Goal: Task Accomplishment & Management: Use online tool/utility

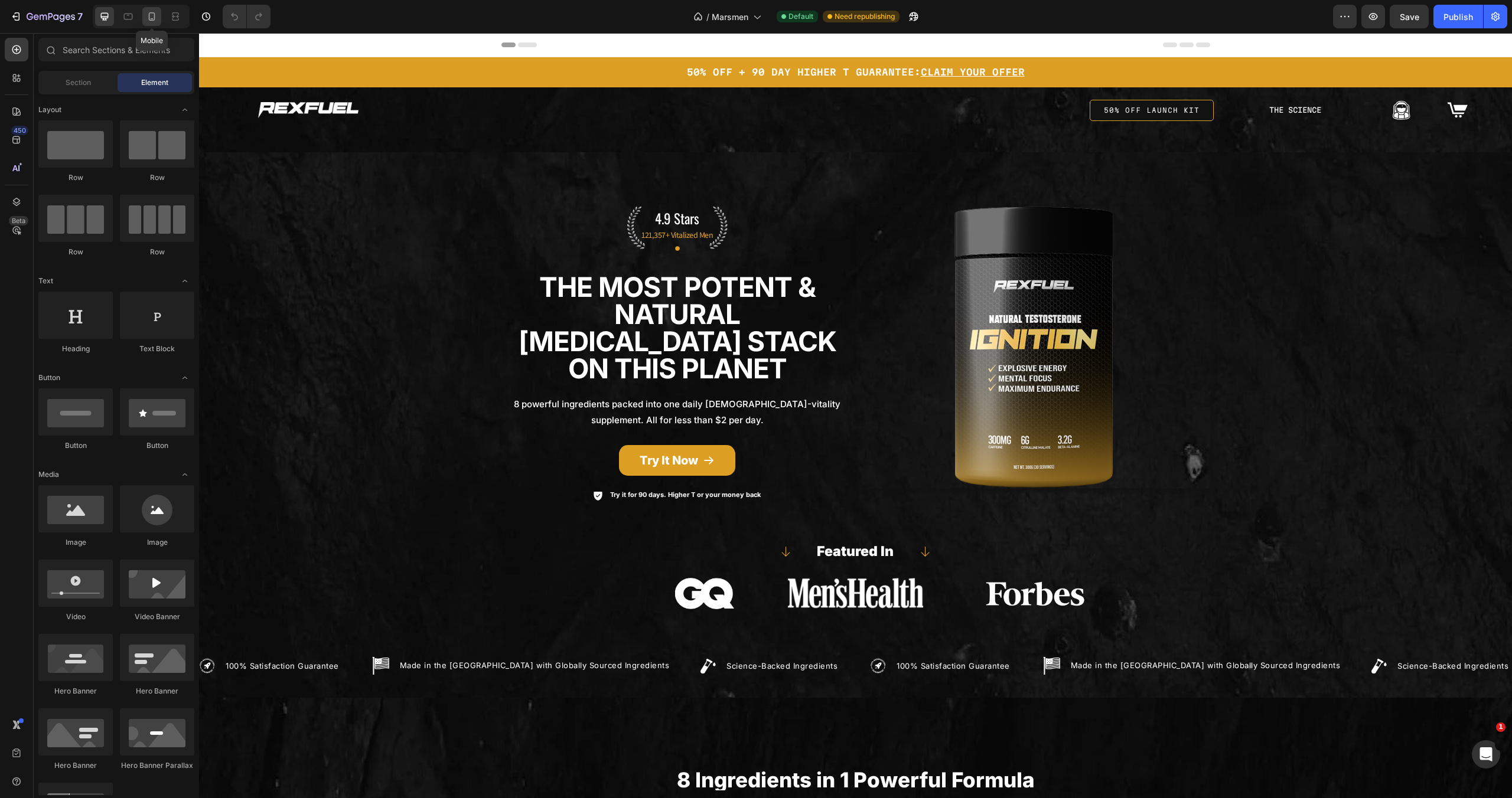
click at [151, 18] on icon at bounding box center [152, 17] width 6 height 8
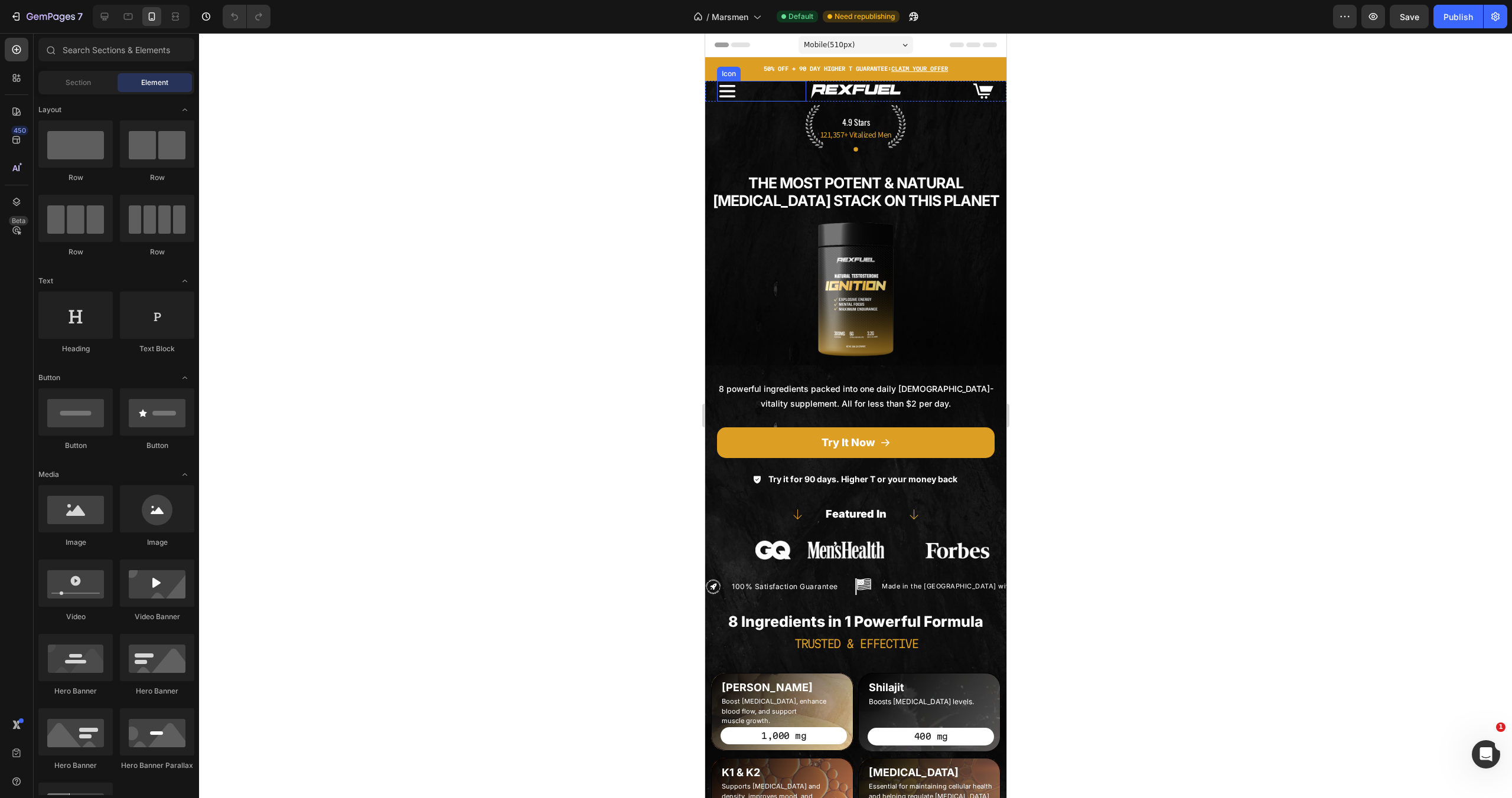
click at [728, 87] on icon at bounding box center [727, 91] width 21 height 21
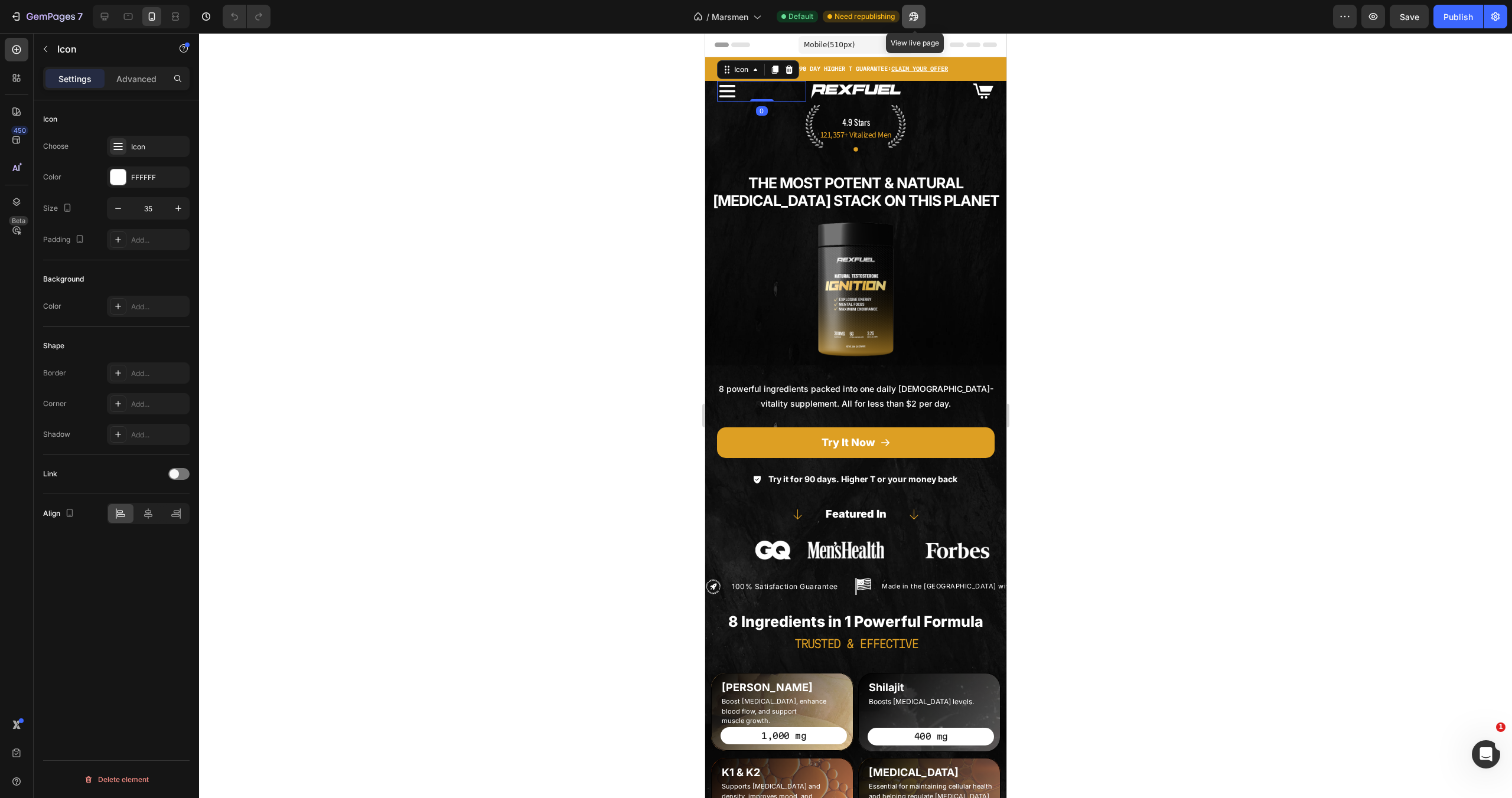
click at [912, 16] on icon "button" at bounding box center [913, 16] width 12 height 12
click at [730, 93] on icon at bounding box center [727, 91] width 21 height 21
click at [110, 16] on icon at bounding box center [104, 16] width 12 height 12
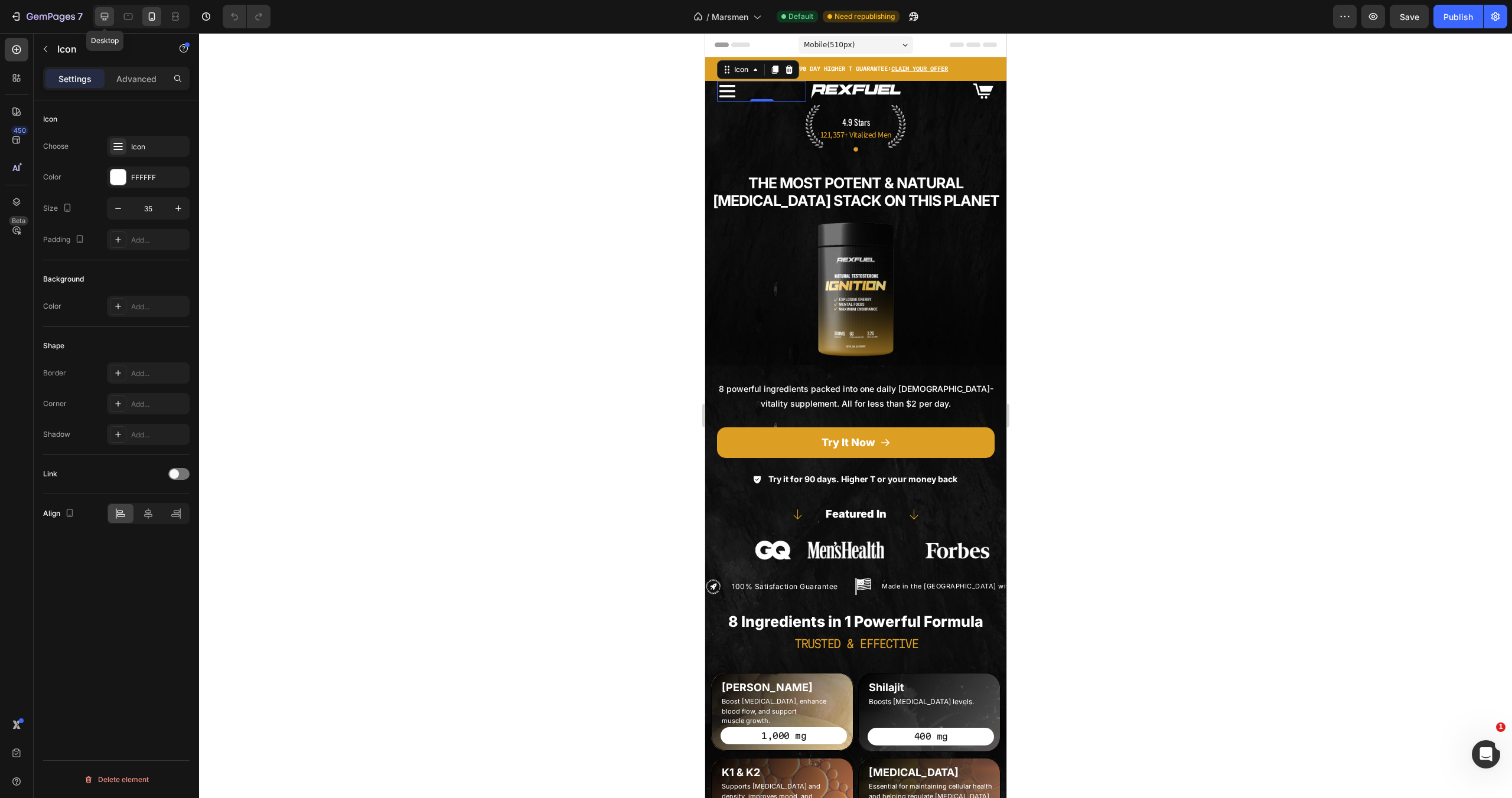
type input "16"
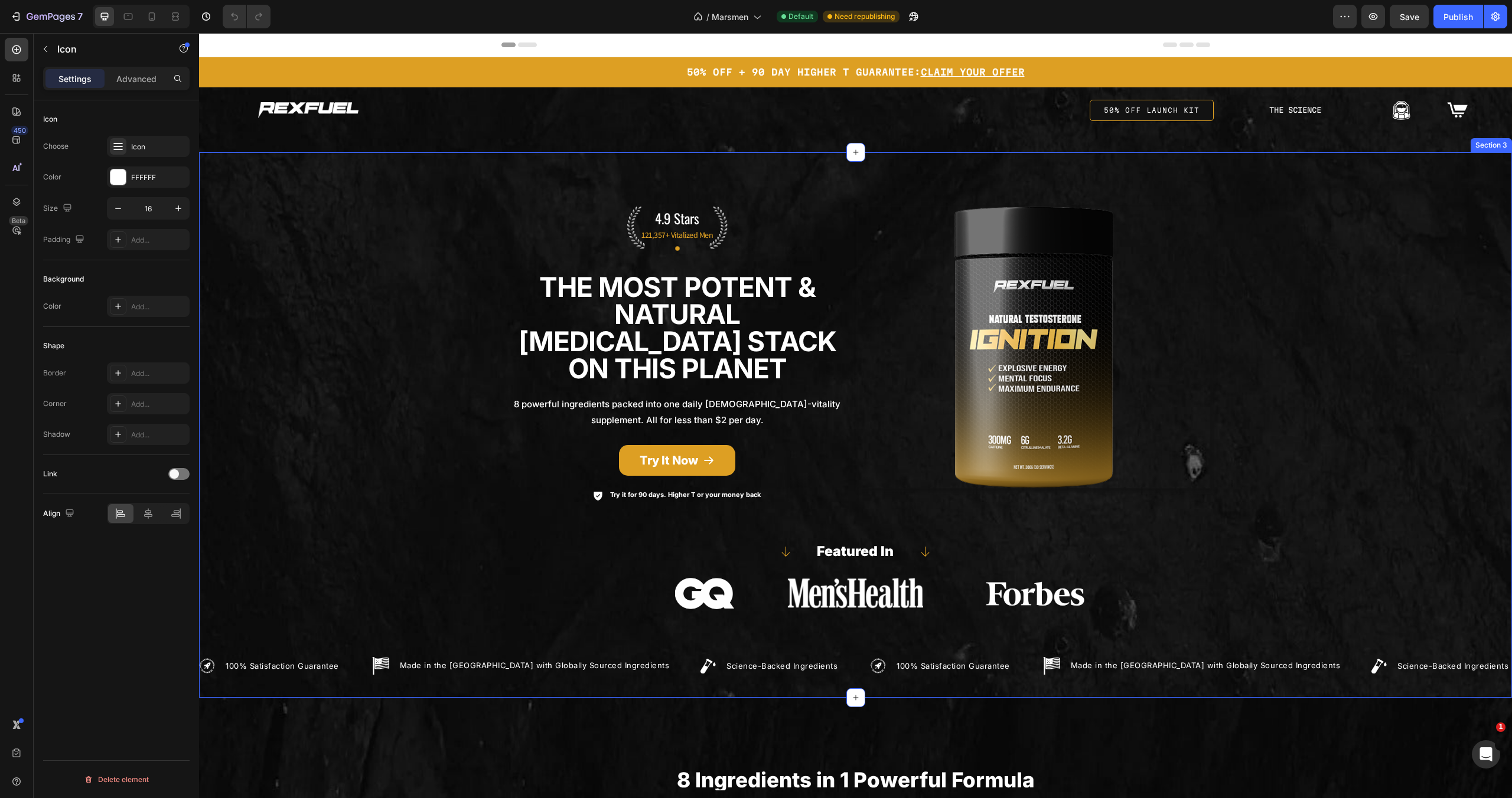
click at [1304, 206] on div "Icon 0 Image Image Row Image 4.9 Stars Text Block 121,357+ Vitalized Men Text B…" at bounding box center [855, 425] width 1313 height 508
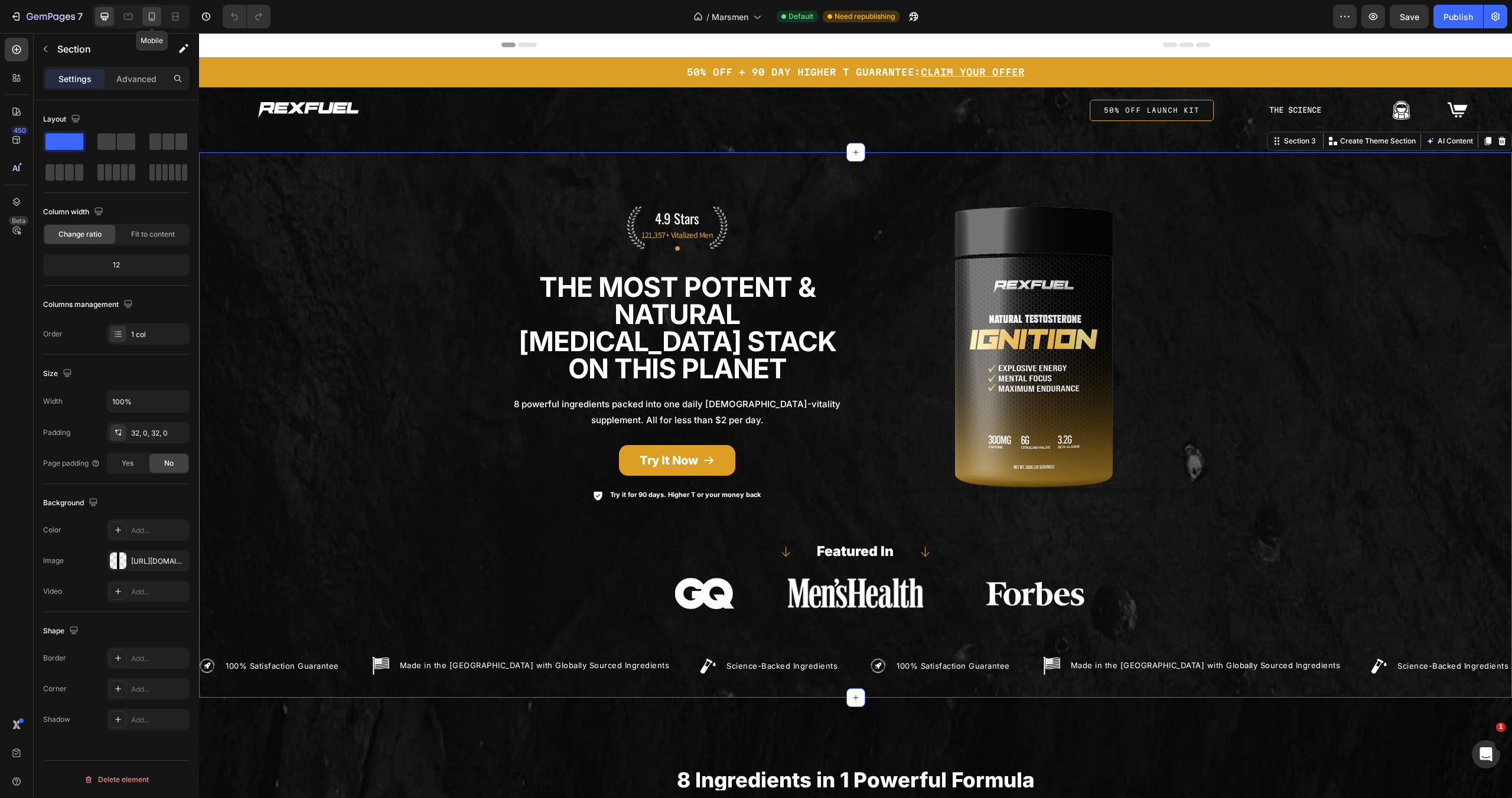
click at [155, 13] on icon at bounding box center [152, 16] width 12 height 12
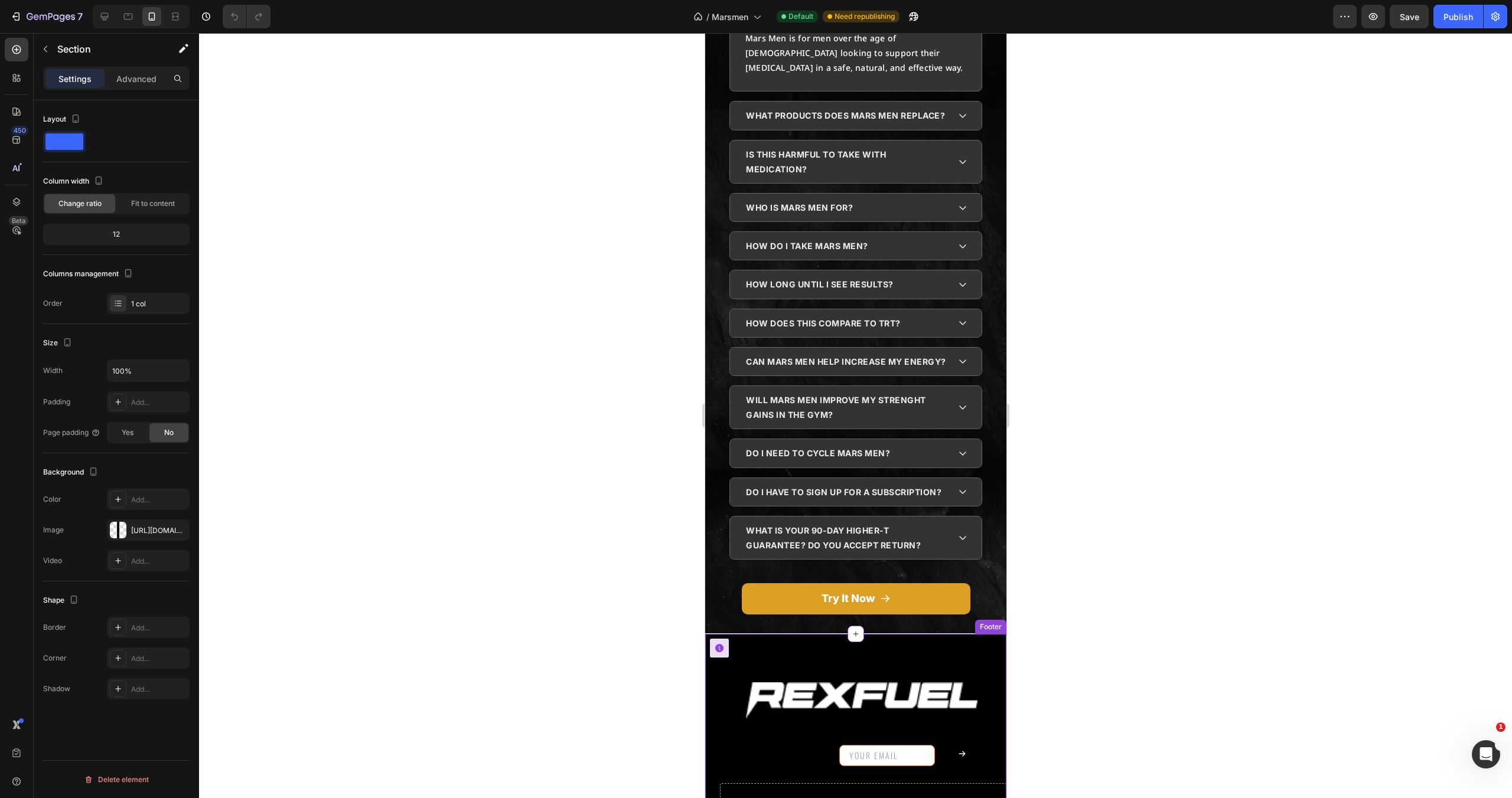
scroll to position [3804, 0]
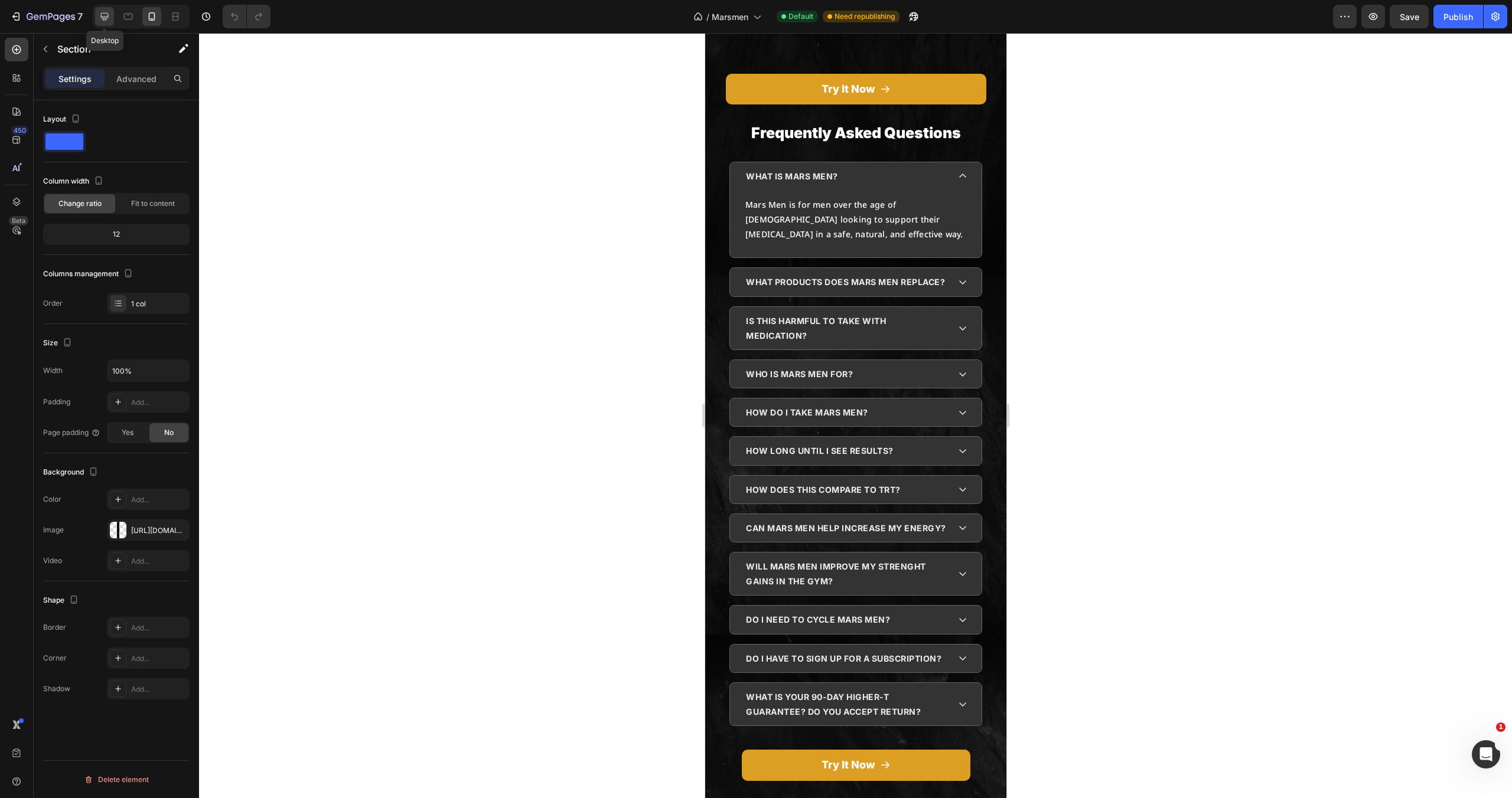
click at [102, 10] on icon at bounding box center [104, 16] width 12 height 12
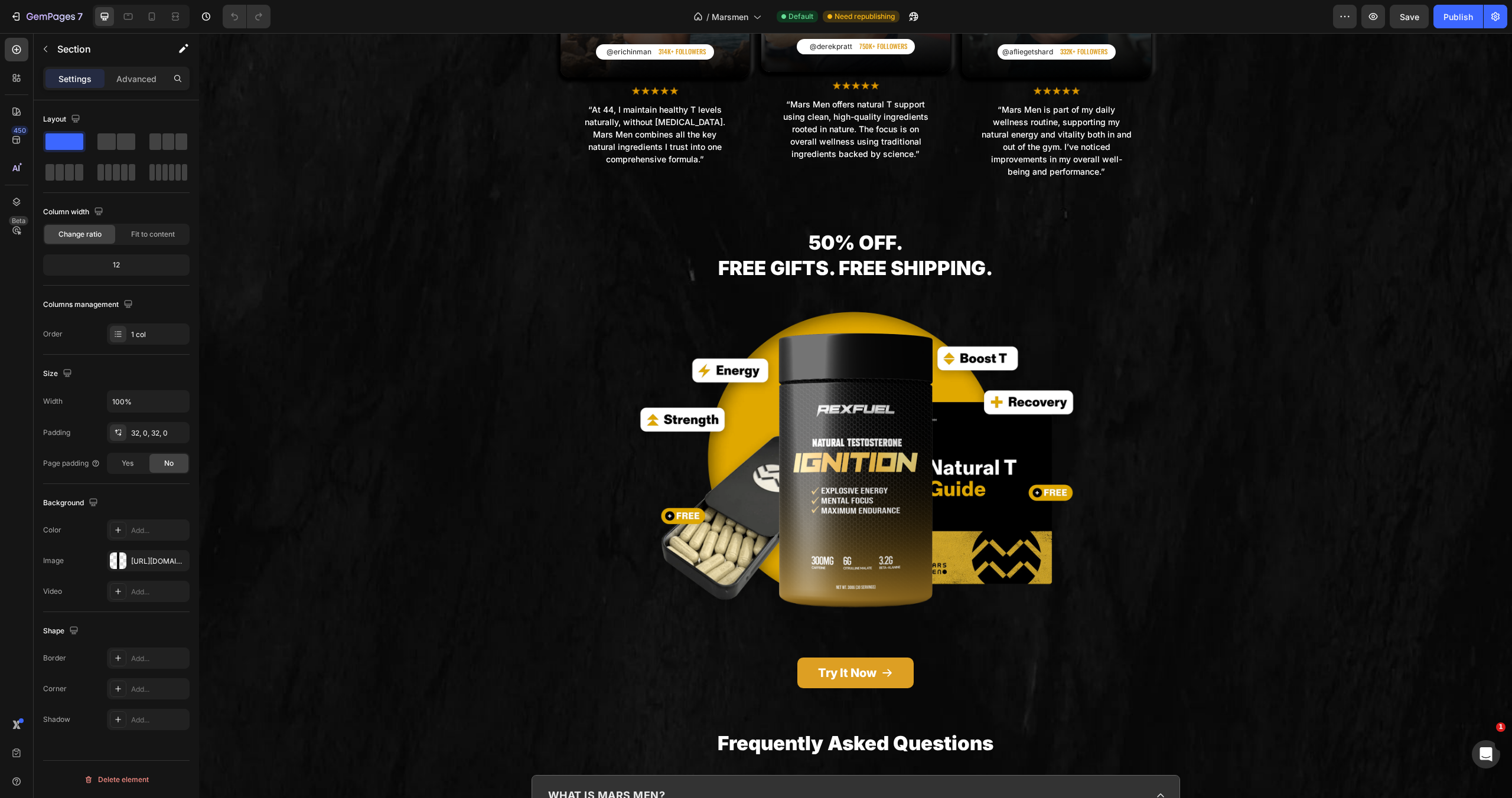
scroll to position [5570, 0]
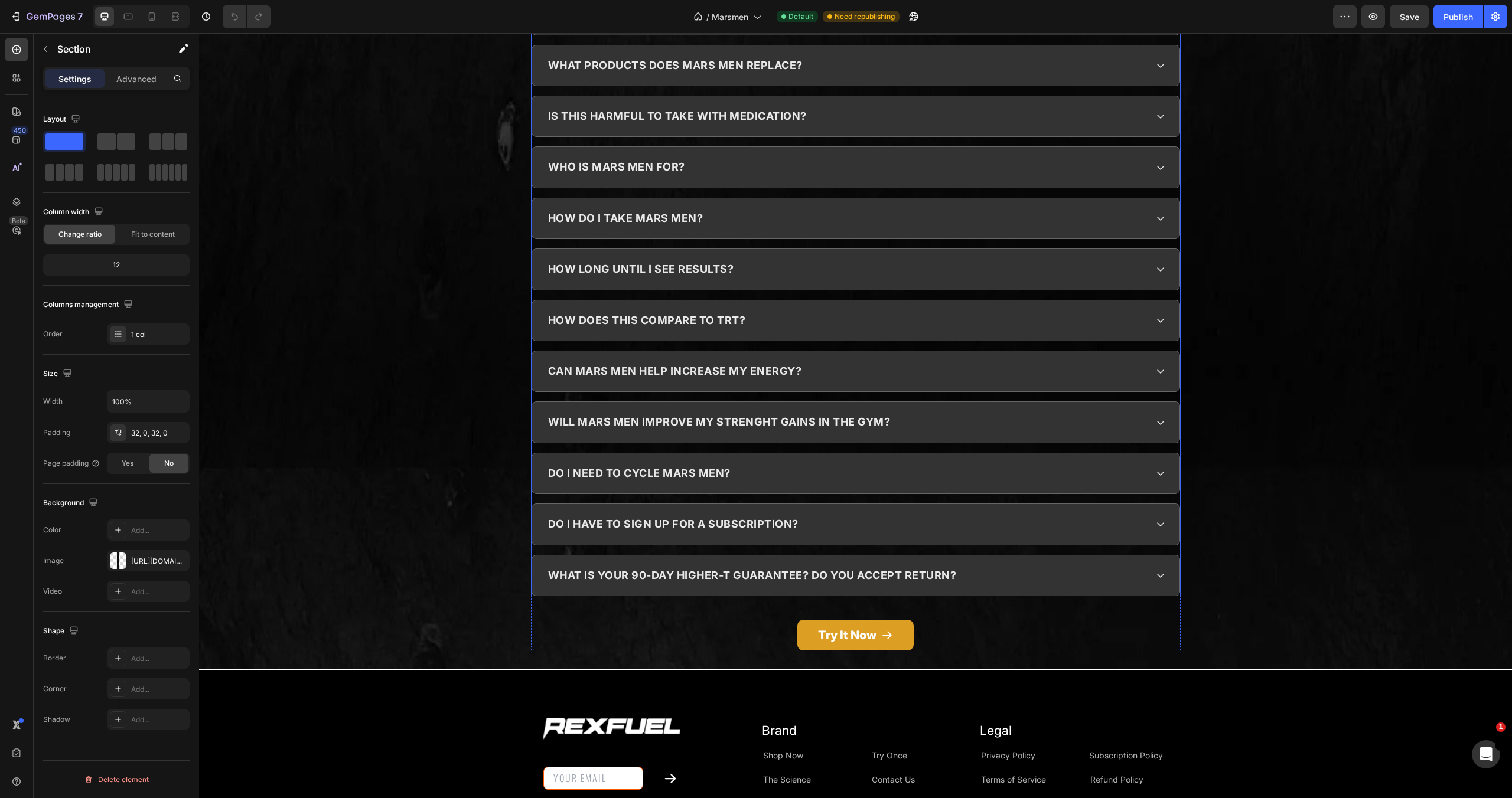
click at [746, 249] on div "what is mars men? Mars Men is for men over the age of 18 looking to support the…" at bounding box center [856, 276] width 650 height 638
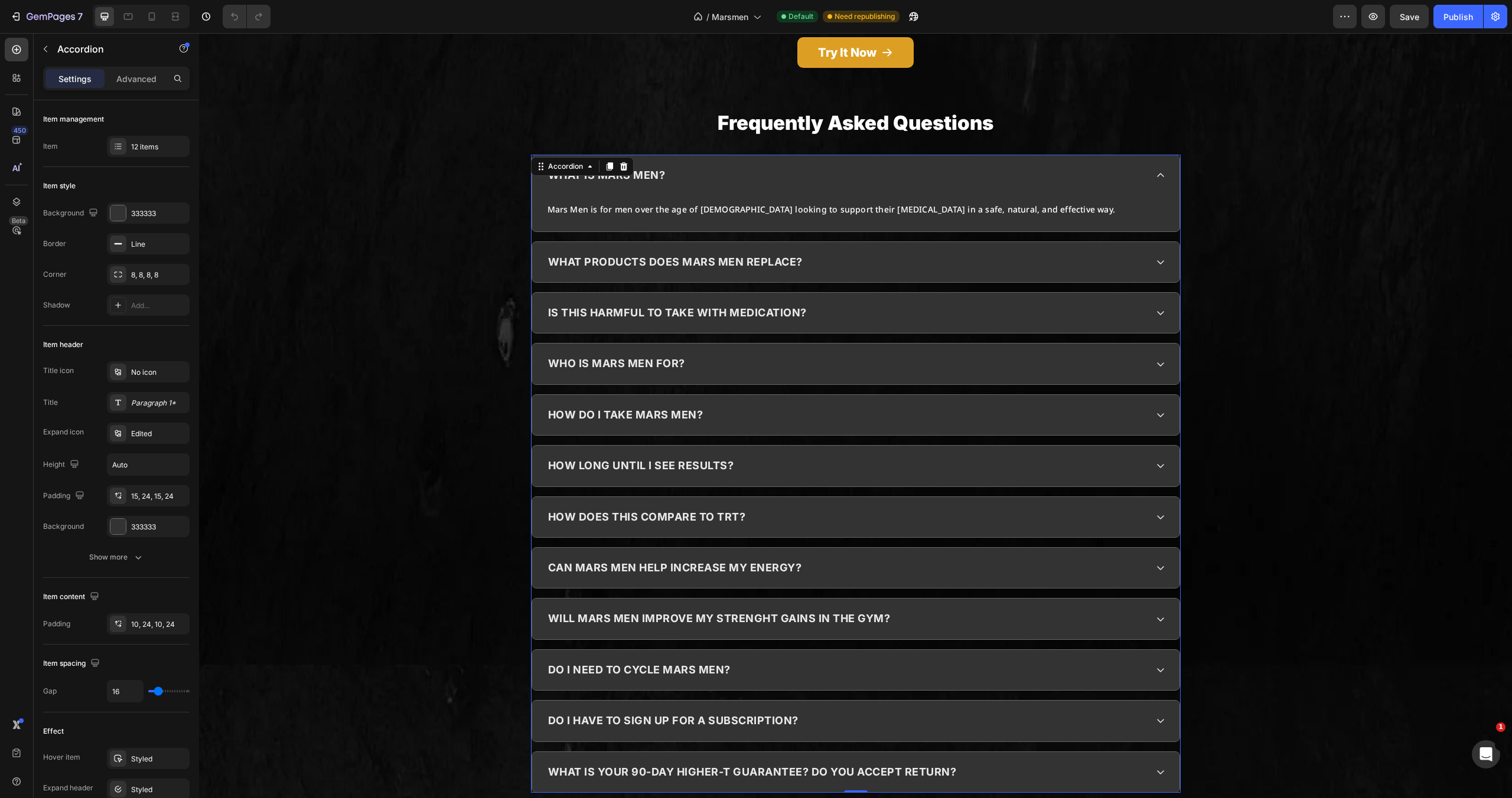
scroll to position [4938, 0]
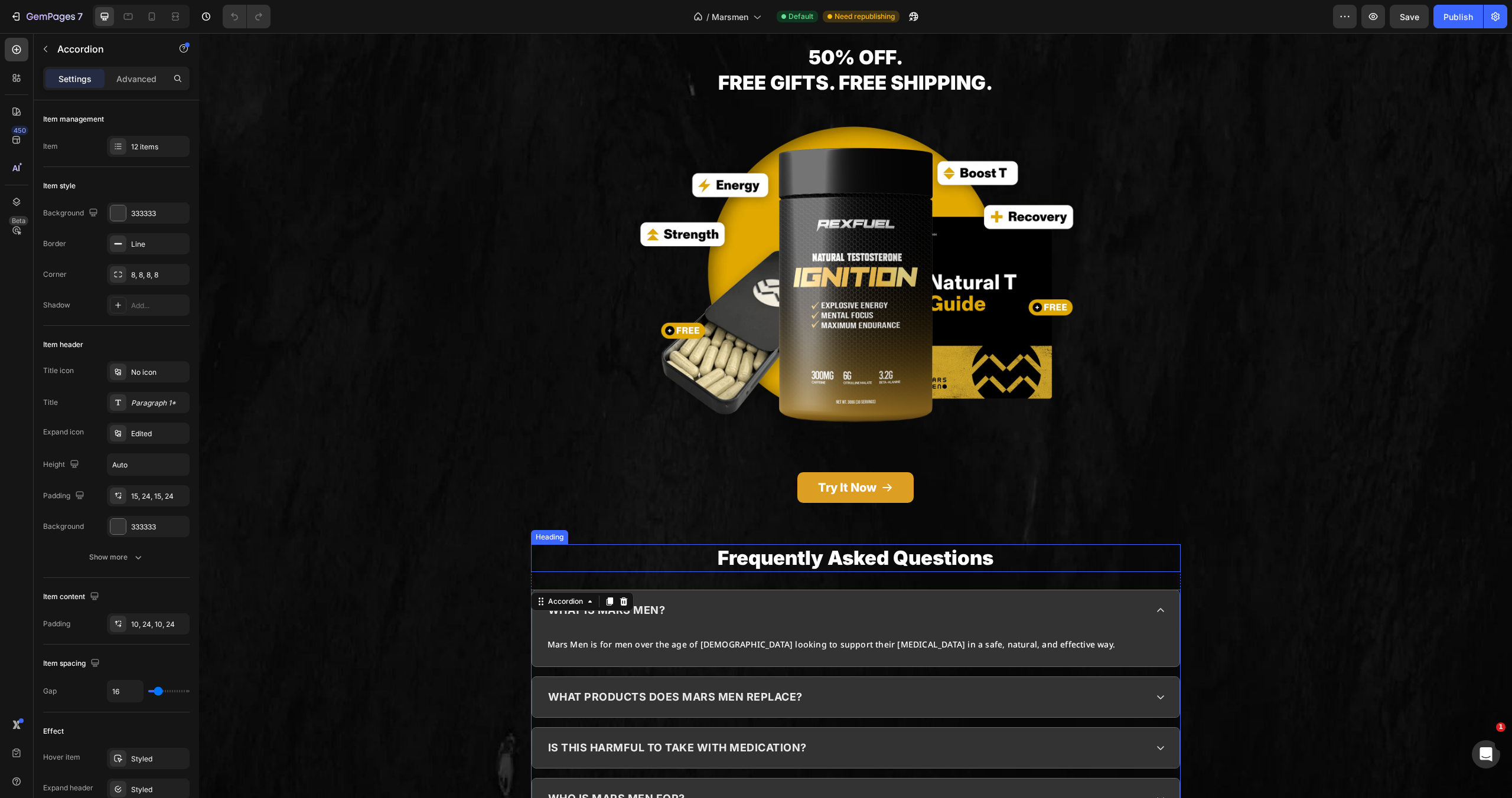
click at [821, 544] on h2 "Frequently Asked Questions" at bounding box center [856, 558] width 650 height 28
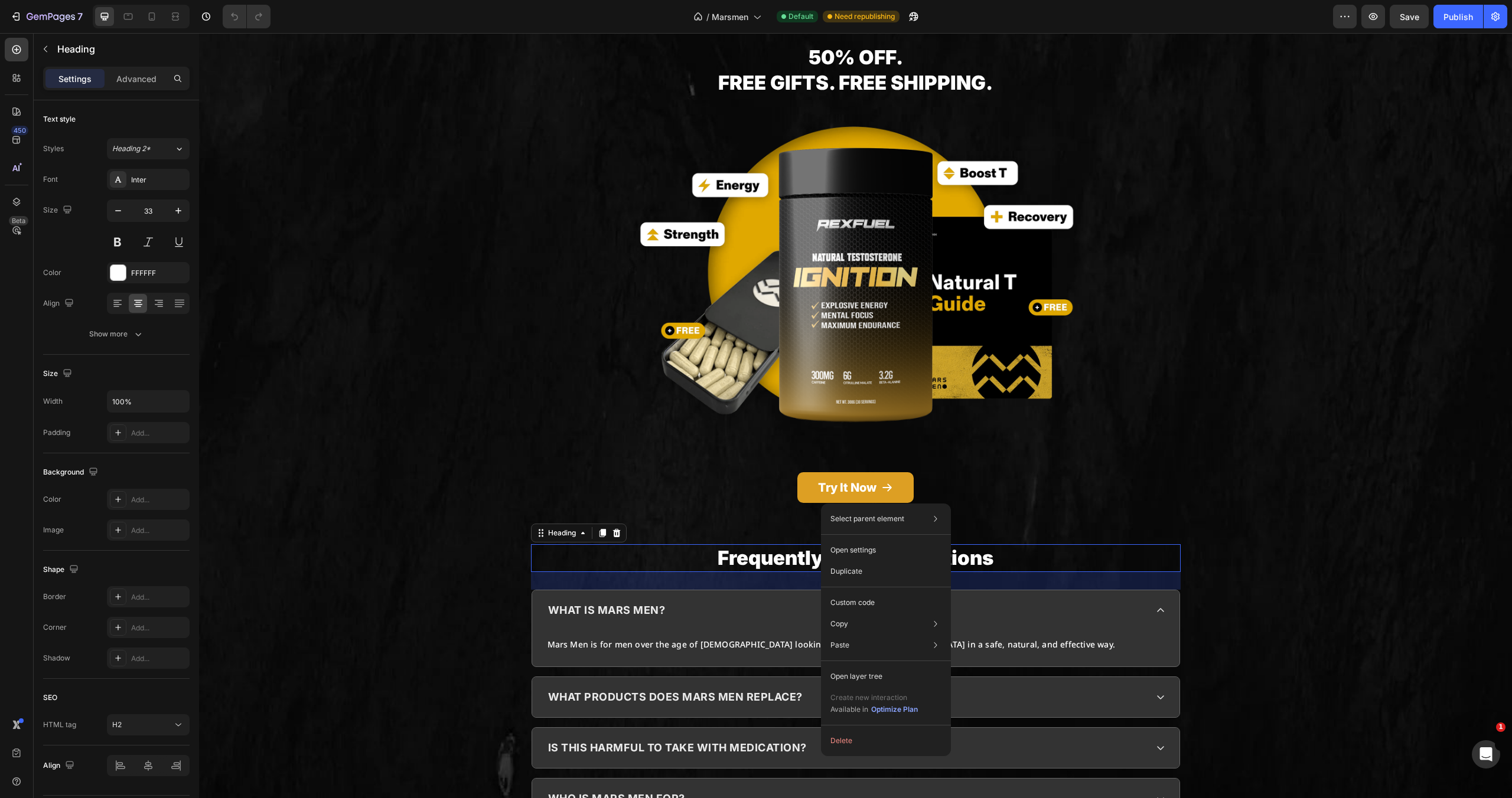
click at [980, 544] on h2 "Frequently Asked Questions" at bounding box center [856, 558] width 650 height 28
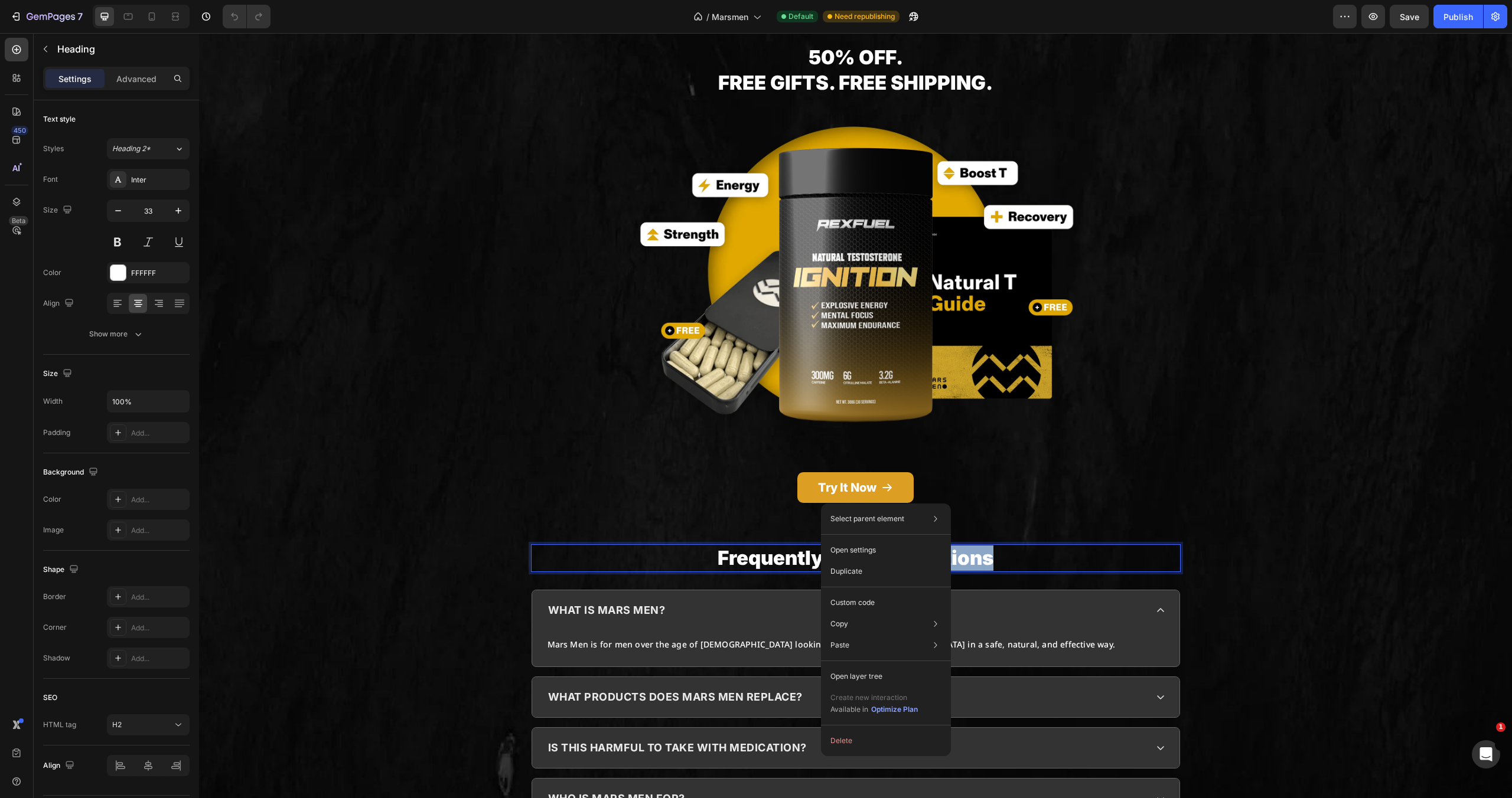
click at [980, 546] on p "Frequently Asked Questions" at bounding box center [856, 558] width 647 height 26
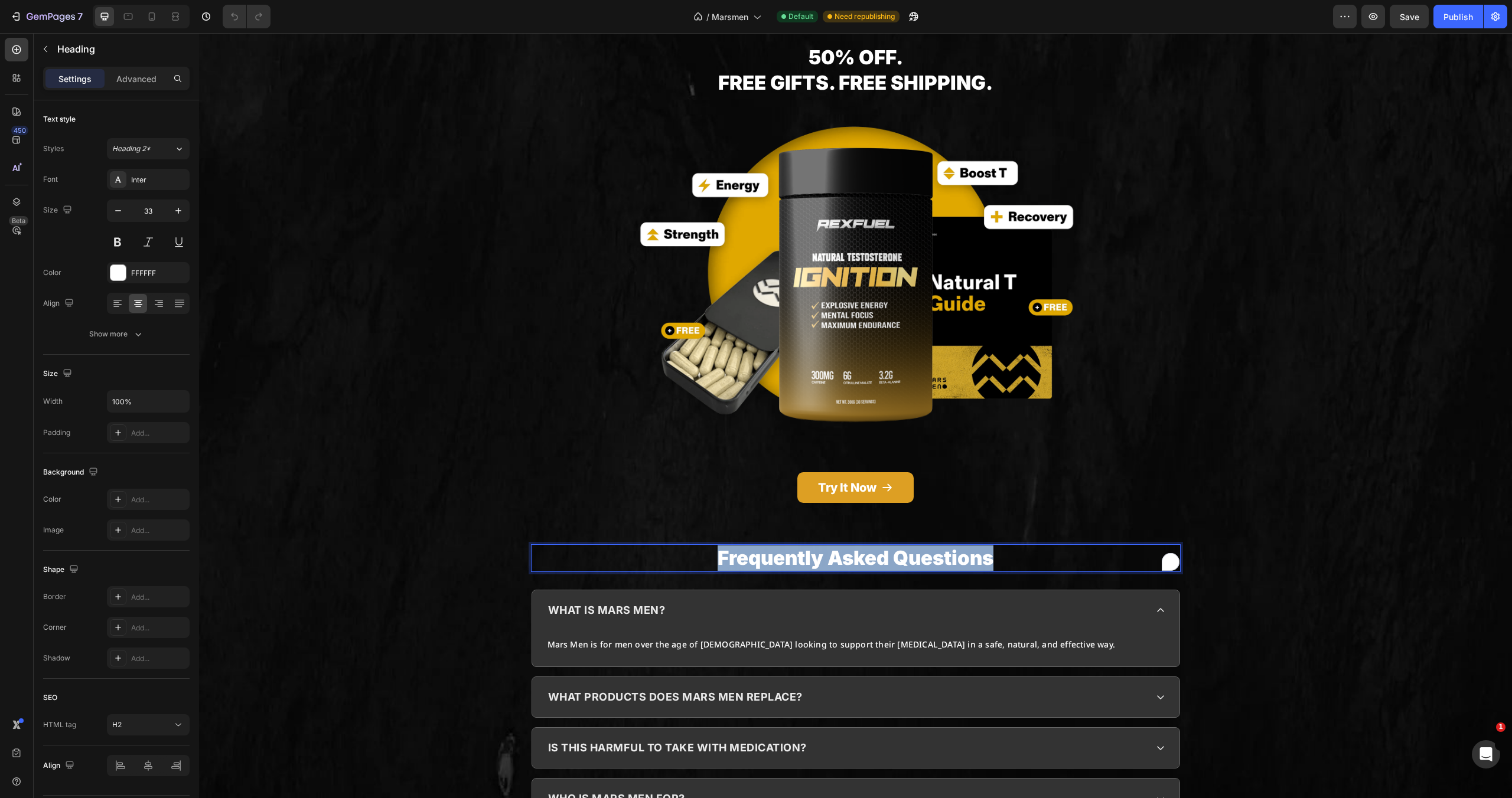
click at [980, 546] on p "Frequently Asked Questions" at bounding box center [856, 558] width 647 height 26
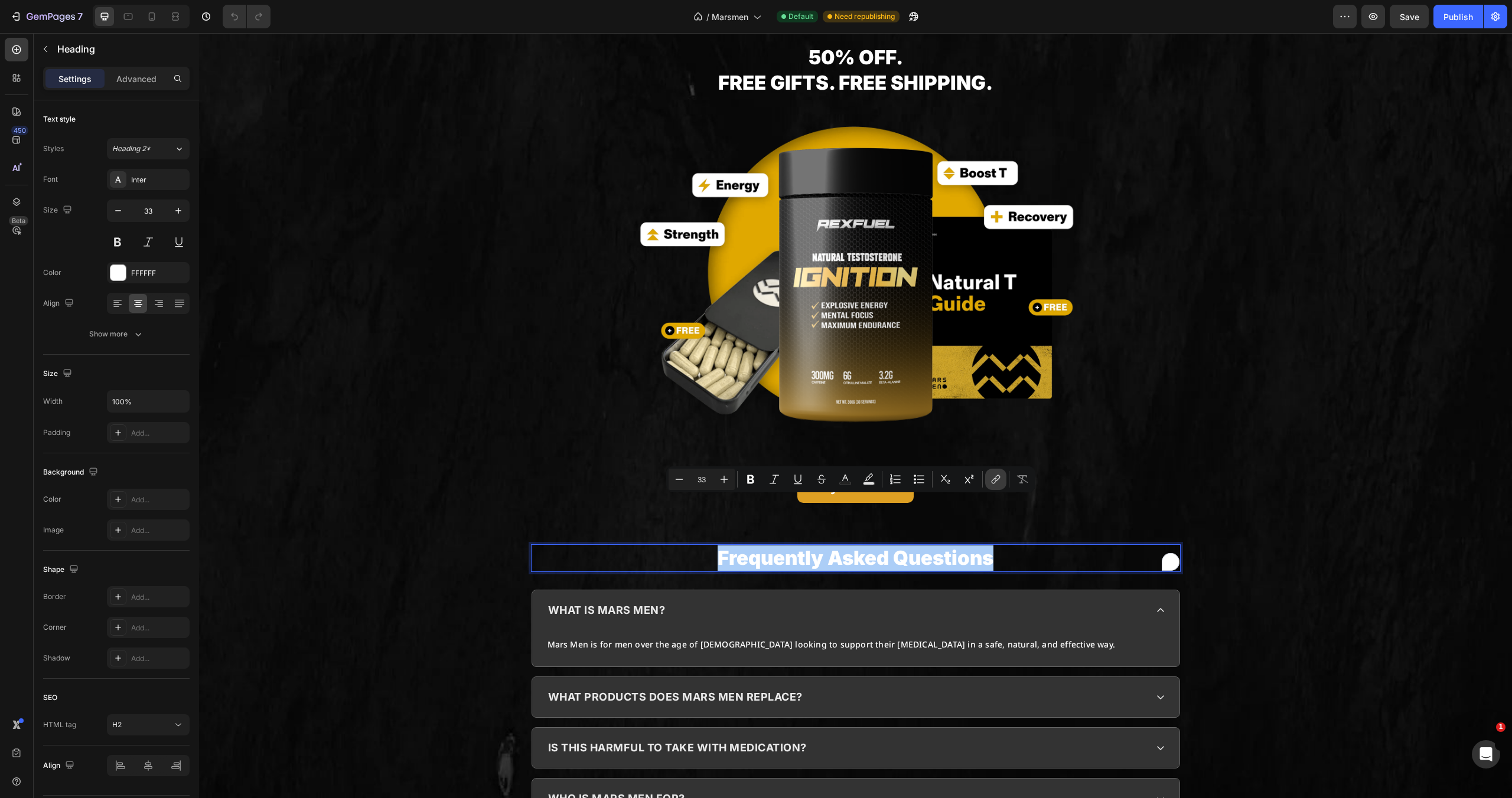
click at [996, 484] on icon "Editor contextual toolbar" at bounding box center [996, 479] width 12 height 12
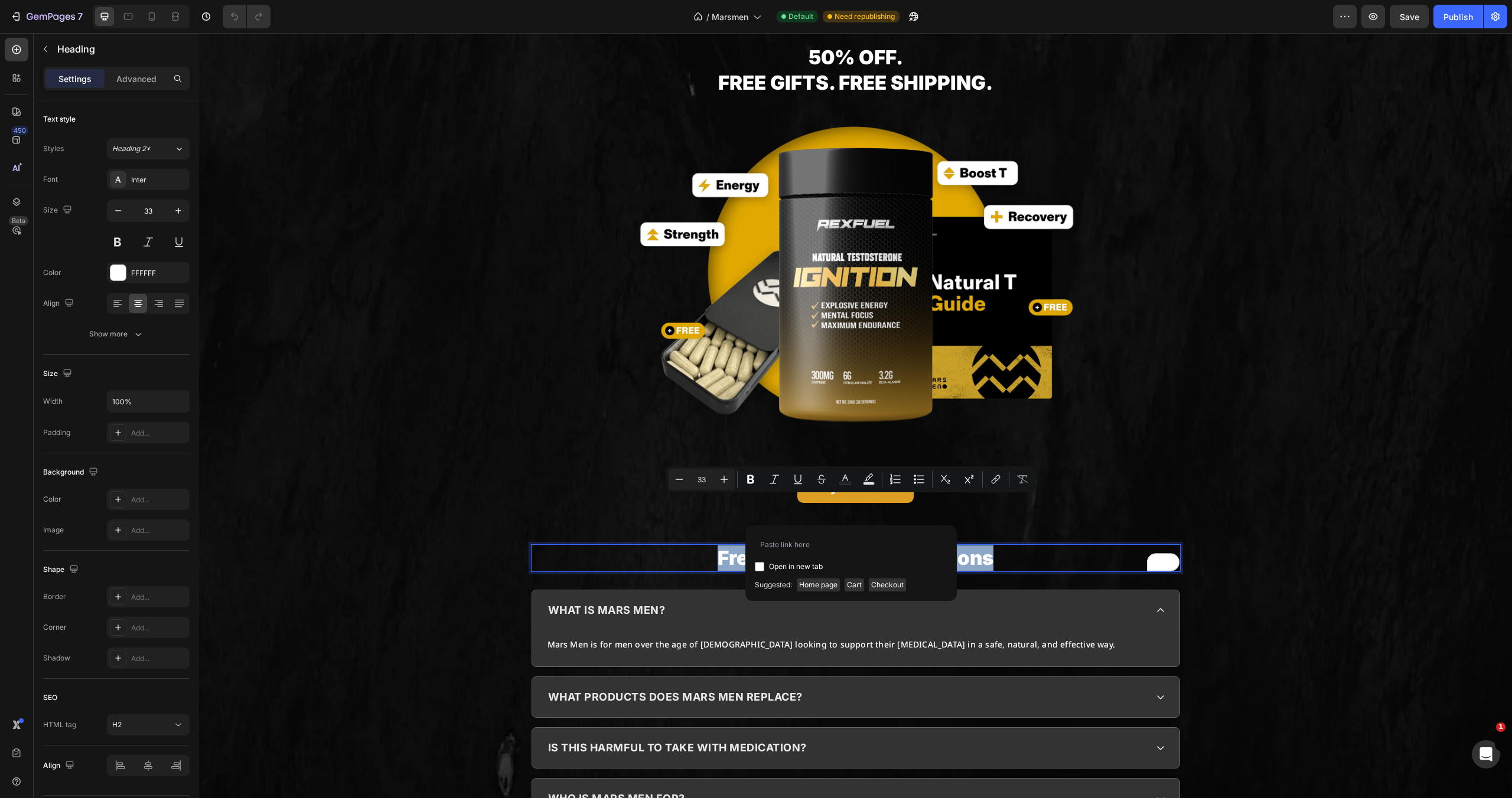
click at [965, 546] on p "Frequently Asked Questions" at bounding box center [856, 558] width 647 height 26
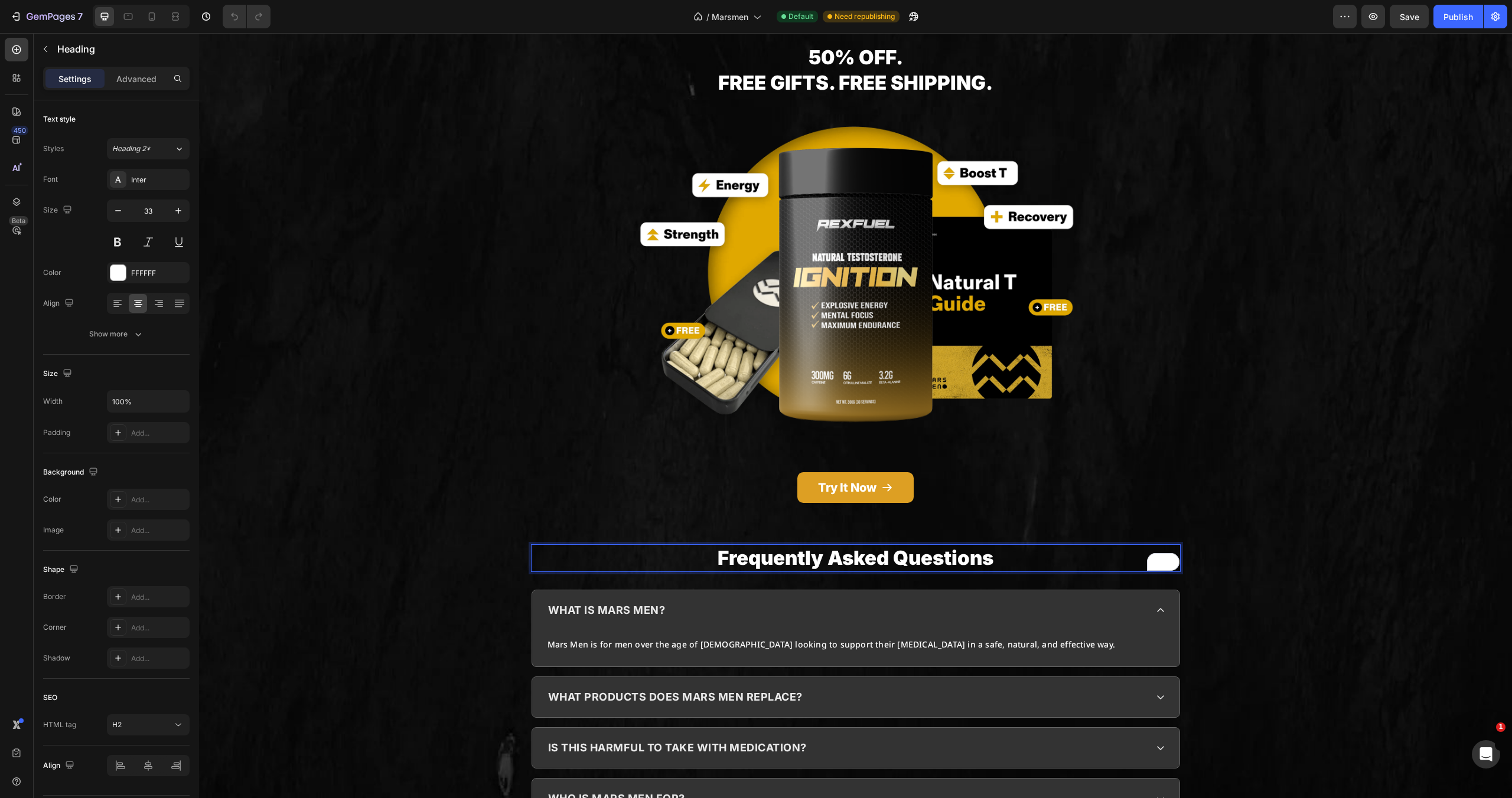
click at [974, 546] on p "Frequently Asked Questions" at bounding box center [856, 558] width 647 height 26
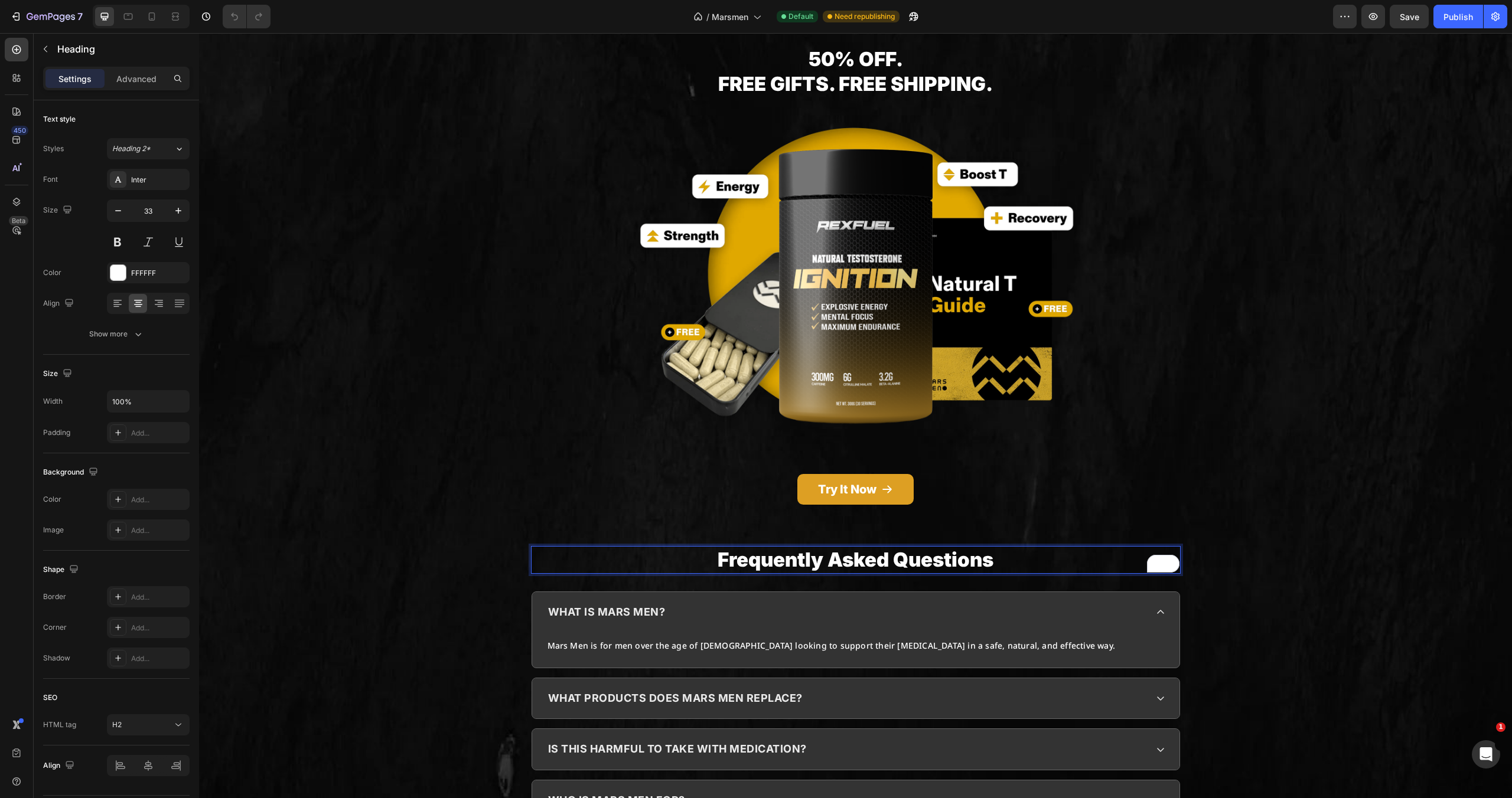
scroll to position [4939, 0]
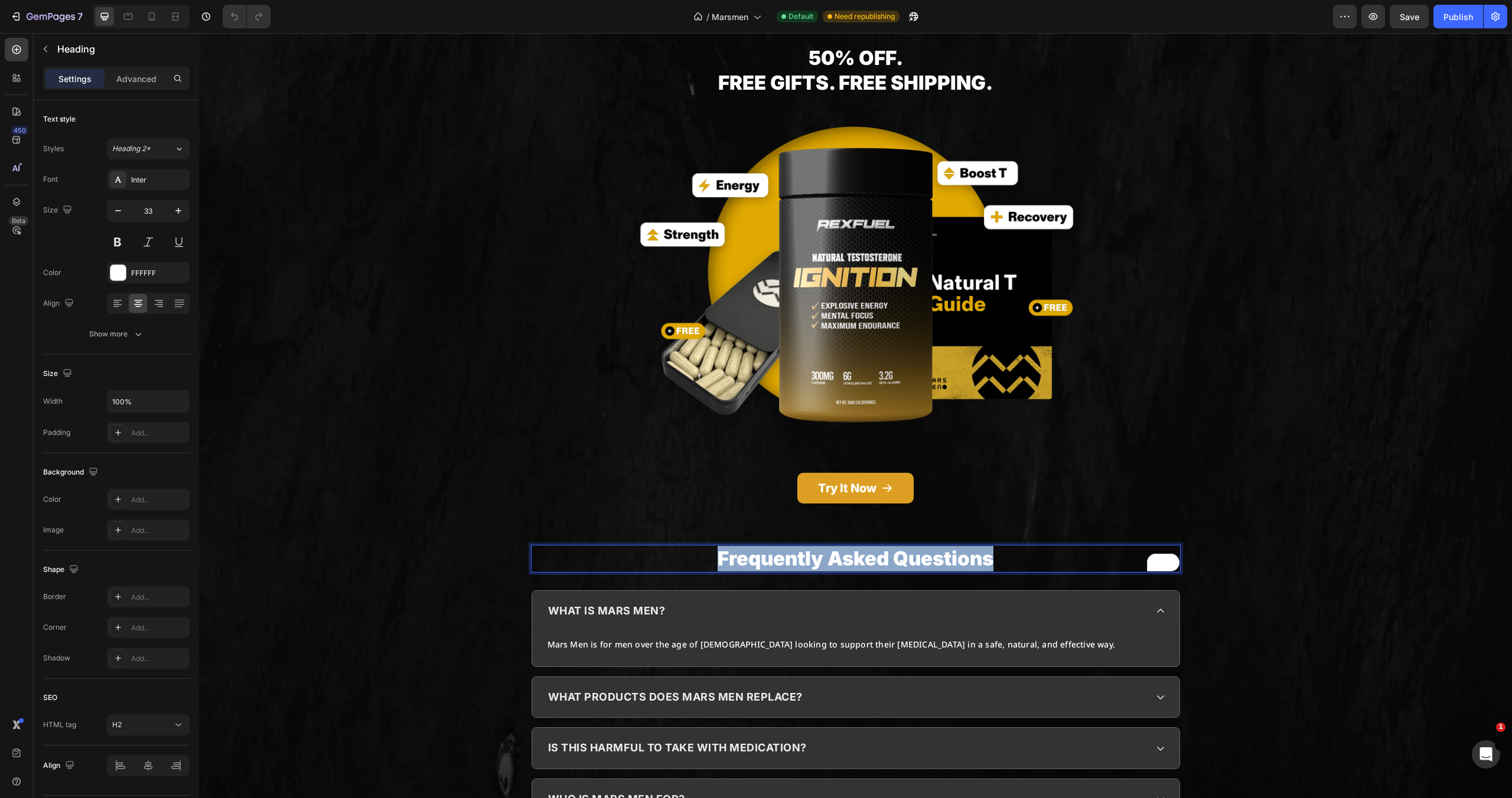
click at [974, 546] on p "Frequently Asked Questions" at bounding box center [856, 558] width 647 height 26
click at [1166, 591] on div "what is mars men?" at bounding box center [856, 611] width 647 height 40
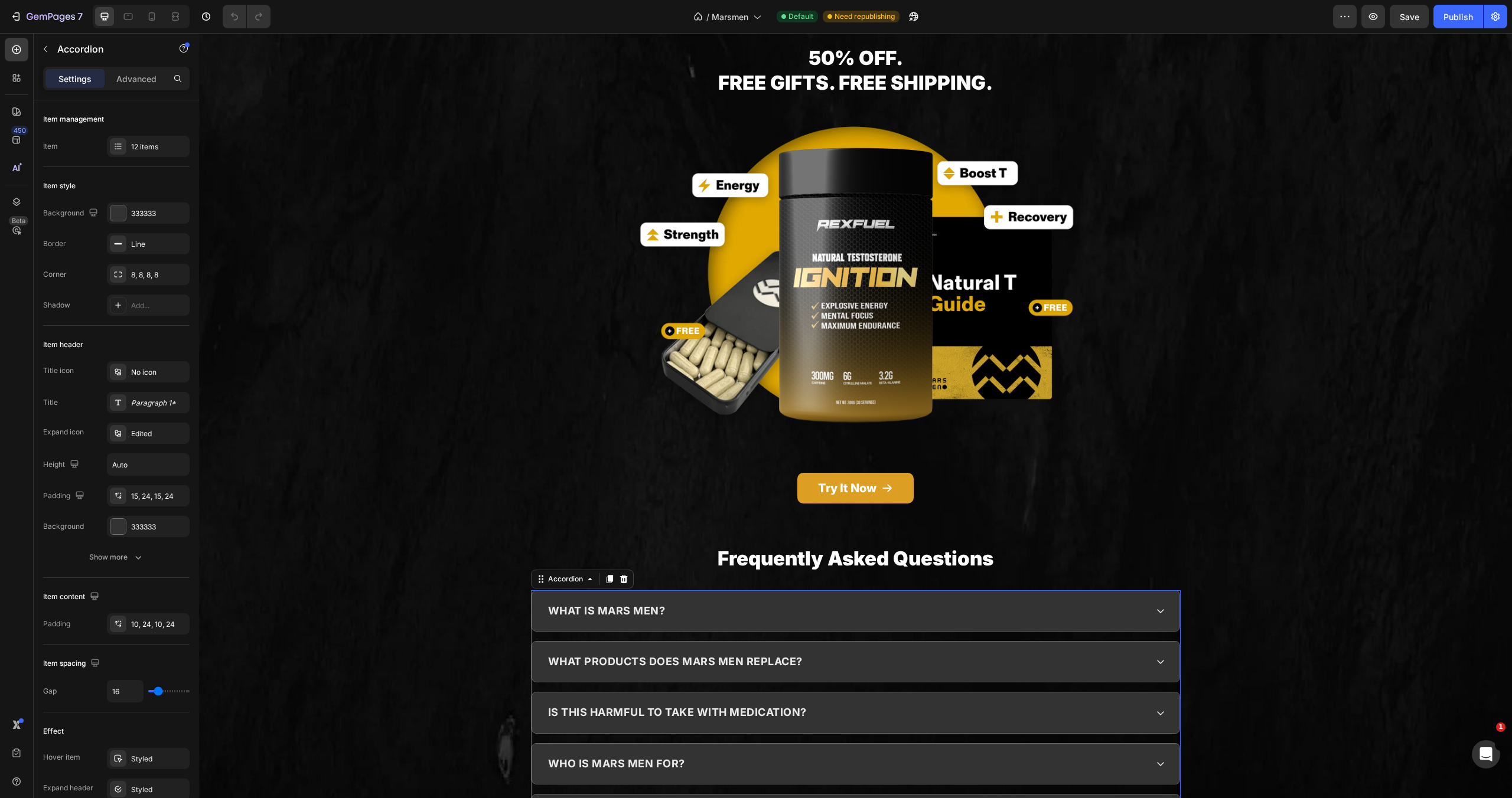
click at [1166, 591] on div "what is mars men?" at bounding box center [856, 611] width 647 height 40
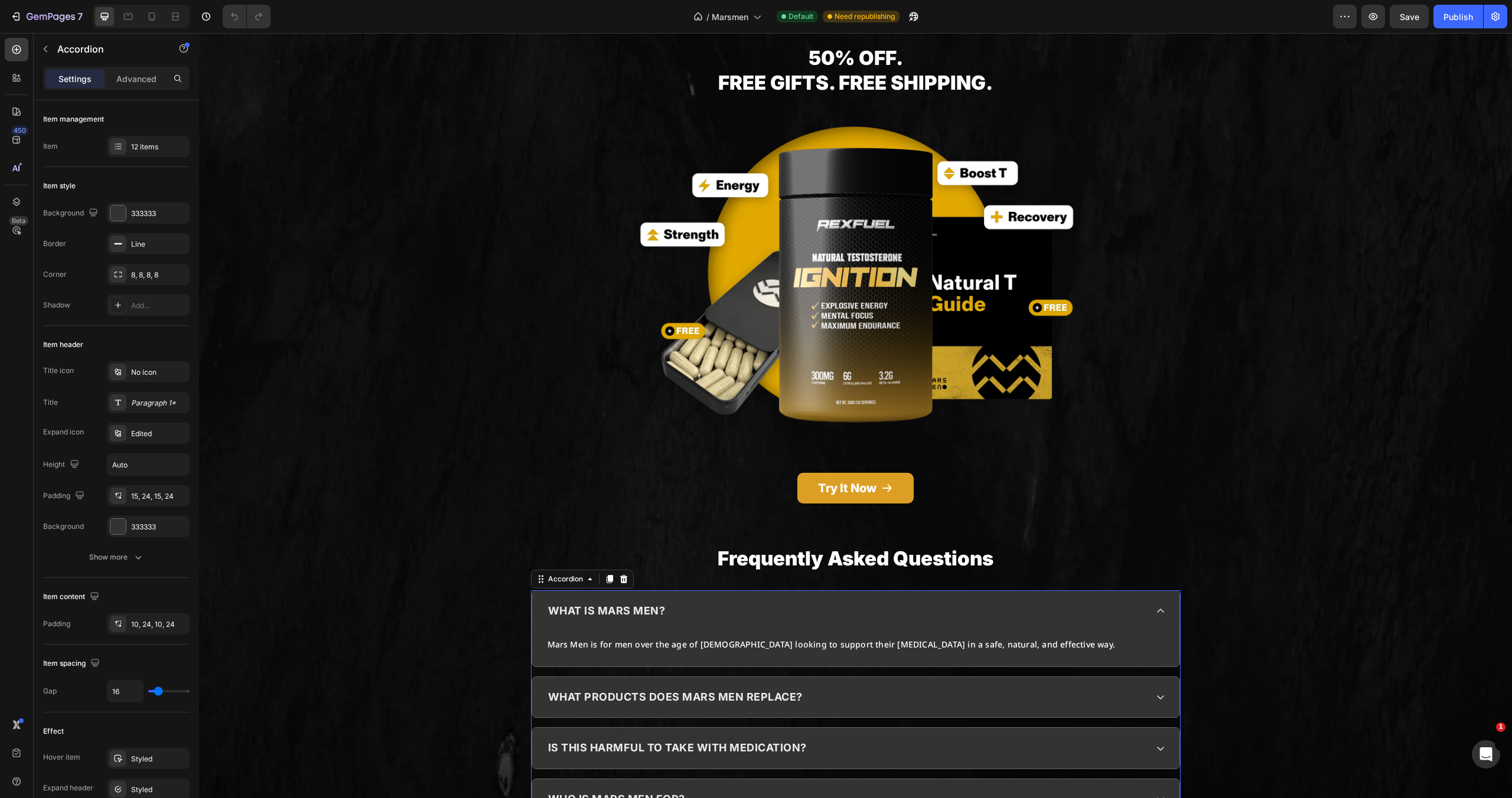
click at [1166, 591] on div "what is mars men?" at bounding box center [856, 611] width 647 height 40
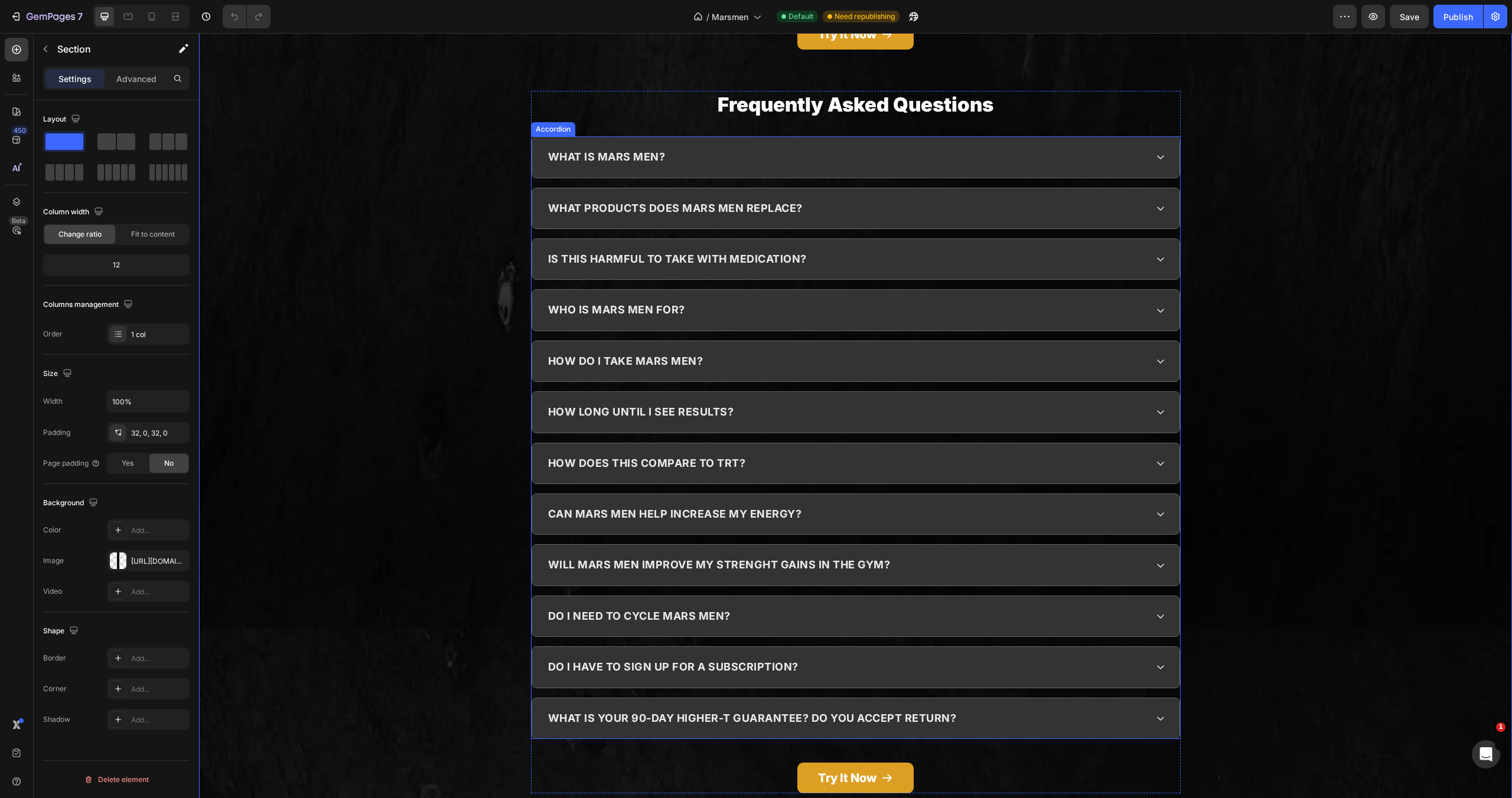
scroll to position [5767, 0]
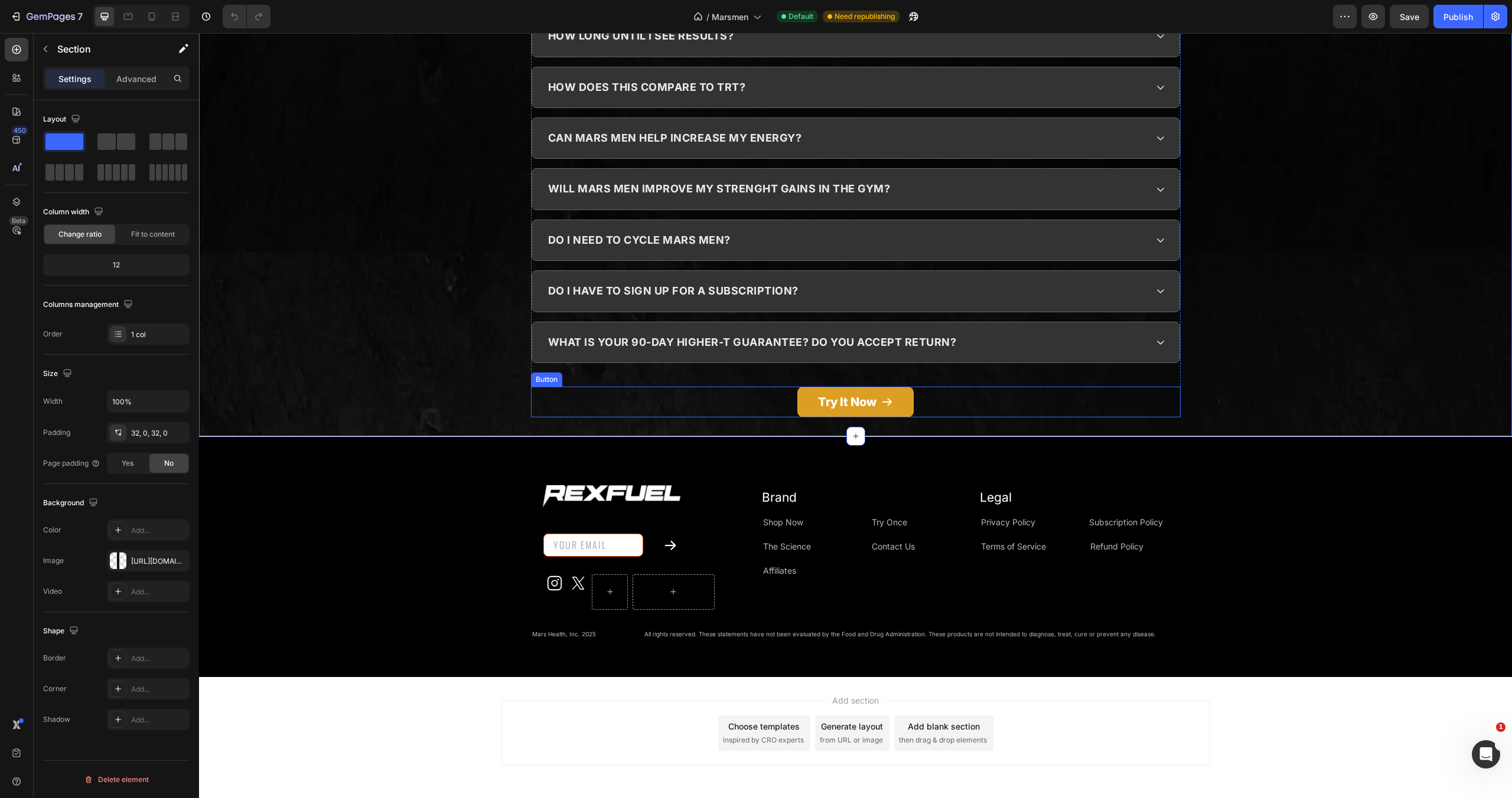
click at [736, 387] on div "Try It Now Button" at bounding box center [856, 402] width 650 height 30
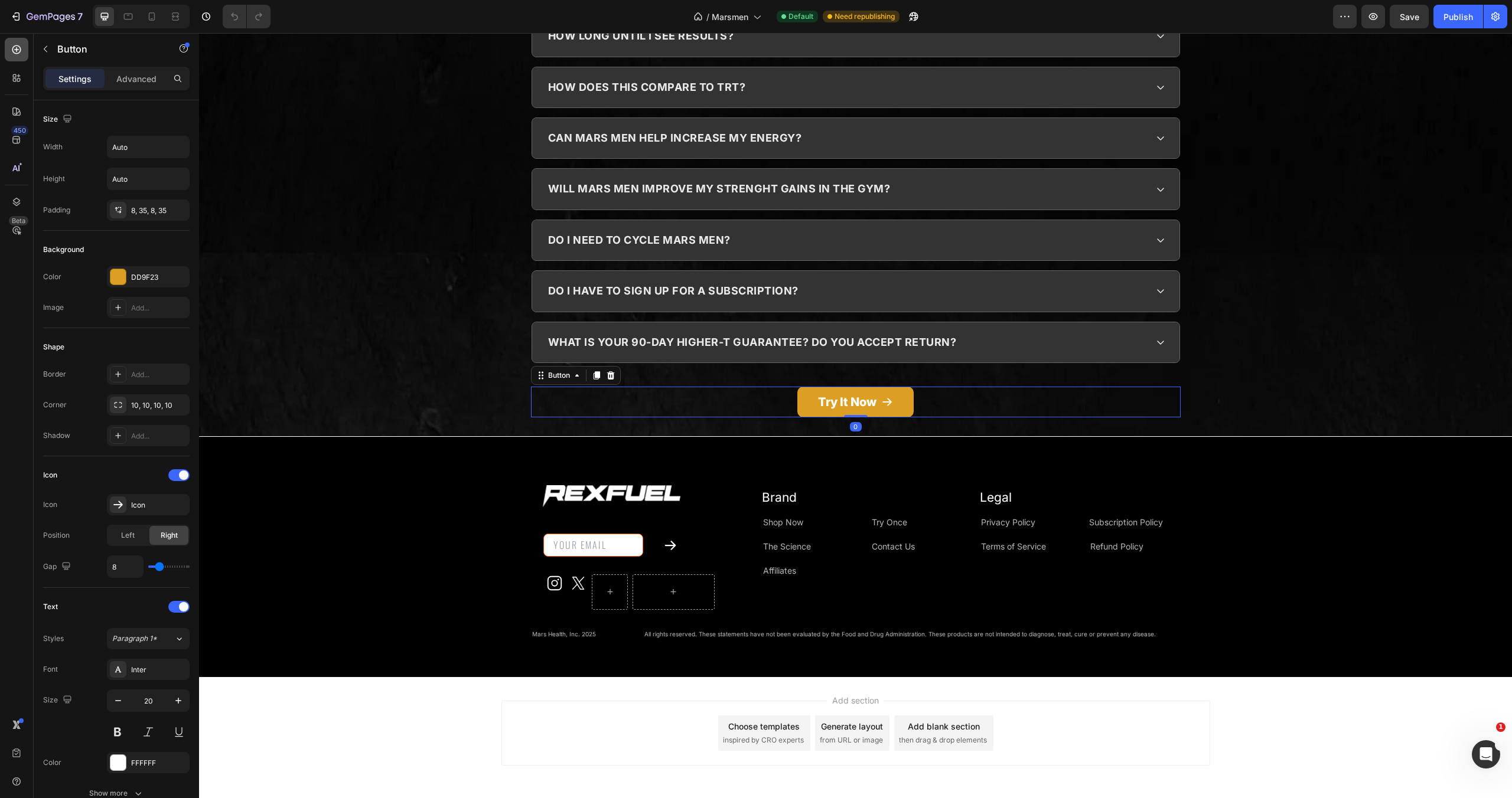
click at [23, 44] on div at bounding box center [17, 50] width 24 height 24
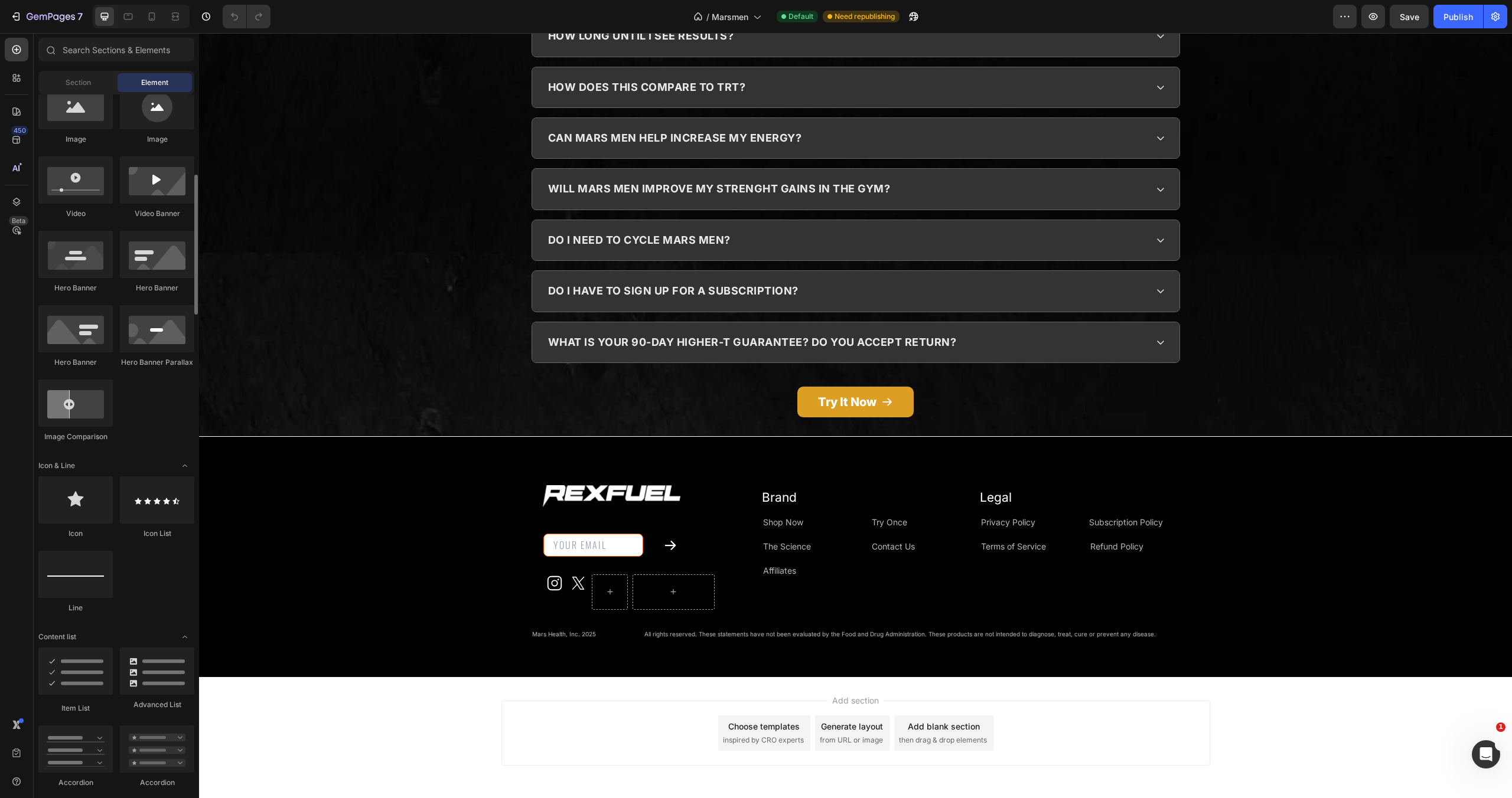
scroll to position [846, 0]
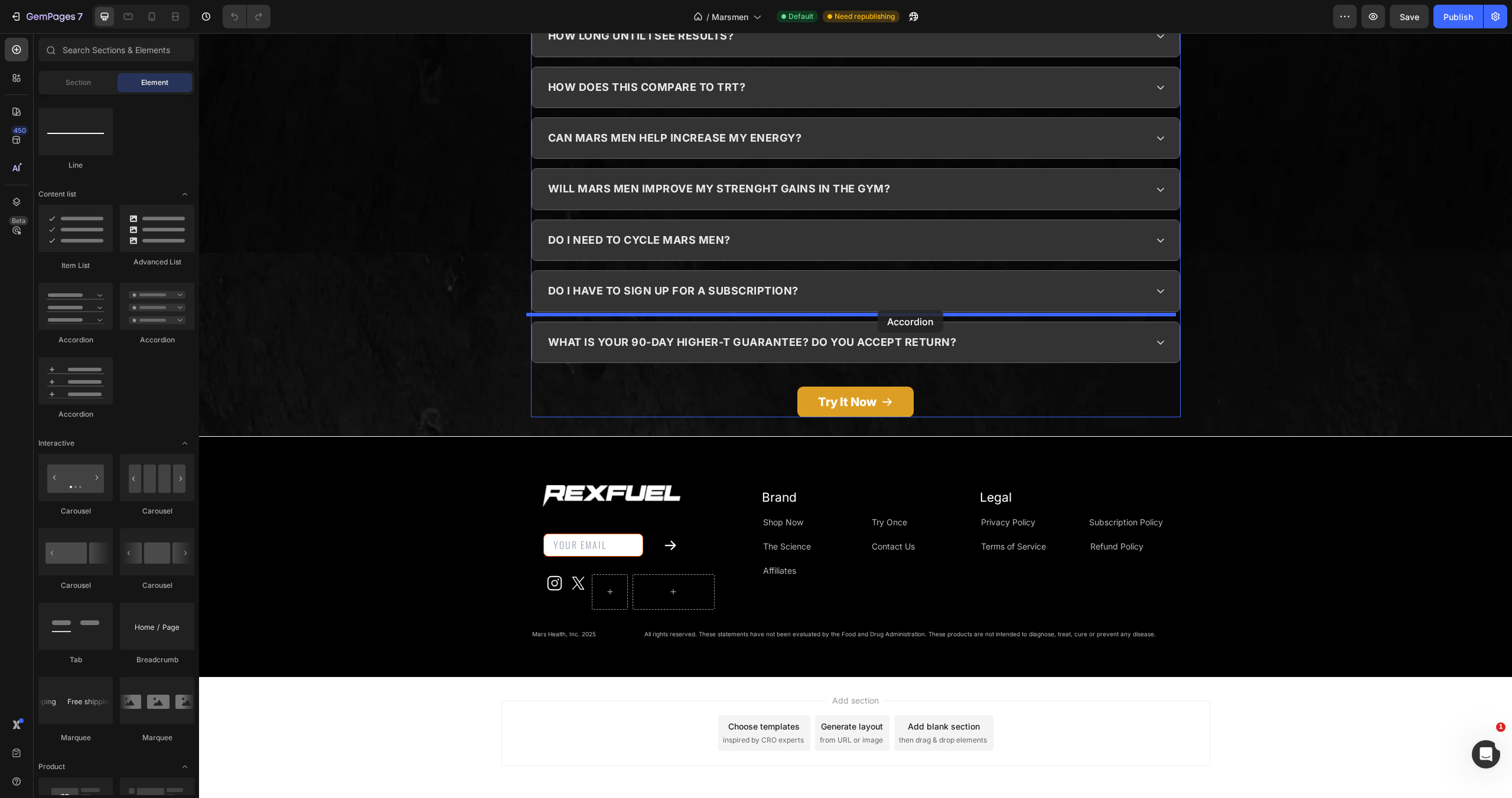
drag, startPoint x: 299, startPoint y: 335, endPoint x: 878, endPoint y: 310, distance: 579.5
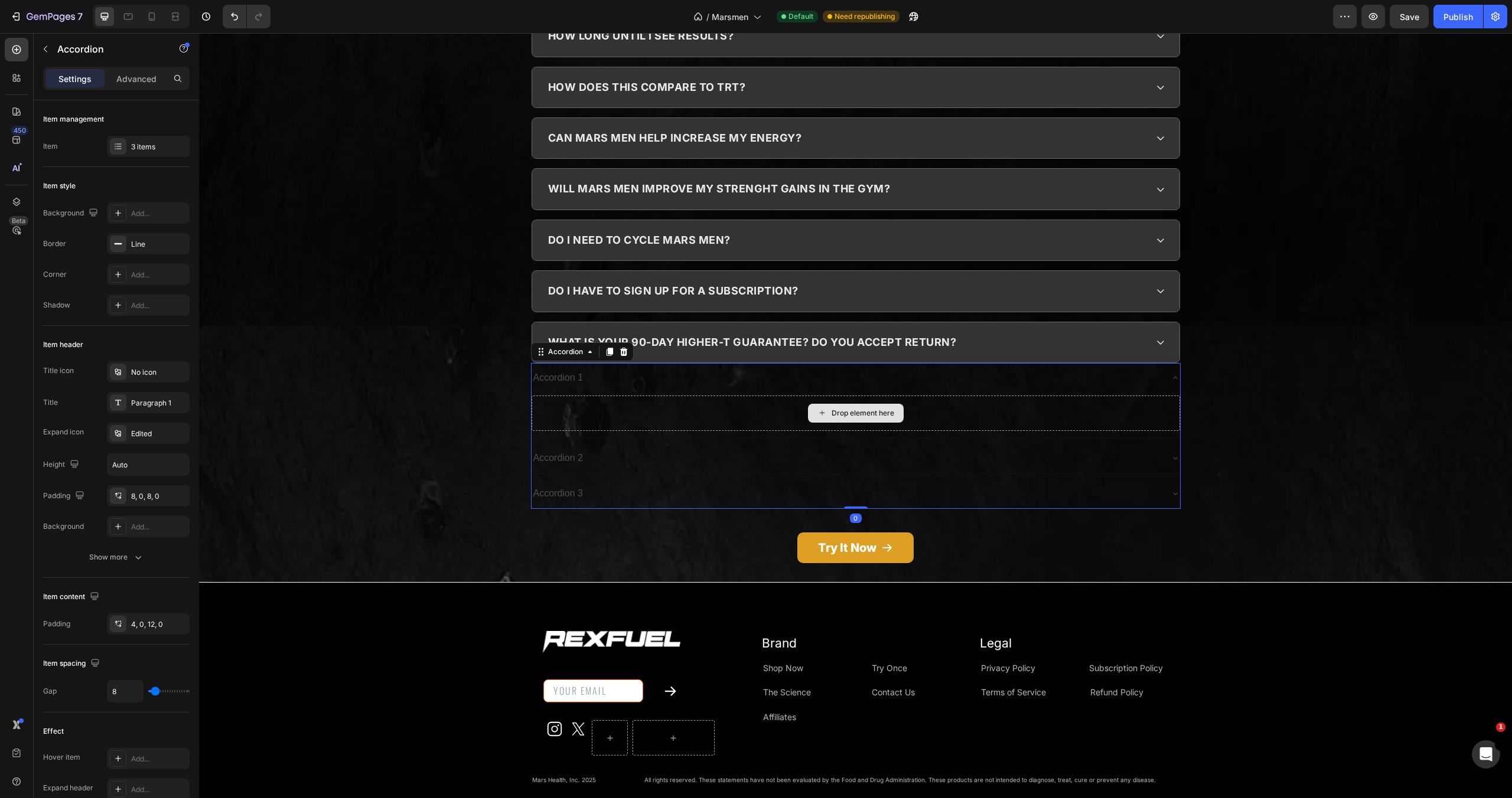
click at [791, 396] on div "Drop element here" at bounding box center [856, 413] width 649 height 35
click at [987, 331] on div "what is your 90-day higher-t guarantee? do you accept return?" at bounding box center [846, 342] width 600 height 22
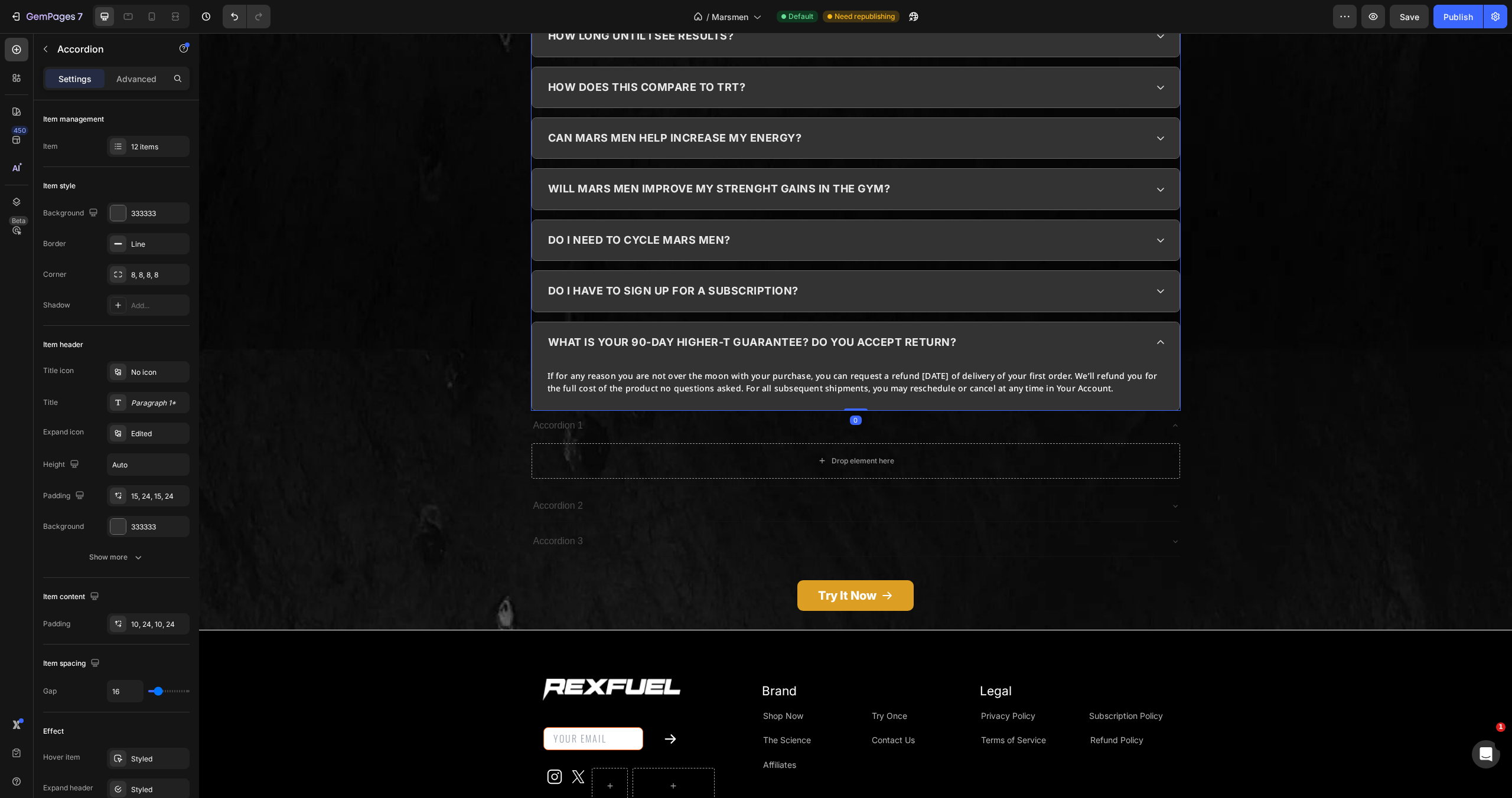
click at [895, 369] on div "If for any reason you are not over the moon with your purchase, you can request…" at bounding box center [855, 387] width 619 height 36
click at [895, 370] on p "If for any reason you are not over the moon with your purchase, you can request…" at bounding box center [854, 382] width 615 height 25
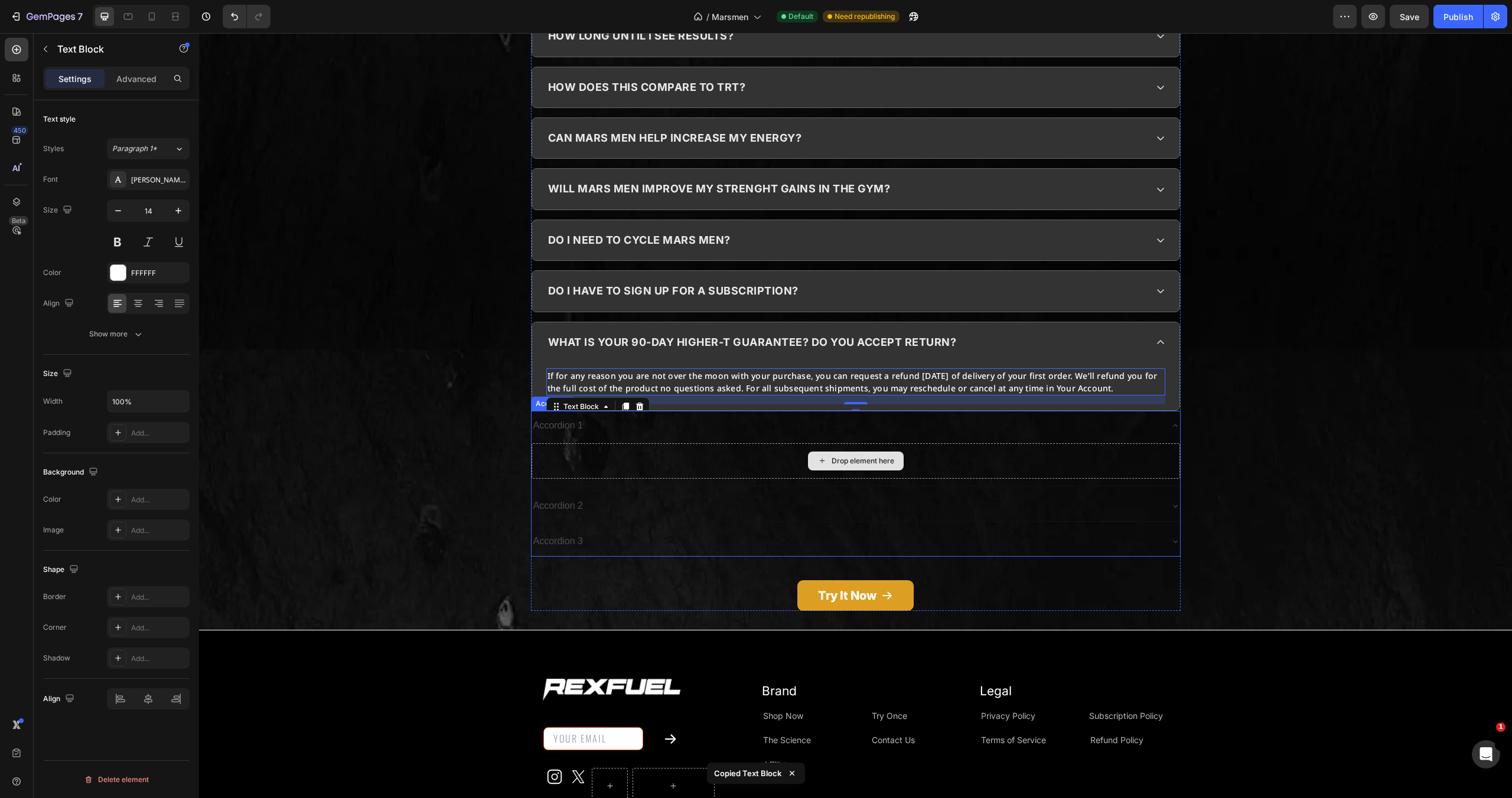
click at [952, 443] on div "Drop element here" at bounding box center [856, 461] width 649 height 35
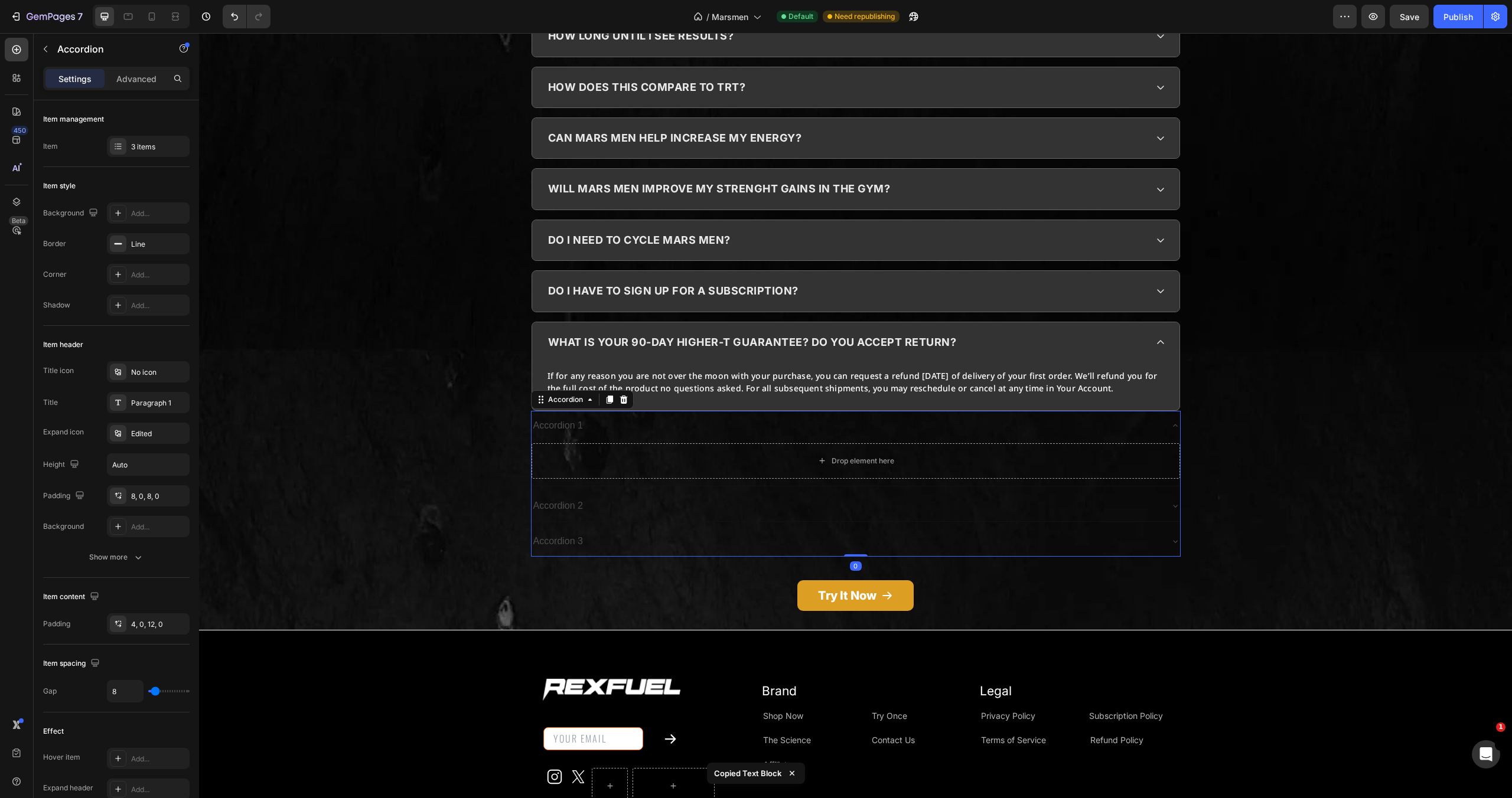
click at [583, 416] on div "Accordion 1" at bounding box center [846, 426] width 630 height 21
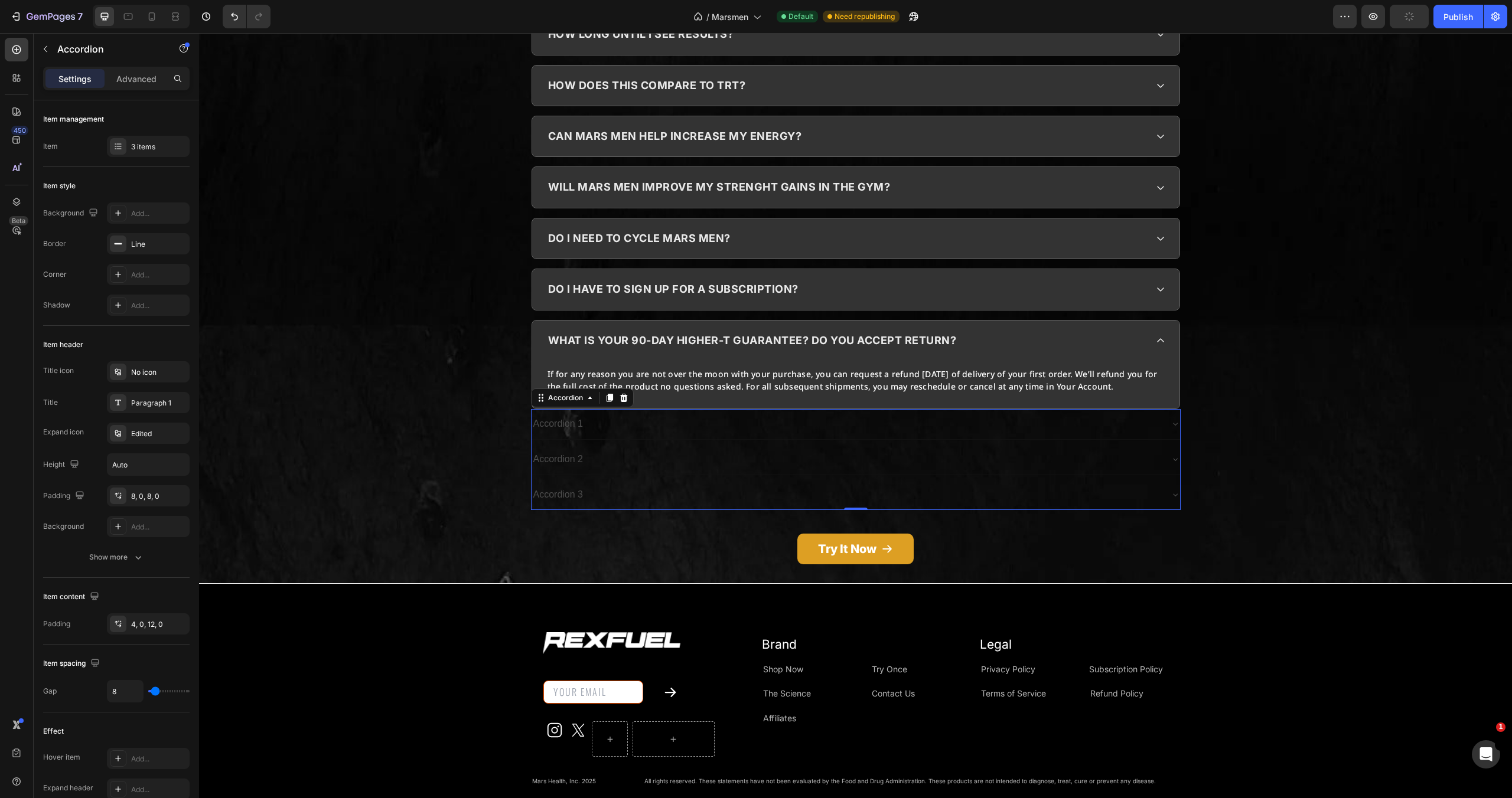
scroll to position [5767, 0]
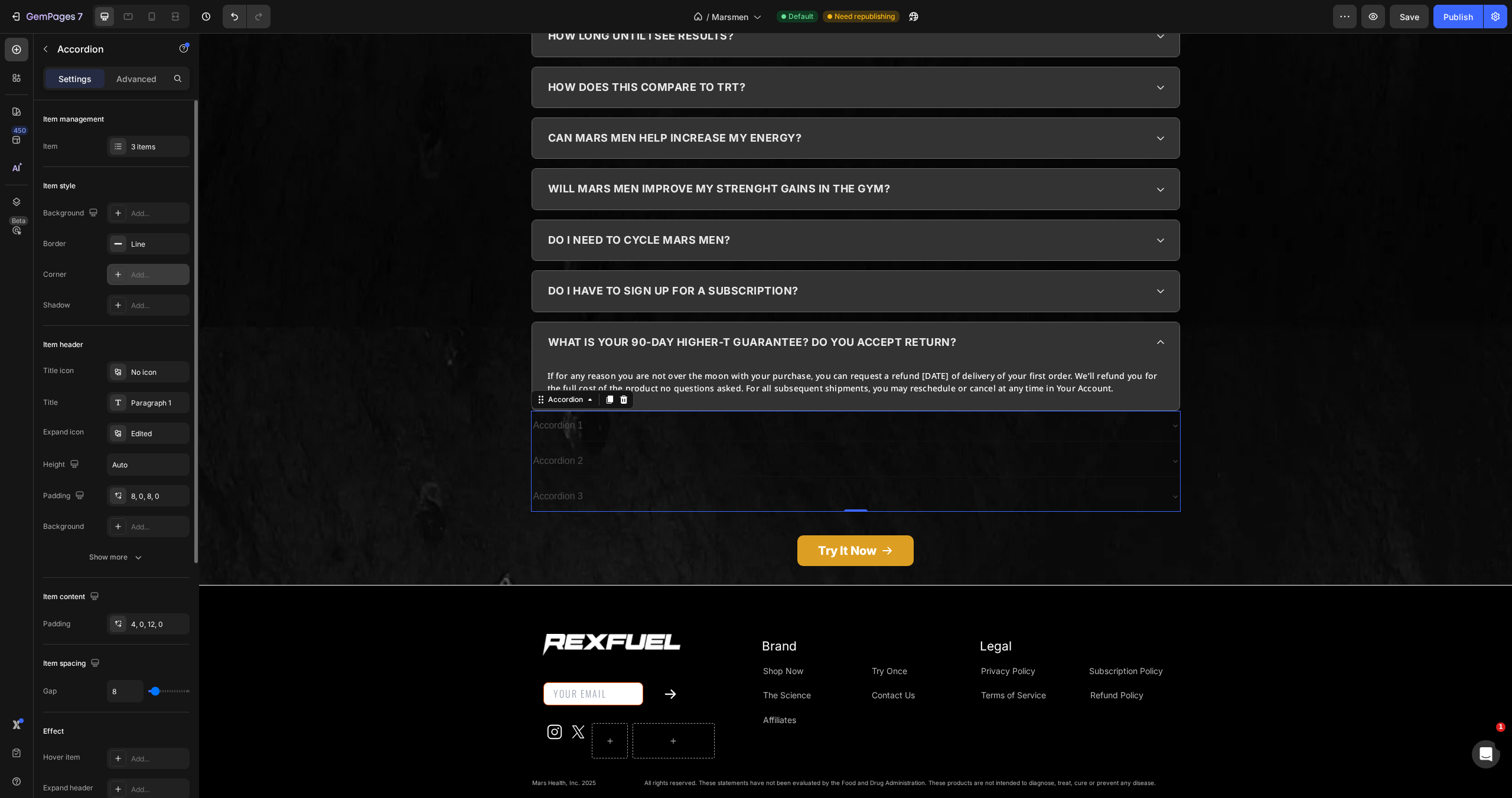
click at [146, 271] on div "Add..." at bounding box center [159, 275] width 55 height 10
click at [181, 270] on icon "button" at bounding box center [177, 275] width 10 height 10
click at [142, 209] on div "Add..." at bounding box center [159, 213] width 55 height 10
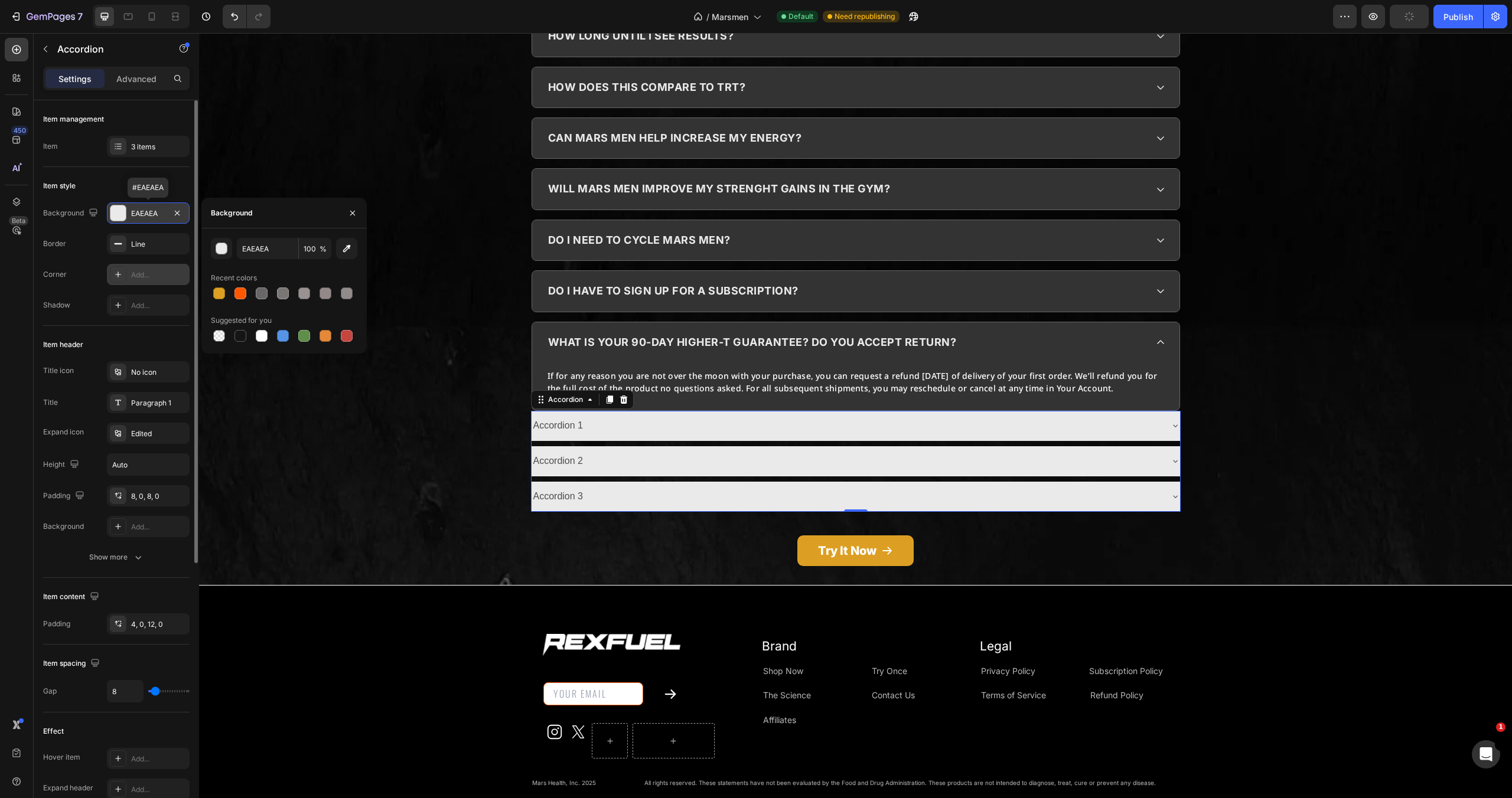
click at [143, 209] on div "EAEAEA" at bounding box center [148, 213] width 34 height 10
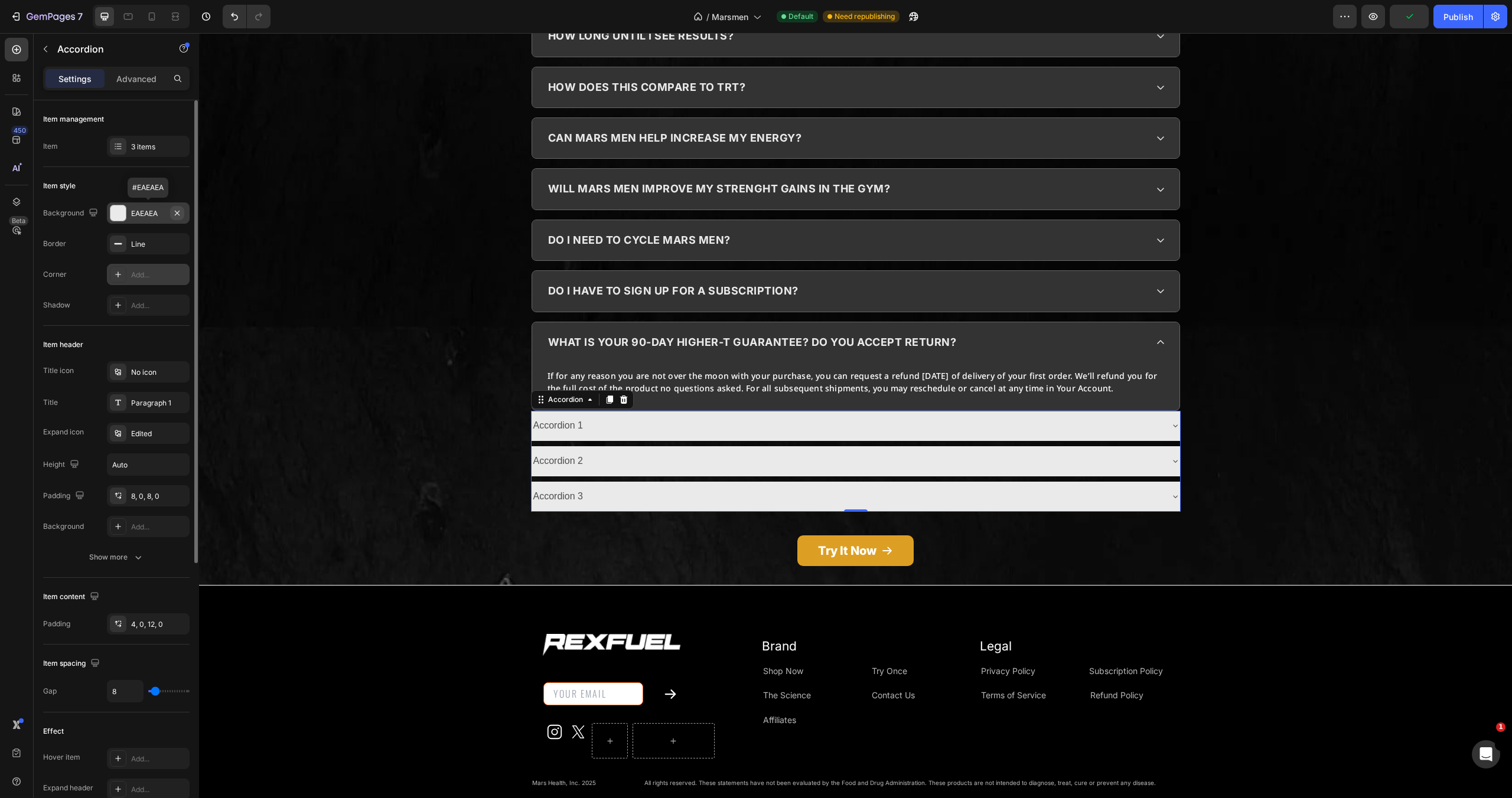
click at [177, 213] on icon "button" at bounding box center [177, 212] width 5 height 5
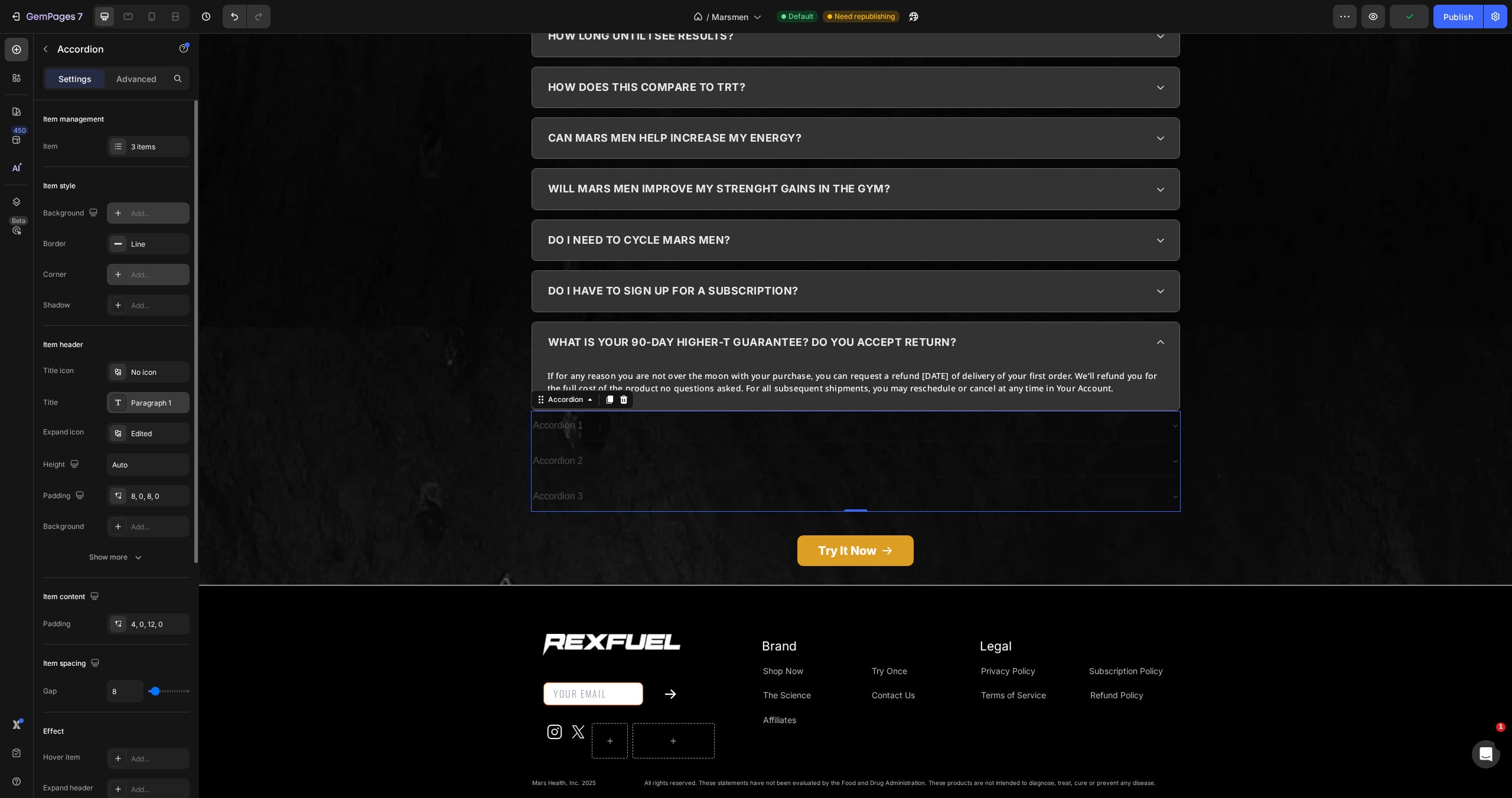
click at [146, 401] on div "Paragraph 1" at bounding box center [159, 403] width 55 height 10
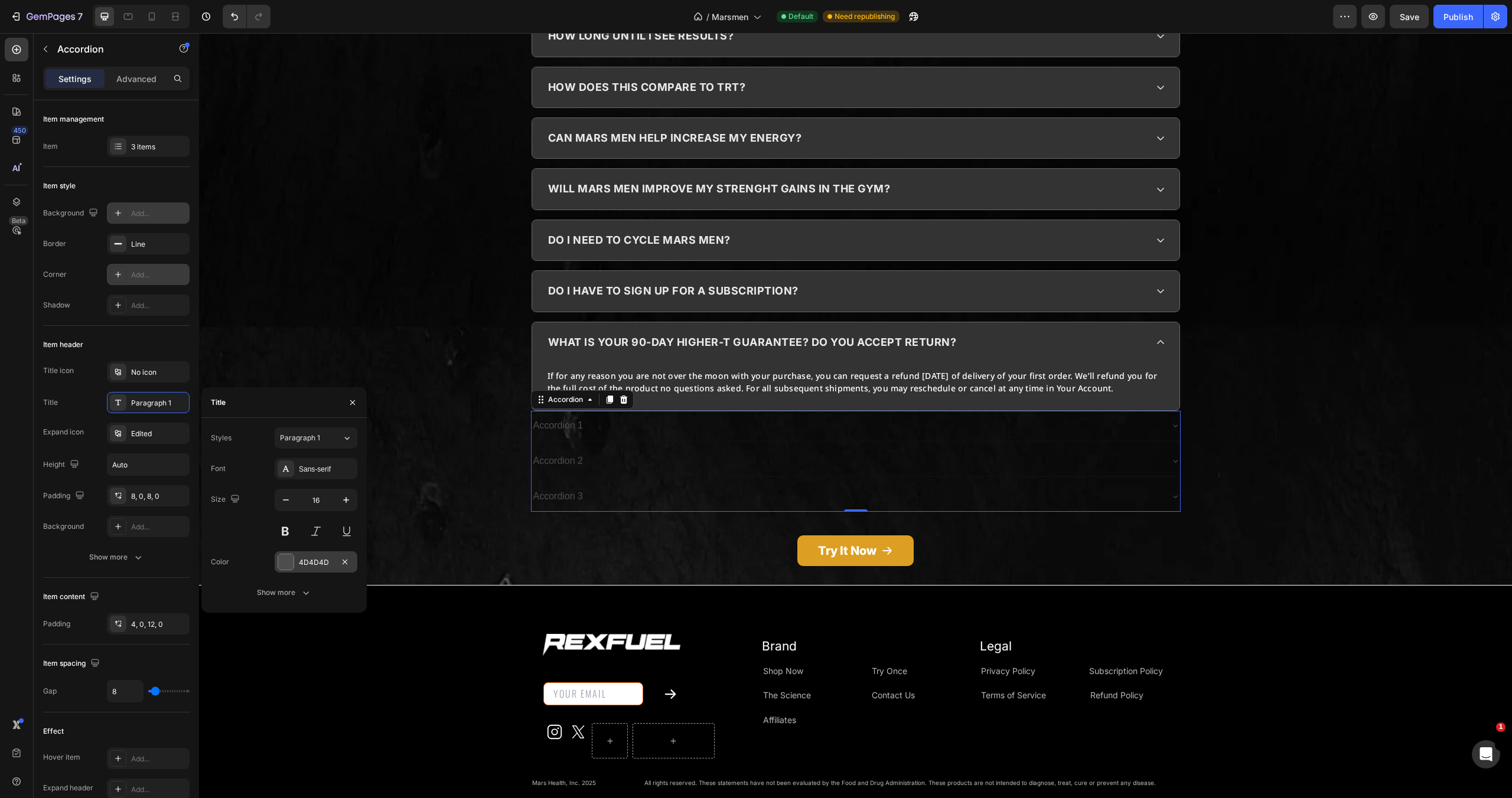
click at [282, 565] on div at bounding box center [285, 562] width 15 height 15
click at [263, 526] on div at bounding box center [261, 525] width 12 height 12
type input "FFFFFF"
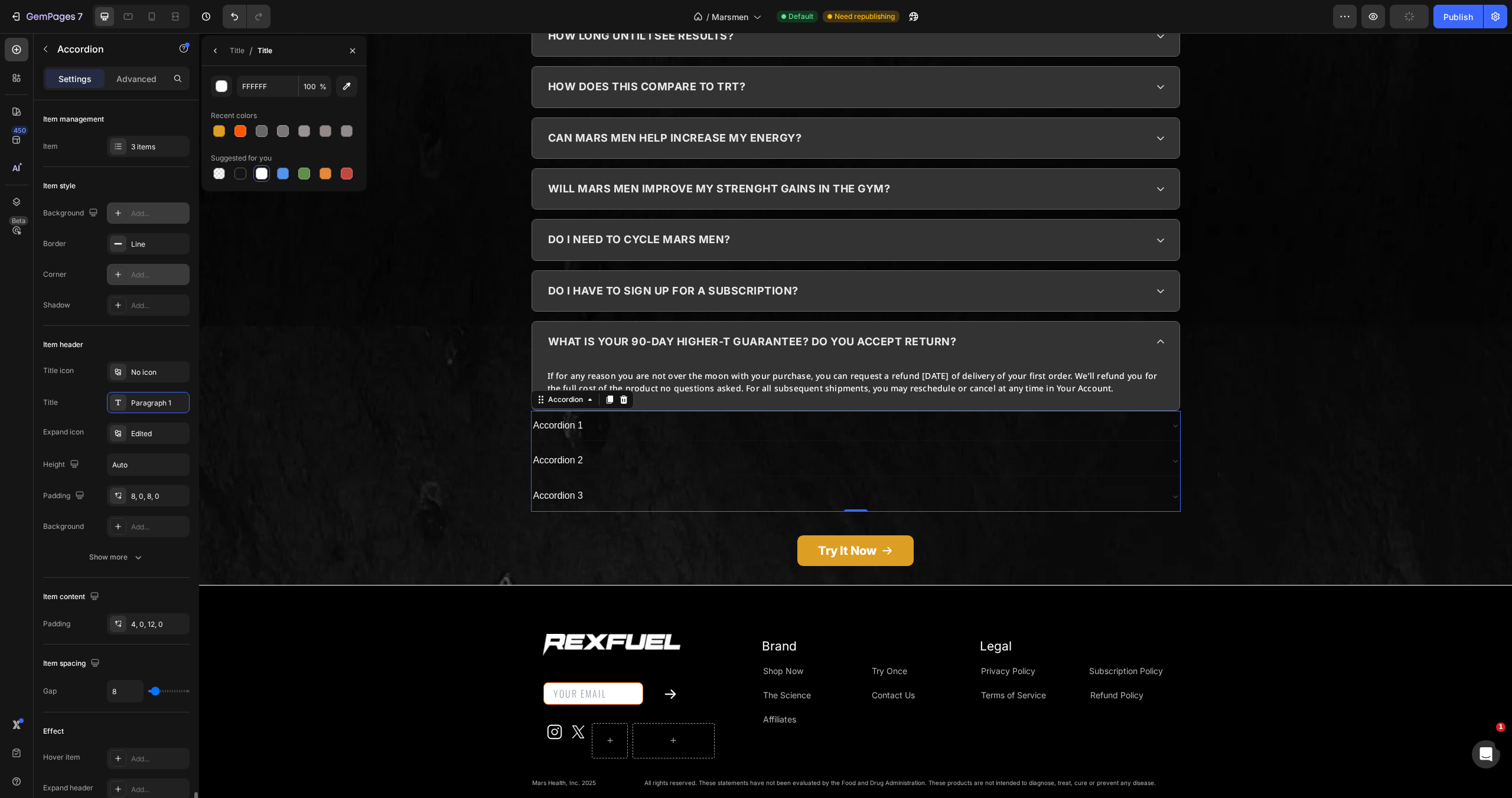
scroll to position [423, 0]
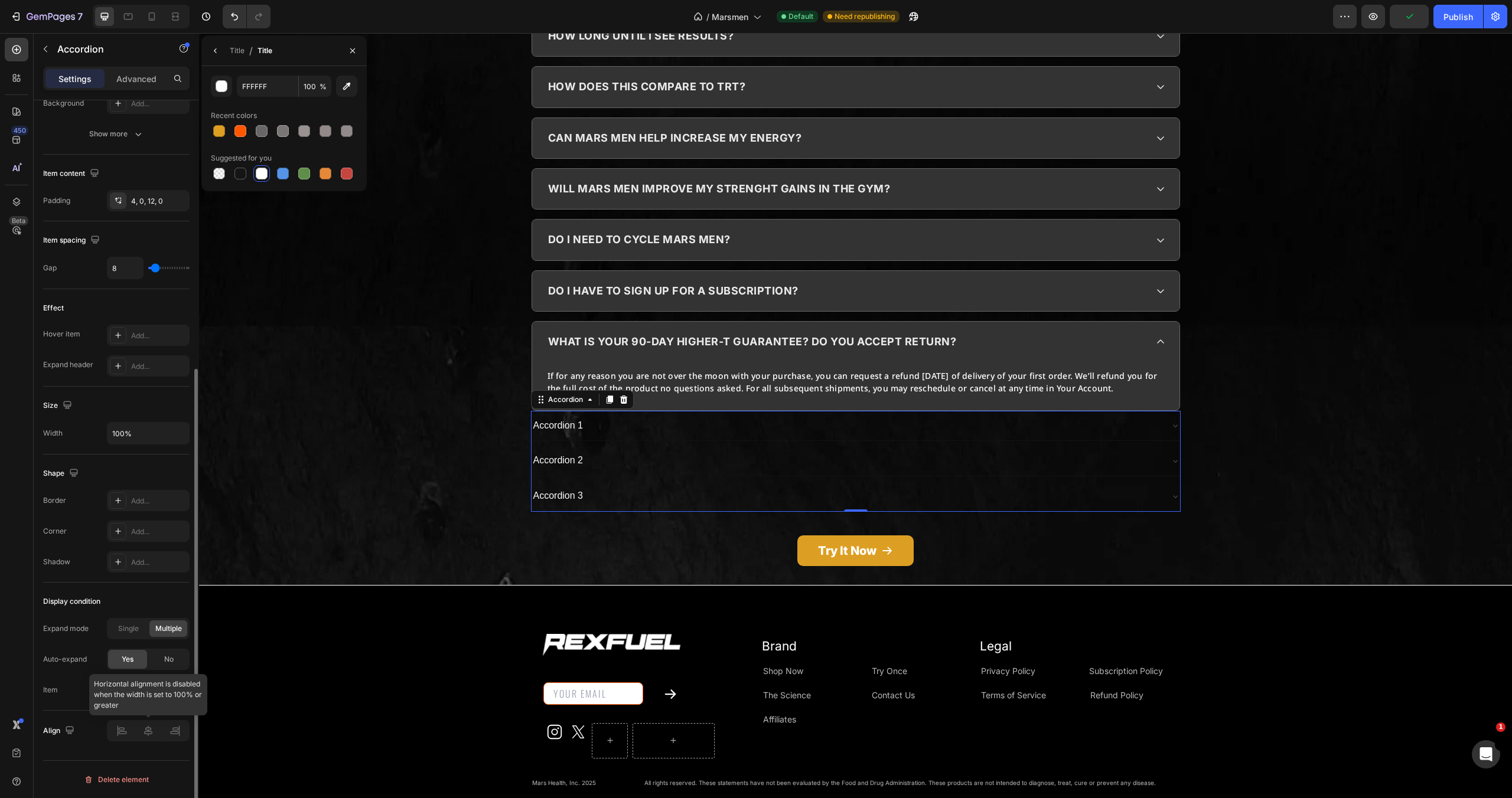
click at [144, 729] on div at bounding box center [148, 731] width 82 height 21
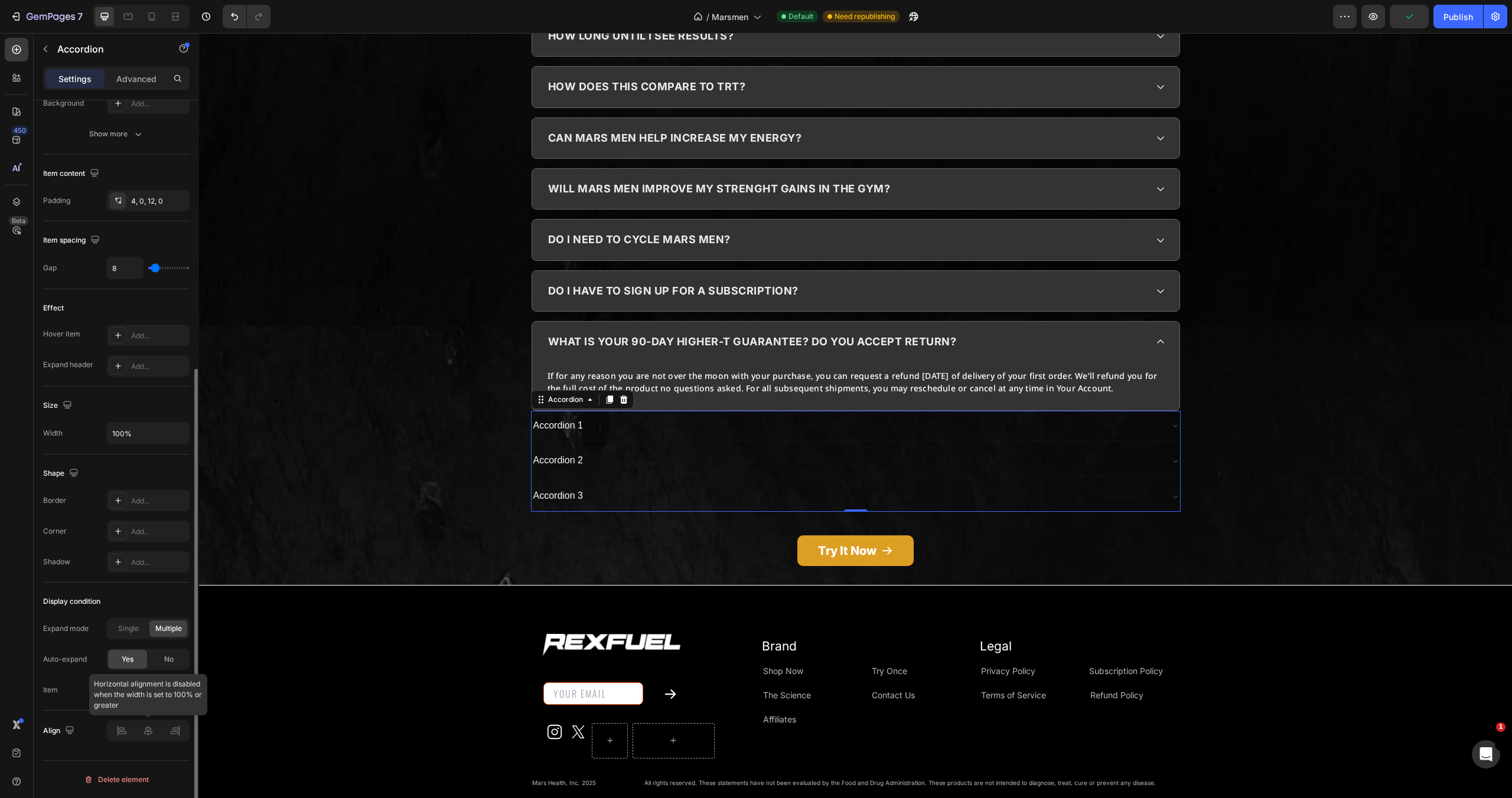
click at [149, 734] on div at bounding box center [148, 731] width 82 height 21
click at [147, 730] on div at bounding box center [148, 731] width 82 height 21
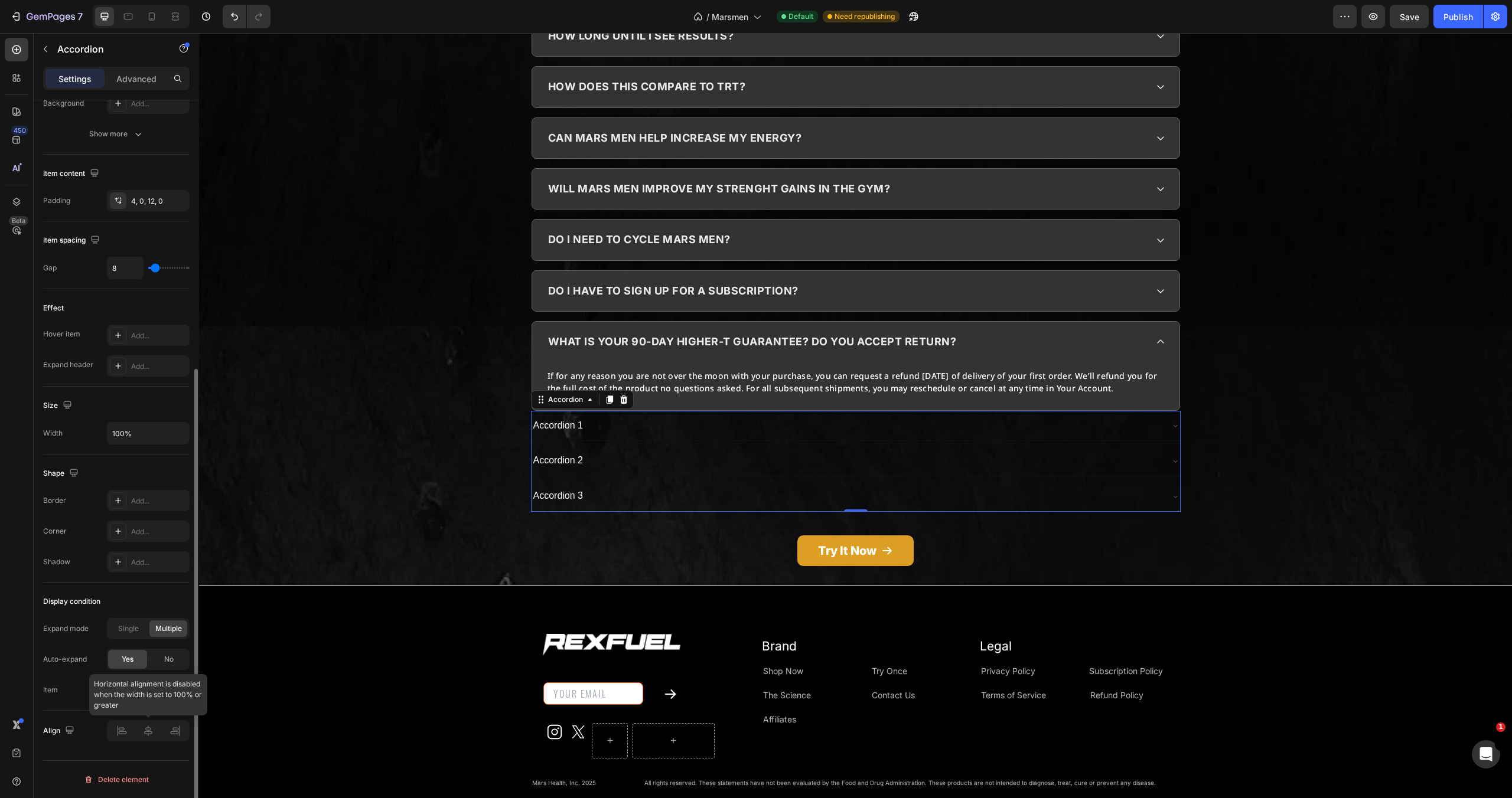
click at [147, 730] on div at bounding box center [148, 731] width 82 height 21
click at [642, 411] on div "Accordion 1 Accordion 2 Accordion 3" at bounding box center [856, 461] width 650 height 101
click at [651, 416] on div "Accordion 1" at bounding box center [846, 426] width 630 height 21
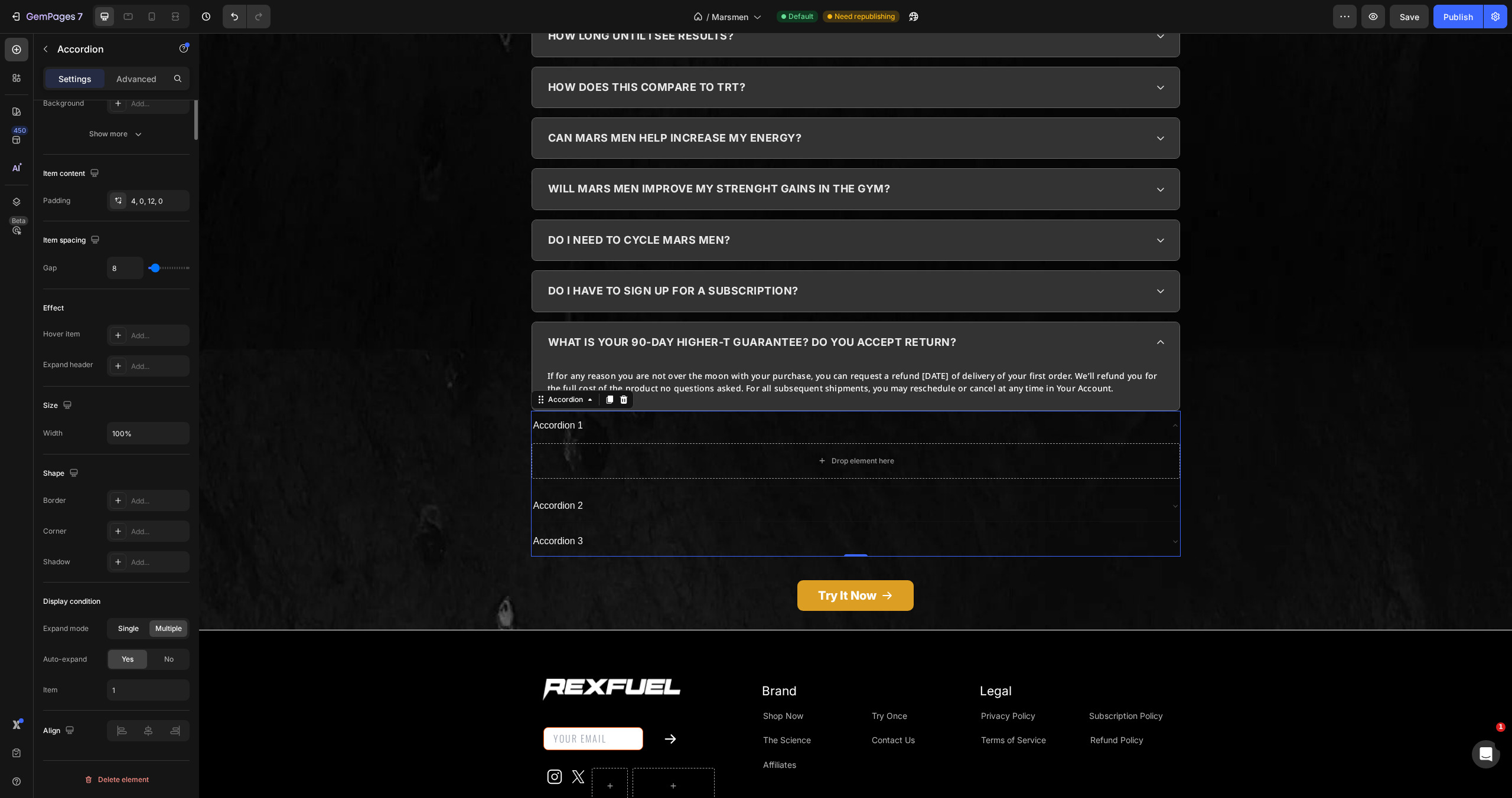
scroll to position [0, 0]
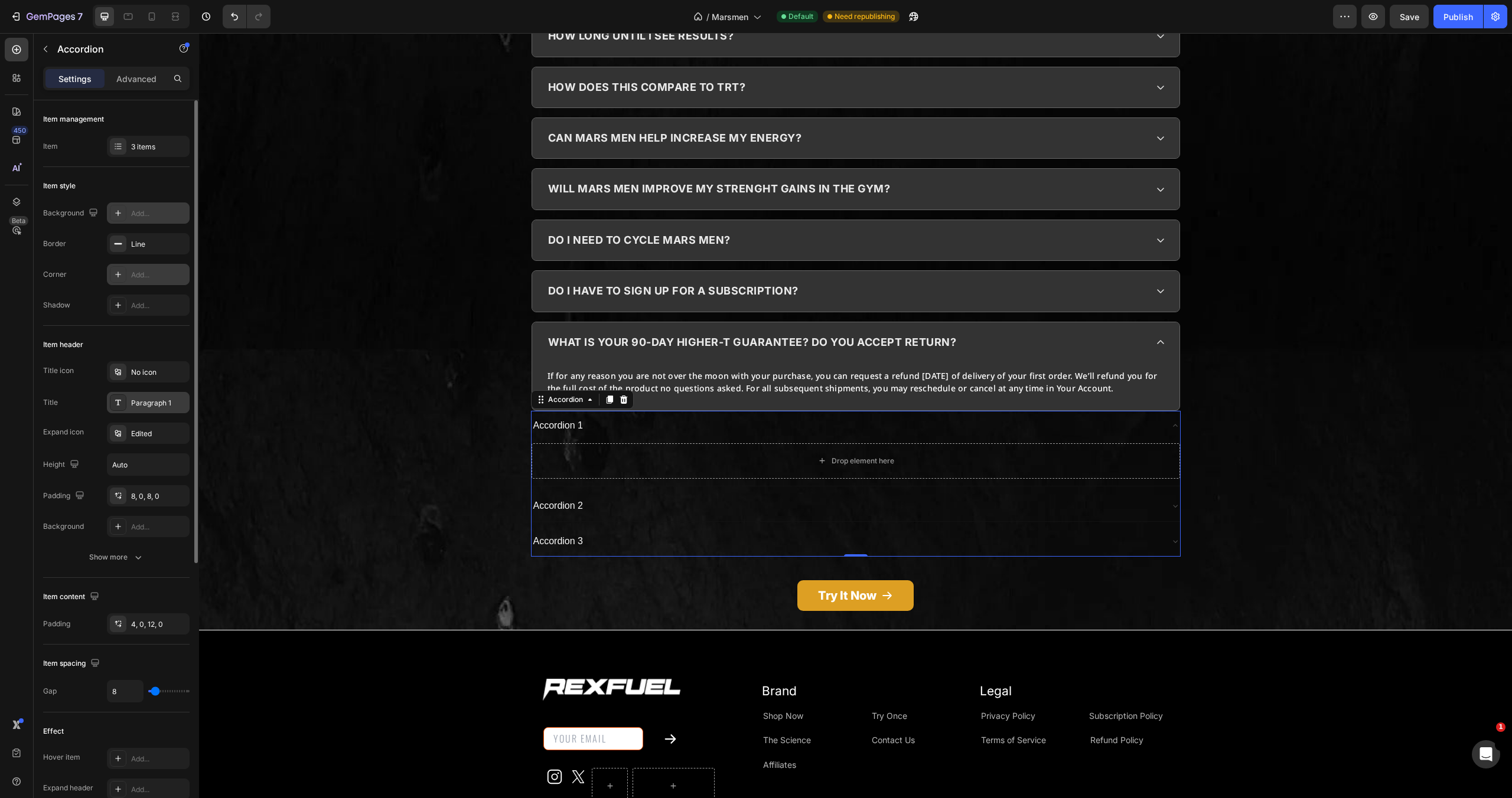
click at [154, 396] on div "Paragraph 1" at bounding box center [148, 402] width 82 height 21
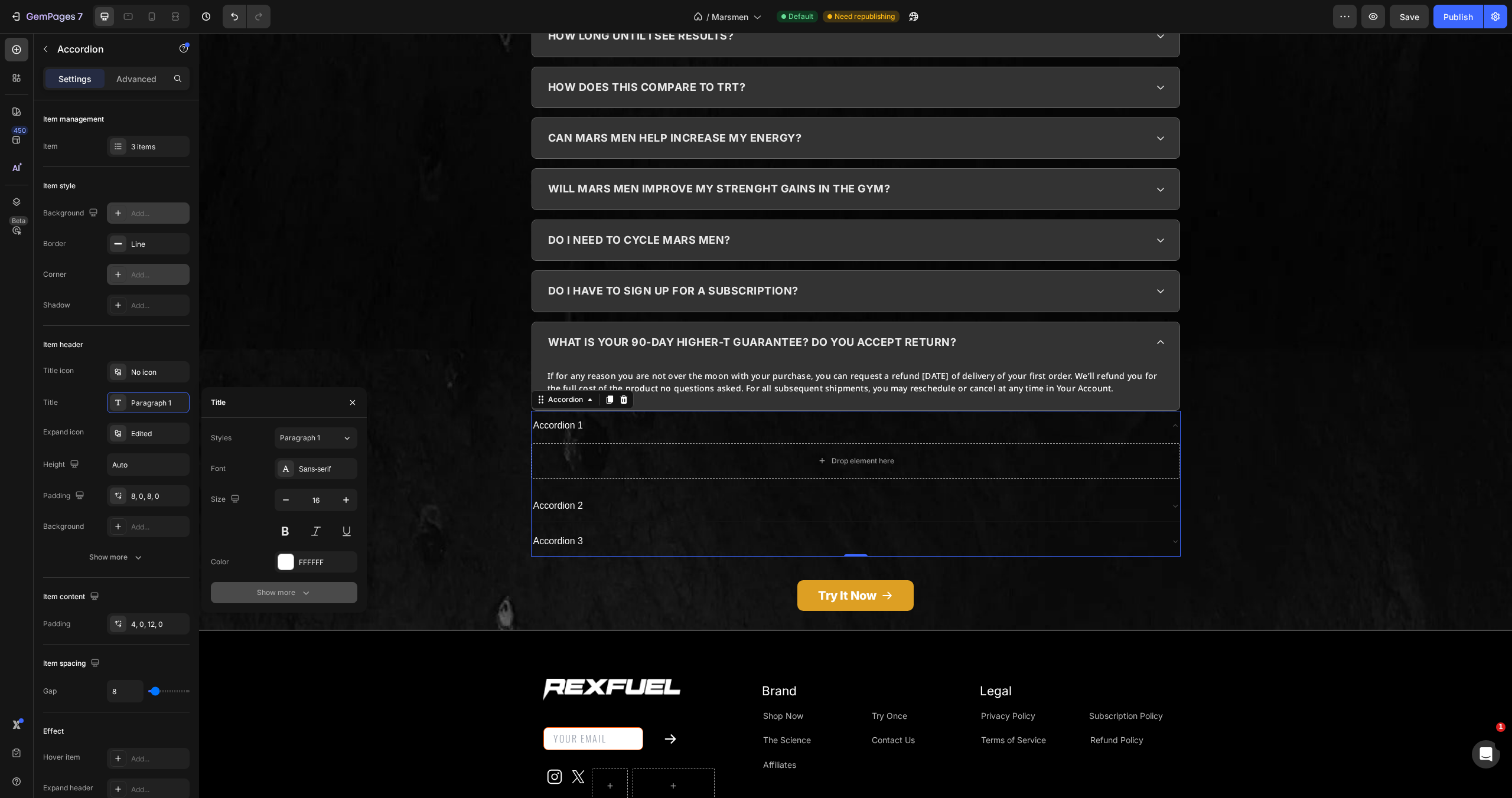
click at [282, 599] on button "Show more" at bounding box center [283, 592] width 146 height 21
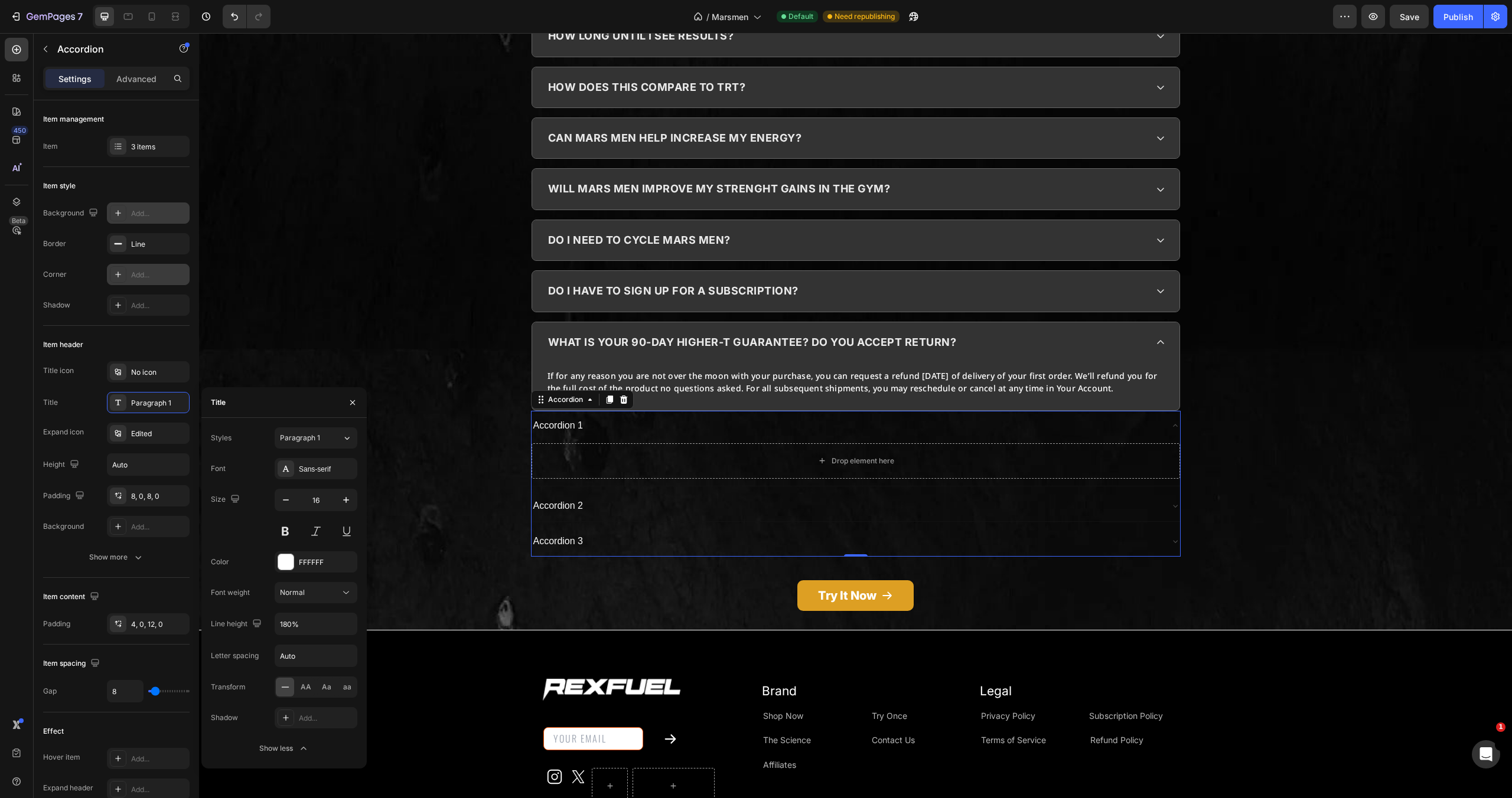
click at [998, 416] on div "Accordion 1" at bounding box center [846, 426] width 630 height 21
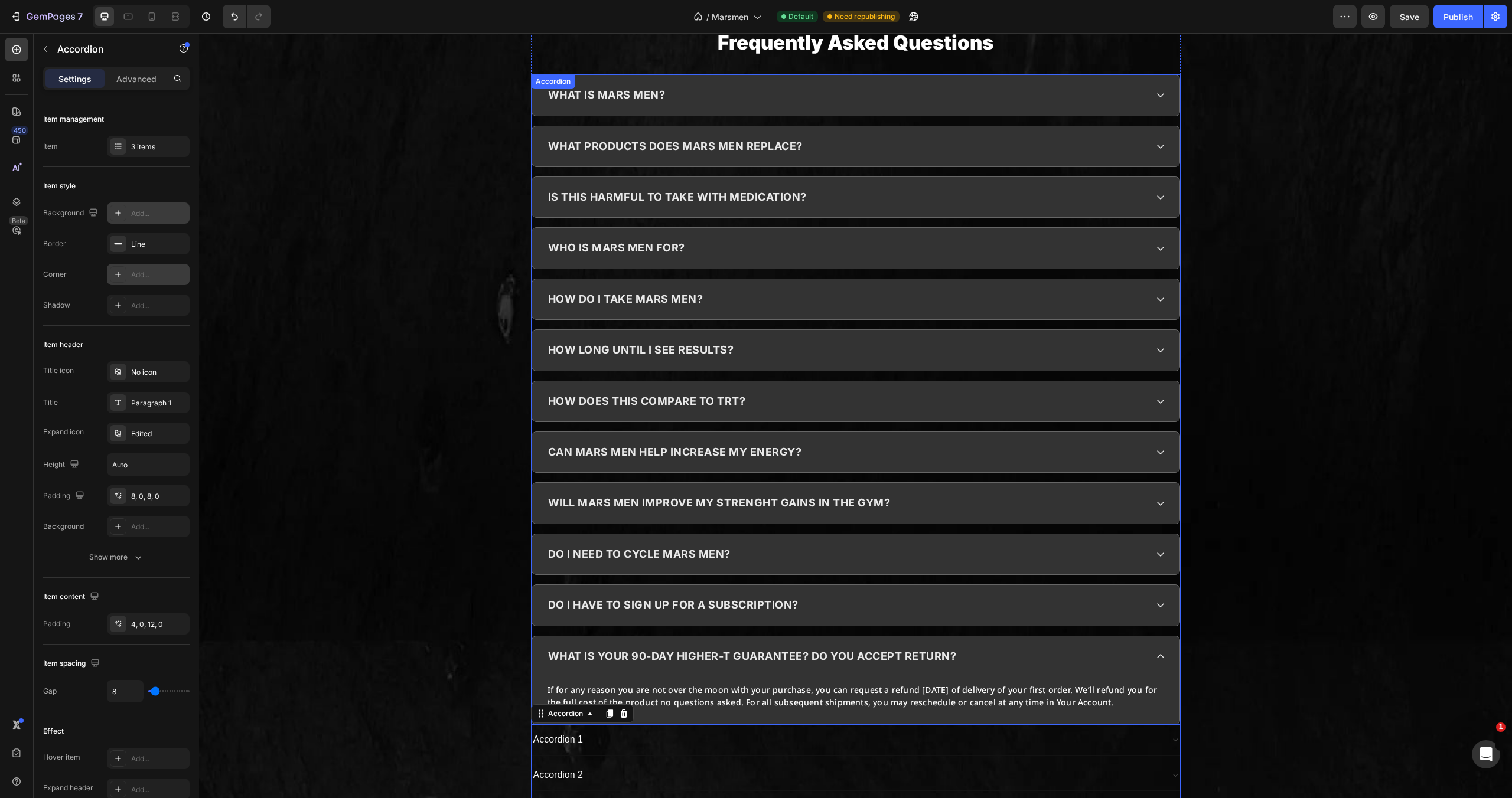
scroll to position [5405, 0]
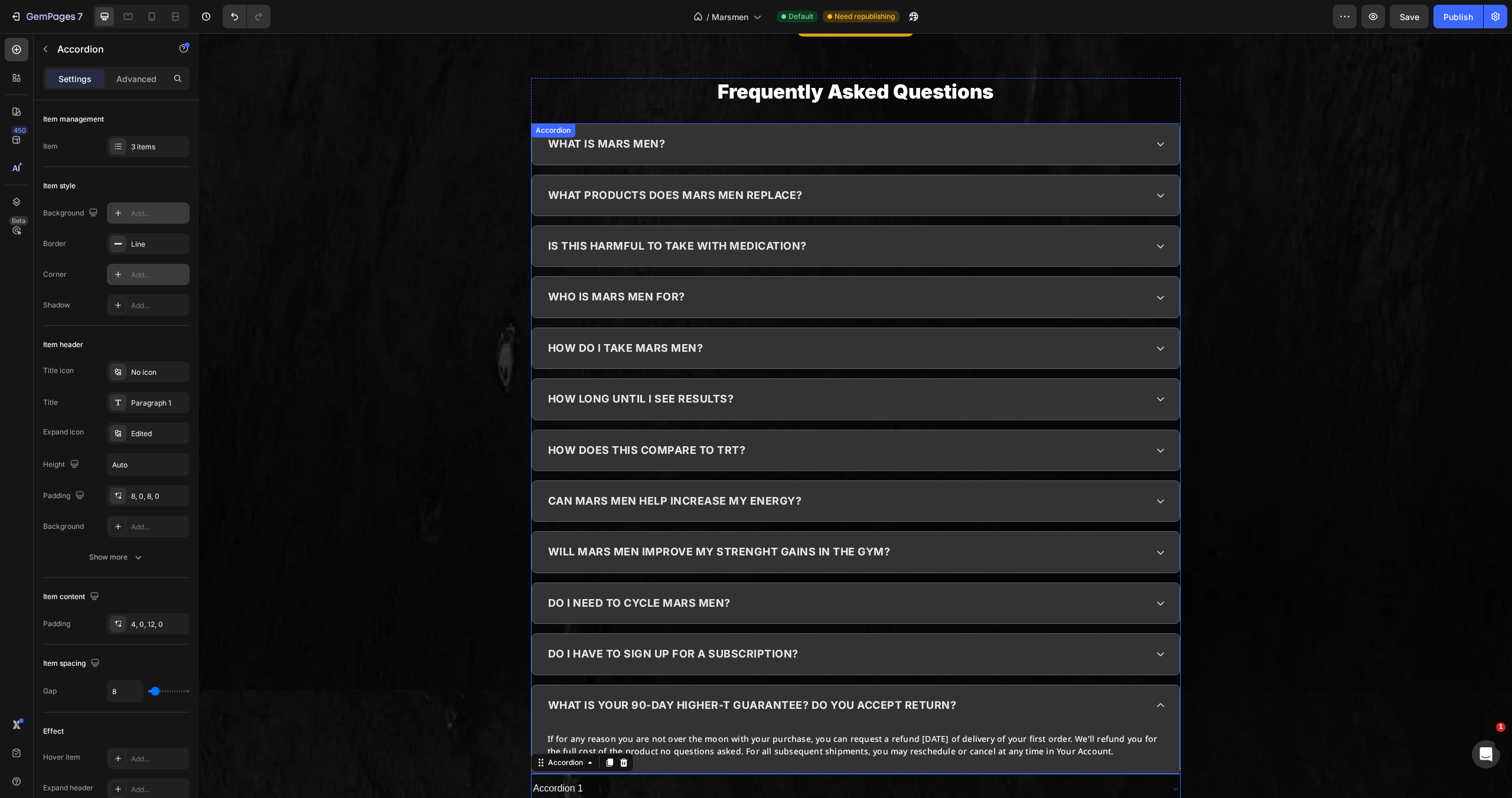
click at [906, 123] on div "what is mars men? what products does mars men replace? is this harmful to take …" at bounding box center [856, 448] width 650 height 650
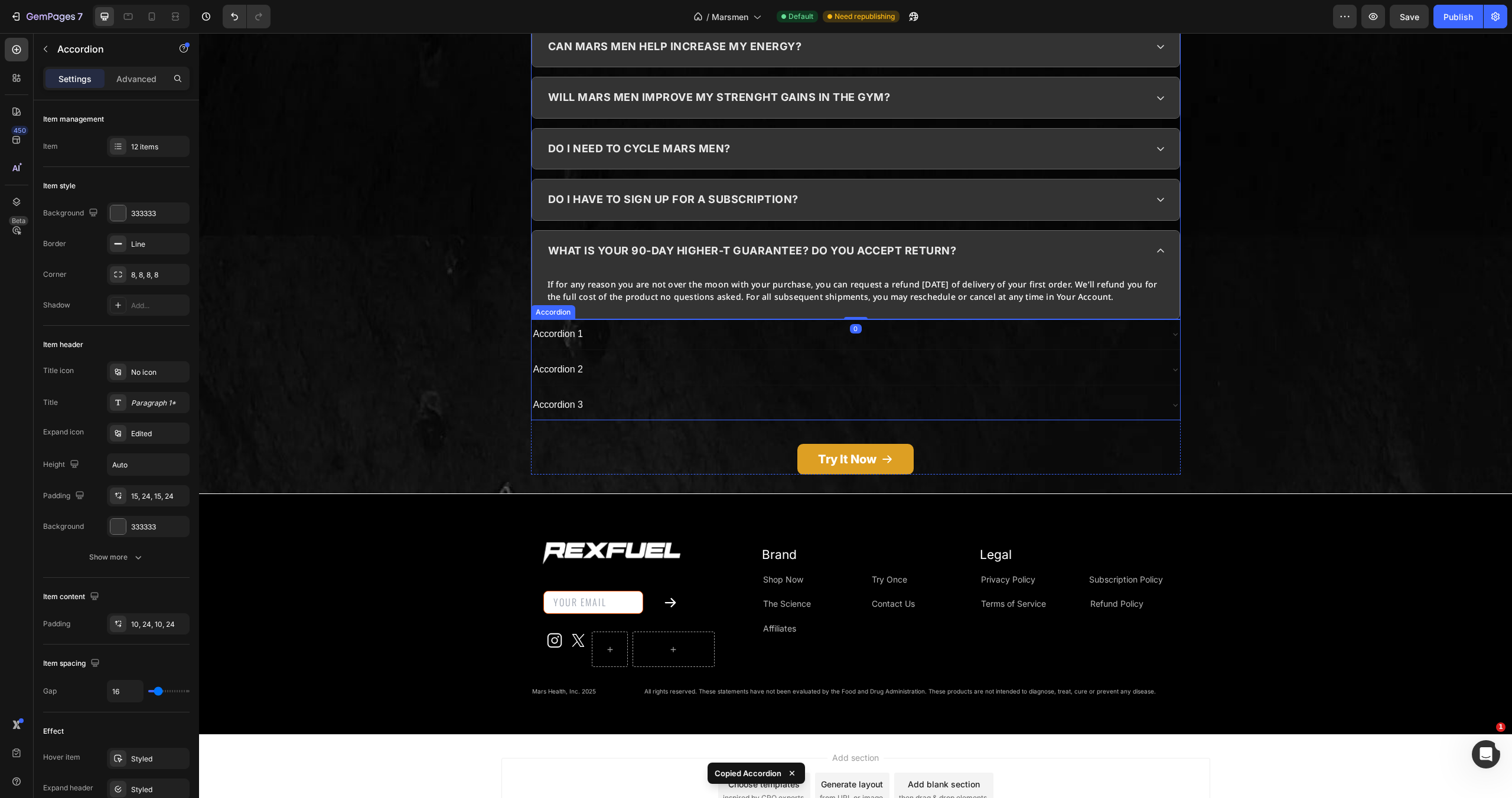
click at [633, 324] on div "Accordion 1" at bounding box center [846, 335] width 630 height 21
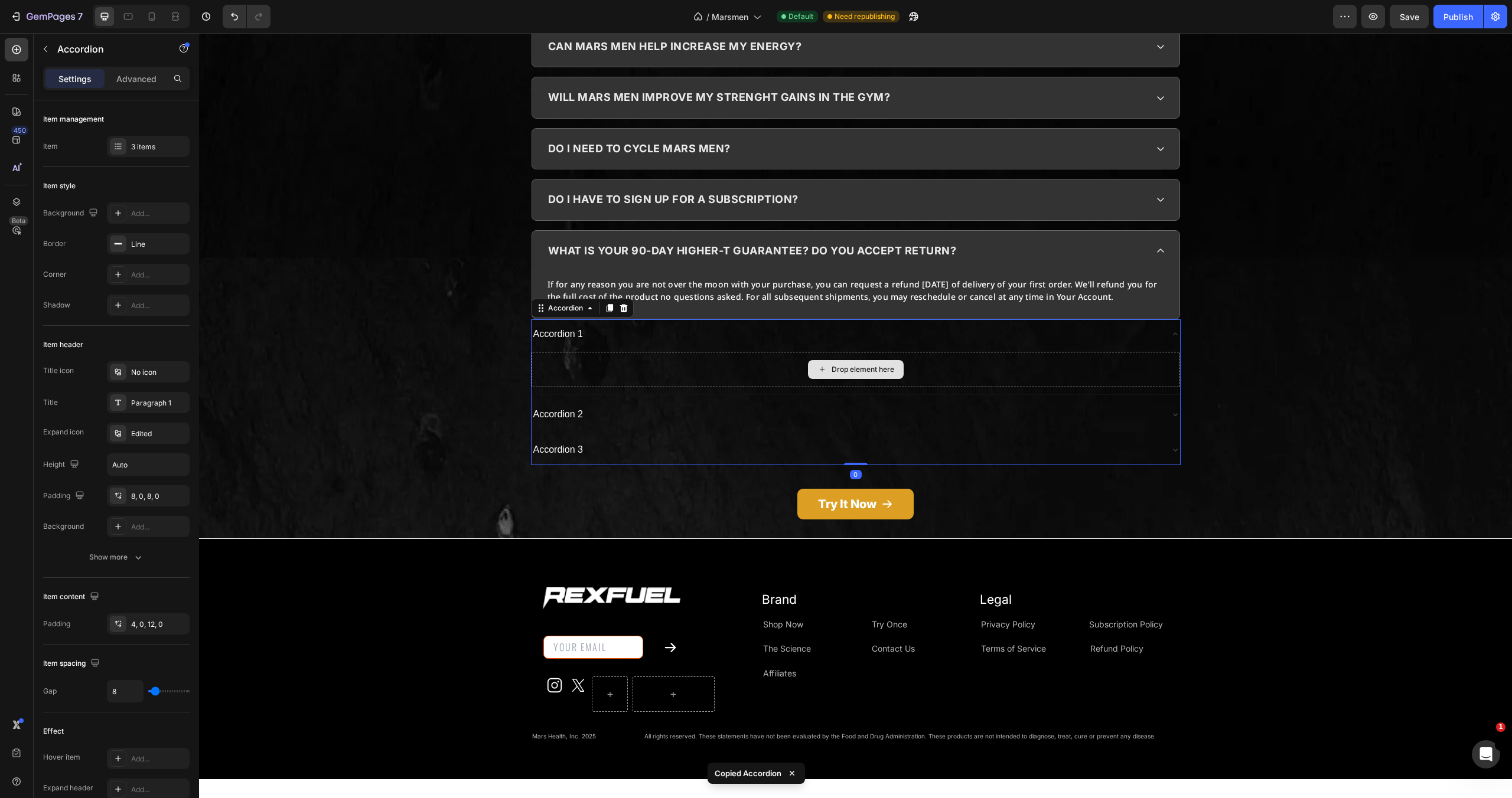
click at [737, 352] on div "Drop element here" at bounding box center [856, 369] width 649 height 35
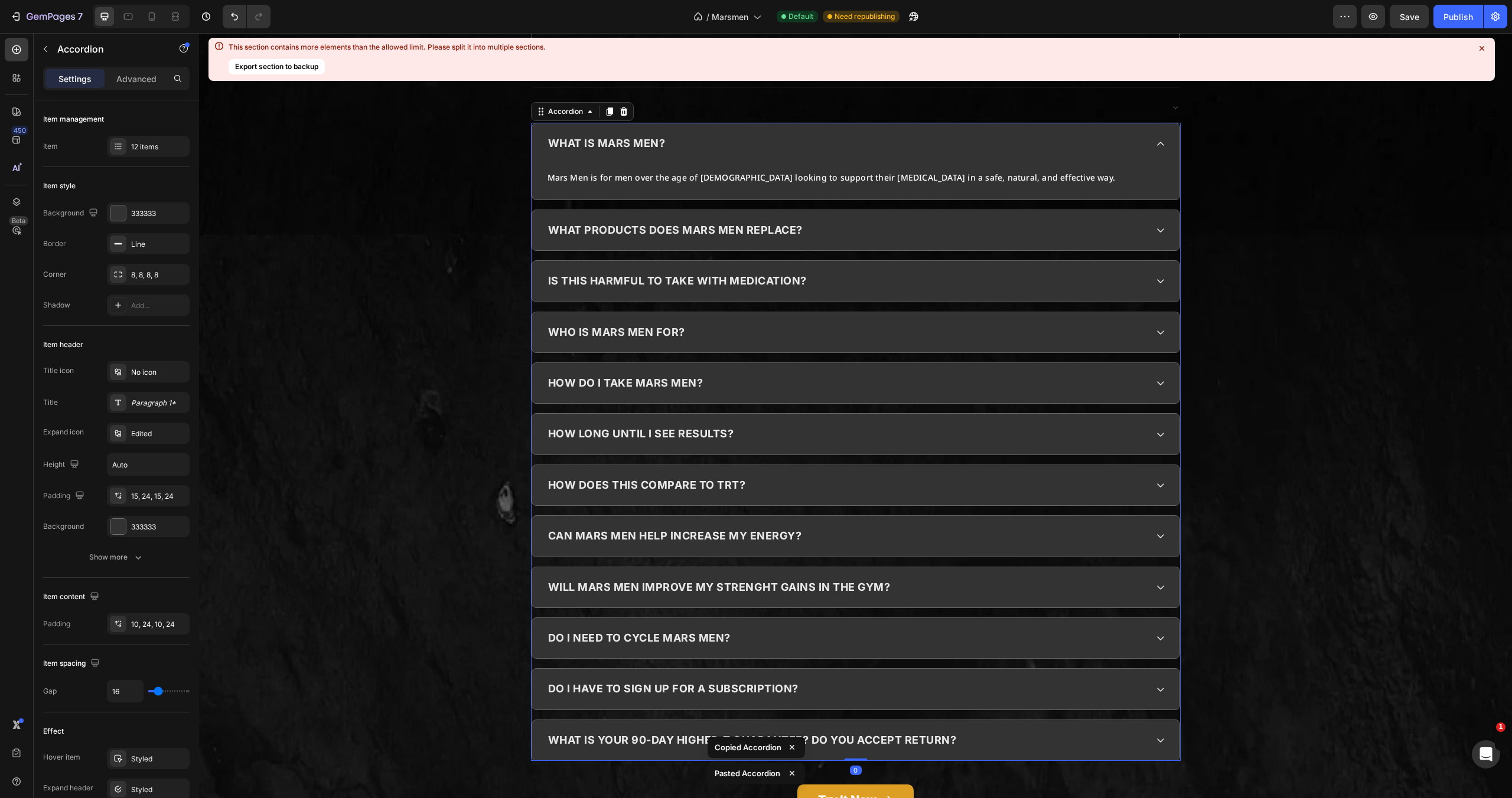
scroll to position [5767, 0]
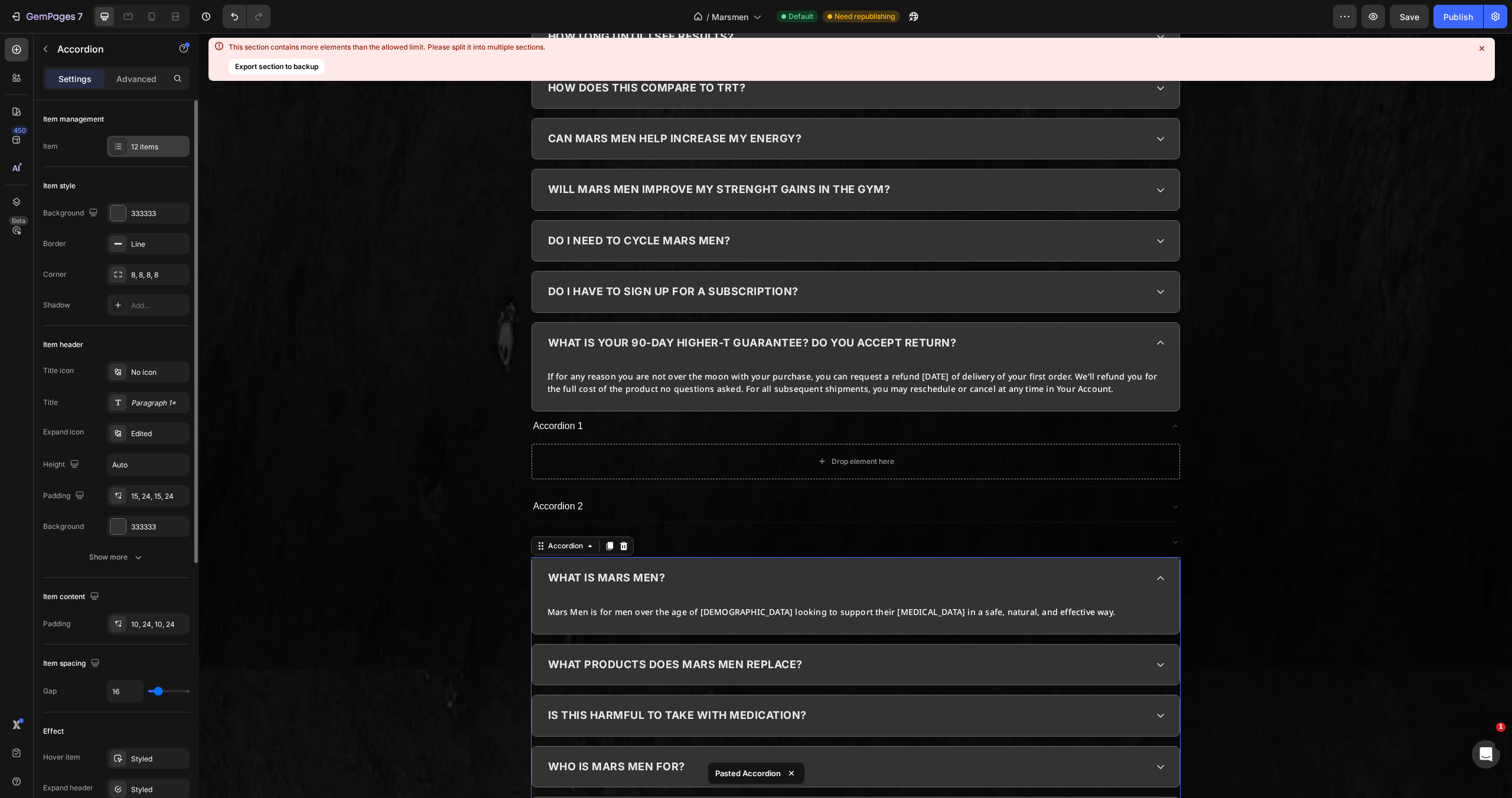
click at [134, 147] on div "12 items" at bounding box center [159, 147] width 55 height 10
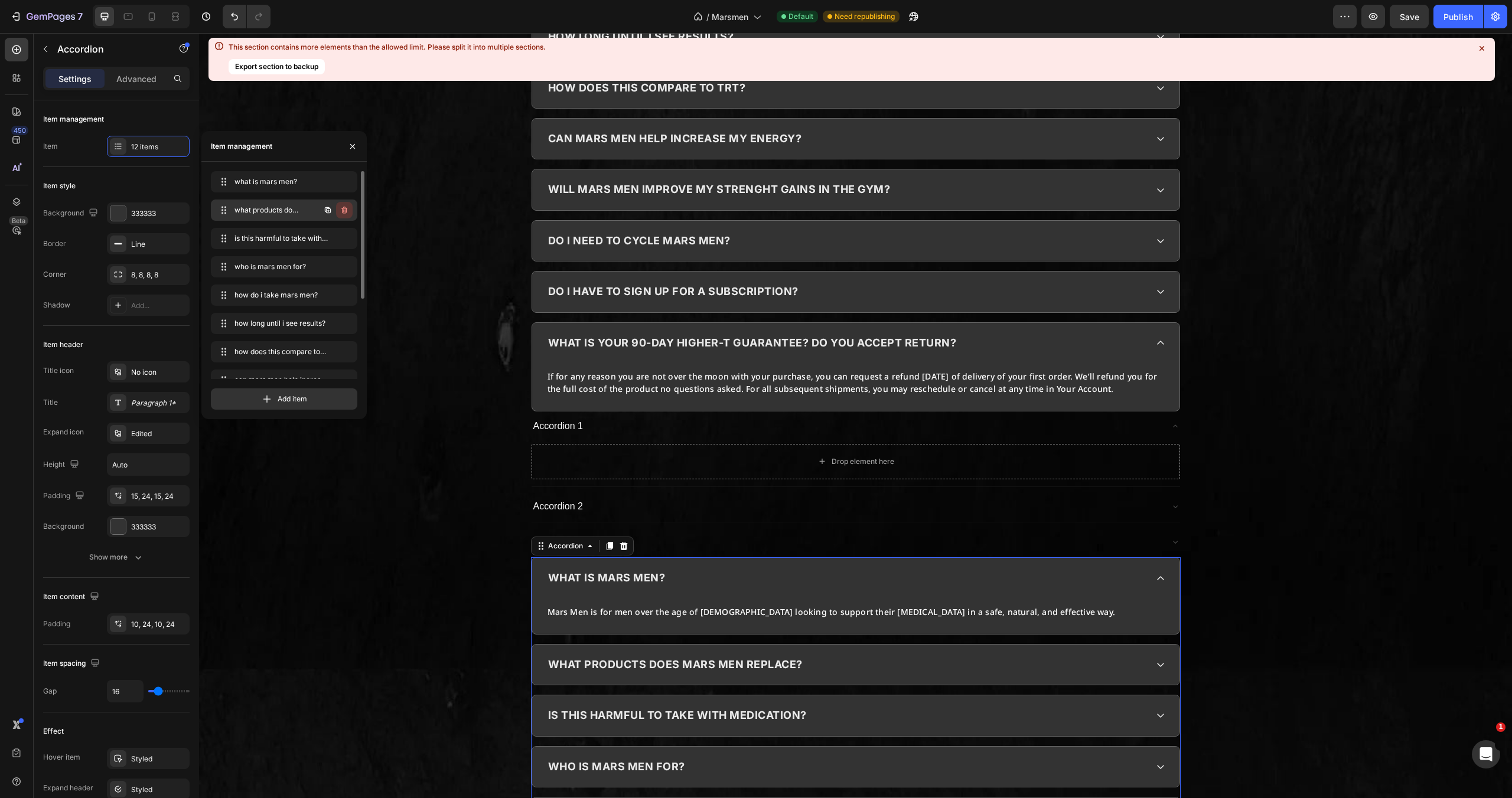
click at [347, 206] on icon "button" at bounding box center [344, 211] width 10 height 10
click at [346, 209] on div "Delete" at bounding box center [337, 210] width 22 height 10
click at [346, 188] on button "button" at bounding box center [344, 182] width 17 height 17
click at [346, 184] on div "Delete" at bounding box center [337, 181] width 22 height 10
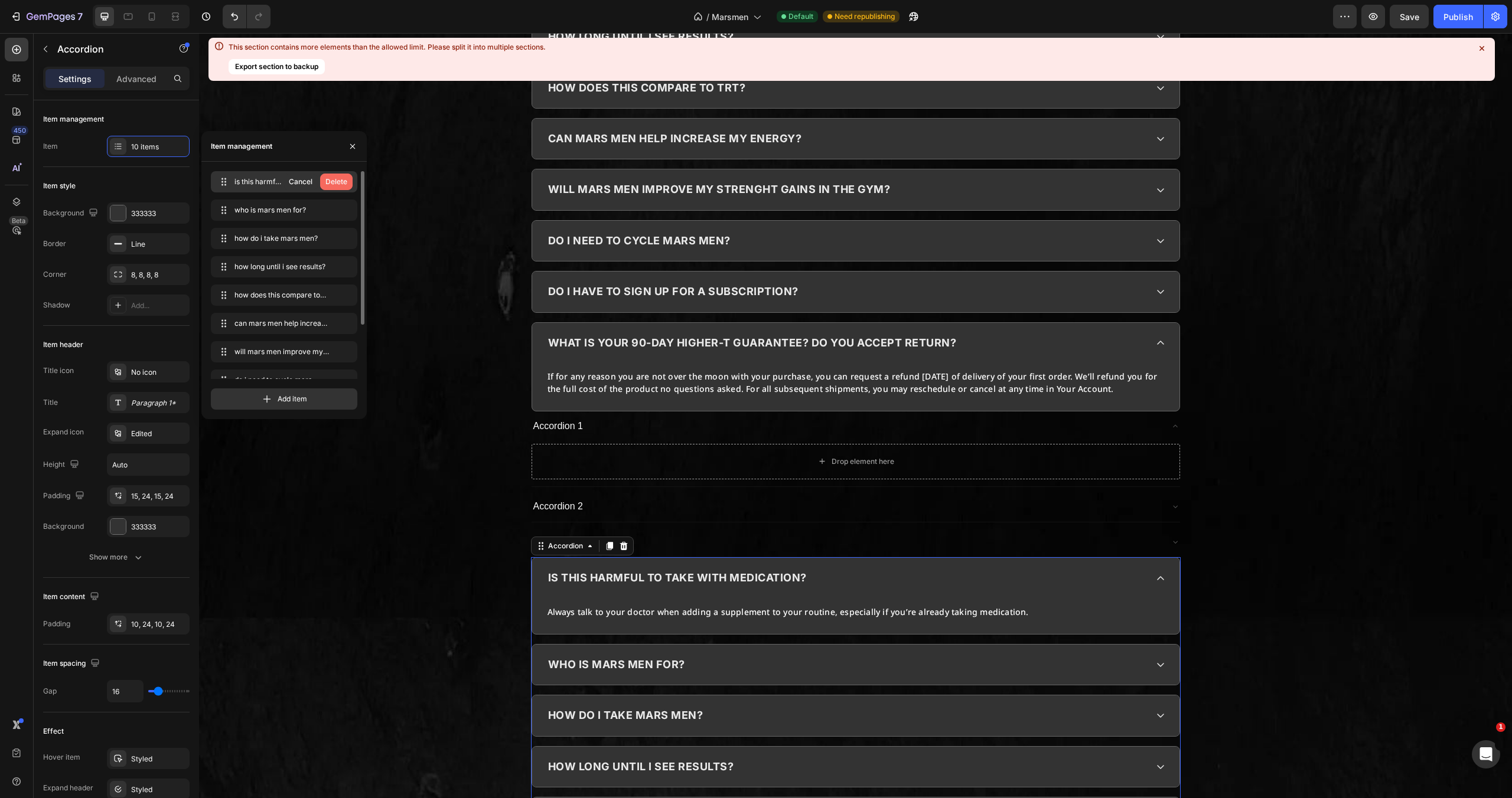
click at [344, 181] on div "Delete" at bounding box center [337, 181] width 22 height 10
click at [344, 181] on icon "button" at bounding box center [344, 182] width 10 height 10
click at [344, 181] on div "Delete" at bounding box center [337, 181] width 22 height 10
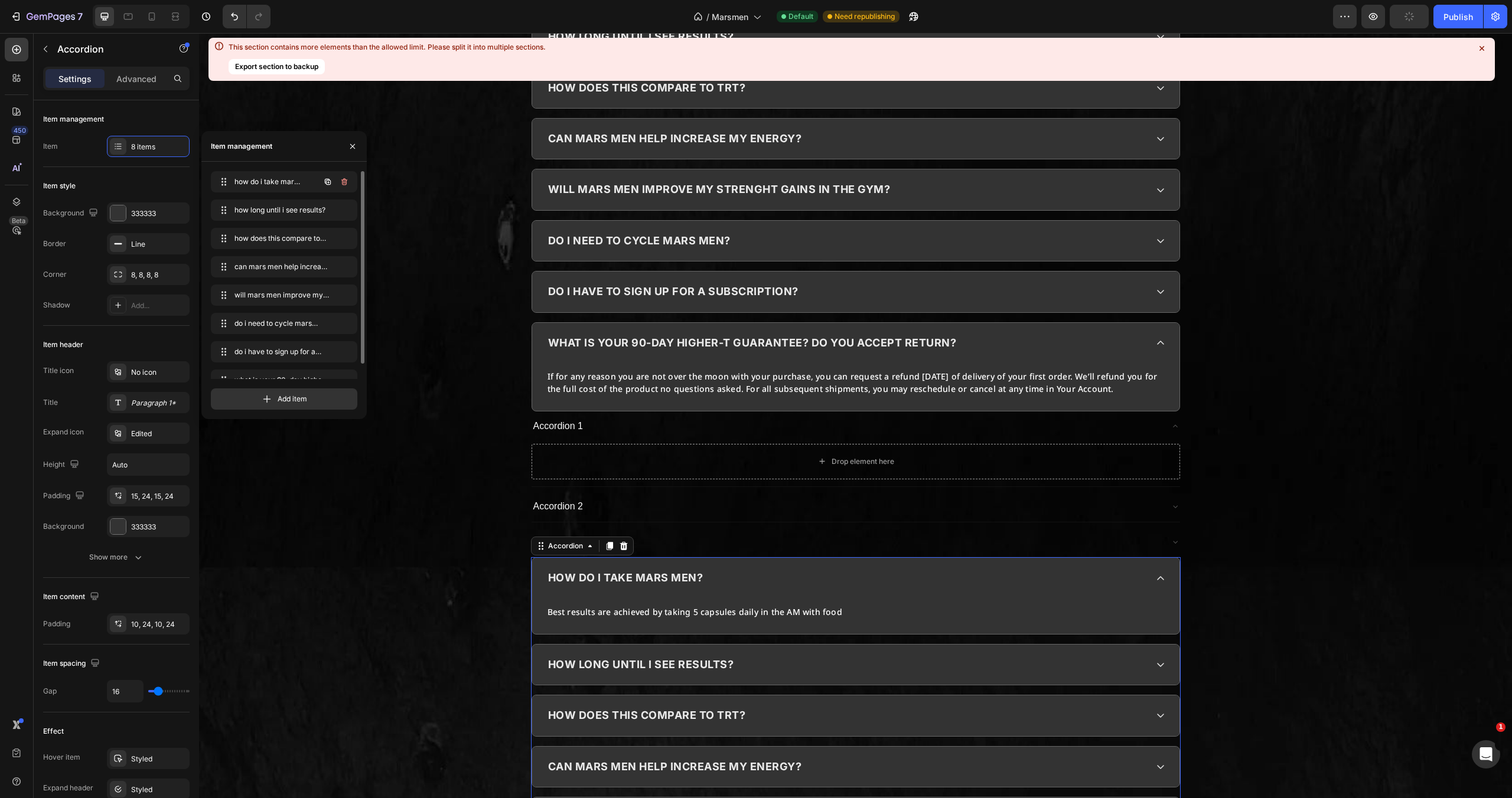
click at [344, 181] on icon "button" at bounding box center [344, 182] width 10 height 10
click at [344, 181] on div "Delete" at bounding box center [337, 181] width 22 height 10
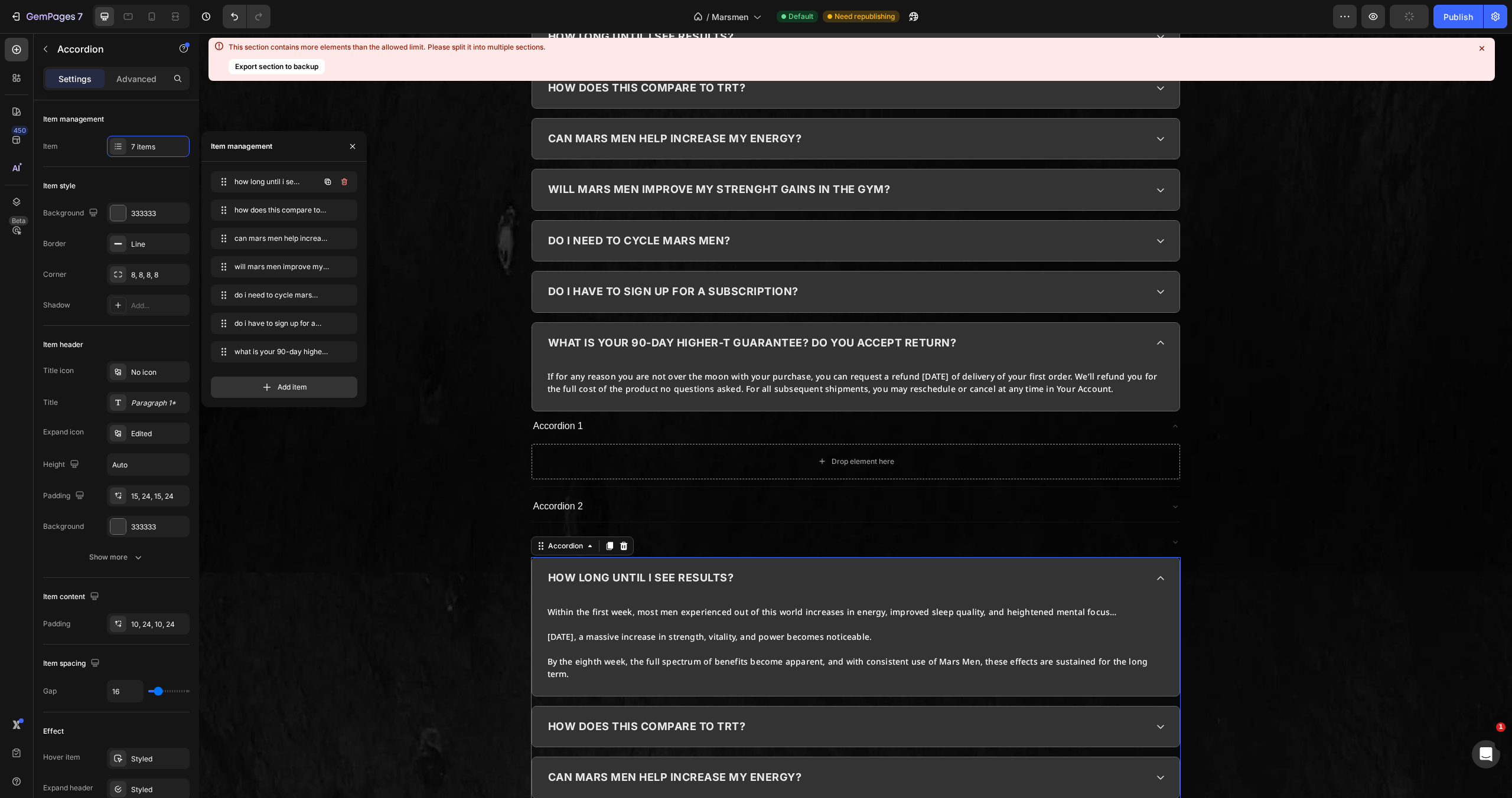
click at [344, 181] on icon "button" at bounding box center [344, 182] width 10 height 10
click at [344, 181] on div "Delete" at bounding box center [337, 181] width 22 height 10
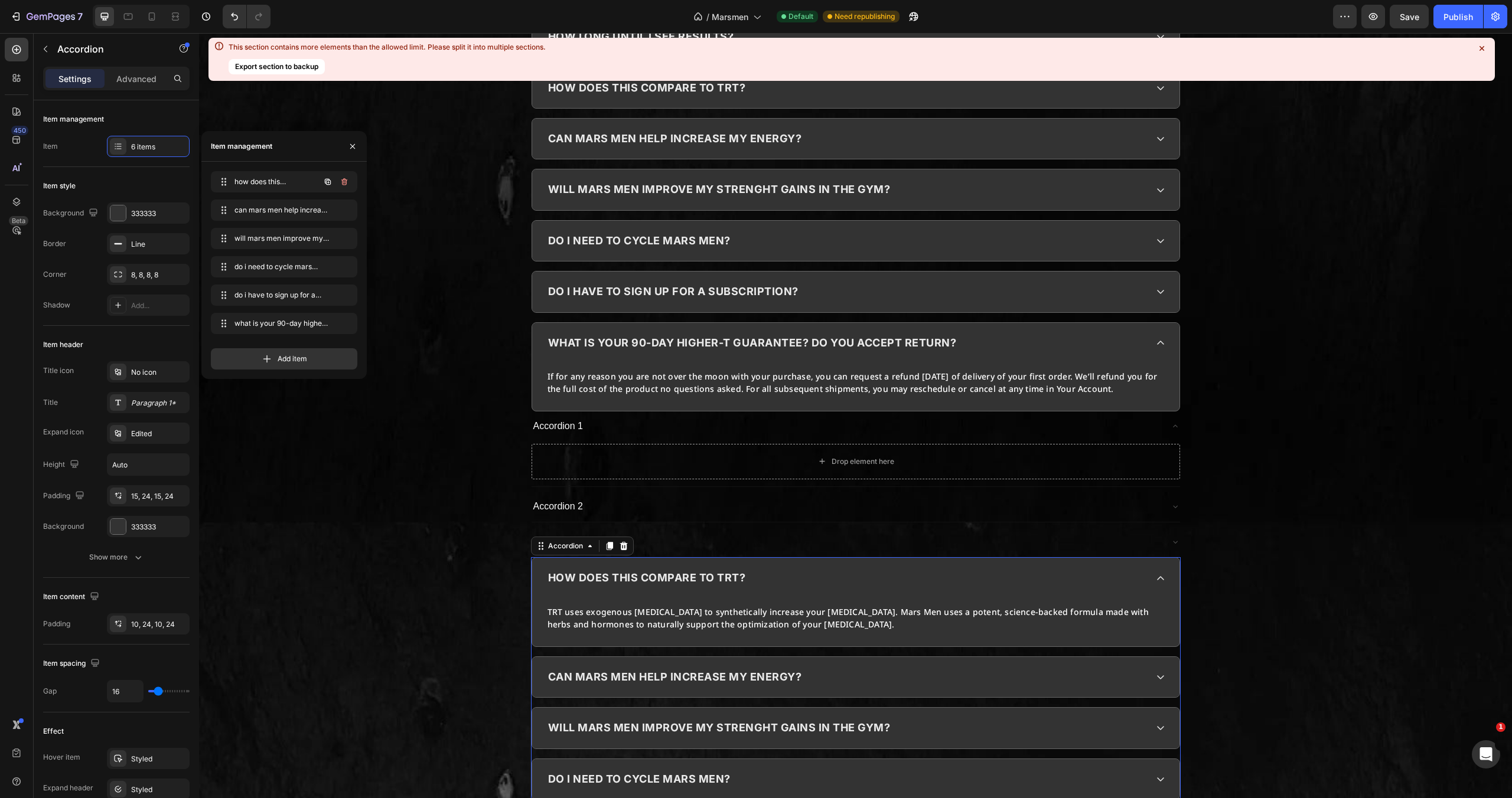
click at [344, 181] on icon "button" at bounding box center [344, 182] width 10 height 10
click at [344, 181] on div "Delete" at bounding box center [337, 181] width 22 height 10
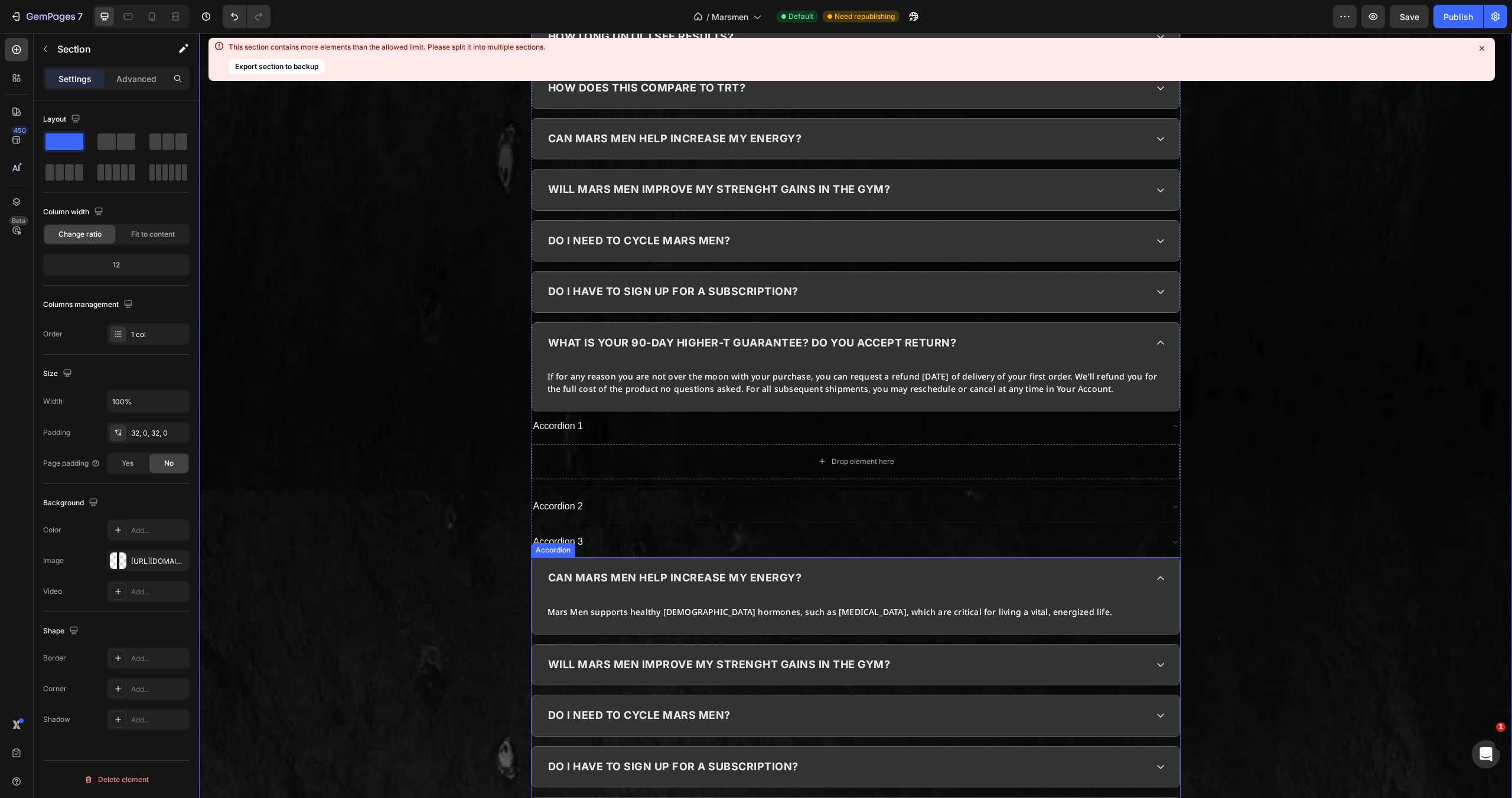
click at [869, 567] on div "can mars men help increase my energy?" at bounding box center [846, 578] width 600 height 22
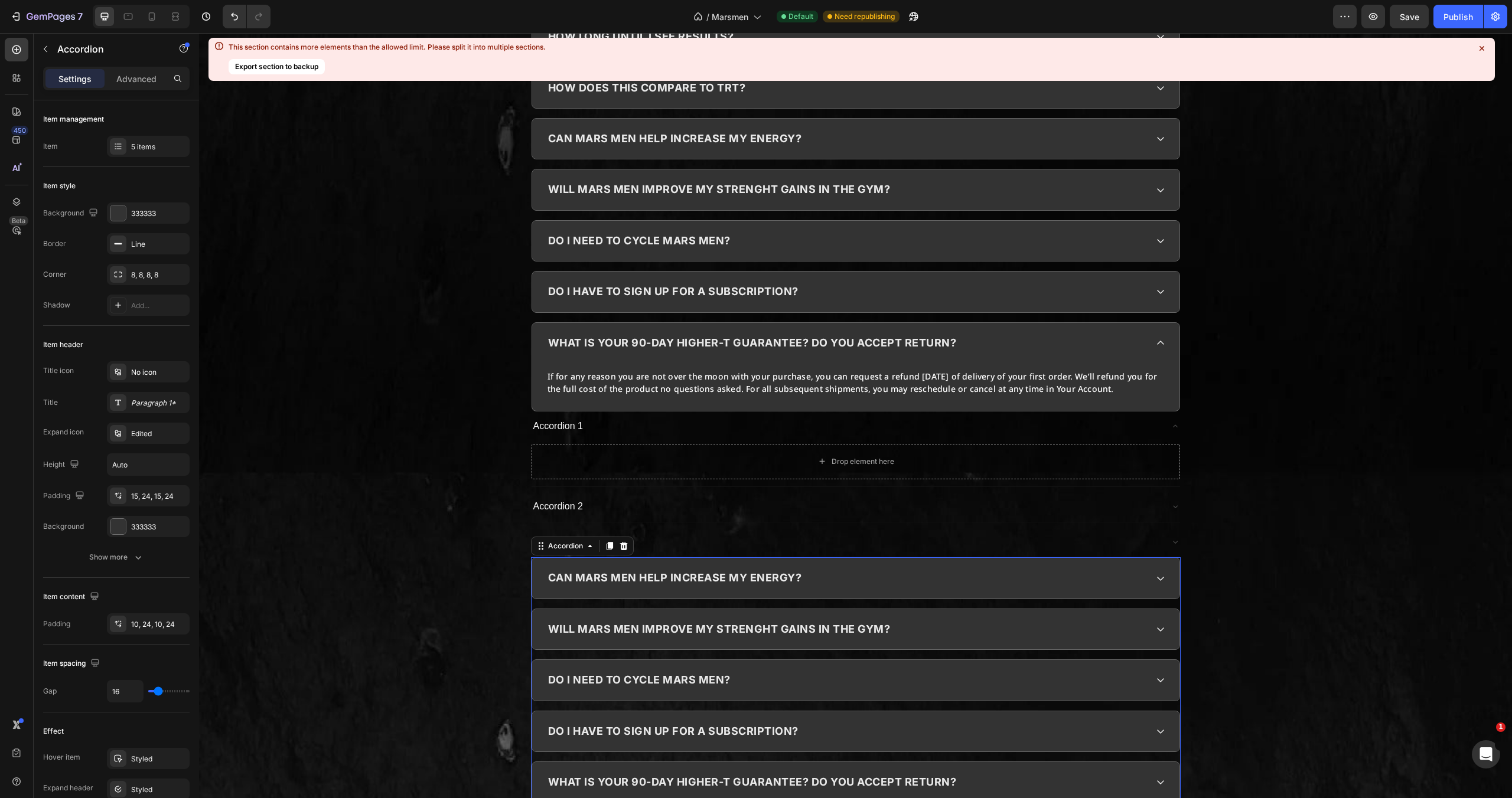
click at [865, 558] on div "can mars men help increase my energy? will mars men improve my strenght gains i…" at bounding box center [856, 680] width 650 height 246
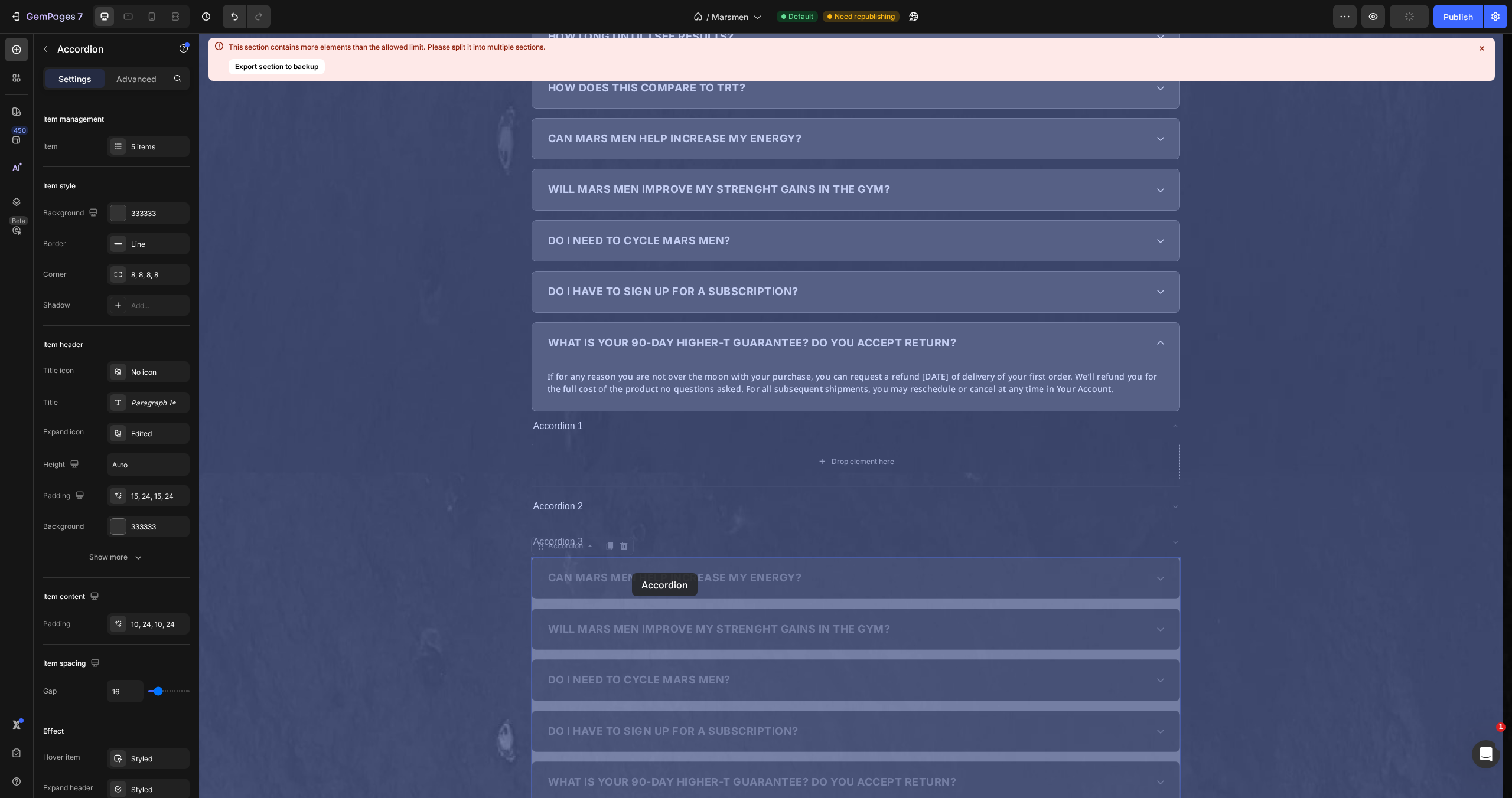
drag, startPoint x: 538, startPoint y: 498, endPoint x: 632, endPoint y: 574, distance: 120.9
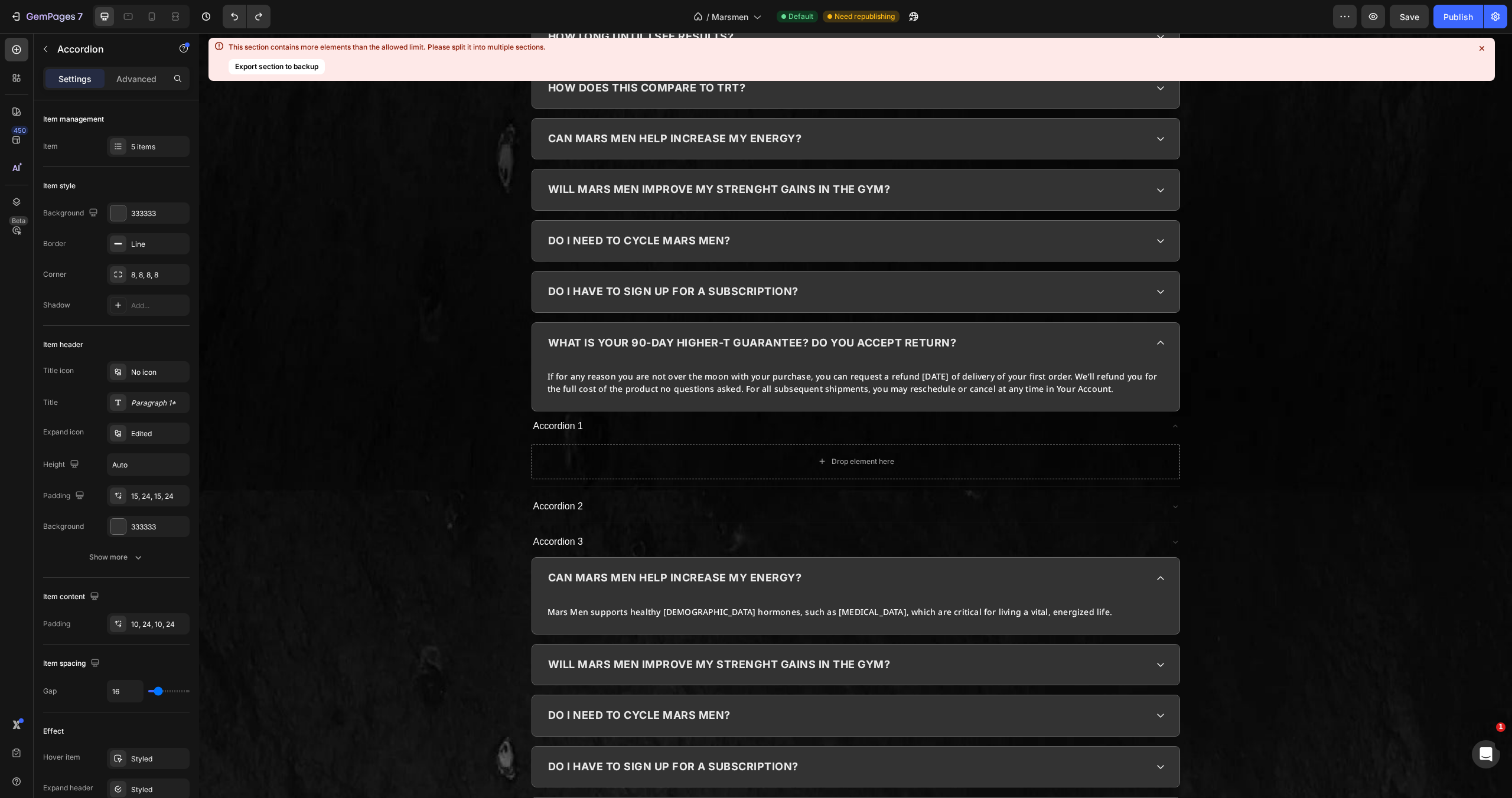
scroll to position [5803, 0]
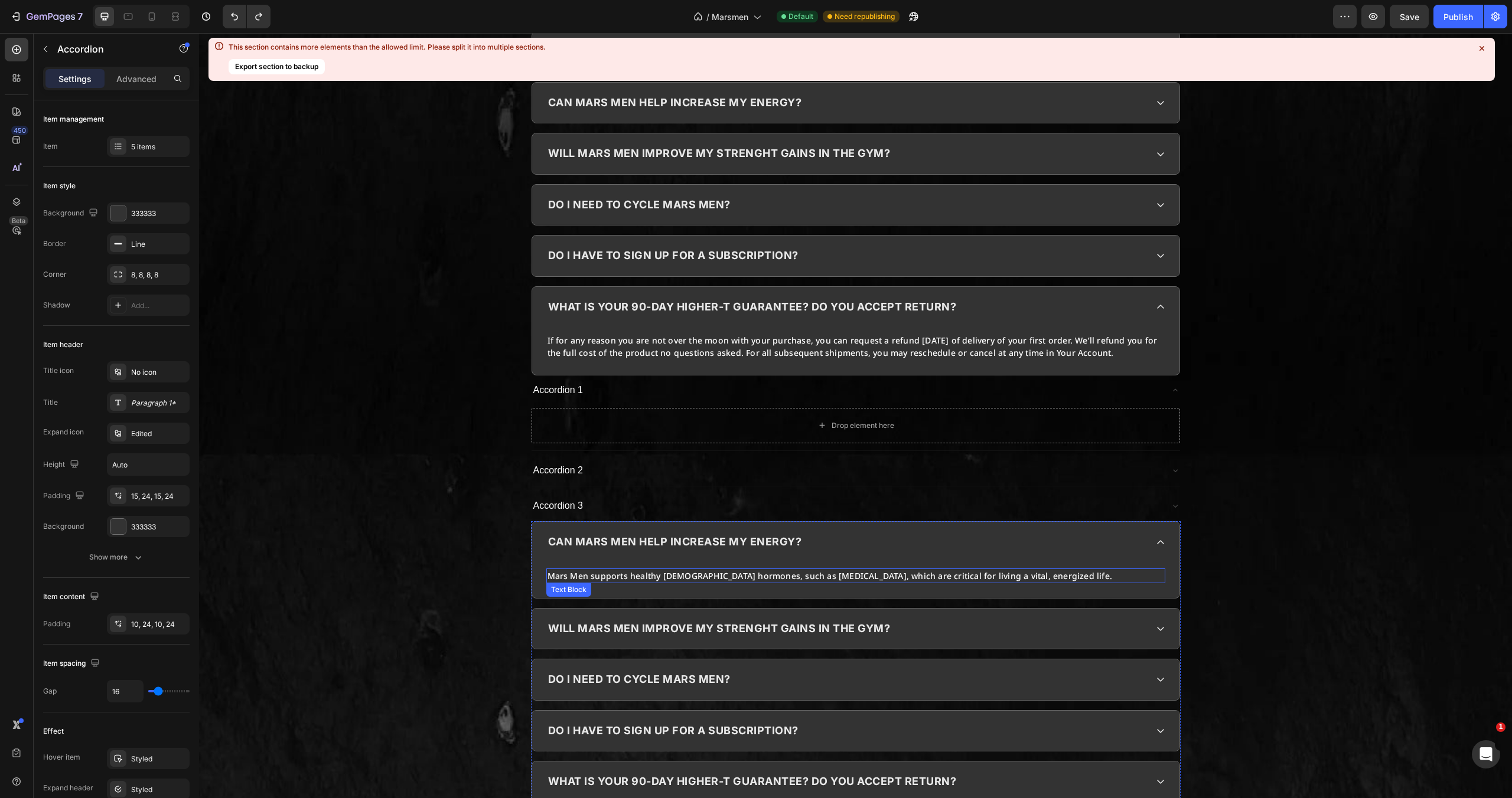
click at [899, 570] on p "Mars Men supports healthy male hormones, such as testosterone, which are critic…" at bounding box center [854, 576] width 615 height 12
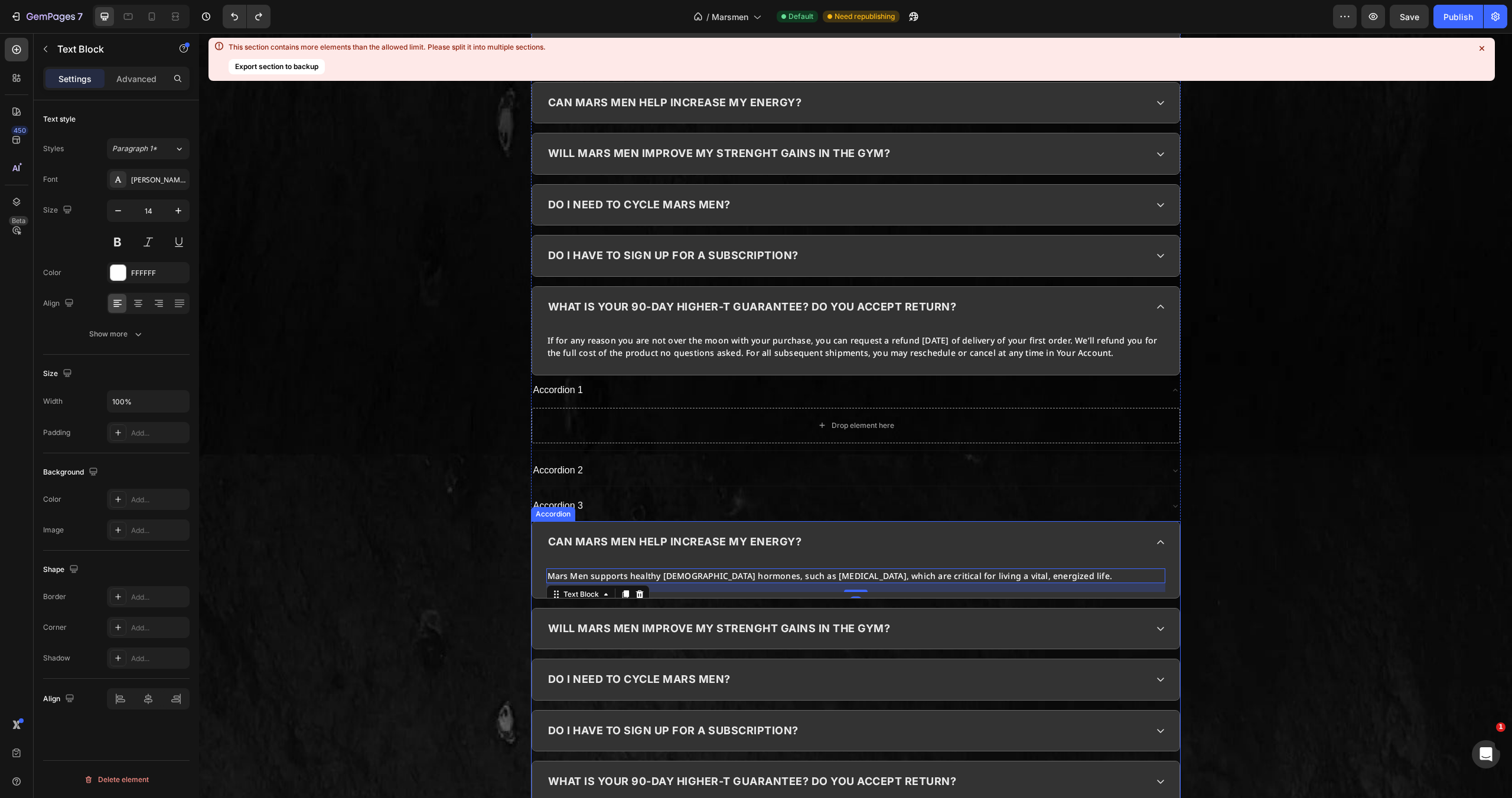
click at [990, 531] on div "can mars men help increase my energy?" at bounding box center [846, 542] width 600 height 22
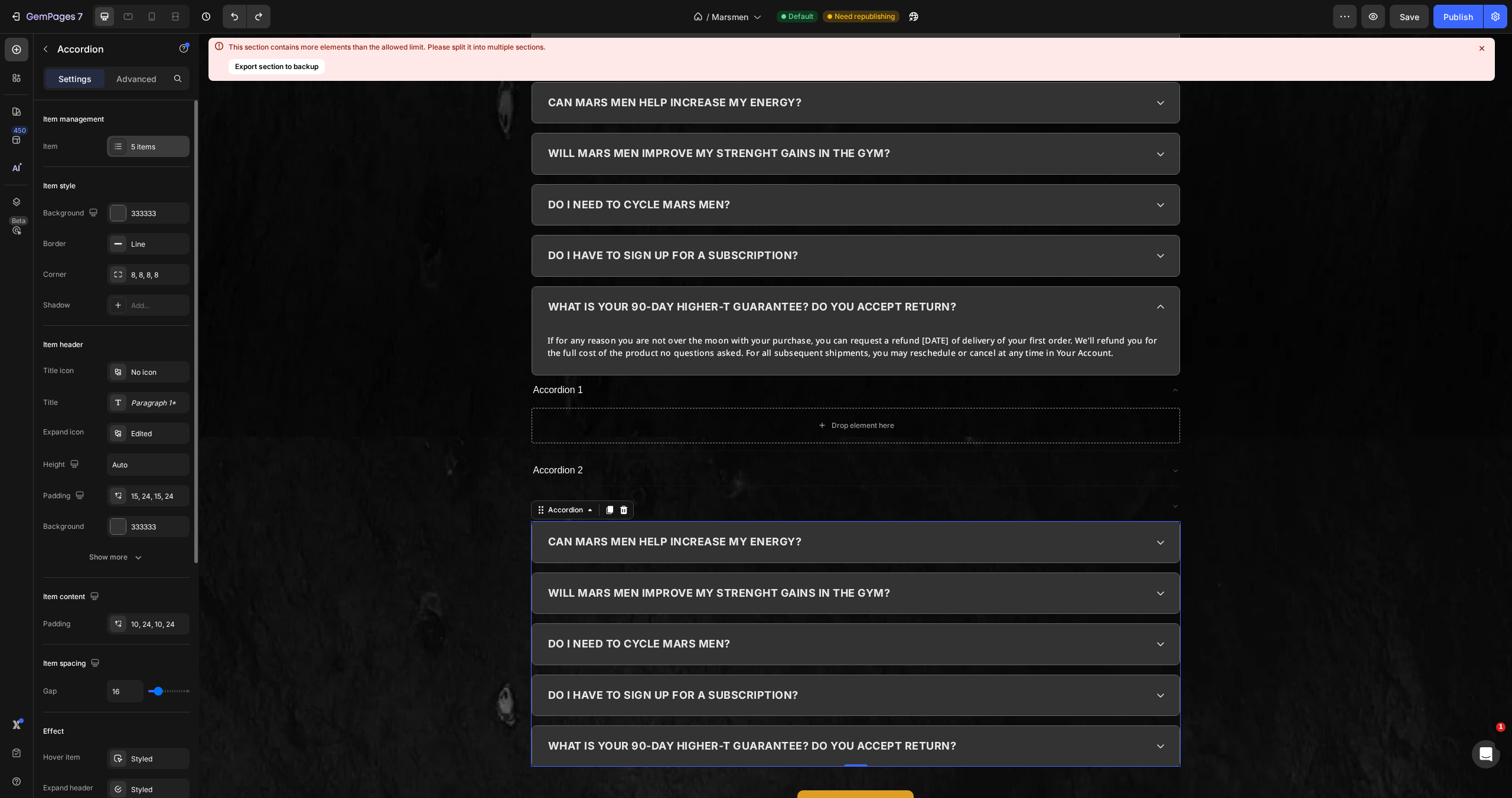
click at [157, 152] on div "5 items" at bounding box center [148, 146] width 82 height 21
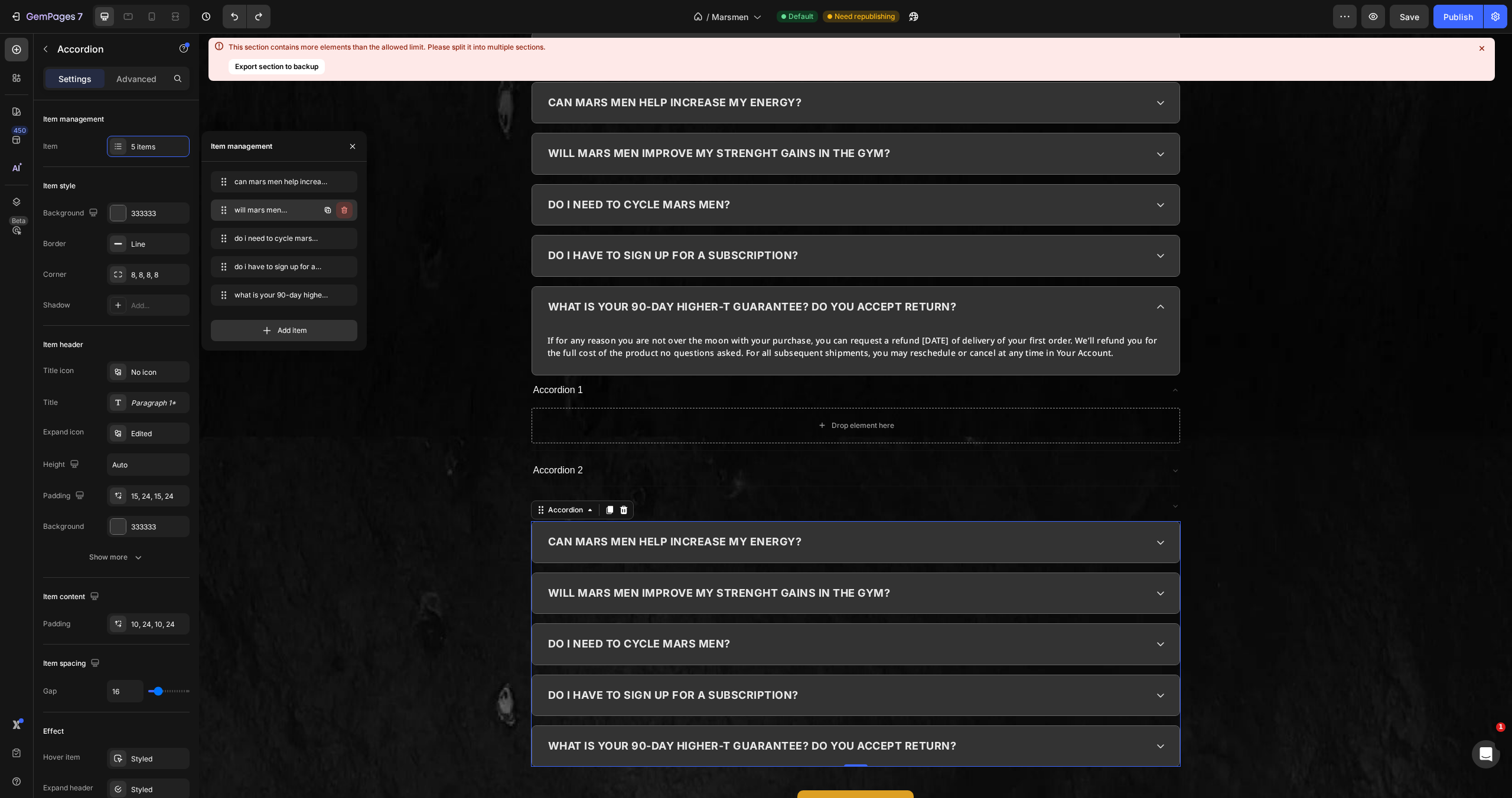
click at [346, 210] on icon "button" at bounding box center [344, 211] width 10 height 10
click at [346, 210] on div "Delete" at bounding box center [337, 210] width 22 height 10
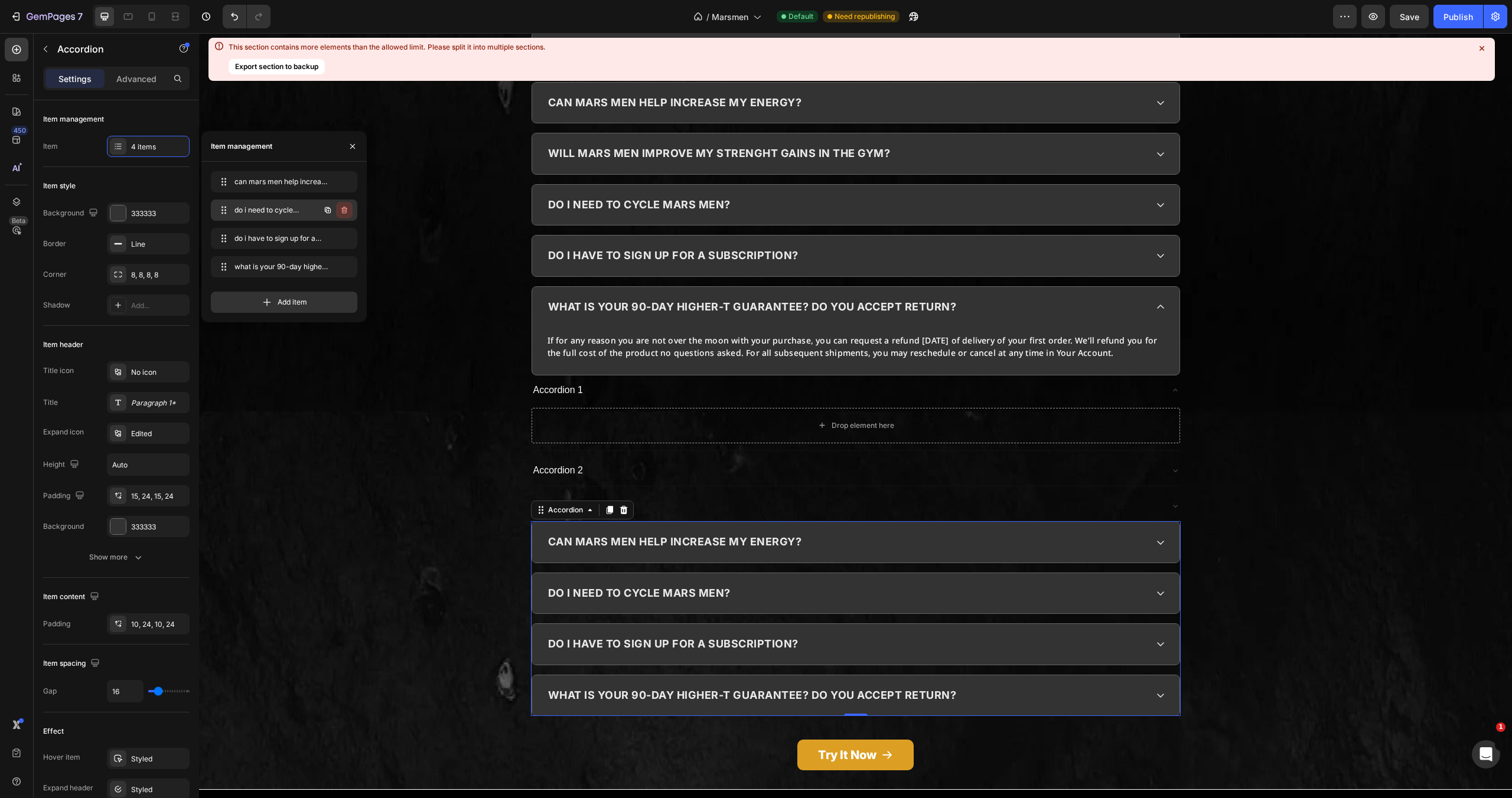
click at [344, 210] on icon "button" at bounding box center [344, 211] width 10 height 10
click at [344, 210] on div "Delete" at bounding box center [337, 210] width 22 height 10
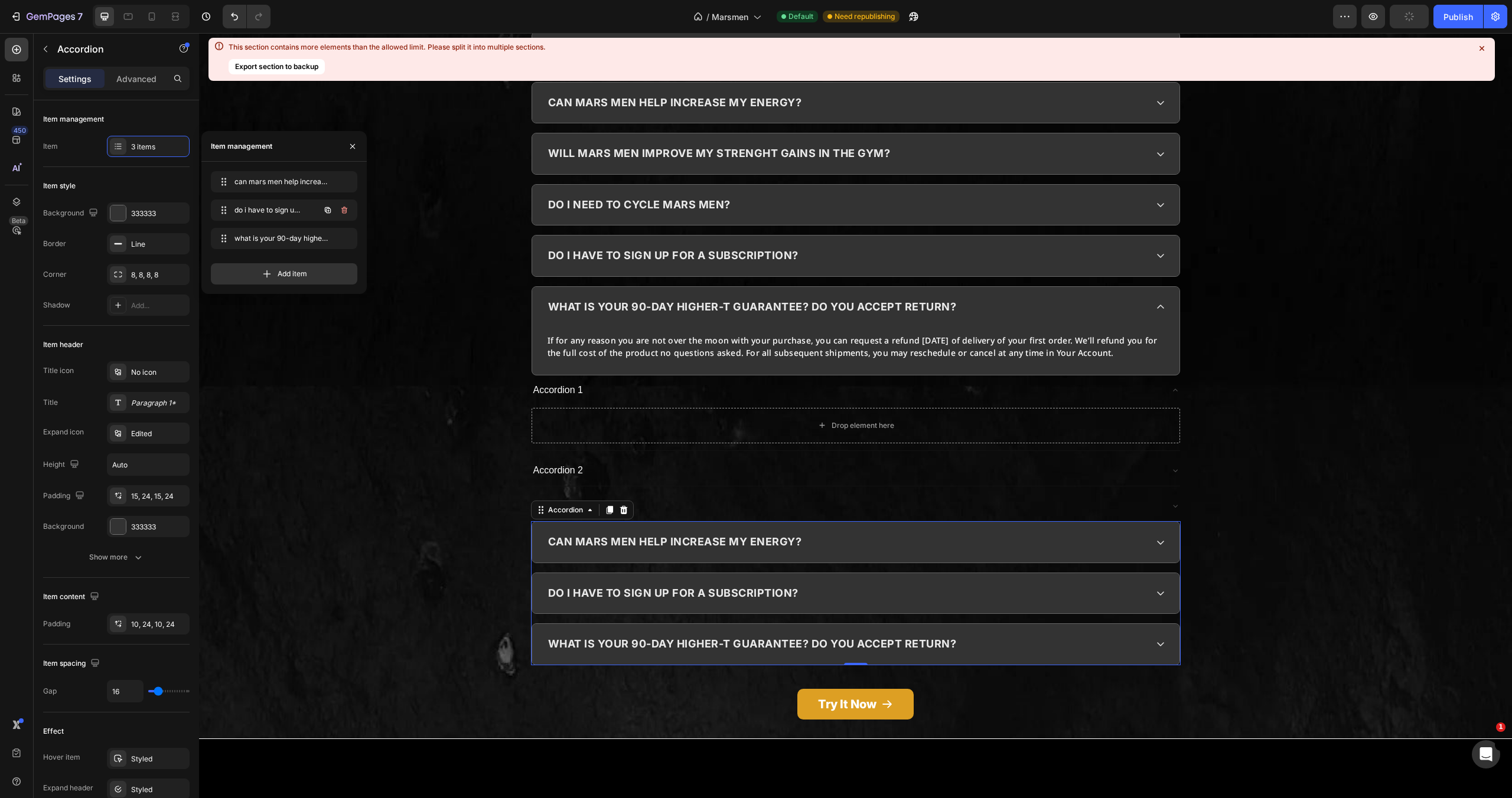
click at [344, 210] on icon "button" at bounding box center [344, 211] width 10 height 10
click at [344, 210] on div "Delete" at bounding box center [337, 210] width 22 height 10
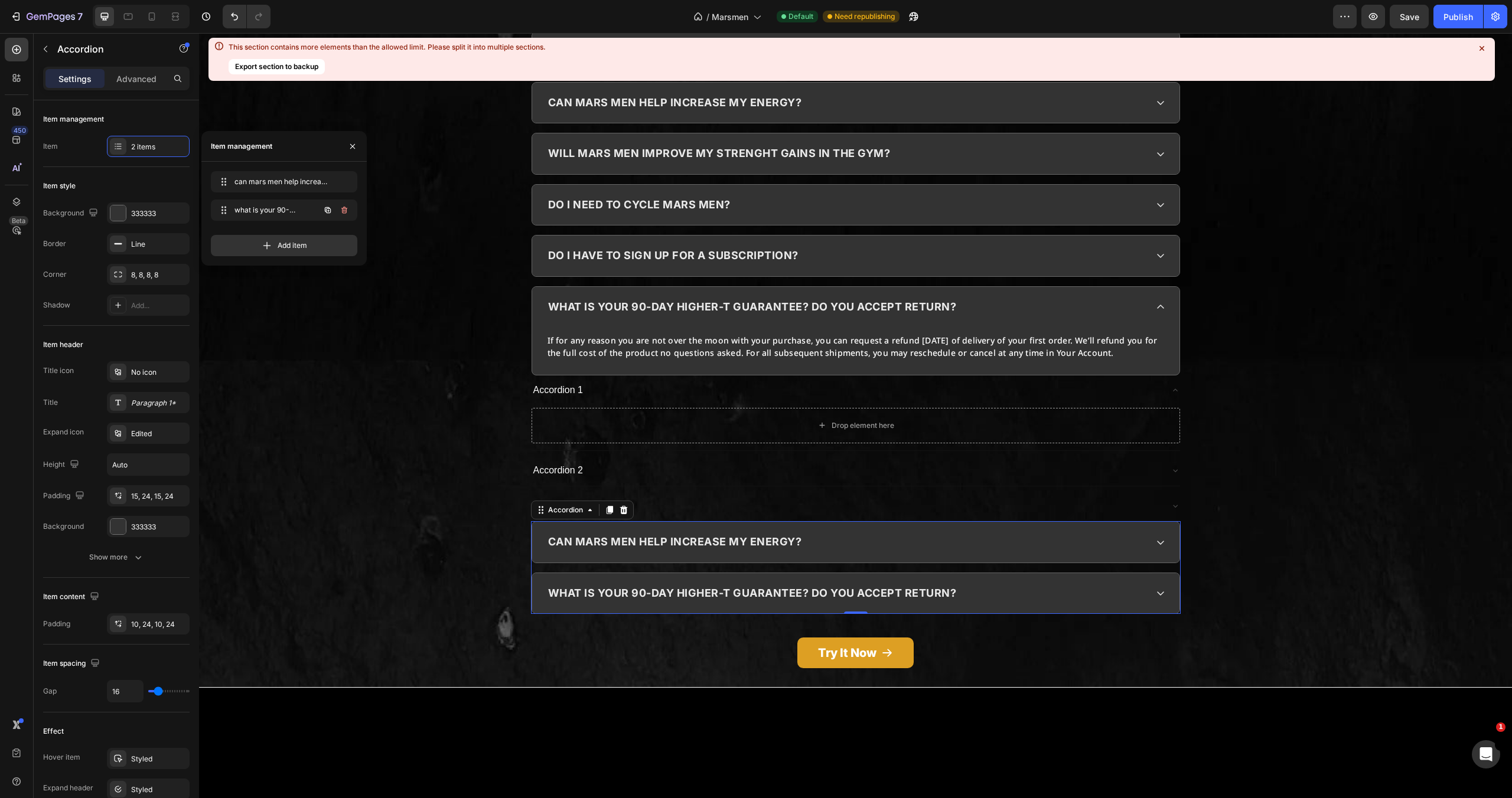
click at [344, 210] on icon "button" at bounding box center [344, 211] width 10 height 10
click at [344, 210] on div "Delete" at bounding box center [337, 210] width 22 height 10
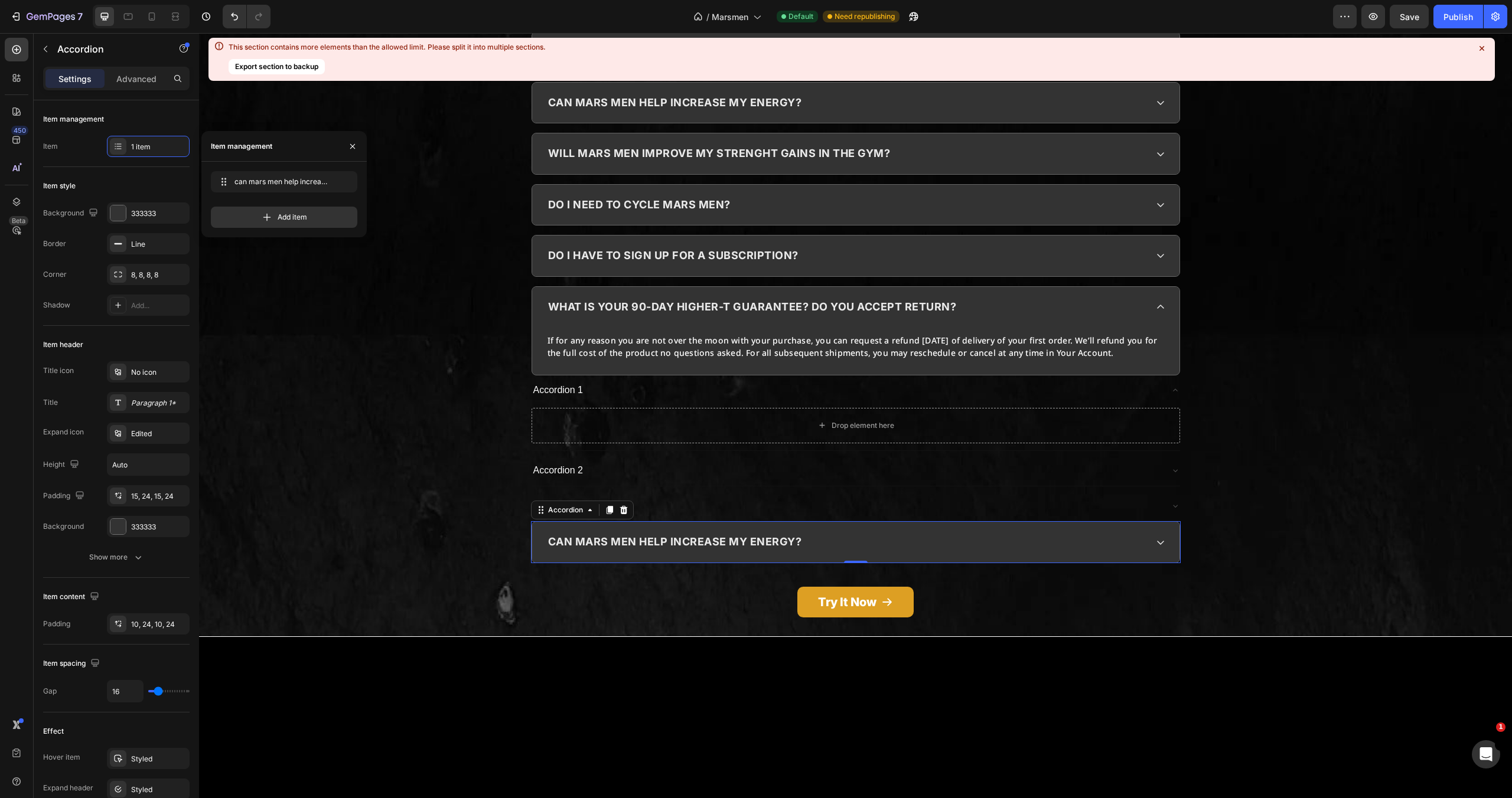
click at [344, 210] on div "Add item" at bounding box center [283, 217] width 146 height 21
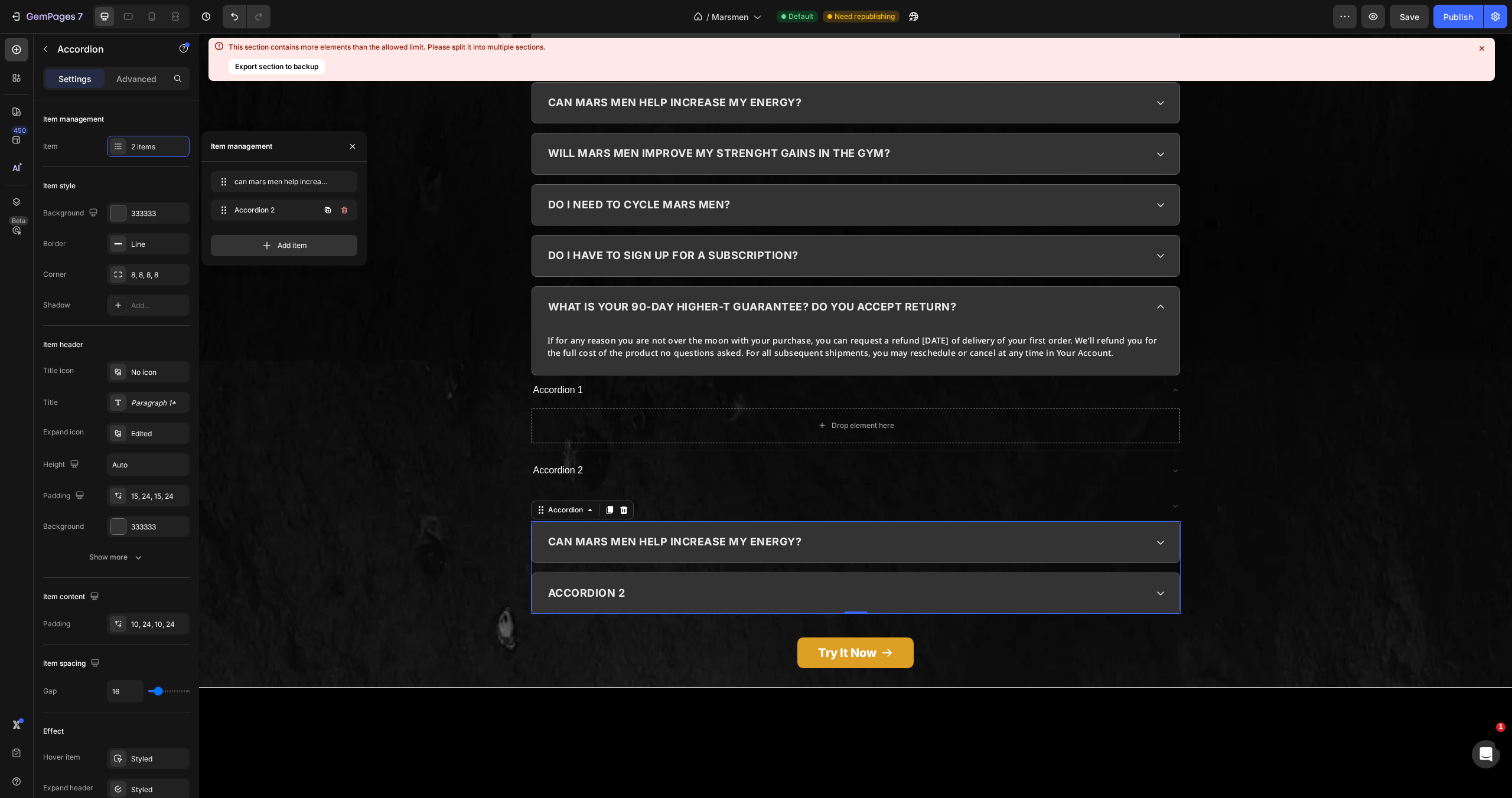
click at [344, 210] on icon "button" at bounding box center [344, 211] width 10 height 10
click at [344, 210] on div "Delete" at bounding box center [337, 210] width 22 height 10
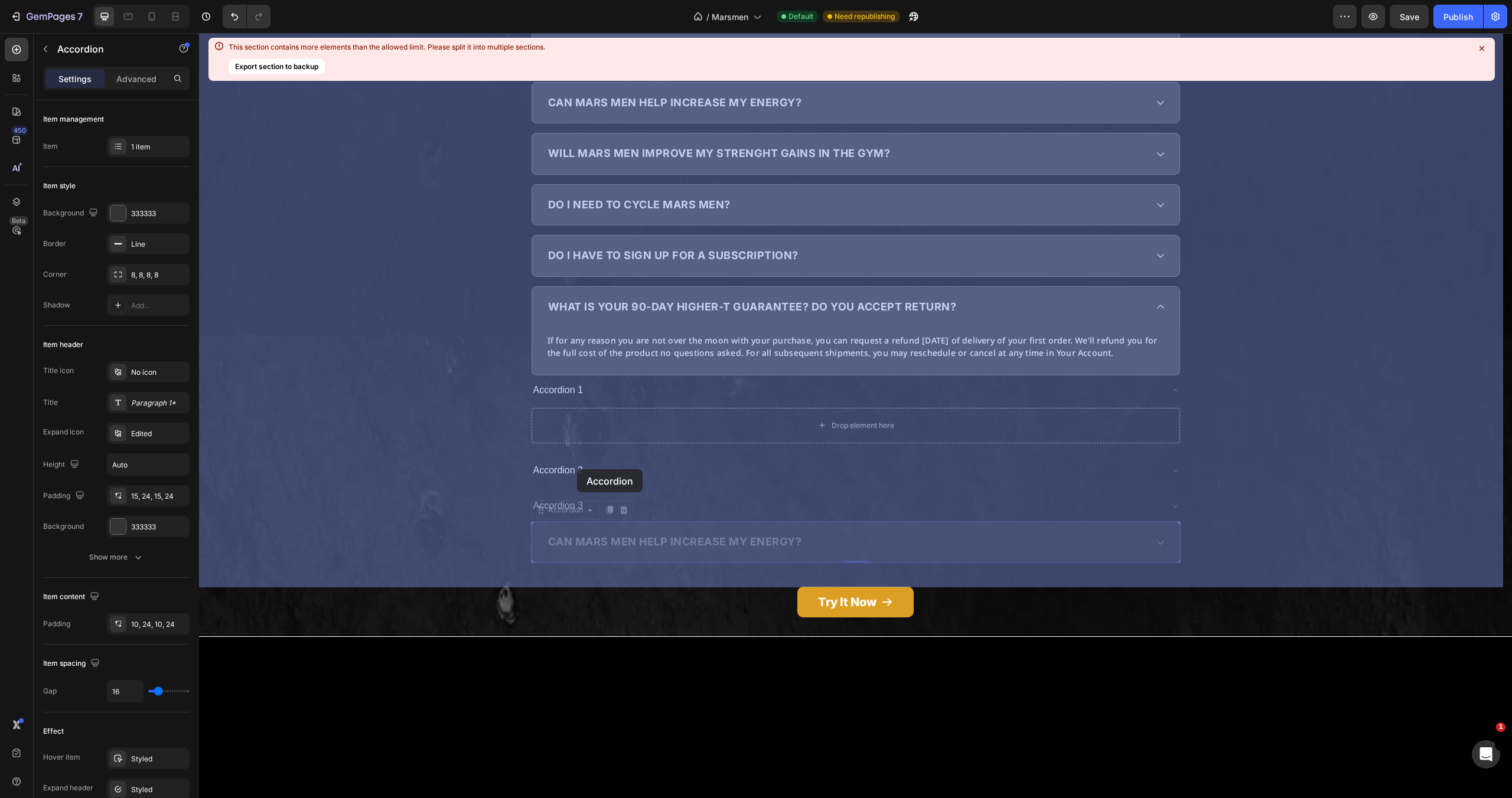
drag, startPoint x: 540, startPoint y: 456, endPoint x: 577, endPoint y: 470, distance: 39.6
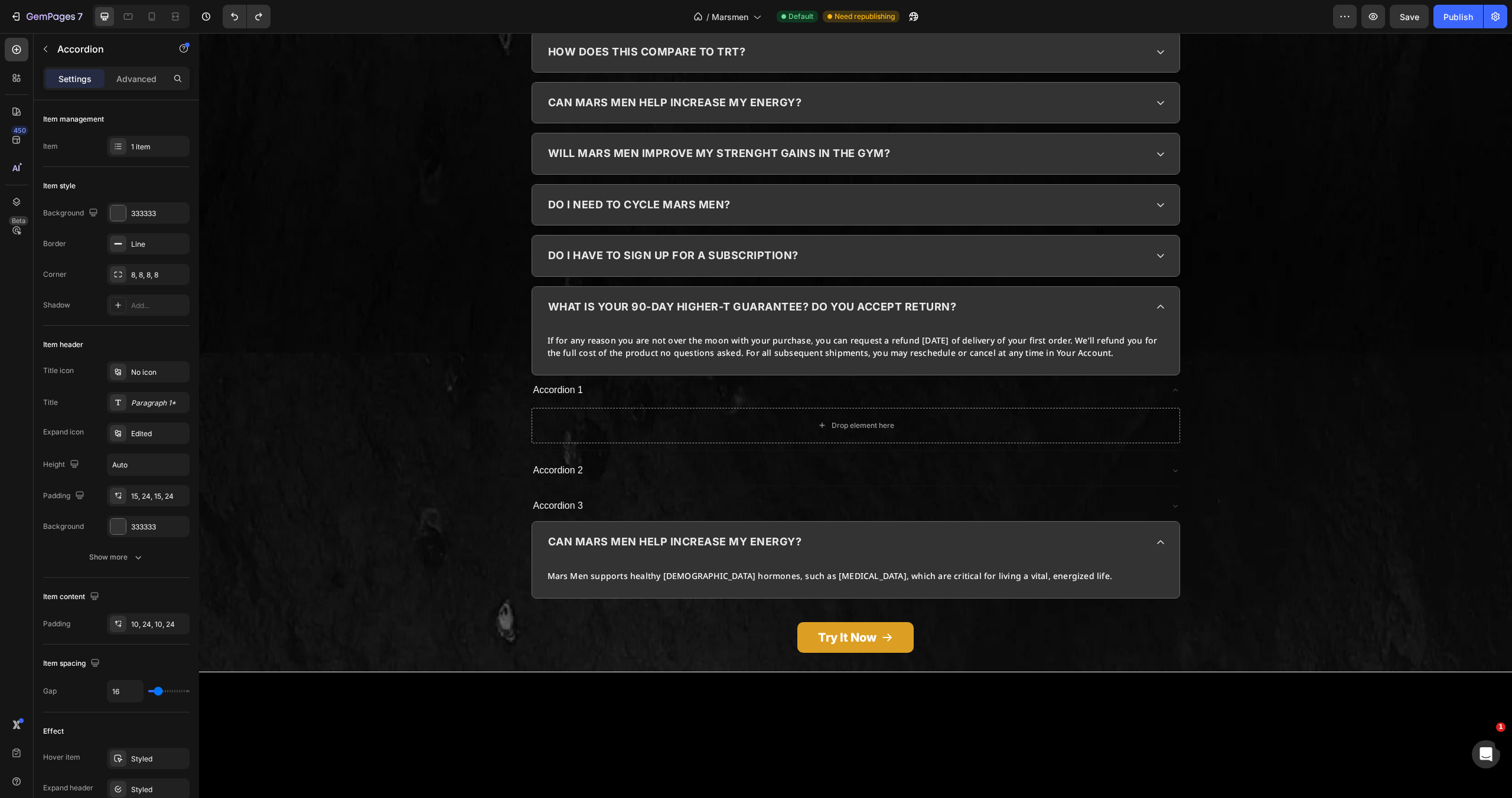
click at [929, 531] on div "can mars men help increase my energy?" at bounding box center [846, 542] width 600 height 22
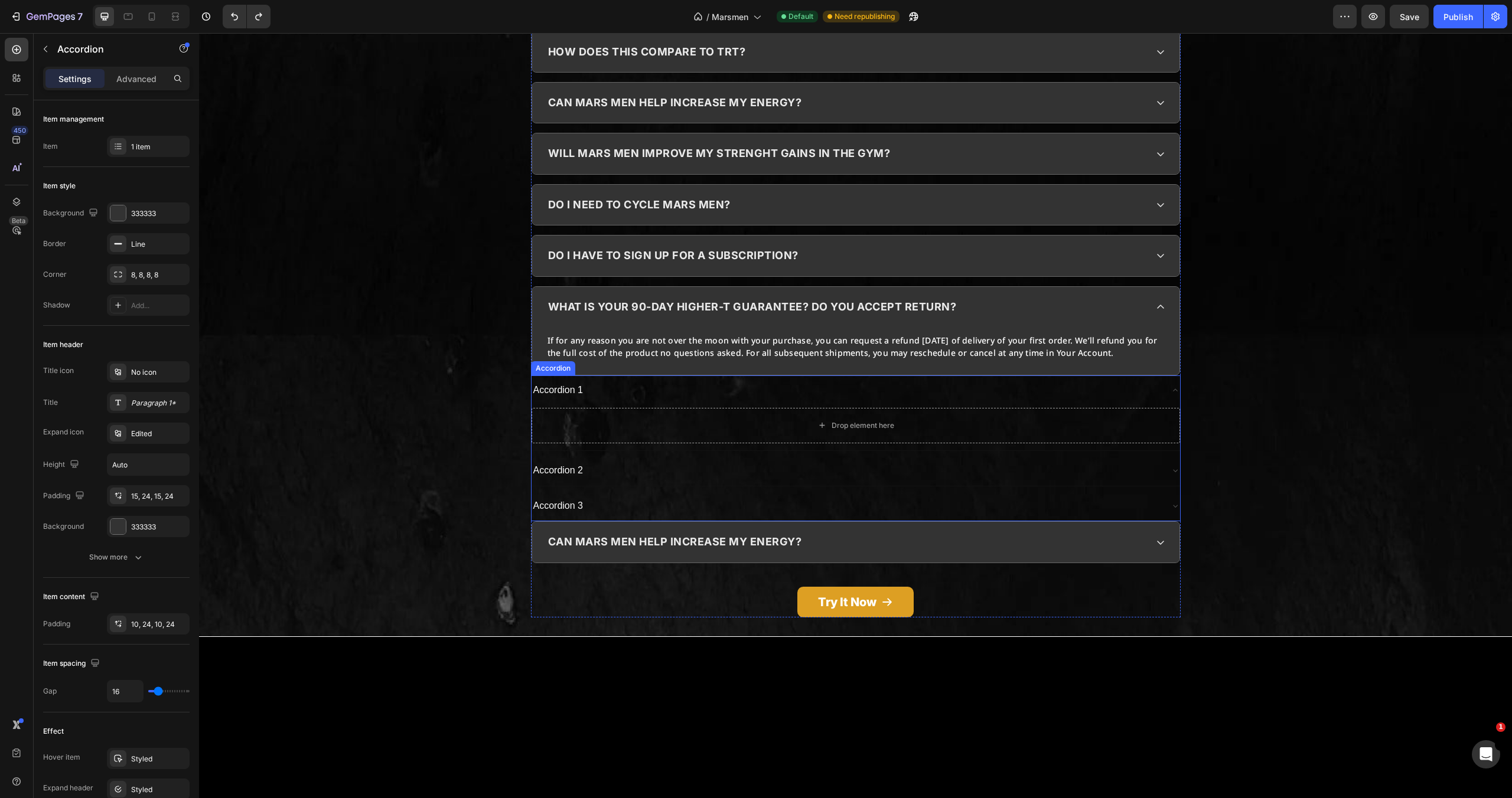
click at [638, 441] on div "Accordion 1 Drop element here Accordion 2 Accordion 3" at bounding box center [856, 448] width 650 height 146
click at [962, 531] on div "can mars men help increase my energy?" at bounding box center [846, 542] width 600 height 22
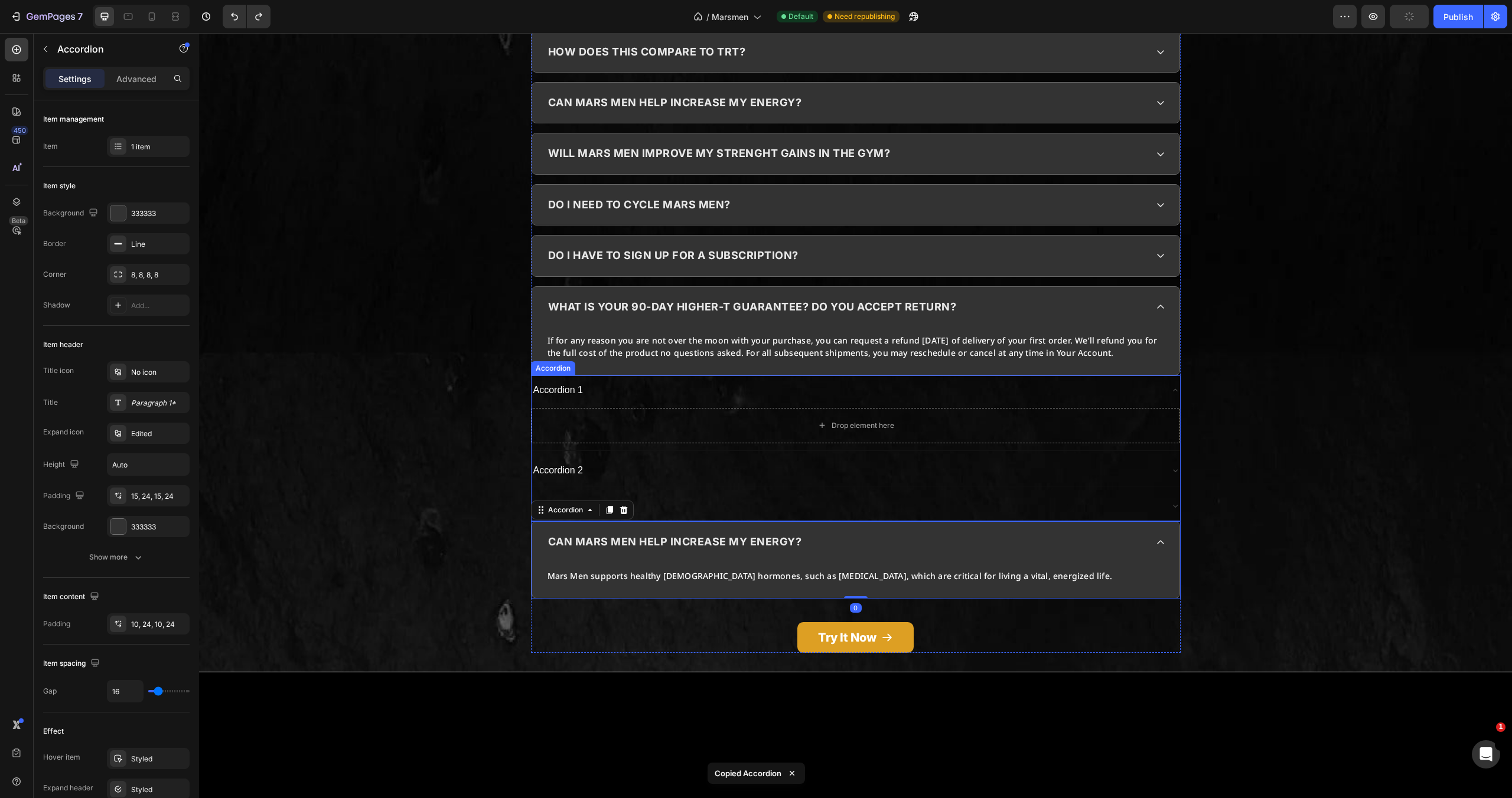
click at [769, 408] on div "Drop element here" at bounding box center [856, 425] width 649 height 35
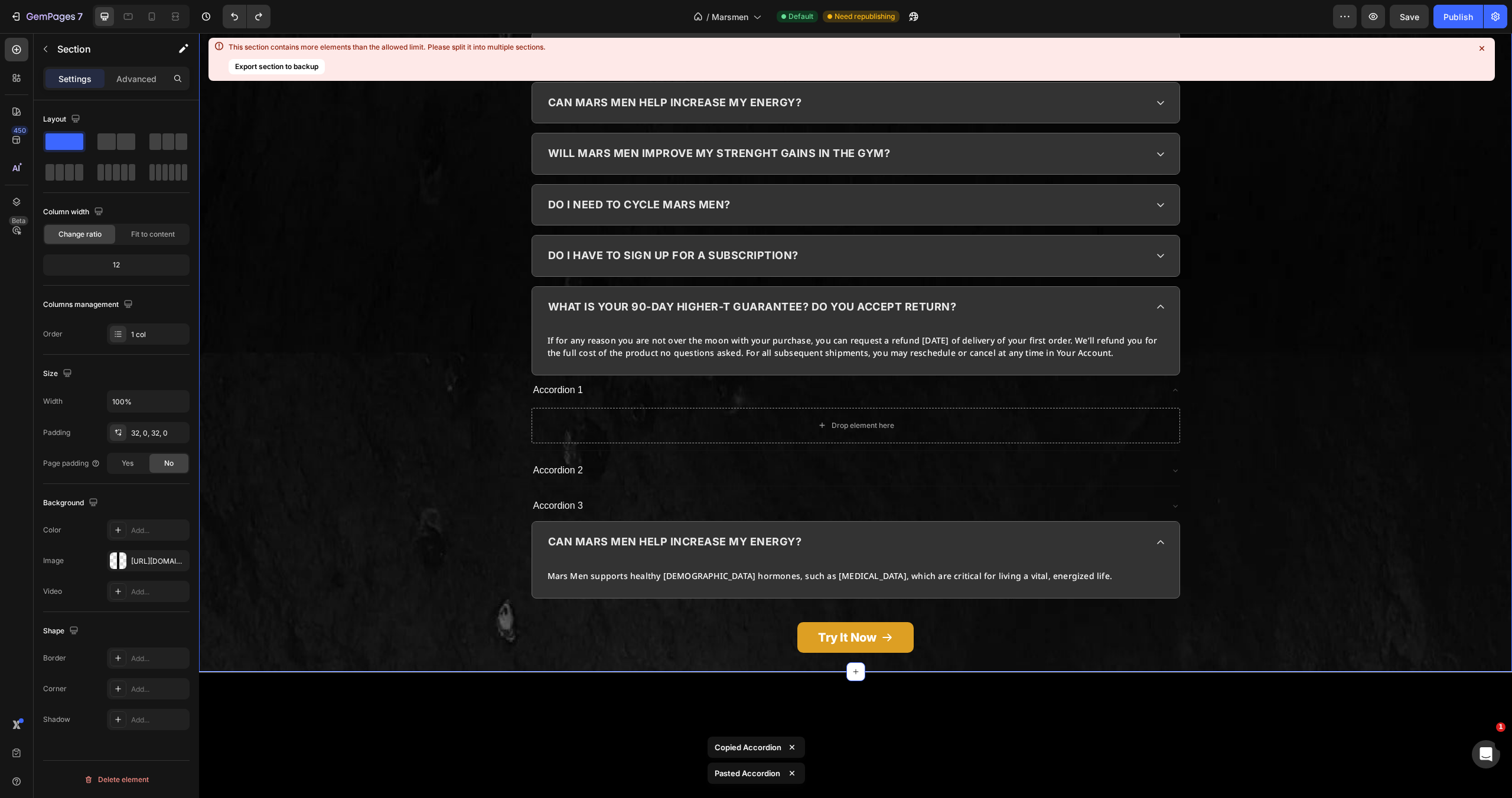
click at [1154, 522] on div "can mars men help increase my energy?" at bounding box center [856, 542] width 647 height 40
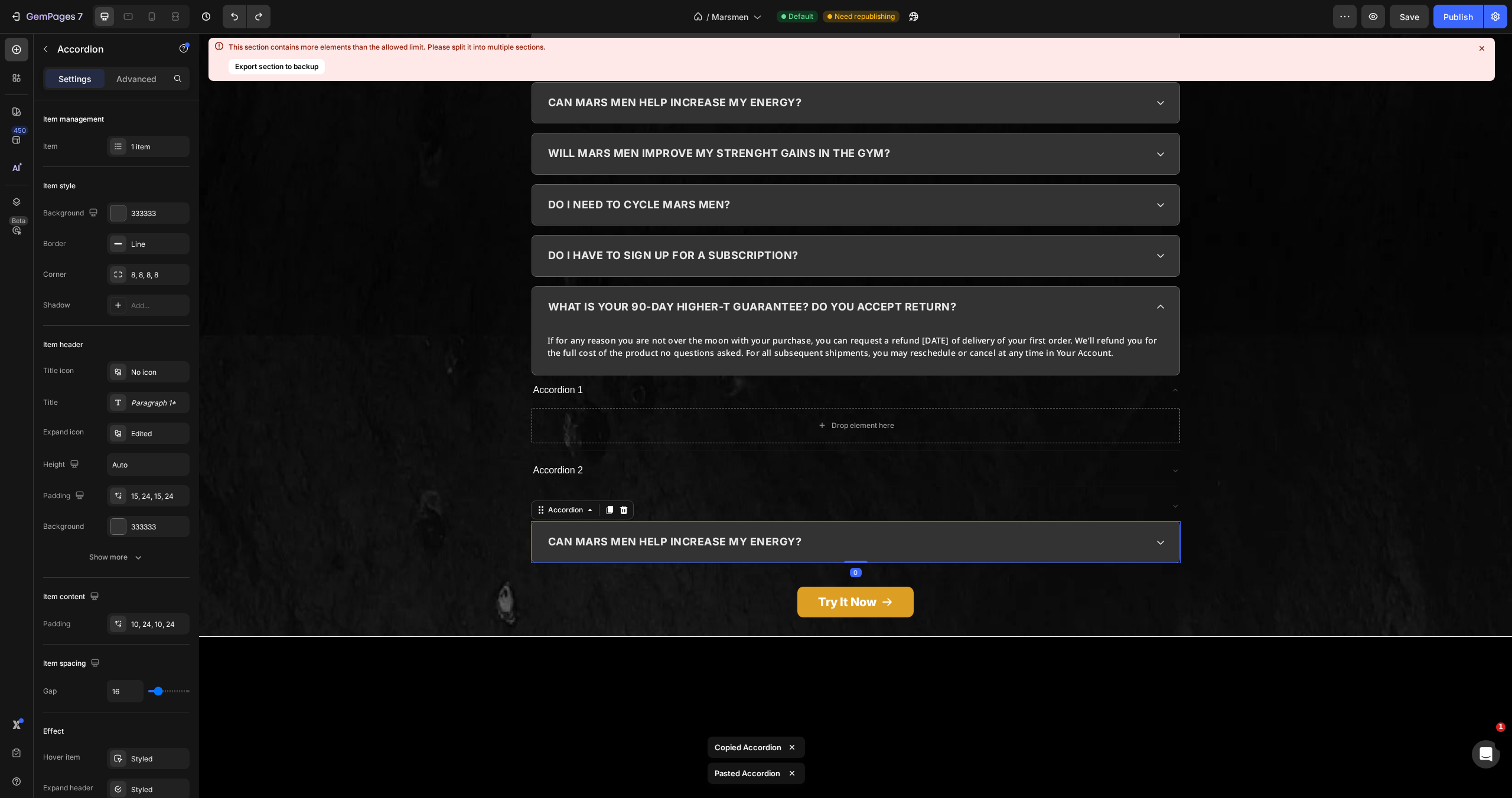
click at [618, 503] on div at bounding box center [624, 510] width 14 height 14
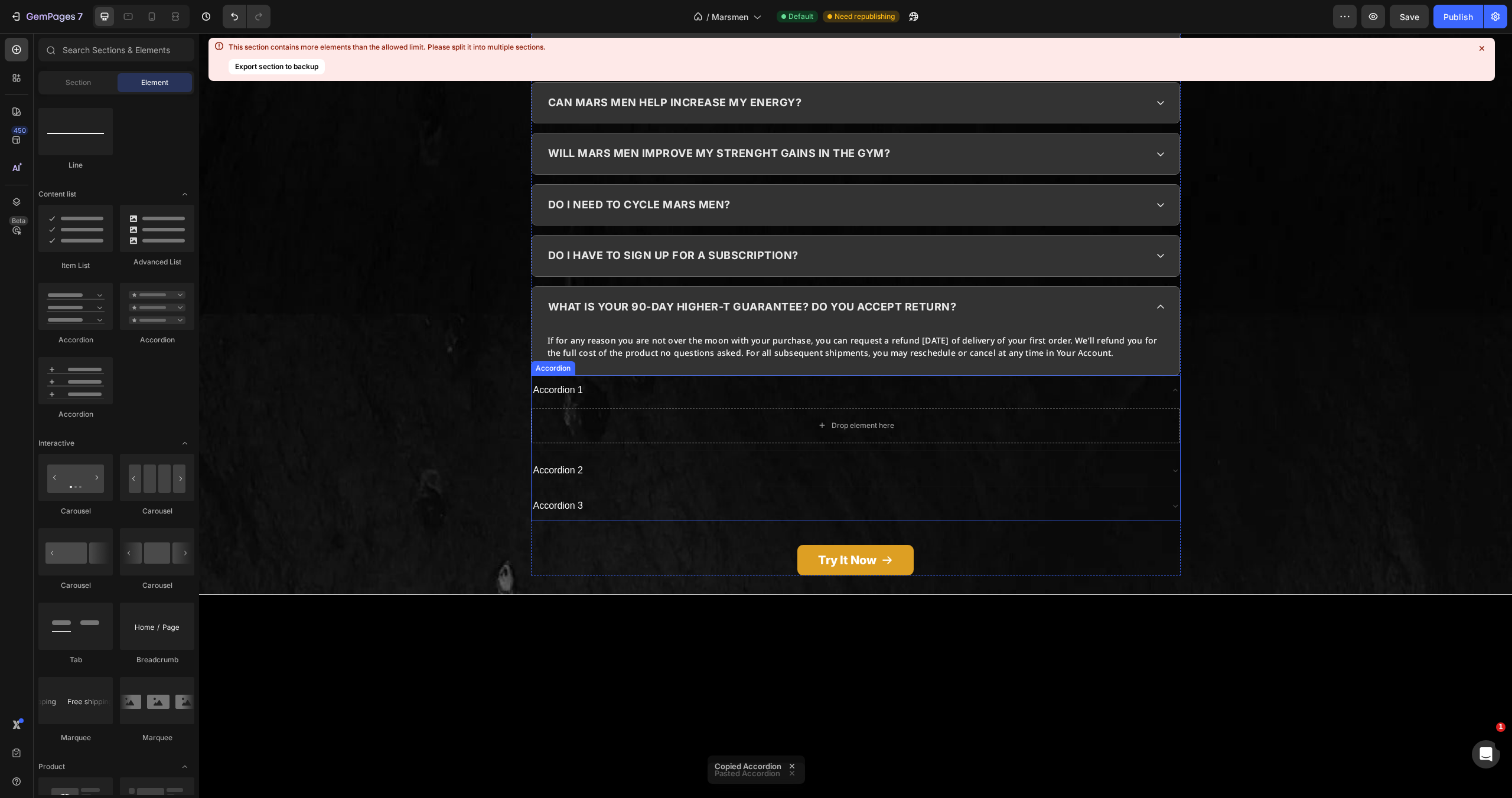
click at [626, 380] on div "Accordion 1" at bounding box center [846, 391] width 630 height 21
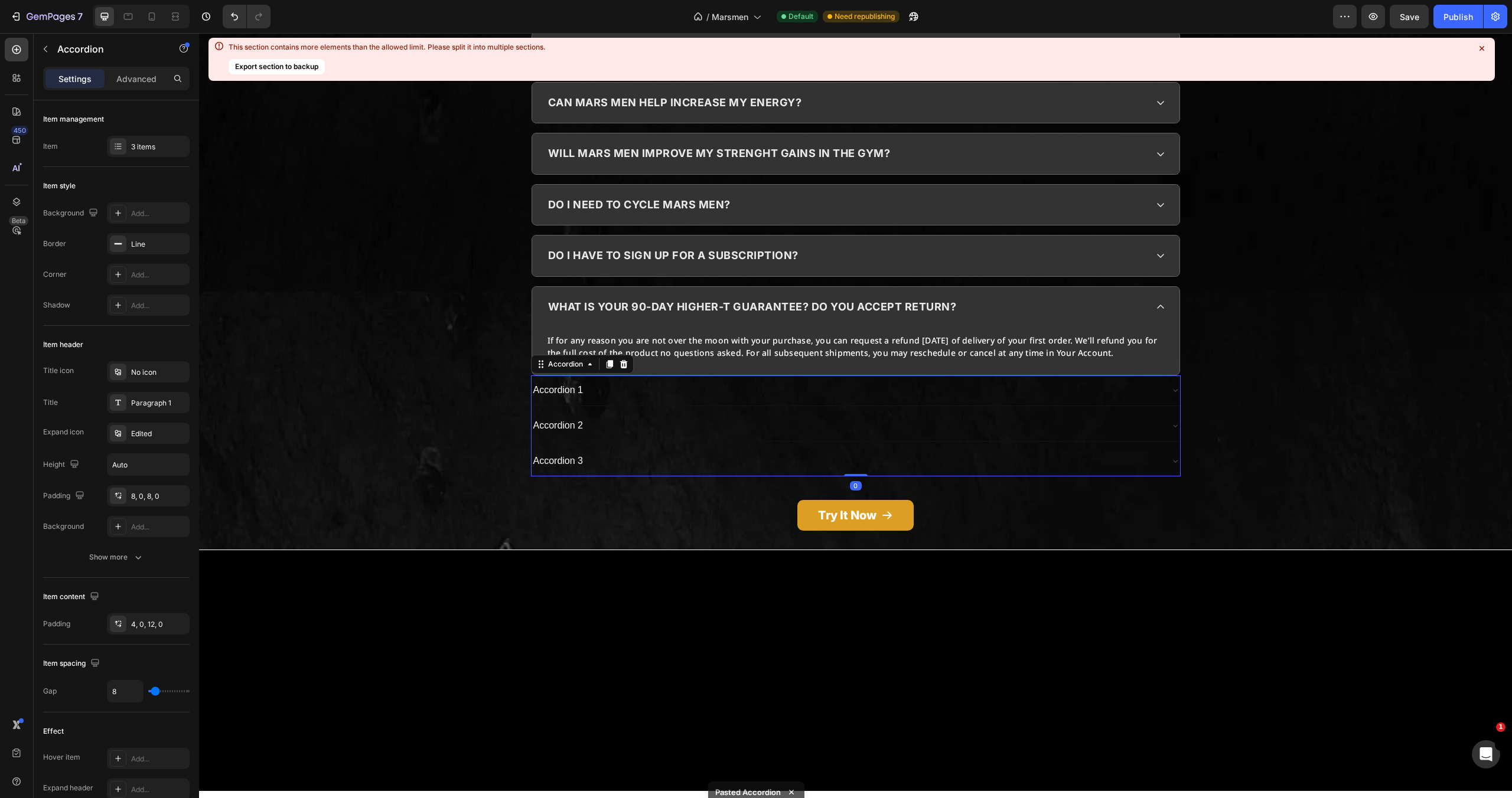
click at [637, 380] on div "Accordion 1" at bounding box center [846, 391] width 630 height 21
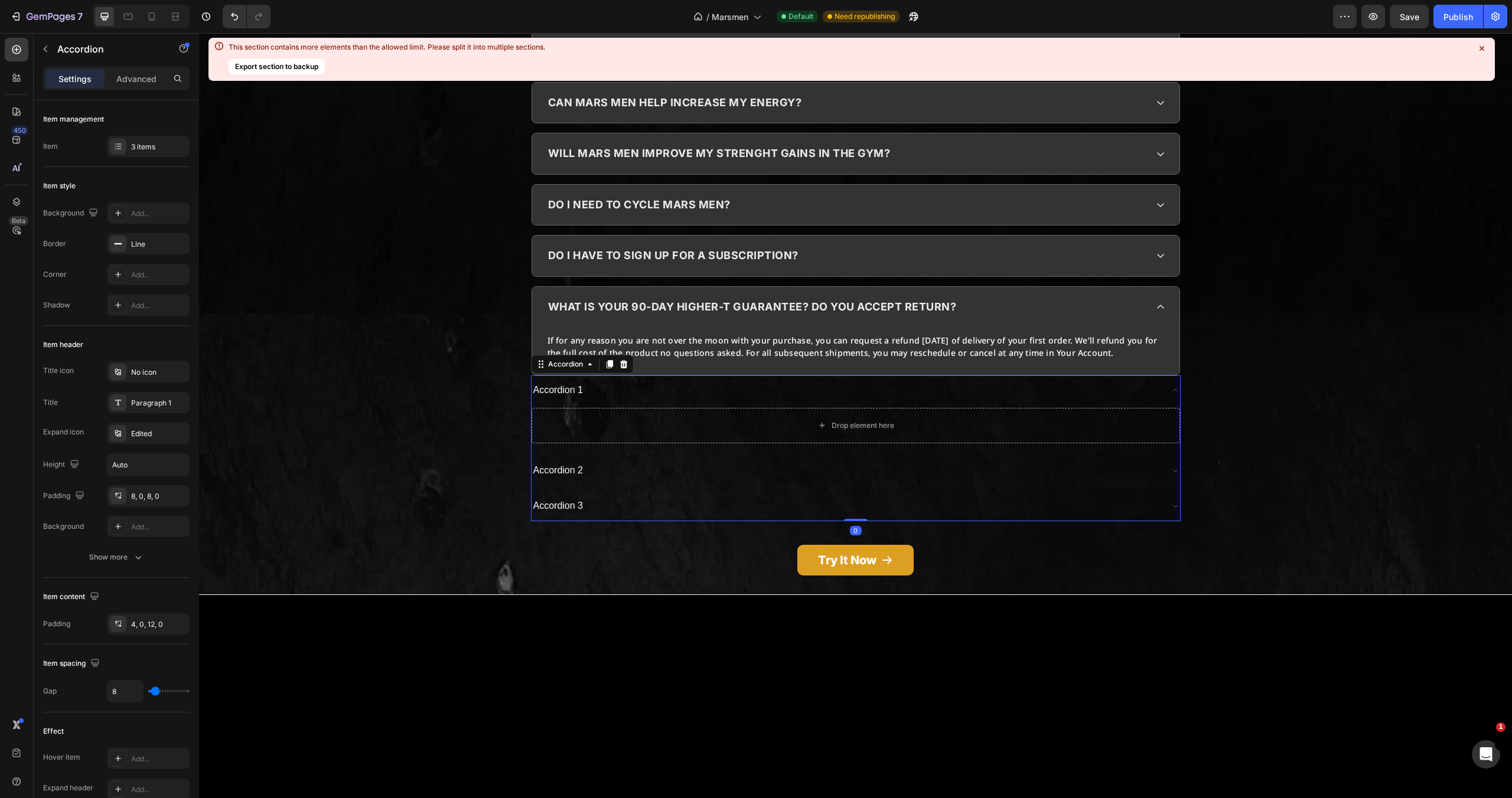
click at [637, 380] on div "Accordion 1" at bounding box center [846, 391] width 630 height 21
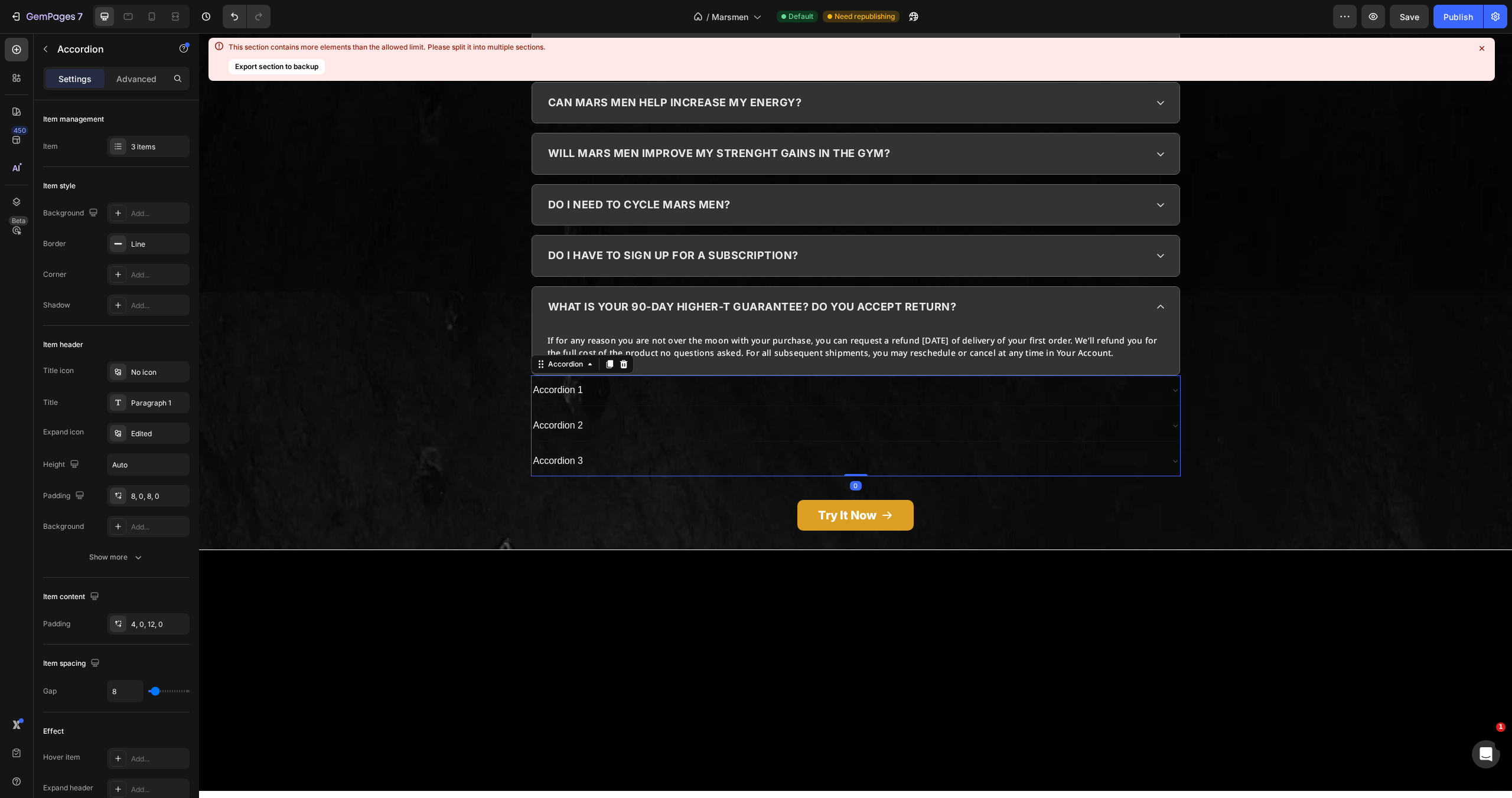
click at [637, 380] on div "Accordion 1" at bounding box center [846, 391] width 630 height 21
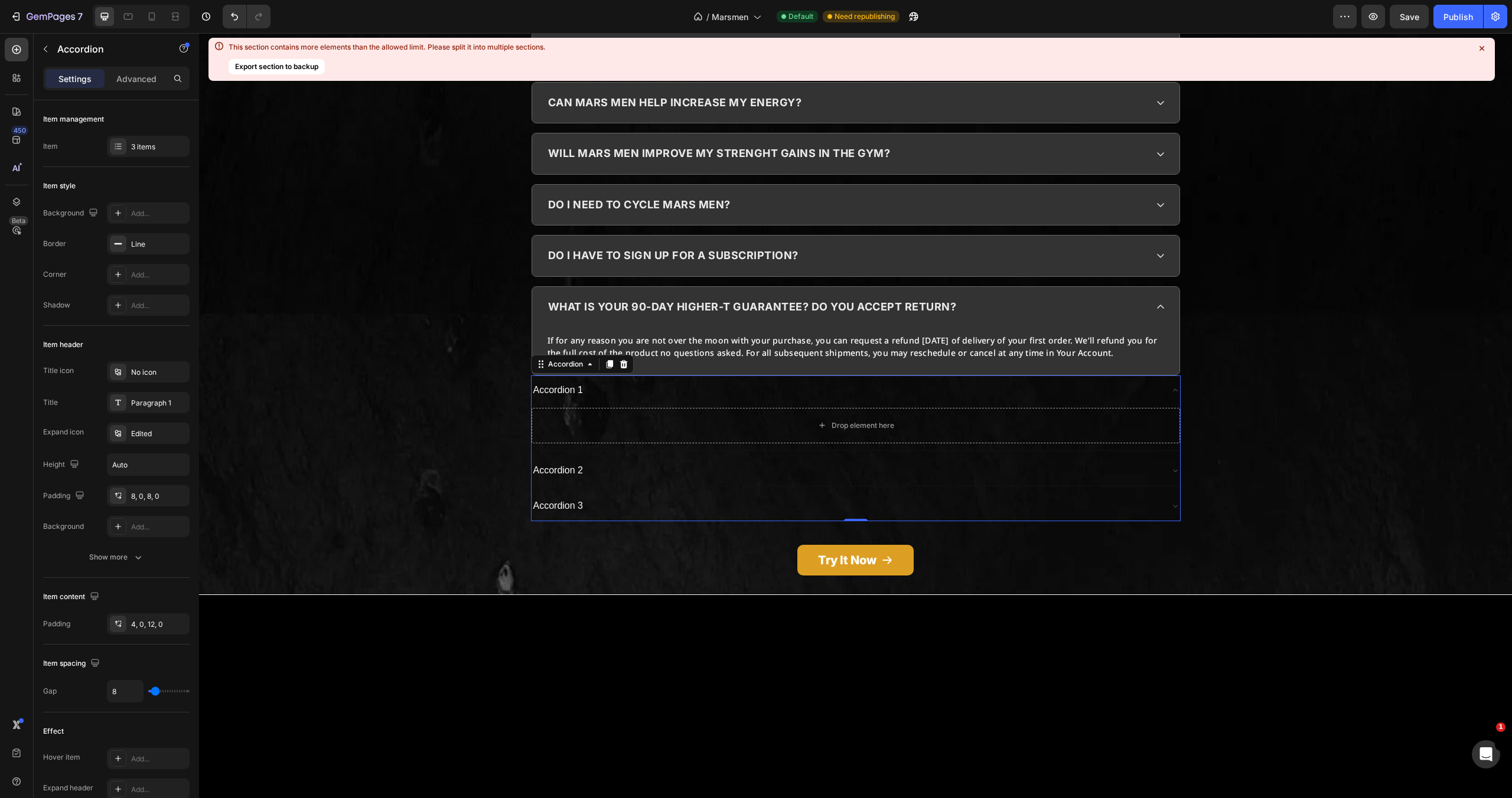
click at [637, 380] on div "Accordion 1" at bounding box center [846, 391] width 630 height 21
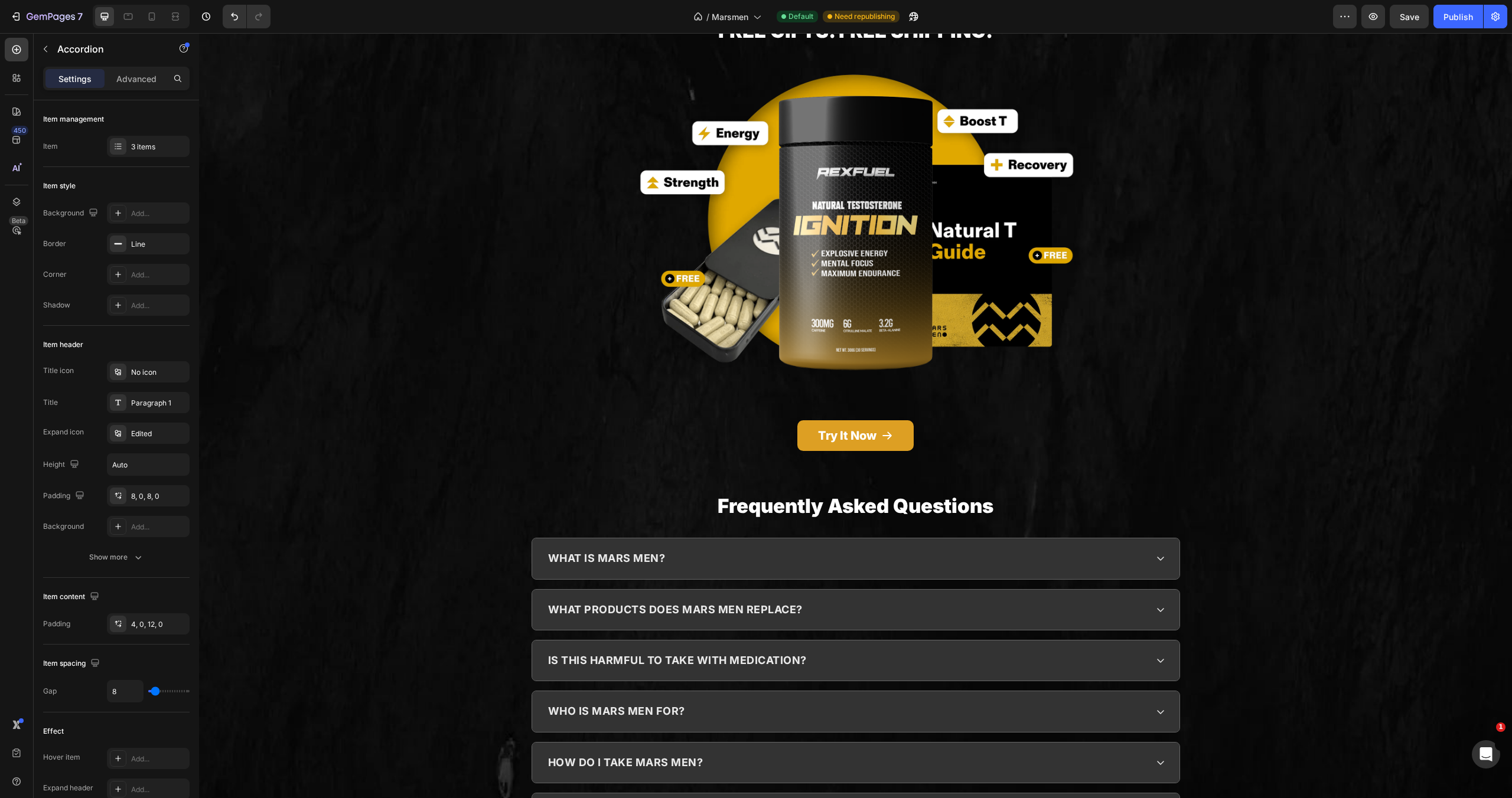
scroll to position [4959, 0]
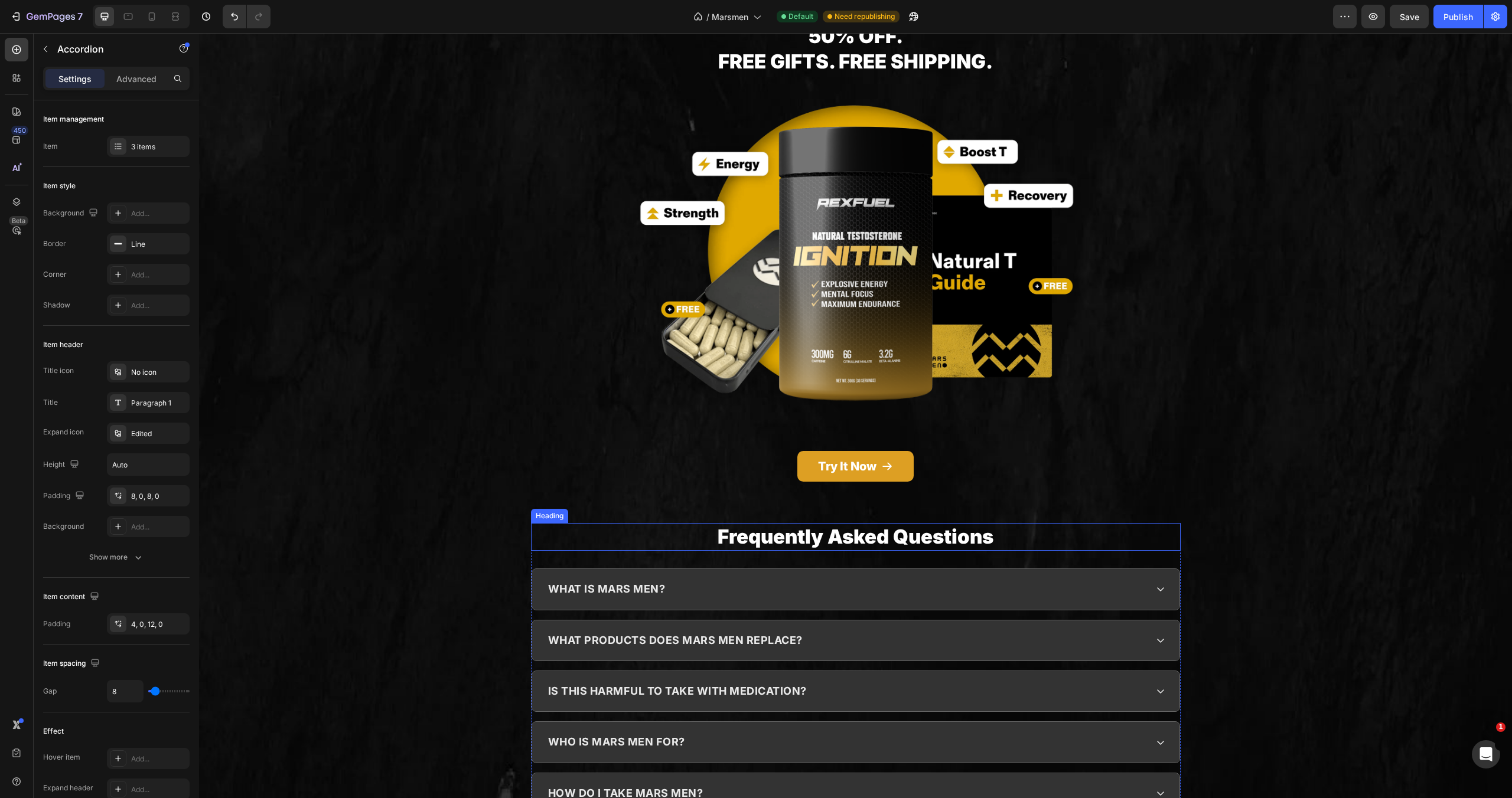
click at [698, 451] on div "Try It Now Button" at bounding box center [856, 466] width 650 height 30
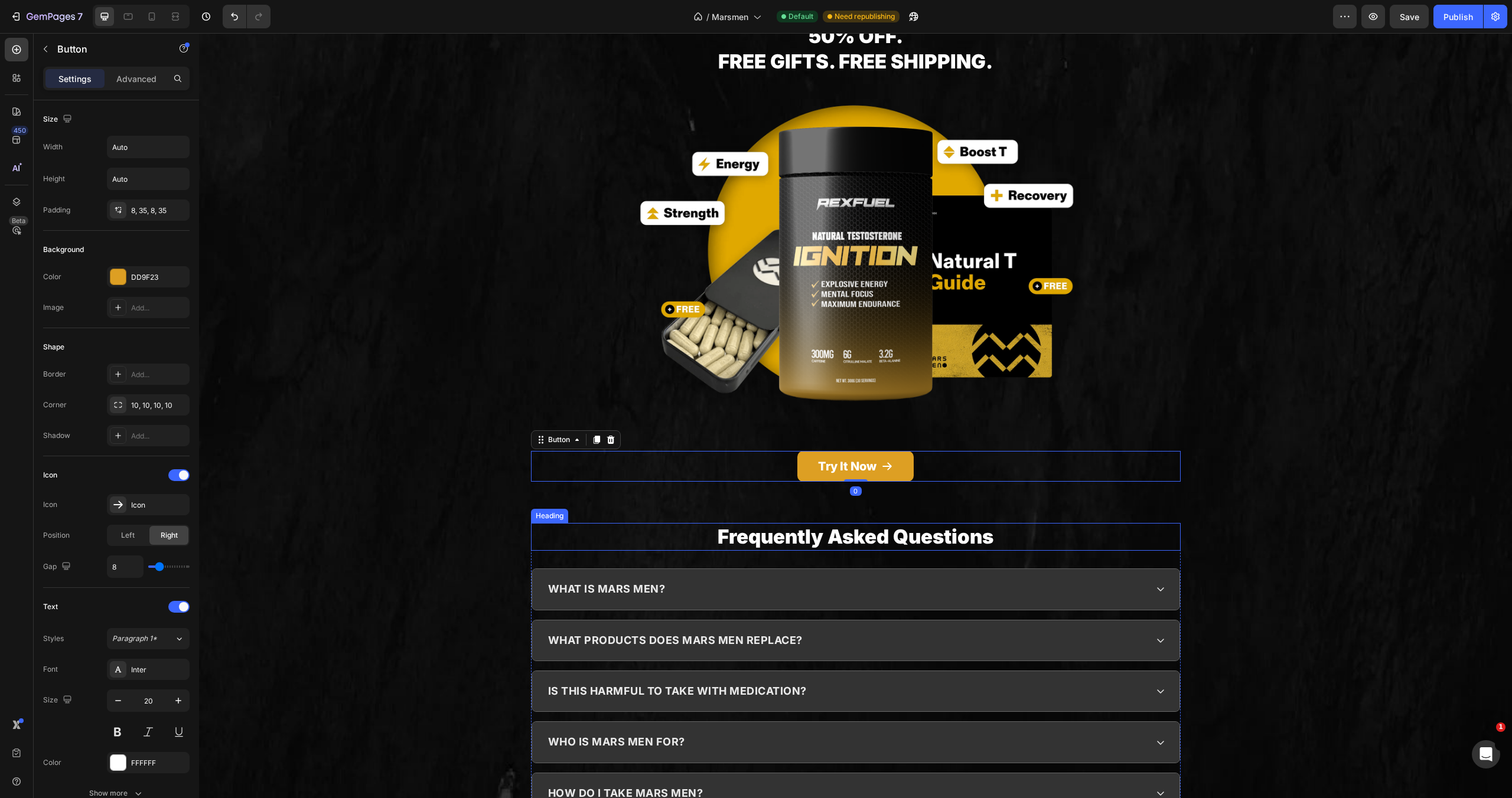
click at [674, 524] on p "Frequently Asked Questions" at bounding box center [856, 537] width 647 height 26
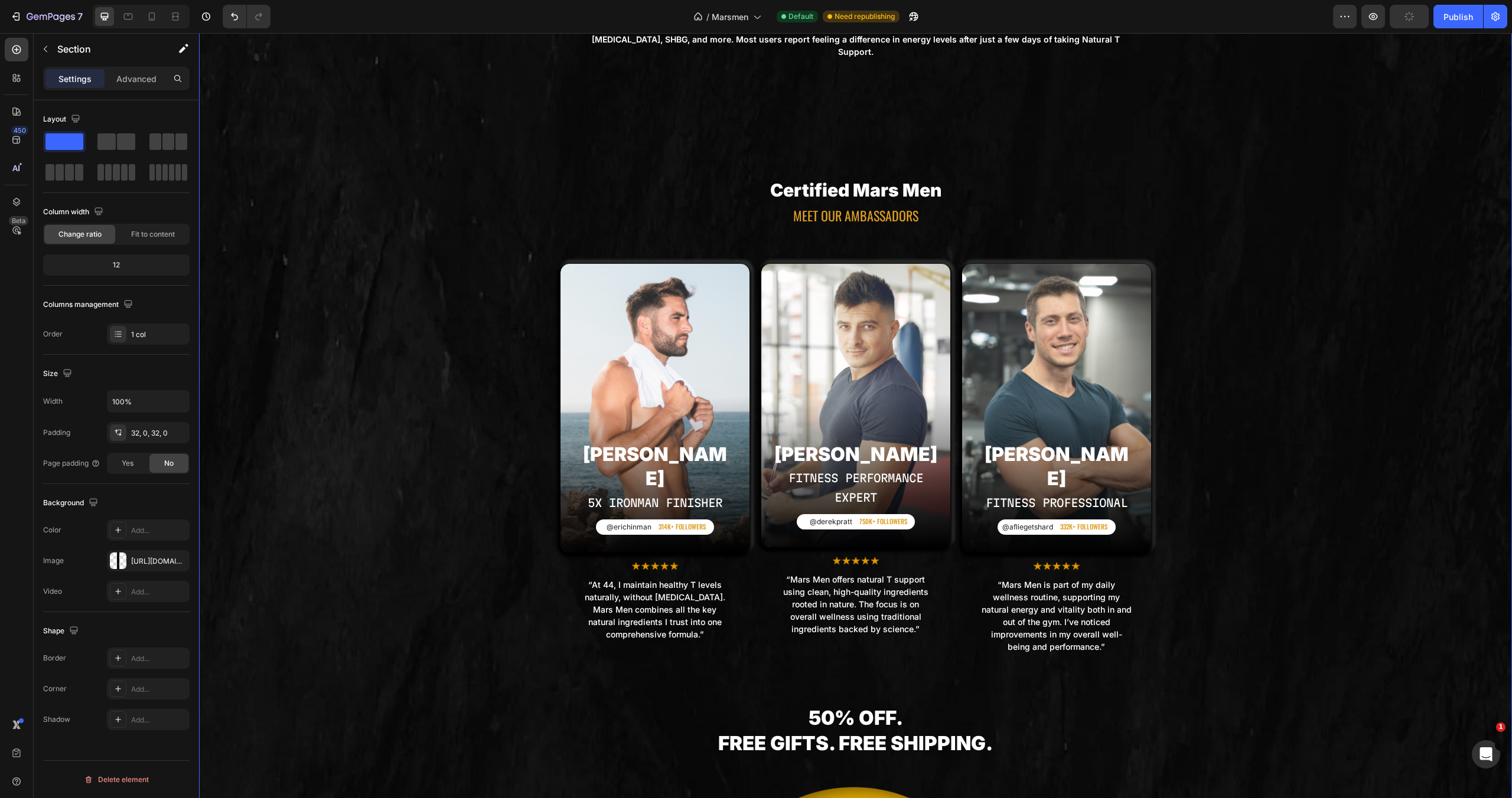
scroll to position [3806, 0]
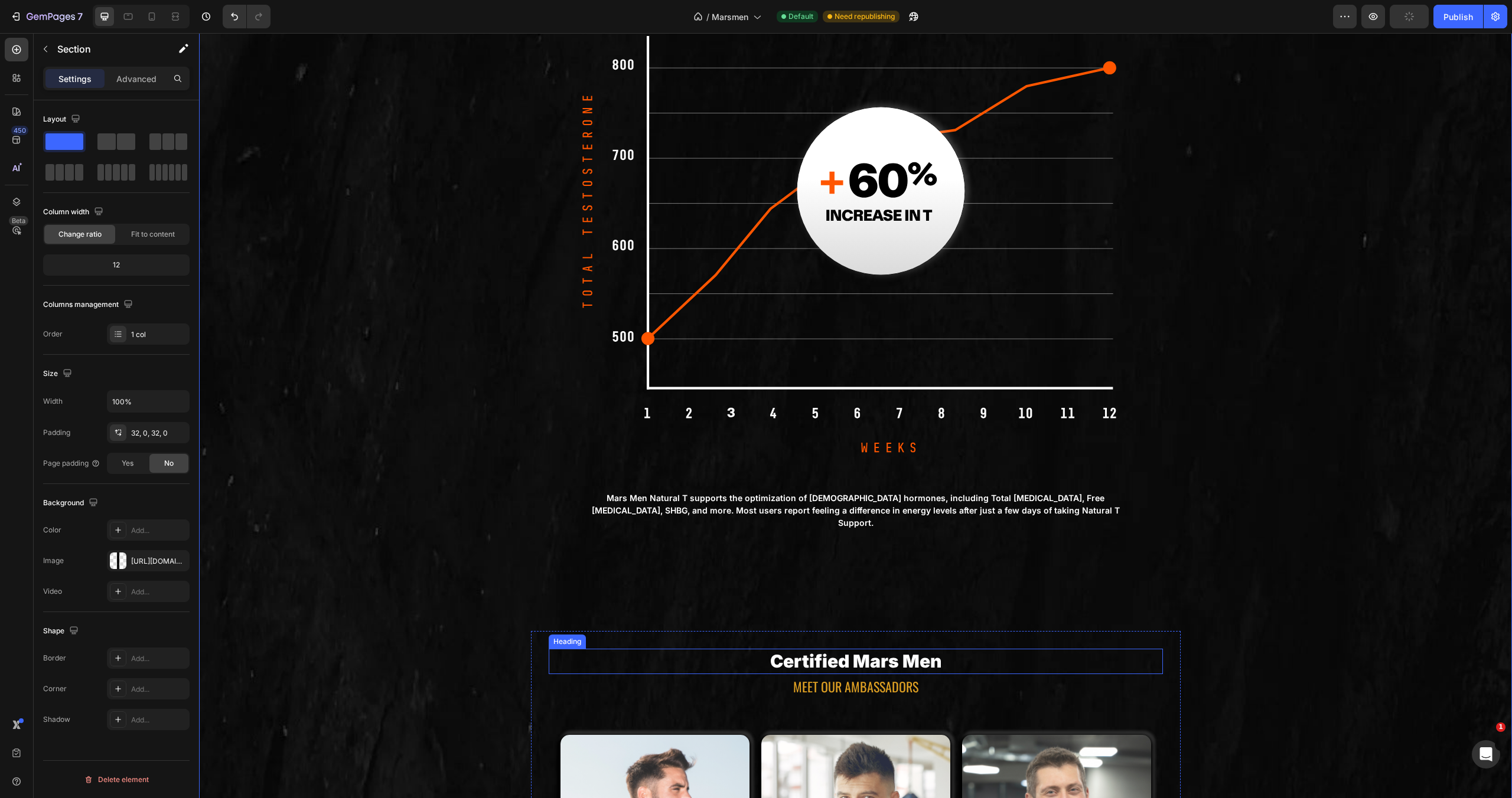
click at [824, 649] on h2 "Certified Mars Men" at bounding box center [856, 662] width 614 height 26
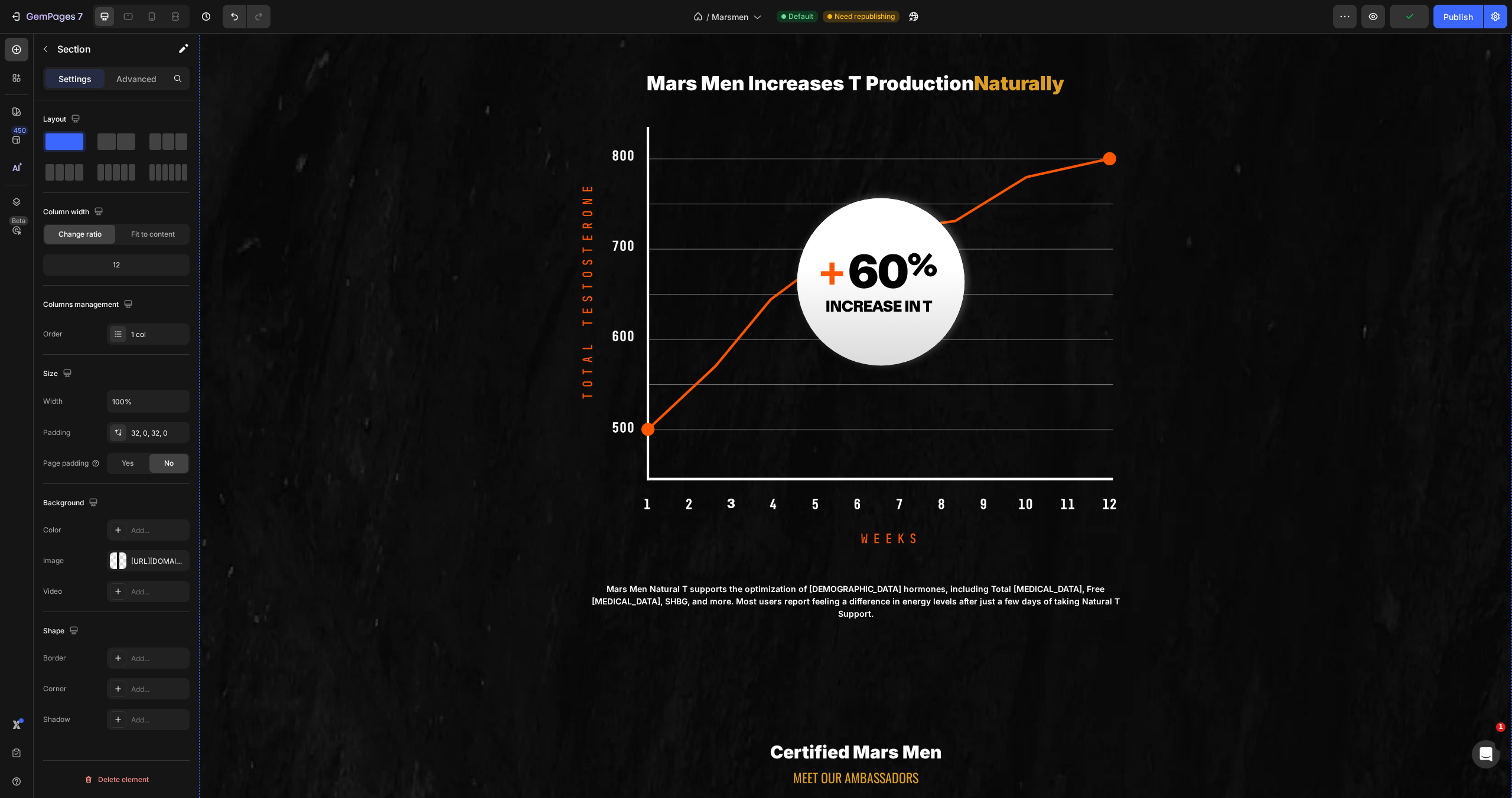
scroll to position [3471, 0]
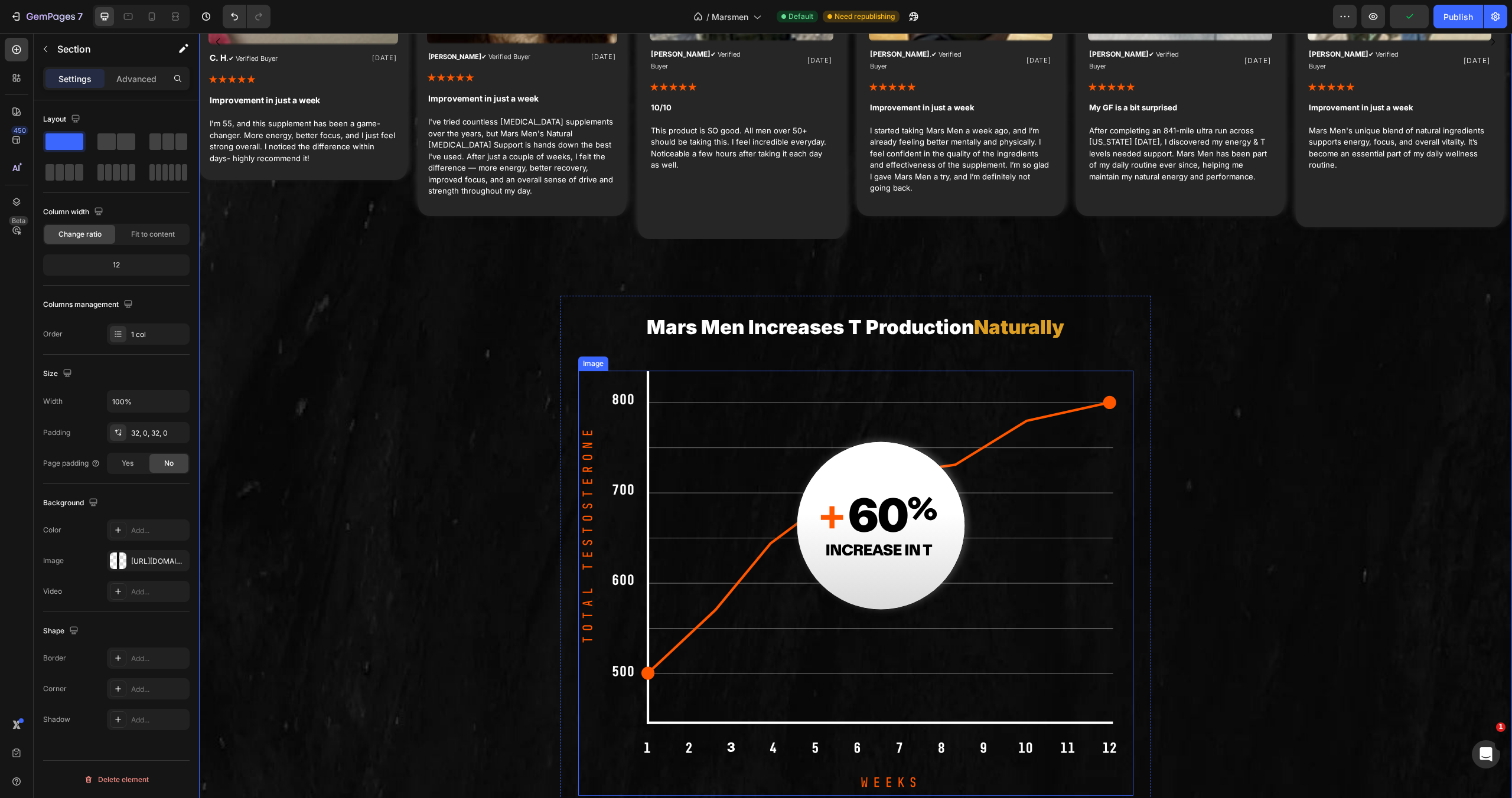
click at [836, 630] on img at bounding box center [855, 583] width 555 height 425
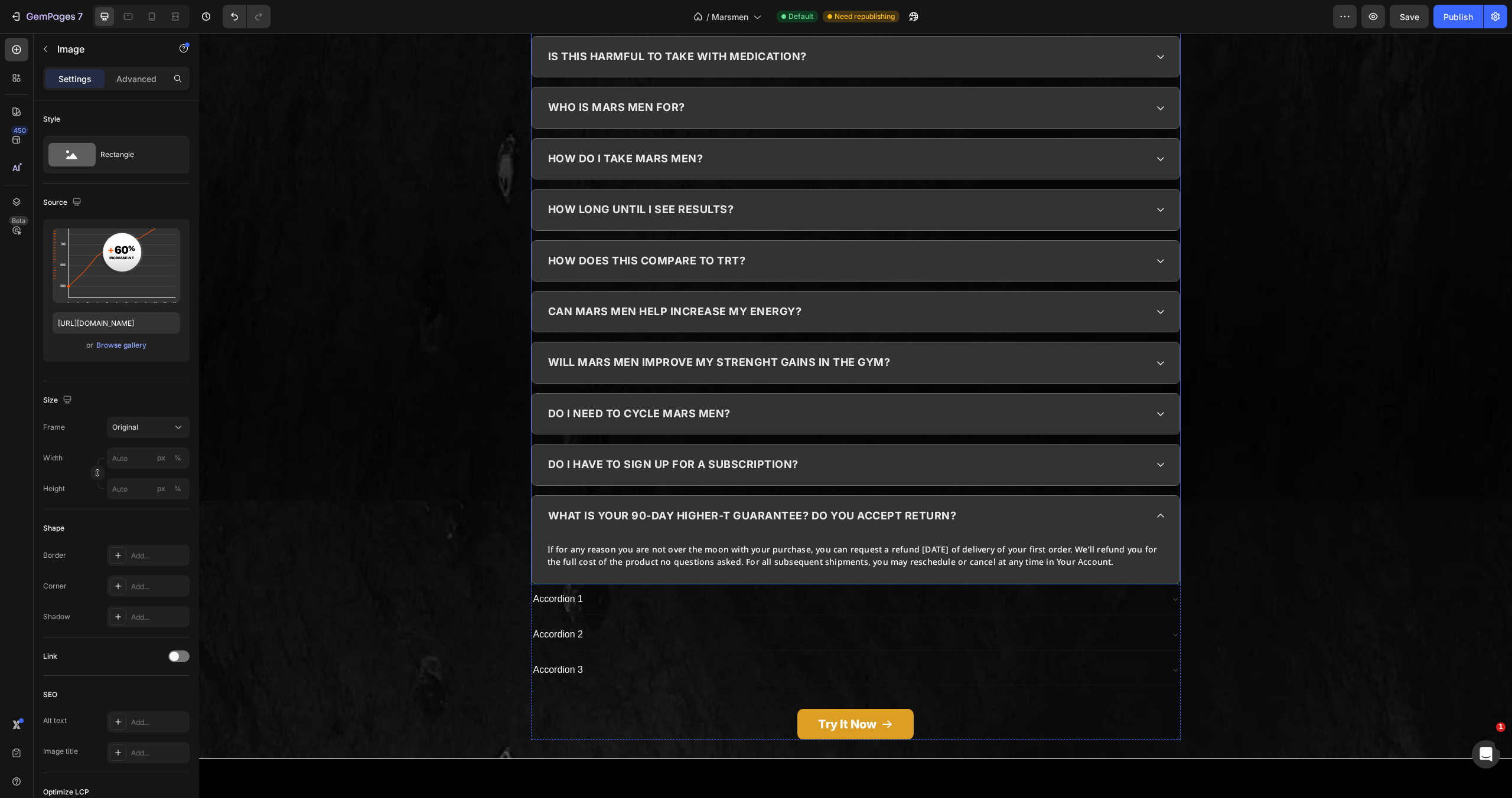
scroll to position [5604, 0]
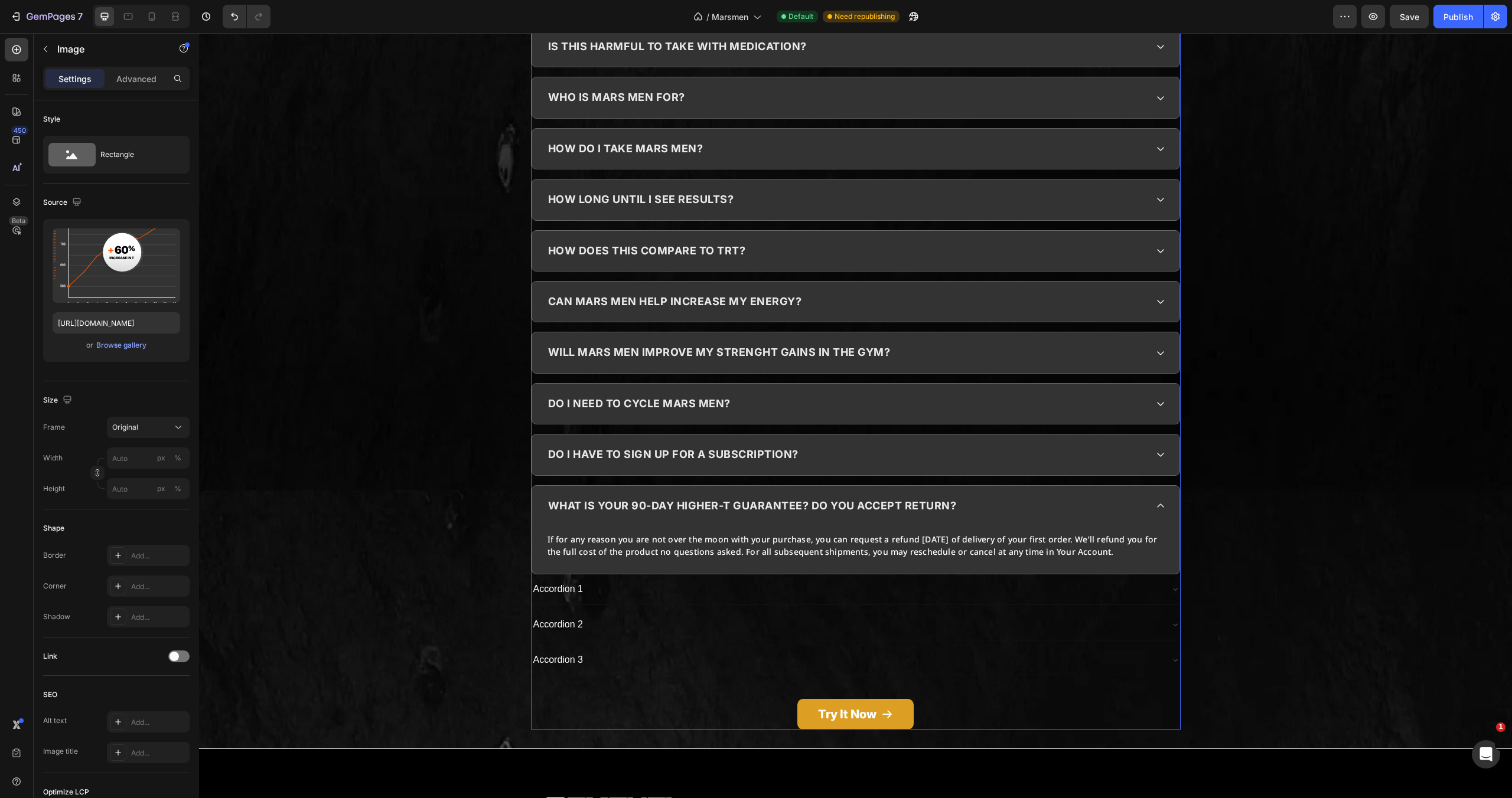
click at [790, 614] on div "Accordion 2" at bounding box center [846, 625] width 630 height 21
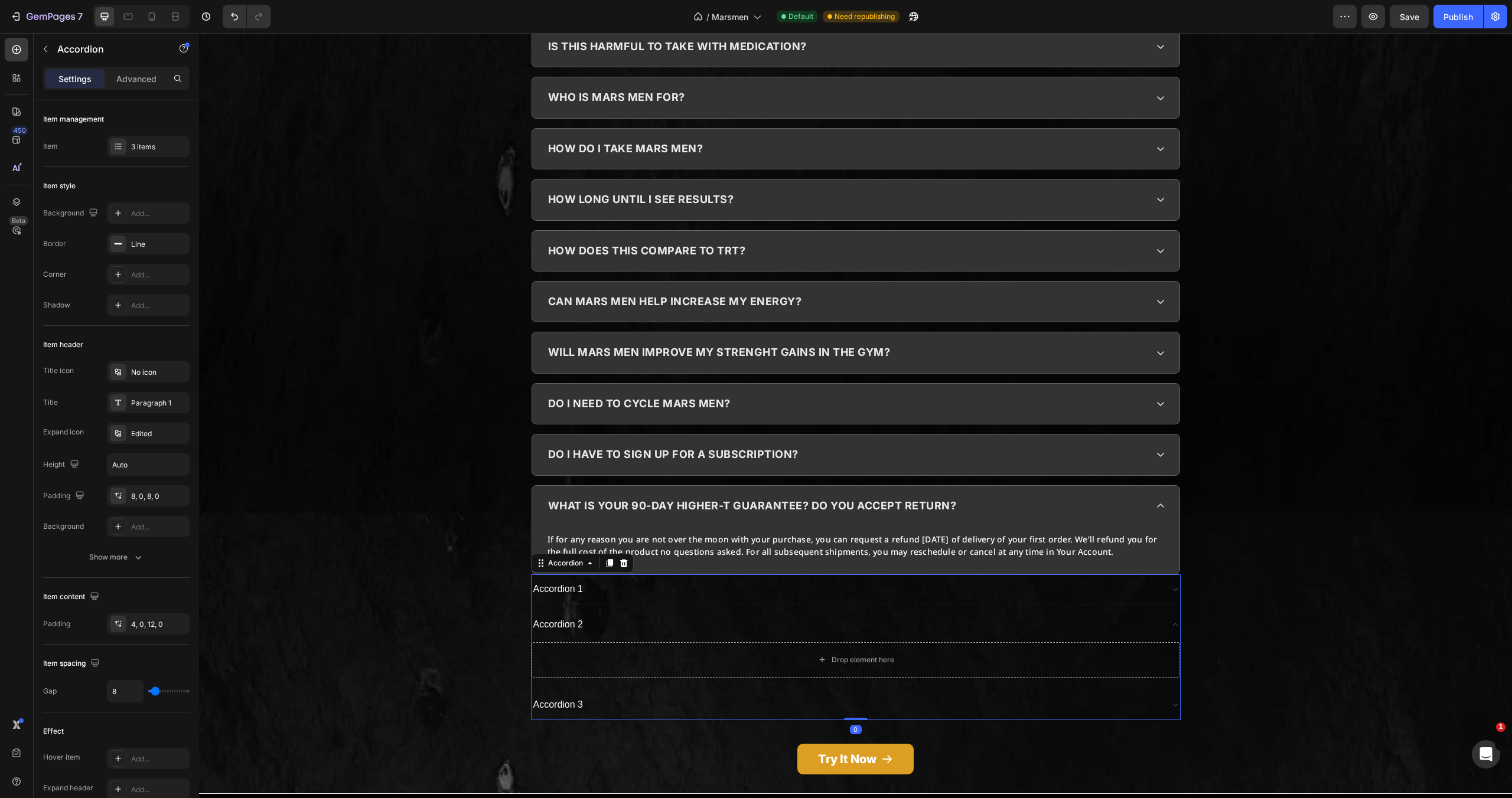
click at [797, 614] on div "Accordion 2" at bounding box center [846, 625] width 630 height 21
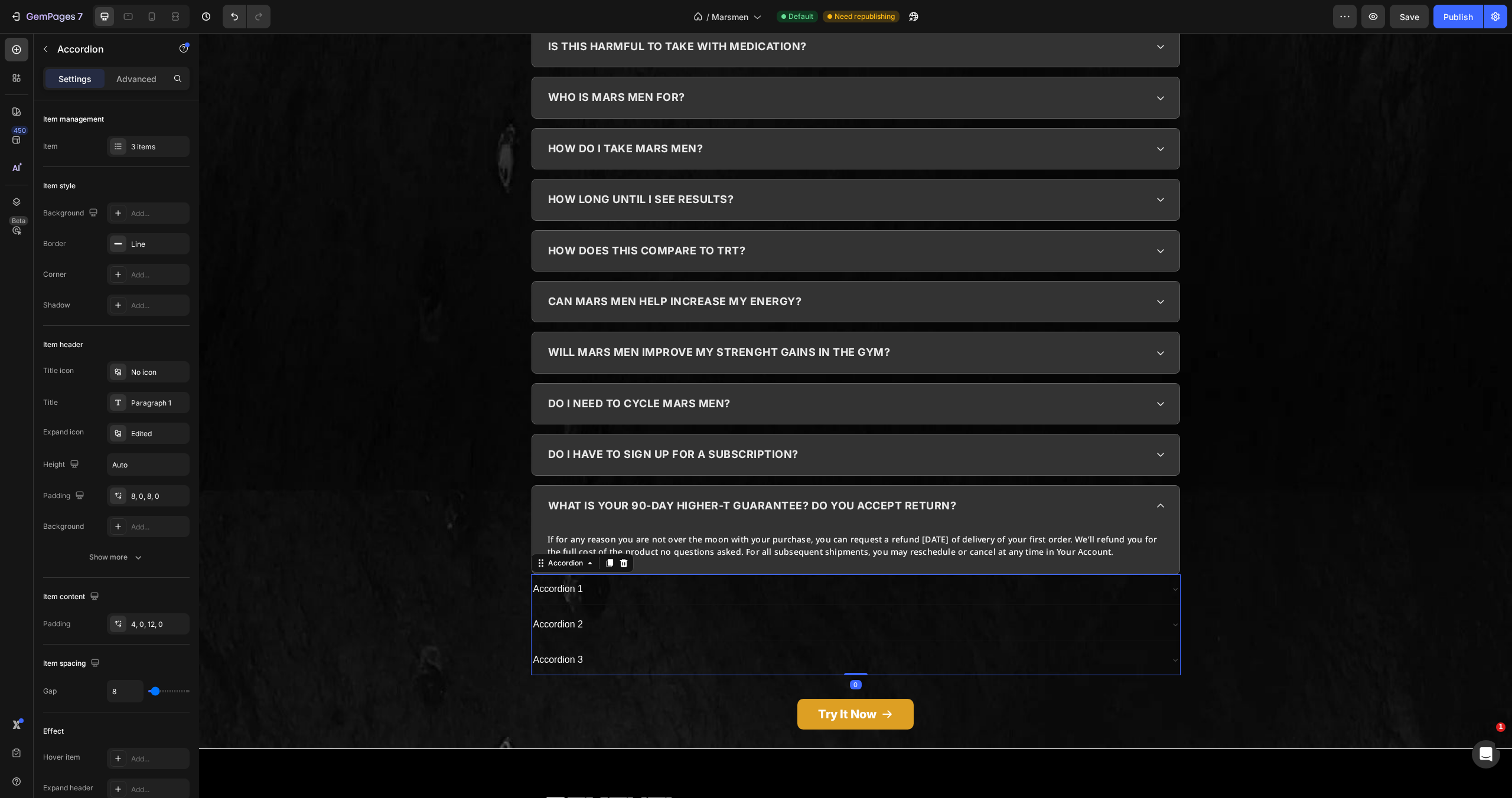
click at [745, 579] on div "Accordion 1" at bounding box center [846, 589] width 630 height 21
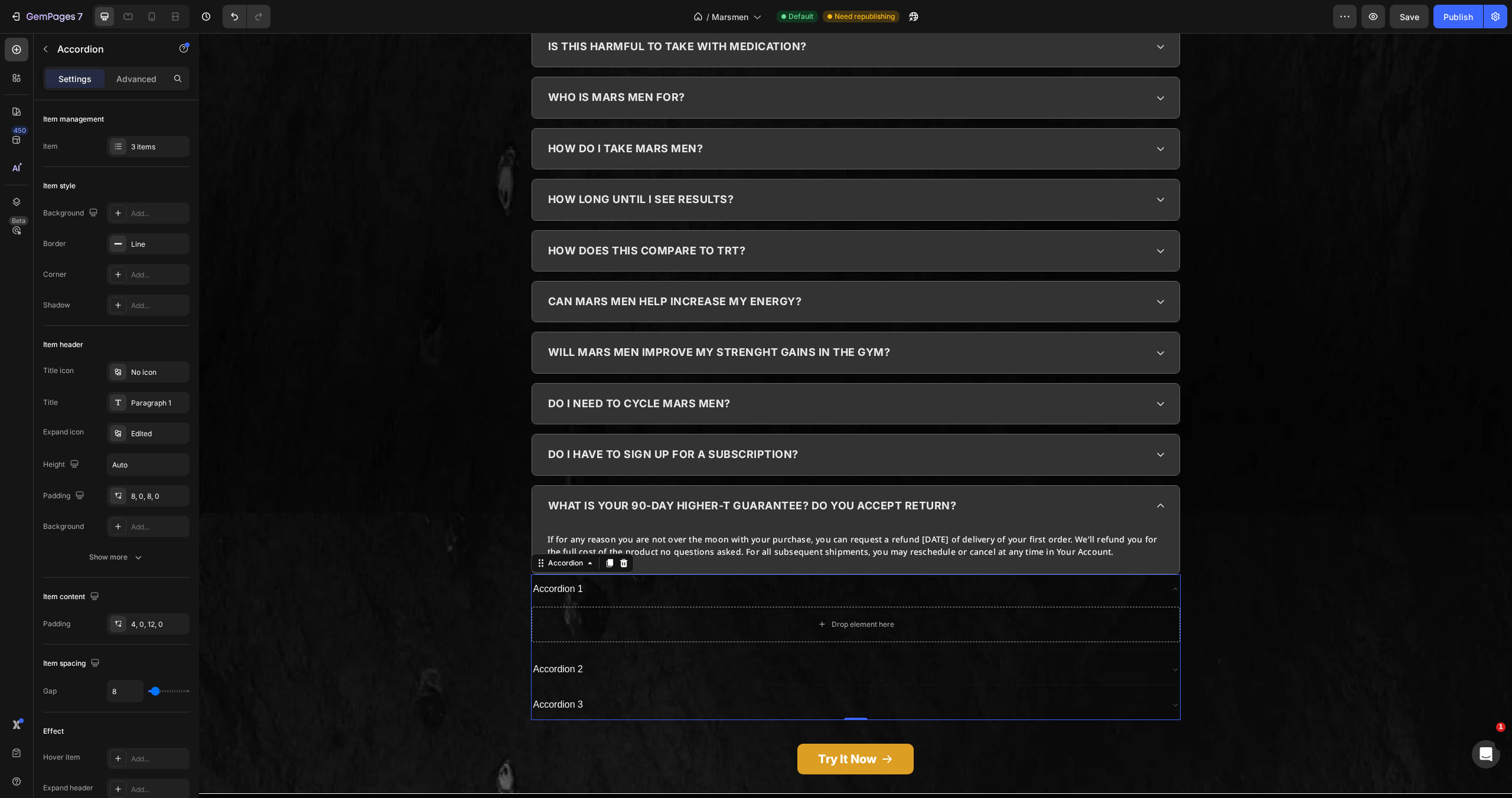
click at [939, 579] on div "Accordion 1" at bounding box center [846, 589] width 630 height 21
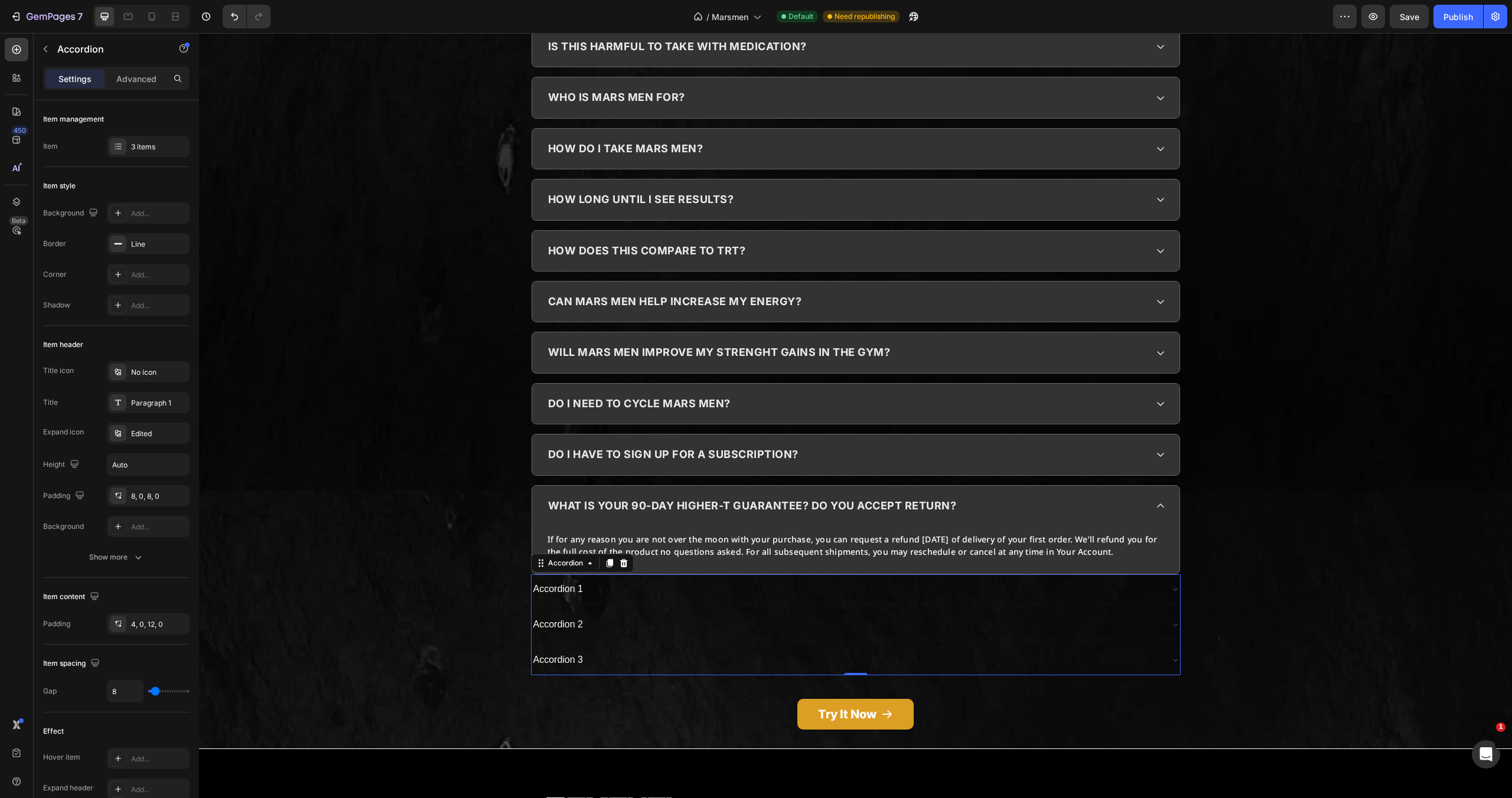
click at [956, 579] on div "Accordion 1" at bounding box center [846, 589] width 630 height 21
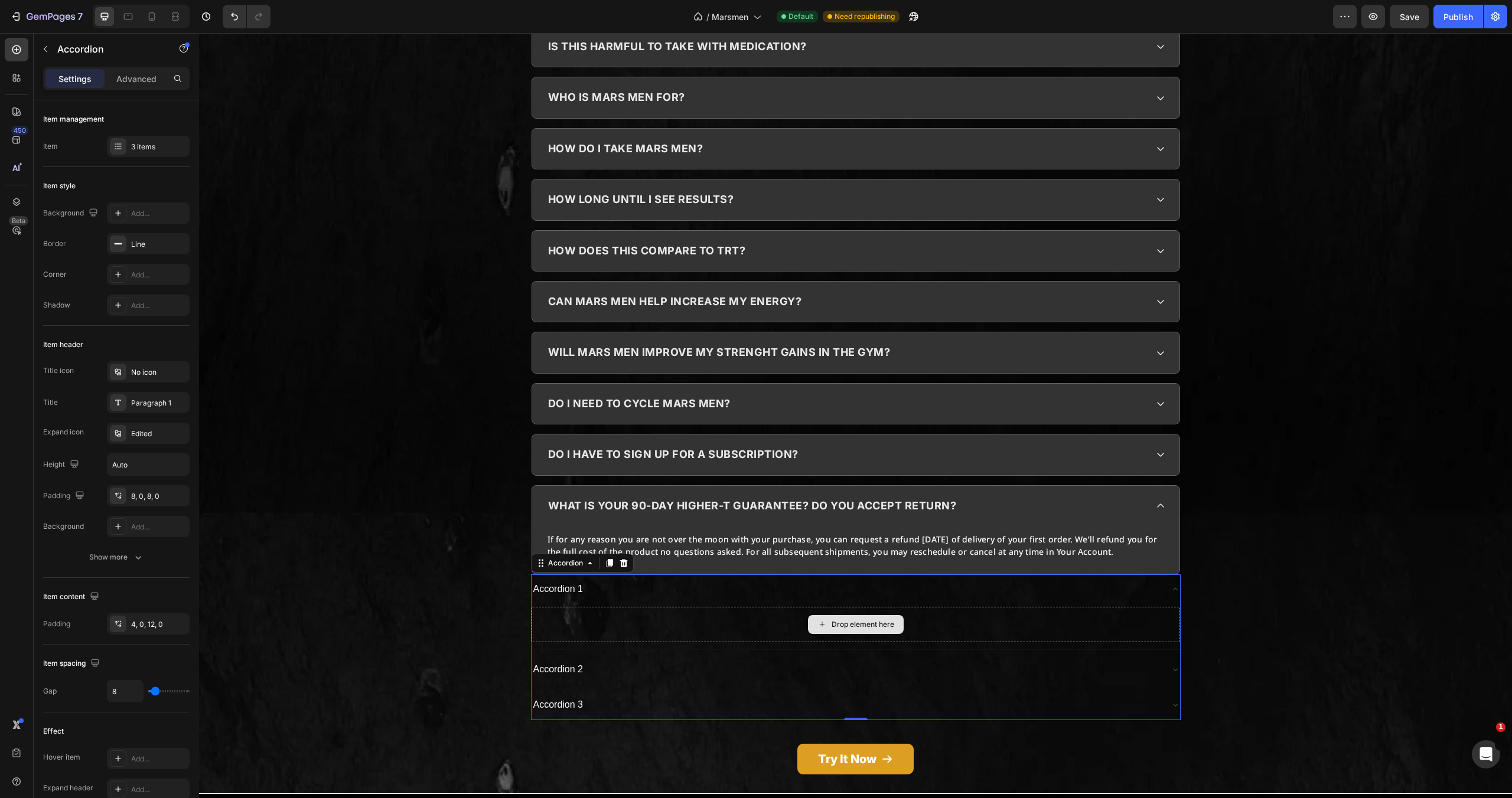
click at [997, 607] on div "Drop element here" at bounding box center [856, 624] width 649 height 35
click at [1032, 579] on div "Accordion 1" at bounding box center [846, 589] width 630 height 21
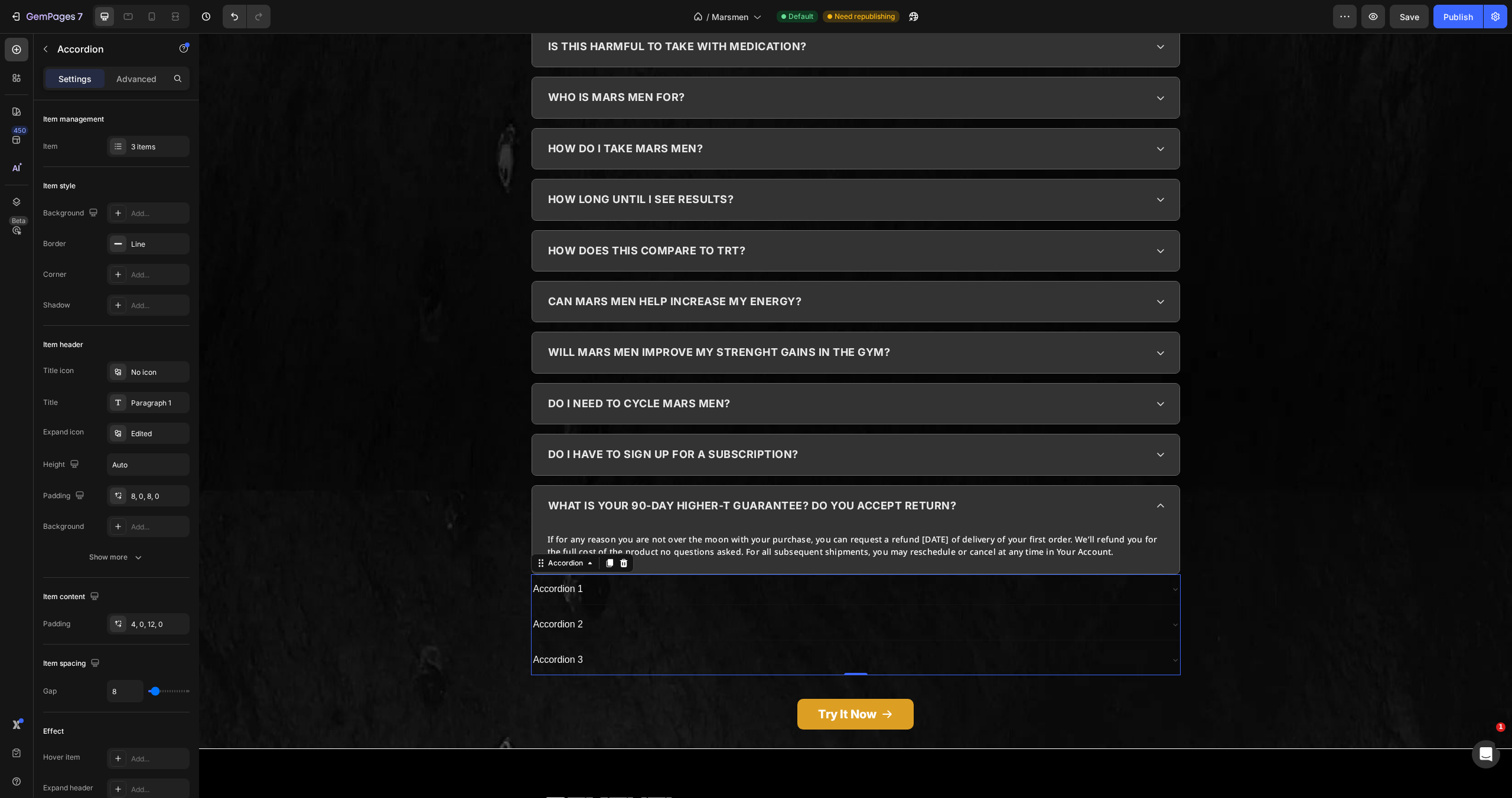
click at [1032, 579] on div "Accordion 1" at bounding box center [846, 589] width 630 height 21
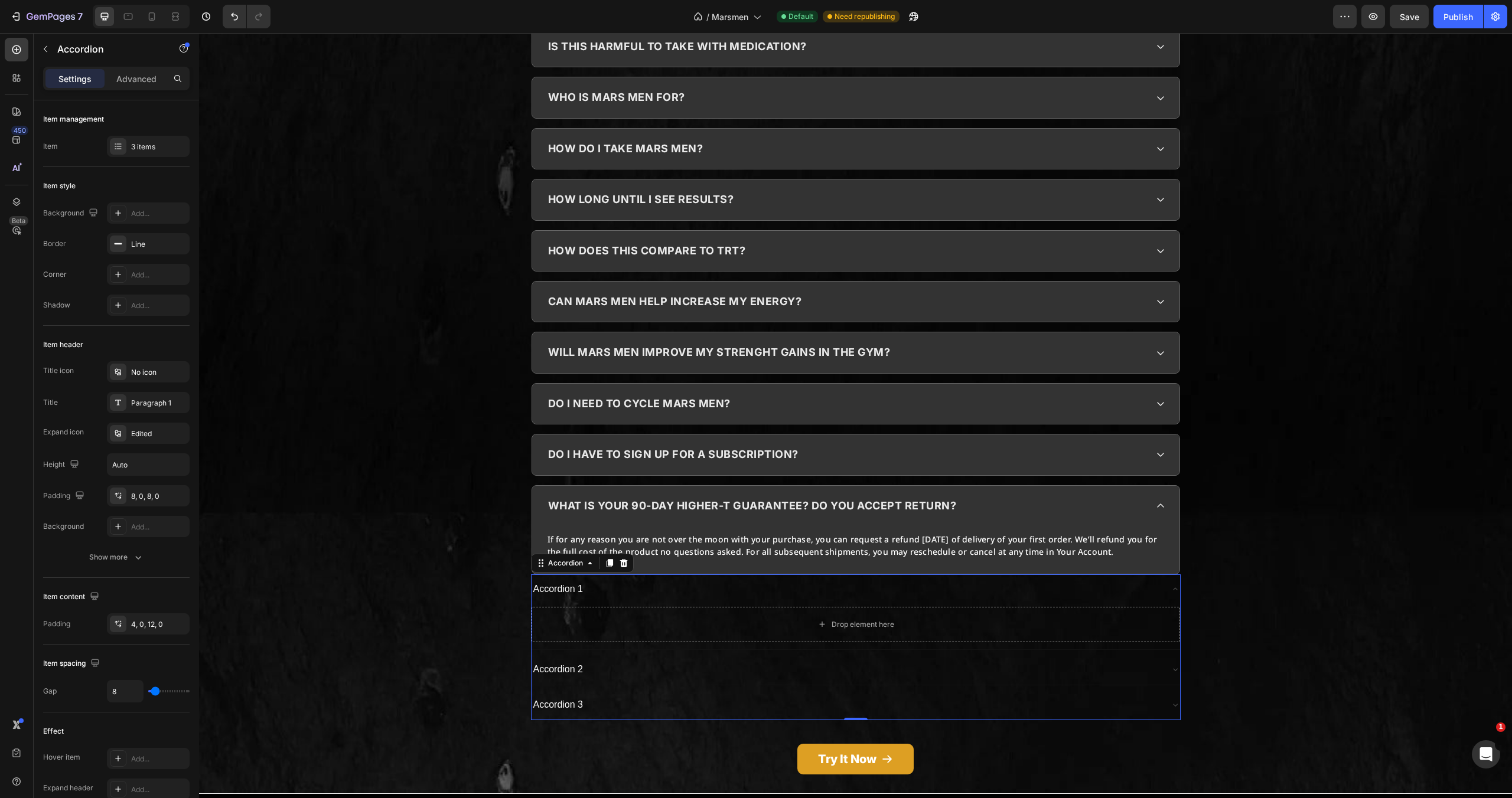
click at [1032, 579] on div "Accordion 1" at bounding box center [846, 589] width 630 height 21
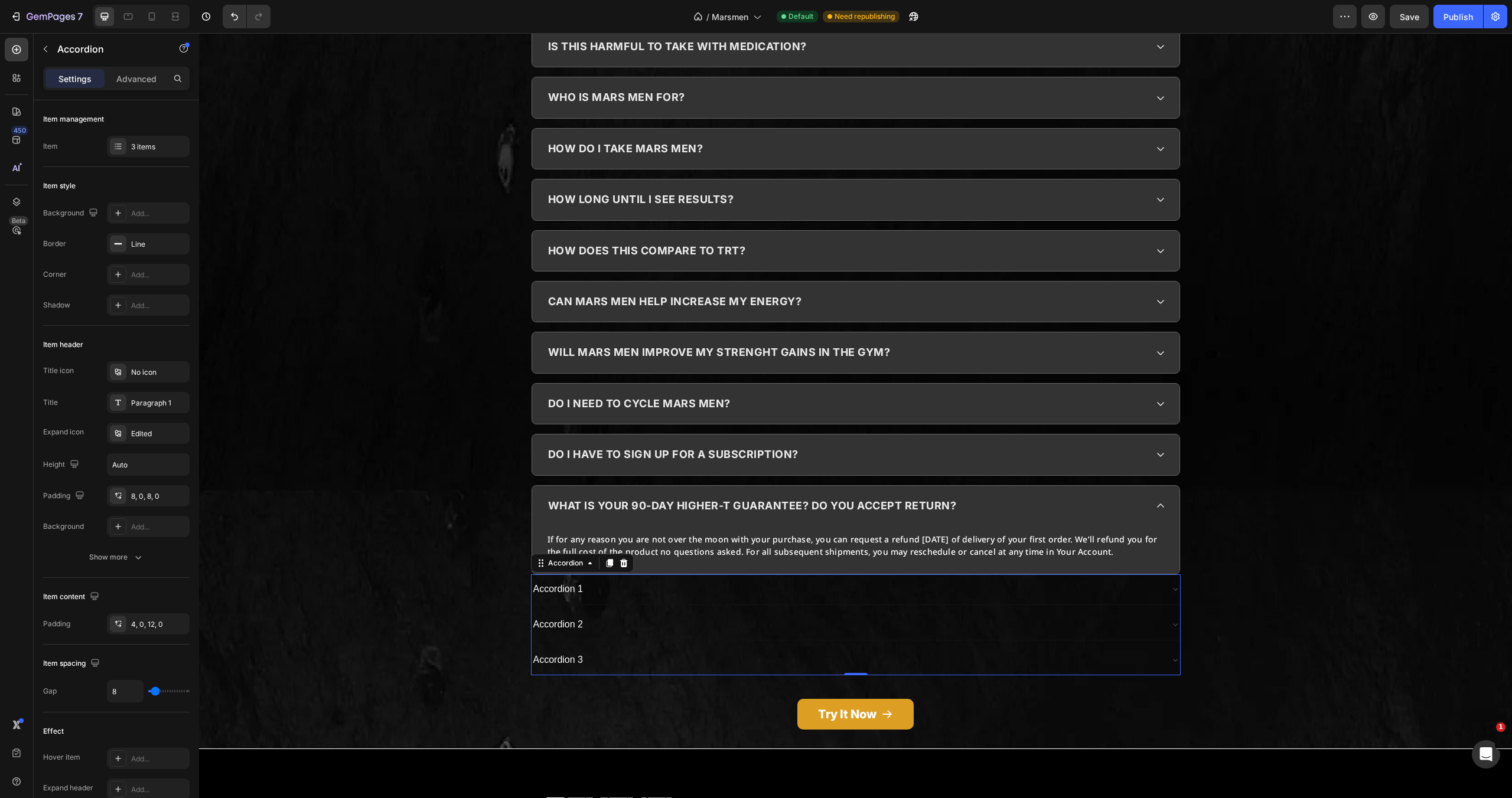
click at [1032, 579] on div "Accordion 1" at bounding box center [846, 589] width 630 height 21
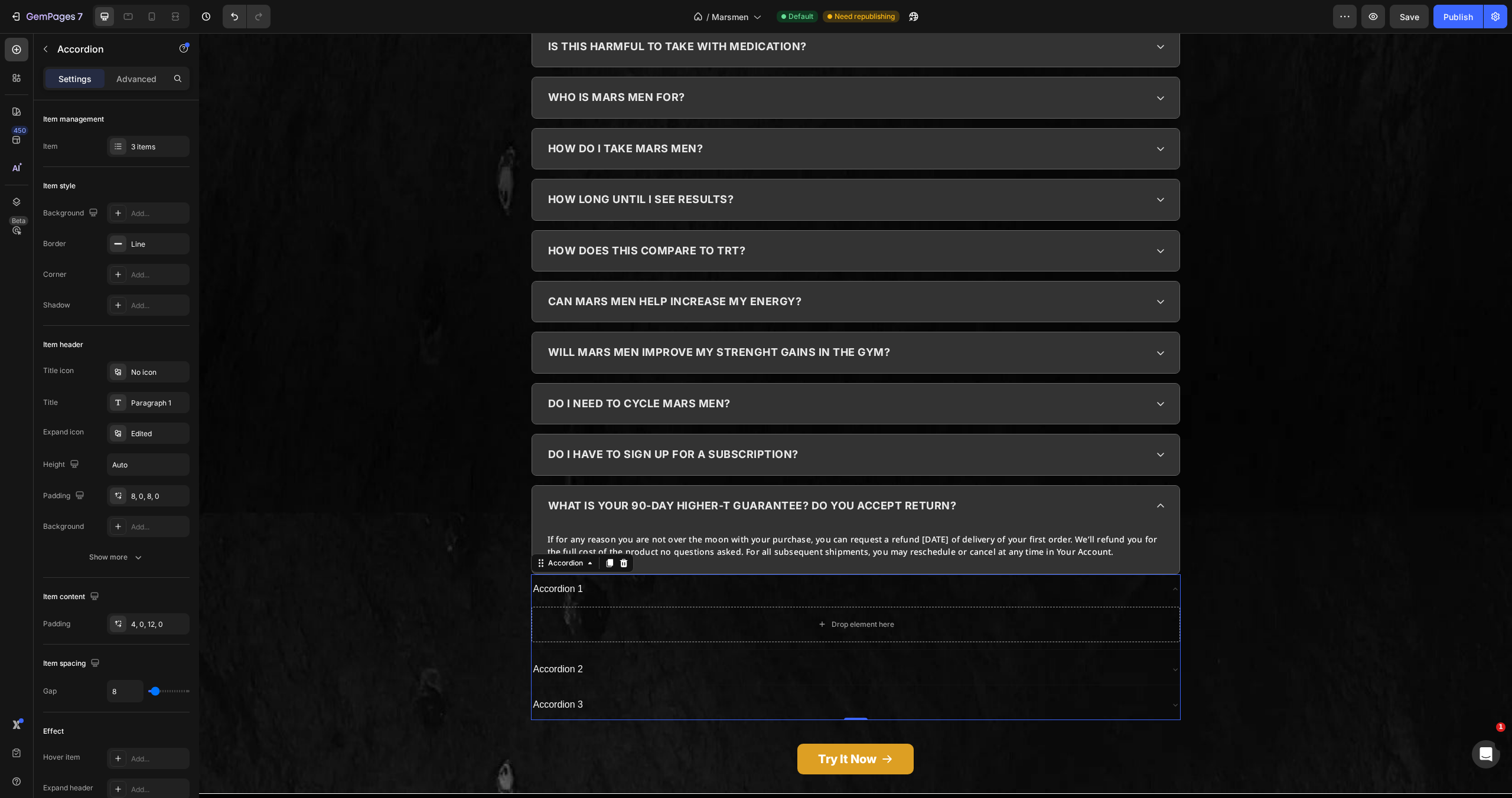
click at [1032, 579] on div "Accordion 1" at bounding box center [846, 589] width 630 height 21
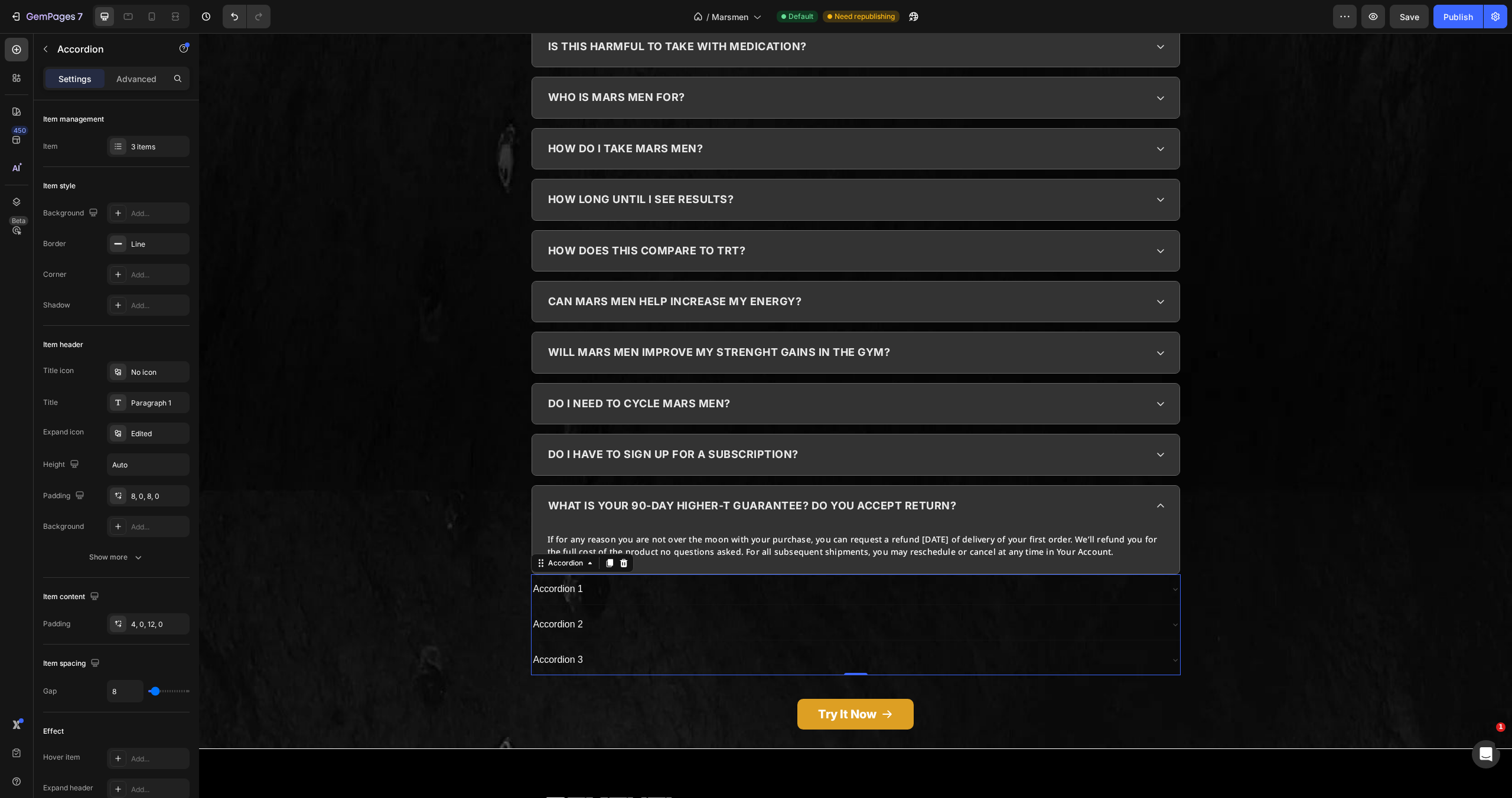
click at [1032, 579] on div "Accordion 1" at bounding box center [846, 589] width 630 height 21
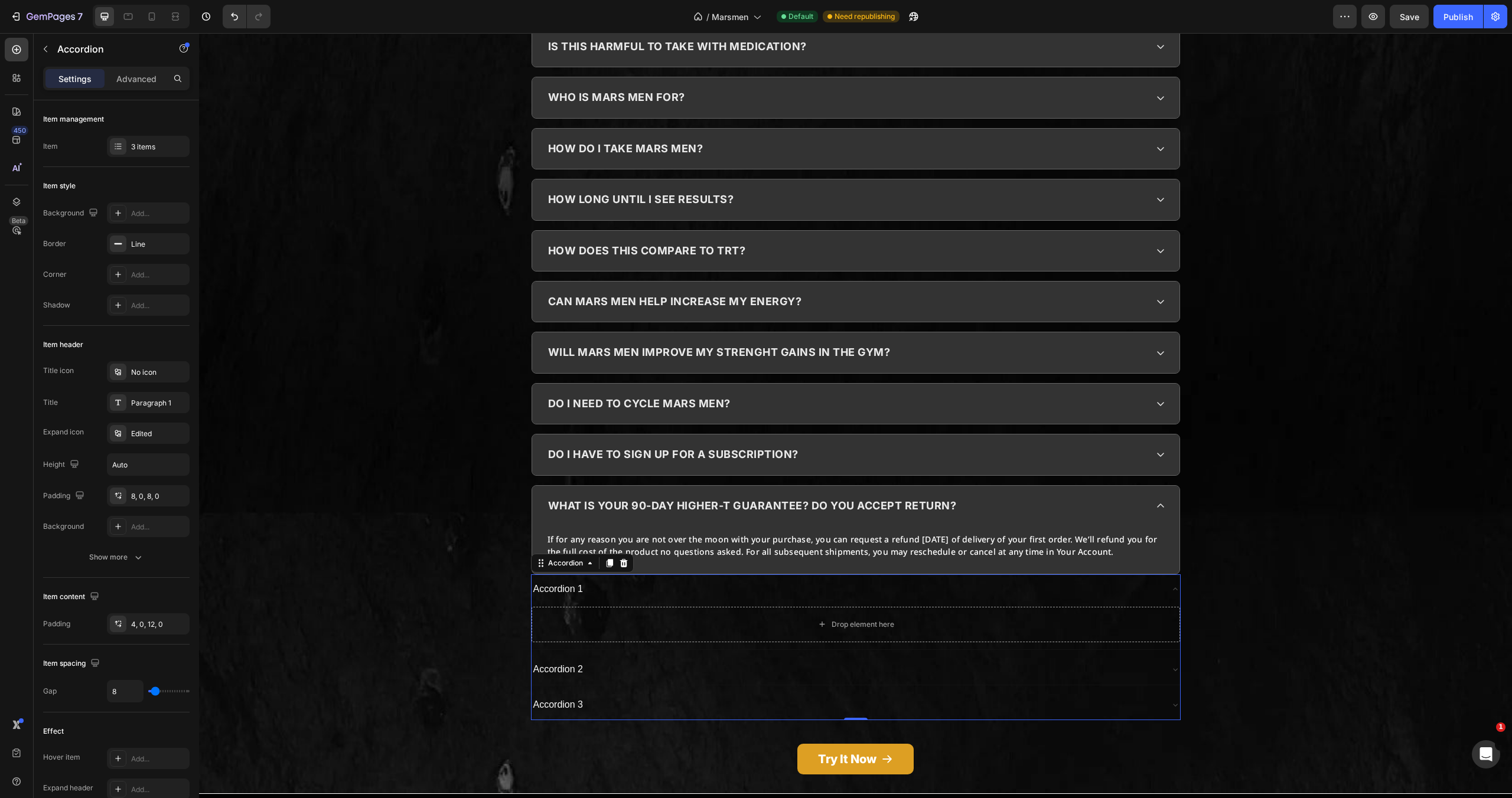
click at [1032, 579] on div "Accordion 1" at bounding box center [846, 589] width 630 height 21
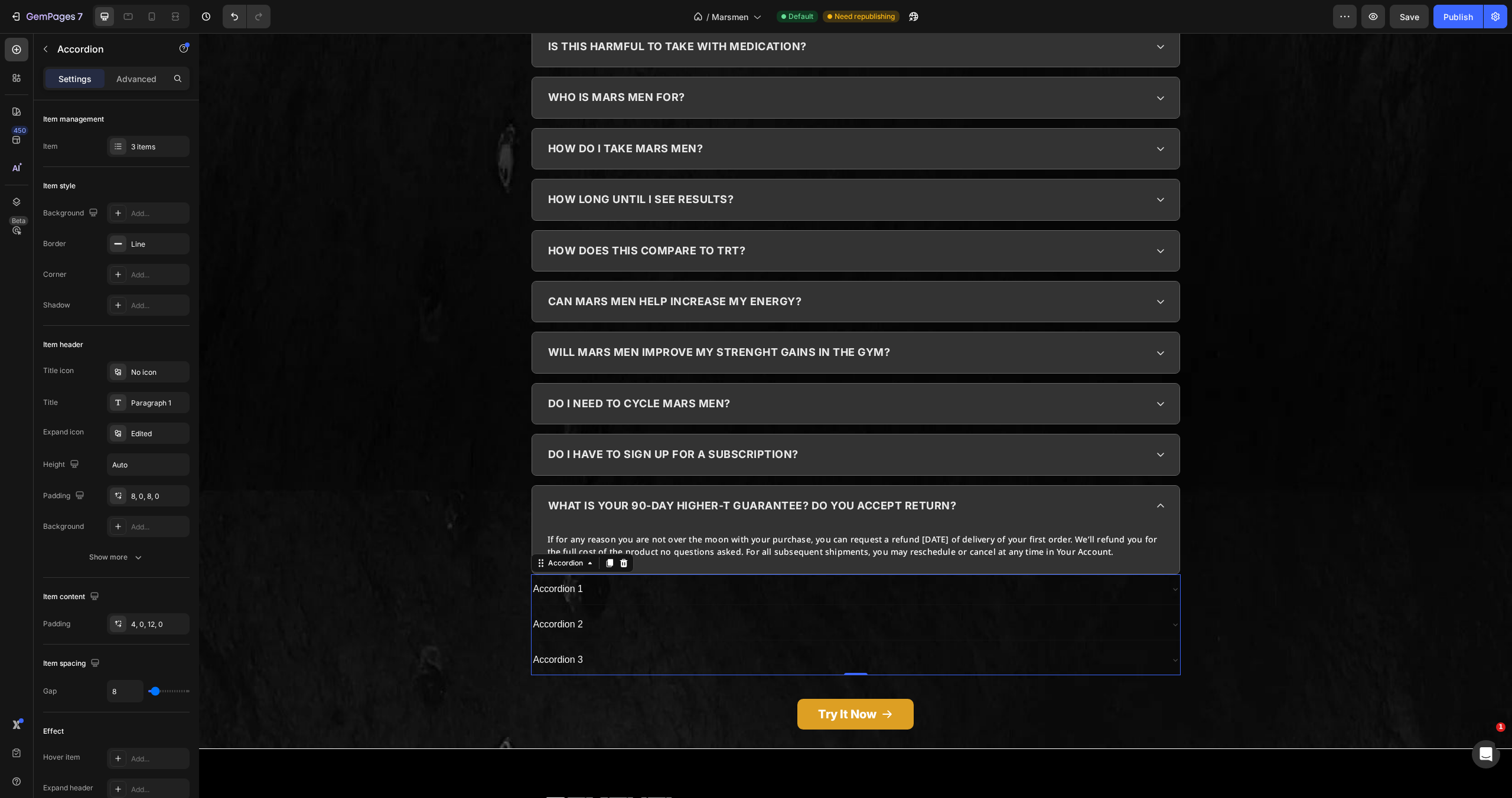
click at [1032, 579] on div "Accordion 1" at bounding box center [846, 589] width 630 height 21
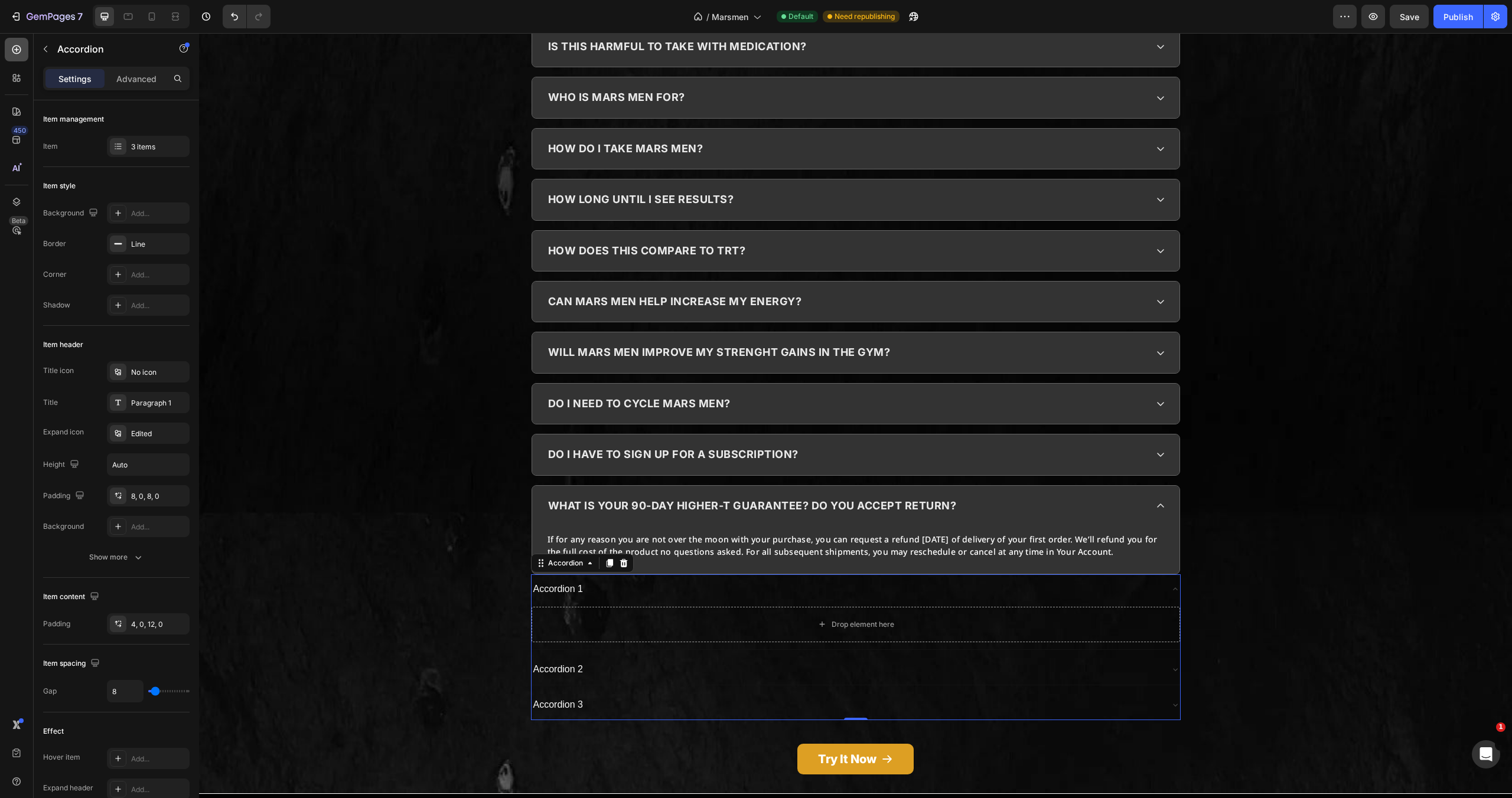
click at [24, 46] on div at bounding box center [17, 50] width 24 height 24
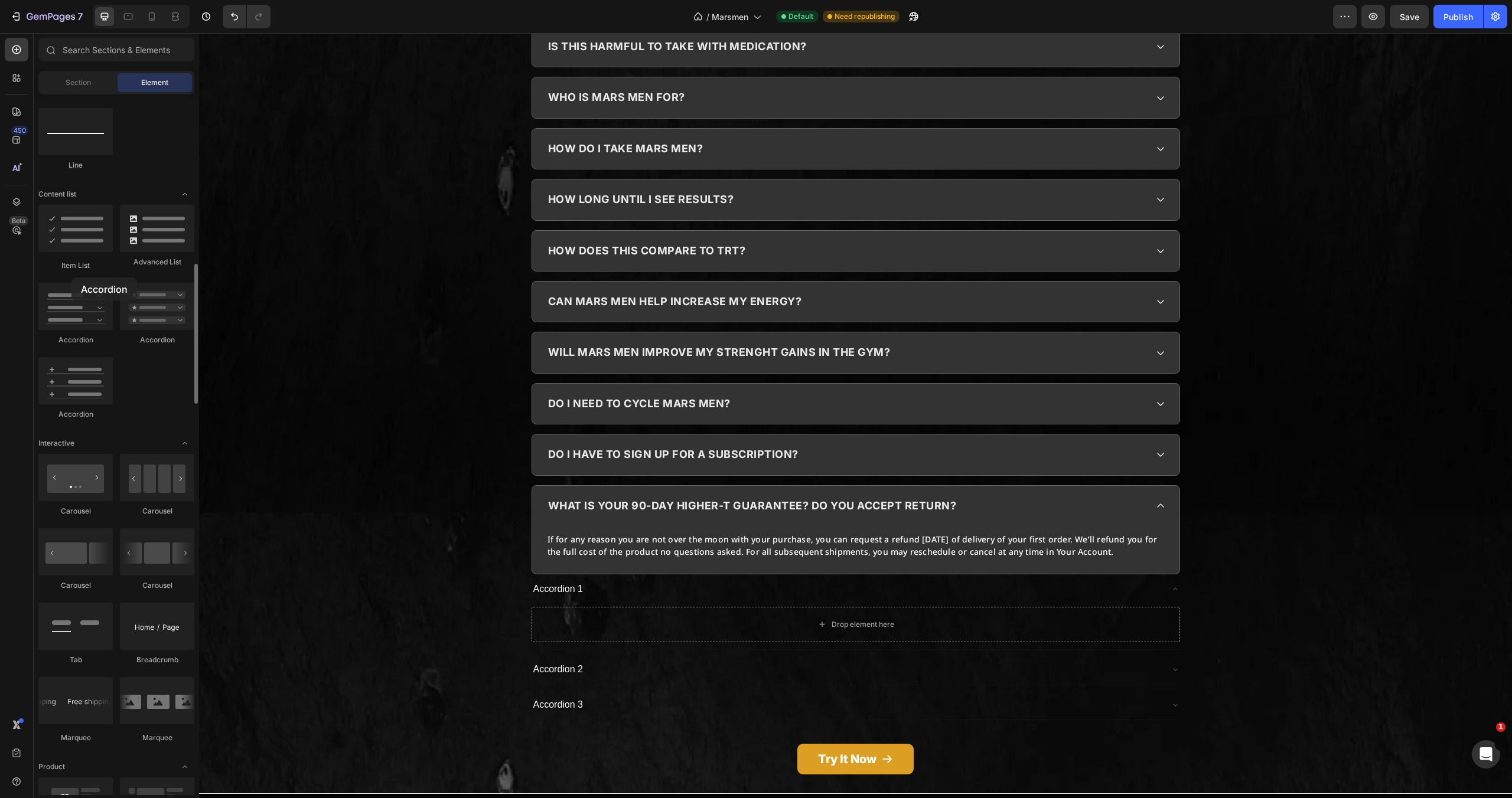
drag, startPoint x: 136, startPoint y: 332, endPoint x: 71, endPoint y: 278, distance: 84.5
click at [614, 579] on div "Accordion 1" at bounding box center [846, 589] width 630 height 21
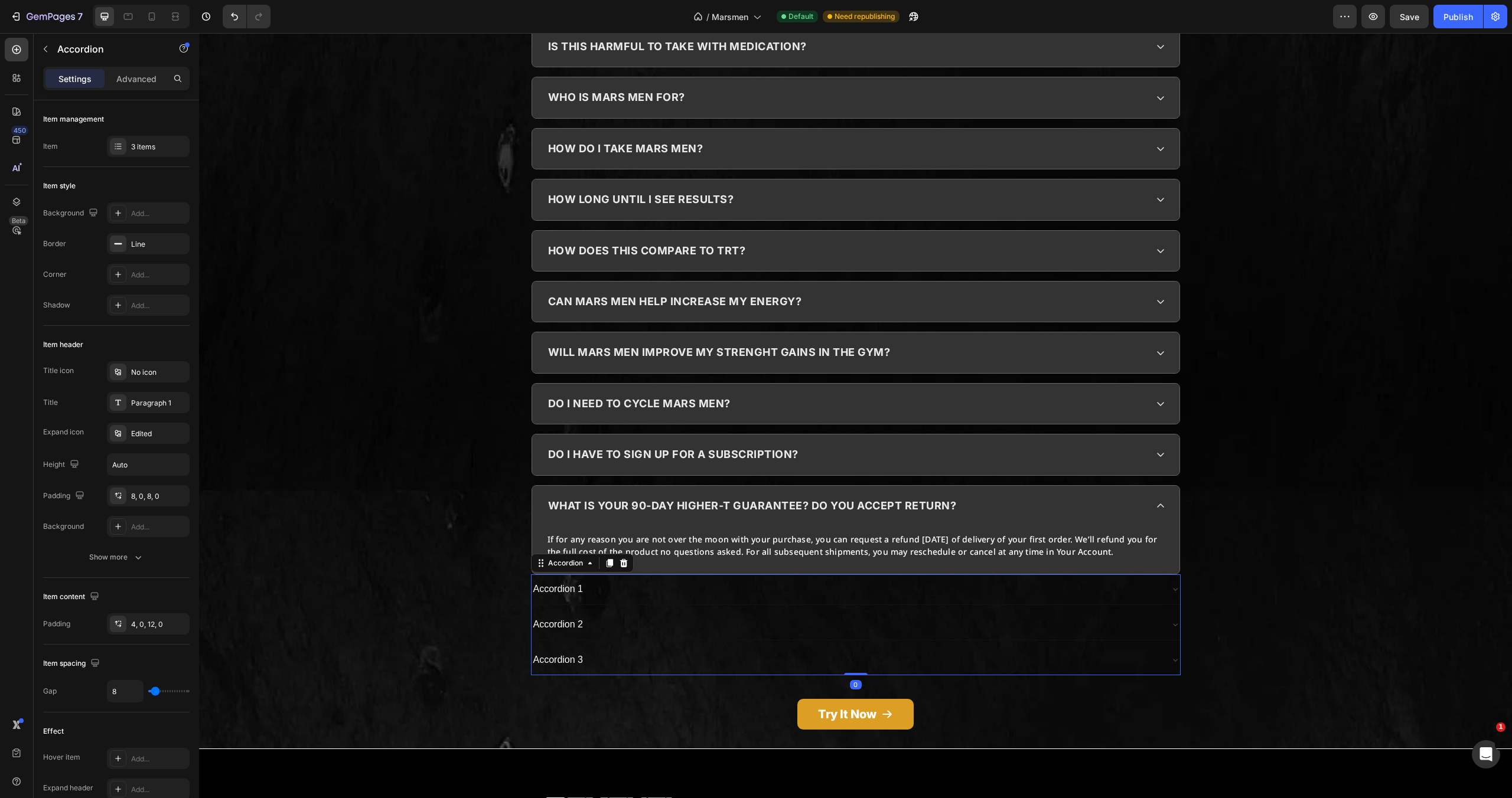
click at [614, 579] on div "Accordion 1" at bounding box center [846, 589] width 630 height 21
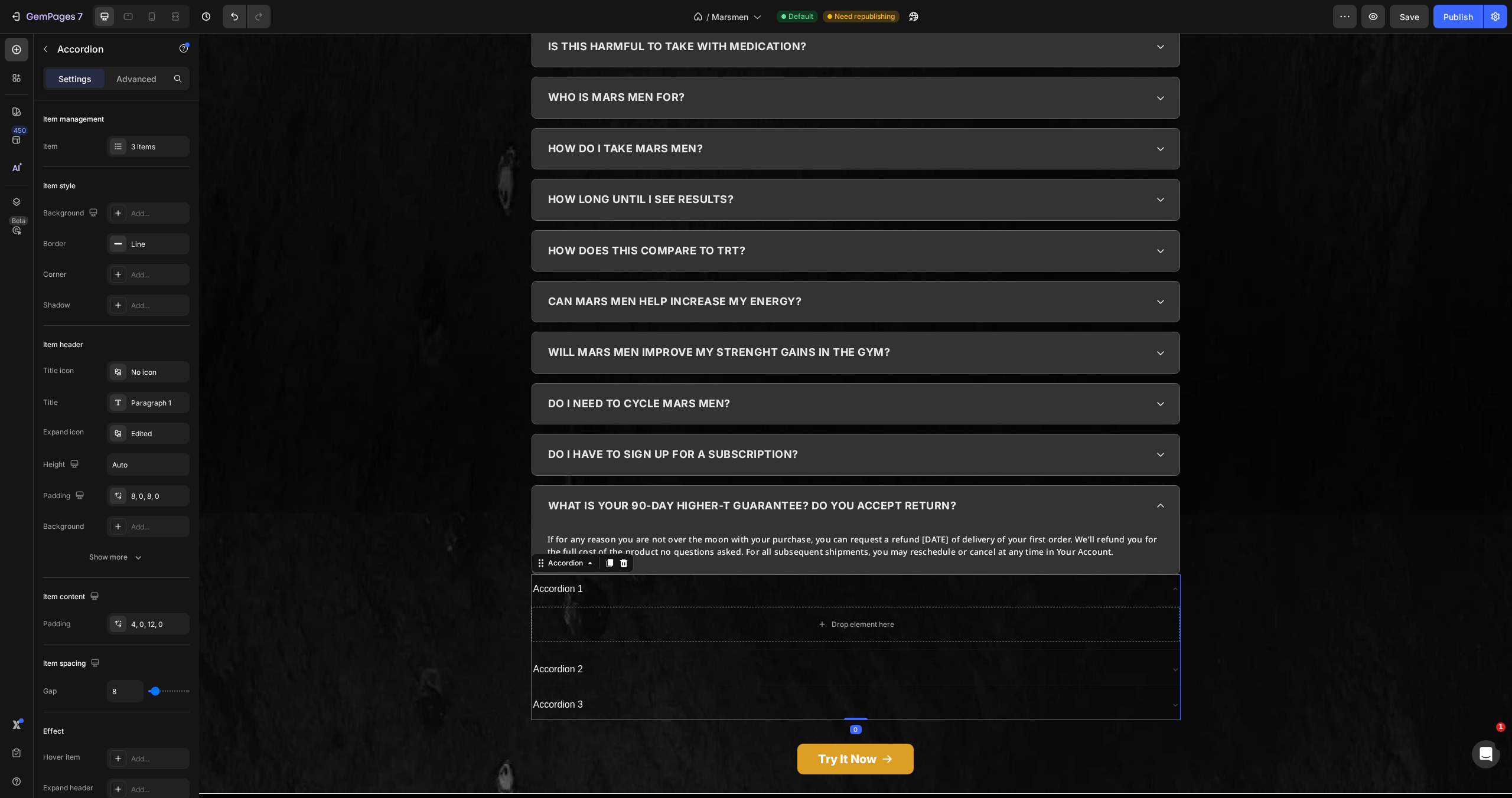
click at [614, 579] on div "Accordion 1" at bounding box center [846, 589] width 630 height 21
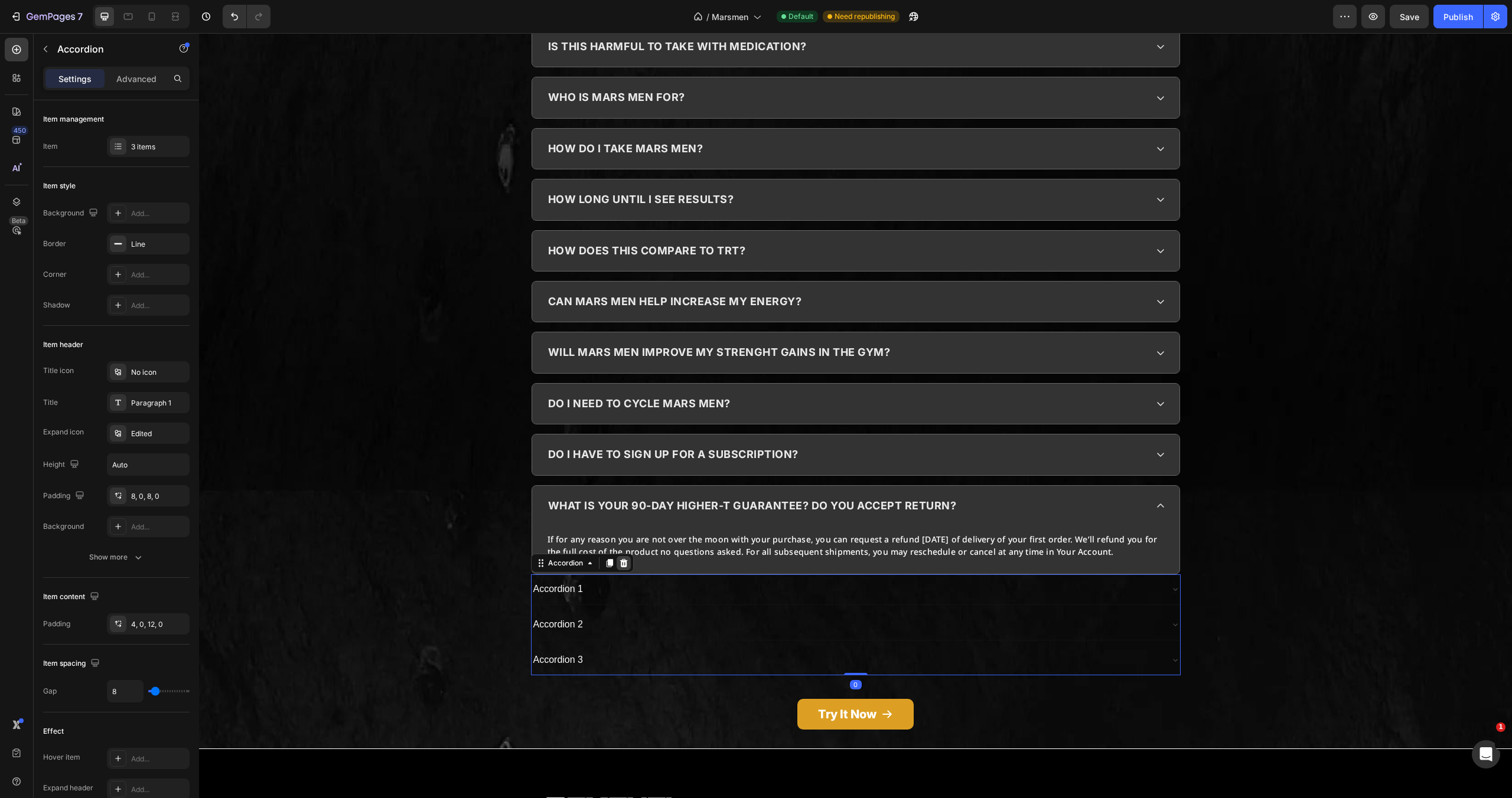
click at [619, 559] on icon at bounding box center [623, 563] width 8 height 8
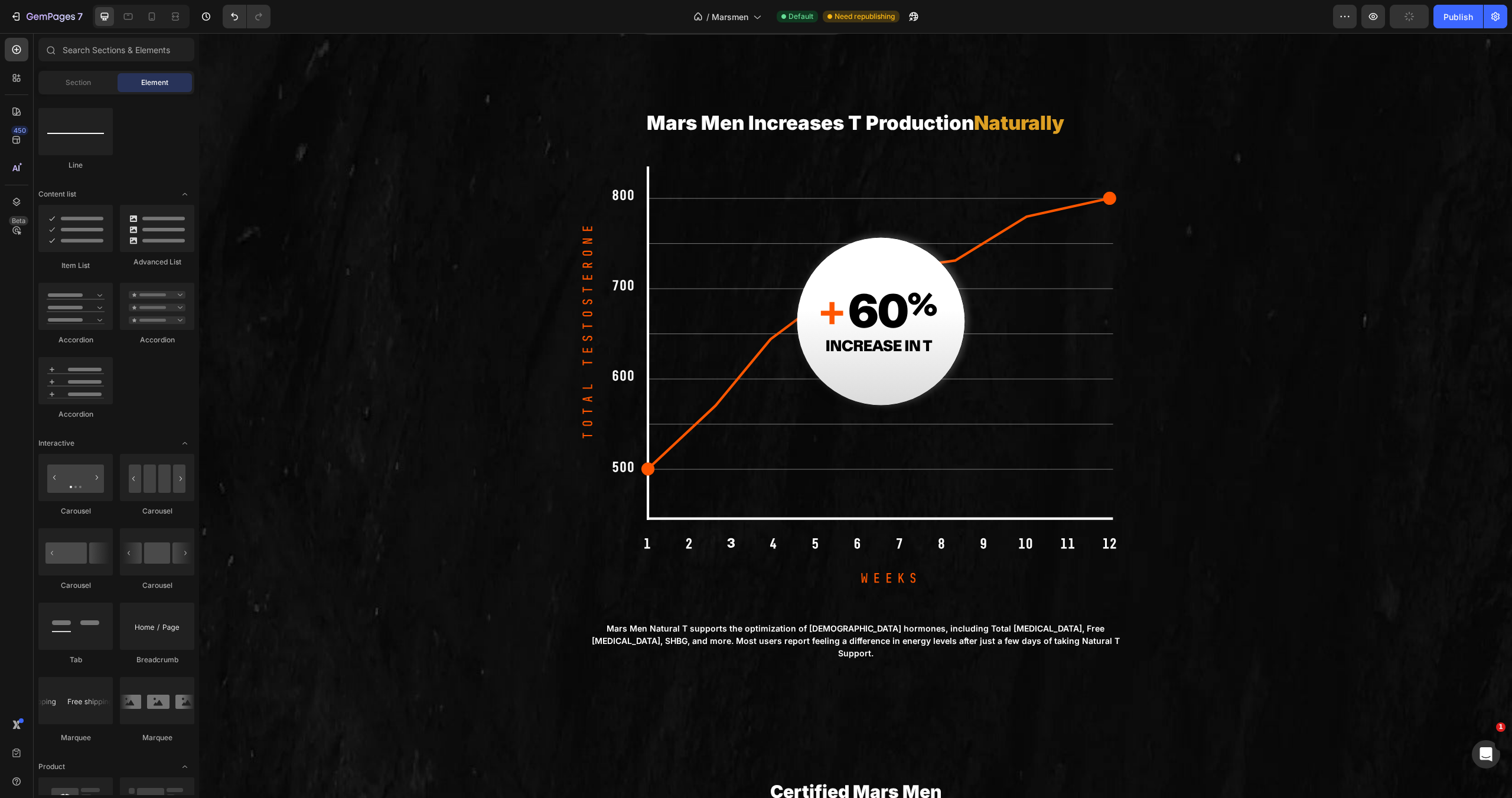
scroll to position [2427, 0]
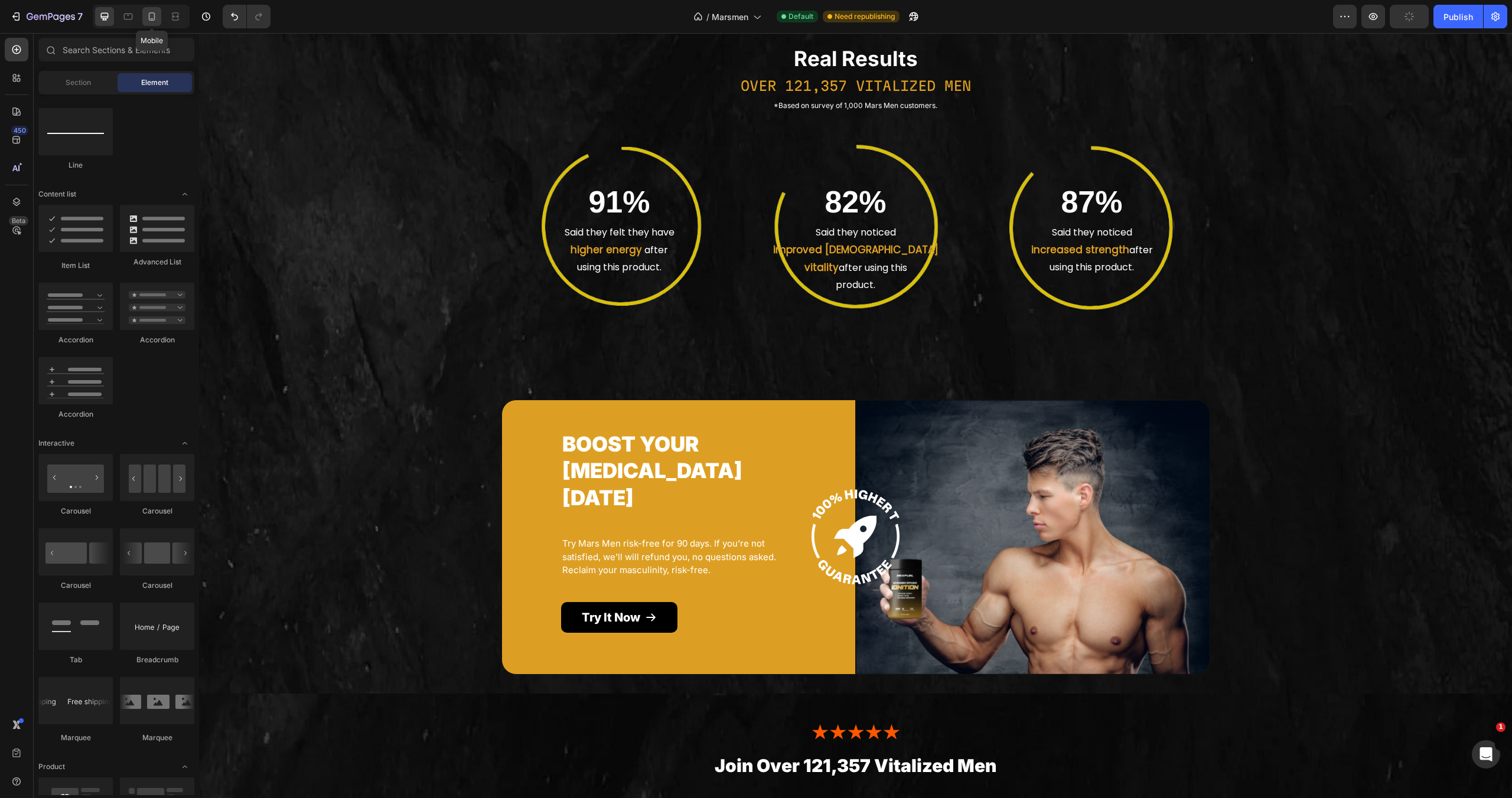
click at [150, 12] on icon at bounding box center [152, 16] width 12 height 12
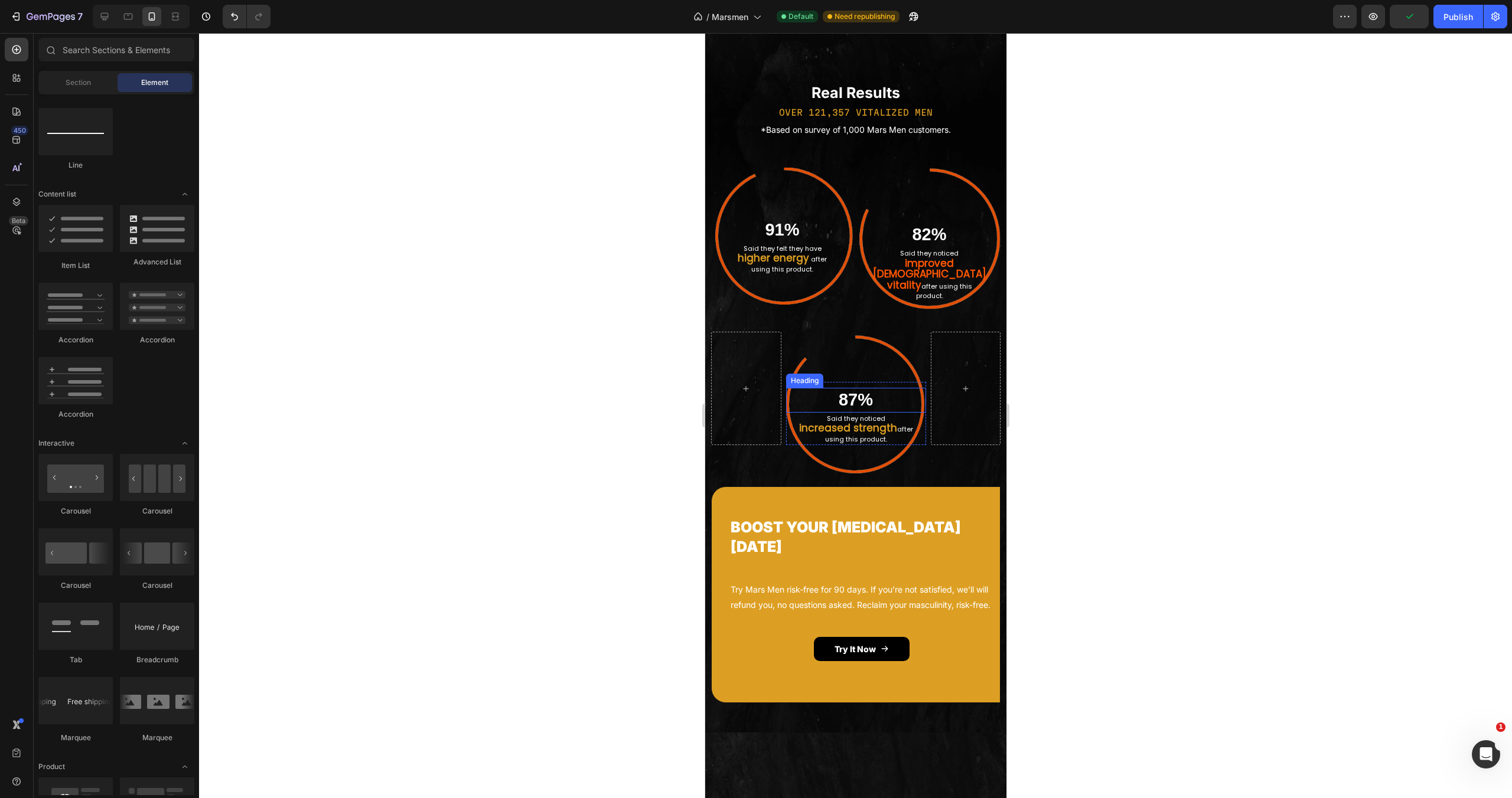
scroll to position [2102, 0]
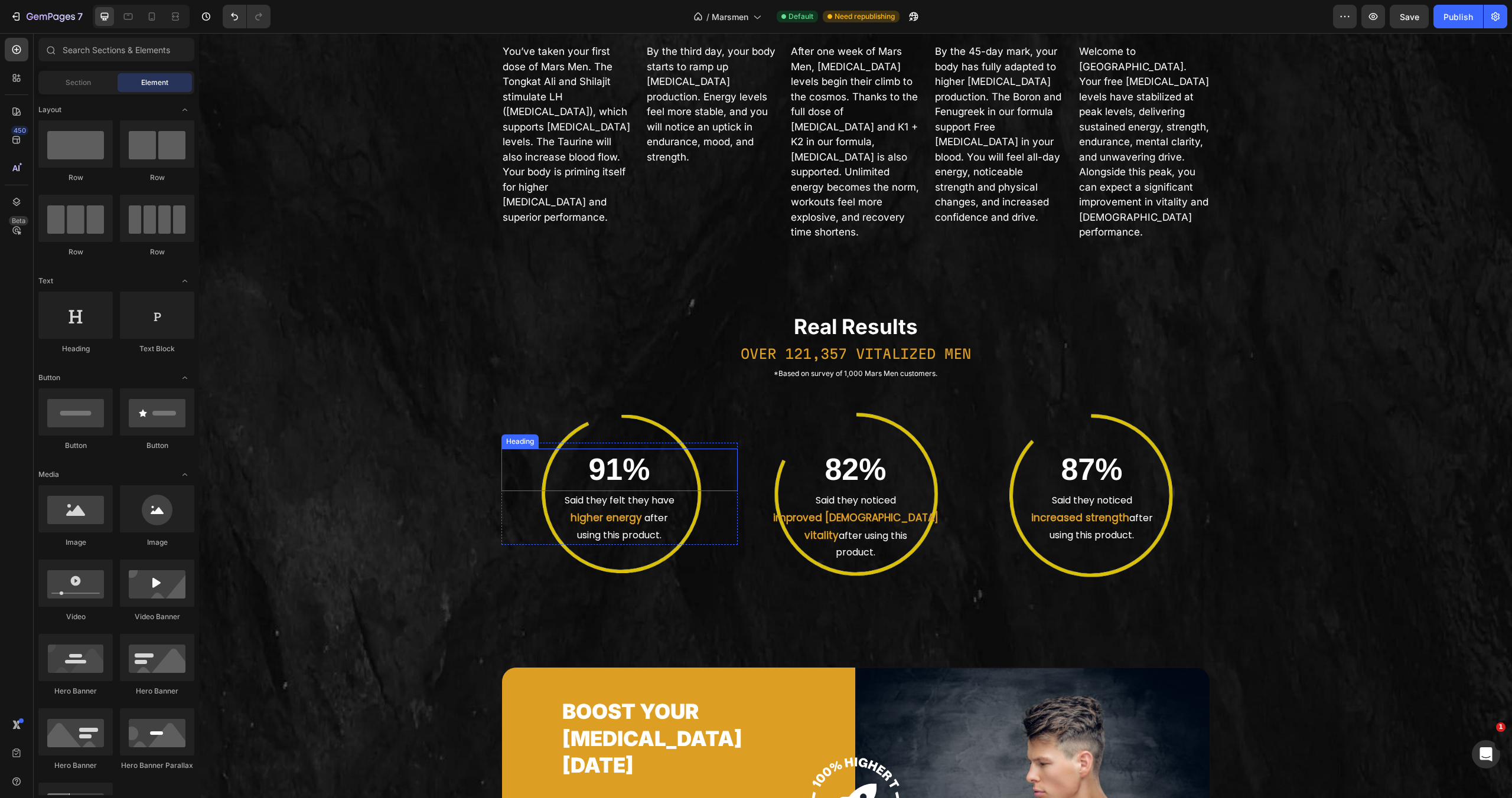
scroll to position [846, 0]
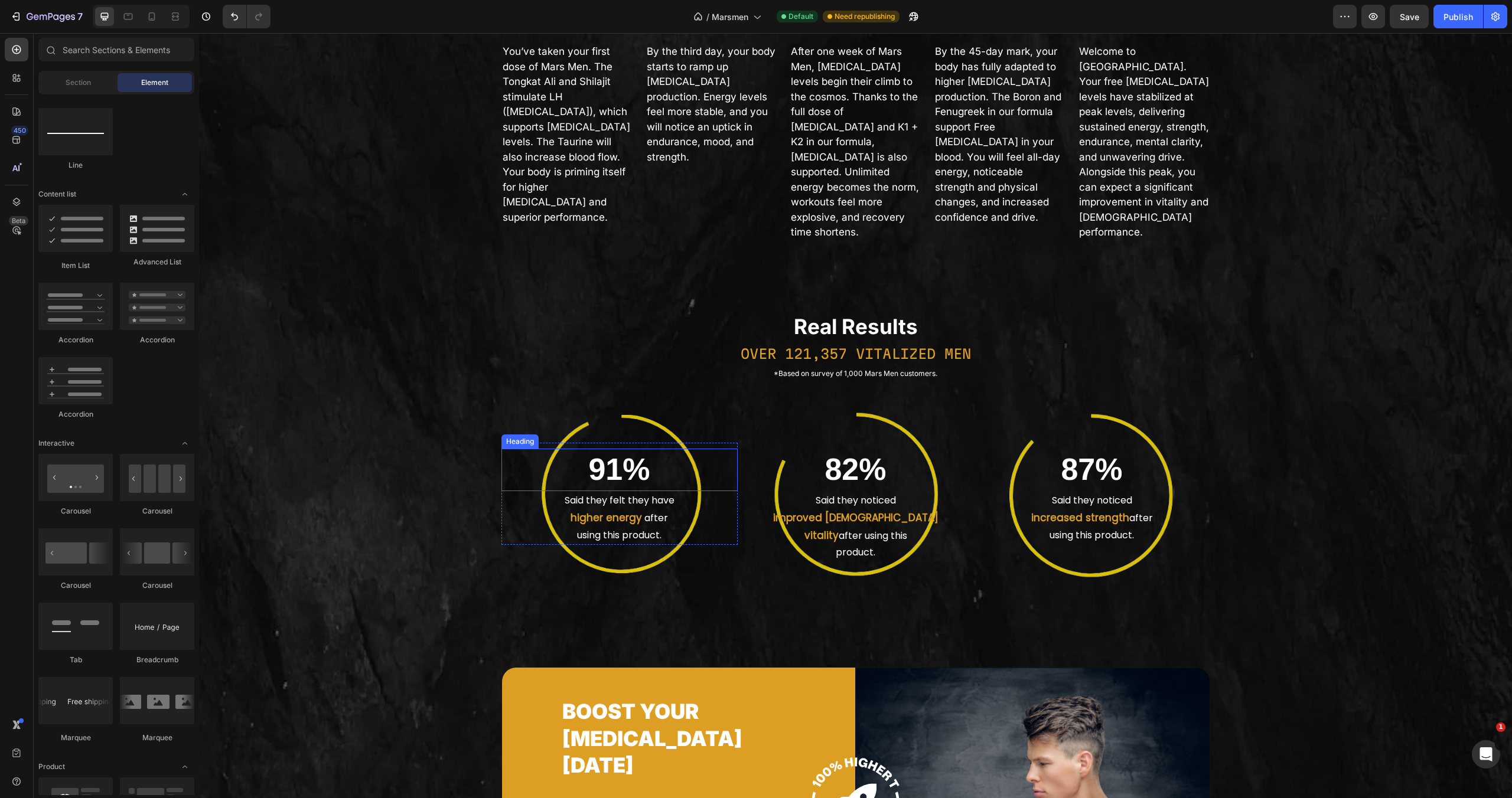
click at [660, 510] on p "Said they felt they have" at bounding box center [619, 501] width 234 height 17
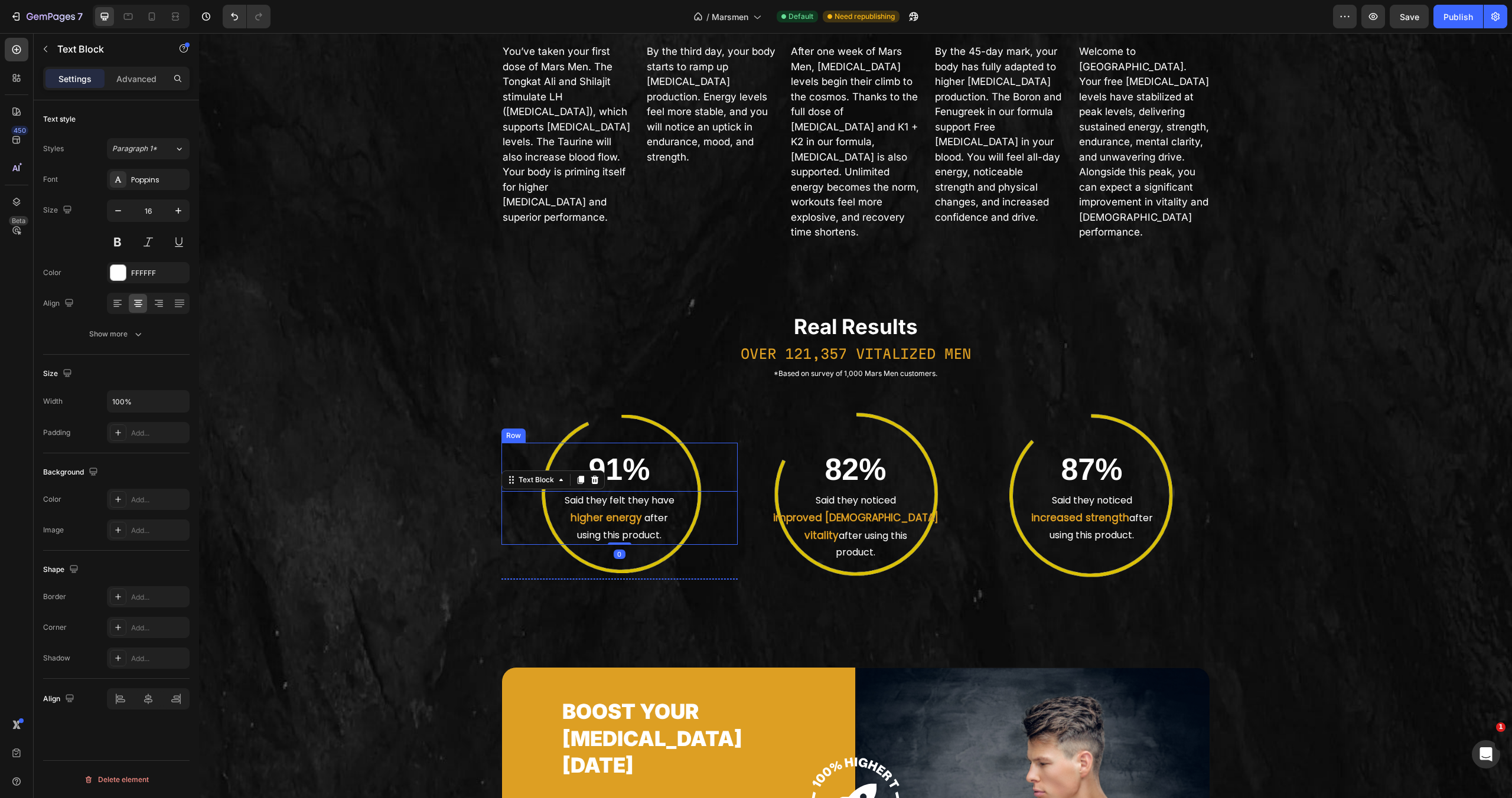
click at [669, 545] on div "91% Heading Said they felt they have higher energy after using this product. Te…" at bounding box center [619, 493] width 236 height 102
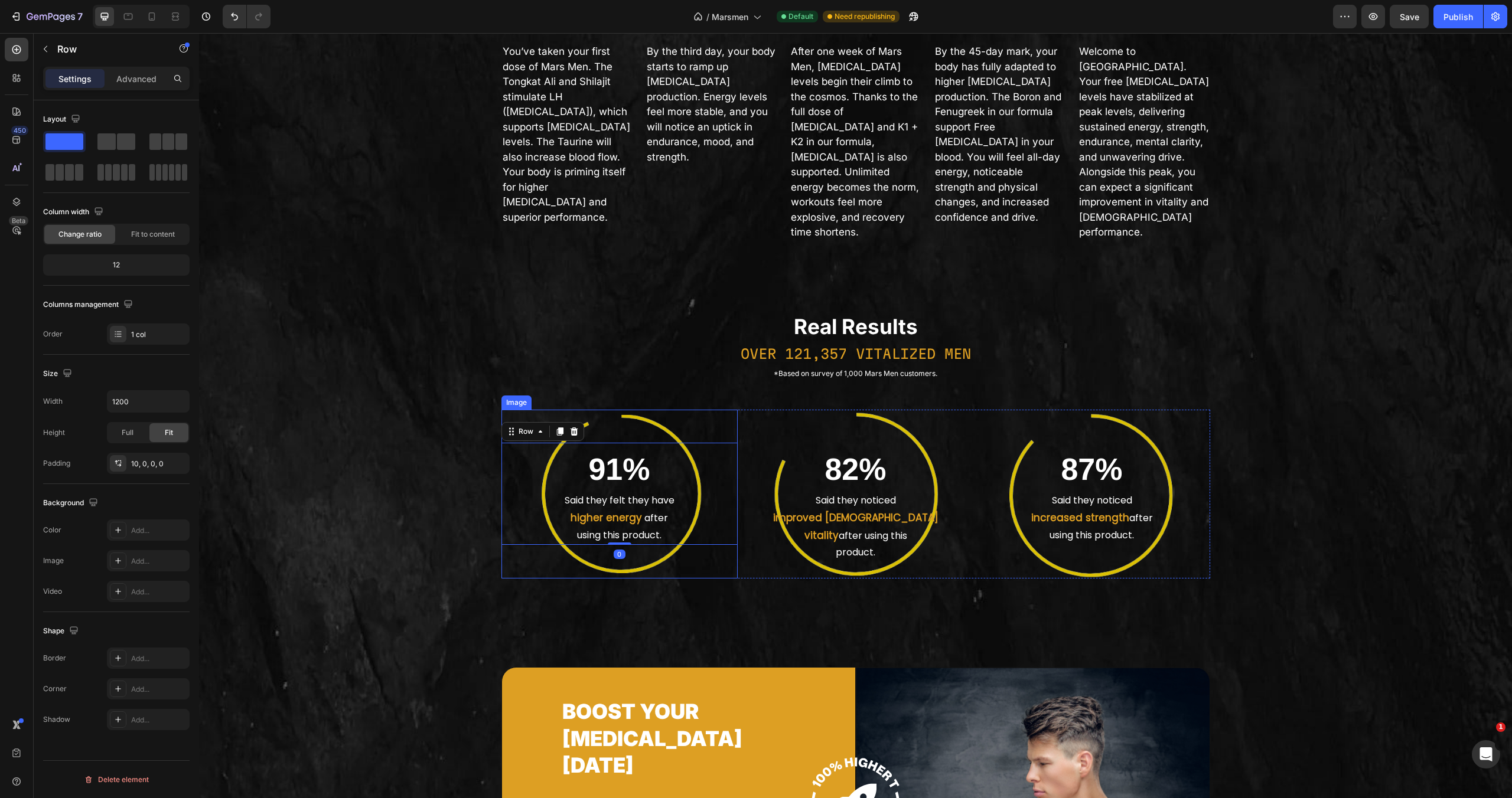
click at [668, 531] on img at bounding box center [619, 495] width 166 height 170
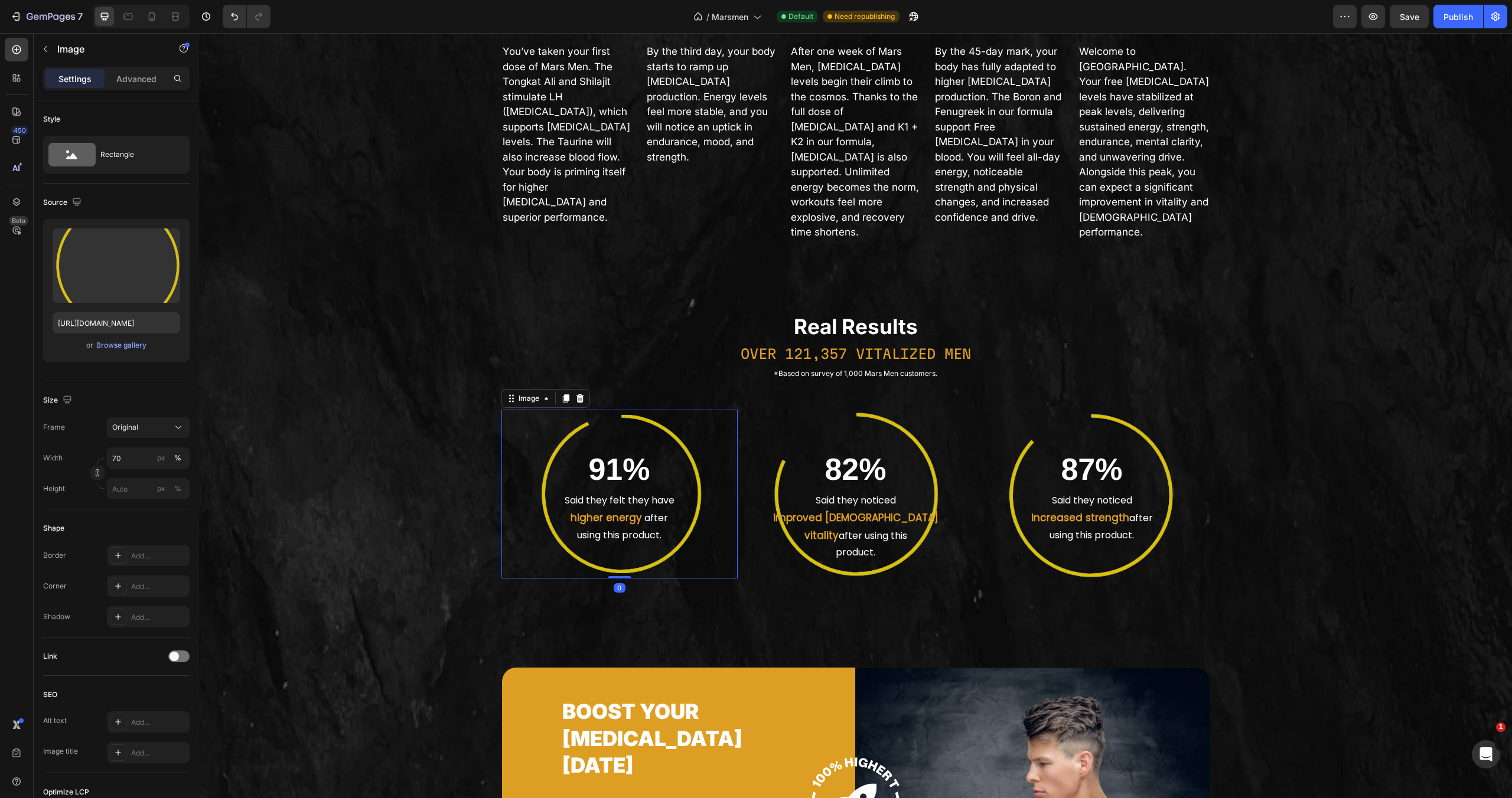
click at [668, 531] on img at bounding box center [619, 495] width 166 height 170
click at [644, 545] on div "91% Heading Said they felt they have higher energy after using this product. Te…" at bounding box center [619, 493] width 236 height 102
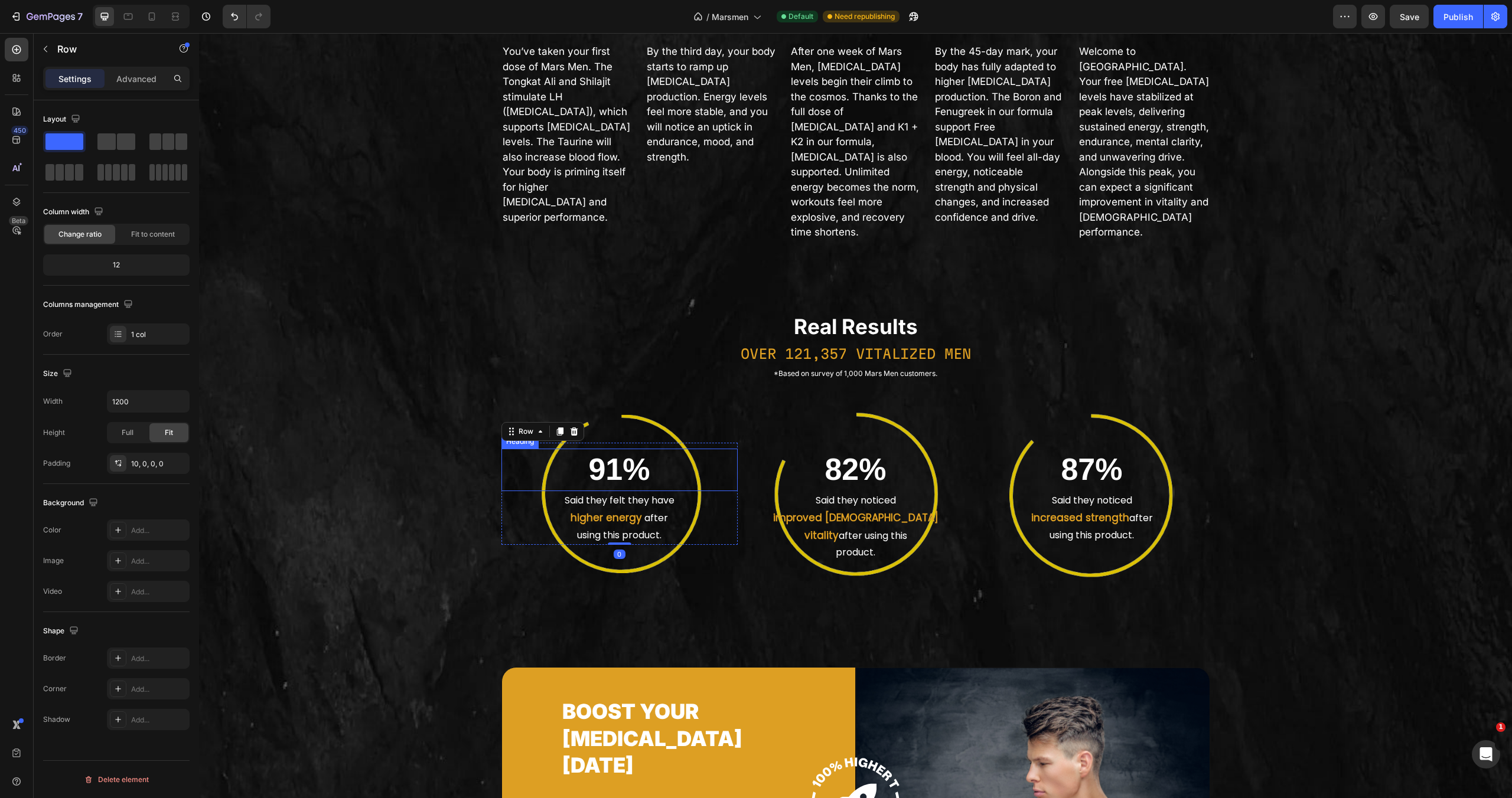
click at [608, 491] on h2 "91%" at bounding box center [619, 470] width 236 height 42
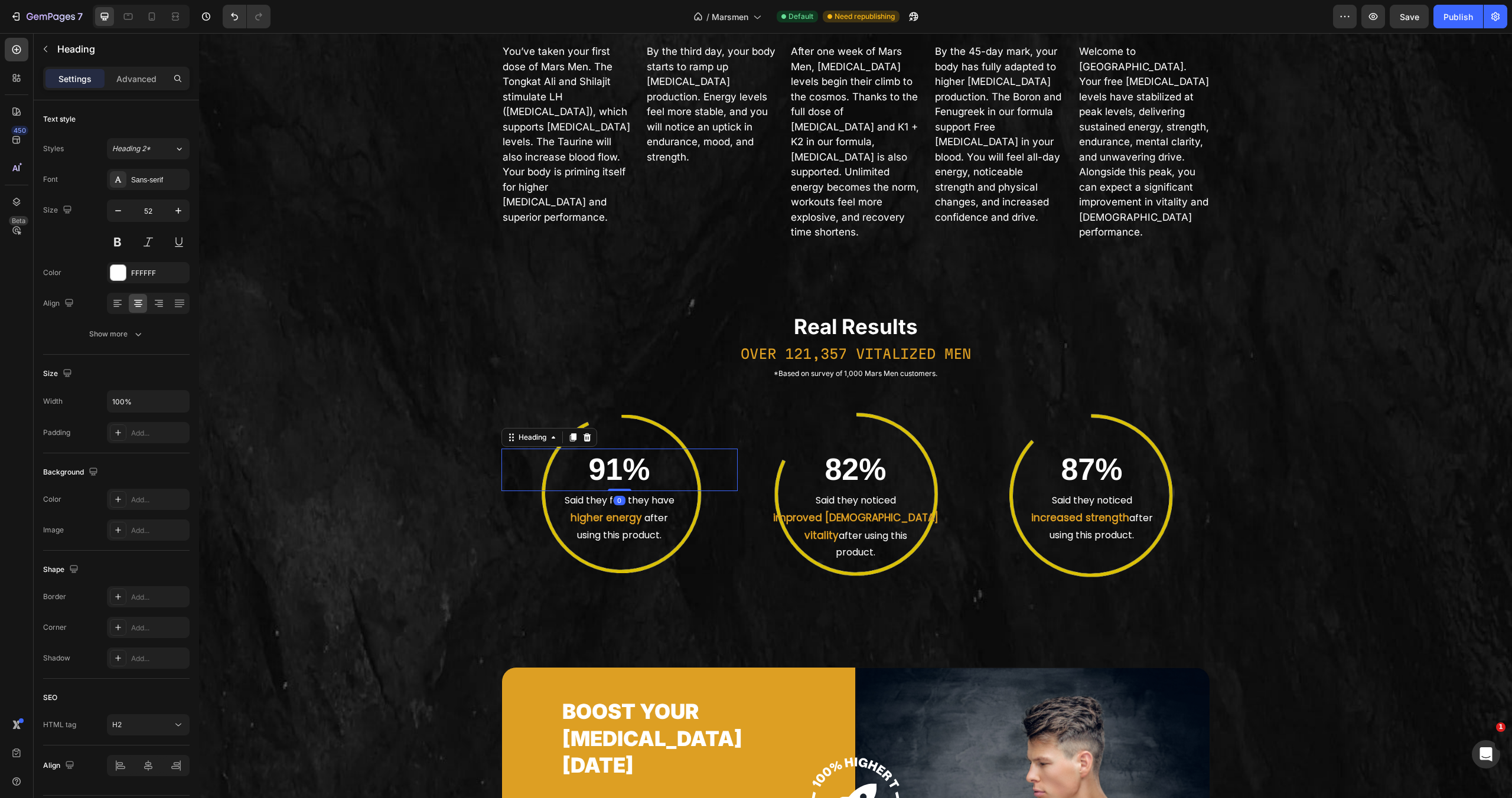
click at [608, 491] on h2 "91%" at bounding box center [619, 470] width 236 height 42
click at [658, 506] on div "Real Results Heading OVER 121,357 VITALIZED MEN Text Block *Based on survey of …" at bounding box center [856, 475] width 709 height 326
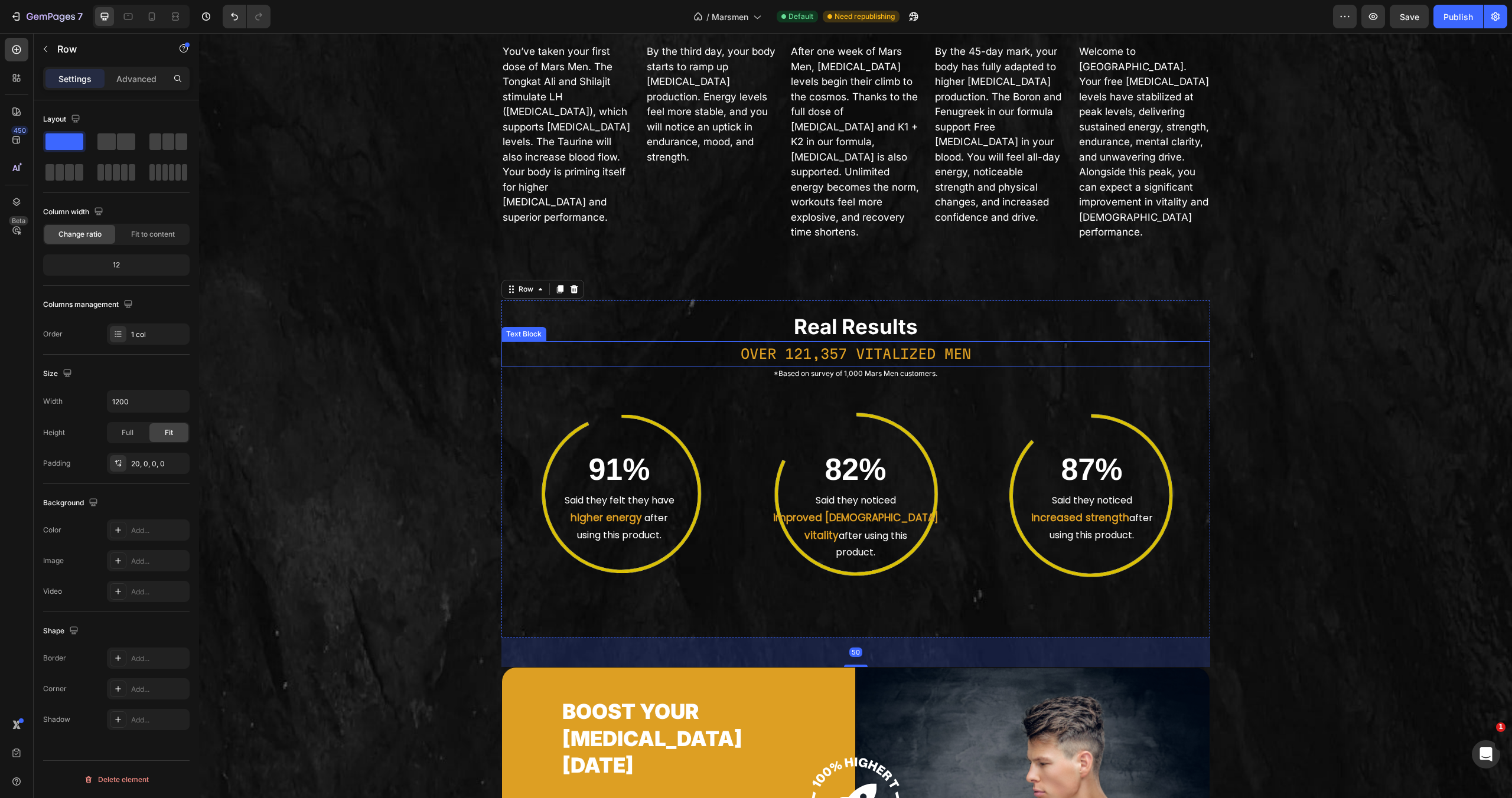
click at [586, 342] on h2 "Real Results" at bounding box center [856, 327] width 709 height 30
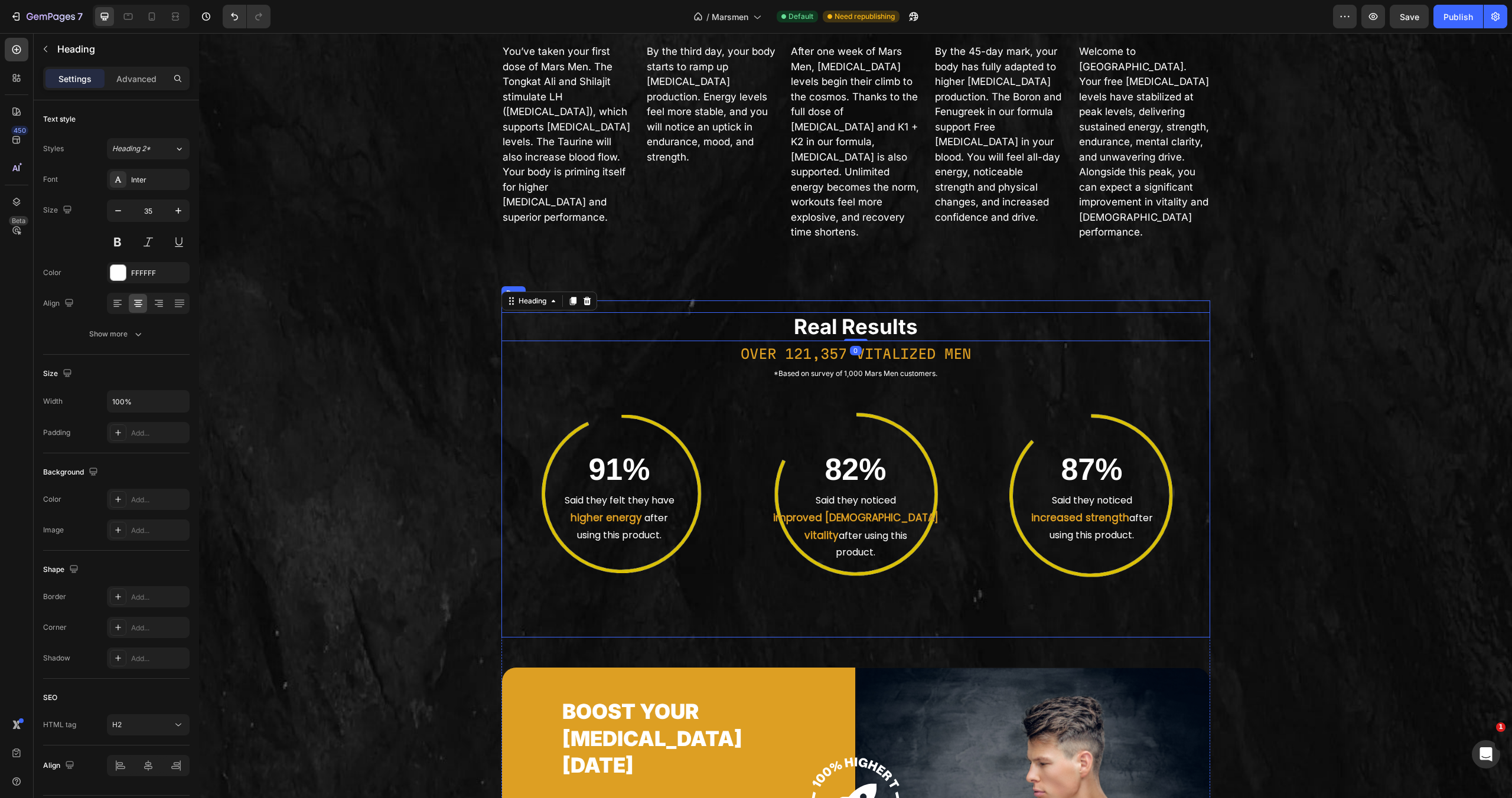
click at [744, 411] on div "Real Results Heading 0 OVER 121,357 VITALIZED MEN Text Block *Based on survey o…" at bounding box center [856, 470] width 709 height 338
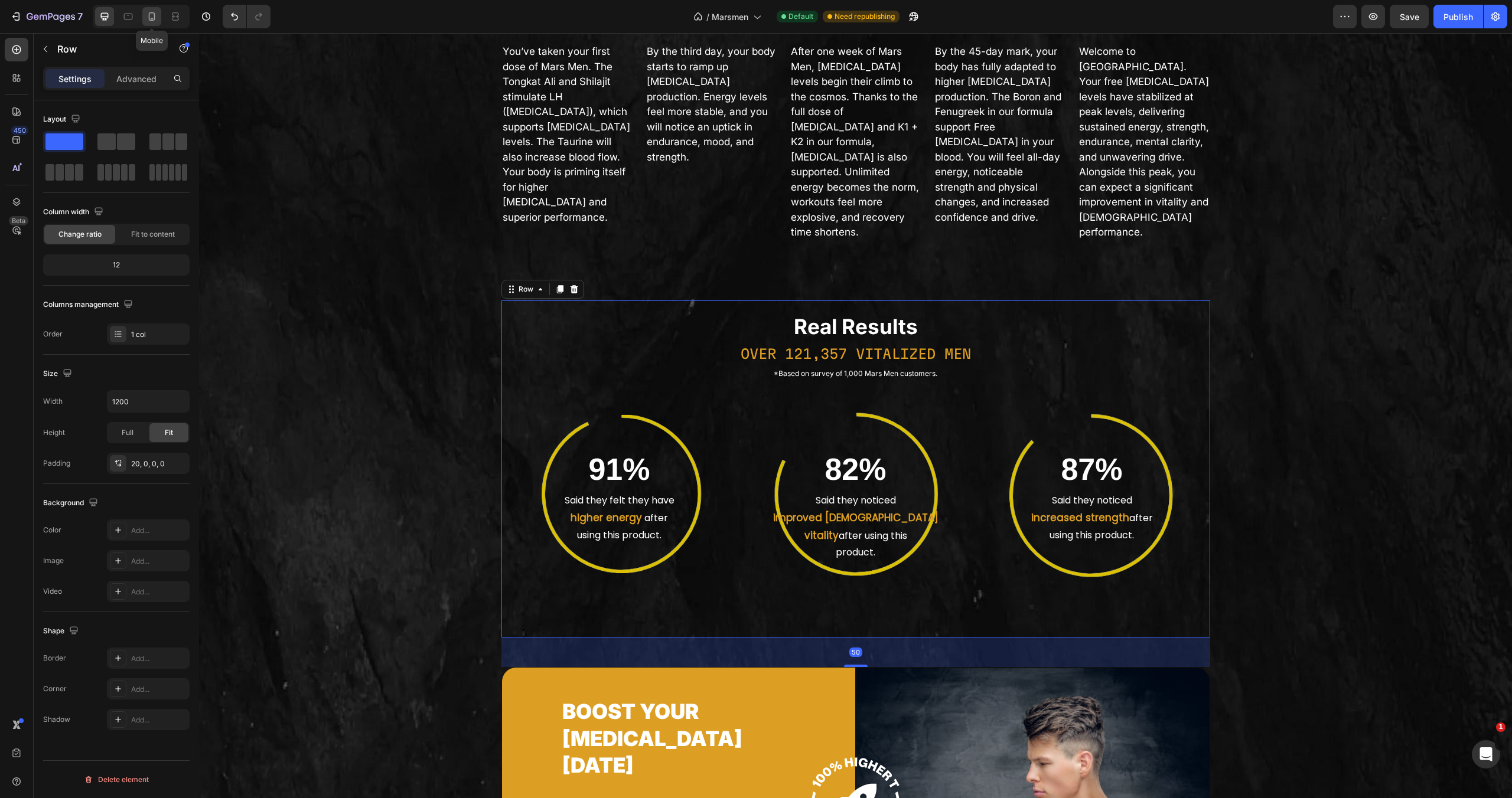
click at [158, 18] on icon at bounding box center [152, 16] width 12 height 12
type input "100%"
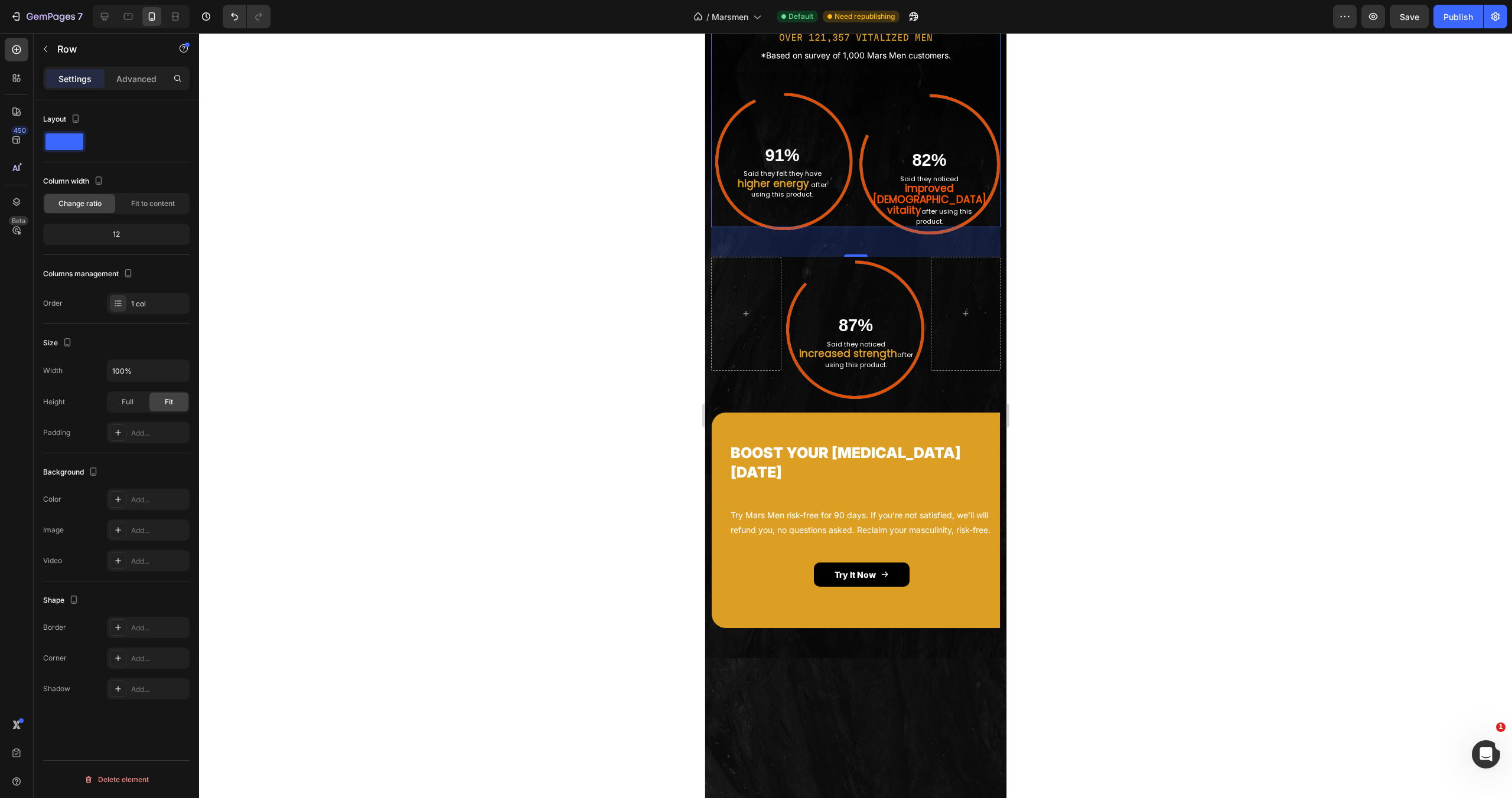
scroll to position [2084, 0]
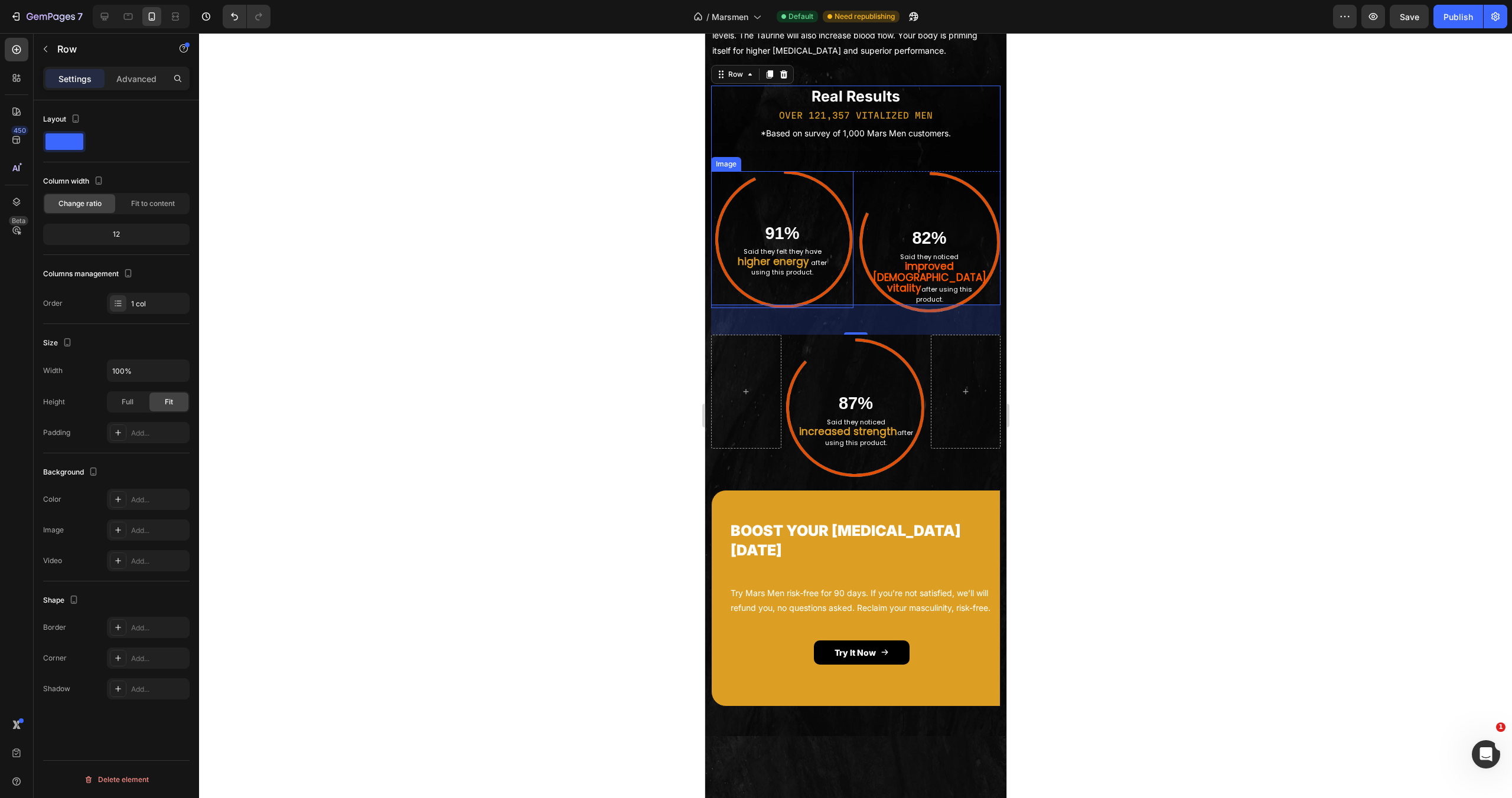
click at [794, 308] on img at bounding box center [781, 240] width 142 height 137
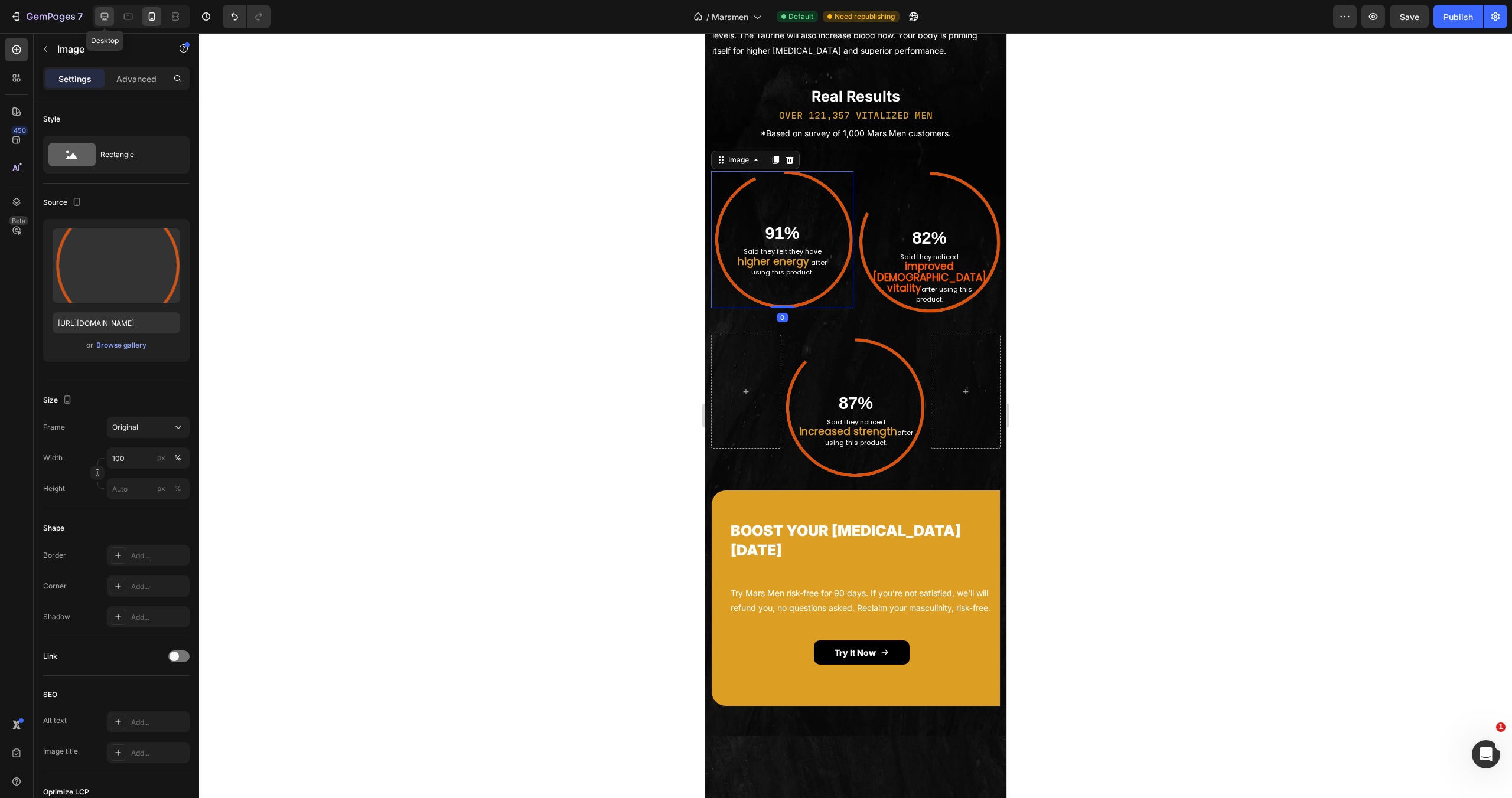
click at [98, 13] on icon at bounding box center [104, 16] width 12 height 12
type input "70"
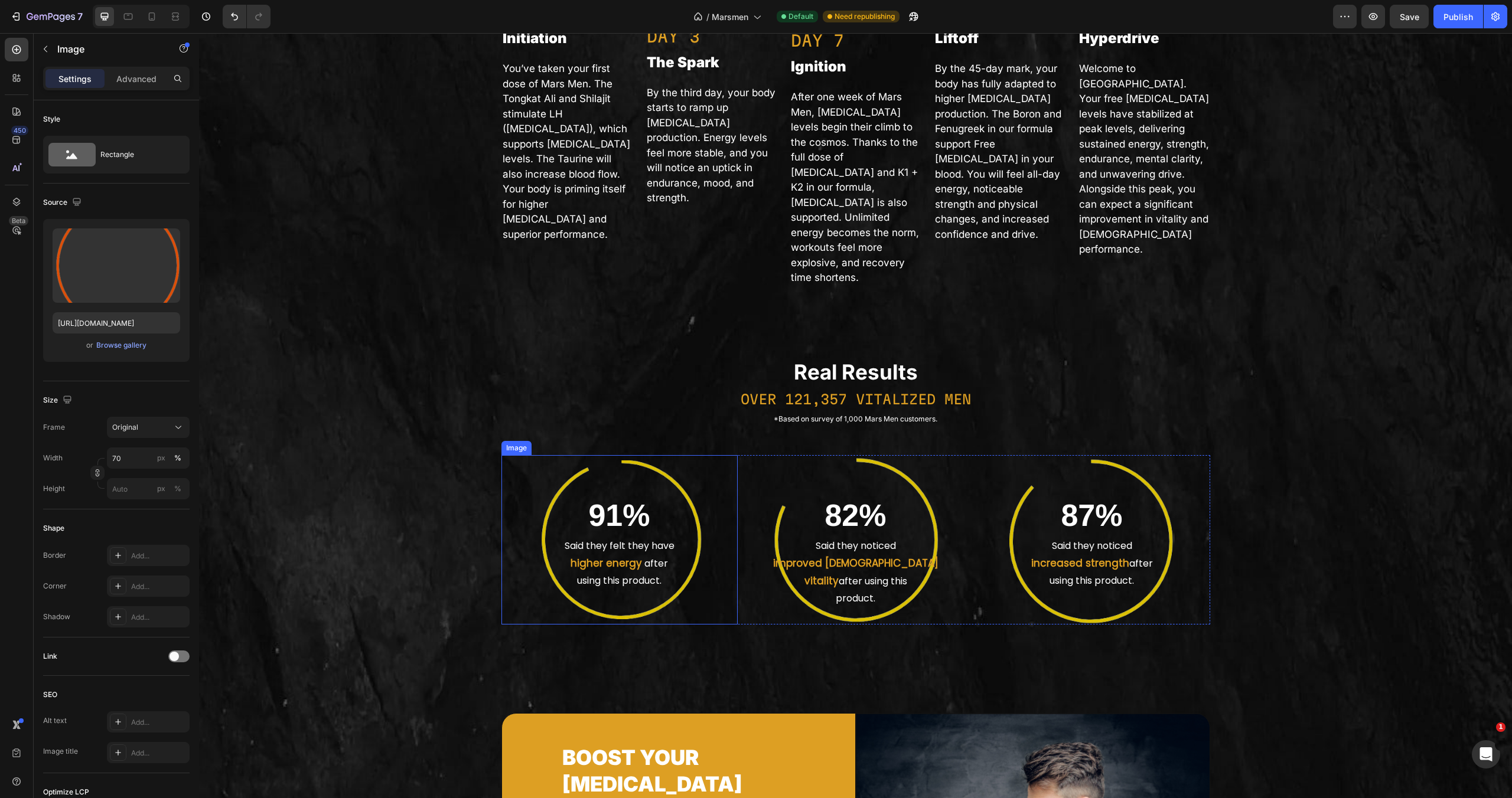
scroll to position [2073, 0]
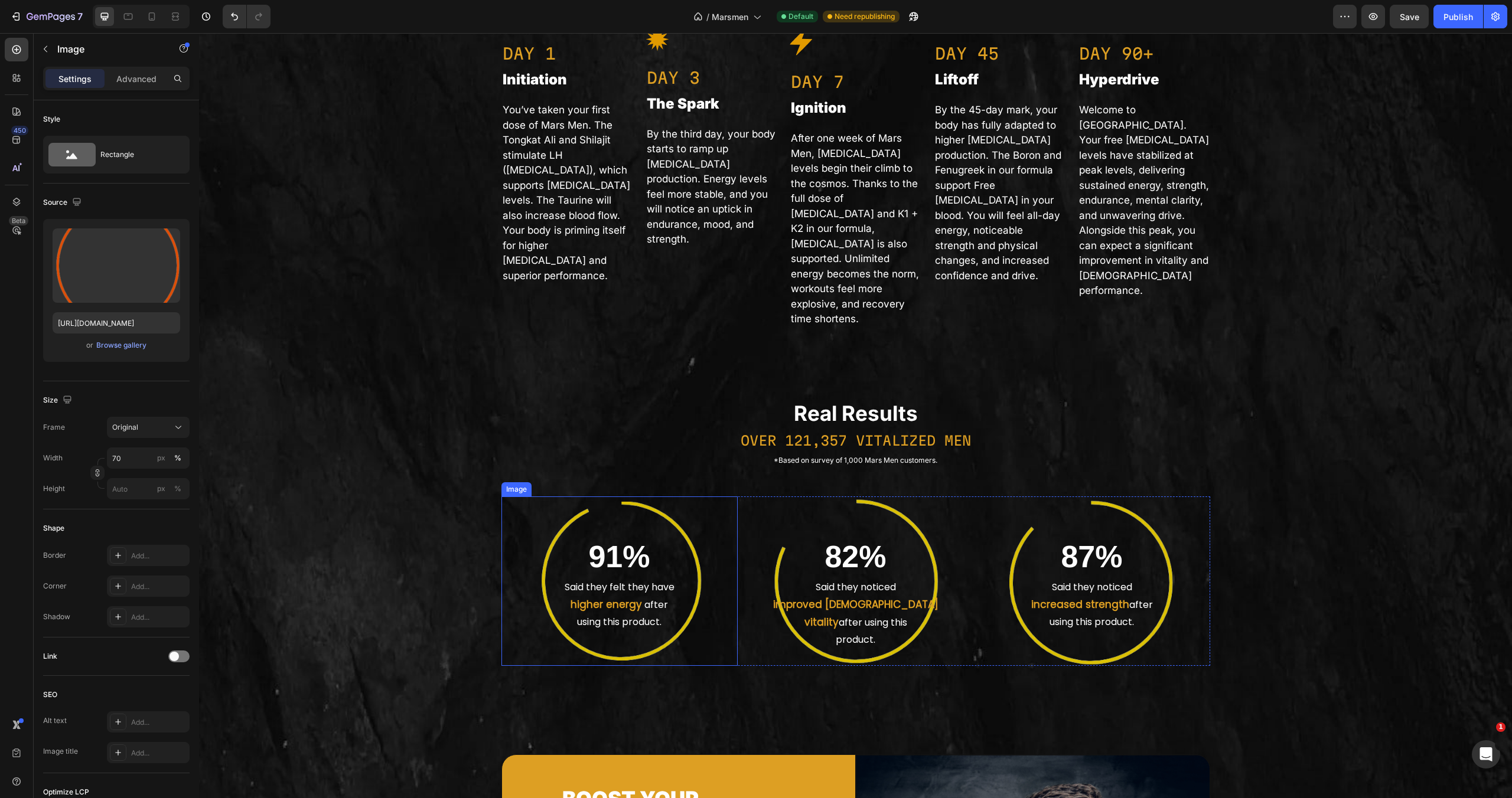
click at [667, 598] on img at bounding box center [619, 581] width 166 height 170
click at [132, 322] on input "https://cdn.shopify.com/s/files/1/0755/5412/8085/files/gempages_575592633515115…" at bounding box center [116, 323] width 128 height 21
click at [155, 10] on div at bounding box center [151, 16] width 19 height 19
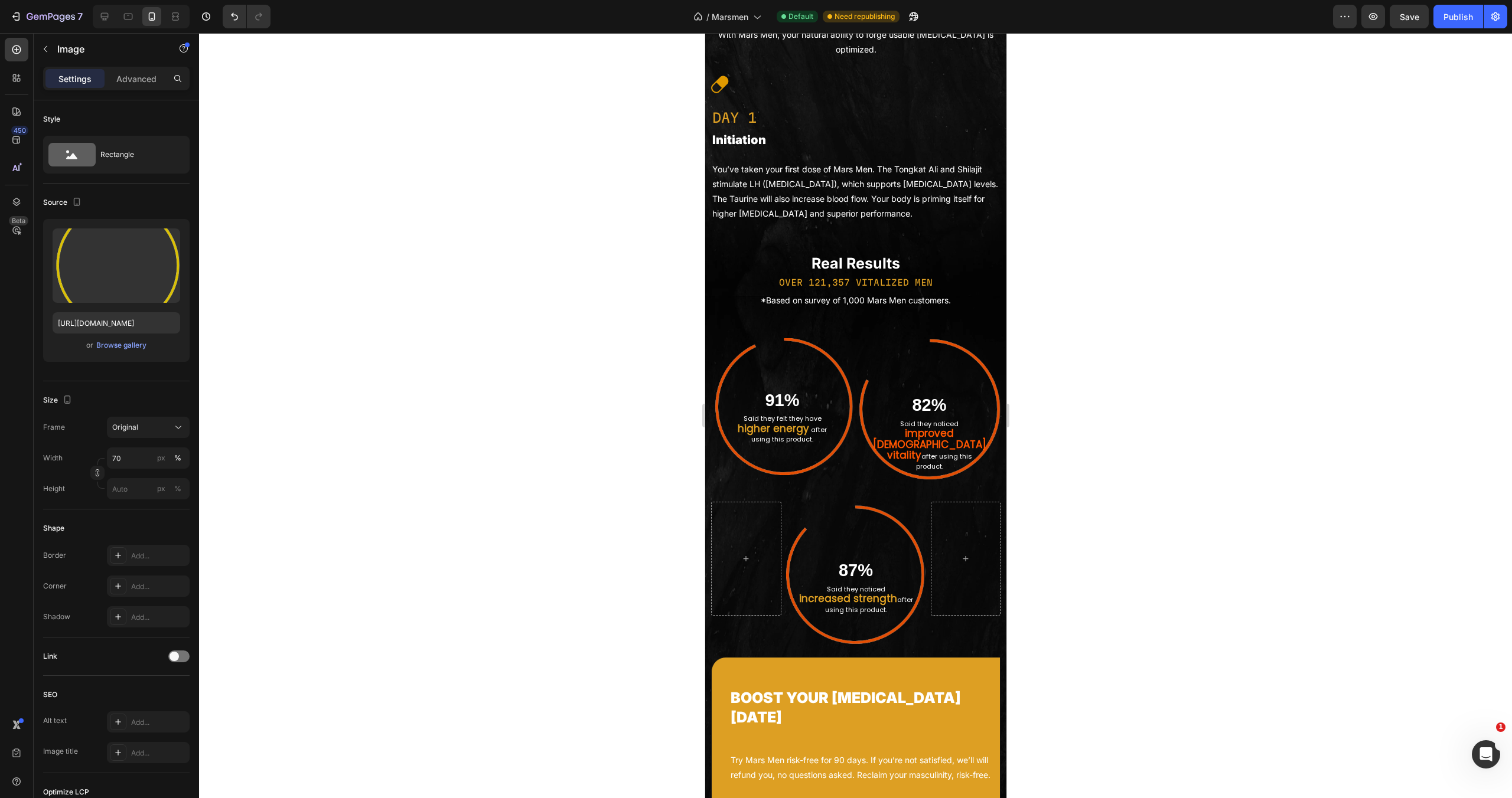
scroll to position [1946, 0]
click at [820, 477] on img at bounding box center [781, 408] width 142 height 137
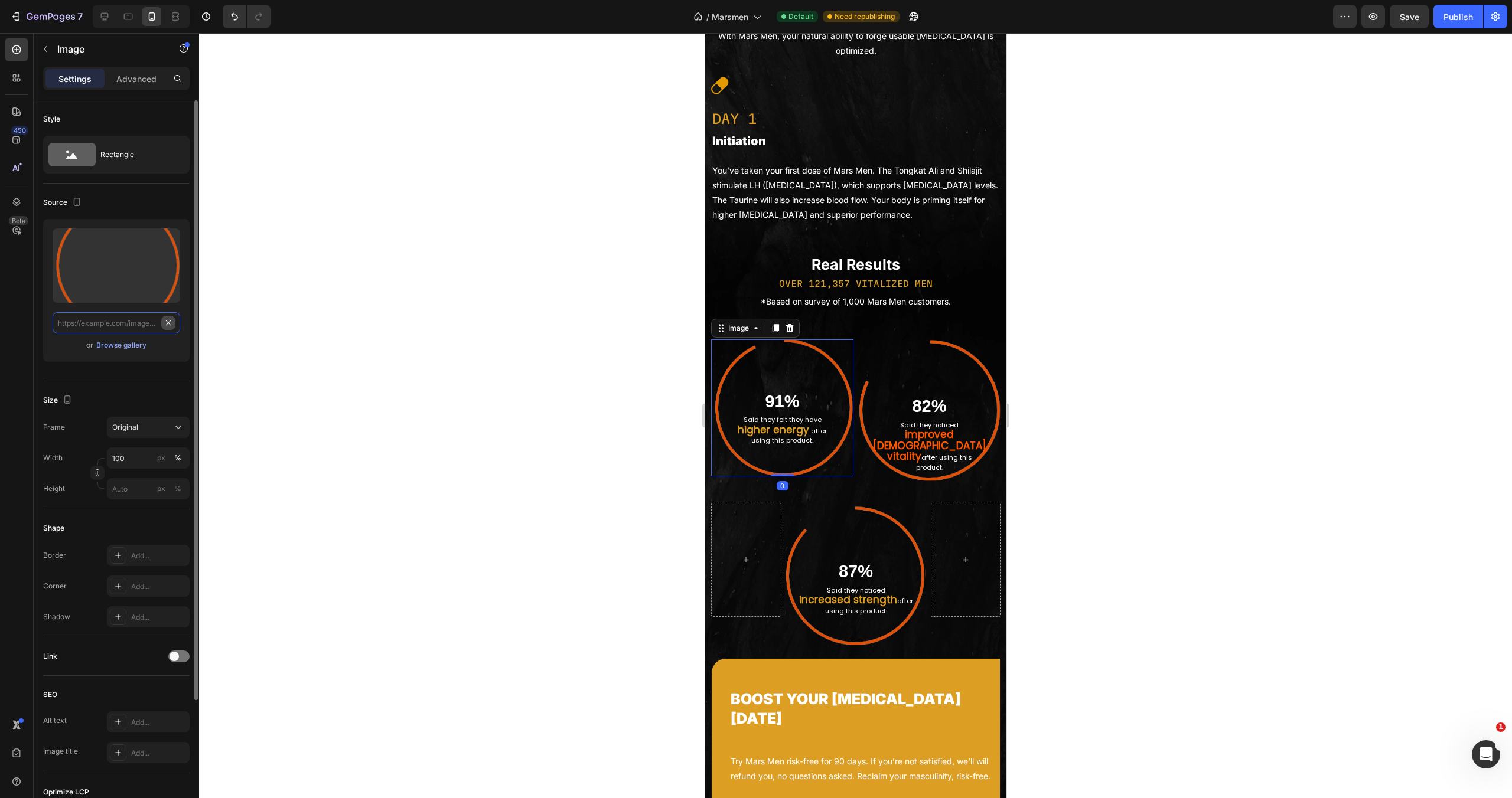
paste input "[URL][DOMAIN_NAME]"
type input "[URL][DOMAIN_NAME]"
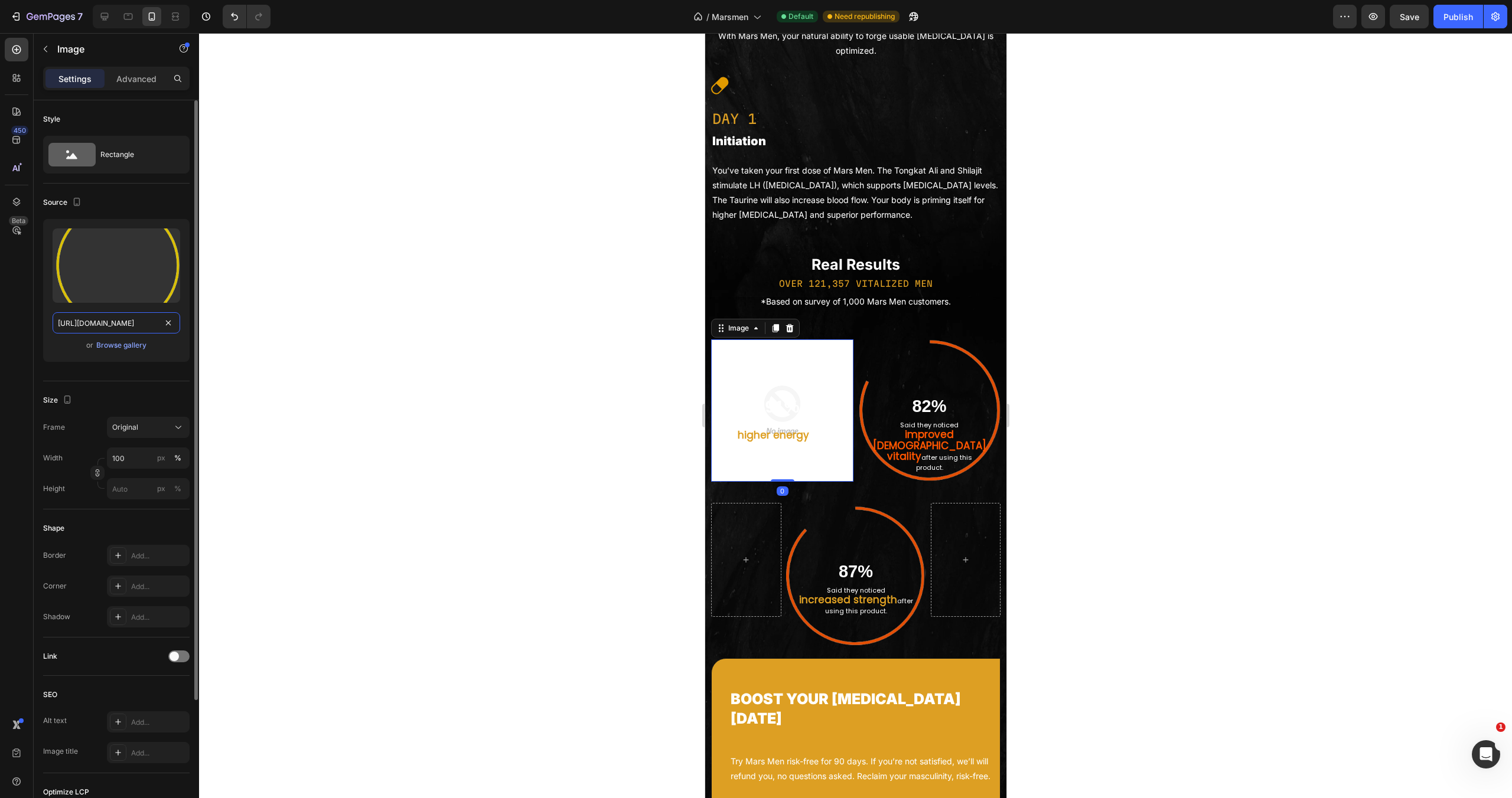
scroll to position [0, 361]
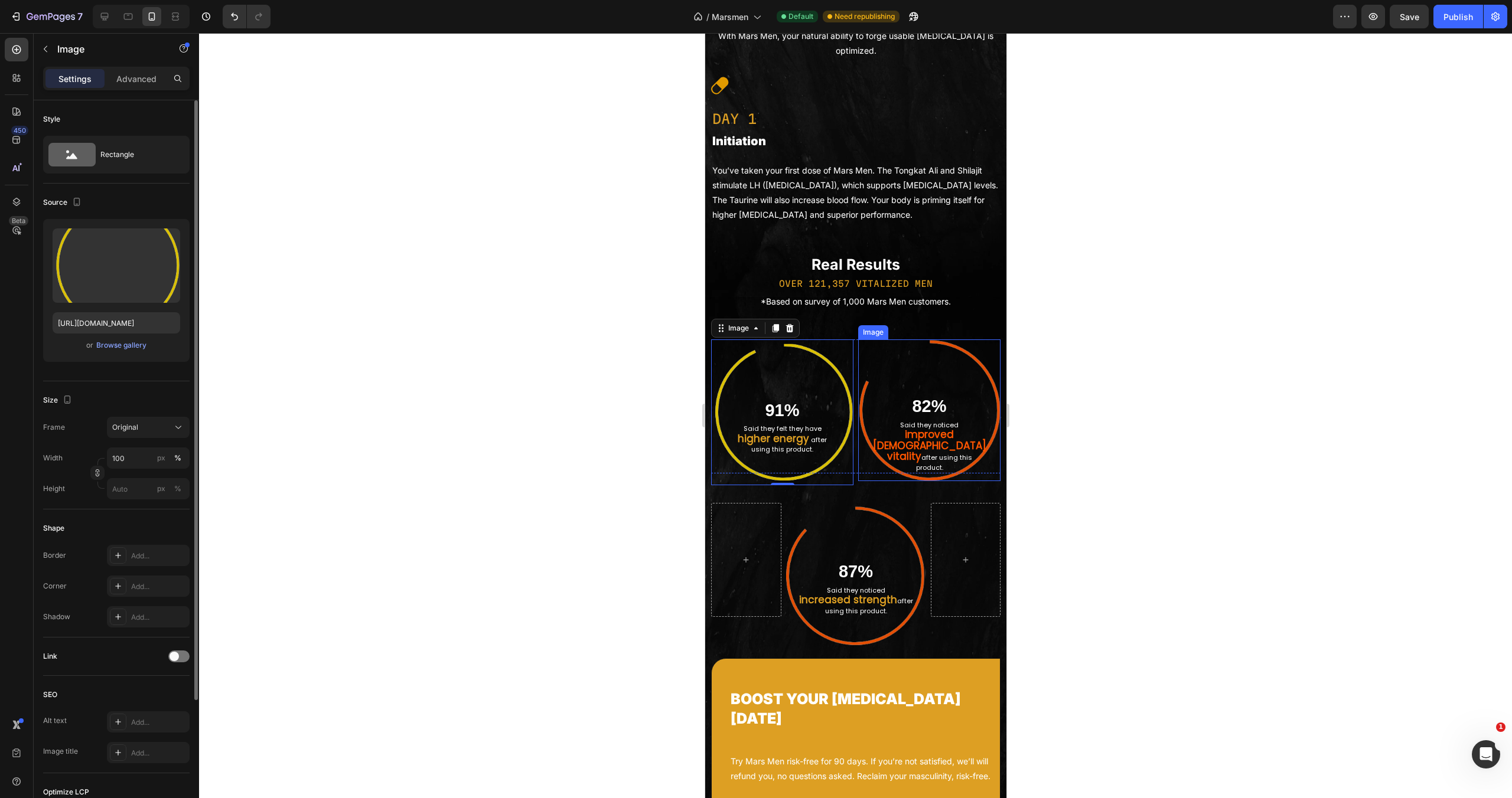
click at [970, 481] on img at bounding box center [929, 410] width 142 height 142
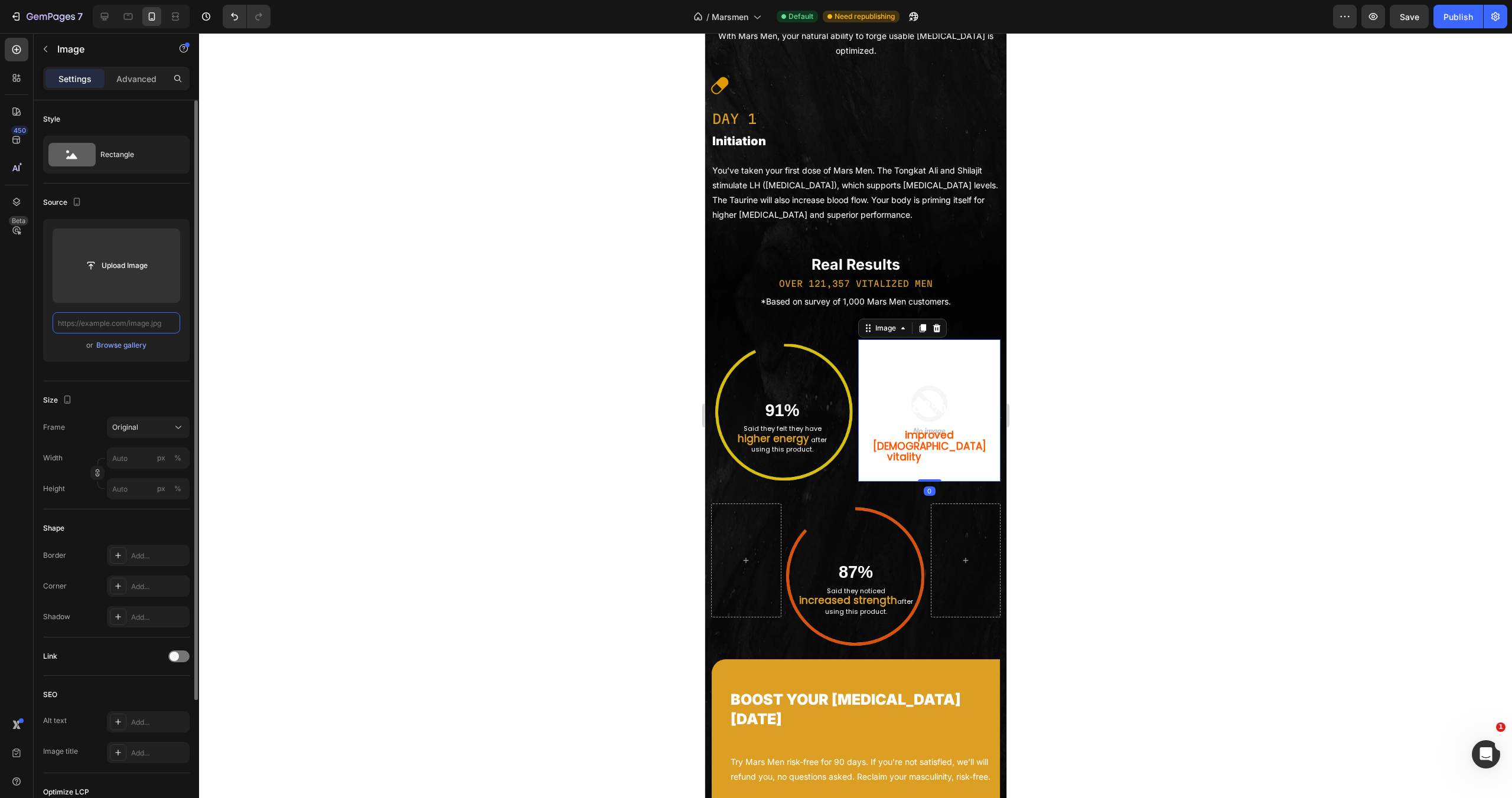
scroll to position [0, 0]
paste input "[URL][DOMAIN_NAME]"
type input "[URL][DOMAIN_NAME]"
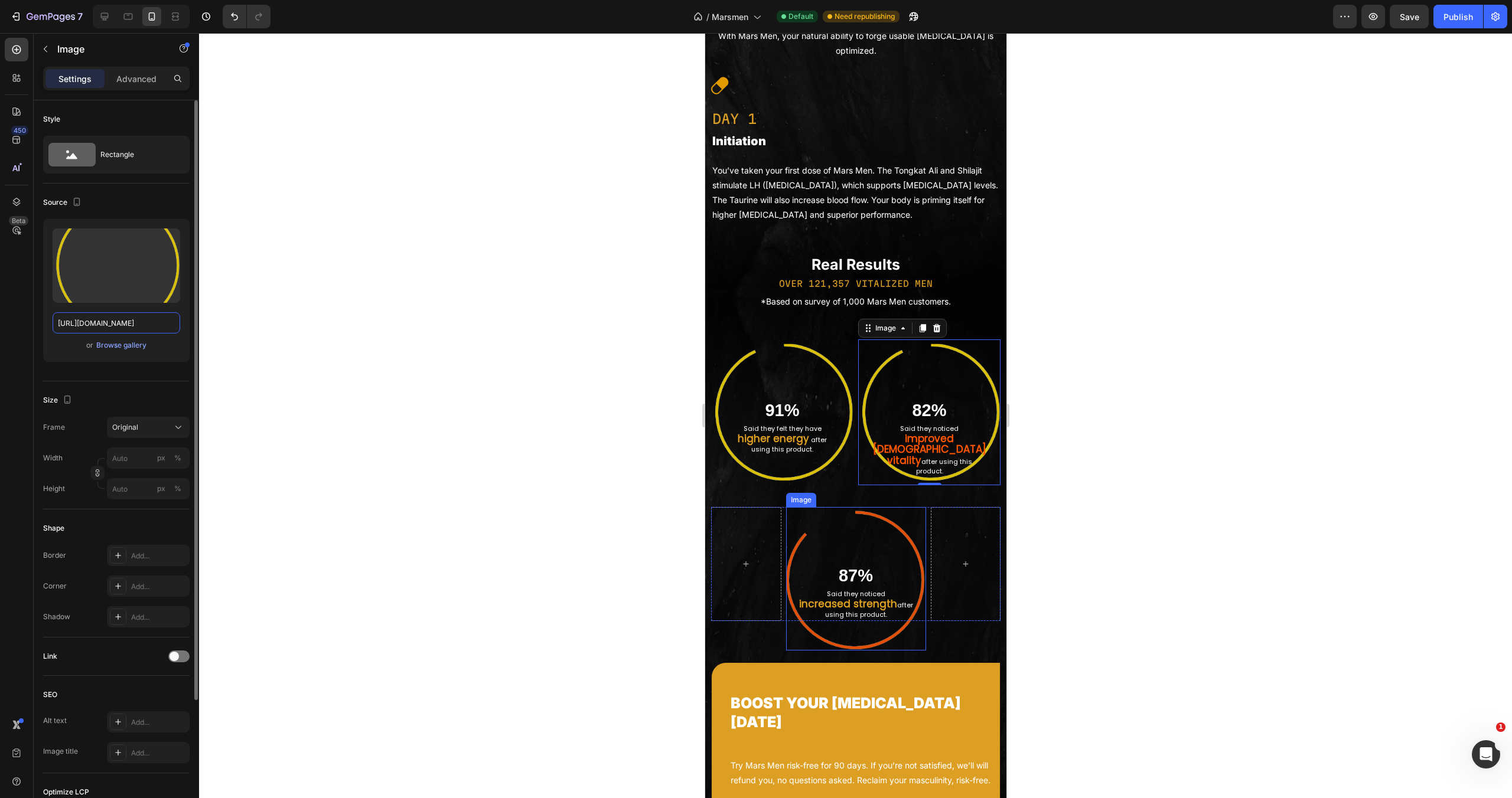
scroll to position [1941, 0]
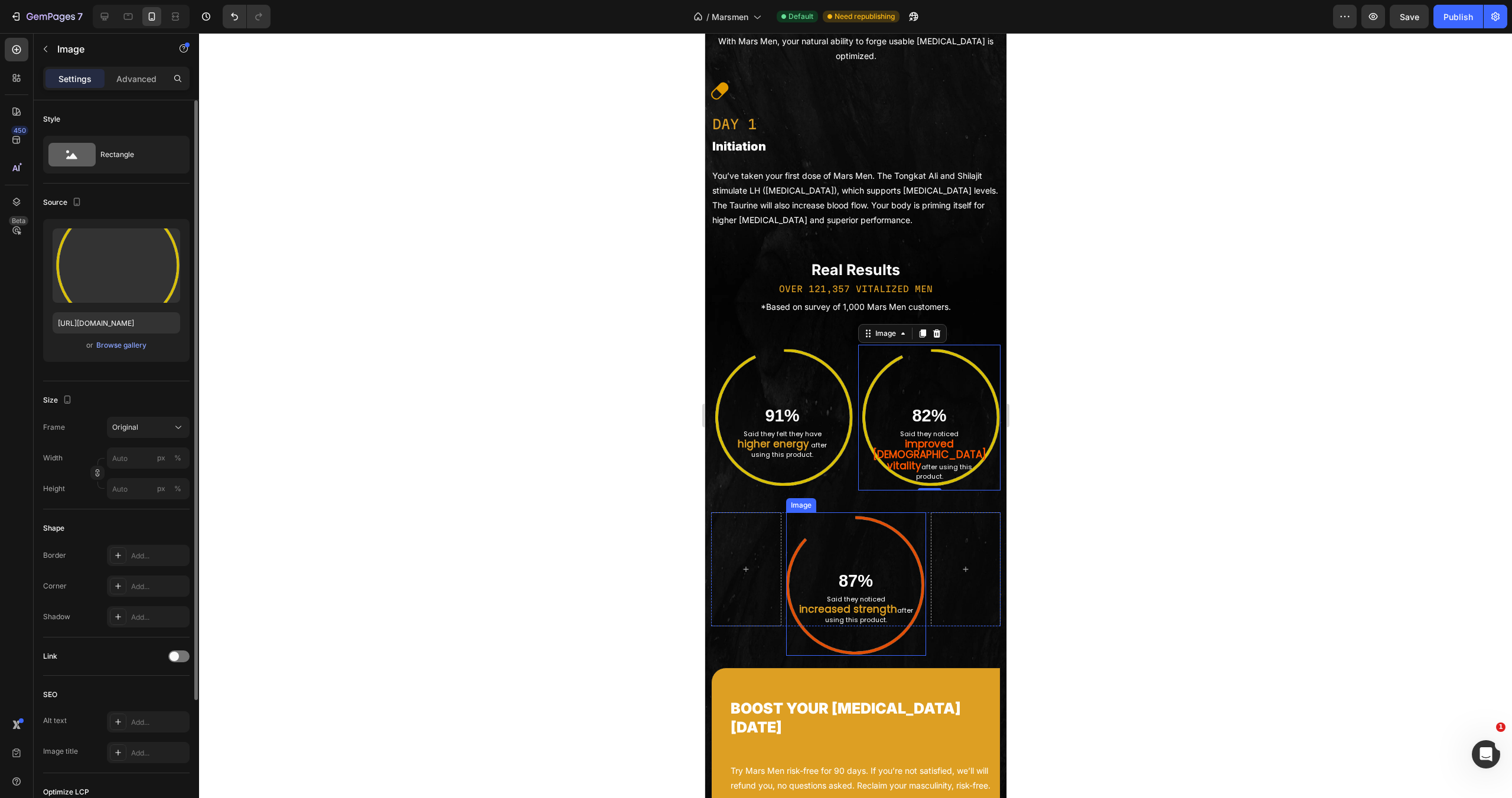
click at [897, 638] on div "Real Results Heading OVER 121,357 VITALIZED MEN Text Block *Based on survey of …" at bounding box center [855, 586] width 290 height 654
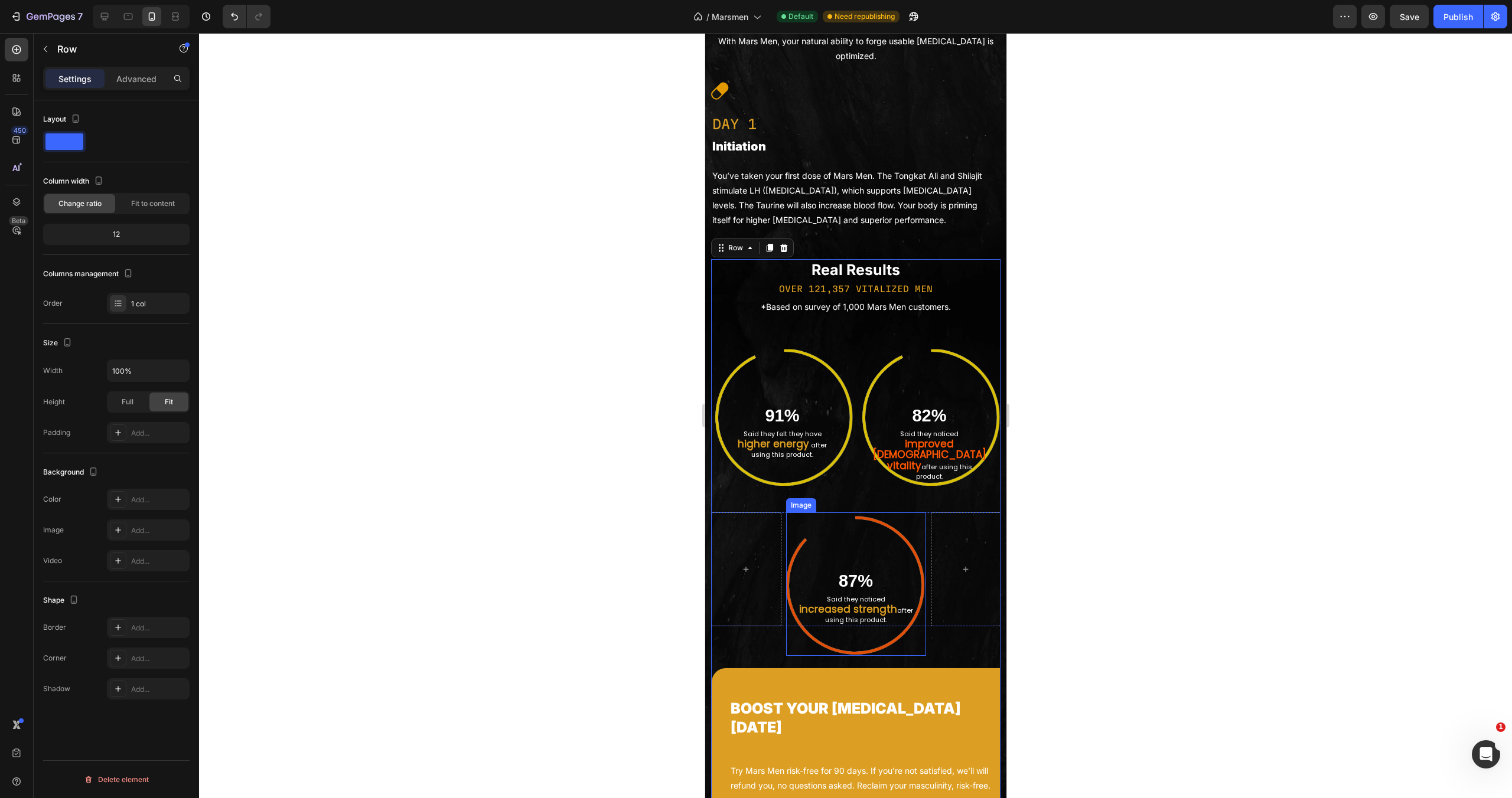
click at [891, 651] on img at bounding box center [856, 584] width 140 height 143
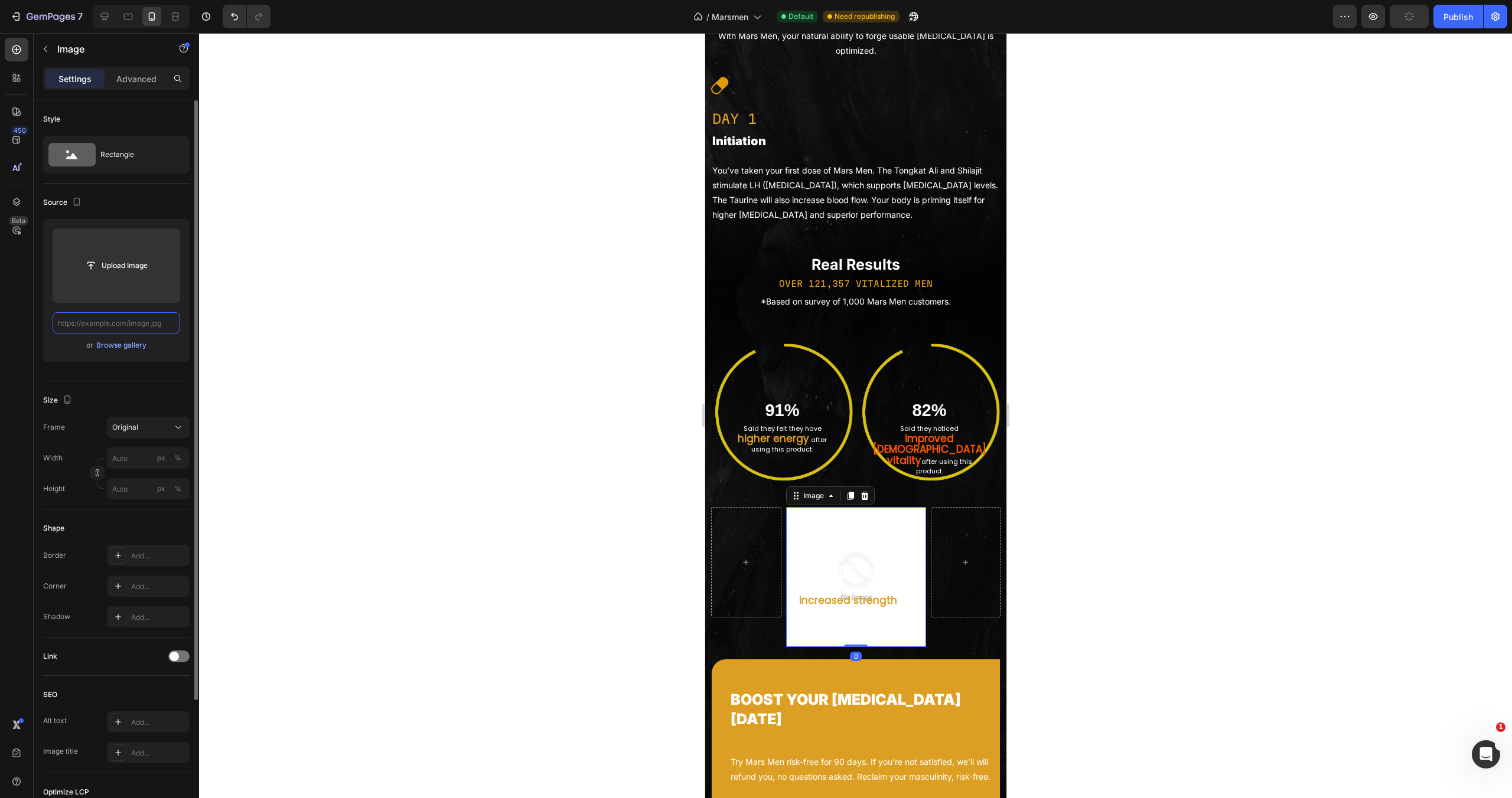
scroll to position [0, 0]
paste input "[URL][DOMAIN_NAME]"
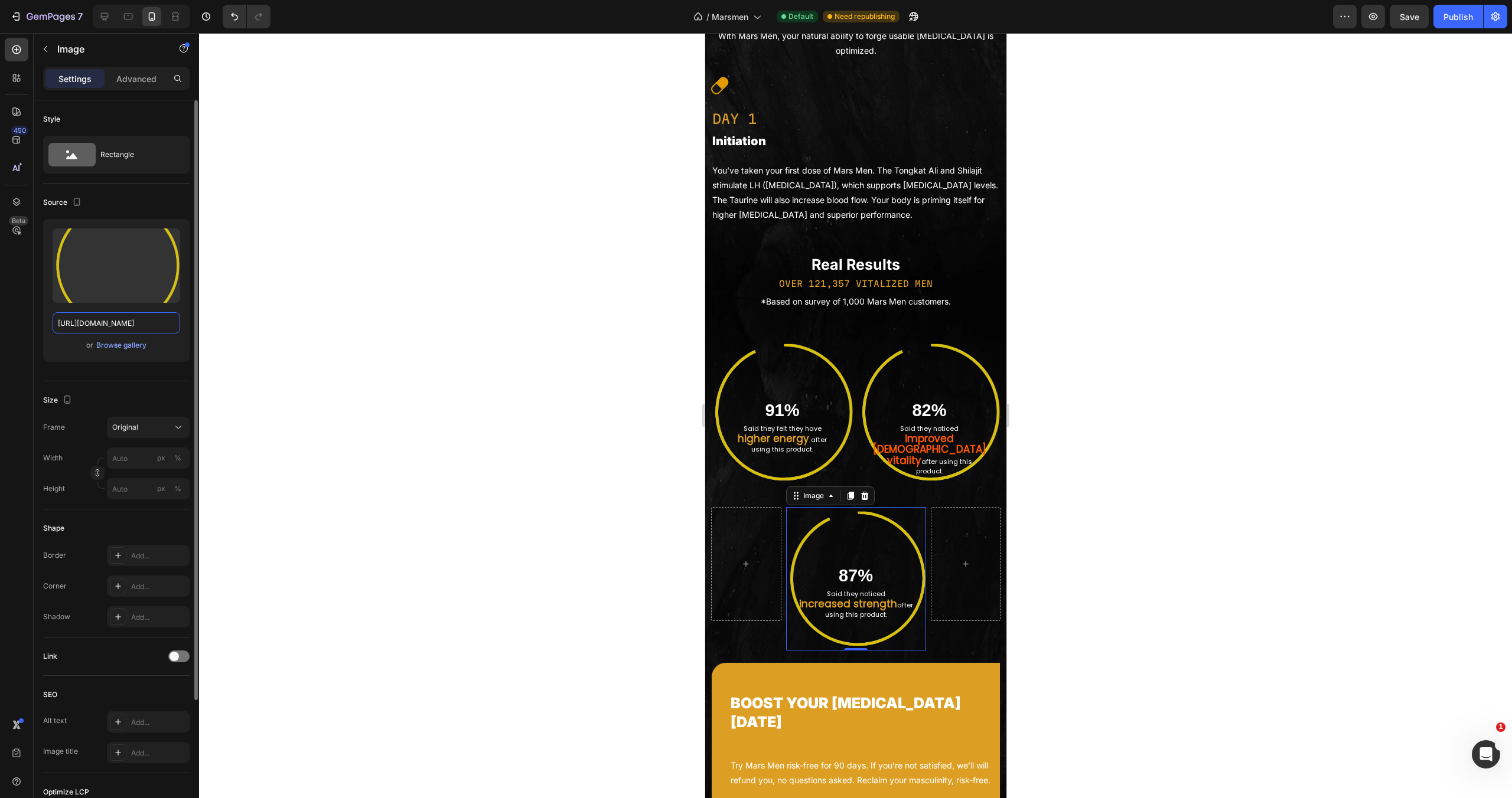
type input "[URL][DOMAIN_NAME]"
click at [166, 676] on div "Source Upload Image https://cdn.shopify.com/s/files/1/0755/5412/8085/files/gemp…" at bounding box center [116, 725] width 146 height 98
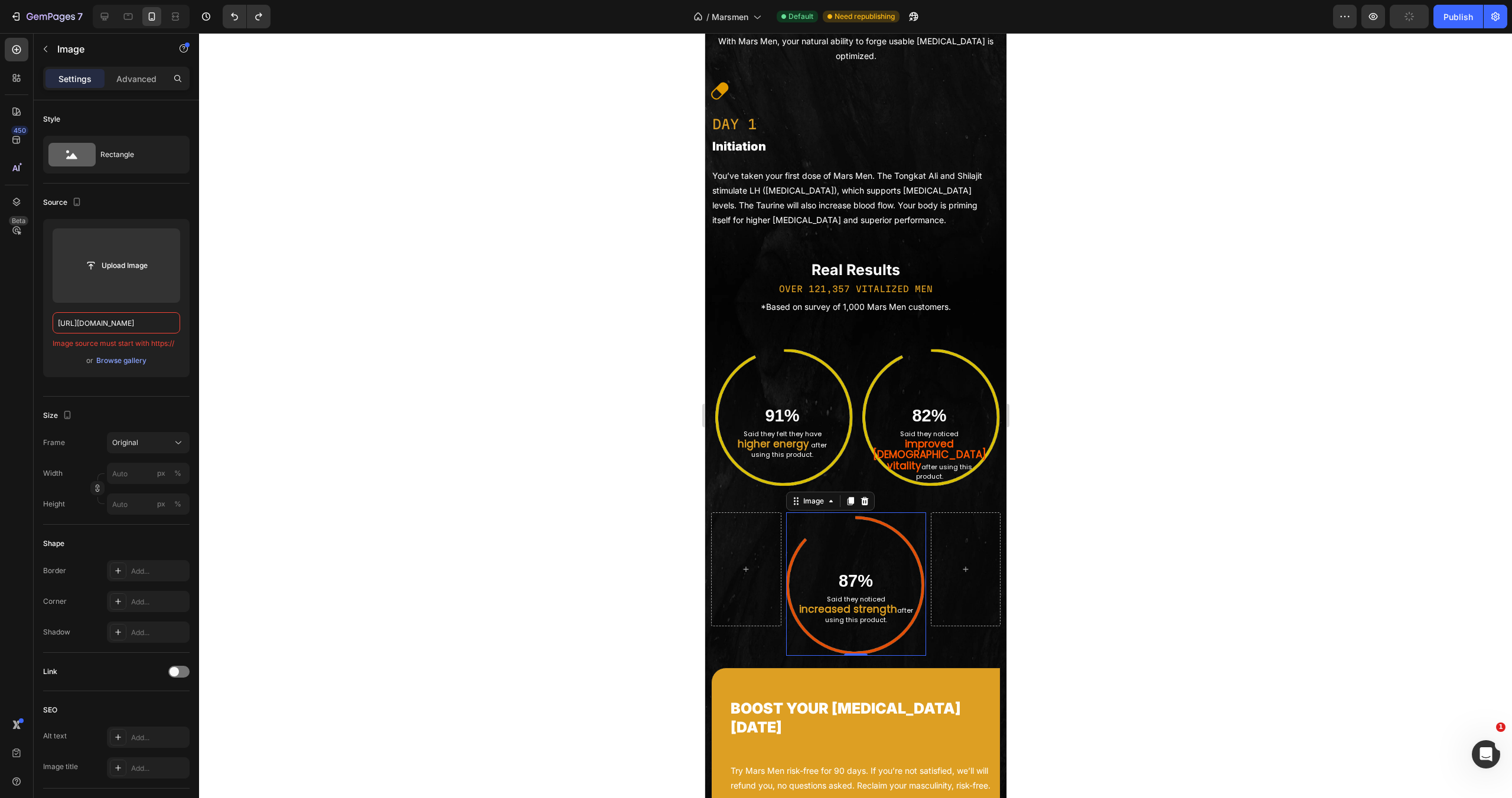
type input "[URL][DOMAIN_NAME]"
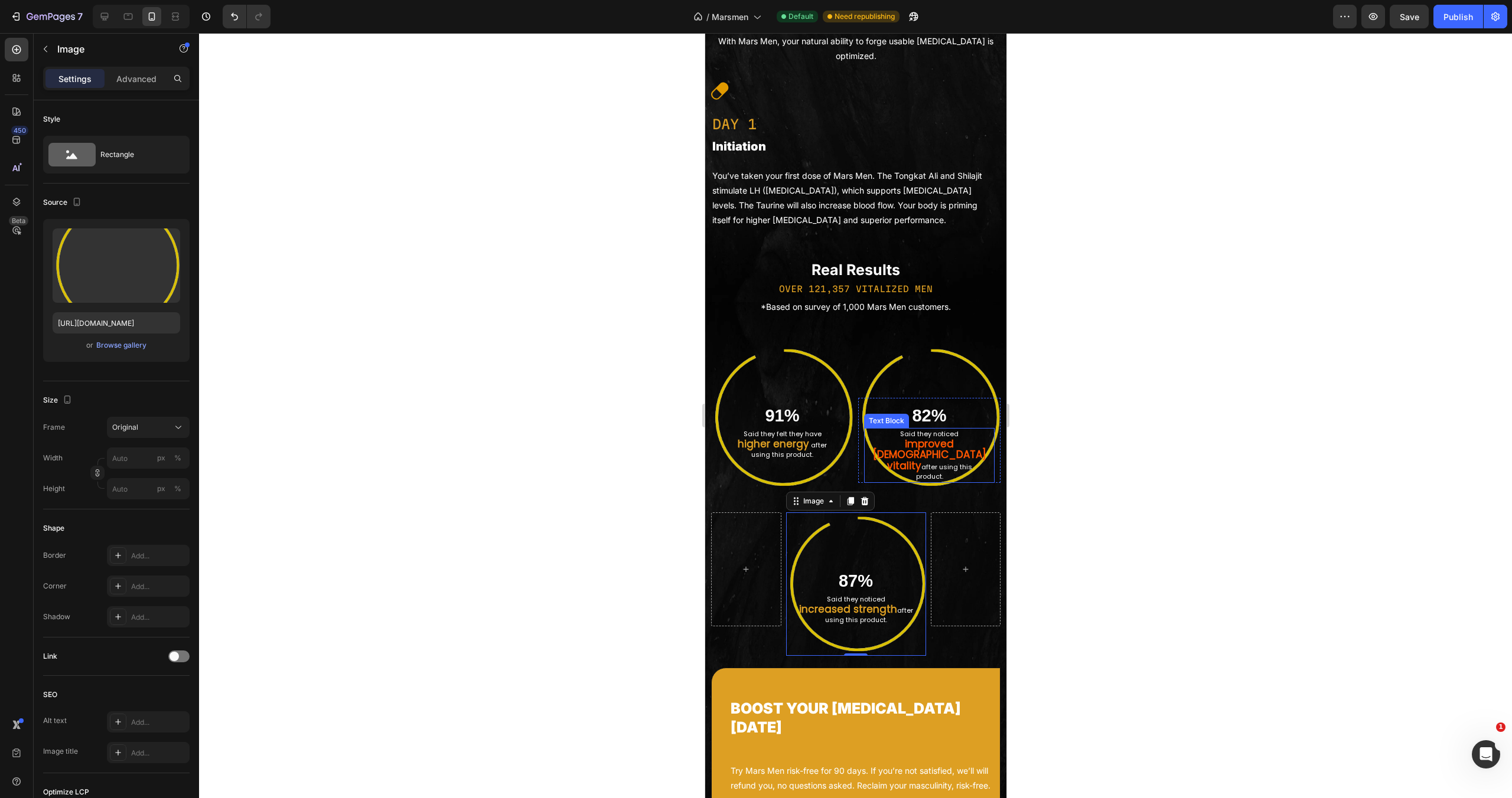
click at [938, 462] on strong "improved [DEMOGRAPHIC_DATA]" at bounding box center [929, 450] width 114 height 26
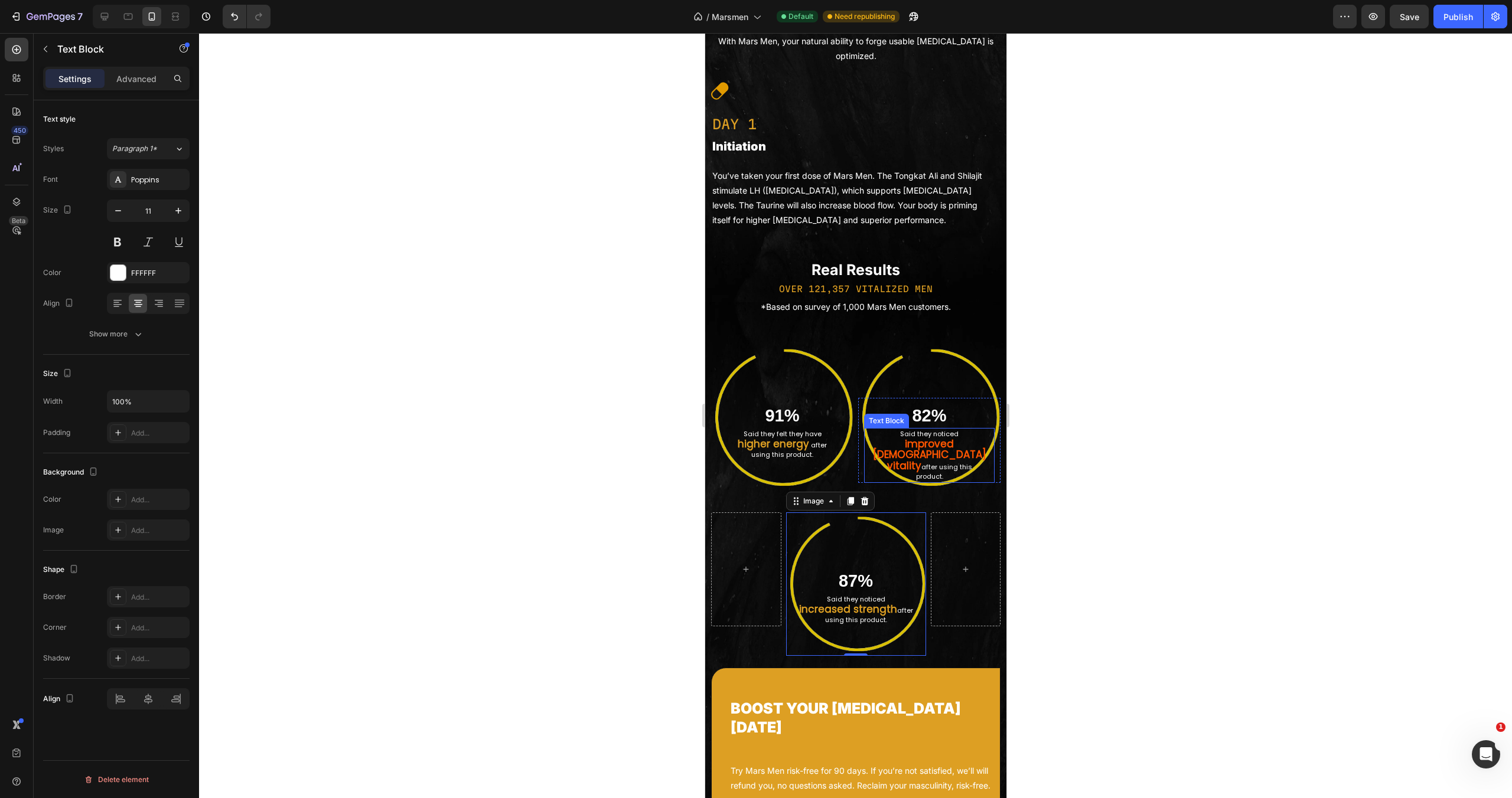
click at [938, 462] on strong "improved [DEMOGRAPHIC_DATA]" at bounding box center [929, 450] width 114 height 26
click at [903, 473] on strong "vitality" at bounding box center [903, 466] width 34 height 14
click at [911, 472] on p "vitality after using this" at bounding box center [929, 467] width 128 height 11
click at [780, 451] on strong "higher energy" at bounding box center [773, 444] width 71 height 14
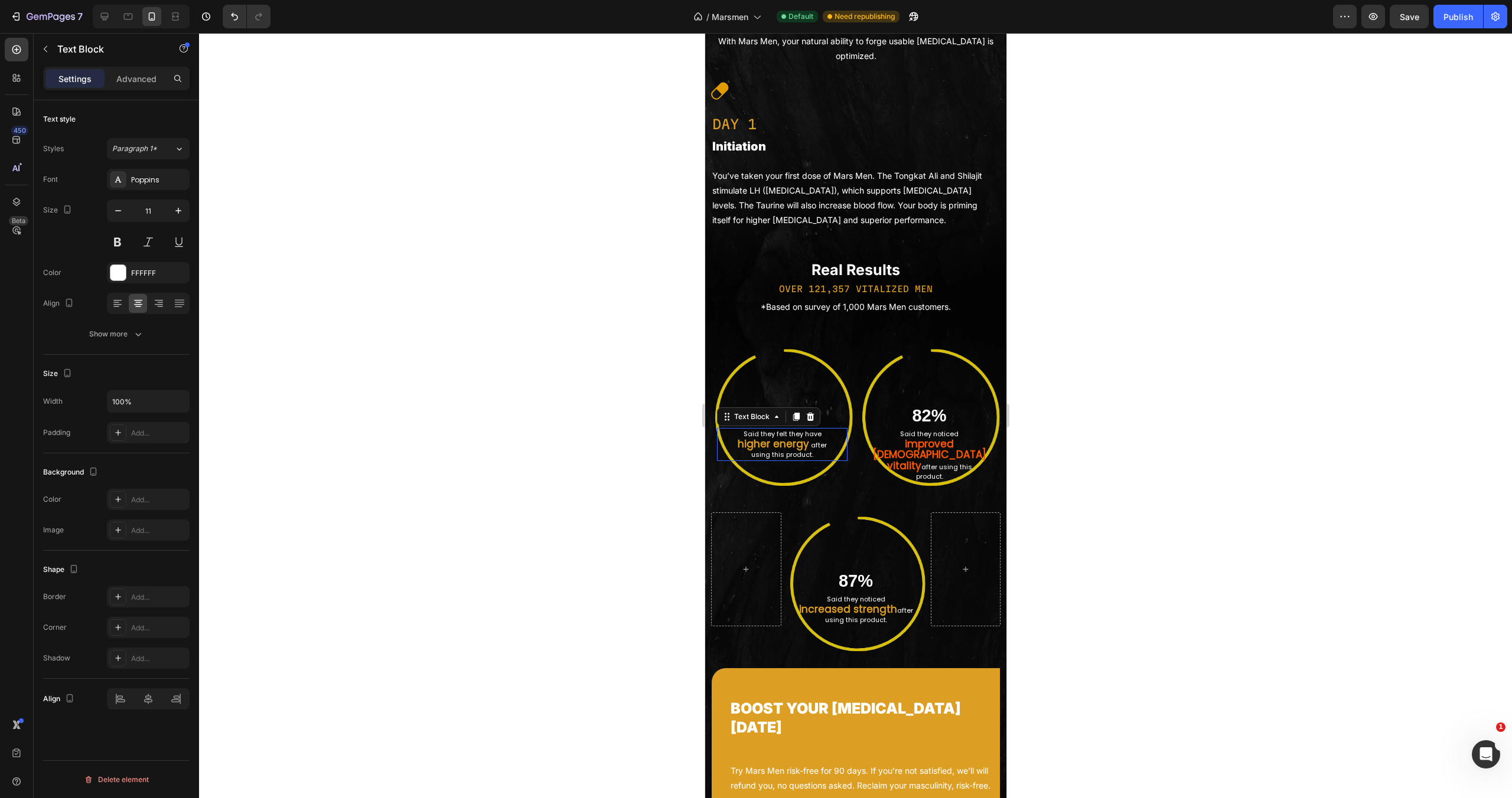
click at [782, 451] on strong "higher energy" at bounding box center [773, 444] width 71 height 14
click at [888, 558] on icon "Editor contextual toolbar" at bounding box center [886, 558] width 12 height 12
type input "DD9F23"
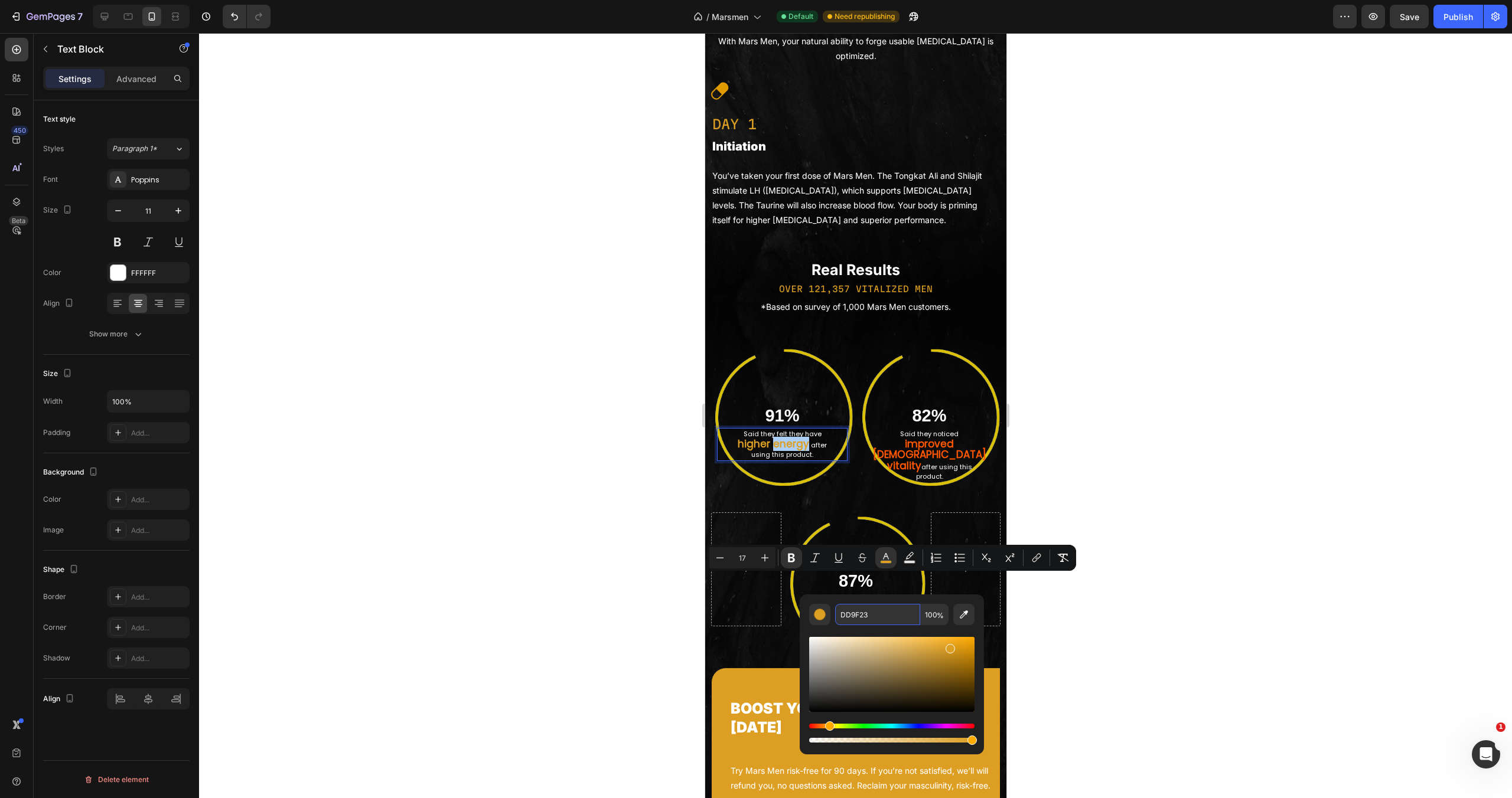
click at [877, 618] on input "DD9F23" at bounding box center [877, 614] width 85 height 21
click at [915, 315] on div "*Based on survey of 1,000 Mars Men customers." at bounding box center [855, 306] width 290 height 17
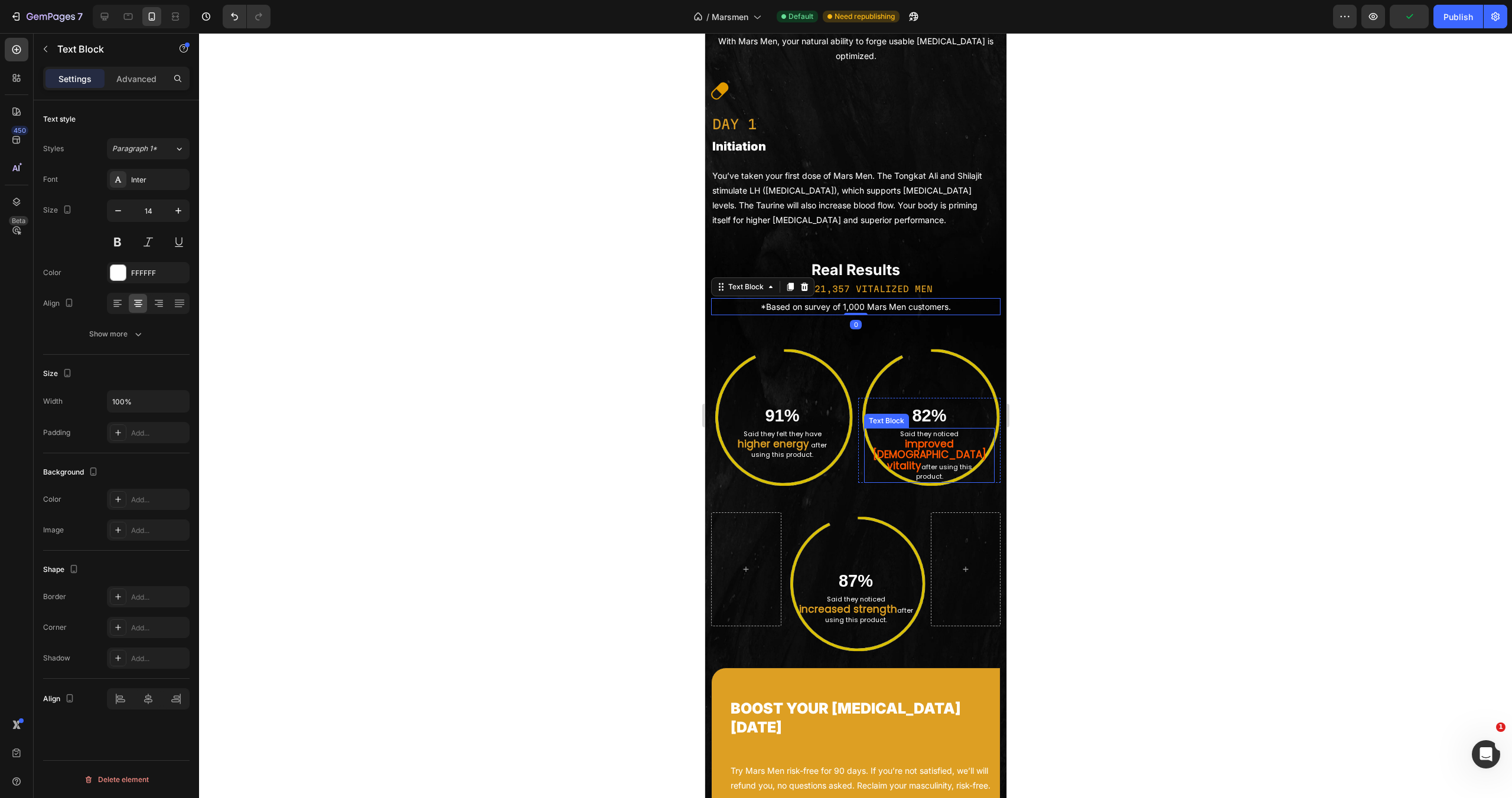
click at [921, 462] on strong "improved [DEMOGRAPHIC_DATA]" at bounding box center [929, 450] width 114 height 26
click at [913, 472] on p "vitality after using this" at bounding box center [929, 467] width 128 height 11
click at [890, 472] on p "vitality after using this" at bounding box center [929, 467] width 128 height 11
click at [888, 462] on strong "improved [DEMOGRAPHIC_DATA]" at bounding box center [929, 450] width 114 height 26
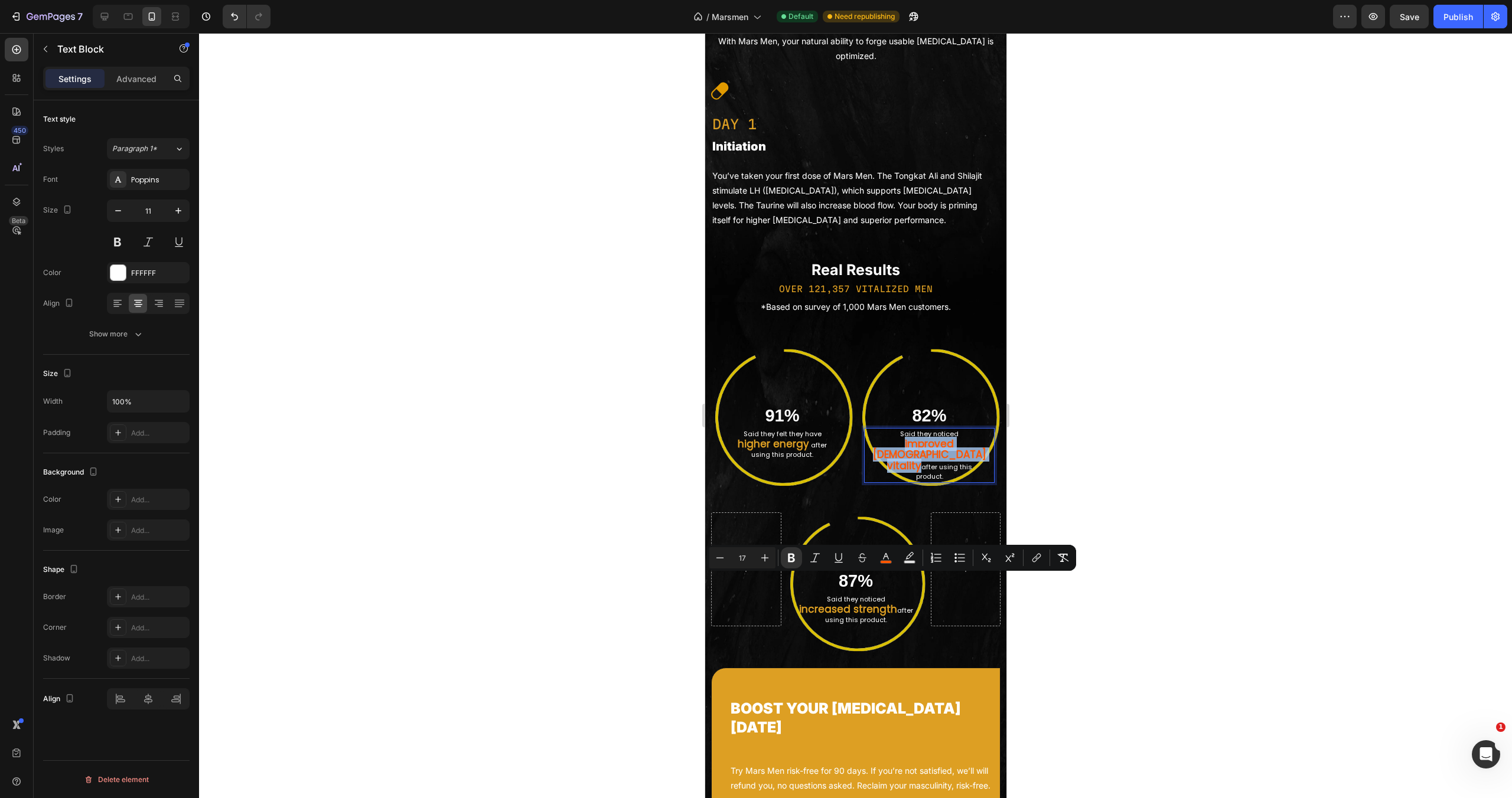
drag, startPoint x: 879, startPoint y: 580, endPoint x: 913, endPoint y: 598, distance: 38.5
click at [913, 483] on div "Said they noticed improved male vitality after using this product." at bounding box center [929, 455] width 130 height 55
click at [886, 556] on icon "Editor contextual toolbar" at bounding box center [886, 558] width 12 height 12
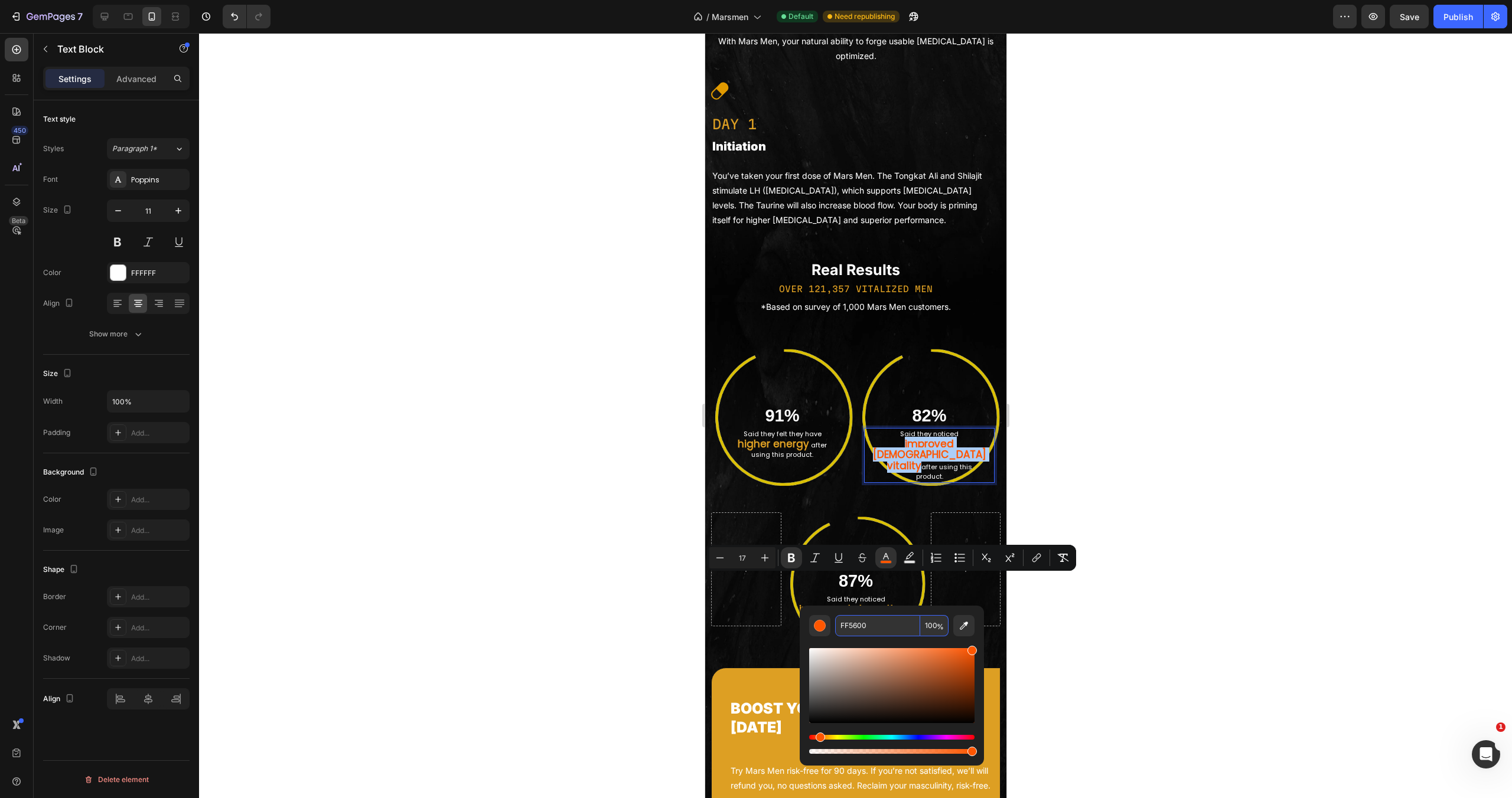
click at [865, 628] on input "FF5600" at bounding box center [877, 626] width 85 height 21
click at [865, 628] on input "FF5600" at bounding box center [877, 626] width 85 height 21
paste input "DD9F23"
type input "DD9F23"
click at [922, 298] on div "OVER 121,357 VITALIZED MEN" at bounding box center [855, 289] width 290 height 17
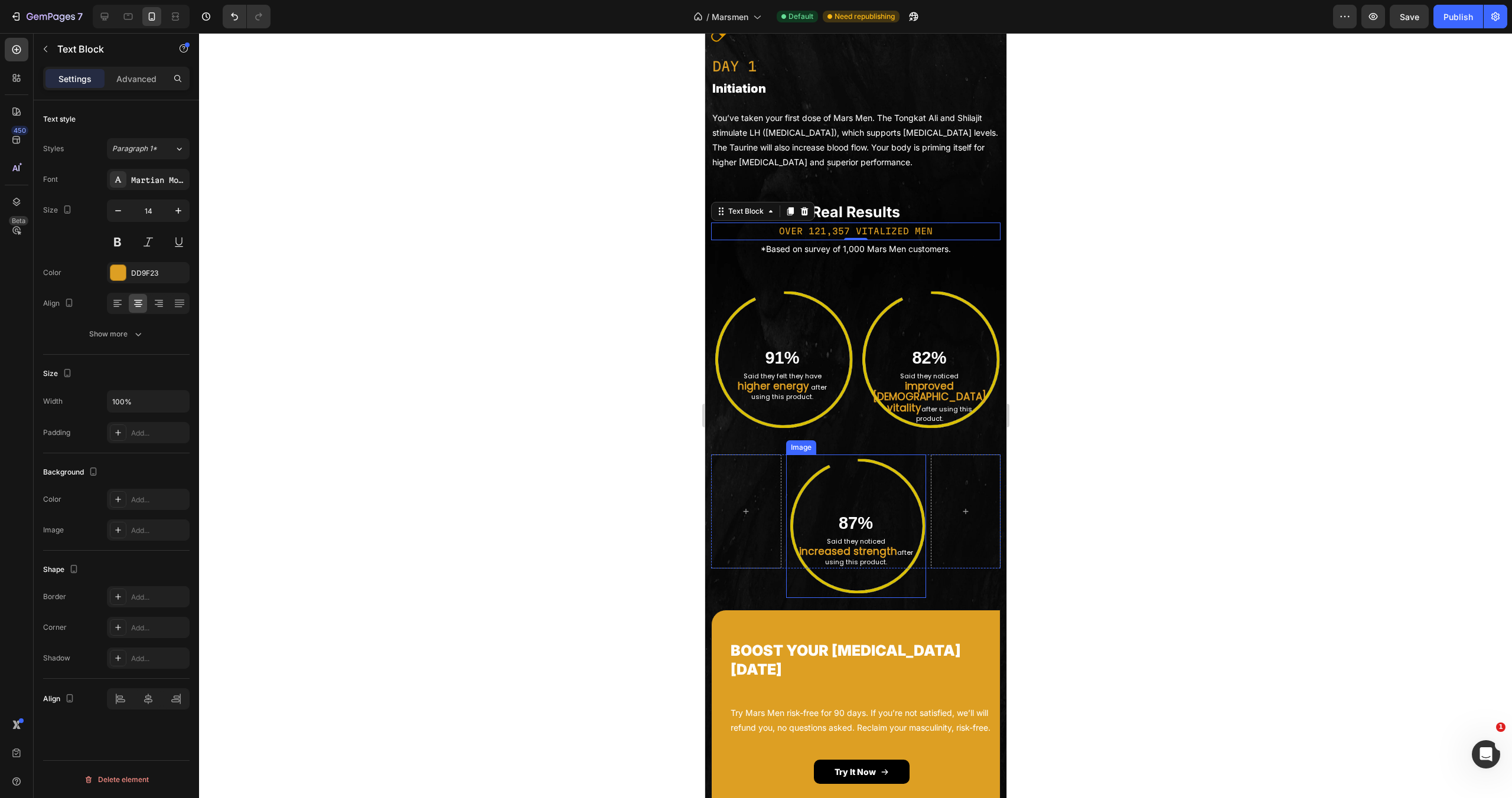
scroll to position [2150, 0]
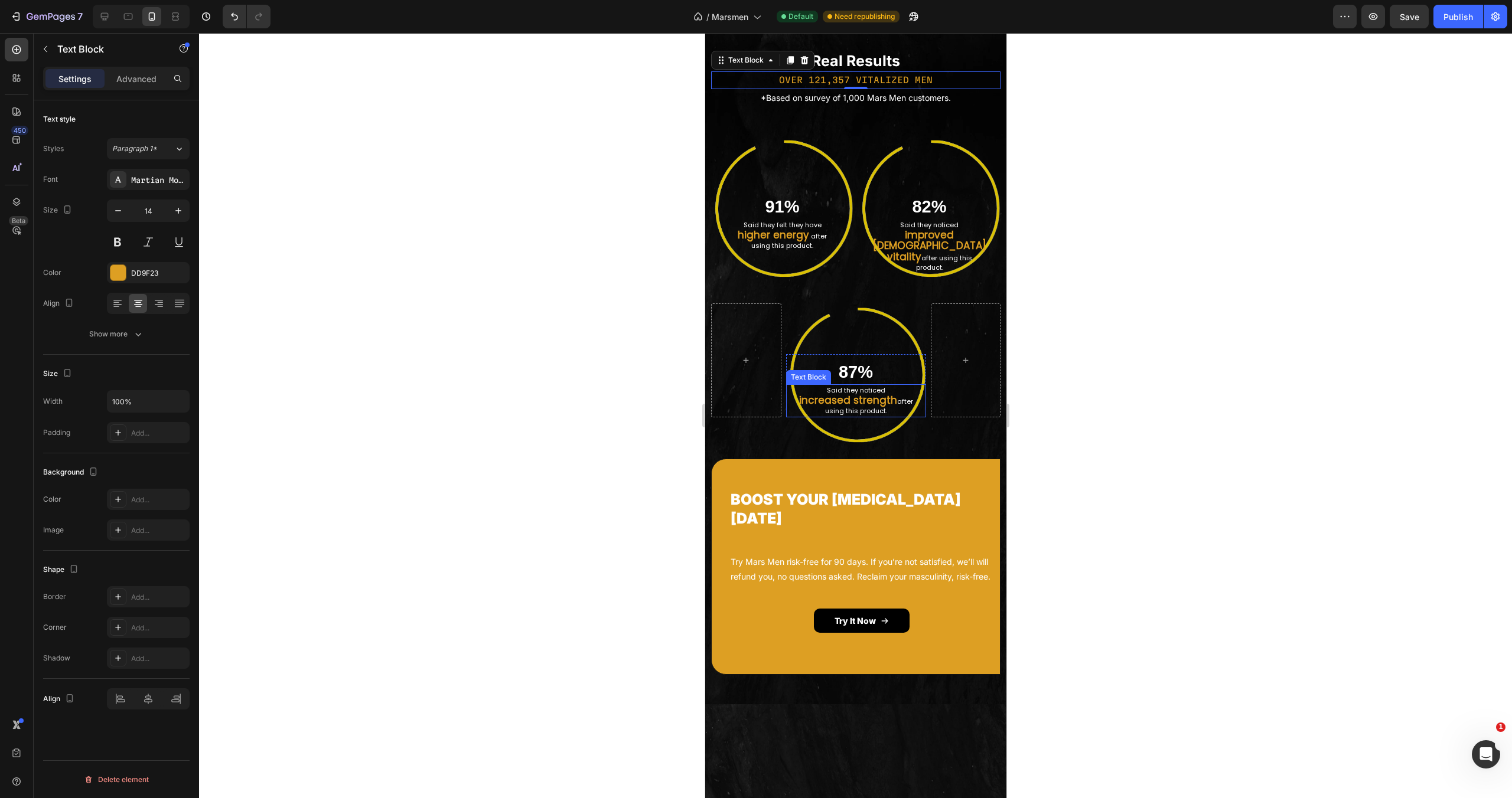
click at [826, 407] on strong "increased strength" at bounding box center [847, 400] width 98 height 14
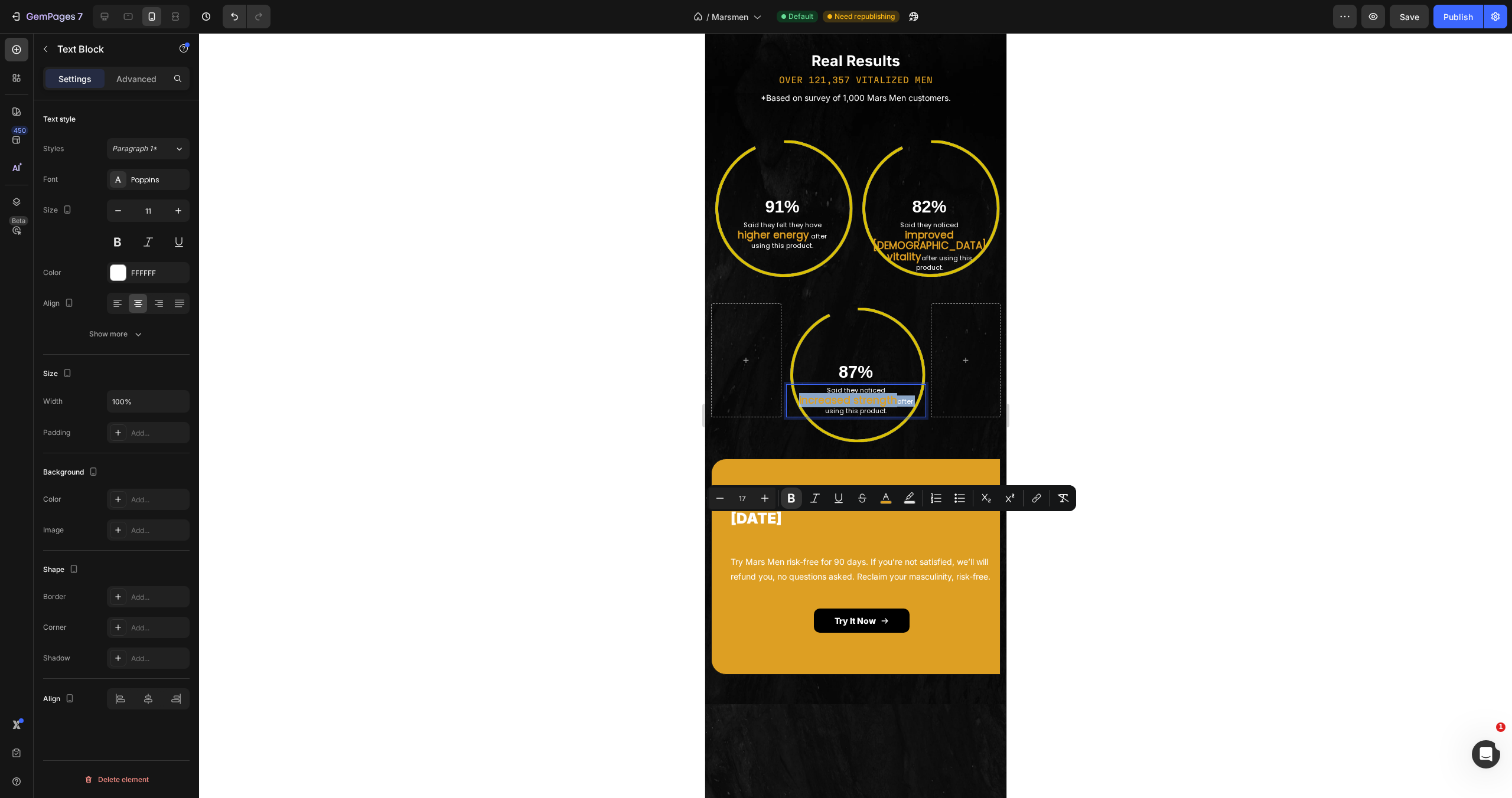
click at [847, 407] on strong "increased strength" at bounding box center [847, 400] width 98 height 14
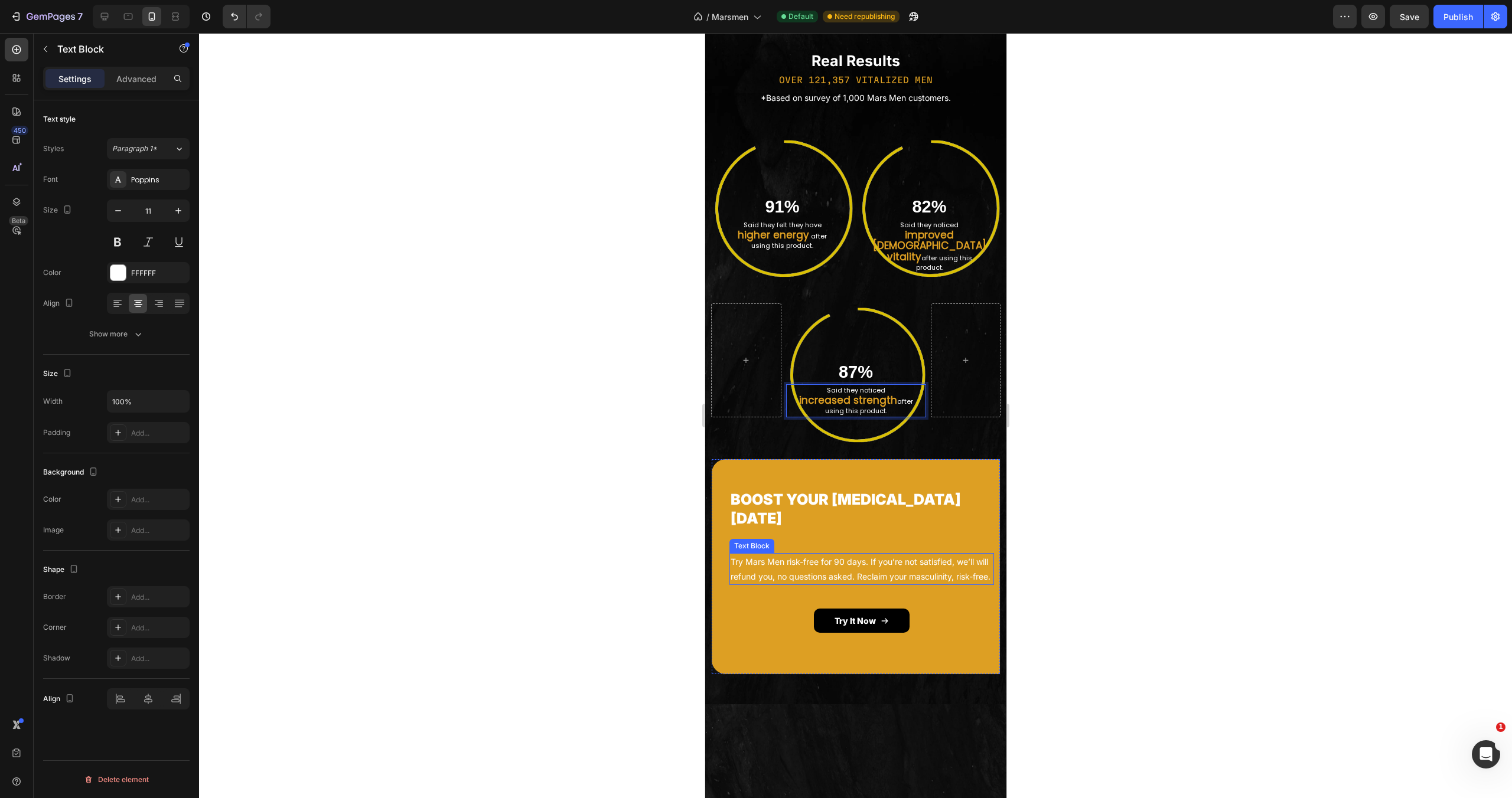
click at [850, 584] on p "Try Mars Men risk-free for 90 days. If you’re not satisfied, we’ll will refund …" at bounding box center [861, 569] width 262 height 30
click at [816, 396] on p "Said they noticed" at bounding box center [855, 391] width 138 height 10
click at [791, 242] on strong "higher energy" at bounding box center [773, 235] width 71 height 14
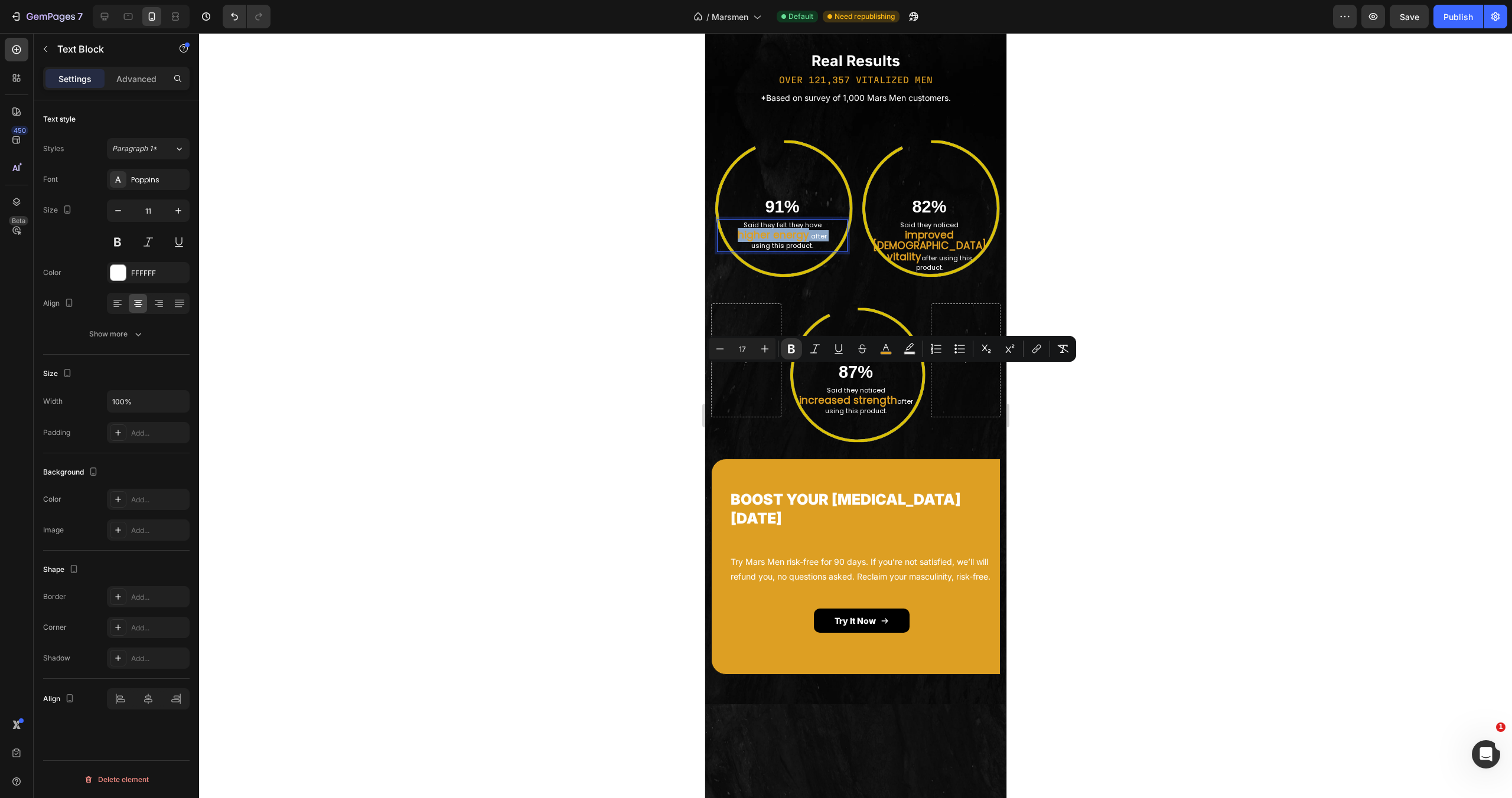
click at [731, 242] on p "higher energy after" at bounding box center [782, 236] width 128 height 11
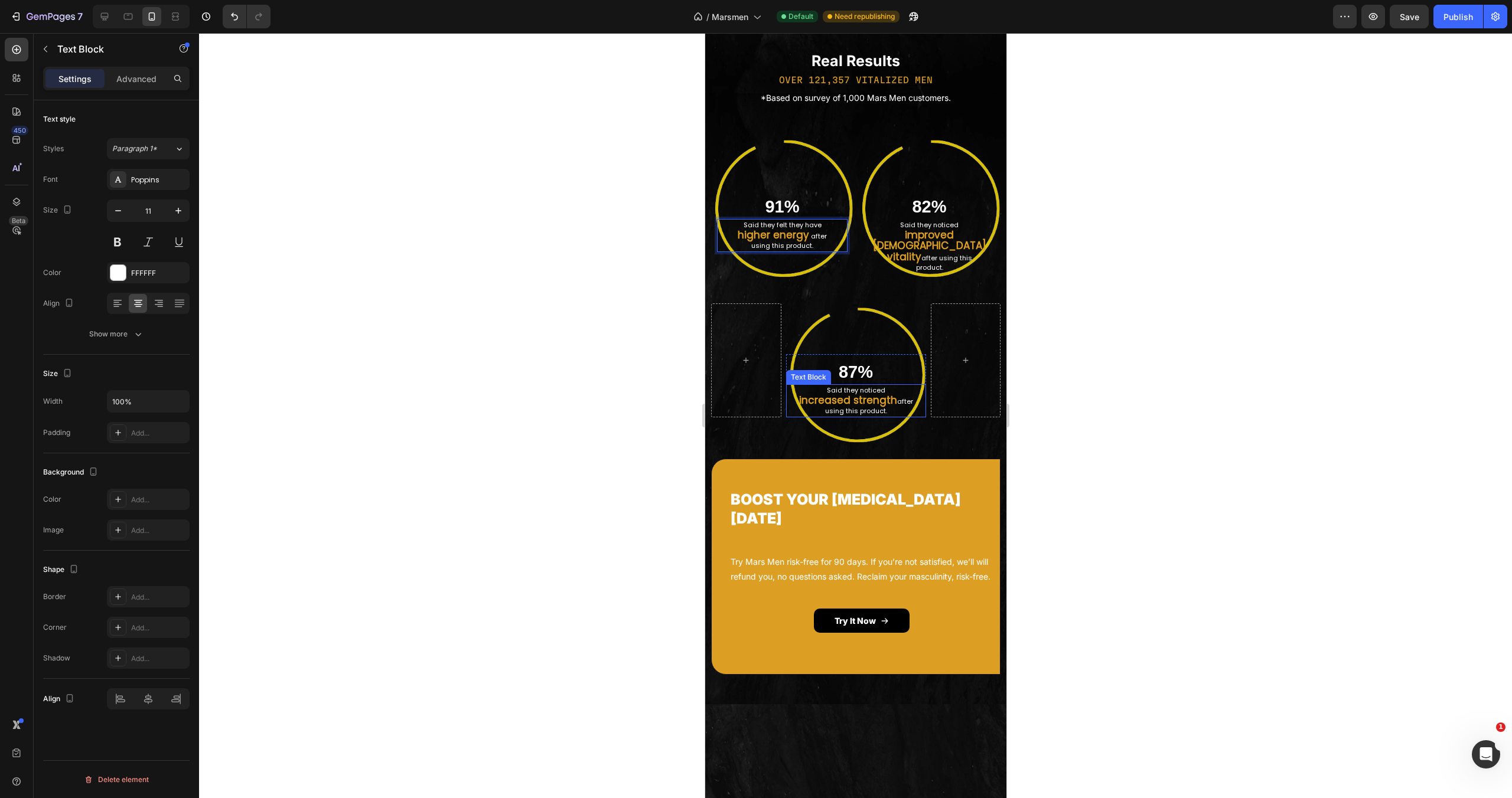
click at [845, 407] on strong "increased strength" at bounding box center [847, 400] width 98 height 14
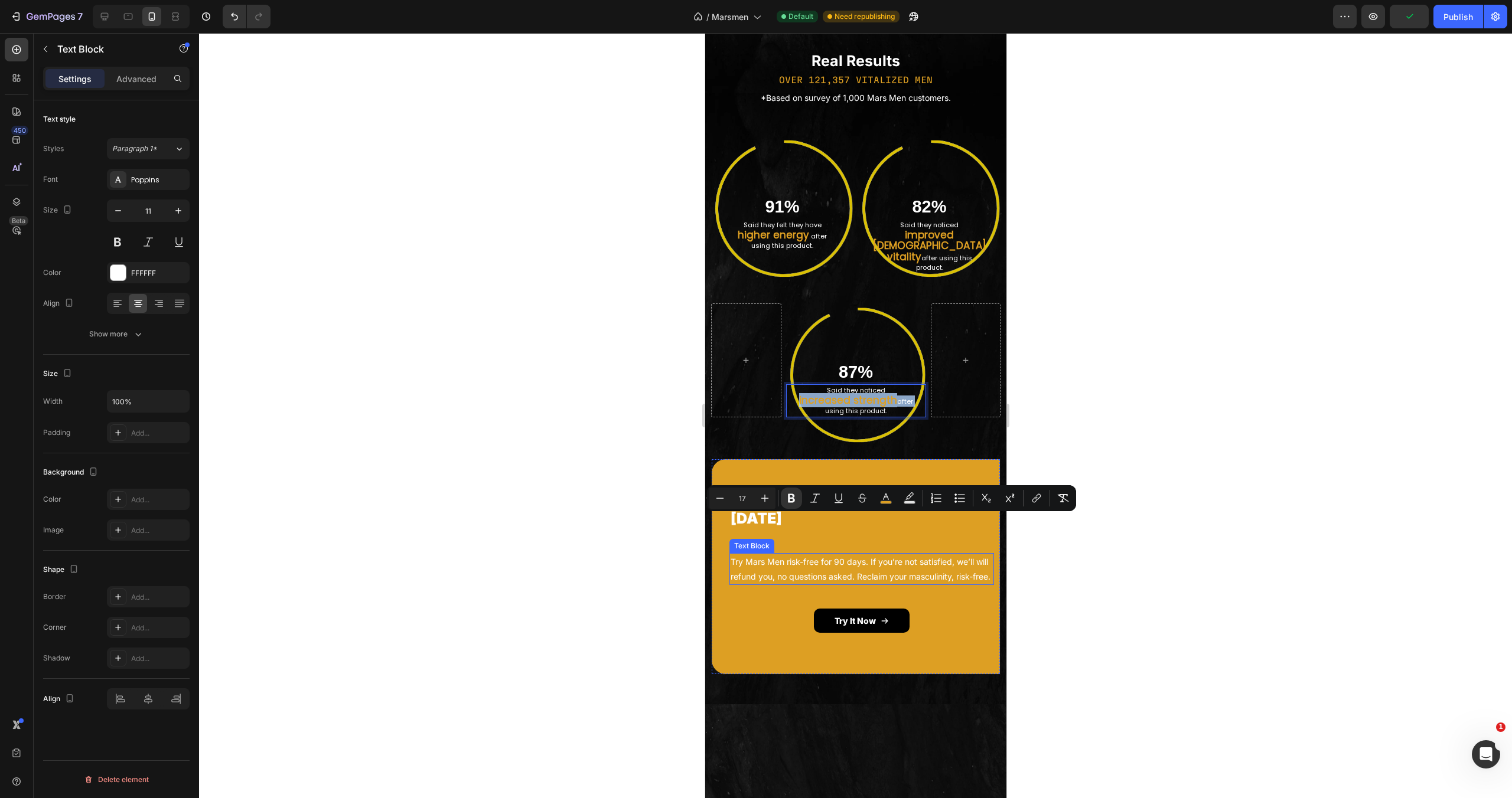
click at [838, 584] on p "Try Mars Men risk-free for 90 days. If you’re not satisfied, we’ll will refund …" at bounding box center [861, 569] width 262 height 30
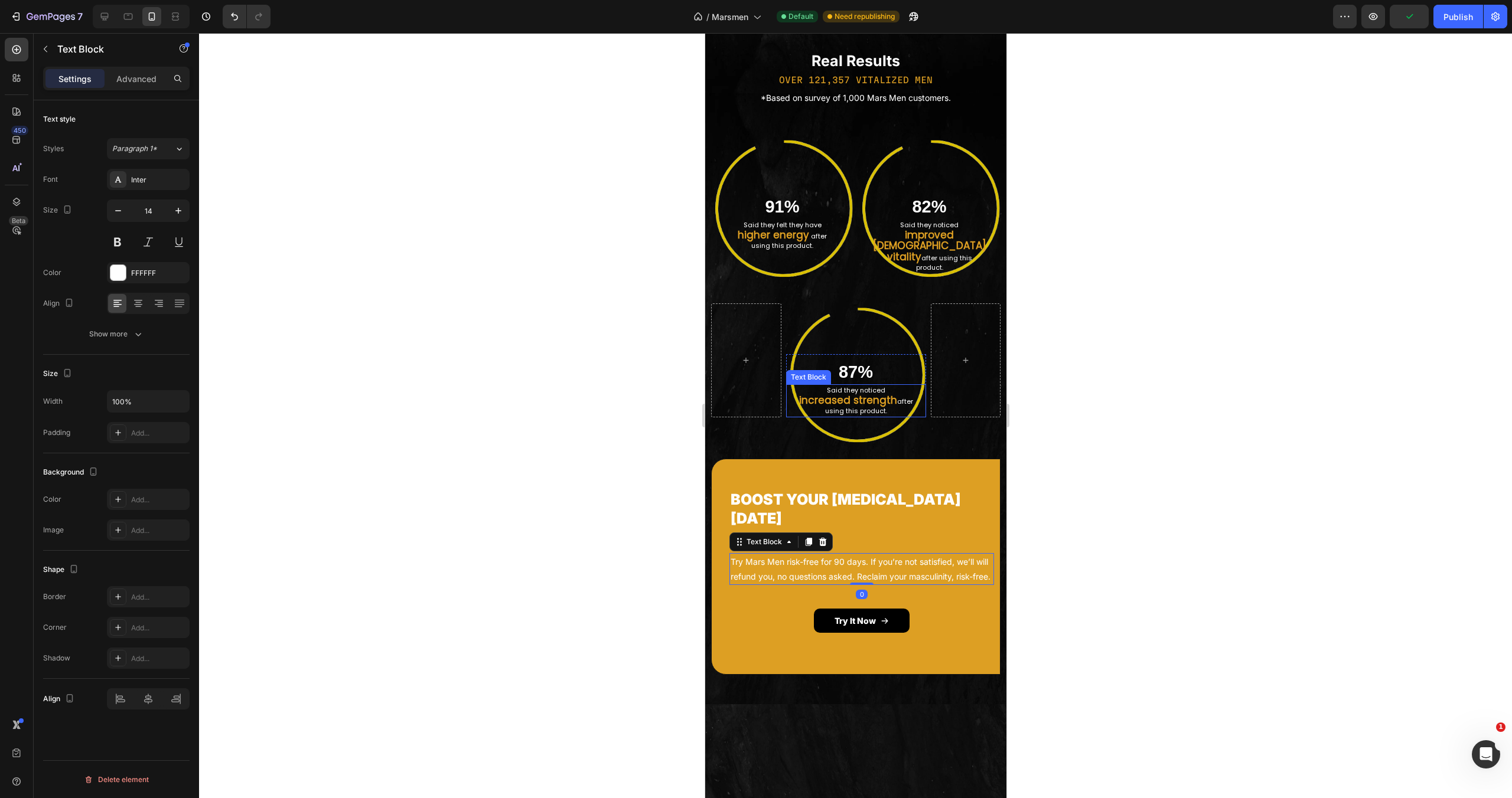
click at [866, 407] on strong "increased strength" at bounding box center [847, 400] width 98 height 14
click at [809, 407] on strong "increased strength" at bounding box center [847, 400] width 98 height 14
click at [862, 447] on img at bounding box center [856, 375] width 140 height 143
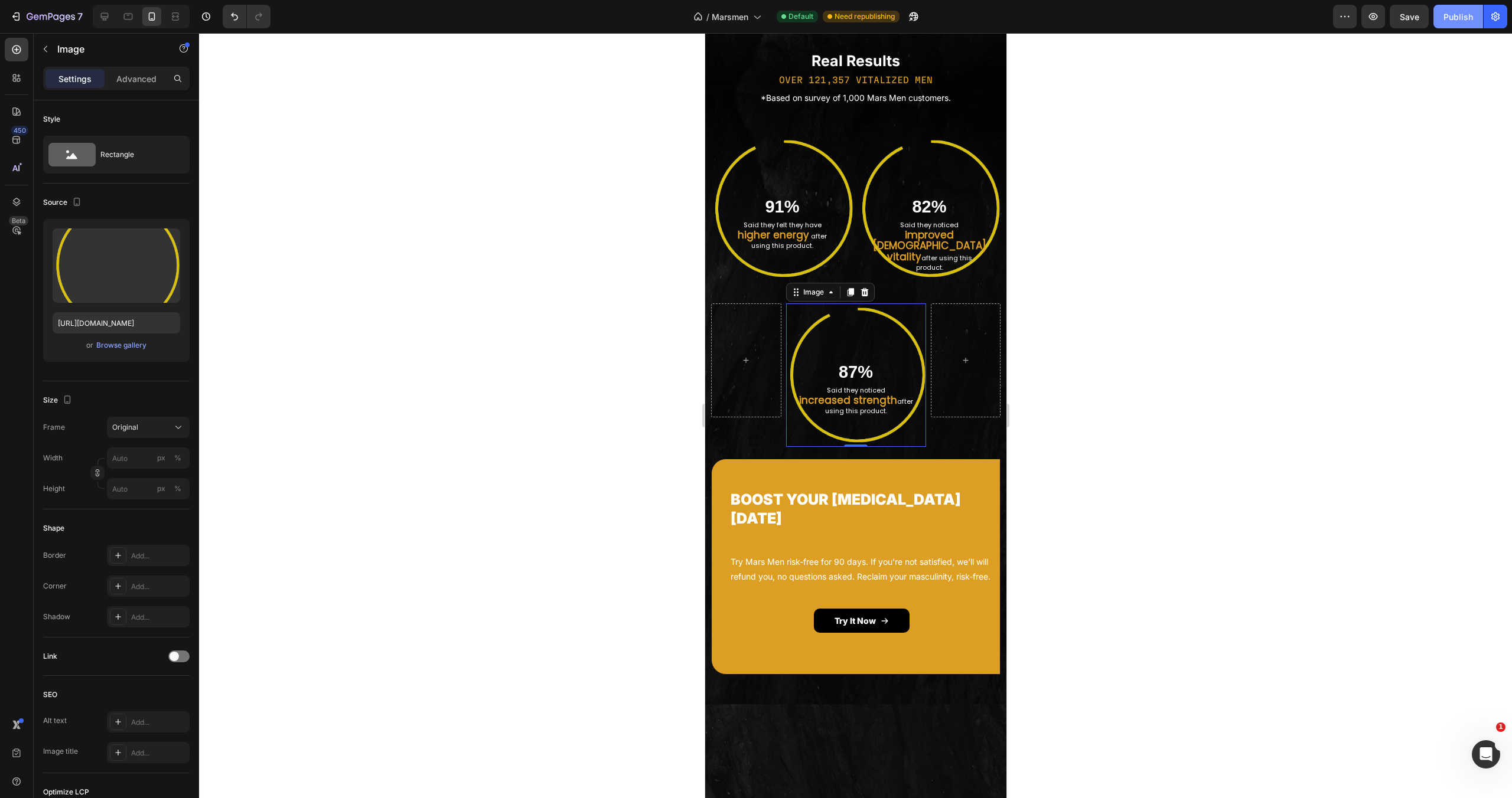
click at [1452, 19] on div "Publish" at bounding box center [1458, 17] width 30 height 12
click at [102, 13] on icon at bounding box center [105, 17] width 8 height 8
type input "https://ucarecdn.com/ee6d5074-1640-4cc7-8933-47c8589c3dee/-/format/auto/"
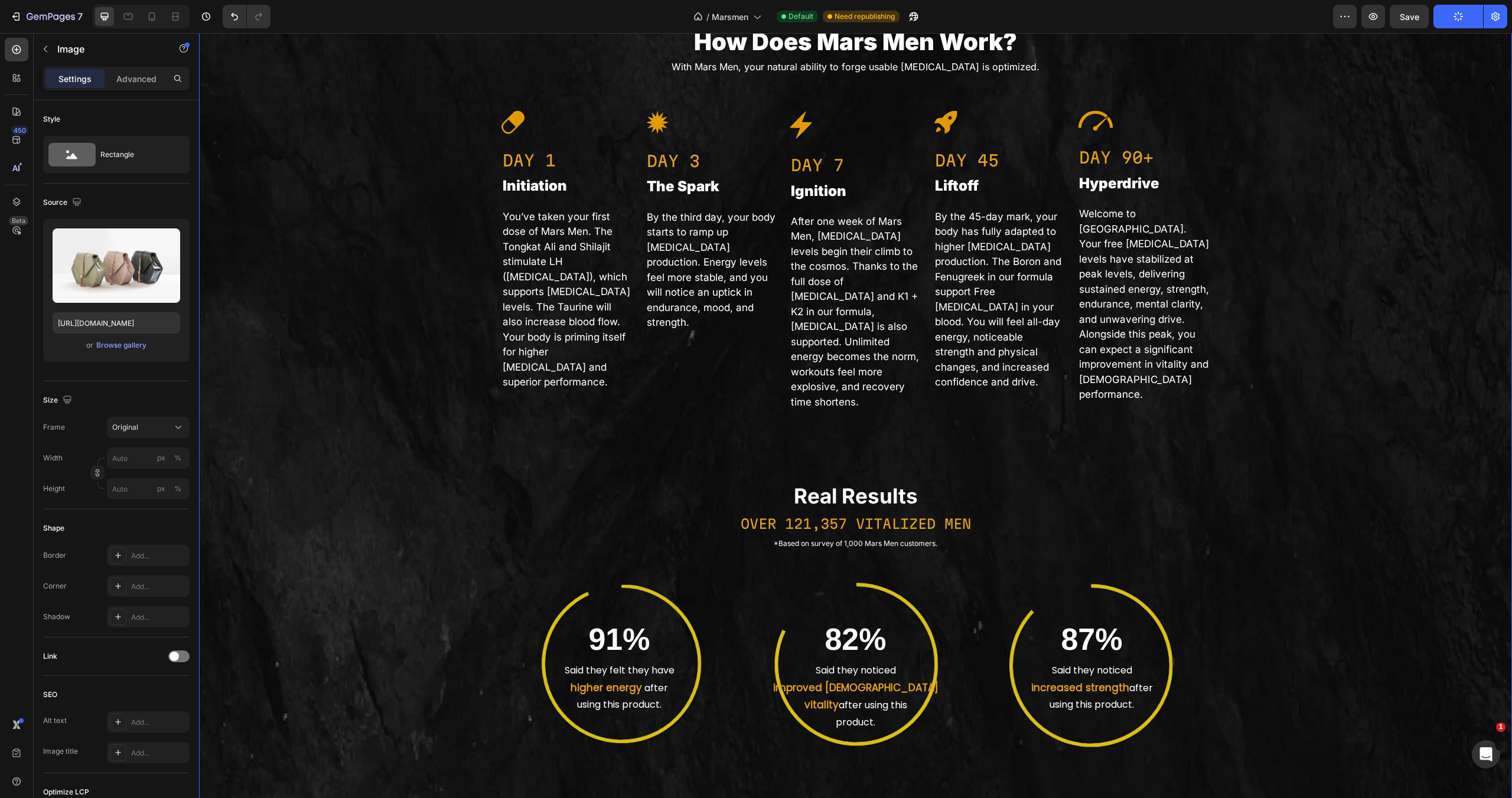
scroll to position [2865, 0]
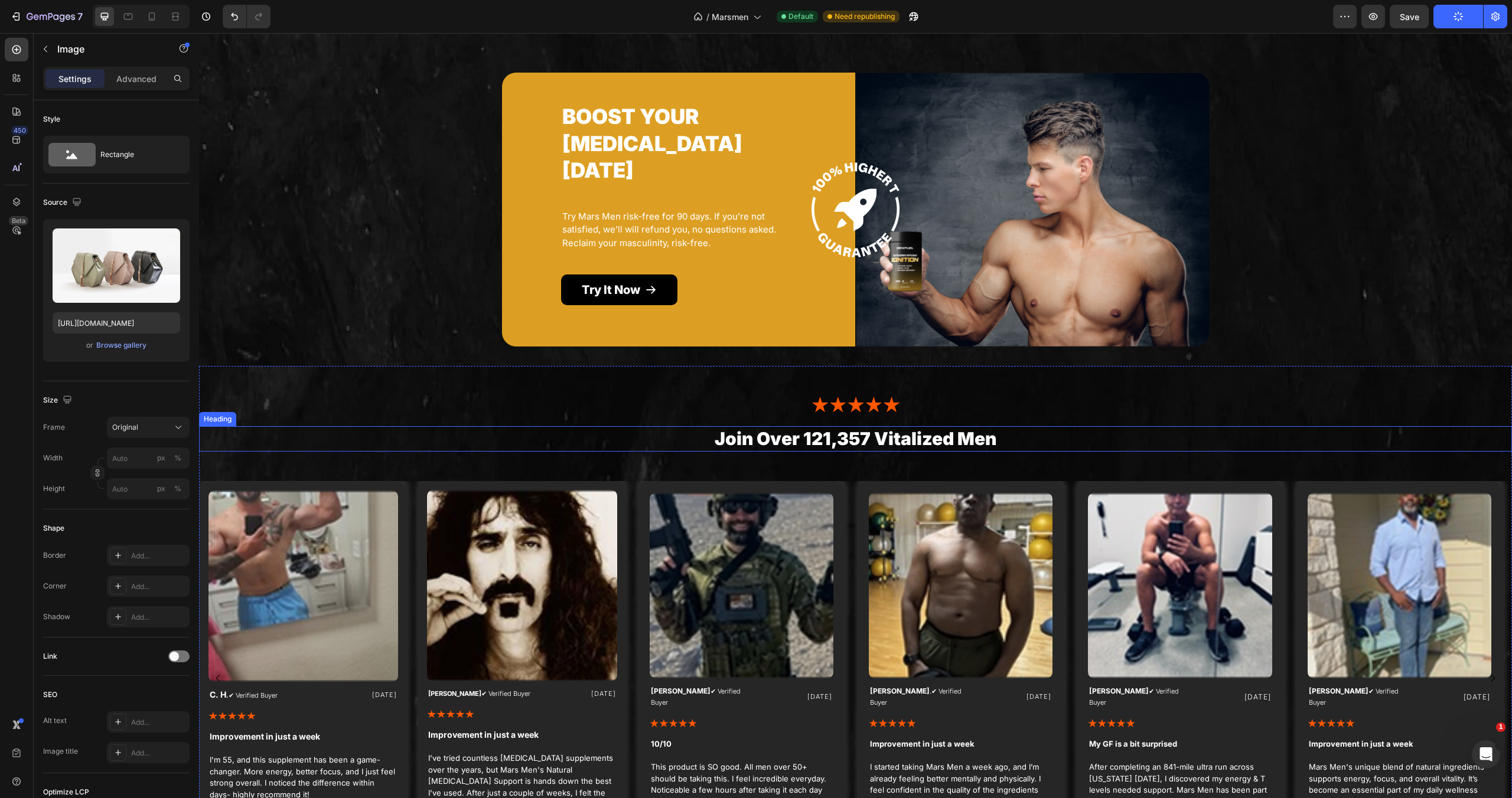
click at [873, 397] on img at bounding box center [856, 406] width 89 height 18
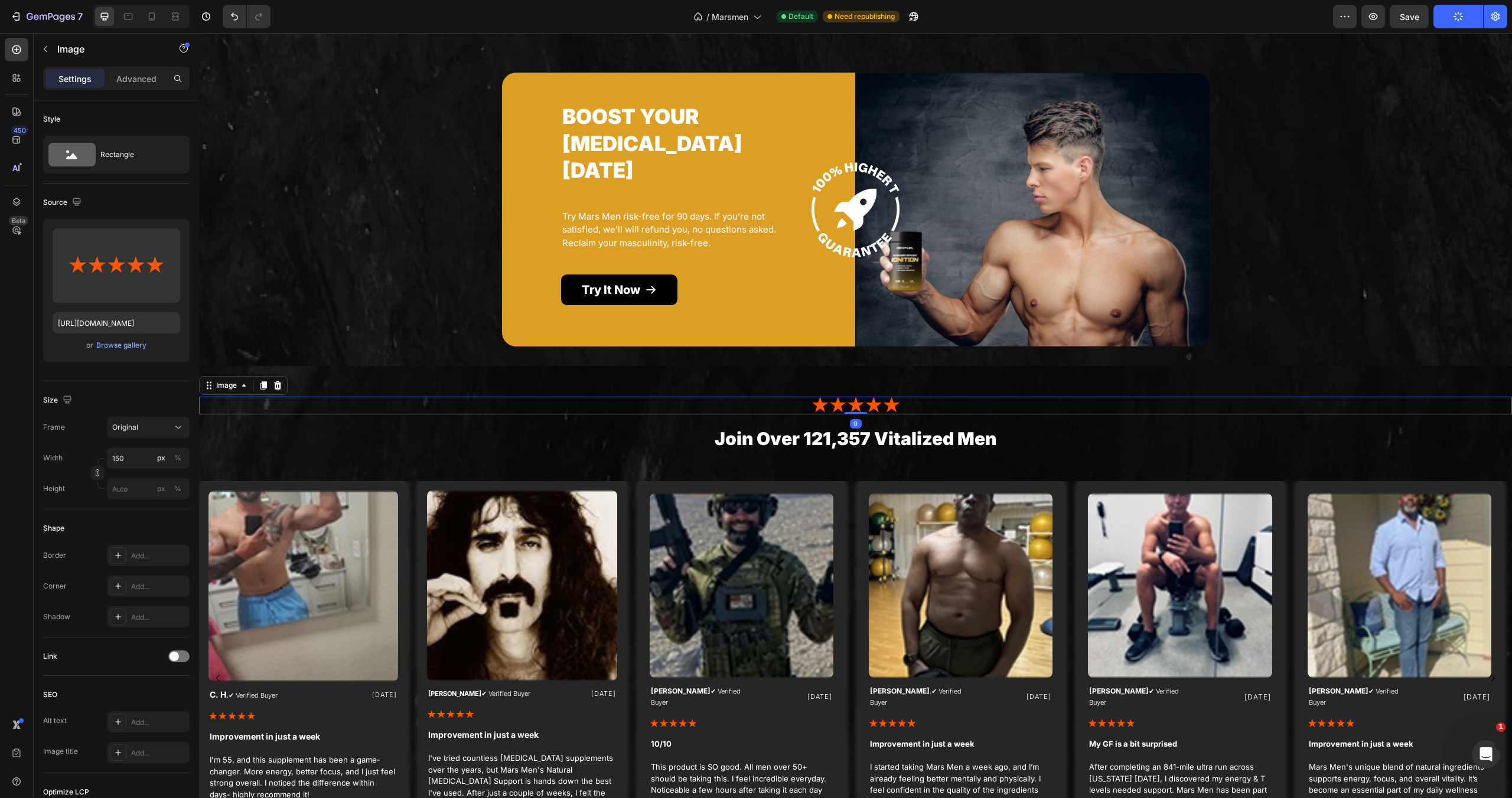
click at [873, 397] on img at bounding box center [856, 406] width 89 height 18
click at [689, 719] on img at bounding box center [674, 724] width 47 height 10
click at [877, 397] on img at bounding box center [856, 406] width 89 height 18
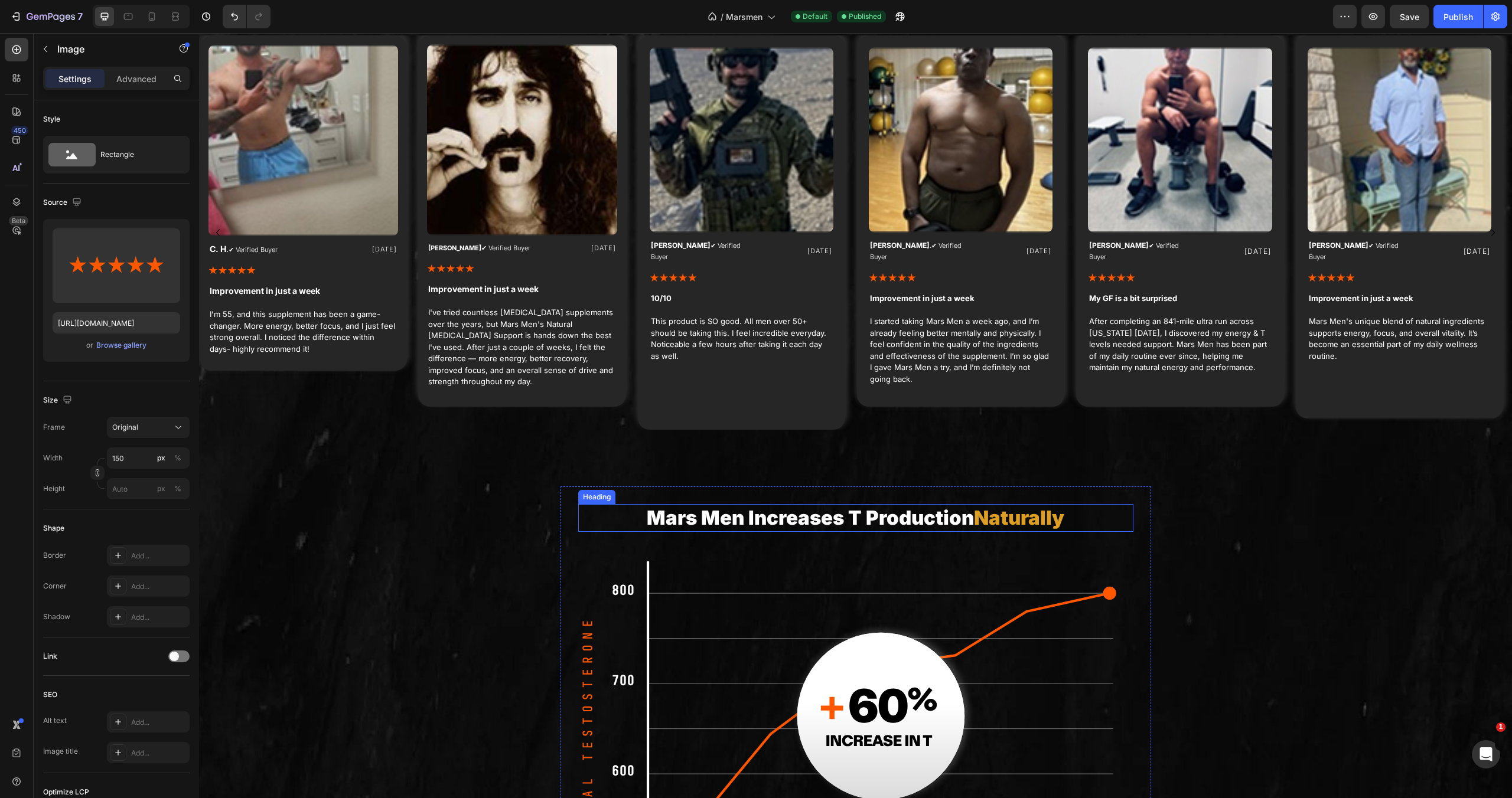
scroll to position [3311, 0]
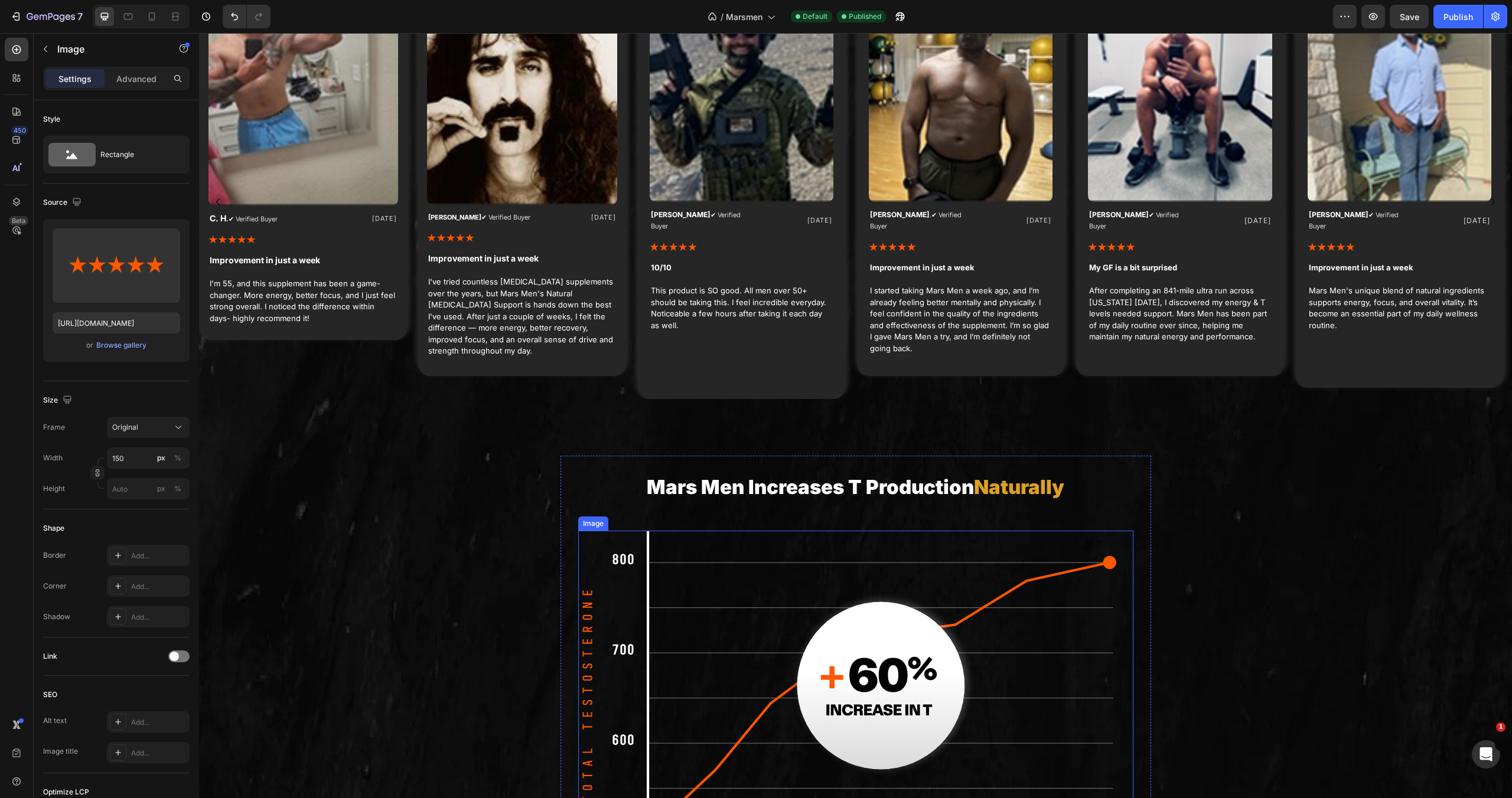
click at [740, 549] on img at bounding box center [855, 743] width 555 height 425
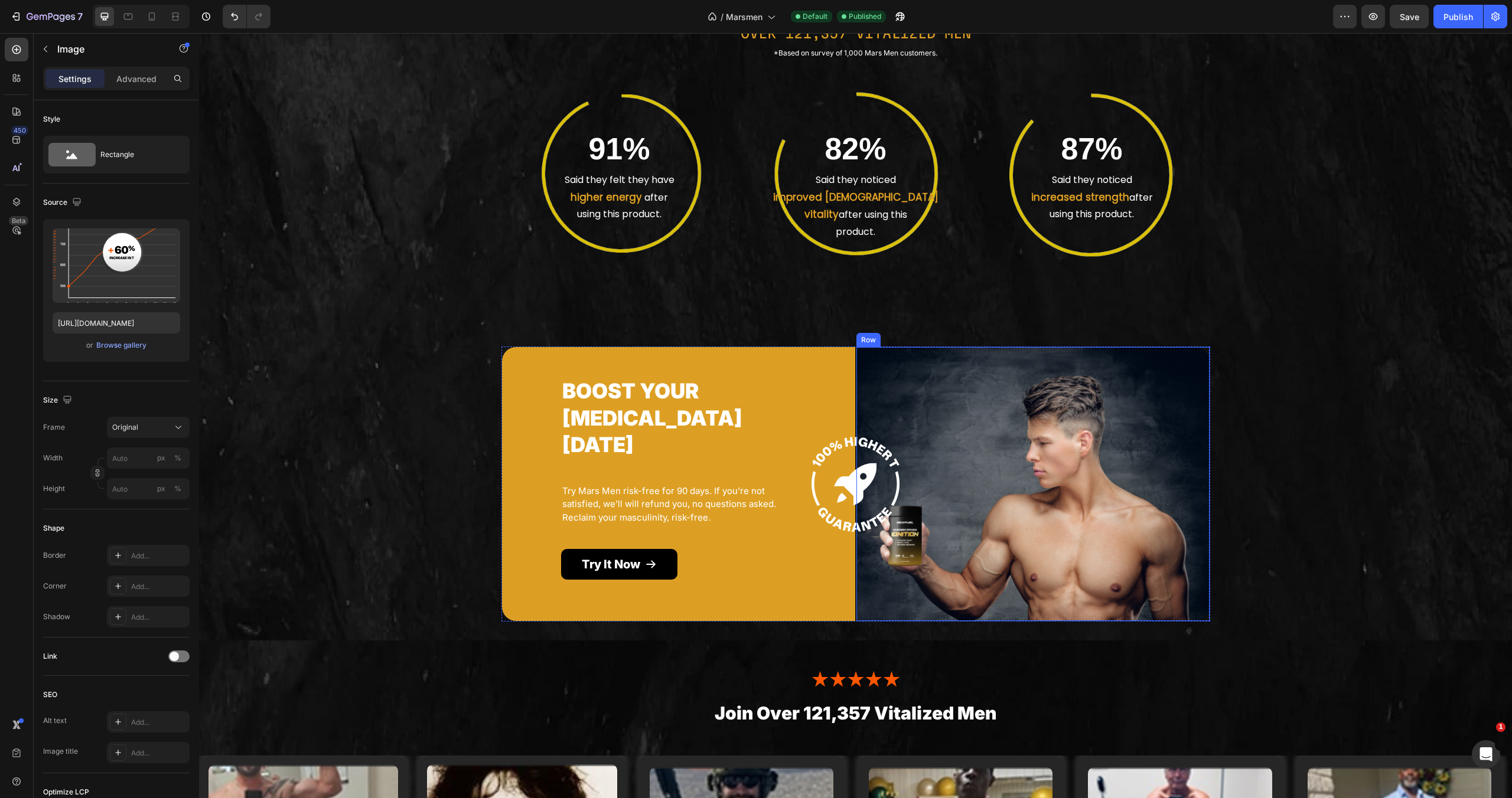
scroll to position [2716, 0]
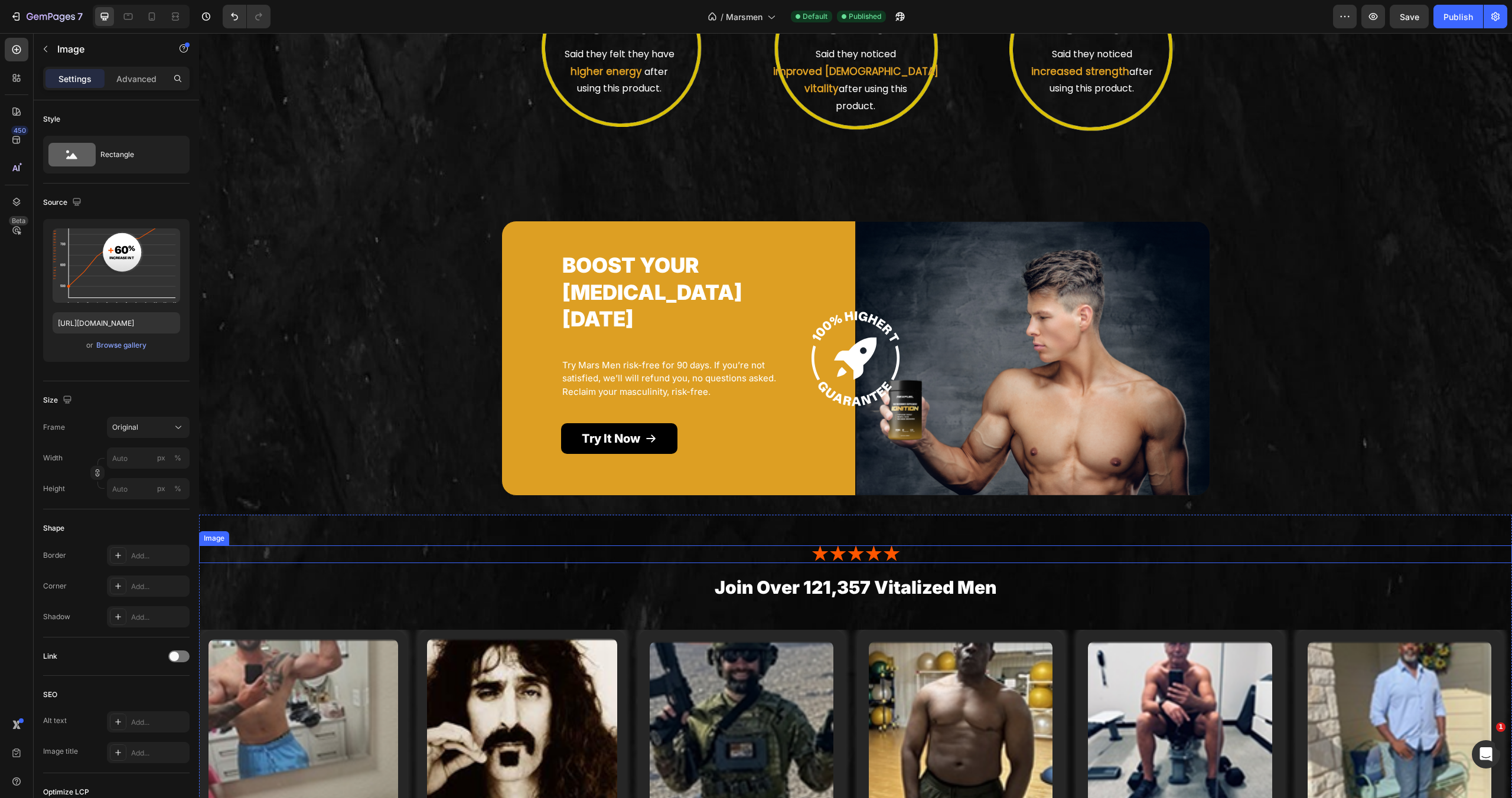
click at [857, 546] on img at bounding box center [856, 555] width 89 height 18
click at [132, 346] on div "Browse gallery" at bounding box center [121, 345] width 50 height 10
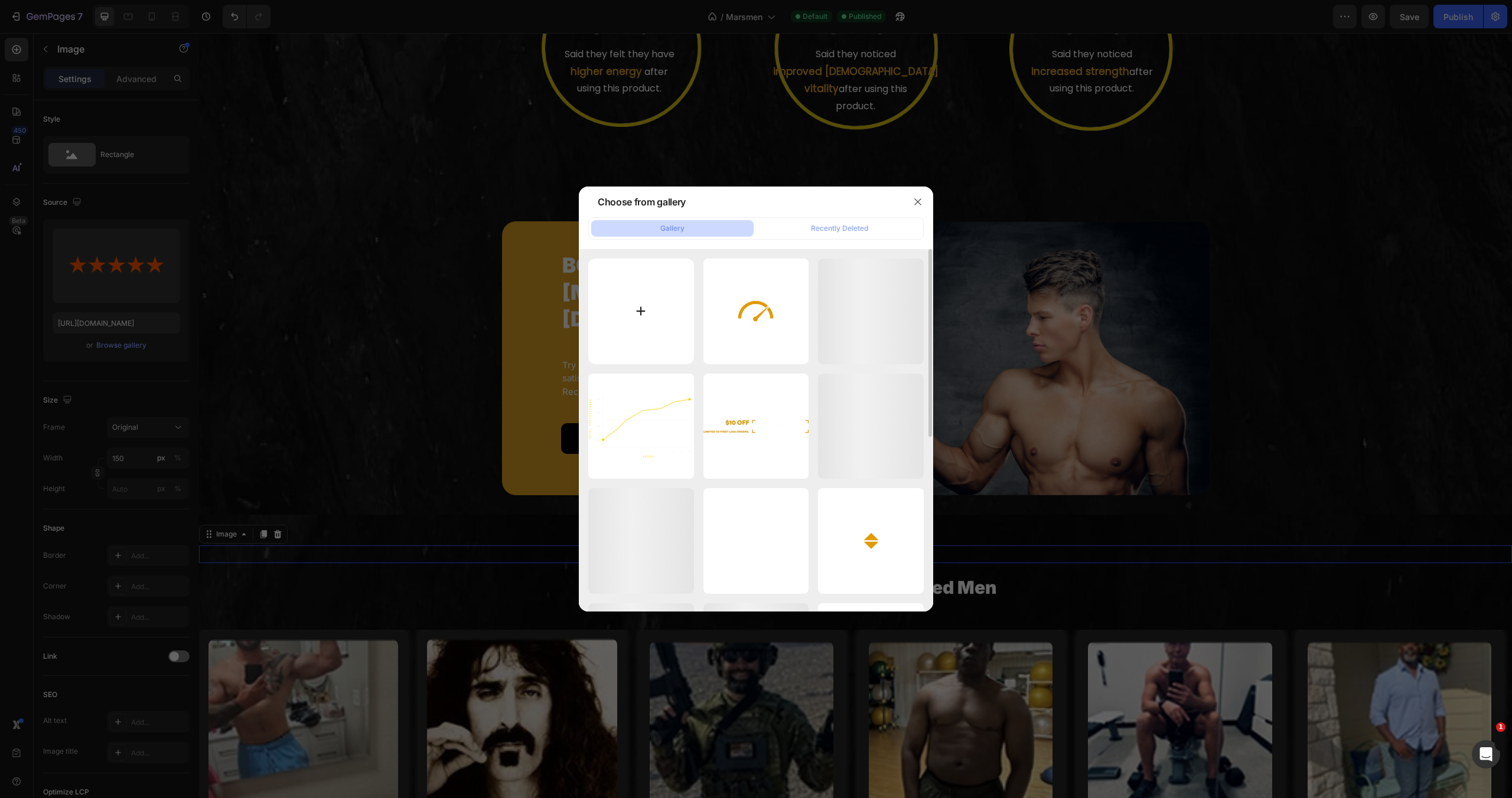
click at [640, 319] on input "file" at bounding box center [641, 311] width 106 height 106
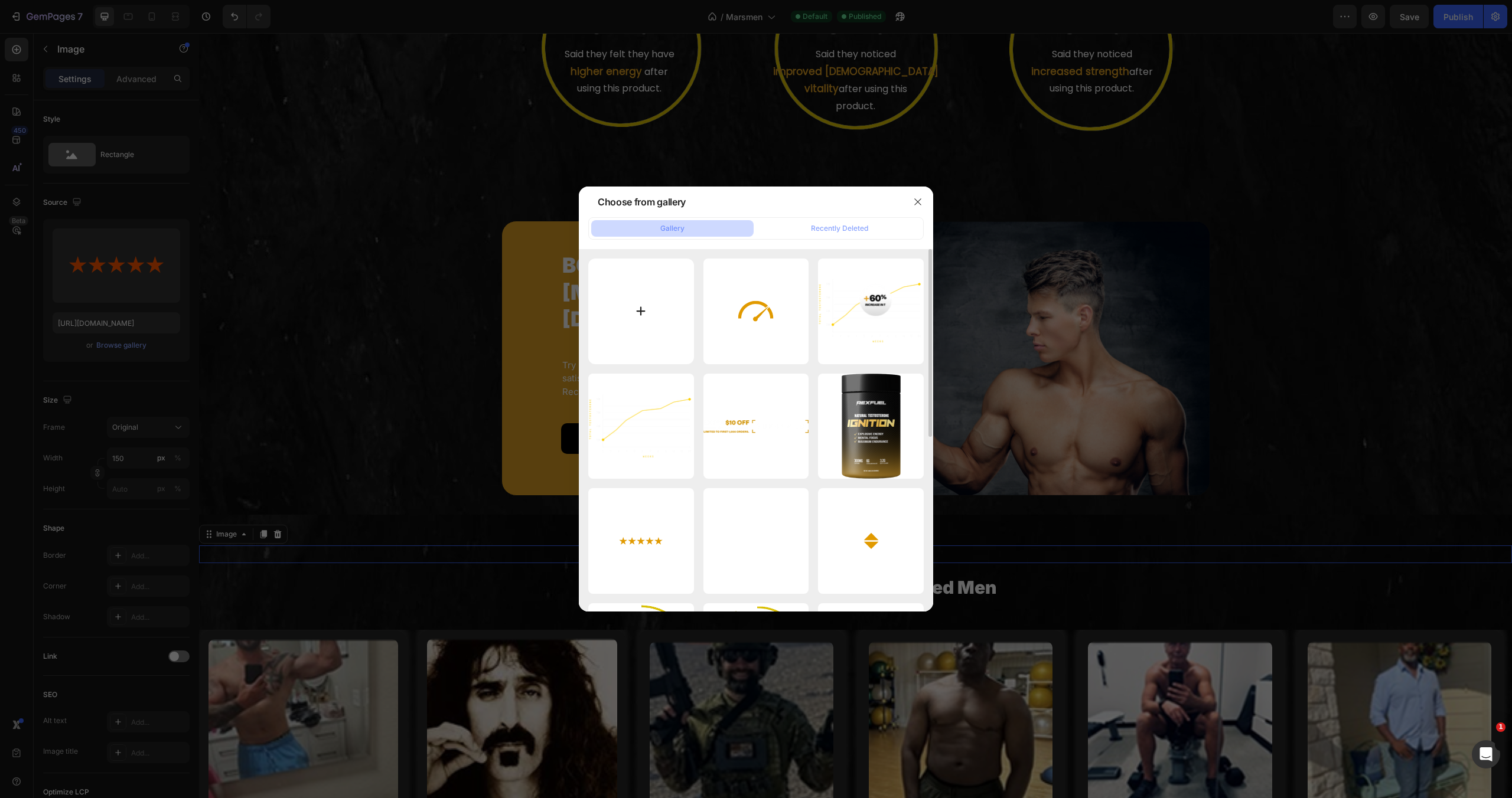
type input "C:\fakepath\Untitled design - 2025-08-26T153915.338.png"
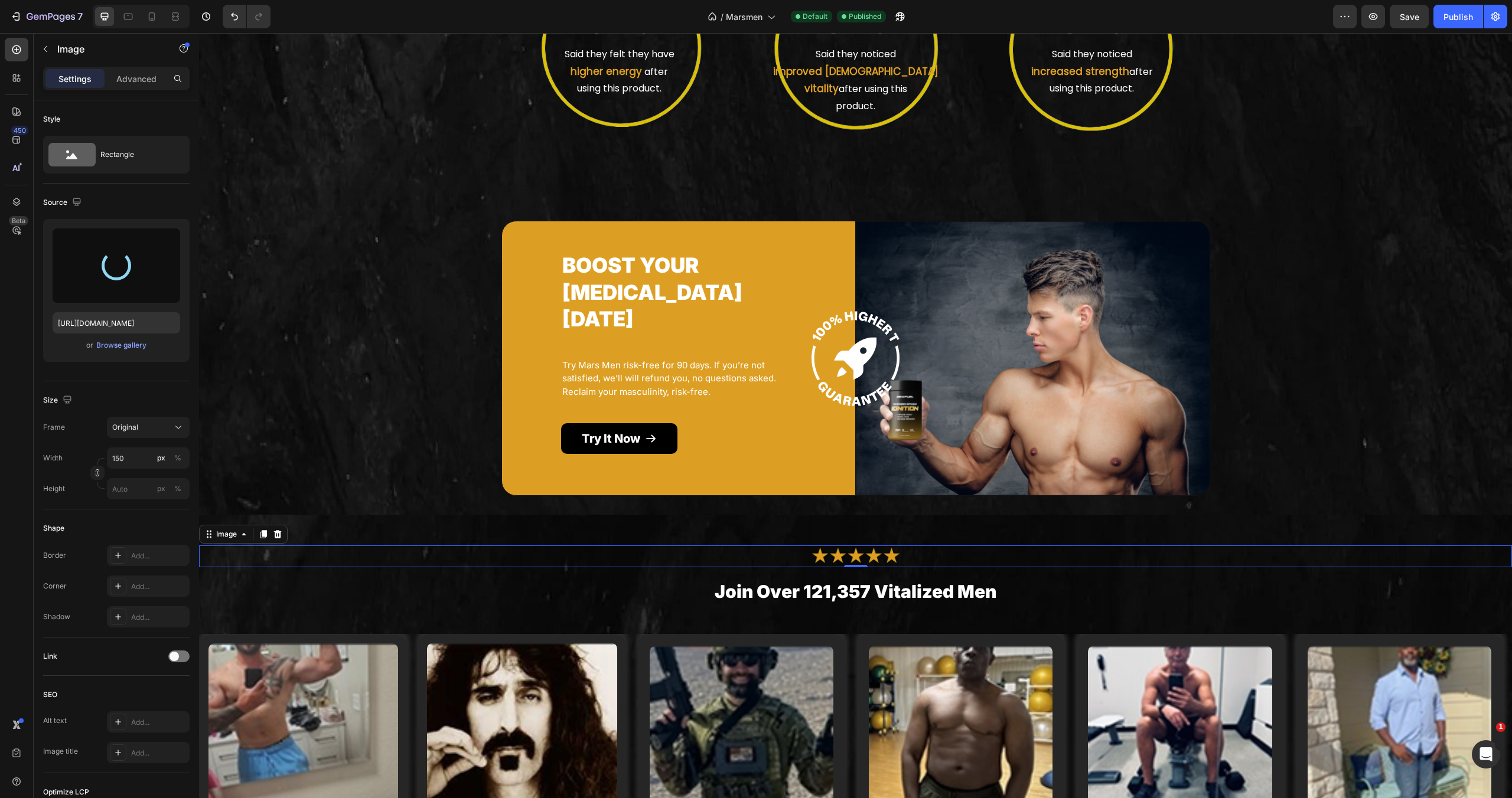
type input "[URL][DOMAIN_NAME]"
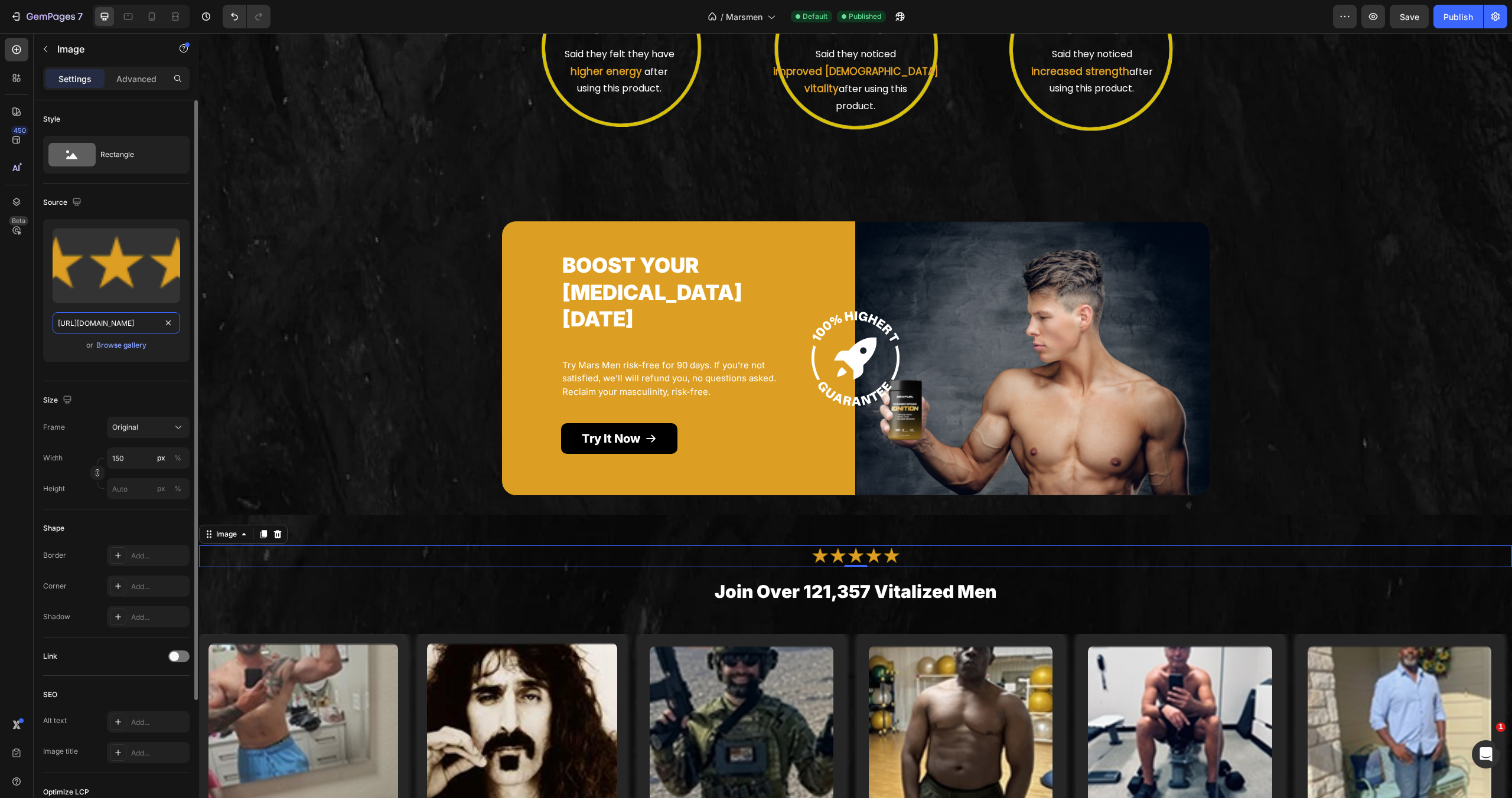
click at [138, 322] on input "[URL][DOMAIN_NAME]" at bounding box center [116, 323] width 128 height 21
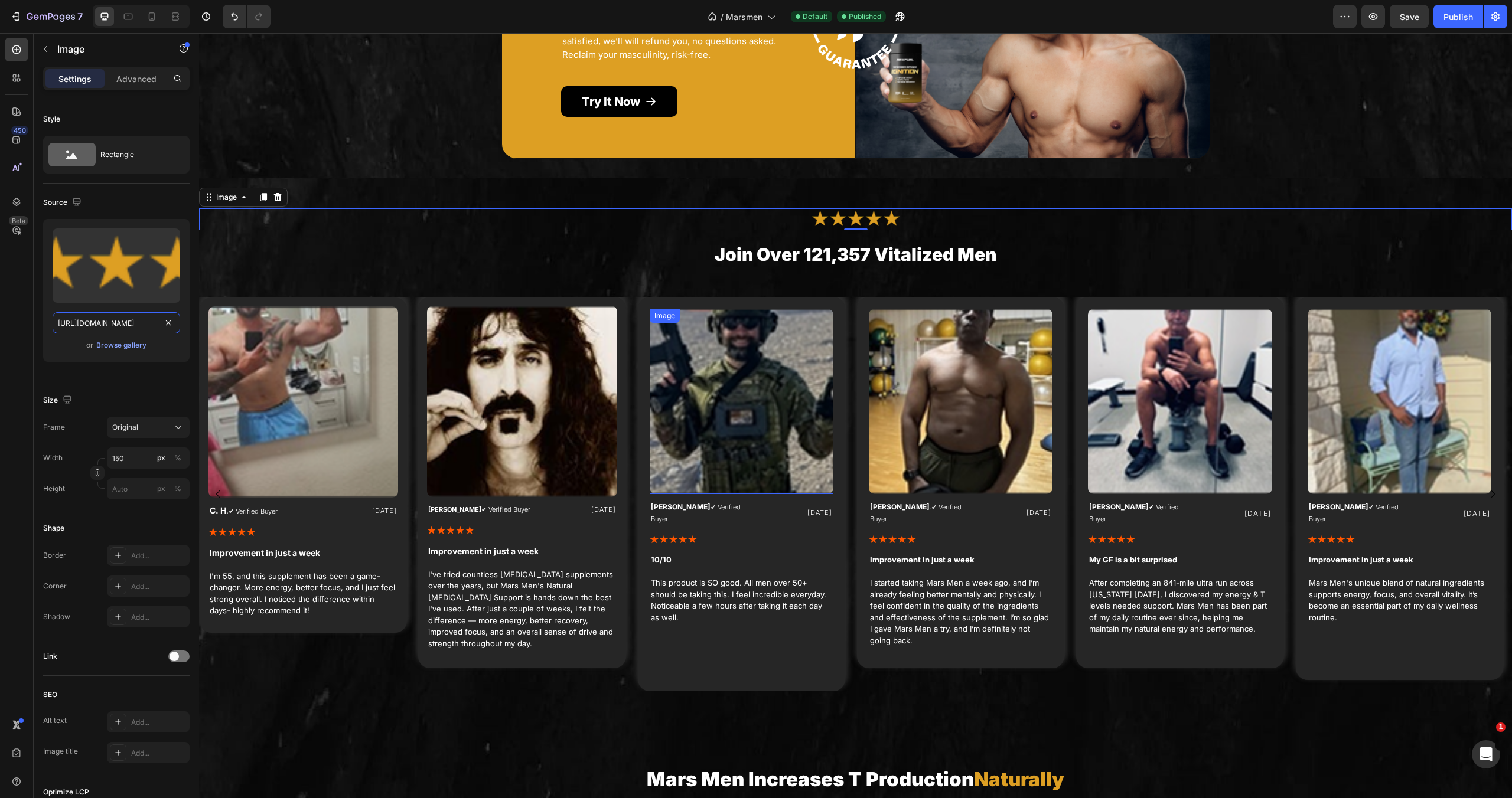
scroll to position [3087, 0]
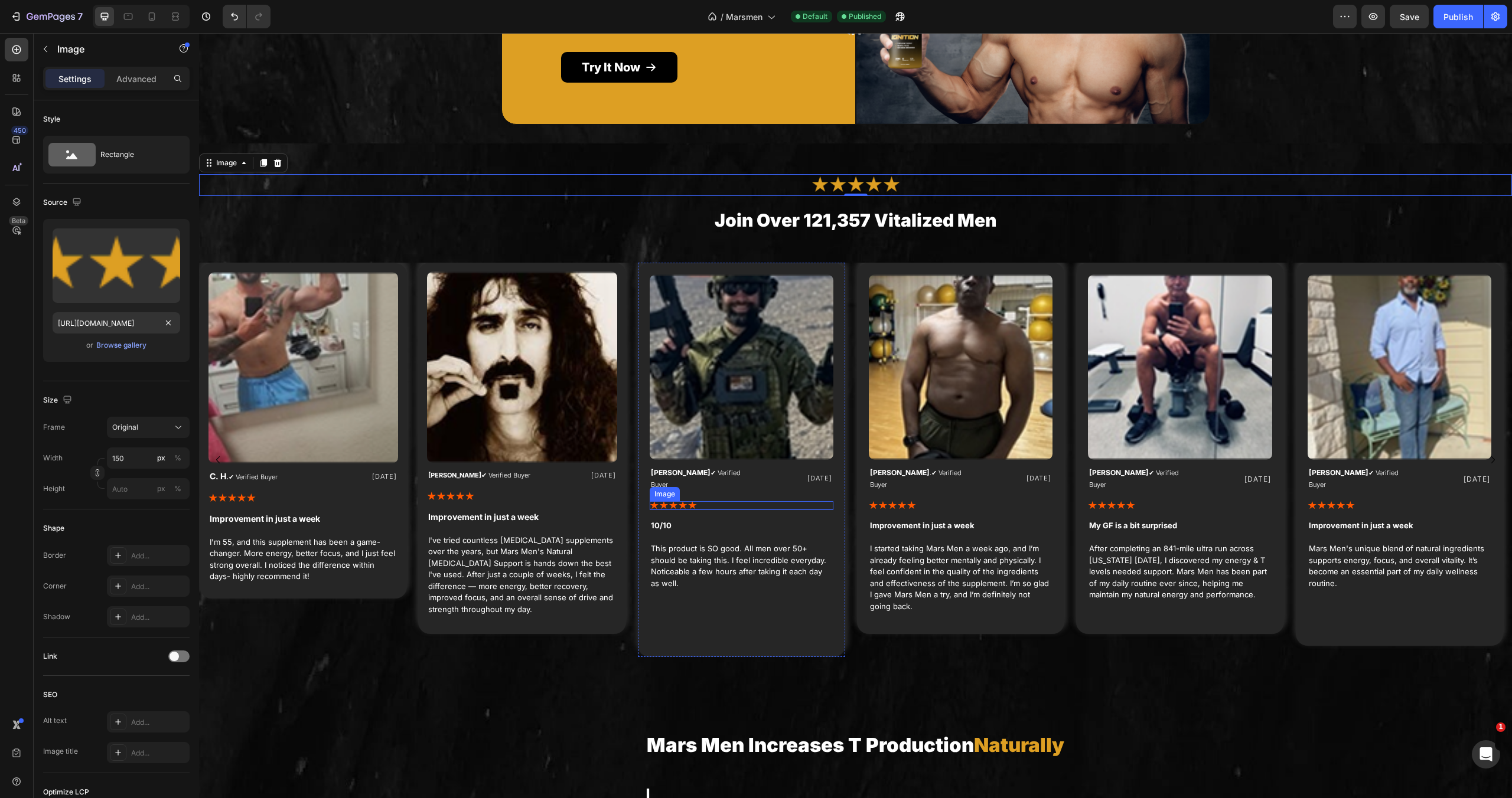
click at [669, 502] on img at bounding box center [674, 506] width 47 height 10
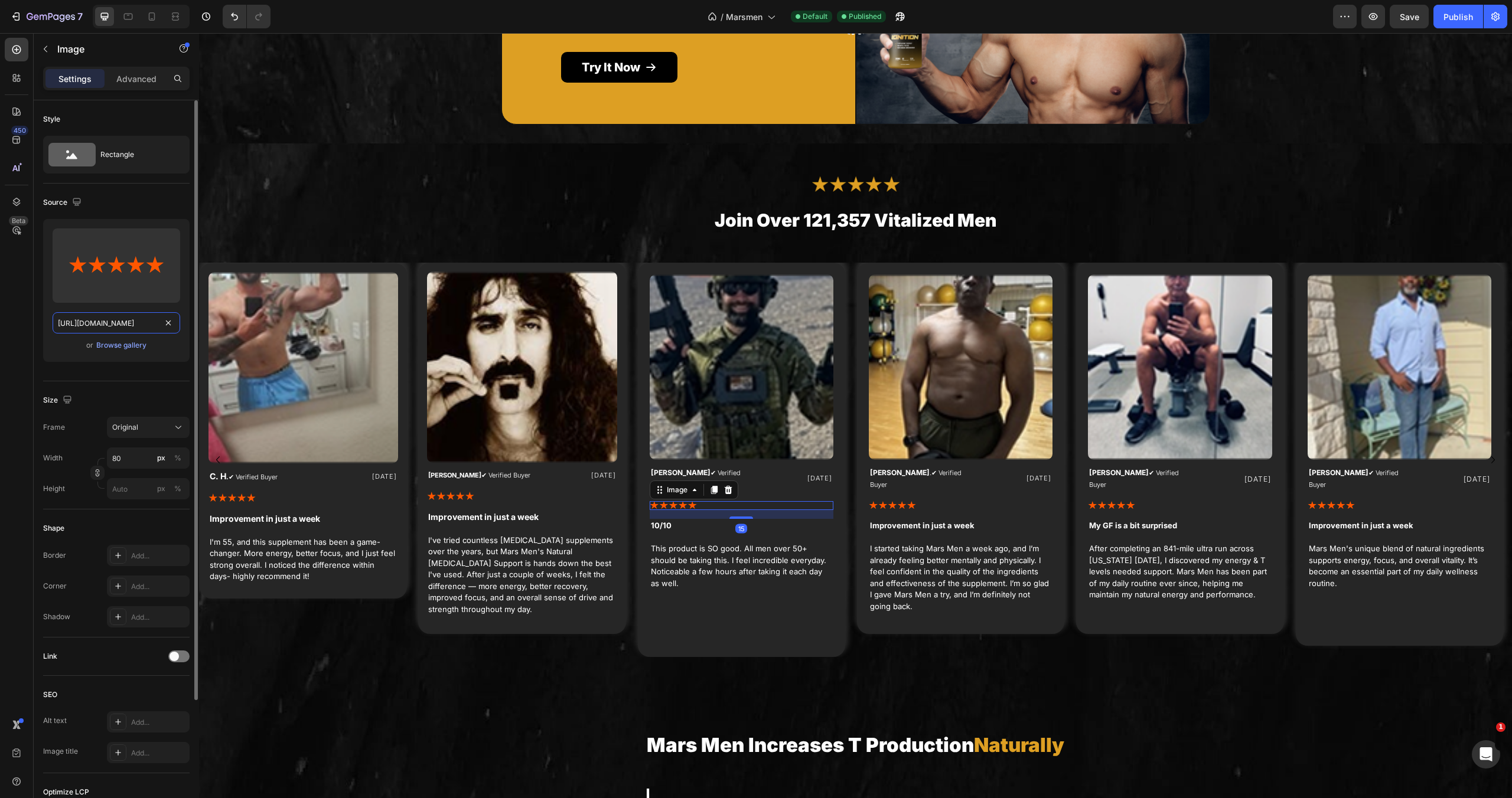
click at [148, 322] on input "https://files.gempages.net/gempages_575592633515115346-40446033-57e0-412a-8501-…" at bounding box center [116, 323] width 128 height 21
paste input "cdn.shopify.com/s/files/1/0755/5412/8085/files/gempages_575592633515115346-dc0e…"
type input "[URL][DOMAIN_NAME]"
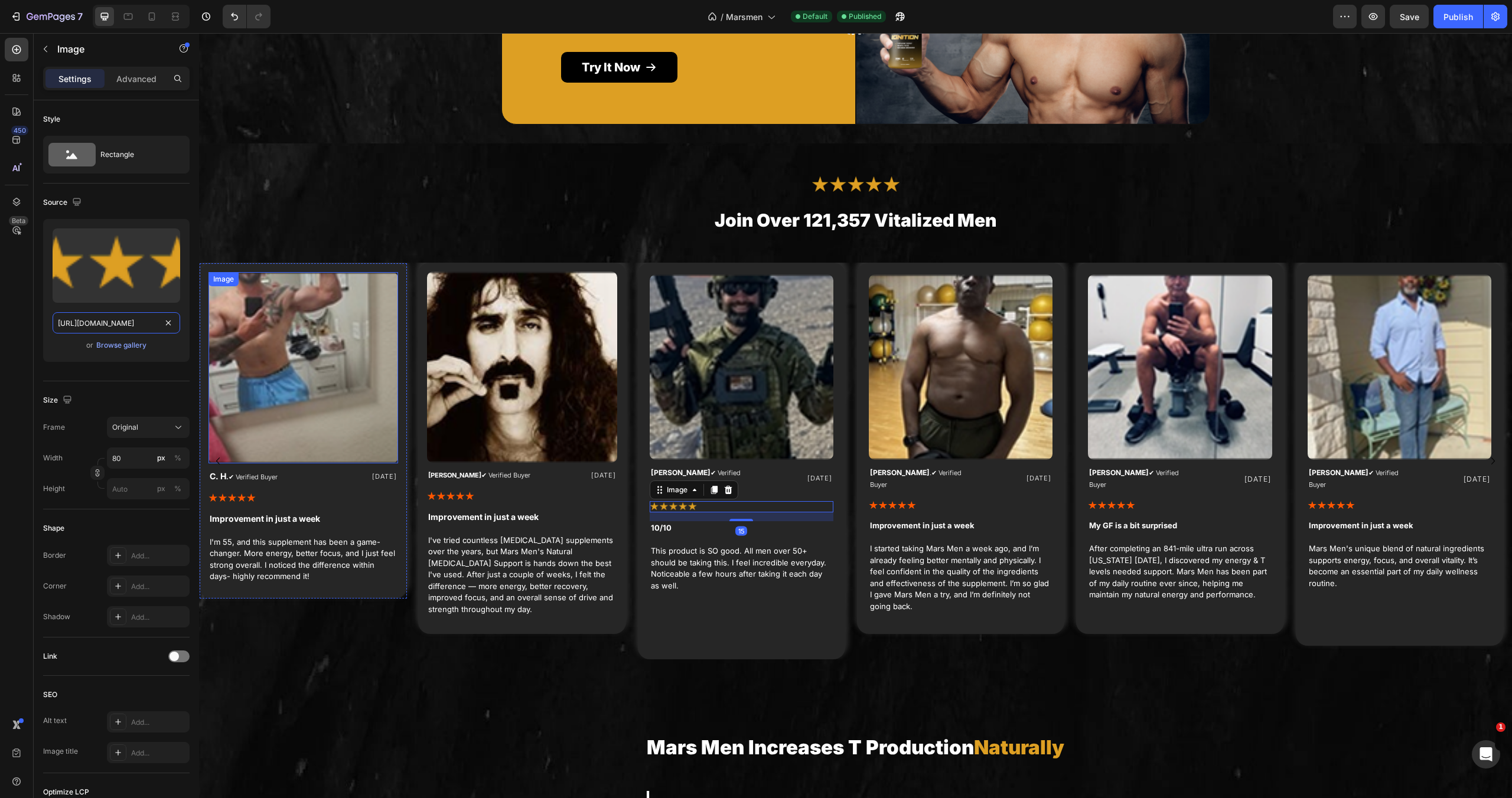
scroll to position [0, 362]
click at [489, 492] on div at bounding box center [522, 497] width 190 height 10
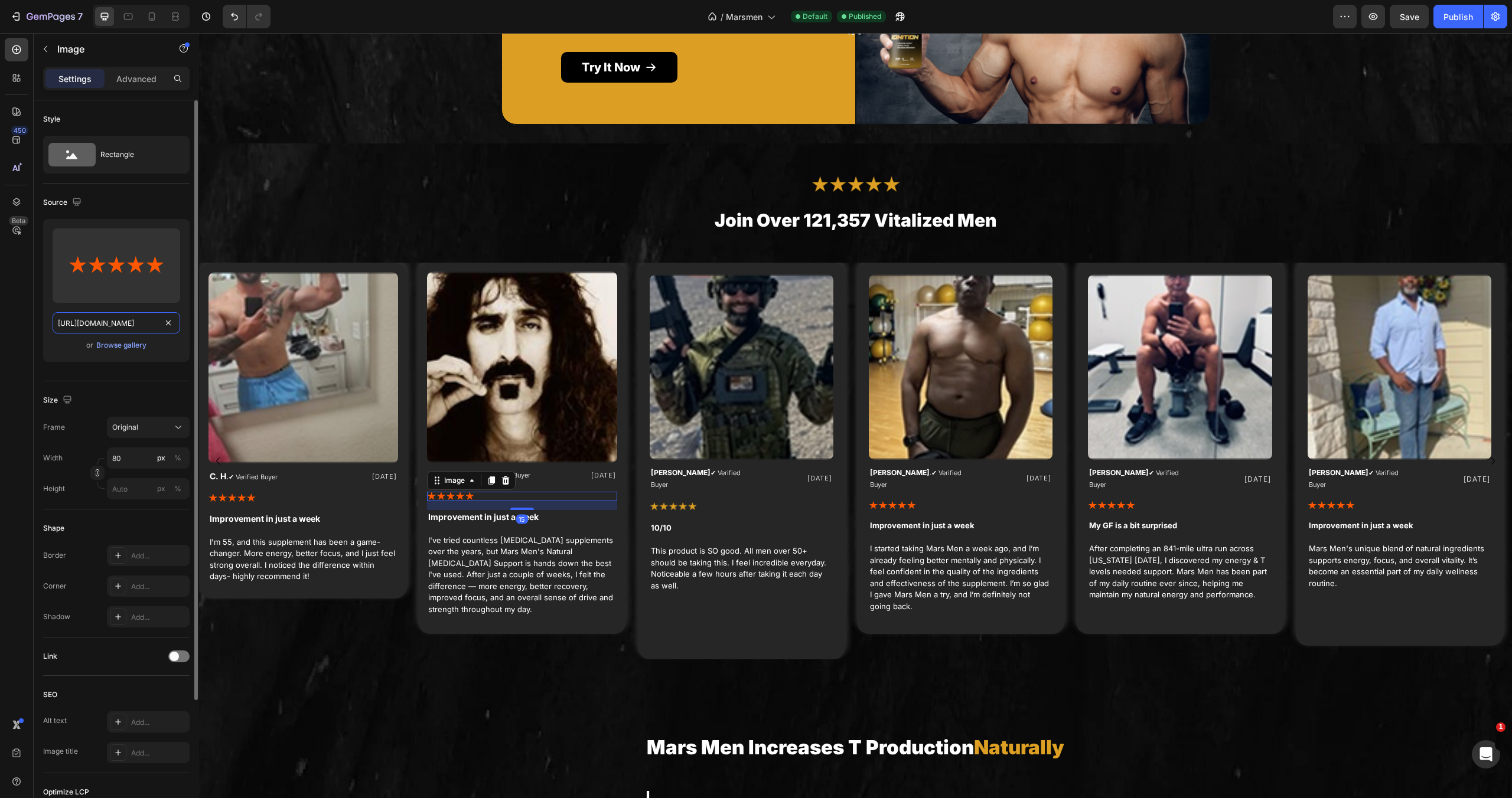
click at [131, 314] on input "https://files.gempages.net/gempages_575592633515115346-40446033-57e0-412a-8501-…" at bounding box center [116, 323] width 128 height 21
paste input "cdn.shopify.com/s/files/1/0755/5412/8085/files/gempages_575592633515115346-dc0e…"
type input "[URL][DOMAIN_NAME]"
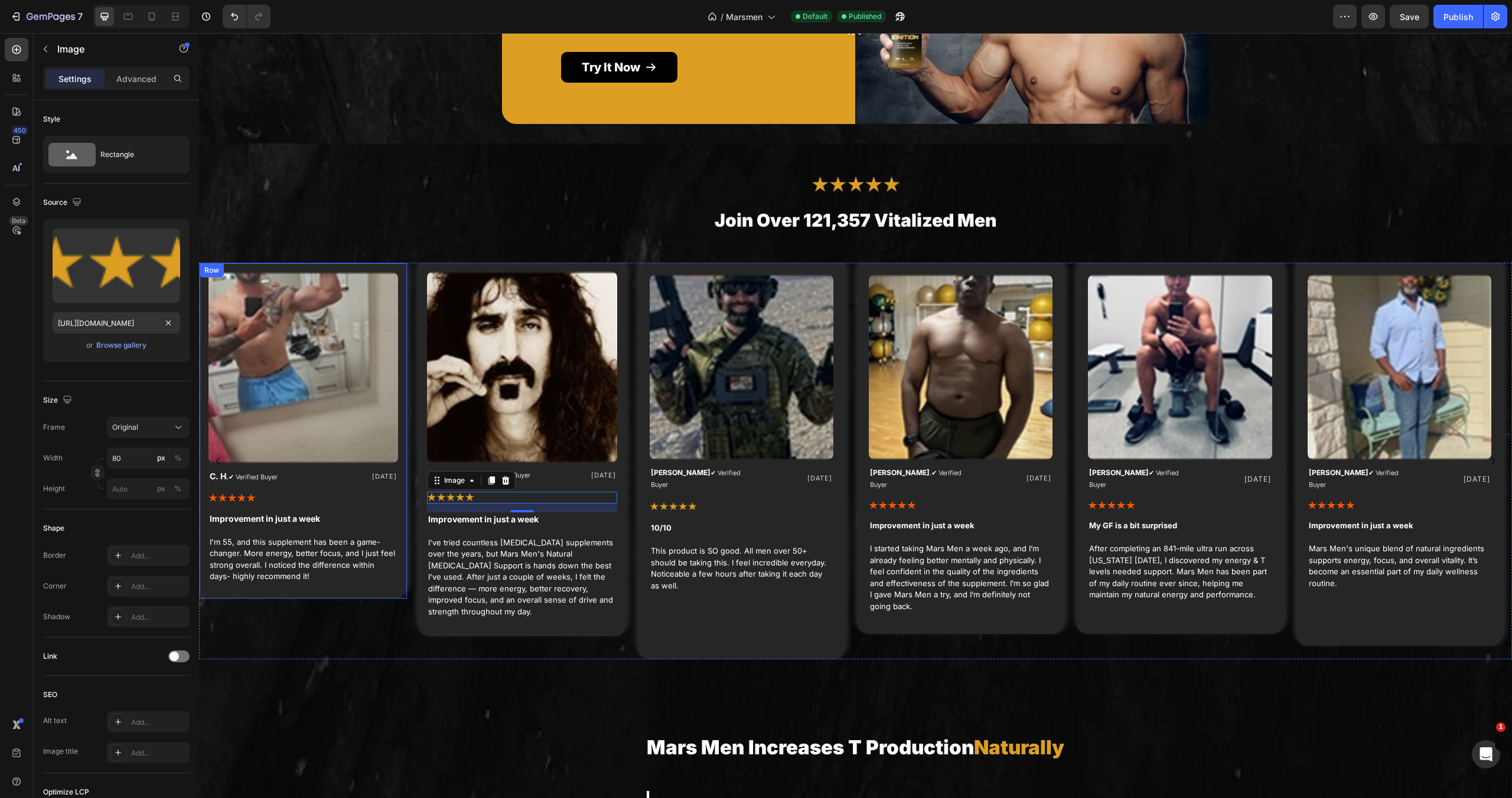
click at [253, 494] on img at bounding box center [232, 499] width 47 height 10
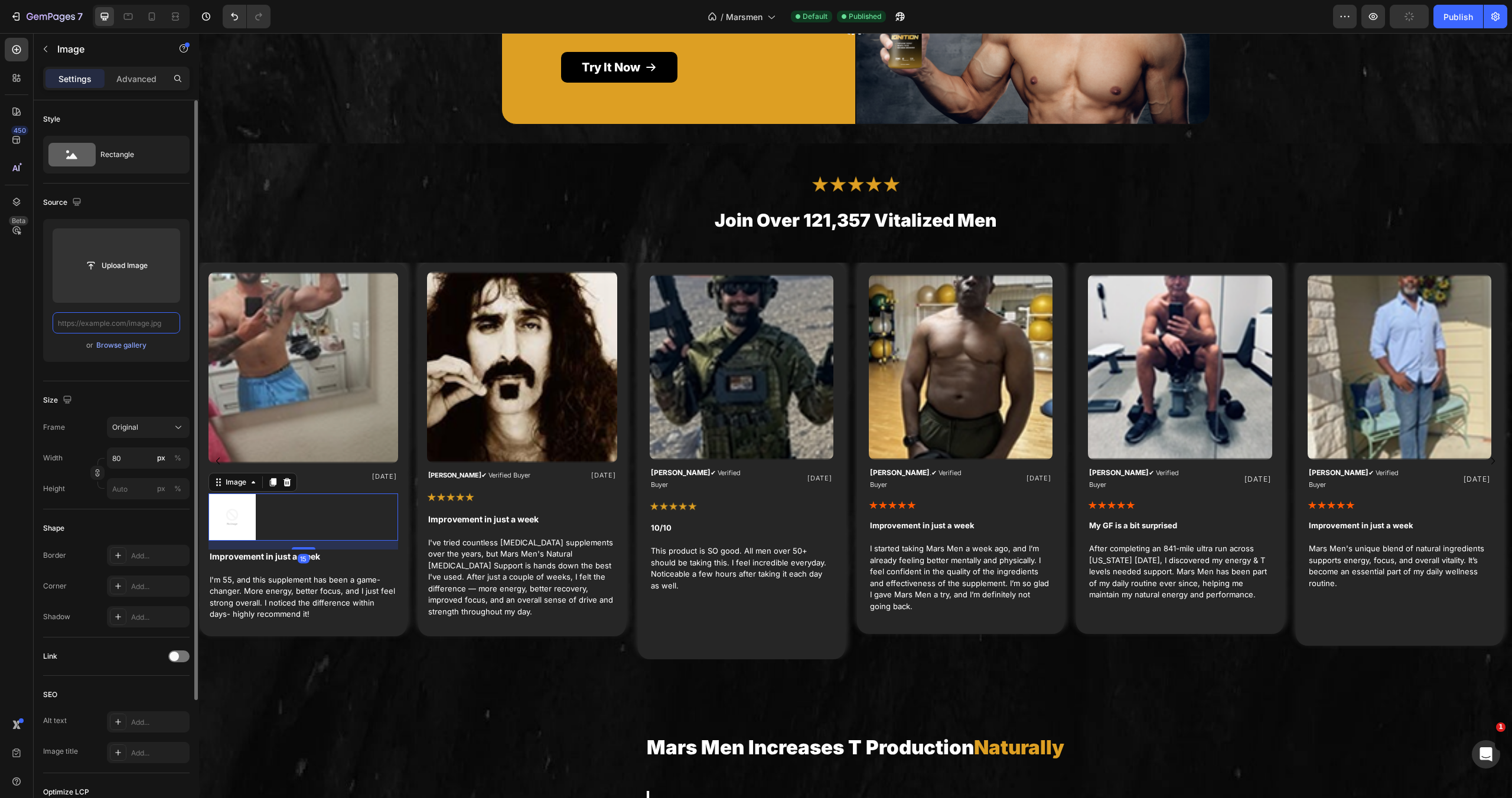
scroll to position [0, 0]
paste input "[URL][DOMAIN_NAME]"
type input "[URL][DOMAIN_NAME]"
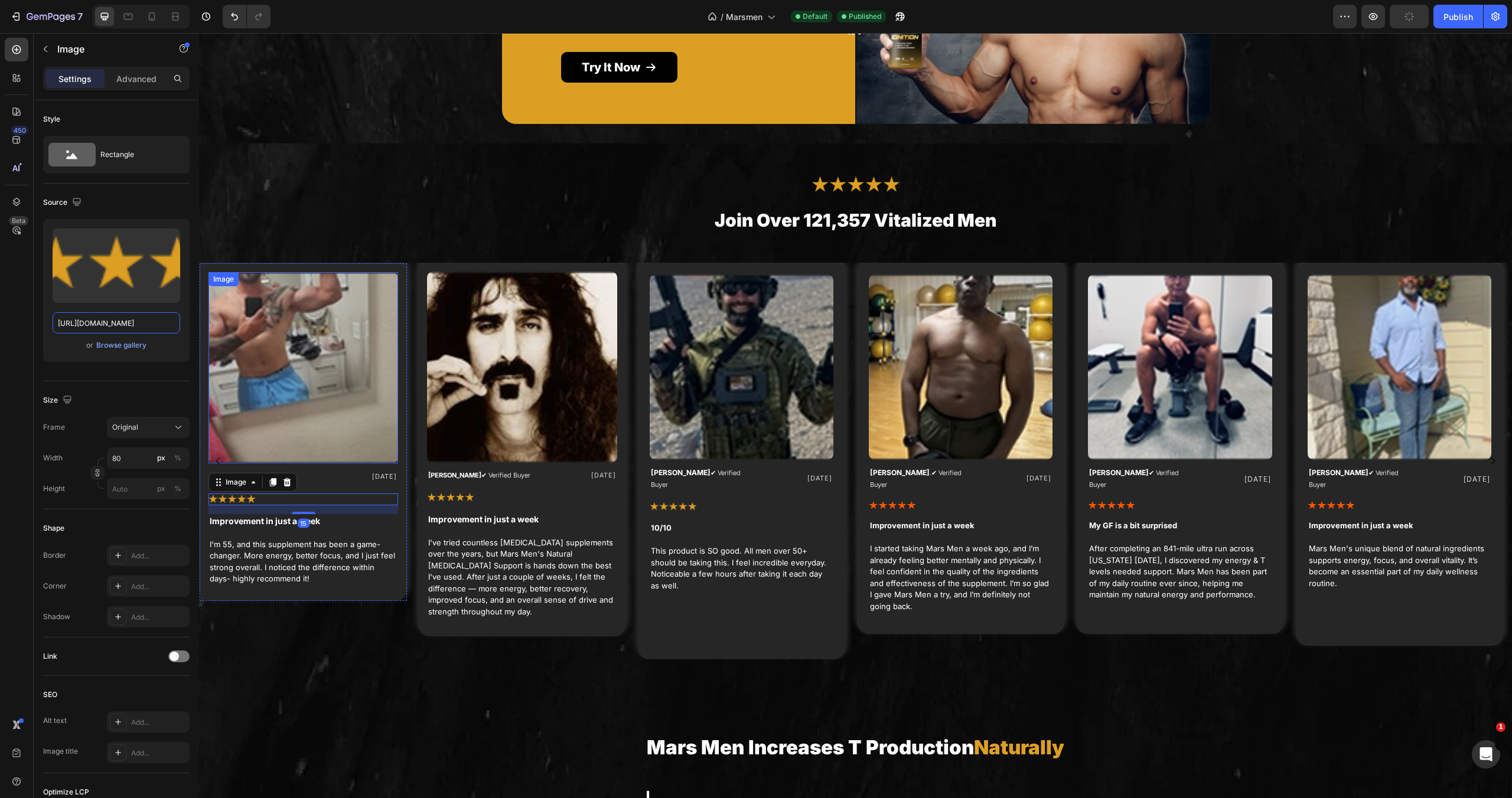
scroll to position [0, 362]
click at [913, 502] on img at bounding box center [893, 506] width 47 height 10
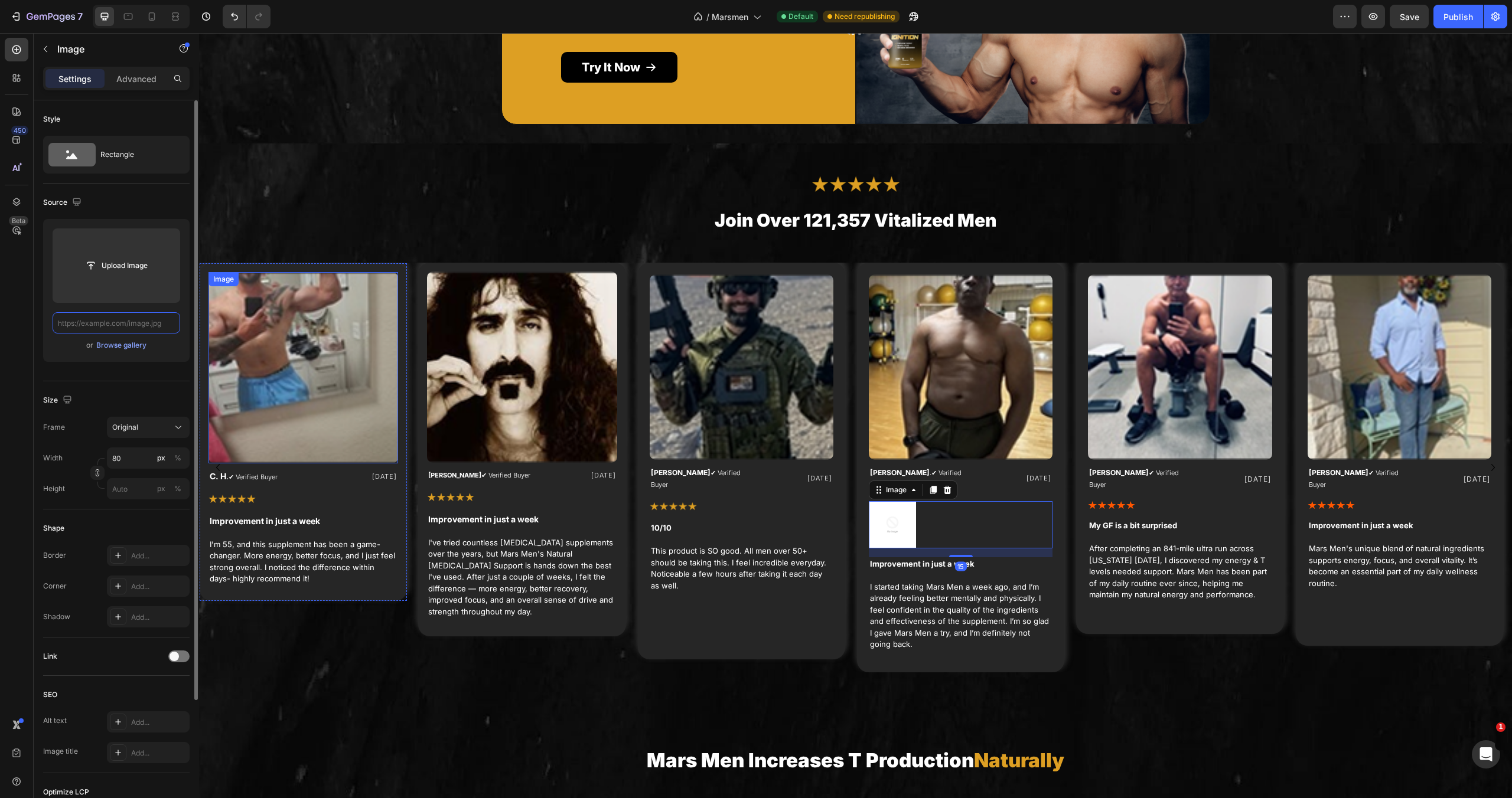
paste input "[URL][DOMAIN_NAME]"
type input "[URL][DOMAIN_NAME]"
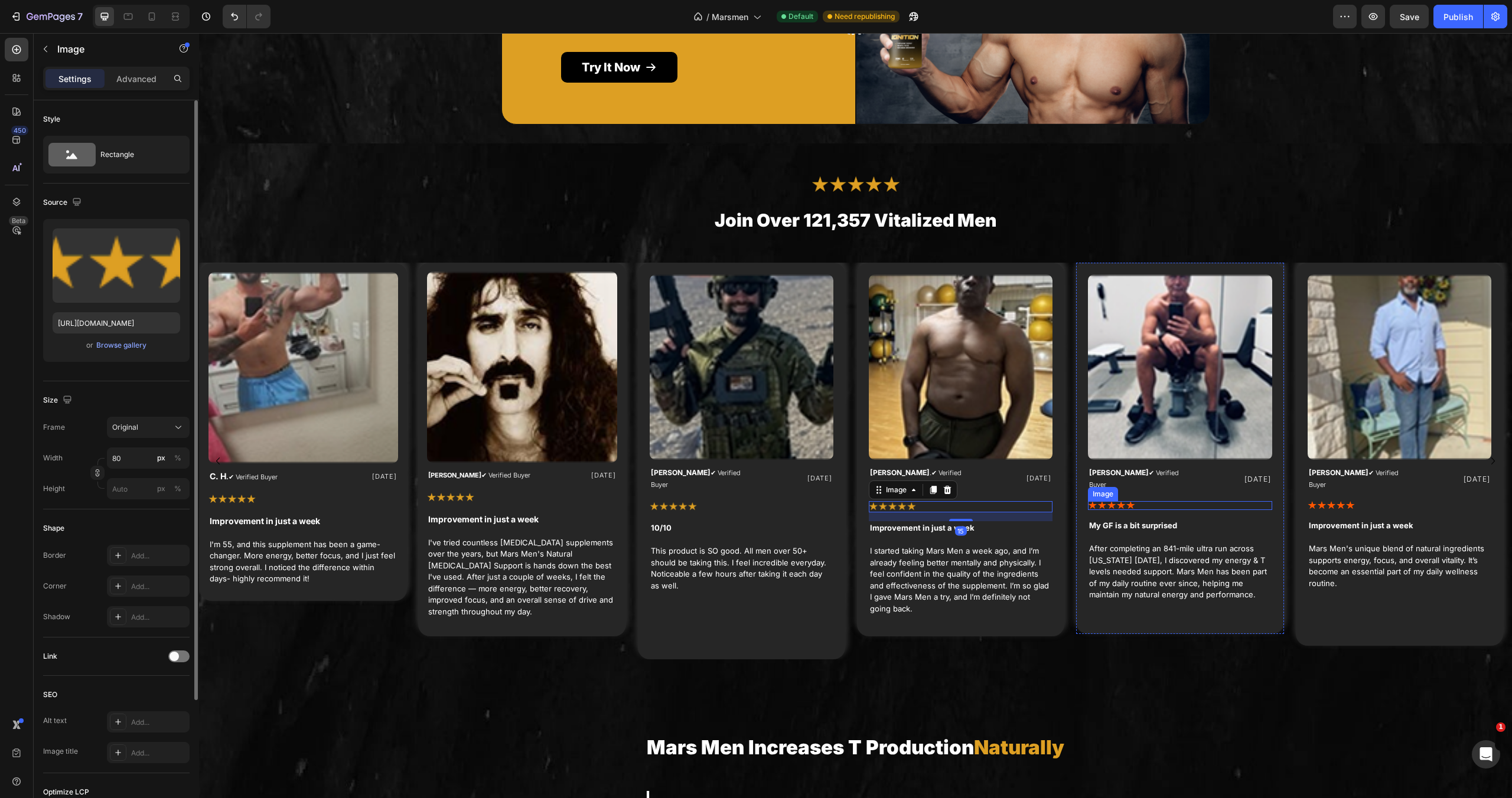
click at [1131, 502] on img at bounding box center [1111, 506] width 47 height 10
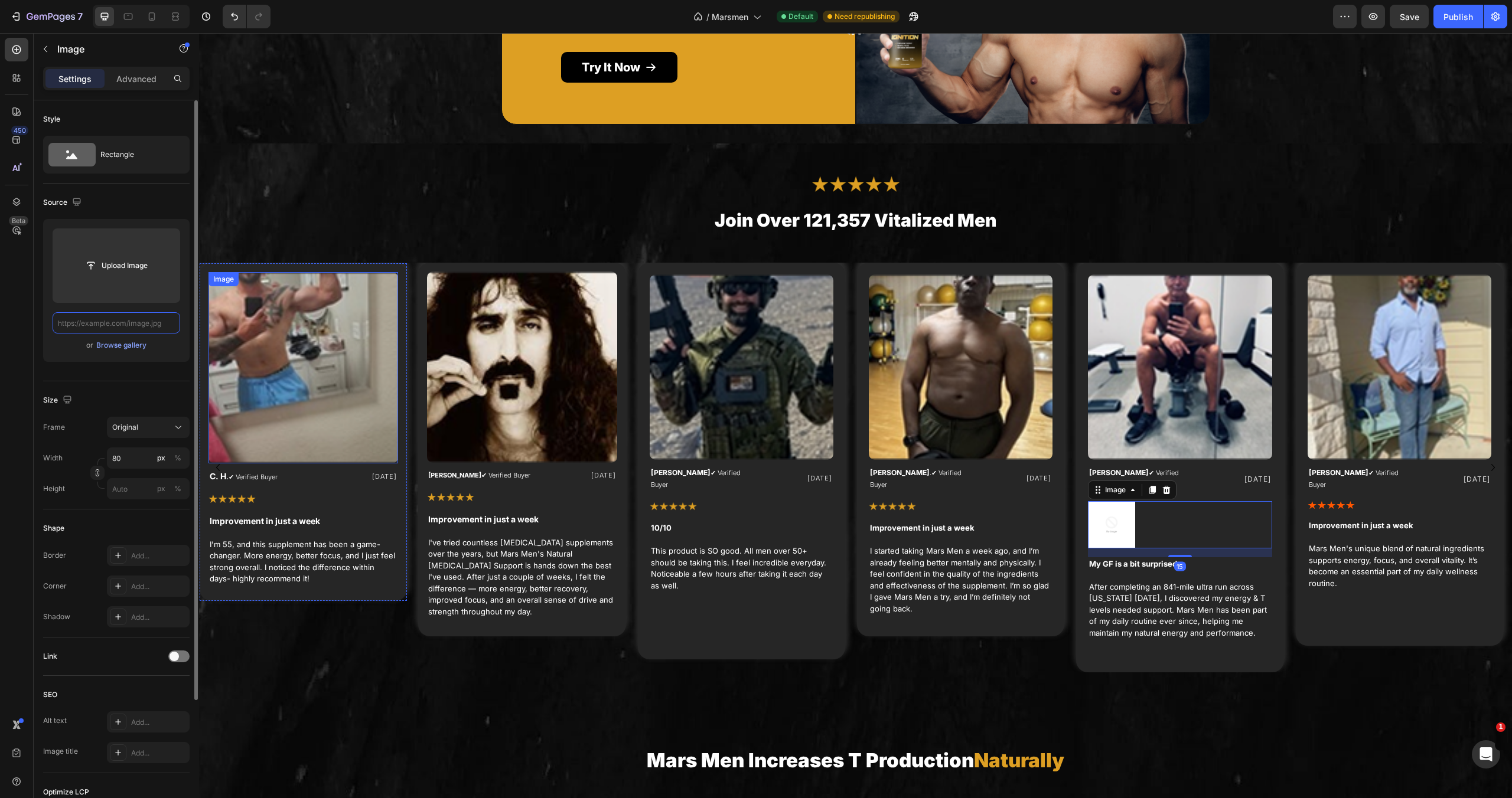
paste input "[URL][DOMAIN_NAME]"
type input "[URL][DOMAIN_NAME]"
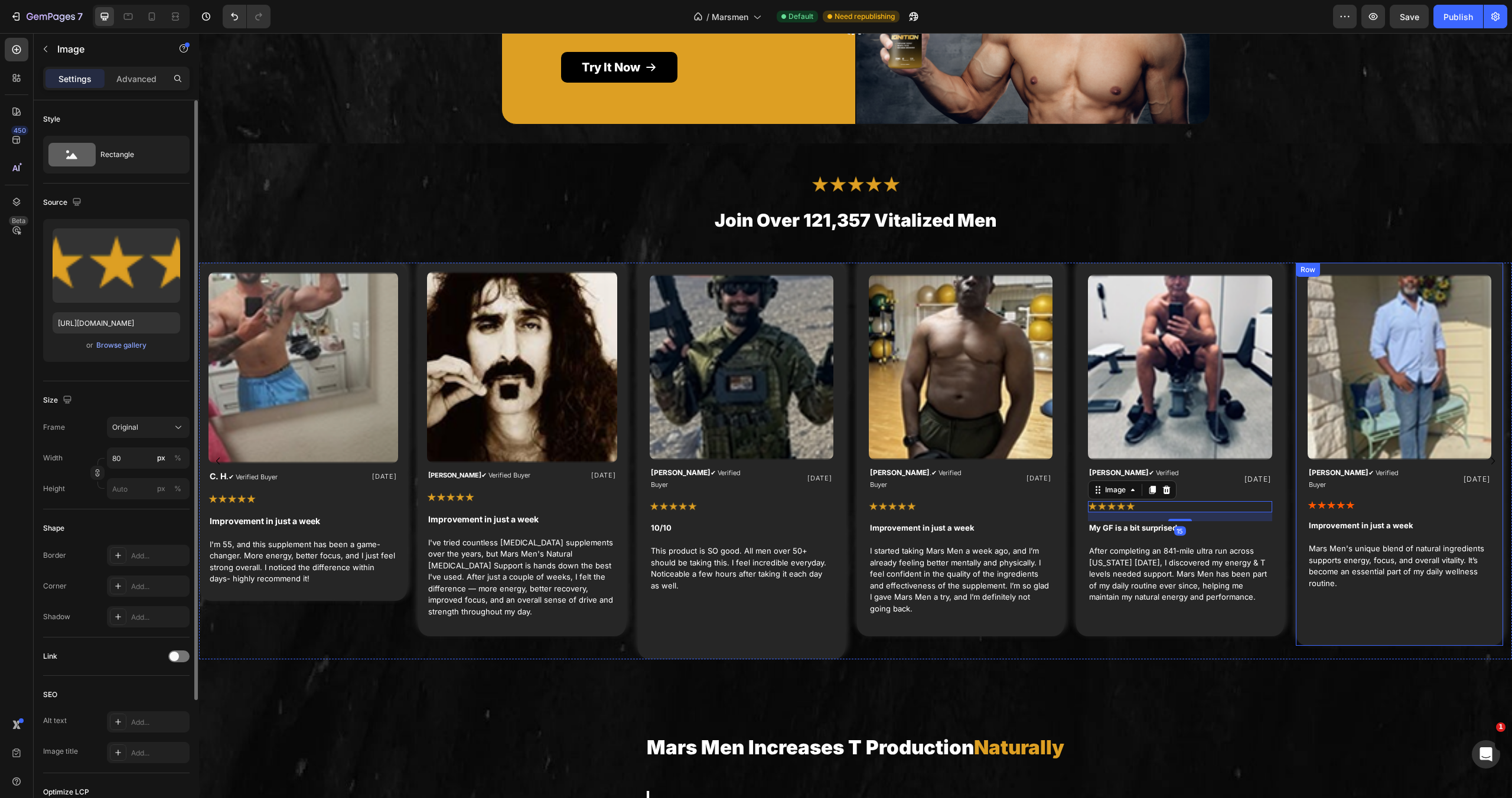
click at [1323, 502] on img at bounding box center [1331, 506] width 47 height 10
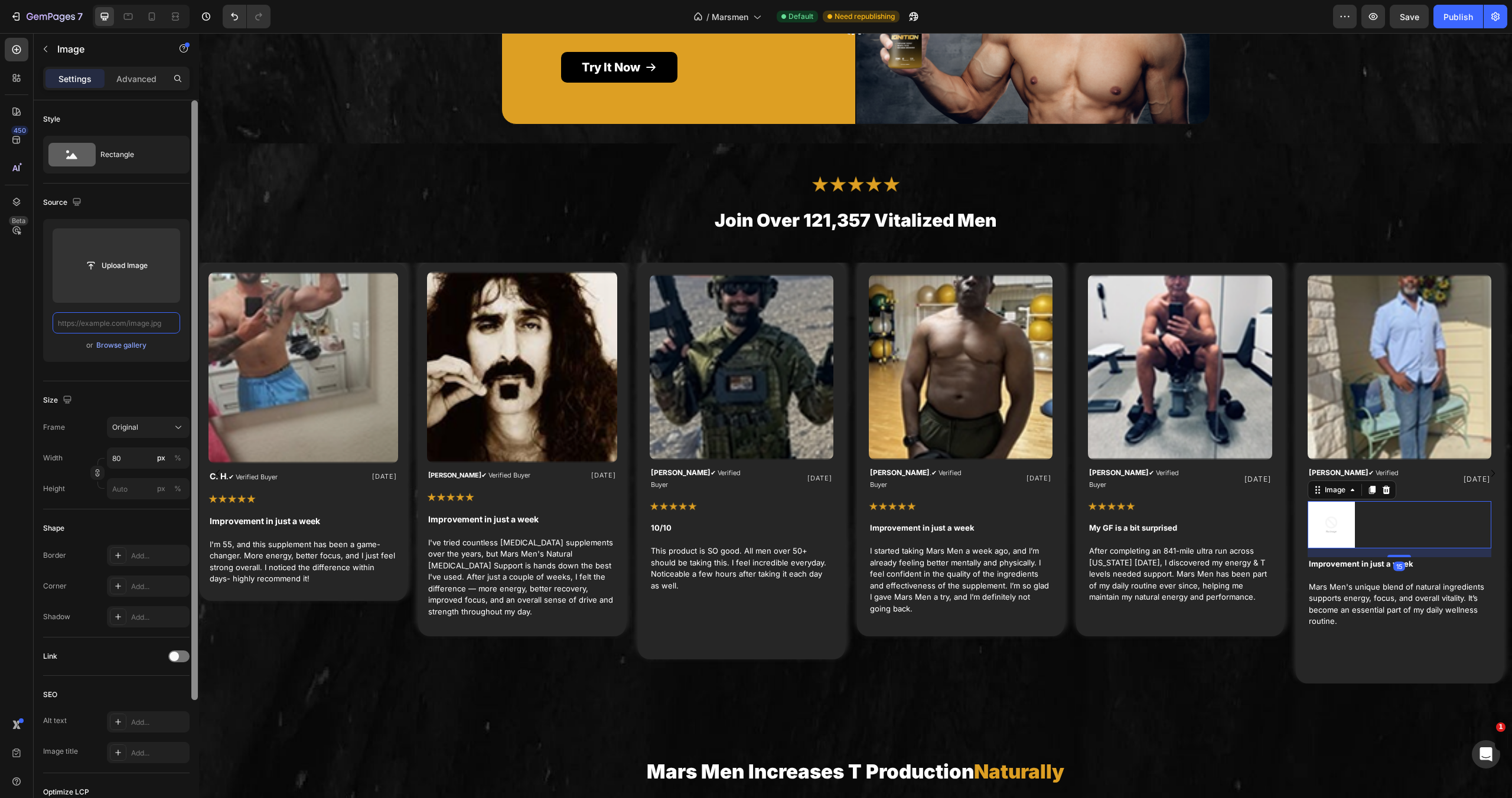
paste input "[URL][DOMAIN_NAME]"
type input "[URL][DOMAIN_NAME]"
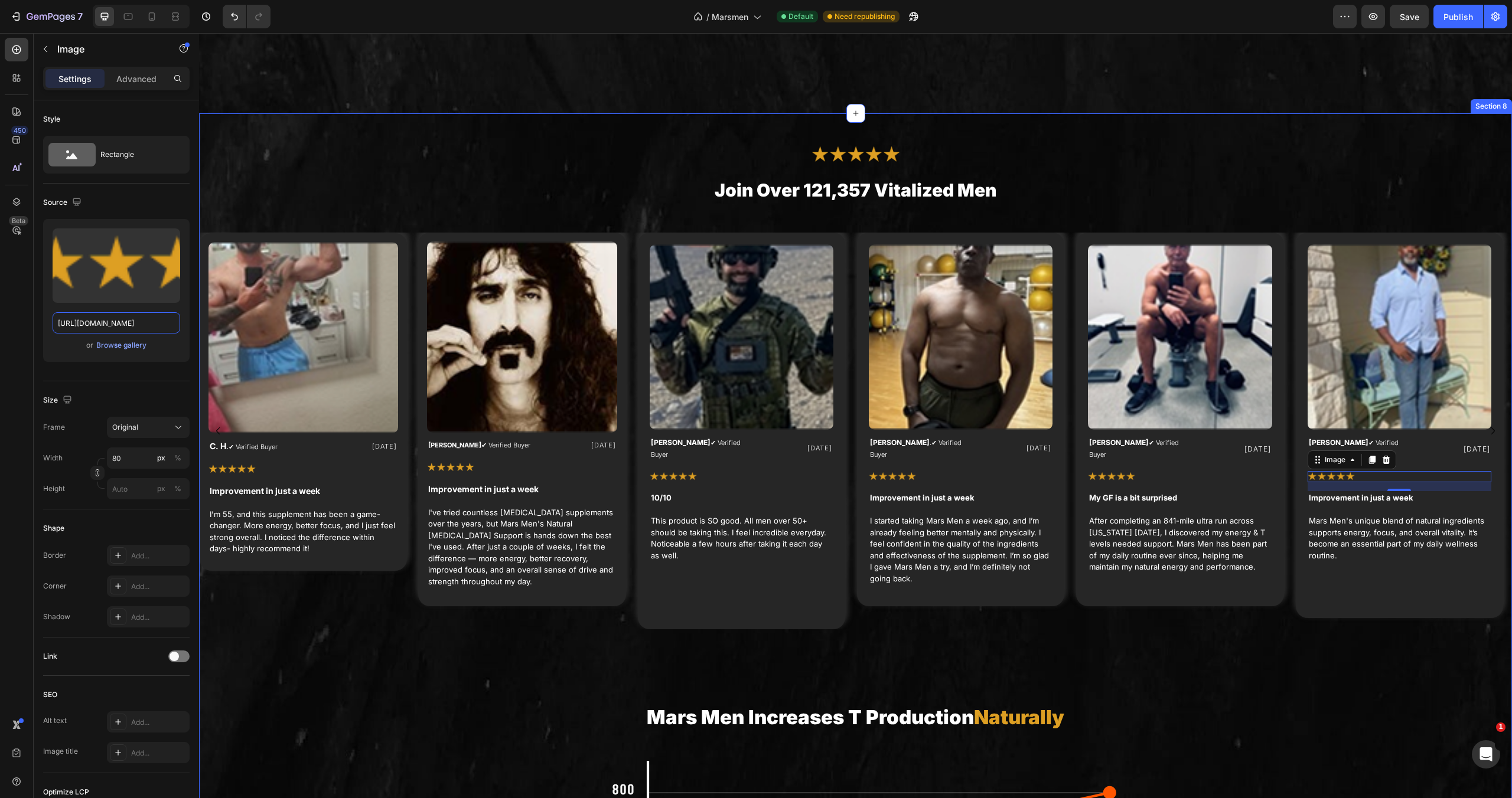
scroll to position [3470, 0]
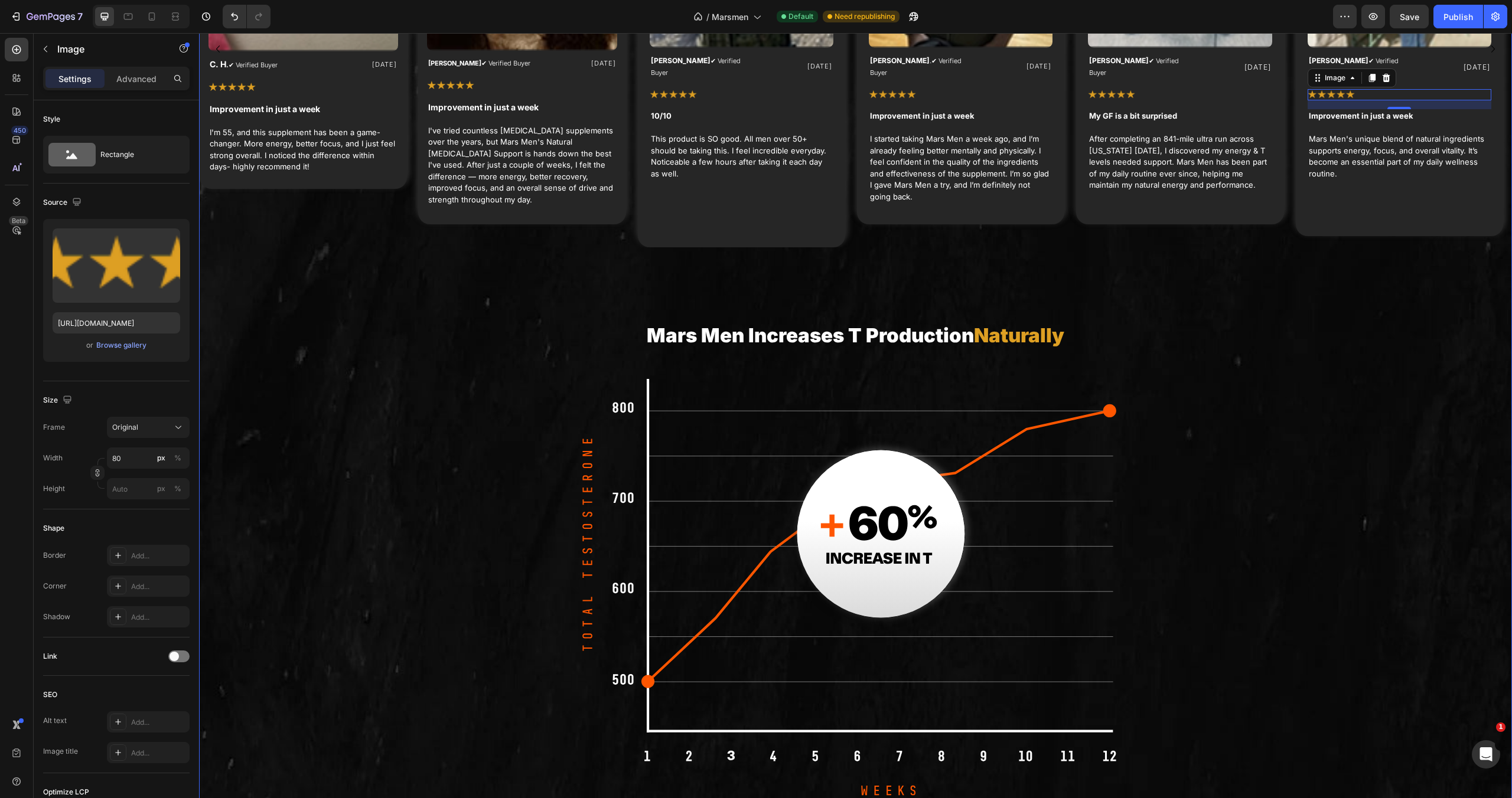
click at [978, 523] on img at bounding box center [855, 592] width 555 height 425
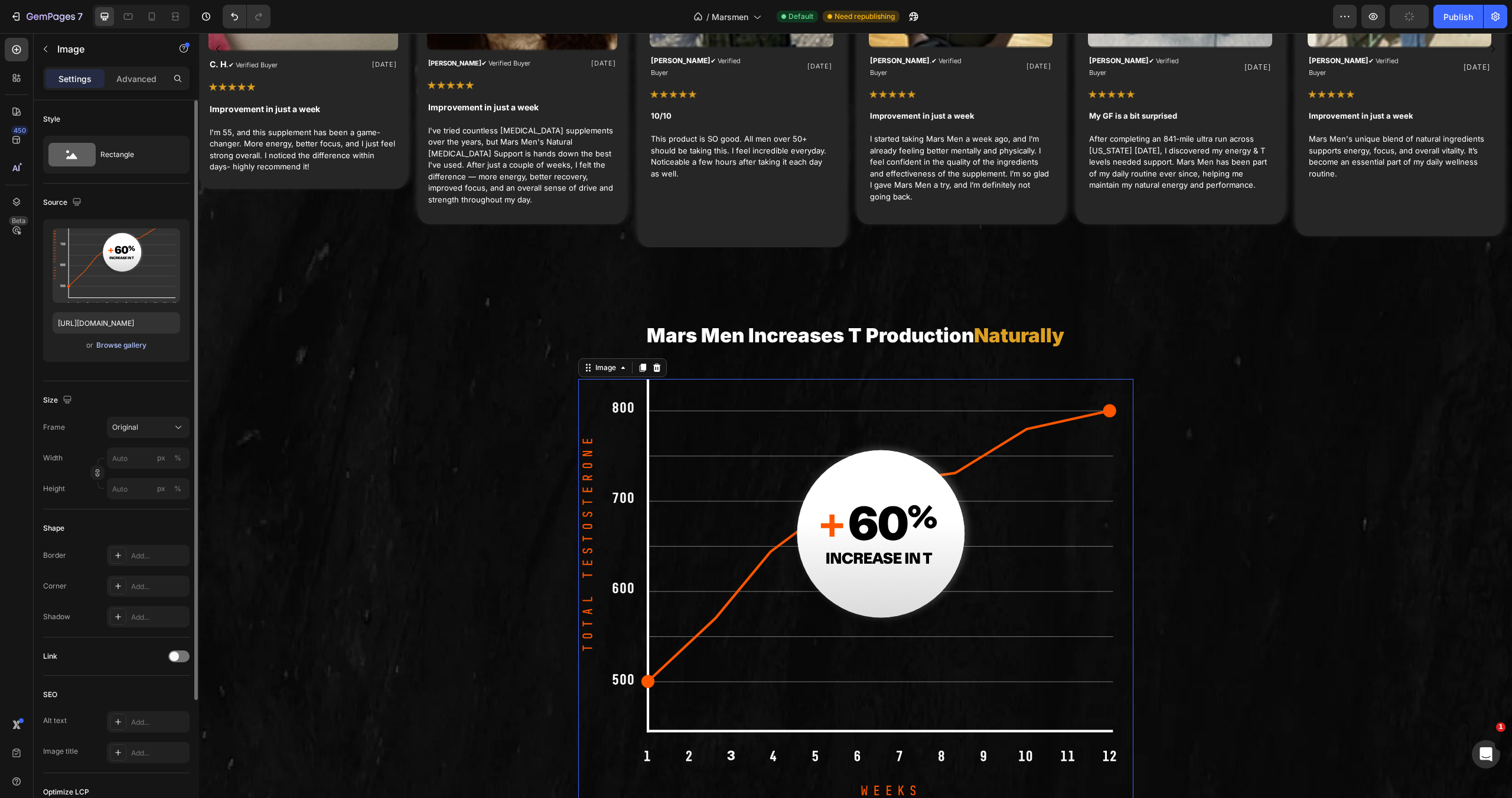
click at [138, 343] on div "Browse gallery" at bounding box center [121, 345] width 50 height 10
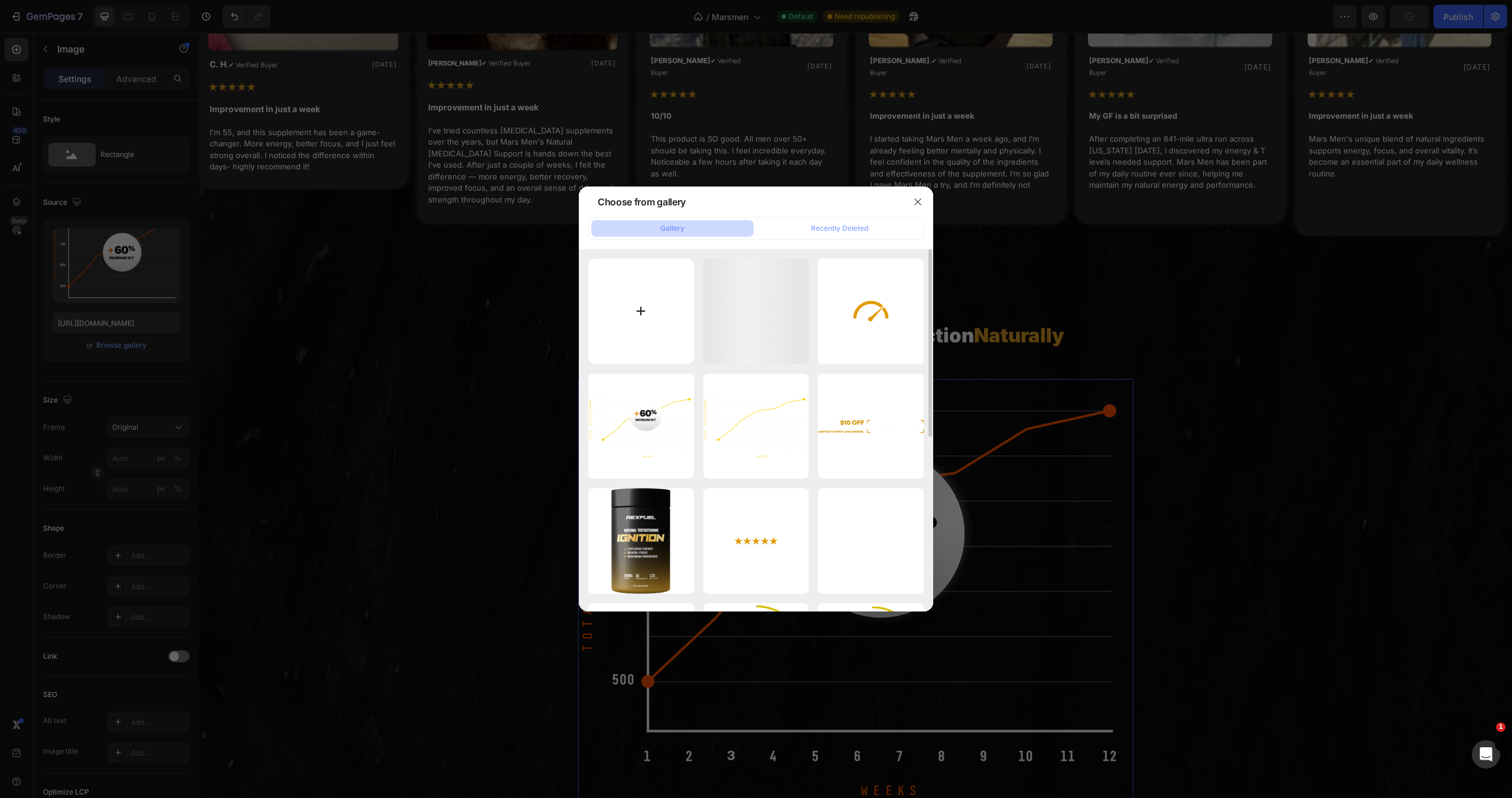
click at [629, 303] on input "file" at bounding box center [641, 311] width 106 height 106
type input "C:\fakepath\Untitled design - 2025-08-26T153958.151.png"
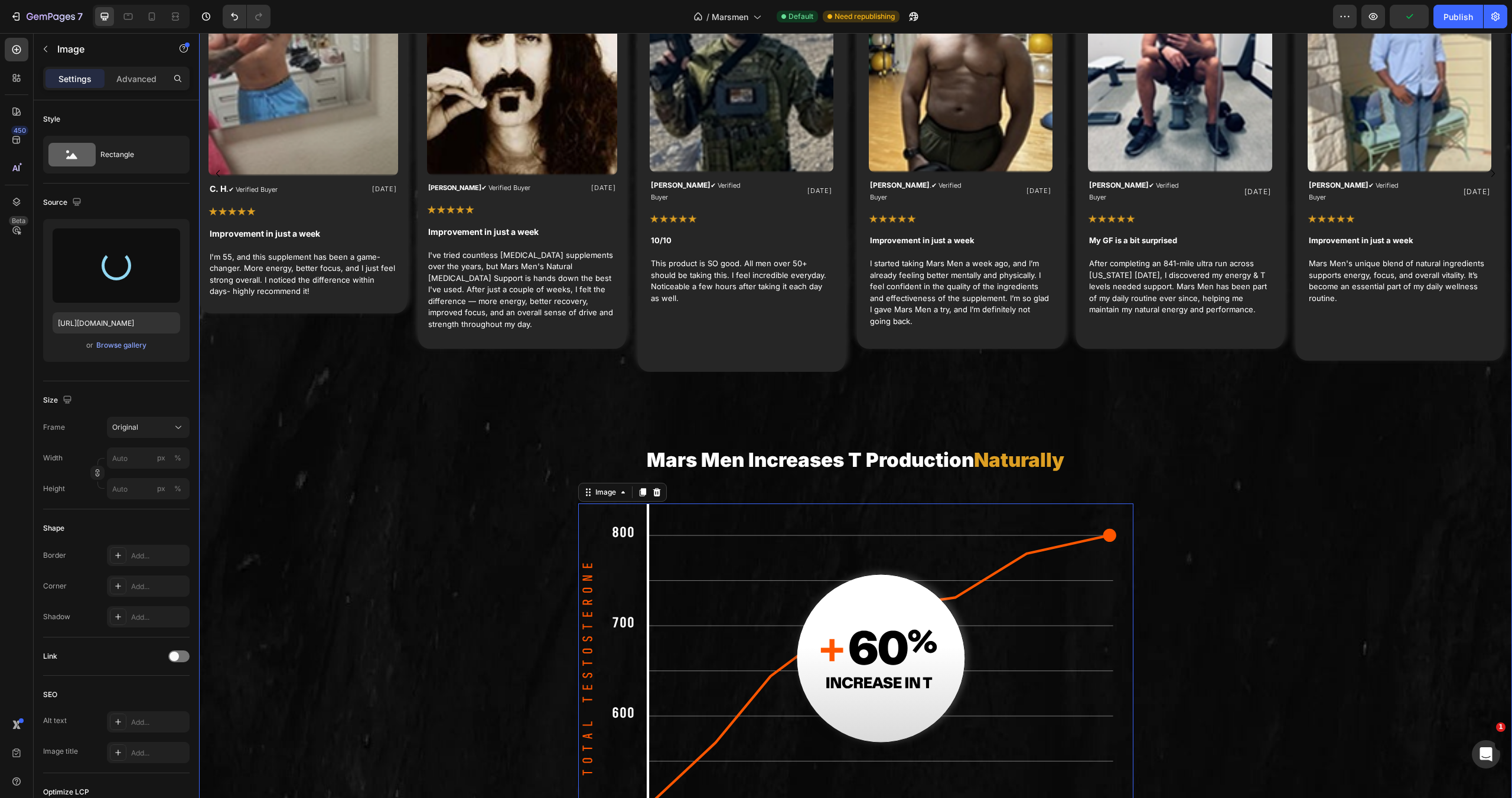
scroll to position [3446, 0]
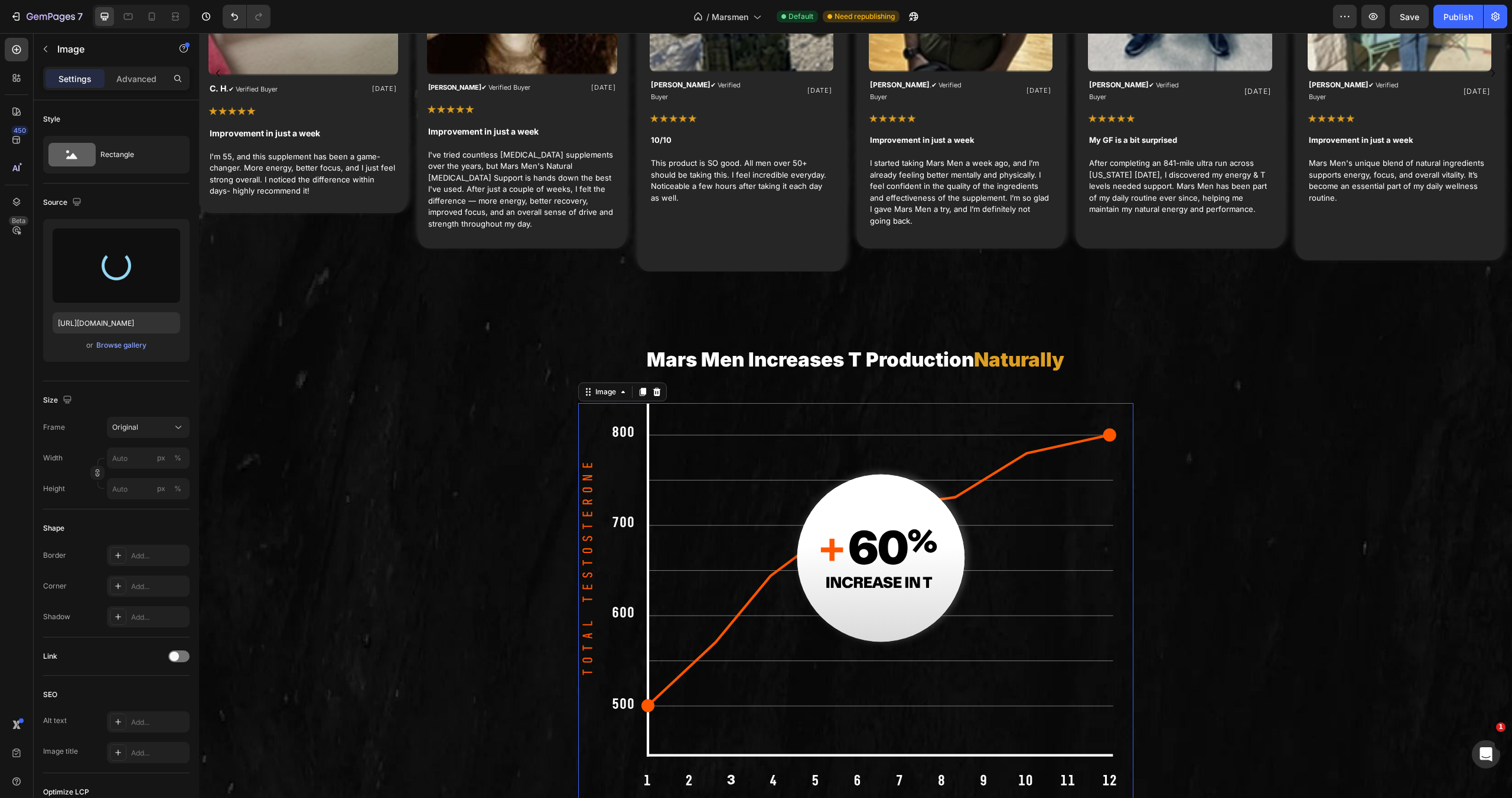
type input "https://cdn.shopify.com/s/files/1/0755/5412/8085/files/gempages_575592633515115…"
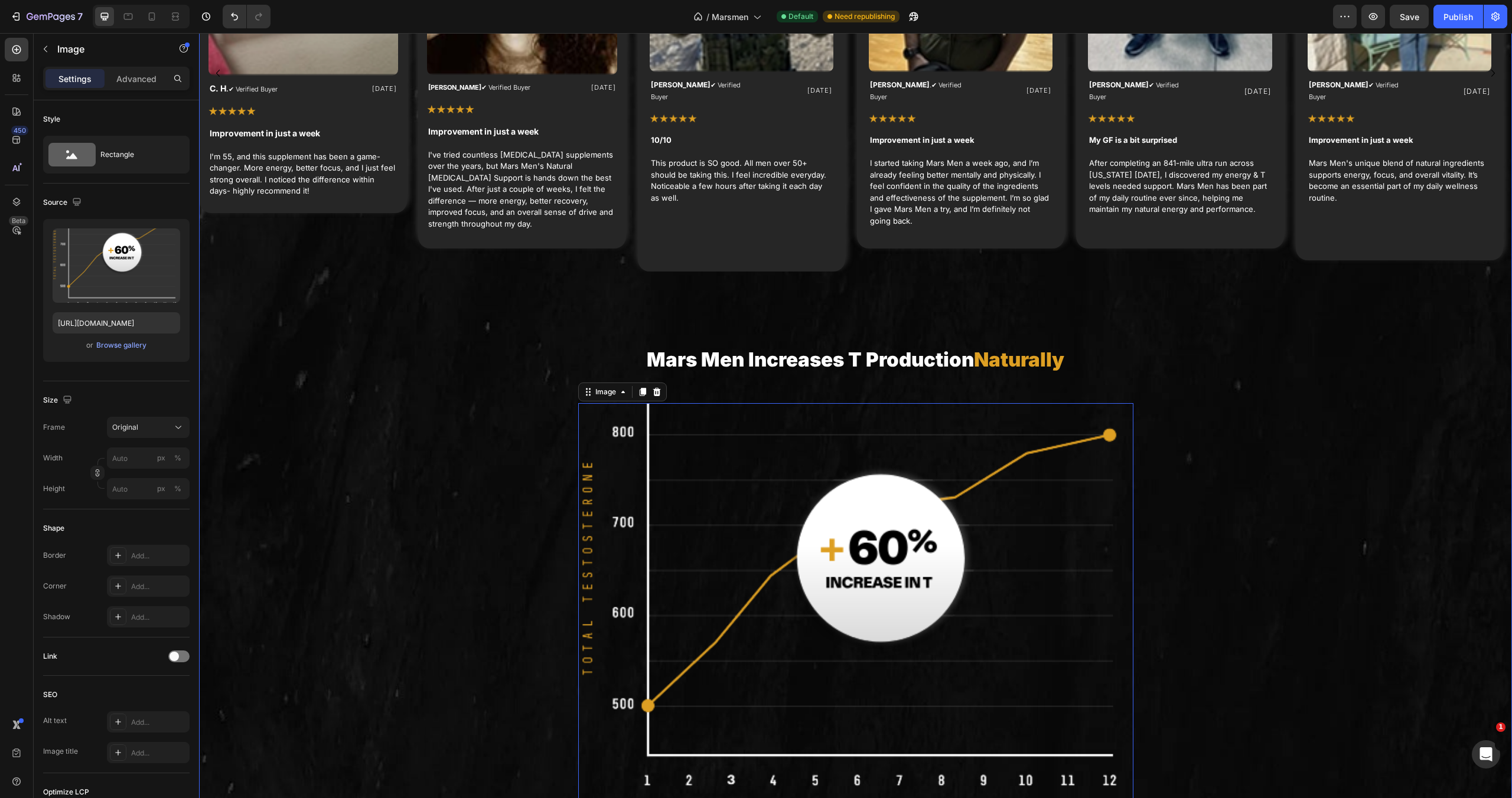
scroll to position [3631, 0]
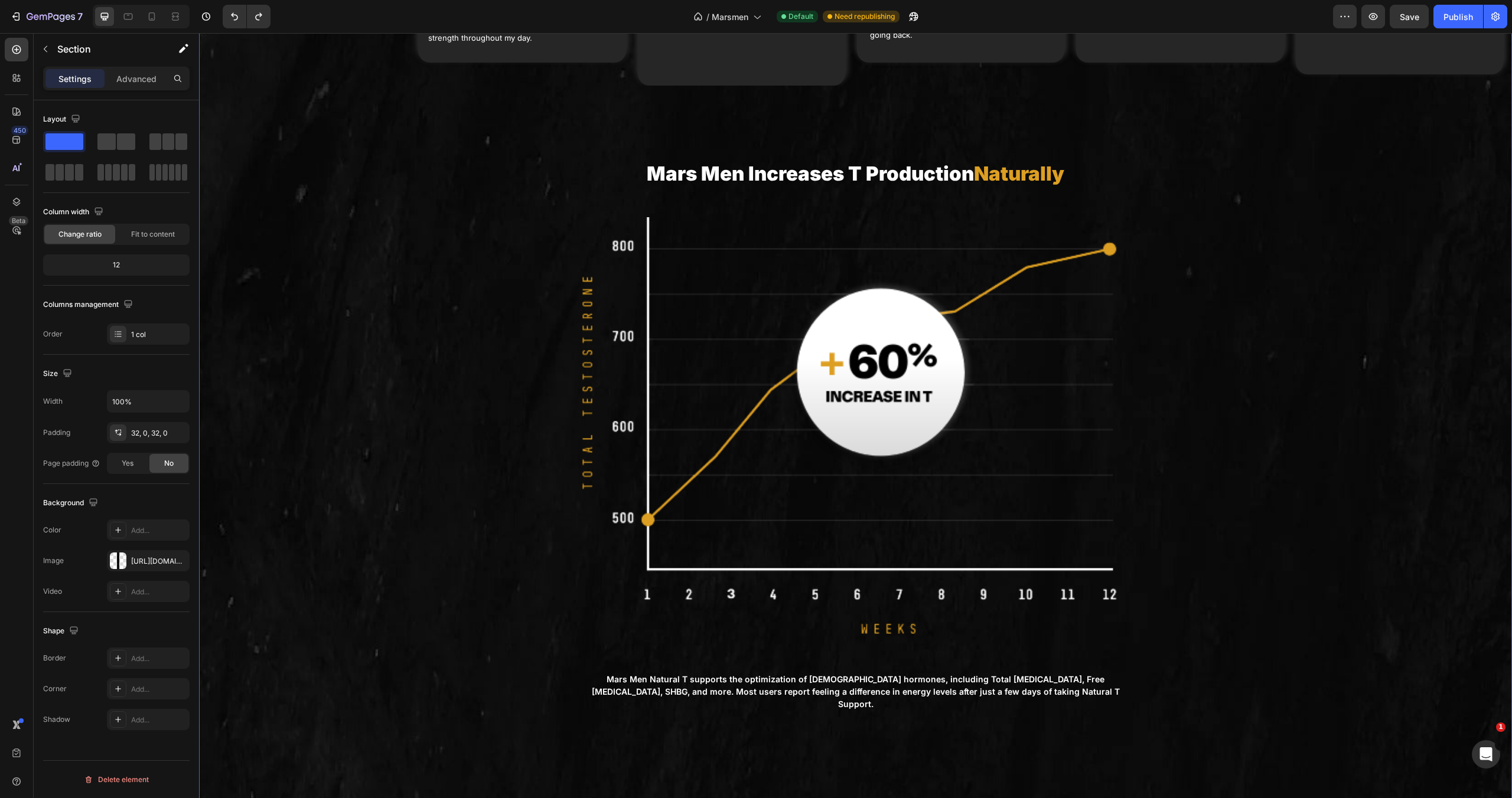
click at [827, 445] on img at bounding box center [855, 430] width 555 height 425
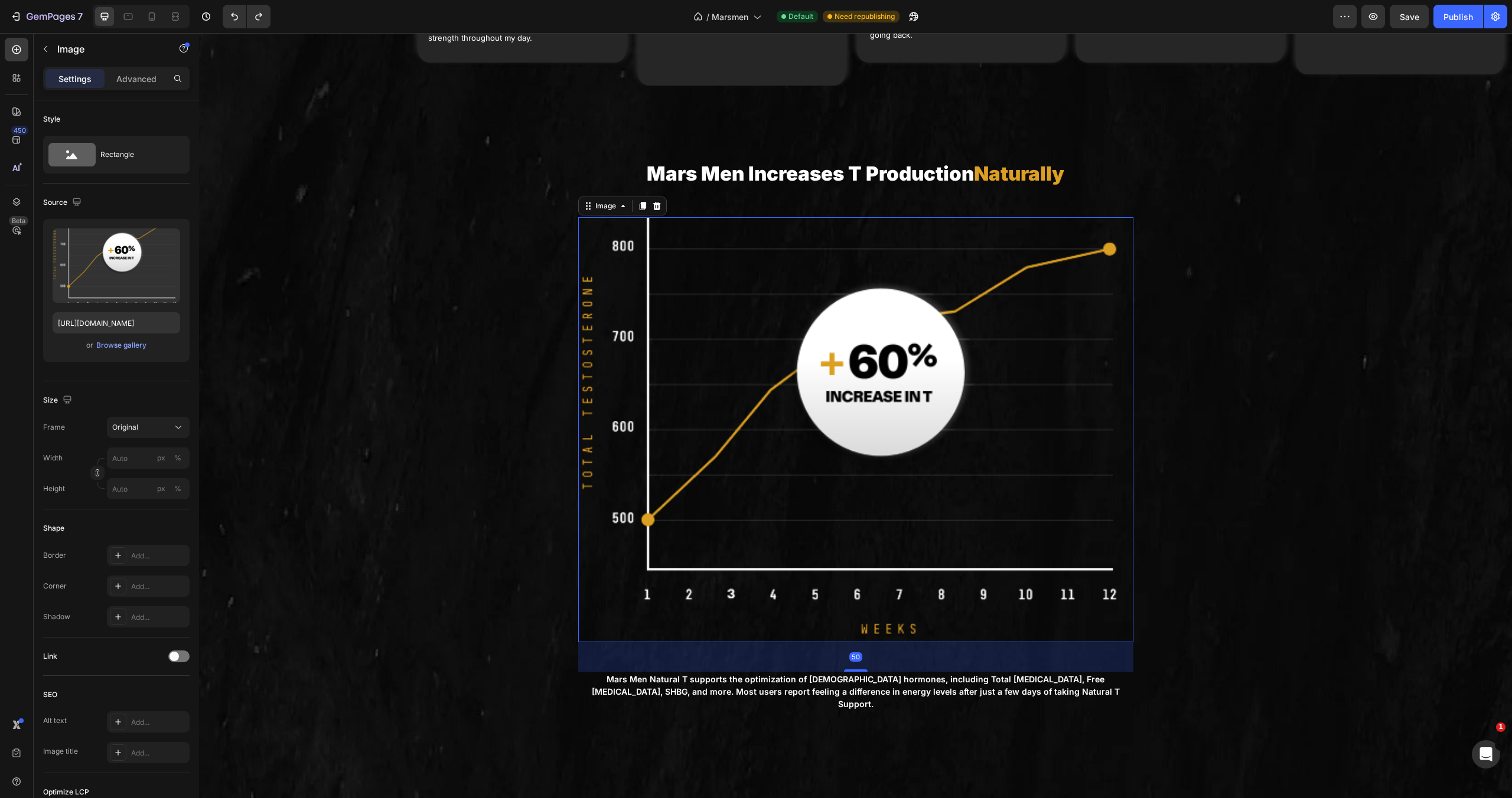
type input "https://cdn.shopify.com/s/files/1/0755/5412/8085/files/gempages_575592633515115…"
click at [135, 321] on input "https://cdn.shopify.com/s/files/1/0755/5412/8085/files/gempages_575592633515115…" at bounding box center [116, 323] width 128 height 21
click at [831, 312] on img at bounding box center [855, 430] width 555 height 425
click at [107, 343] on div "Browse gallery" at bounding box center [121, 345] width 50 height 10
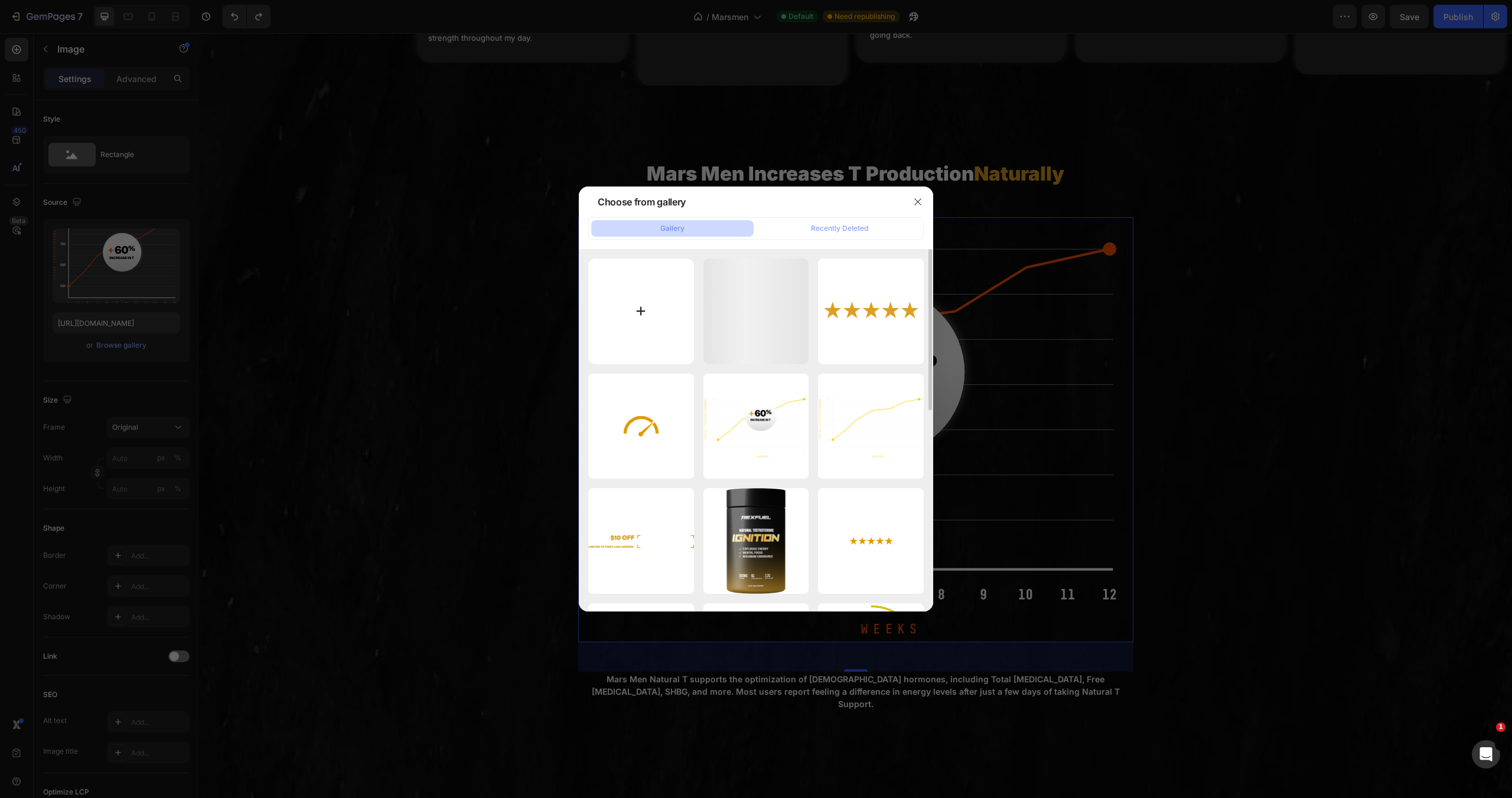
click at [634, 289] on input "file" at bounding box center [641, 311] width 106 height 106
type input "C:\fakepath\Untitled design (6).svg"
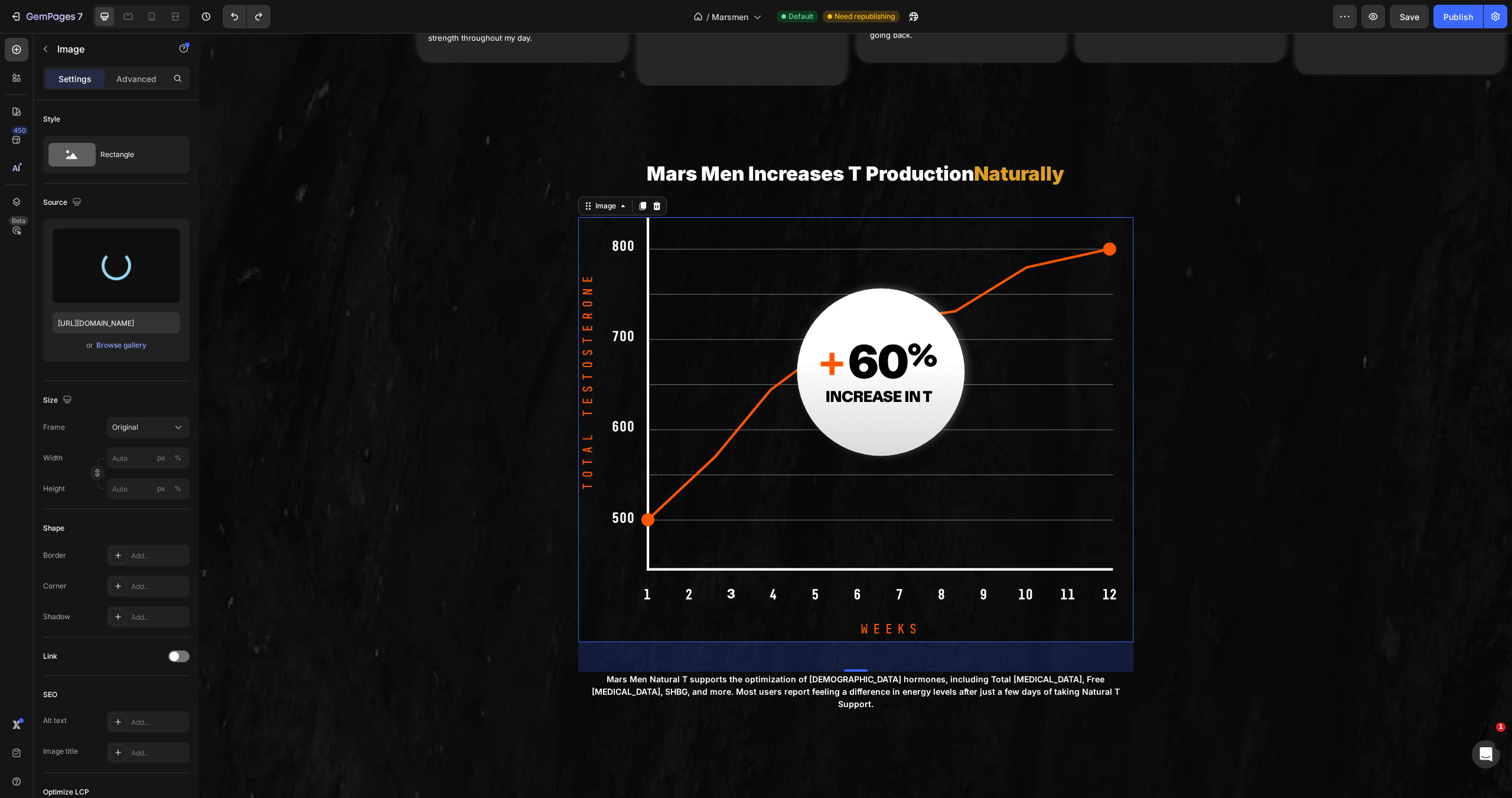
type input "https://cdn.shopify.com/s/files/1/0755/5412/8085/files/gempages_575592633515115…"
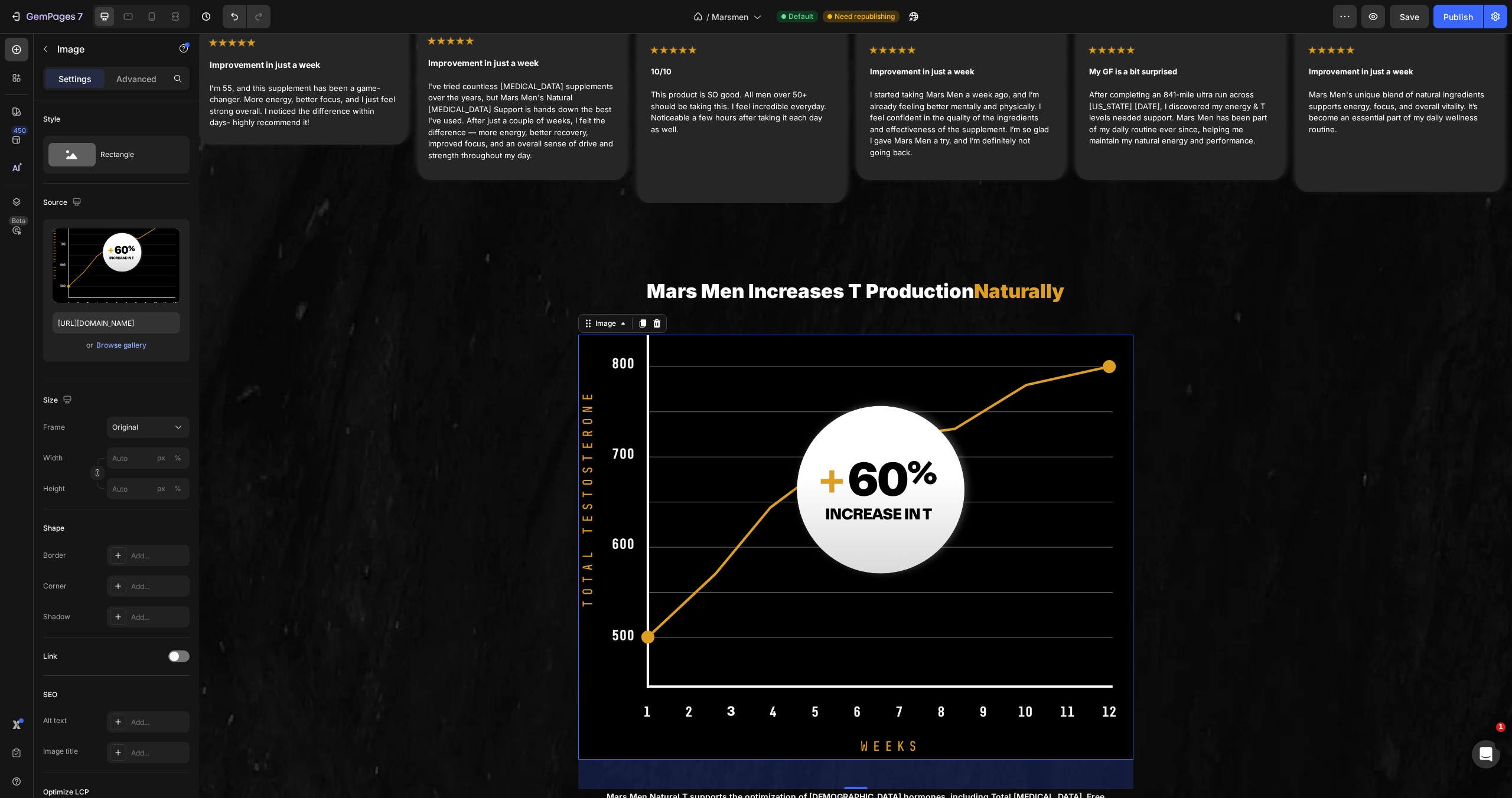
scroll to position [3546, 0]
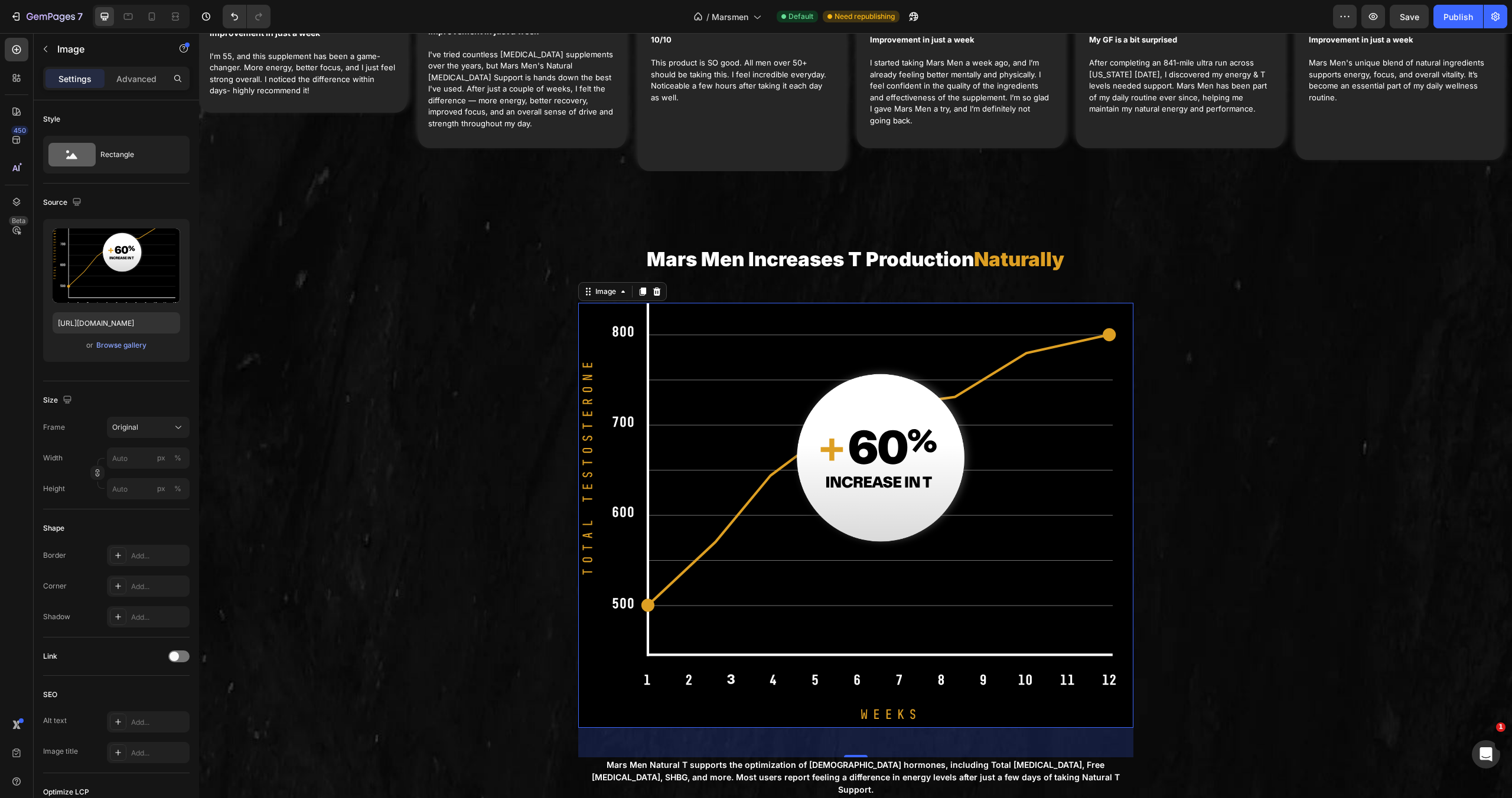
click at [785, 422] on img at bounding box center [855, 515] width 555 height 425
click at [130, 347] on div "Browse gallery" at bounding box center [121, 345] width 50 height 10
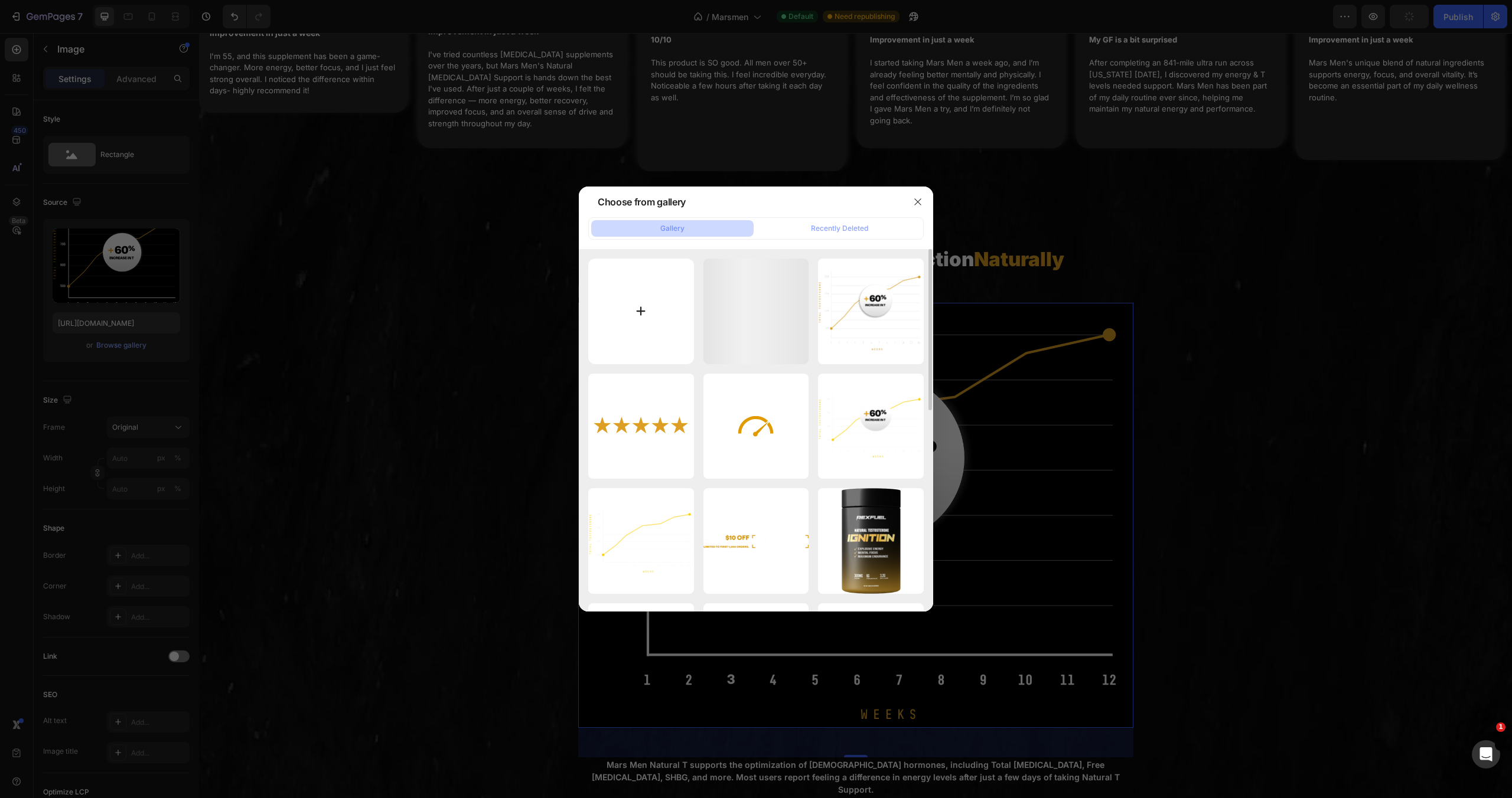
click at [640, 302] on input "file" at bounding box center [641, 311] width 106 height 106
type input "C:\fakepath\Untitled design (7).svg"
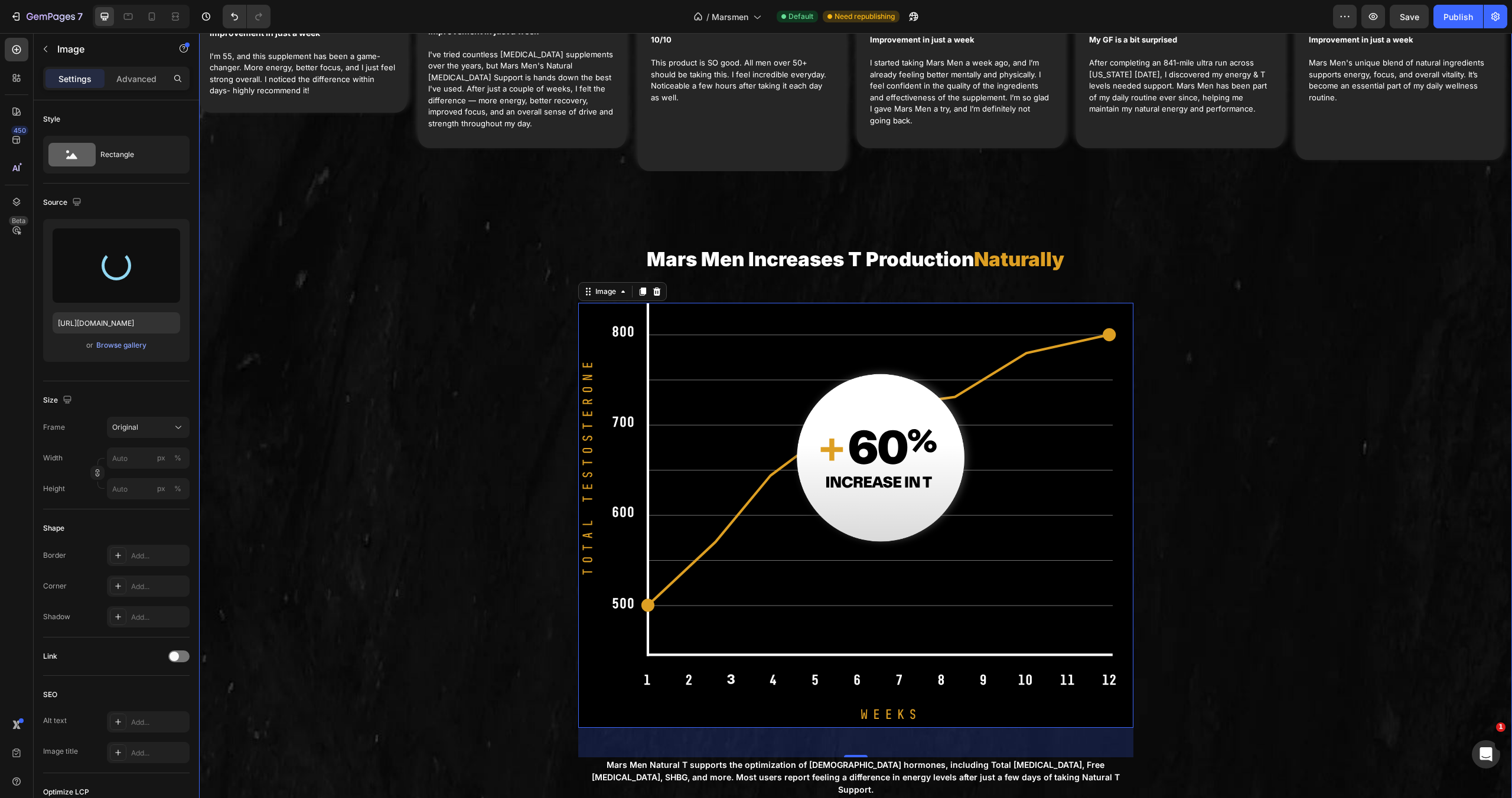
type input "https://cdn.shopify.com/s/files/1/0755/5412/8085/files/gempages_575592633515115…"
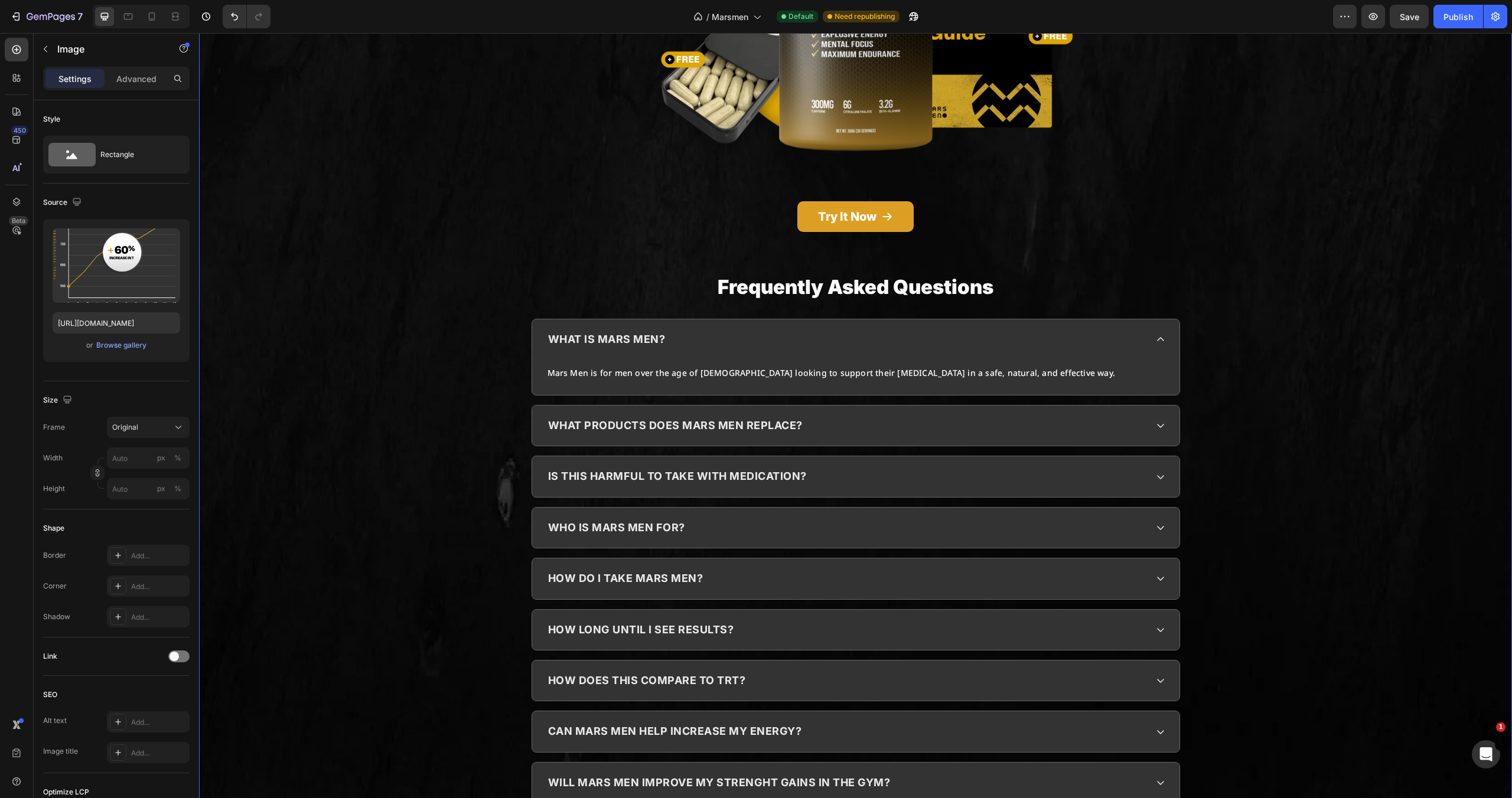
scroll to position [4722, 0]
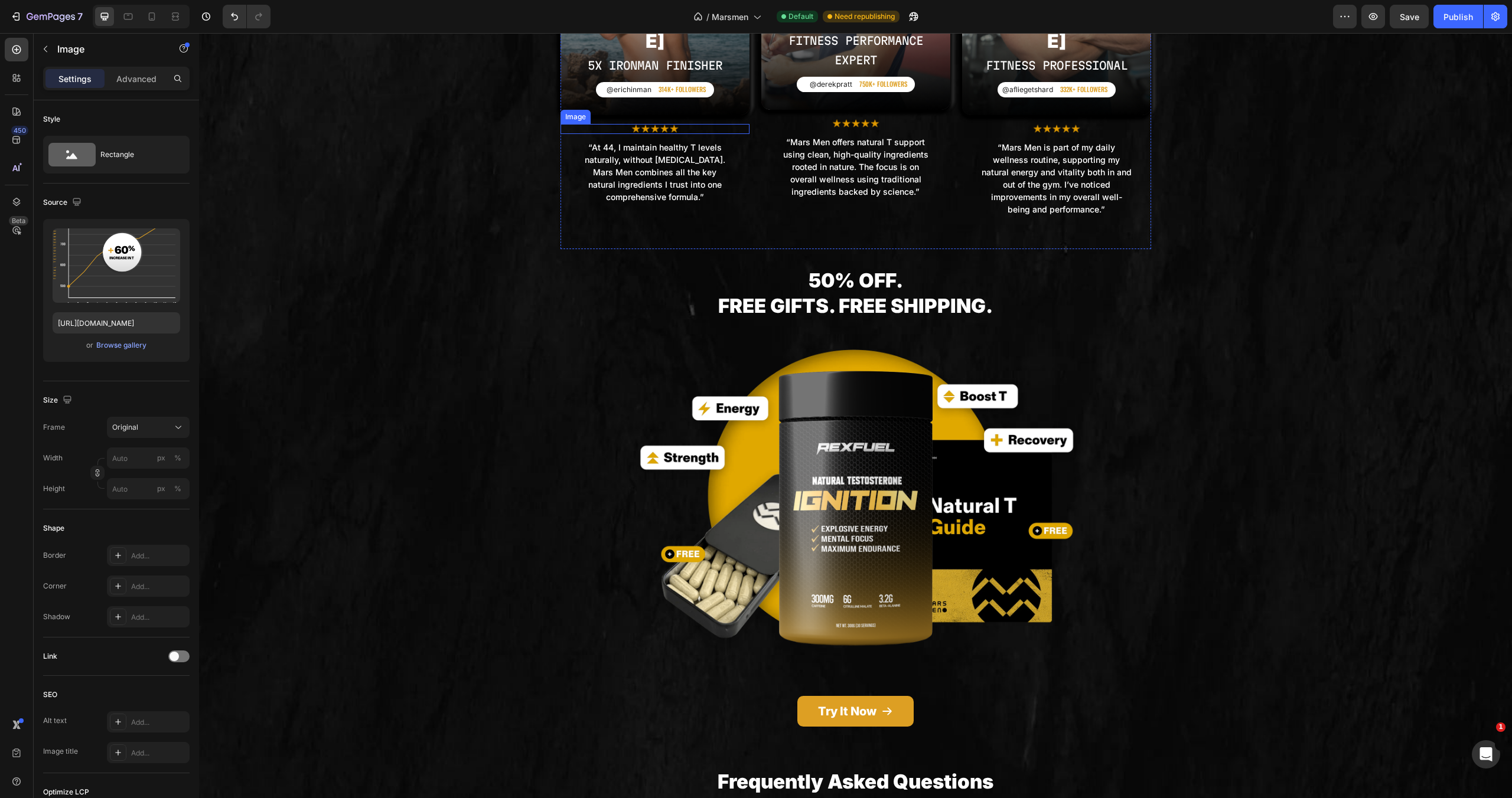
click at [655, 124] on img at bounding box center [655, 129] width 47 height 10
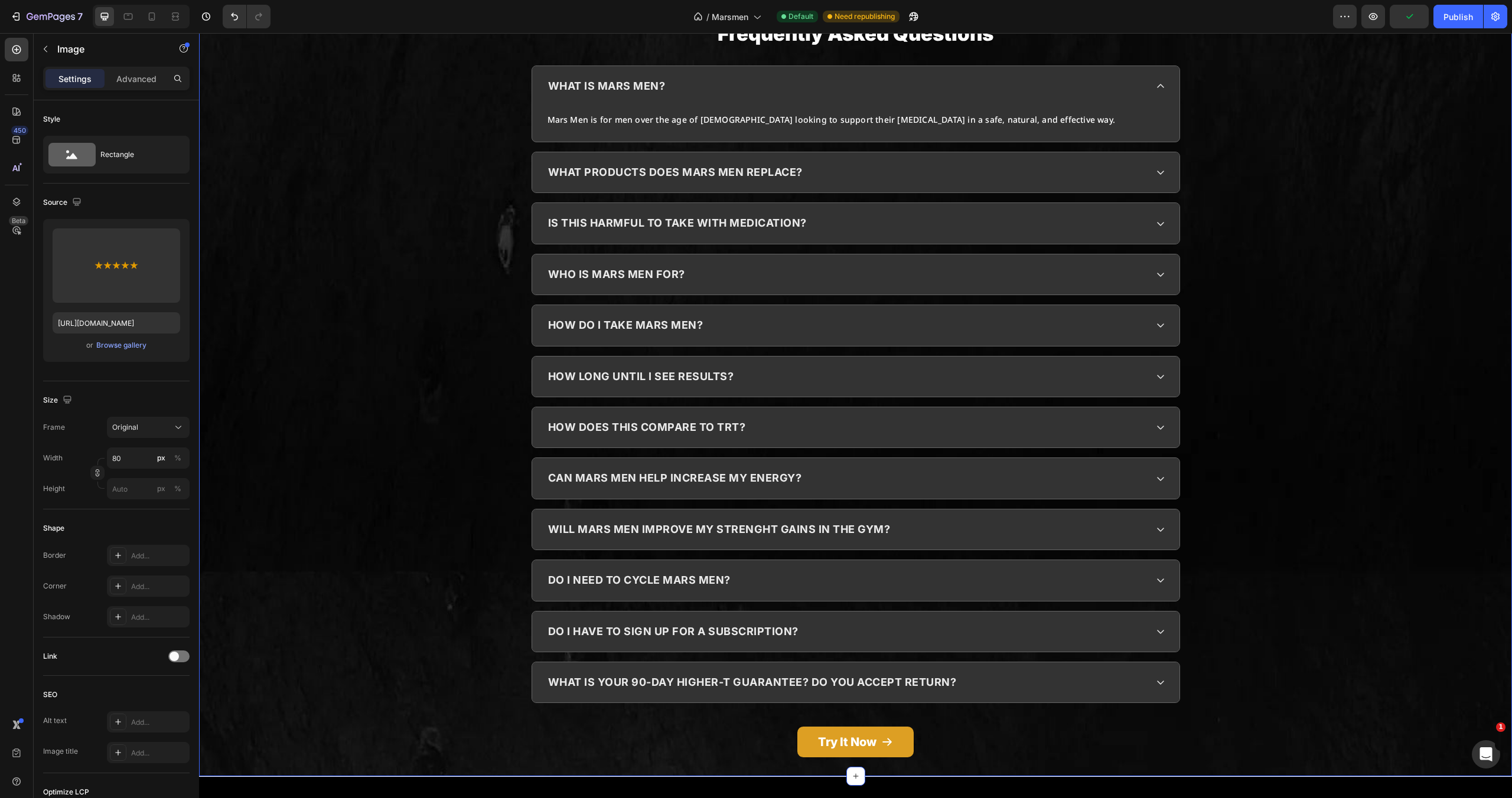
scroll to position [5810, 0]
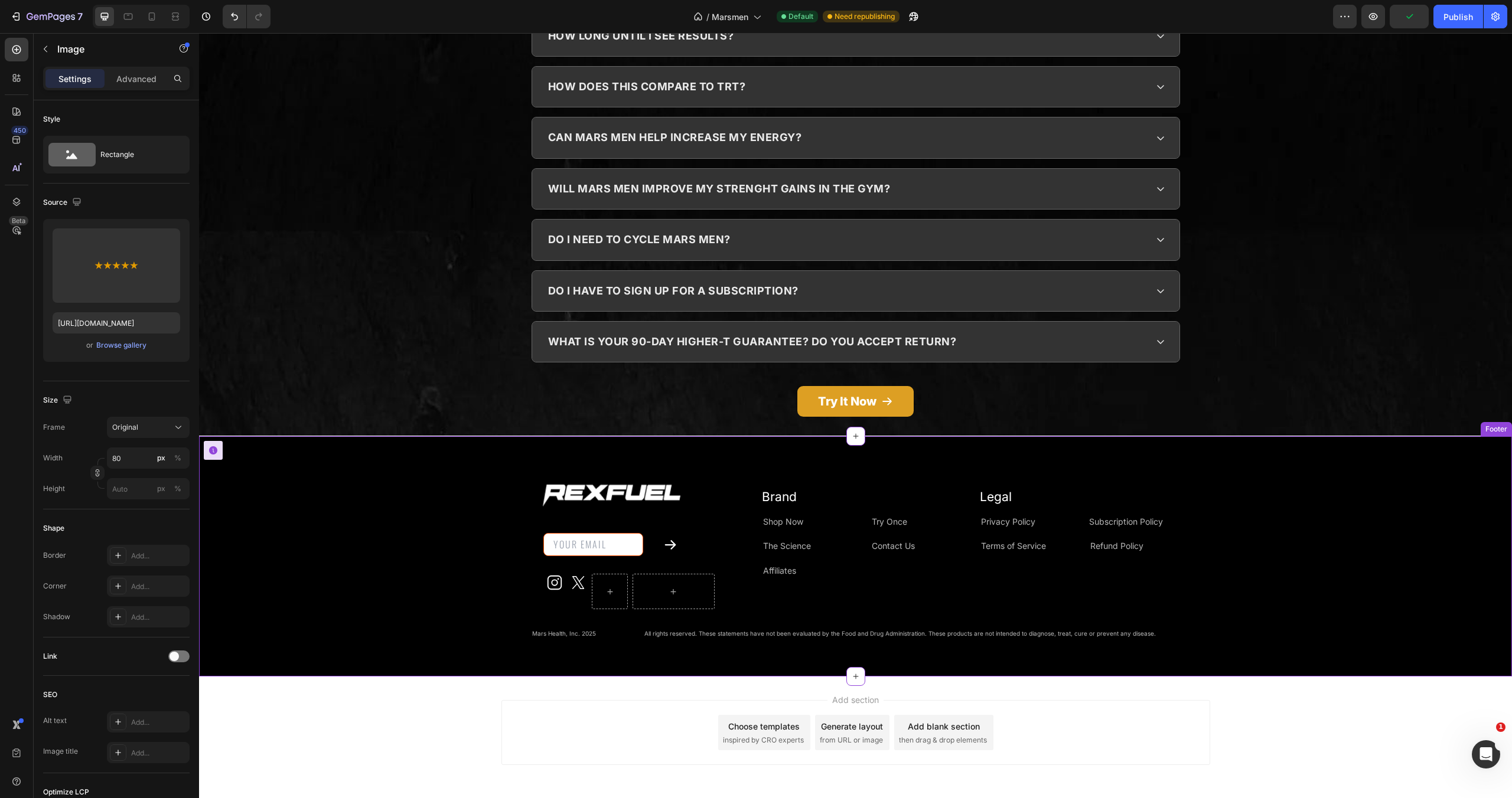
click at [626, 533] on input "email" at bounding box center [593, 544] width 100 height 23
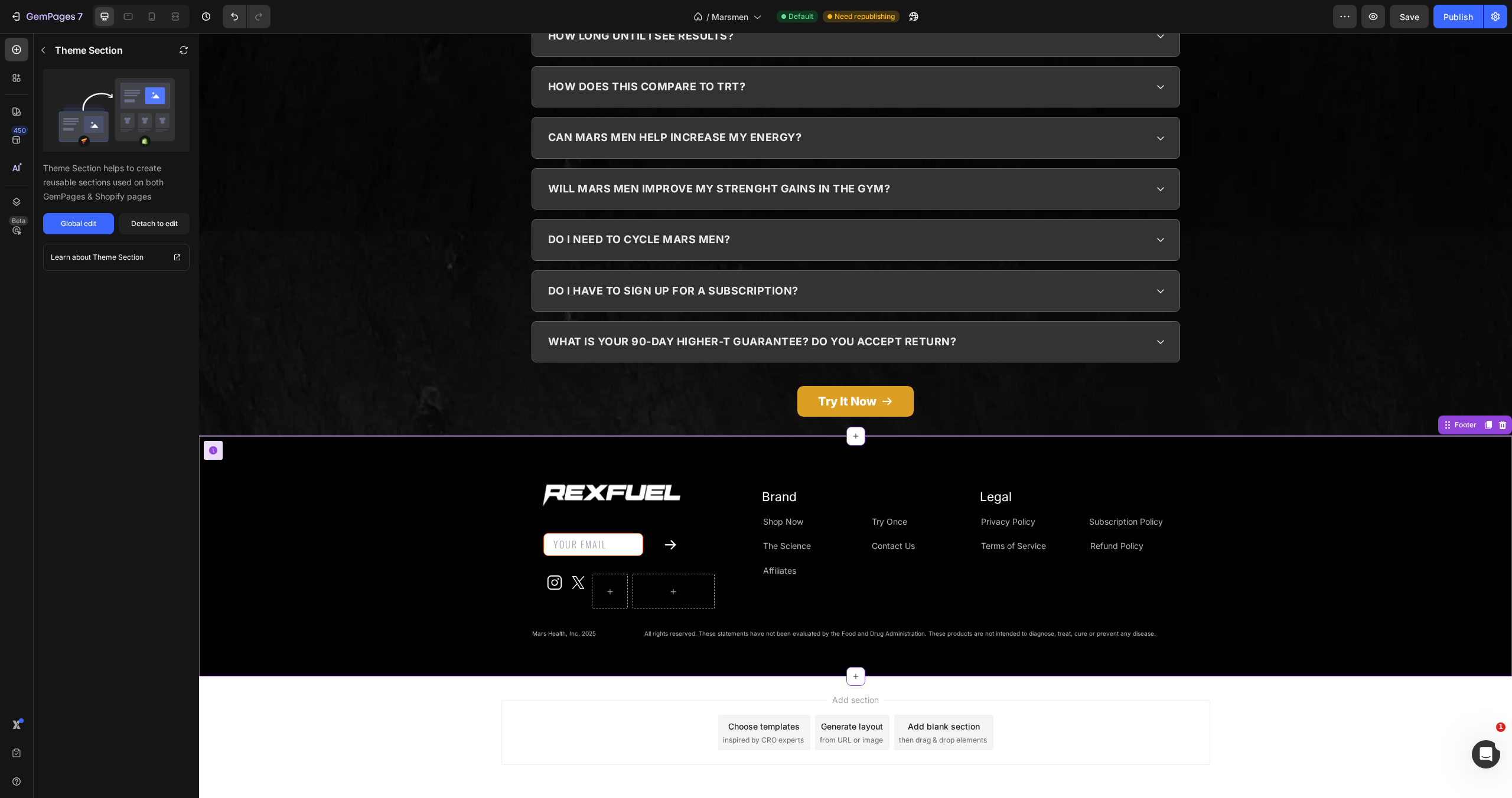
click at [624, 533] on input "email" at bounding box center [593, 544] width 100 height 23
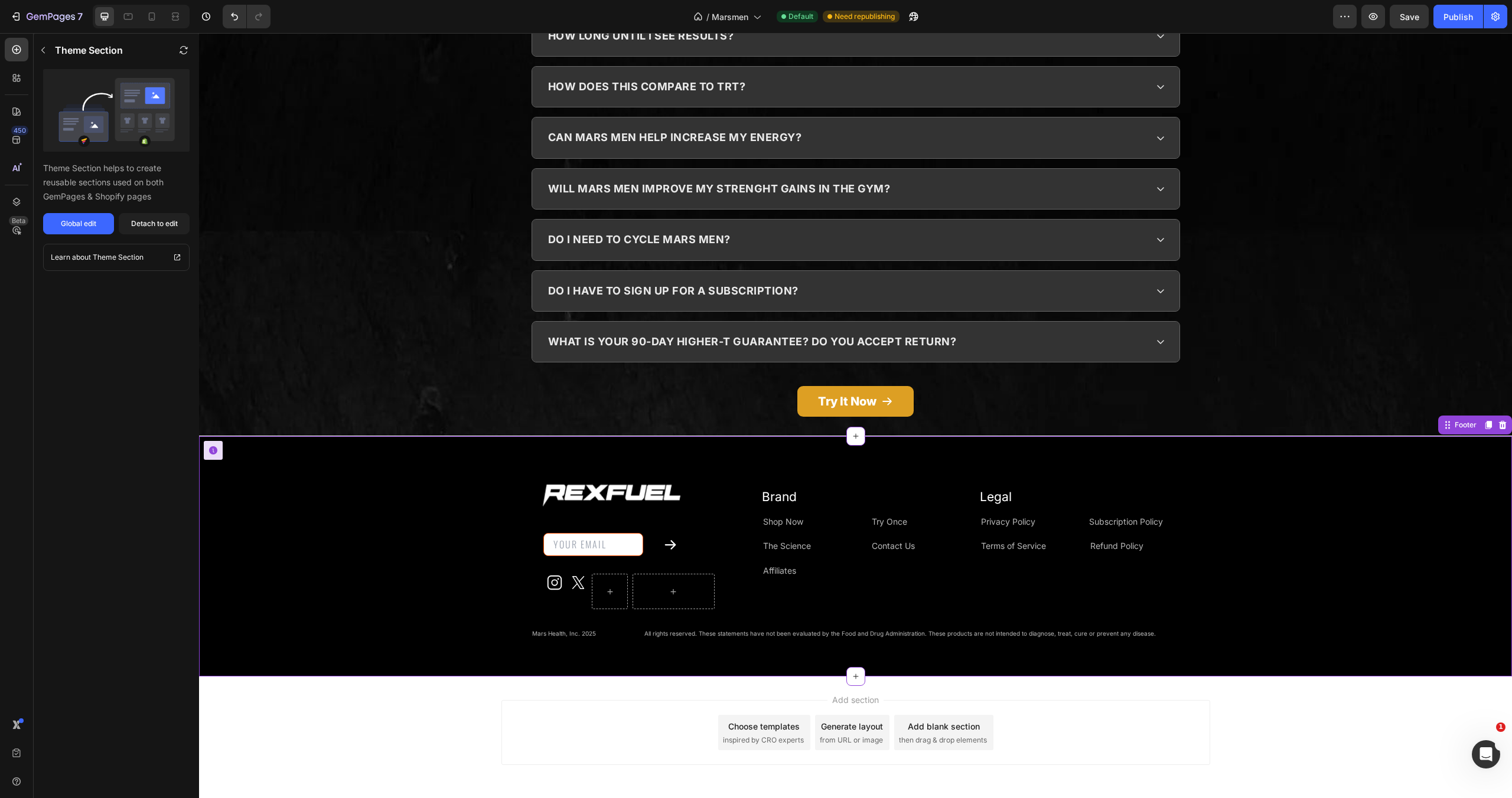
click at [624, 533] on input "email" at bounding box center [593, 544] width 100 height 23
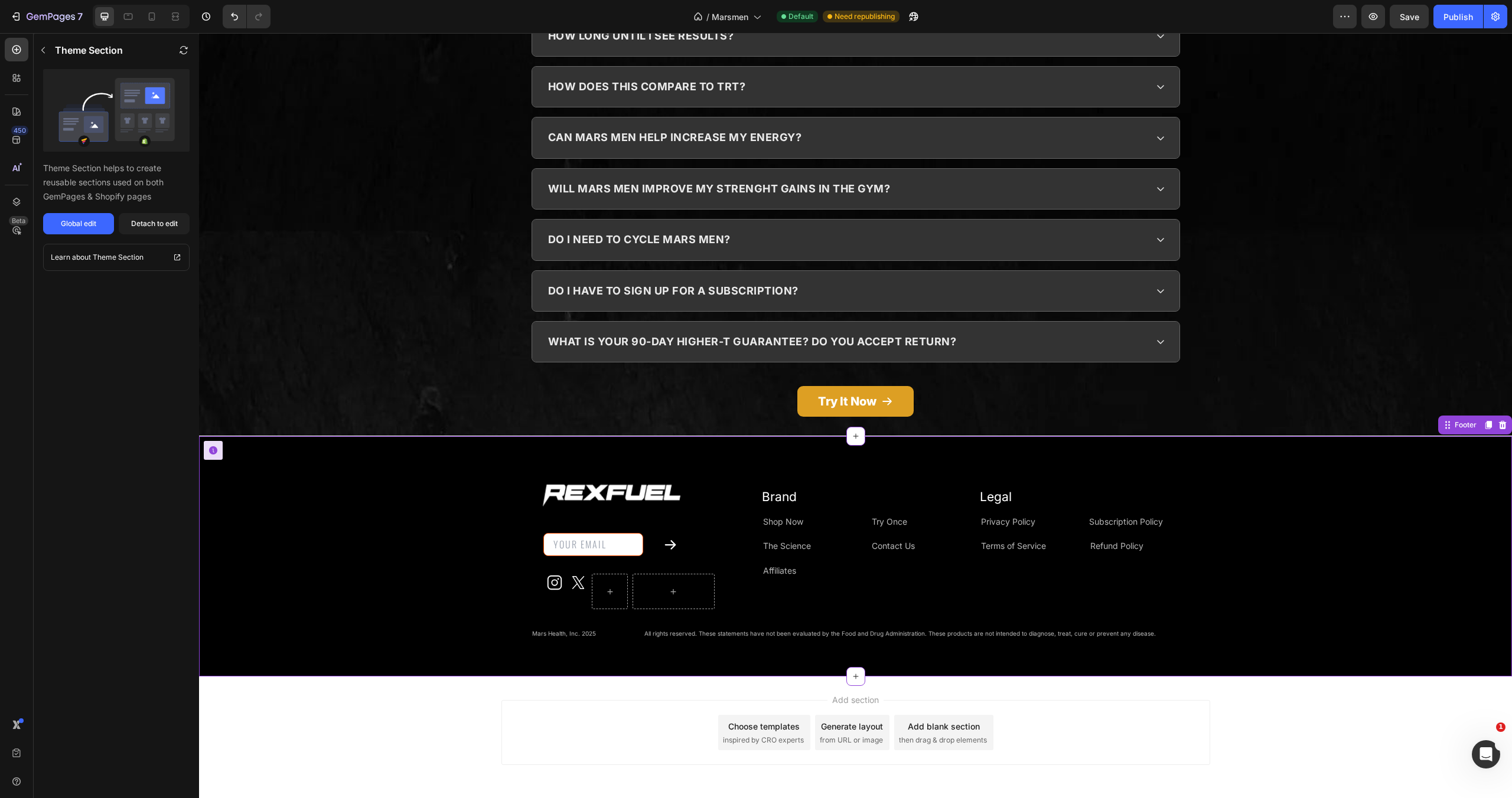
click at [632, 533] on input "email" at bounding box center [593, 544] width 100 height 23
click at [422, 474] on div "Image Email Field Submit Button Row Newsletter Icon Icon [GEOGRAPHIC_DATA] Row …" at bounding box center [855, 556] width 1313 height 202
click at [383, 470] on div "Image Email Field Submit Button Row Newsletter Icon Icon [GEOGRAPHIC_DATA] Row …" at bounding box center [855, 556] width 1313 height 202
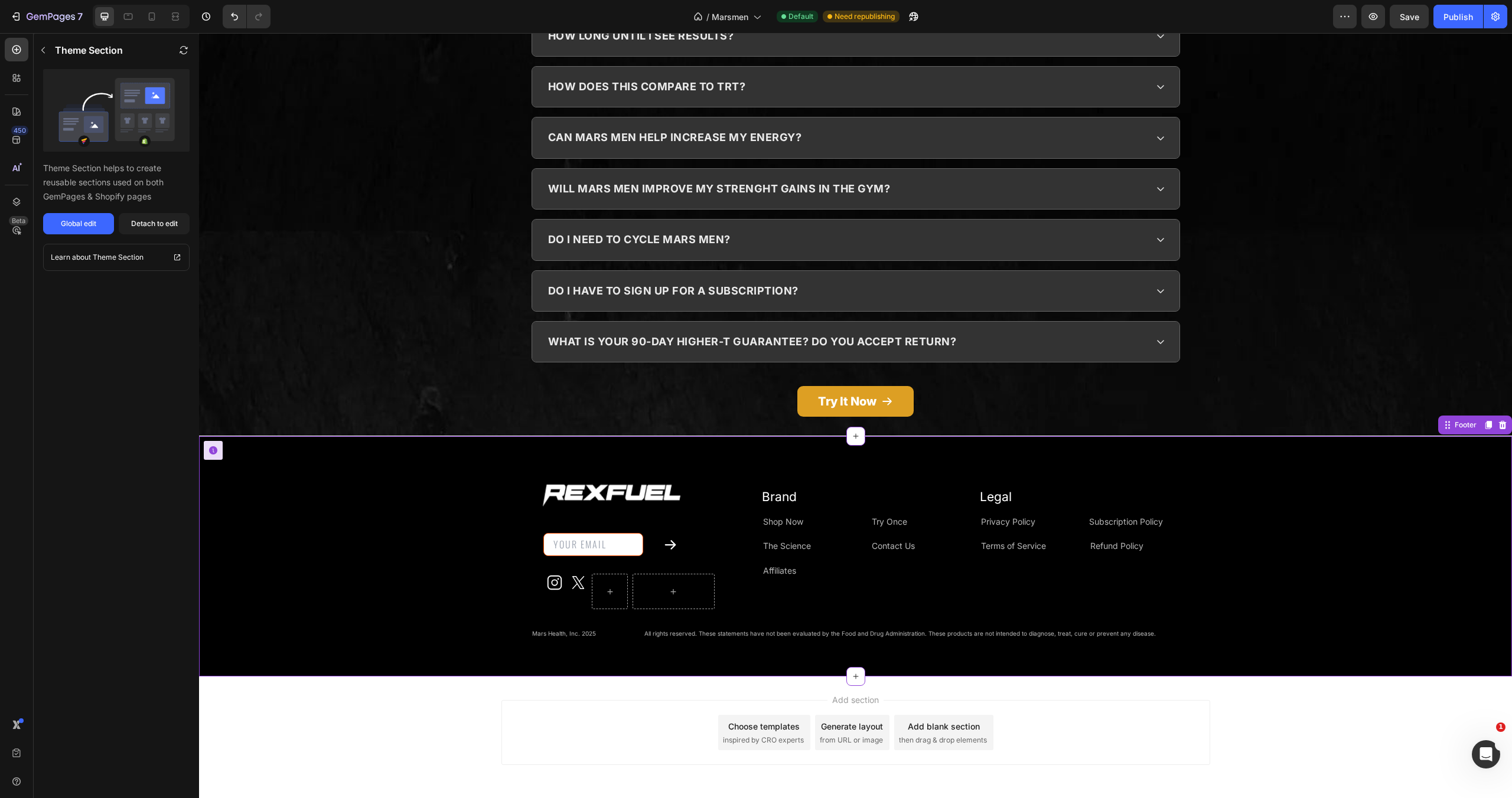
click at [383, 470] on div "Image Email Field Submit Button Row Newsletter Icon Icon [GEOGRAPHIC_DATA] Row …" at bounding box center [855, 556] width 1313 height 202
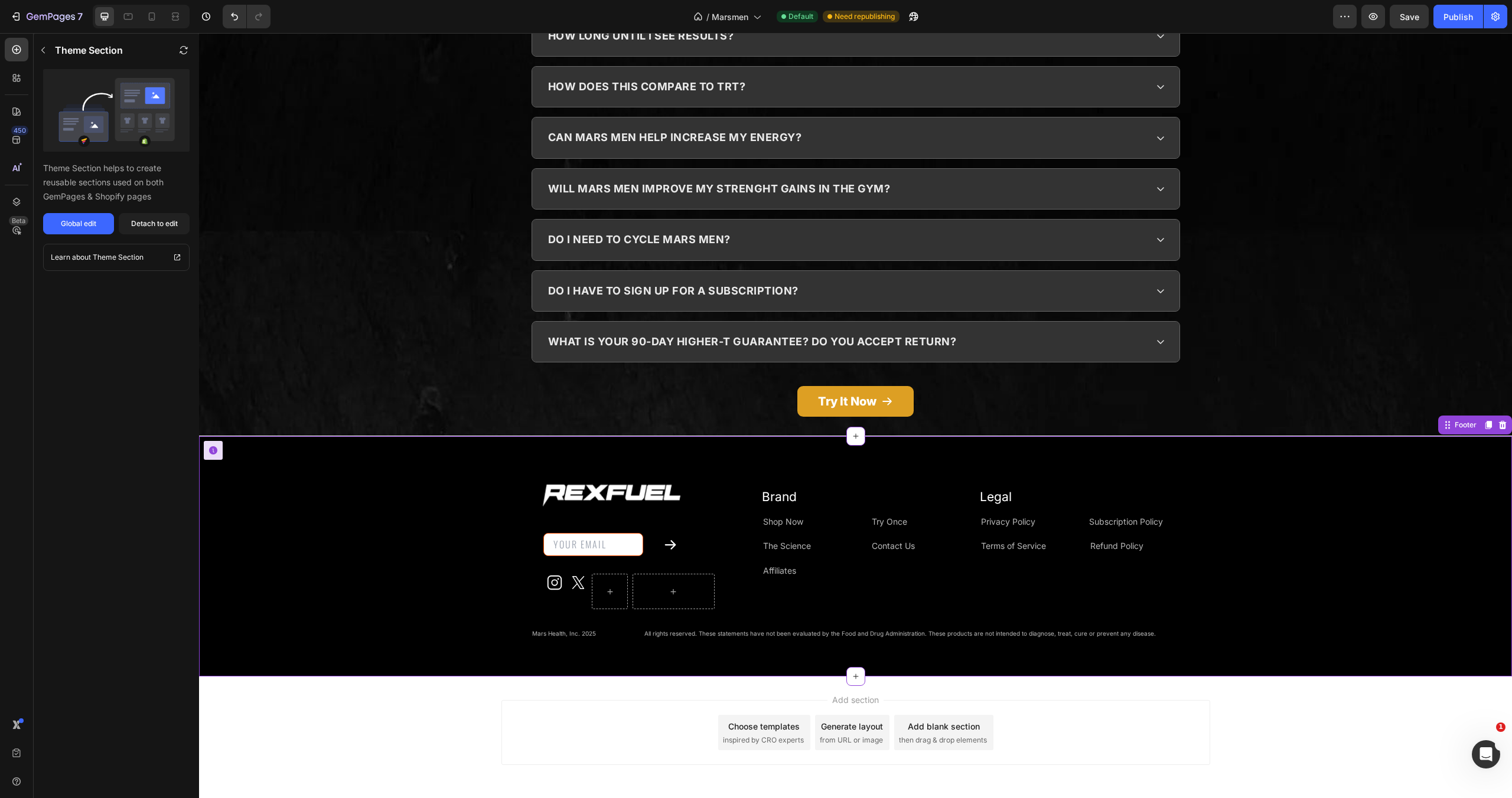
click at [383, 470] on div "Image Email Field Submit Button Row Newsletter Icon Icon [GEOGRAPHIC_DATA] Row …" at bounding box center [855, 556] width 1313 height 202
click at [49, 53] on button "button" at bounding box center [43, 50] width 19 height 19
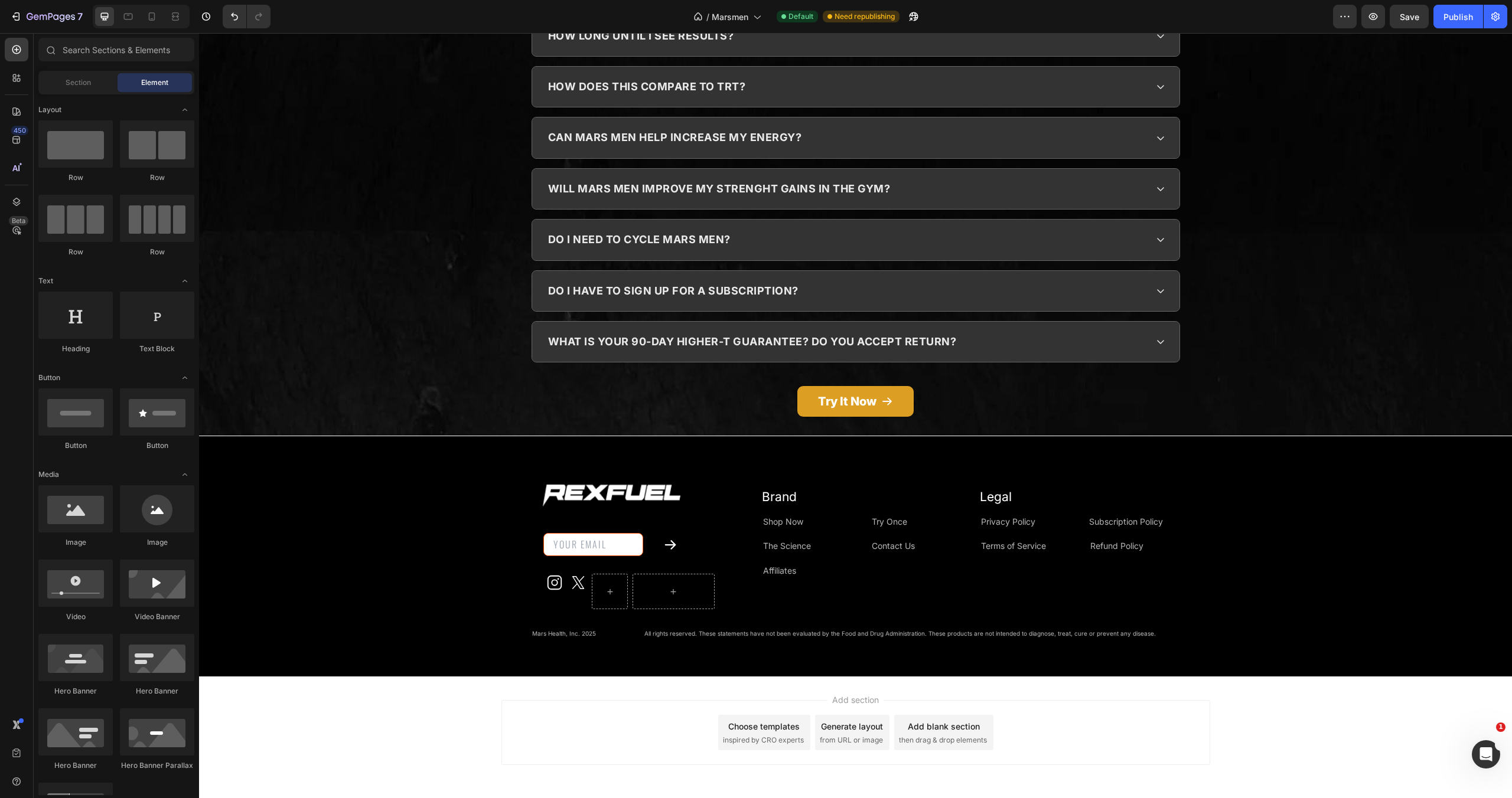
scroll to position [846, 0]
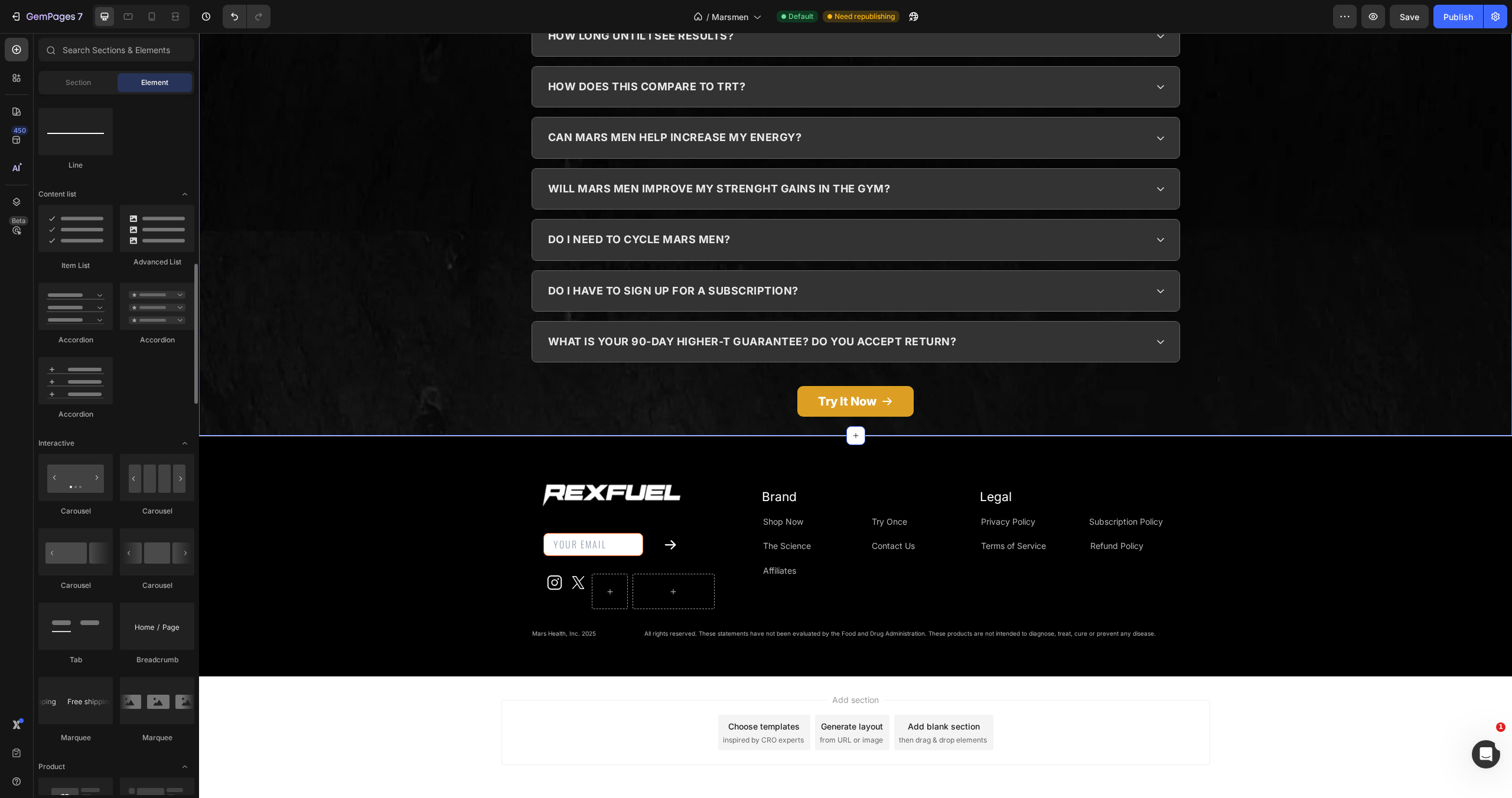
click at [386, 455] on div "Image Email Field Submit Button Row Newsletter Icon Icon [GEOGRAPHIC_DATA] Row …" at bounding box center [855, 556] width 1313 height 202
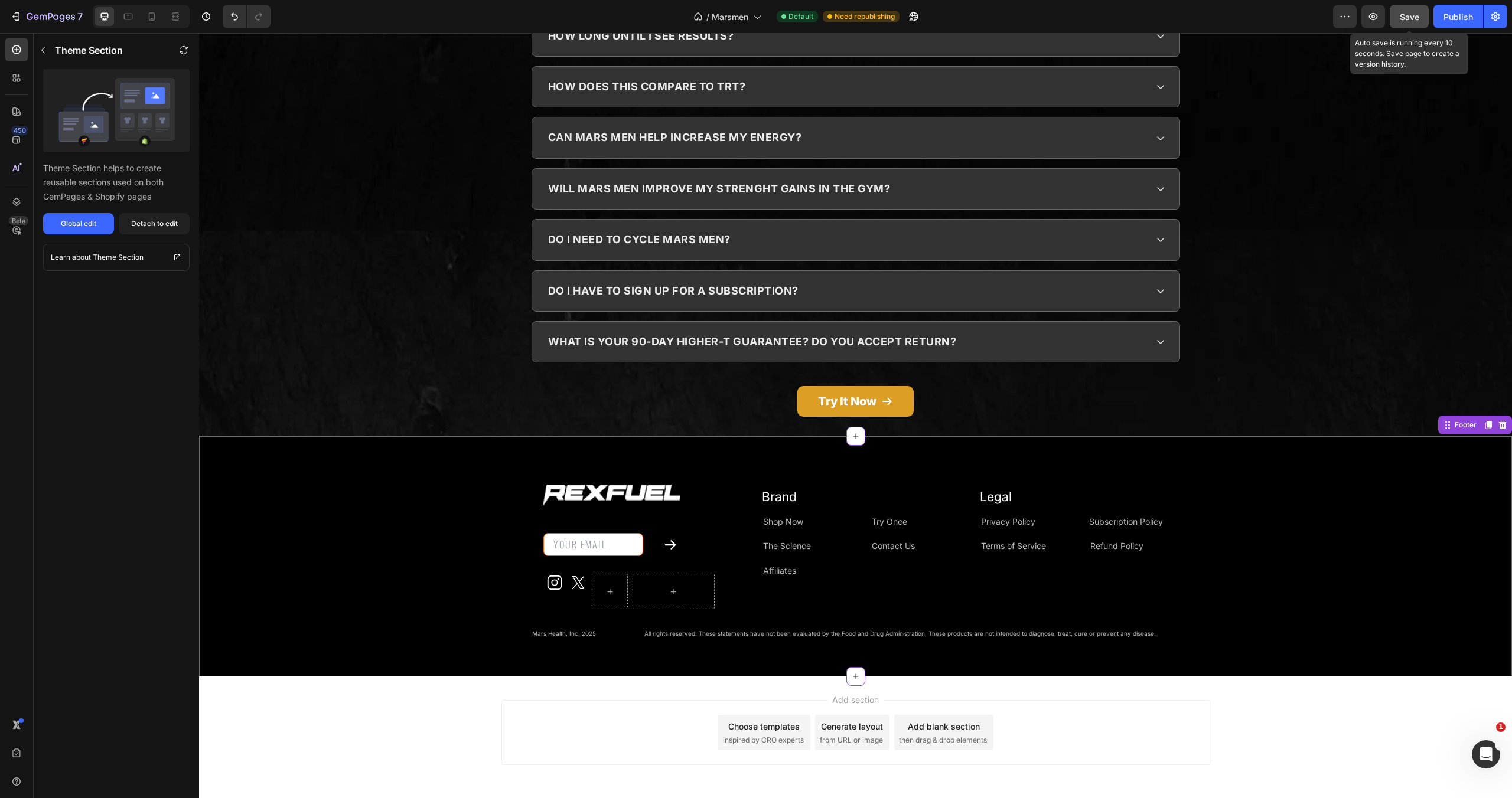
click at [1407, 25] on button "Save" at bounding box center [1409, 17] width 39 height 24
drag, startPoint x: 166, startPoint y: 198, endPoint x: 42, endPoint y: 168, distance: 127.6
click at [43, 168] on p "Theme Section helps to create reusable sections used on both GemPages & Shopify…" at bounding box center [116, 182] width 146 height 42
click at [107, 184] on p "Theme Section helps to create reusable sections used on both GemPages & Shopify…" at bounding box center [116, 182] width 146 height 42
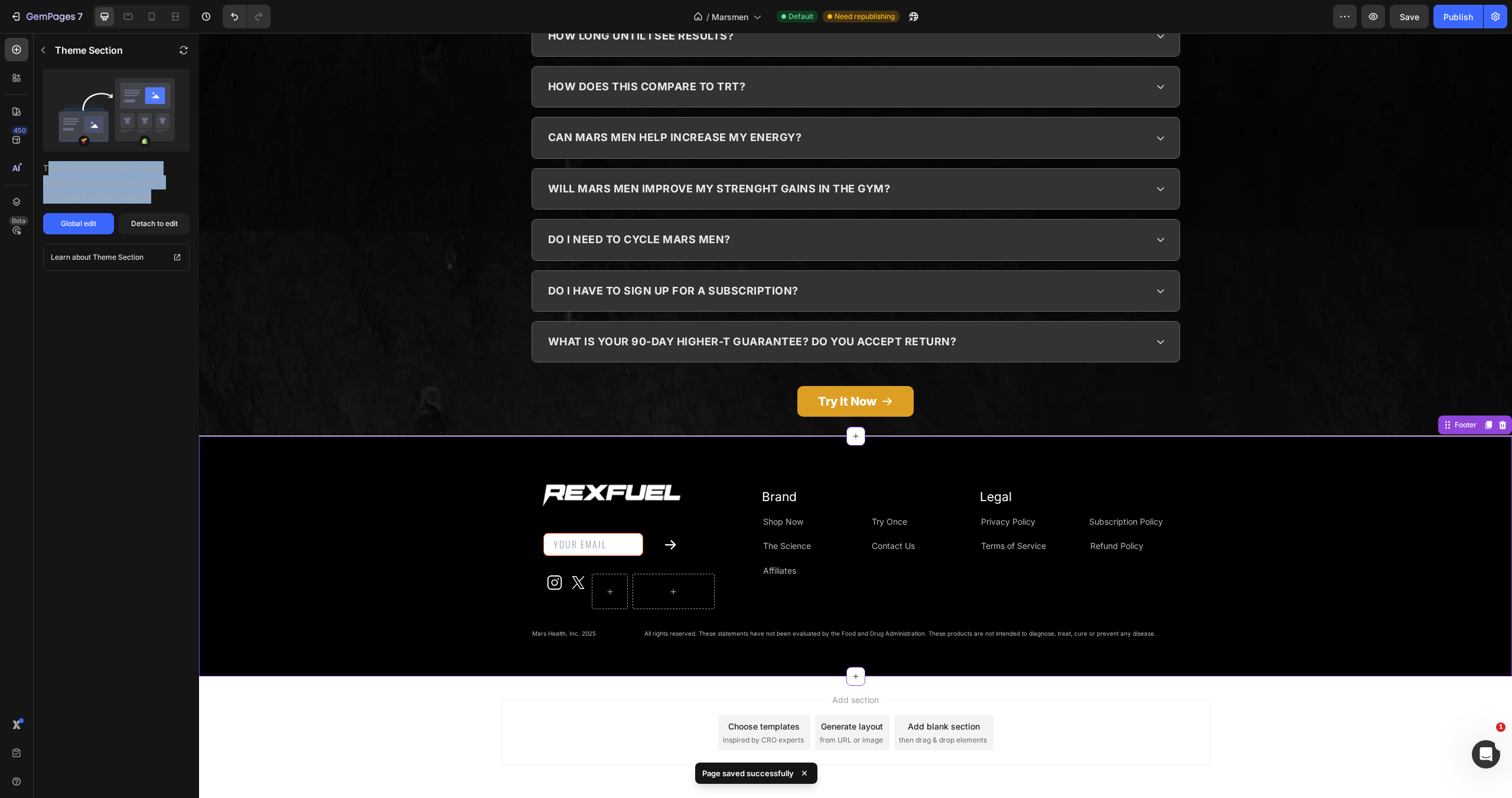
click at [107, 184] on p "Theme Section helps to create reusable sections used on both GemPages & Shopify…" at bounding box center [116, 182] width 146 height 42
click at [1462, 11] on div "Publish" at bounding box center [1458, 17] width 30 height 12
click at [919, 17] on icon "button" at bounding box center [913, 16] width 12 height 12
click at [94, 227] on div "Global edit" at bounding box center [78, 223] width 35 height 10
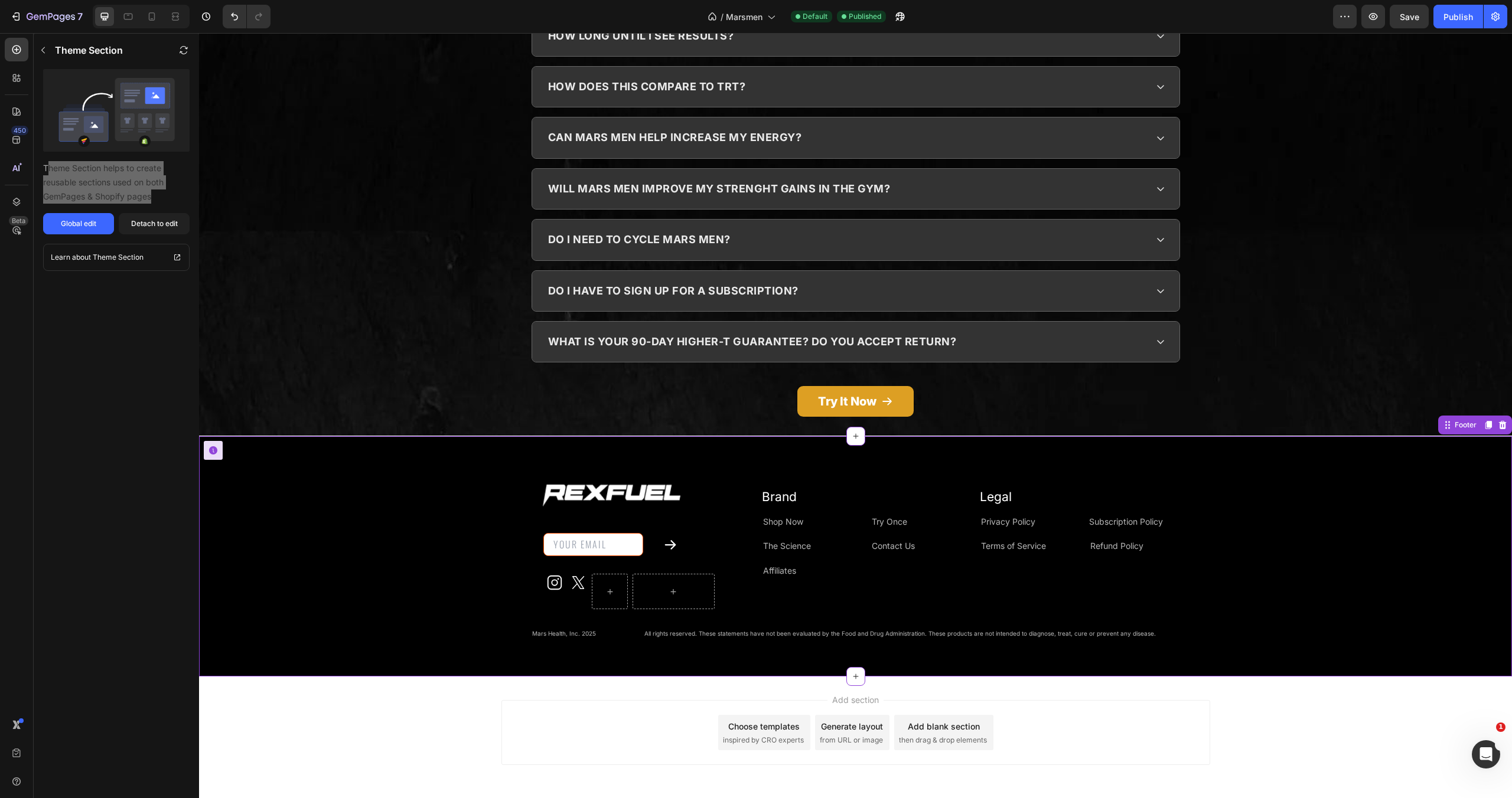
click at [432, 530] on div "Image Email Field Submit Button Row Newsletter Icon Icon [GEOGRAPHIC_DATA] Row …" at bounding box center [855, 556] width 1313 height 202
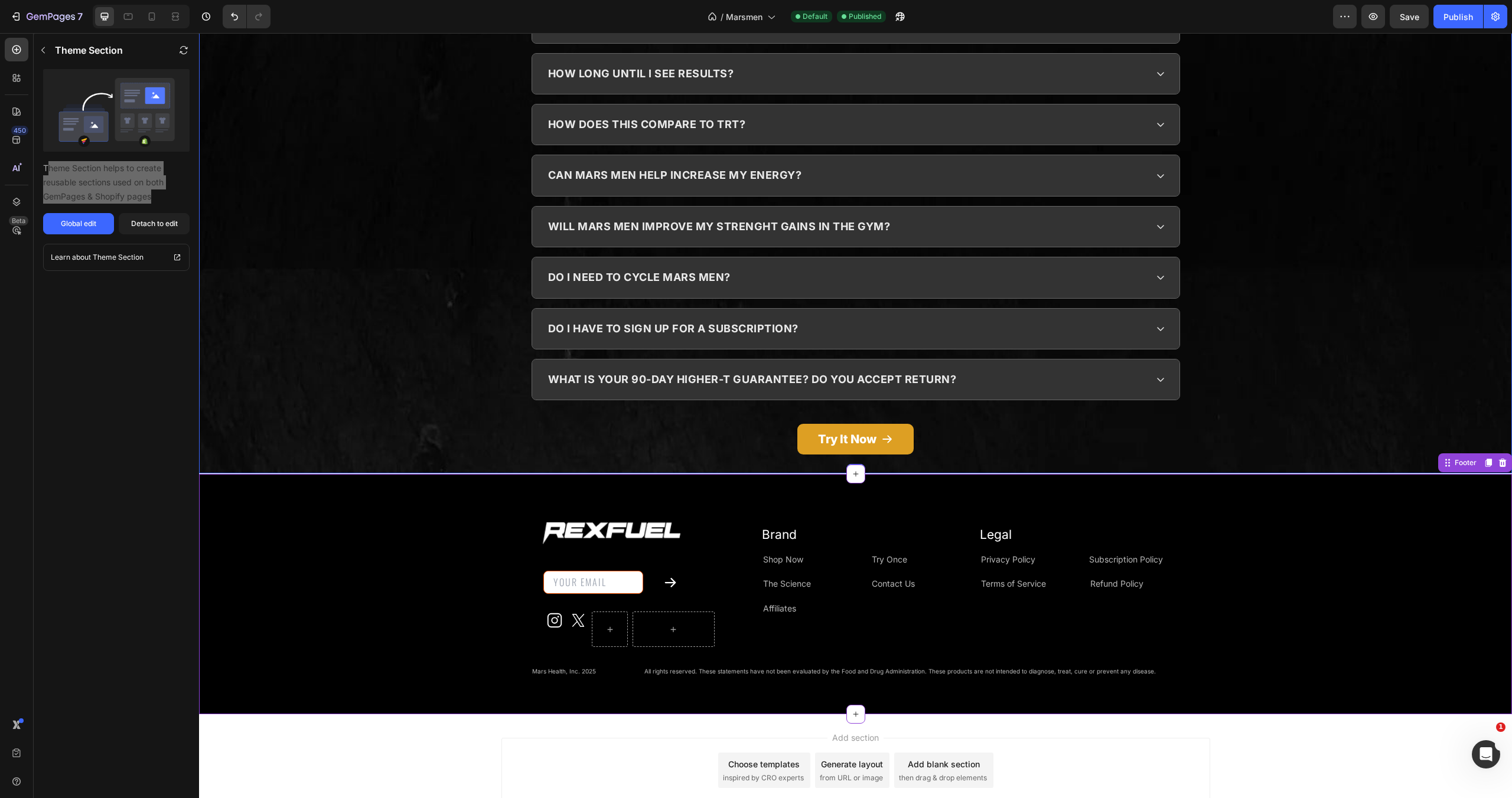
scroll to position [5578, 0]
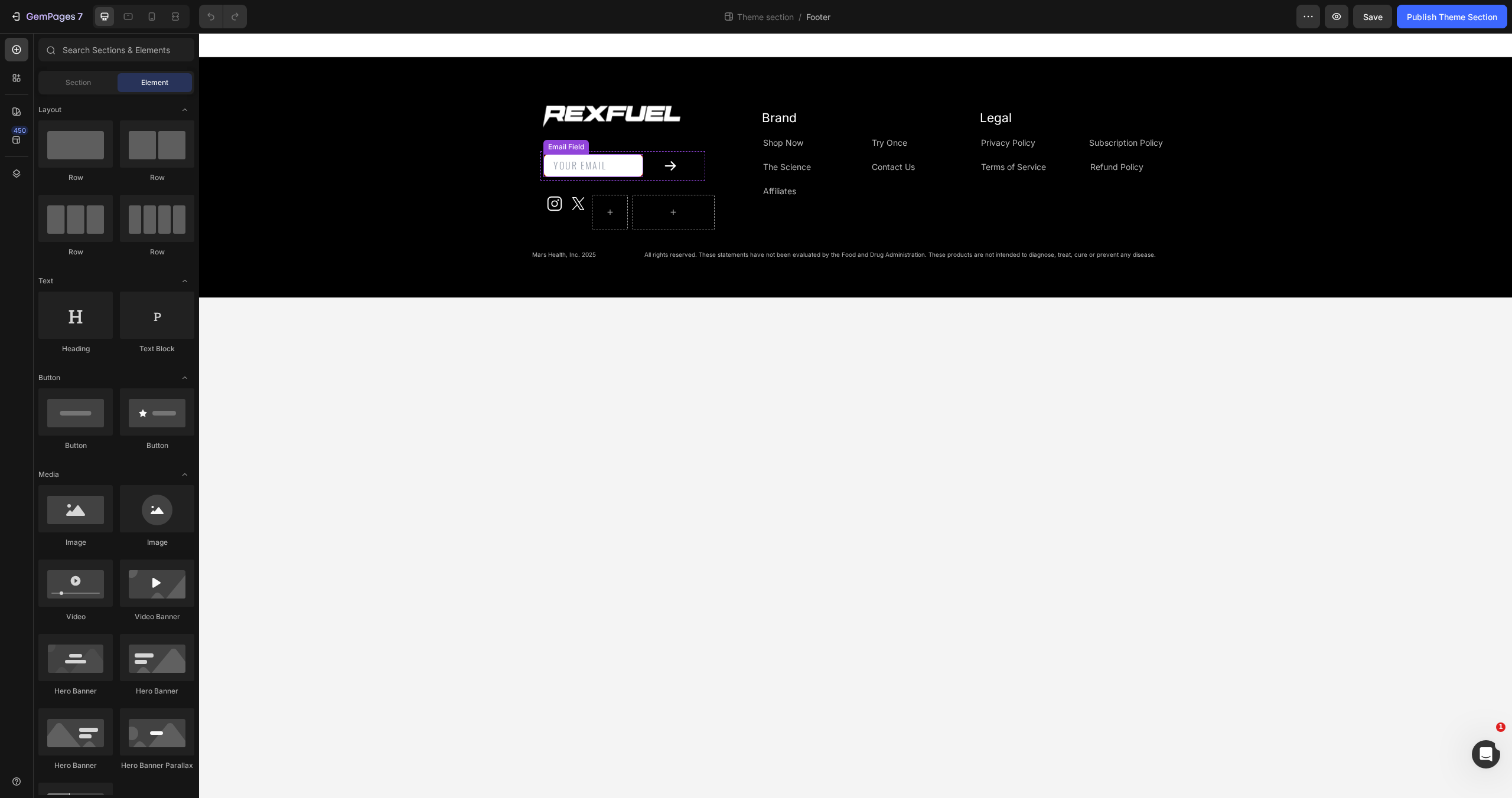
click at [567, 158] on input "email" at bounding box center [593, 165] width 100 height 23
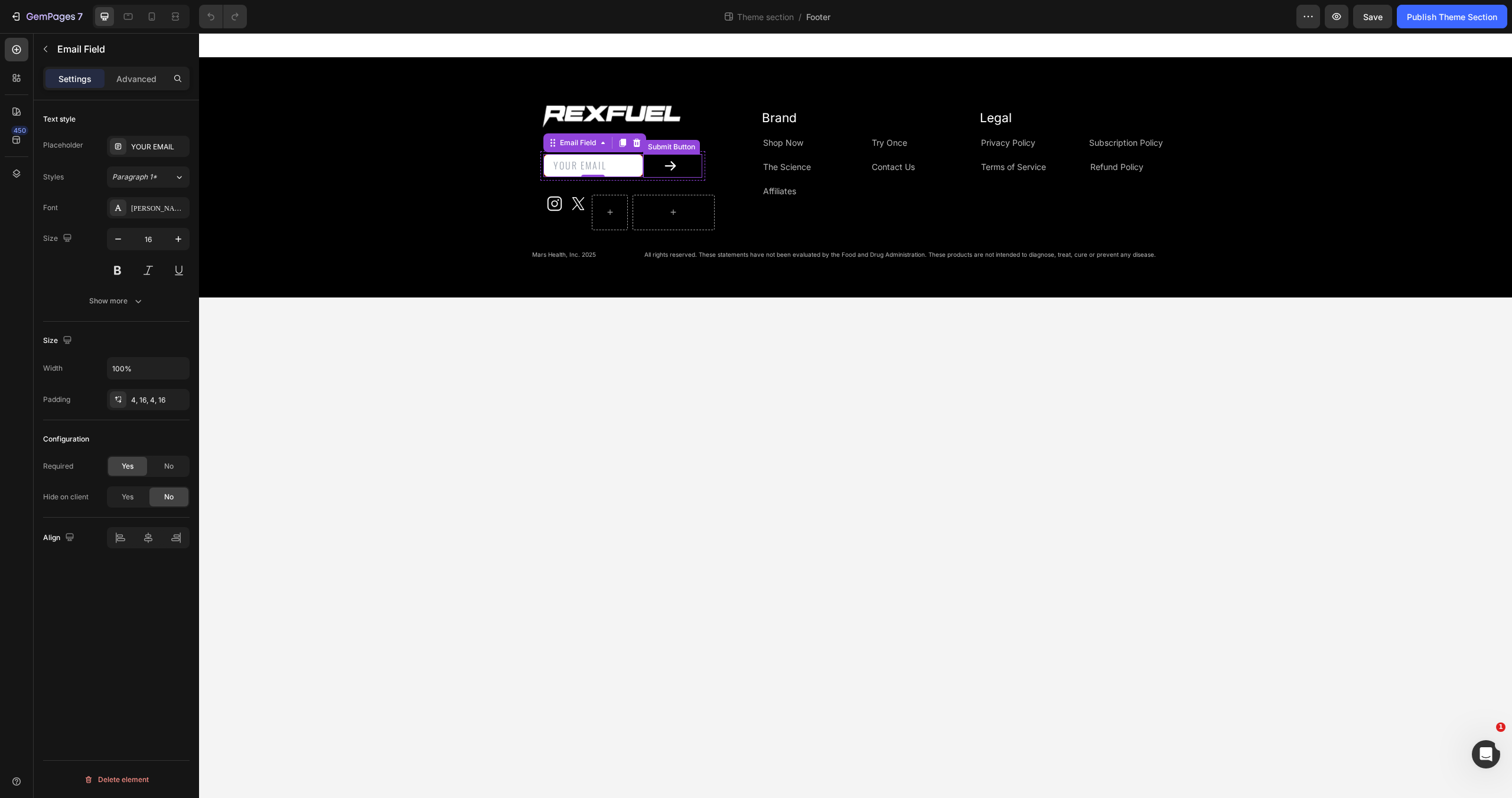
click at [670, 163] on icon at bounding box center [670, 166] width 14 height 14
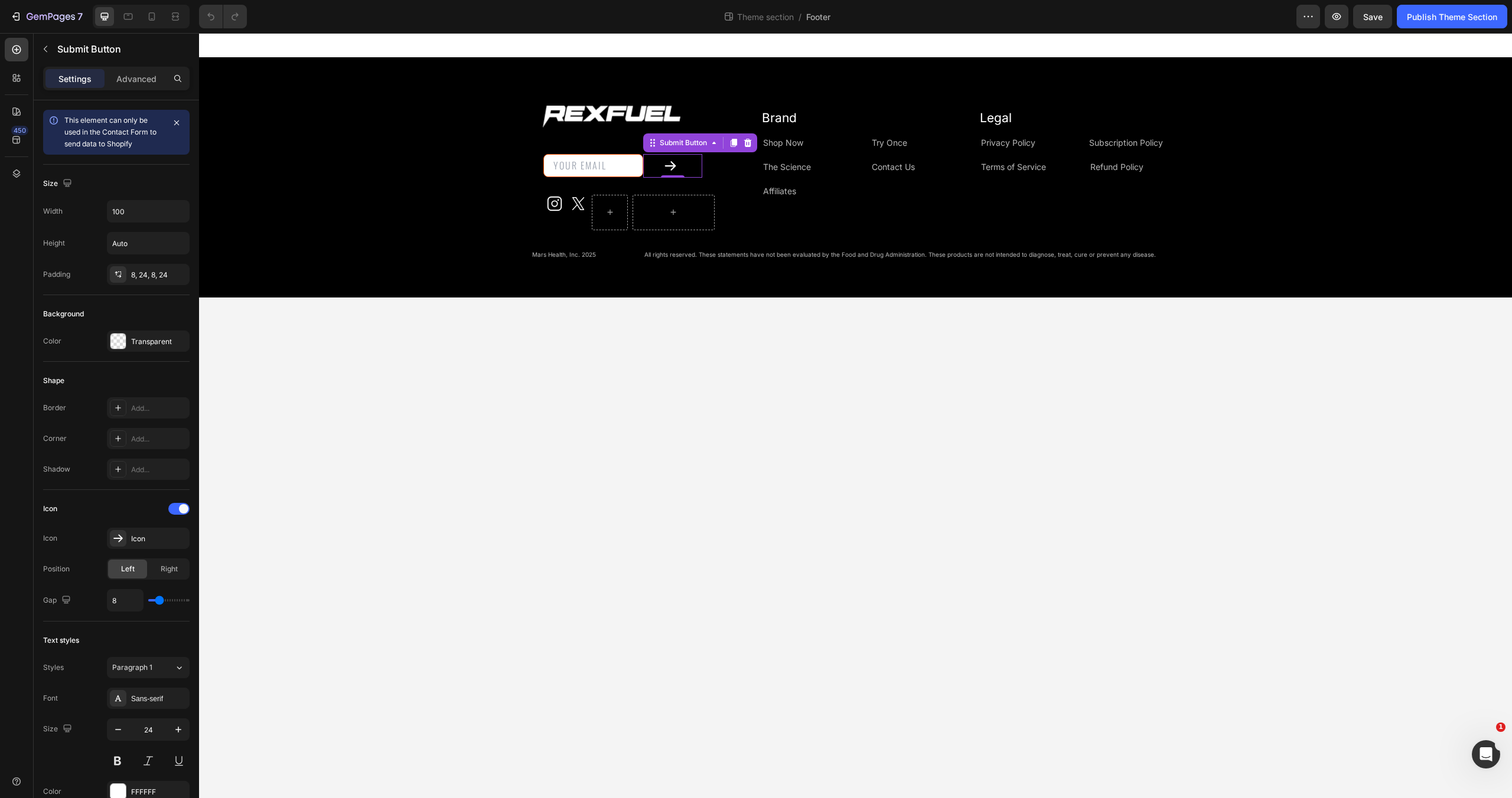
click at [586, 163] on input "email" at bounding box center [593, 165] width 100 height 23
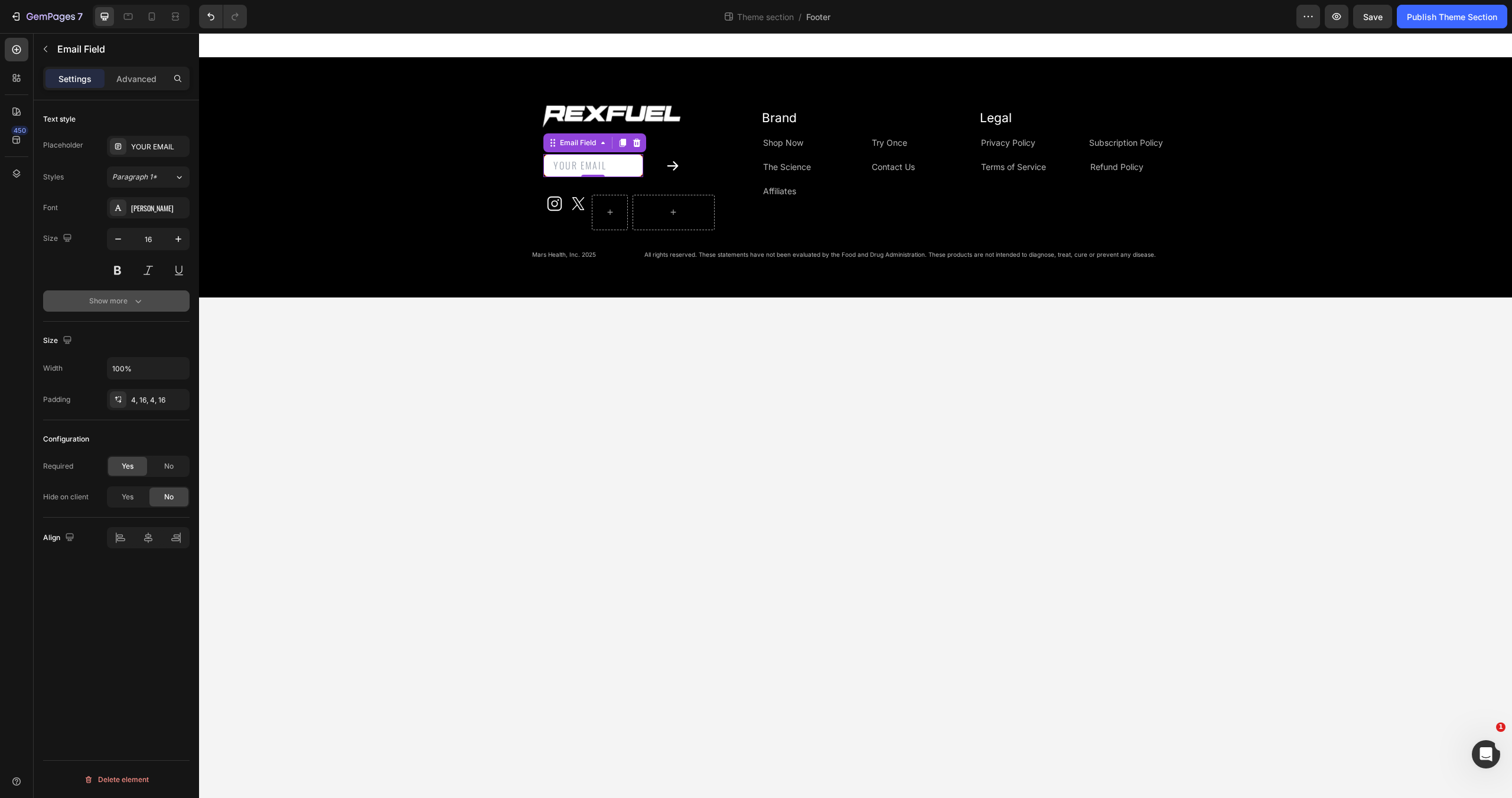
click at [134, 302] on icon "button" at bounding box center [138, 301] width 12 height 12
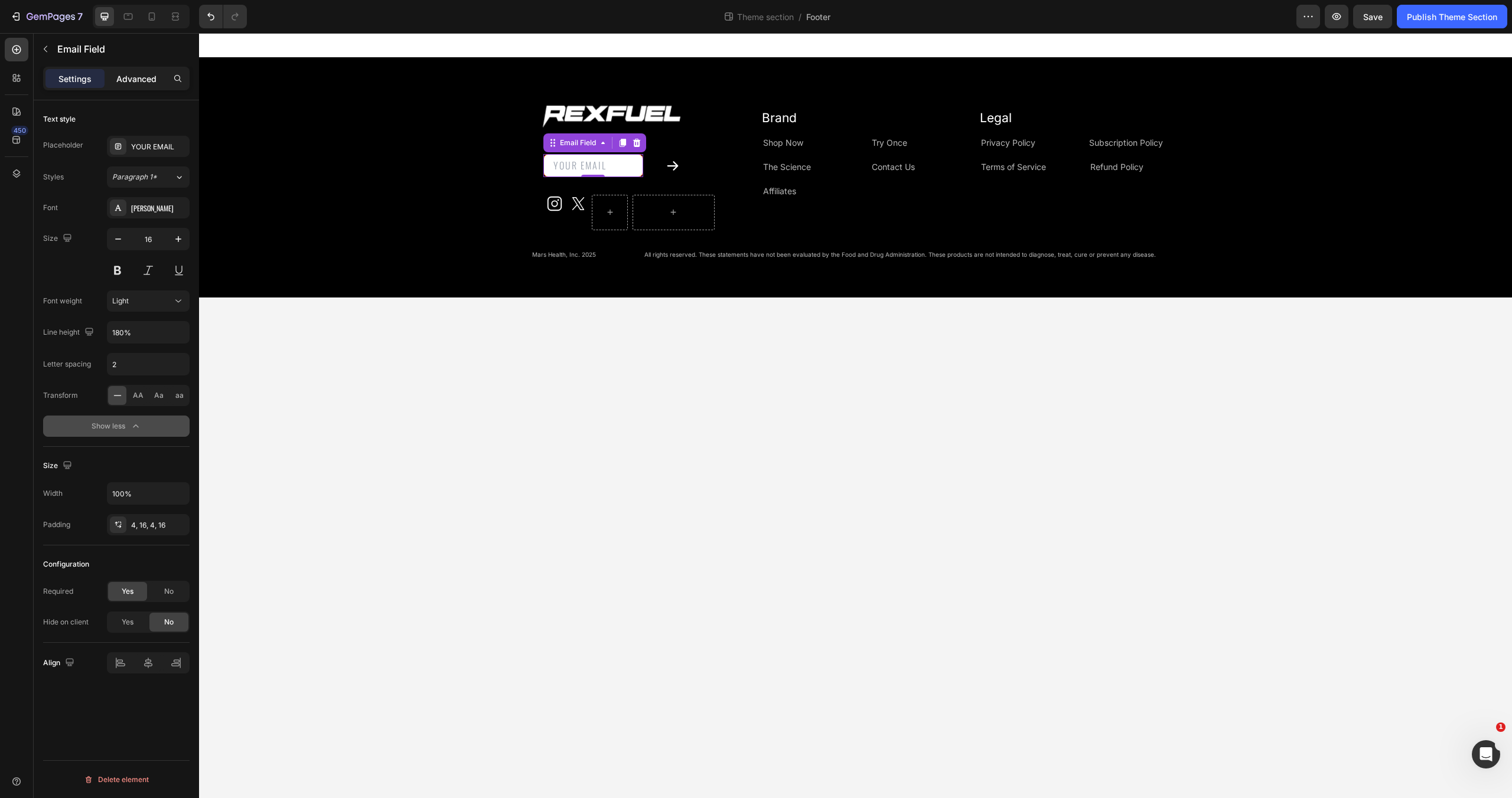
click at [142, 73] on p "Advanced" at bounding box center [137, 79] width 40 height 12
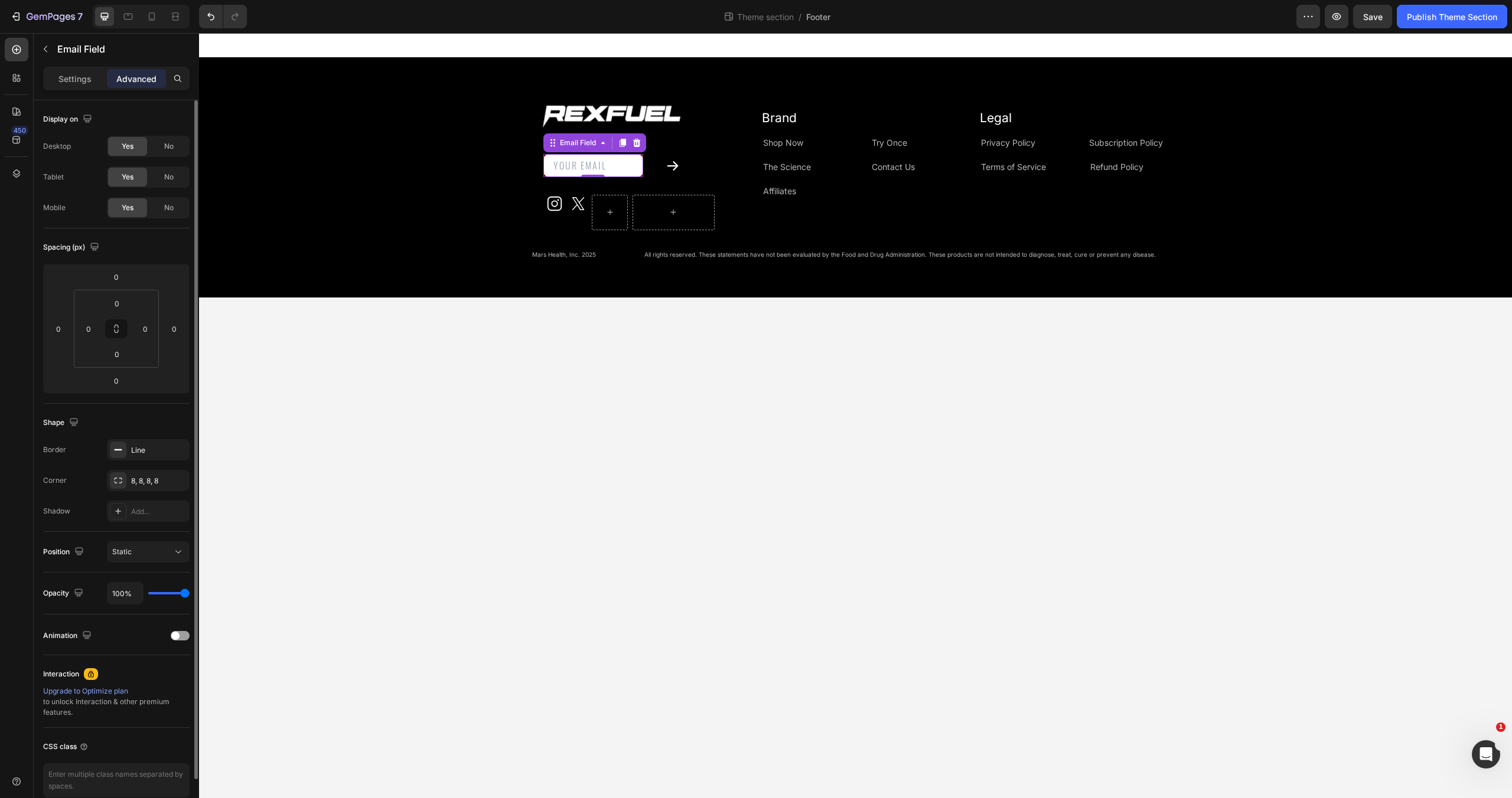
click at [150, 435] on div "Shape Border Line Corner 8, 8, 8, 8 Shadow Add..." at bounding box center [116, 468] width 146 height 128
click at [150, 445] on div "Line" at bounding box center [148, 450] width 34 height 10
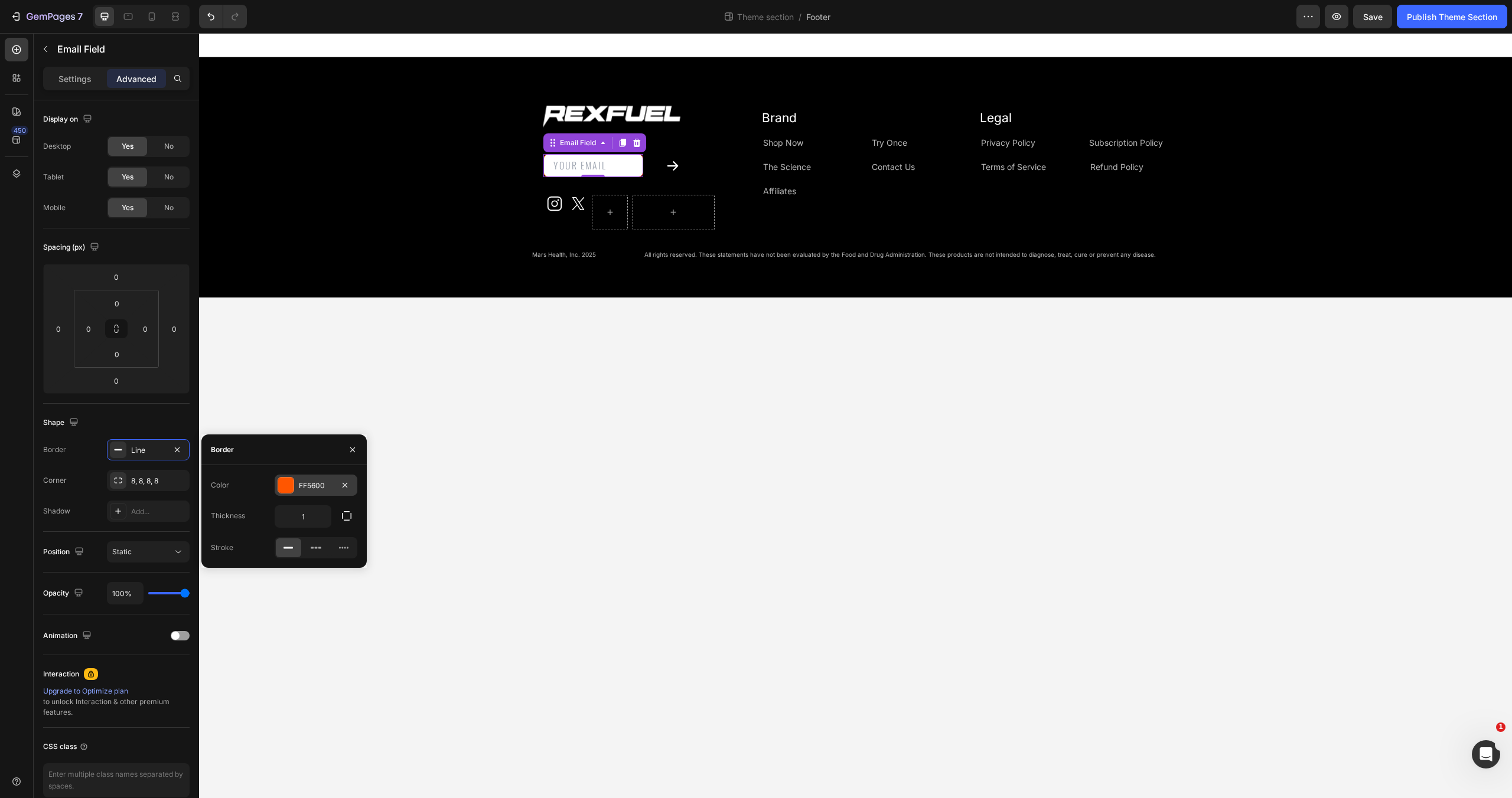
click at [282, 479] on div at bounding box center [285, 486] width 15 height 15
click at [225, 528] on div at bounding box center [219, 530] width 14 height 14
type input "DD9F23"
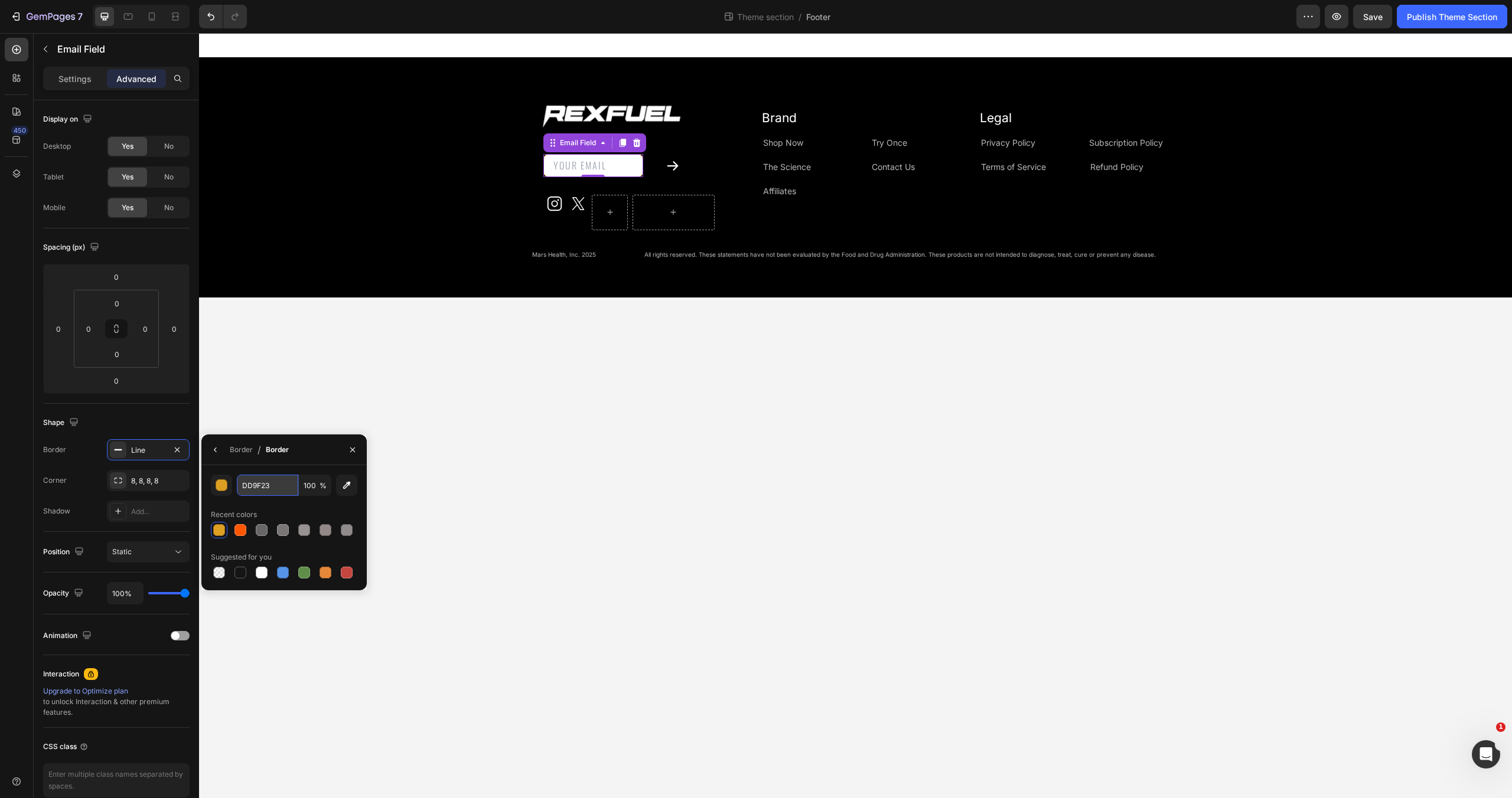
click at [279, 488] on input "DD9F23" at bounding box center [267, 485] width 62 height 21
click at [623, 449] on body "Image Email Field 0 Submit Button Row Newsletter Icon Icon Row Row Row Row Bran…" at bounding box center [855, 416] width 1313 height 765
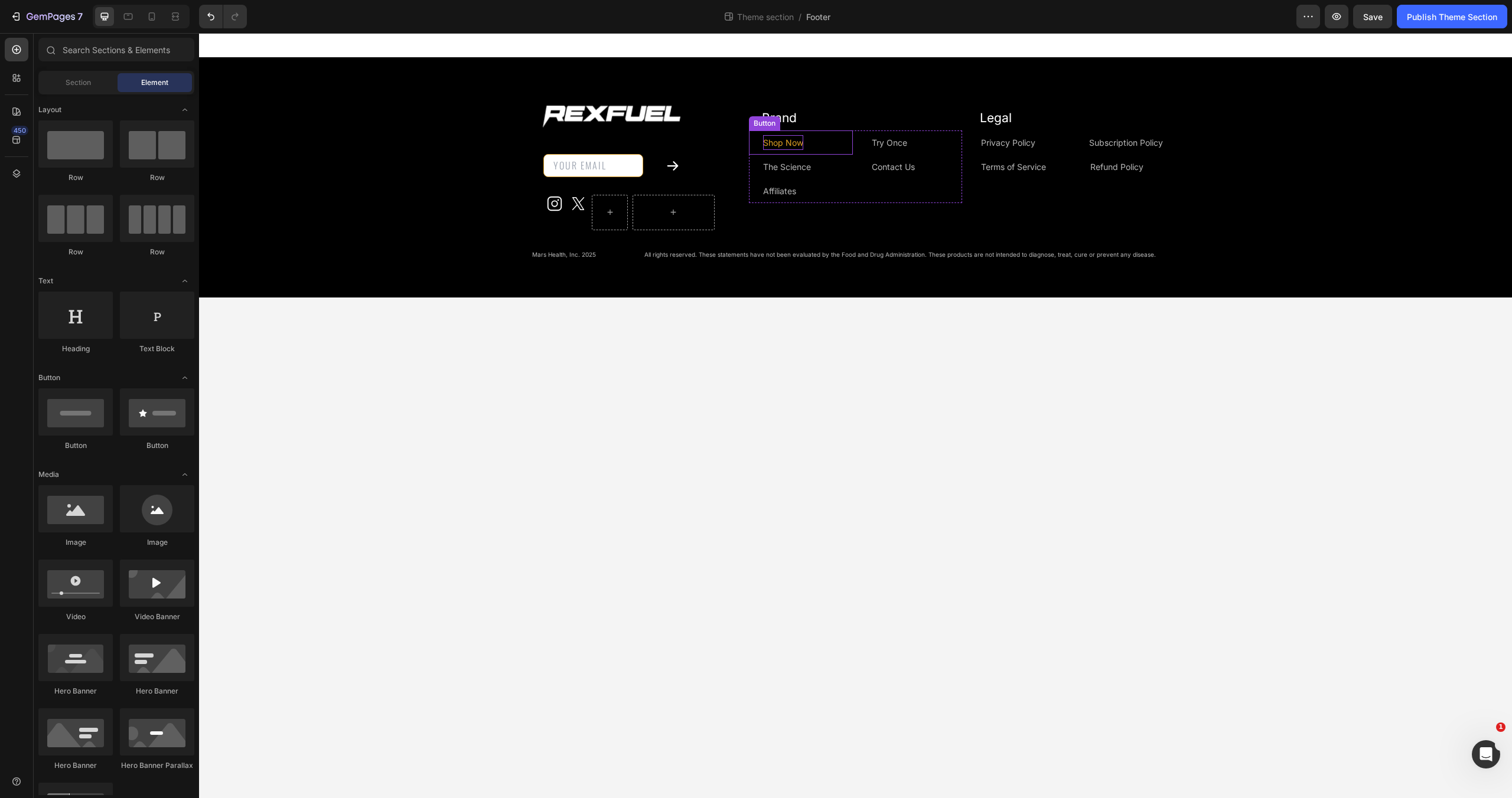
click at [783, 139] on p "Shop Now" at bounding box center [783, 142] width 40 height 15
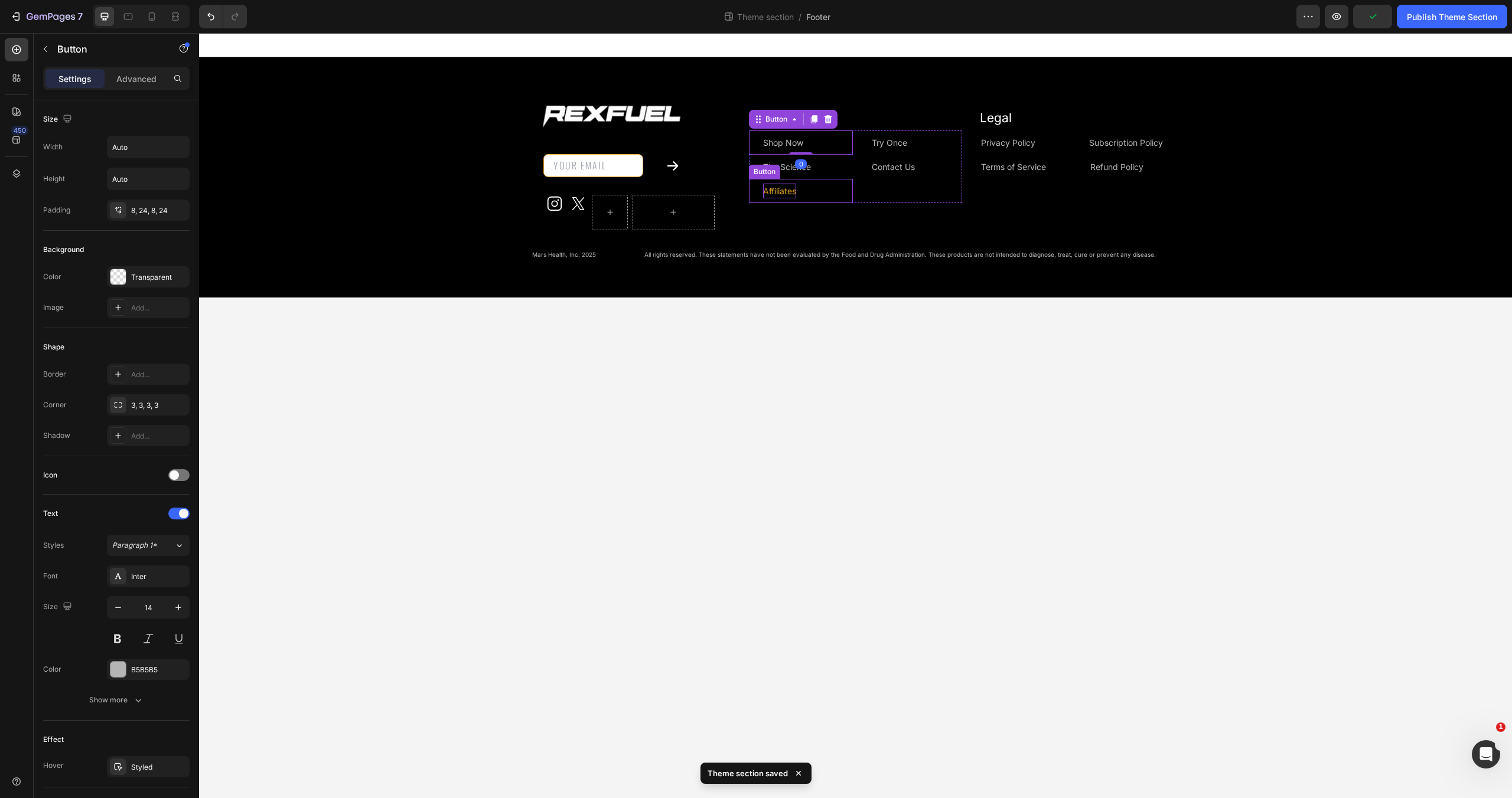
click at [777, 192] on p "Affiliates" at bounding box center [780, 190] width 33 height 15
click at [140, 87] on div "Advanced" at bounding box center [136, 78] width 59 height 19
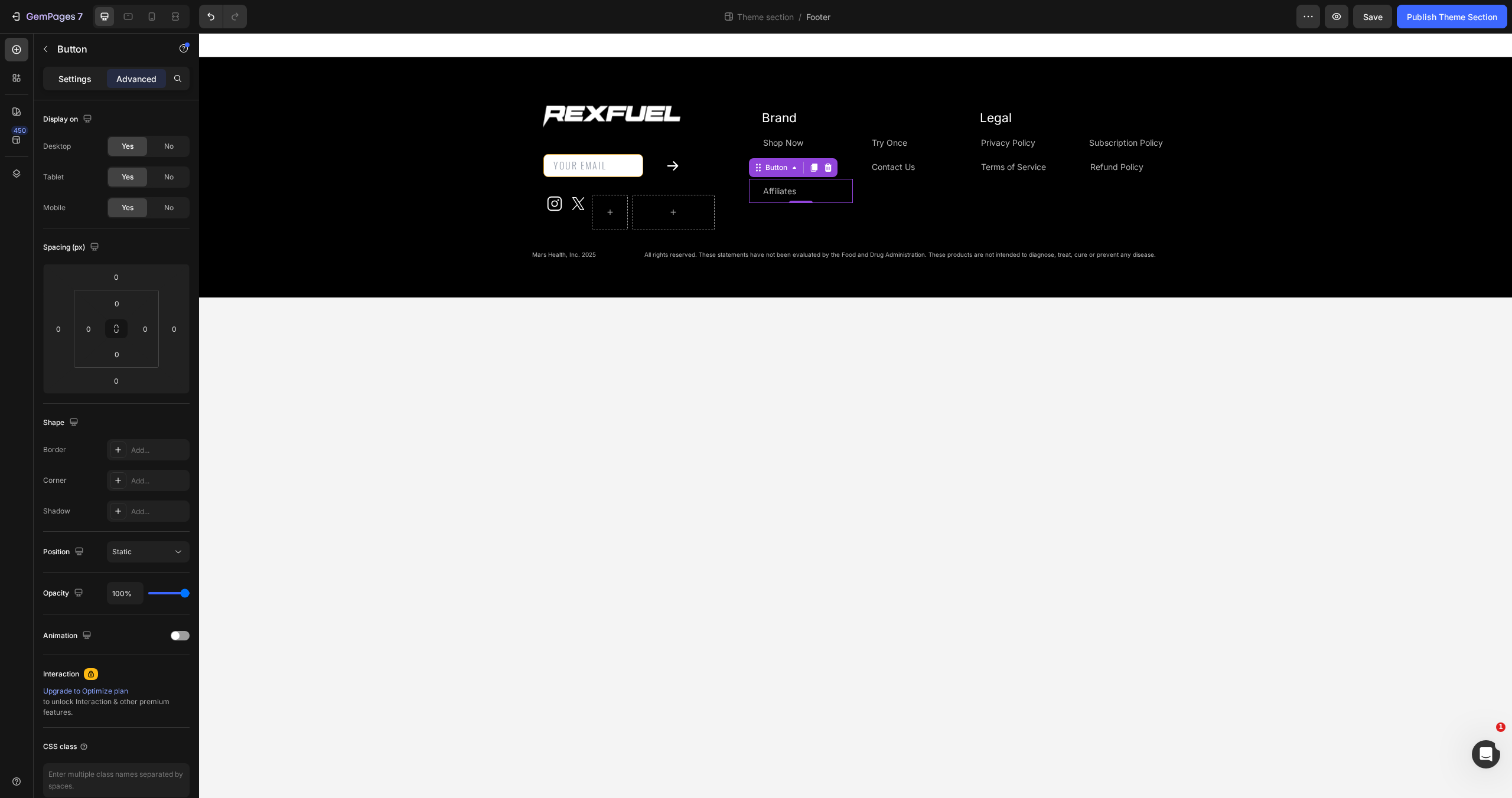
click at [70, 82] on p "Settings" at bounding box center [75, 79] width 33 height 12
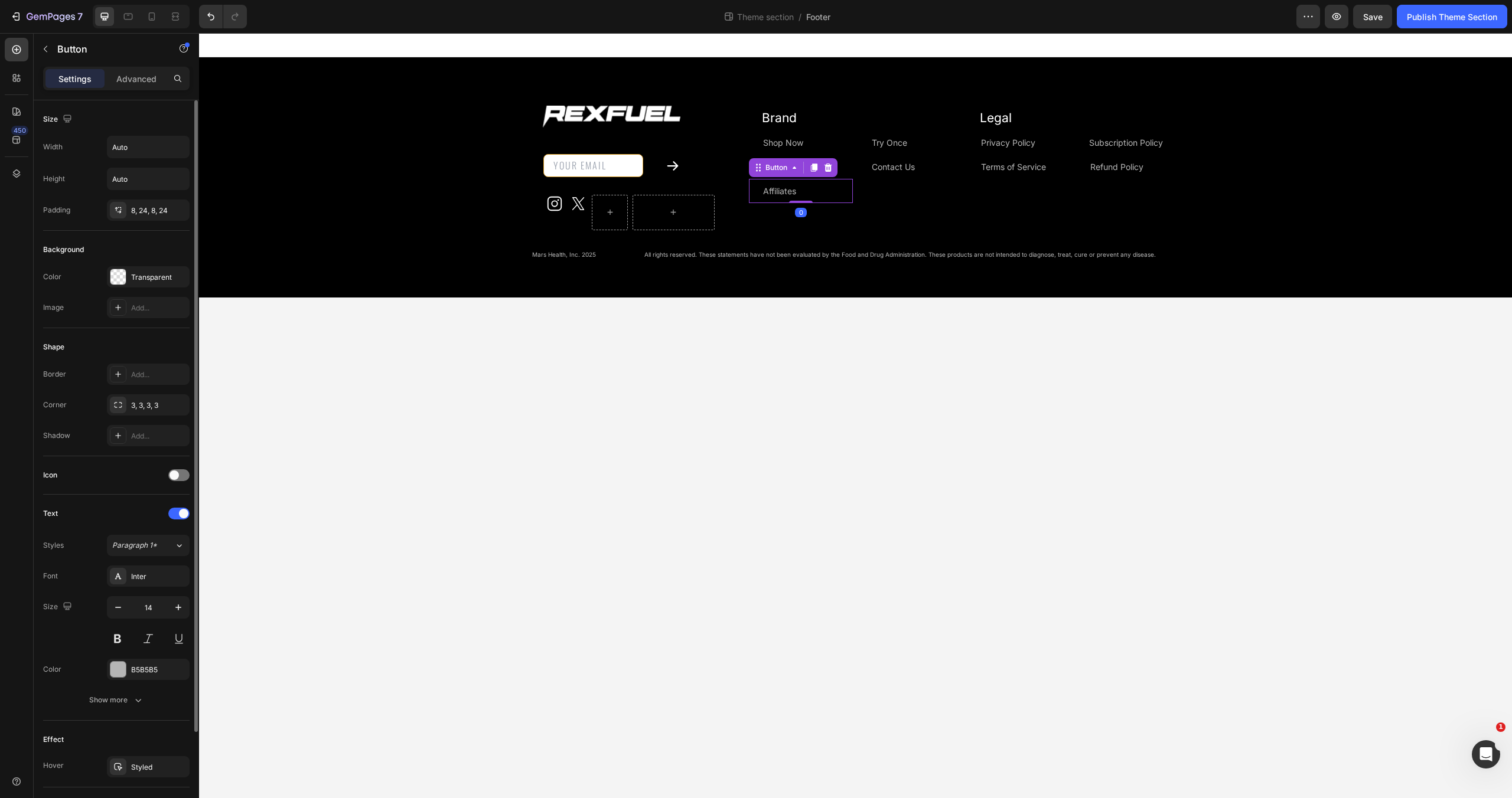
scroll to position [115, 0]
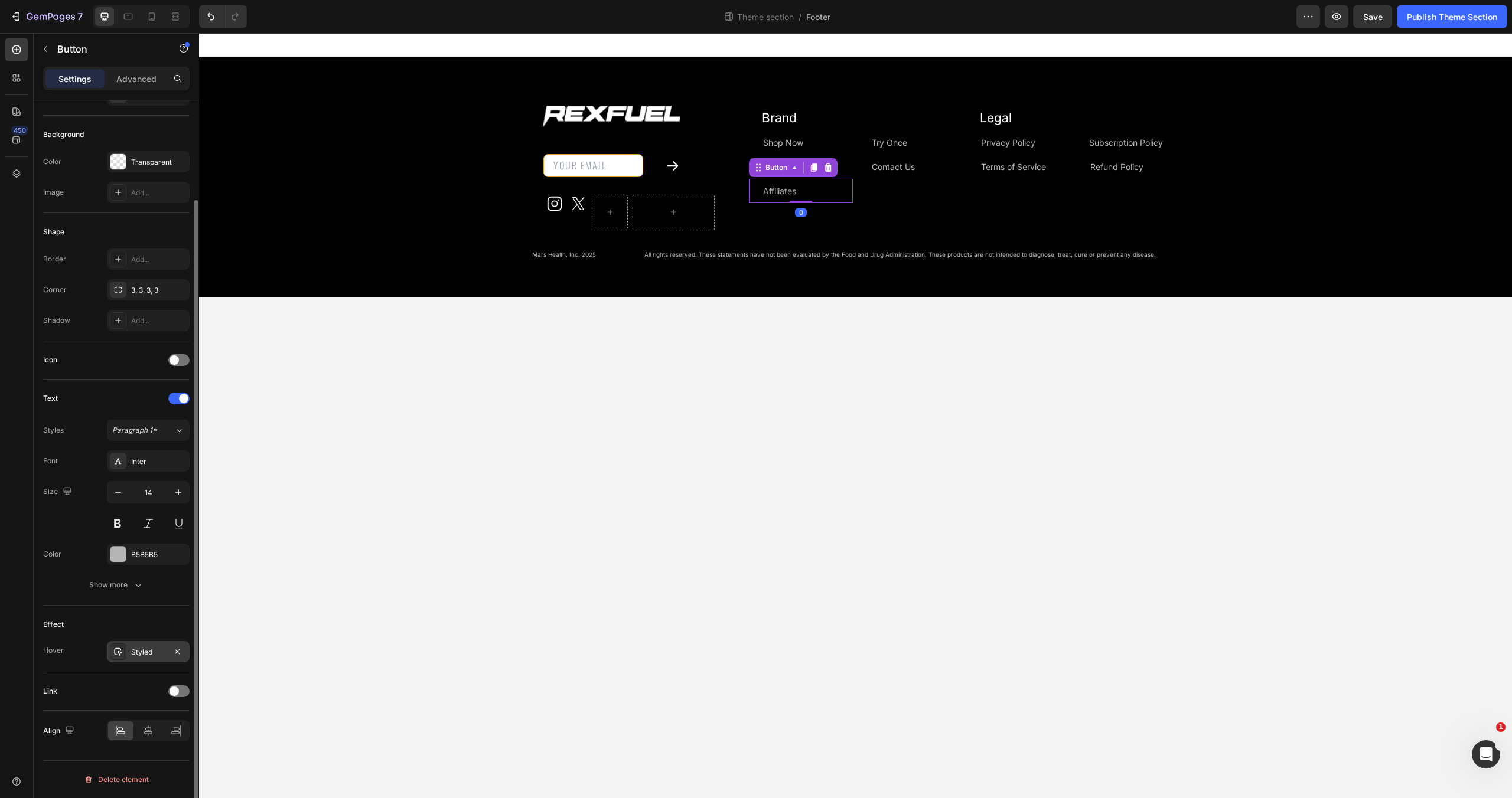
click at [138, 658] on div "Styled" at bounding box center [148, 652] width 82 height 21
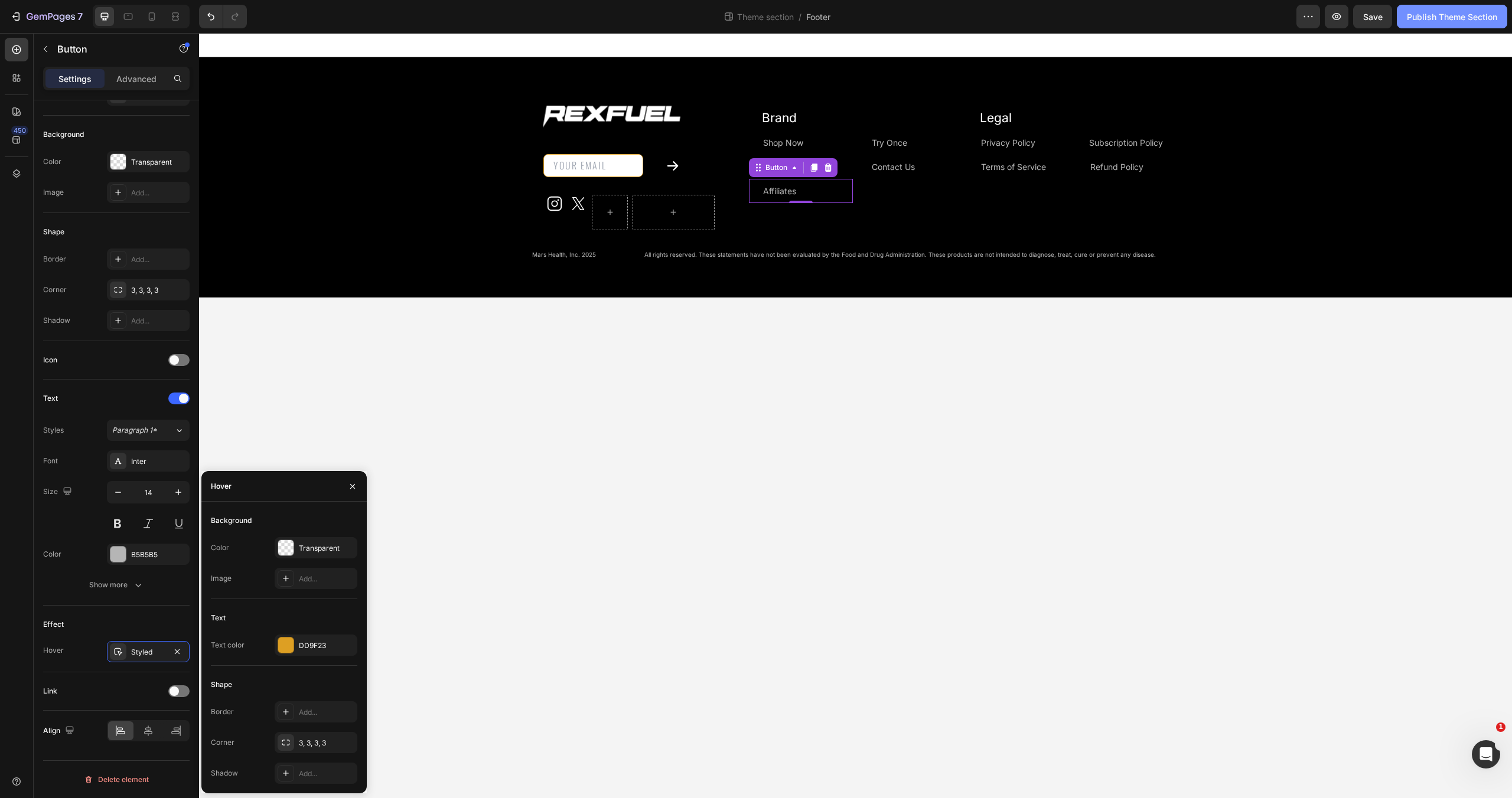
click at [1447, 10] on div "Publish Theme Section" at bounding box center [1452, 17] width 90 height 12
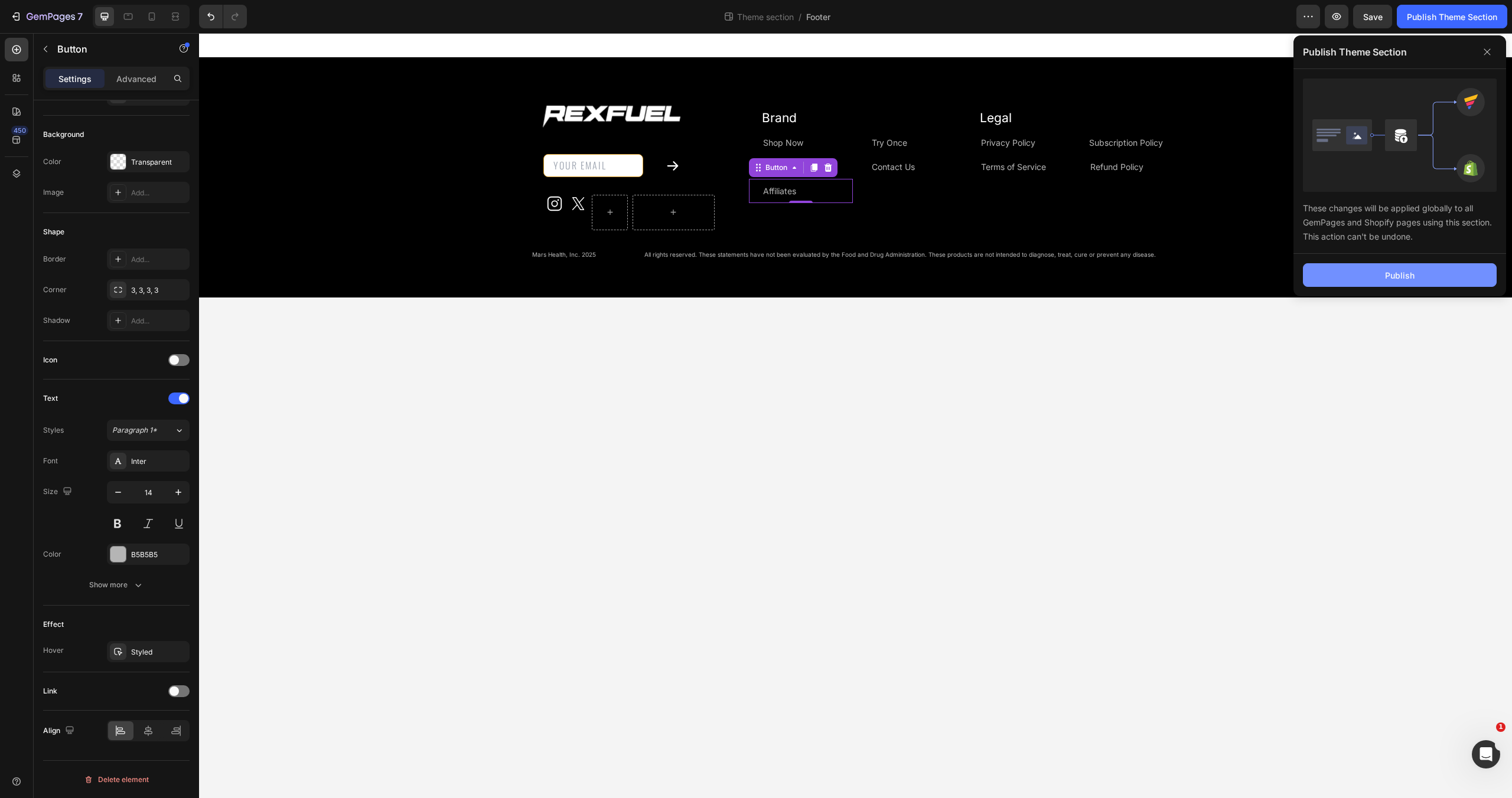
click at [1426, 269] on button "Publish" at bounding box center [1400, 275] width 194 height 24
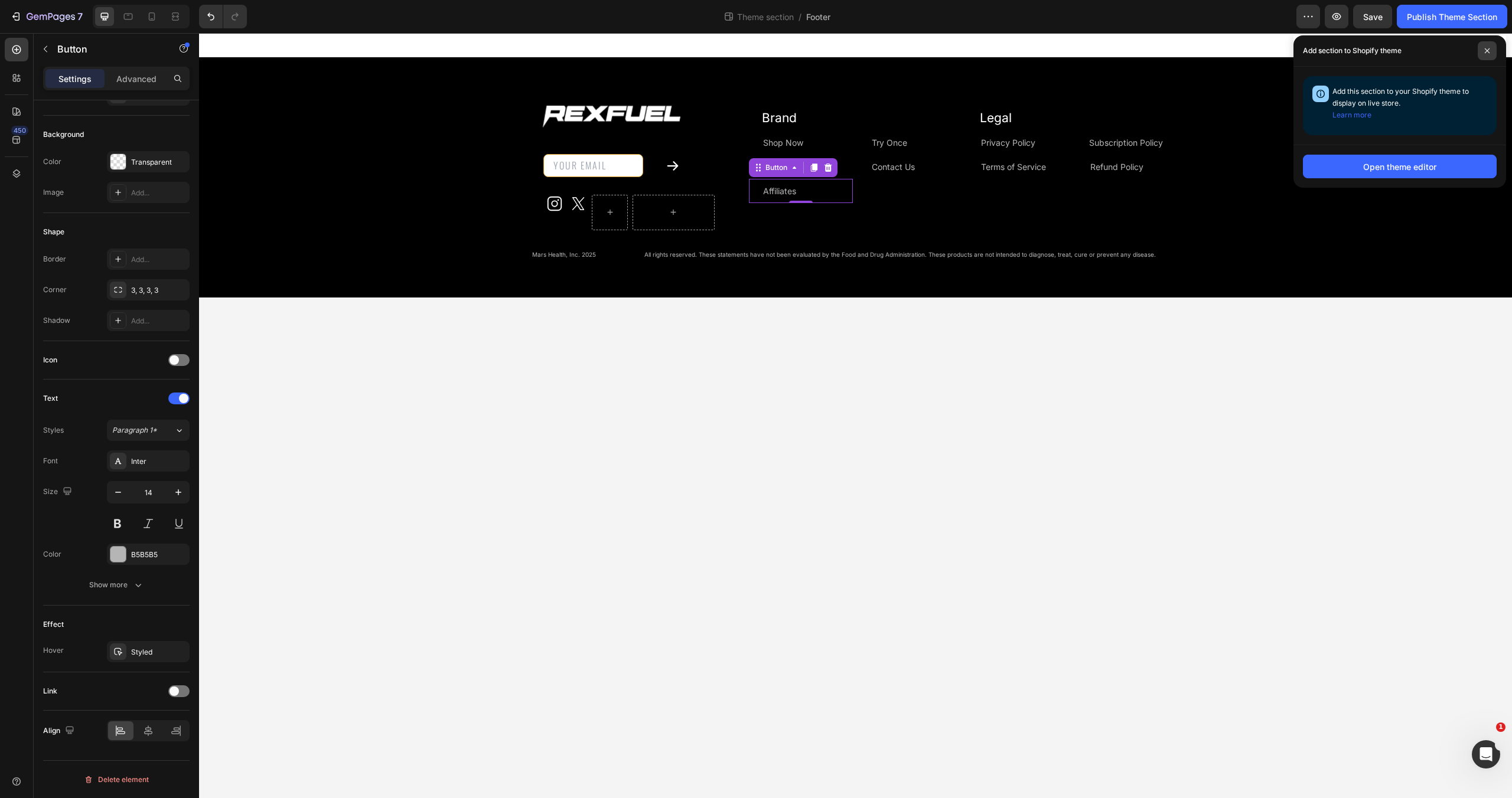
click at [1490, 45] on span at bounding box center [1487, 51] width 19 height 19
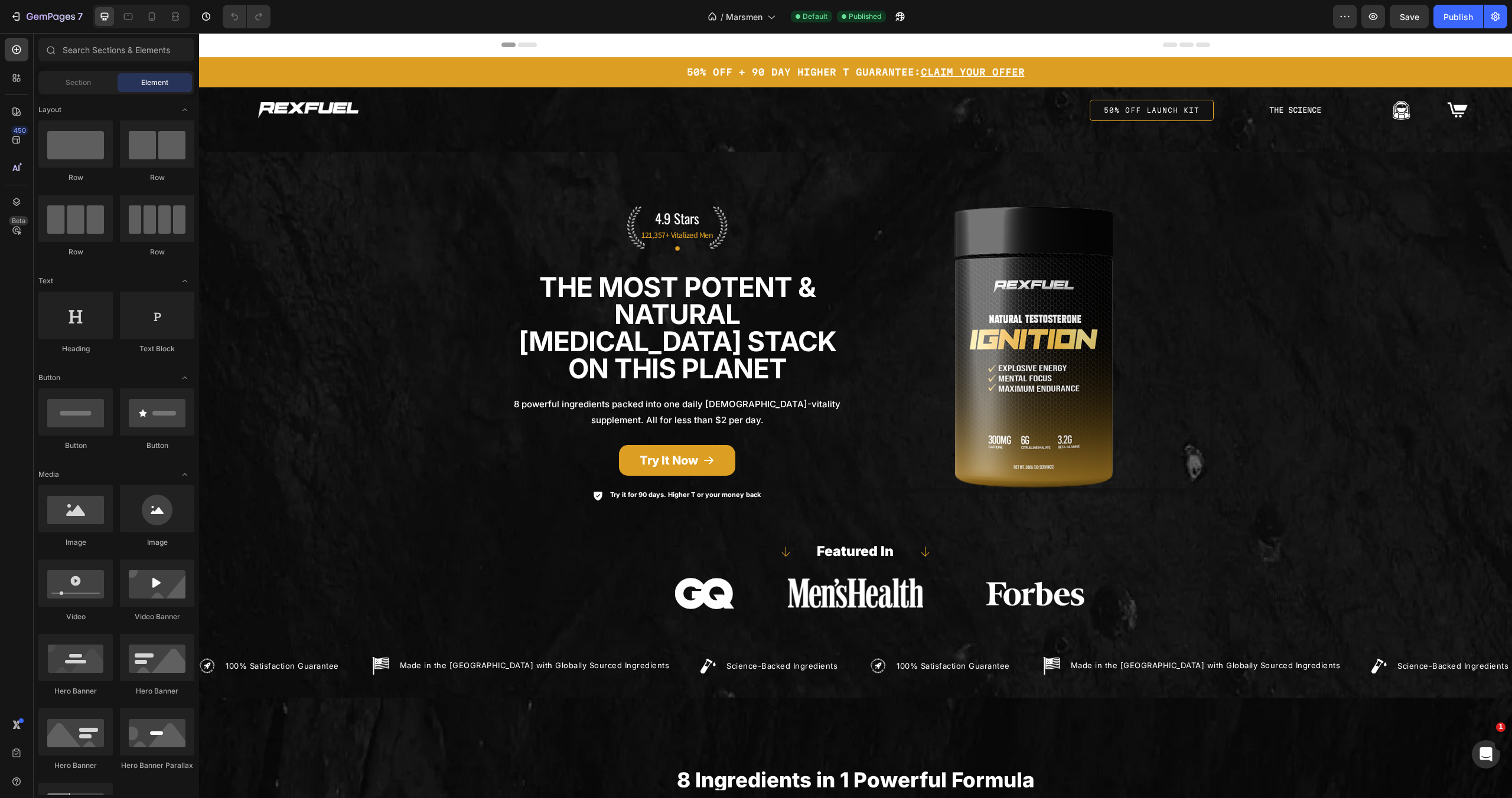
click at [152, 26] on div at bounding box center [141, 17] width 97 height 24
click at [152, 20] on icon at bounding box center [152, 17] width 6 height 8
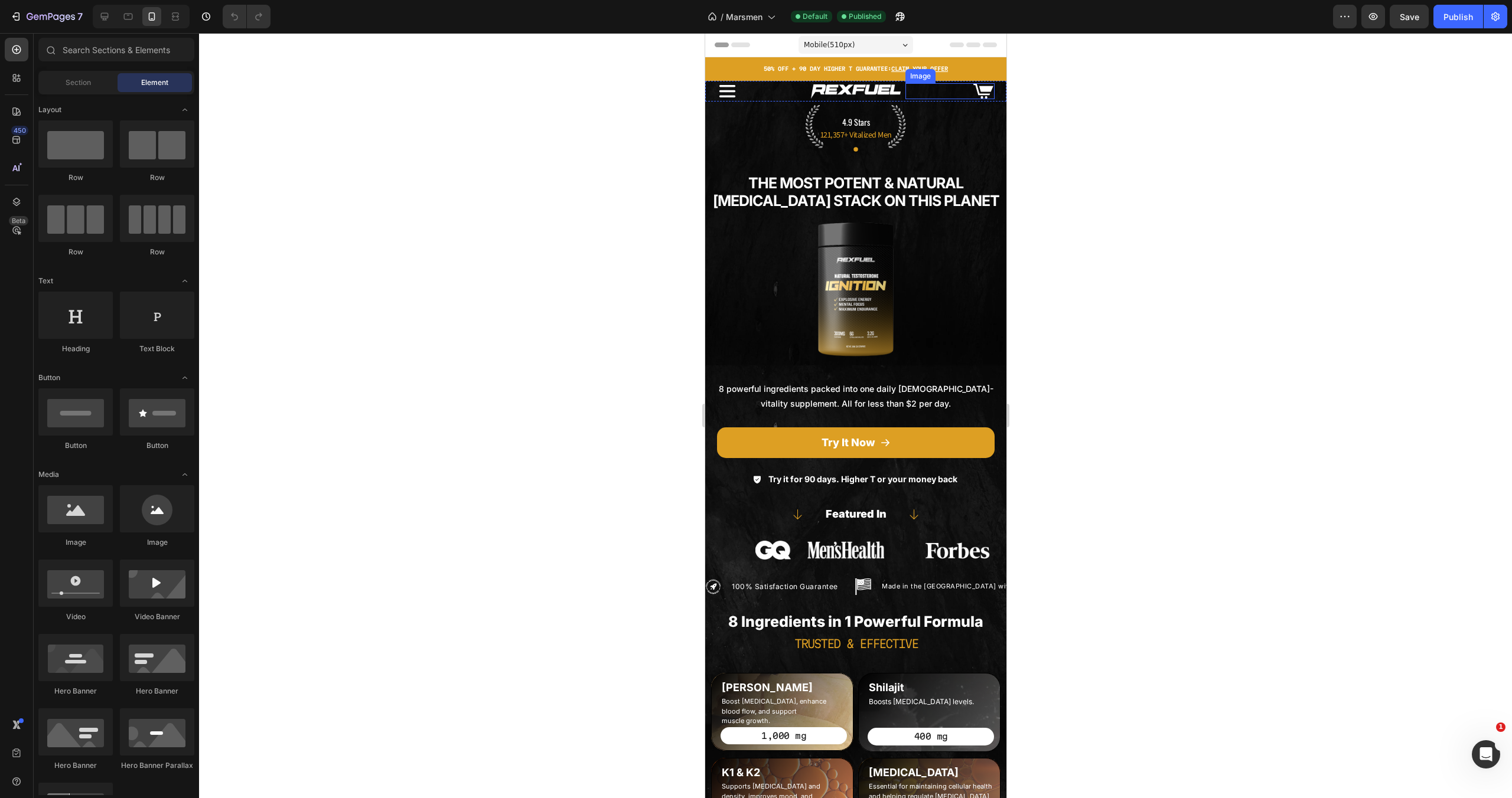
click at [945, 90] on div at bounding box center [949, 91] width 89 height 16
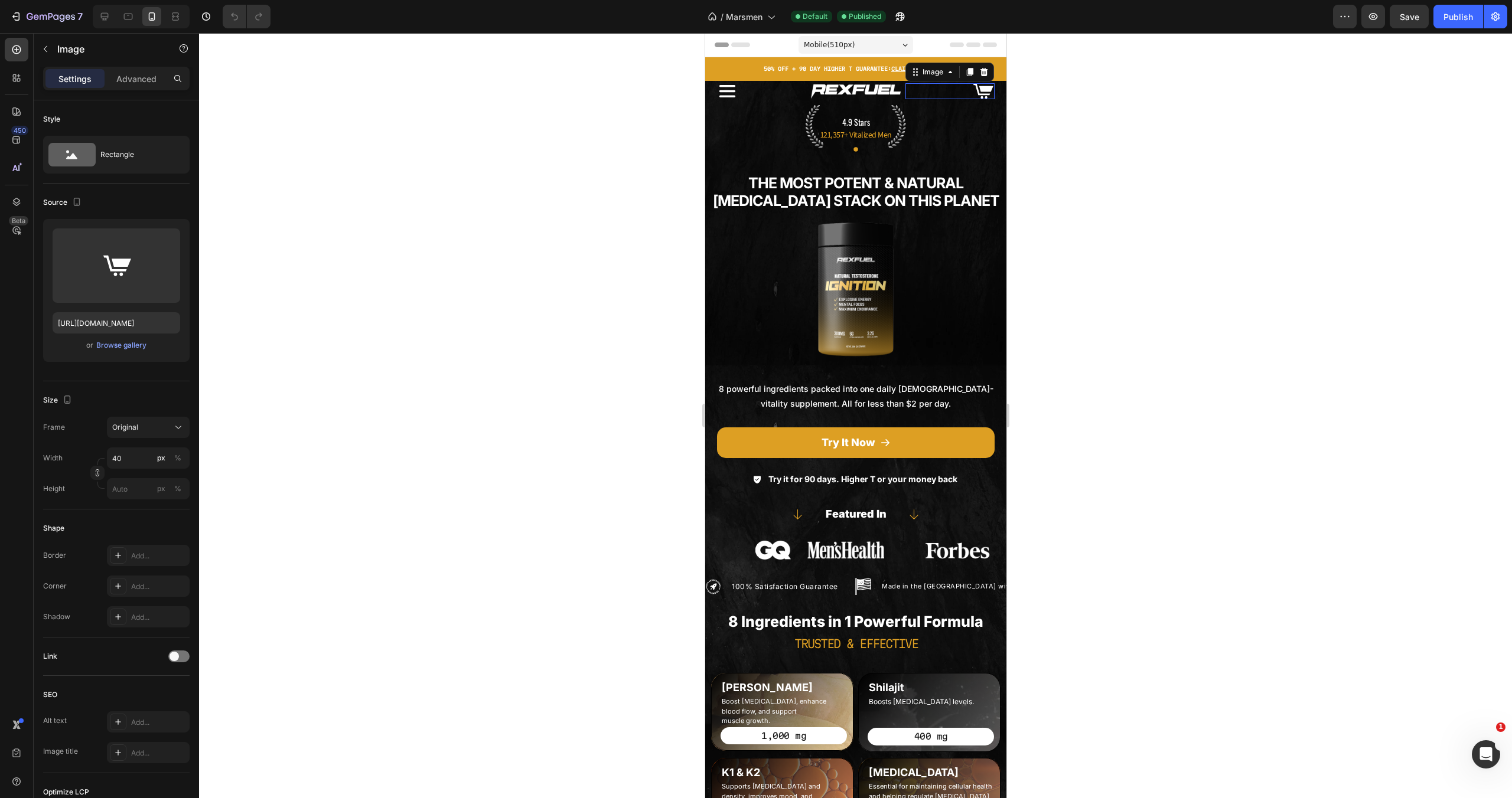
click at [945, 90] on div at bounding box center [949, 91] width 89 height 16
click at [956, 166] on div "Icon" at bounding box center [855, 149] width 290 height 35
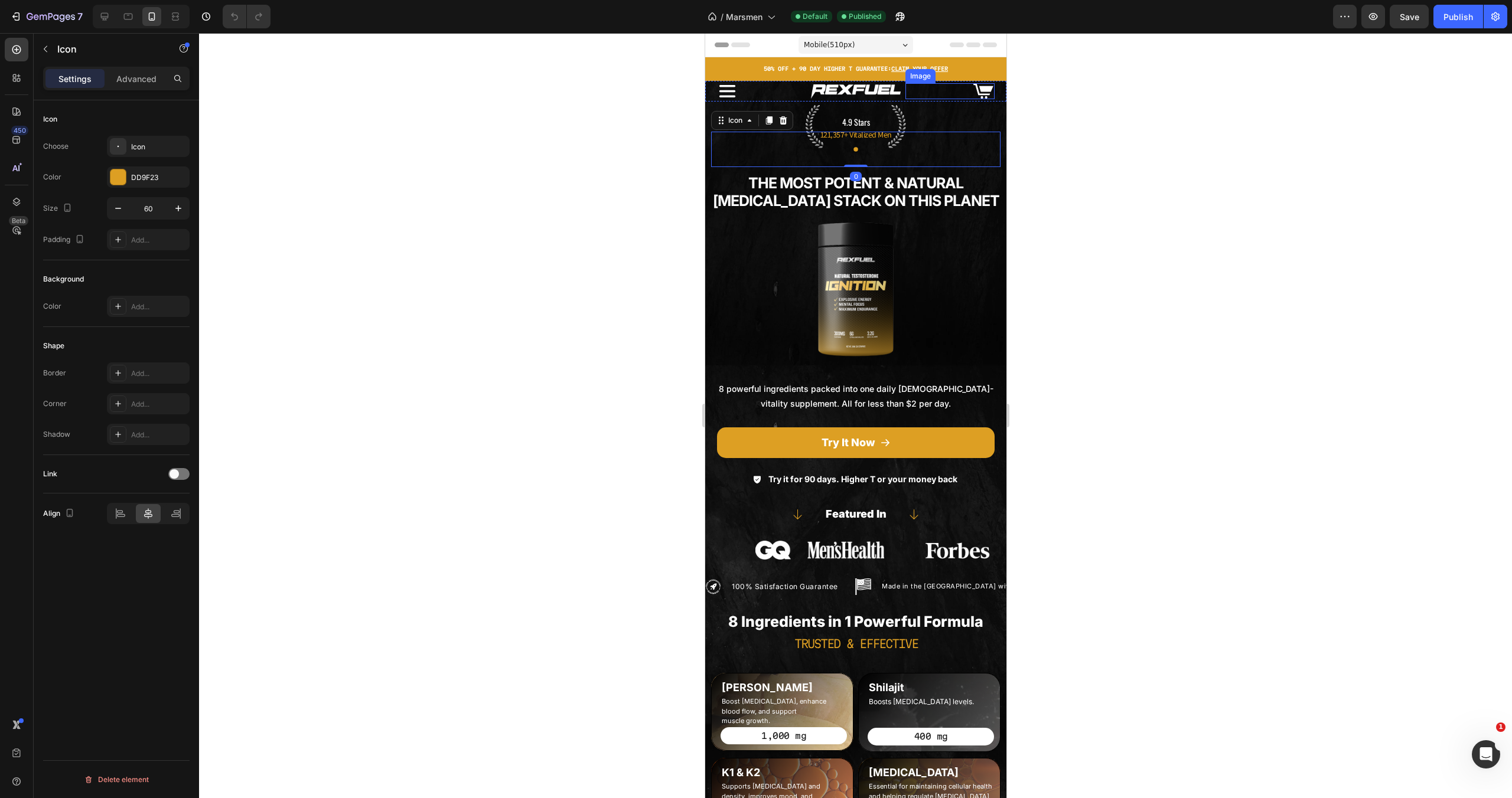
click at [946, 96] on div at bounding box center [949, 91] width 89 height 16
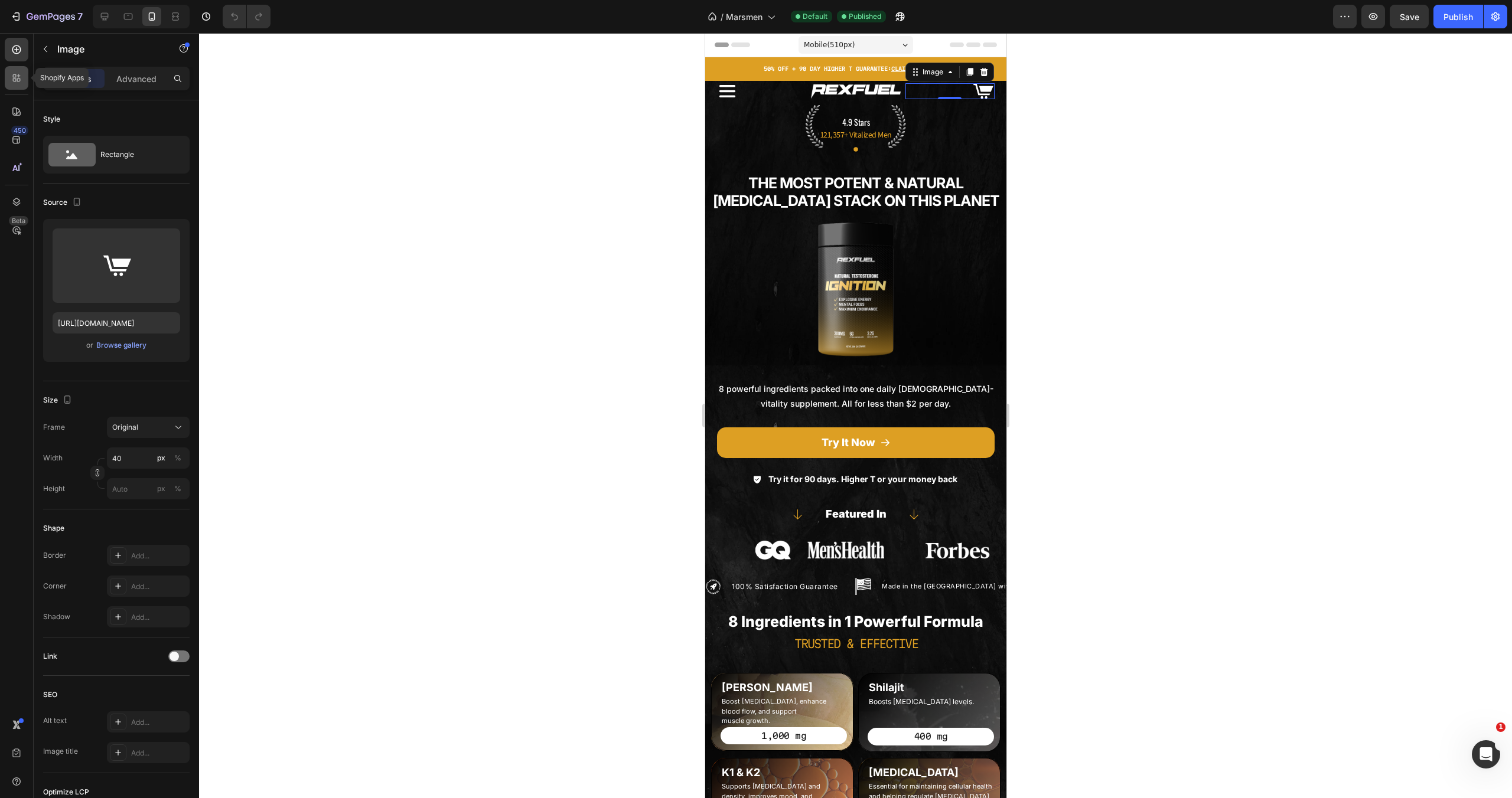
click at [15, 86] on div at bounding box center [17, 78] width 24 height 24
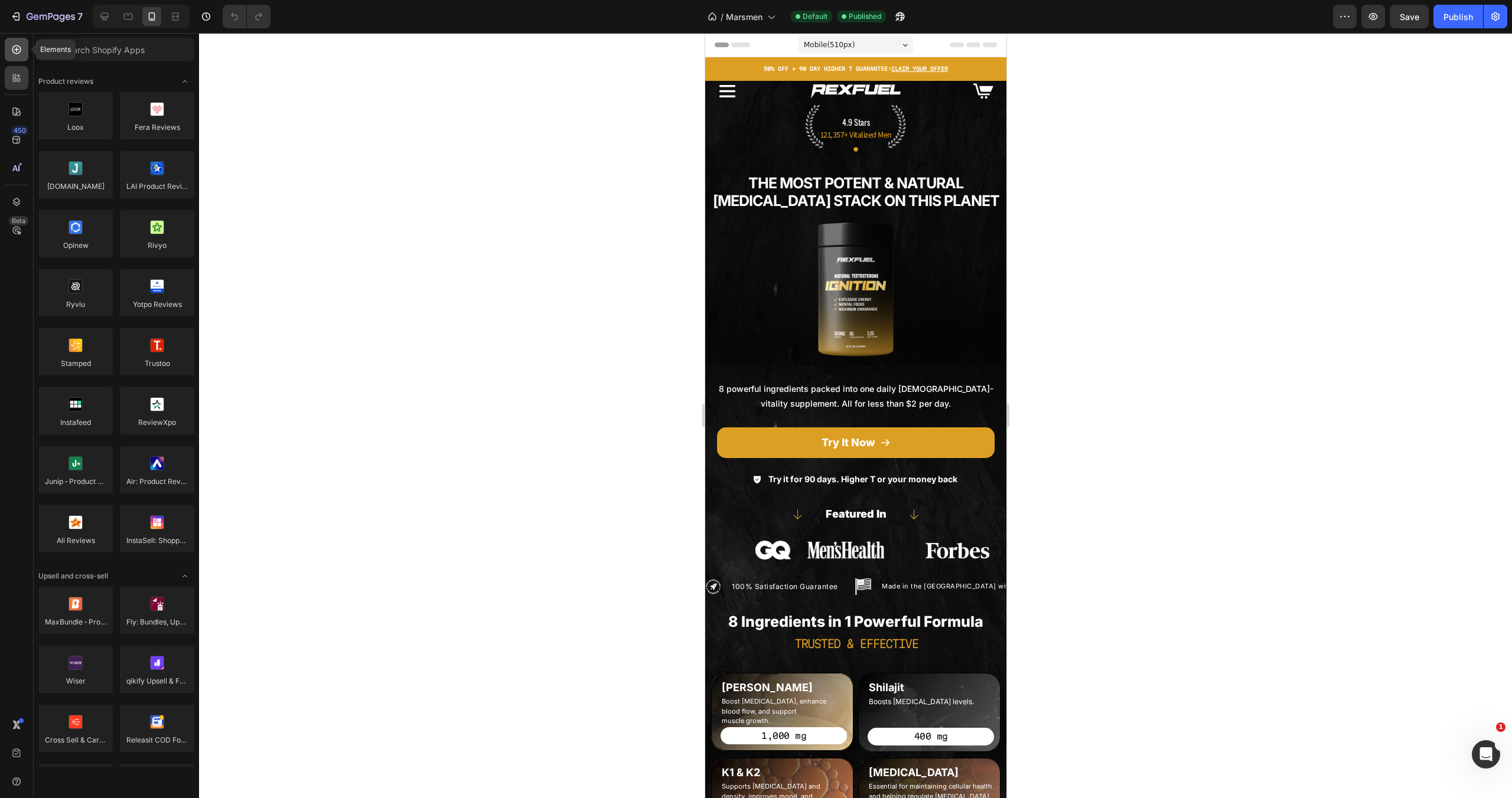
click at [12, 57] on div at bounding box center [17, 50] width 24 height 24
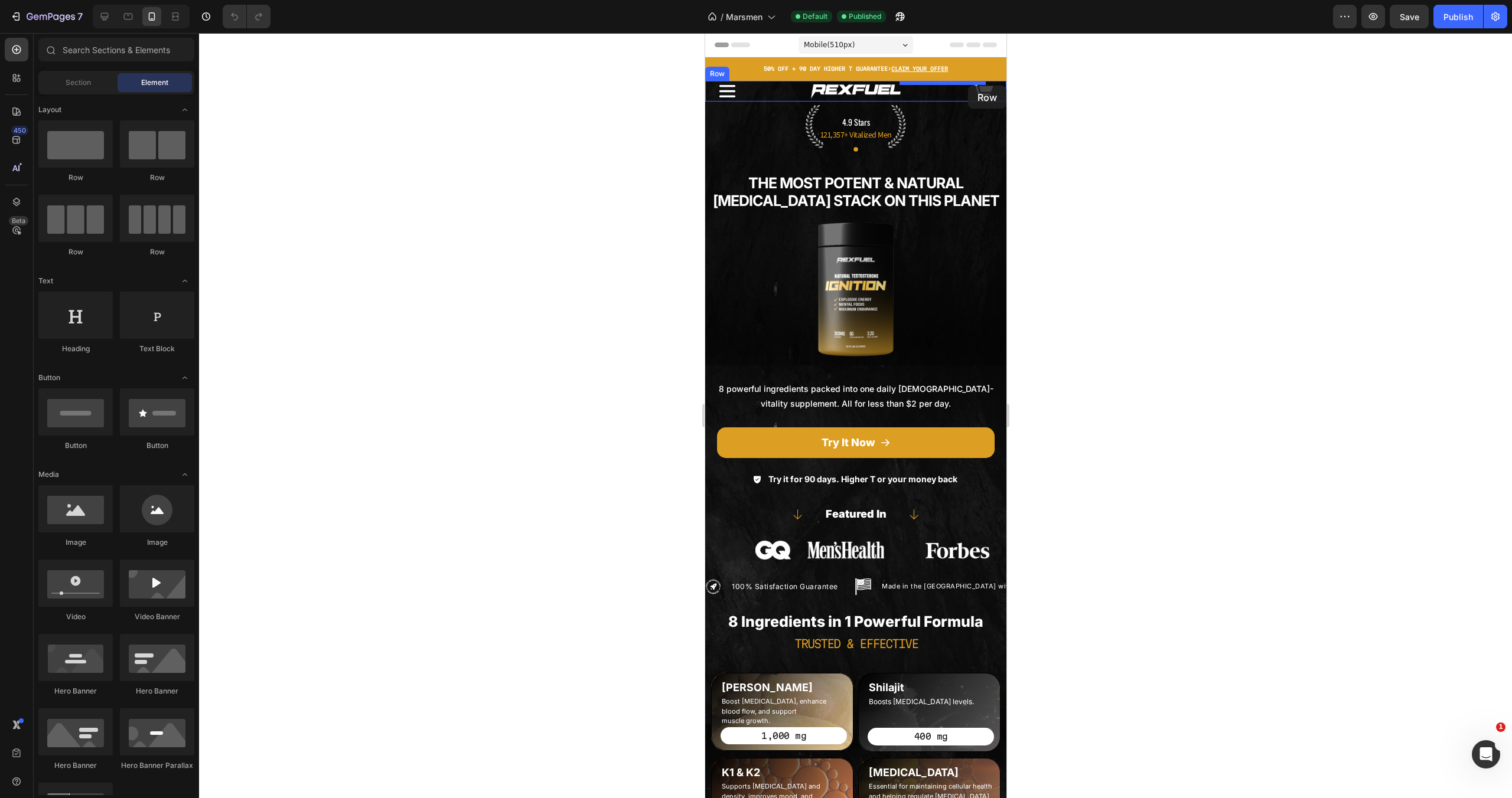
drag, startPoint x: 874, startPoint y: 252, endPoint x: 967, endPoint y: 86, distance: 190.3
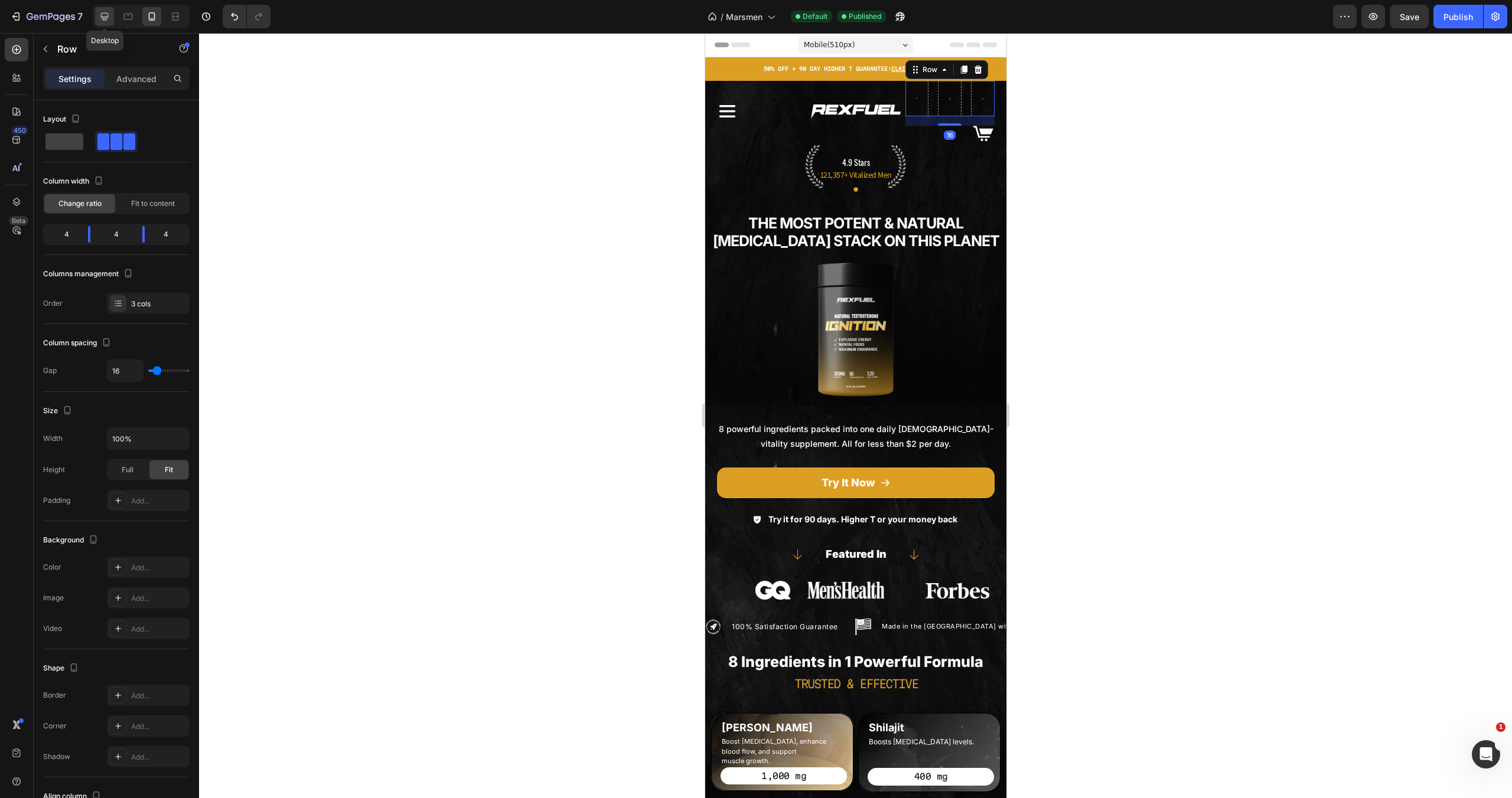
click at [102, 16] on icon at bounding box center [104, 16] width 12 height 12
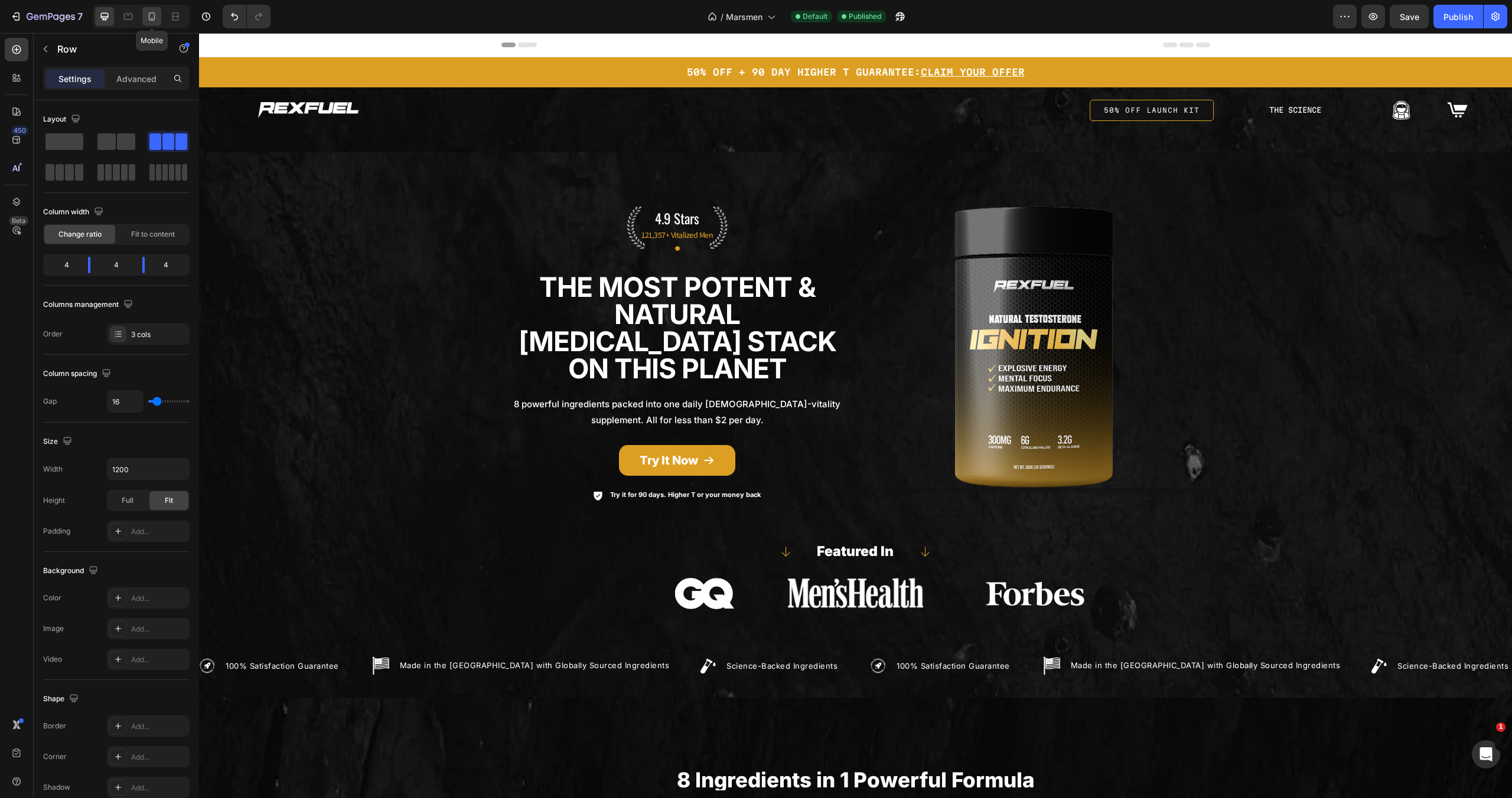
click at [151, 21] on icon at bounding box center [152, 16] width 12 height 12
type input "100%"
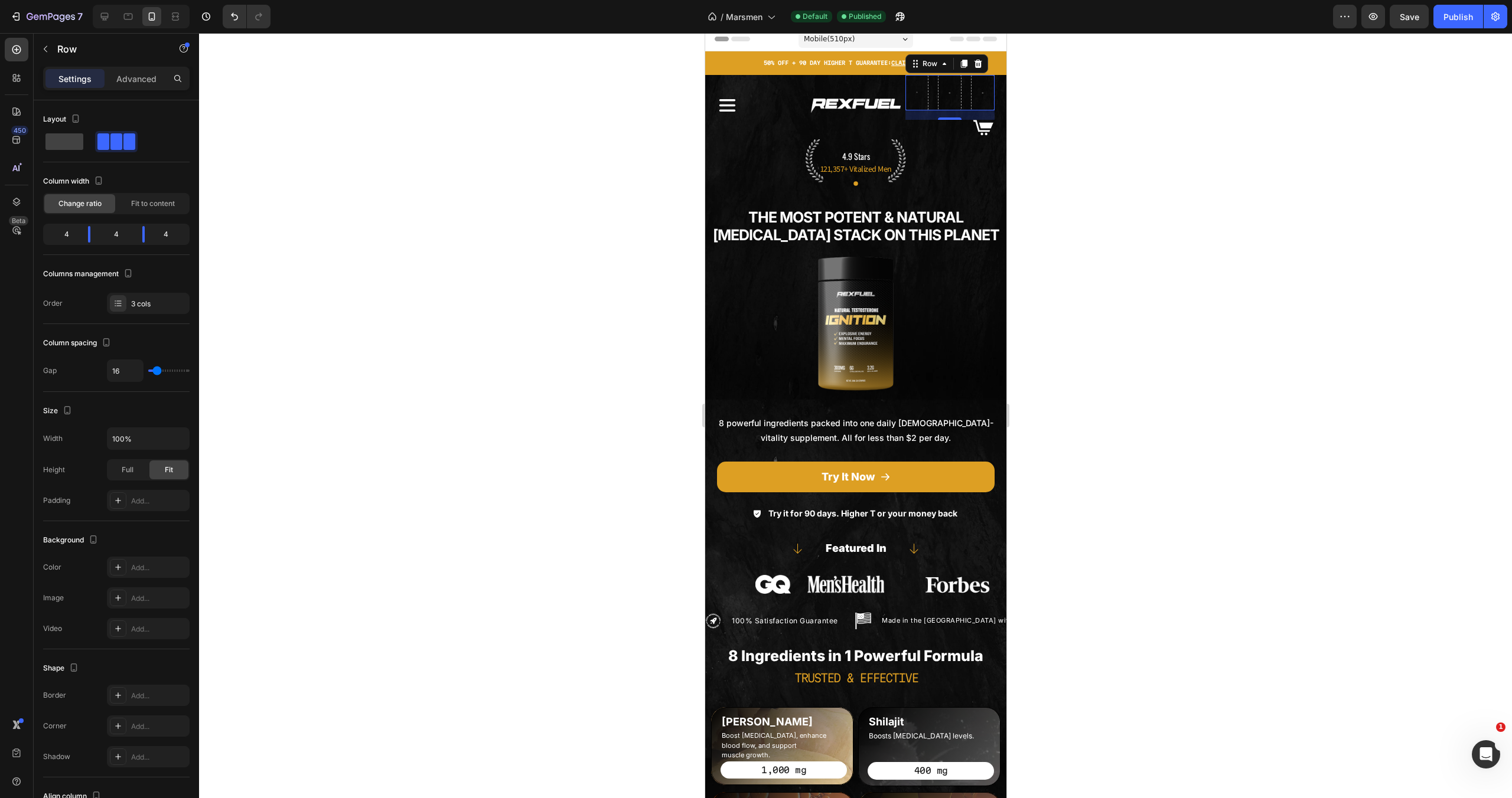
scroll to position [6, 0]
click at [773, 86] on div "Icon" at bounding box center [761, 105] width 89 height 61
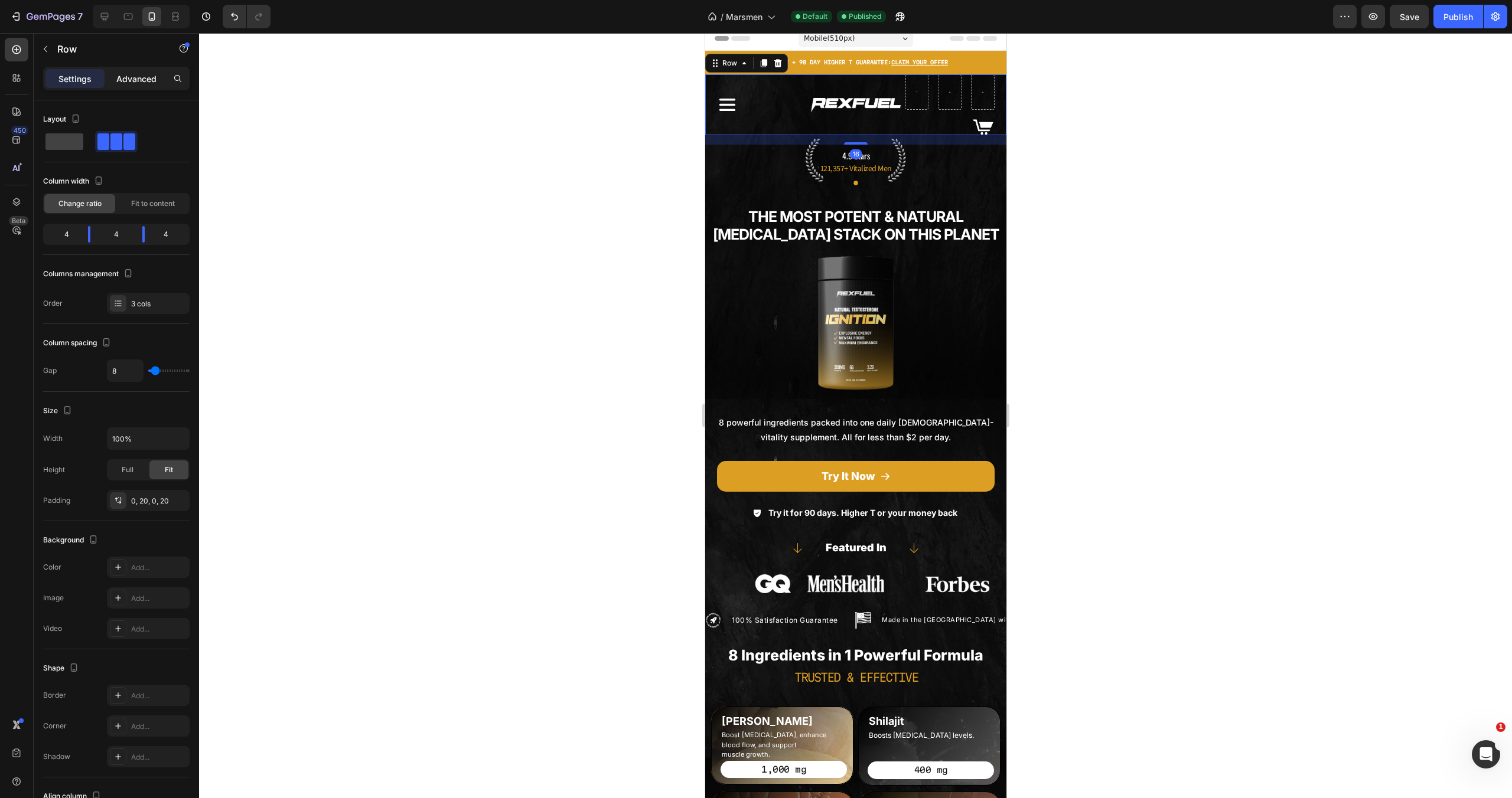
click at [150, 75] on p "Advanced" at bounding box center [137, 79] width 40 height 12
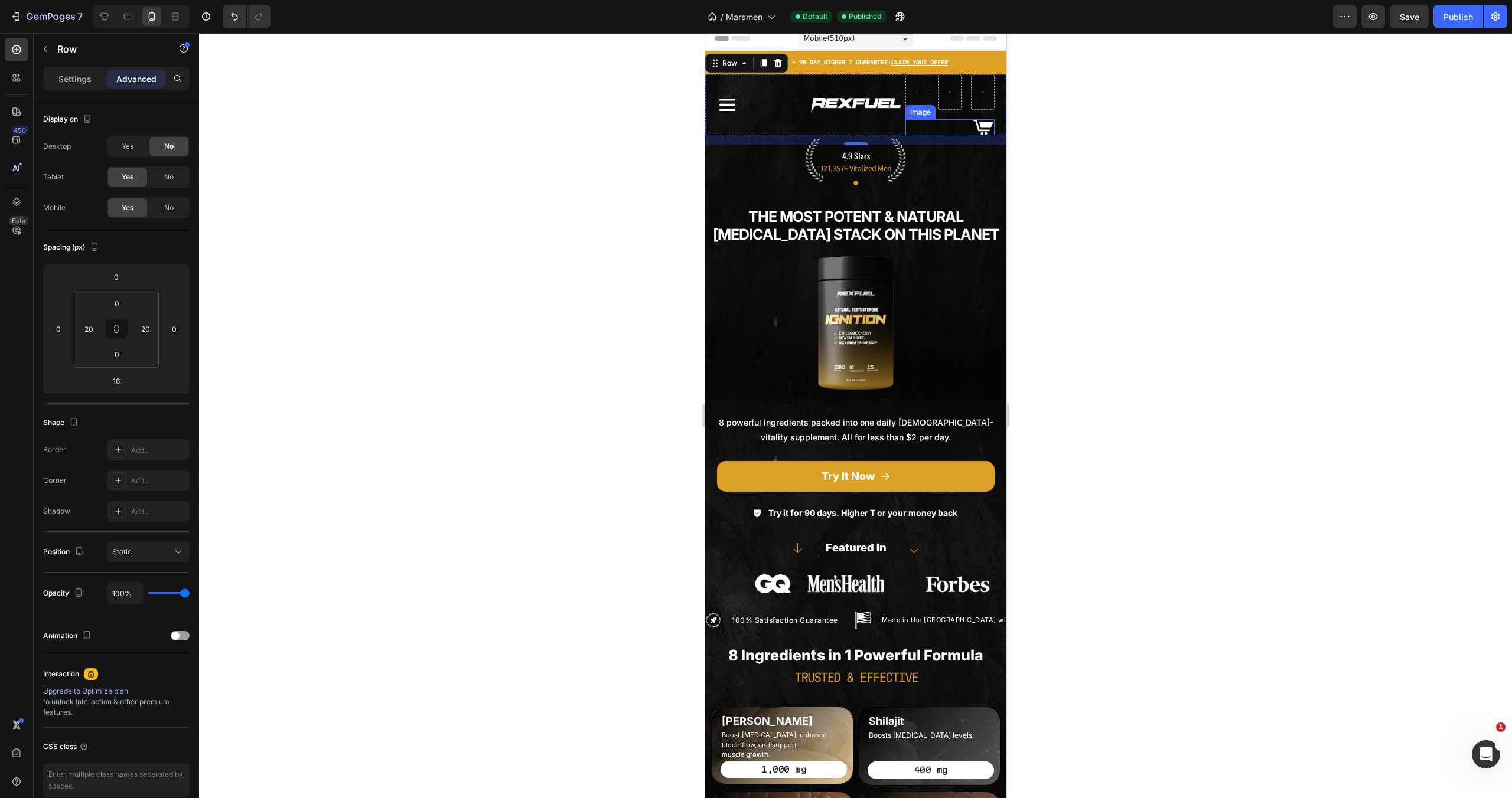
click at [976, 123] on img at bounding box center [982, 127] width 24 height 16
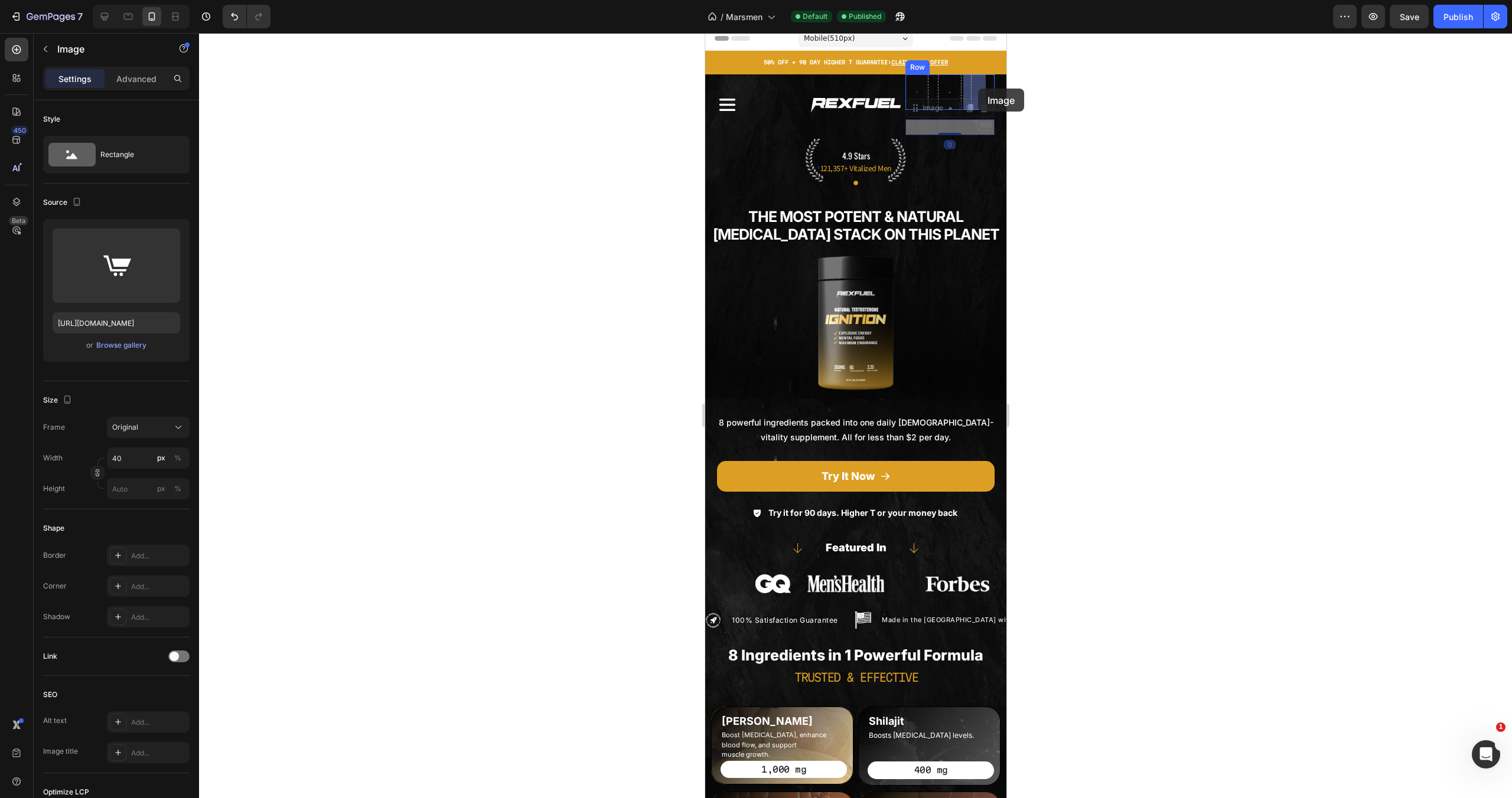
drag, startPoint x: 977, startPoint y: 127, endPoint x: 993, endPoint y: 154, distance: 31.4
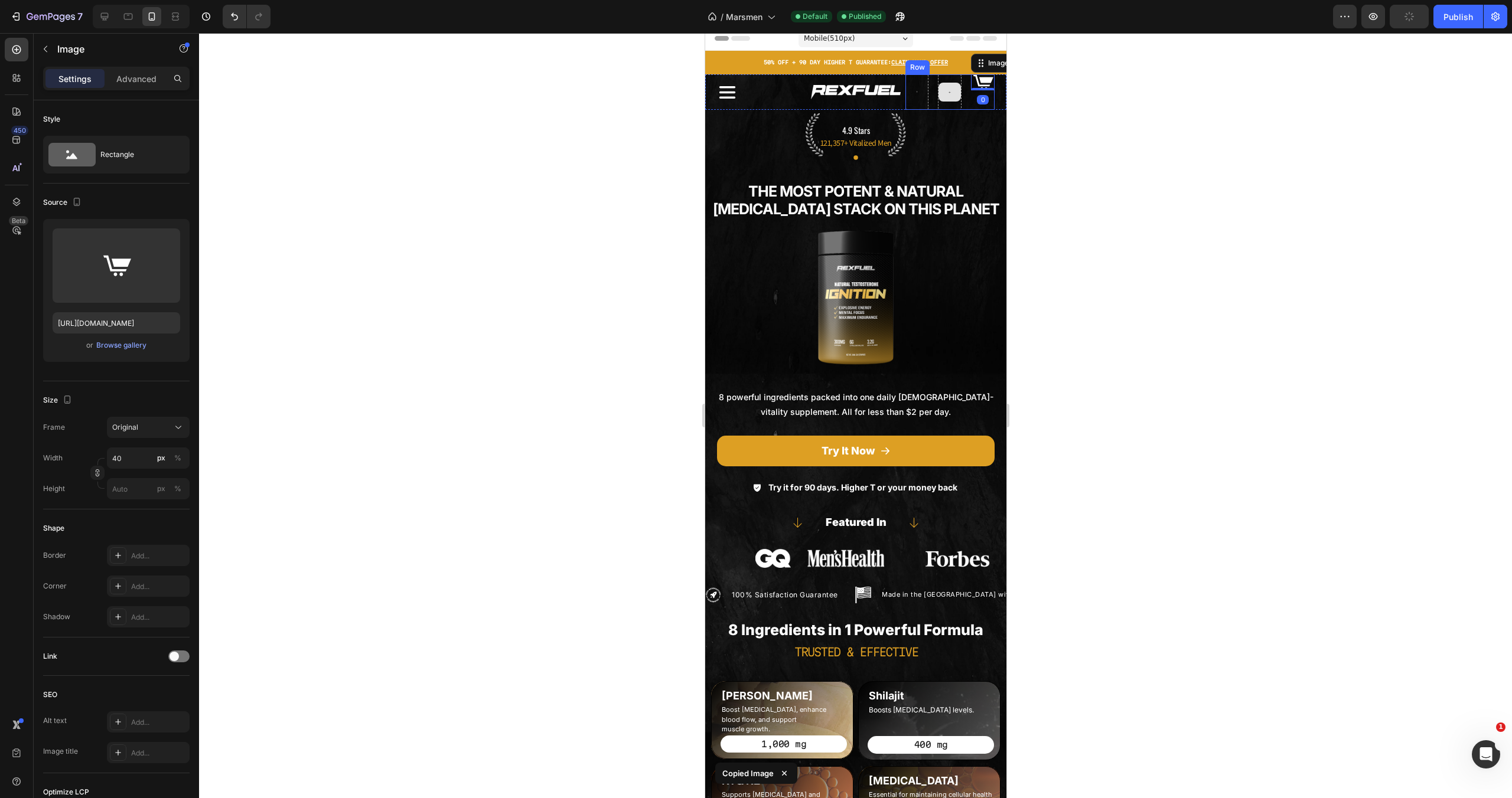
click at [949, 90] on div at bounding box center [949, 91] width 22 height 19
drag, startPoint x: 974, startPoint y: 96, endPoint x: 945, endPoint y: 90, distance: 29.6
click at [978, 85] on img at bounding box center [982, 82] width 24 height 16
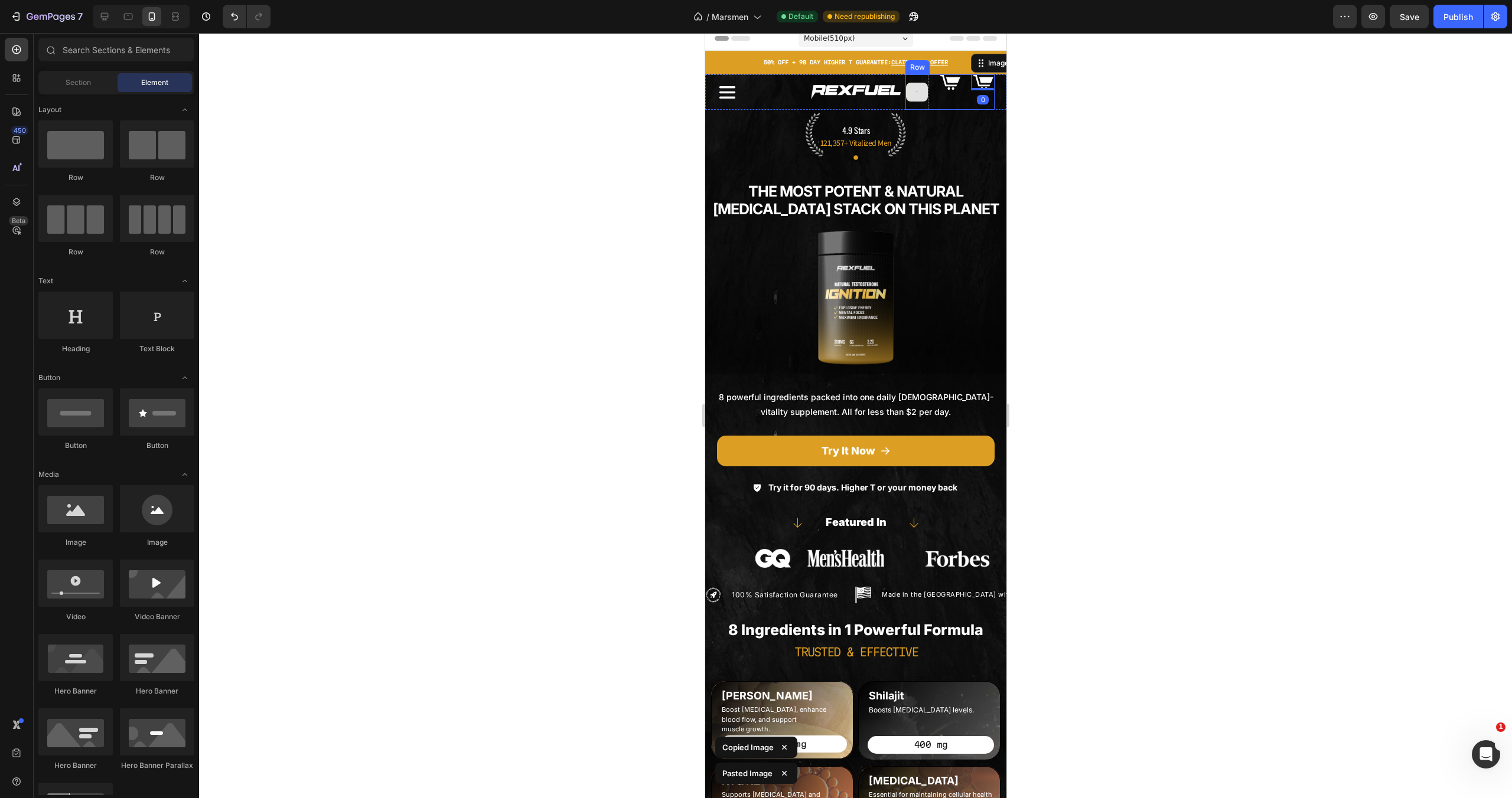
click at [915, 90] on div at bounding box center [917, 91] width 22 height 19
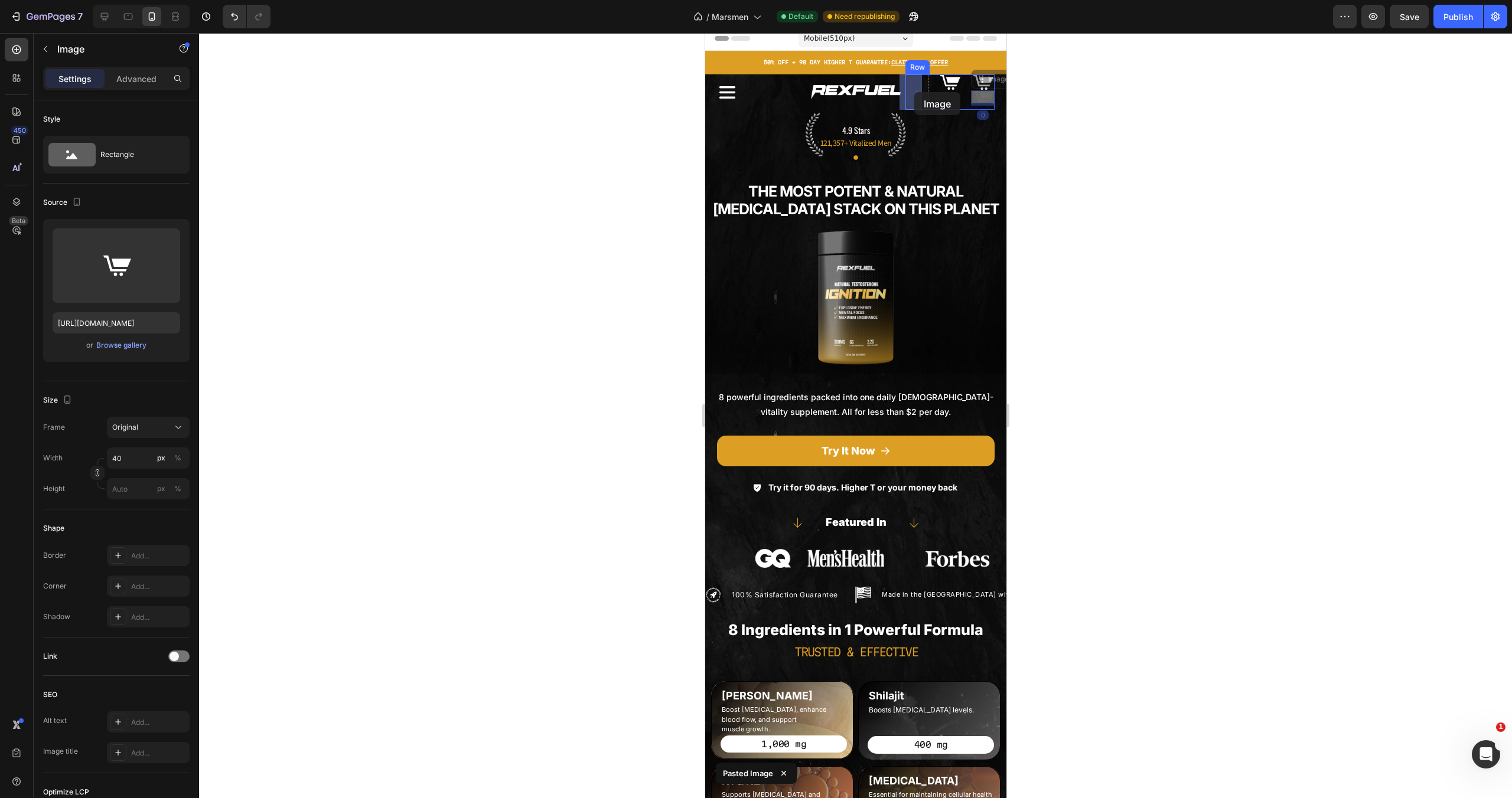
drag, startPoint x: 978, startPoint y: 97, endPoint x: 917, endPoint y: 92, distance: 61.2
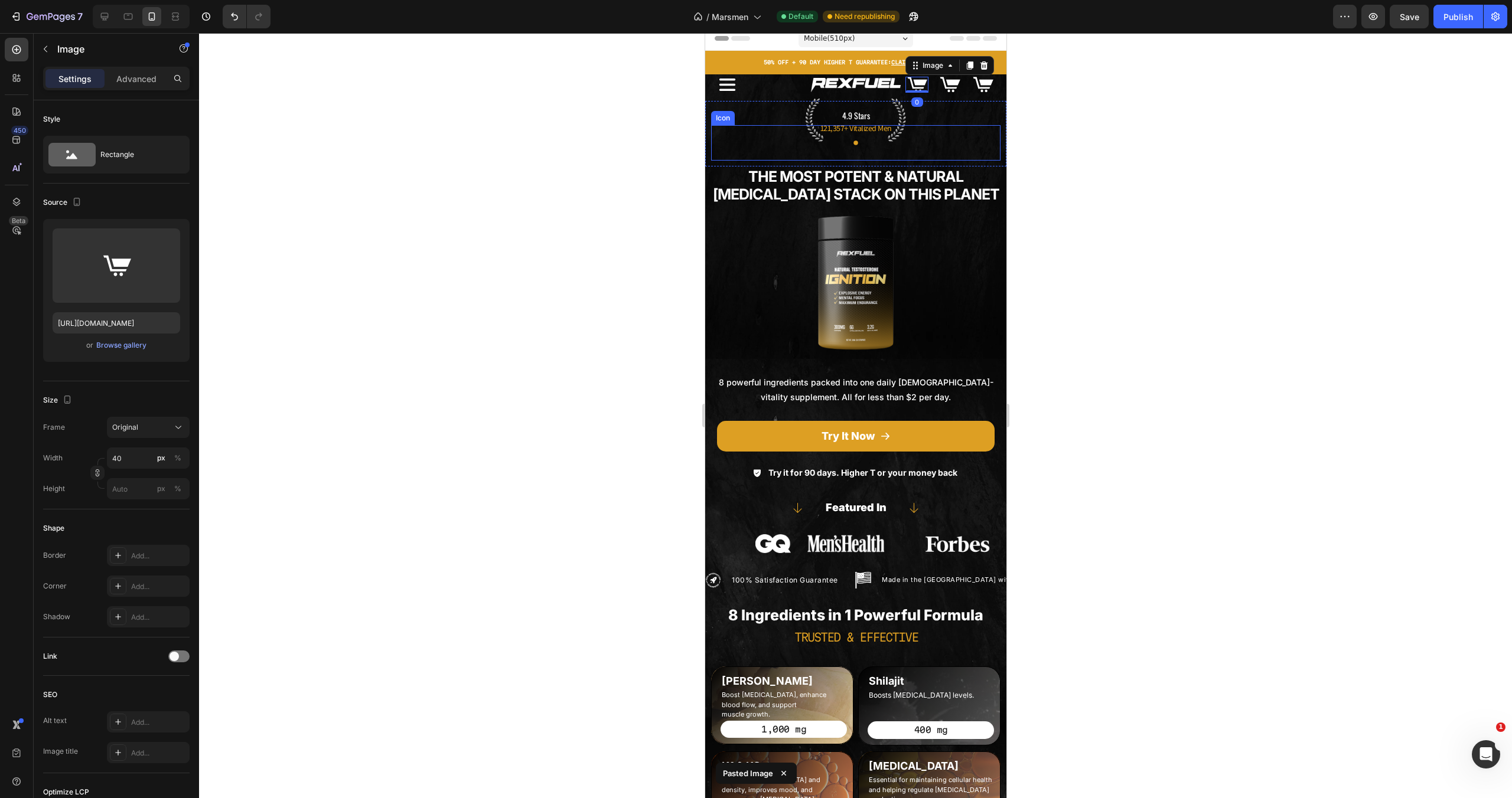
click at [922, 175] on strong "The Most Potent & Natural [MEDICAL_DATA] Stack On This Planet" at bounding box center [855, 185] width 286 height 35
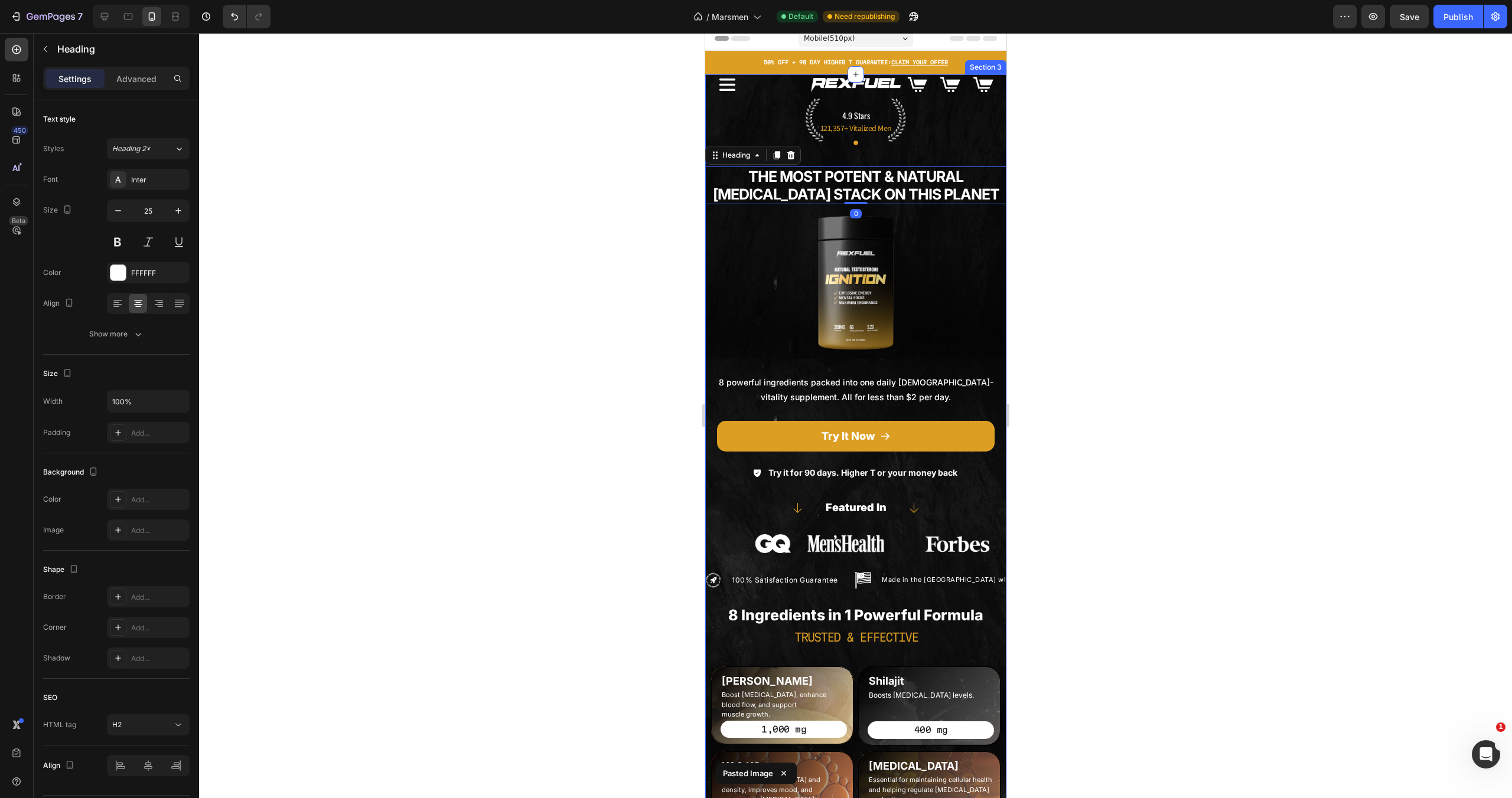
scroll to position [0, 0]
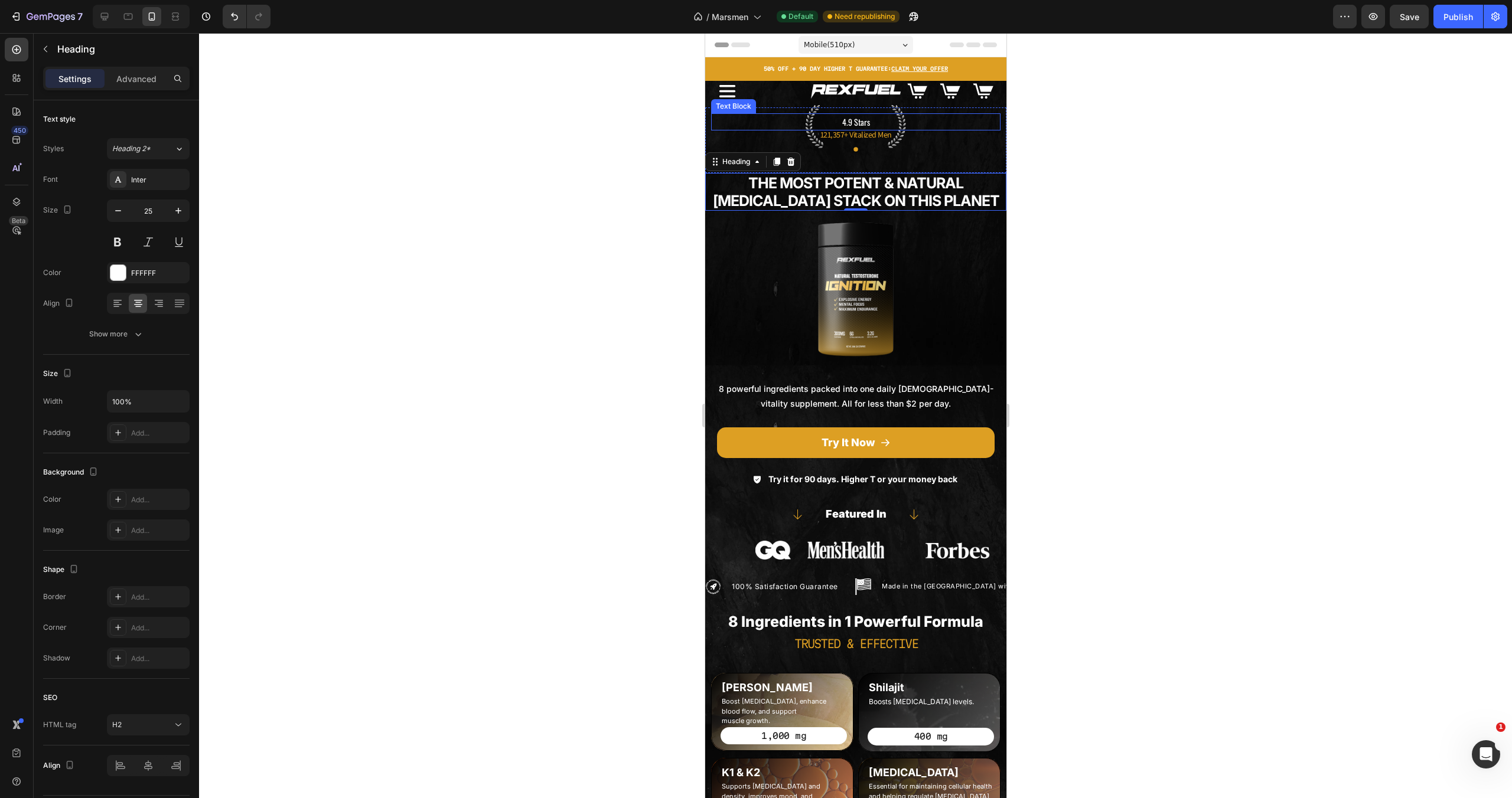
click at [947, 92] on img at bounding box center [949, 91] width 24 height 16
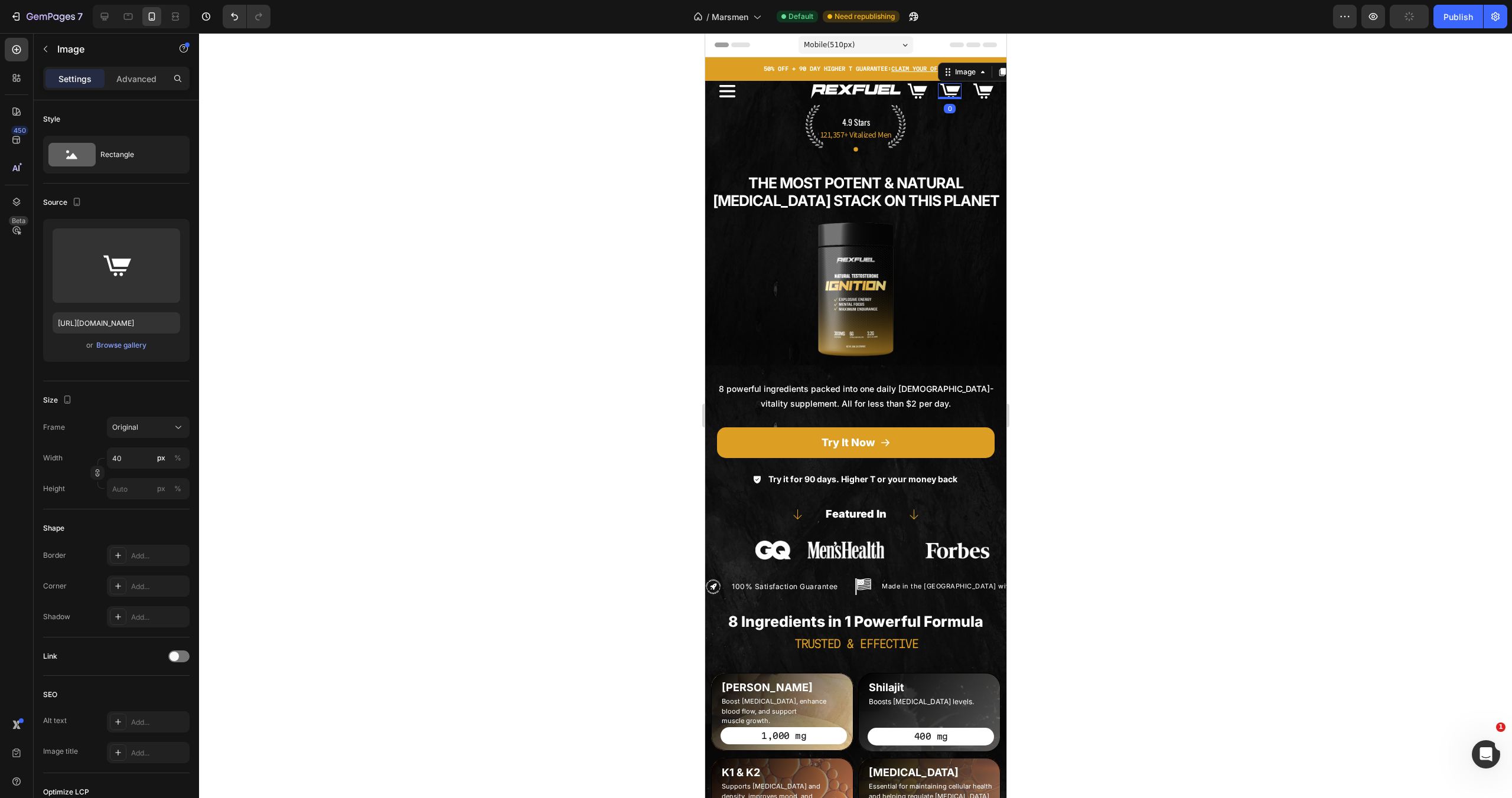
click at [947, 92] on img at bounding box center [949, 91] width 24 height 16
click at [93, 19] on div at bounding box center [141, 17] width 97 height 24
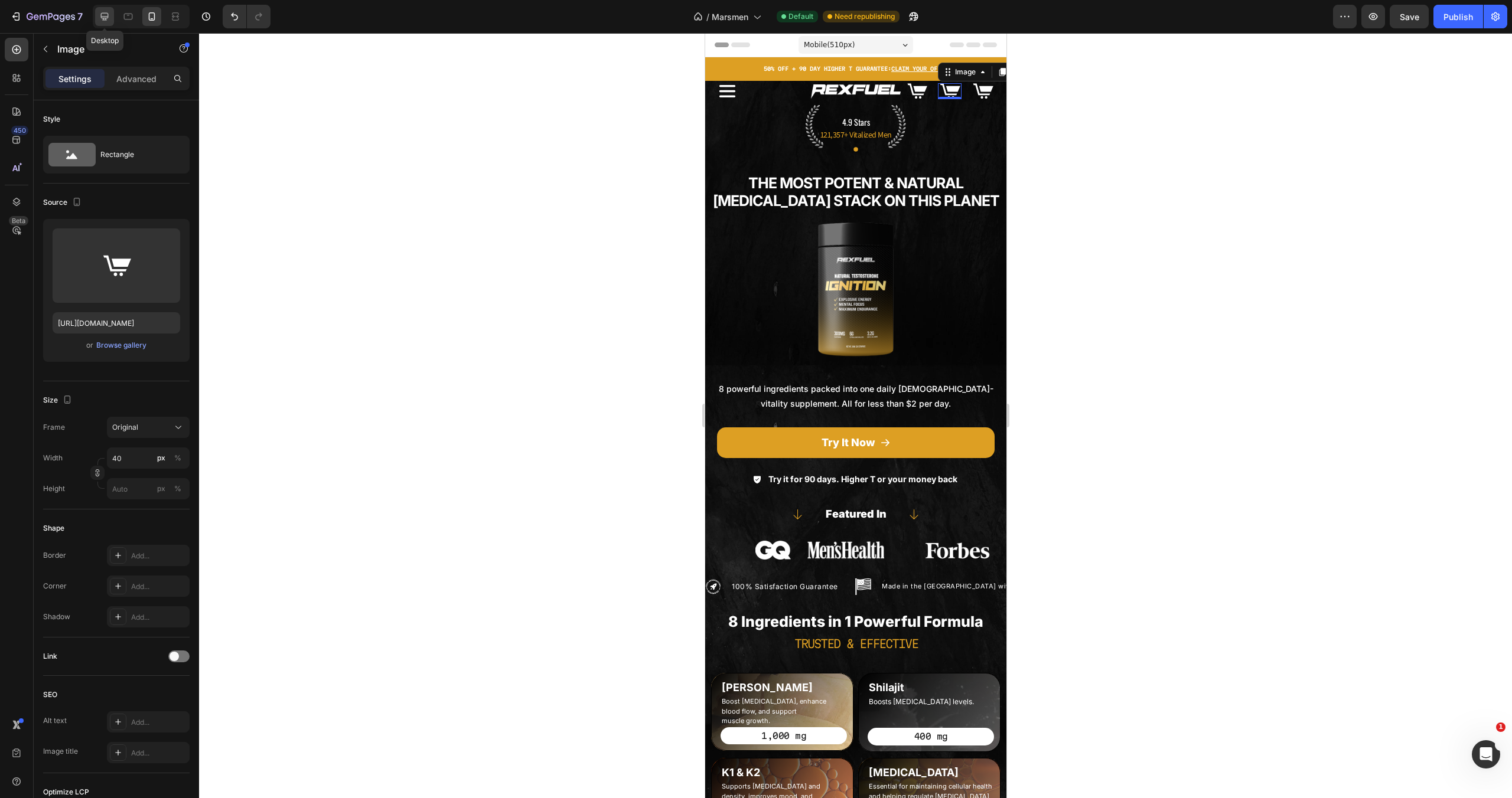
click at [102, 18] on icon at bounding box center [105, 17] width 8 height 8
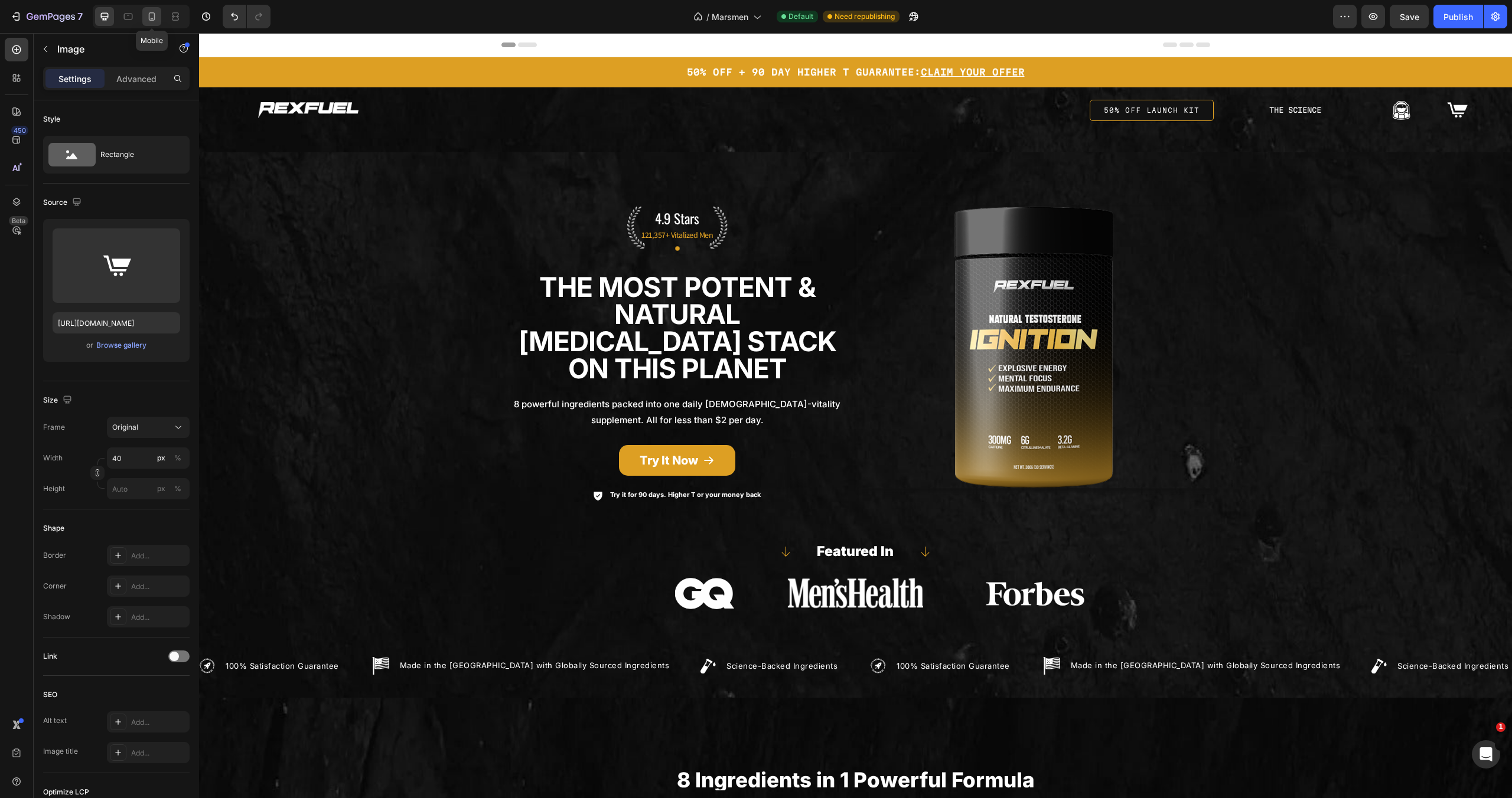
click at [153, 13] on icon at bounding box center [152, 16] width 12 height 12
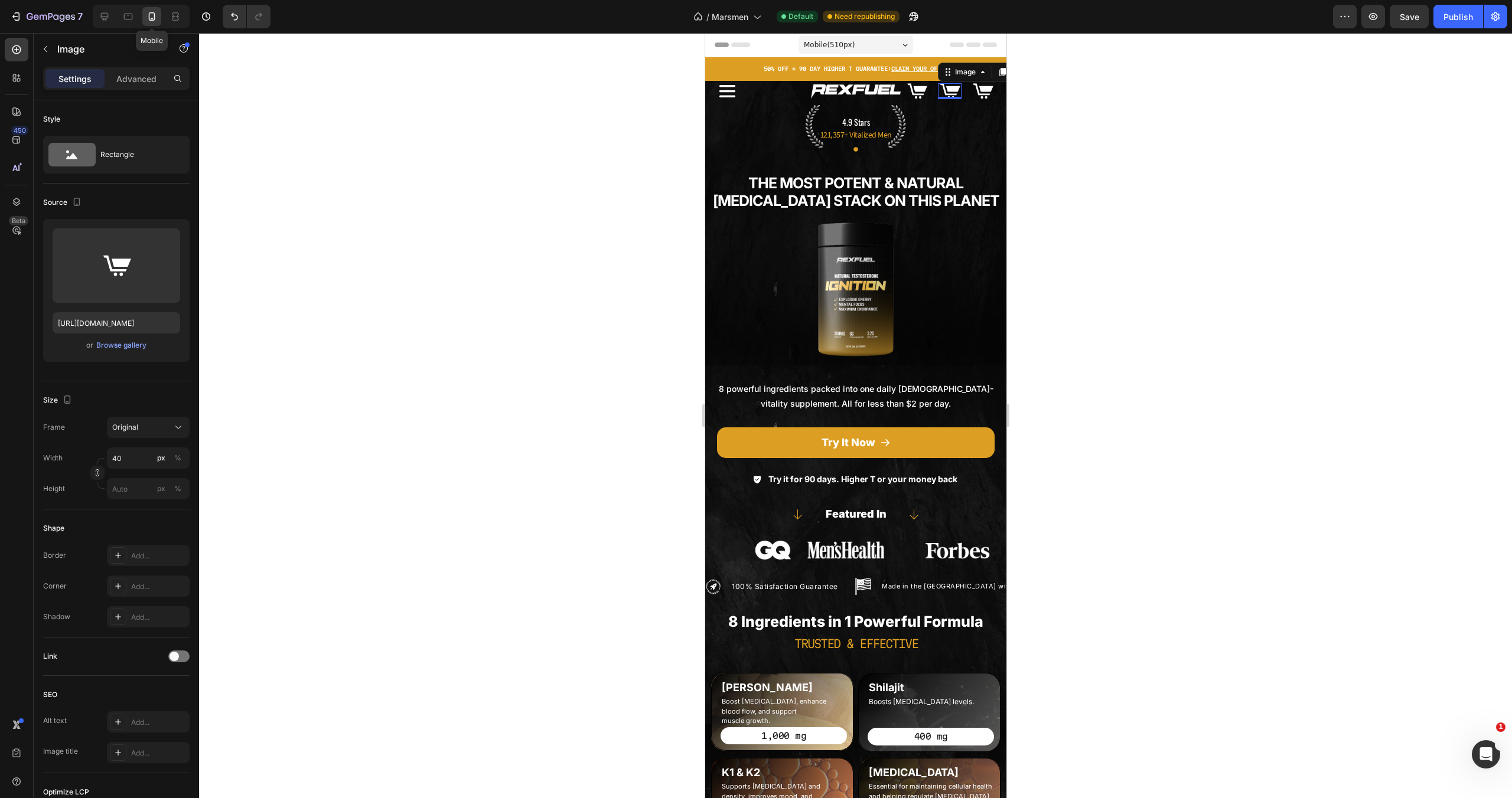
scroll to position [10, 0]
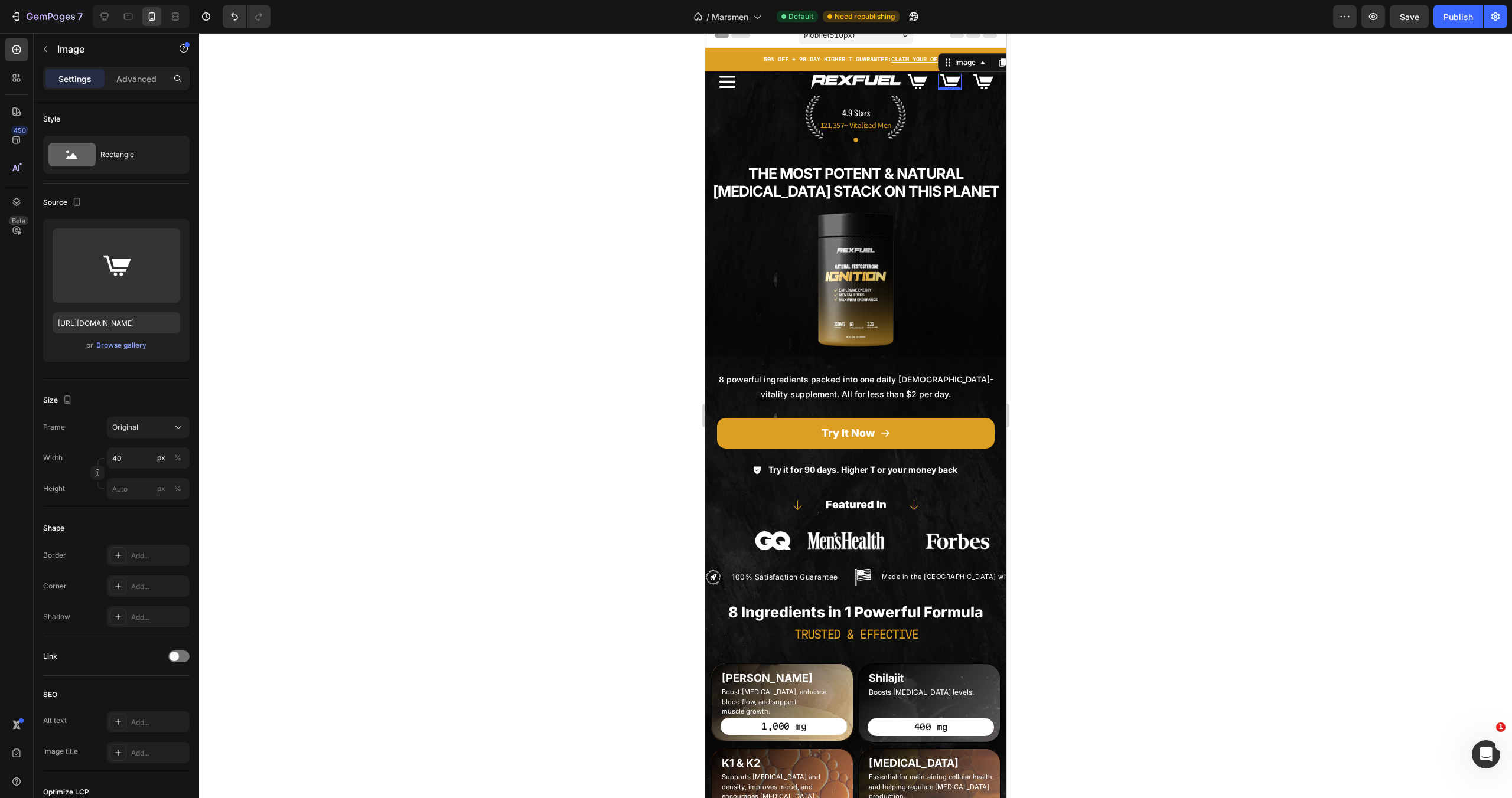
click at [949, 82] on img at bounding box center [949, 82] width 24 height 16
click at [109, 346] on div "Browse gallery" at bounding box center [121, 345] width 50 height 10
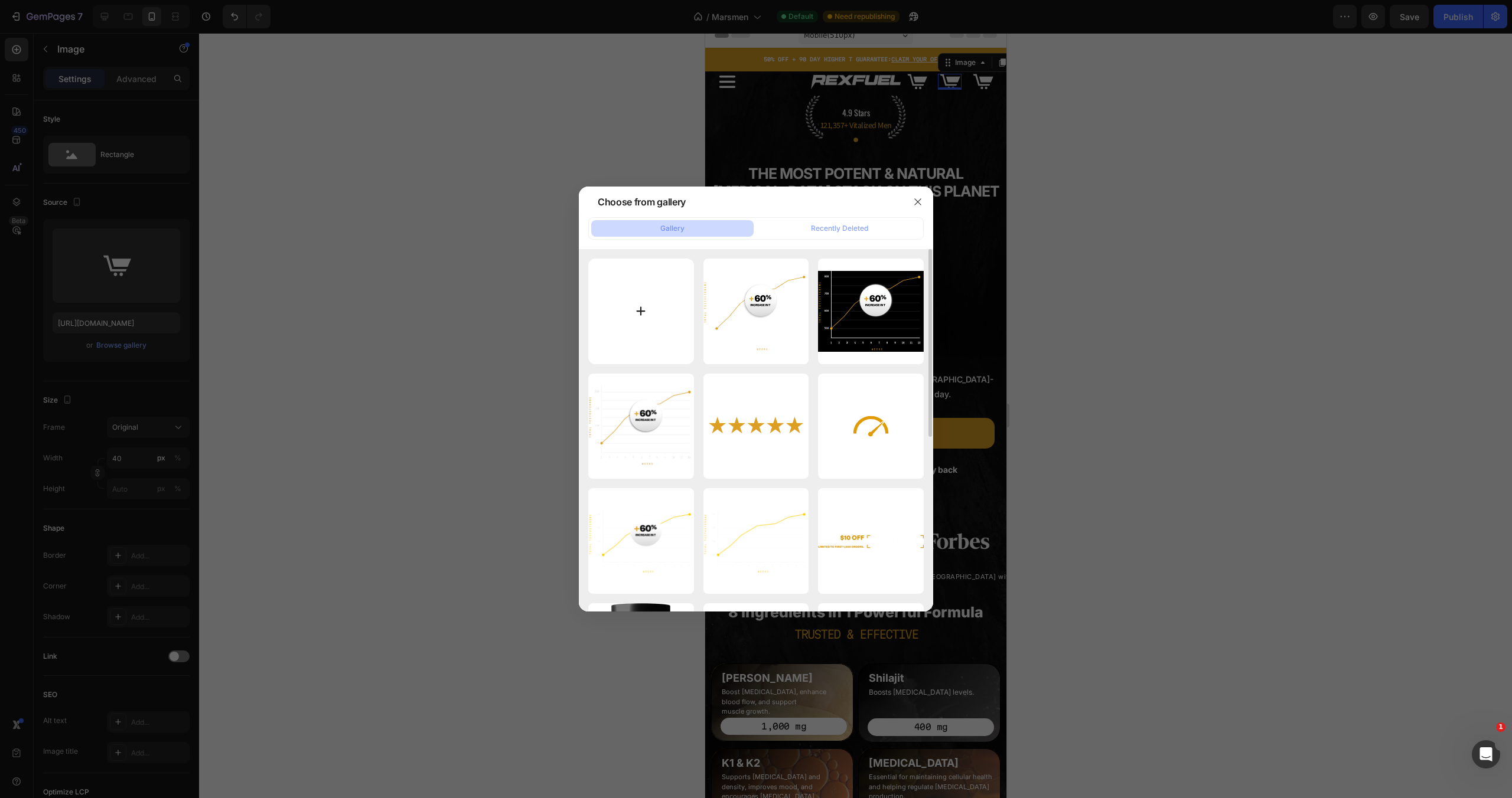
click at [674, 312] on input "file" at bounding box center [641, 311] width 106 height 106
type input "C:\fakepath\2.svg"
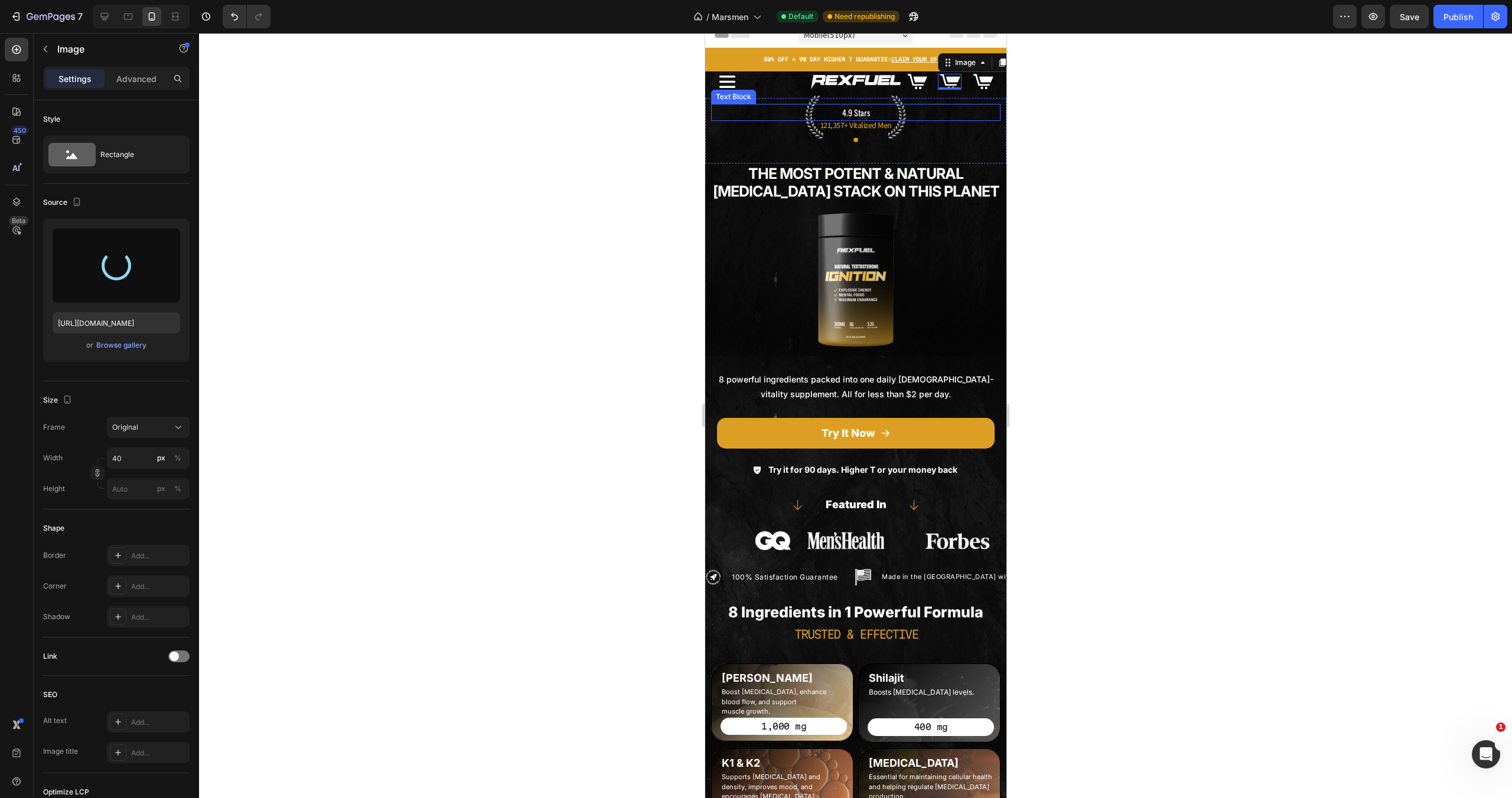
type input "[URL][DOMAIN_NAME]"
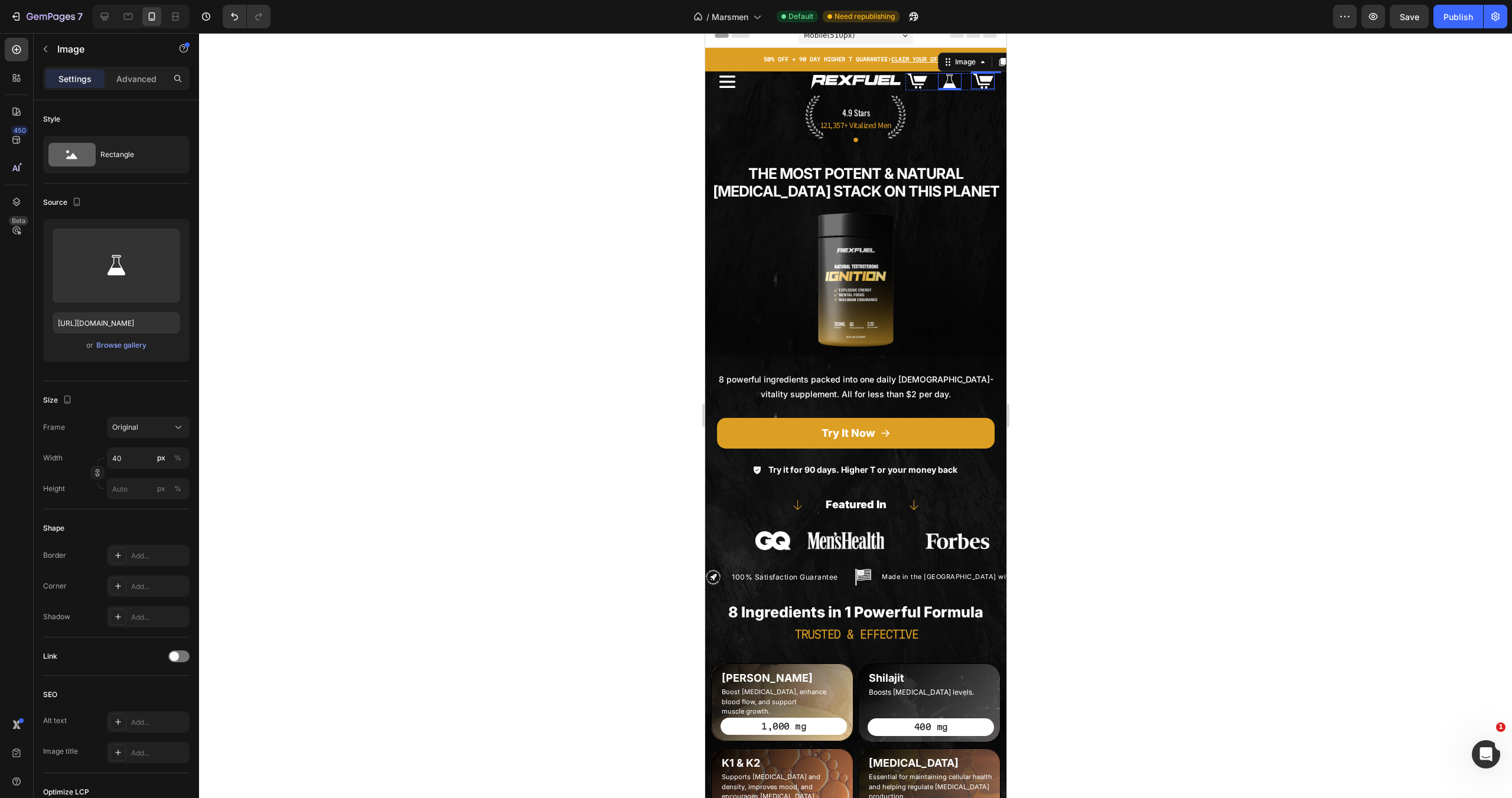
click at [978, 89] on div "Image" at bounding box center [982, 82] width 24 height 17
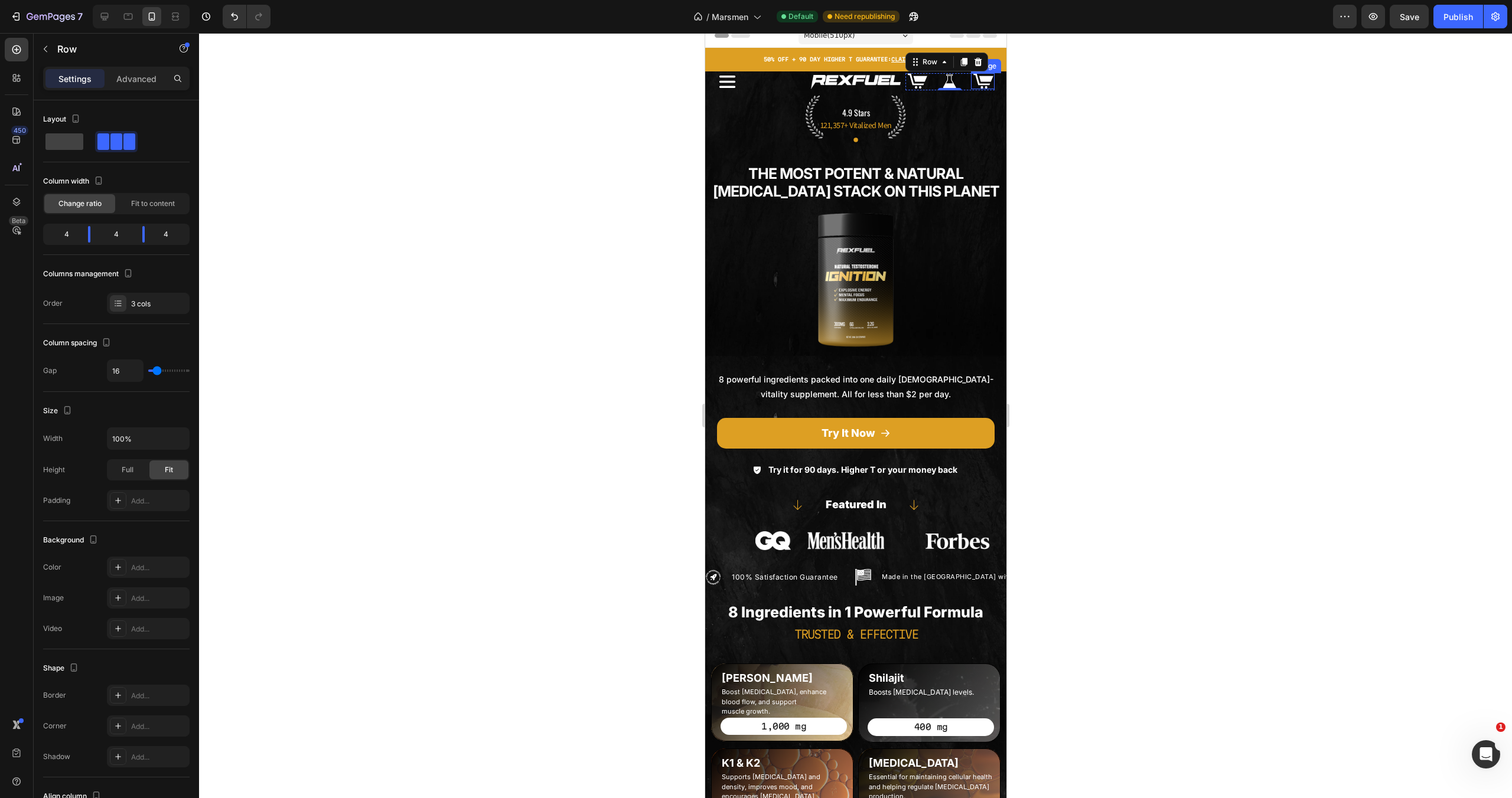
click at [970, 78] on img at bounding box center [982, 81] width 24 height 16
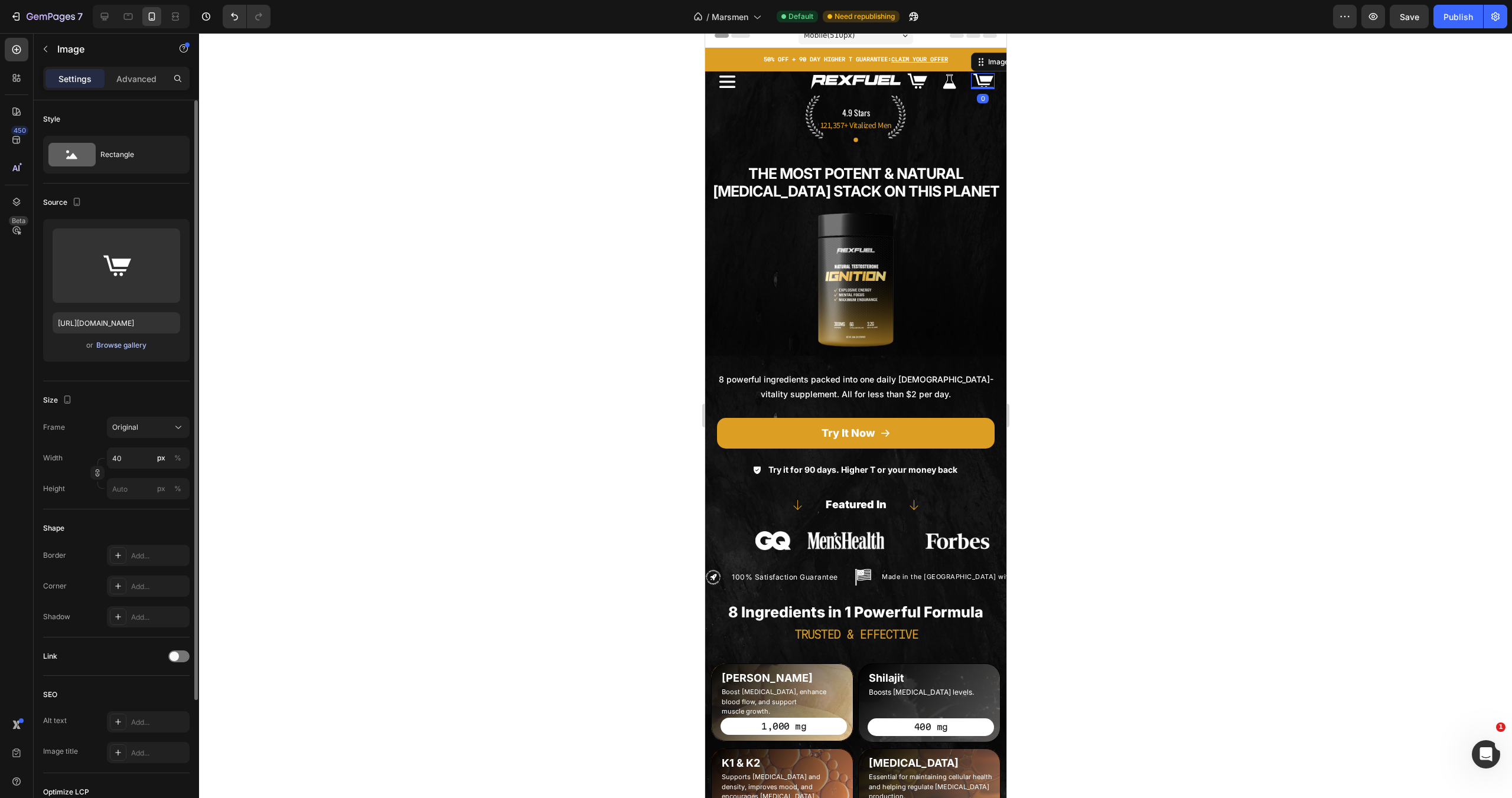
click at [137, 350] on div "Browse gallery" at bounding box center [121, 345] width 50 height 10
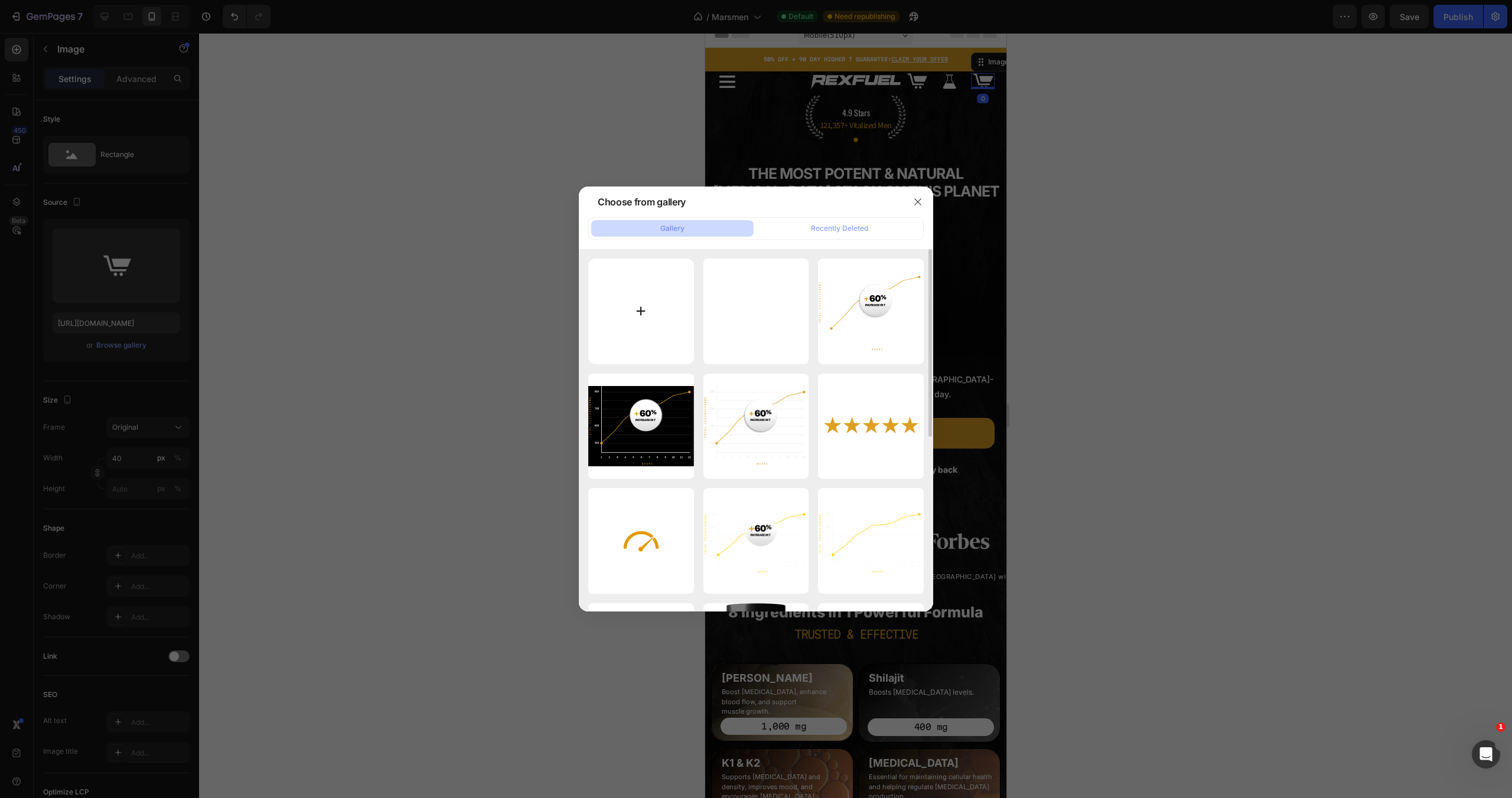
click at [650, 303] on input "file" at bounding box center [641, 311] width 106 height 106
type input "C:\fakepath\1.svg"
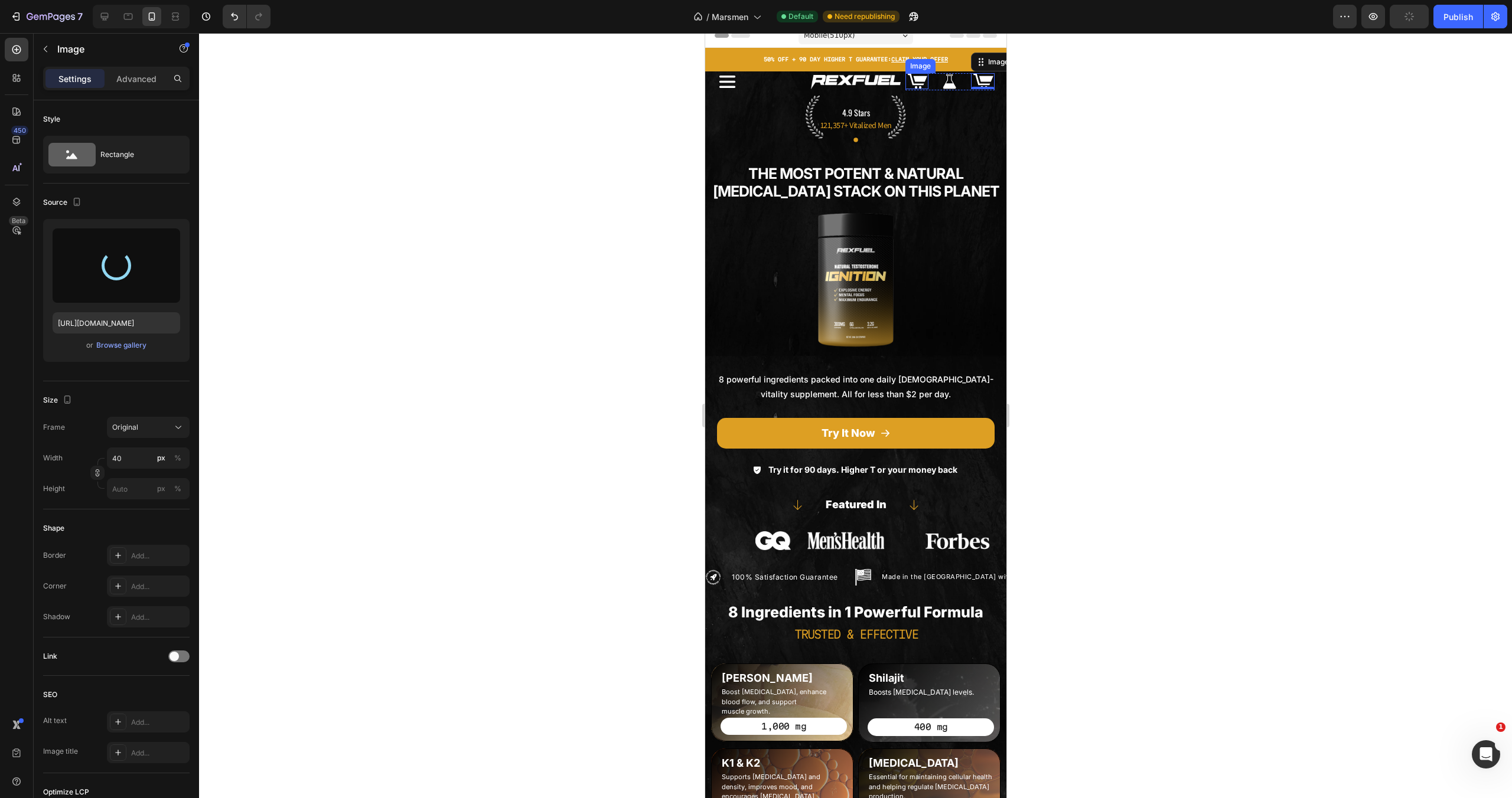
type input "https://cdn.shopify.com/s/files/1/0755/5412/8085/files/gempages_575592633515115…"
click at [915, 82] on img at bounding box center [917, 81] width 24 height 16
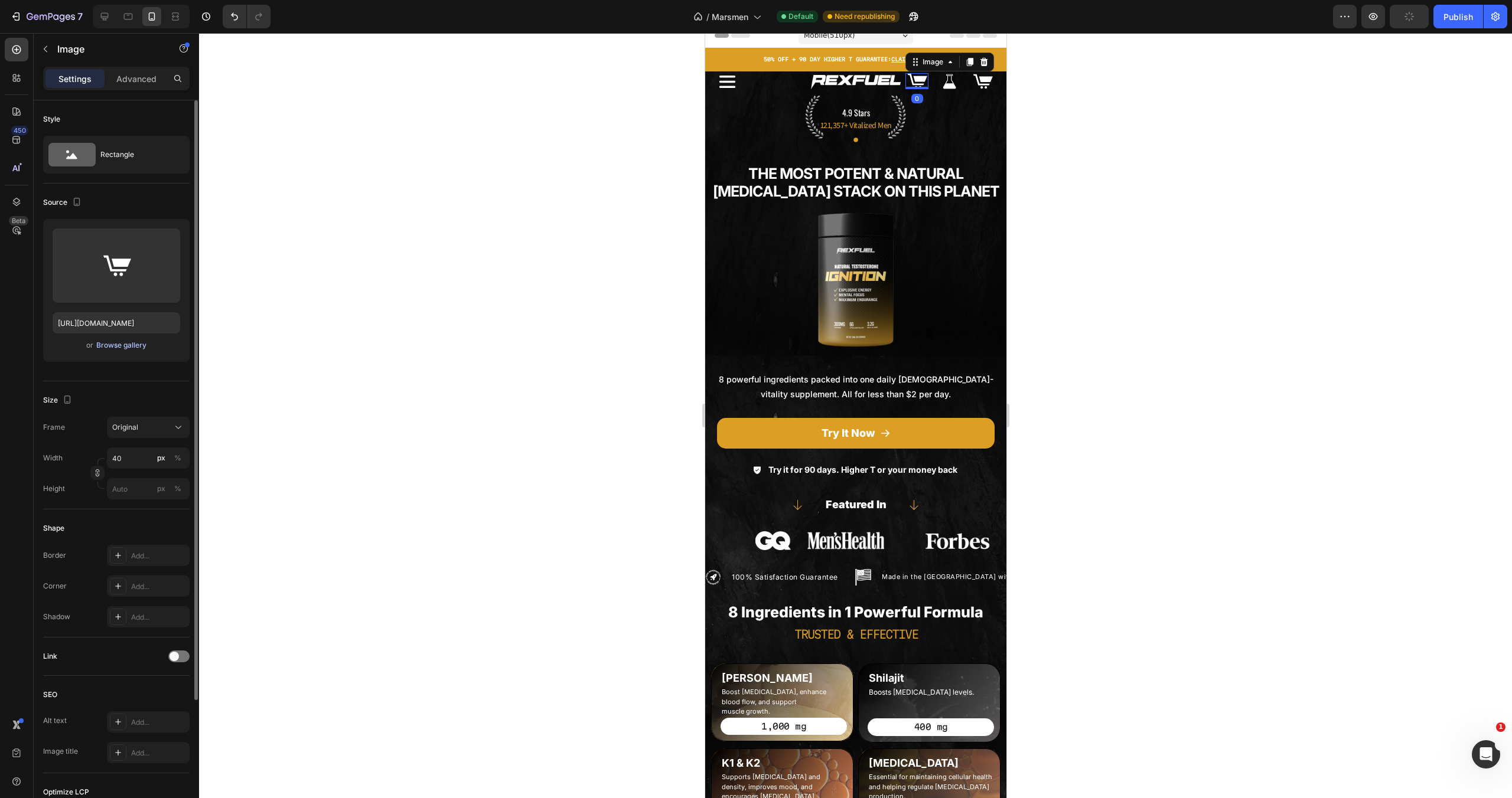
click at [140, 342] on div "Browse gallery" at bounding box center [121, 345] width 50 height 10
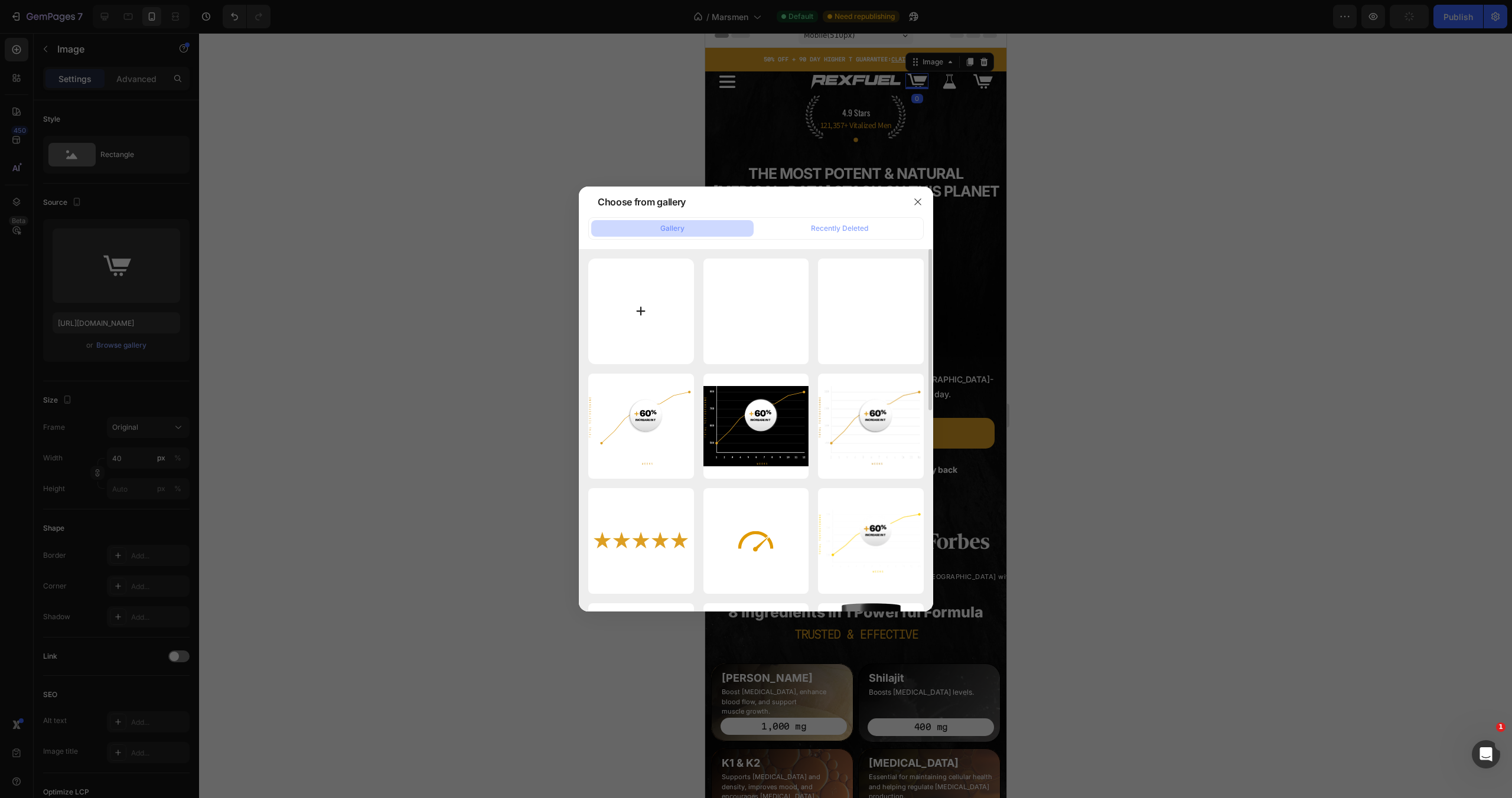
click at [656, 310] on input "file" at bounding box center [641, 311] width 106 height 106
type input "C:\fakepath\3.svg"
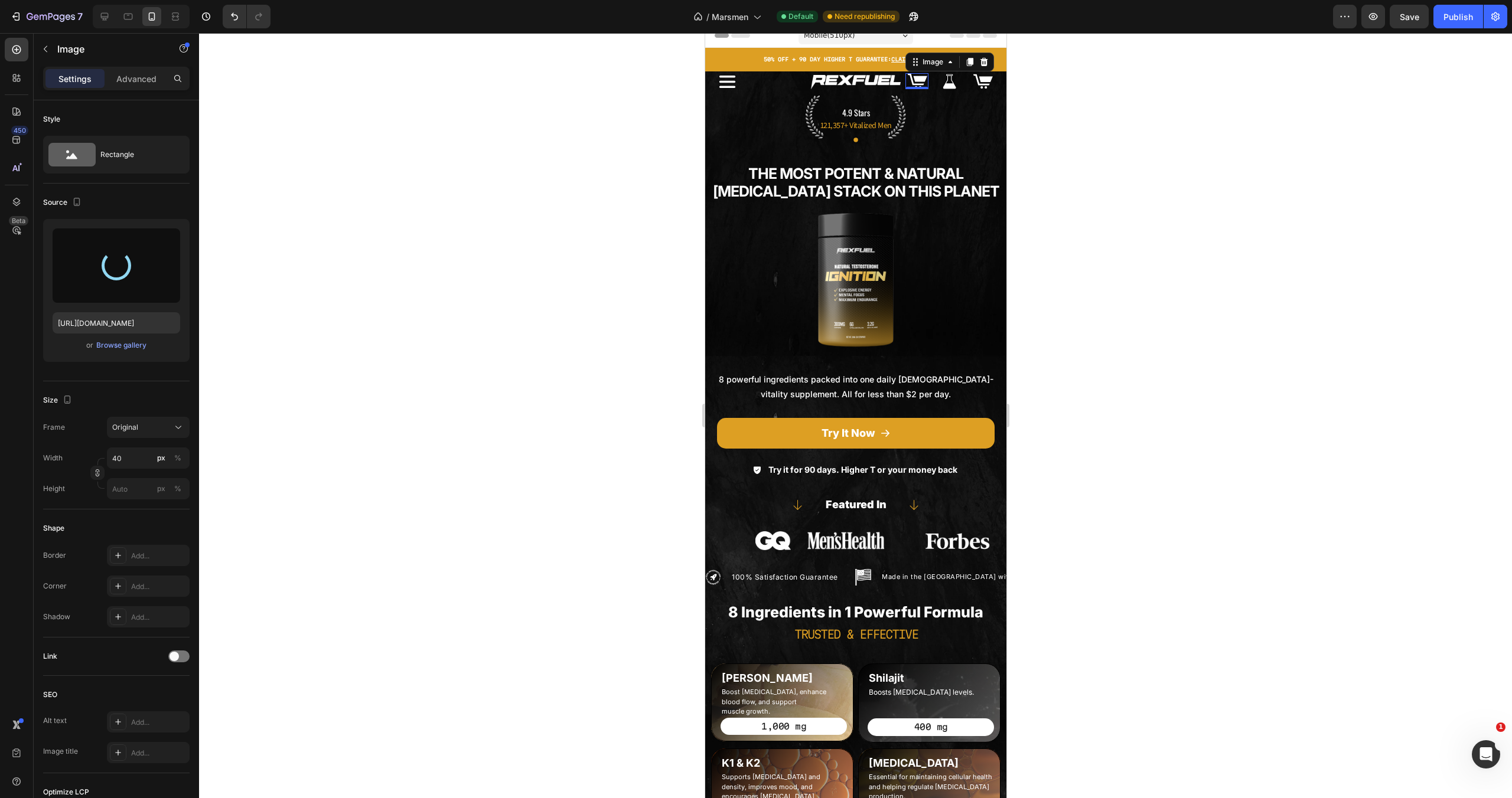
type input "[URL][DOMAIN_NAME]"
click at [848, 249] on img at bounding box center [855, 280] width 76 height 134
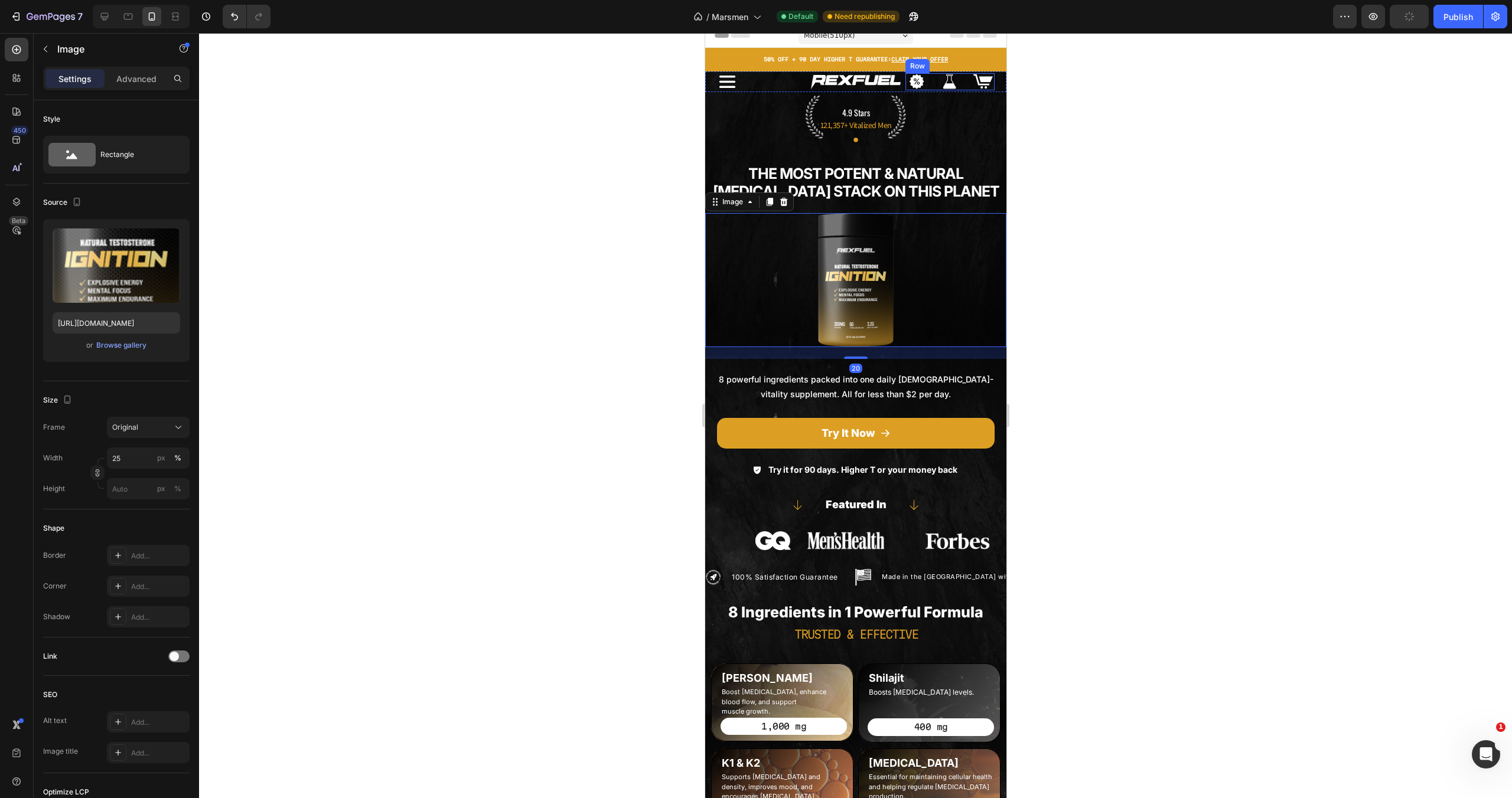
click at [930, 78] on div "Image Image Image Row" at bounding box center [949, 82] width 89 height 17
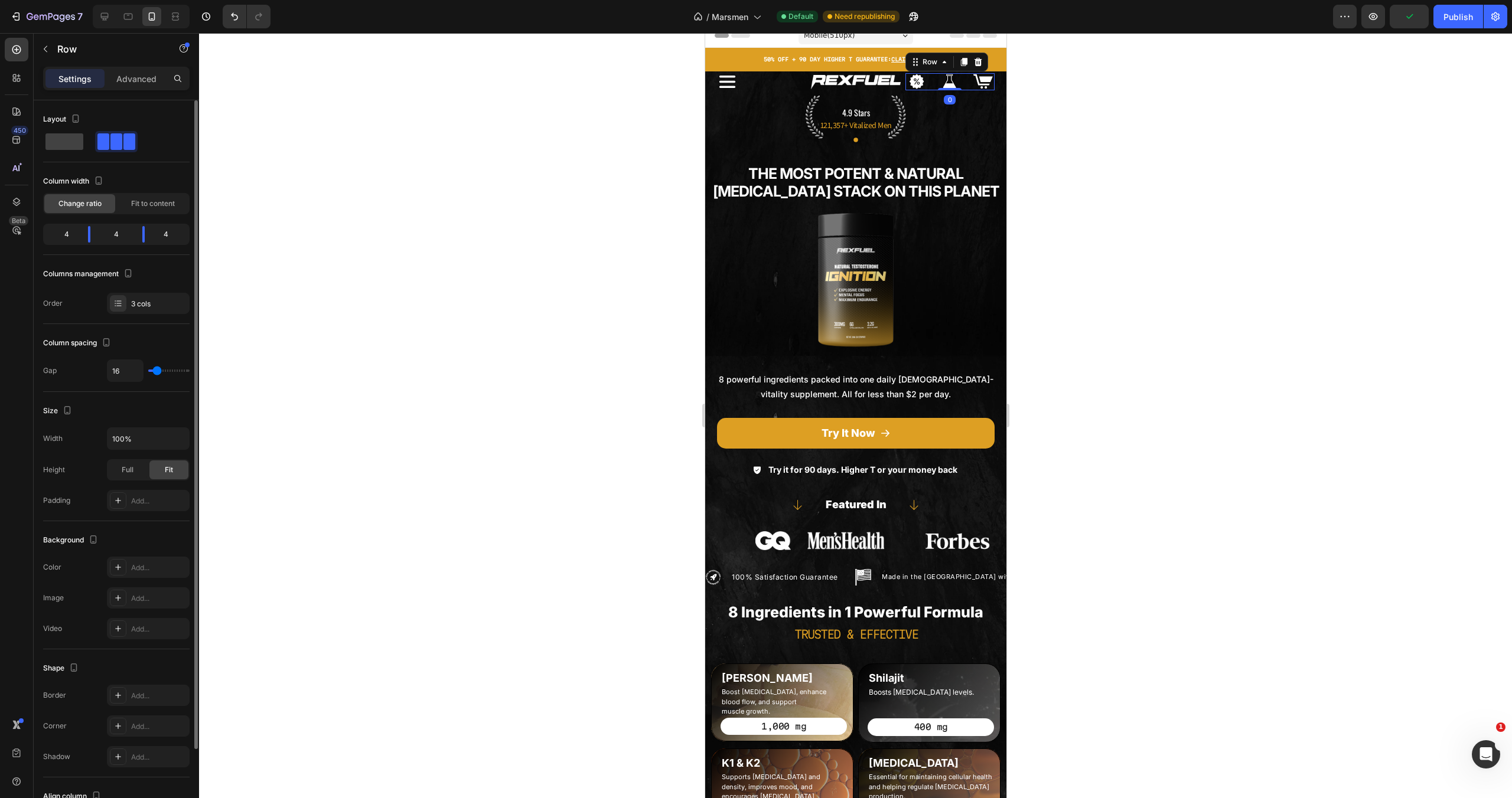
type input "13"
type input "12"
type input "10"
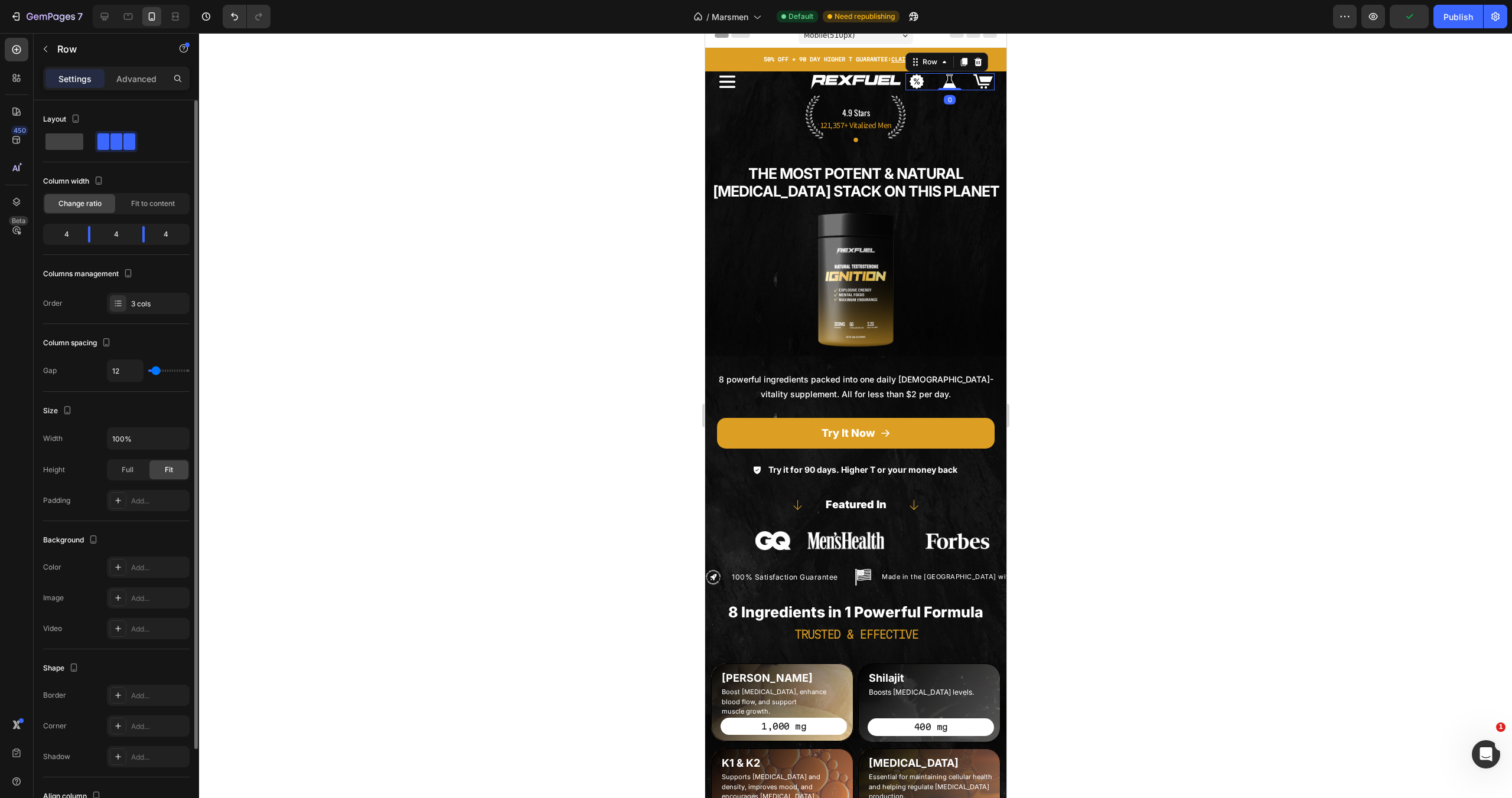
type input "10"
type input "9"
type input "6"
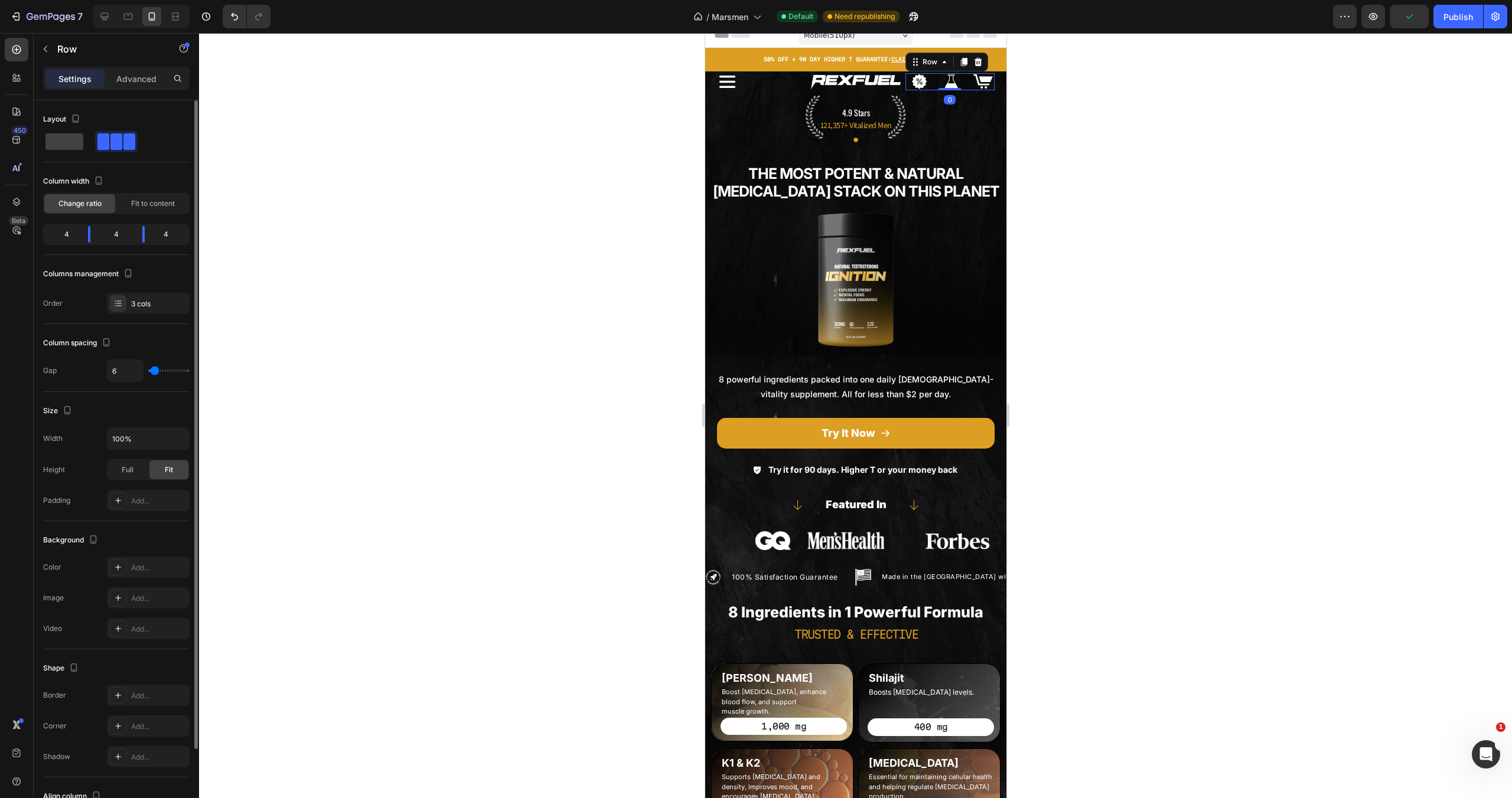
type input "4"
type input "2"
type input "1"
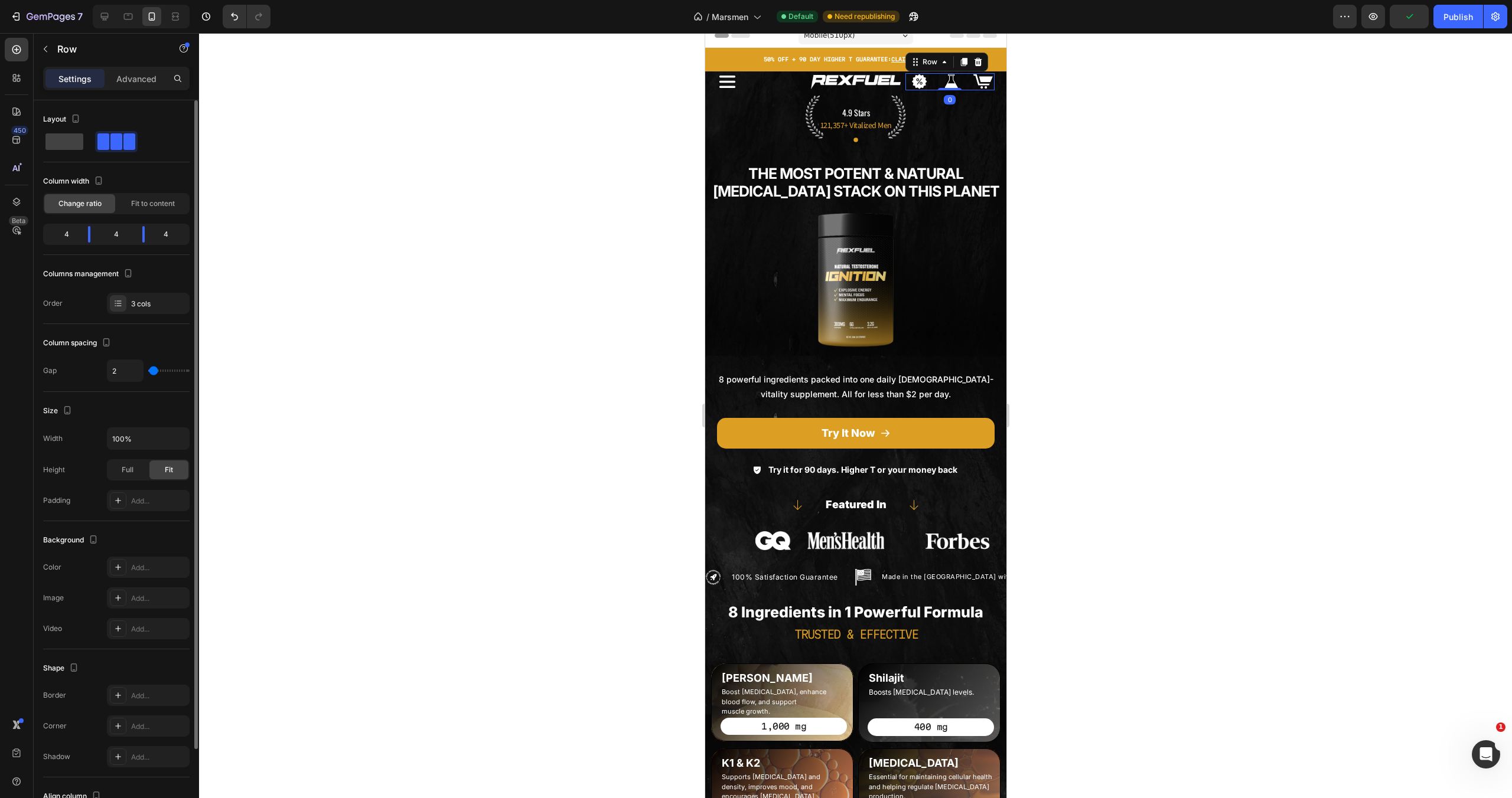
type input "1"
type input "0"
drag, startPoint x: 156, startPoint y: 371, endPoint x: 143, endPoint y: 374, distance: 13.3
type input "0"
click at [148, 372] on input "range" at bounding box center [169, 371] width 42 height 2
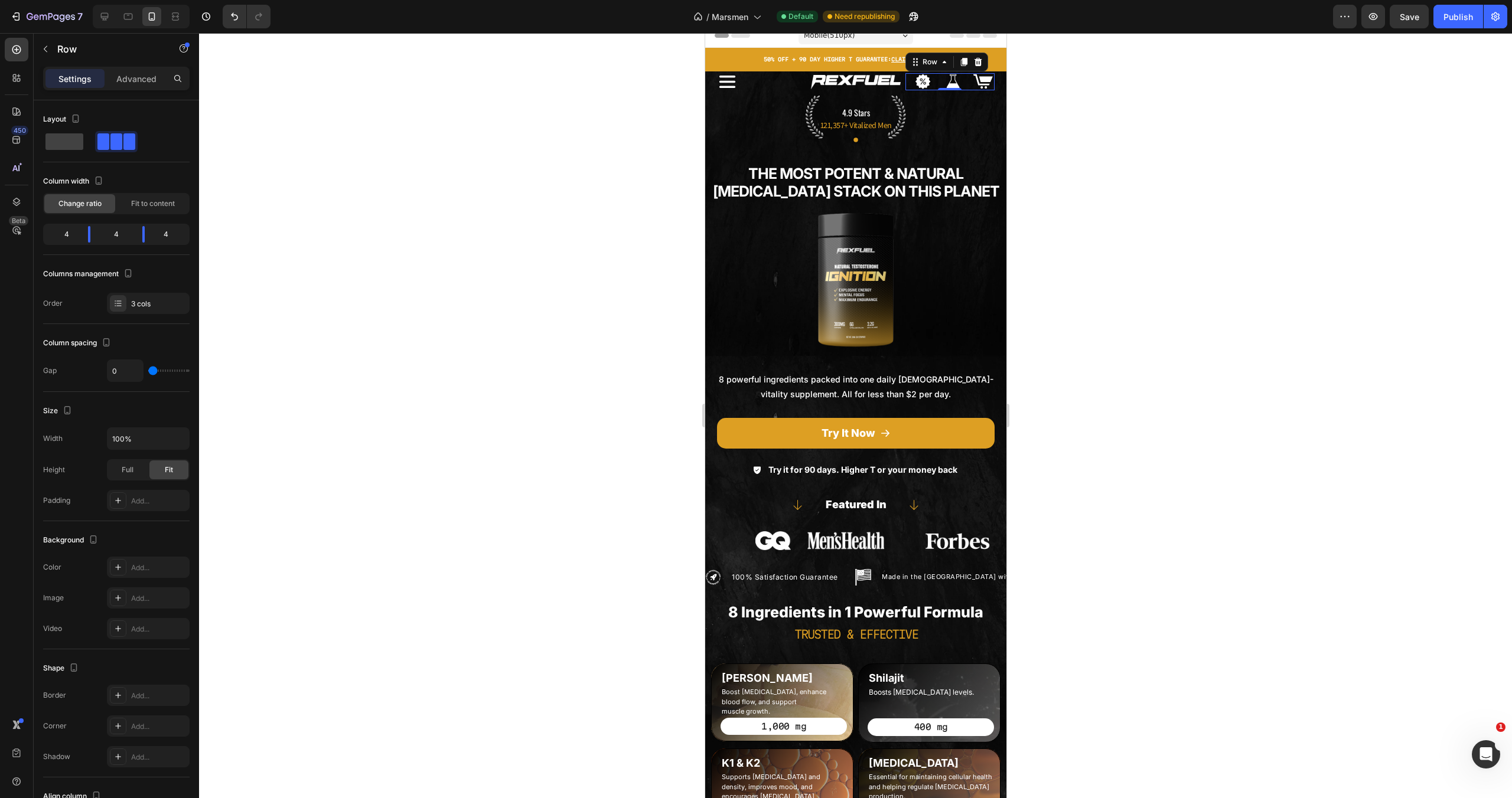
click at [834, 361] on div "Image 4.9 Stars Text Block 121,357+ Vitalized Men Text Block Icon Row The Most …" at bounding box center [855, 308] width 301 height 342
click at [846, 511] on div "Icon Image Image Image Image Row Row Image 4.9 Stars Text Block 121,357+ Vitali…" at bounding box center [855, 621] width 301 height 1099
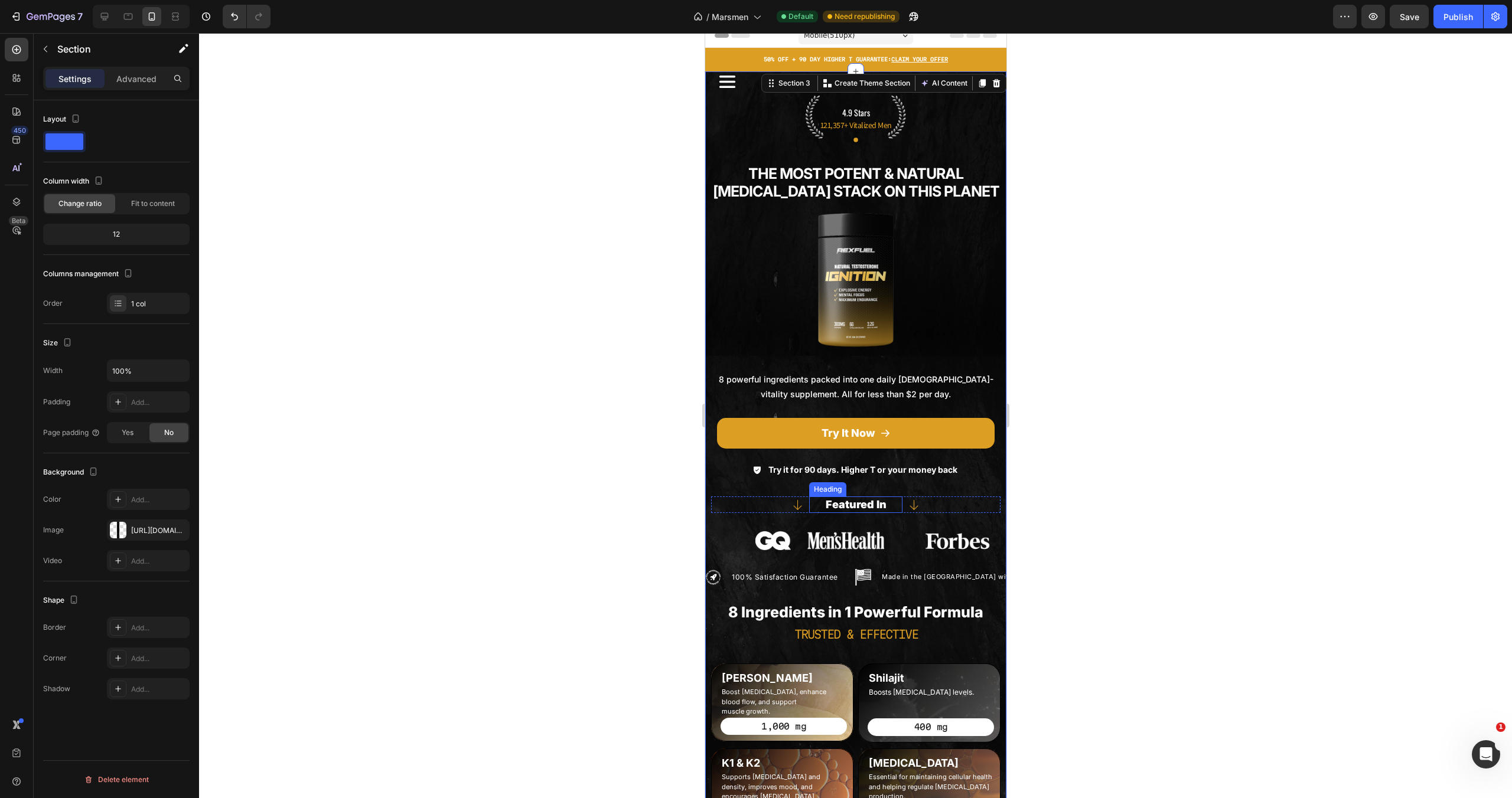
click at [904, 326] on div at bounding box center [855, 280] width 301 height 134
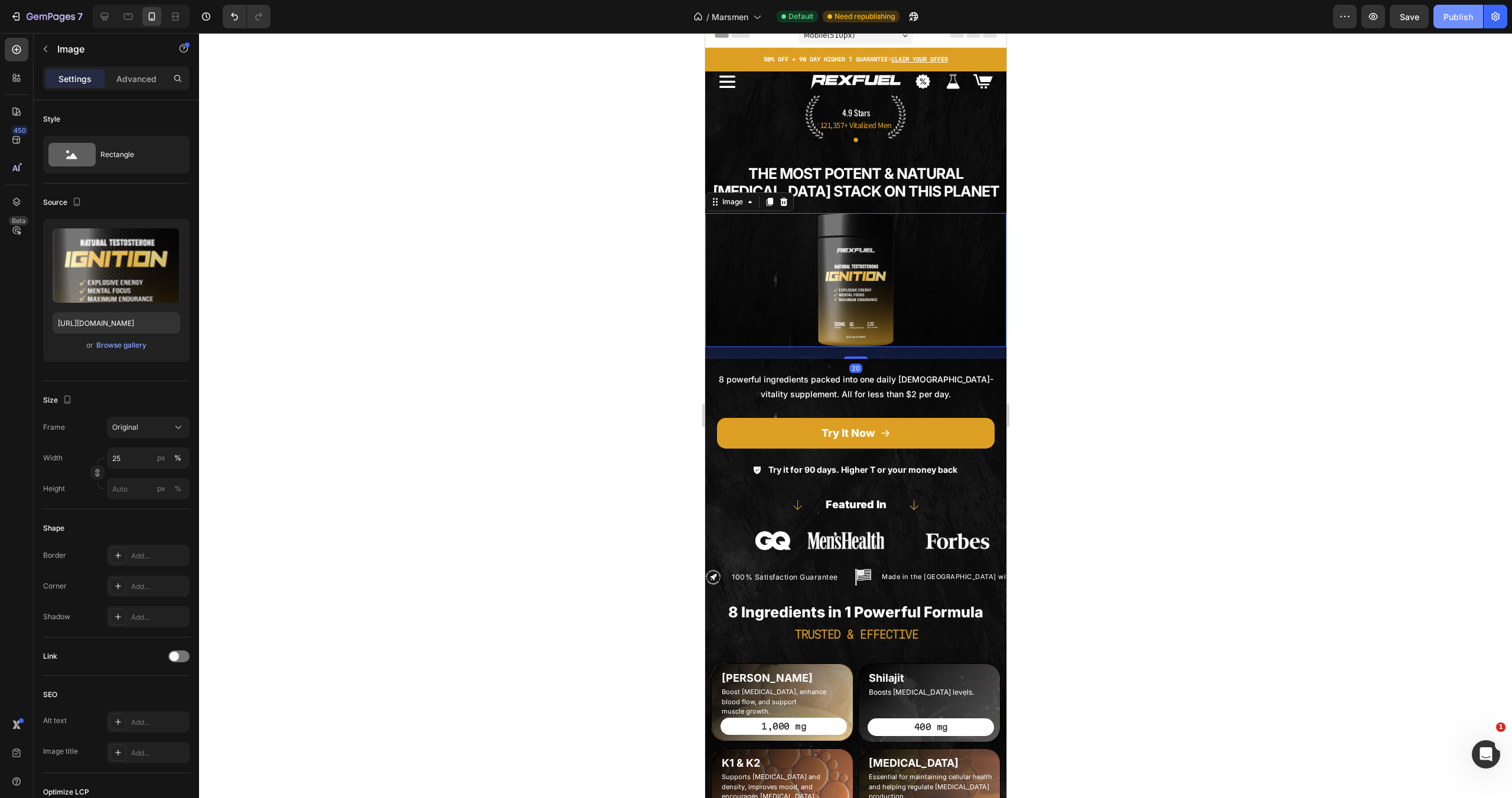
click at [1467, 8] on button "Publish" at bounding box center [1459, 17] width 50 height 24
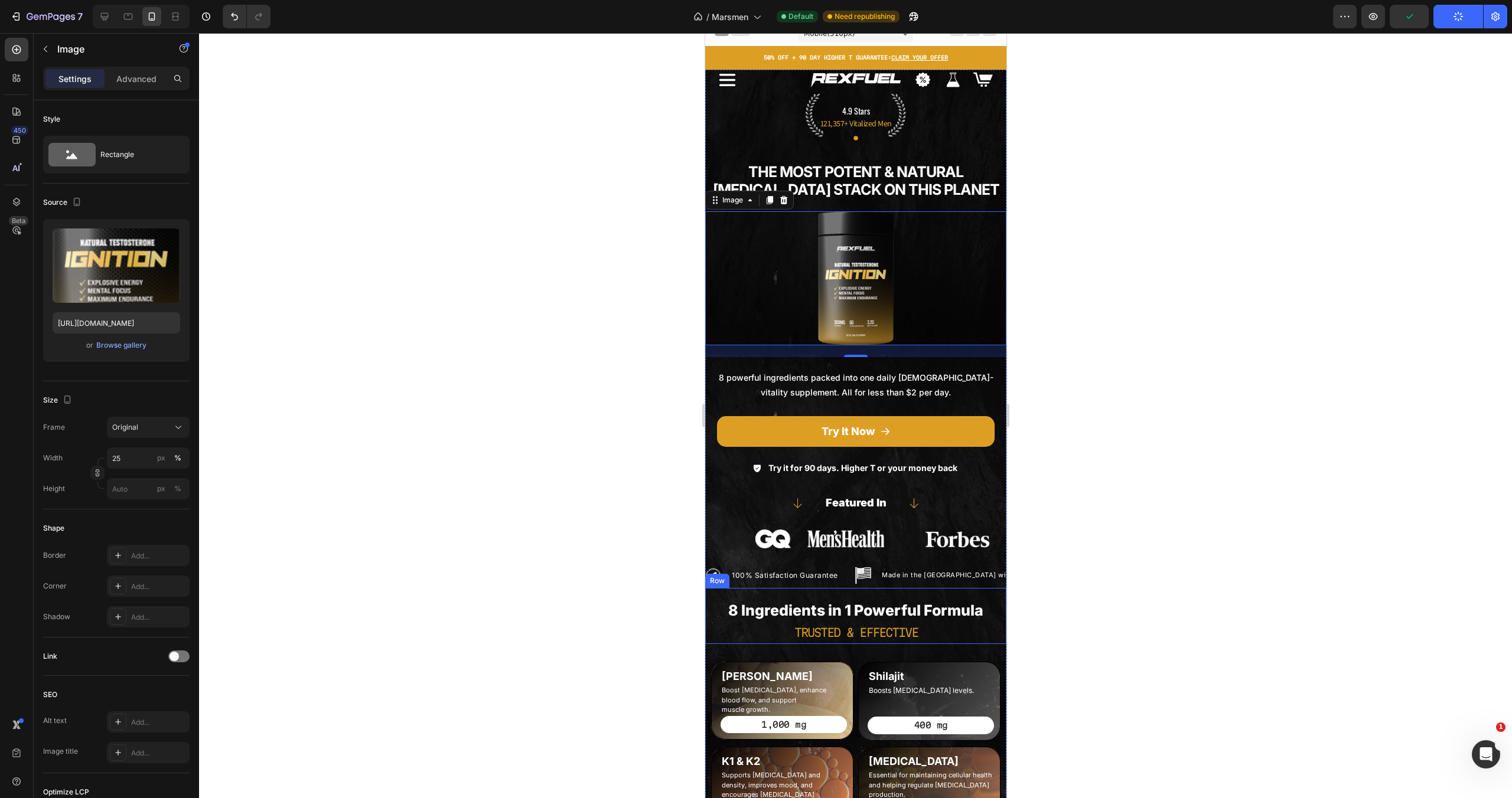
scroll to position [0, 0]
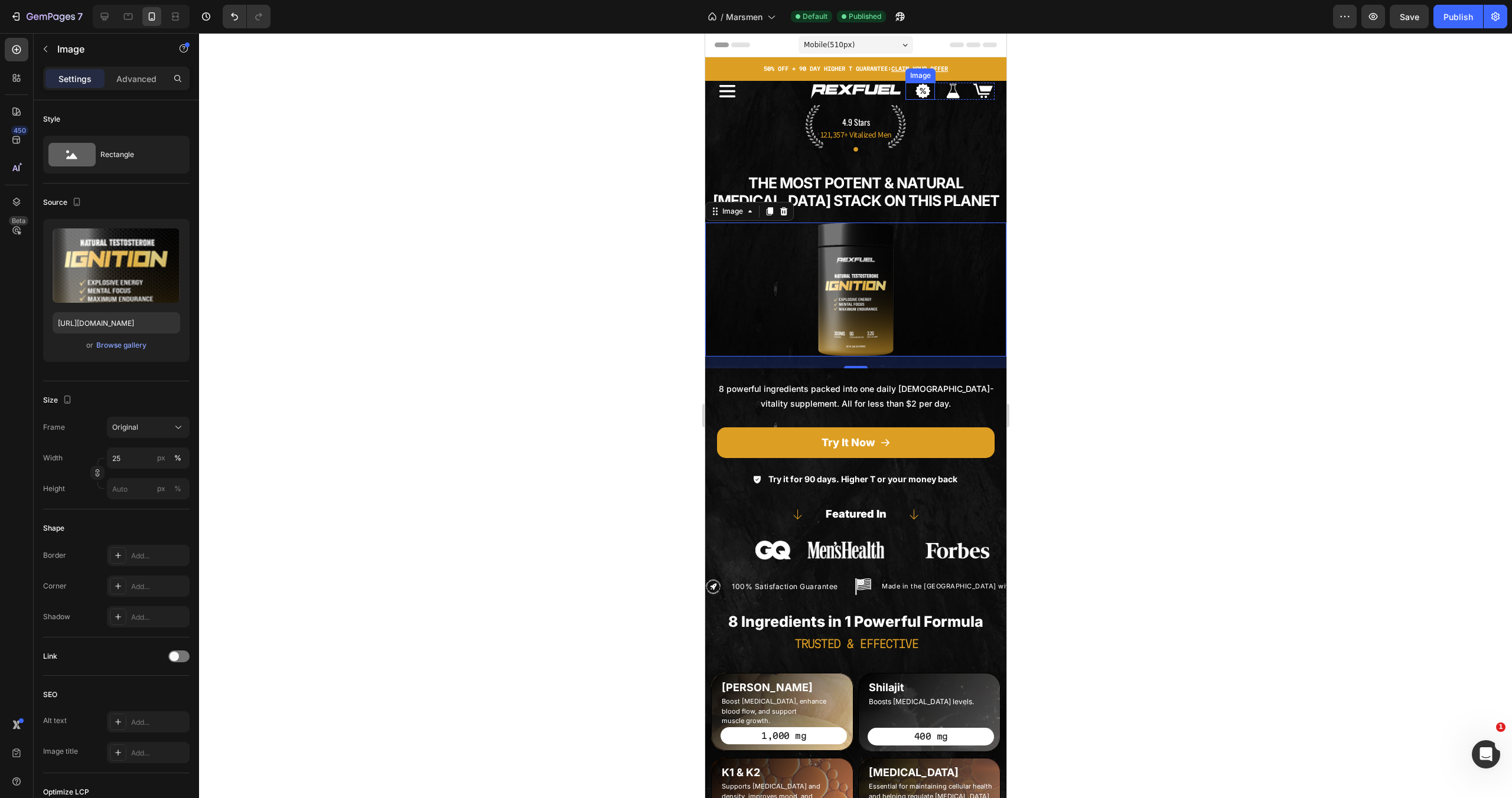
click at [920, 89] on img at bounding box center [922, 91] width 24 height 17
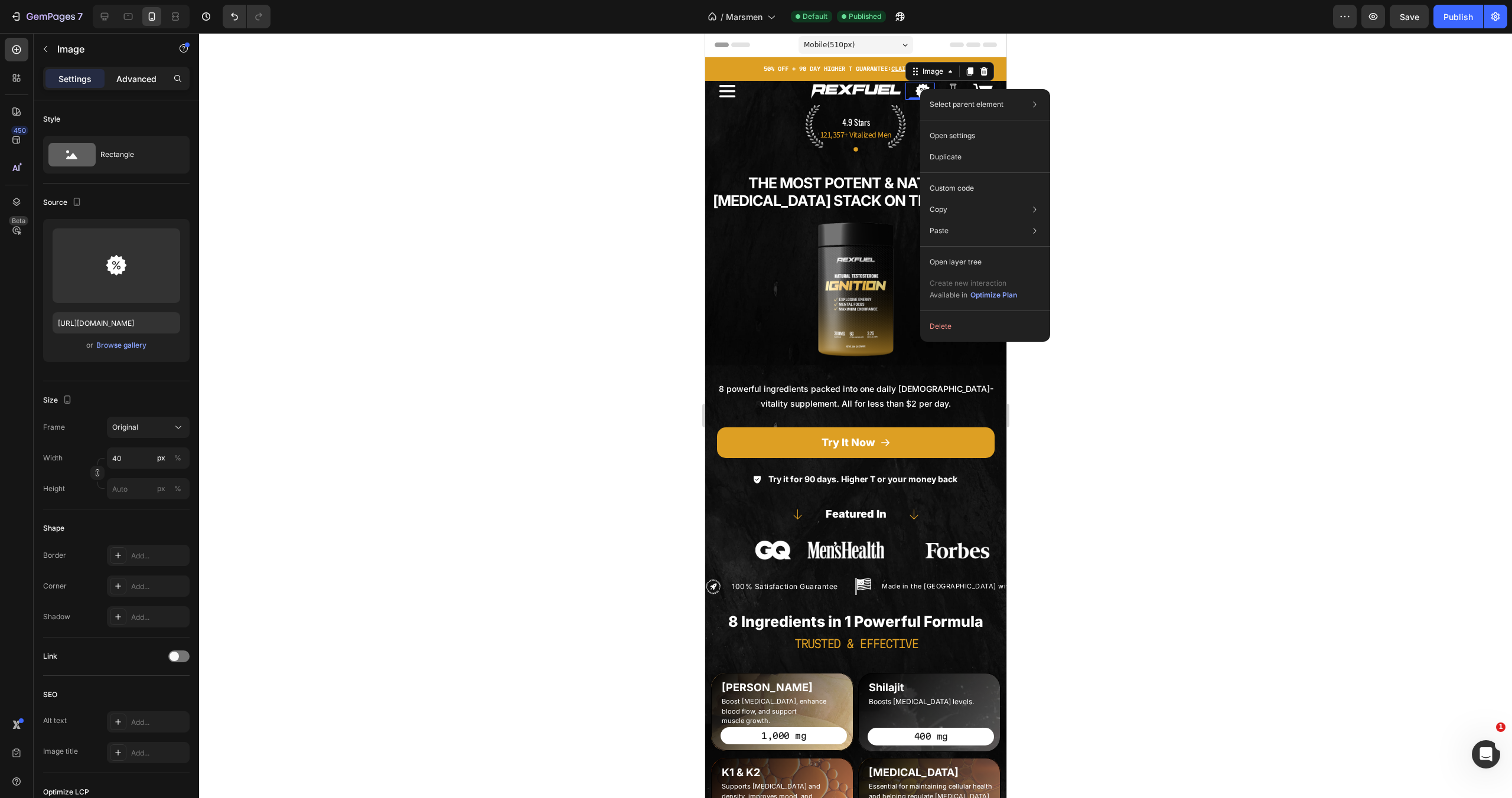
click at [142, 85] on div "Advanced" at bounding box center [136, 78] width 59 height 19
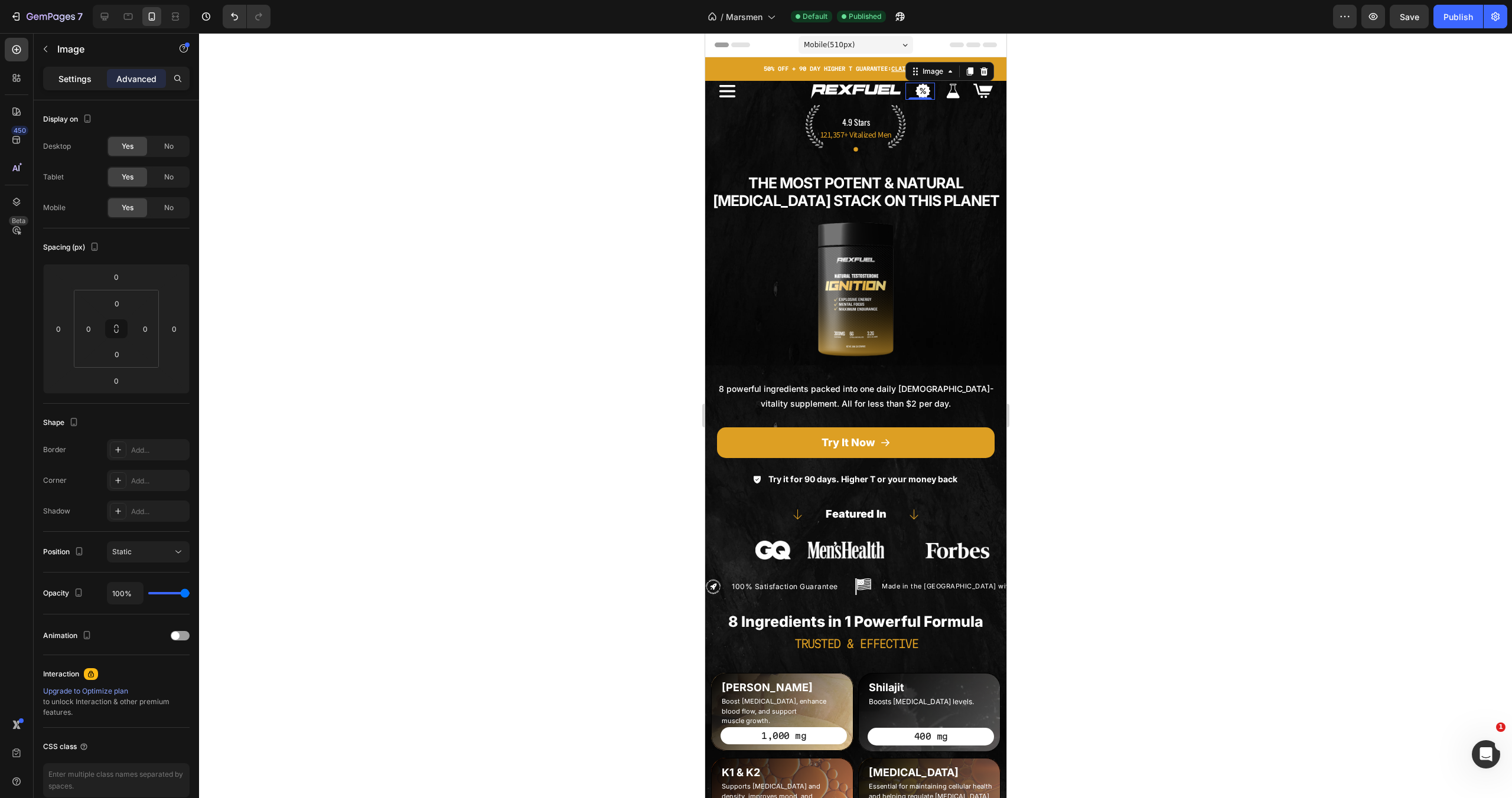
click at [70, 82] on p "Settings" at bounding box center [75, 79] width 33 height 12
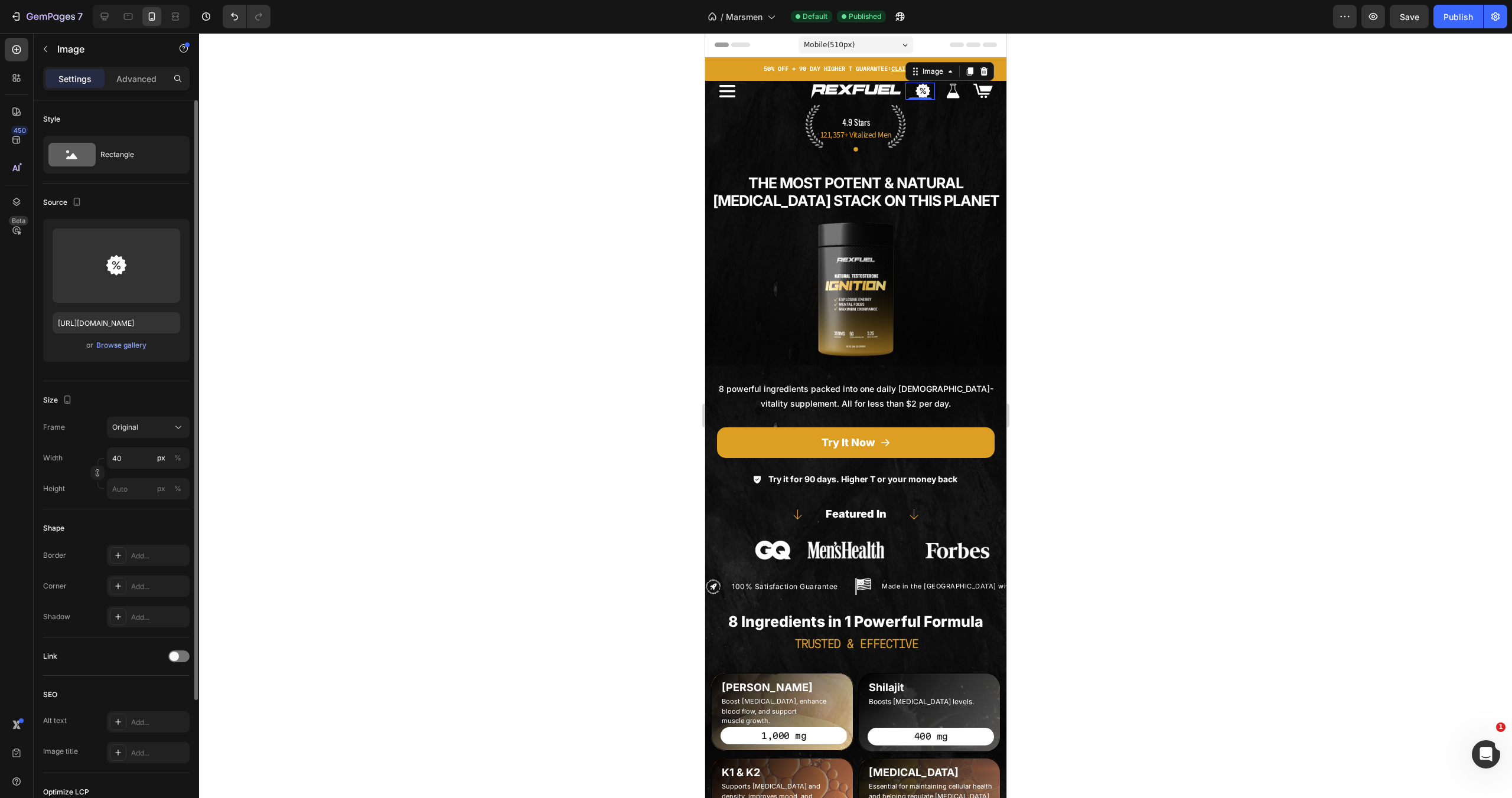
click at [176, 654] on span at bounding box center [175, 657] width 10 height 10
click at [152, 722] on div "Add..." at bounding box center [159, 717] width 55 height 10
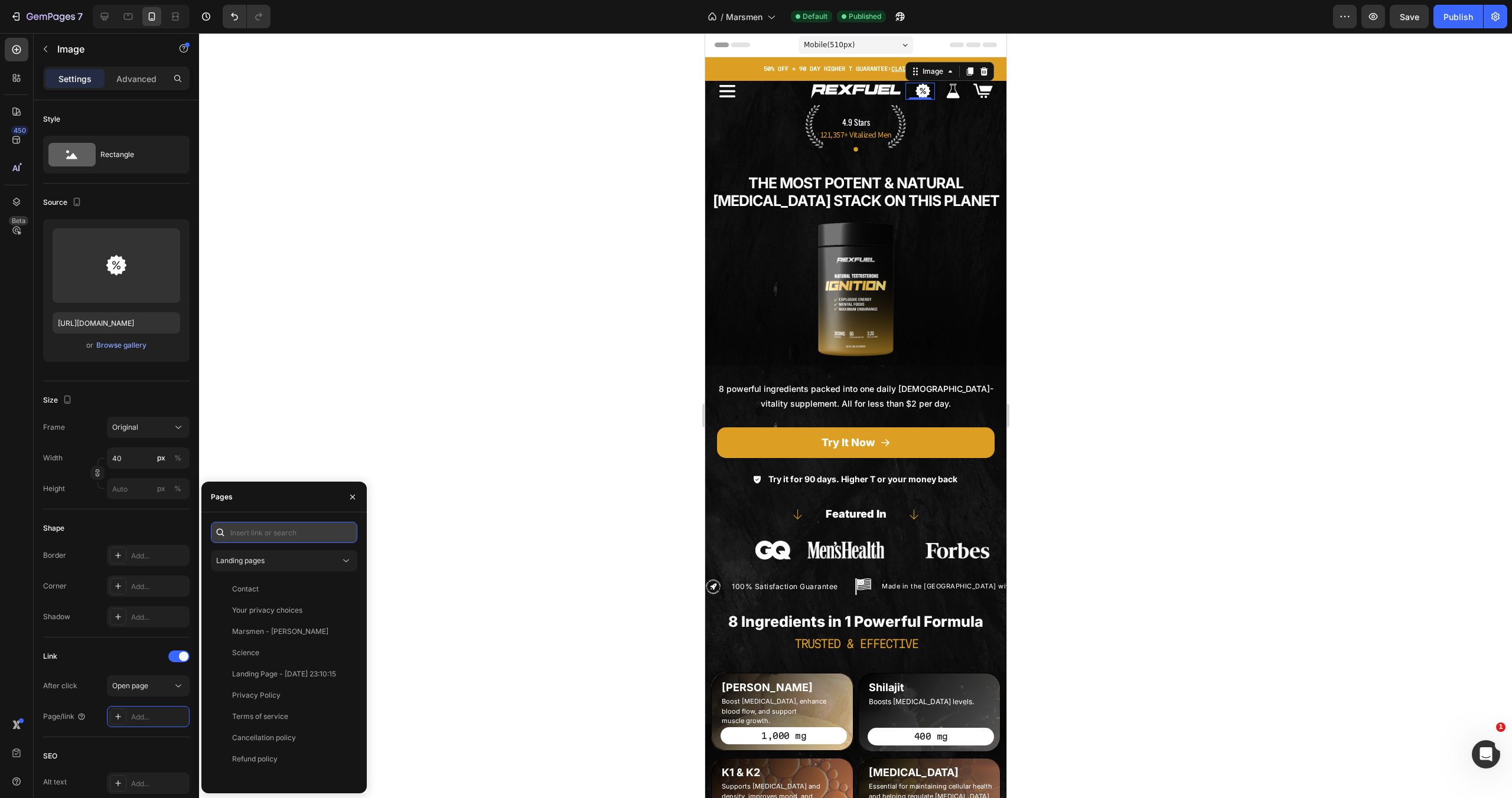
click at [294, 534] on input "text" at bounding box center [283, 533] width 146 height 21
paste input "https://rexfuel.co/products/natural-testosterone-support"
type input "https://rexfuel.co/products/natural-testosterone-support"
click at [288, 564] on div "https://rexfuel.co/products/natural-testosterone-support" at bounding box center [289, 560] width 114 height 10
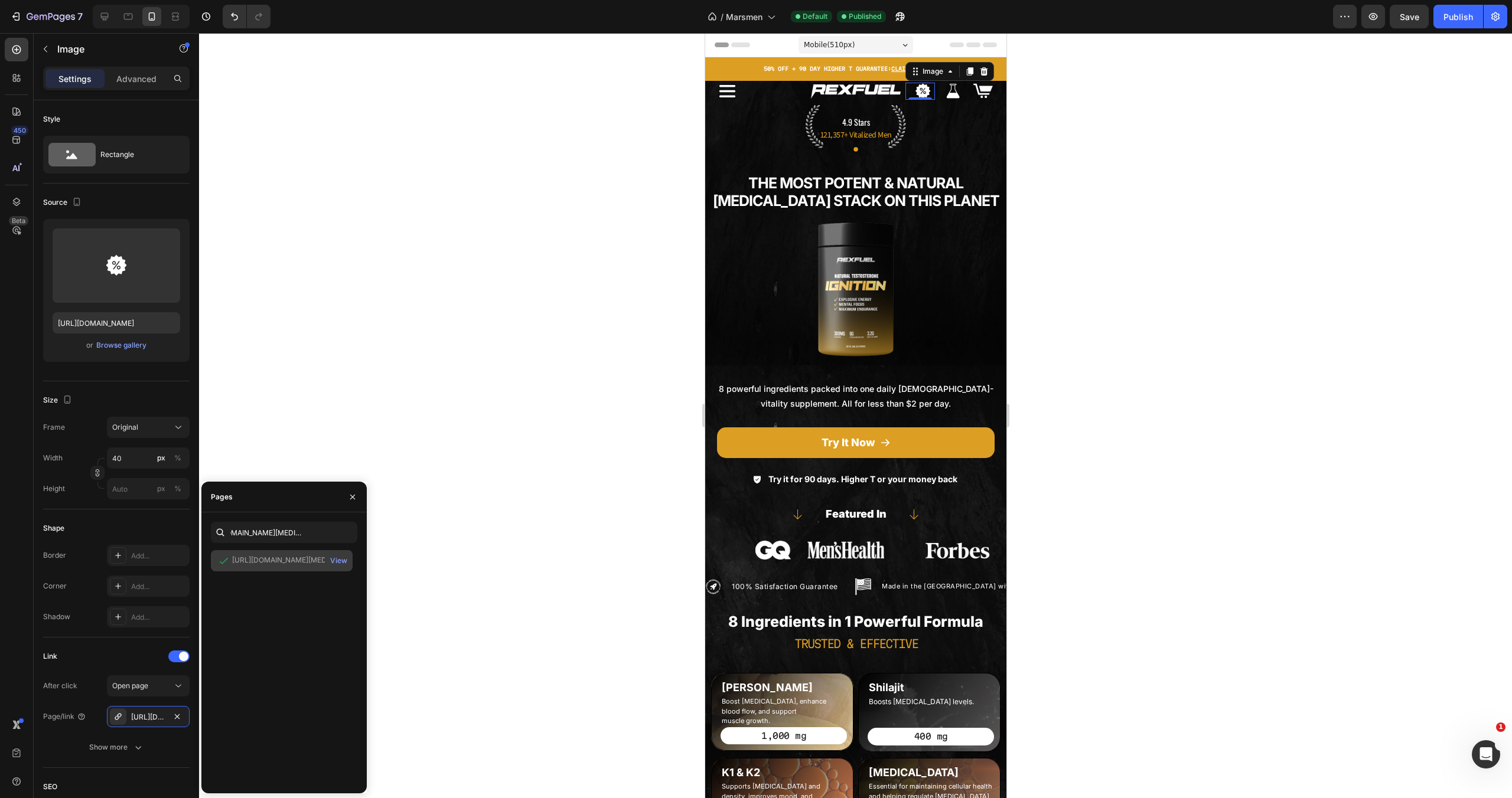
scroll to position [0, 0]
click at [947, 88] on img at bounding box center [953, 91] width 24 height 17
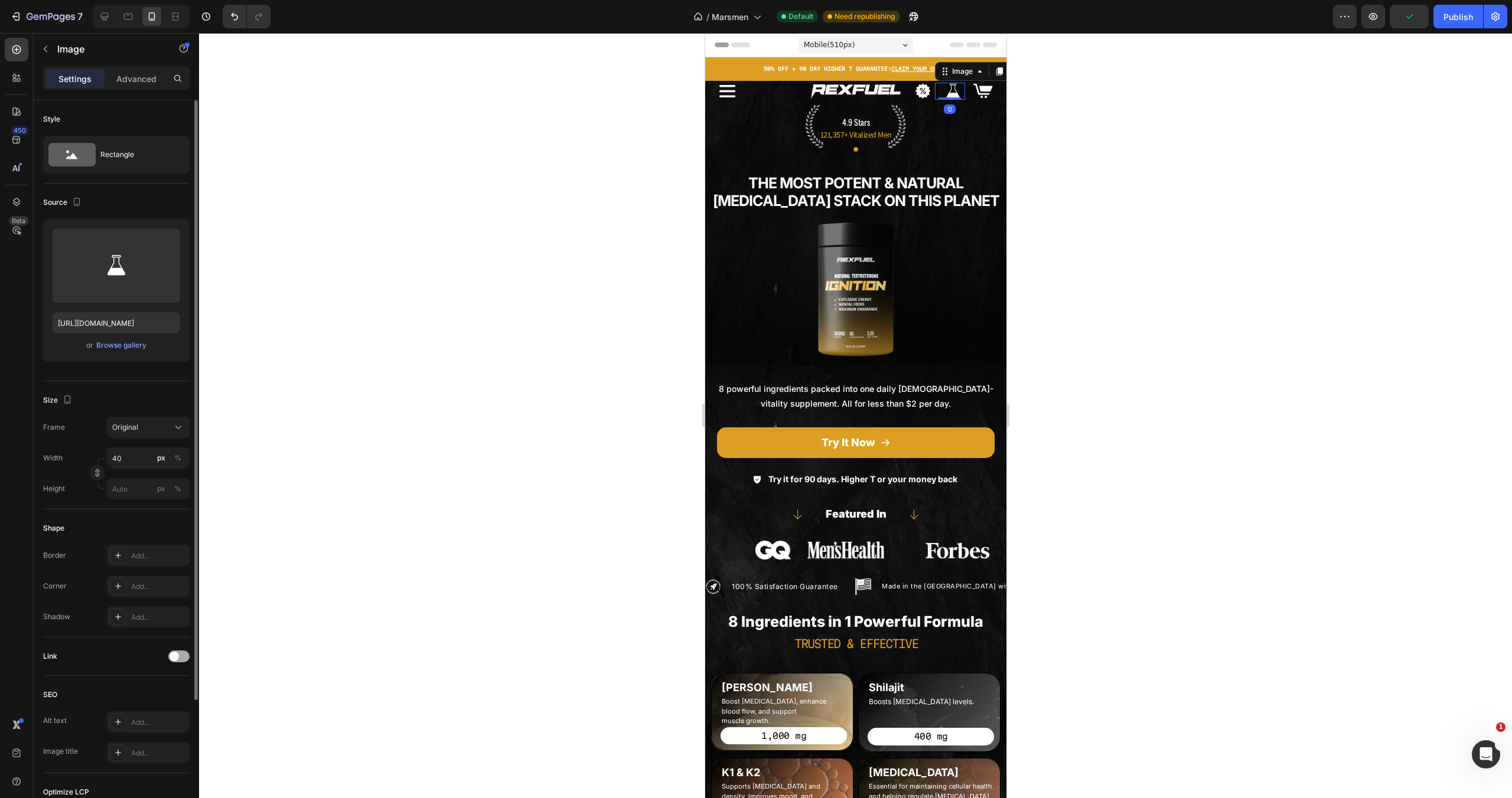
click at [180, 657] on div at bounding box center [179, 656] width 21 height 12
click at [154, 710] on div "Add..." at bounding box center [148, 716] width 82 height 21
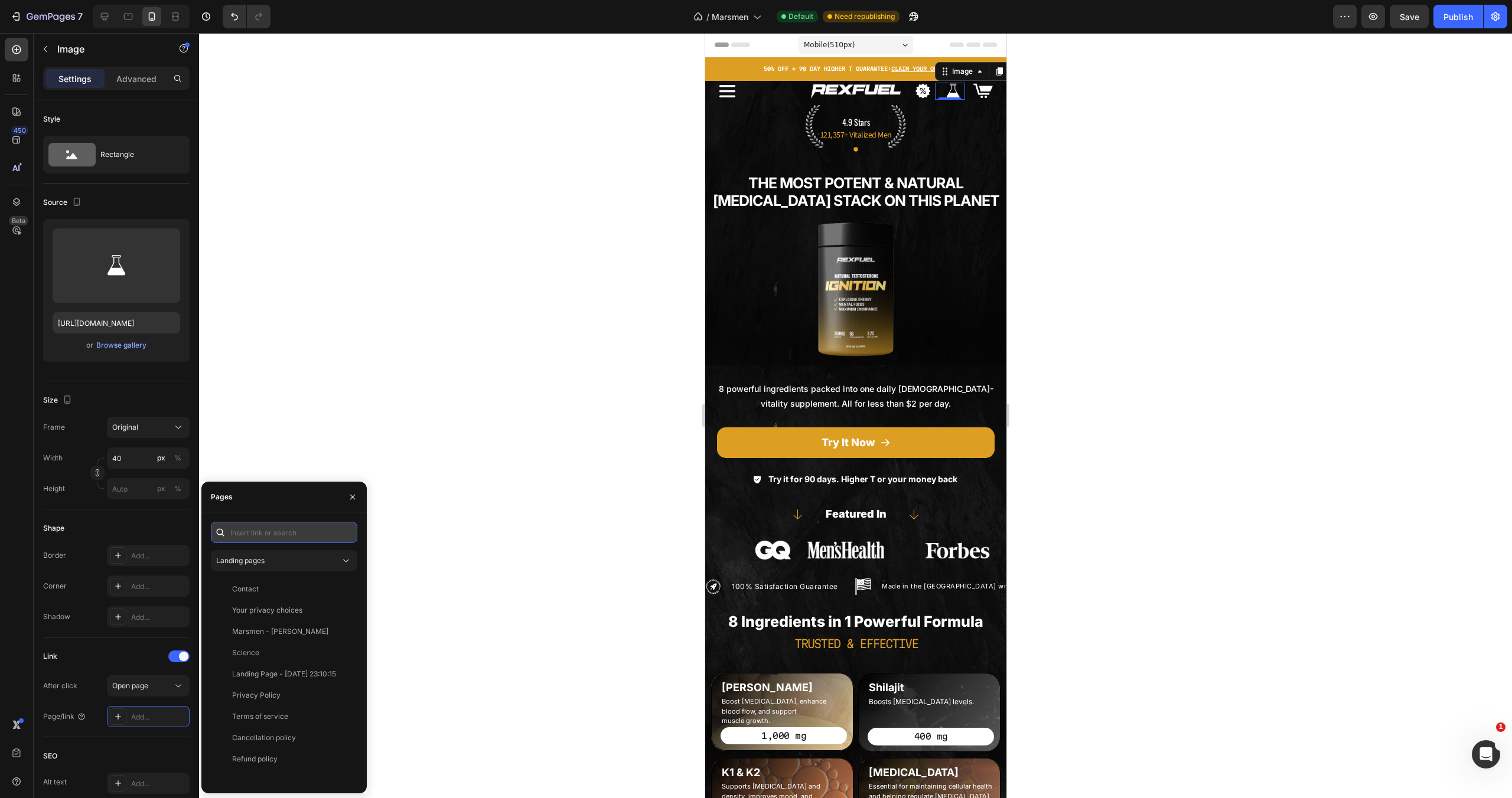
click at [260, 533] on input "text" at bounding box center [283, 533] width 146 height 21
type input "science"
click at [342, 587] on div "View" at bounding box center [338, 589] width 17 height 10
click at [282, 582] on div "Science View" at bounding box center [281, 589] width 142 height 21
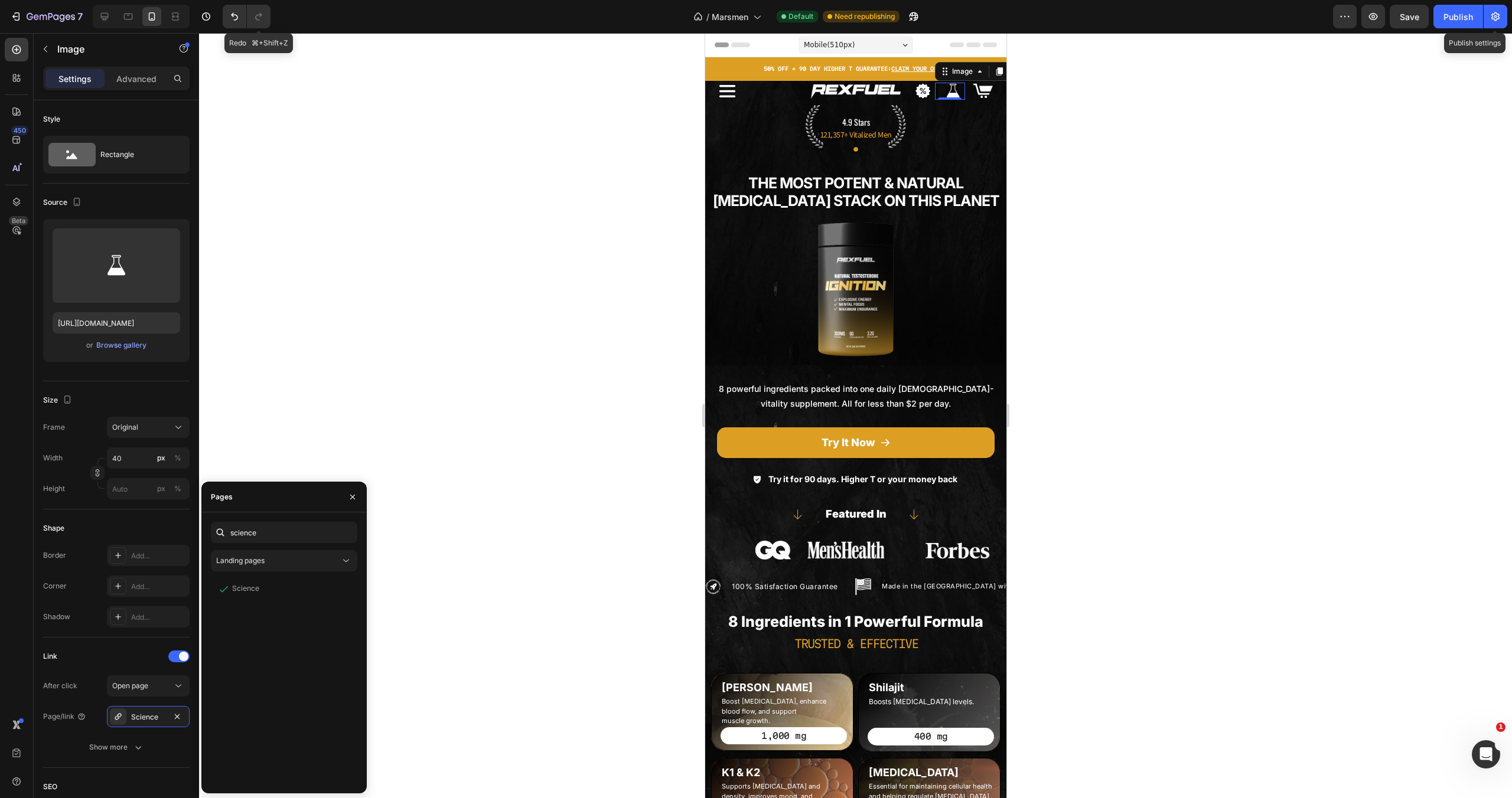
click at [1477, 18] on button "Publish" at bounding box center [1459, 17] width 50 height 24
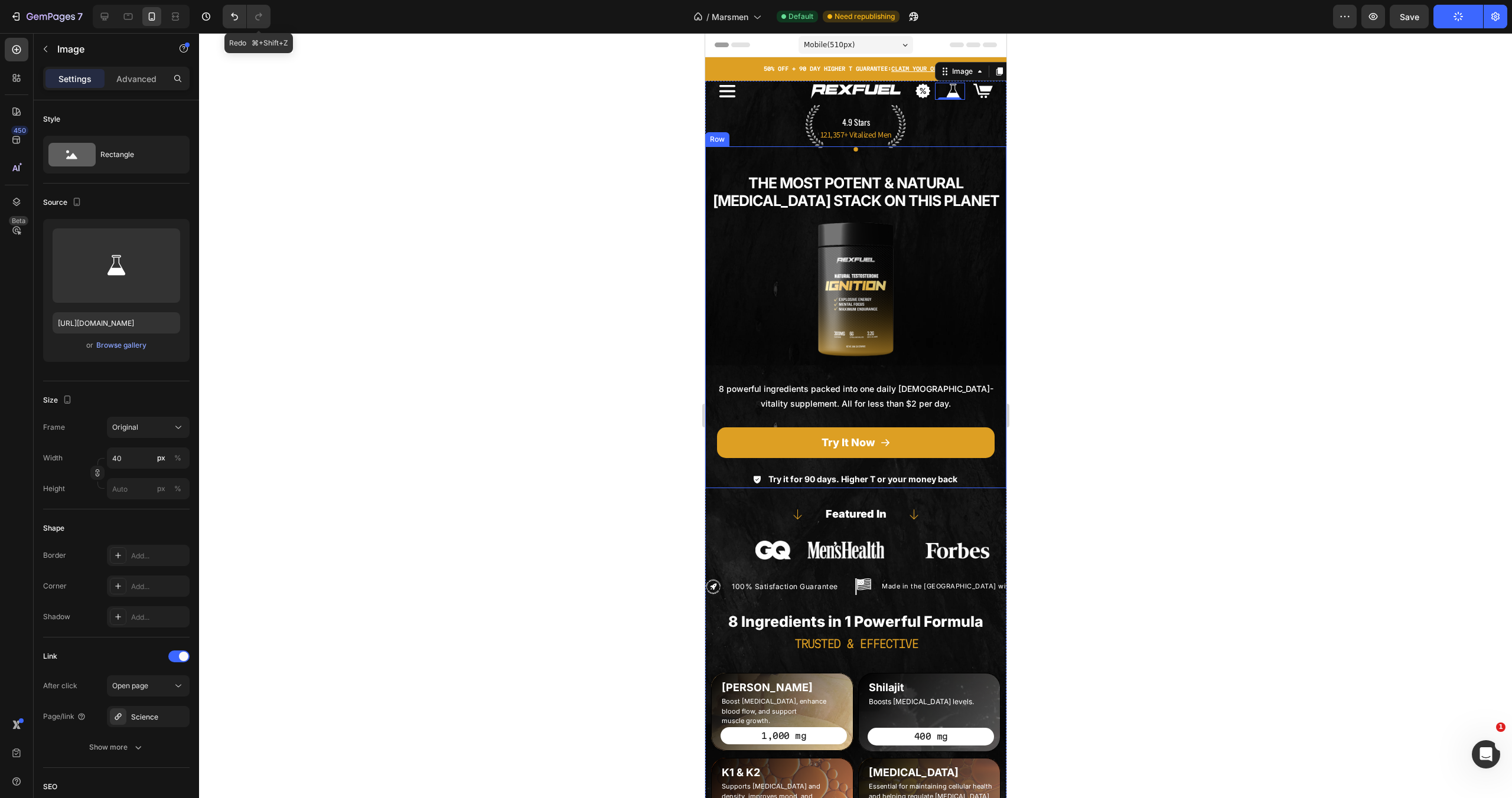
click at [967, 224] on div at bounding box center [855, 289] width 301 height 134
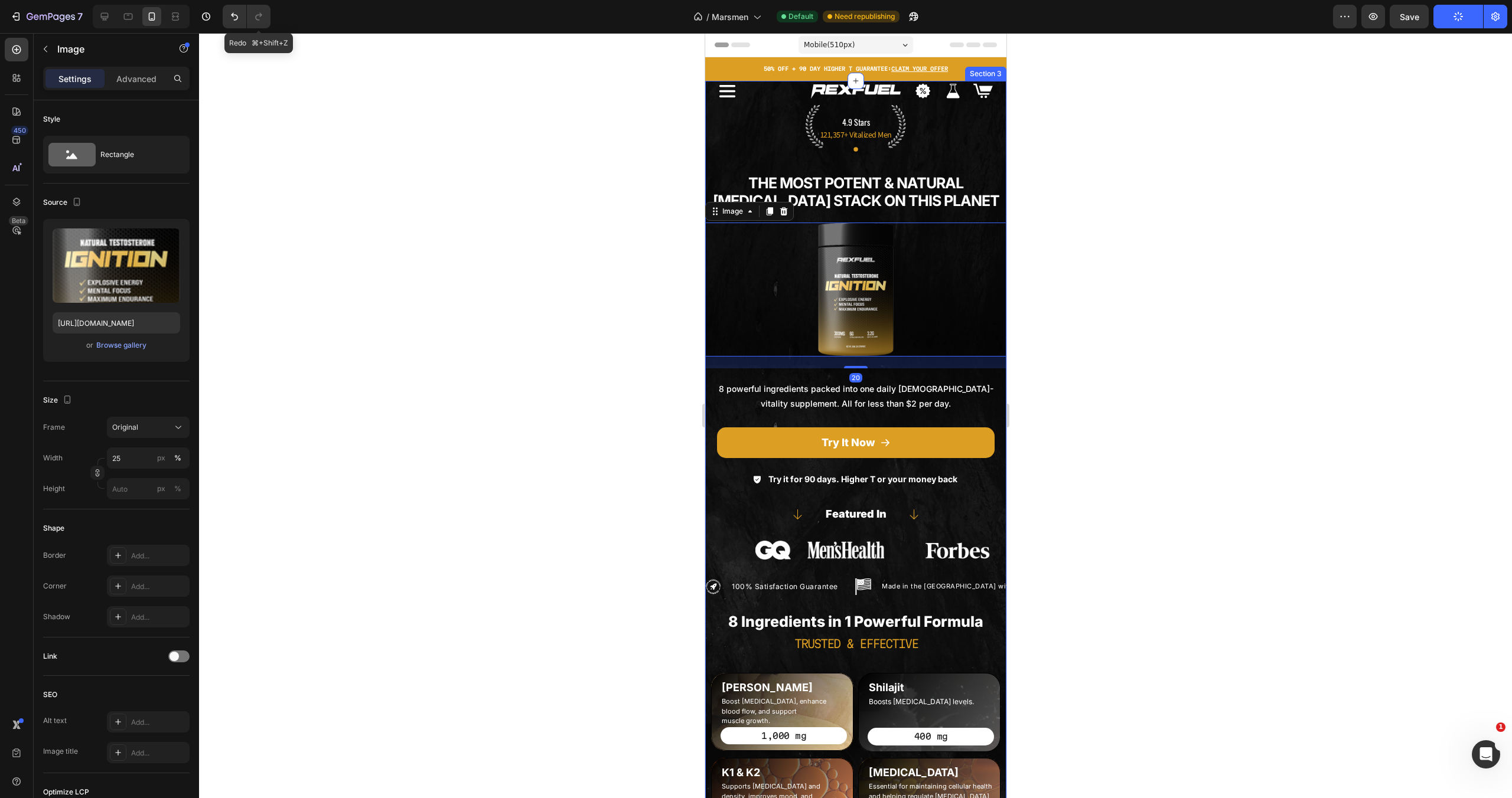
click at [934, 586] on p "Made in the US with Globally Sourced Ingredients" at bounding box center [999, 587] width 234 height 12
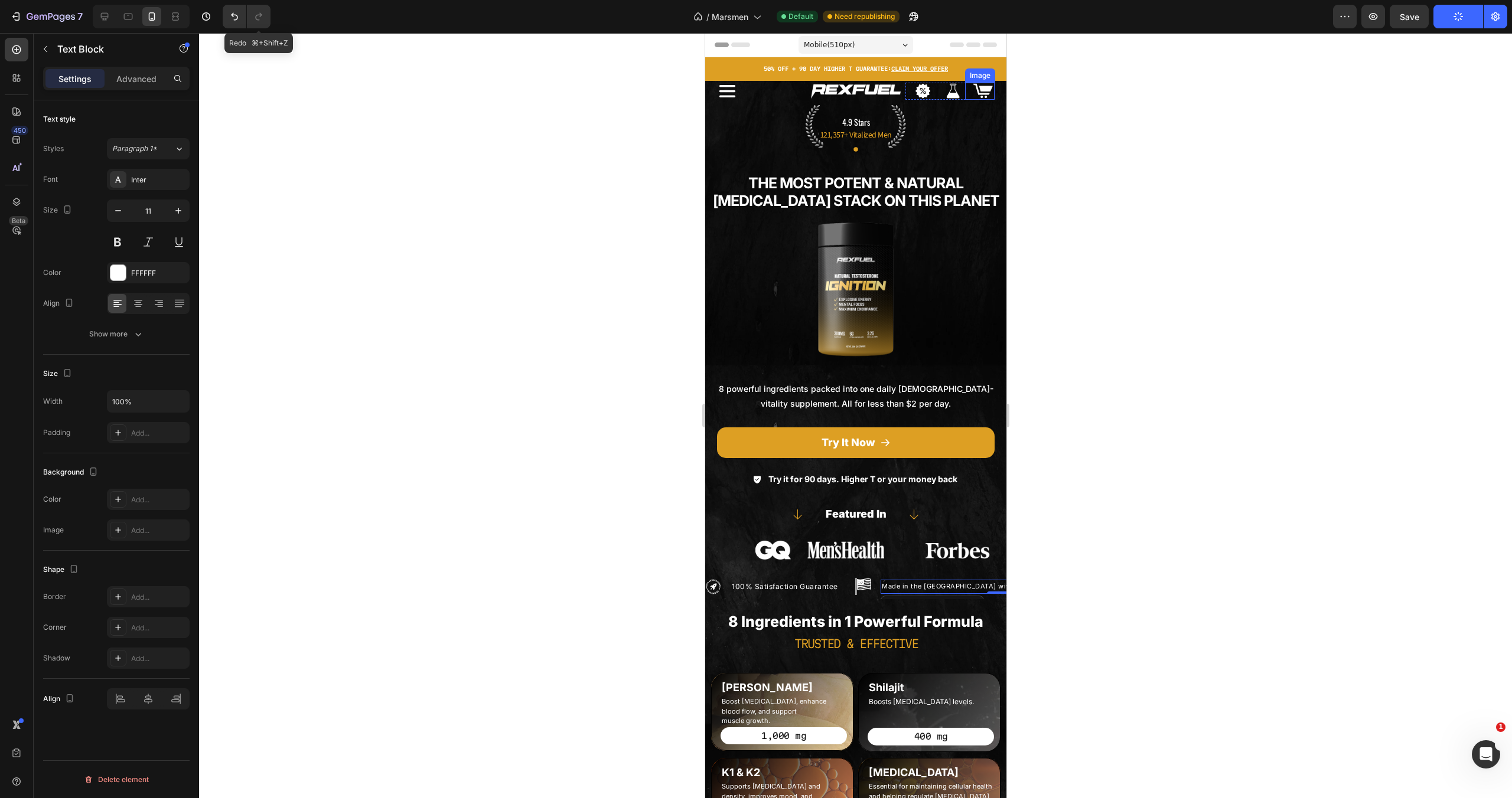
click at [979, 87] on img at bounding box center [982, 91] width 24 height 17
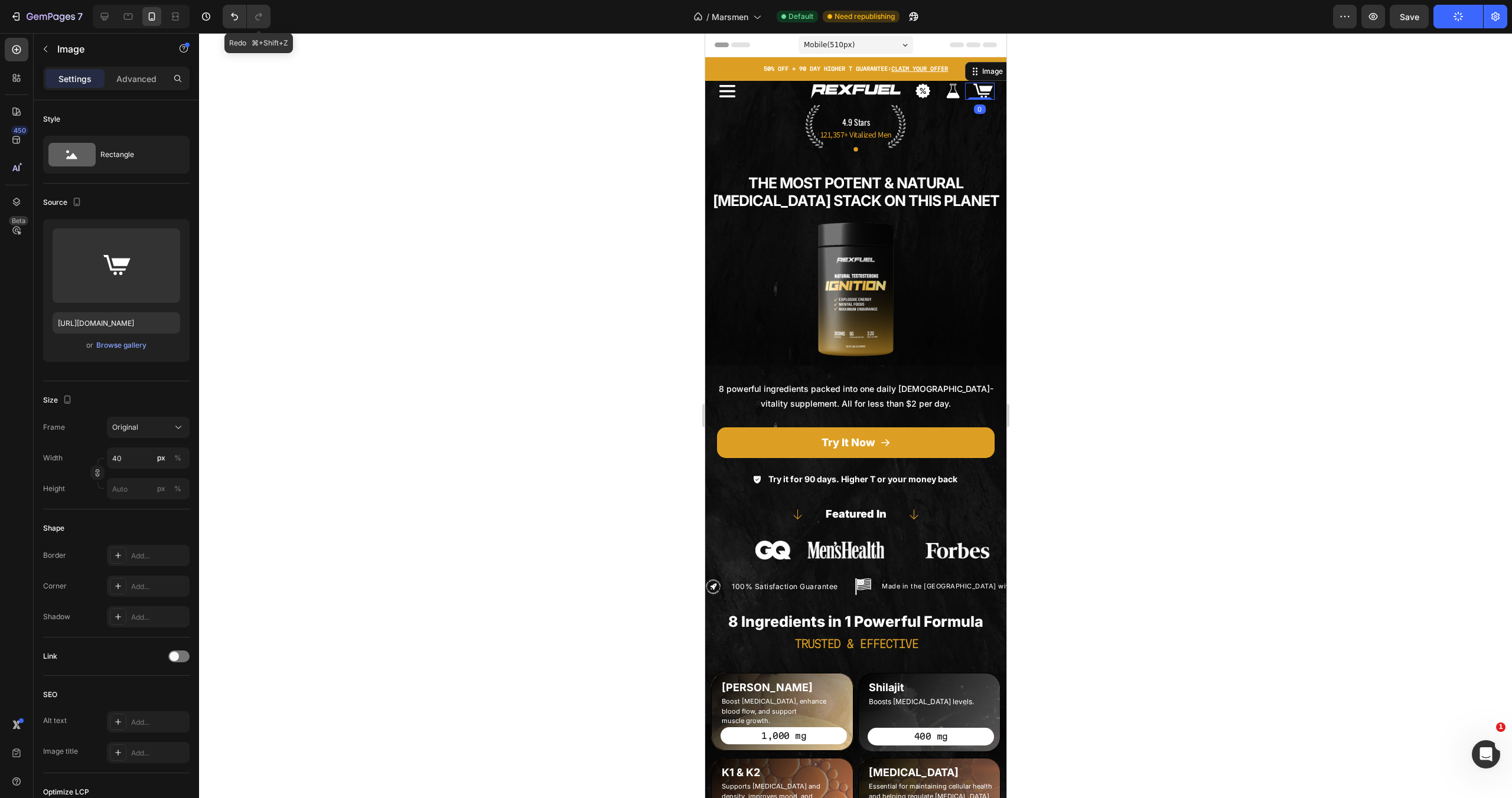
click at [979, 250] on div at bounding box center [855, 289] width 301 height 134
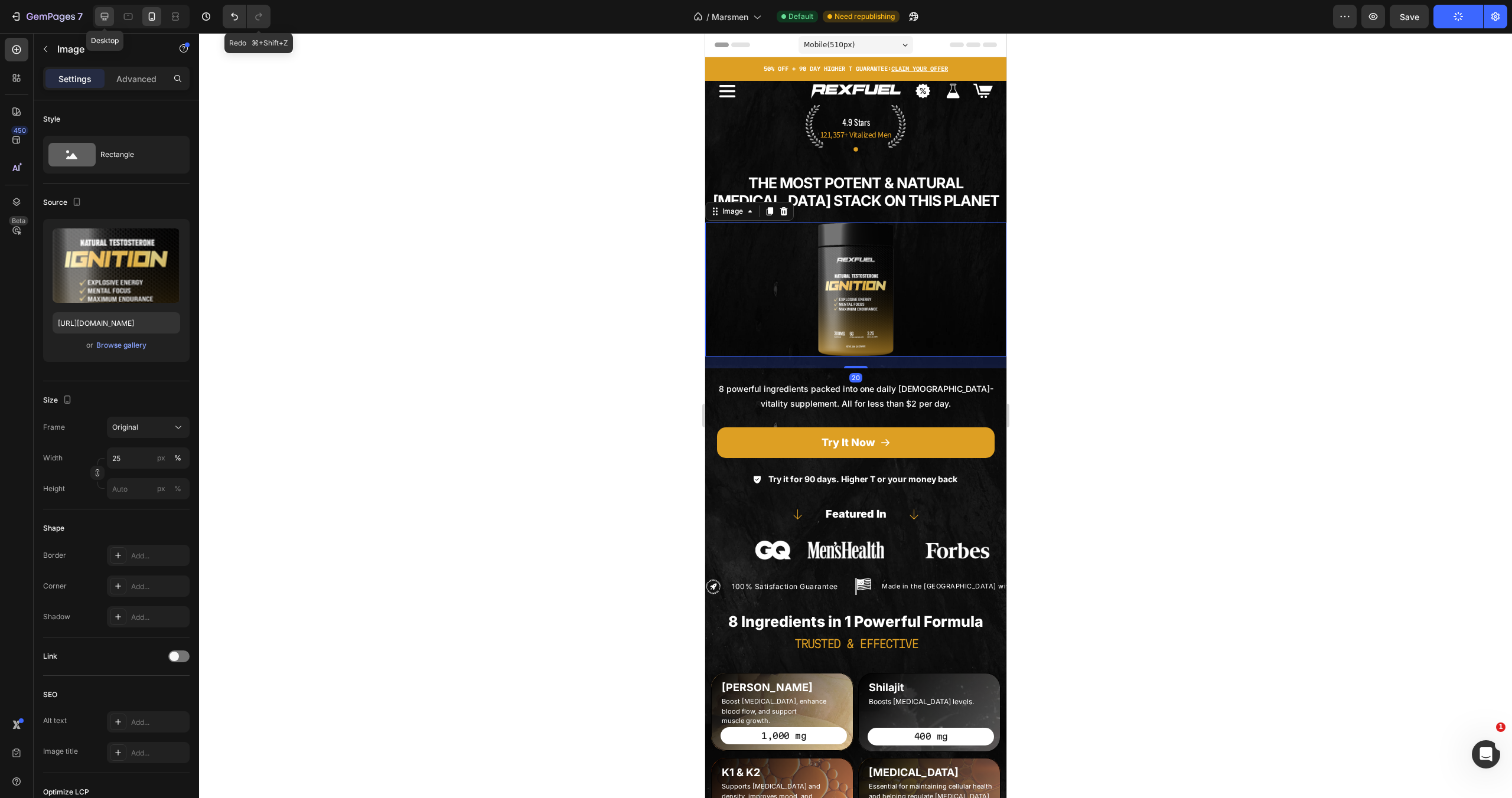
click at [102, 19] on icon at bounding box center [104, 16] width 12 height 12
type input "https://cdn.shopify.com/s/files/1/0755/5412/8085/files/gempages_575592633515115…"
type input "60"
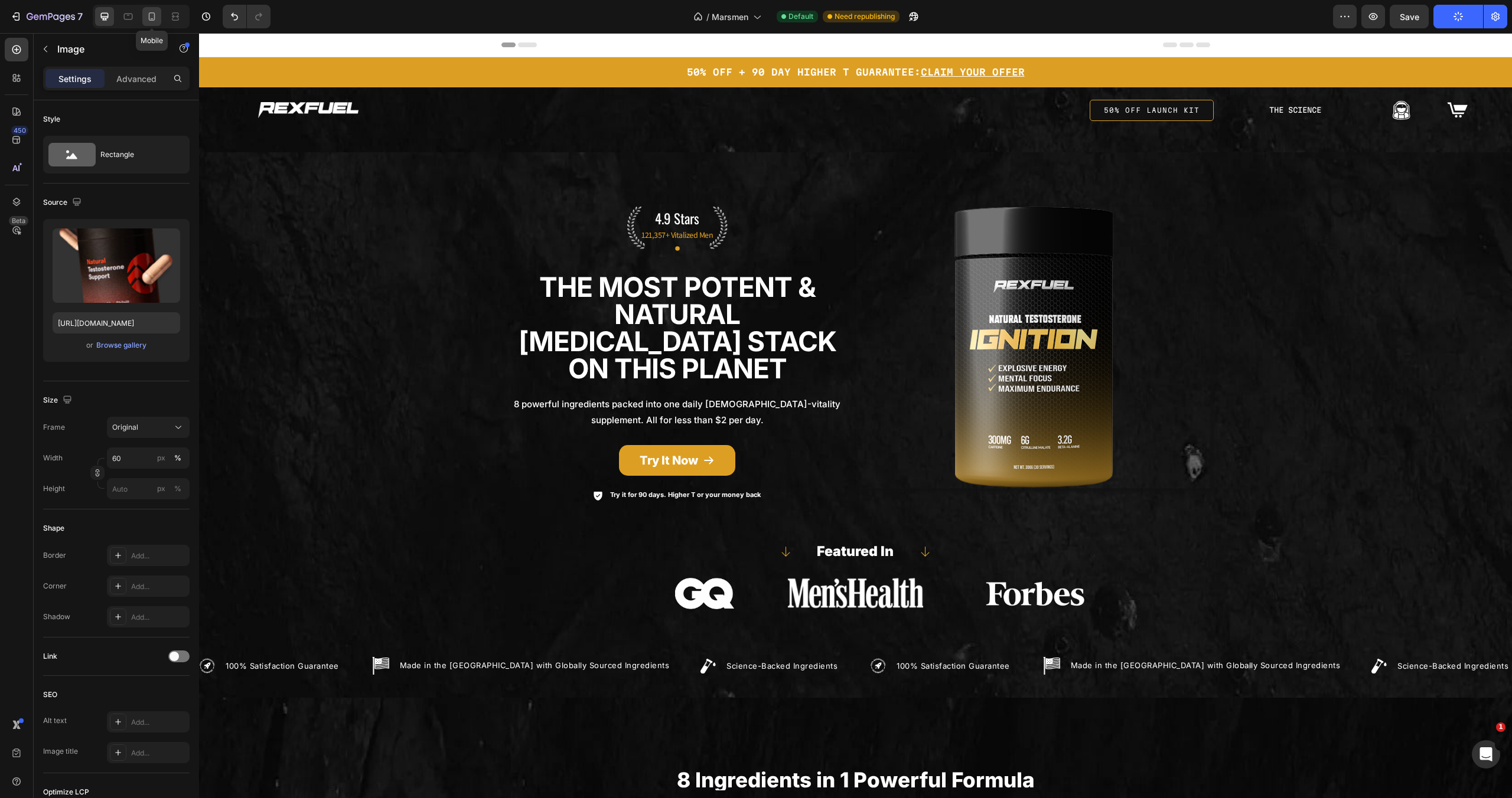
click at [148, 13] on icon at bounding box center [152, 16] width 12 height 12
type input "https://cdn.shopify.com/s/files/1/0755/5412/8085/files/gempages_575592633515115…"
type input "25"
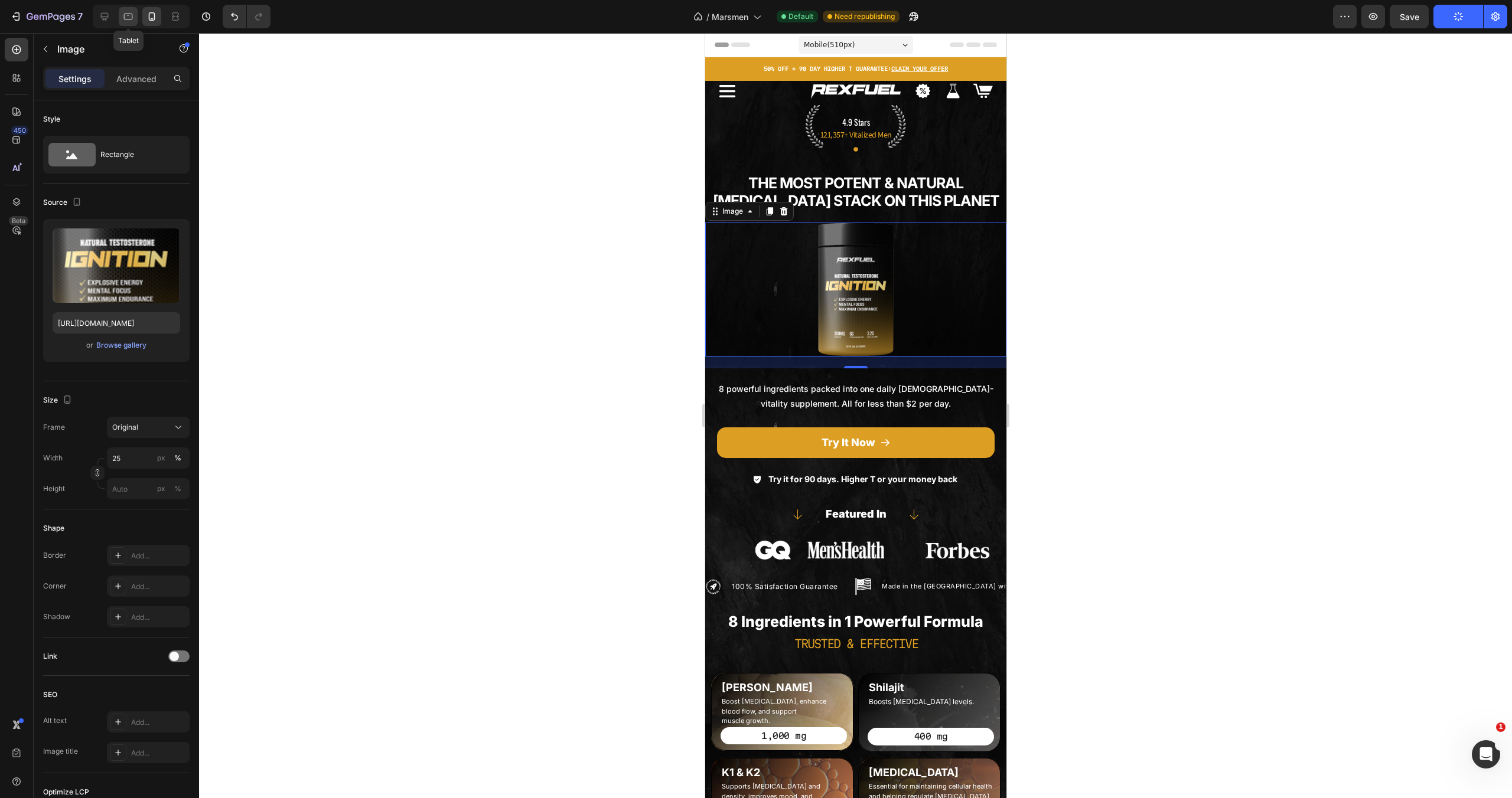
click at [134, 15] on icon at bounding box center [128, 16] width 12 height 12
type input "https://cdn.shopify.com/s/files/1/0755/5412/8085/files/gempages_575592633515115…"
type input "60"
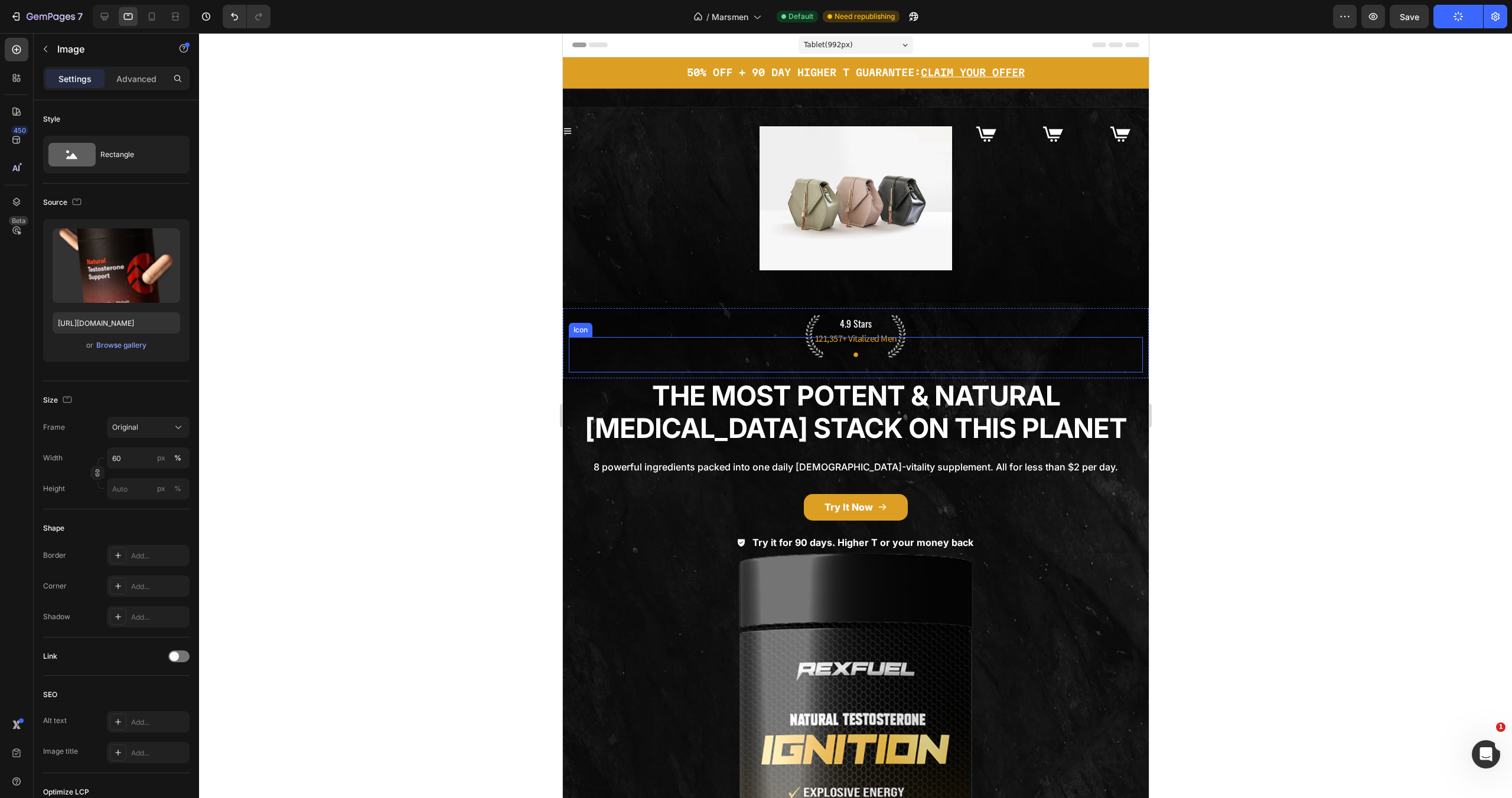
click at [889, 233] on img at bounding box center [854, 198] width 192 height 144
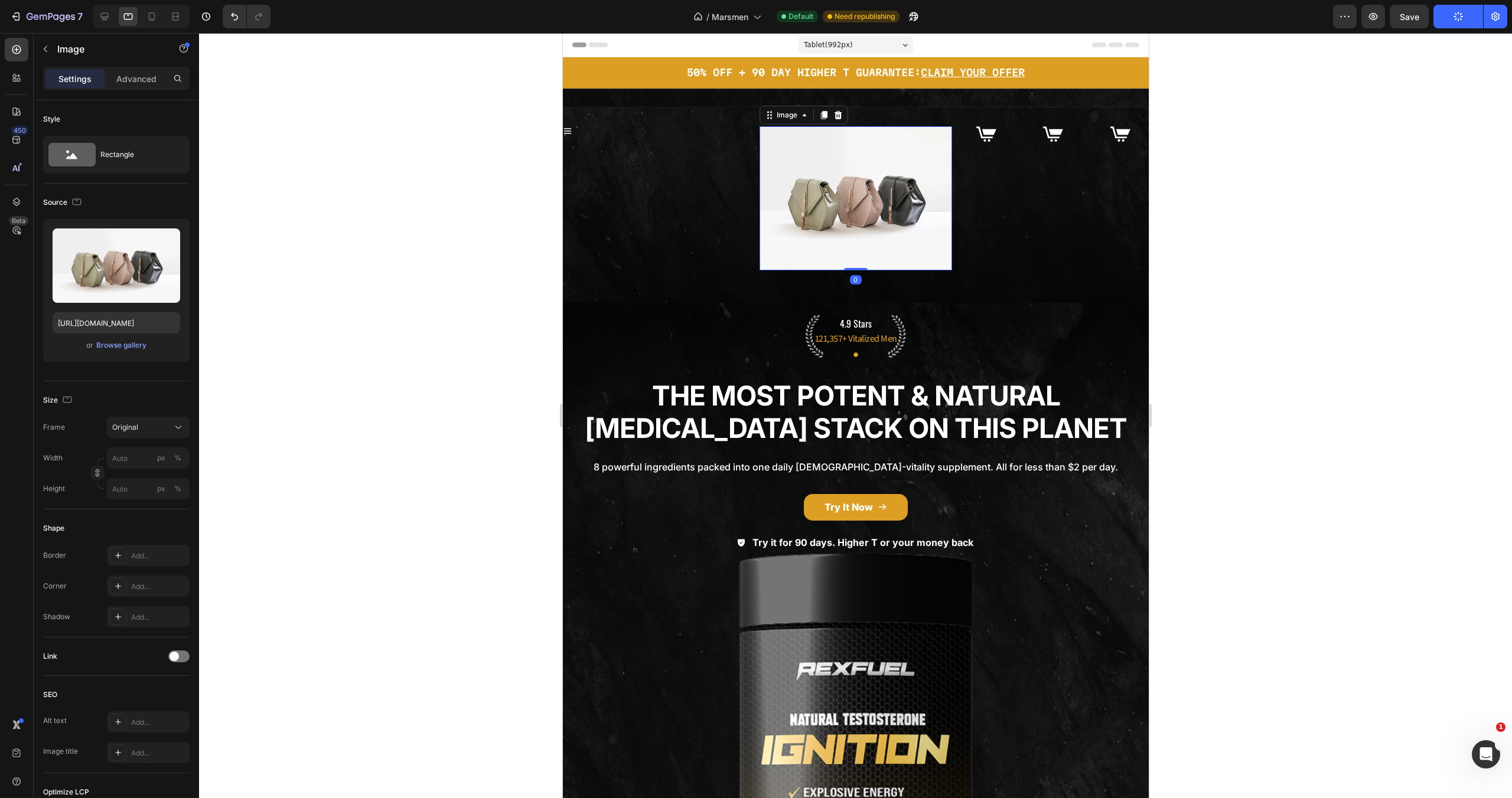
click at [889, 233] on img at bounding box center [854, 198] width 192 height 144
click at [109, 20] on icon at bounding box center [104, 16] width 12 height 12
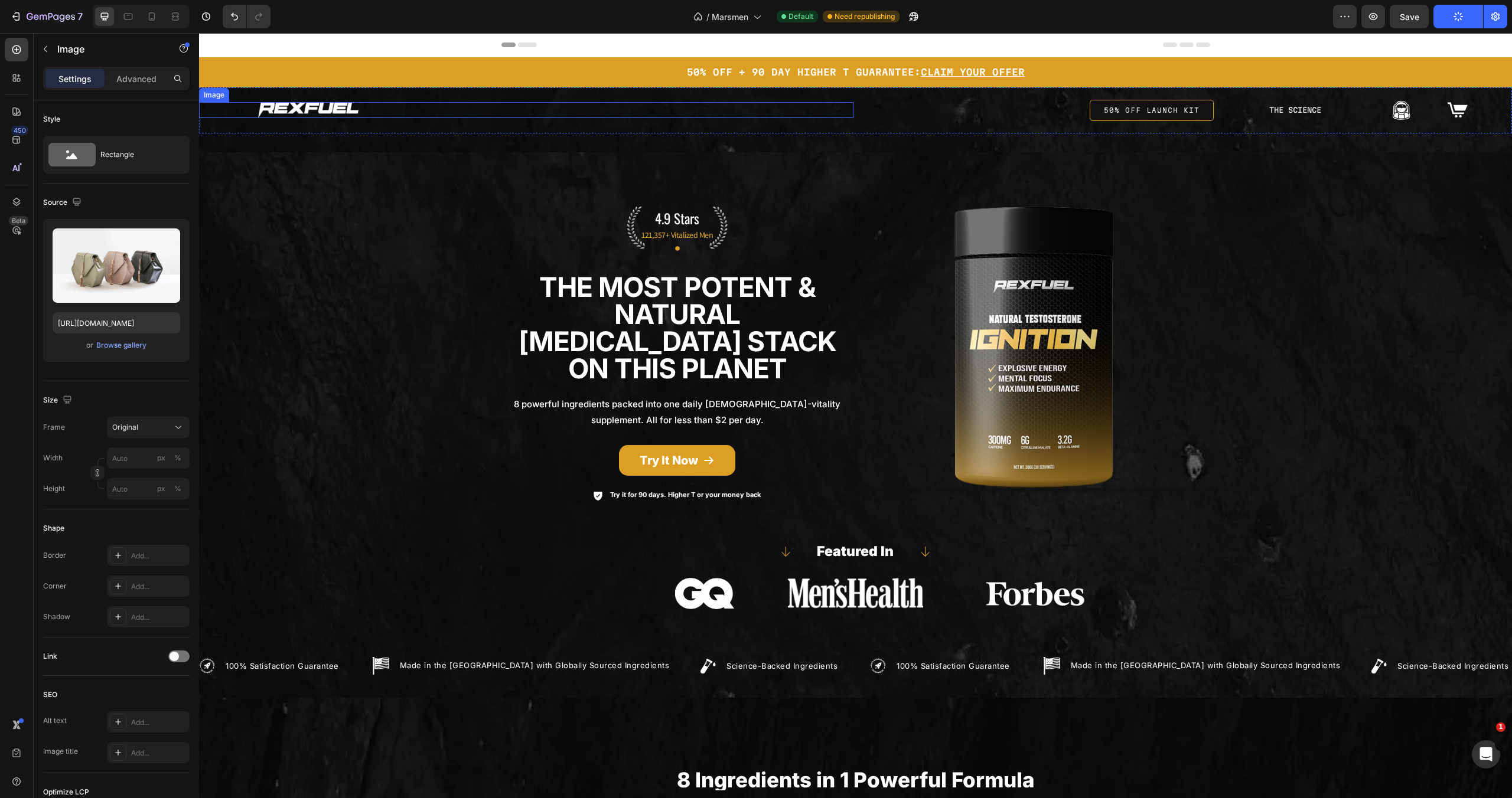
click at [313, 121] on div "Image" at bounding box center [526, 110] width 654 height 22
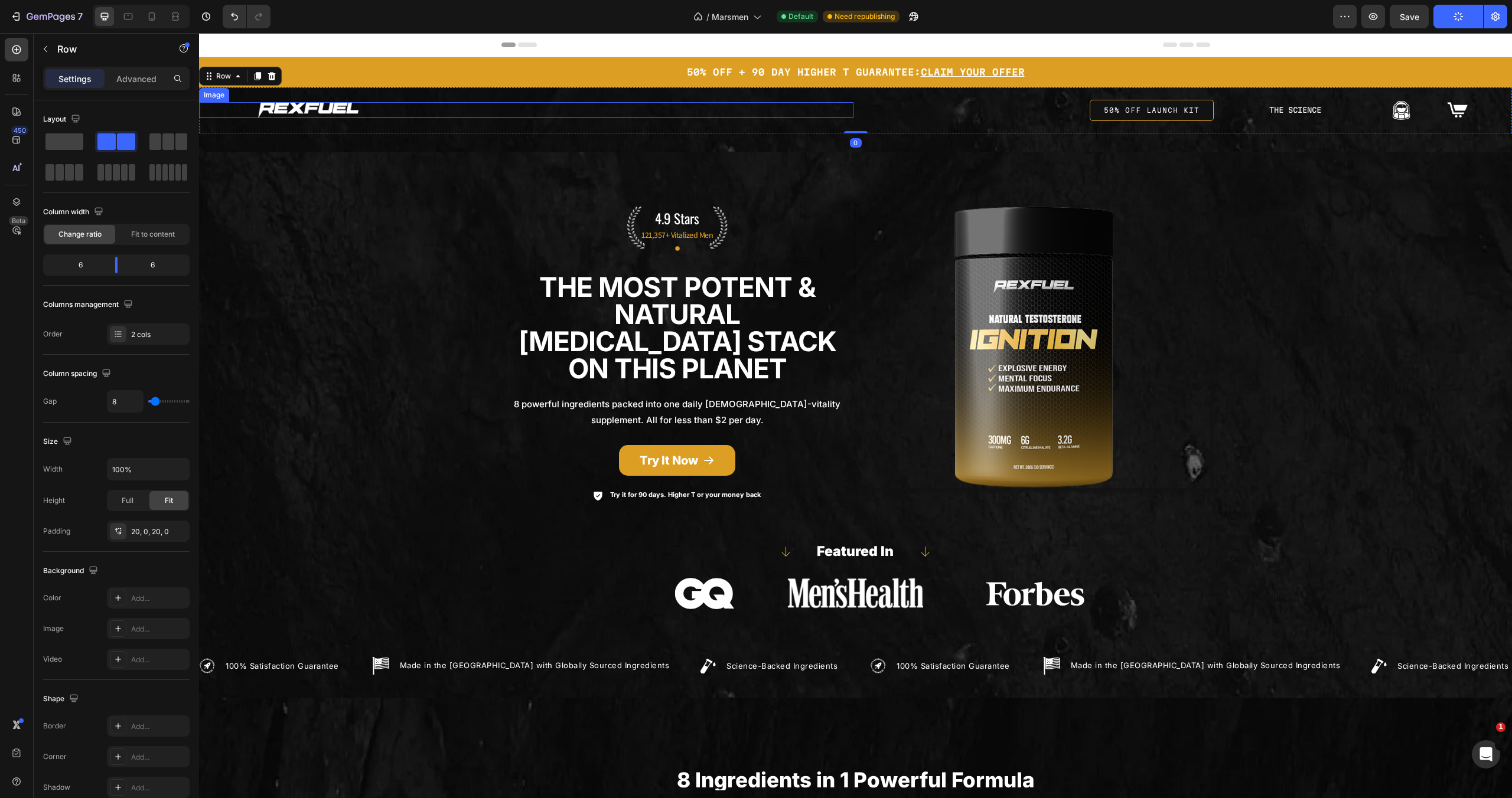
click at [315, 110] on img at bounding box center [308, 109] width 100 height 16
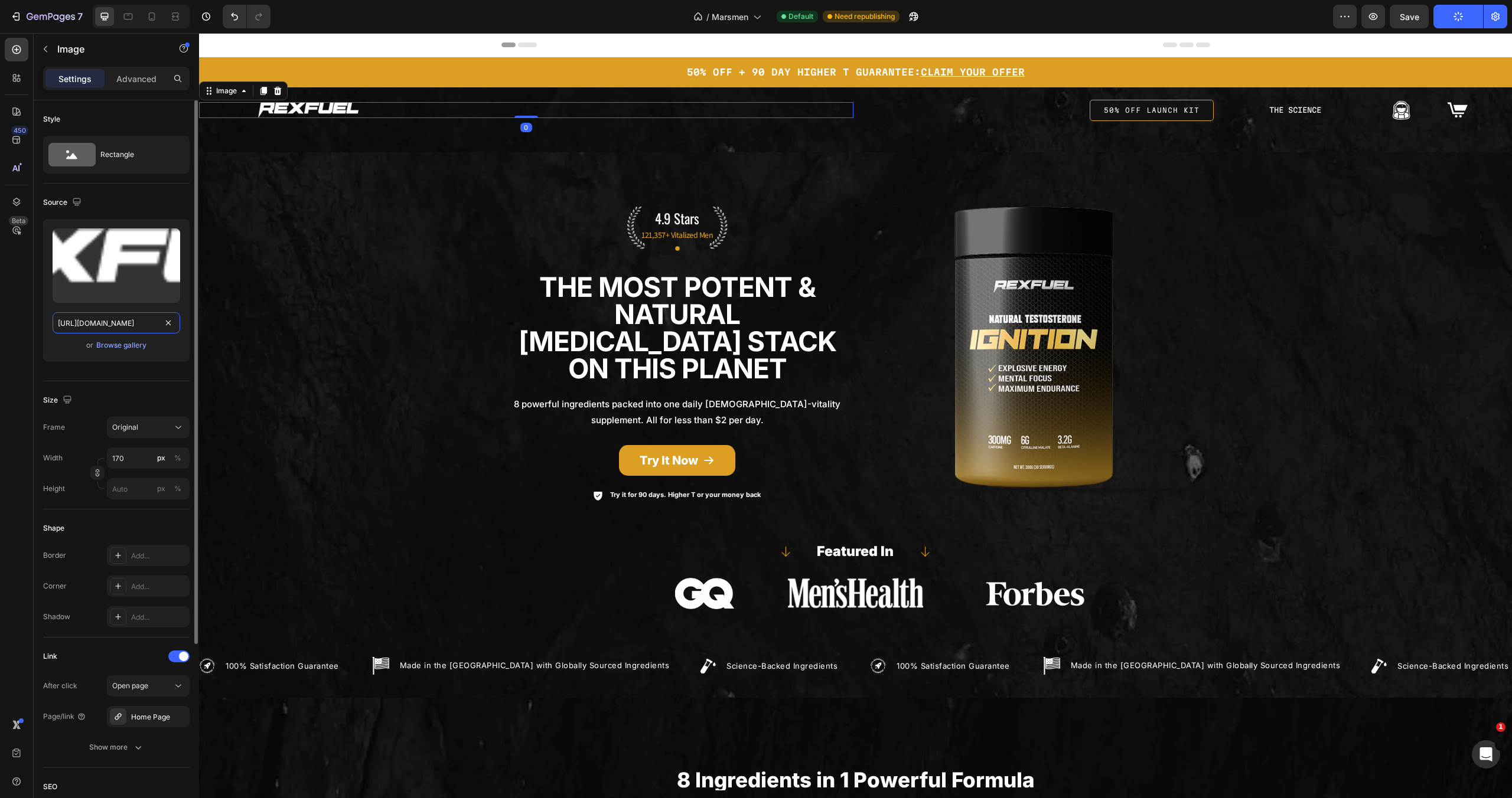
click at [135, 318] on input "https://cdn.shopify.com/s/files/1/0755/5412/8085/files/gempages_575592633515115…" at bounding box center [116, 323] width 128 height 21
click at [137, 17] on div at bounding box center [141, 17] width 97 height 24
click at [133, 16] on icon at bounding box center [128, 16] width 12 height 12
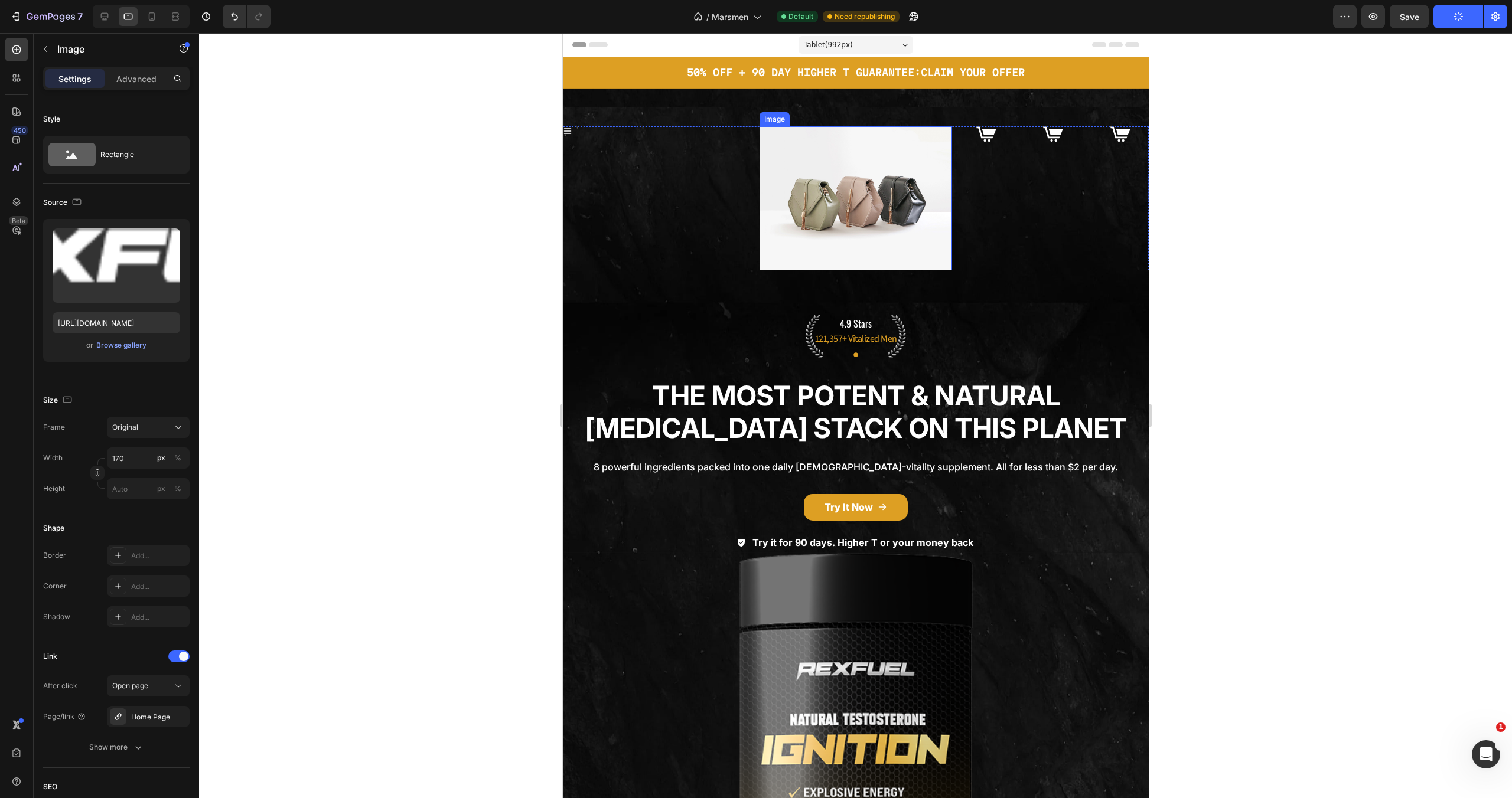
click at [836, 172] on img at bounding box center [854, 198] width 192 height 144
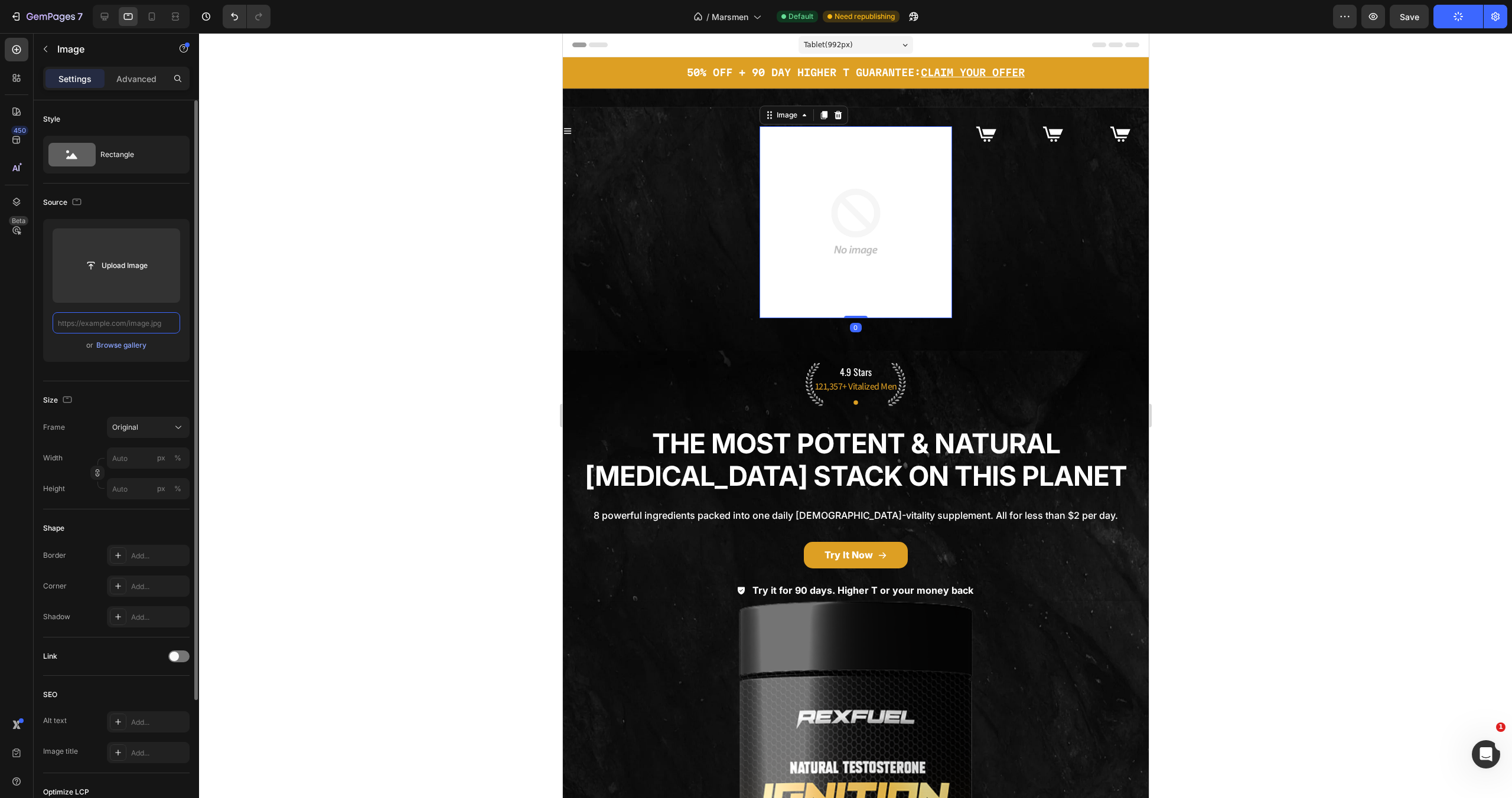
paste input "https://cdn.shopify.com/s/files/1/0755/5412/8085/files/gempages_575592633515115…"
type input "https://cdn.shopify.com/s/files/1/0755/5412/8085/files/gempages_575592633515115…"
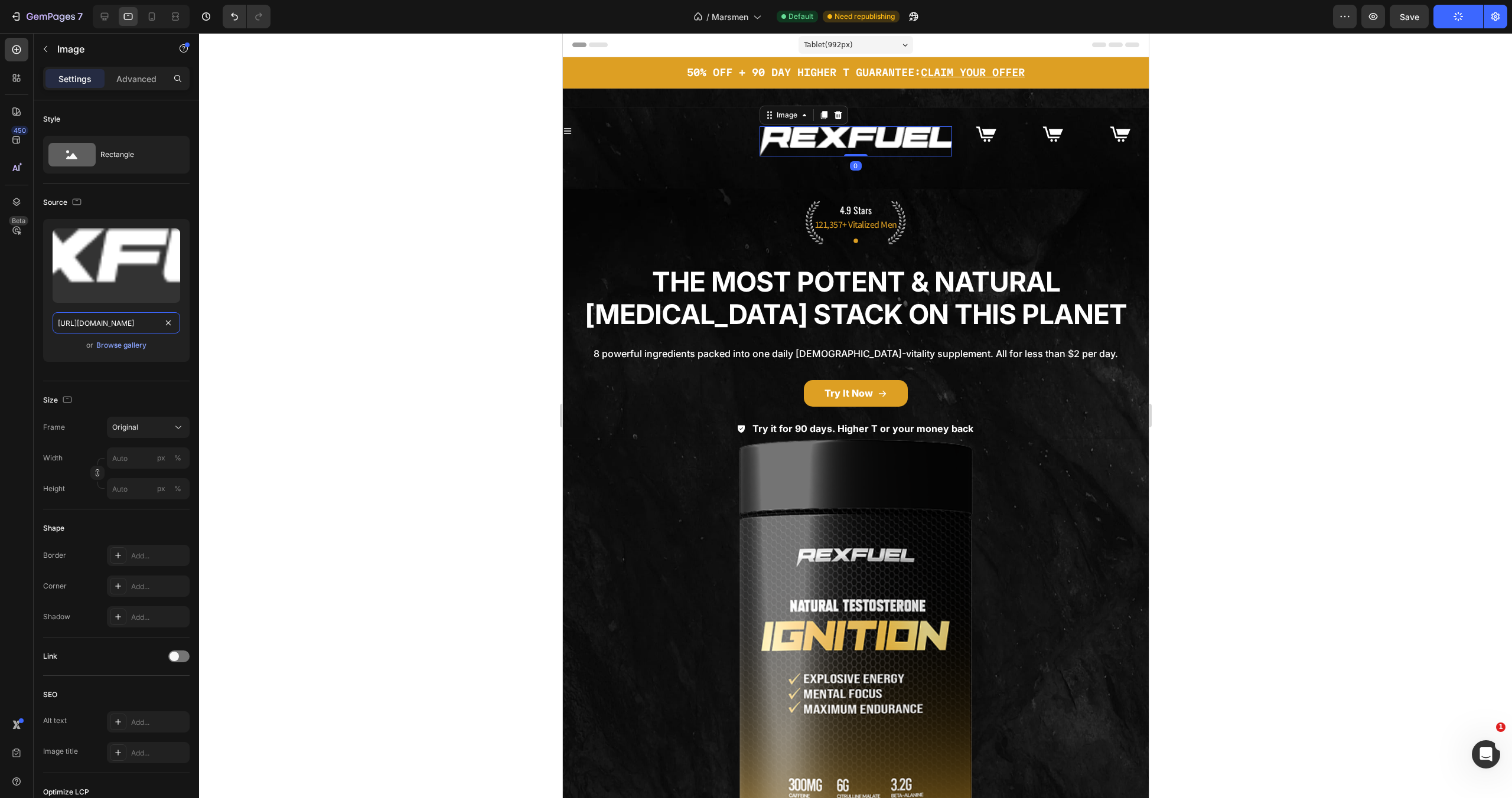
scroll to position [0, 360]
click at [985, 137] on img at bounding box center [985, 134] width 24 height 16
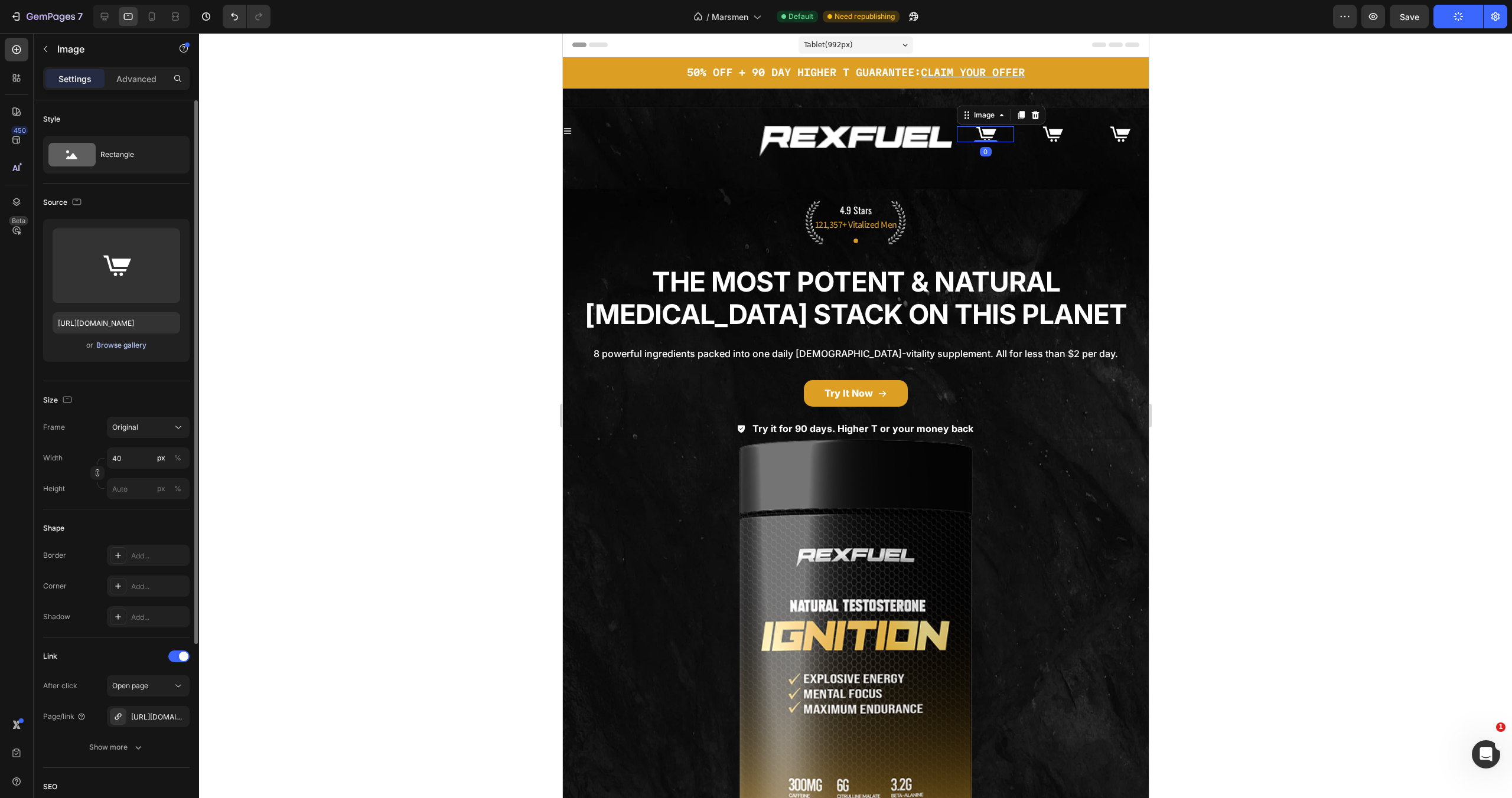
click at [130, 346] on div "Browse gallery" at bounding box center [121, 345] width 50 height 10
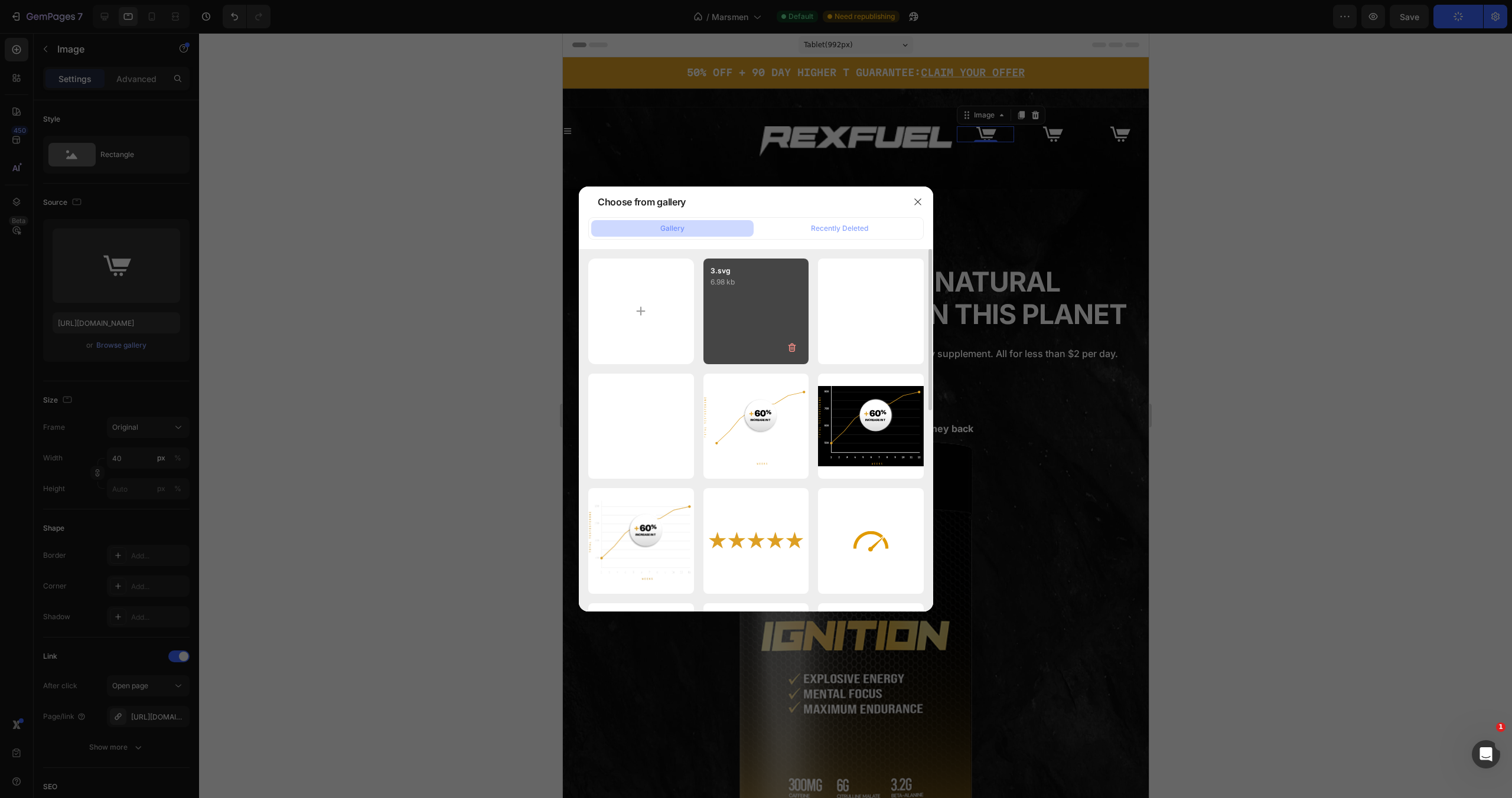
click at [768, 314] on div "3.svg 6.98 kb" at bounding box center [756, 311] width 106 height 106
type input "https://cdn.shopify.com/s/files/1/0755/5412/8085/files/gempages_575592633515115…"
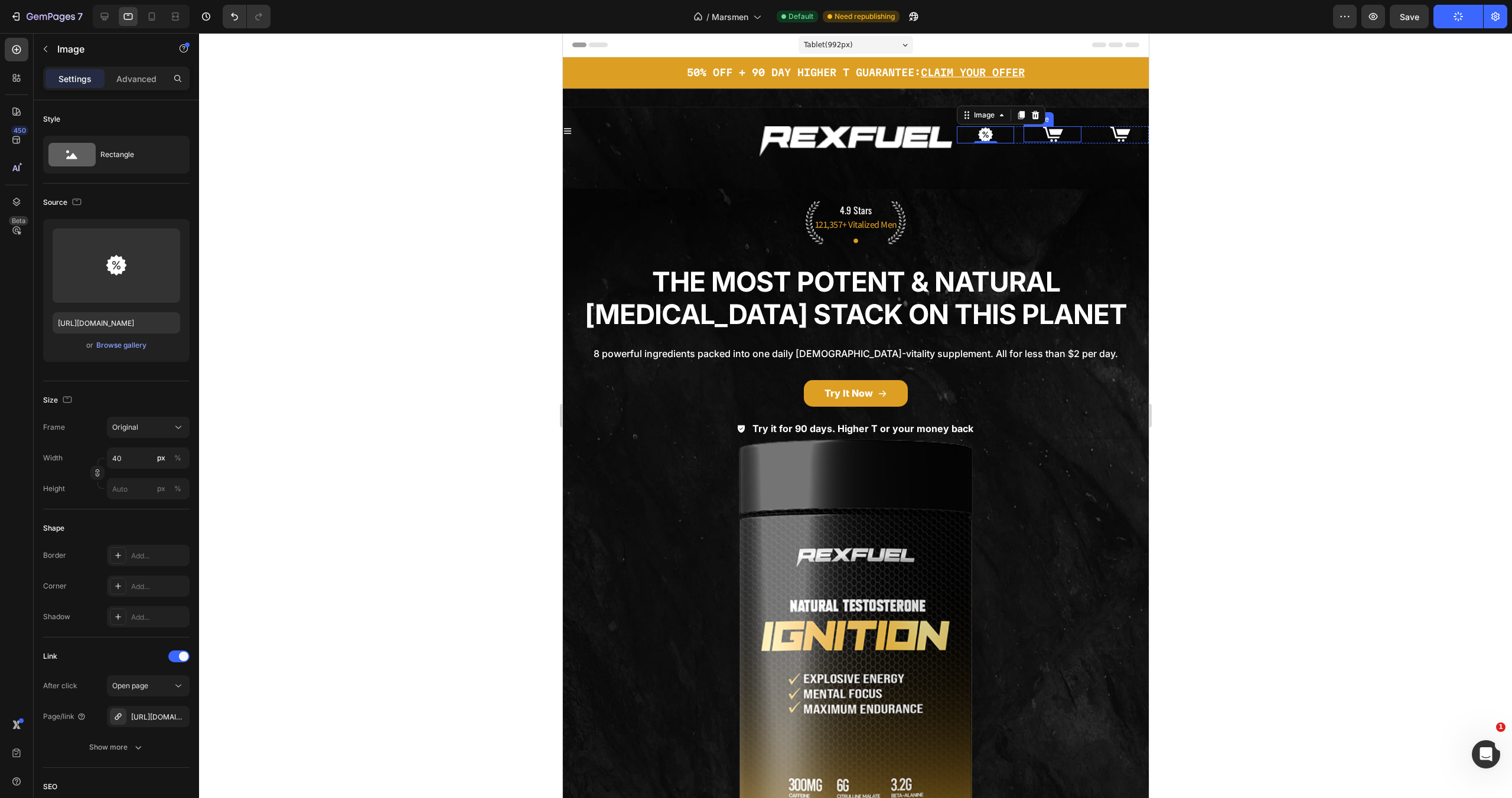
click at [1051, 134] on img at bounding box center [1052, 134] width 24 height 16
click at [122, 342] on div "Browse gallery" at bounding box center [121, 345] width 50 height 10
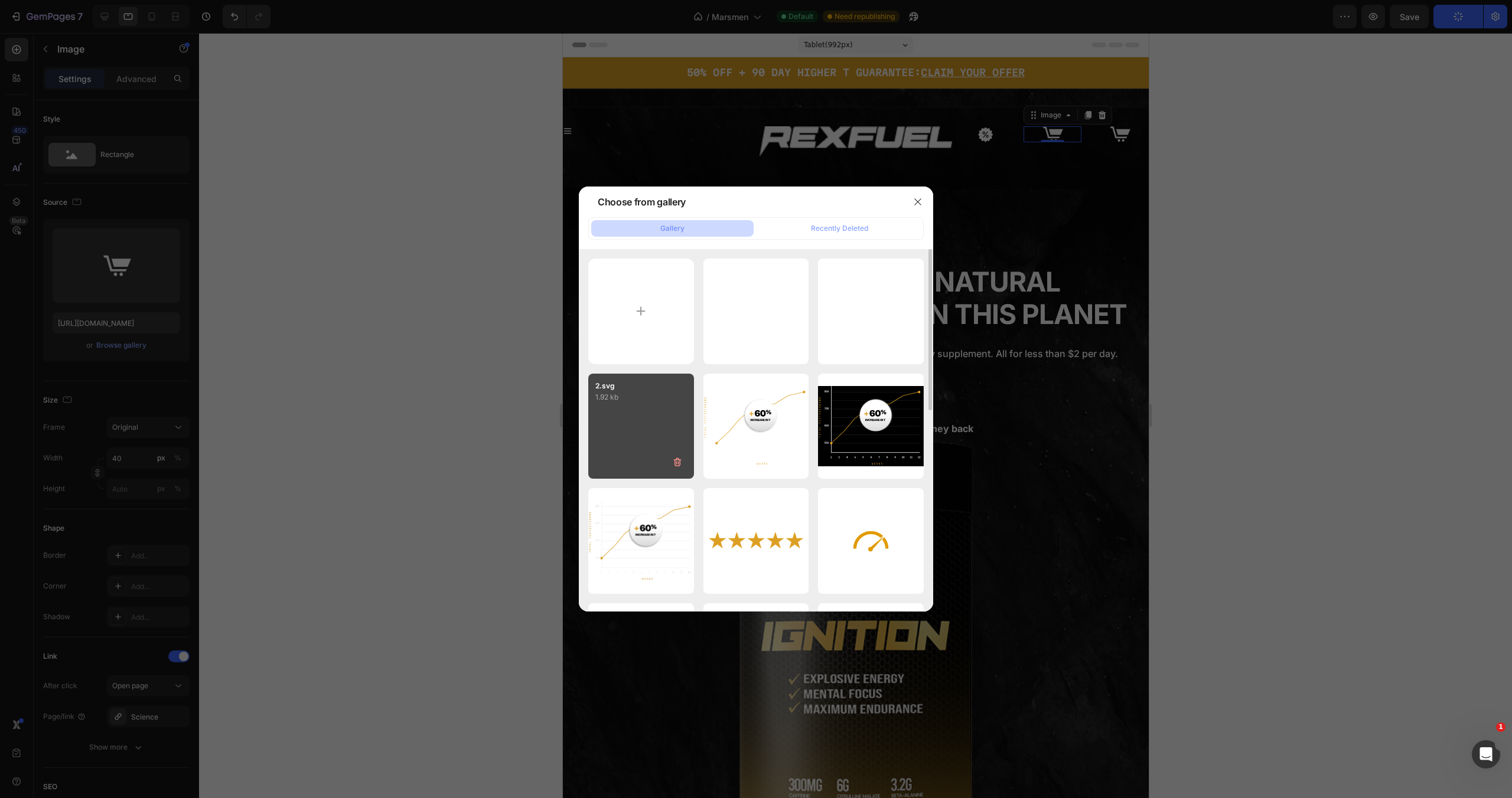
click at [650, 398] on p "1.92 kb" at bounding box center [641, 397] width 91 height 12
type input "https://cdn.shopify.com/s/files/1/0755/5412/8085/files/gempages_575592633515115…"
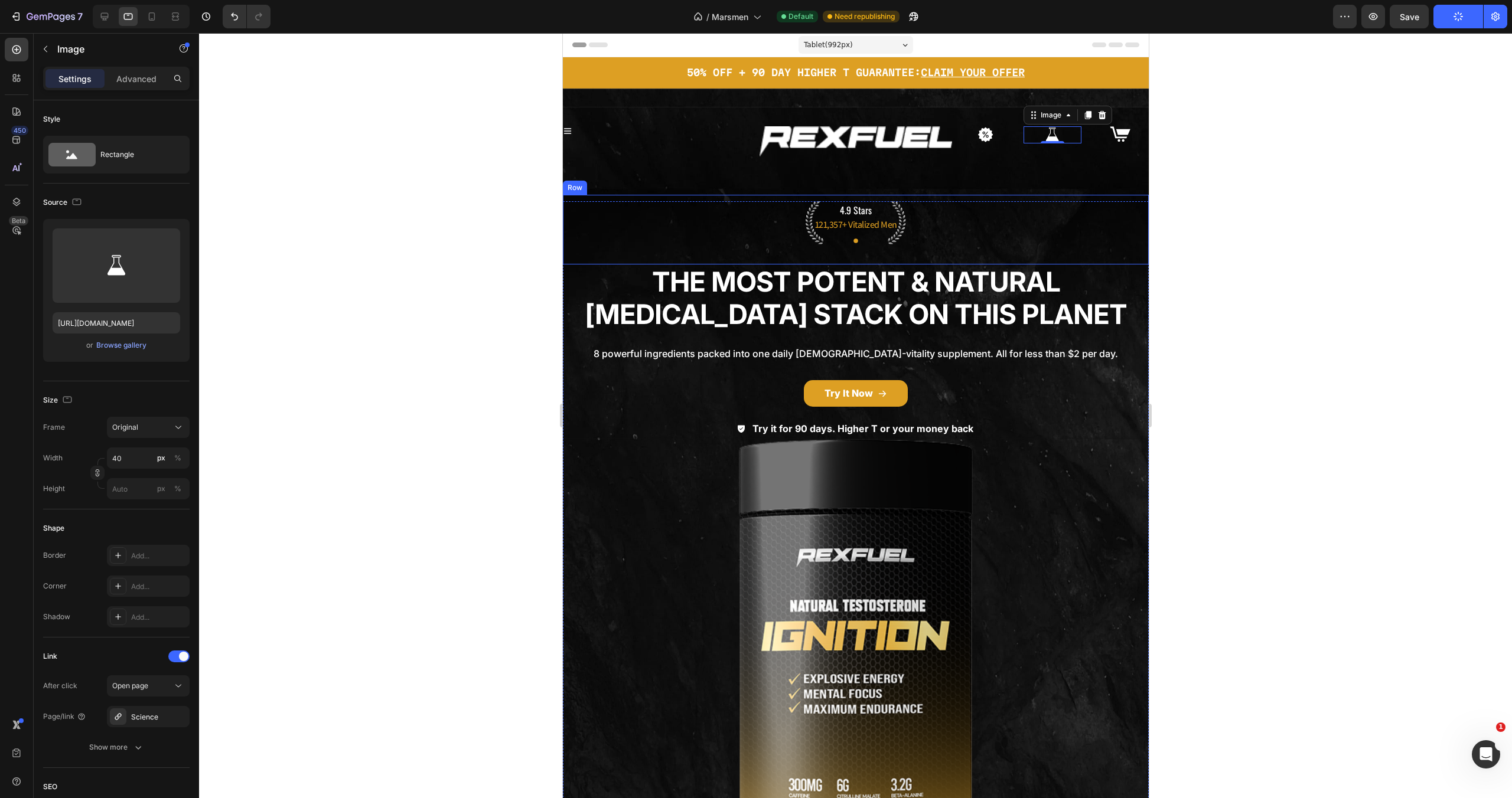
click at [1036, 202] on p "4.9 Stars" at bounding box center [855, 211] width 572 height 17
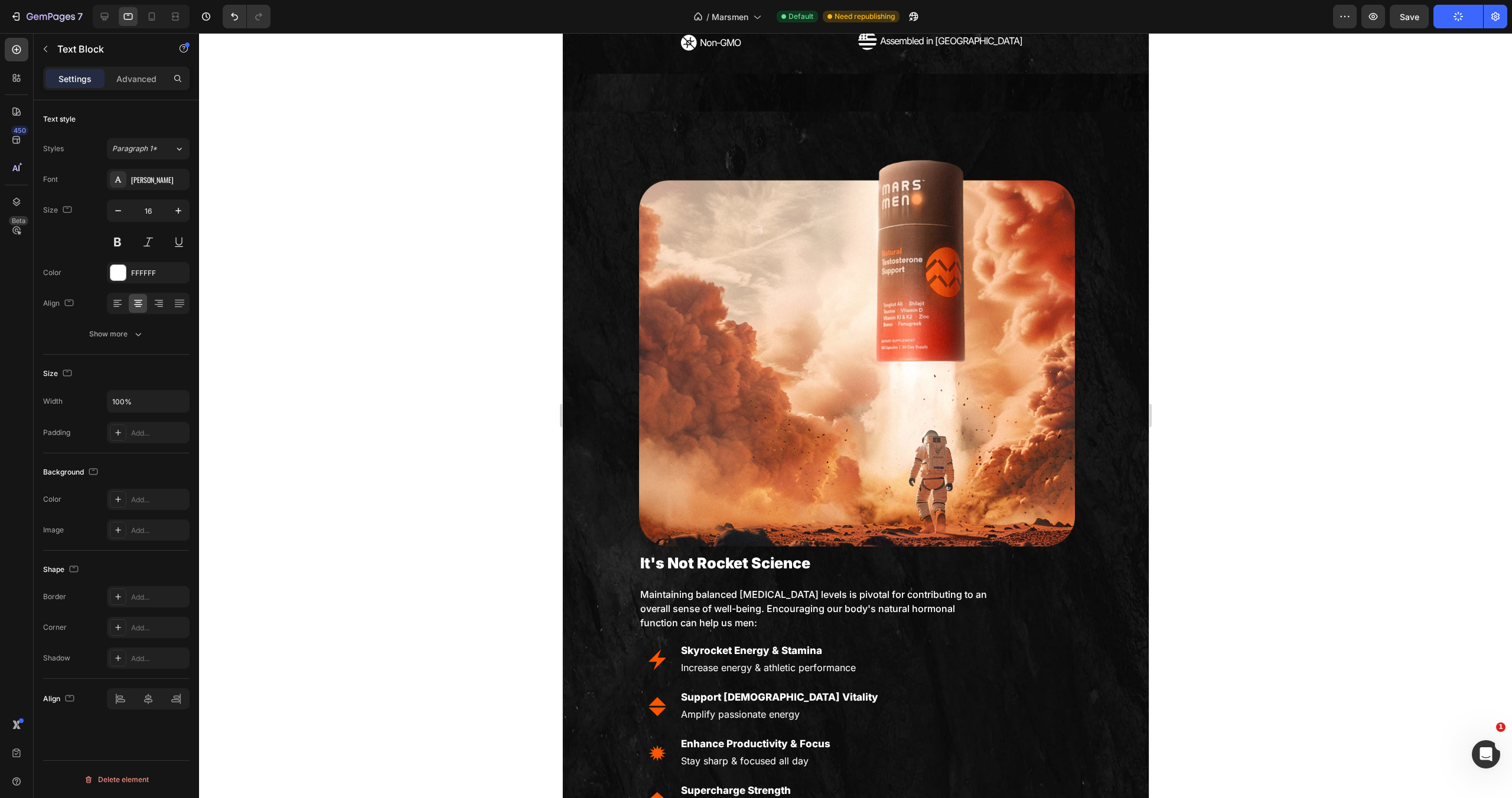
scroll to position [0, 0]
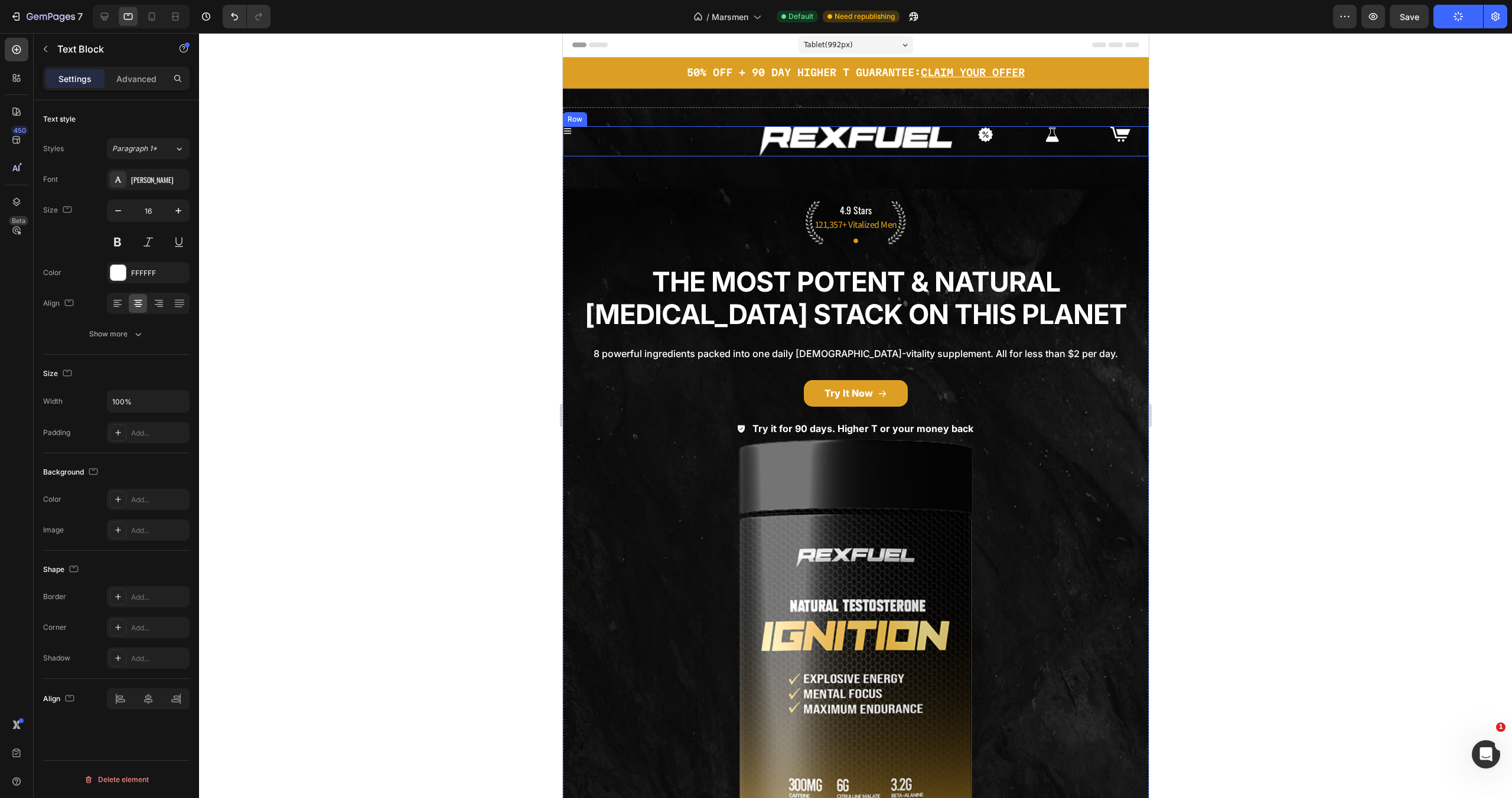
click at [978, 141] on img at bounding box center [985, 134] width 24 height 17
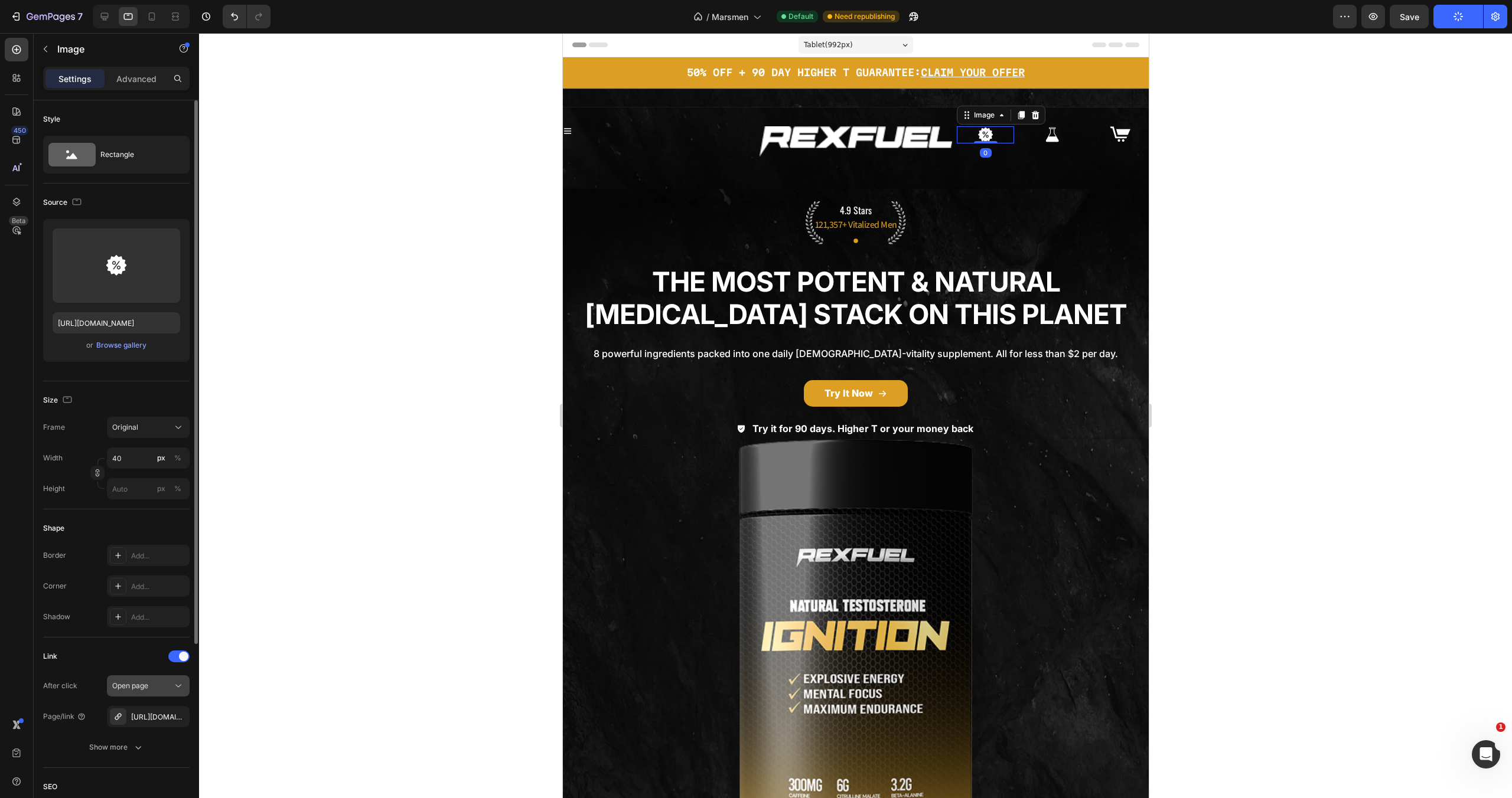
scroll to position [252, 0]
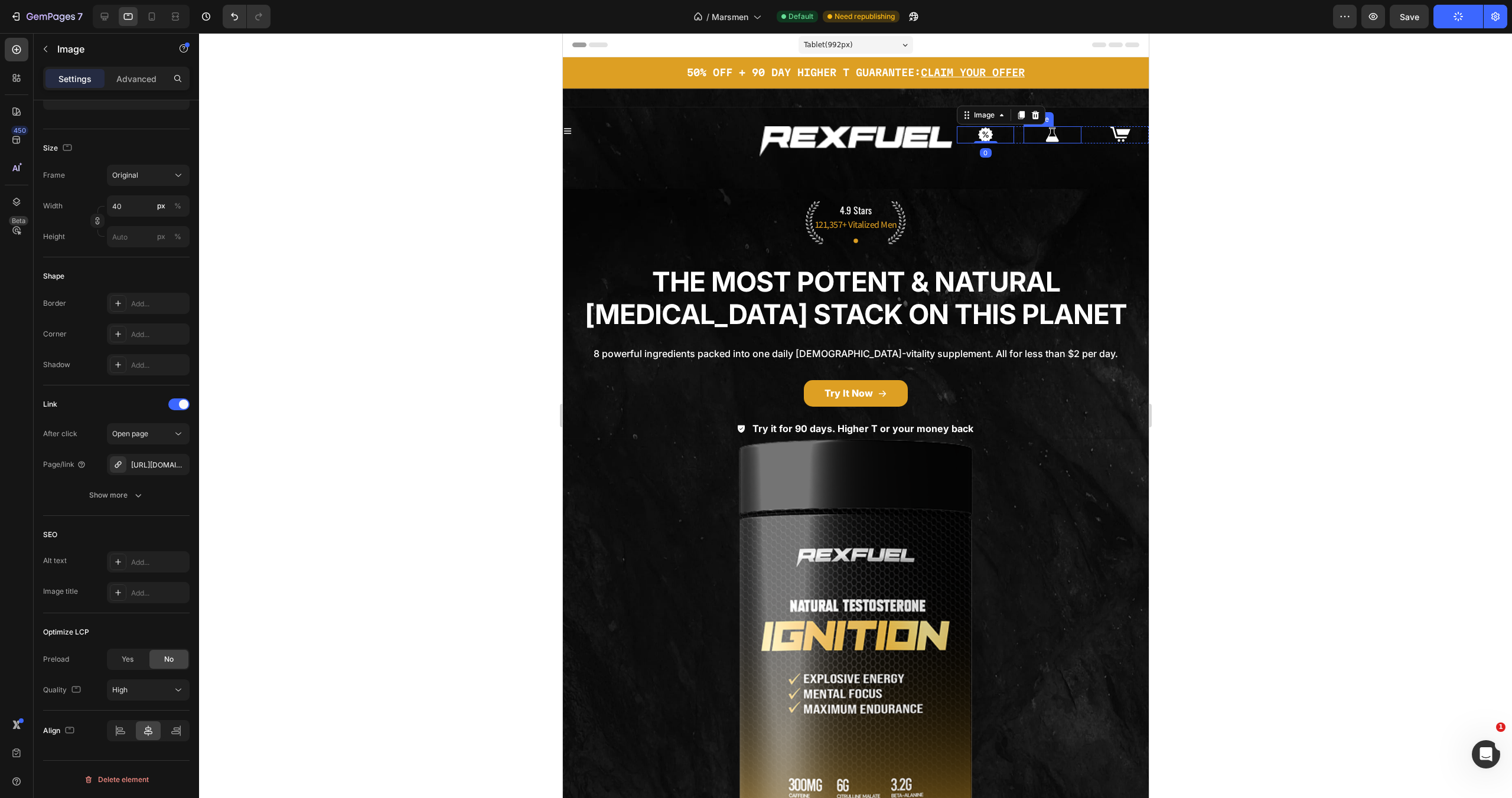
click at [1051, 138] on img at bounding box center [1052, 134] width 24 height 17
click at [1127, 134] on div at bounding box center [1120, 134] width 58 height 16
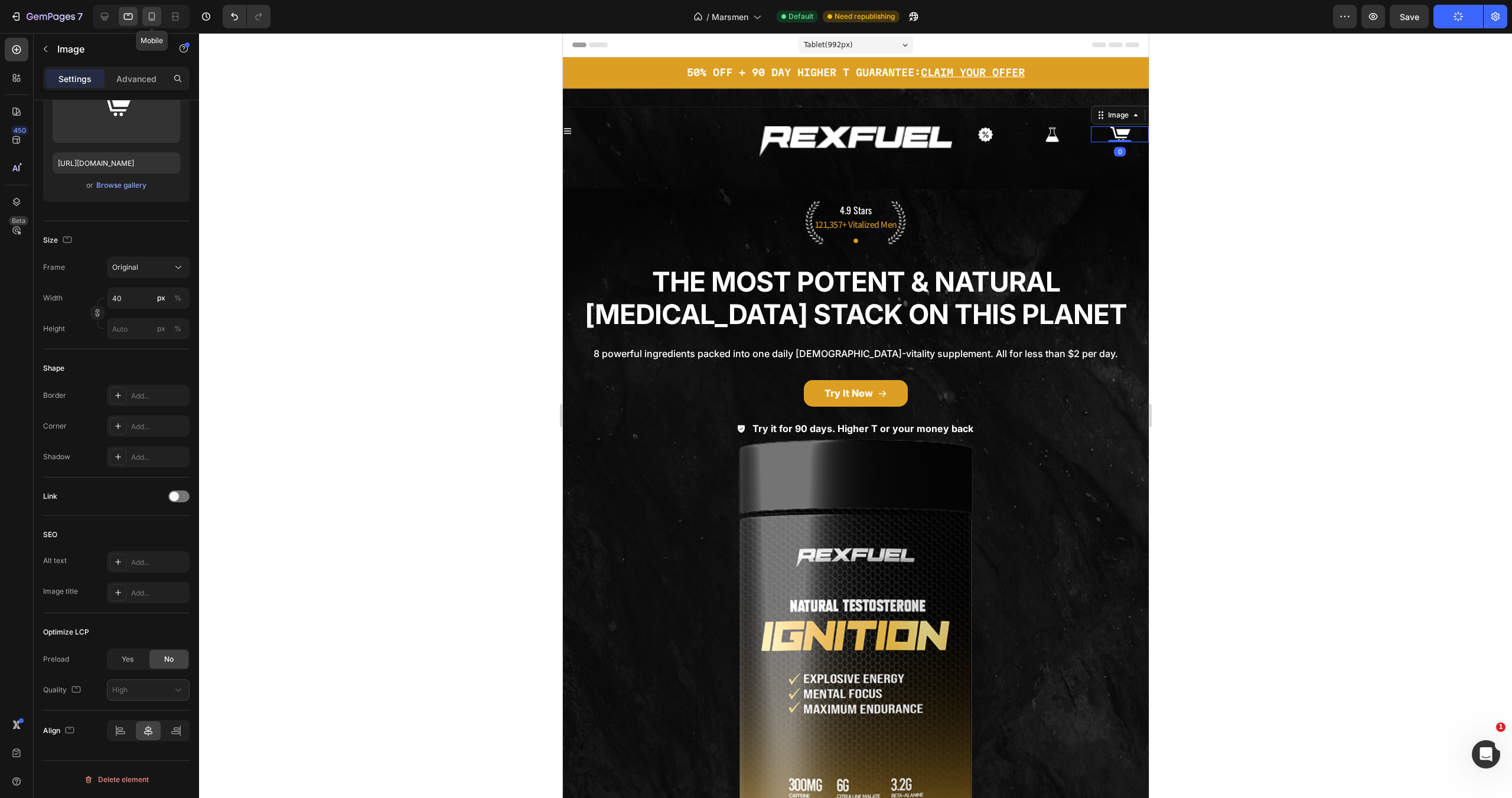
click at [155, 19] on icon at bounding box center [152, 17] width 6 height 8
type input "https://cdn.shopify.com/s/files/1/0755/5412/8085/files/gempages_575592633515115…"
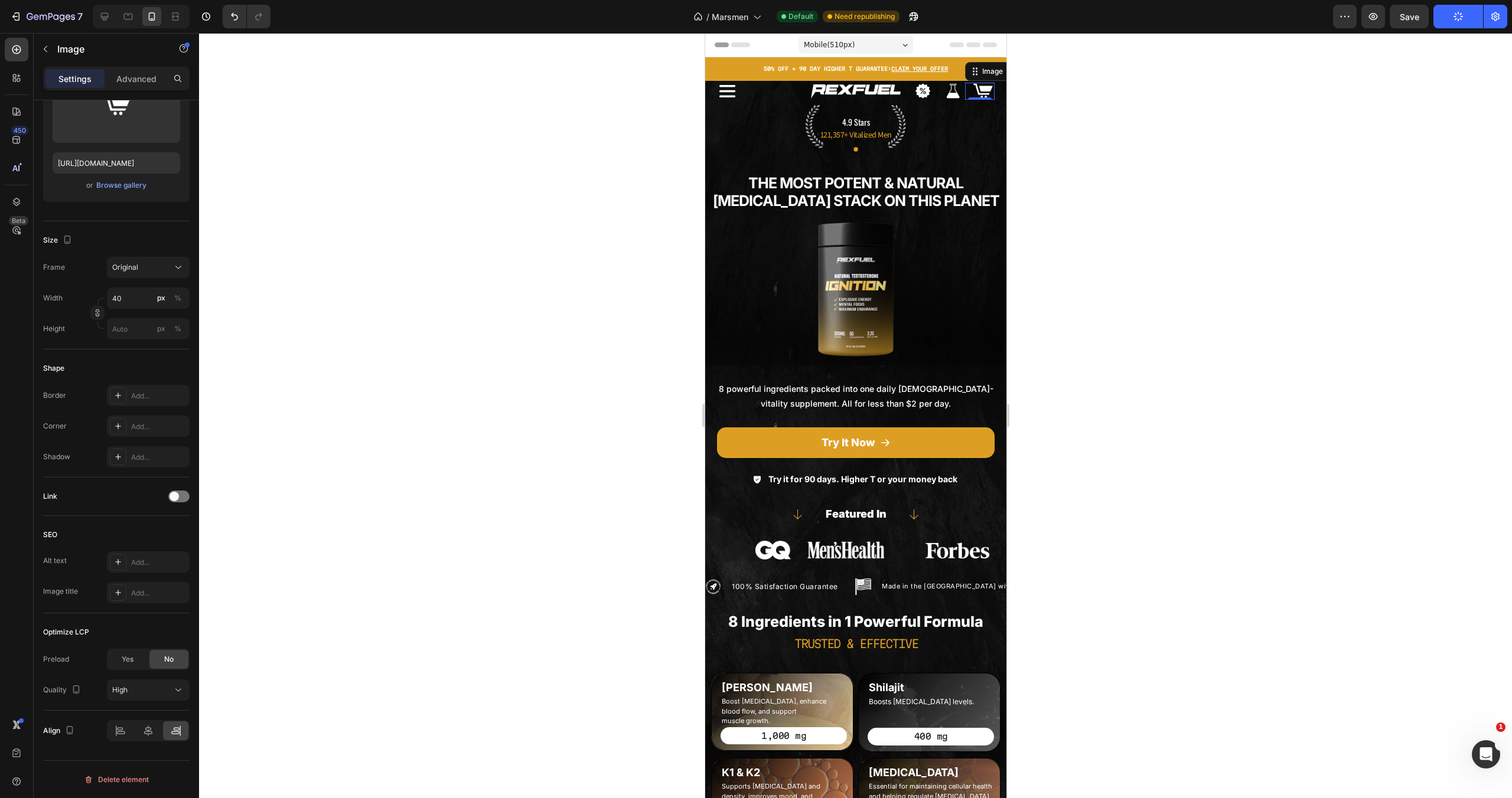
click at [1447, 19] on button "Publish" at bounding box center [1459, 17] width 50 height 24
click at [1454, 18] on icon "button" at bounding box center [1458, 16] width 13 height 13
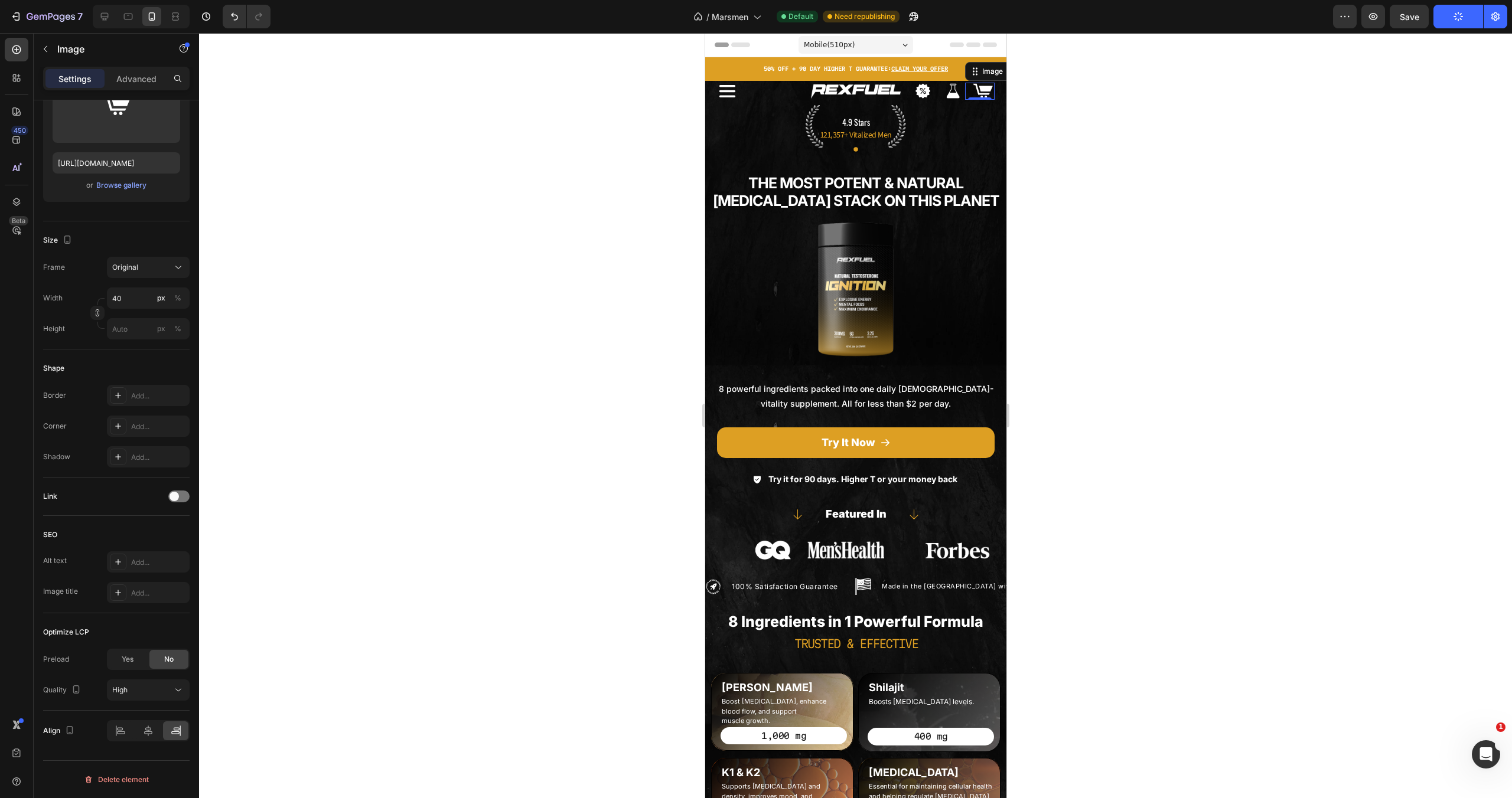
click at [1454, 18] on icon "button" at bounding box center [1458, 16] width 13 height 13
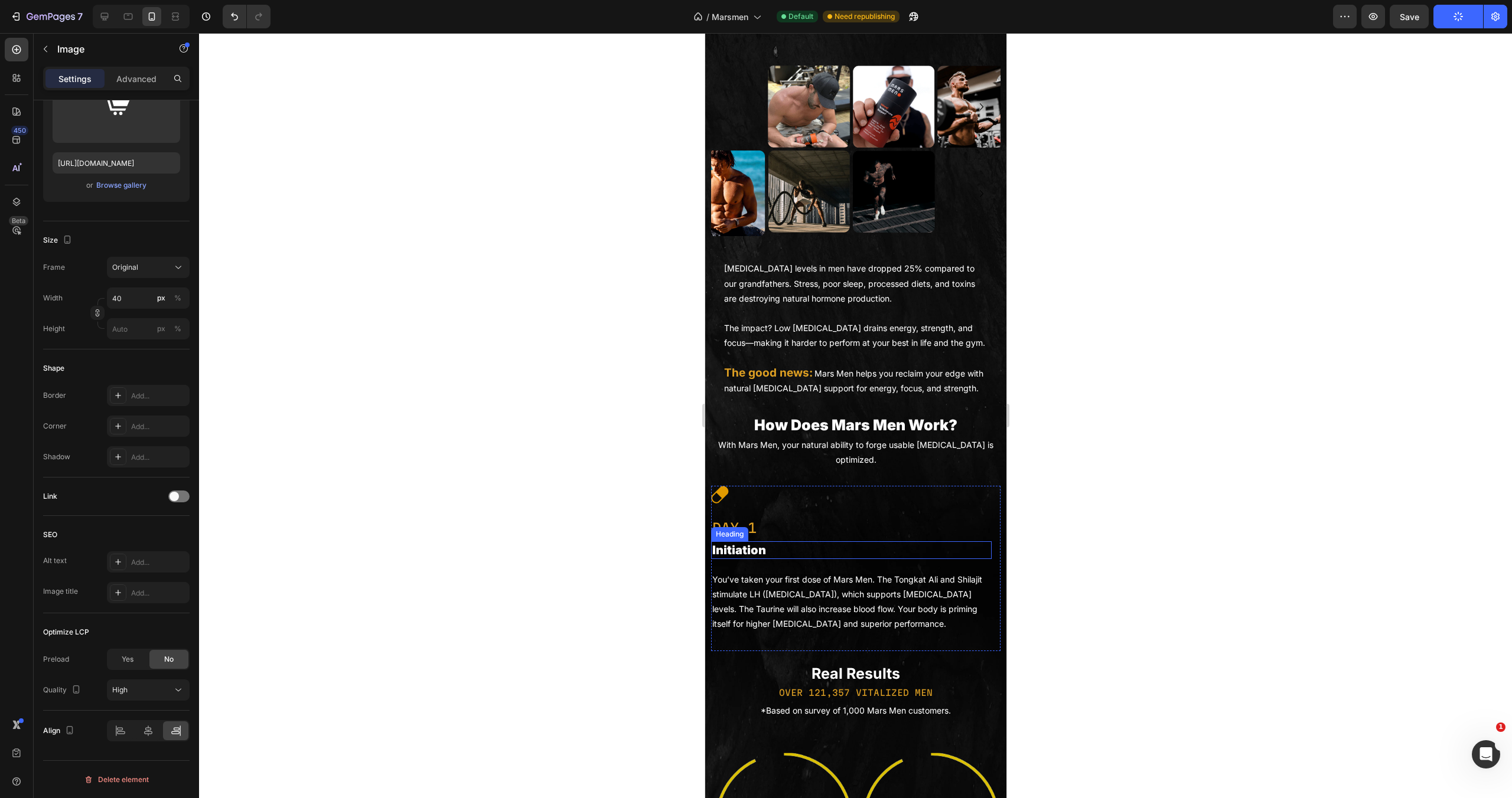
scroll to position [1593, 0]
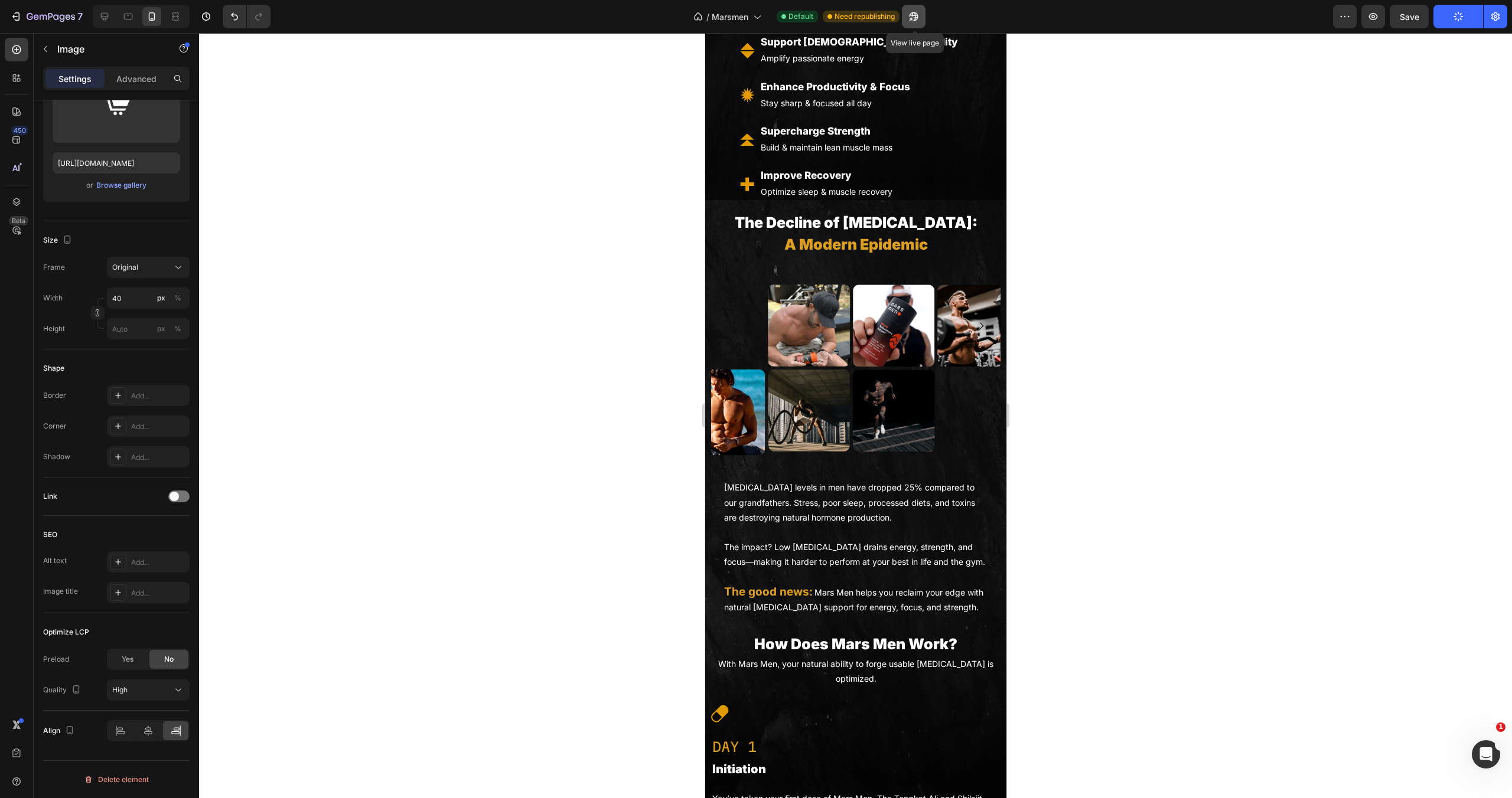
click at [922, 21] on button "button" at bounding box center [914, 17] width 24 height 24
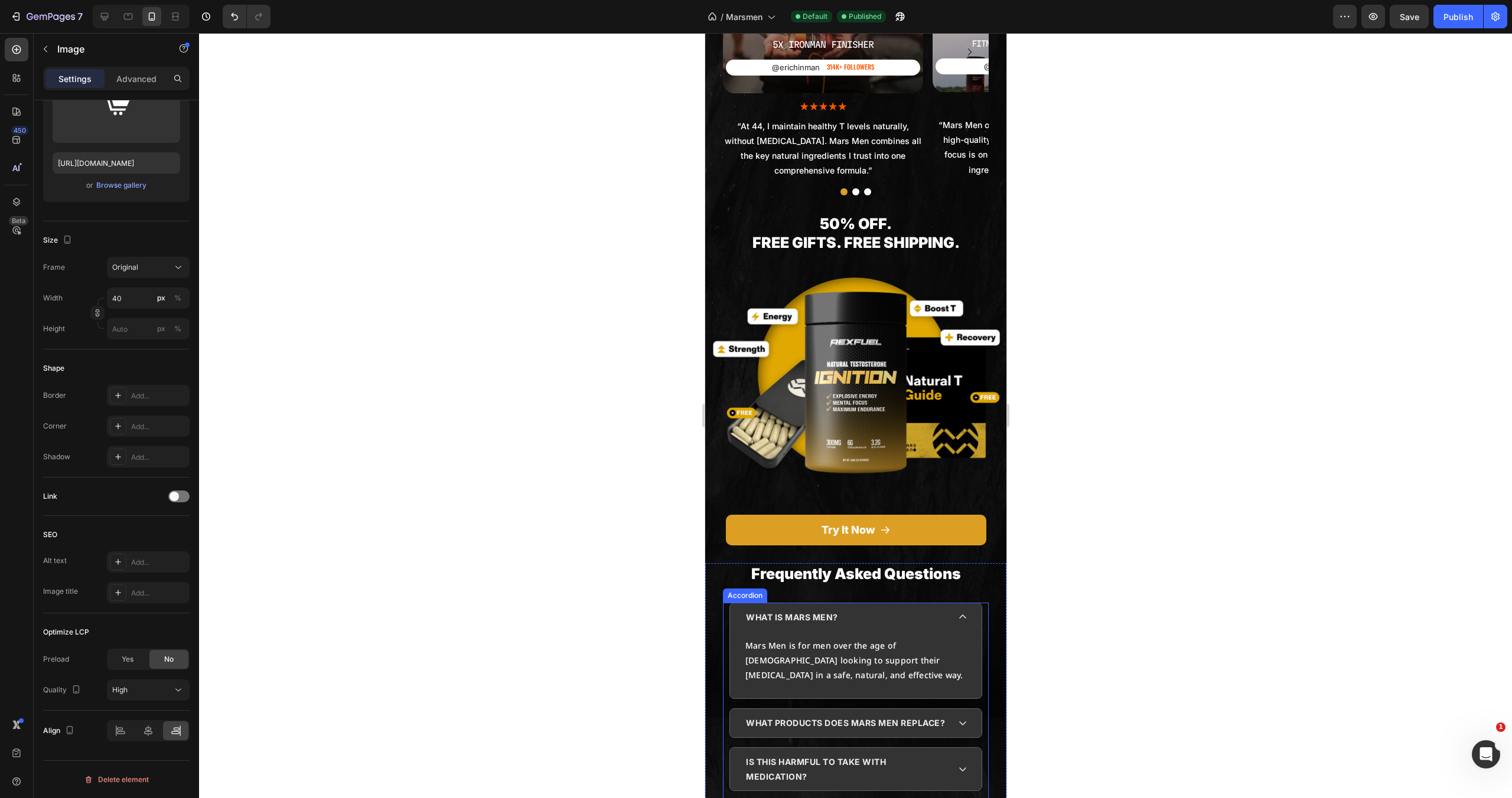
scroll to position [3066, 0]
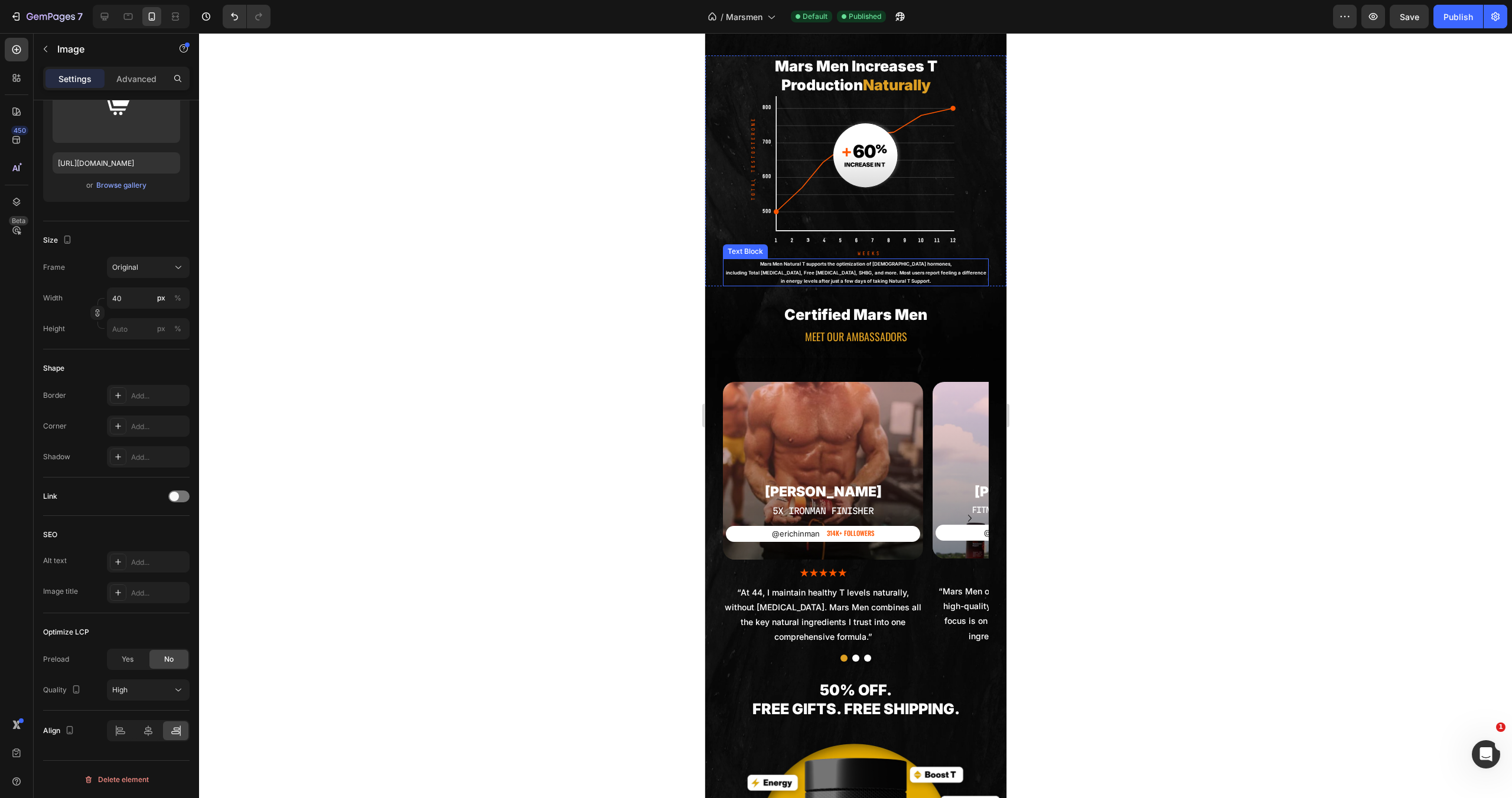
click at [837, 157] on img at bounding box center [855, 177] width 213 height 163
click at [113, 185] on div "Browse gallery" at bounding box center [121, 185] width 50 height 10
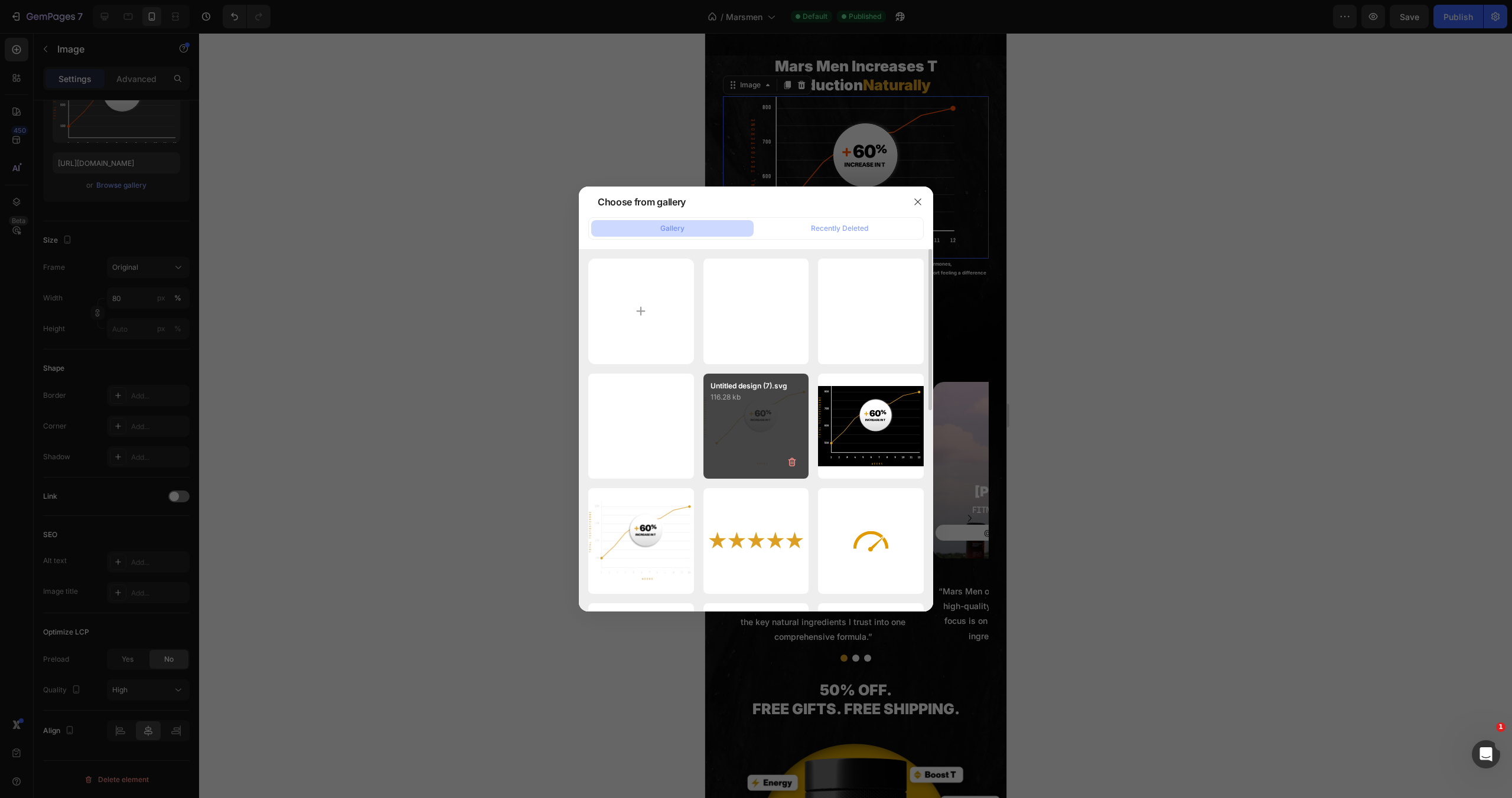
click at [780, 426] on div "Untitled design (7).svg 116.28 kb" at bounding box center [756, 427] width 106 height 106
type input "https://cdn.shopify.com/s/files/1/0755/5412/8085/files/gempages_575592633515115…"
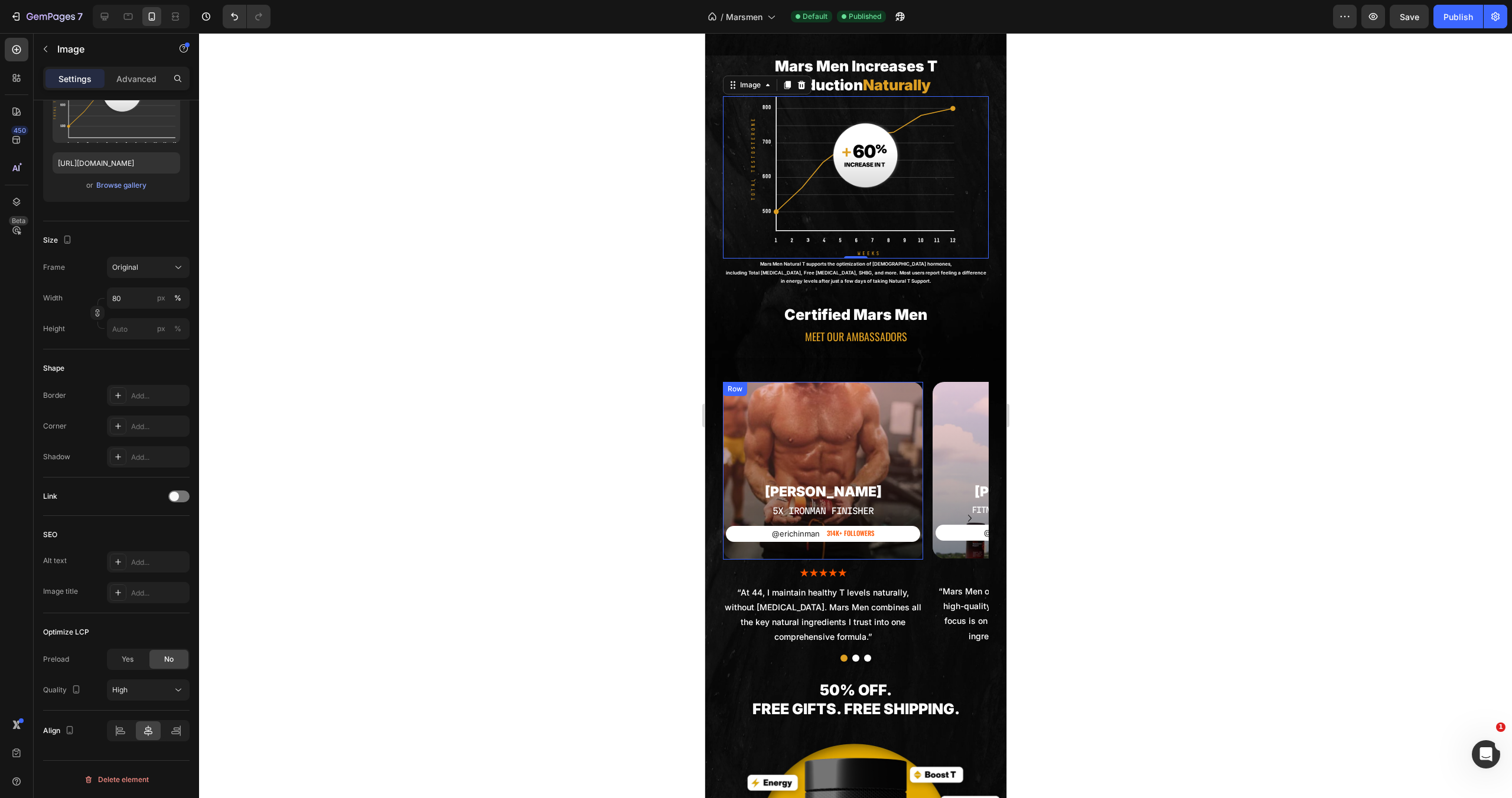
scroll to position [3238, 0]
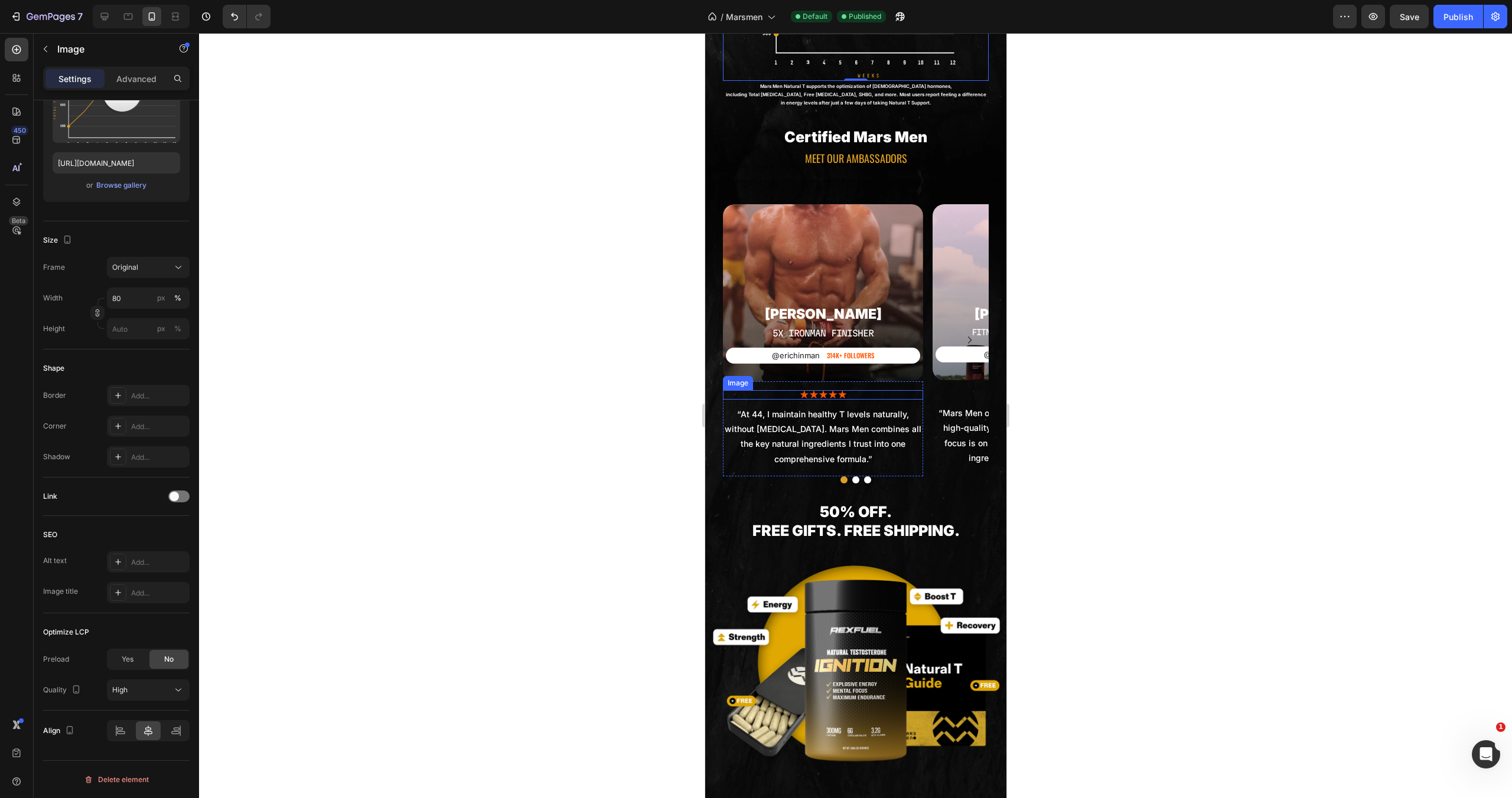
click at [832, 390] on img at bounding box center [823, 395] width 47 height 10
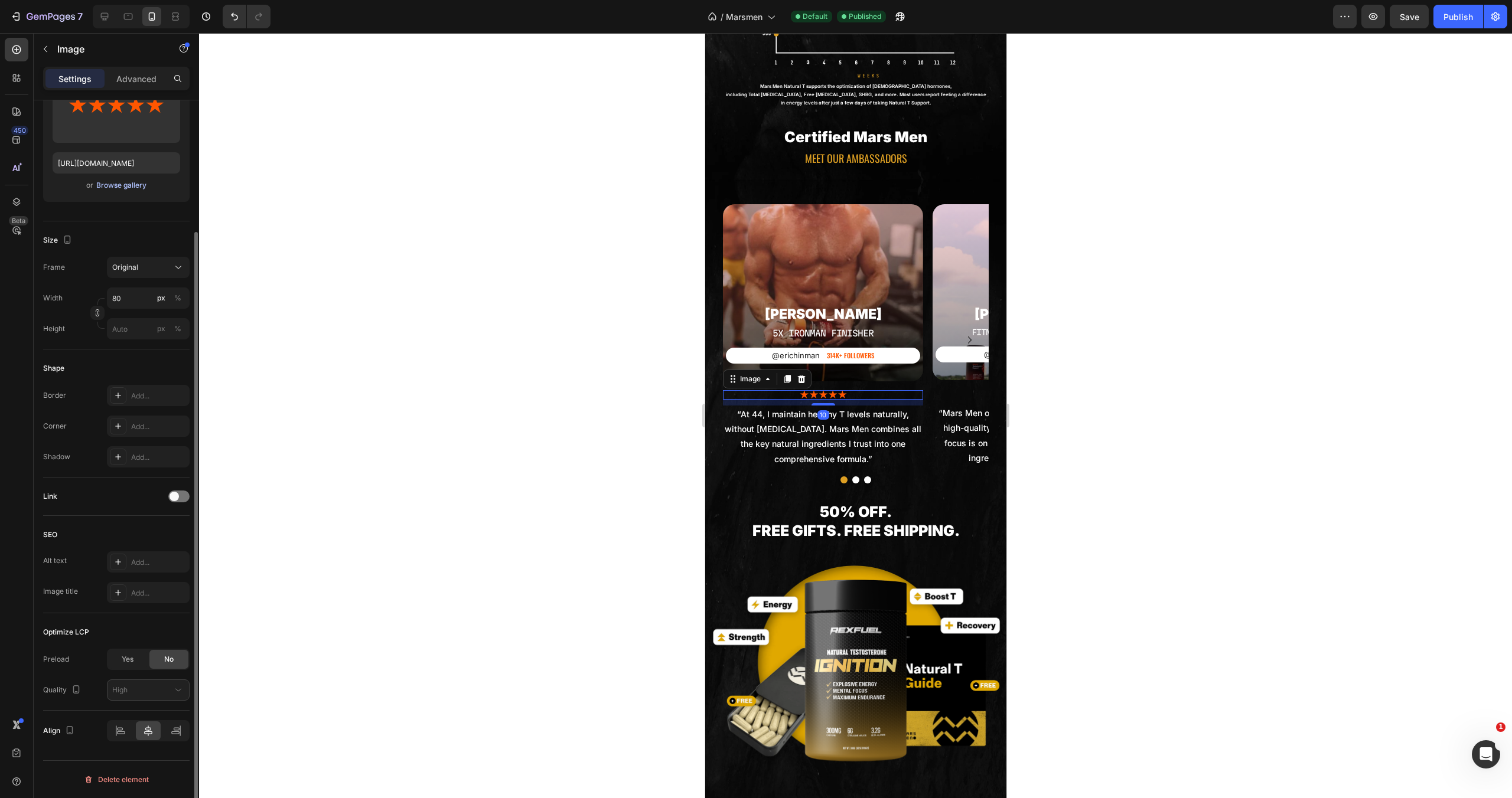
click at [133, 186] on div "Browse gallery" at bounding box center [121, 185] width 50 height 10
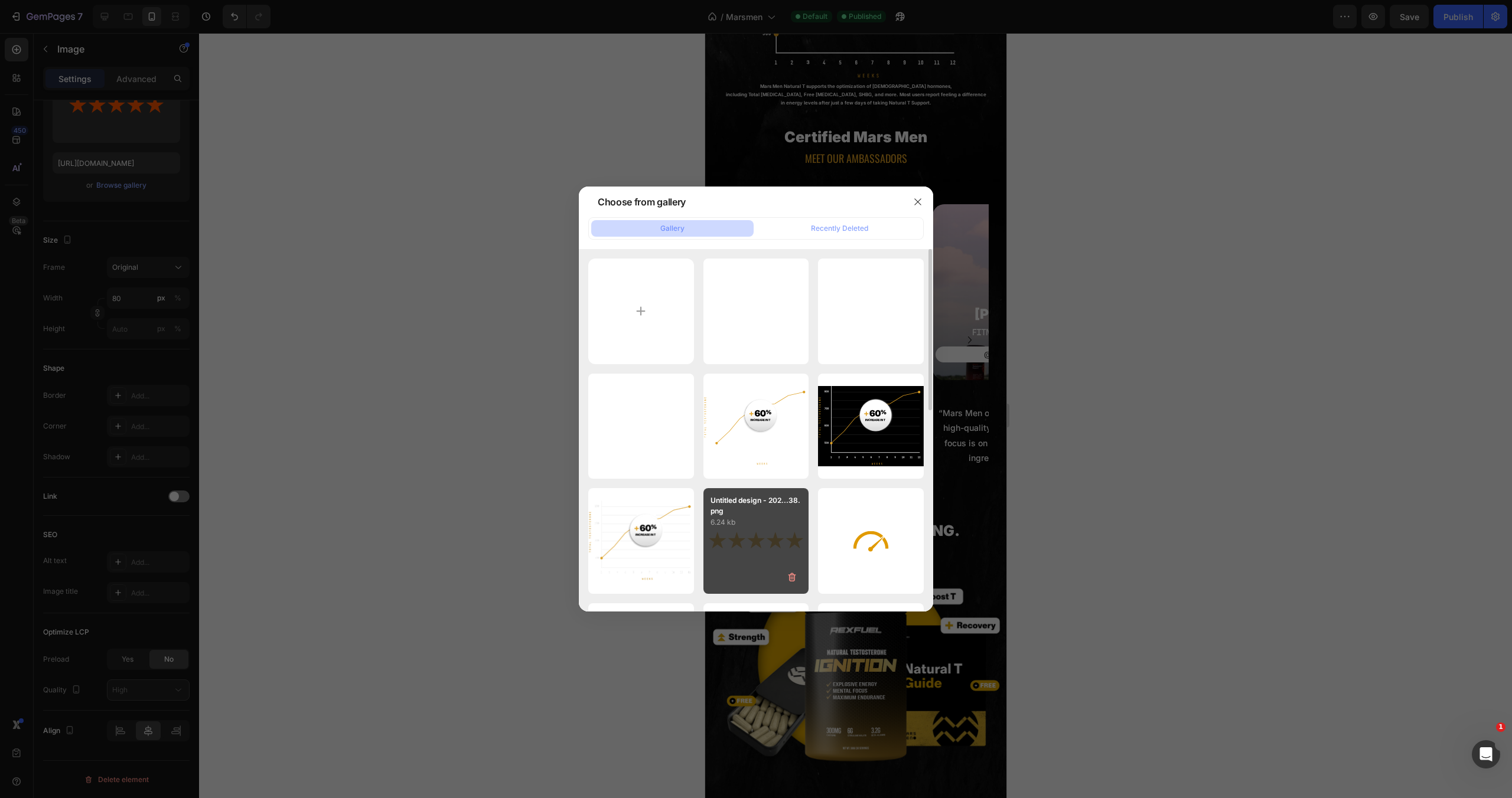
click at [726, 539] on div "Untitled design - 202...38.png 6.24 kb" at bounding box center [756, 541] width 106 height 106
type input "https://cdn.shopify.com/s/files/1/0755/5412/8085/files/gempages_575592633515115…"
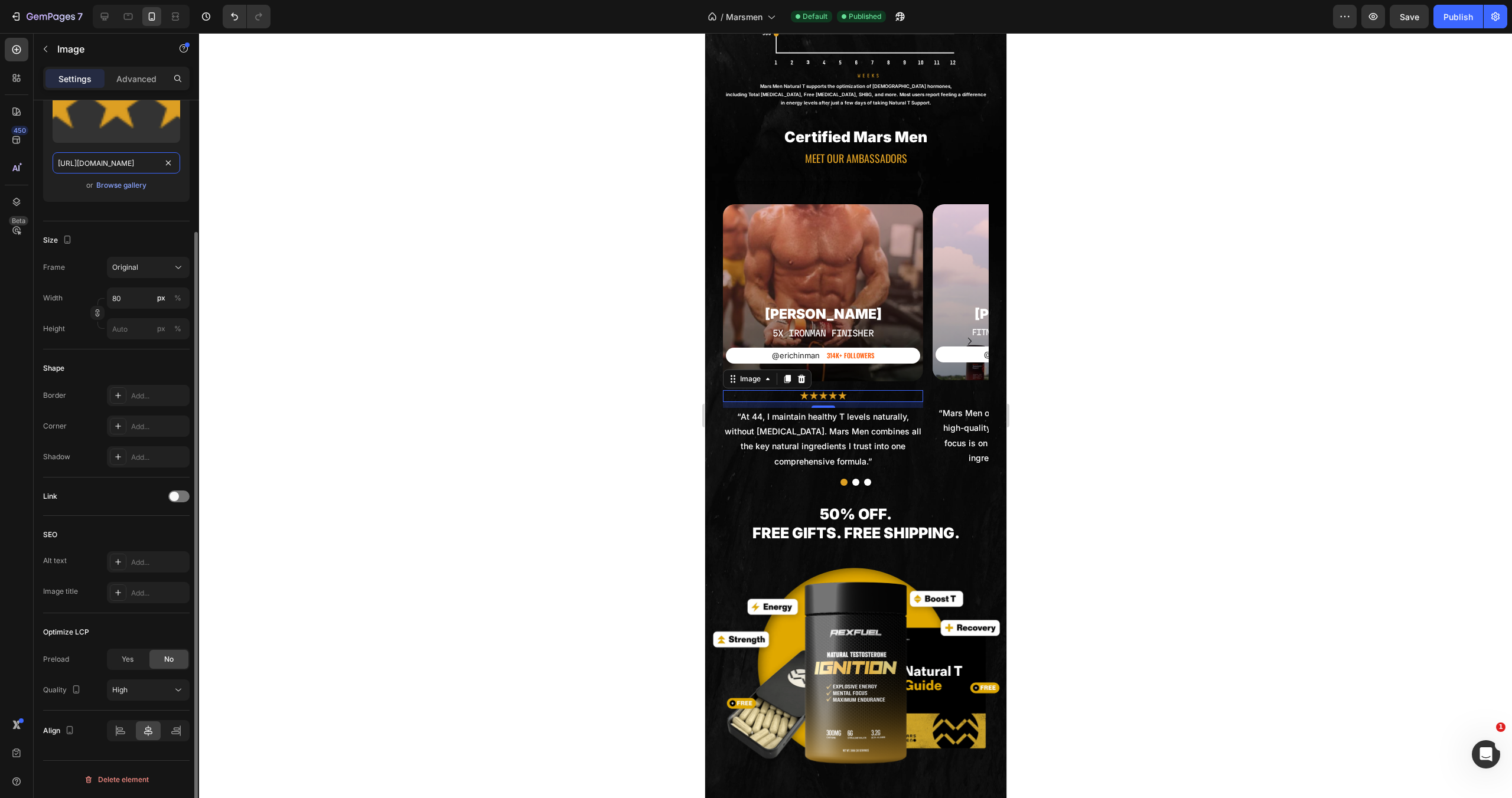
click at [136, 168] on input "https://cdn.shopify.com/s/files/1/0755/5412/8085/files/gempages_575592633515115…" at bounding box center [116, 163] width 128 height 21
click at [962, 334] on icon "Carousel Next Arrow" at bounding box center [969, 341] width 14 height 14
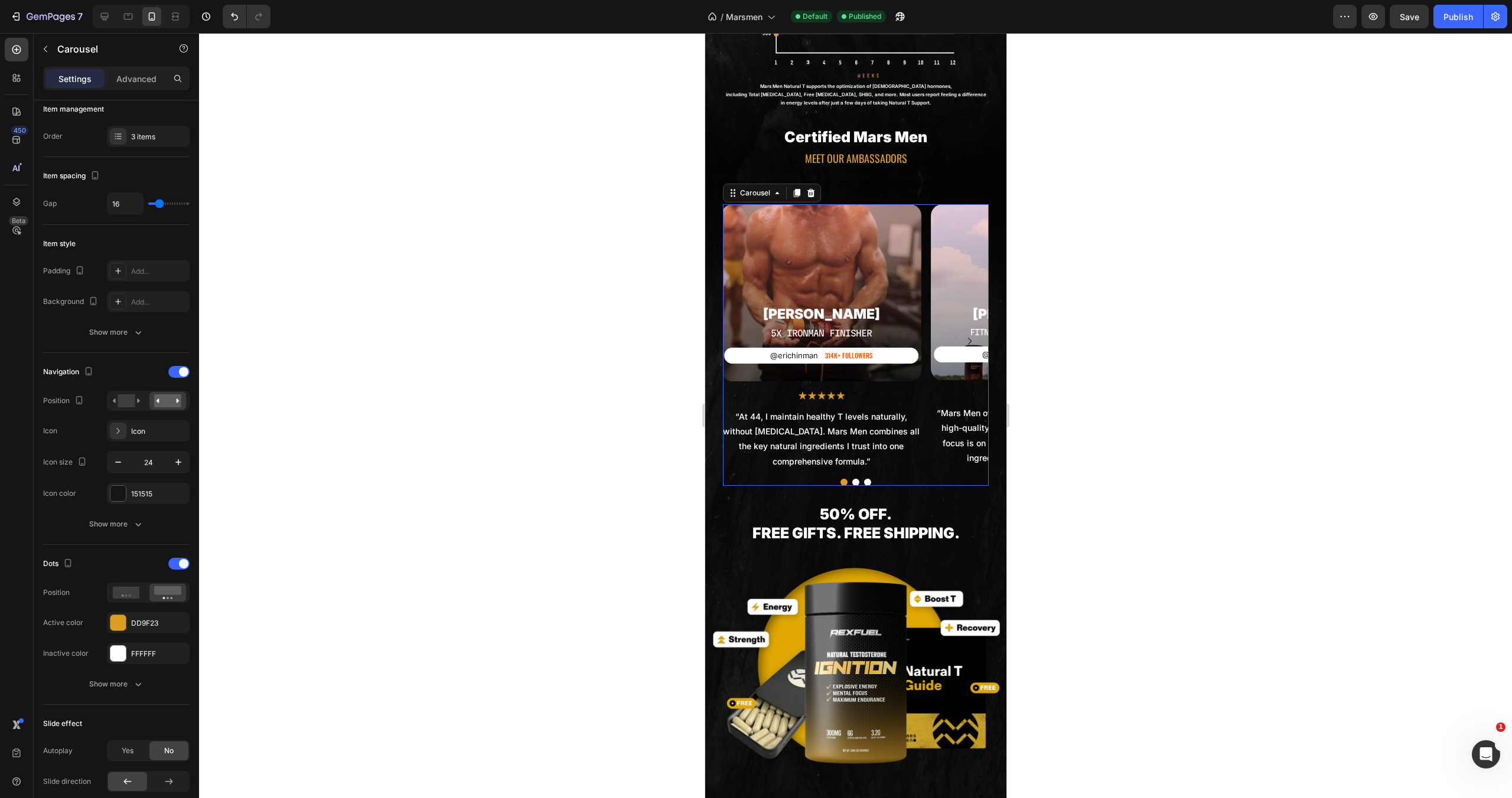
scroll to position [0, 0]
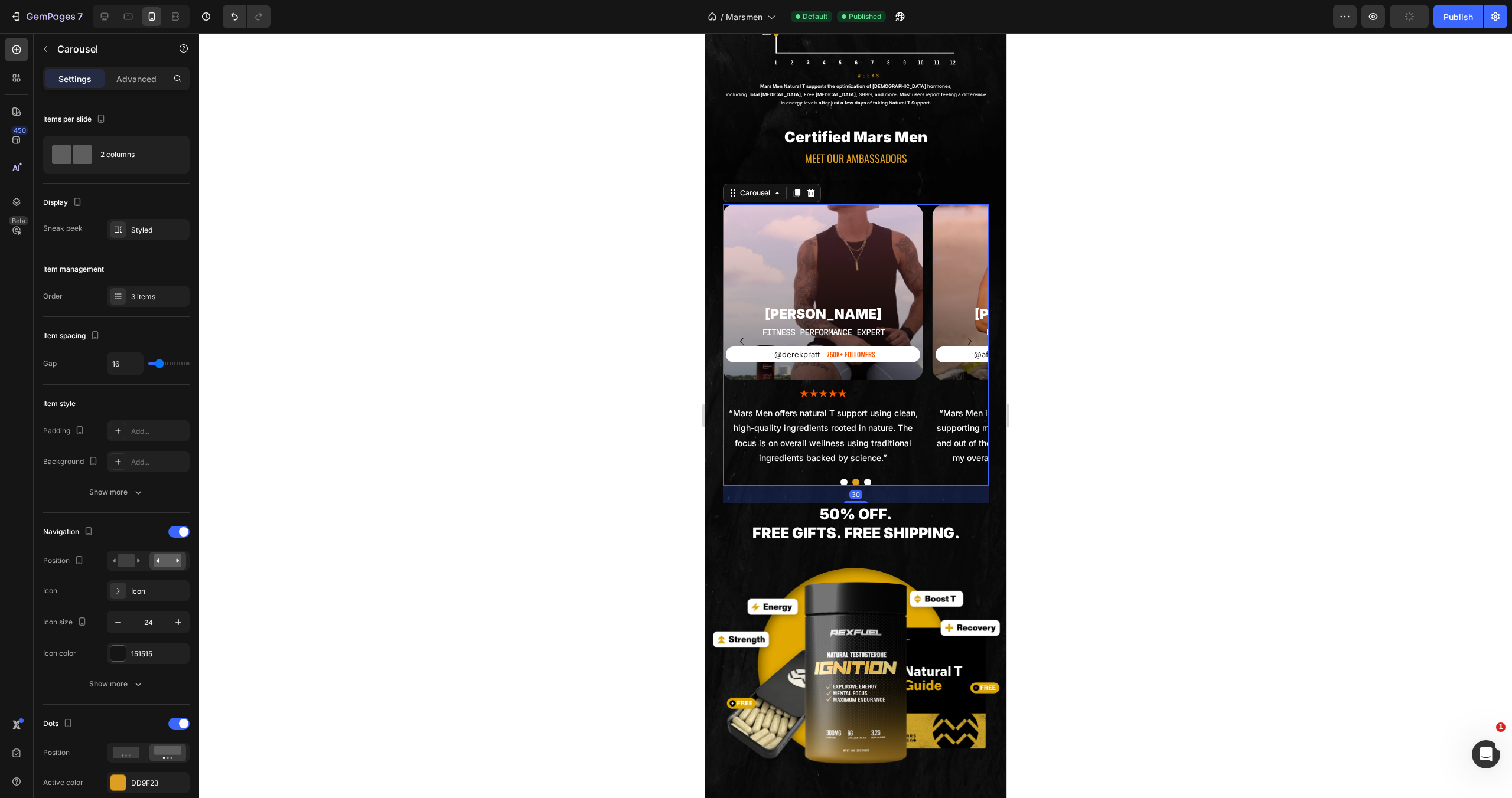
click at [744, 334] on icon "Carousel Back Arrow" at bounding box center [741, 341] width 14 height 14
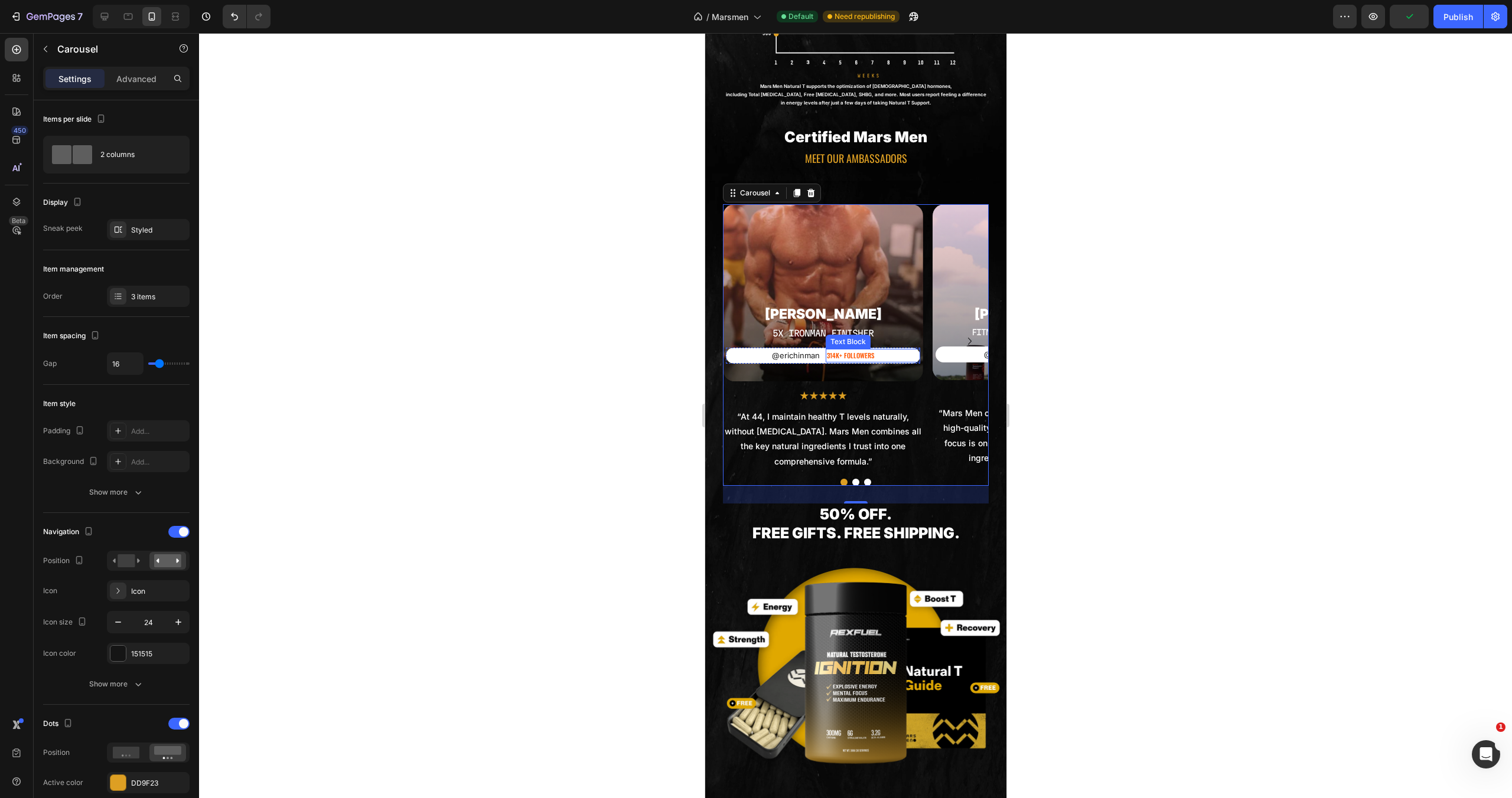
click at [859, 350] on p "314K+ FOLLOWERS" at bounding box center [873, 355] width 93 height 12
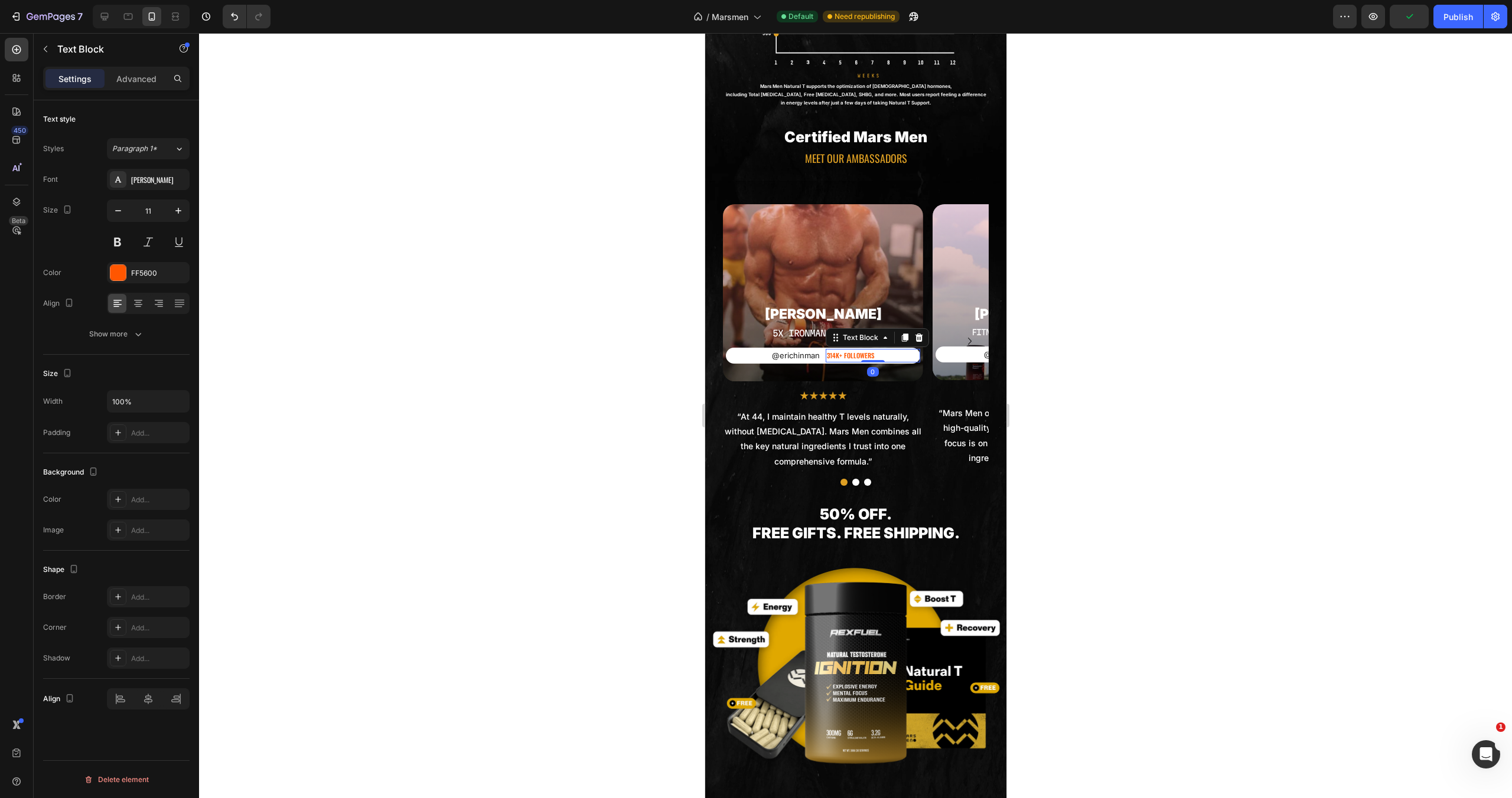
click at [859, 350] on p "314K+ FOLLOWERS" at bounding box center [873, 355] width 93 height 12
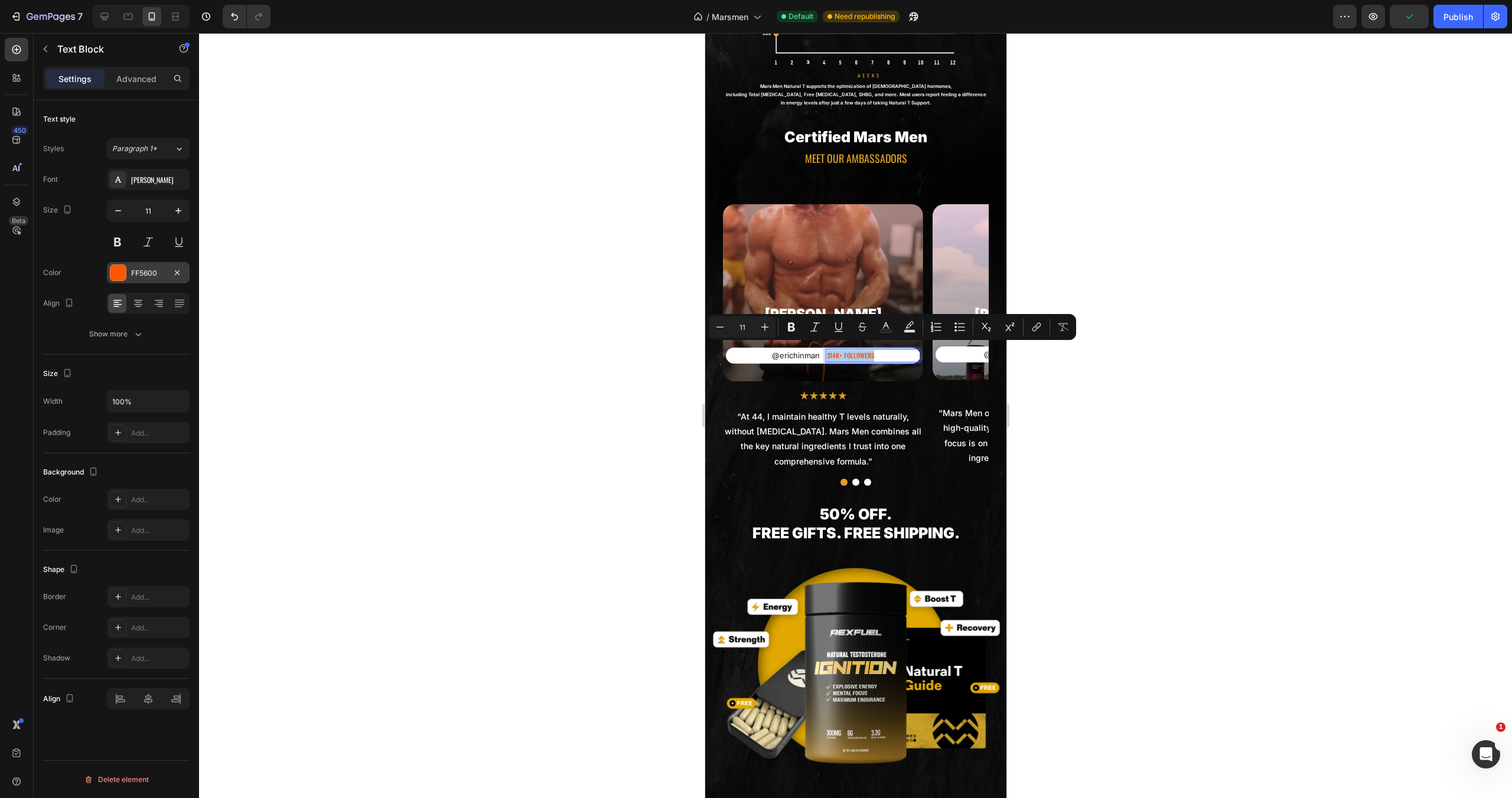
click at [122, 274] on div at bounding box center [118, 273] width 15 height 15
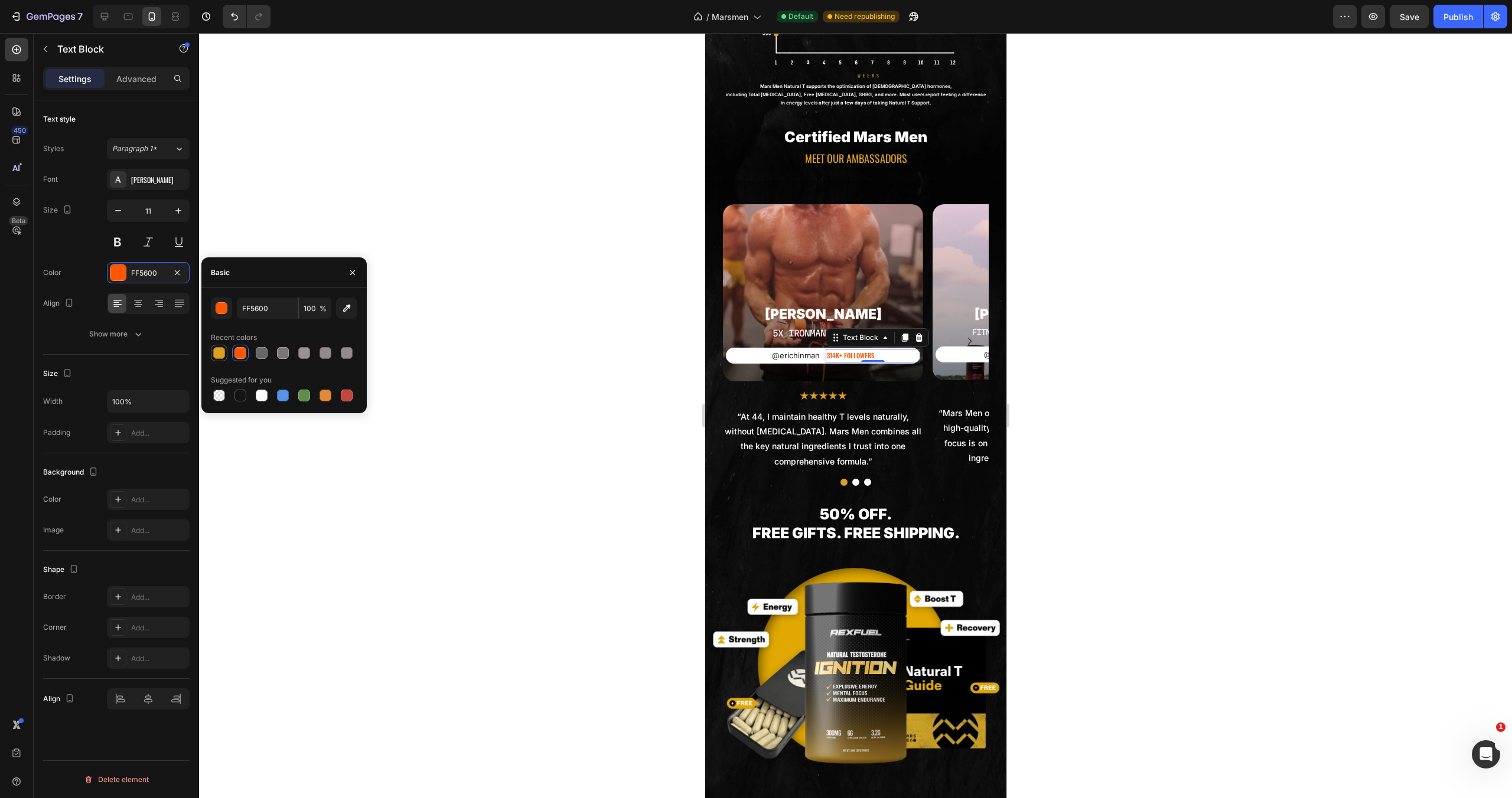
click at [226, 357] on div at bounding box center [219, 353] width 14 height 14
type input "DD9F23"
click at [962, 335] on icon "Carousel Next Arrow" at bounding box center [969, 341] width 14 height 14
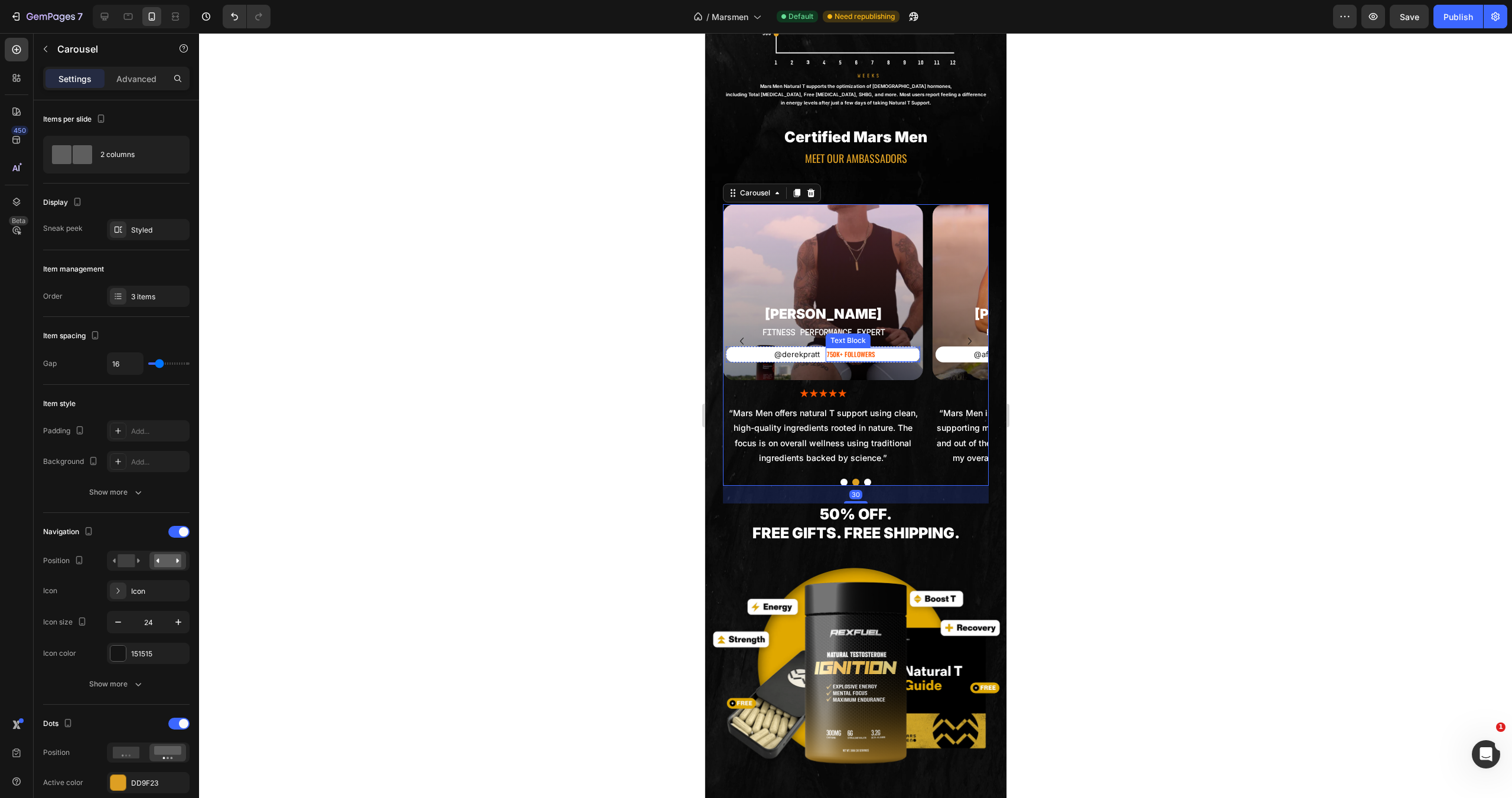
click at [845, 350] on p "750K+ FOLLOWERS" at bounding box center [873, 355] width 93 height 12
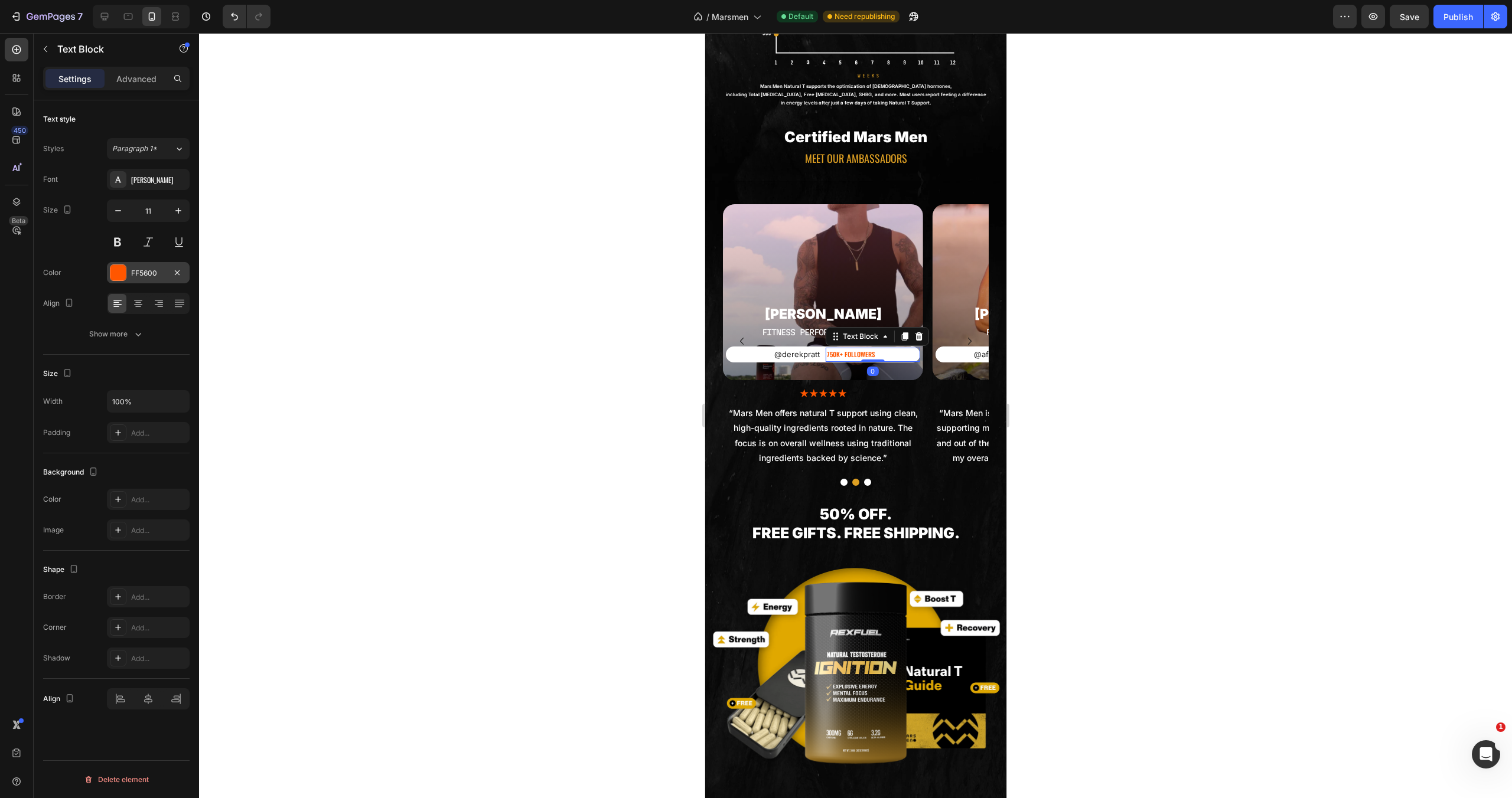
drag, startPoint x: 123, startPoint y: 270, endPoint x: 200, endPoint y: 278, distance: 77.4
click at [123, 270] on div at bounding box center [118, 273] width 15 height 15
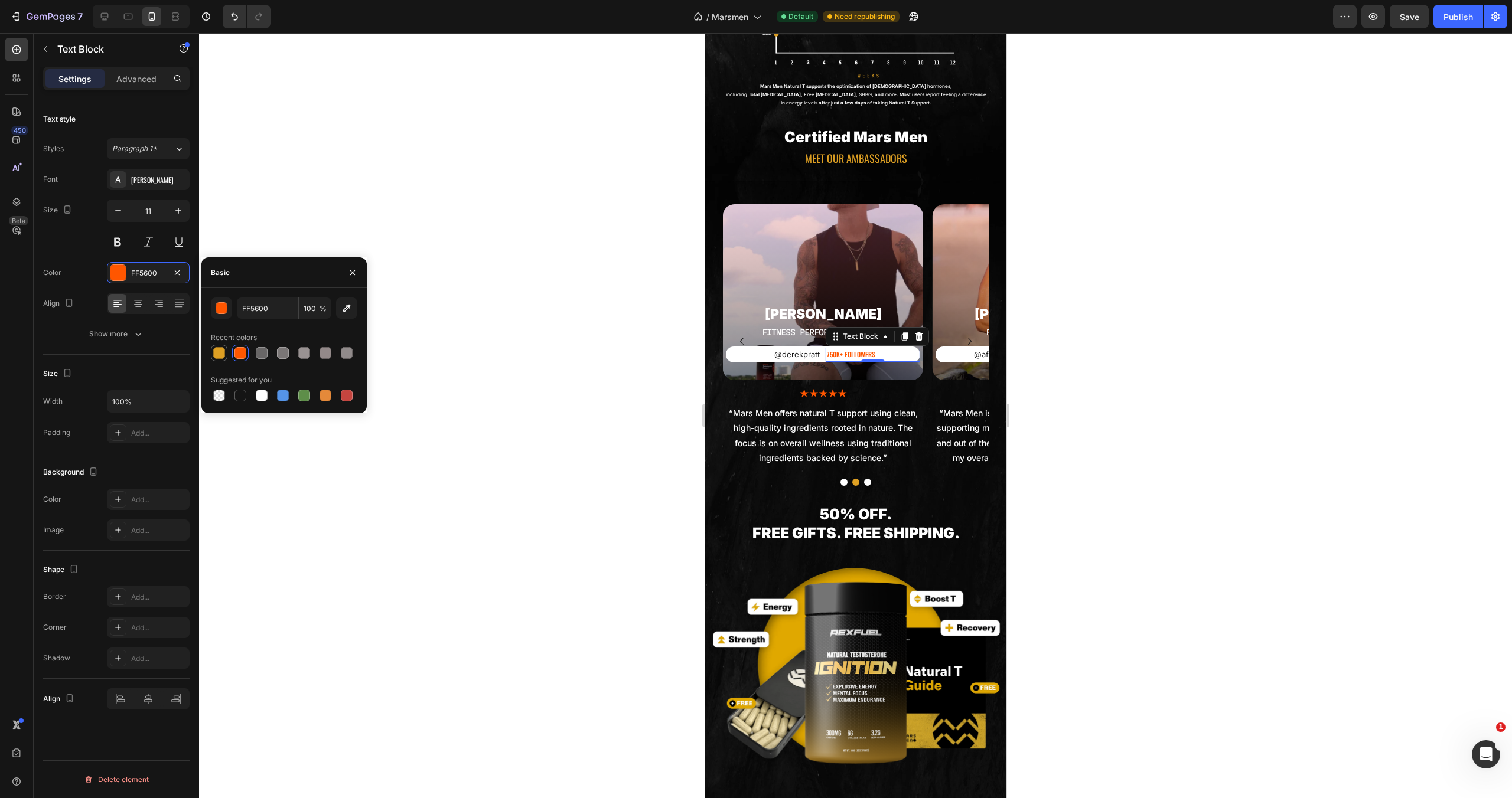
click at [224, 352] on div at bounding box center [219, 353] width 12 height 12
type input "DD9F23"
click at [828, 389] on img at bounding box center [823, 394] width 47 height 10
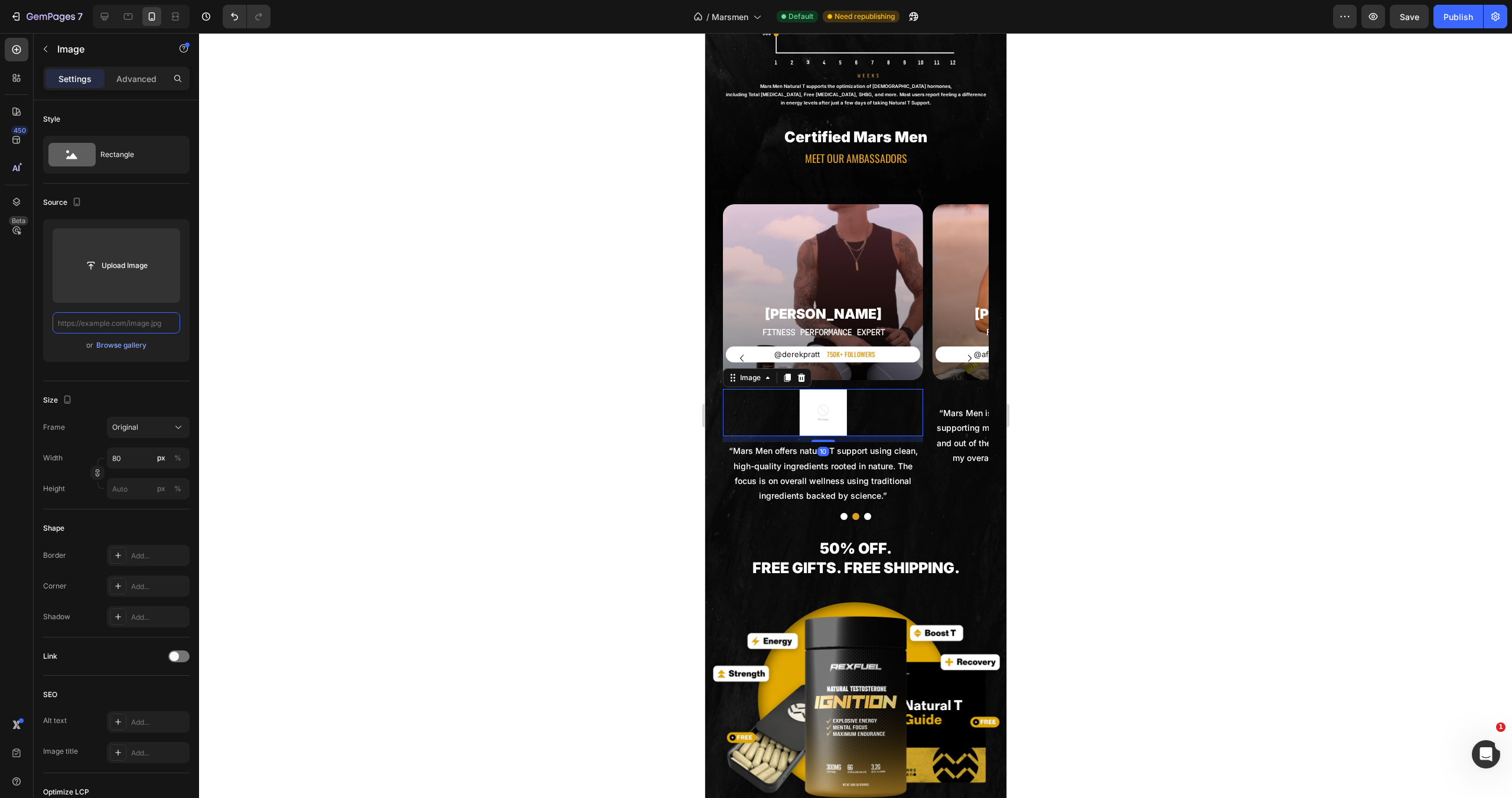
paste input "https://cdn.shopify.com/s/files/1/0755/5412/8085/files/gempages_575592633515115…"
type input "https://cdn.shopify.com/s/files/1/0755/5412/8085/files/gempages_575592633515115…"
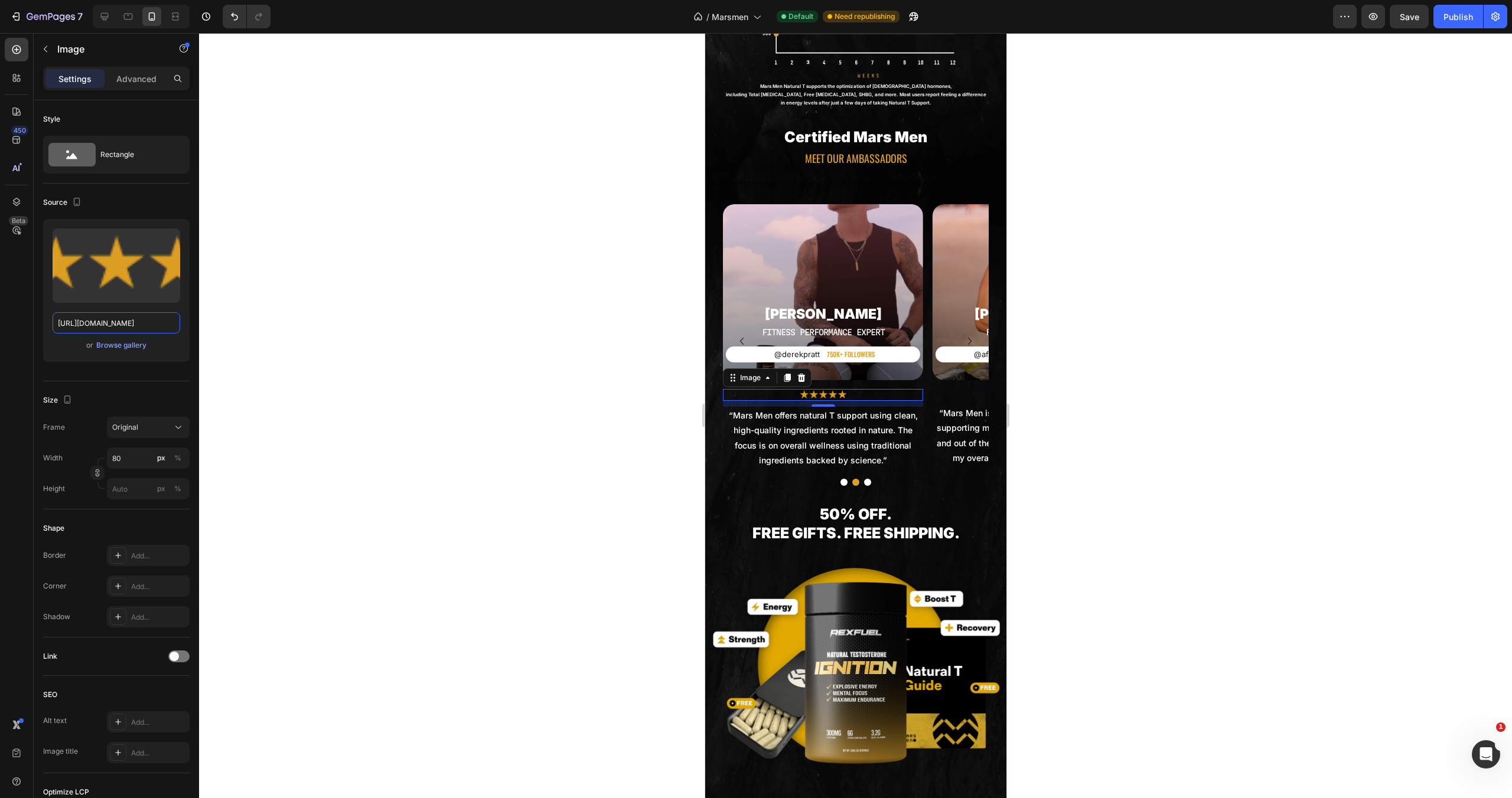
scroll to position [0, 362]
click at [962, 336] on icon "Carousel Next Arrow" at bounding box center [969, 341] width 14 height 14
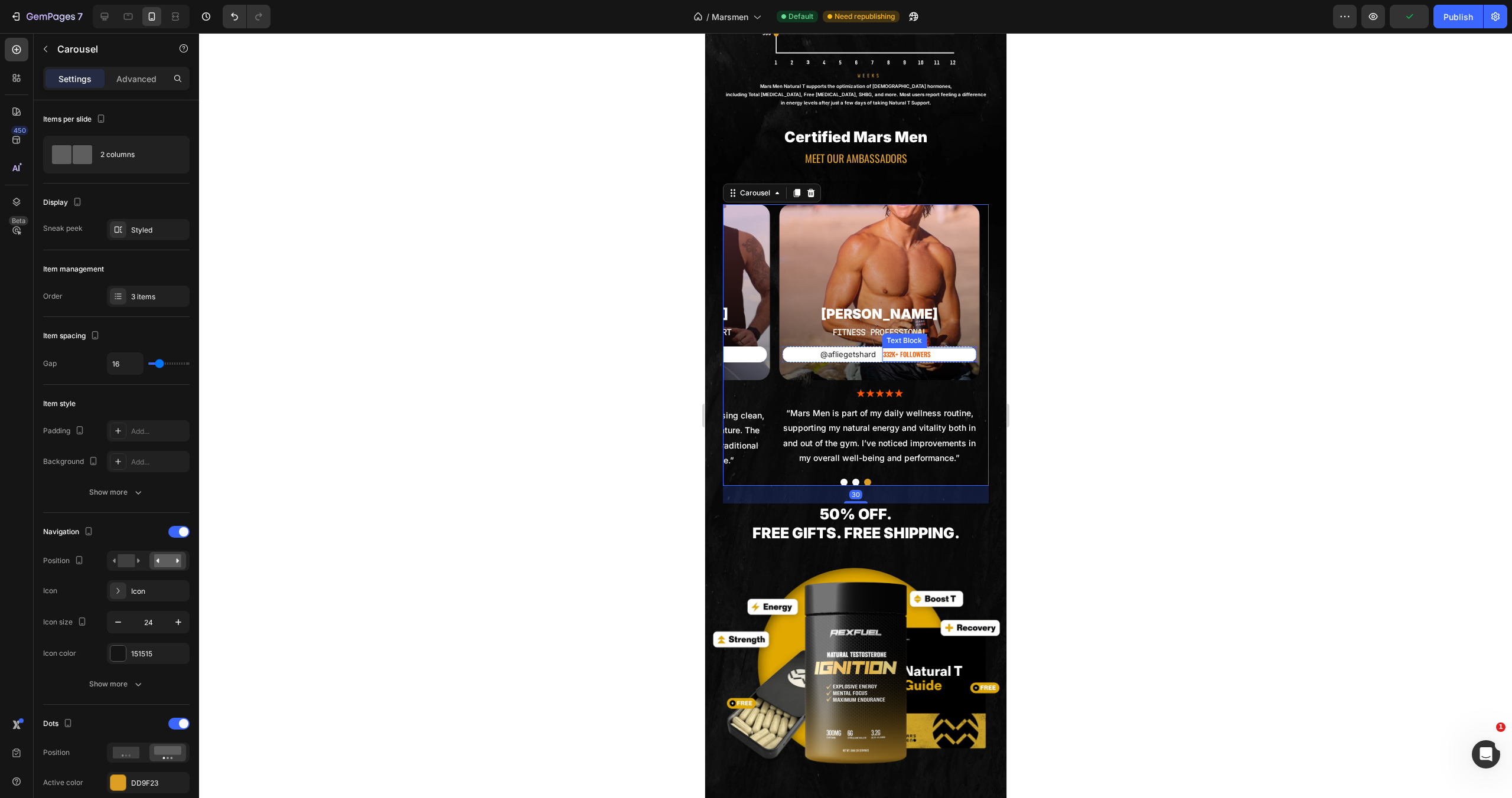
click at [895, 351] on p "332K+ FOLLOWERS" at bounding box center [929, 355] width 93 height 12
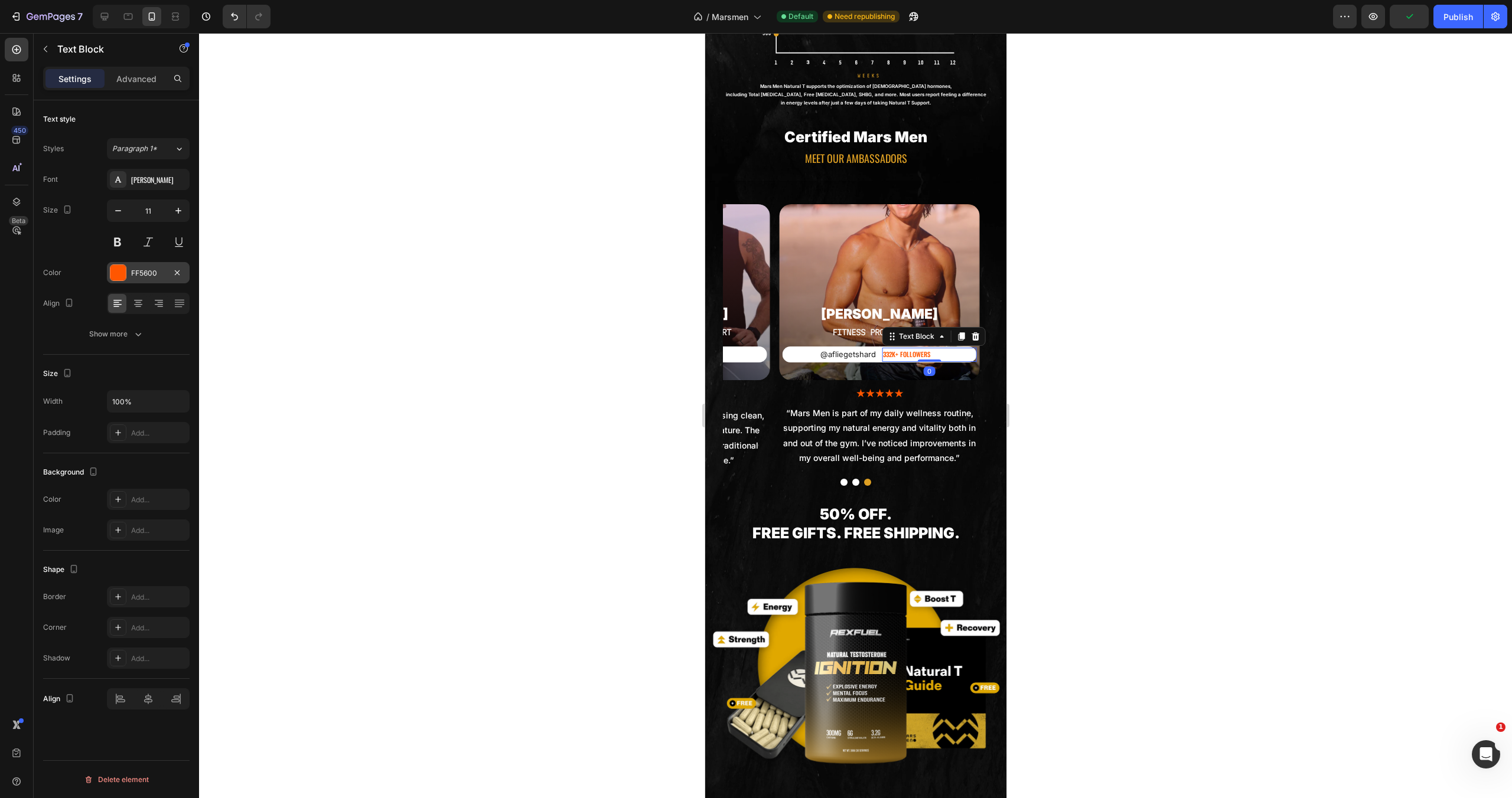
click at [114, 273] on div at bounding box center [118, 273] width 15 height 15
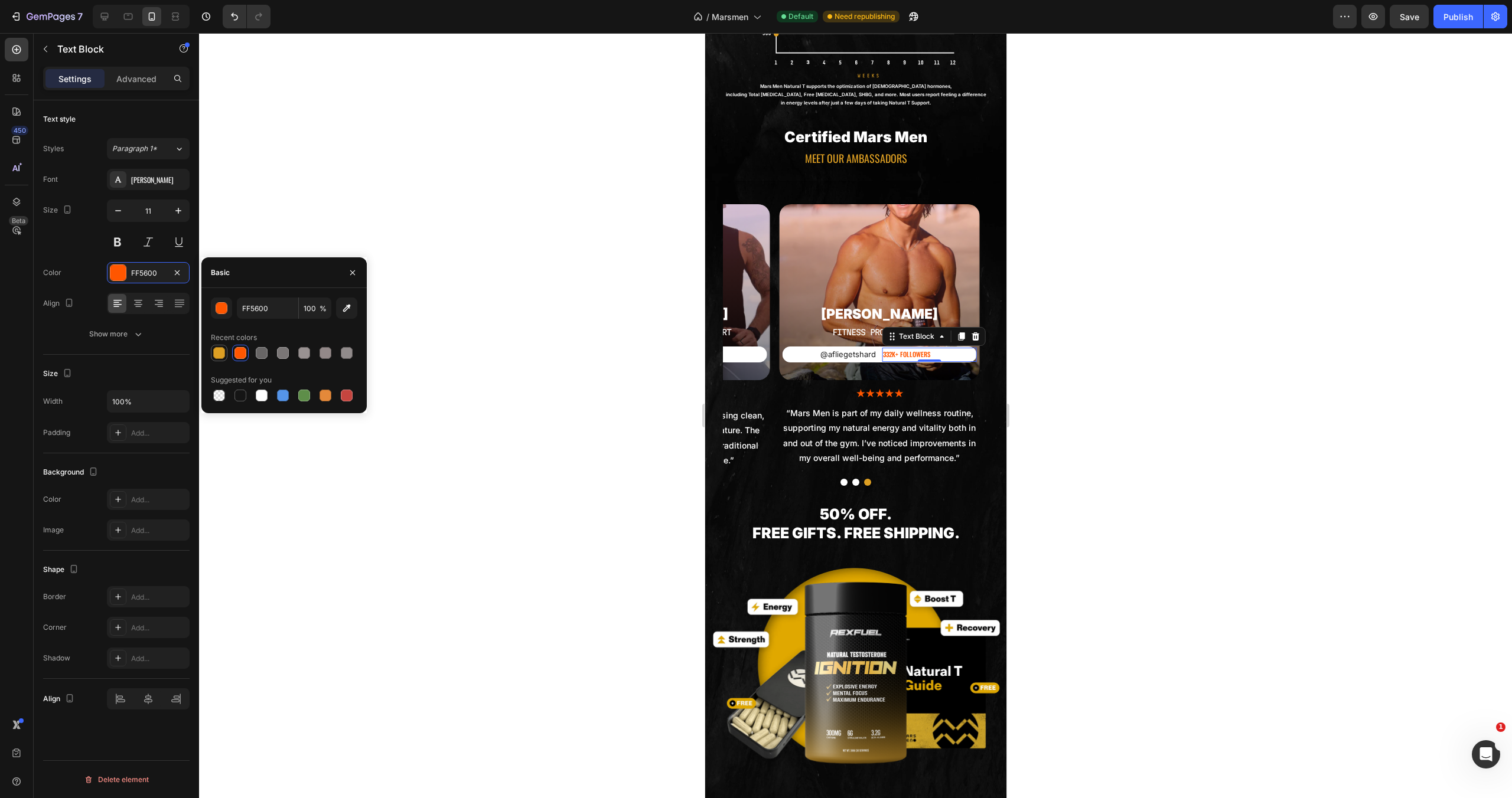
click at [221, 350] on div at bounding box center [219, 353] width 12 height 12
type input "DD9F23"
click at [893, 389] on img at bounding box center [879, 394] width 47 height 10
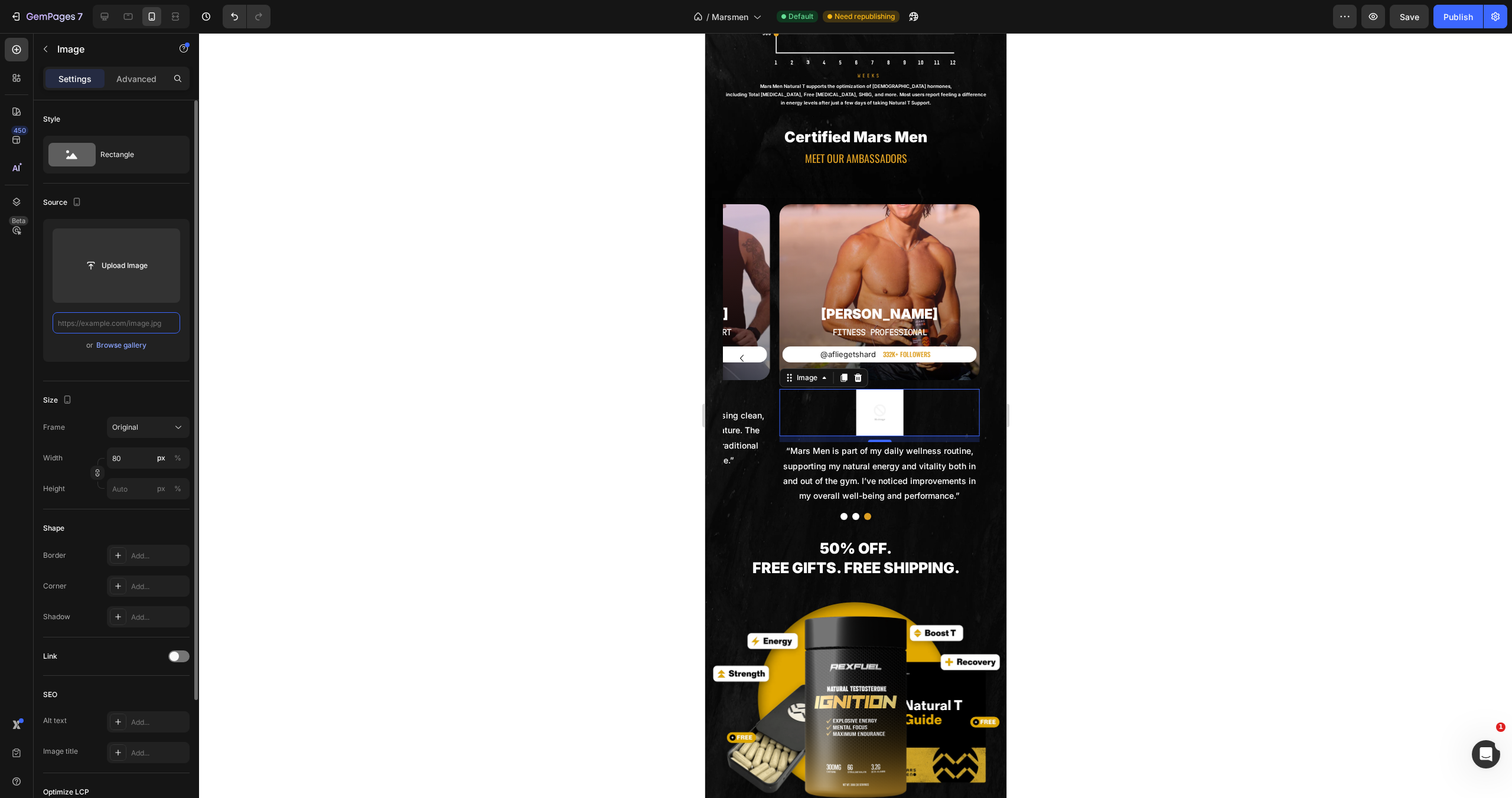
scroll to position [0, 0]
paste input "https://cdn.shopify.com/s/files/1/0755/5412/8085/files/gempages_575592633515115…"
type input "https://cdn.shopify.com/s/files/1/0755/5412/8085/files/gempages_575592633515115…"
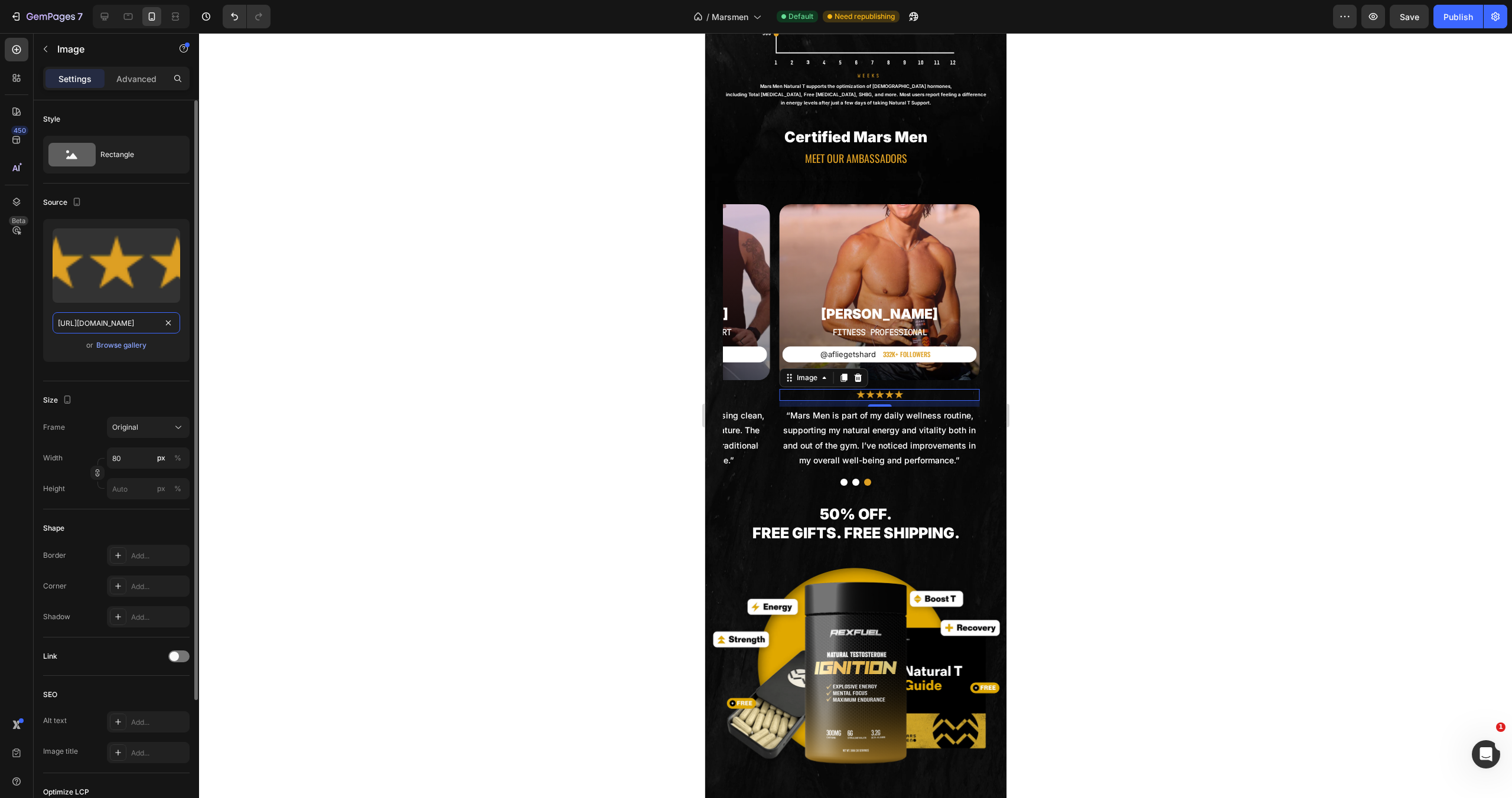
scroll to position [0, 362]
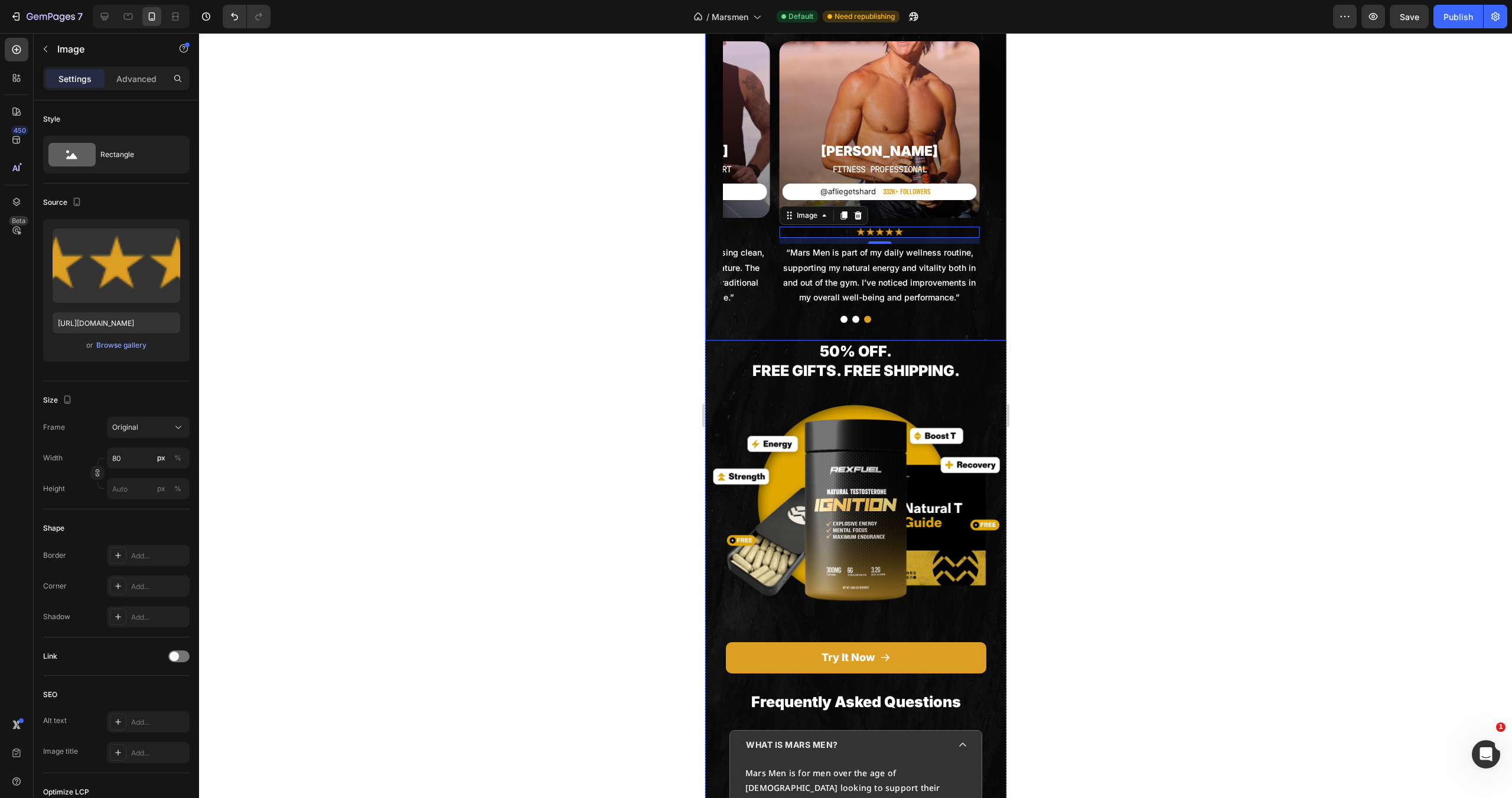
scroll to position [0, 362]
click at [906, 305] on p "“Mars Men is part of my daily wellness routine, supporting my natural energy an…" at bounding box center [879, 275] width 198 height 60
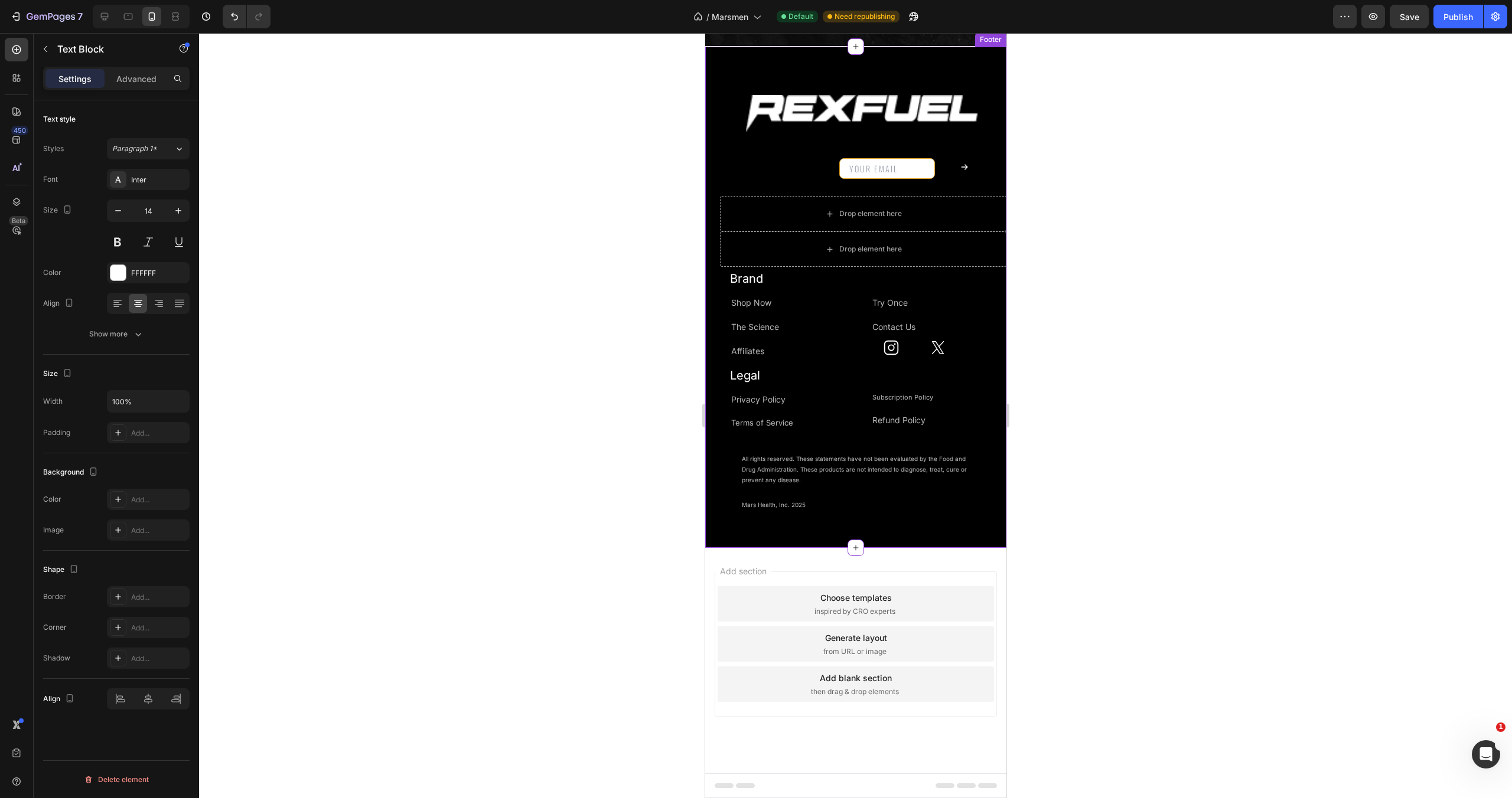
scroll to position [4590, 0]
click at [1452, 16] on div "Publish" at bounding box center [1458, 17] width 30 height 12
click at [807, 132] on img at bounding box center [861, 113] width 231 height 37
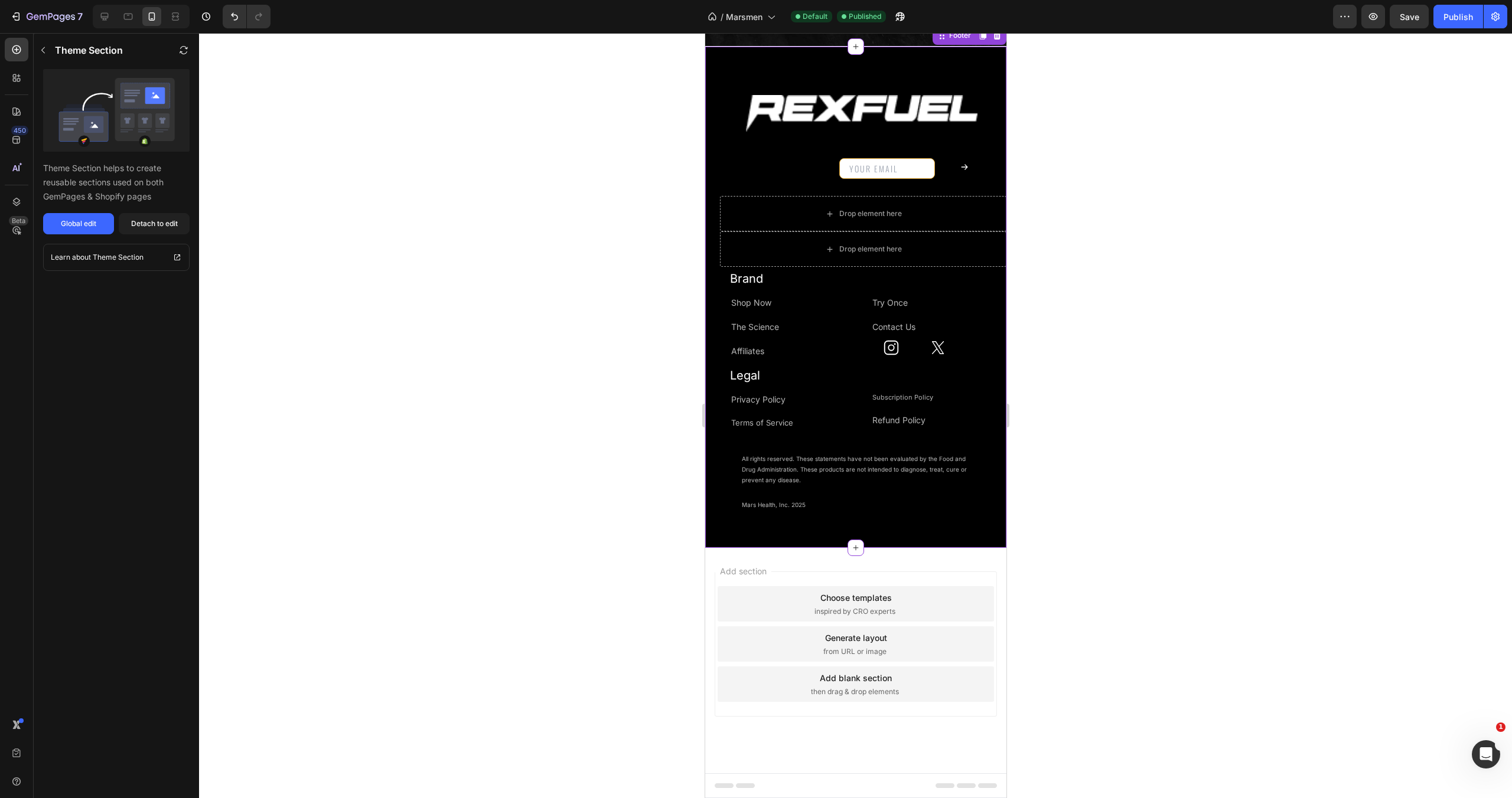
click at [837, 132] on img at bounding box center [861, 113] width 231 height 37
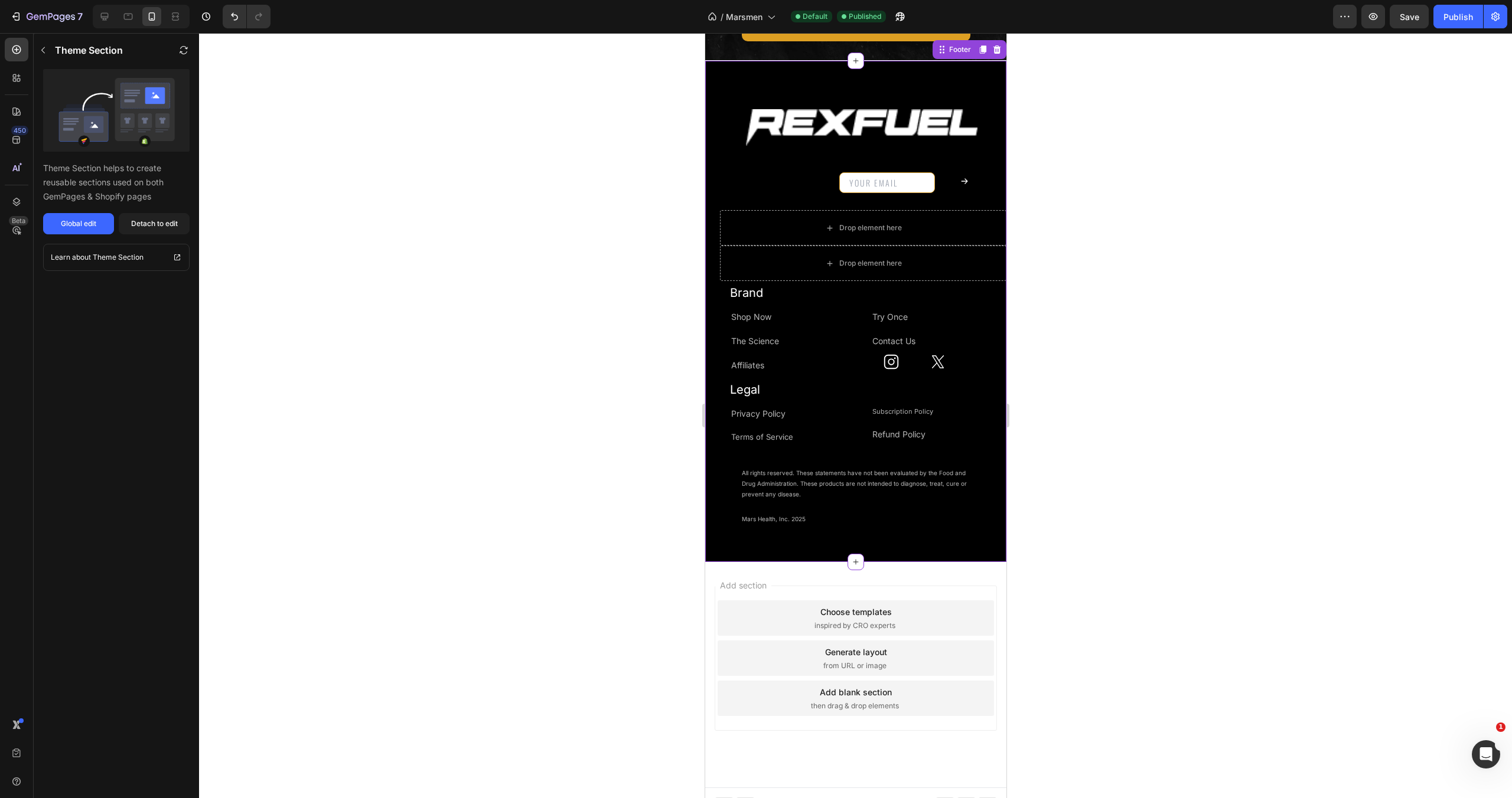
click at [899, 290] on div "Image Email Field Submit Button Row Newsletter Icon Icon Drop element here Row …" at bounding box center [855, 311] width 301 height 463
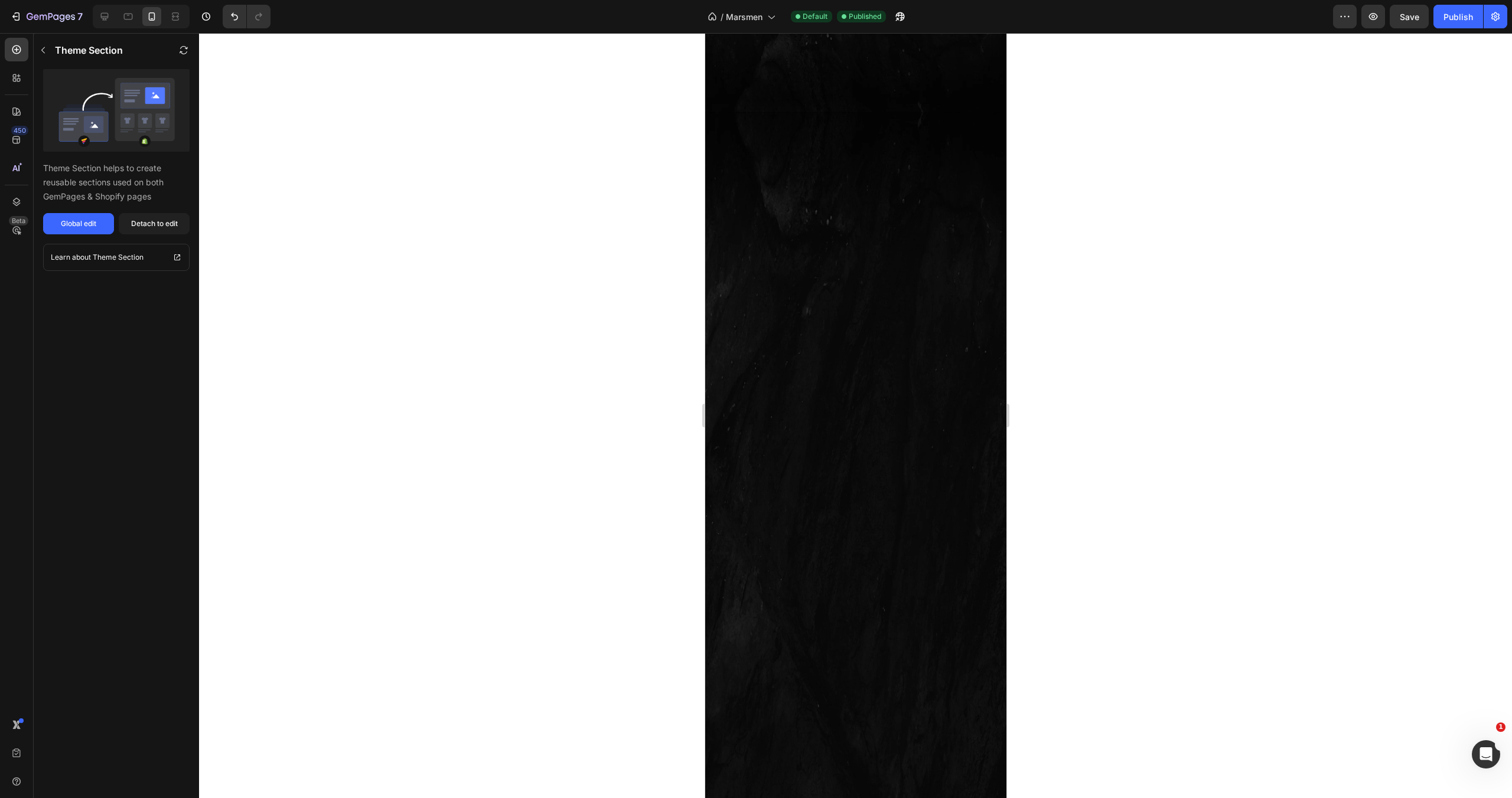
scroll to position [0, 0]
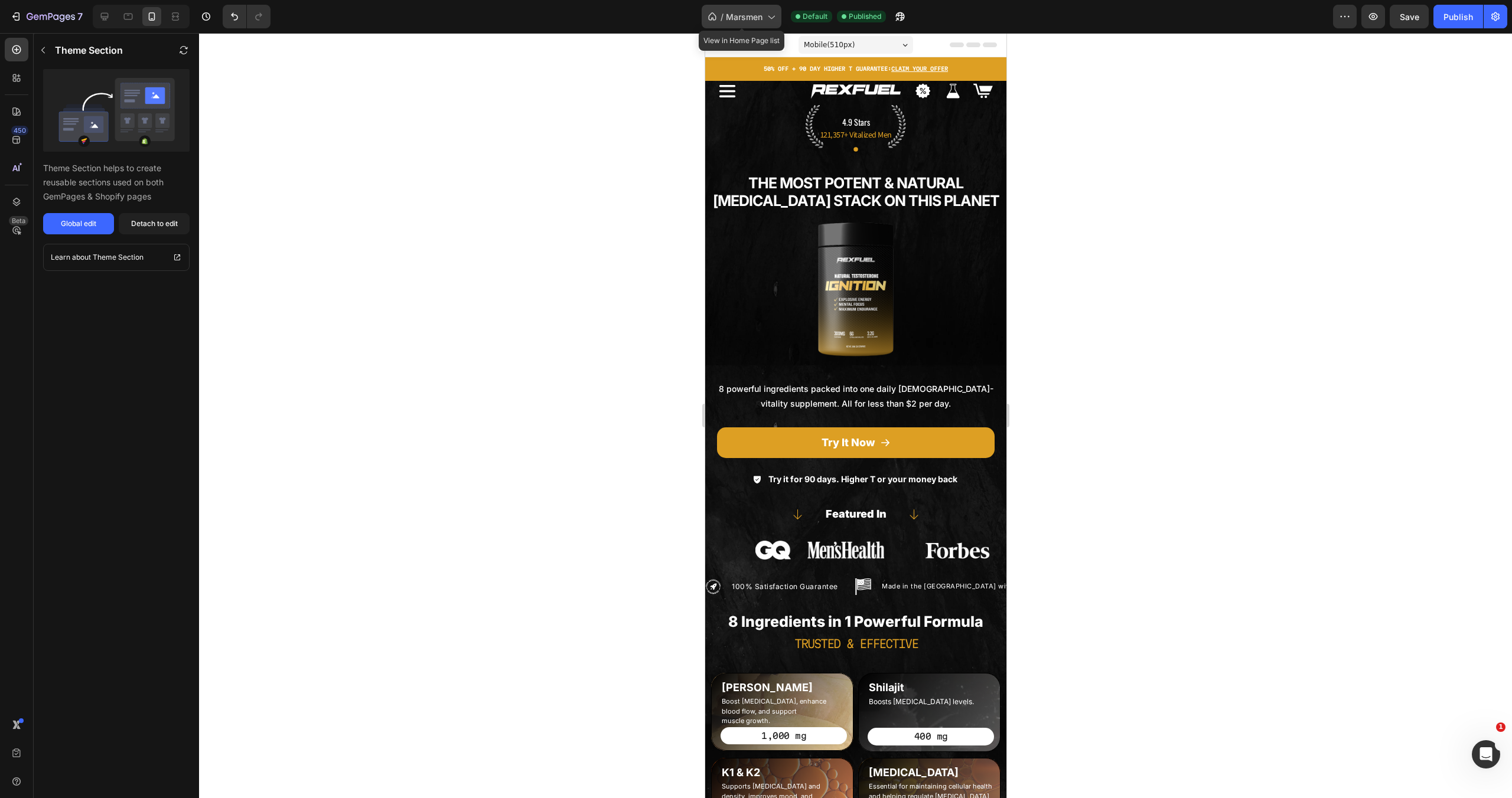
click at [741, 24] on div "/ Marsmen" at bounding box center [741, 17] width 80 height 24
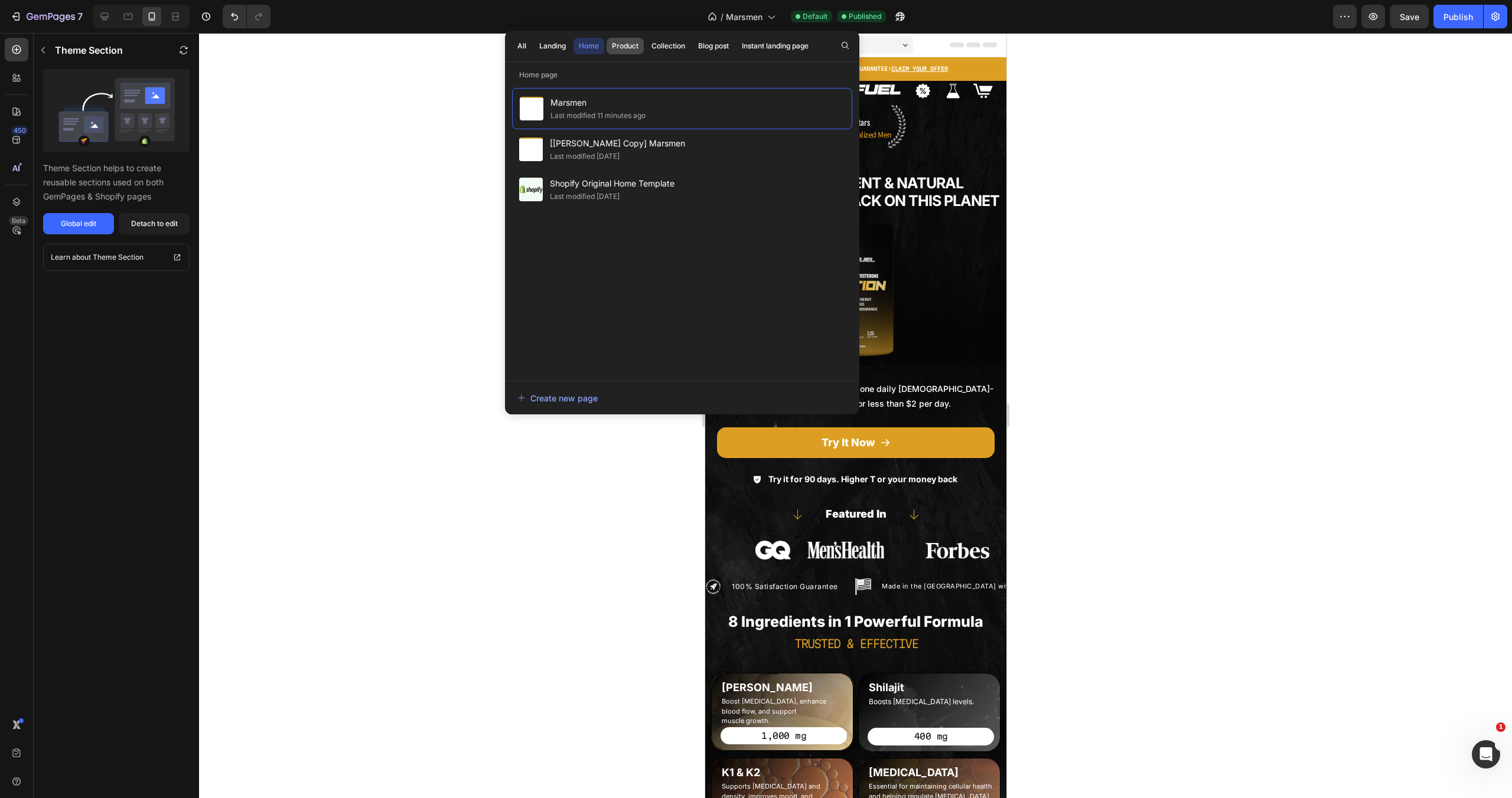
click at [626, 51] on div "Product" at bounding box center [625, 46] width 26 height 10
click at [935, 102] on div "Icon Image Image Image Image Row Row Image 4.9 Stars Text Block 121,357+ Vitali…" at bounding box center [855, 630] width 301 height 1099
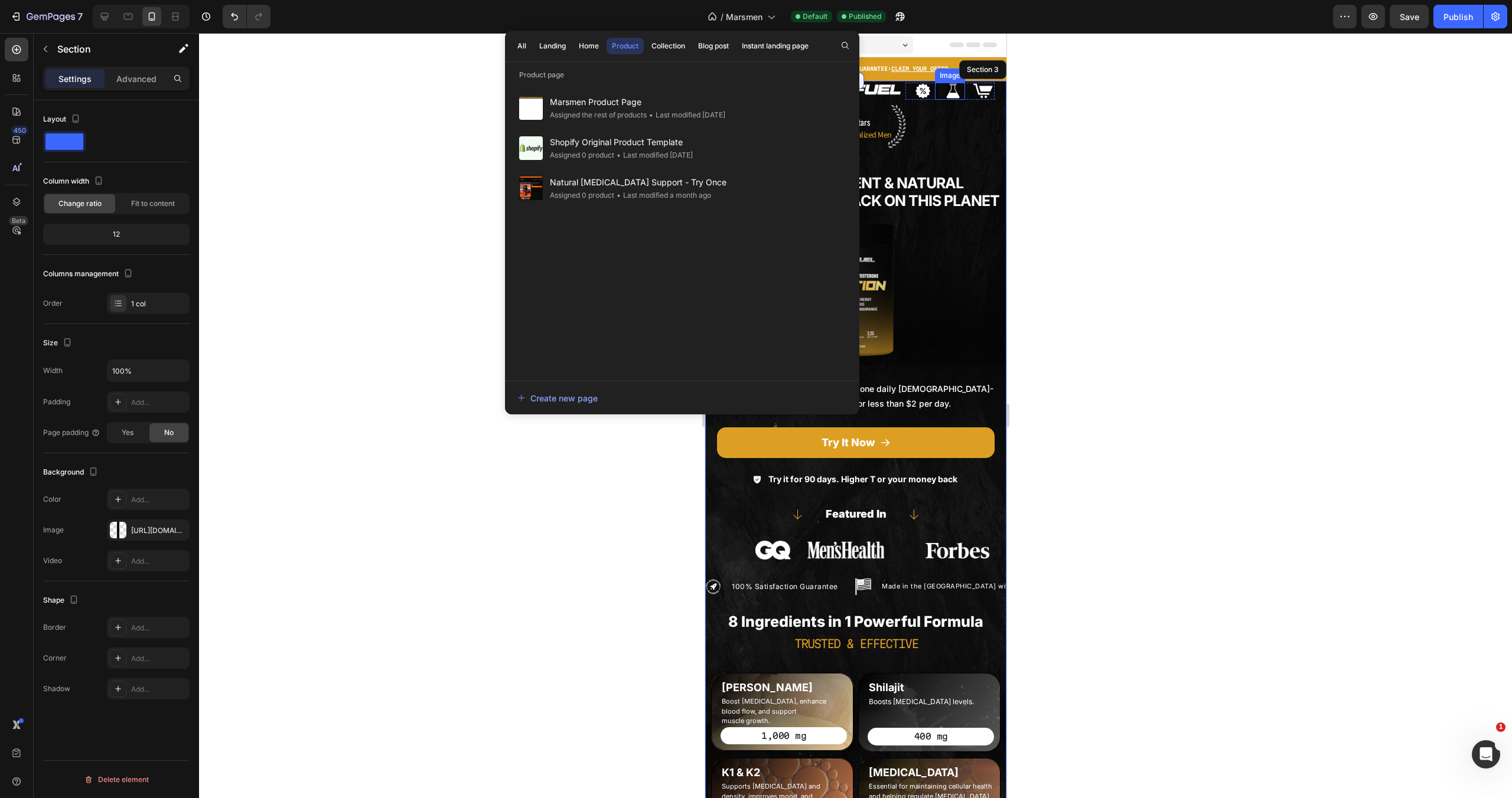
click at [941, 97] on img at bounding box center [953, 91] width 24 height 17
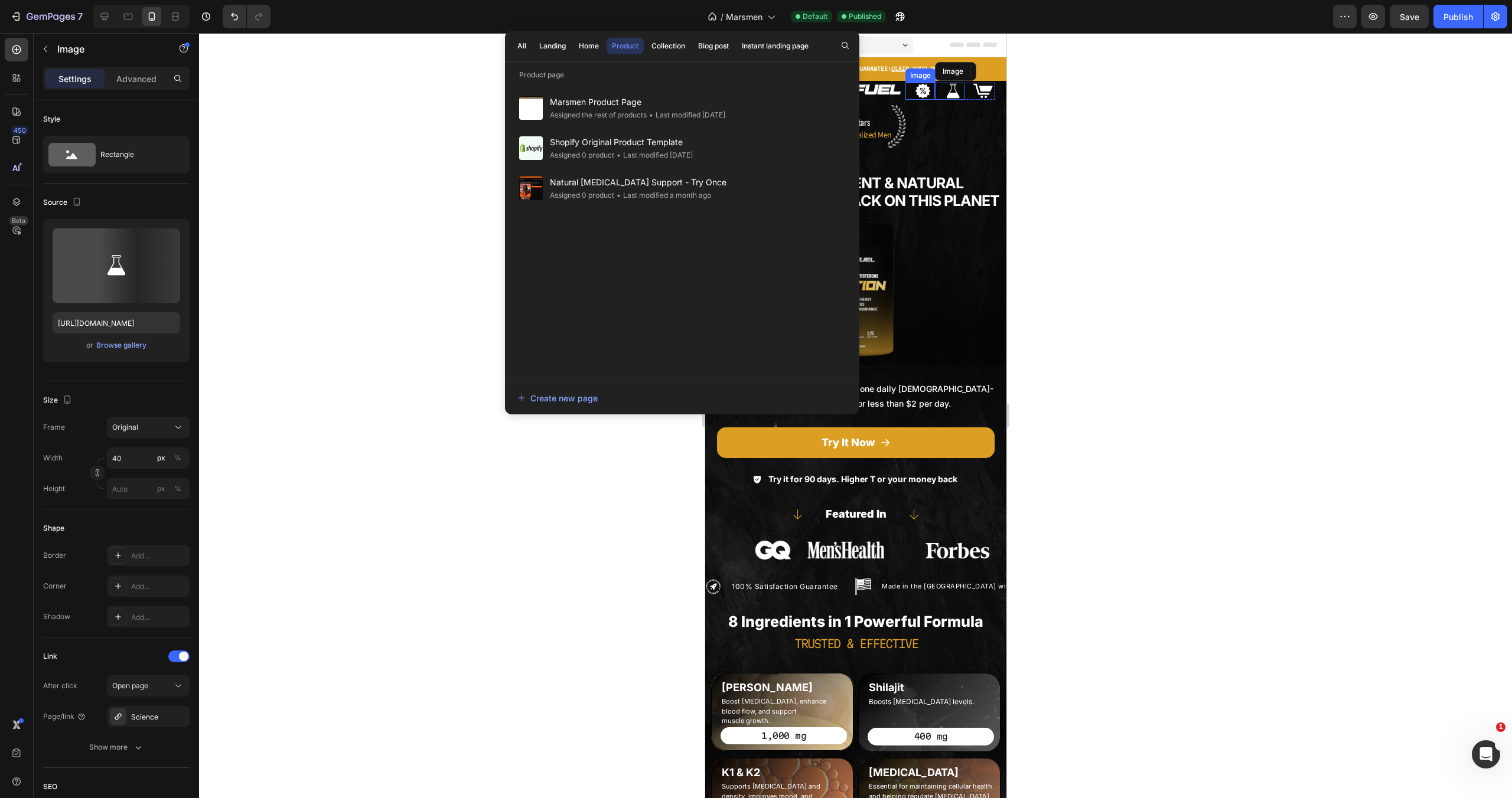
click at [911, 91] on img at bounding box center [922, 91] width 24 height 17
click at [479, 46] on div at bounding box center [855, 416] width 1313 height 765
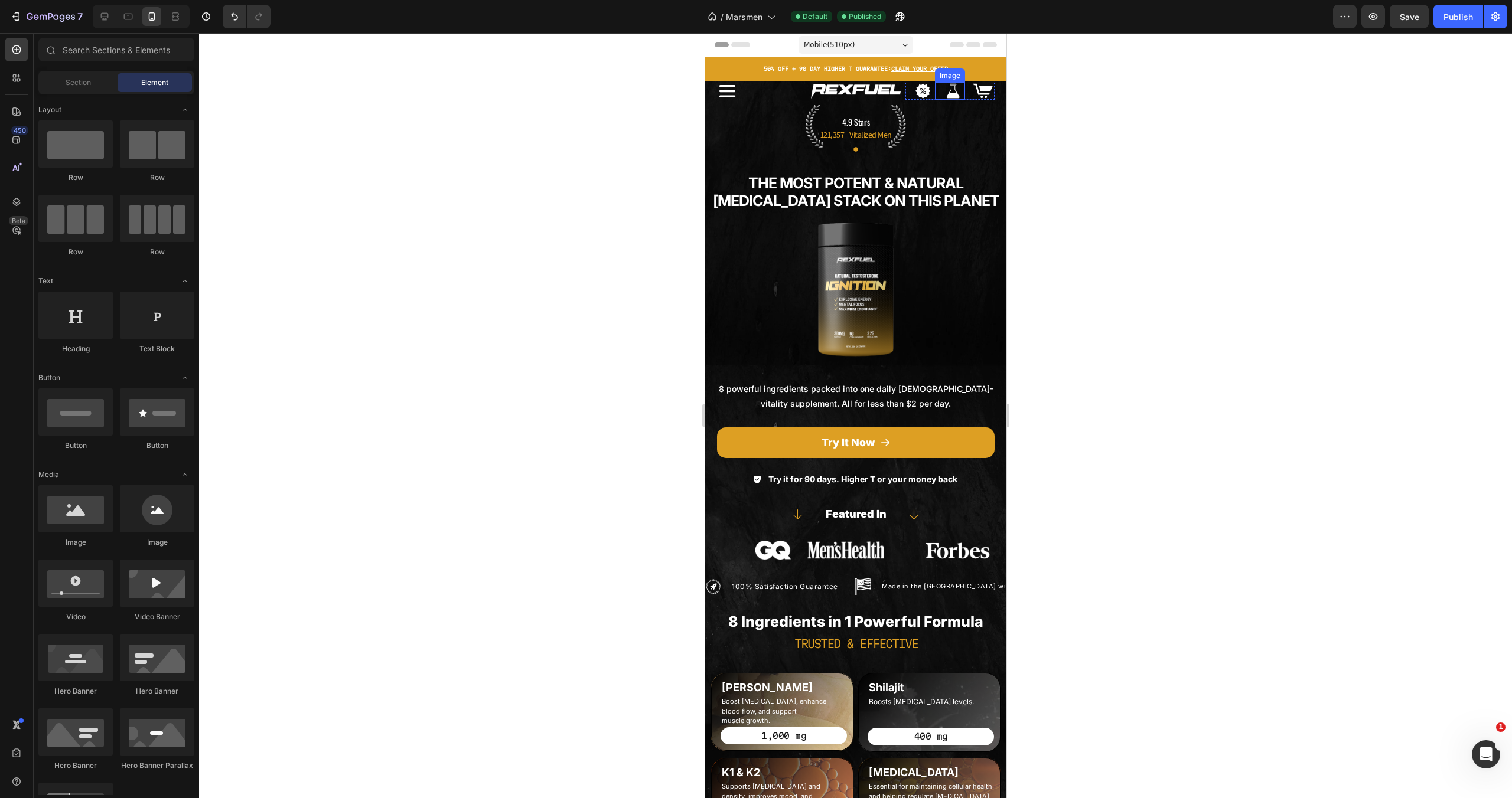
click at [941, 96] on img at bounding box center [953, 91] width 24 height 17
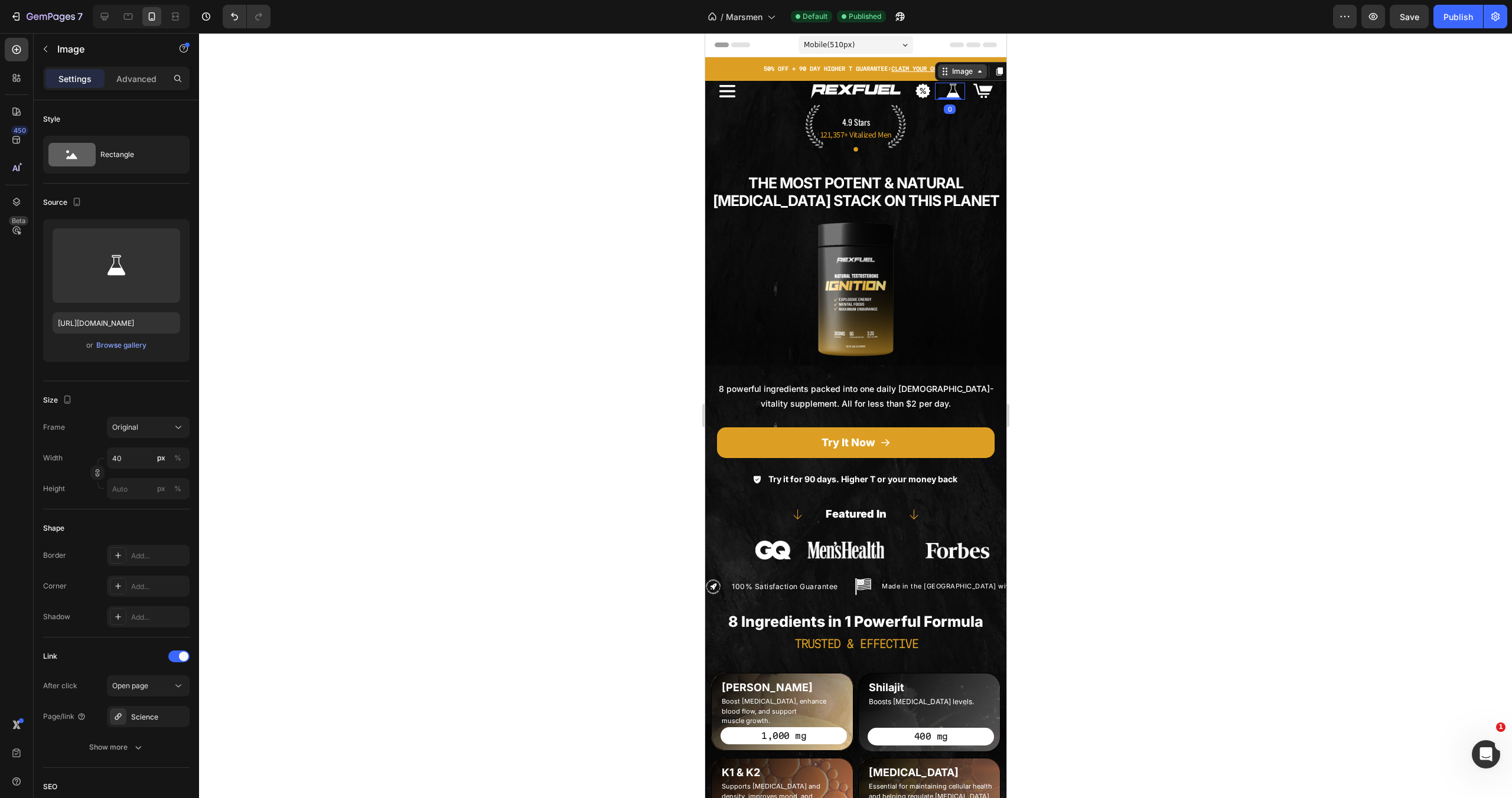
click at [954, 66] on div "Image" at bounding box center [962, 71] width 26 height 10
click at [960, 91] on div "Row 3 cols" at bounding box center [960, 94] width 42 height 7
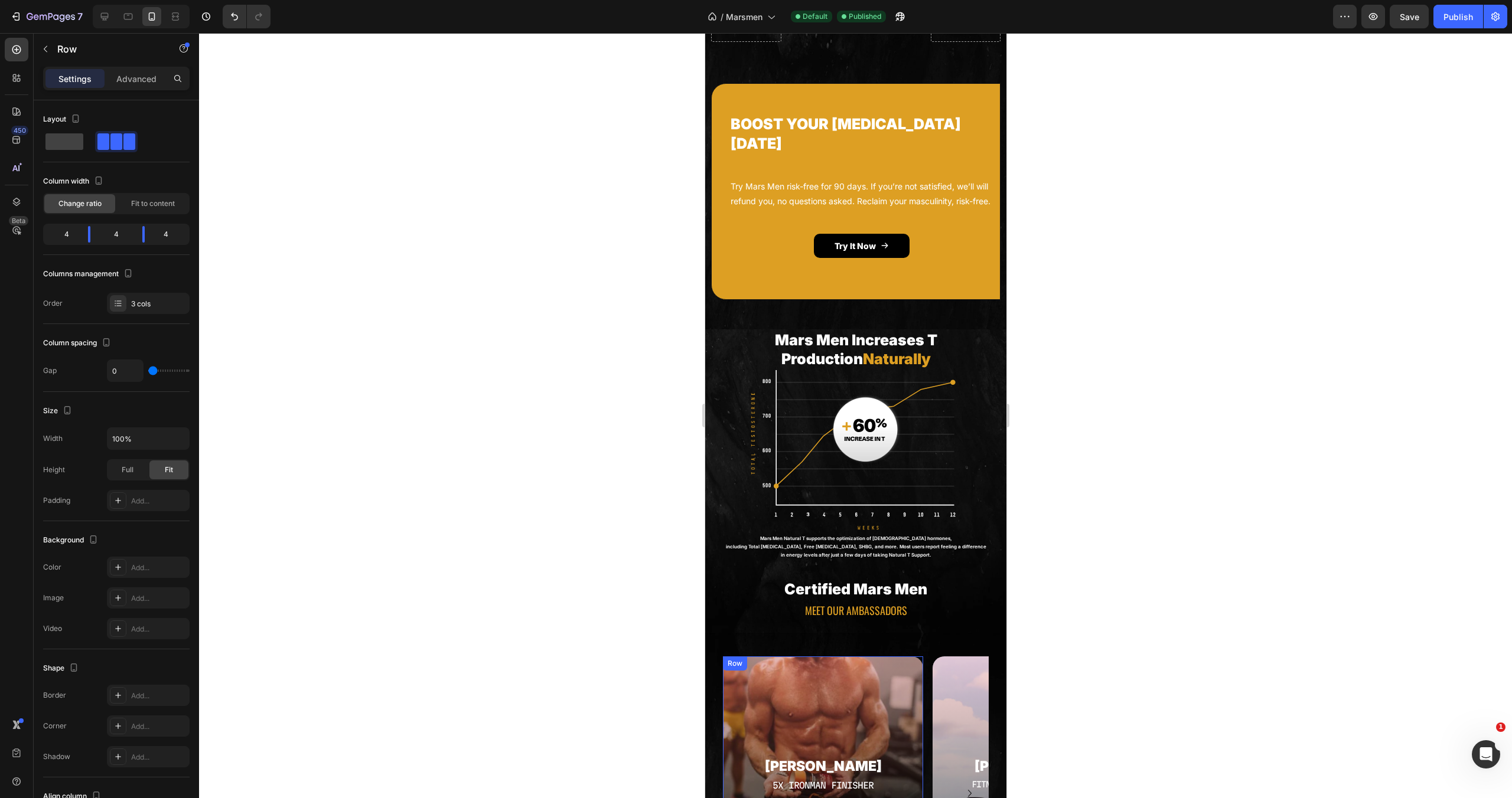
scroll to position [2227, 0]
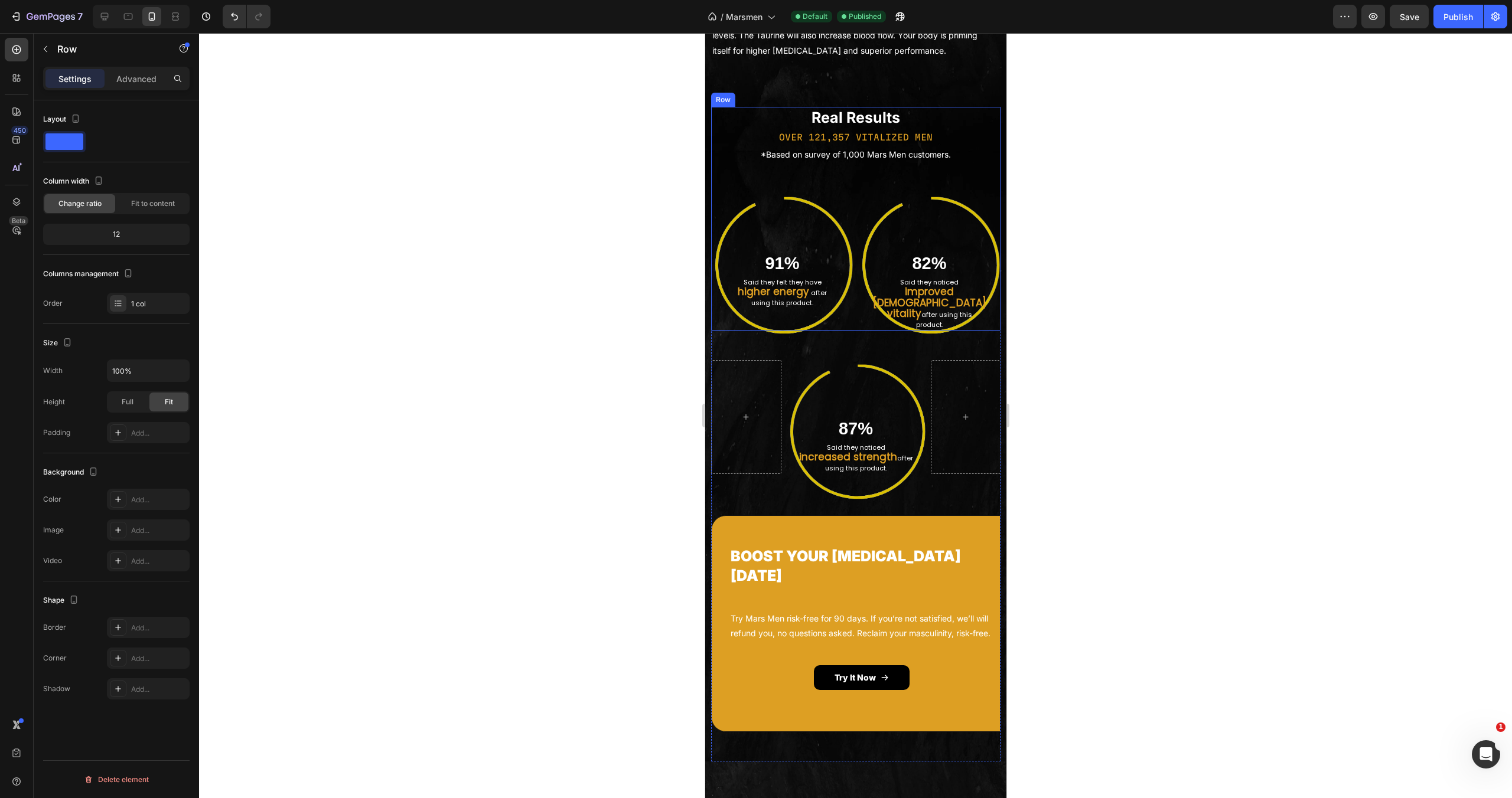
click at [828, 317] on div "Real Results Heading OVER 121,357 VITALIZED MEN Text Block *Based on survey of …" at bounding box center [855, 218] width 290 height 224
click at [843, 338] on img at bounding box center [781, 265] width 142 height 146
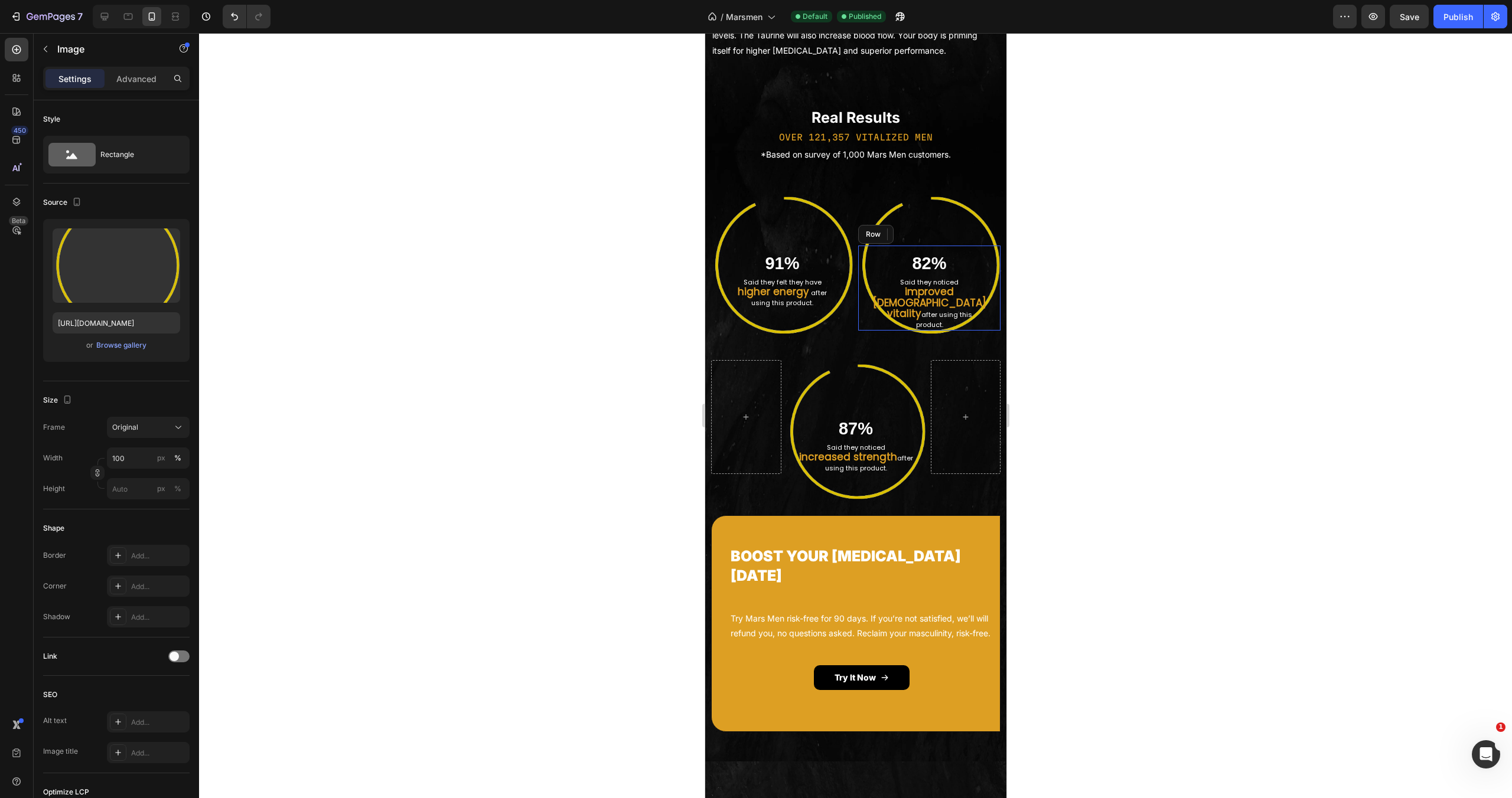
click at [858, 330] on div "82% Heading Said they noticed improved [DEMOGRAPHIC_DATA] vitality after using …" at bounding box center [929, 288] width 142 height 85
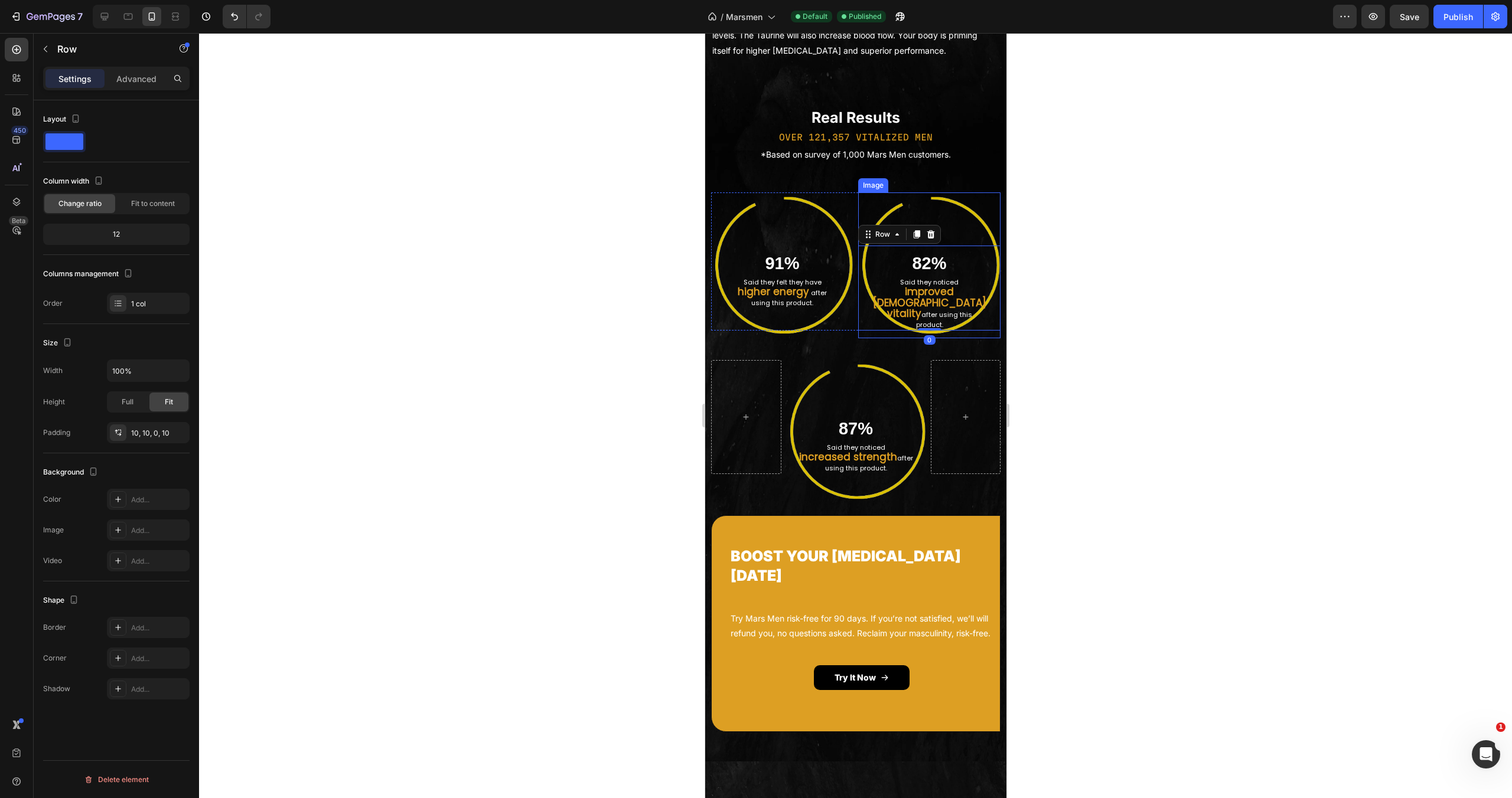
click at [858, 338] on img at bounding box center [929, 265] width 142 height 146
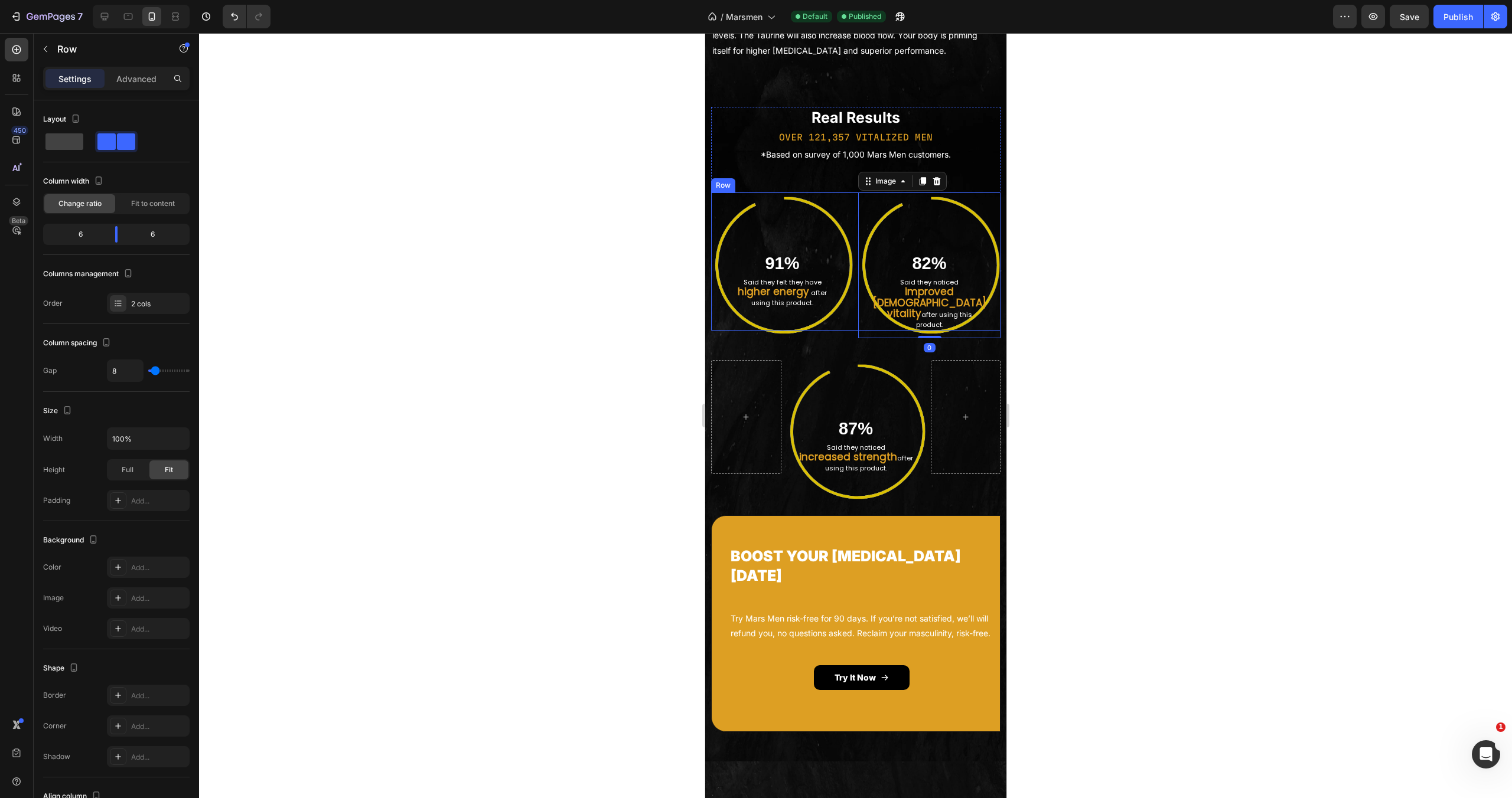
click at [852, 330] on div "Image 91% Heading Said they felt they have higher energy after using this produ…" at bounding box center [855, 261] width 290 height 138
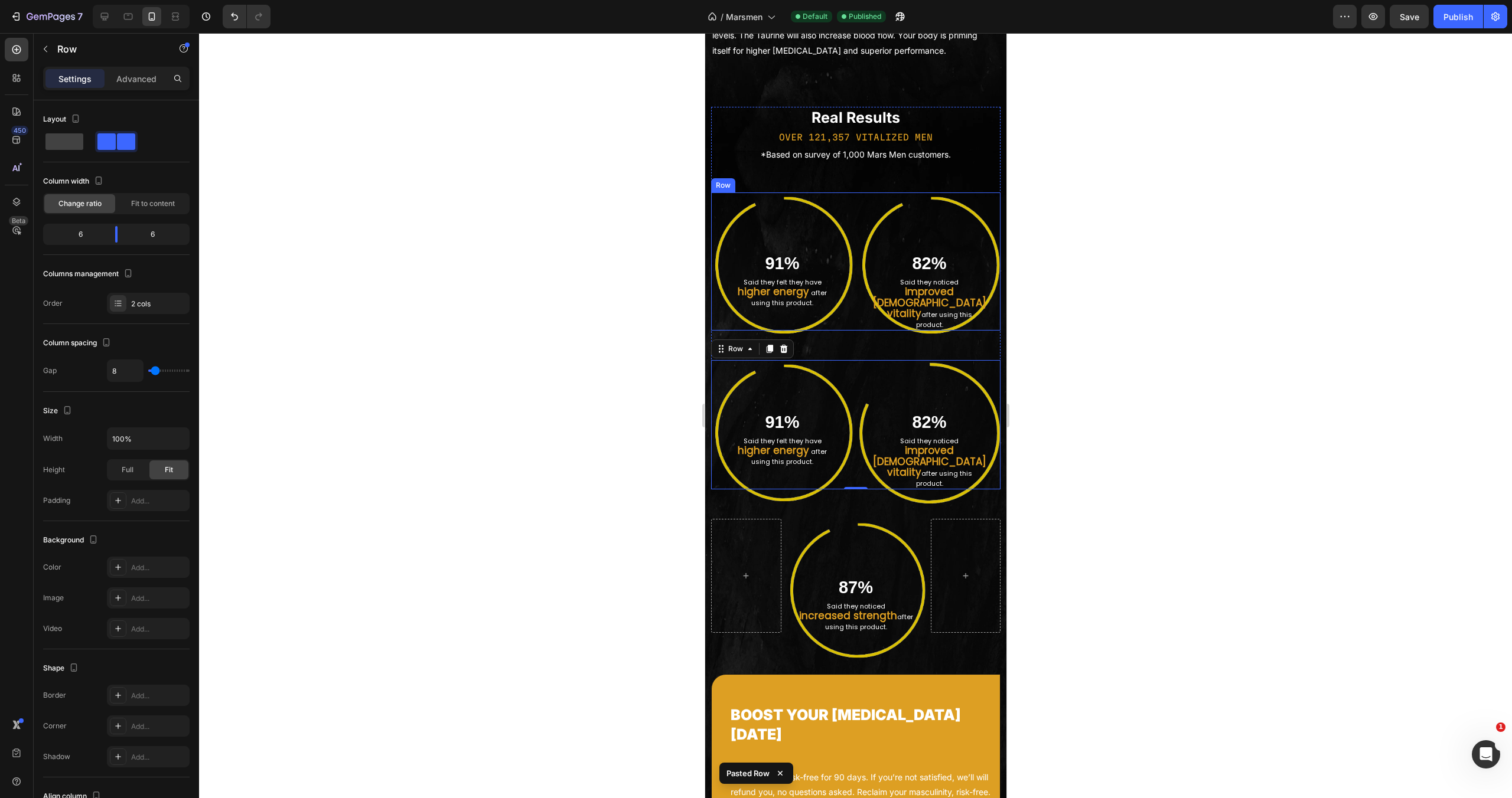
click at [852, 330] on div "Image 91% Heading Said they felt they have higher energy after using this produ…" at bounding box center [855, 261] width 290 height 138
click at [785, 186] on icon at bounding box center [783, 181] width 8 height 8
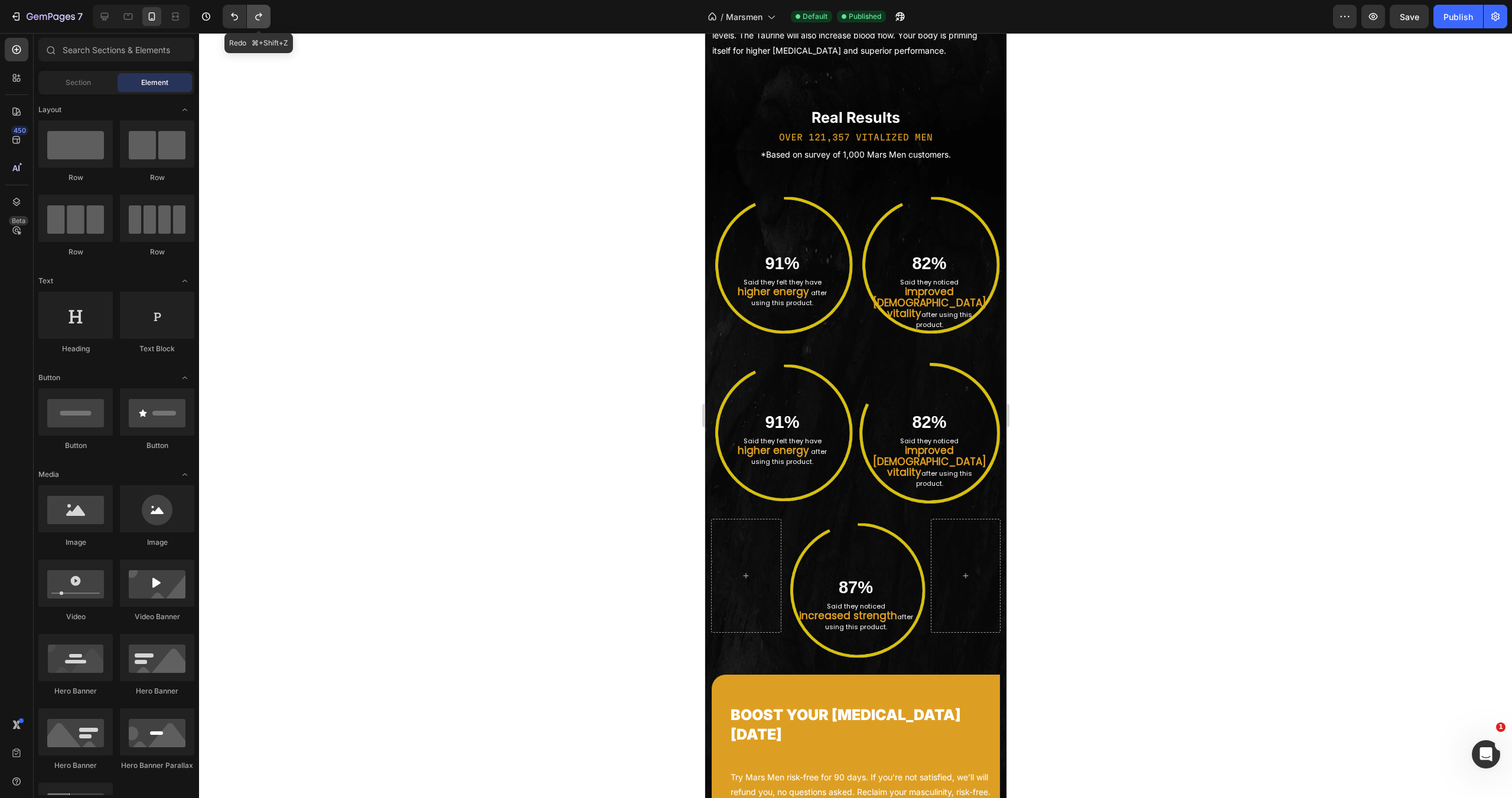
click at [261, 12] on icon "Undo/Redo" at bounding box center [258, 16] width 12 height 12
click at [262, 13] on icon "Undo/Redo" at bounding box center [258, 16] width 12 height 12
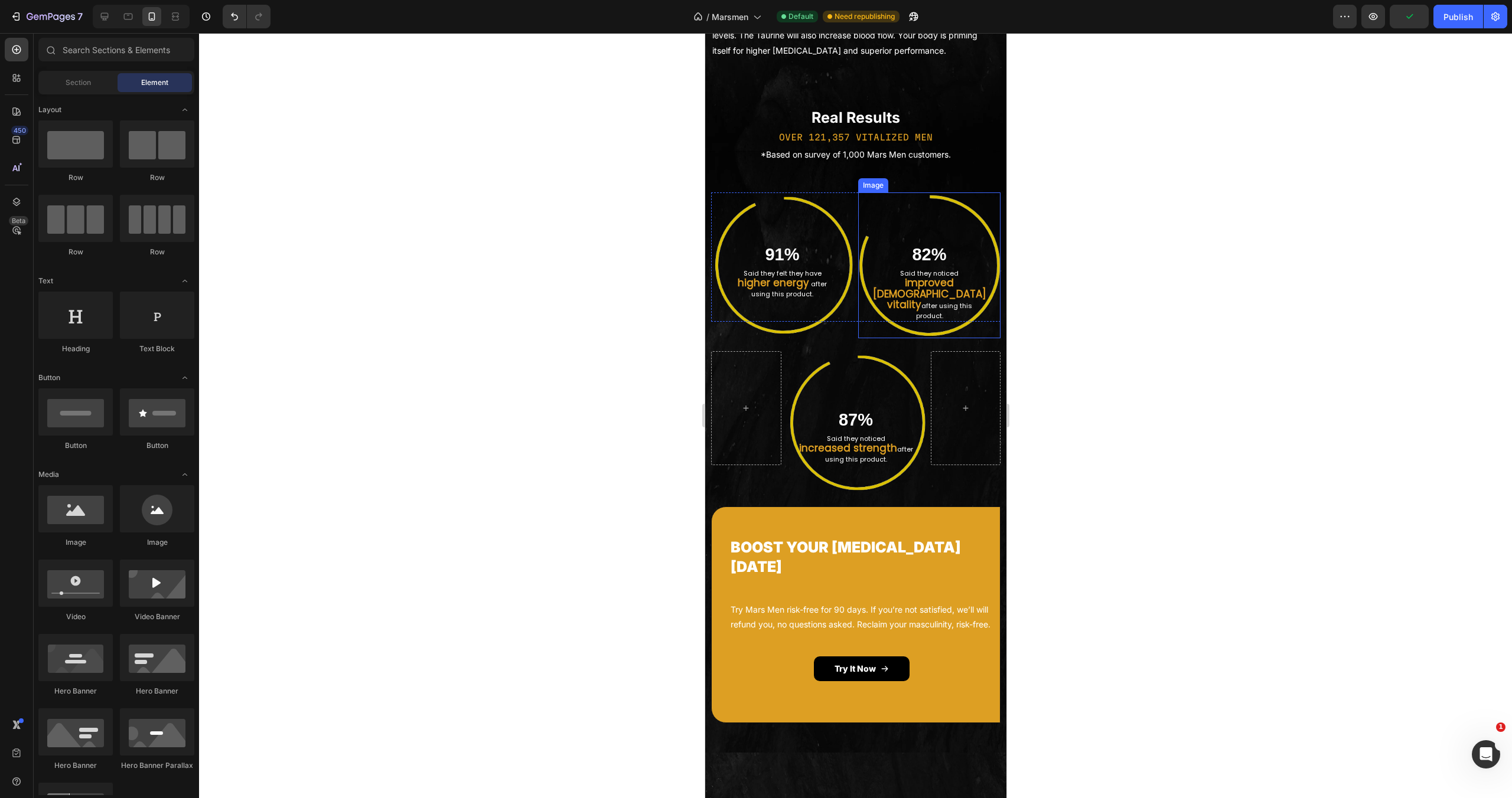
click at [867, 311] on p "vitality after using this" at bounding box center [929, 305] width 128 height 11
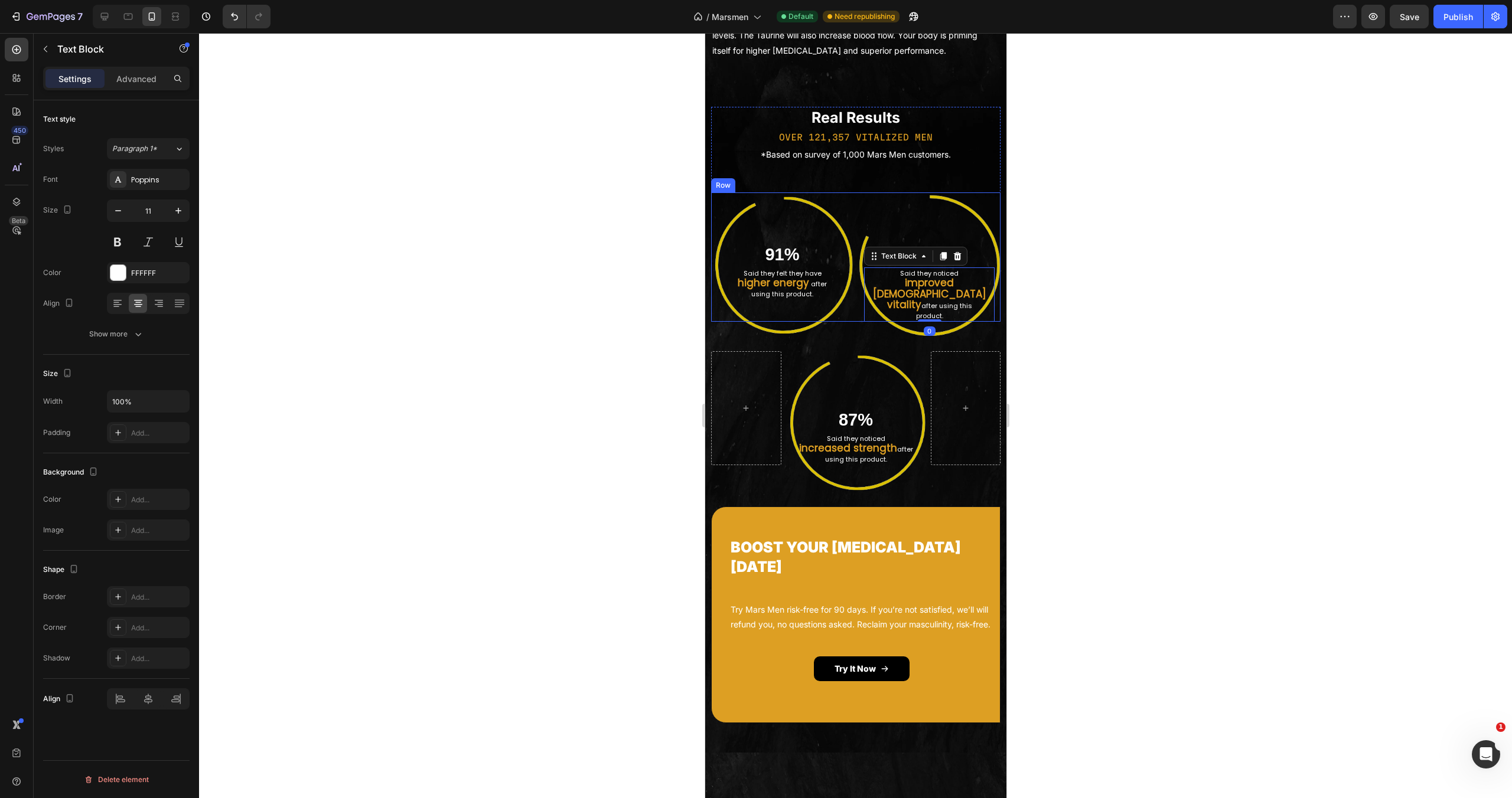
click at [850, 322] on div "Image 91% Heading Said they felt they have higher energy after using this produ…" at bounding box center [855, 257] width 290 height 130
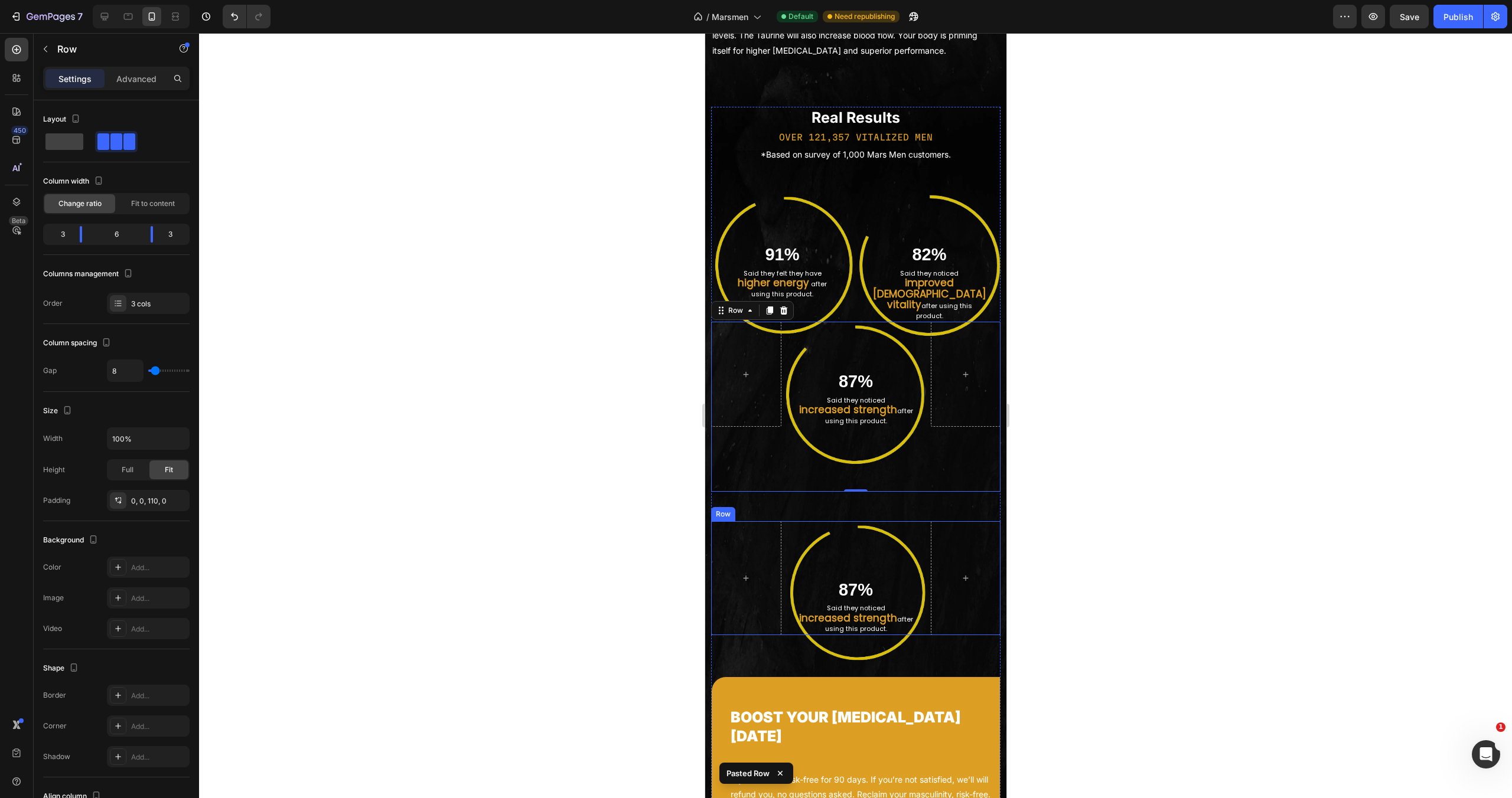
click at [782, 635] on div "Image 87% Heading Said they noticed increased strength after using this product…" at bounding box center [855, 578] width 290 height 114
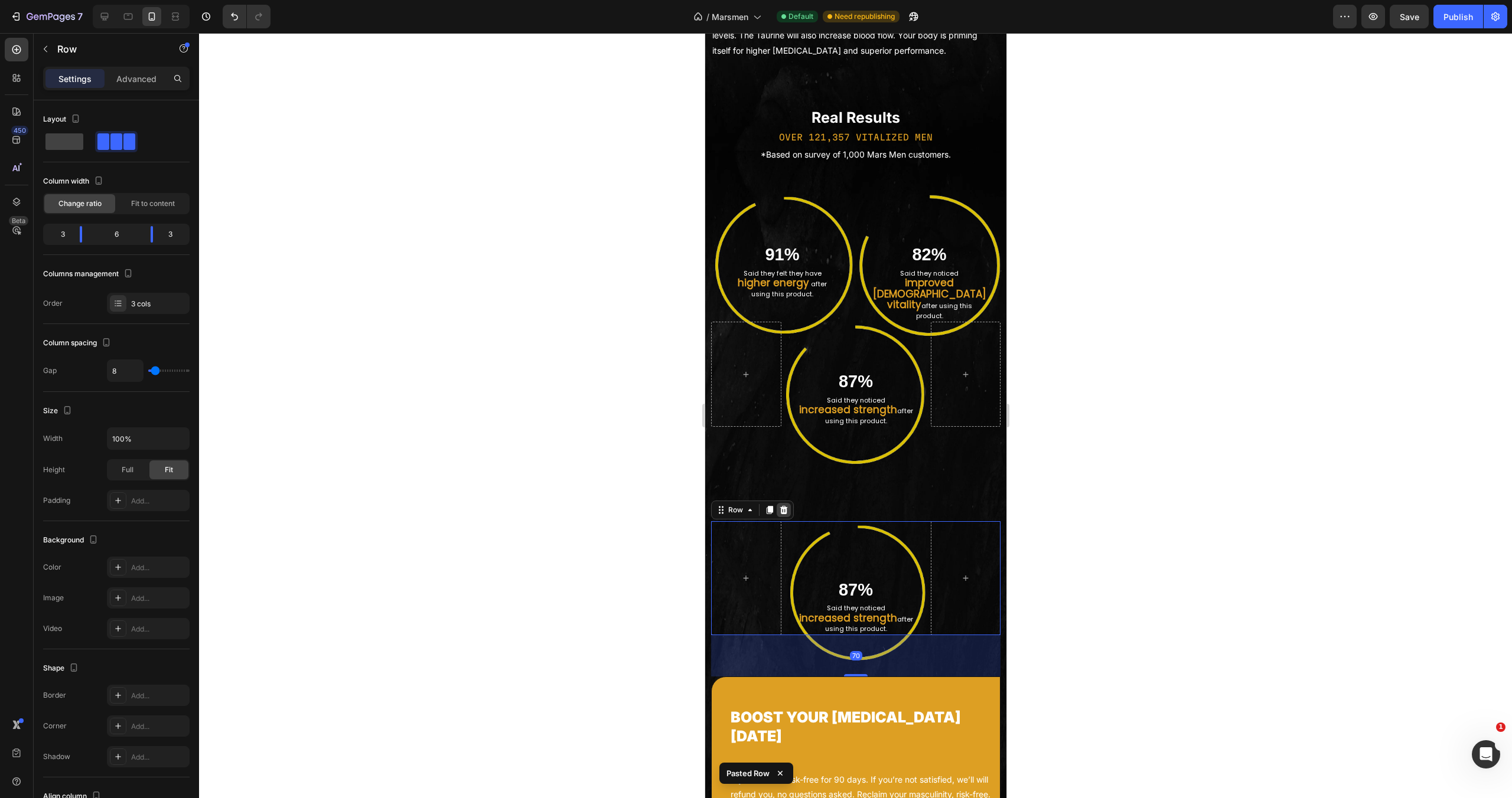
click at [786, 515] on icon at bounding box center [783, 511] width 10 height 10
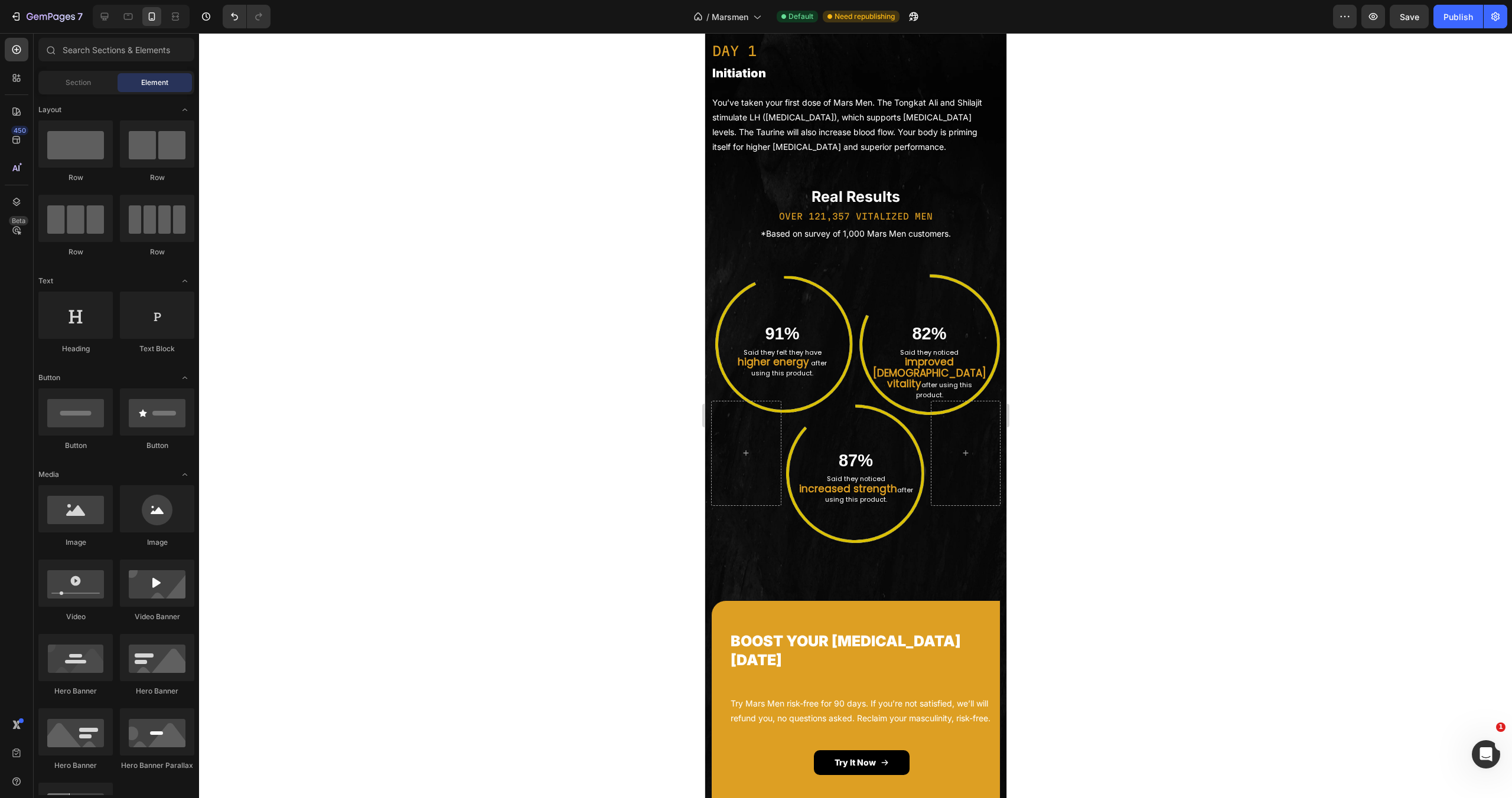
scroll to position [2260, 0]
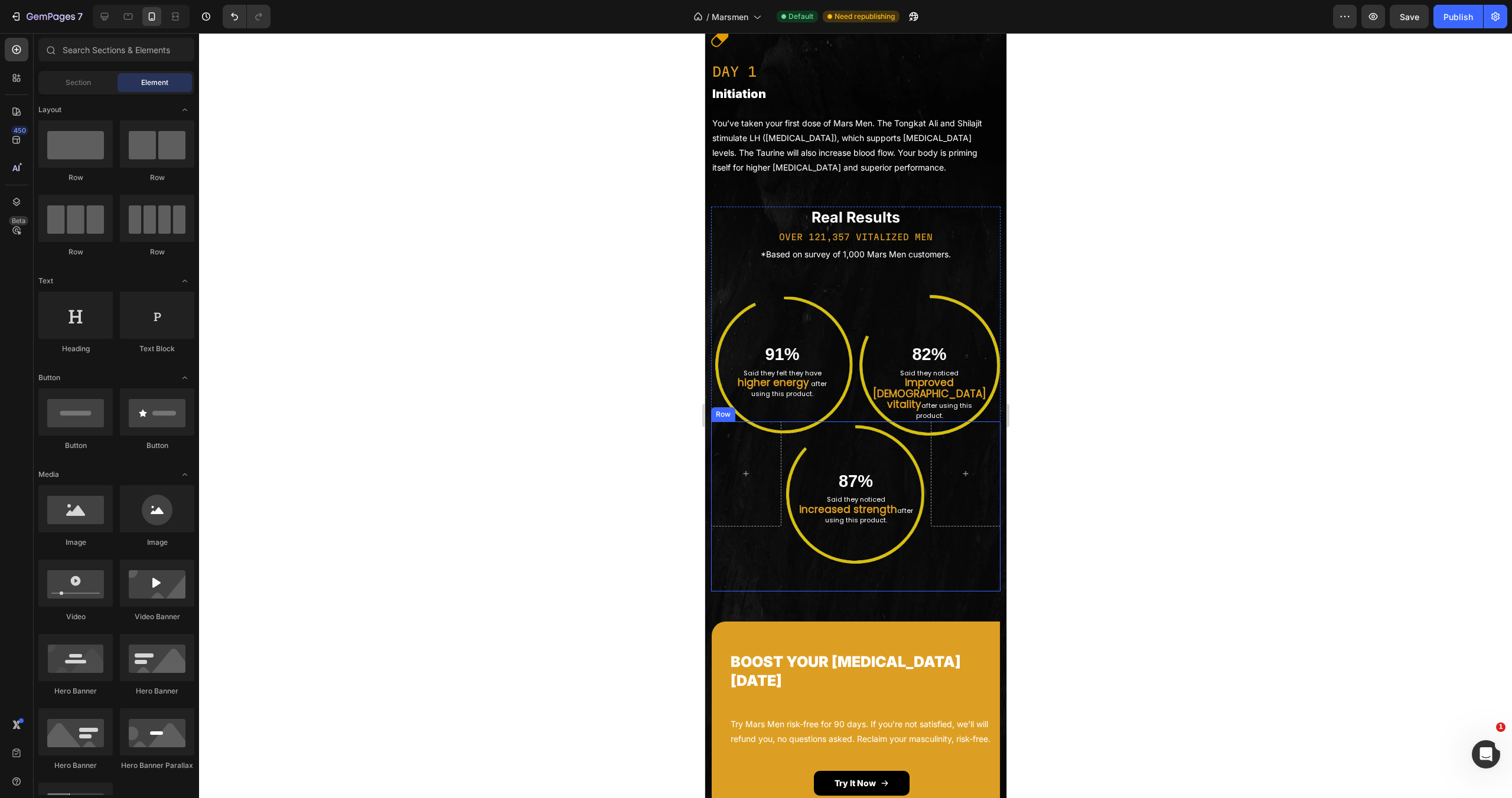
click at [922, 438] on div "Image 87% Heading Said they noticed increased strength after using this product…" at bounding box center [855, 506] width 290 height 170
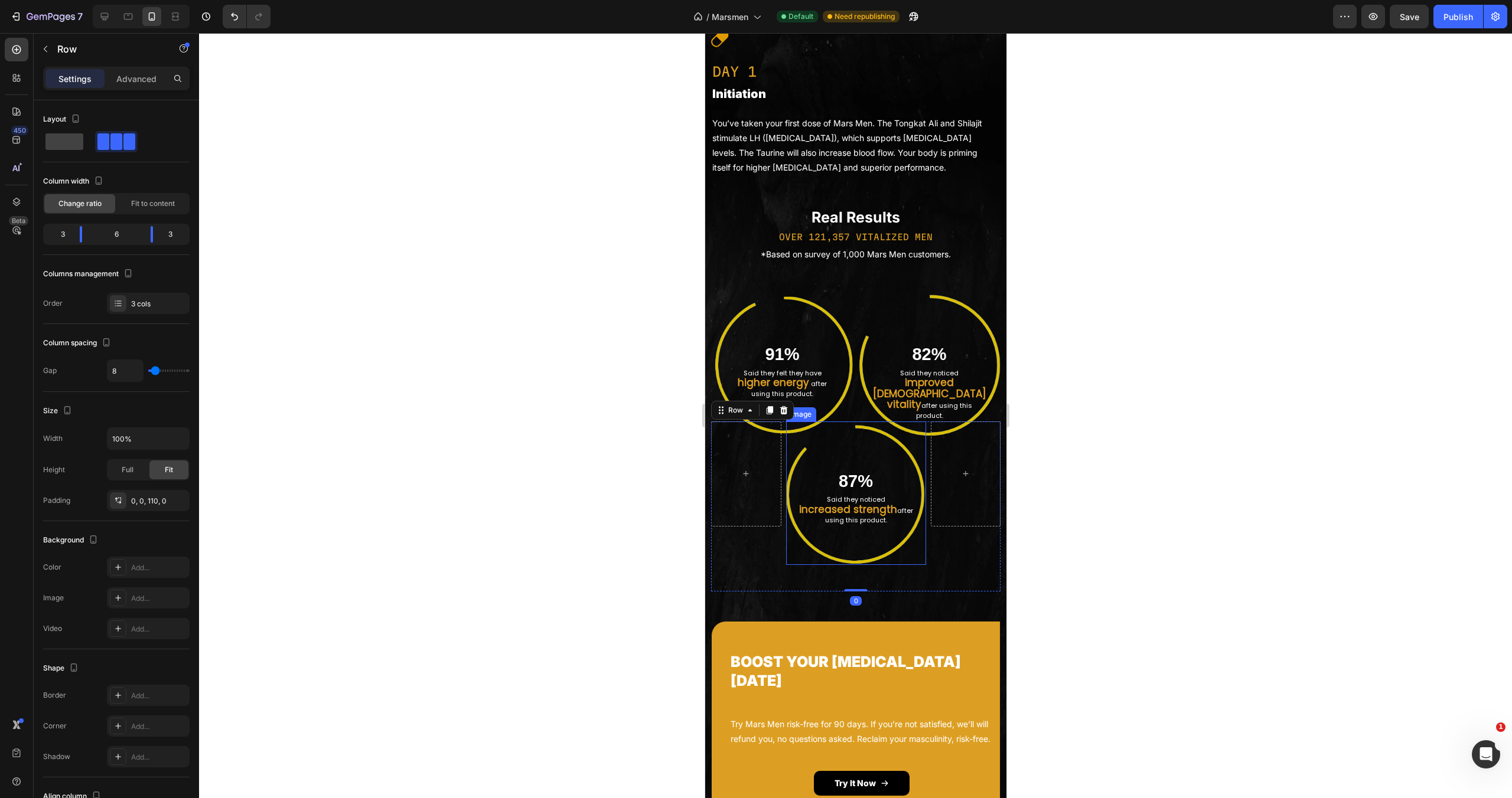
click at [900, 438] on img at bounding box center [856, 493] width 140 height 143
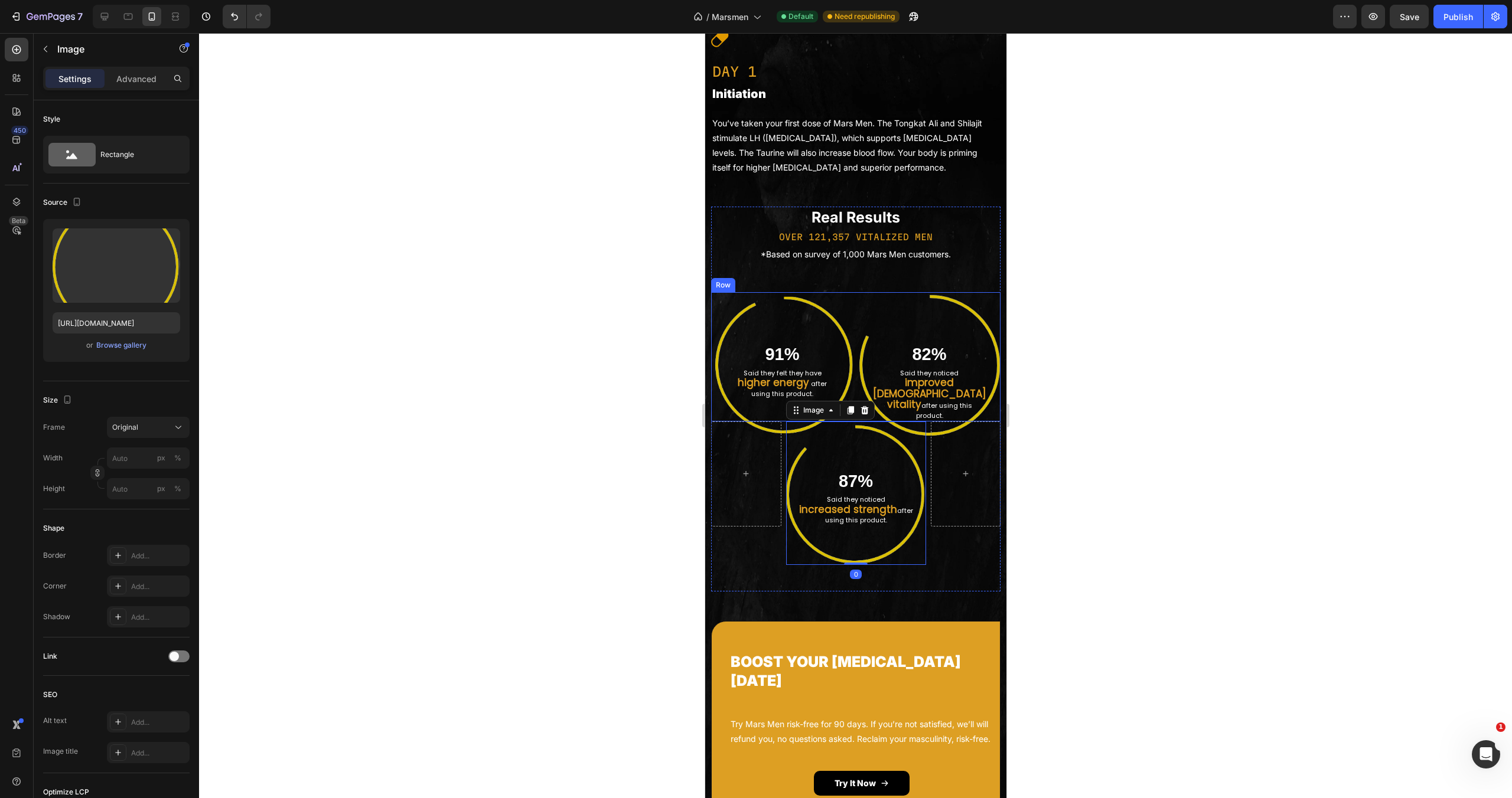
click at [850, 310] on div "Image 91% Heading Said they felt they have higher energy after using this produ…" at bounding box center [855, 357] width 290 height 130
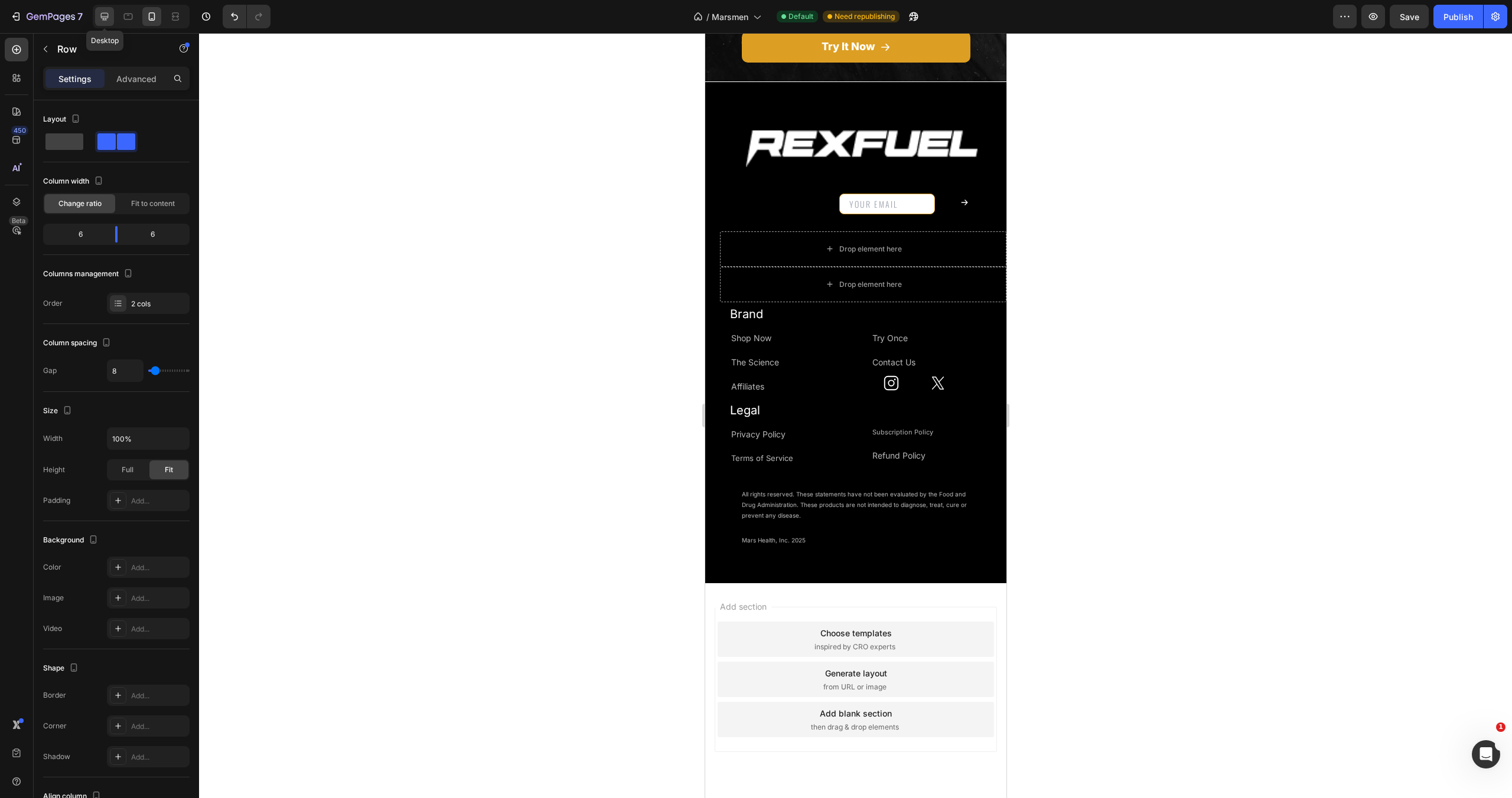
click at [103, 11] on icon at bounding box center [104, 16] width 12 height 12
type input "1200"
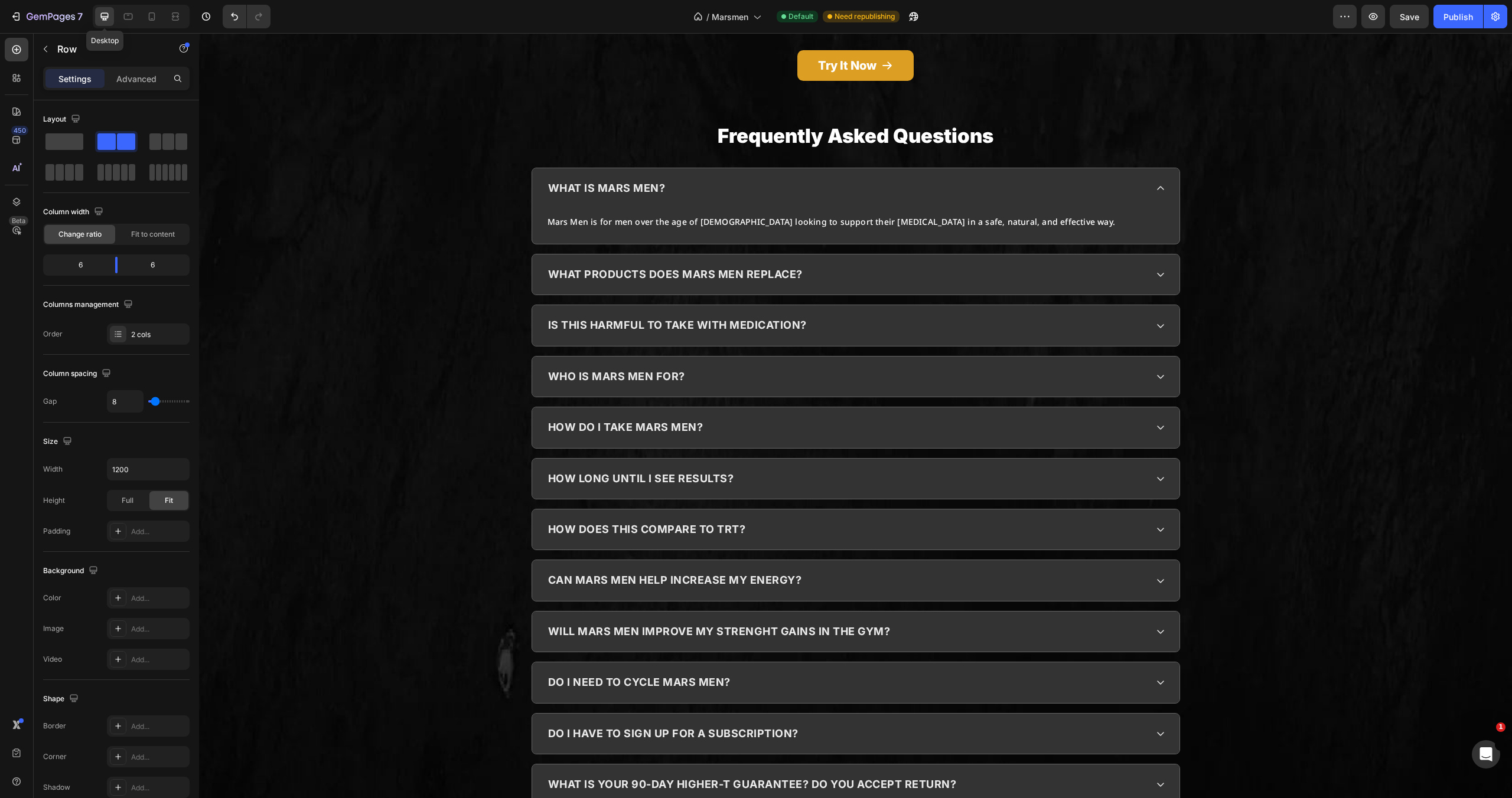
scroll to position [5171, 0]
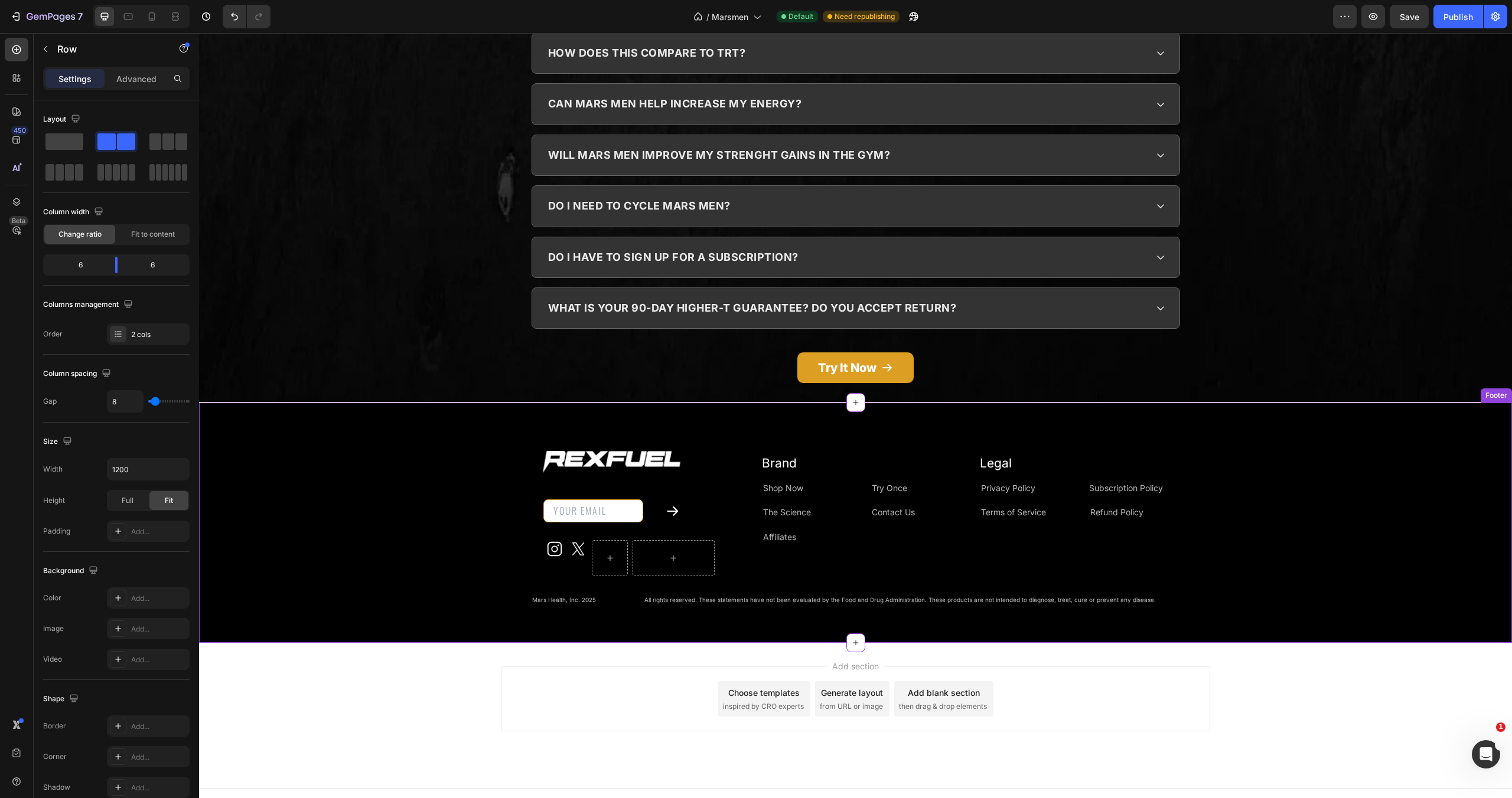
click at [404, 463] on div "Image Email Field Submit Button Row Newsletter Icon Icon [GEOGRAPHIC_DATA] Row …" at bounding box center [855, 523] width 1313 height 202
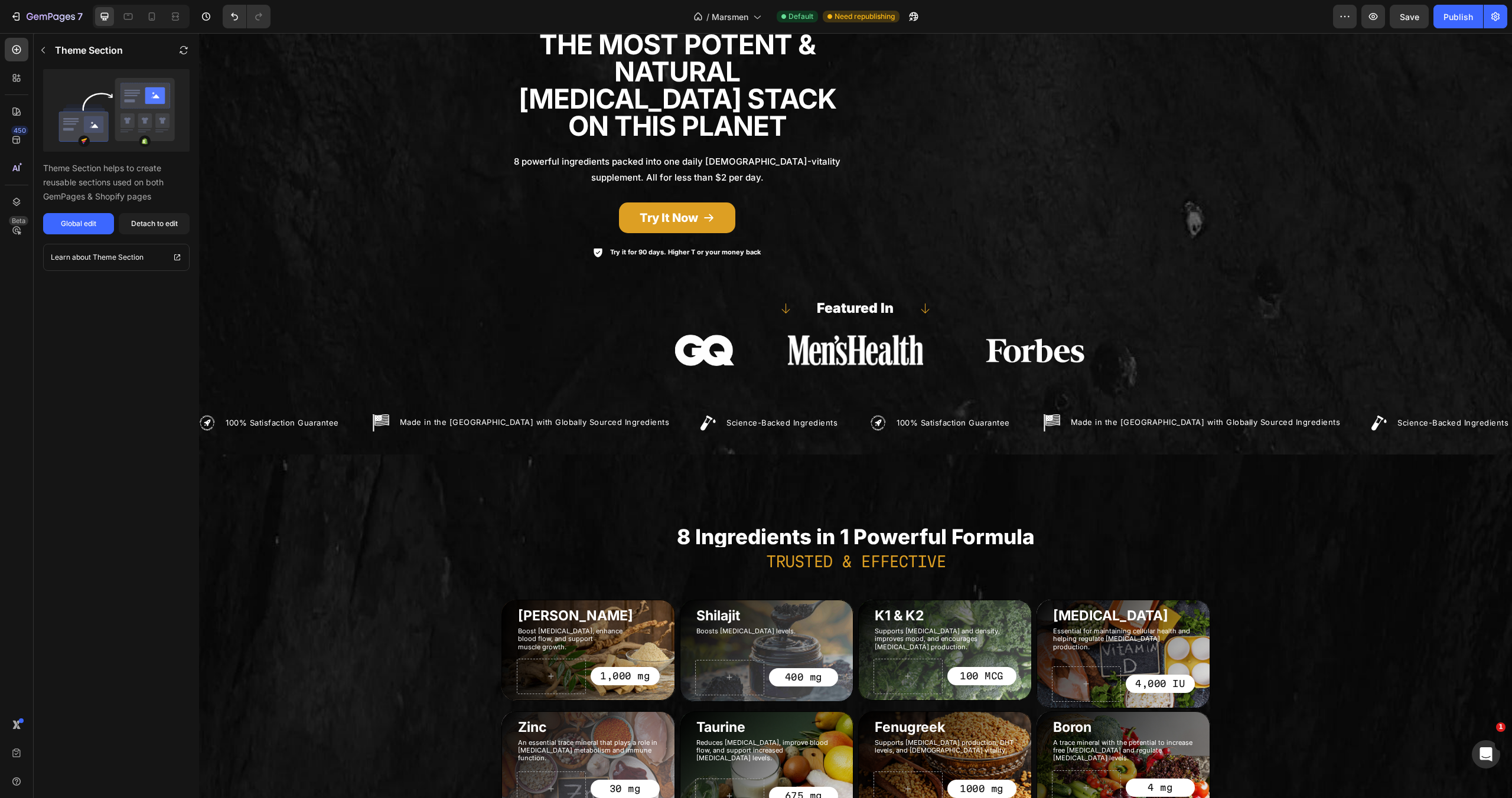
scroll to position [0, 0]
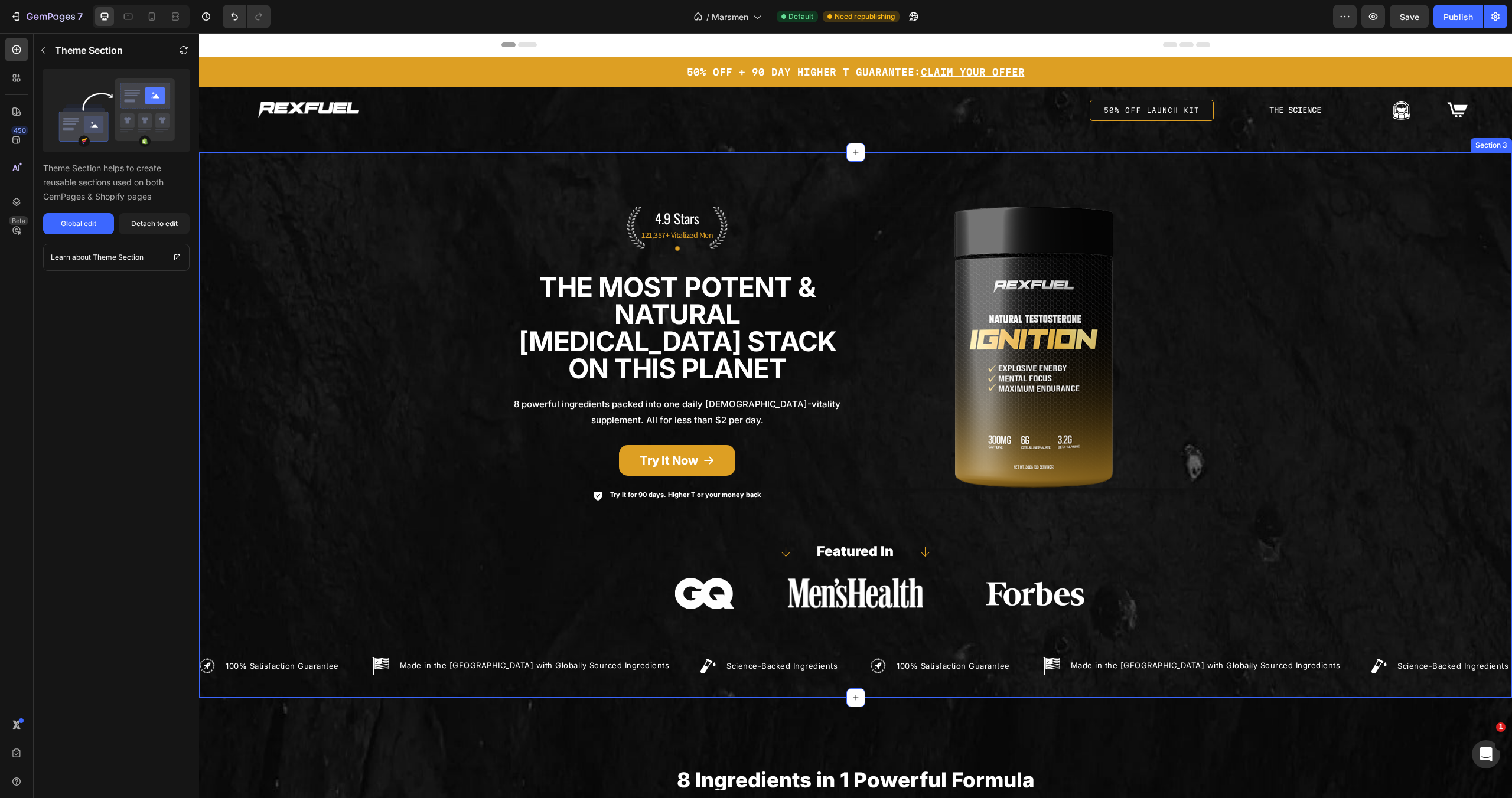
click at [1294, 269] on div "Icon Image Image Image Image Row Row Image 4.9 Stars Text Block 121,357+ Vitali…" at bounding box center [855, 425] width 1313 height 508
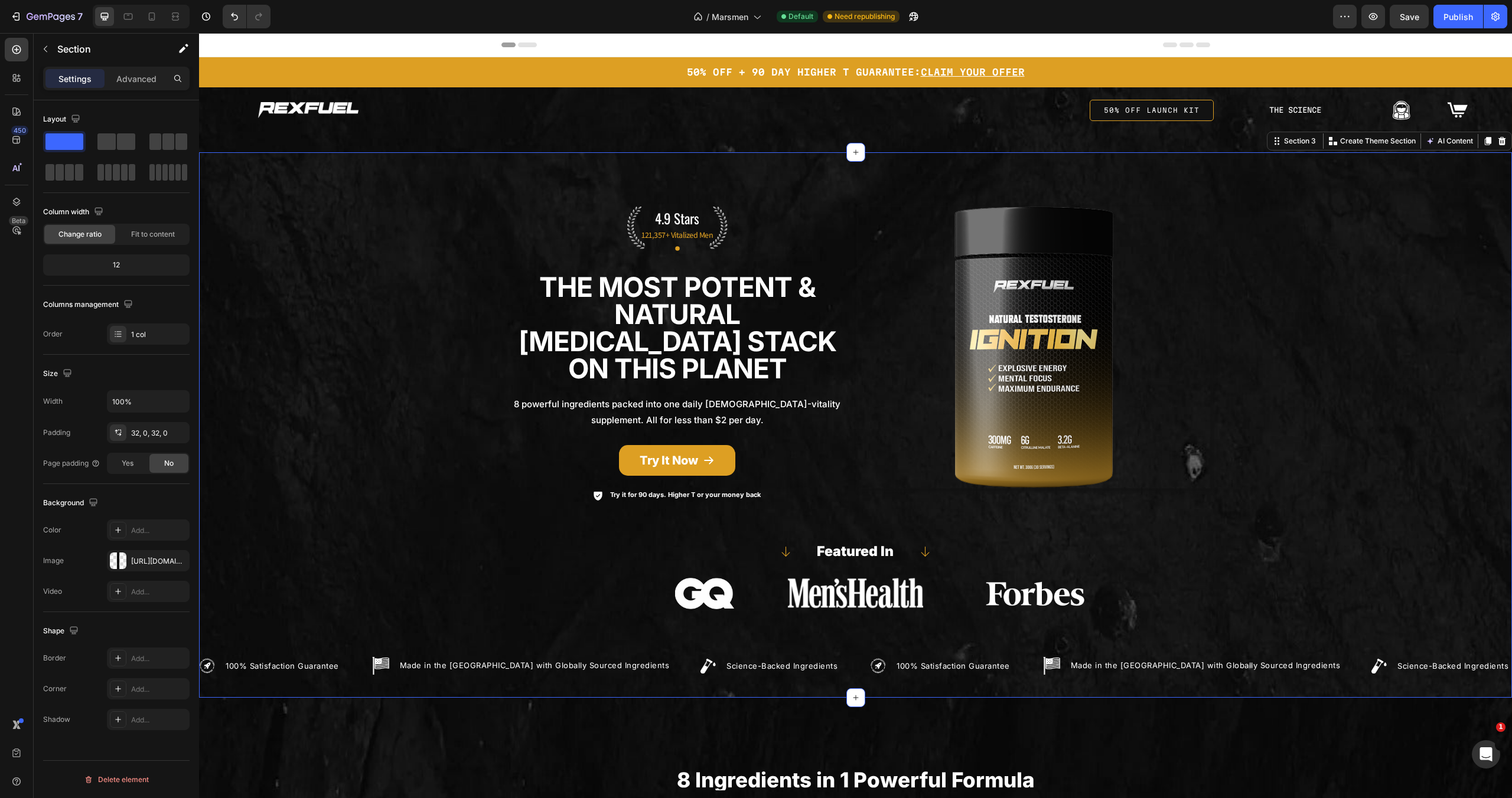
click at [1305, 254] on div "Icon Image Image Image Image Row Row Image 4.9 Stars Text Block 121,357+ Vitali…" at bounding box center [855, 425] width 1313 height 508
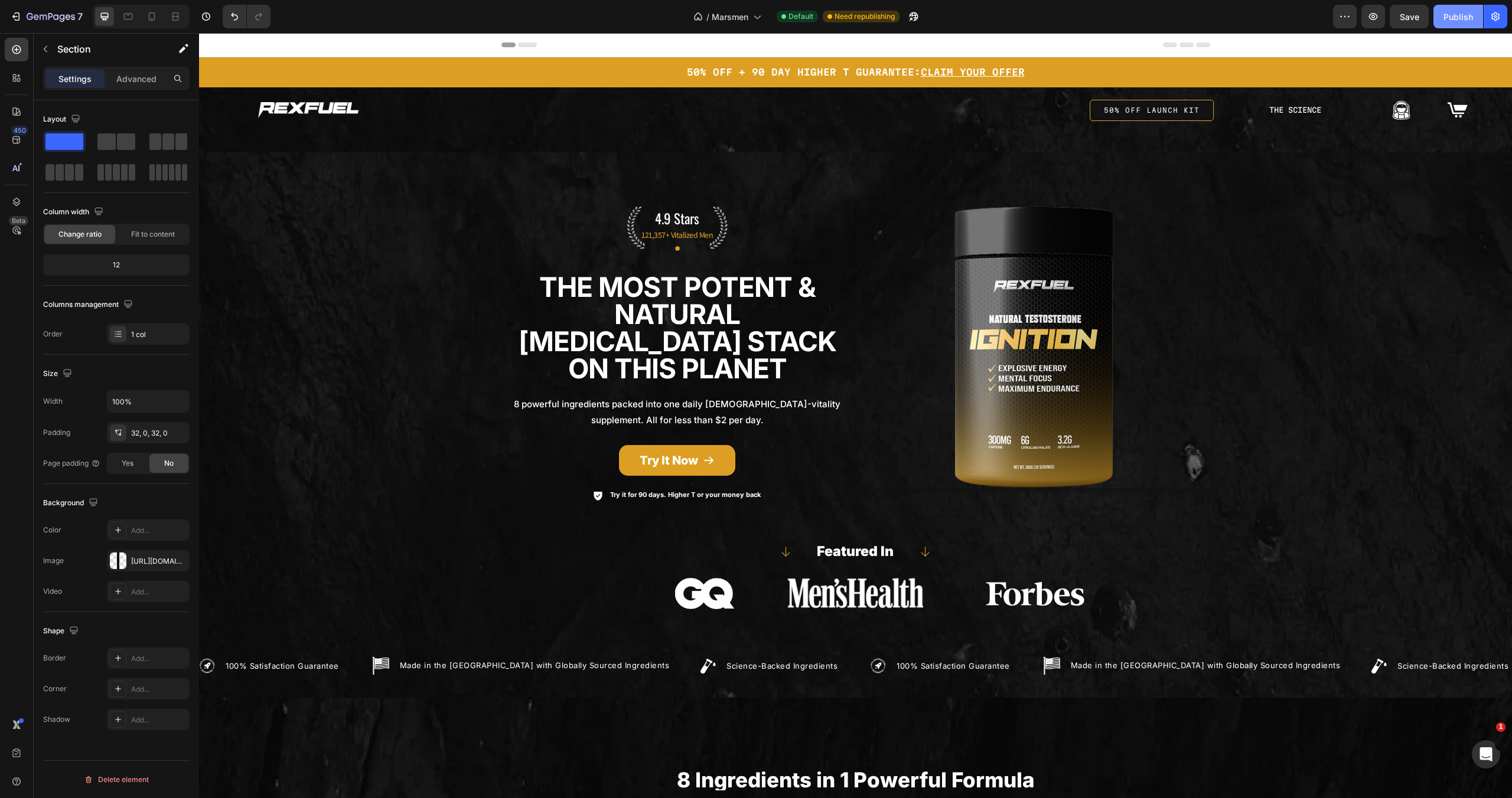
click at [1450, 22] on div "Publish" at bounding box center [1458, 17] width 30 height 12
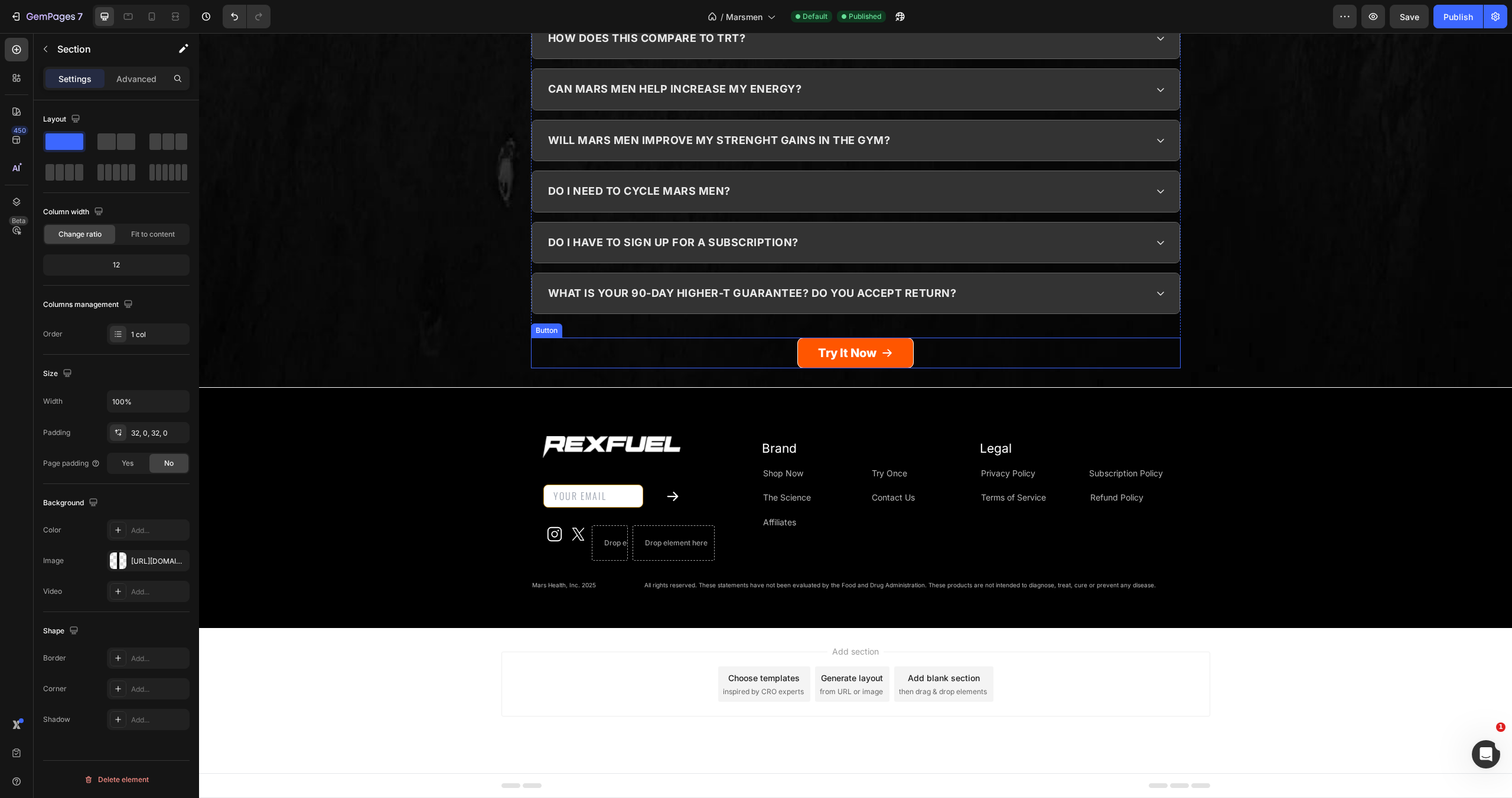
scroll to position [5461, 0]
click at [795, 211] on div "do i need to cycle mars men?" at bounding box center [856, 191] width 647 height 40
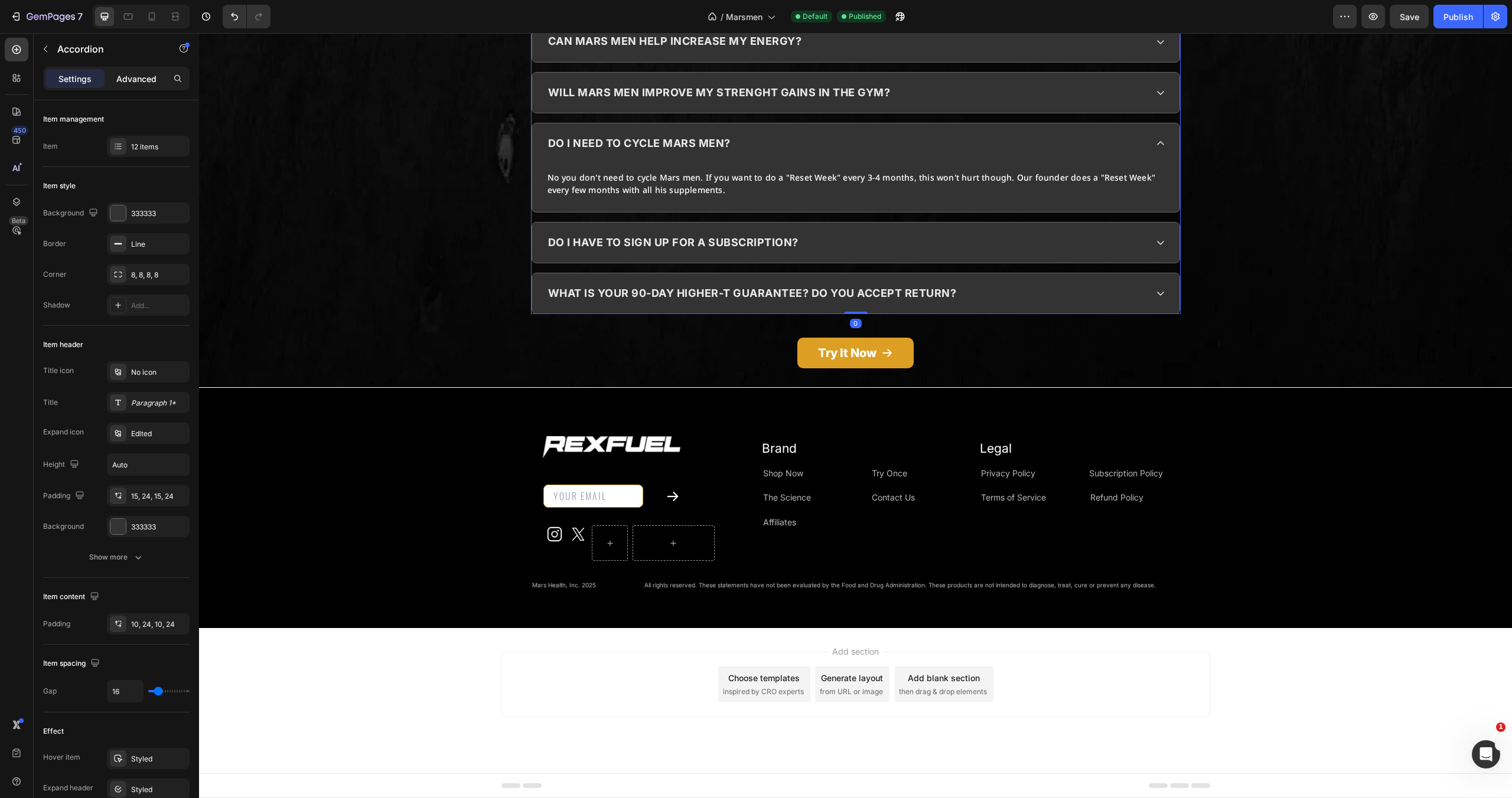
click at [157, 80] on div "Advanced" at bounding box center [136, 78] width 59 height 19
type input "100%"
type input "100"
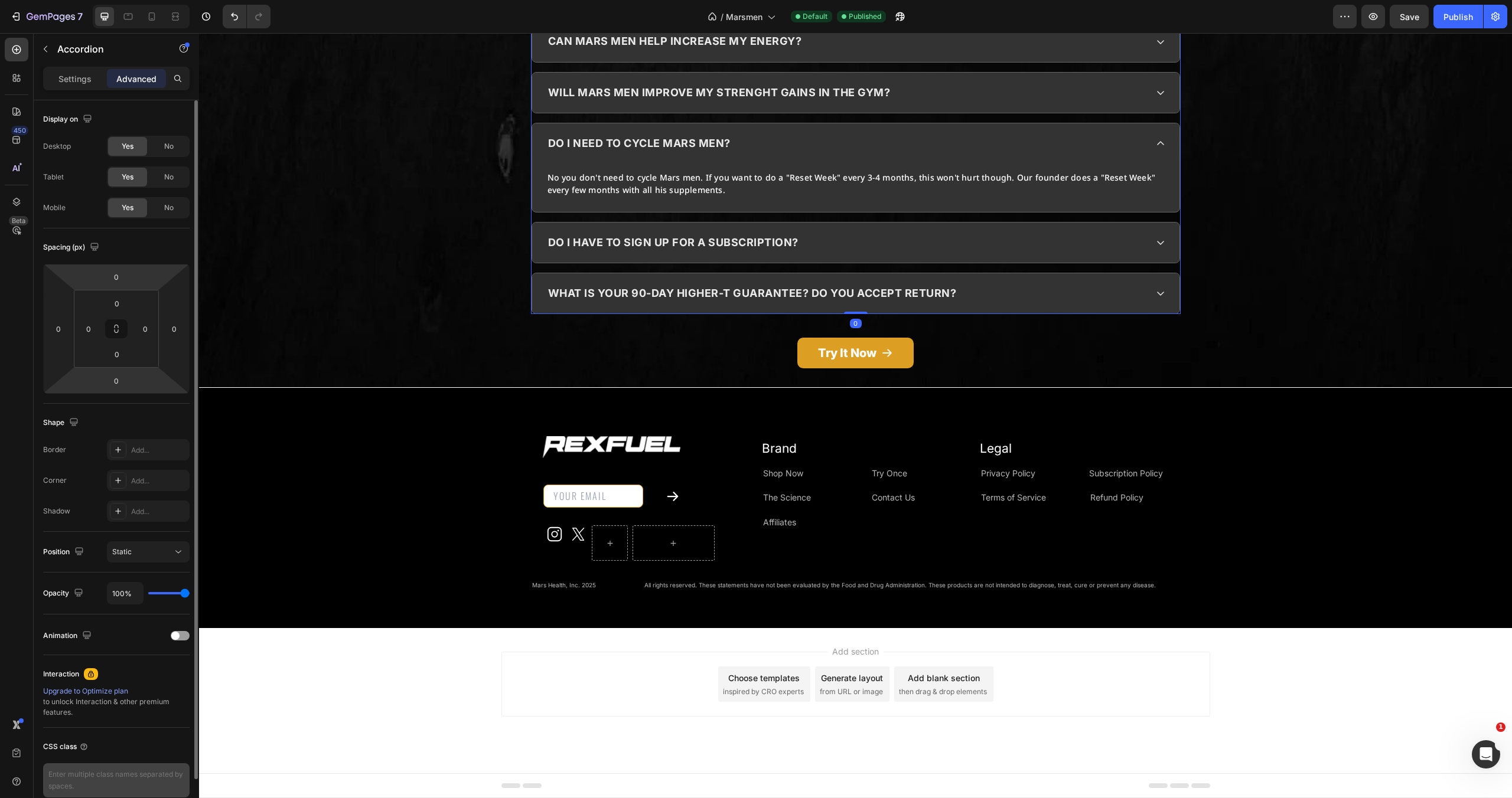
scroll to position [56, 0]
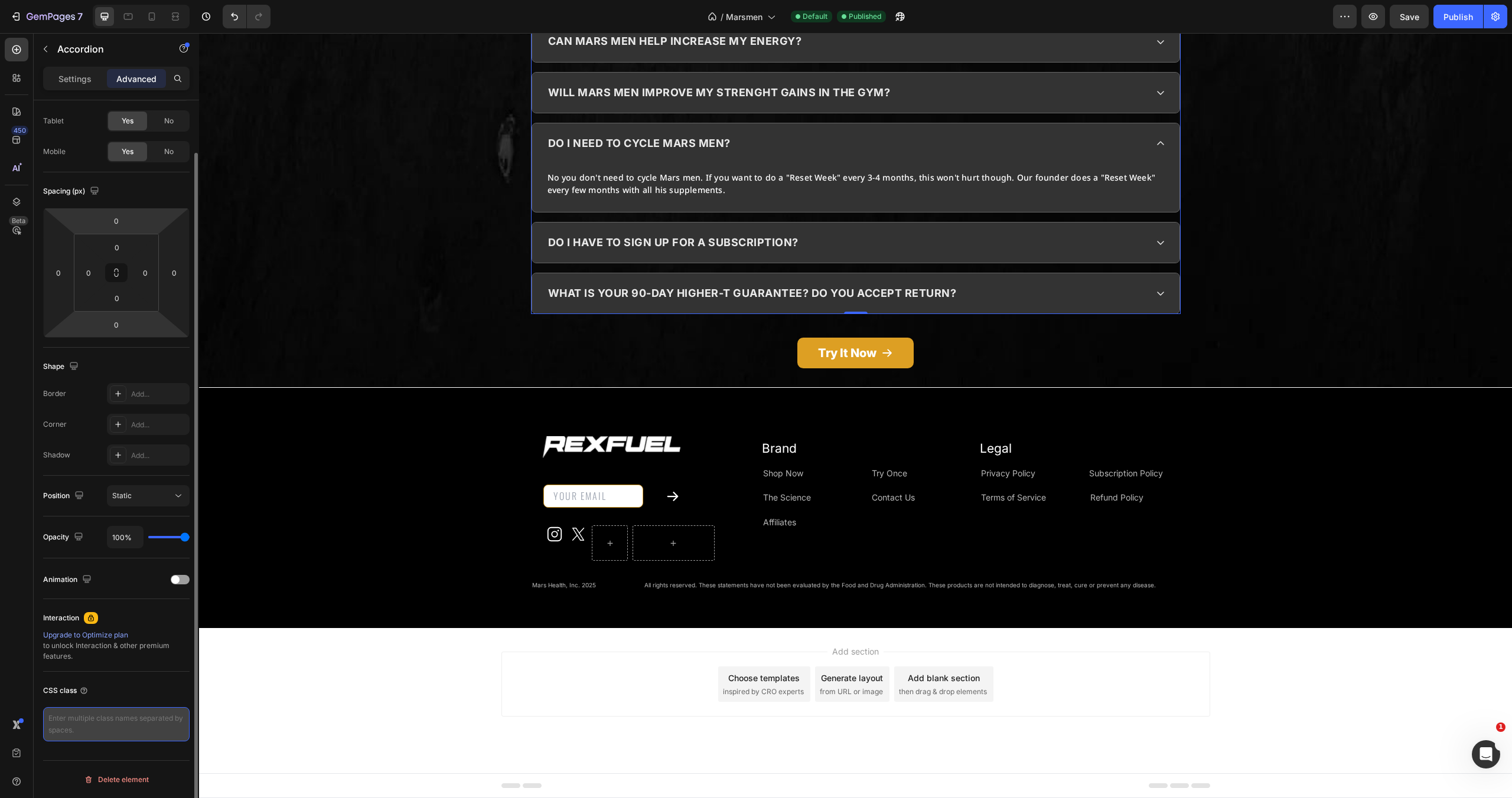
click at [100, 713] on textarea at bounding box center [116, 724] width 146 height 34
paste textarea "faq-accordion"
type textarea "faq-accordion"
click at [141, 694] on div "CSS class" at bounding box center [116, 691] width 146 height 19
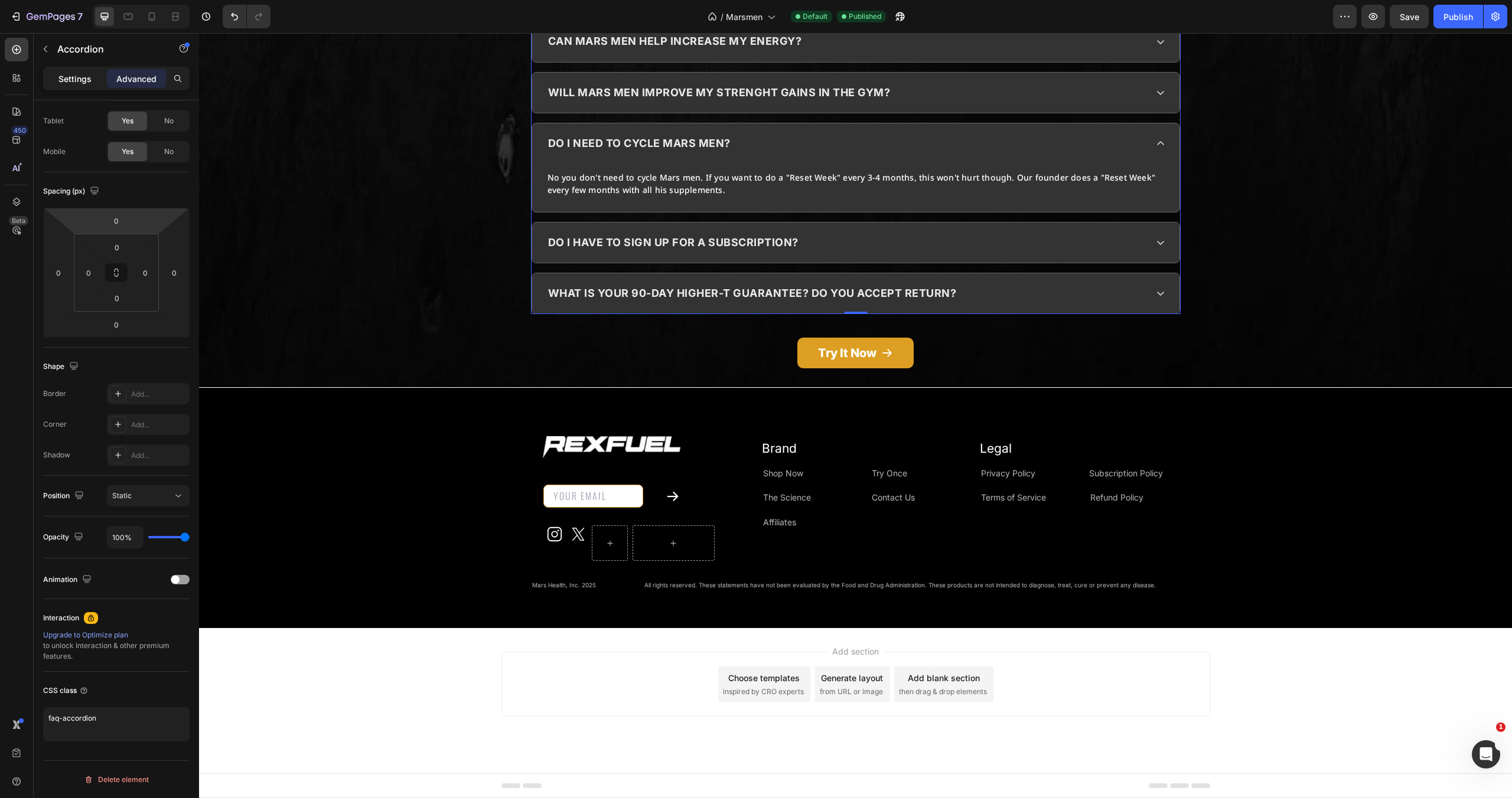
click at [75, 81] on p "Settings" at bounding box center [75, 79] width 33 height 12
type input "16"
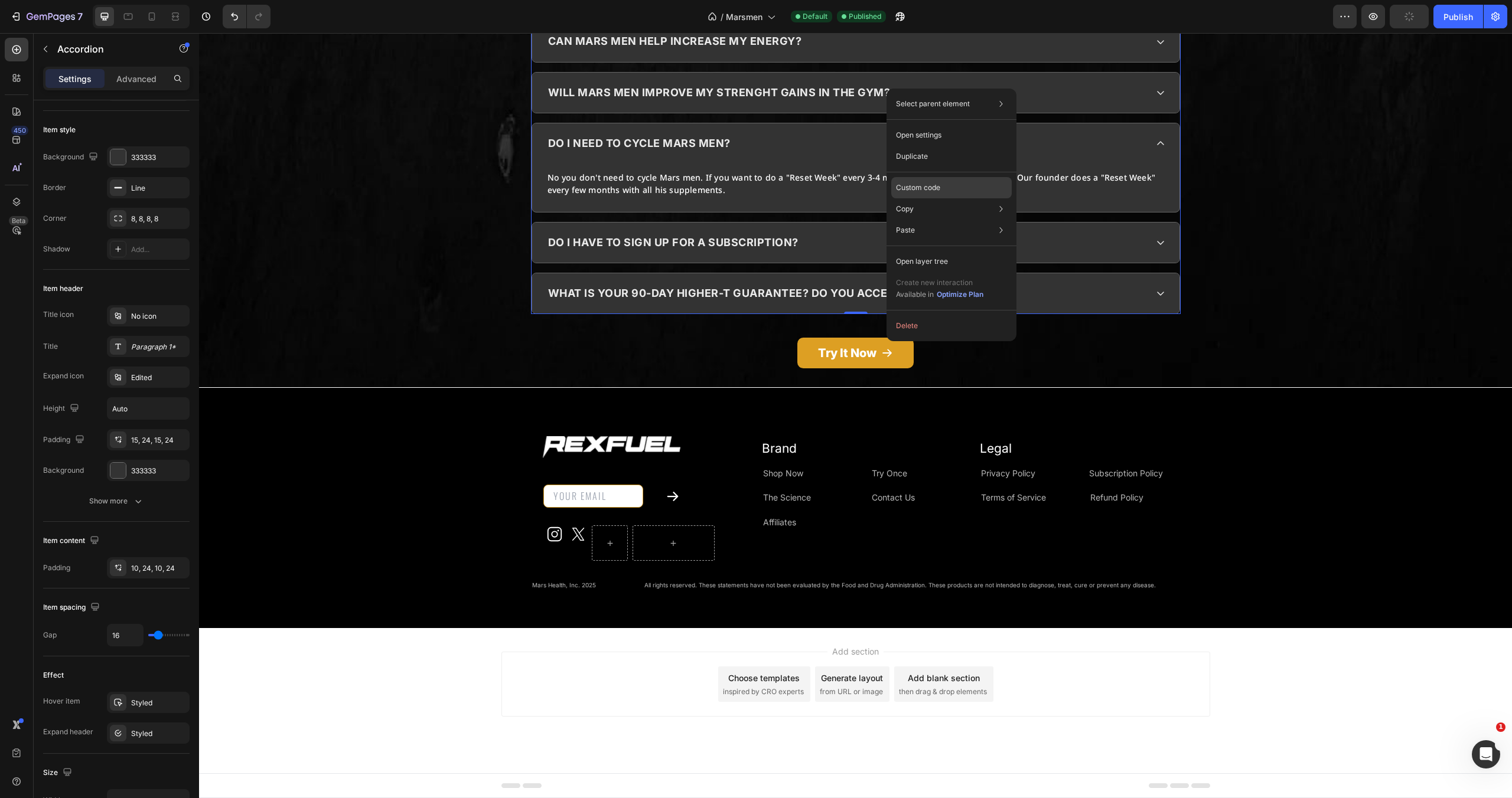
click at [912, 220] on div "Custom code" at bounding box center [951, 230] width 121 height 21
type input "100%"
type input "100"
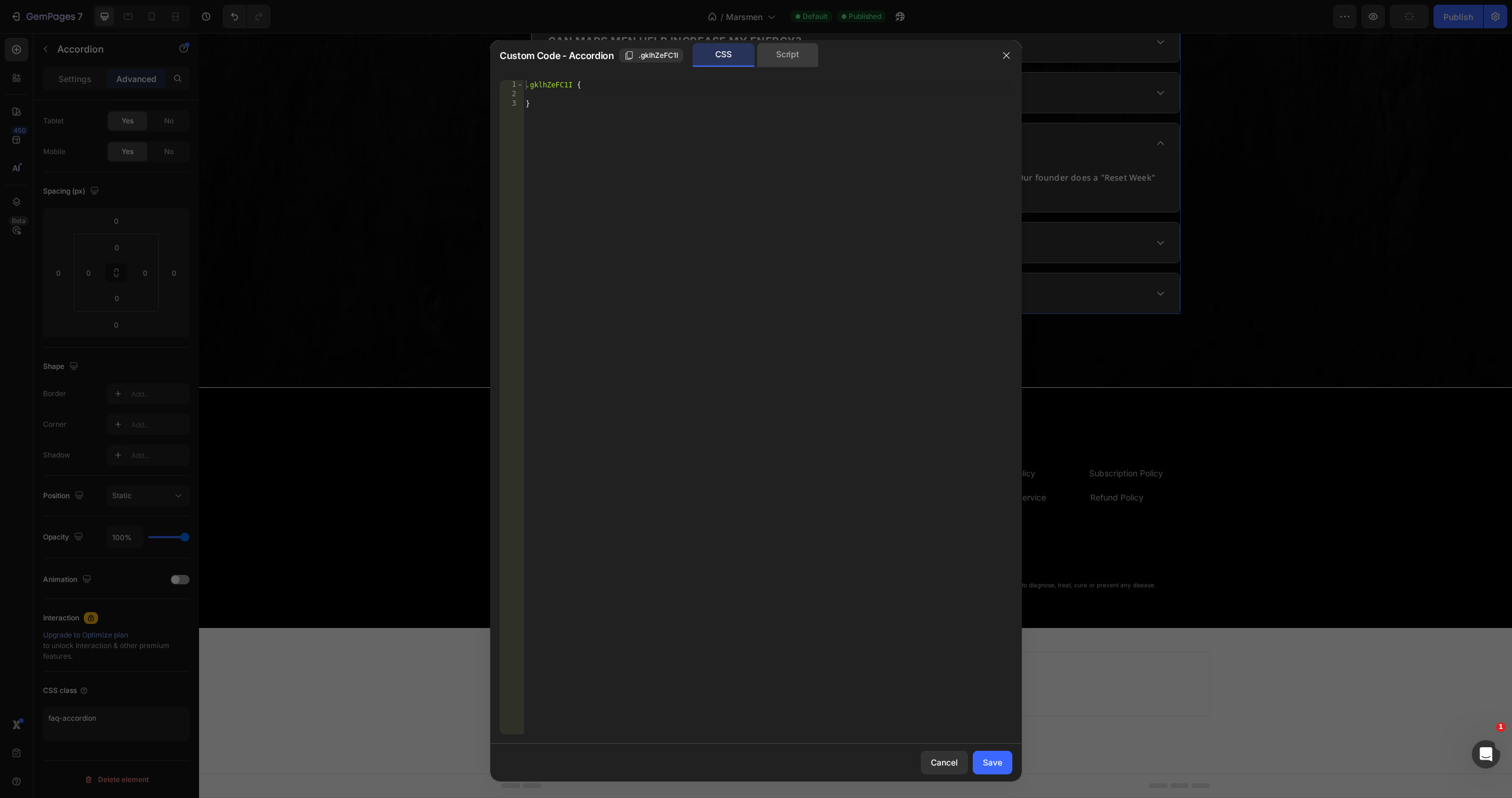
click at [786, 54] on div "Script" at bounding box center [788, 55] width 62 height 24
type textarea "//const currentElement = document.getElementsByClassName('gklhZeFC1I');"
click at [654, 102] on div "//const currentElement = document.getElementsByClassName('gklhZeFC1I');" at bounding box center [768, 417] width 489 height 673
paste textarea
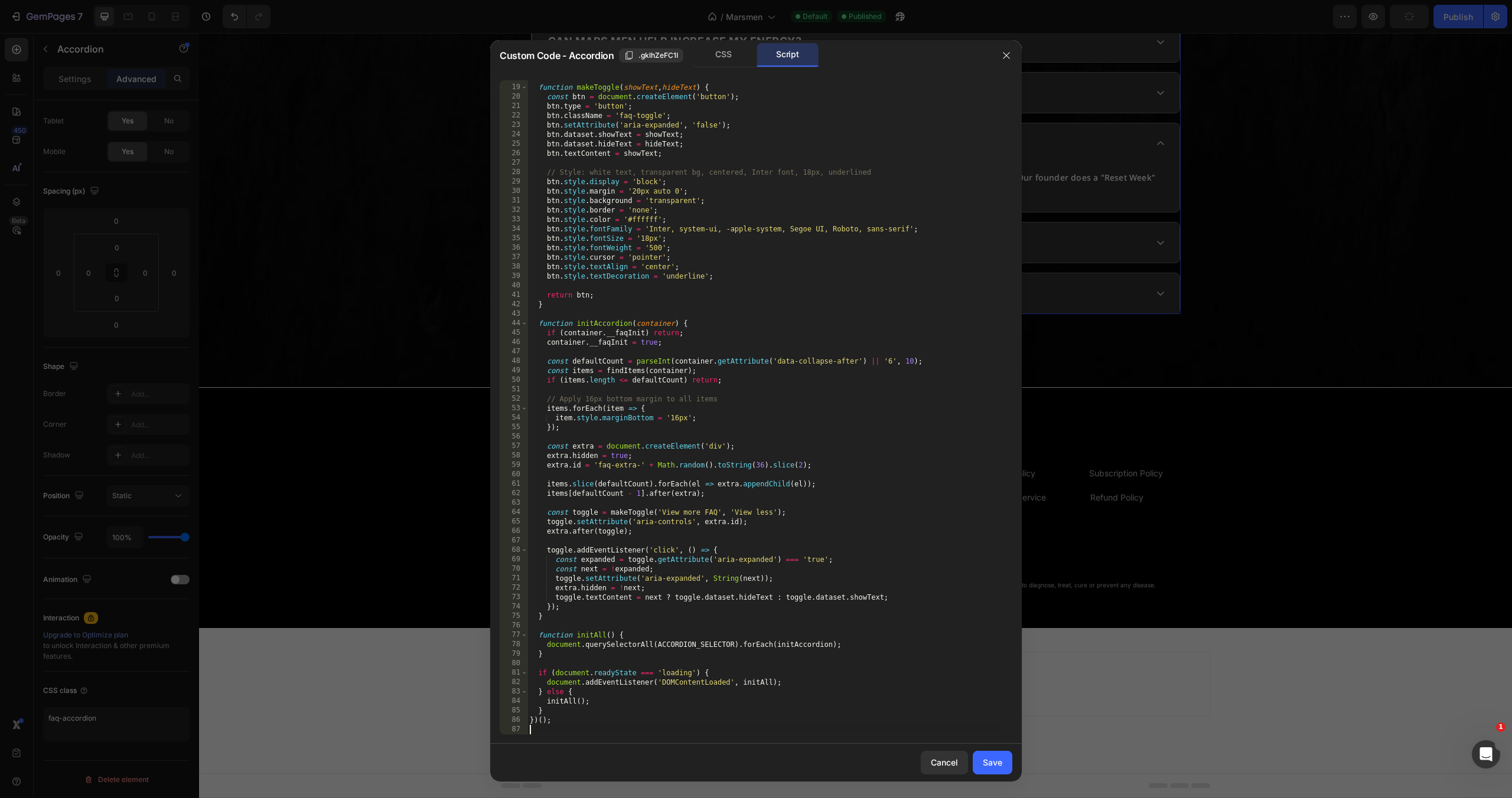
scroll to position [168, 0]
click at [1002, 765] on div "Save" at bounding box center [992, 763] width 19 height 12
type input "16"
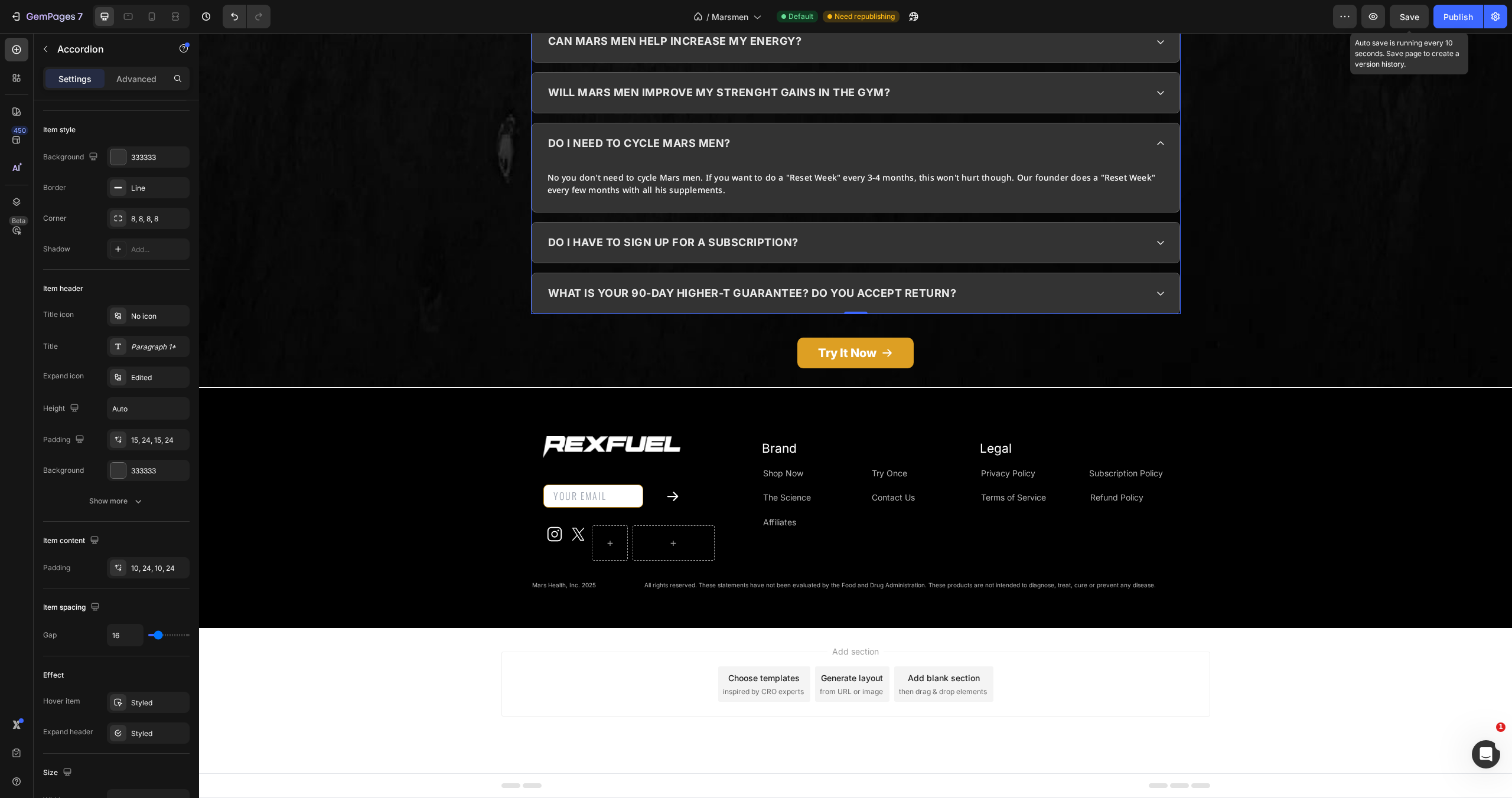
click at [1454, 17] on div "Publish" at bounding box center [1458, 17] width 30 height 12
click at [920, 12] on icon "button" at bounding box center [913, 16] width 12 height 12
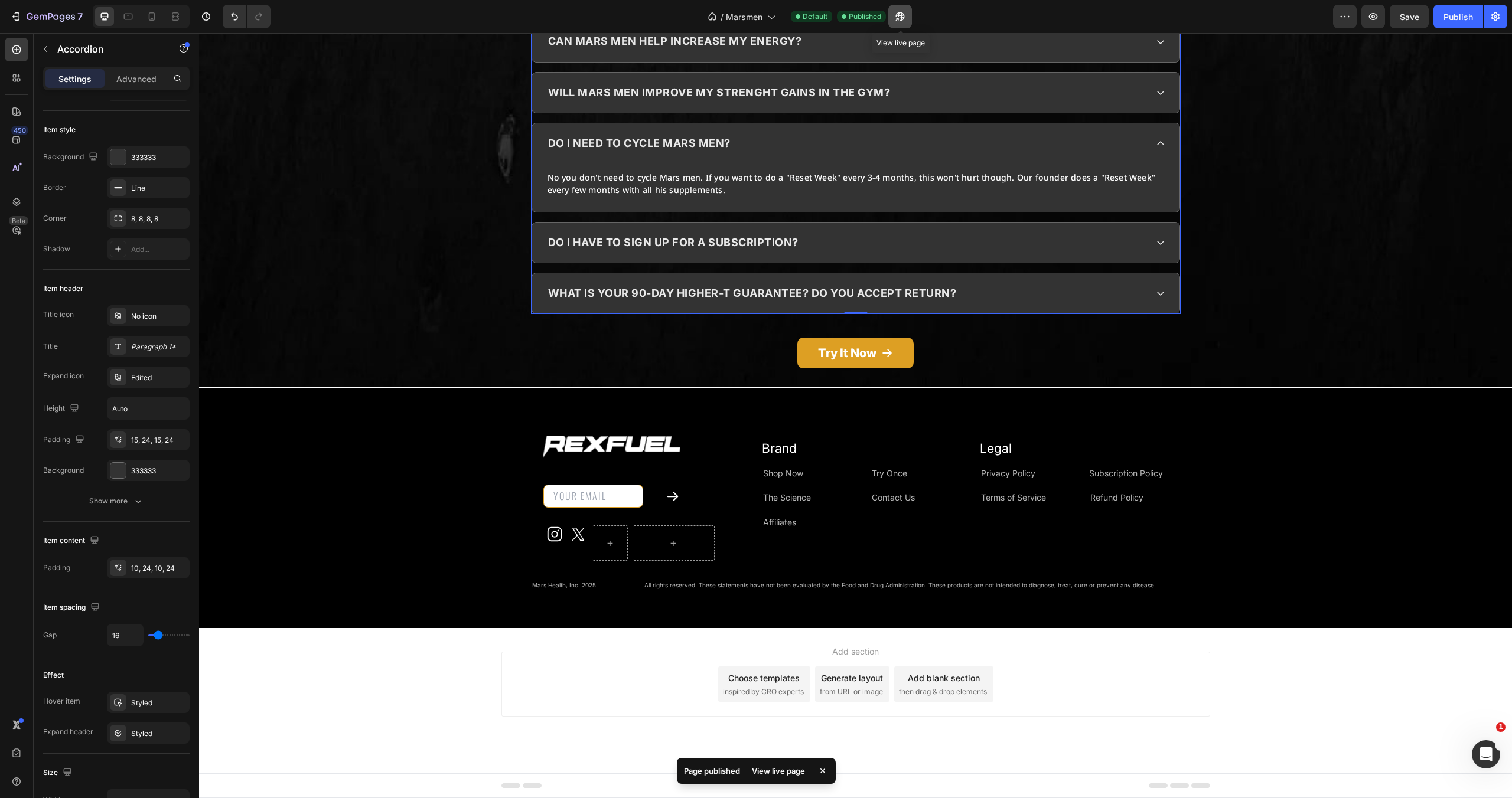
click at [906, 19] on icon "button" at bounding box center [900, 16] width 12 height 12
click at [750, 51] on p "can mars men help increase my energy?" at bounding box center [675, 41] width 254 height 19
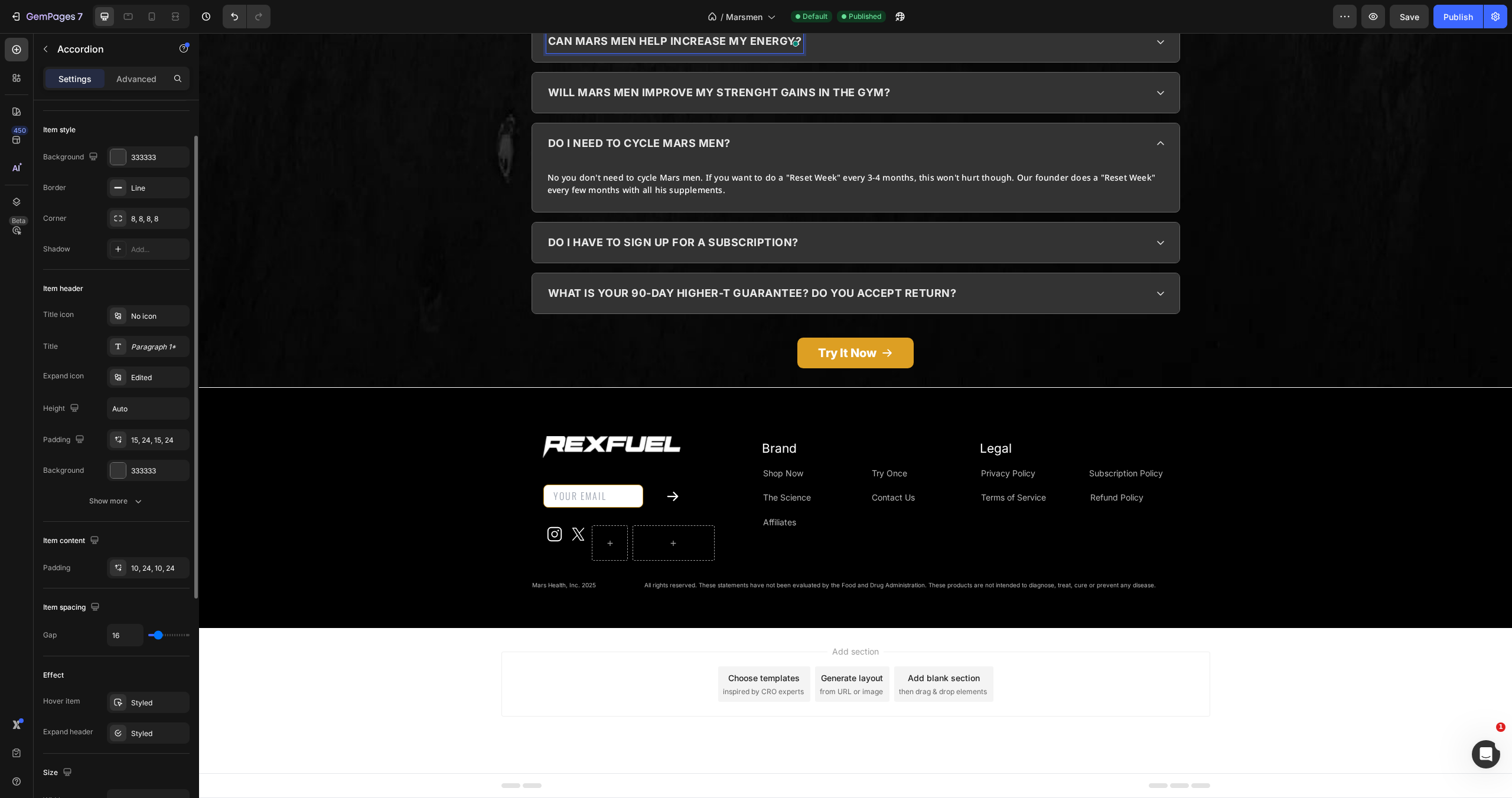
type input "0"
drag, startPoint x: 161, startPoint y: 635, endPoint x: 86, endPoint y: 635, distance: 75.0
type input "0"
click at [148, 635] on input "range" at bounding box center [169, 635] width 42 height 2
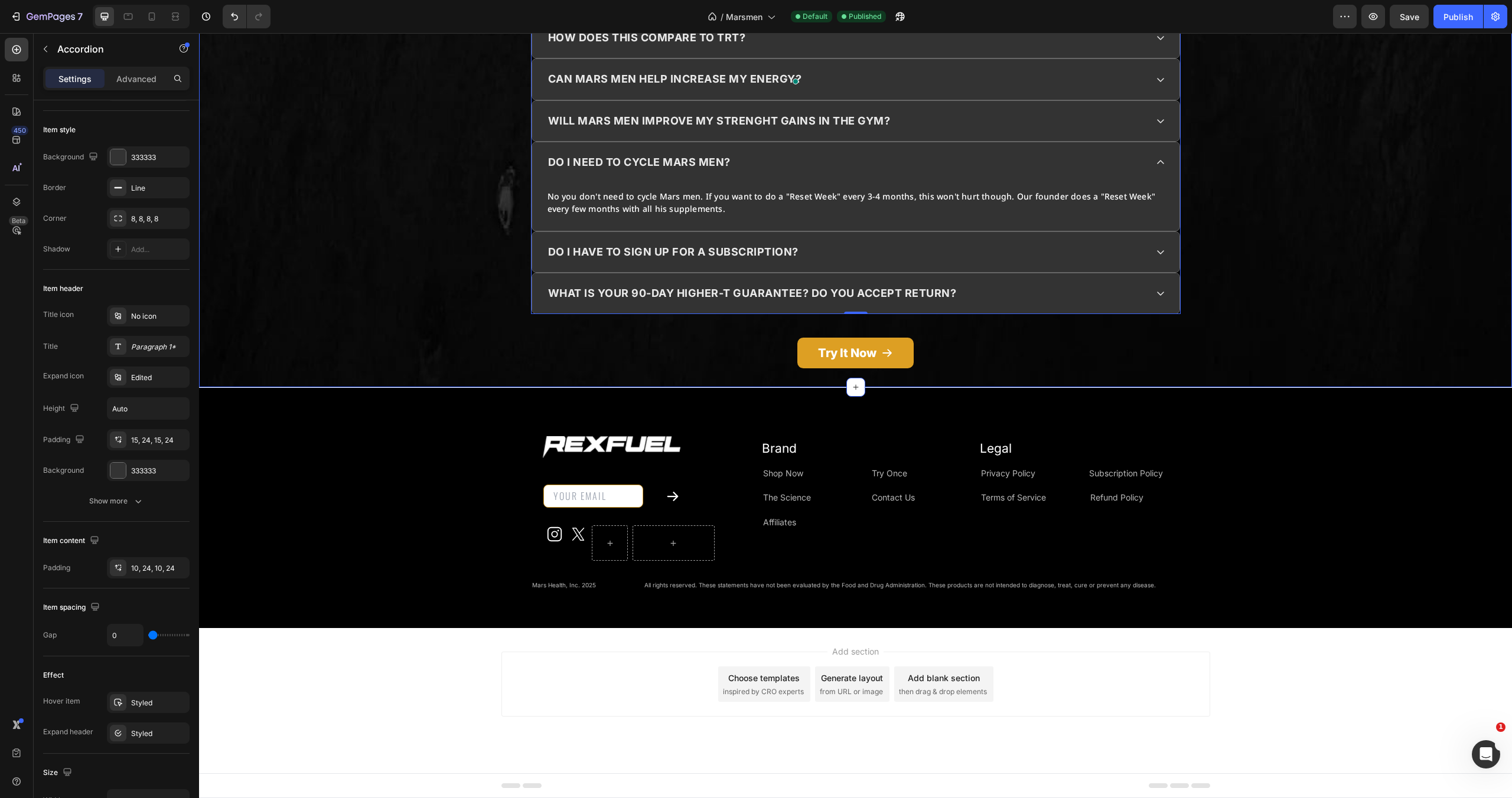
scroll to position [5414, 0]
click at [1450, 19] on div "Publish" at bounding box center [1458, 17] width 30 height 12
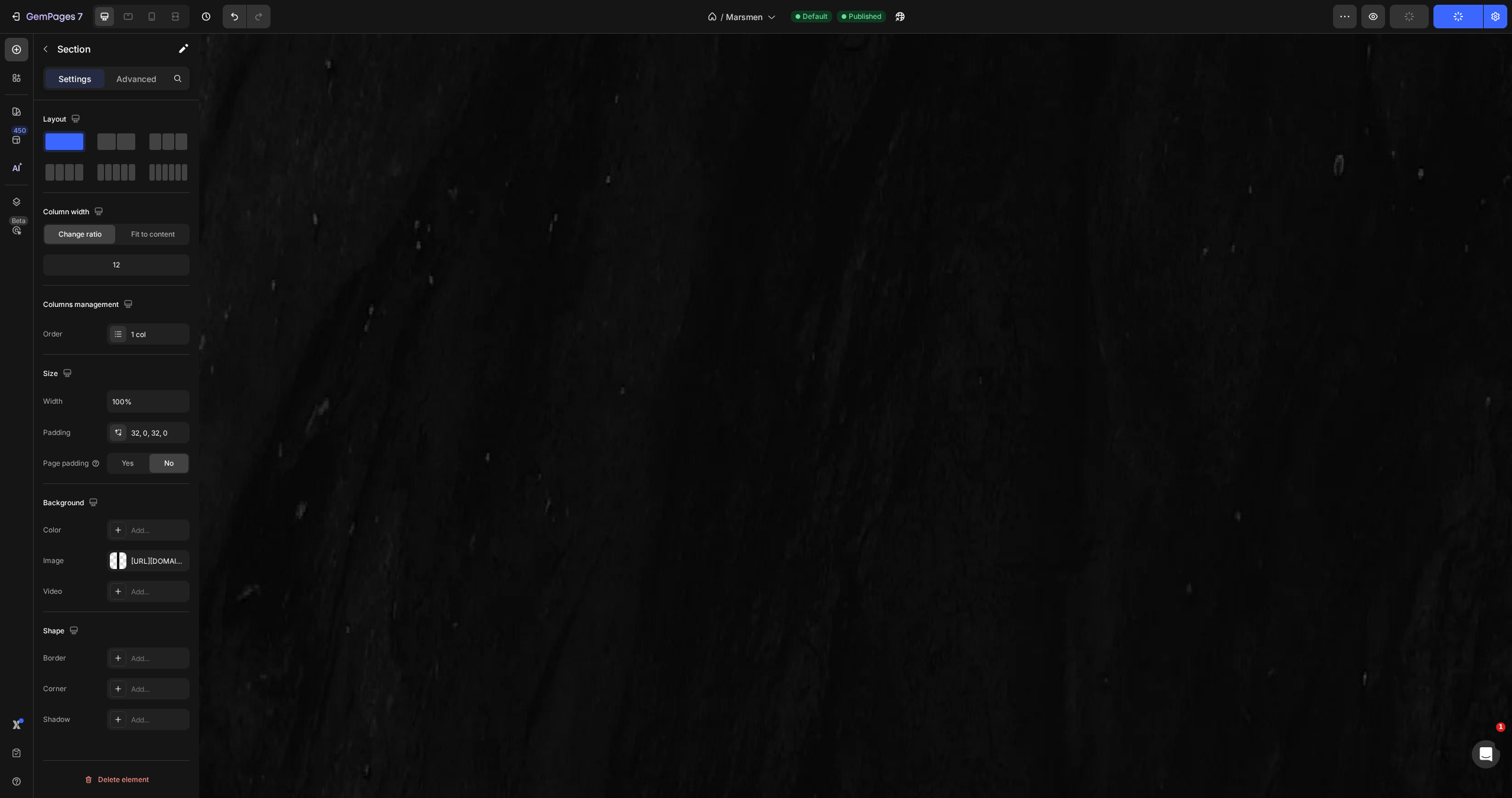
scroll to position [0, 0]
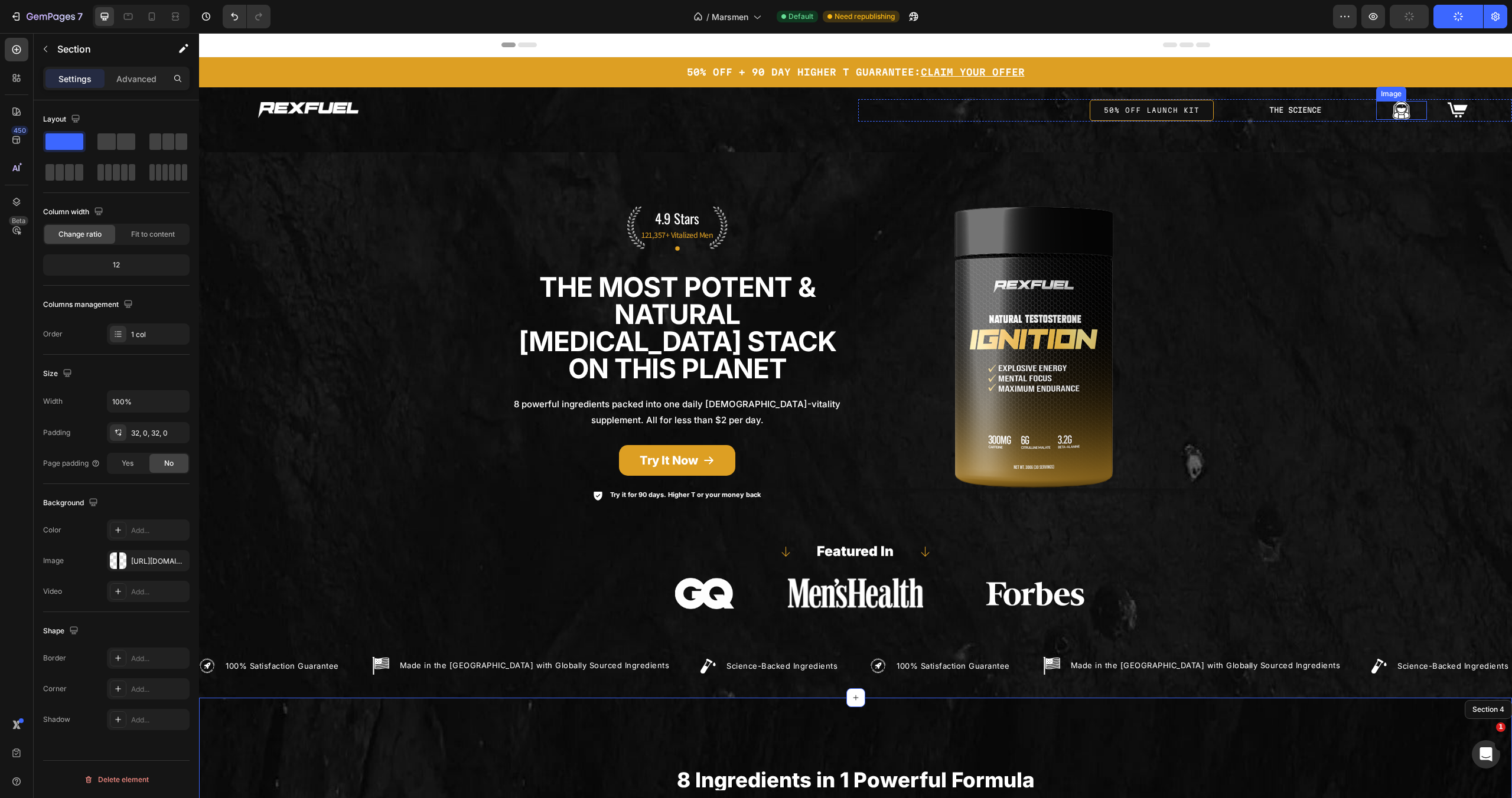
click at [1395, 114] on img at bounding box center [1402, 110] width 18 height 19
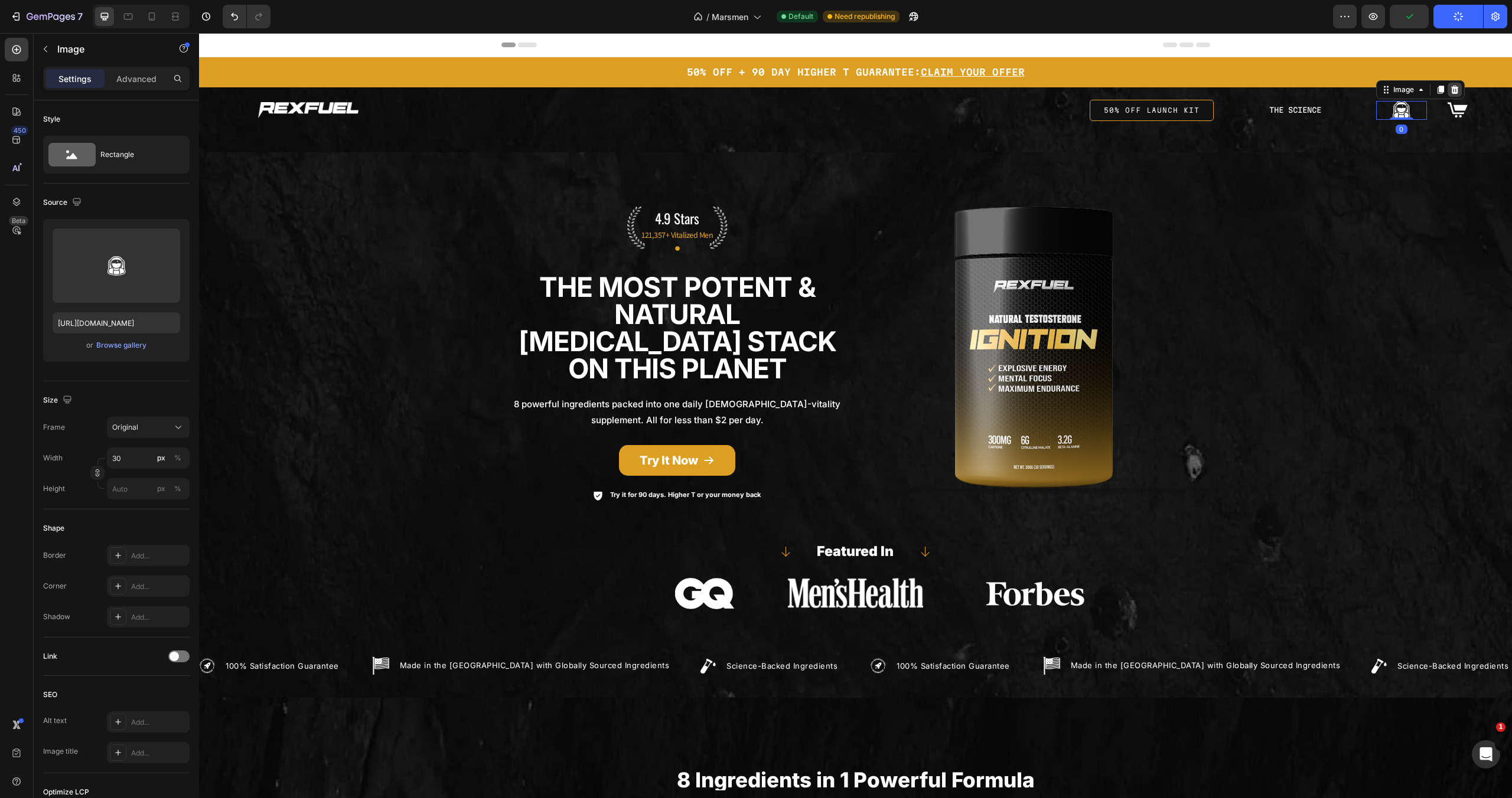
click at [1450, 89] on icon at bounding box center [1454, 90] width 8 height 8
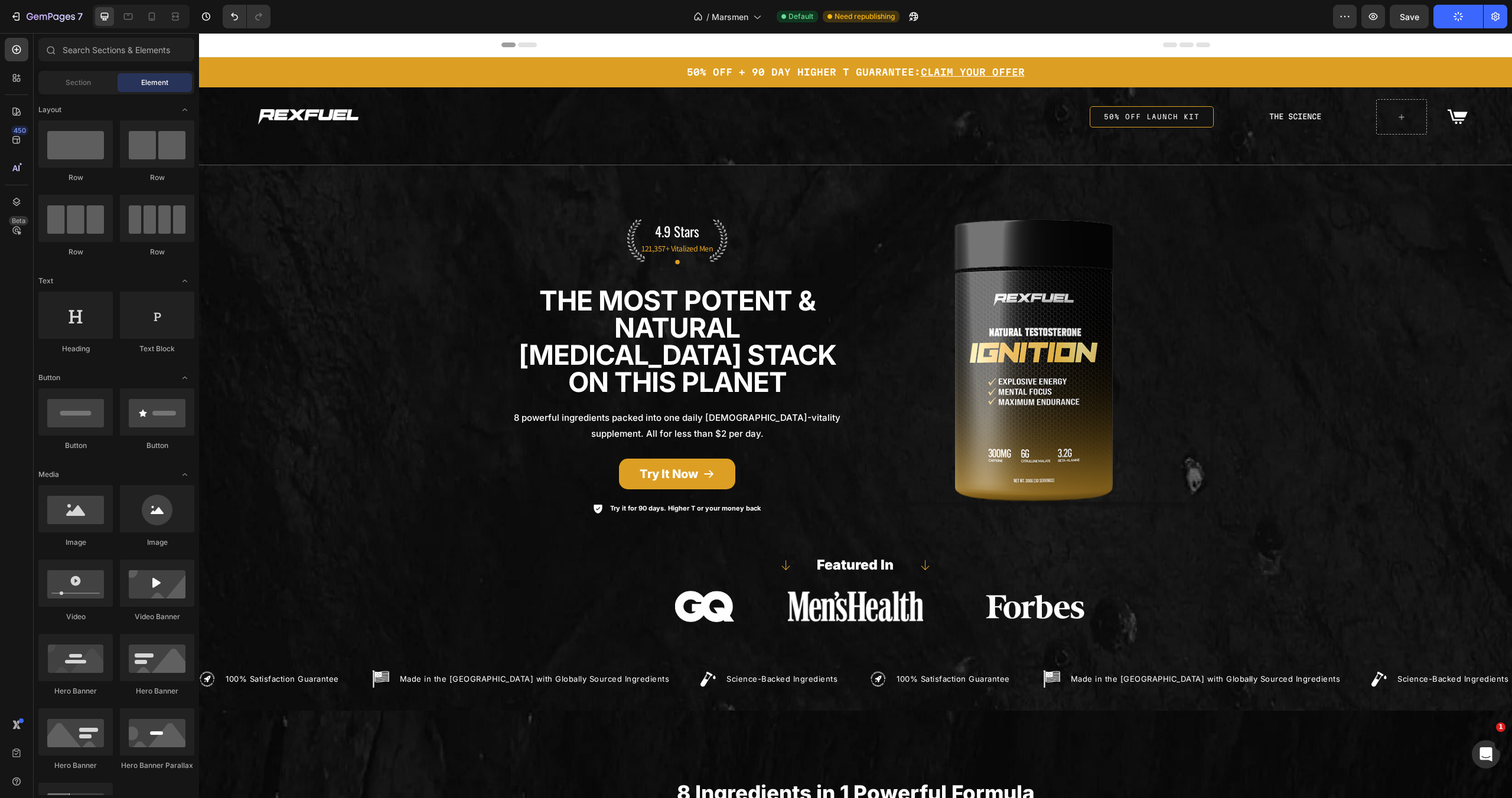
click at [1459, 22] on button "Publish" at bounding box center [1459, 17] width 50 height 24
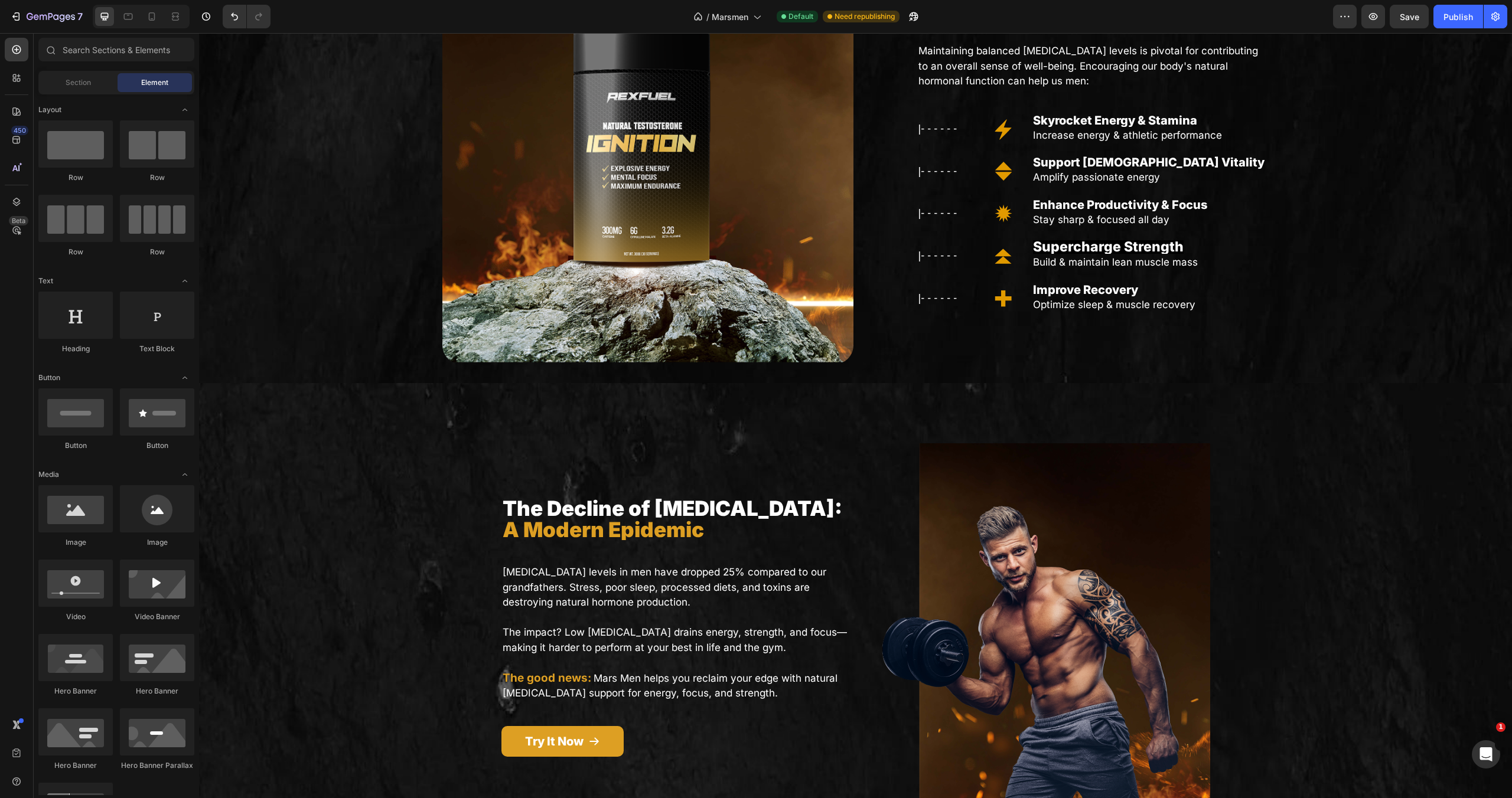
scroll to position [1112, 0]
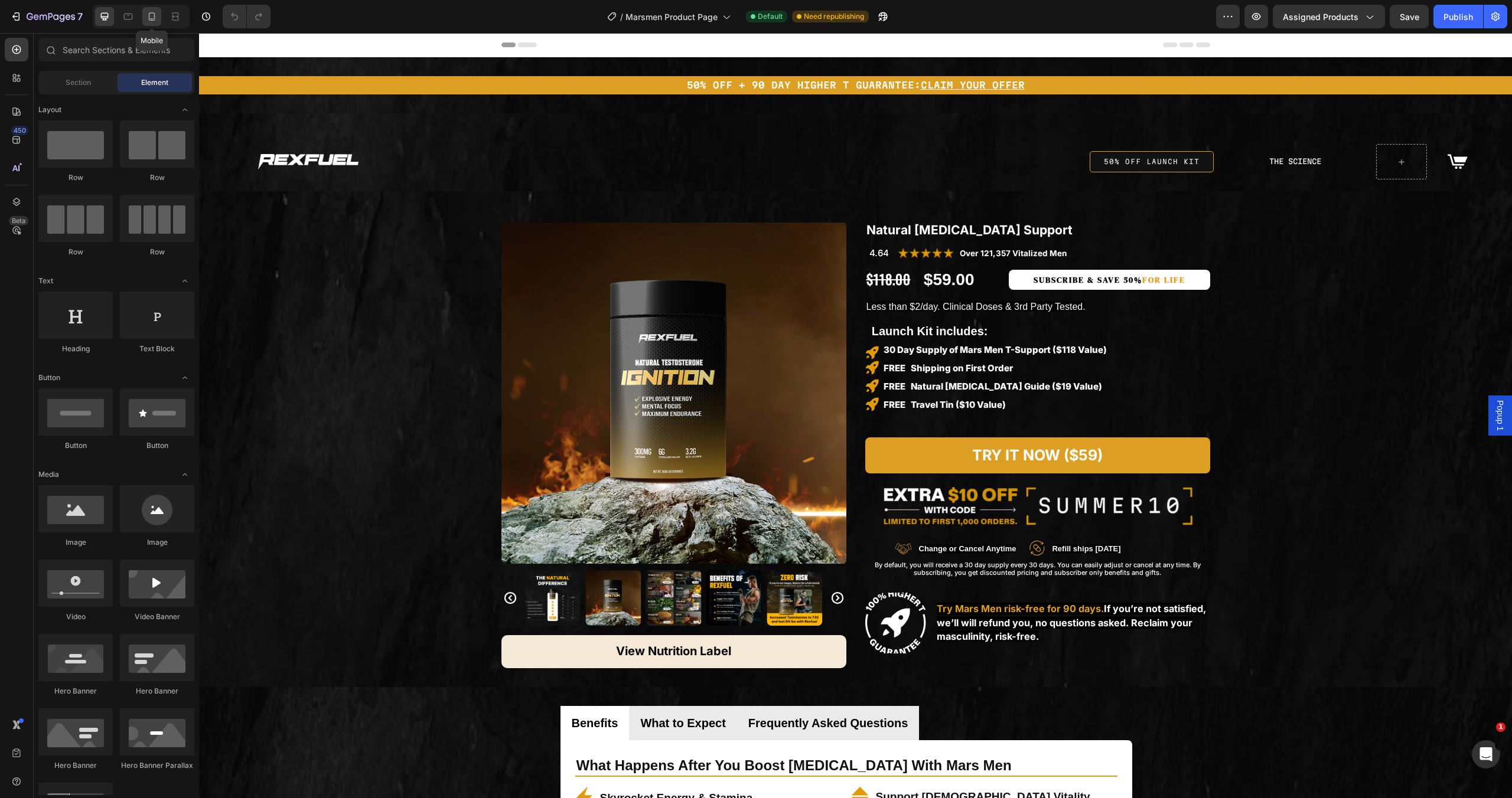
click at [155, 14] on icon at bounding box center [152, 16] width 12 height 12
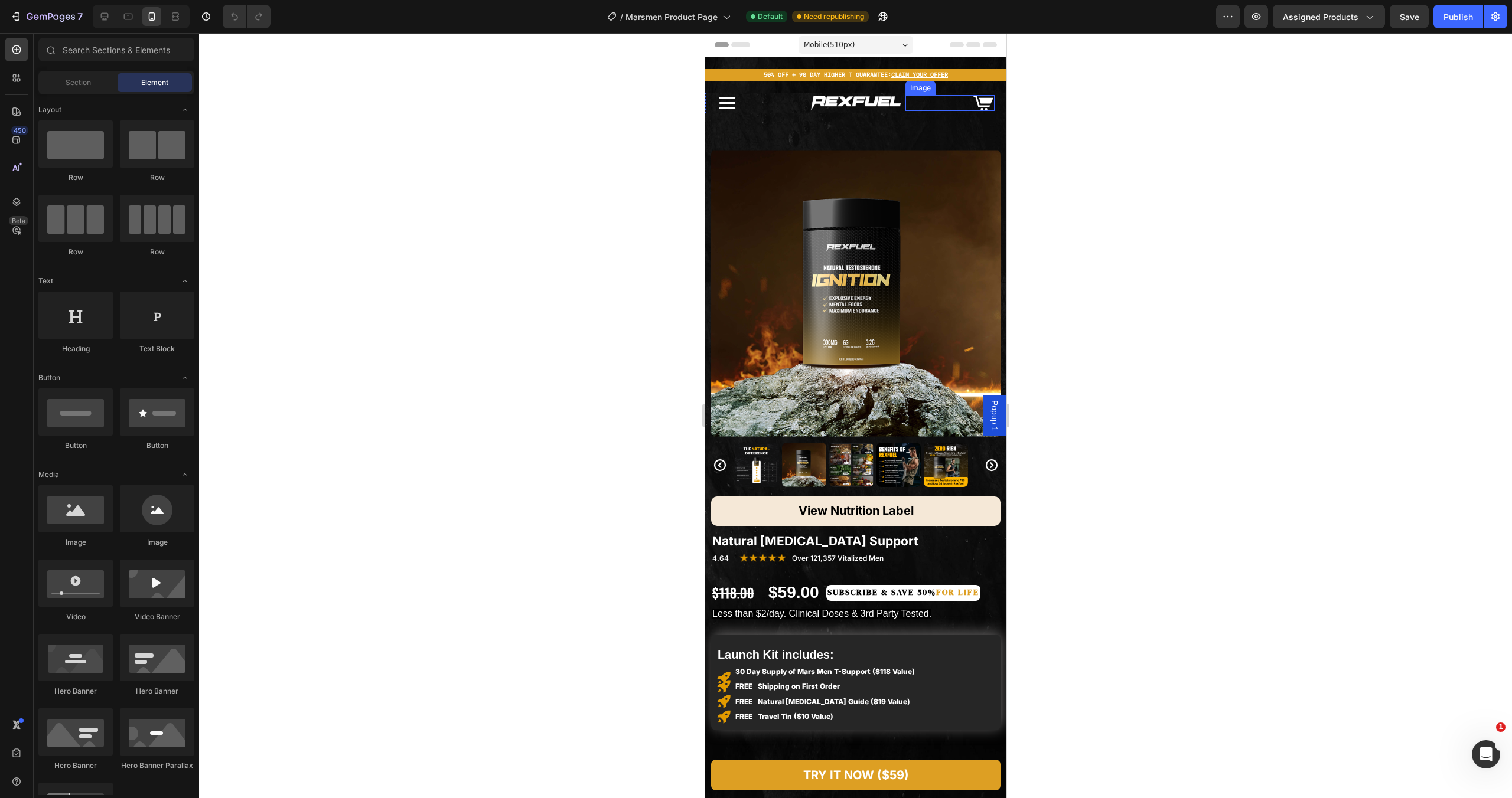
click at [970, 101] on img at bounding box center [982, 103] width 24 height 16
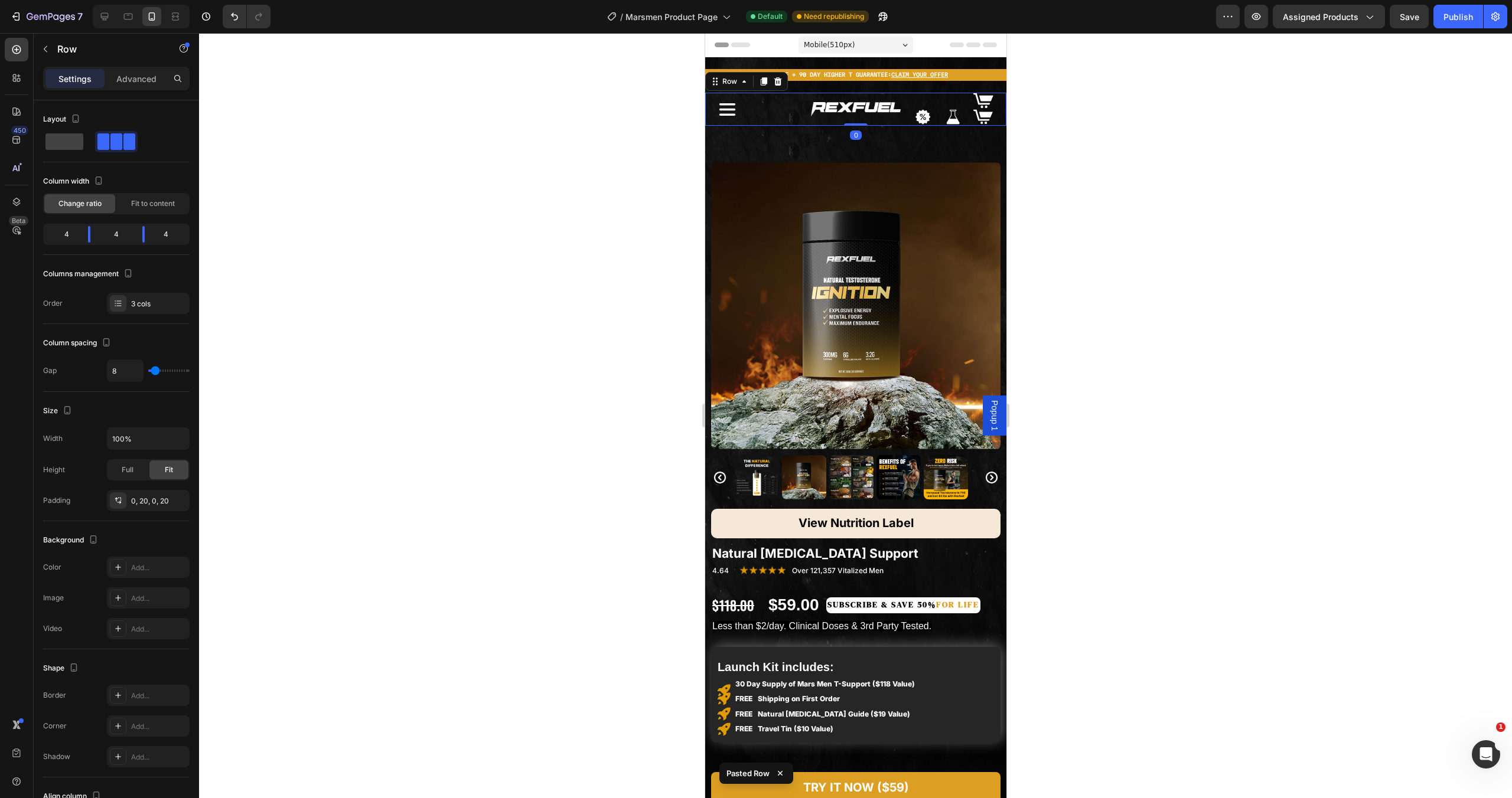
click at [989, 100] on div "Icon Image Image Image Image Image Row Row 0" at bounding box center [855, 109] width 301 height 33
click at [978, 102] on img at bounding box center [982, 100] width 24 height 16
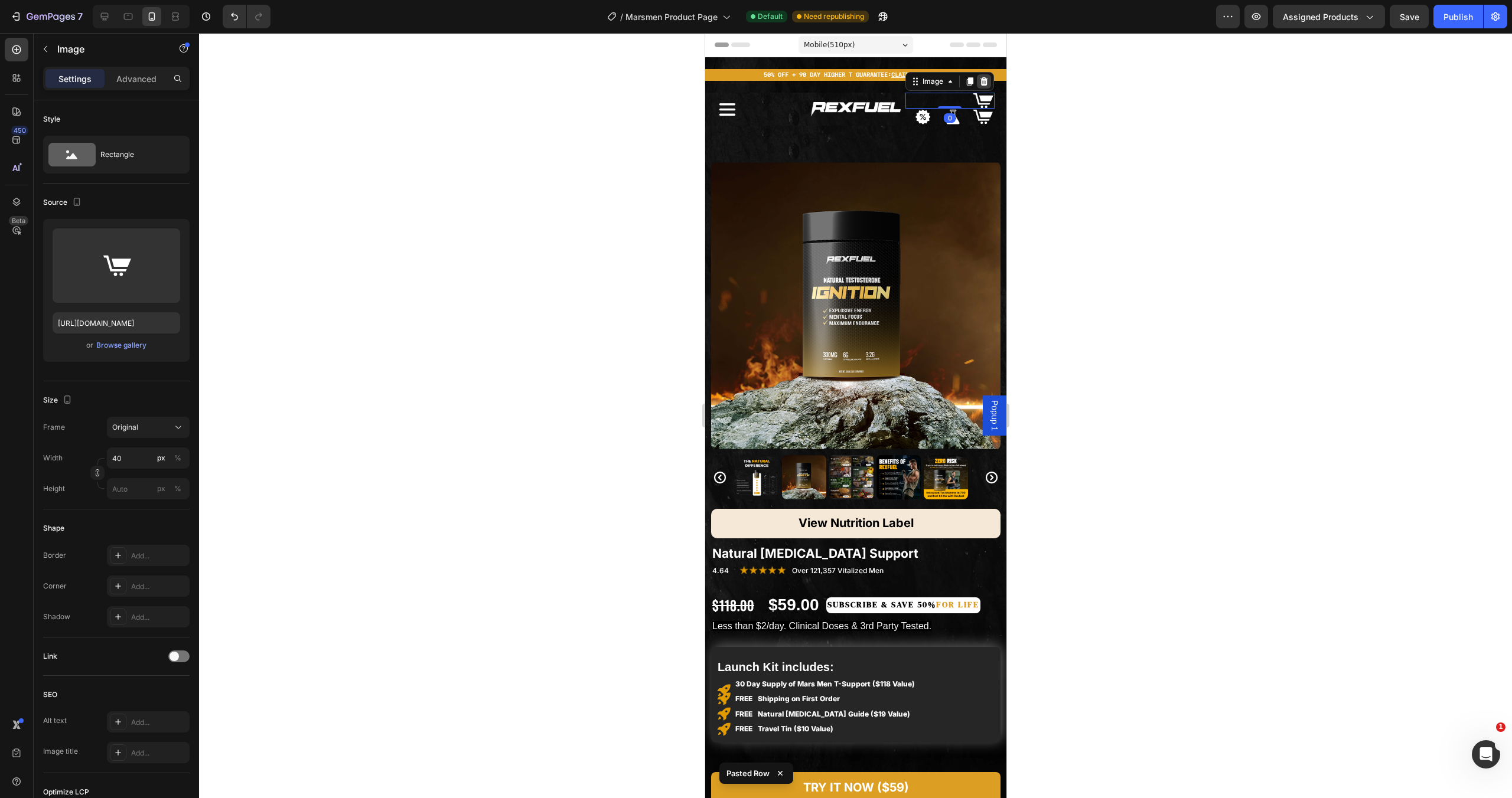
click at [979, 82] on icon at bounding box center [983, 82] width 8 height 8
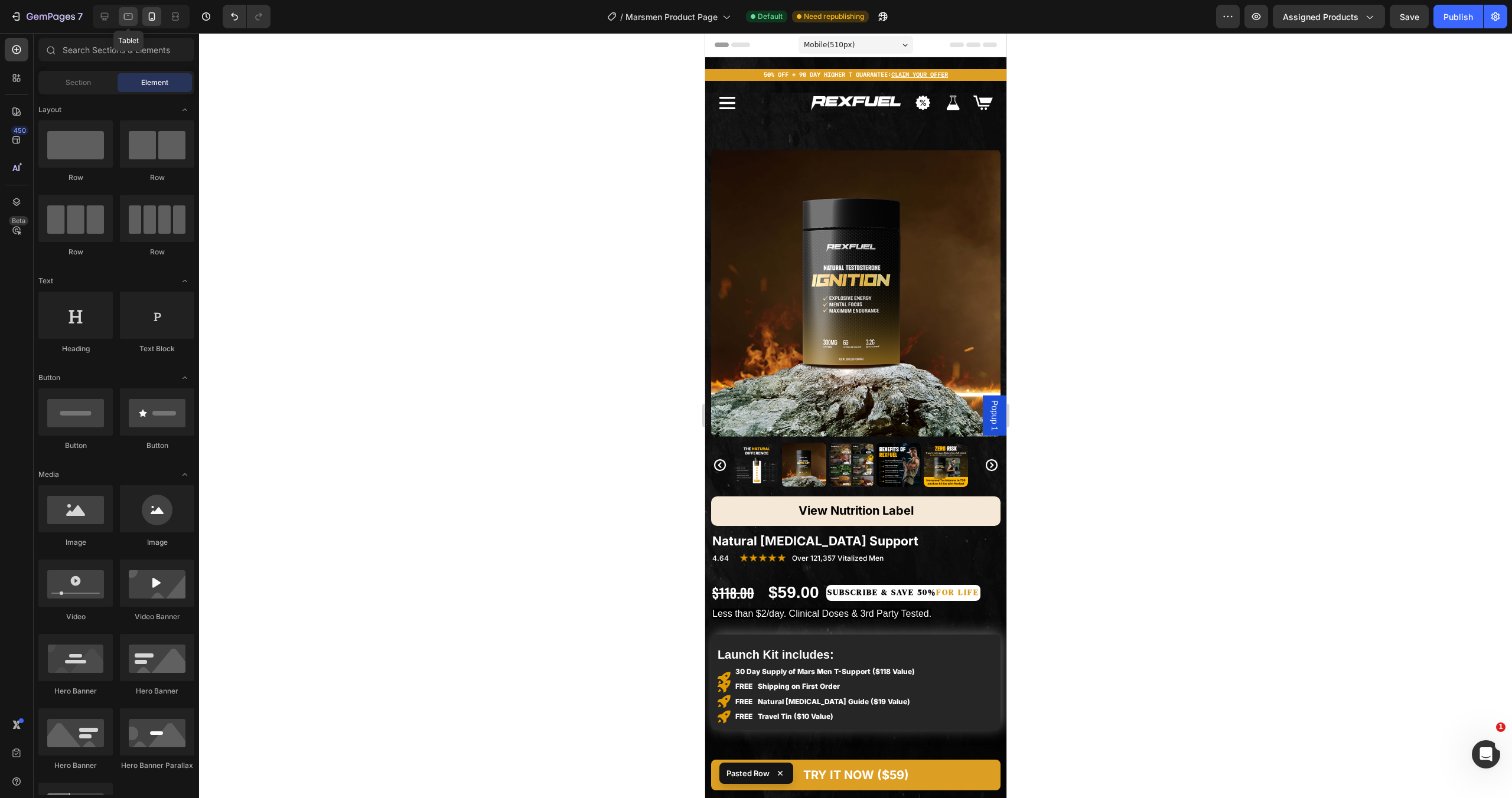
click at [126, 17] on icon at bounding box center [128, 16] width 12 height 12
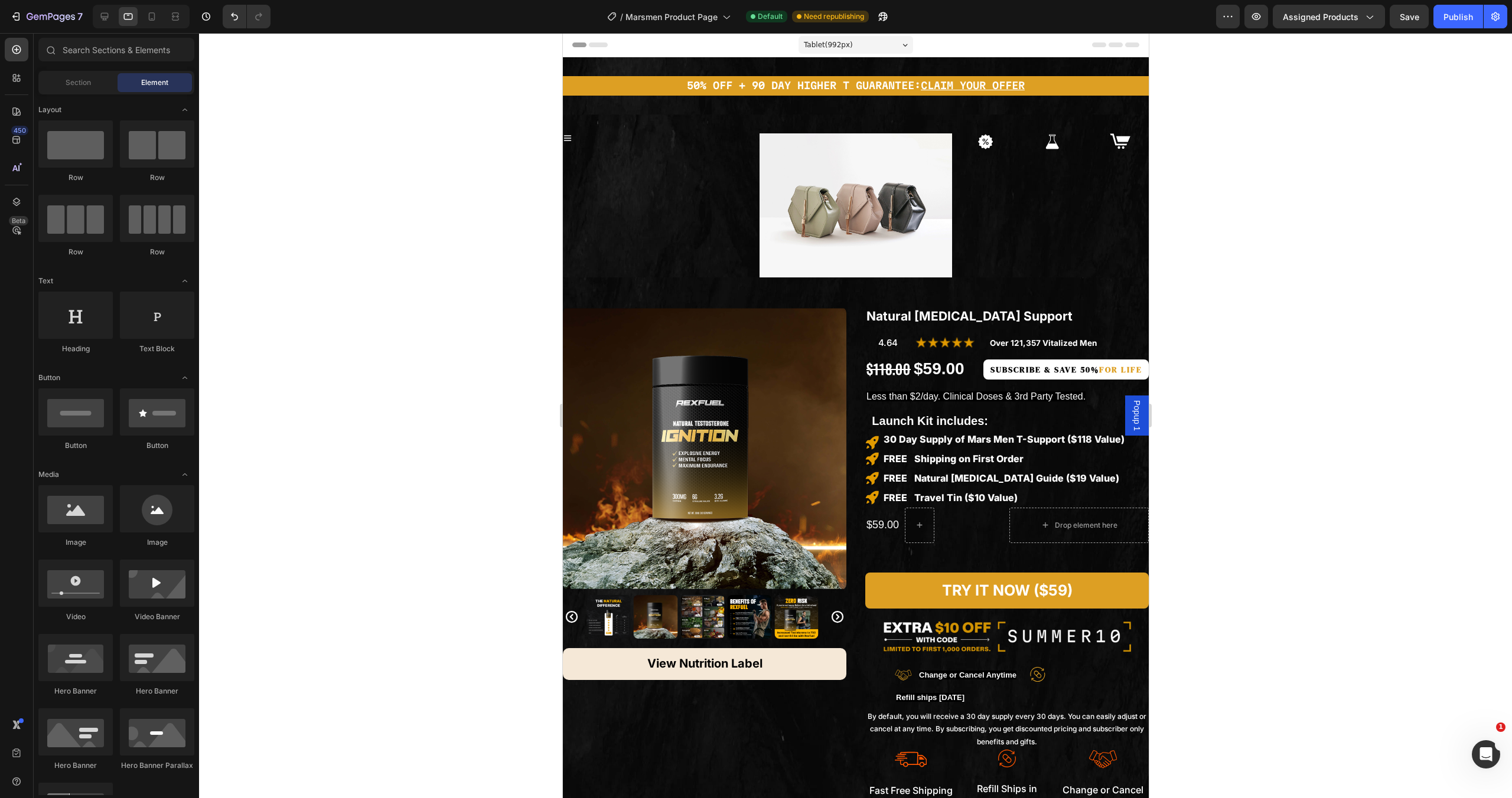
click at [90, 15] on div at bounding box center [139, 17] width 102 height 24
click at [97, 16] on div at bounding box center [104, 16] width 19 height 19
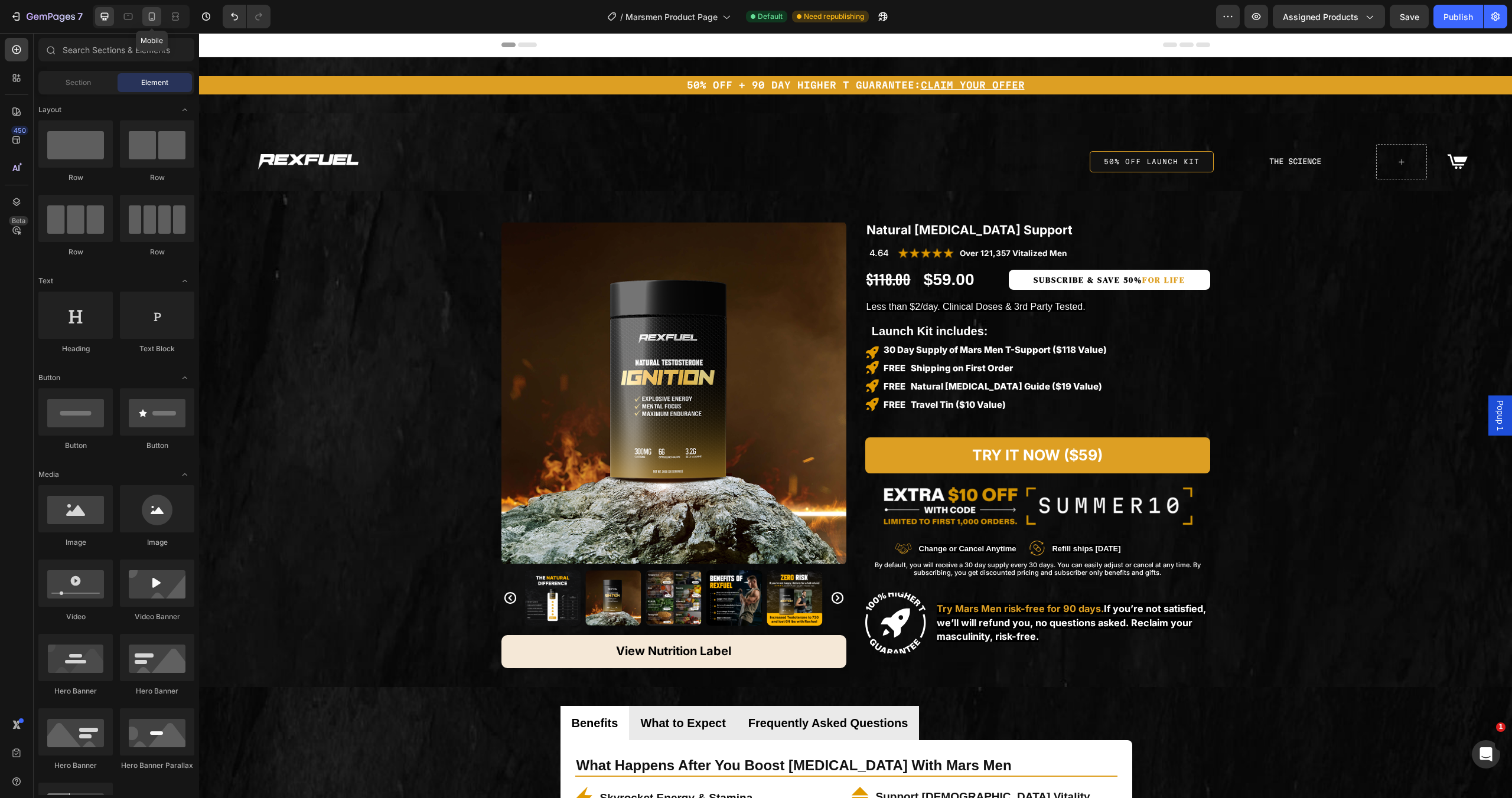
click at [155, 15] on icon at bounding box center [152, 16] width 12 height 12
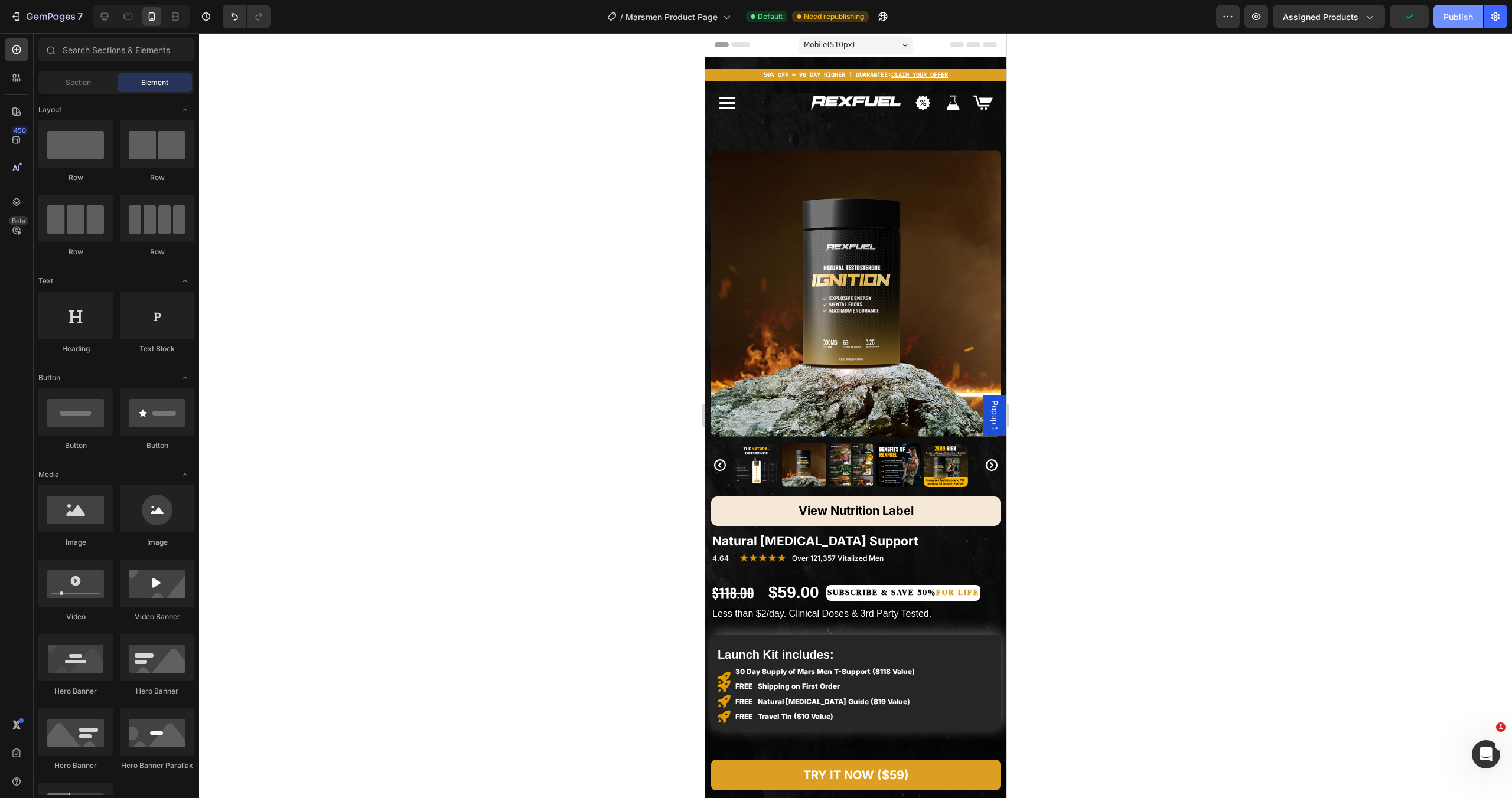
click at [1459, 14] on div "Publish" at bounding box center [1458, 17] width 30 height 12
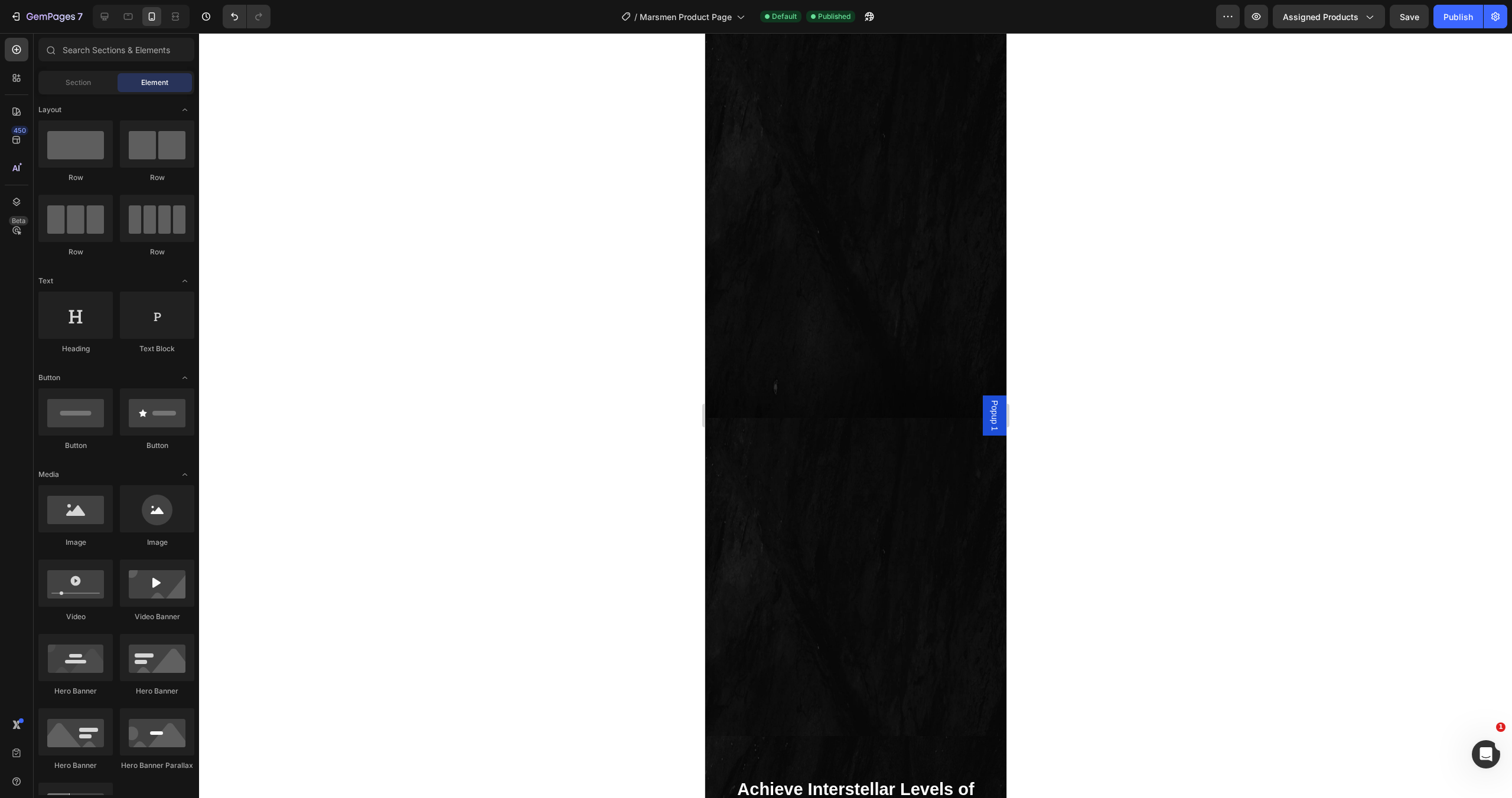
scroll to position [2772, 0]
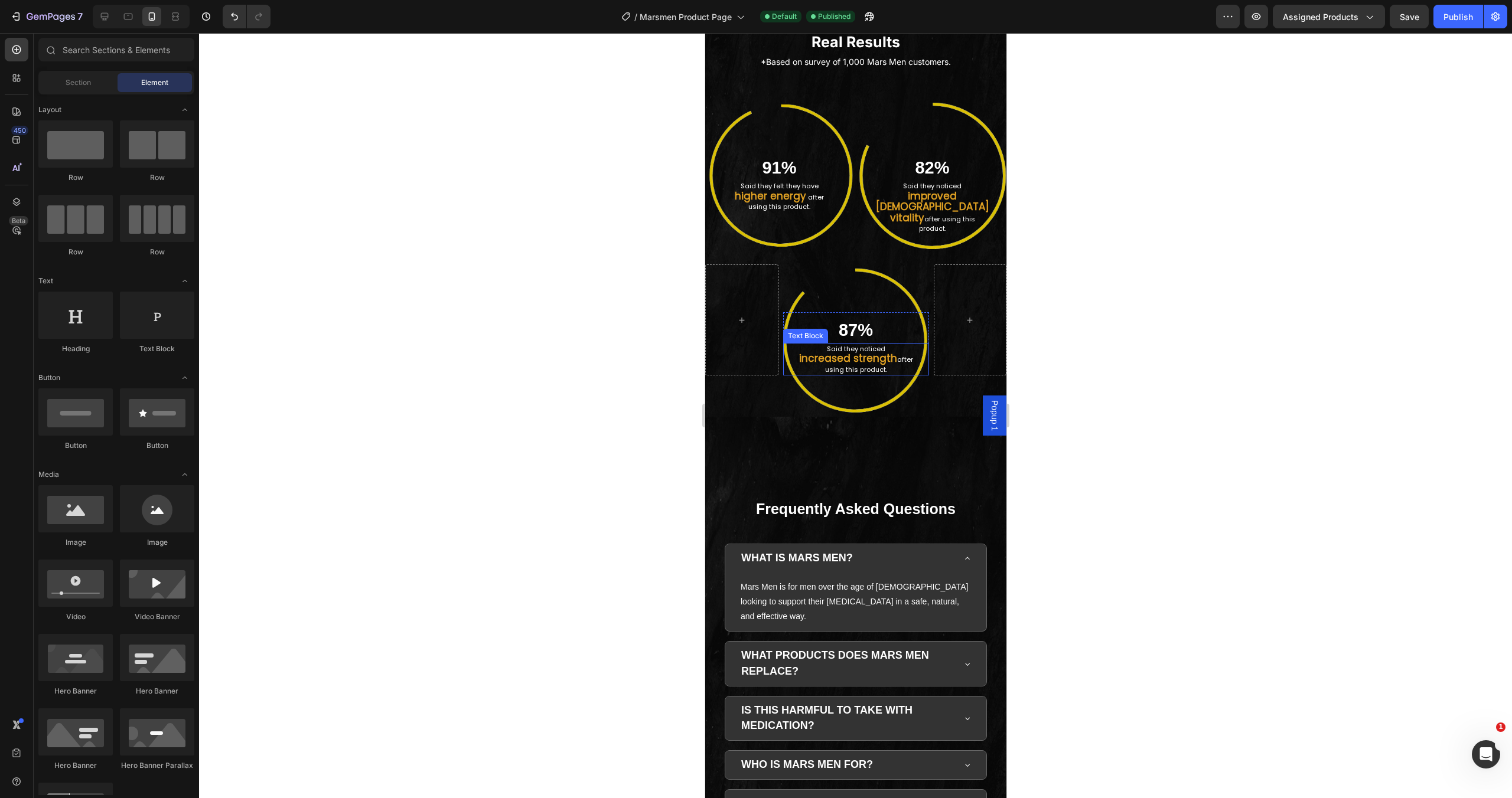
click at [844, 351] on strong "increased strength" at bounding box center [847, 358] width 98 height 14
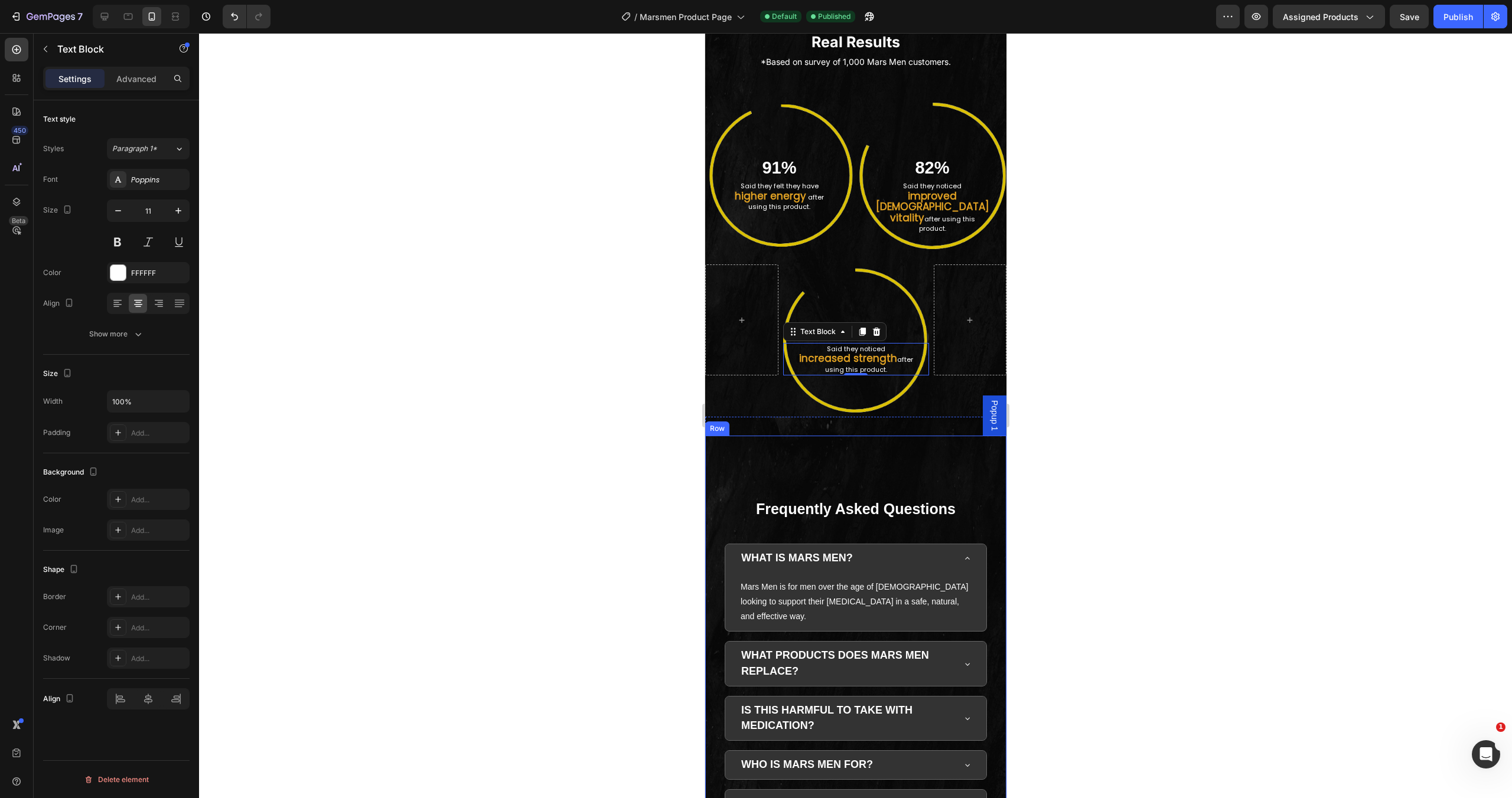
click at [912, 501] on strong "Frequently Asked Questions" at bounding box center [855, 509] width 200 height 17
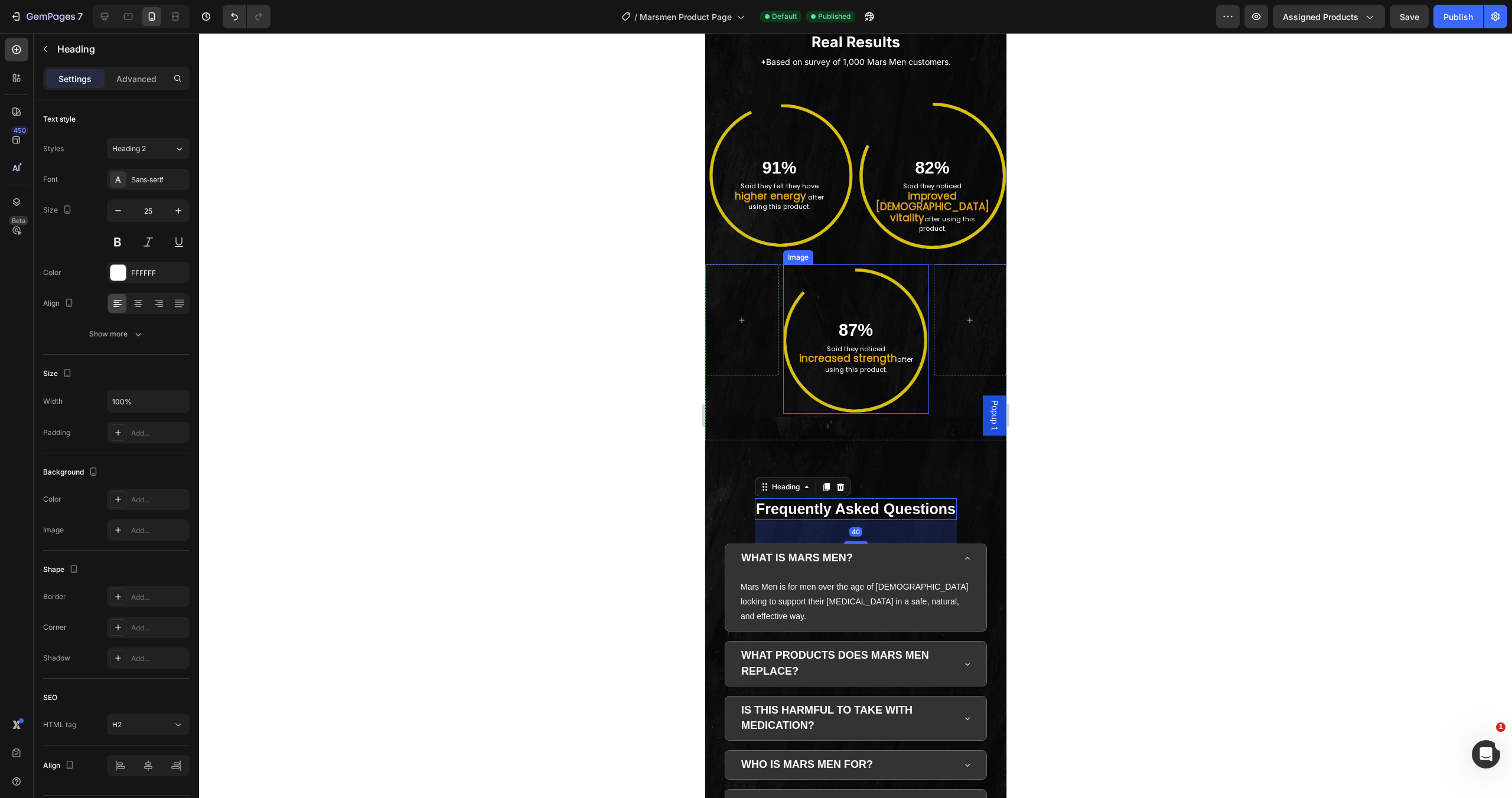
click at [877, 269] on img at bounding box center [855, 339] width 146 height 150
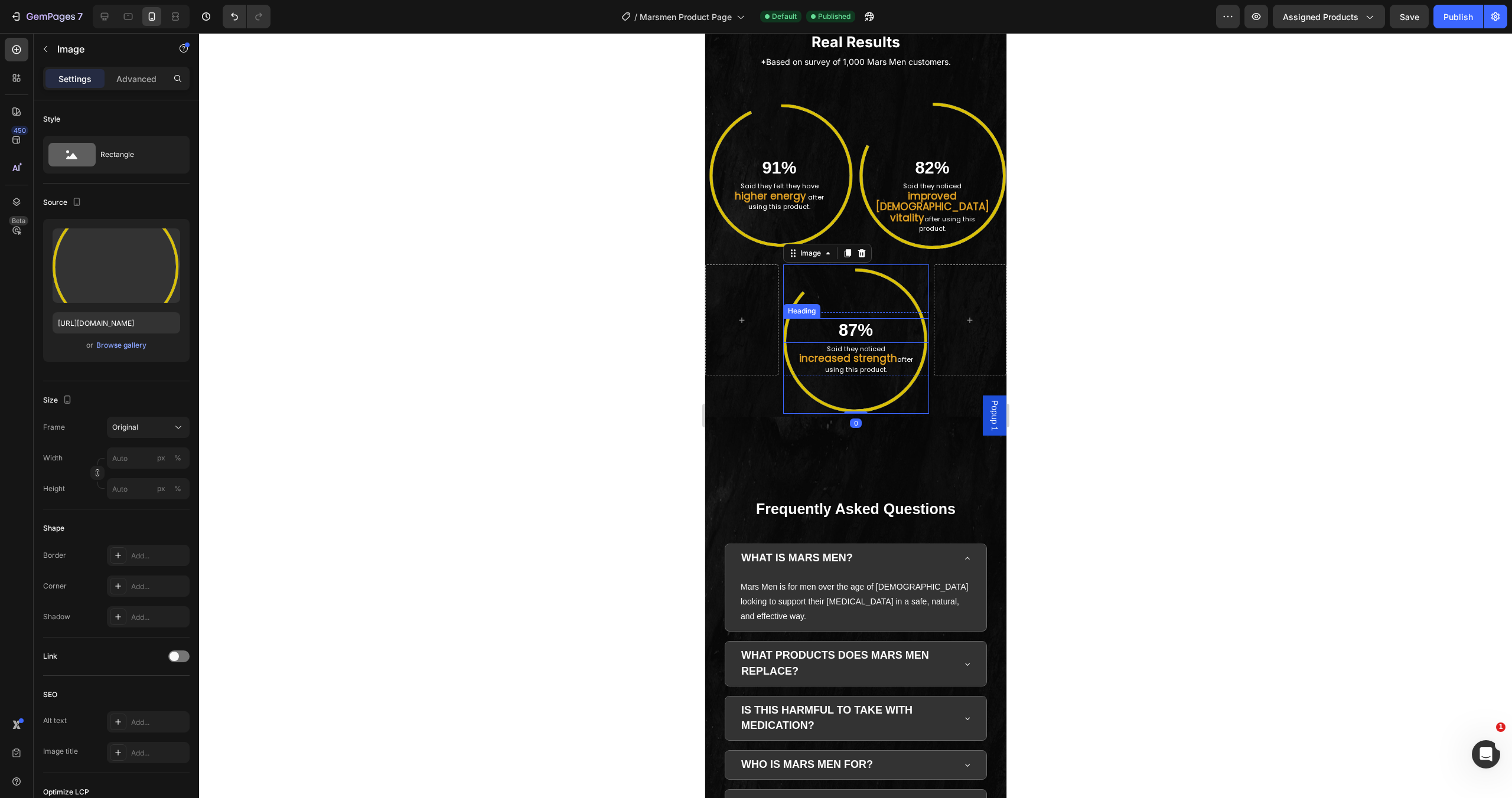
click at [863, 319] on h2 "87%" at bounding box center [855, 330] width 146 height 25
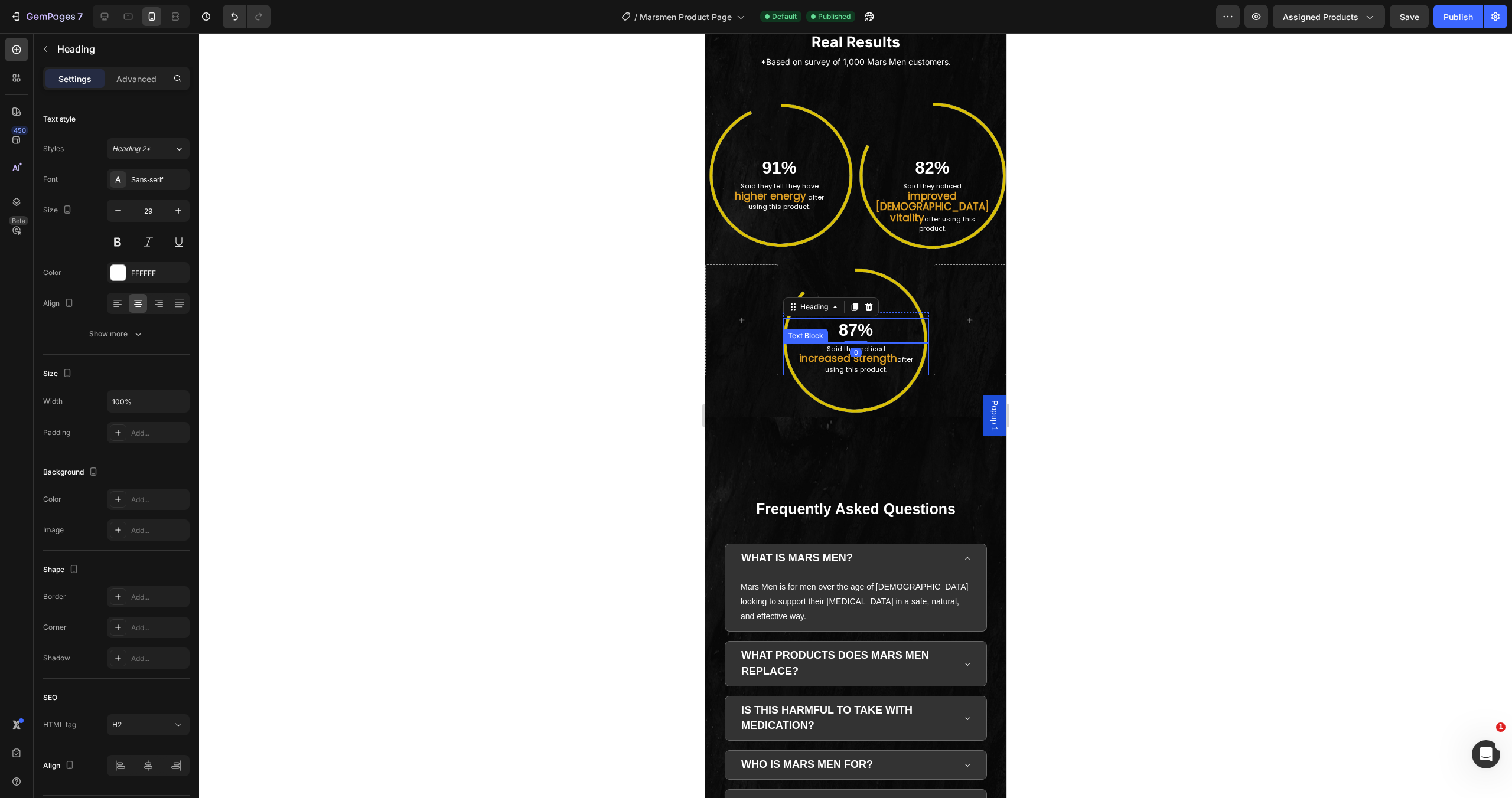
click at [865, 354] on div "Said they noticed increased strength after using this product." at bounding box center [855, 360] width 146 height 33
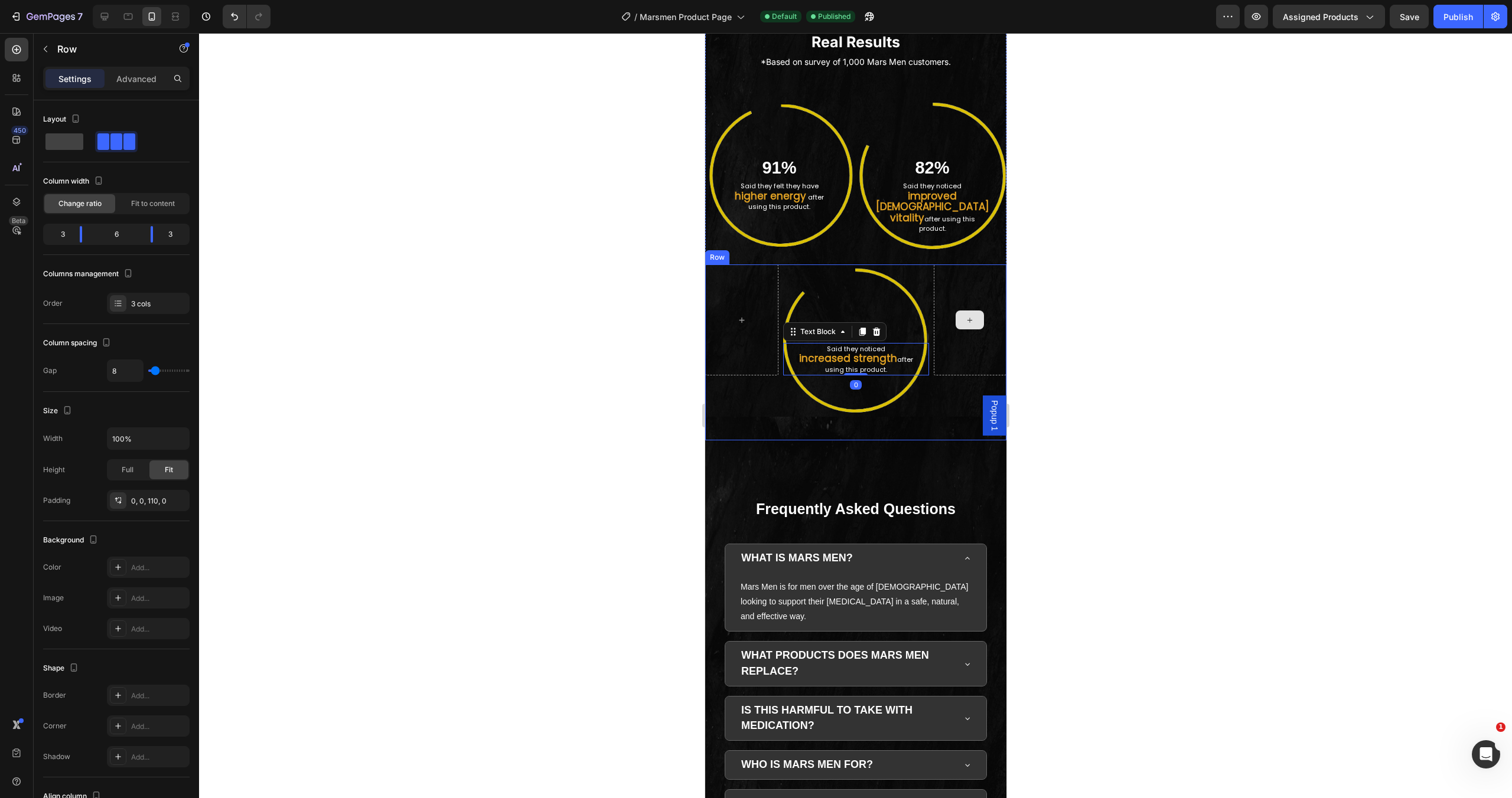
click at [933, 265] on div at bounding box center [970, 320] width 73 height 111
click at [863, 13] on button "button" at bounding box center [870, 17] width 24 height 24
click at [849, 100] on div "Image 91% Heading Said they felt they have higher energy after using this produ…" at bounding box center [855, 167] width 301 height 135
click at [778, 265] on div "Image 87% Heading Said they noticed increased strength after using this product…" at bounding box center [855, 353] width 301 height 176
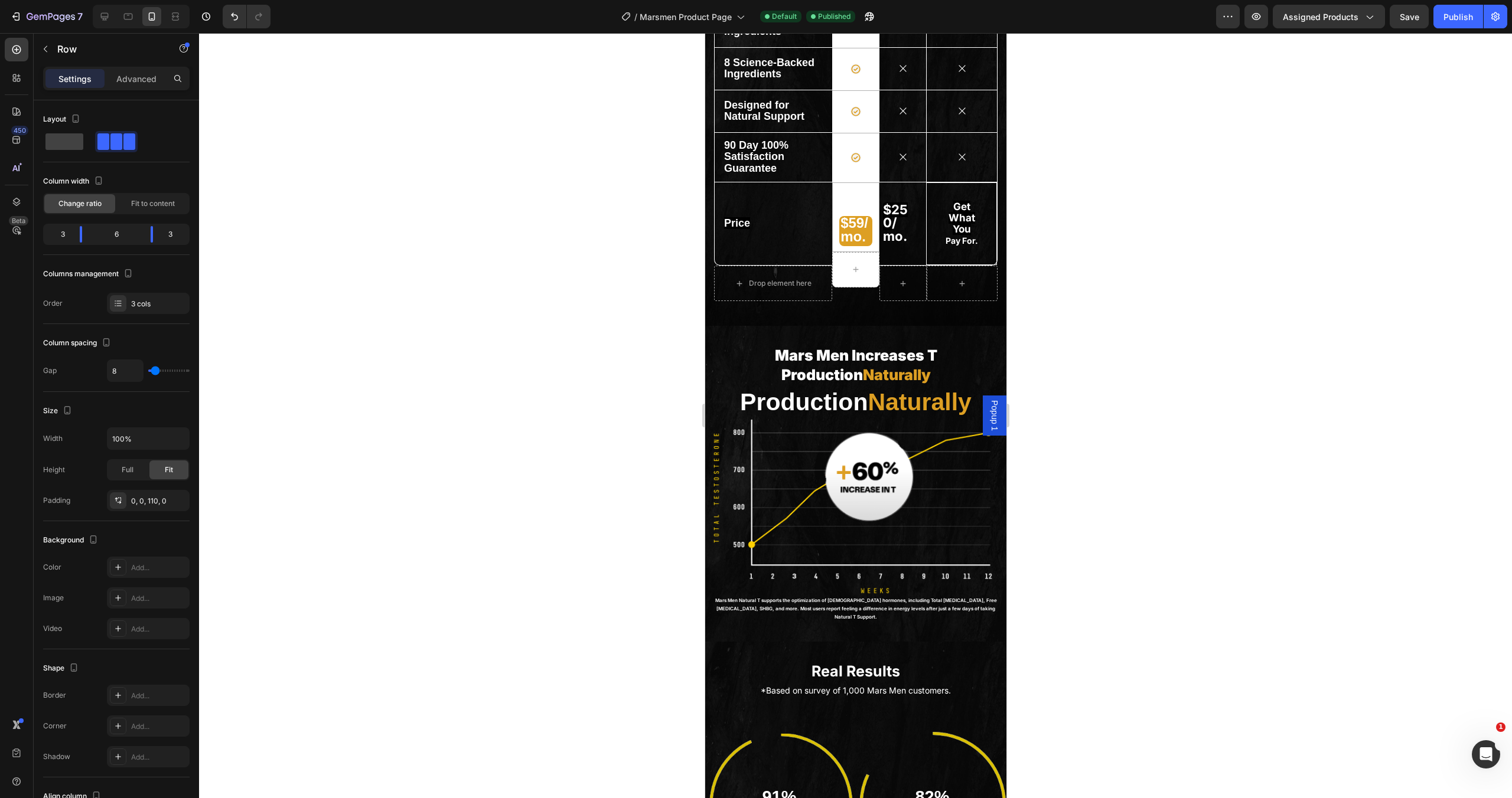
scroll to position [2801, 0]
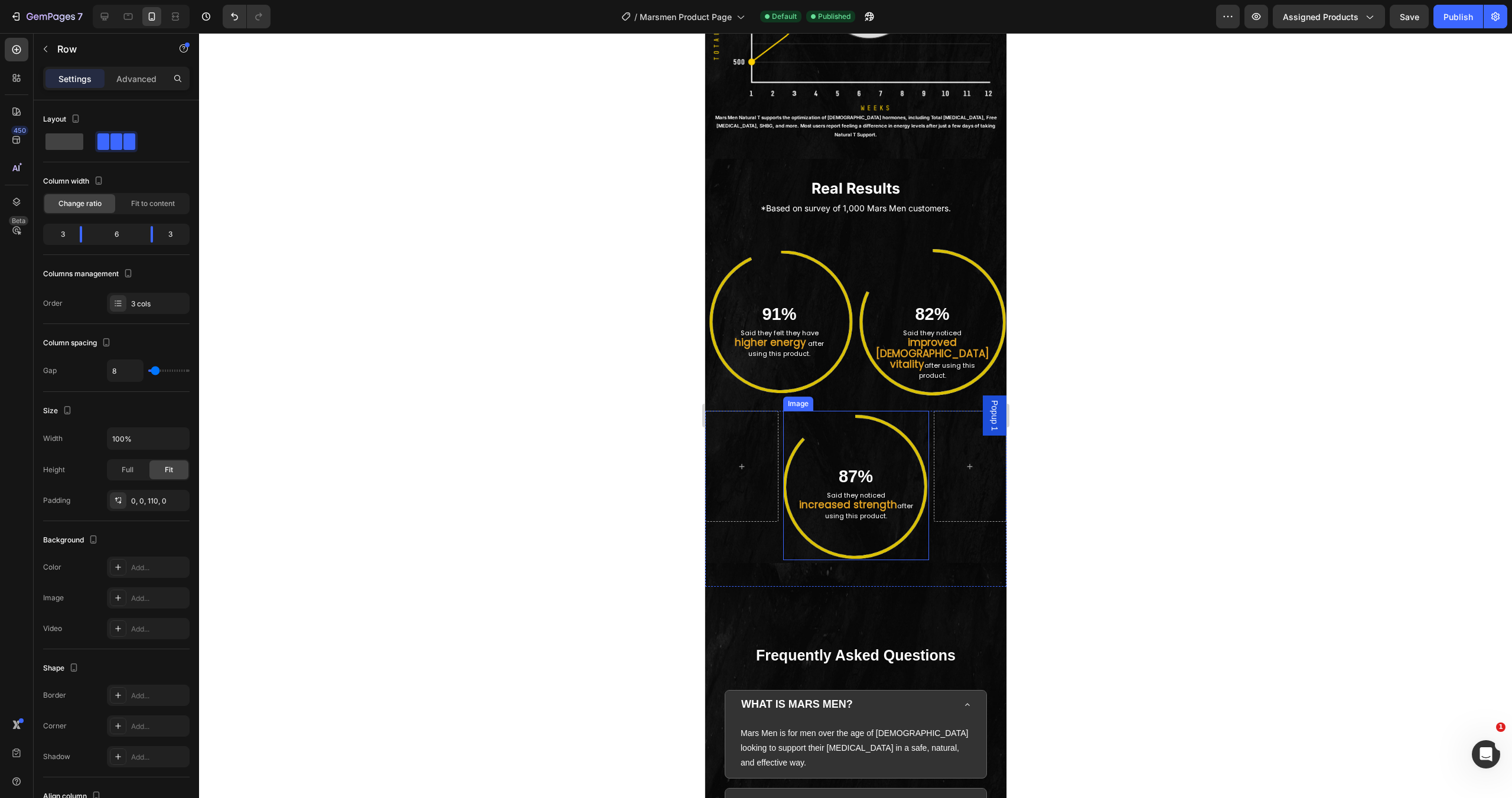
click at [912, 416] on img at bounding box center [855, 486] width 146 height 150
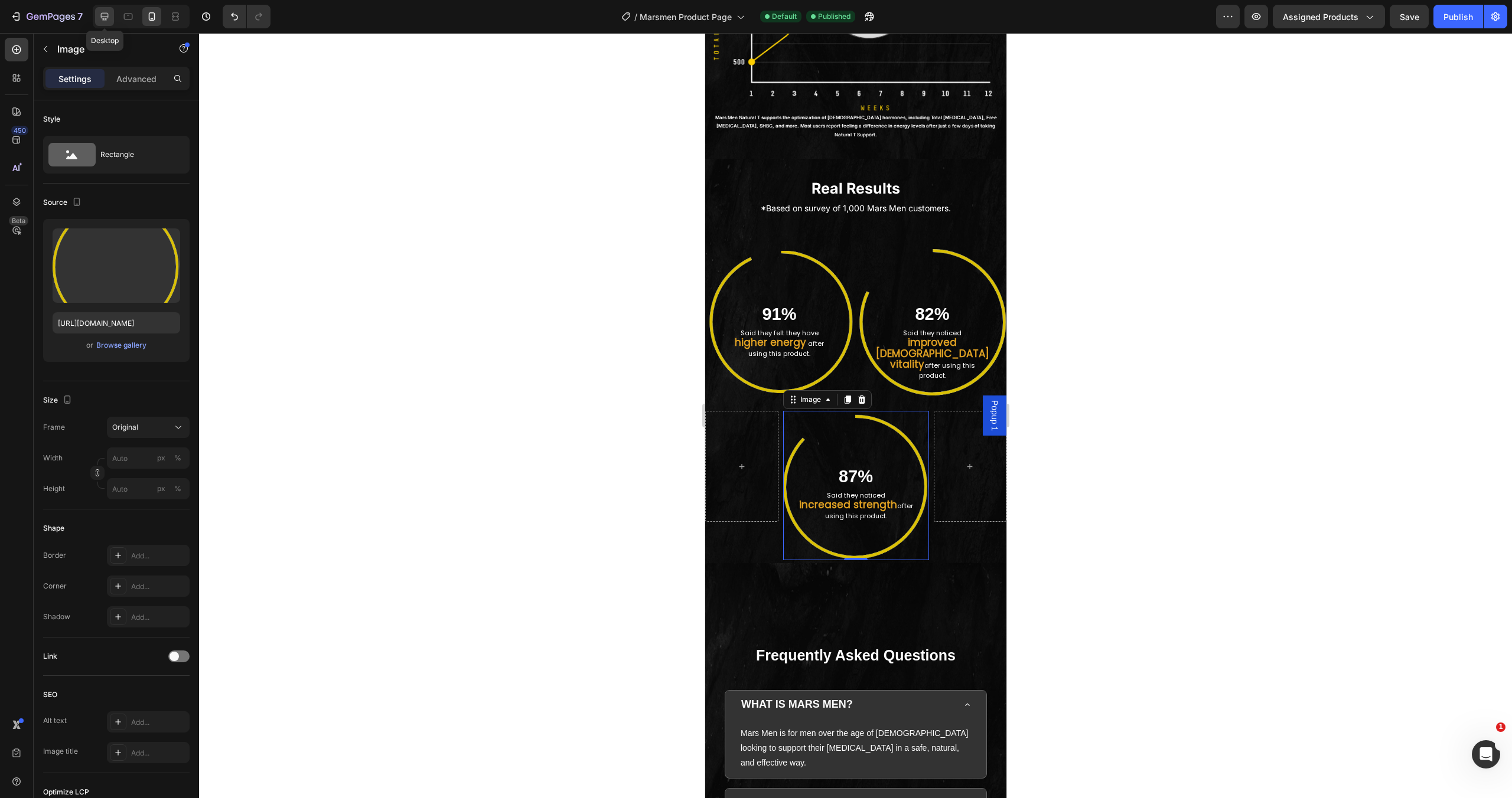
click at [113, 13] on div at bounding box center [104, 16] width 19 height 19
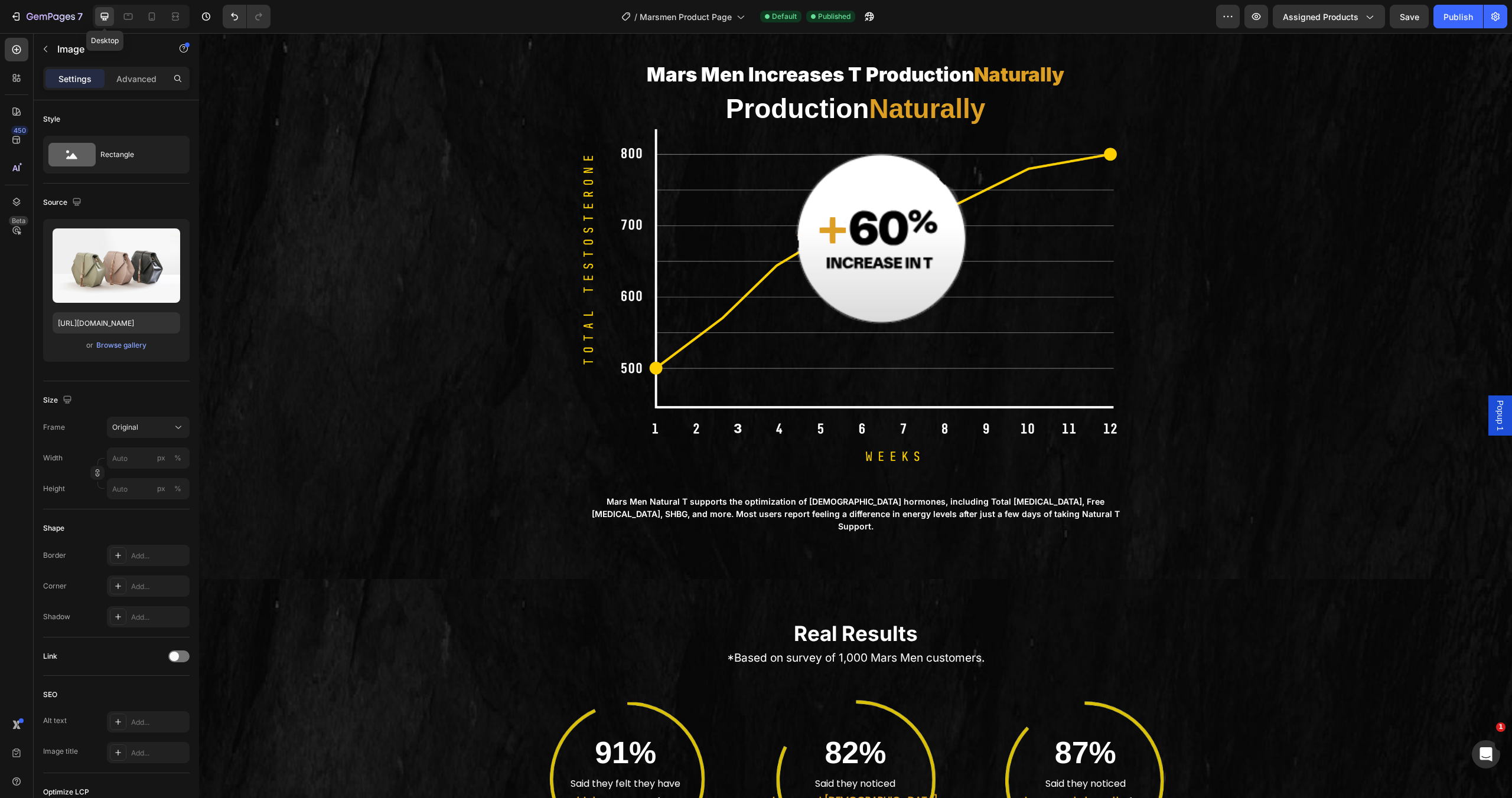
scroll to position [2740, 0]
click at [158, 17] on div at bounding box center [151, 16] width 19 height 19
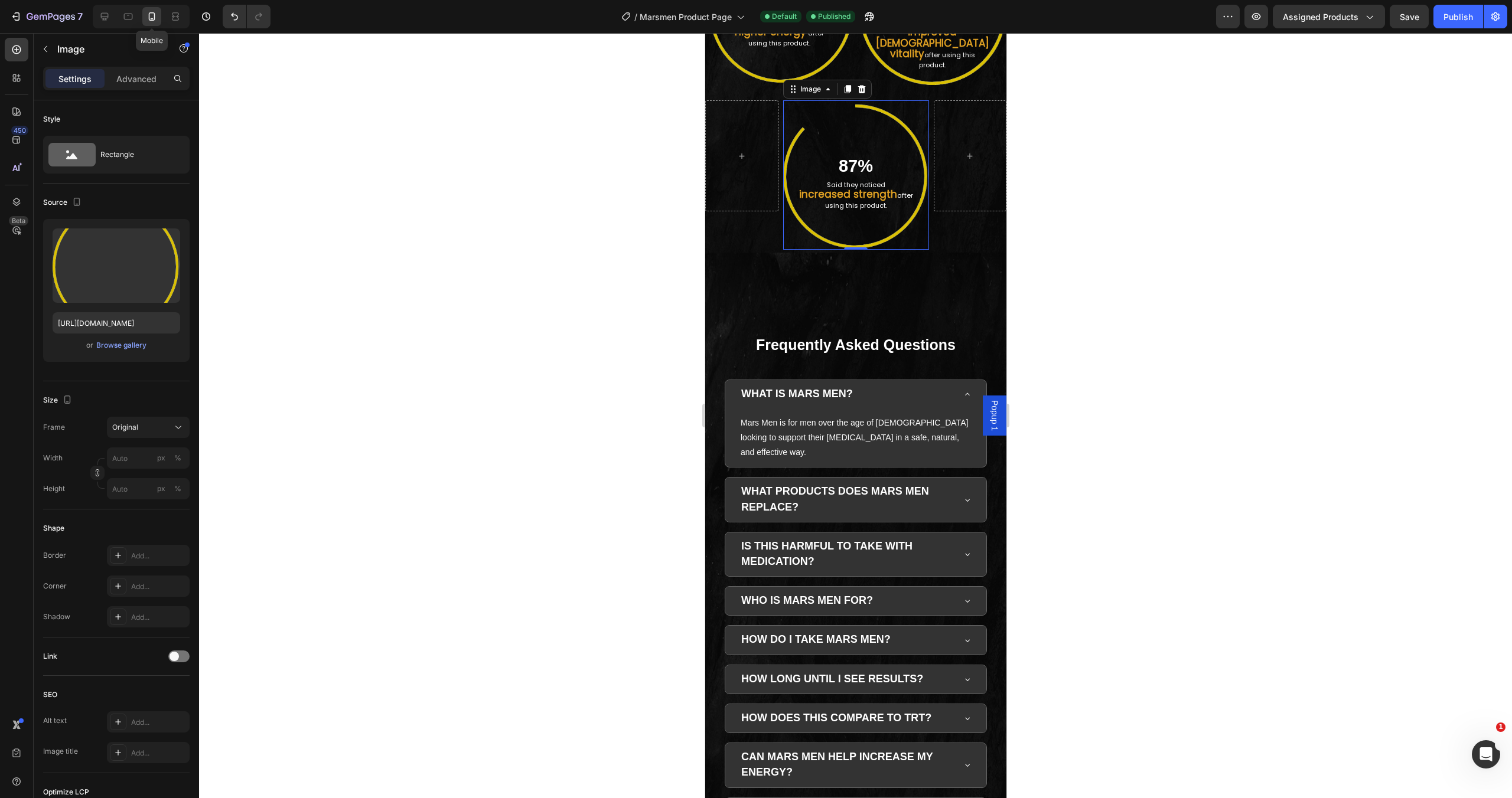
scroll to position [3117, 0]
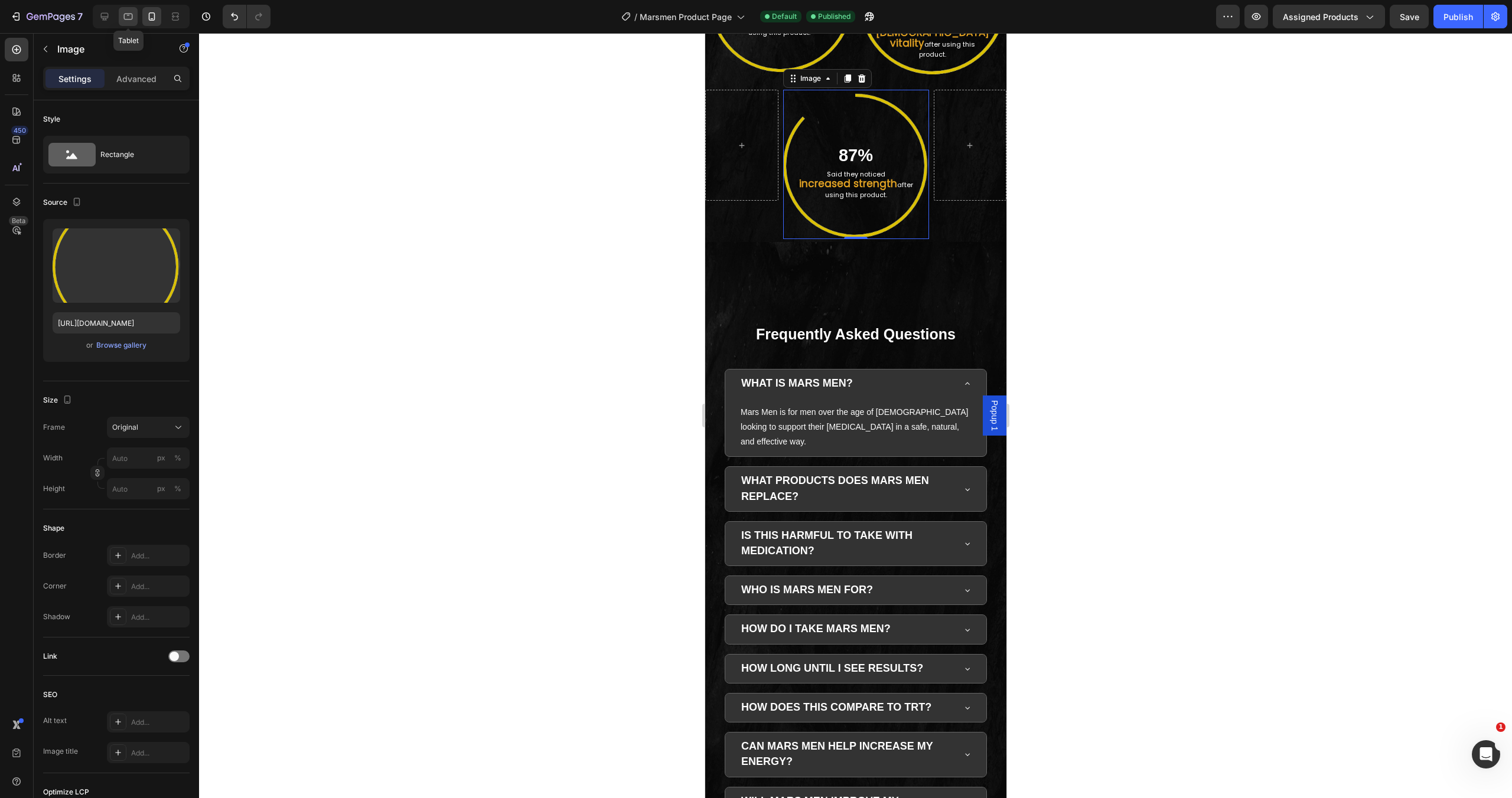
click at [132, 20] on icon at bounding box center [128, 16] width 12 height 12
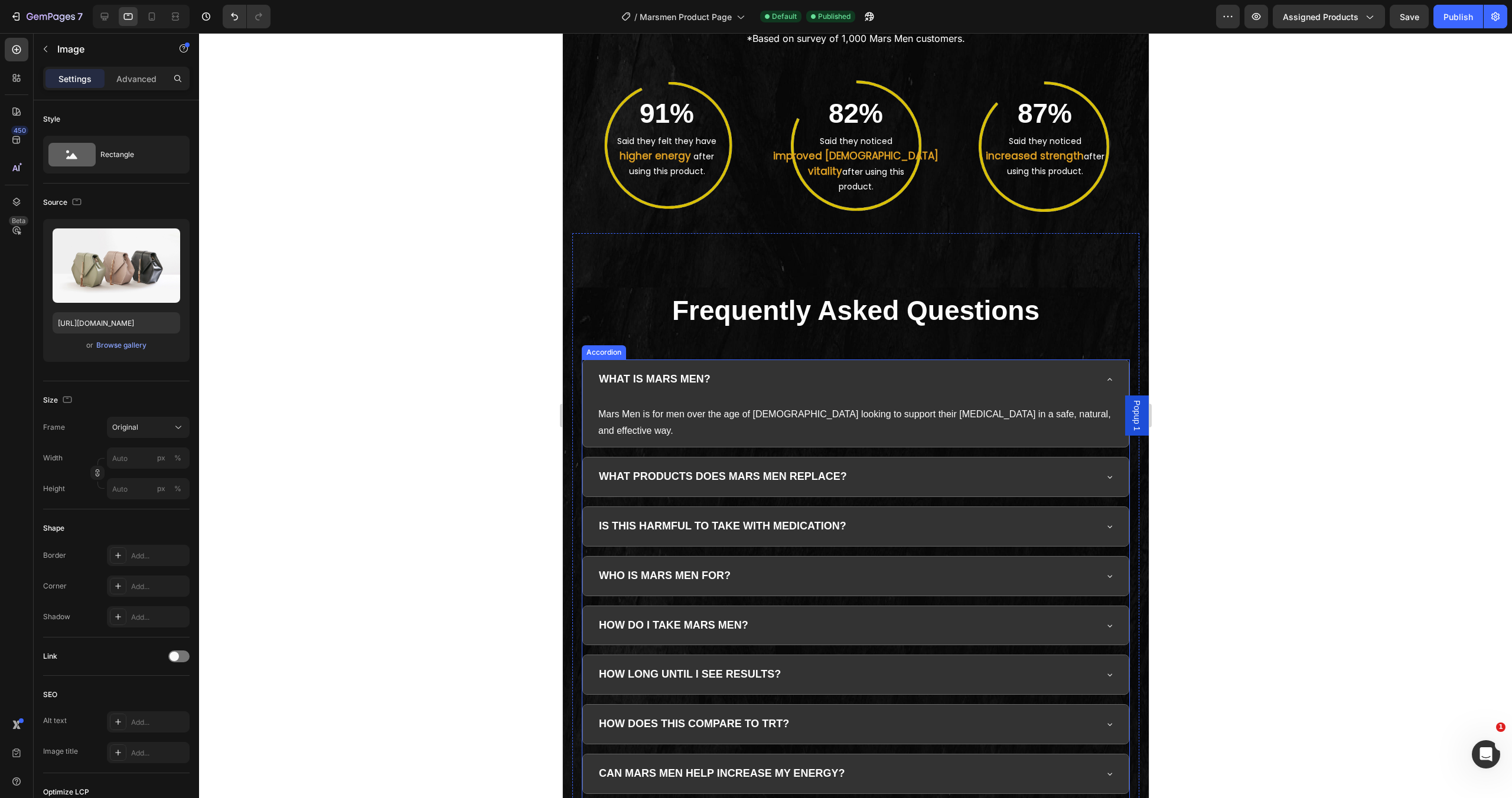
scroll to position [2889, 0]
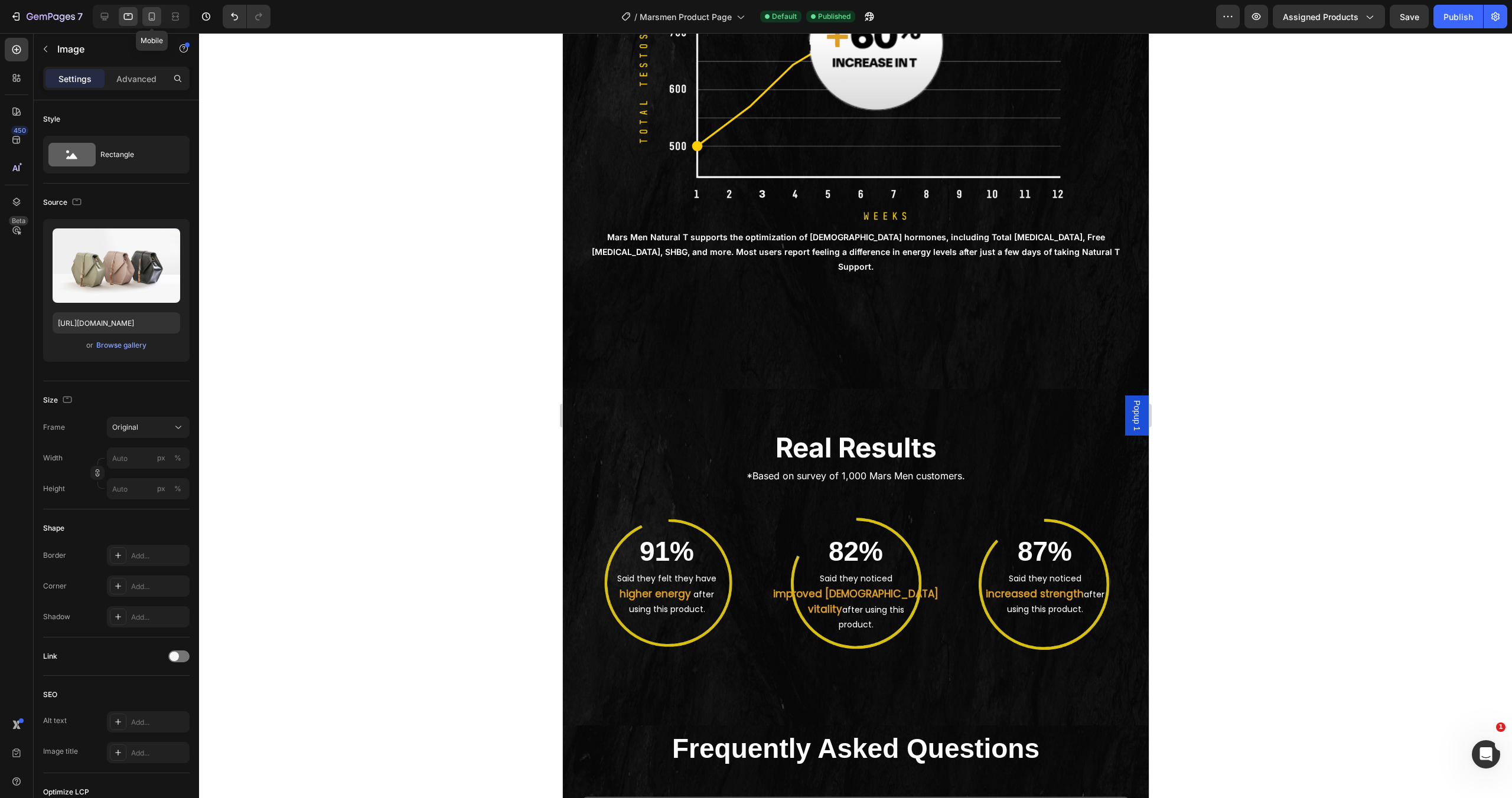
click at [150, 21] on icon at bounding box center [152, 16] width 12 height 12
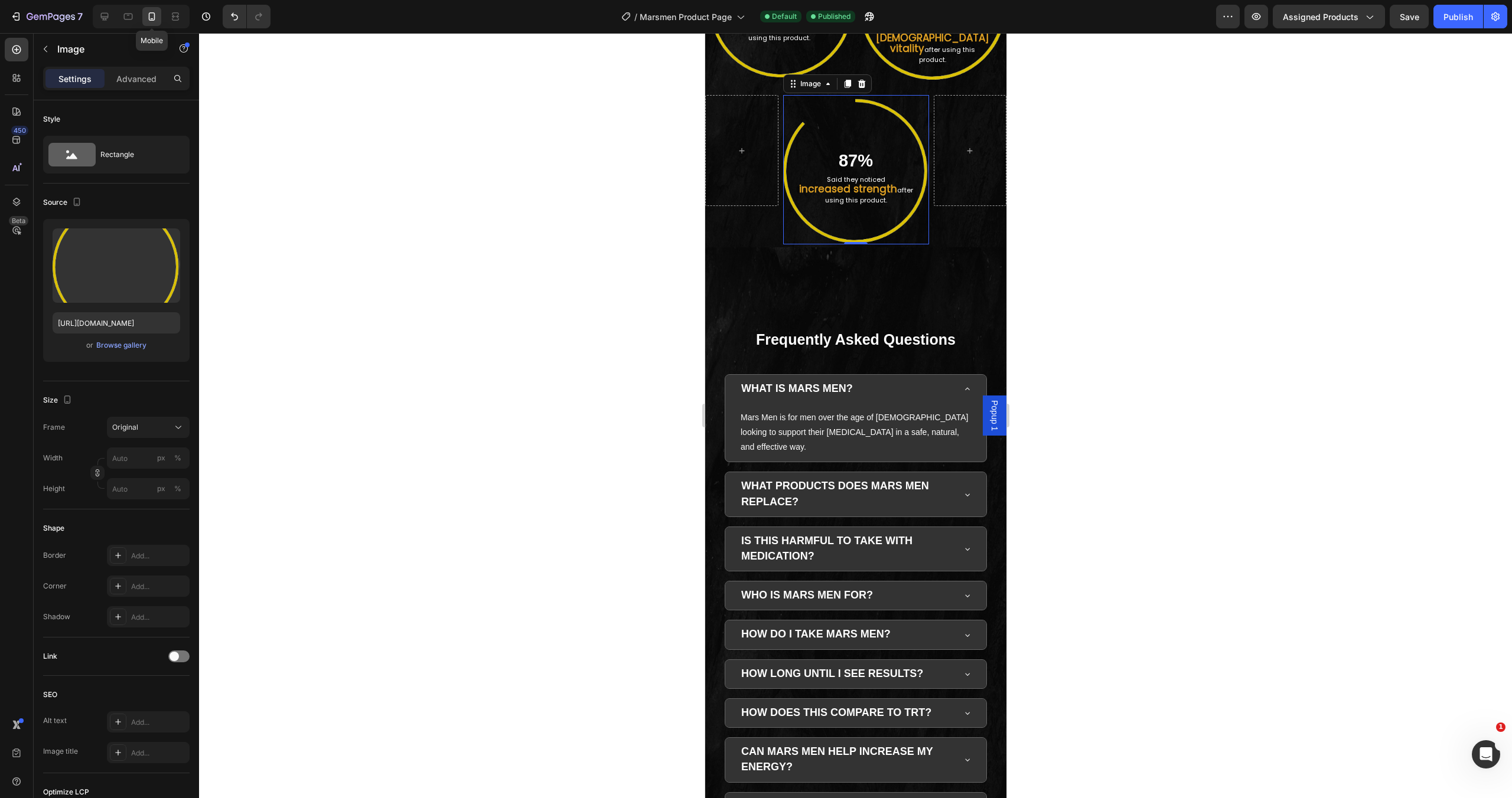
scroll to position [3117, 0]
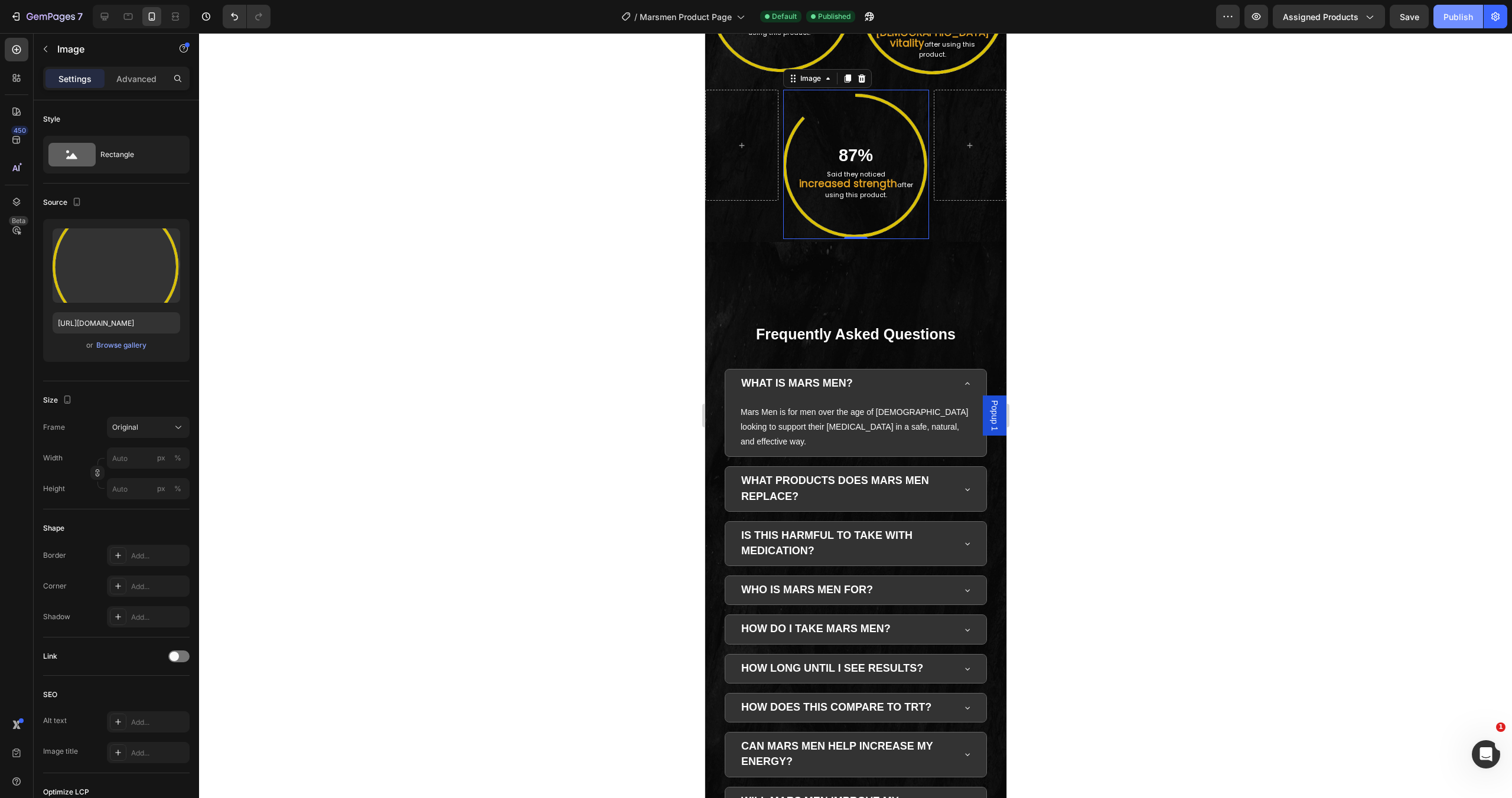
click at [1455, 19] on div "Publish" at bounding box center [1458, 17] width 30 height 12
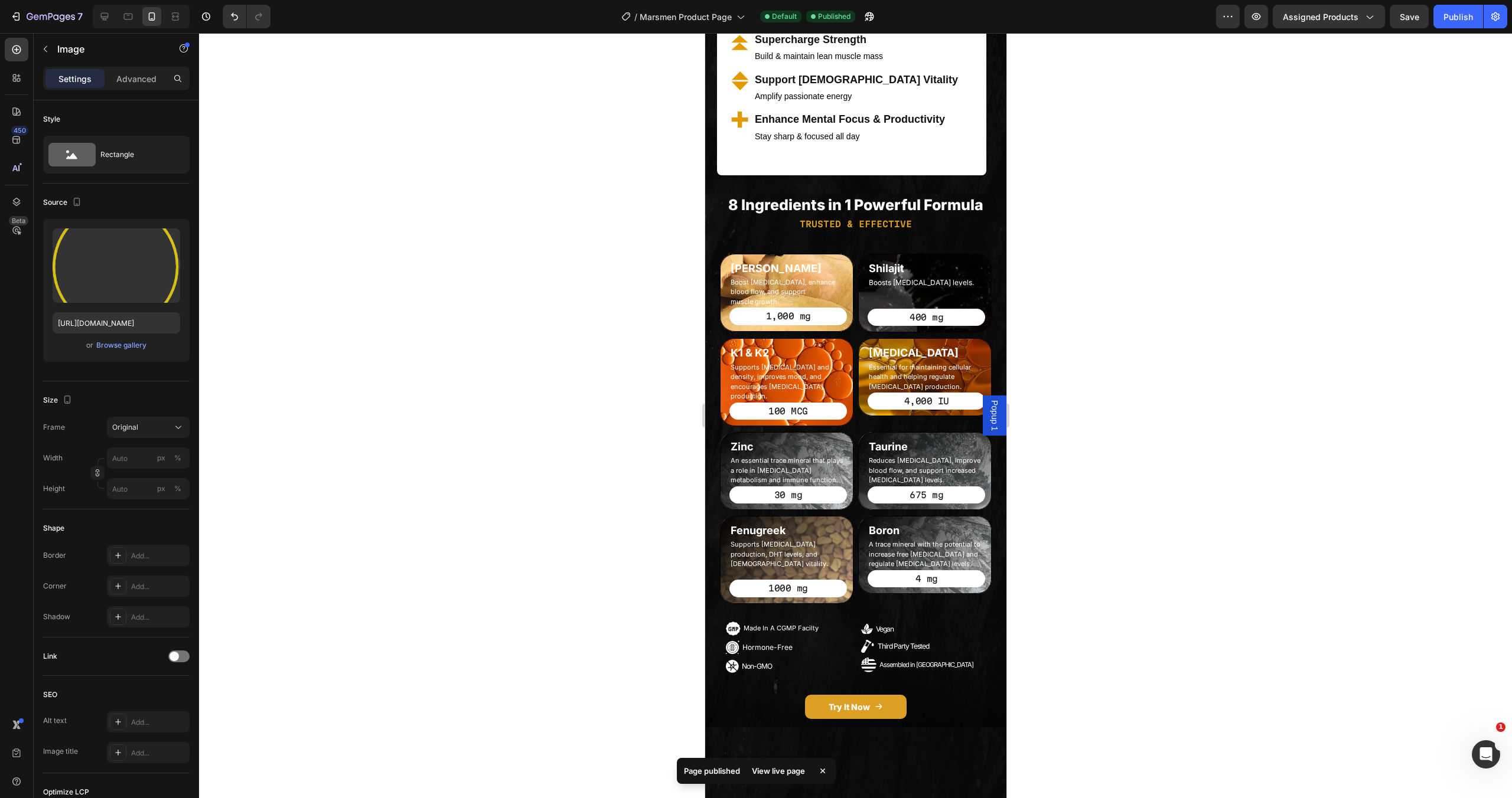
scroll to position [0, 0]
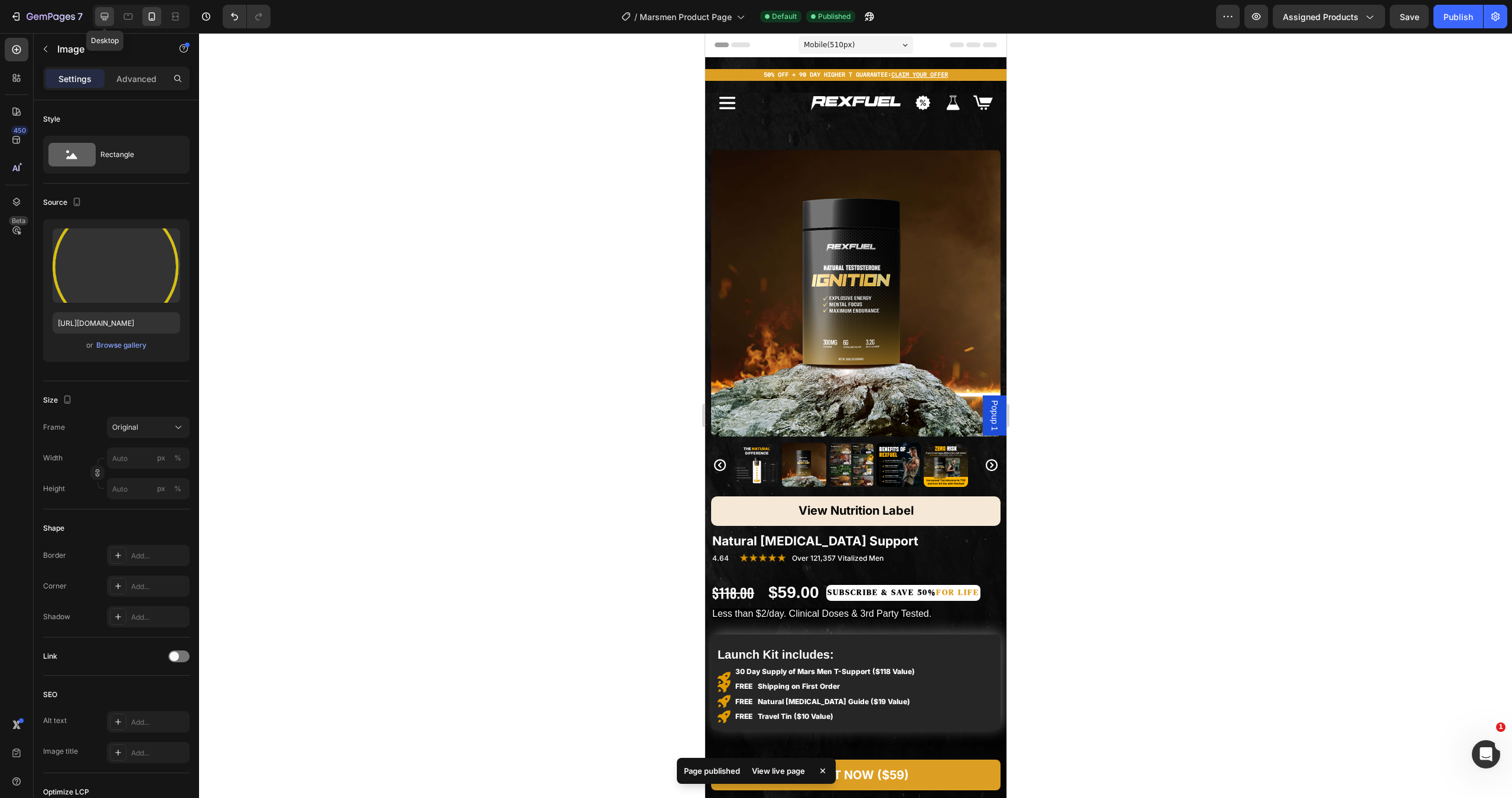
click at [109, 17] on icon at bounding box center [104, 16] width 12 height 12
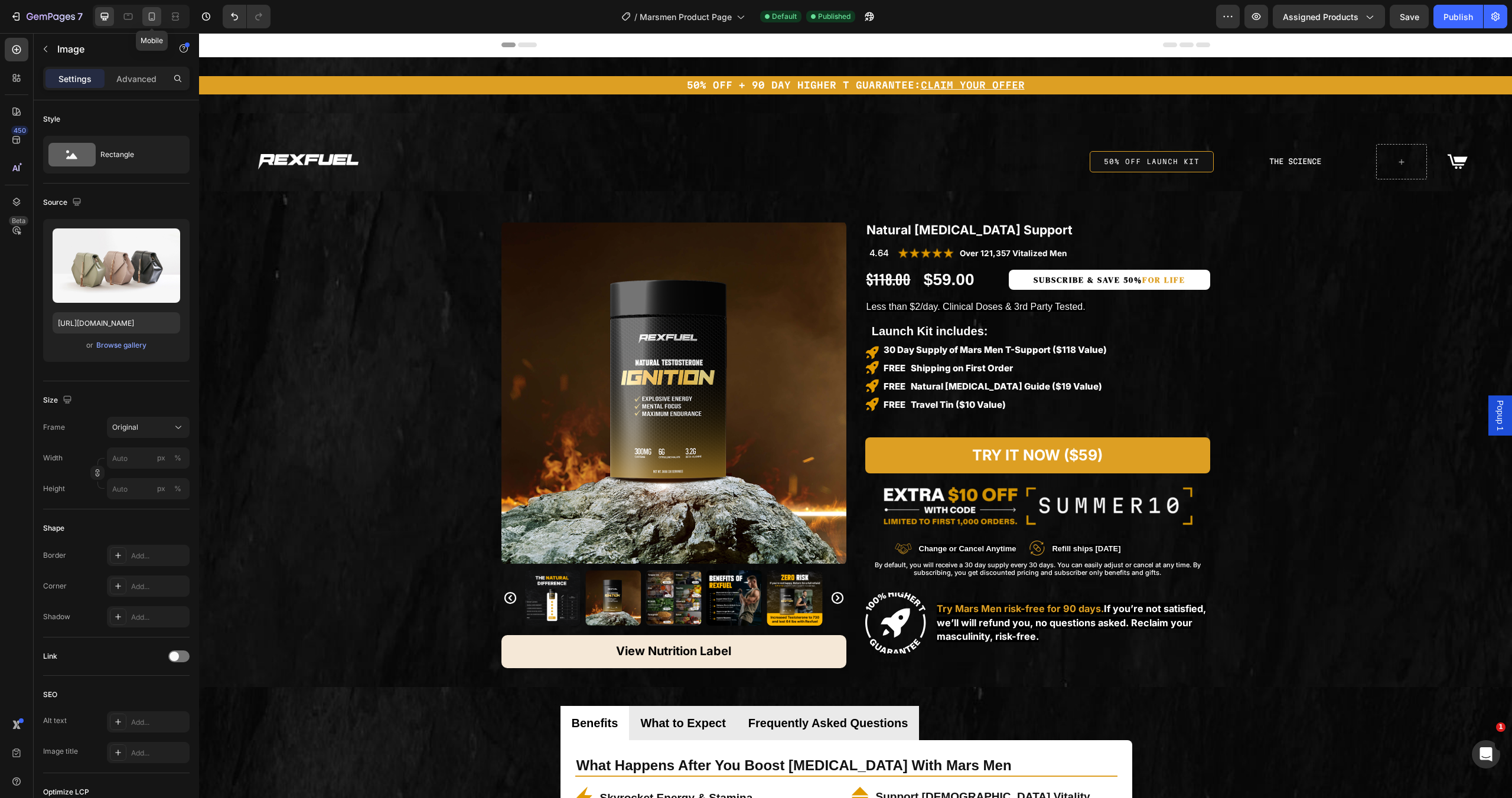
click at [146, 12] on icon at bounding box center [152, 16] width 12 height 12
type input "https://cdn.shopify.com/s/files/1/0755/5412/8085/files/gempages_575592633515115…"
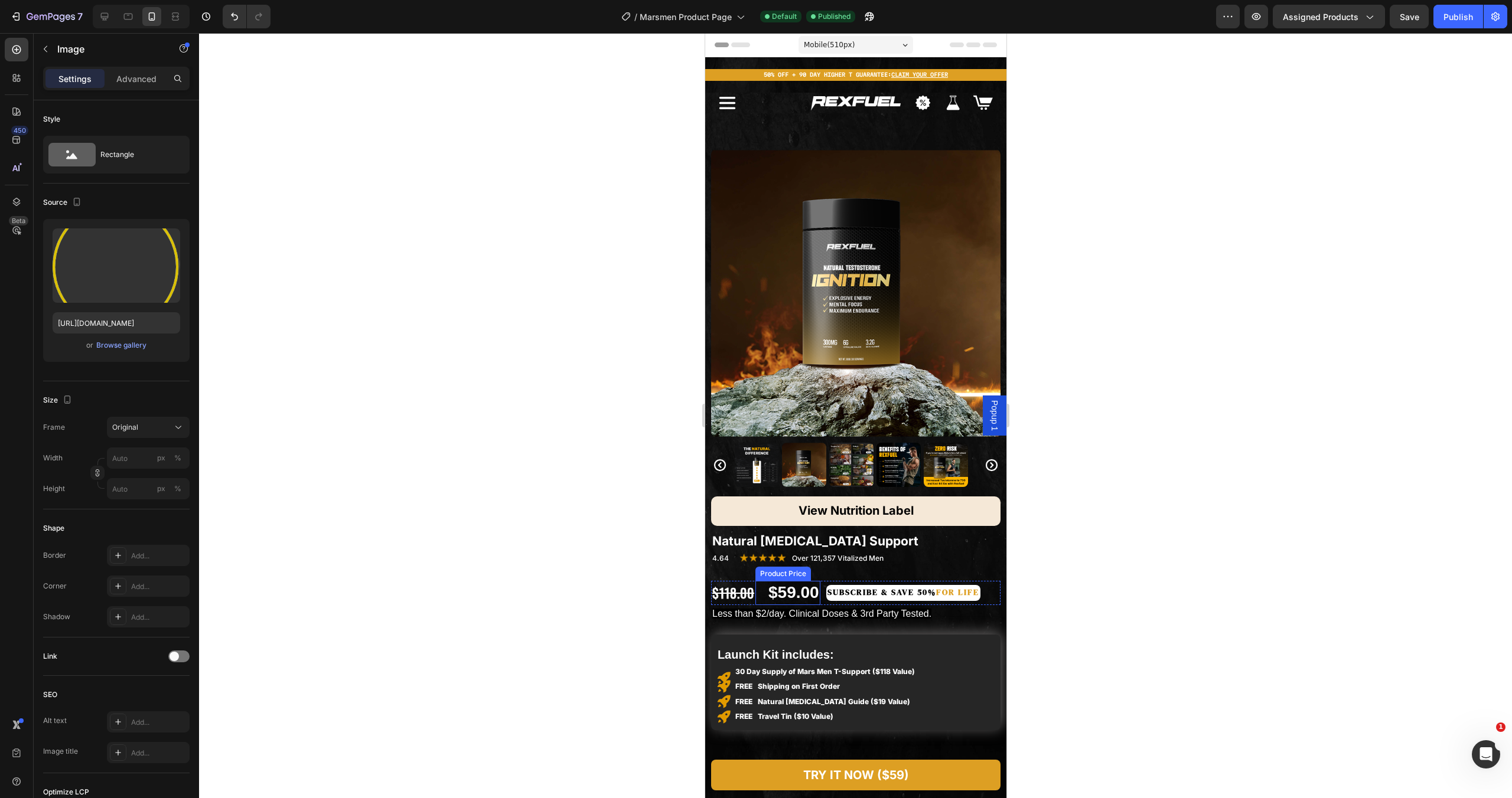
click at [788, 587] on div "$59.00" at bounding box center [793, 593] width 53 height 24
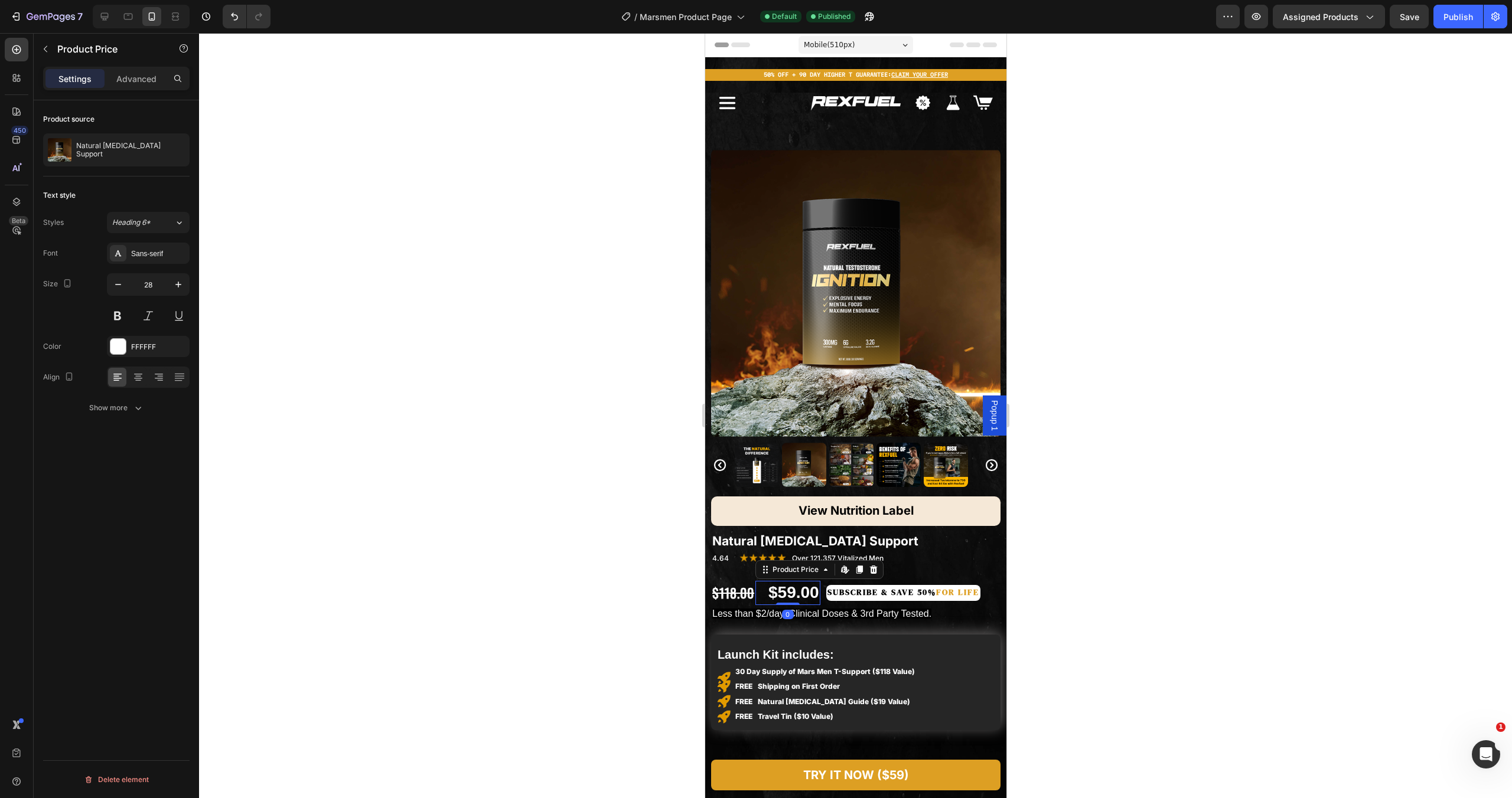
click at [823, 42] on span "Mobile ( 510 px)" at bounding box center [828, 44] width 51 height 12
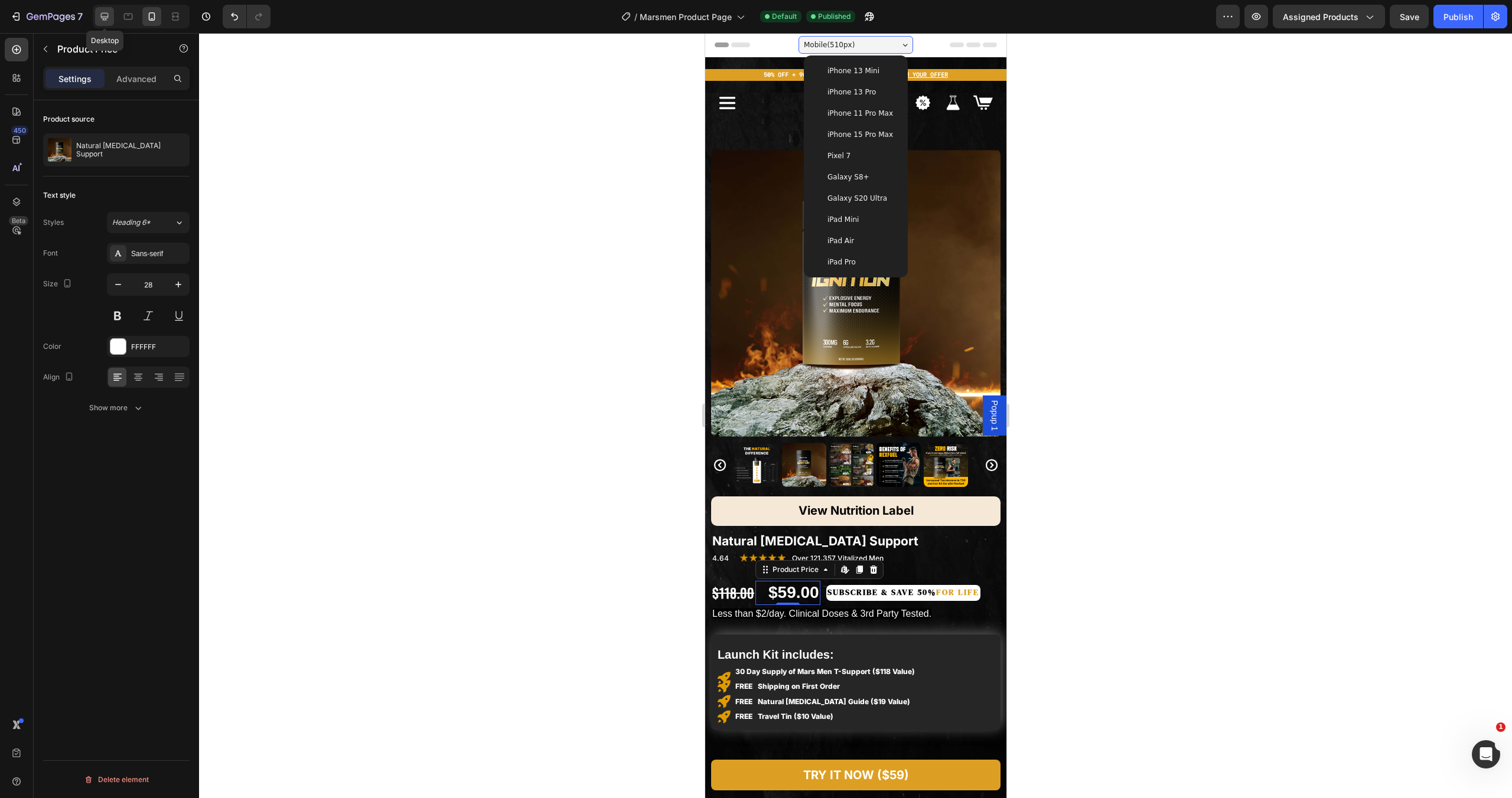
click at [102, 14] on icon at bounding box center [104, 16] width 12 height 12
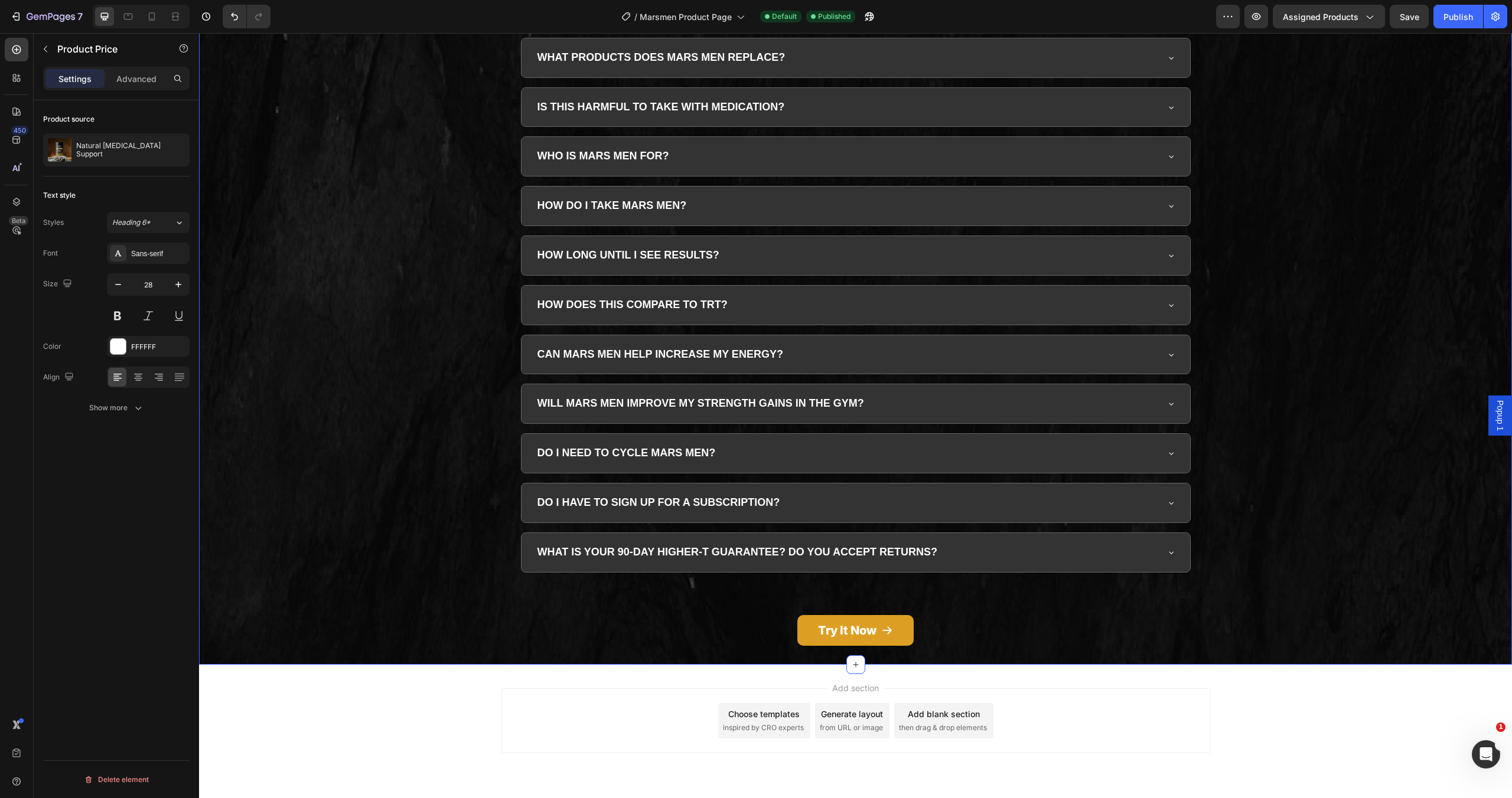
scroll to position [3433, 0]
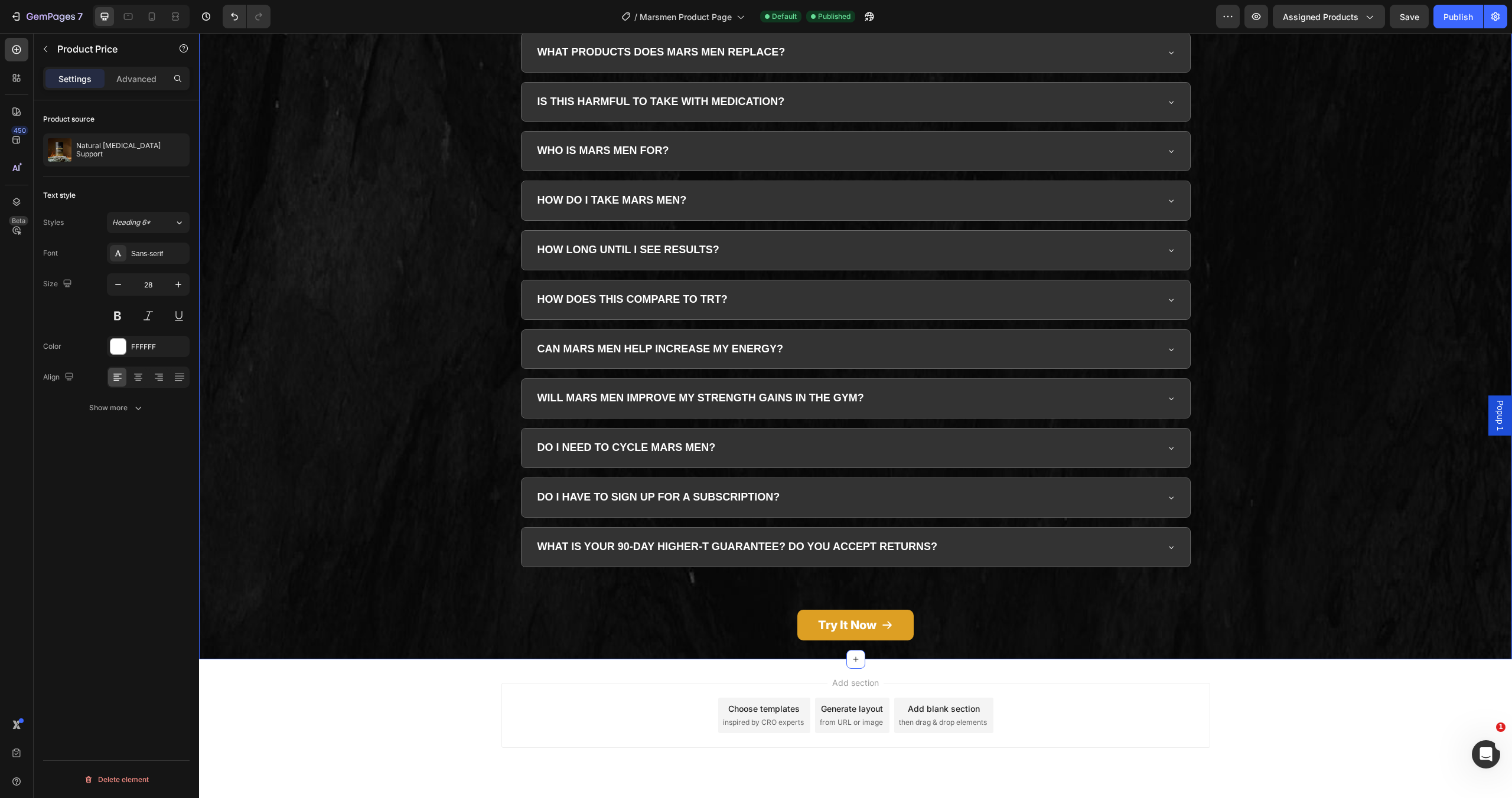
click at [410, 423] on div "Frequently Asked Questions Heading WHAT IS MARS MEN? Mars Men is for men over t…" at bounding box center [855, 269] width 1313 height 742
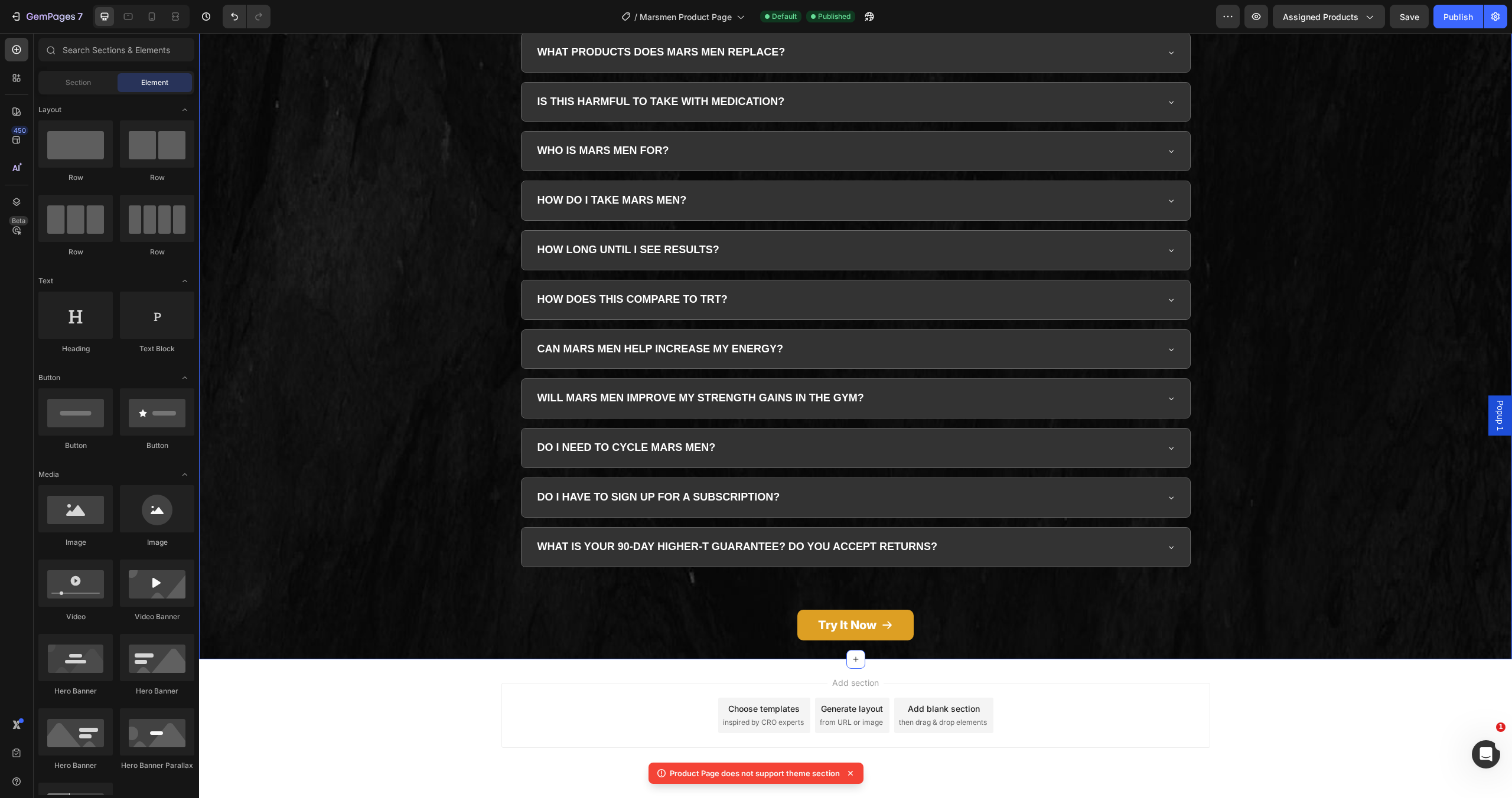
click at [484, 697] on div "Add section Choose templates inspired by CRO experts Generate layout from URL o…" at bounding box center [855, 732] width 1313 height 145
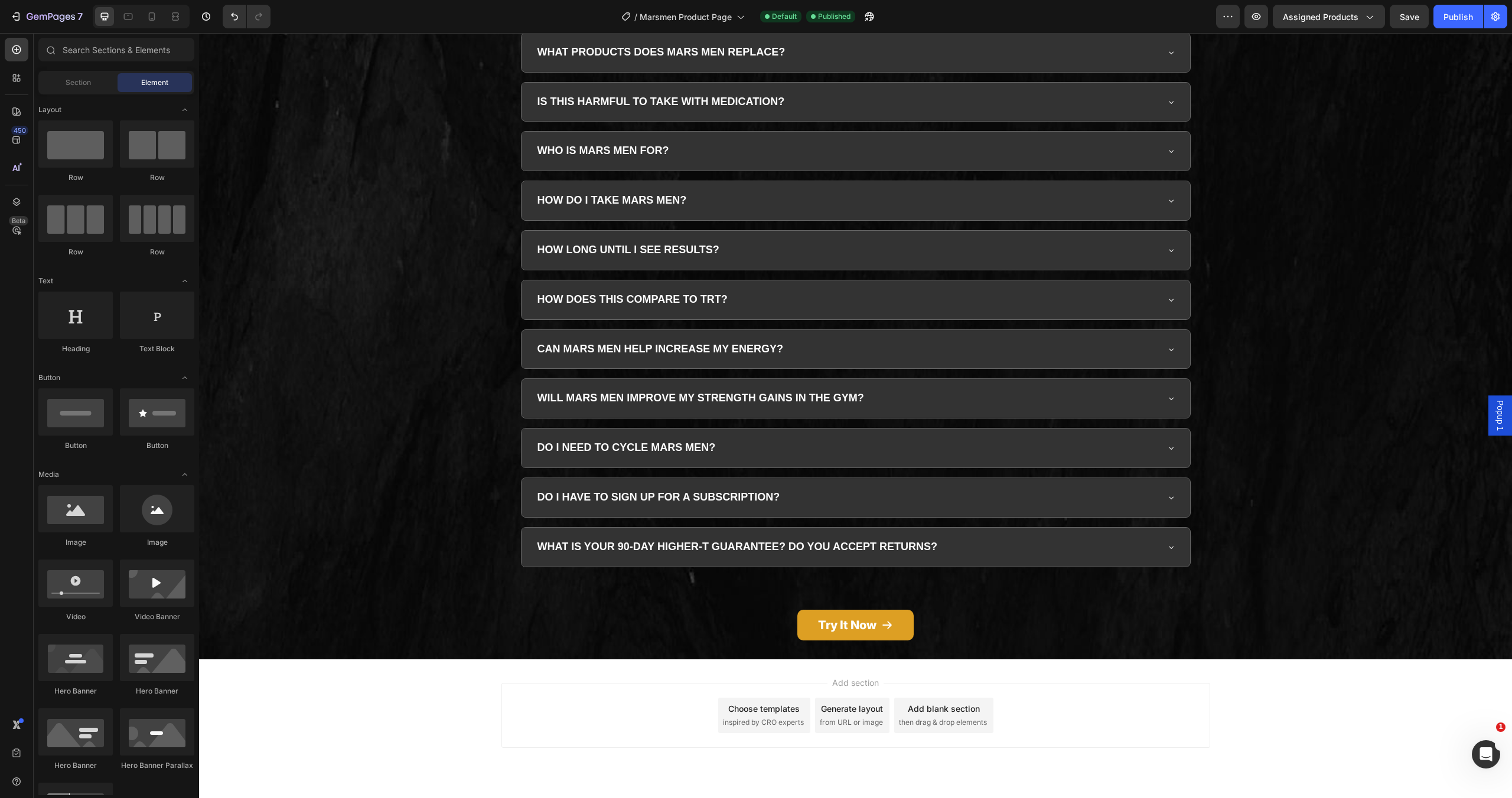
click at [650, 713] on div "Add section Choose templates inspired by CRO experts Generate layout from URL o…" at bounding box center [856, 716] width 709 height 65
click at [409, 538] on div "Frequently Asked Questions Heading WHAT IS MARS MEN? Mars Men is for men over t…" at bounding box center [855, 269] width 1313 height 742
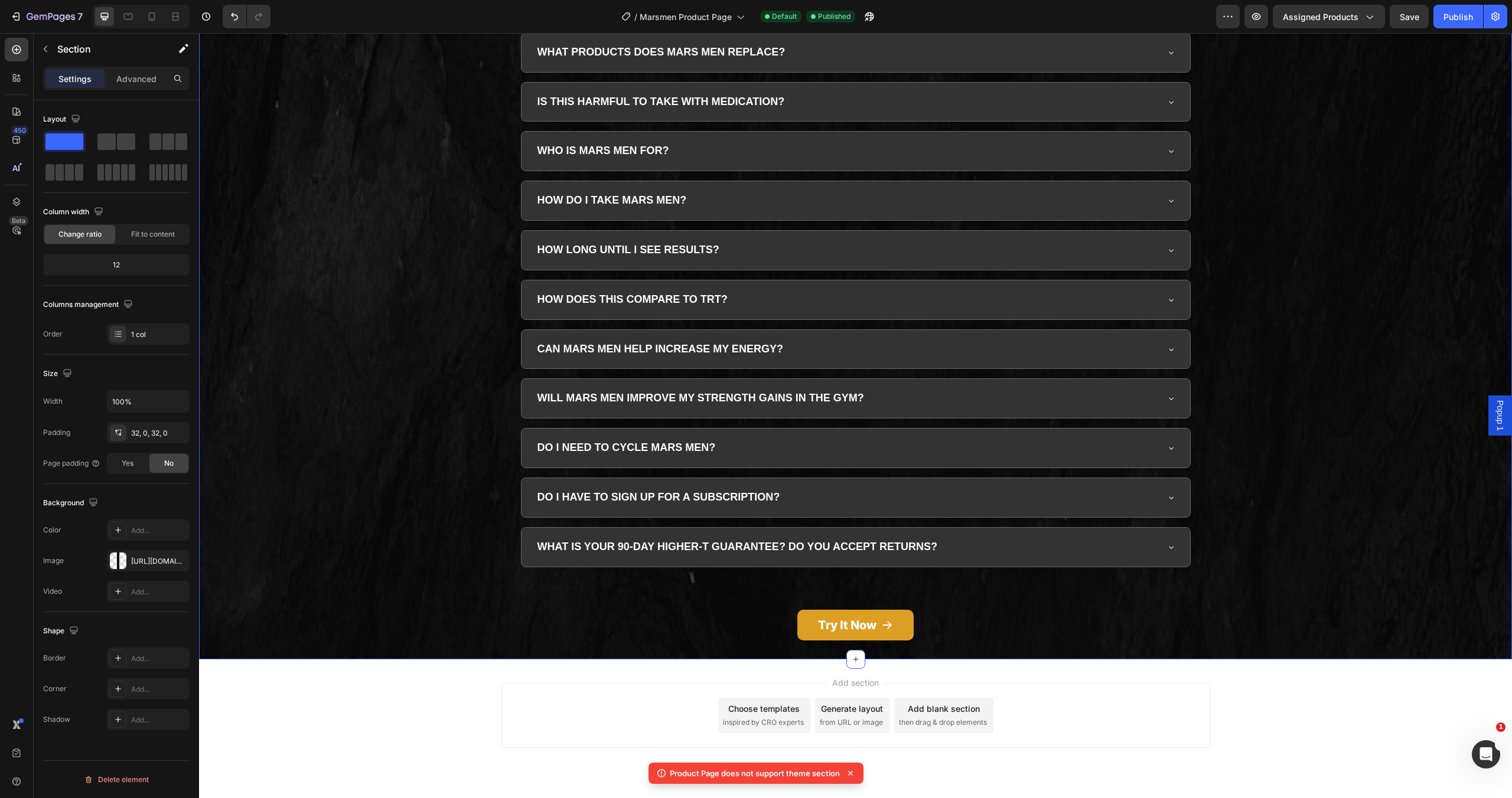
click at [506, 698] on div "Add section Choose templates inspired by CRO experts Generate layout from URL o…" at bounding box center [856, 716] width 709 height 65
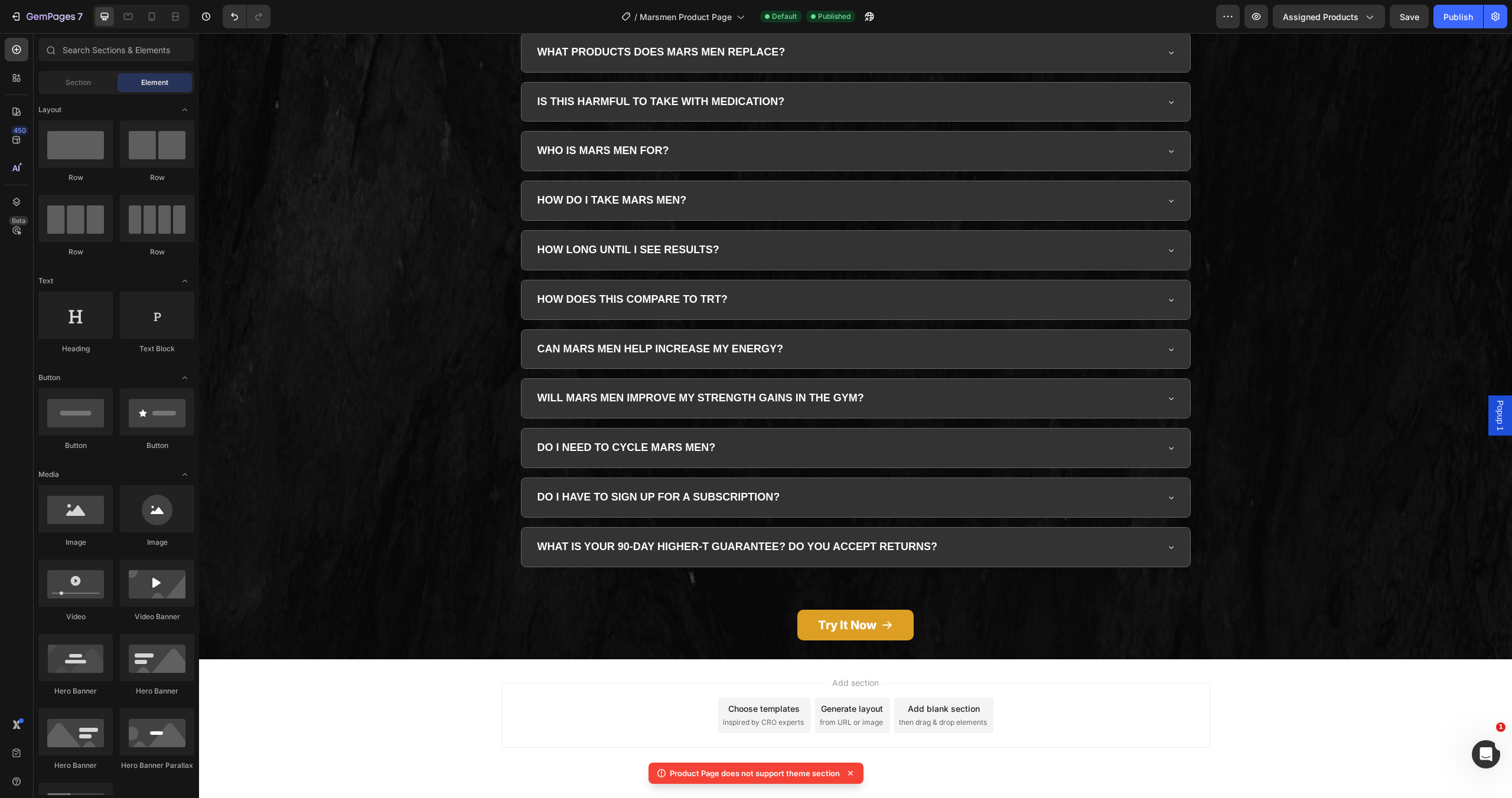
click at [506, 698] on div "Add section Choose templates inspired by CRO experts Generate layout from URL o…" at bounding box center [856, 716] width 709 height 65
click at [410, 535] on div "Frequently Asked Questions Heading WHAT IS MARS MEN? Mars Men is for men over t…" at bounding box center [855, 269] width 1313 height 742
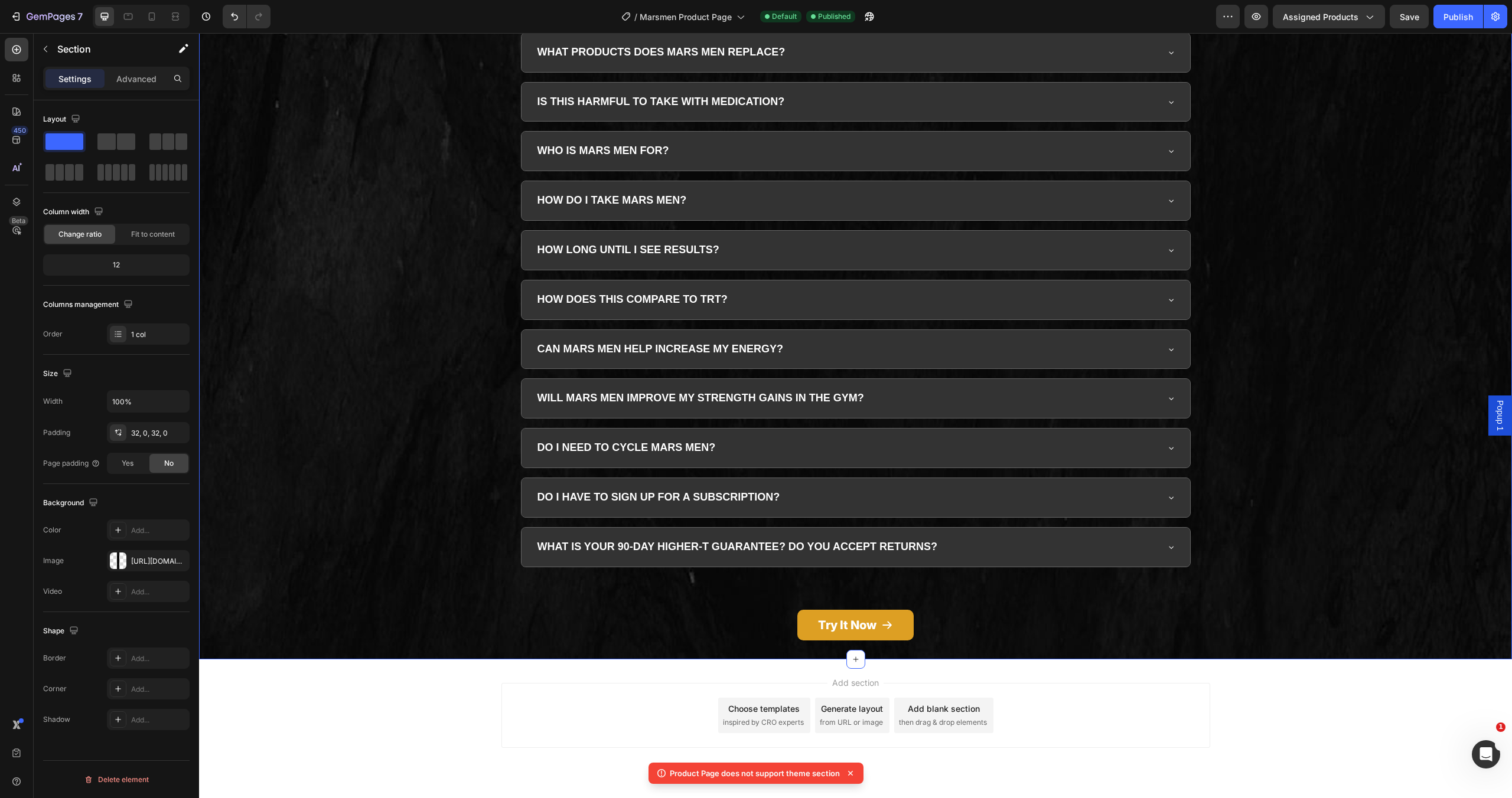
click at [493, 766] on div "Add section Choose templates inspired by CRO experts Generate layout from URL o…" at bounding box center [855, 732] width 1313 height 145
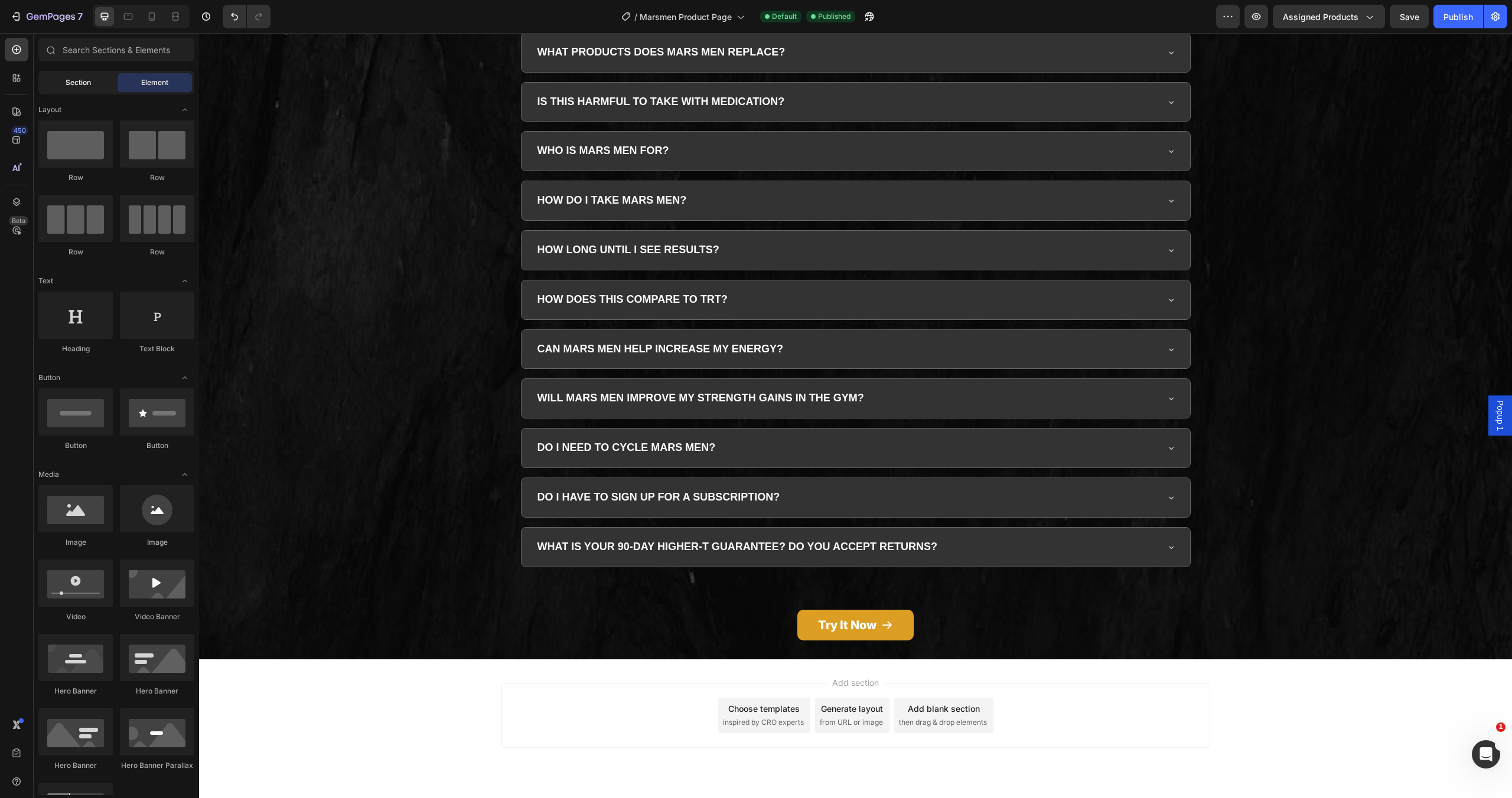
click at [69, 88] on div "Section" at bounding box center [78, 82] width 74 height 19
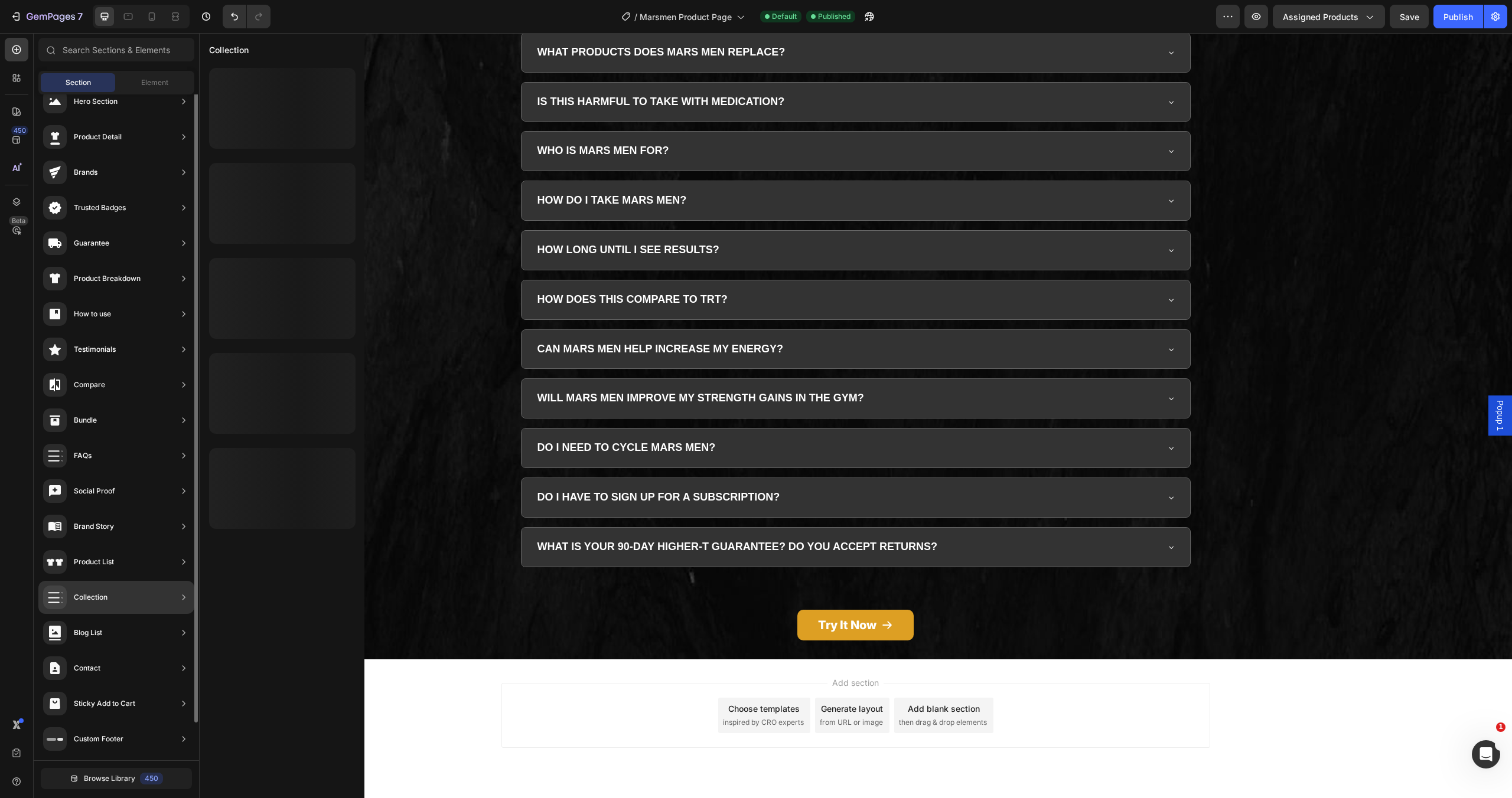
scroll to position [0, 0]
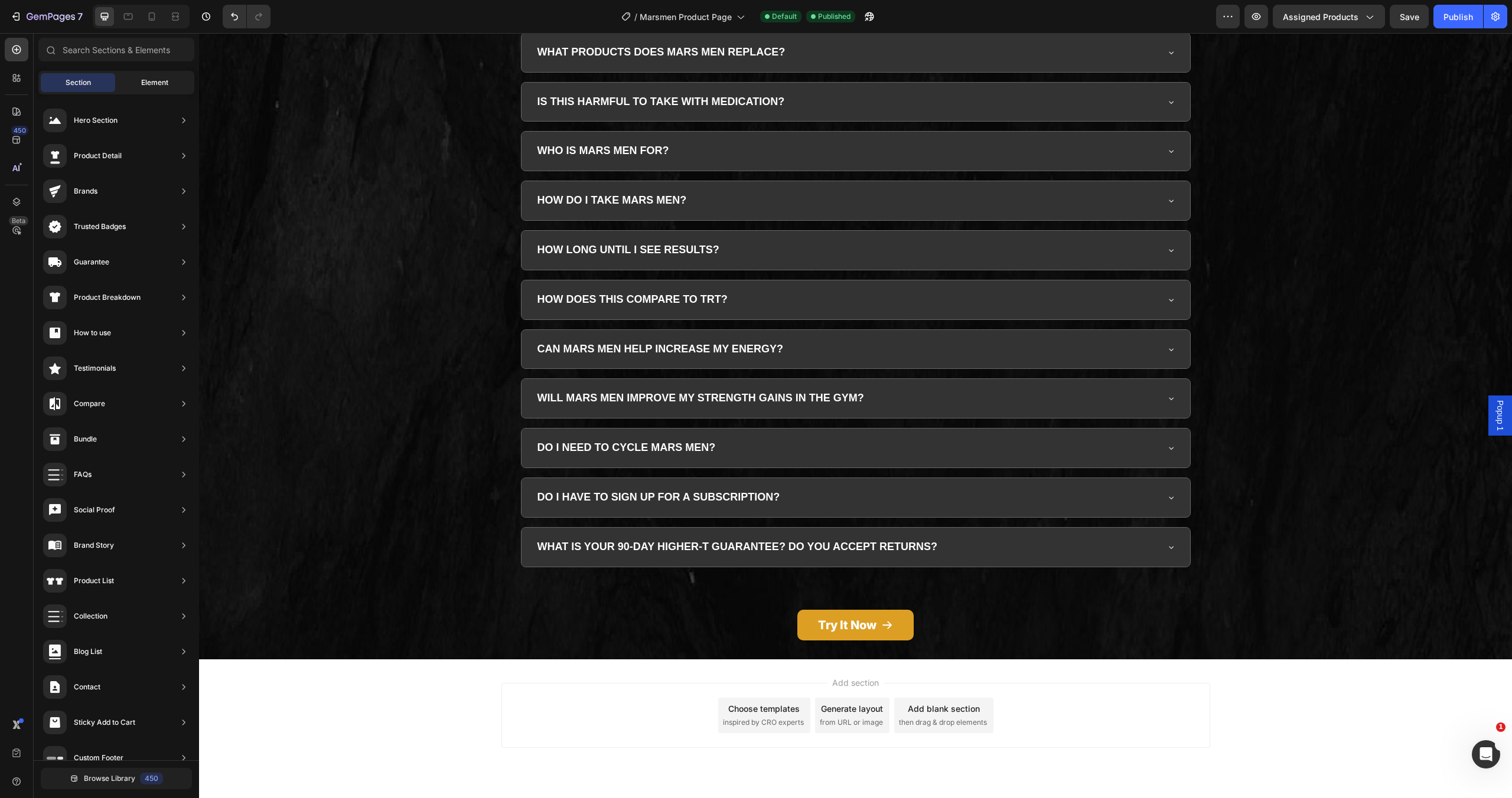
click at [152, 78] on span "Element" at bounding box center [155, 82] width 27 height 10
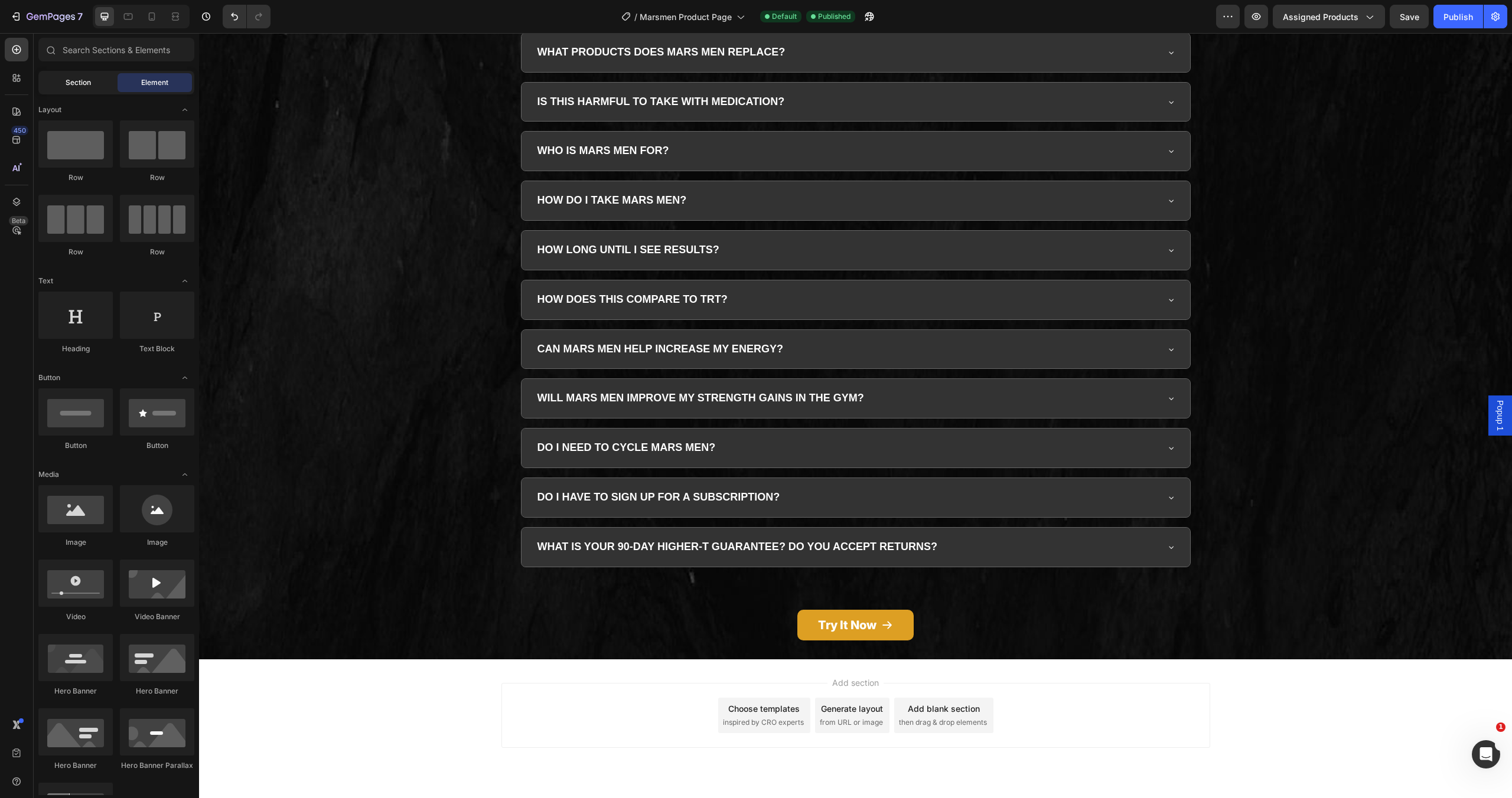
click at [93, 78] on div "Section" at bounding box center [78, 82] width 74 height 19
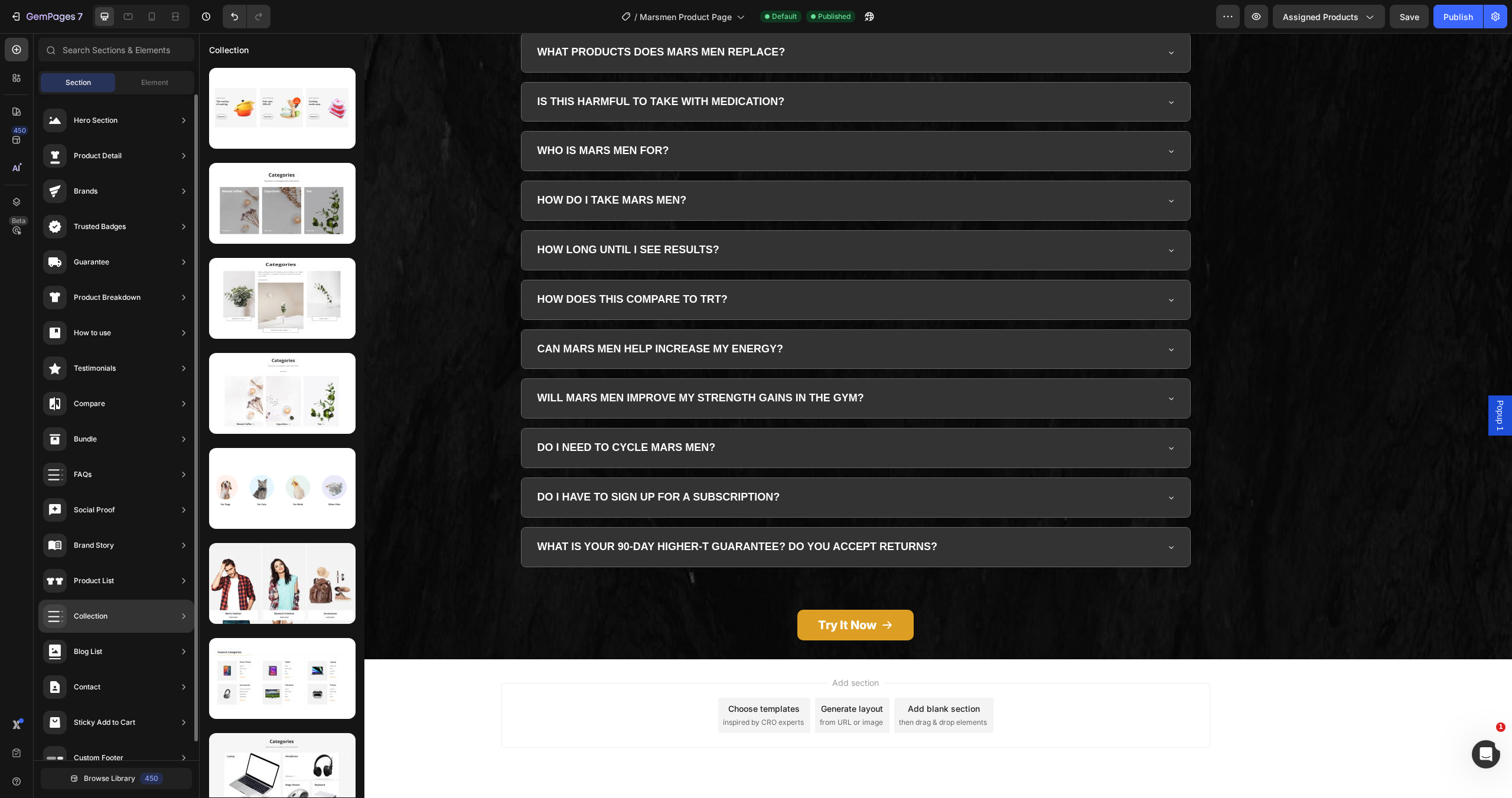
scroll to position [19, 0]
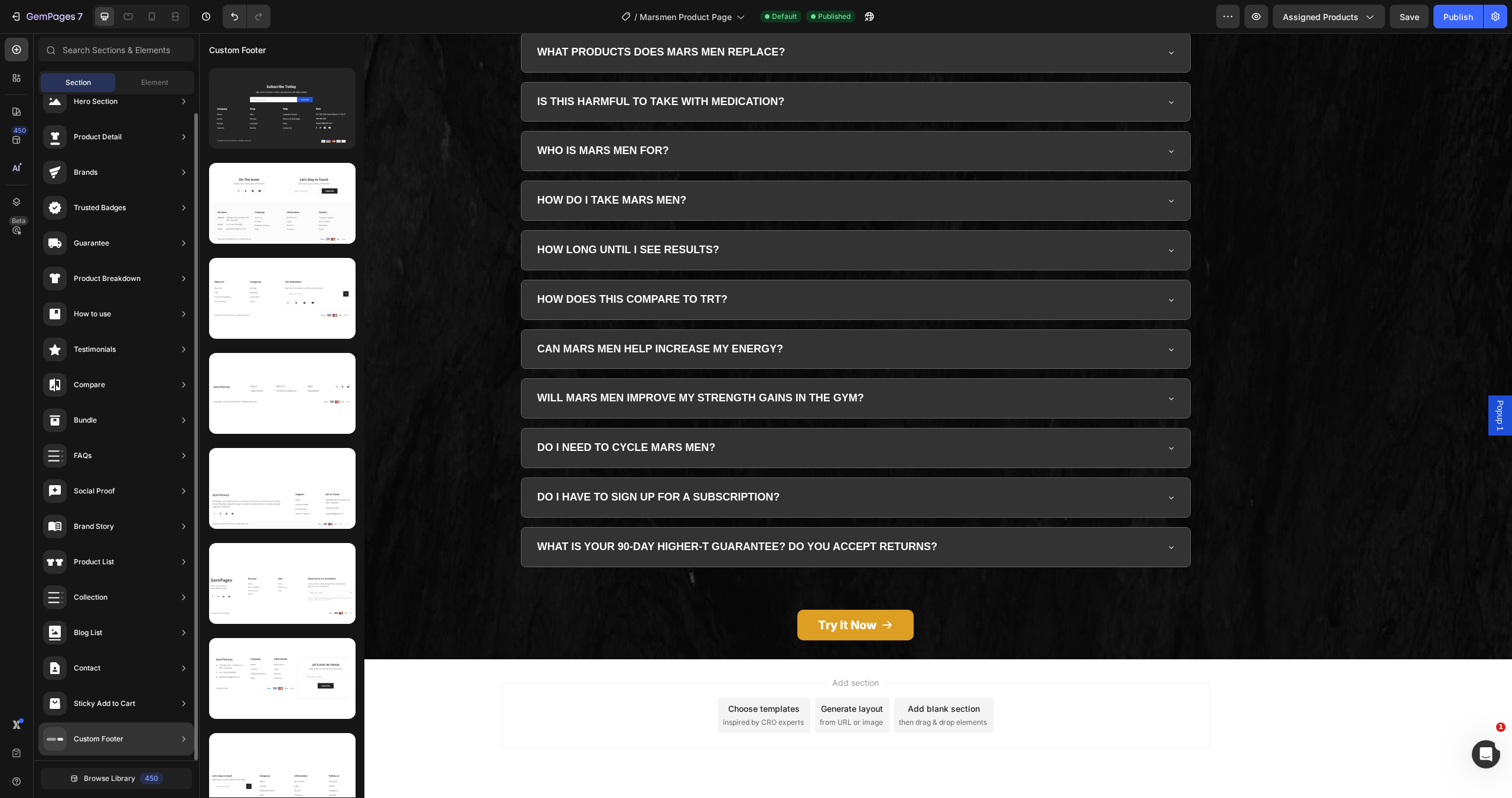
click at [112, 724] on div "Custom Footer" at bounding box center [116, 739] width 156 height 33
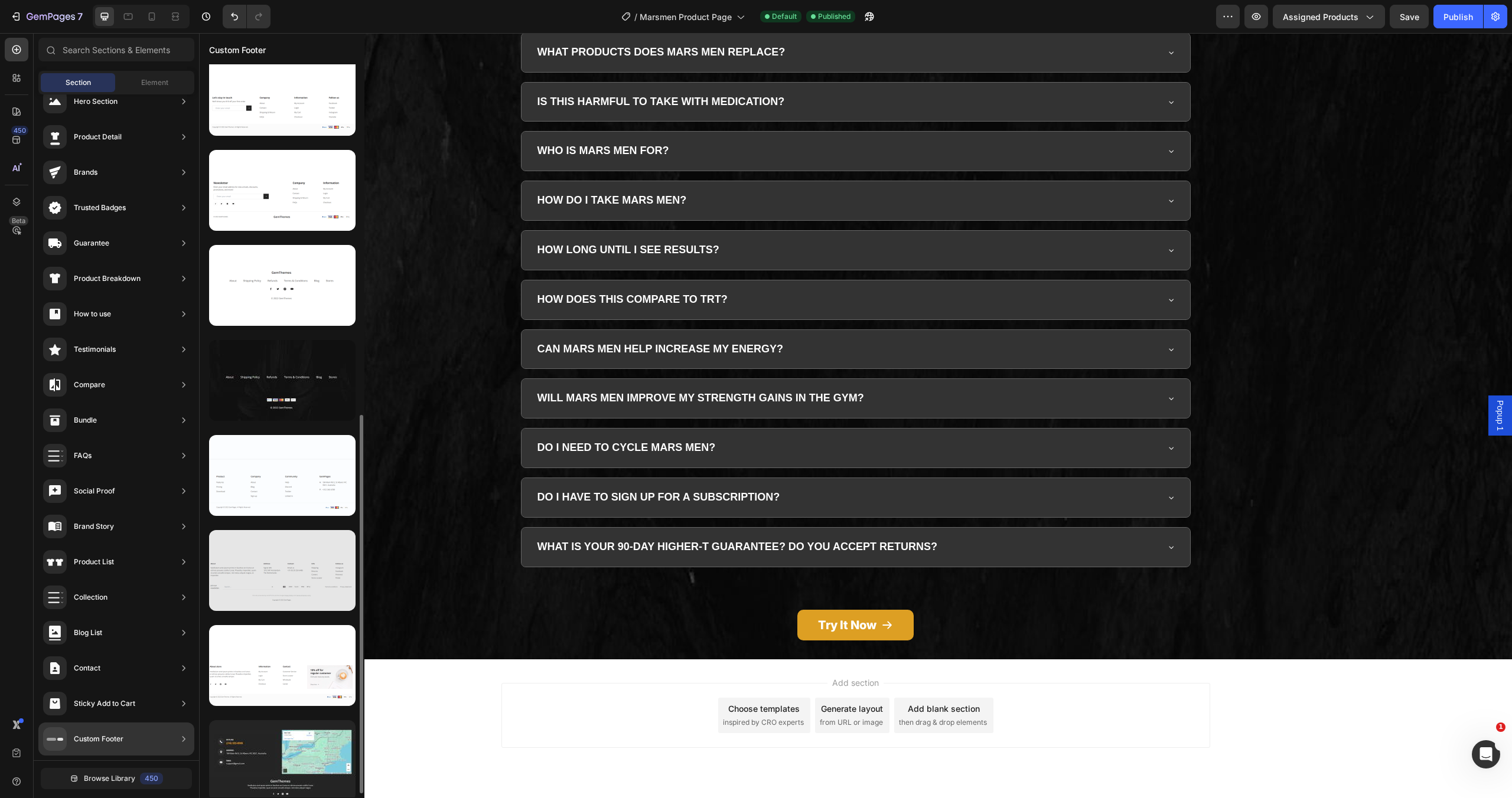
scroll to position [0, 0]
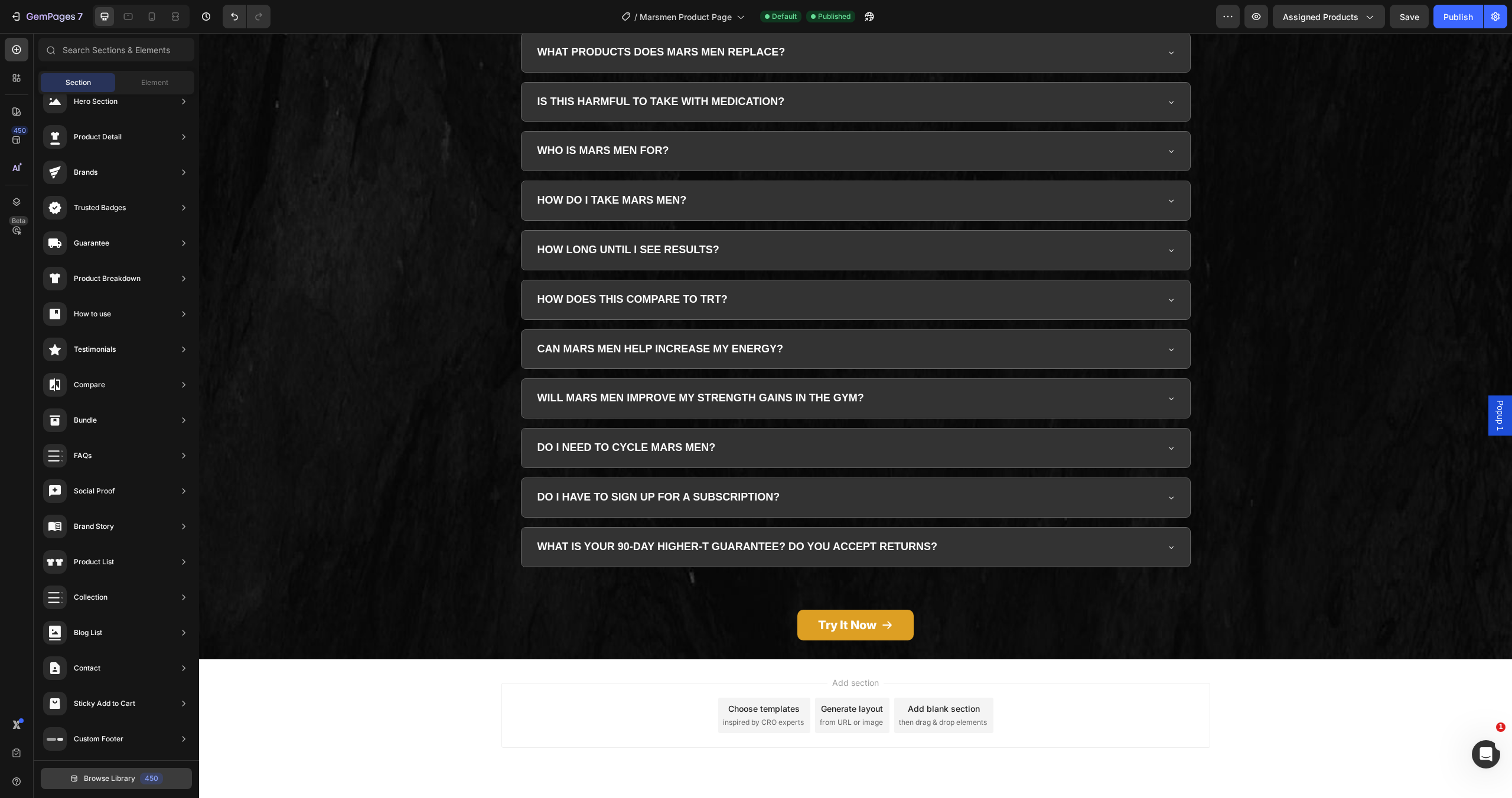
click at [115, 772] on button "Browse Library 450" at bounding box center [116, 779] width 151 height 21
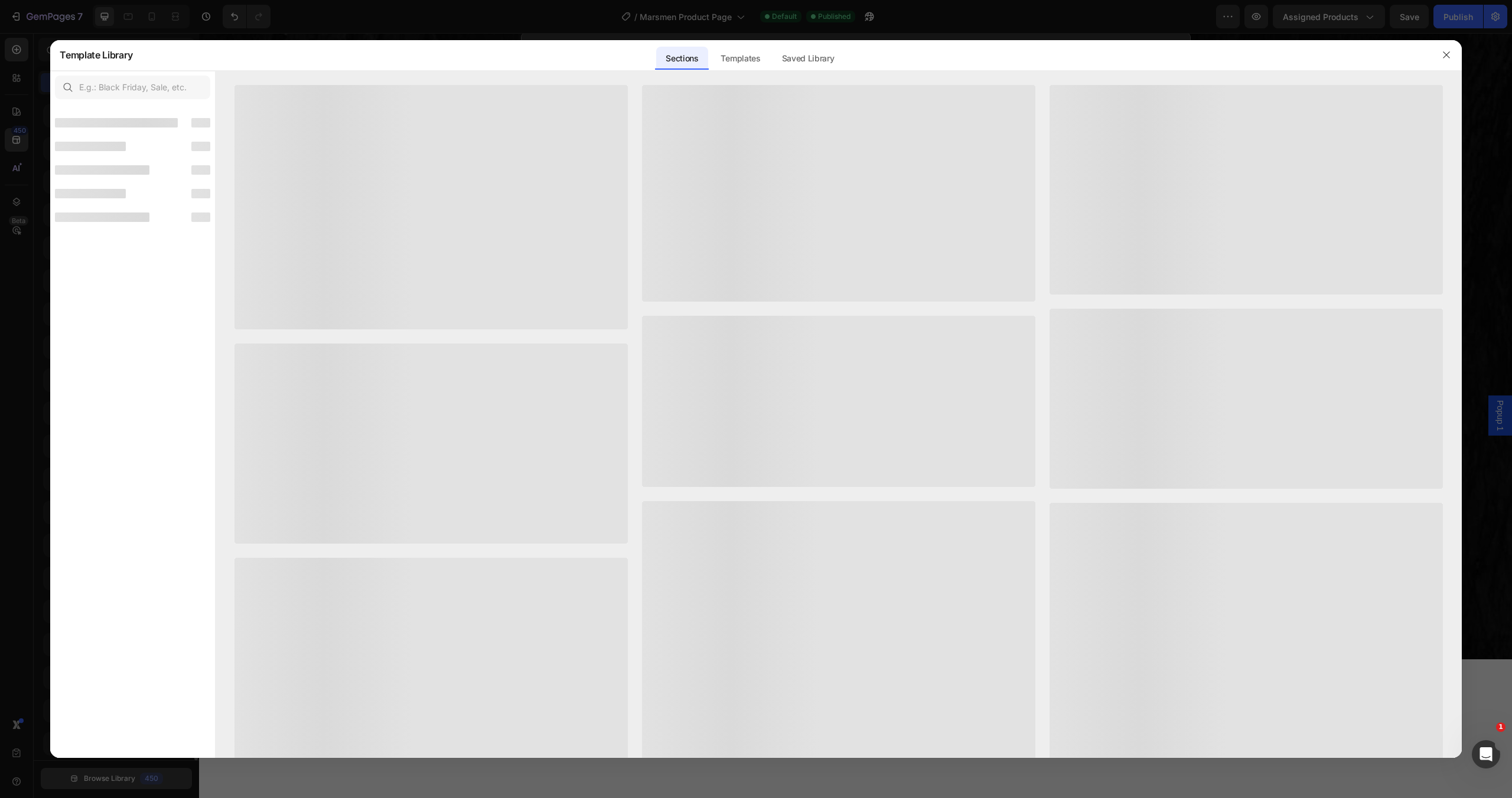
scroll to position [5, 0]
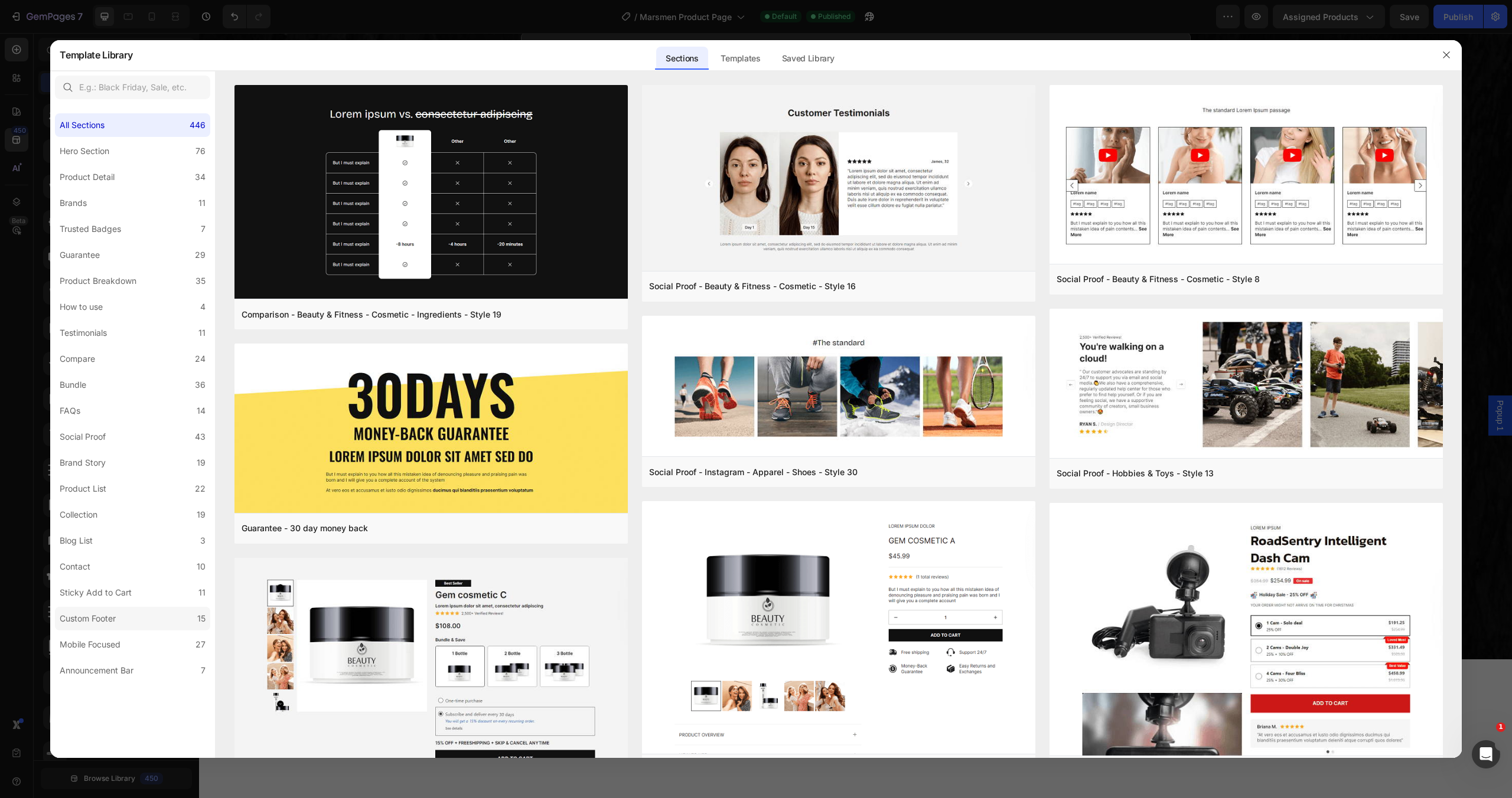
click at [117, 628] on label "Custom Footer 15" at bounding box center [132, 619] width 155 height 24
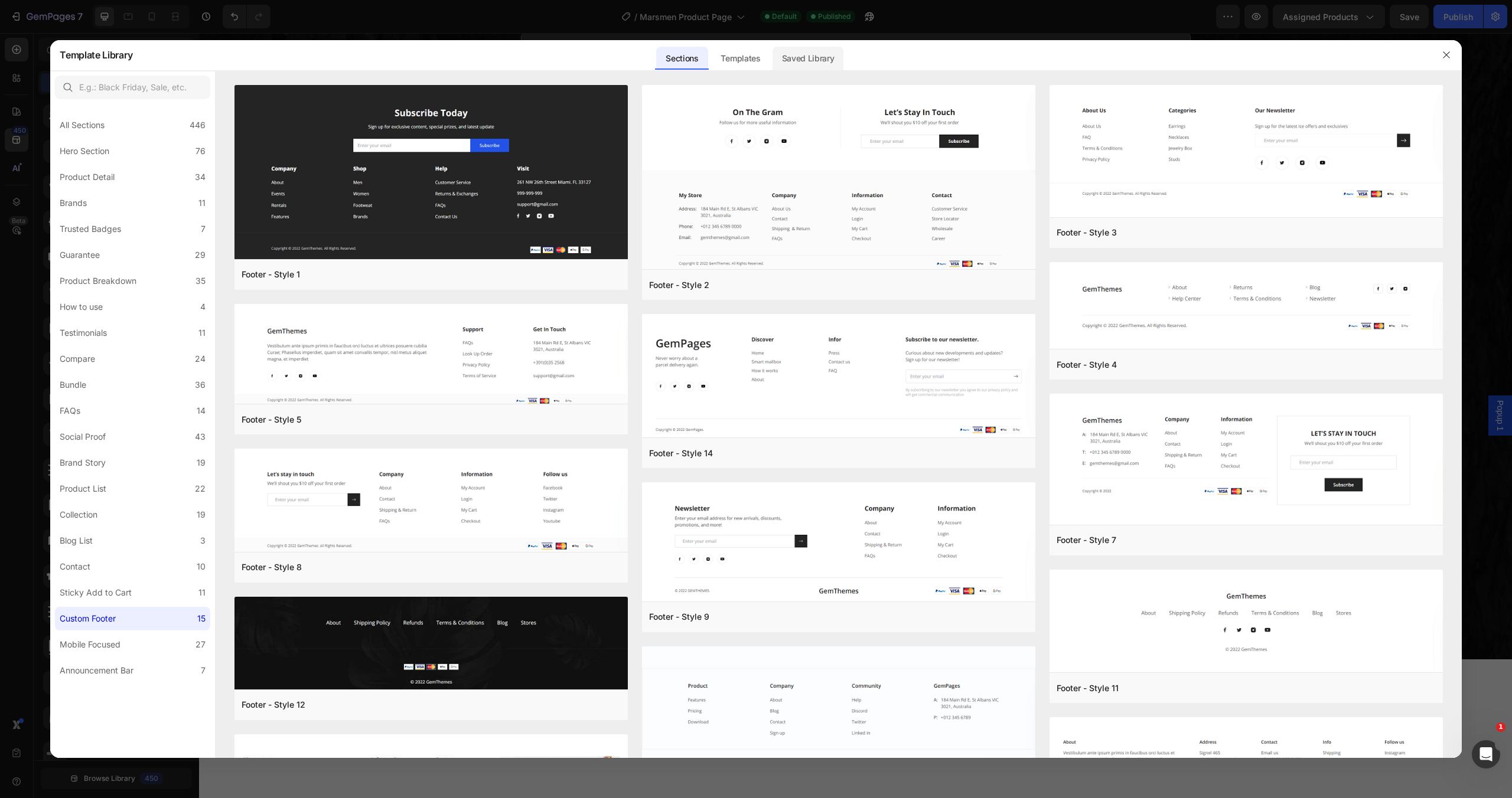
click at [808, 49] on div "Saved Library" at bounding box center [808, 58] width 71 height 24
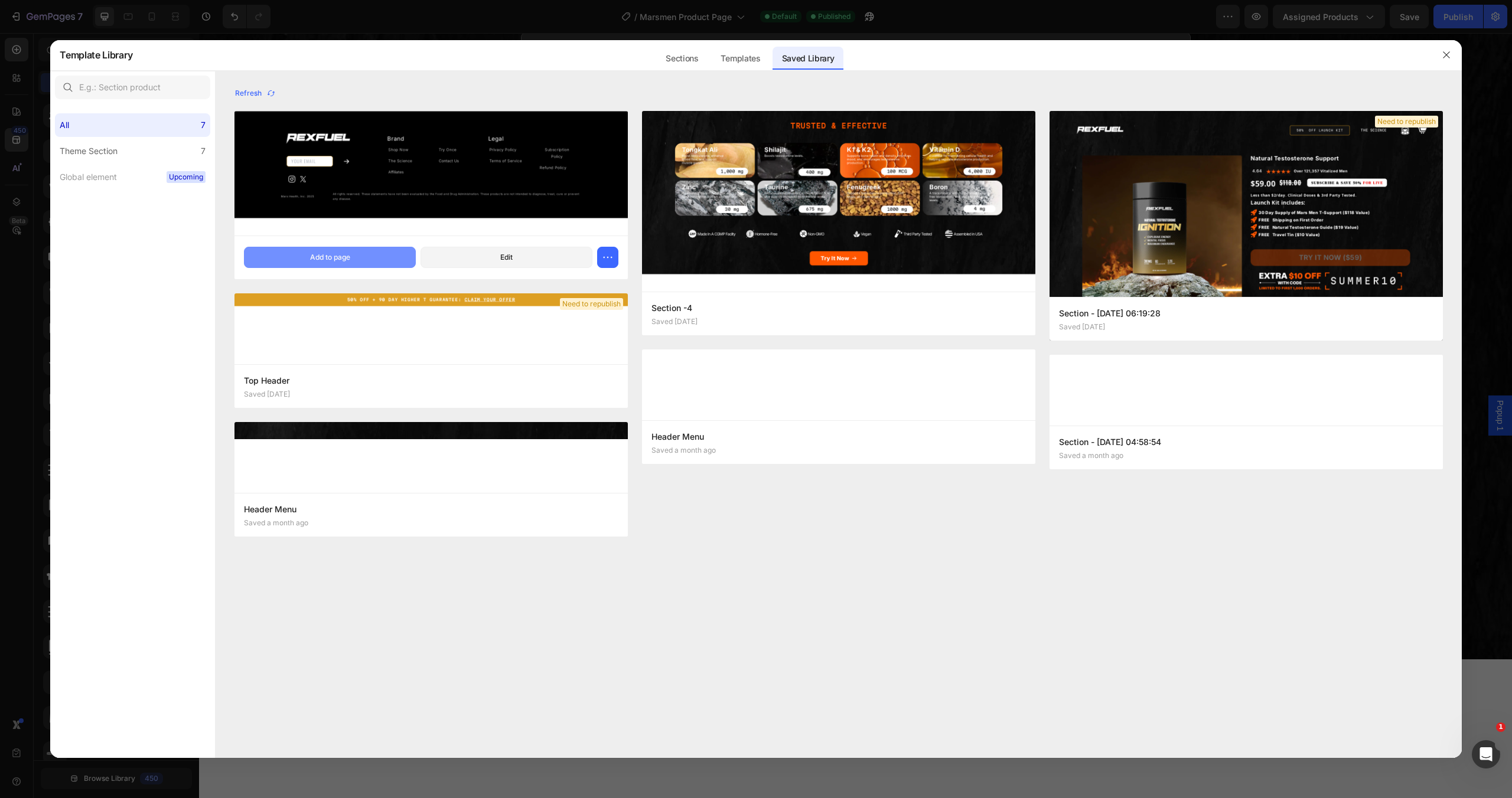
click at [326, 263] on button "Add to page" at bounding box center [330, 257] width 172 height 21
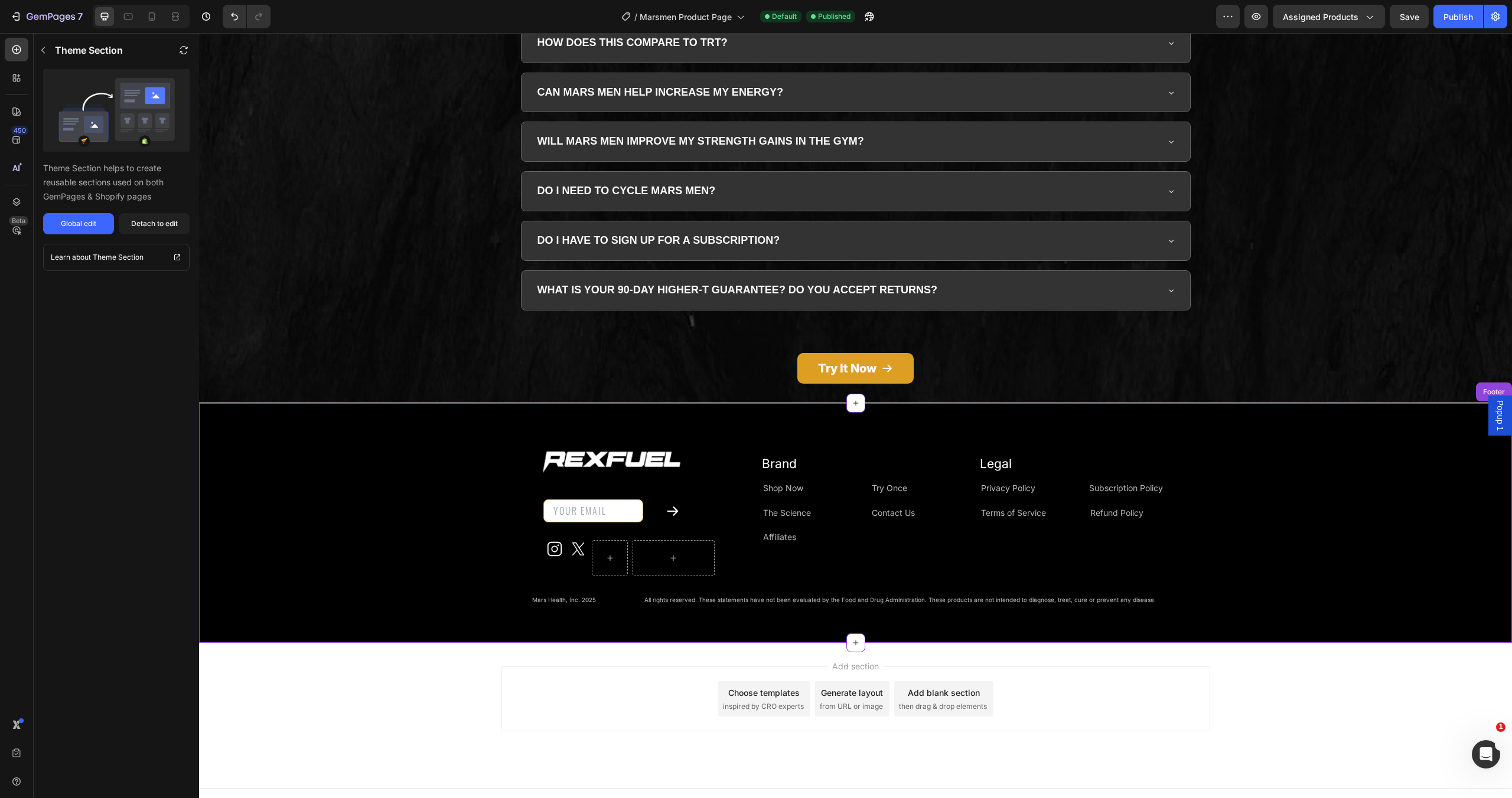
scroll to position [3705, 0]
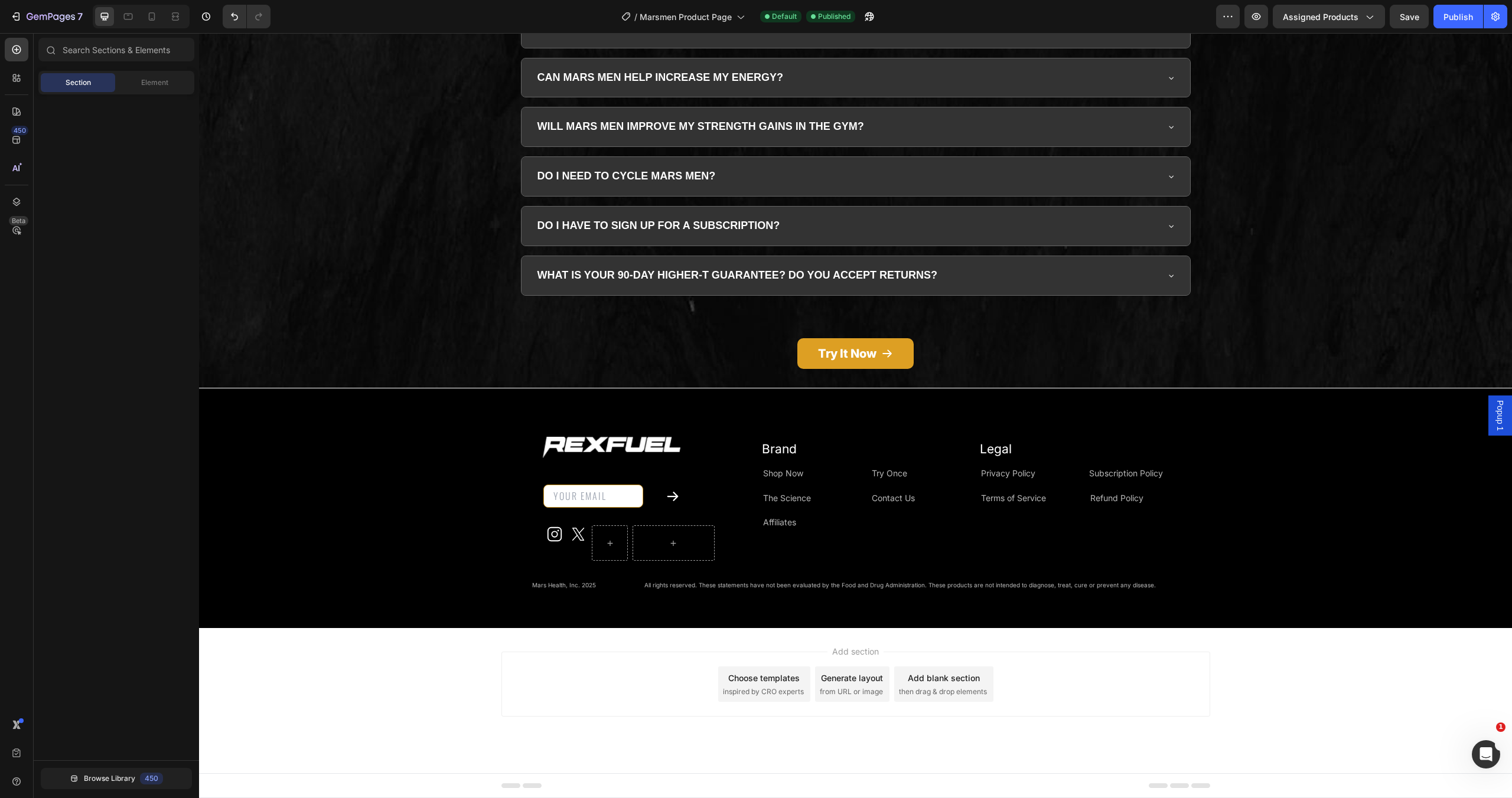
click at [450, 699] on div "Add section Choose templates inspired by CRO experts Generate layout from URL o…" at bounding box center [855, 701] width 1313 height 145
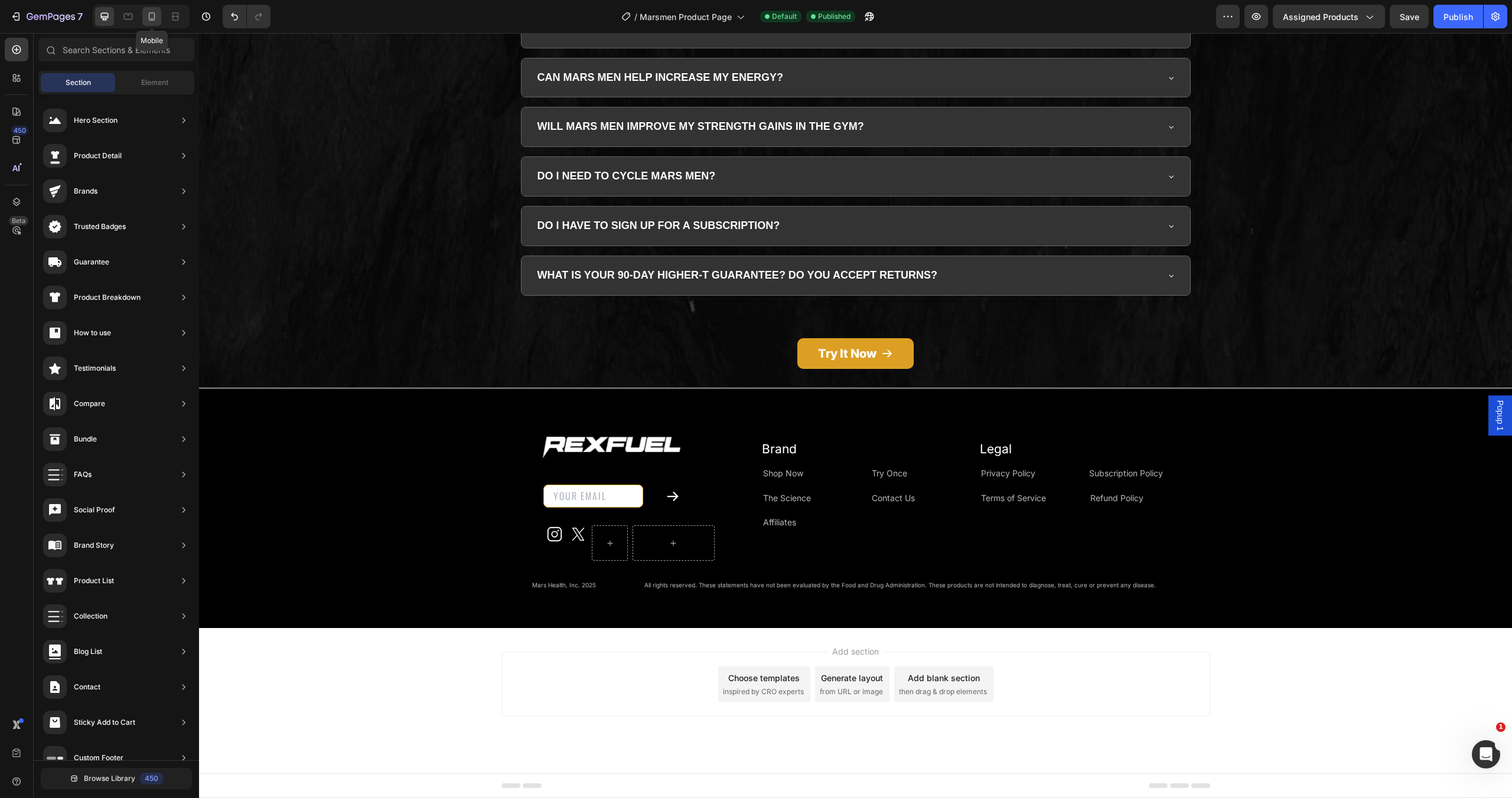
click at [157, 19] on icon at bounding box center [152, 16] width 12 height 12
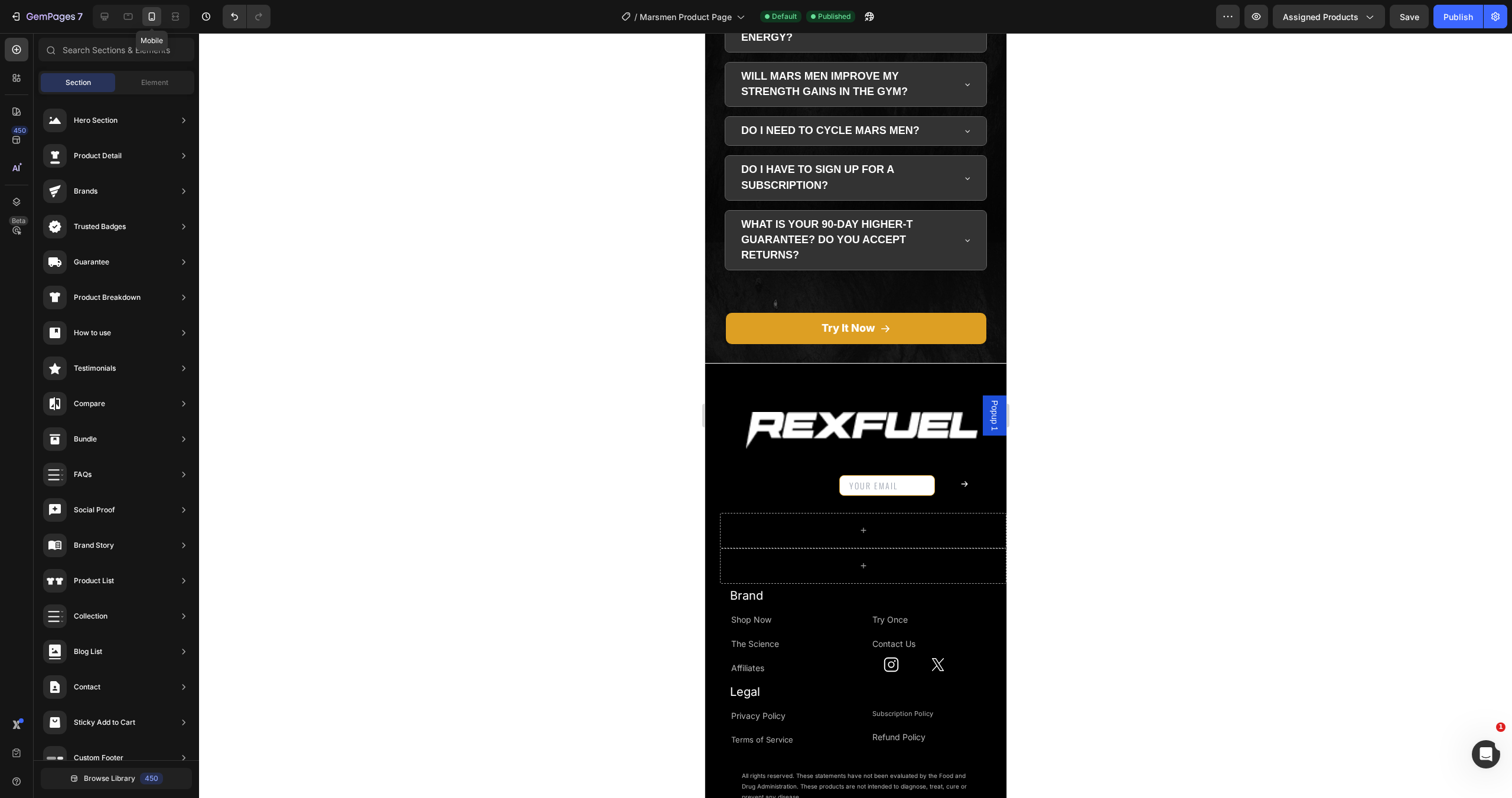
scroll to position [3753, 0]
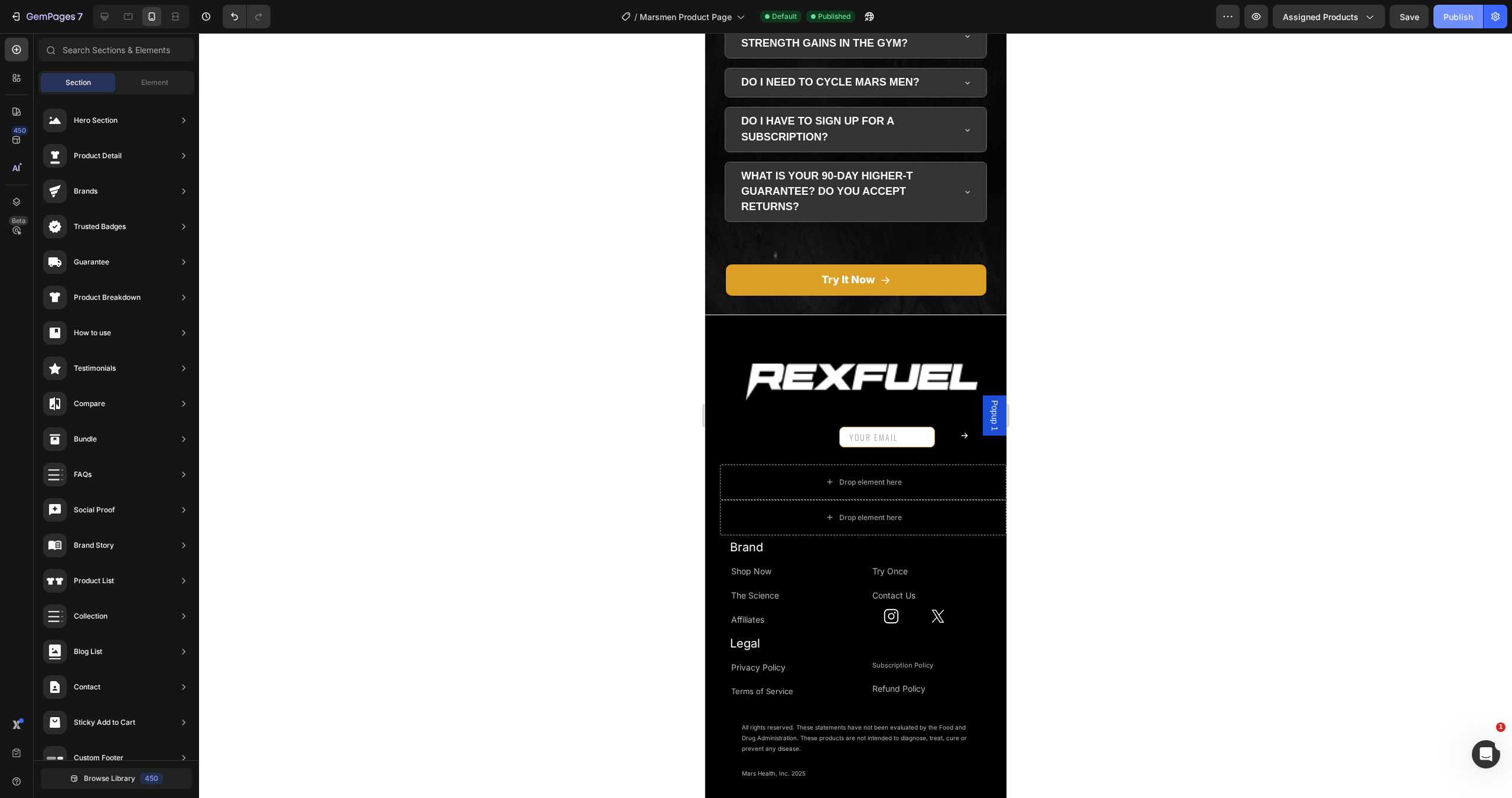
click at [1457, 24] on button "Publish" at bounding box center [1459, 17] width 50 height 24
click at [109, 19] on icon at bounding box center [104, 16] width 12 height 12
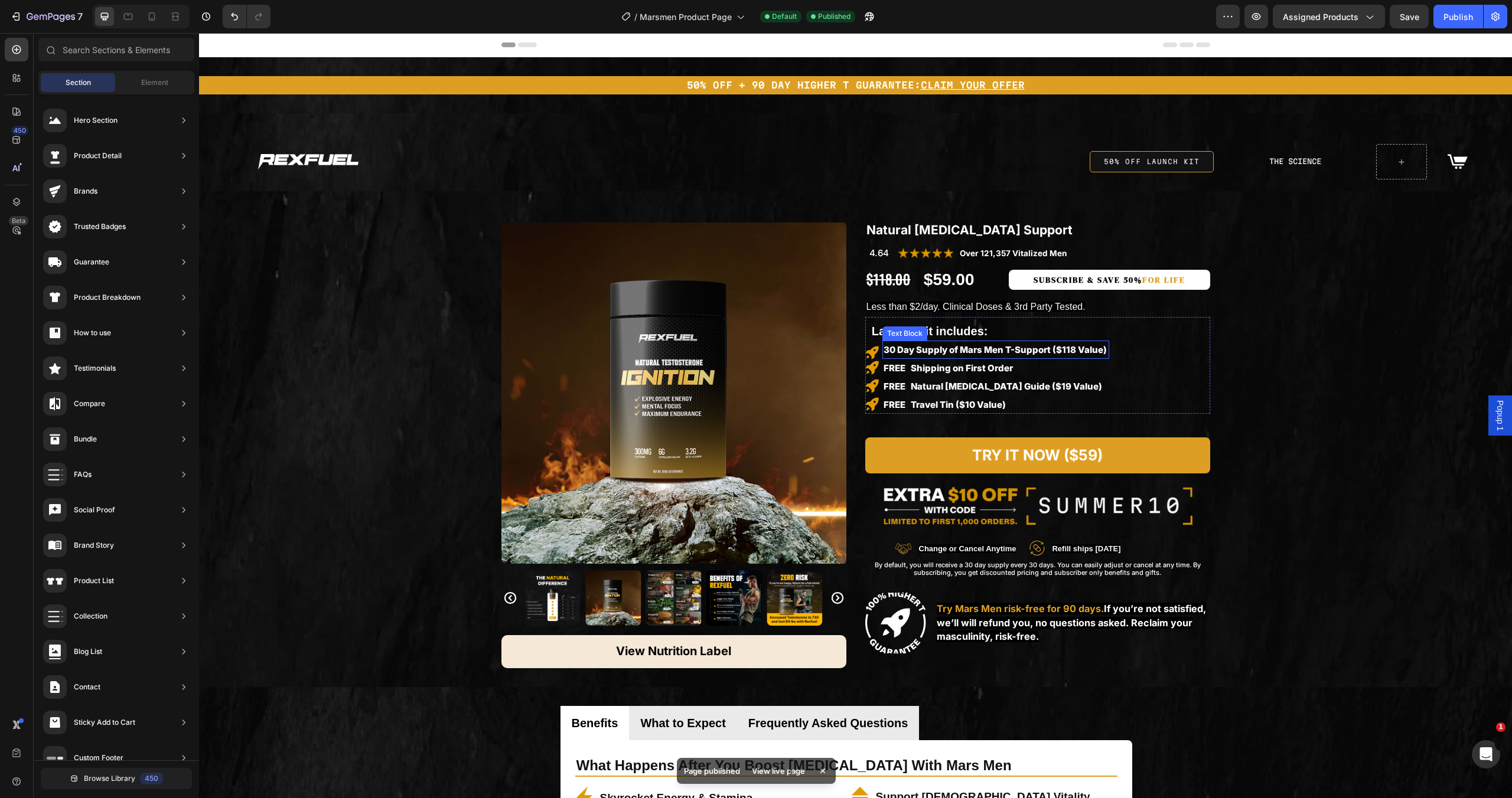
click at [1090, 349] on p "30 Day Supply of Mars Men T-Support ($118 Value)" at bounding box center [996, 350] width 225 height 16
click at [1090, 378] on p "FREE Natural [MEDICAL_DATA] Guide ($19 Value)" at bounding box center [996, 386] width 225 height 16
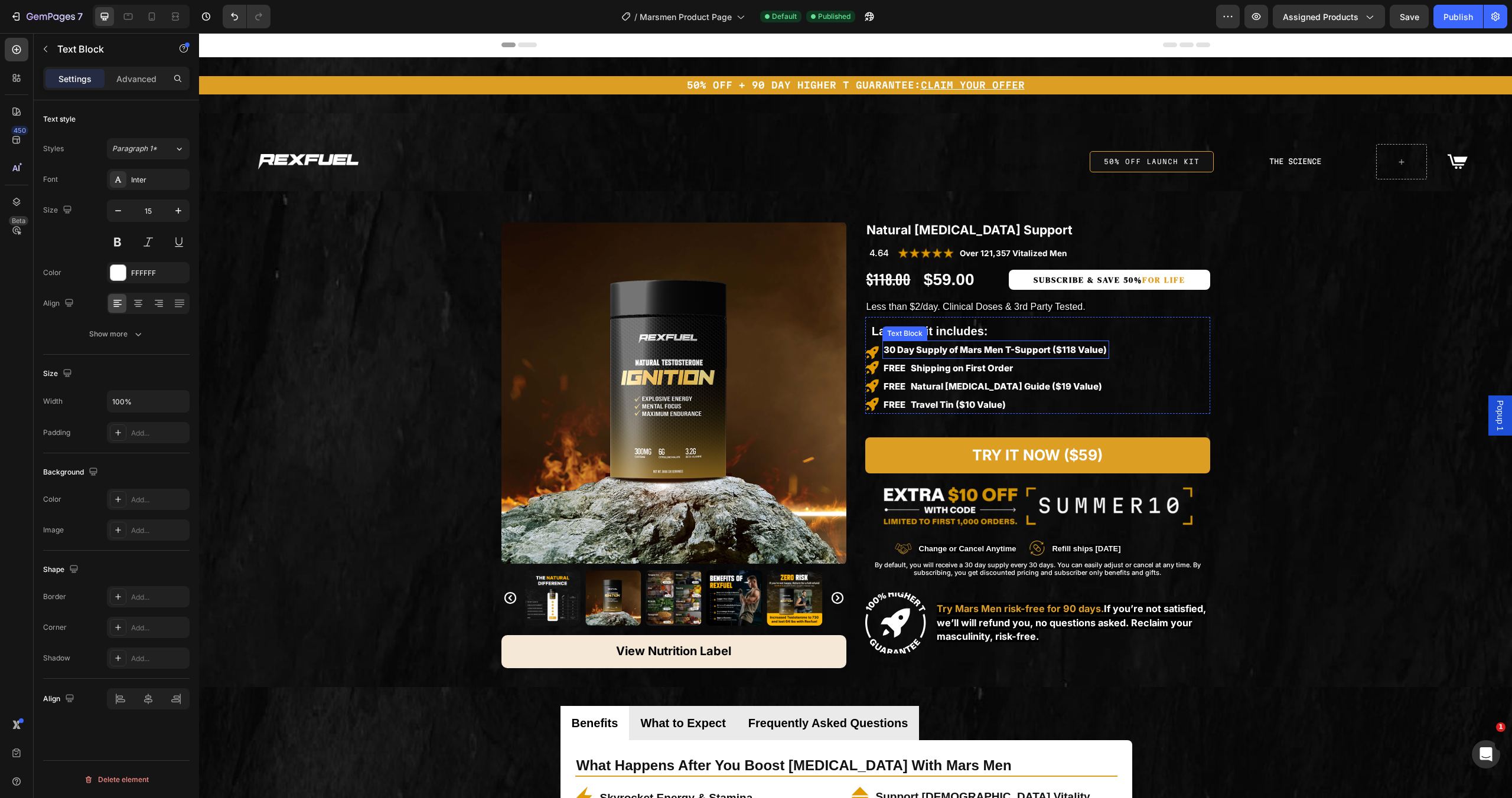
click at [1090, 378] on p "FREE Natural [MEDICAL_DATA] Guide ($19 Value)" at bounding box center [996, 386] width 225 height 16
click at [938, 287] on div "$59.00" at bounding box center [965, 280] width 86 height 24
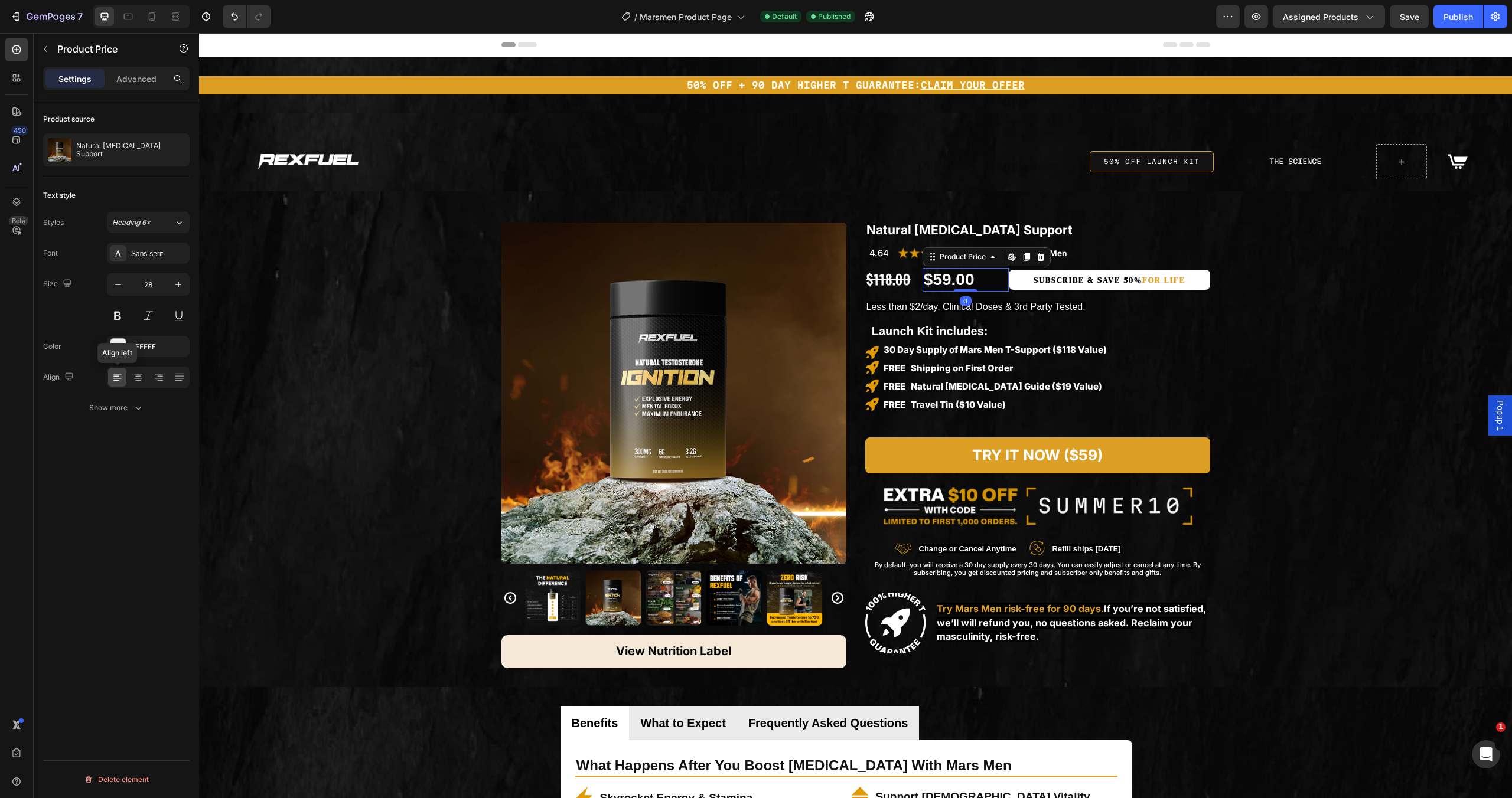
click at [119, 381] on icon at bounding box center [117, 377] width 12 height 12
click at [118, 381] on icon at bounding box center [117, 377] width 12 height 12
click at [915, 287] on div "$118.00" at bounding box center [894, 280] width 58 height 20
click at [904, 256] on div "Product Price" at bounding box center [905, 258] width 51 height 10
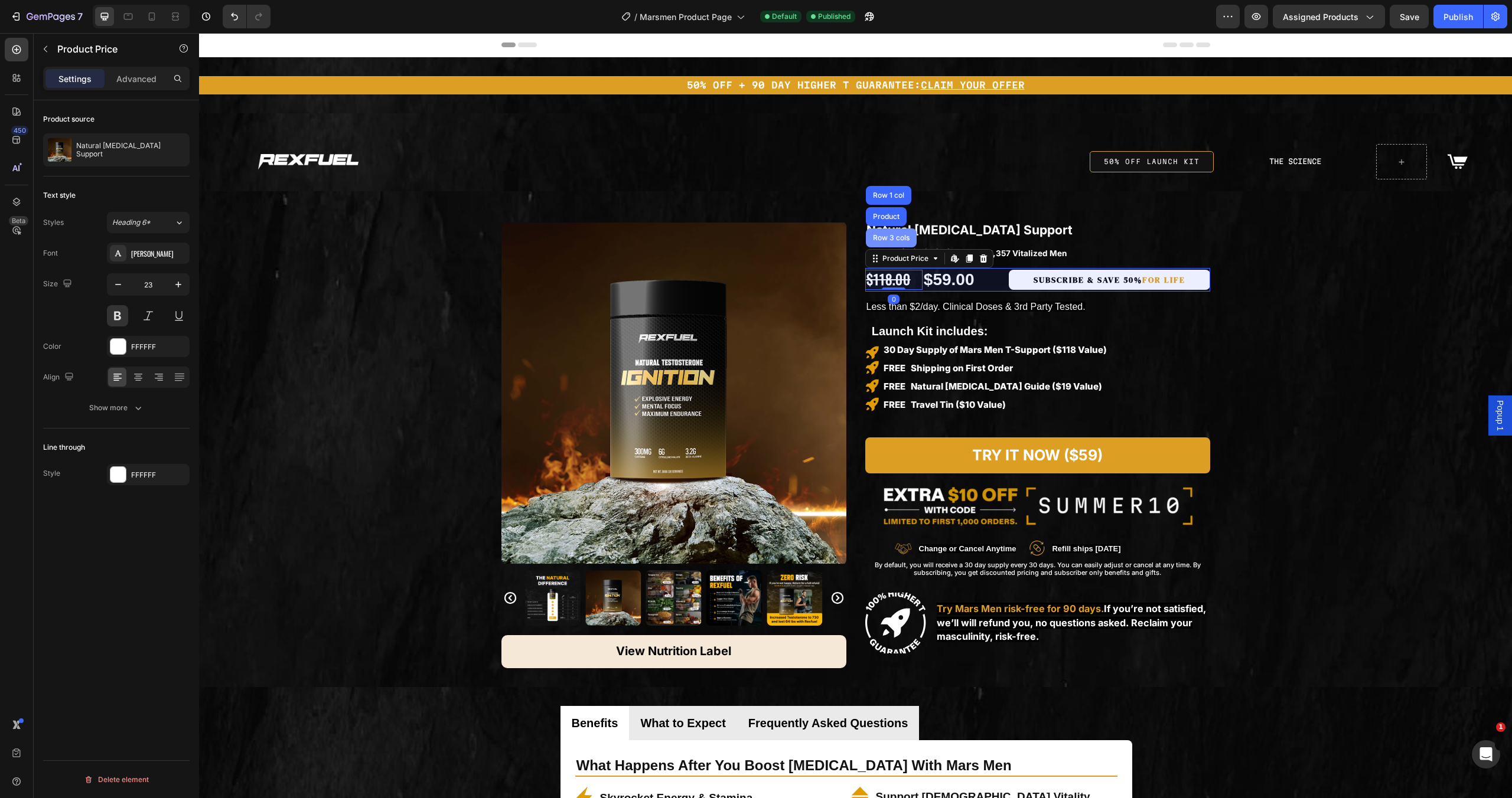
click at [895, 238] on div "Row 3 cols" at bounding box center [891, 238] width 42 height 7
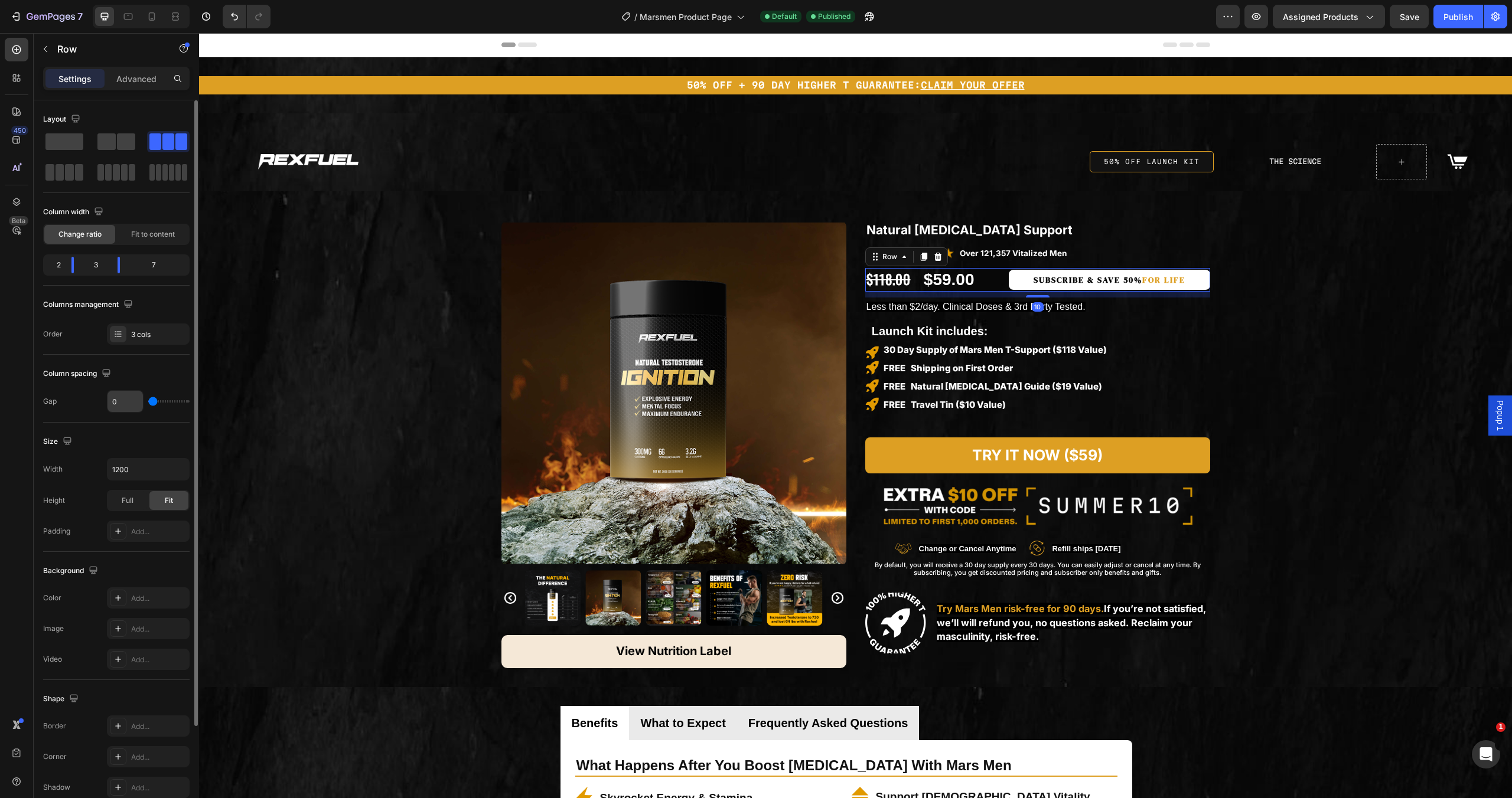
type input "0"
click at [148, 400] on input "range" at bounding box center [169, 401] width 42 height 2
drag, startPoint x: 134, startPoint y: 403, endPoint x: 109, endPoint y: 402, distance: 25.0
click at [148, 402] on input "range" at bounding box center [169, 401] width 42 height 2
click at [899, 282] on div "$118.00" at bounding box center [894, 280] width 58 height 20
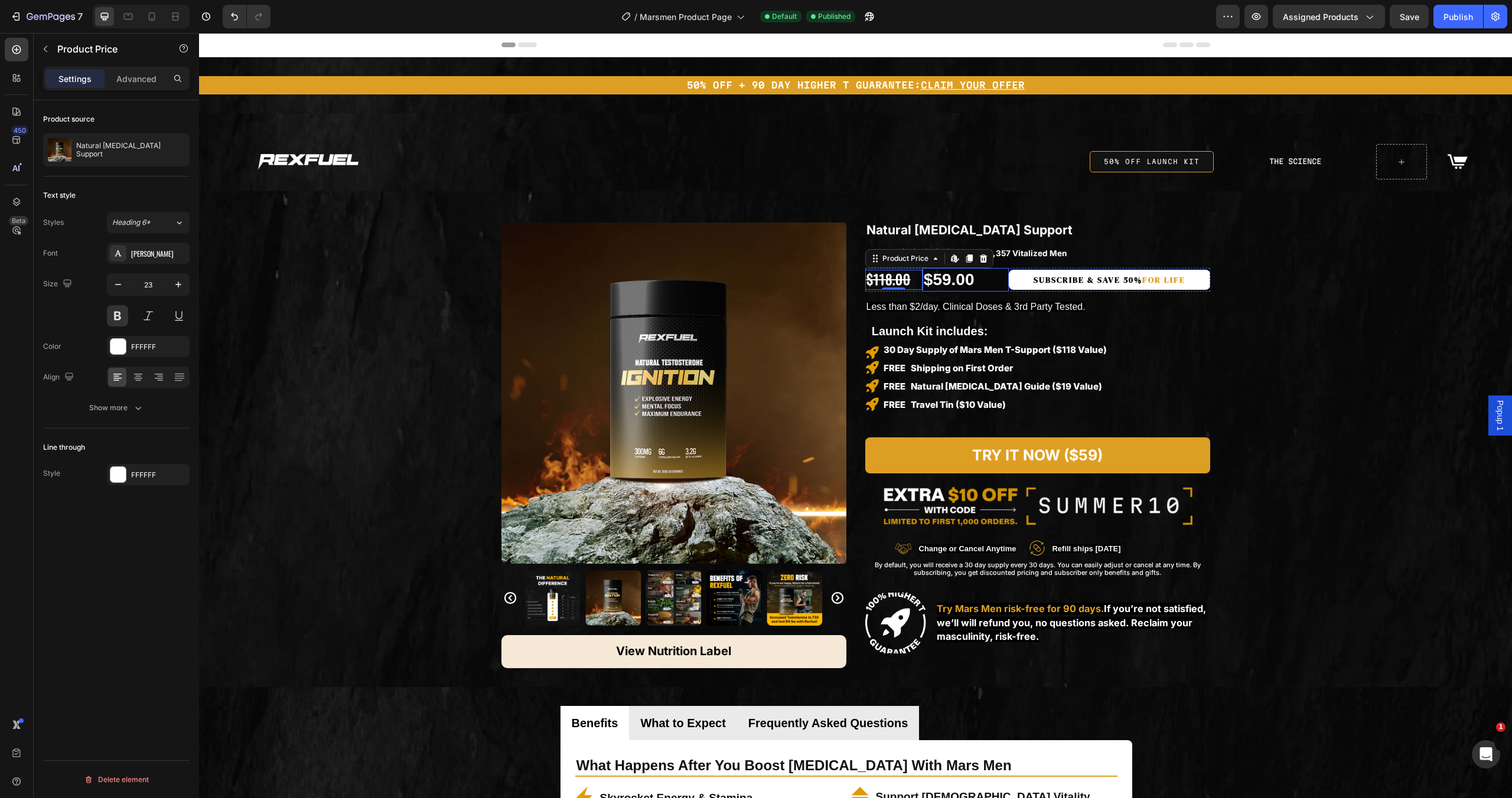
click at [979, 273] on div "$59.00" at bounding box center [965, 280] width 86 height 24
click at [958, 257] on div "Product Price" at bounding box center [962, 256] width 51 height 10
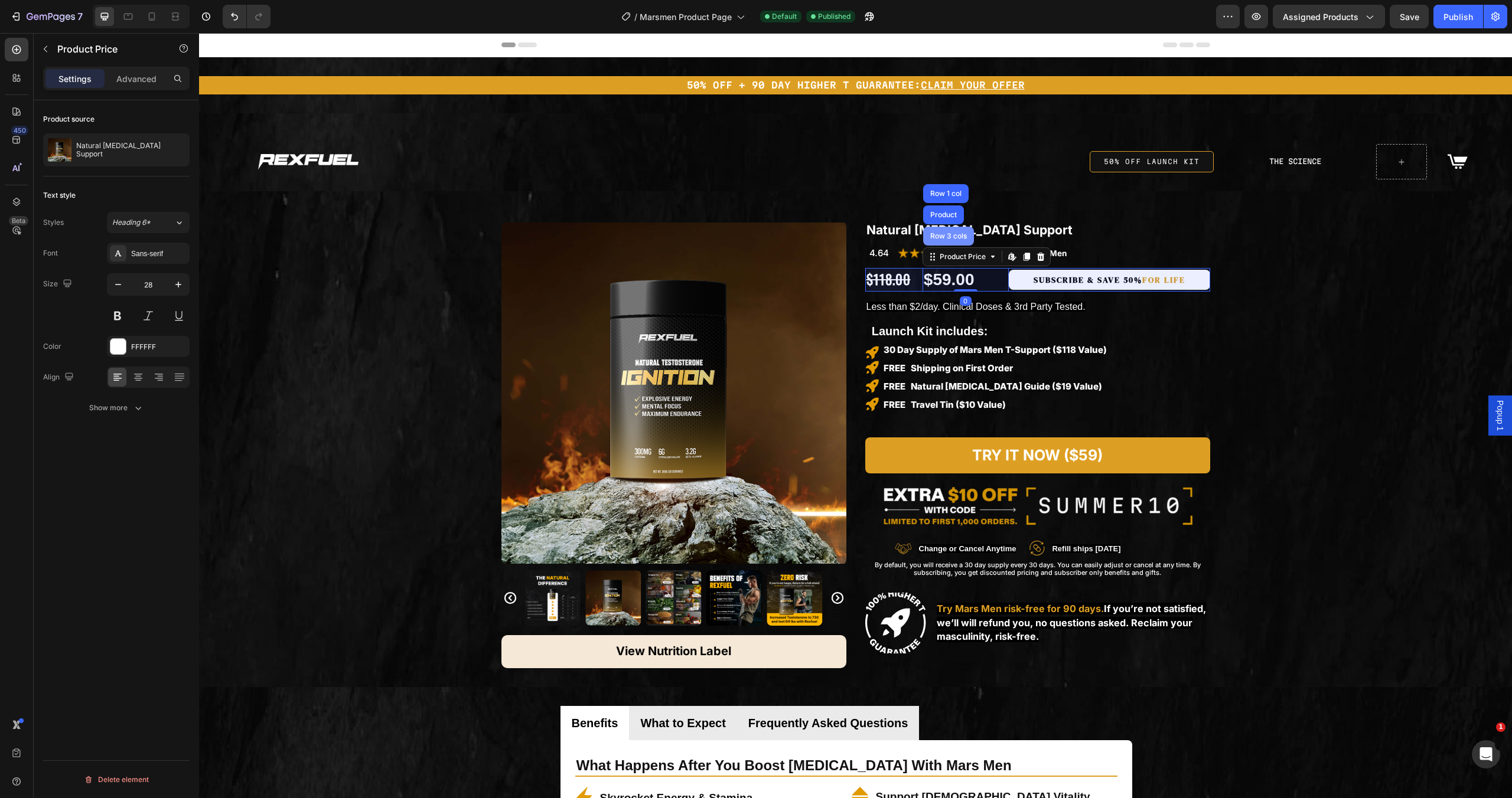
click at [951, 242] on div "Row 3 cols" at bounding box center [948, 236] width 51 height 19
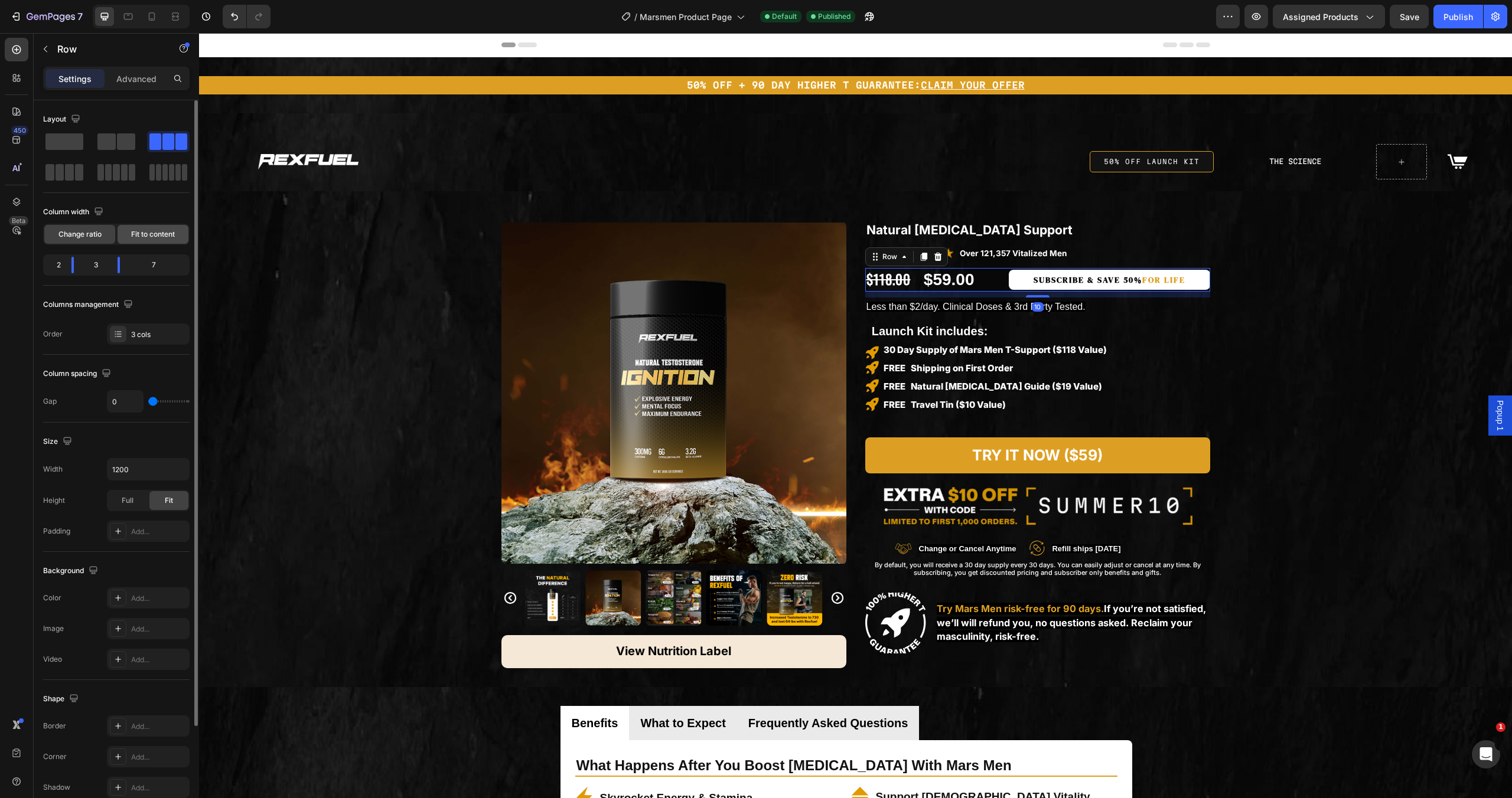
click at [157, 235] on span "Fit to content" at bounding box center [152, 234] width 44 height 10
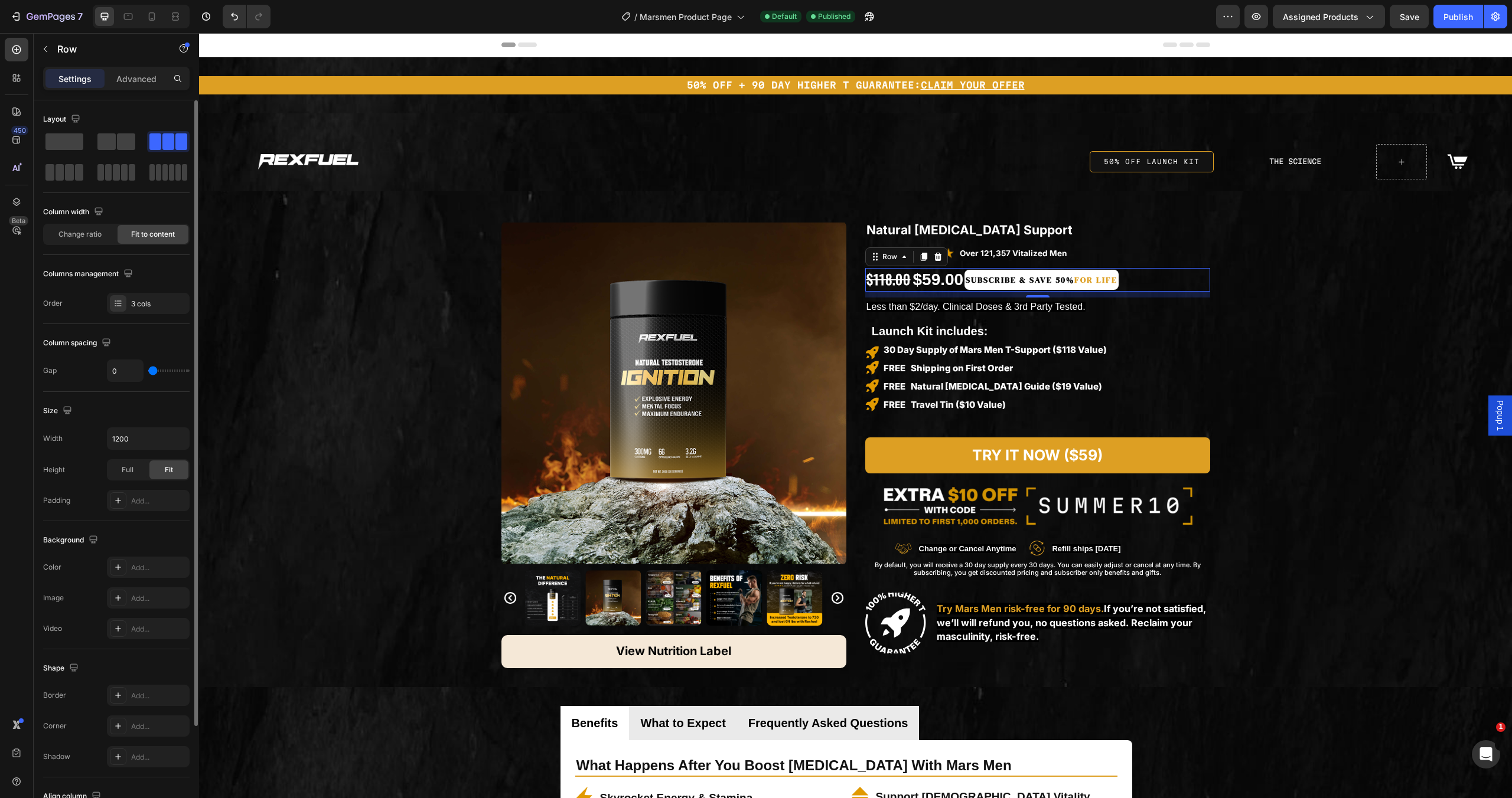
type input "6"
type input "7"
type input "9"
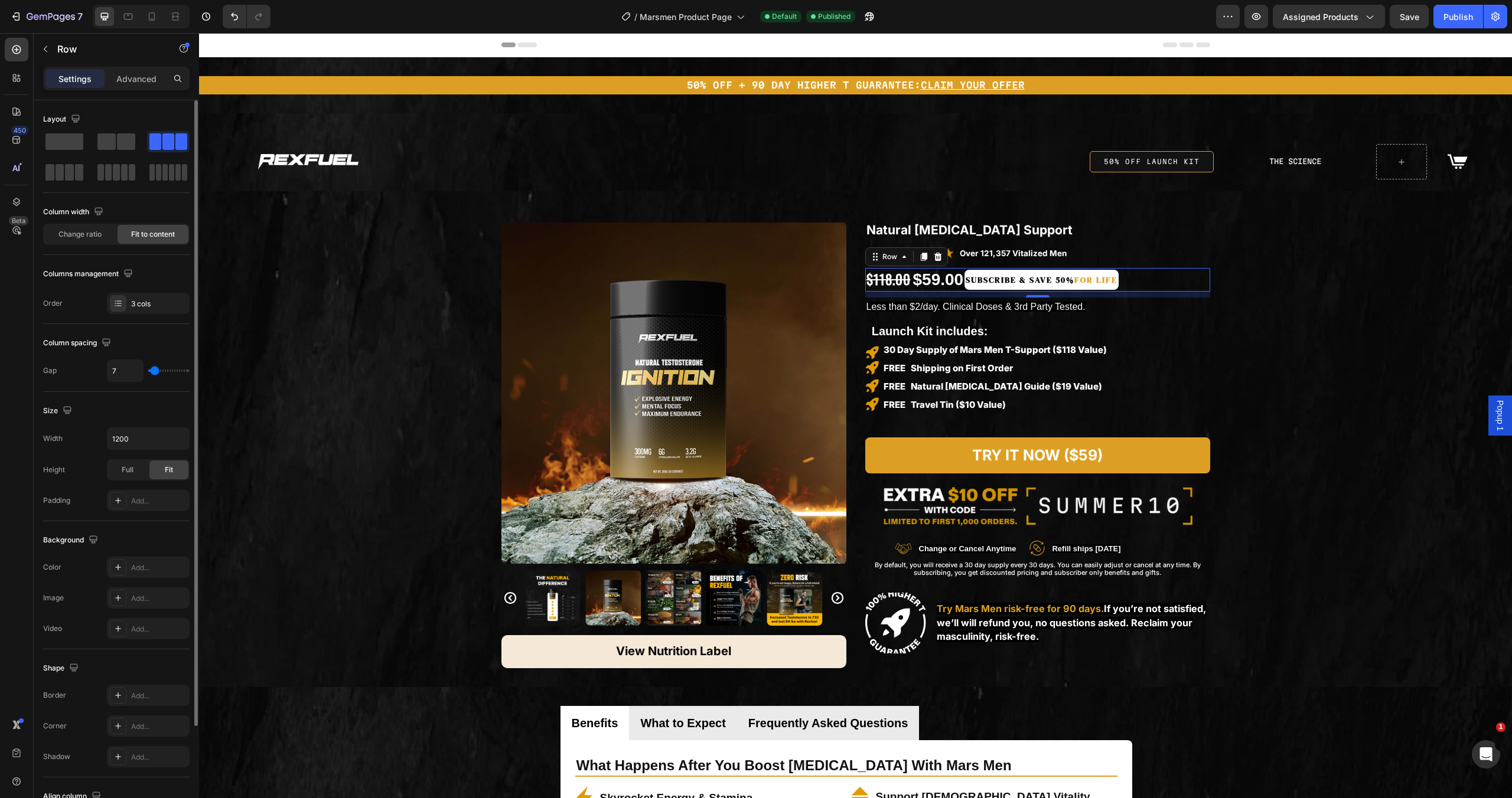
type input "9"
type input "10"
type input "11"
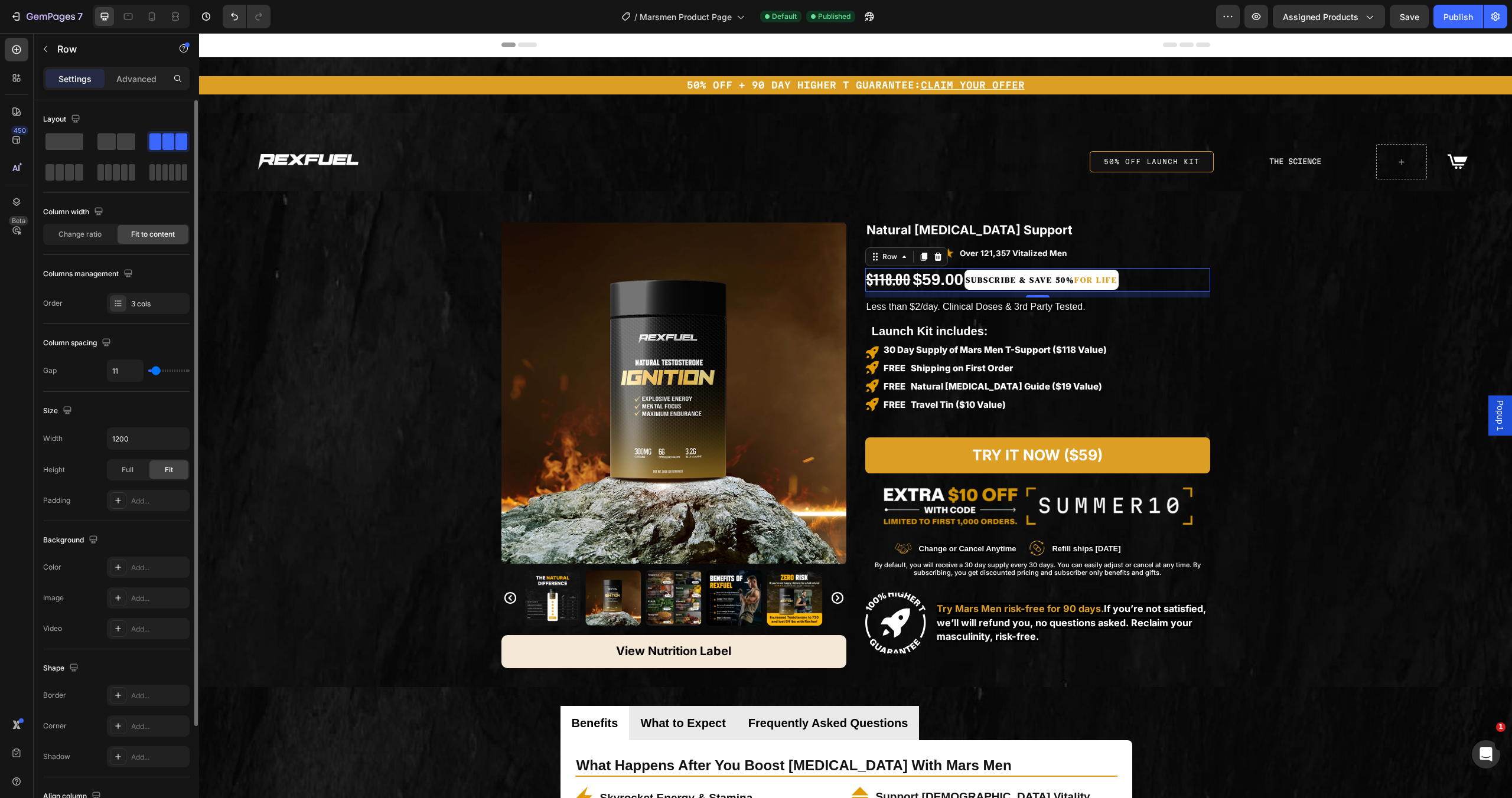
type input "12"
type input "13"
type input "12"
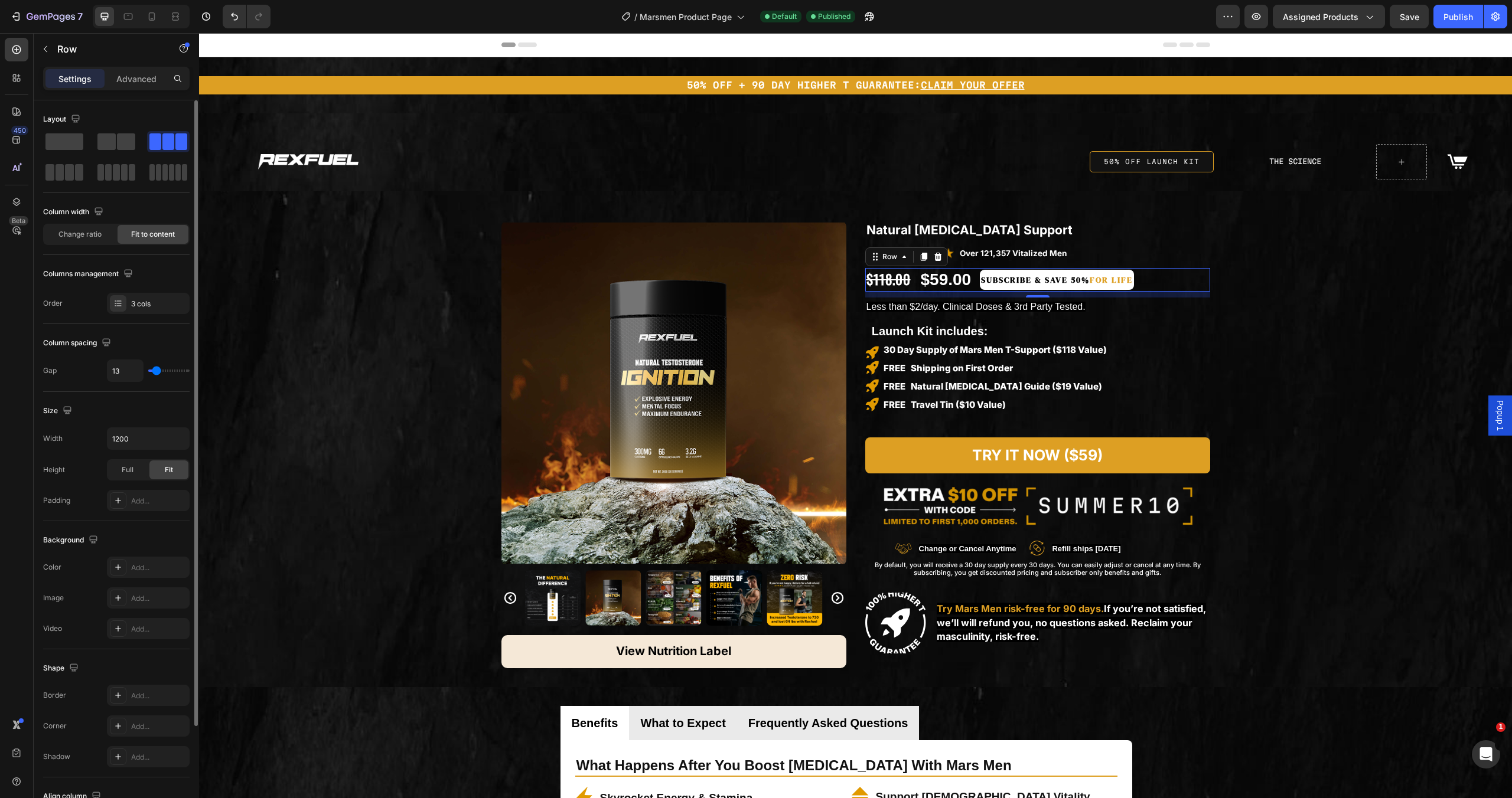
type input "12"
type input "11"
type input "10"
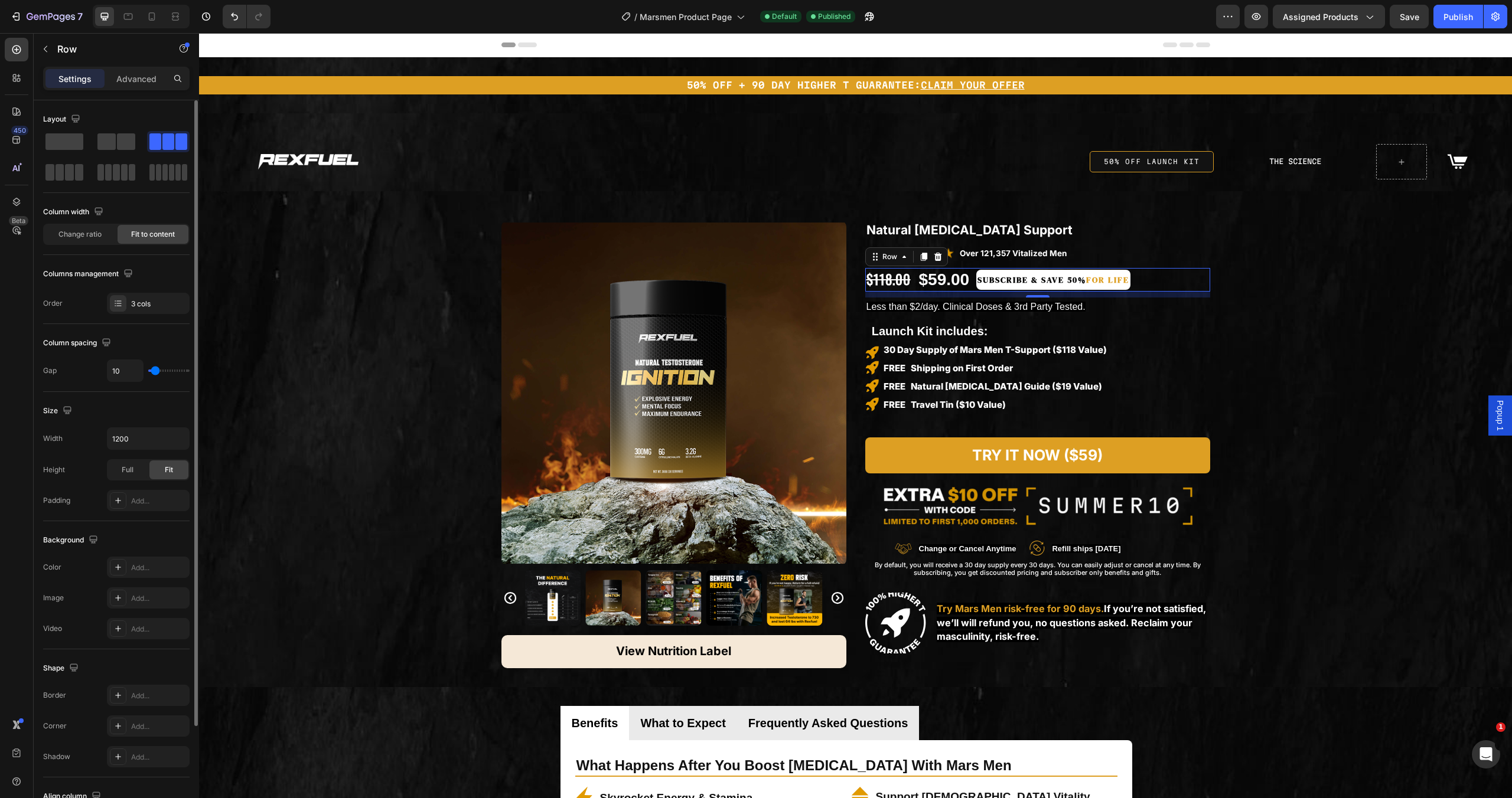
click at [155, 370] on input "range" at bounding box center [169, 371] width 42 height 2
click at [1114, 274] on strong "for life" at bounding box center [1108, 280] width 43 height 12
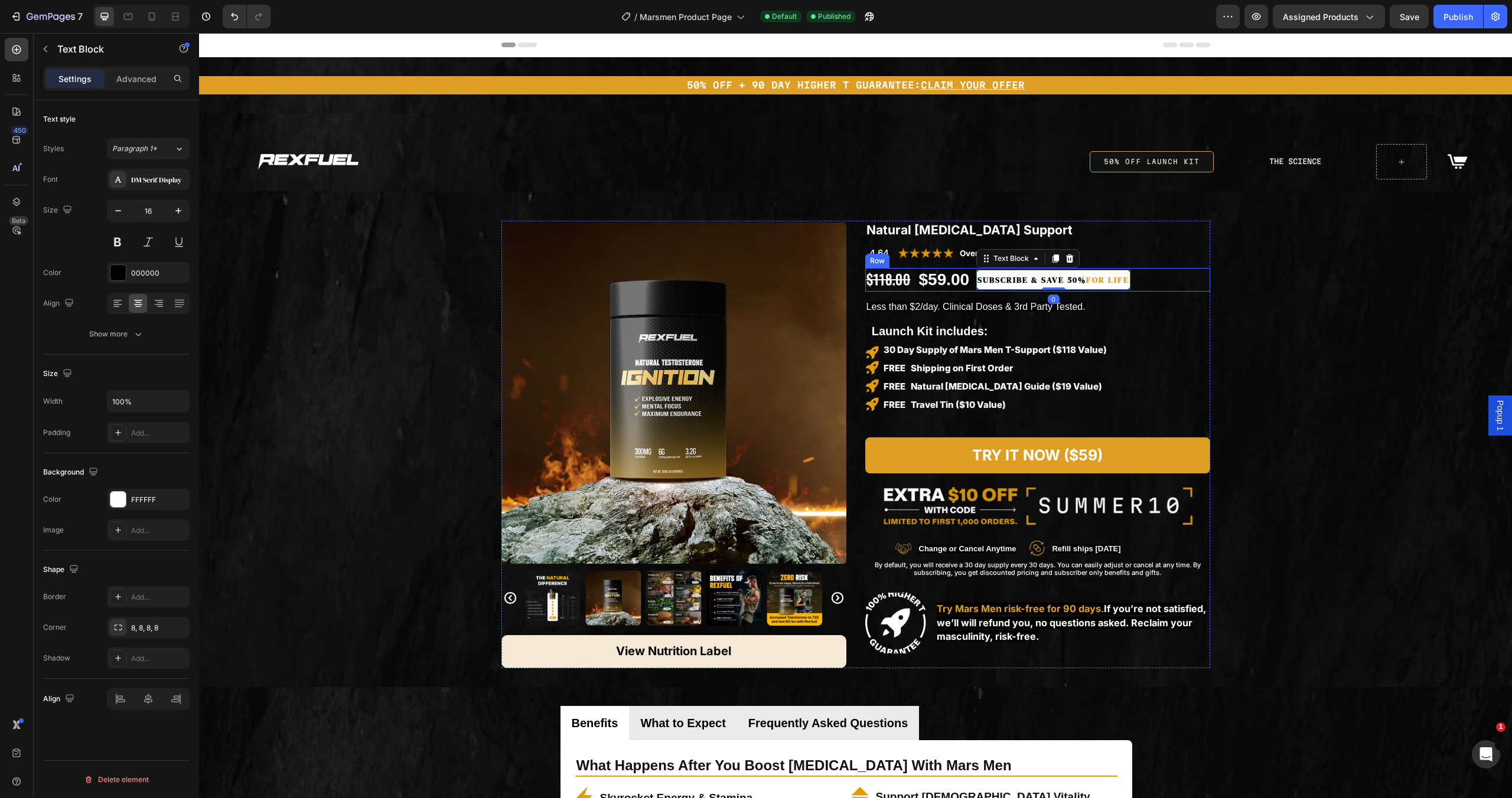
click at [1136, 278] on div "$118.00 Product Price Product Price $59.00 Product Price Product Price Subscrib…" at bounding box center [1038, 280] width 345 height 24
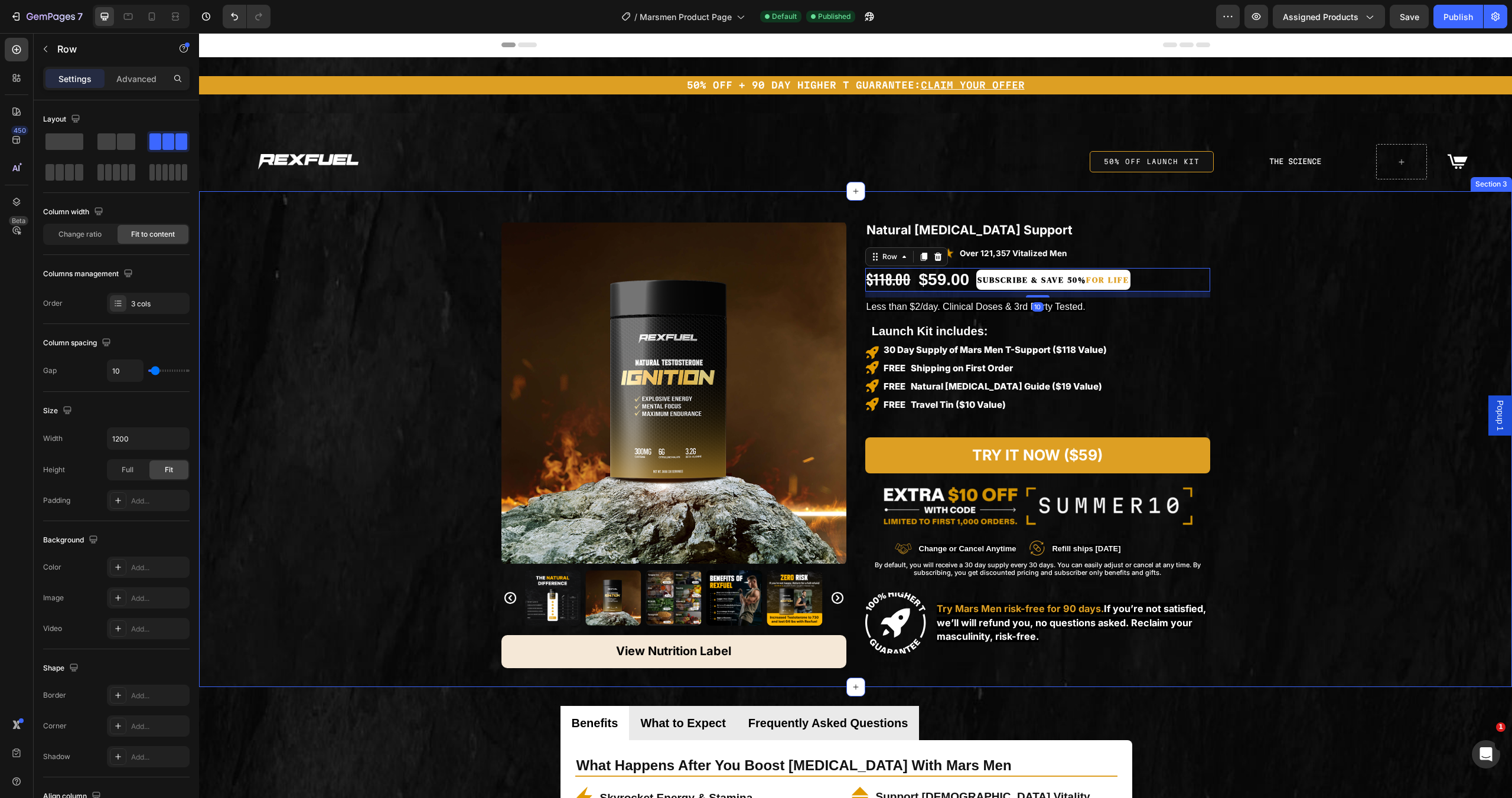
click at [1341, 346] on div "Product Images View Nutrition Label Button Row Natural Testosterone Support Pro…" at bounding box center [855, 429] width 1313 height 477
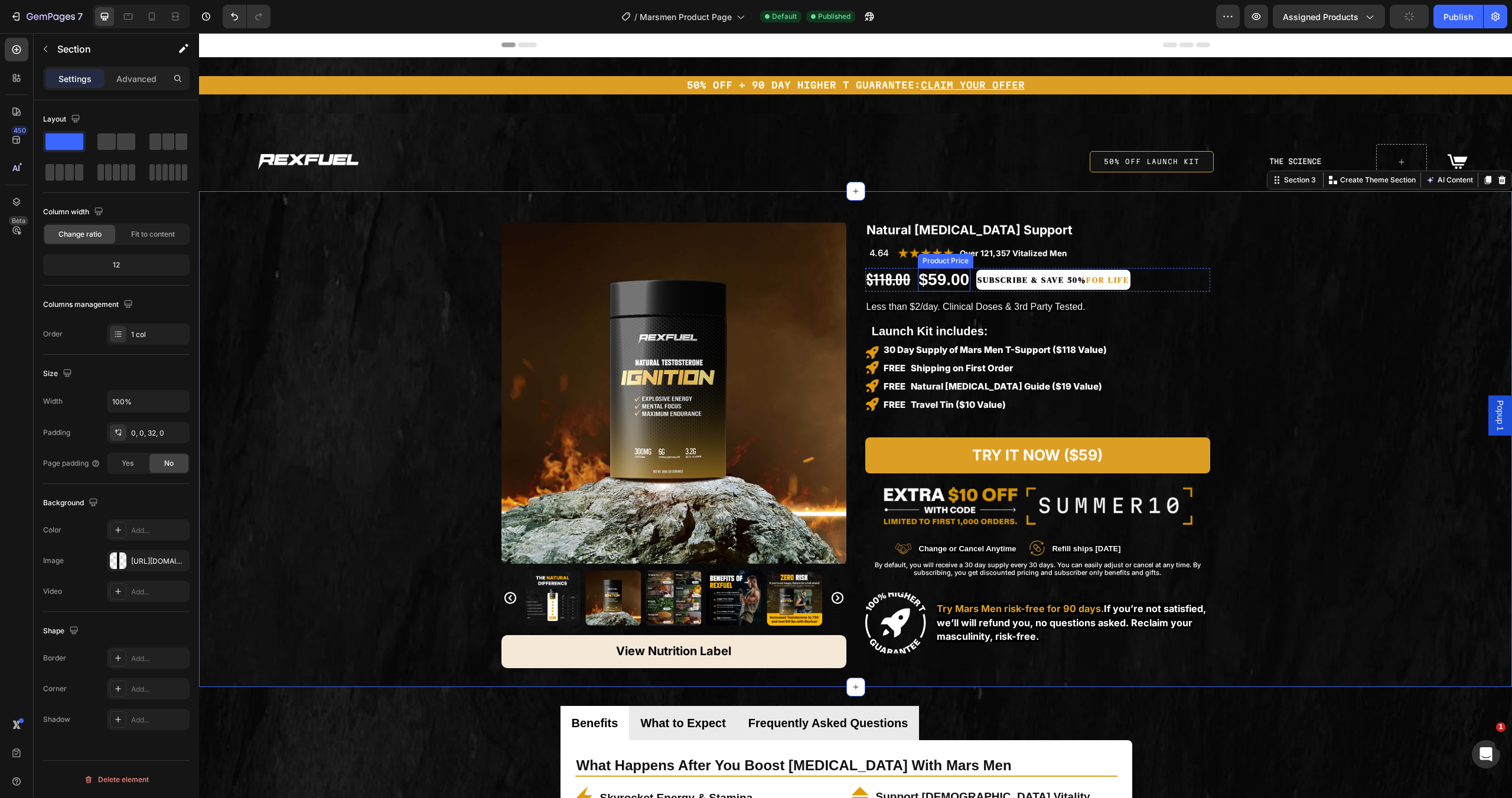
click at [931, 281] on div "$59.00" at bounding box center [944, 280] width 53 height 24
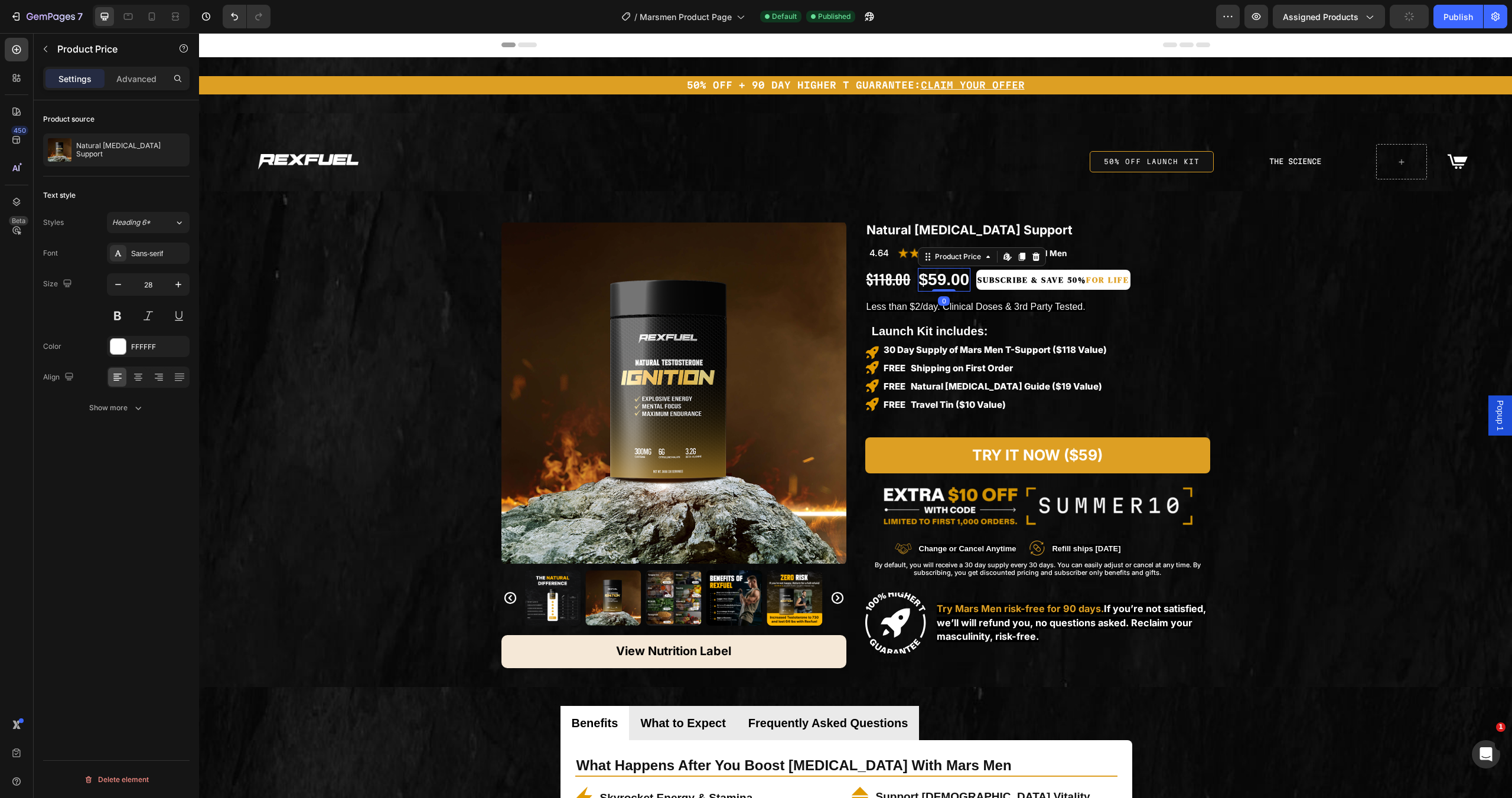
click at [866, 281] on div "$118.00" at bounding box center [888, 280] width 46 height 20
click at [118, 285] on icon "button" at bounding box center [118, 284] width 12 height 12
click at [119, 285] on icon "button" at bounding box center [118, 284] width 12 height 12
type input "20"
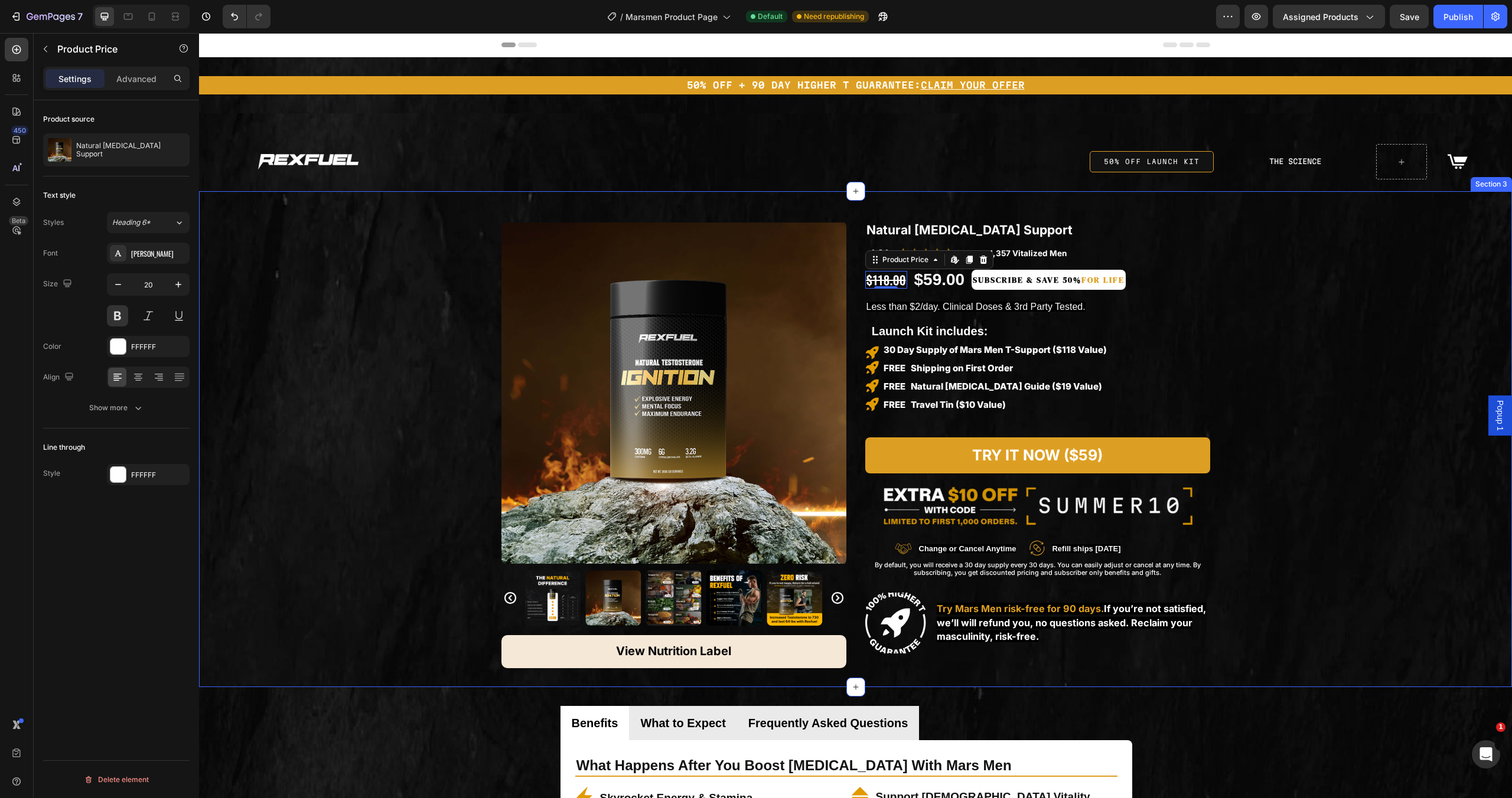
click at [361, 330] on div "Product Images View Nutrition Label Button Row Natural Testosterone Support Pro…" at bounding box center [855, 429] width 1313 height 477
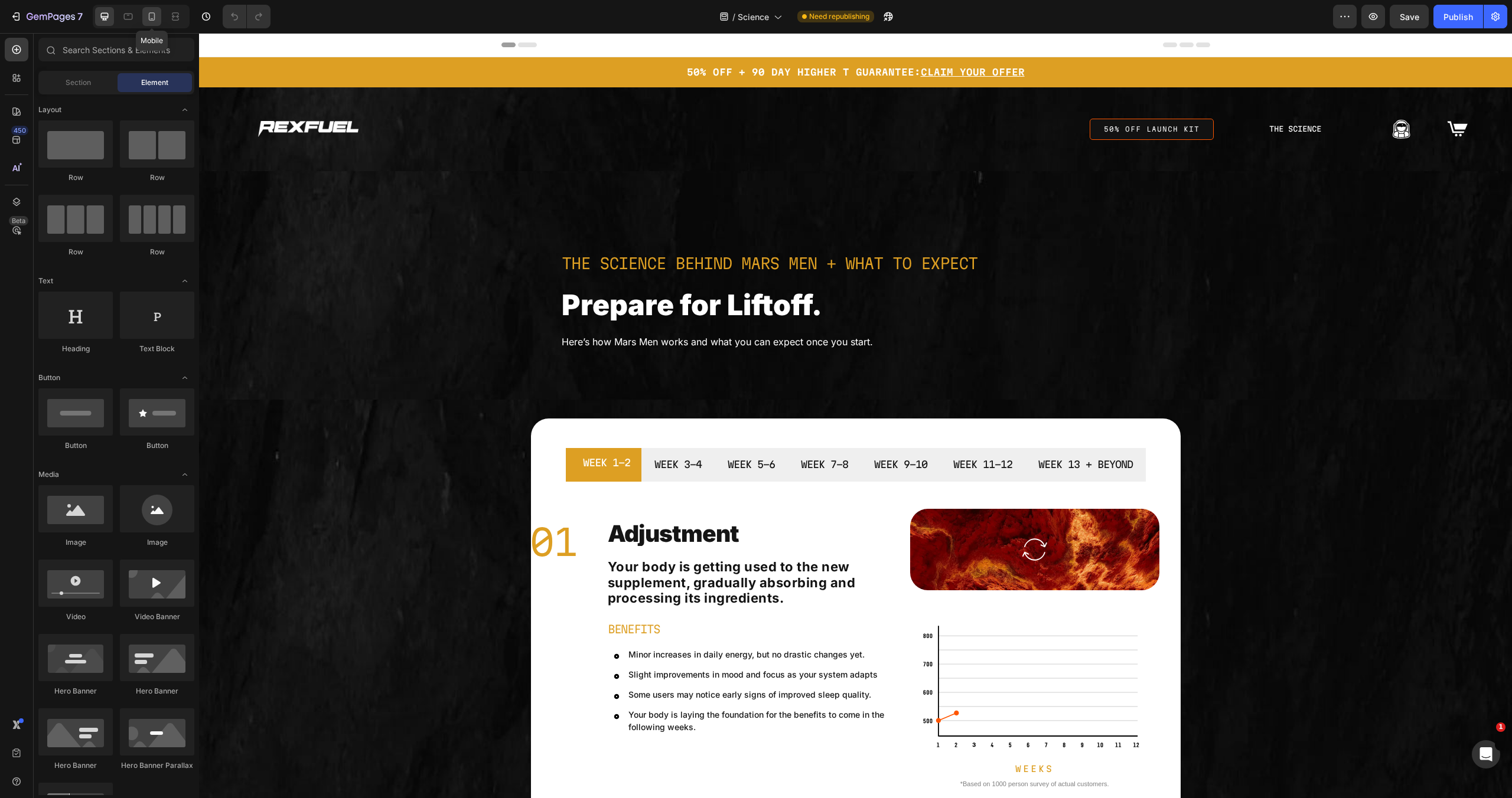
click at [154, 14] on icon at bounding box center [152, 17] width 6 height 8
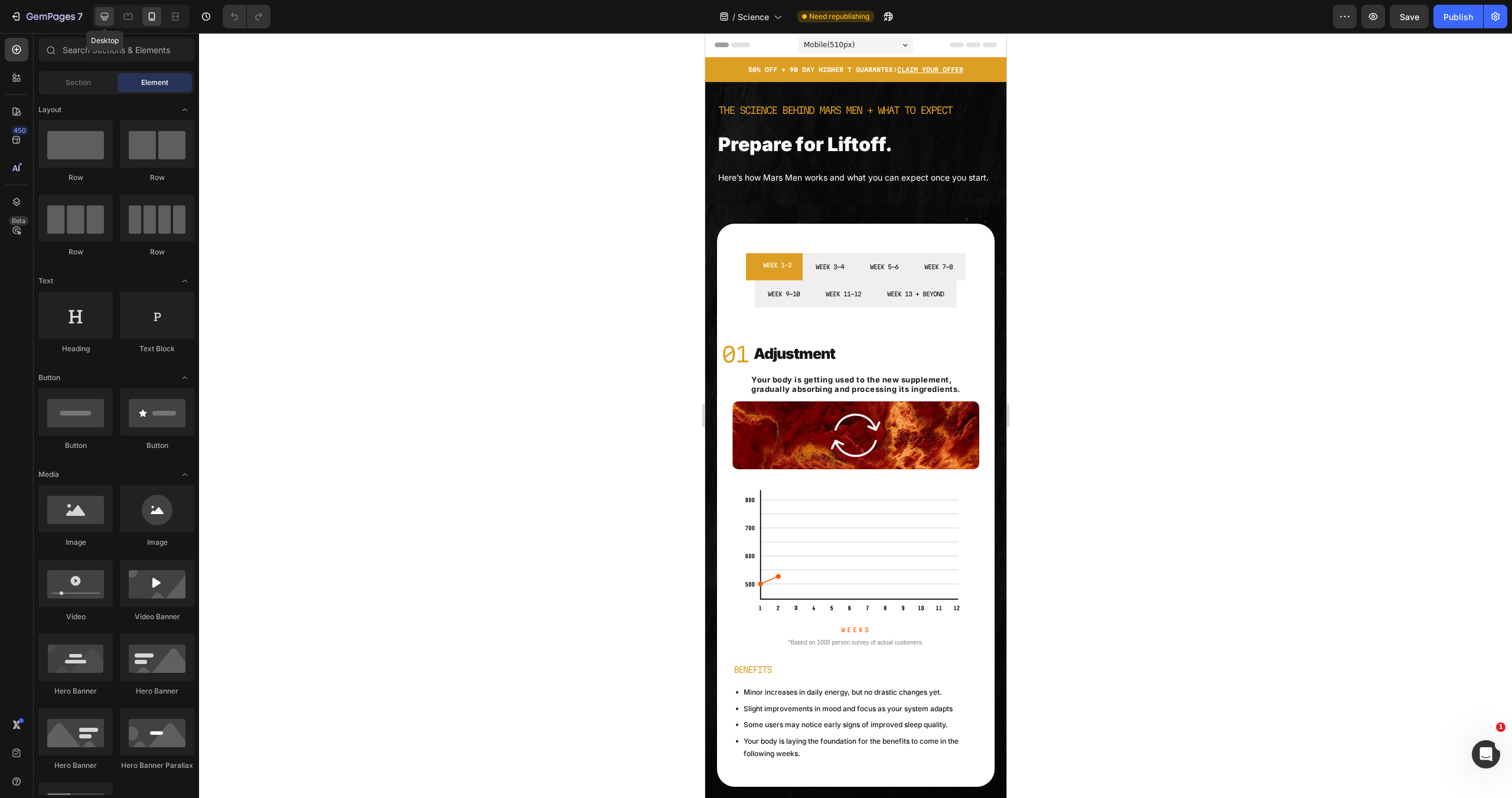
click at [102, 15] on icon at bounding box center [104, 16] width 12 height 12
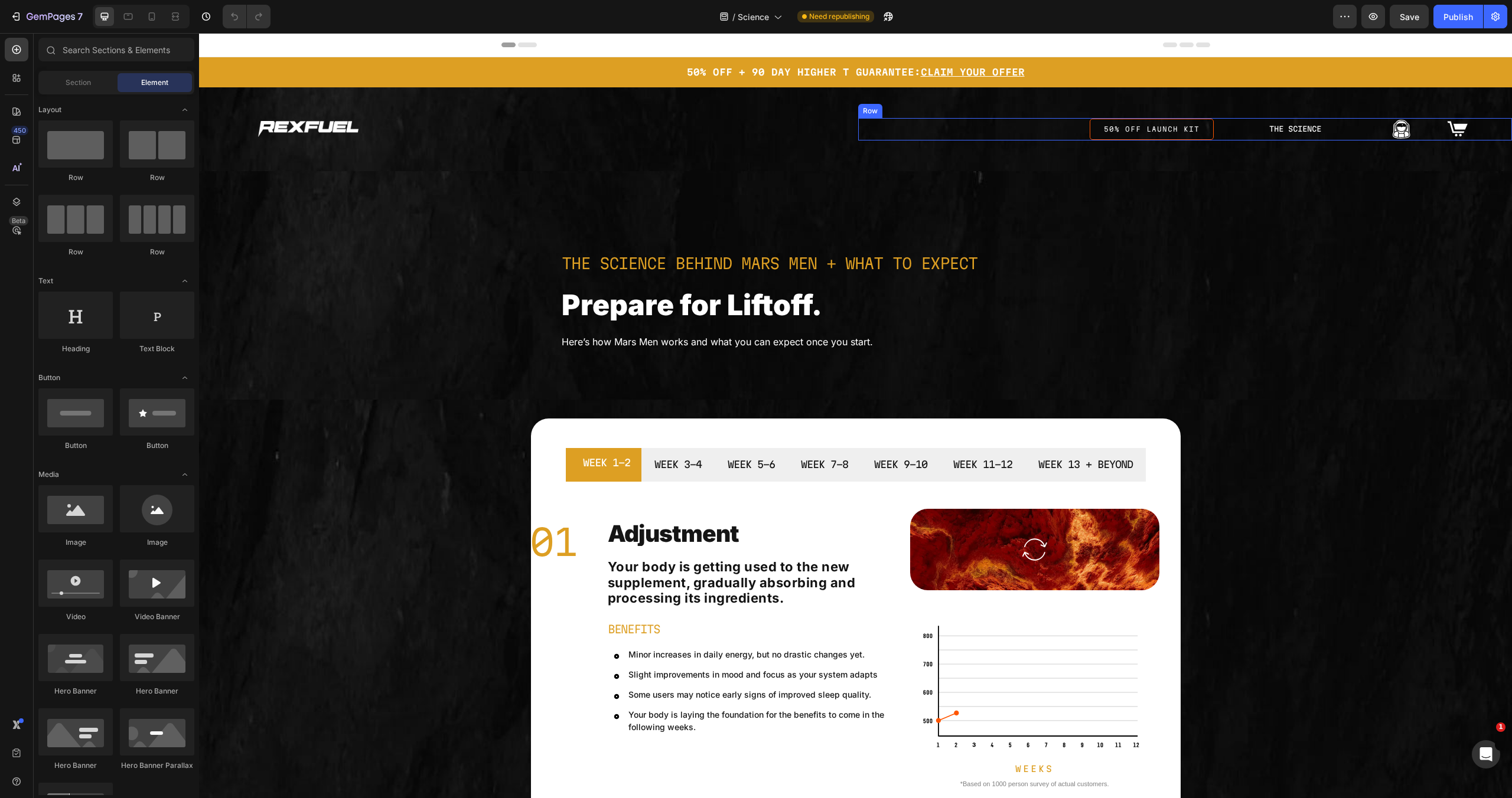
click at [1193, 136] on link "50% off launch kit" at bounding box center [1152, 129] width 124 height 21
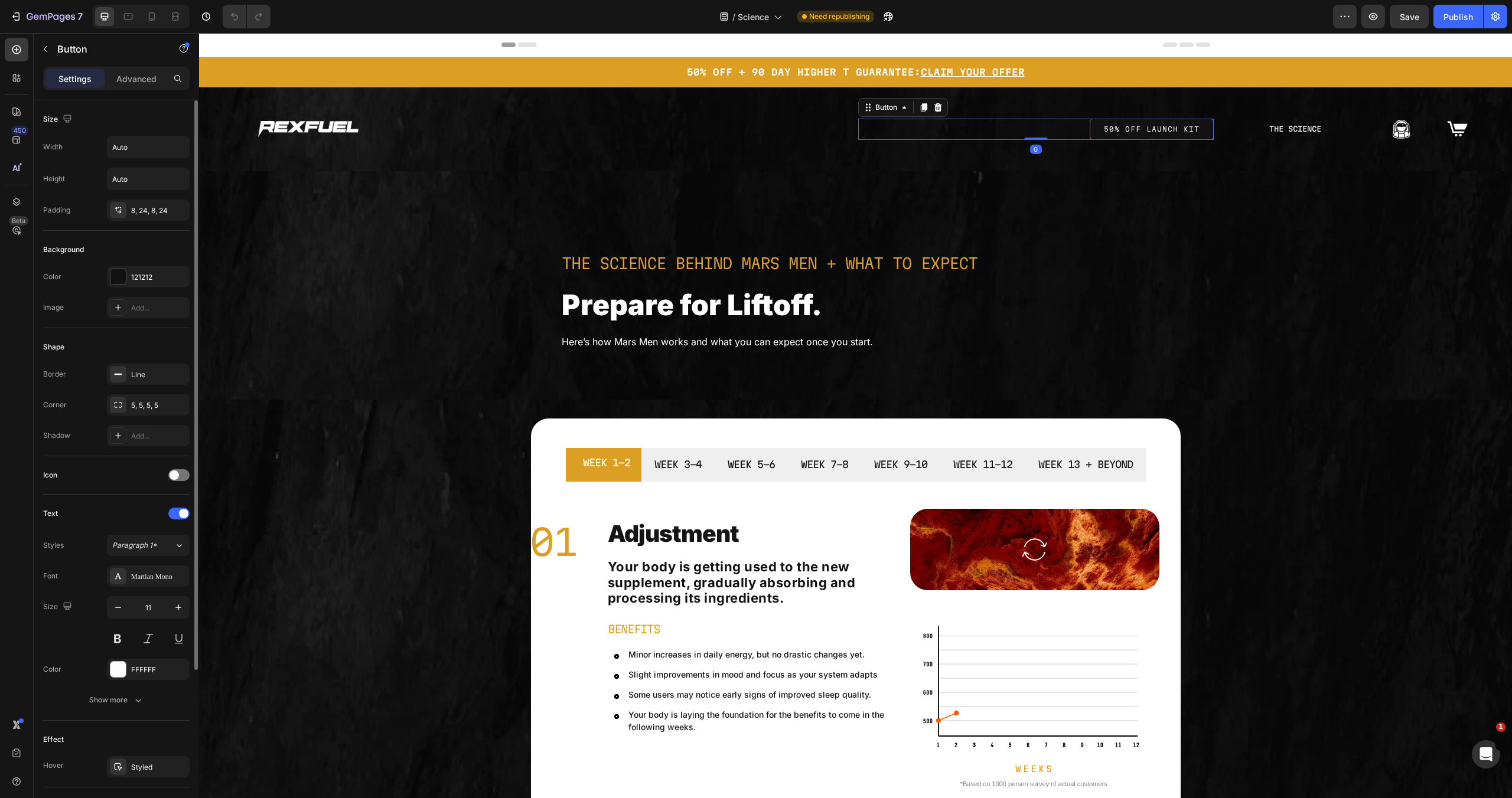
scroll to position [207, 0]
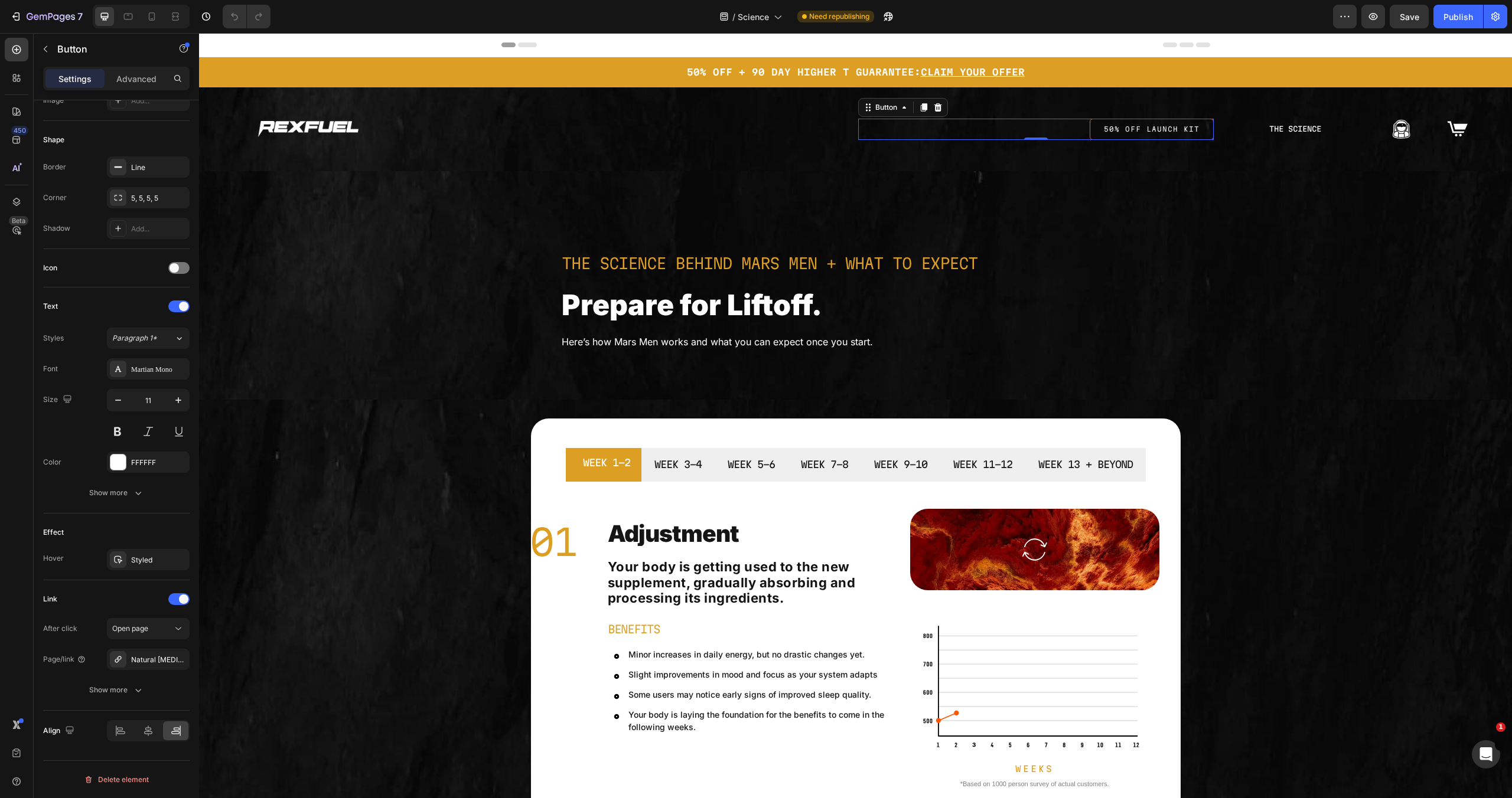
click at [1095, 121] on link "50% off launch kit" at bounding box center [1152, 129] width 124 height 21
click at [152, 166] on div "Line" at bounding box center [148, 167] width 34 height 10
click at [288, 200] on div at bounding box center [285, 202] width 15 height 15
click at [222, 247] on div at bounding box center [219, 247] width 12 height 12
type input "DD9F23"
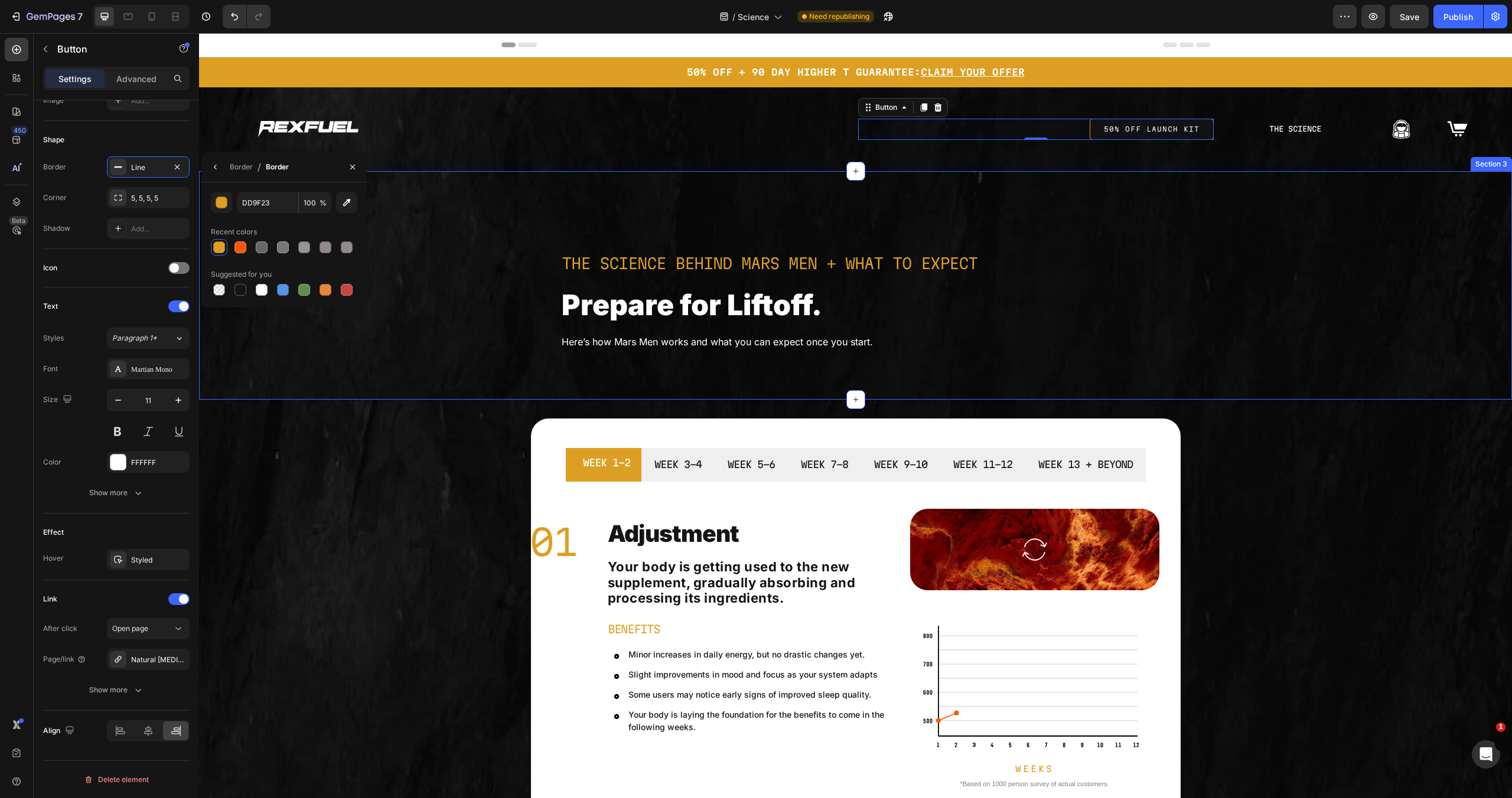
click at [1338, 252] on div "The Science Behind Mars Men + What to Expect Text Block Prepare for Liftoff. He…" at bounding box center [855, 285] width 1313 height 191
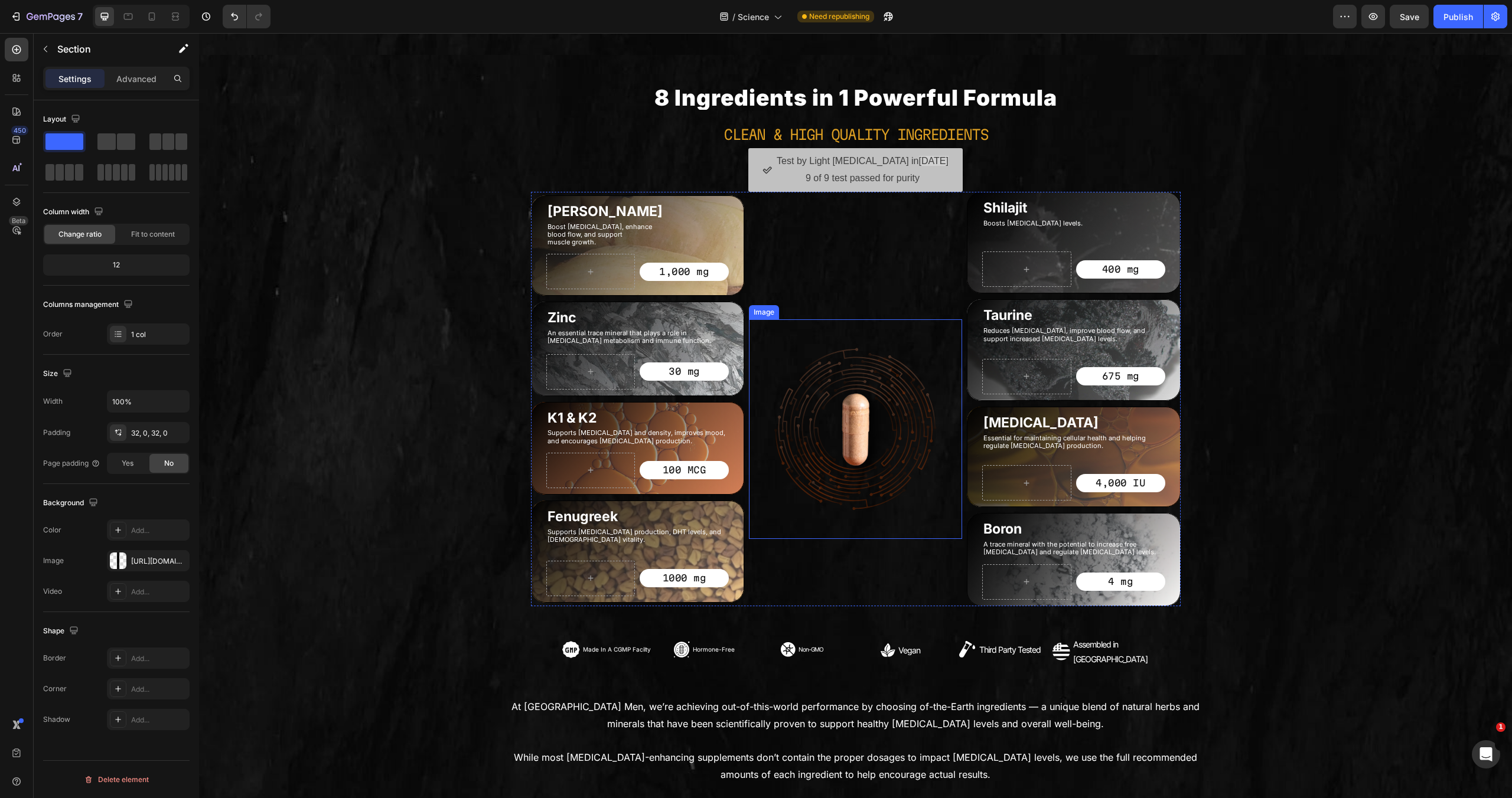
scroll to position [1926, 0]
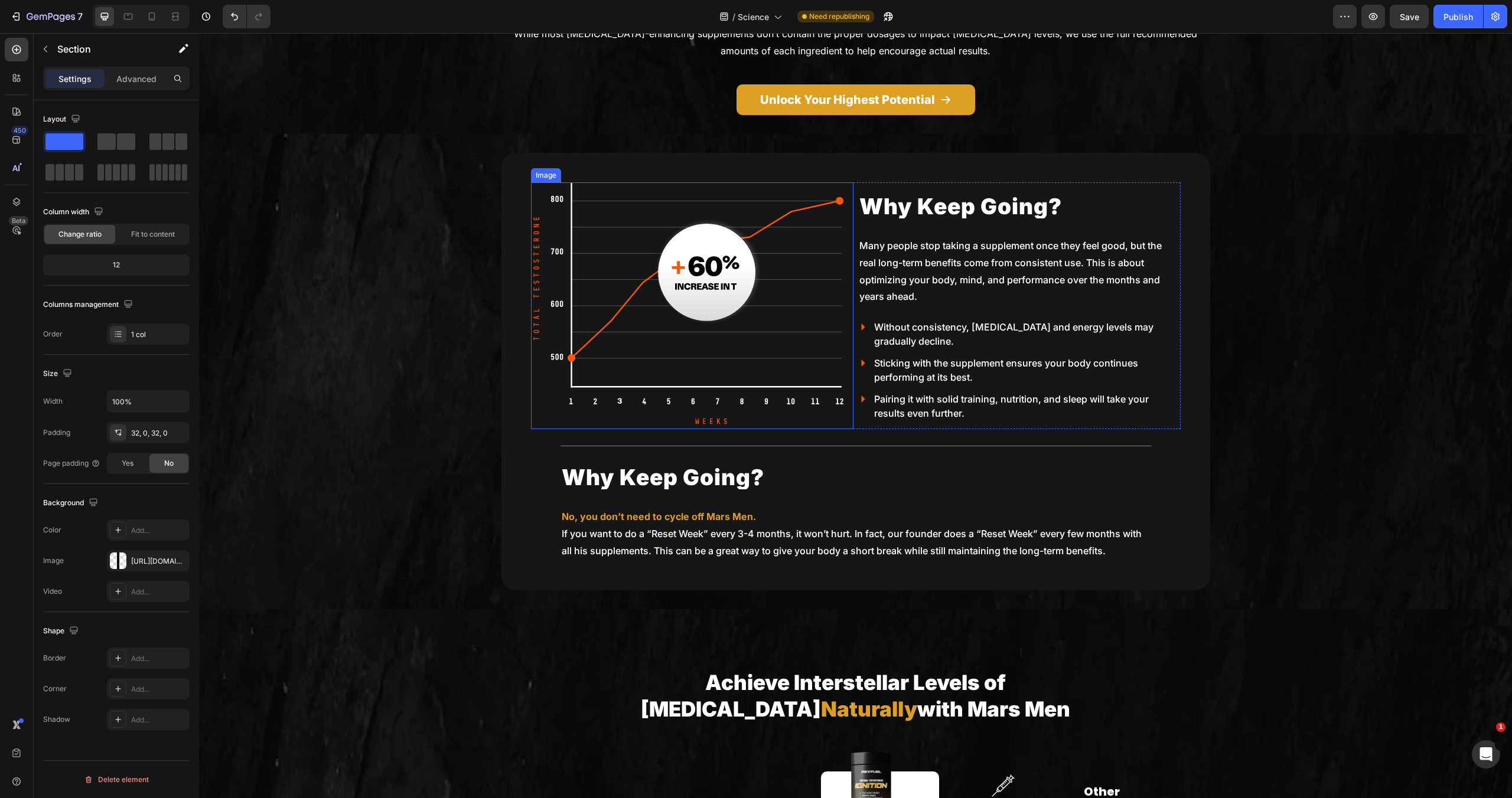
click at [732, 290] on img at bounding box center [692, 305] width 322 height 247
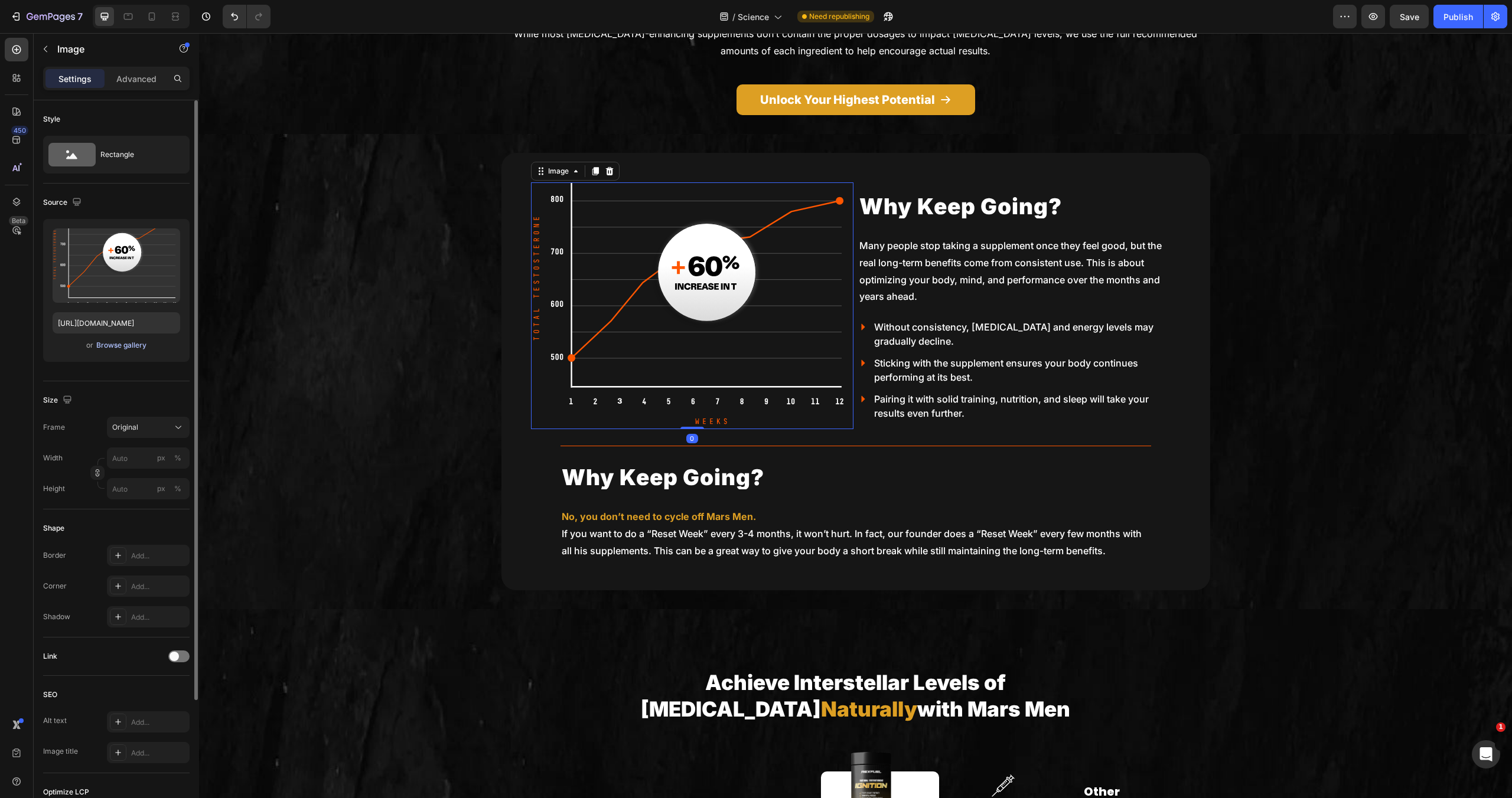
click at [121, 345] on div "Browse gallery" at bounding box center [121, 345] width 50 height 10
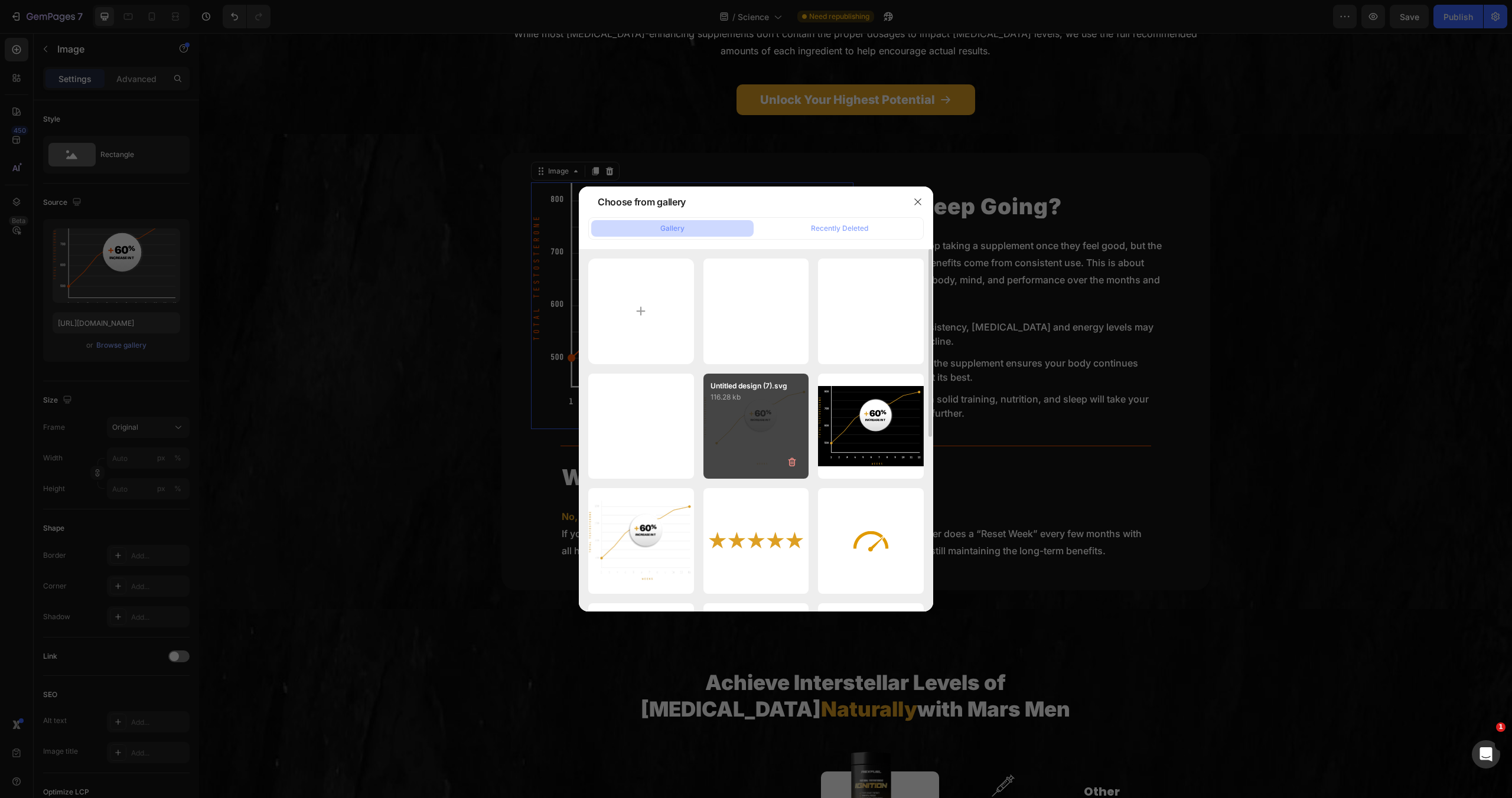
click at [741, 429] on div "Untitled design (7).svg 116.28 kb" at bounding box center [756, 427] width 106 height 106
type input "[URL][DOMAIN_NAME]"
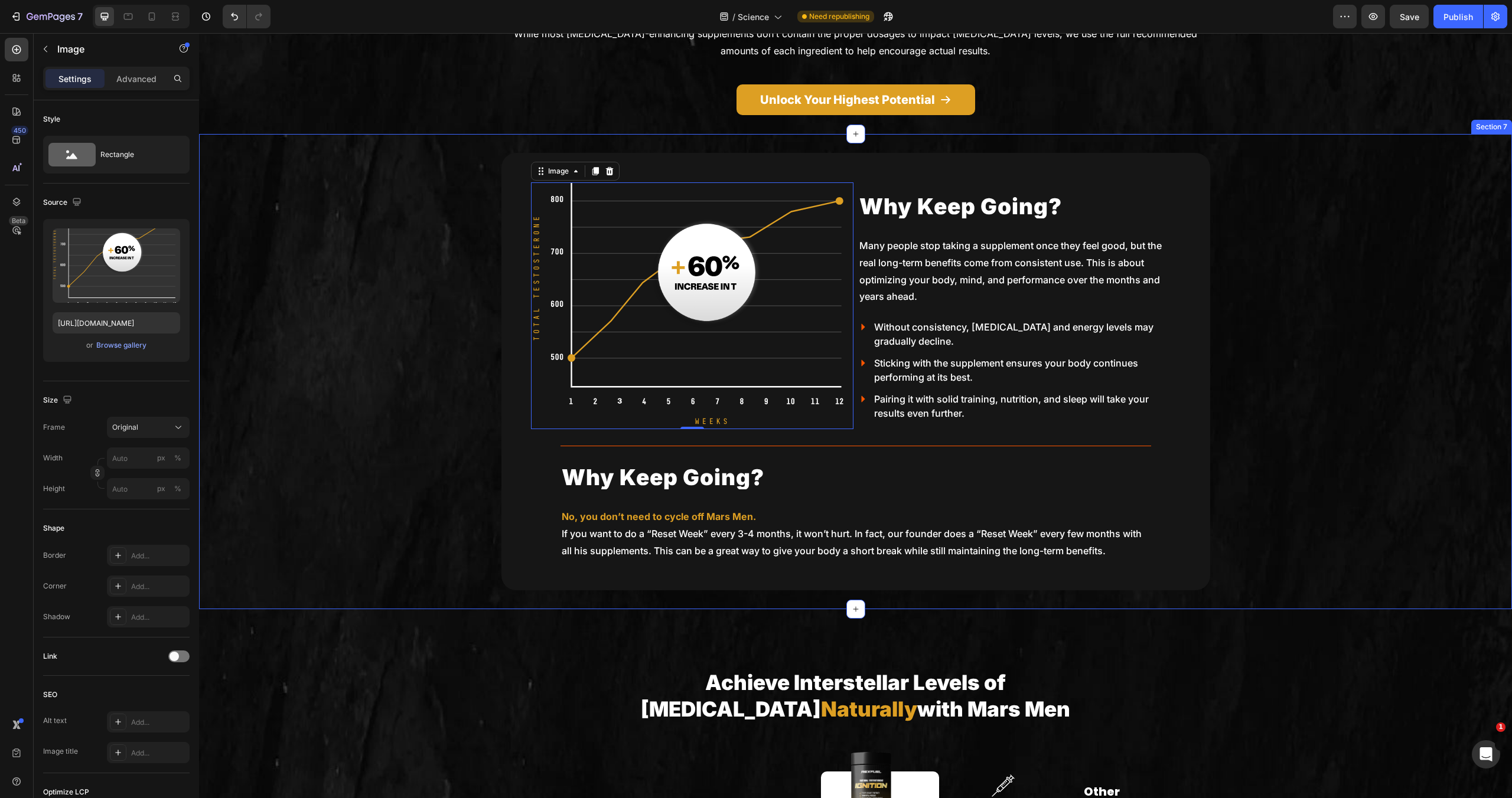
click at [1299, 423] on div "Image 0 Why Keep Going? Heading Many people stop taking a supplement once they …" at bounding box center [855, 372] width 1313 height 438
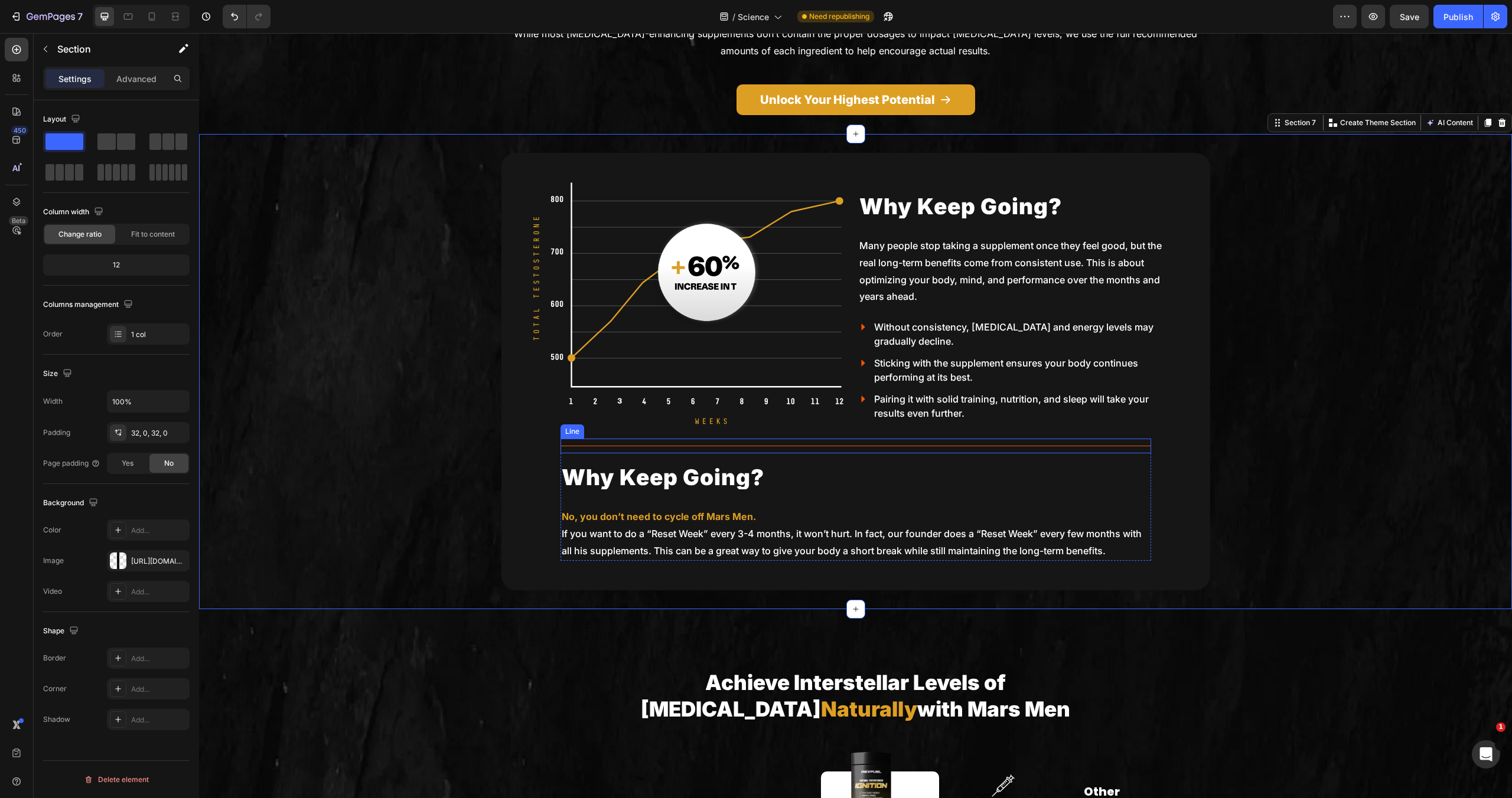
click at [970, 438] on div "Title Line" at bounding box center [856, 445] width 590 height 15
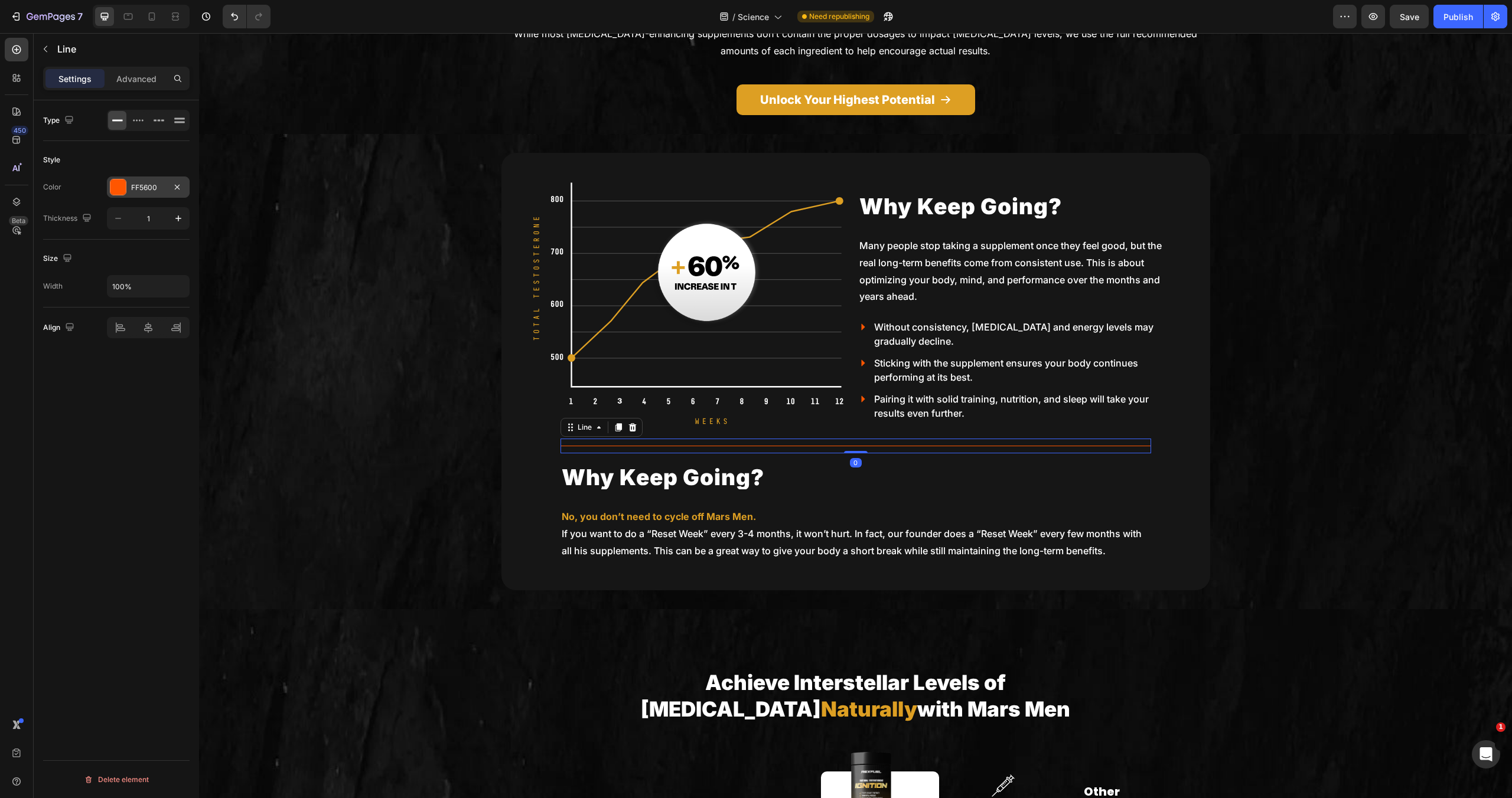
click at [112, 189] on div at bounding box center [118, 187] width 15 height 15
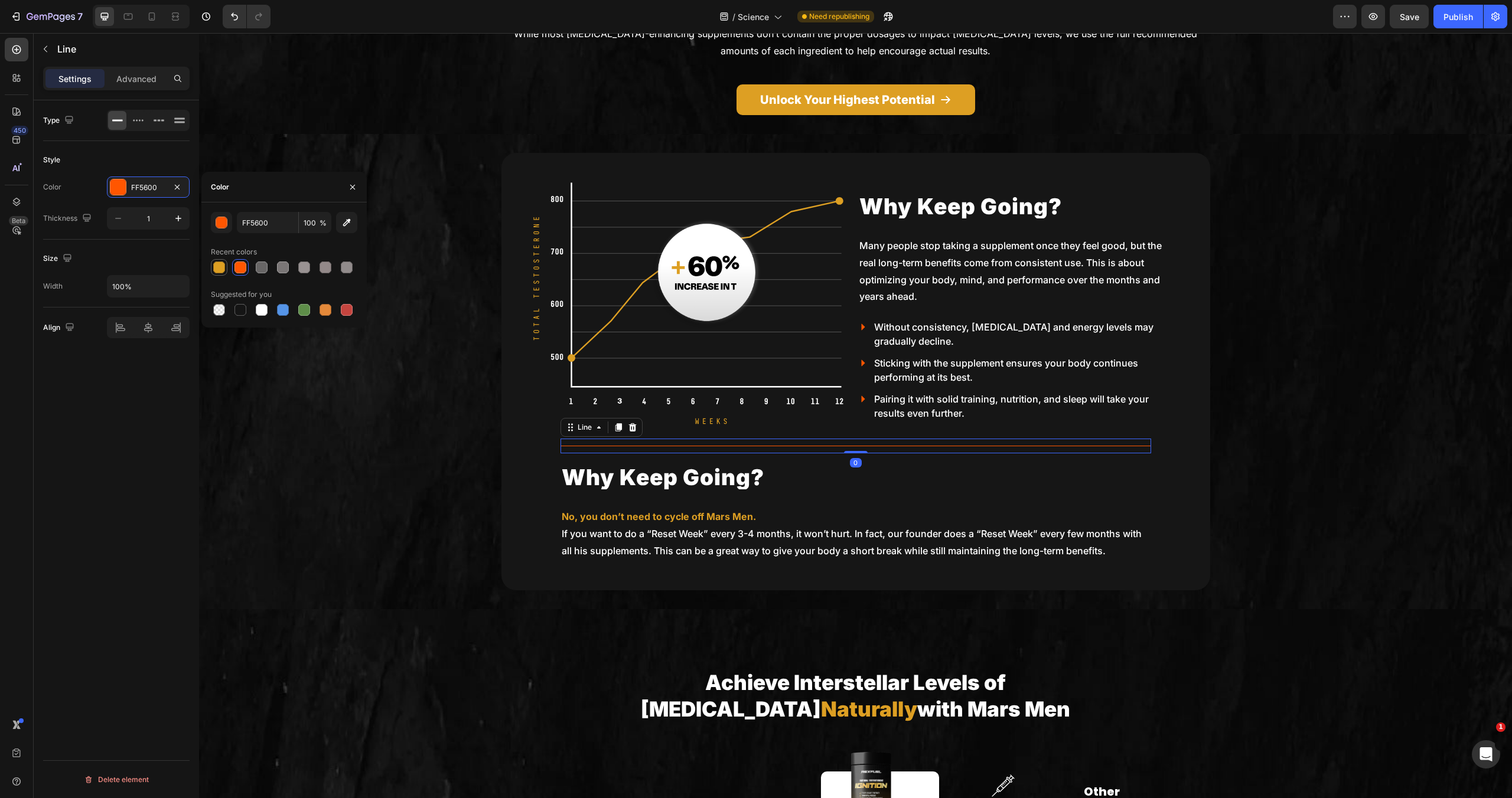
click at [219, 267] on div at bounding box center [219, 267] width 12 height 12
type input "DD9F23"
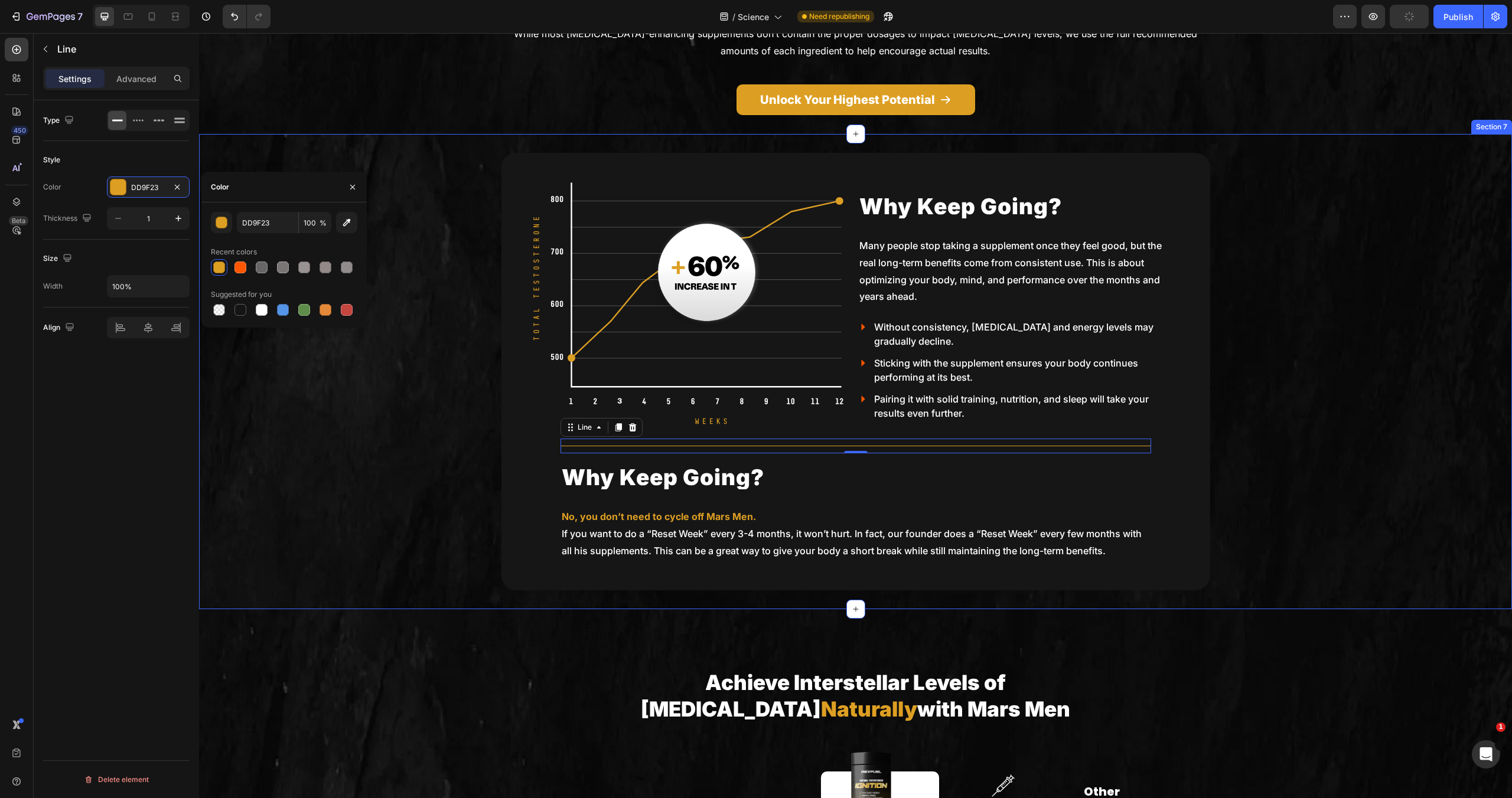
click at [428, 410] on div "Image Why Keep Going? Heading Many people stop taking a supplement once they fe…" at bounding box center [855, 372] width 1313 height 438
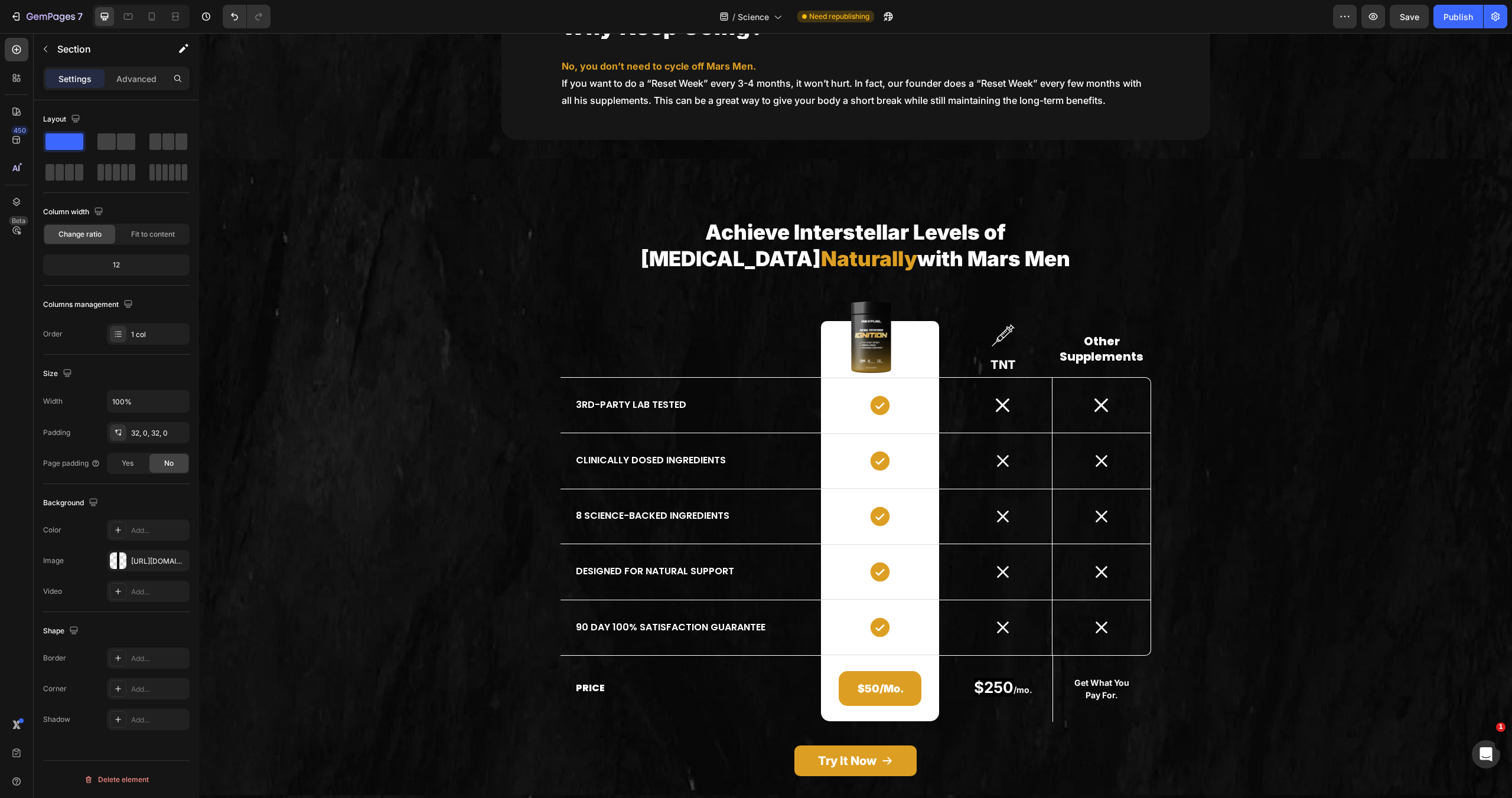
scroll to position [0, 0]
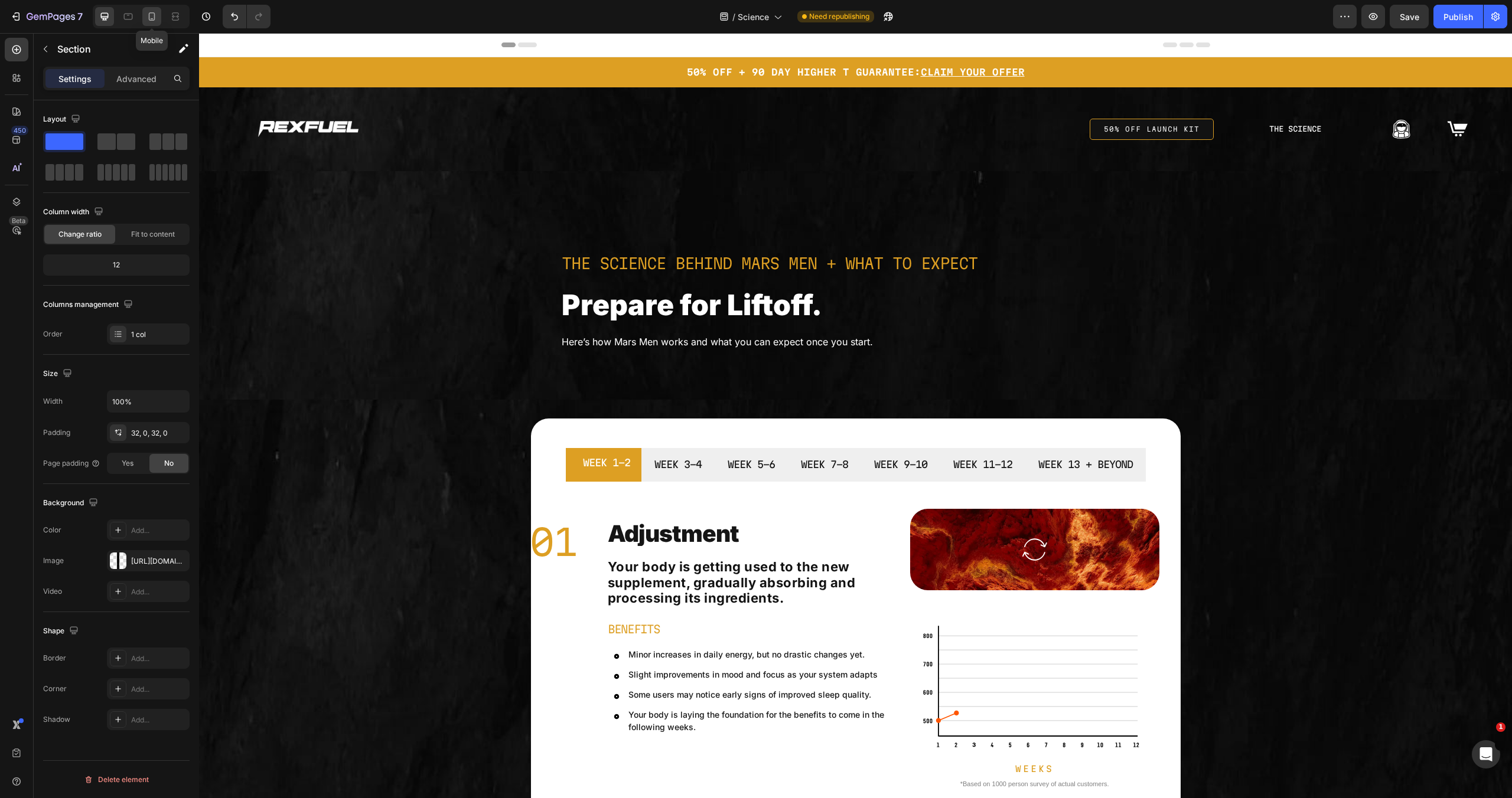
click at [153, 19] on icon at bounding box center [152, 17] width 6 height 8
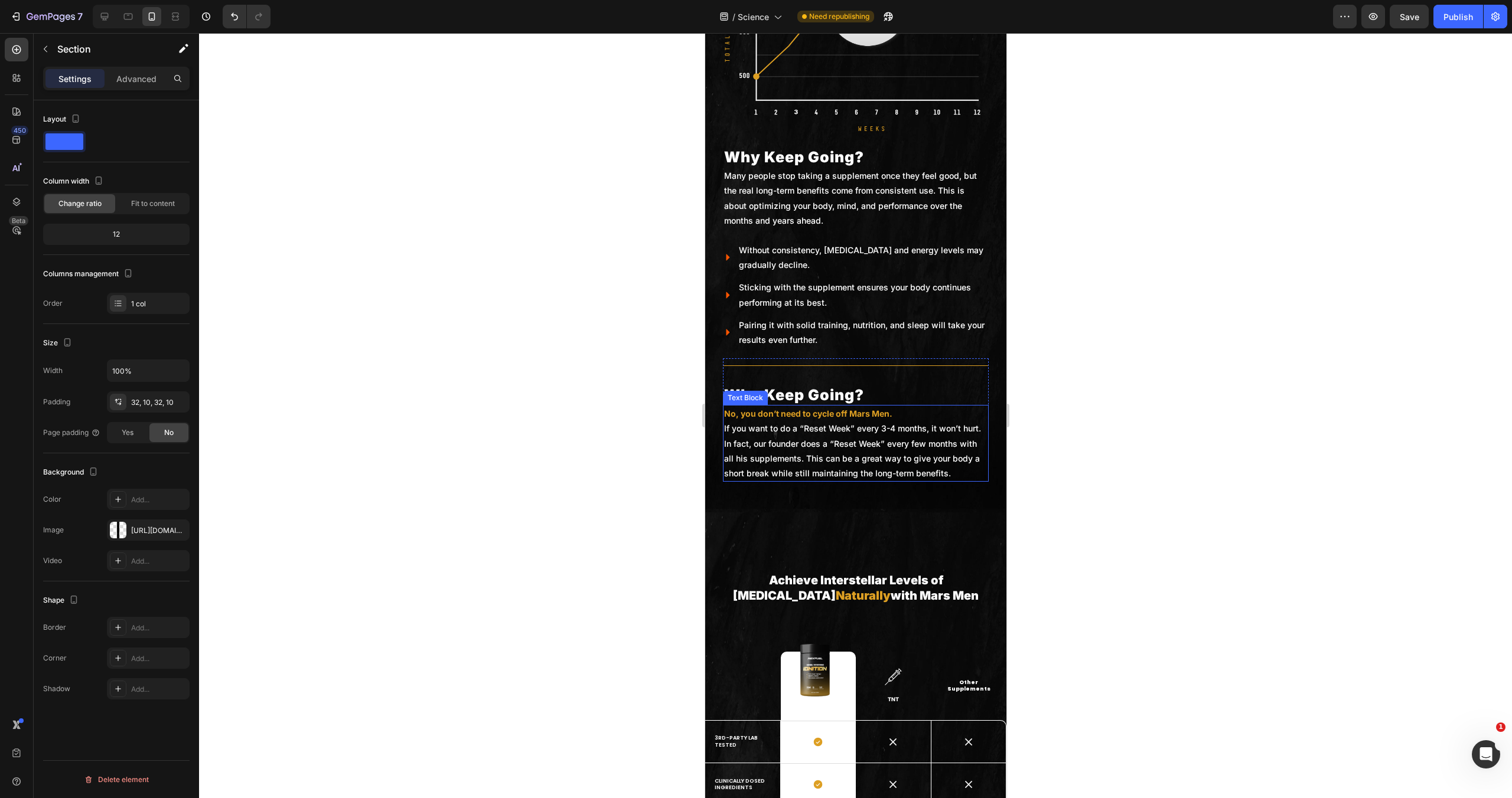
scroll to position [1949, 0]
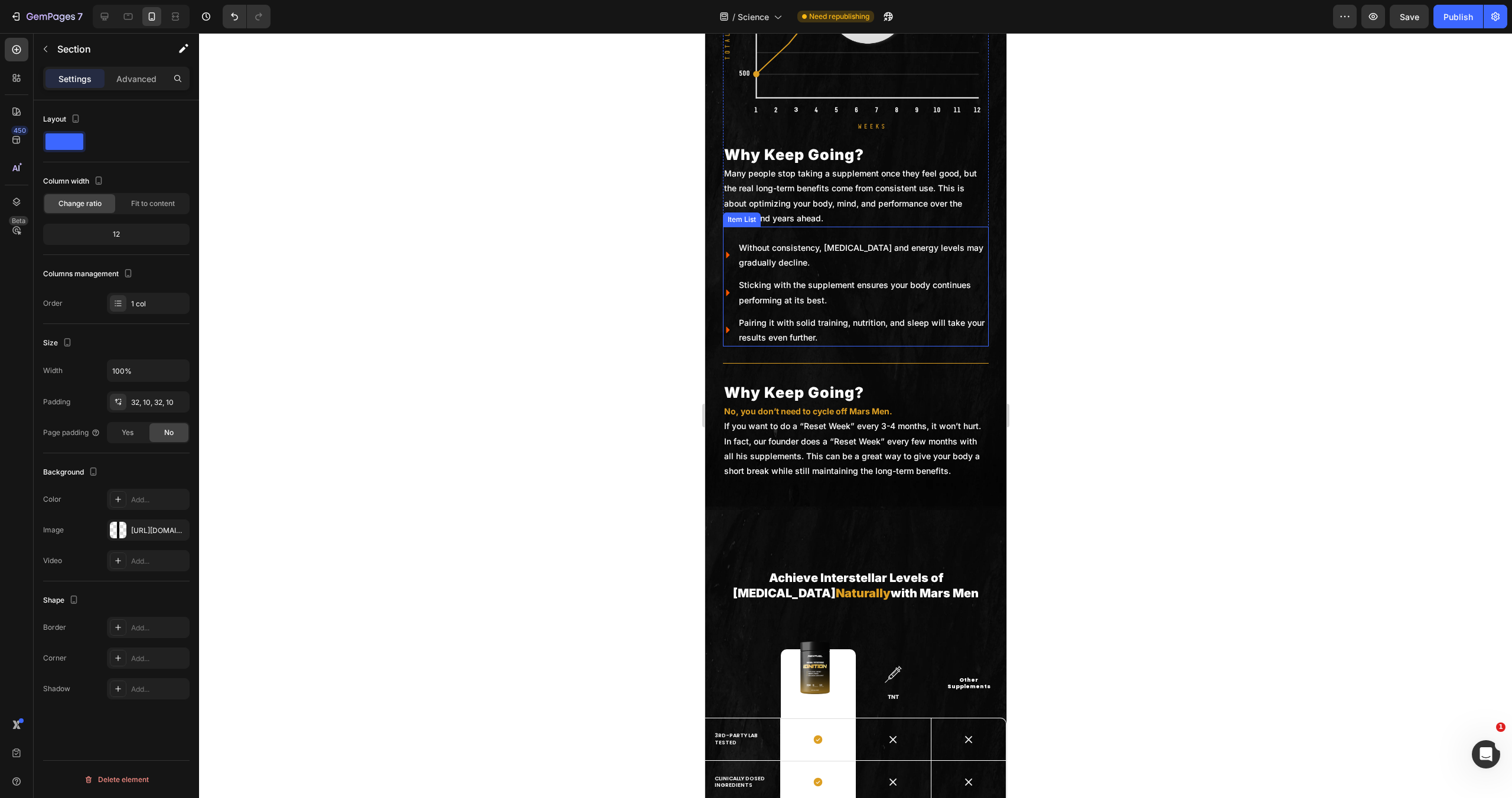
click at [734, 254] on div "Without consistency, [MEDICAL_DATA] and energy levels may gradually decline." at bounding box center [855, 255] width 266 height 33
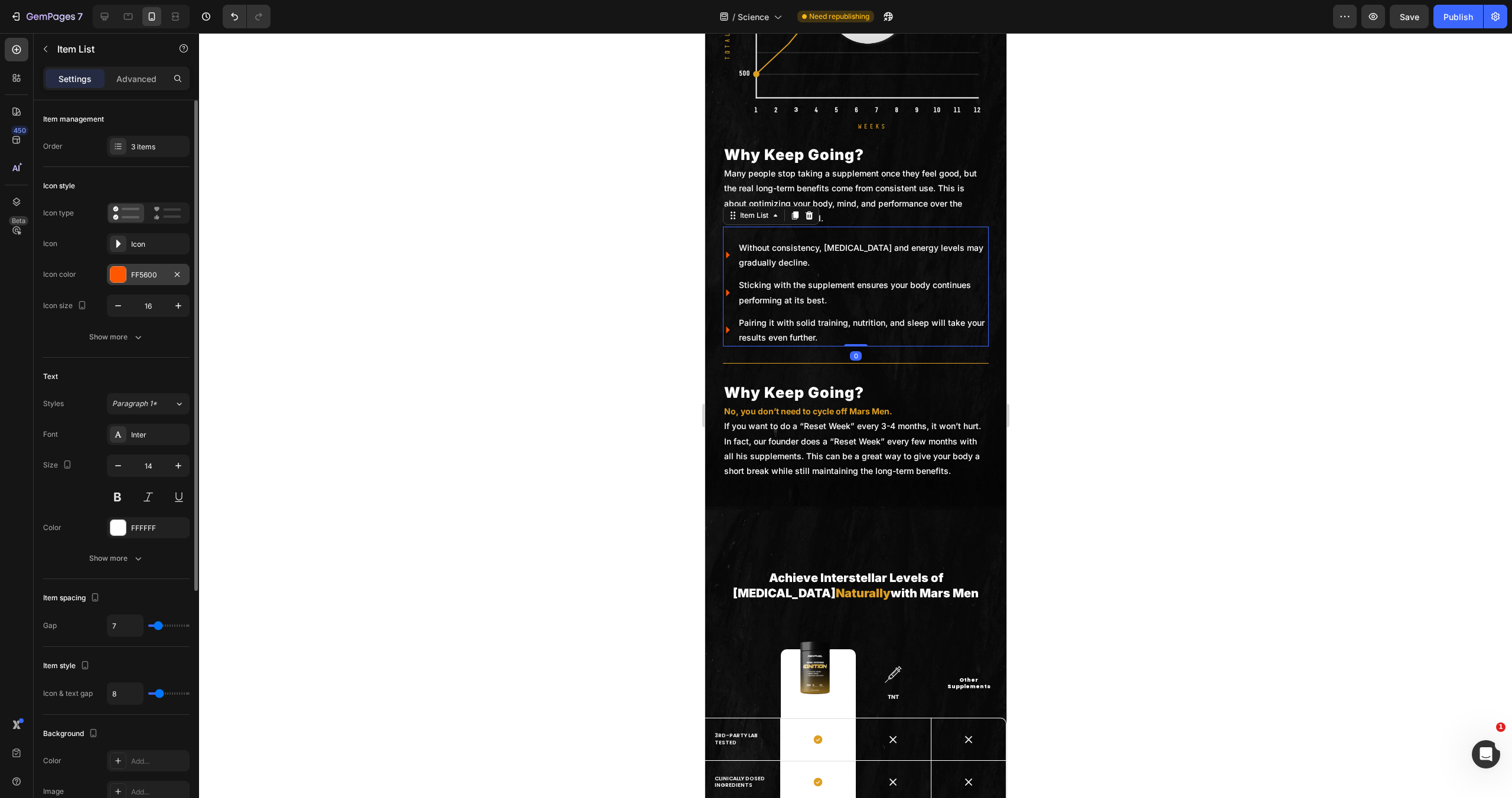
click at [122, 274] on div at bounding box center [118, 274] width 15 height 15
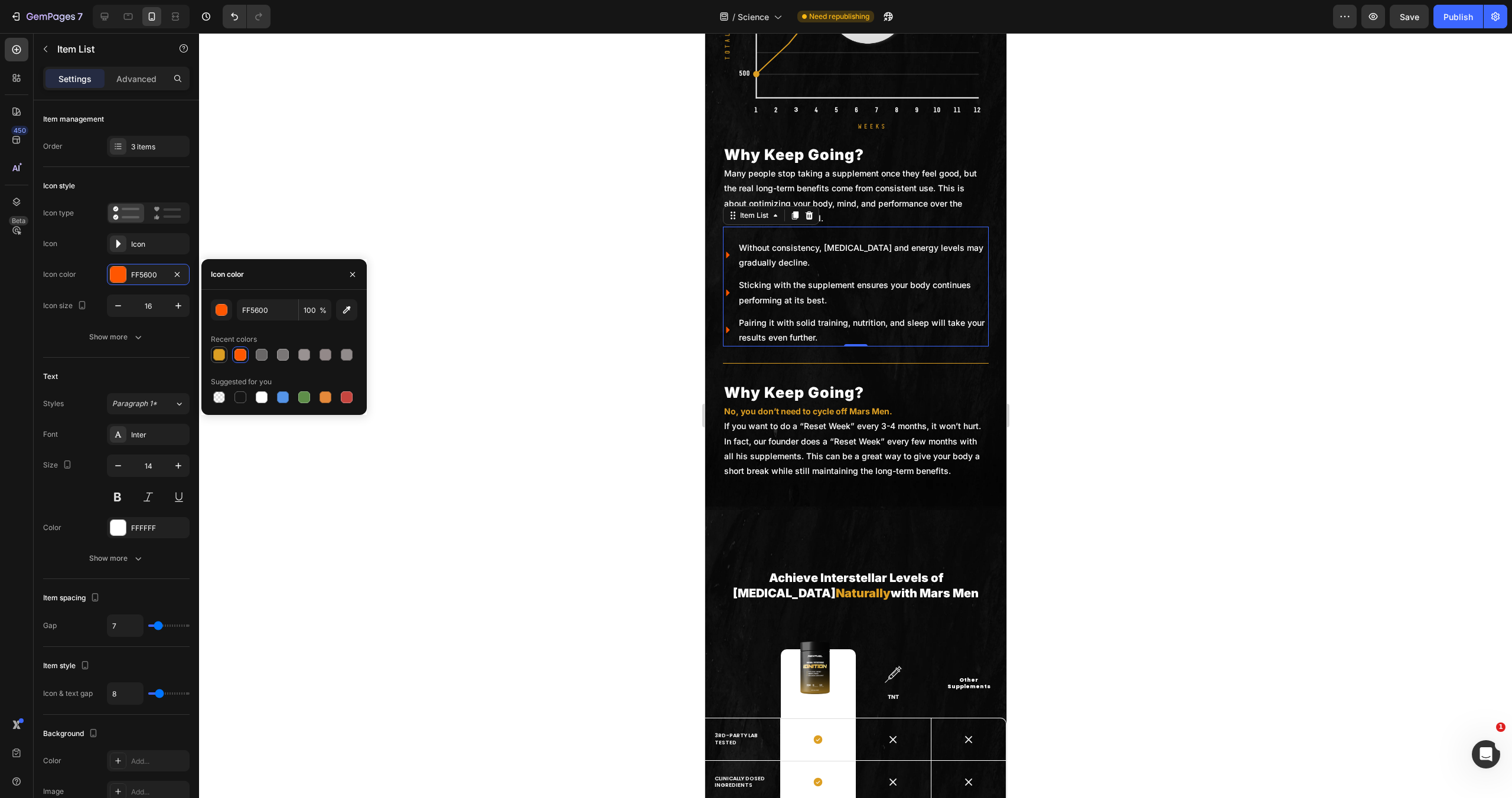
click at [222, 350] on div at bounding box center [219, 355] width 12 height 12
type input "DD9F23"
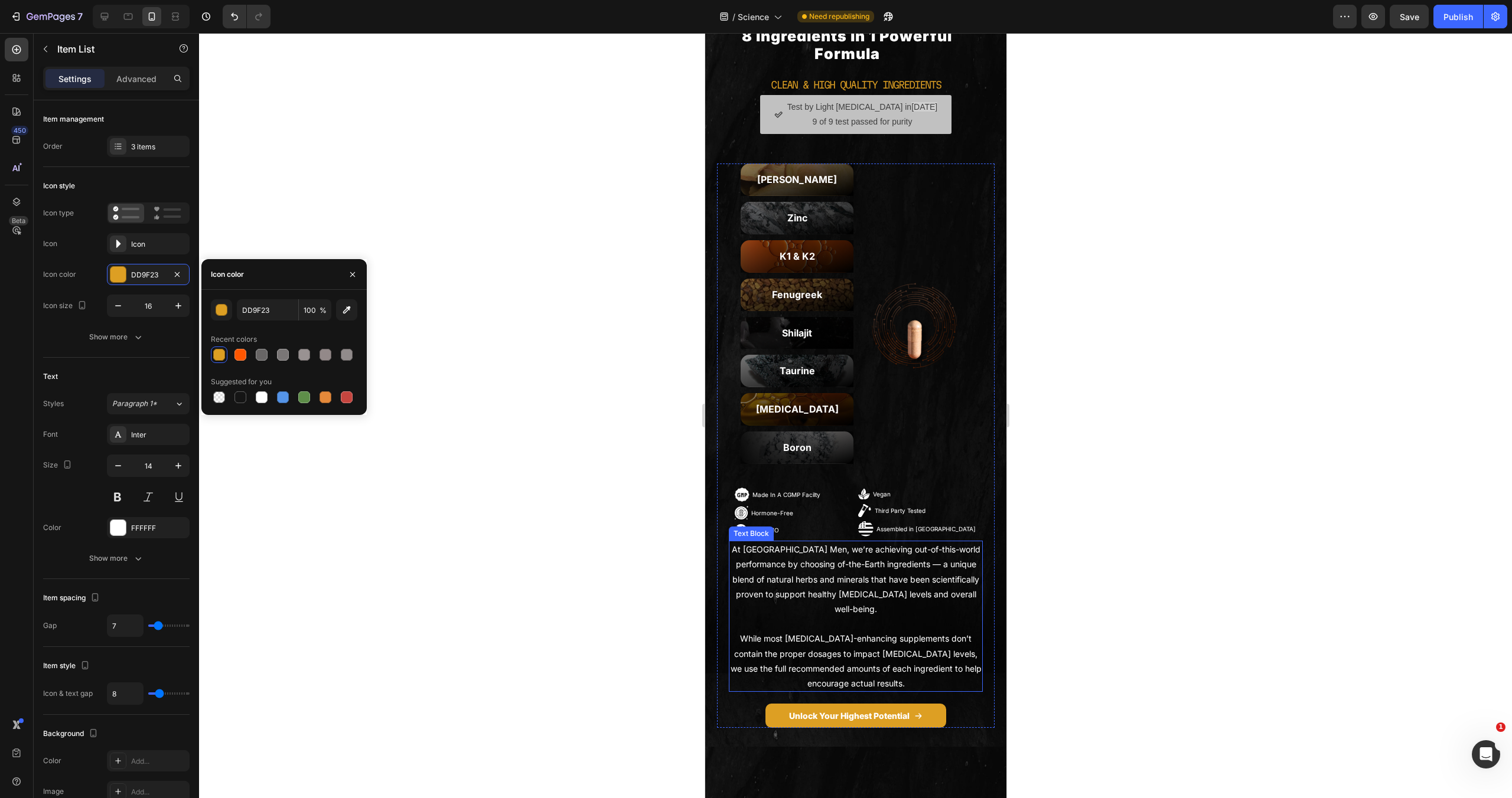
scroll to position [644, 0]
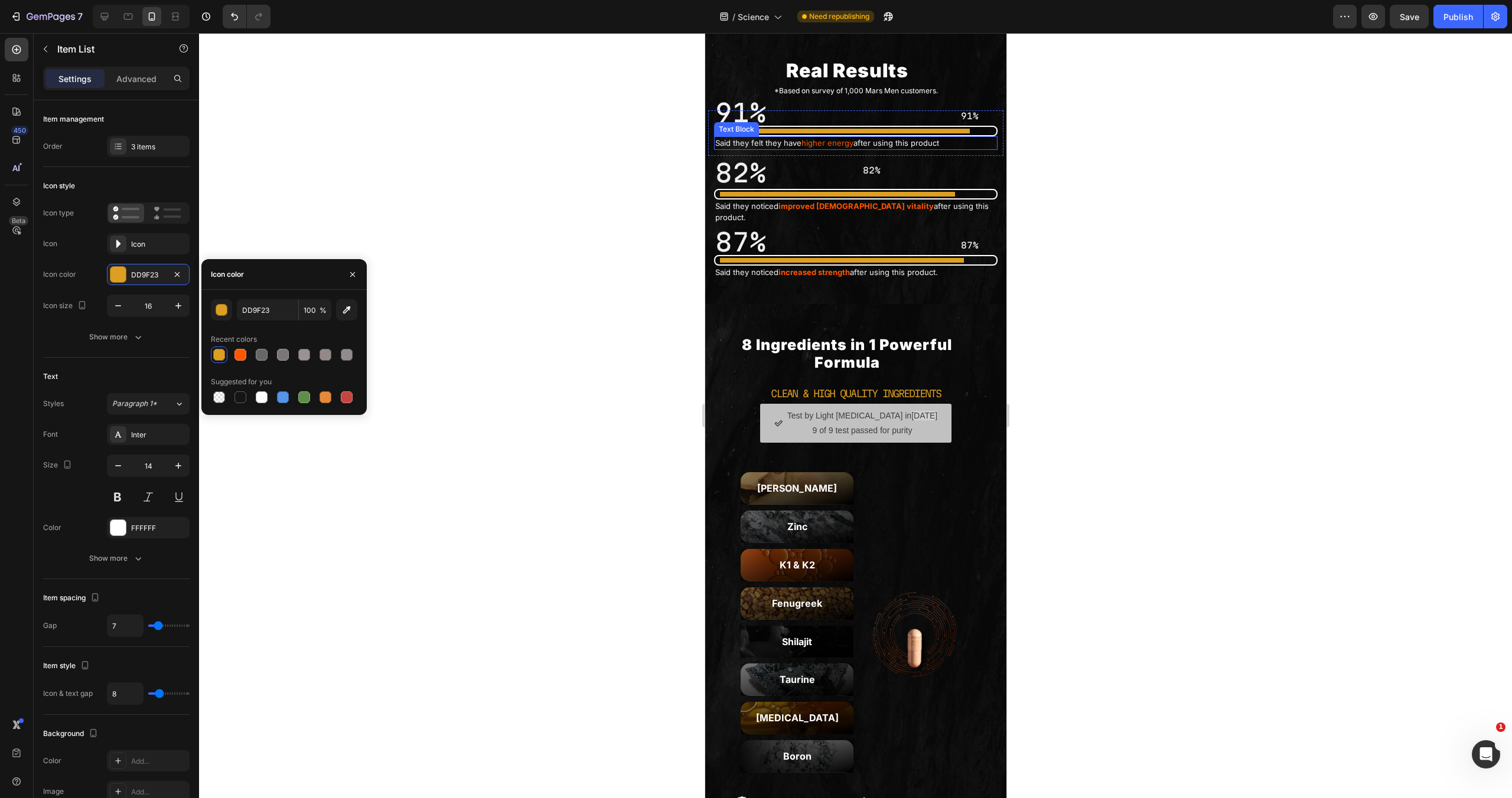
click at [823, 148] on span "higher energy" at bounding box center [827, 143] width 52 height 10
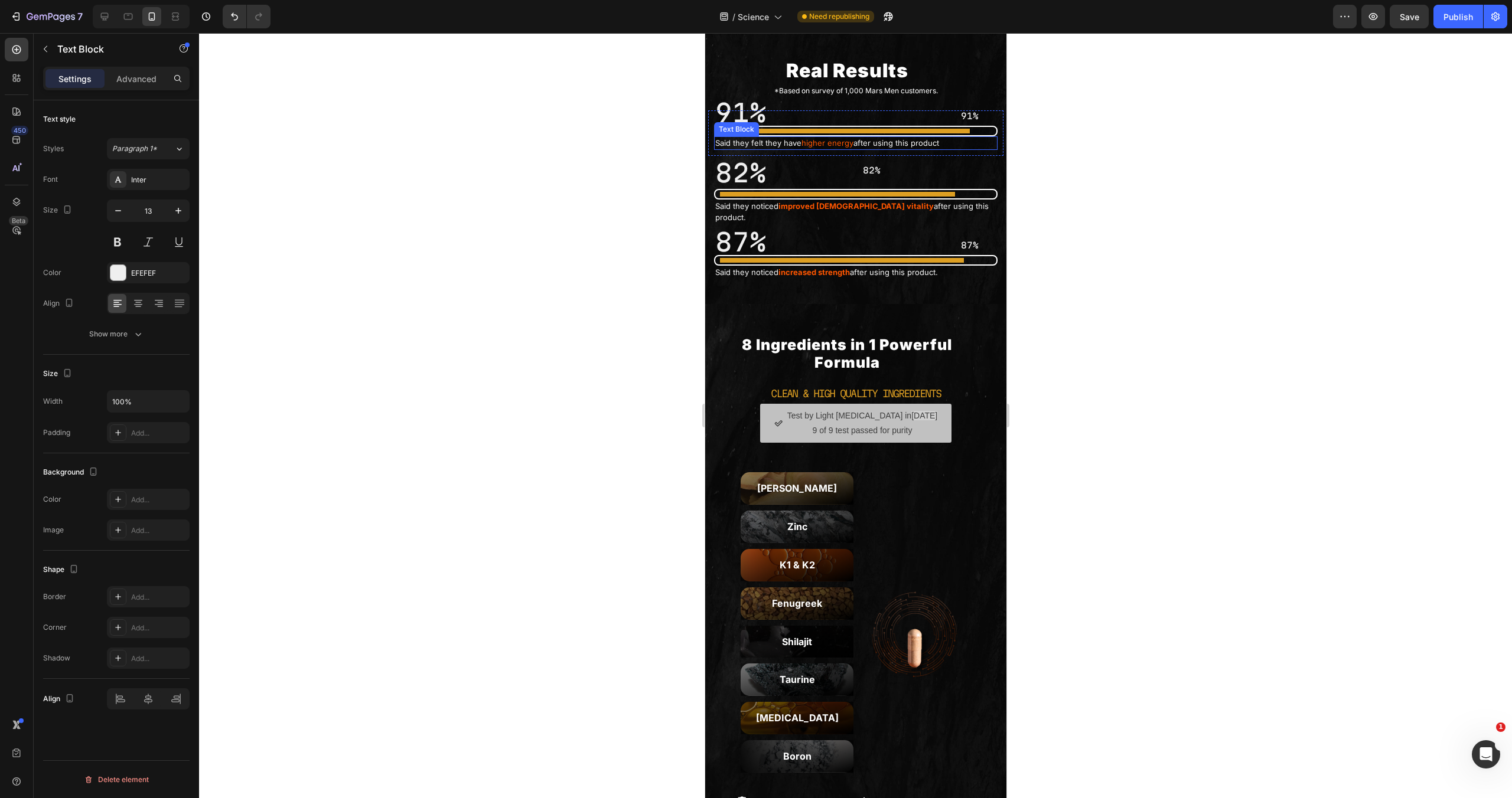
click at [823, 148] on span "higher energy" at bounding box center [827, 143] width 52 height 10
click at [815, 148] on span "higher energy" at bounding box center [827, 143] width 52 height 10
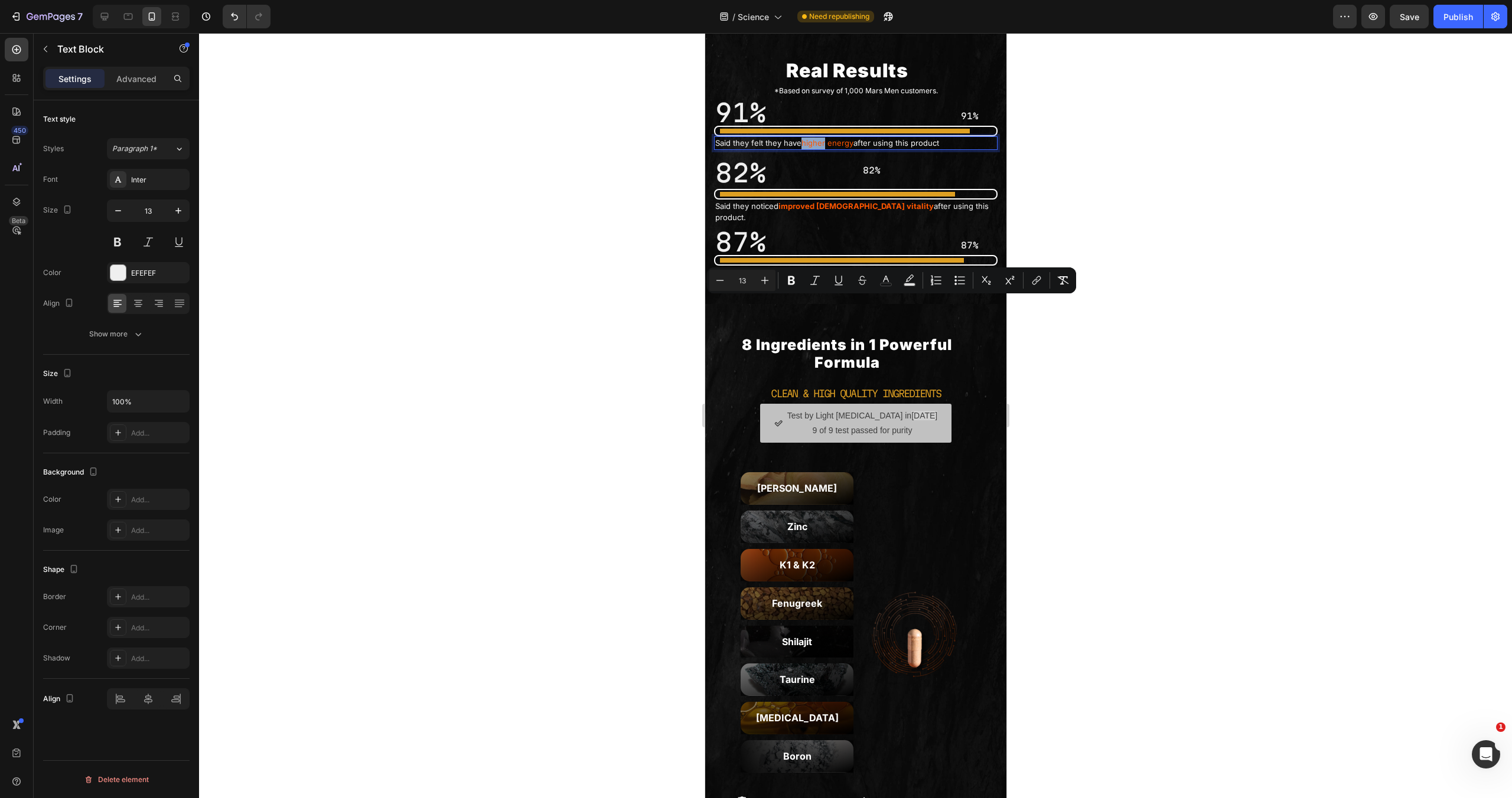
click at [838, 148] on span "higher energy" at bounding box center [827, 143] width 52 height 10
drag, startPoint x: 851, startPoint y: 302, endPoint x: 1578, endPoint y: 322, distance: 727.3
click at [802, 148] on span "higher energy" at bounding box center [827, 143] width 52 height 10
click at [884, 280] on icon "Editor contextual toolbar" at bounding box center [886, 280] width 12 height 12
type input "FF5600"
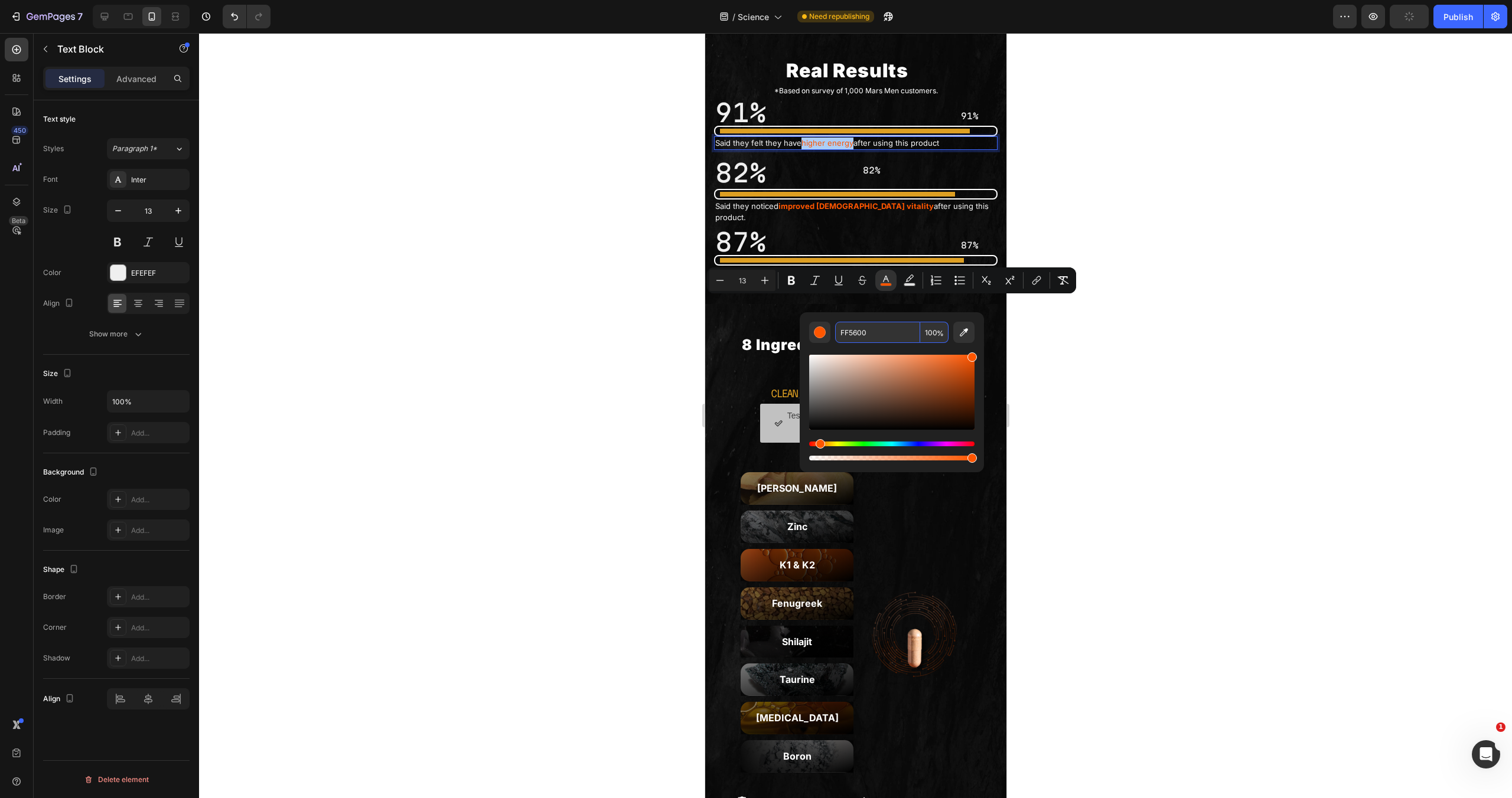
click at [868, 340] on input "FF5600" at bounding box center [877, 332] width 85 height 21
paste input "Copy element from Gempages!"
type input "Copy element from Gempages!"
click at [958, 443] on div "Test by Light [MEDICAL_DATA] in [DATE] 9 of 9 test passed for purity Button" at bounding box center [855, 423] width 278 height 39
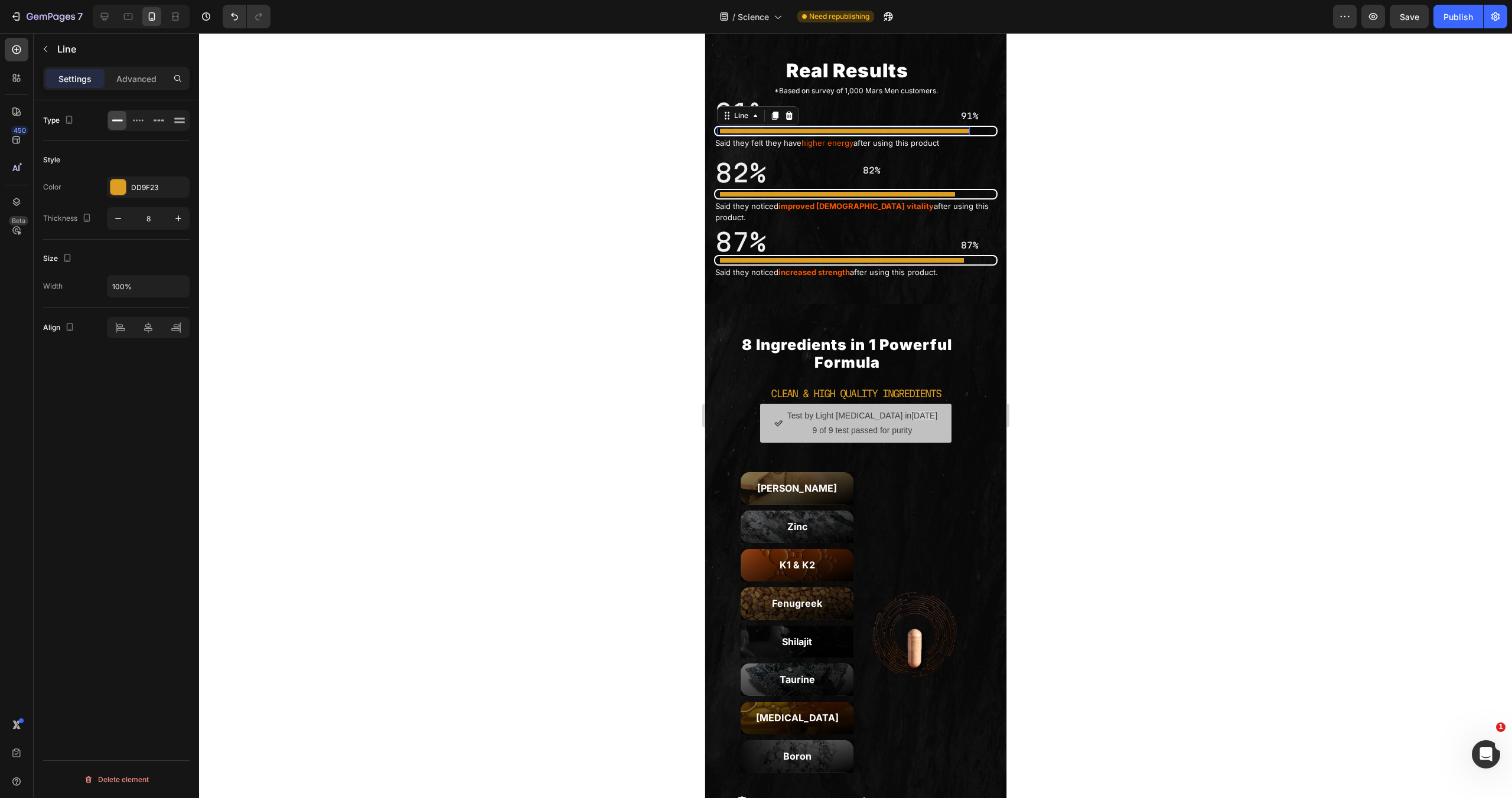
click at [804, 134] on div at bounding box center [844, 131] width 250 height 5
click at [161, 192] on div "DD9F23" at bounding box center [148, 187] width 82 height 21
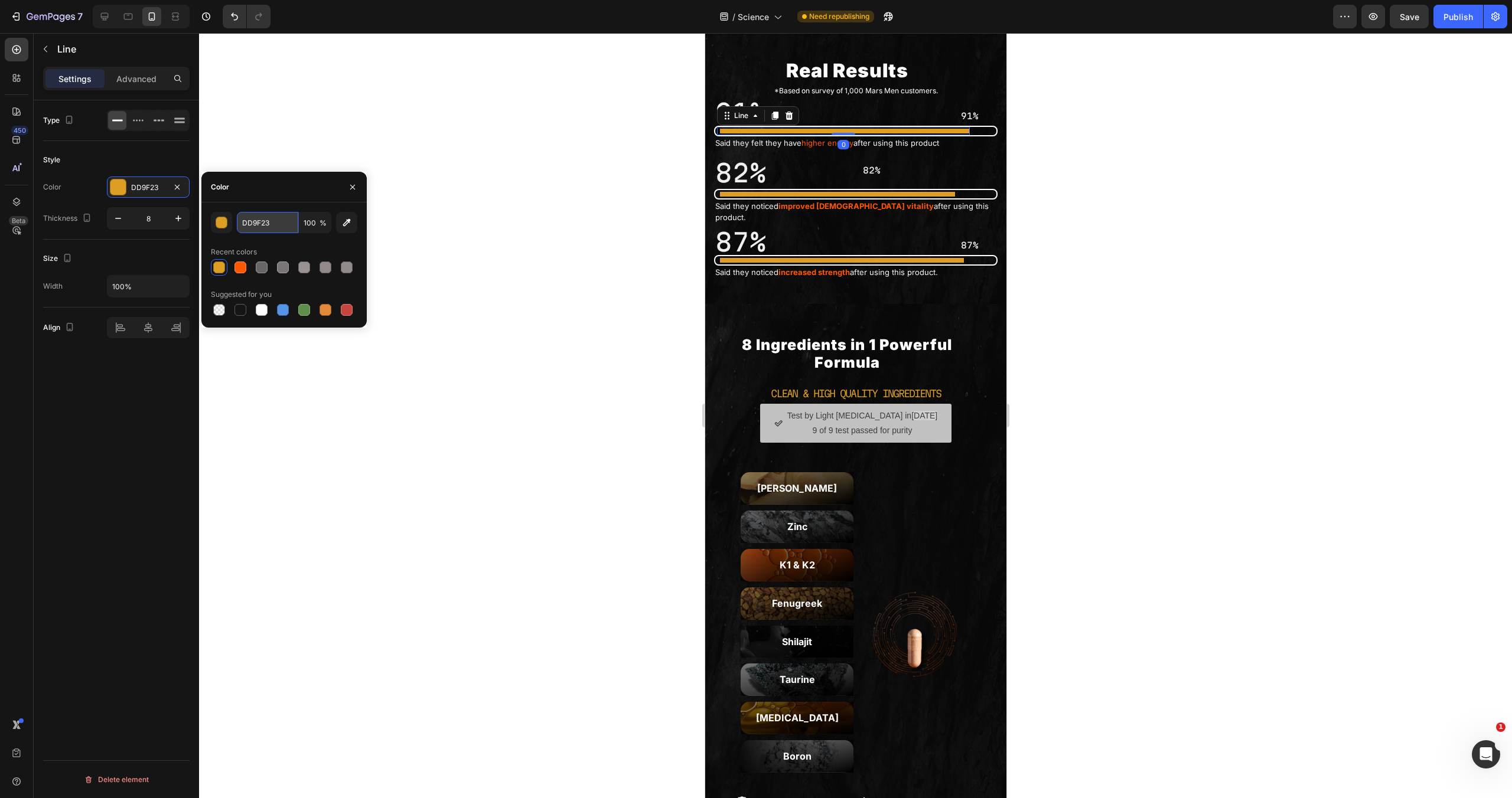
click at [276, 221] on input "DD9F23" at bounding box center [267, 222] width 62 height 21
click at [834, 211] on strong "improved [DEMOGRAPHIC_DATA] vitality" at bounding box center [856, 206] width 155 height 10
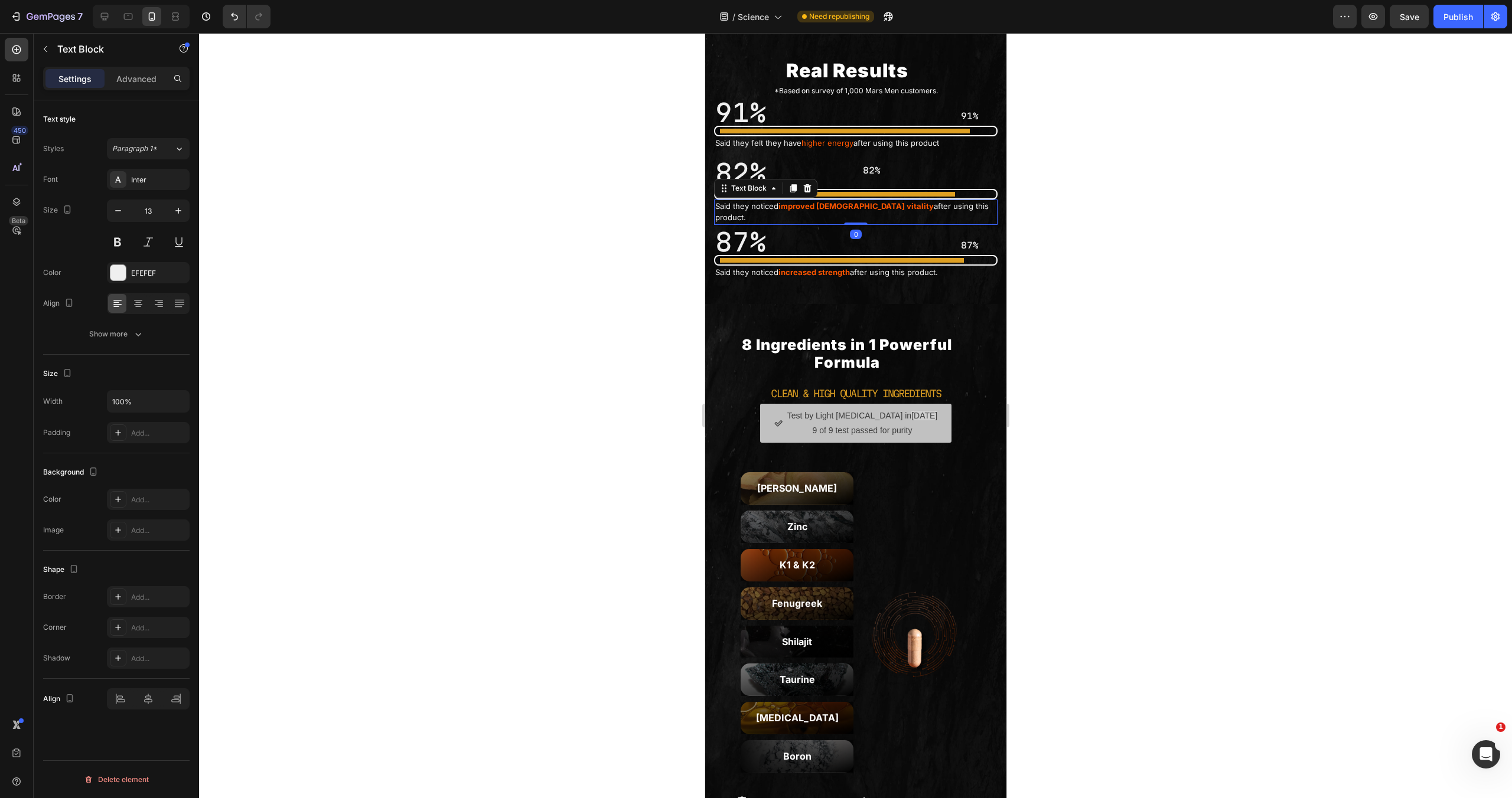
click at [834, 211] on strong "improved [DEMOGRAPHIC_DATA] vitality" at bounding box center [856, 206] width 155 height 10
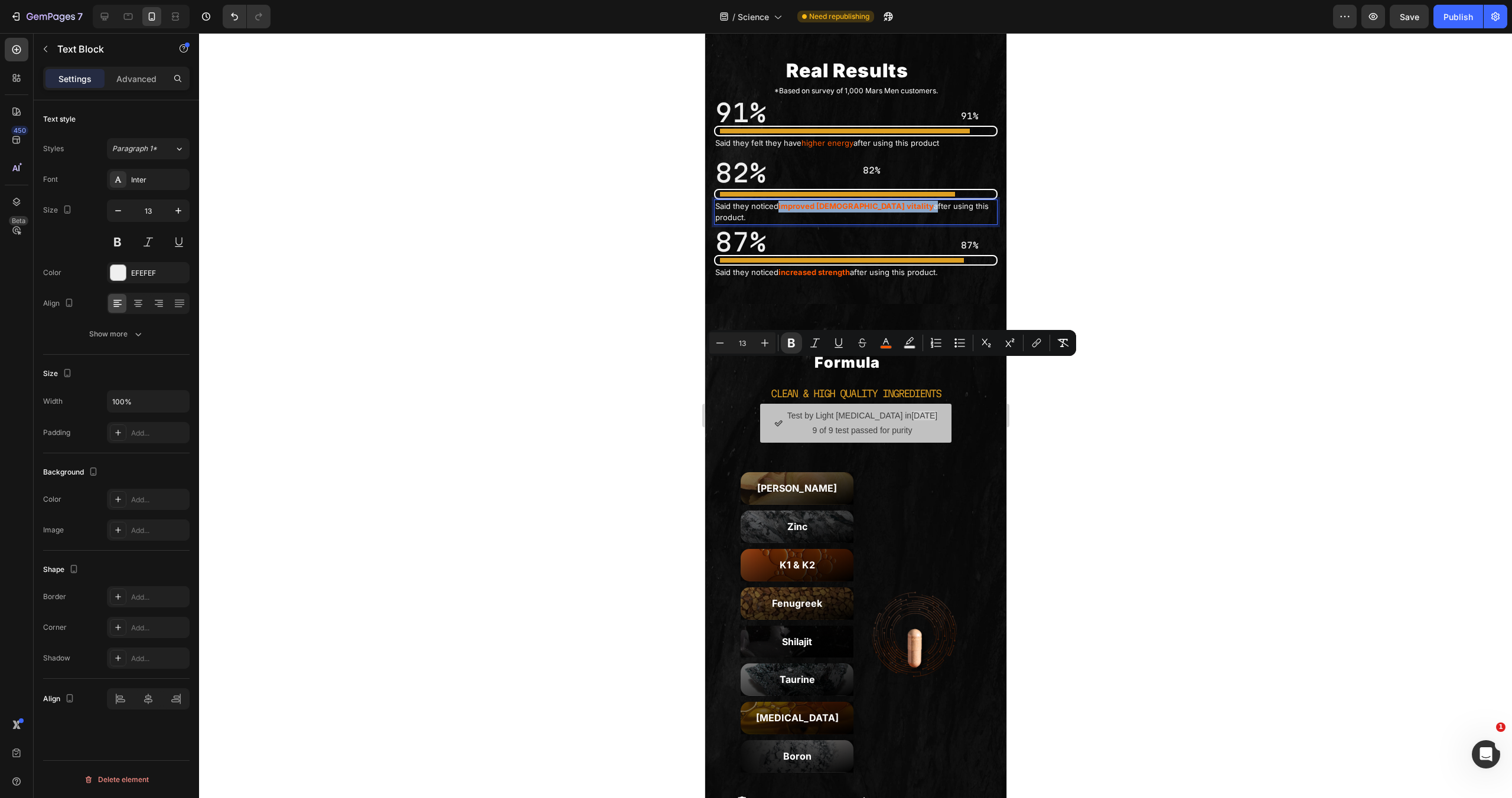
drag, startPoint x: 863, startPoint y: 367, endPoint x: 778, endPoint y: 369, distance: 85.0
click at [778, 224] on p "Said they noticed improved [DEMOGRAPHIC_DATA] vitality after using this product." at bounding box center [855, 212] width 281 height 23
click at [893, 338] on button "color" at bounding box center [886, 343] width 21 height 21
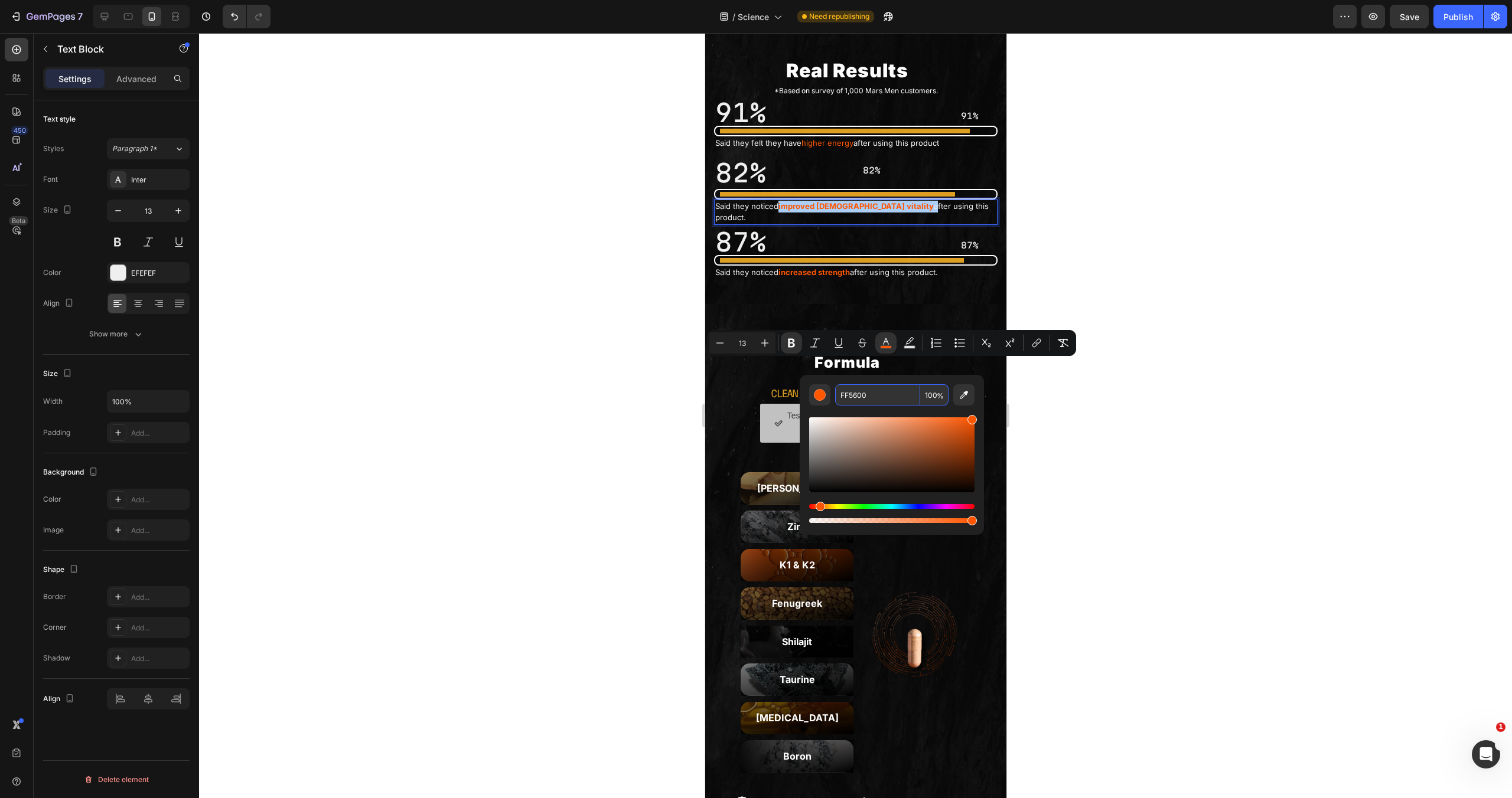
click at [869, 393] on input "FF5600" at bounding box center [877, 395] width 85 height 21
paste input "DD9F23"
type input "DD9F23"
click at [836, 157] on div "91% Heading Said they felt they have higher energy after using this product Tex…" at bounding box center [855, 133] width 295 height 46
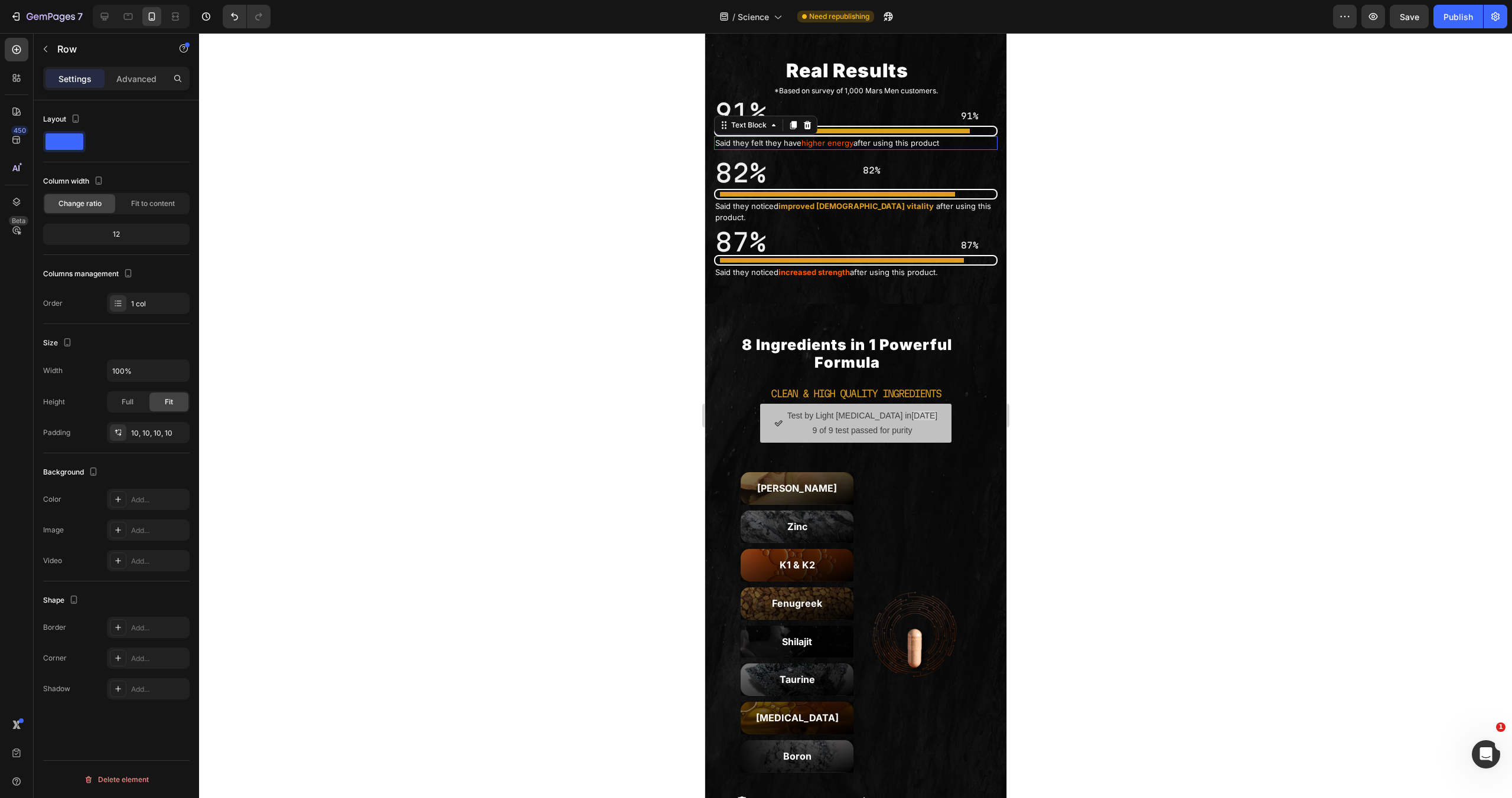
click at [845, 148] on span "higher energy" at bounding box center [827, 143] width 52 height 10
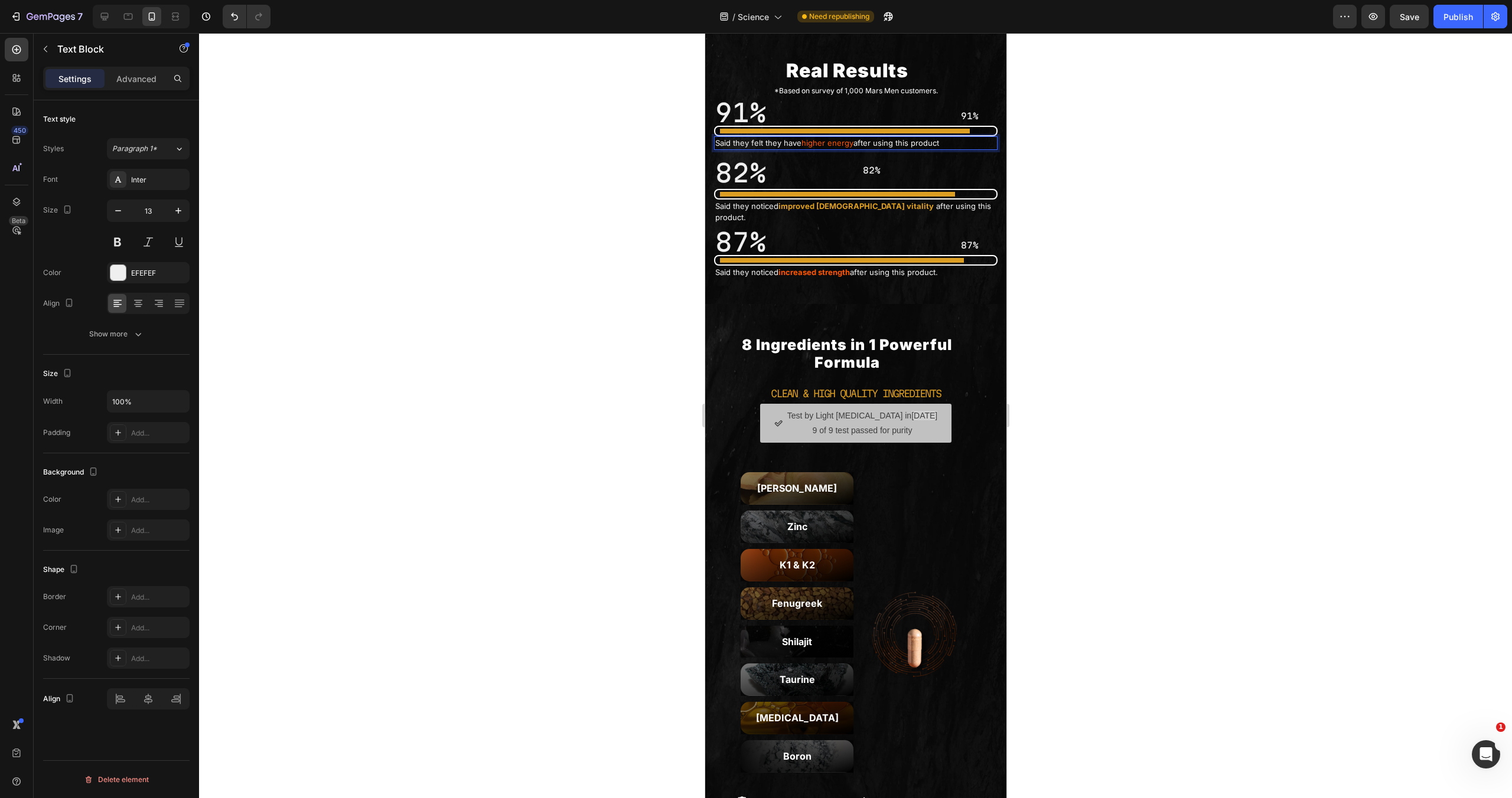
click at [795, 150] on p "Said they felt they have higher energy after using this product" at bounding box center [855, 143] width 281 height 12
click at [800, 150] on p "Said they felt they have higher energy after using this product" at bounding box center [855, 143] width 281 height 12
drag, startPoint x: 802, startPoint y: 305, endPoint x: 852, endPoint y: 303, distance: 50.0
click at [852, 150] on p "Said they felt they have higher energy after using this product" at bounding box center [855, 143] width 281 height 12
click at [885, 282] on icon "Editor contextual toolbar" at bounding box center [886, 280] width 12 height 12
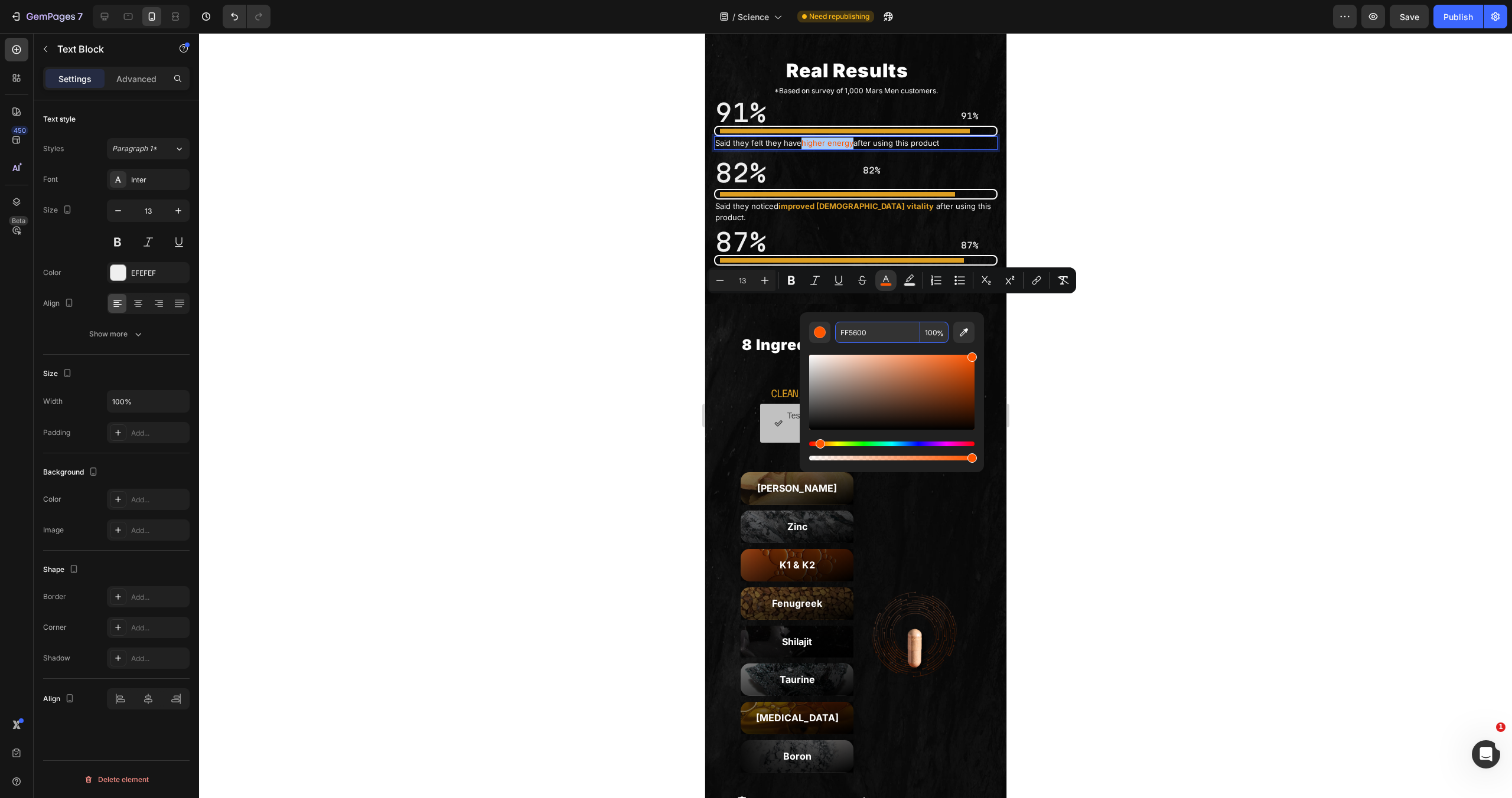
click at [865, 326] on input "FF5600" at bounding box center [877, 332] width 85 height 21
paste input "DD9F23"
type input "DD9F23"
click at [775, 98] on p "*Based on survey of 1,000 Mars Men customers." at bounding box center [855, 91] width 293 height 13
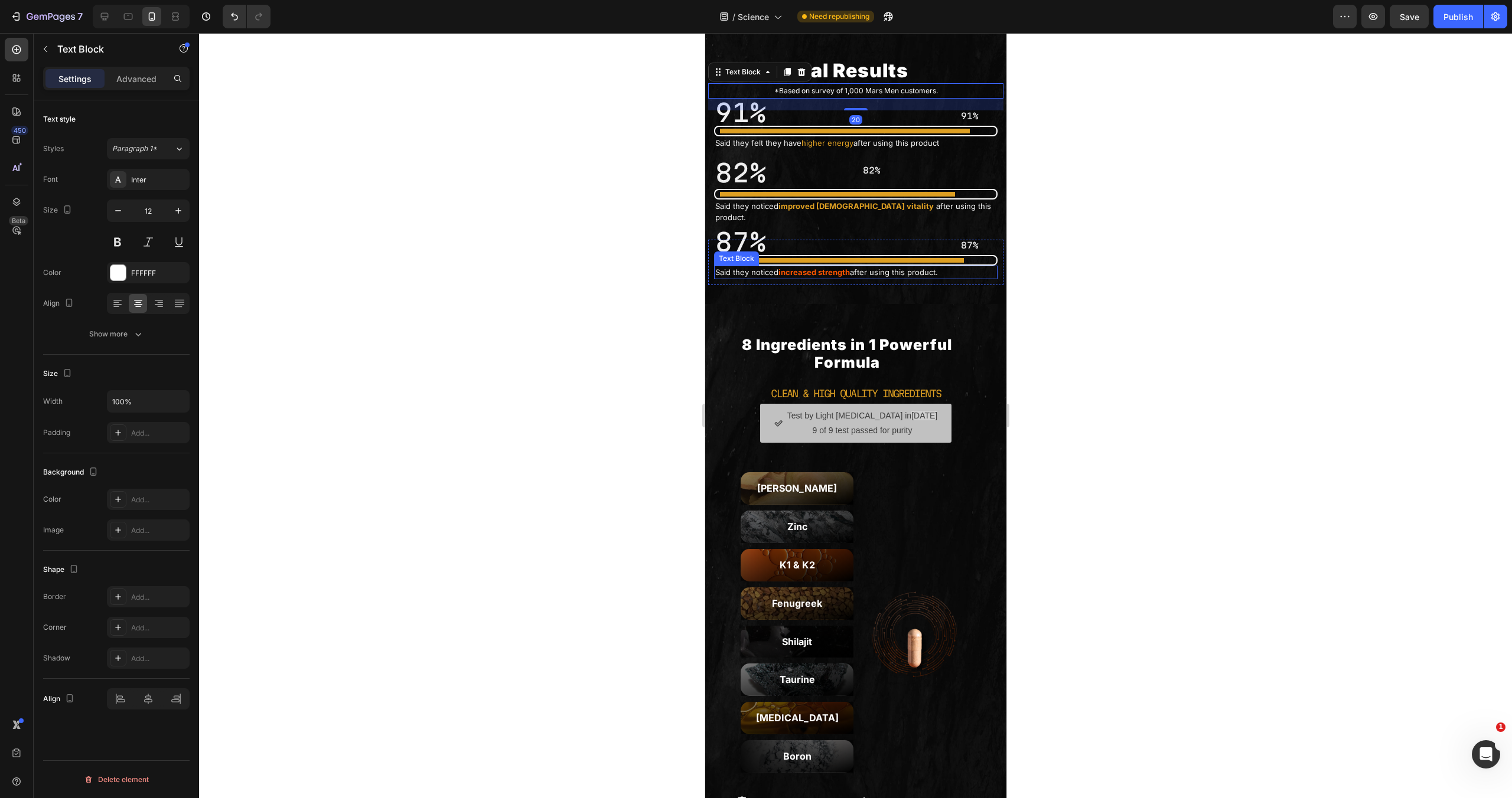
click at [830, 277] on strong "increased strength" at bounding box center [814, 272] width 71 height 10
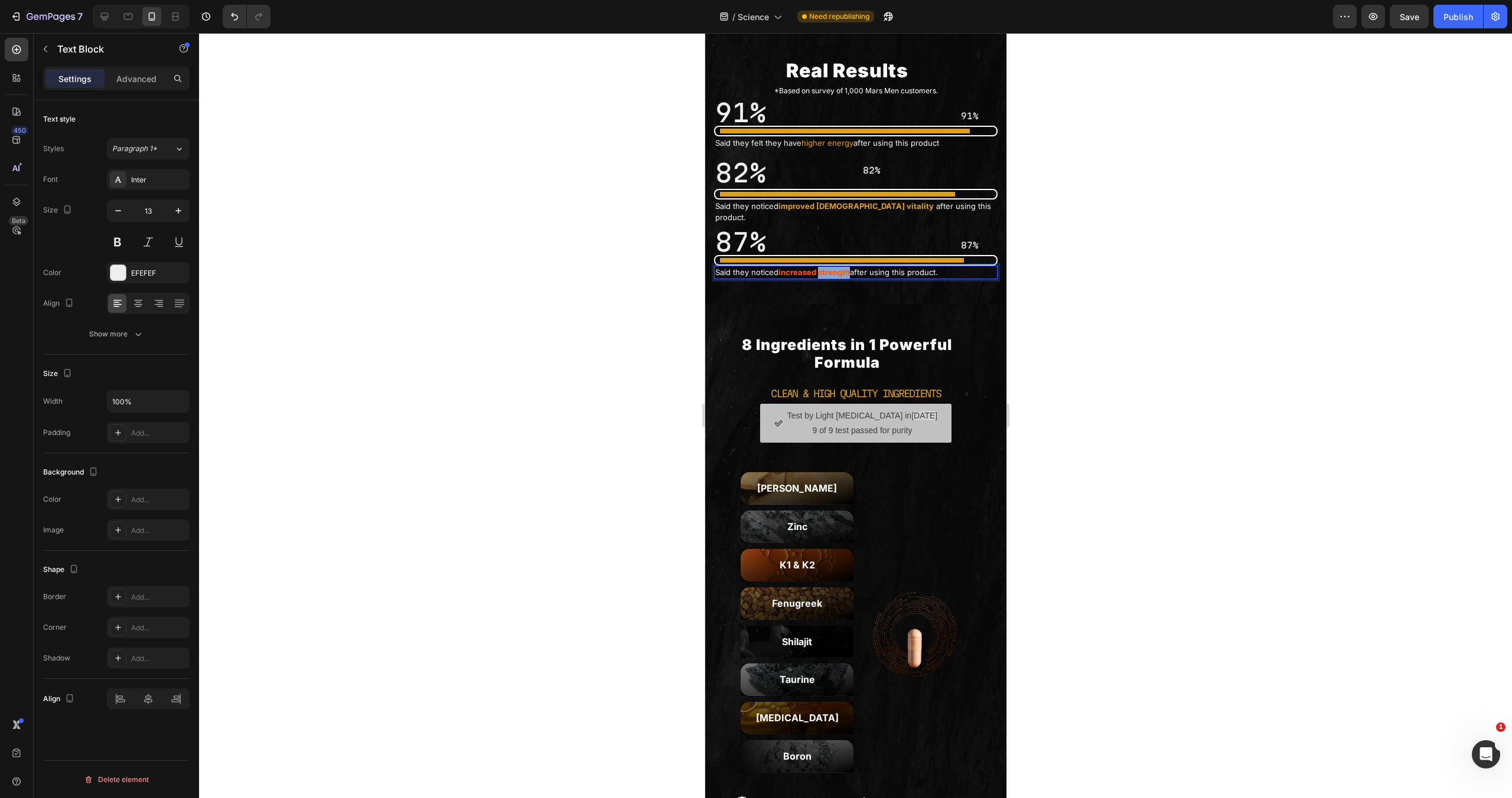
click at [830, 277] on strong "increased strength" at bounding box center [814, 272] width 71 height 10
click at [807, 277] on strong "increased strength" at bounding box center [814, 272] width 71 height 10
click at [786, 277] on strong "increased strength" at bounding box center [814, 272] width 71 height 10
drag, startPoint x: 780, startPoint y: 420, endPoint x: 852, endPoint y: 420, distance: 72.0
click at [852, 278] on p "Said they noticed increased strength after using this product." at bounding box center [855, 272] width 281 height 12
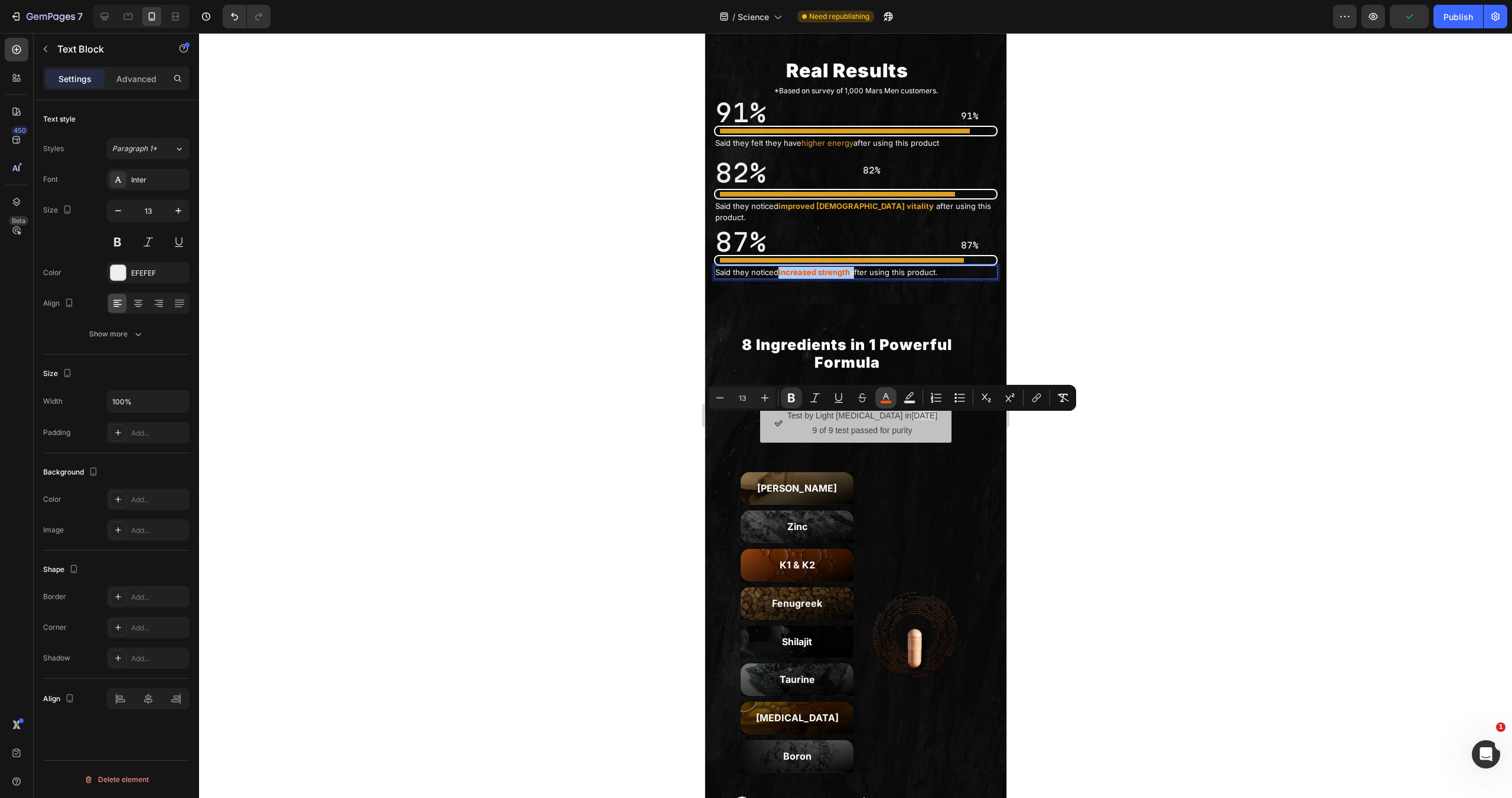
click at [886, 397] on icon "Editor contextual toolbar" at bounding box center [886, 398] width 12 height 12
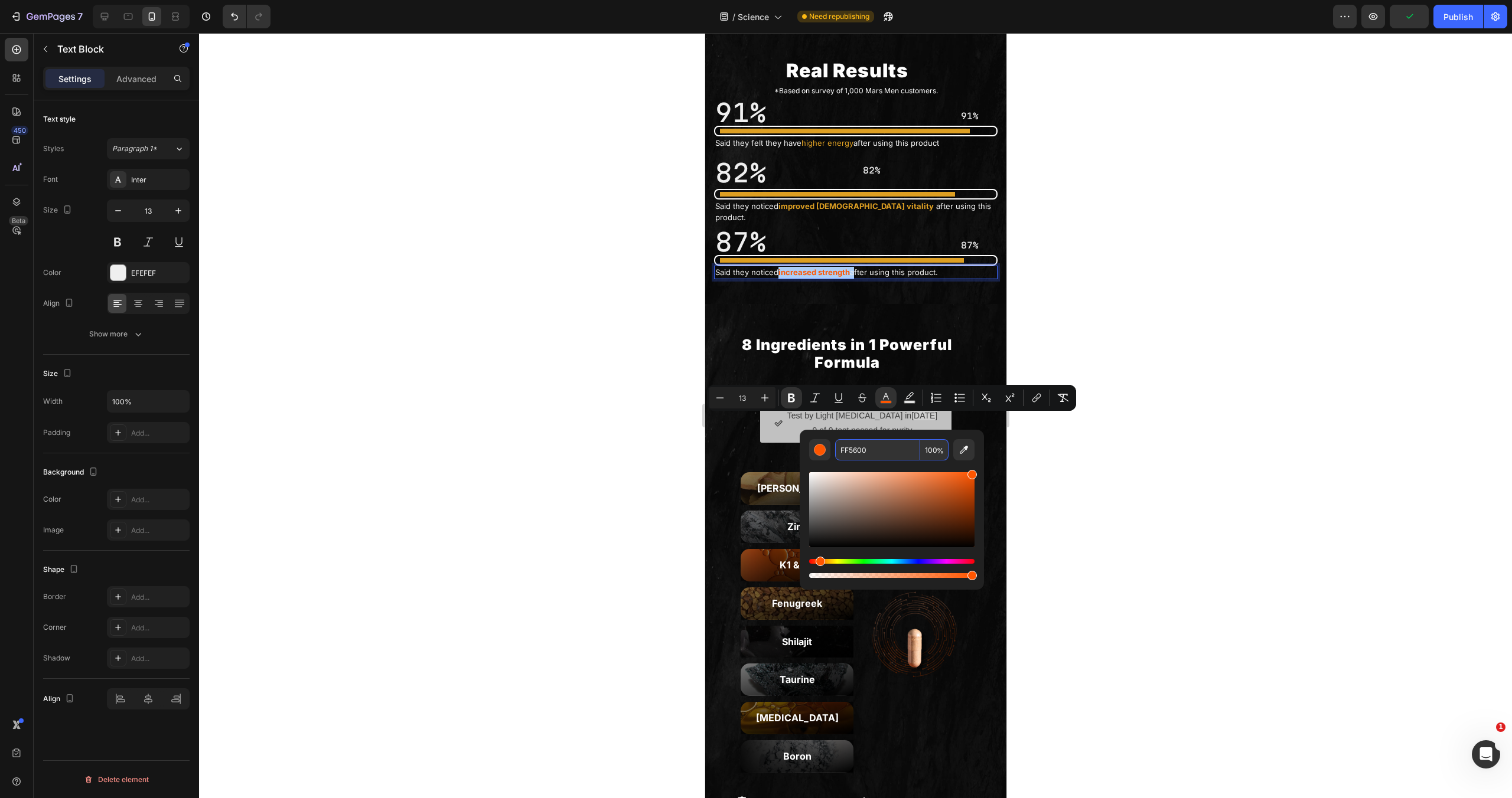
click at [879, 450] on input "FF5600" at bounding box center [877, 450] width 85 height 21
paste input "DD9F23"
type input "DD9F23"
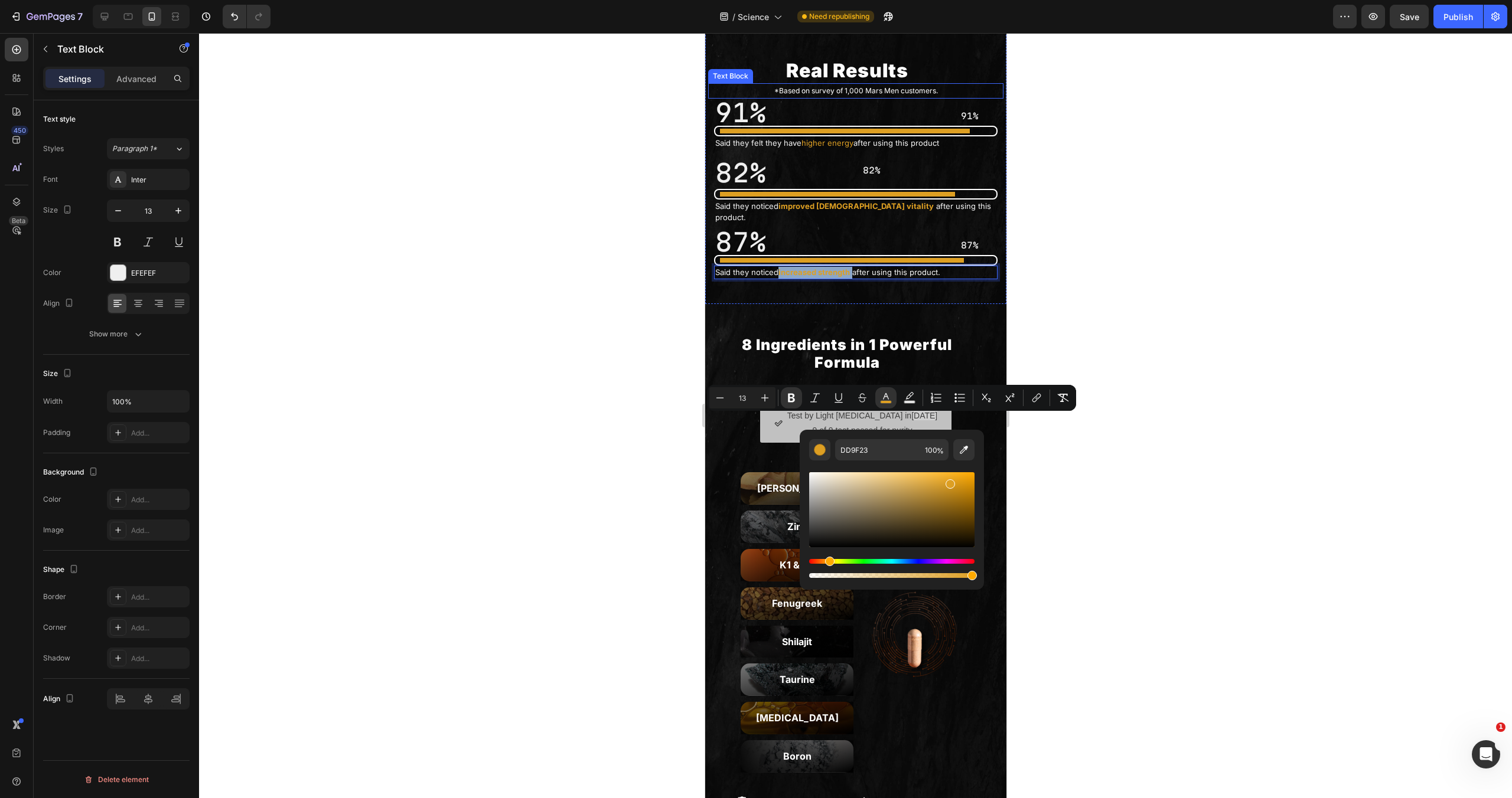
click at [913, 209] on div "Real Results Heading *Based on survey of 1,000 Mars Men customers. Text Block 9…" at bounding box center [855, 166] width 295 height 238
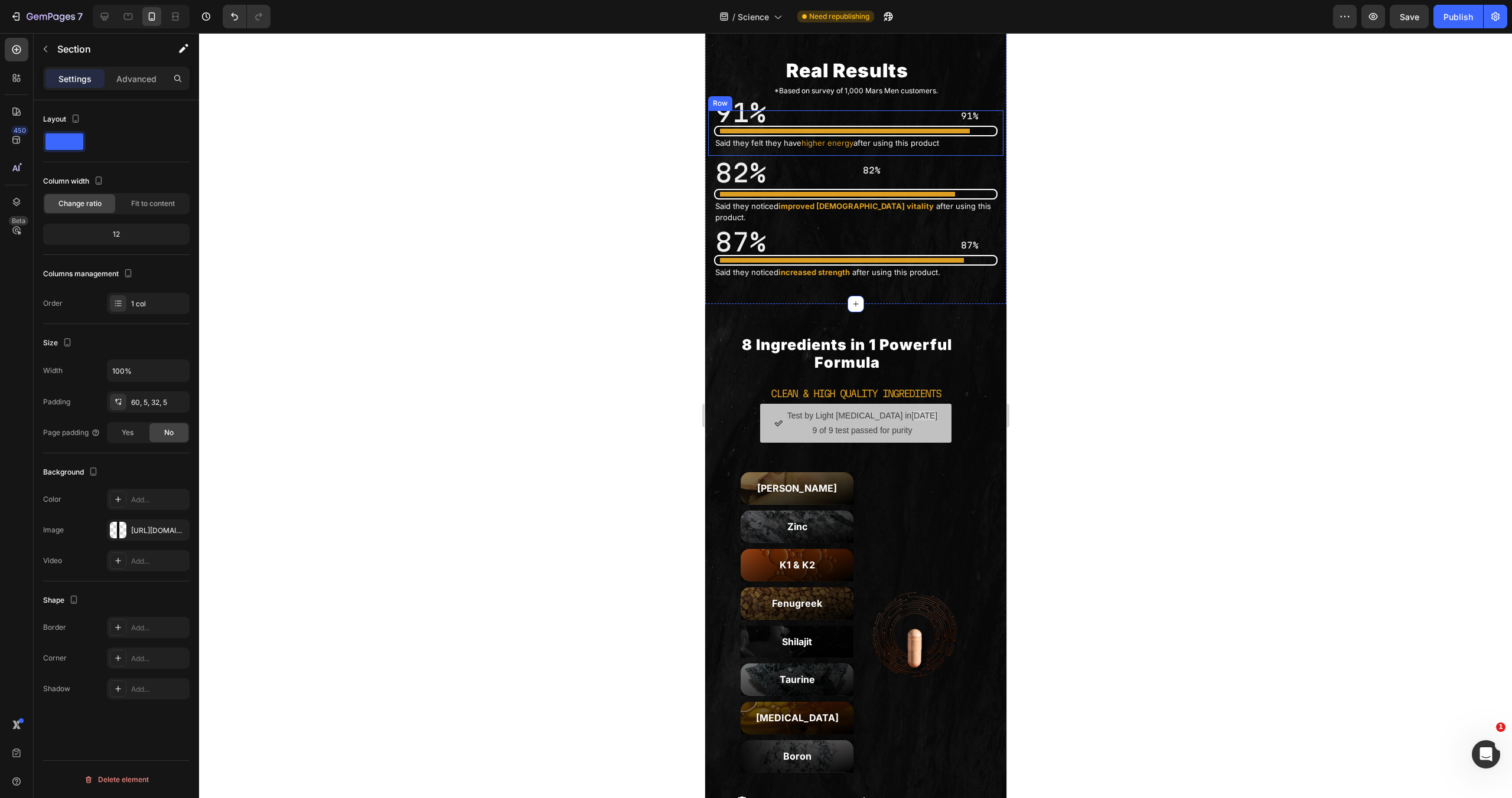
click at [821, 148] on span "higher energy" at bounding box center [827, 143] width 52 height 10
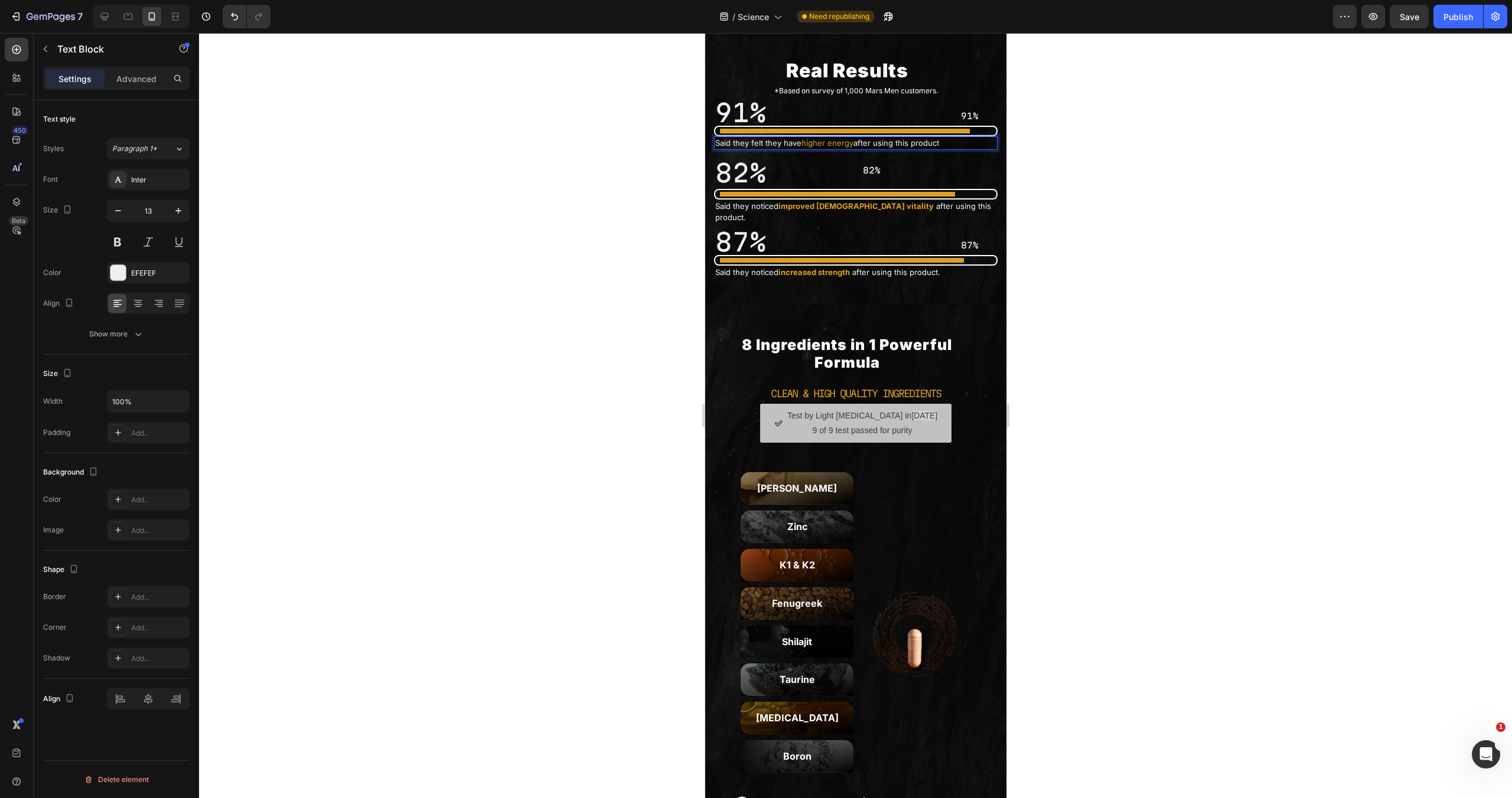
click at [820, 148] on span "higher energy" at bounding box center [827, 143] width 52 height 10
click at [814, 148] on span "higher energy" at bounding box center [827, 143] width 52 height 10
drag, startPoint x: 802, startPoint y: 304, endPoint x: 851, endPoint y: 302, distance: 49.0
click at [851, 148] on span "higher energy" at bounding box center [827, 143] width 52 height 10
click at [910, 174] on div "Real Results Heading *Based on survey of 1,000 Mars Men customers. Text Block 9…" at bounding box center [855, 157] width 301 height 293
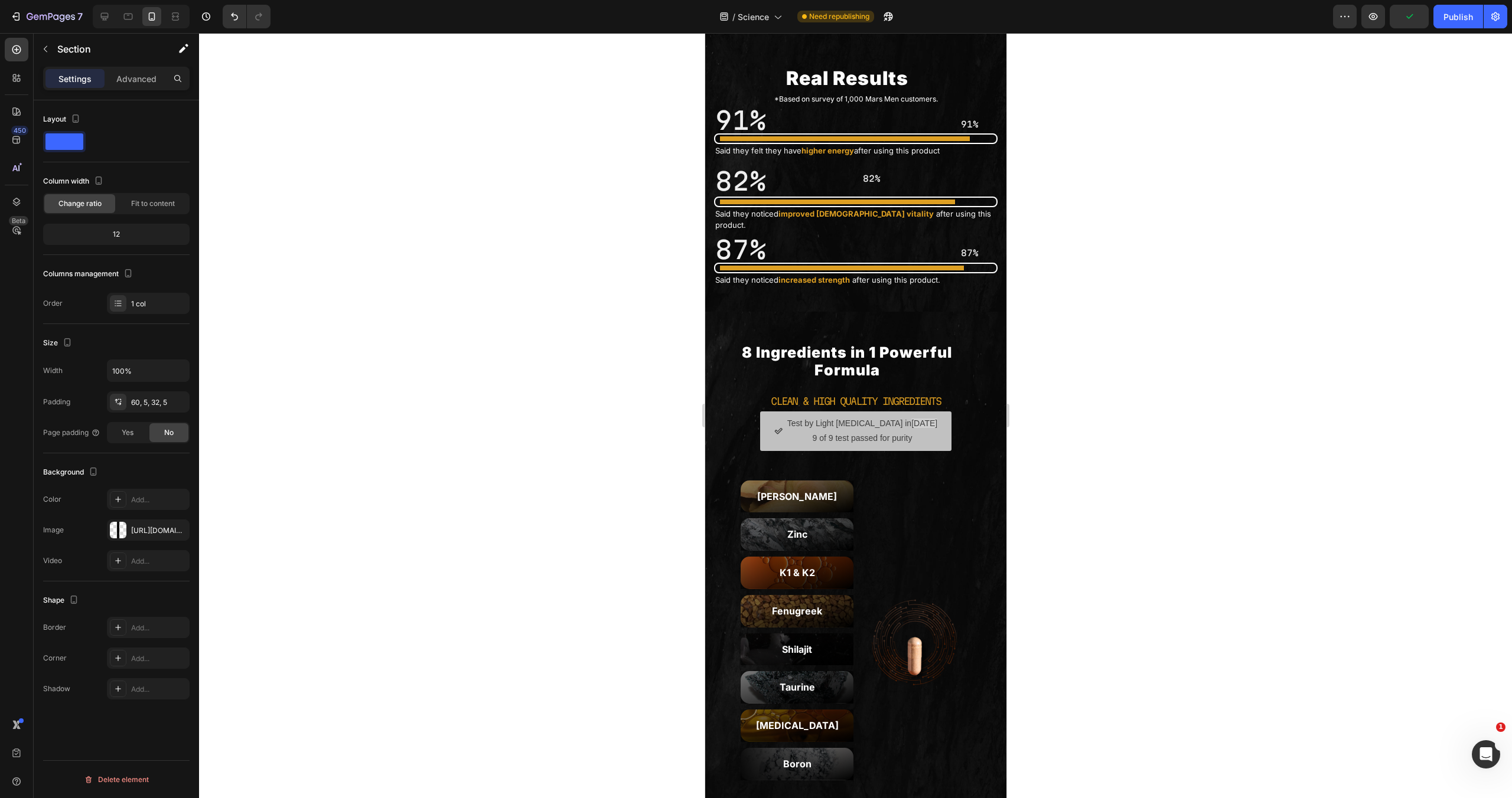
scroll to position [0, 0]
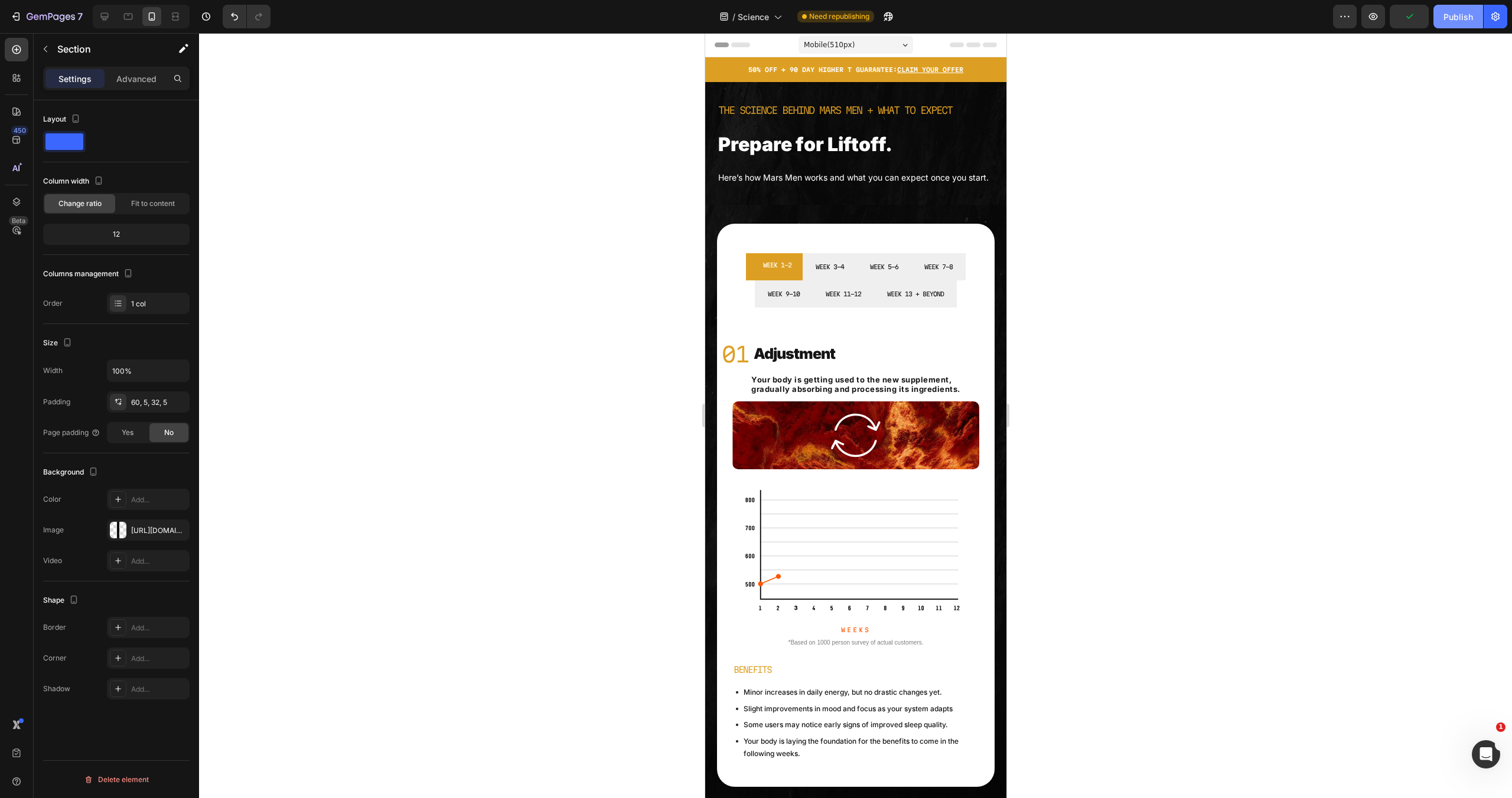
click at [1470, 17] on div "Publish" at bounding box center [1458, 17] width 30 height 12
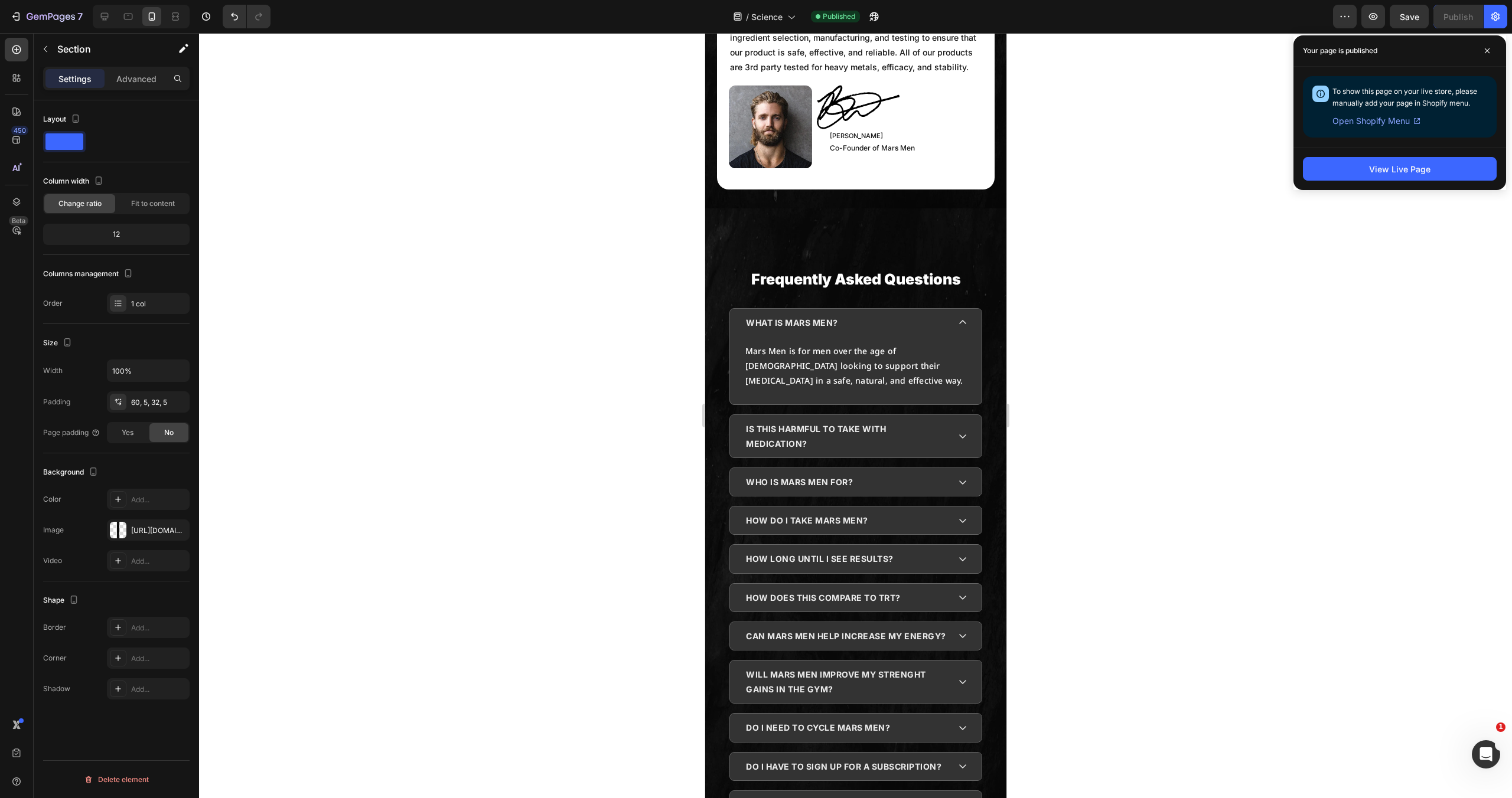
scroll to position [4156, 0]
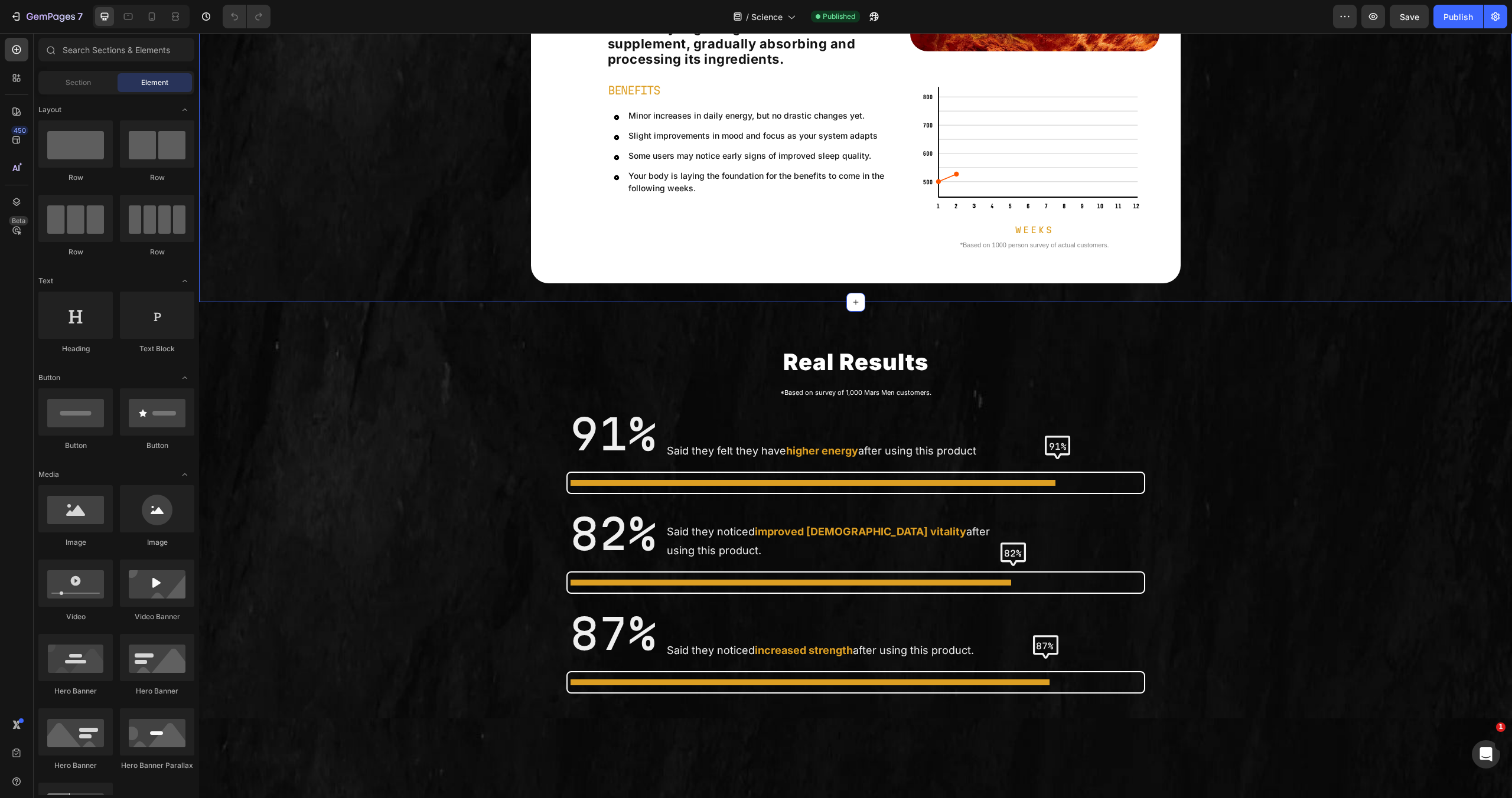
scroll to position [220, 0]
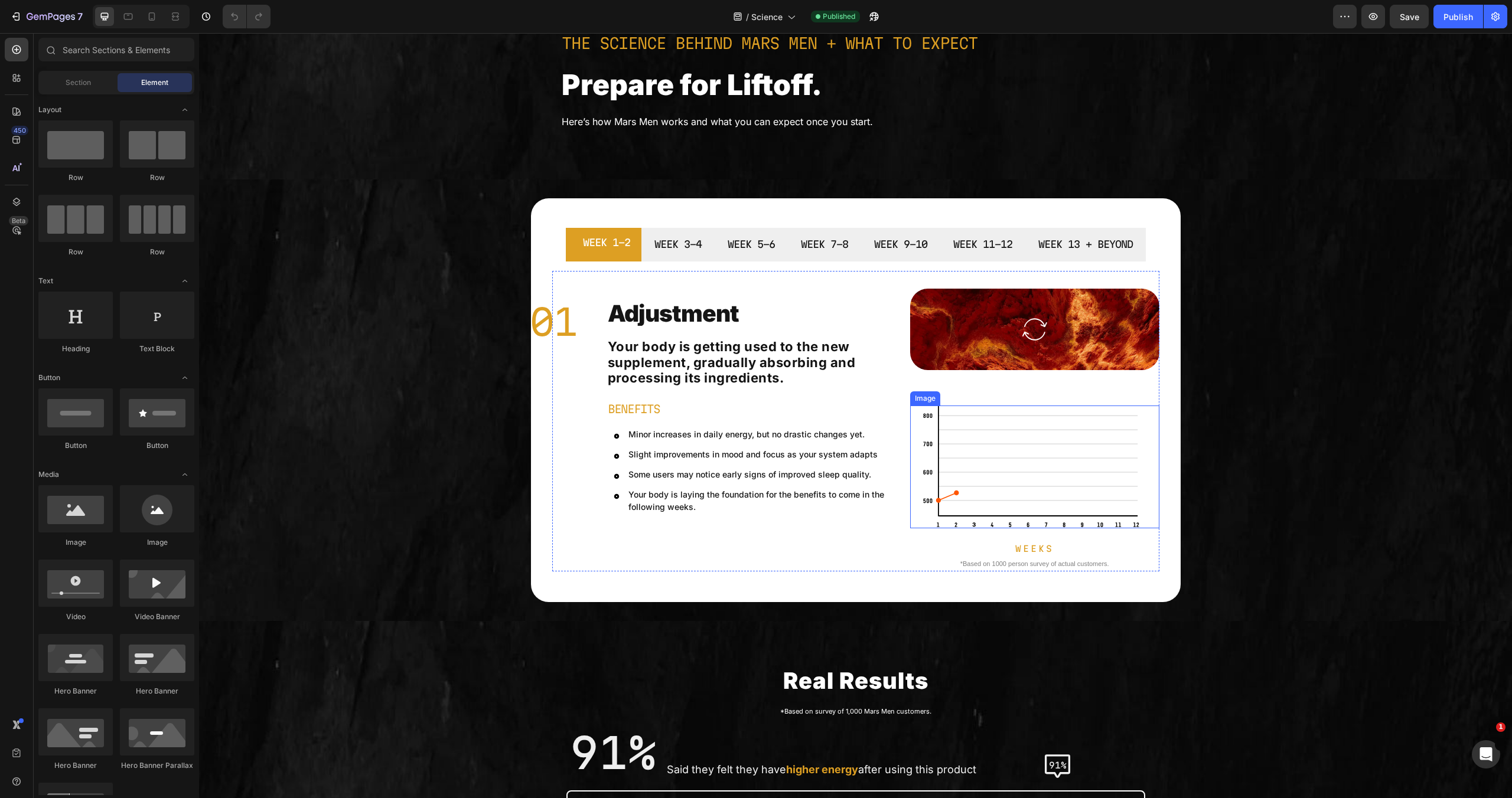
click at [1019, 484] on img at bounding box center [1035, 467] width 225 height 123
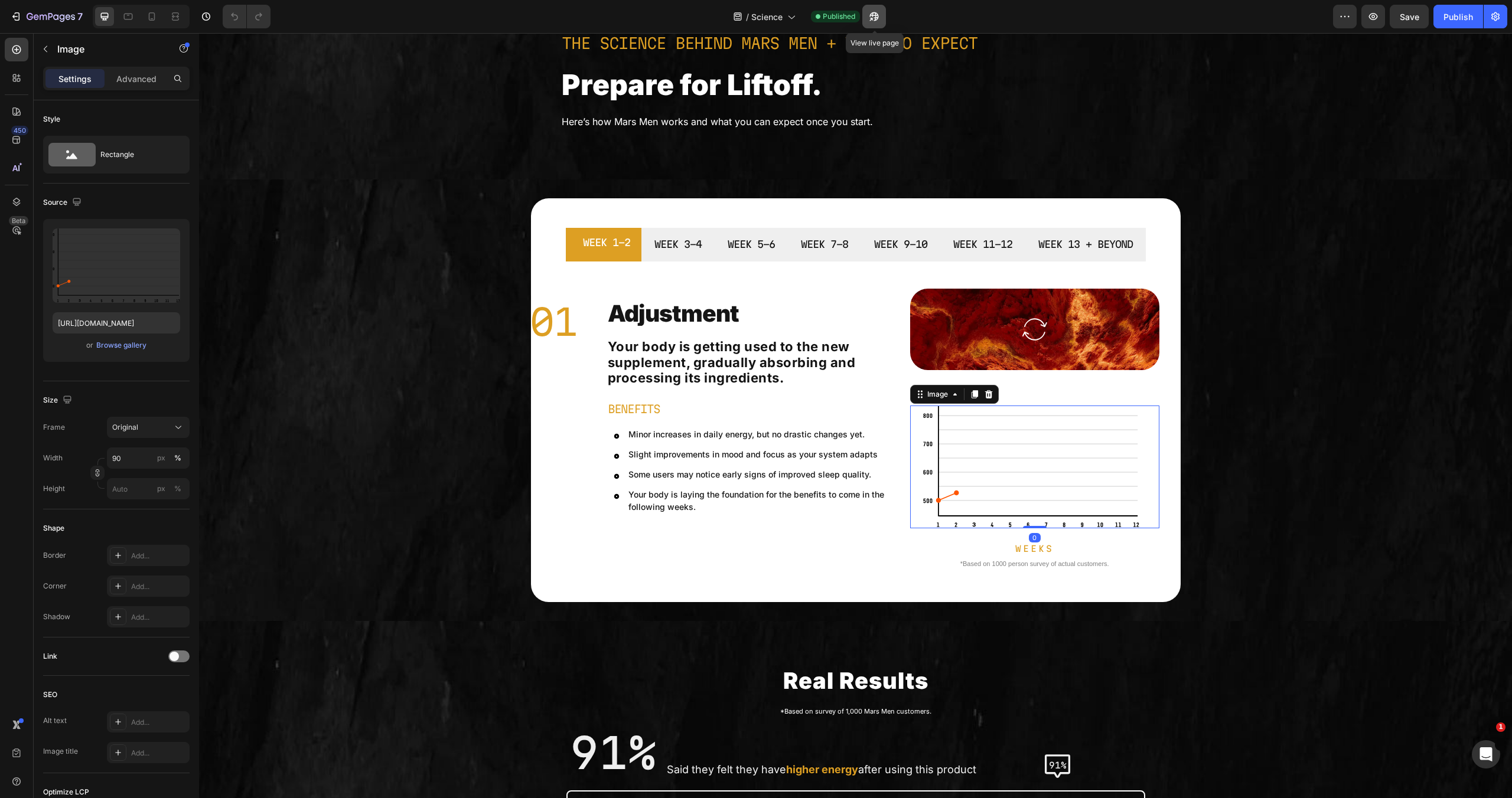
click at [870, 15] on icon "button" at bounding box center [874, 16] width 12 height 12
click at [606, 250] on p "WEEK 1-2" at bounding box center [606, 242] width 47 height 17
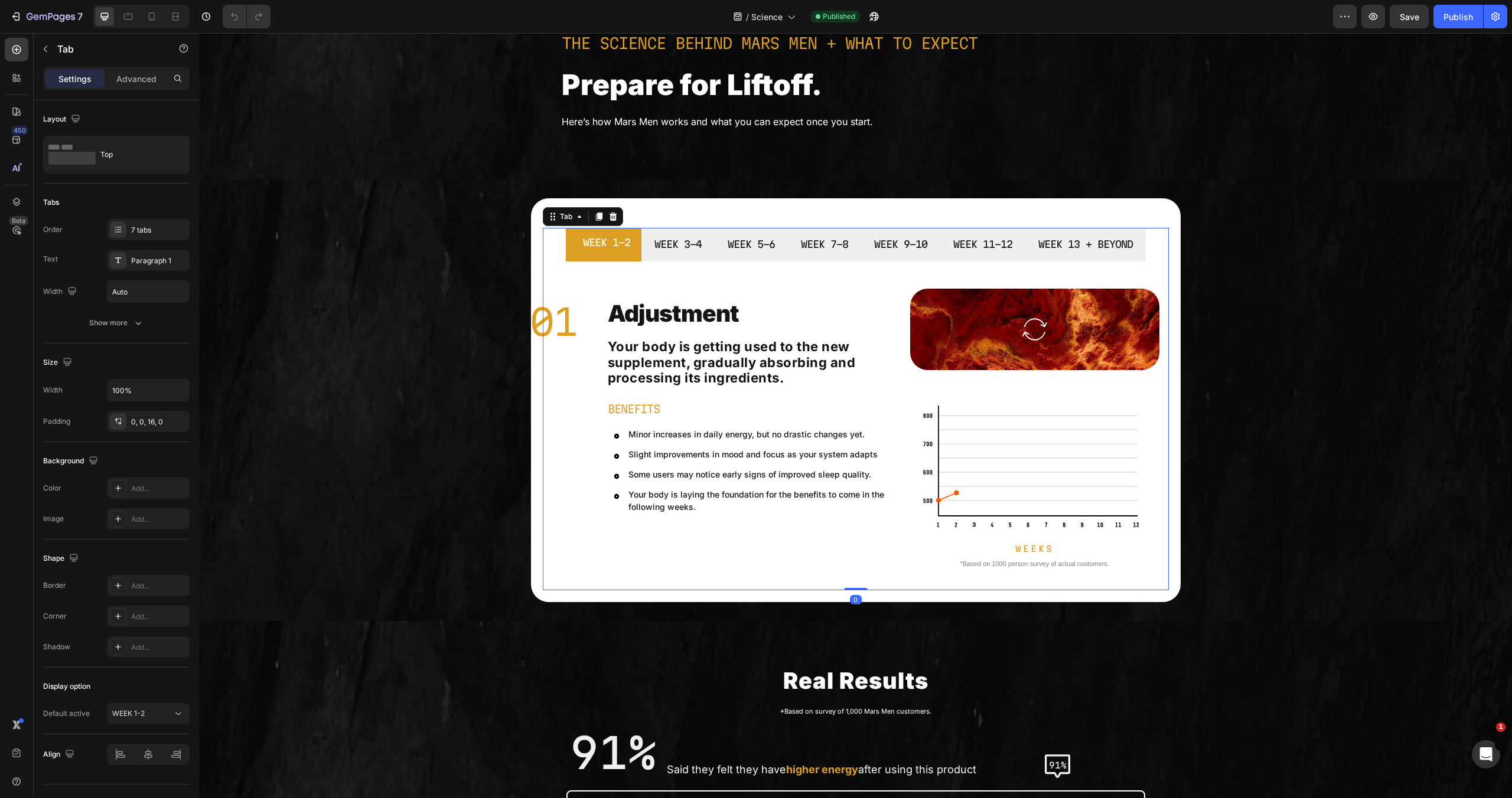
click at [615, 254] on div "WEEK 1-2" at bounding box center [606, 244] width 51 height 23
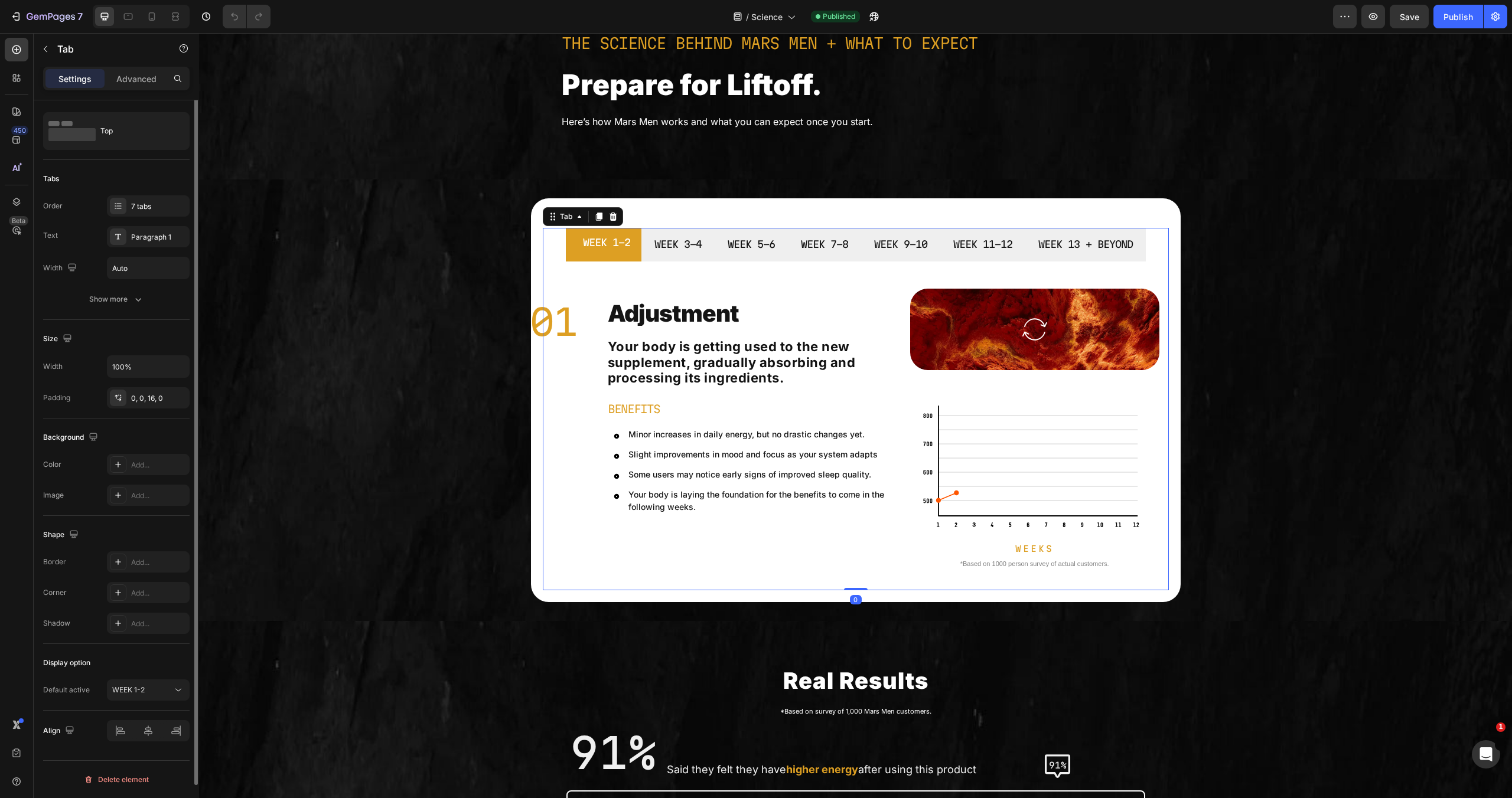
scroll to position [0, 0]
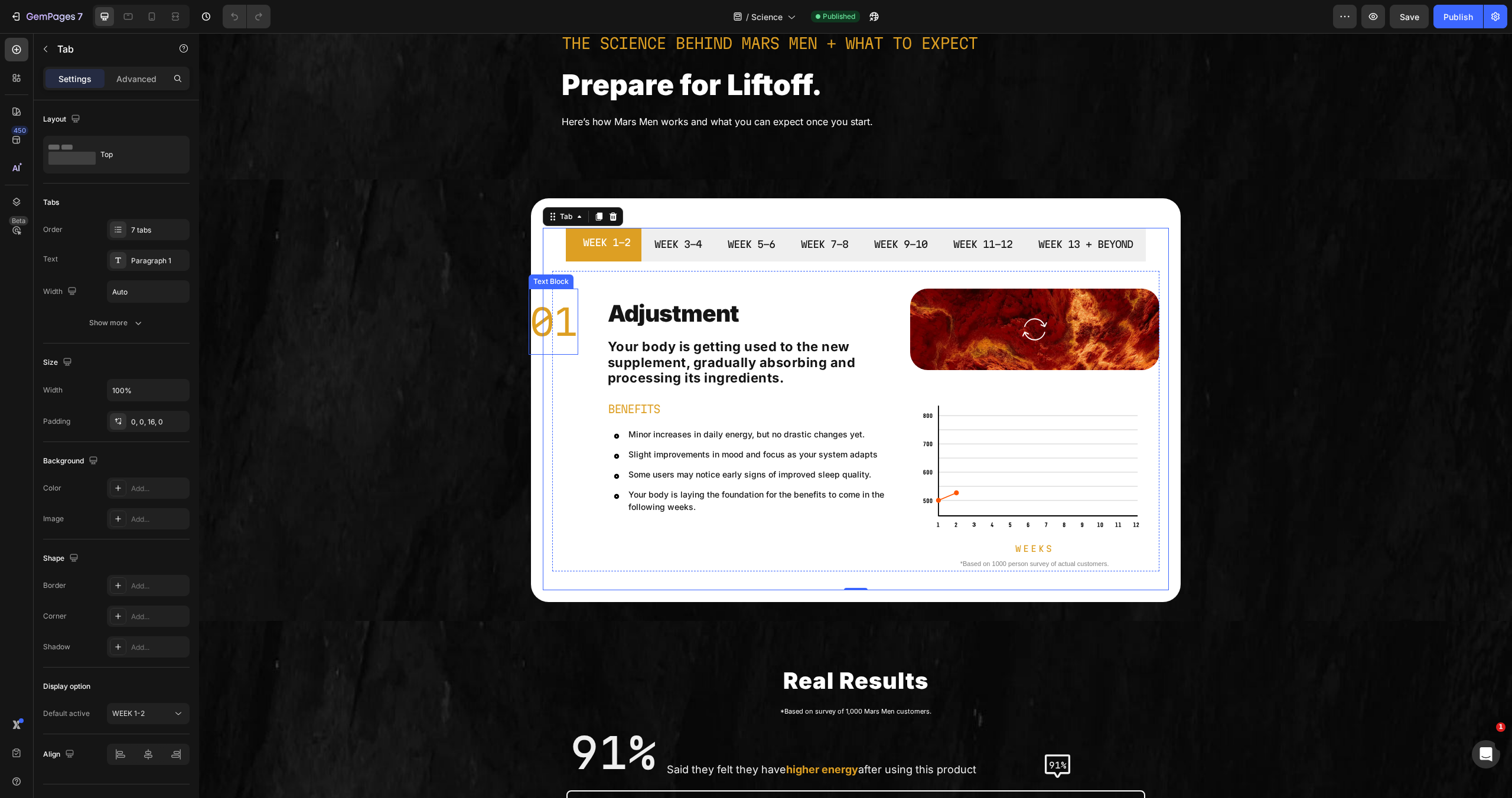
click at [531, 318] on p "01" at bounding box center [554, 322] width 47 height 64
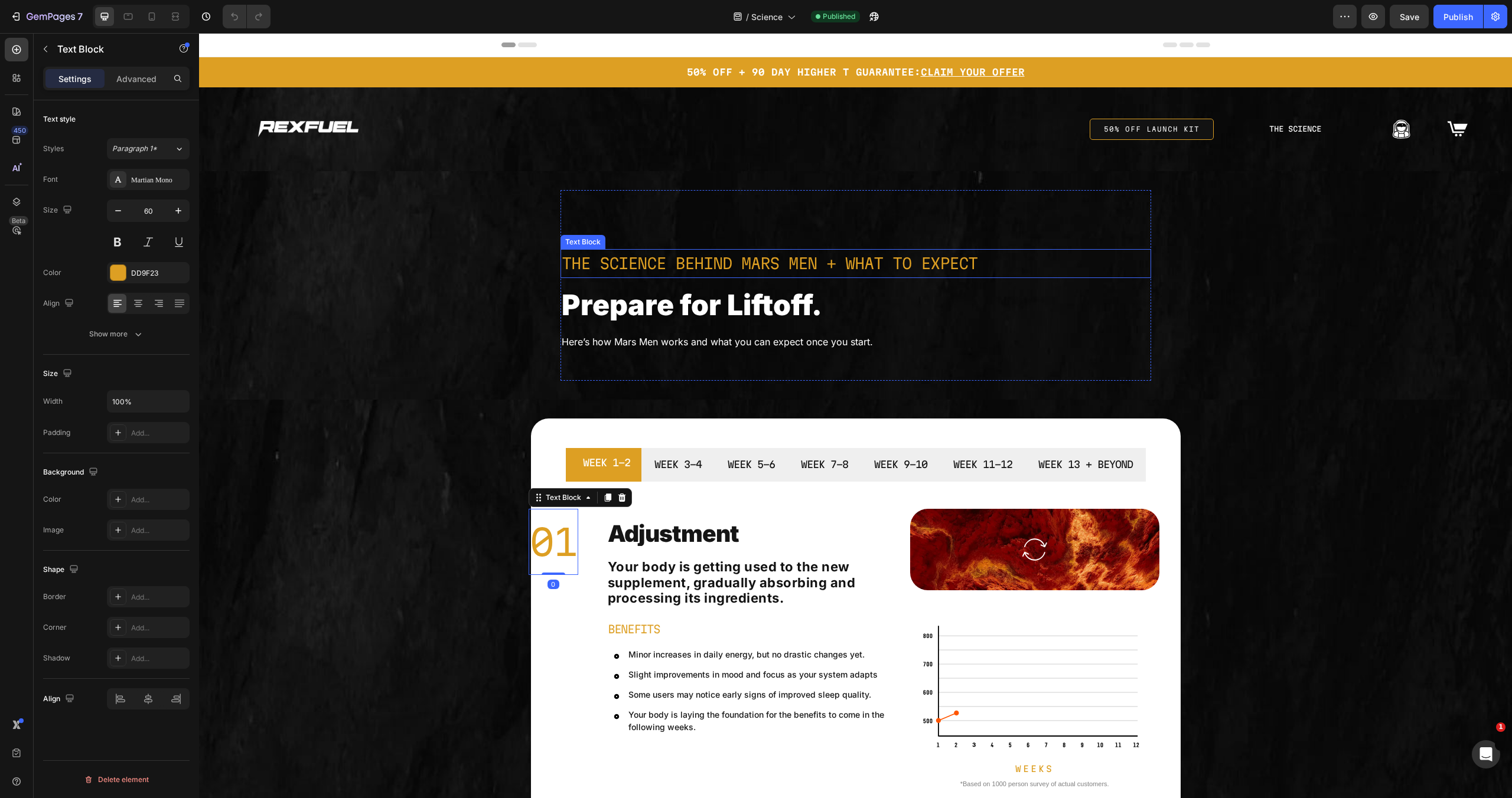
click at [899, 262] on p "The Science Behind Mars Men + What to Expect" at bounding box center [856, 263] width 588 height 26
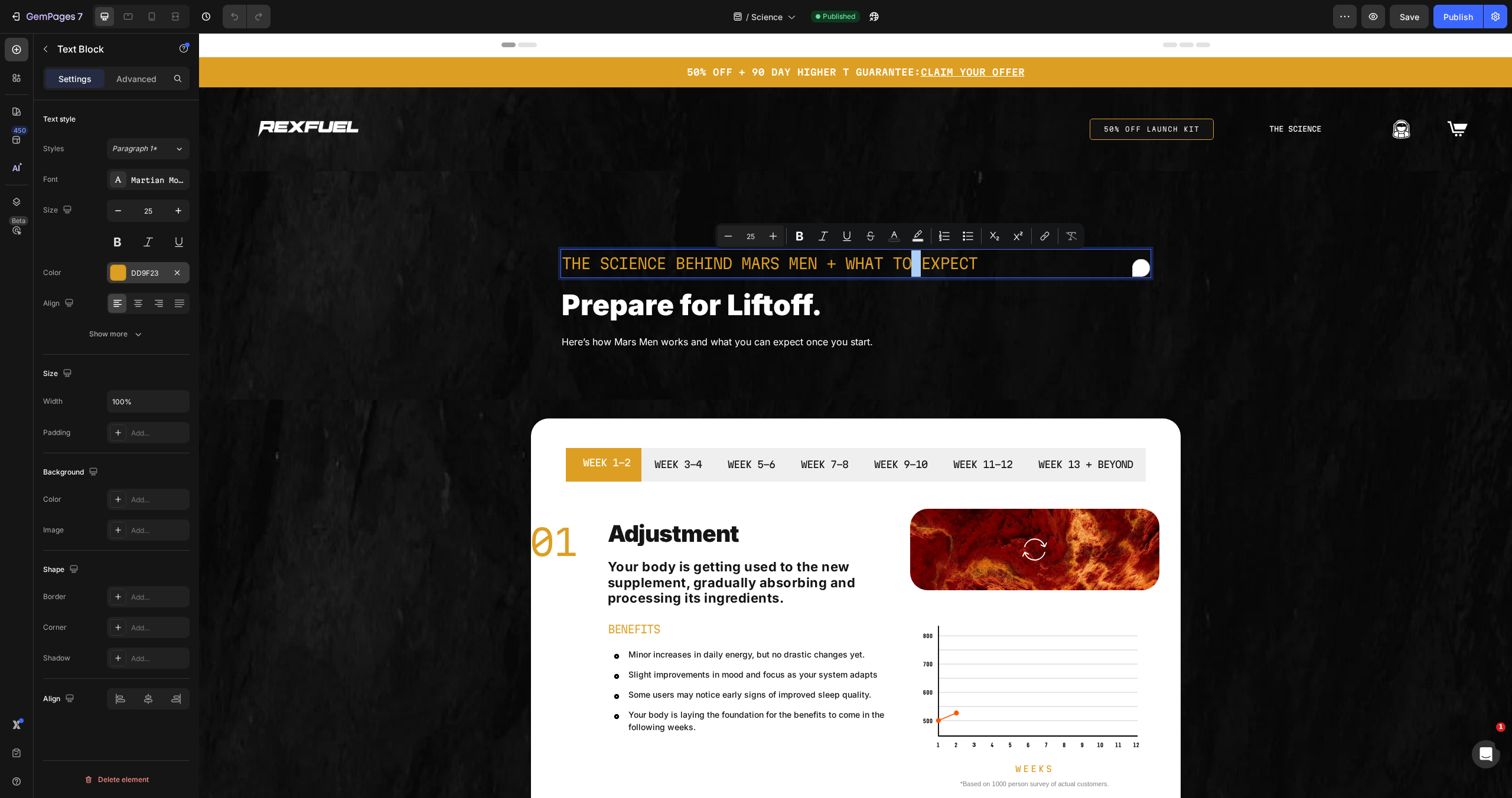
click at [143, 274] on div "DD9F23" at bounding box center [148, 273] width 34 height 10
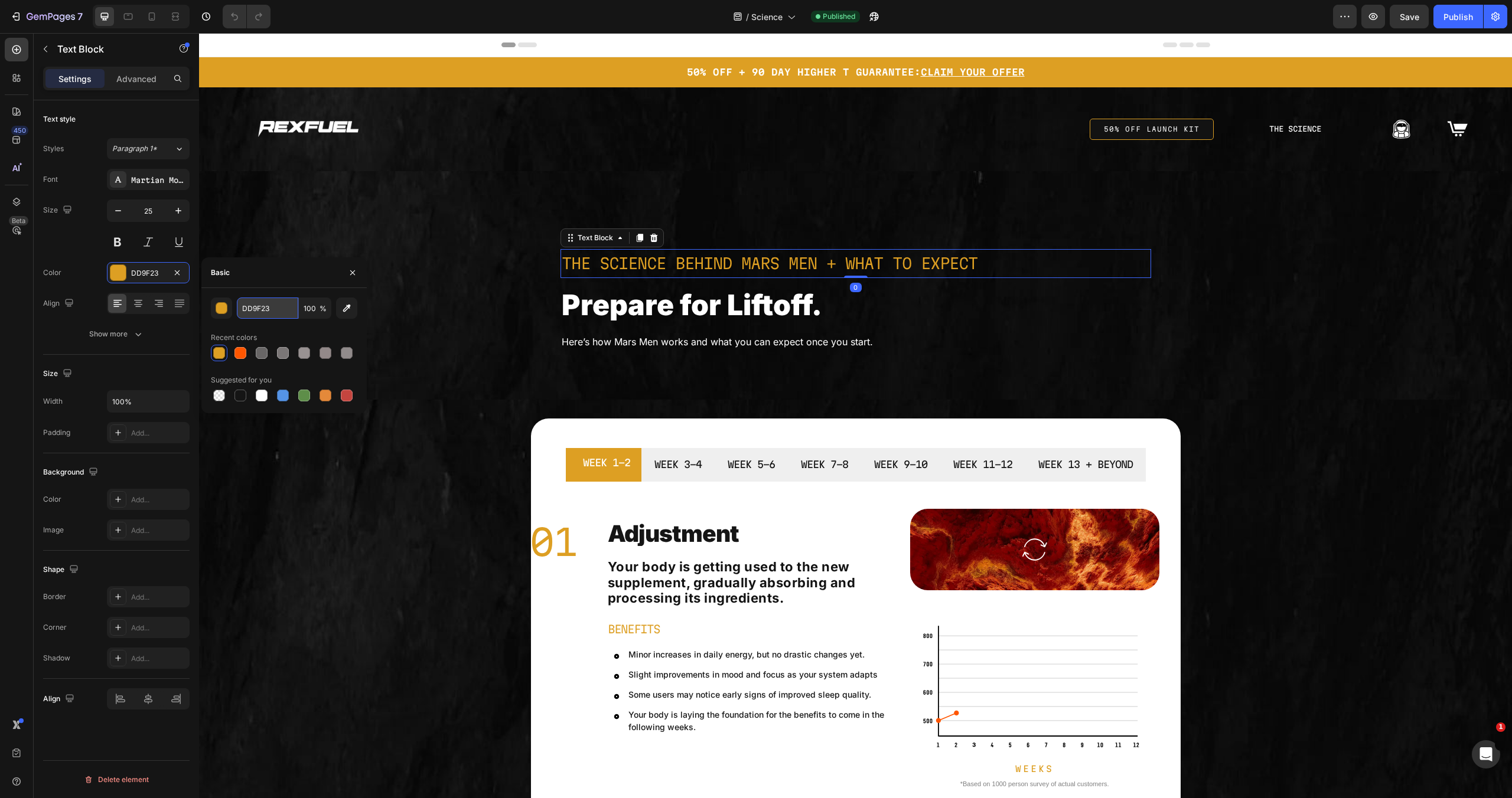
click at [248, 308] on input "DD9F23" at bounding box center [267, 308] width 62 height 21
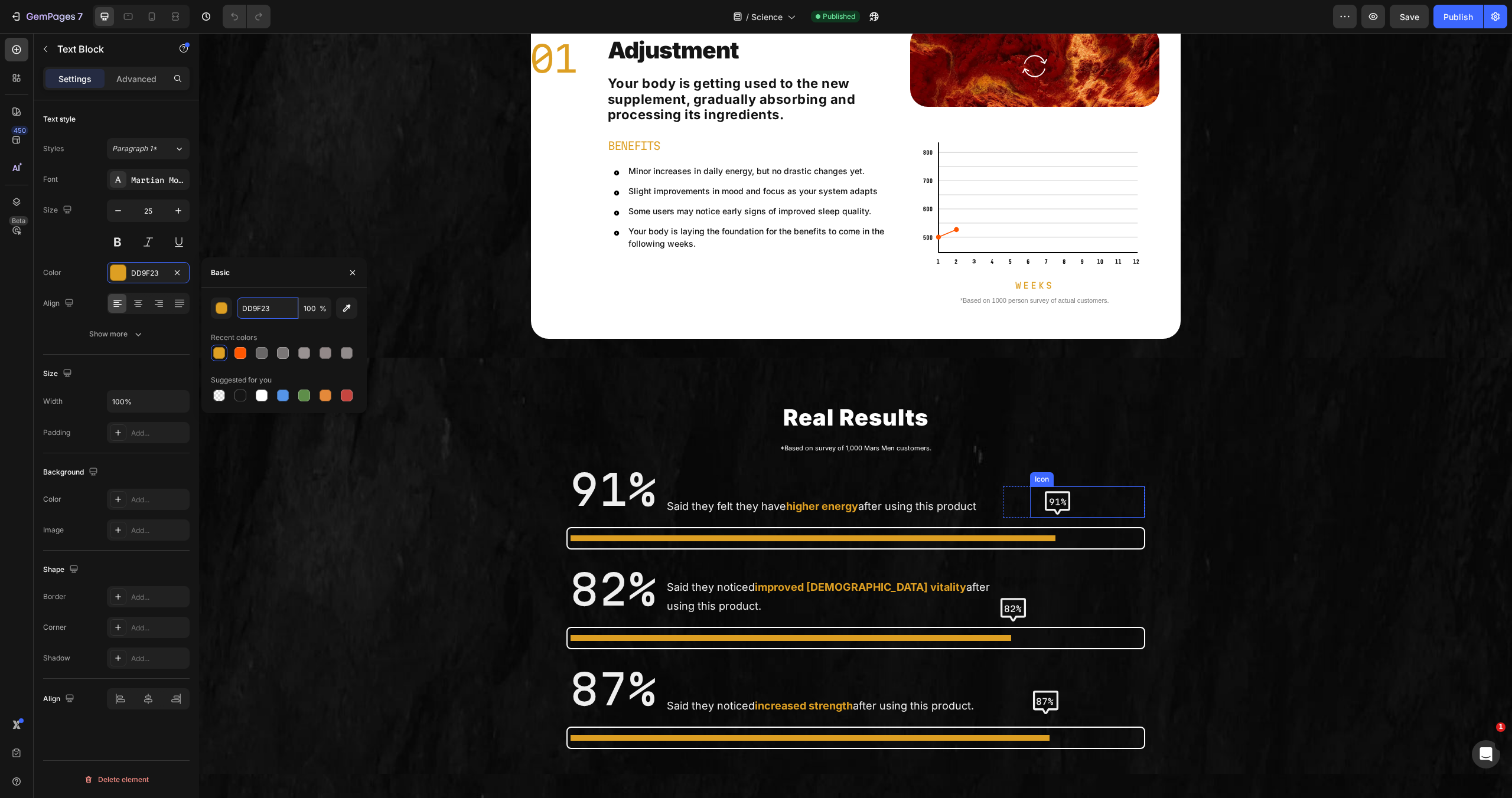
scroll to position [292, 0]
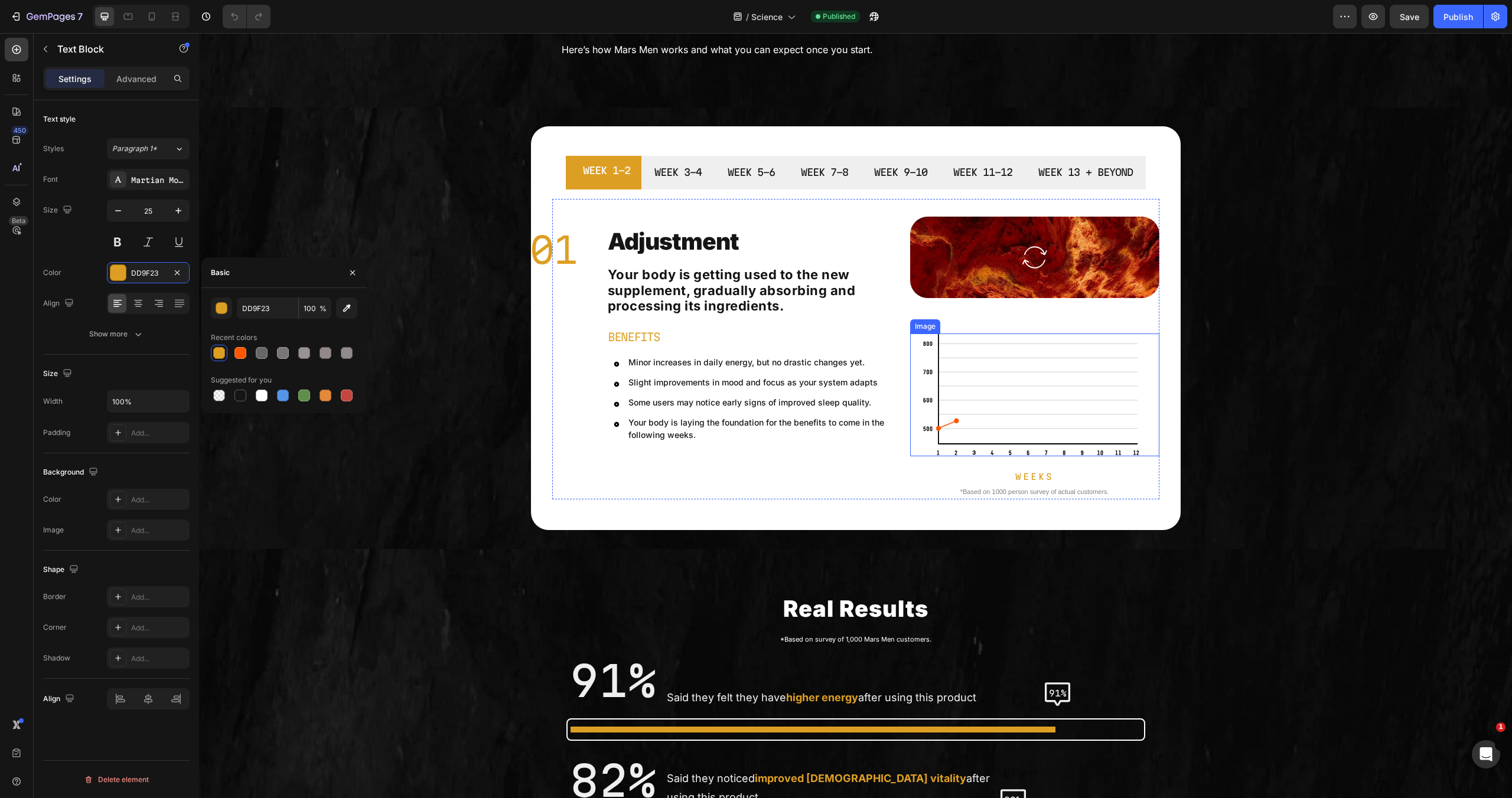
click at [1020, 390] on img at bounding box center [1035, 395] width 225 height 123
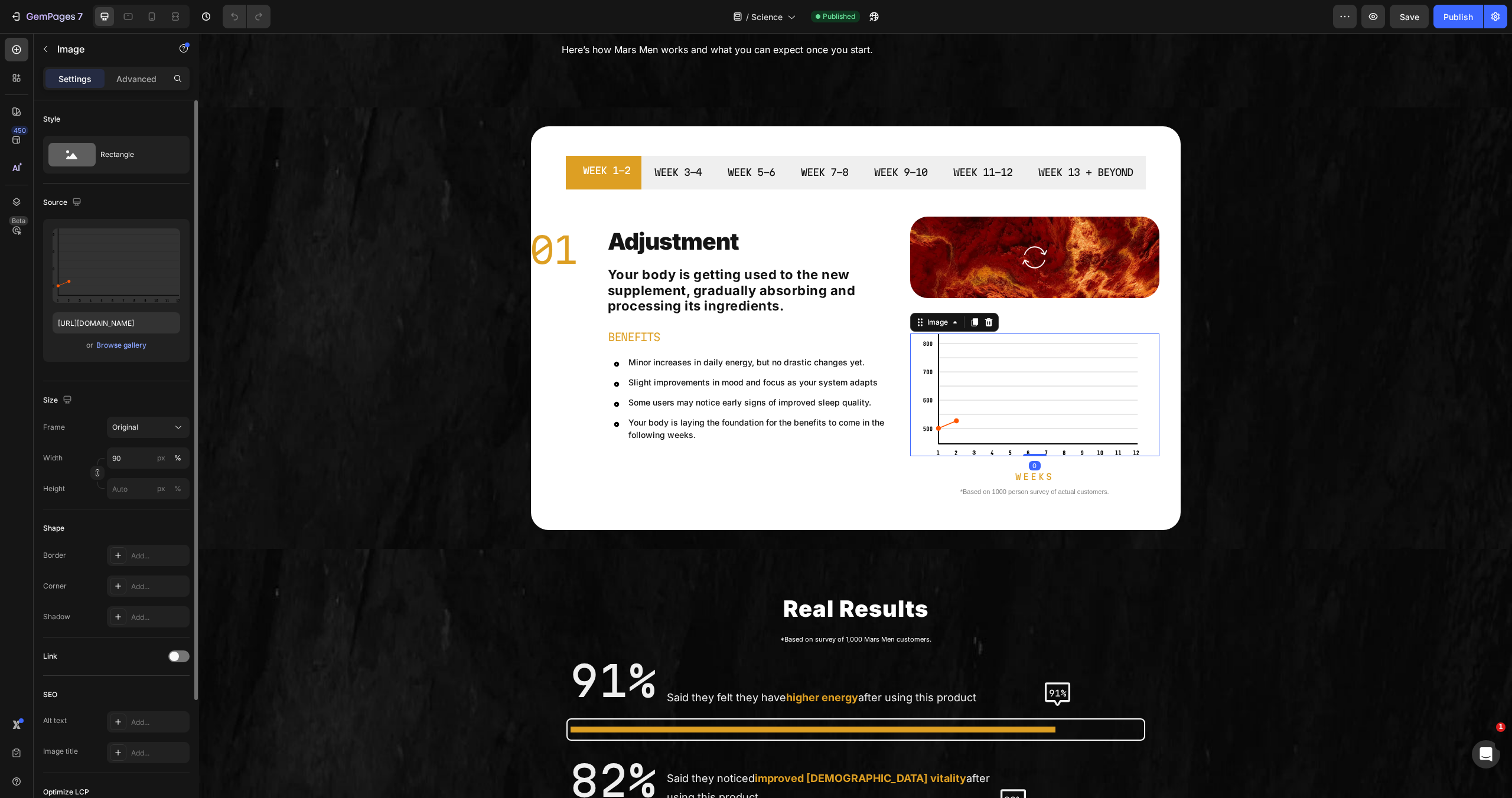
click at [118, 352] on div "or Browse gallery" at bounding box center [116, 345] width 128 height 14
click at [118, 347] on div "Browse gallery" at bounding box center [121, 345] width 50 height 10
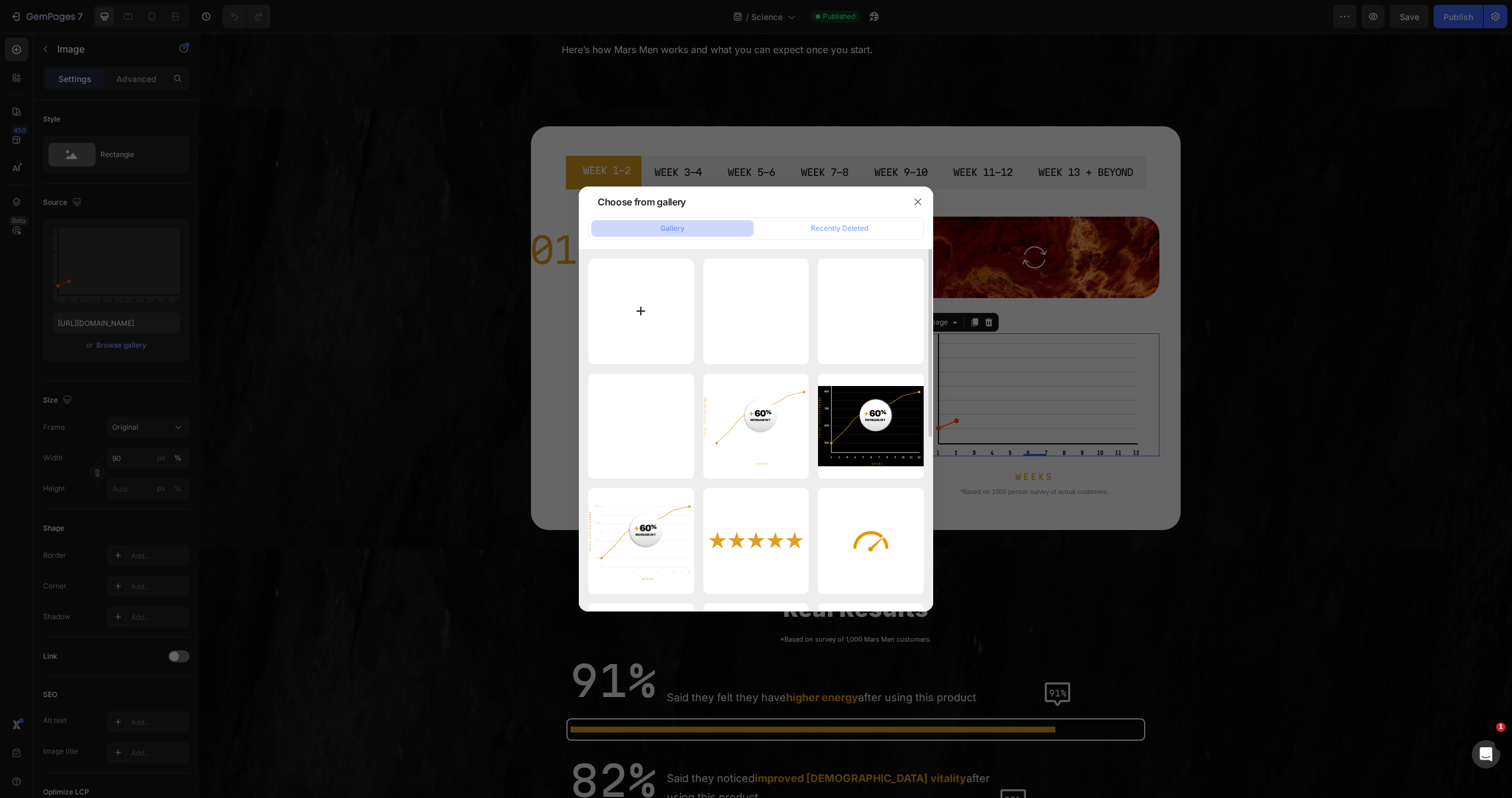
click at [644, 306] on input "file" at bounding box center [641, 311] width 106 height 106
type input "C:\fakepath\Untitled design (8).svg"
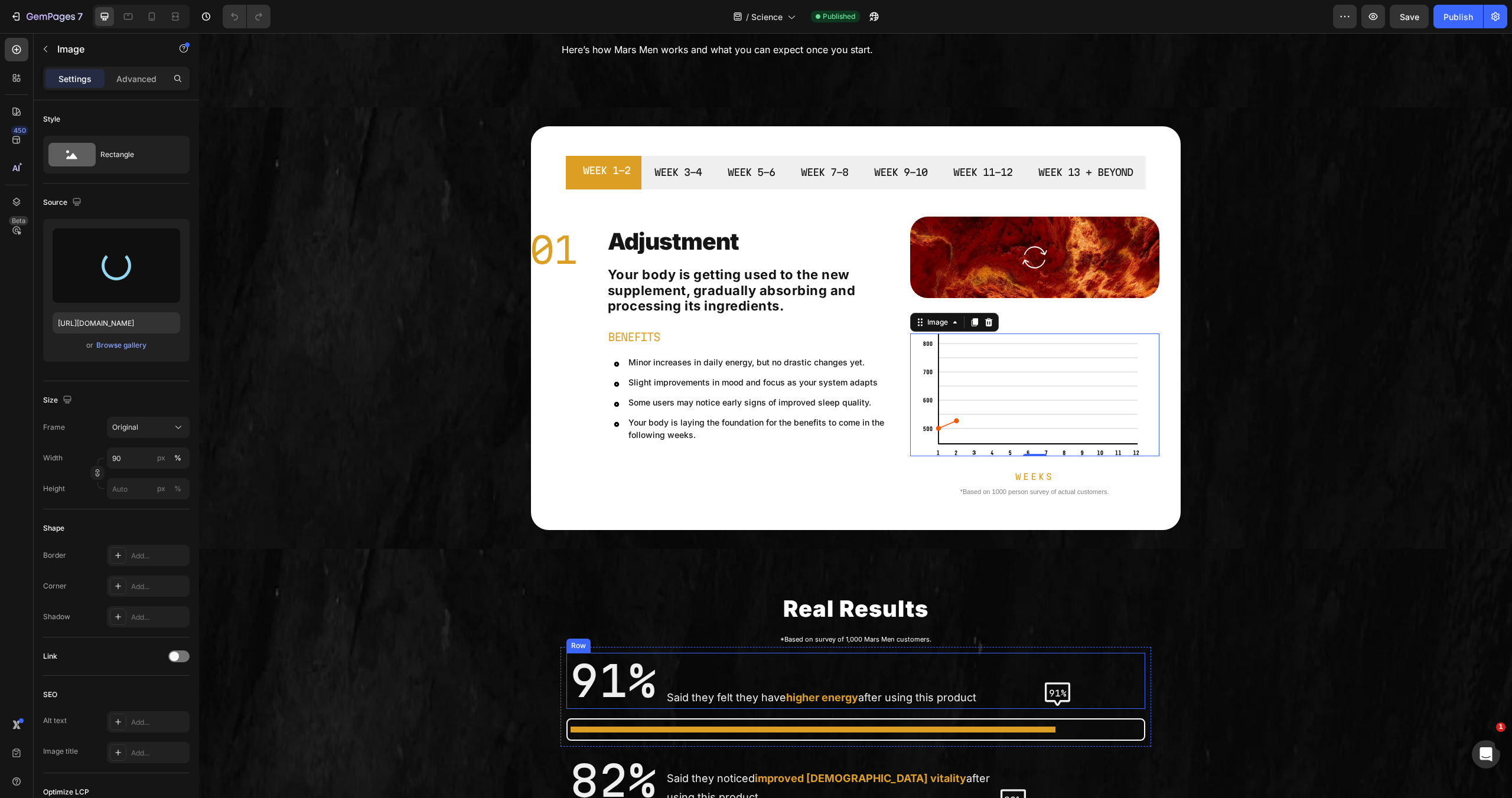
type input "[URL][DOMAIN_NAME]"
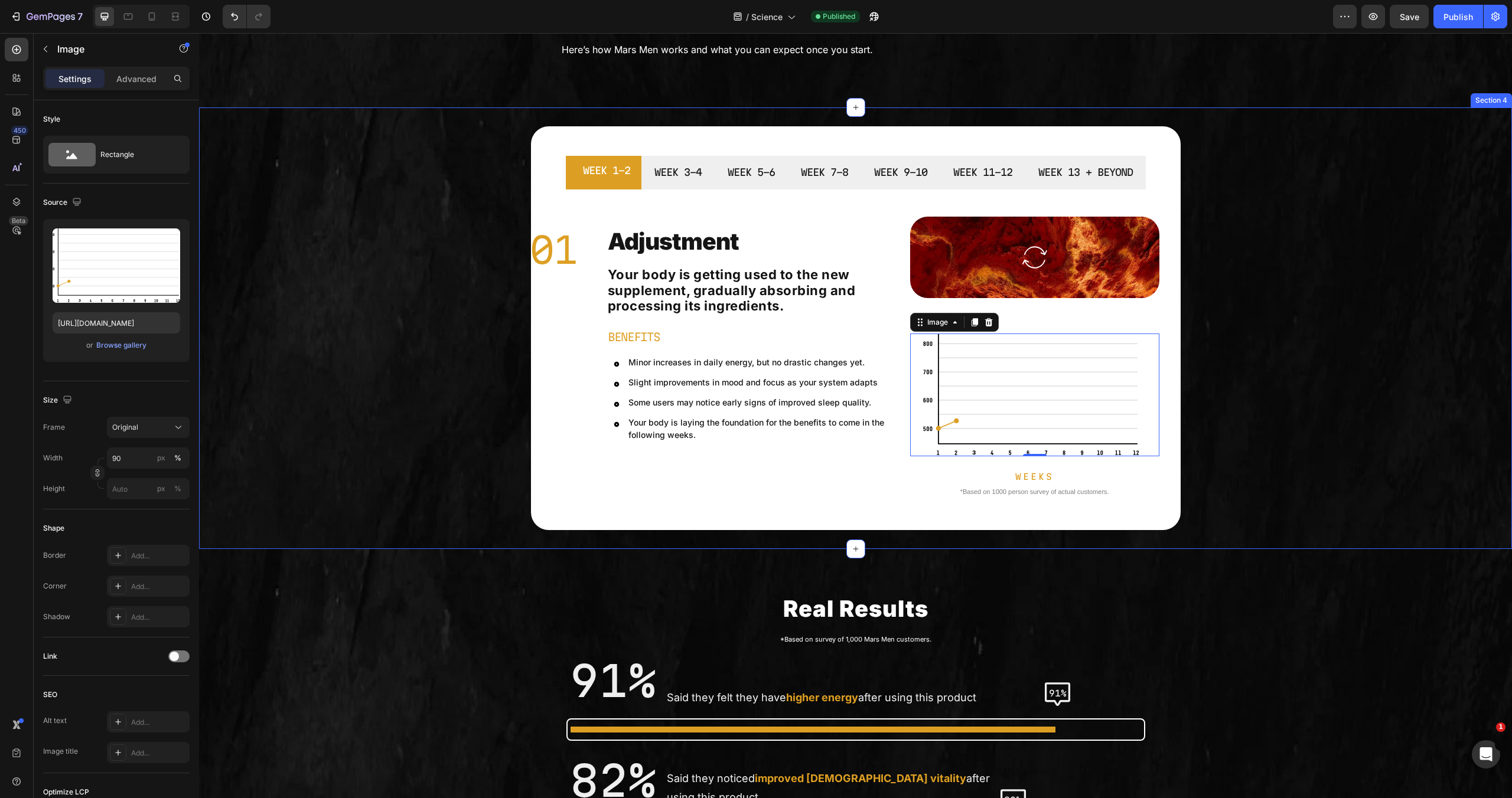
click at [1264, 445] on div "WEEK 1-2 WEEK 3-4 WEEK 5-6 WEEK 7-8 WEEK 9-10 WEEK 11-12 WEEK 13 + BEYOND 01 Te…" at bounding box center [855, 328] width 1313 height 404
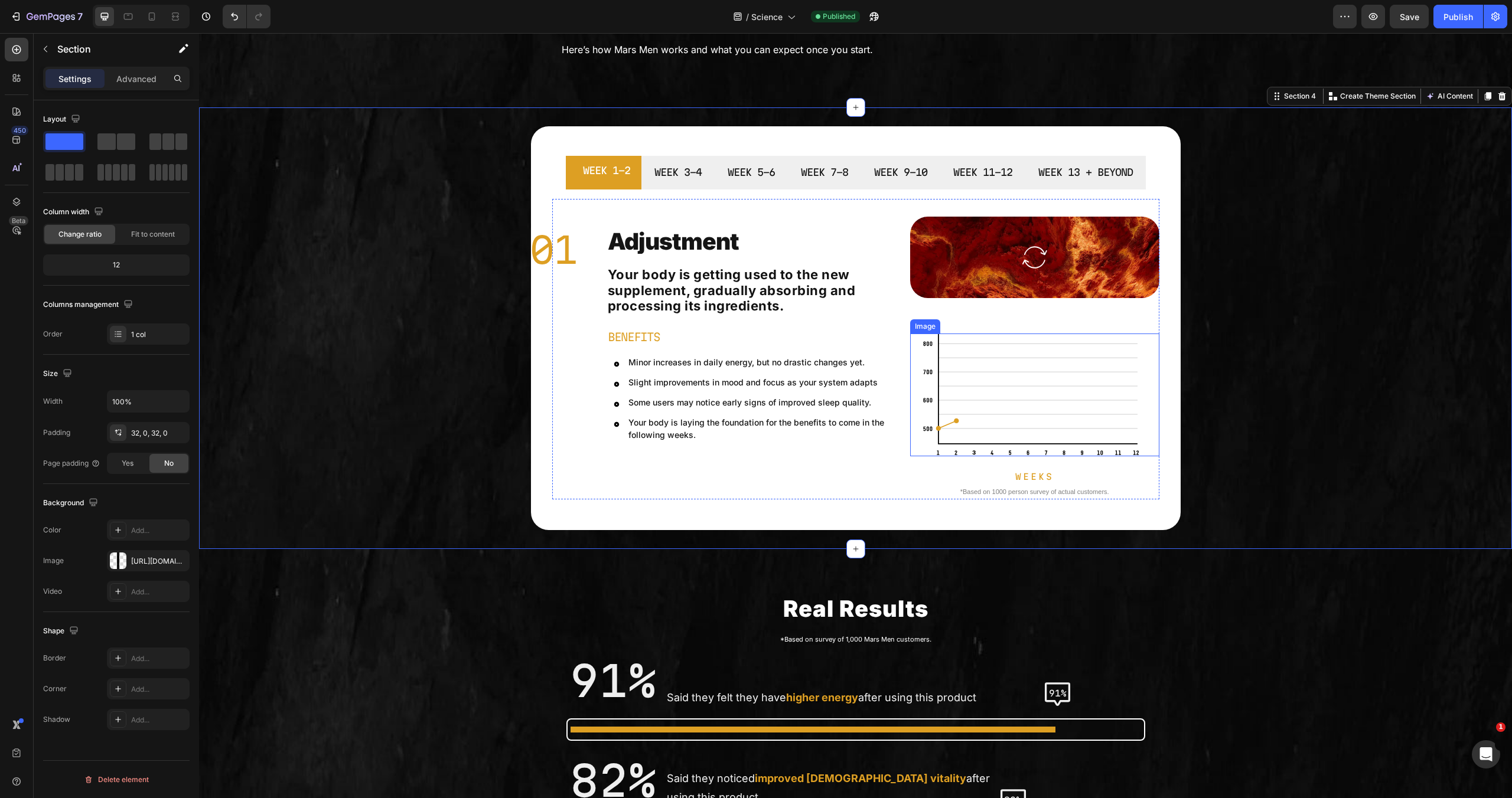
click at [1062, 415] on img at bounding box center [1035, 395] width 225 height 123
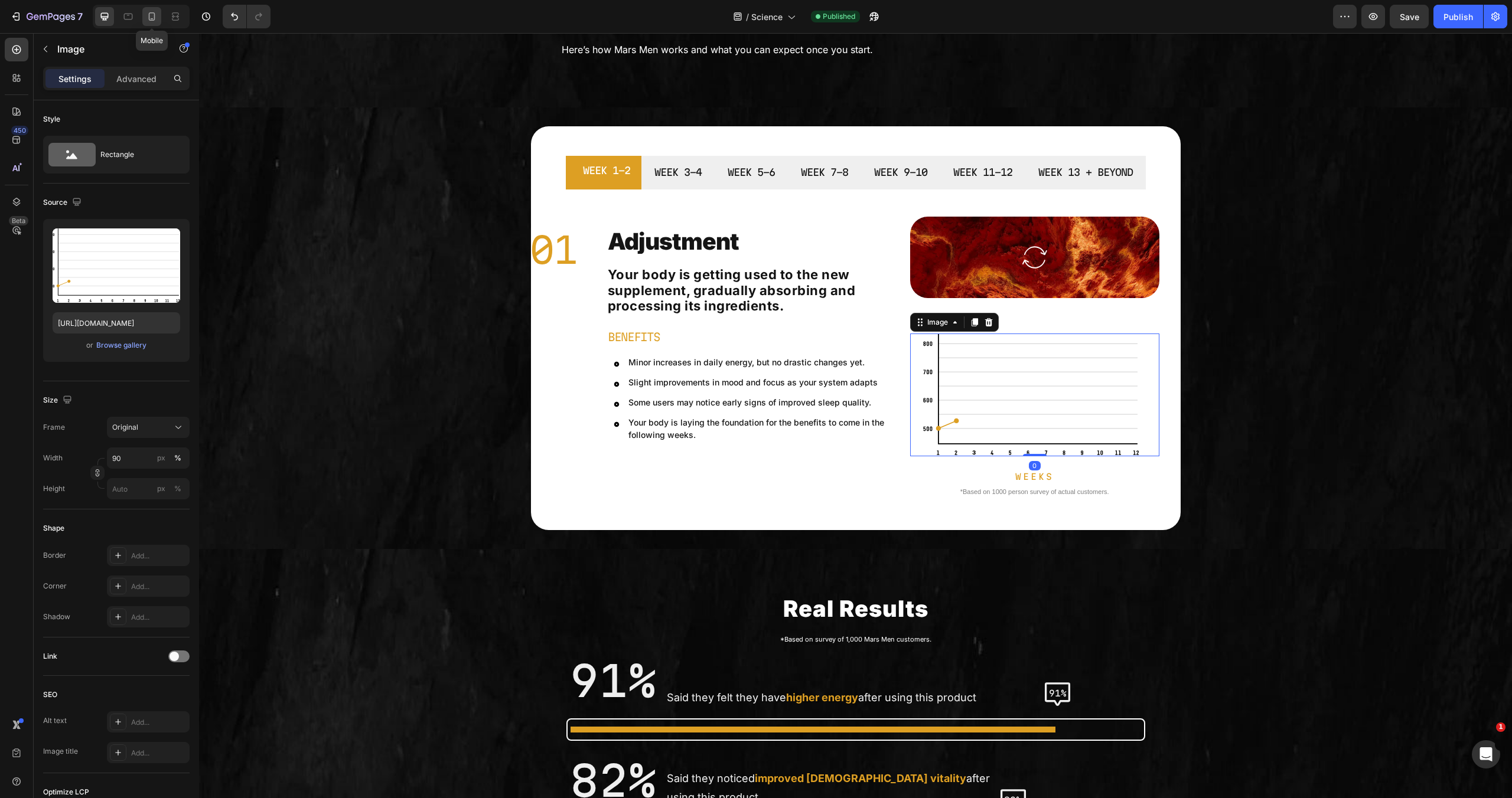
click at [154, 17] on icon at bounding box center [152, 16] width 12 height 12
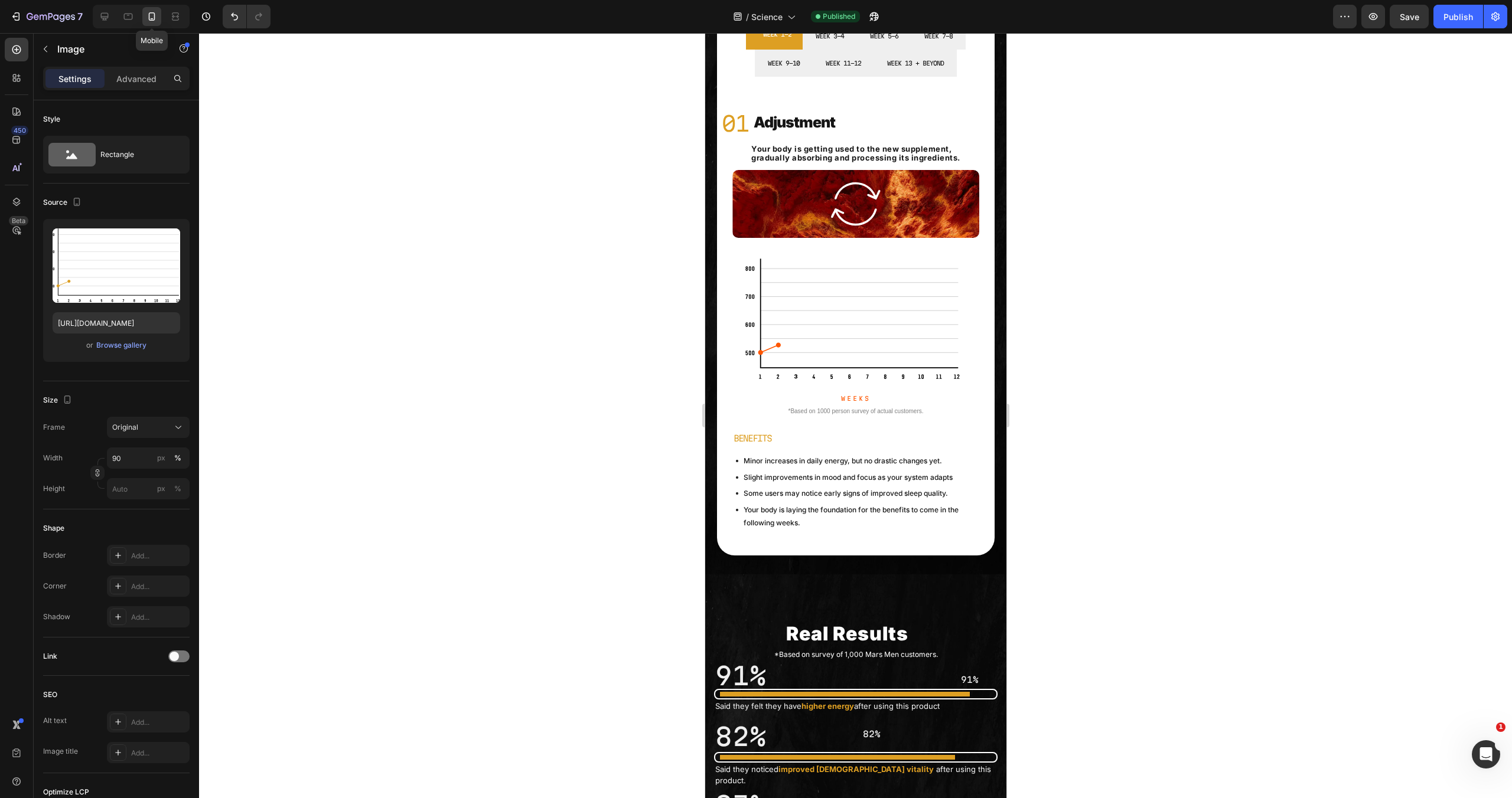
scroll to position [251, 0]
click at [803, 296] on img at bounding box center [855, 320] width 222 height 122
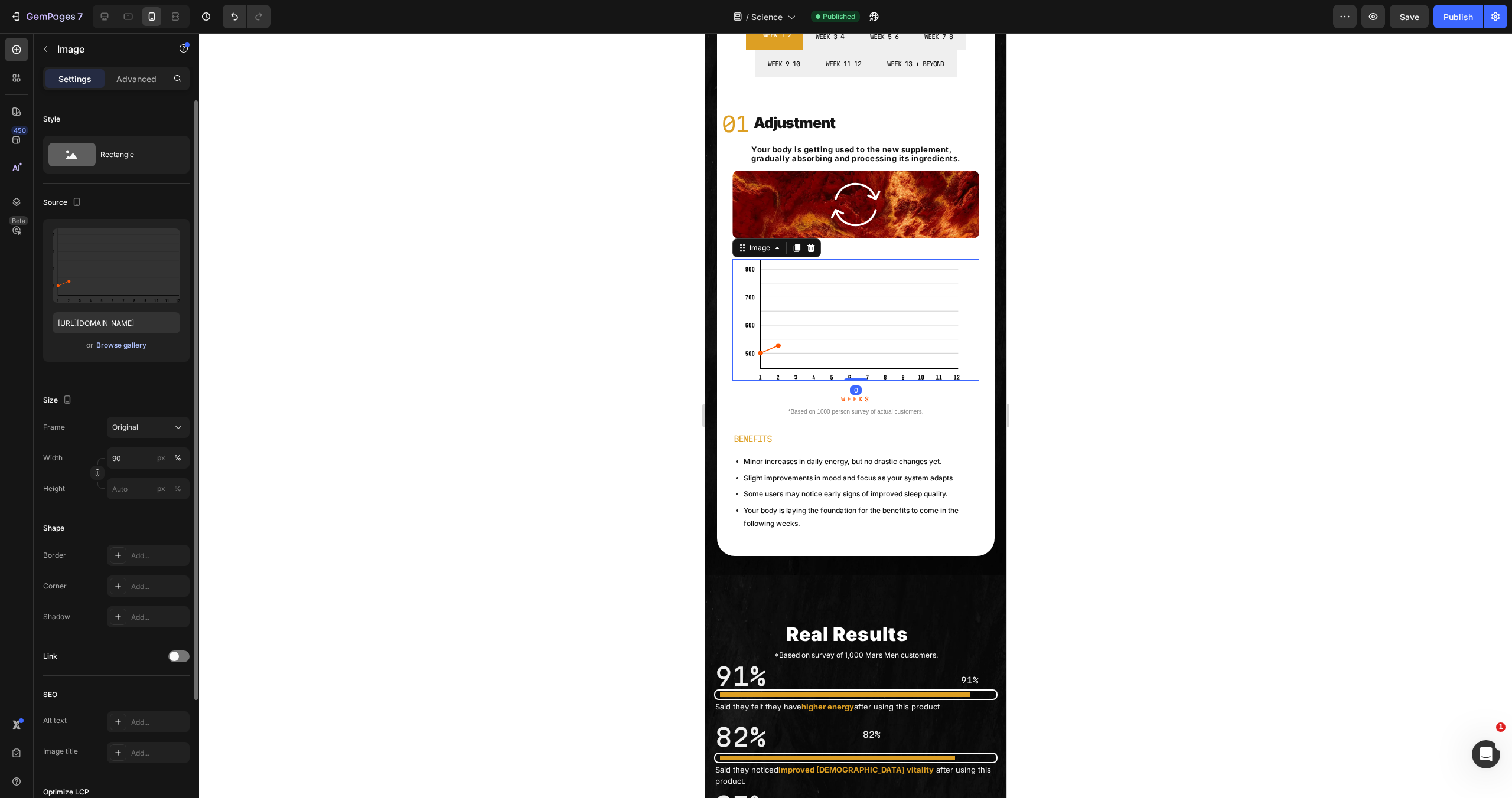
click at [131, 340] on div "Browse gallery" at bounding box center [121, 345] width 50 height 10
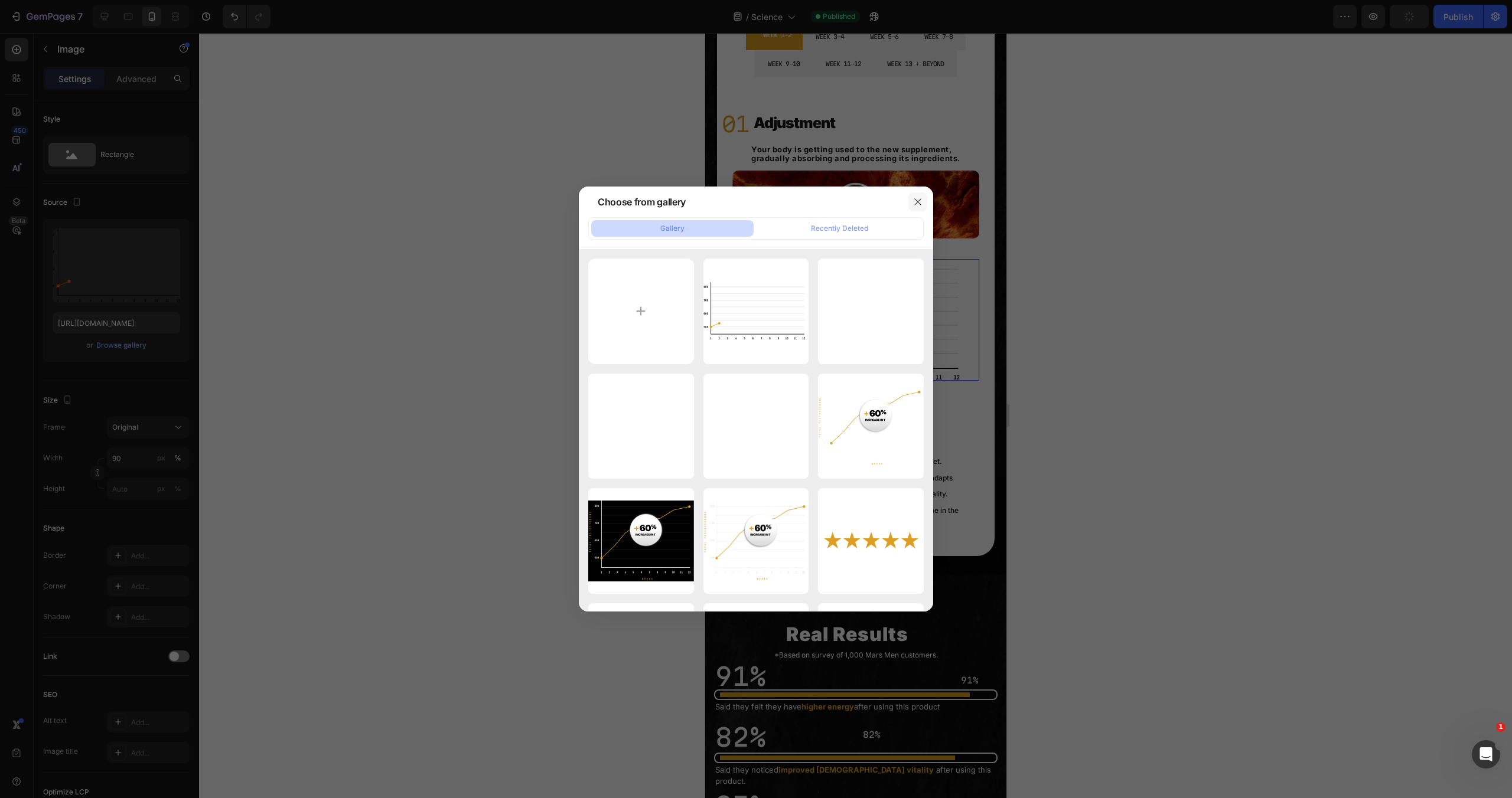
click at [922, 205] on icon "button" at bounding box center [918, 202] width 10 height 10
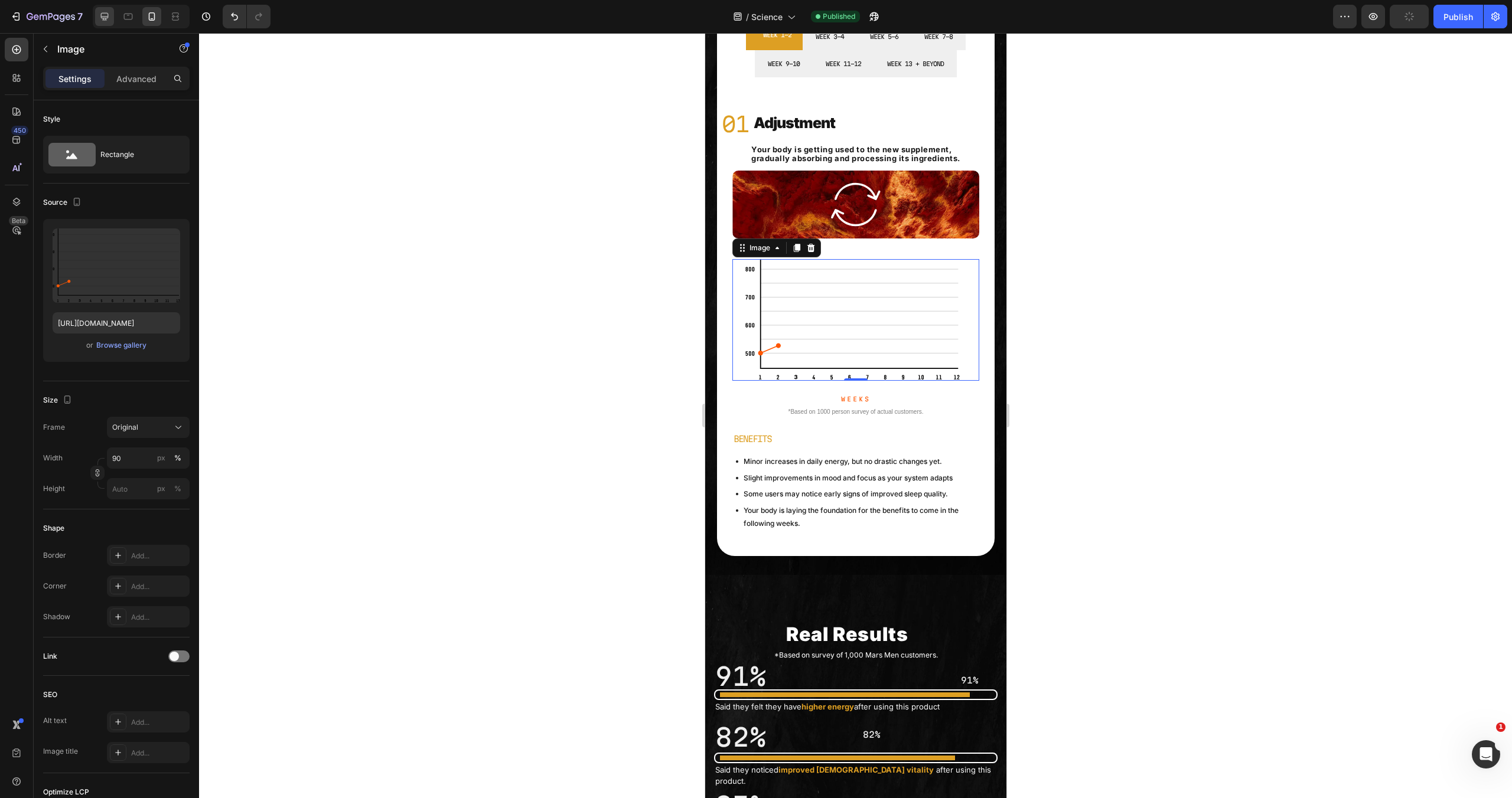
click at [98, 17] on icon at bounding box center [104, 16] width 12 height 12
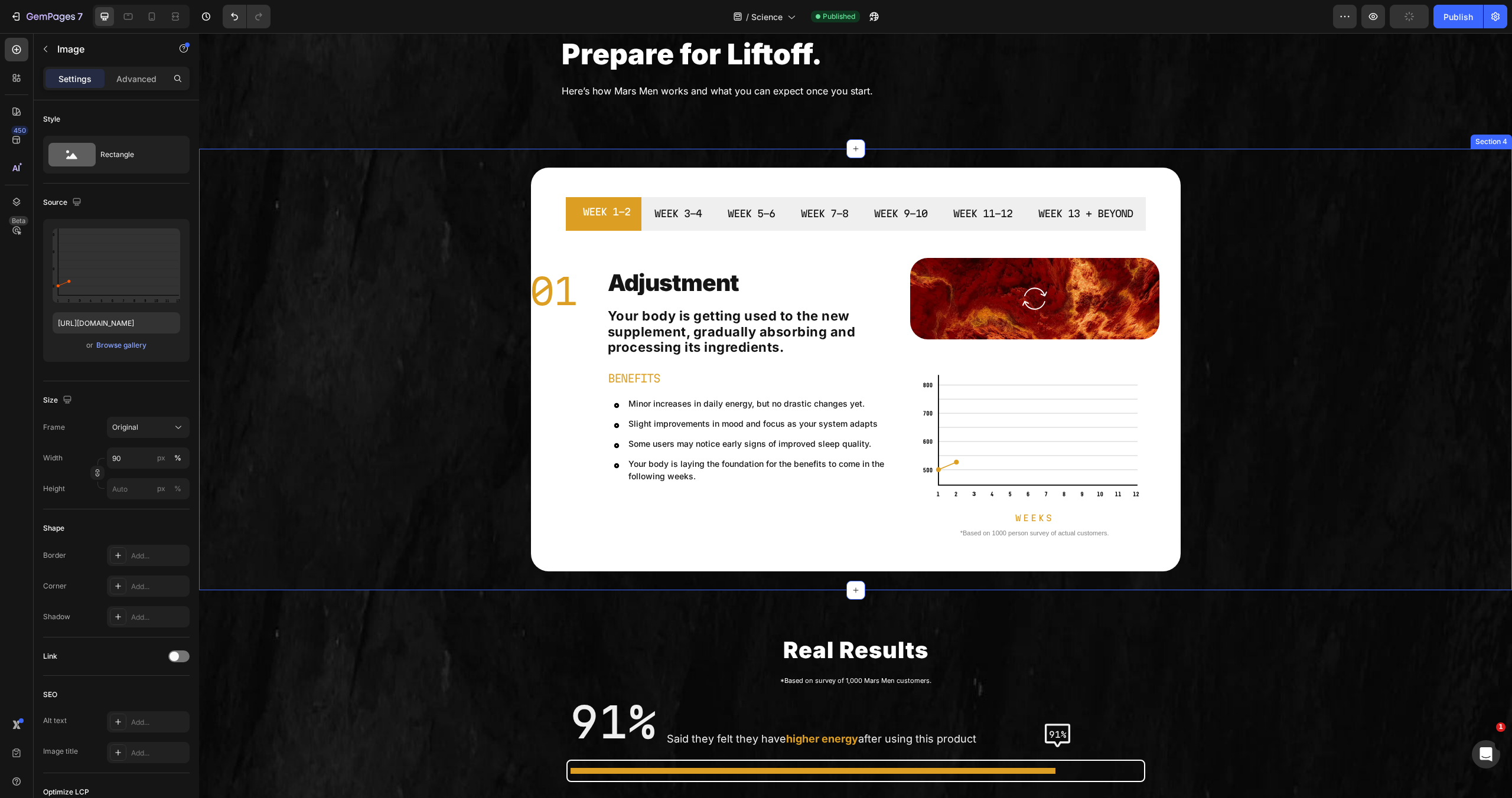
scroll to position [210, 0]
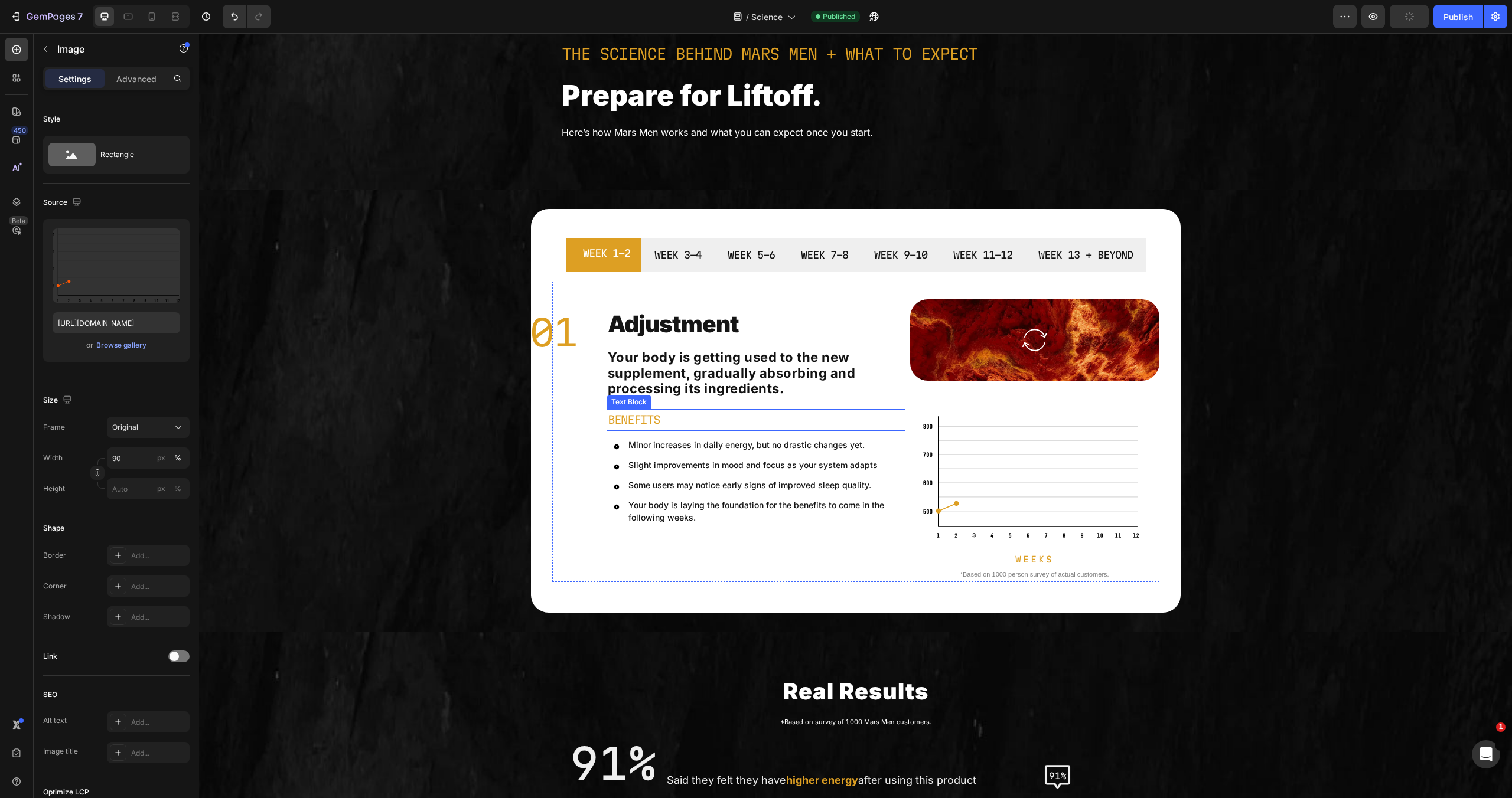
click at [974, 450] on img at bounding box center [1035, 477] width 225 height 123
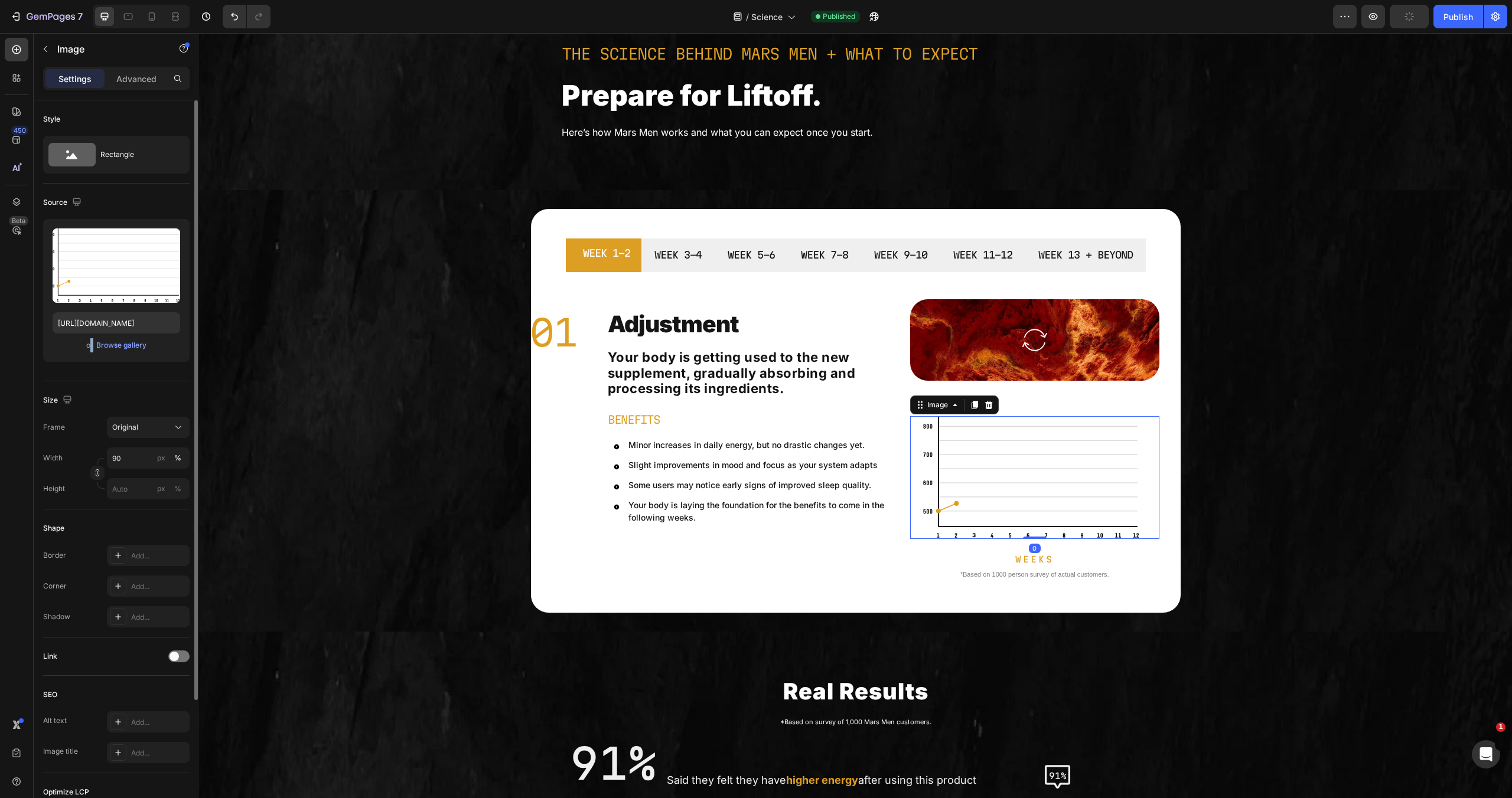
click at [93, 347] on div "or Browse gallery" at bounding box center [116, 345] width 128 height 14
click at [98, 346] on div "Browse gallery" at bounding box center [121, 345] width 50 height 10
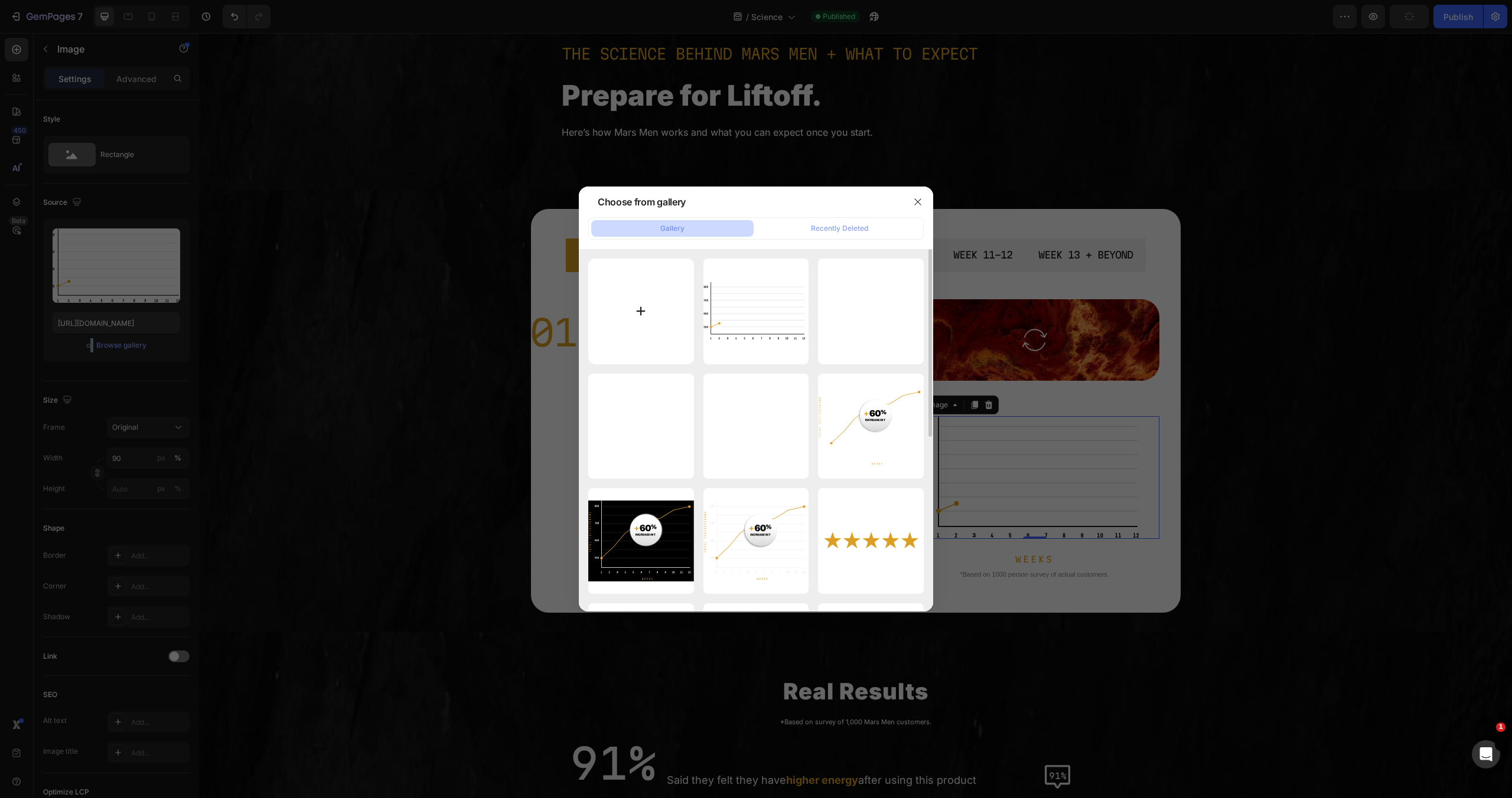
click at [621, 296] on input "file" at bounding box center [641, 311] width 106 height 106
type input "C:\fakepath\Untitled design (9).svg"
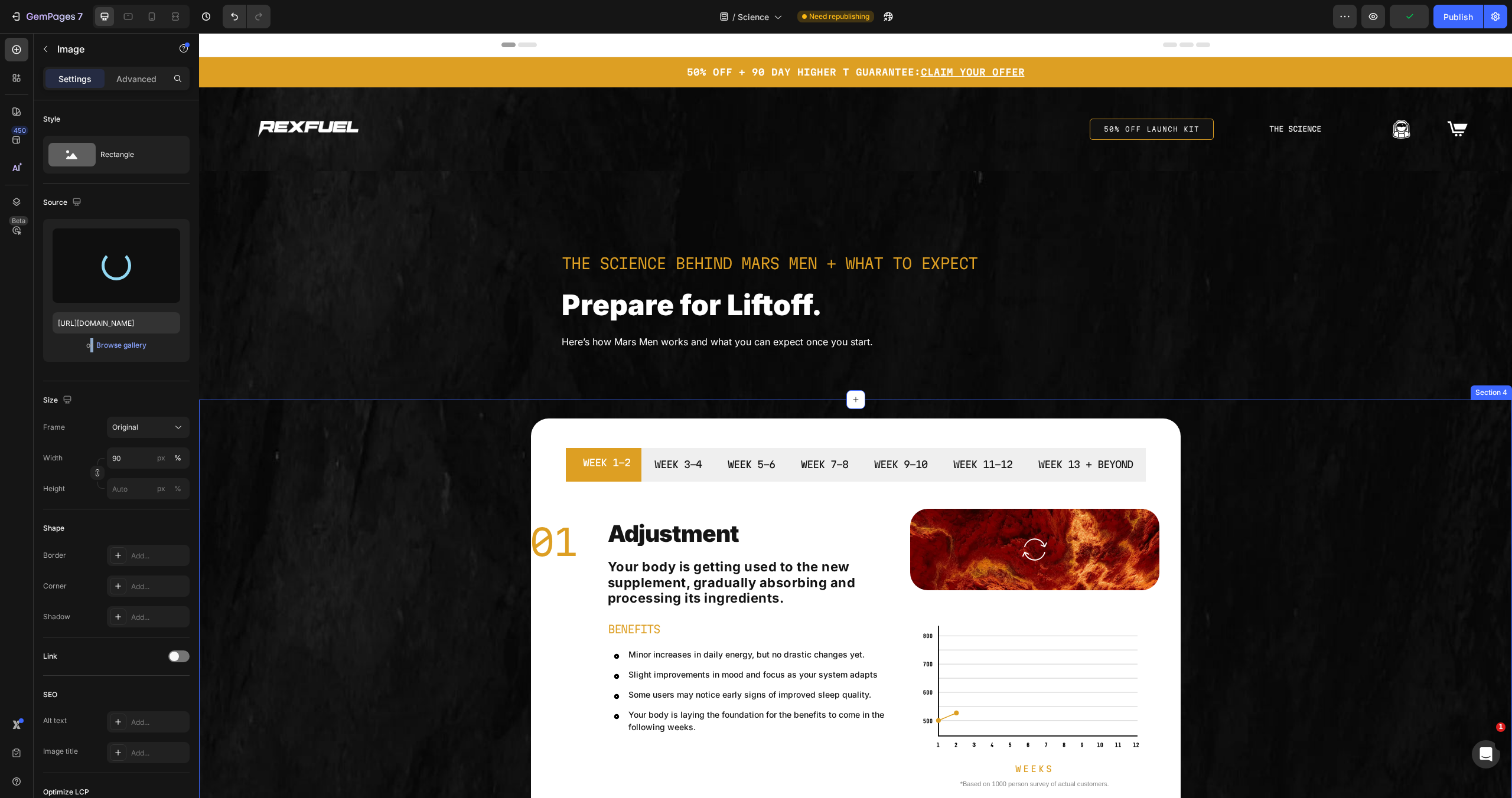
scroll to position [203, 0]
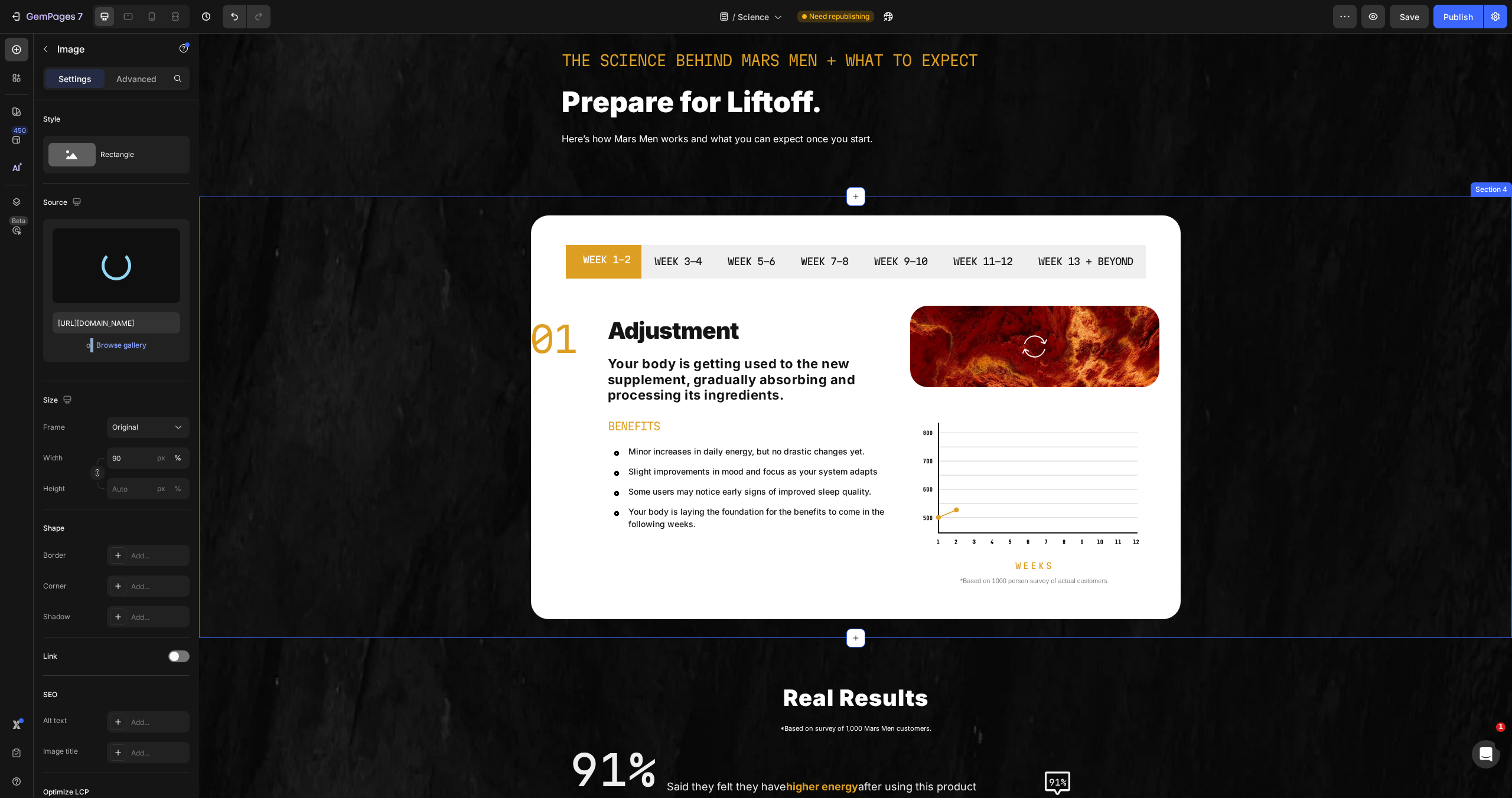
type input "https://cdn.shopify.com/s/files/1/0755/5412/8085/files/gempages_575592633515115…"
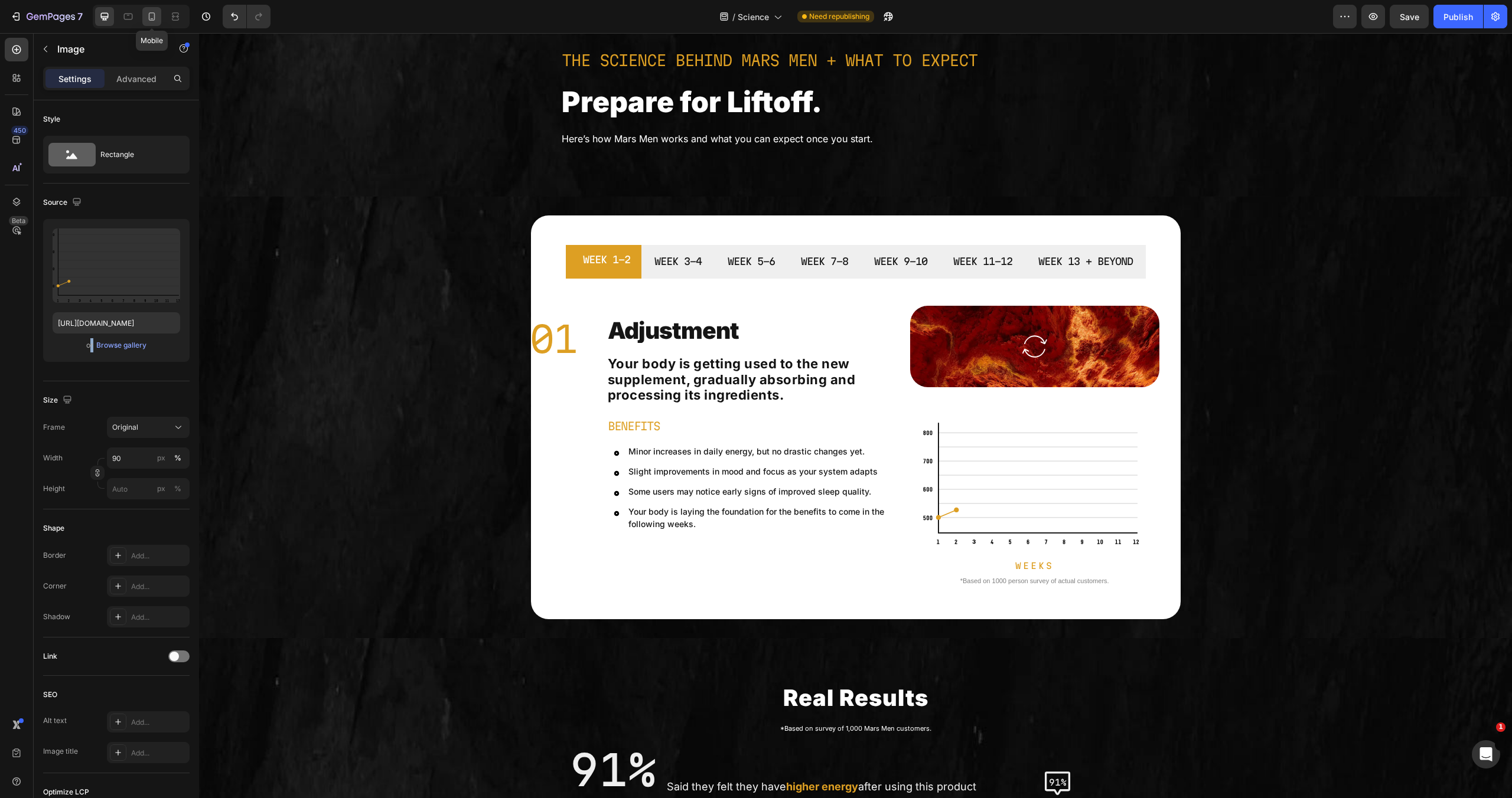
click at [154, 19] on icon at bounding box center [152, 17] width 6 height 8
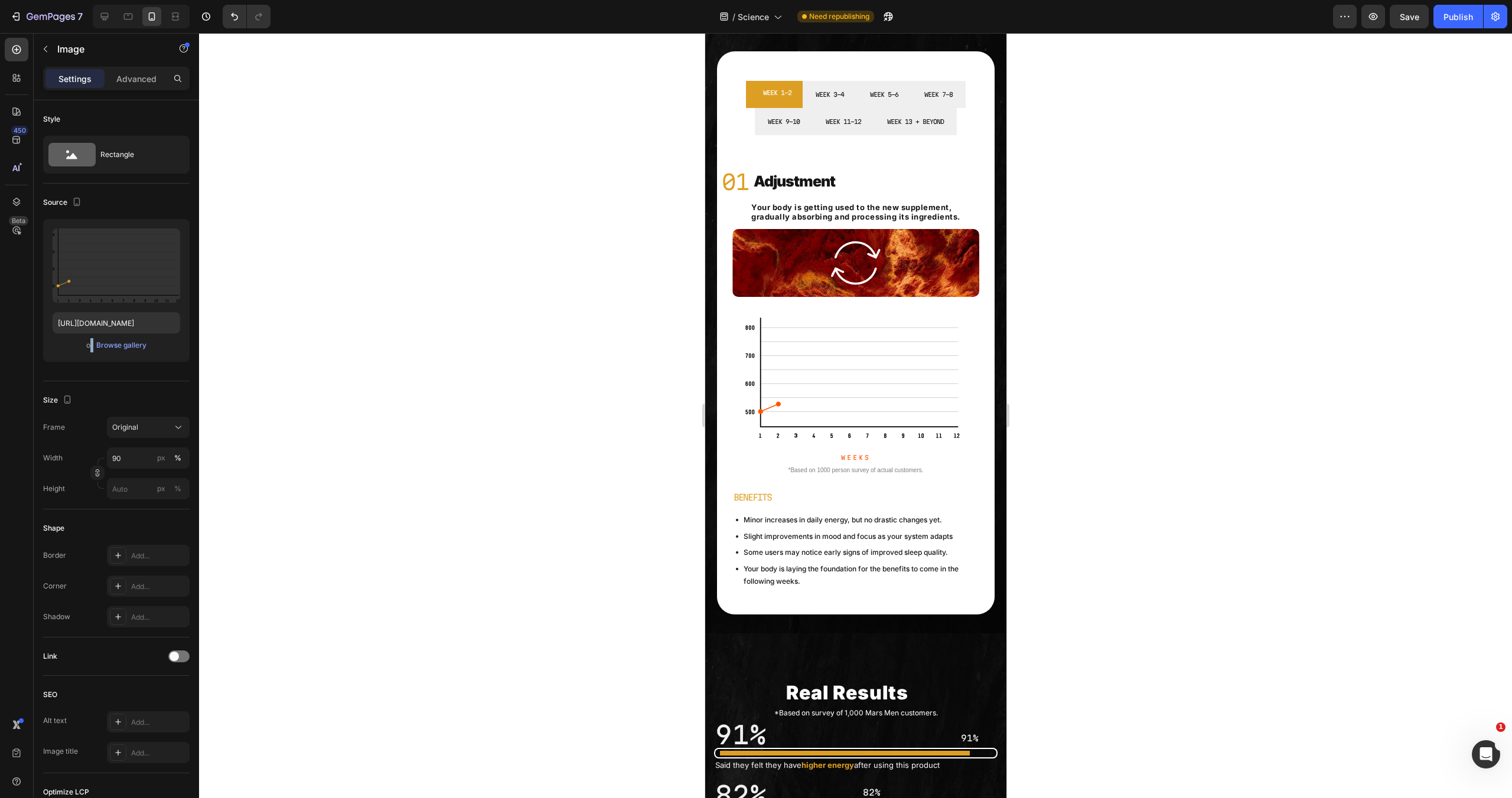
scroll to position [177, 0]
click at [823, 405] on img at bounding box center [855, 379] width 222 height 122
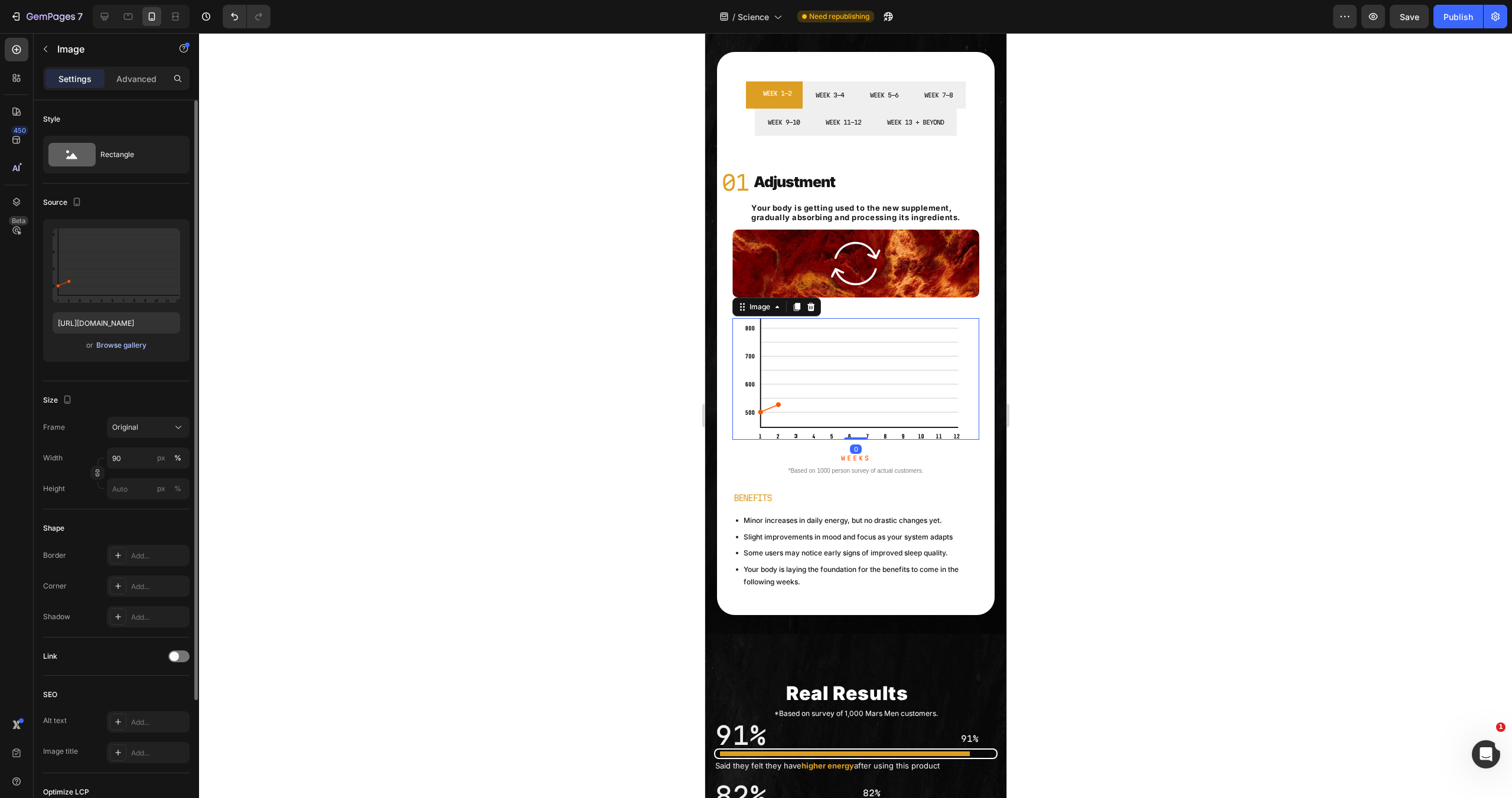
click at [123, 342] on div "Browse gallery" at bounding box center [121, 345] width 50 height 10
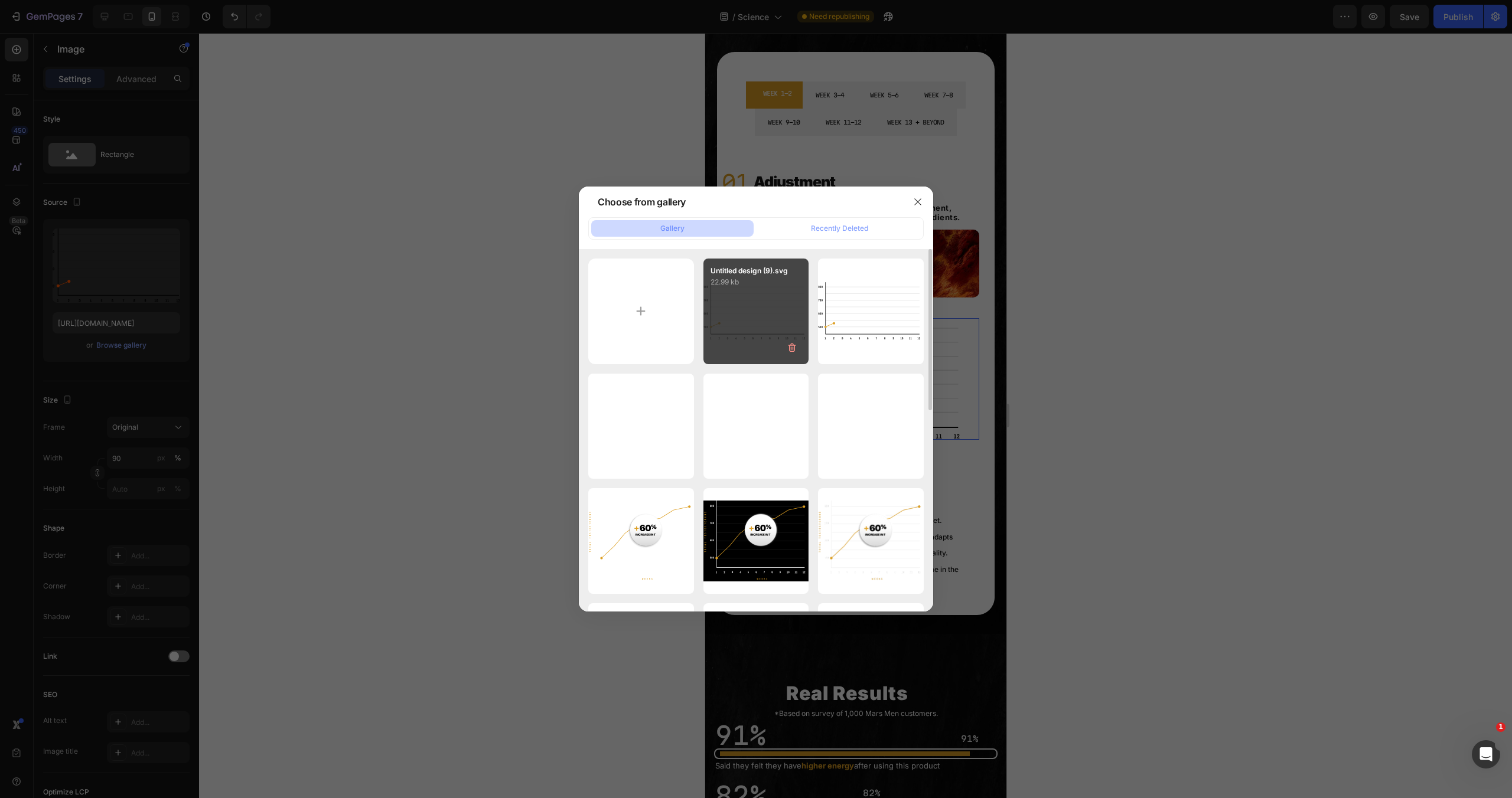
click at [737, 318] on div "Untitled design (9).svg 22.99 kb" at bounding box center [756, 311] width 106 height 106
type input "https://cdn.shopify.com/s/files/1/0755/5412/8085/files/gempages_575592633515115…"
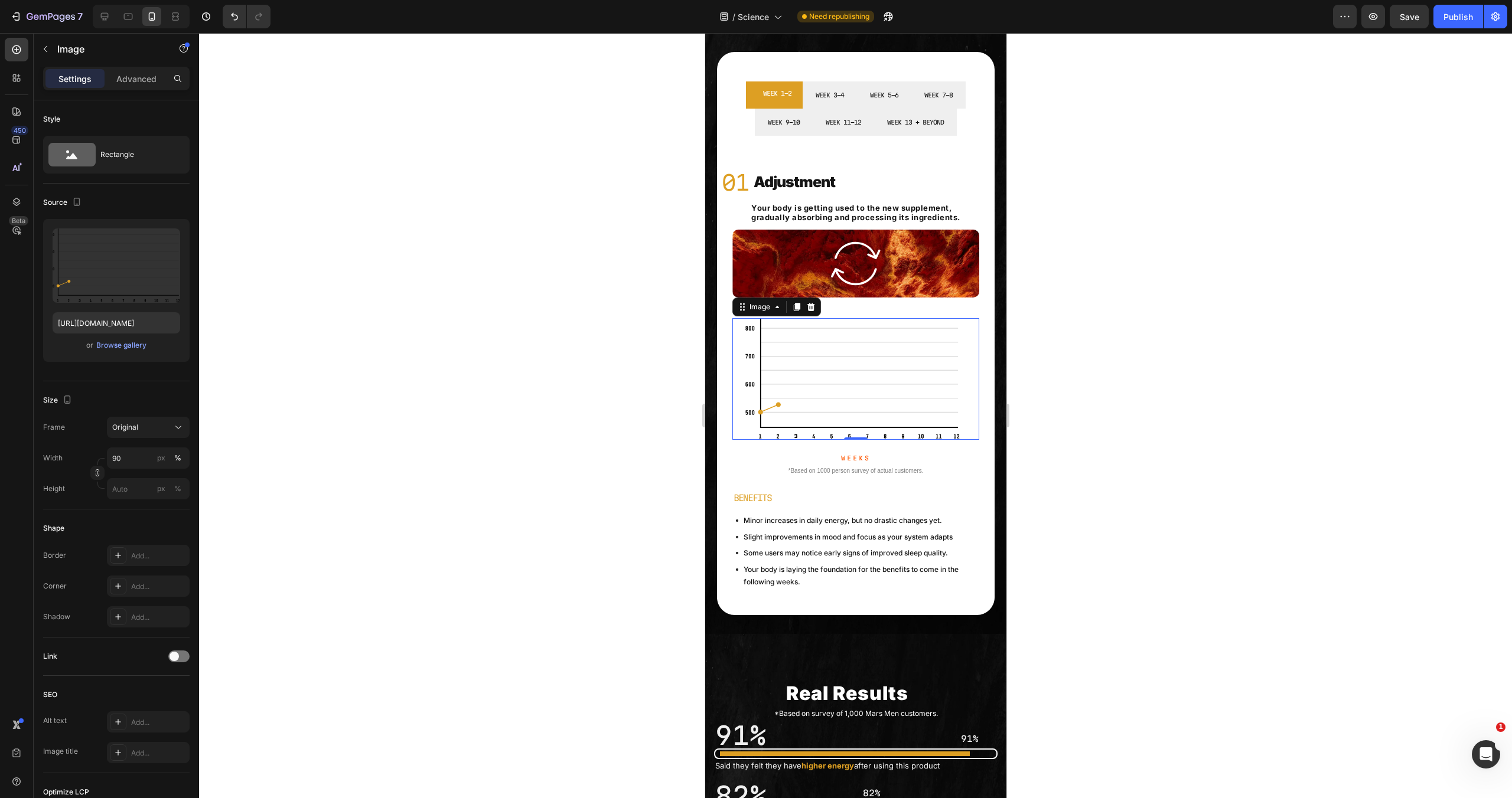
click at [951, 703] on h2 "Real Results" at bounding box center [846, 694] width 278 height 25
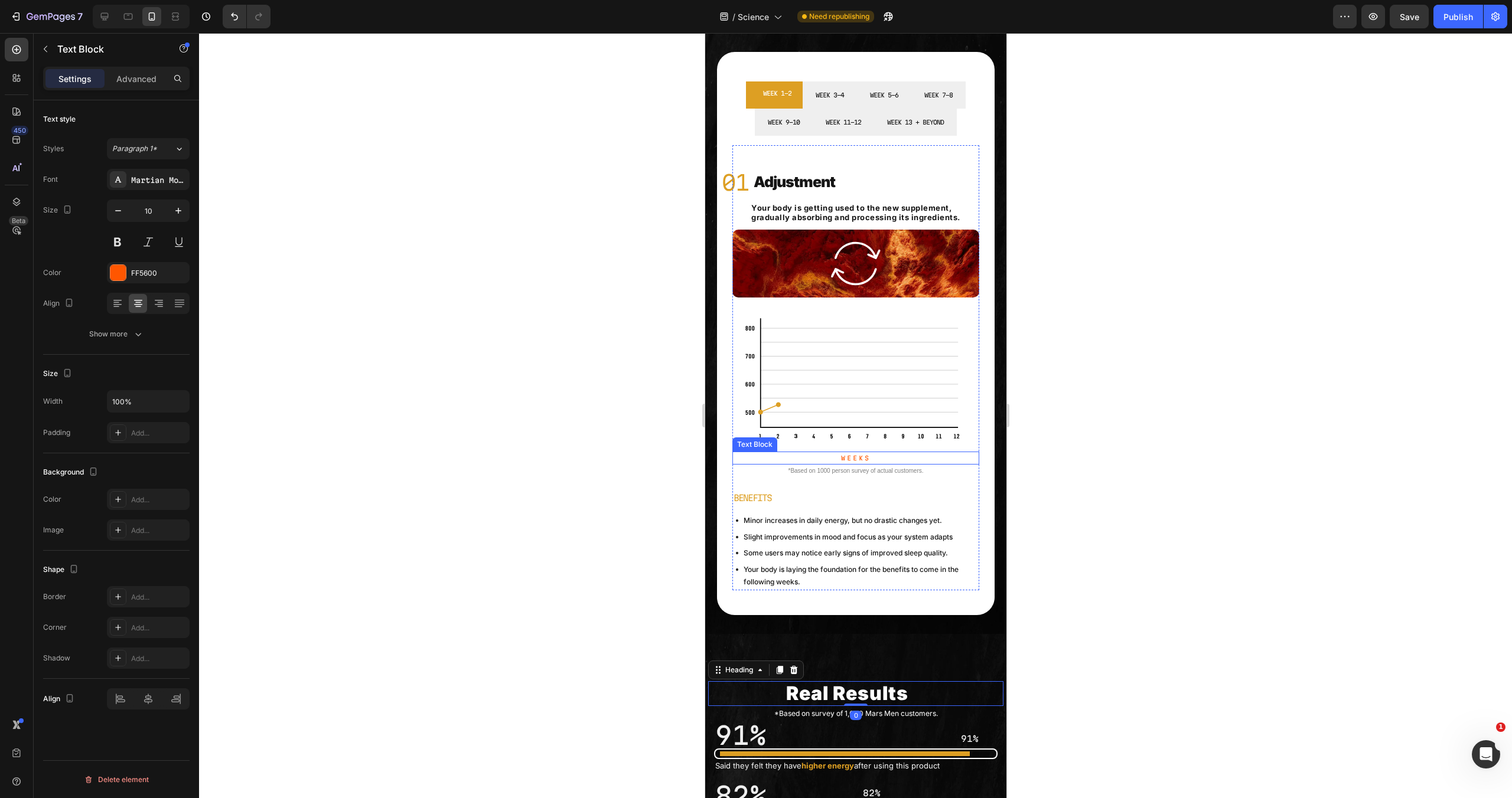
click at [852, 463] on p "Weeks" at bounding box center [855, 458] width 245 height 10
click at [127, 276] on div "FF5600" at bounding box center [148, 272] width 82 height 21
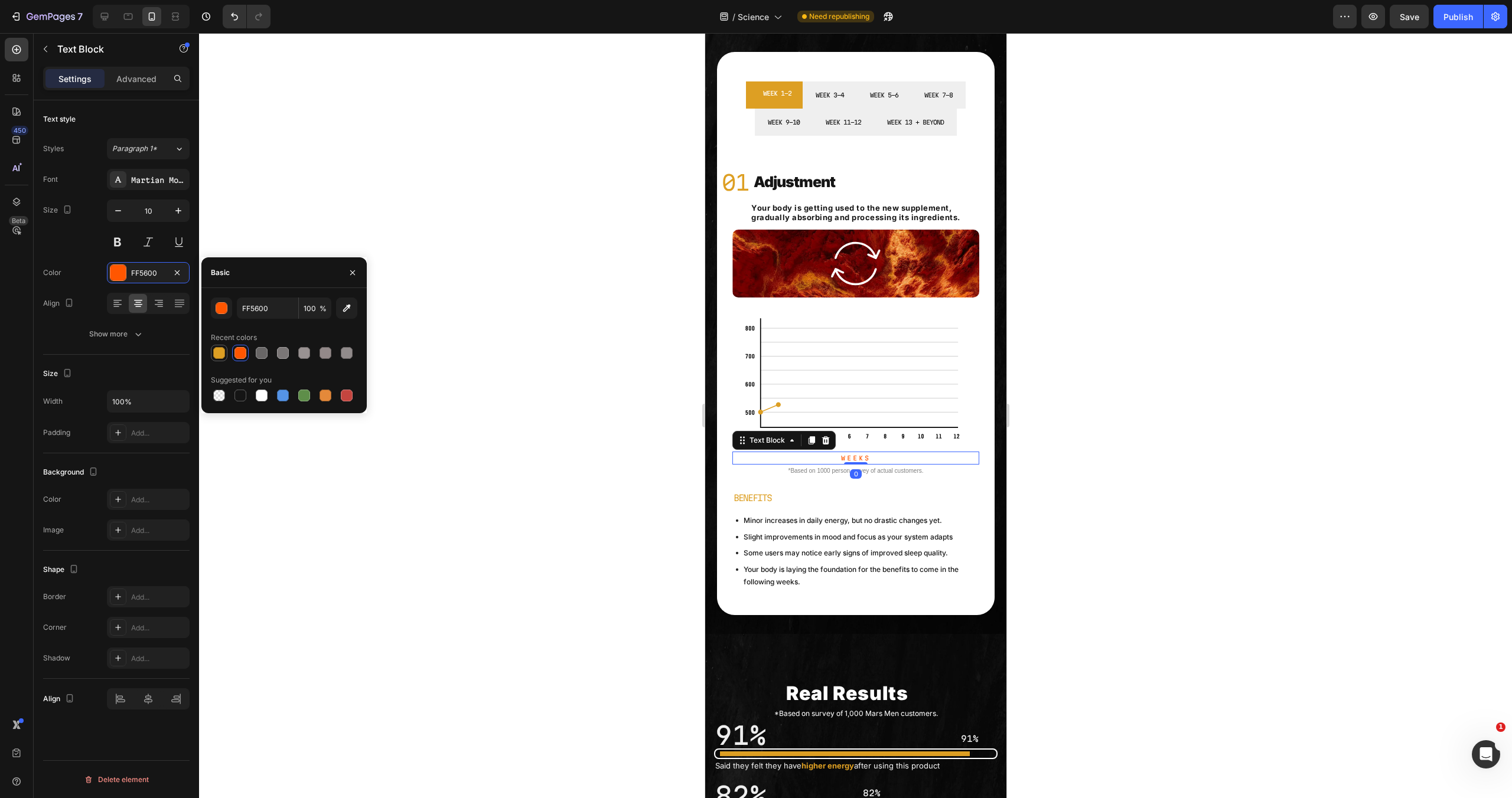
click at [222, 353] on div at bounding box center [219, 353] width 12 height 12
type input "DD9F23"
click at [843, 556] on p "Some users may notice early signs of improved sleep quality." at bounding box center [860, 553] width 234 height 13
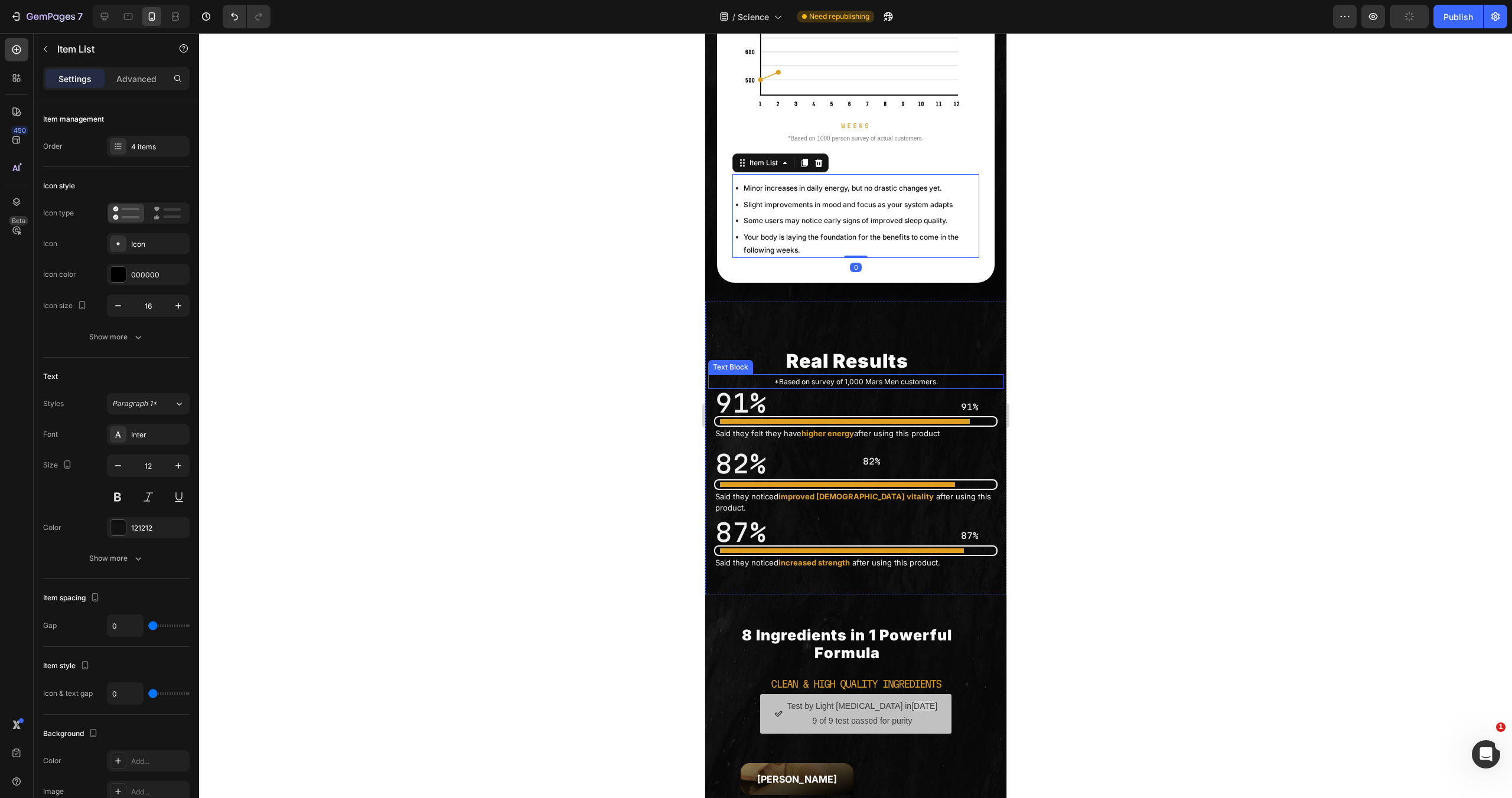
scroll to position [52, 0]
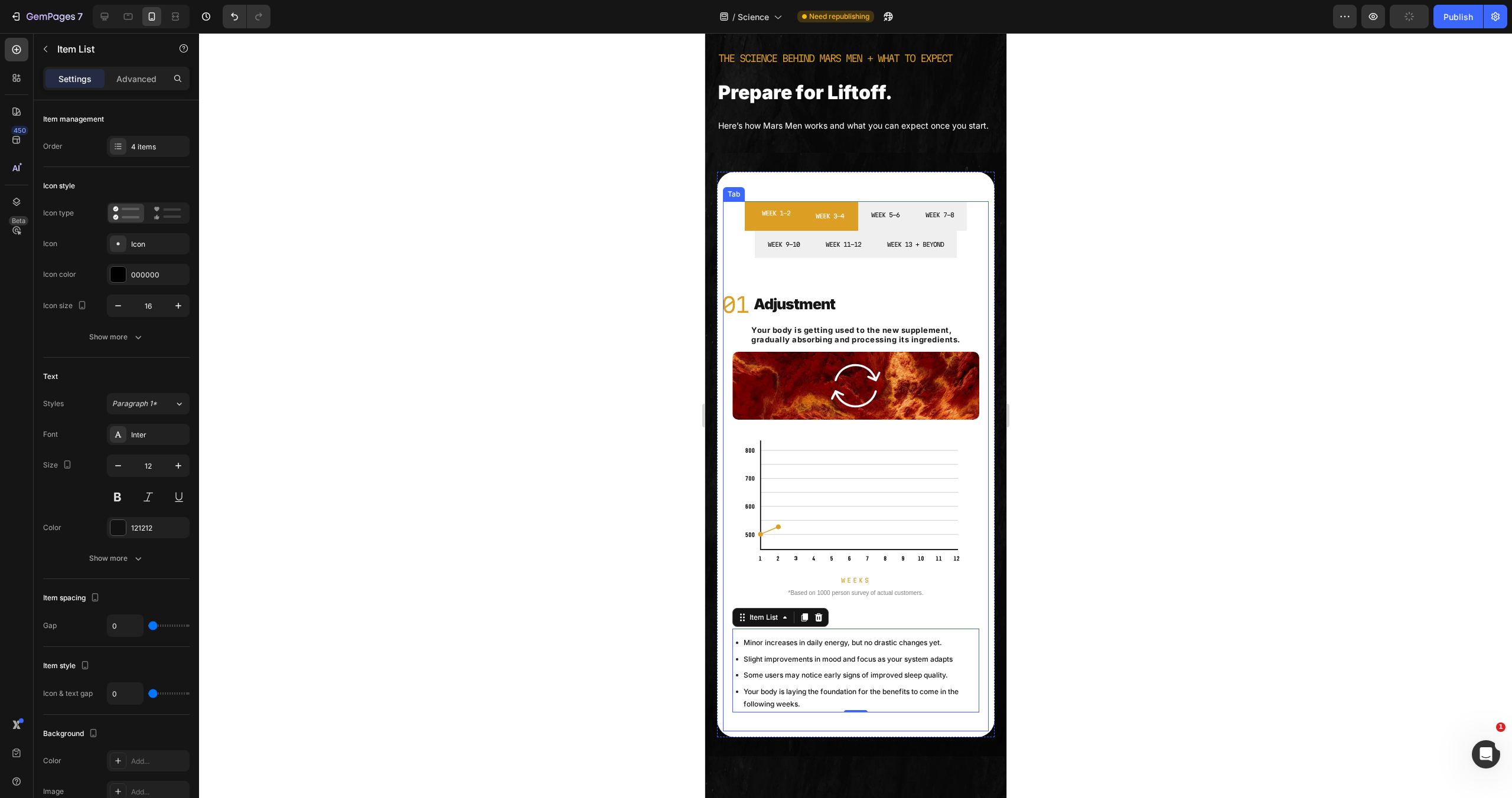
click at [848, 230] on li "WEEK 3-4" at bounding box center [829, 216] width 57 height 30
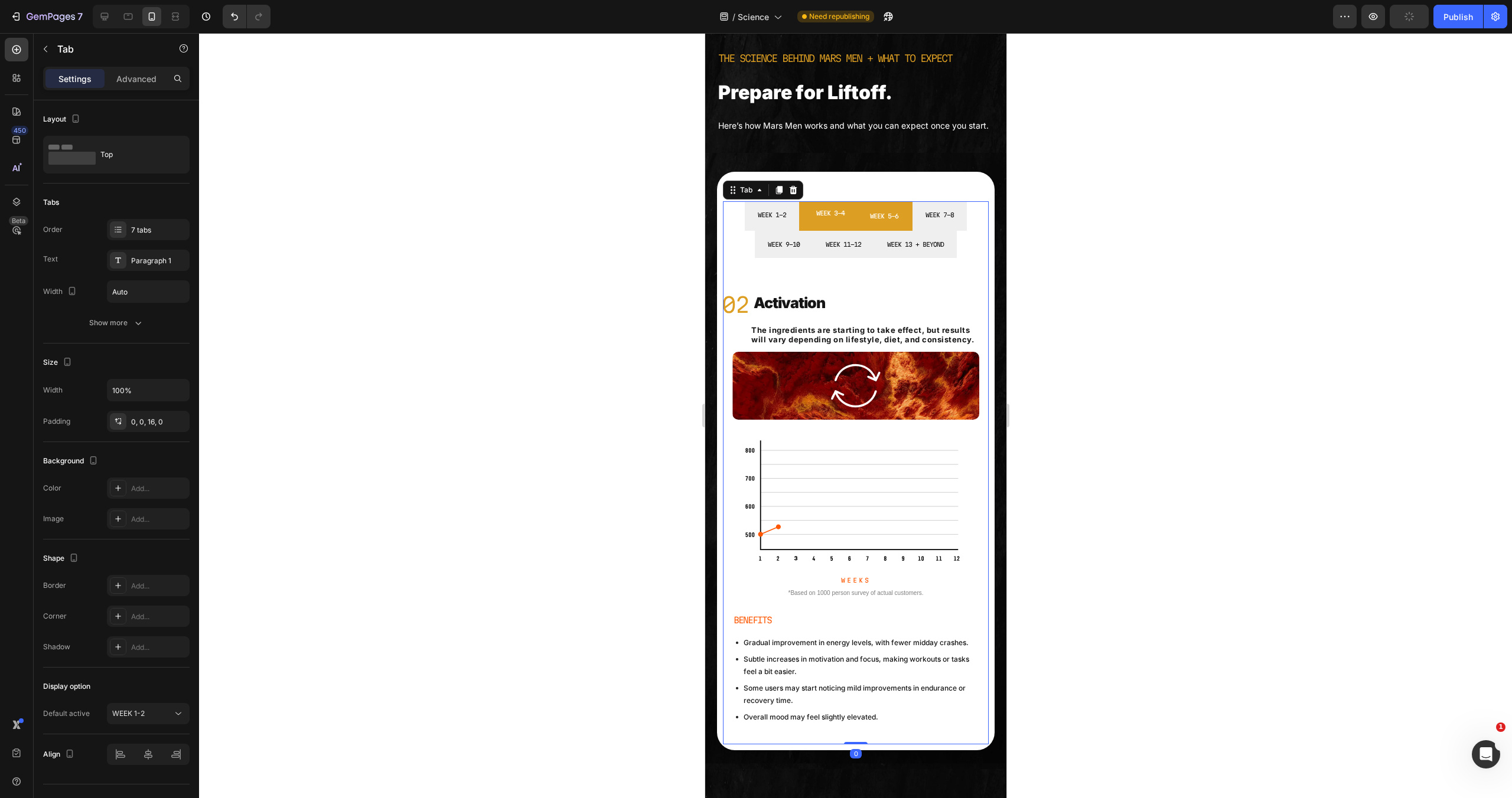
click at [900, 231] on li "WEEK 5-6" at bounding box center [884, 216] width 57 height 30
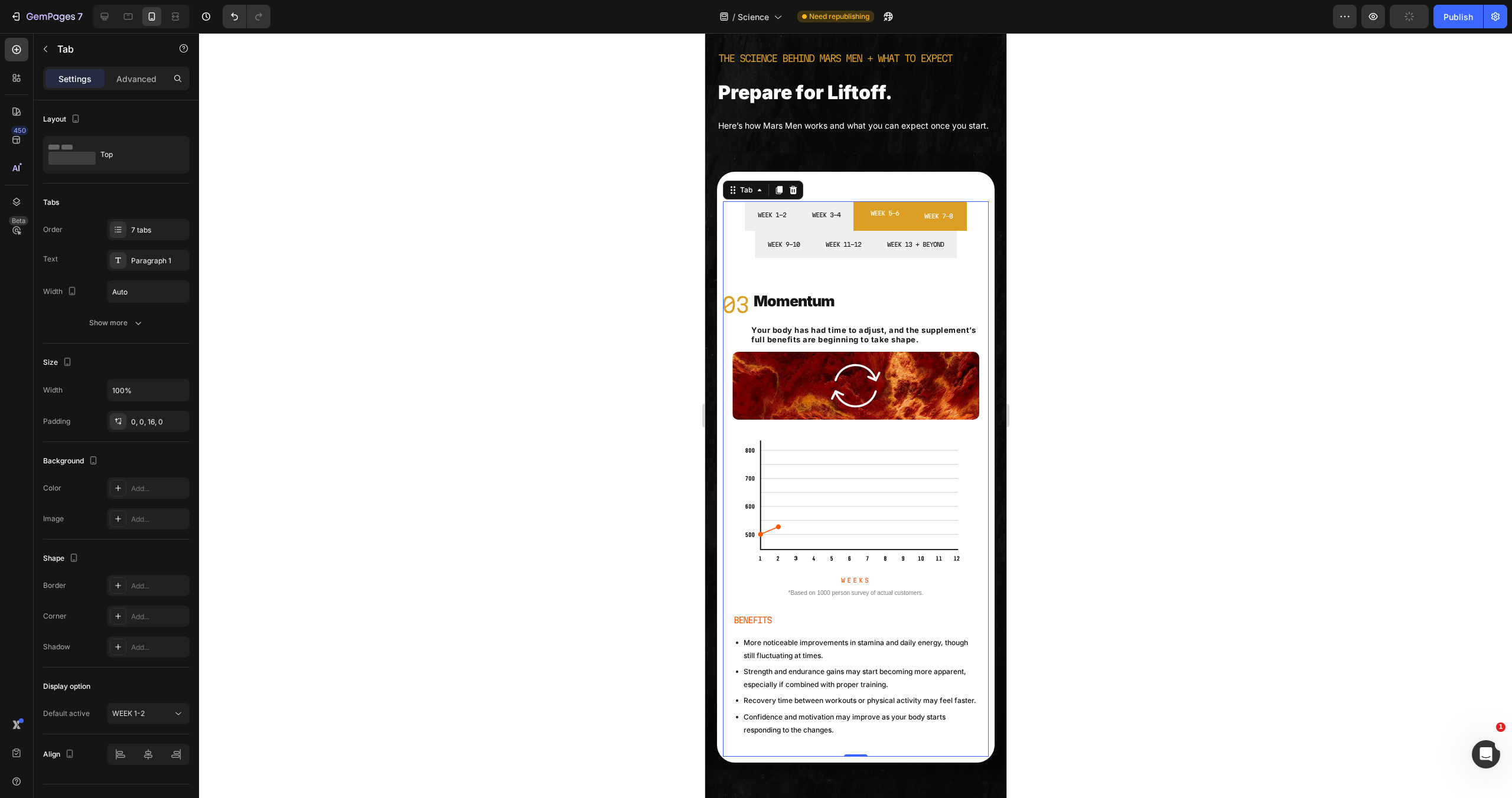
click at [934, 231] on li "WEEK 7-8" at bounding box center [938, 216] width 57 height 30
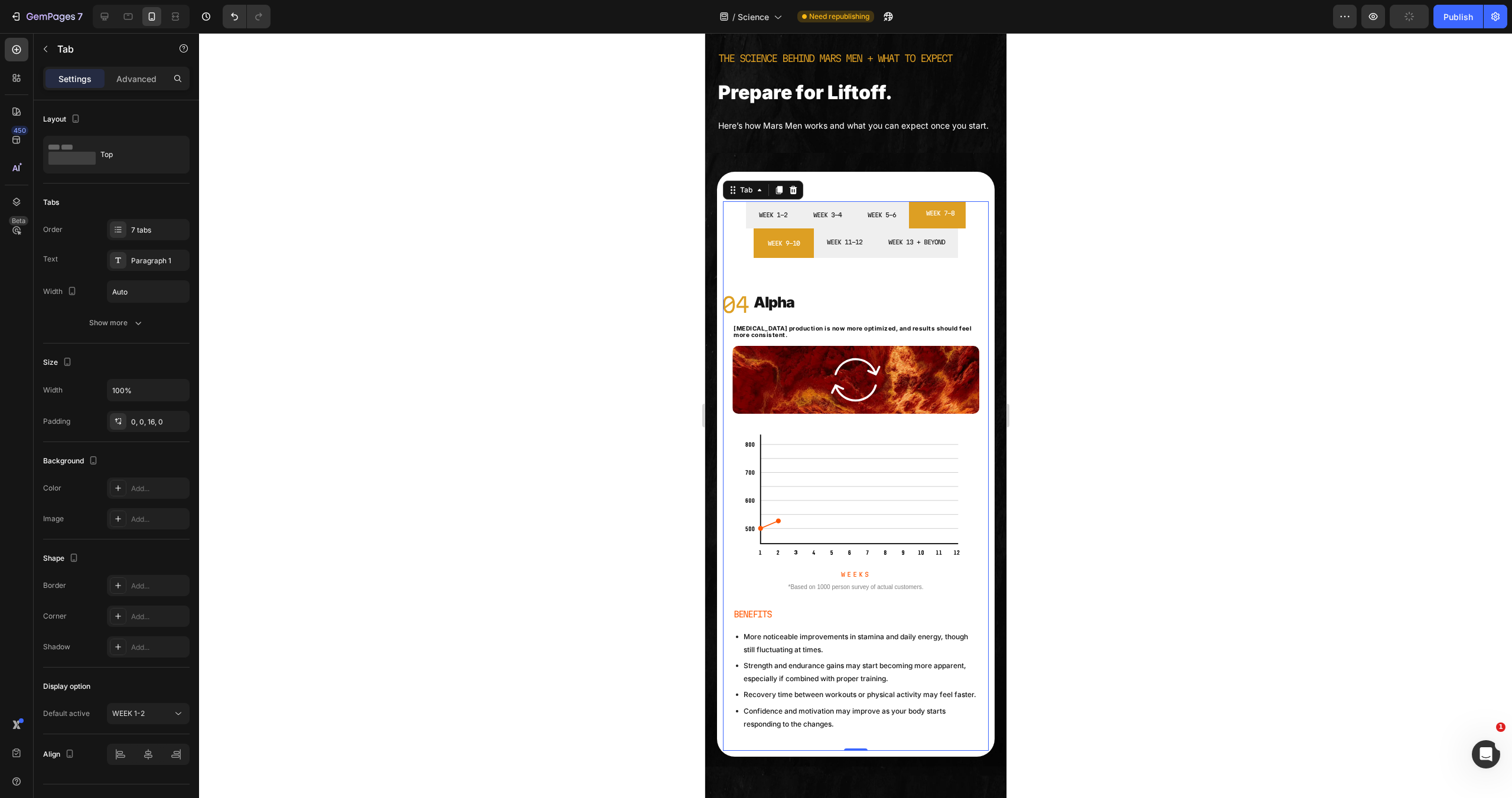
click at [796, 258] on li "WEEK 9-10" at bounding box center [783, 243] width 60 height 30
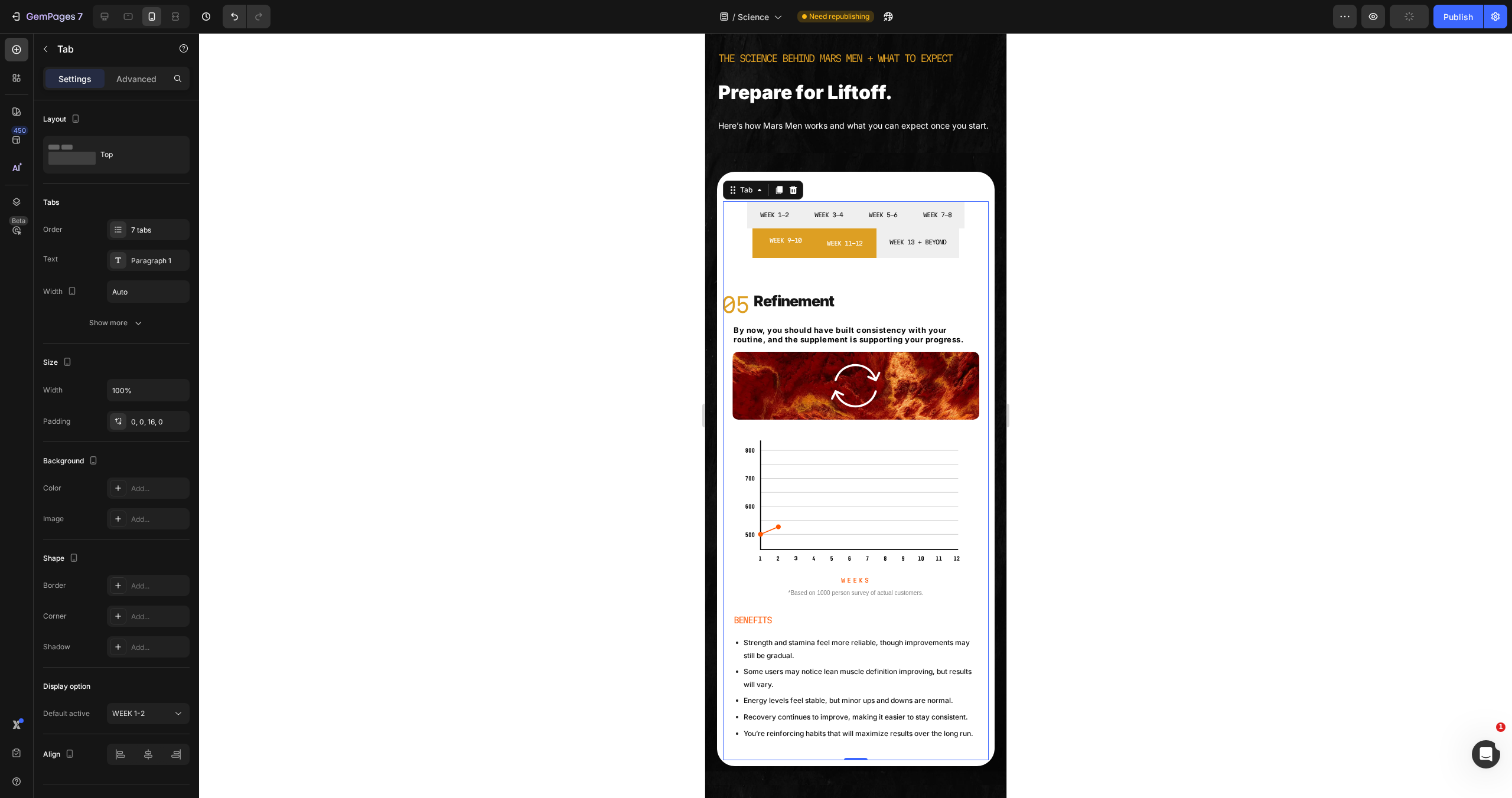
click at [847, 258] on li "WEEK 11-12" at bounding box center [844, 243] width 64 height 30
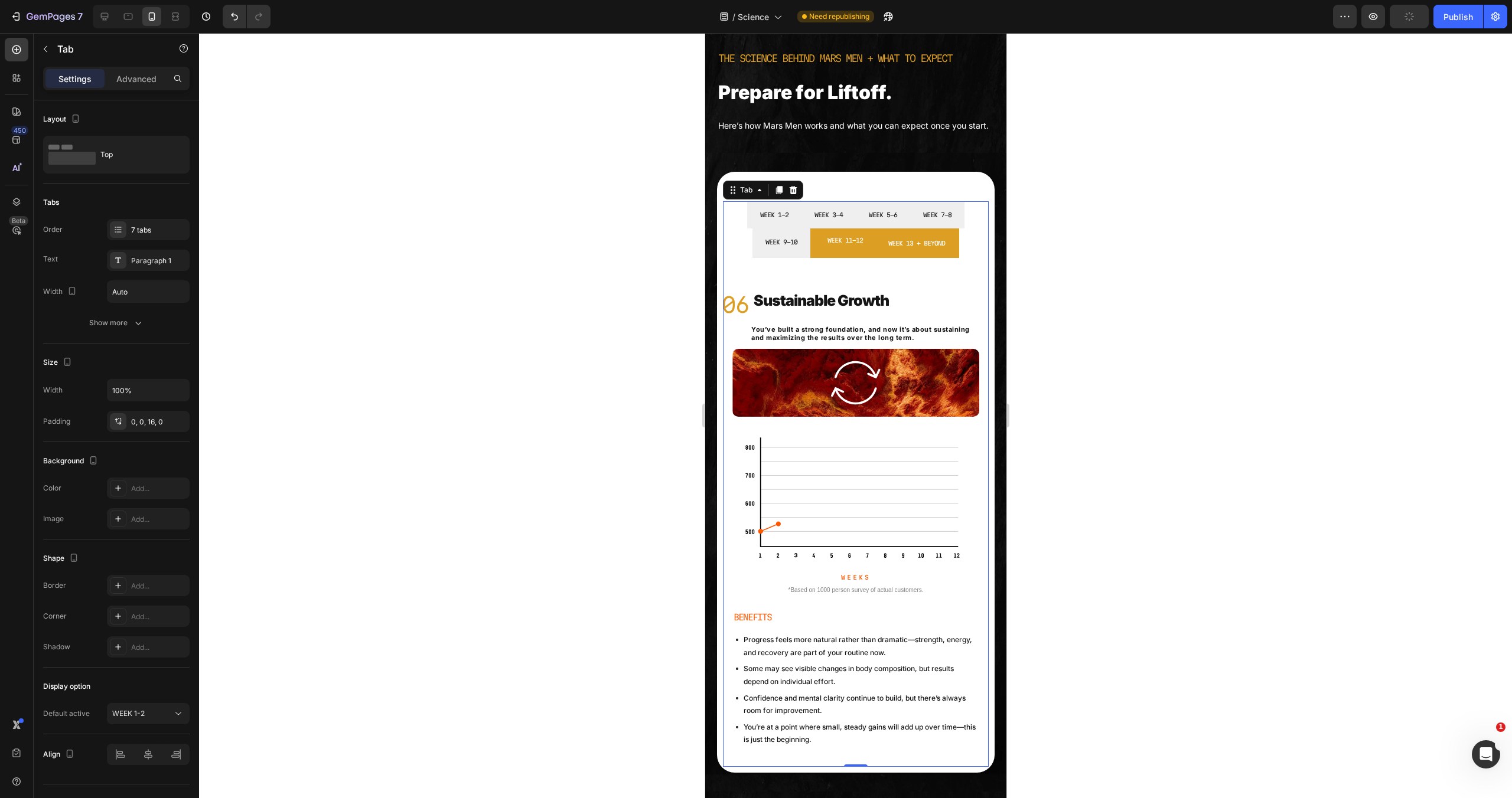
click at [940, 258] on li "WEEK 13 + BEYOND" at bounding box center [916, 243] width 85 height 30
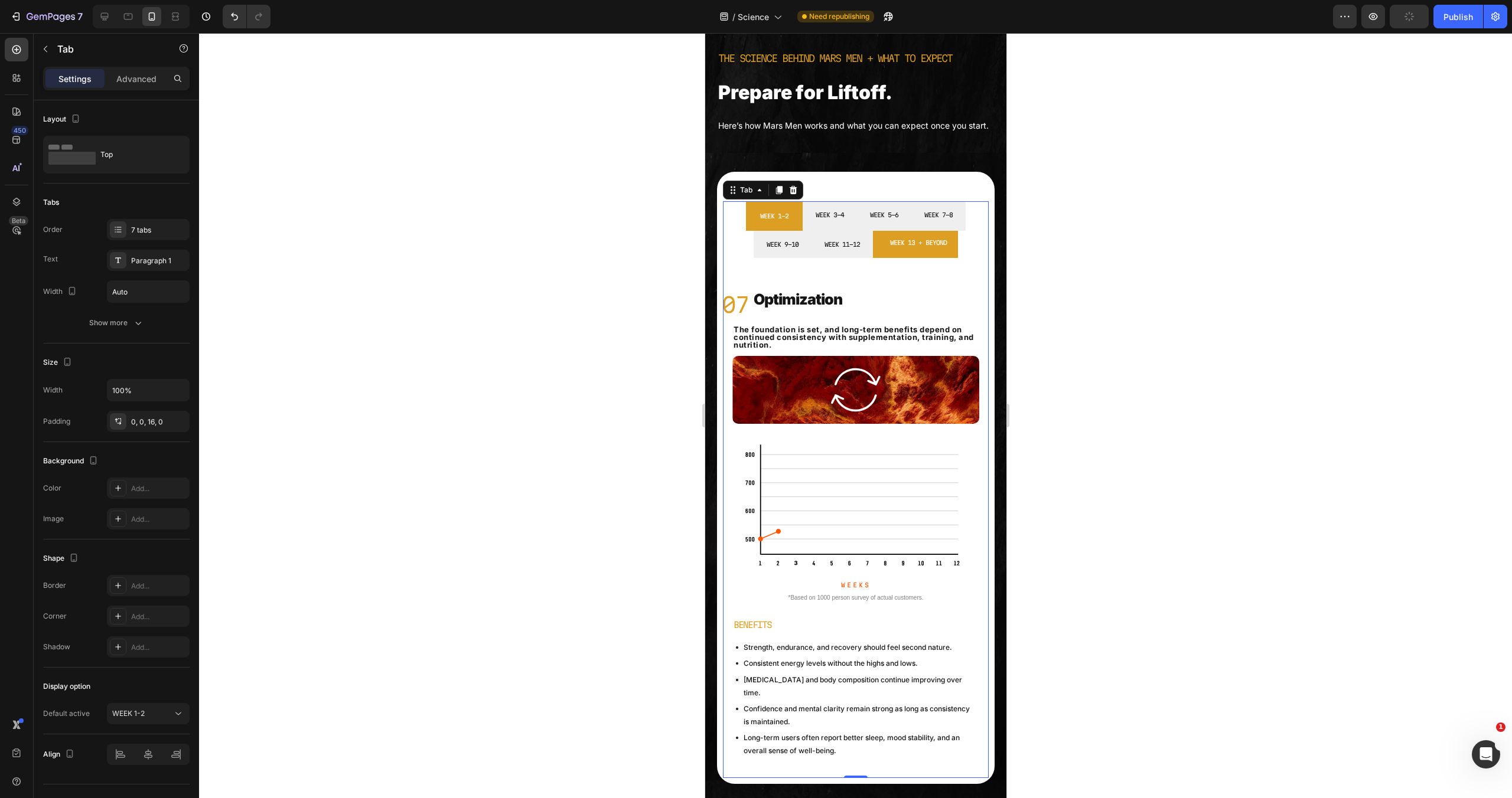
click at [771, 222] on p "WEEK 1-2" at bounding box center [773, 215] width 28 height 10
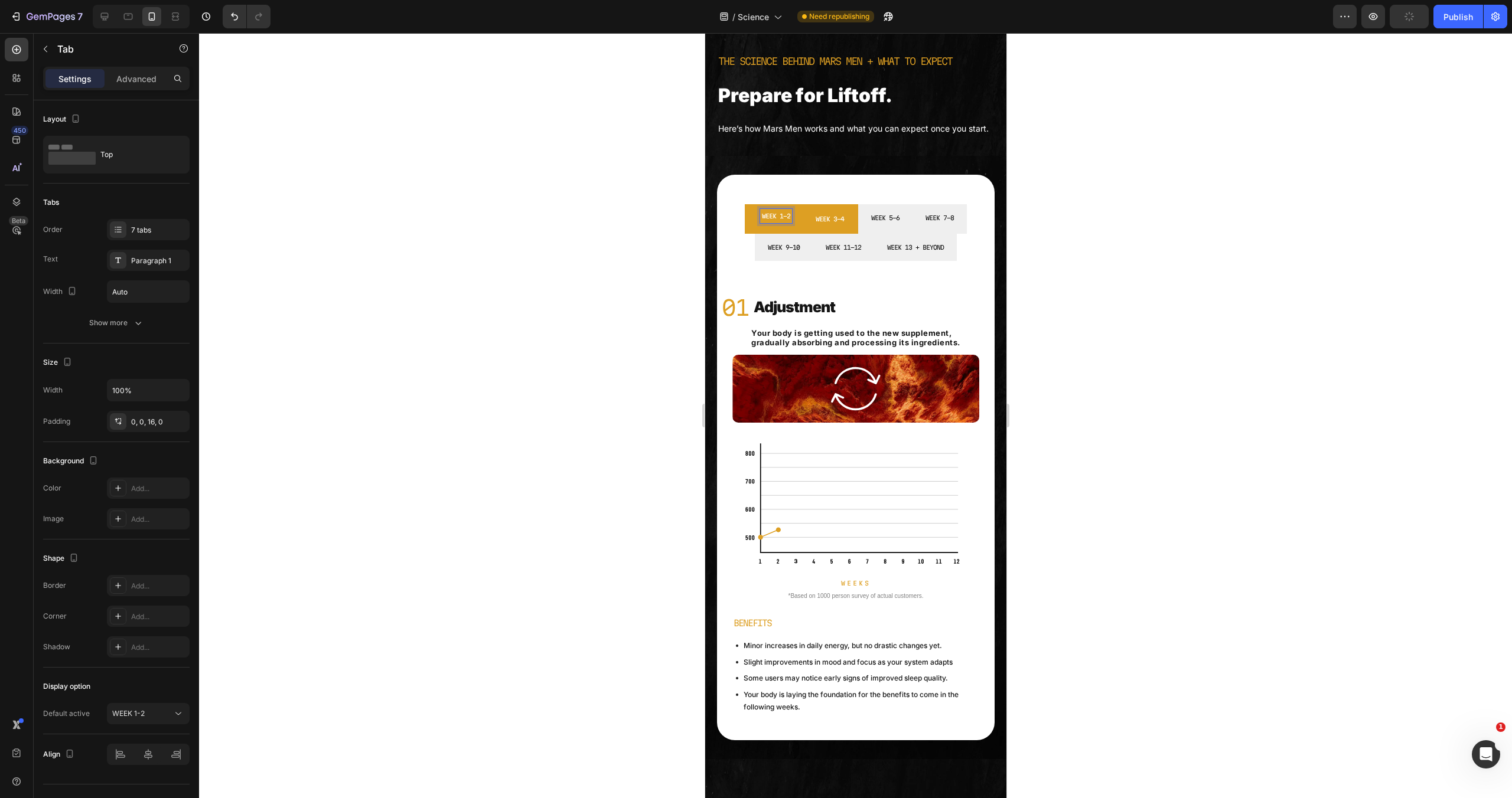
click at [843, 234] on li "WEEK 3-4" at bounding box center [829, 219] width 57 height 30
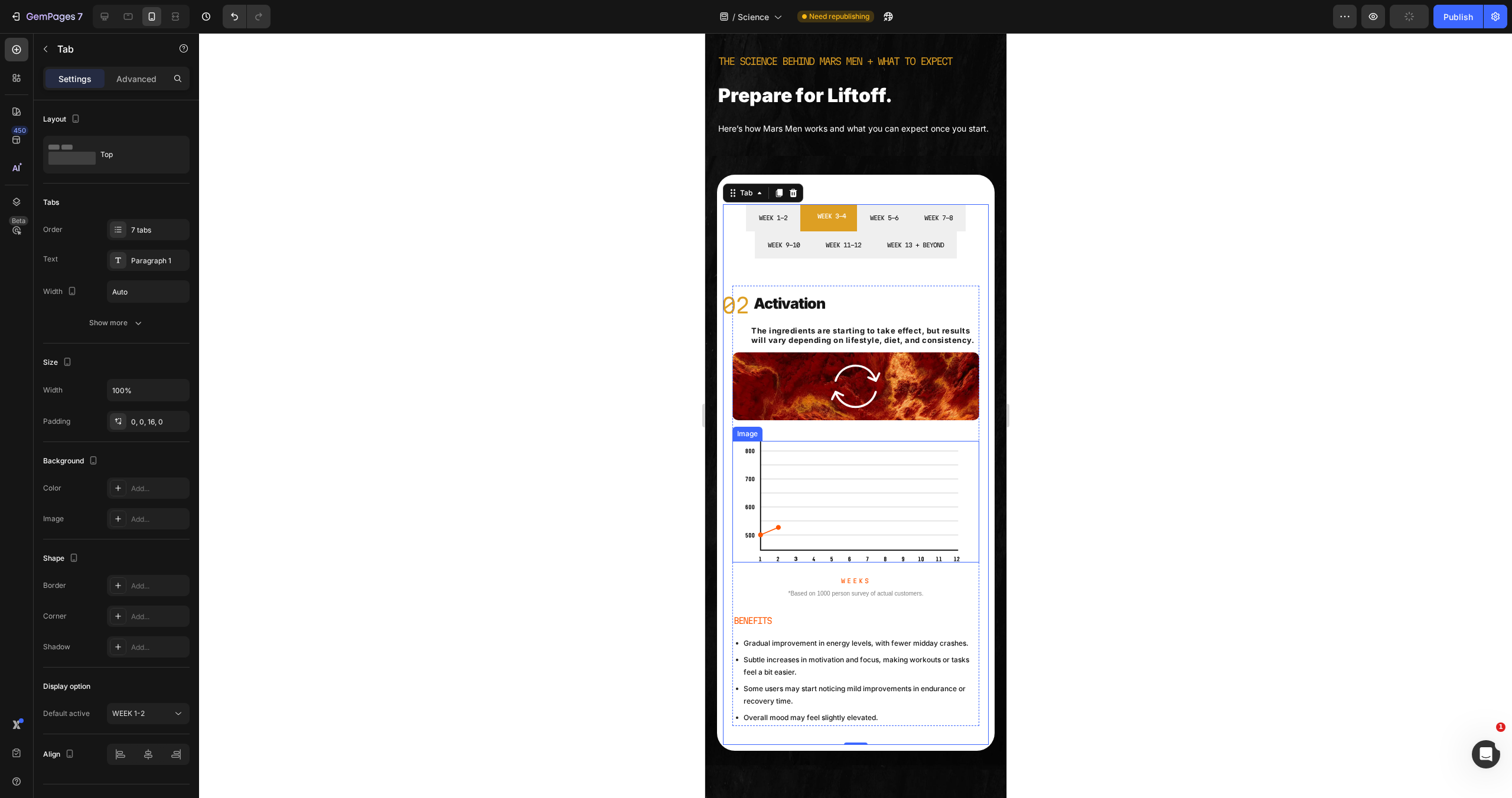
click at [870, 495] on img at bounding box center [855, 502] width 222 height 122
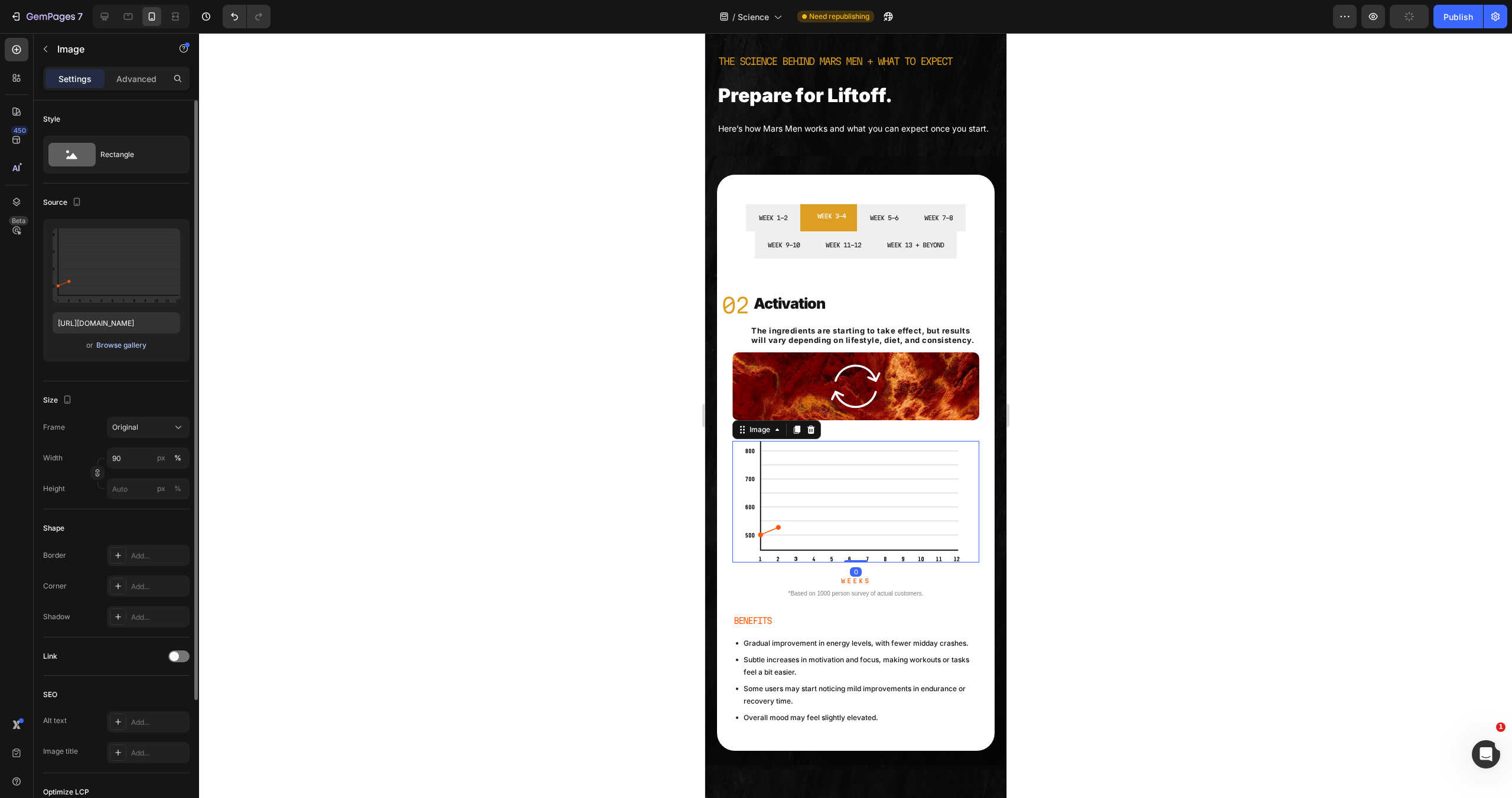
click at [113, 346] on div "Browse gallery" at bounding box center [121, 345] width 50 height 10
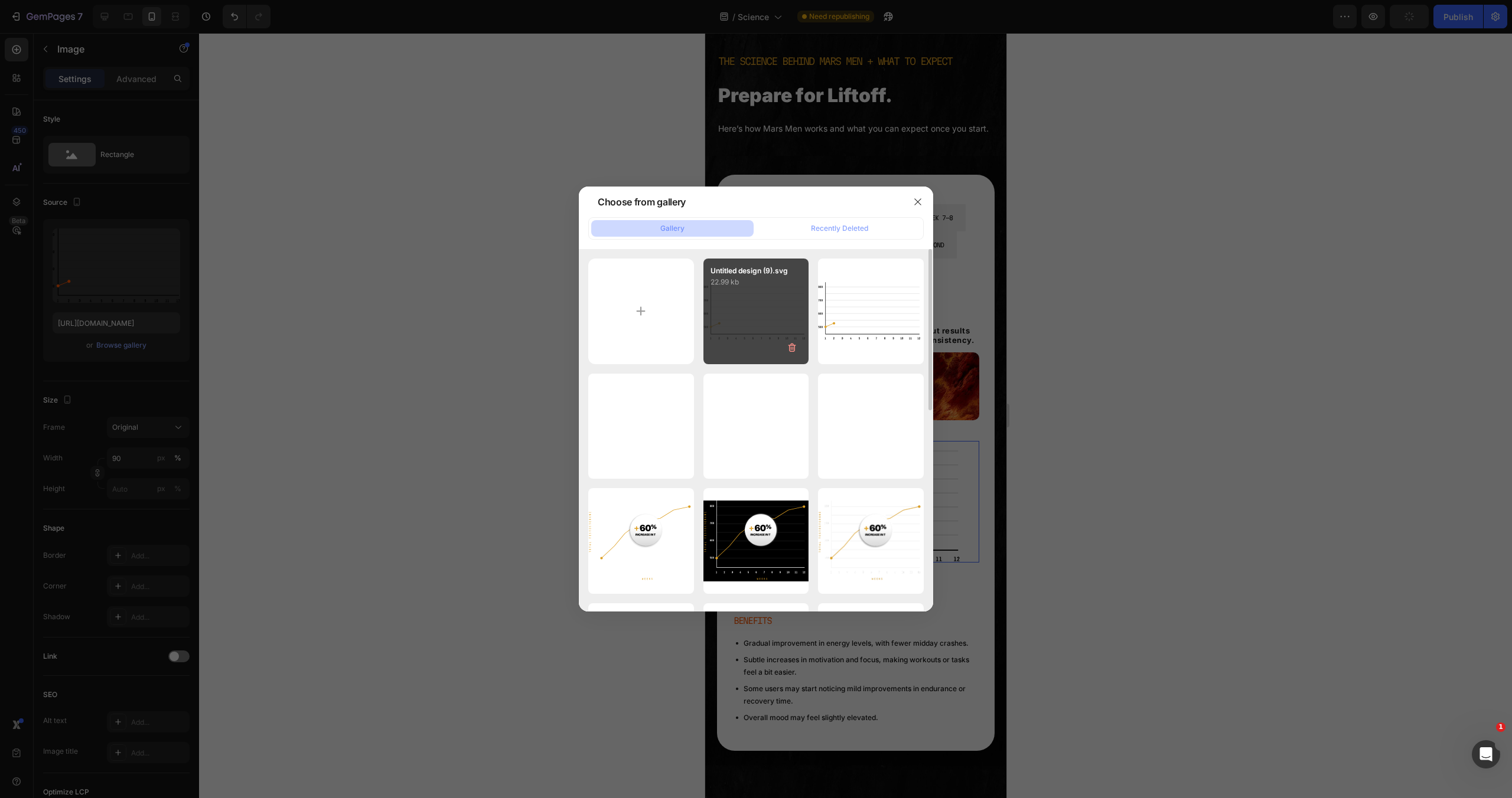
click at [720, 323] on div "Untitled design (9).svg 22.99 kb" at bounding box center [756, 311] width 106 height 106
type input "https://cdn.shopify.com/s/files/1/0755/5412/8085/files/gempages_575592633515115…"
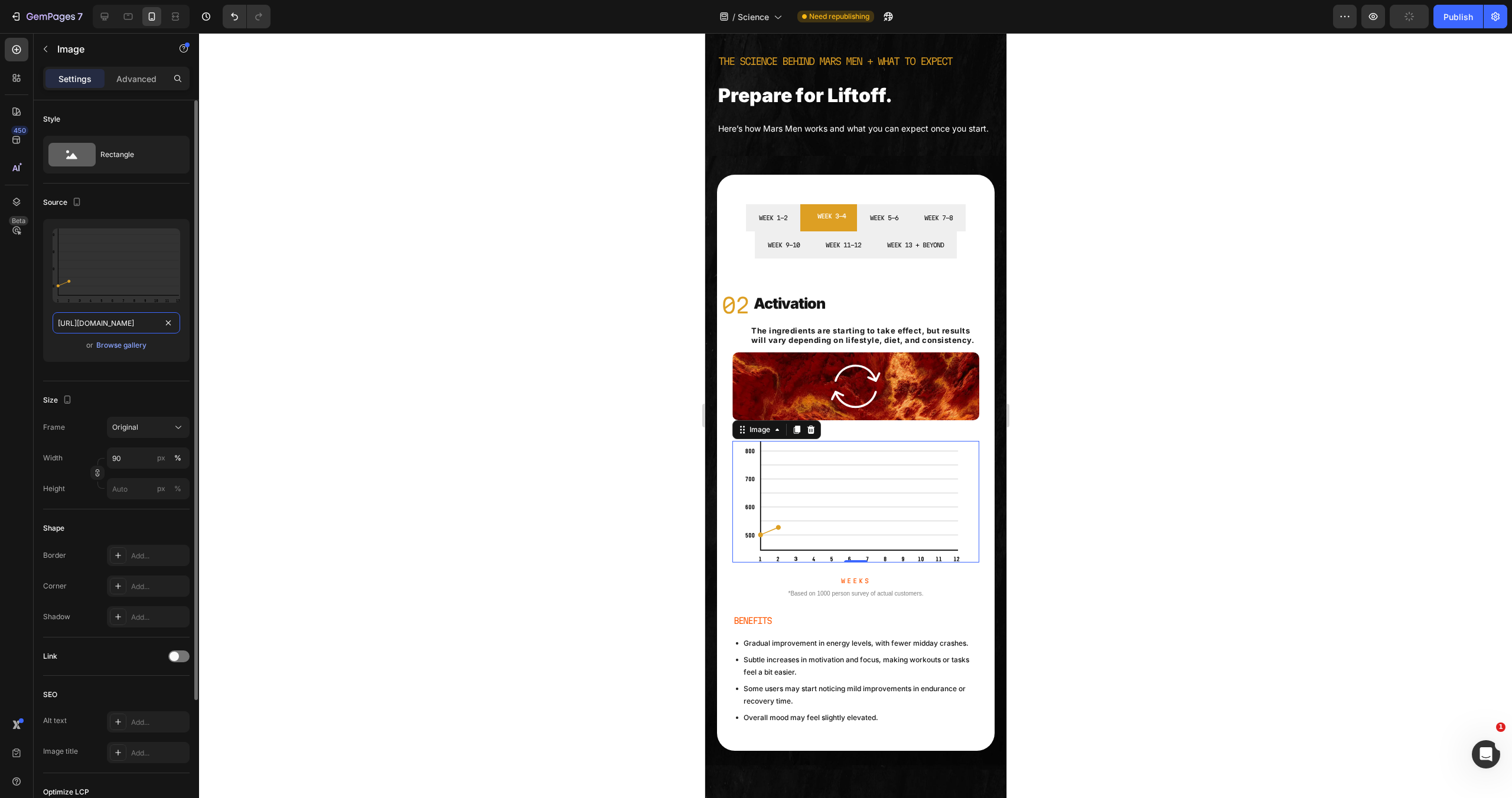
click at [86, 325] on input "https://cdn.shopify.com/s/files/1/0755/5412/8085/files/gempages_575592633515115…" at bounding box center [116, 323] width 128 height 21
click at [764, 628] on p "BENEFITS" at bounding box center [855, 621] width 245 height 15
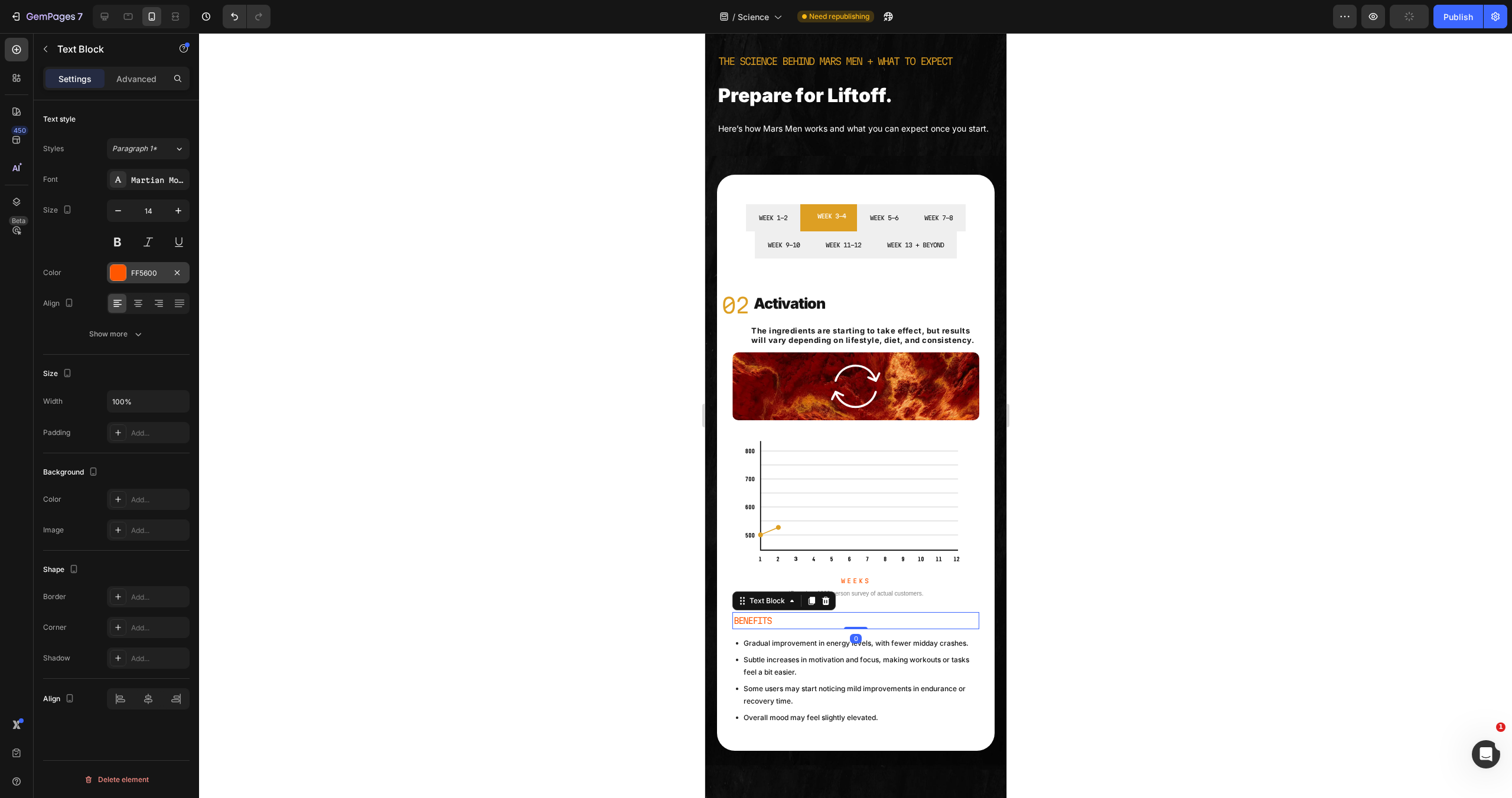
click at [122, 265] on div at bounding box center [118, 273] width 15 height 15
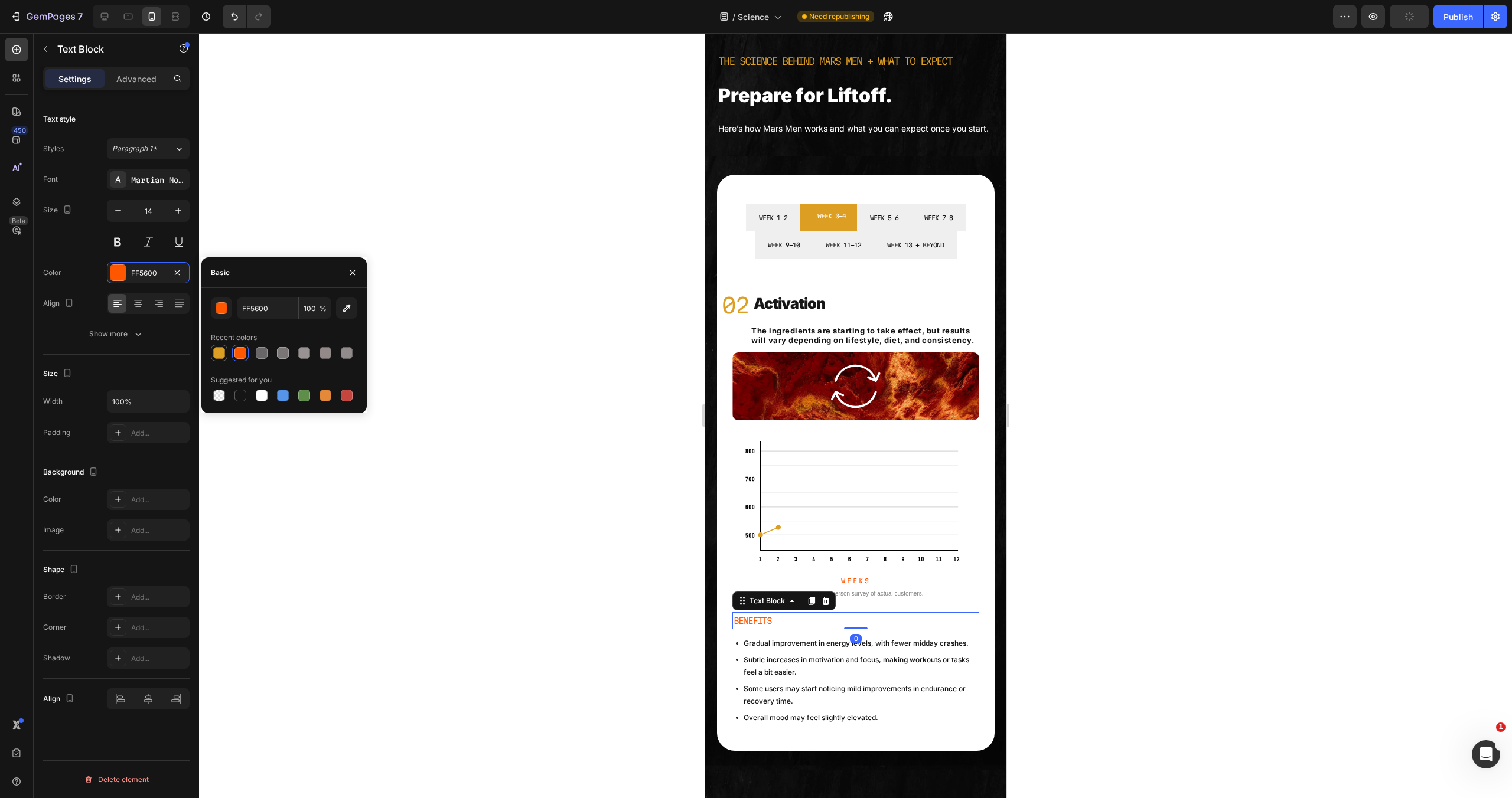
click at [220, 348] on div at bounding box center [219, 353] width 12 height 12
type input "DD9F23"
click at [866, 586] on p "Weeks" at bounding box center [855, 580] width 245 height 10
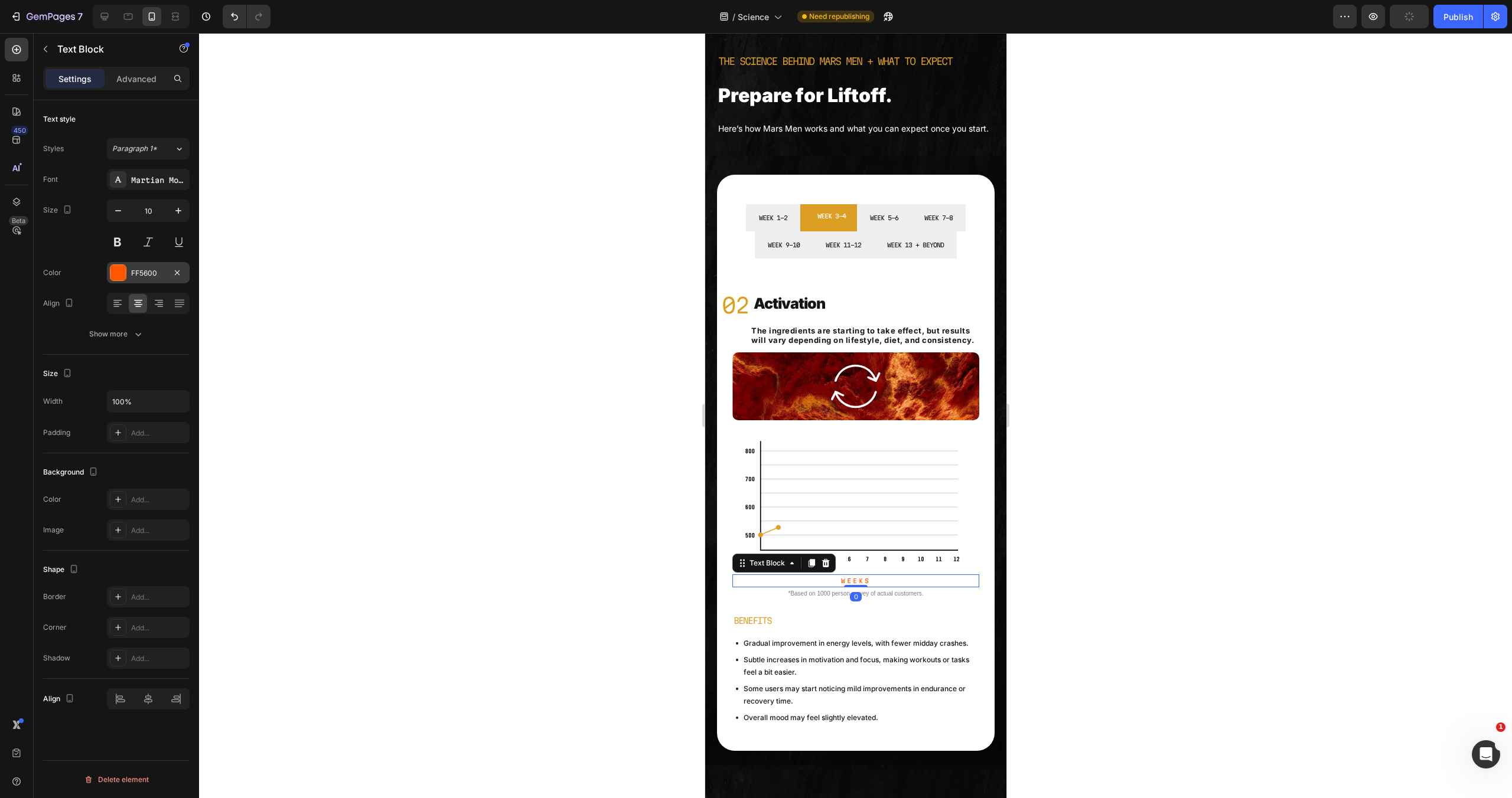
click at [121, 263] on div "FF5600" at bounding box center [148, 272] width 82 height 21
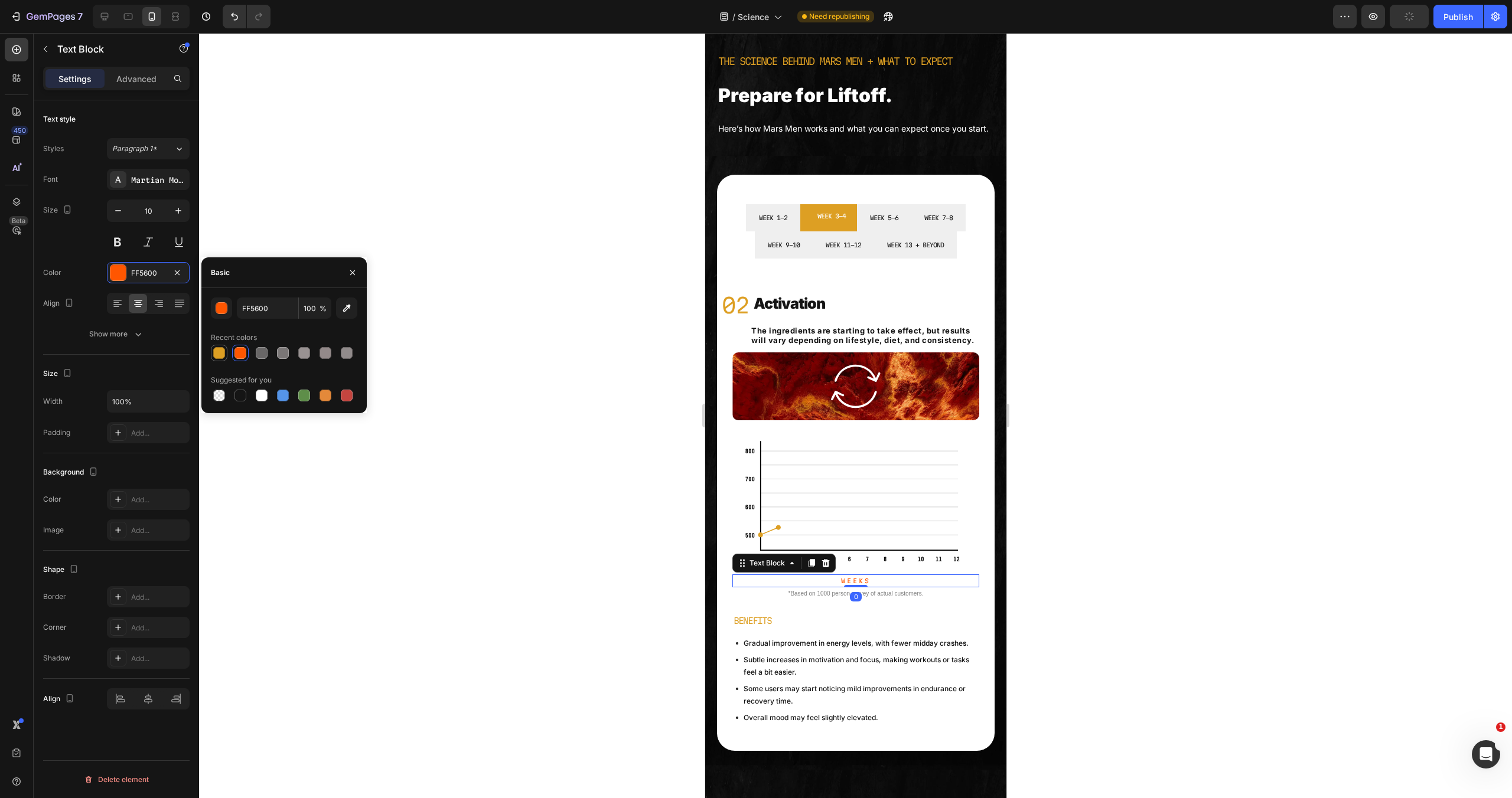
click at [222, 354] on div at bounding box center [219, 353] width 12 height 12
type input "DD9F23"
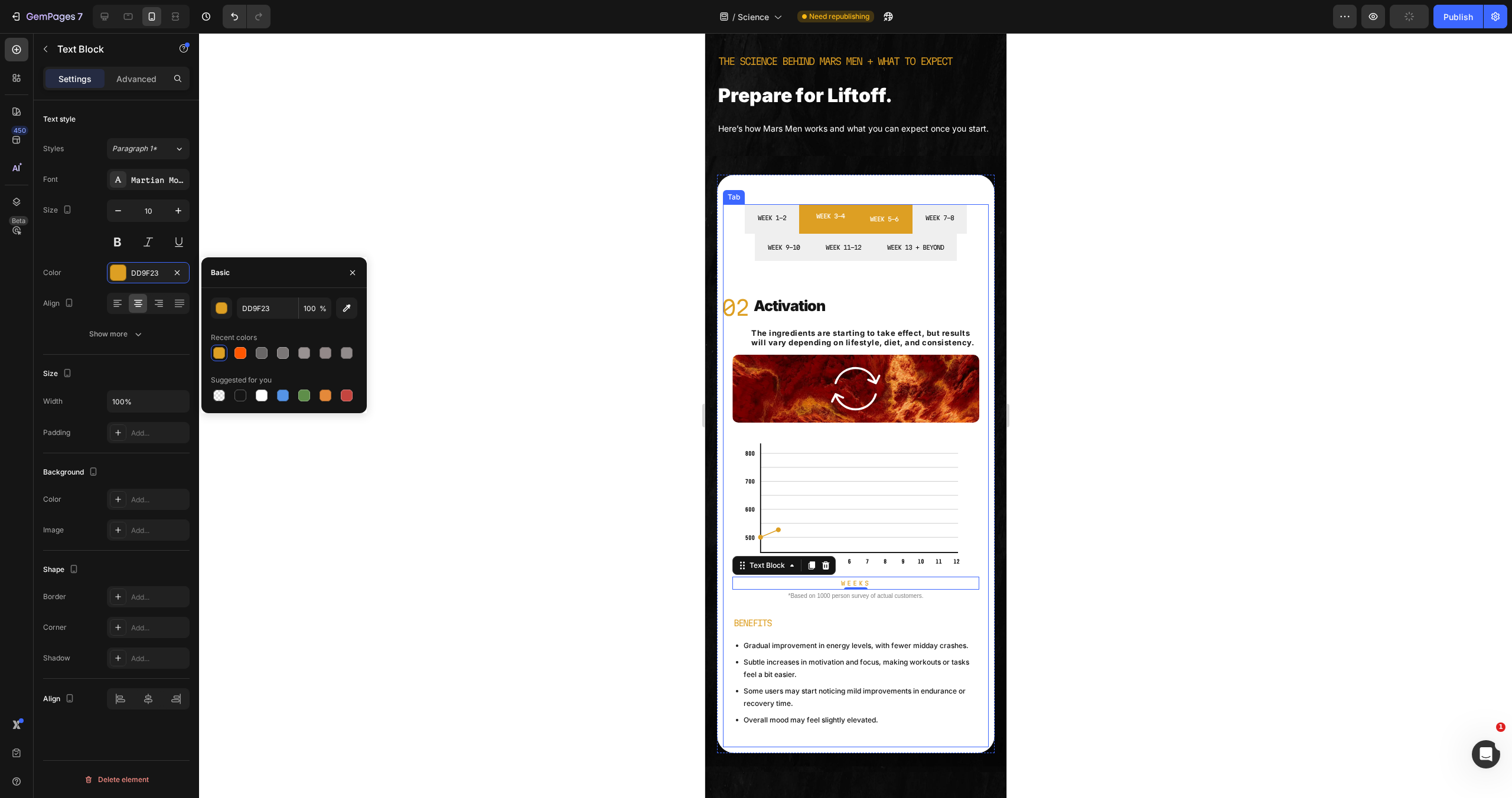
click at [902, 234] on li "WEEK 5-6" at bounding box center [884, 219] width 57 height 30
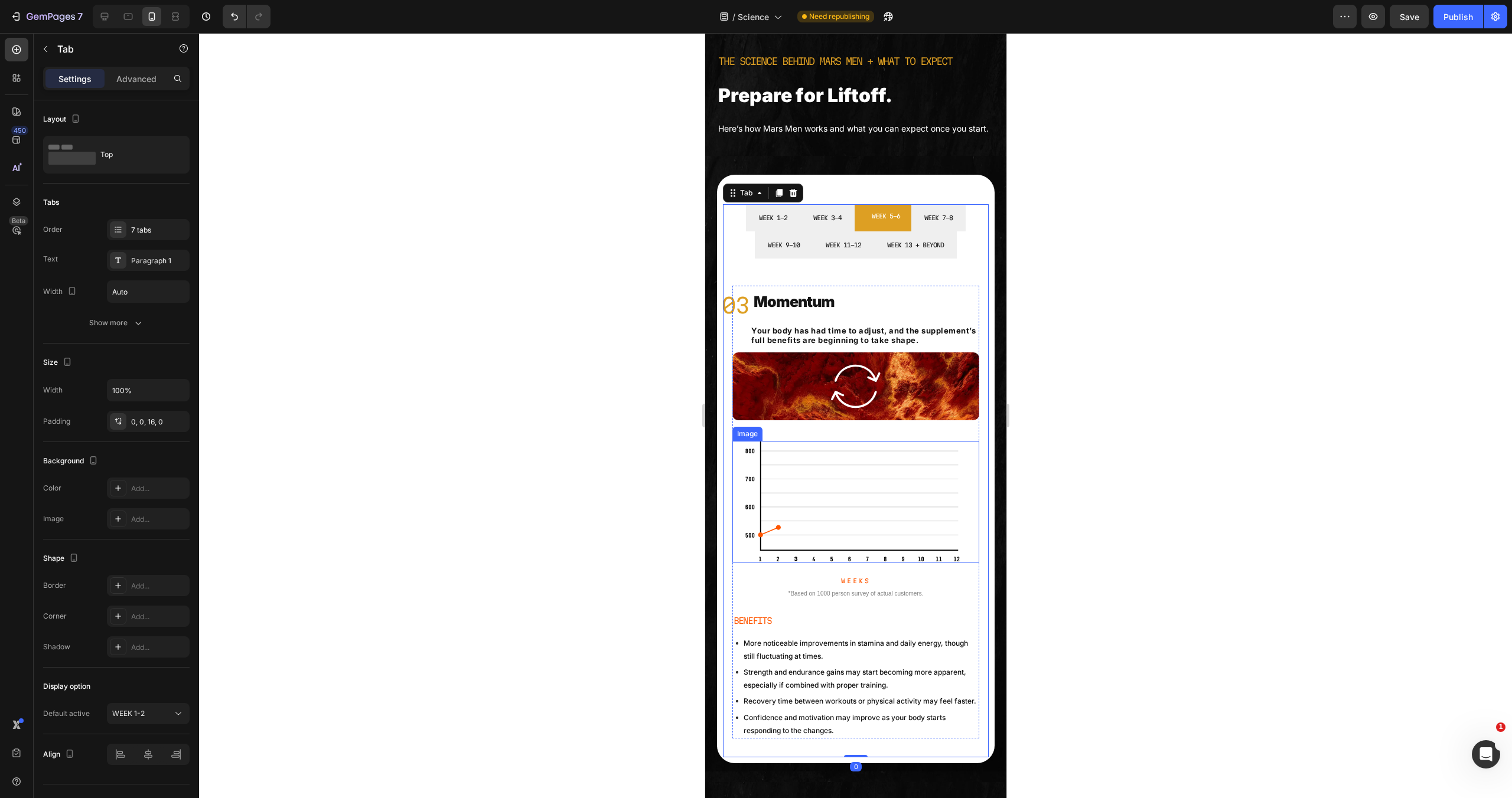
click at [773, 562] on img at bounding box center [855, 502] width 222 height 122
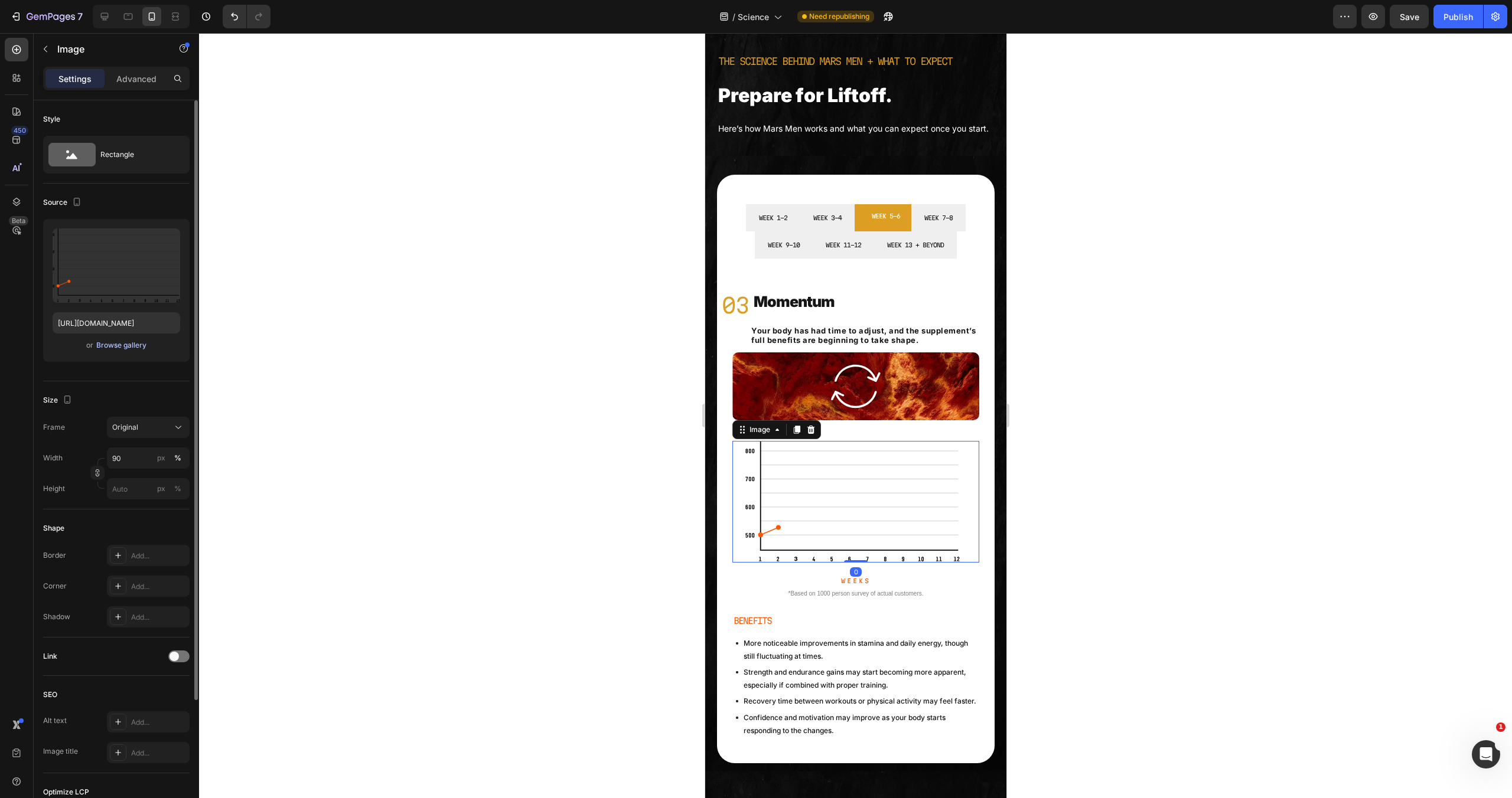
click at [134, 342] on div "Browse gallery" at bounding box center [121, 345] width 50 height 10
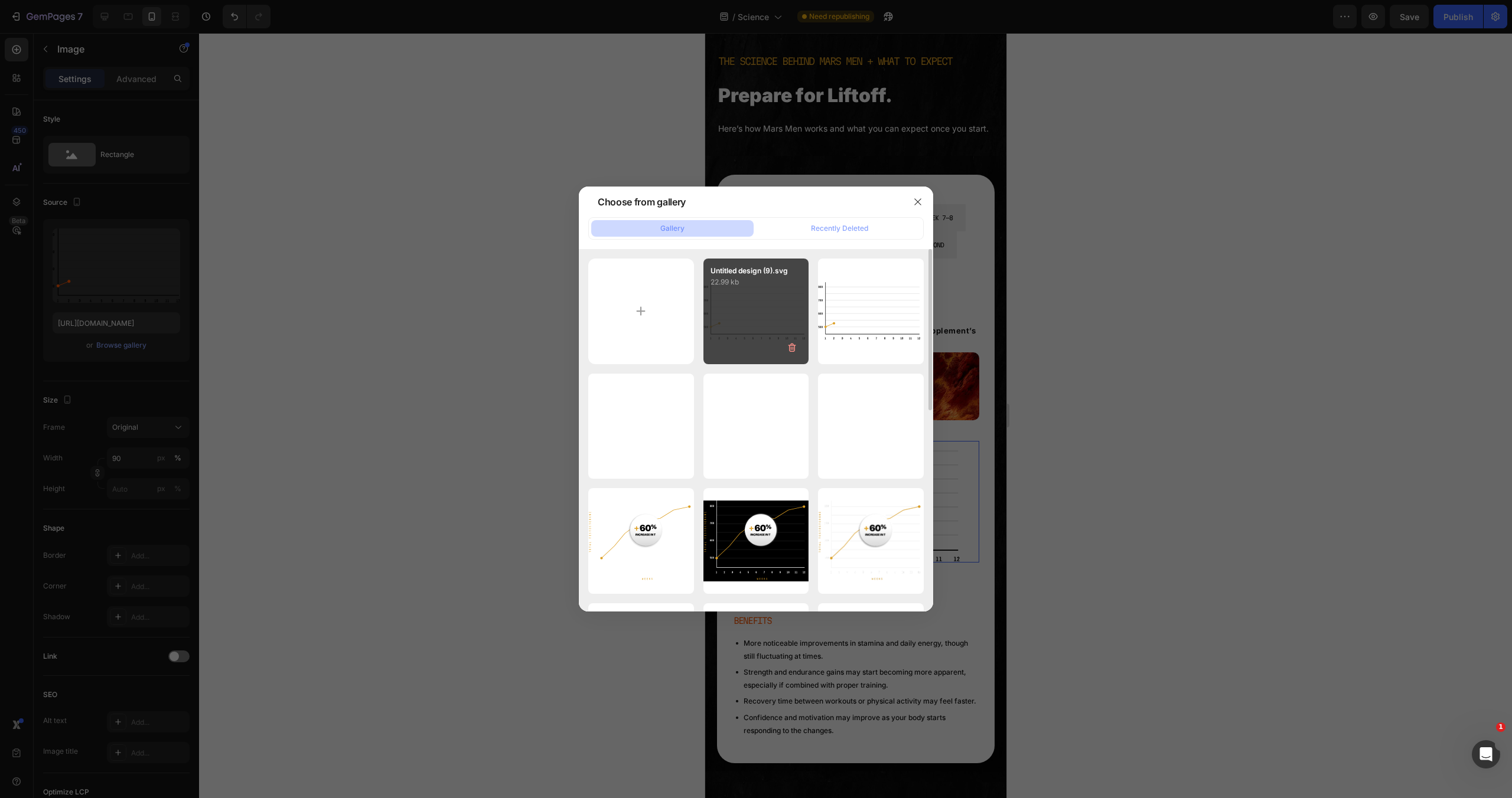
click at [755, 343] on div "Untitled design (9).svg 22.99 kb" at bounding box center [756, 311] width 106 height 106
type input "https://cdn.shopify.com/s/files/1/0755/5412/8085/files/gempages_575592633515115…"
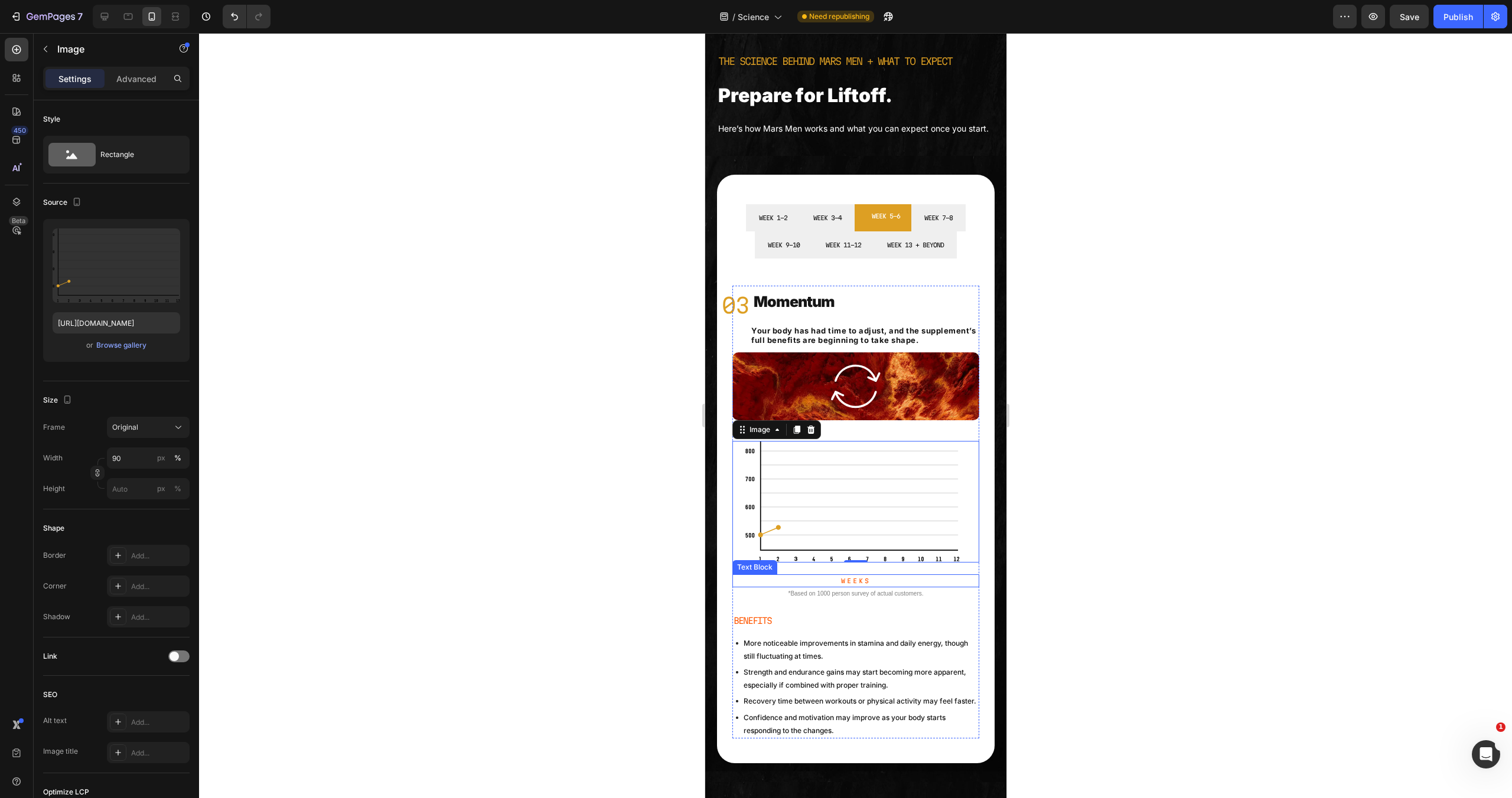
click at [872, 586] on p "Weeks" at bounding box center [855, 580] width 245 height 10
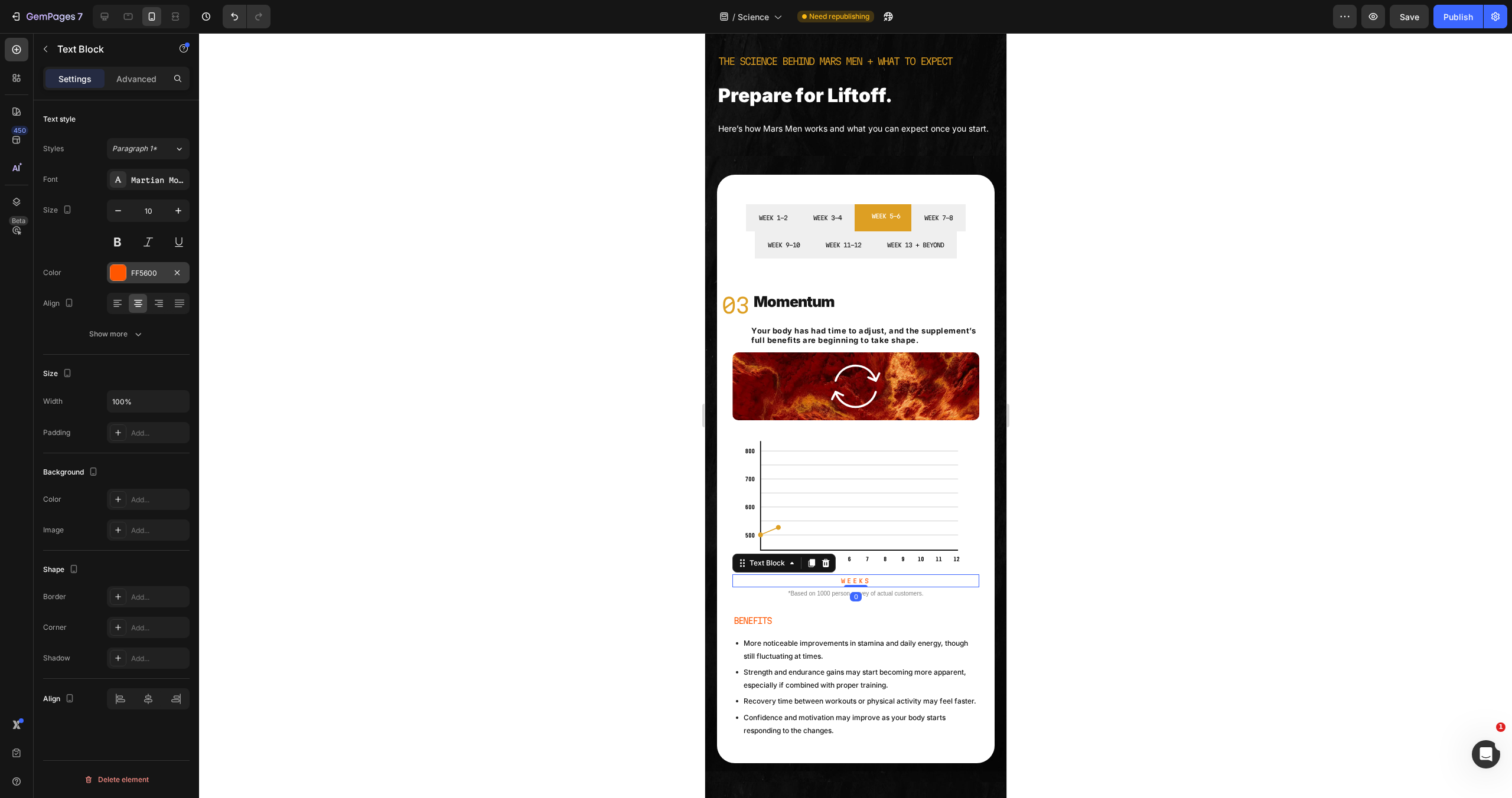
click at [119, 274] on div at bounding box center [118, 273] width 15 height 15
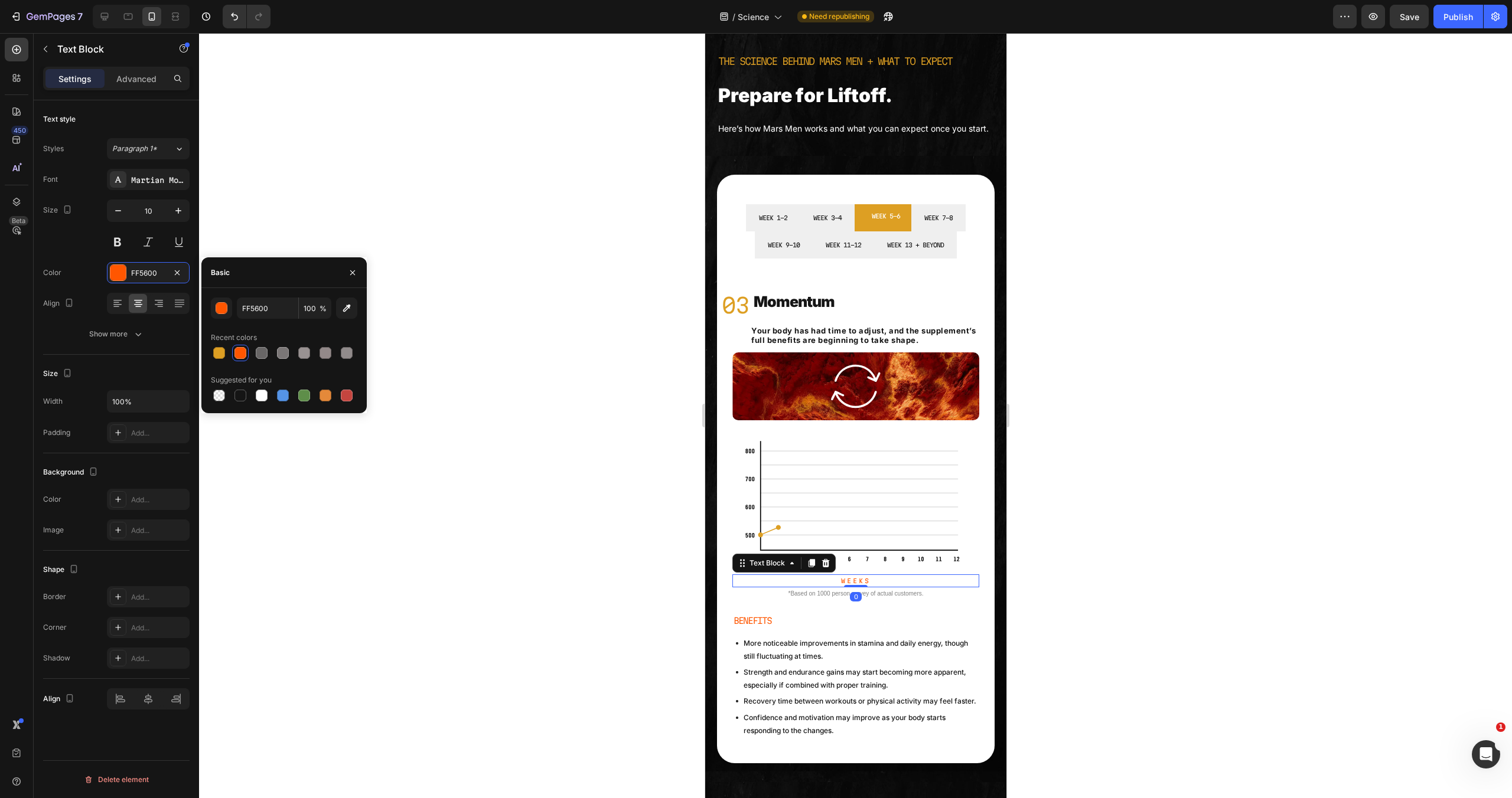
click at [222, 355] on div at bounding box center [219, 353] width 12 height 12
type input "DD9F23"
click at [764, 628] on p "BENEFITS" at bounding box center [855, 621] width 245 height 15
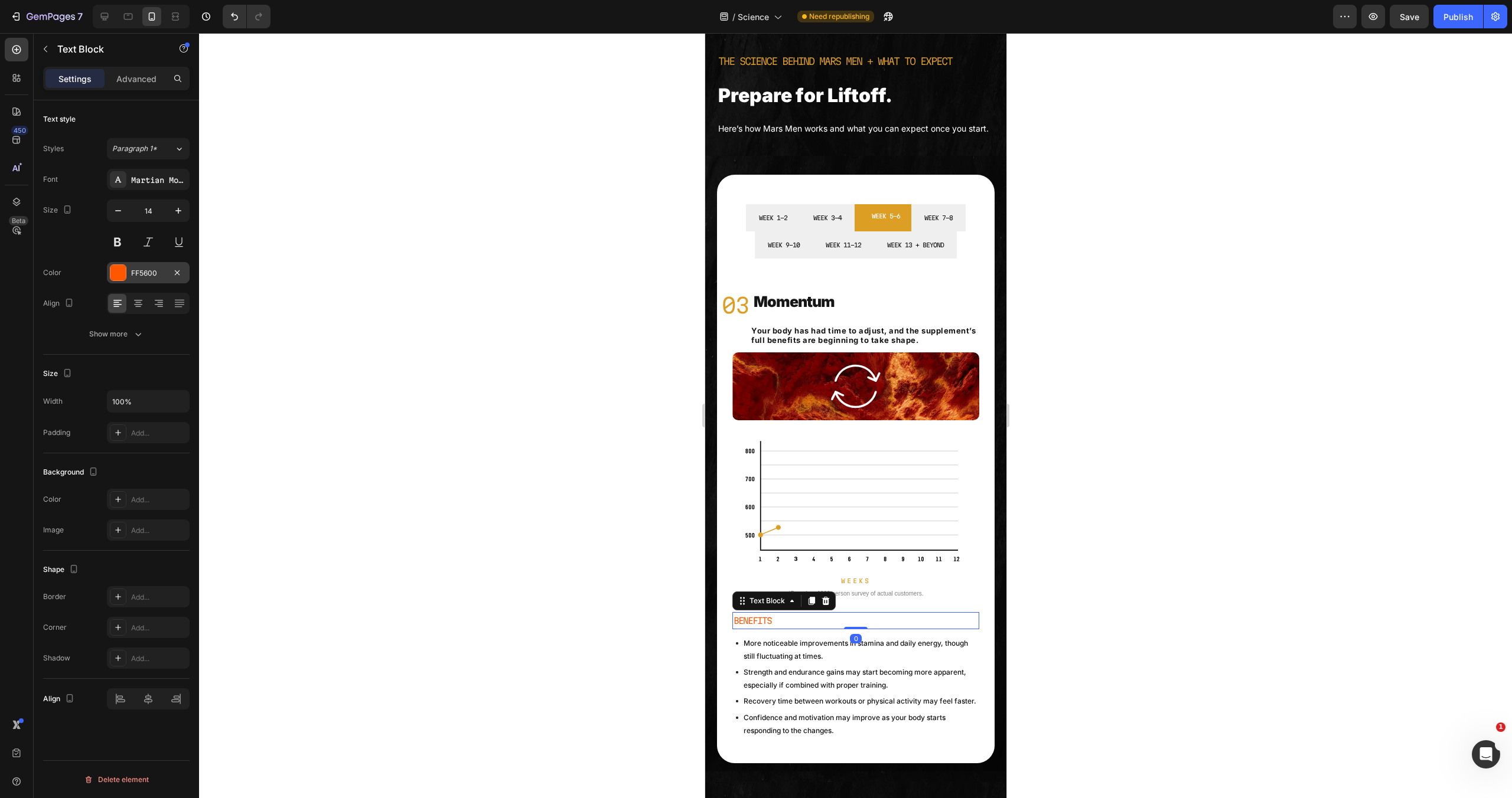
click at [117, 275] on div at bounding box center [118, 273] width 15 height 15
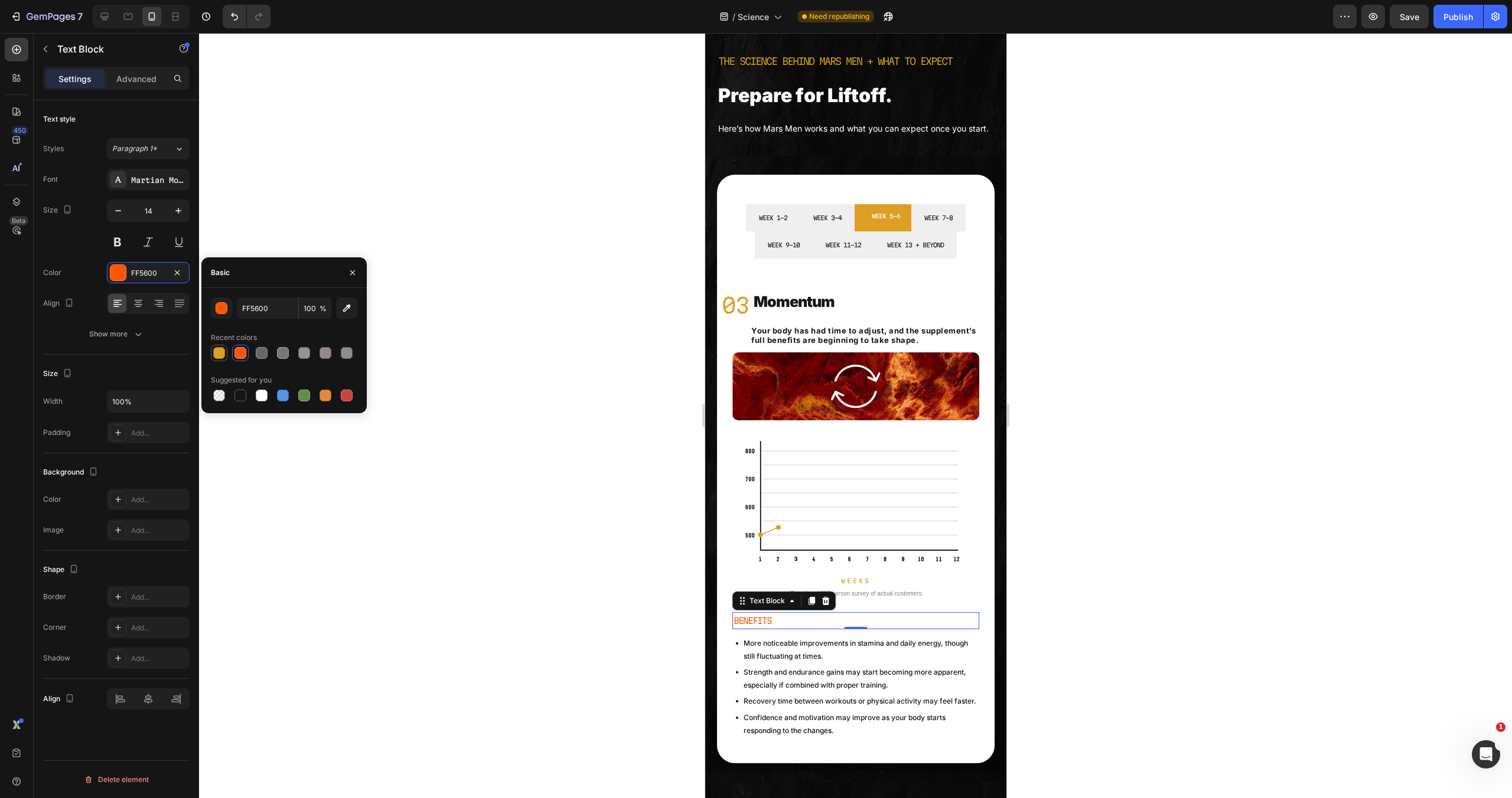
click at [214, 351] on div at bounding box center [219, 353] width 12 height 12
type input "DD9F23"
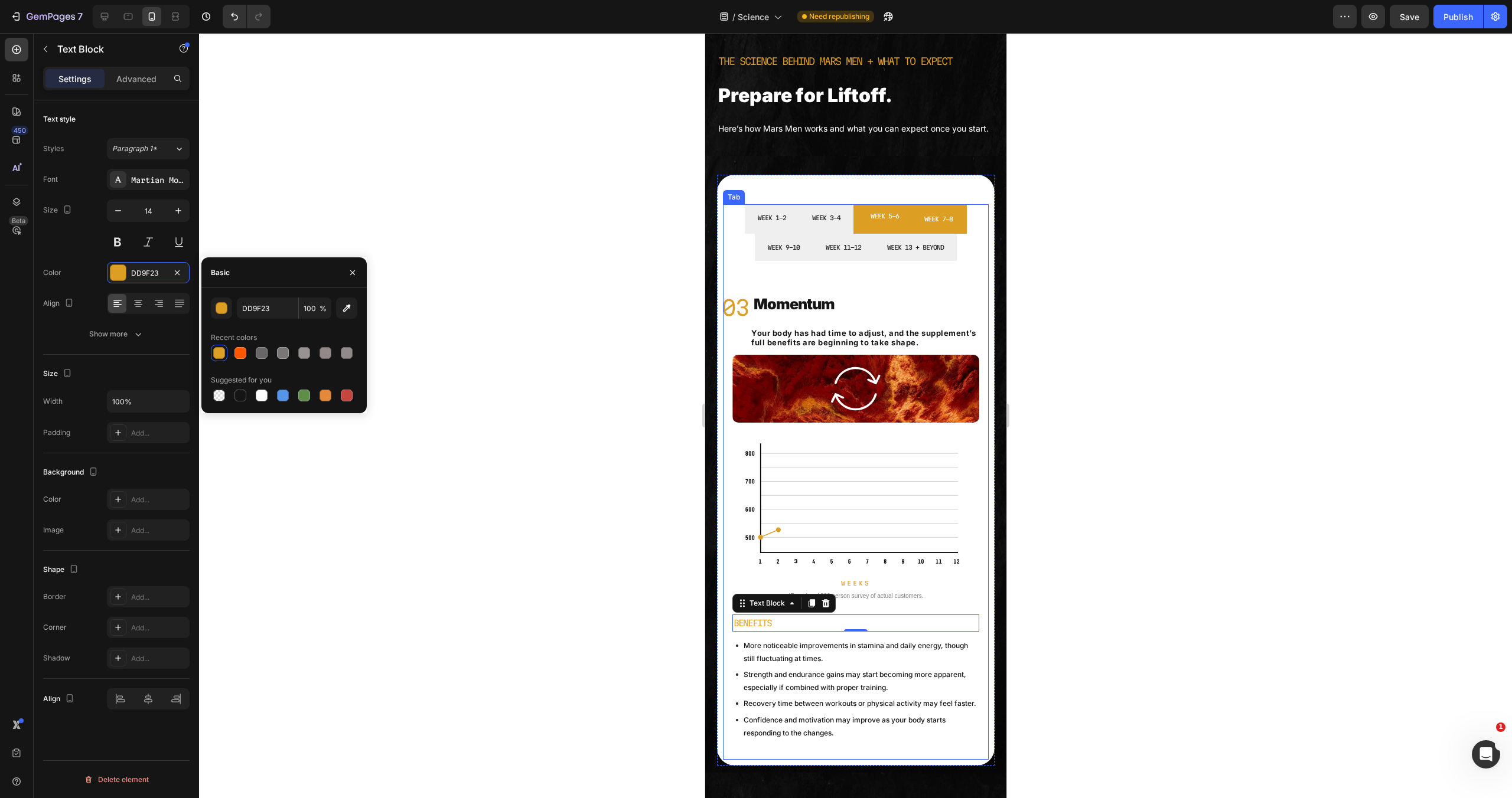
click at [927, 226] on div "WEEK 7-8" at bounding box center [938, 219] width 32 height 14
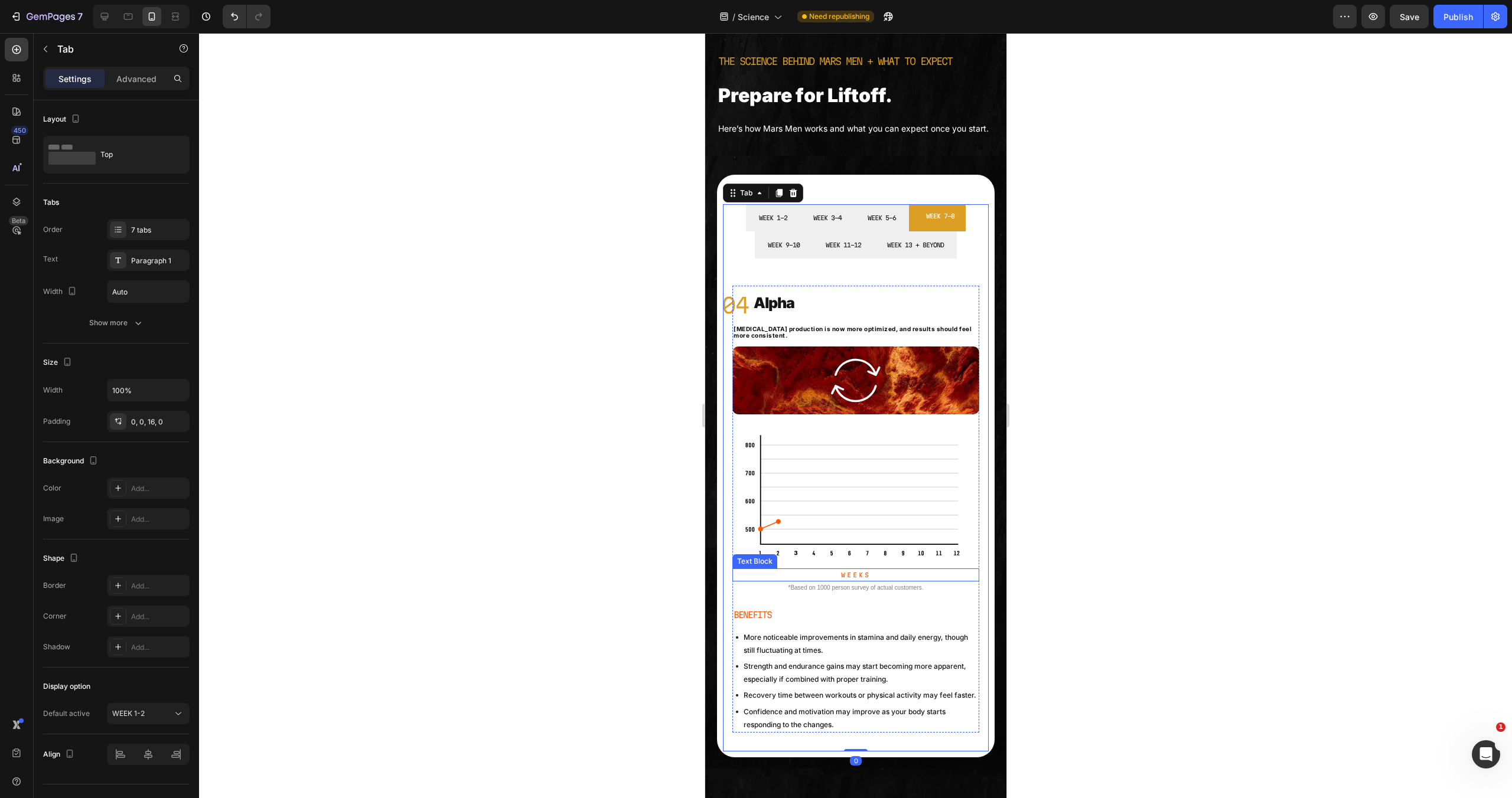
click at [811, 534] on img at bounding box center [855, 496] width 222 height 122
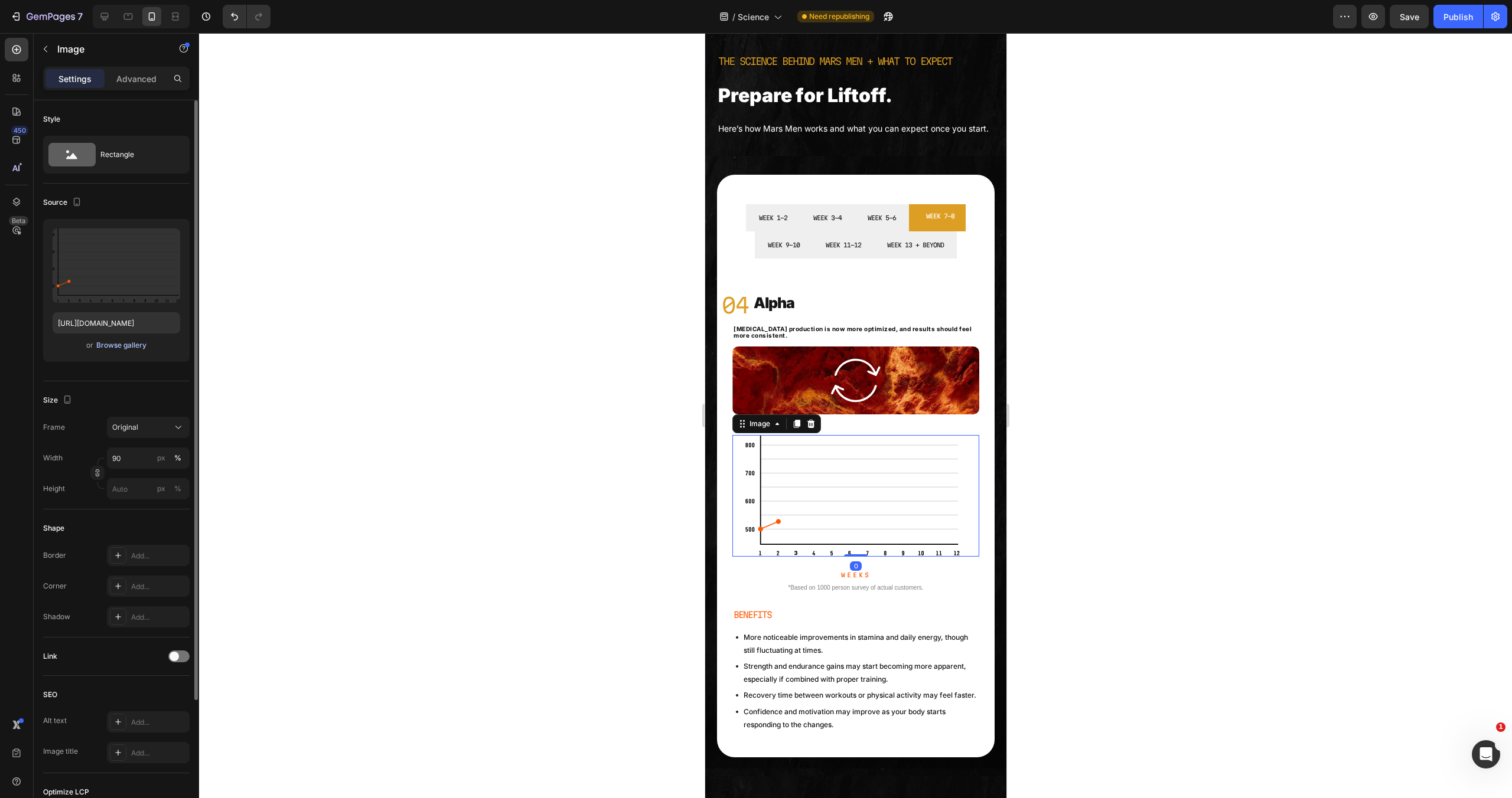
click at [120, 342] on div "Browse gallery" at bounding box center [121, 345] width 50 height 10
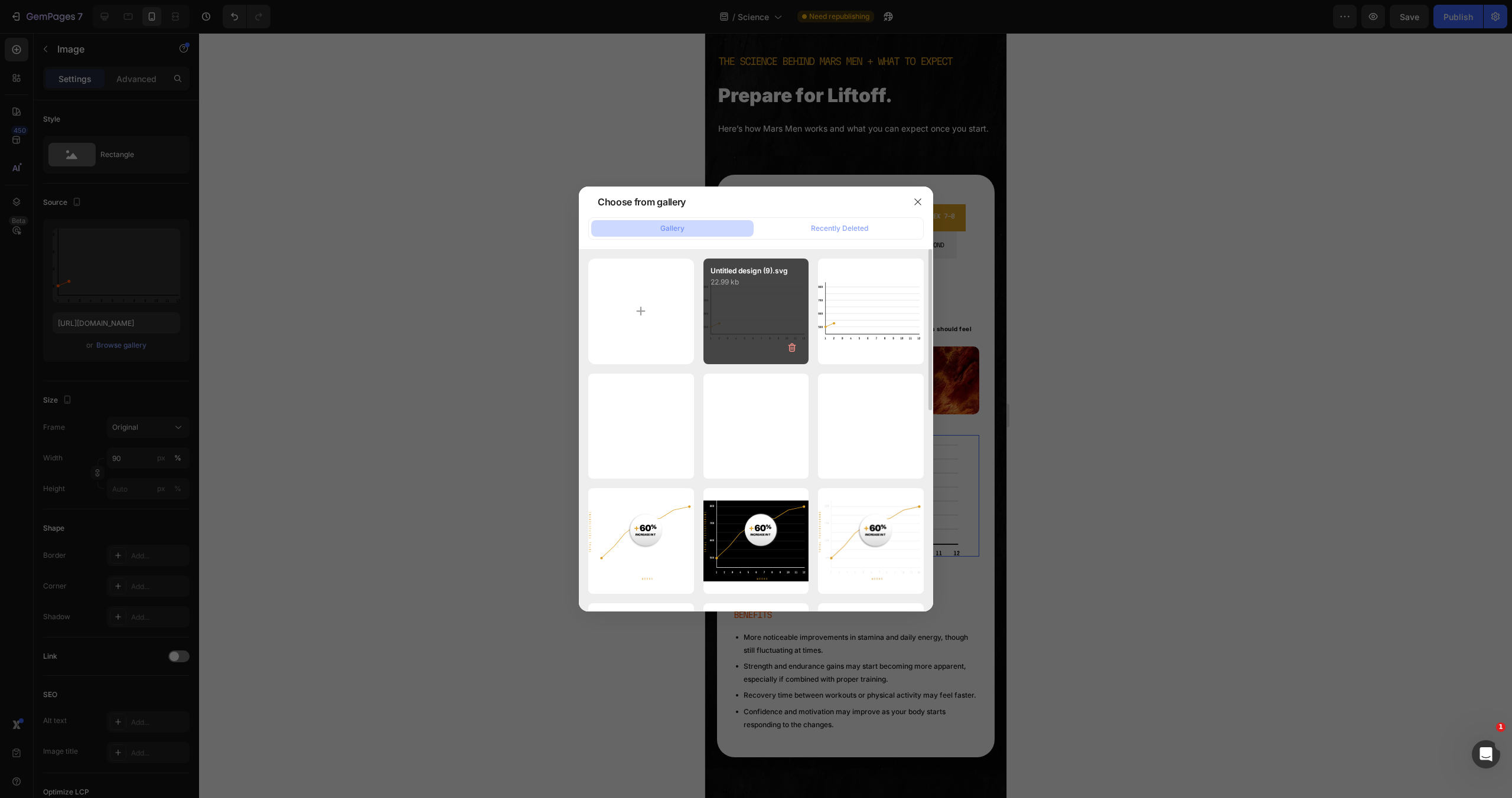
click at [739, 314] on div "Untitled design (9).svg 22.99 kb" at bounding box center [756, 311] width 106 height 106
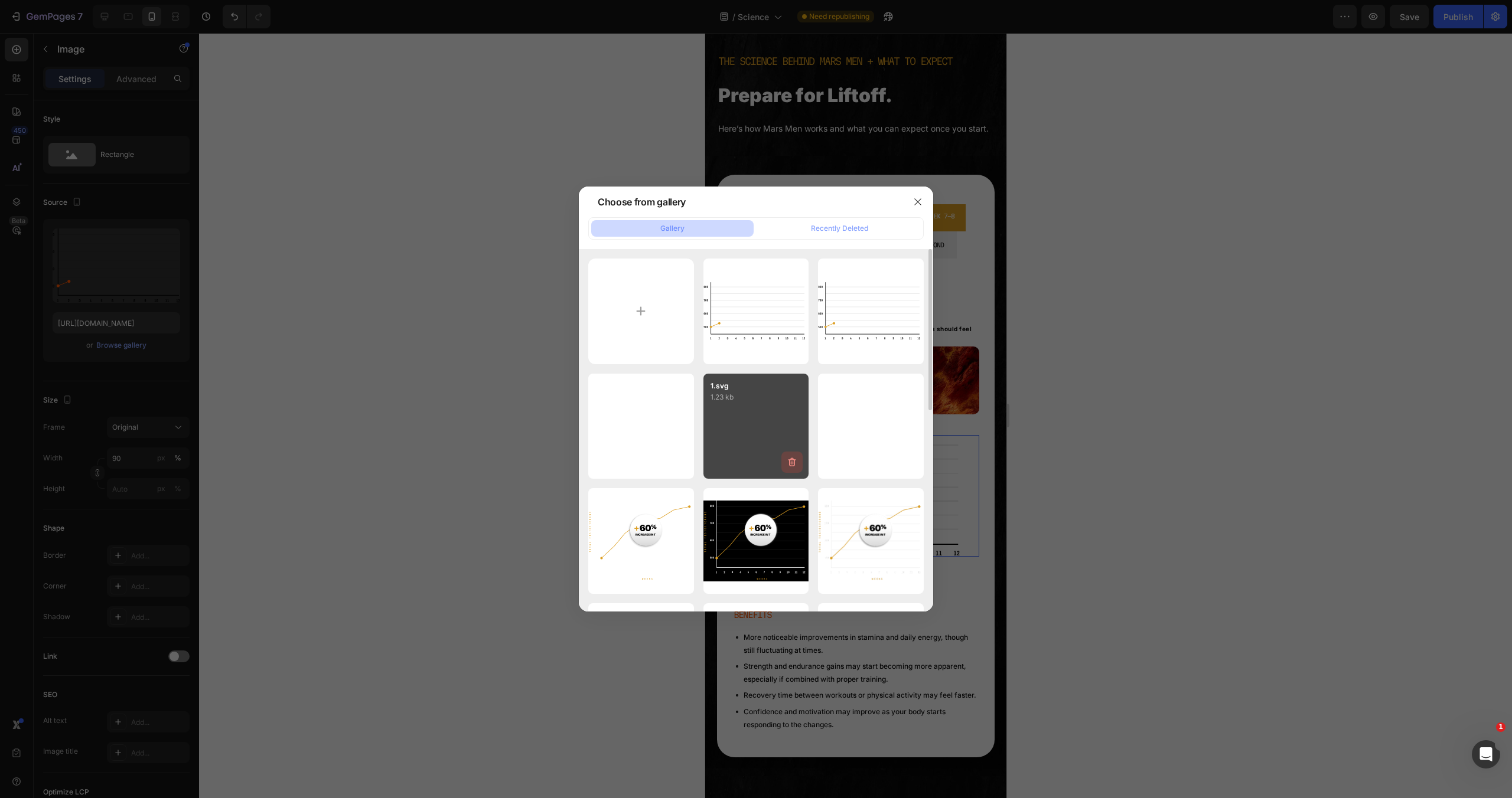
type input "https://cdn.shopify.com/s/files/1/0755/5412/8085/files/gempages_575592633515115…"
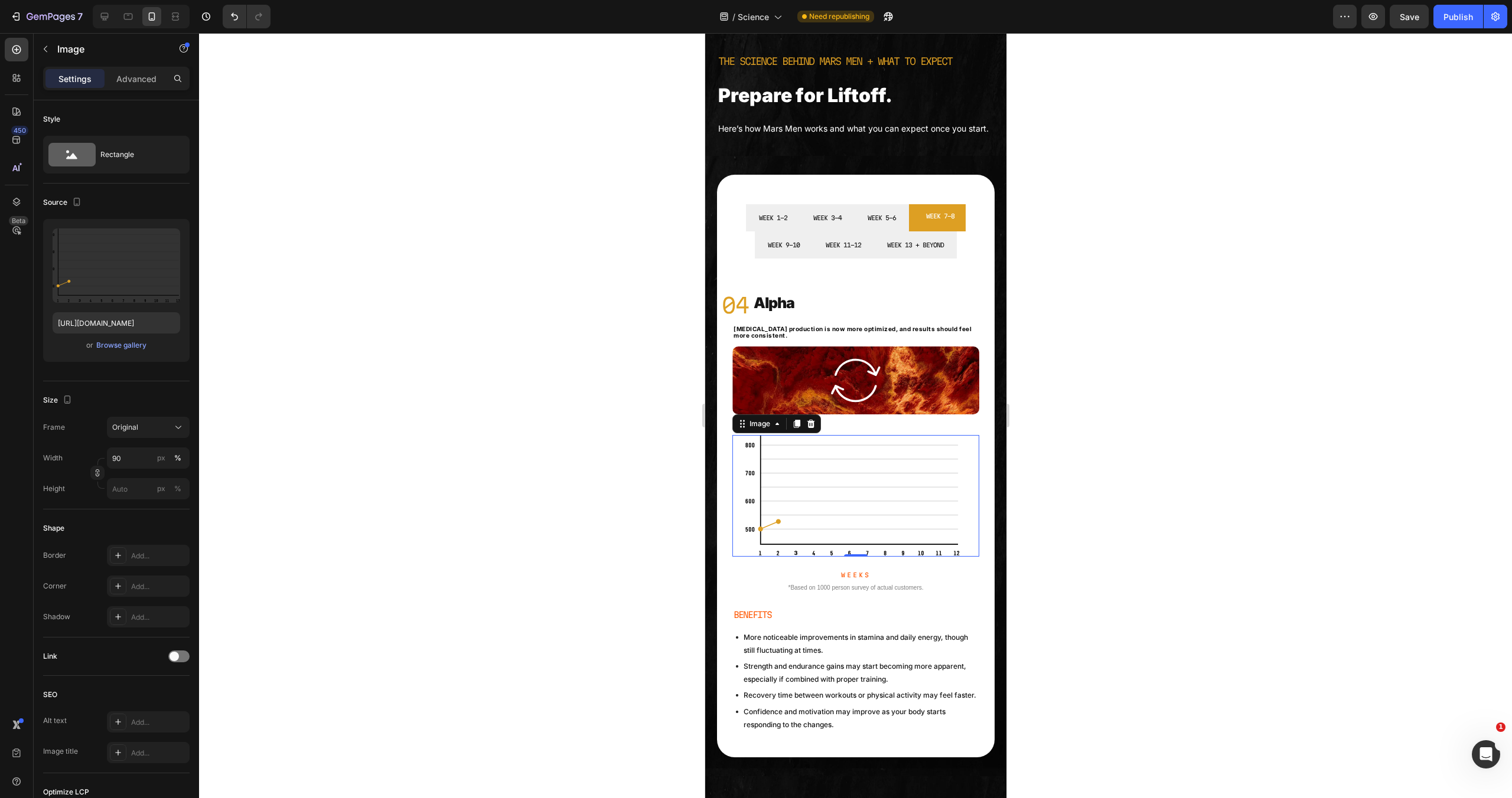
click at [851, 580] on p "Weeks" at bounding box center [855, 575] width 245 height 10
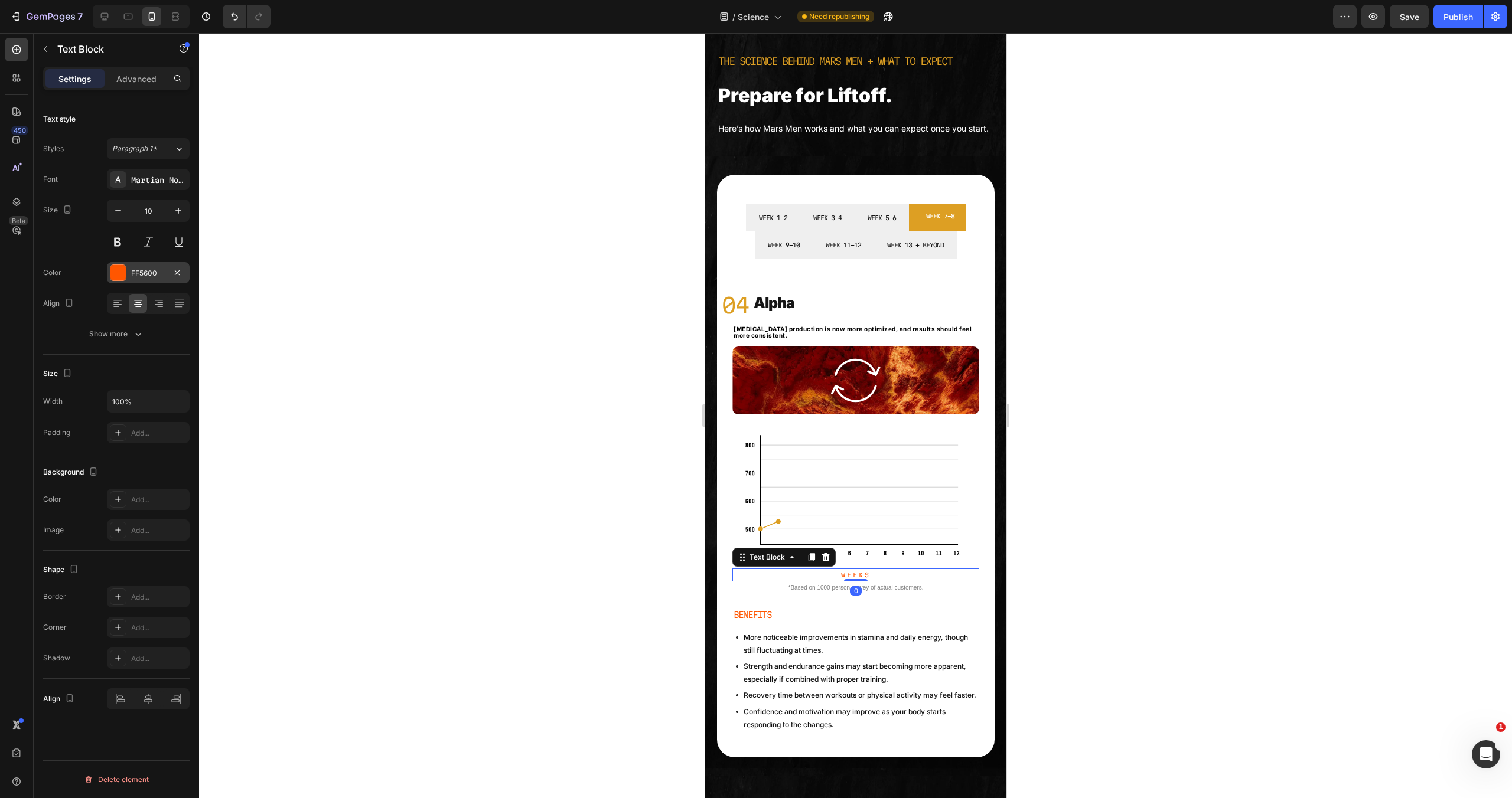
click at [120, 278] on div at bounding box center [118, 273] width 15 height 15
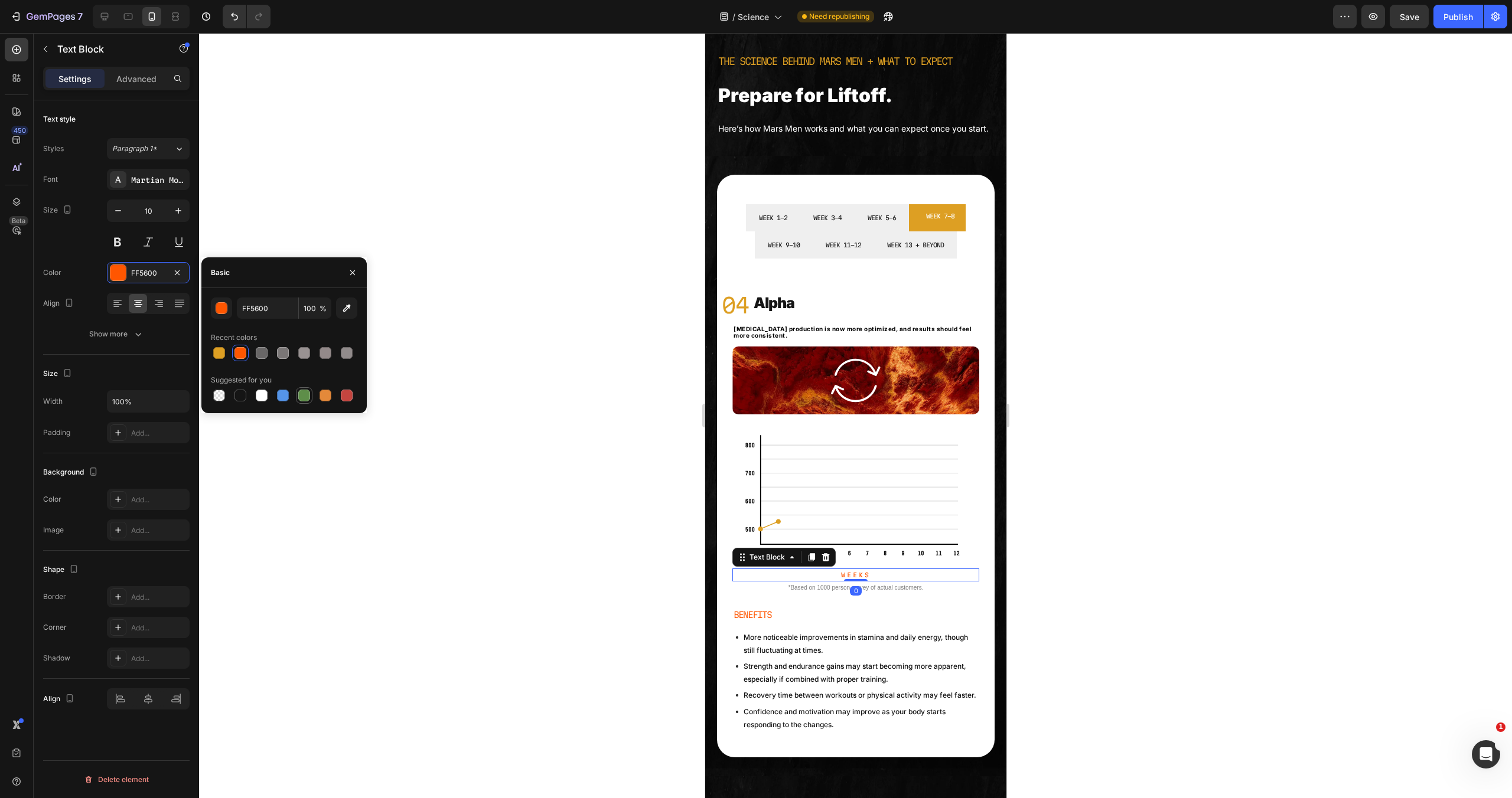
click at [222, 356] on div at bounding box center [219, 353] width 12 height 12
type input "DD9F23"
click at [732, 623] on div "BENEFITS" at bounding box center [855, 614] width 247 height 17
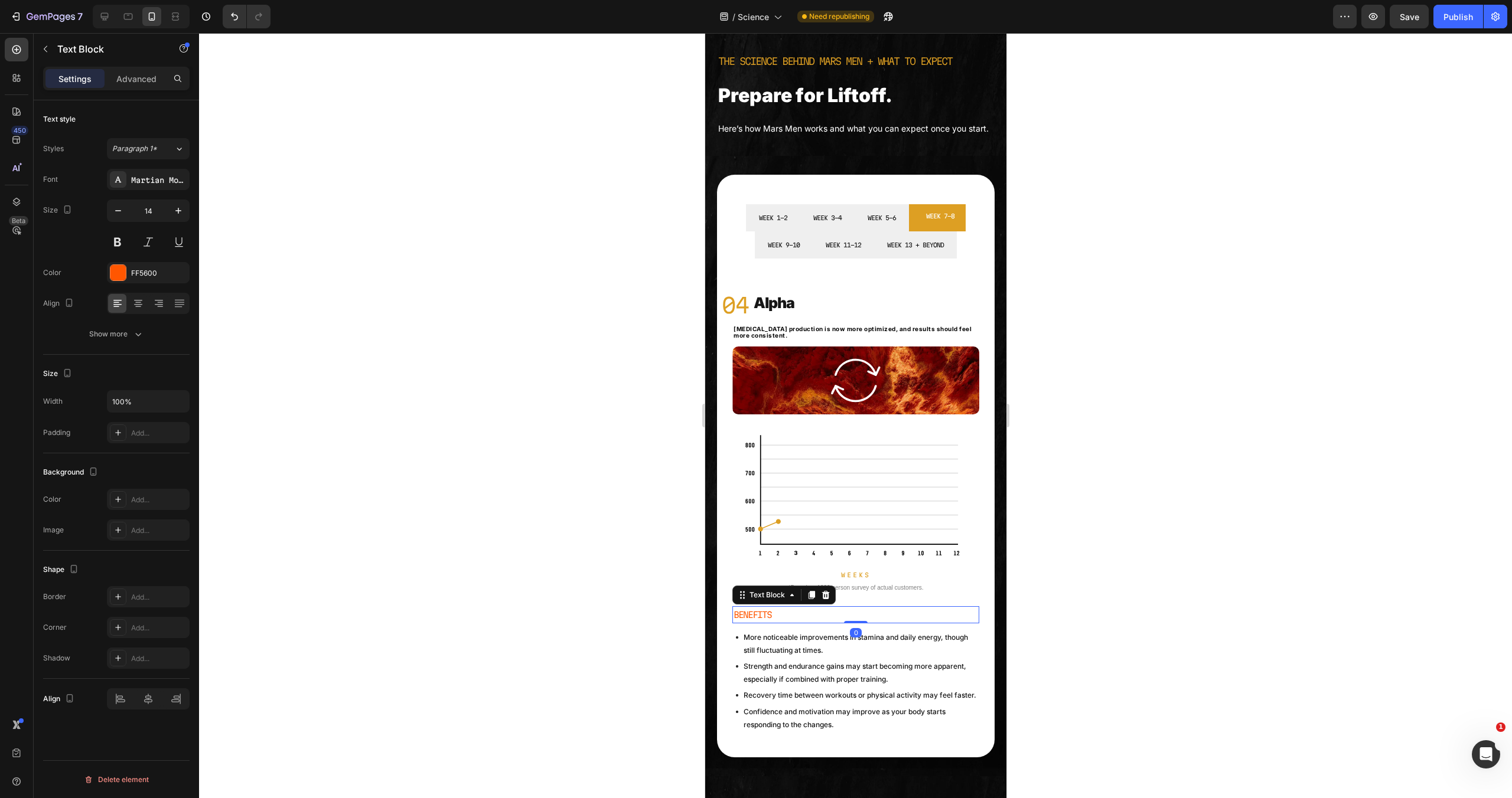
click at [770, 621] on p "BENEFITS" at bounding box center [855, 614] width 245 height 15
click at [122, 266] on div at bounding box center [118, 273] width 15 height 15
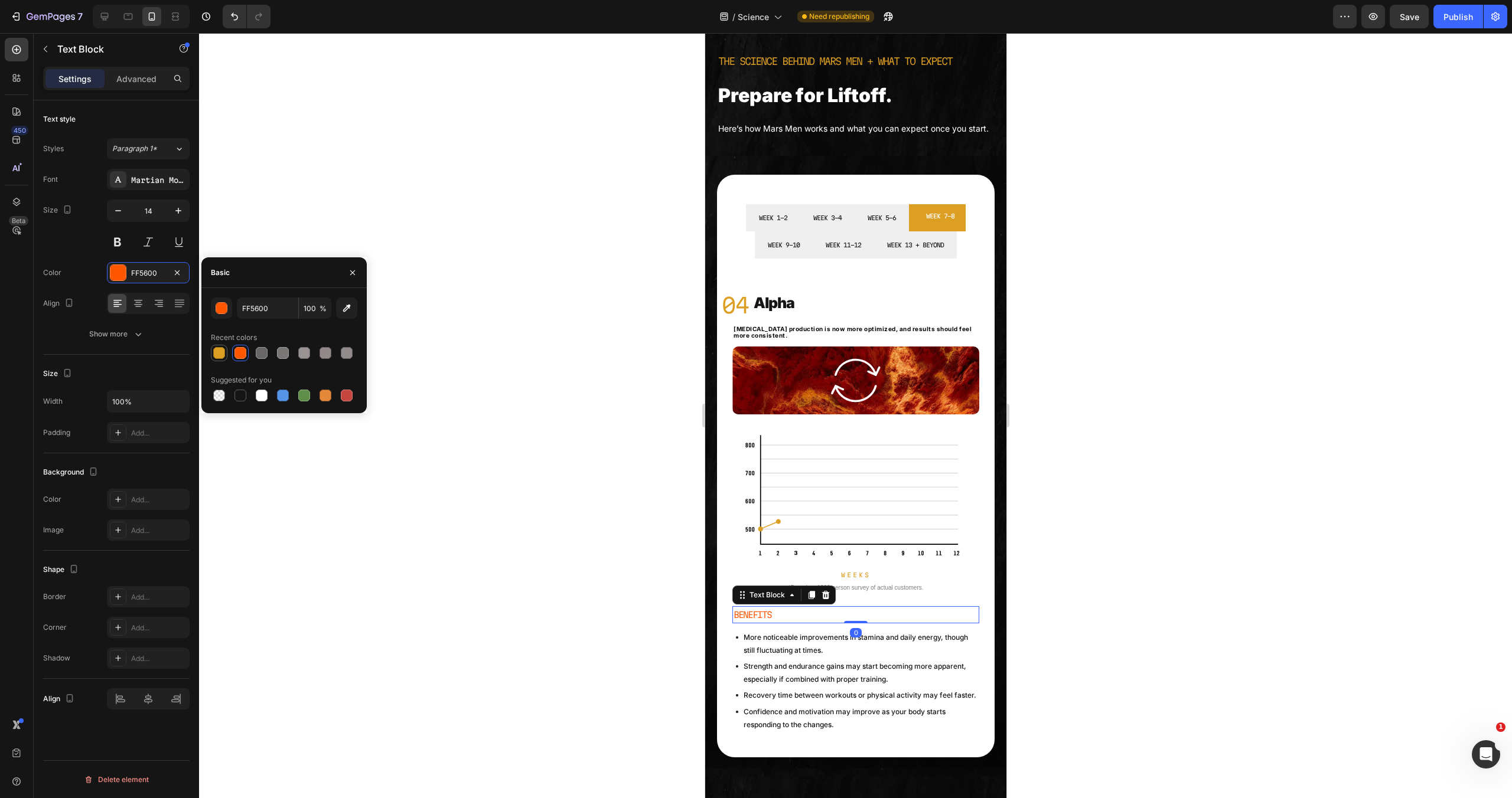
click at [216, 354] on div at bounding box center [219, 353] width 12 height 12
type input "DD9F23"
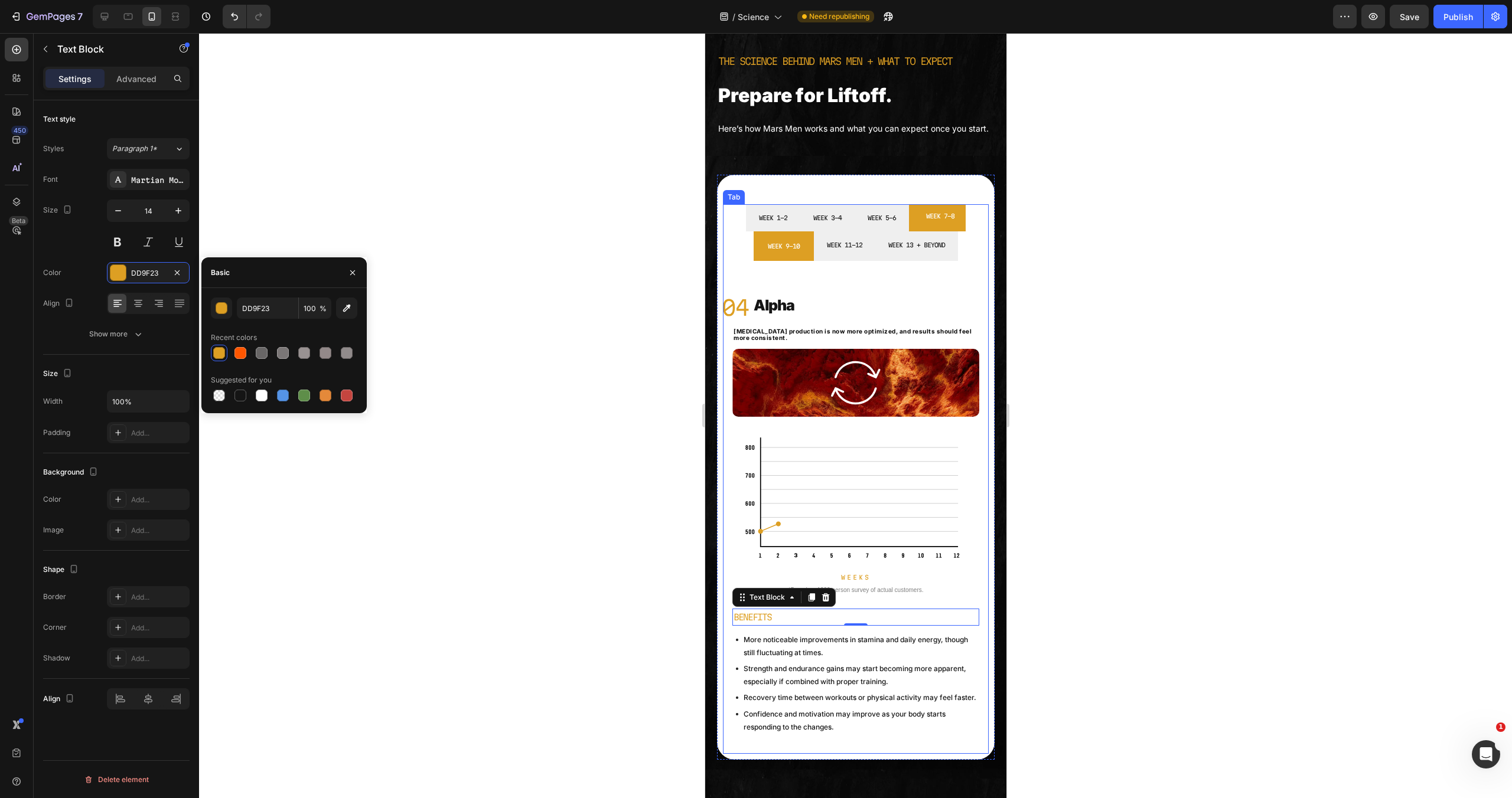
click at [804, 261] on li "WEEK 9-10" at bounding box center [783, 246] width 60 height 30
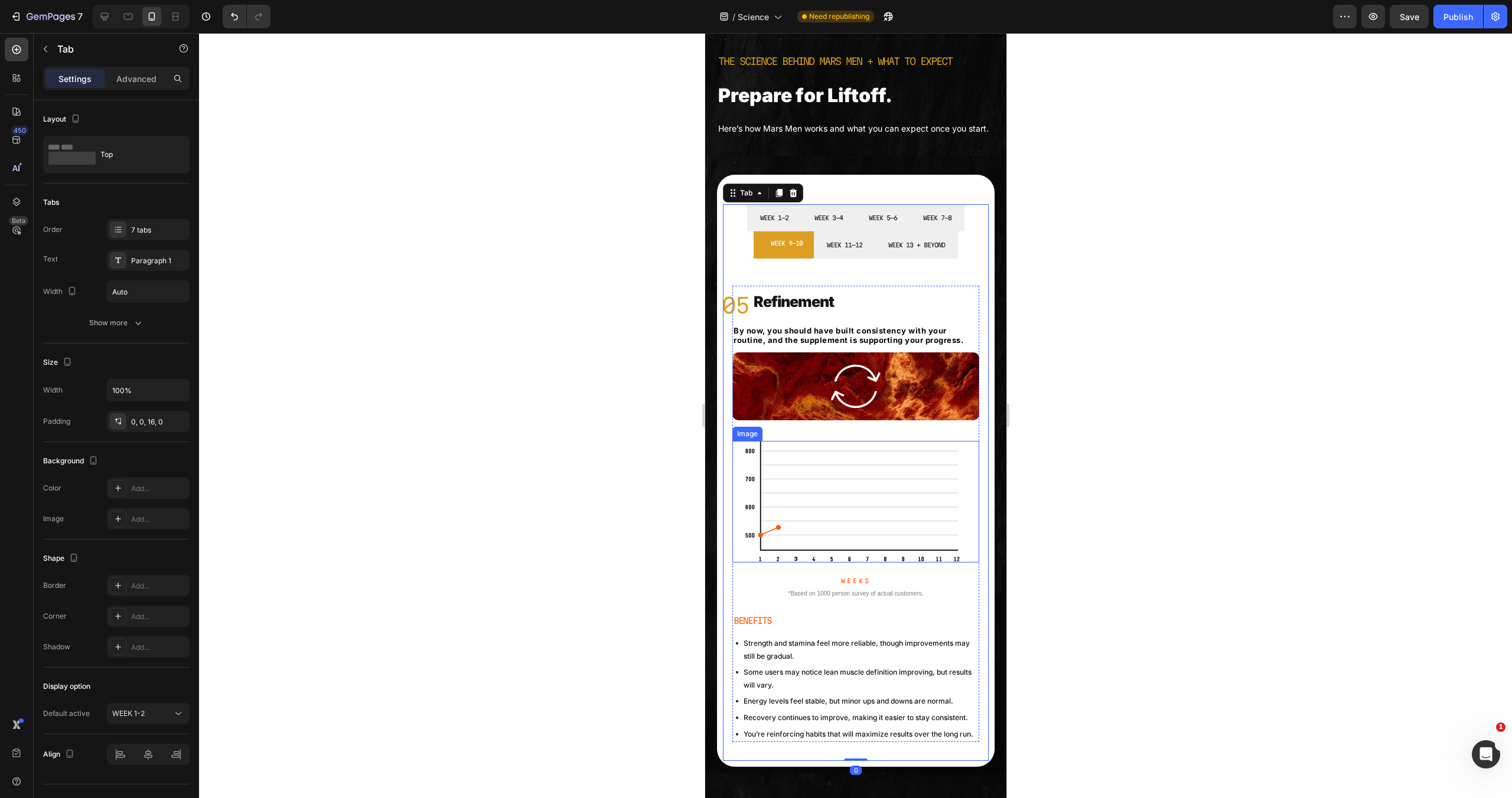
click at [804, 534] on img at bounding box center [855, 502] width 222 height 122
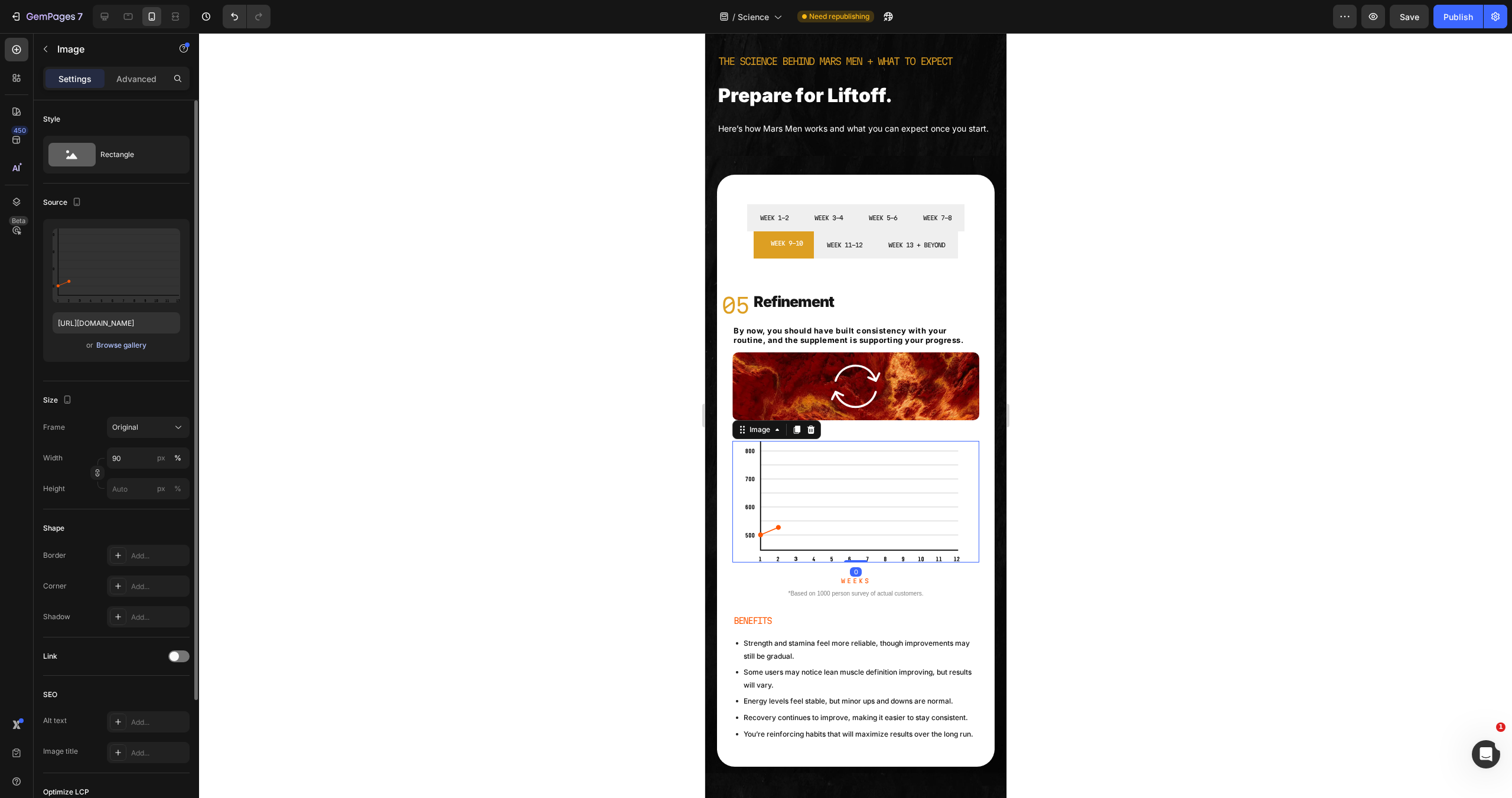
click at [128, 350] on div "Browse gallery" at bounding box center [121, 345] width 50 height 10
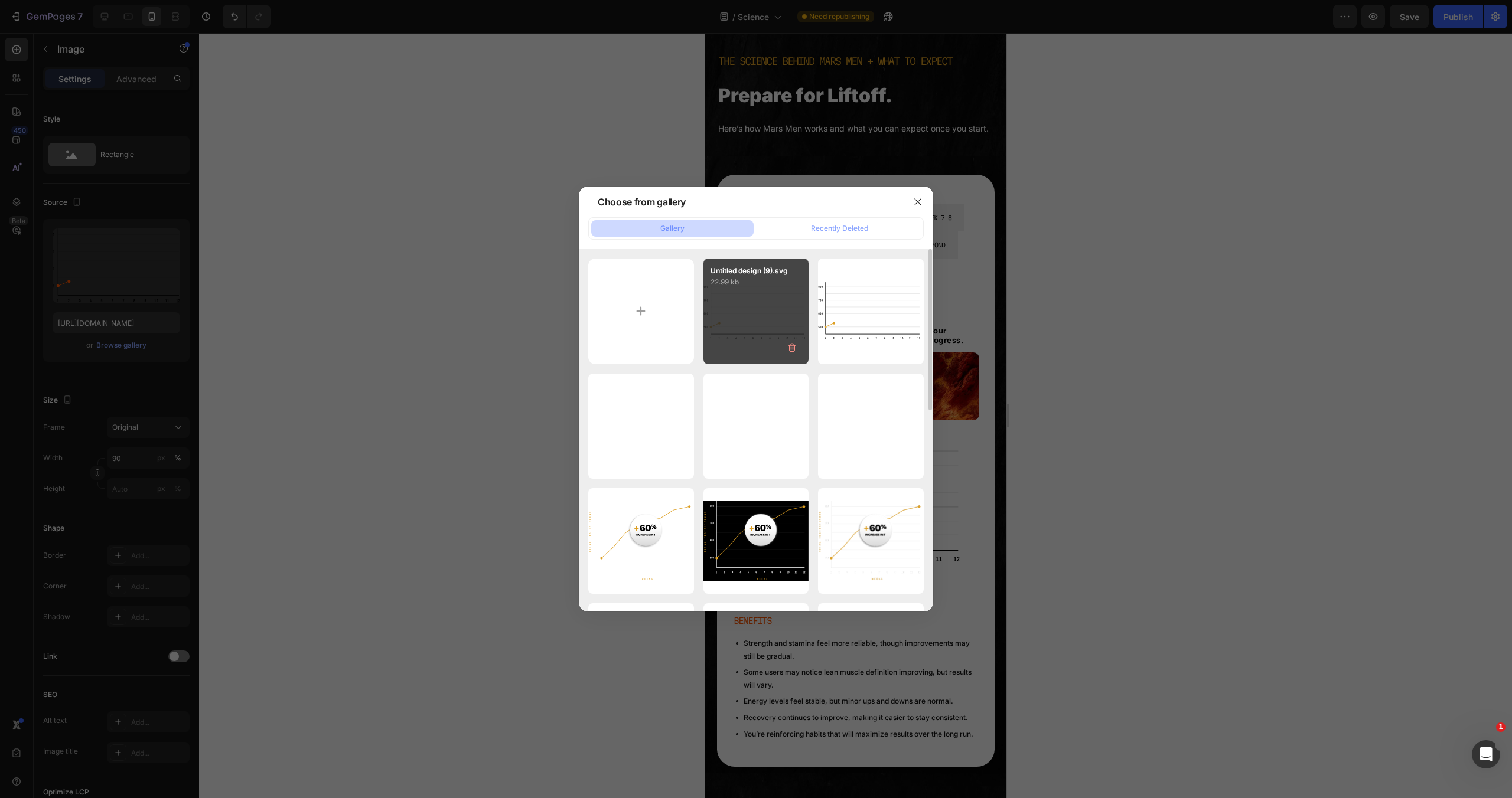
click at [737, 317] on div "Untitled design (9).svg 22.99 kb" at bounding box center [756, 311] width 106 height 106
type input "https://cdn.shopify.com/s/files/1/0755/5412/8085/files/gempages_575592633515115…"
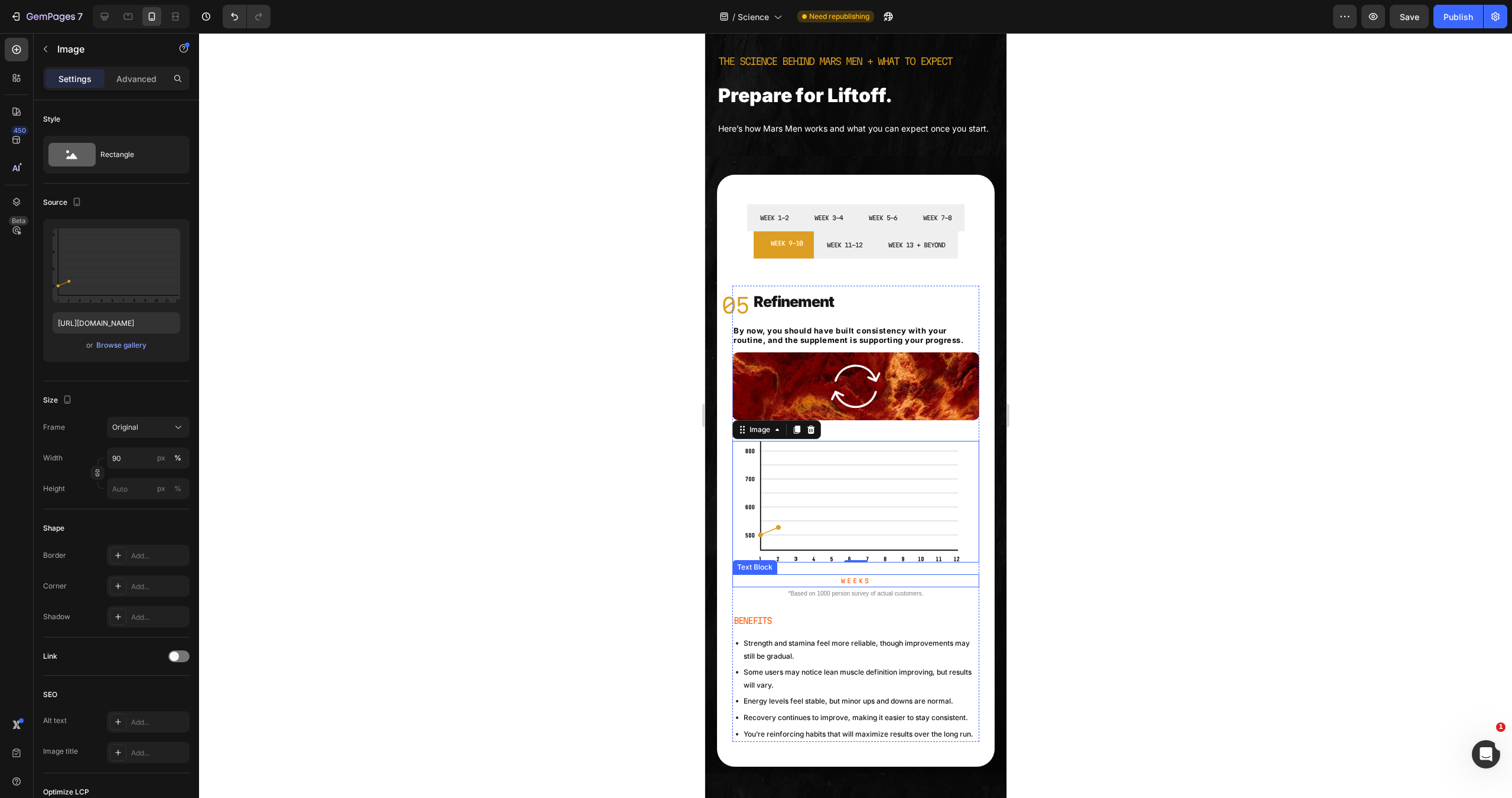
click at [861, 586] on p "Weeks" at bounding box center [855, 580] width 245 height 10
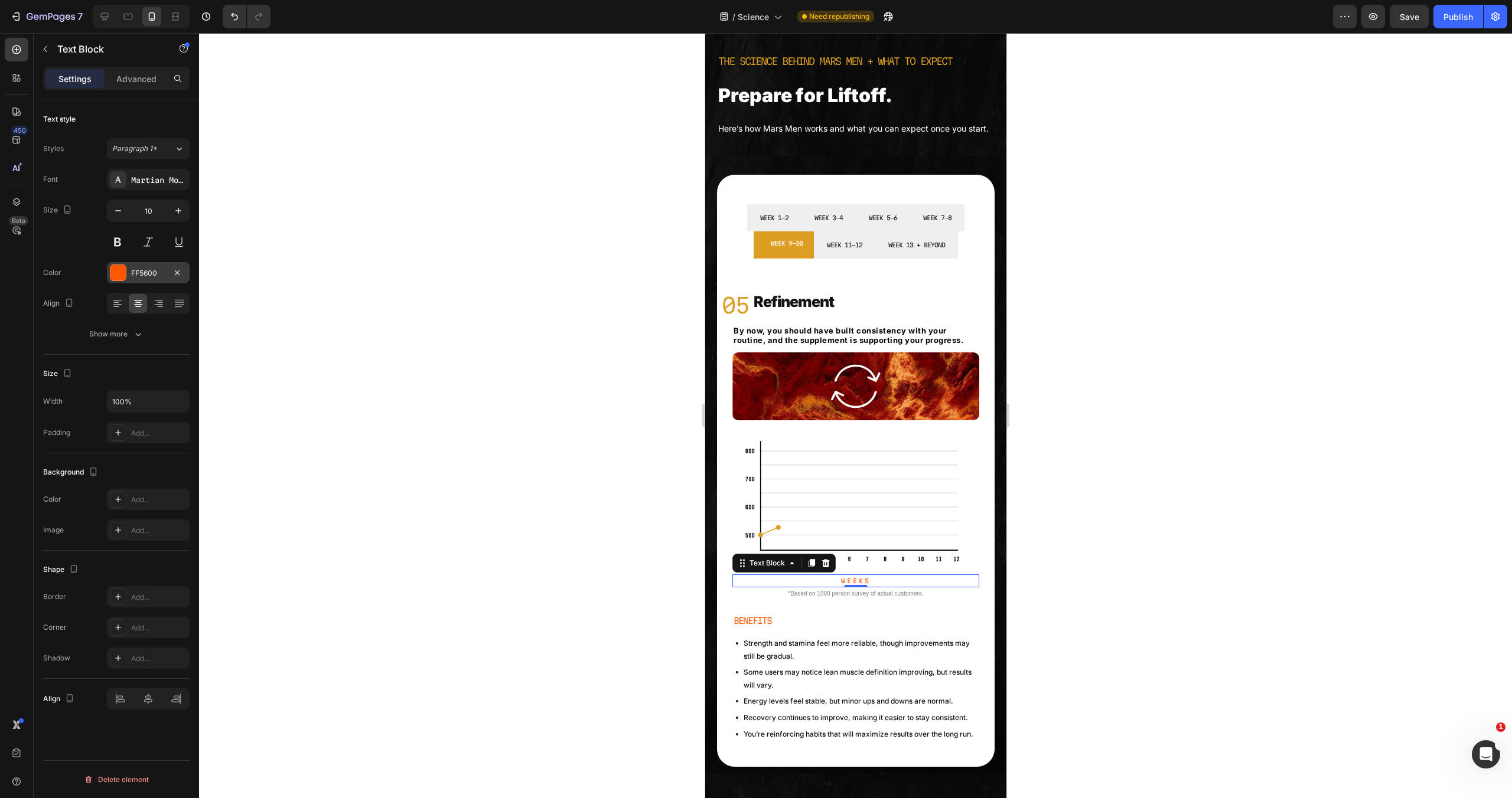
click at [122, 269] on div at bounding box center [118, 273] width 15 height 15
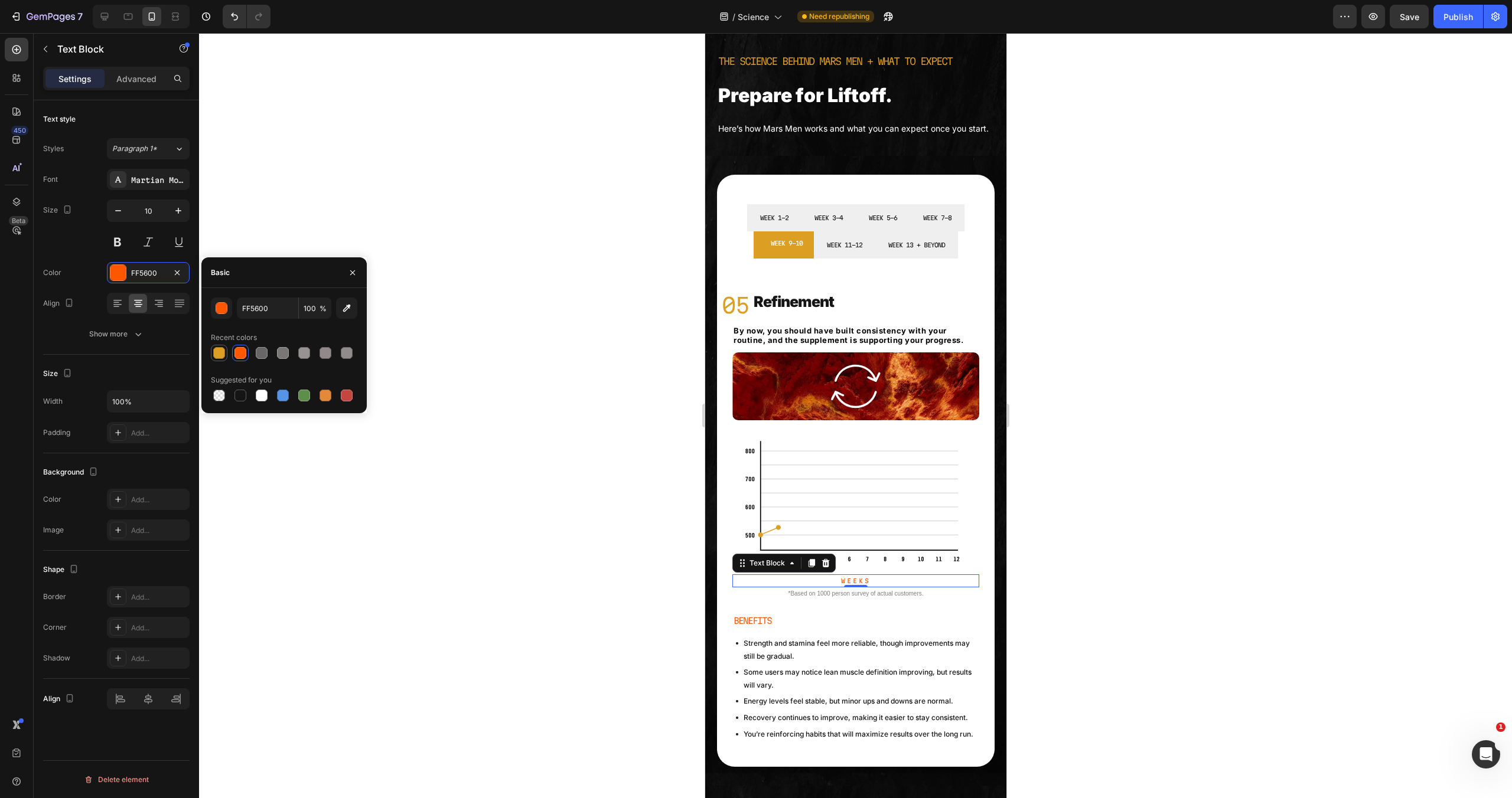
click at [211, 345] on div at bounding box center [219, 353] width 17 height 17
type input "DD9F23"
click at [746, 628] on p "BENEFITS" at bounding box center [855, 621] width 245 height 15
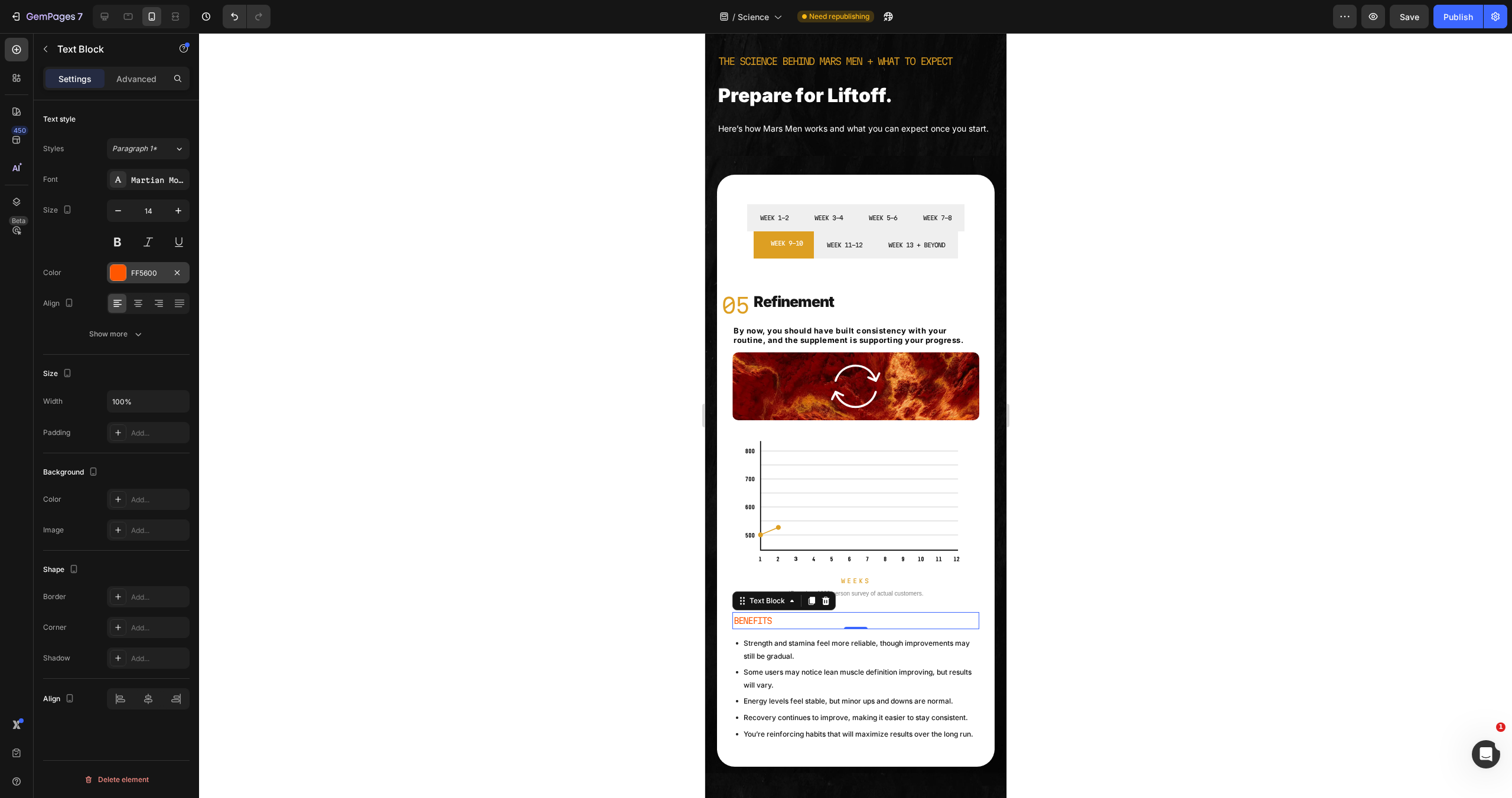
click at [117, 274] on div at bounding box center [118, 273] width 15 height 15
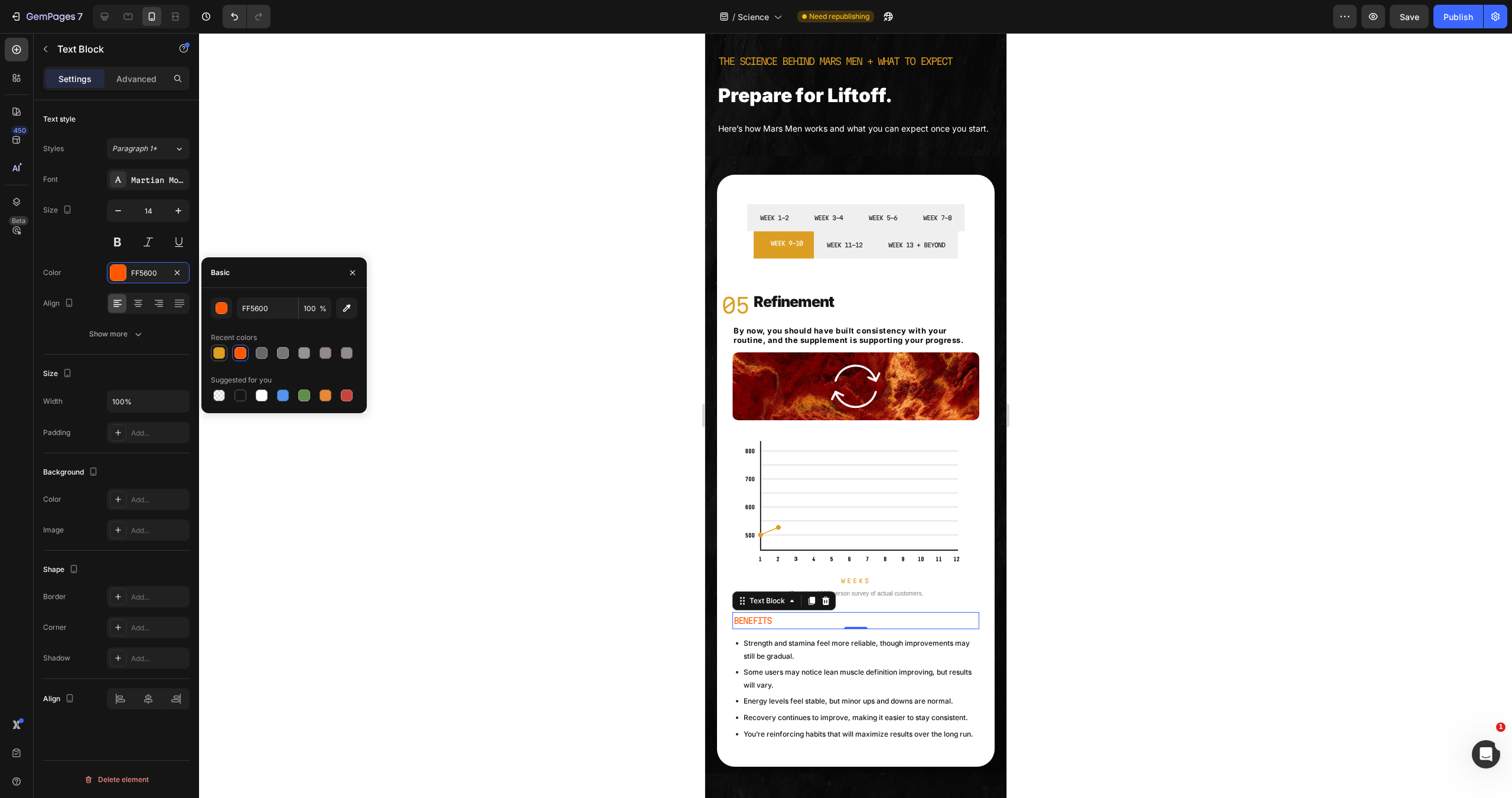
click at [222, 355] on div at bounding box center [219, 353] width 12 height 12
type input "DD9F23"
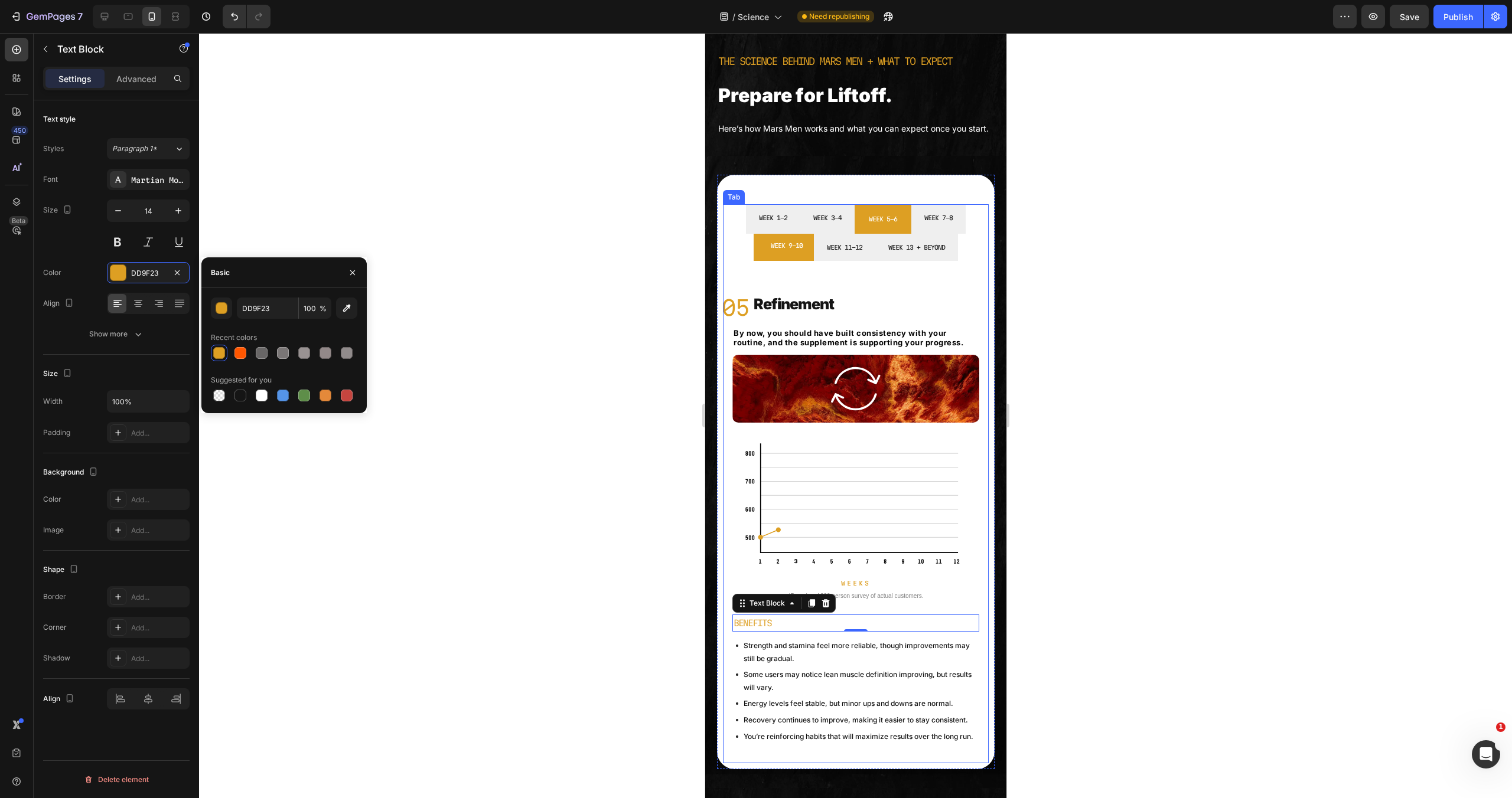
click at [895, 234] on li "WEEK 5-6" at bounding box center [883, 219] width 57 height 30
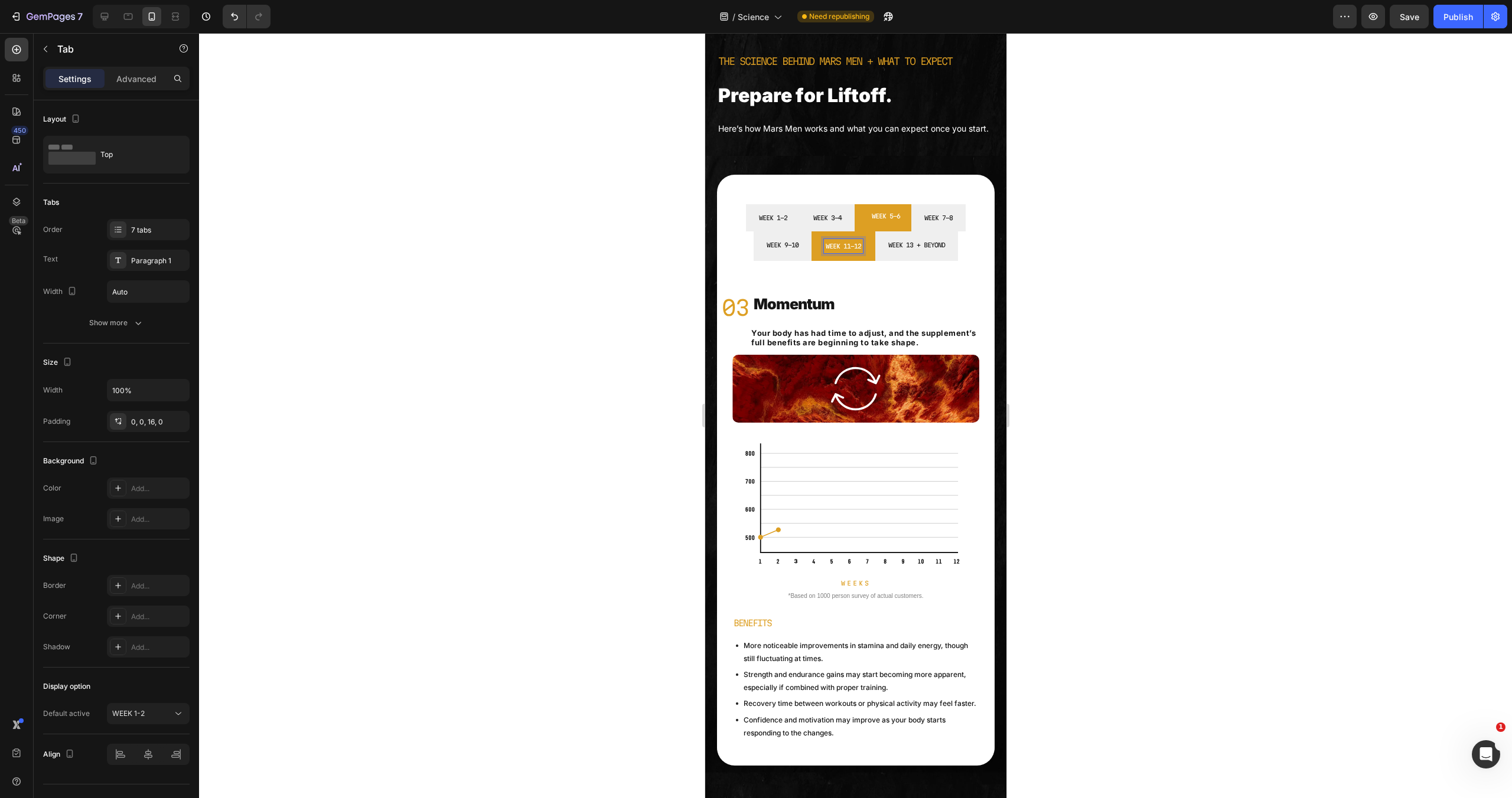
click at [869, 261] on li "WEEK 11-12" at bounding box center [843, 246] width 64 height 30
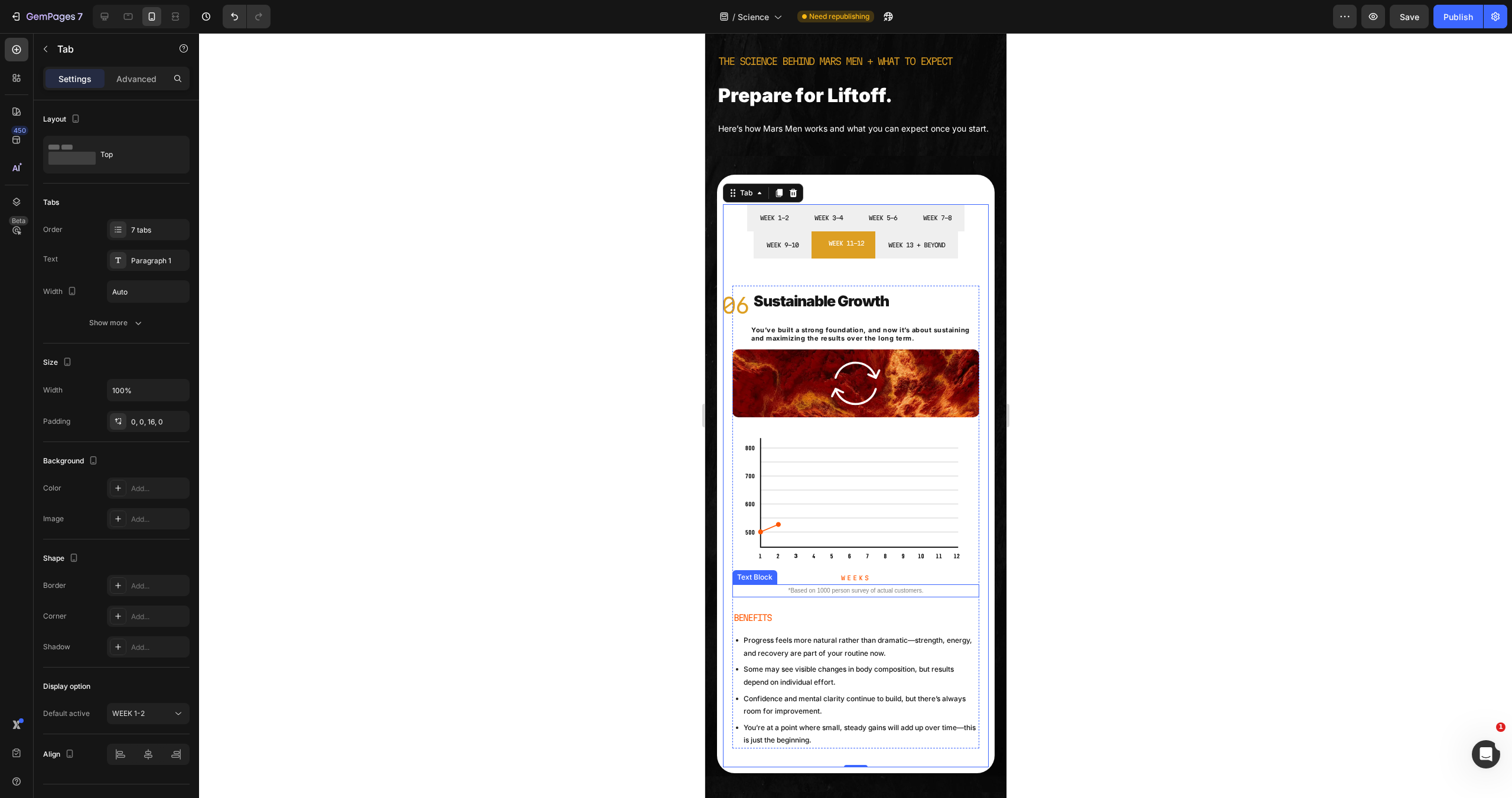
click at [854, 511] on img at bounding box center [855, 499] width 222 height 122
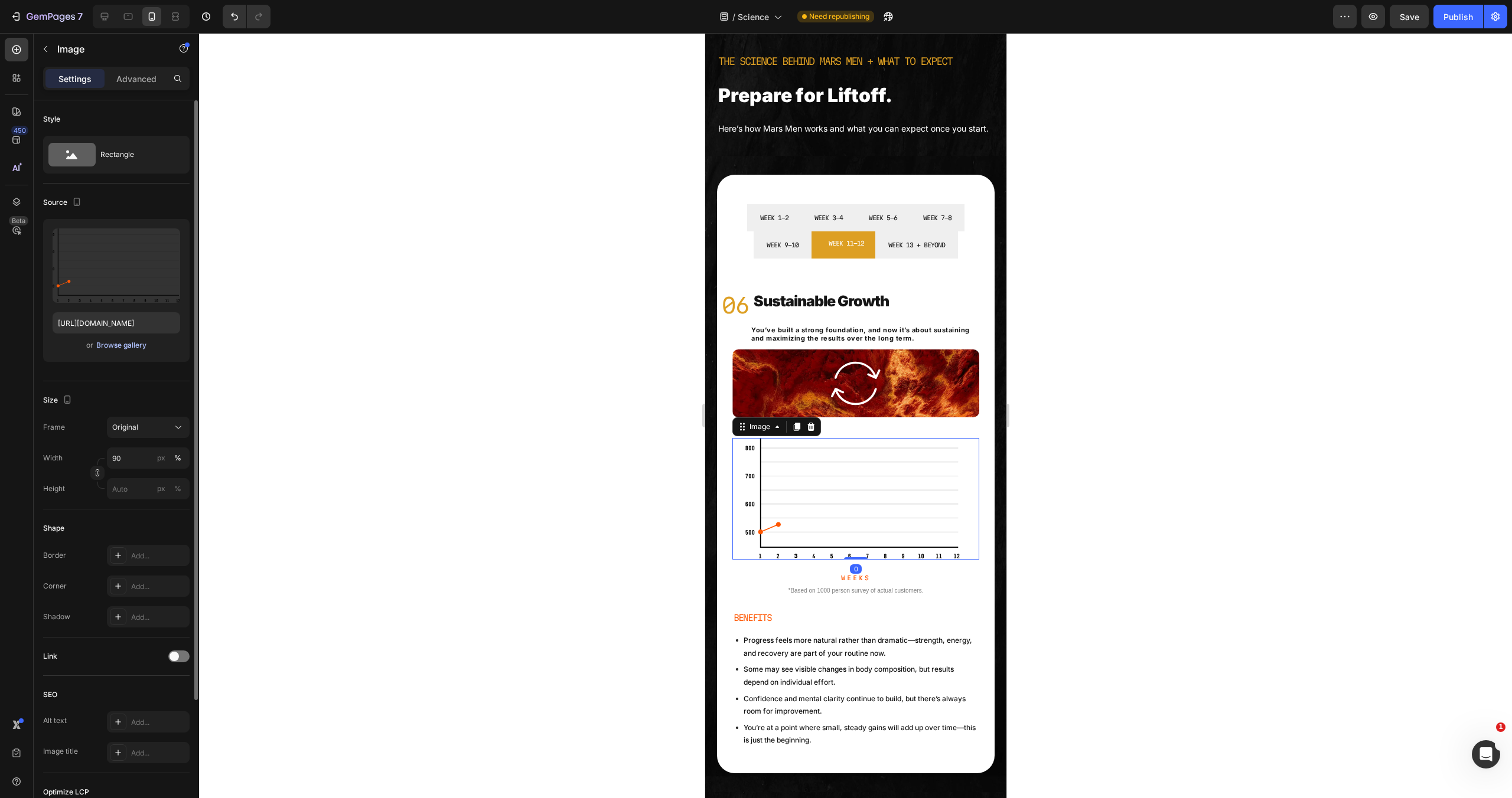
click at [105, 340] on div "Browse gallery" at bounding box center [121, 345] width 50 height 10
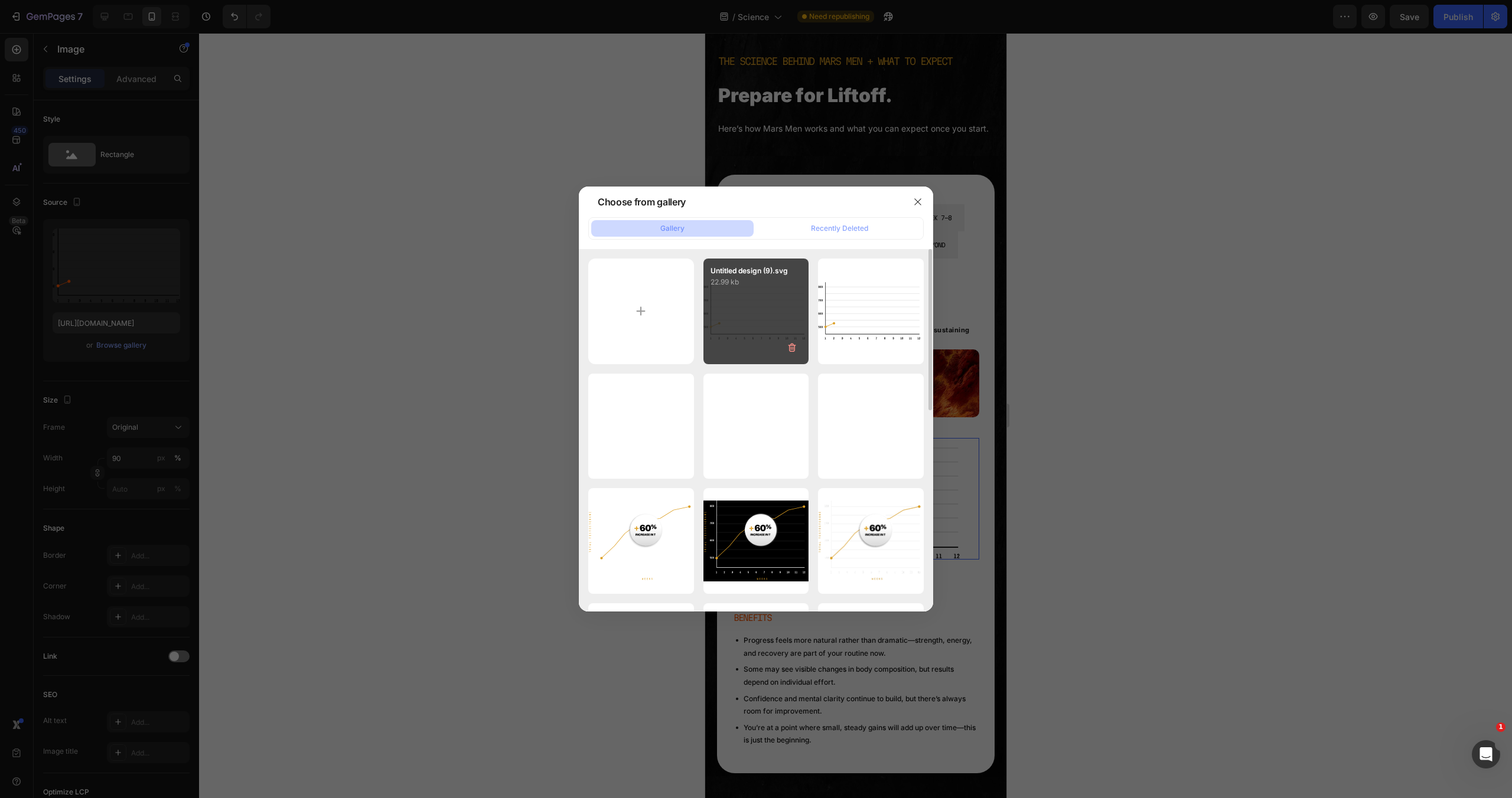
click at [742, 298] on div "Untitled design (9).svg 22.99 kb" at bounding box center [756, 311] width 106 height 106
type input "[URL][DOMAIN_NAME]"
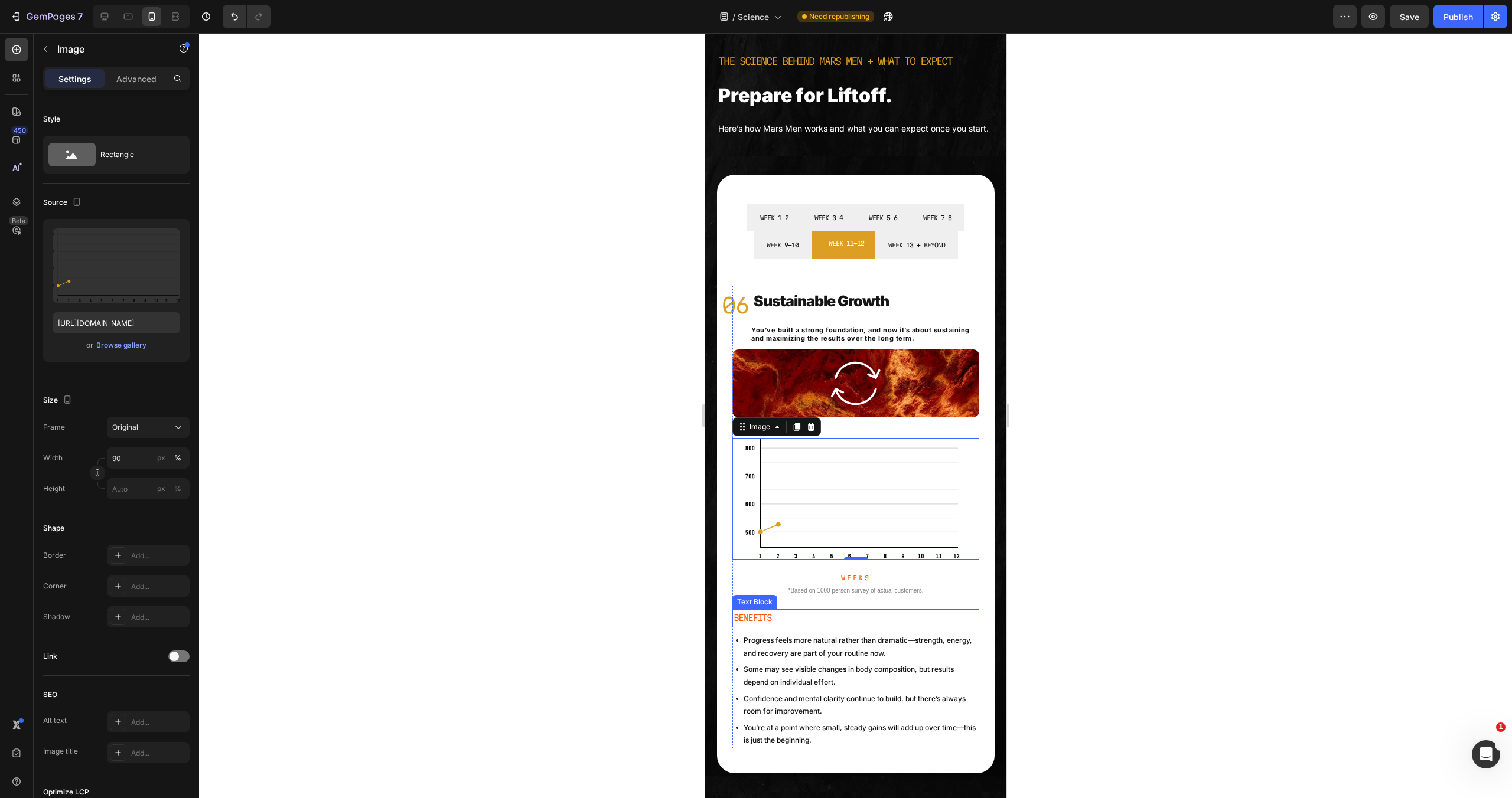
click at [759, 626] on p "BENEFITS" at bounding box center [855, 617] width 245 height 15
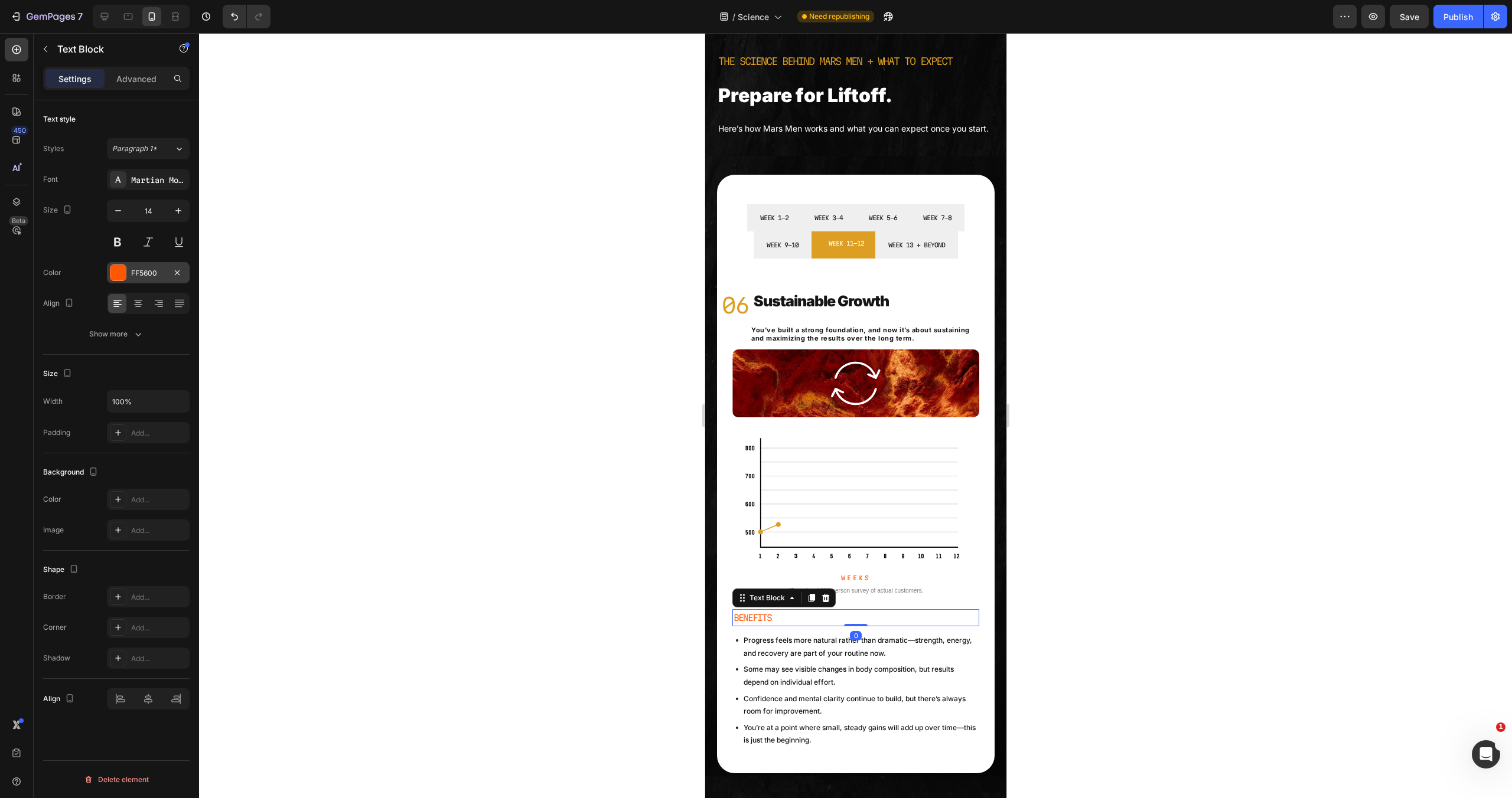
click at [121, 269] on div at bounding box center [118, 273] width 15 height 15
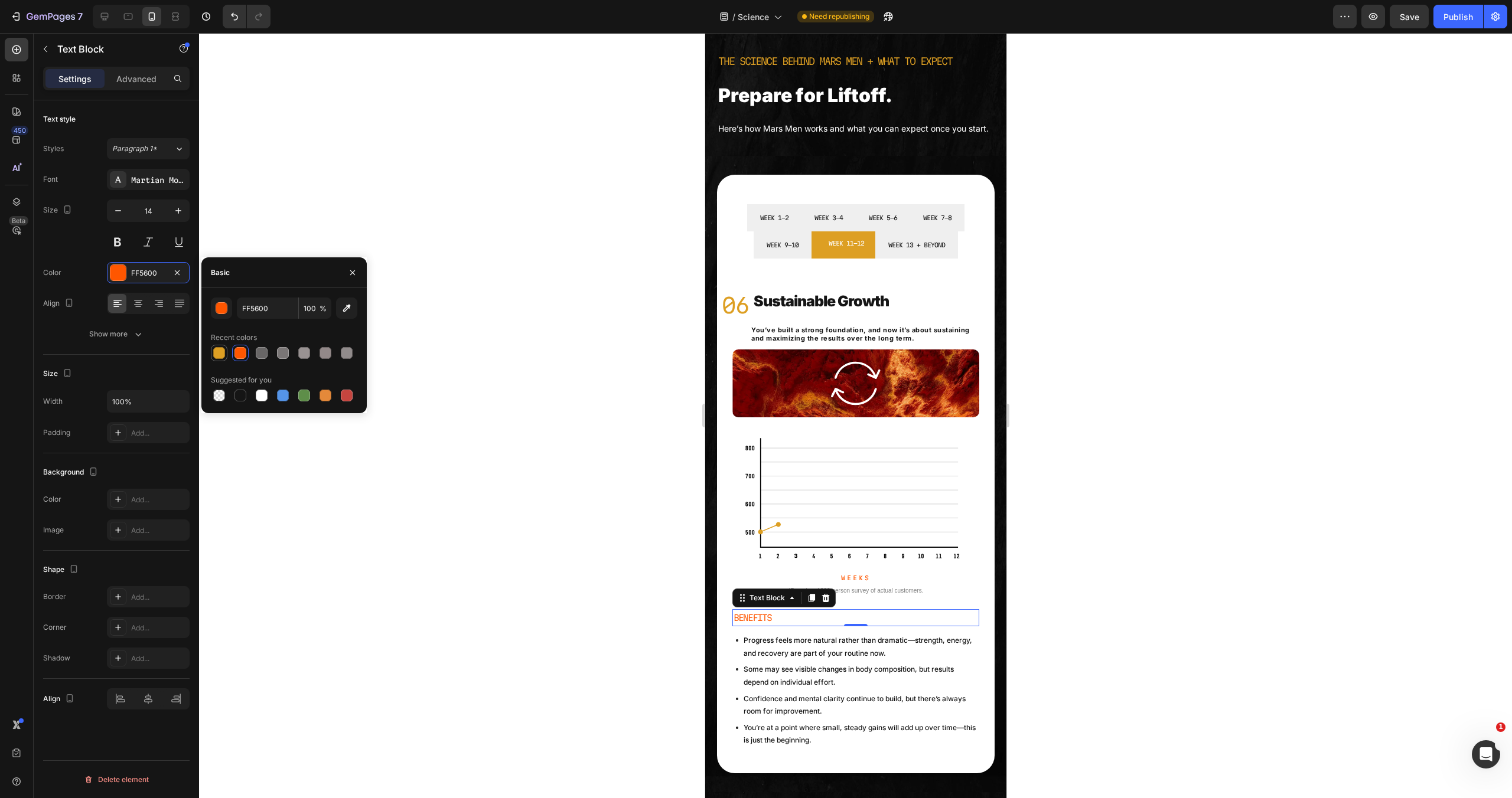
click at [222, 349] on div at bounding box center [219, 353] width 12 height 12
type input "DD9F23"
click at [853, 582] on p "Weeks" at bounding box center [855, 578] width 245 height 10
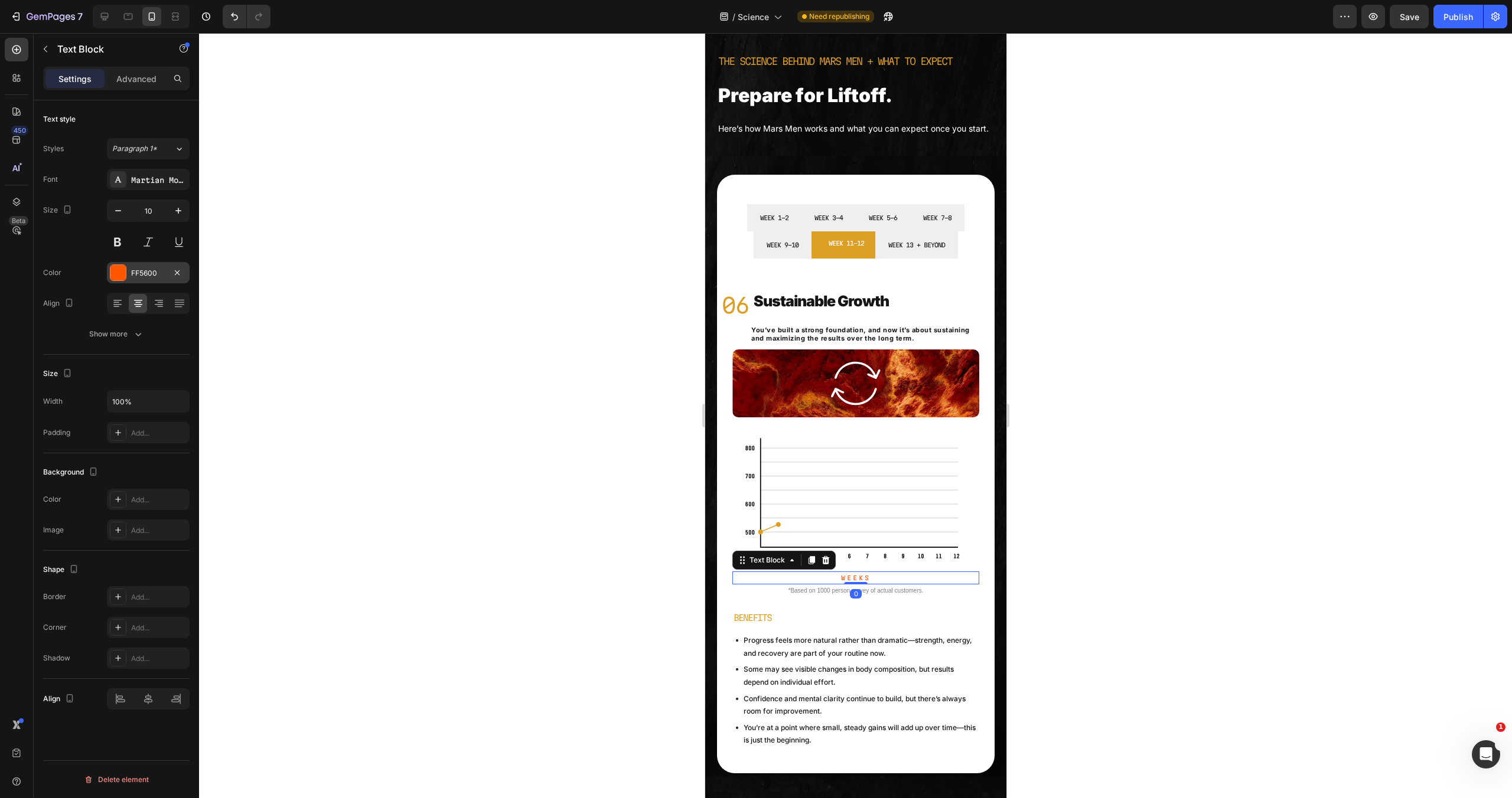
click at [125, 267] on div at bounding box center [118, 273] width 15 height 15
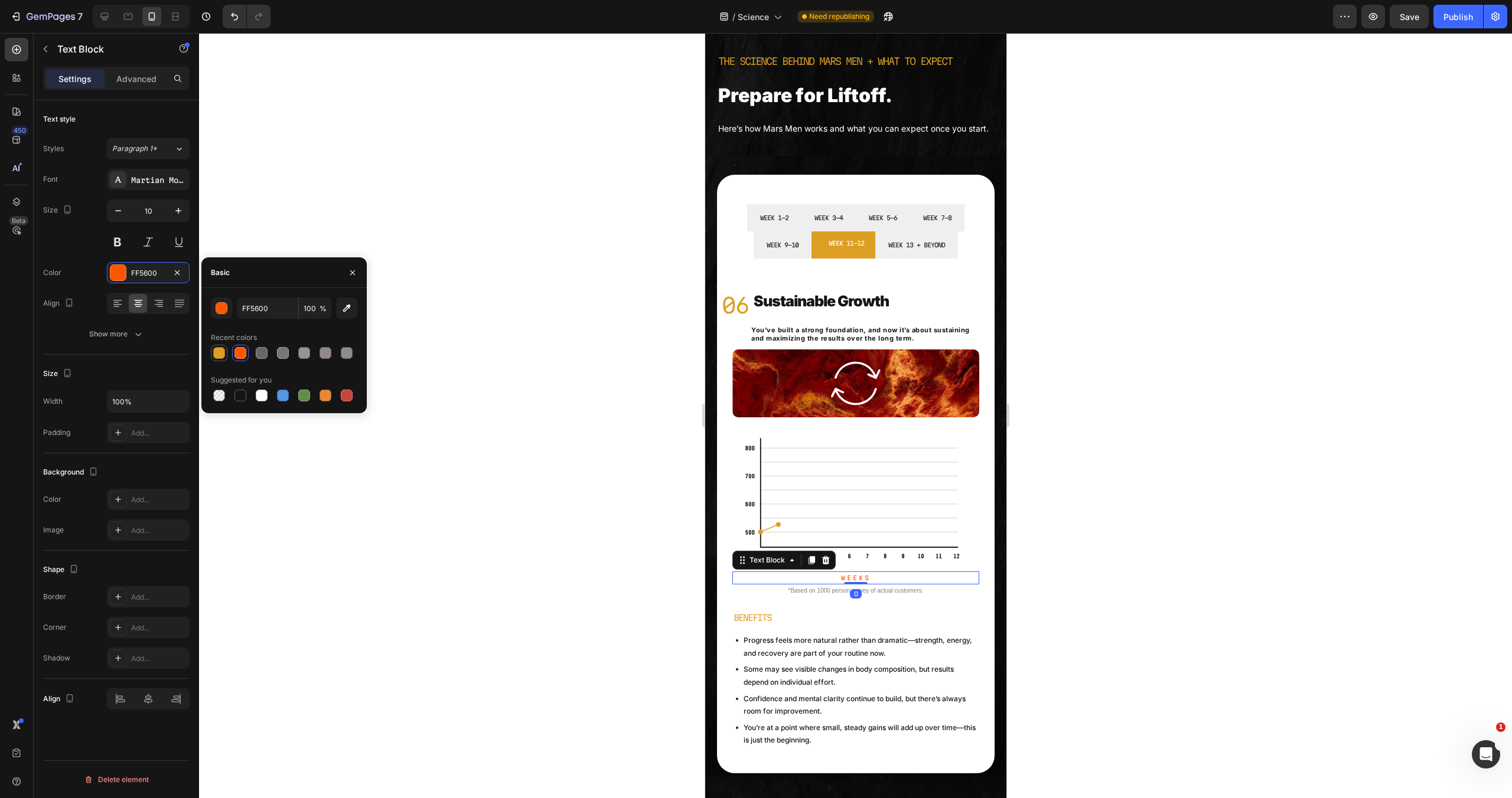
click at [218, 360] on div at bounding box center [219, 353] width 17 height 17
type input "DD9F23"
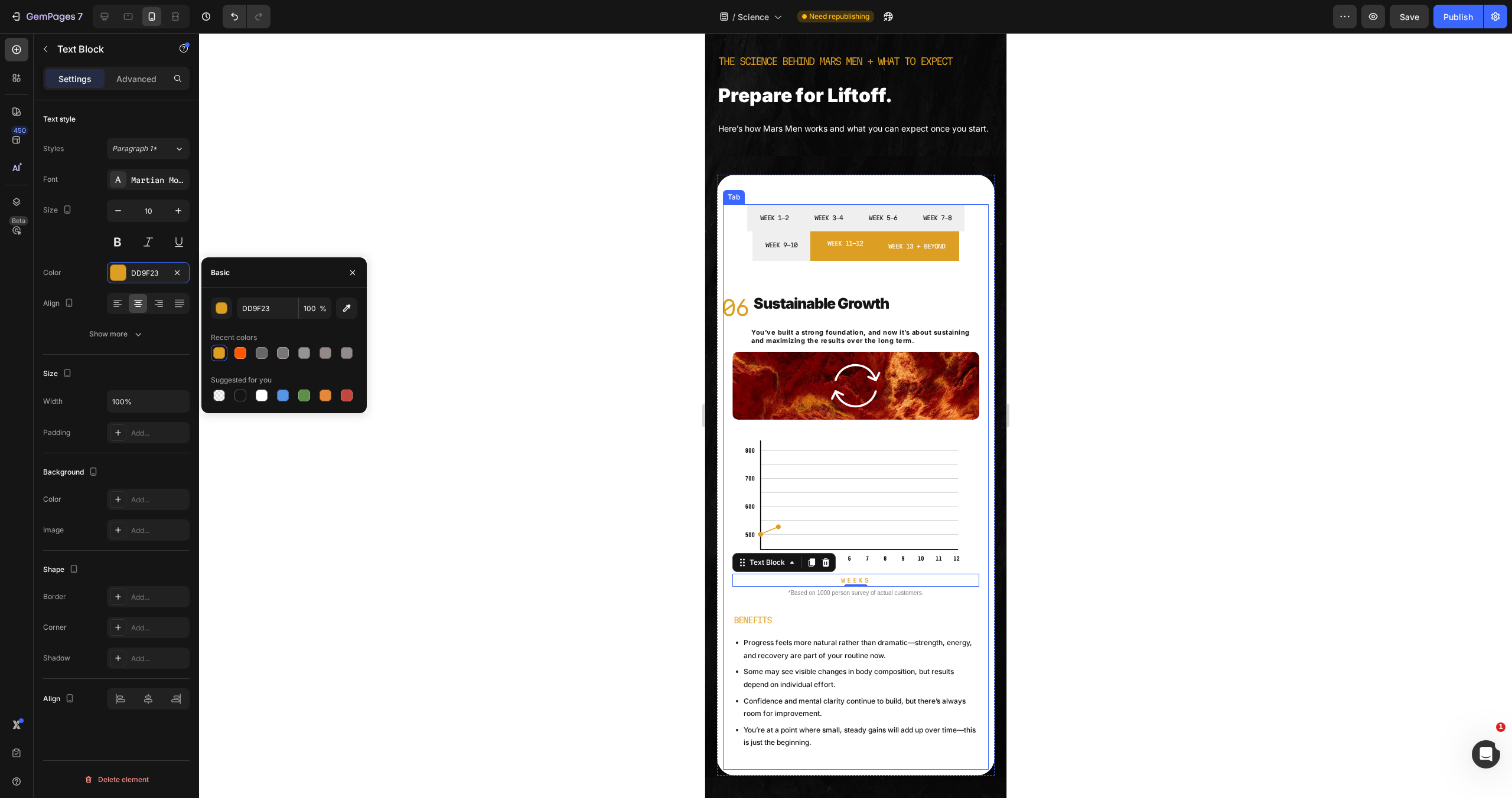
click at [930, 251] on p "WEEK 13 + BEYOND" at bounding box center [916, 246] width 57 height 10
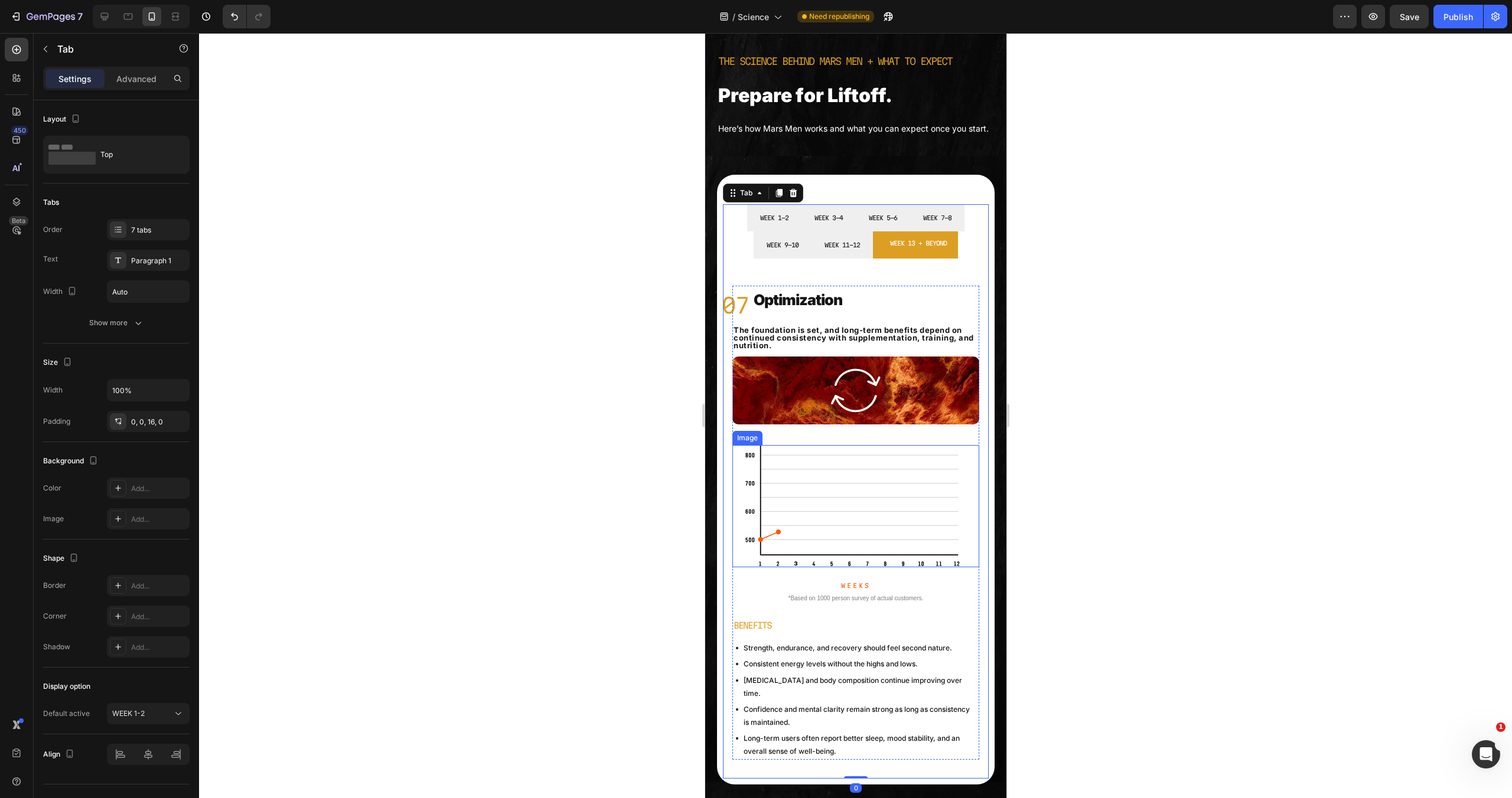
click at [859, 524] on img at bounding box center [855, 506] width 222 height 122
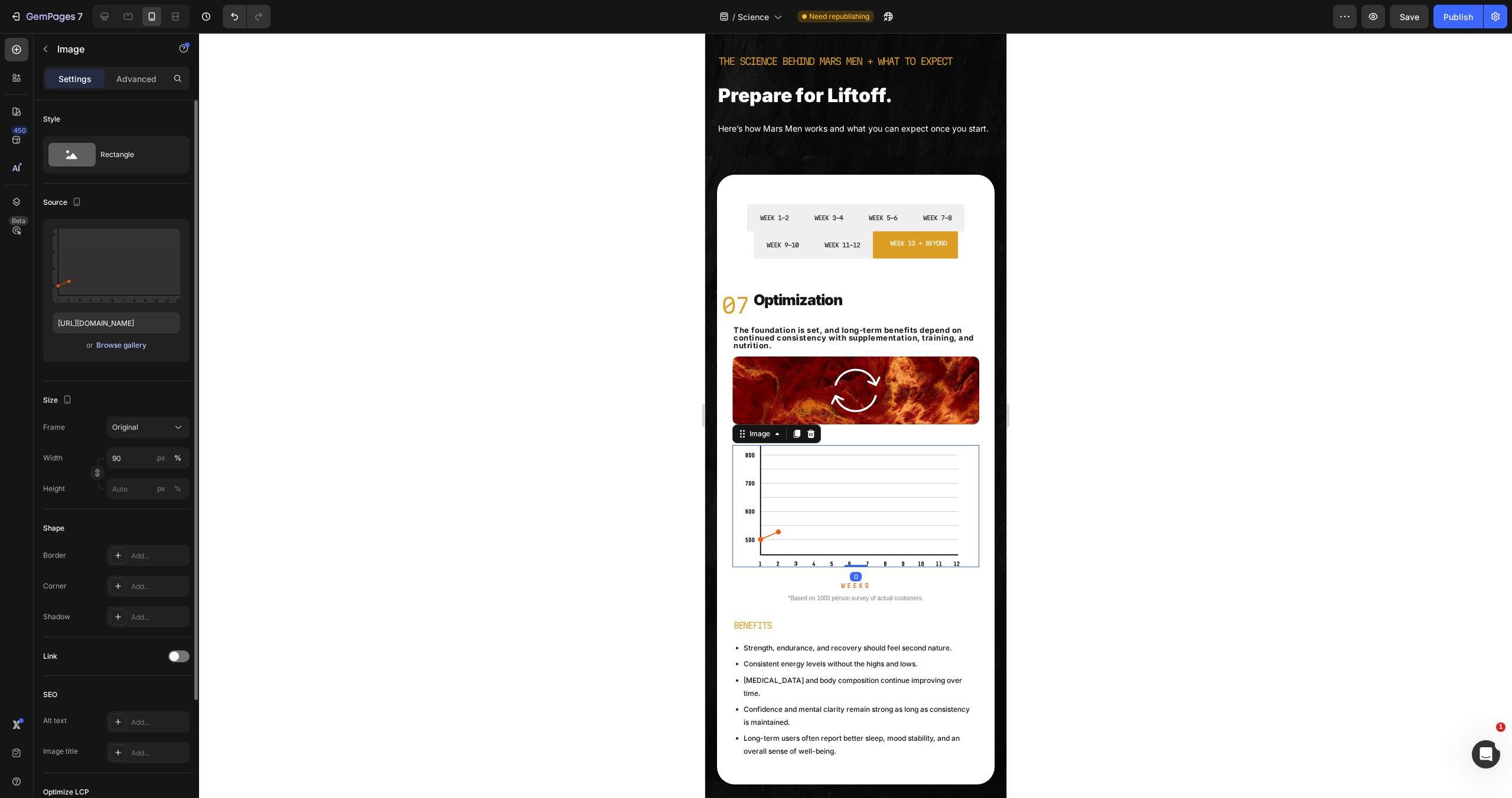
click at [141, 345] on div "Browse gallery" at bounding box center [121, 345] width 50 height 10
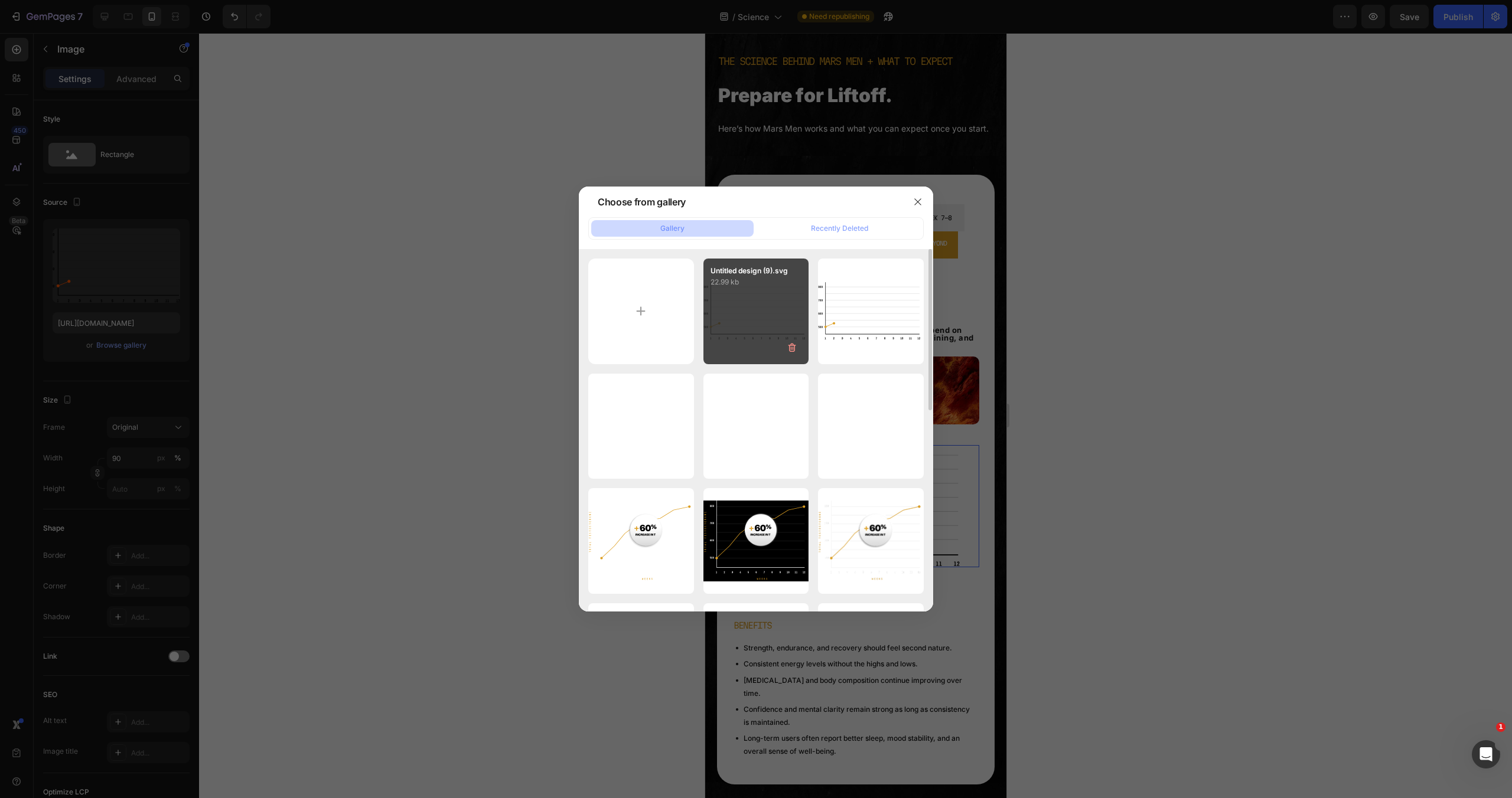
click at [721, 338] on div "Untitled design (9).svg 22.99 kb" at bounding box center [756, 311] width 106 height 106
type input "[URL][DOMAIN_NAME]"
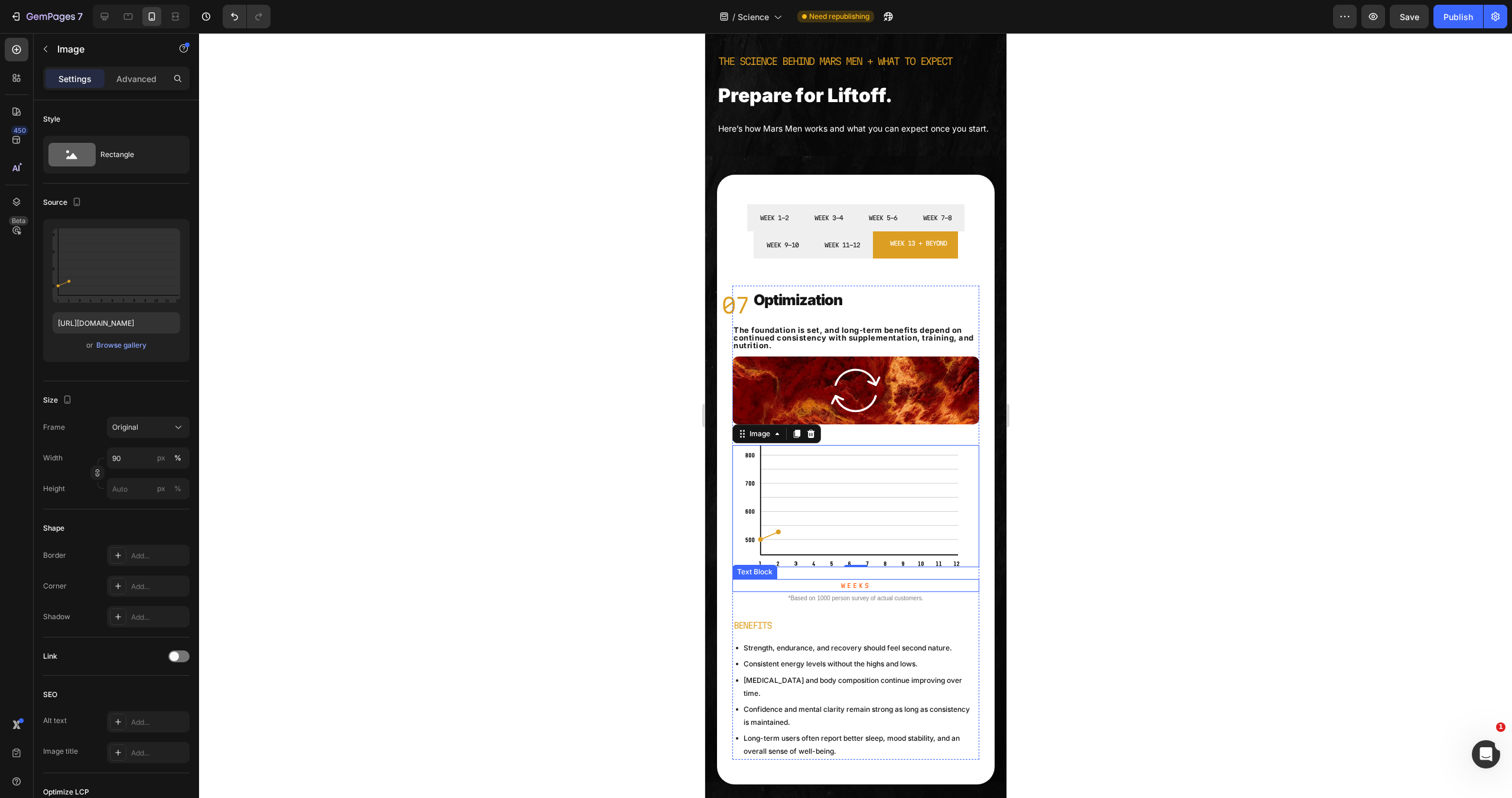
click at [858, 591] on p "Weeks" at bounding box center [855, 585] width 245 height 10
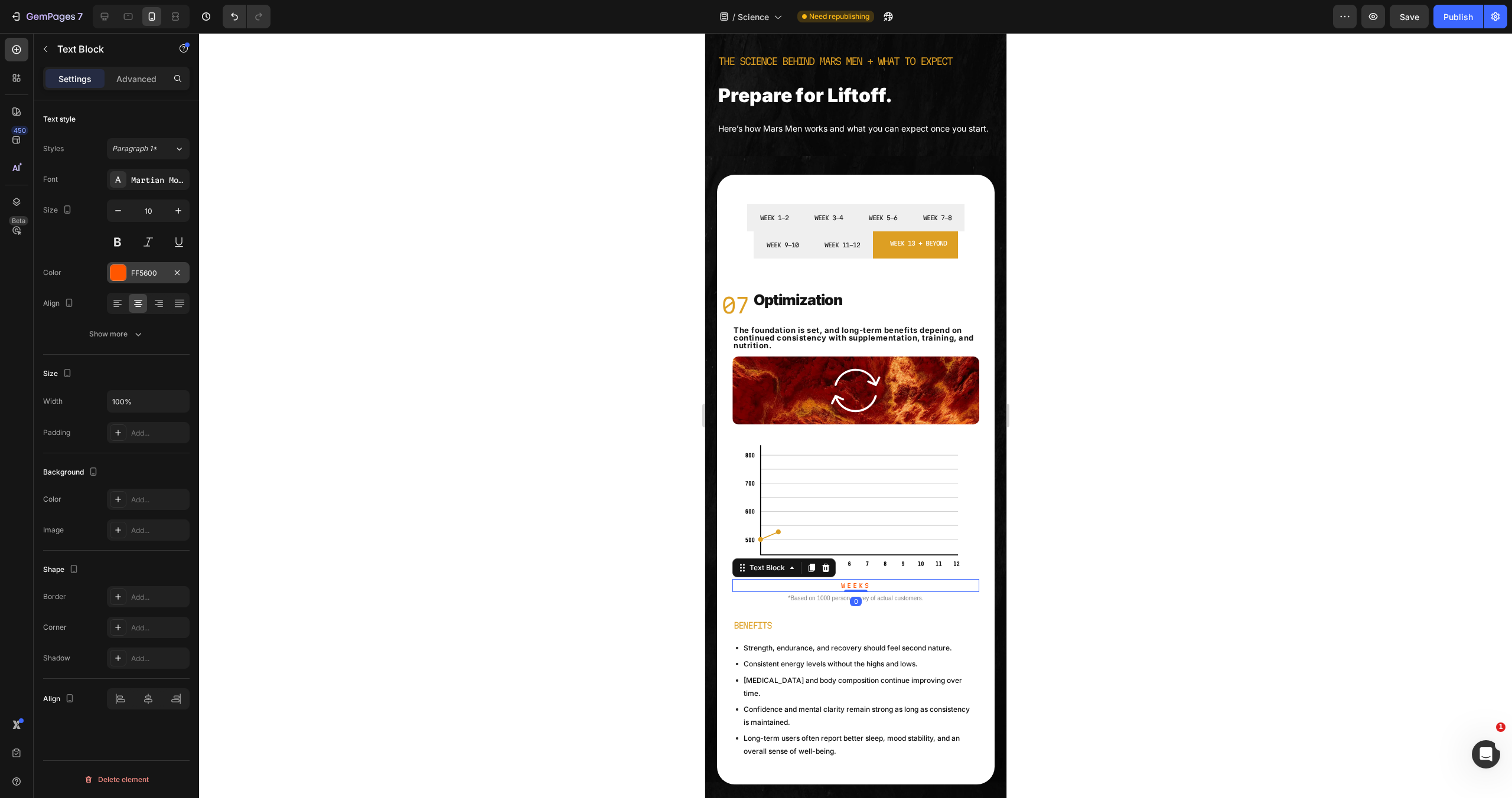
click at [122, 273] on div at bounding box center [118, 273] width 15 height 15
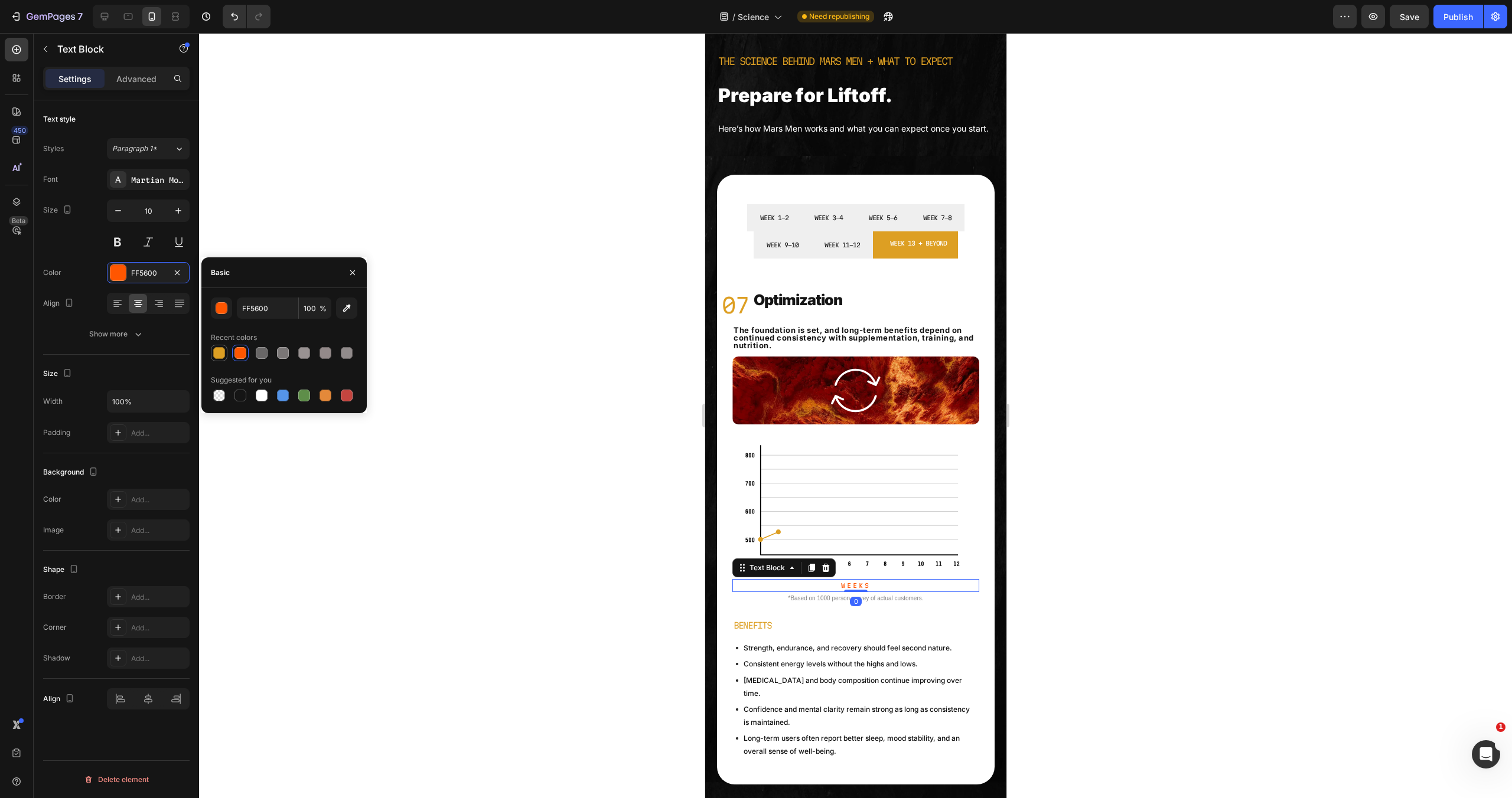
click at [212, 353] on div at bounding box center [219, 353] width 14 height 14
type input "DD9F23"
click at [815, 726] on div "Confidence and mental clarity remain strong as long as consistency is maintaine…" at bounding box center [860, 716] width 238 height 29
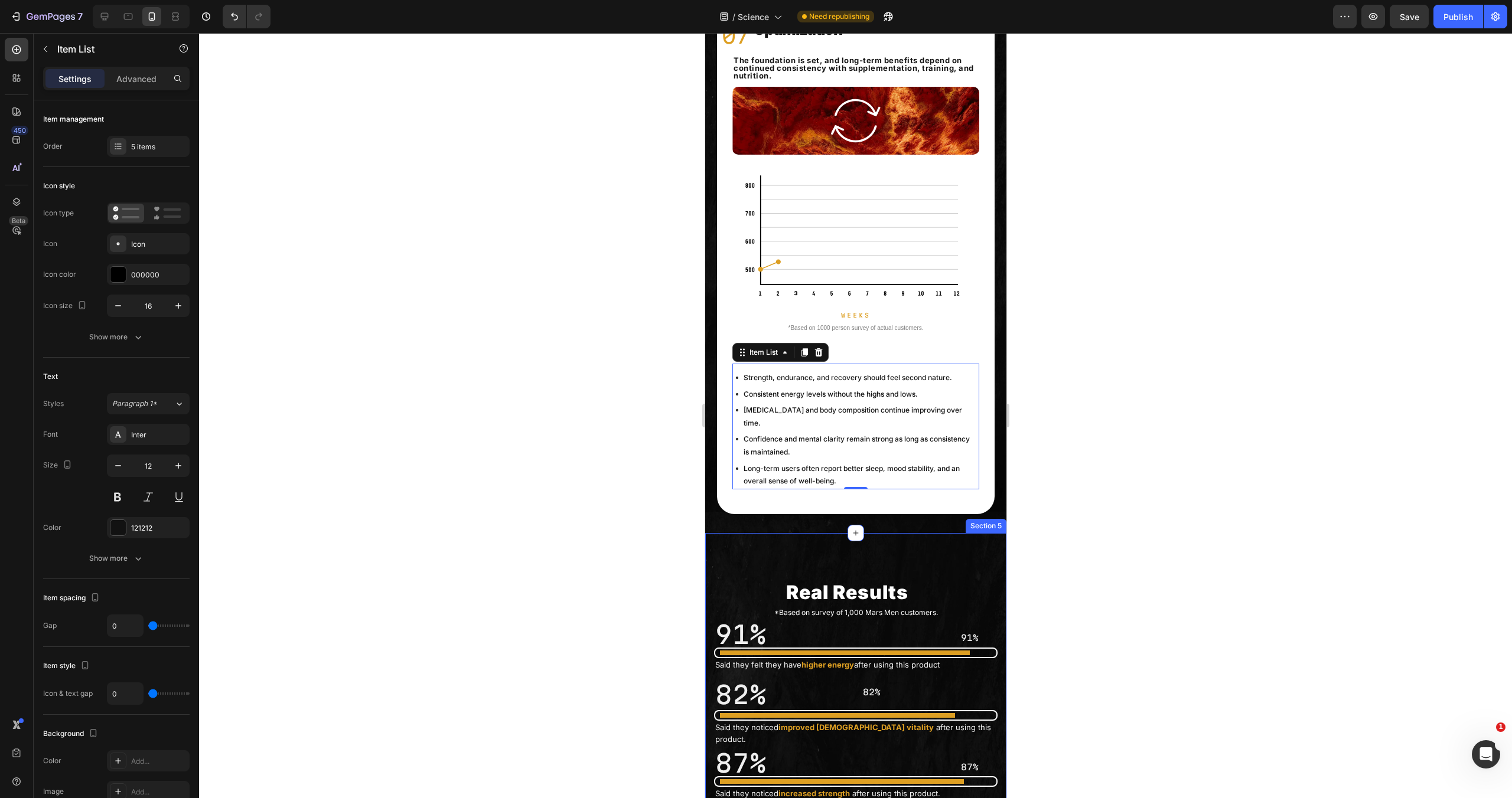
scroll to position [138, 0]
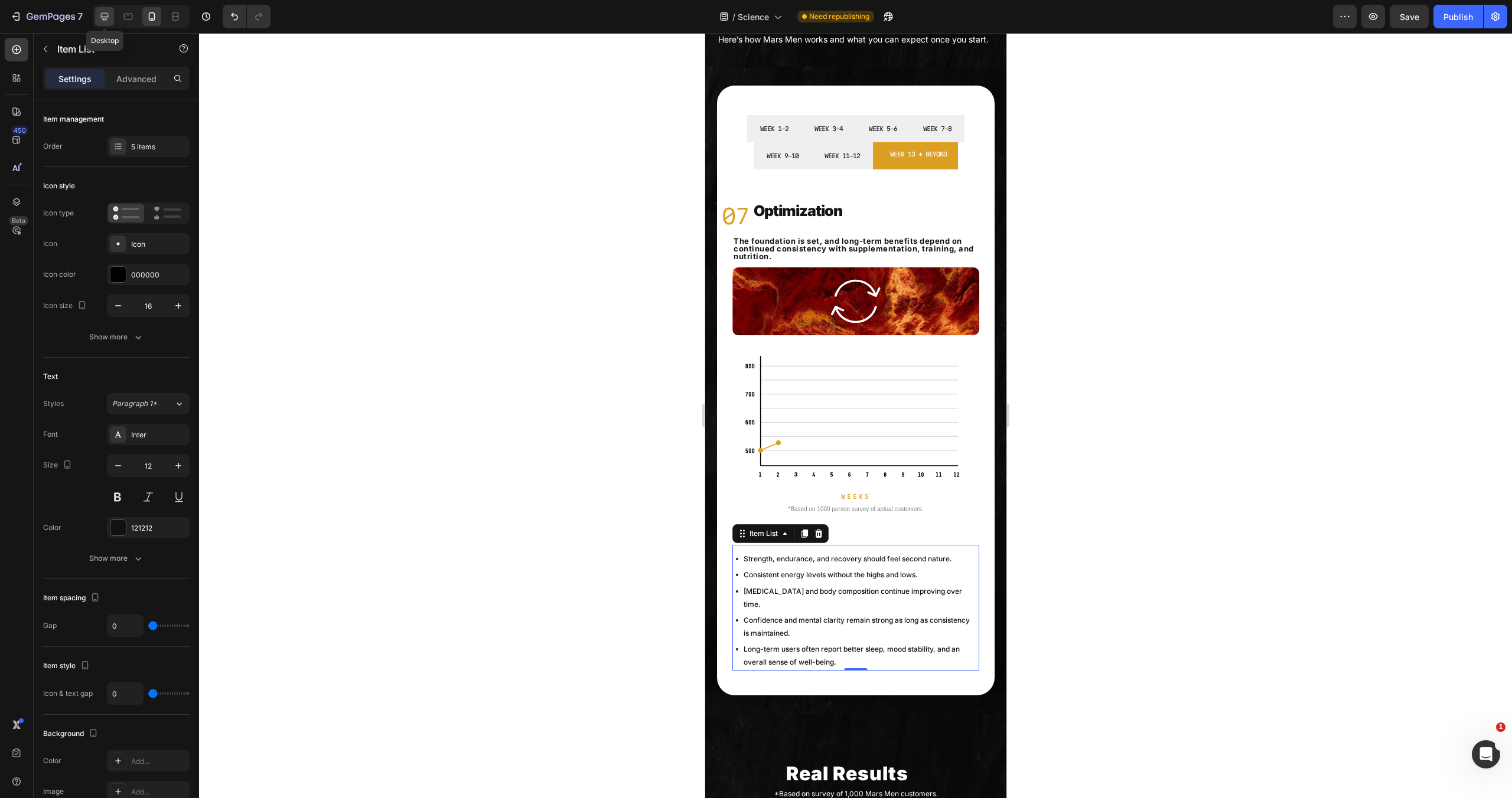
click at [99, 18] on icon at bounding box center [104, 16] width 12 height 12
type input "34"
type input "14"
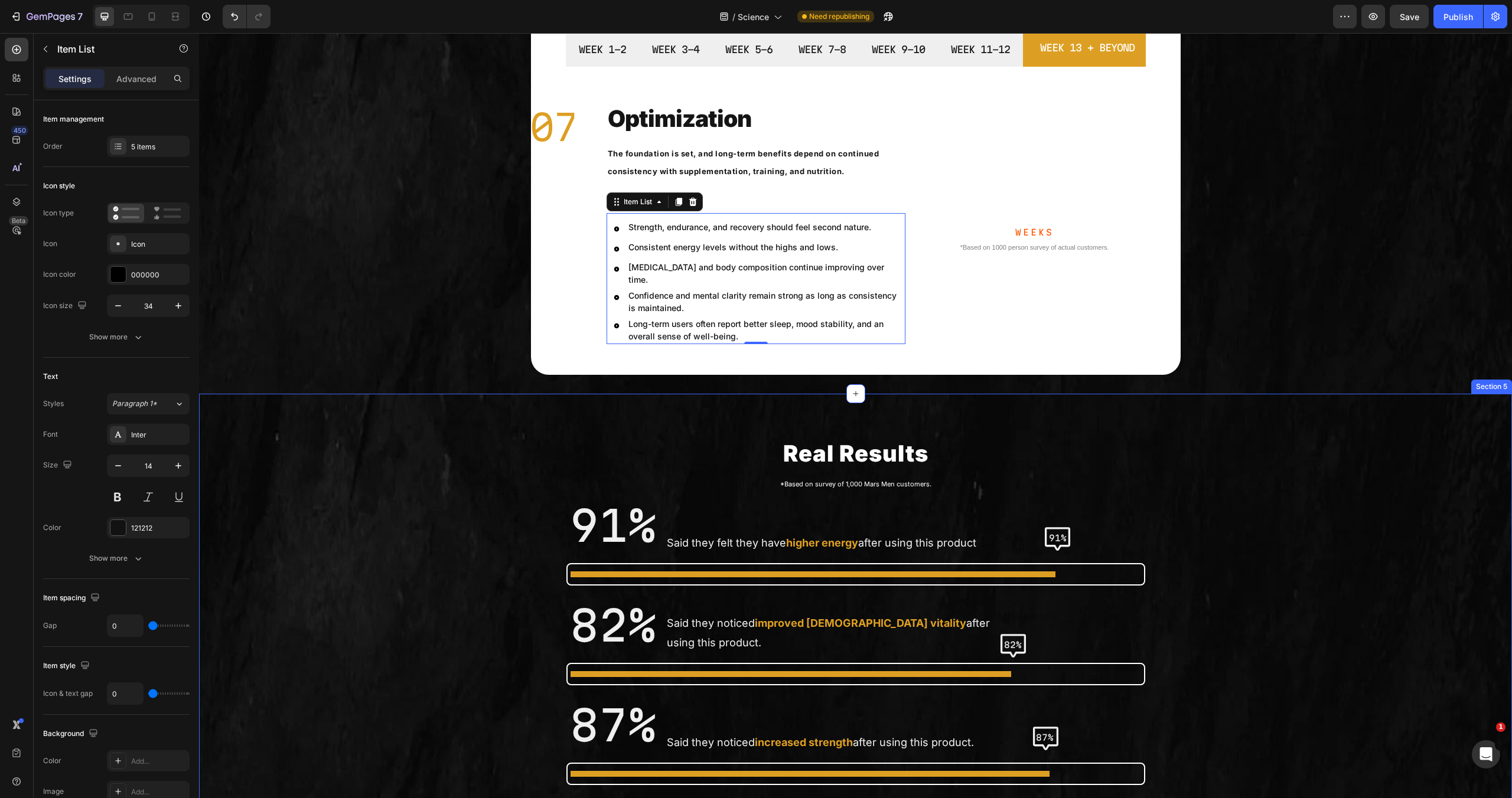
scroll to position [224, 0]
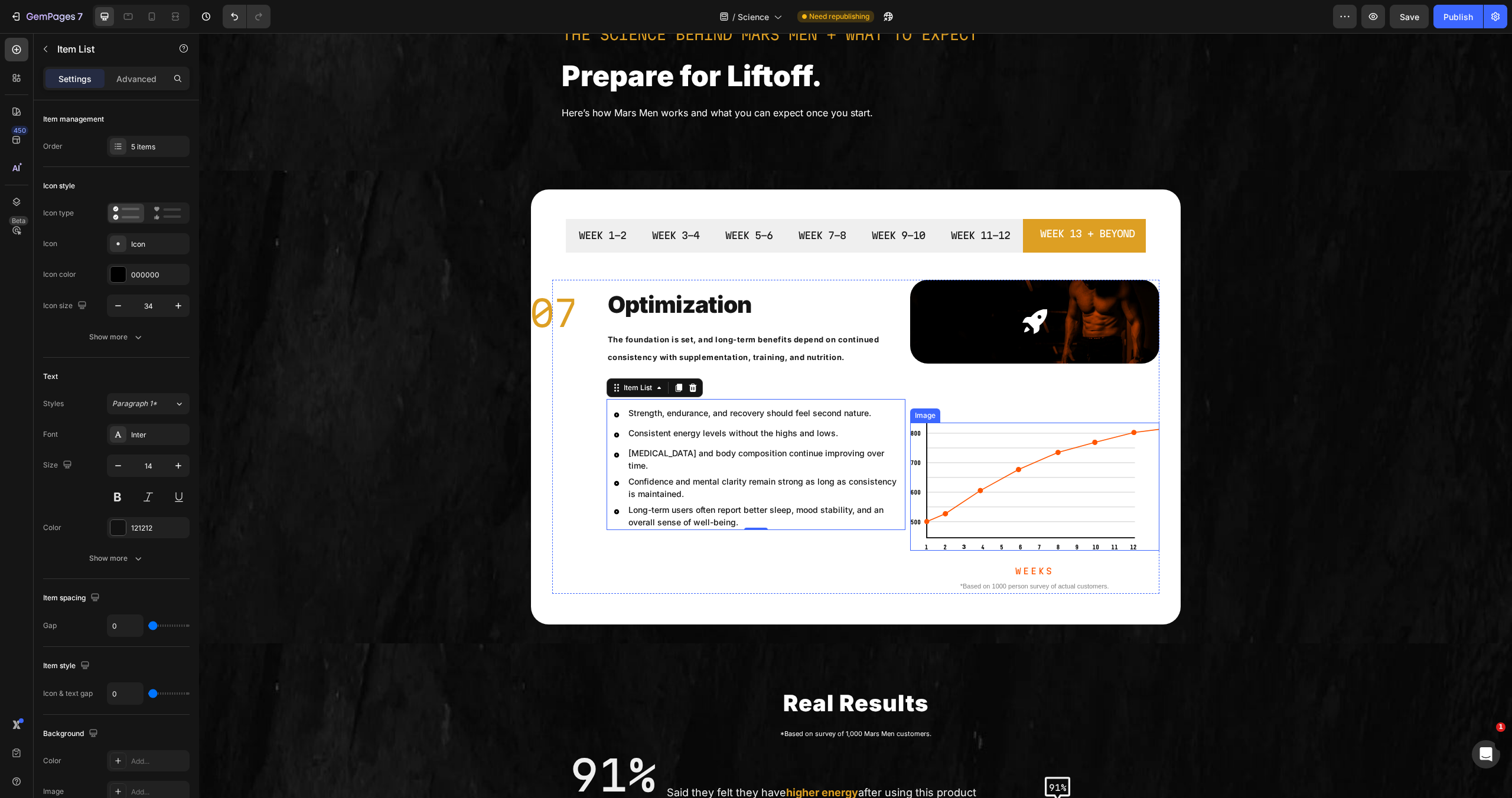
click at [1063, 527] on img at bounding box center [1035, 486] width 249 height 128
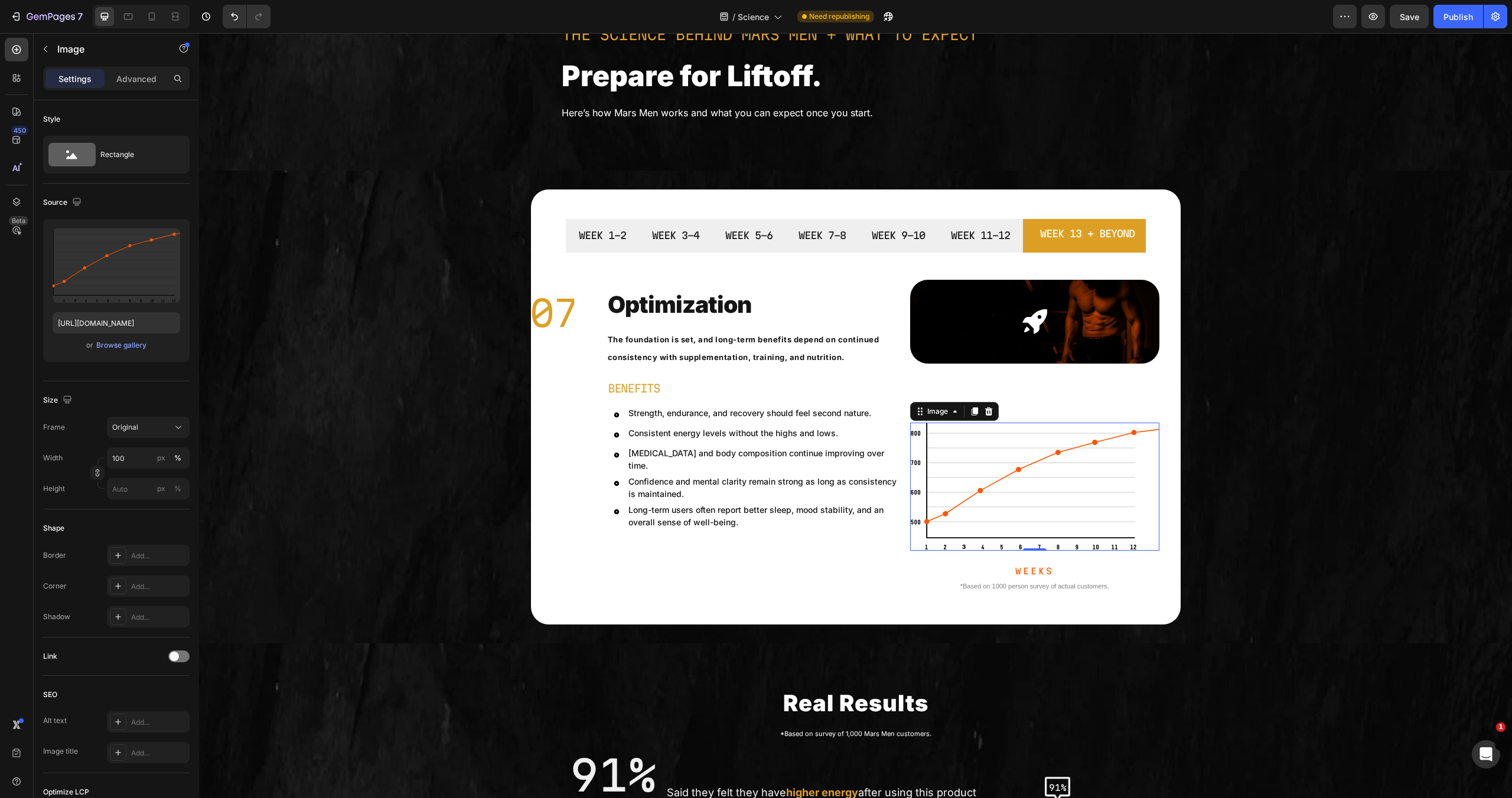
click at [1009, 459] on img at bounding box center [1035, 486] width 249 height 128
click at [897, 24] on button "button" at bounding box center [888, 17] width 24 height 24
drag, startPoint x: 1456, startPoint y: 14, endPoint x: 1041, endPoint y: 221, distance: 463.8
click at [1456, 14] on div "Publish" at bounding box center [1458, 17] width 30 height 12
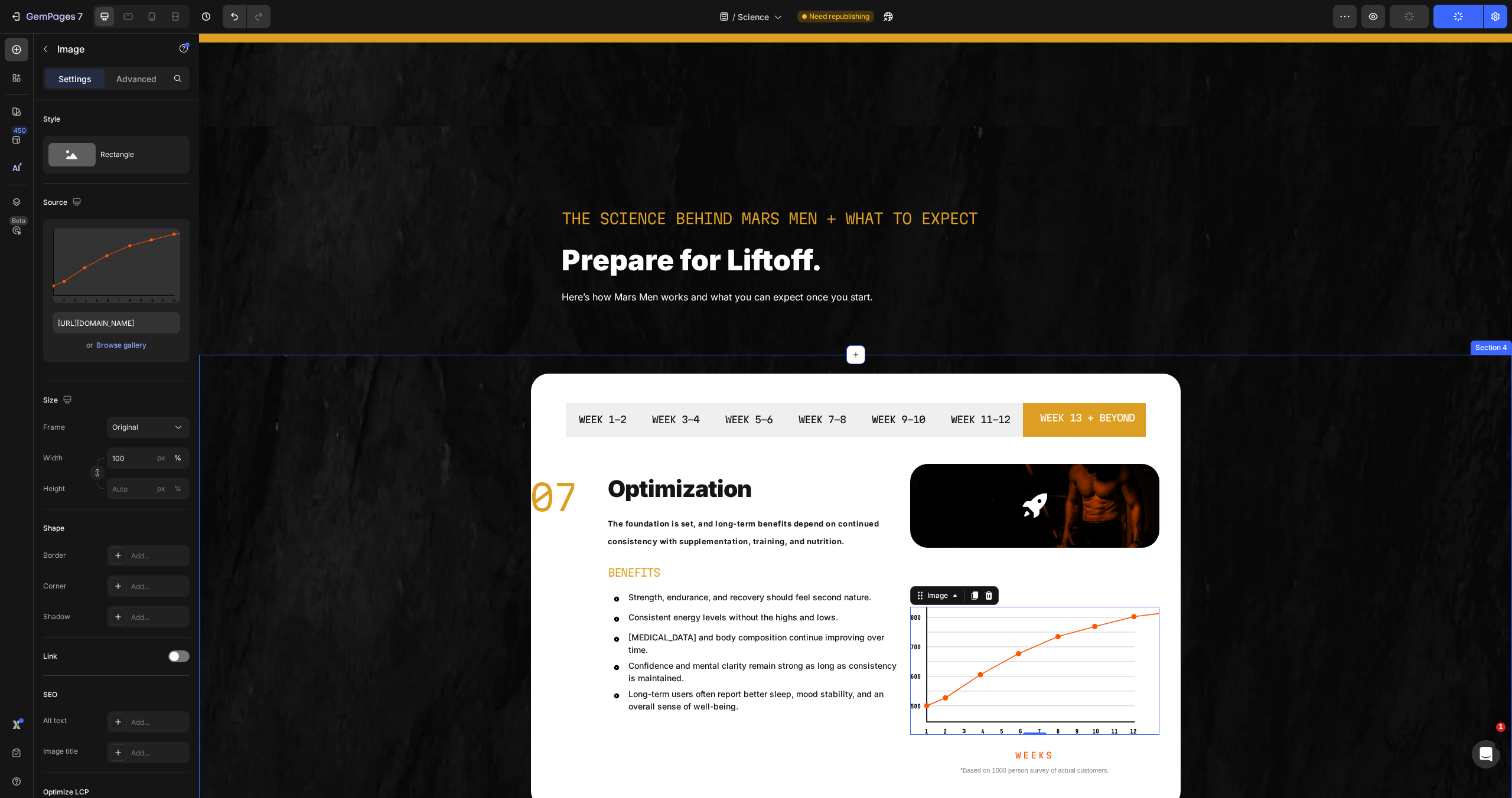
scroll to position [0, 0]
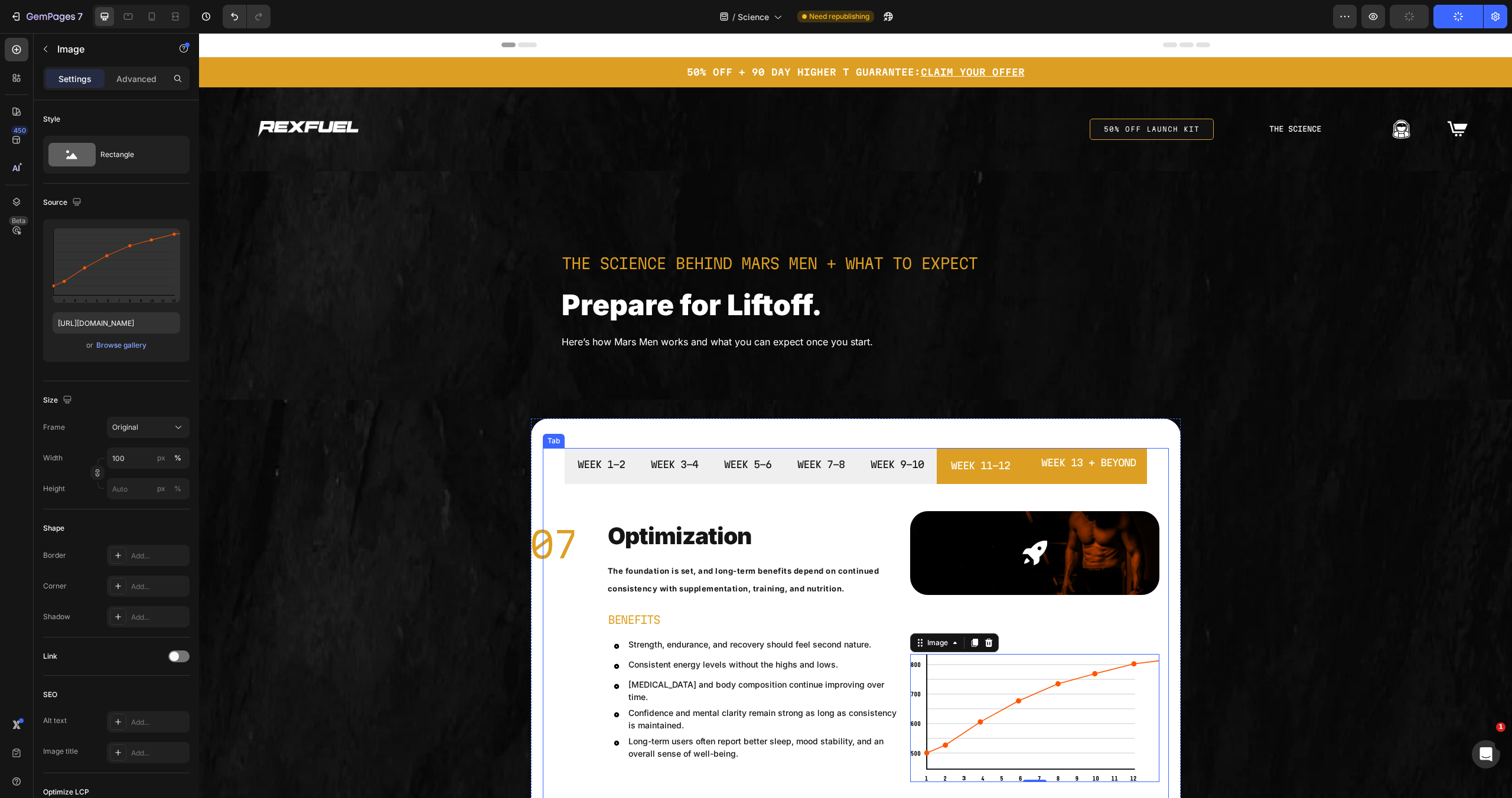
click at [1010, 477] on li "WEEK 11-12" at bounding box center [981, 466] width 87 height 36
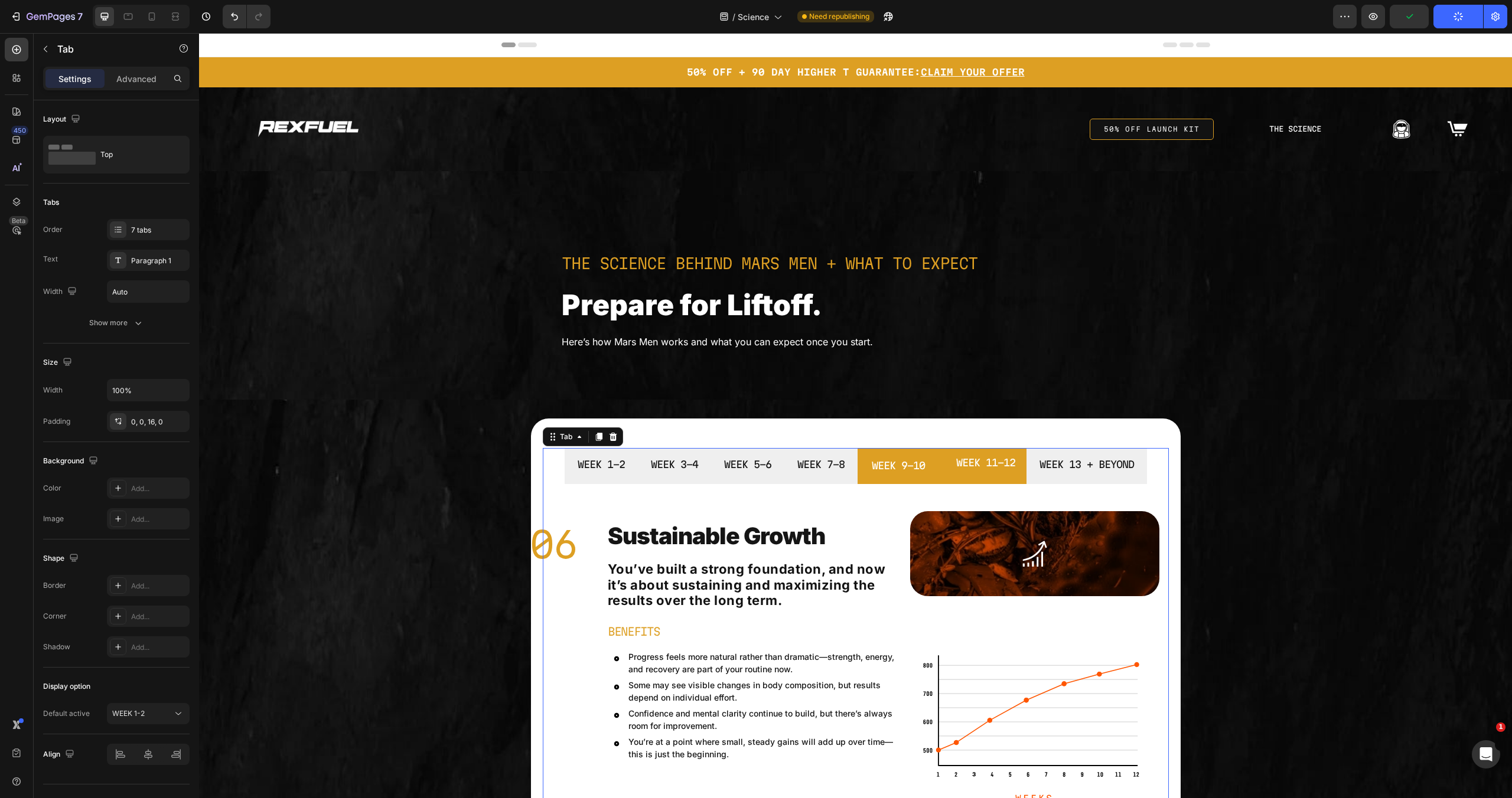
click at [906, 477] on li "WEEK 9-10" at bounding box center [899, 466] width 82 height 36
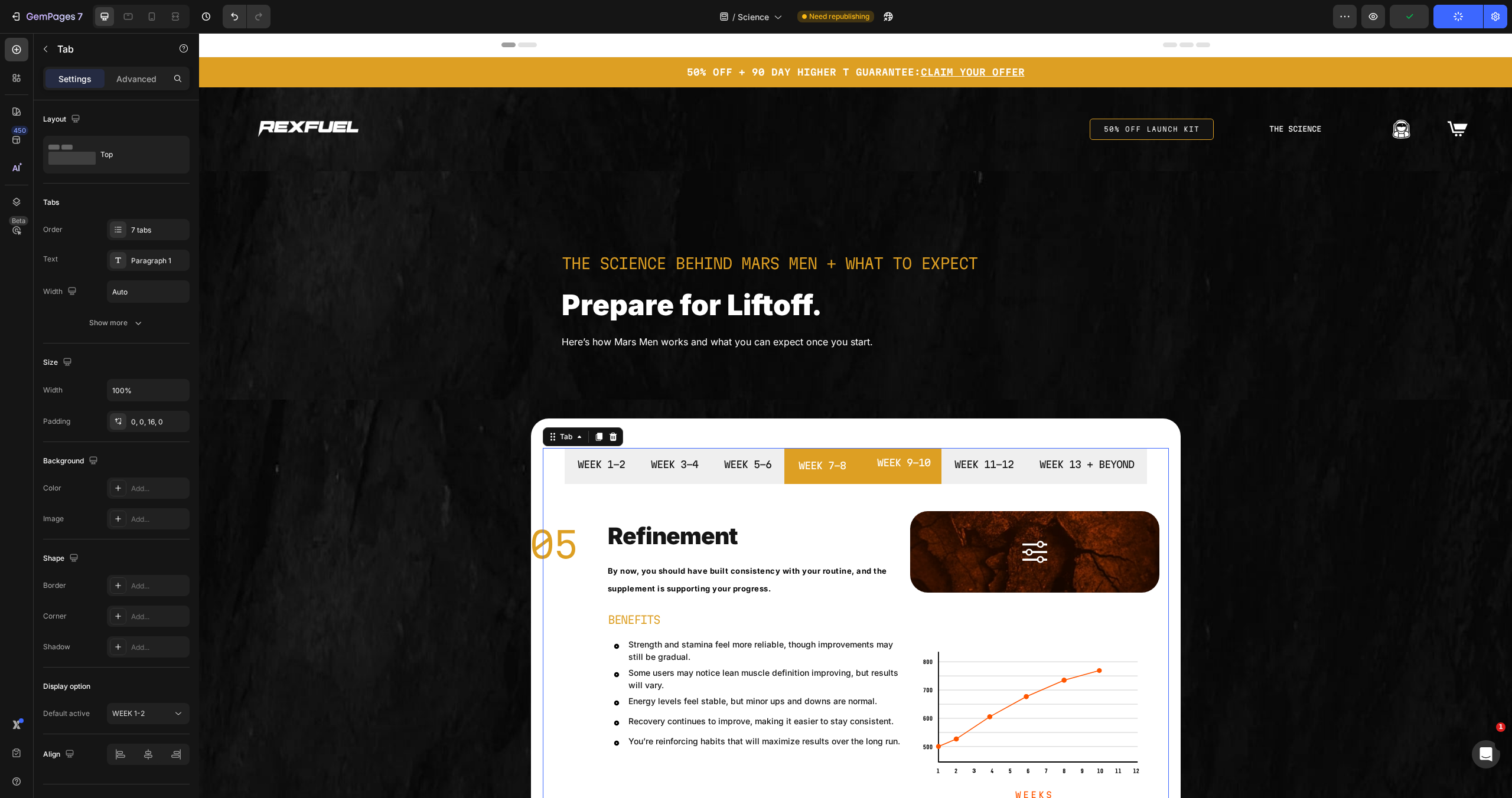
click at [797, 475] on div "WEEK 7-8" at bounding box center [822, 466] width 51 height 21
click at [739, 481] on li "WEEK 5-6" at bounding box center [748, 466] width 76 height 36
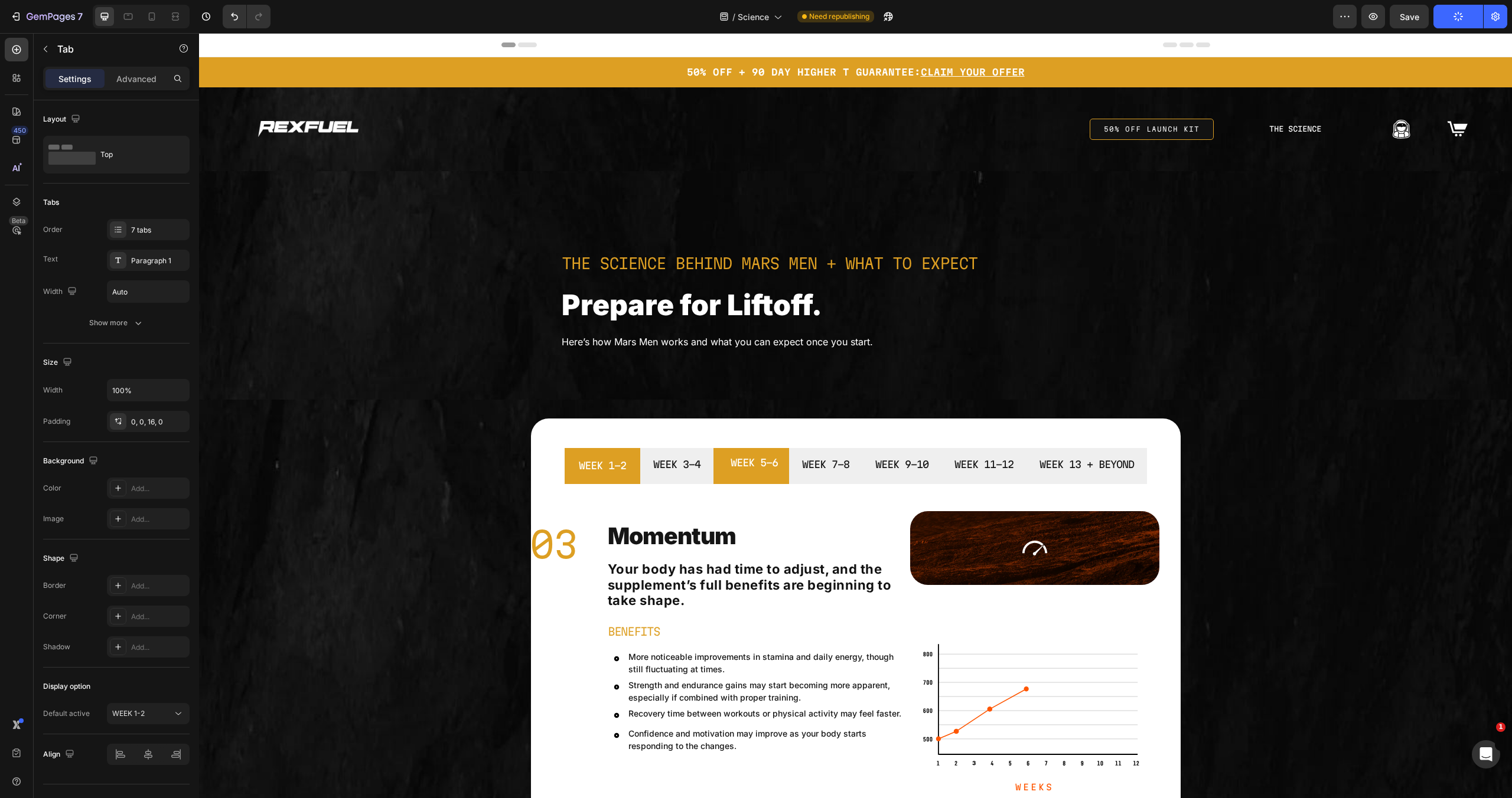
click at [623, 478] on li "WEEK 1-2" at bounding box center [602, 466] width 76 height 36
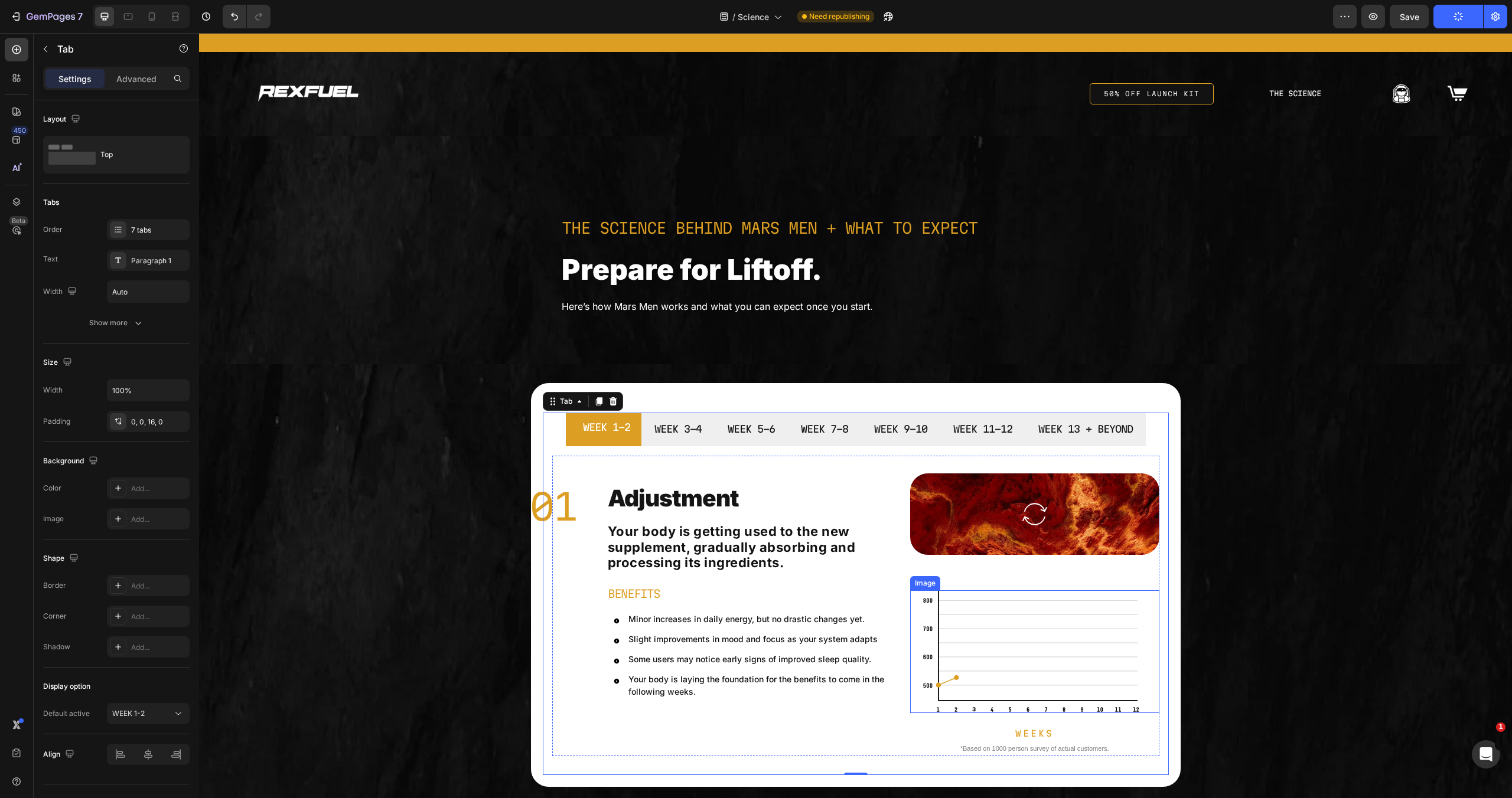
scroll to position [205, 0]
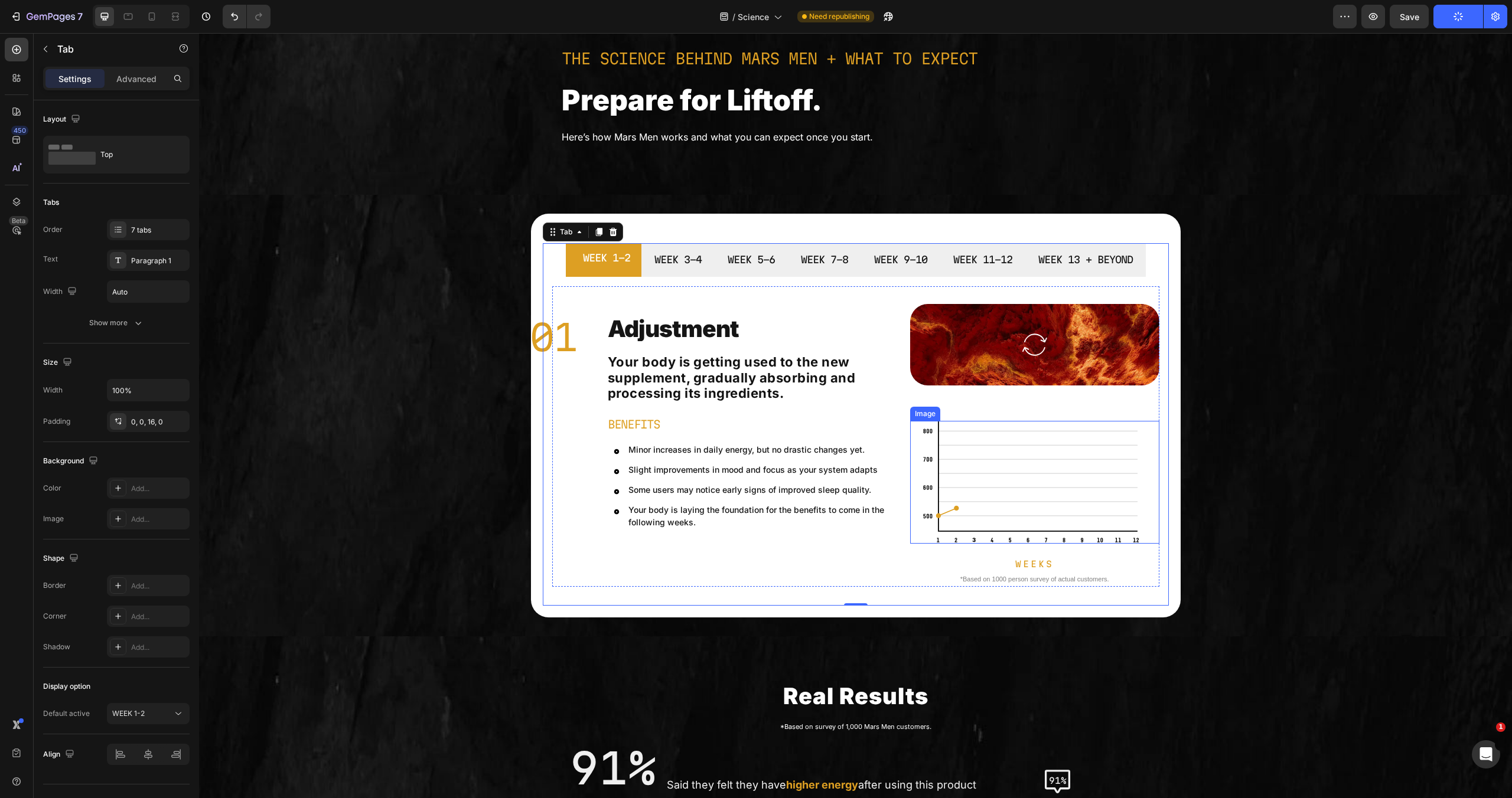
click at [1054, 492] on img at bounding box center [1035, 482] width 225 height 123
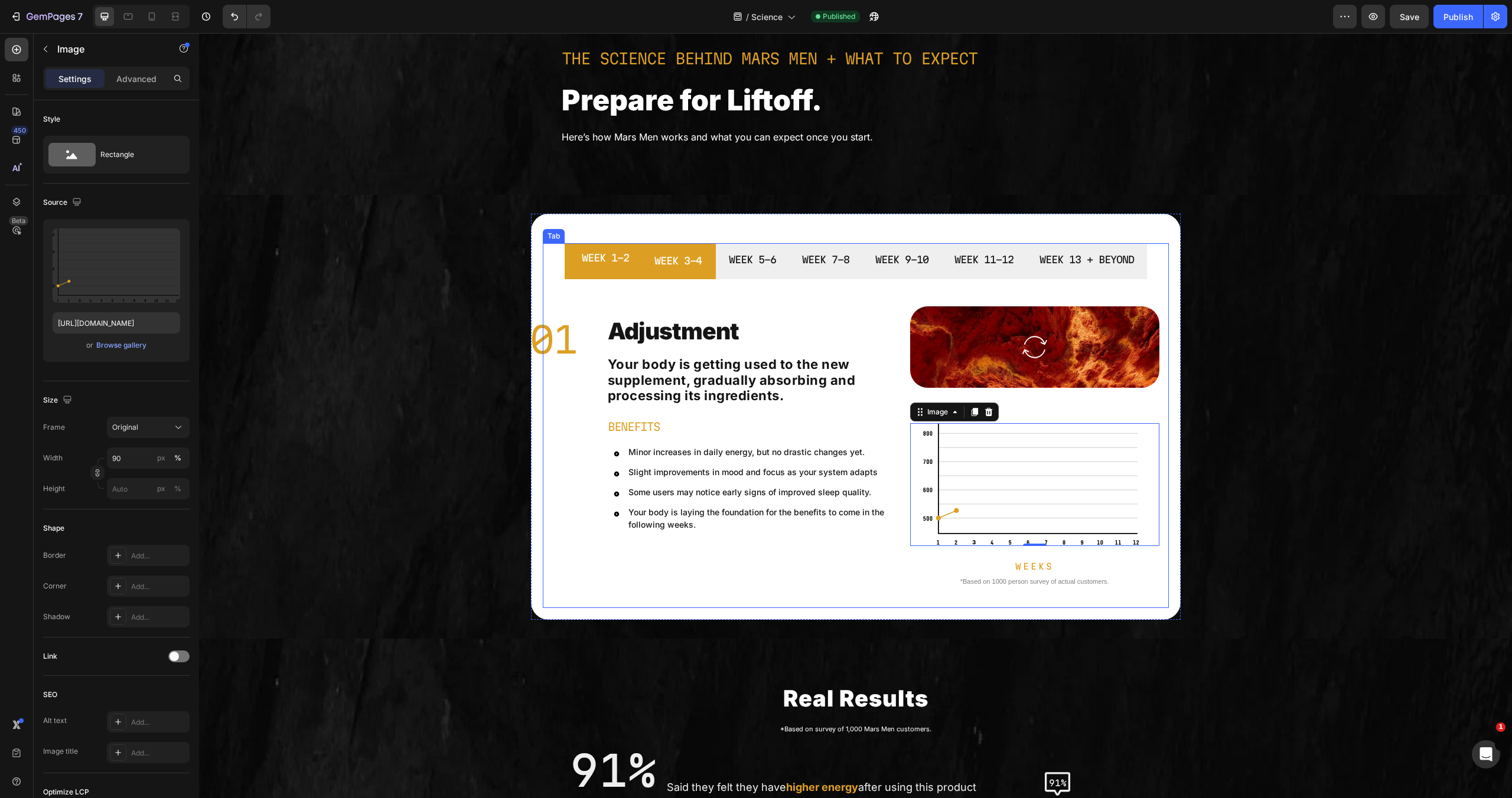
click at [674, 271] on li "WEEK 3-4" at bounding box center [678, 261] width 76 height 36
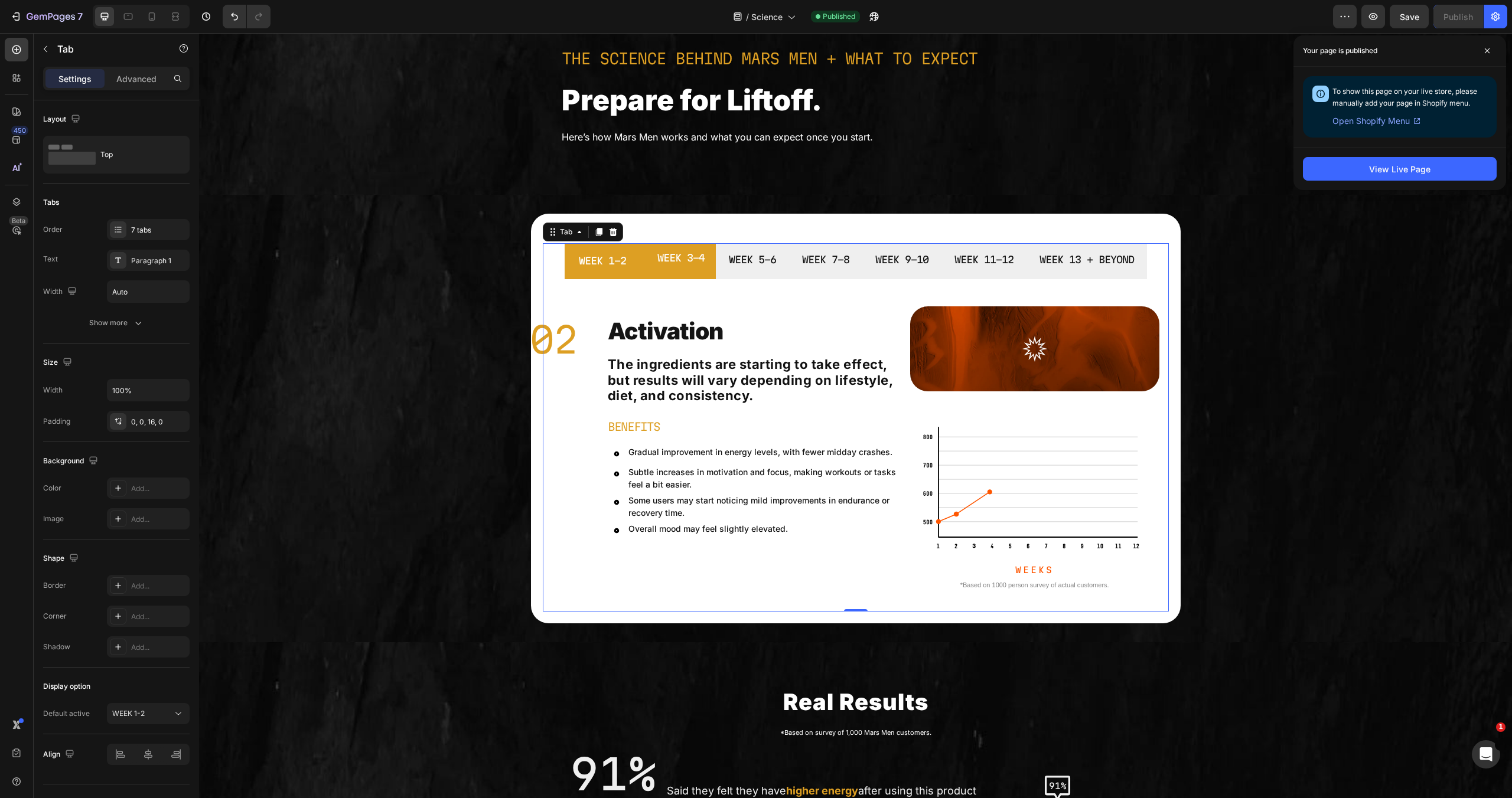
click at [628, 258] on li "WEEK 1-2" at bounding box center [602, 261] width 76 height 36
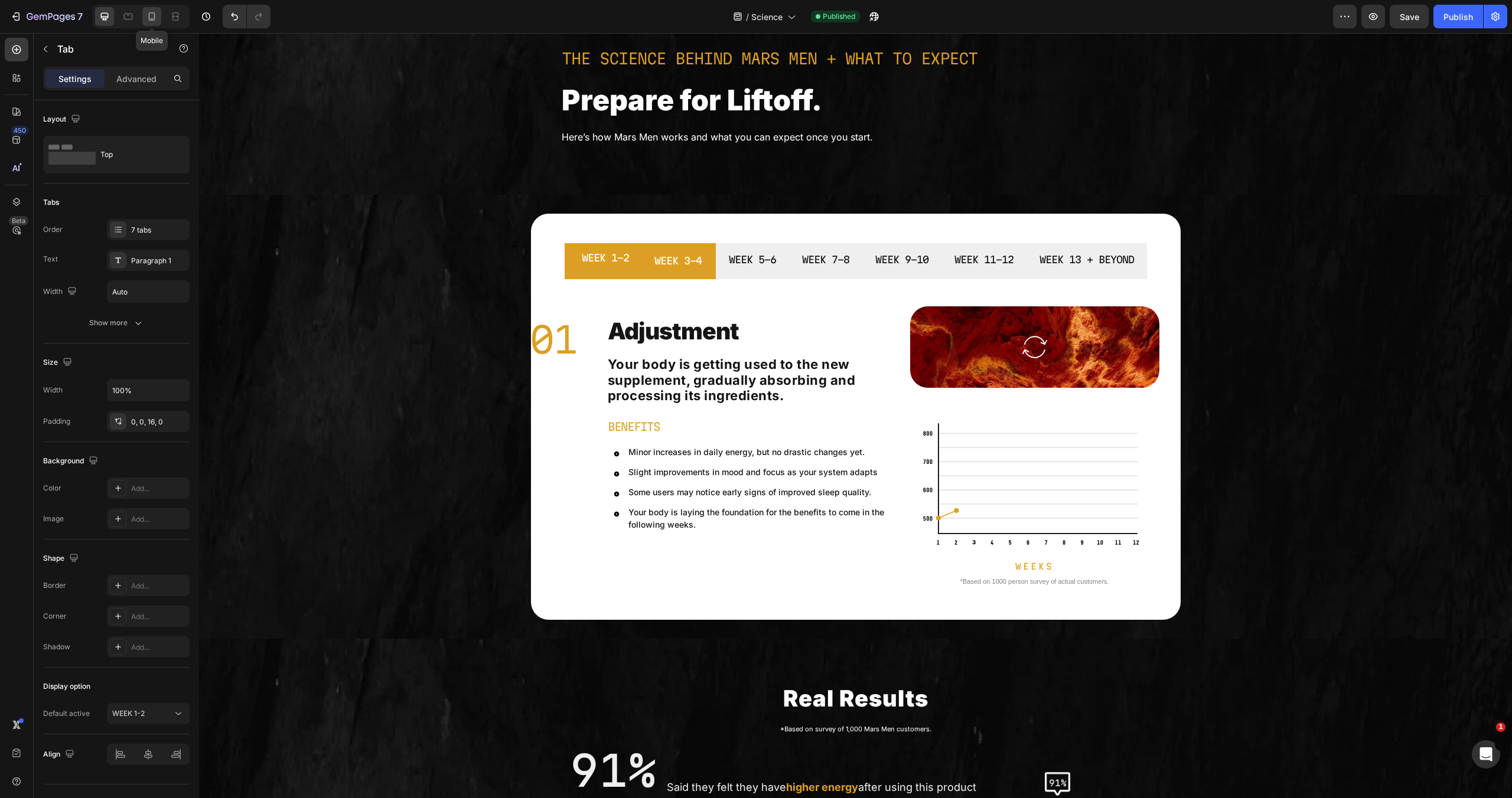
click at [158, 18] on div at bounding box center [151, 16] width 19 height 19
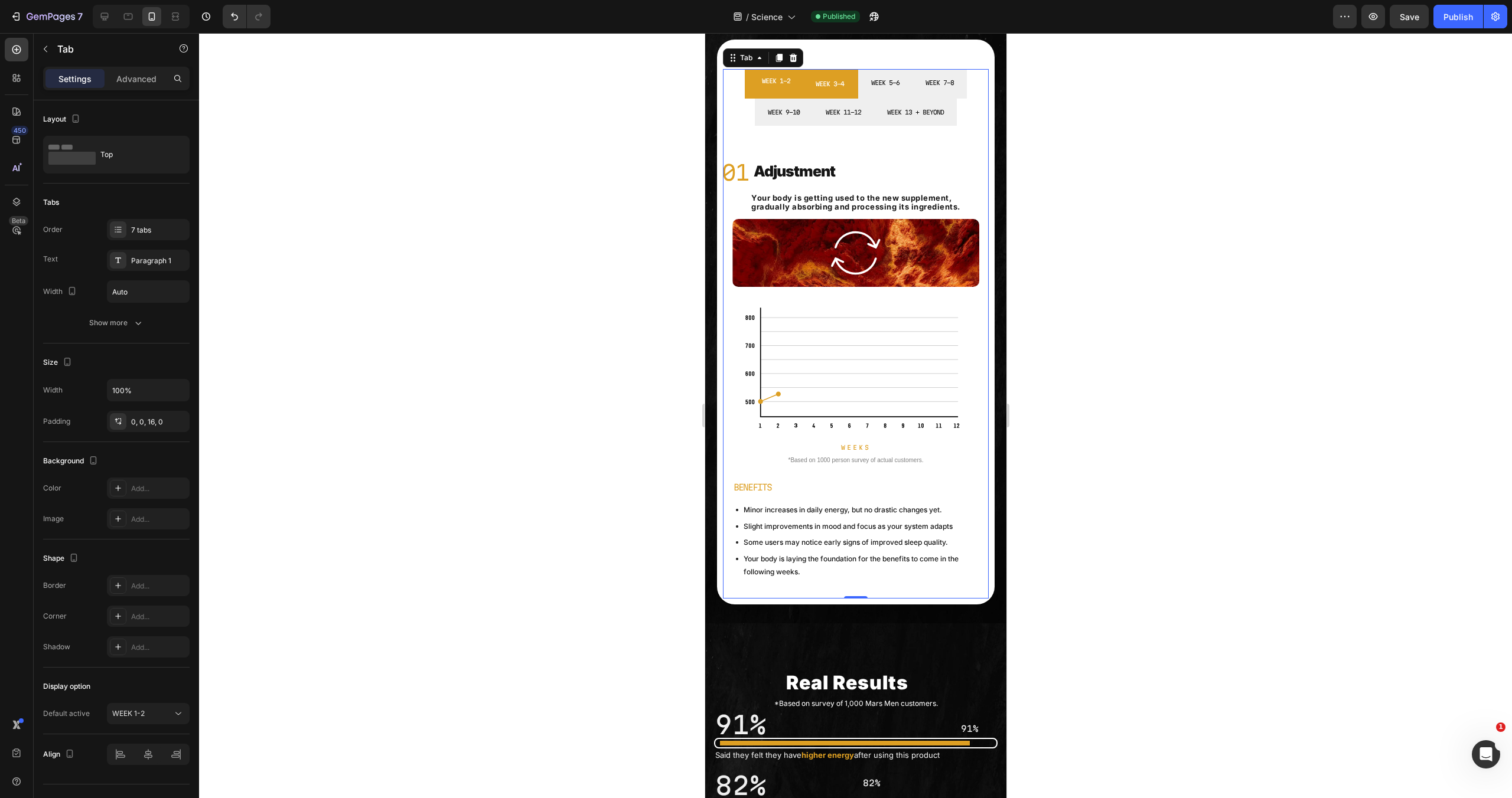
scroll to position [200, 0]
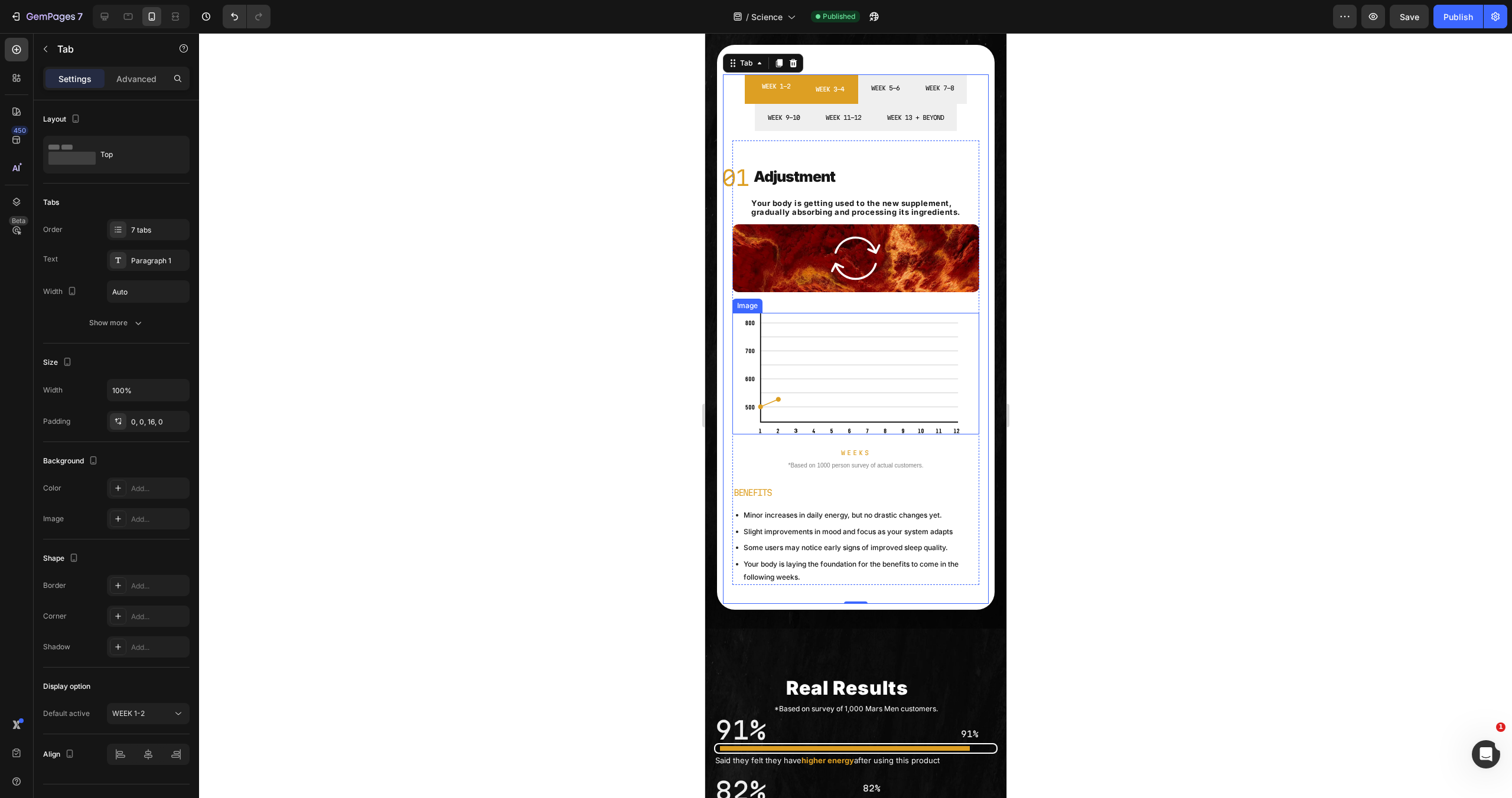
click at [854, 342] on img at bounding box center [855, 374] width 222 height 122
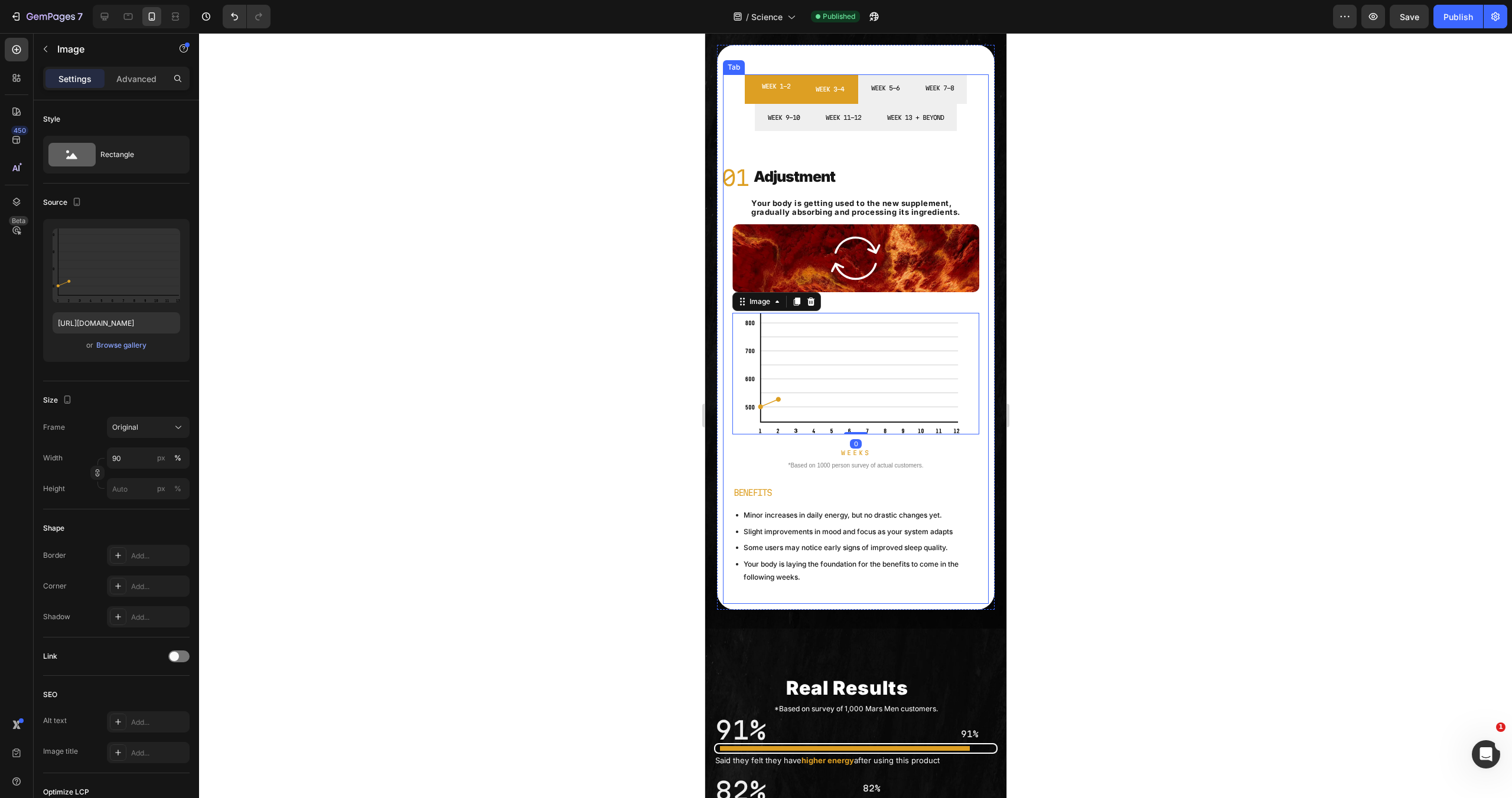
click at [821, 94] on p "WEEK 3-4" at bounding box center [829, 89] width 28 height 10
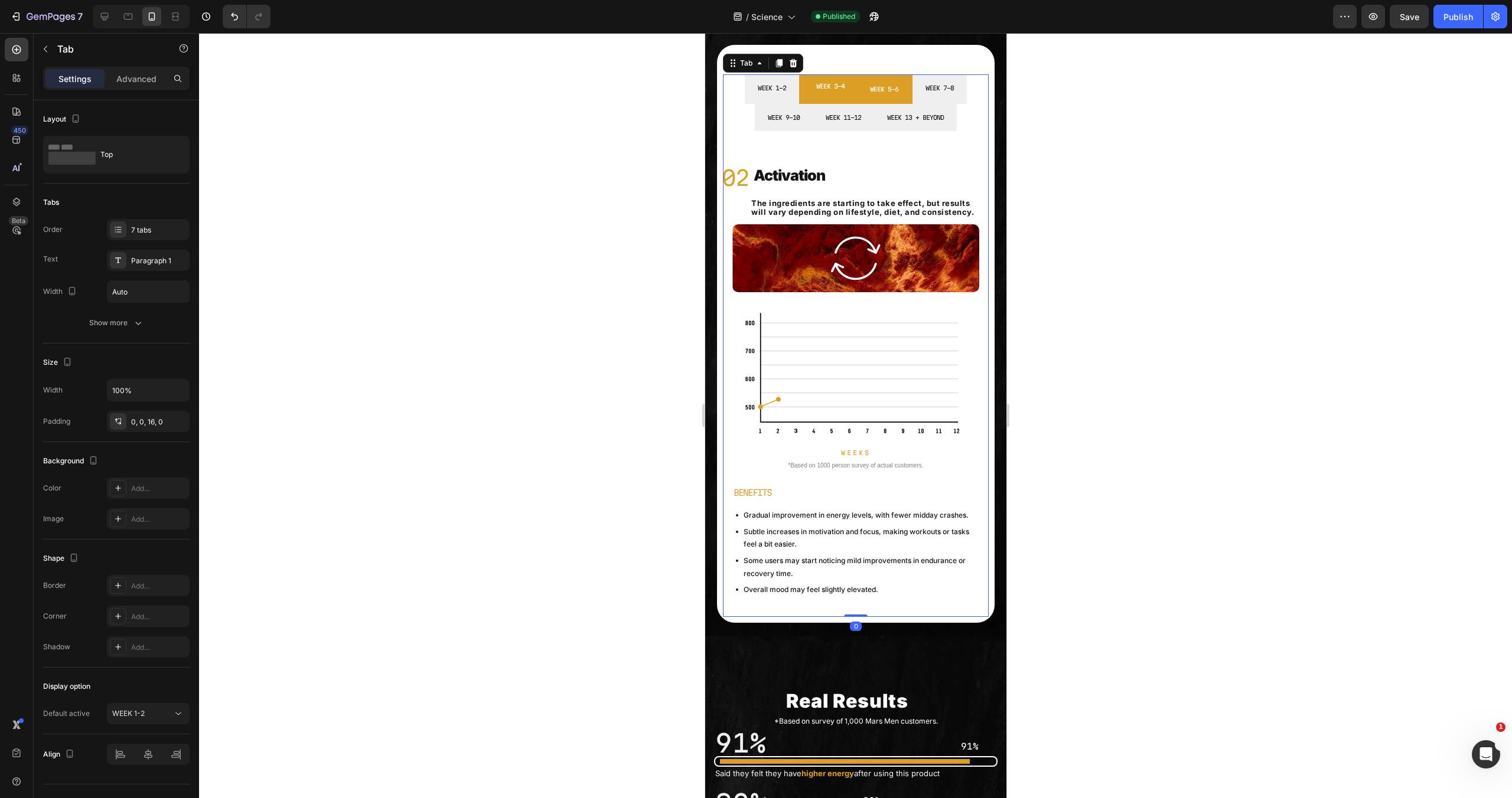
click at [874, 100] on li "WEEK 5-6" at bounding box center [884, 89] width 57 height 30
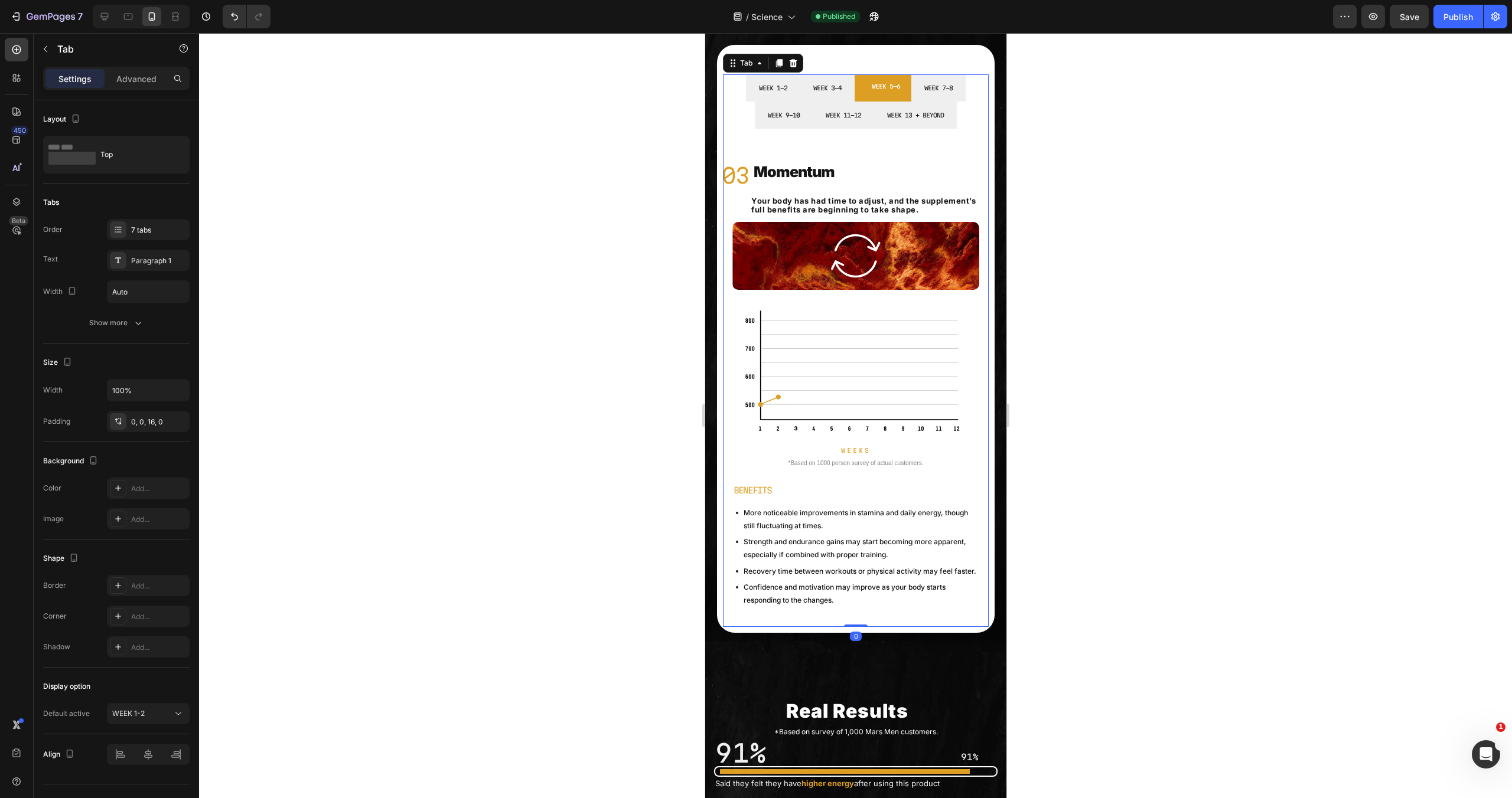
click at [962, 100] on ul "WEEK 1-2 WEEK 3-4 WEEK 5-6 WEEK 7-8 WEEK 9-10 WEEK 11-12 WEEK 13 + BEYOND" at bounding box center [855, 101] width 266 height 54
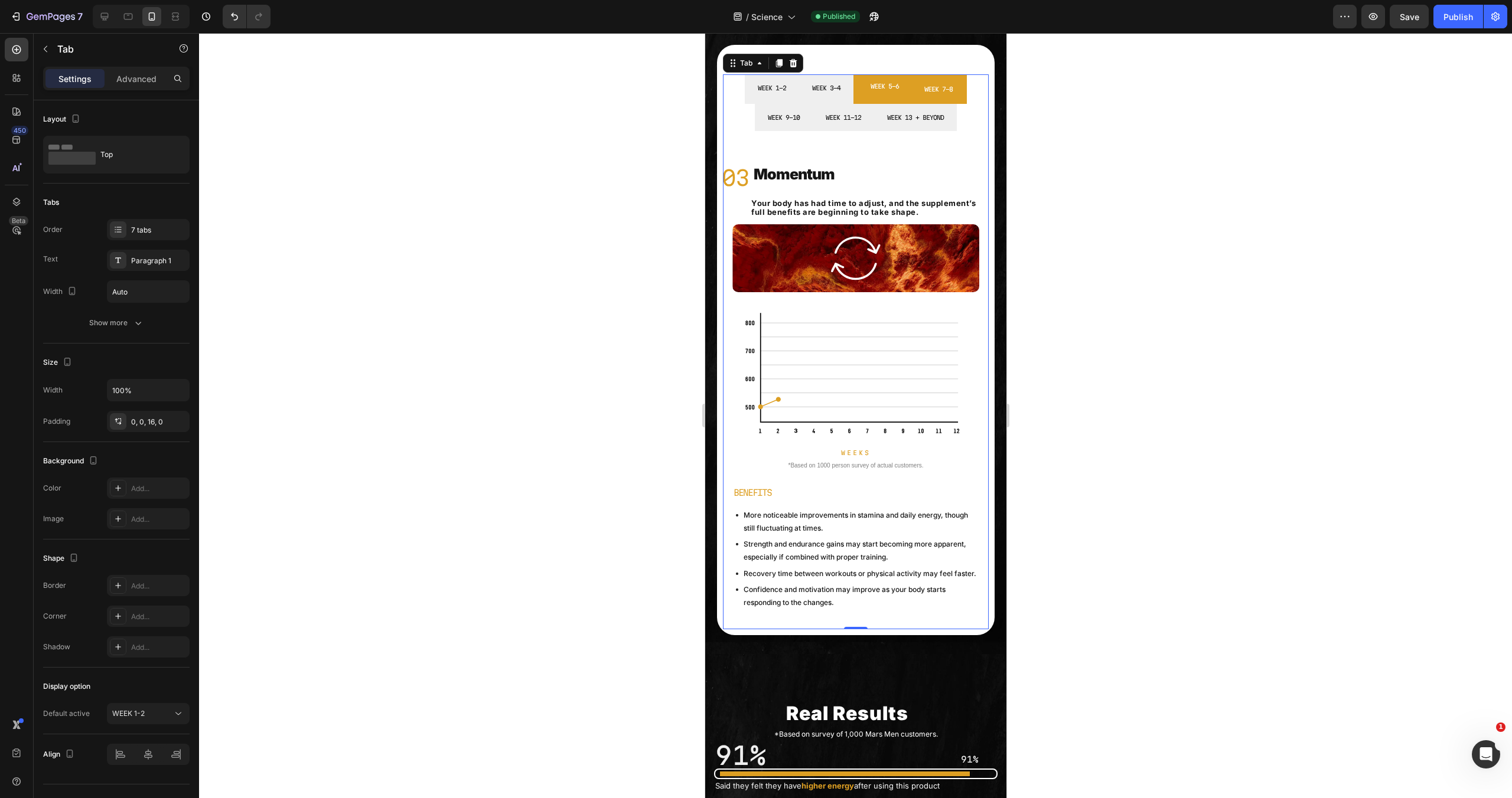
click at [953, 96] on li "WEEK 7-8" at bounding box center [938, 89] width 57 height 30
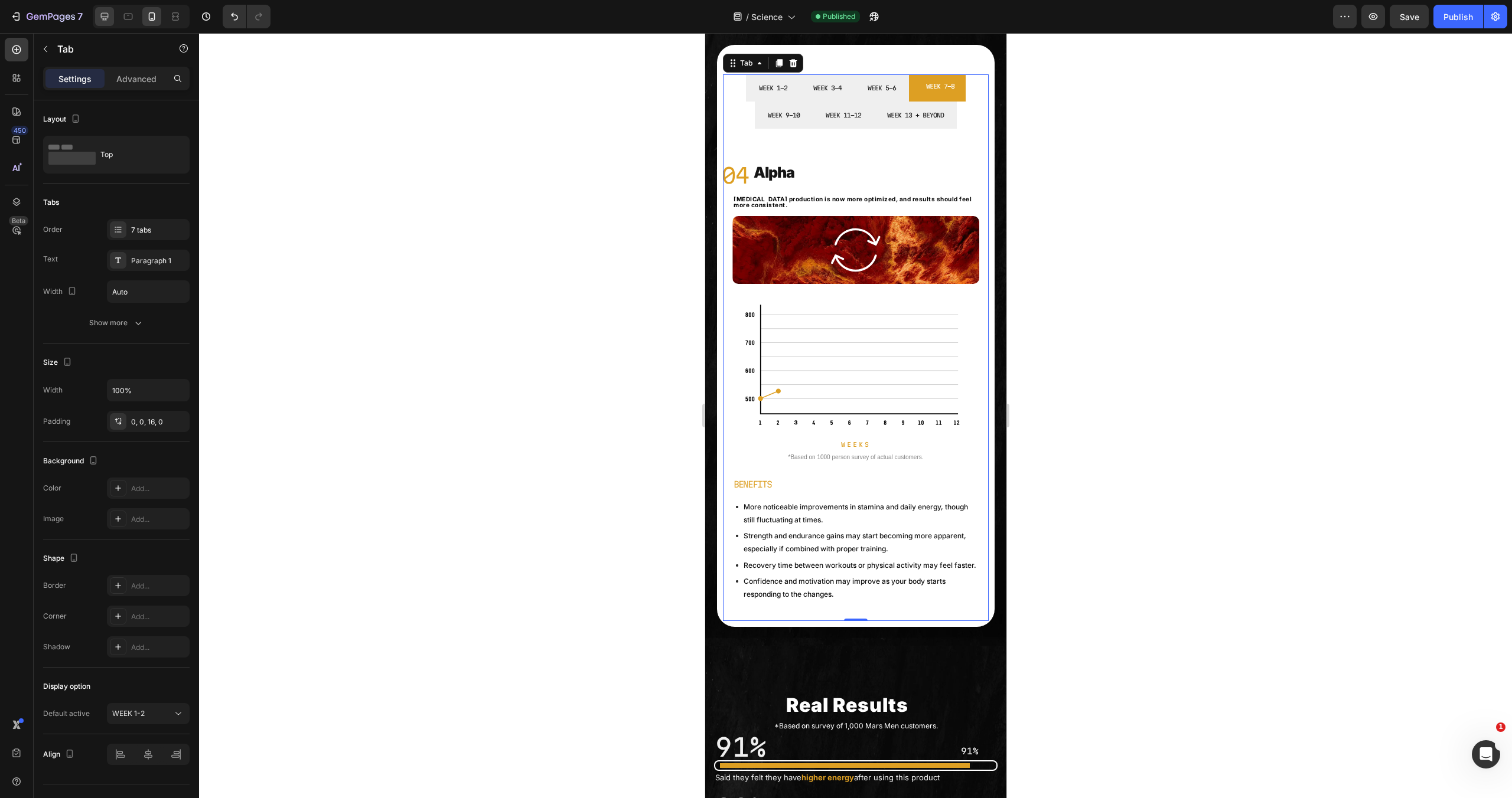
click at [100, 22] on icon at bounding box center [104, 16] width 12 height 12
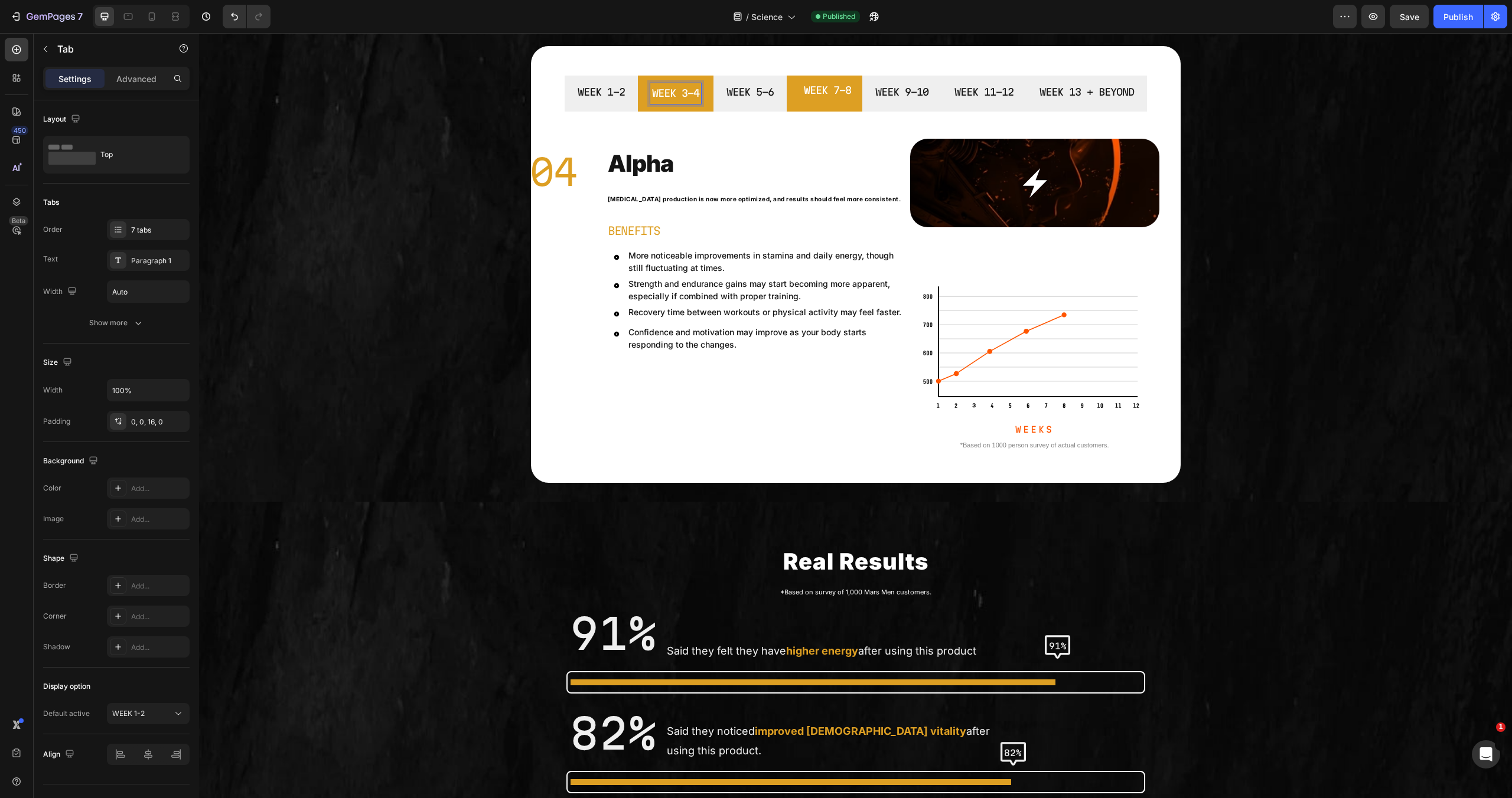
scroll to position [374, 0]
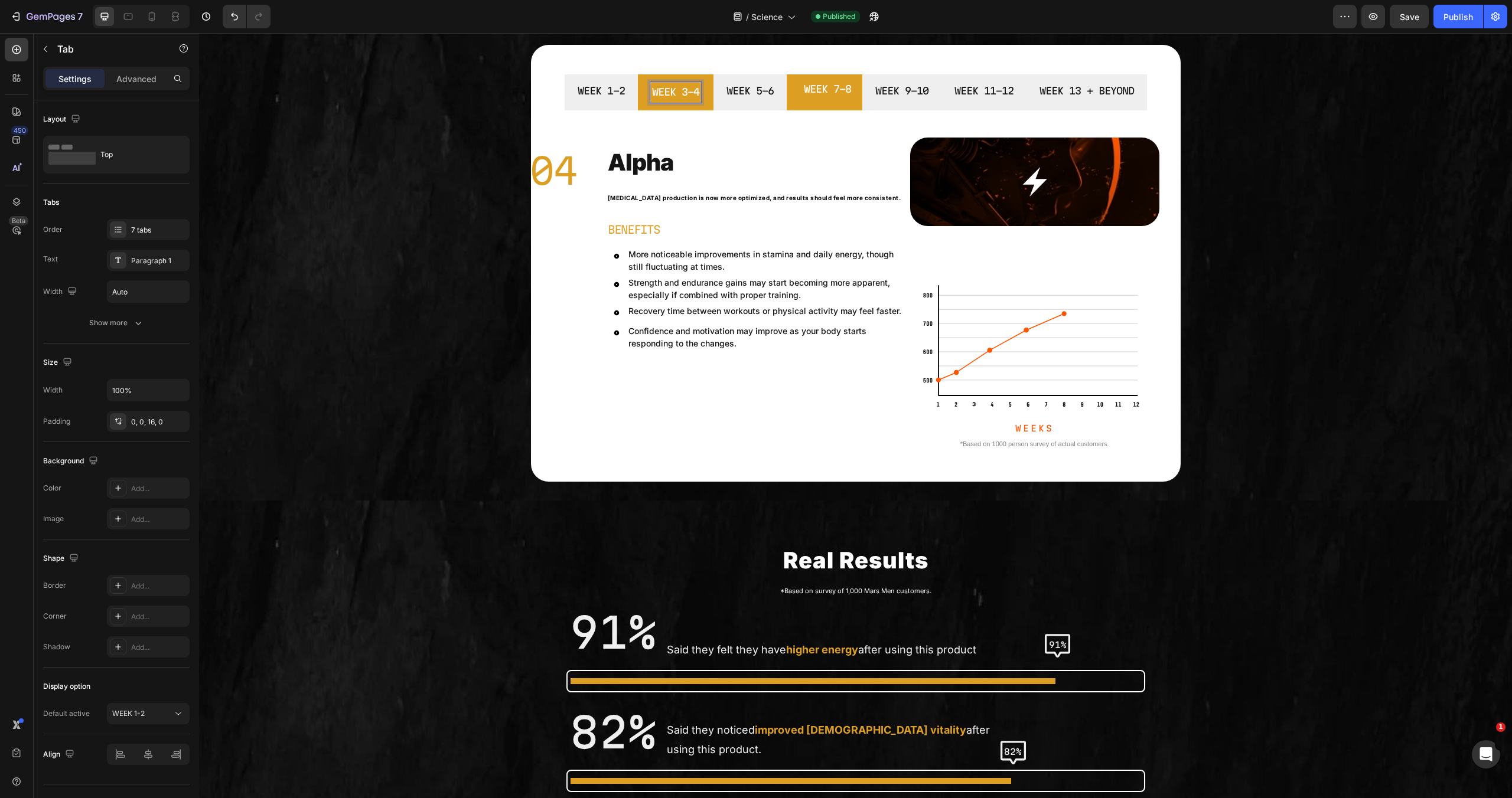
click at [676, 103] on li "WEEK 3-4" at bounding box center [676, 92] width 76 height 36
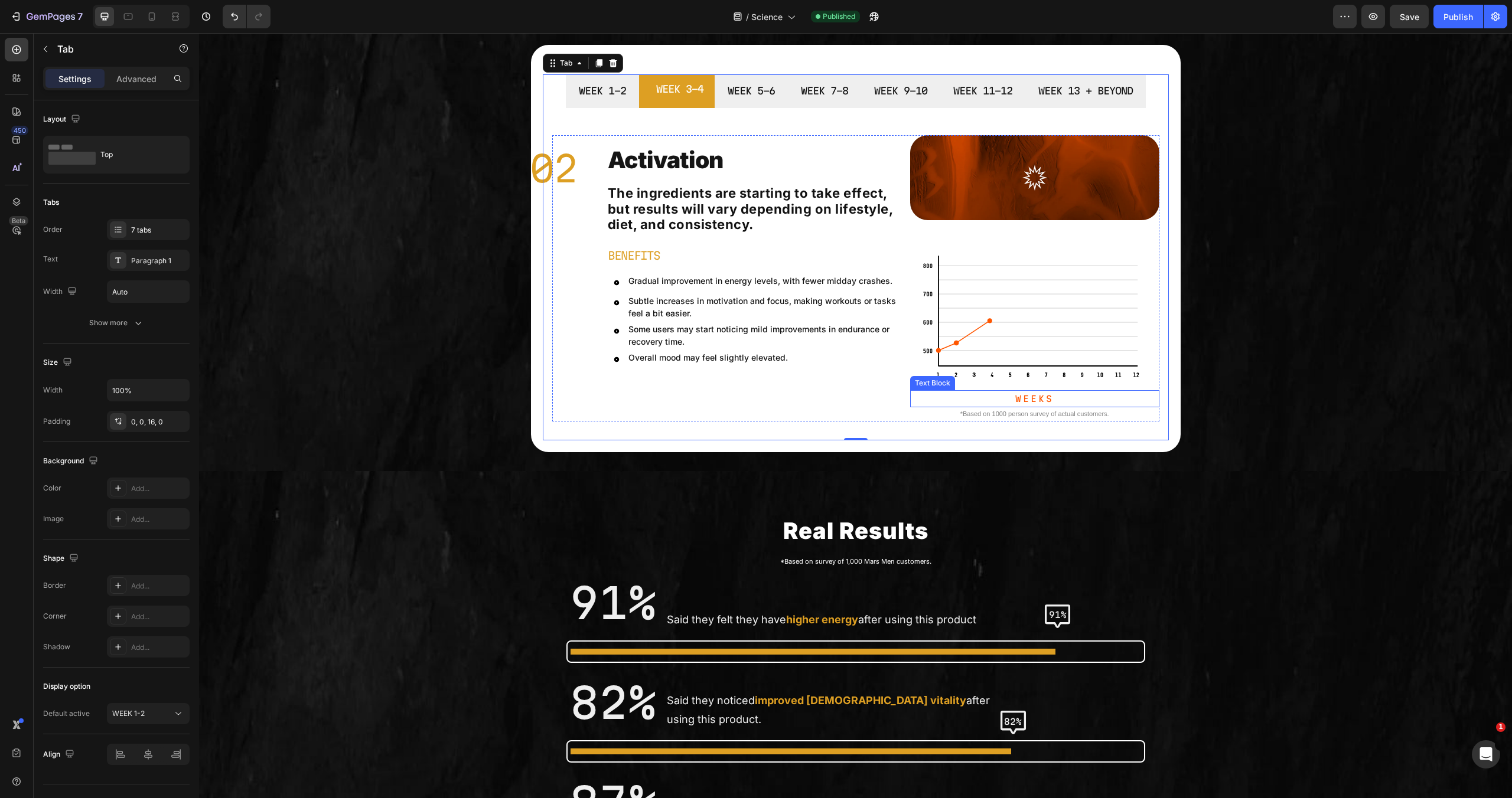
click at [1020, 396] on p "Weeks" at bounding box center [1035, 398] width 247 height 15
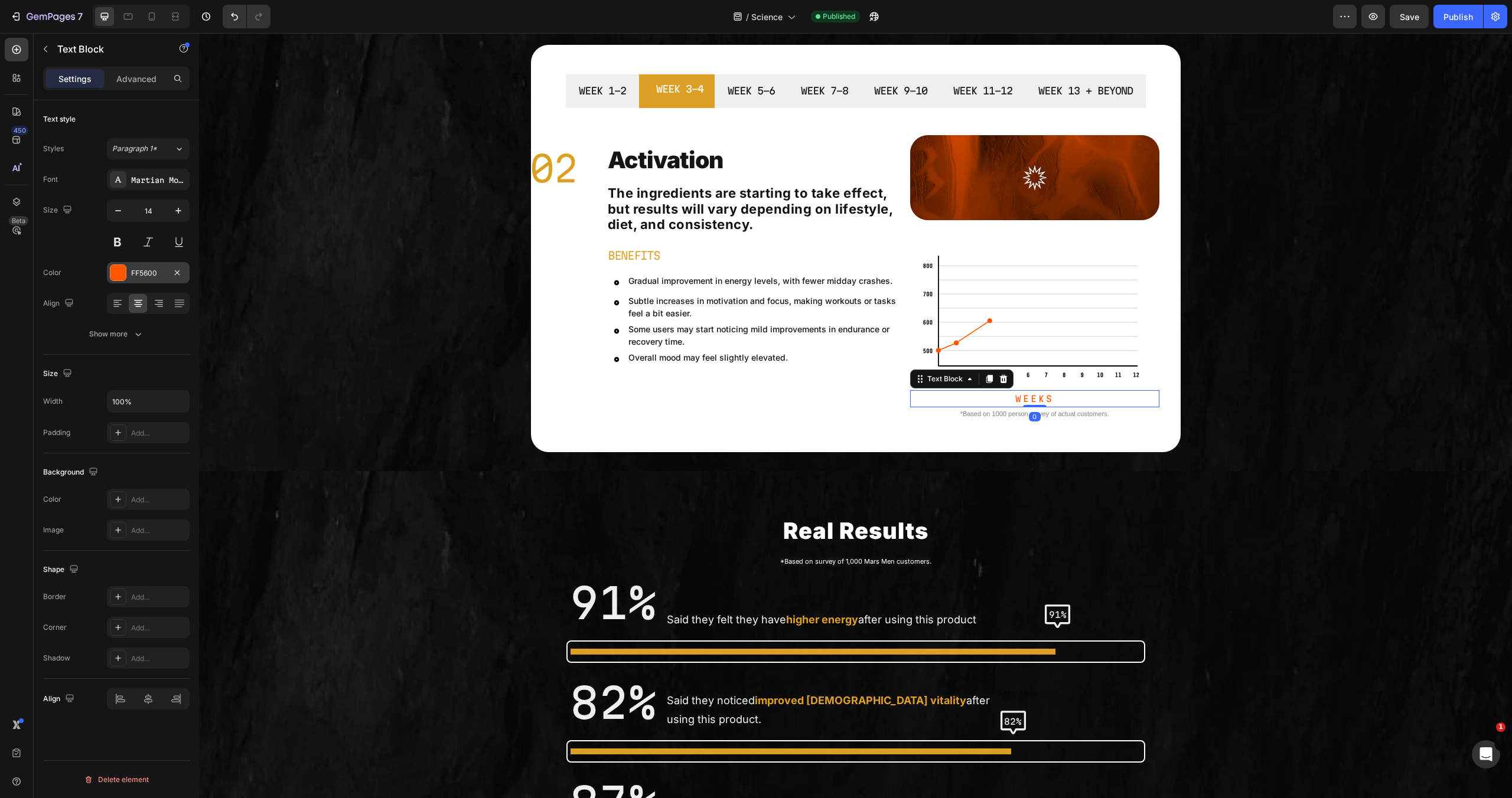
click at [119, 271] on div at bounding box center [118, 273] width 15 height 15
drag, startPoint x: 219, startPoint y: 355, endPoint x: 410, endPoint y: 292, distance: 201.1
click at [219, 355] on div at bounding box center [219, 353] width 12 height 12
type input "DD9F23"
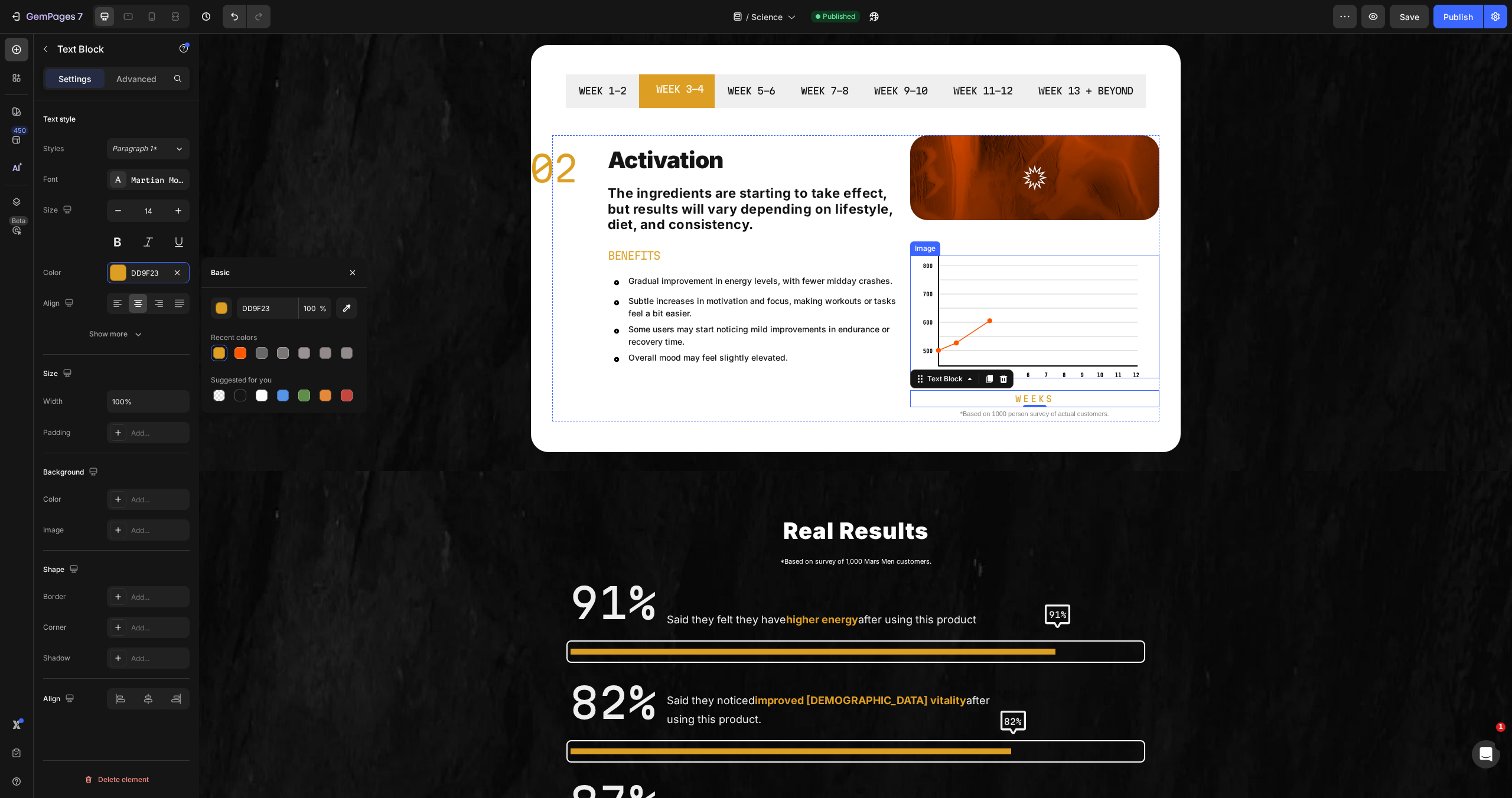
click at [942, 323] on img at bounding box center [1035, 317] width 225 height 123
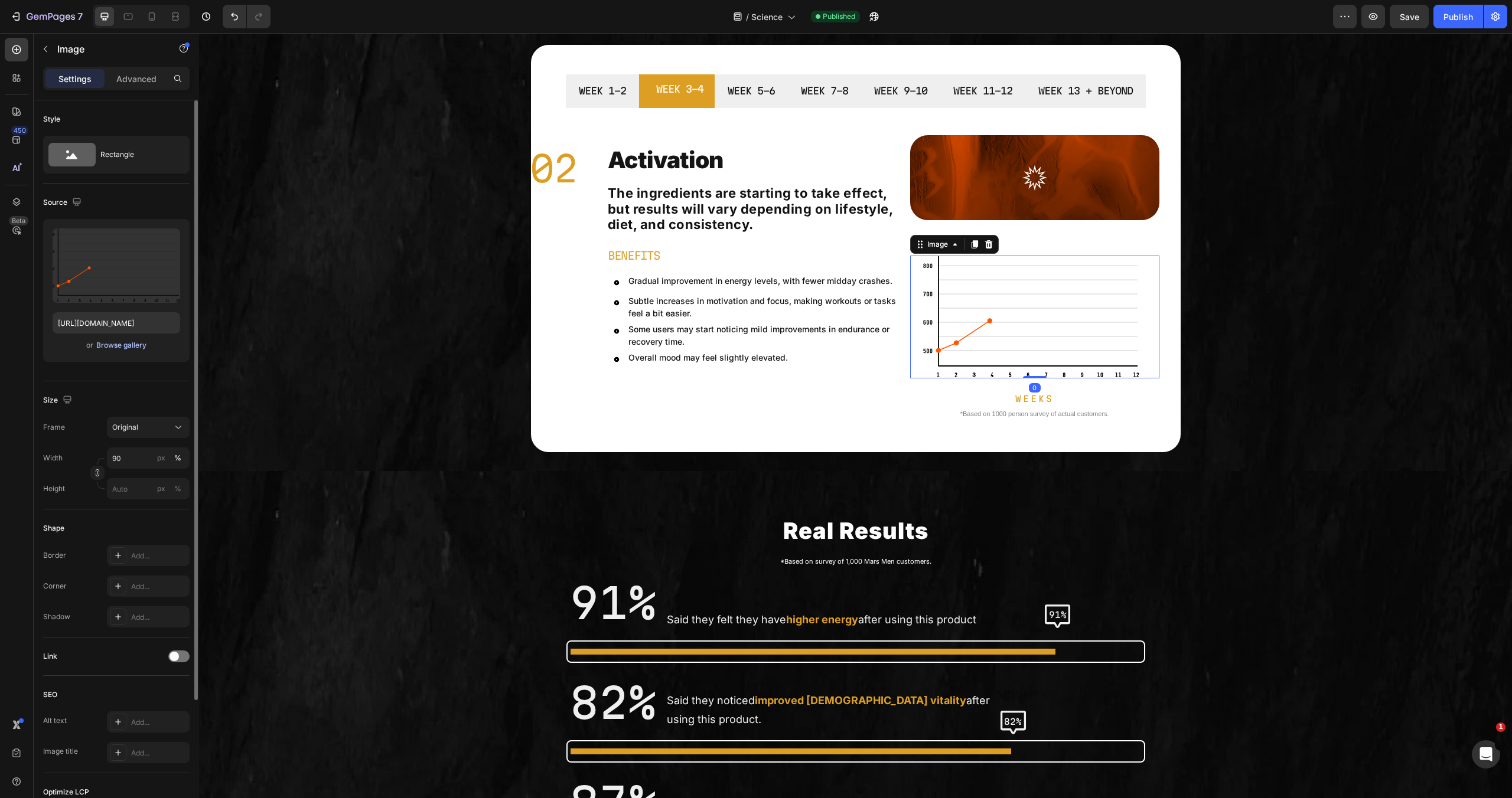
click at [101, 340] on div "Browse gallery" at bounding box center [121, 345] width 50 height 10
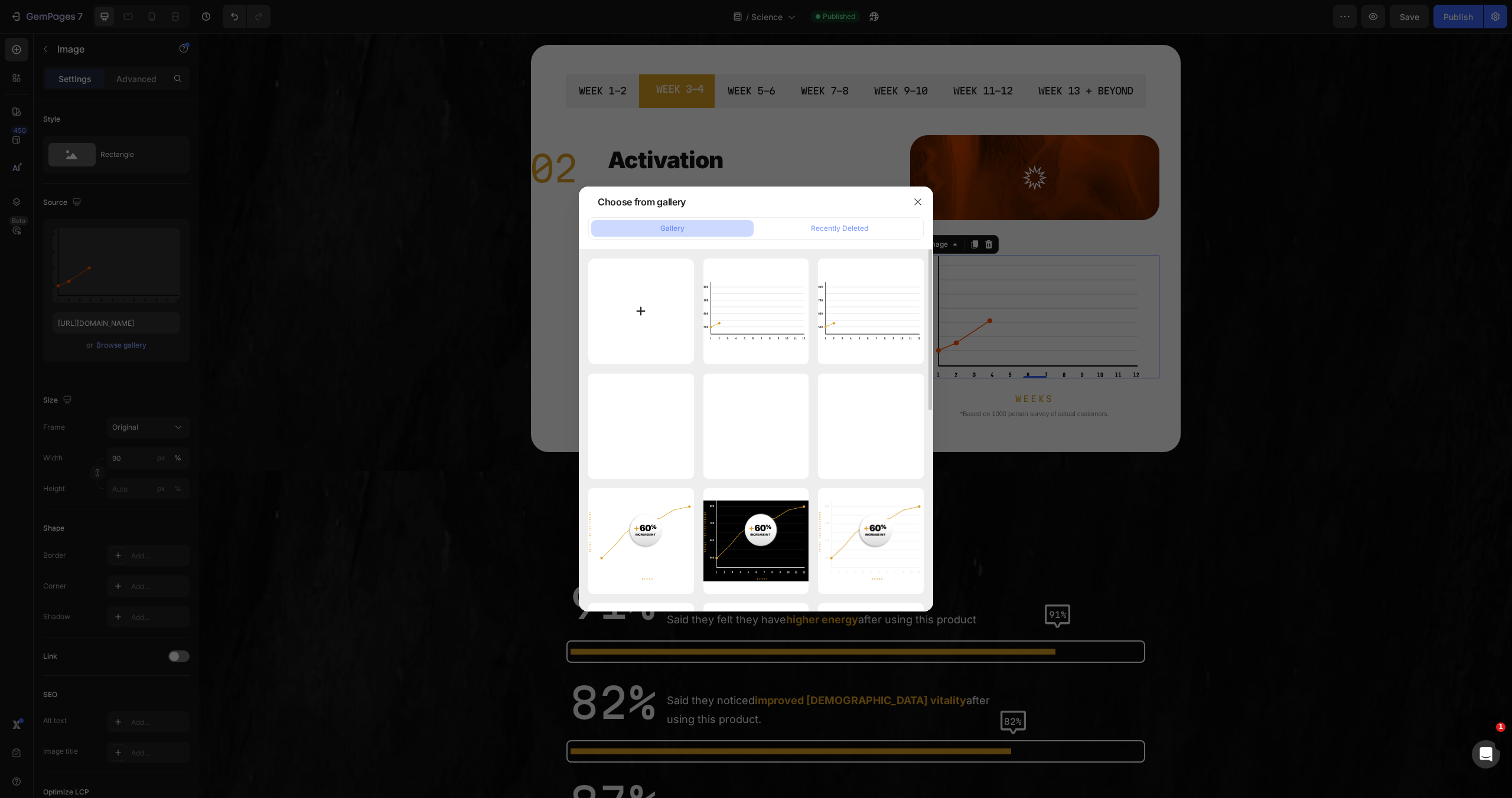
click at [626, 282] on input "file" at bounding box center [641, 311] width 106 height 106
click at [639, 314] on input "file" at bounding box center [641, 311] width 106 height 106
type input "C:\fakepath\2.svg"
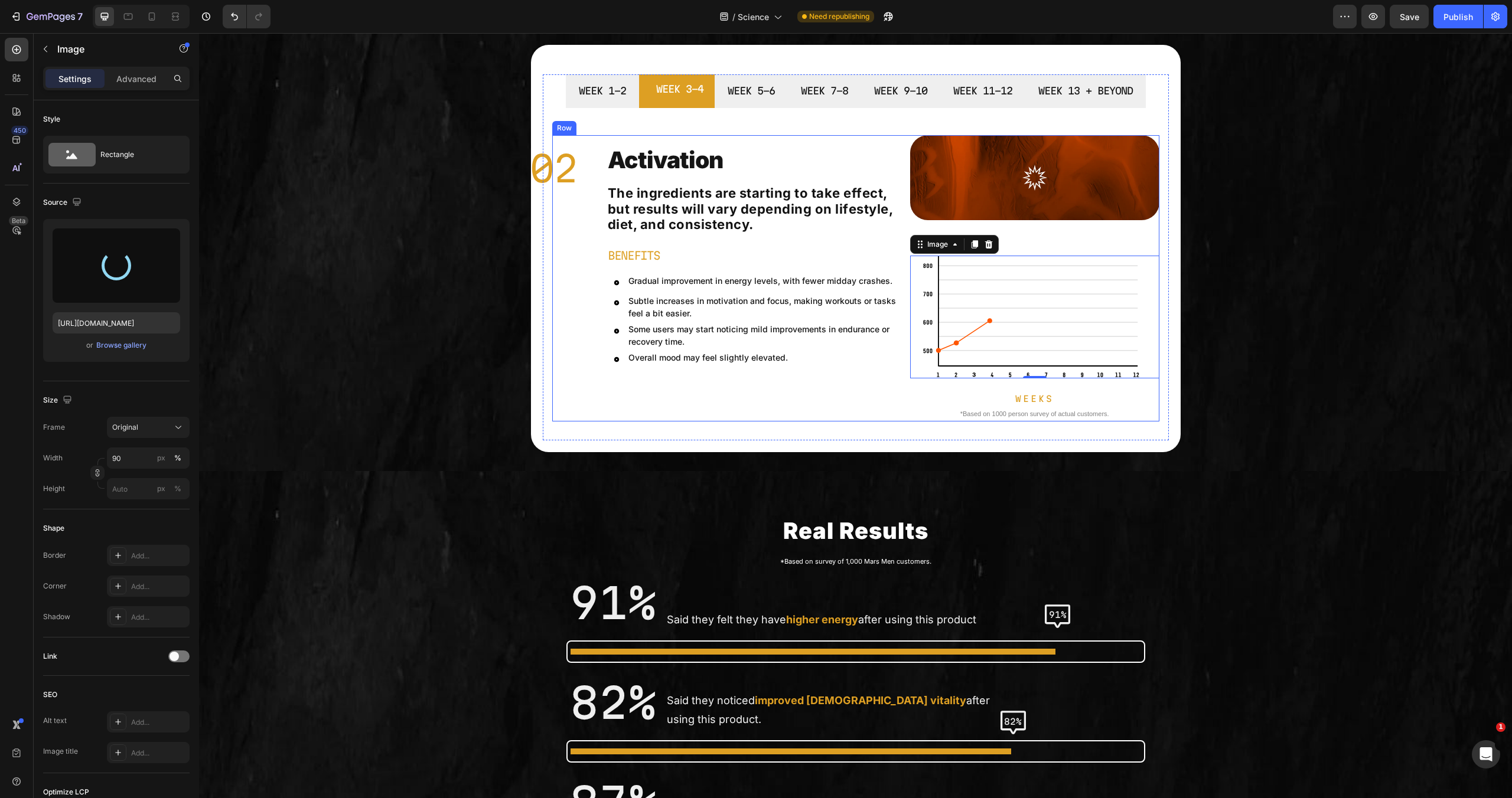
type input "https://cdn.shopify.com/s/files/1/0755/5412/8085/files/gempages_575592633515115…"
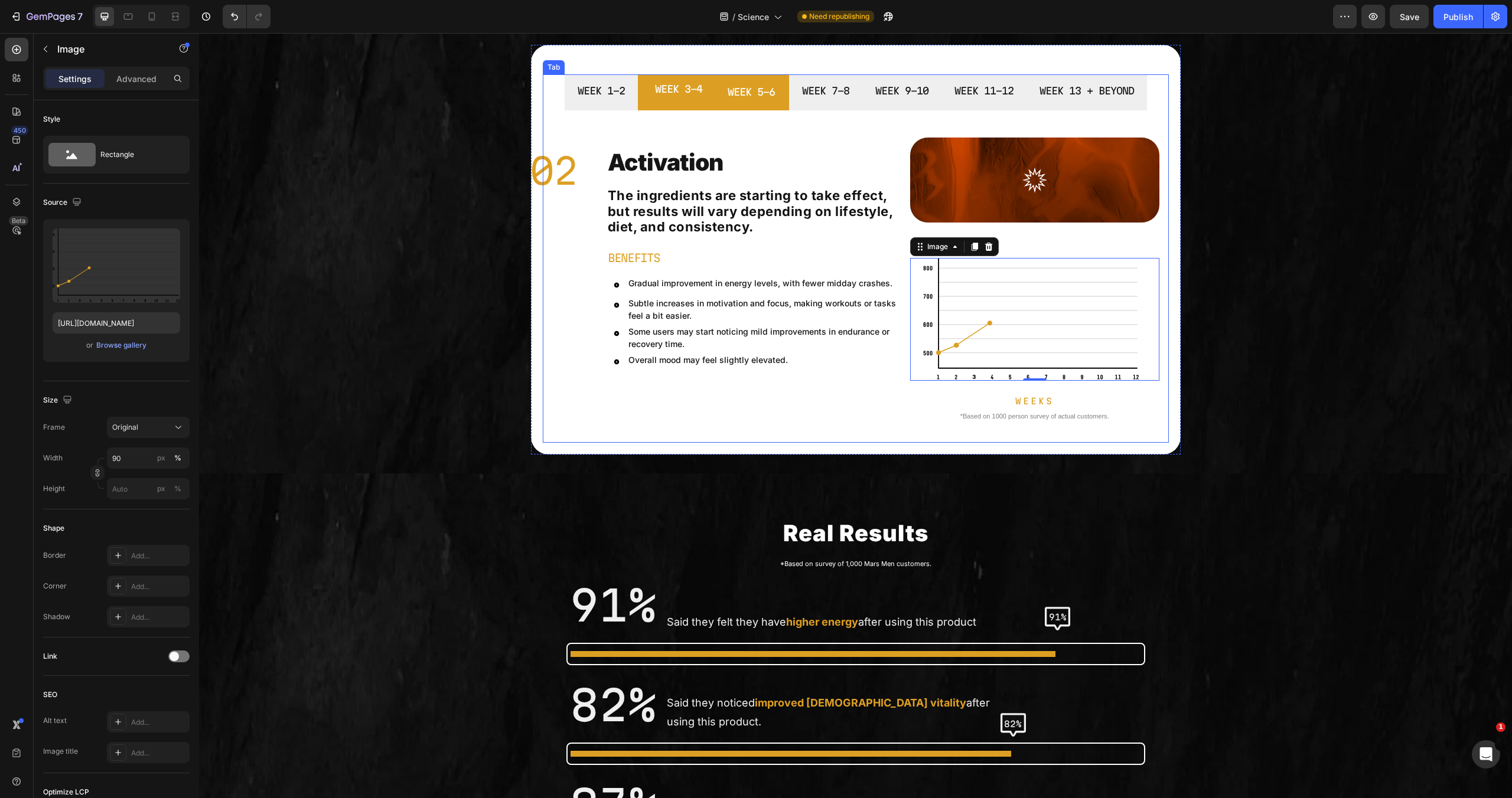
click at [740, 103] on div "WEEK 5-6" at bounding box center [751, 92] width 51 height 21
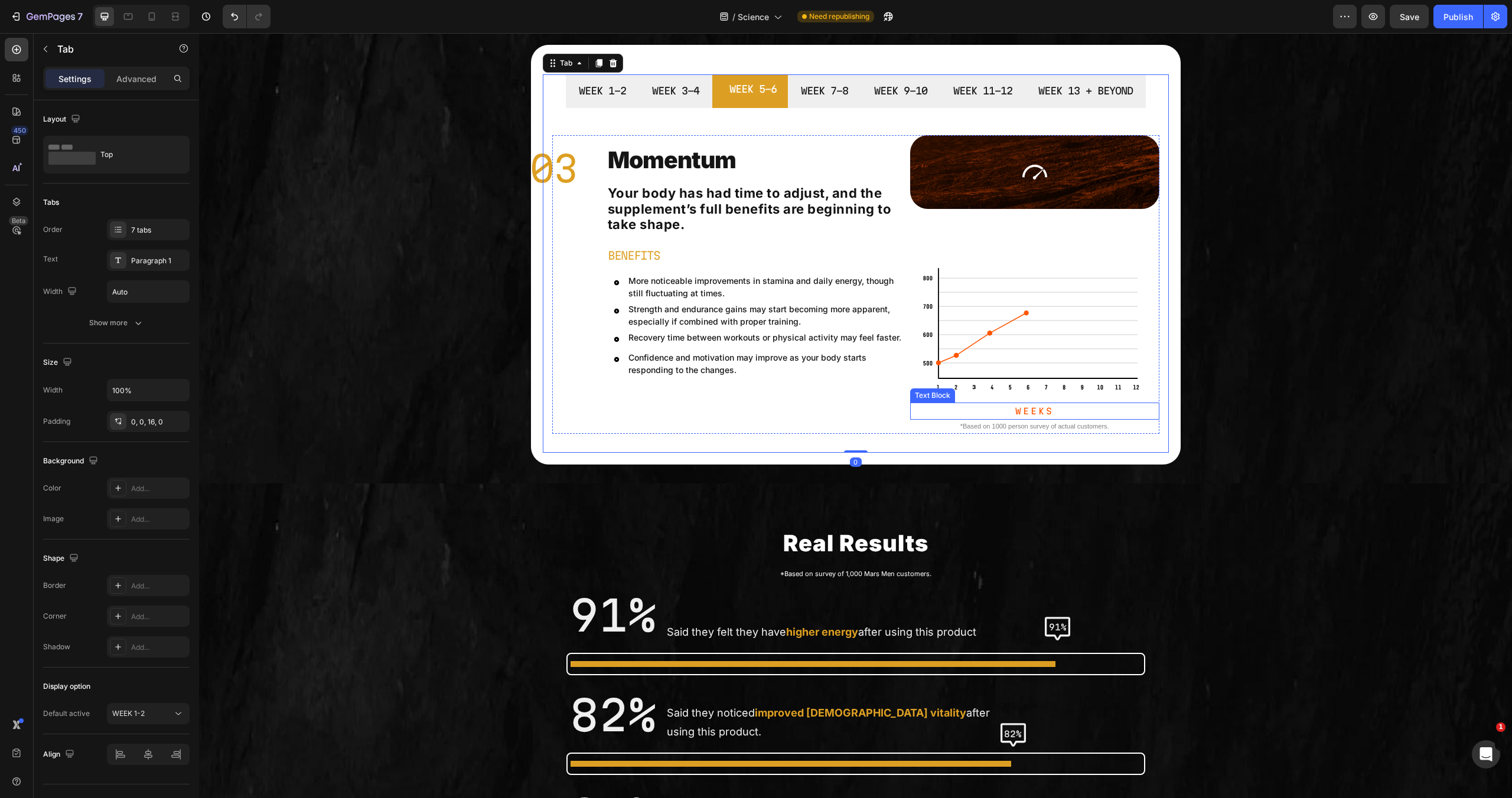
click at [1034, 415] on p "Weeks" at bounding box center [1035, 411] width 247 height 15
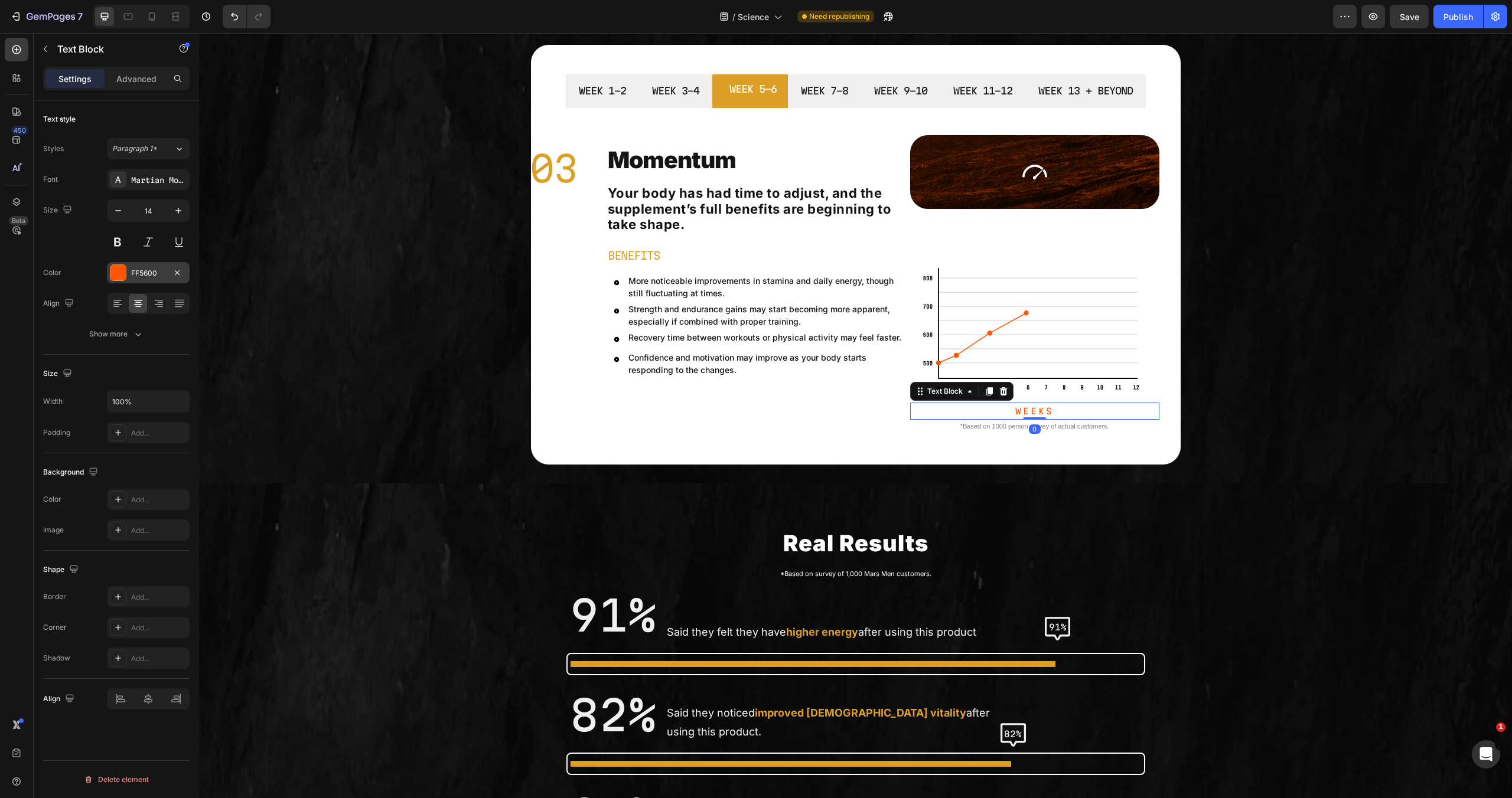
click at [125, 274] on div at bounding box center [118, 273] width 15 height 15
click at [216, 351] on div at bounding box center [219, 353] width 12 height 12
type input "DD9F23"
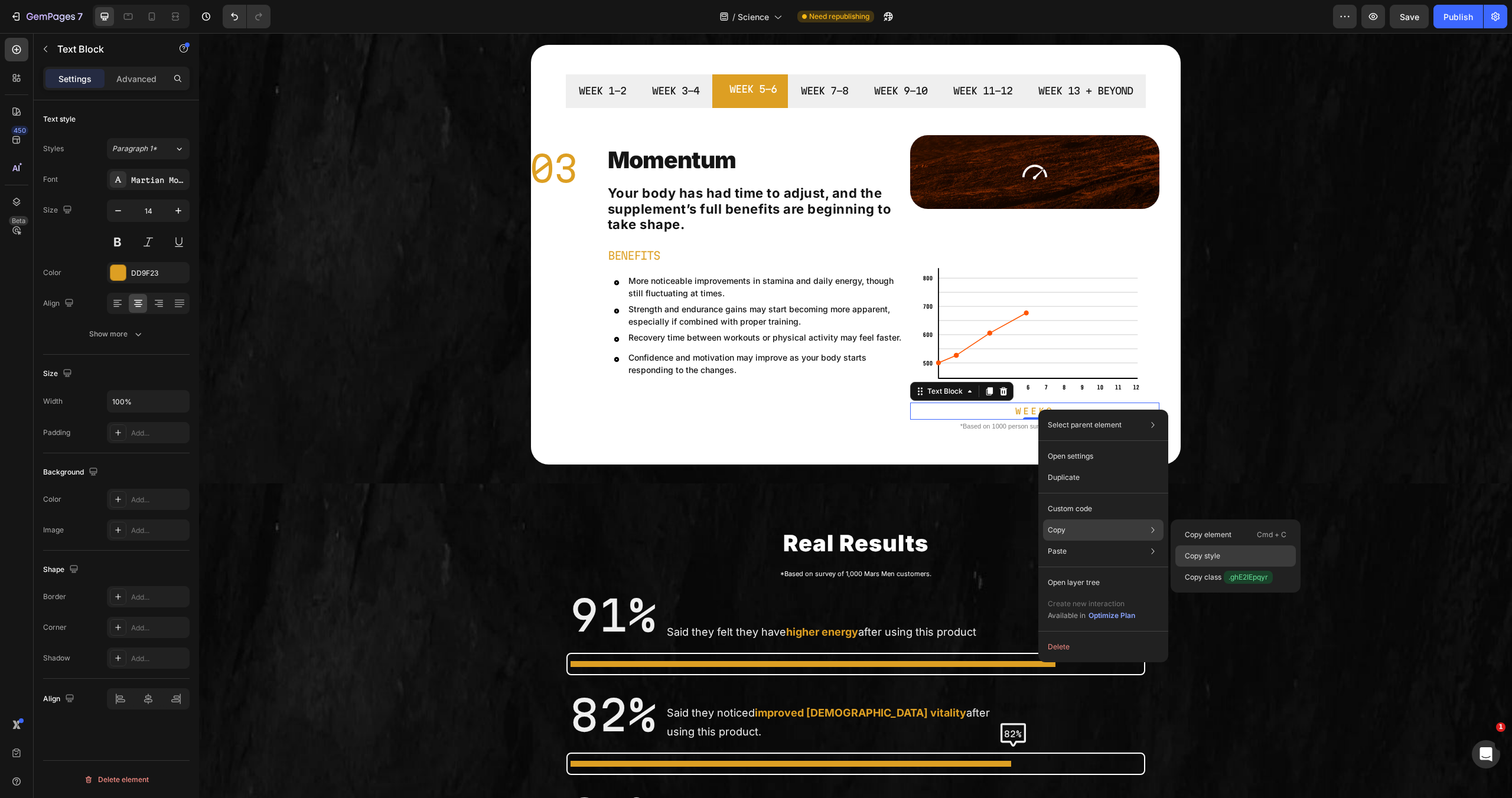
drag, startPoint x: 1209, startPoint y: 550, endPoint x: 854, endPoint y: 317, distance: 424.6
click at [1209, 551] on p "Copy style" at bounding box center [1202, 556] width 35 height 10
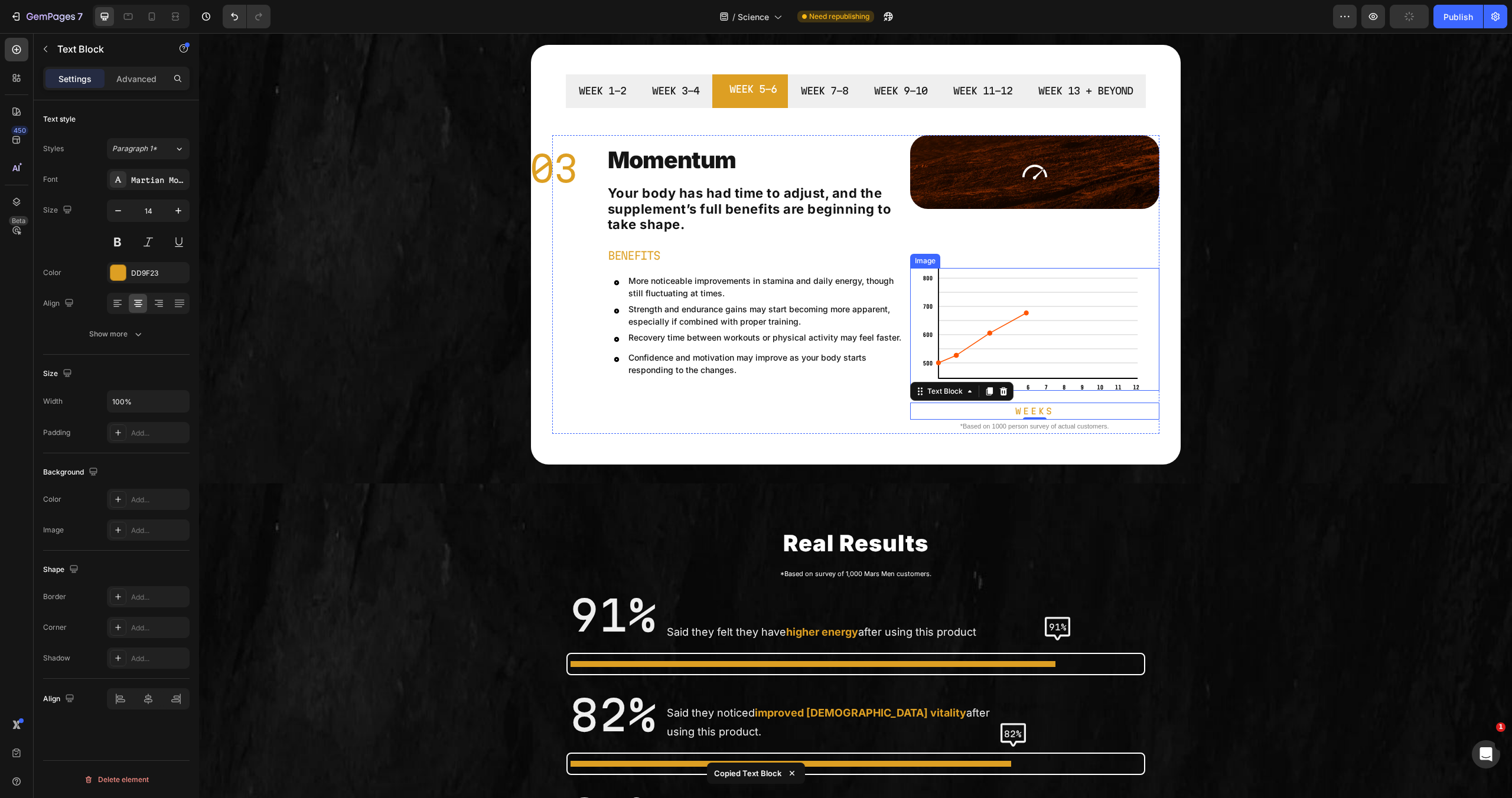
click at [1051, 348] on img at bounding box center [1035, 329] width 225 height 123
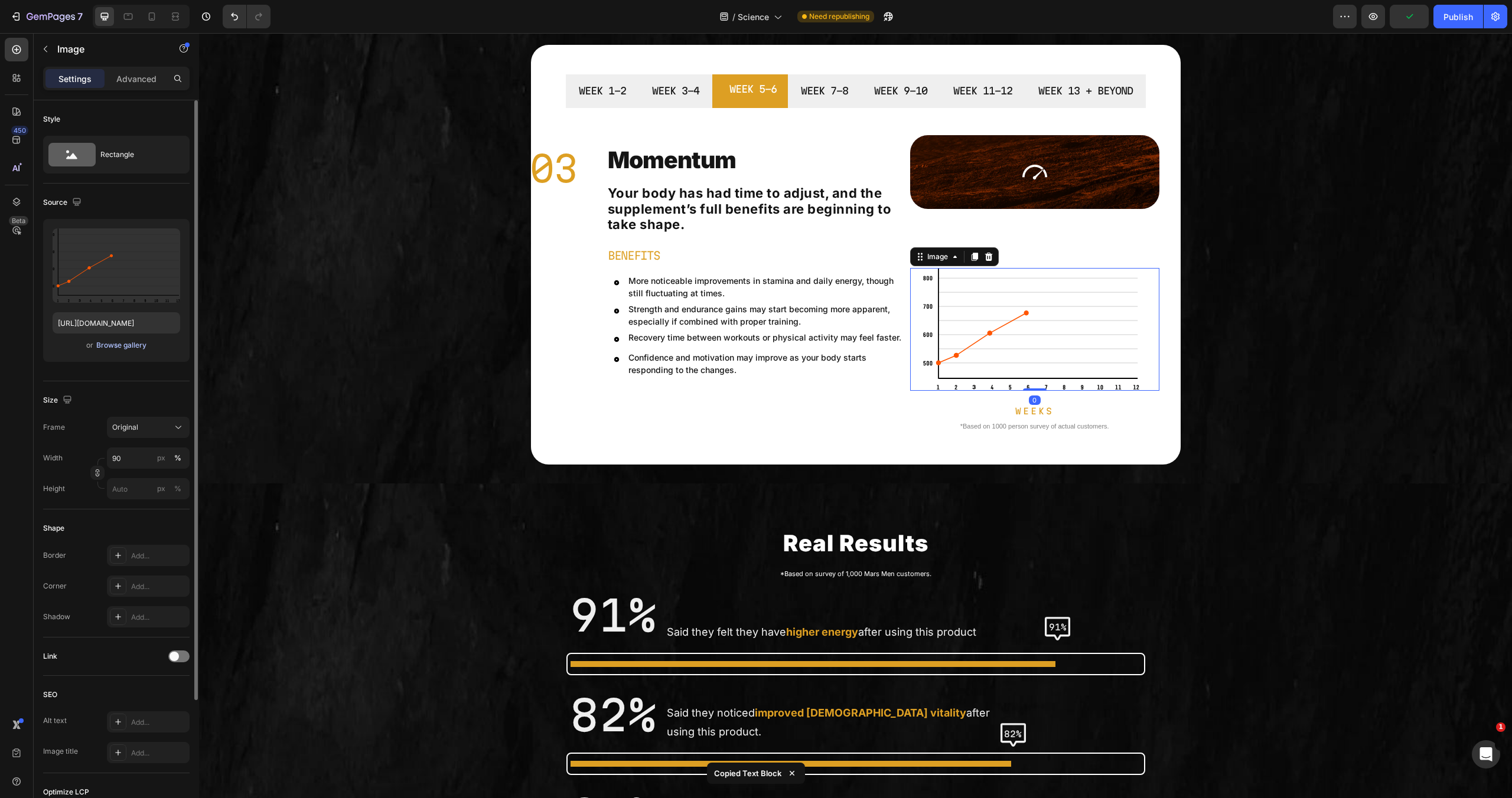
click at [137, 344] on div "Browse gallery" at bounding box center [121, 345] width 50 height 10
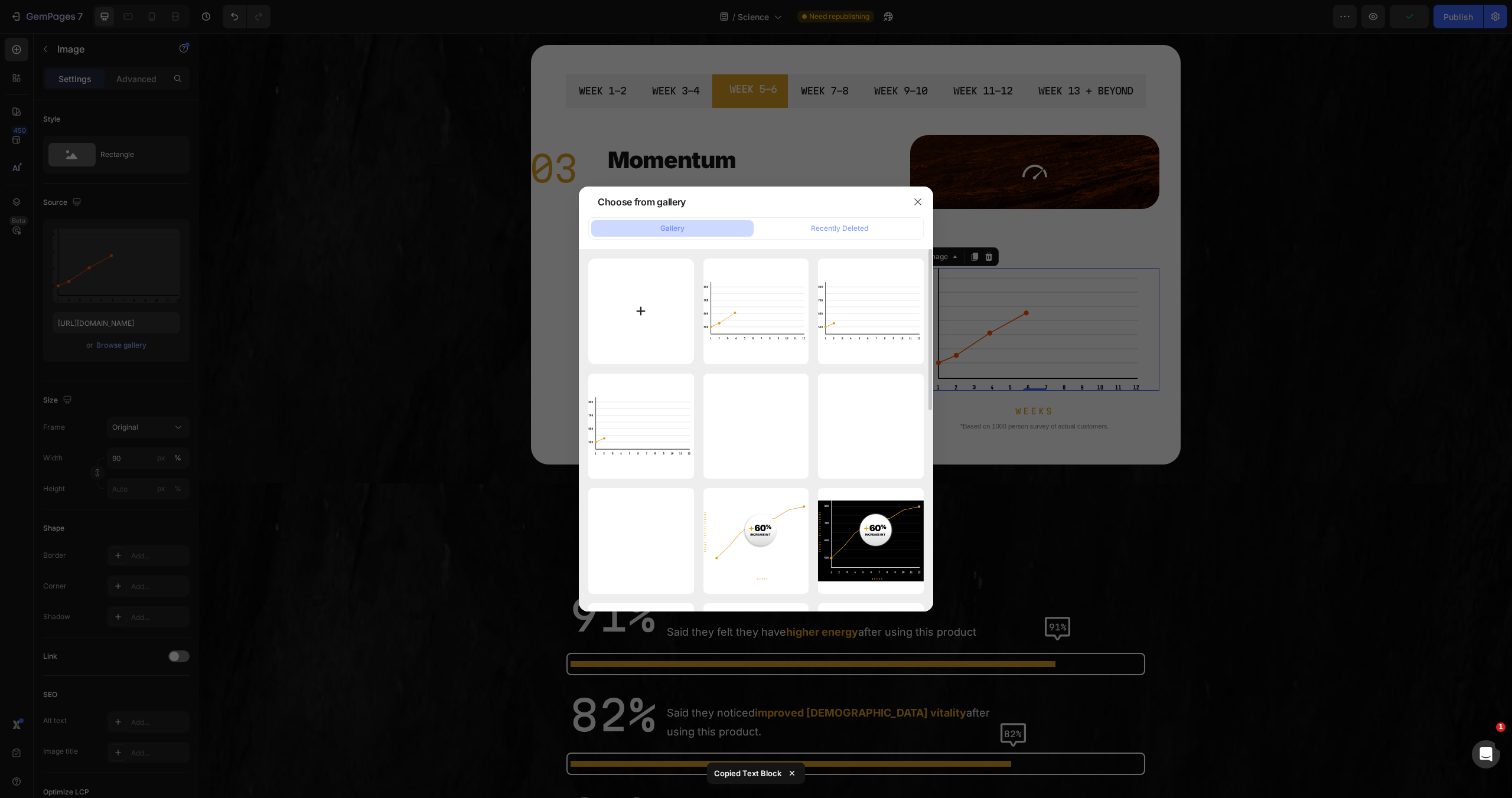
click at [656, 323] on input "file" at bounding box center [641, 311] width 106 height 106
type input "C:\fakepath\3.svg"
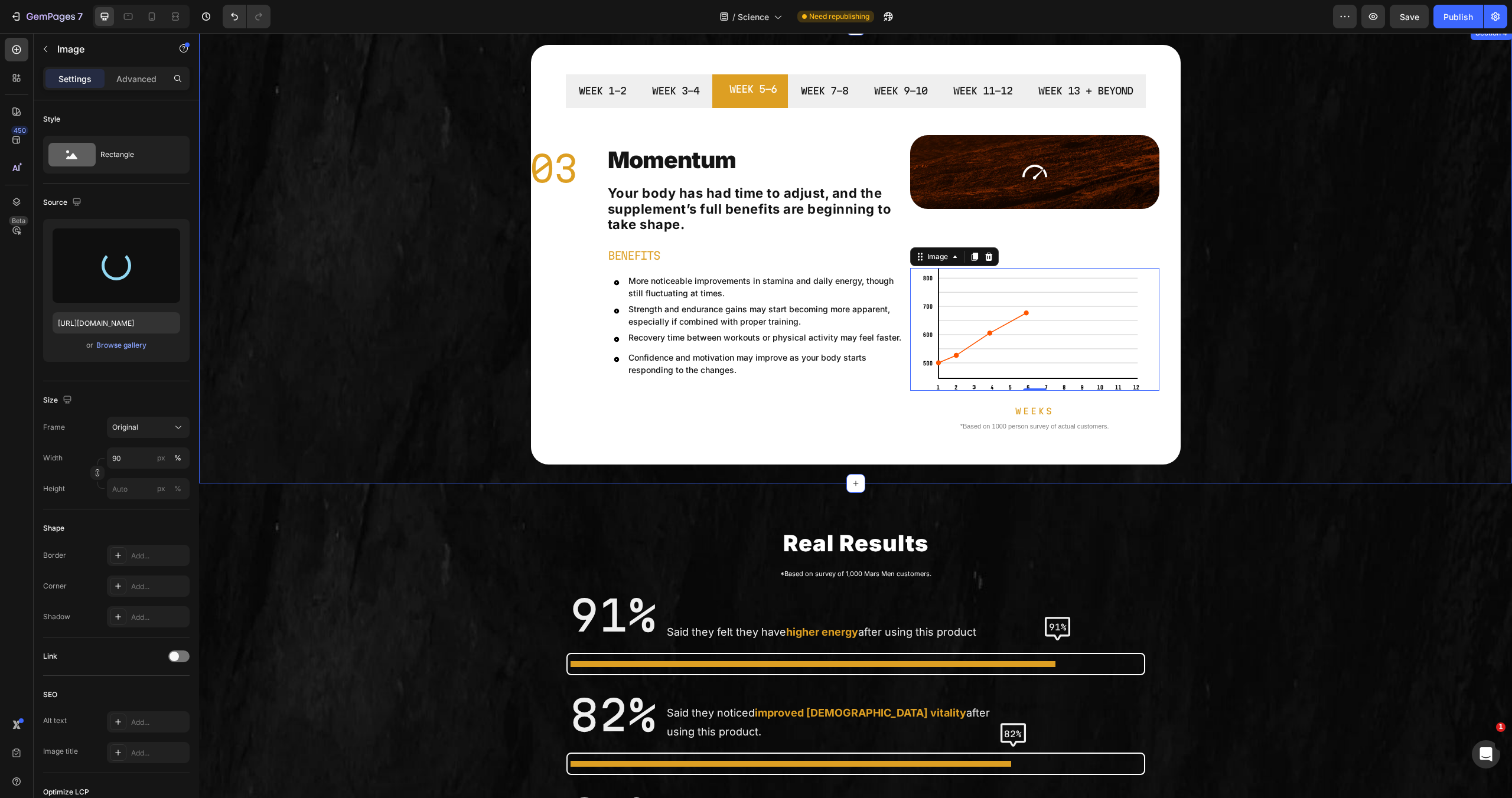
type input "https://cdn.shopify.com/s/files/1/0755/5412/8085/files/gempages_575592633515115…"
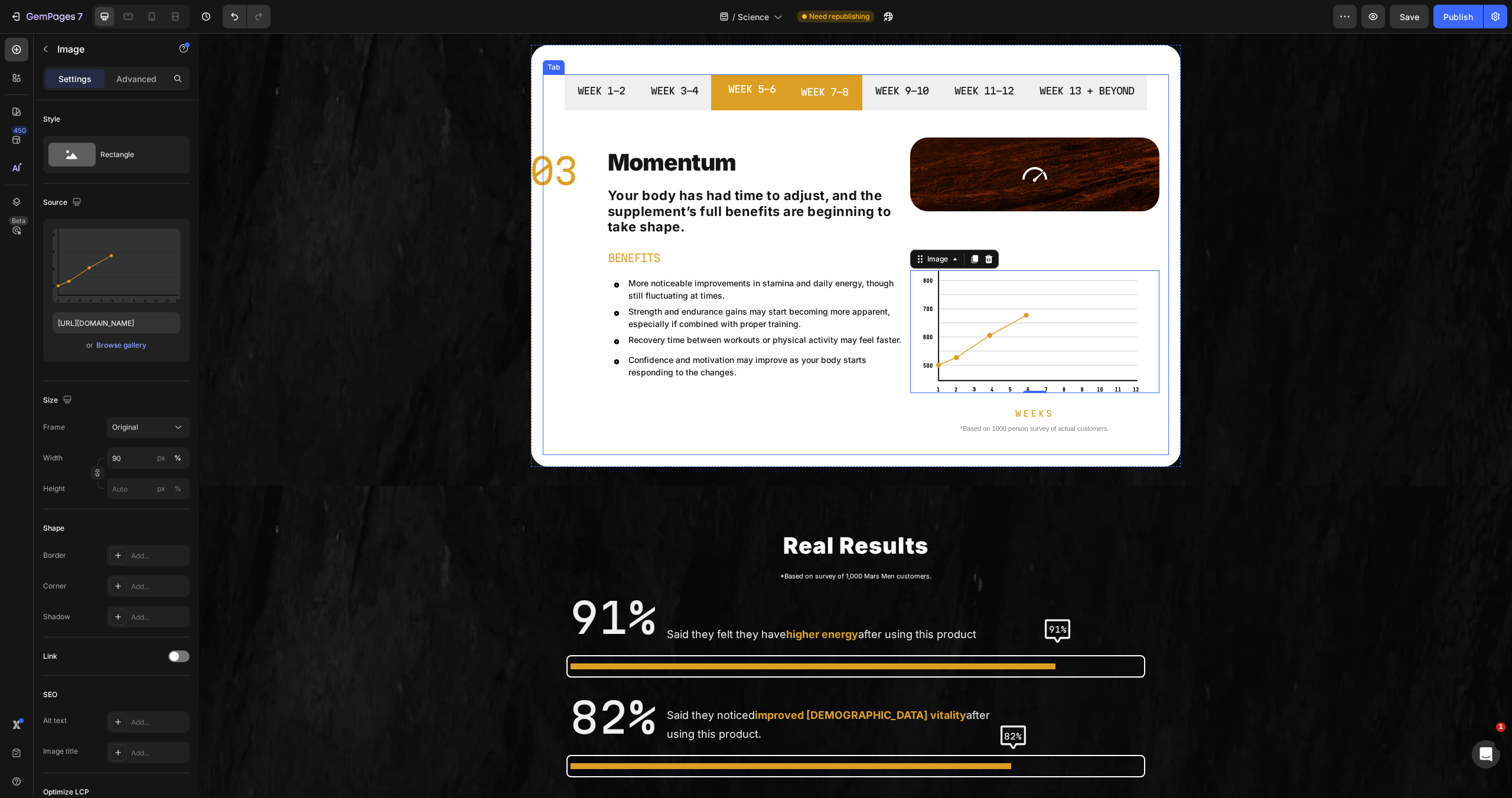
click at [846, 105] on li "WEEK 7-8" at bounding box center [824, 92] width 76 height 36
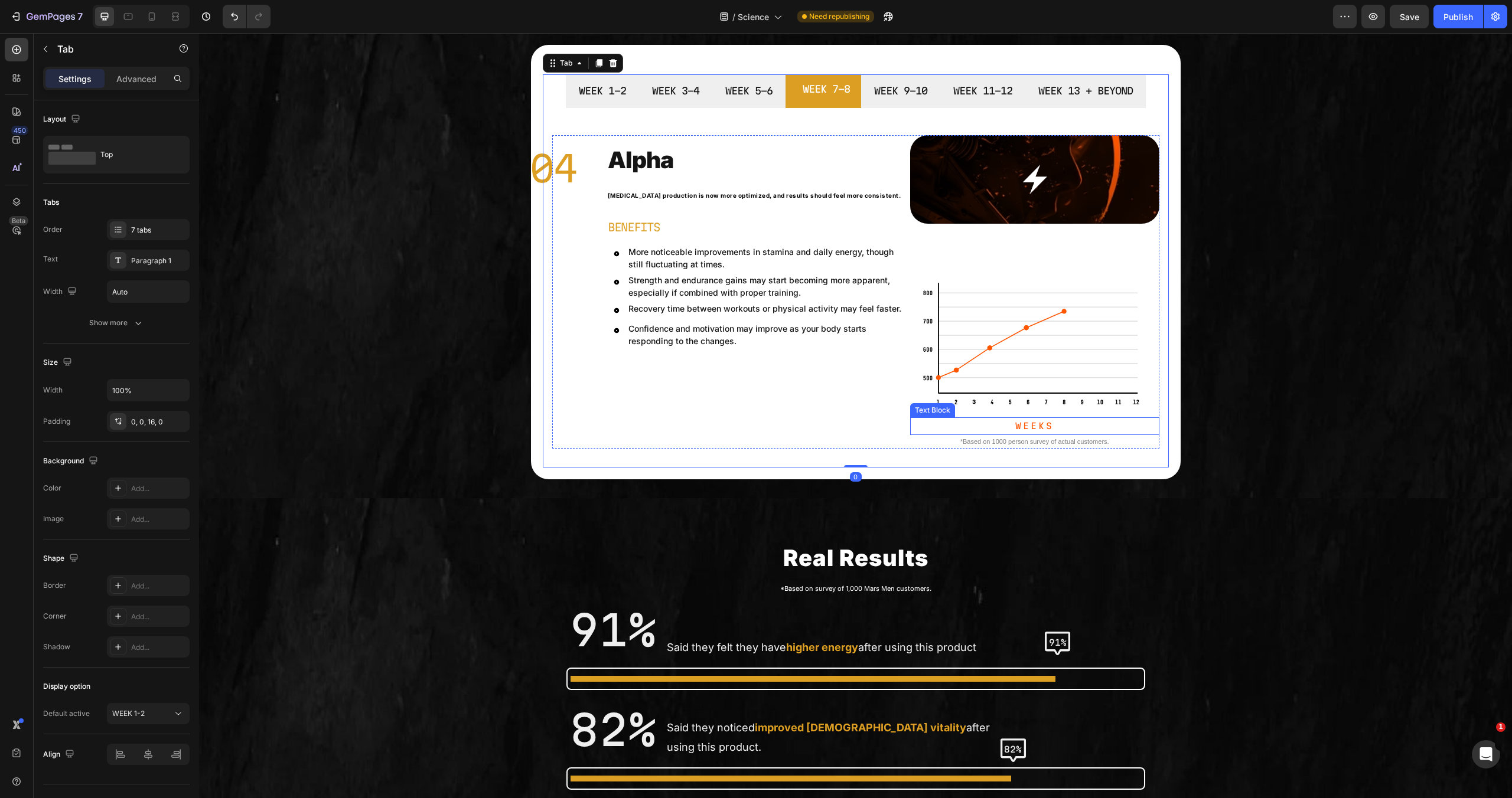
click at [1034, 427] on p "Weeks" at bounding box center [1035, 425] width 247 height 15
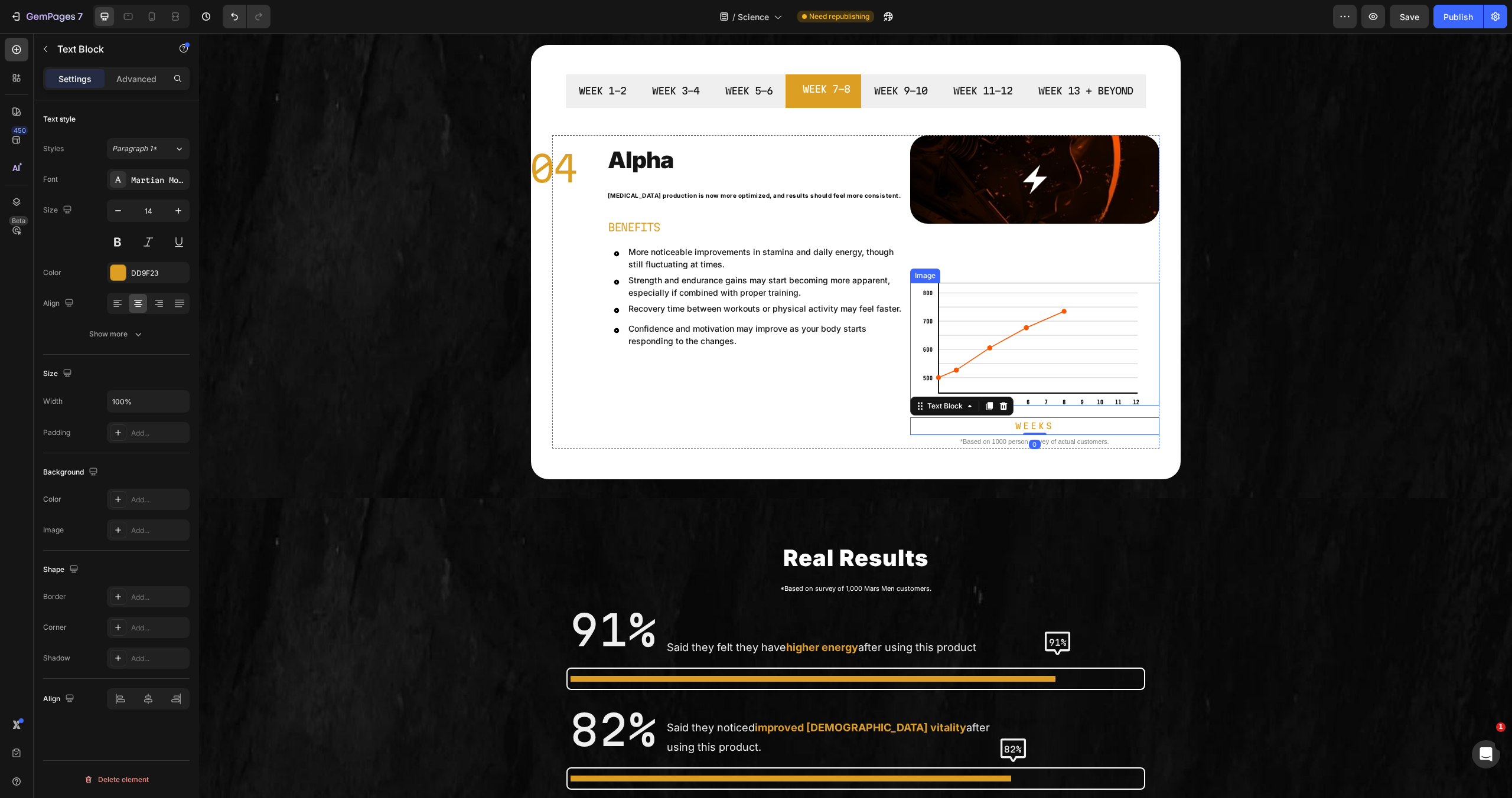
click at [1095, 358] on img at bounding box center [1035, 344] width 225 height 123
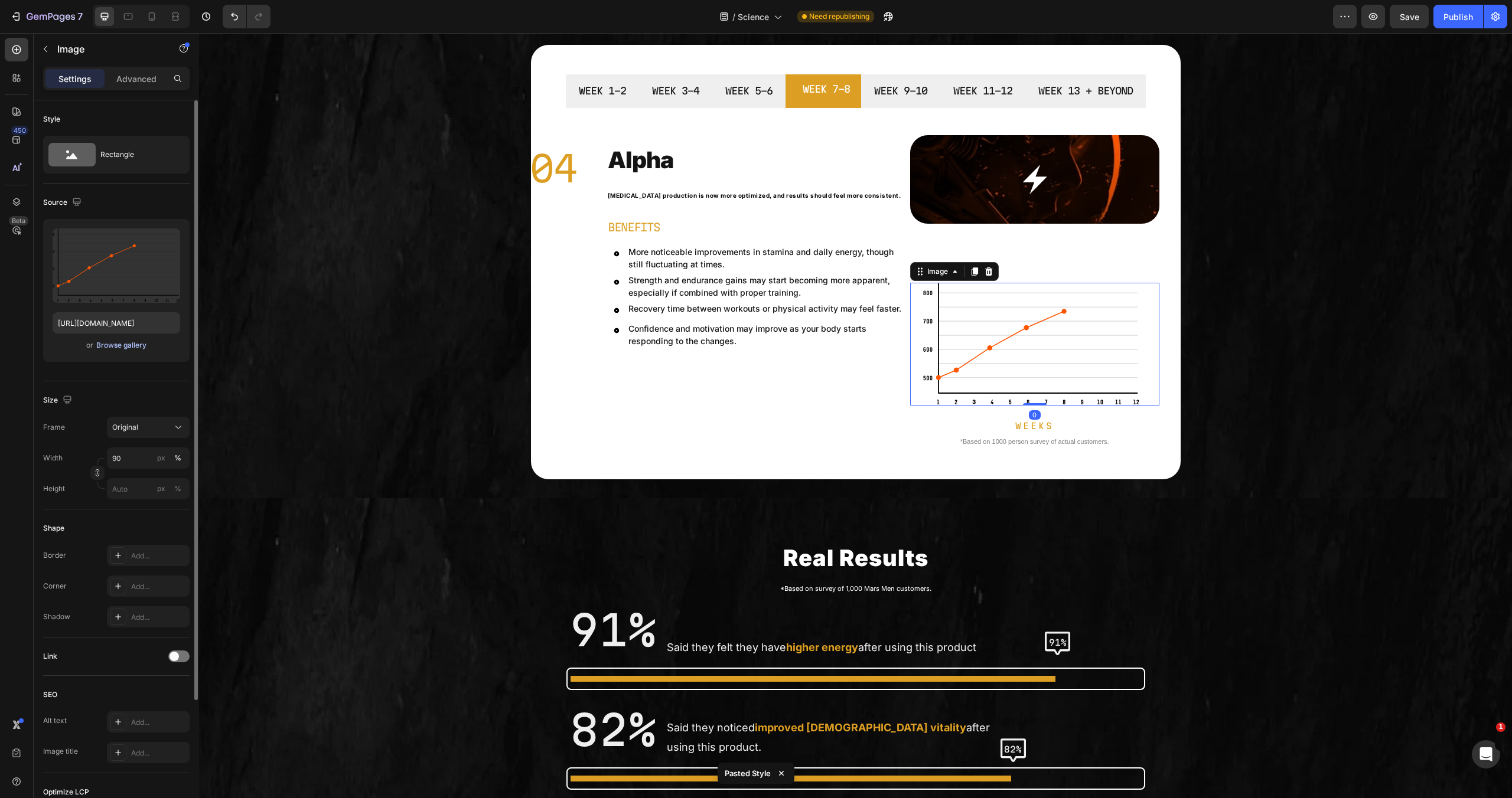
click at [137, 346] on div "Browse gallery" at bounding box center [121, 345] width 50 height 10
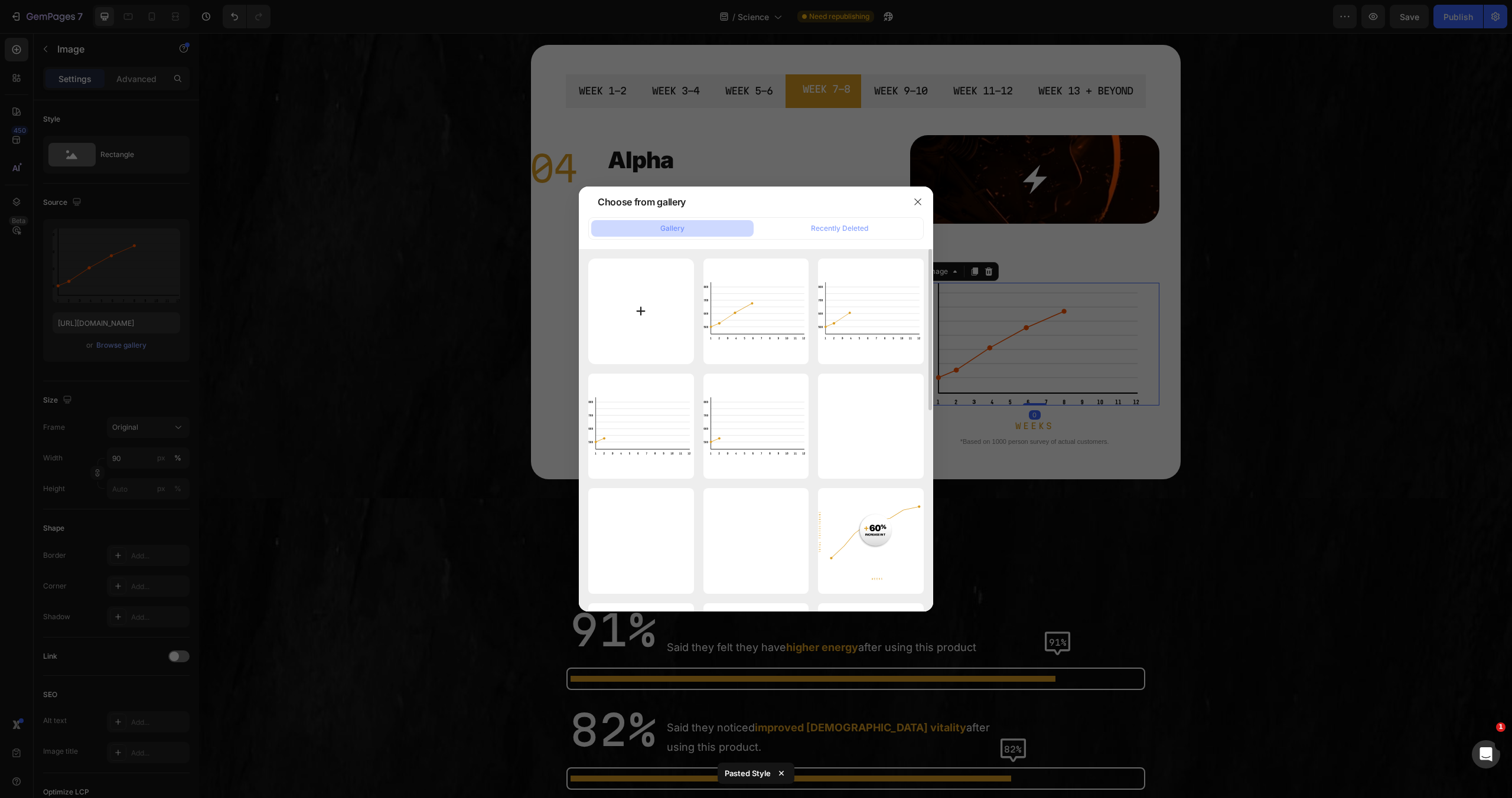
click at [648, 315] on input "file" at bounding box center [641, 311] width 106 height 106
type input "C:\fakepath\4.svg"
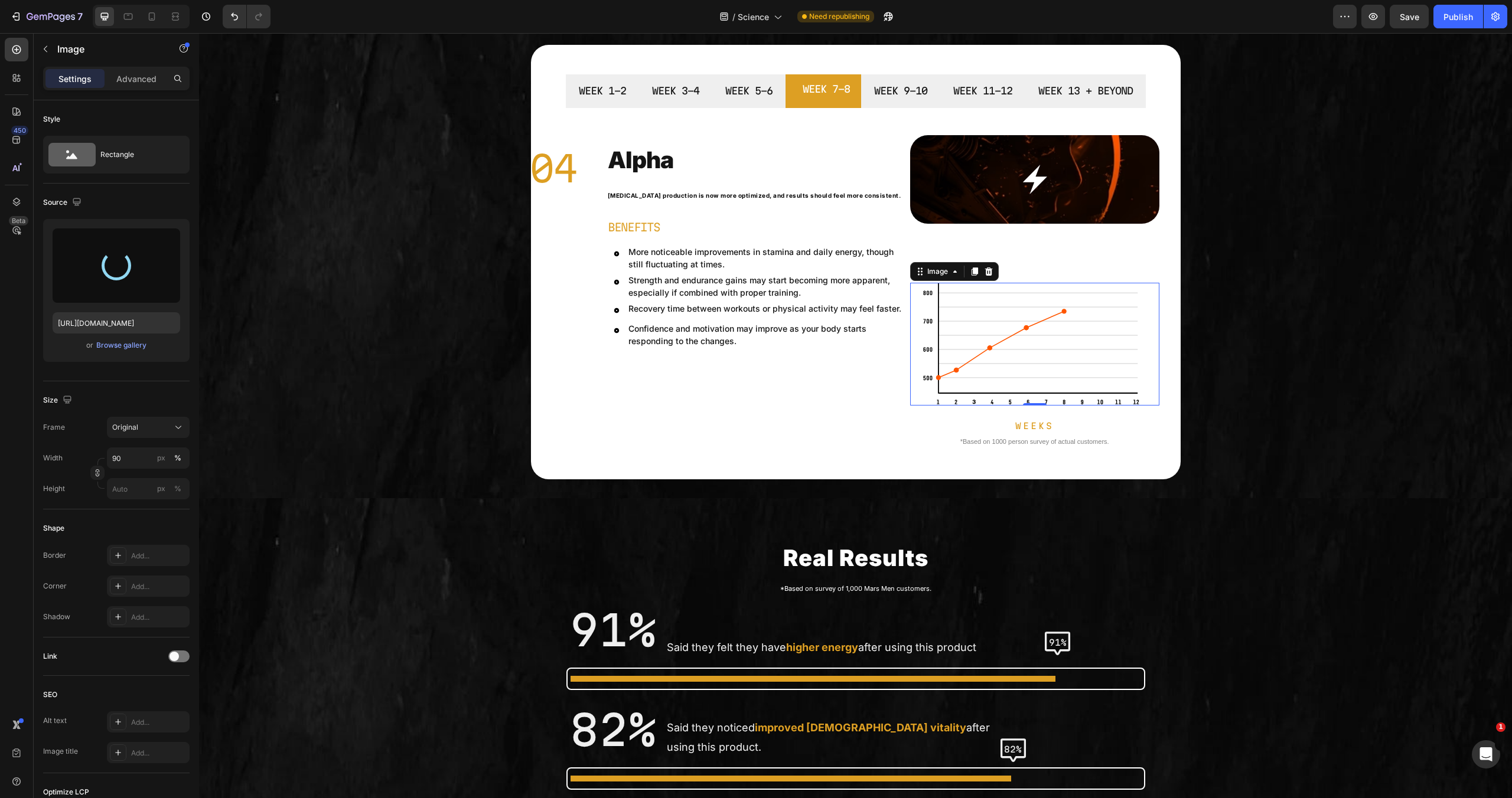
type input "https://cdn.shopify.com/s/files/1/0755/5412/8085/files/gempages_575592633515115…"
click at [954, 308] on img at bounding box center [1035, 344] width 225 height 123
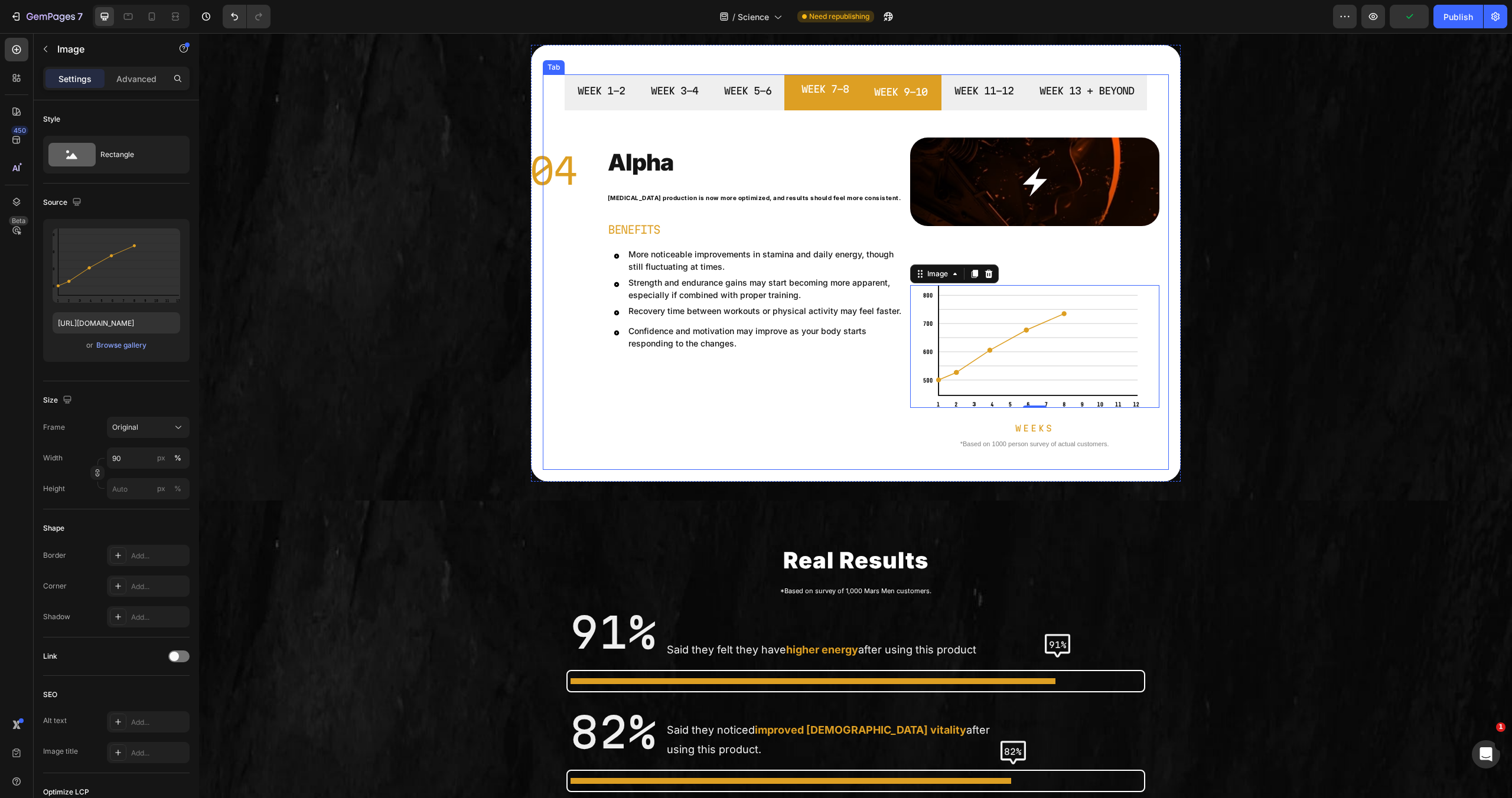
click at [924, 102] on div "WEEK 9-10" at bounding box center [901, 92] width 57 height 21
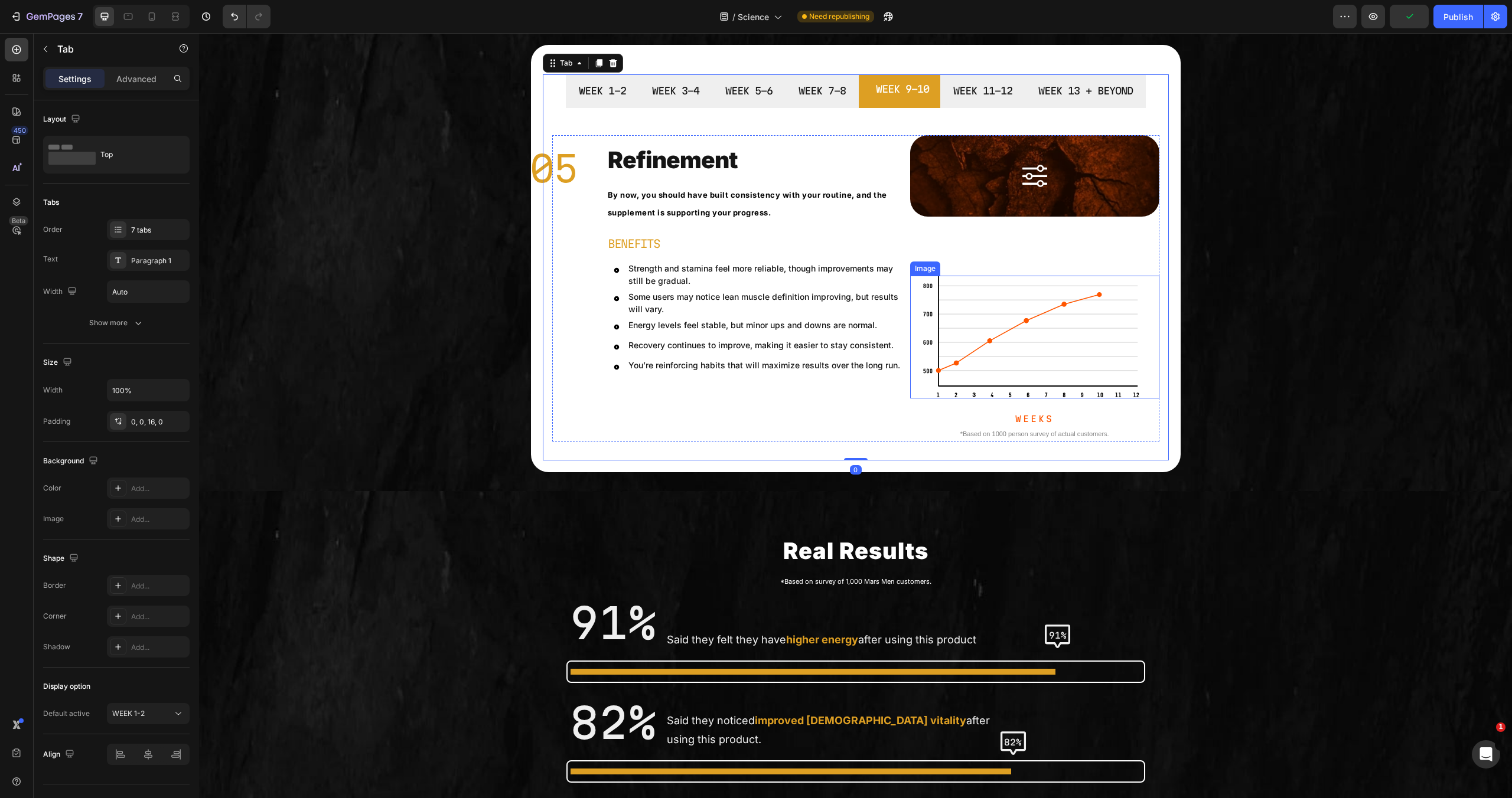
click at [1001, 314] on img at bounding box center [1035, 337] width 225 height 123
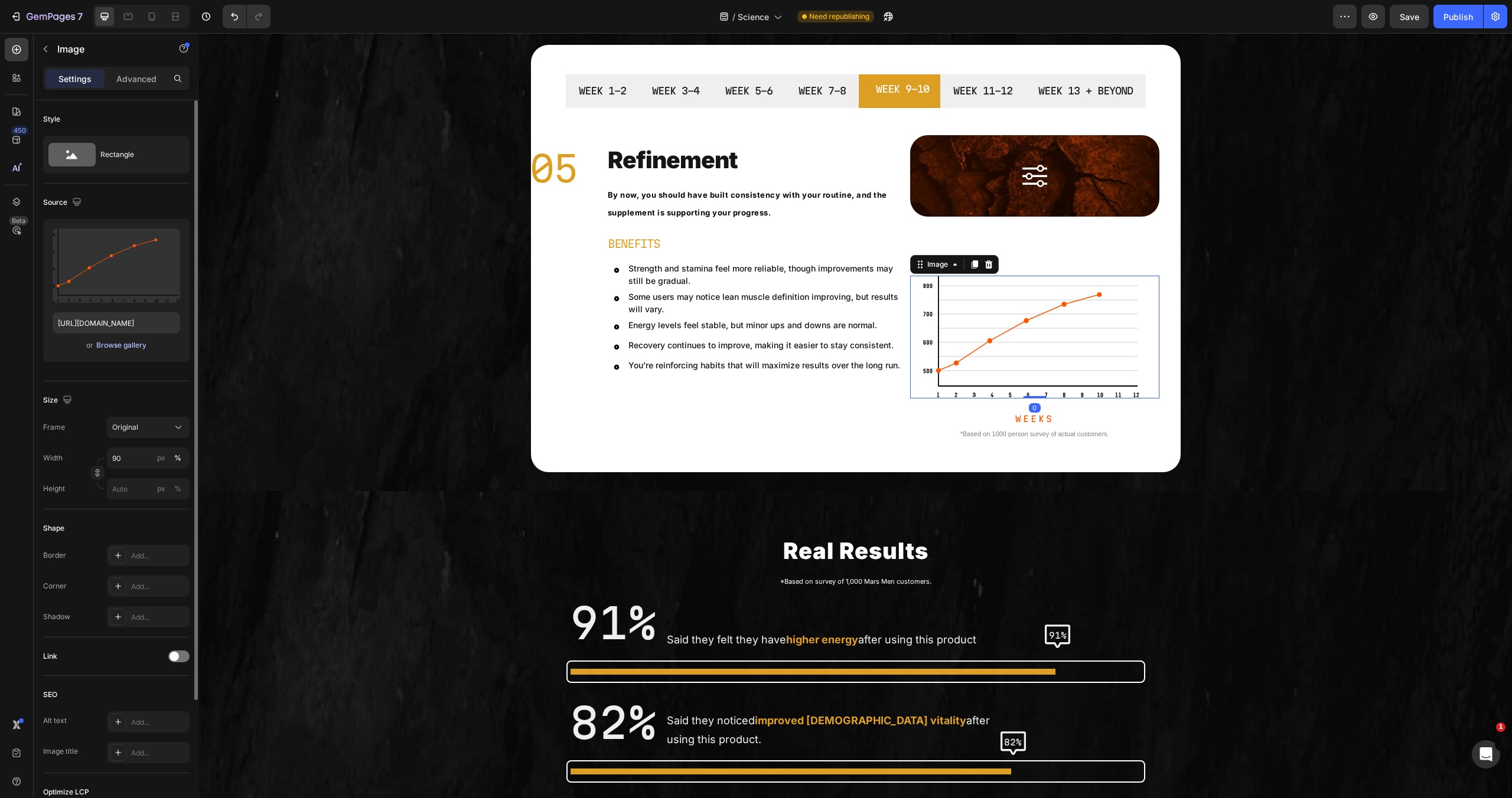
click at [122, 340] on div "Browse gallery" at bounding box center [121, 345] width 50 height 10
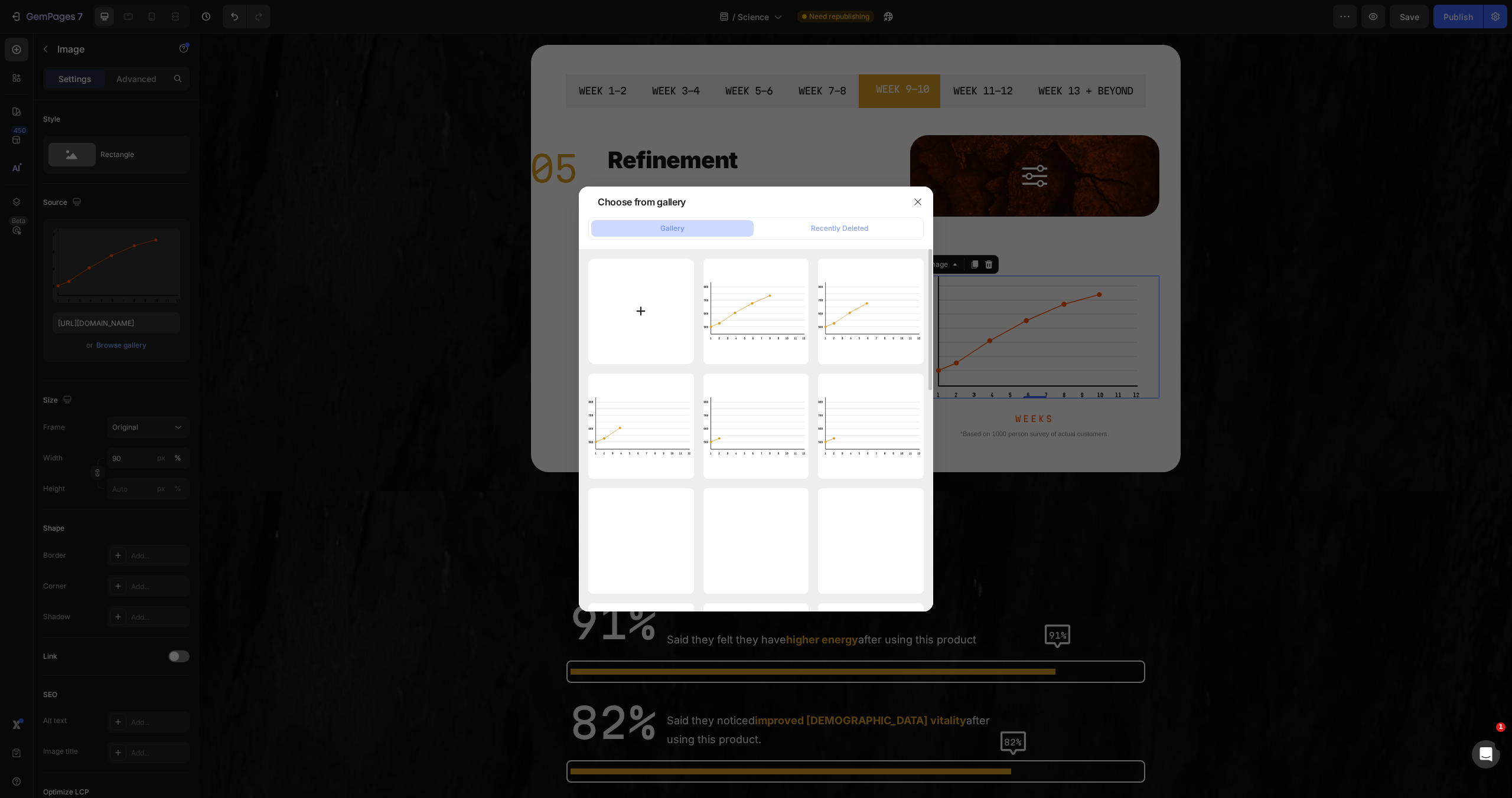
click at [661, 330] on input "file" at bounding box center [641, 311] width 106 height 106
type input "C:\fakepath\5.svg"
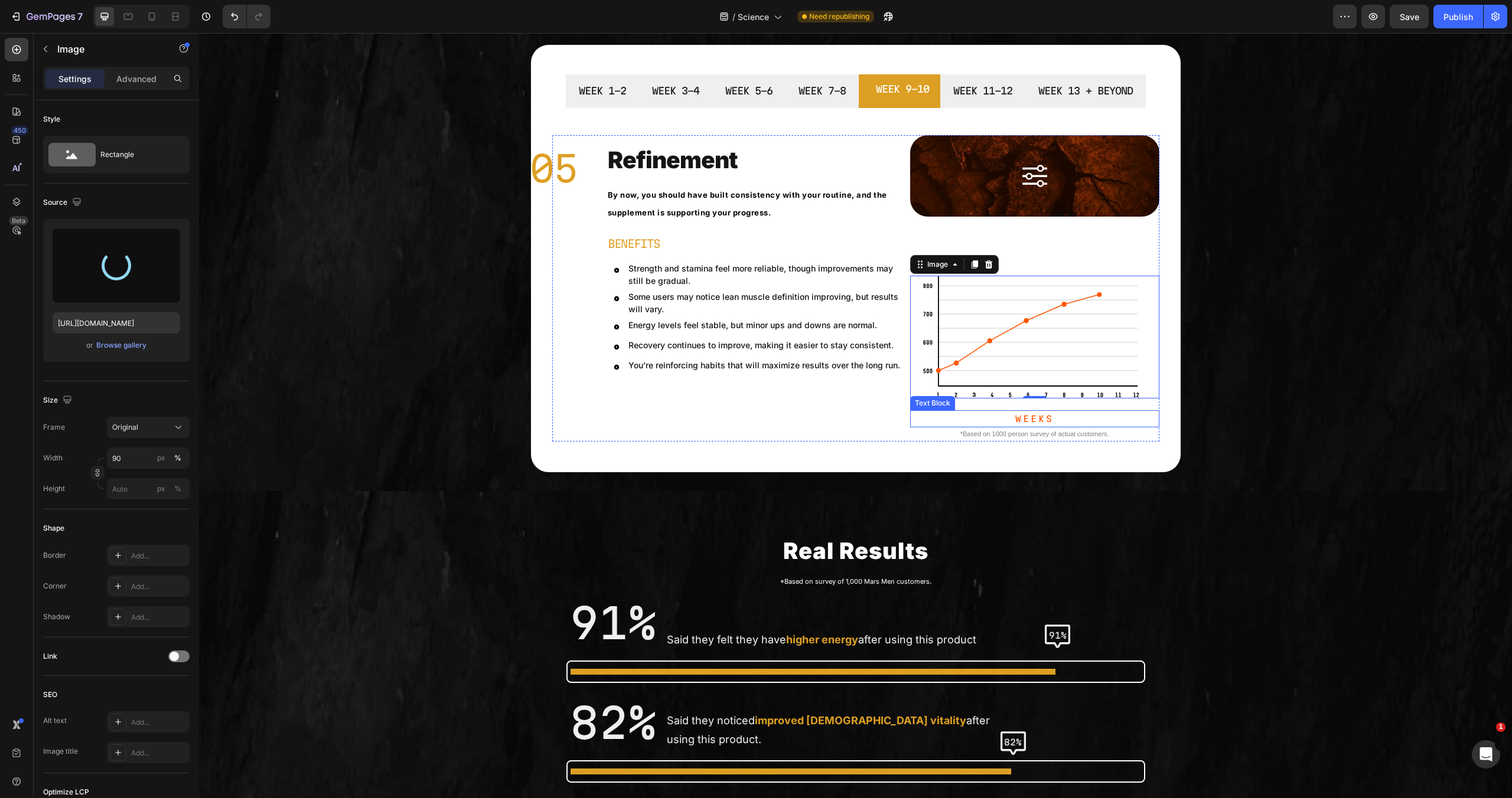
type input "https://cdn.shopify.com/s/files/1/0755/5412/8085/files/gempages_575592633515115…"
click at [1051, 426] on p "Weeks" at bounding box center [1035, 418] width 247 height 15
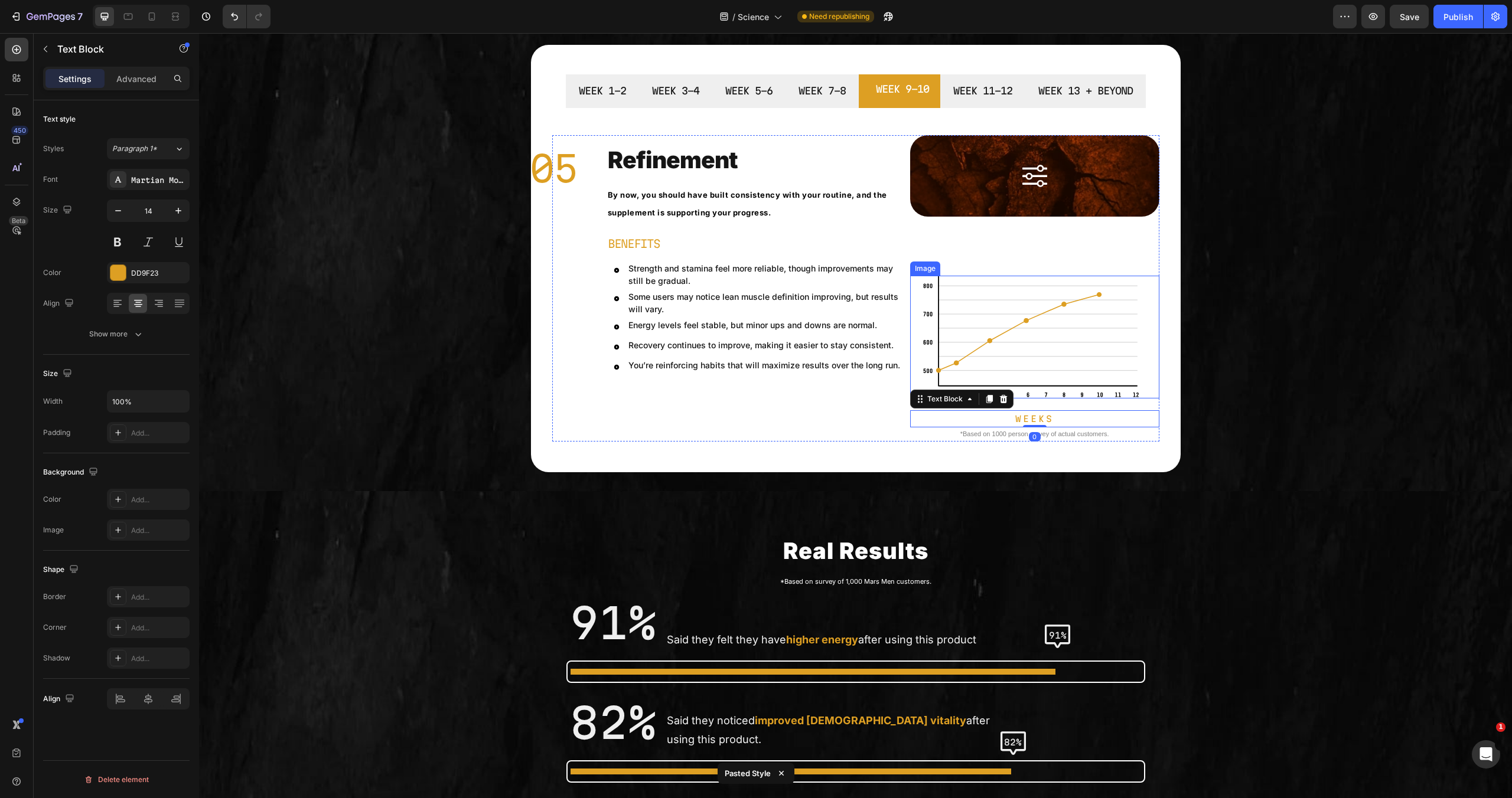
click at [1048, 321] on img at bounding box center [1035, 337] width 225 height 123
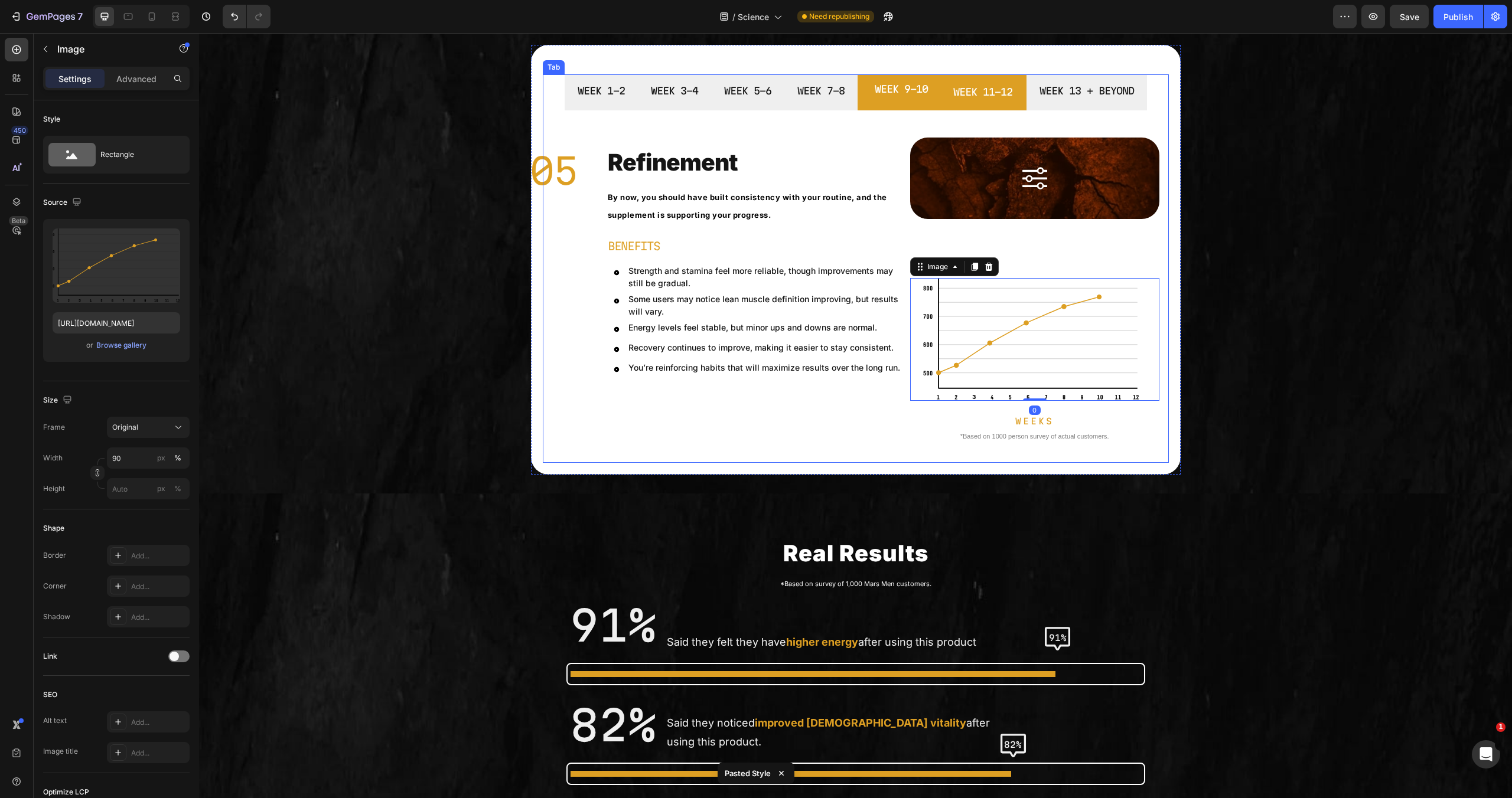
click at [1005, 105] on li "WEEK 11-12" at bounding box center [983, 92] width 87 height 36
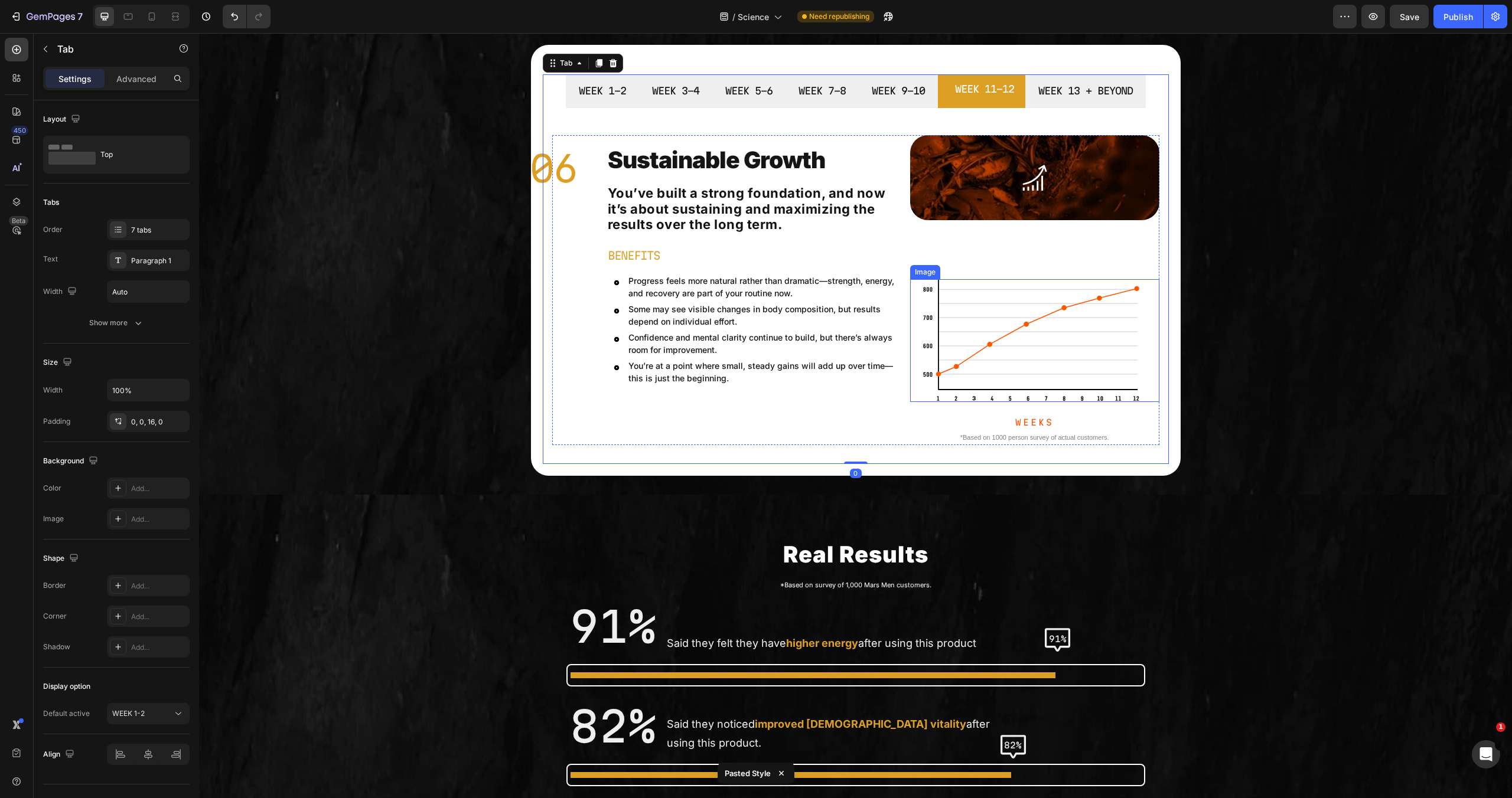
click at [1134, 347] on img at bounding box center [1035, 340] width 225 height 123
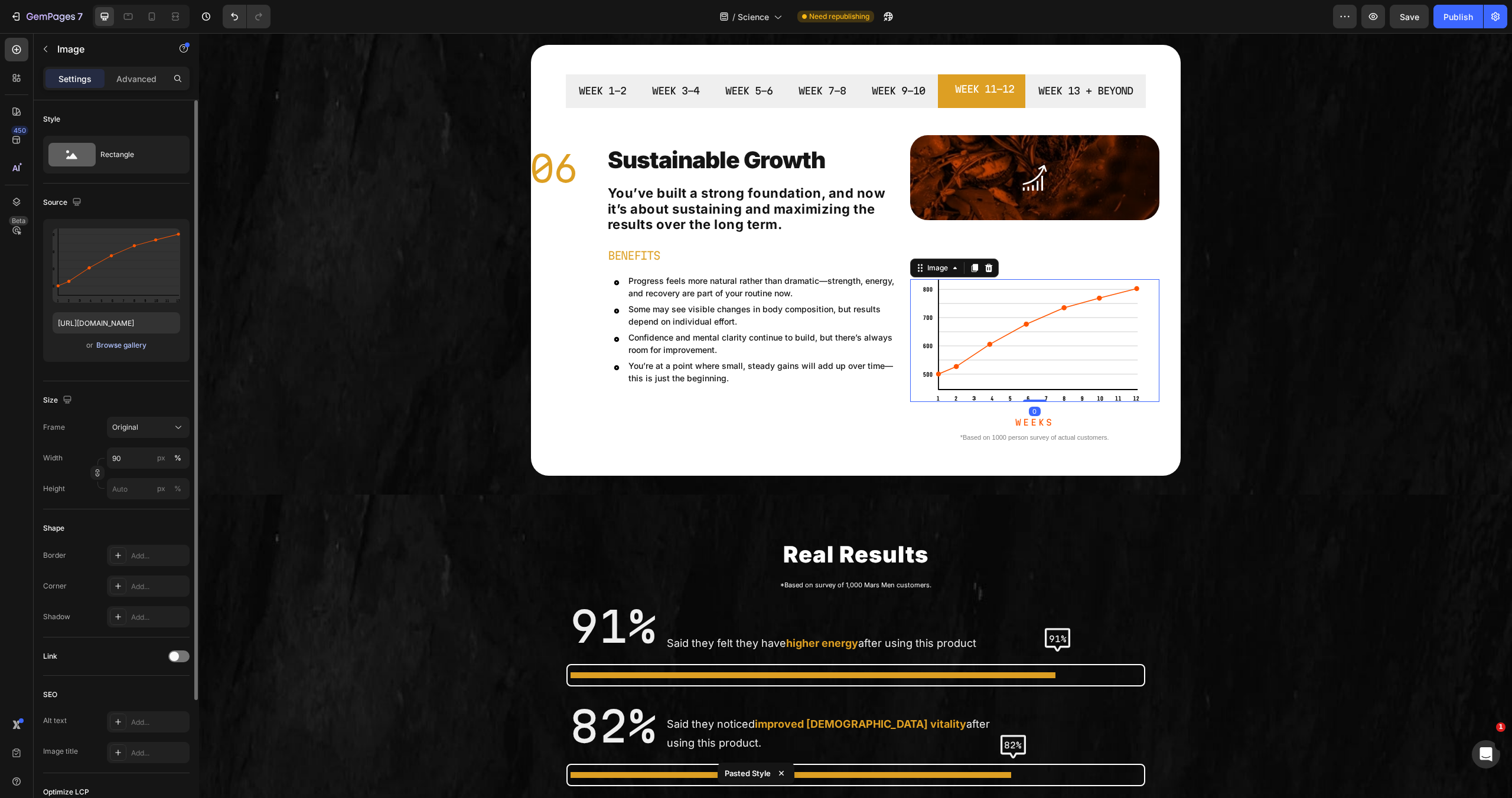
click at [116, 350] on div "Browse gallery" at bounding box center [121, 345] width 50 height 10
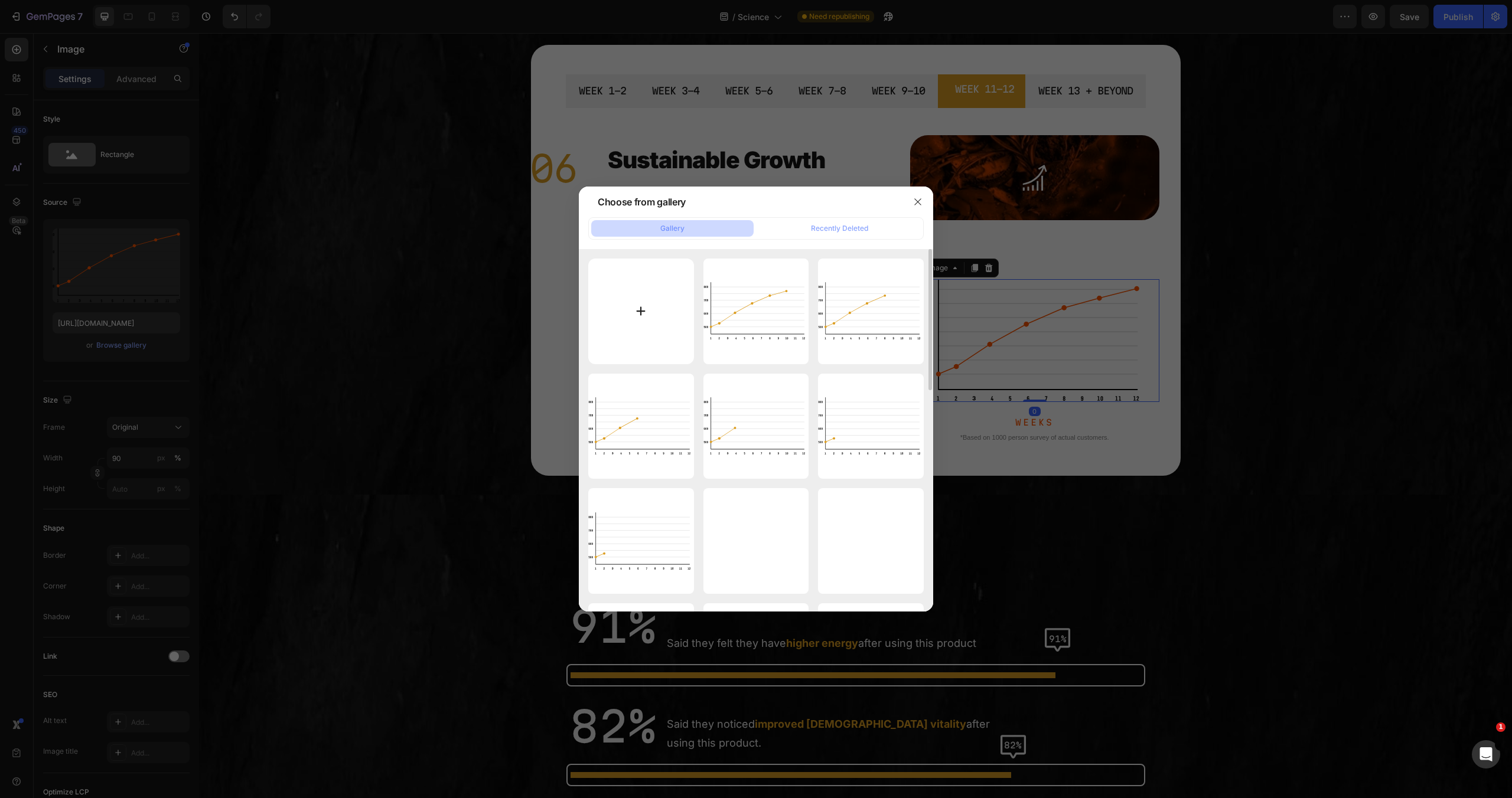
click at [647, 310] on input "file" at bounding box center [641, 311] width 106 height 106
type input "C:\fakepath\6.svg"
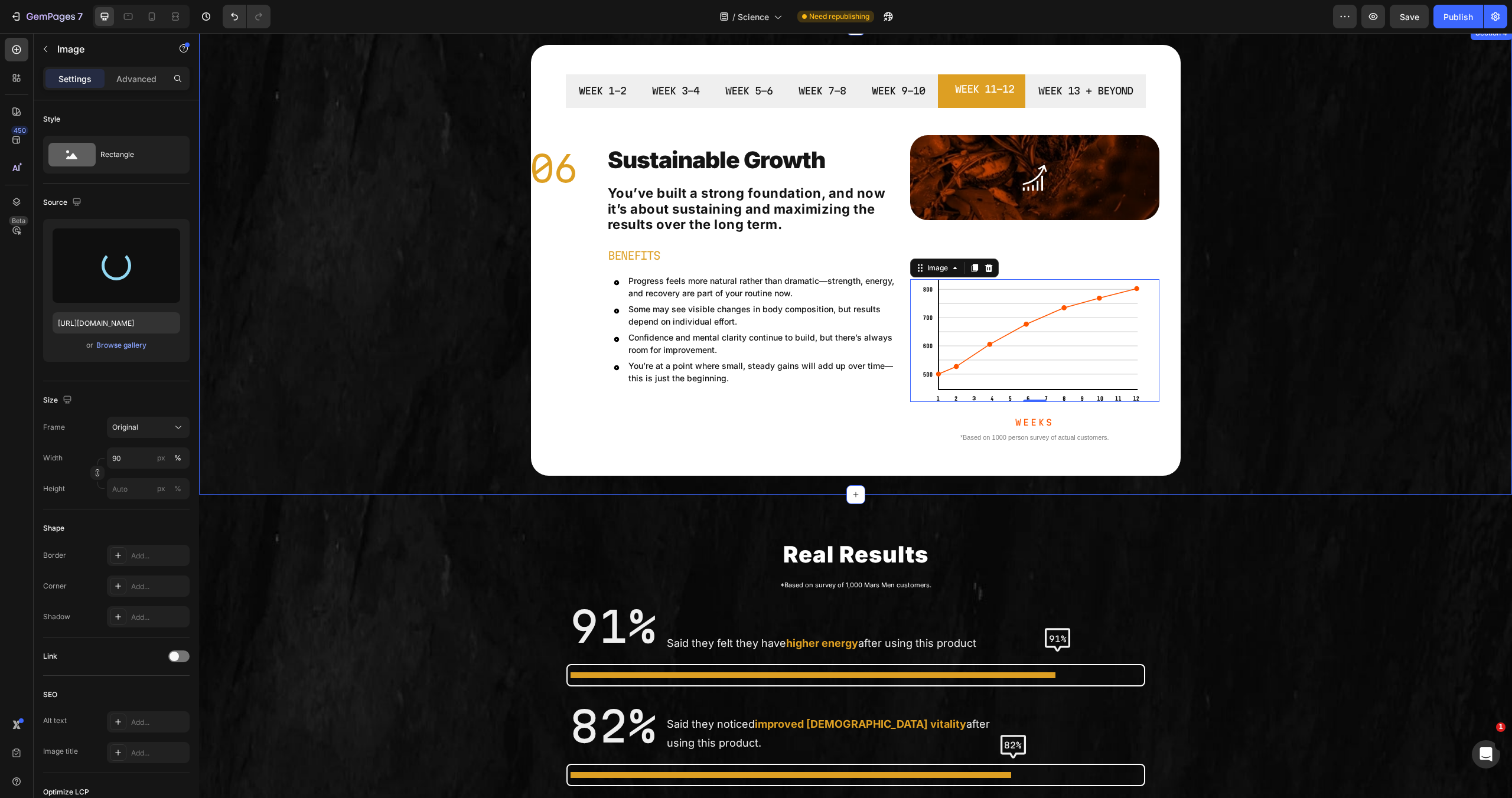
type input "https://cdn.shopify.com/s/files/1/0755/5412/8085/files/gempages_575592633515115…"
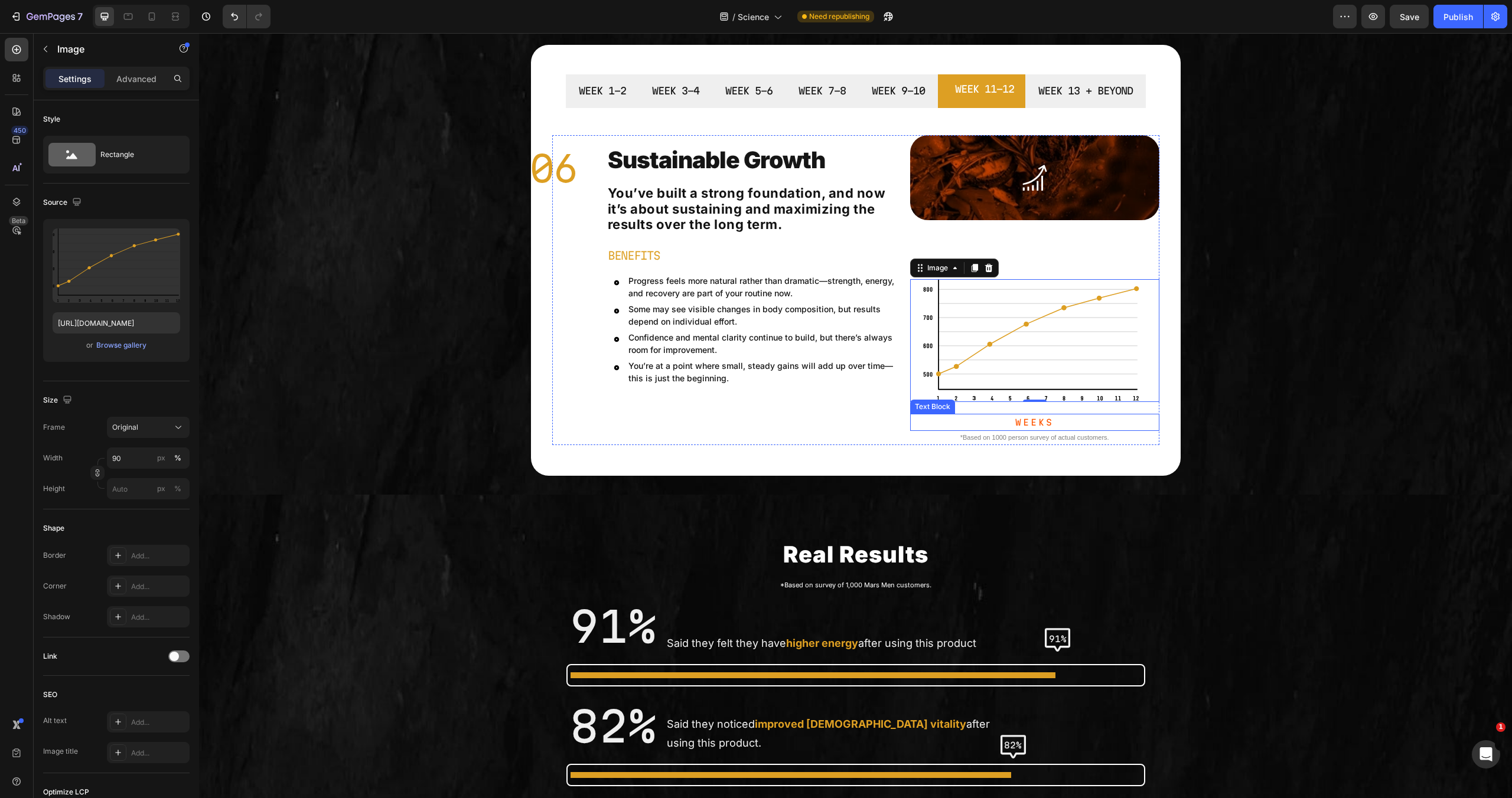
click at [1042, 422] on p "Weeks" at bounding box center [1035, 422] width 247 height 15
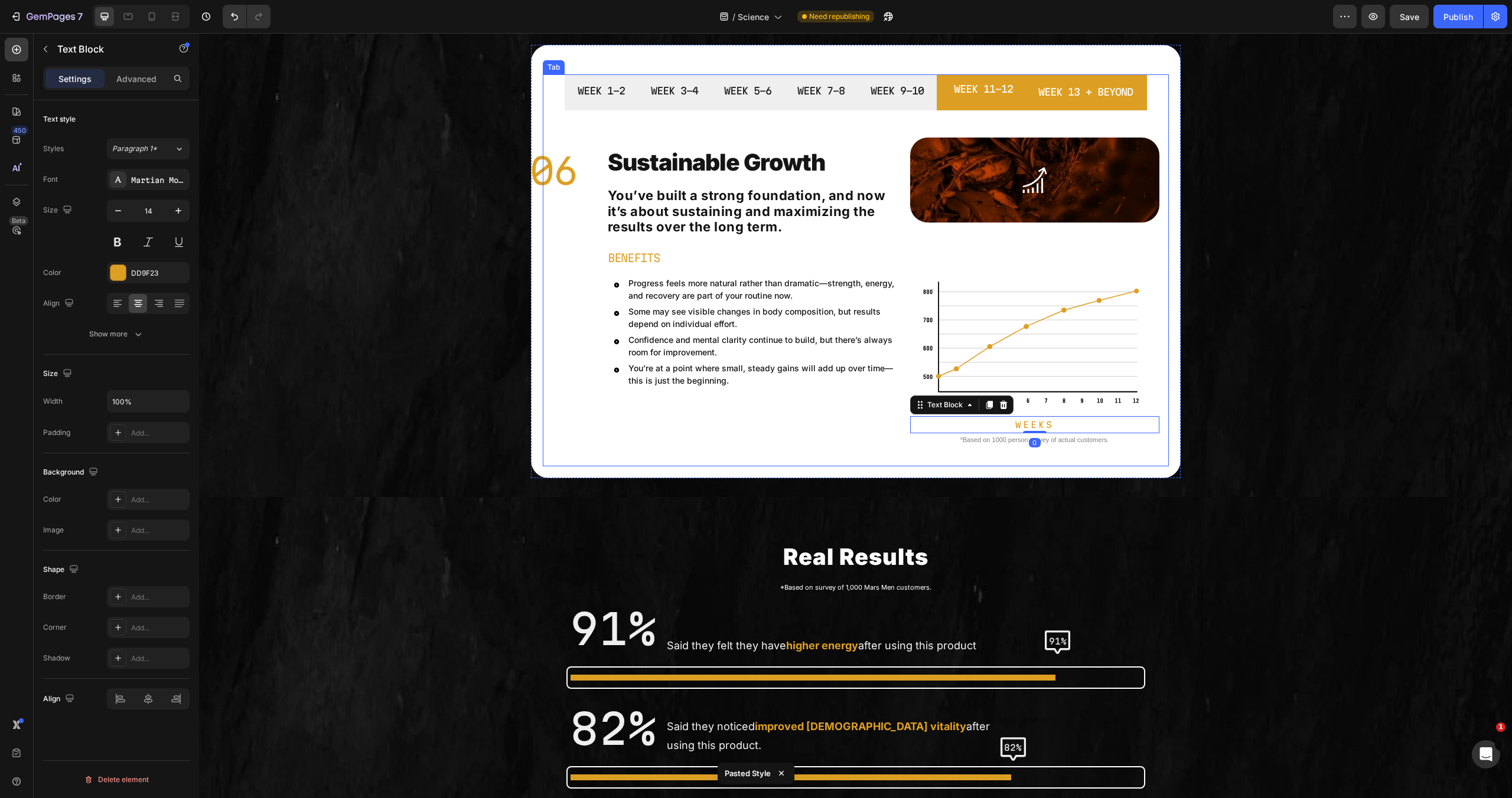
click at [1098, 102] on div "WEEK 13 + BEYOND" at bounding box center [1085, 92] width 98 height 21
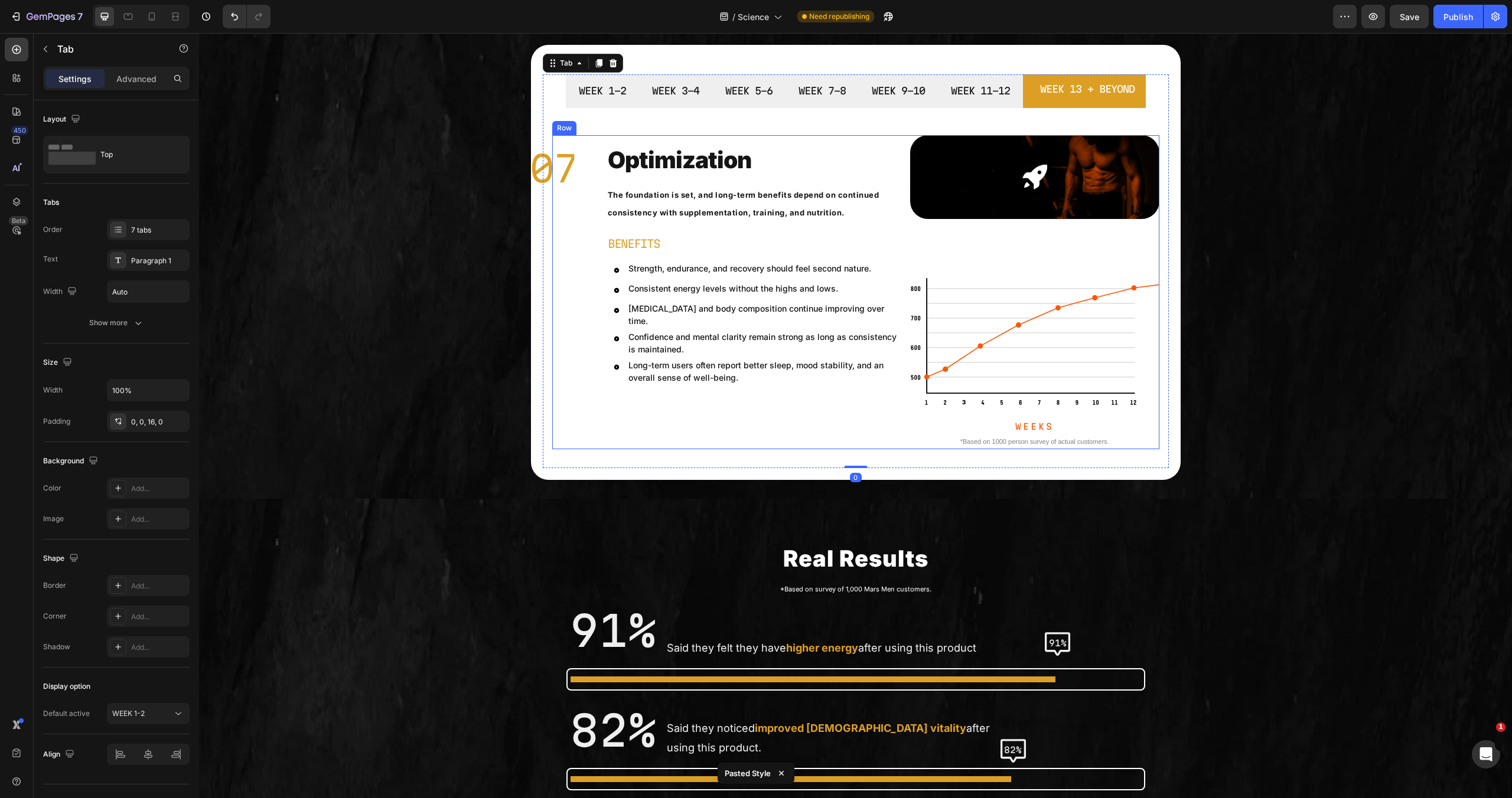
click at [976, 353] on img at bounding box center [1035, 342] width 249 height 128
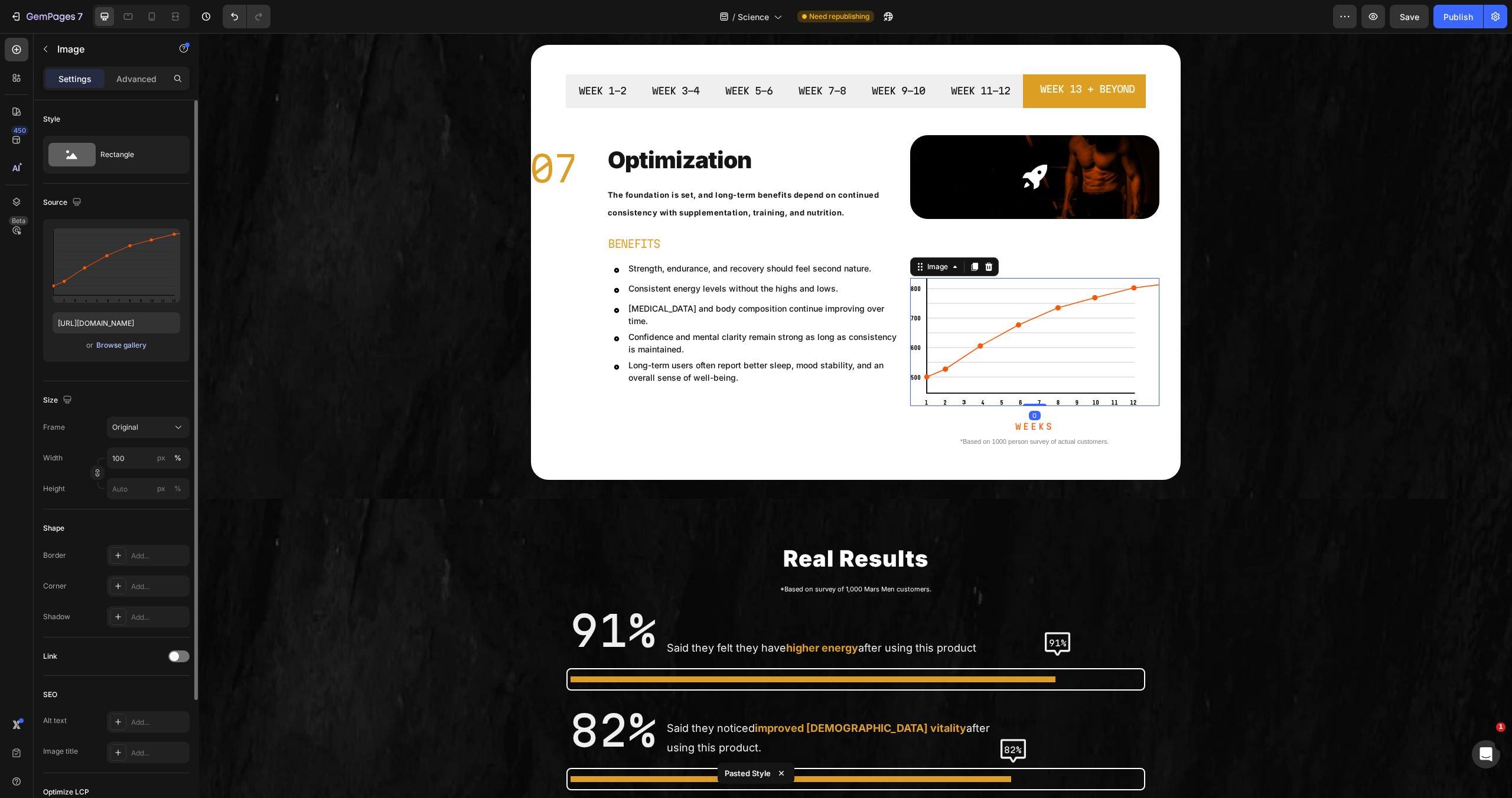
click at [130, 344] on div "Browse gallery" at bounding box center [121, 345] width 50 height 10
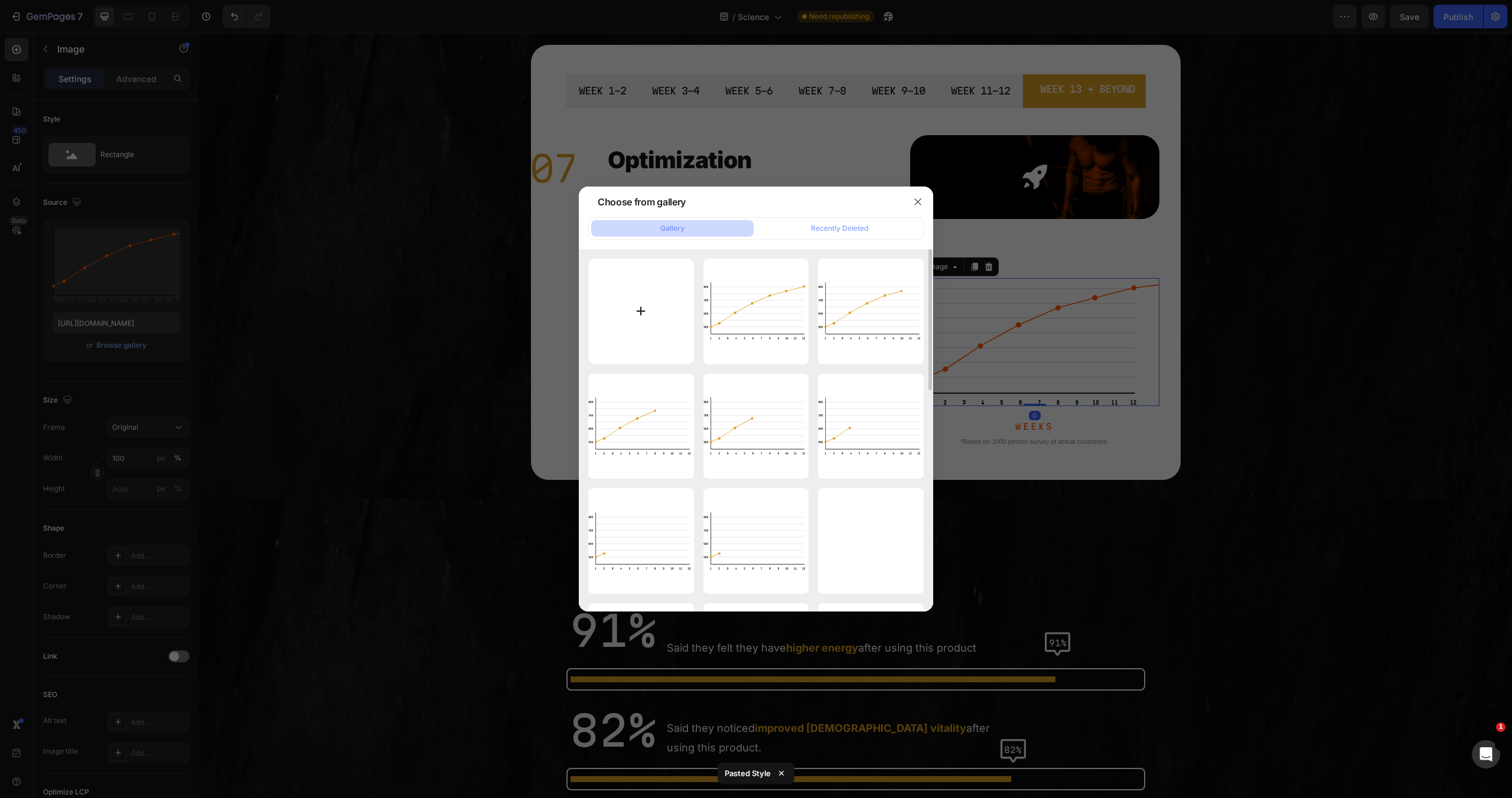
click at [651, 335] on input "file" at bounding box center [641, 311] width 106 height 106
type input "C:\fakepath\7.svg"
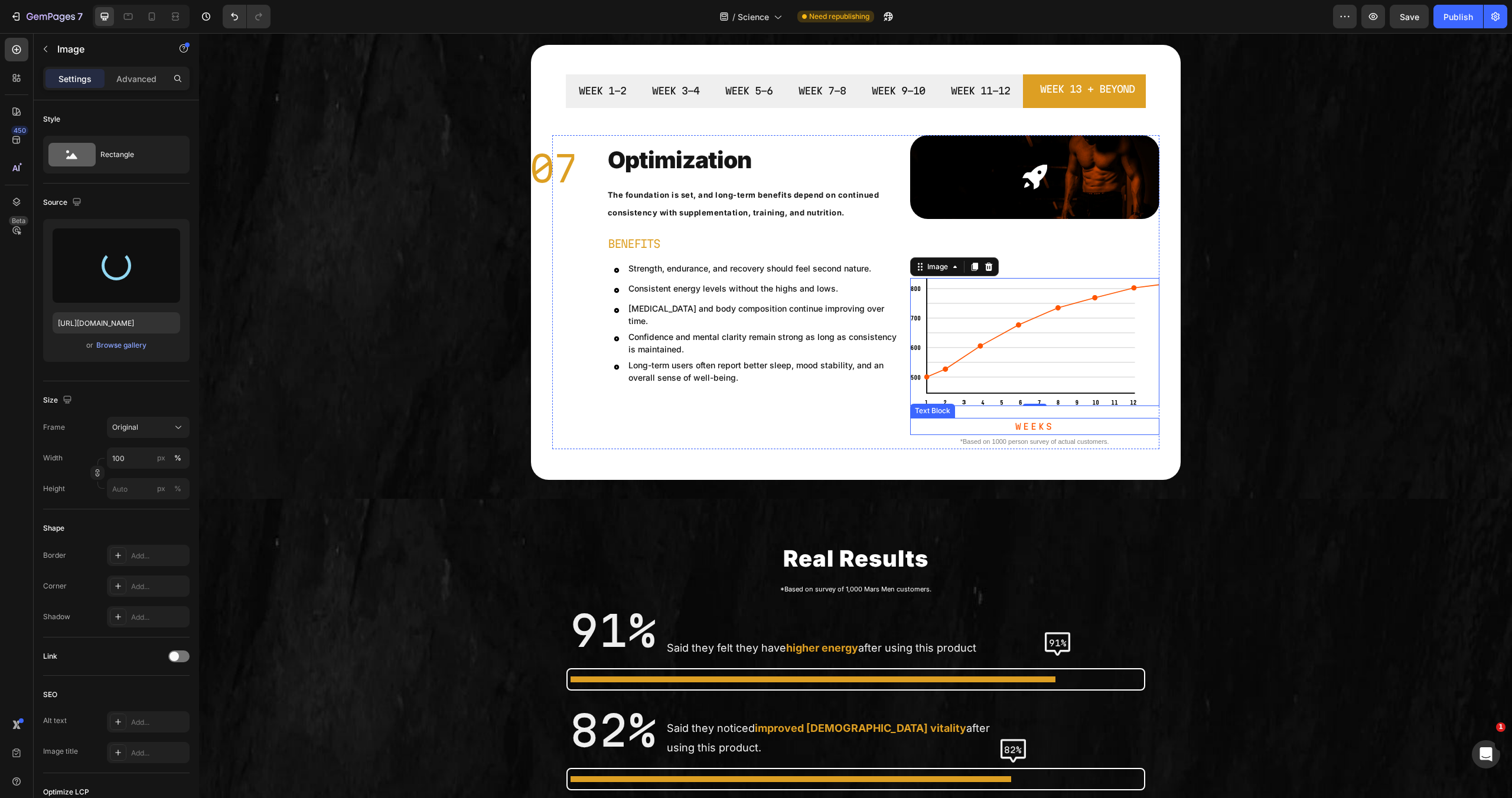
type input "https://cdn.shopify.com/s/files/1/0755/5412/8085/files/gempages_575592633515115…"
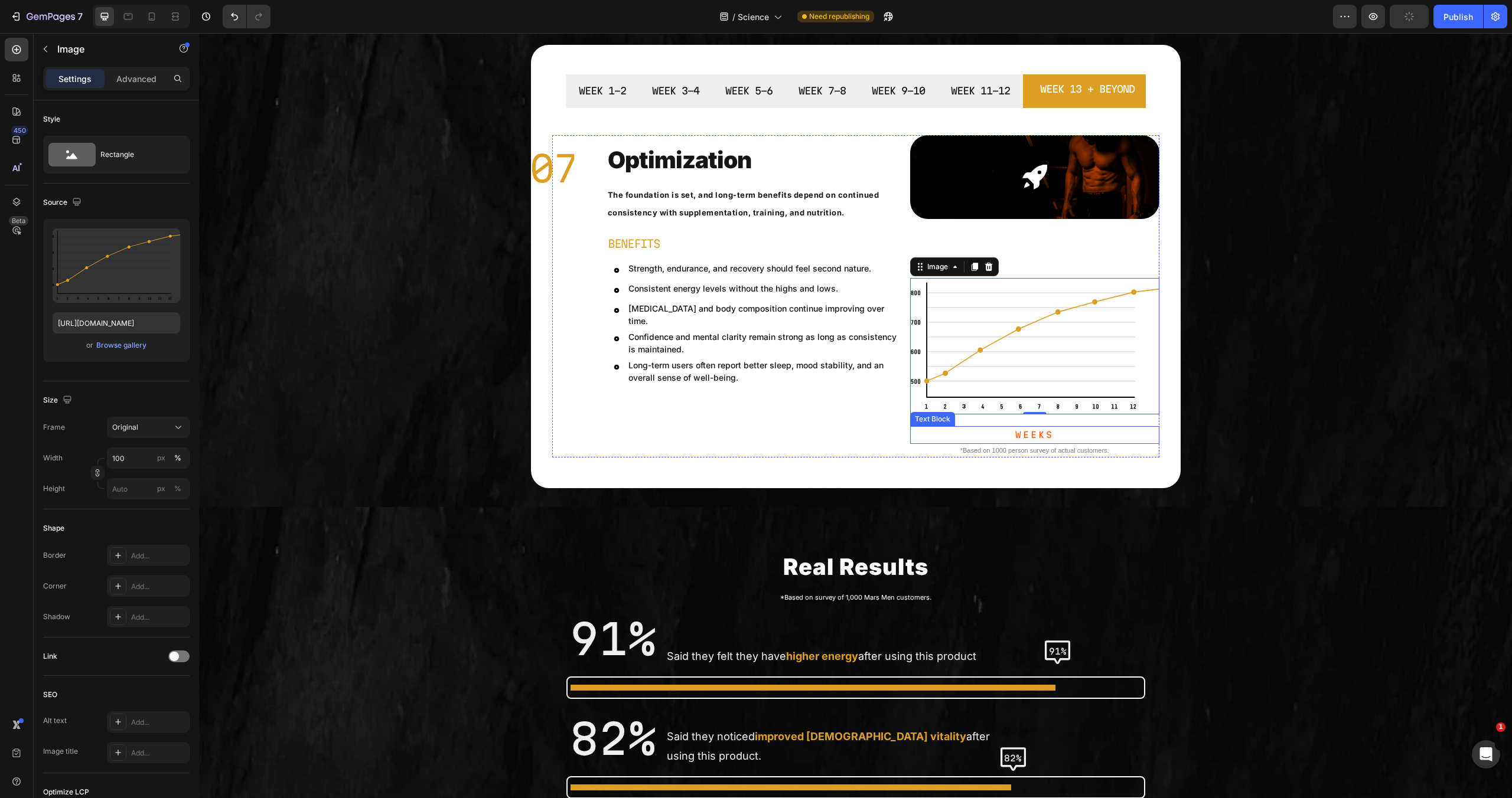
click at [1018, 431] on p "Weeks" at bounding box center [1035, 434] width 247 height 15
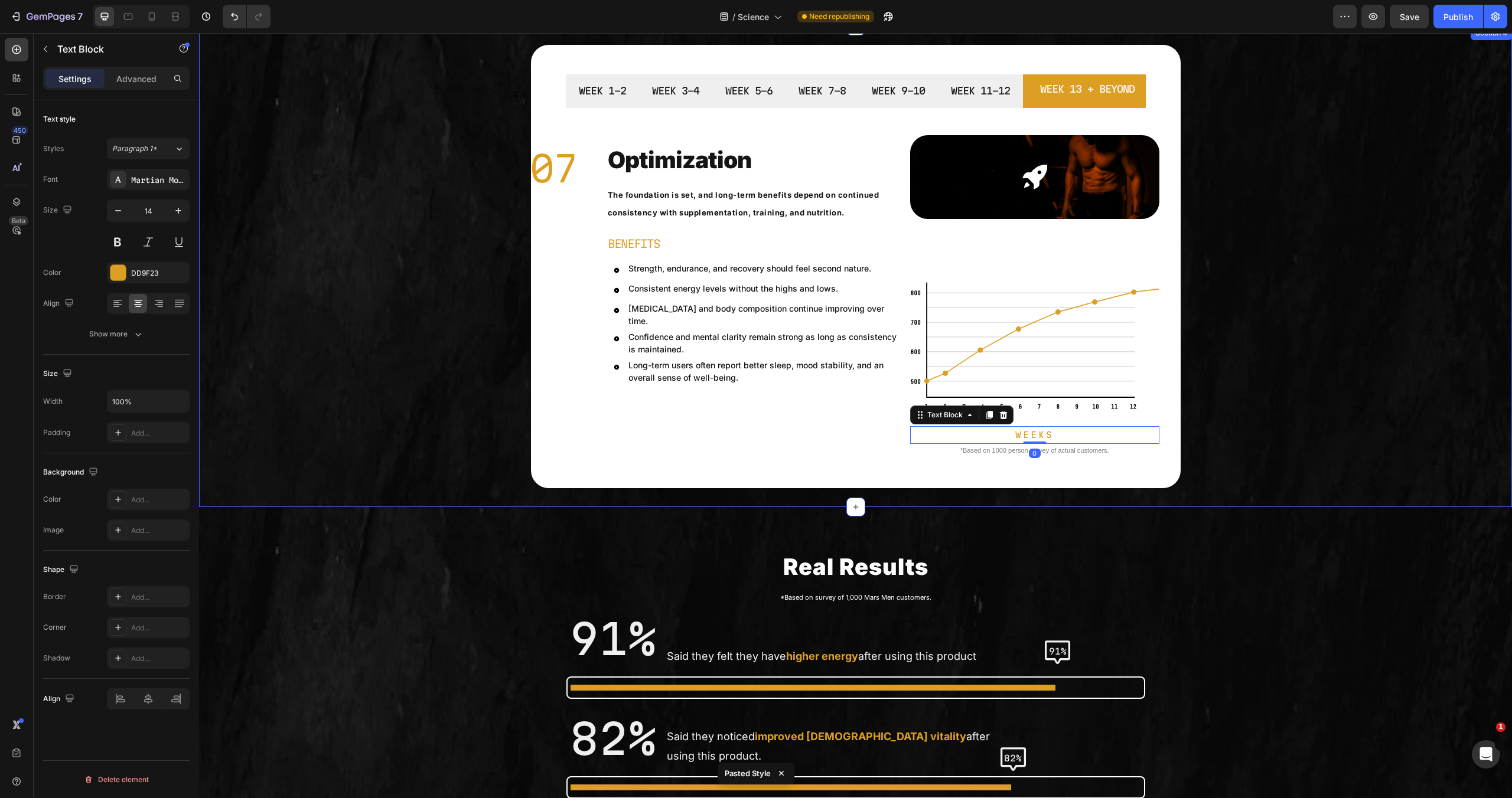
click at [1254, 418] on div "WEEK 1-2 WEEK 3-4 WEEK 5-6 WEEK 7-8 WEEK 9-10 WEEK 11-12 WEEK 13 + BEYOND 01 Te…" at bounding box center [855, 267] width 1313 height 443
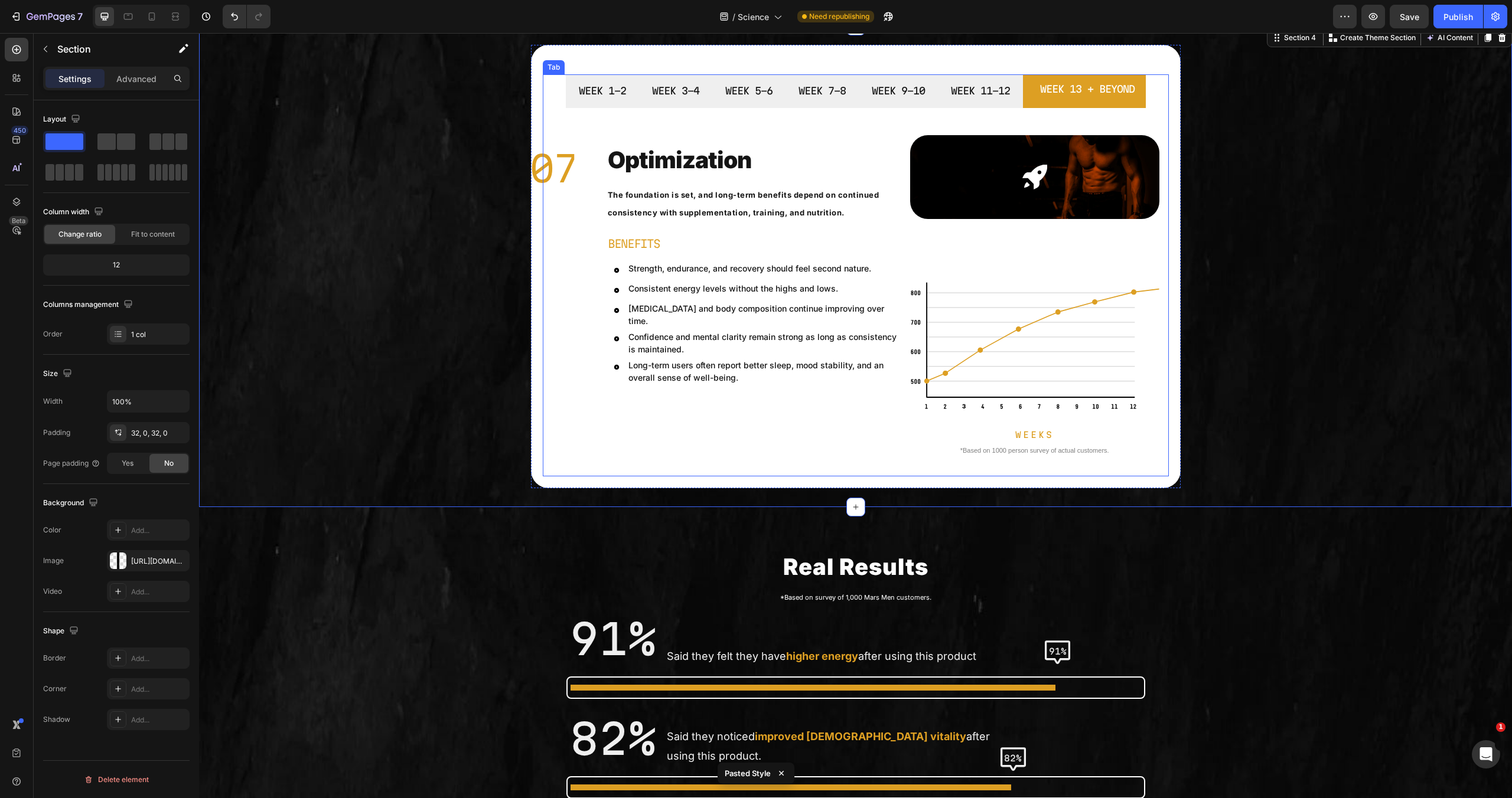
click at [990, 102] on div "WEEK 11-12" at bounding box center [981, 91] width 62 height 21
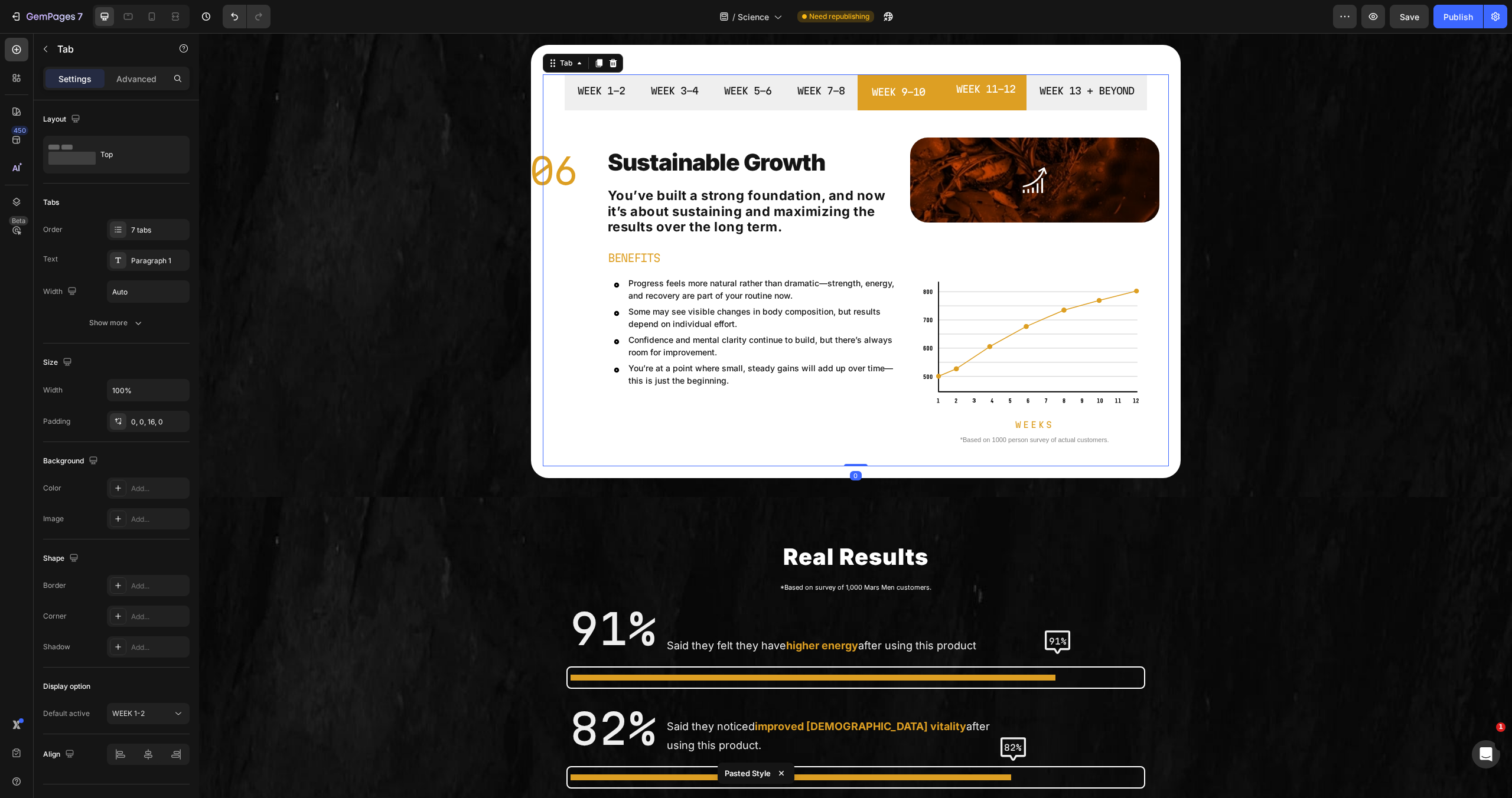
click at [911, 102] on div "WEEK 9-10" at bounding box center [899, 92] width 57 height 21
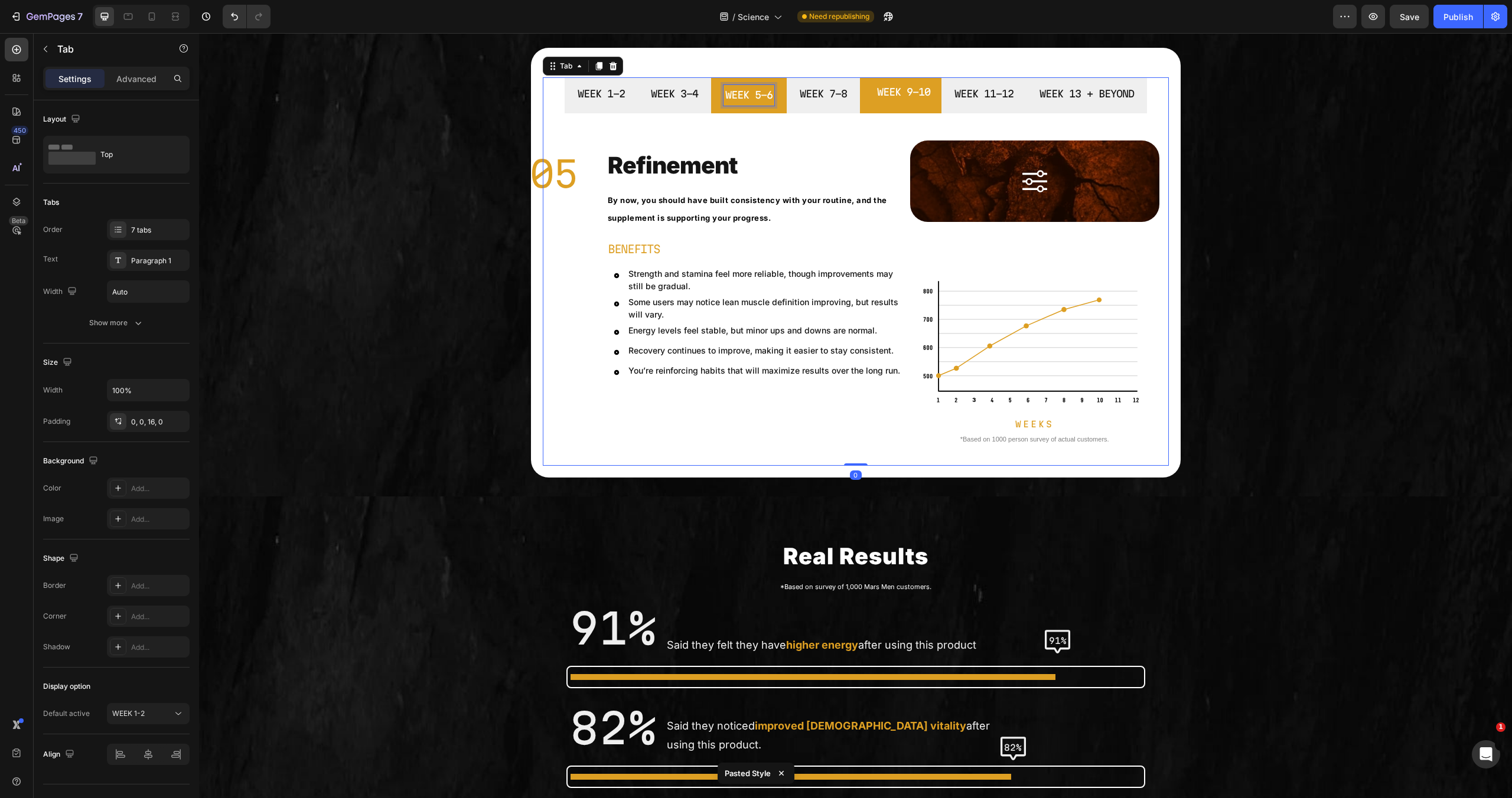
click at [766, 103] on p "WEEK 5-6" at bounding box center [749, 95] width 47 height 17
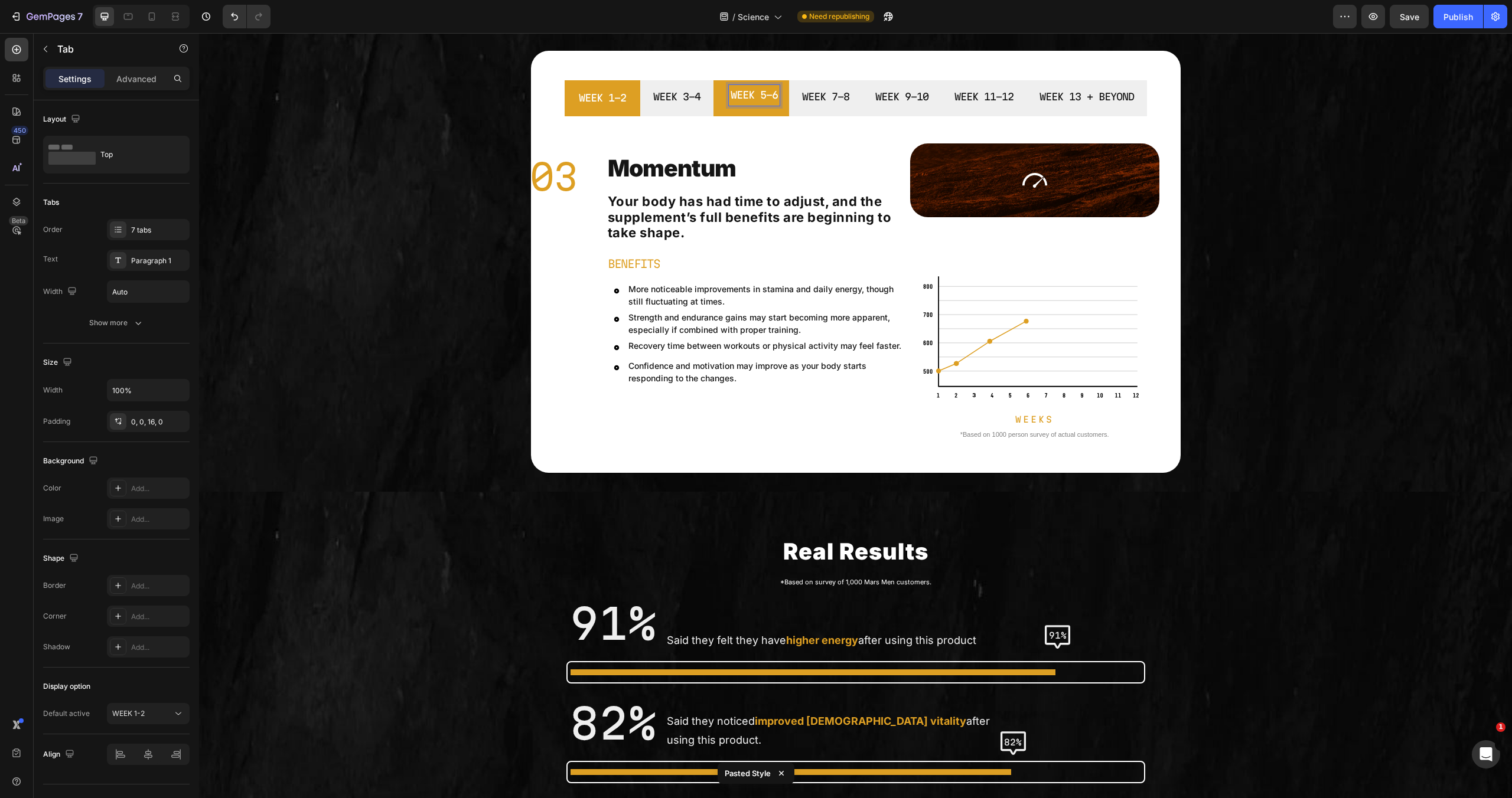
click at [590, 110] on li "WEEK 1-2" at bounding box center [602, 98] width 76 height 36
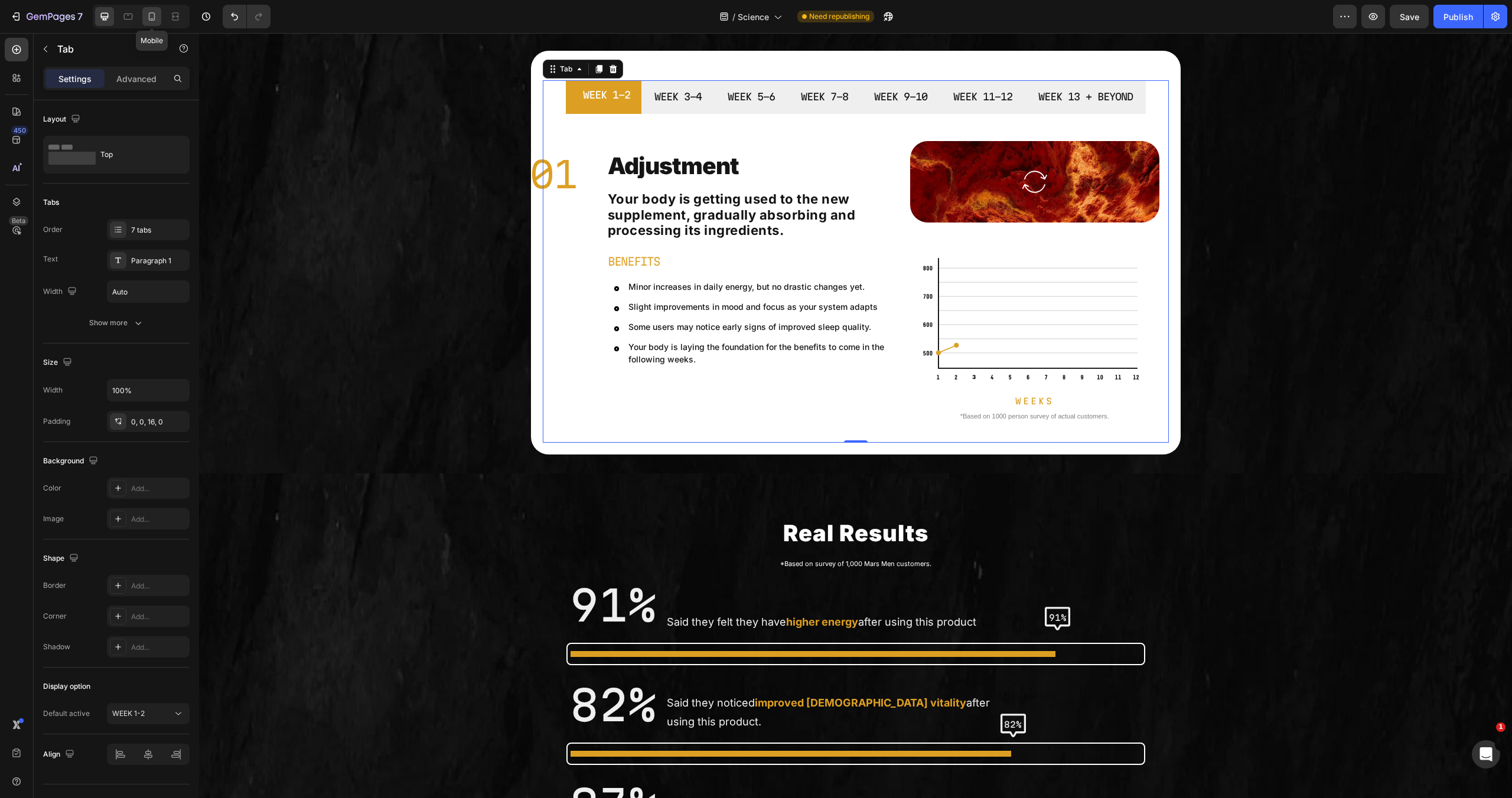
click at [154, 9] on div at bounding box center [151, 16] width 19 height 19
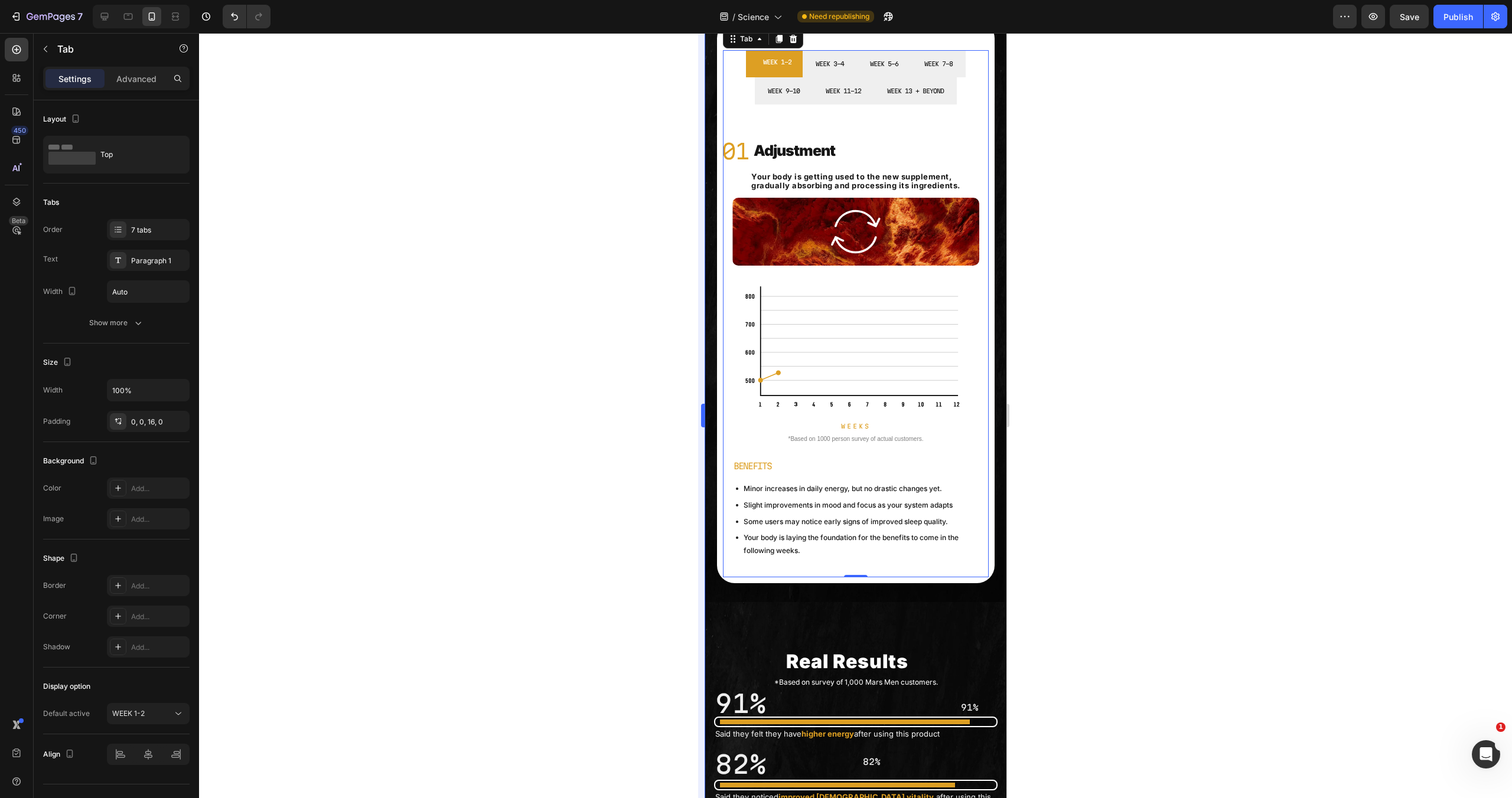
scroll to position [290, 0]
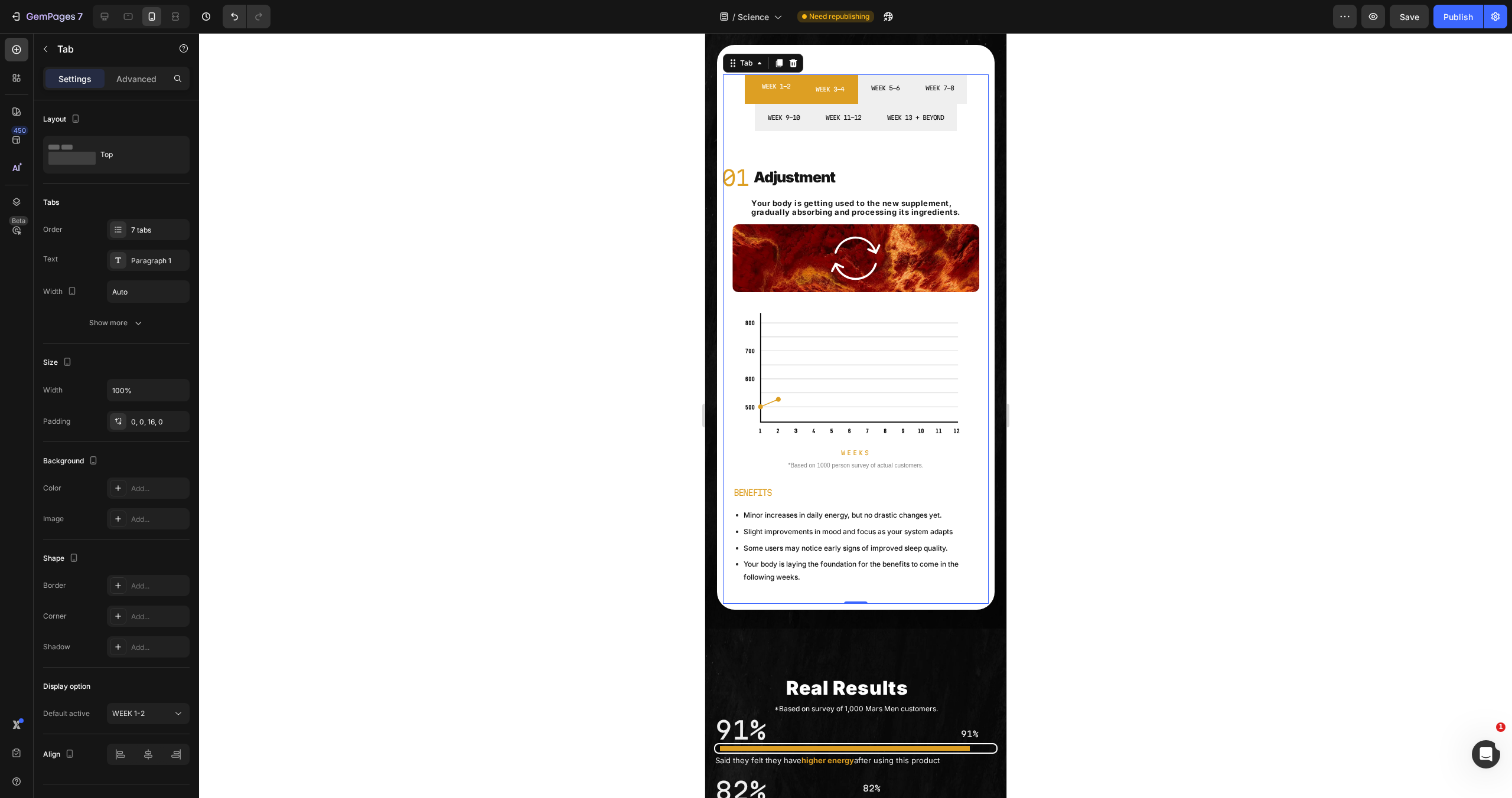
click at [847, 95] on li "WEEK 3-4" at bounding box center [829, 89] width 57 height 30
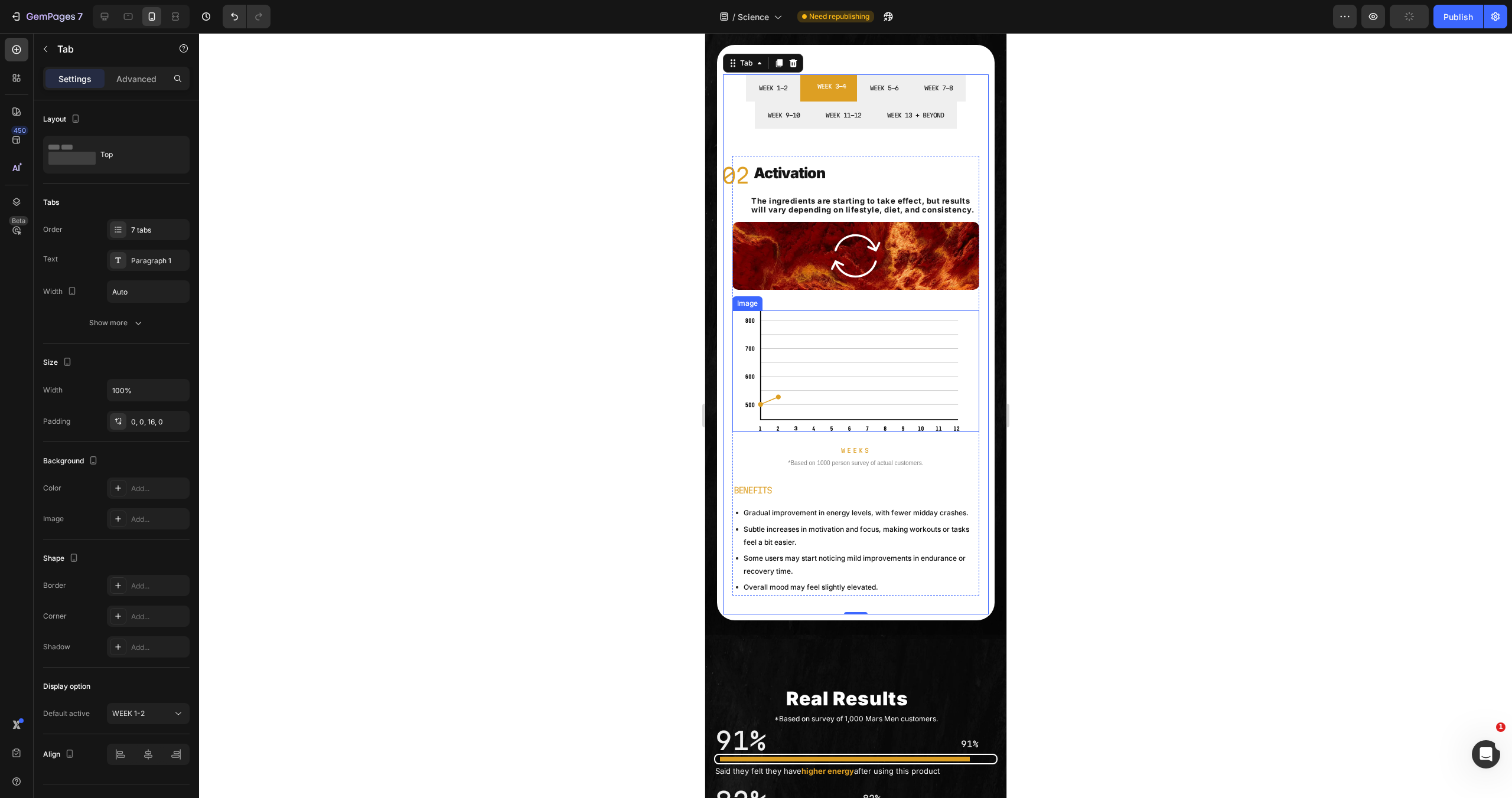
click at [839, 362] on img at bounding box center [855, 371] width 222 height 122
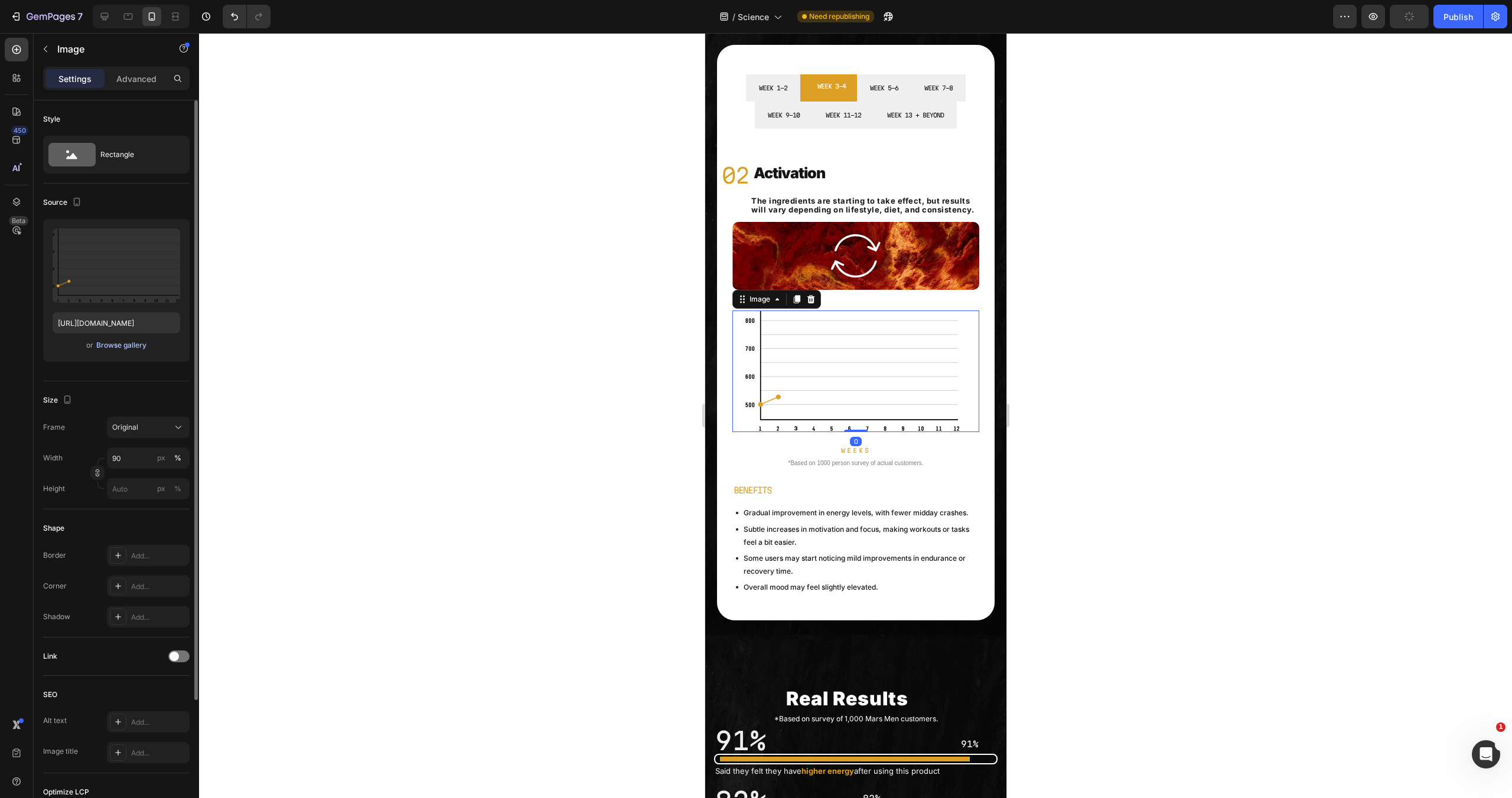
click at [102, 342] on div "Browse gallery" at bounding box center [121, 345] width 50 height 10
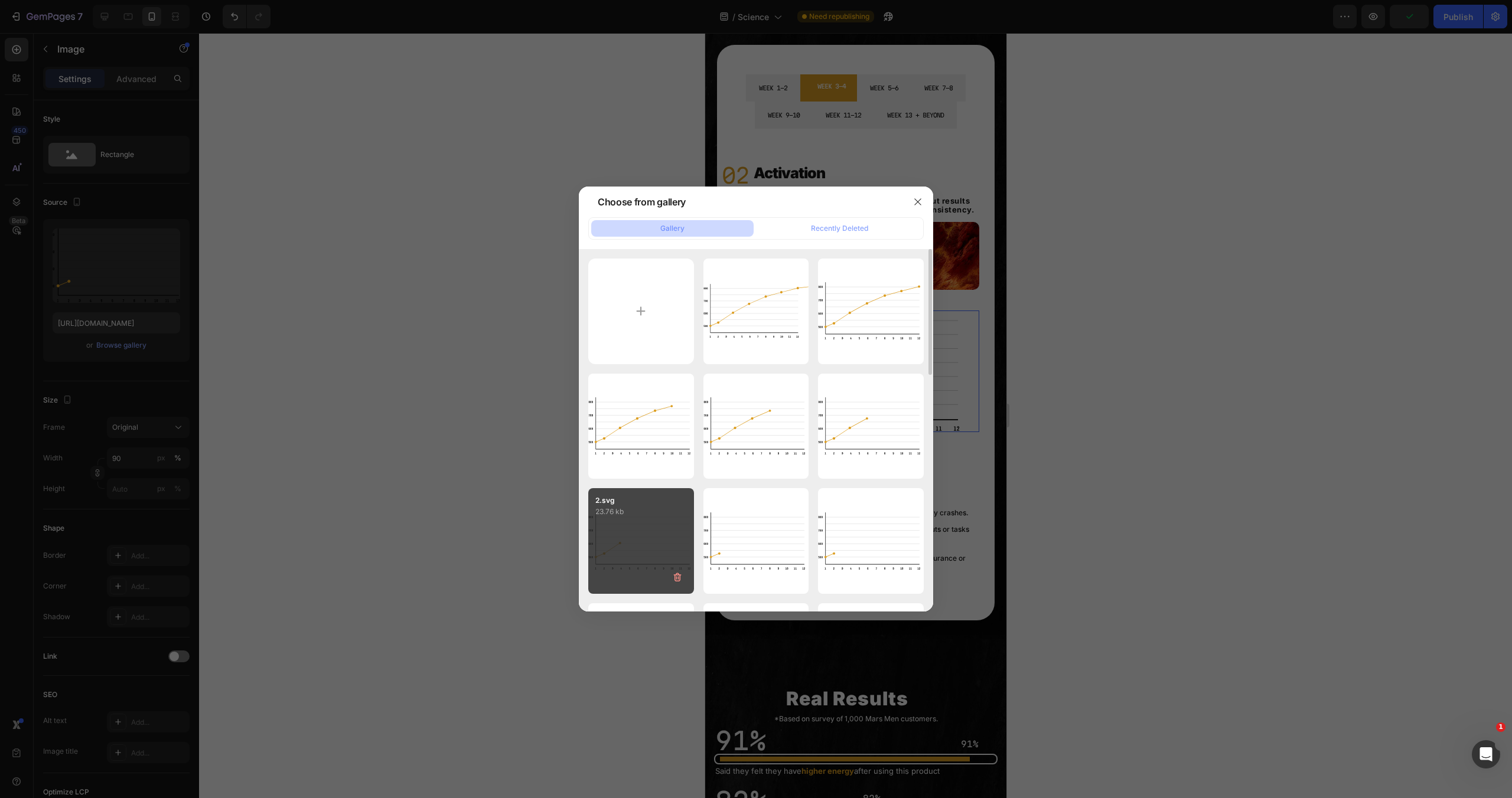
click at [638, 544] on div "2.svg 23.76 kb" at bounding box center [641, 541] width 106 height 106
type input "https://cdn.shopify.com/s/files/1/0755/5412/8085/files/gempages_575592633515115…"
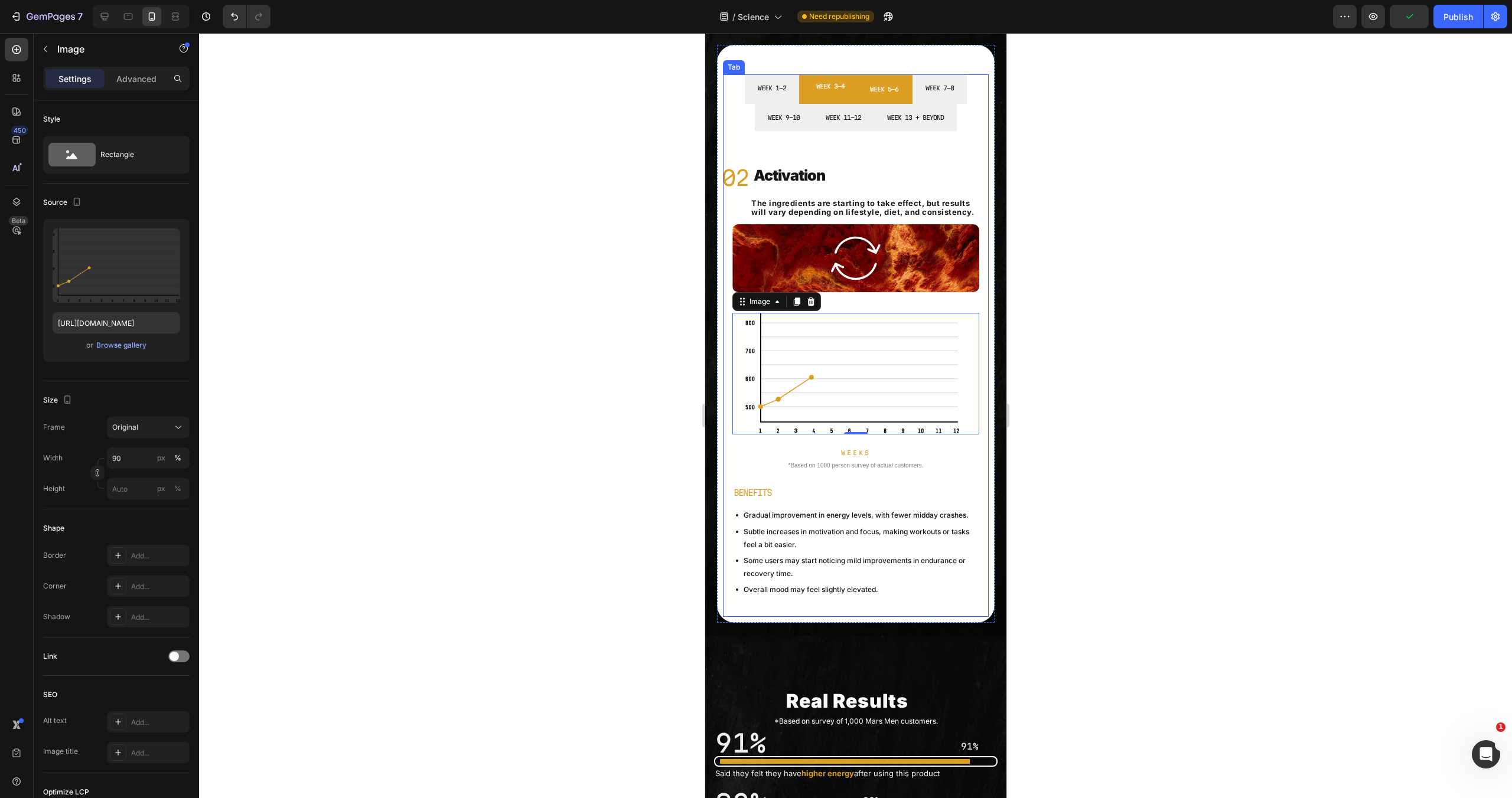
click at [892, 98] on li "WEEK 5-6" at bounding box center [884, 89] width 57 height 30
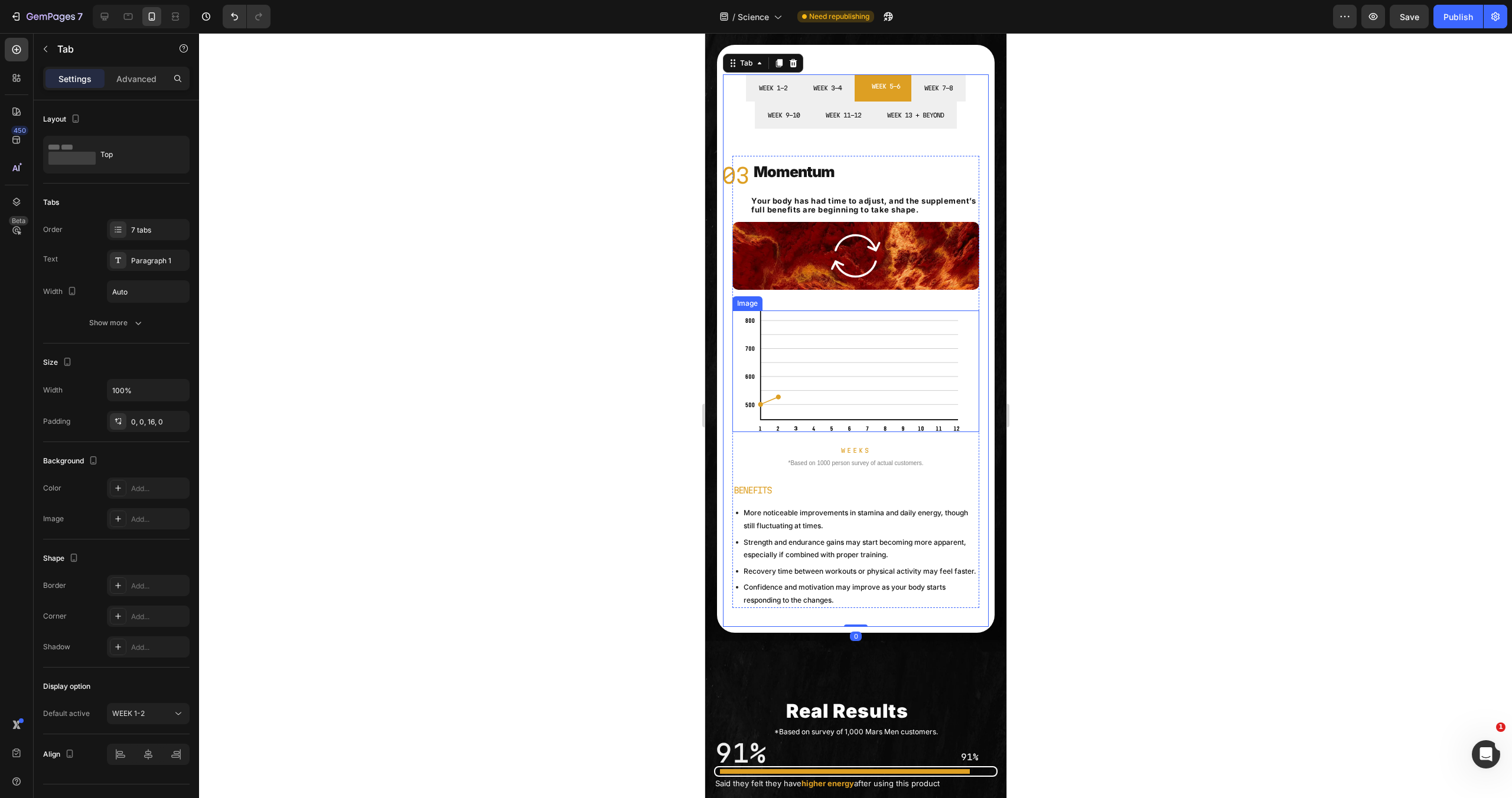
click at [870, 377] on img at bounding box center [855, 371] width 222 height 122
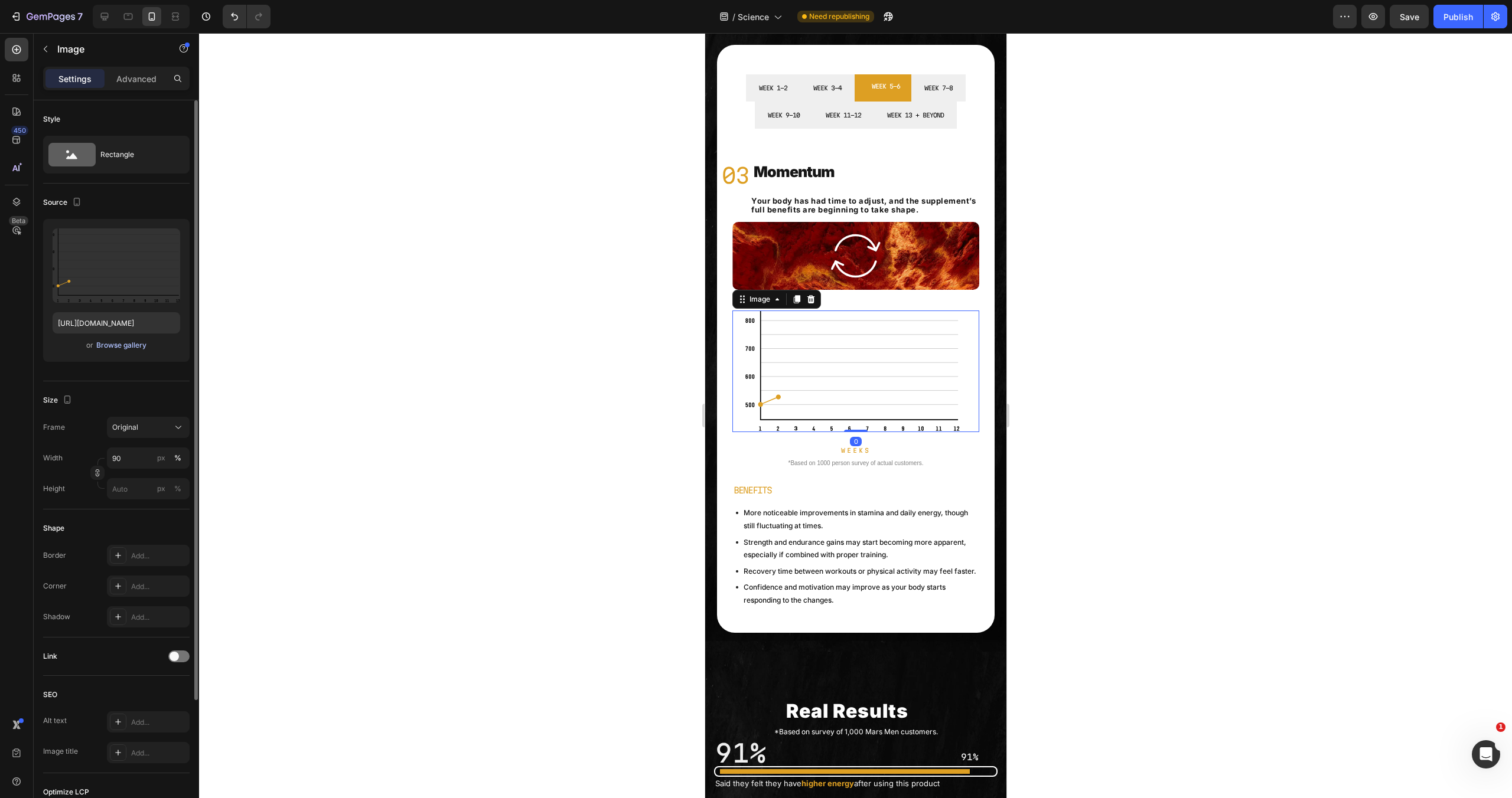
click at [112, 341] on div "Browse gallery" at bounding box center [121, 345] width 50 height 10
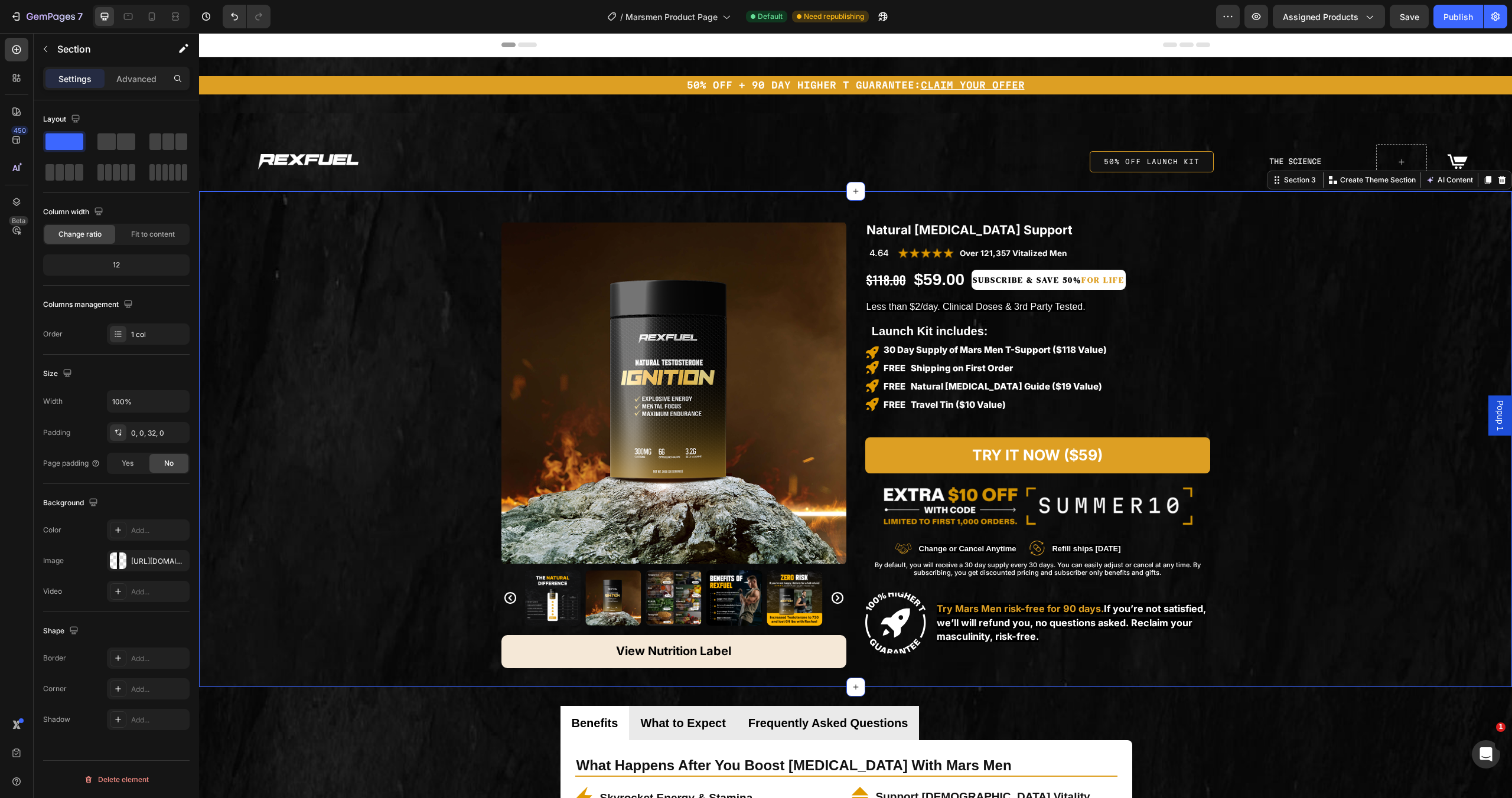
click at [152, 19] on icon at bounding box center [152, 16] width 12 height 12
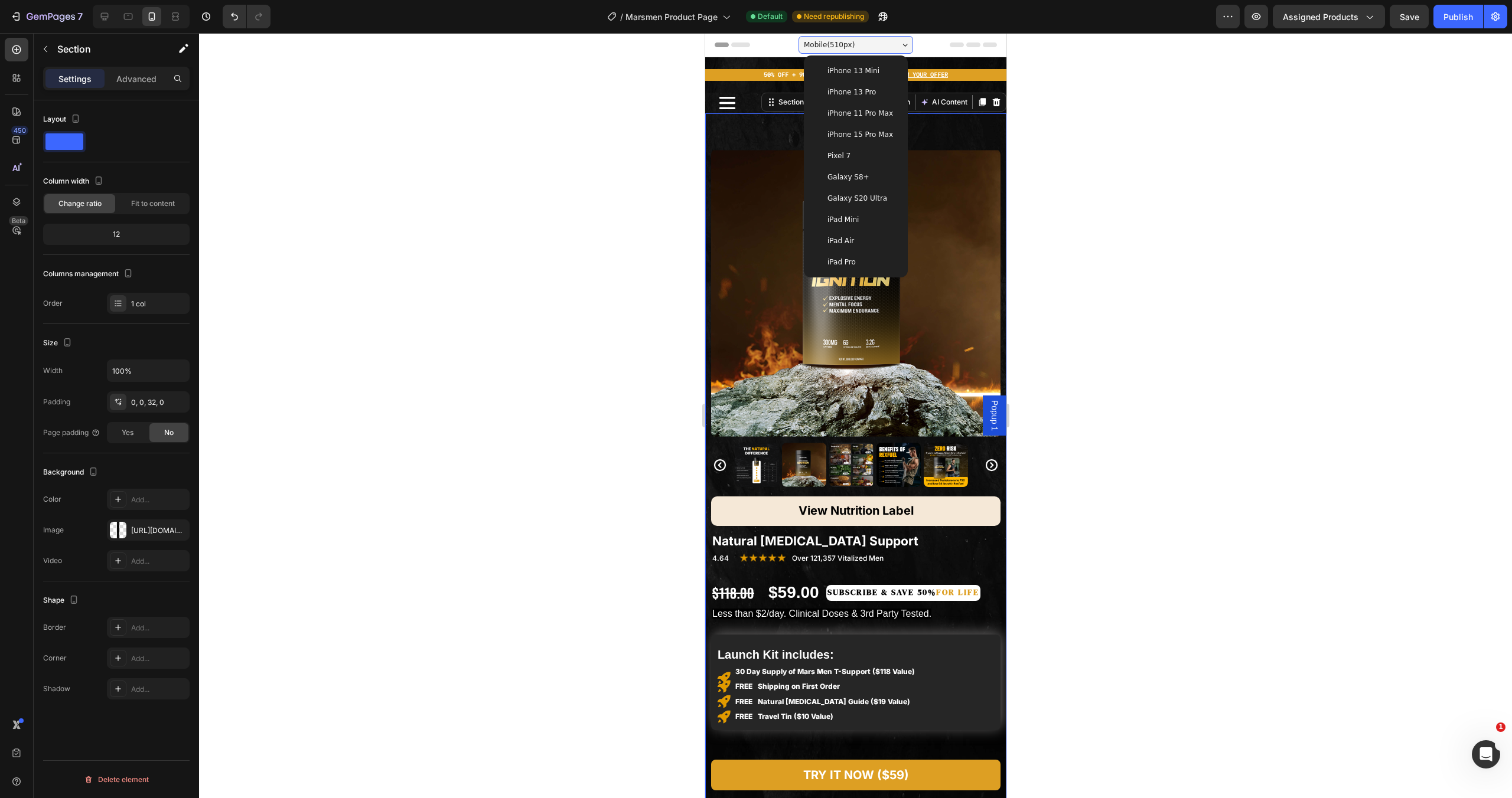
scroll to position [39, 0]
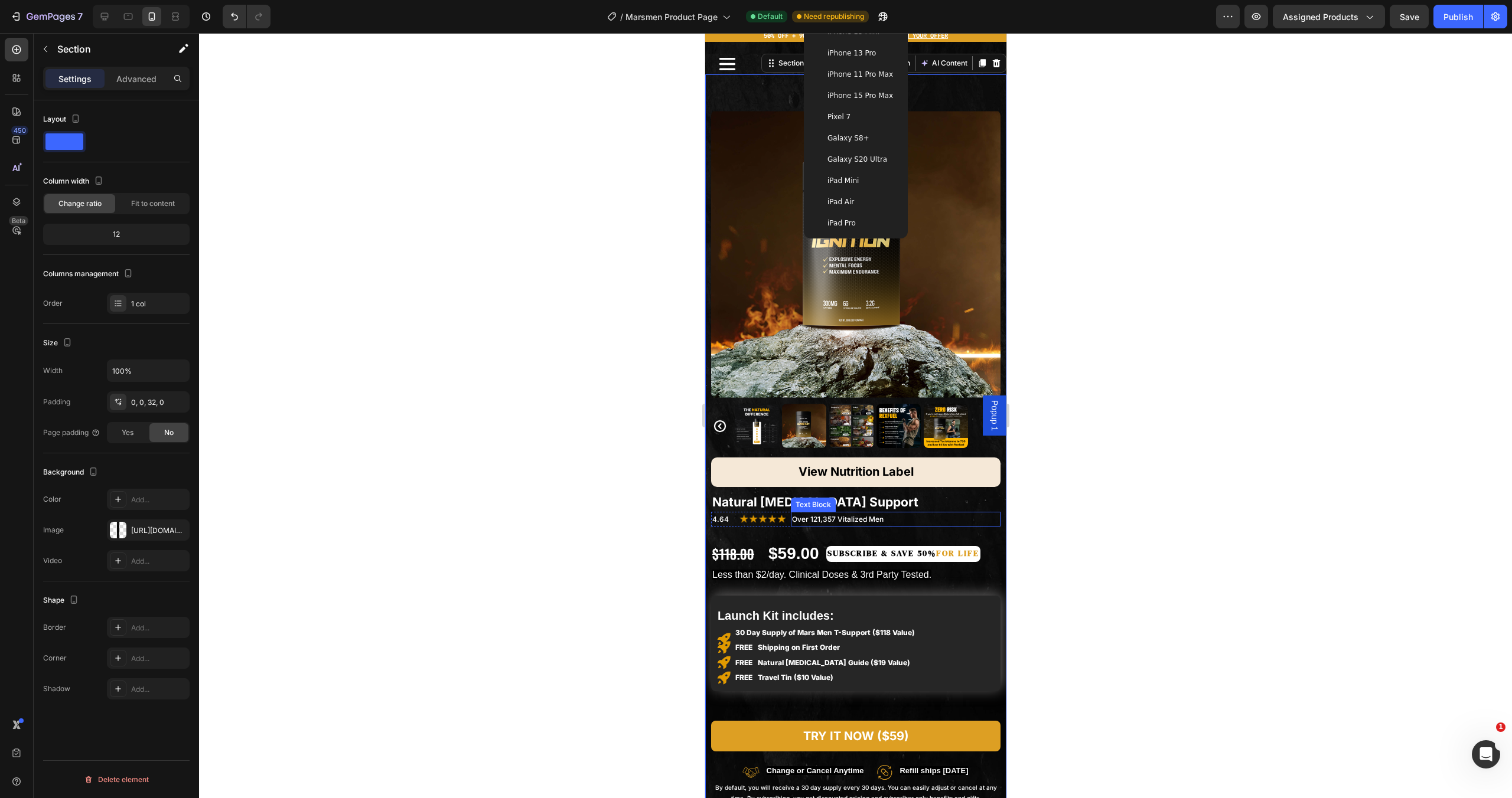
click at [855, 542] on div "Subscribe & Save 50% for life Text Block" at bounding box center [899, 554] width 160 height 24
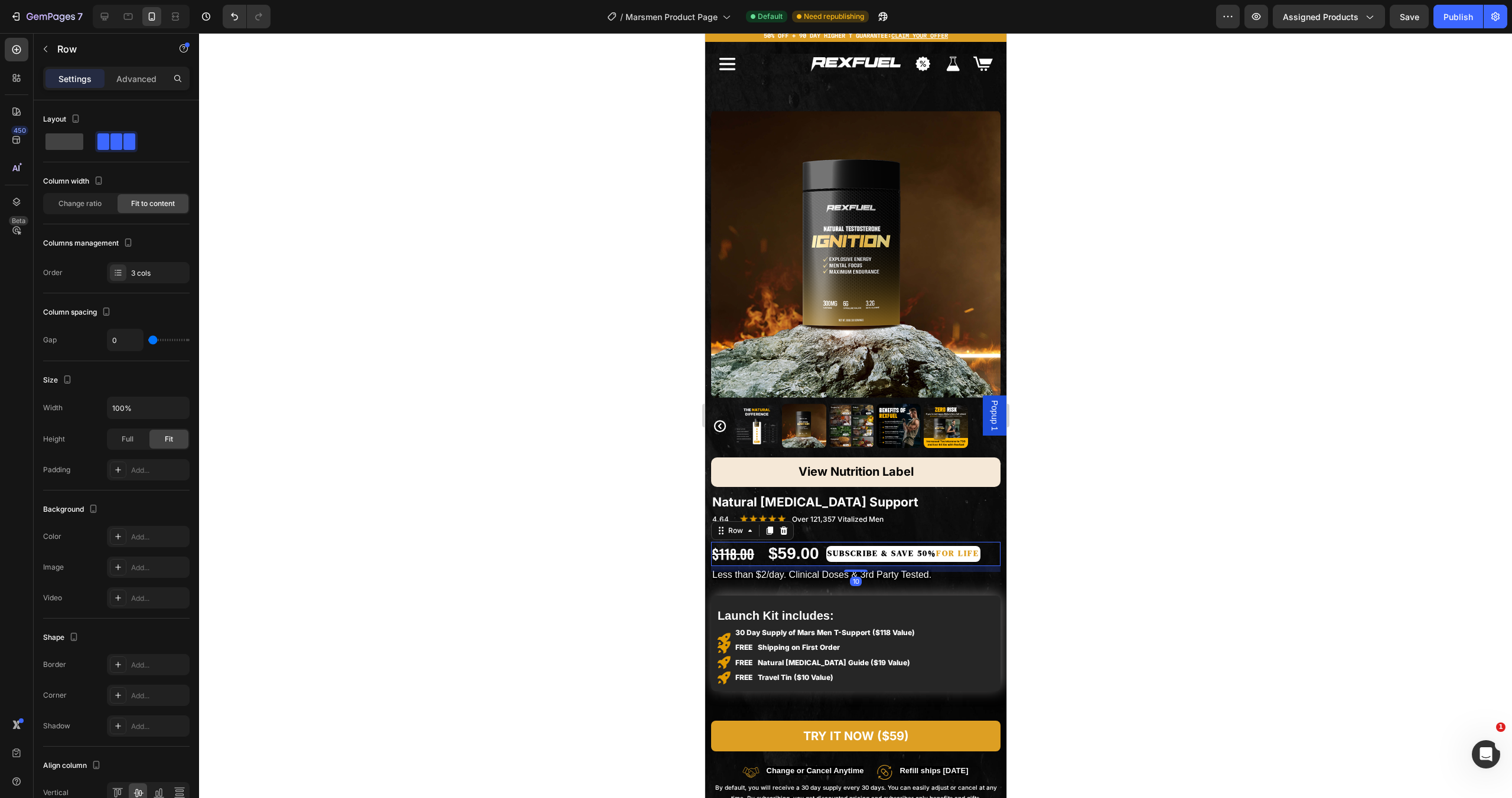
click at [839, 548] on strong "Subscribe & Save 50%" at bounding box center [881, 553] width 109 height 12
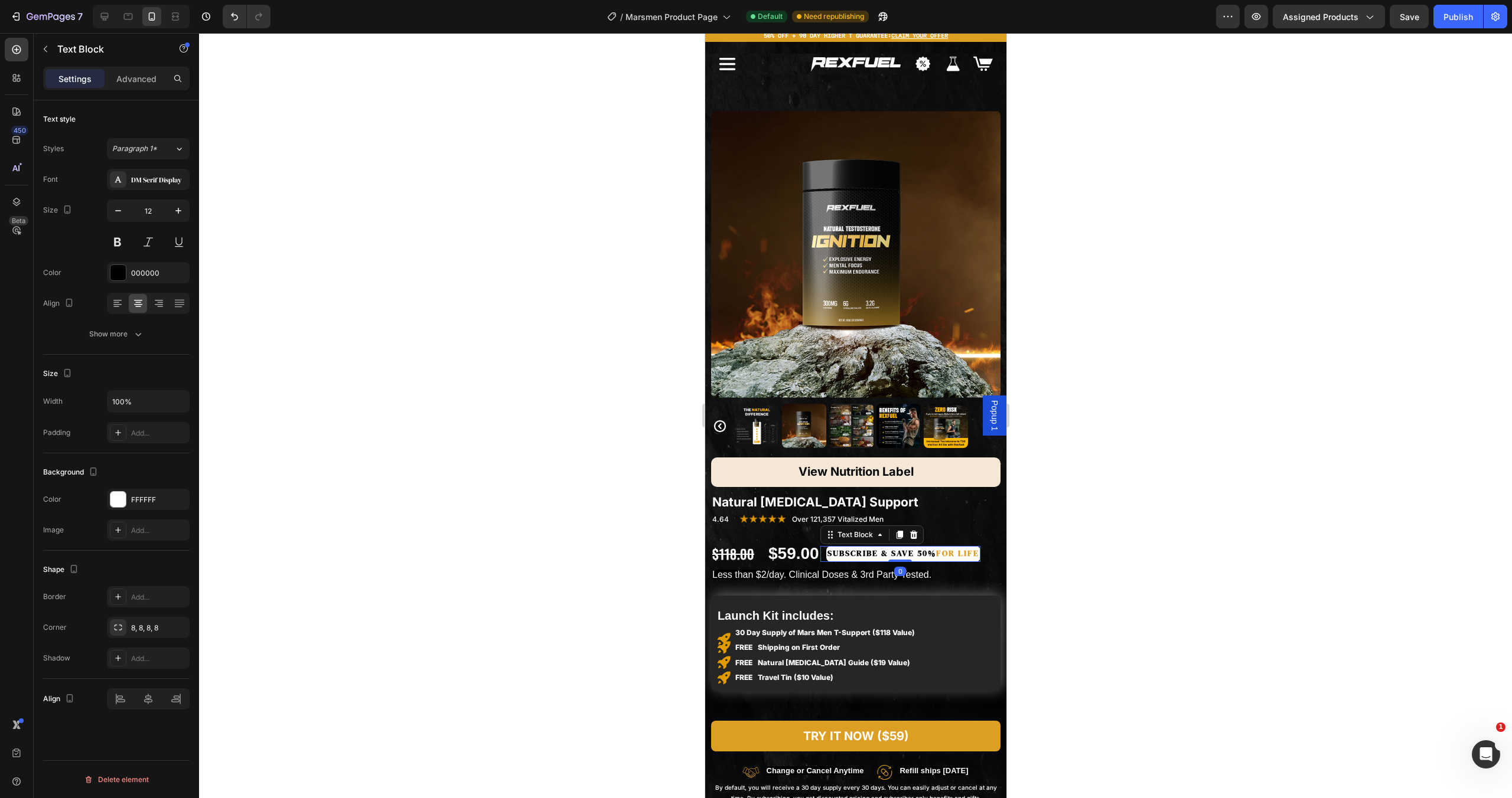
click at [838, 547] on strong "Subscribe & Save 50%" at bounding box center [881, 553] width 109 height 12
click at [829, 547] on strong "Subscribe & Save 50%" at bounding box center [881, 553] width 109 height 12
click at [978, 547] on strong "for life" at bounding box center [957, 553] width 43 height 12
click at [958, 606] on div "Image Launch Kit includes: Text Block 30 Day Supply of Mars Men T-Support ($118…" at bounding box center [855, 644] width 290 height 96
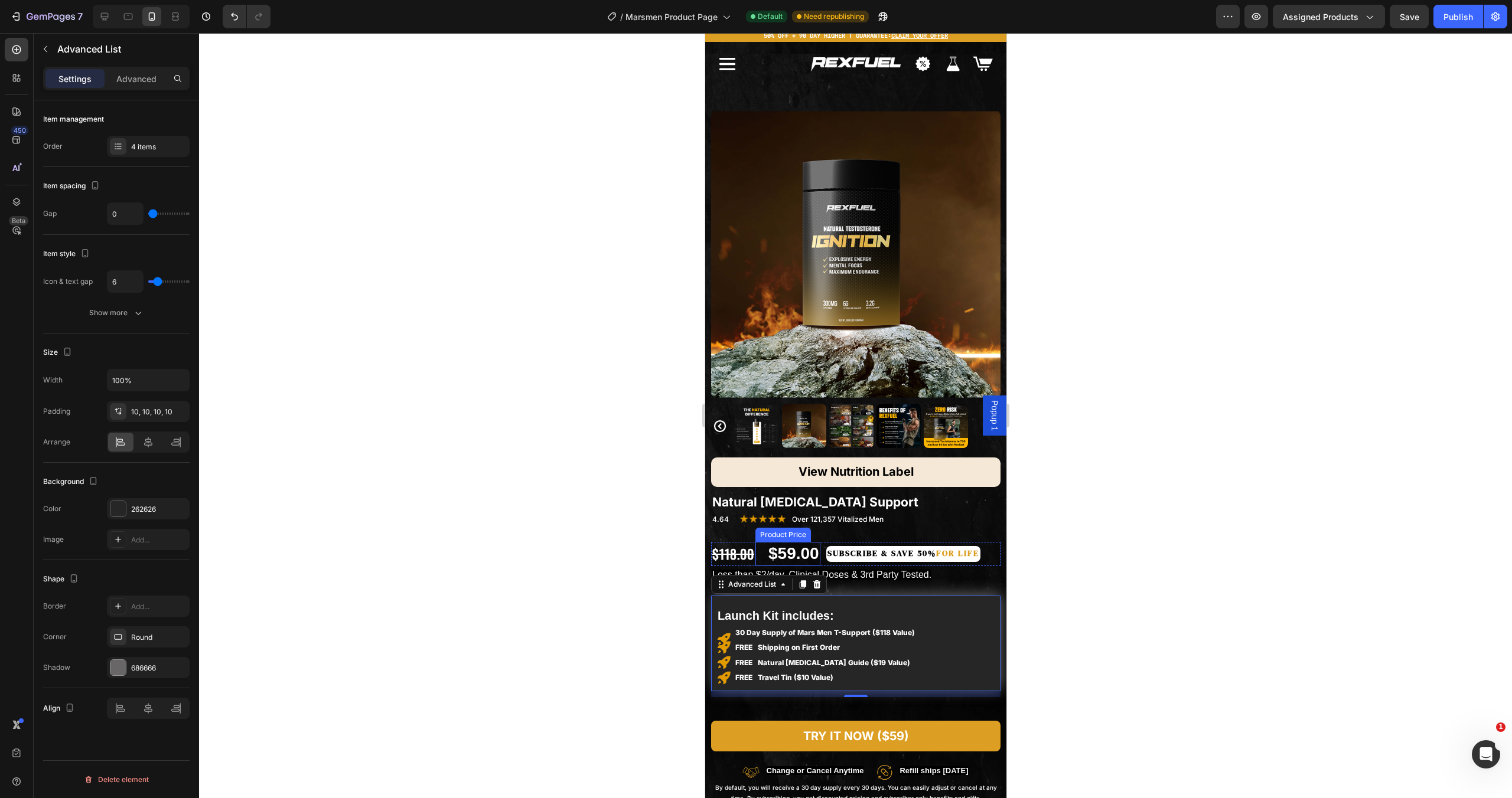
click at [756, 542] on div "$59.00 Product Price Product Price" at bounding box center [787, 554] width 65 height 24
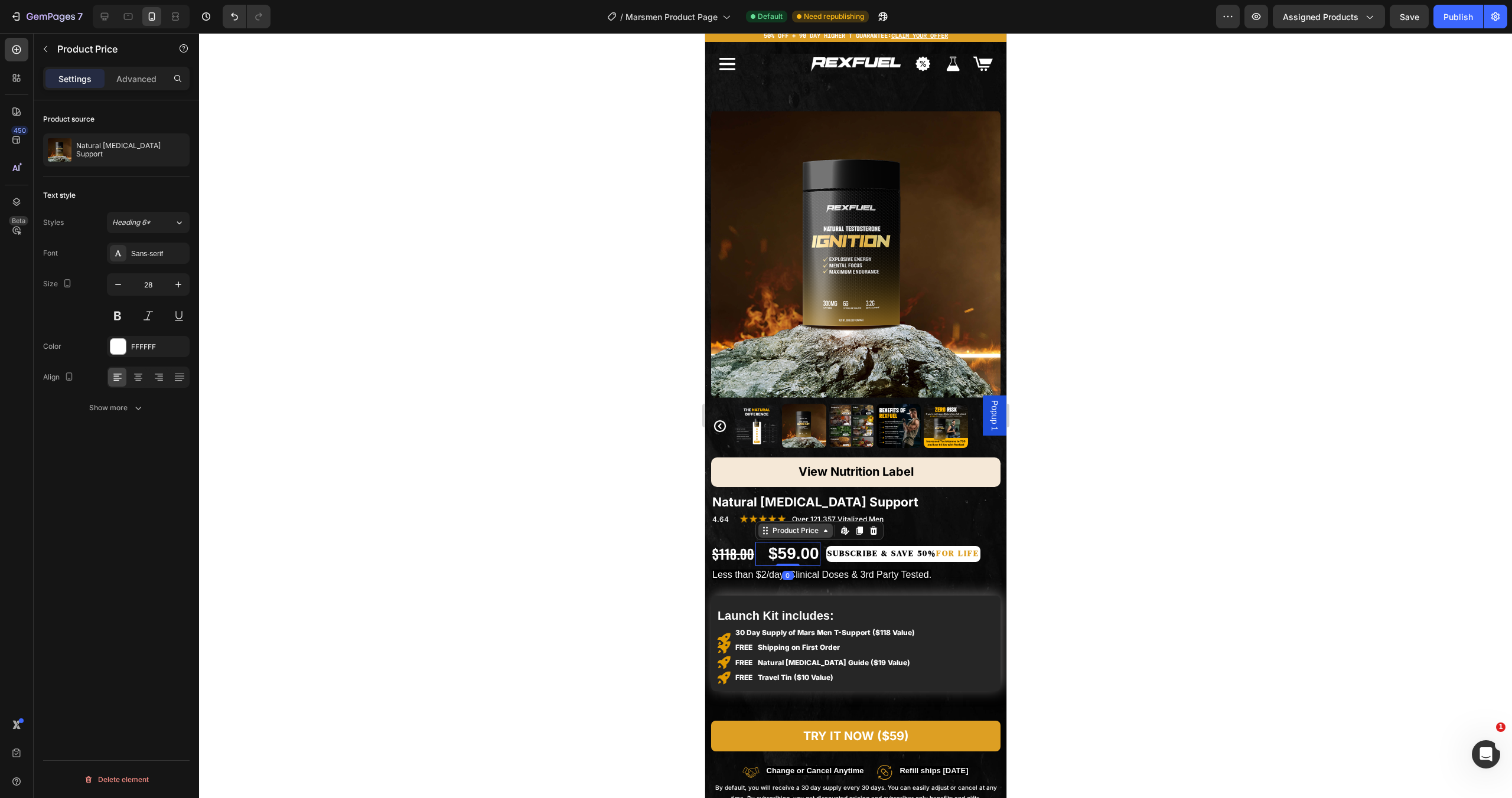
click at [791, 526] on div "Product Price" at bounding box center [795, 531] width 51 height 10
drag, startPoint x: 791, startPoint y: 506, endPoint x: 1358, endPoint y: 504, distance: 567.0
click at [791, 506] on div "Row 3 cols" at bounding box center [780, 510] width 51 height 19
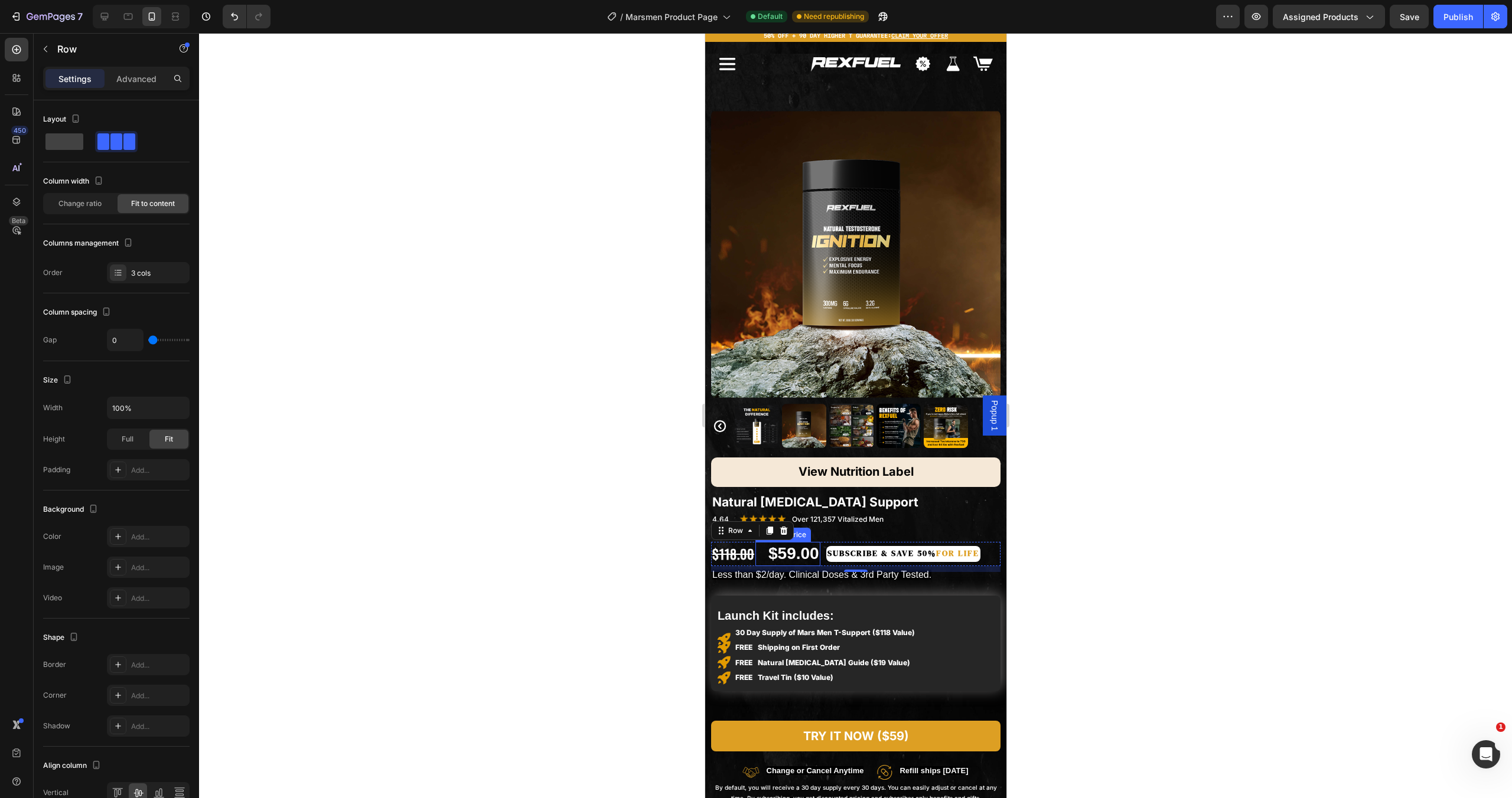
click at [758, 546] on div "$59.00 Product Price Product Price" at bounding box center [787, 554] width 65 height 24
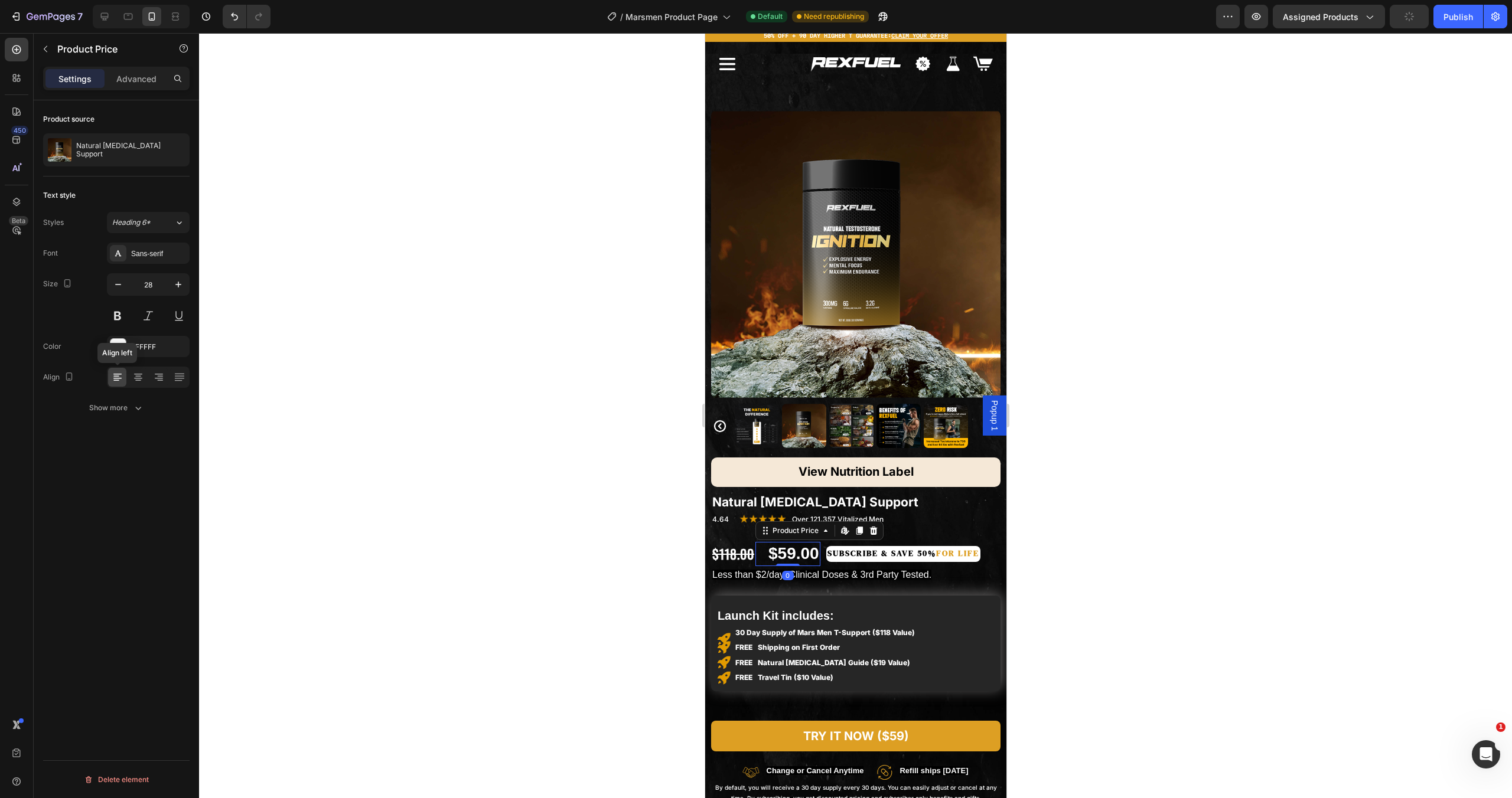
click at [123, 378] on icon at bounding box center [117, 377] width 12 height 12
click at [771, 547] on div "$59.00" at bounding box center [793, 554] width 53 height 24
click at [770, 547] on div "$59.00" at bounding box center [793, 554] width 53 height 24
click at [771, 546] on div "$59.00" at bounding box center [793, 554] width 53 height 24
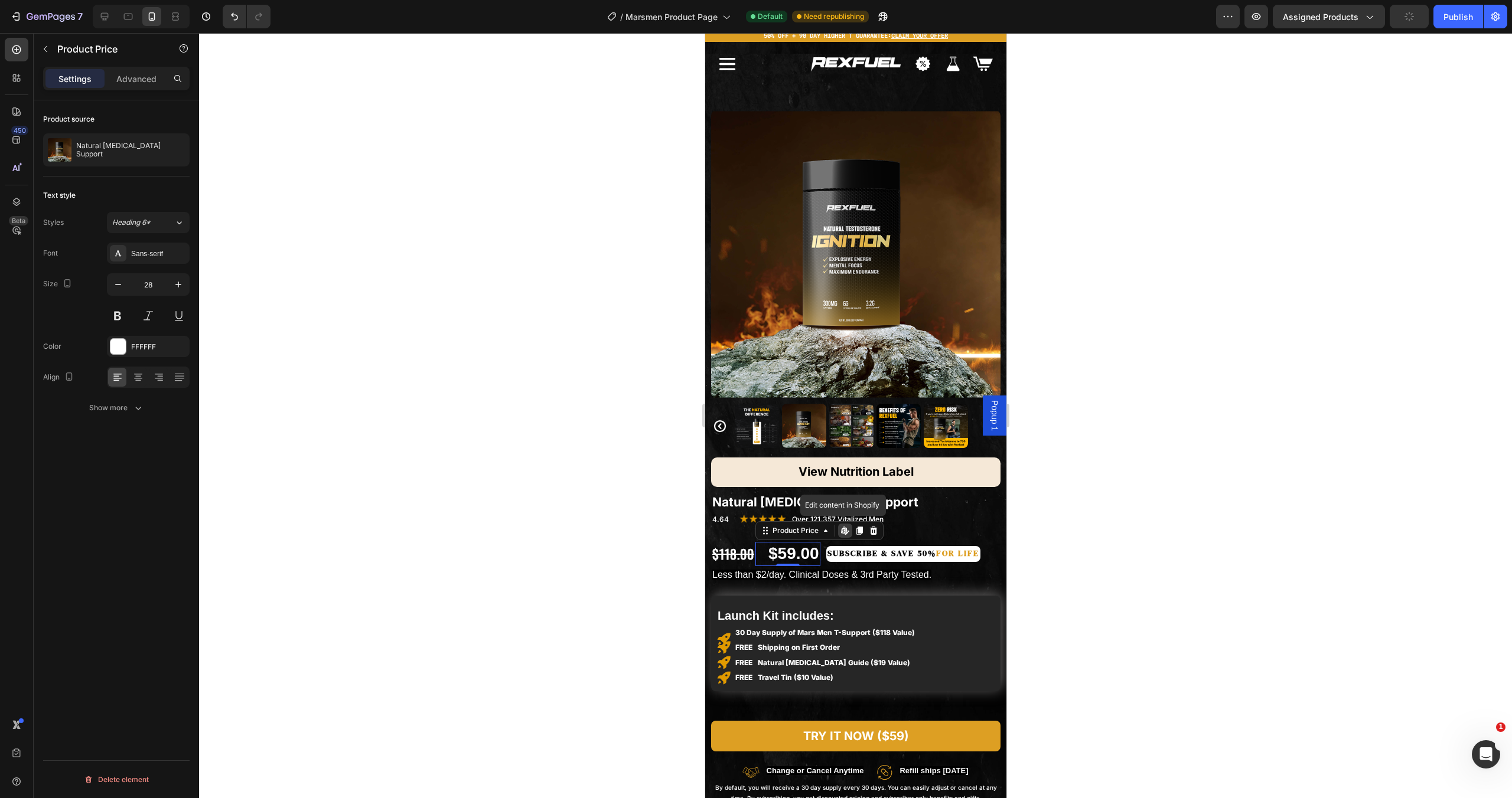
click at [771, 546] on div "$59.00" at bounding box center [793, 554] width 53 height 24
click at [806, 546] on div "$59.00" at bounding box center [793, 554] width 53 height 24
click at [139, 79] on p "Advanced" at bounding box center [137, 79] width 40 height 12
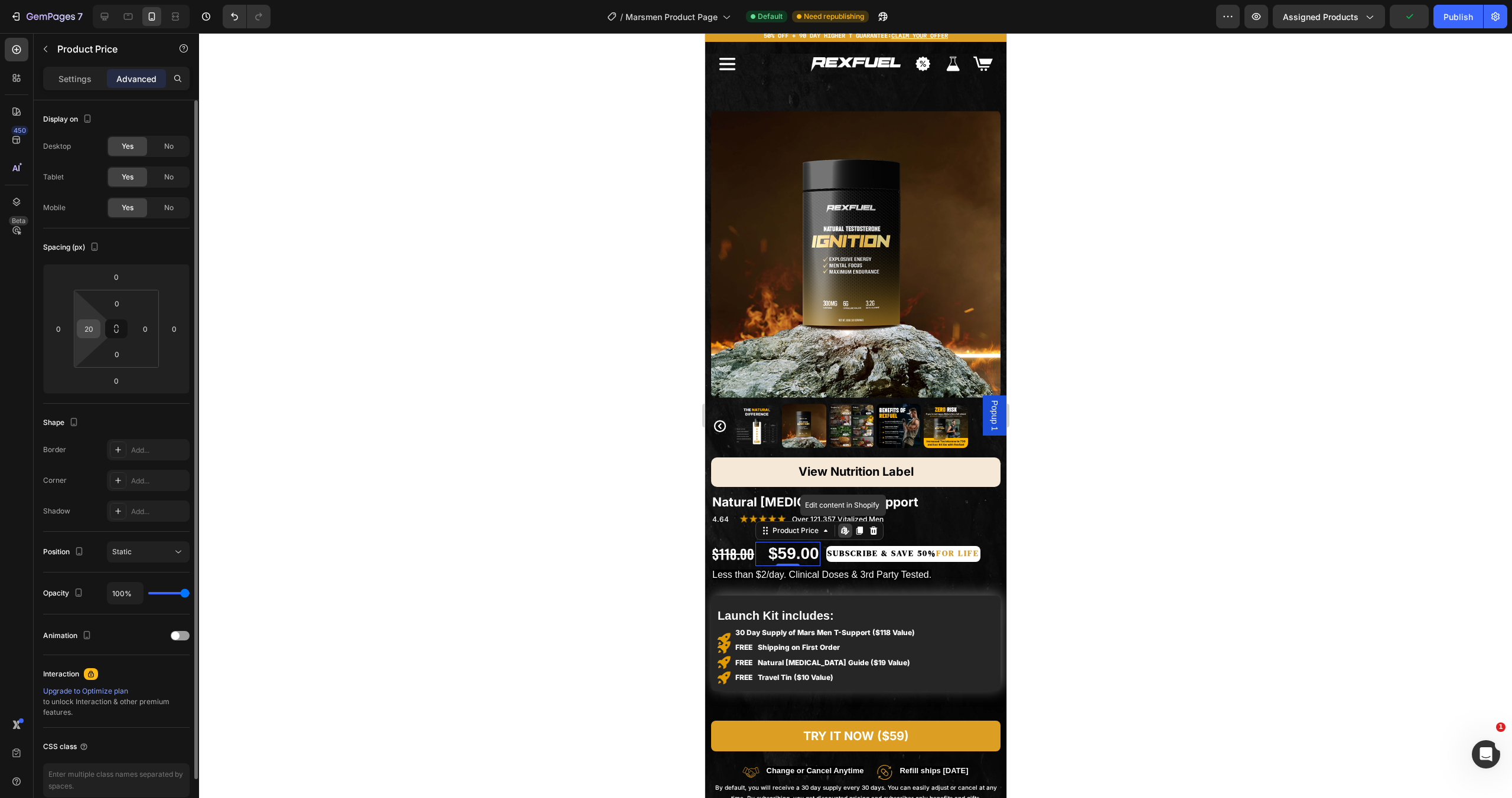
click at [80, 330] on input "20" at bounding box center [89, 329] width 18 height 18
type input "0"
click at [155, 407] on div "Shape Border Add... Corner Add... Shadow Add..." at bounding box center [116, 468] width 146 height 128
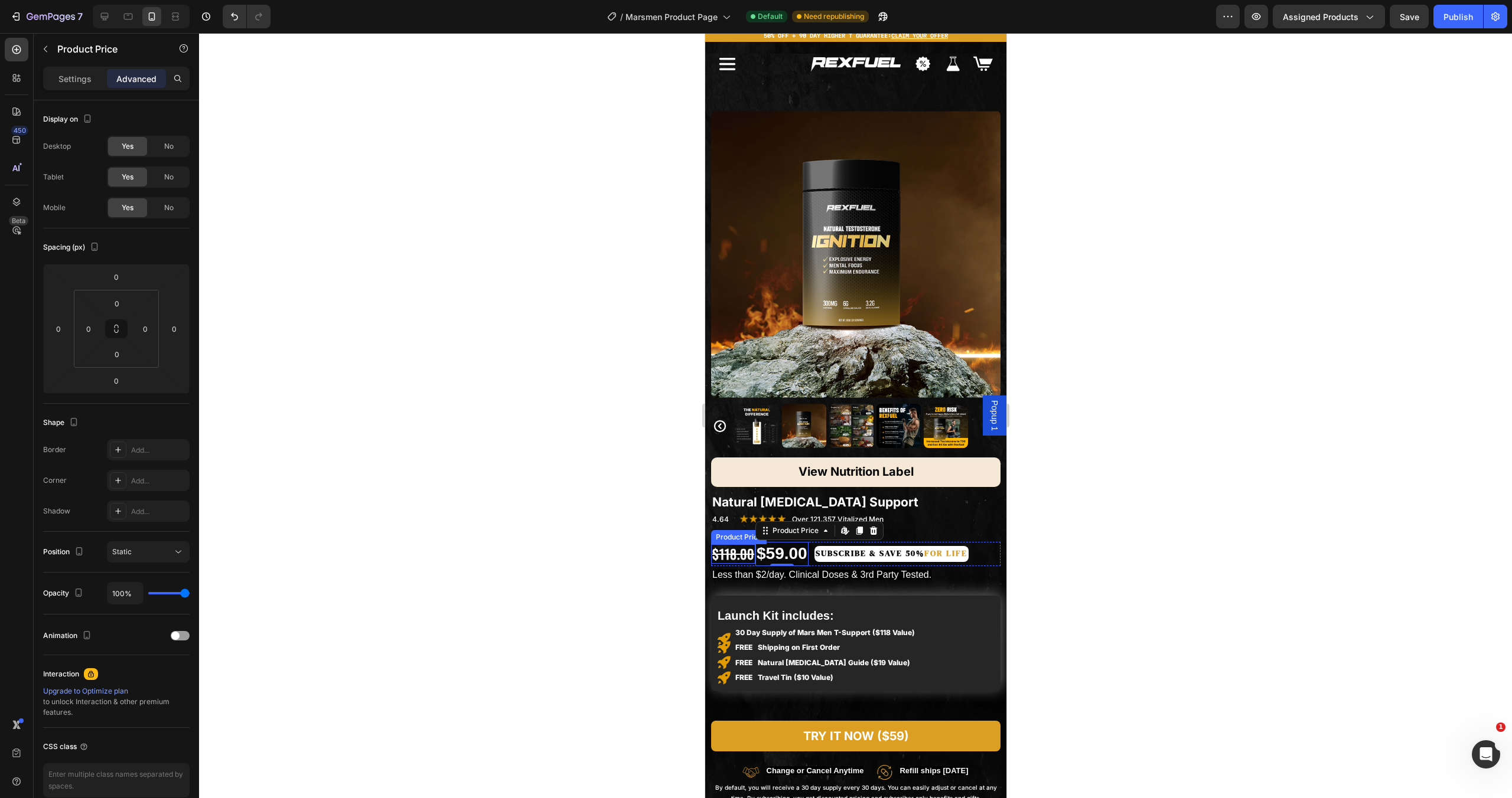
click at [746, 544] on div "$118.00" at bounding box center [732, 554] width 44 height 19
click at [83, 85] on p "Settings" at bounding box center [75, 79] width 33 height 12
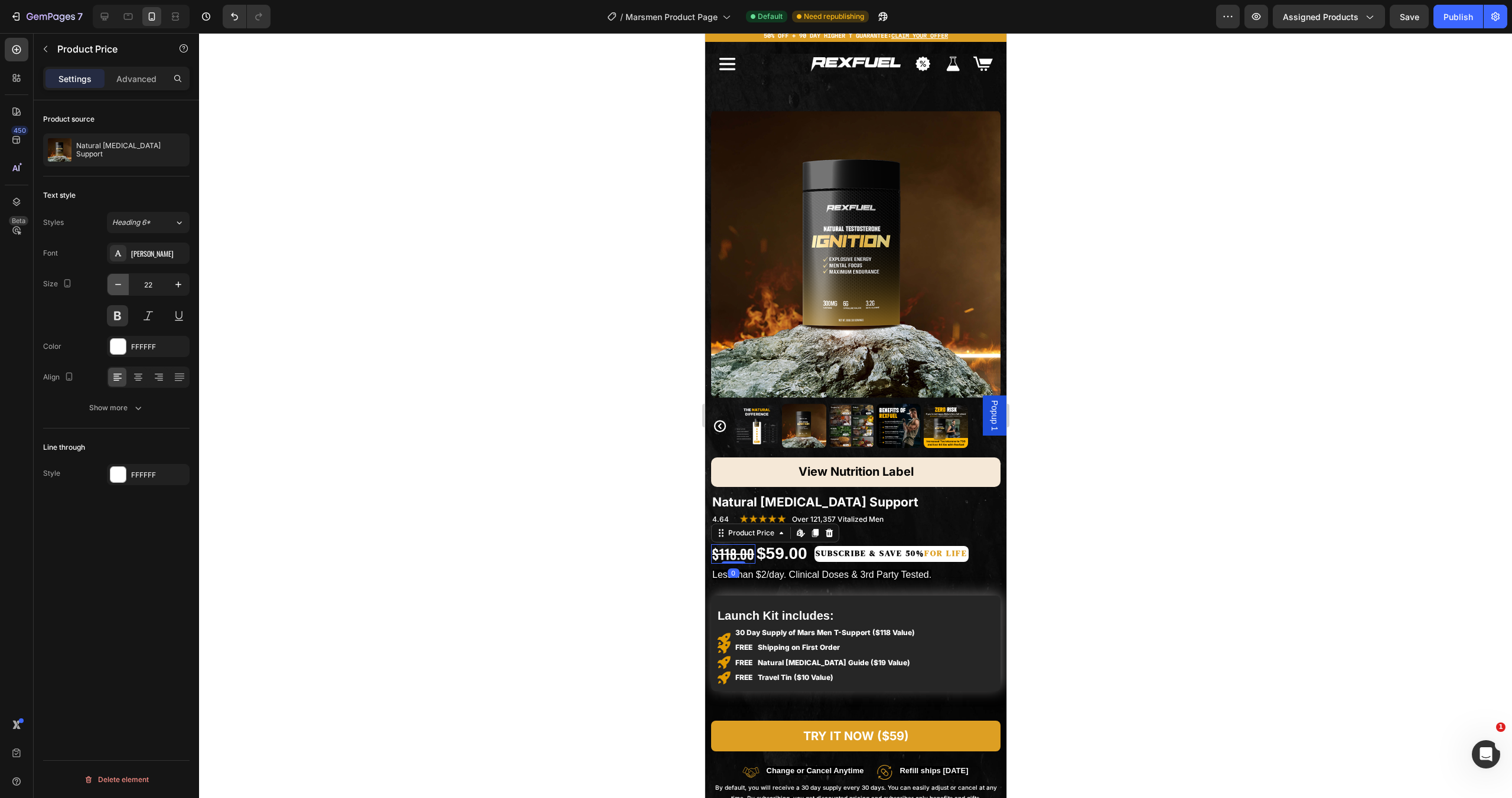
click at [116, 282] on icon "button" at bounding box center [118, 284] width 12 height 12
click at [116, 283] on icon "button" at bounding box center [118, 284] width 12 height 12
type input "20"
click at [754, 542] on div "$59.00" at bounding box center [779, 554] width 53 height 24
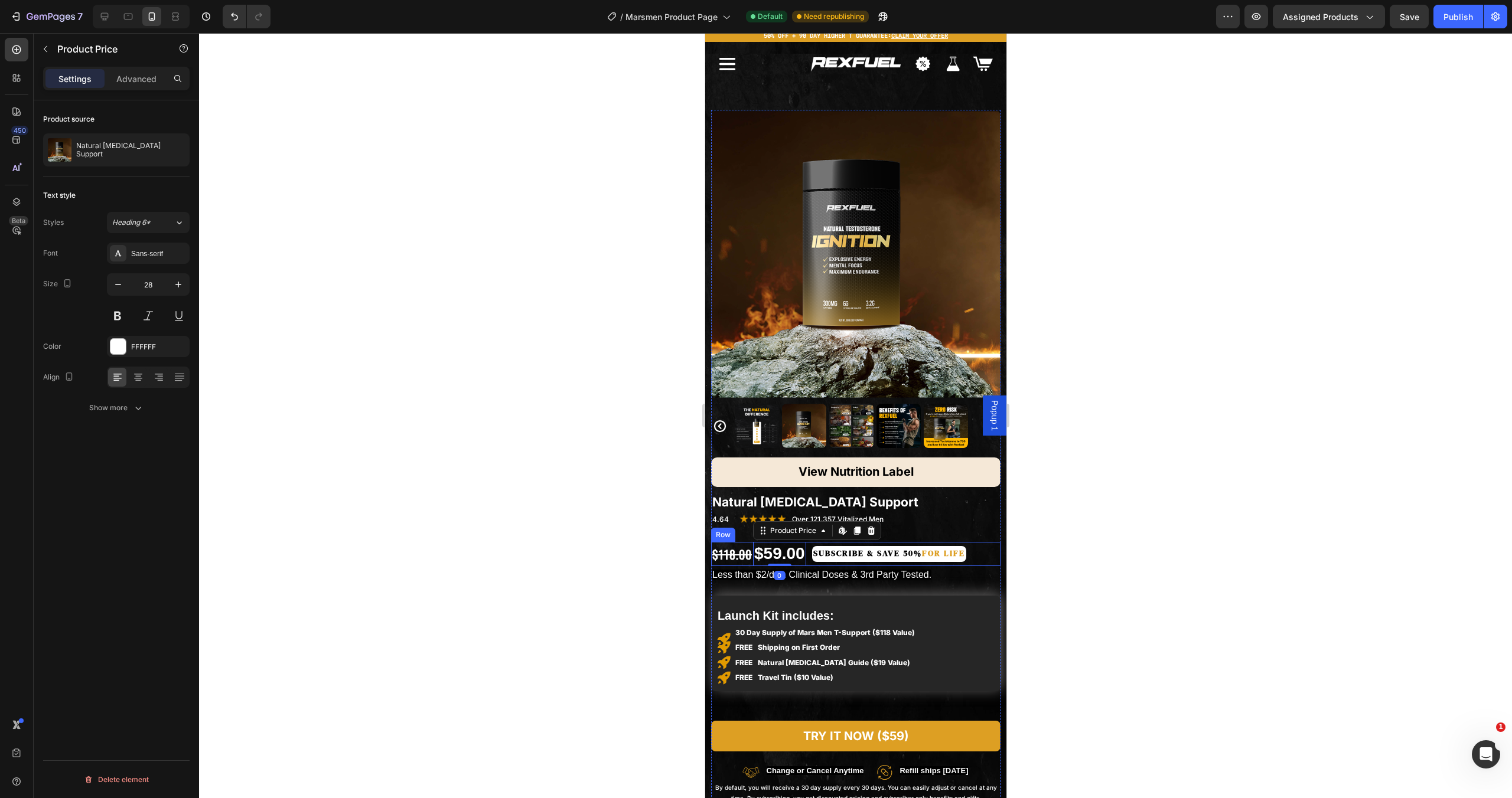
click at [808, 556] on div "Subscribe & Save 50% for life Text Block" at bounding box center [886, 554] width 160 height 24
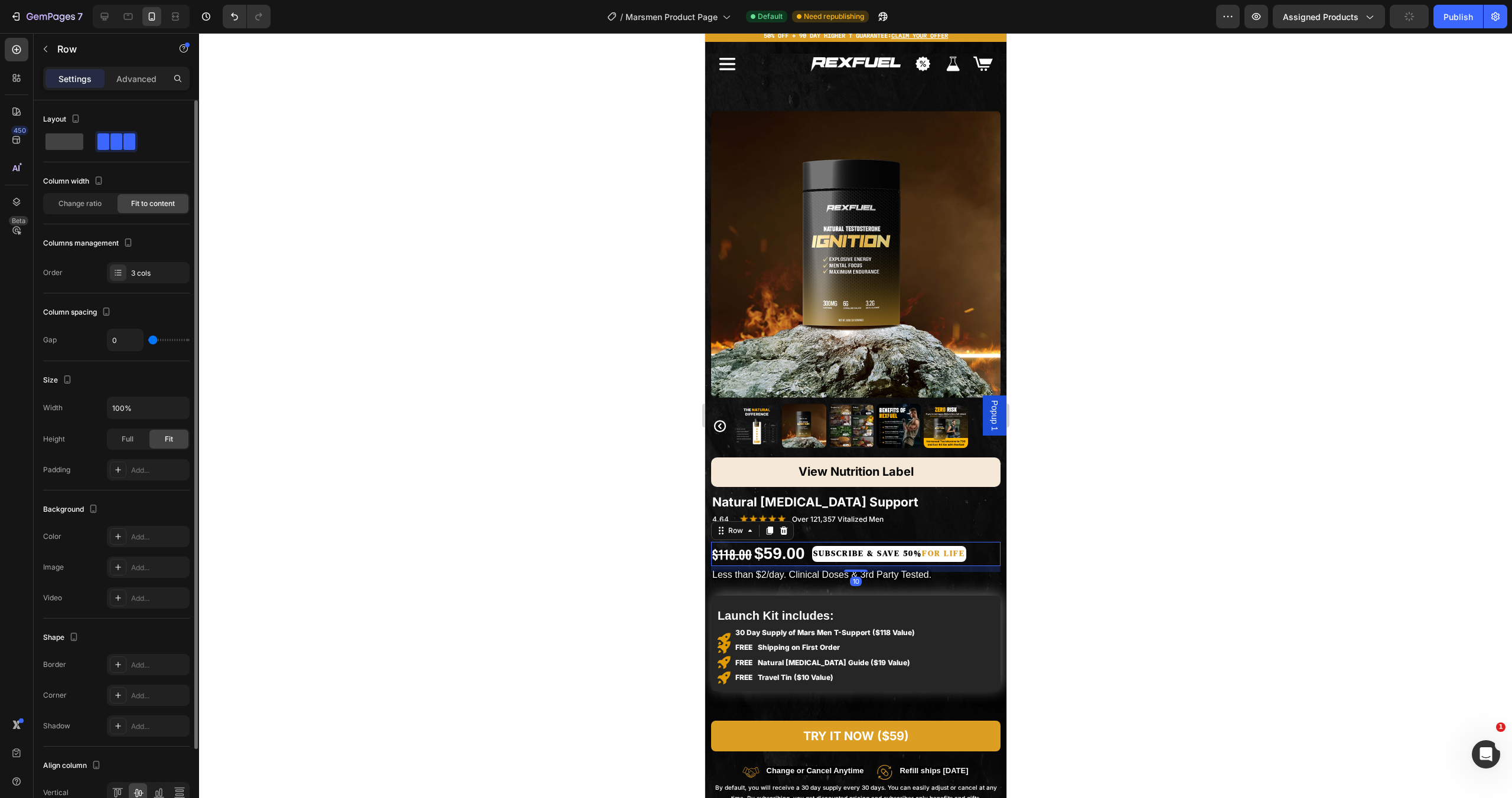
type input "5"
type input "8"
type input "9"
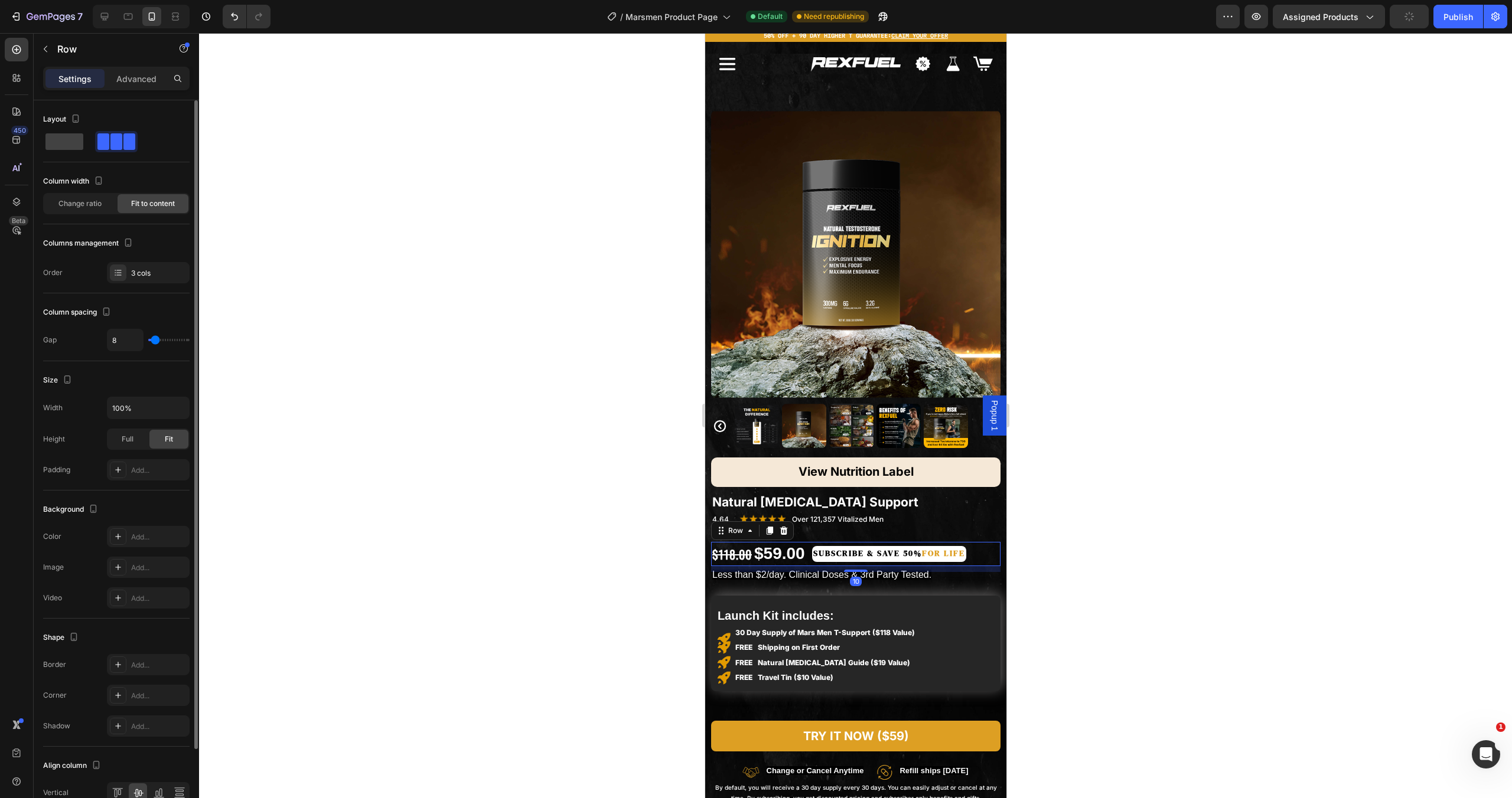
type input "9"
type input "8"
type input "6"
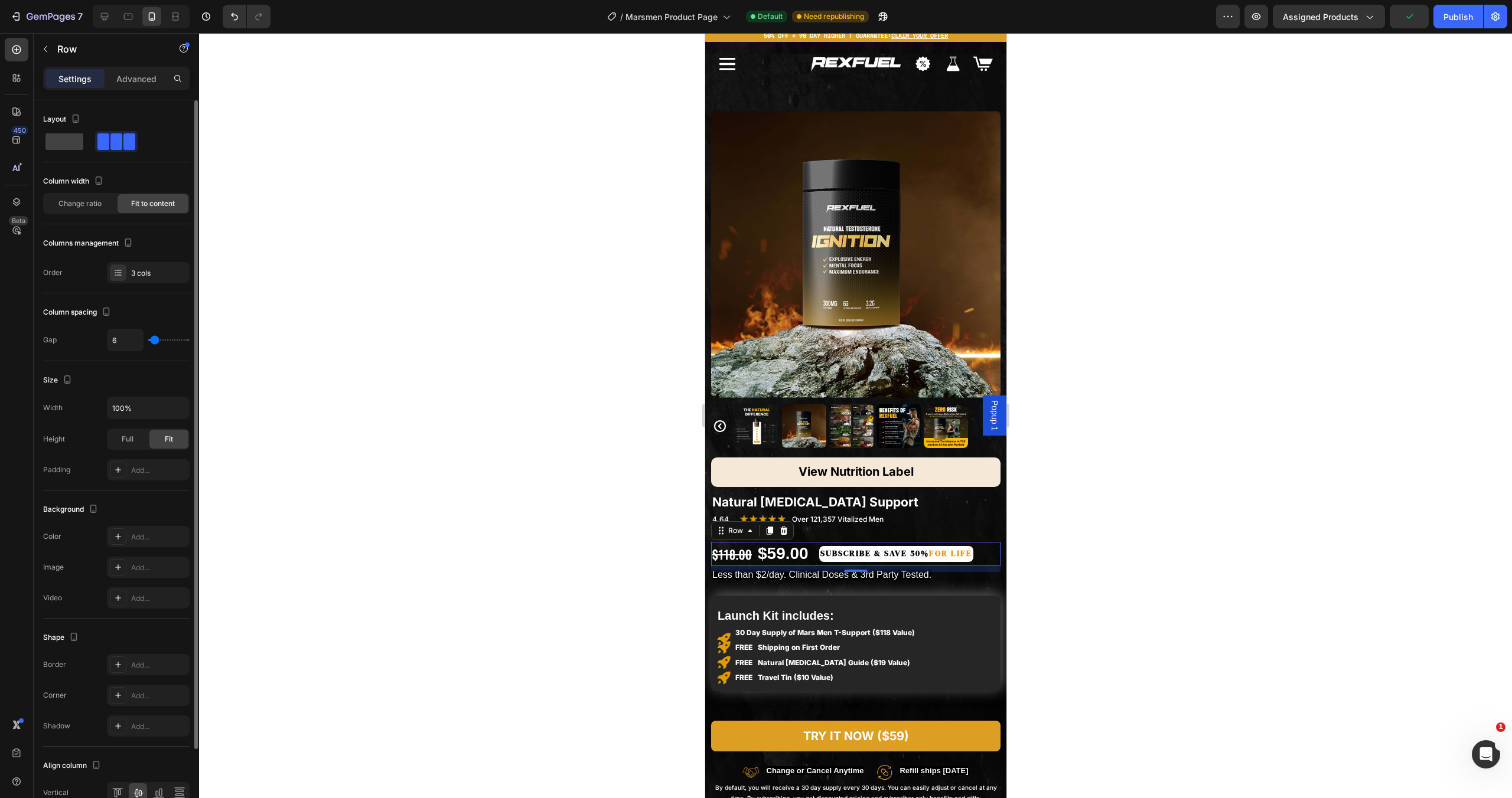
type input "5"
type input "3"
type input "2"
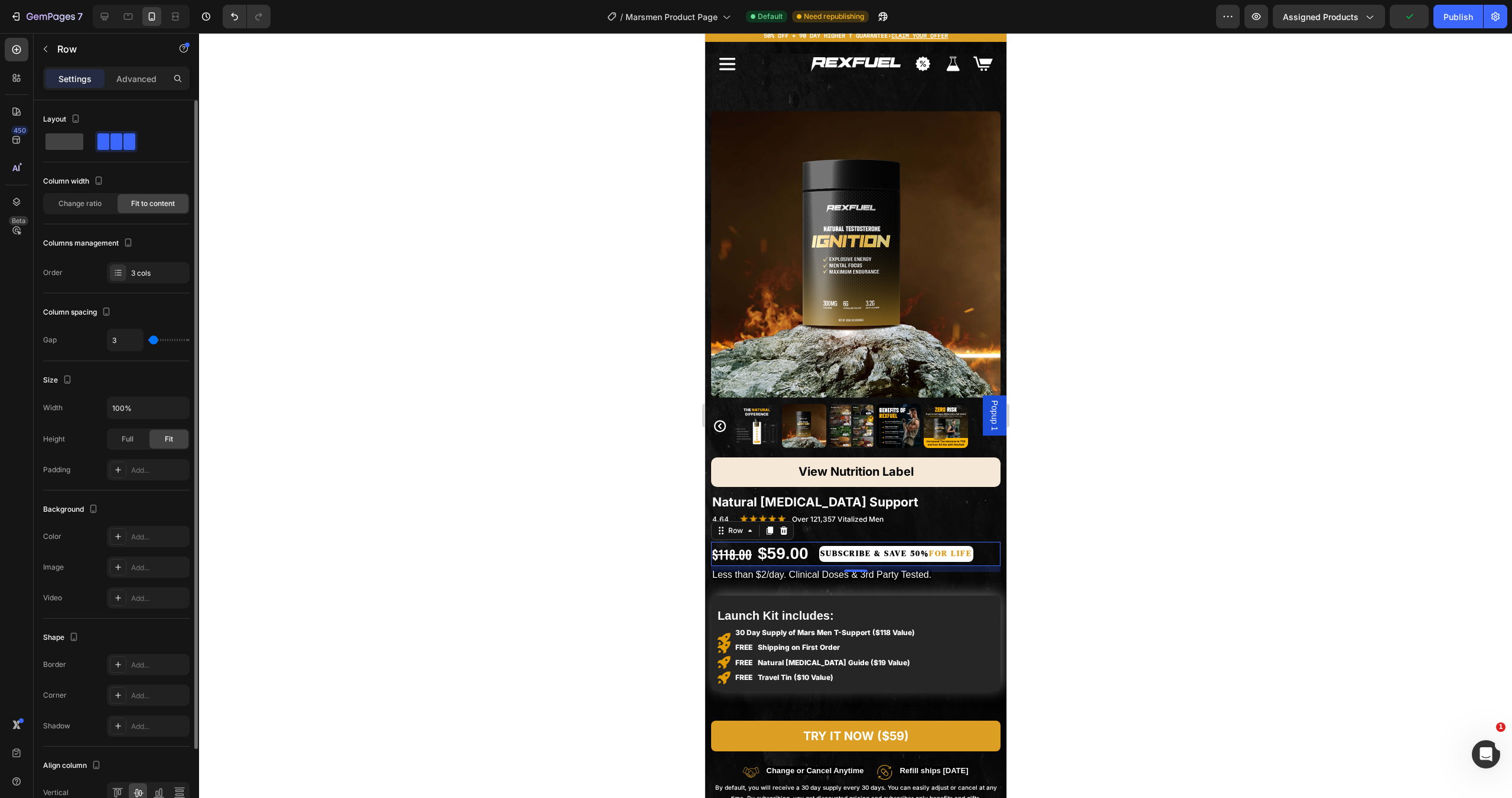
type input "2"
type input "4"
type input "5"
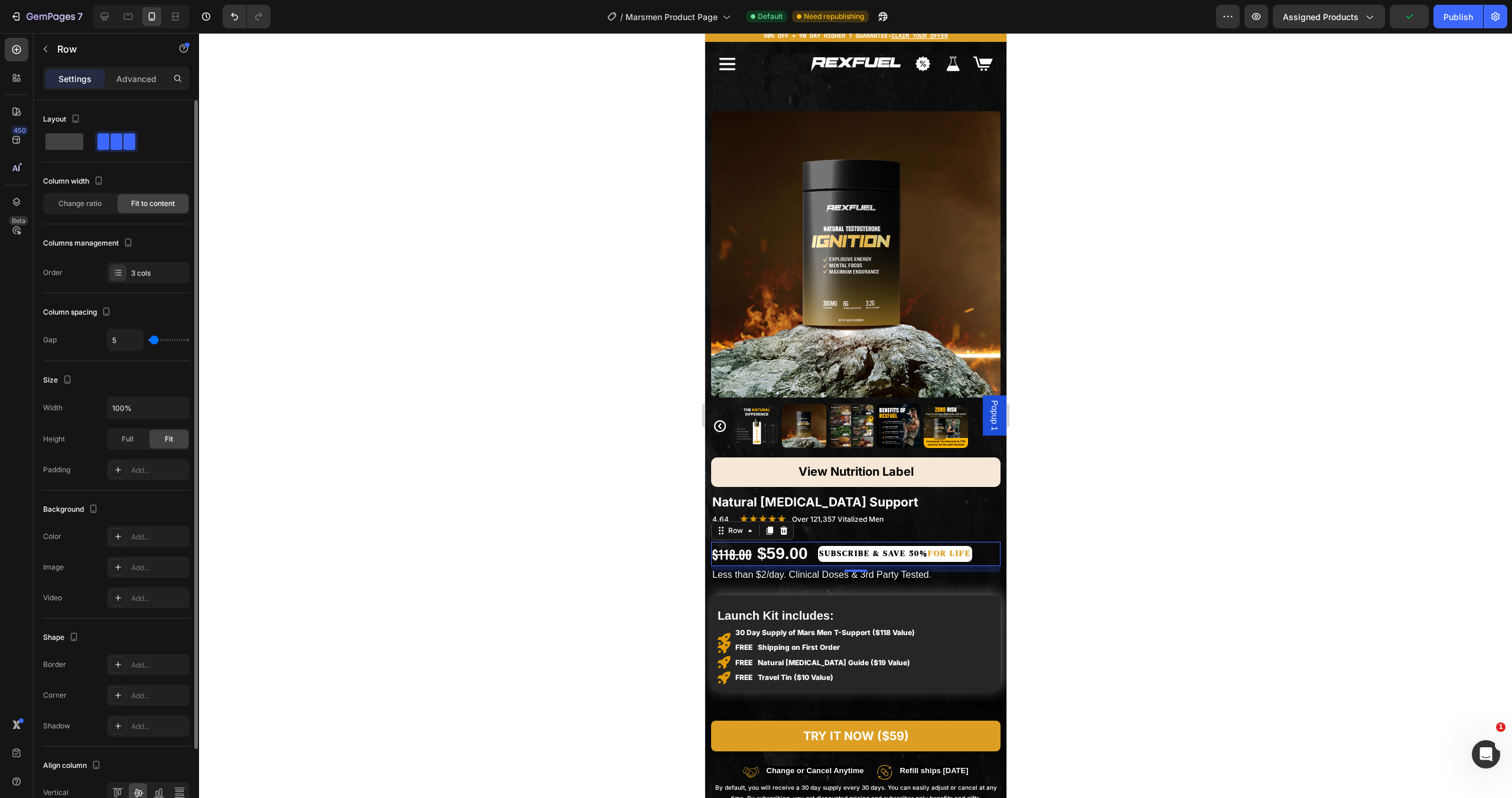
click at [154, 341] on input "range" at bounding box center [169, 339] width 42 height 2
click at [723, 548] on div "$118.00" at bounding box center [731, 555] width 42 height 18
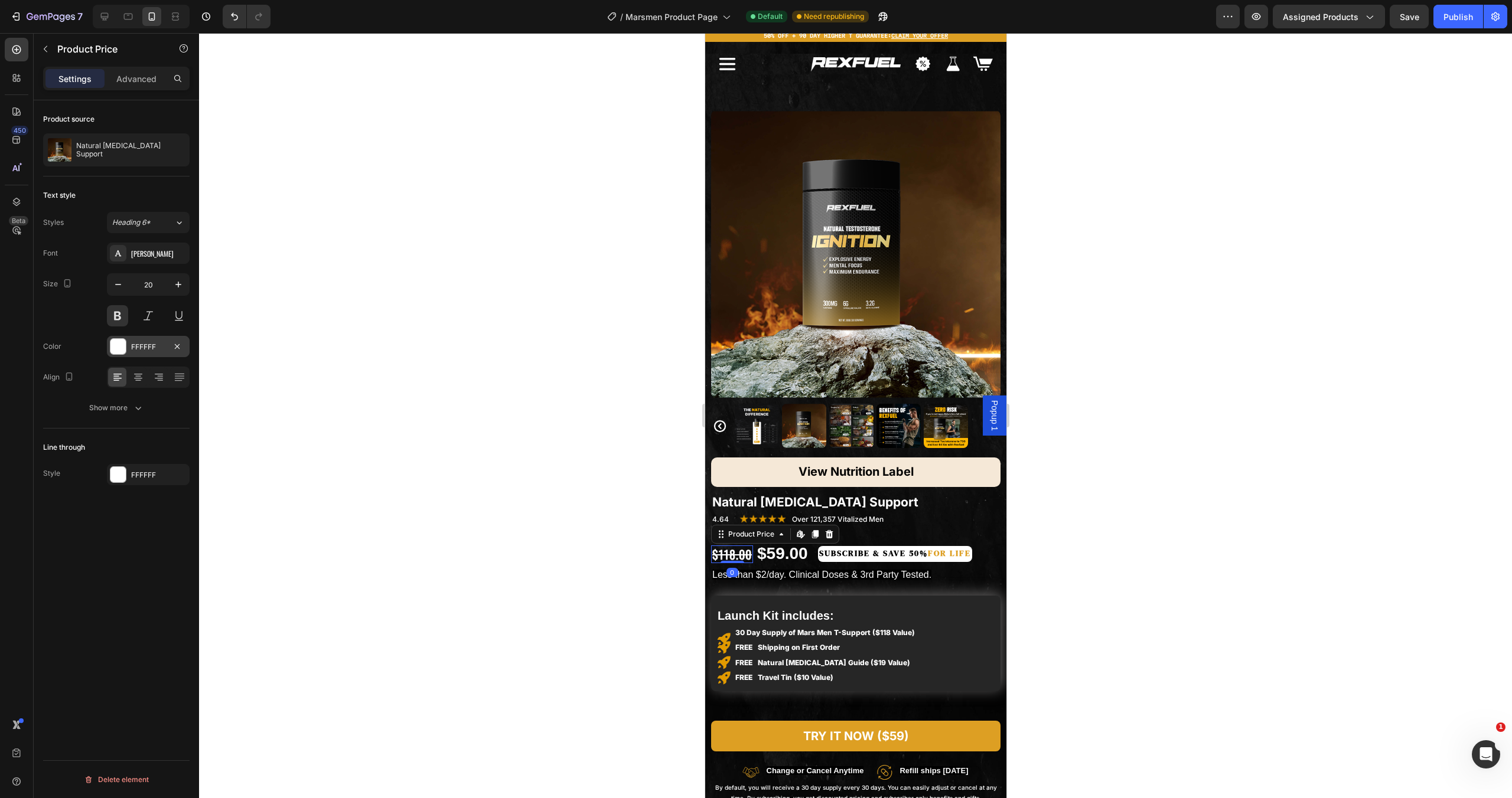
click at [126, 351] on div at bounding box center [118, 346] width 17 height 17
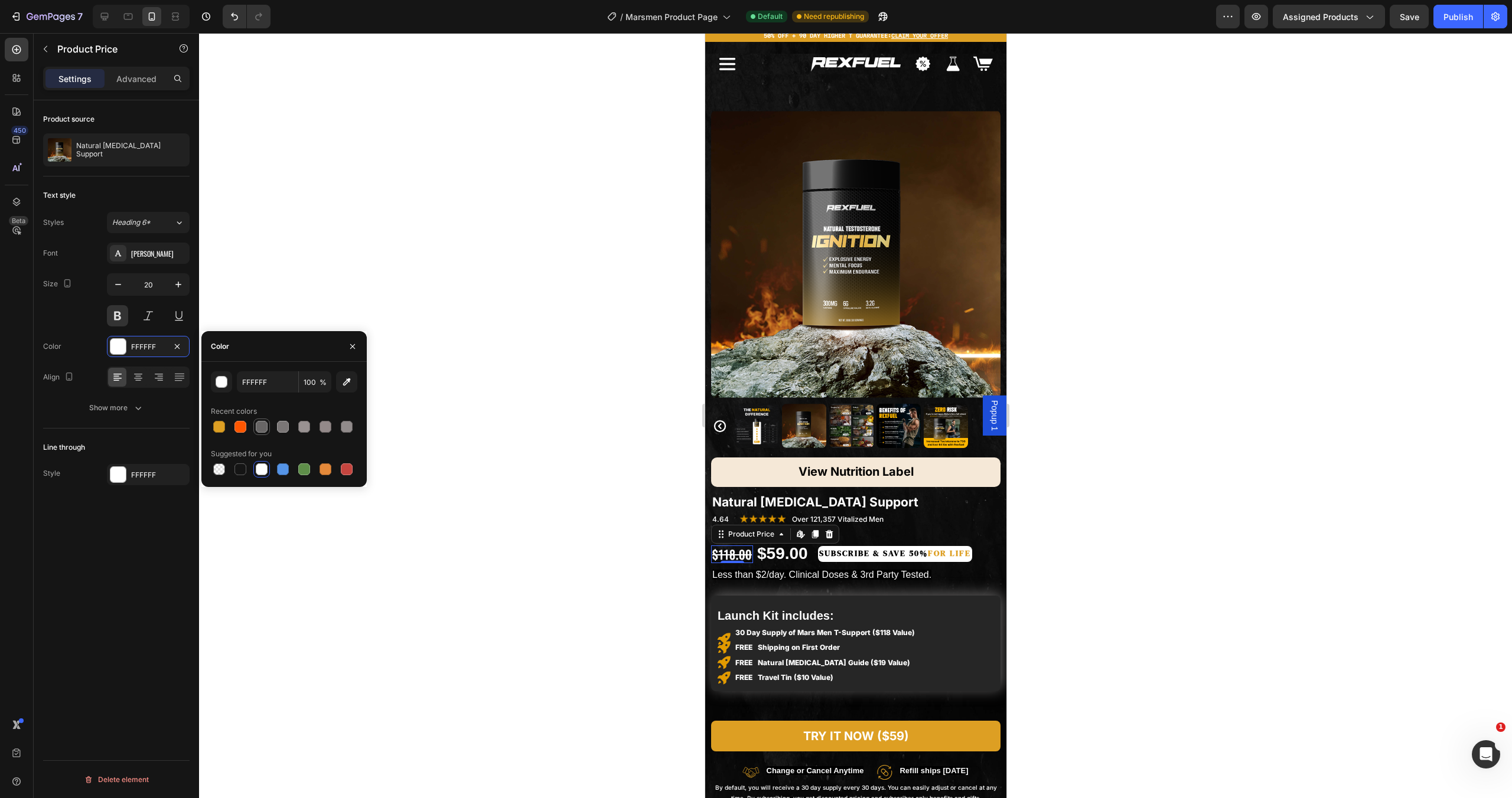
click at [264, 424] on div at bounding box center [261, 427] width 12 height 12
type input "FFFFFF"
click at [105, 14] on icon at bounding box center [104, 16] width 12 height 12
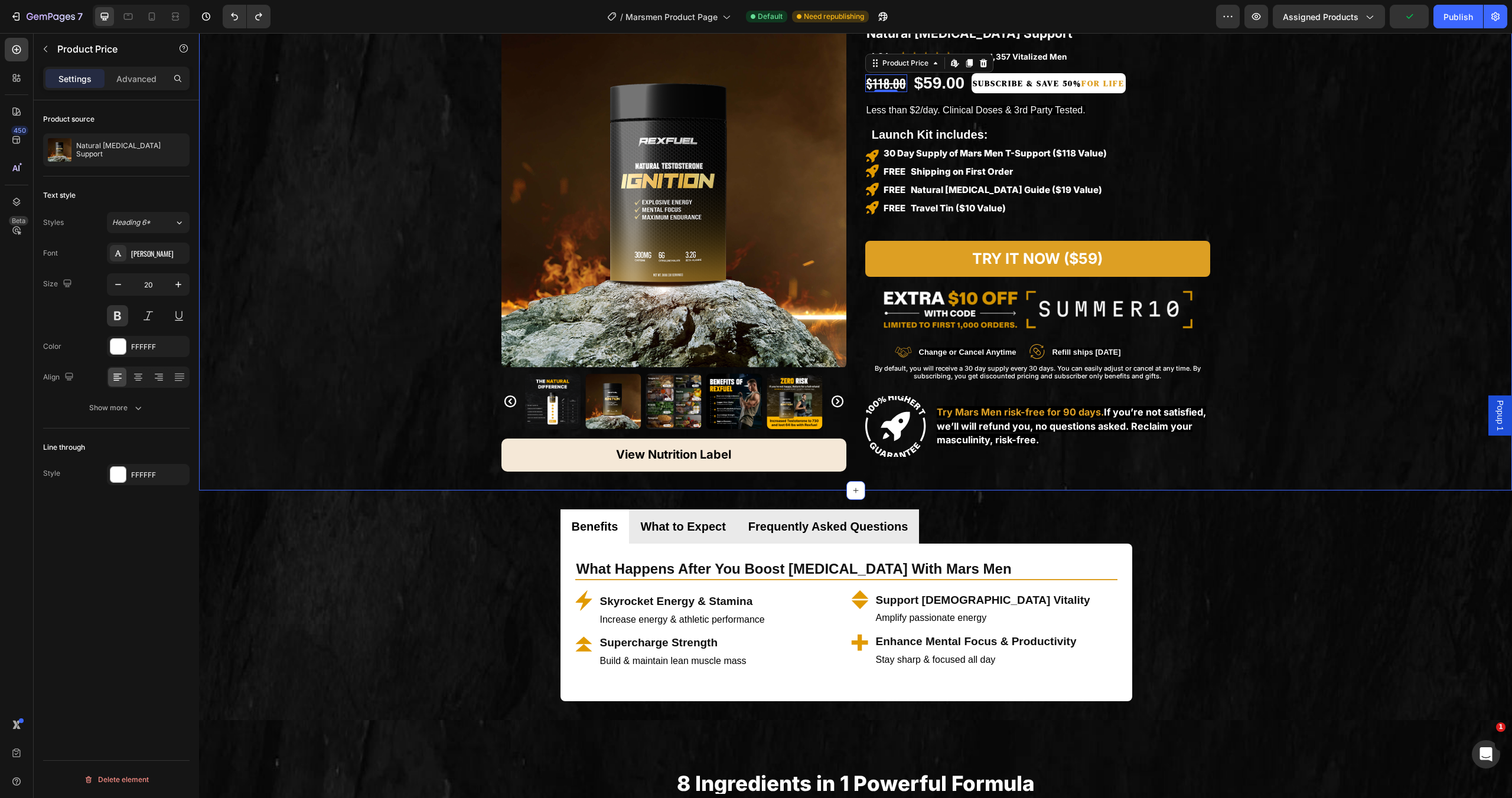
click at [1383, 303] on div "Product Images View Nutrition Label Button Row Natural [MEDICAL_DATA] Support P…" at bounding box center [855, 233] width 1313 height 477
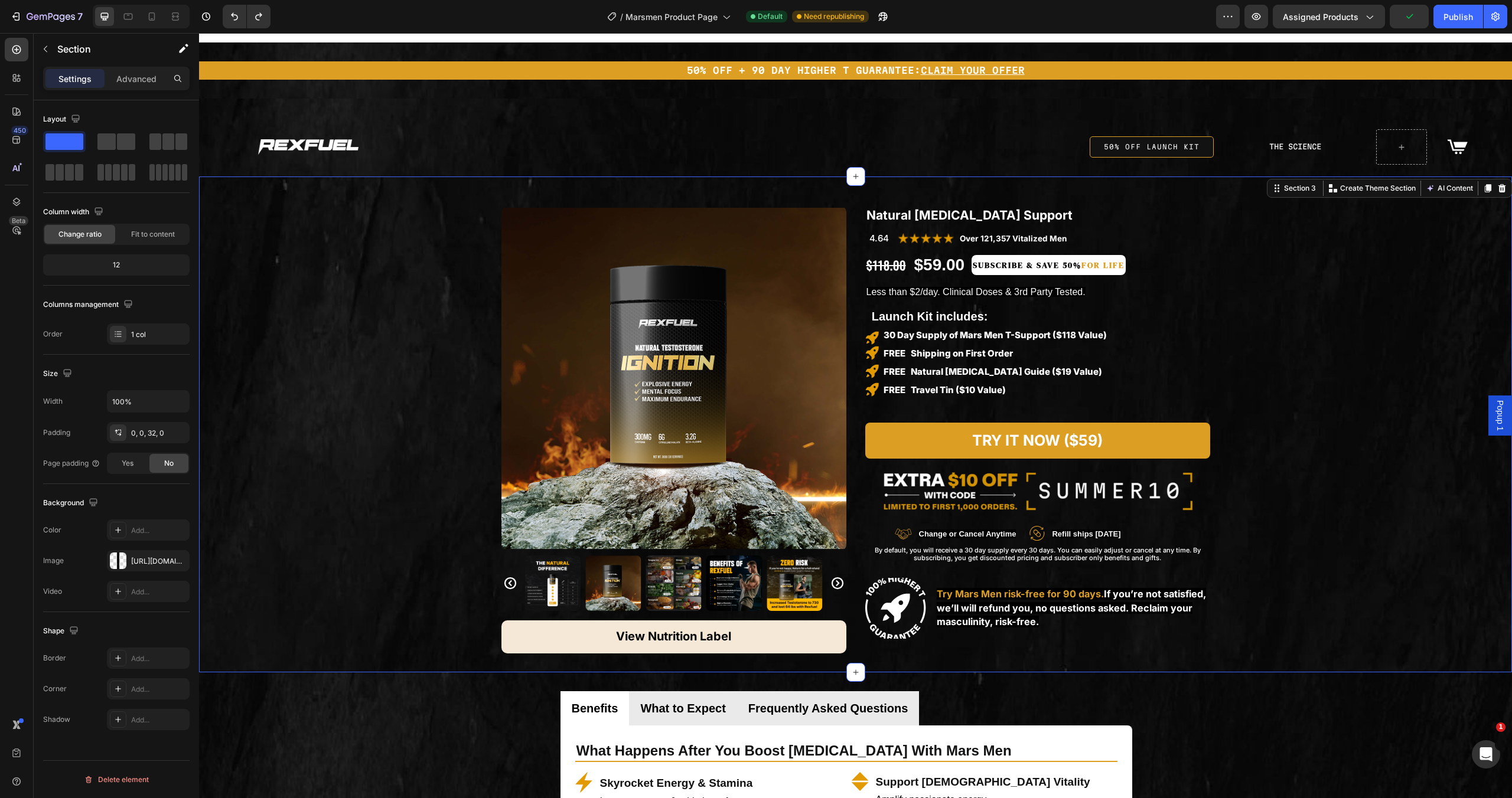
scroll to position [12, 0]
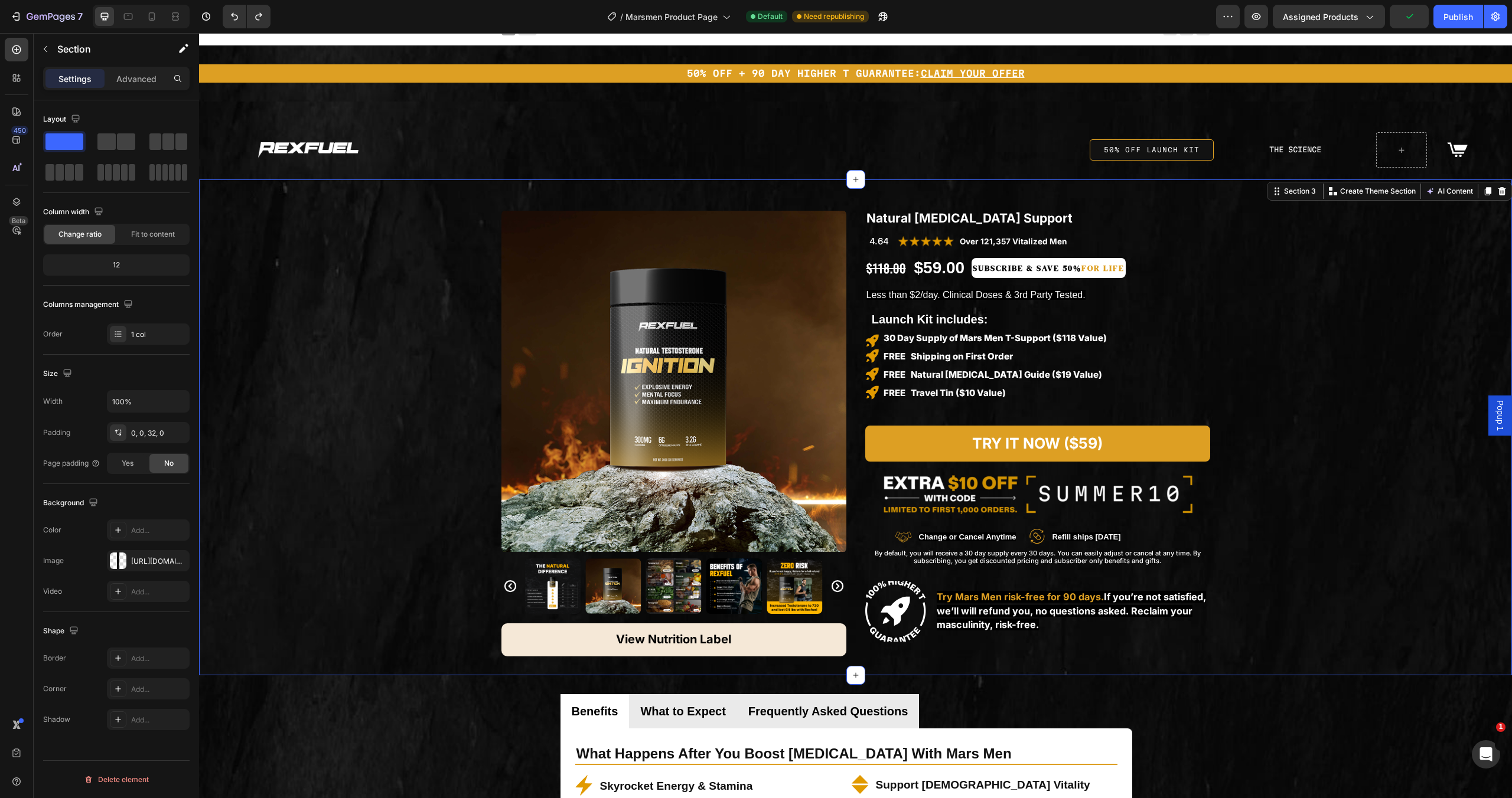
click at [1312, 548] on div "Product Images View Nutrition Label Button Row Natural [MEDICAL_DATA] Support P…" at bounding box center [855, 418] width 1313 height 477
click at [1461, 14] on div "Publish" at bounding box center [1458, 17] width 30 height 12
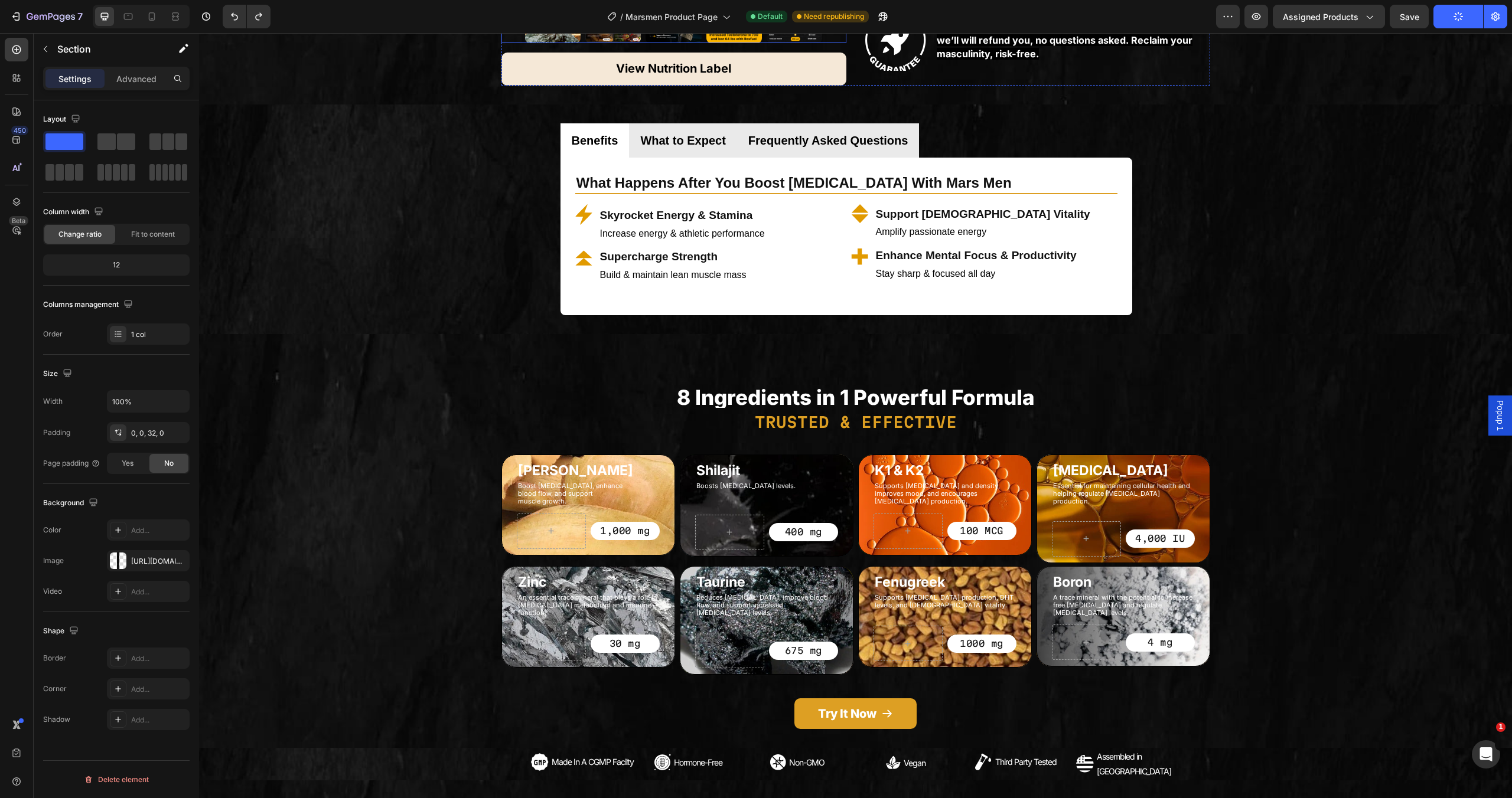
scroll to position [551, 0]
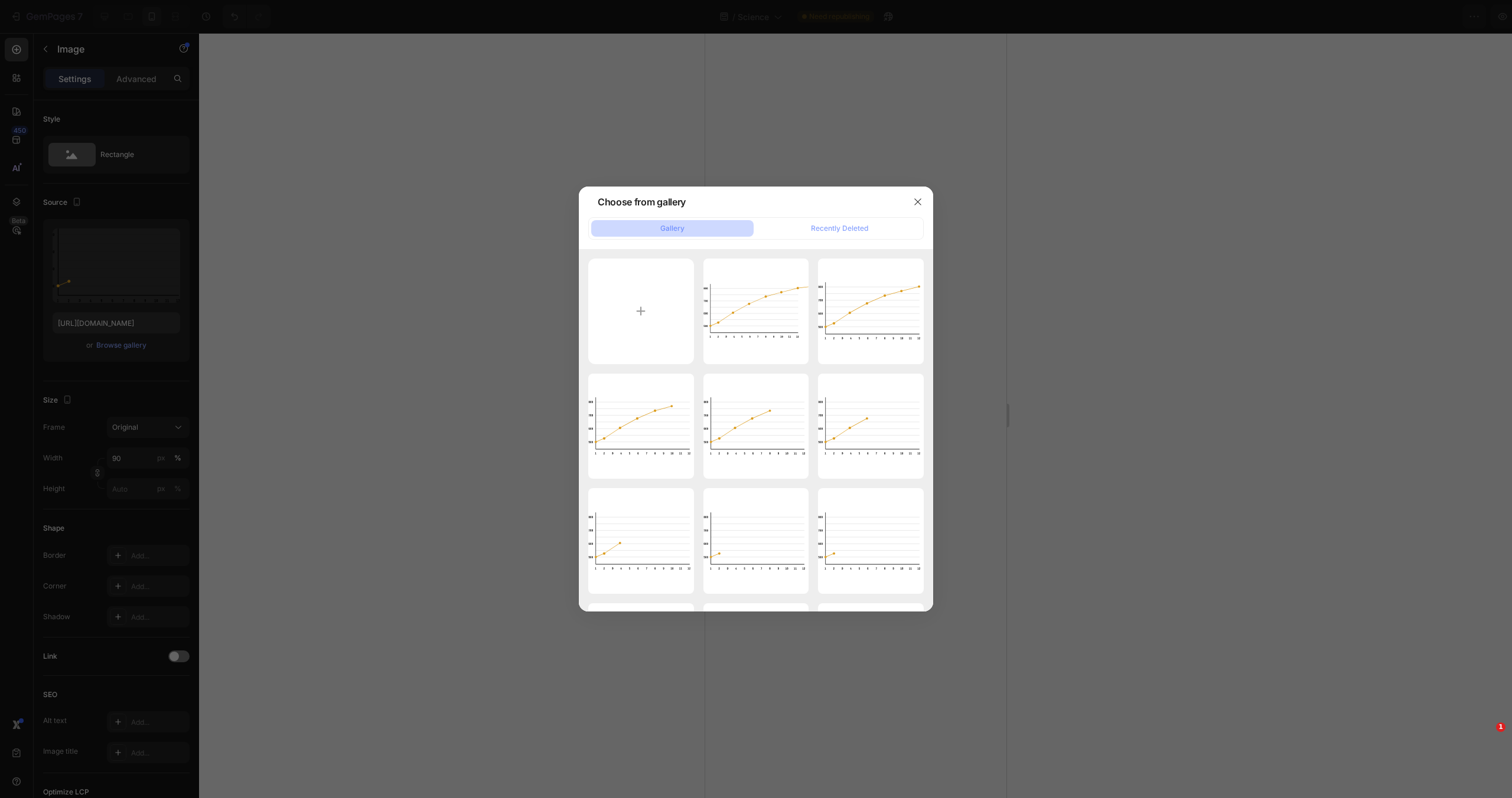
click at [0, 0] on div "3.svg 24.51 kb" at bounding box center [0, 0] width 0 height 0
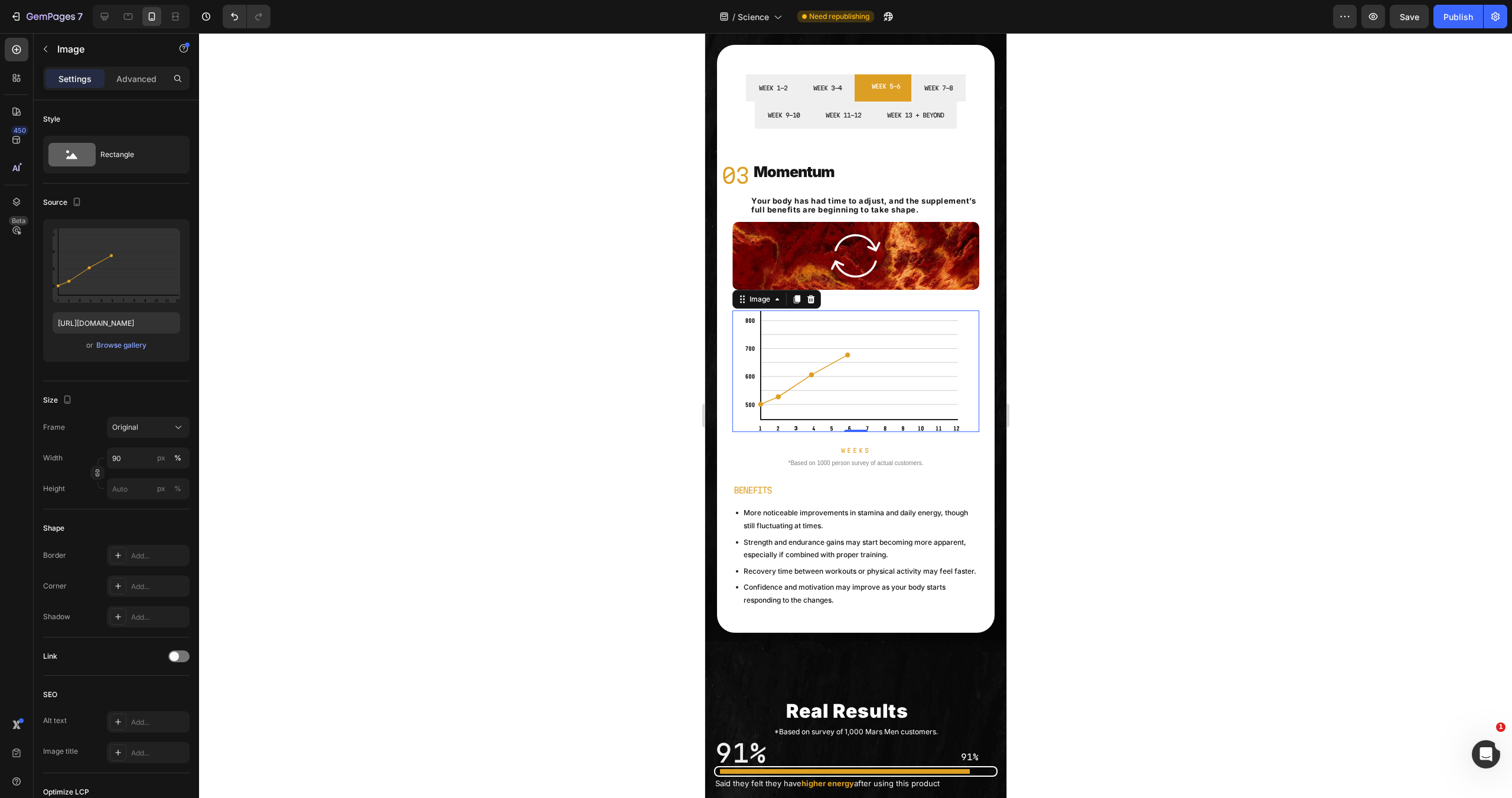
click at [906, 406] on img at bounding box center [855, 371] width 222 height 122
click at [132, 346] on div "Browse gallery" at bounding box center [121, 345] width 50 height 10
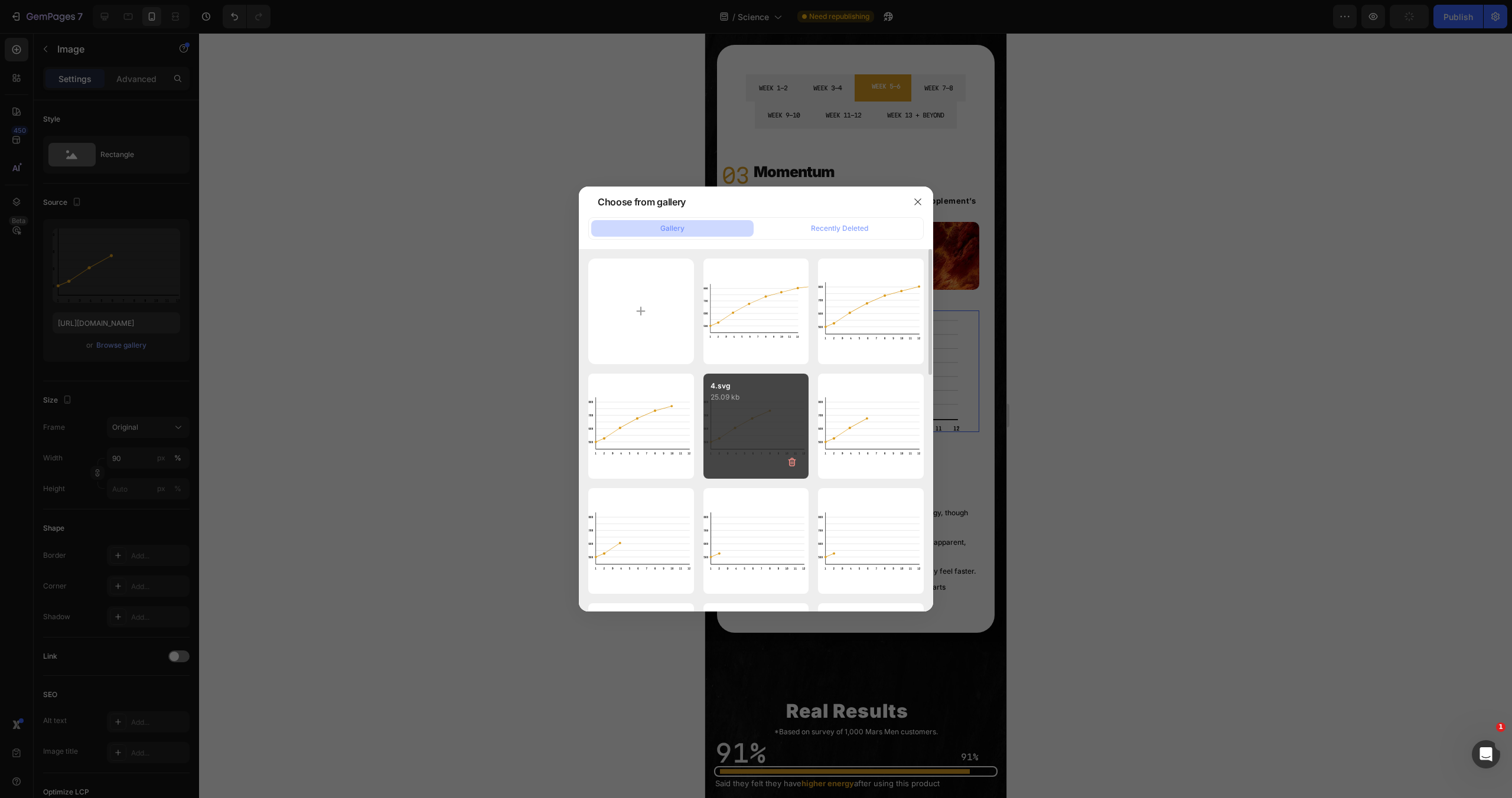
click at [758, 445] on div "4.svg 25.09 kb" at bounding box center [756, 427] width 106 height 106
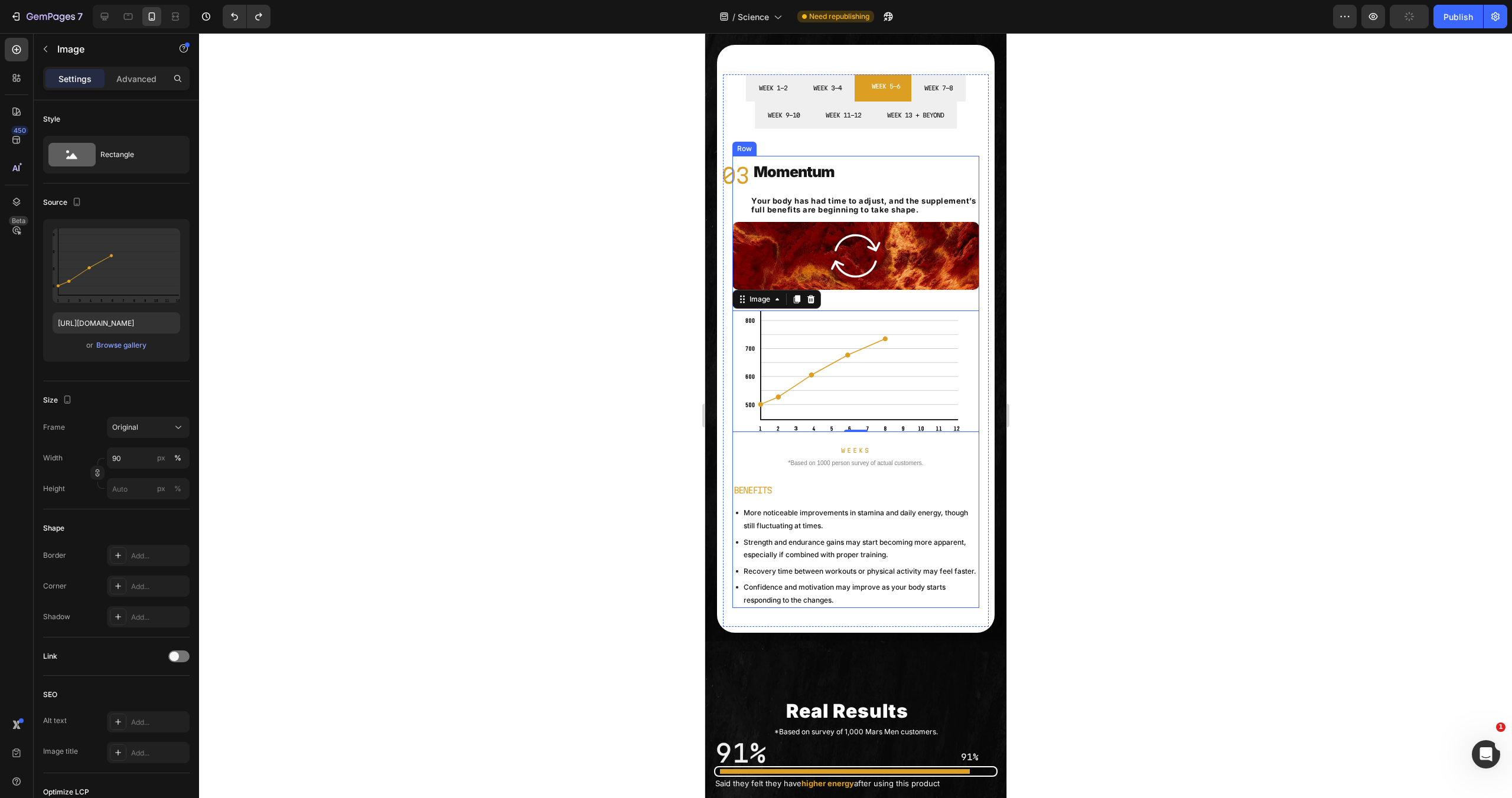
type input "[URL][DOMAIN_NAME]"
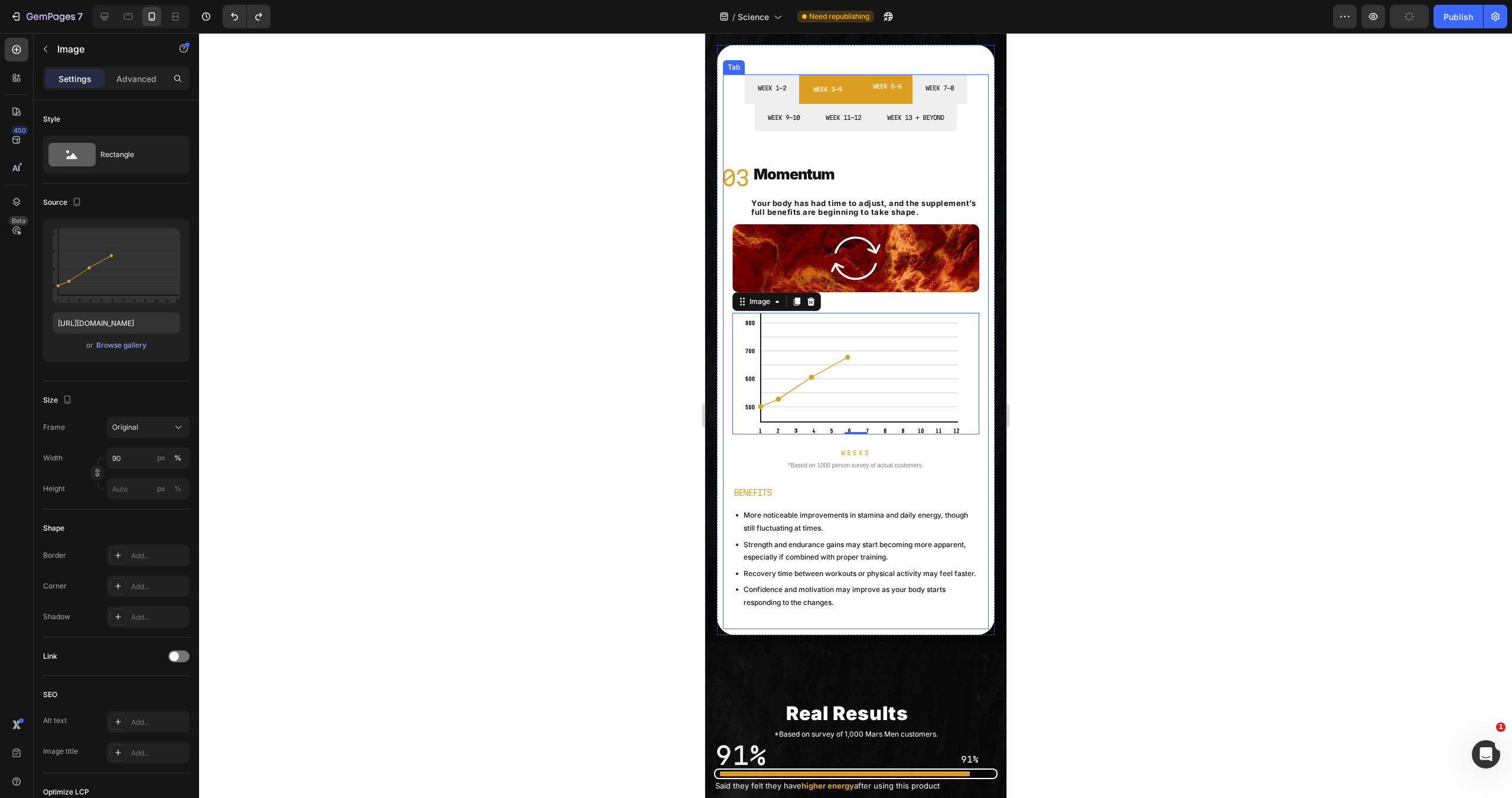
click at [820, 98] on li "WEEK 3-4" at bounding box center [827, 89] width 57 height 30
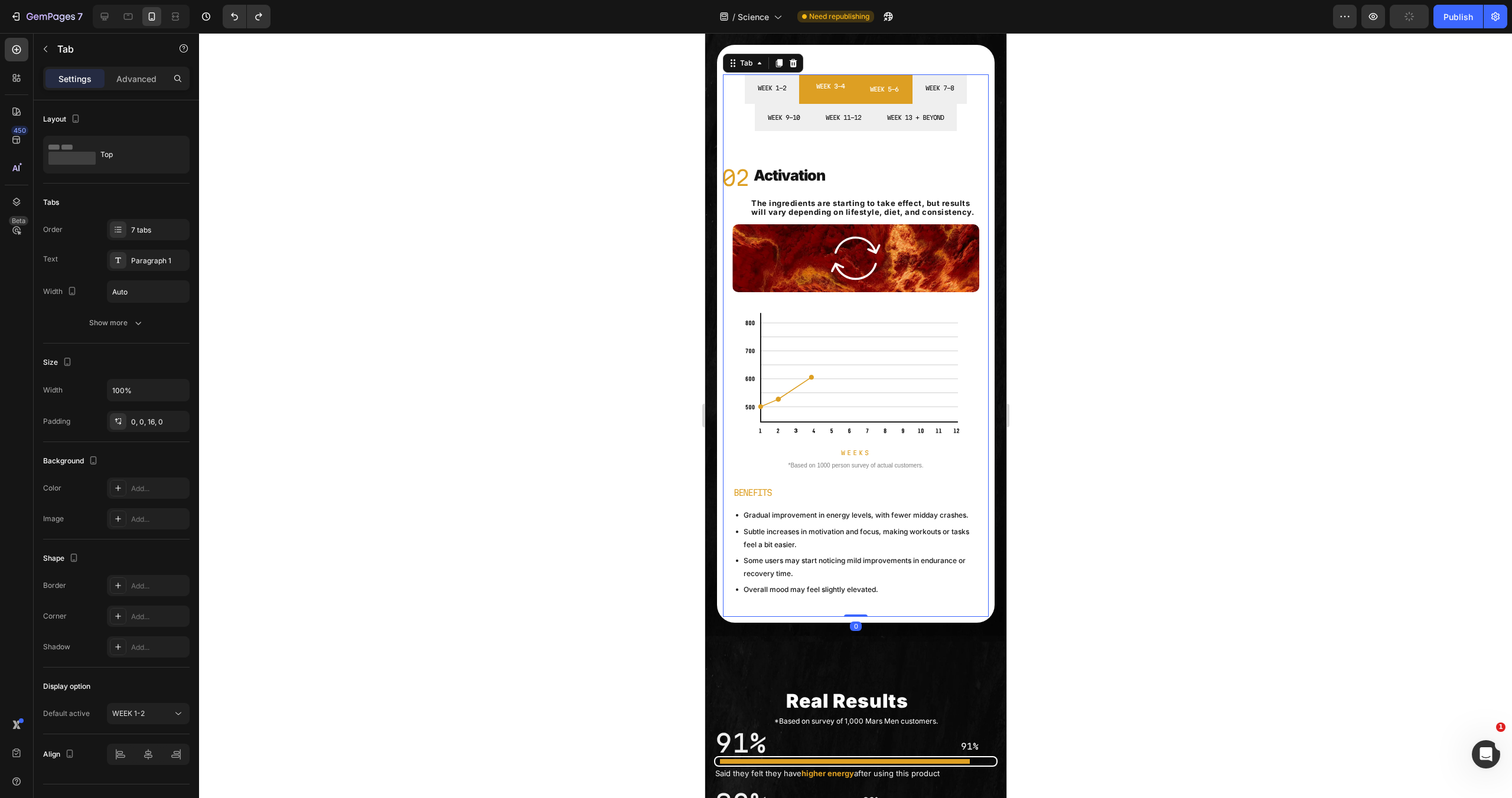
click at [862, 100] on li "WEEK 5-6" at bounding box center [884, 89] width 57 height 30
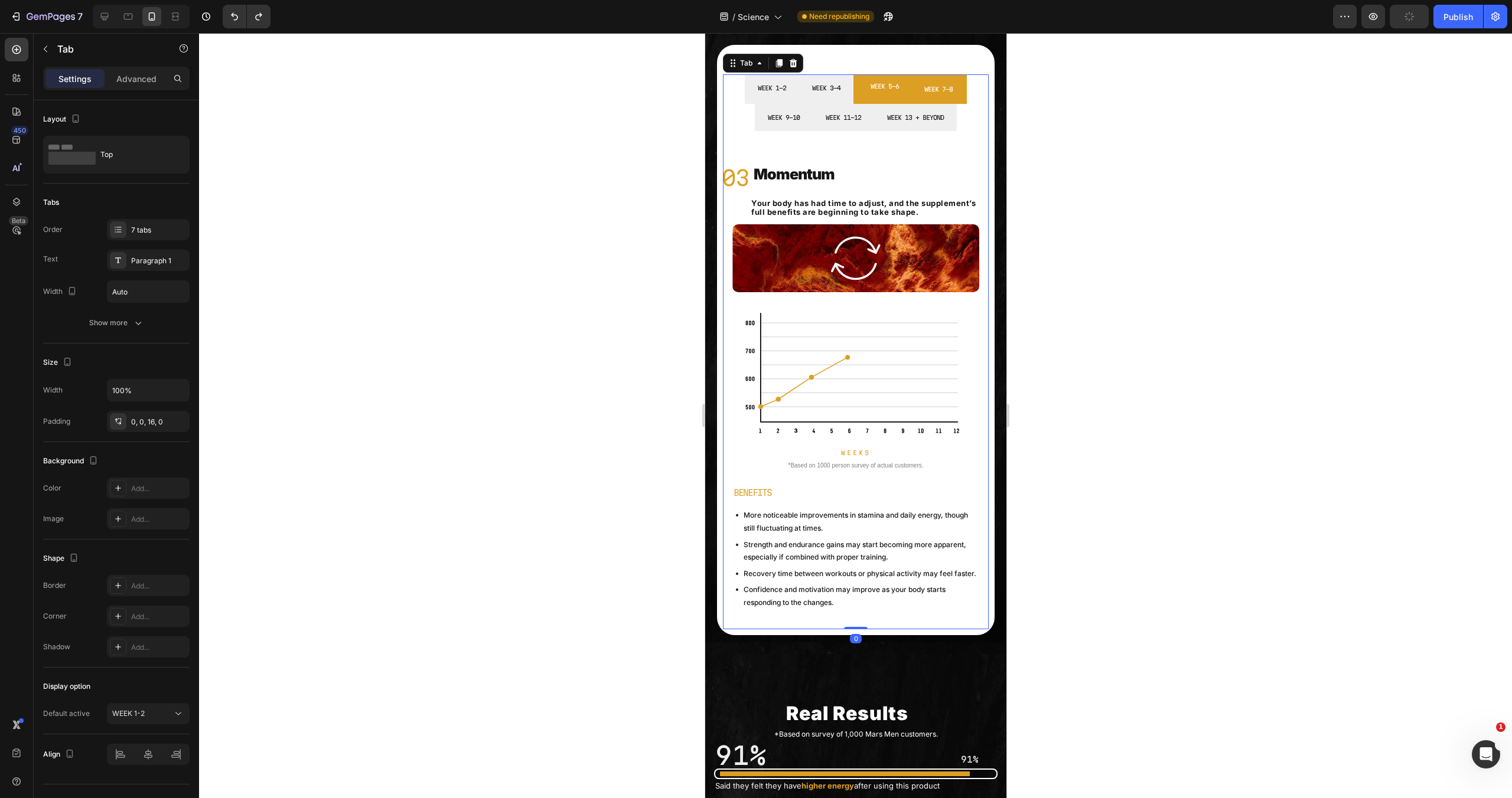
click at [926, 98] on li "WEEK 7-8" at bounding box center [938, 89] width 57 height 30
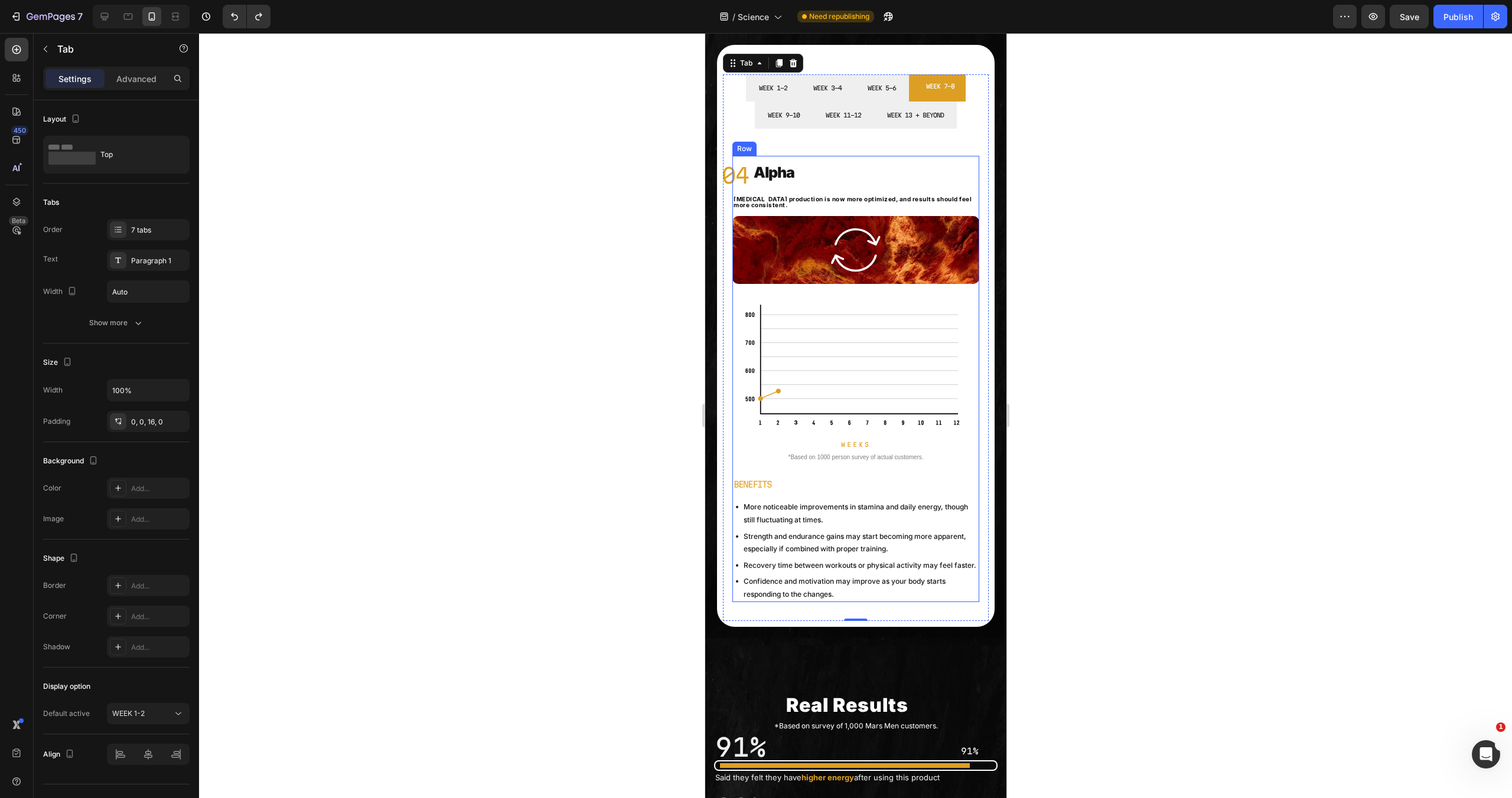
click at [868, 336] on img at bounding box center [855, 366] width 222 height 122
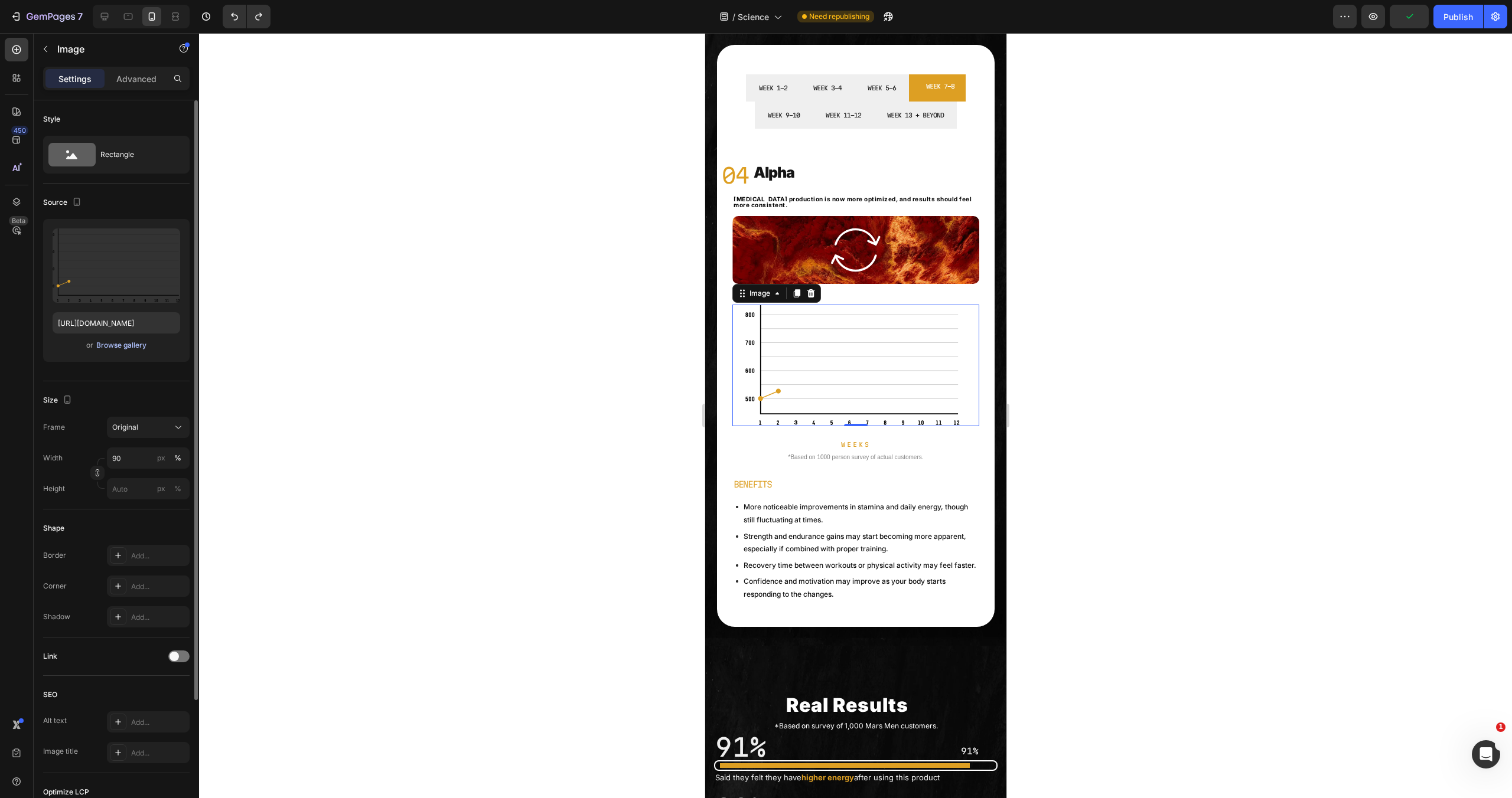
click at [117, 342] on div "Browse gallery" at bounding box center [121, 345] width 50 height 10
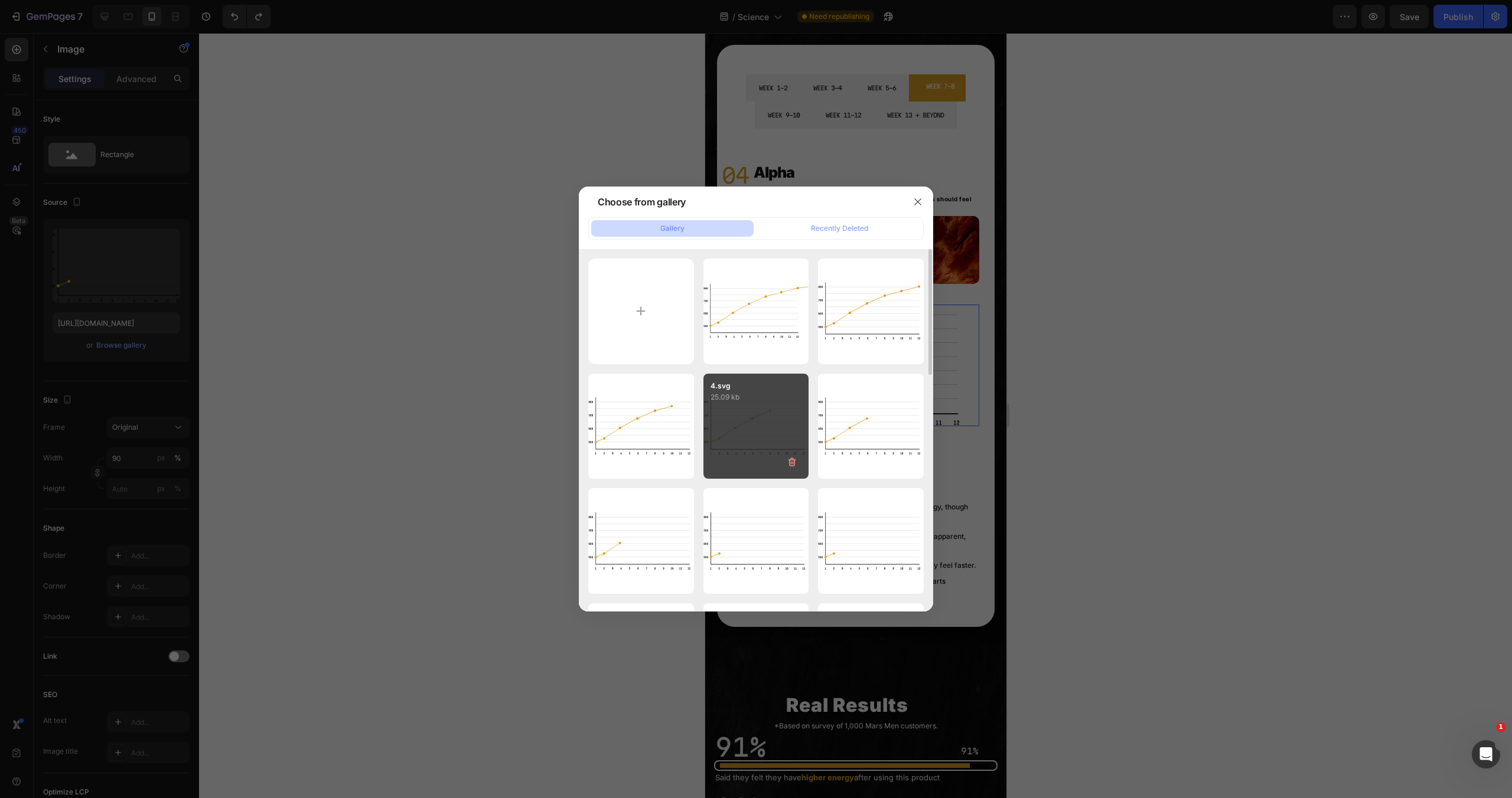
click at [746, 422] on div "4.svg 25.09 kb" at bounding box center [756, 427] width 106 height 106
type input "[URL][DOMAIN_NAME]"
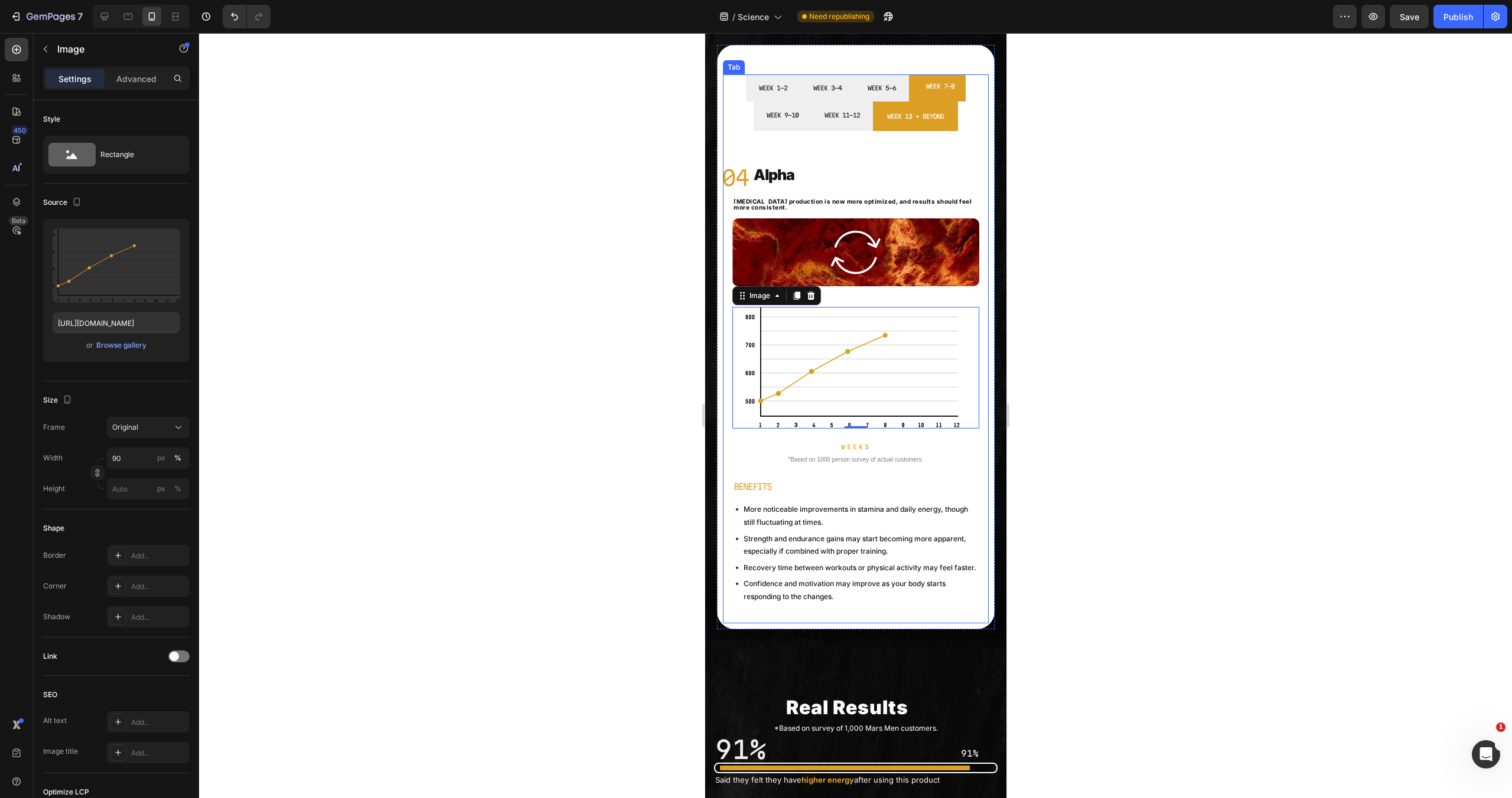
click at [885, 99] on li "WEEK 5-6" at bounding box center [881, 87] width 54 height 27
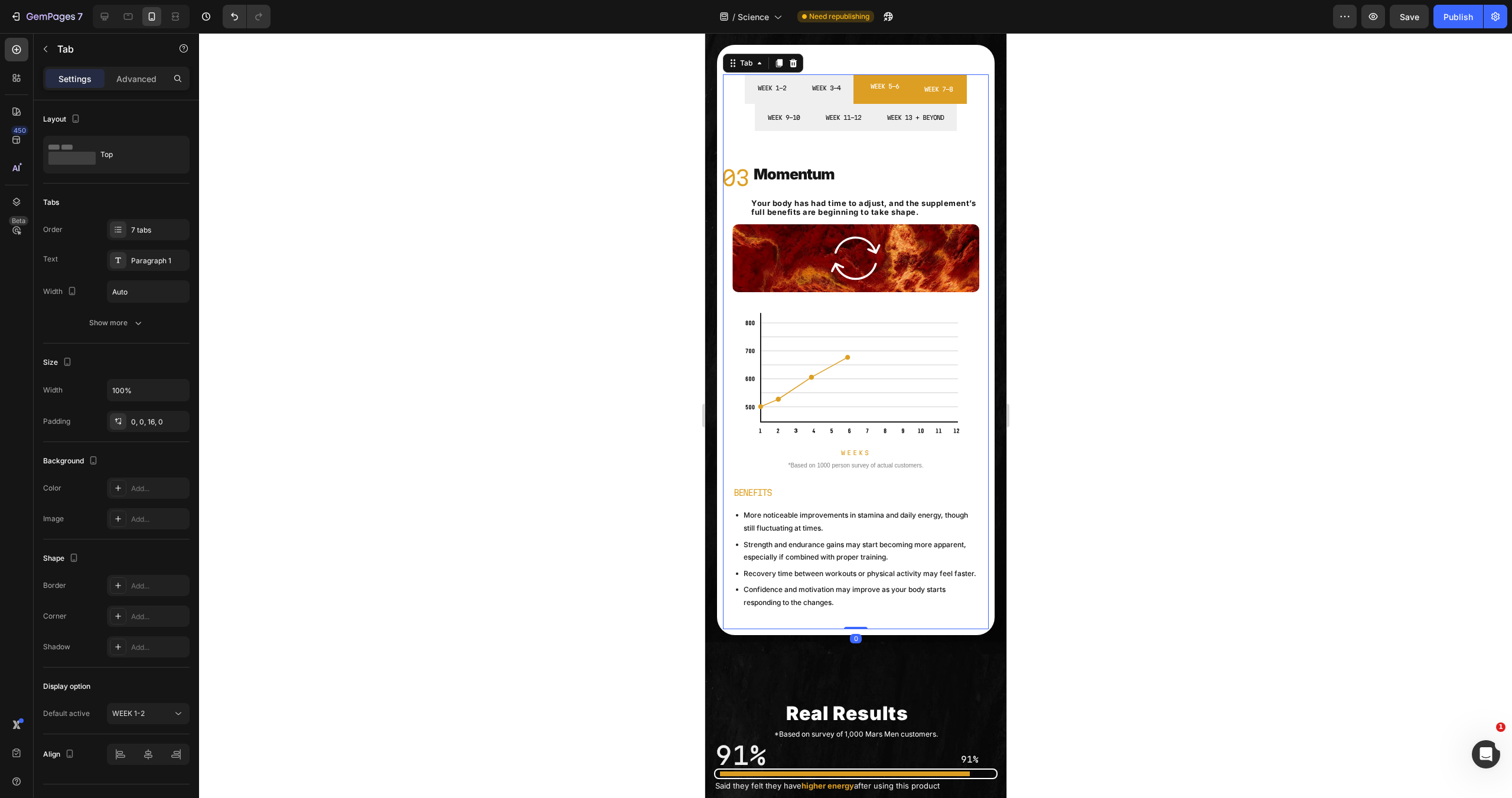
click at [942, 98] on li "WEEK 7-8" at bounding box center [938, 89] width 57 height 30
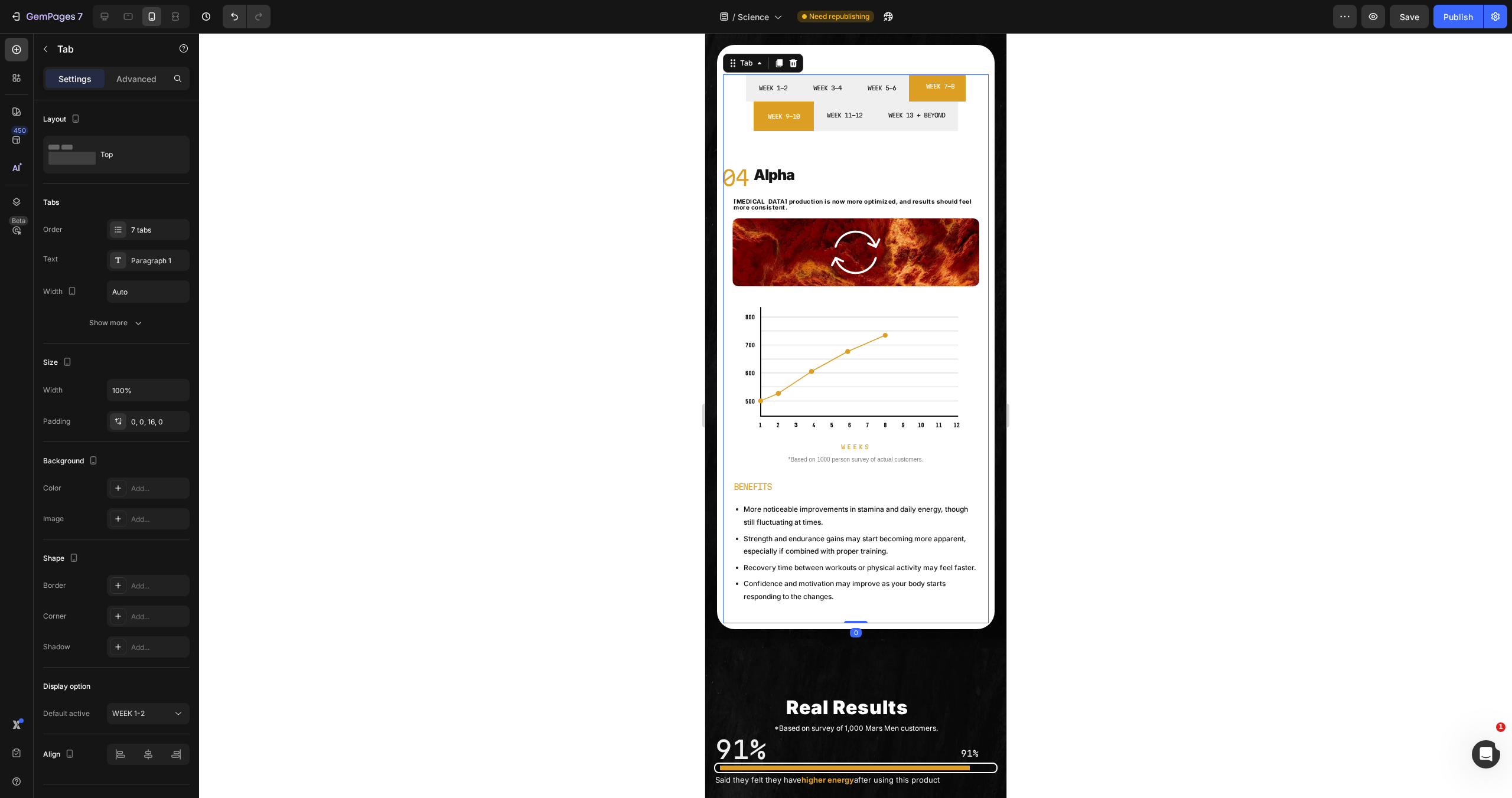
click at [801, 125] on li "WEEK 9-10" at bounding box center [783, 116] width 60 height 30
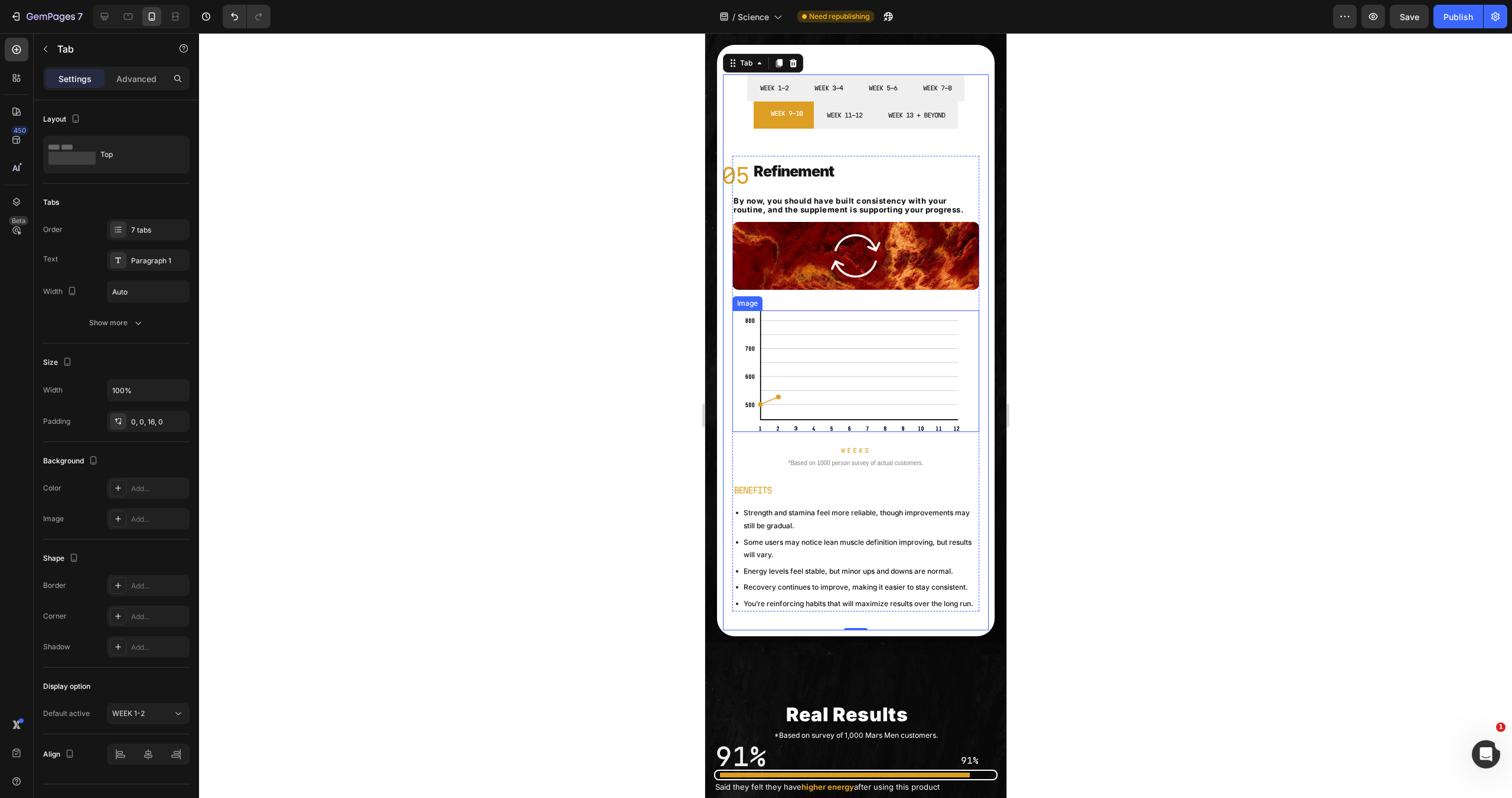
click at [827, 384] on img at bounding box center [855, 371] width 222 height 122
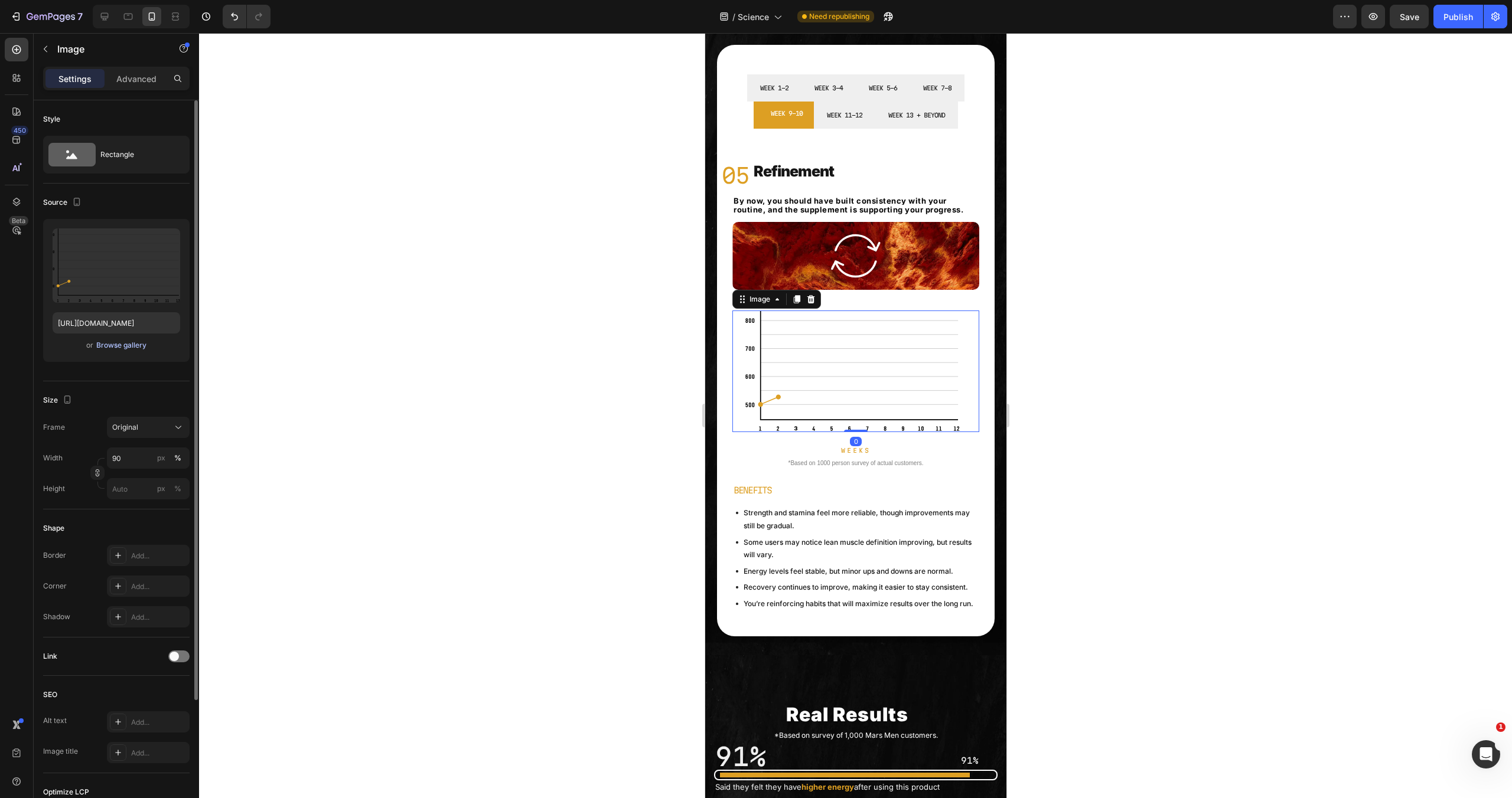
click at [118, 344] on div "Browse gallery" at bounding box center [121, 345] width 50 height 10
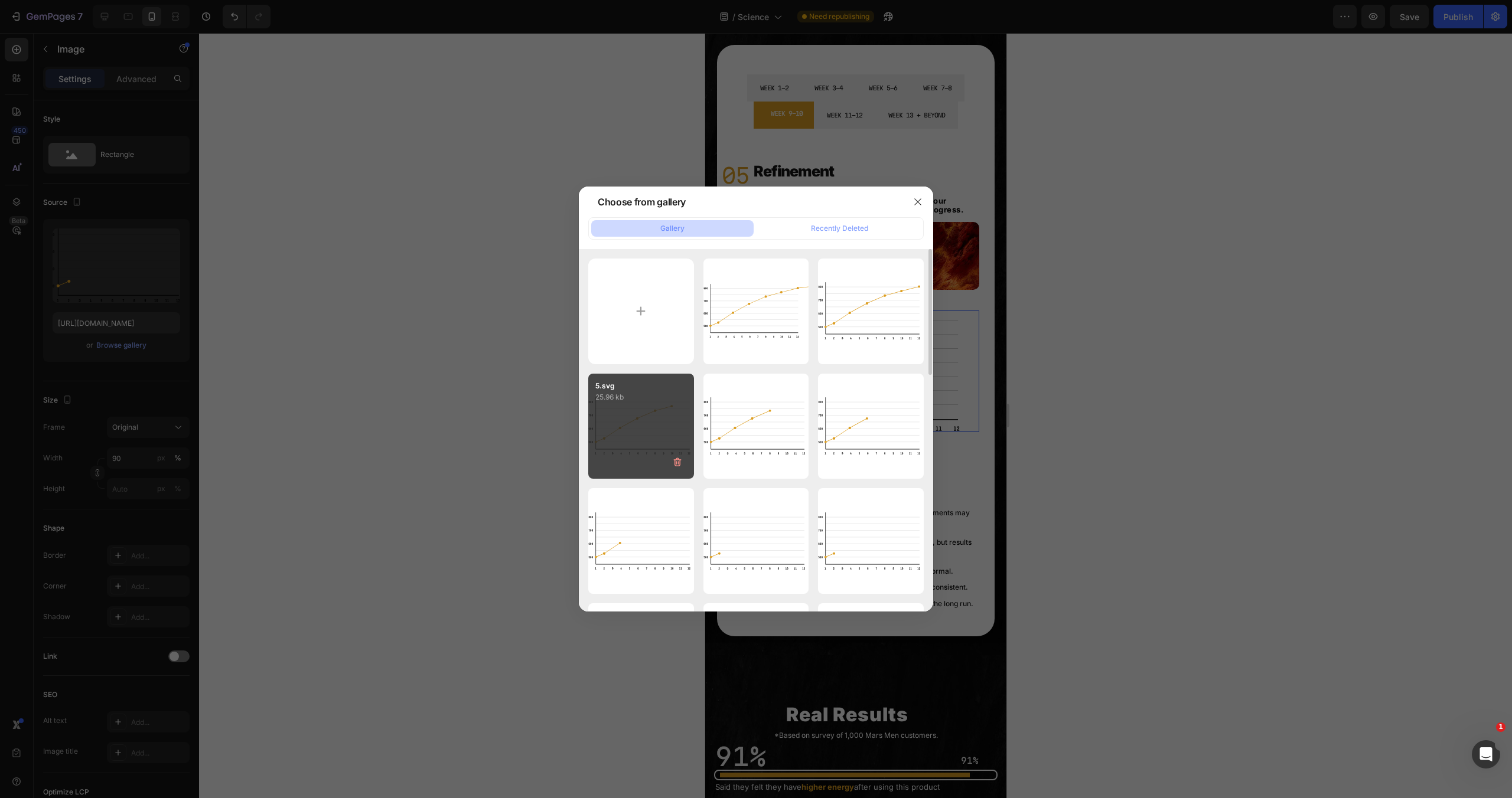
click at [638, 422] on div "5.svg 25.96 kb" at bounding box center [641, 427] width 106 height 106
type input "[URL][DOMAIN_NAME]"
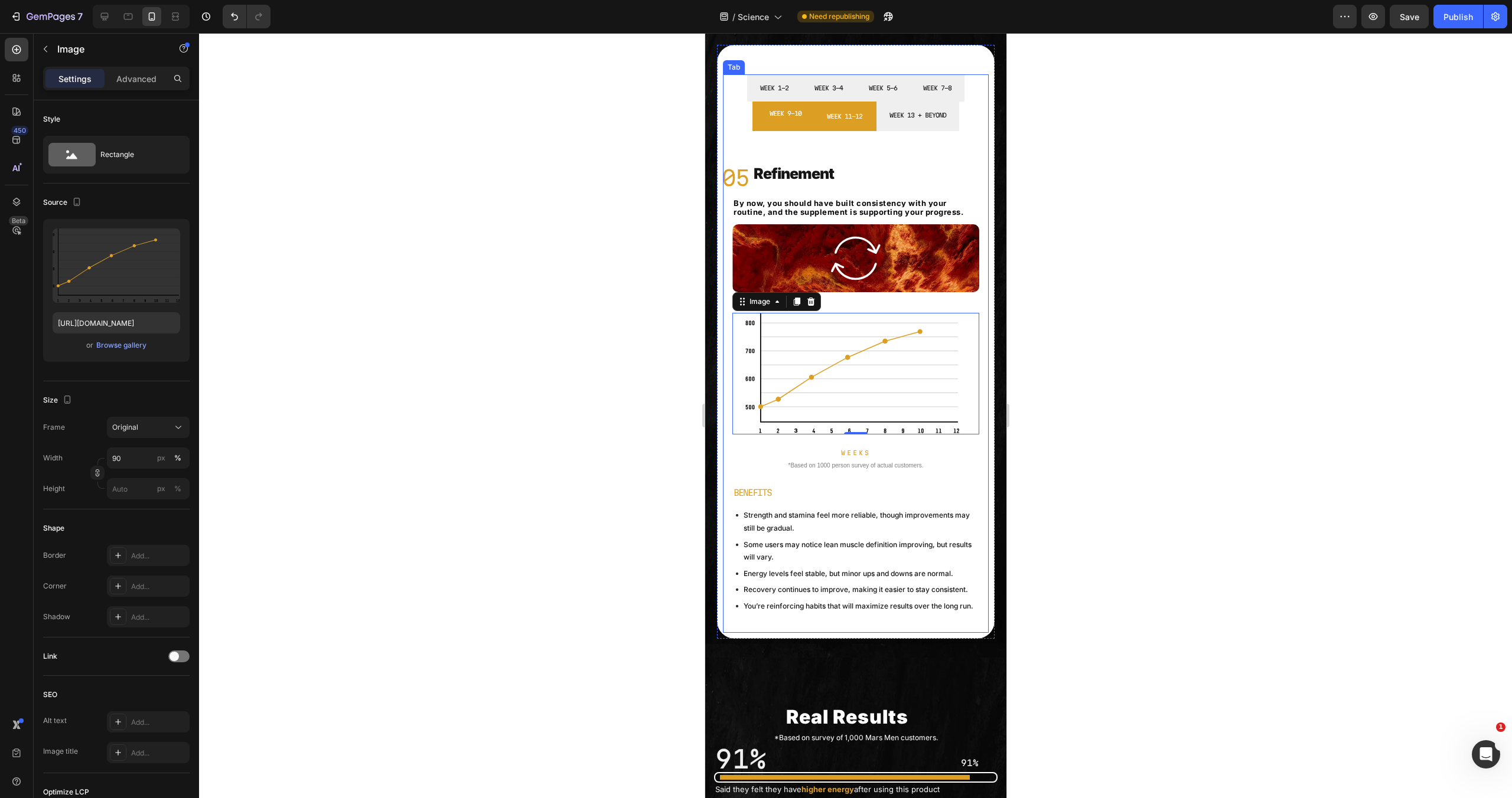
click at [866, 118] on li "WEEK 11-12" at bounding box center [844, 116] width 64 height 30
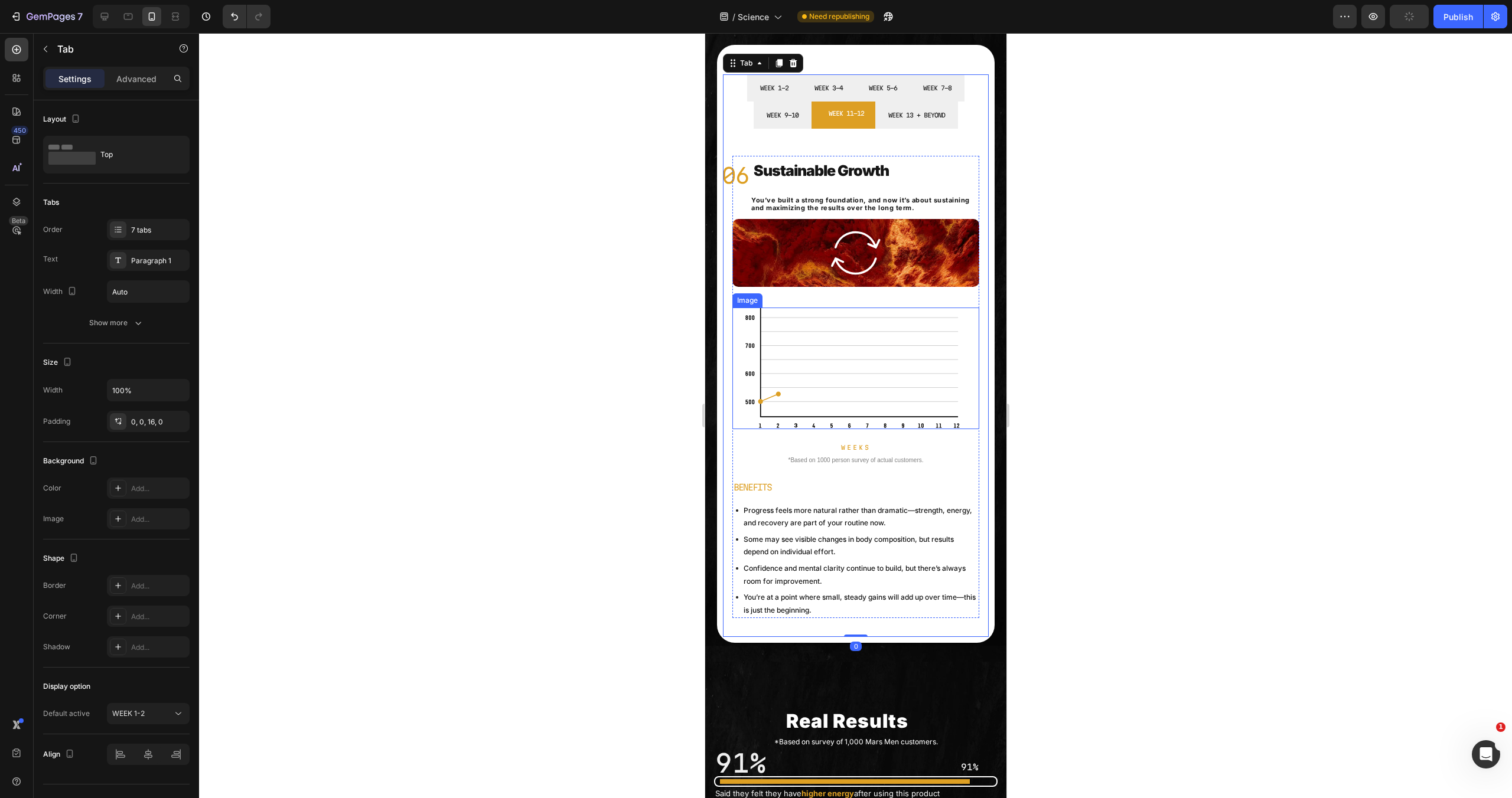
click at [854, 339] on img at bounding box center [855, 369] width 222 height 122
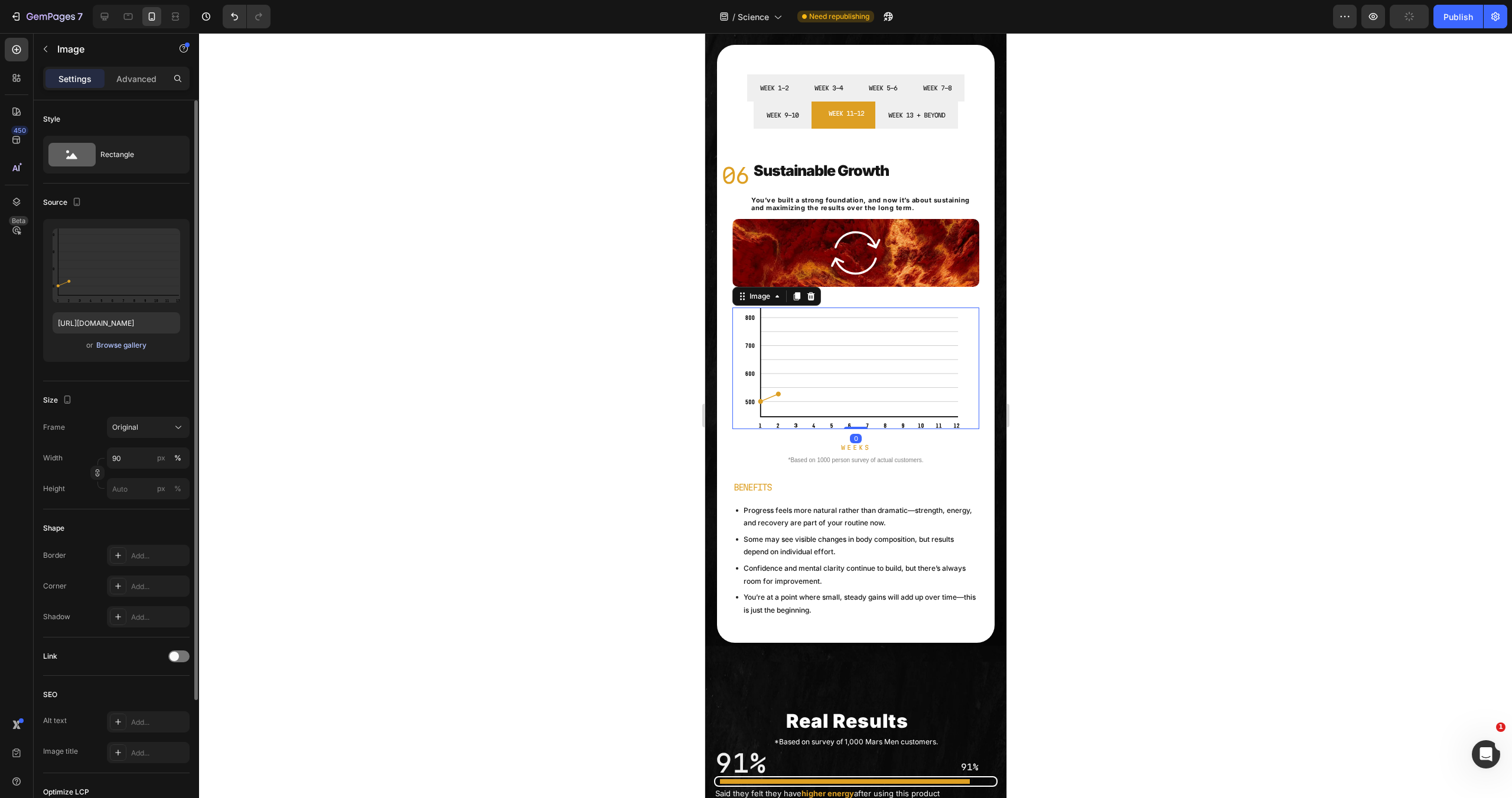
click at [141, 346] on div "Browse gallery" at bounding box center [121, 345] width 50 height 10
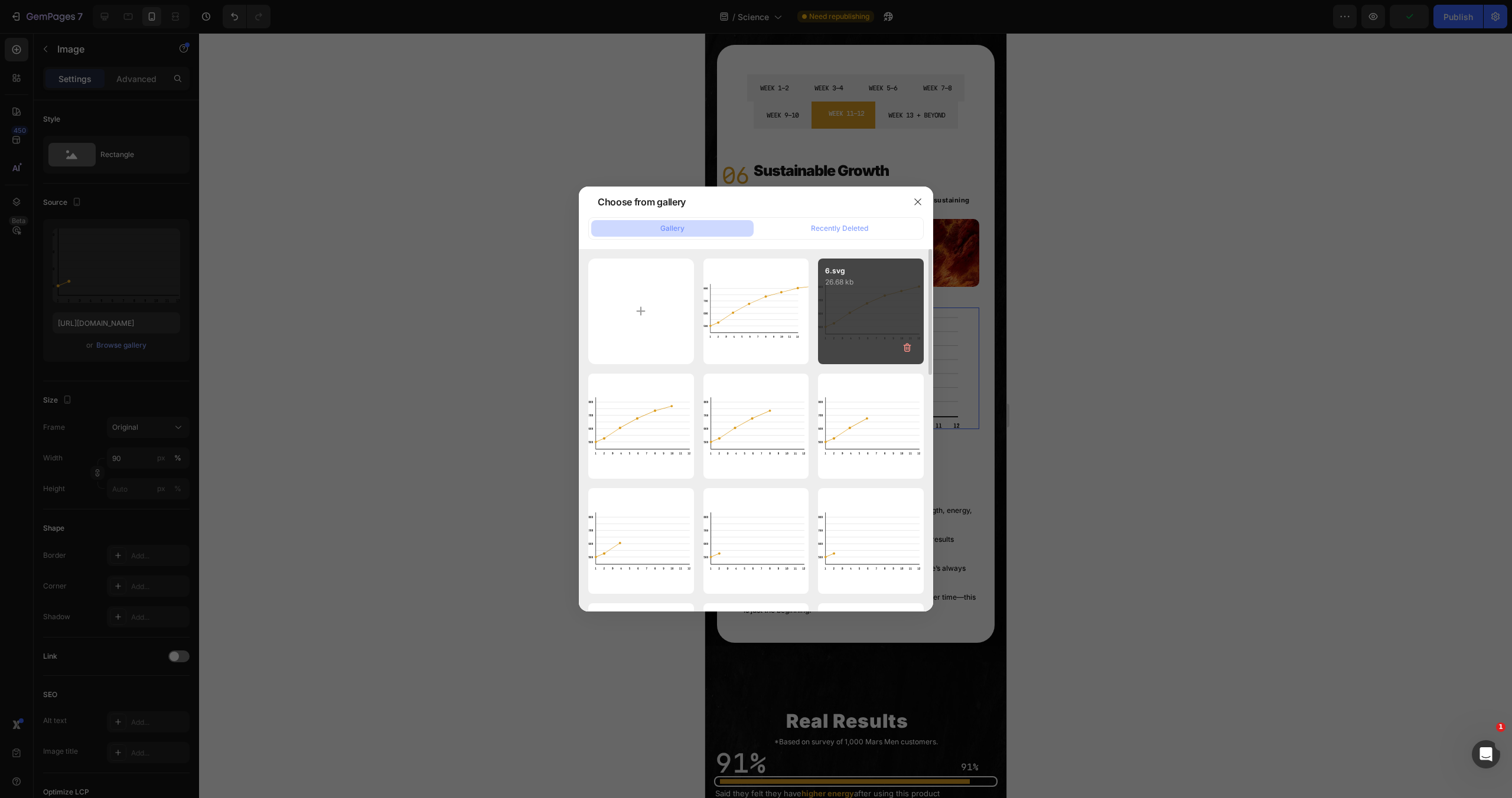
click at [881, 309] on div "6.svg 26.68 kb" at bounding box center [871, 311] width 106 height 106
type input "[URL][DOMAIN_NAME]"
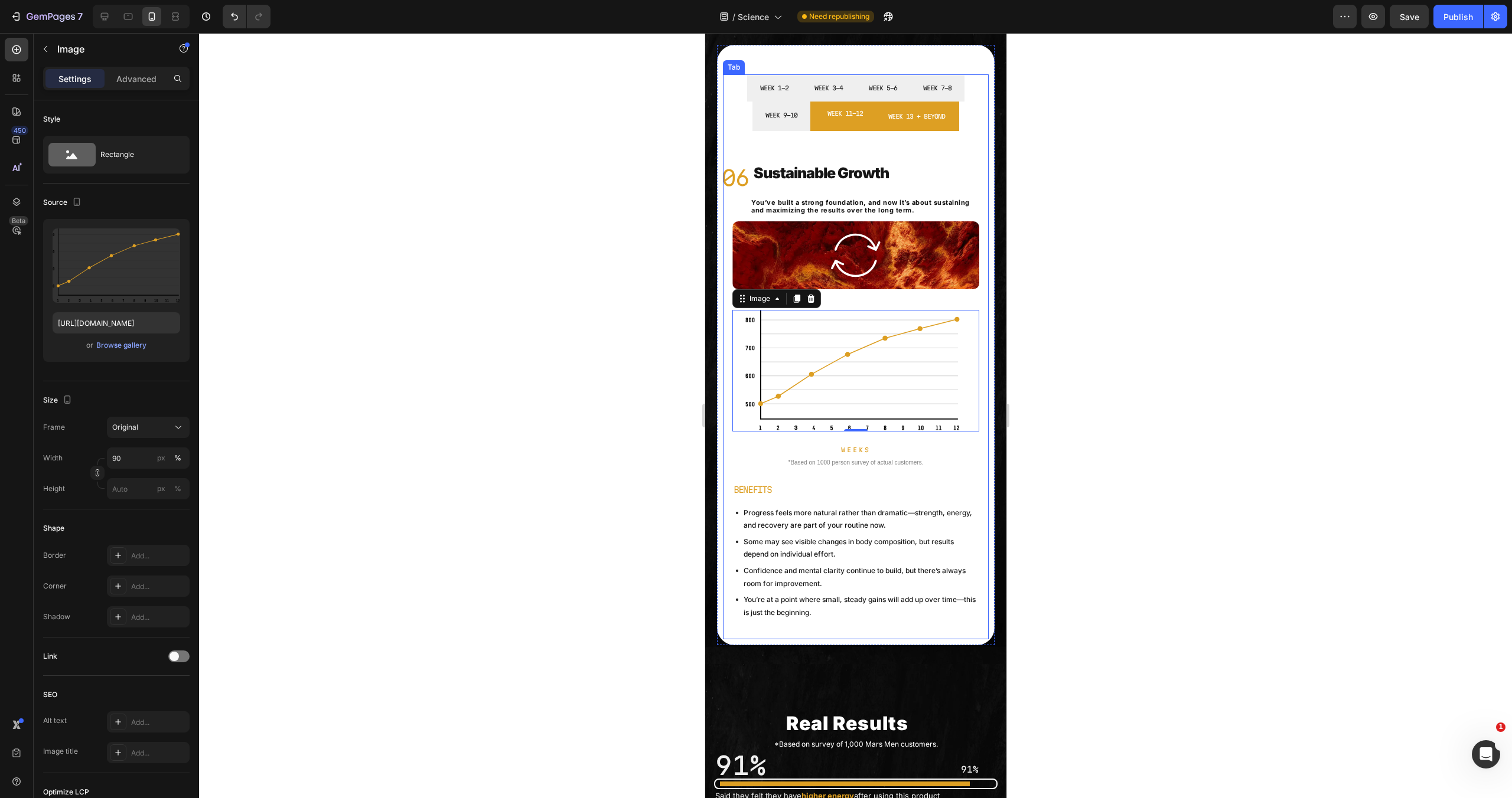
click at [944, 126] on li "WEEK 13 + BEYOND" at bounding box center [916, 116] width 85 height 30
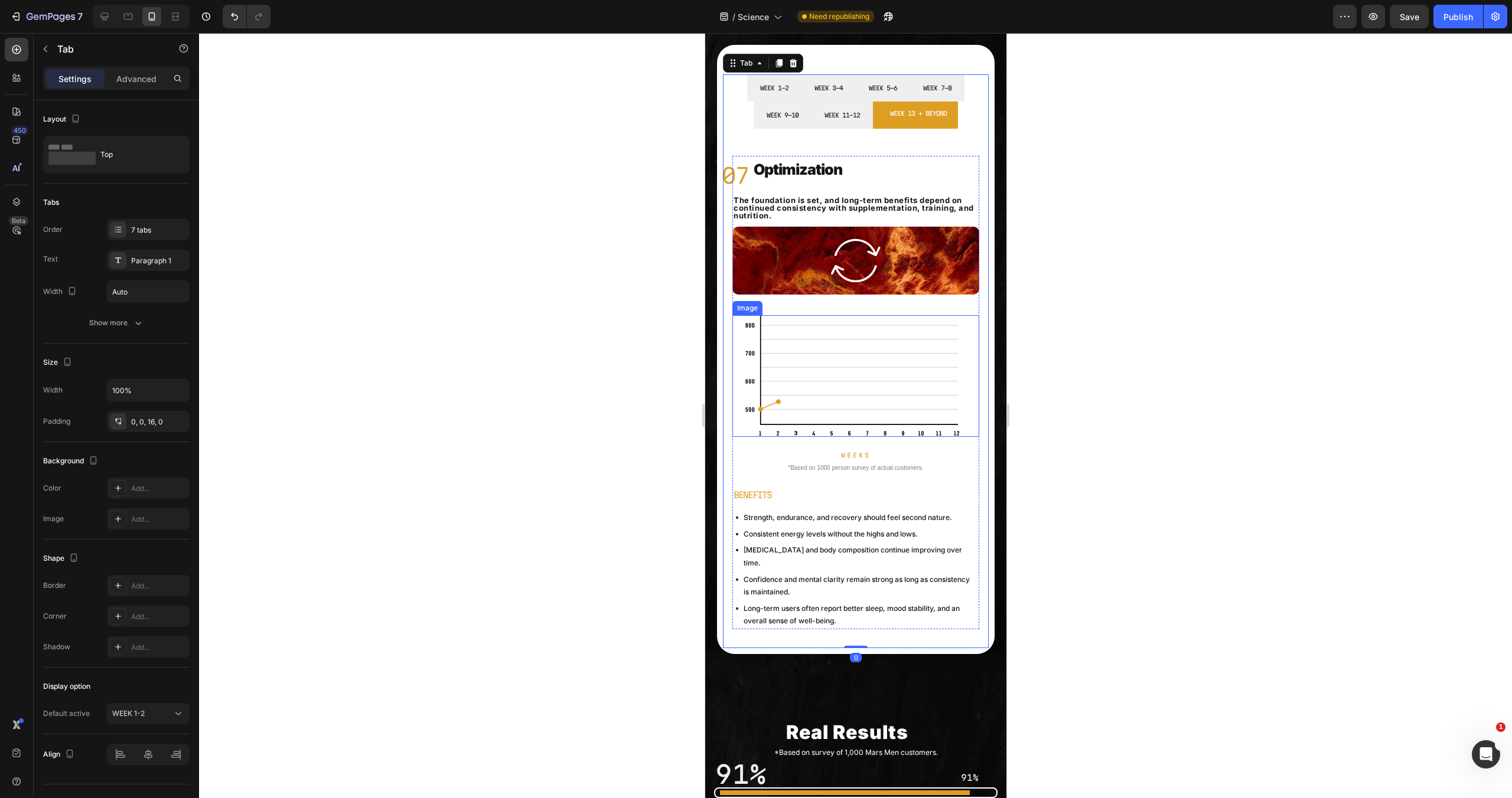
click at [834, 339] on img at bounding box center [855, 376] width 222 height 122
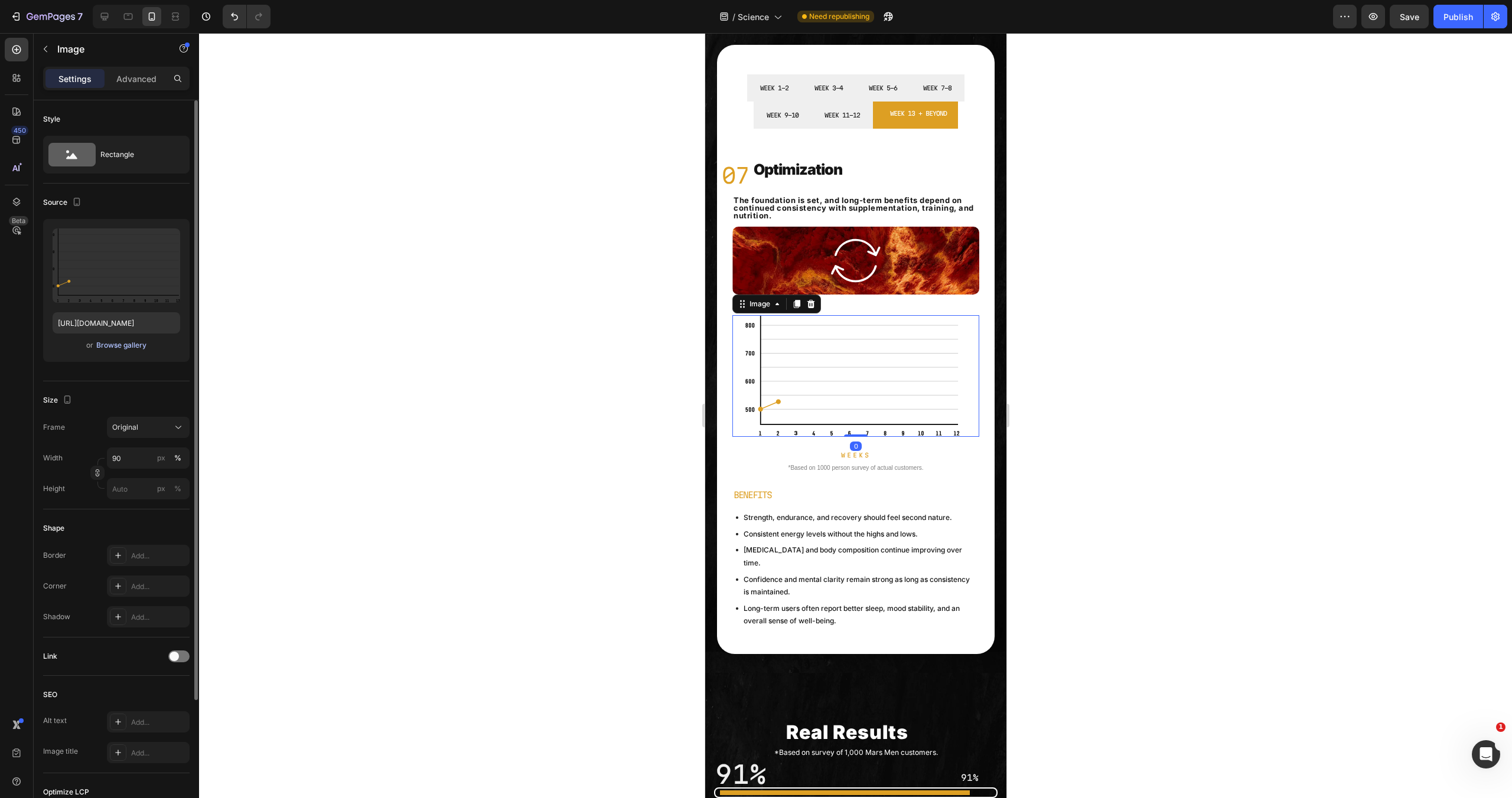
click at [118, 342] on div "Browse gallery" at bounding box center [121, 345] width 50 height 10
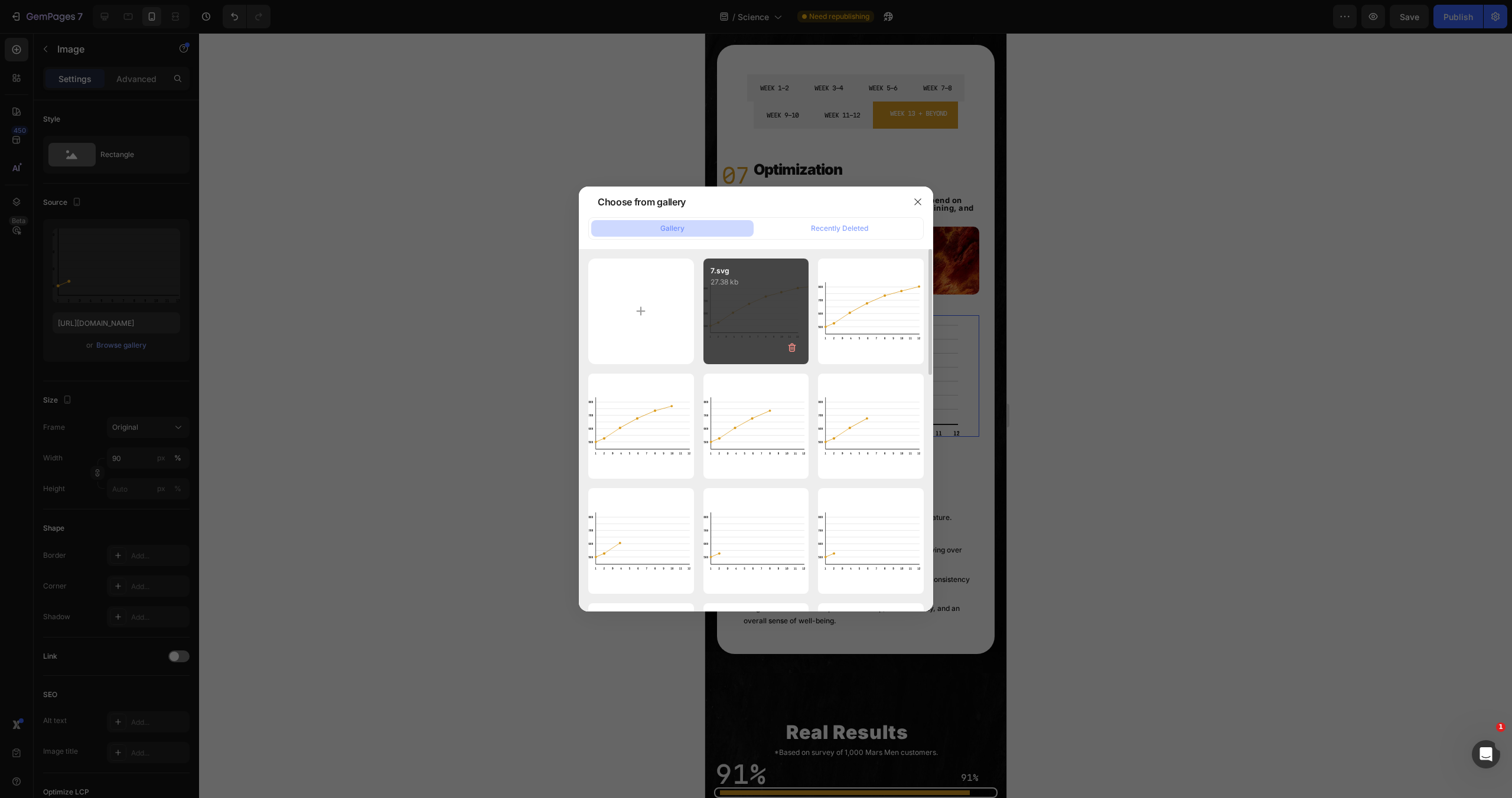
click at [735, 323] on div "7.svg 27.38 kb" at bounding box center [756, 311] width 106 height 106
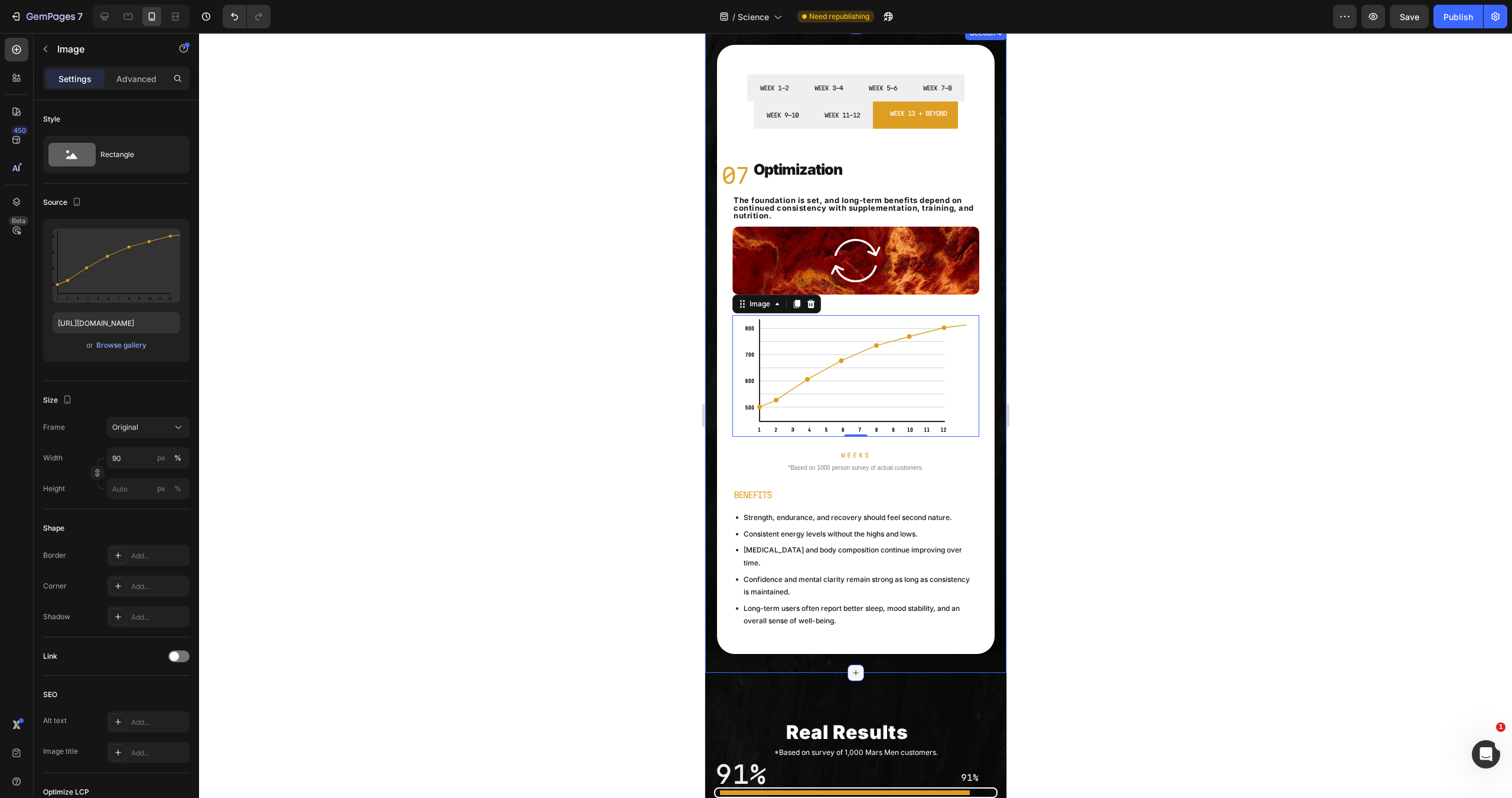
click at [851, 668] on icon at bounding box center [855, 673] width 10 height 10
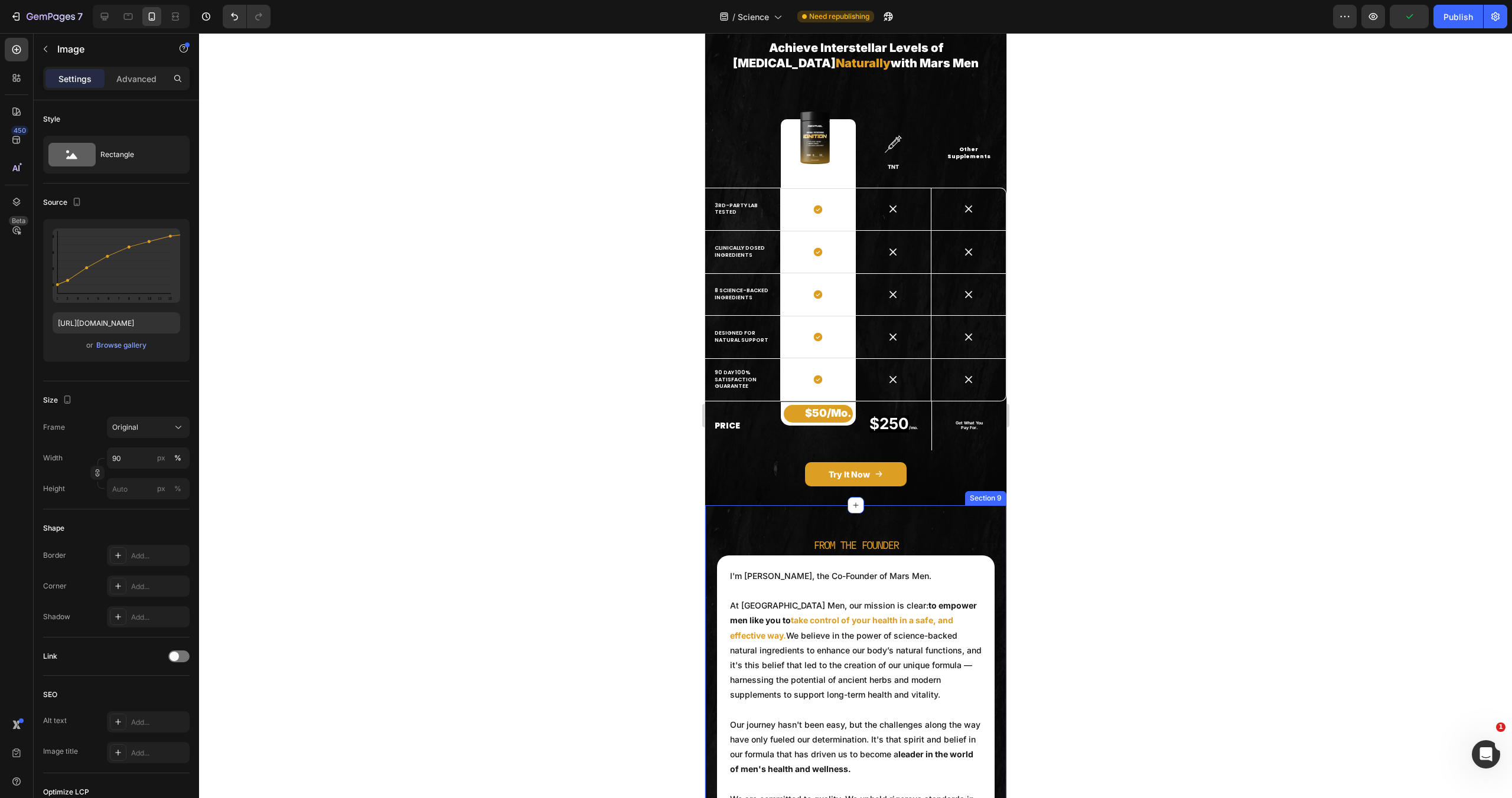
scroll to position [3074, 0]
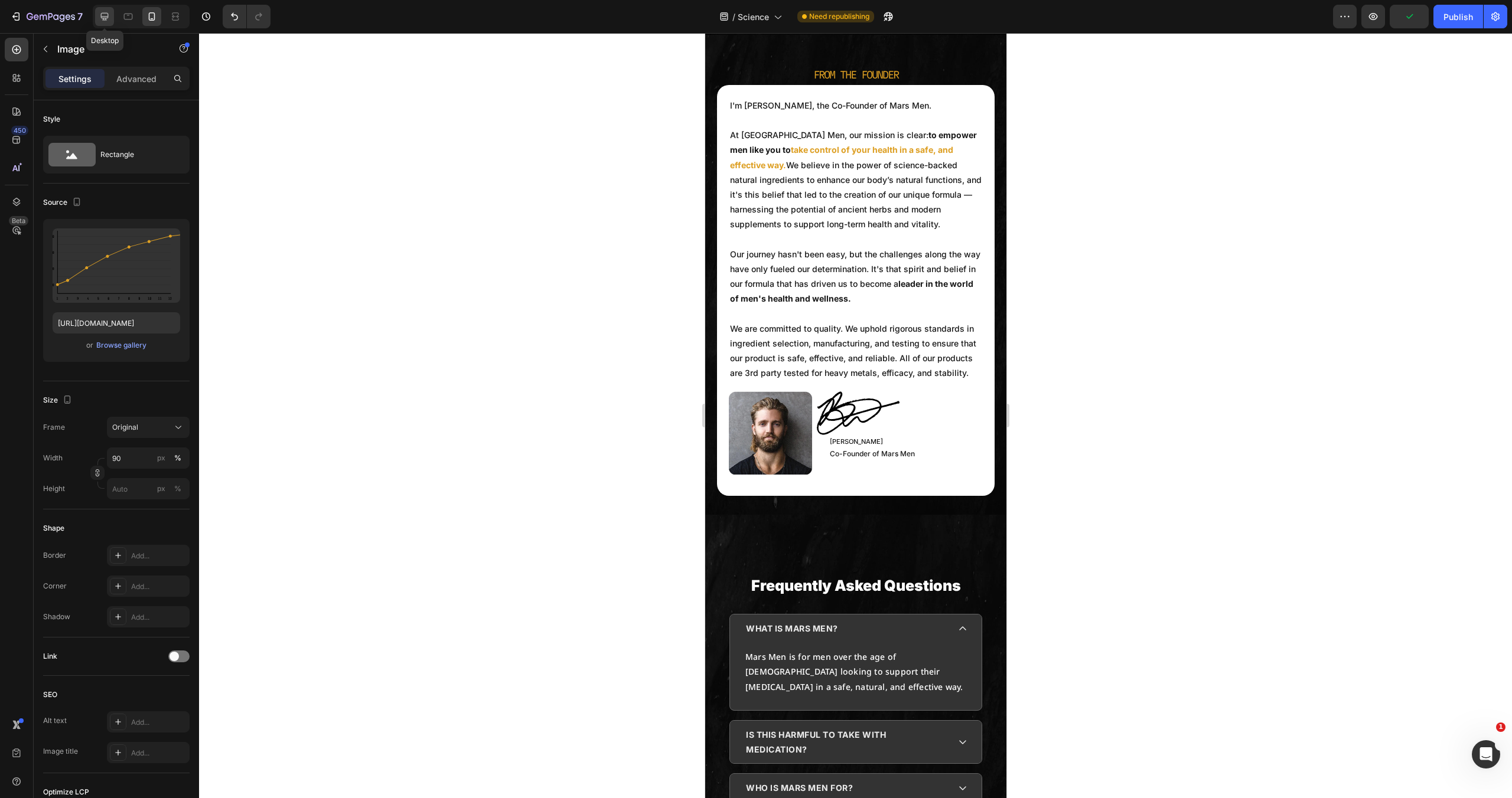
click at [105, 10] on div at bounding box center [104, 16] width 19 height 19
type input "https://cdn.shopify.com/s/files/1/0755/5412/8085/files/gempages_575592633515115…"
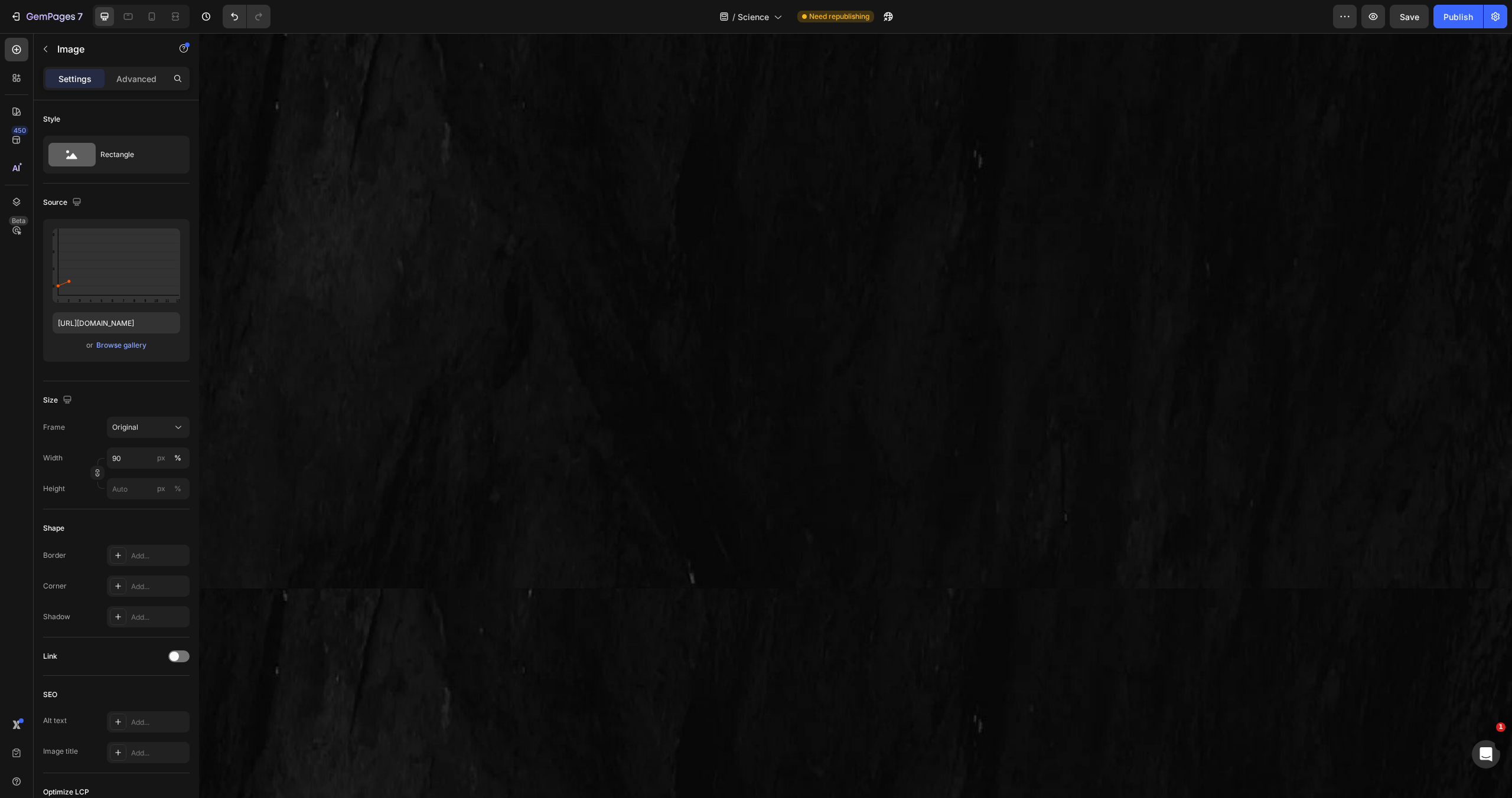
scroll to position [4527, 0]
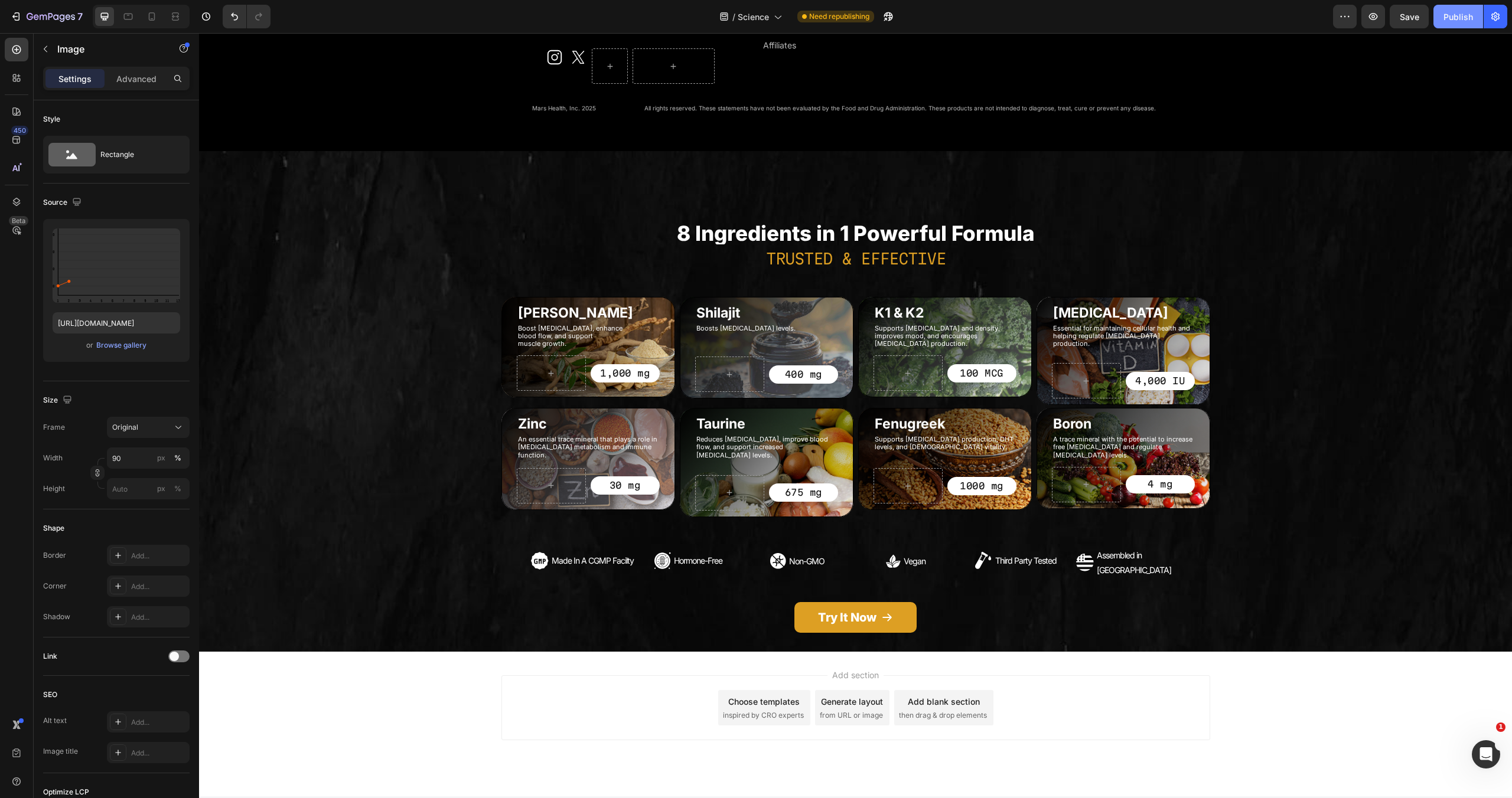
click at [1467, 10] on div "Publish" at bounding box center [1458, 17] width 30 height 12
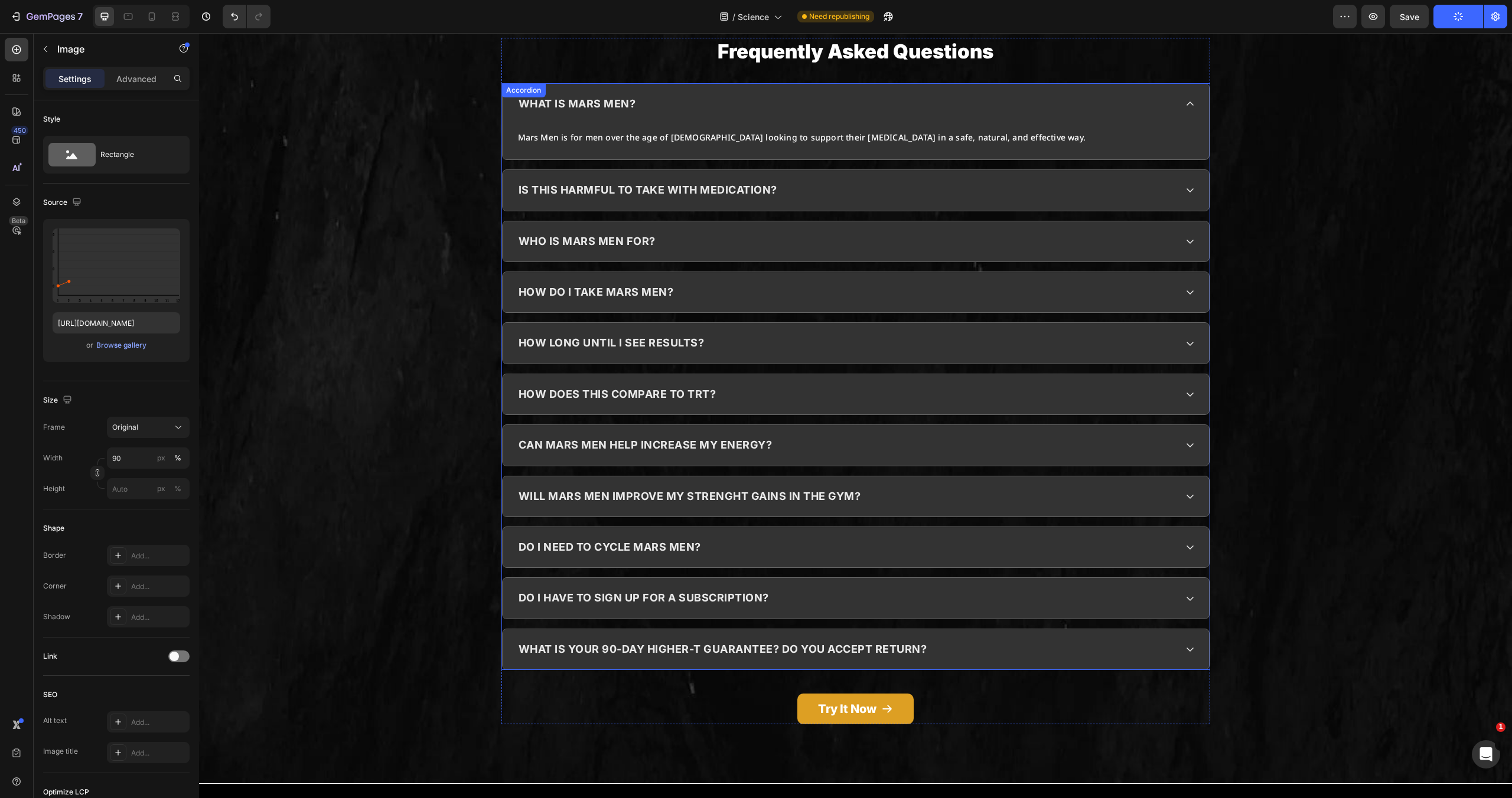
scroll to position [3615, 0]
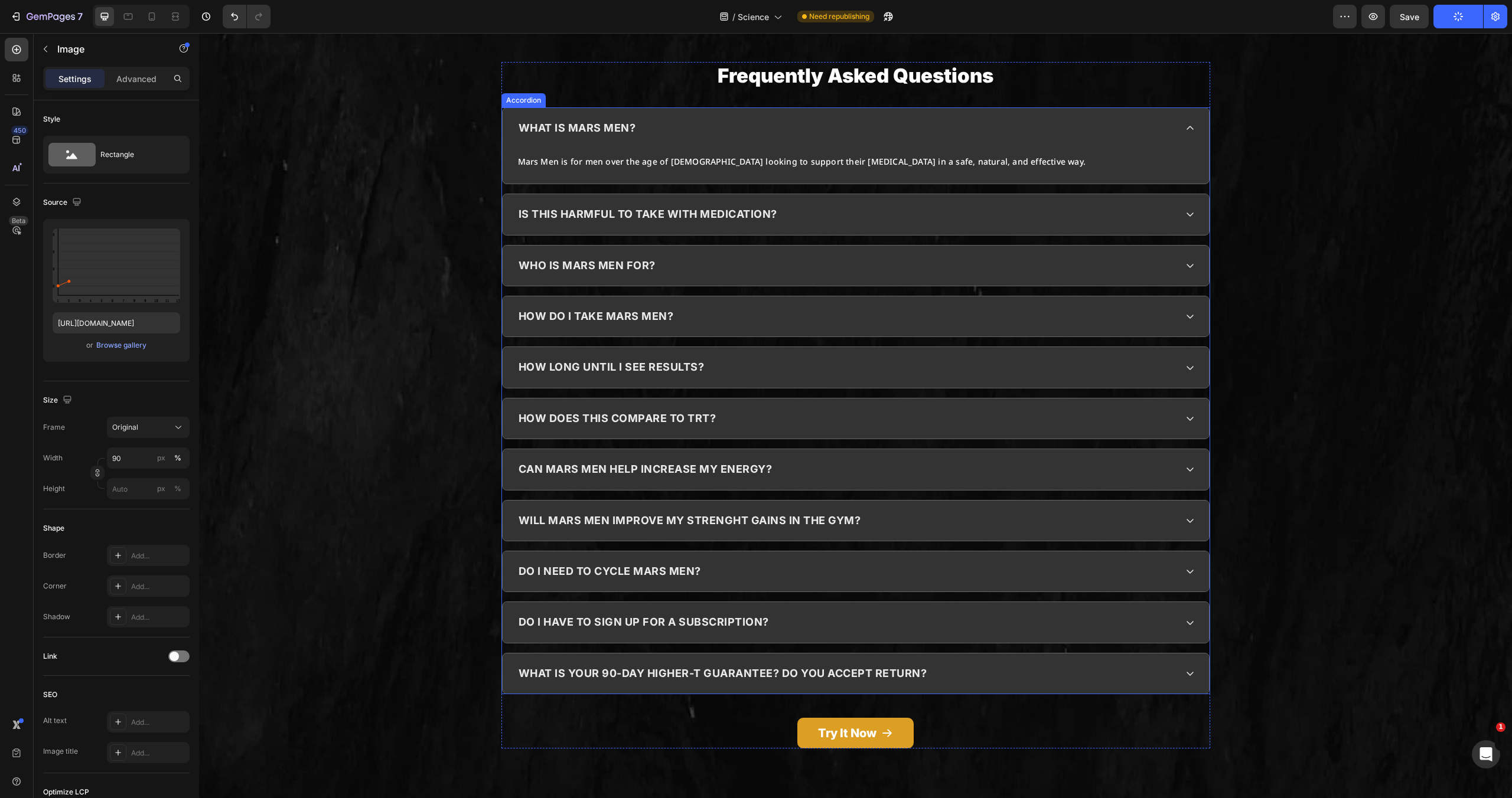
click at [676, 139] on div "what is mars men?" at bounding box center [846, 128] width 659 height 22
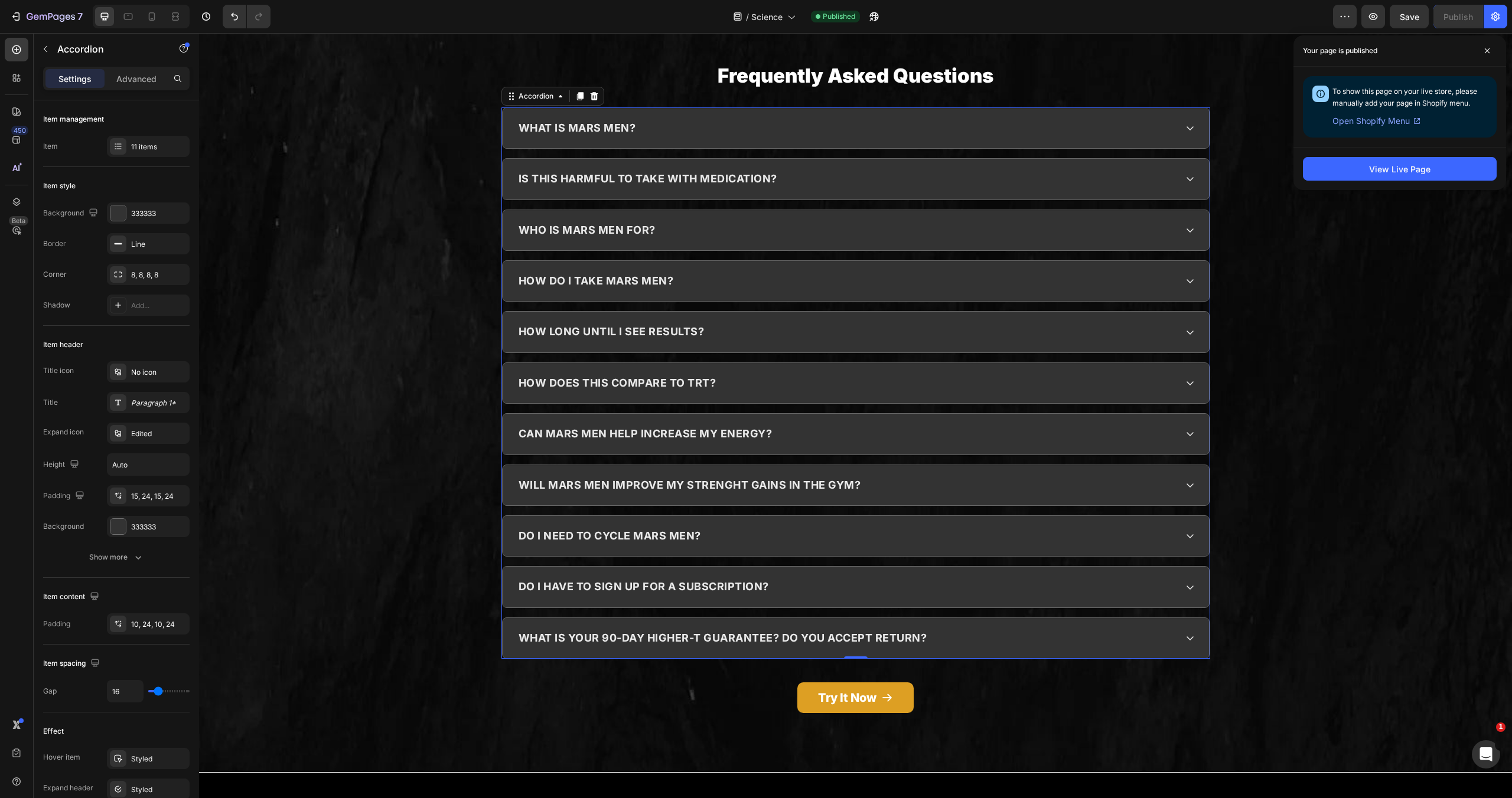
click at [753, 292] on div "how do i take mars men?" at bounding box center [846, 281] width 659 height 22
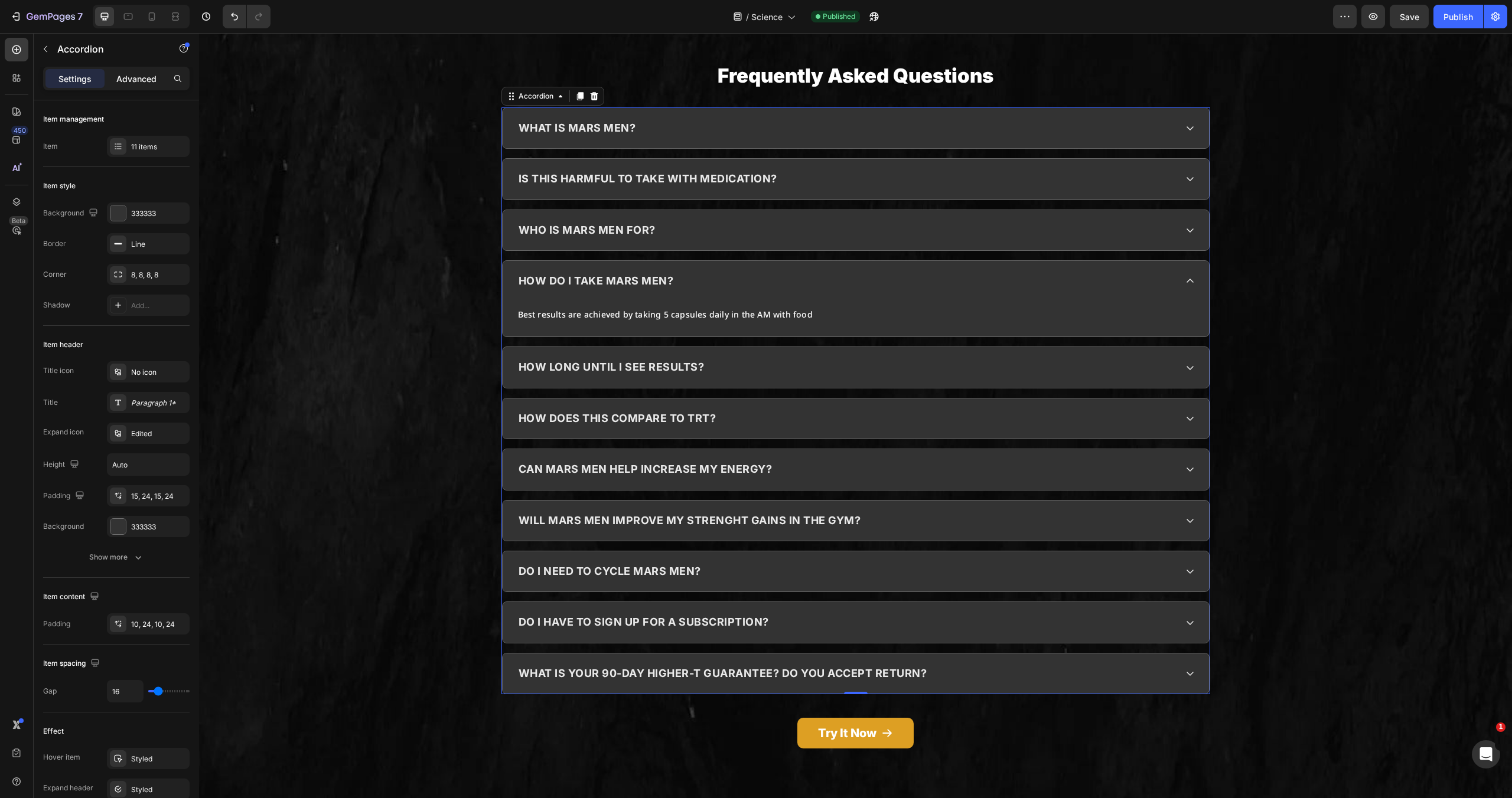
click at [142, 76] on p "Advanced" at bounding box center [137, 79] width 40 height 12
type input "100%"
type input "100"
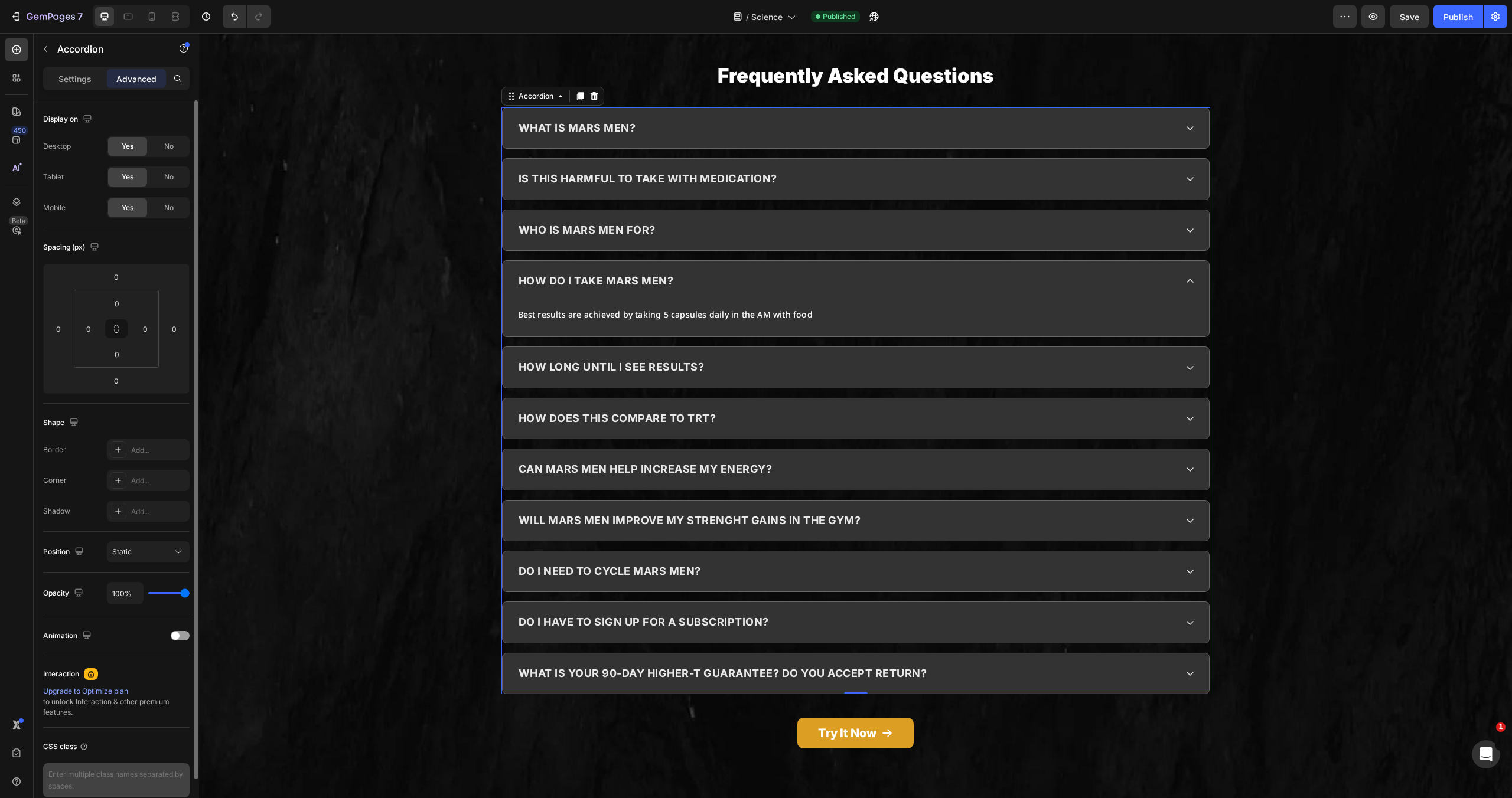
scroll to position [56, 0]
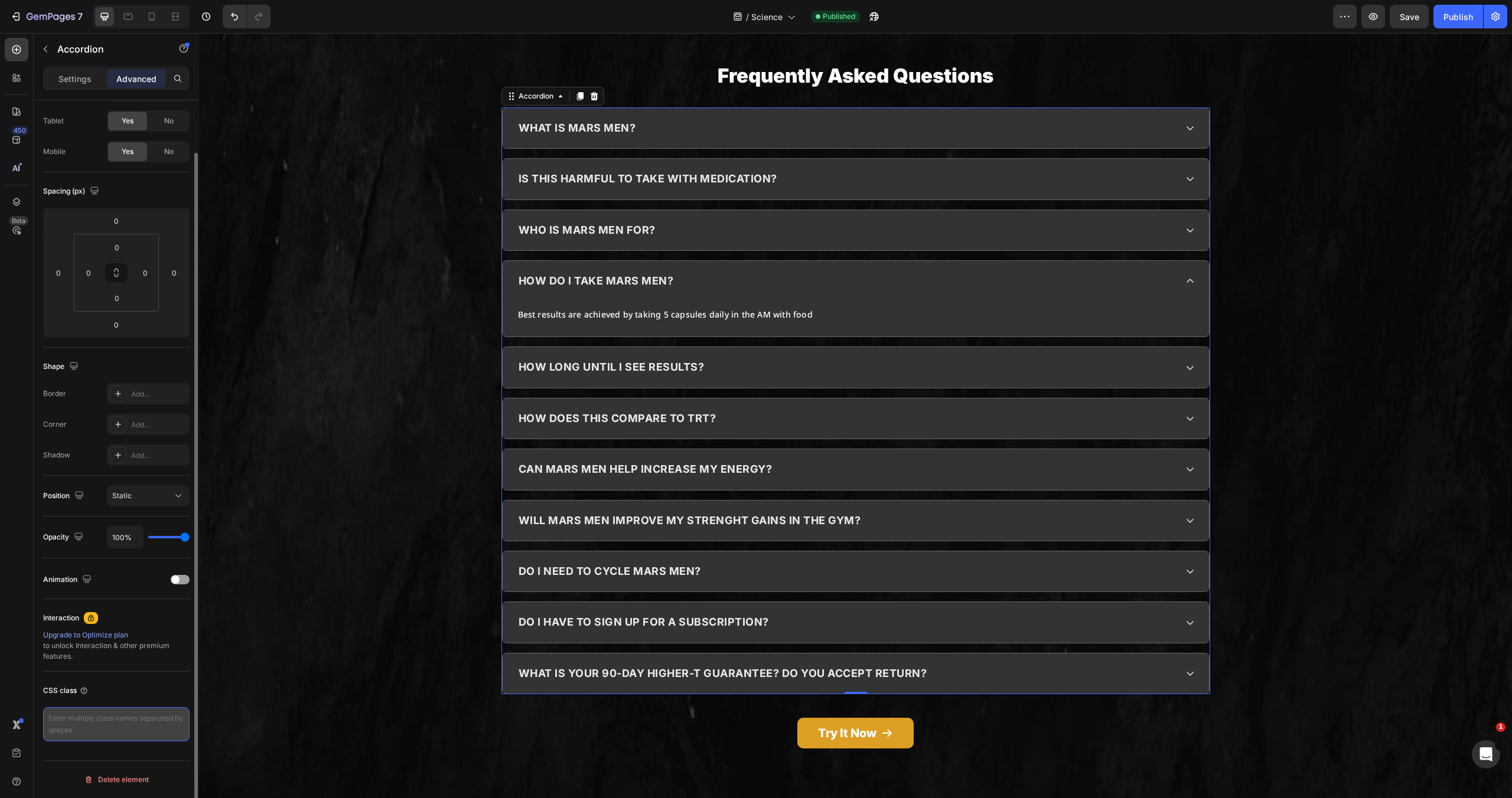
click at [104, 723] on textarea at bounding box center [116, 724] width 146 height 34
paste textarea "faq-accordion"
type textarea "faq-accordion"
click at [146, 754] on div "Display on Desktop Yes No Tablet Yes No Mobile Yes No Spacing (px) 0 0 0 0 0 0 …" at bounding box center [116, 438] width 166 height 788
click at [70, 82] on p "Settings" at bounding box center [75, 79] width 33 height 12
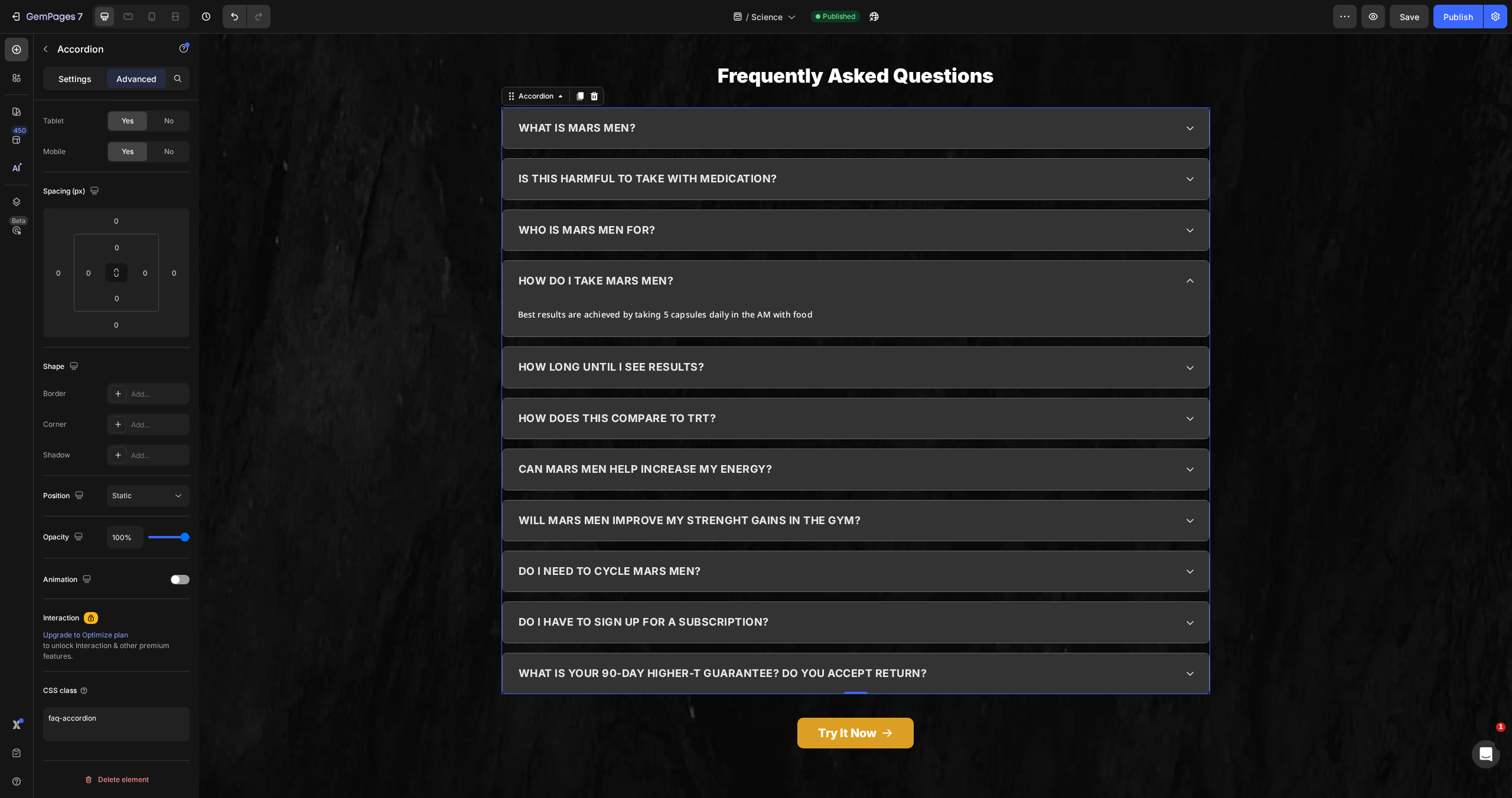
type input "16"
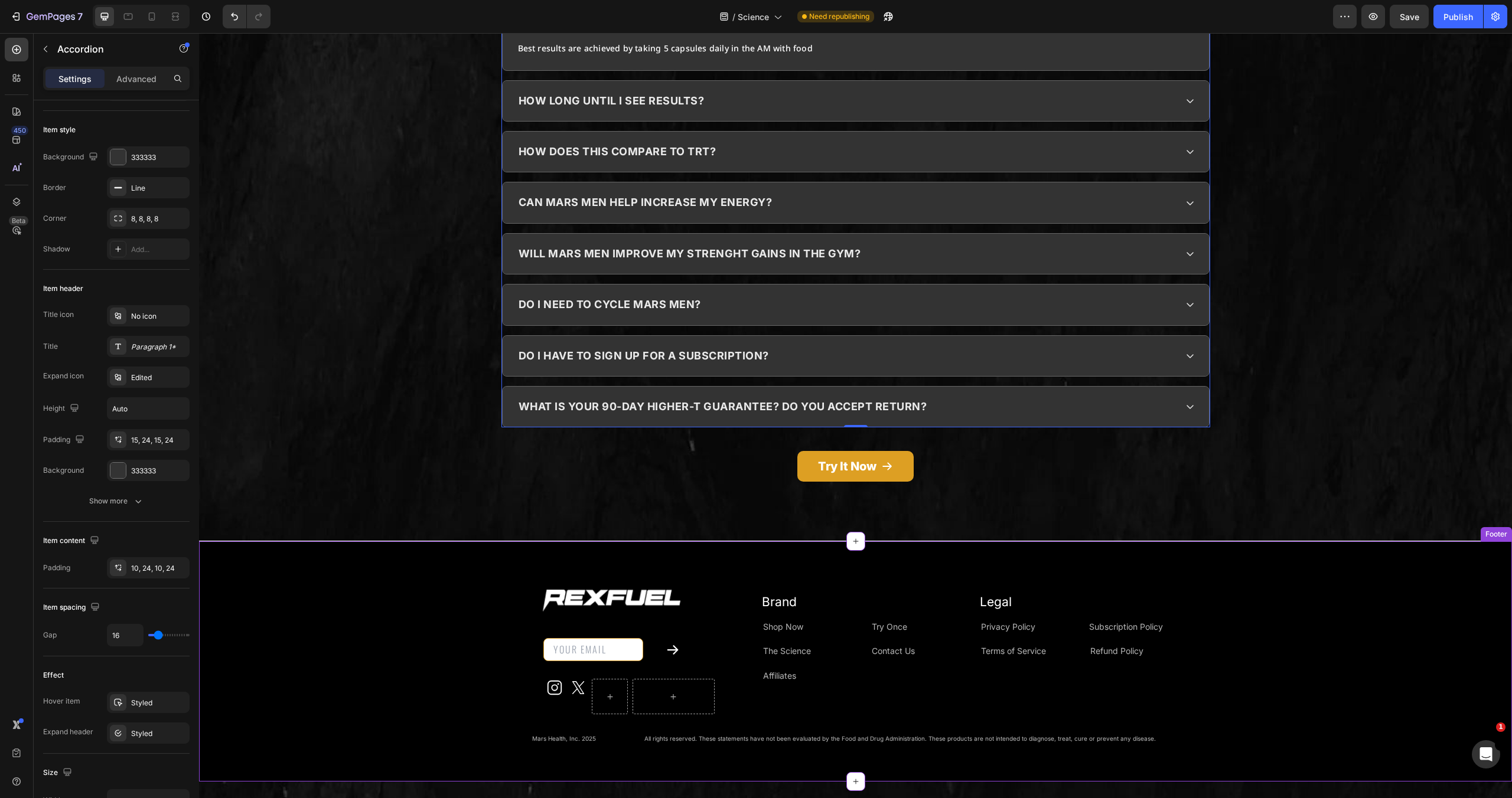
scroll to position [3734, 0]
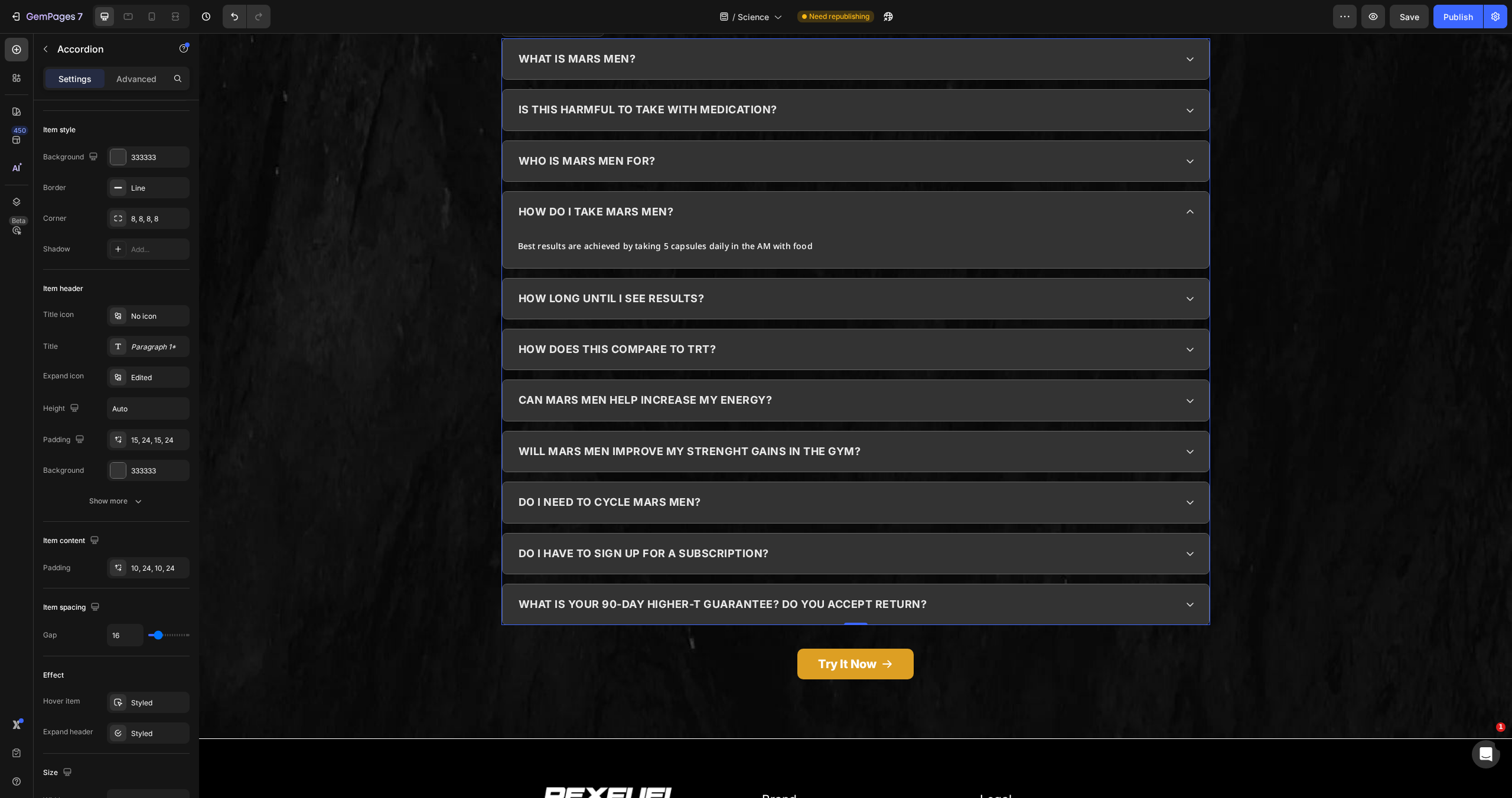
click at [865, 330] on div "how does this compare to trt?" at bounding box center [855, 350] width 706 height 40
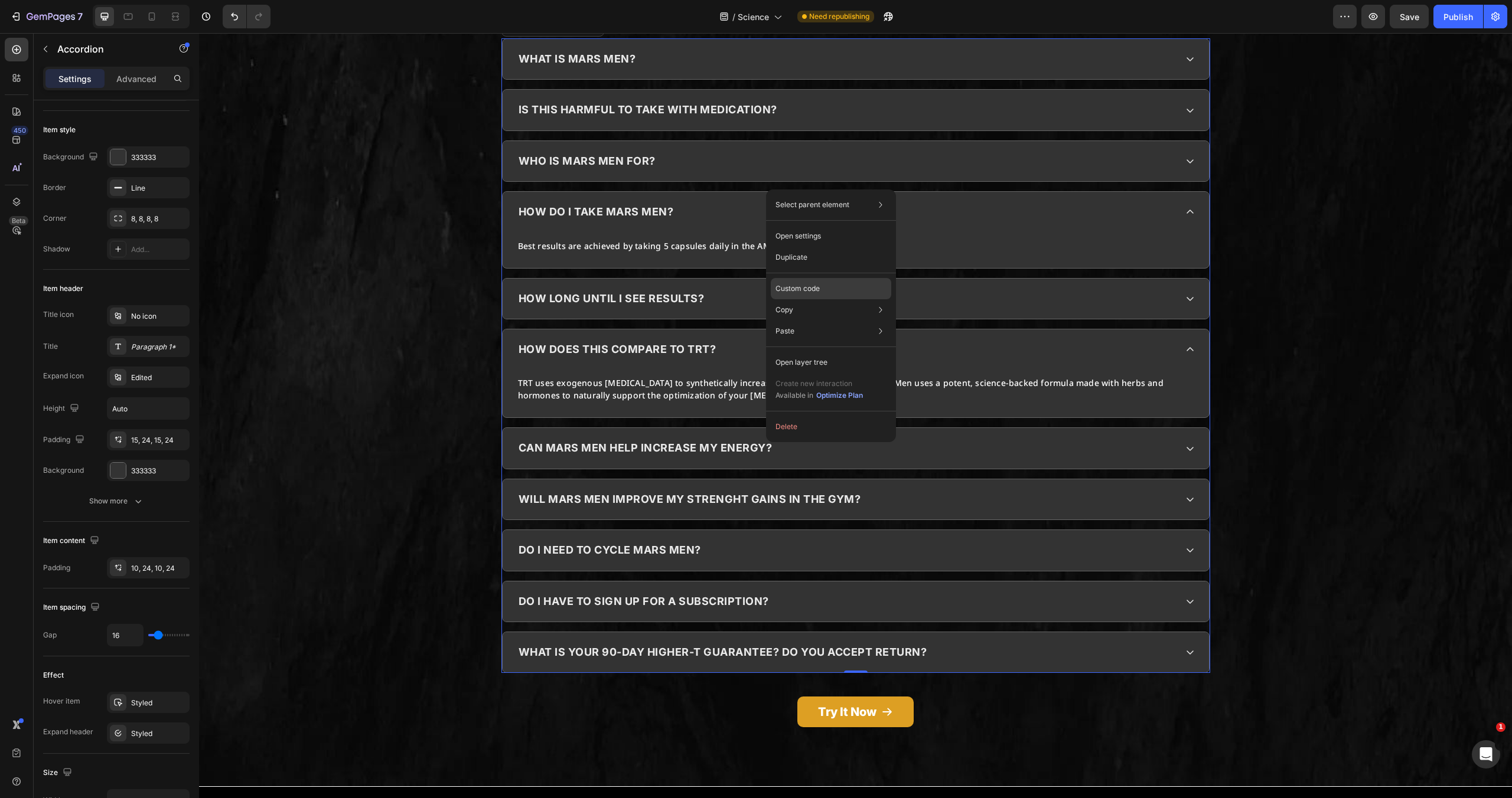
click at [802, 288] on p "Custom code" at bounding box center [798, 288] width 44 height 10
type input "100%"
type input "100"
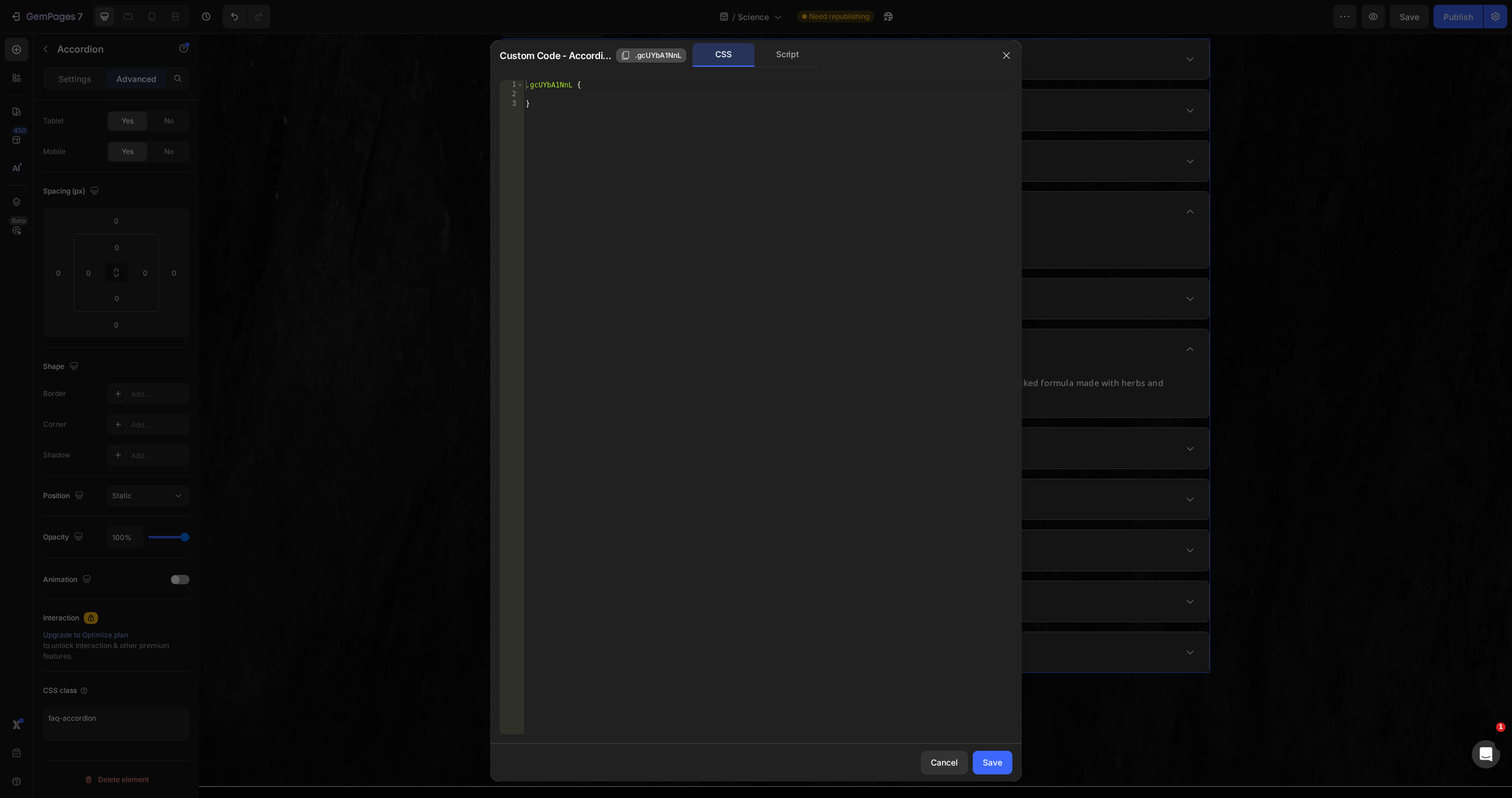
click at [624, 51] on icon "button" at bounding box center [626, 55] width 10 height 10
click at [635, 51] on div "Copied" at bounding box center [643, 55] width 38 height 10
click at [789, 55] on div "Script" at bounding box center [788, 55] width 62 height 24
click at [725, 62] on div "CSS" at bounding box center [724, 55] width 62 height 24
click at [615, 100] on div ".gcUYbA1NnL { }" at bounding box center [768, 417] width 489 height 673
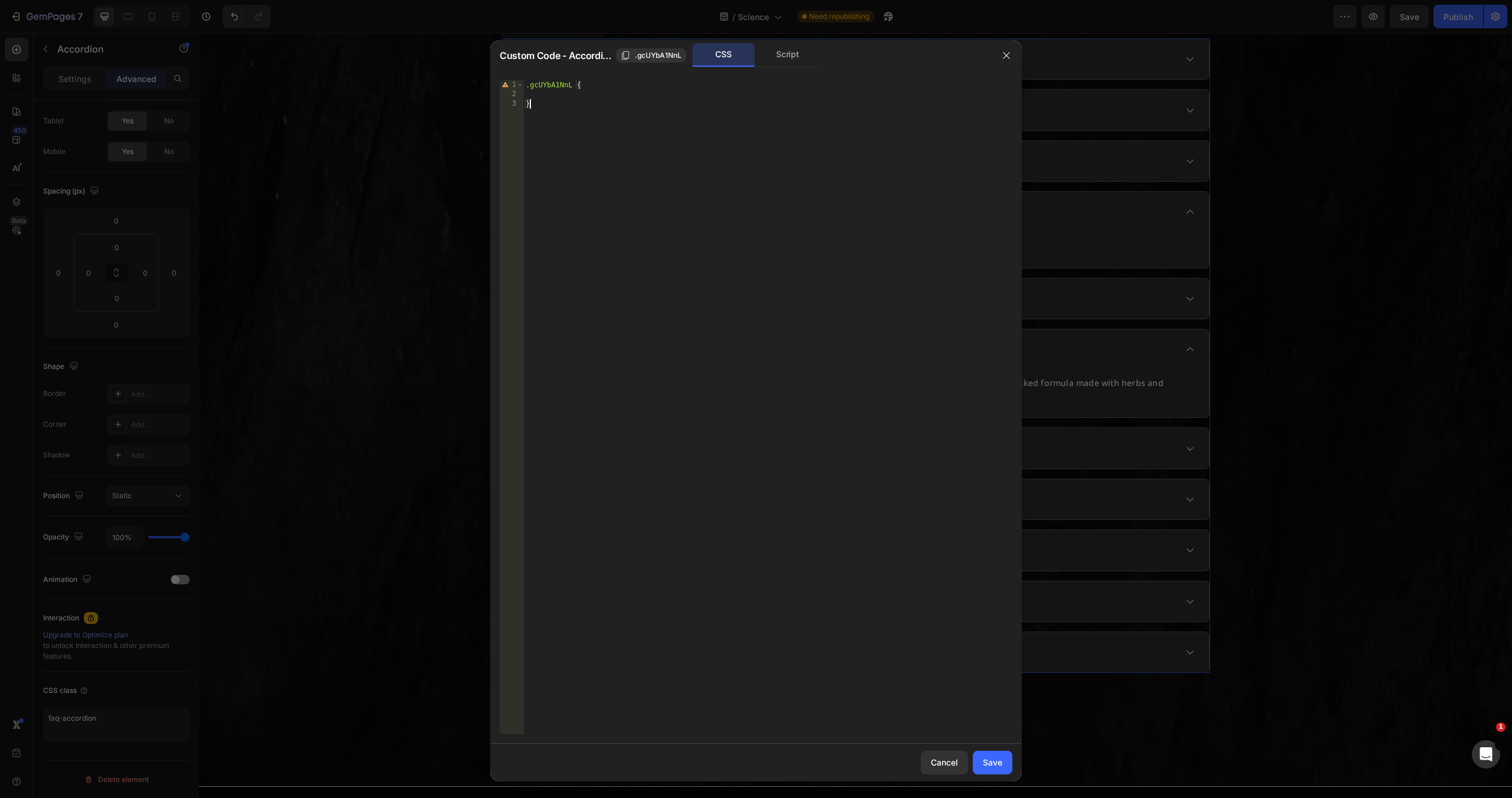
paste textarea ".gcUYbA1NnL"
type textarea "}"
paste textarea
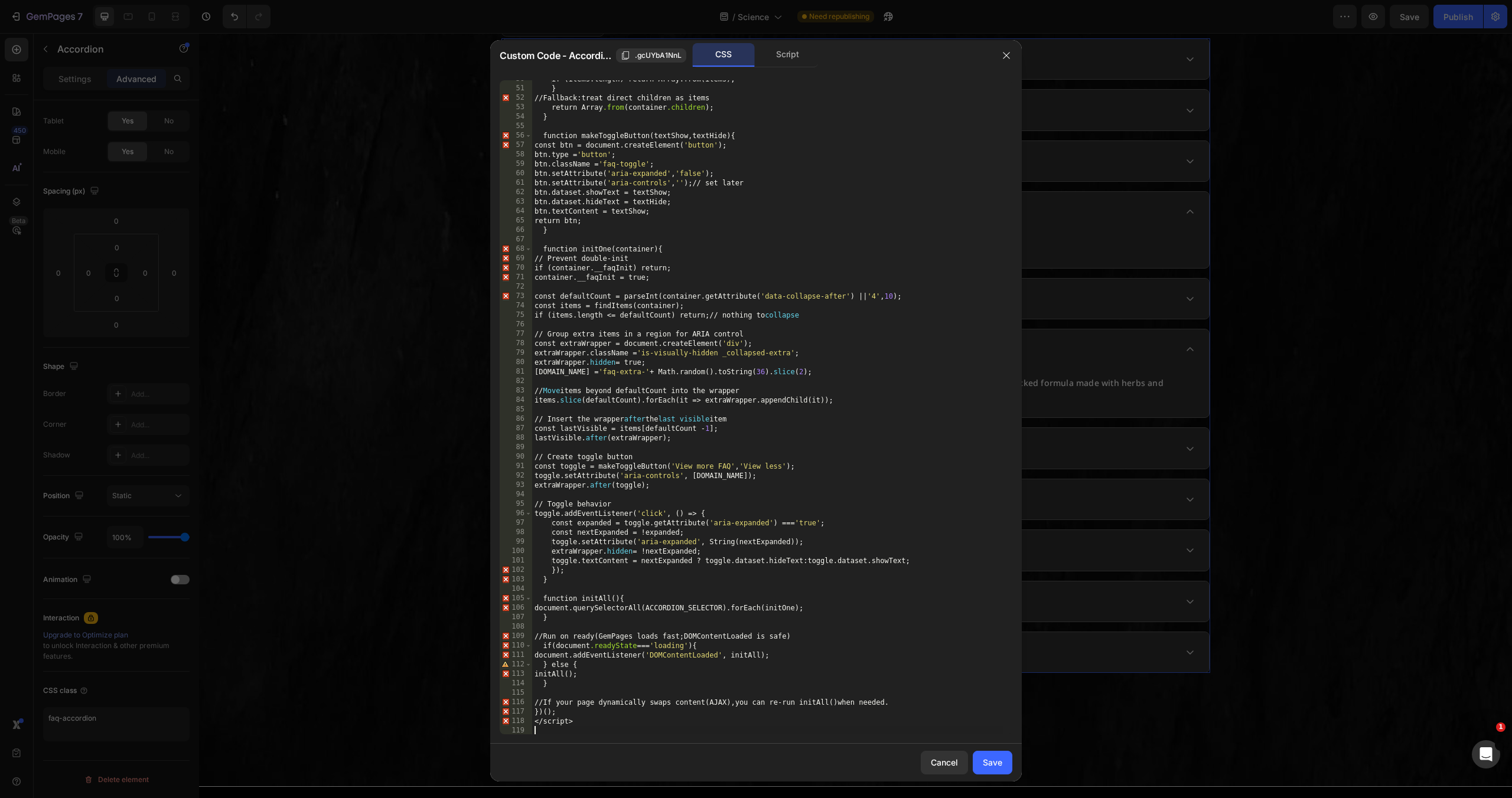
scroll to position [0, 0]
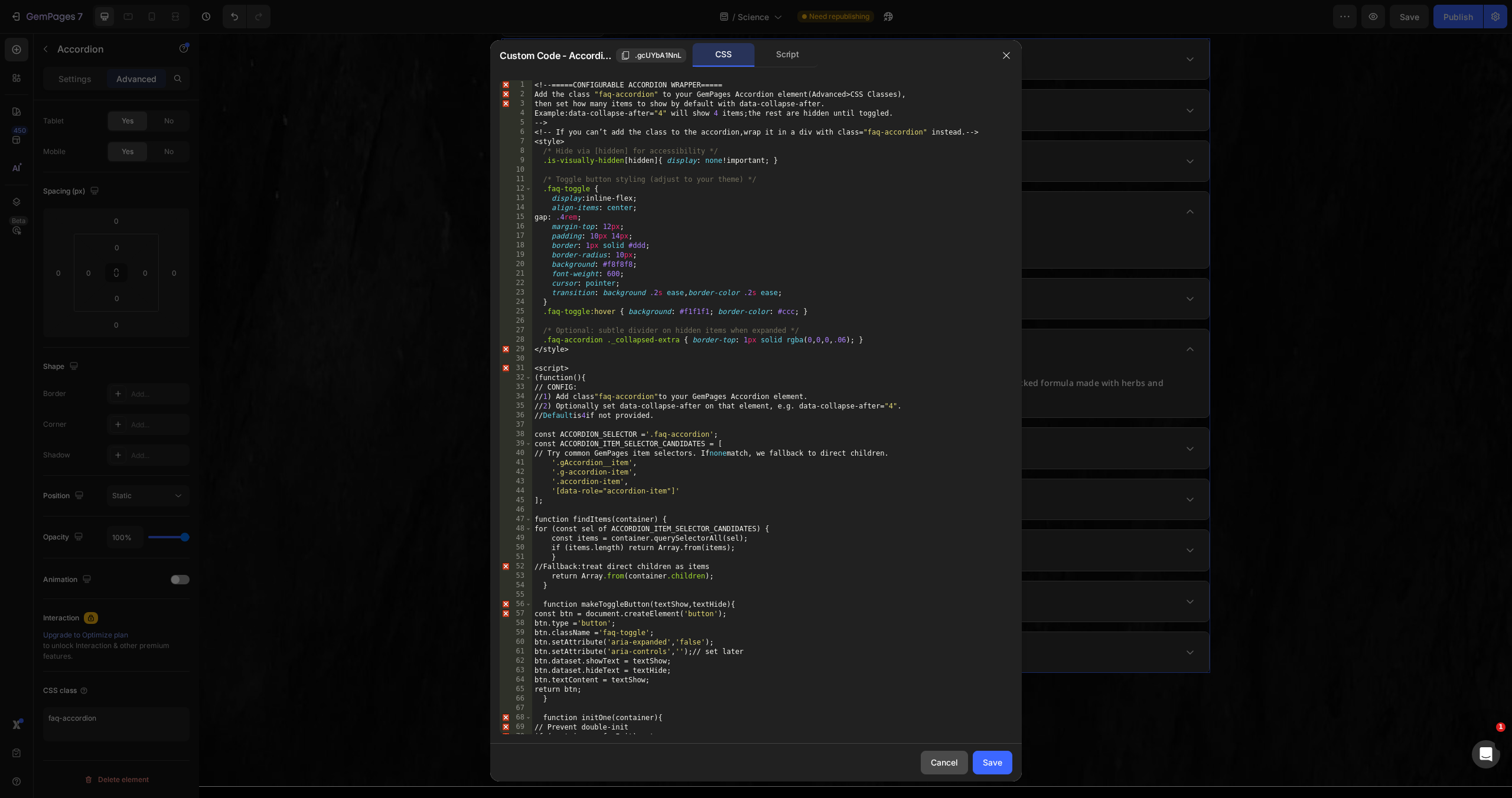
click at [947, 758] on div "Cancel" at bounding box center [944, 763] width 27 height 12
type input "16"
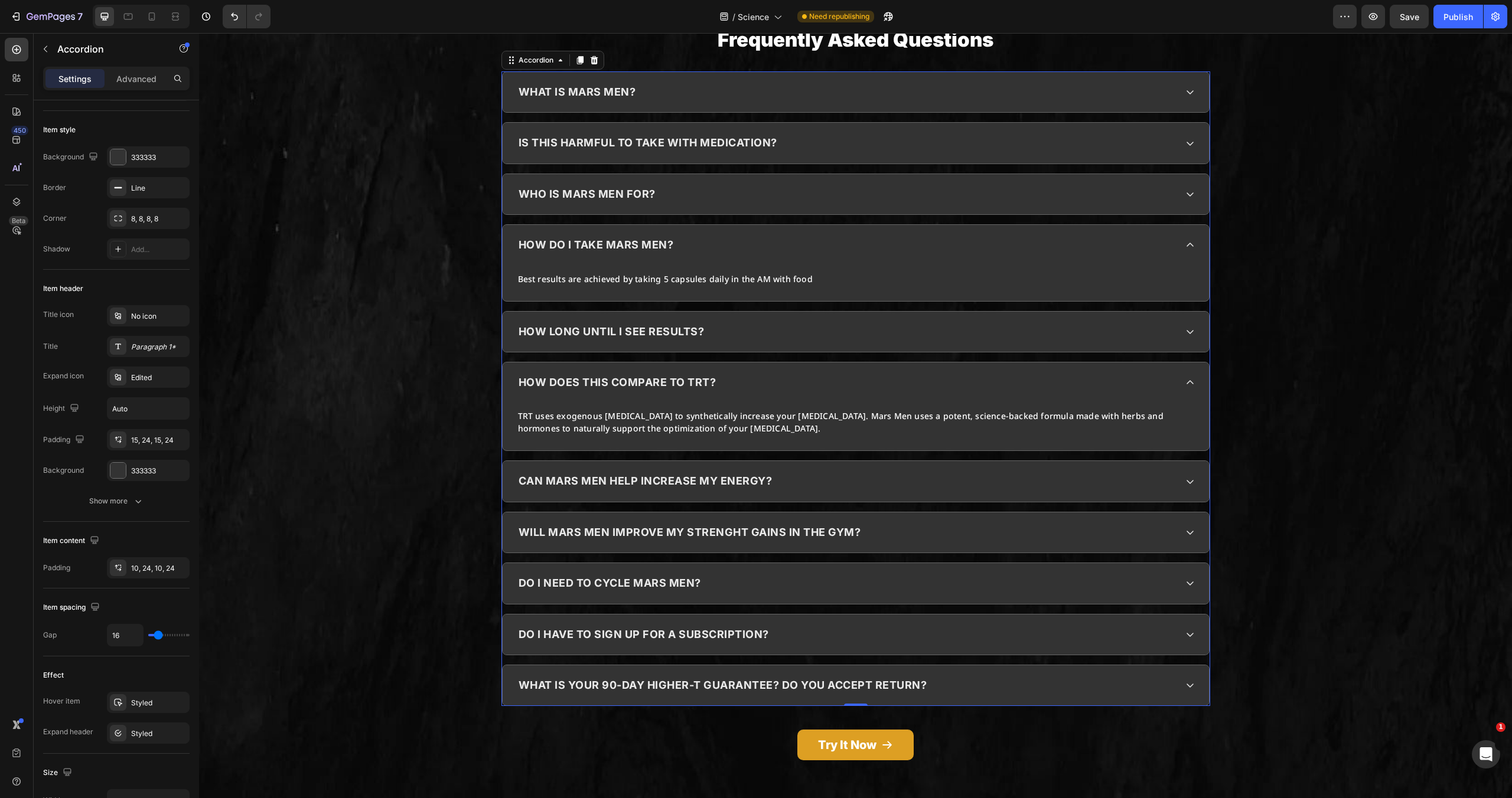
scroll to position [3511, 0]
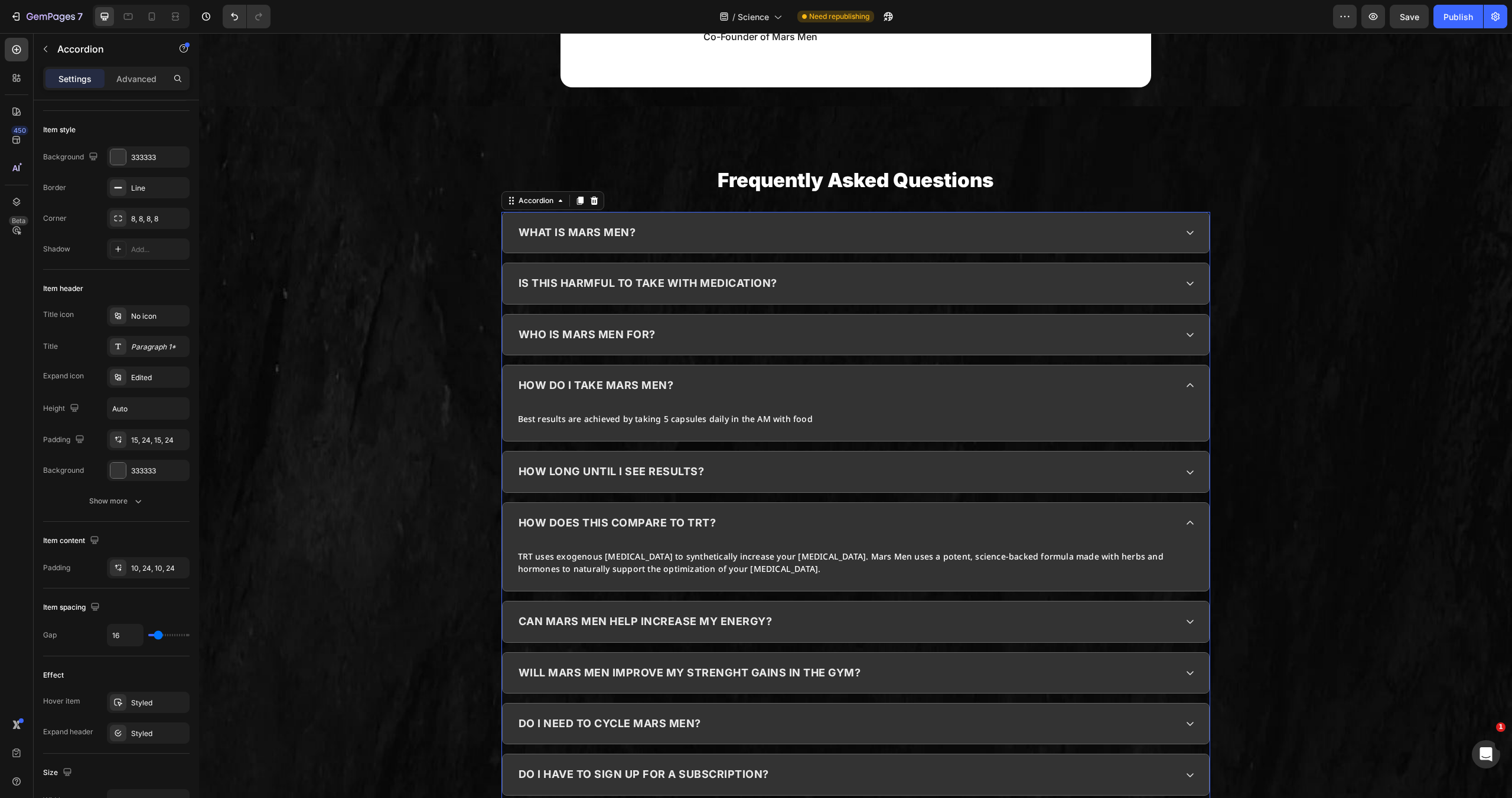
click at [836, 426] on div "Best results are achieved by taking 5 capsules daily in the AM with food" at bounding box center [855, 418] width 676 height 15
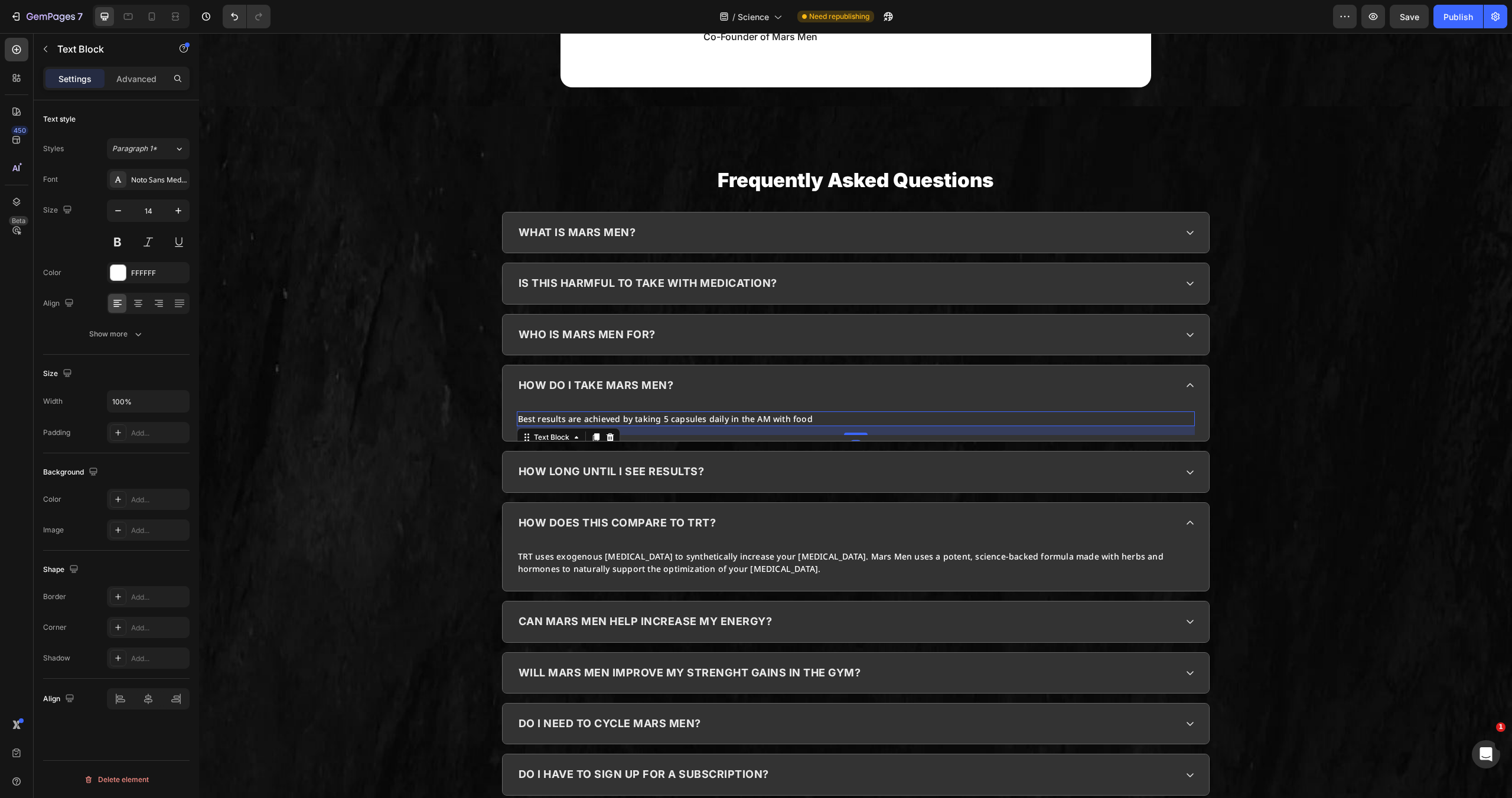
scroll to position [0, 0]
click at [895, 406] on div "how do i take mars men?" at bounding box center [855, 386] width 706 height 40
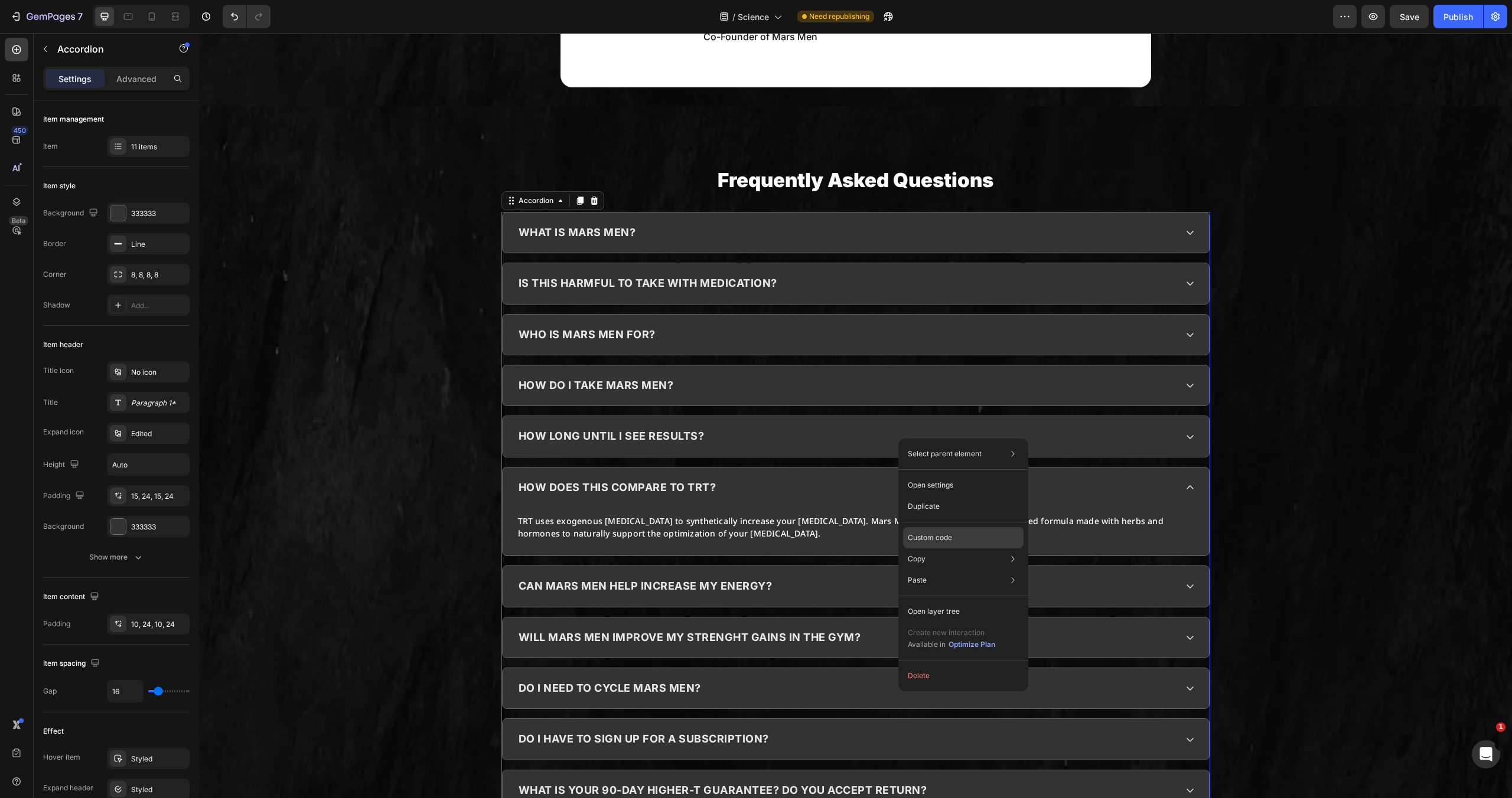
click at [926, 537] on p "Custom code" at bounding box center [930, 538] width 44 height 10
type input "100%"
type input "100"
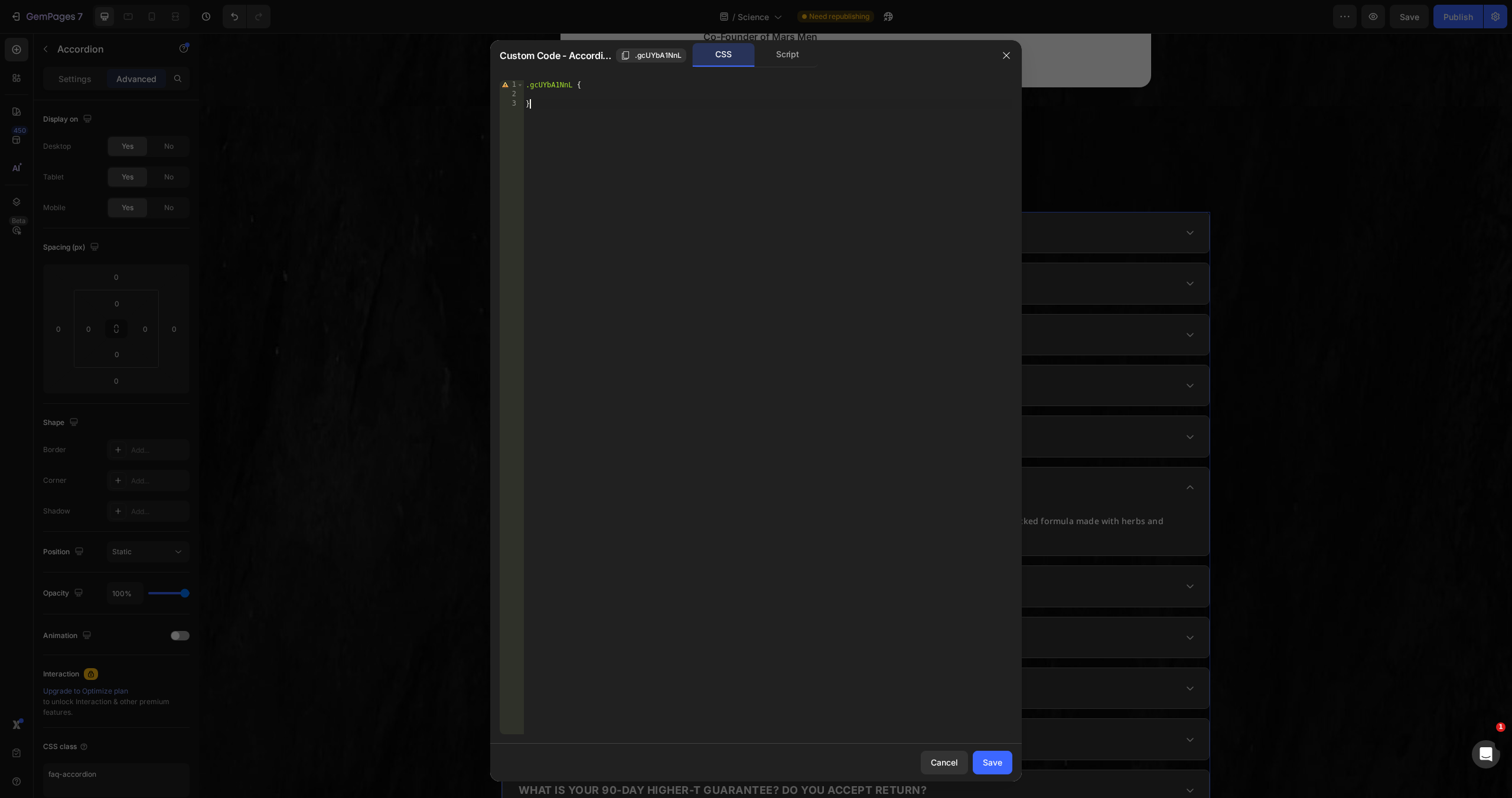
click at [667, 119] on div ".gcUYbA1NnL { }" at bounding box center [768, 417] width 489 height 673
click at [785, 57] on div "Script" at bounding box center [788, 55] width 62 height 24
type textarea "//const currentElement = document.getElementsByClassName('gcUYbA1NnL');"
click at [610, 93] on div "//const currentElement = document.getElementsByClassName('gcUYbA1NnL');" at bounding box center [768, 417] width 489 height 673
paste textarea
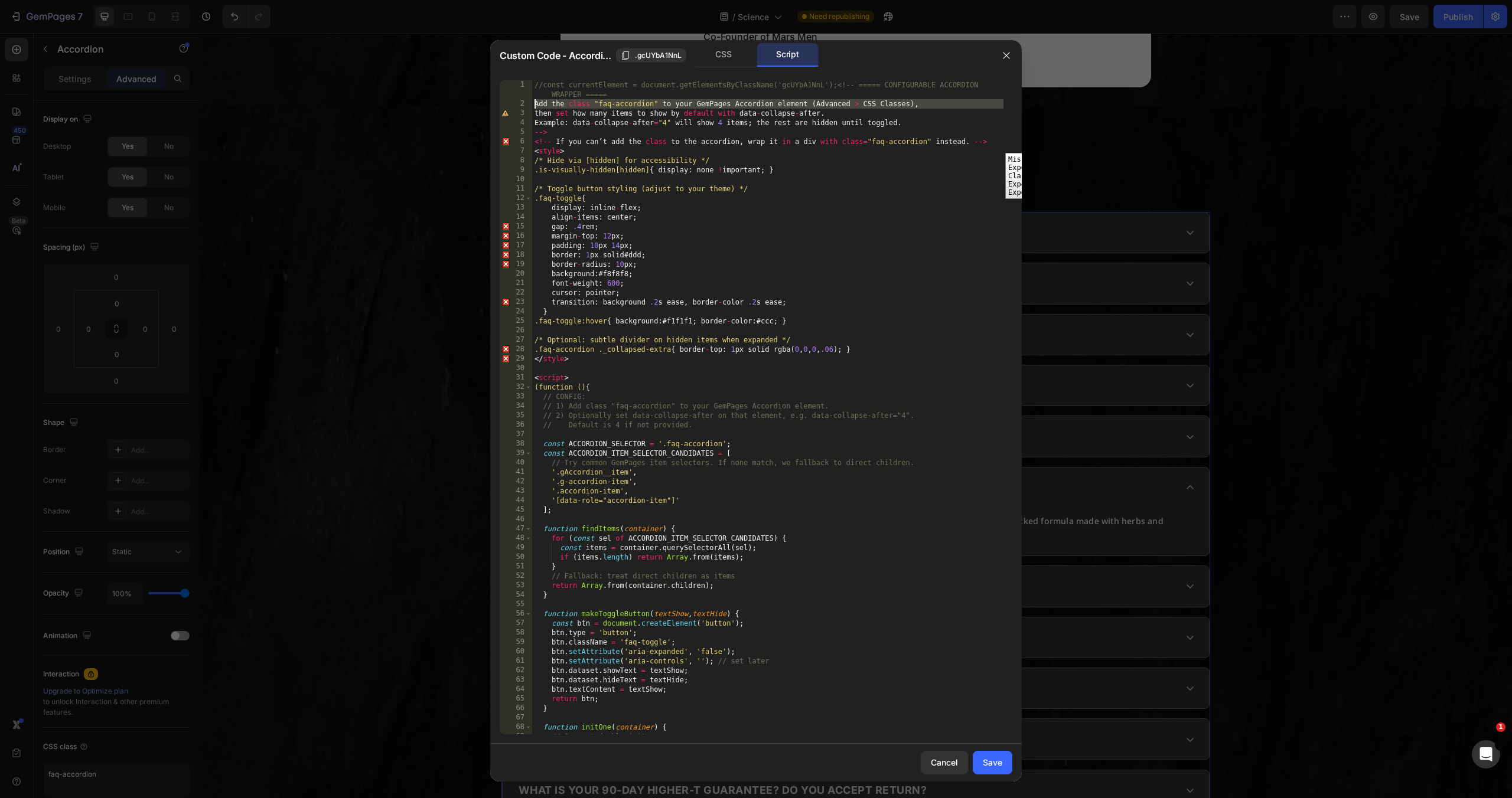
click at [507, 104] on div "2" at bounding box center [516, 104] width 33 height 10
click at [507, 142] on div "6" at bounding box center [516, 142] width 33 height 10
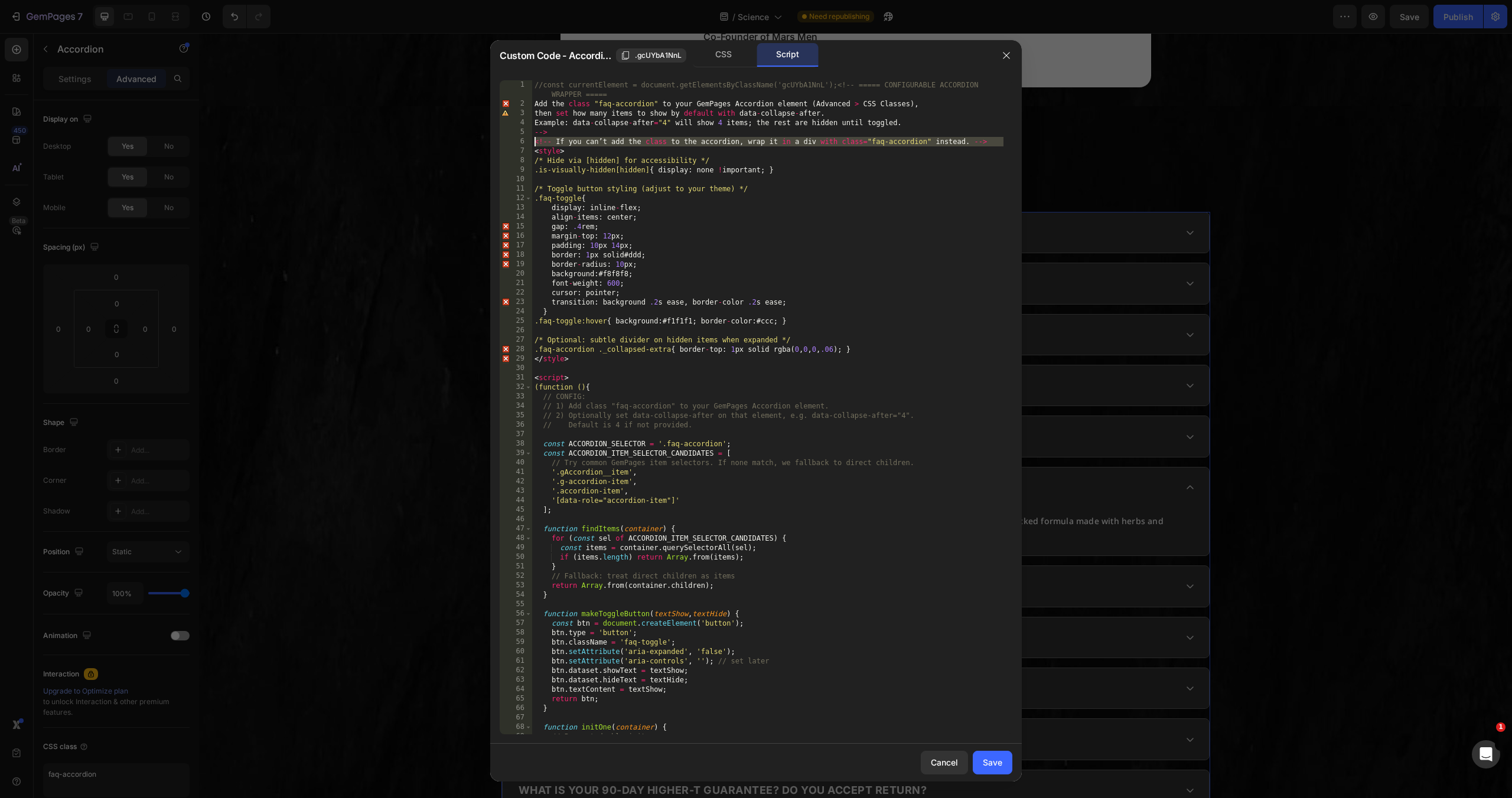
click at [778, 255] on div "//const currentElement = document.getElementsByClassName('gcUYbA1NnL');<!-- ===…" at bounding box center [768, 421] width 471 height 682
click at [703, 159] on div "//const currentElement = document.getElementsByClassName('gcUYbA1NnL');<!-- ===…" at bounding box center [768, 421] width 471 height 682
type textarea "</script>"
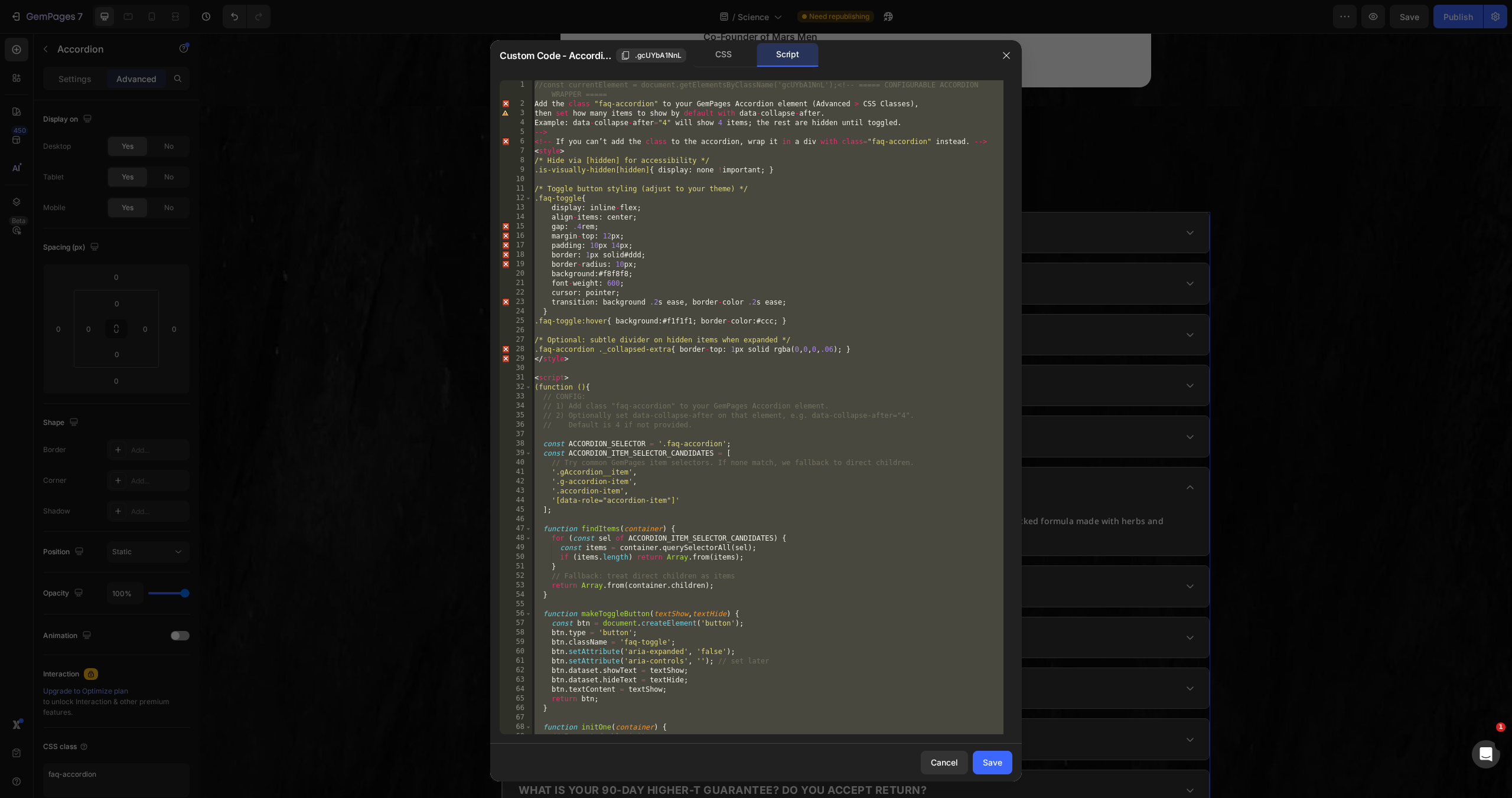
paste textarea
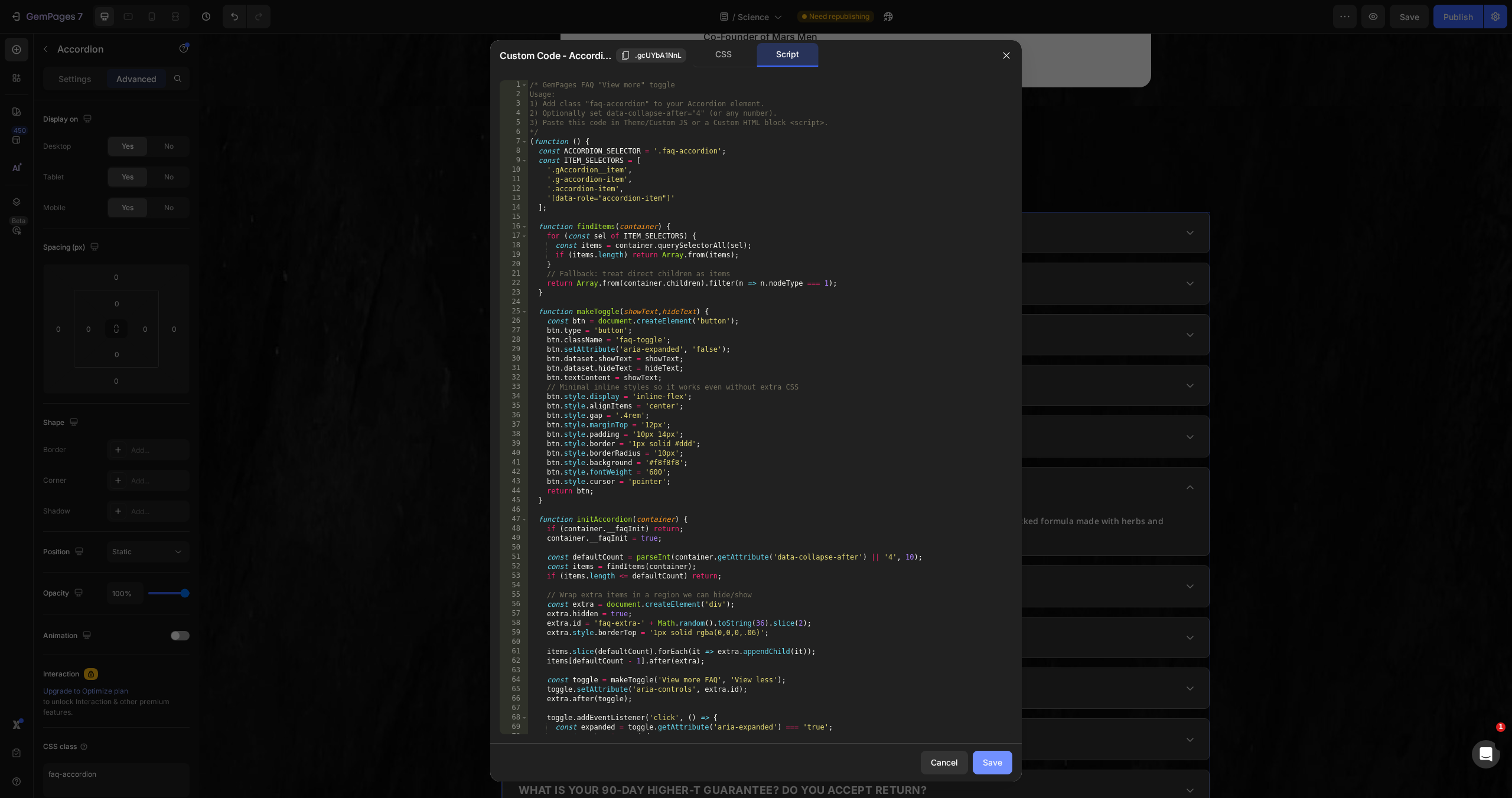
click at [999, 771] on button "Save" at bounding box center [992, 763] width 39 height 24
type input "16"
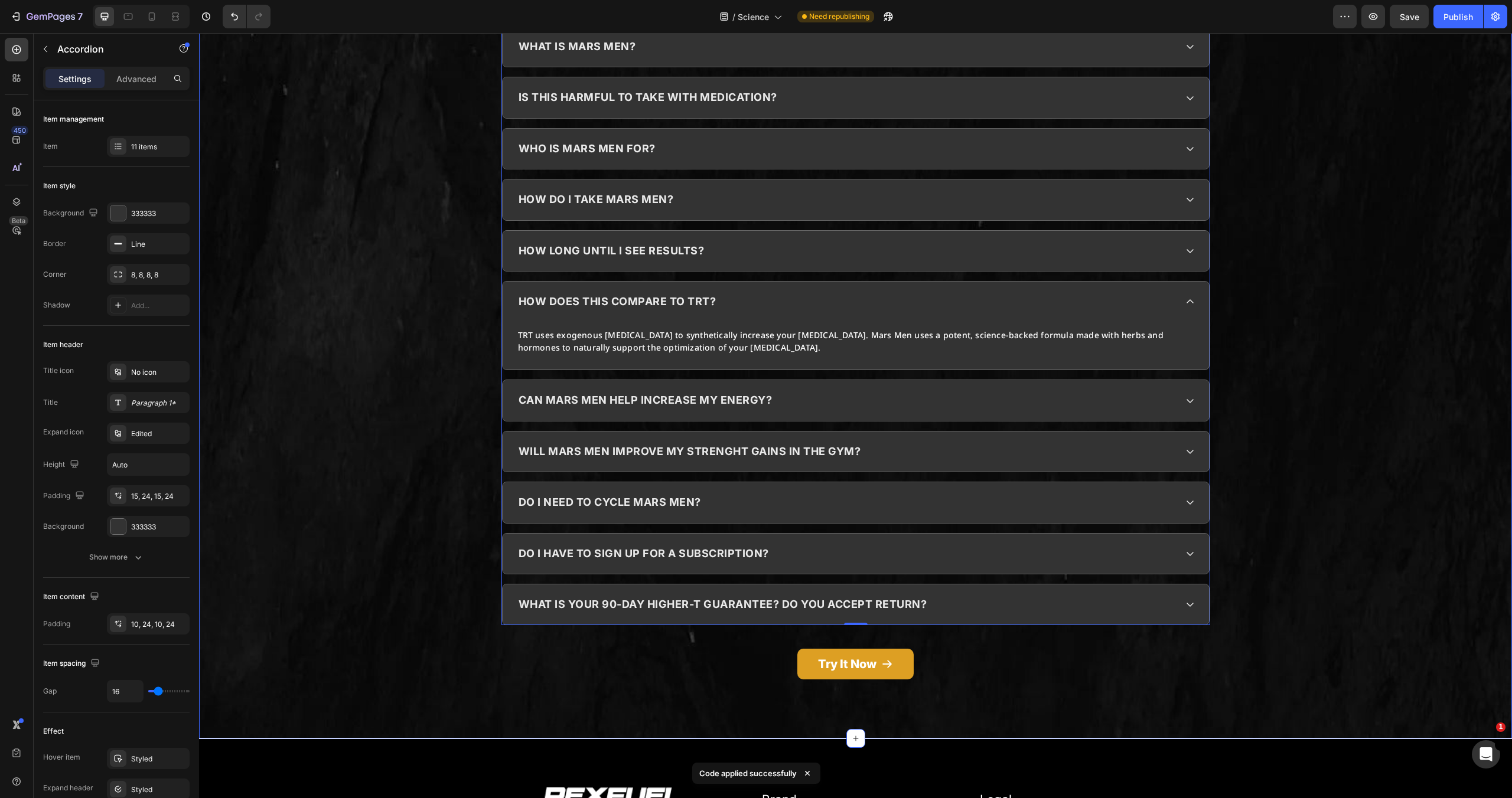
scroll to position [3740, 0]
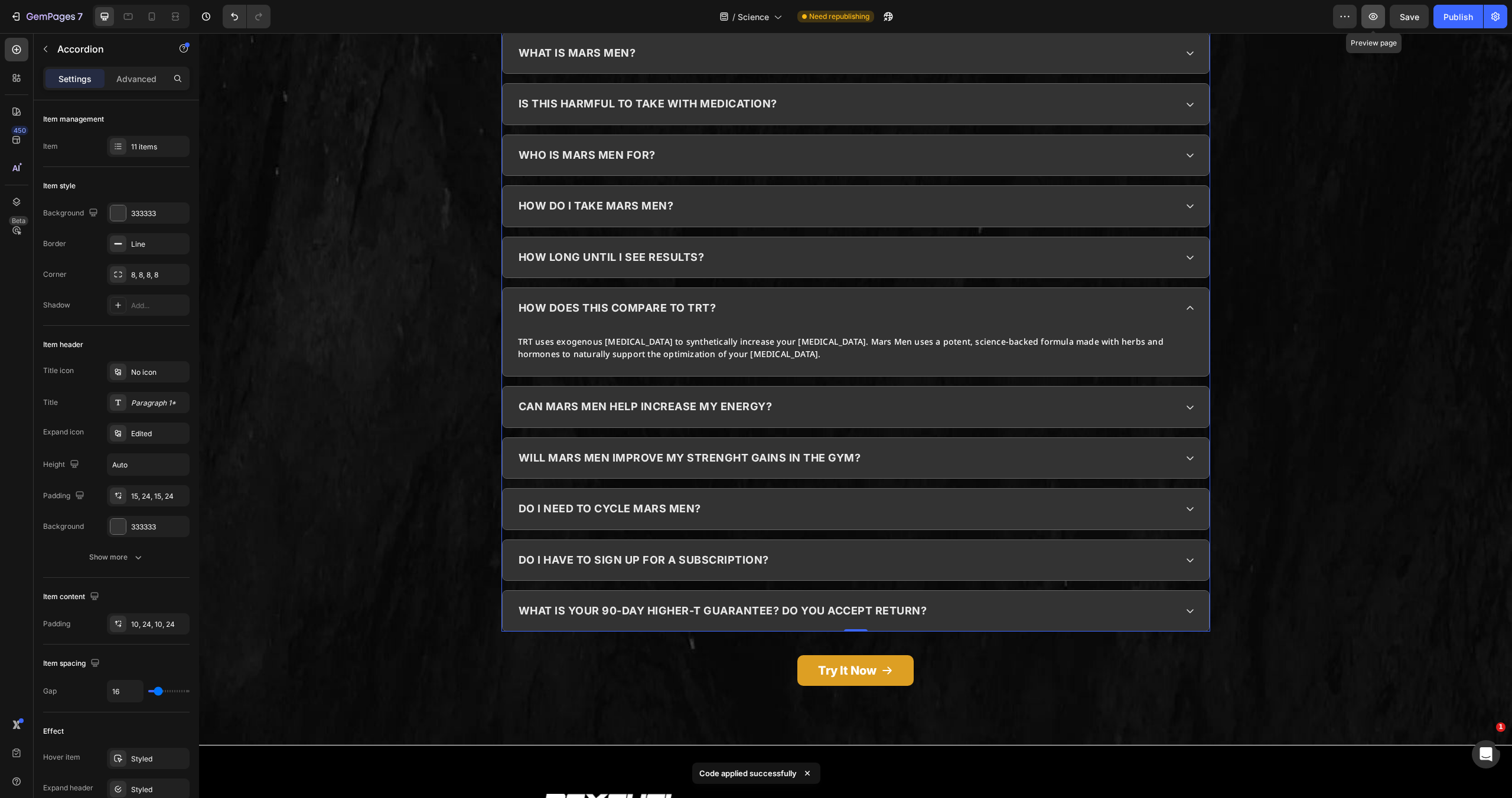
click at [1380, 17] on button "button" at bounding box center [1373, 17] width 24 height 24
click at [807, 363] on div "TRT uses exogenous testosterone to synthetically increase your testosterone. Ma…" at bounding box center [856, 352] width 678 height 36
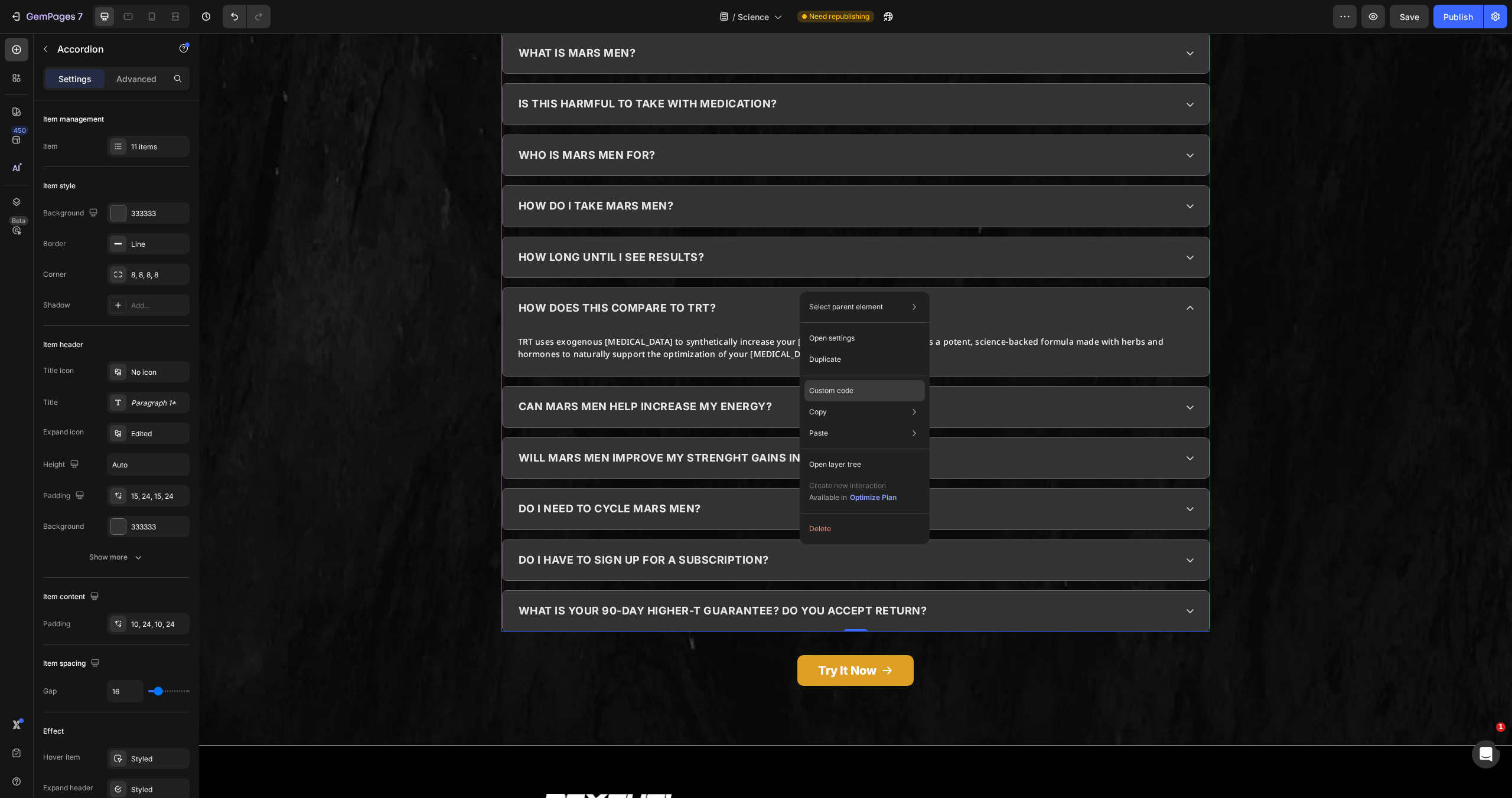
click at [828, 423] on div "Custom code" at bounding box center [865, 433] width 121 height 21
type input "100%"
type input "100"
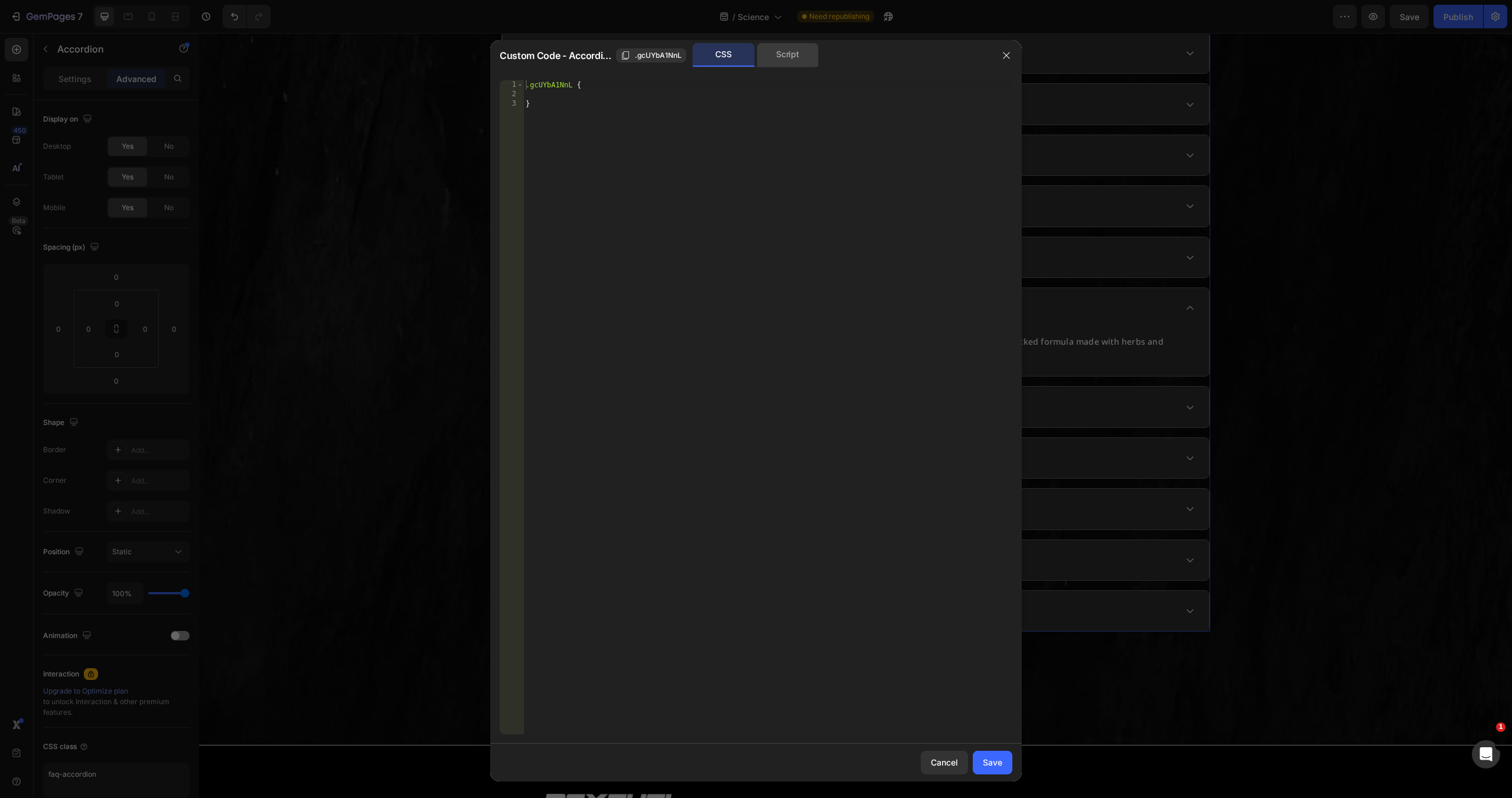
click at [799, 60] on div "Script" at bounding box center [788, 55] width 62 height 24
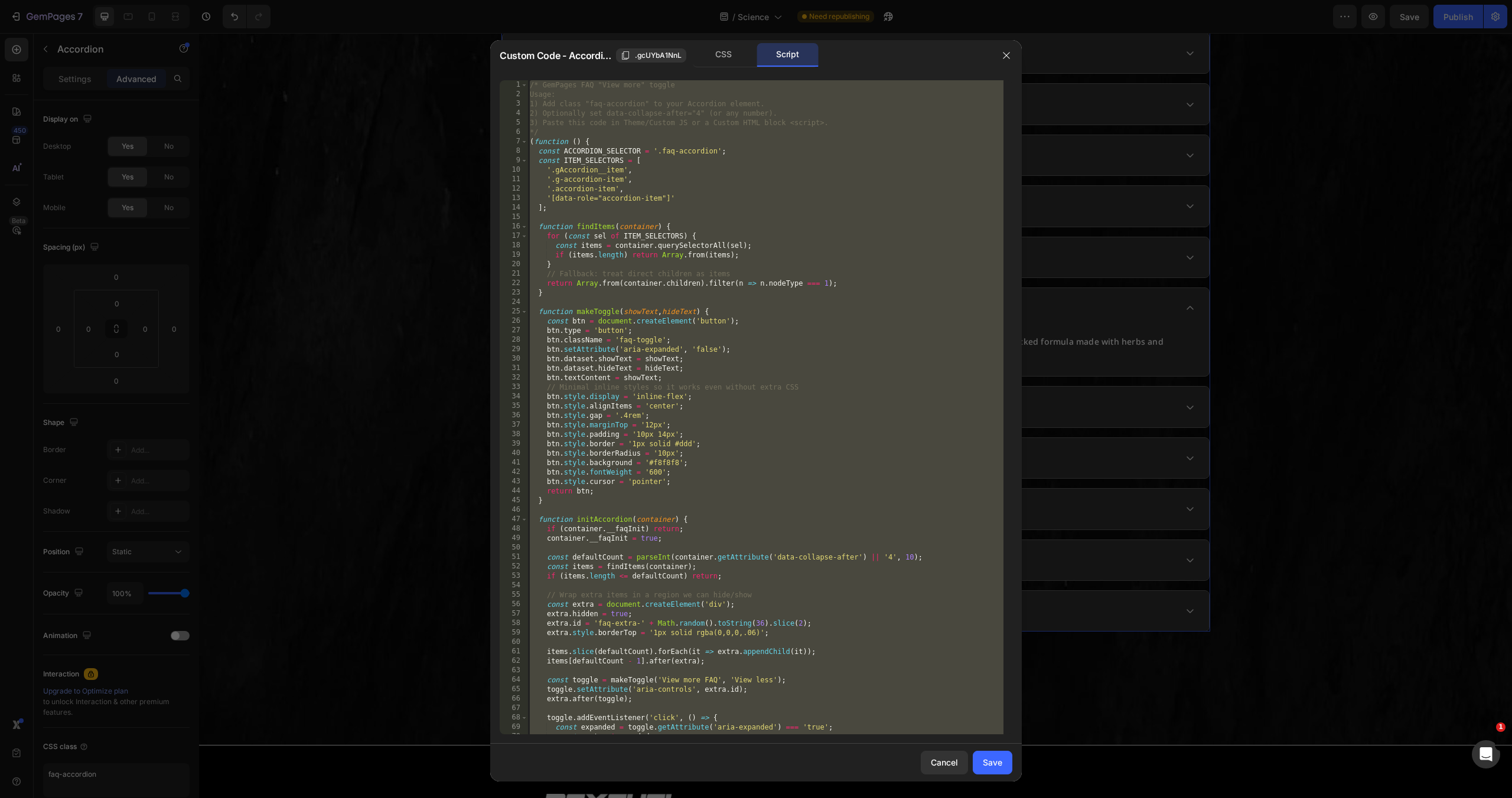
drag, startPoint x: 602, startPoint y: 408, endPoint x: 603, endPoint y: 416, distance: 8.1
click at [602, 412] on div "/* GemPages FAQ "View more" toggle Usage: 1) Add class "faq-accordion" to your …" at bounding box center [765, 417] width 476 height 673
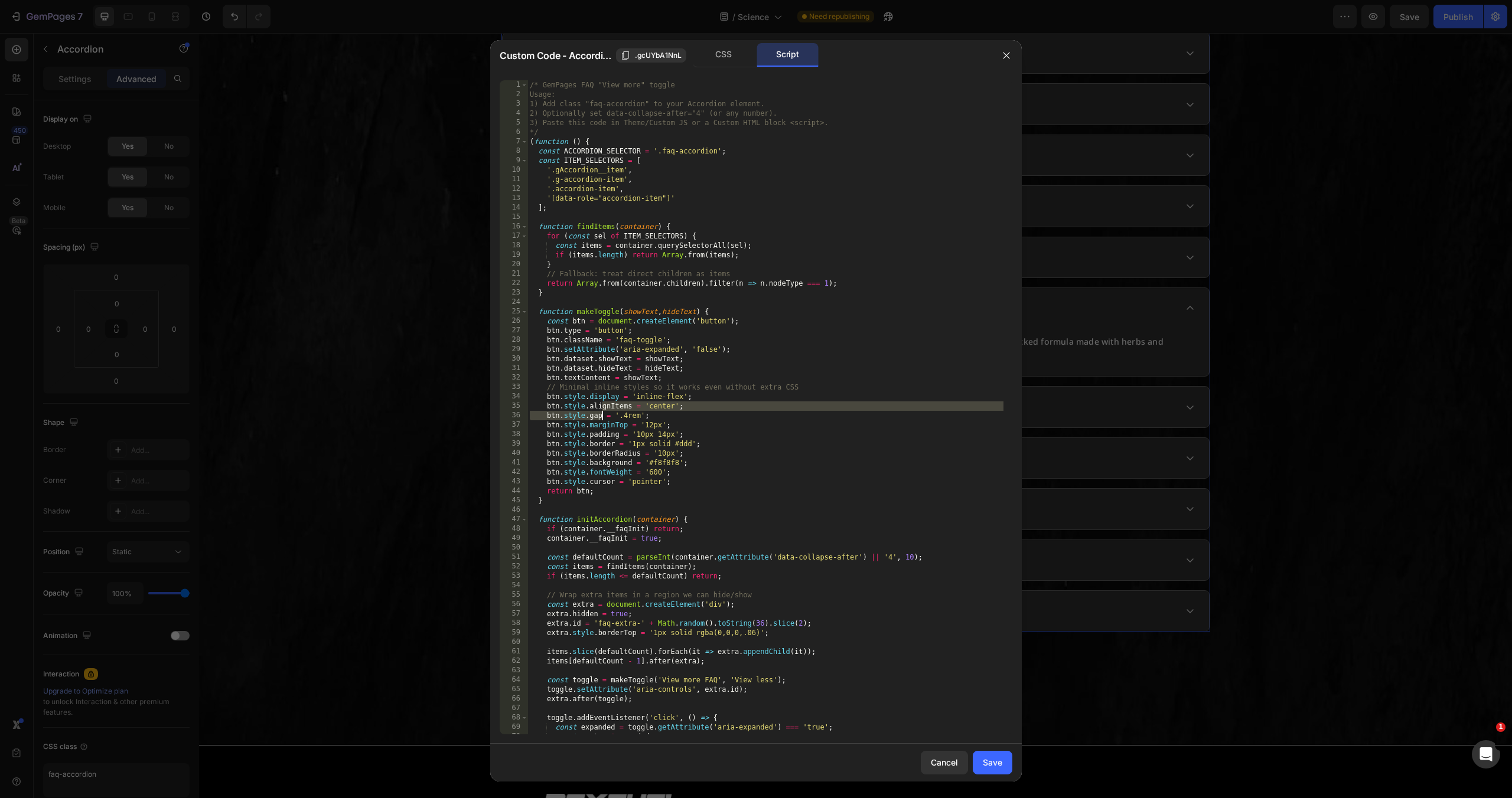
click at [603, 416] on div "/* GemPages FAQ "View more" toggle Usage: 1) Add class "faq-accordion" to your …" at bounding box center [765, 417] width 476 height 673
type textarea "btn.style.gap = '.4rem';"
click at [603, 416] on div "/* GemPages FAQ "View more" toggle Usage: 1) Add class "faq-accordion" to your …" at bounding box center [765, 417] width 476 height 673
drag, startPoint x: 959, startPoint y: 763, endPoint x: 760, endPoint y: 726, distance: 202.4
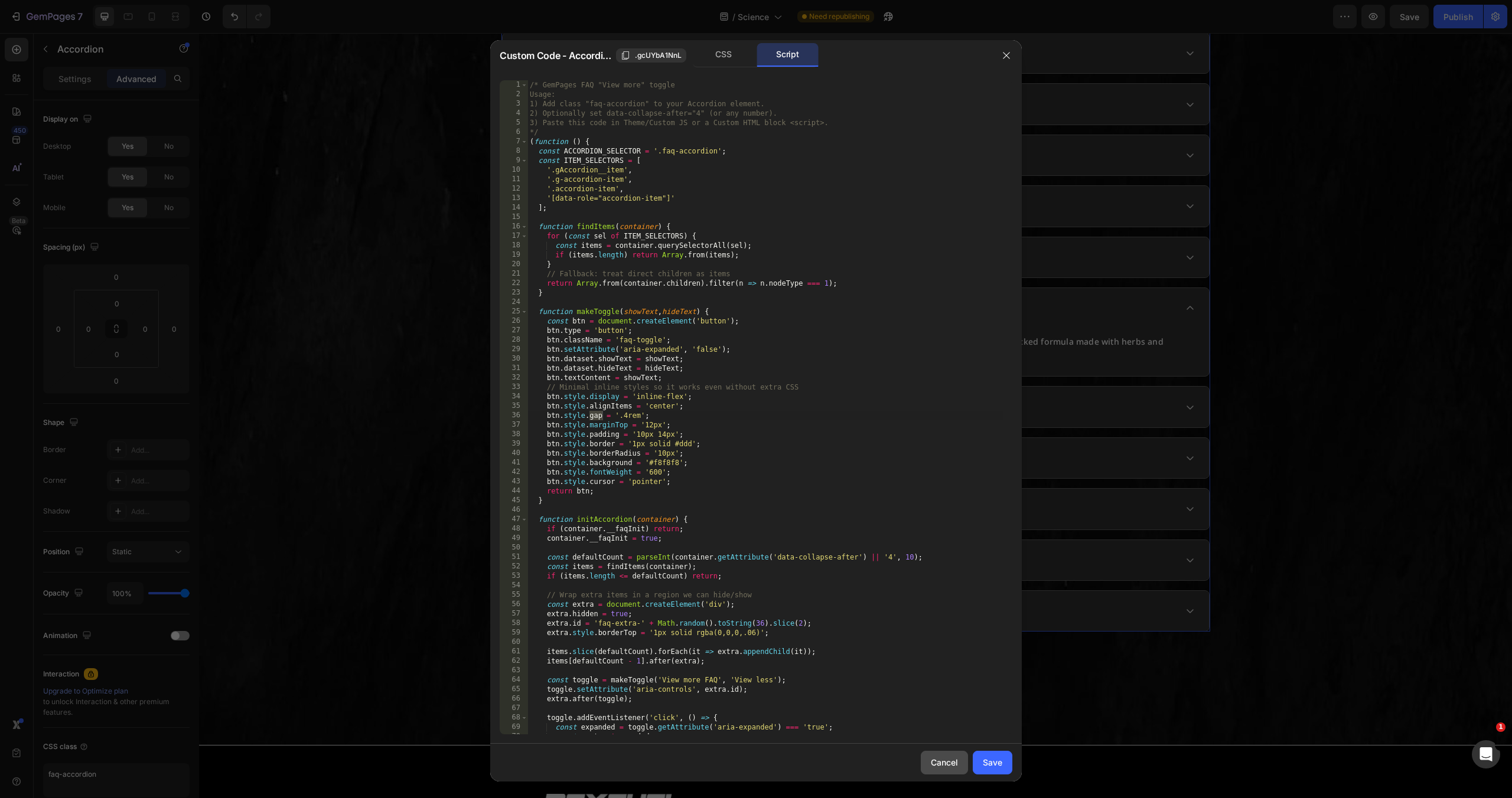
click at [959, 763] on button "Cancel" at bounding box center [944, 763] width 47 height 24
type input "16"
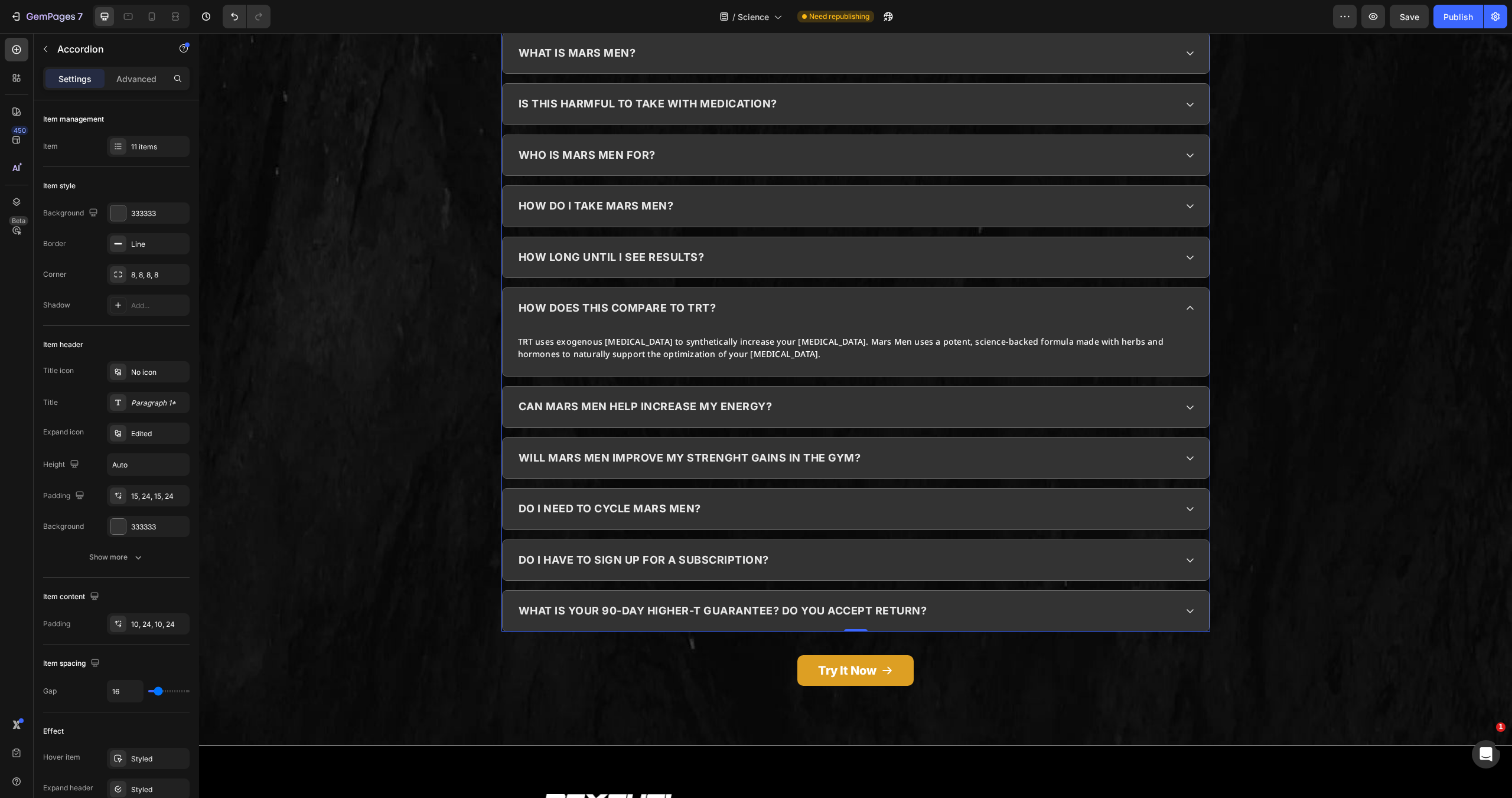
click at [1124, 605] on div "what is your 90-day higher-t guarantee? do you accept return?" at bounding box center [846, 611] width 659 height 22
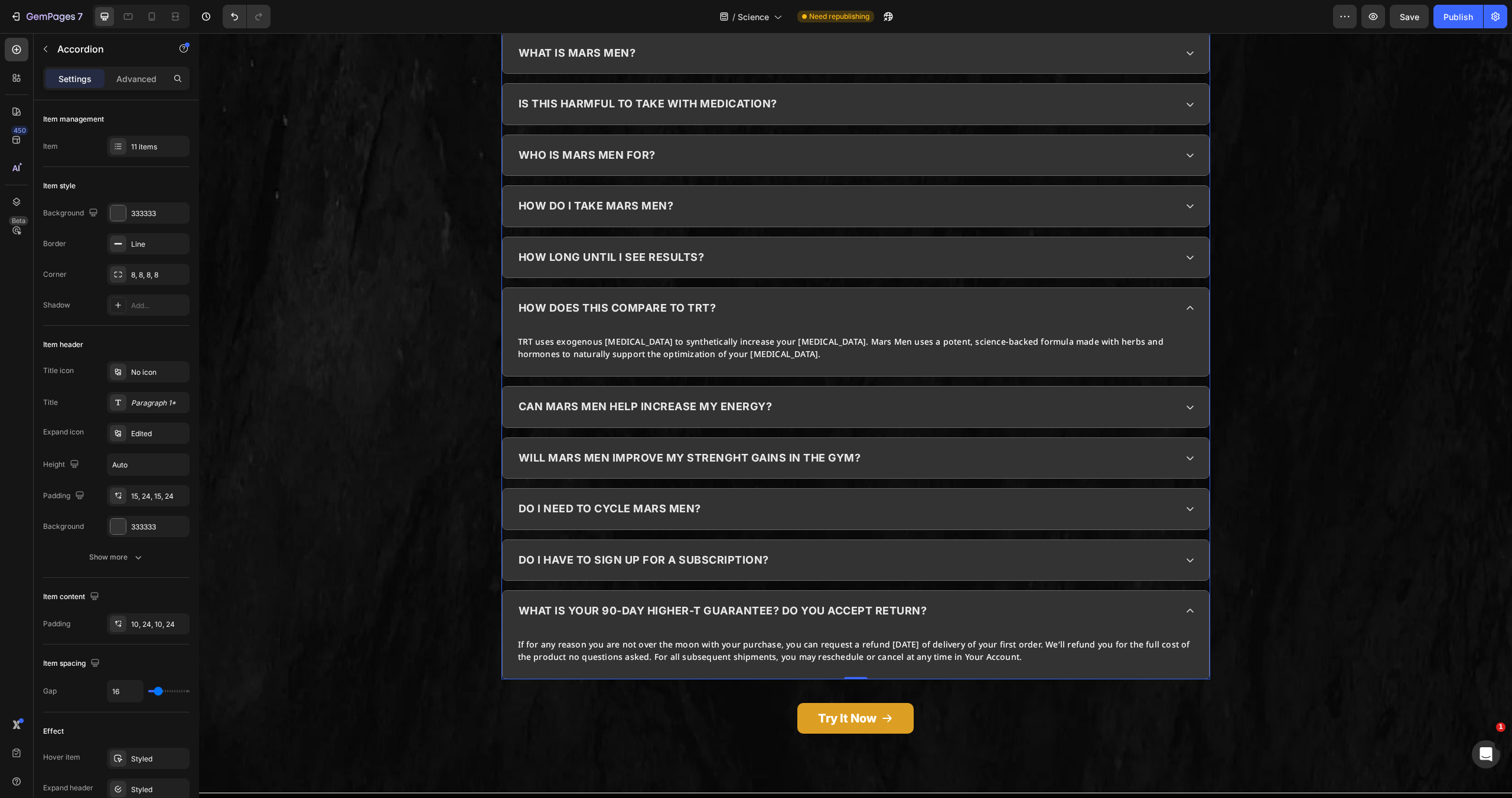
click at [1124, 605] on div "what is your 90-day higher-t guarantee? do you accept return?" at bounding box center [846, 611] width 659 height 22
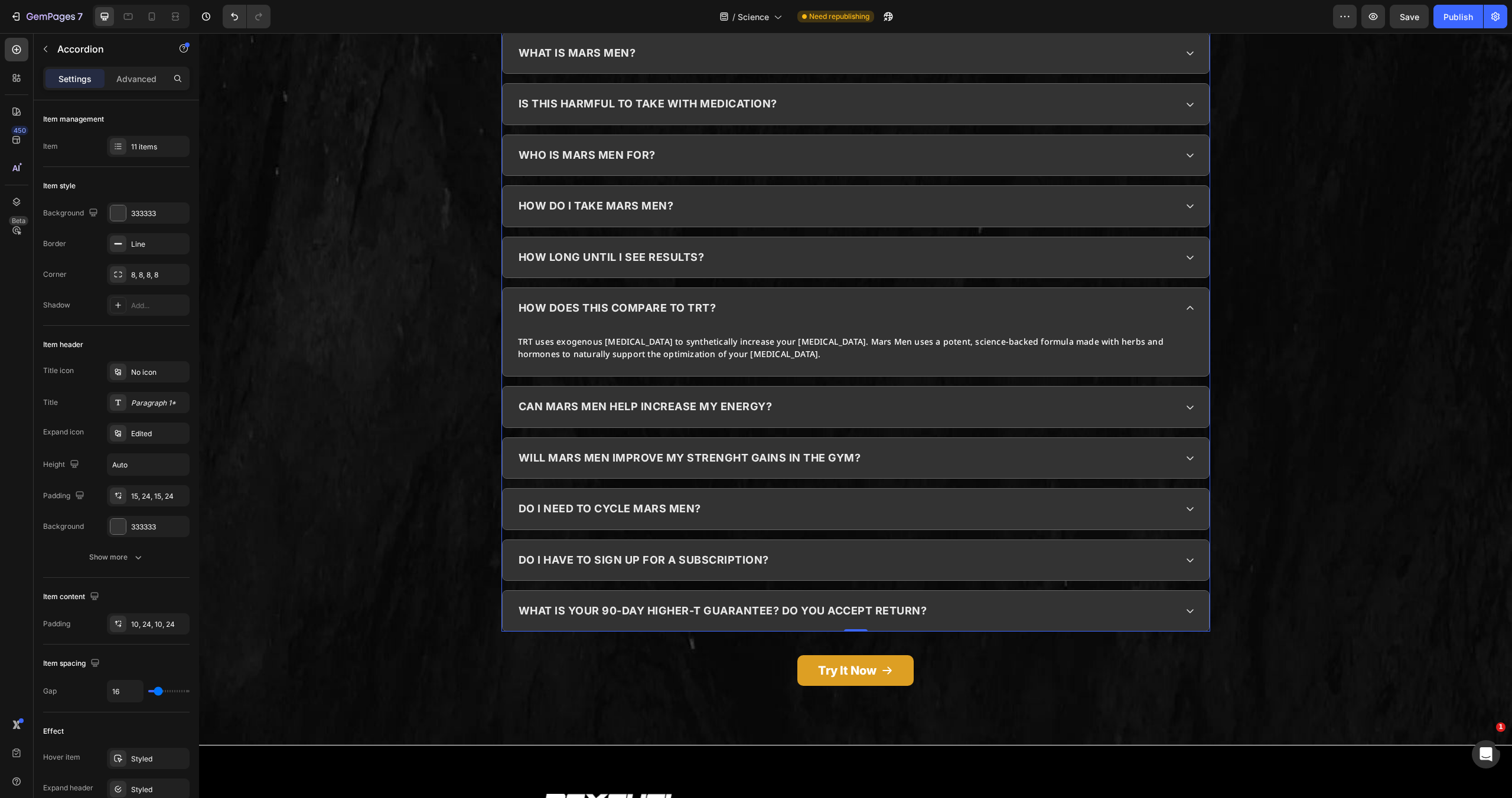
click at [1124, 605] on div "what is your 90-day higher-t guarantee? do you accept return?" at bounding box center [846, 611] width 659 height 22
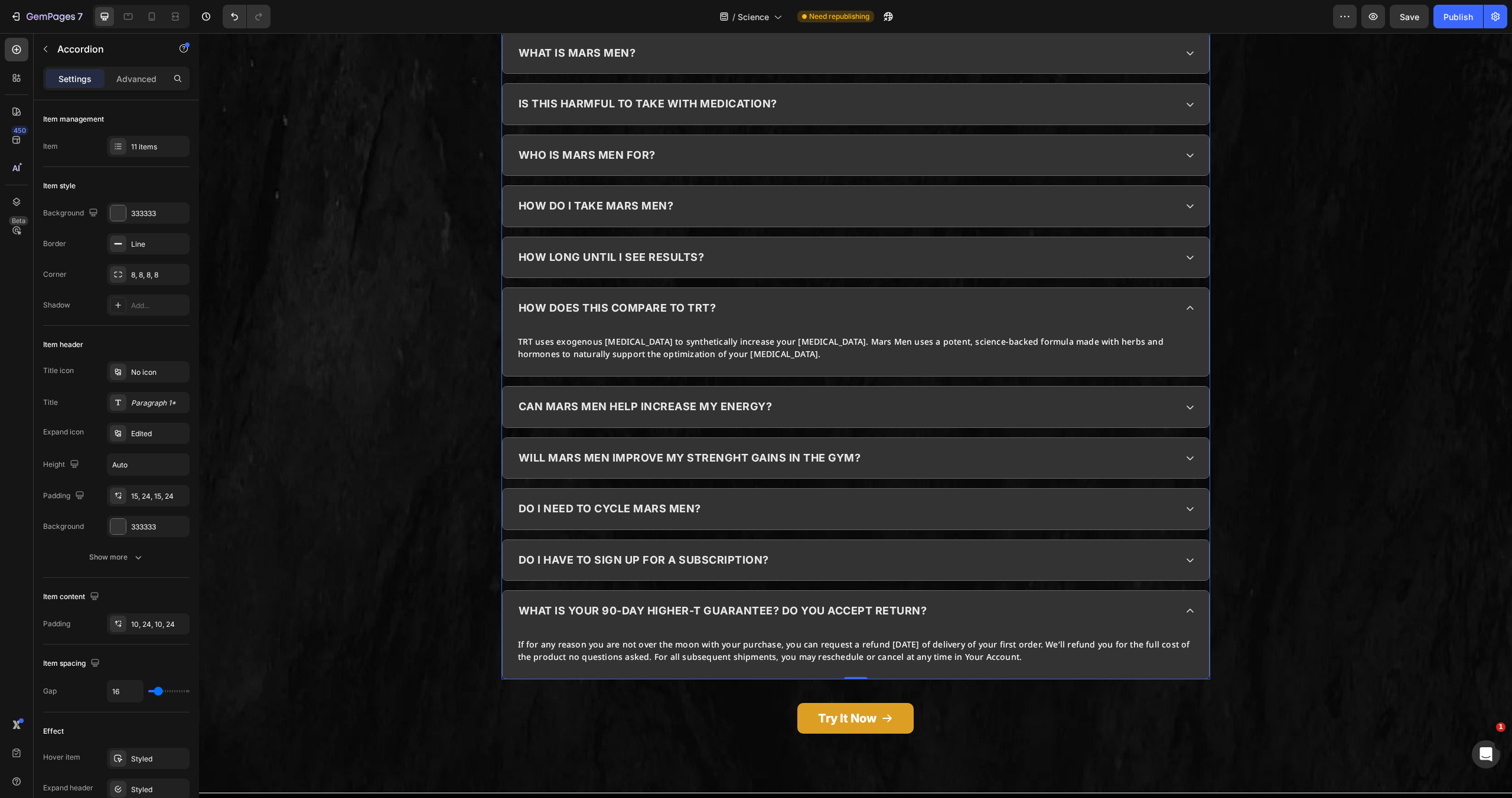
click at [1071, 619] on div "what is your 90-day higher-t guarantee? do you accept return?" at bounding box center [846, 611] width 659 height 22
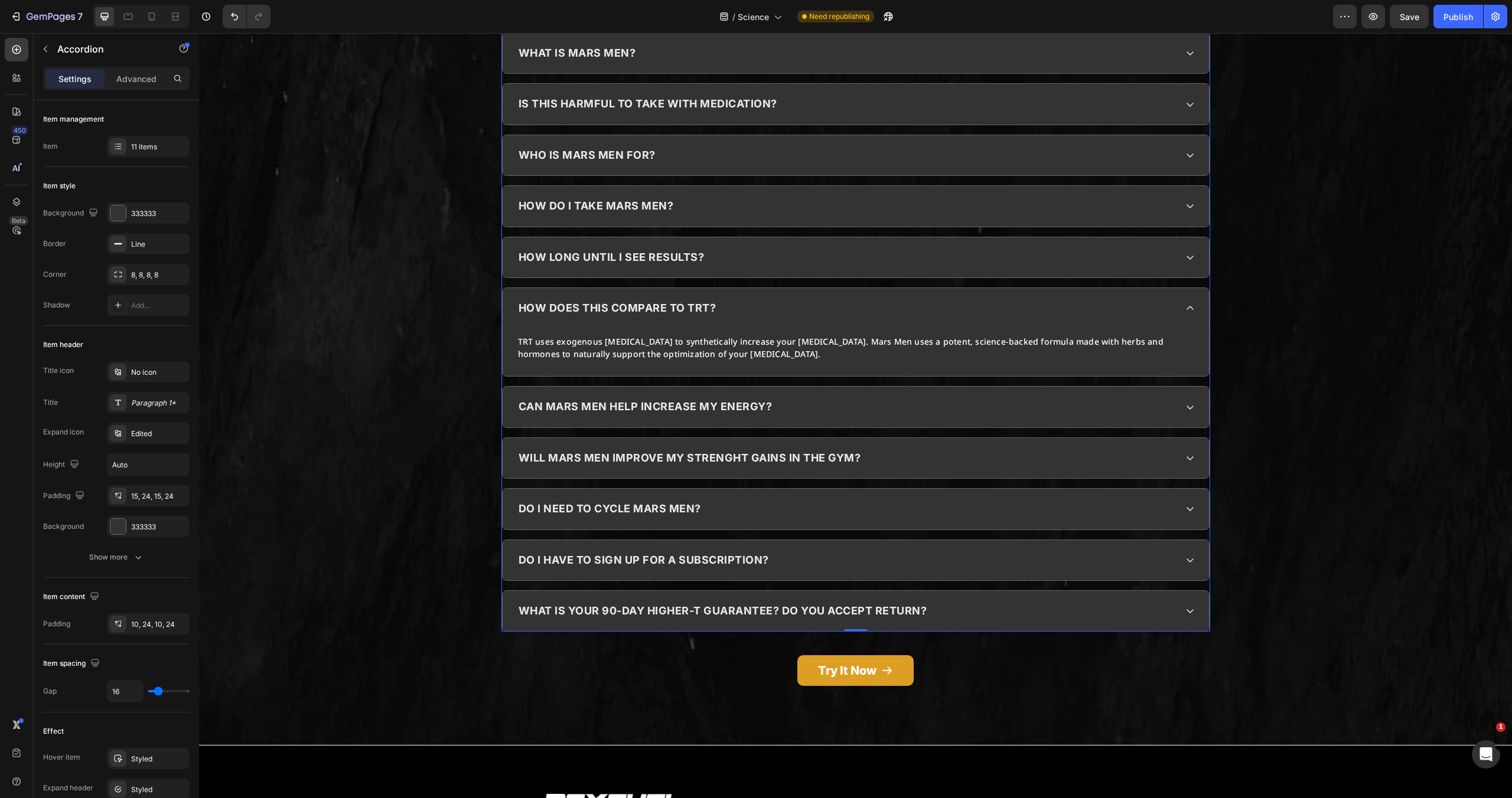
click at [627, 555] on p "do i have to sign up for a subscription?" at bounding box center [643, 560] width 250 height 19
click at [133, 406] on div "Paragraph 1*" at bounding box center [159, 403] width 55 height 10
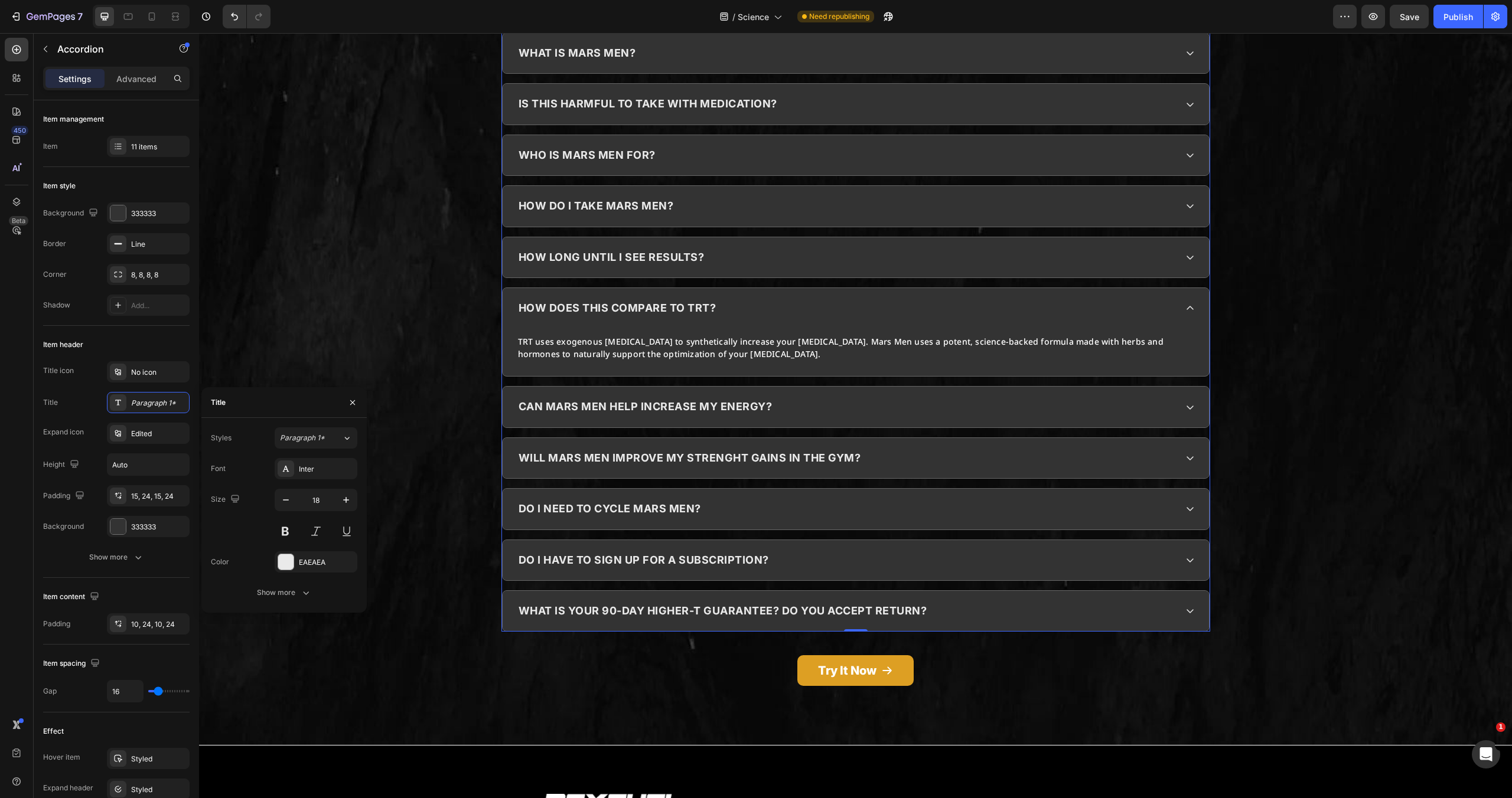
click at [944, 617] on div "what is your 90-day higher-t guarantee? do you accept return?" at bounding box center [846, 611] width 659 height 22
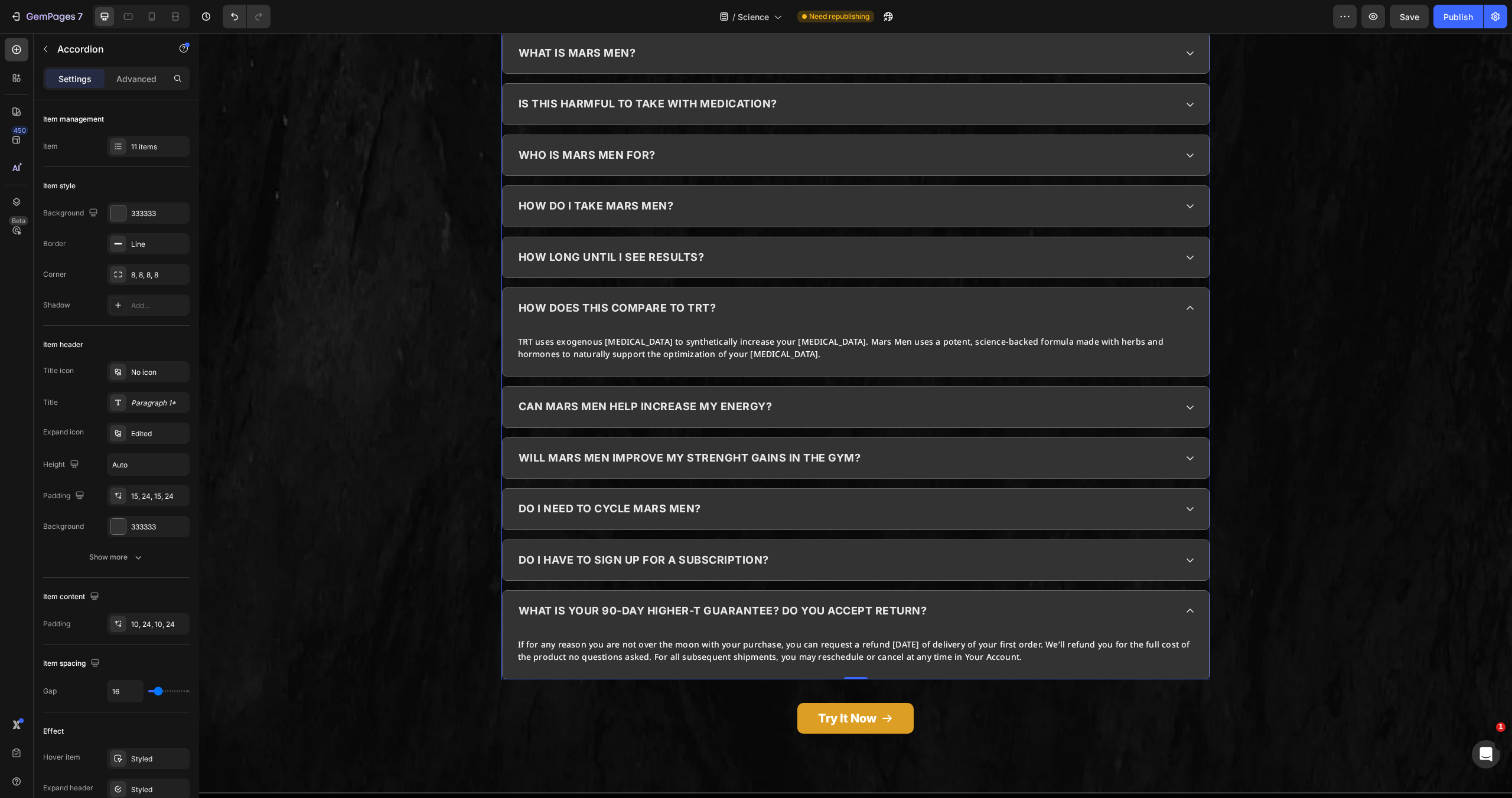
click at [944, 617] on div "what is your 90-day higher-t guarantee? do you accept return?" at bounding box center [846, 611] width 659 height 22
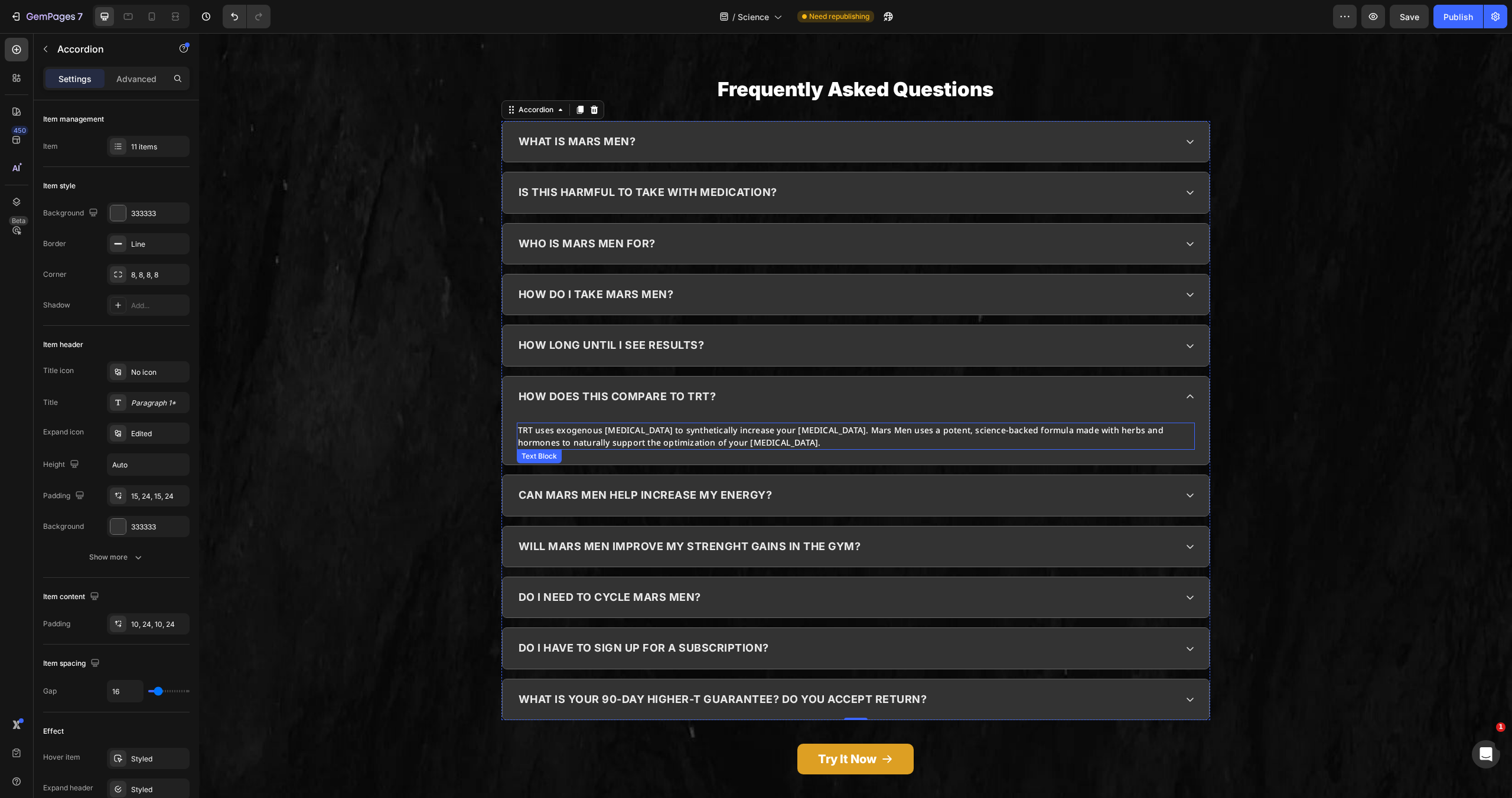
scroll to position [3614, 0]
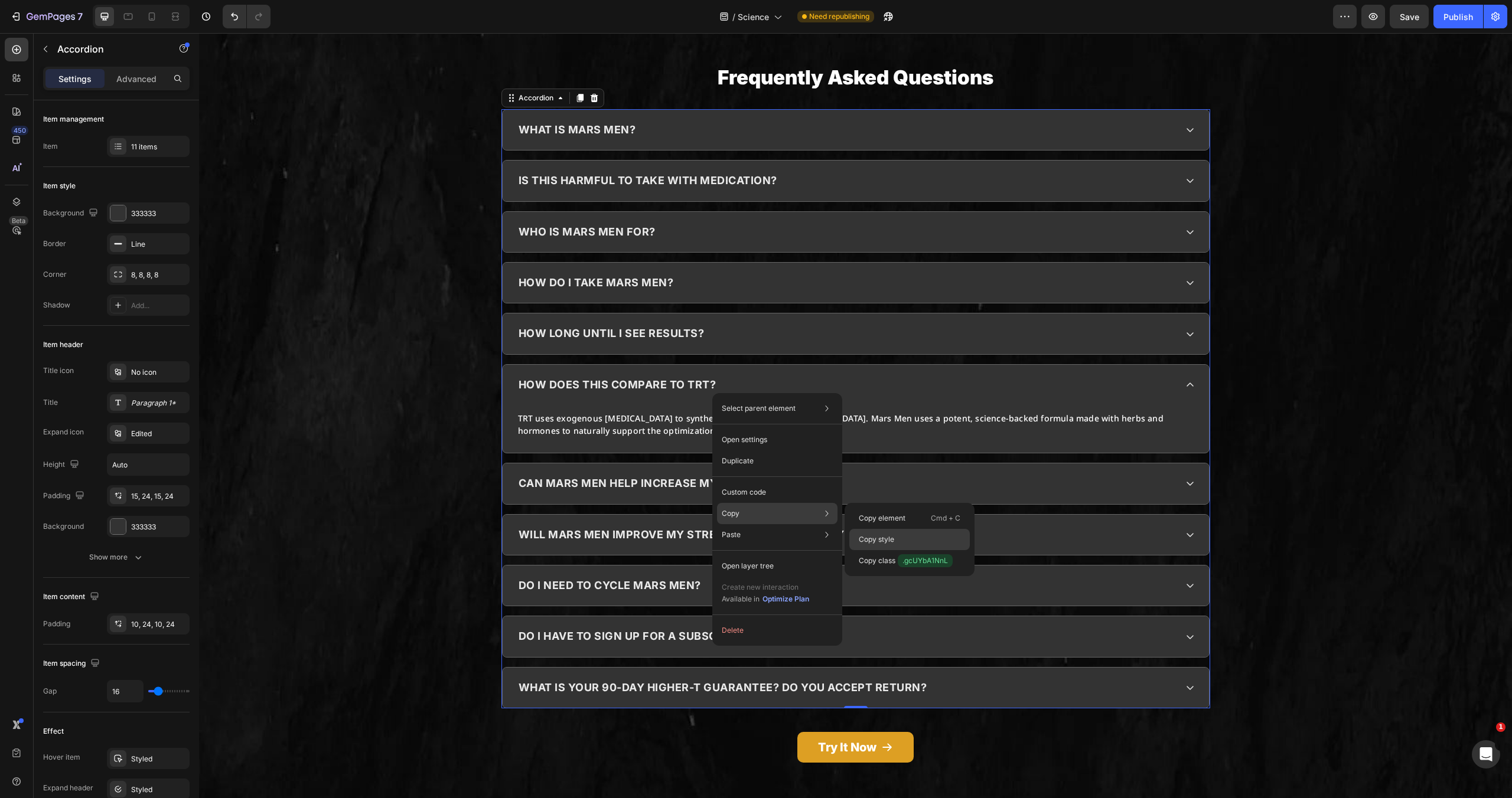
click at [899, 550] on div "Copy style" at bounding box center [910, 560] width 121 height 21
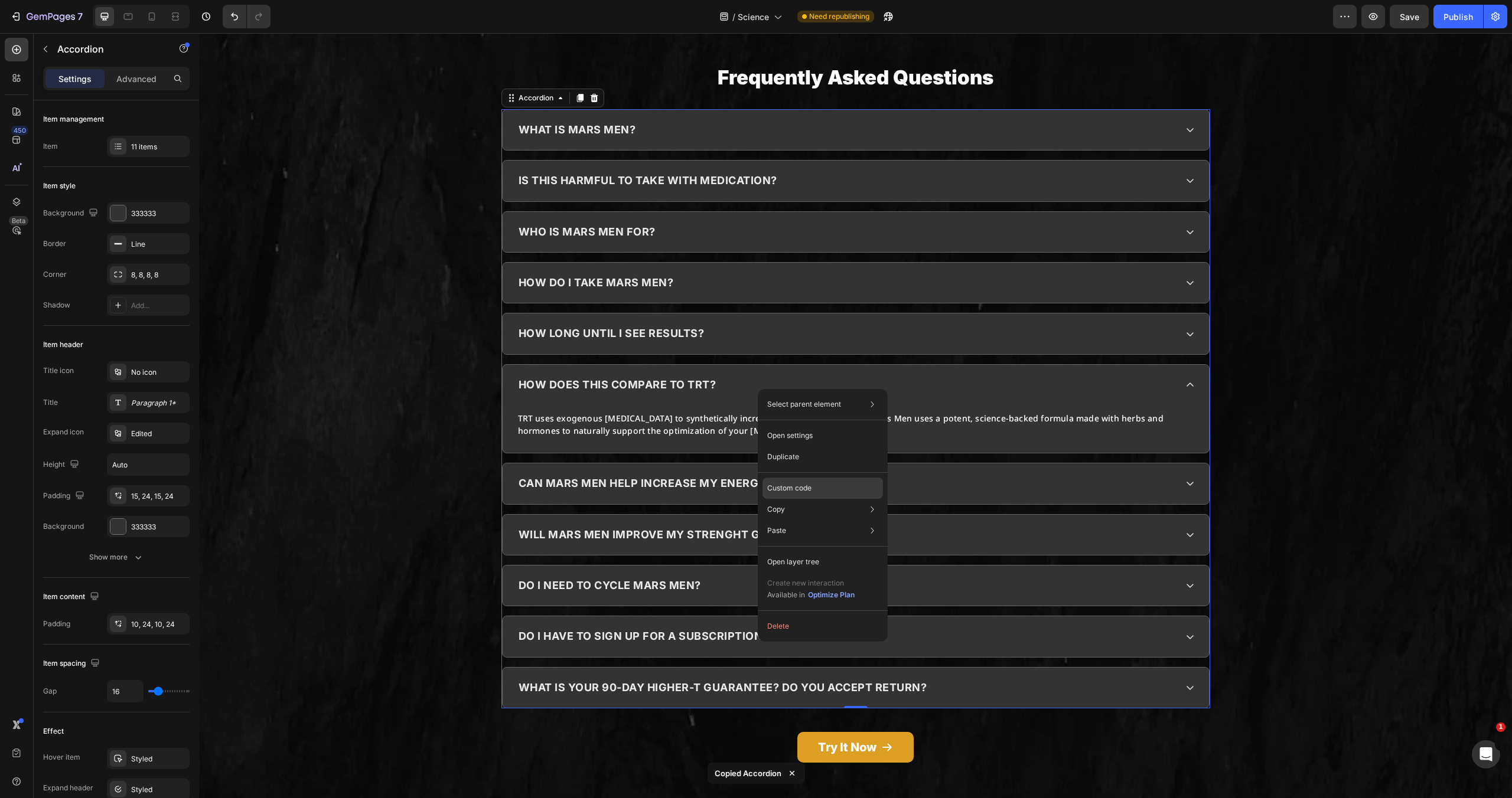
click at [798, 484] on p "Custom code" at bounding box center [789, 488] width 44 height 10
type input "100%"
type input "100"
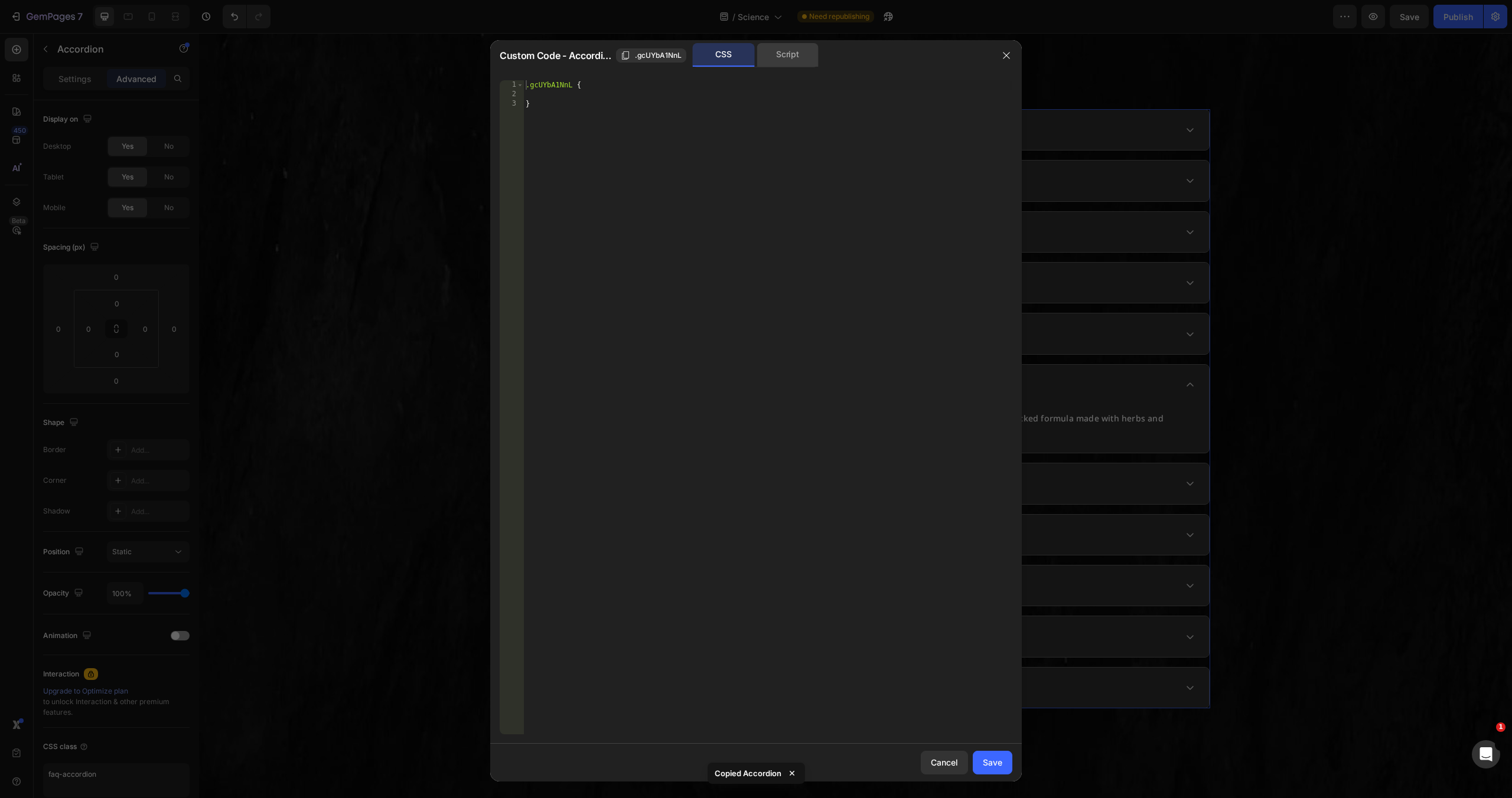
click at [779, 55] on div "Script" at bounding box center [788, 55] width 62 height 24
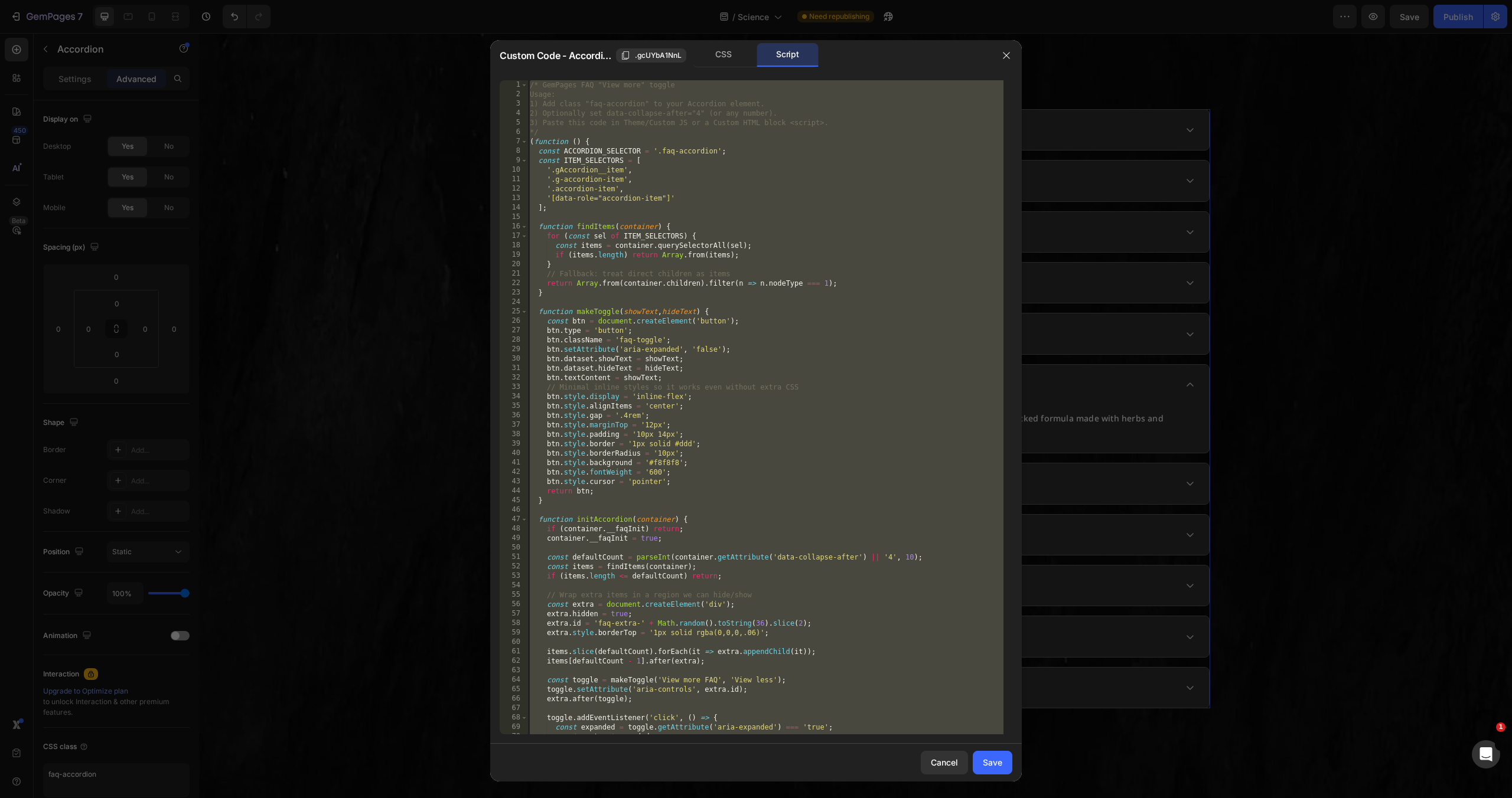
click at [775, 183] on div "/* GemPages FAQ "View more" toggle Usage: 1) Add class "faq-accordion" to your …" at bounding box center [765, 417] width 476 height 673
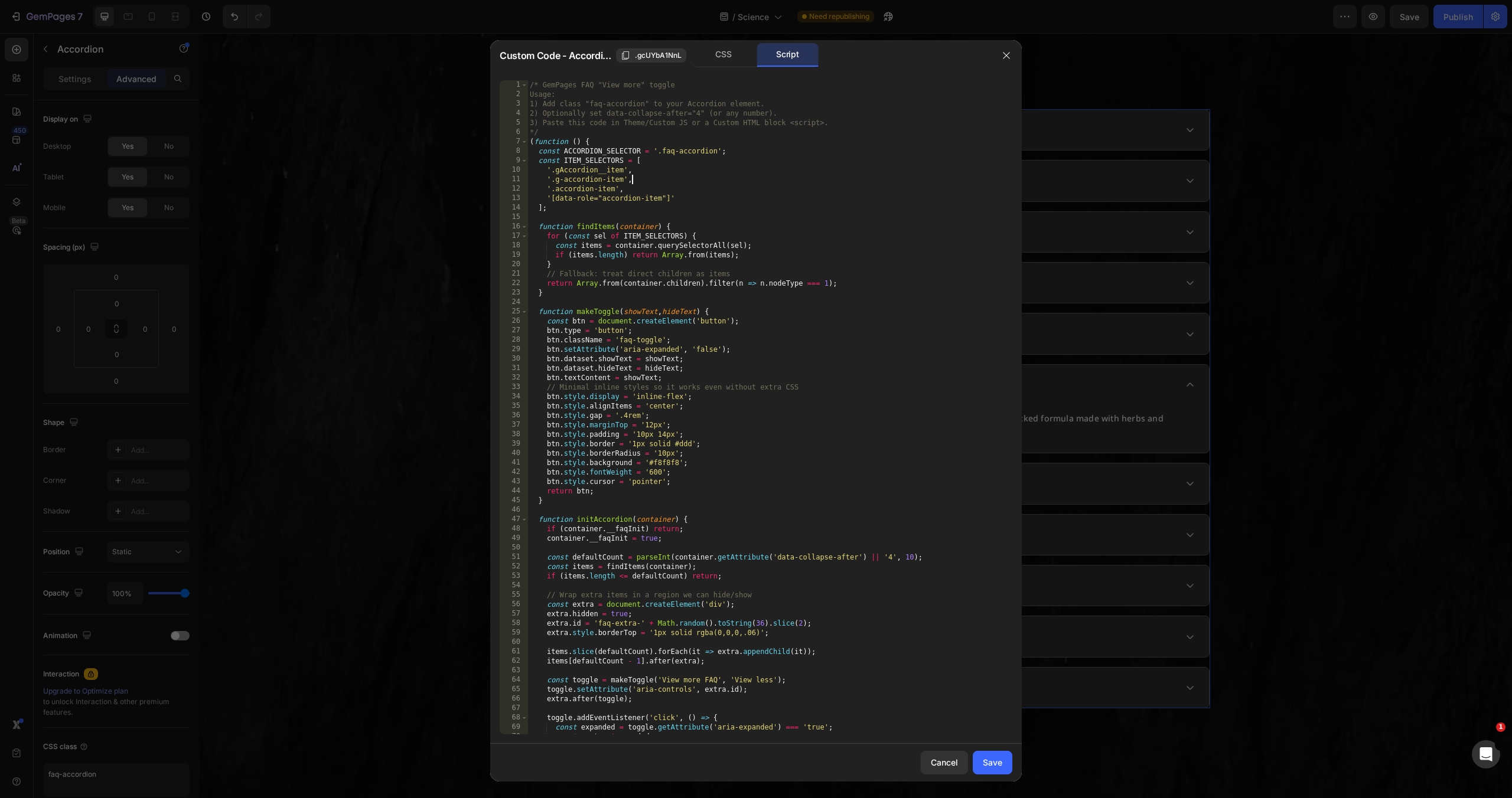
type textarea "})();"
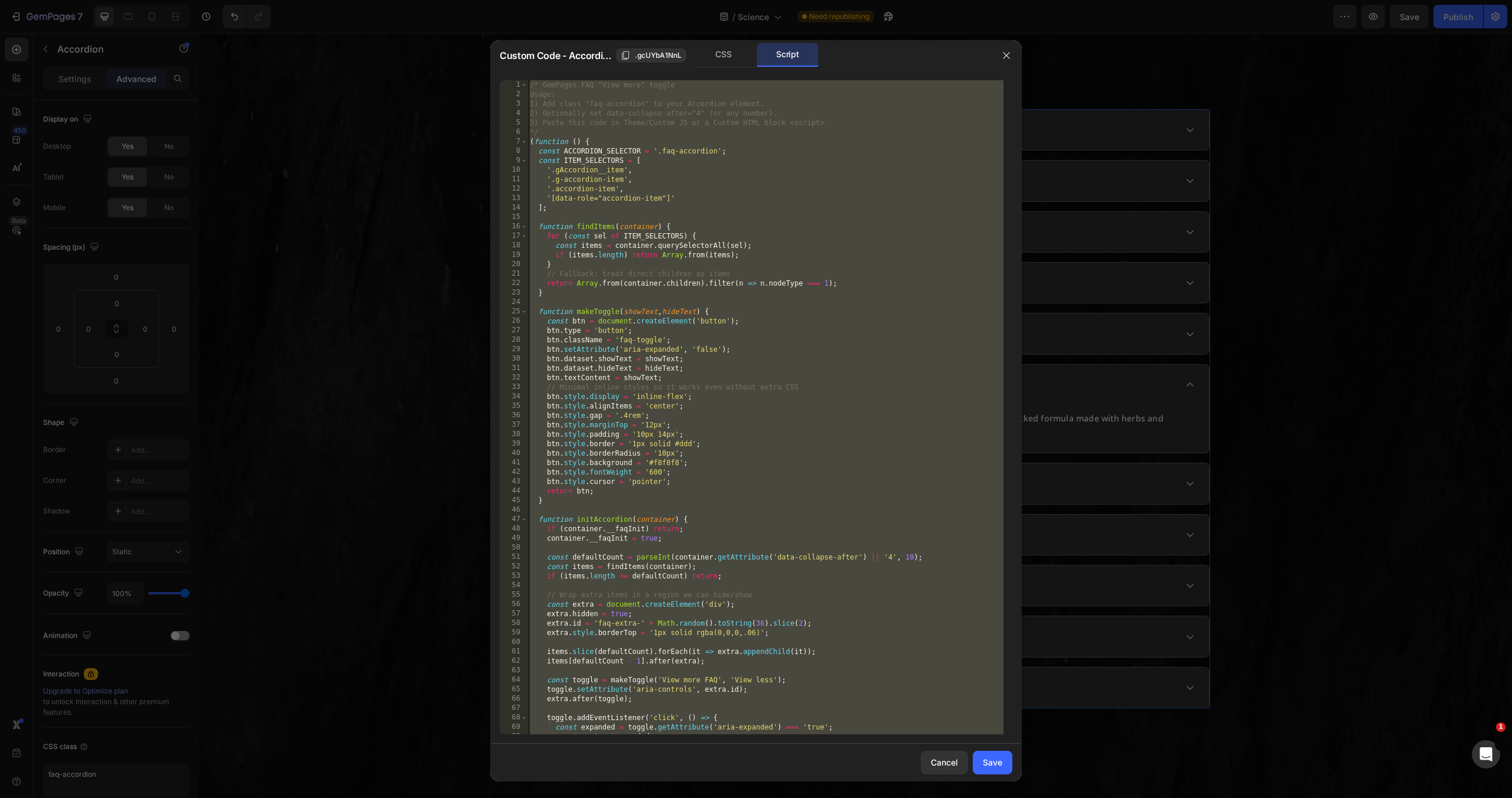
paste textarea
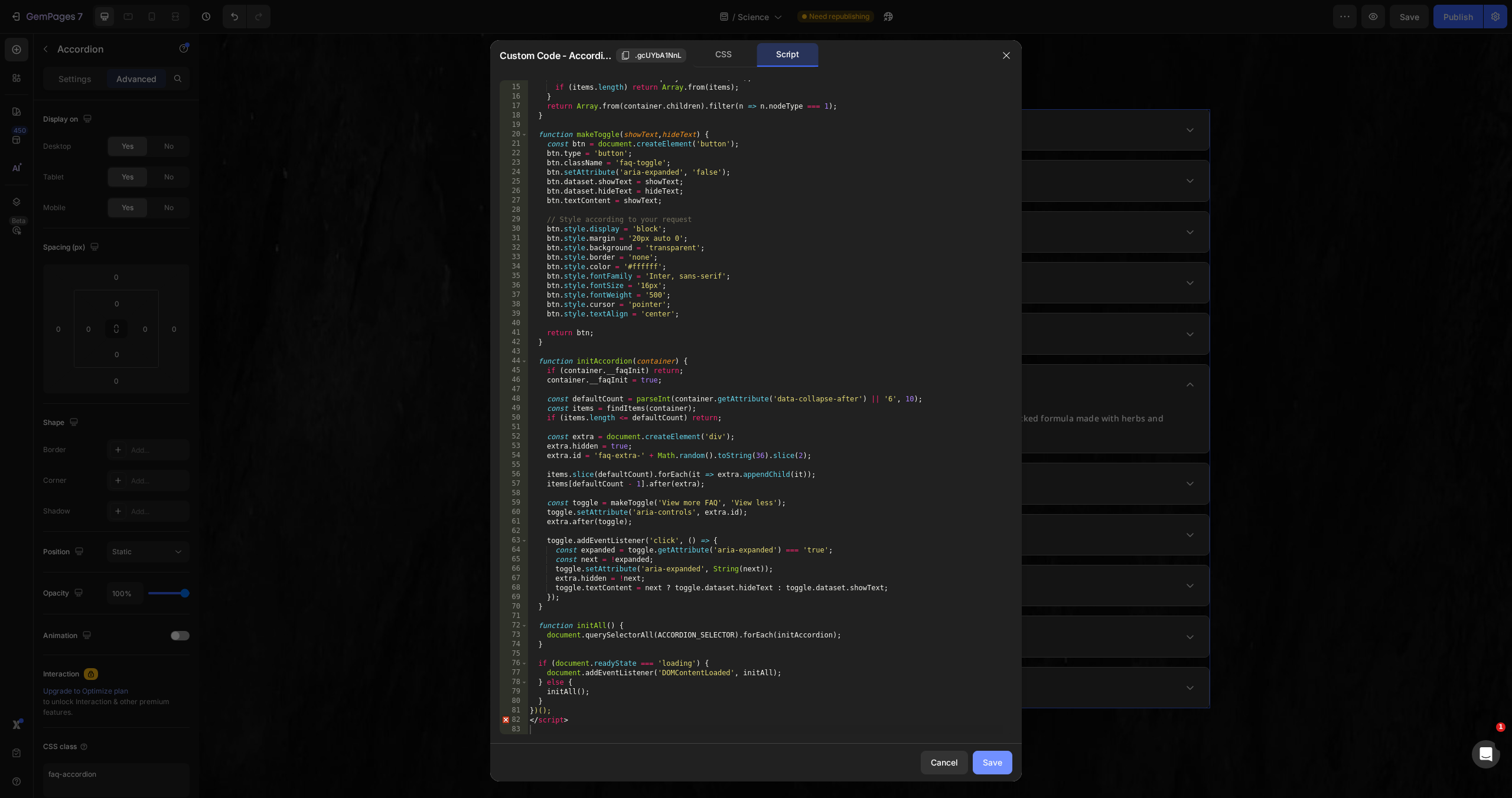
drag, startPoint x: 982, startPoint y: 763, endPoint x: 800, endPoint y: 689, distance: 196.5
click at [982, 763] on button "Save" at bounding box center [992, 763] width 39 height 24
type input "16"
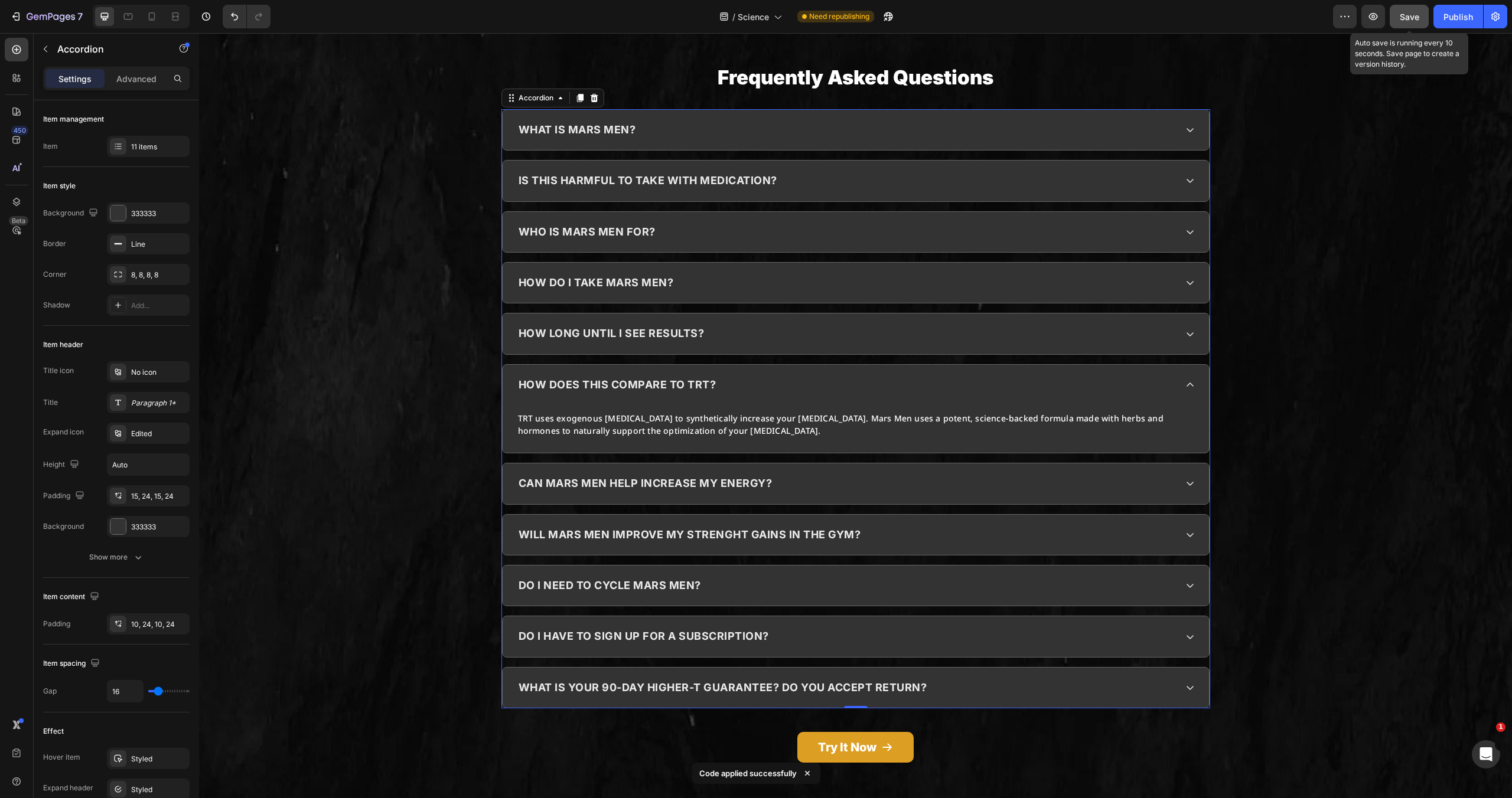
click at [1408, 26] on button "Save" at bounding box center [1409, 17] width 39 height 24
click at [1372, 20] on icon "button" at bounding box center [1373, 16] width 12 height 12
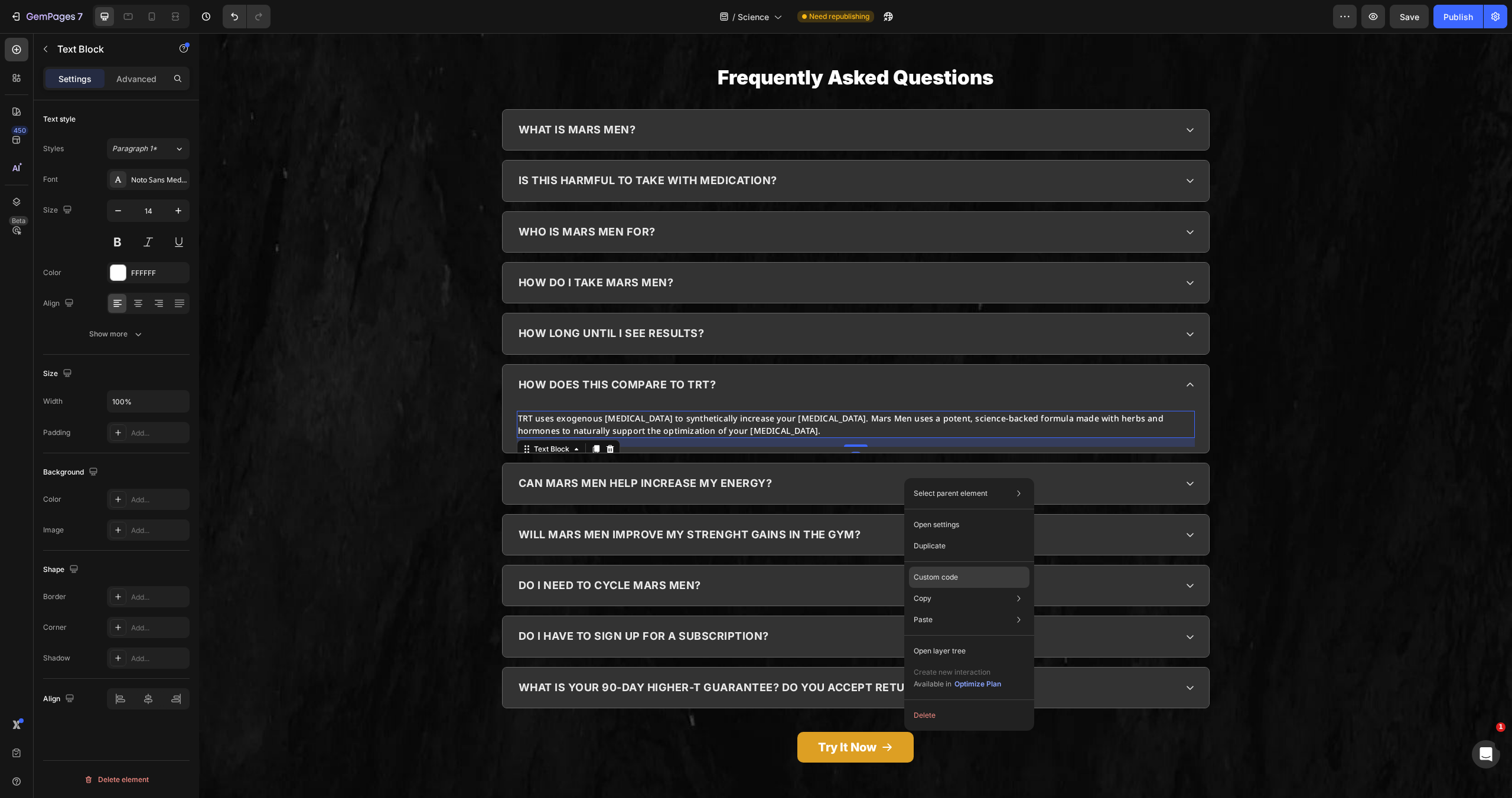
click at [936, 576] on p "Custom code" at bounding box center [936, 577] width 44 height 10
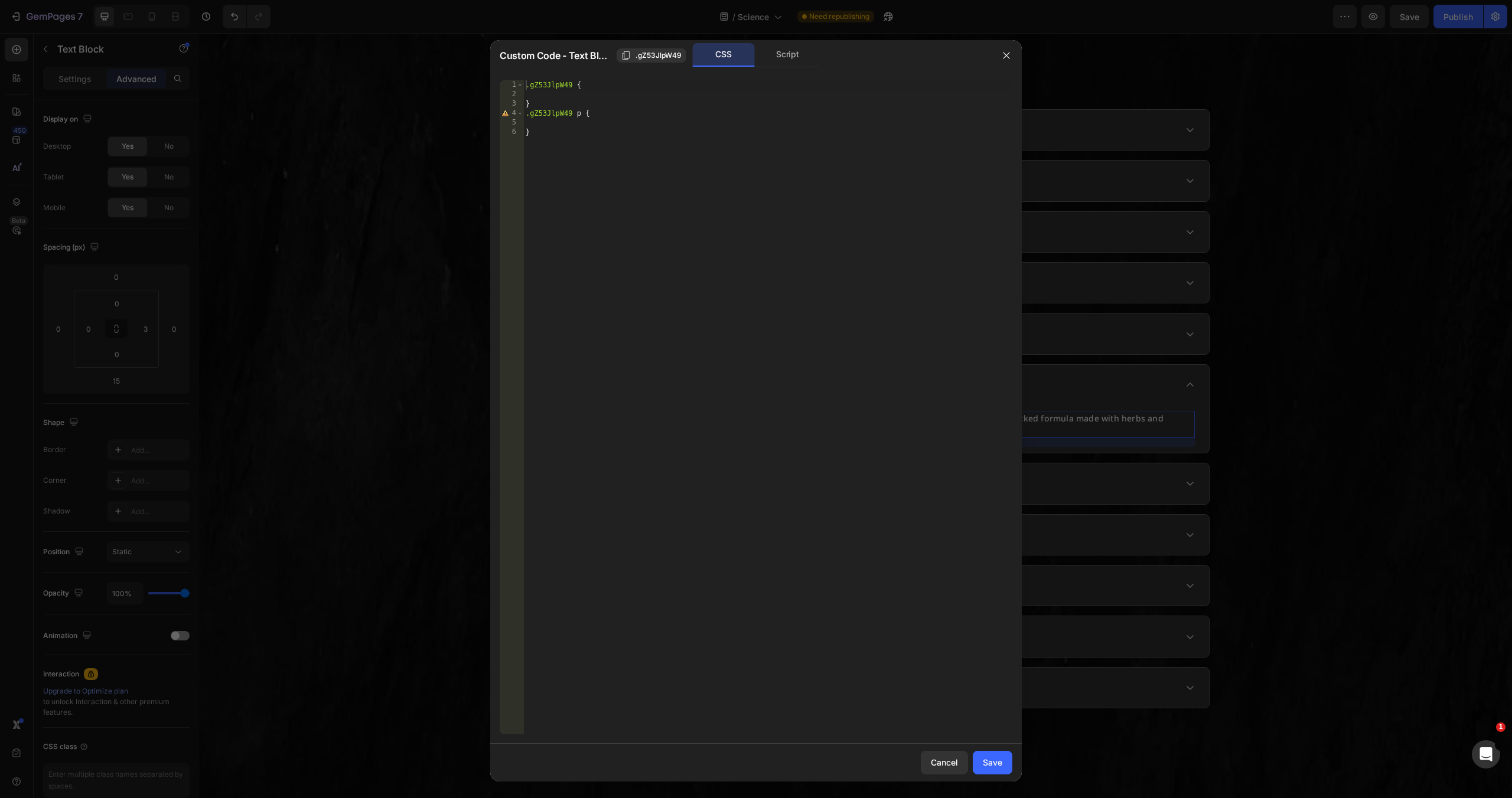
click at [805, 50] on div "Script" at bounding box center [788, 55] width 62 height 24
type textarea "//const currentElement = document.getElementsByClassName('gZ53JlpW49');"
click at [748, 232] on div "//const currentElement = document.getElementsByClassName('gZ53JlpW49');" at bounding box center [768, 417] width 489 height 673
paste textarea
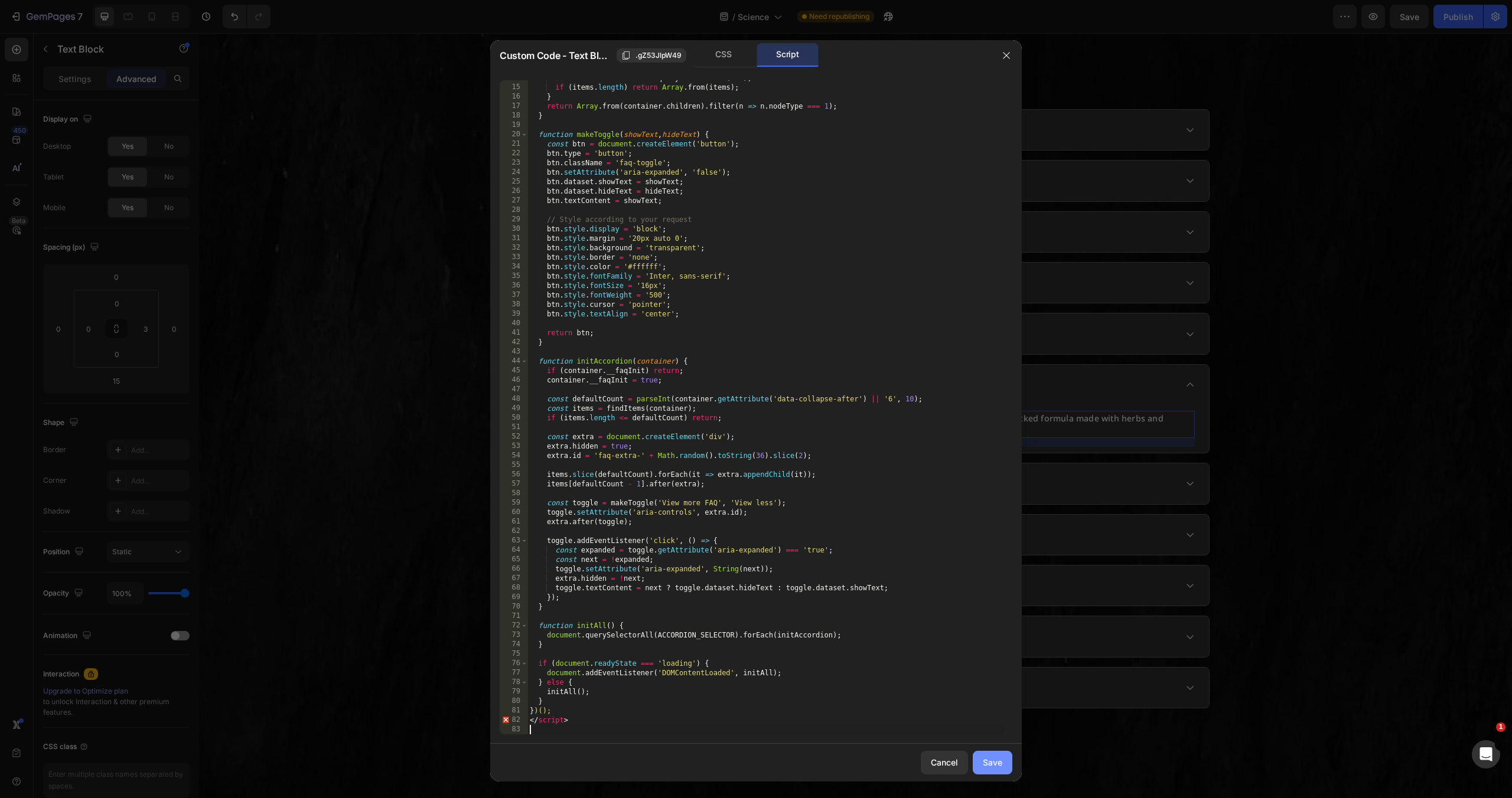
click at [990, 765] on div "Save" at bounding box center [992, 763] width 19 height 12
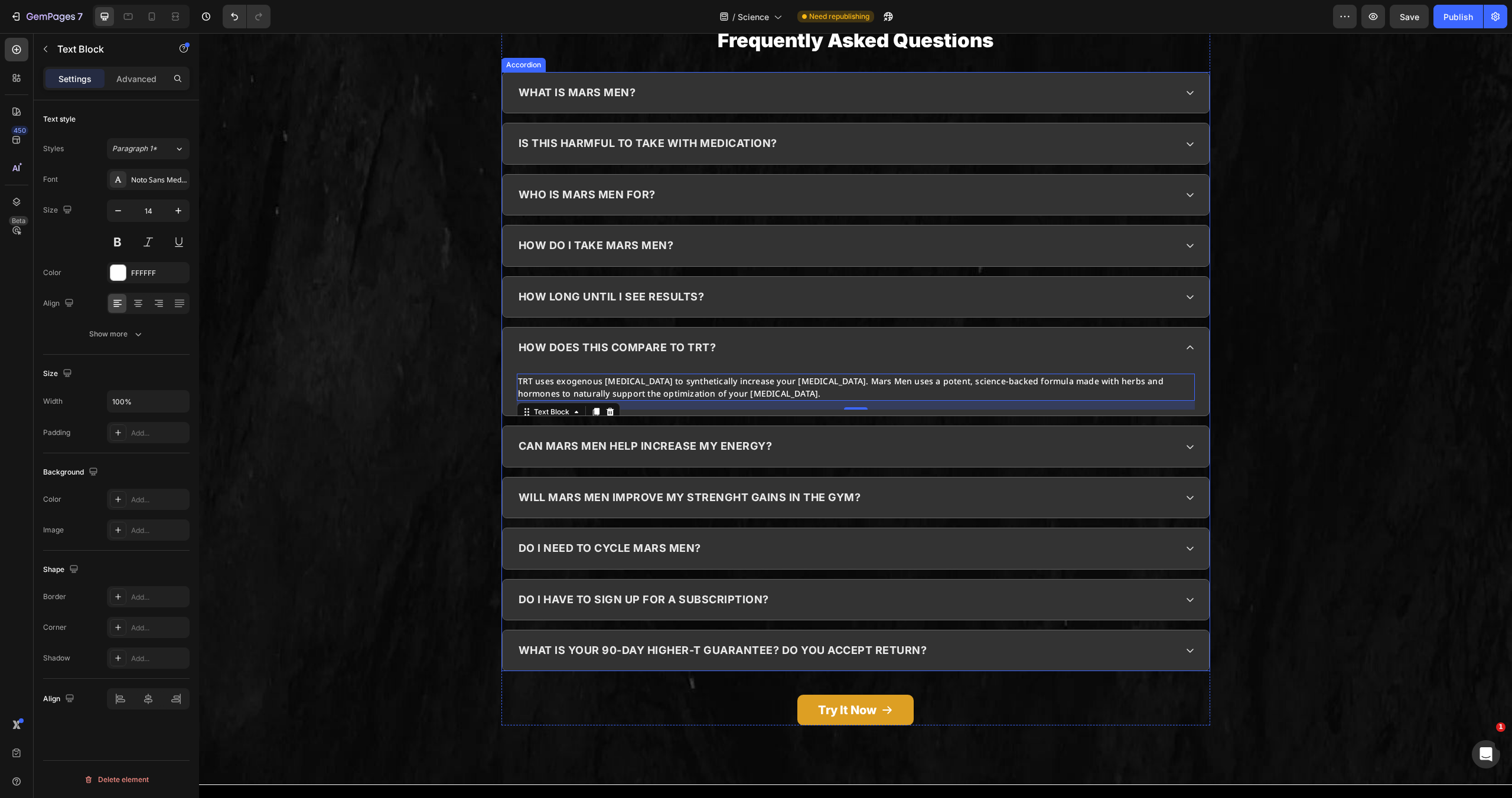
scroll to position [3791, 0]
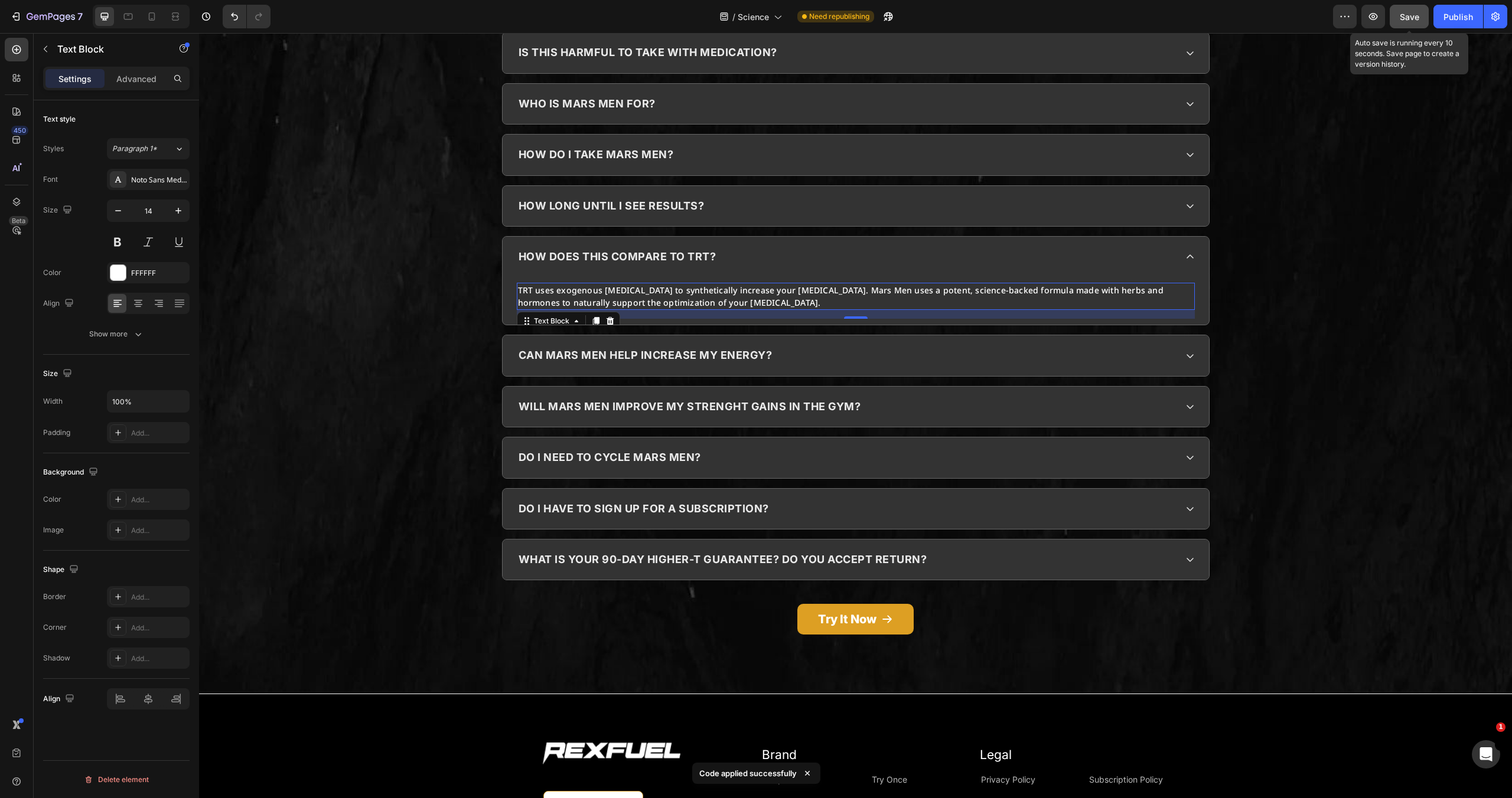
click at [1401, 14] on span "Save" at bounding box center [1409, 17] width 19 height 10
click at [1374, 25] on button "button" at bounding box center [1373, 17] width 24 height 24
click at [1461, 13] on div "Publish" at bounding box center [1458, 17] width 30 height 12
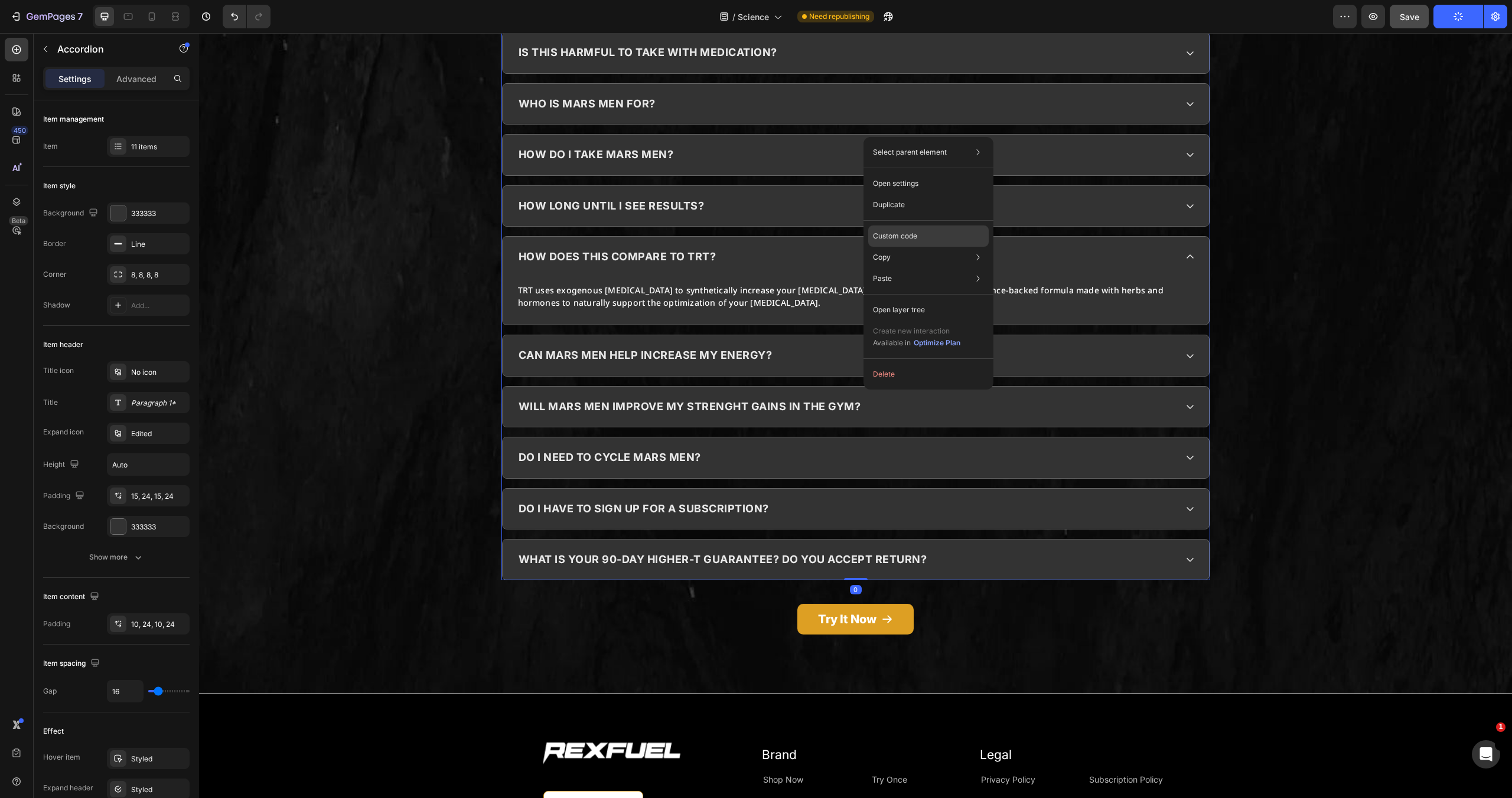
click at [913, 231] on p "Custom code" at bounding box center [895, 236] width 44 height 10
type input "100%"
type input "100"
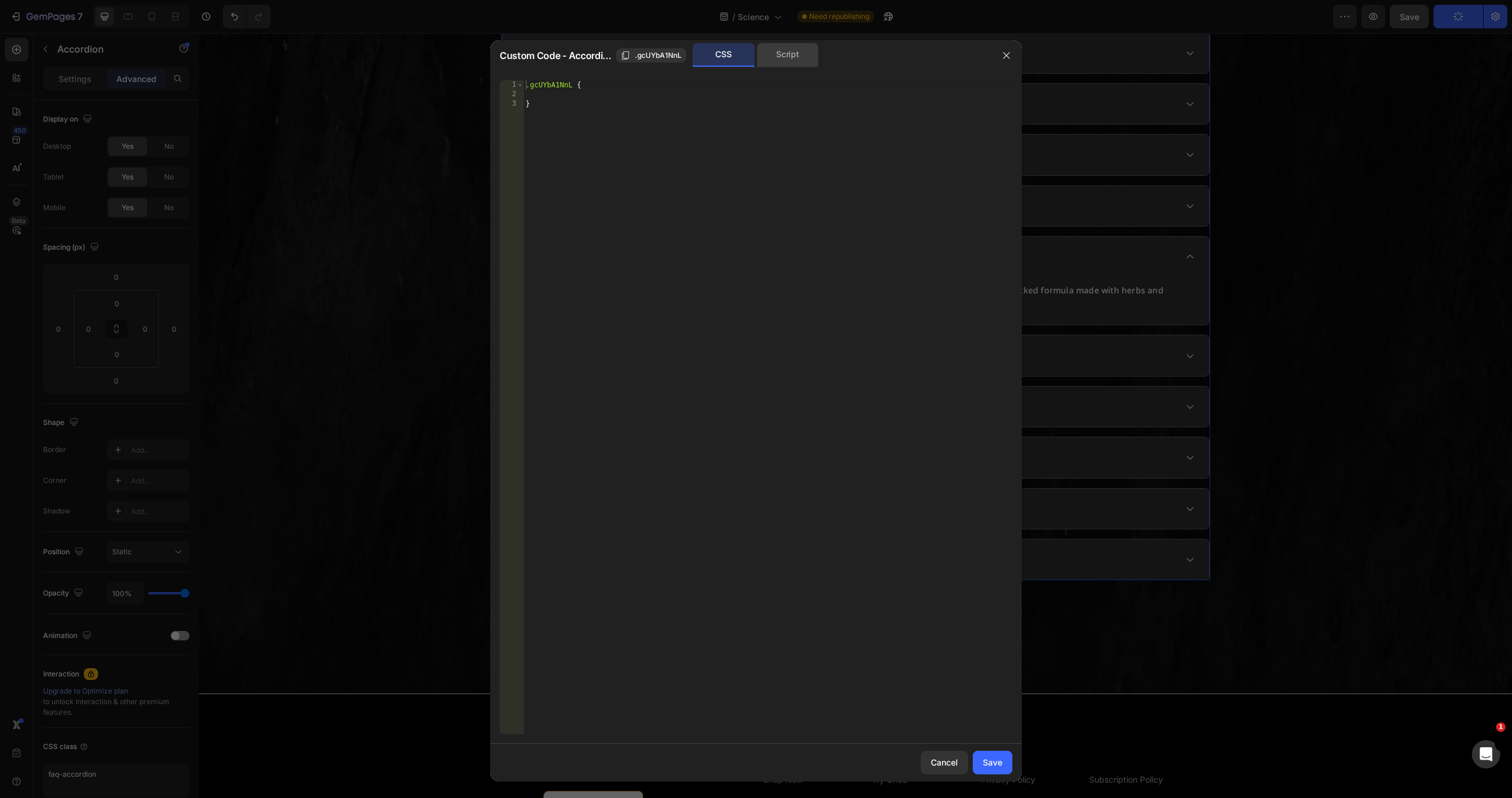
click at [766, 46] on div "Script" at bounding box center [788, 55] width 62 height 24
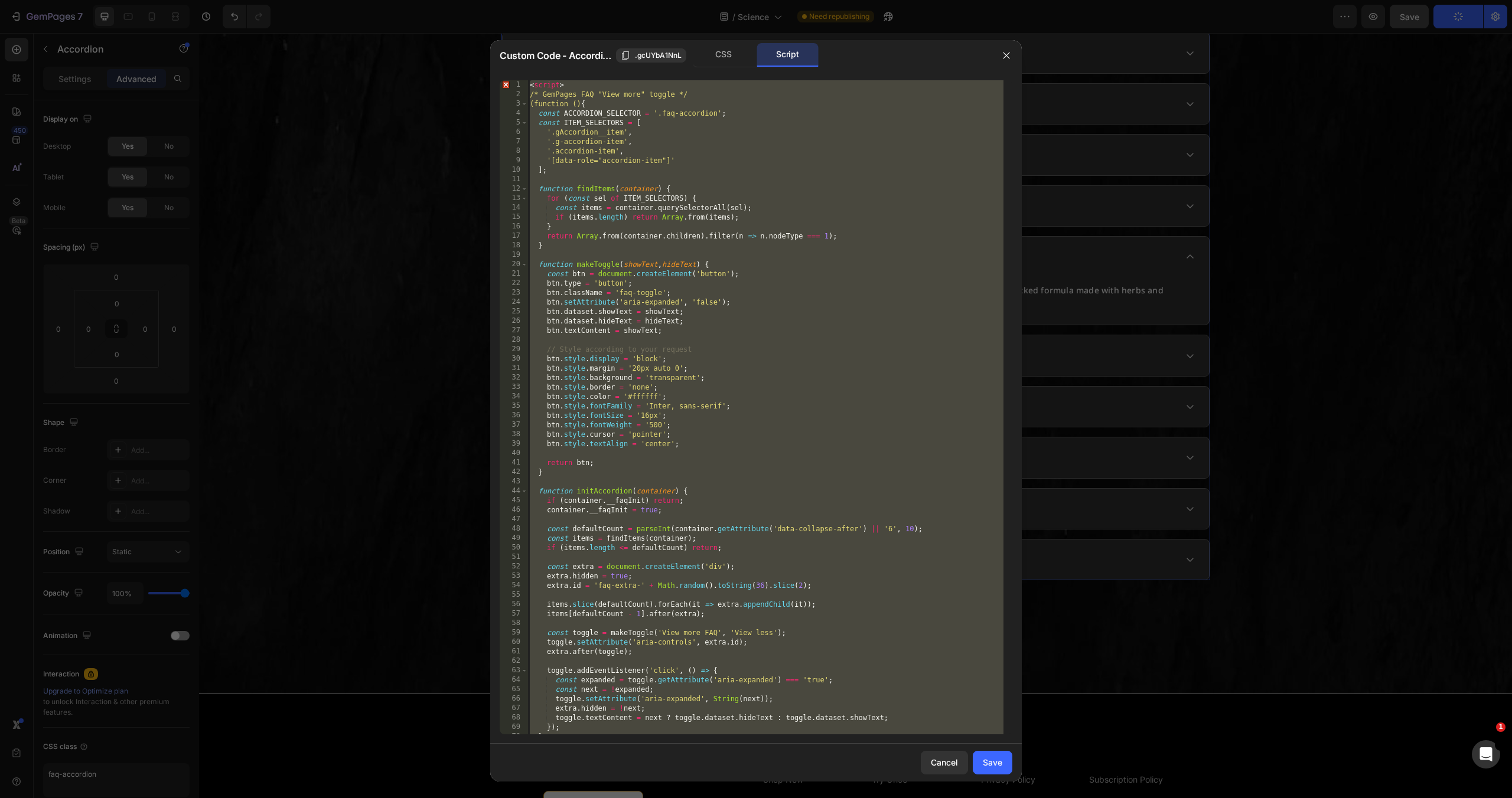
scroll to position [0, 0]
click at [800, 583] on div "< script > /* GemPages FAQ "View more" toggle */ (function () { const ACCORDION…" at bounding box center [765, 417] width 476 height 673
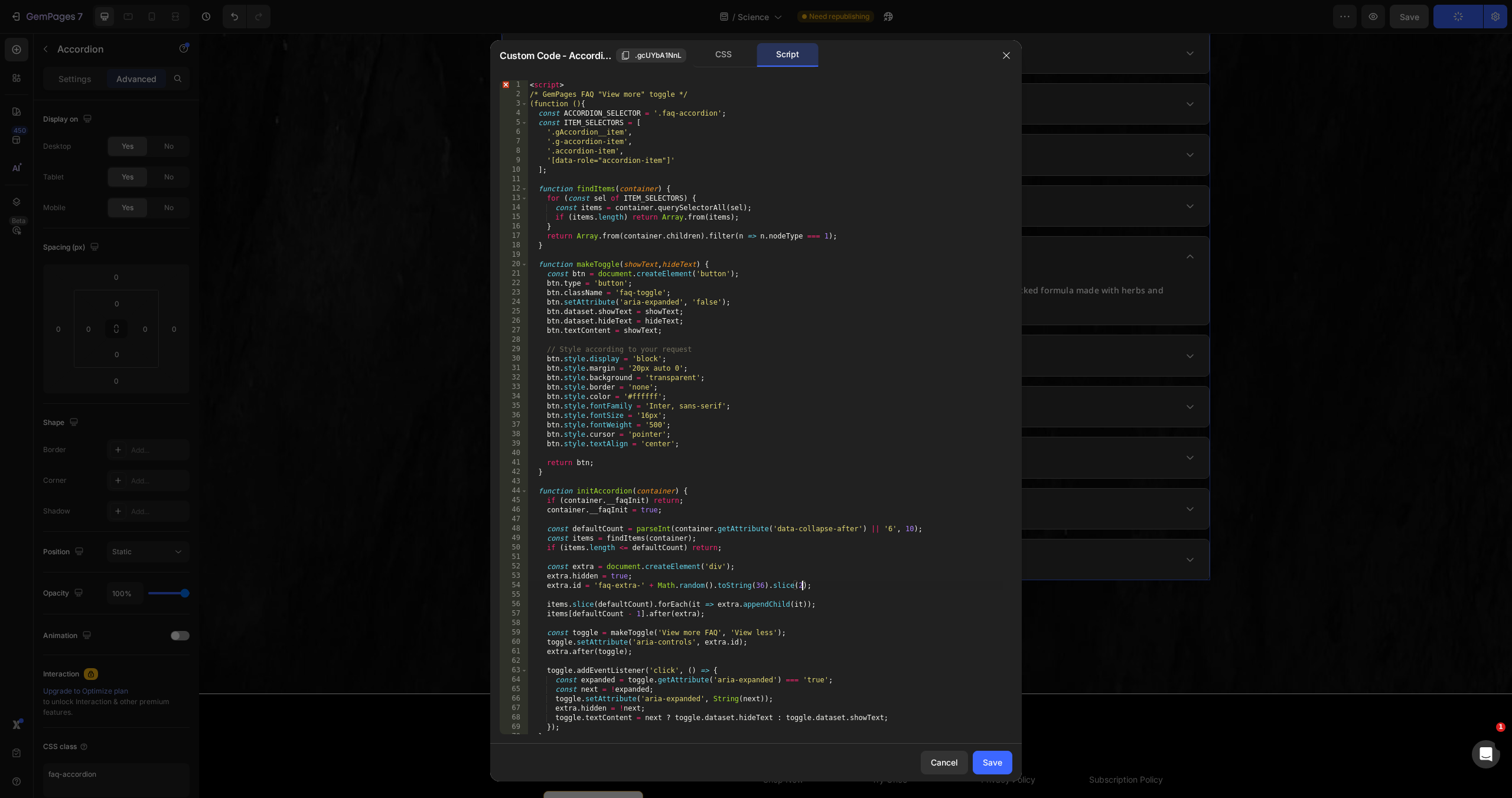
type textarea "}"
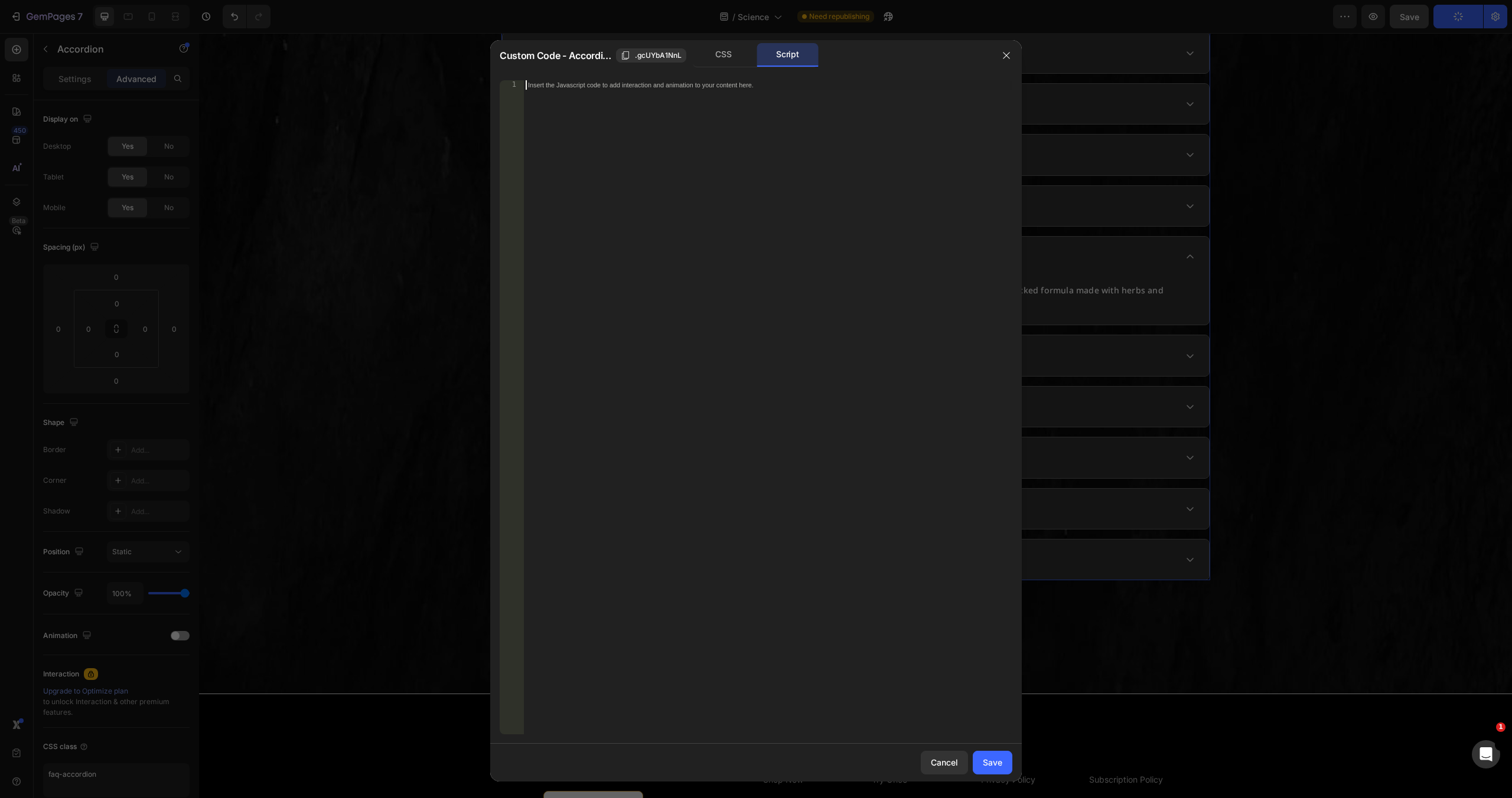
type textarea "}"
click at [1007, 53] on icon "button" at bounding box center [1007, 55] width 10 height 10
type input "16"
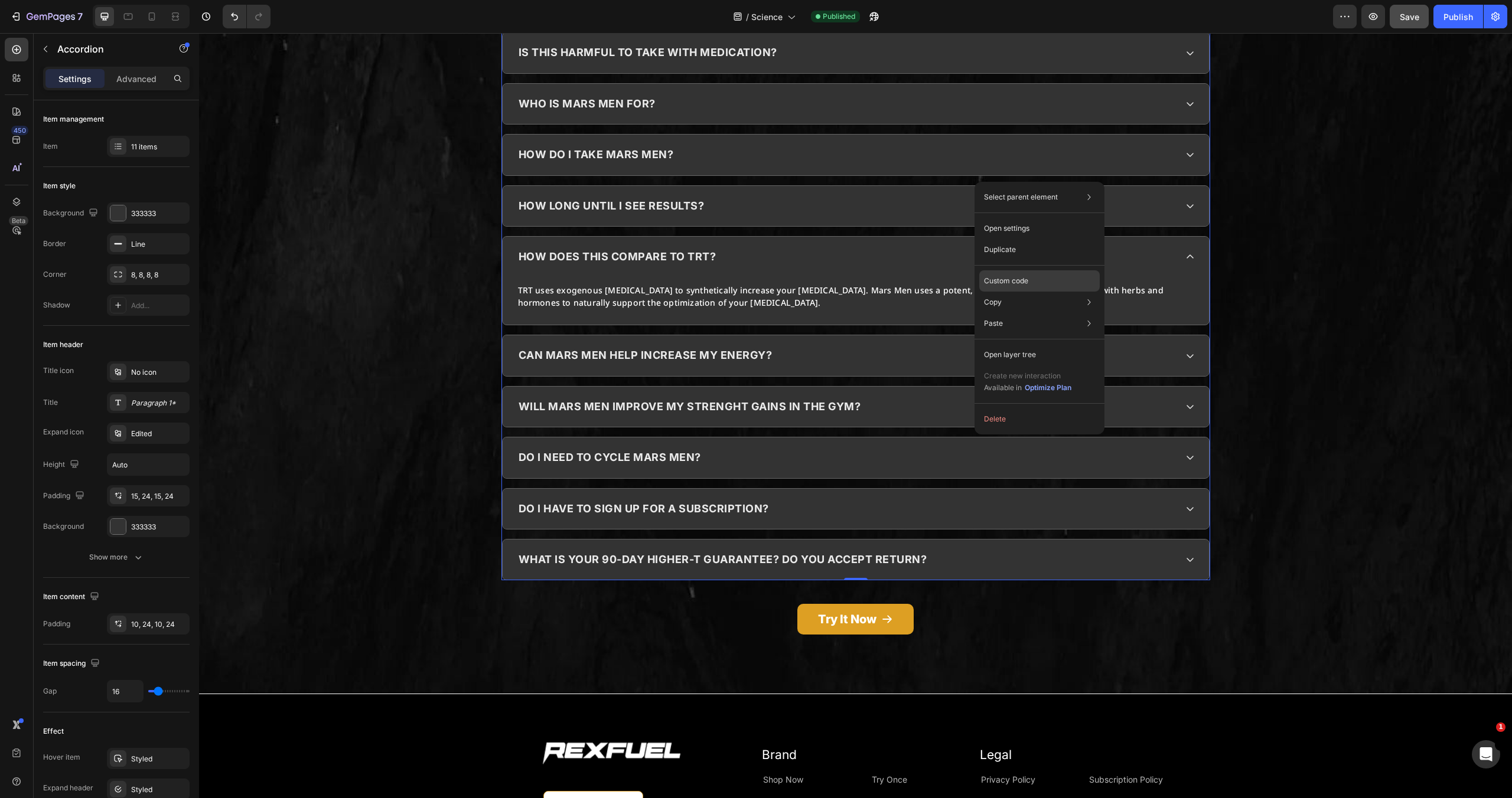
click at [1014, 277] on p "Custom code" at bounding box center [1006, 281] width 44 height 10
type input "100%"
type input "100"
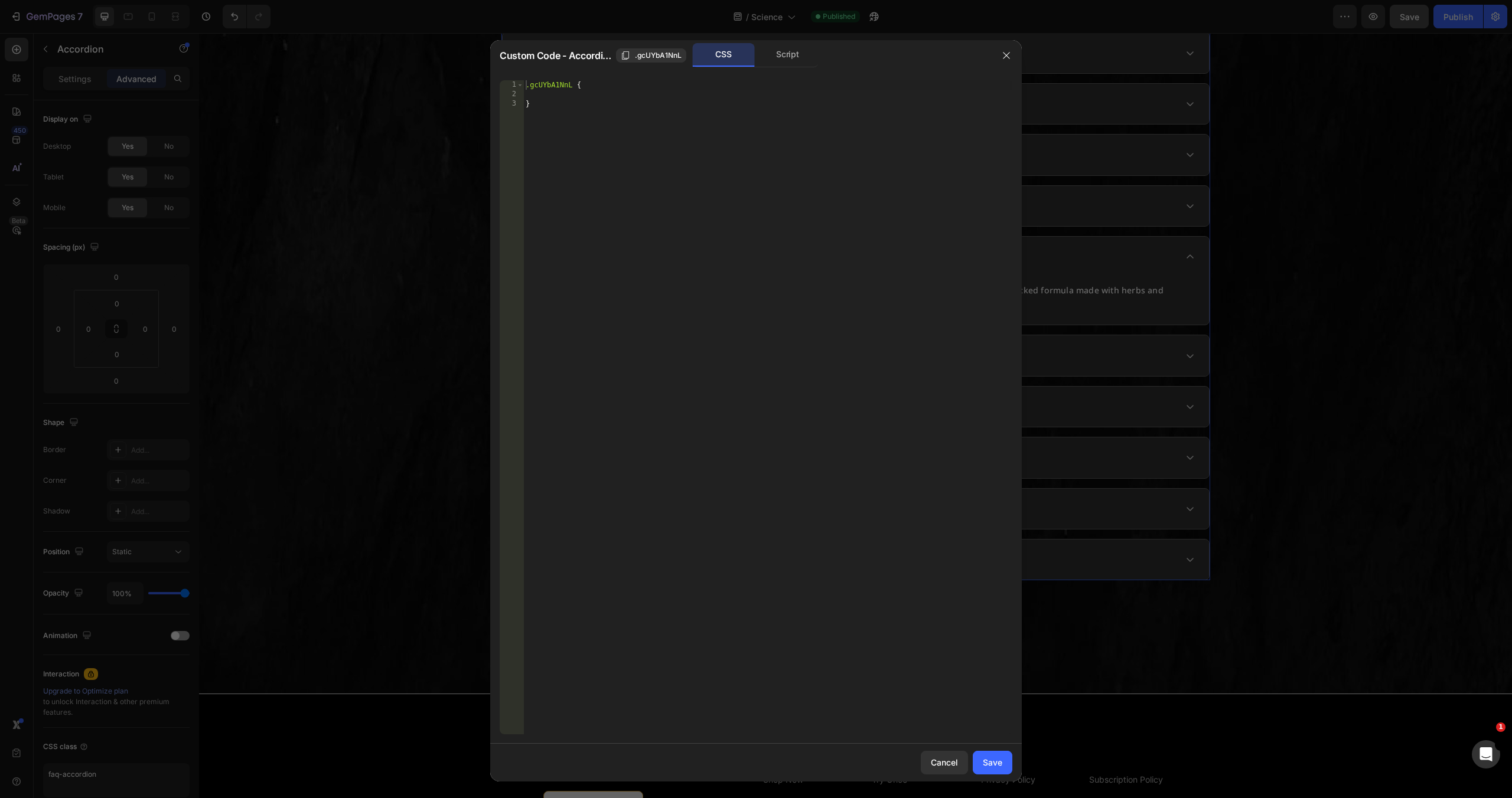
drag, startPoint x: 802, startPoint y: 37, endPoint x: 602, endPoint y: 10, distance: 201.8
click at [802, 37] on div at bounding box center [756, 399] width 1512 height 798
type input "16"
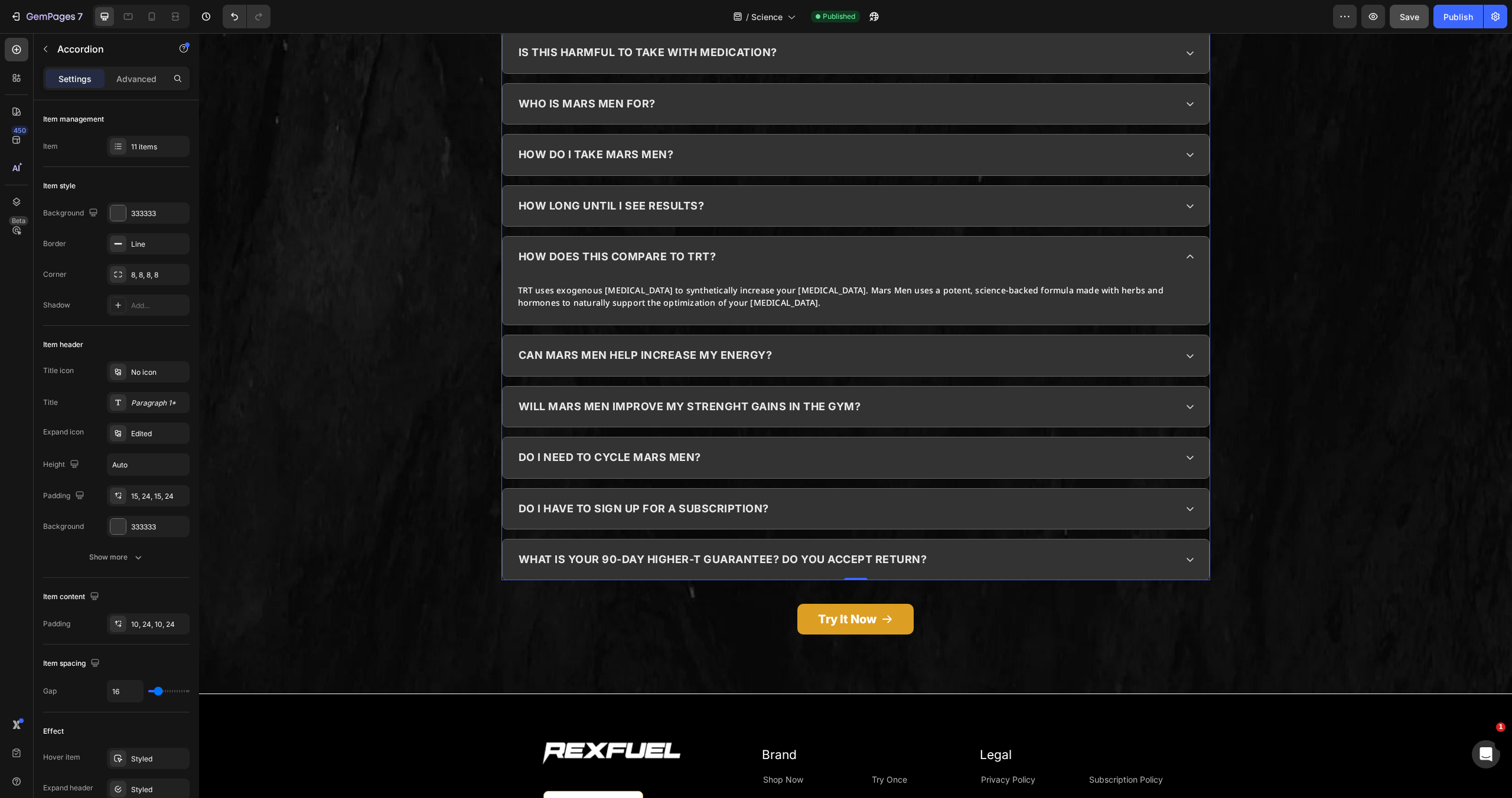
click at [802, 44] on div "is this harmful to take with medication?" at bounding box center [846, 53] width 659 height 22
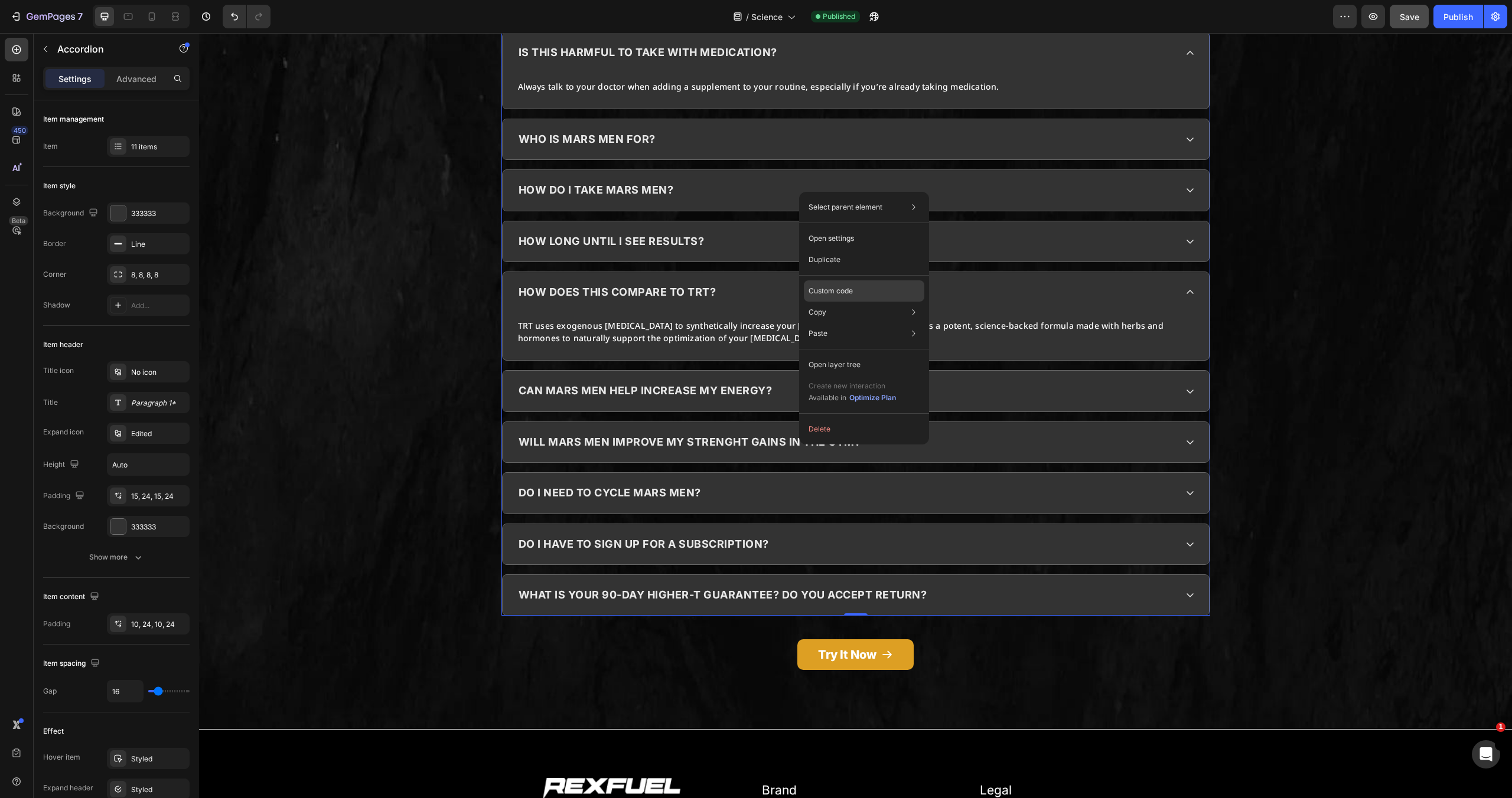
click at [845, 294] on p "Custom code" at bounding box center [831, 291] width 44 height 10
type input "100%"
type input "100"
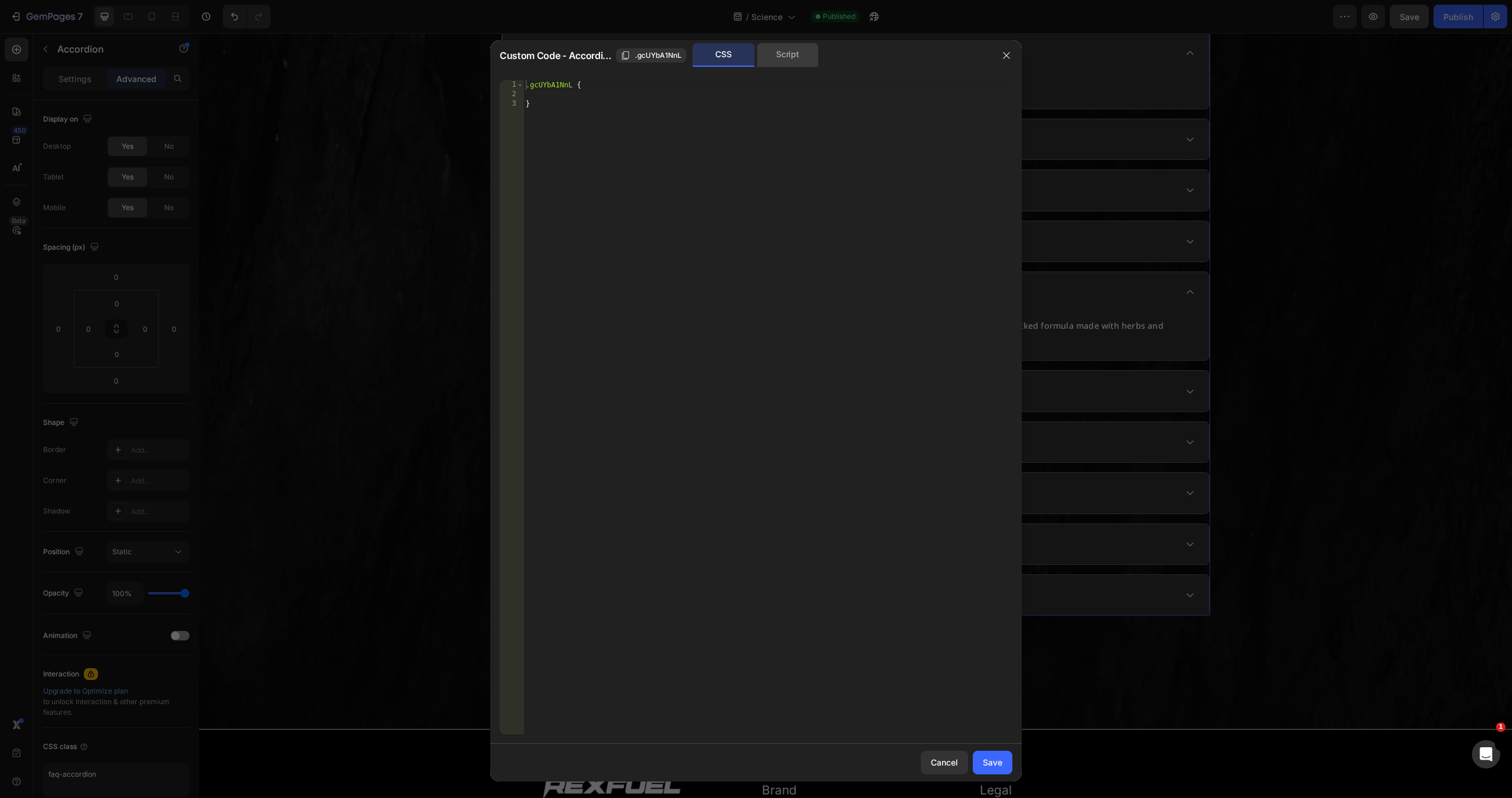
click at [793, 66] on div "Script" at bounding box center [788, 55] width 62 height 24
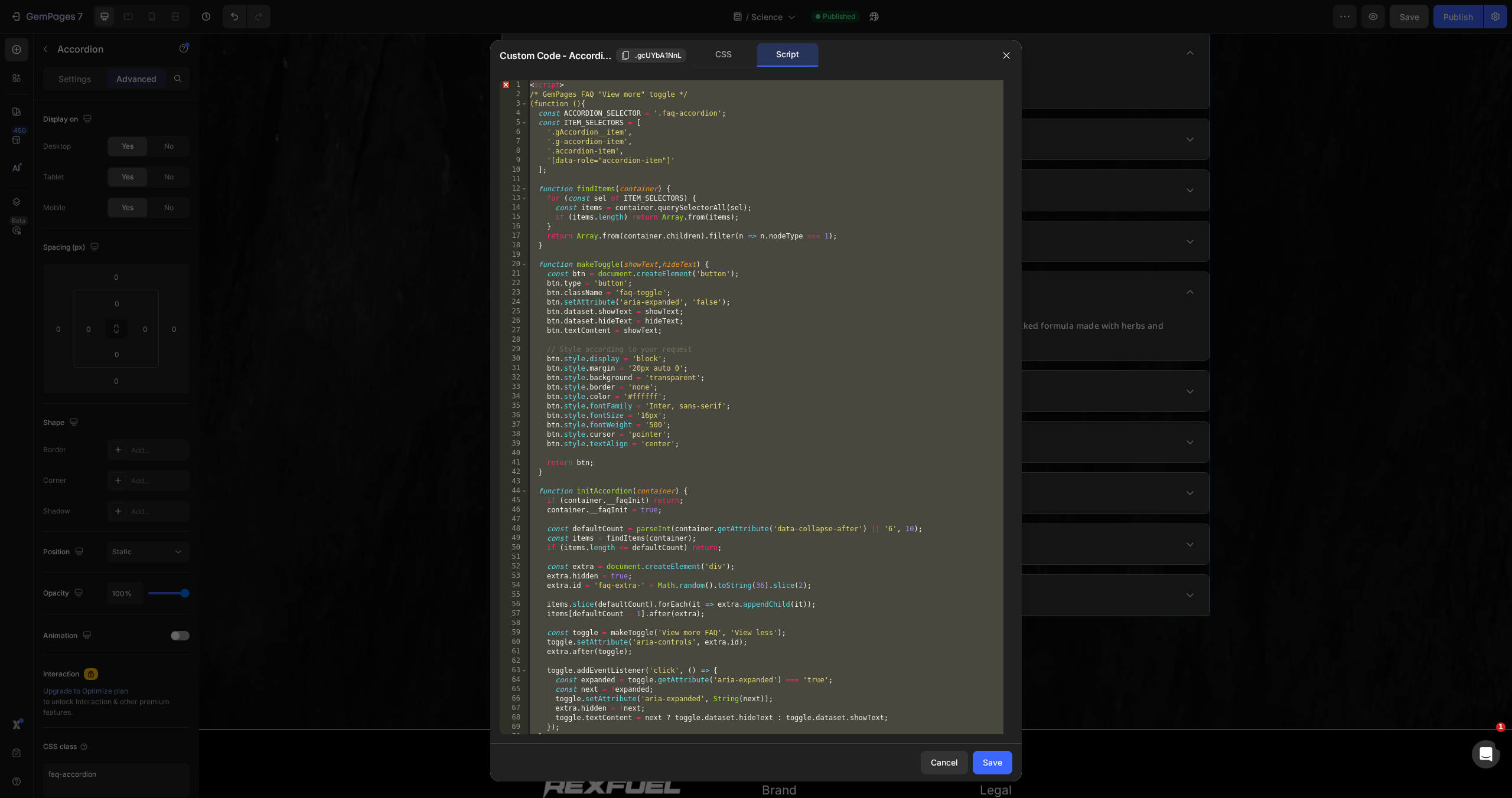
click at [817, 319] on div "< script > /* GemPages FAQ "View more" toggle */ (function () { const ACCORDION…" at bounding box center [765, 417] width 476 height 673
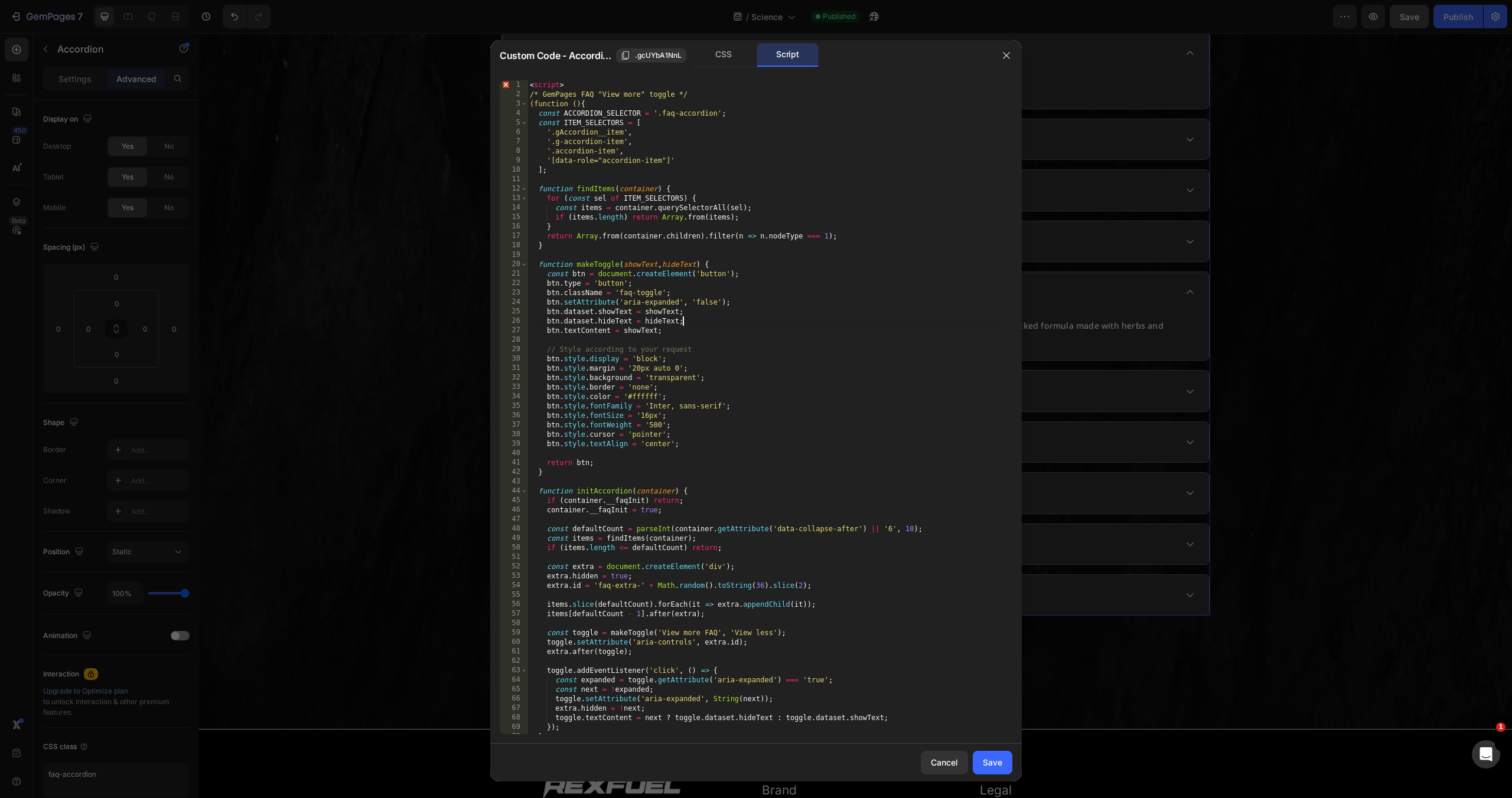
type textarea "</script>"
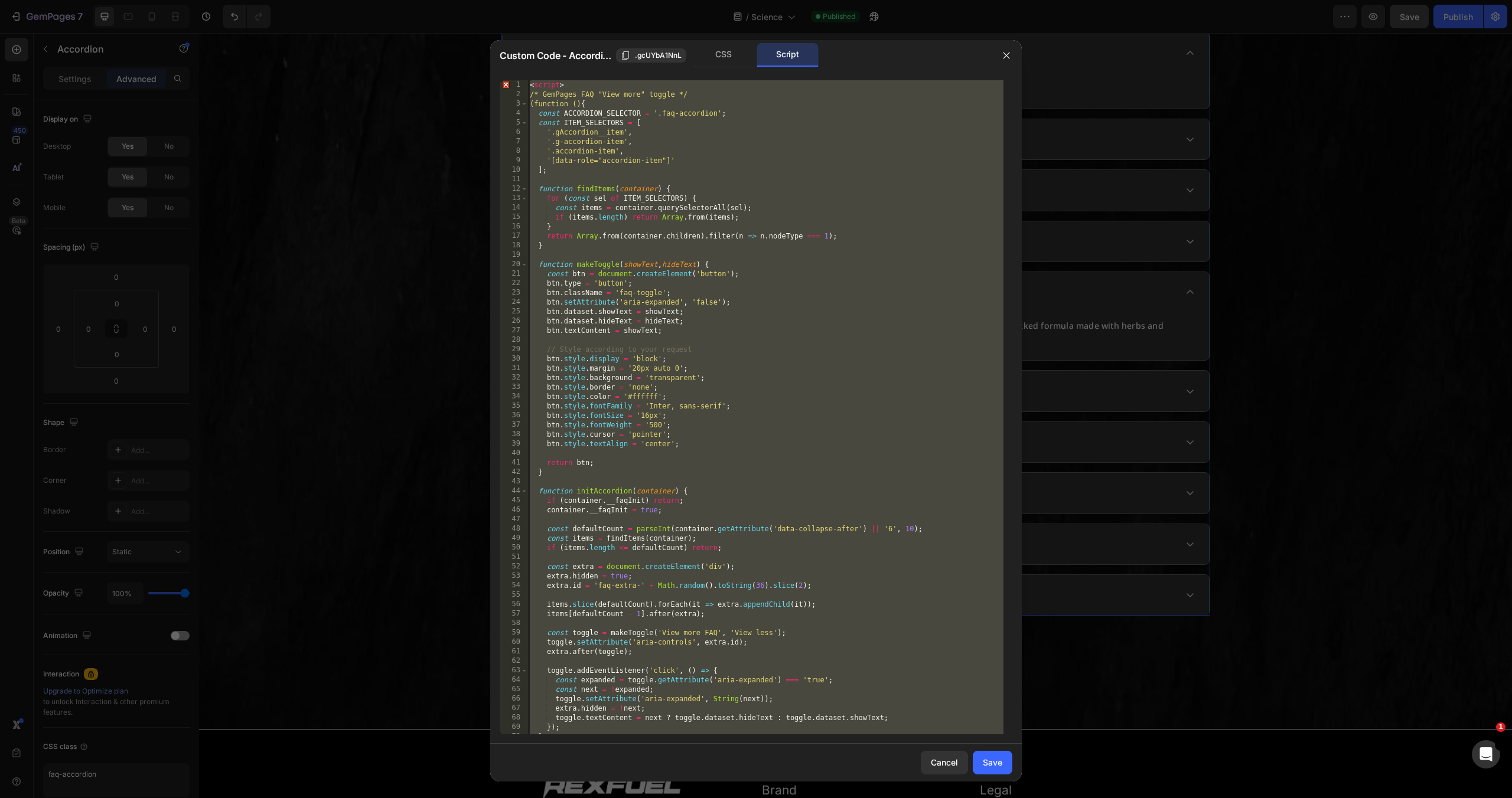
paste textarea
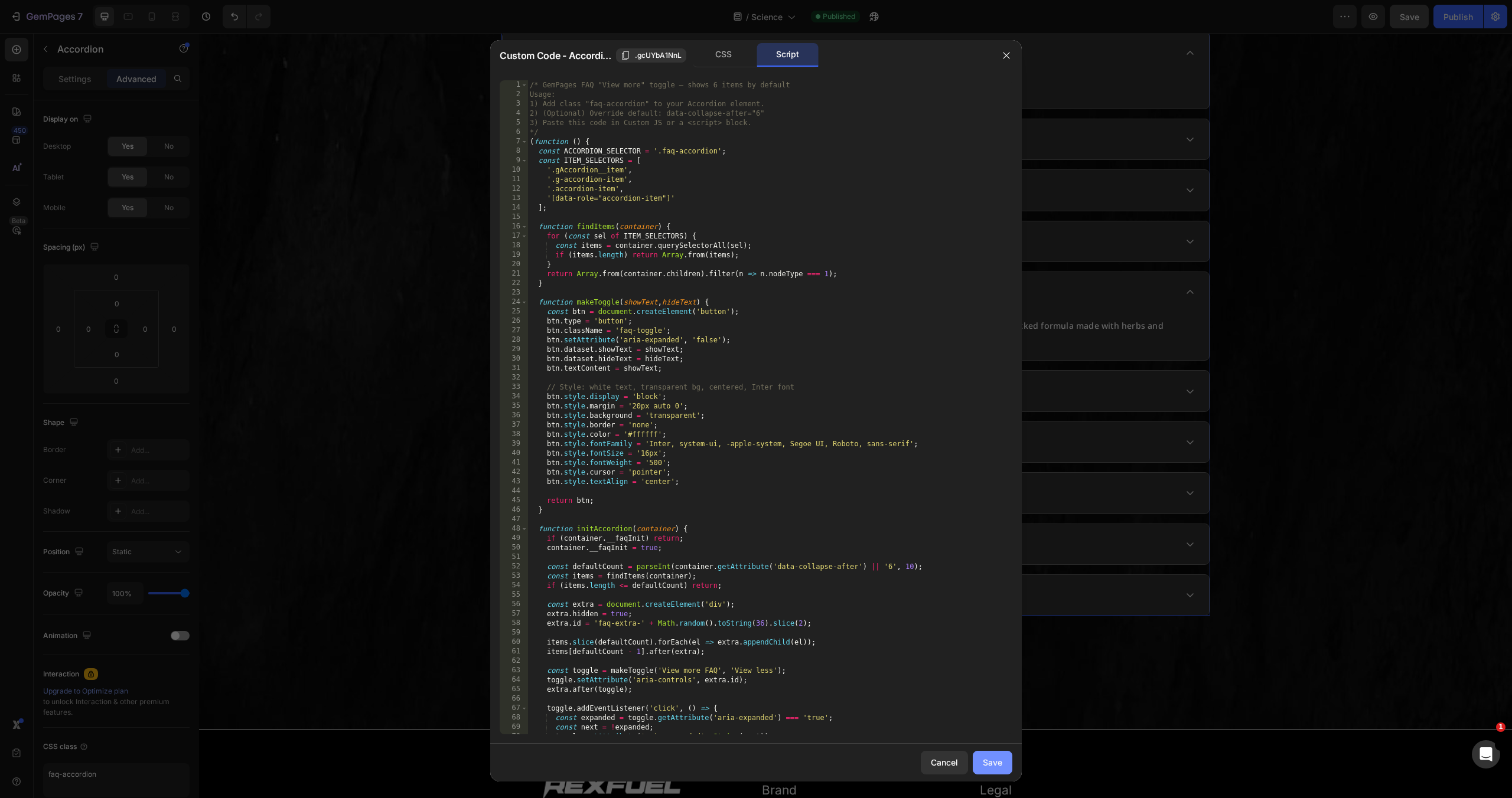
click at [986, 759] on div "Save" at bounding box center [992, 763] width 19 height 12
type input "16"
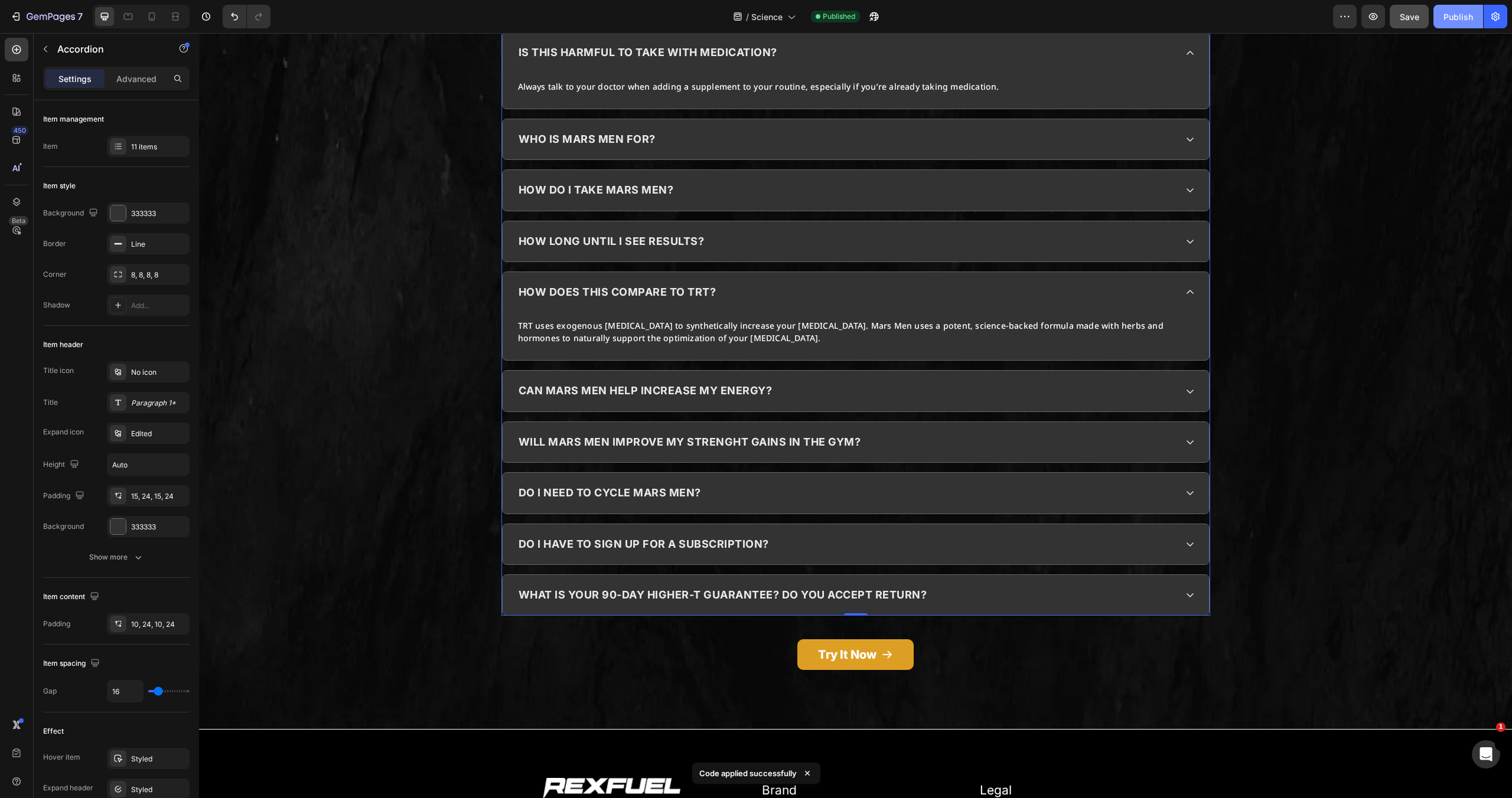
click at [1468, 14] on div "Publish" at bounding box center [1458, 17] width 30 height 12
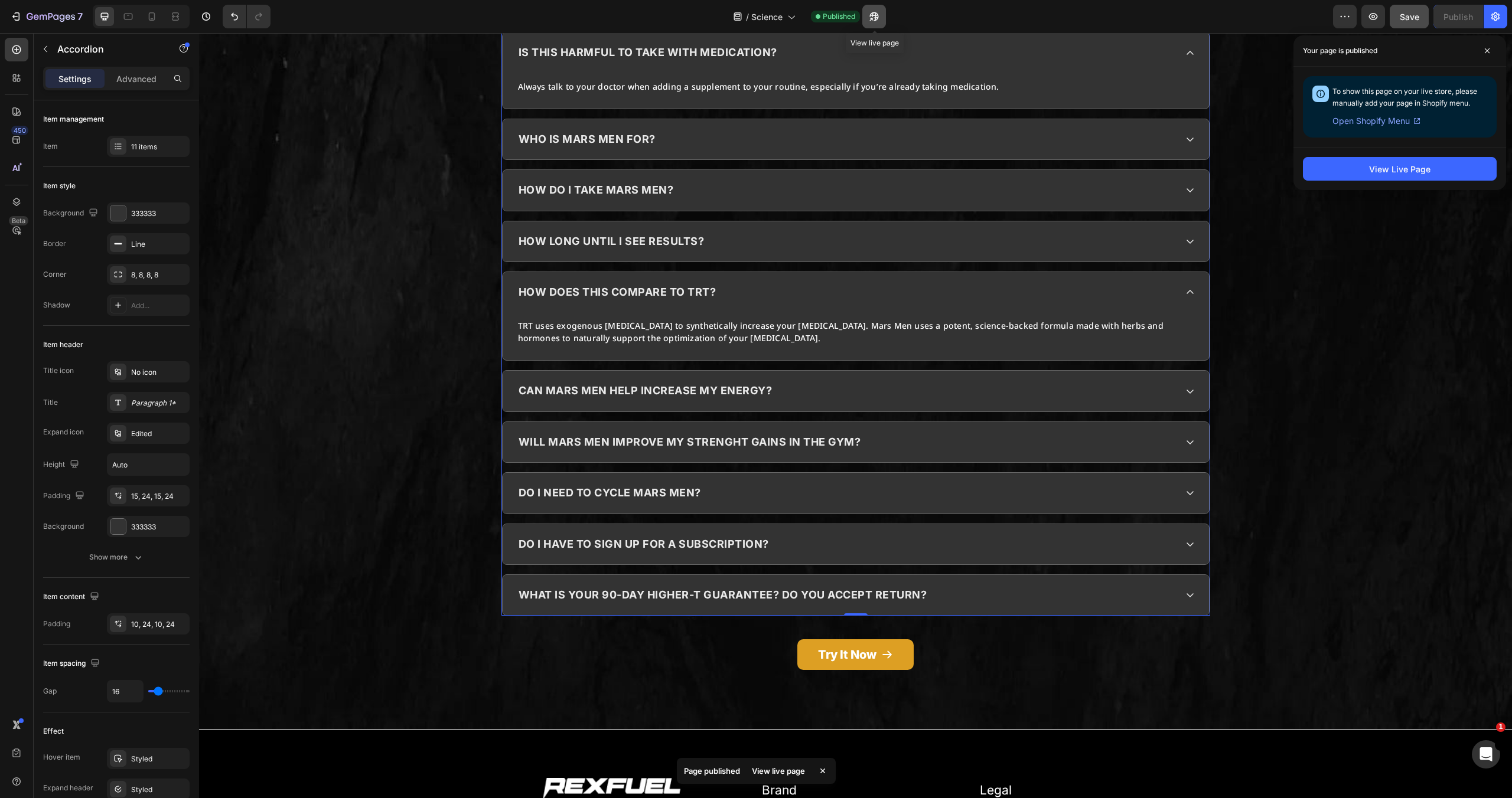
click at [871, 18] on icon "button" at bounding box center [872, 19] width 3 height 3
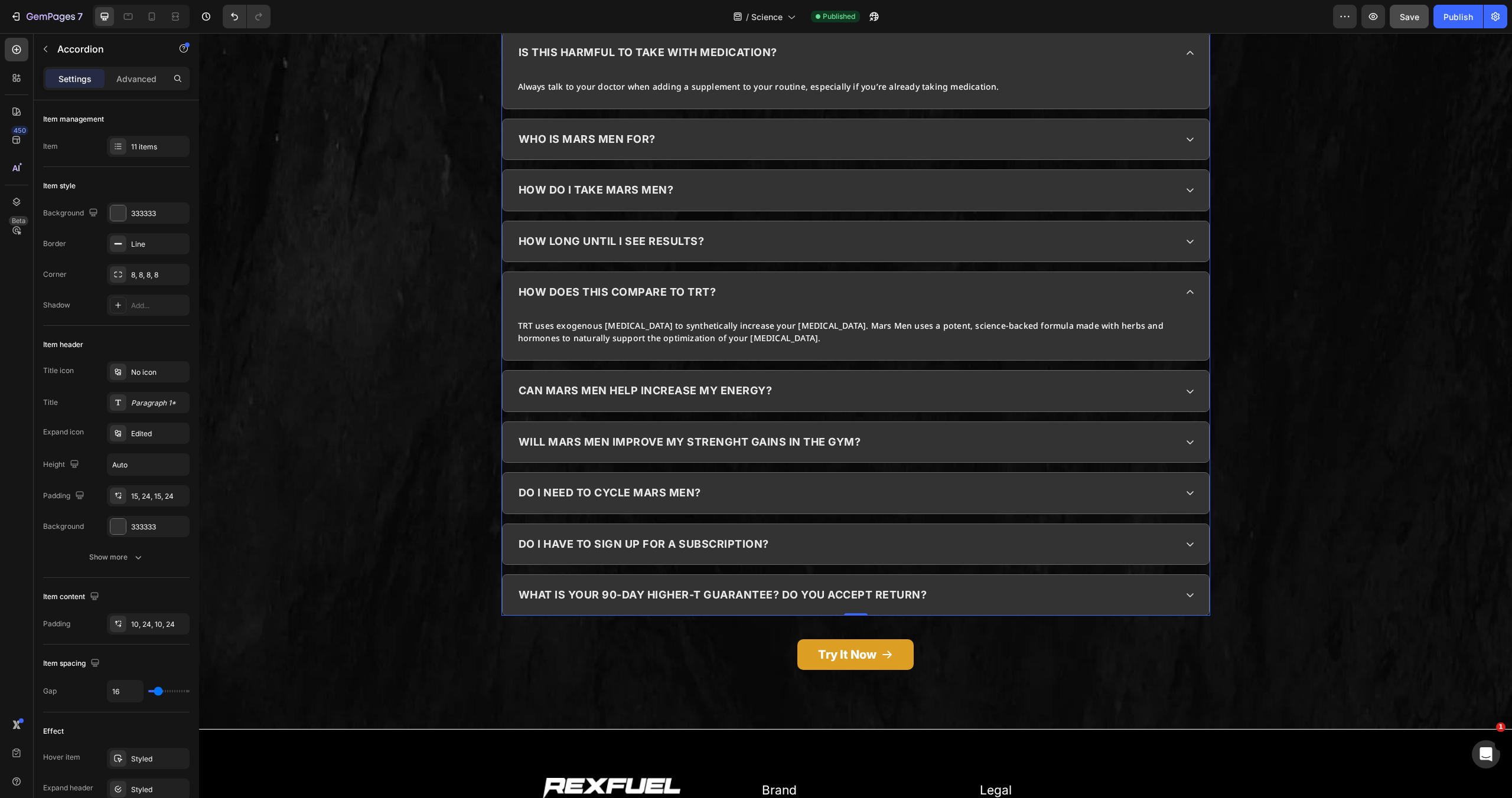
click at [1041, 274] on div "how does this compare to trt?" at bounding box center [855, 292] width 706 height 40
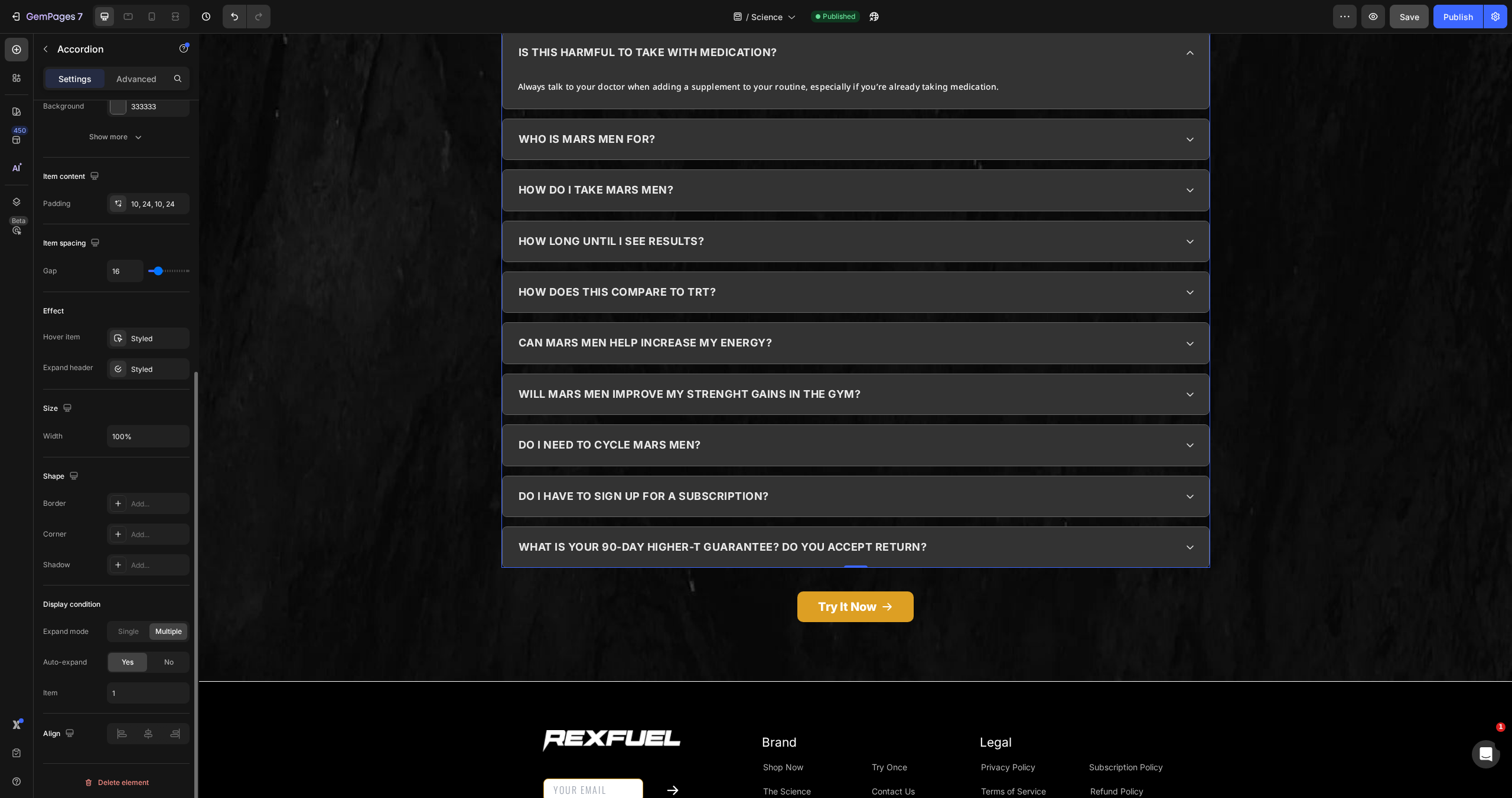
scroll to position [423, 0]
click at [128, 271] on input "16" at bounding box center [125, 268] width 35 height 21
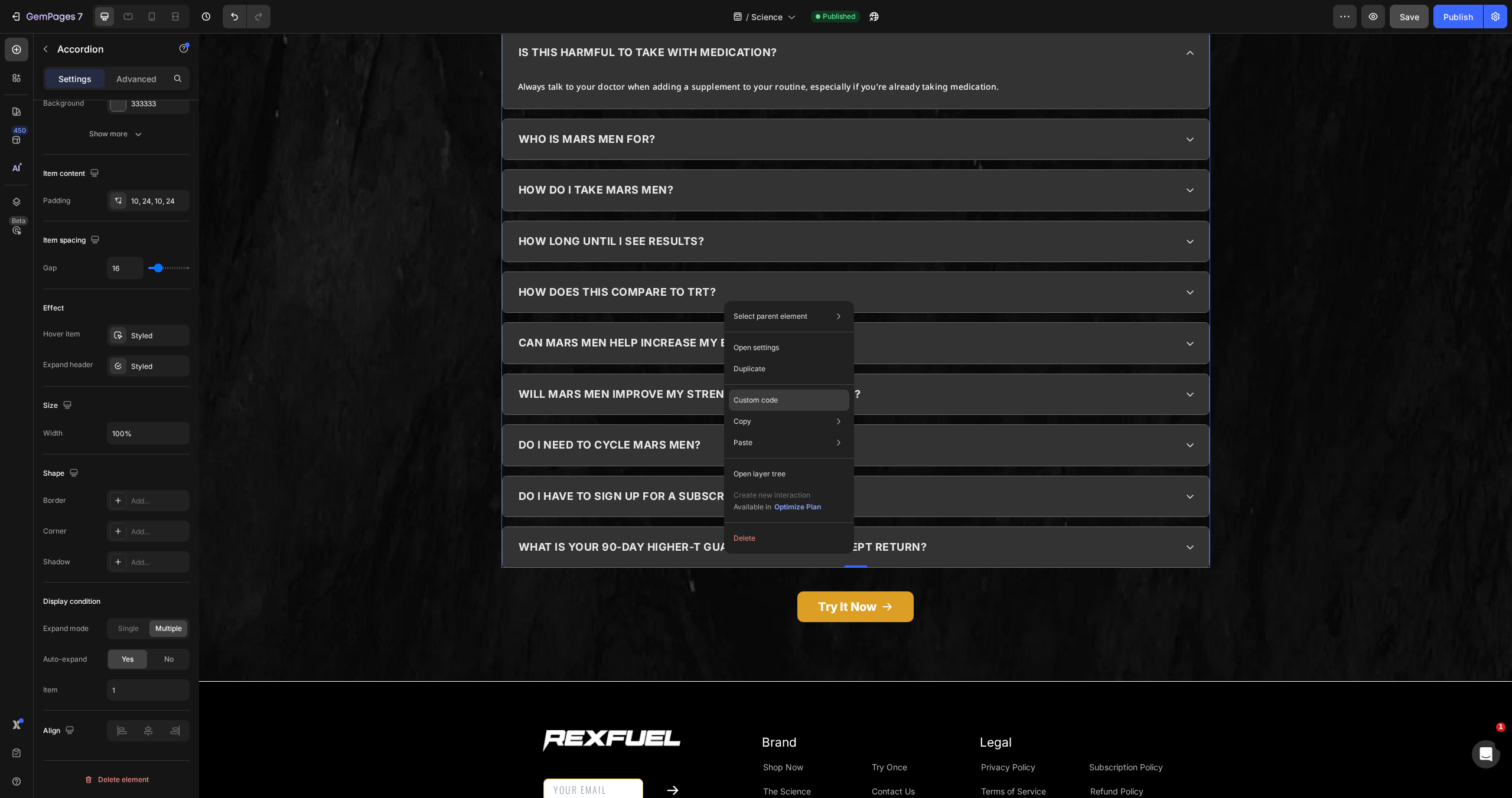
click at [778, 432] on div "Custom code" at bounding box center [789, 443] width 121 height 21
type input "100%"
type input "100"
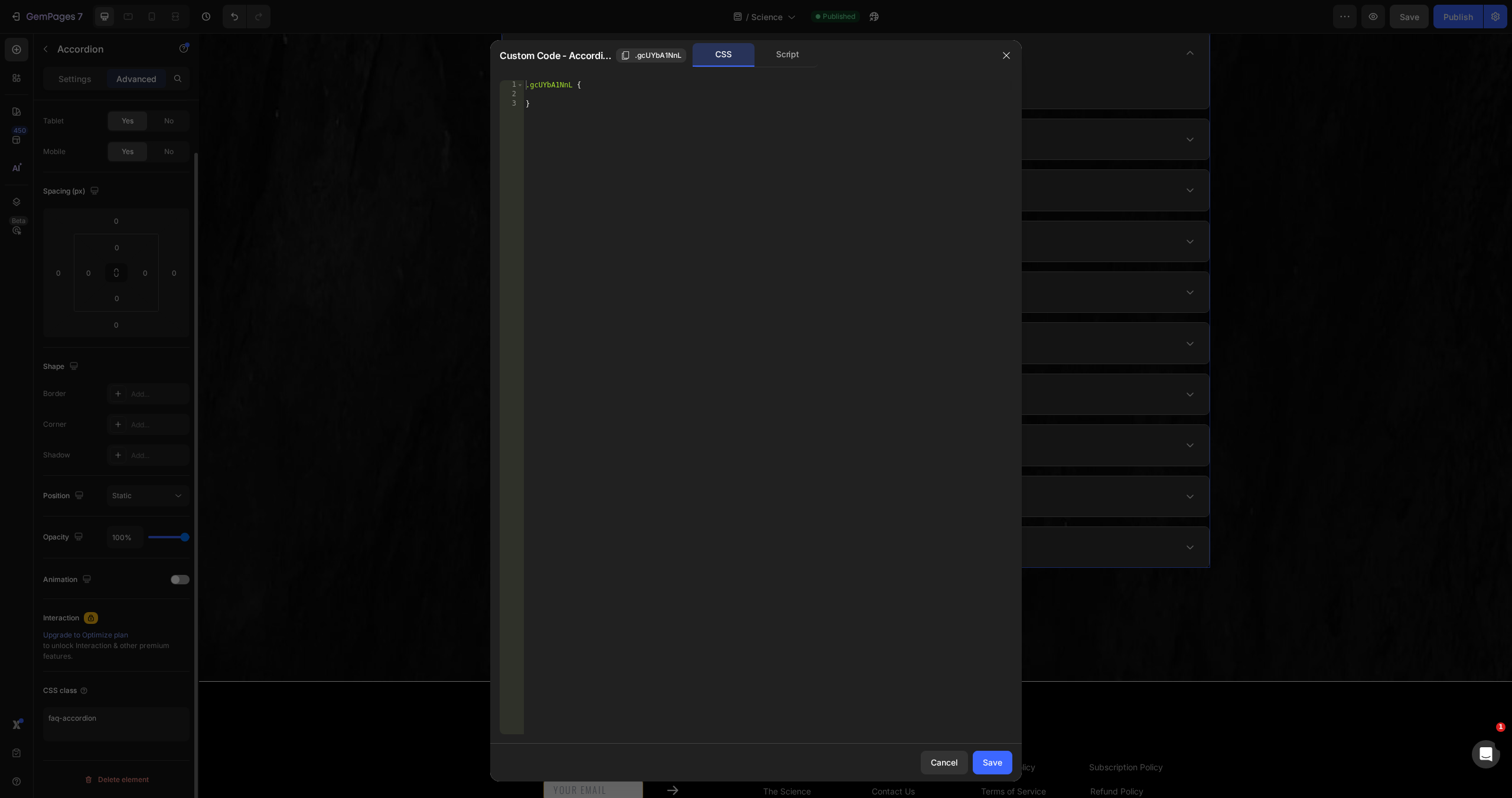
scroll to position [56, 0]
click at [791, 59] on div "Script" at bounding box center [788, 55] width 62 height 24
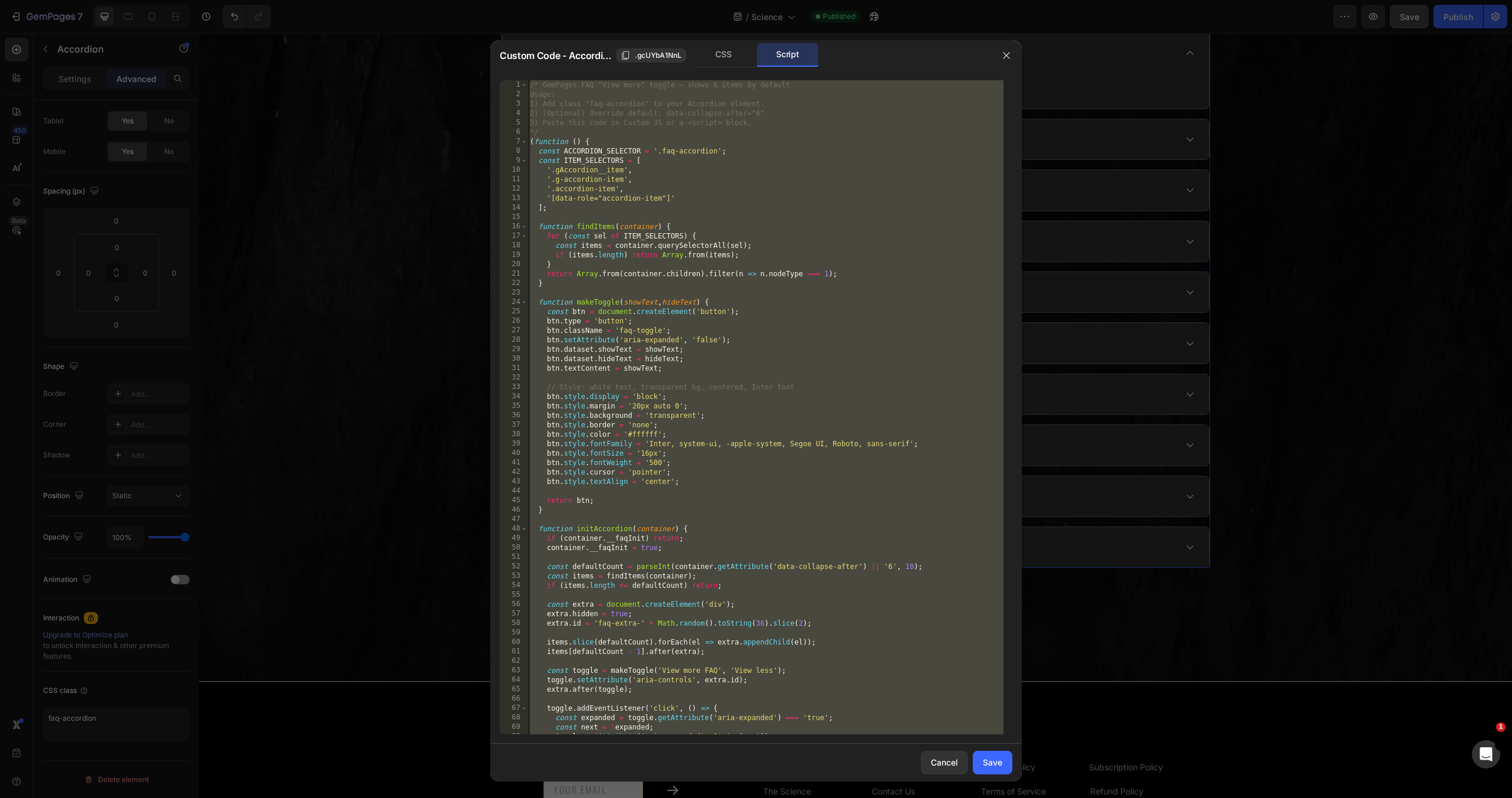
click at [769, 190] on div "/* GemPages FAQ "View more" toggle — shows 6 items by default Usage: 1) Add cla…" at bounding box center [765, 417] width 476 height 673
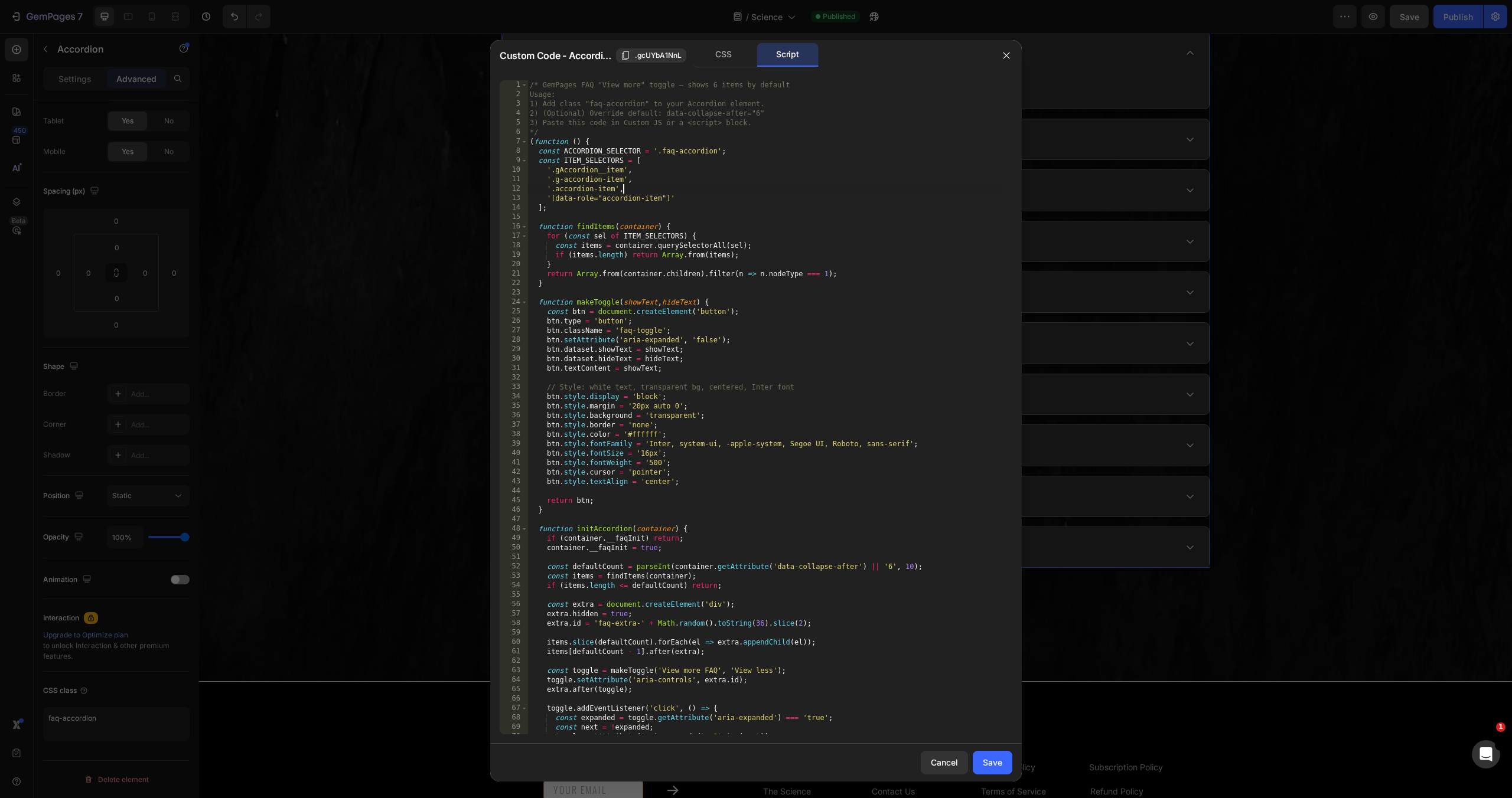
type textarea "})();"
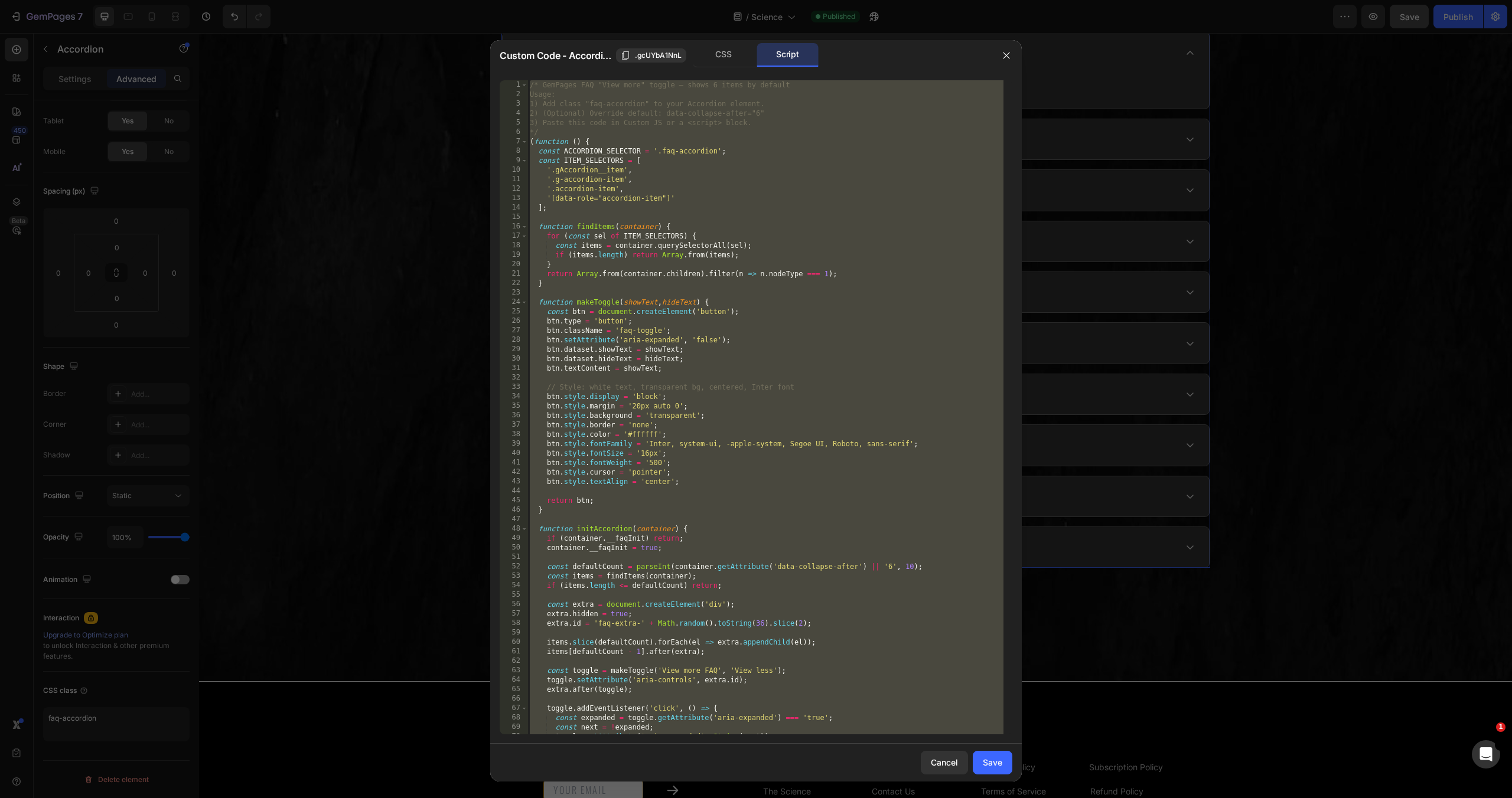
paste textarea
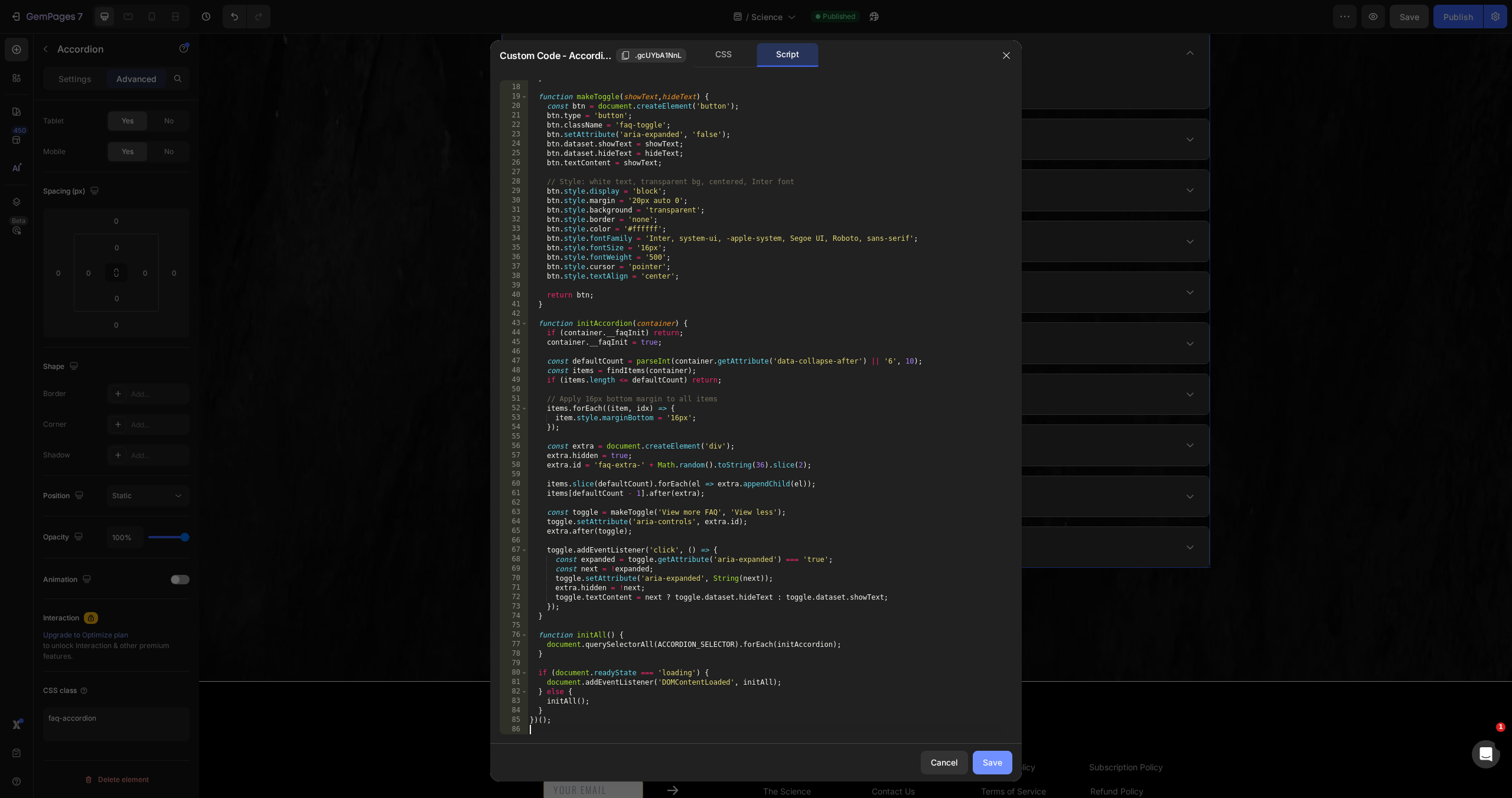
click at [978, 754] on button "Save" at bounding box center [992, 763] width 39 height 24
type input "16"
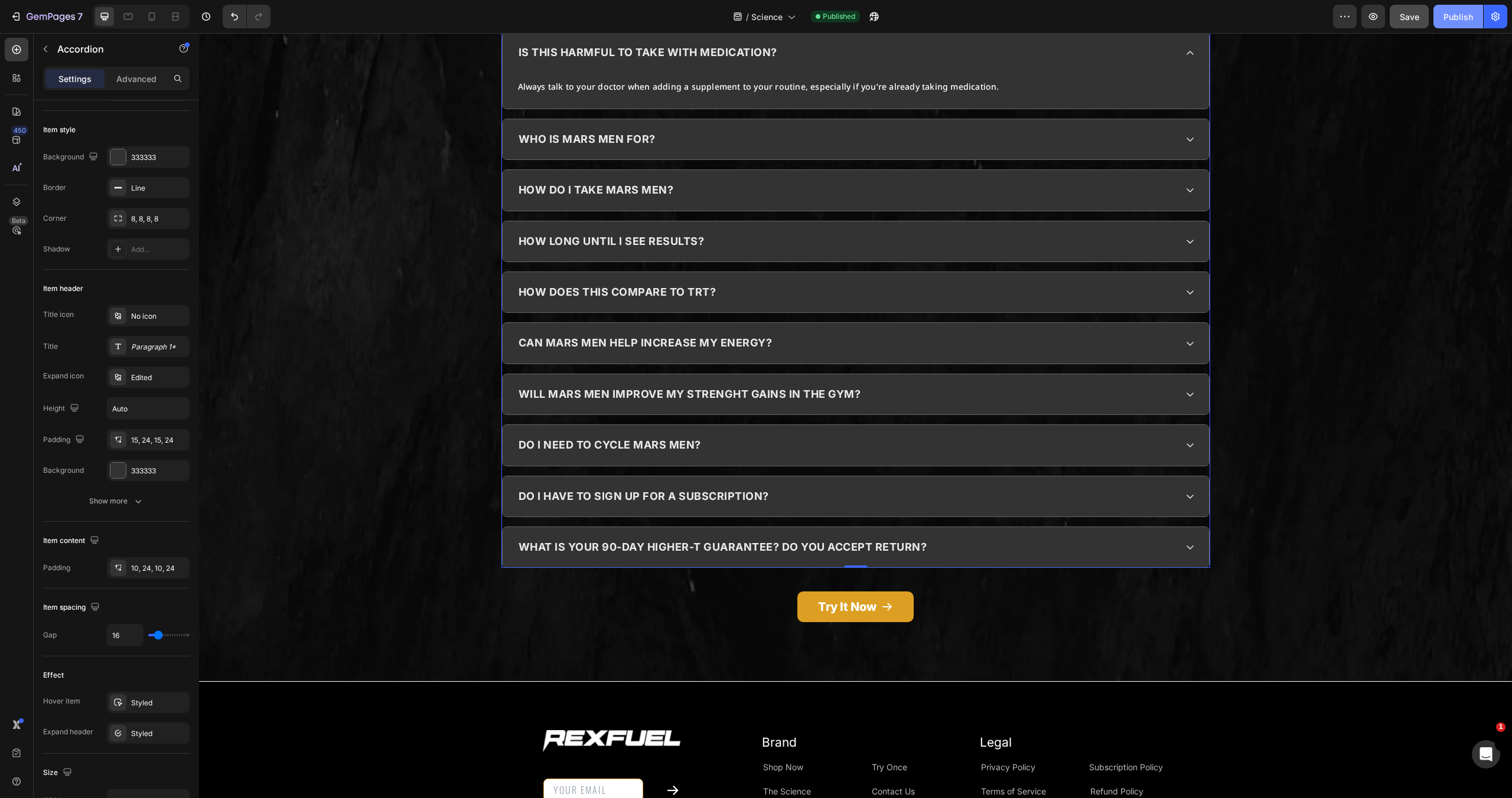
click at [1467, 10] on div "Publish" at bounding box center [1458, 17] width 30 height 12
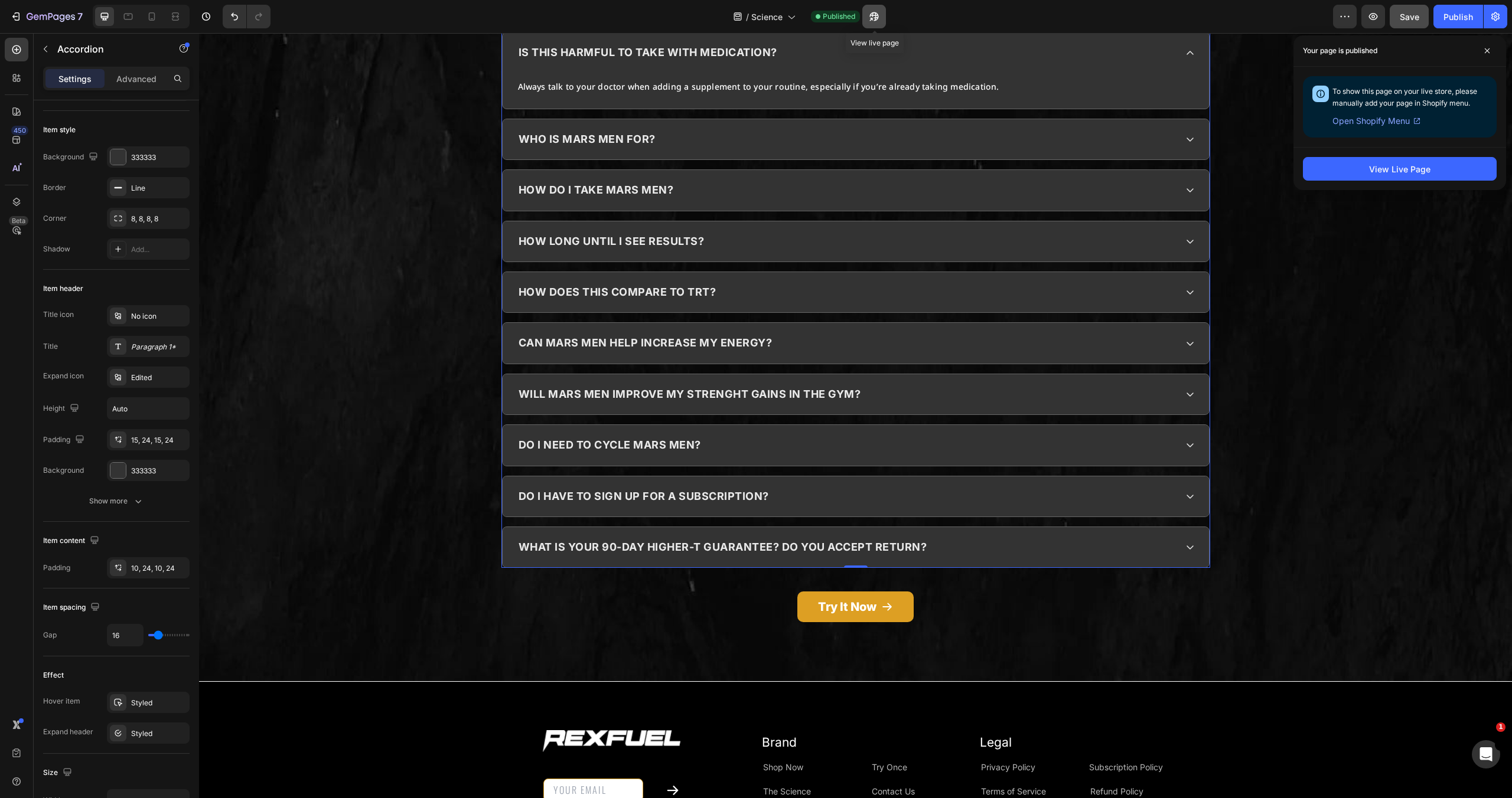
click at [875, 11] on icon "button" at bounding box center [874, 16] width 12 height 12
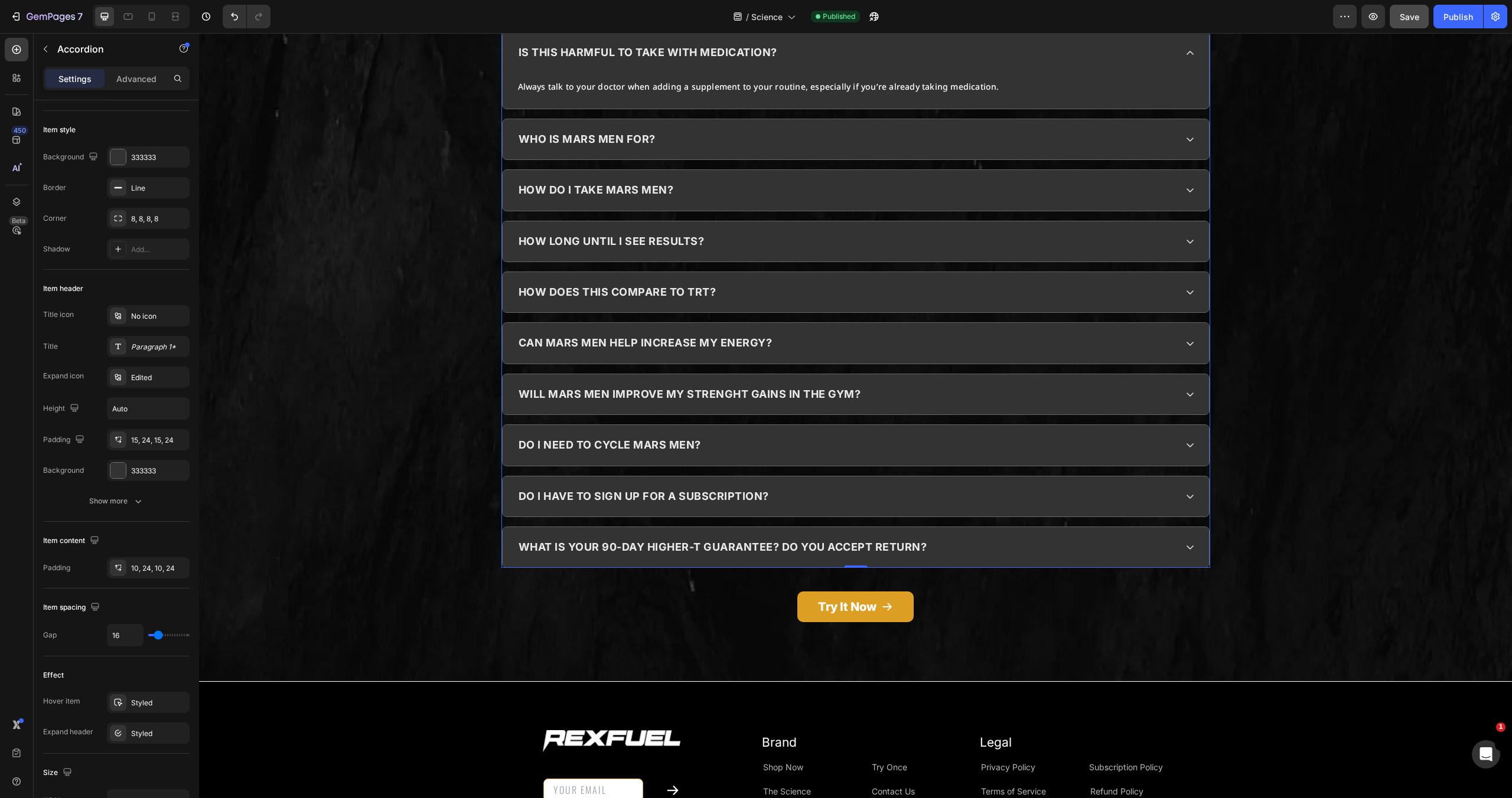
click at [692, 228] on div "how long until i see results?" at bounding box center [855, 242] width 706 height 40
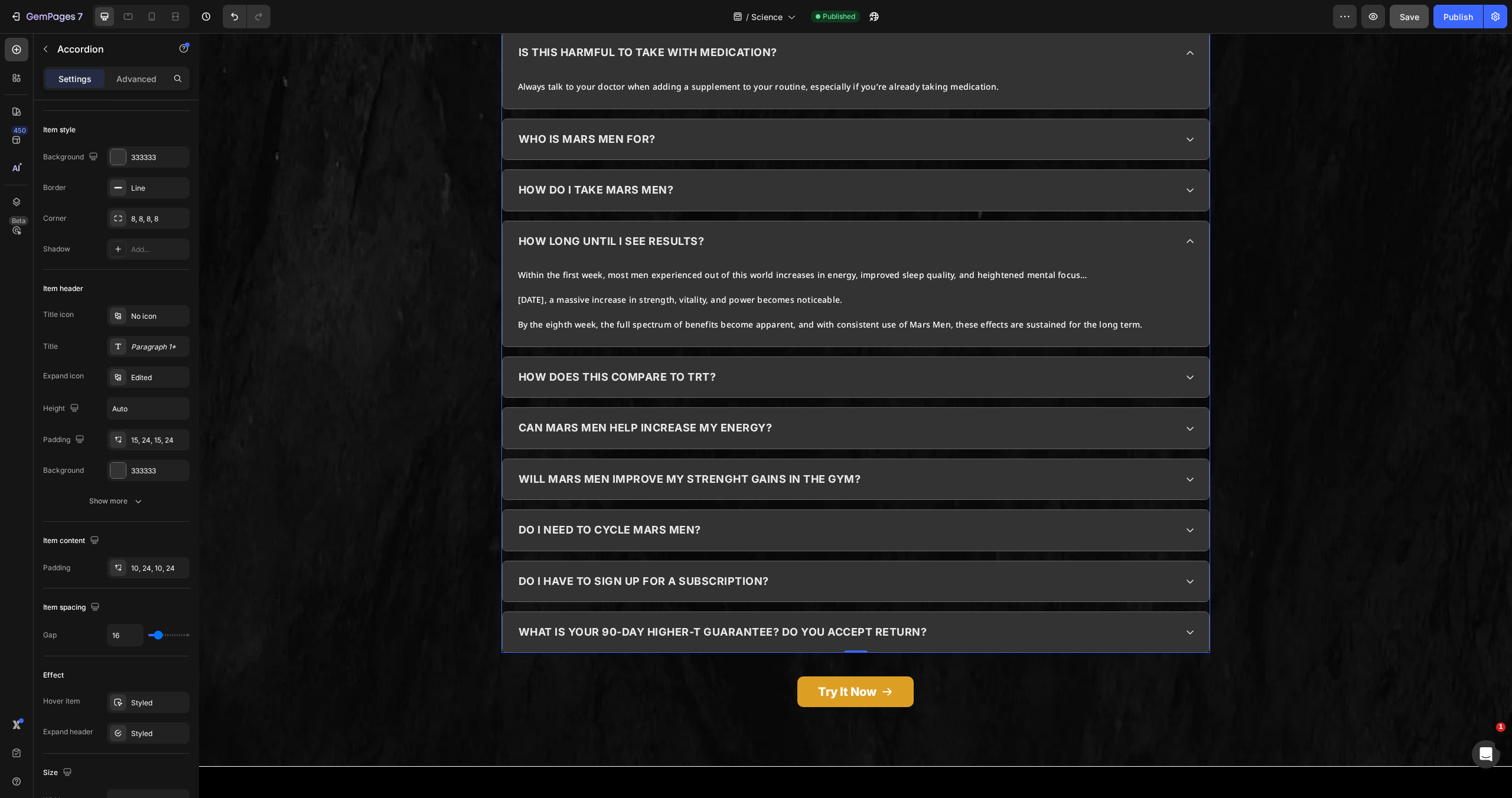
click at [1040, 245] on div "how long until i see results?" at bounding box center [846, 241] width 659 height 22
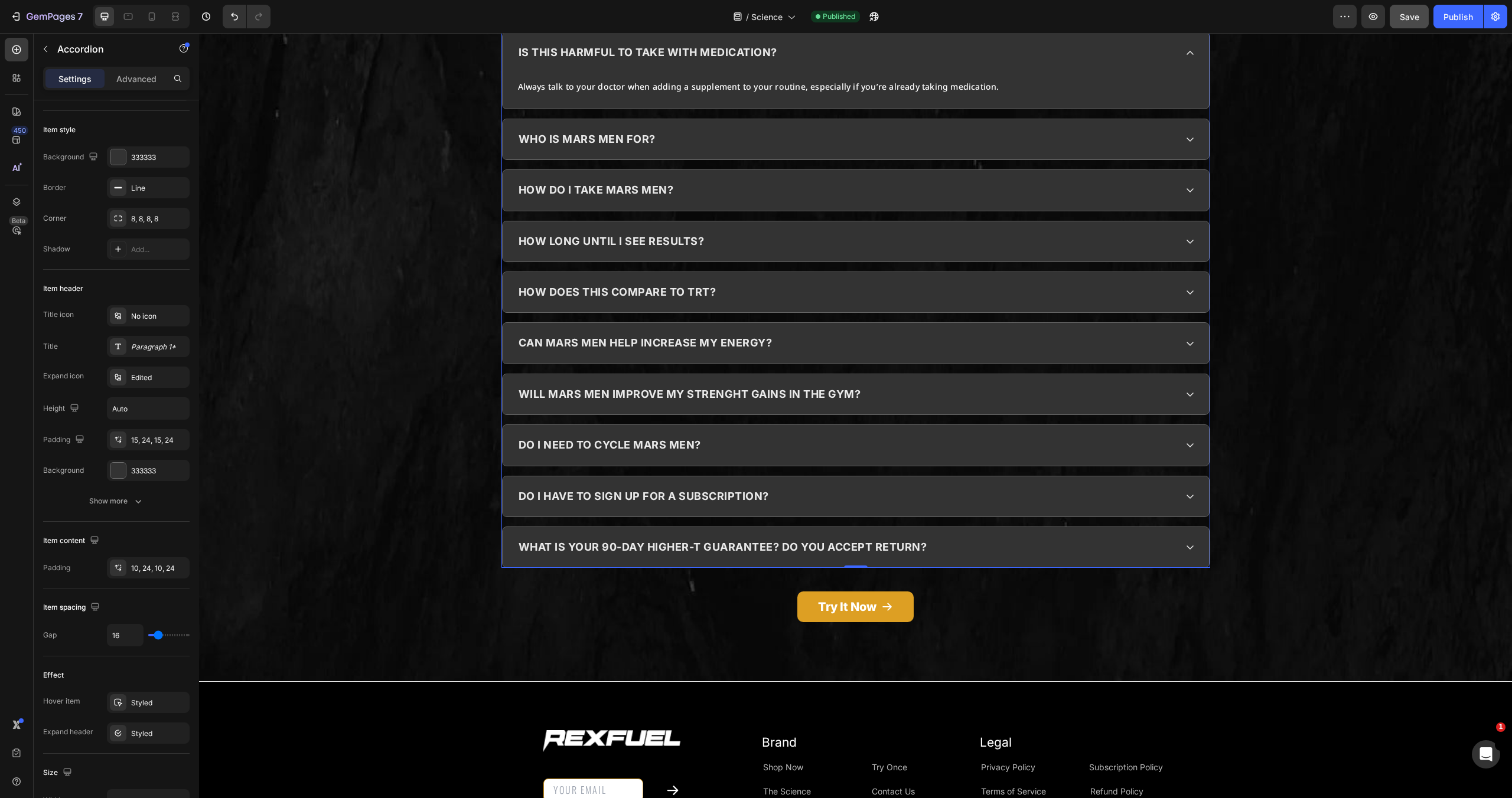
click at [737, 125] on div "who is mars men for?" at bounding box center [855, 139] width 706 height 40
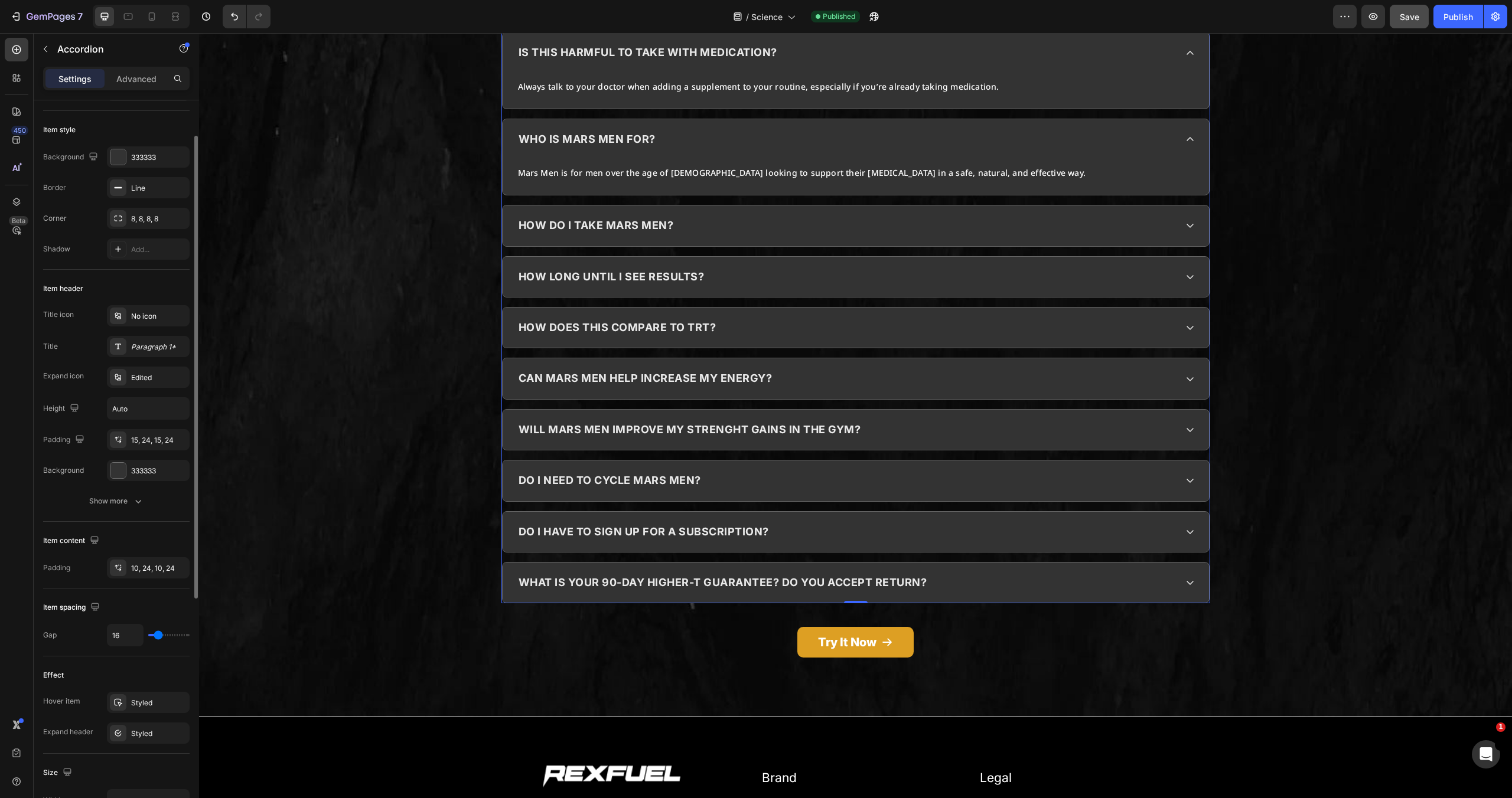
type input "0"
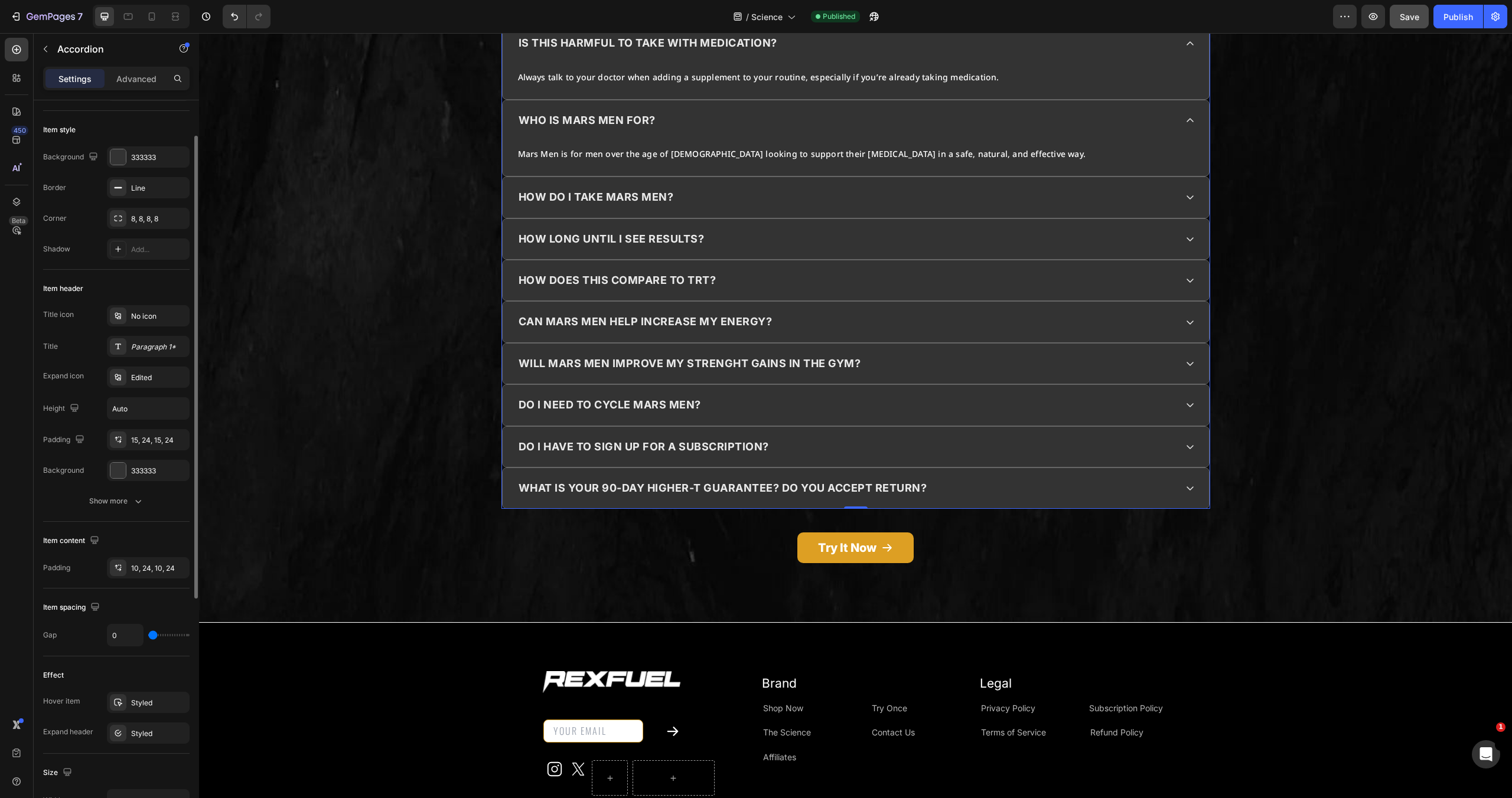
scroll to position [3782, 0]
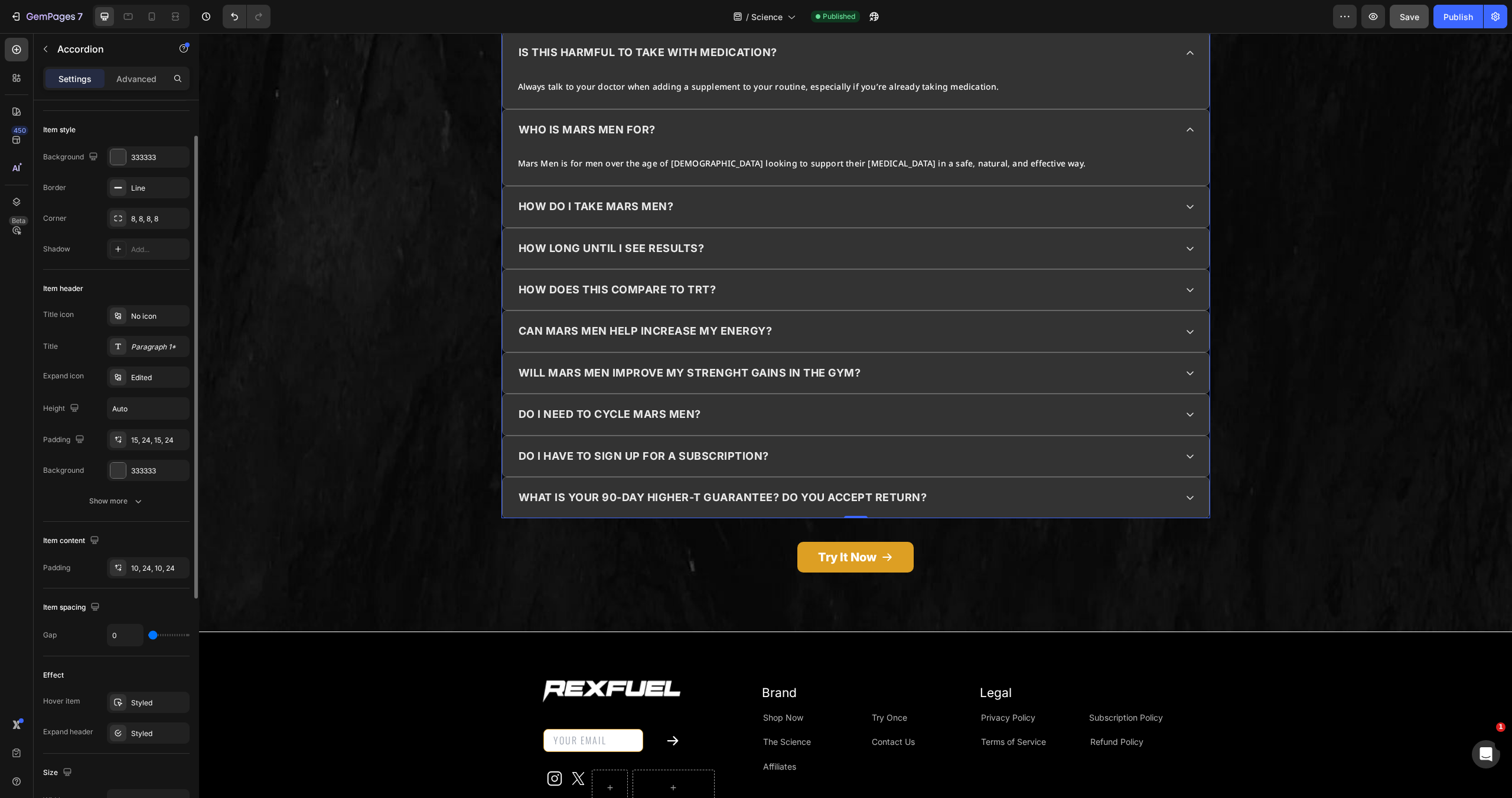
type input "0"
click at [148, 637] on input "range" at bounding box center [169, 635] width 42 height 2
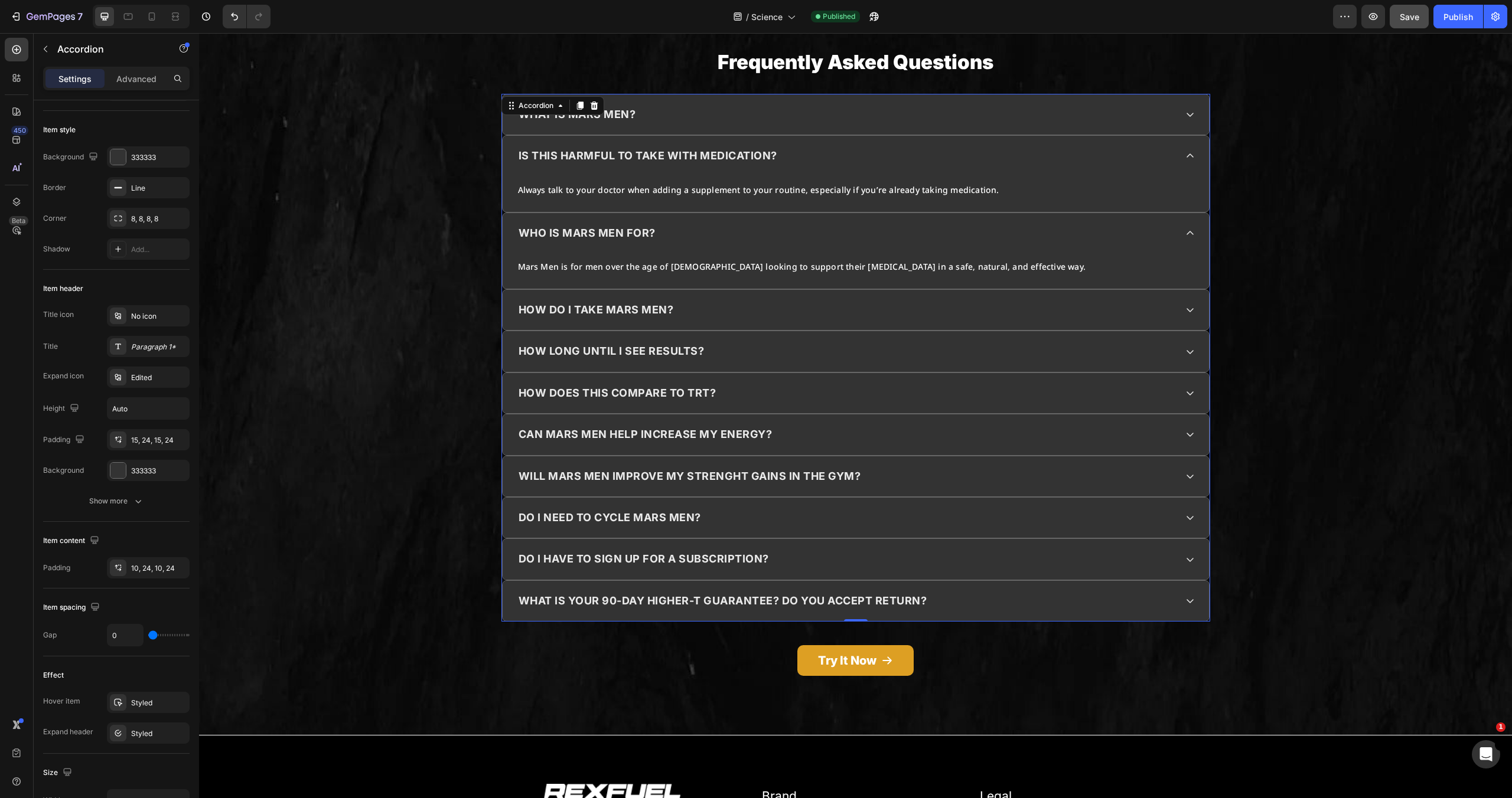
scroll to position [3628, 0]
click at [1454, 24] on button "Publish" at bounding box center [1459, 17] width 50 height 24
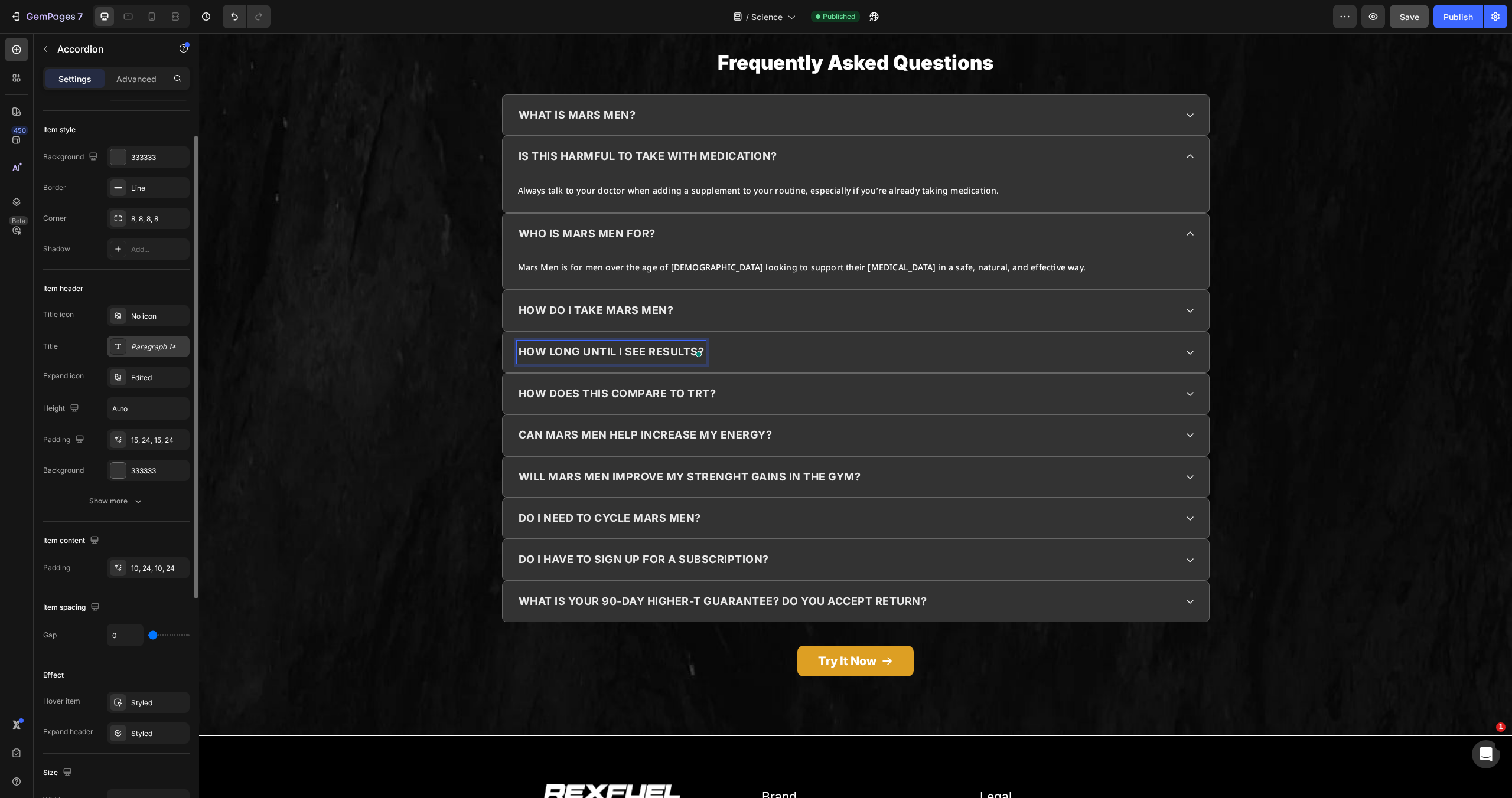
click at [157, 342] on div "Paragraph 1*" at bounding box center [159, 347] width 55 height 10
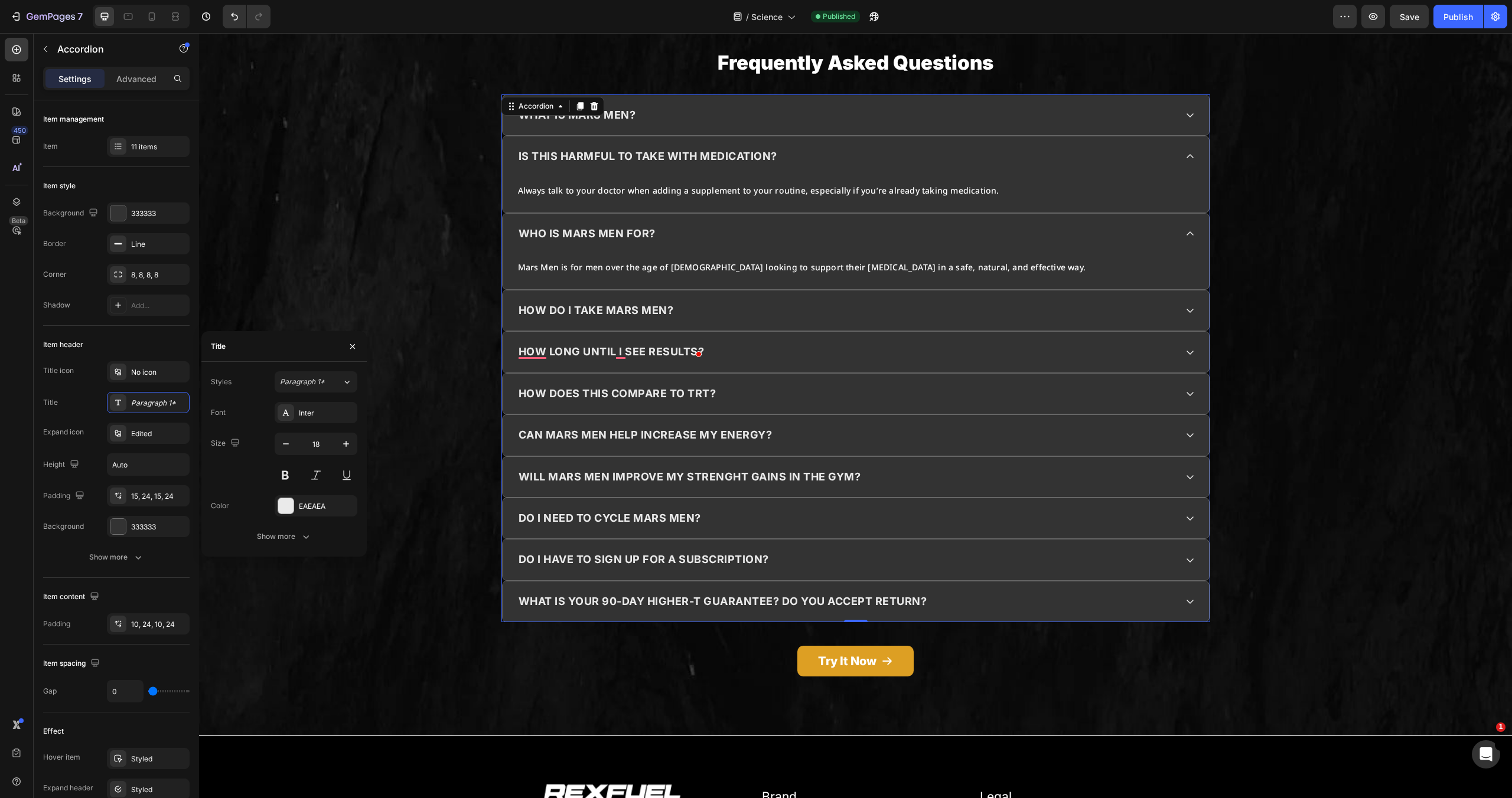
scroll to position [56, 0]
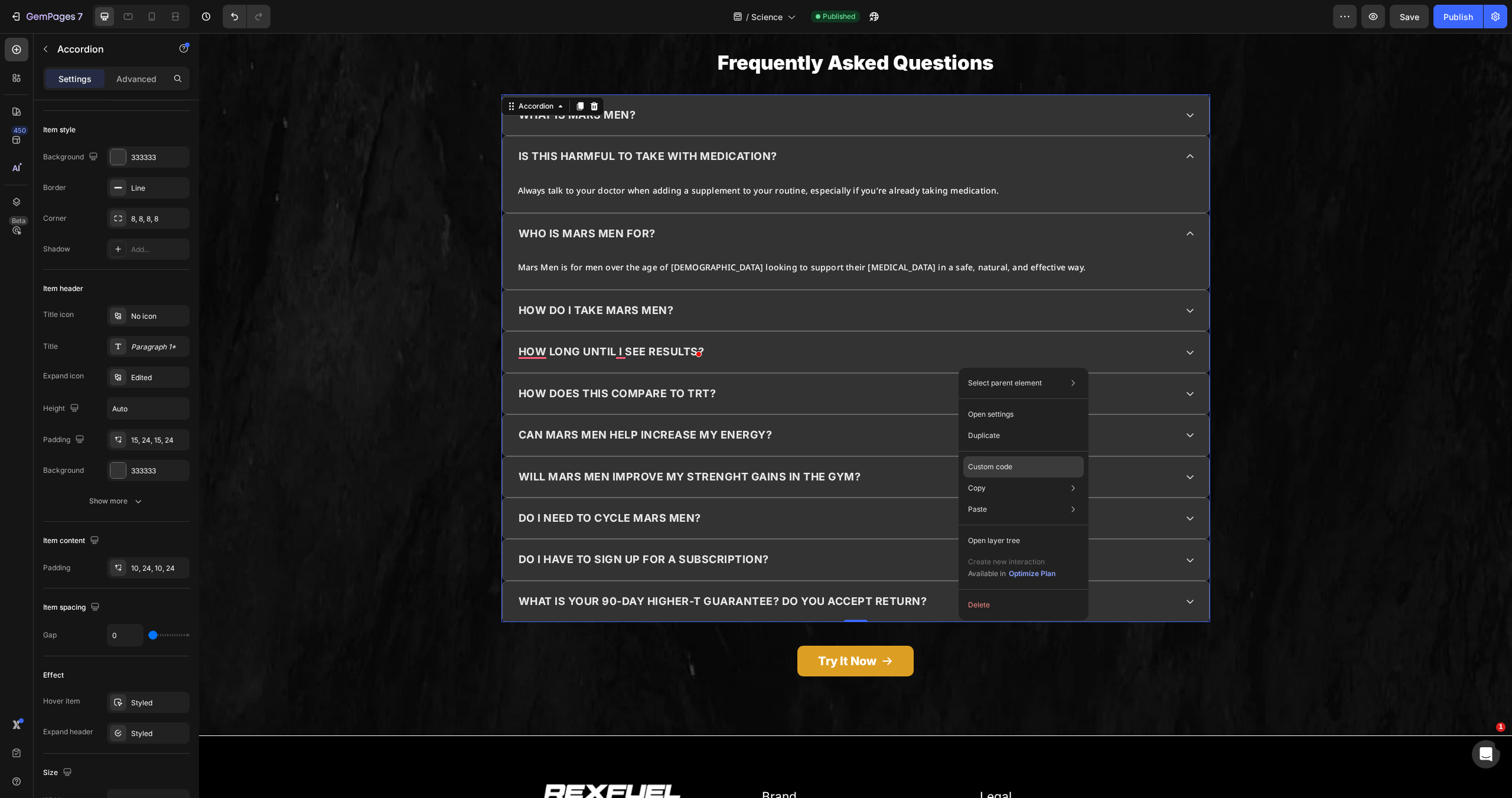
click at [990, 499] on div "Custom code" at bounding box center [1023, 509] width 121 height 21
type input "100%"
type input "100"
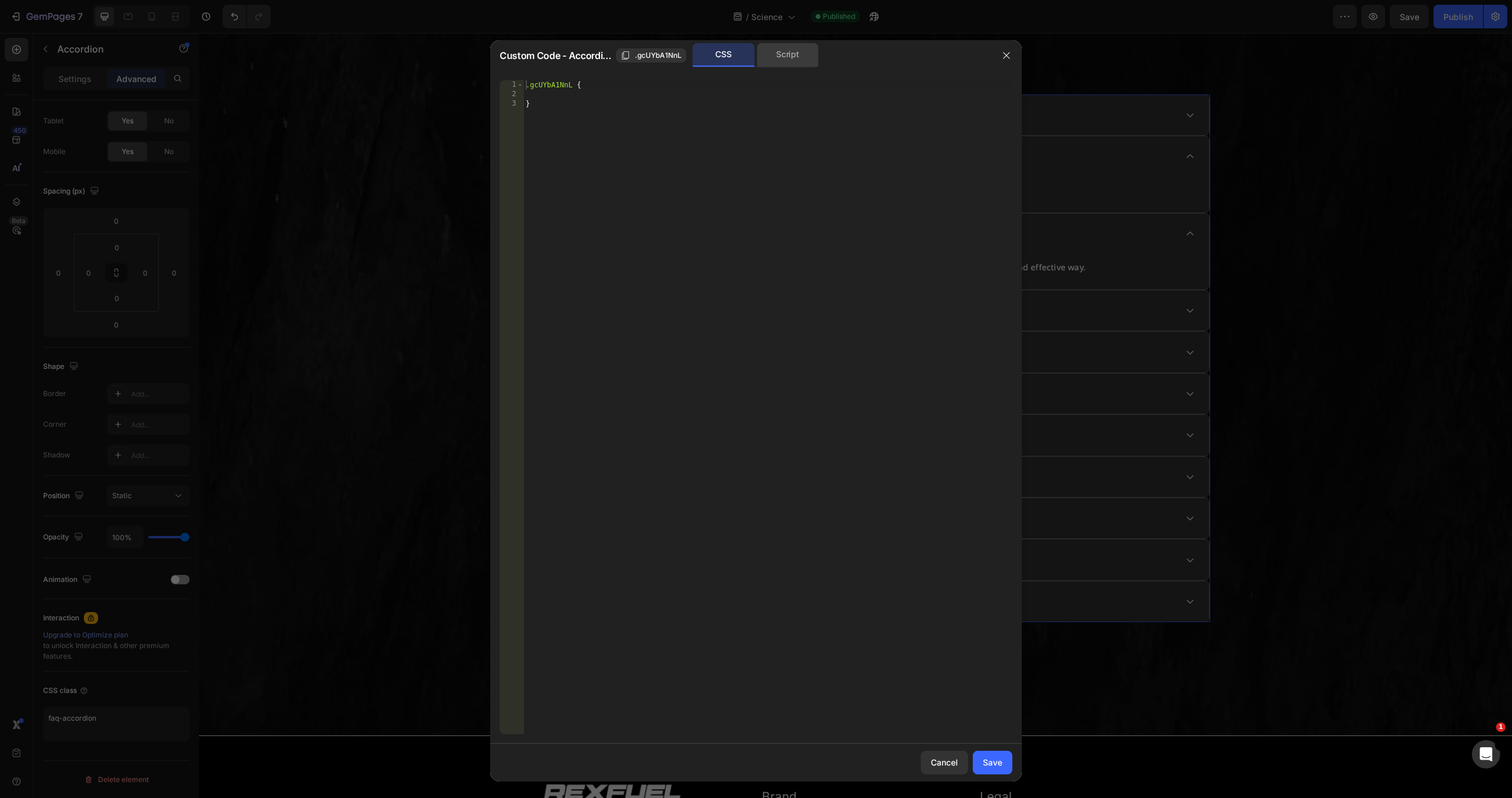
click at [797, 60] on div "Script" at bounding box center [788, 55] width 62 height 24
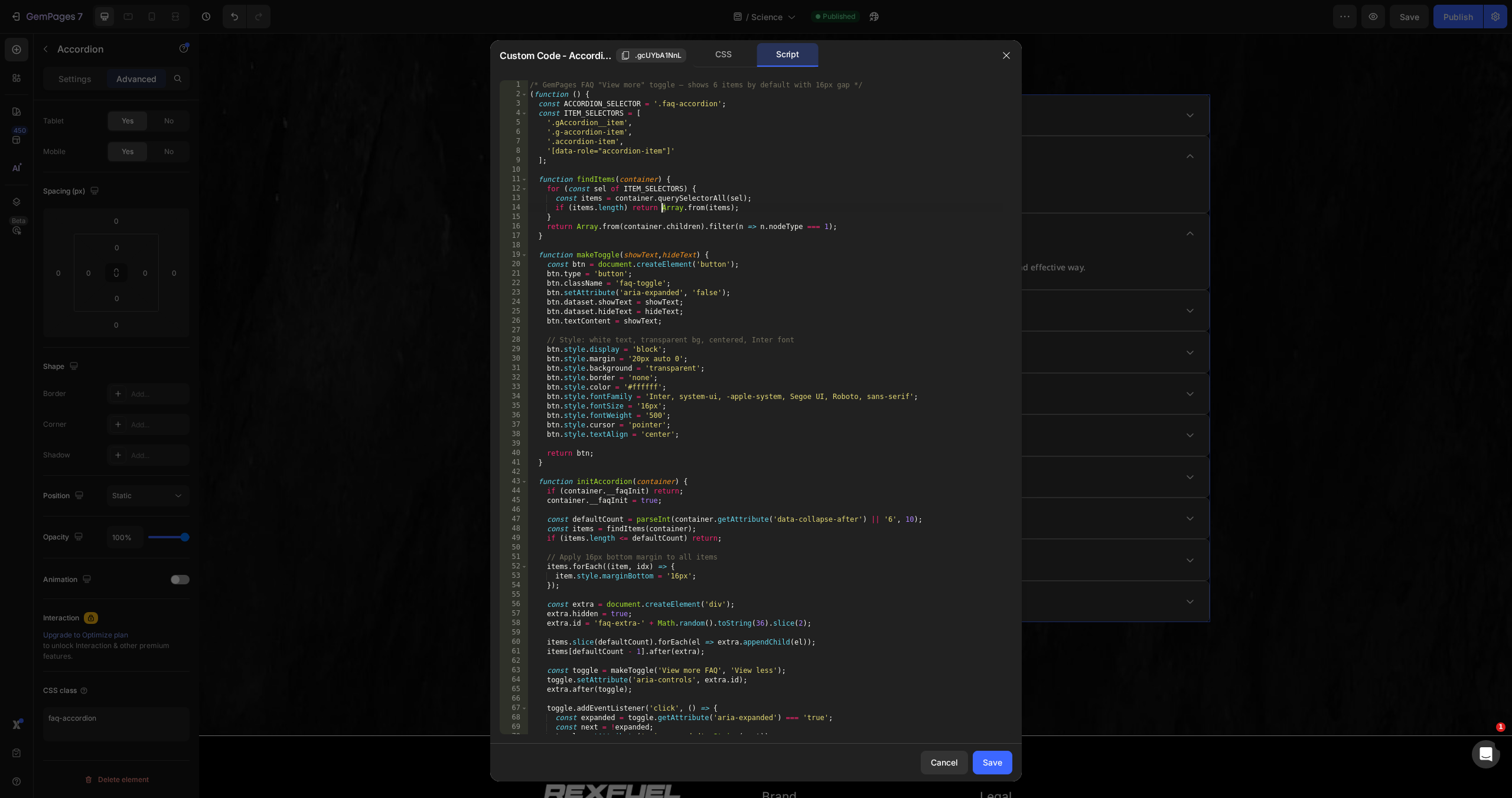
click at [664, 206] on div "/* GemPages FAQ "View more" toggle — shows 6 items by default with 16px gap */ …" at bounding box center [765, 417] width 476 height 673
type textarea "})();"
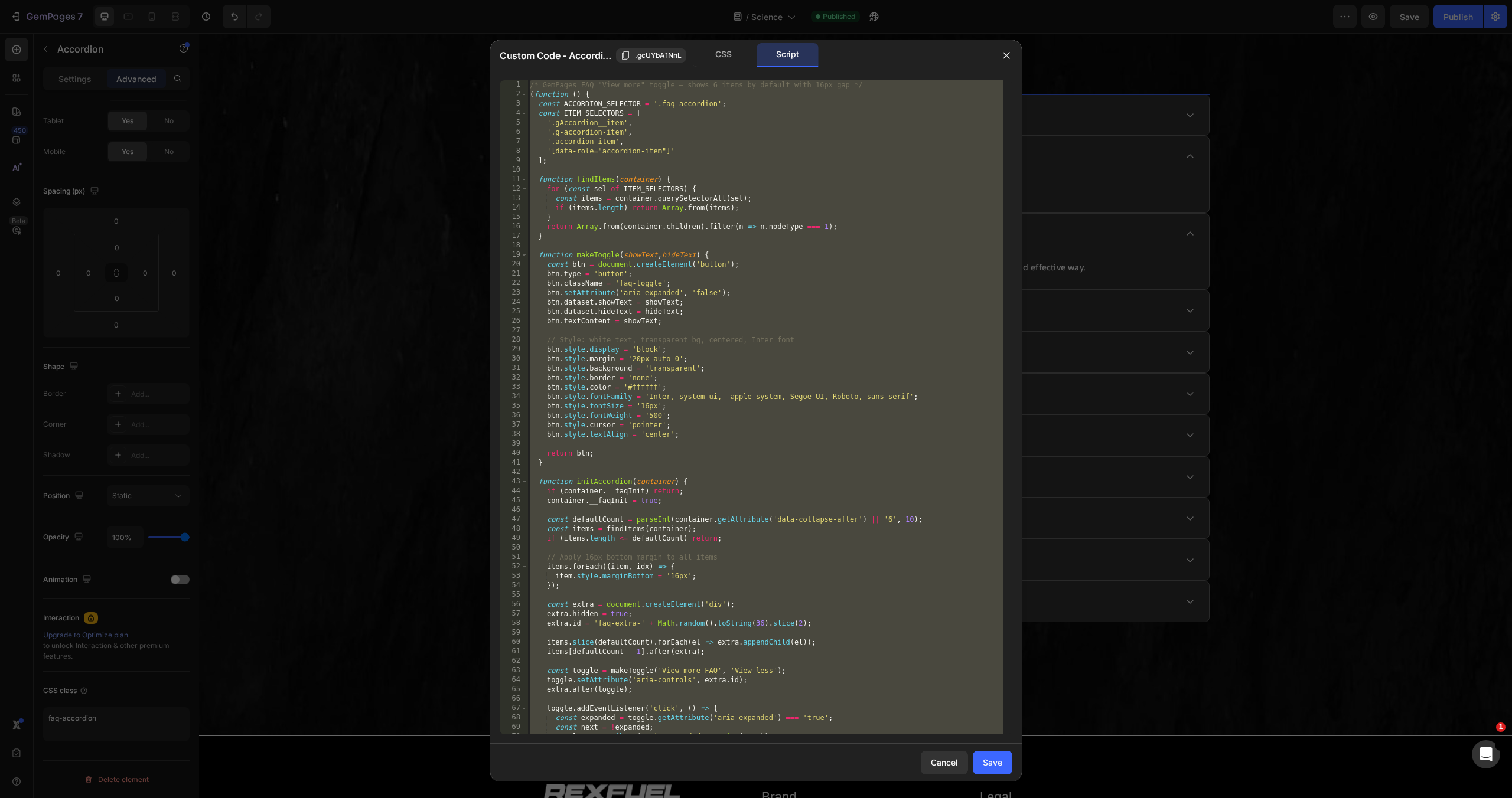
paste textarea
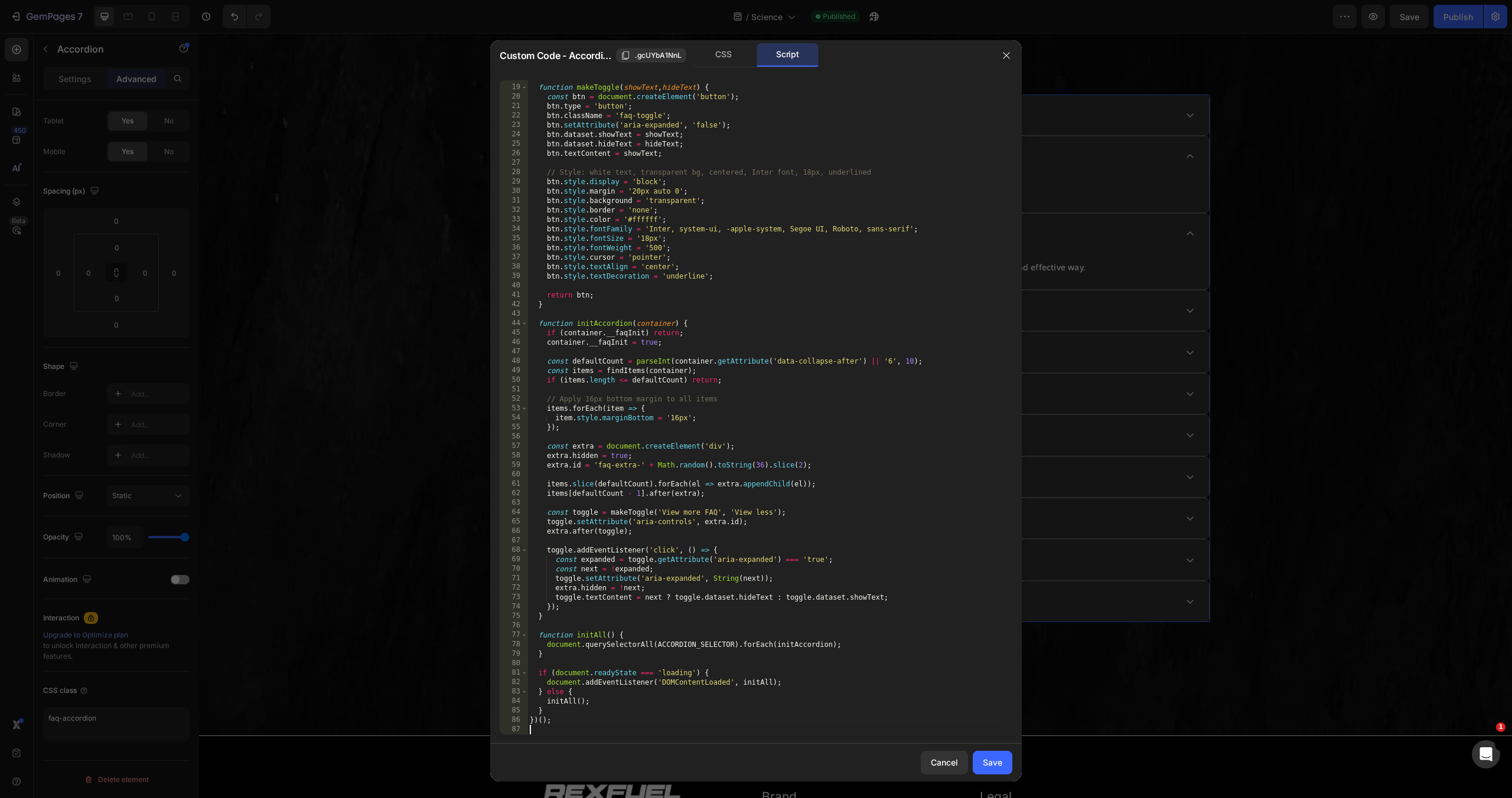
scroll to position [168, 0]
type textarea "})();"
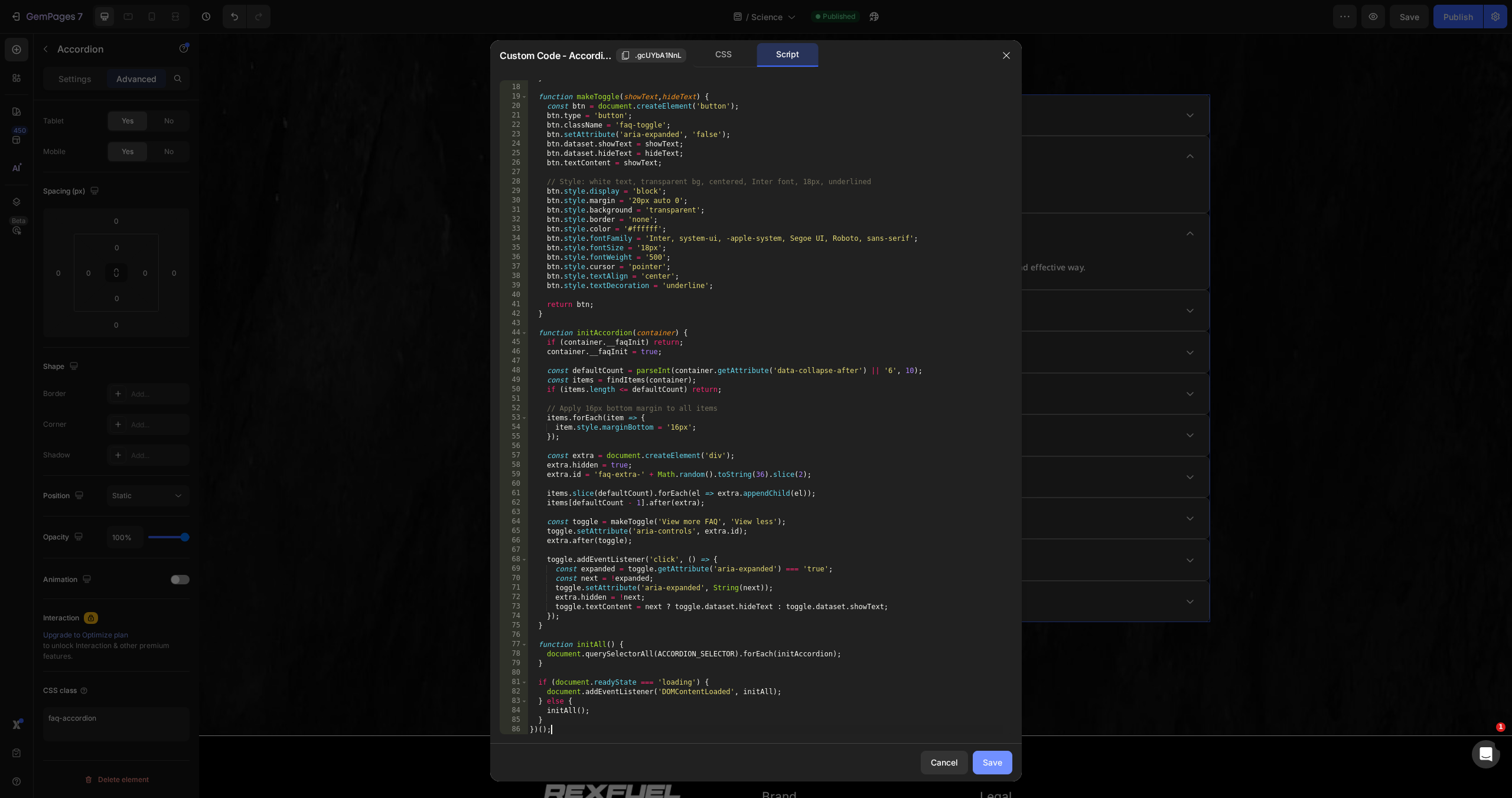
scroll to position [158, 0]
click at [990, 761] on div "Save" at bounding box center [992, 763] width 19 height 12
type input "0"
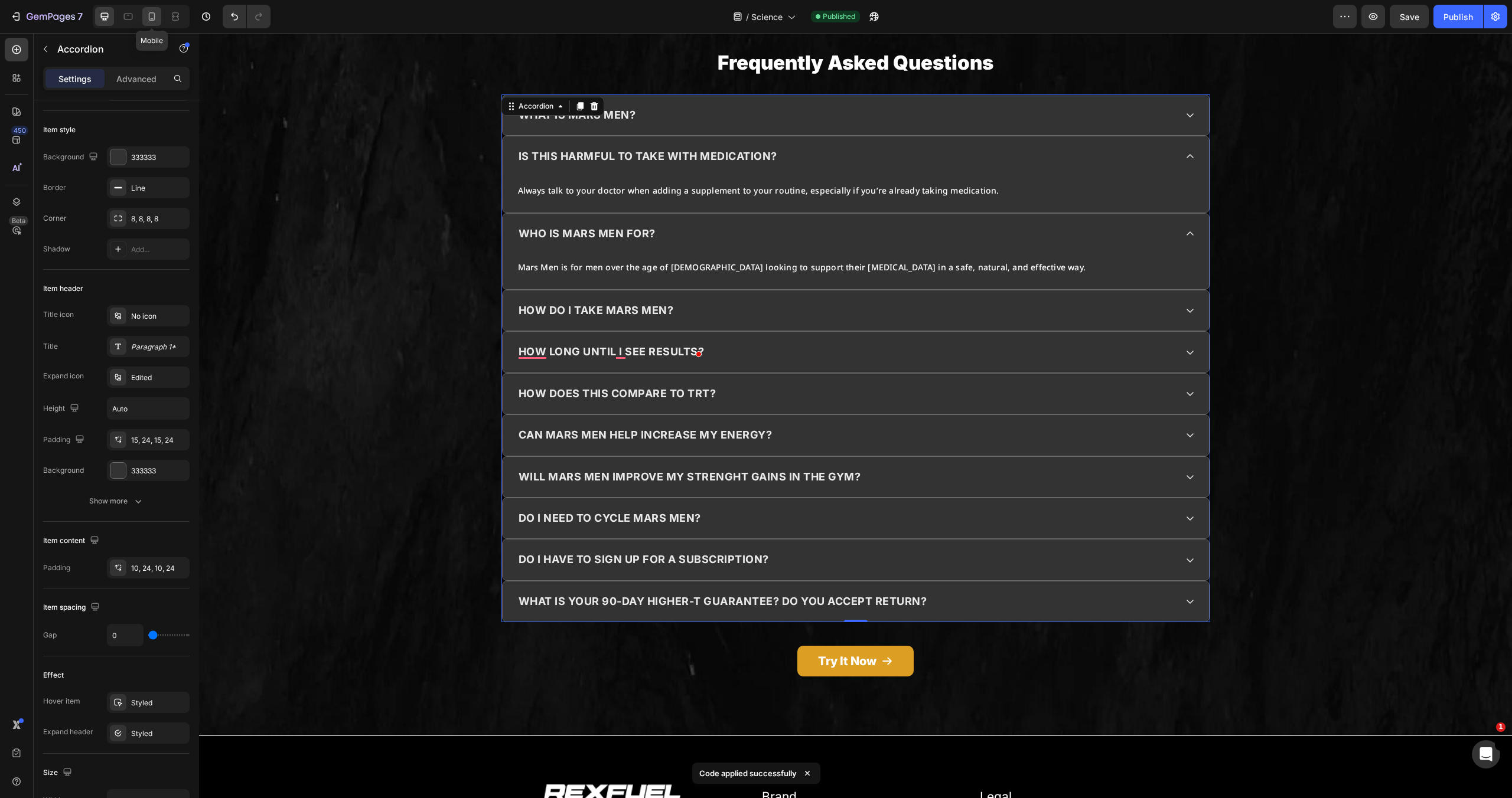
click at [155, 19] on icon at bounding box center [152, 16] width 12 height 12
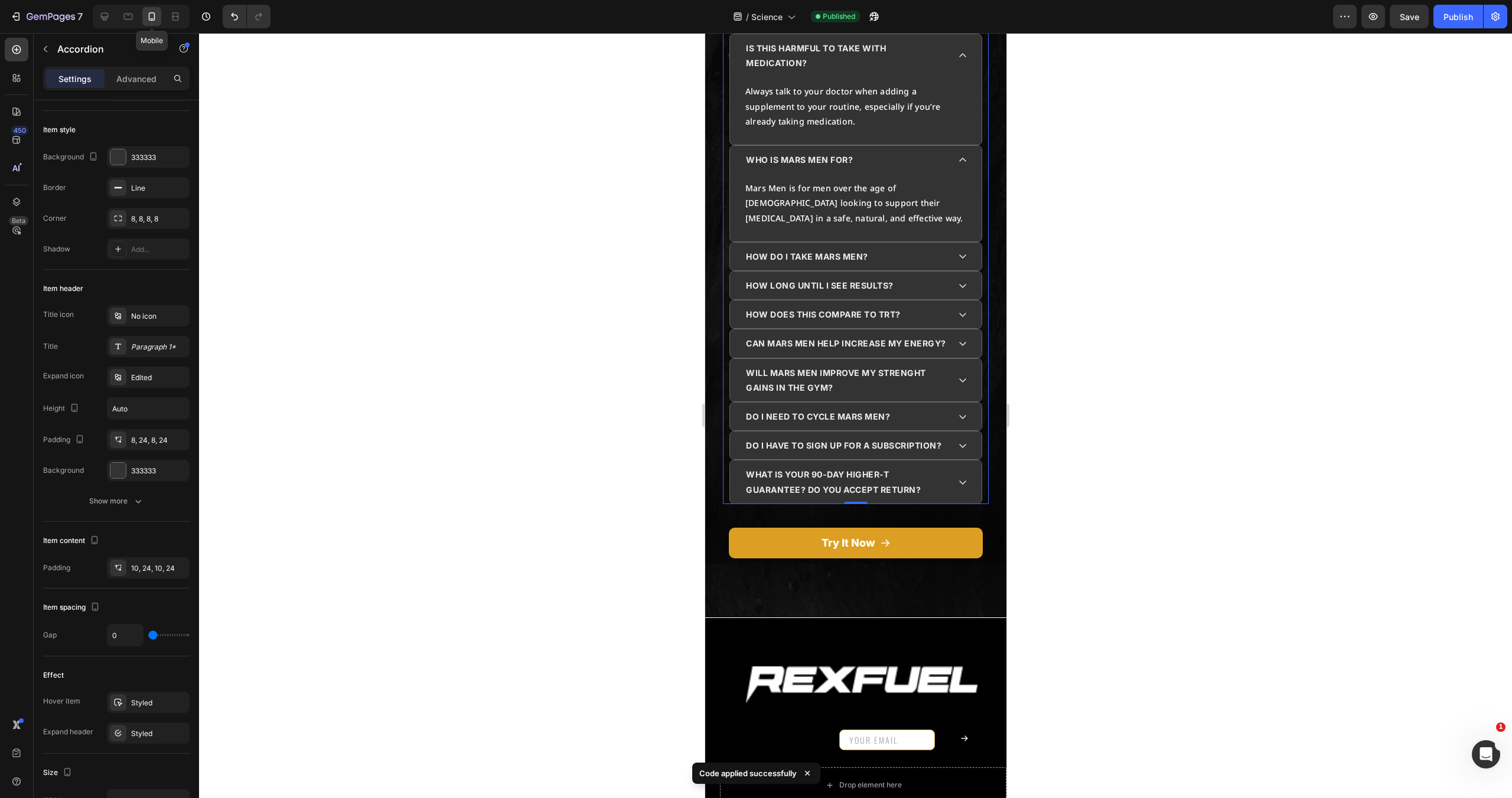
scroll to position [3558, 0]
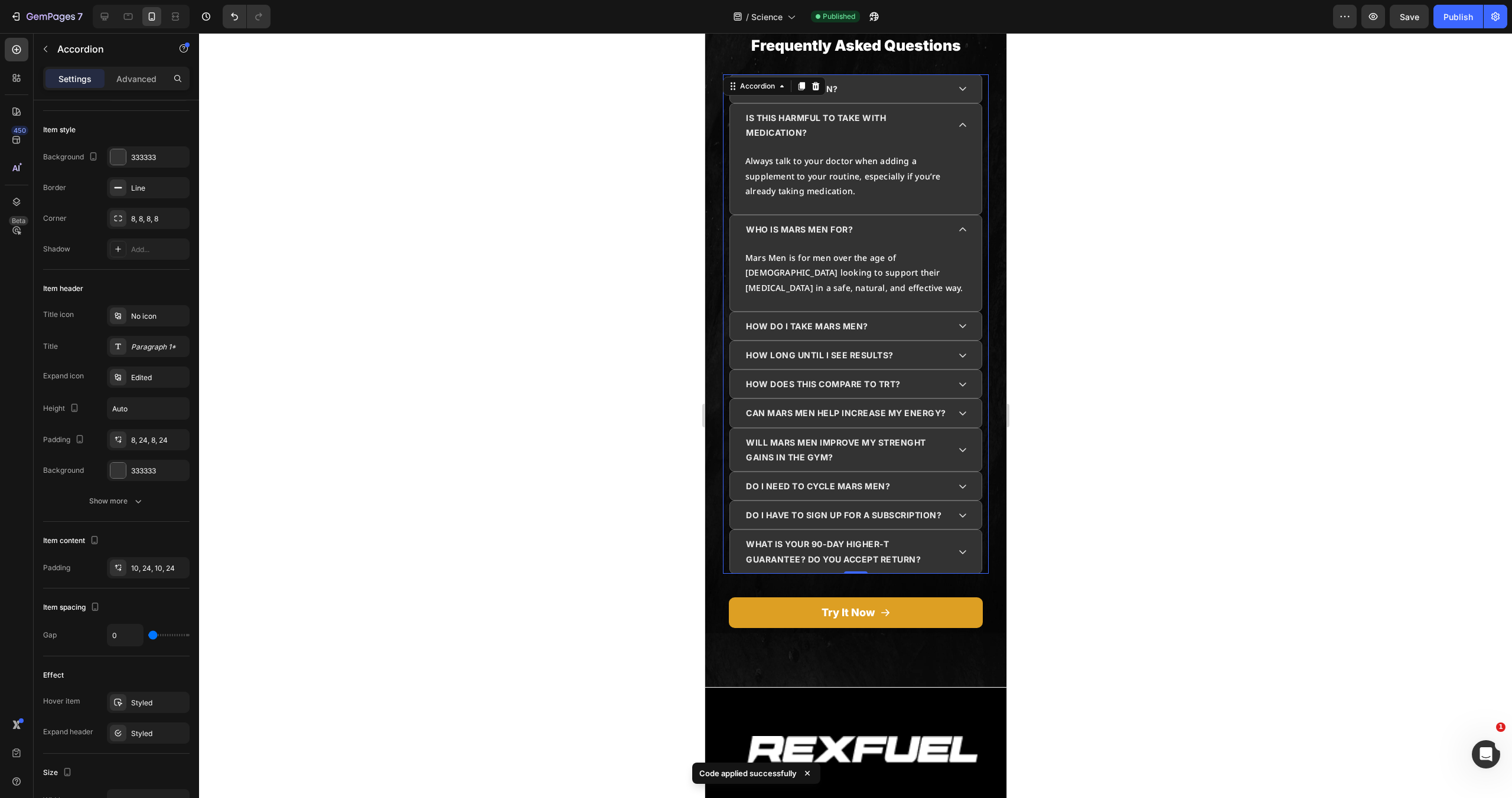
click at [958, 125] on icon at bounding box center [962, 125] width 10 height 10
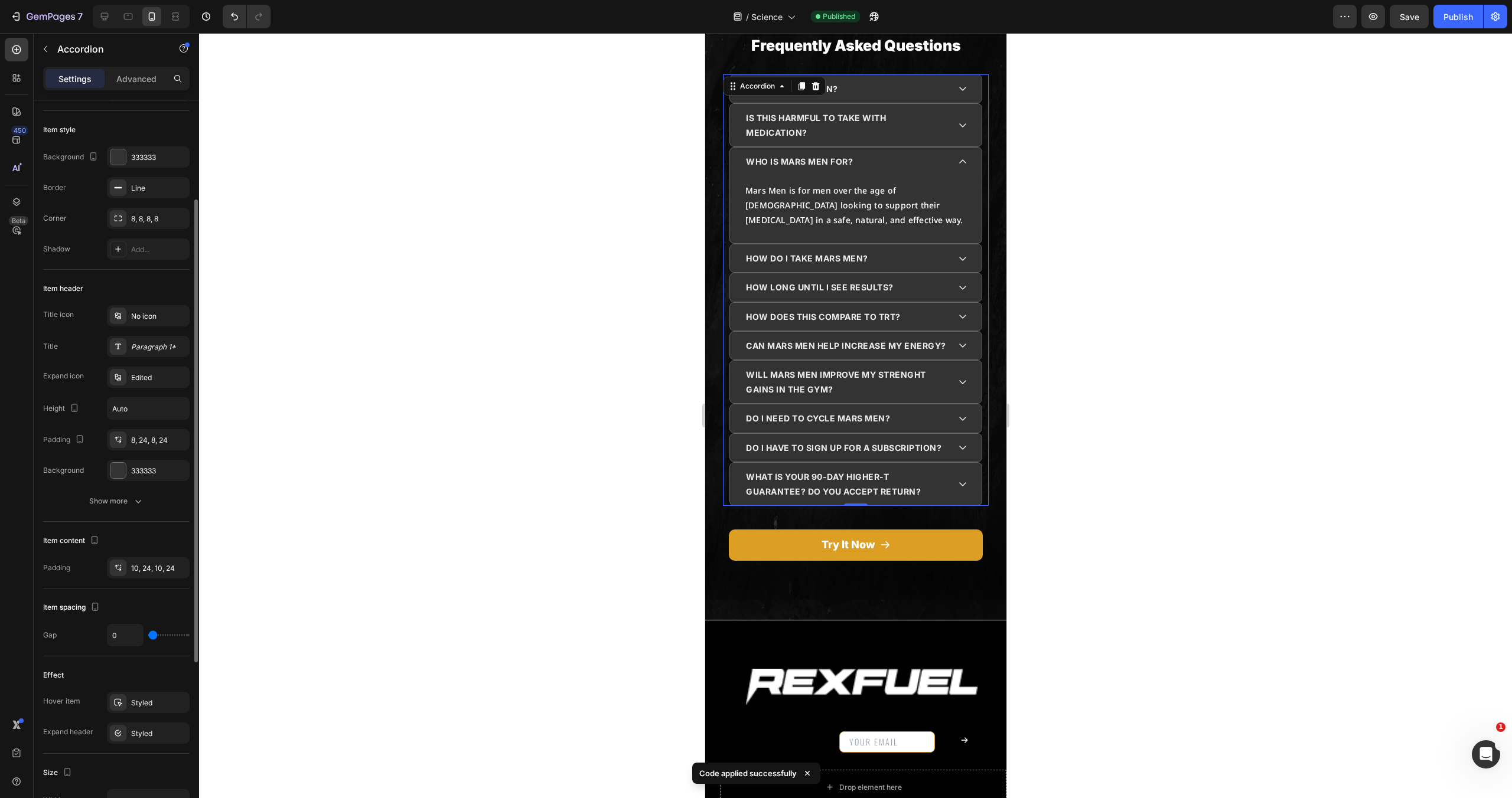
scroll to position [423, 0]
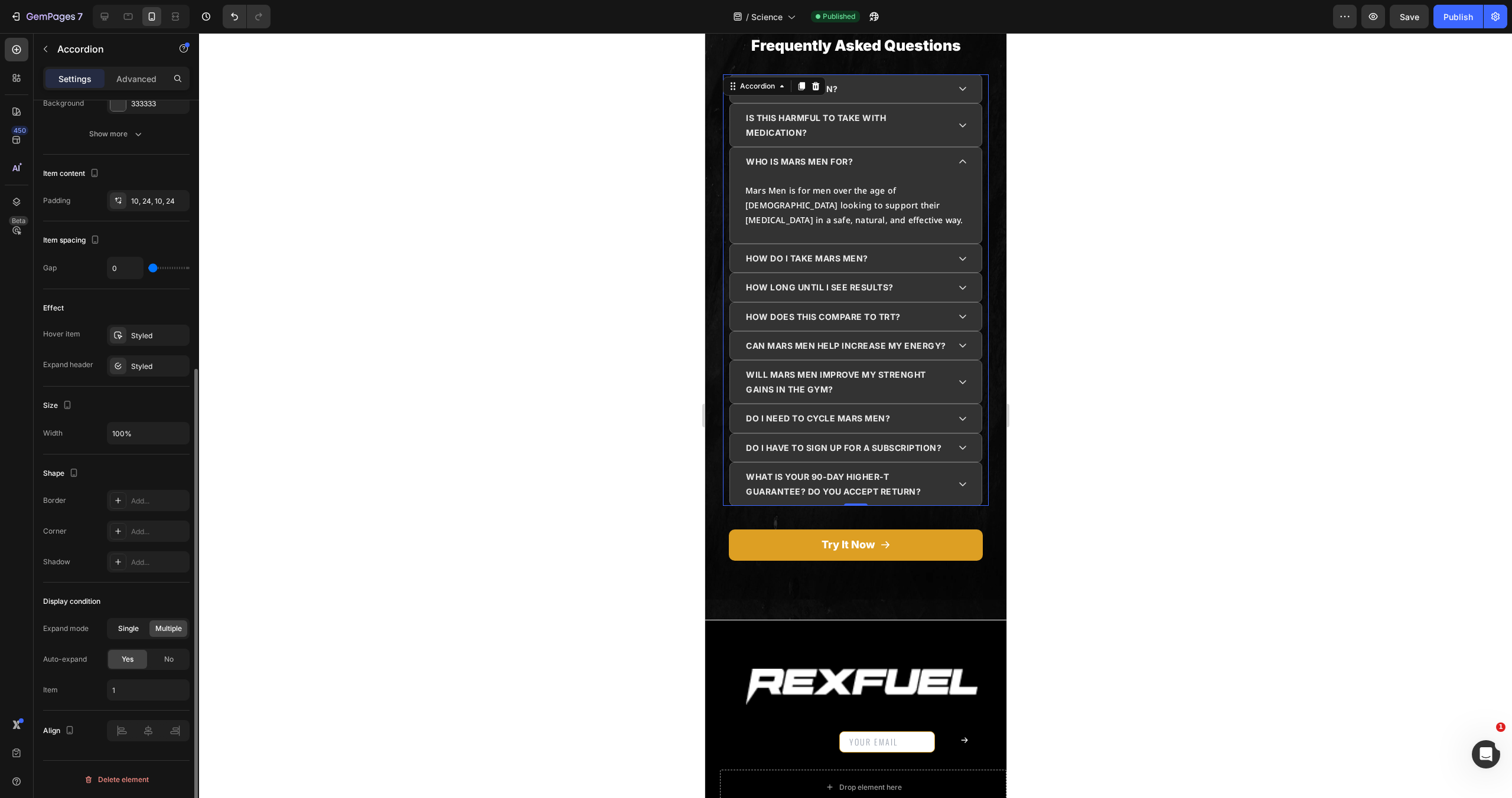
click at [138, 632] on span "Single" at bounding box center [128, 628] width 21 height 10
drag, startPoint x: 1467, startPoint y: 17, endPoint x: 1448, endPoint y: 34, distance: 25.5
click at [1467, 17] on div "Publish" at bounding box center [1458, 17] width 30 height 12
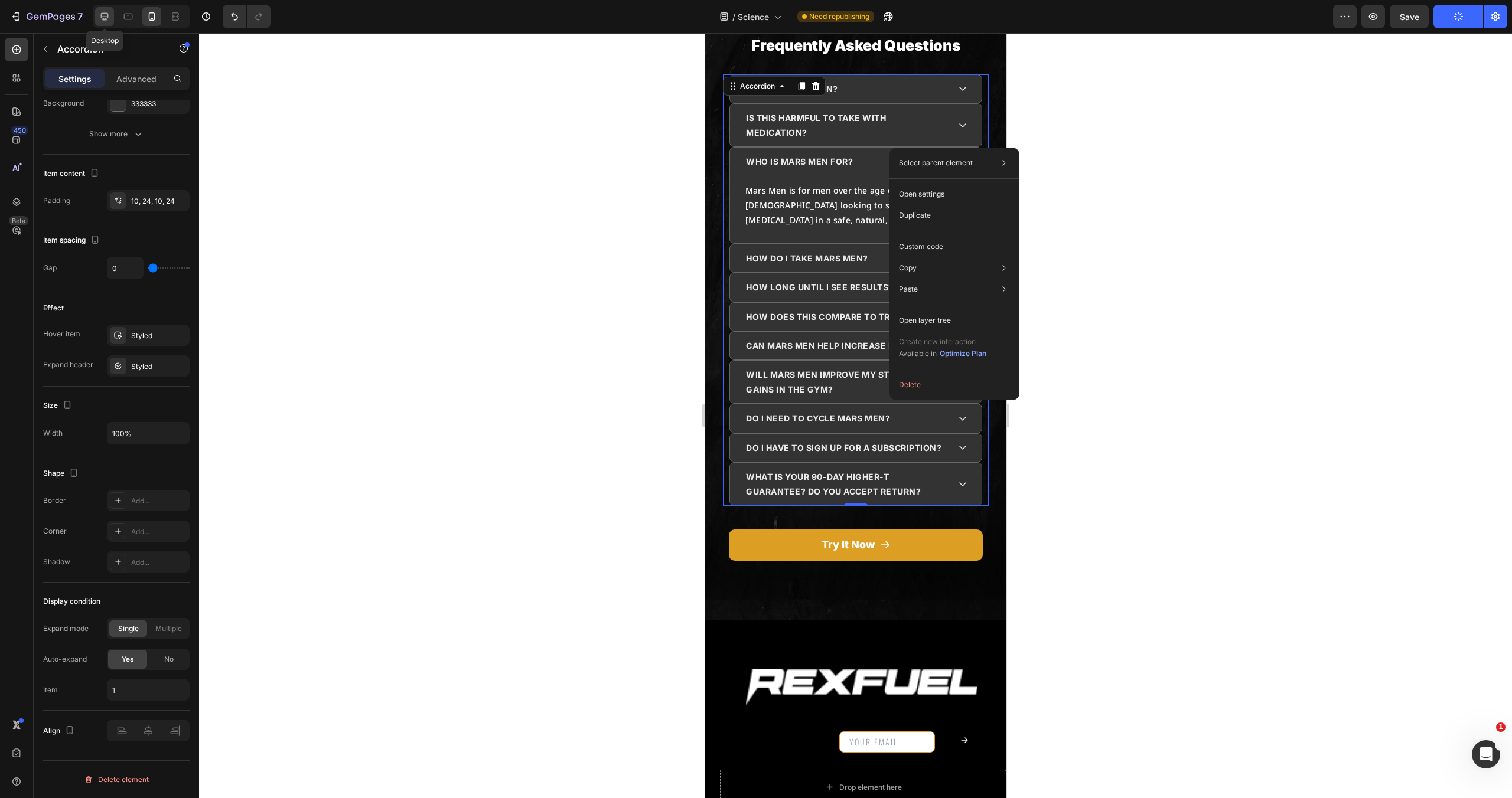
click at [107, 19] on icon at bounding box center [104, 16] width 12 height 12
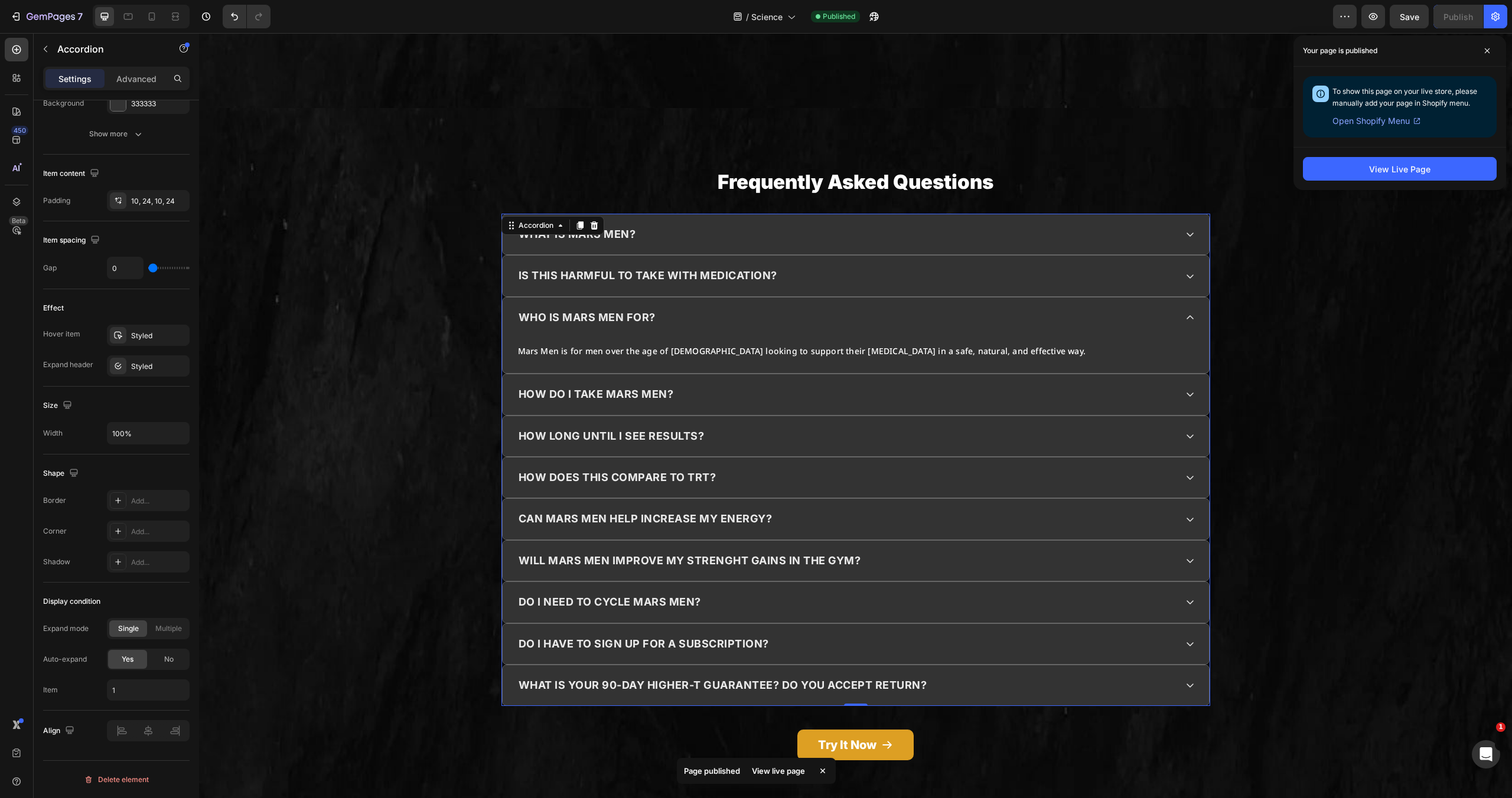
scroll to position [3698, 0]
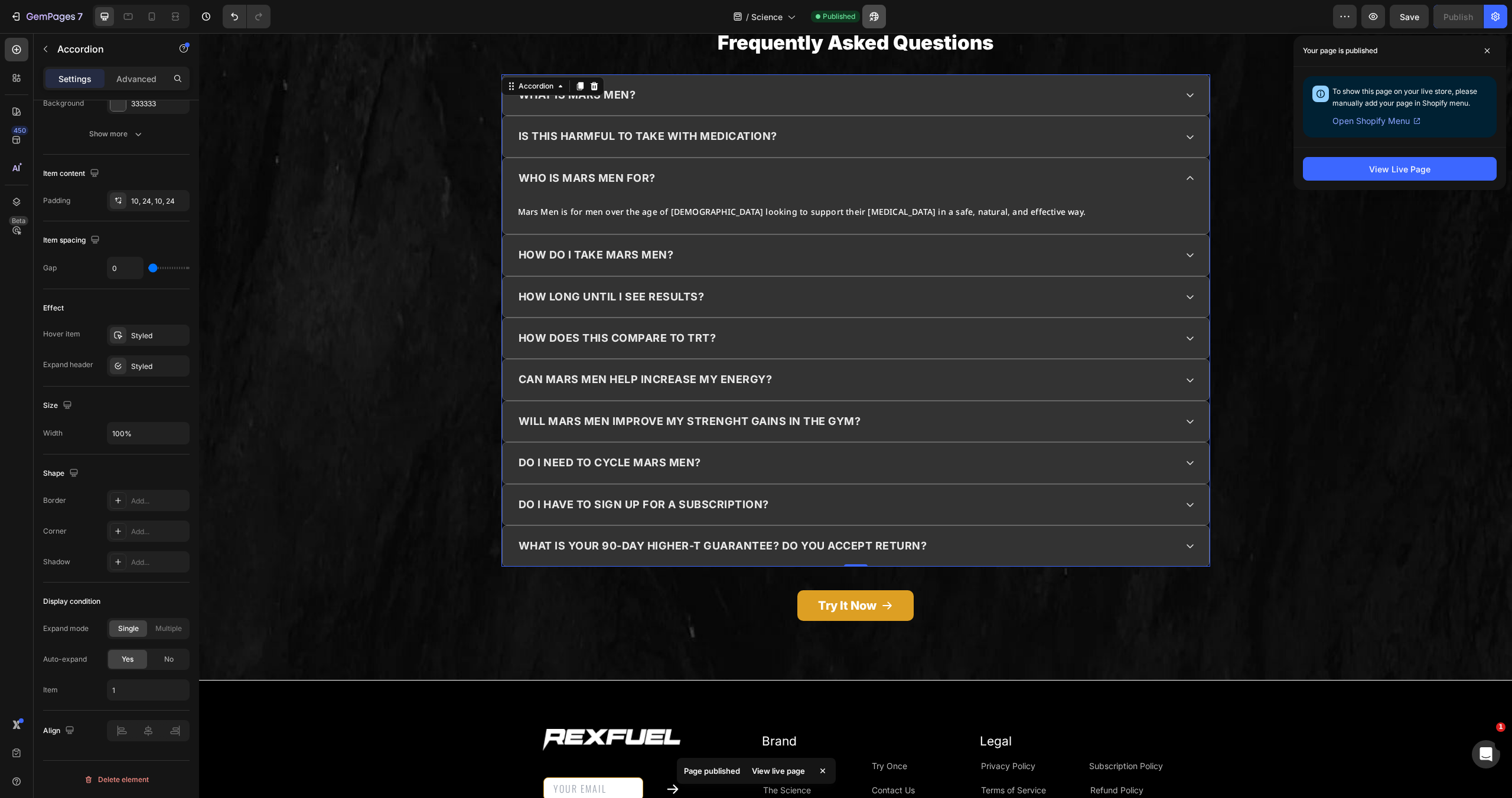
click at [879, 16] on icon "button" at bounding box center [874, 16] width 12 height 12
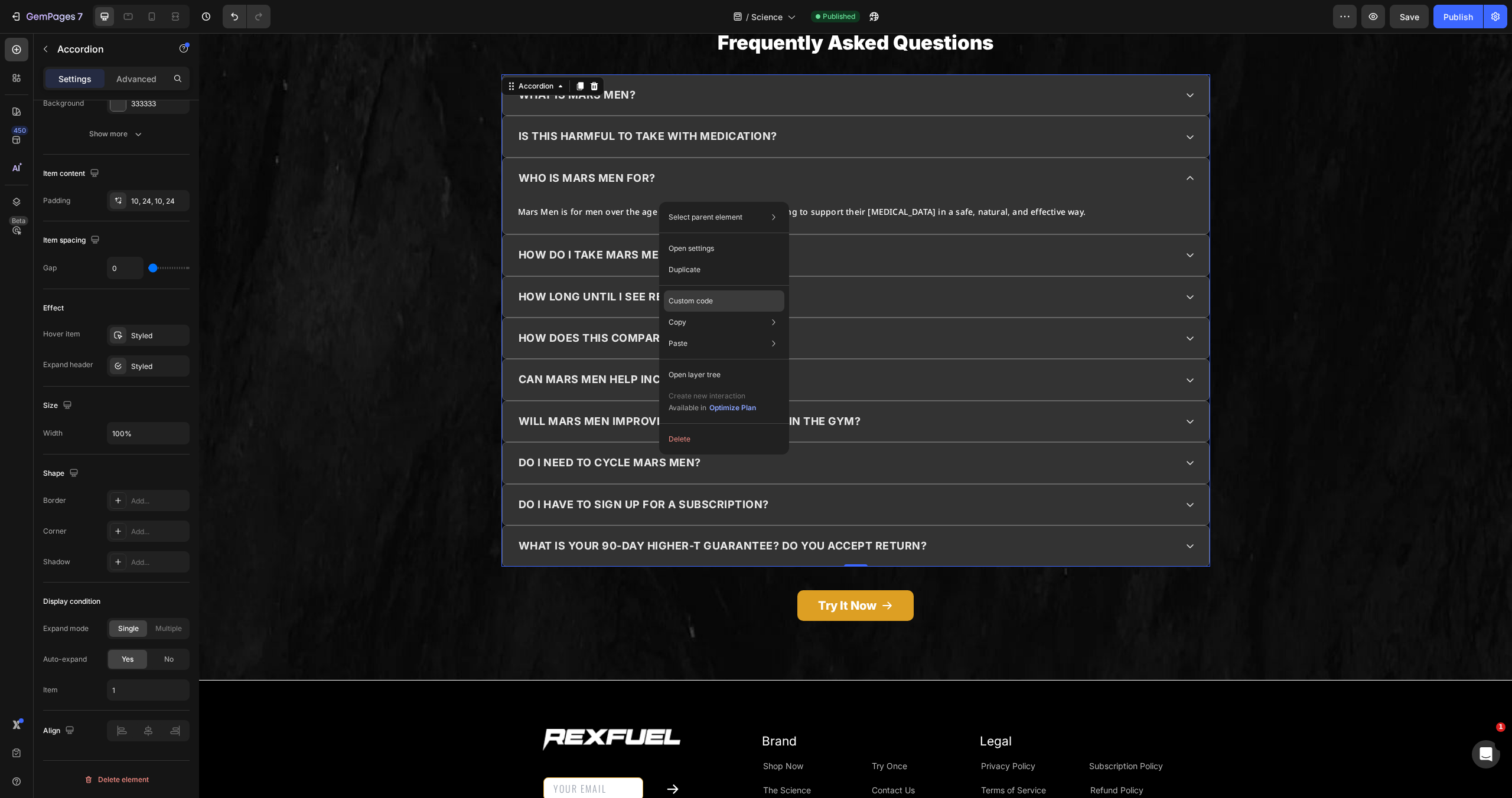
click at [718, 333] on div "Custom code" at bounding box center [724, 344] width 121 height 21
type input "100%"
type input "100"
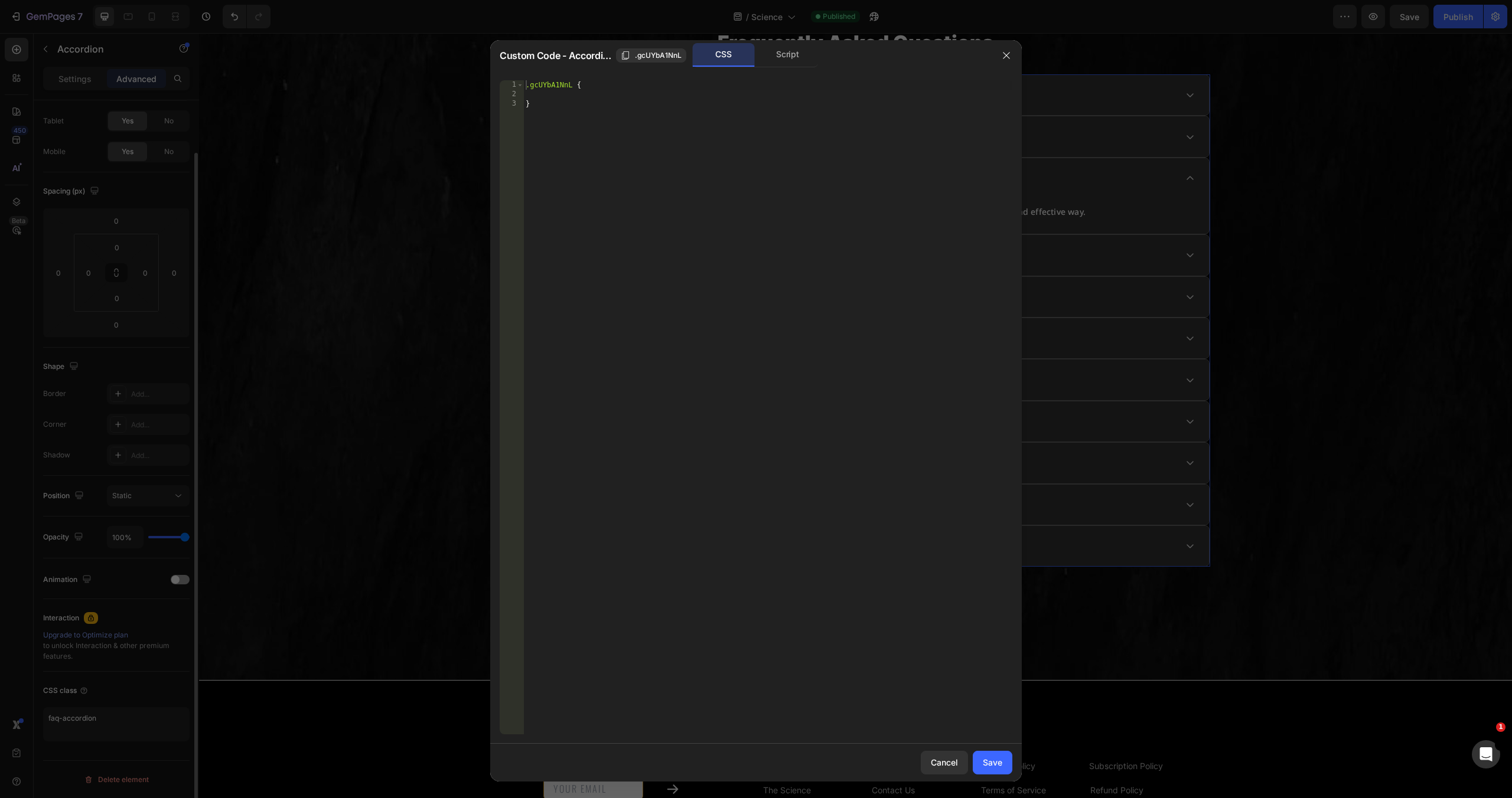
scroll to position [56, 0]
click at [793, 49] on div "Script" at bounding box center [788, 55] width 62 height 24
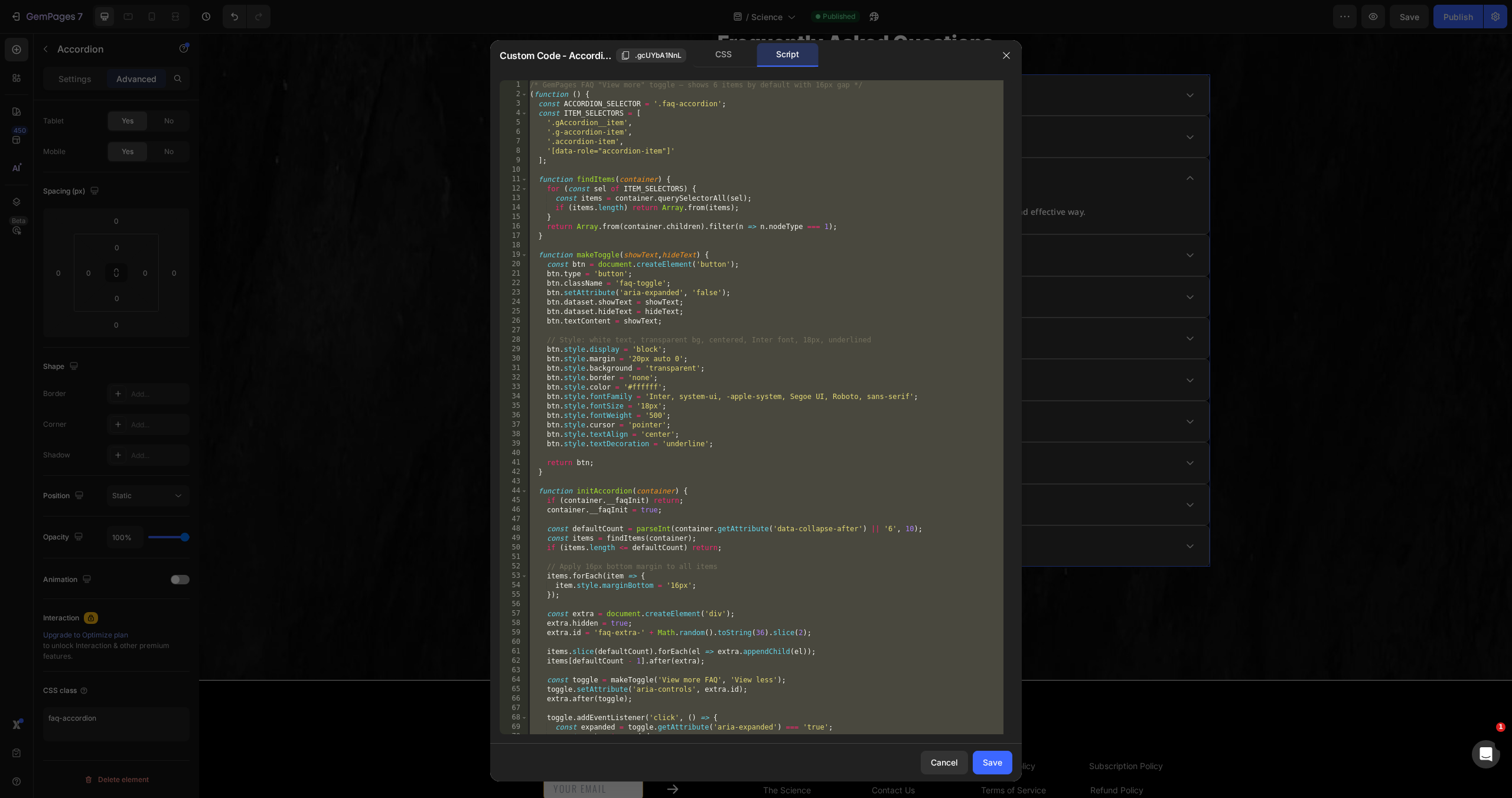
type textarea "} })();"
click at [807, 247] on div "/* GemPages FAQ "View more" toggle — shows 6 items by default with 16px gap */ …" at bounding box center [765, 417] width 476 height 673
type textarea "} })();"
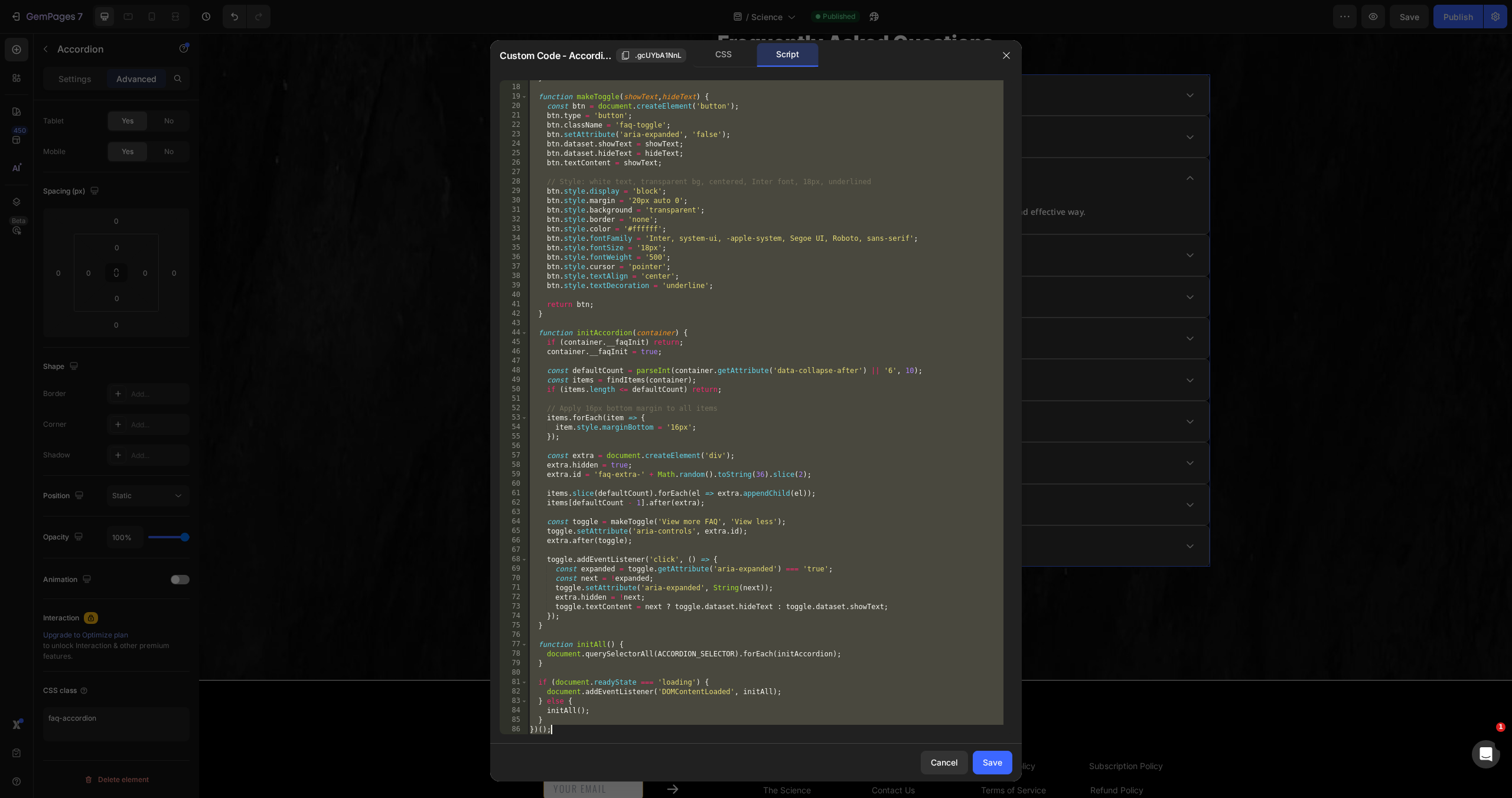
scroll to position [0, 0]
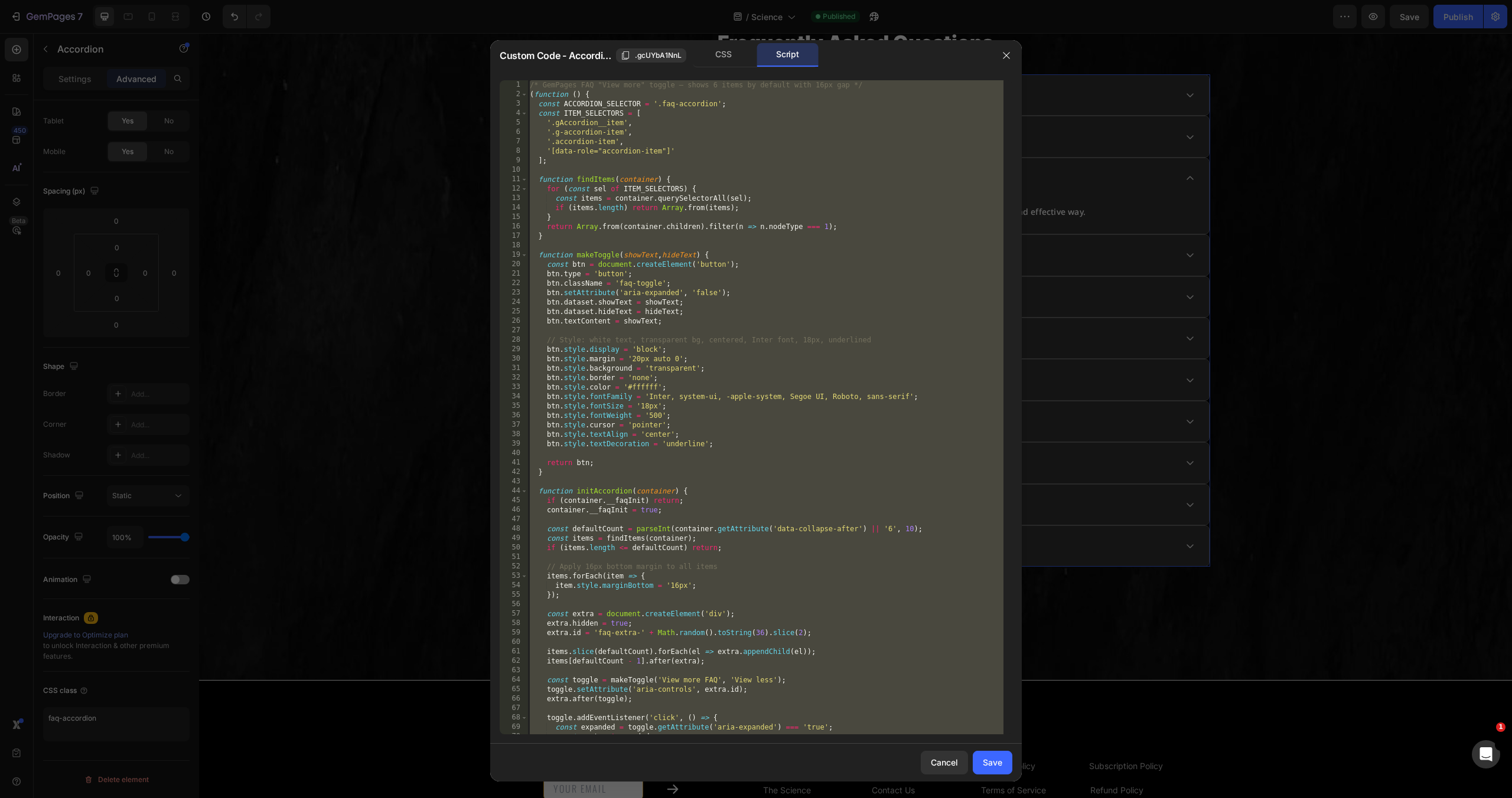
drag, startPoint x: 1004, startPoint y: 53, endPoint x: 997, endPoint y: 638, distance: 585.0
click at [967, 529] on div "Custom Code - Accordion .gcUYbA1NnL CSS Script } })(); 1 2 3 4 5 6 7 8 9 10 11 …" at bounding box center [755, 411] width 531 height 742
click at [996, 757] on div "Save" at bounding box center [992, 763] width 19 height 12
type input "0"
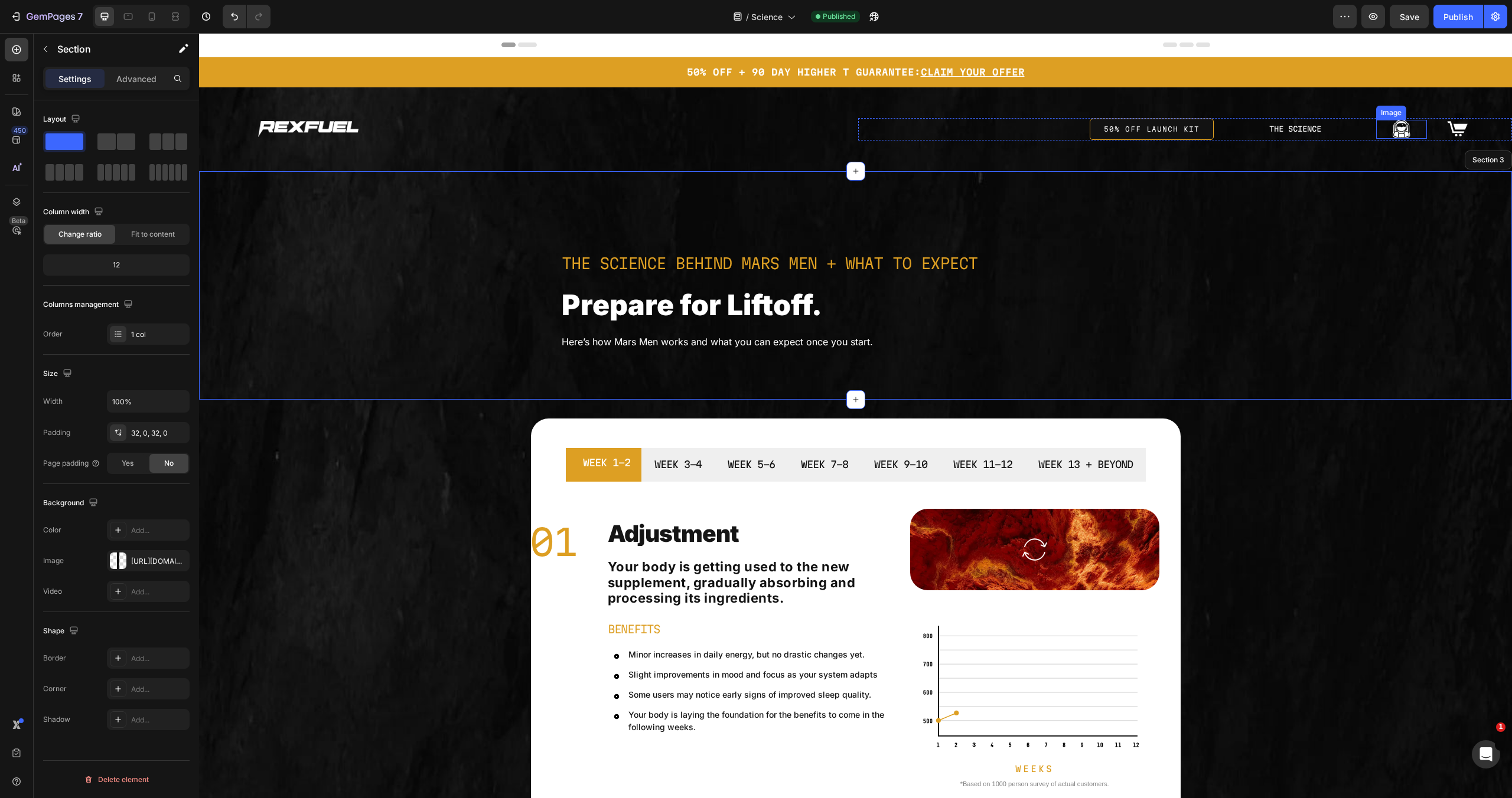
click at [1399, 127] on img at bounding box center [1402, 129] width 18 height 19
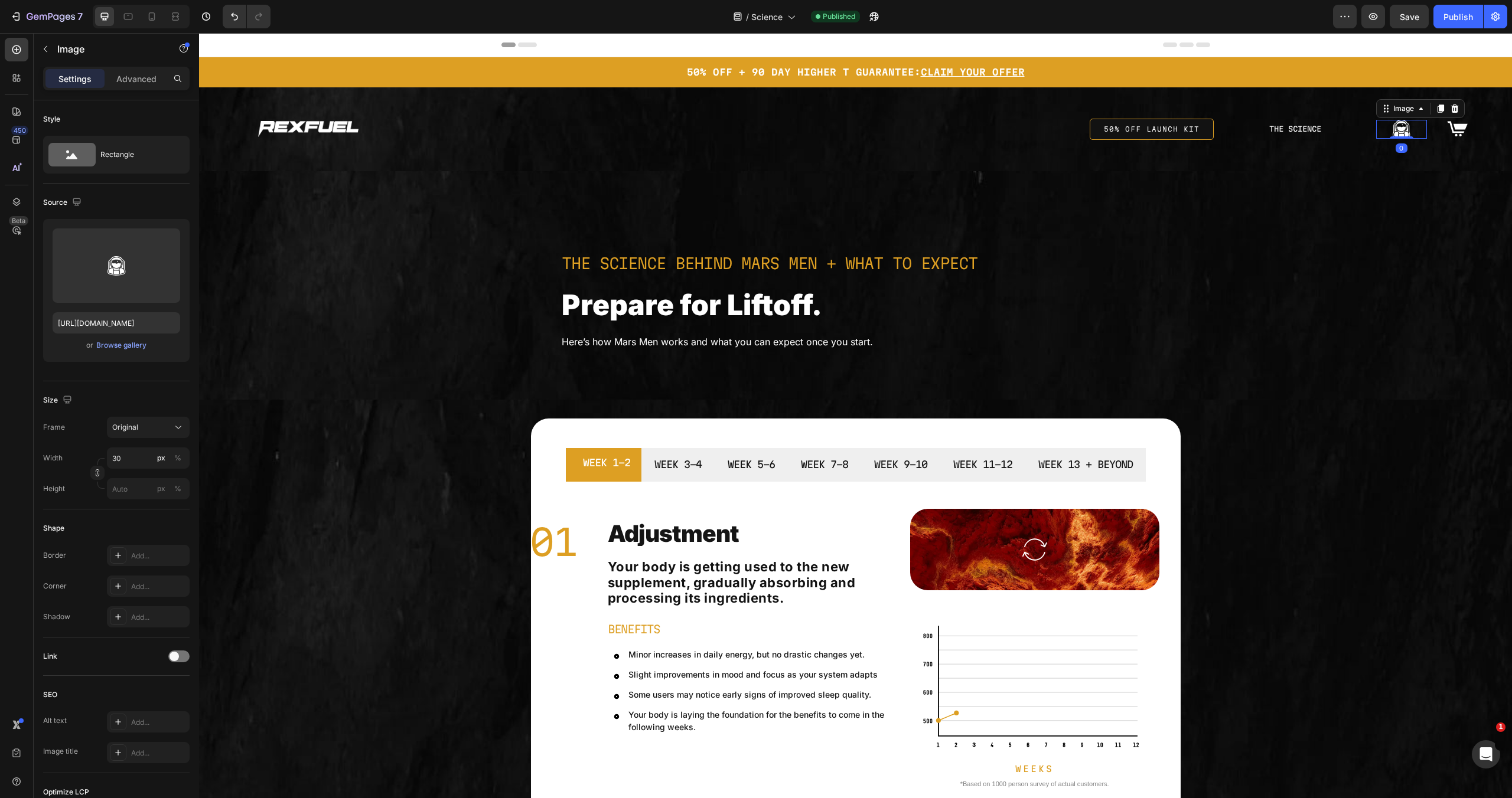
drag, startPoint x: 1448, startPoint y: 106, endPoint x: 1084, endPoint y: 80, distance: 364.9
click at [1450, 106] on icon at bounding box center [1454, 109] width 8 height 8
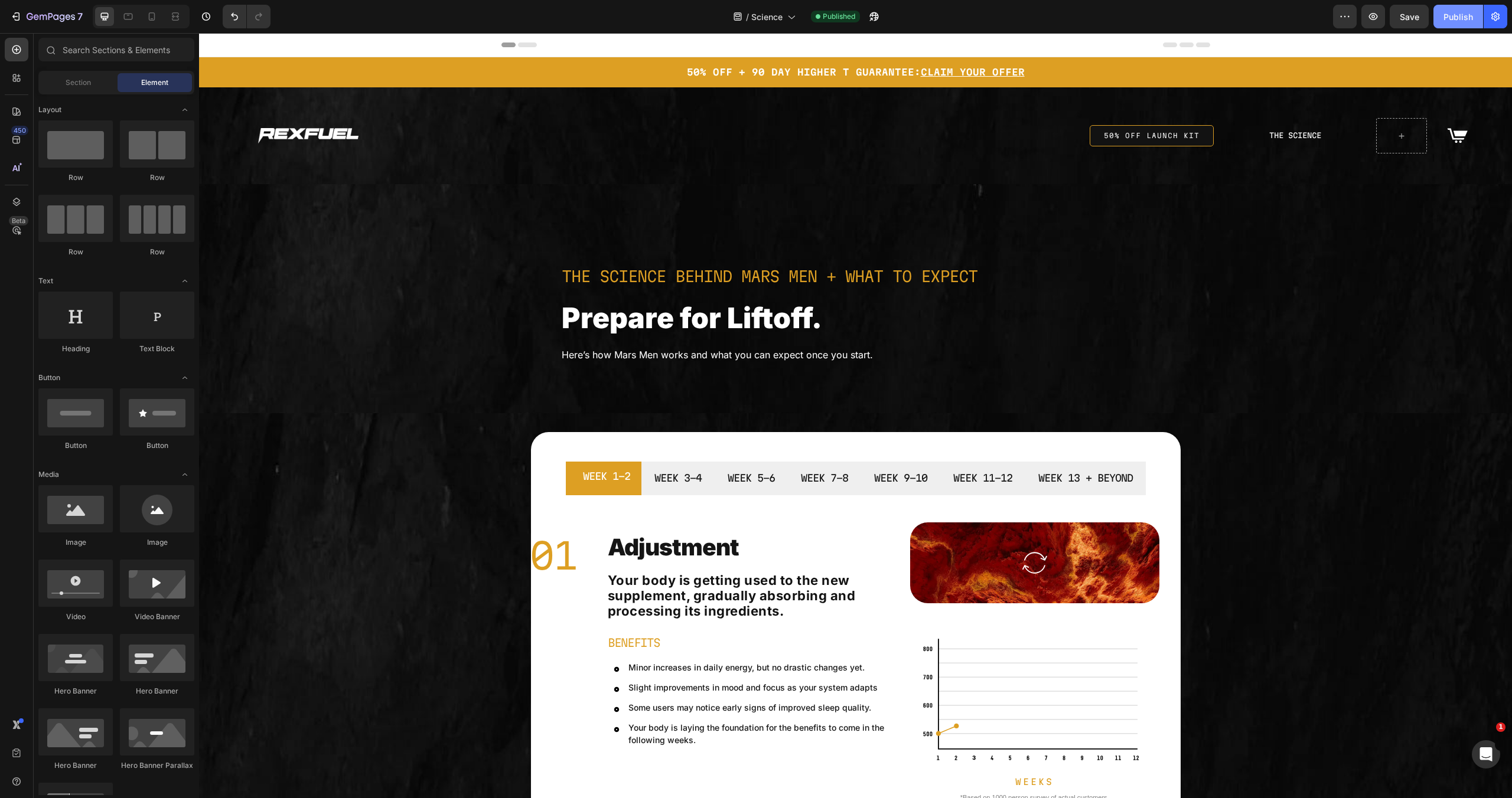
click at [1461, 8] on button "Publish" at bounding box center [1459, 17] width 50 height 24
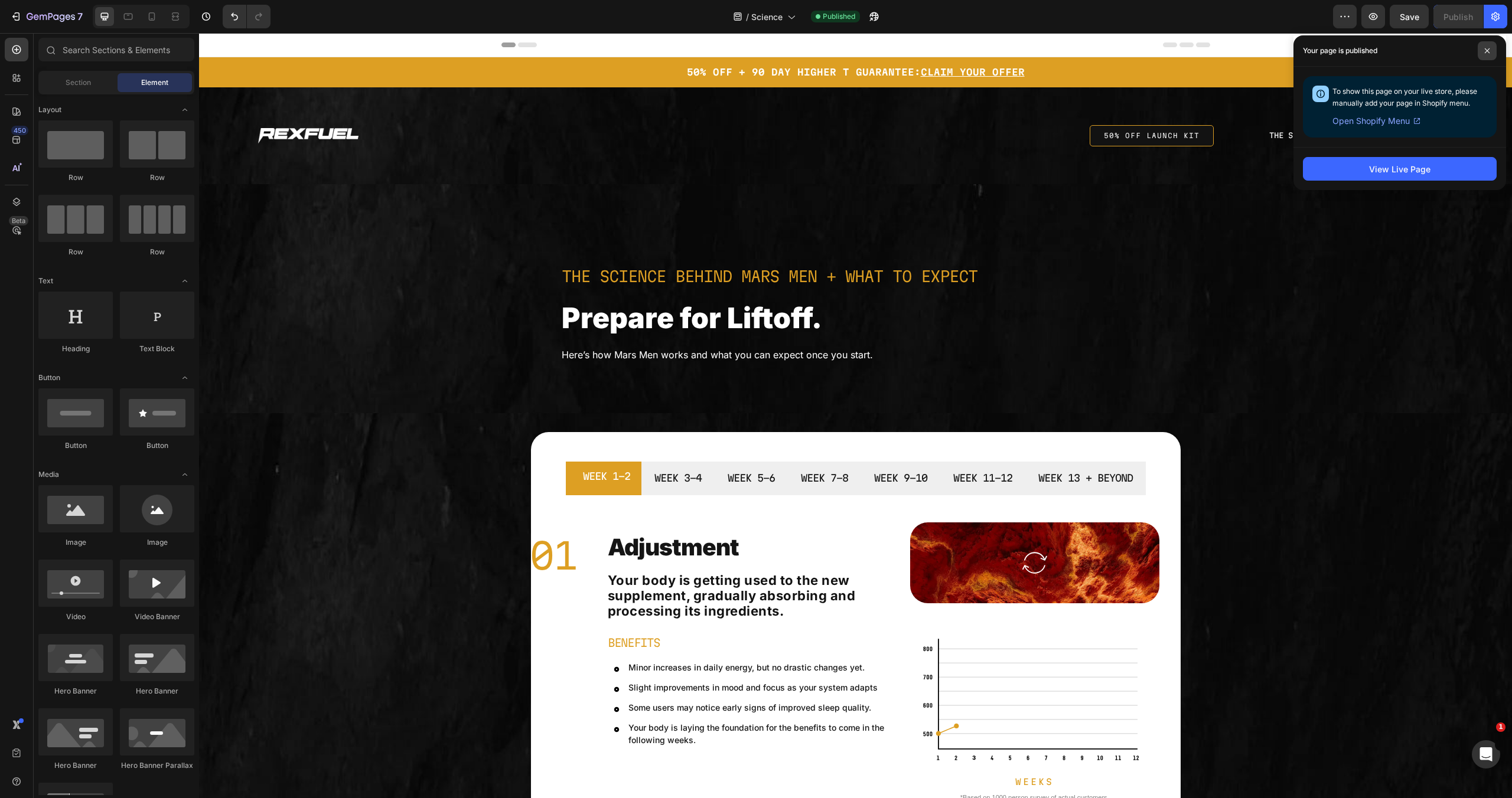
click at [1488, 50] on span at bounding box center [1487, 51] width 19 height 19
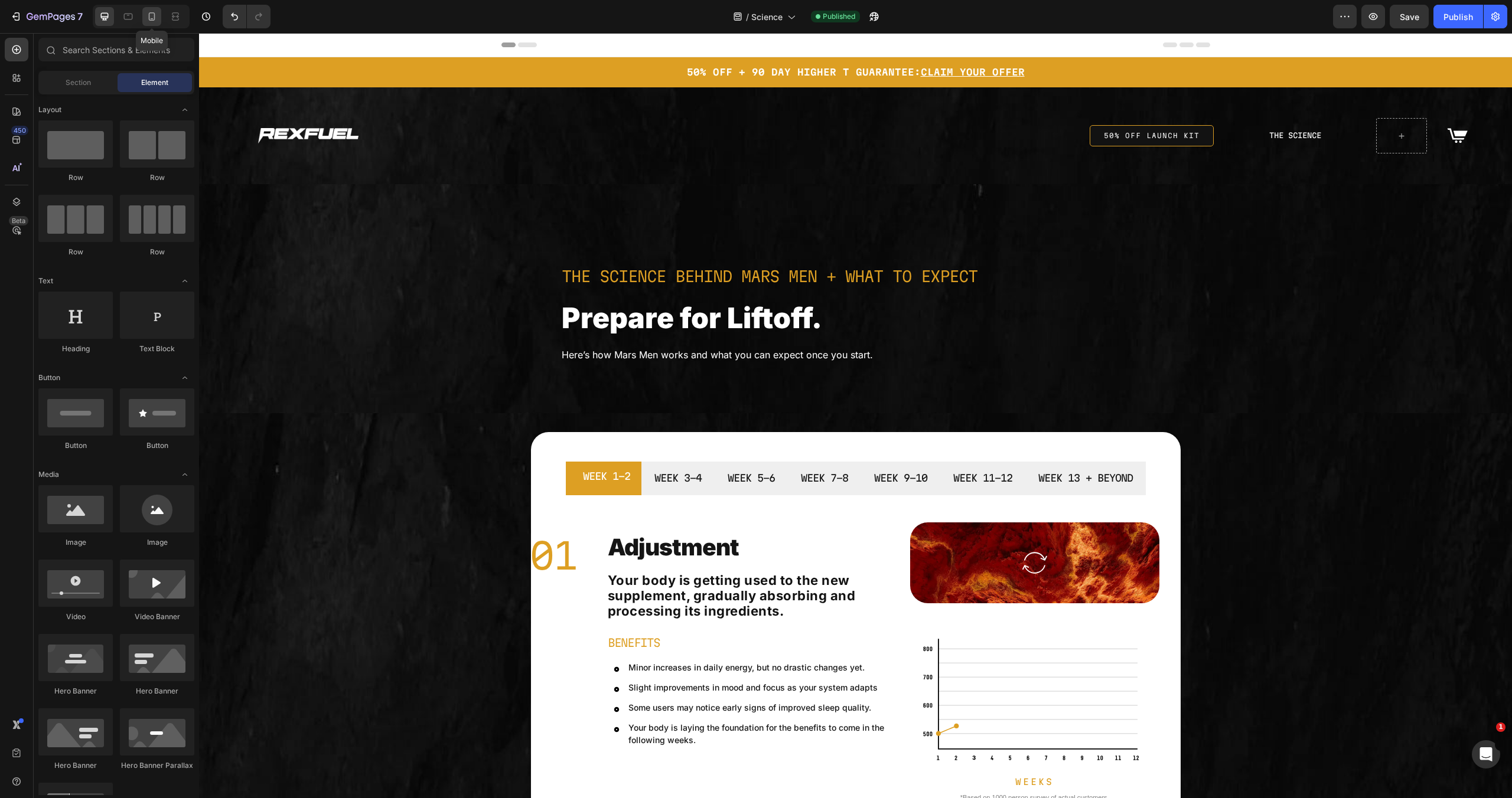
click at [150, 13] on icon at bounding box center [152, 17] width 6 height 8
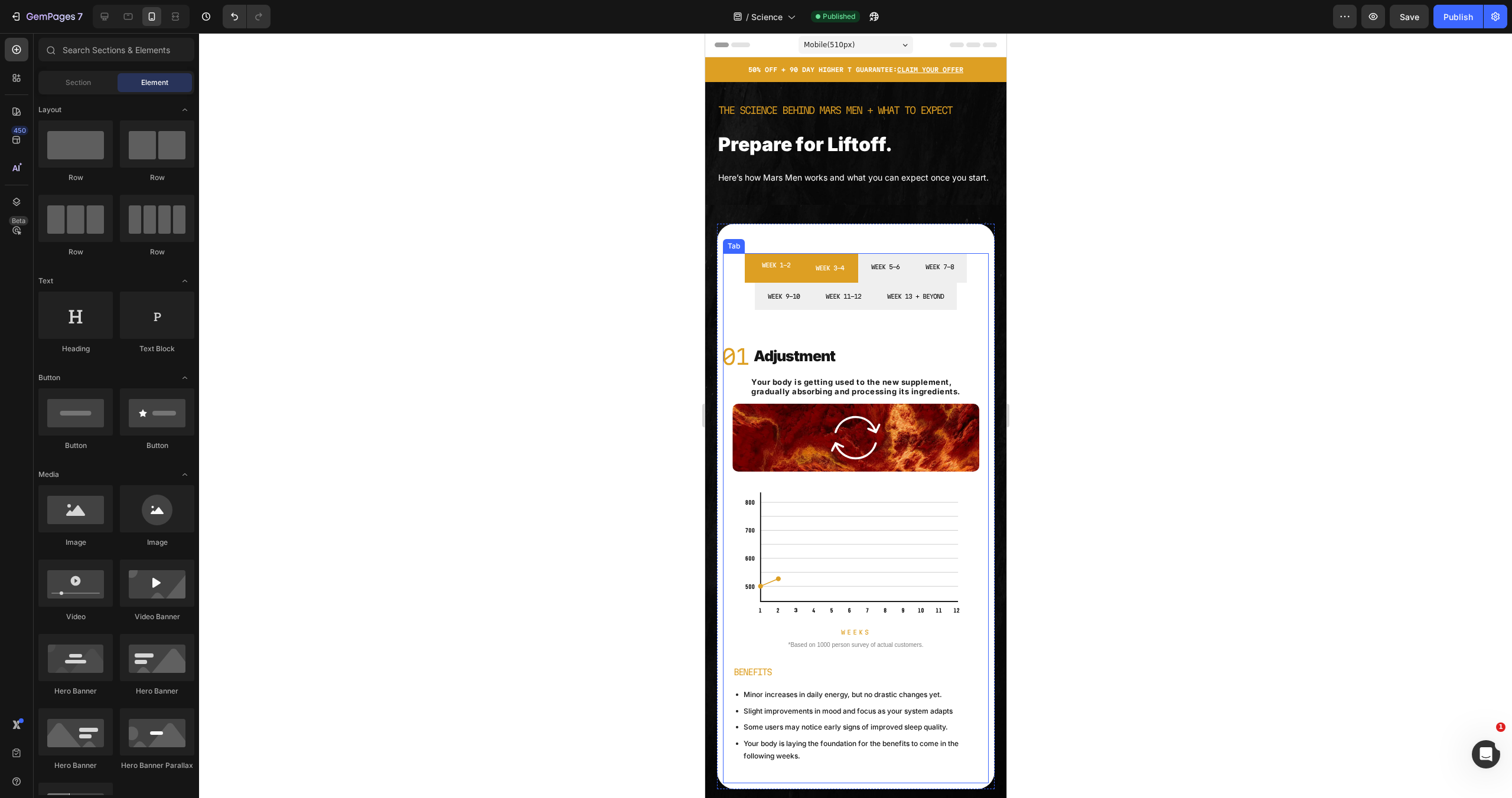
click at [844, 283] on li "WEEK 3-4" at bounding box center [829, 268] width 57 height 30
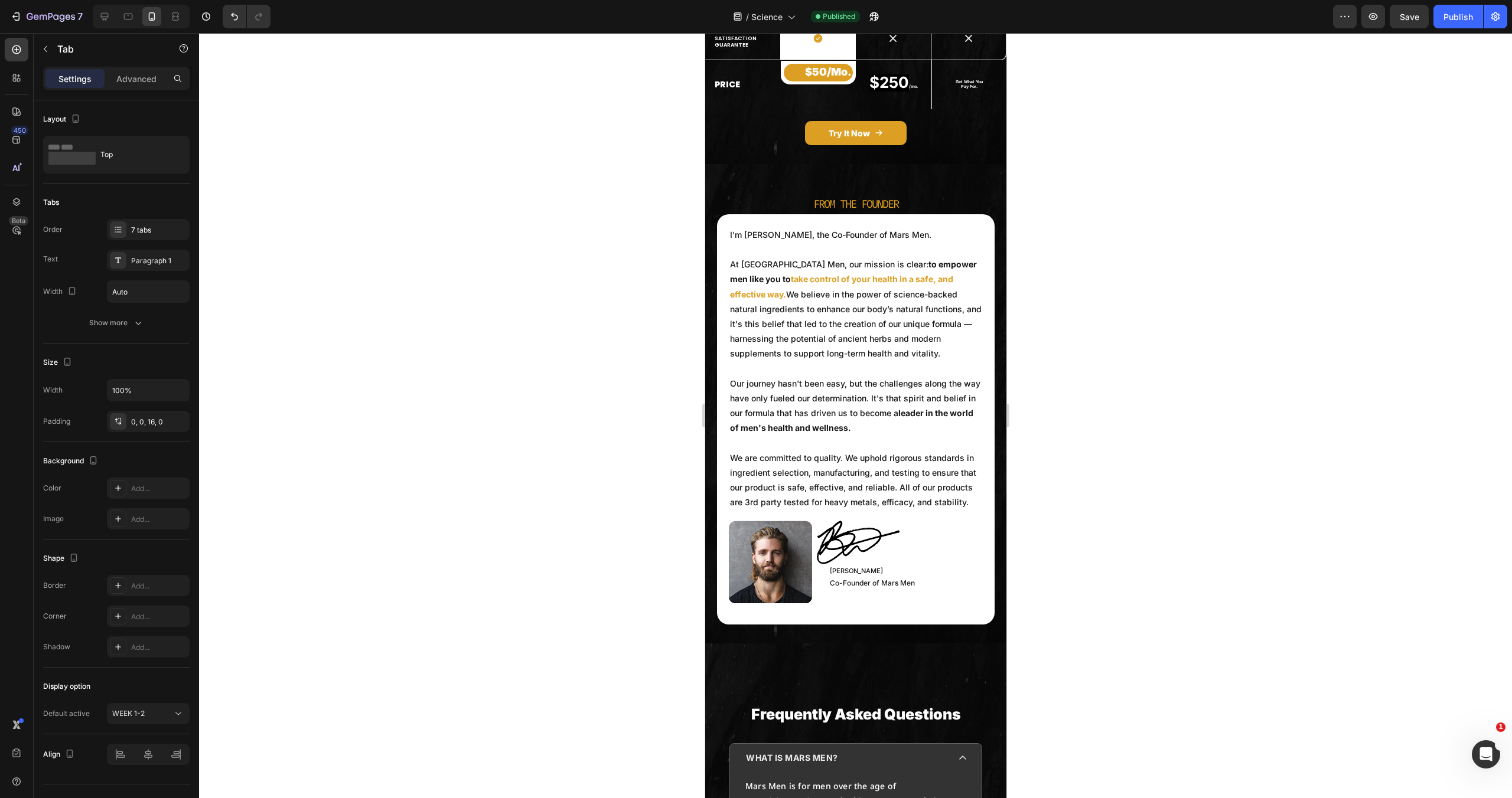
scroll to position [3289, 0]
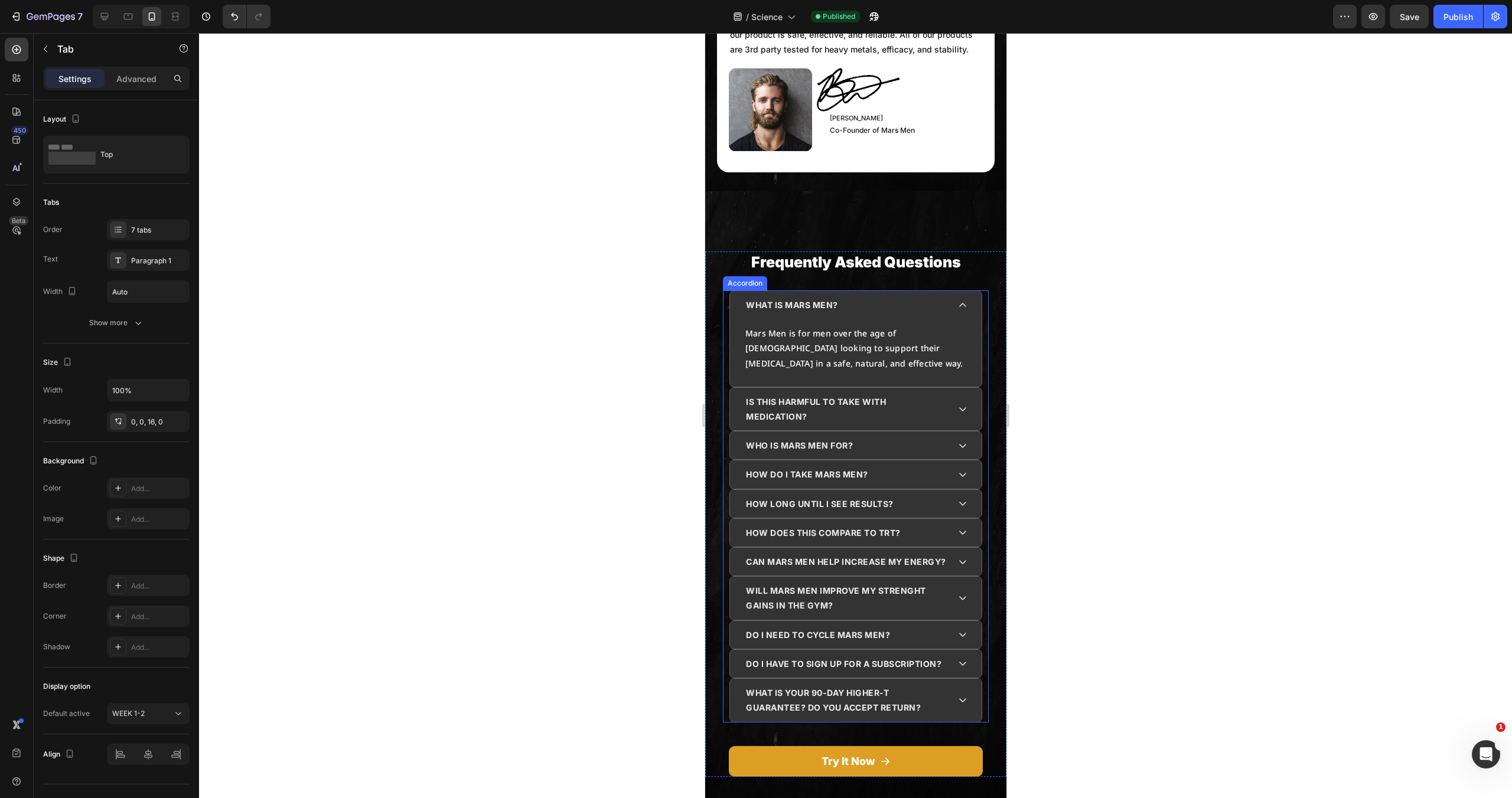
click at [958, 310] on icon at bounding box center [962, 305] width 10 height 10
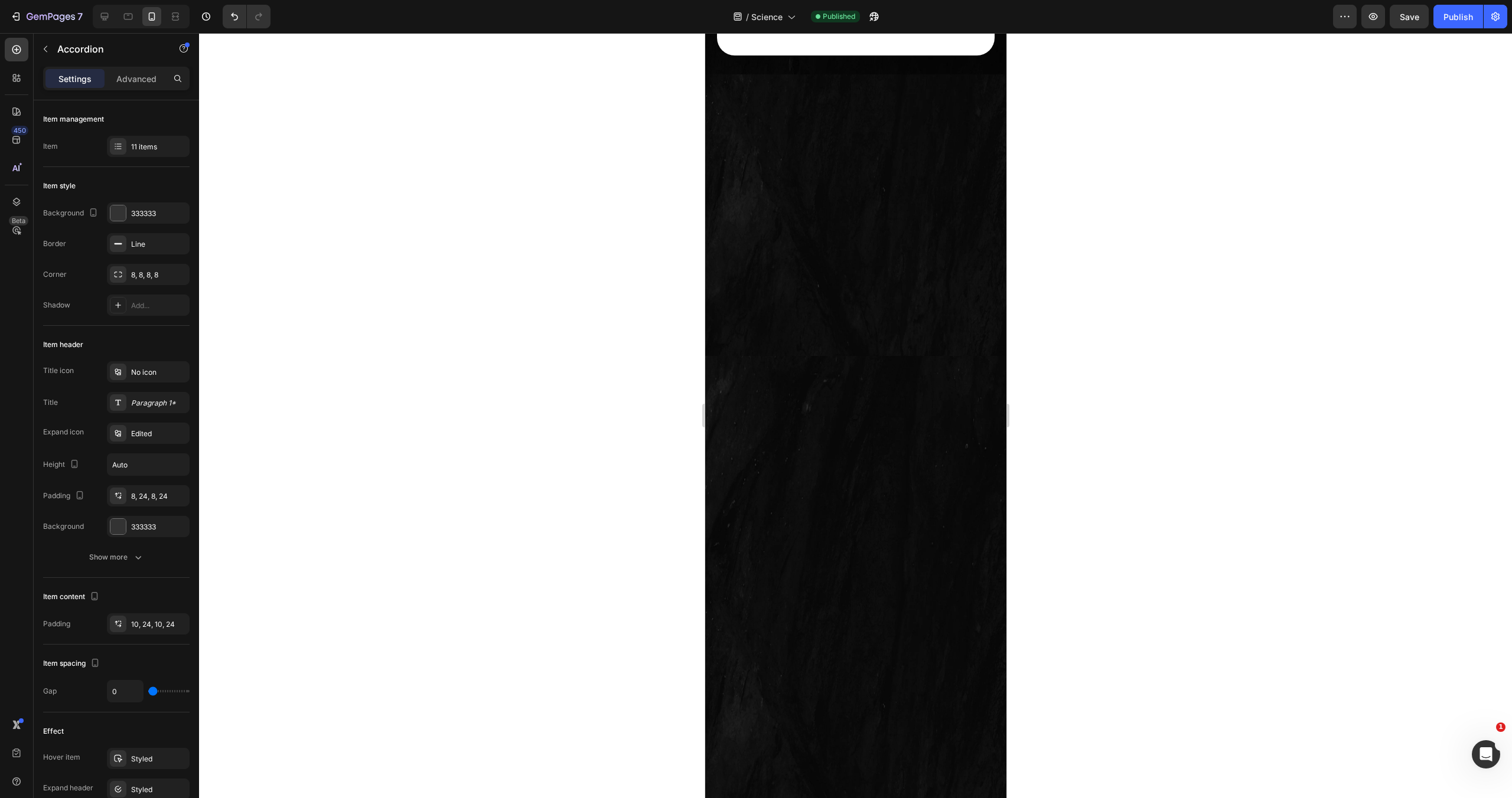
scroll to position [0, 0]
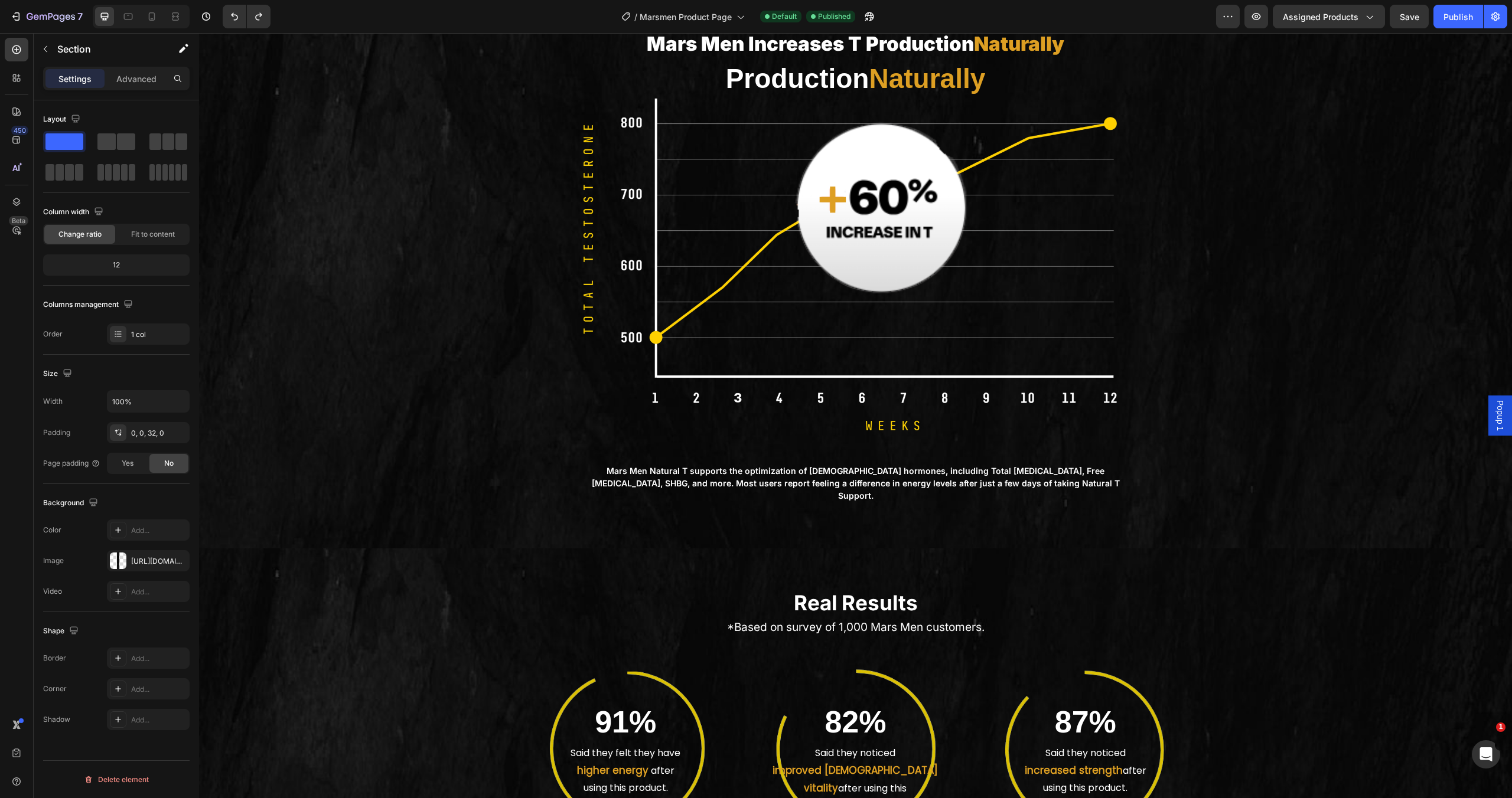
scroll to position [3178, 0]
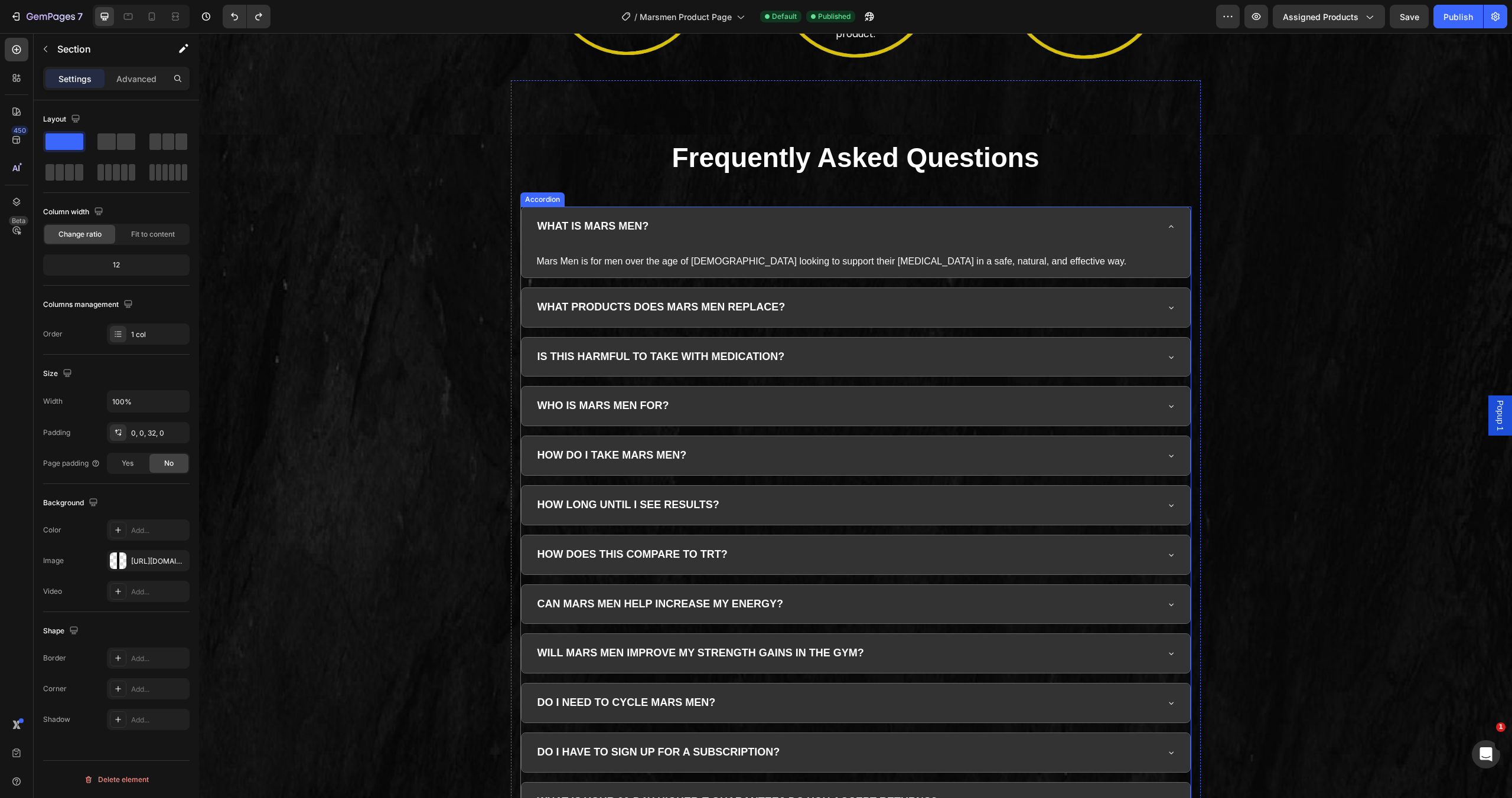
click at [868, 396] on div "WHO IS MARS MEN FOR?" at bounding box center [846, 406] width 622 height 21
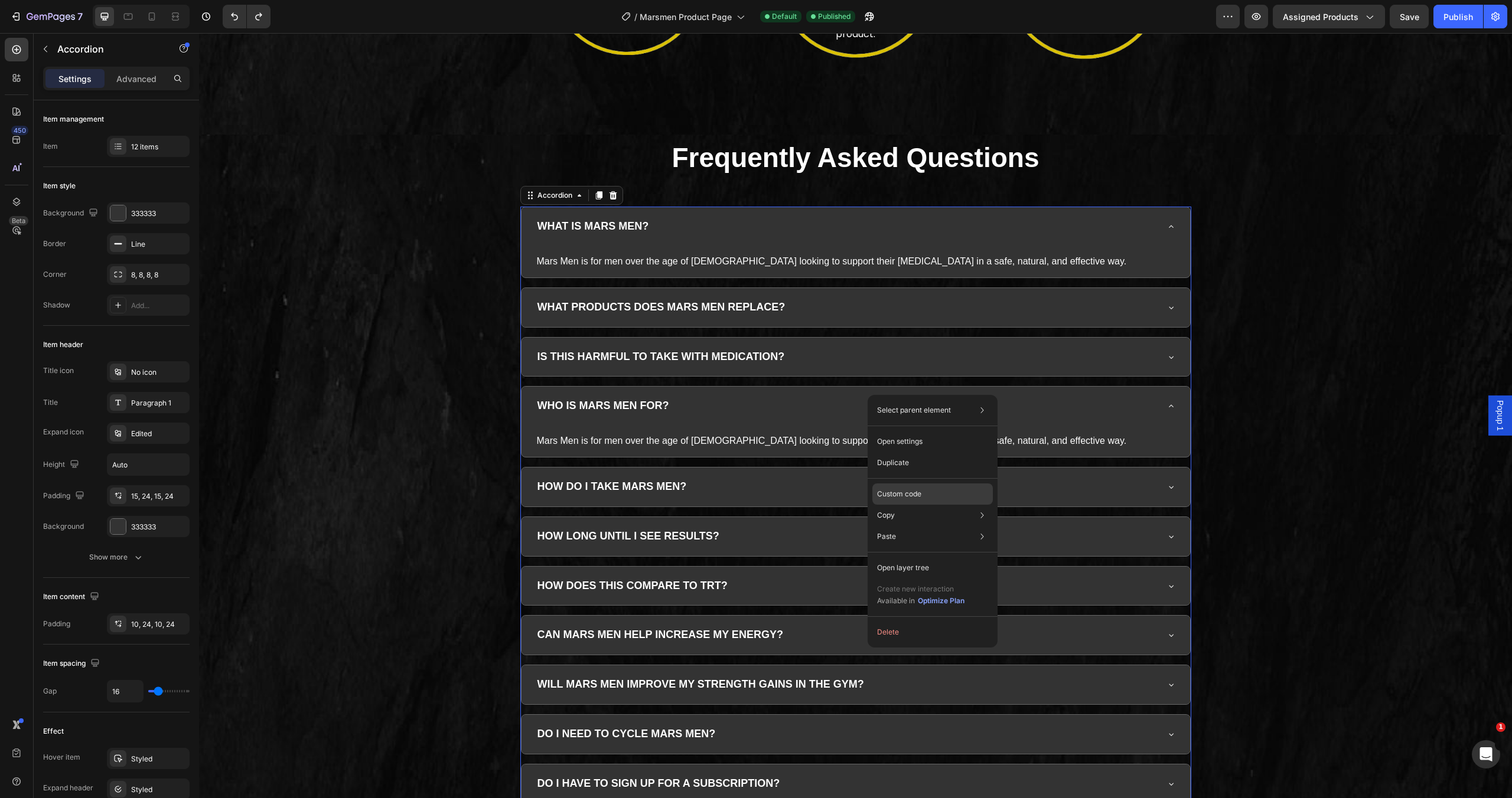
click at [931, 526] on div "Custom code" at bounding box center [933, 536] width 121 height 21
type input "100%"
type input "100"
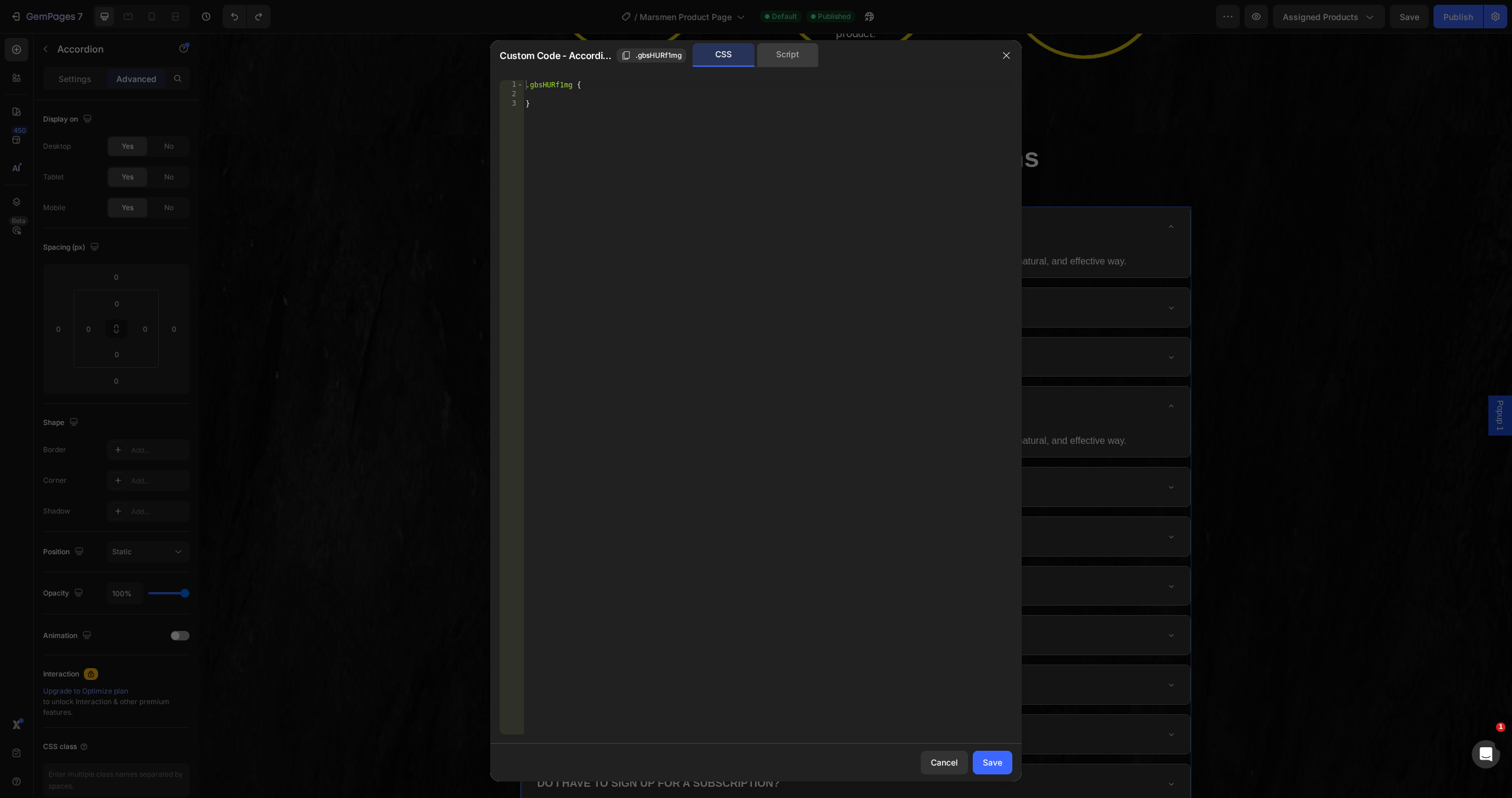
click at [792, 59] on div "Script" at bounding box center [788, 55] width 62 height 24
click at [698, 134] on div "//const currentElement = document.getElementsByClassName('gbsHURf1mg');" at bounding box center [768, 417] width 489 height 673
paste textarea "})("
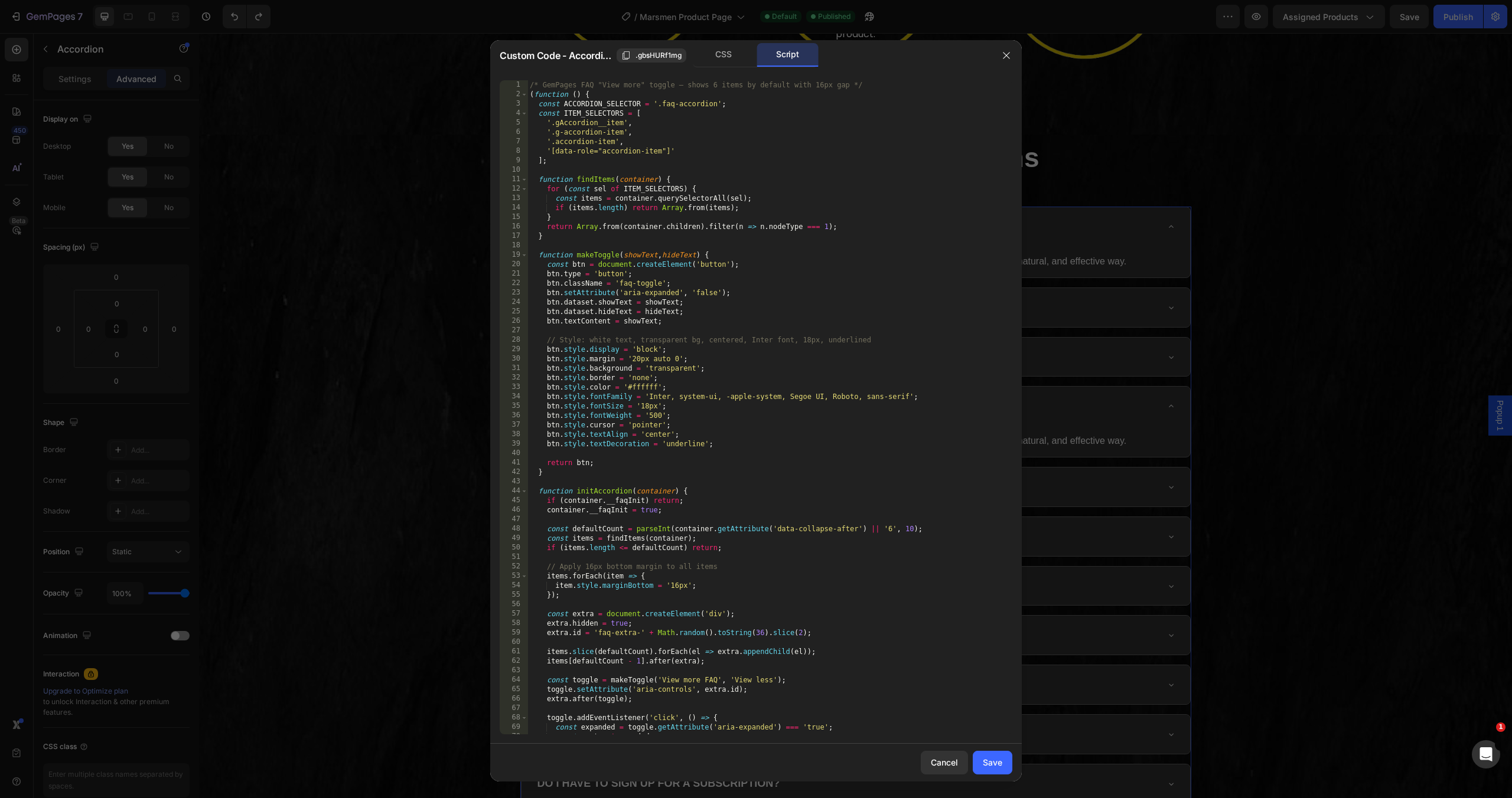
scroll to position [0, 0]
drag, startPoint x: 717, startPoint y: 106, endPoint x: 661, endPoint y: 107, distance: 56.0
click at [661, 107] on div "/* GemPages FAQ "View more" toggle — shows 6 items by default with 16px gap */ …" at bounding box center [765, 417] width 476 height 673
type textarea "const ACCORDION_SELECTOR = '.faq-accordion';"
click at [987, 755] on button "Save" at bounding box center [992, 763] width 39 height 24
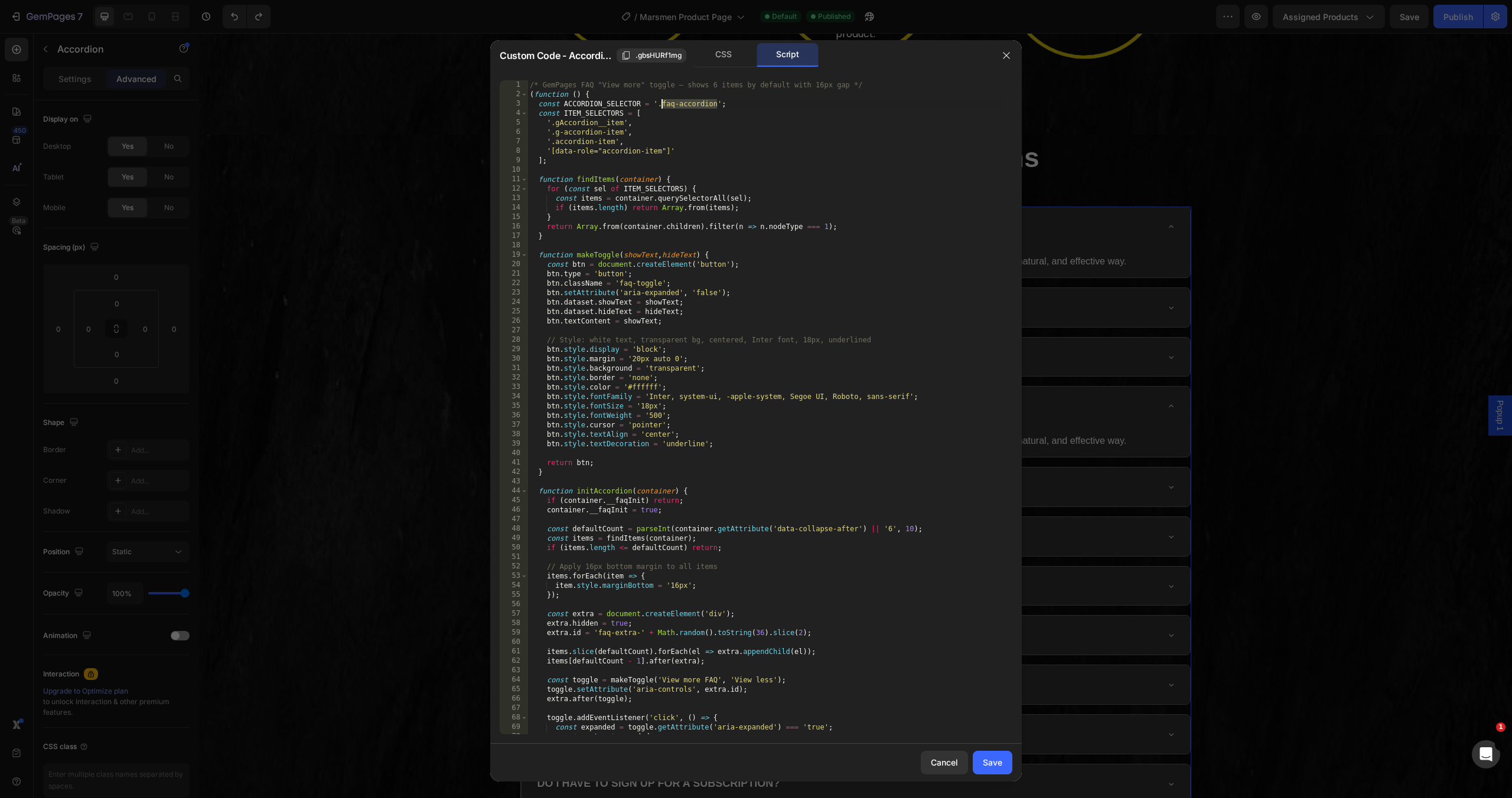
type input "16"
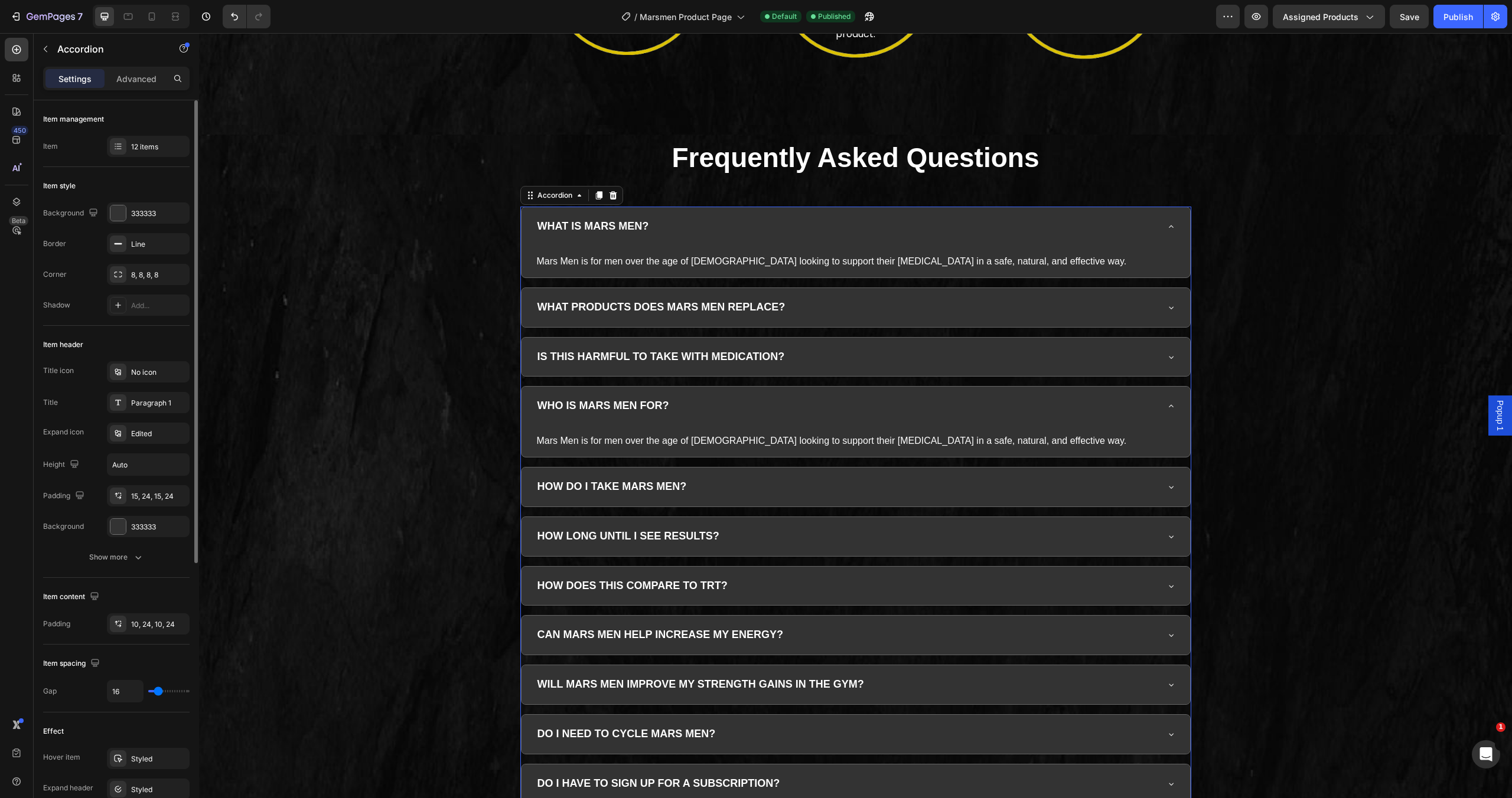
click at [152, 76] on p "Advanced" at bounding box center [137, 79] width 40 height 12
type input "100%"
type input "100"
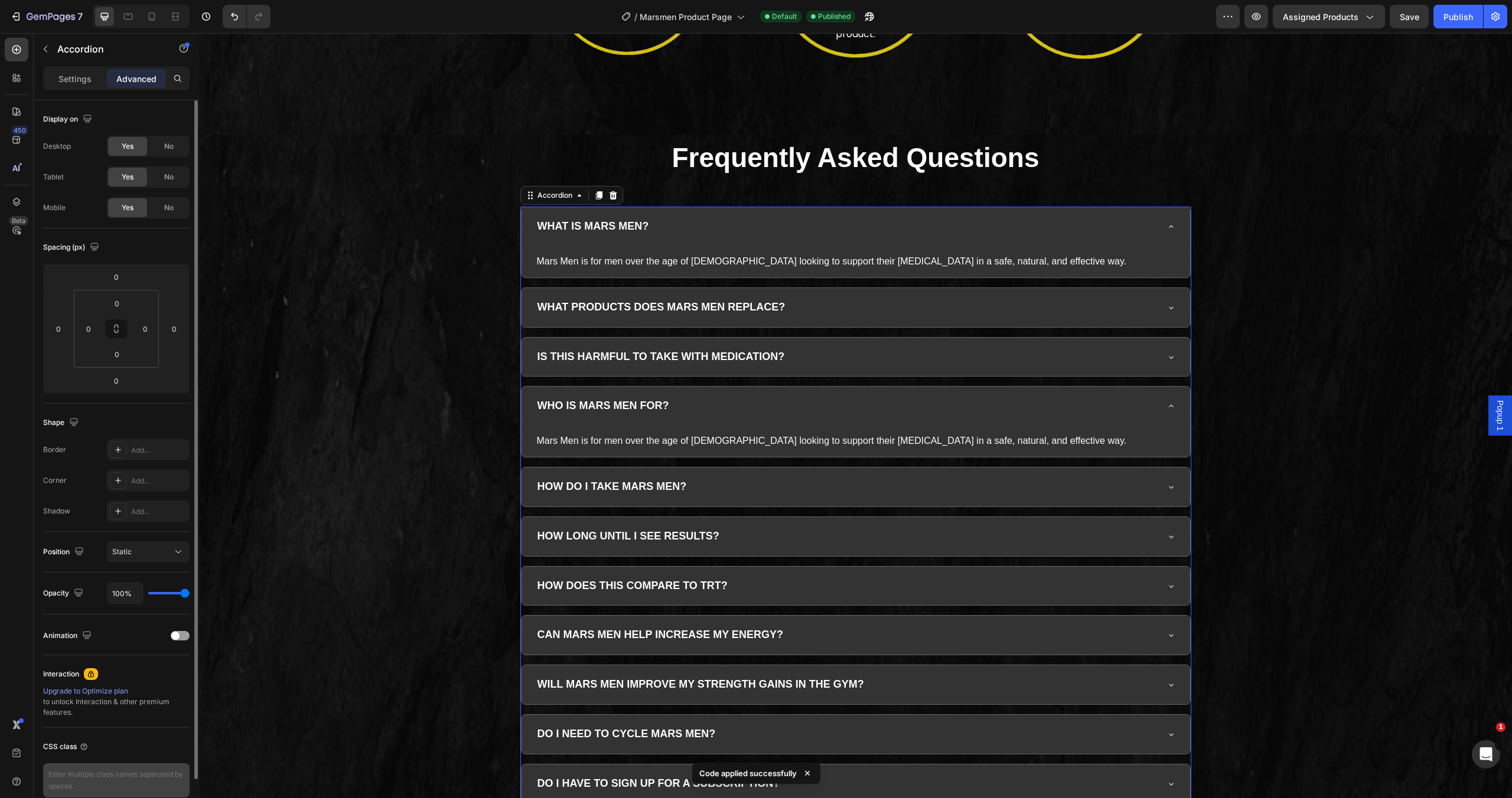
scroll to position [56, 0]
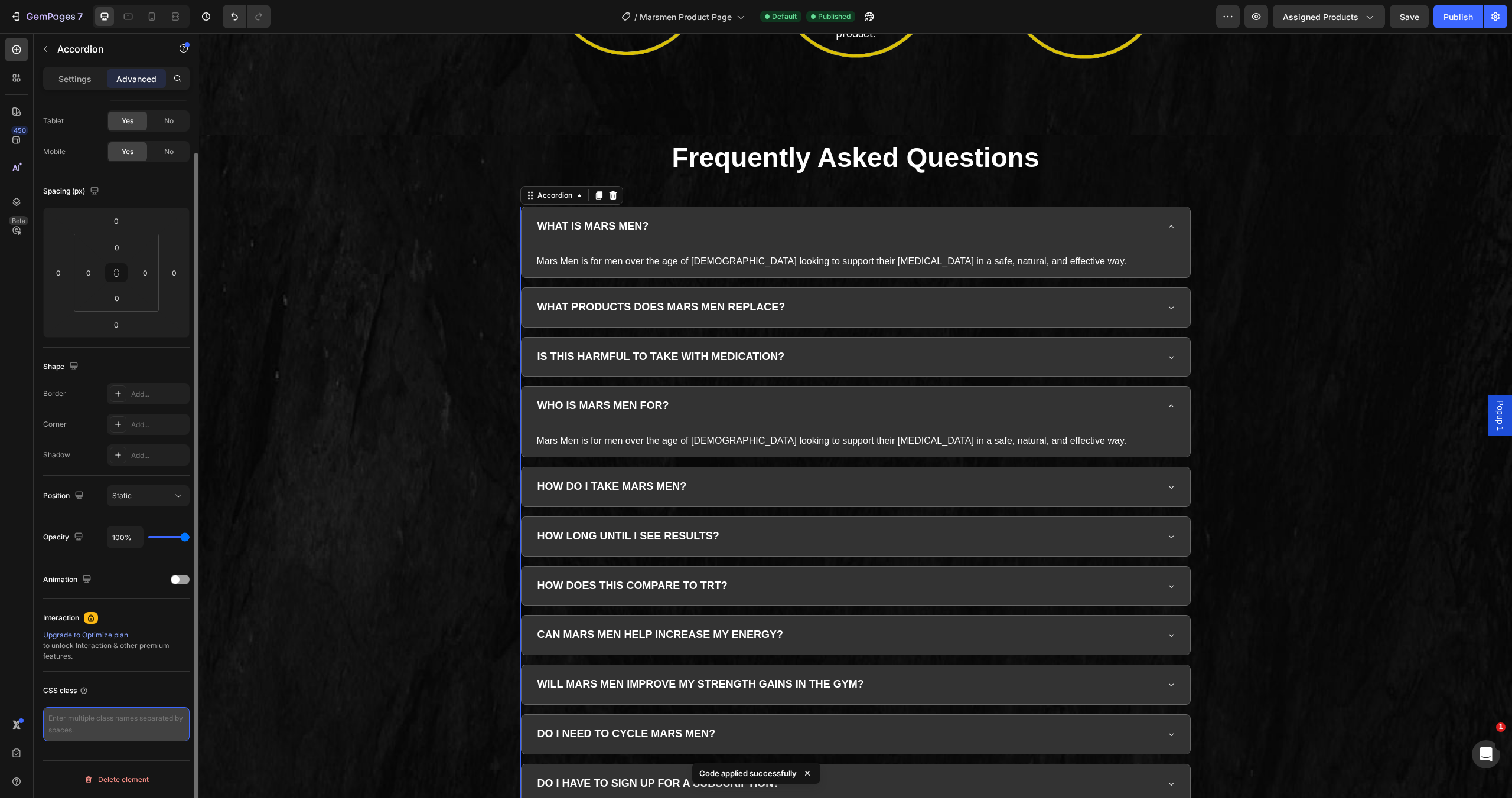
click at [104, 727] on textarea at bounding box center [116, 724] width 146 height 34
paste textarea "faq-accordion"
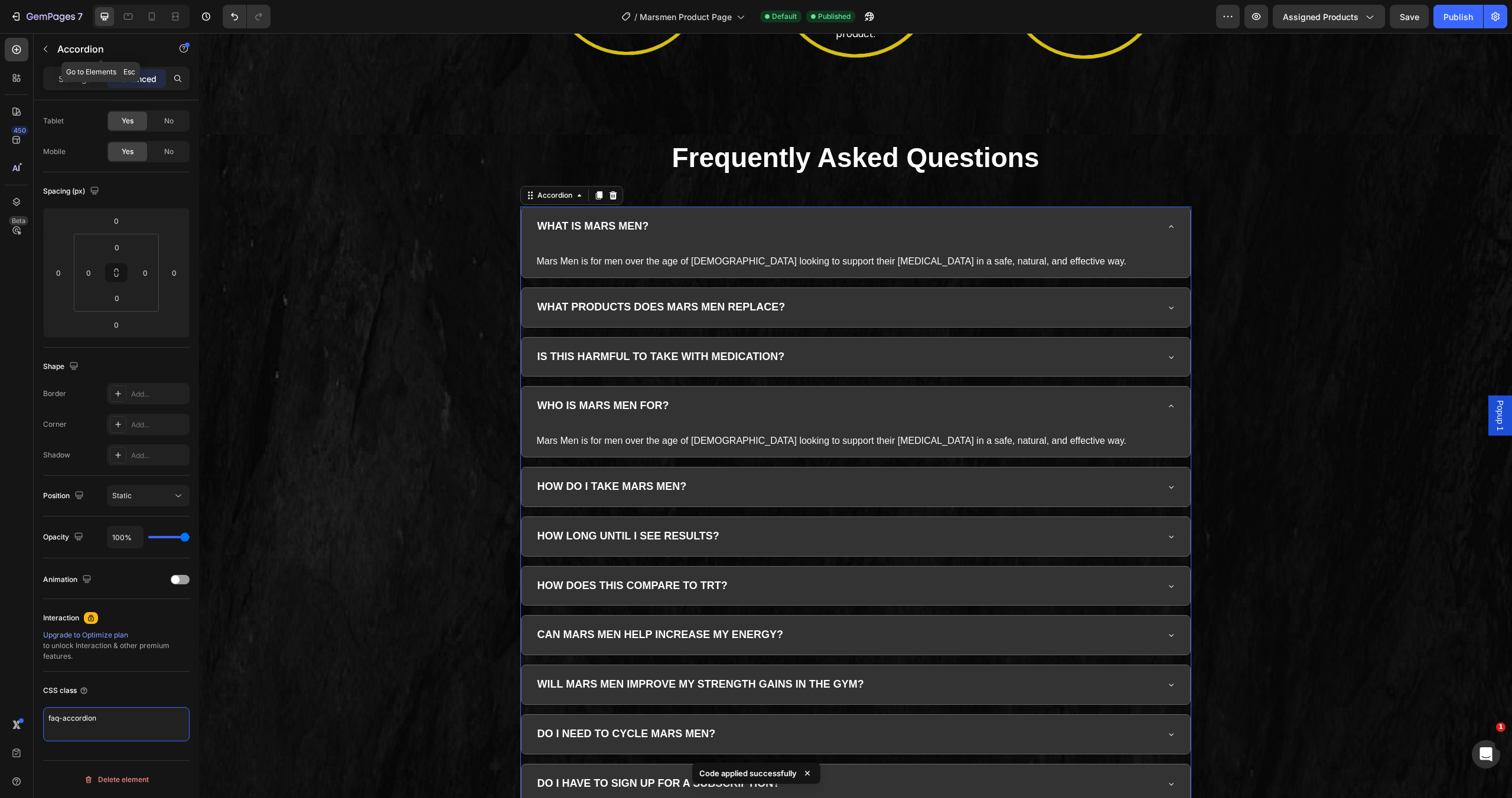
type textarea "faq-accordion"
click at [70, 64] on div "Accordion" at bounding box center [101, 50] width 134 height 34
click at [66, 78] on p "Settings" at bounding box center [75, 79] width 33 height 12
type input "16"
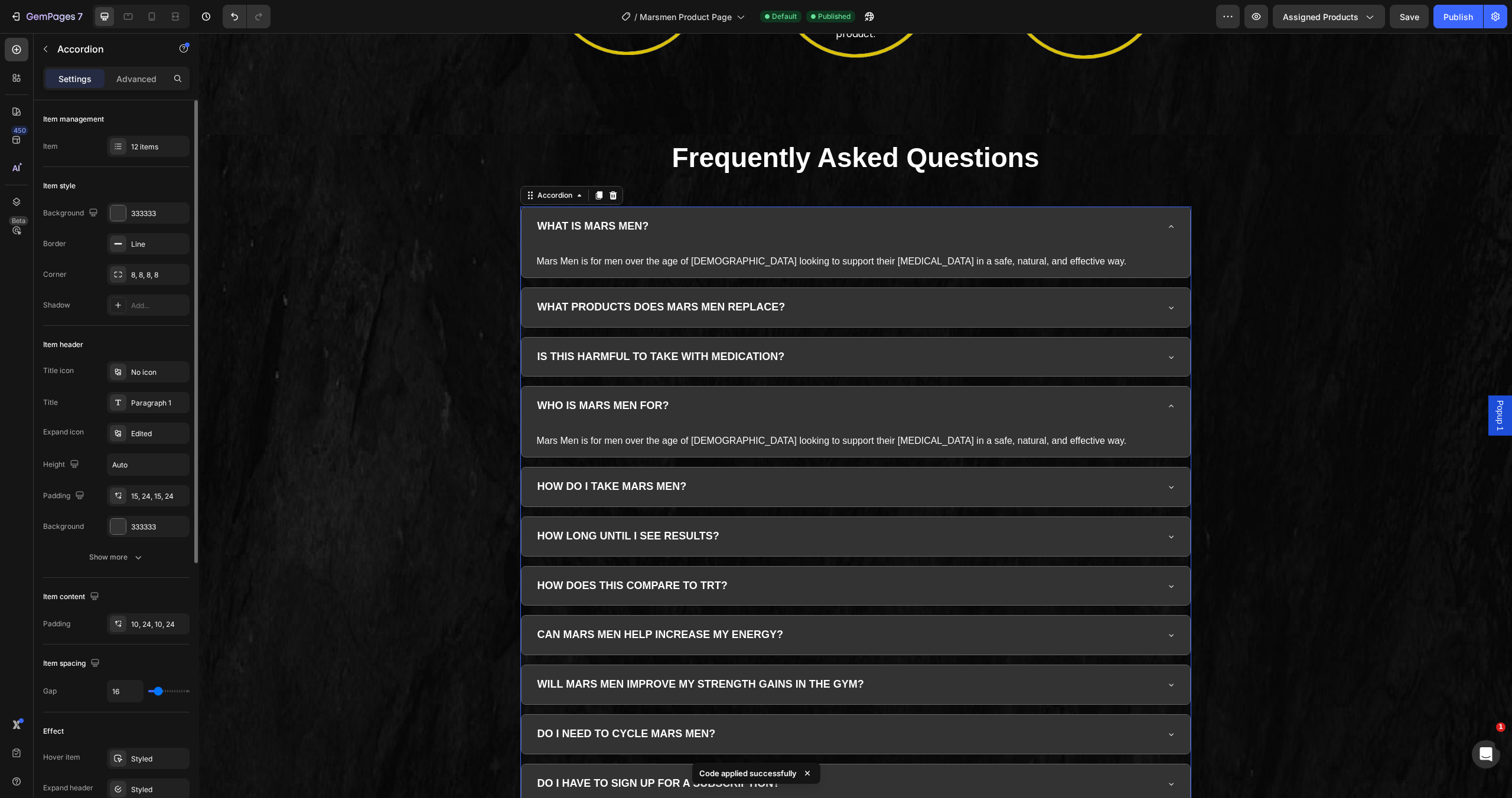
scroll to position [423, 0]
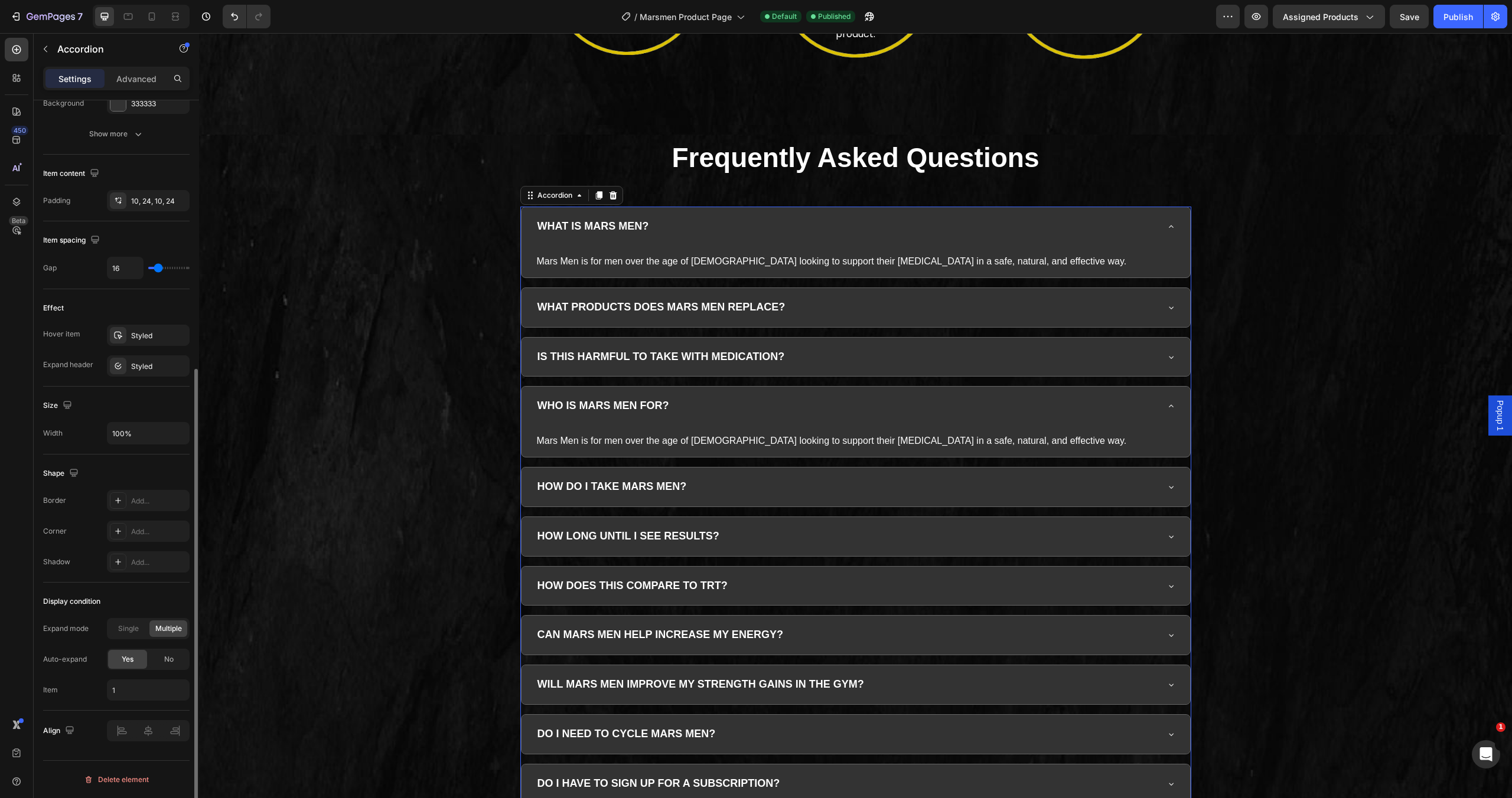
type input "0"
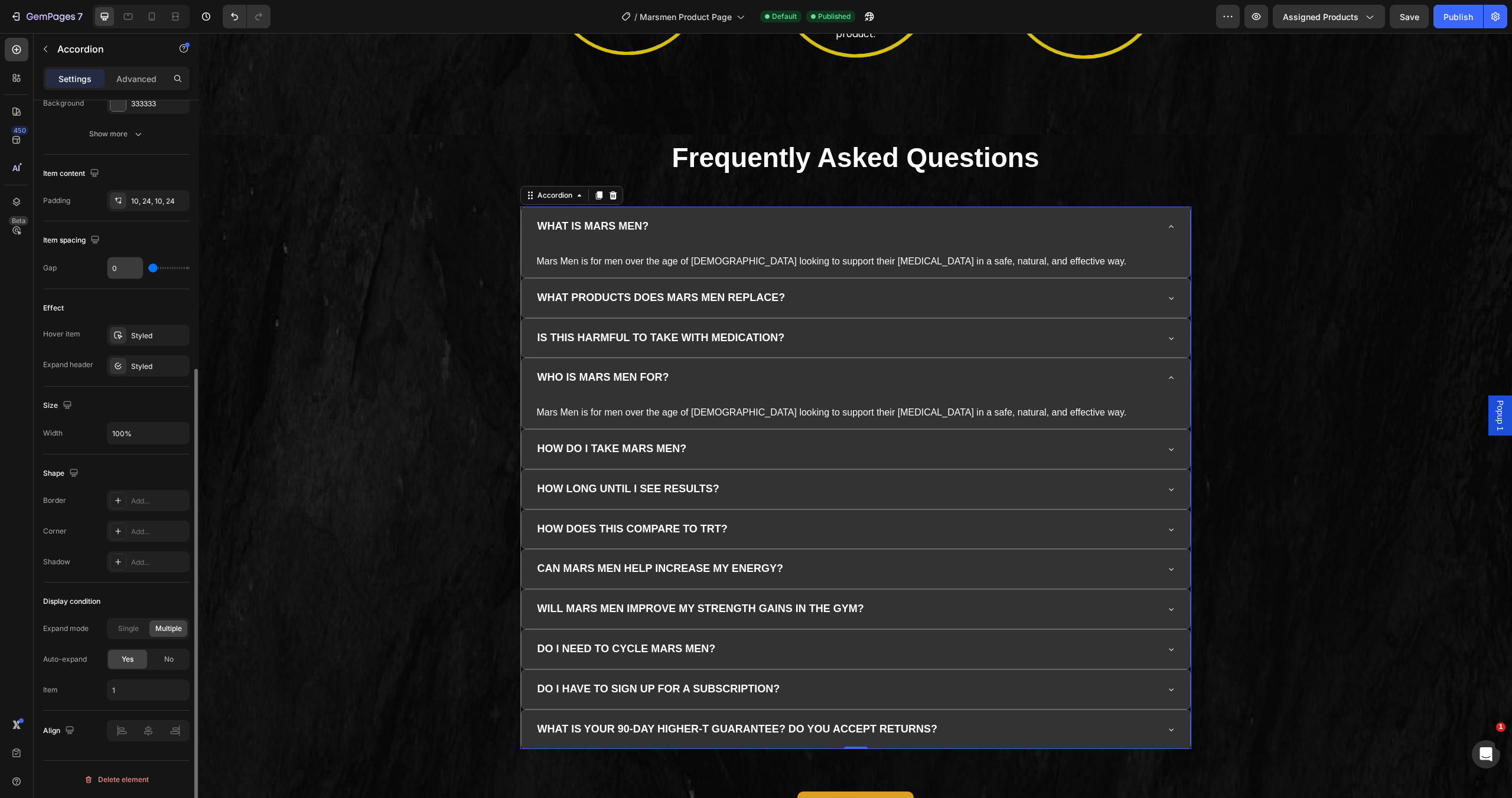
drag, startPoint x: 160, startPoint y: 266, endPoint x: 117, endPoint y: 263, distance: 43.1
type input "0"
click at [148, 267] on input "range" at bounding box center [169, 267] width 42 height 2
drag, startPoint x: 1441, startPoint y: 19, endPoint x: 1139, endPoint y: 21, distance: 302.0
click at [1441, 19] on button "Publish" at bounding box center [1459, 17] width 50 height 24
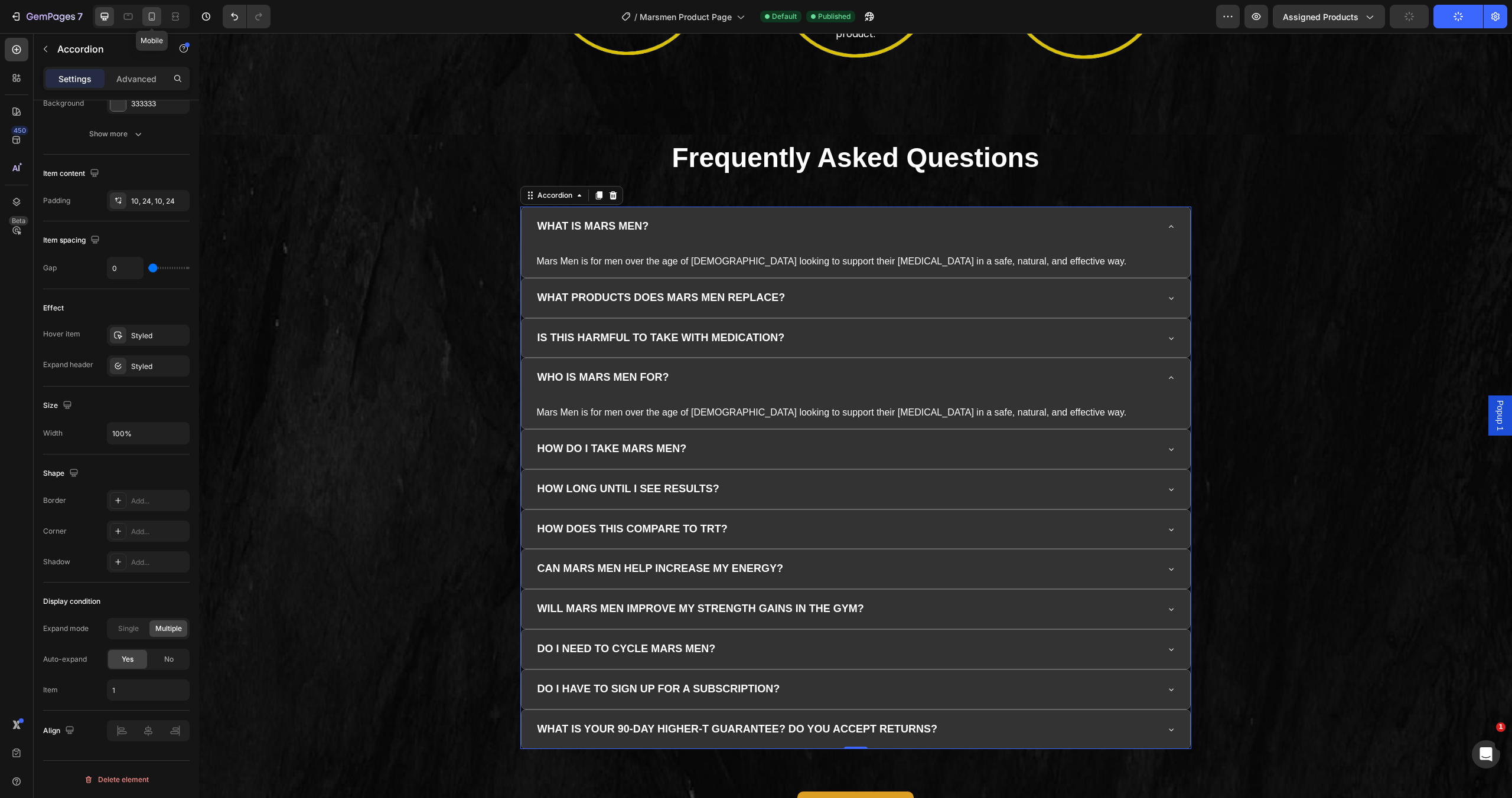
click at [149, 15] on icon at bounding box center [152, 17] width 6 height 8
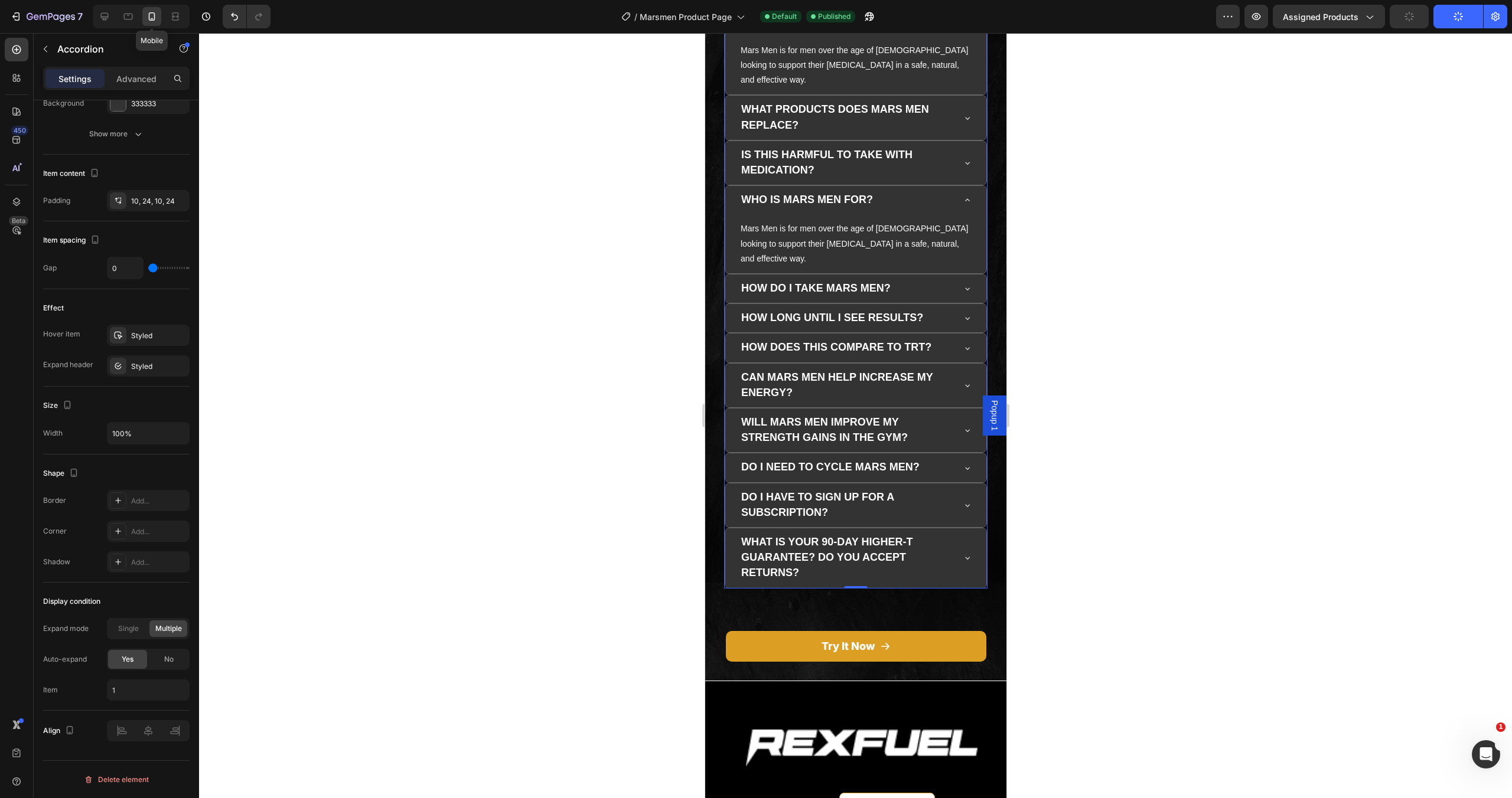
scroll to position [3110, 0]
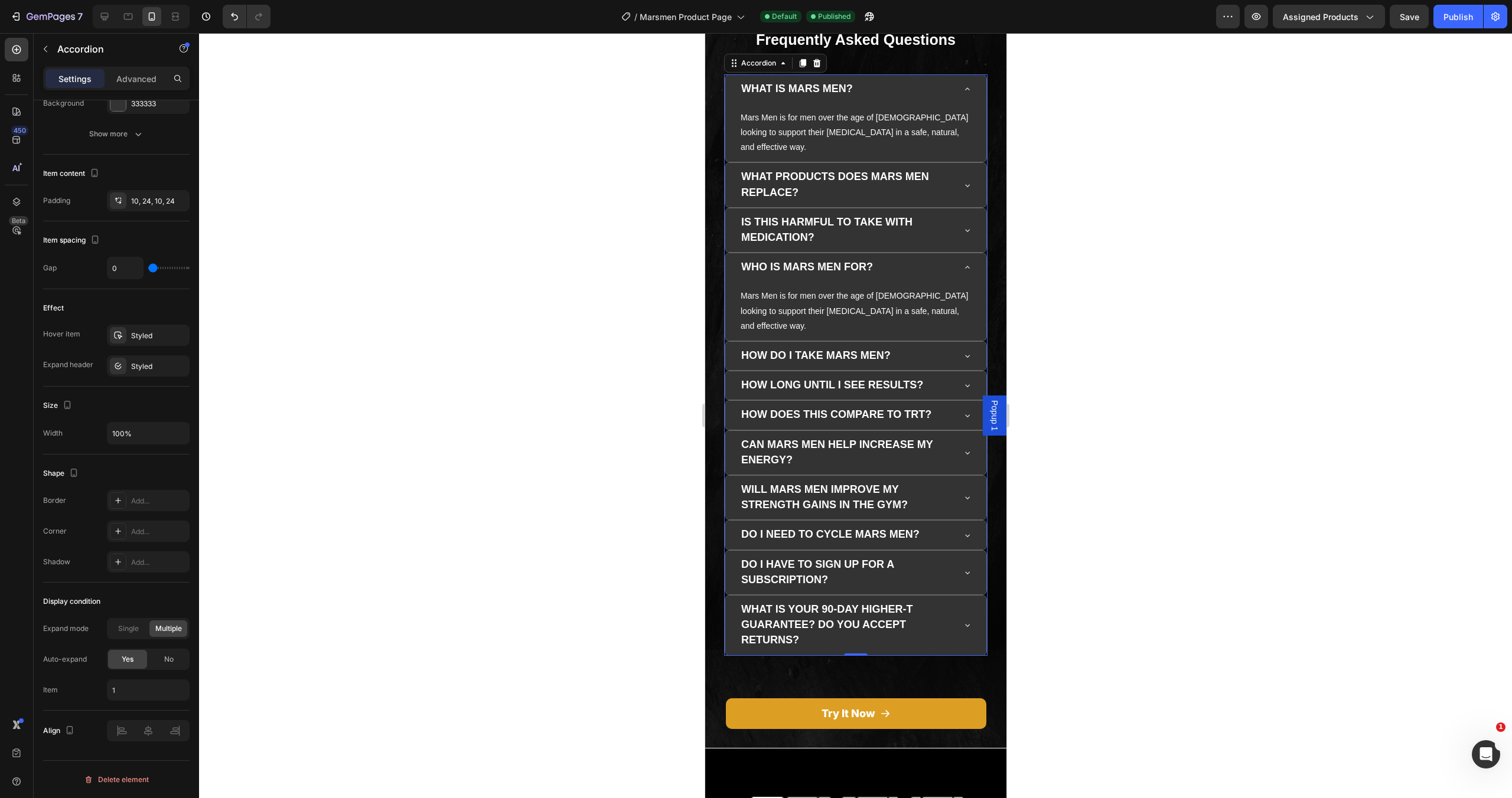
click at [887, 19] on div "/ Marsmen Product Page Default Published" at bounding box center [748, 17] width 936 height 24
click at [871, 18] on icon "button" at bounding box center [869, 16] width 12 height 12
click at [105, 19] on icon at bounding box center [105, 17] width 8 height 8
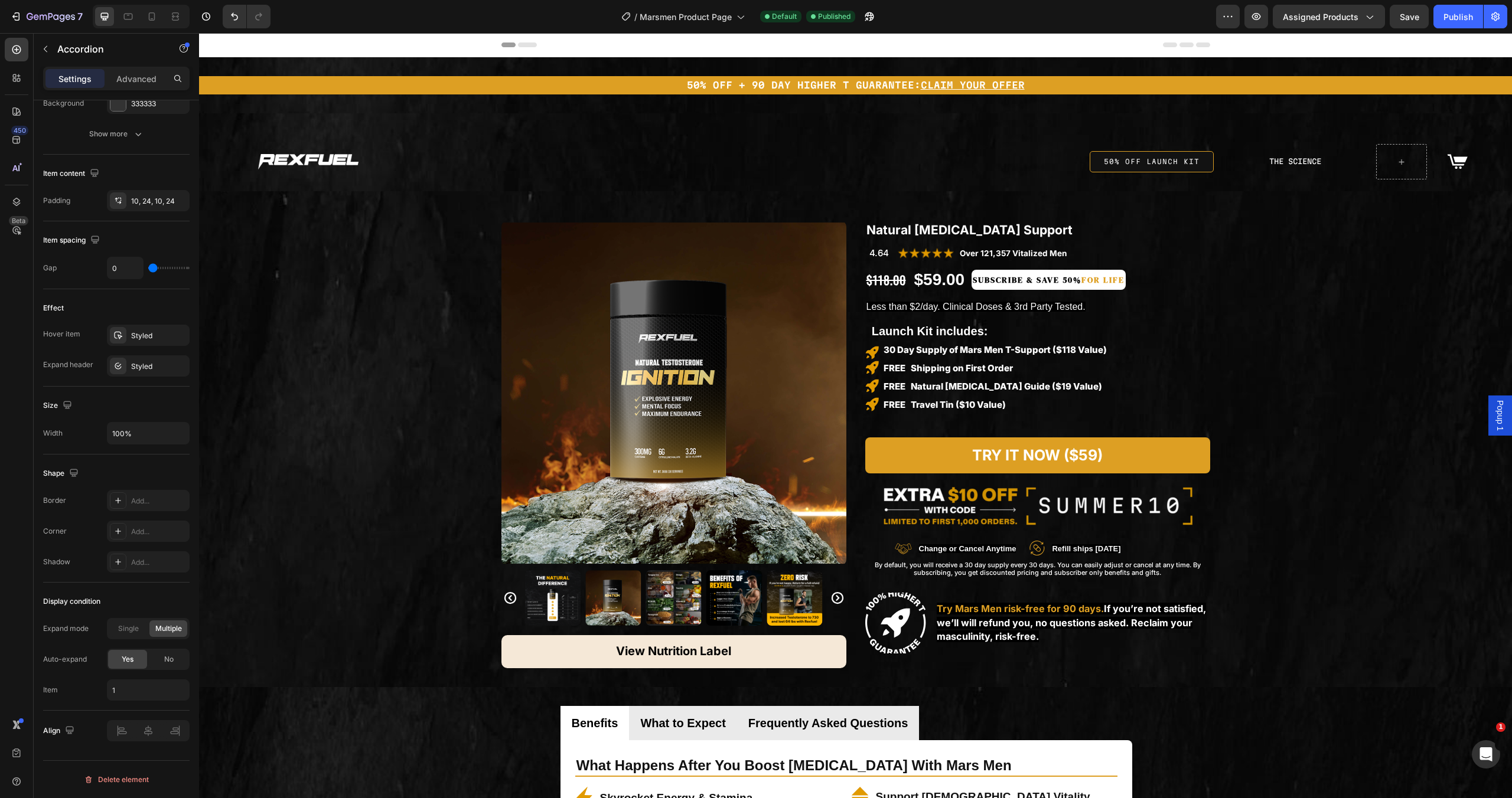
drag, startPoint x: 1459, startPoint y: 10, endPoint x: 1430, endPoint y: 12, distance: 29.1
click at [1459, 10] on div "Publish" at bounding box center [1458, 17] width 30 height 12
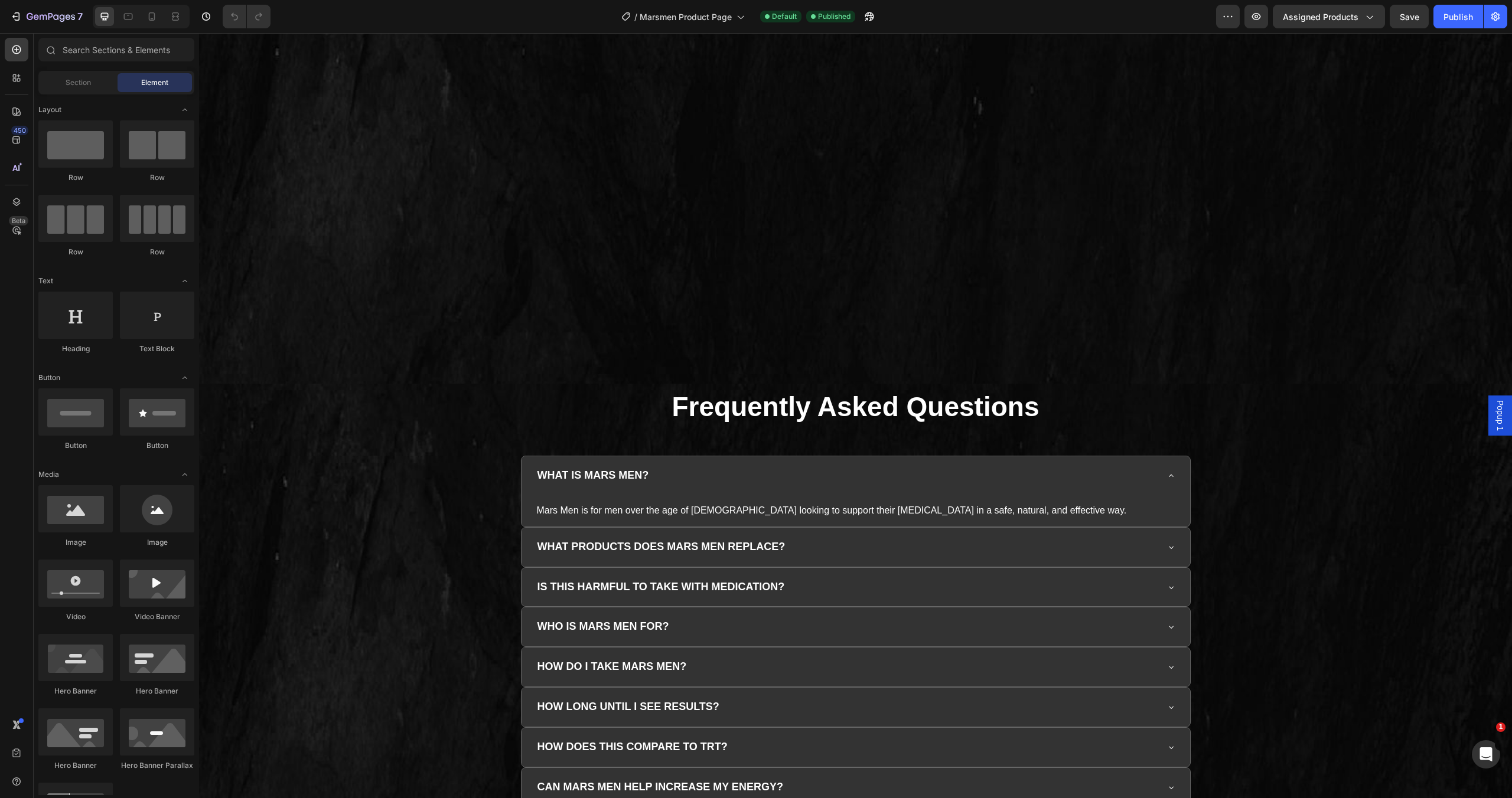
scroll to position [3243, 0]
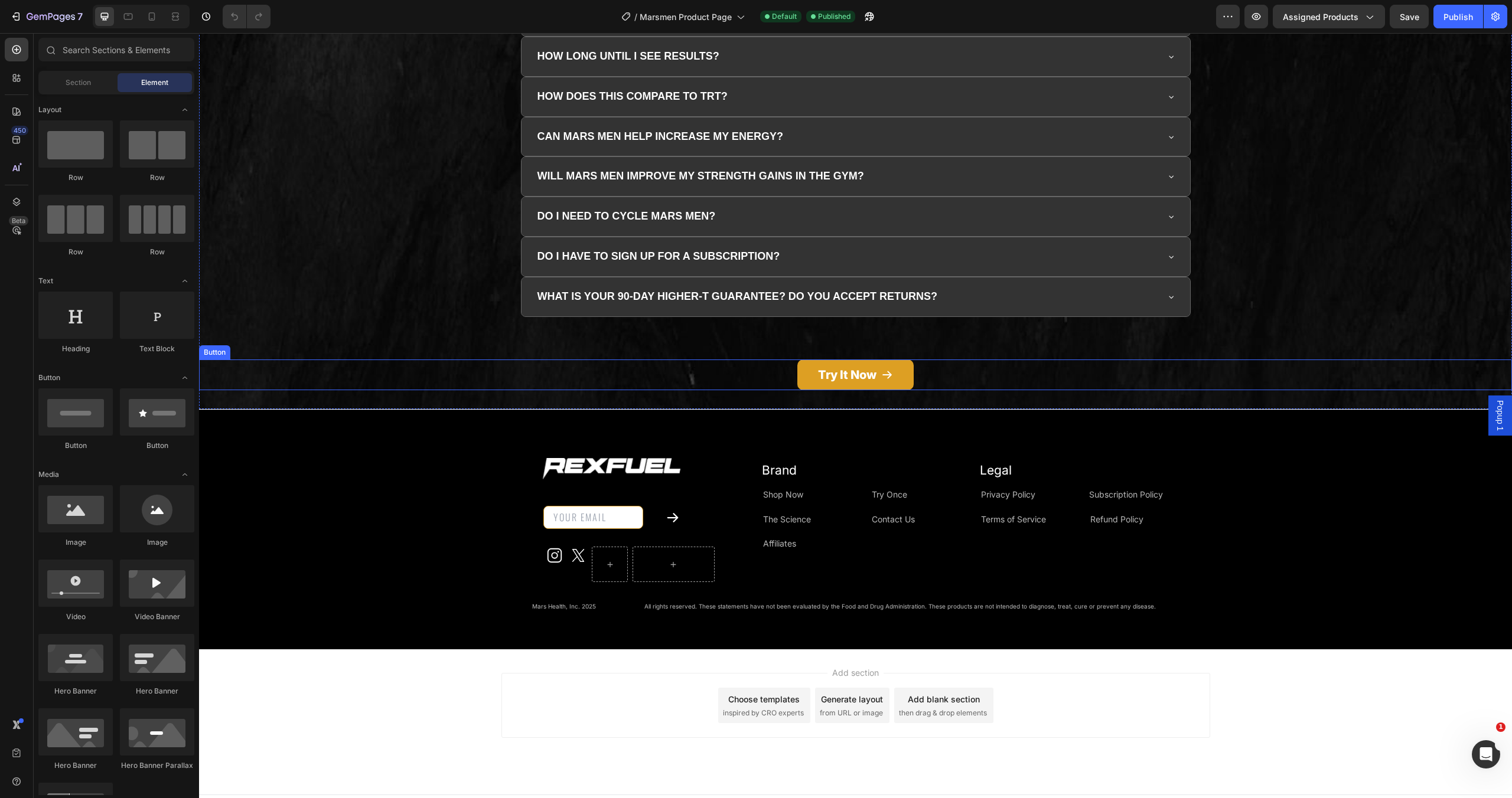
click at [922, 370] on div "Try It Now Button" at bounding box center [855, 375] width 1313 height 30
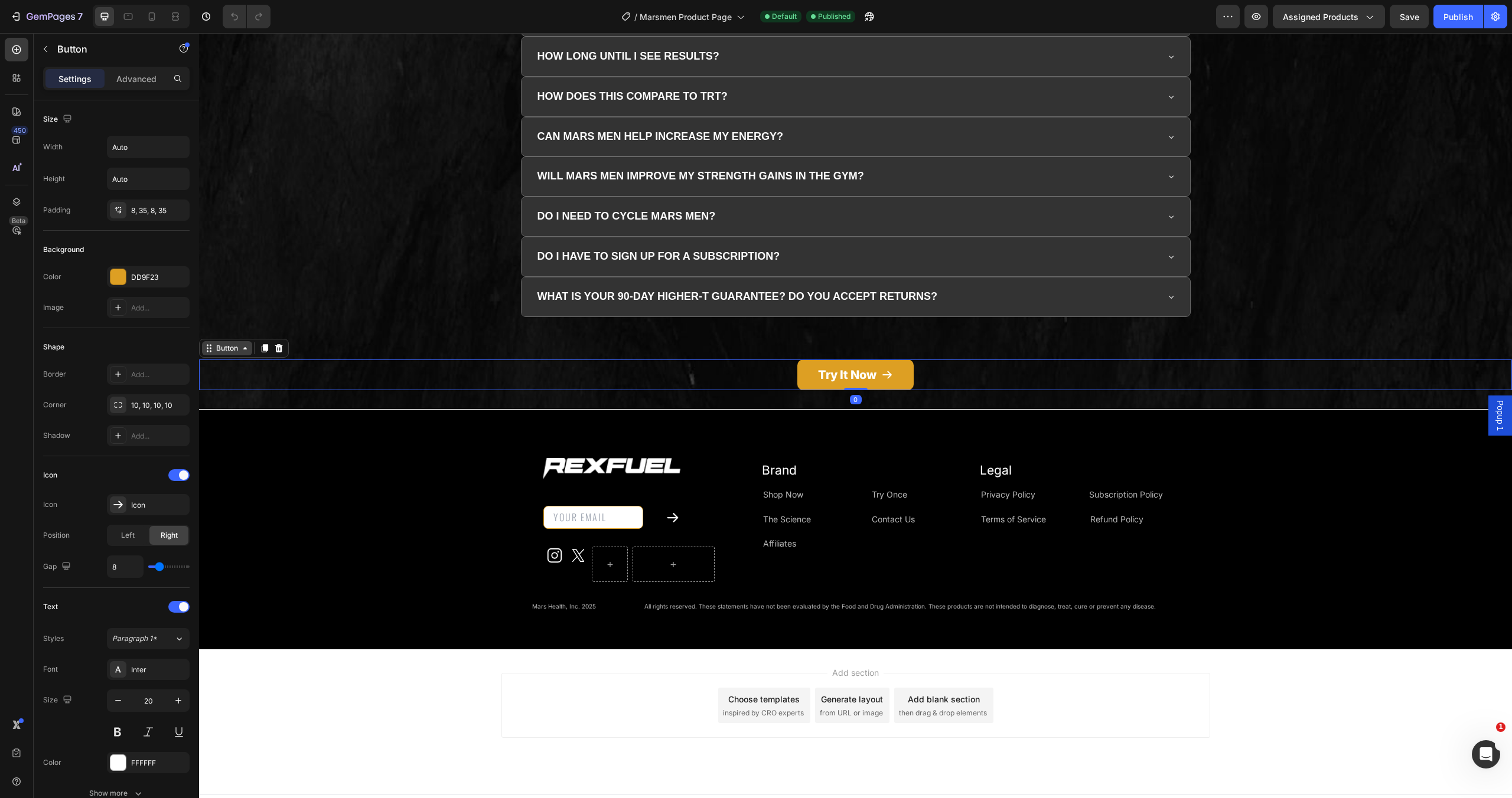
click at [236, 350] on div "Button" at bounding box center [227, 348] width 26 height 10
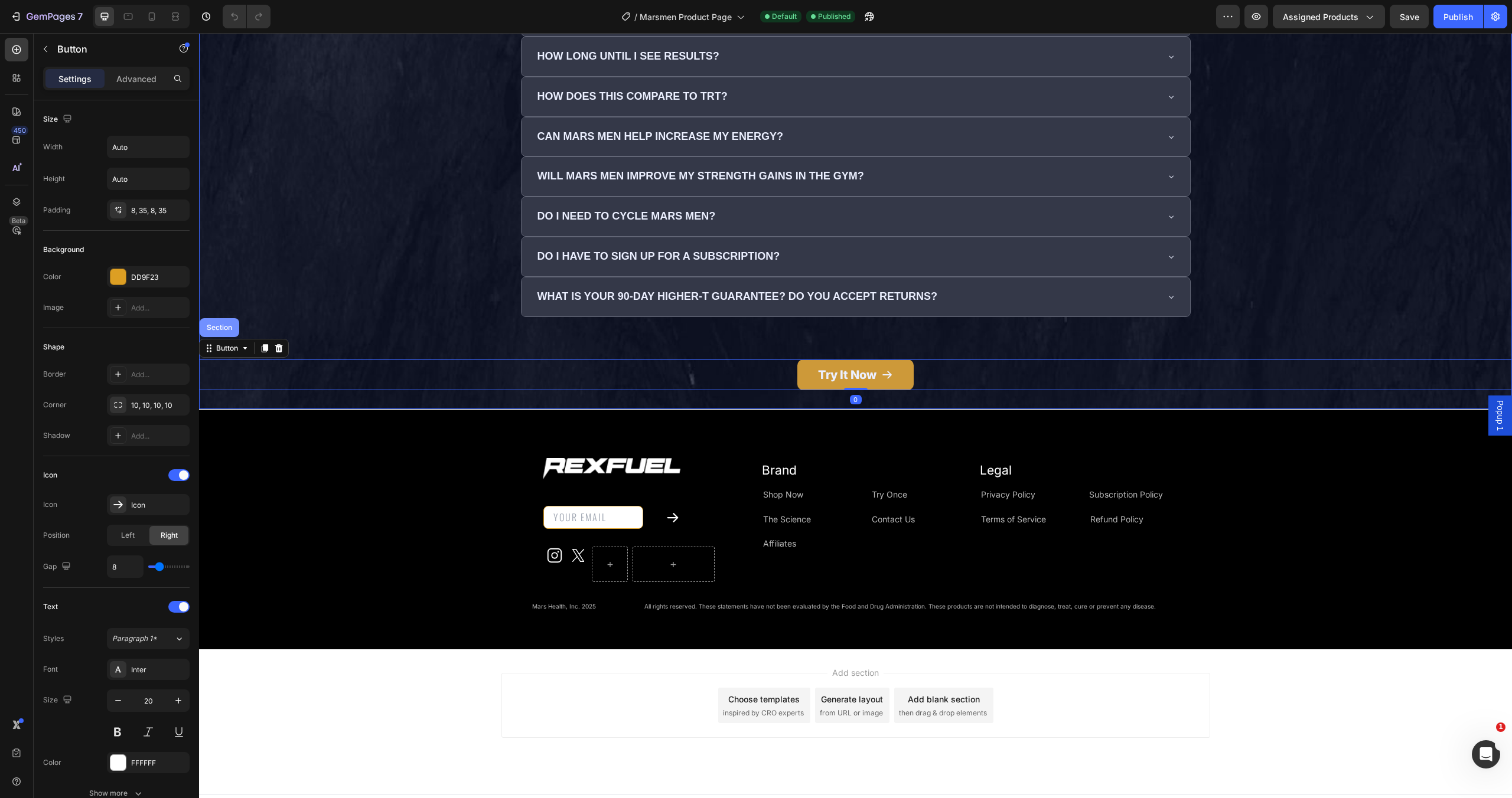
click at [226, 330] on div "Section" at bounding box center [219, 328] width 30 height 7
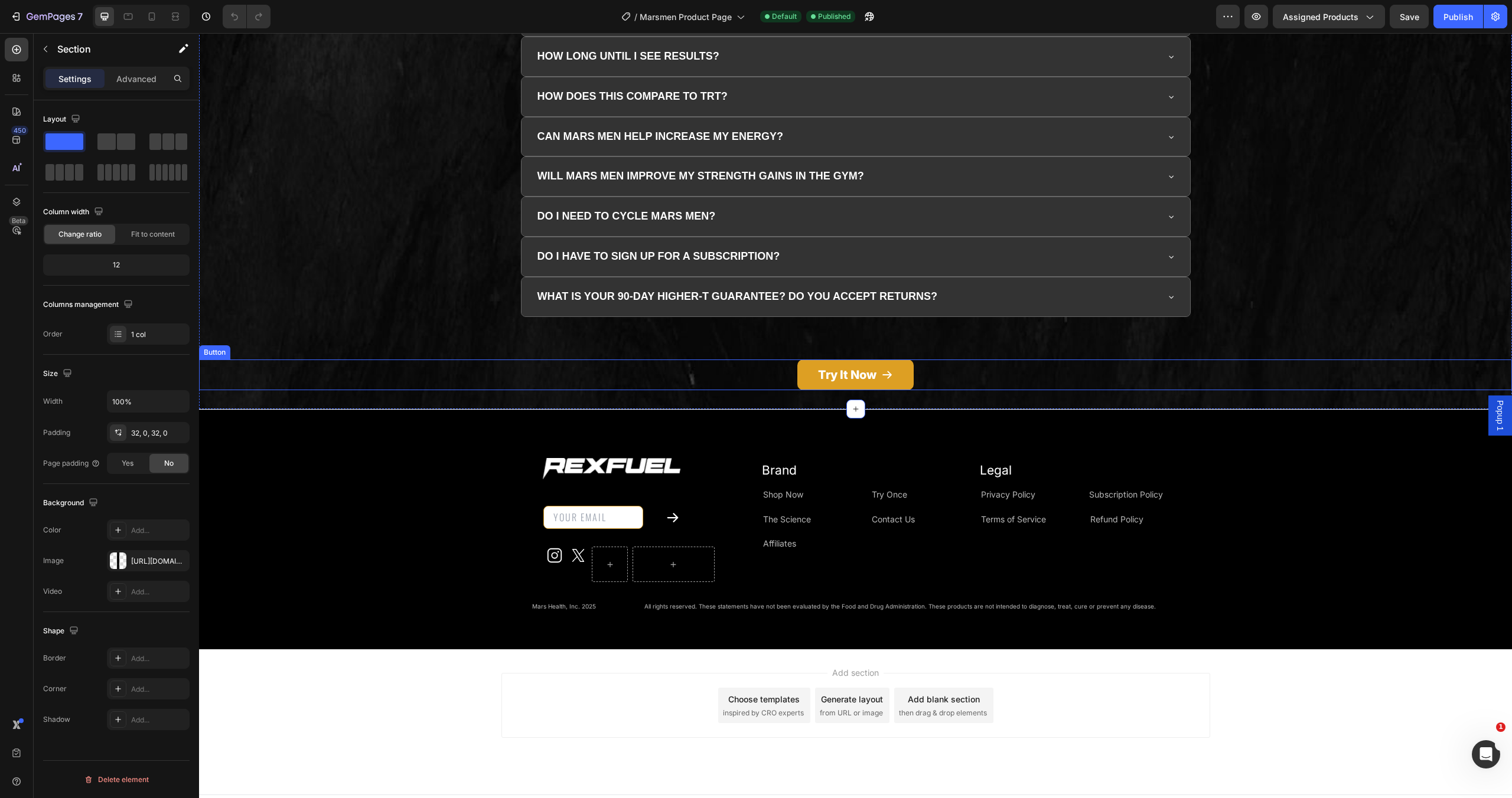
click at [1035, 377] on div "Try It Now Button" at bounding box center [855, 375] width 1313 height 30
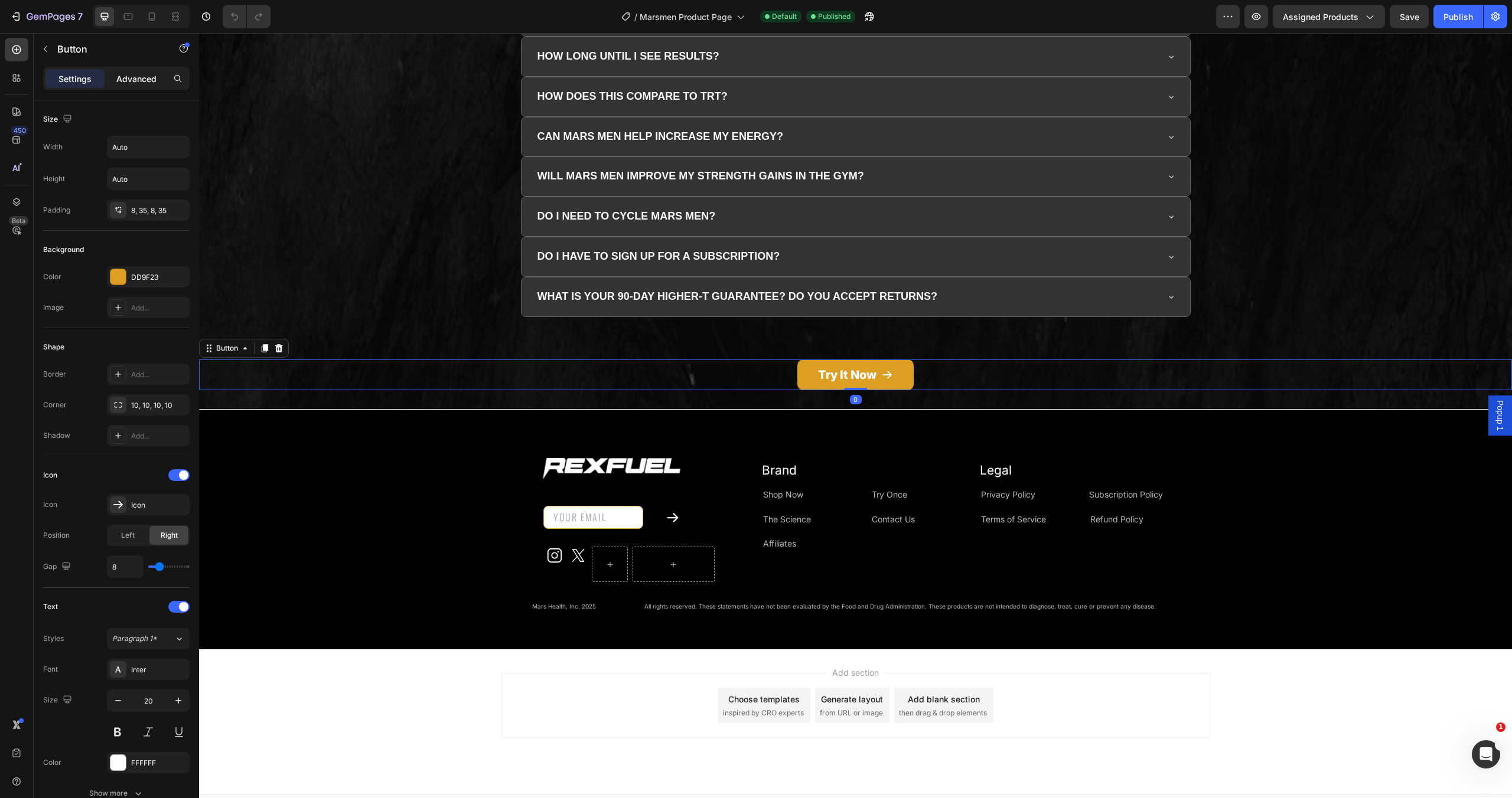
click at [137, 76] on p "Advanced" at bounding box center [137, 79] width 40 height 12
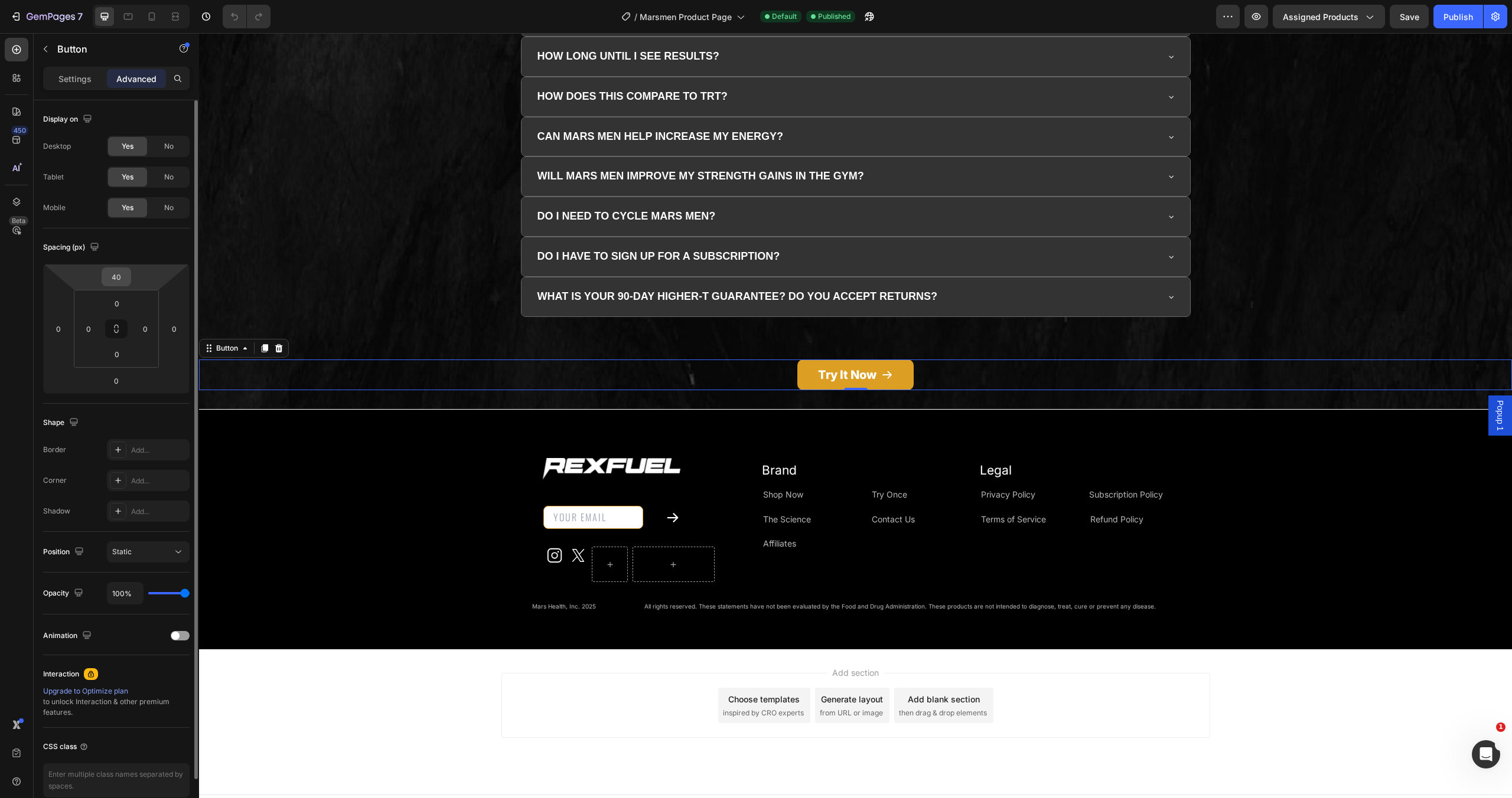
click at [110, 270] on input "40" at bounding box center [116, 277] width 24 height 18
type input "20"
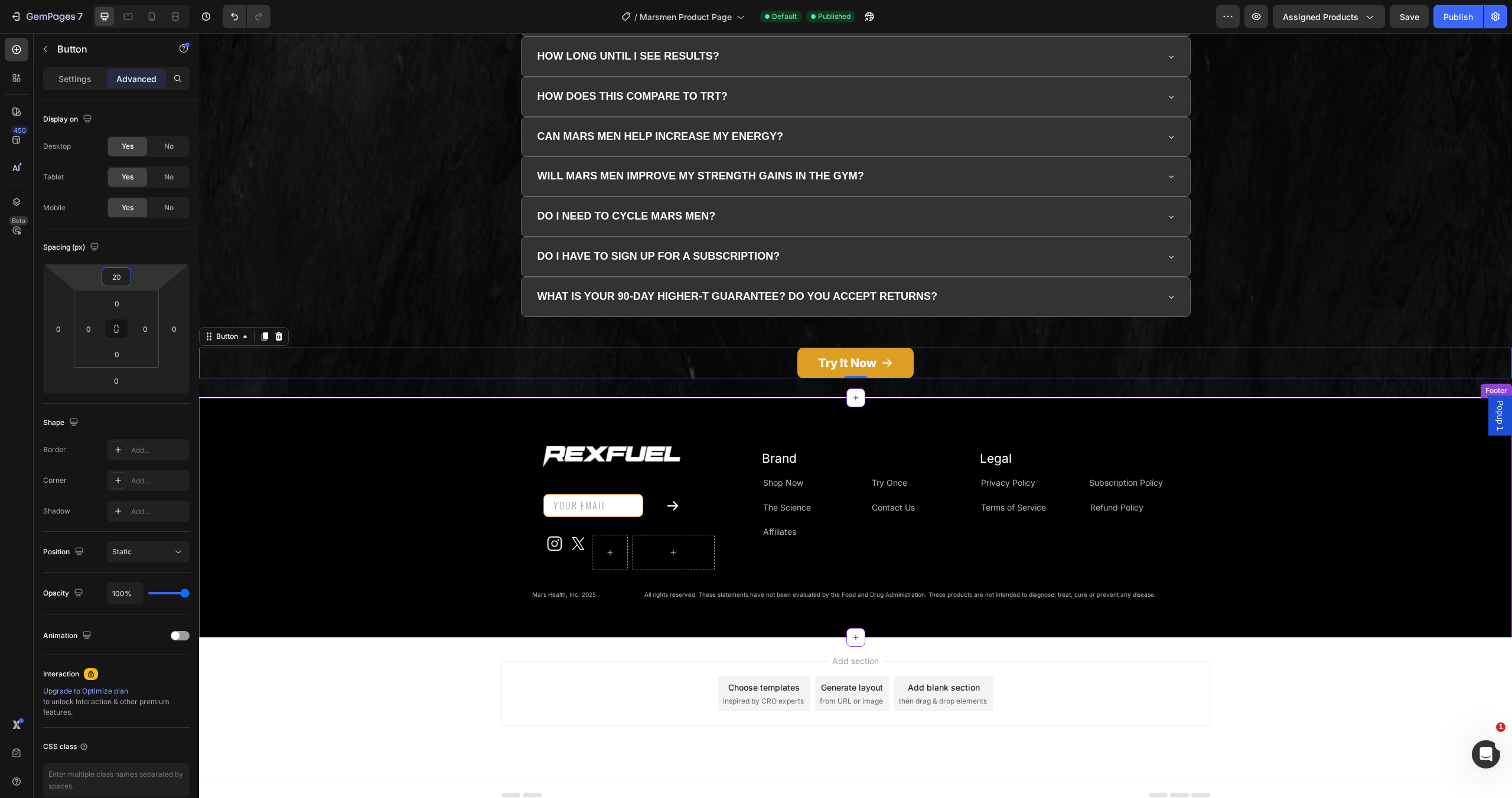
click at [310, 570] on div "Image Email Field Submit Button Row Newsletter Icon Icon Row Row Row Row Brand …" at bounding box center [855, 518] width 1313 height 202
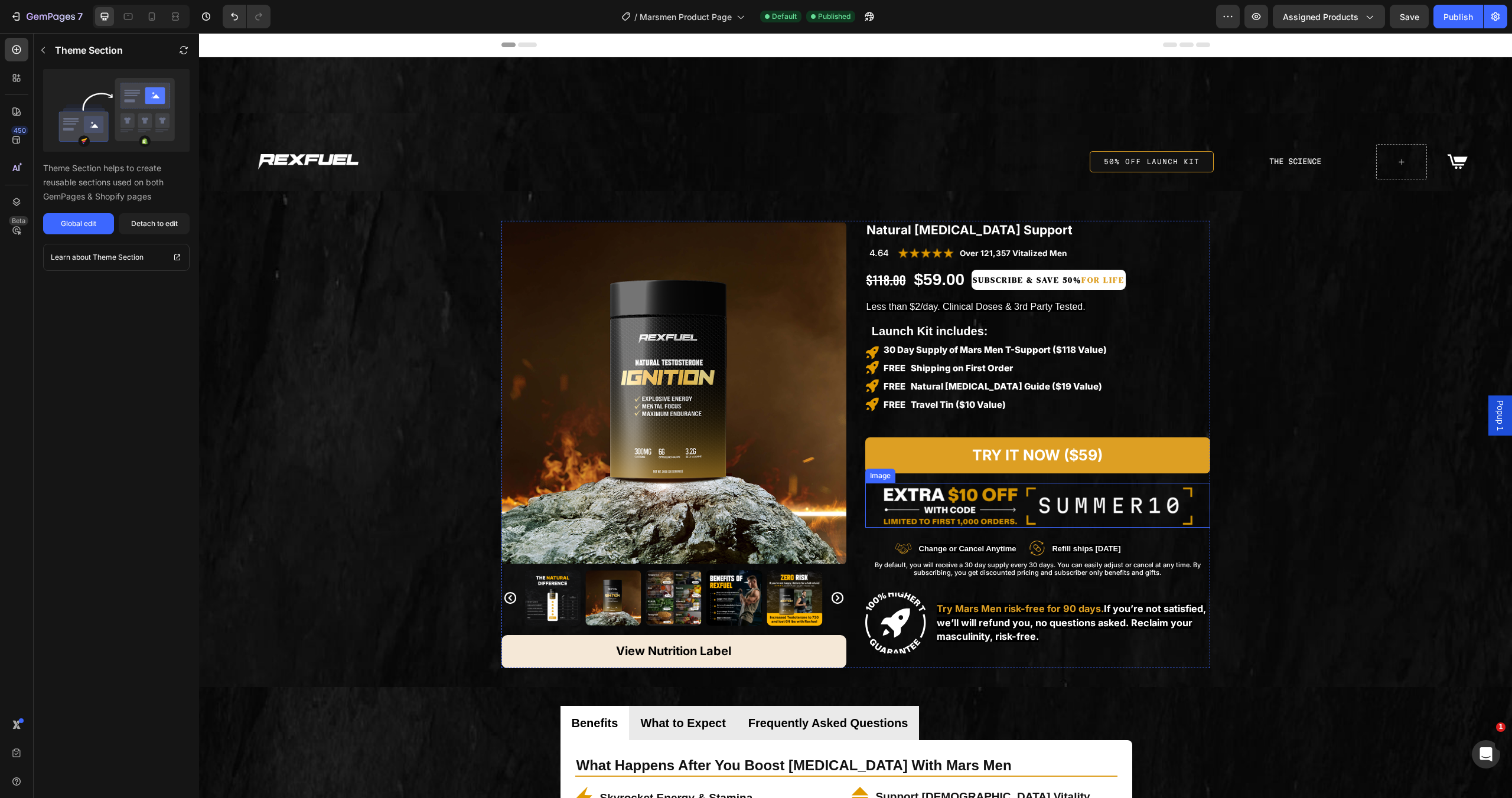
scroll to position [195, 0]
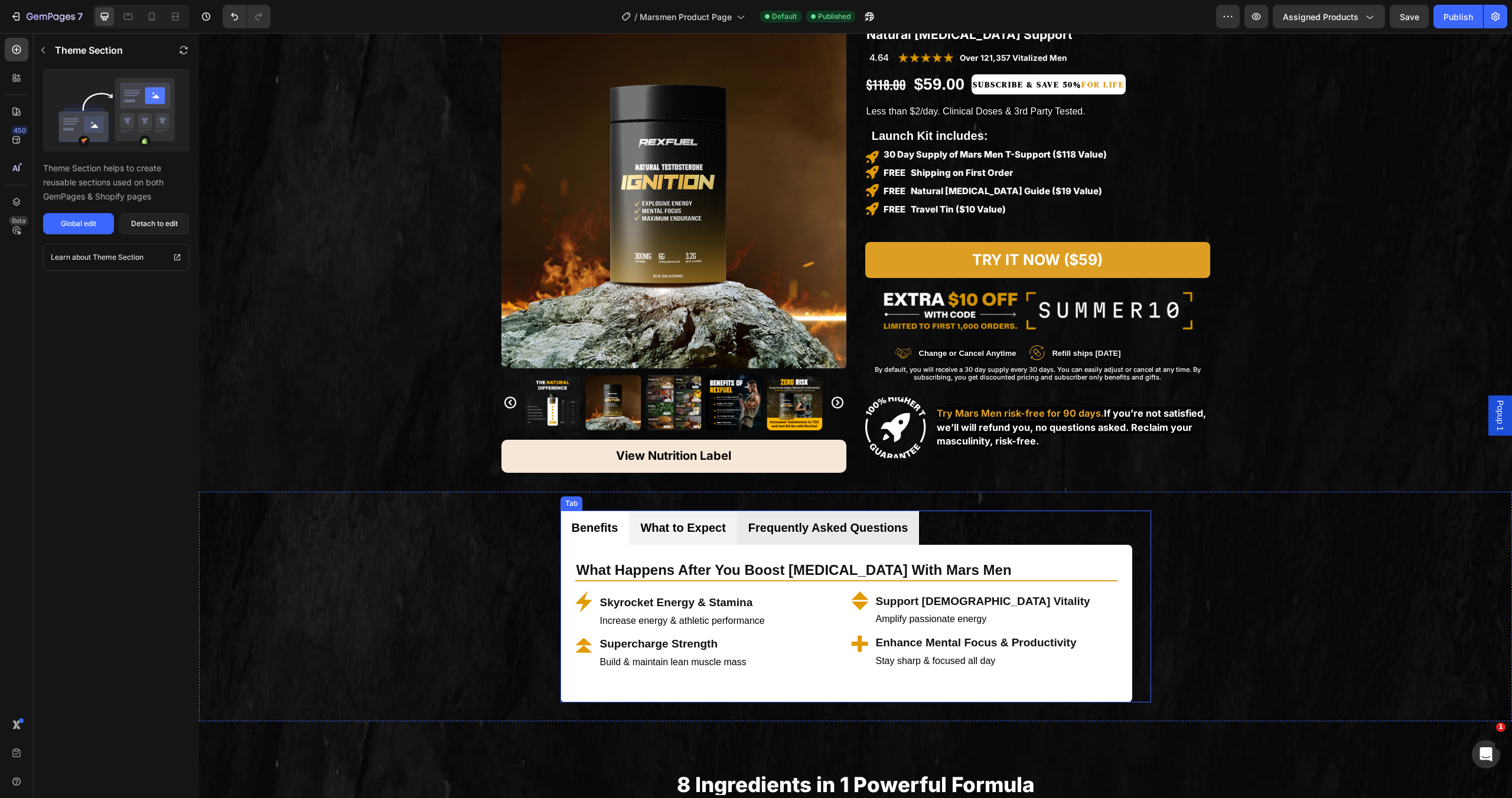
click at [726, 542] on li "What to Expect" at bounding box center [683, 527] width 107 height 34
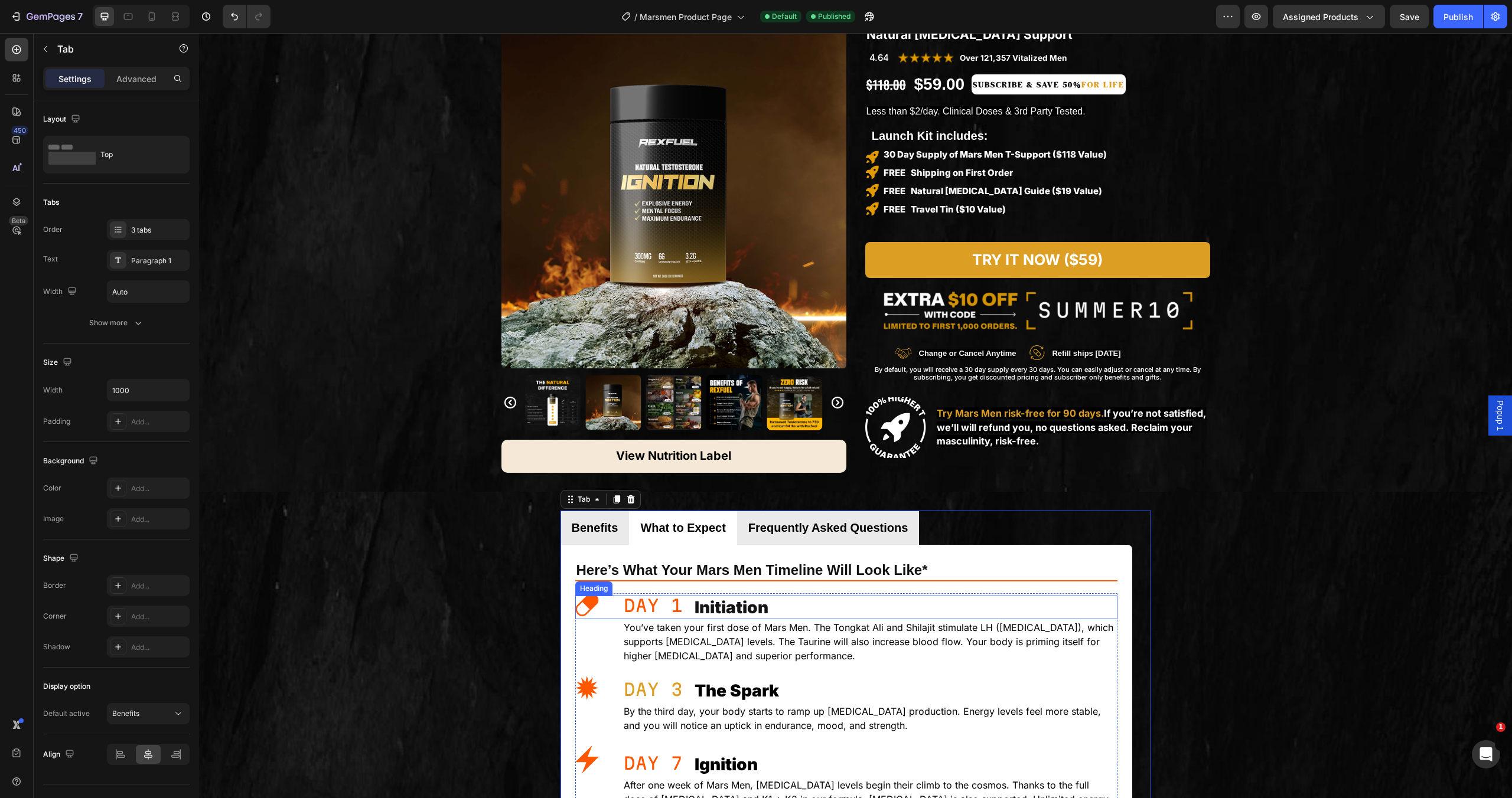
click at [587, 602] on div "Initiation Heading" at bounding box center [846, 608] width 543 height 24
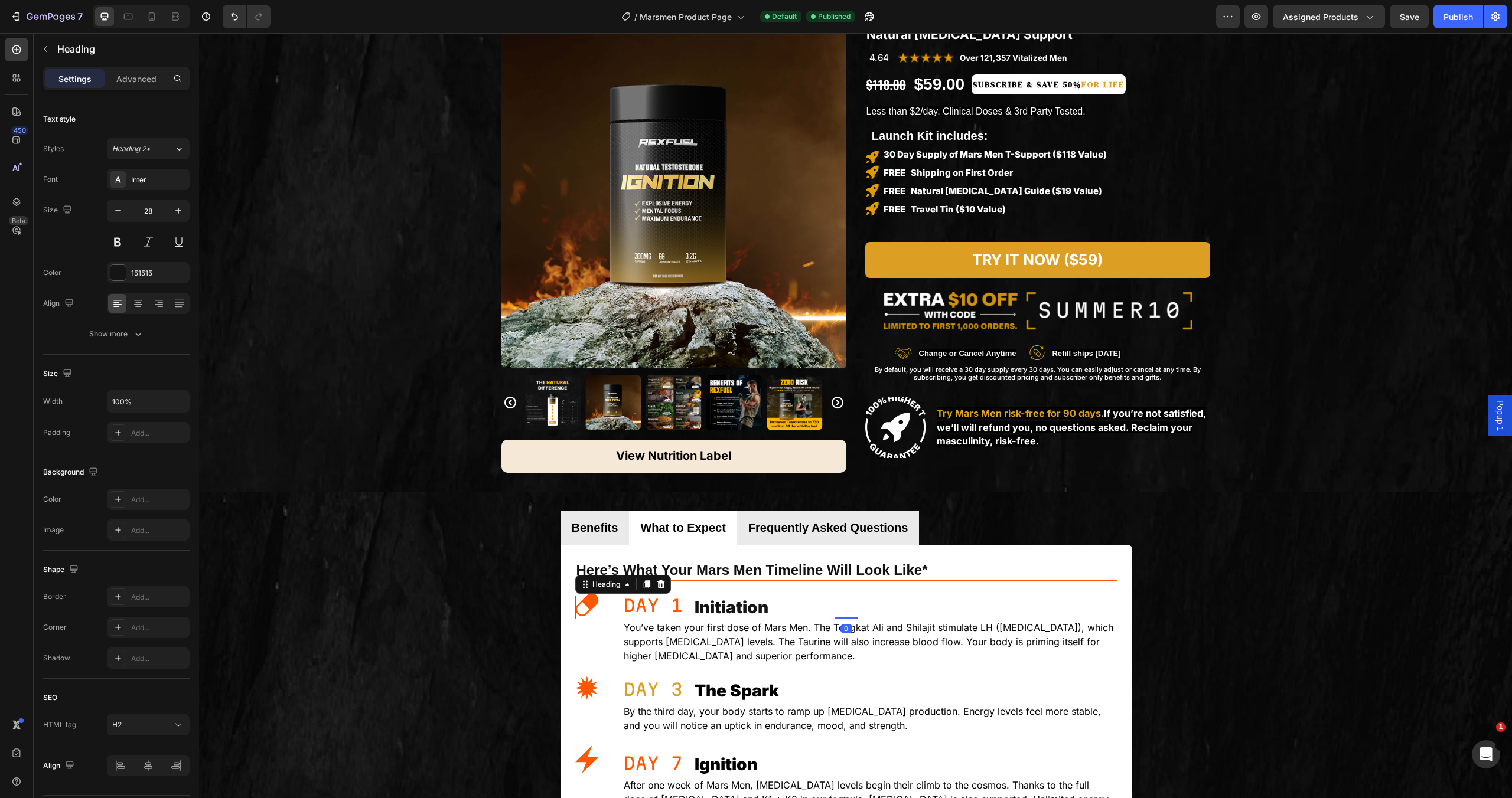
click at [587, 602] on div "Initiation Heading 0" at bounding box center [846, 608] width 543 height 24
click at [665, 612] on div "Initiation Heading 0" at bounding box center [846, 608] width 543 height 24
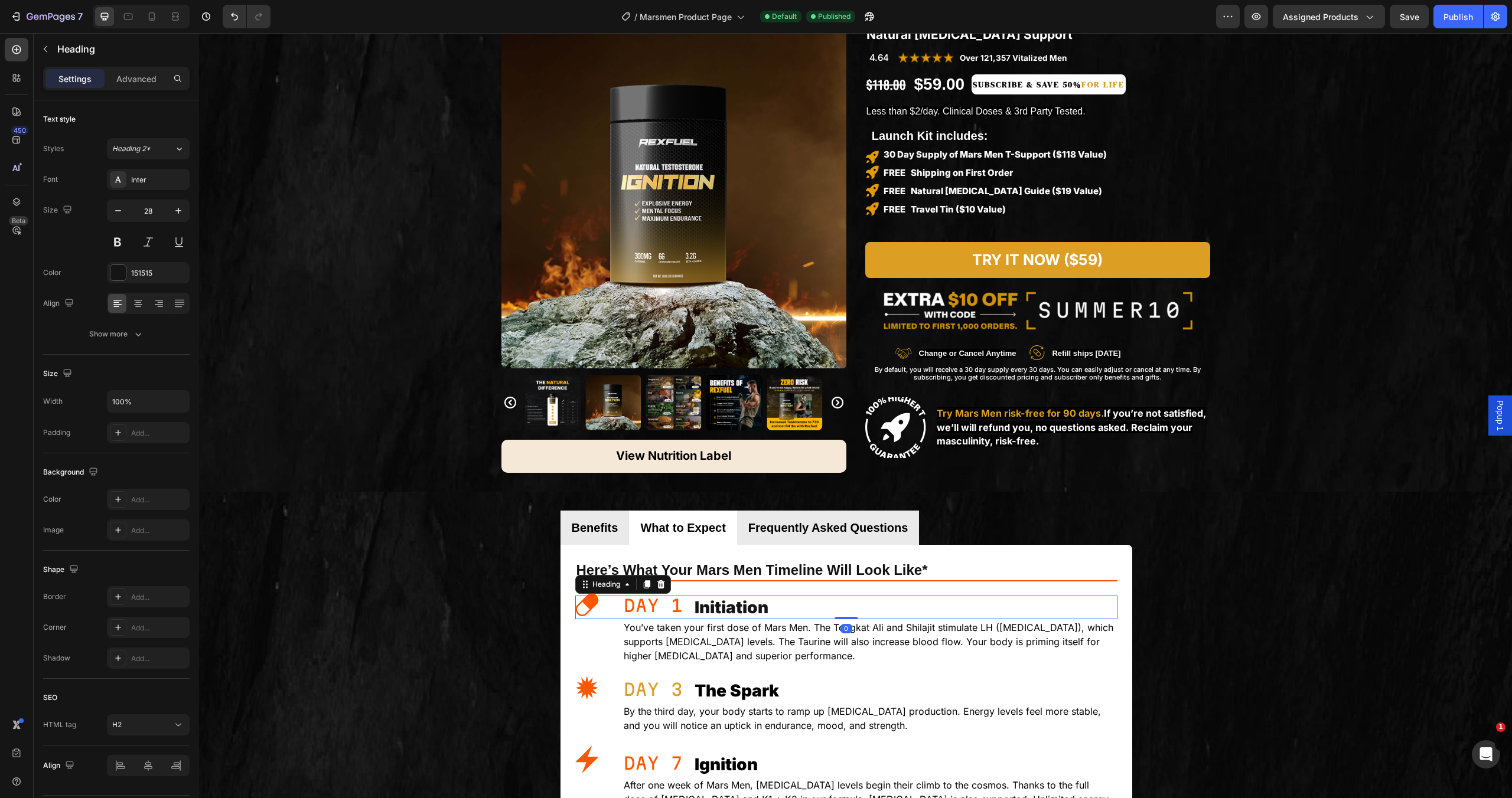
click at [665, 612] on div "Initiation Heading 0" at bounding box center [846, 608] width 543 height 24
click at [722, 612] on h2 "Initiation" at bounding box center [906, 608] width 424 height 24
click at [874, 612] on p "Initiation" at bounding box center [905, 608] width 422 height 21
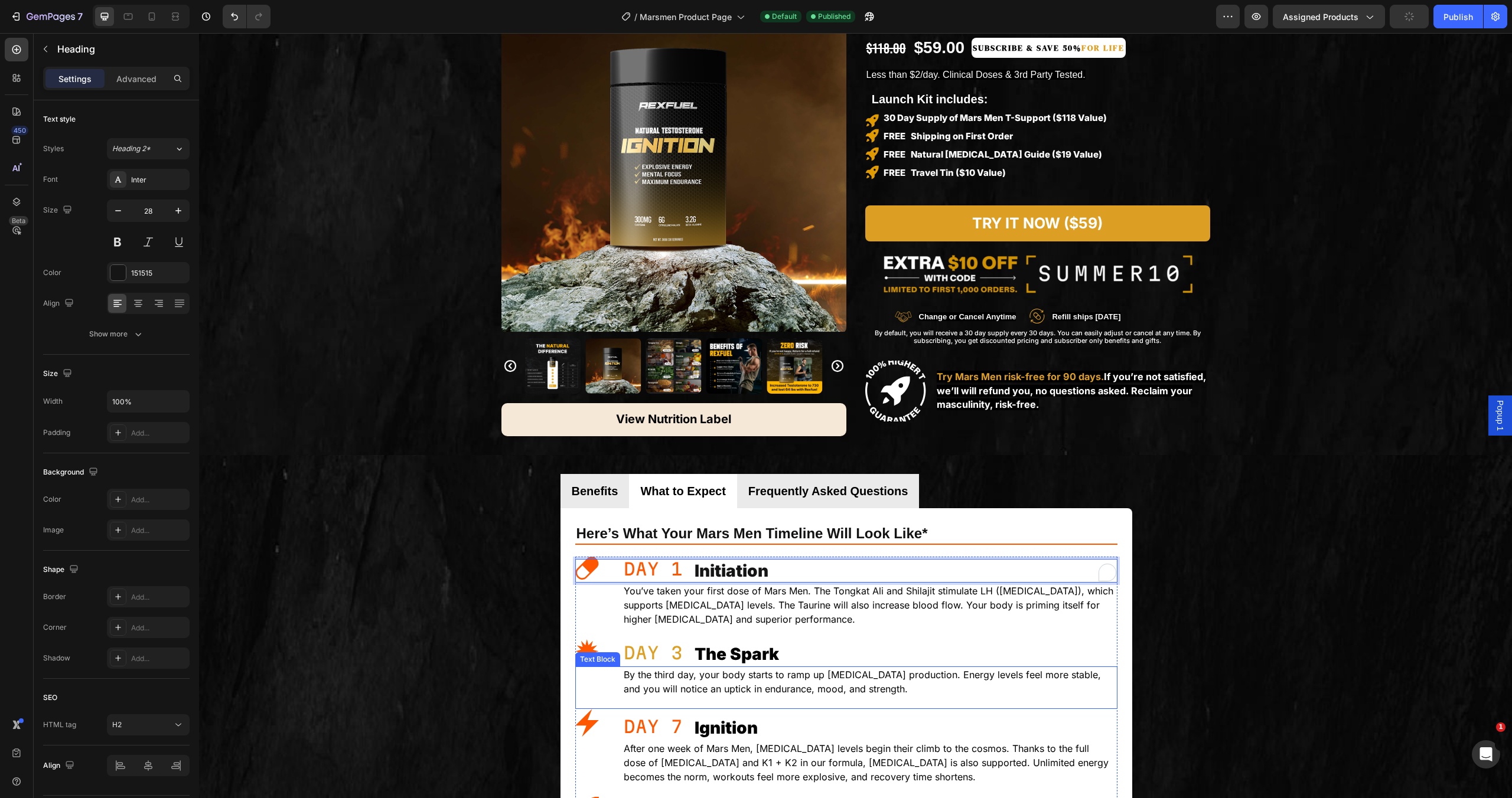
scroll to position [234, 0]
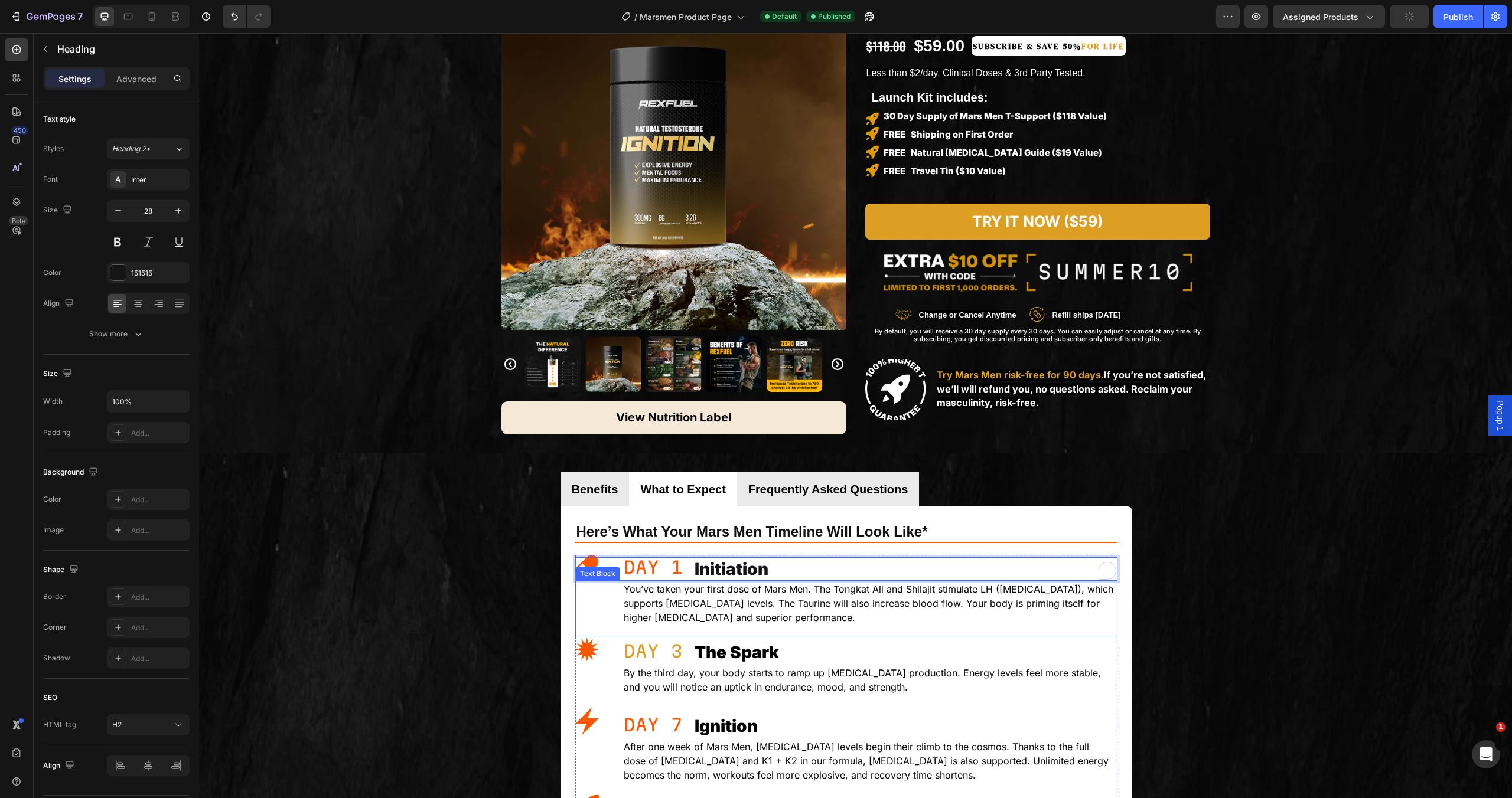
click at [649, 657] on div "The Spark Heading" at bounding box center [846, 653] width 543 height 24
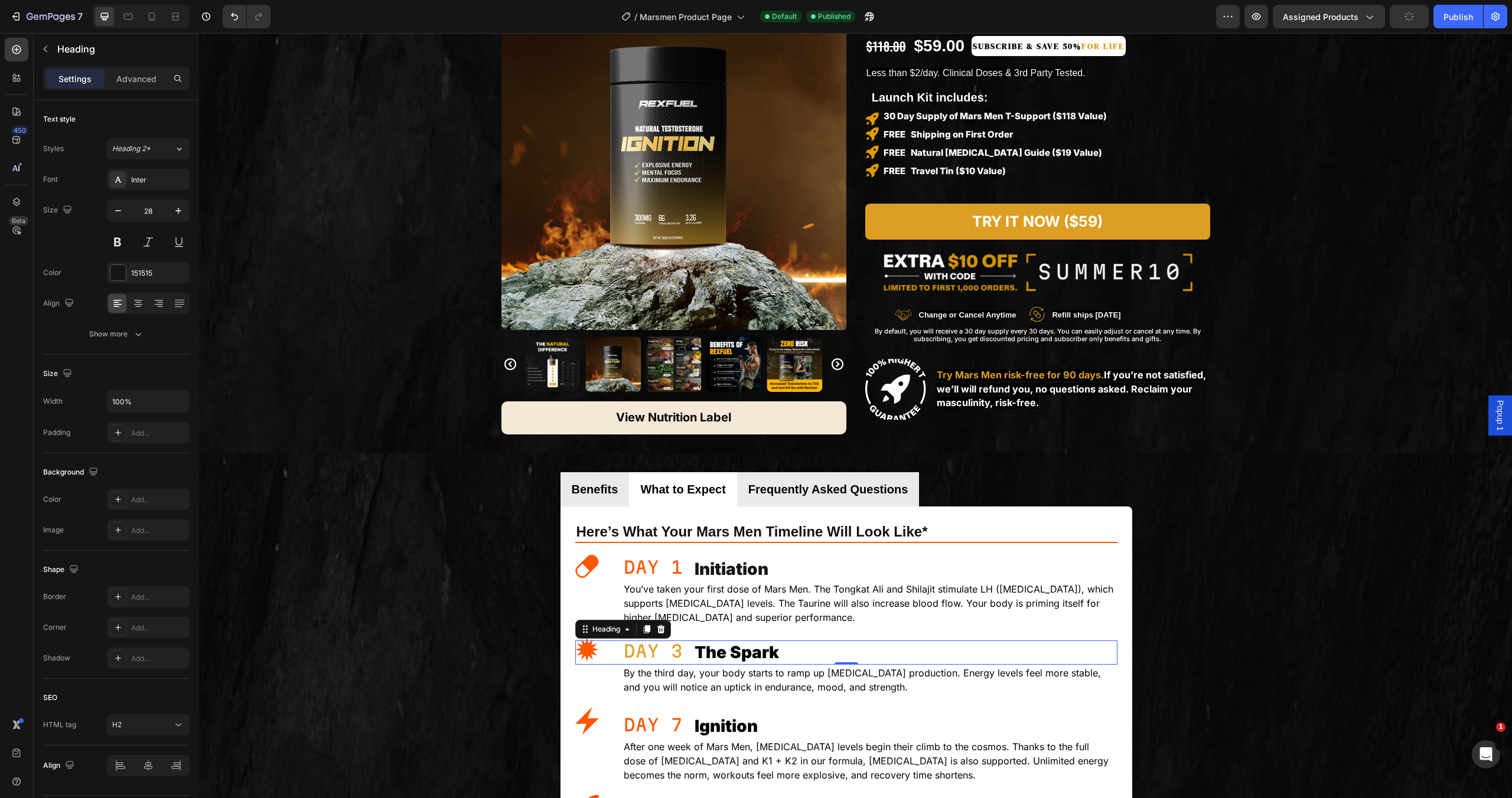
click at [649, 657] on div "The Spark Heading 0" at bounding box center [846, 653] width 543 height 24
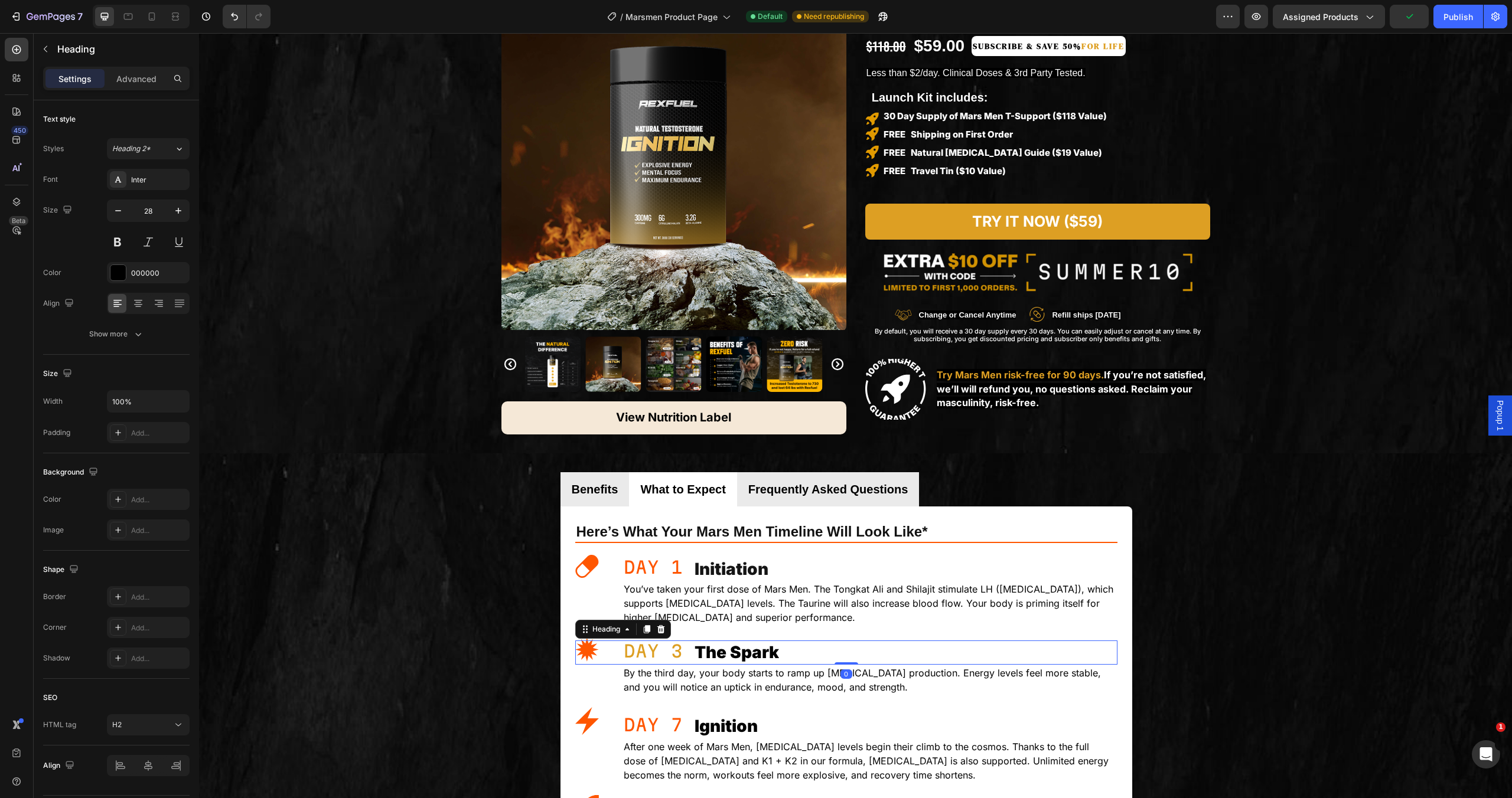
click at [649, 657] on div "The Spark Heading 0" at bounding box center [846, 653] width 543 height 24
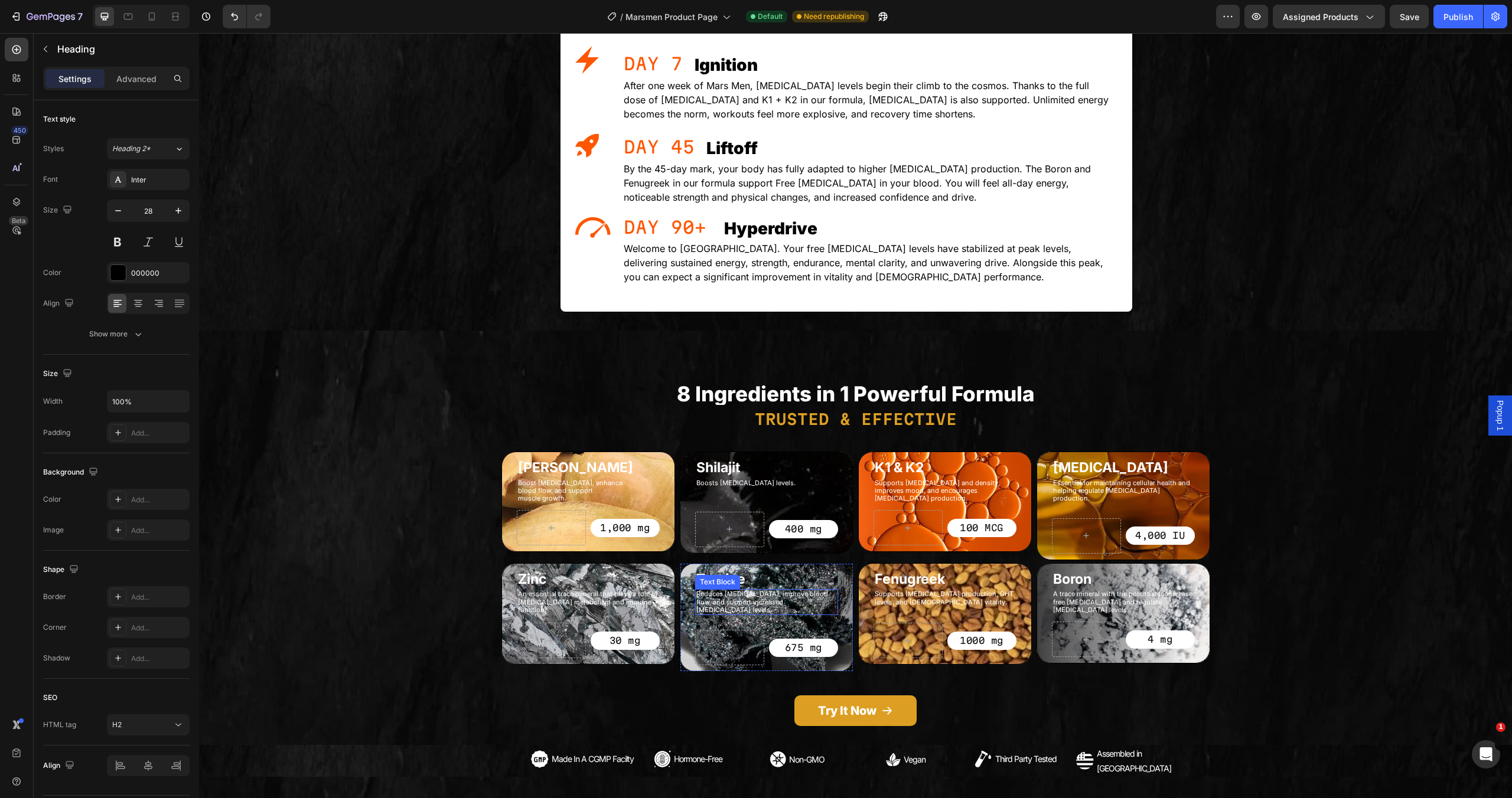
scroll to position [687, 0]
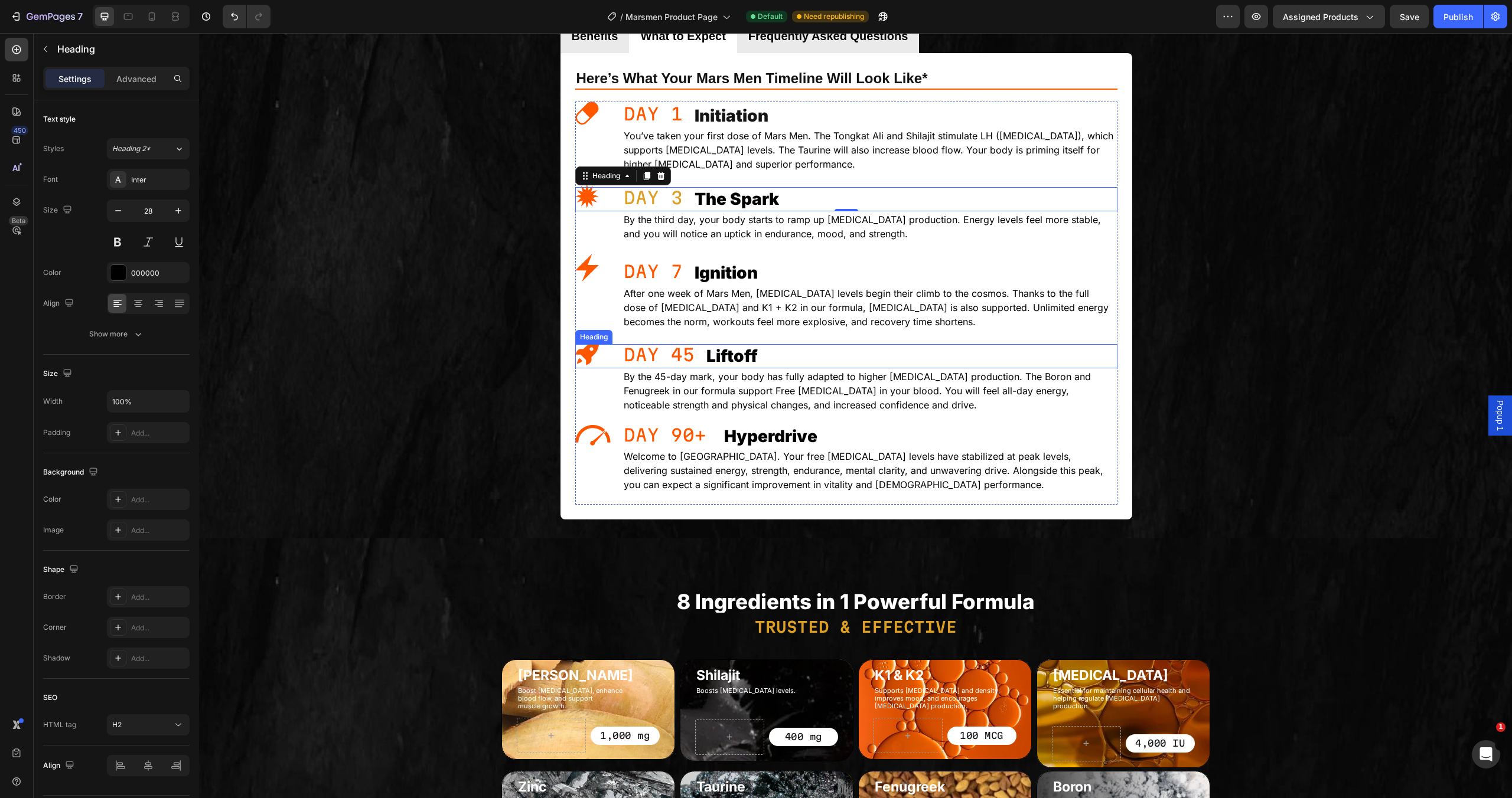
click at [671, 360] on div "Liftoff Heading" at bounding box center [846, 356] width 543 height 24
click at [671, 360] on div "Liftoff Heading 0" at bounding box center [846, 356] width 543 height 24
click at [655, 197] on div "The Spark Heading" at bounding box center [846, 199] width 543 height 24
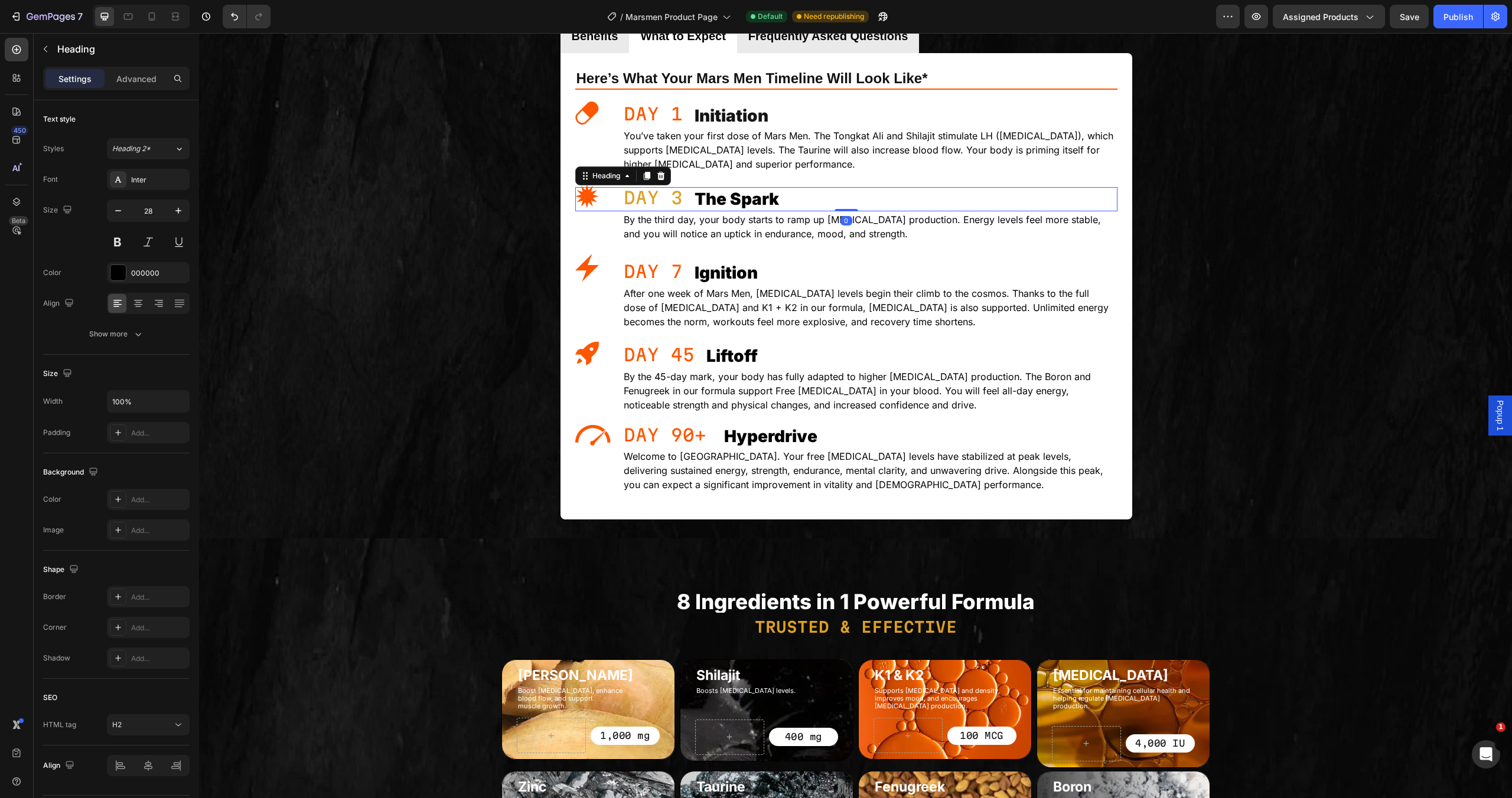
click at [647, 198] on div "The Spark Heading 0" at bounding box center [846, 199] width 543 height 24
click at [607, 180] on div "Heading" at bounding box center [606, 175] width 33 height 10
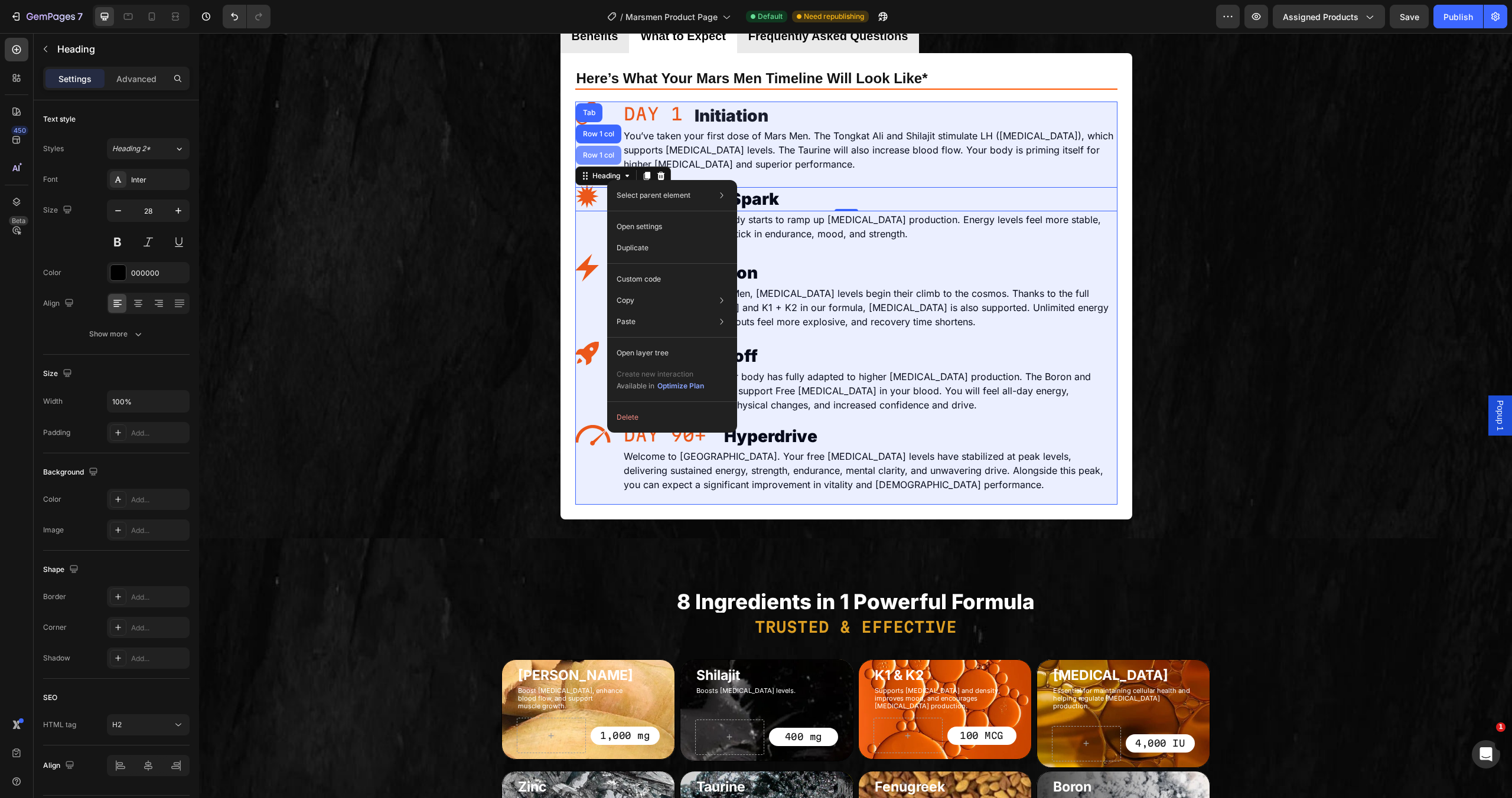
click at [594, 155] on div "Row 1 col" at bounding box center [599, 155] width 36 height 7
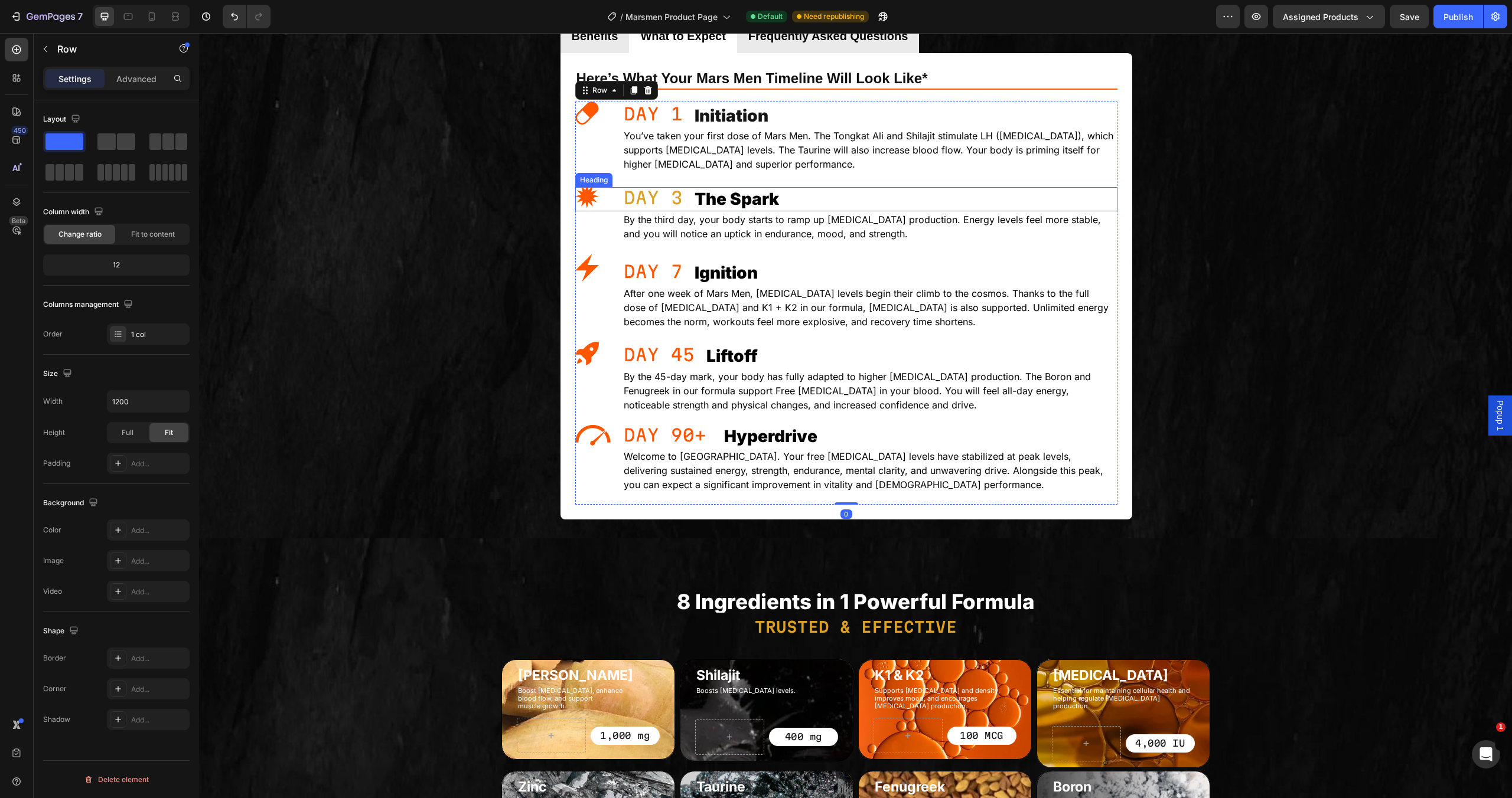
click at [617, 197] on div "The Spark Heading" at bounding box center [846, 199] width 543 height 24
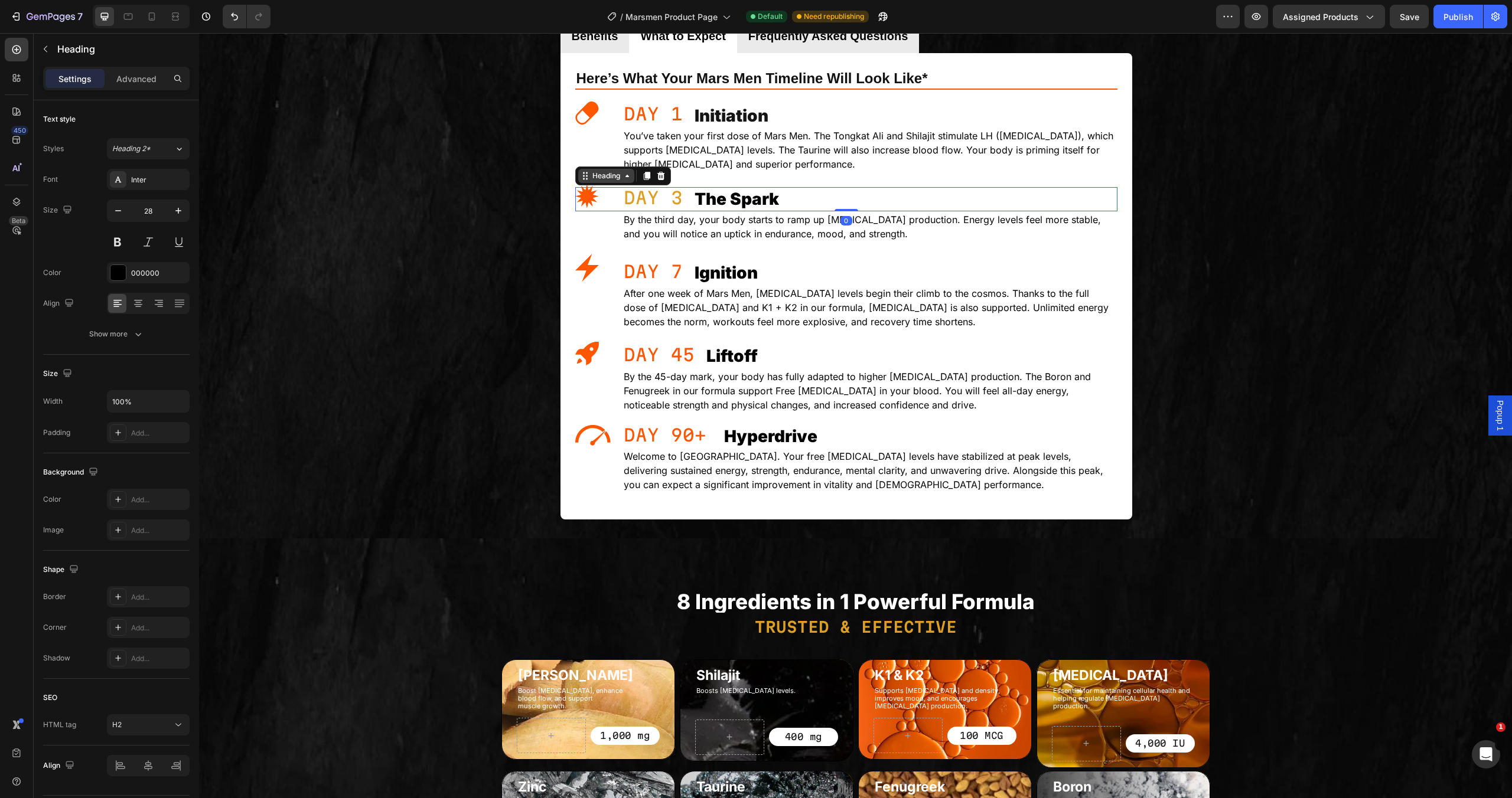
click at [610, 175] on div "Heading" at bounding box center [606, 175] width 33 height 10
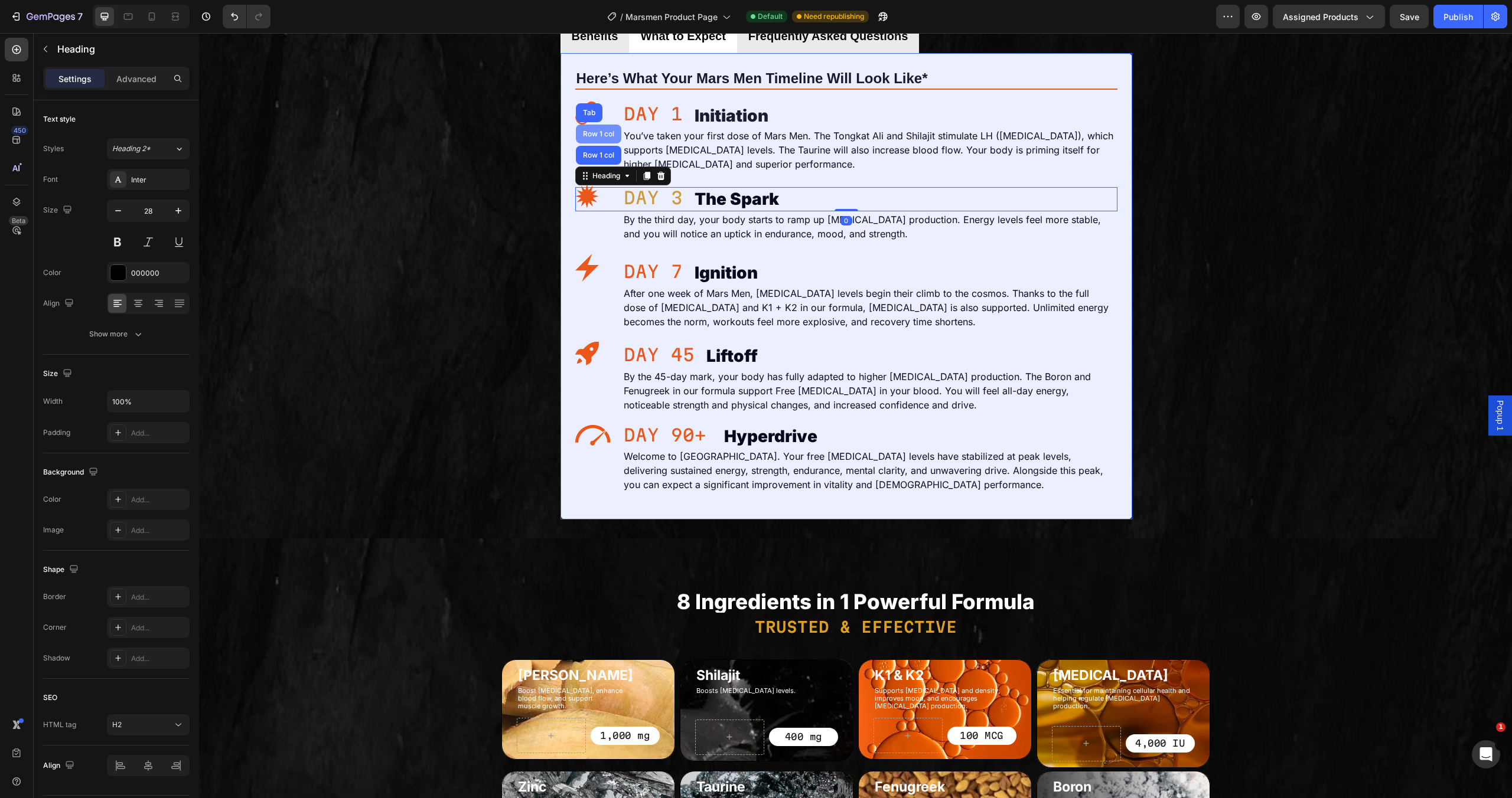
click at [593, 135] on div "Row 1 col" at bounding box center [599, 134] width 36 height 7
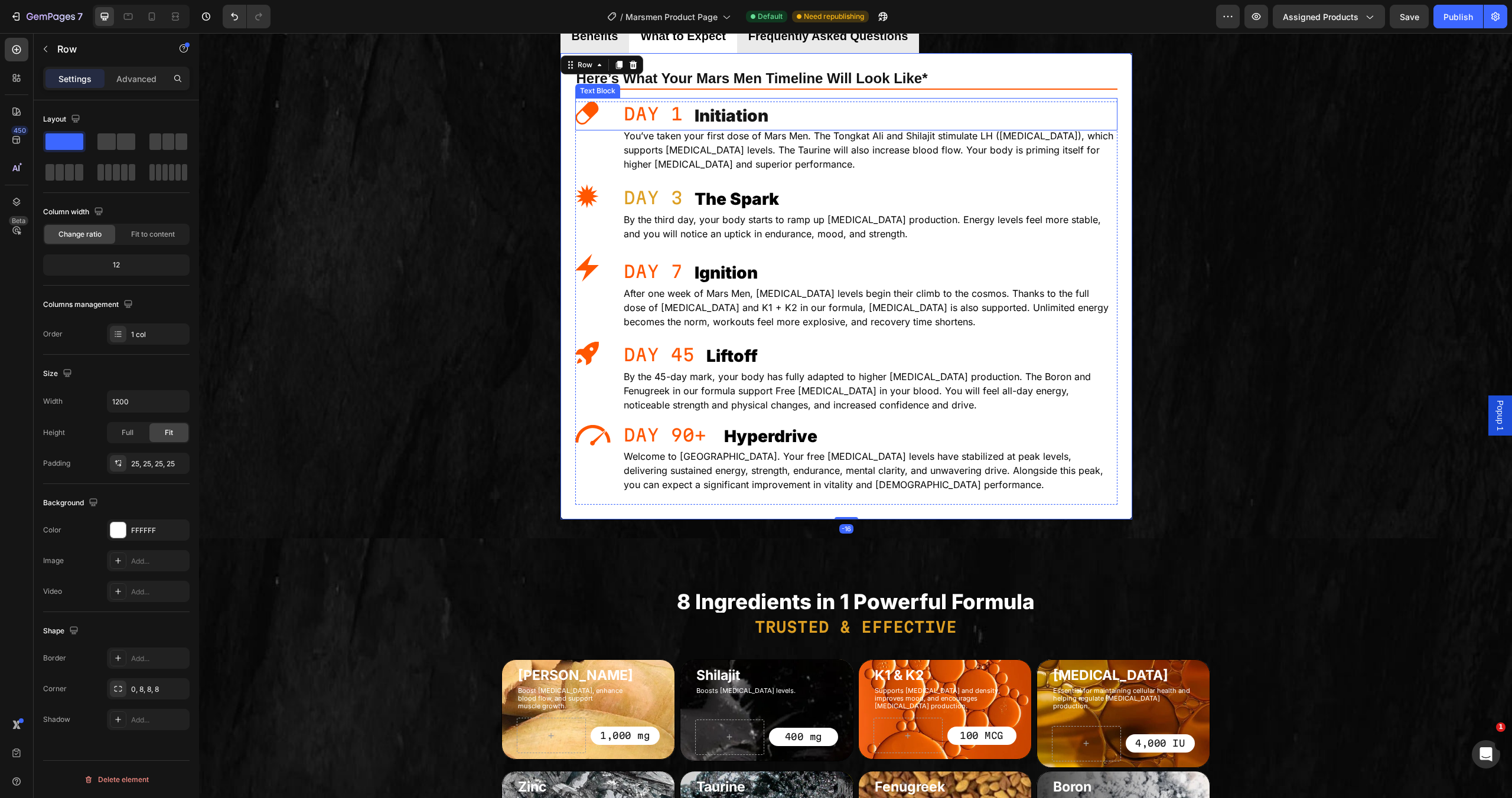
click at [746, 94] on div "Here’s What Your Mars Men Timeline Will Look Like* Heading Title Line Image DAY…" at bounding box center [846, 286] width 543 height 437
click at [834, 78] on h2 "Here’s What Your Mars Men Timeline Will Look Like*" at bounding box center [846, 78] width 543 height 21
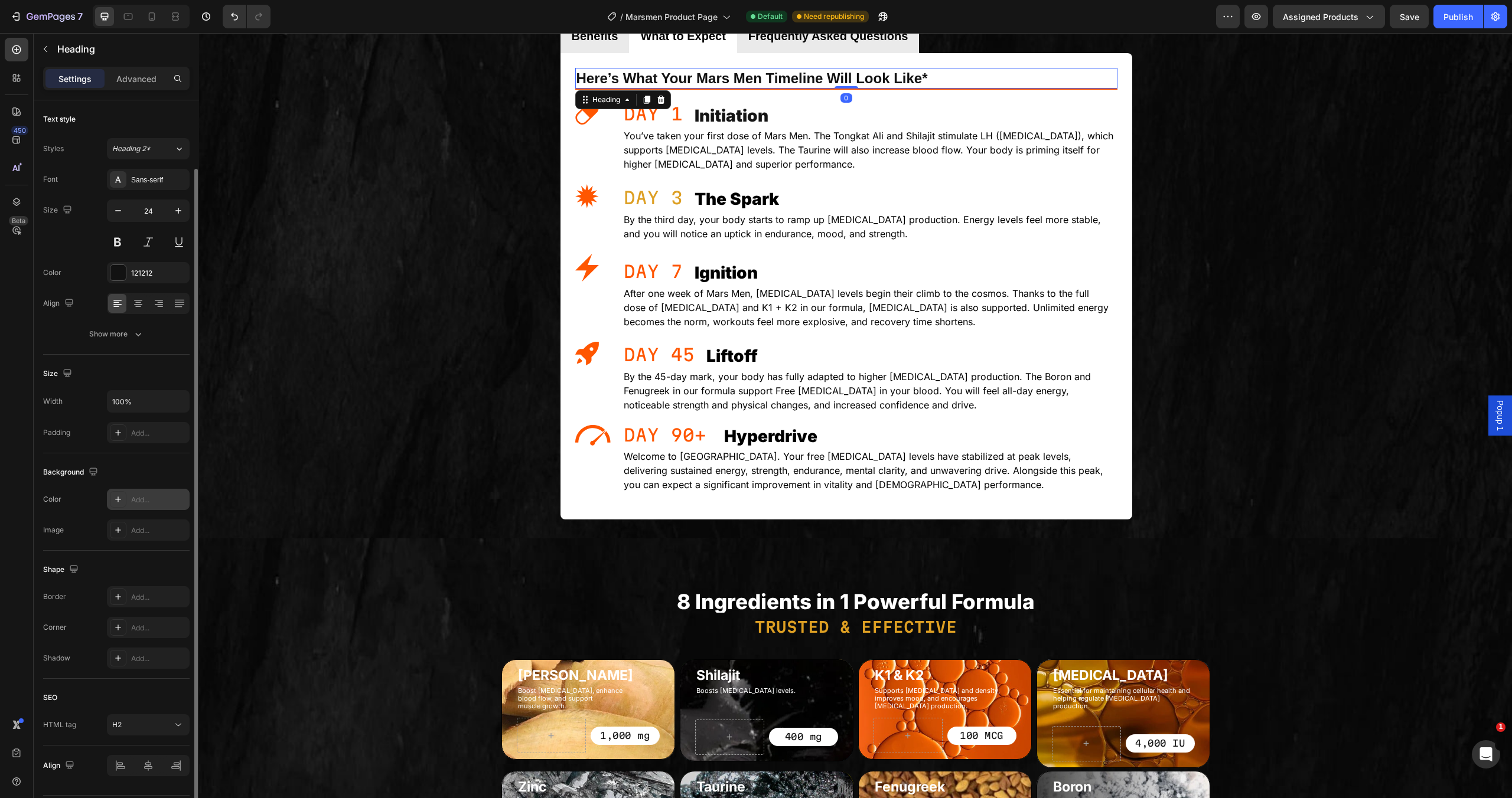
scroll to position [35, 0]
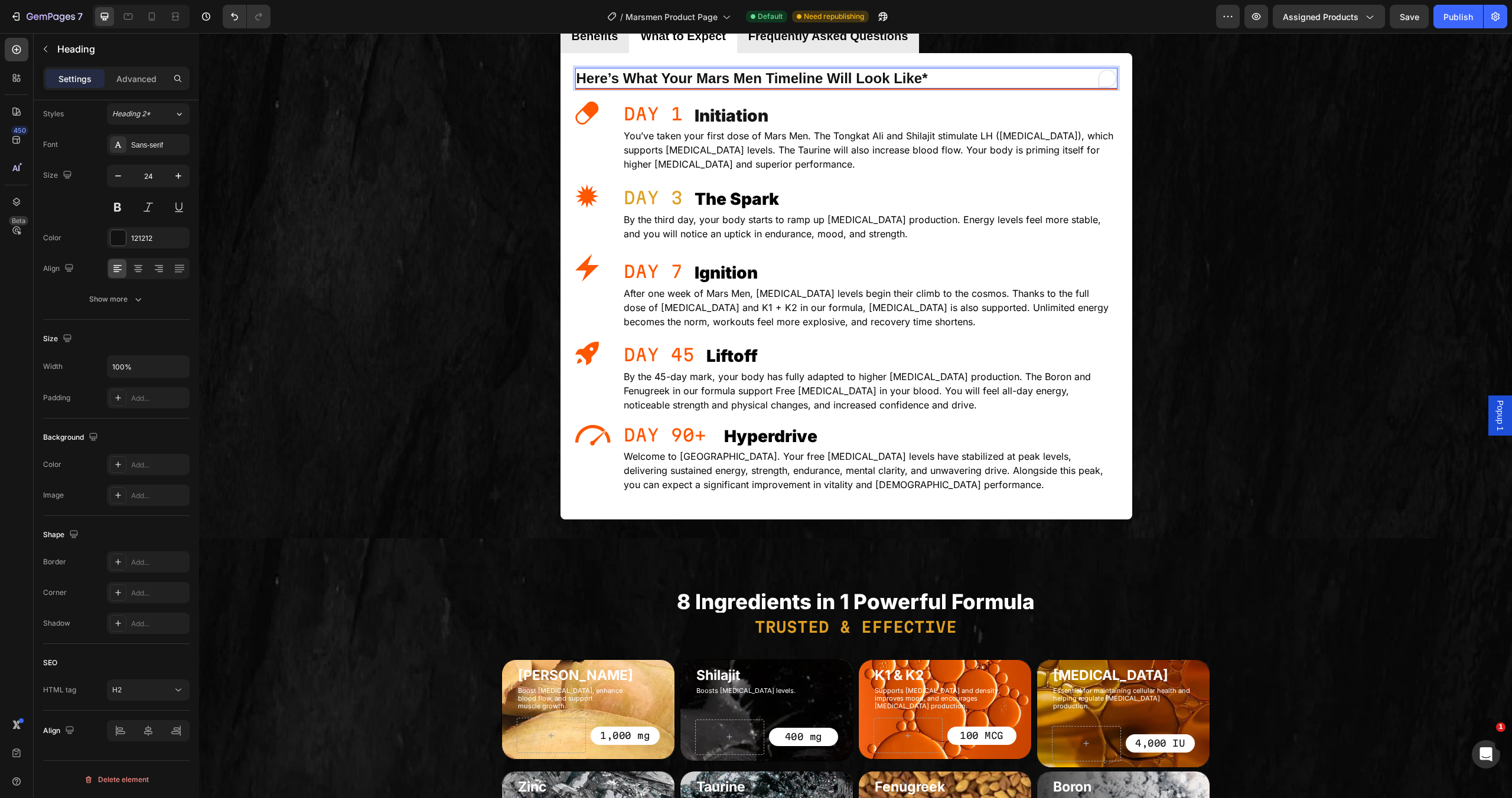
click at [951, 85] on h2 "Here’s What Your Mars Men Timeline Will Look Like*" at bounding box center [846, 78] width 543 height 21
click at [823, 78] on p "Here’s What Your Mars Men Timeline Will Look Like*" at bounding box center [846, 78] width 540 height 18
click at [934, 125] on p "Initiation" at bounding box center [905, 116] width 422 height 21
click at [934, 80] on p "Here’s What Your Mars Men Timeline Will Look Like*" at bounding box center [846, 78] width 540 height 18
click at [610, 101] on div "Heading" at bounding box center [606, 99] width 33 height 10
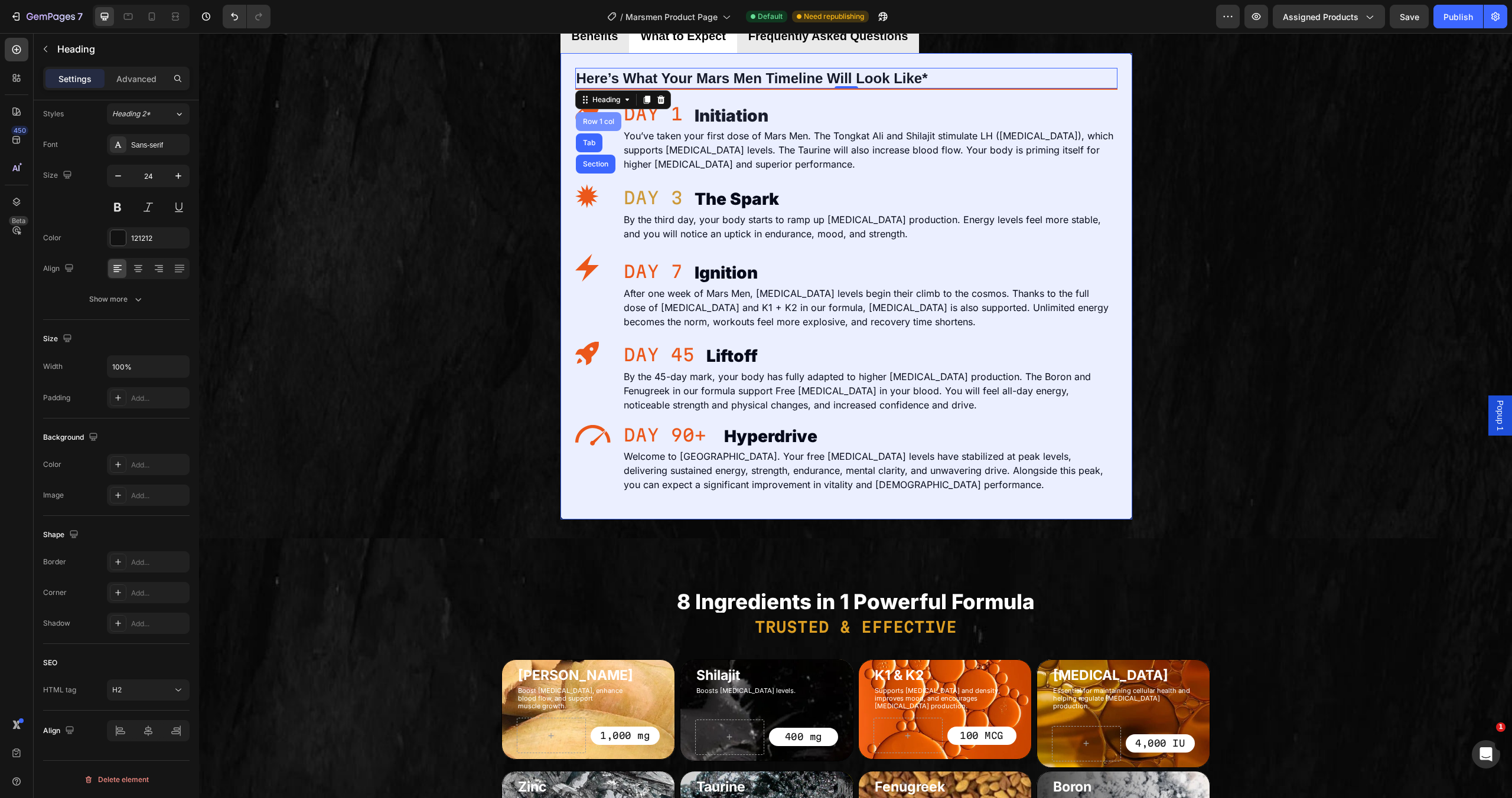
click at [591, 119] on div "Row 1 col" at bounding box center [599, 121] width 36 height 7
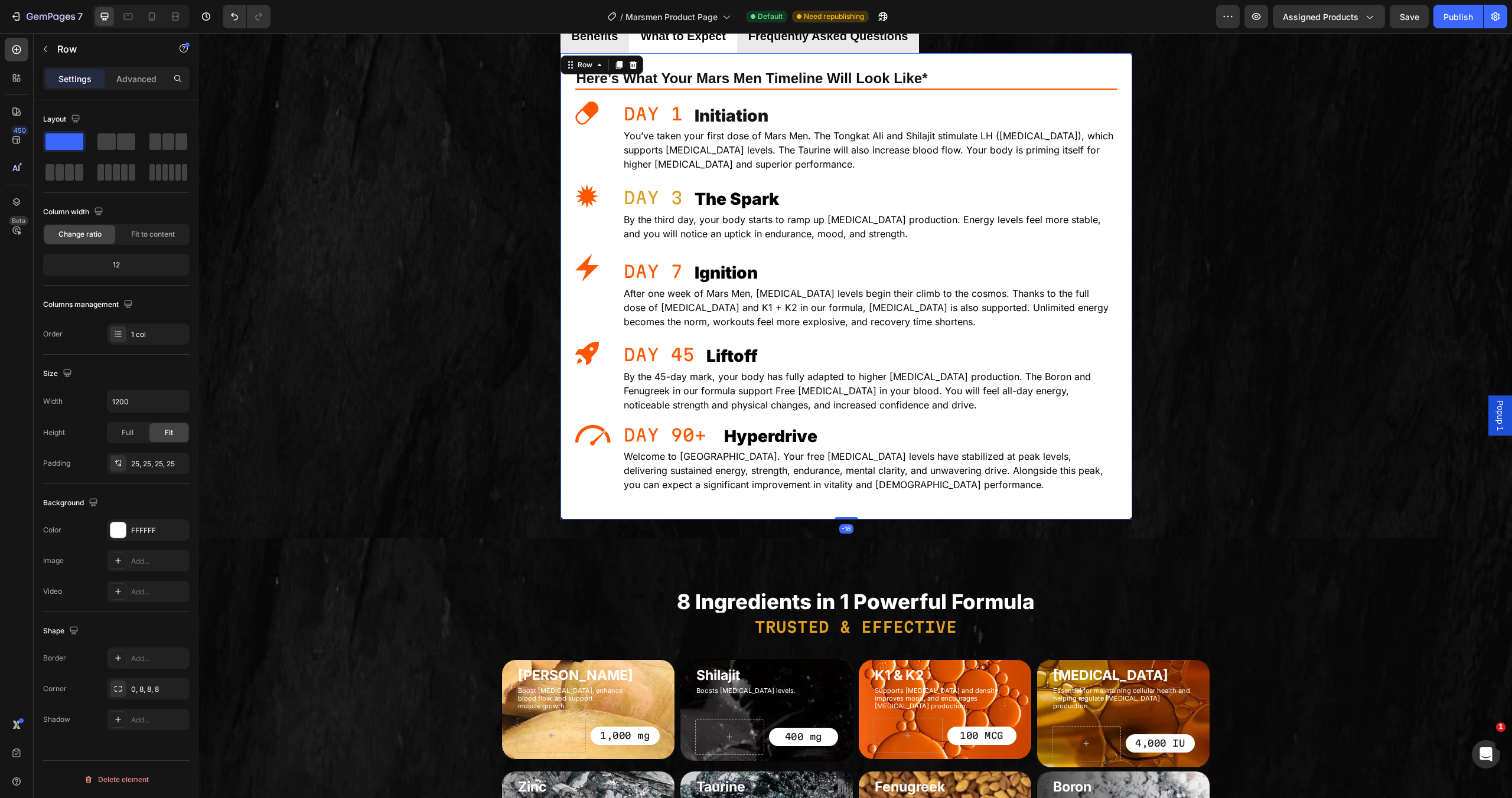
scroll to position [0, 0]
click at [901, 325] on p "After one week of Mars Men, [MEDICAL_DATA] levels begin their climb to the cosm…" at bounding box center [870, 307] width 493 height 42
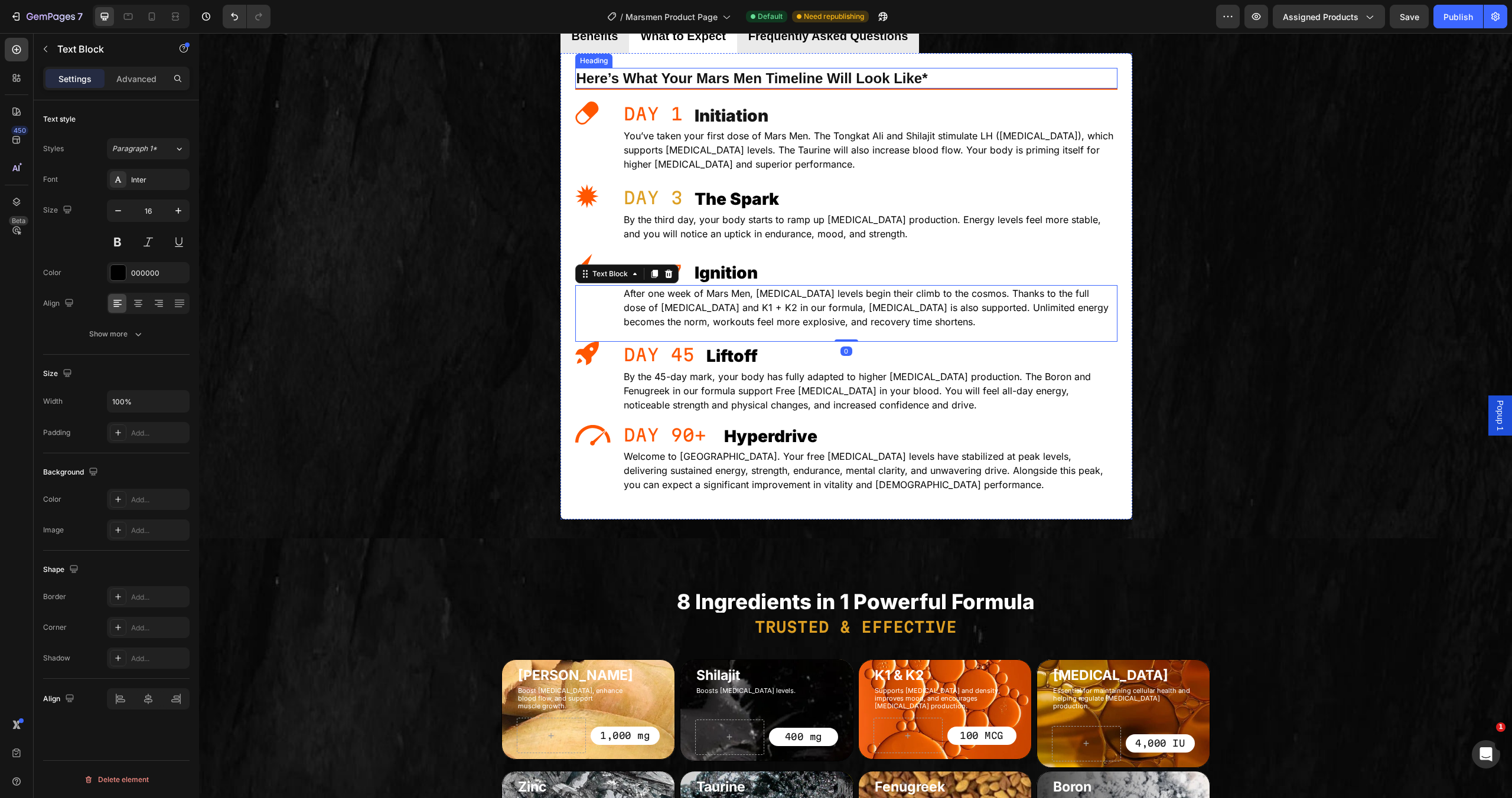
click at [932, 82] on p "Here’s What Your Mars Men Timeline Will Look Like*" at bounding box center [846, 78] width 540 height 18
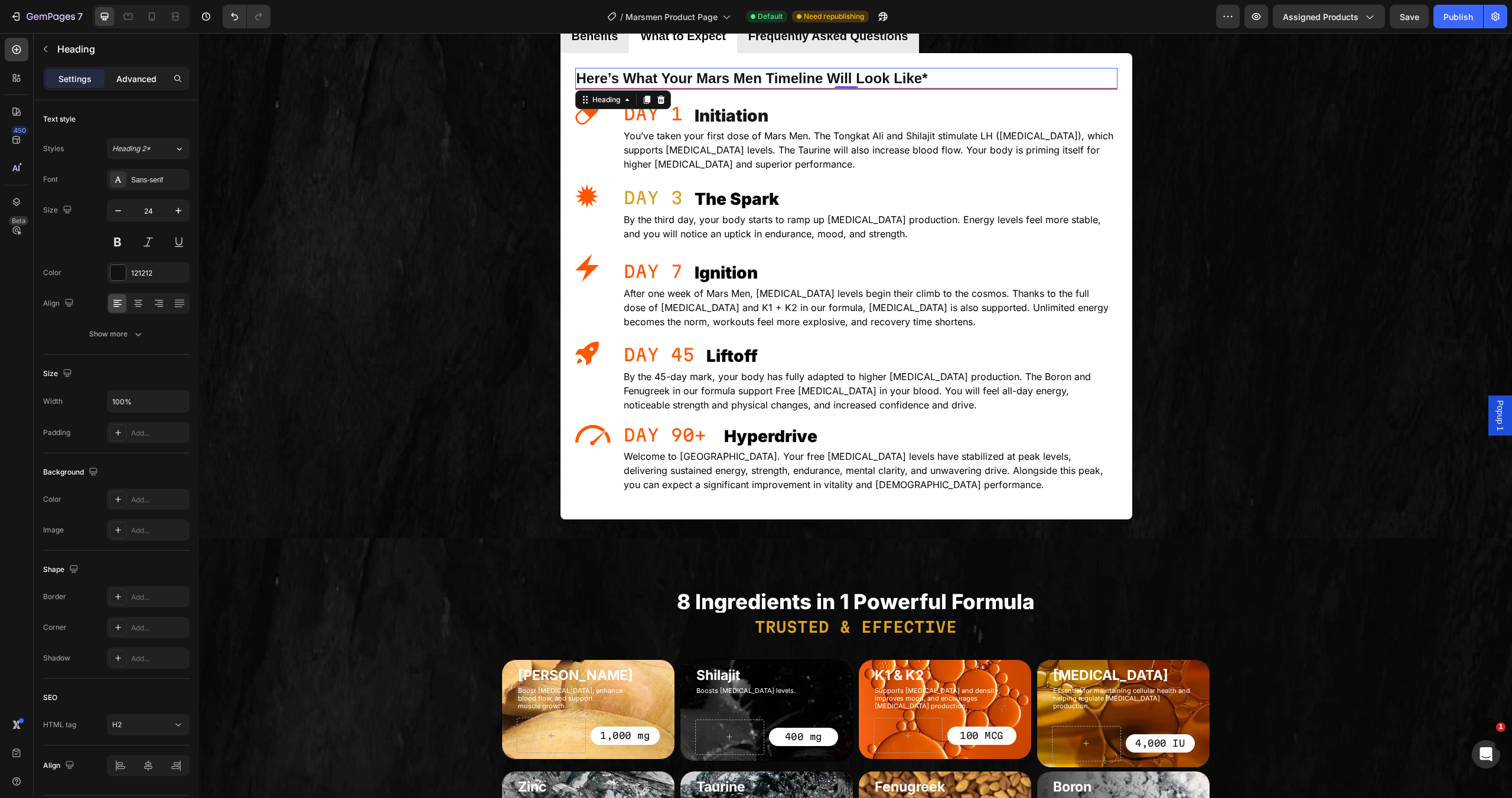
click at [138, 79] on p "Advanced" at bounding box center [137, 79] width 40 height 12
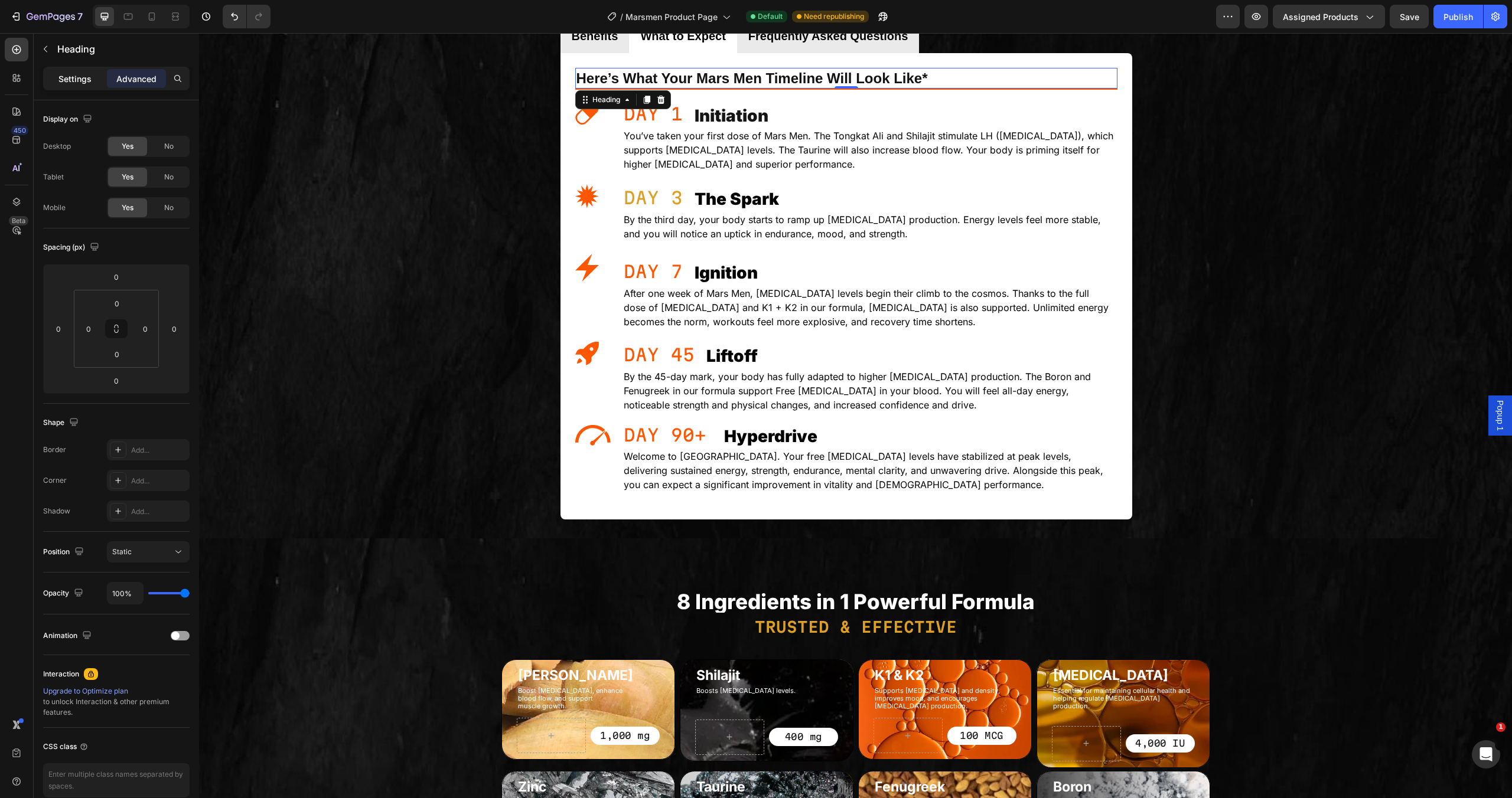
click at [71, 79] on p "Settings" at bounding box center [75, 79] width 33 height 12
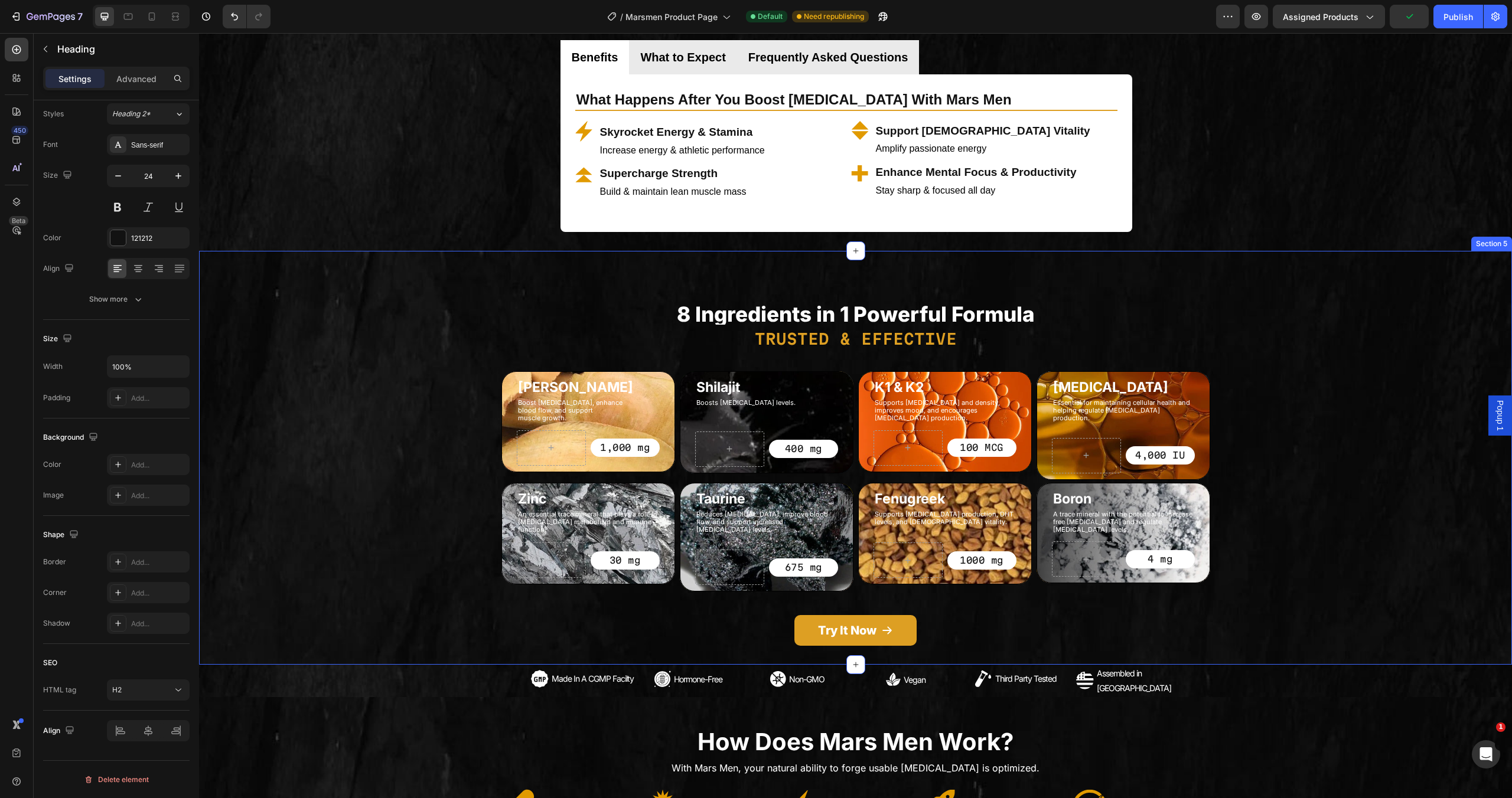
scroll to position [498, 0]
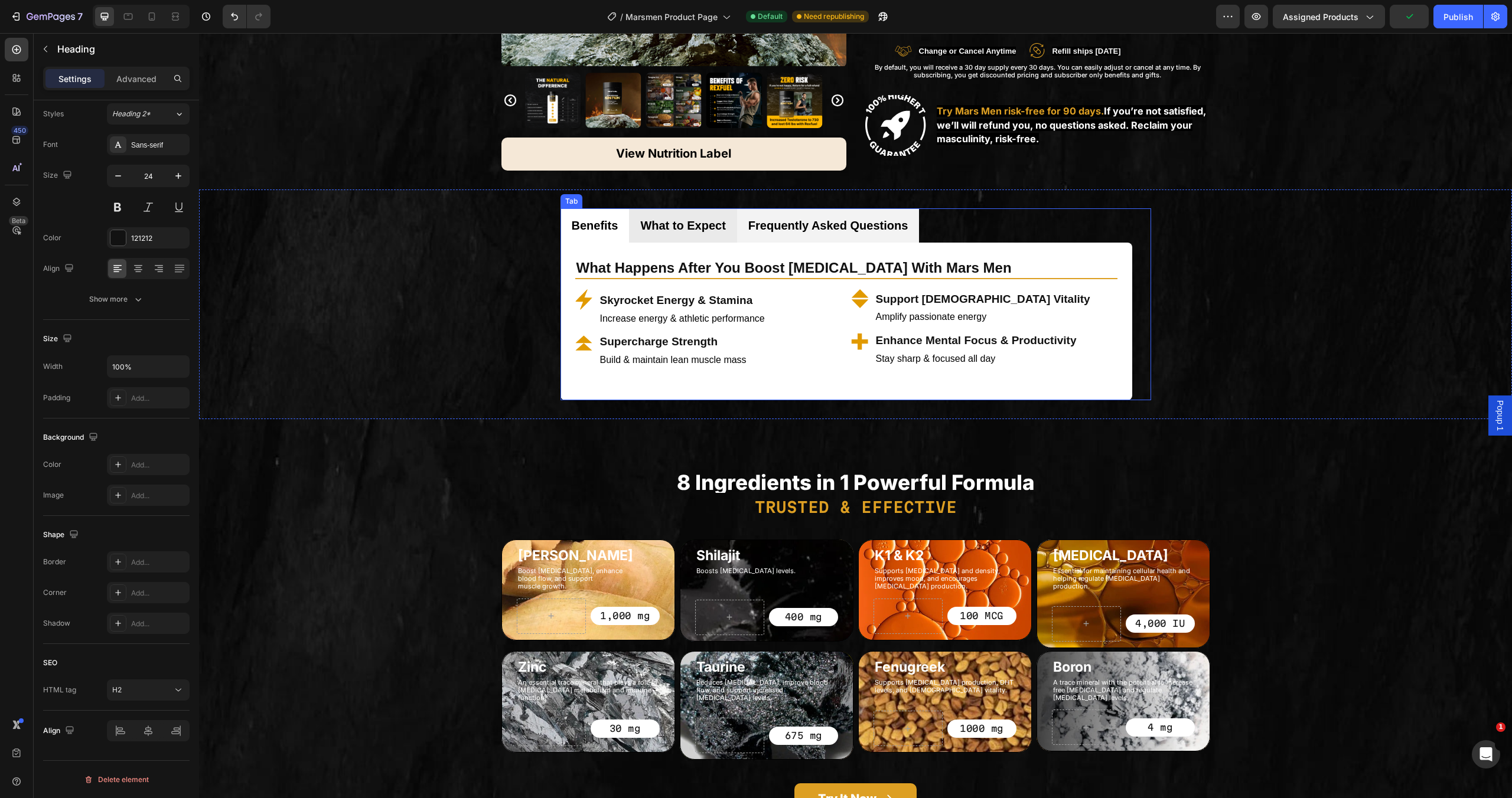
click at [843, 230] on p "Frequently Asked Questions" at bounding box center [828, 225] width 159 height 21
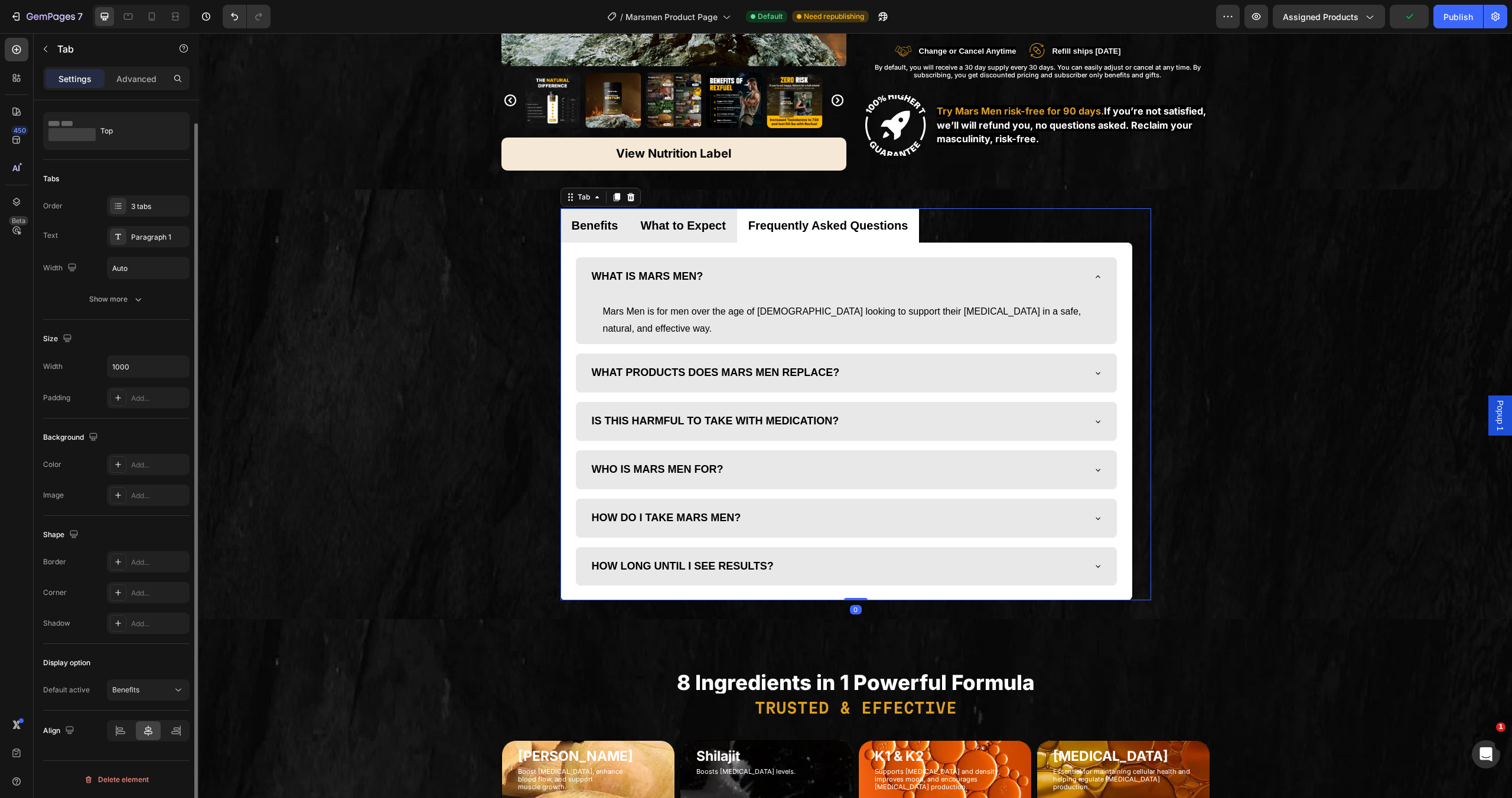
scroll to position [0, 0]
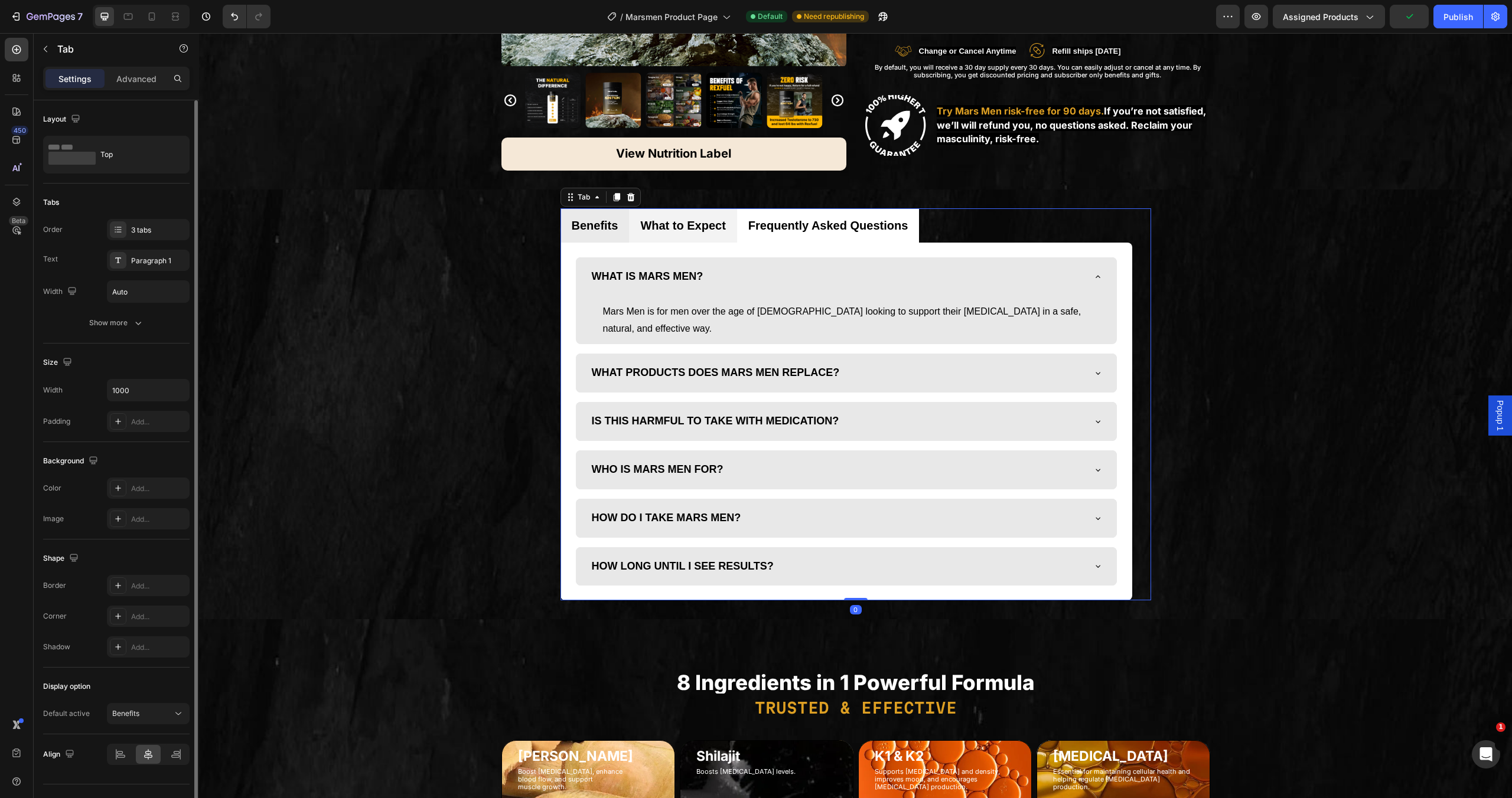
click at [669, 230] on p "What to Expect" at bounding box center [683, 225] width 85 height 21
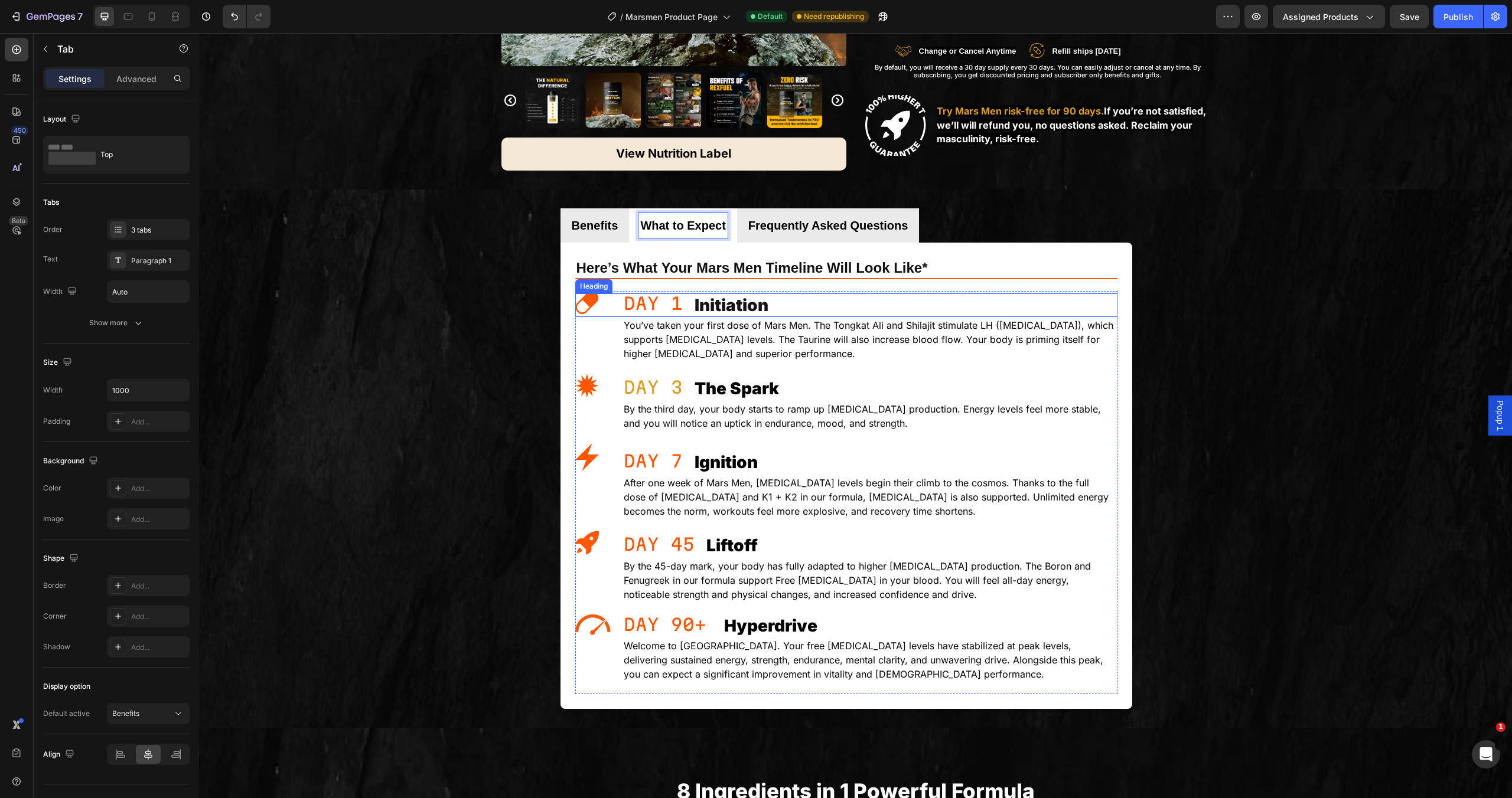
click at [690, 317] on div "You’ve taken your first dose of Mars Men. The Tongkat Ali and Shilajit stimulat…" at bounding box center [870, 339] width 495 height 45
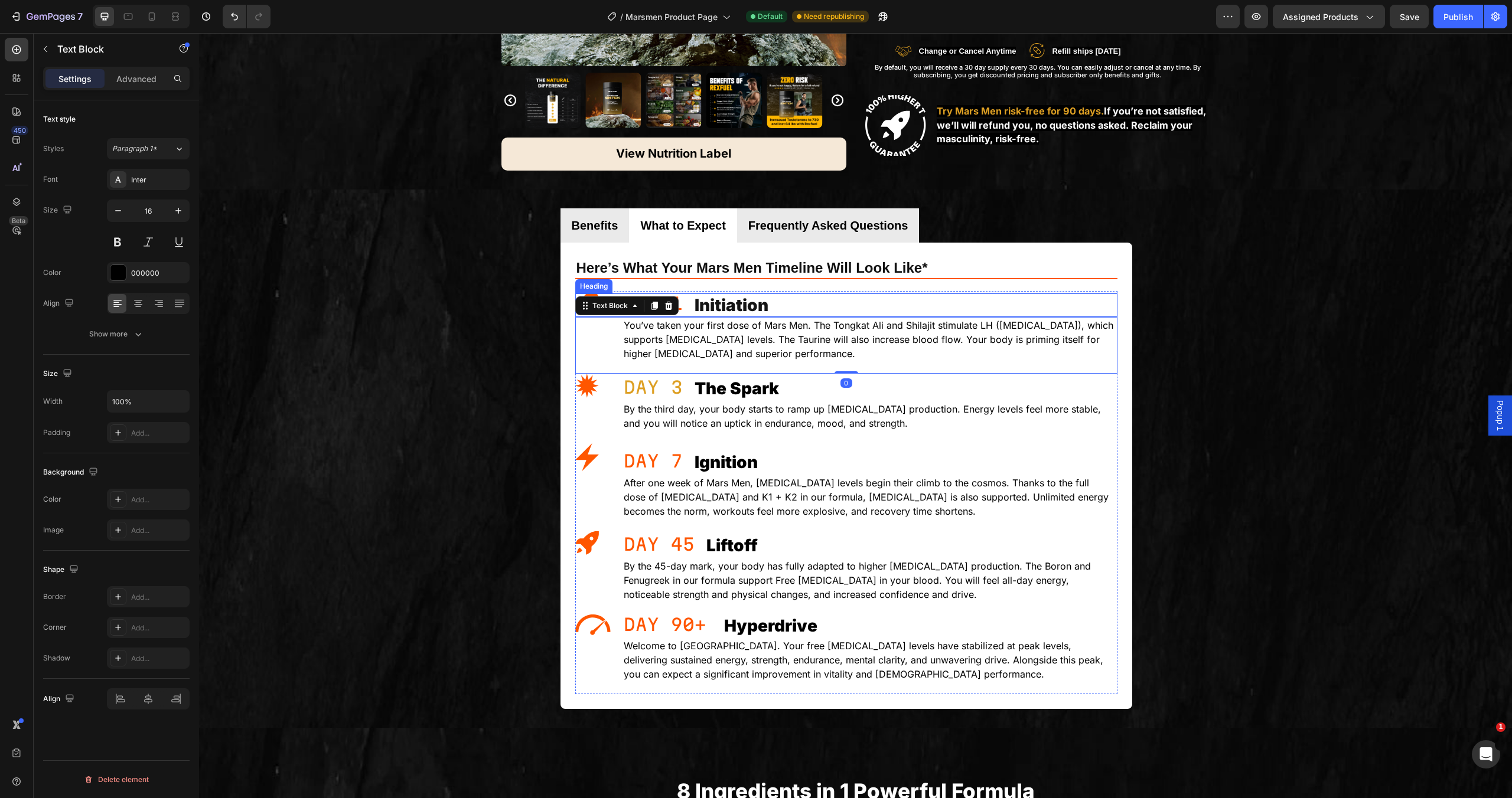
click at [687, 310] on div "Initiation Heading" at bounding box center [846, 305] width 543 height 24
click at [649, 310] on div "Initiation Heading 0" at bounding box center [846, 305] width 543 height 24
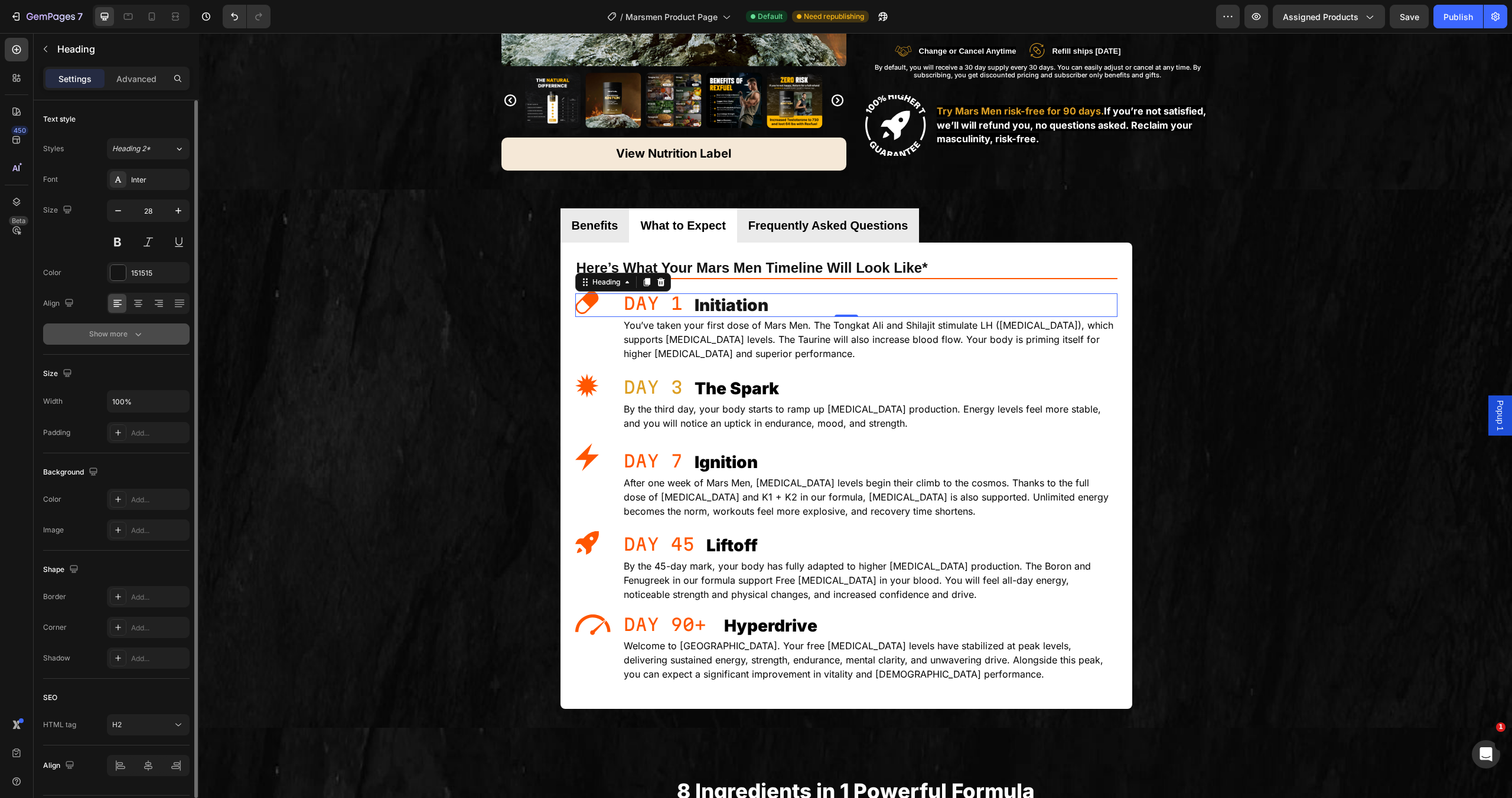
click at [139, 342] on button "Show more" at bounding box center [116, 334] width 146 height 21
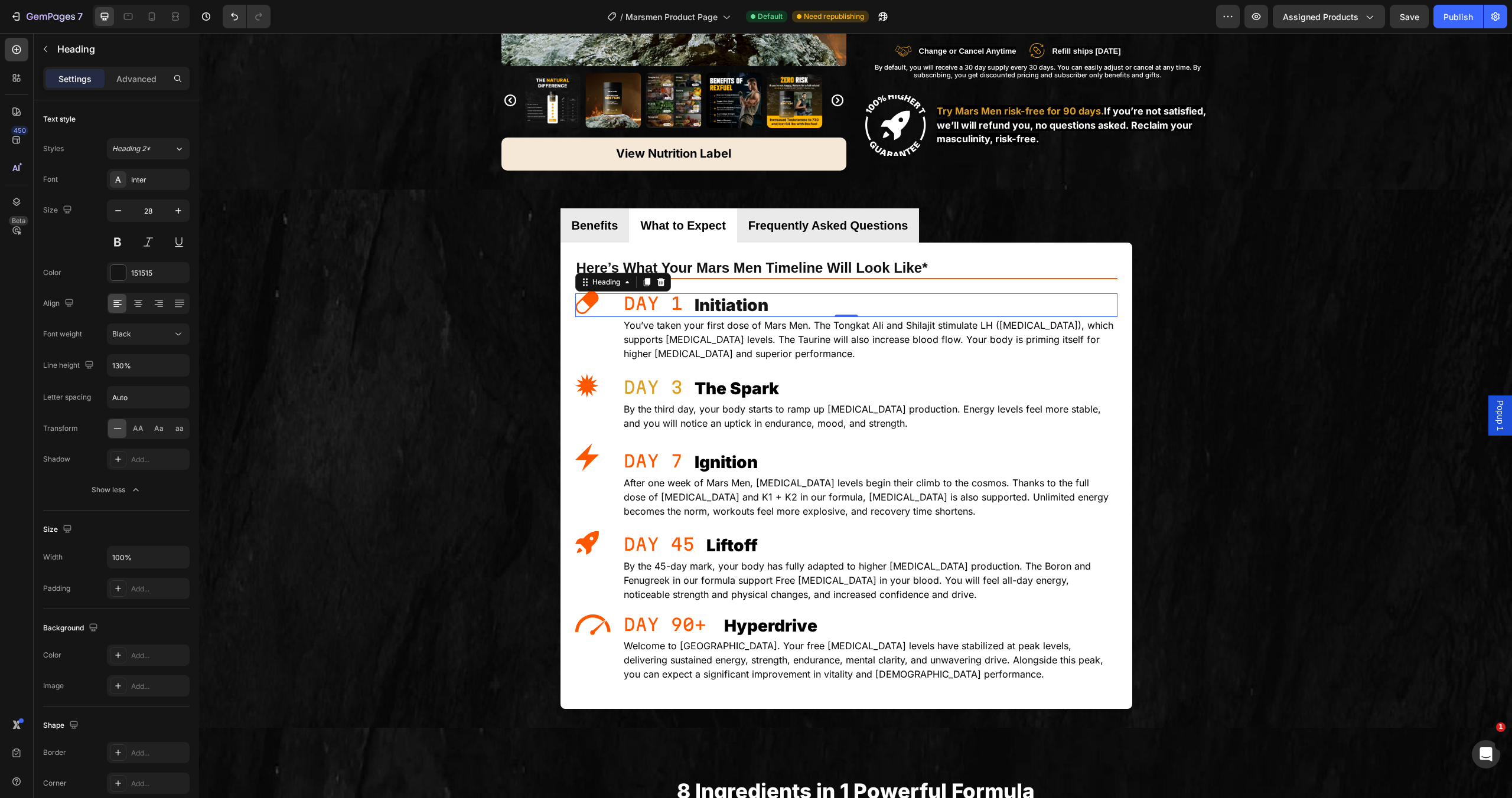
click at [641, 298] on div "Initiation Heading 0" at bounding box center [846, 305] width 543 height 24
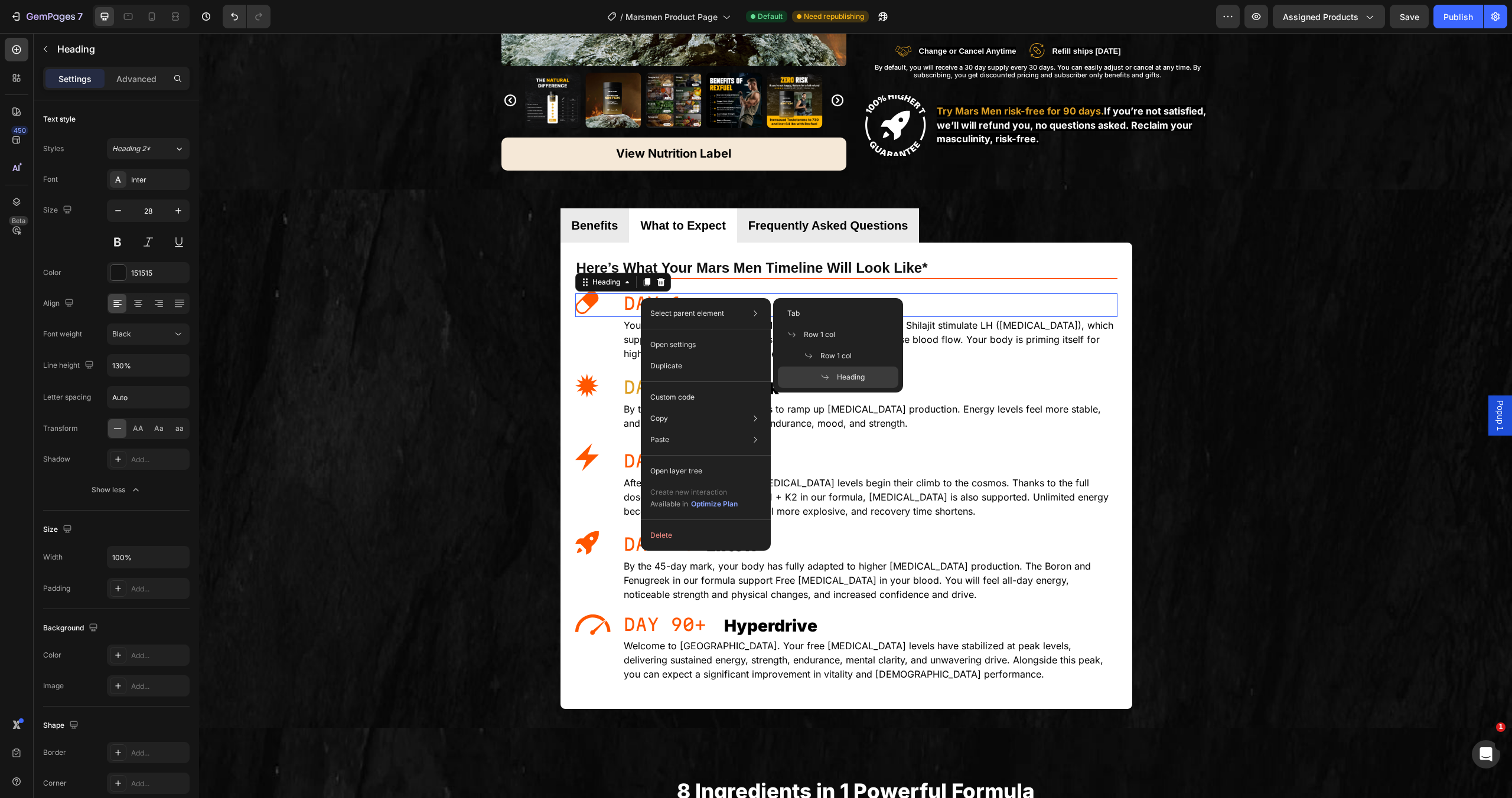
click at [999, 307] on h2 "Initiation" at bounding box center [906, 305] width 424 height 24
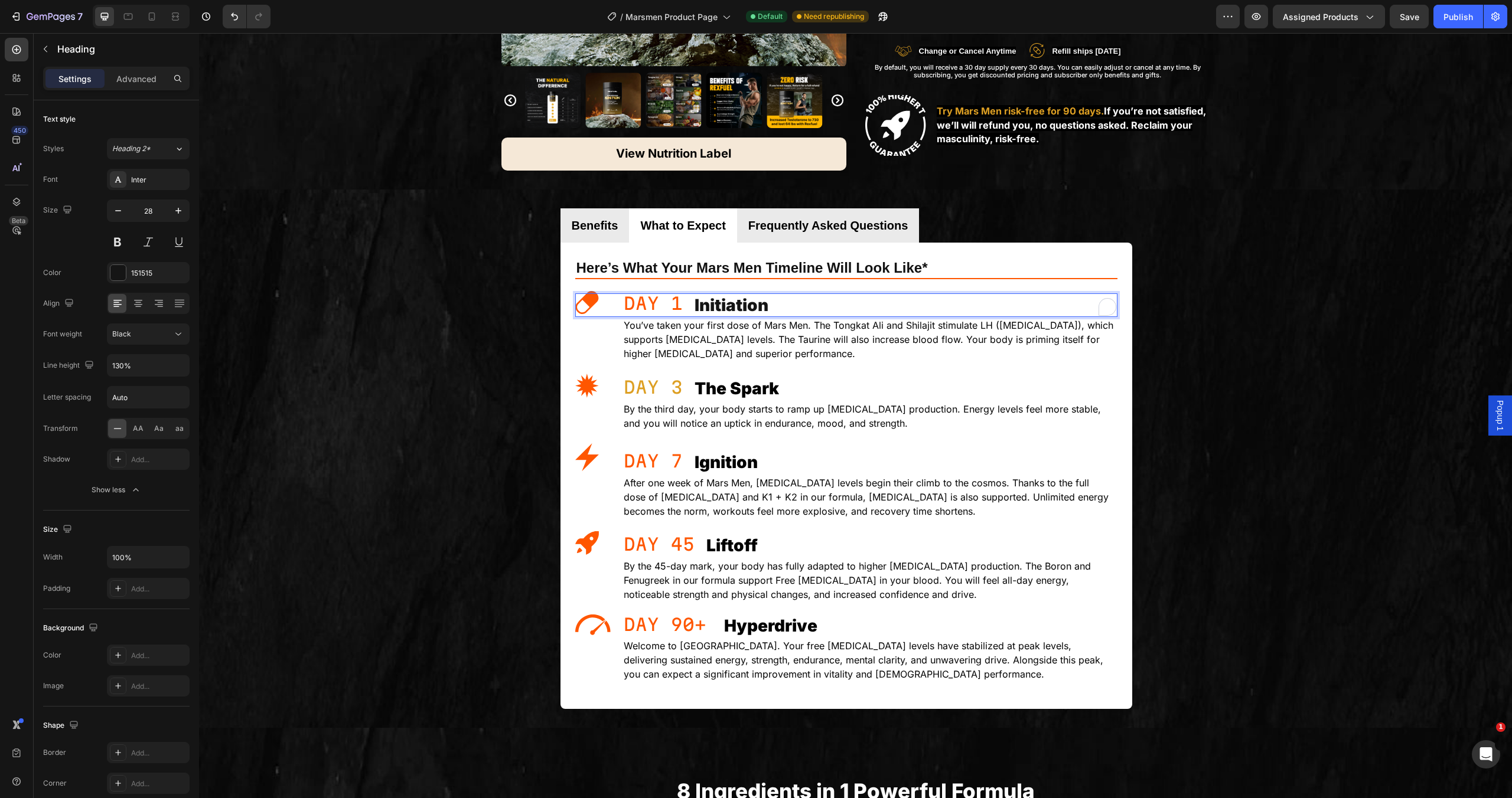
click at [999, 307] on p "Initiation" at bounding box center [905, 305] width 422 height 21
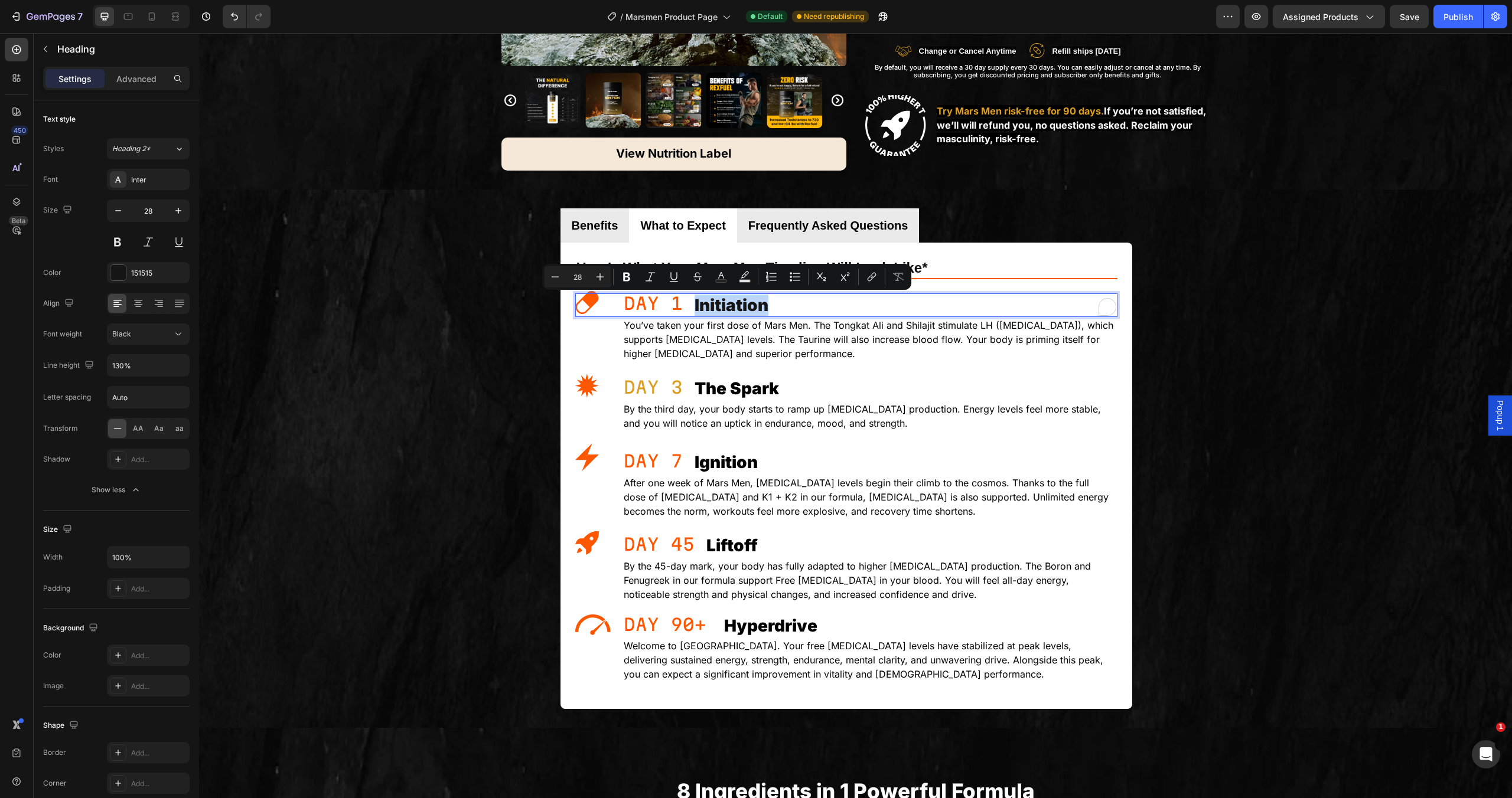
click at [641, 311] on div "Initiation Heading 0" at bounding box center [846, 305] width 543 height 24
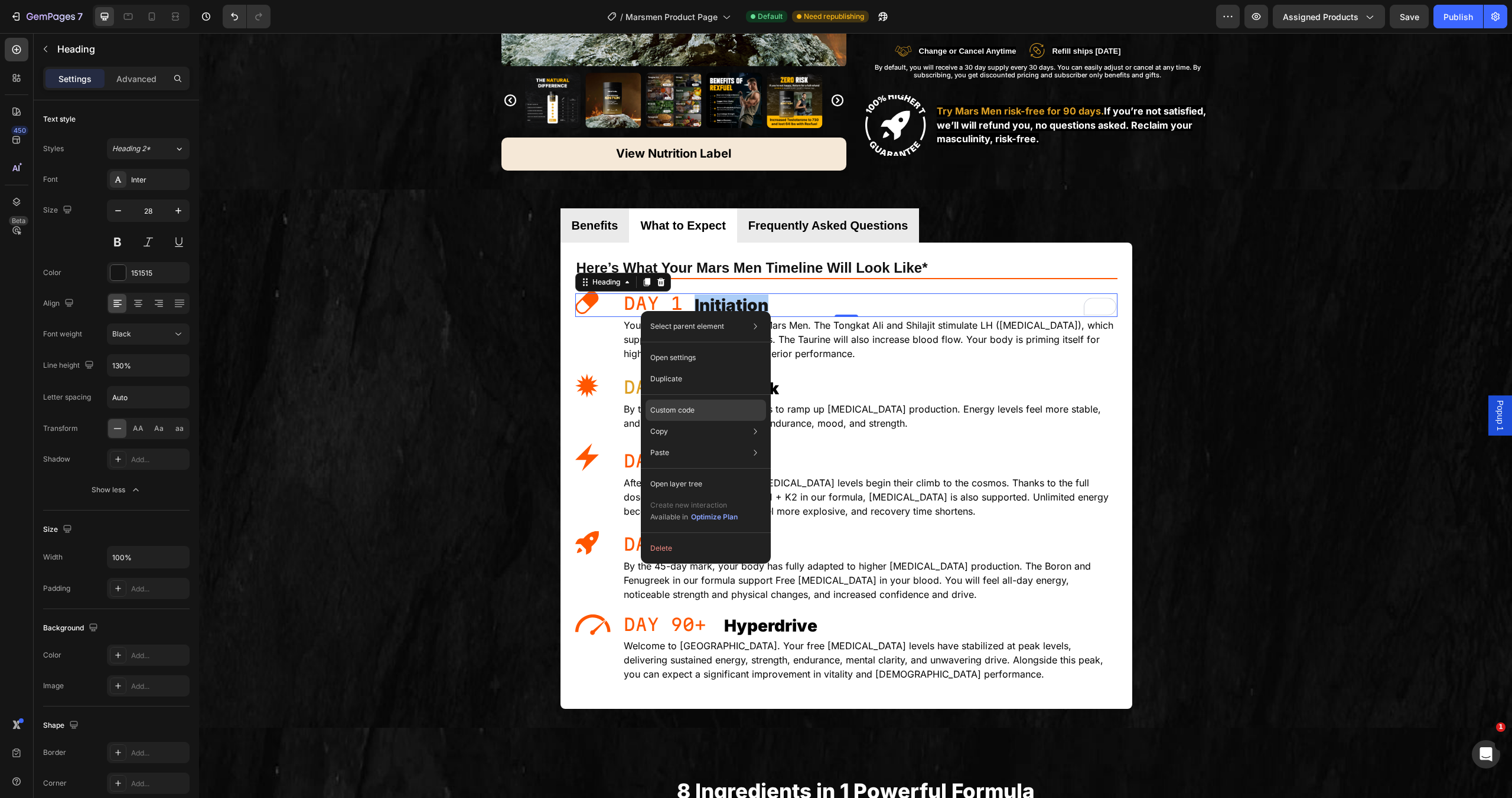
click at [667, 410] on p "Custom code" at bounding box center [672, 410] width 44 height 10
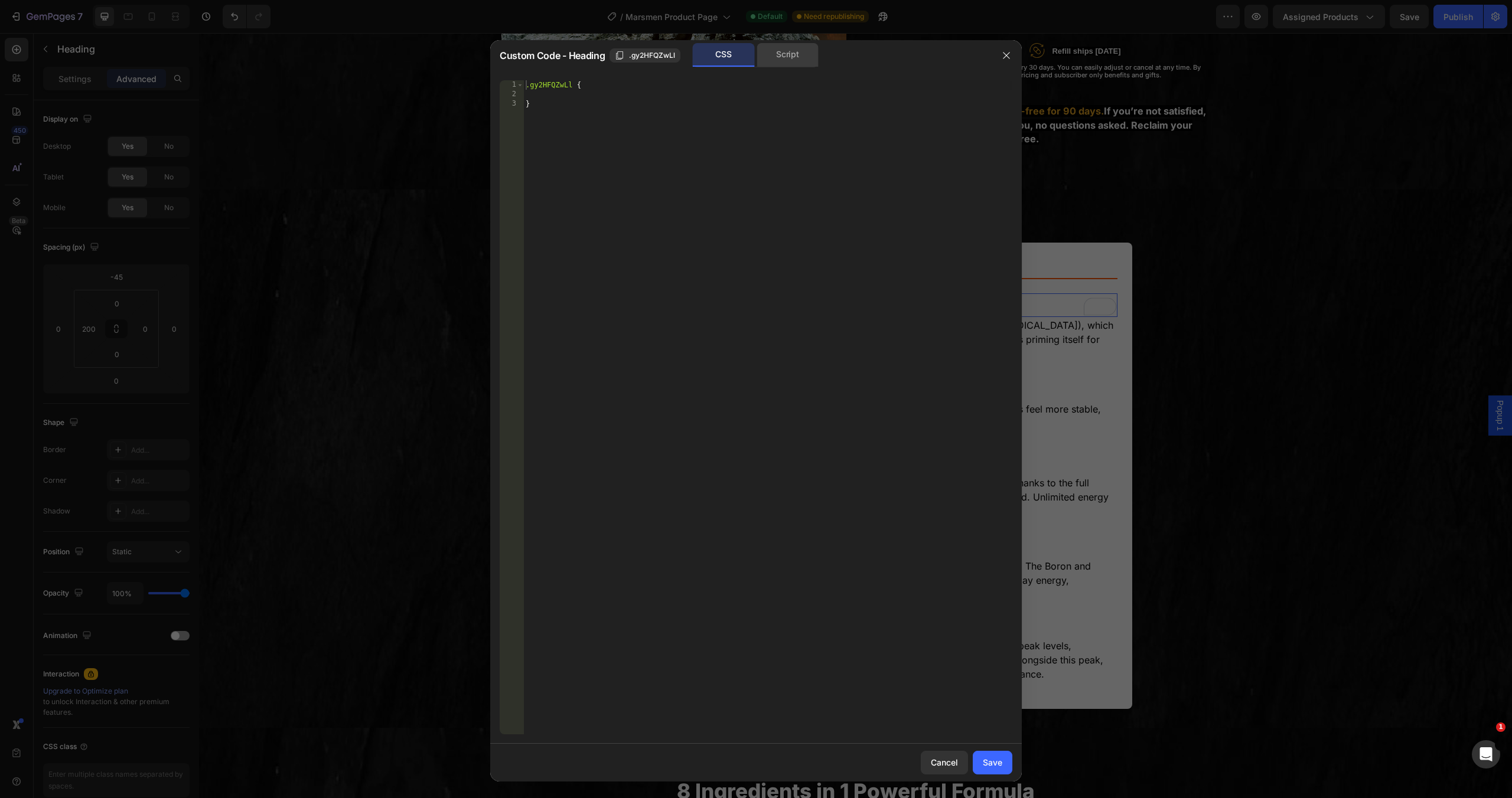
click at [780, 61] on div "Script" at bounding box center [788, 55] width 62 height 24
click at [1008, 54] on icon "button" at bounding box center [1007, 55] width 10 height 10
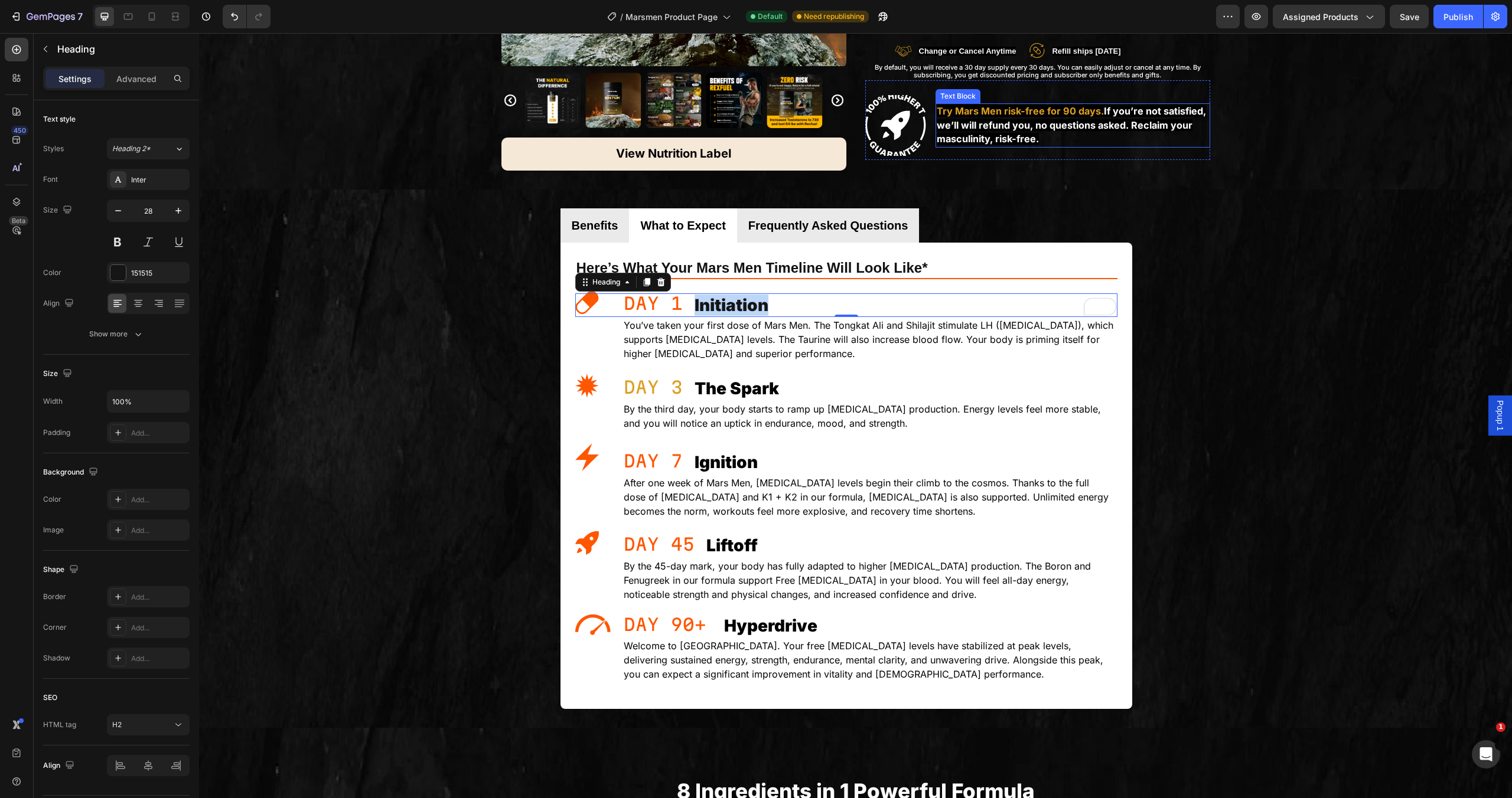
click at [970, 454] on h2 "Ignition" at bounding box center [906, 462] width 424 height 24
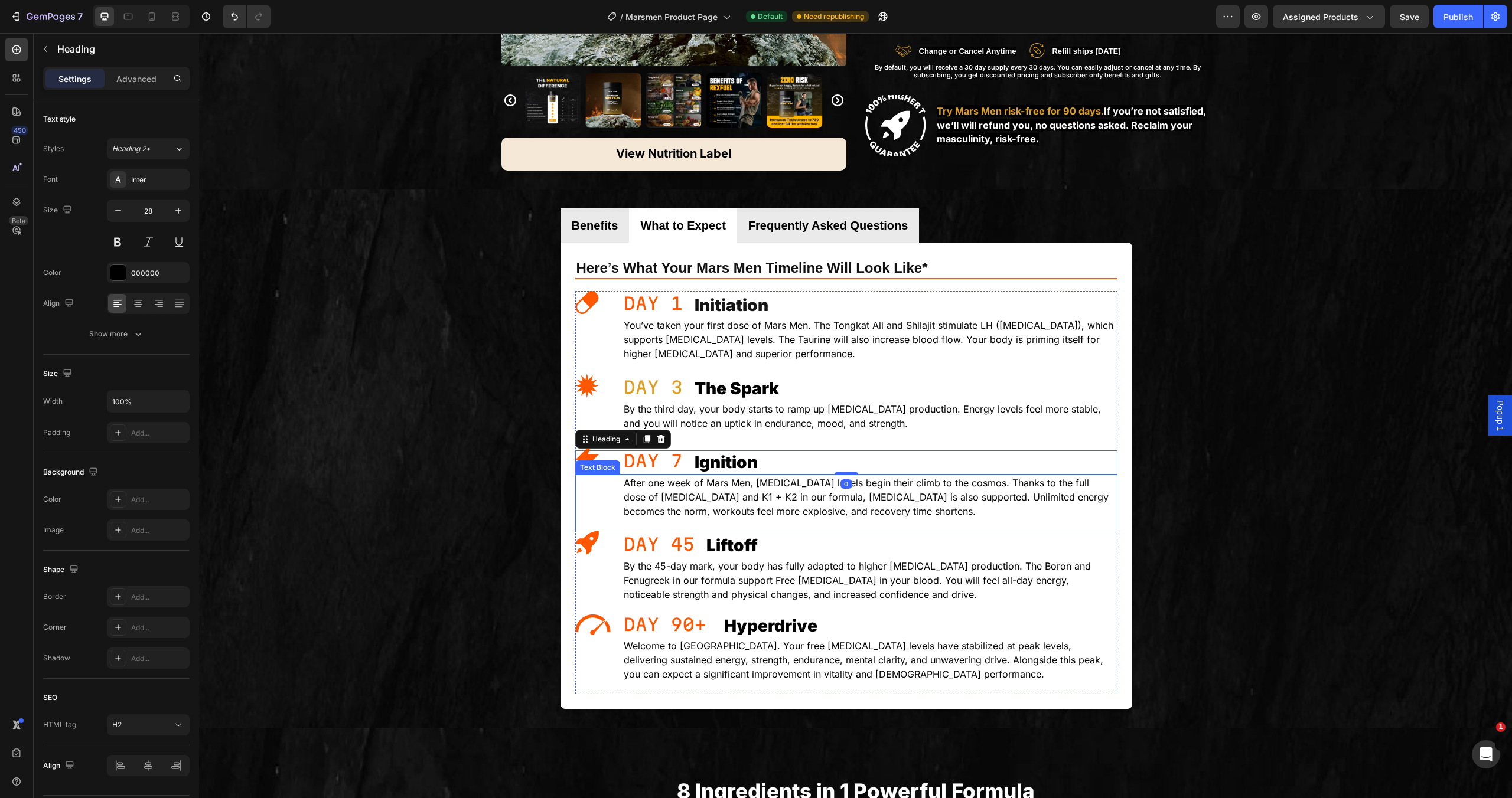
click at [987, 495] on p "After one week of Mars Men, [MEDICAL_DATA] levels begin their climb to the cosm…" at bounding box center [870, 497] width 493 height 42
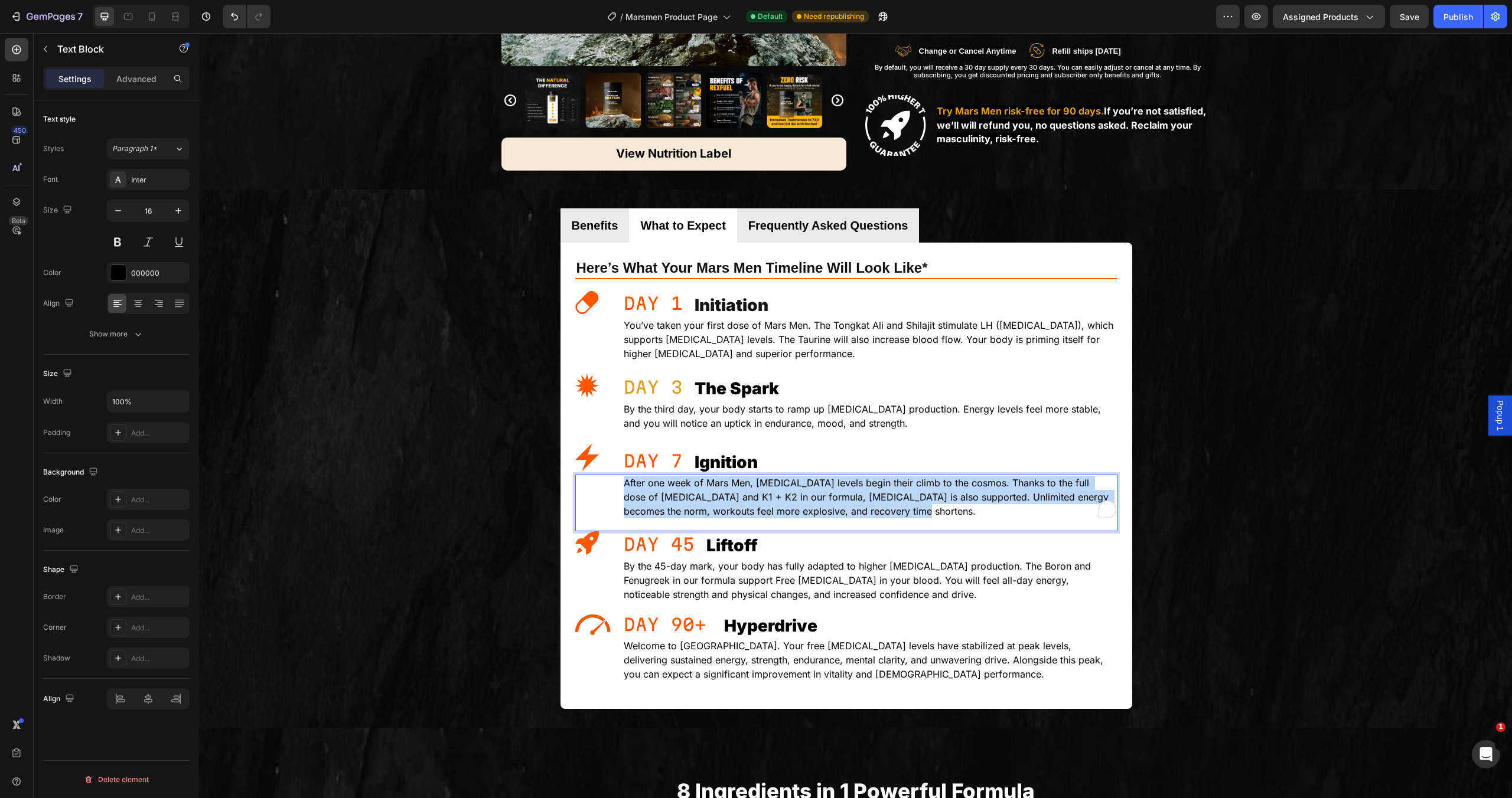
click at [987, 495] on p "After one week of Mars Men, [MEDICAL_DATA] levels begin their climb to the cosm…" at bounding box center [870, 497] width 493 height 42
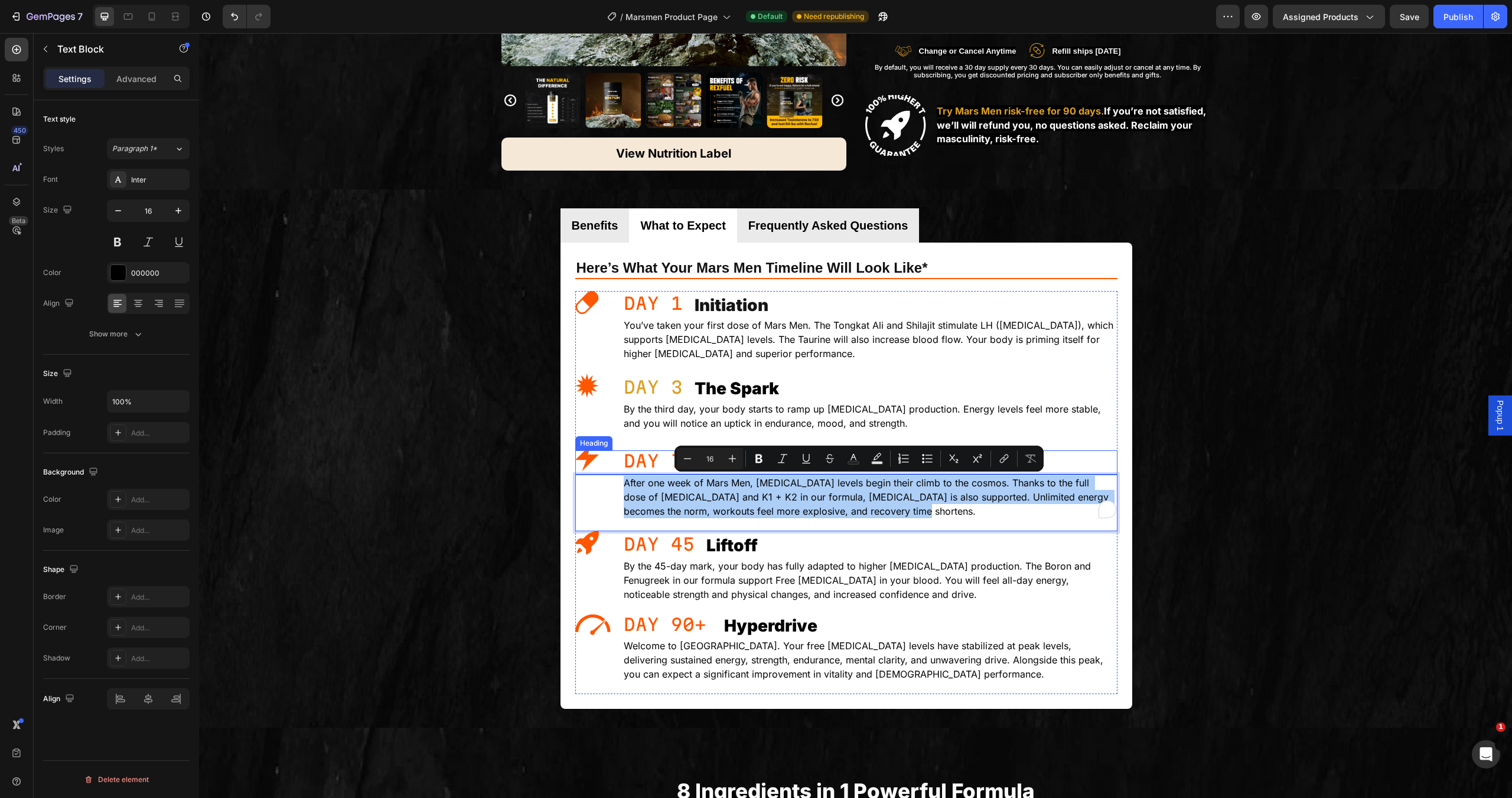
click at [957, 466] on button "Subscript" at bounding box center [953, 459] width 21 height 21
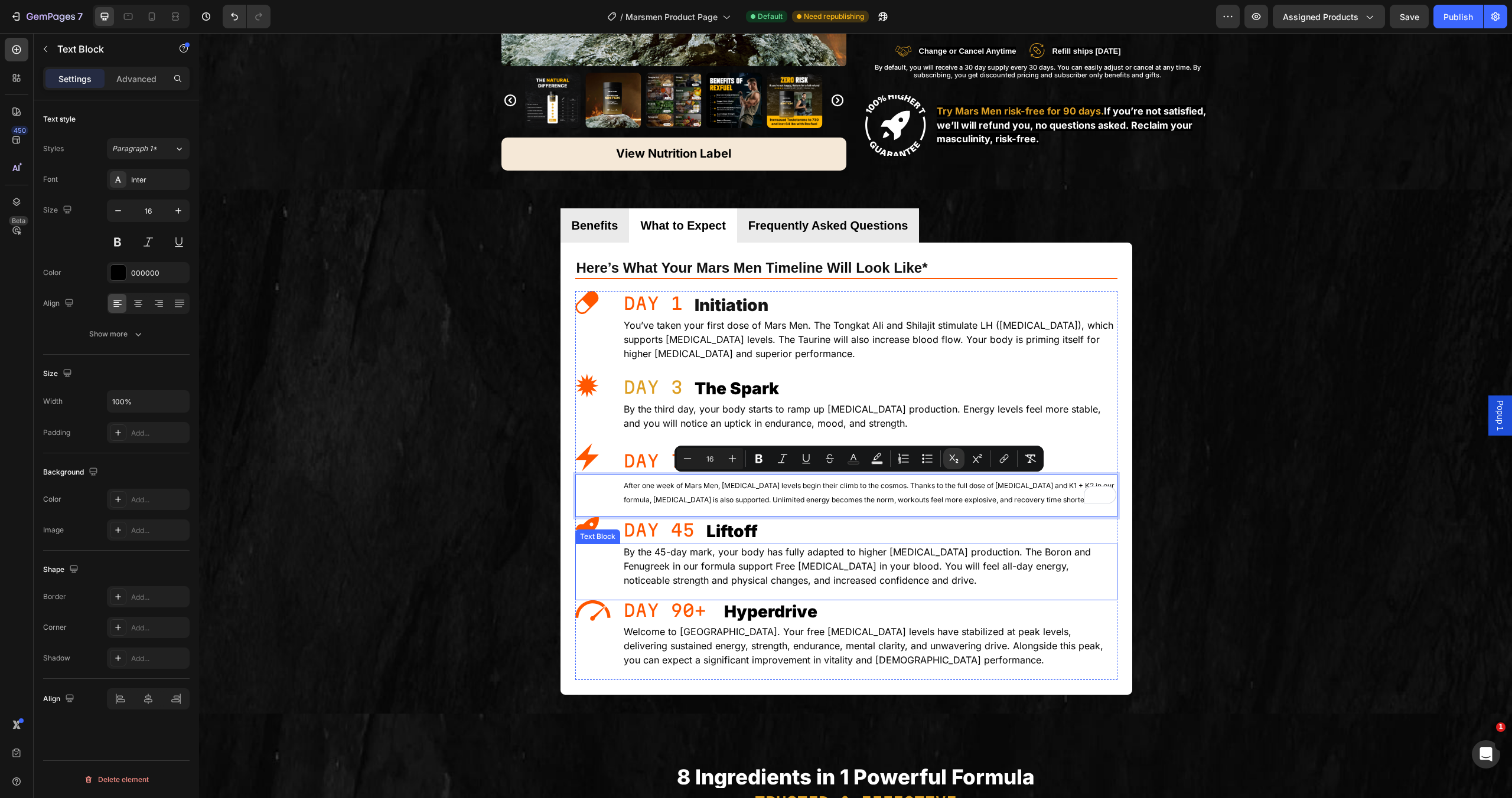
click at [1103, 549] on p "By the 45-day mark, your body has fully adapted to higher [MEDICAL_DATA] produc…" at bounding box center [870, 566] width 493 height 42
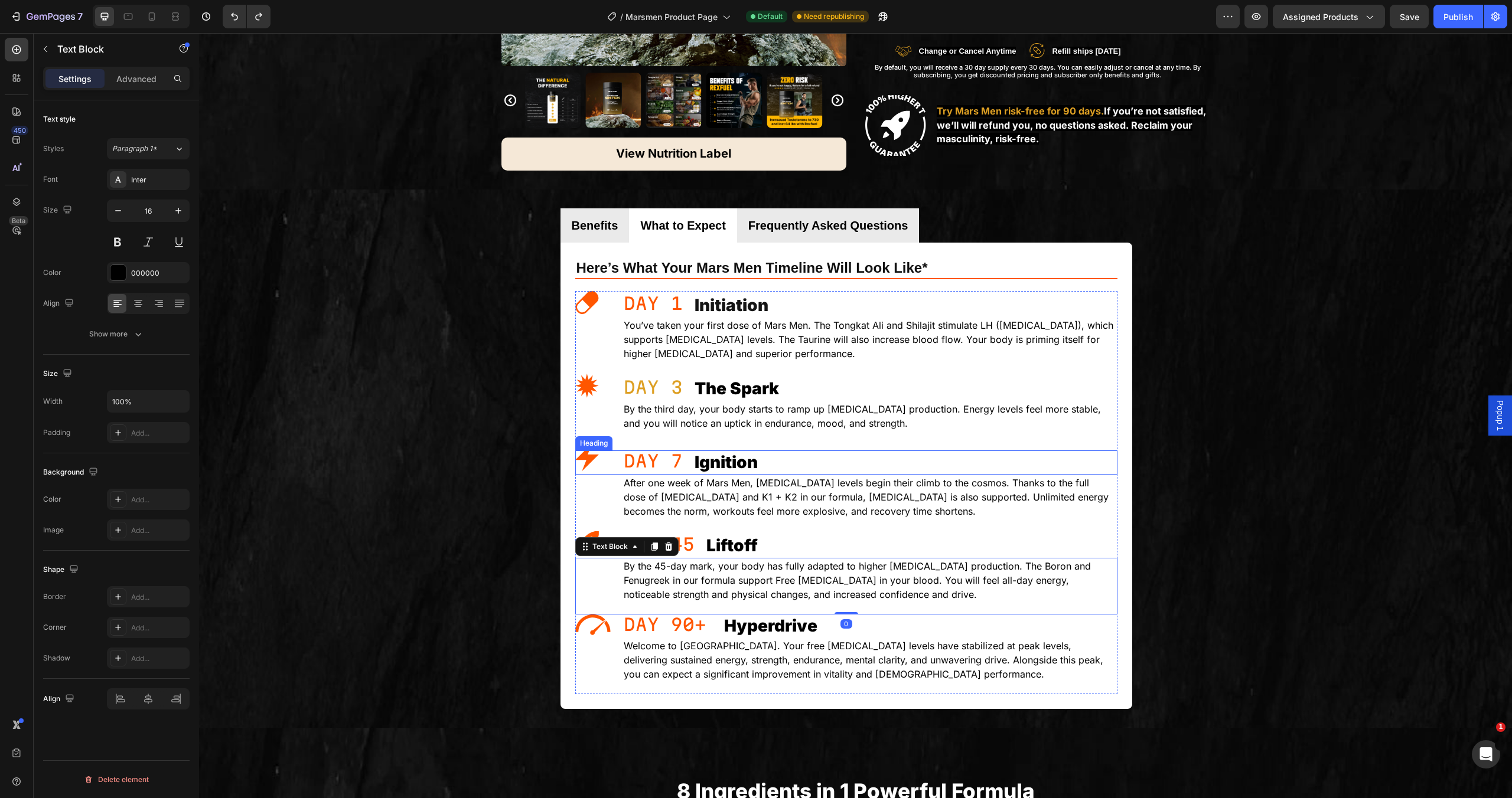
click at [766, 470] on h2 "Ignition" at bounding box center [906, 462] width 424 height 24
click at [657, 436] on icon at bounding box center [661, 439] width 10 height 10
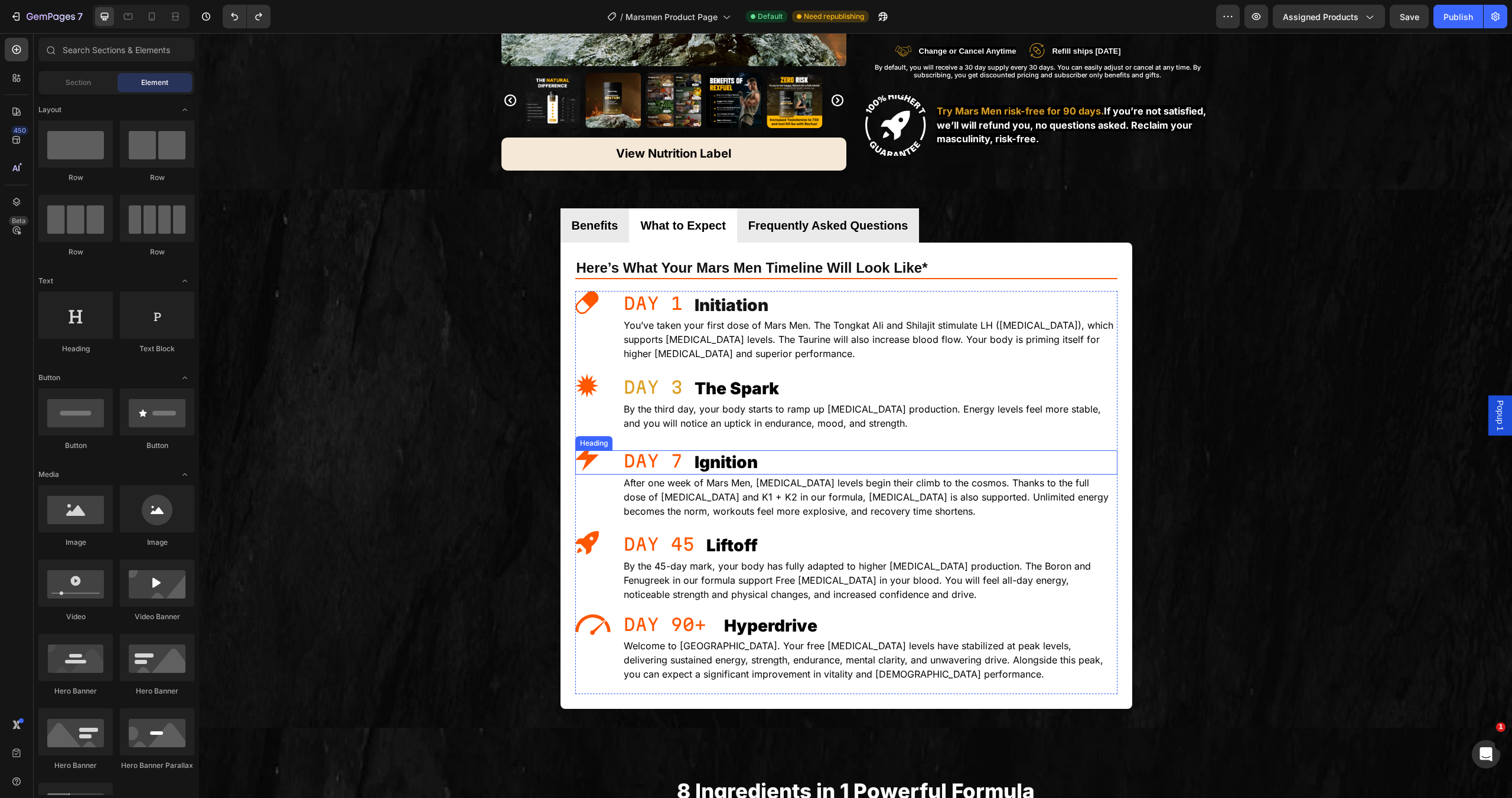
click at [658, 461] on div "Ignition Heading" at bounding box center [846, 462] width 543 height 24
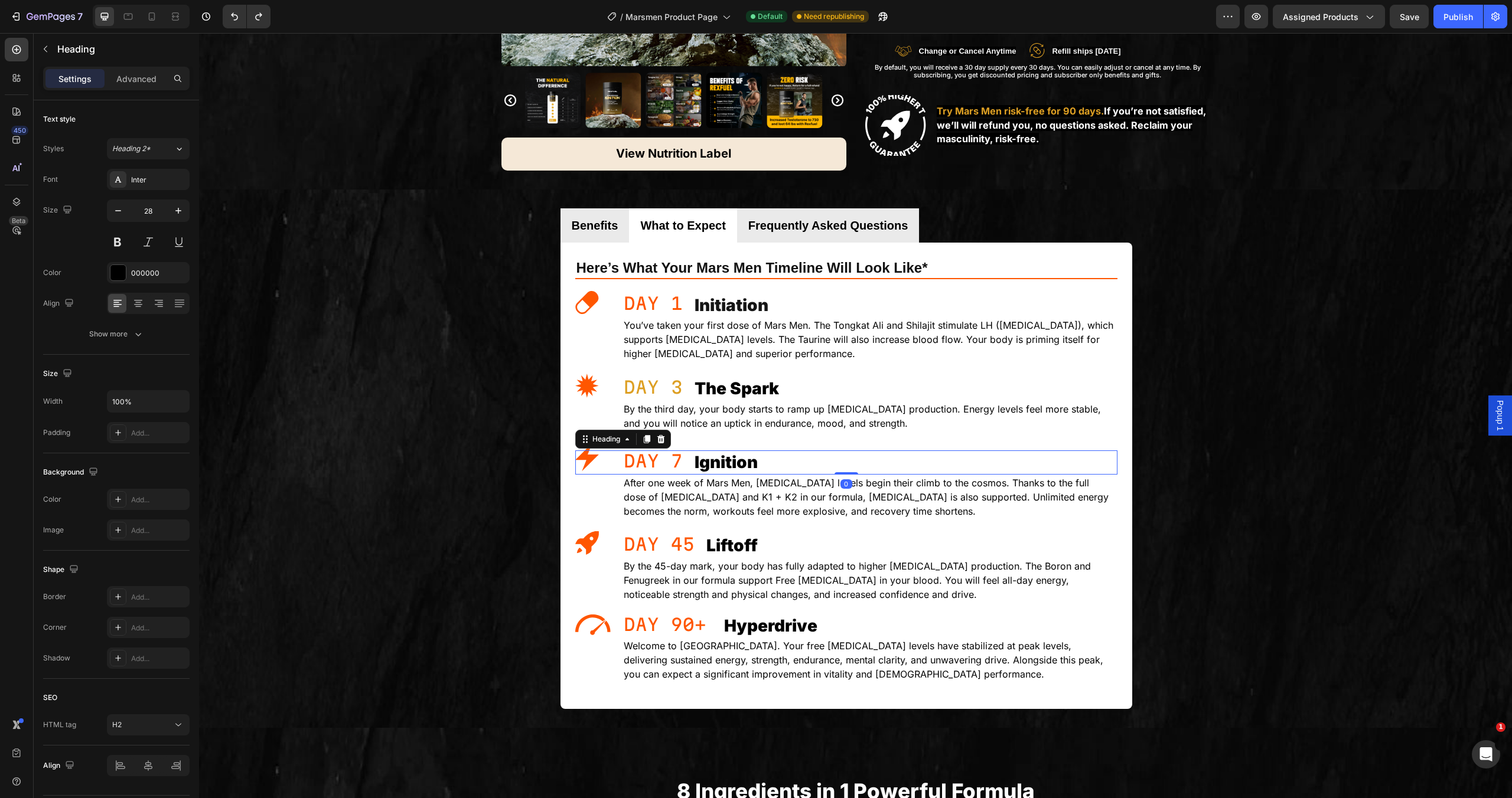
click at [593, 526] on div "After one week of Mars Men, testosterone levels begin their climb to the cosmos…" at bounding box center [846, 503] width 543 height 57
click at [678, 447] on p "DAY 7" at bounding box center [870, 461] width 493 height 30
click at [115, 265] on div at bounding box center [118, 273] width 17 height 17
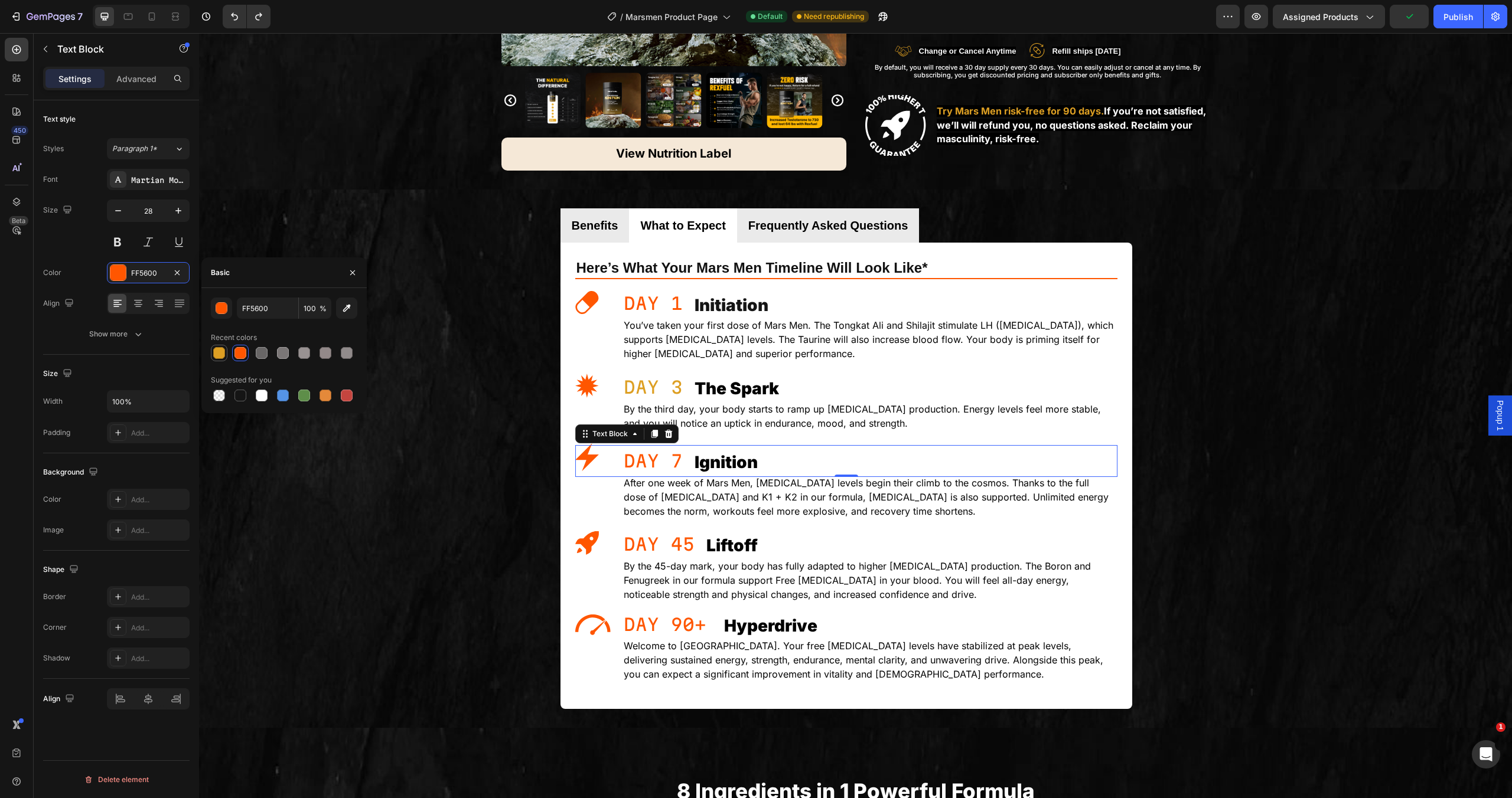
click at [222, 352] on div at bounding box center [219, 353] width 12 height 12
type input "DD9F23"
click at [653, 290] on p "DAY 1" at bounding box center [870, 303] width 493 height 30
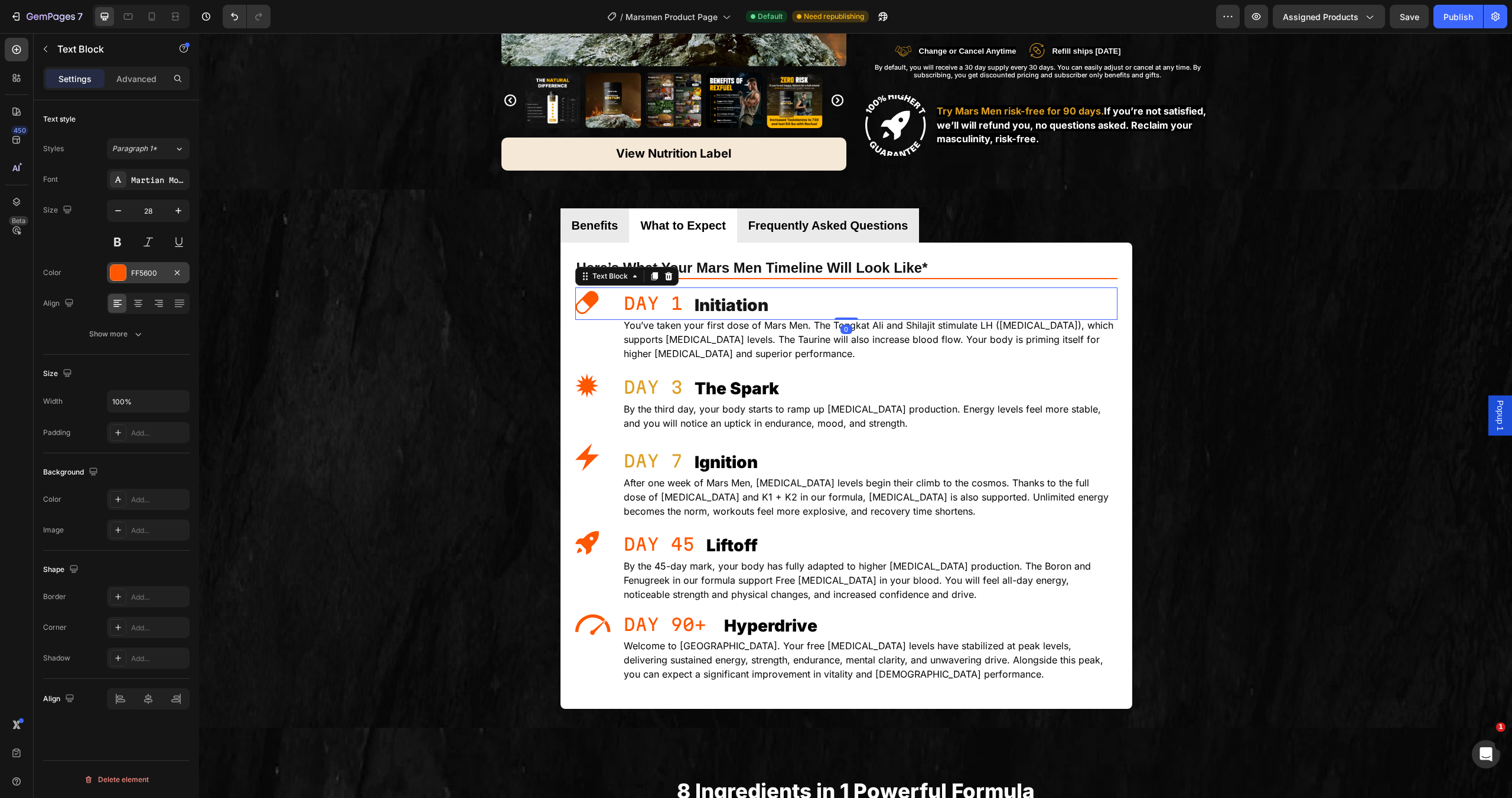
click at [134, 273] on div "FF5600" at bounding box center [148, 273] width 34 height 10
click at [222, 348] on div at bounding box center [219, 353] width 12 height 12
type input "DD9F23"
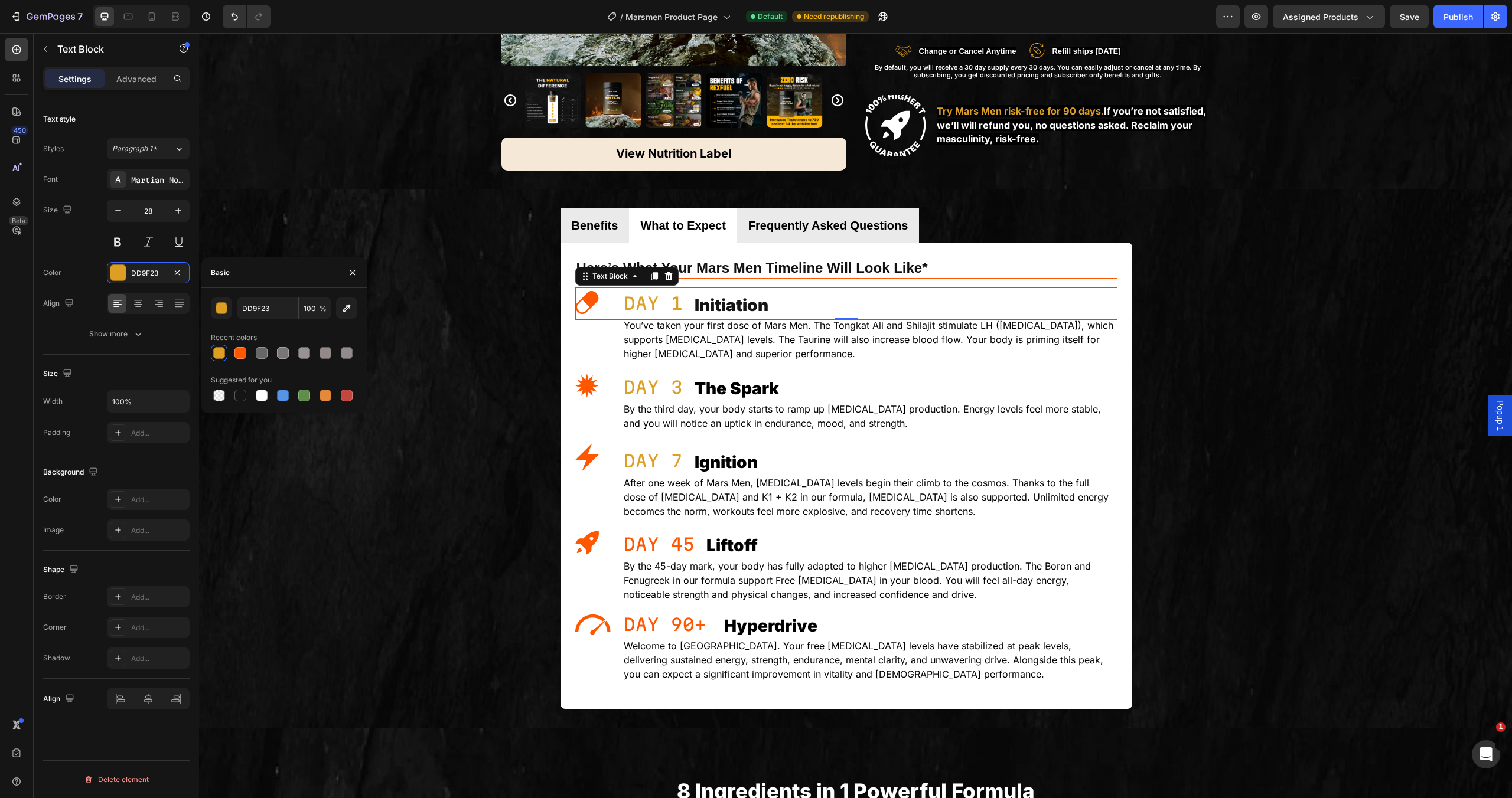
click at [820, 351] on p "You’ve taken your first dose of Mars Men. The Tongkat Ali and Shilajit stimulat…" at bounding box center [870, 339] width 493 height 42
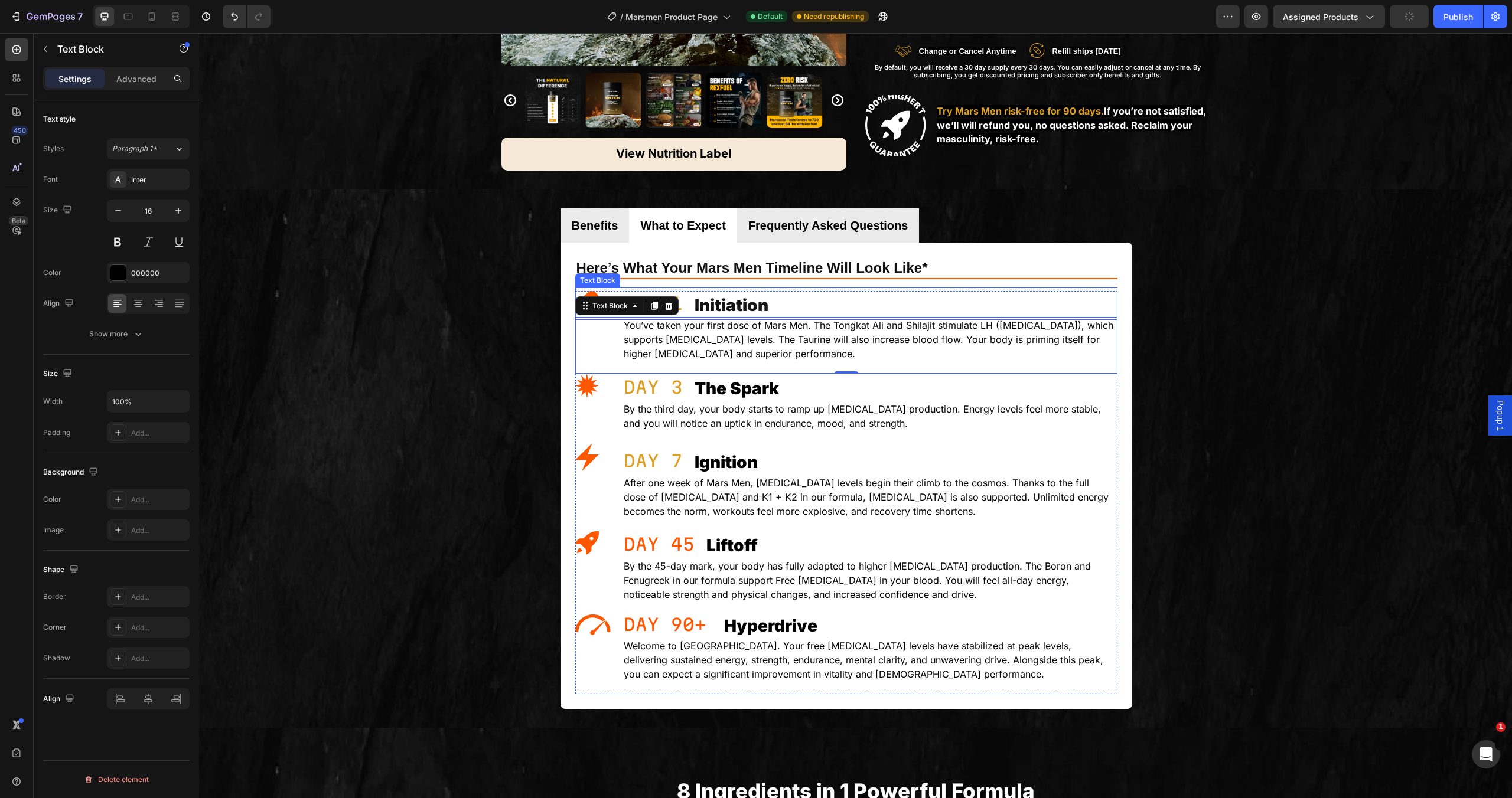
click at [825, 287] on div "DAY 1" at bounding box center [870, 303] width 495 height 32
click at [581, 443] on img at bounding box center [587, 457] width 24 height 28
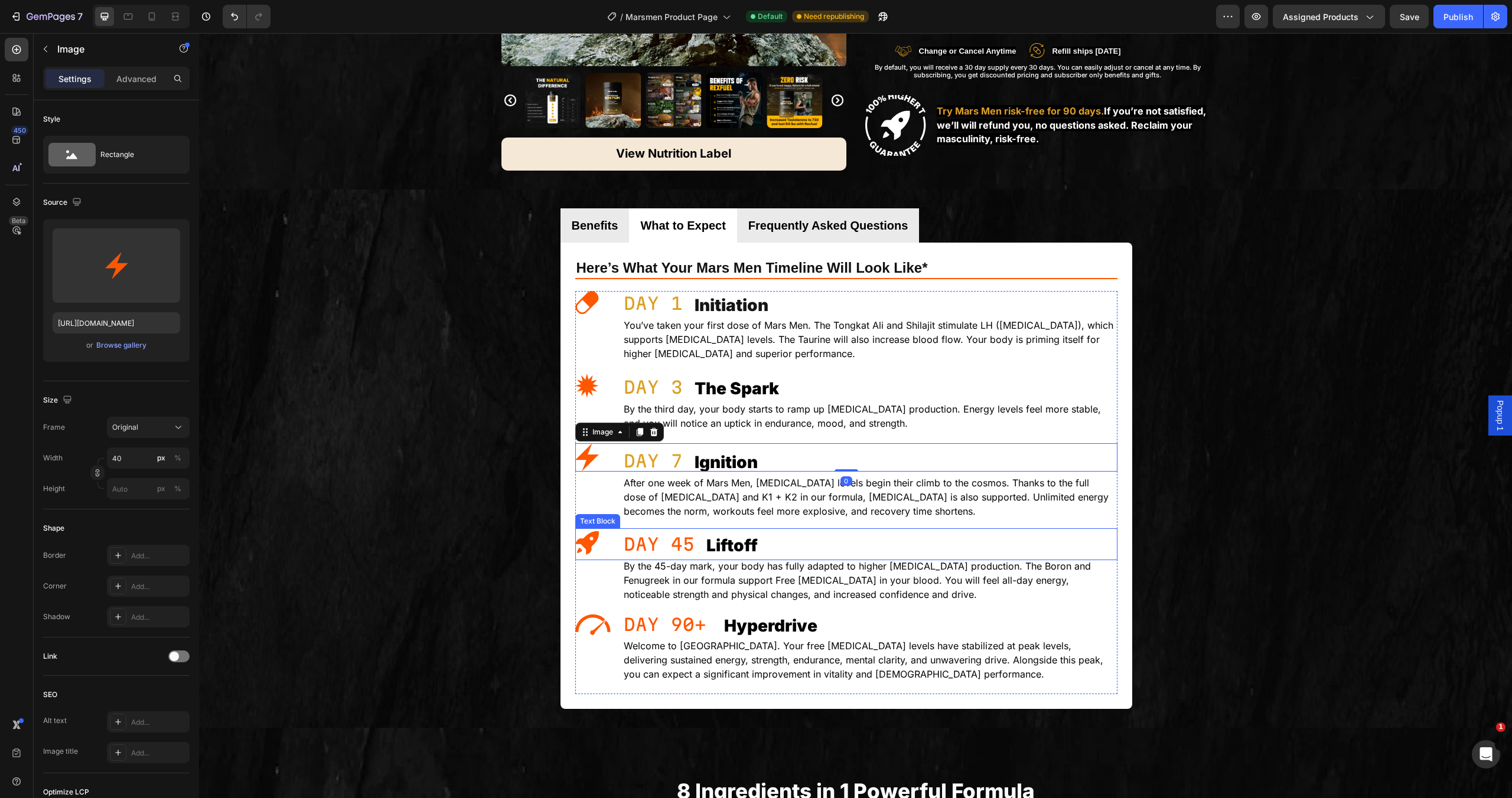
click at [657, 531] on p "DAY 45" at bounding box center [870, 544] width 493 height 30
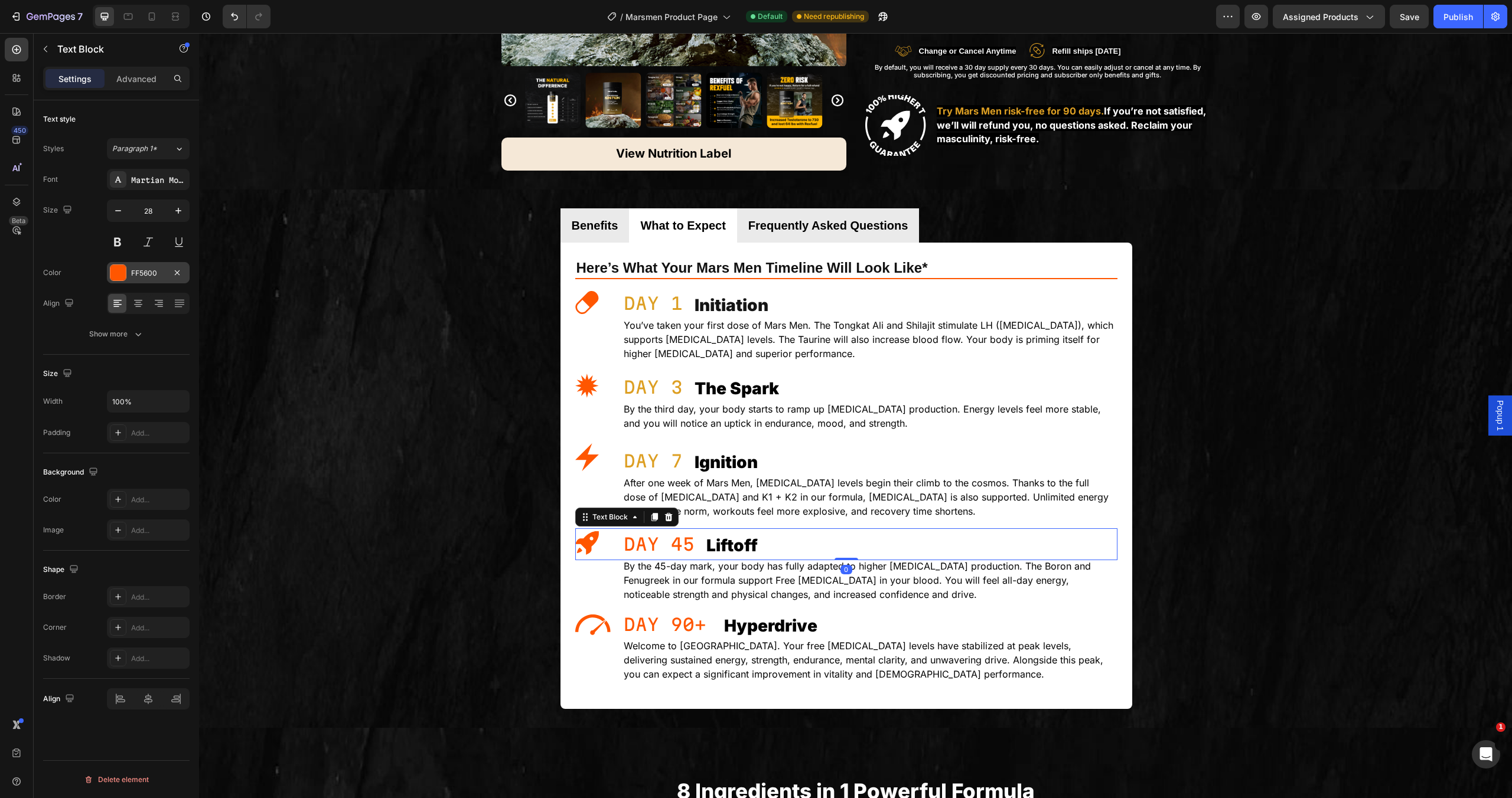
click at [123, 272] on div at bounding box center [118, 273] width 15 height 15
click at [222, 350] on div at bounding box center [219, 353] width 12 height 12
type input "DD9F23"
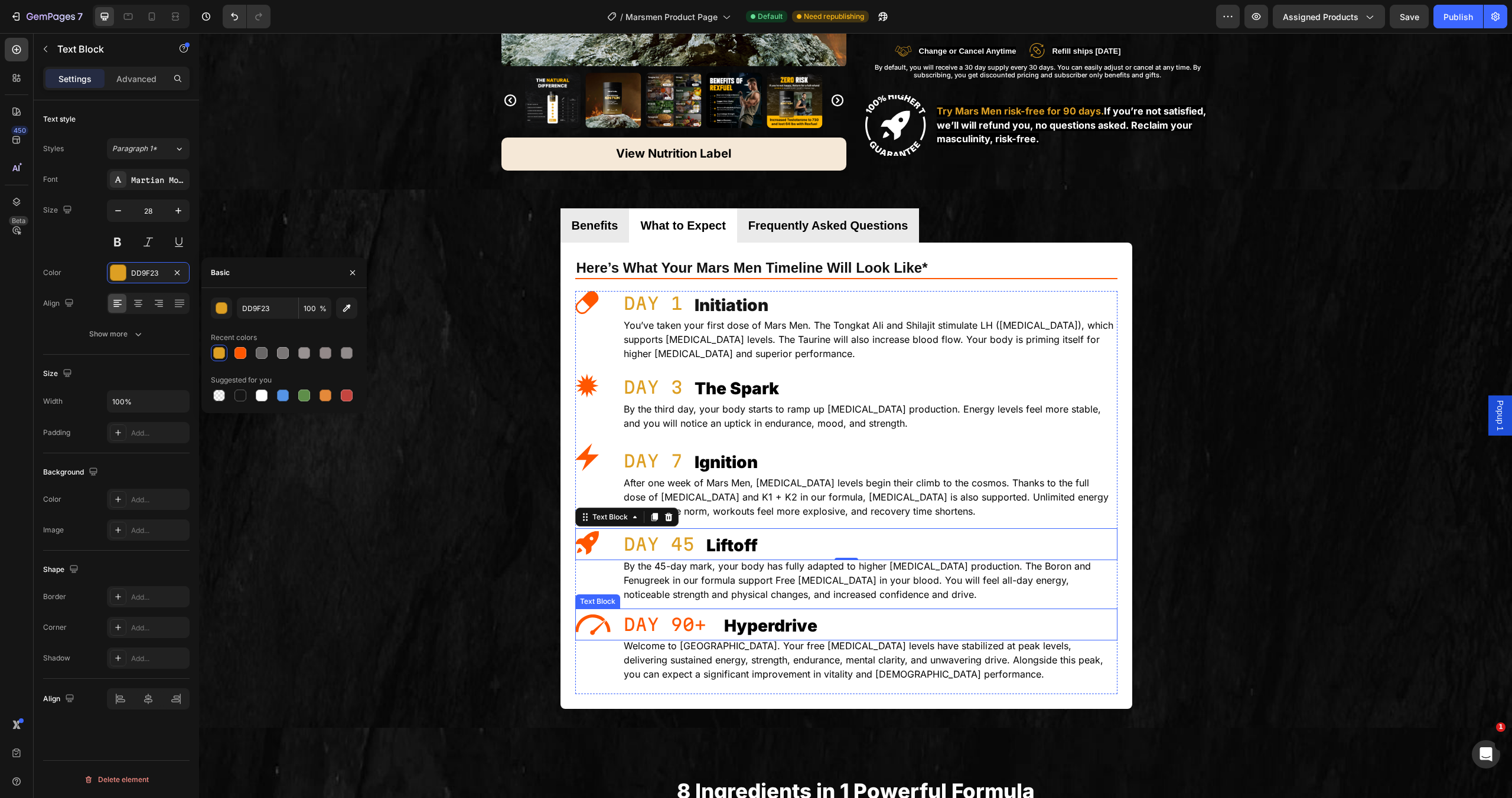
click at [665, 613] on p "DAY 90+" at bounding box center [870, 625] width 493 height 30
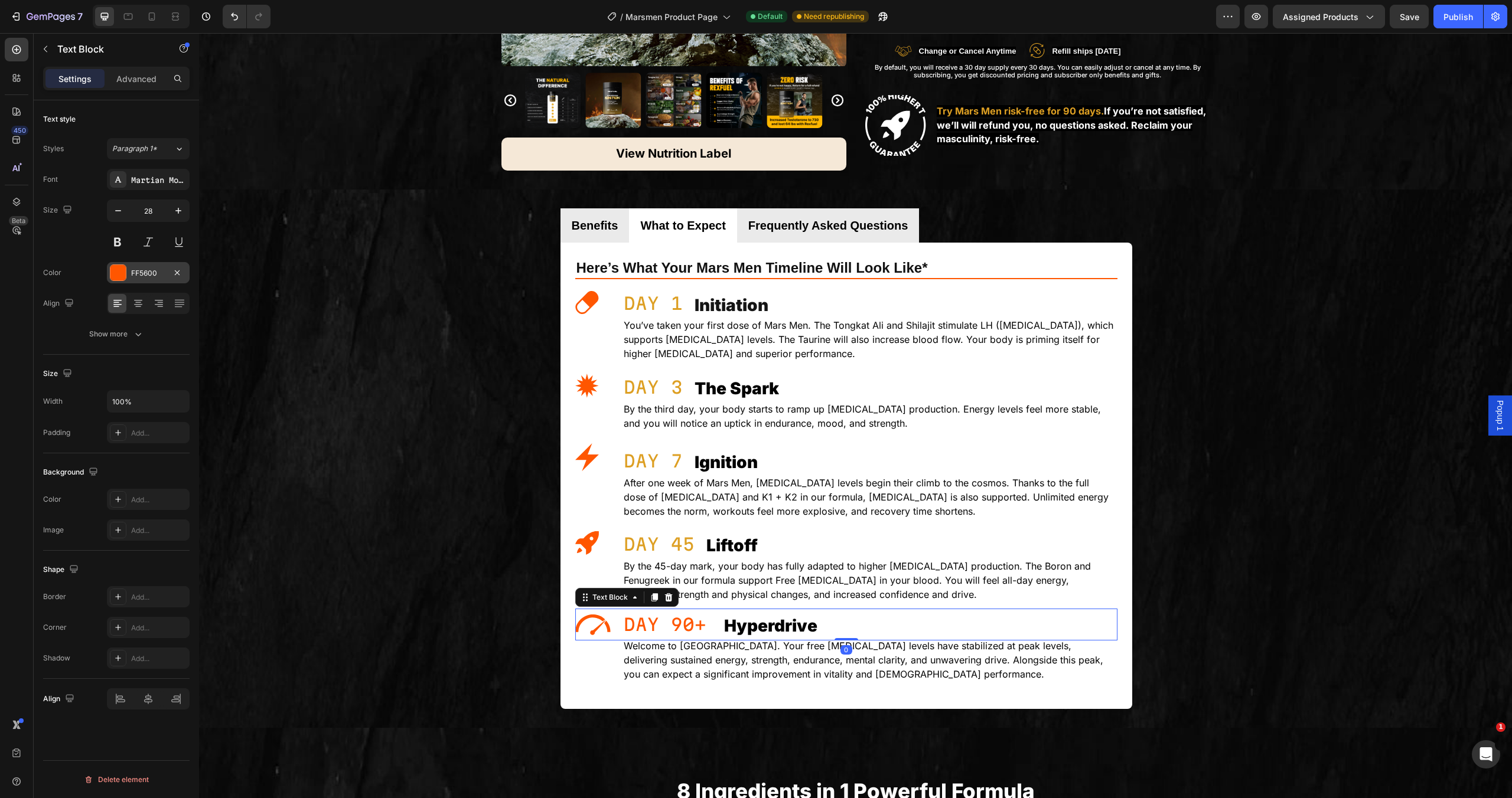
click at [121, 272] on div at bounding box center [118, 273] width 15 height 15
click at [218, 354] on div at bounding box center [219, 353] width 12 height 12
type input "DD9F23"
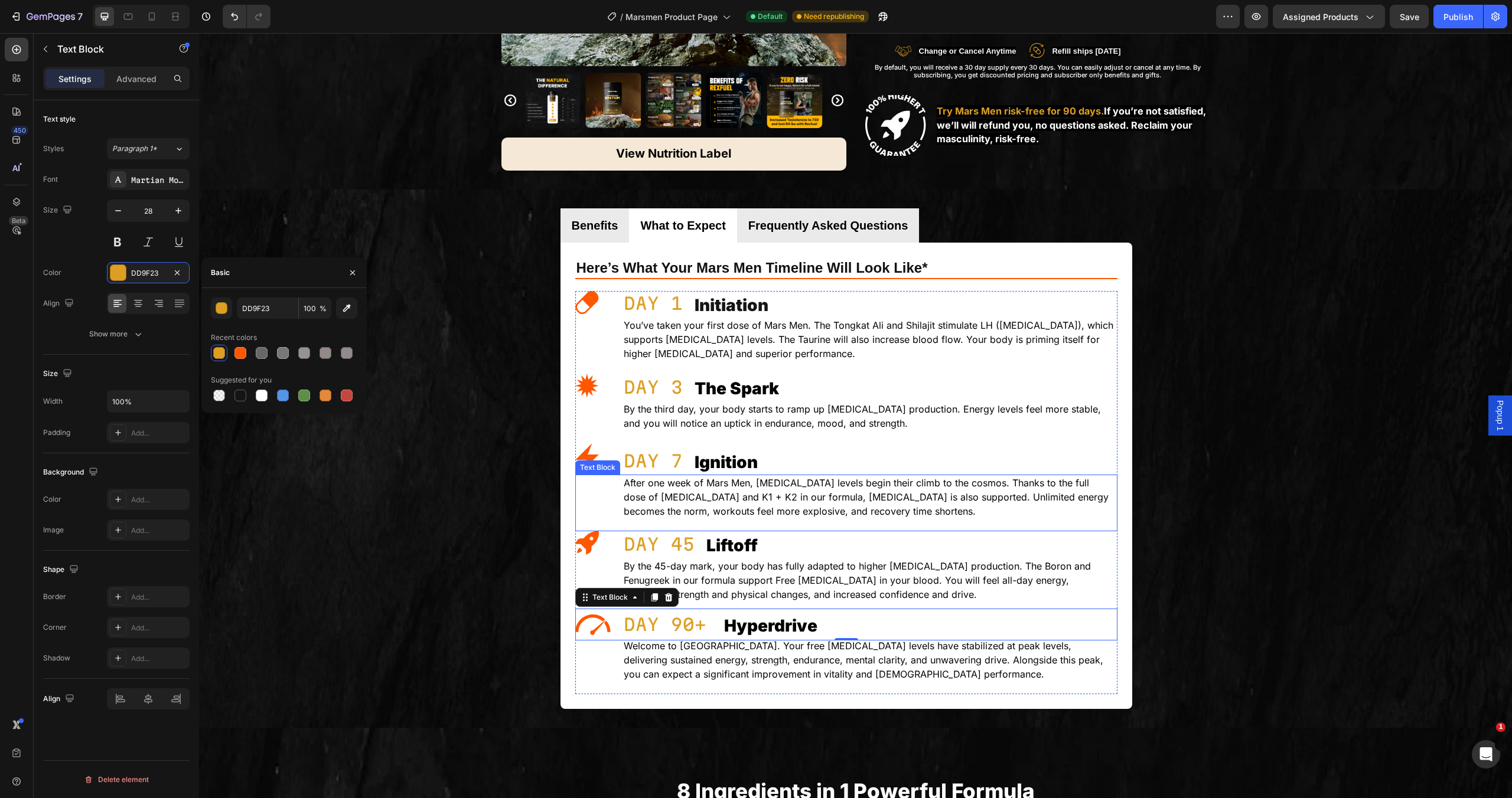
click at [838, 476] on p "After one week of Mars Men, [MEDICAL_DATA] levels begin their climb to the cosm…" at bounding box center [870, 497] width 493 height 42
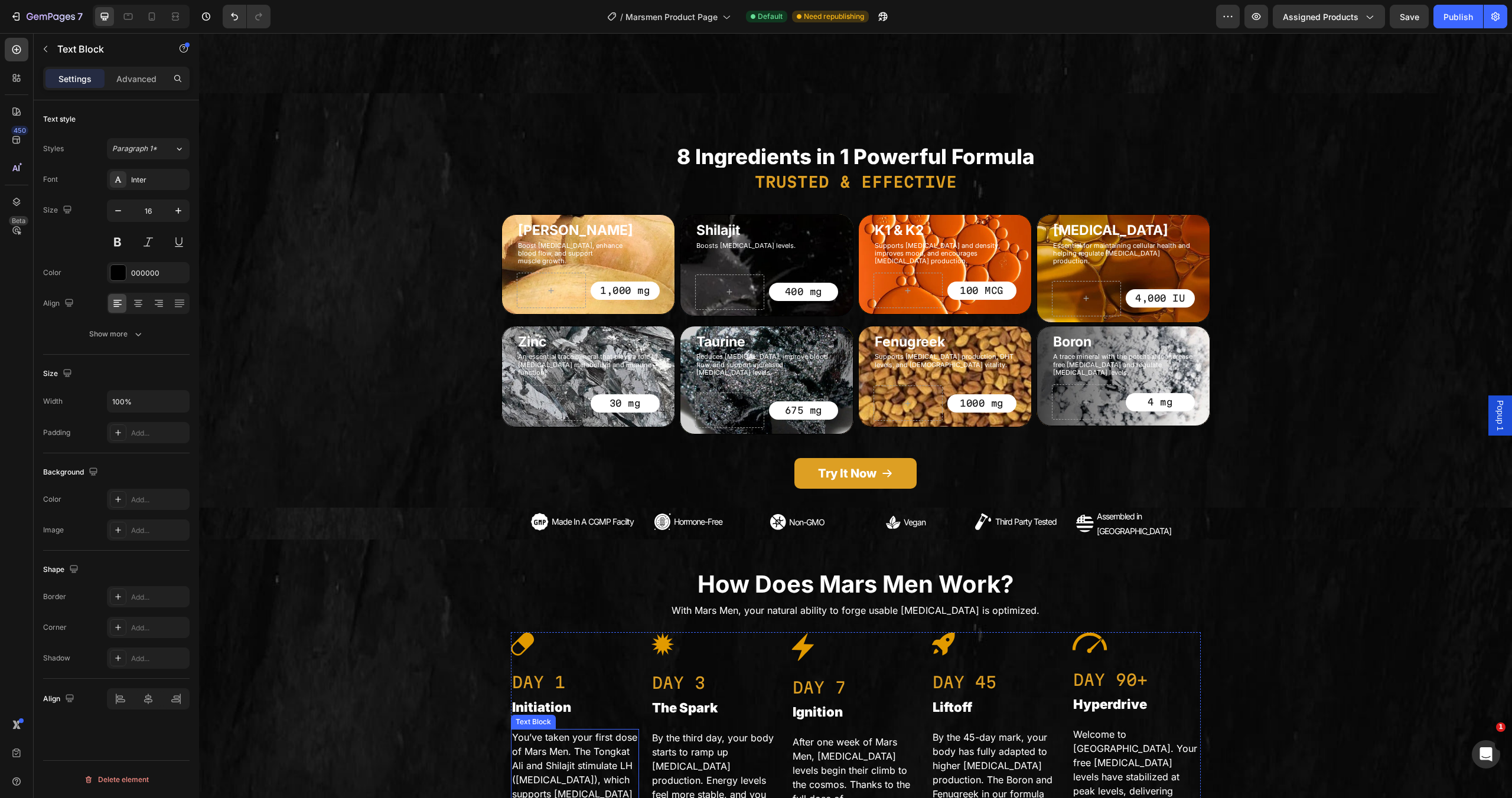
scroll to position [1330, 0]
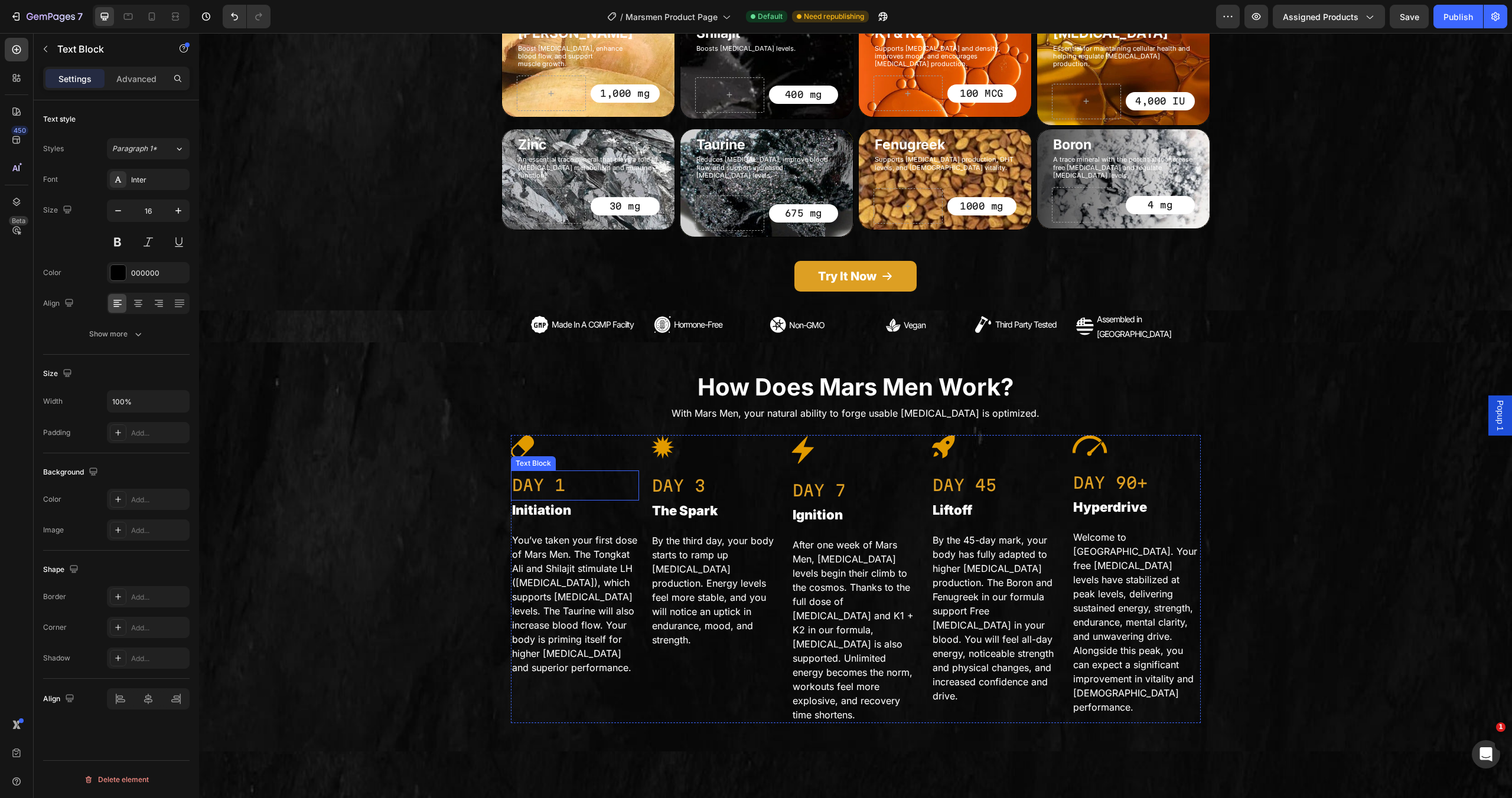
click at [518, 456] on div "Text Block" at bounding box center [533, 463] width 45 height 14
click at [545, 435] on div at bounding box center [575, 447] width 129 height 24
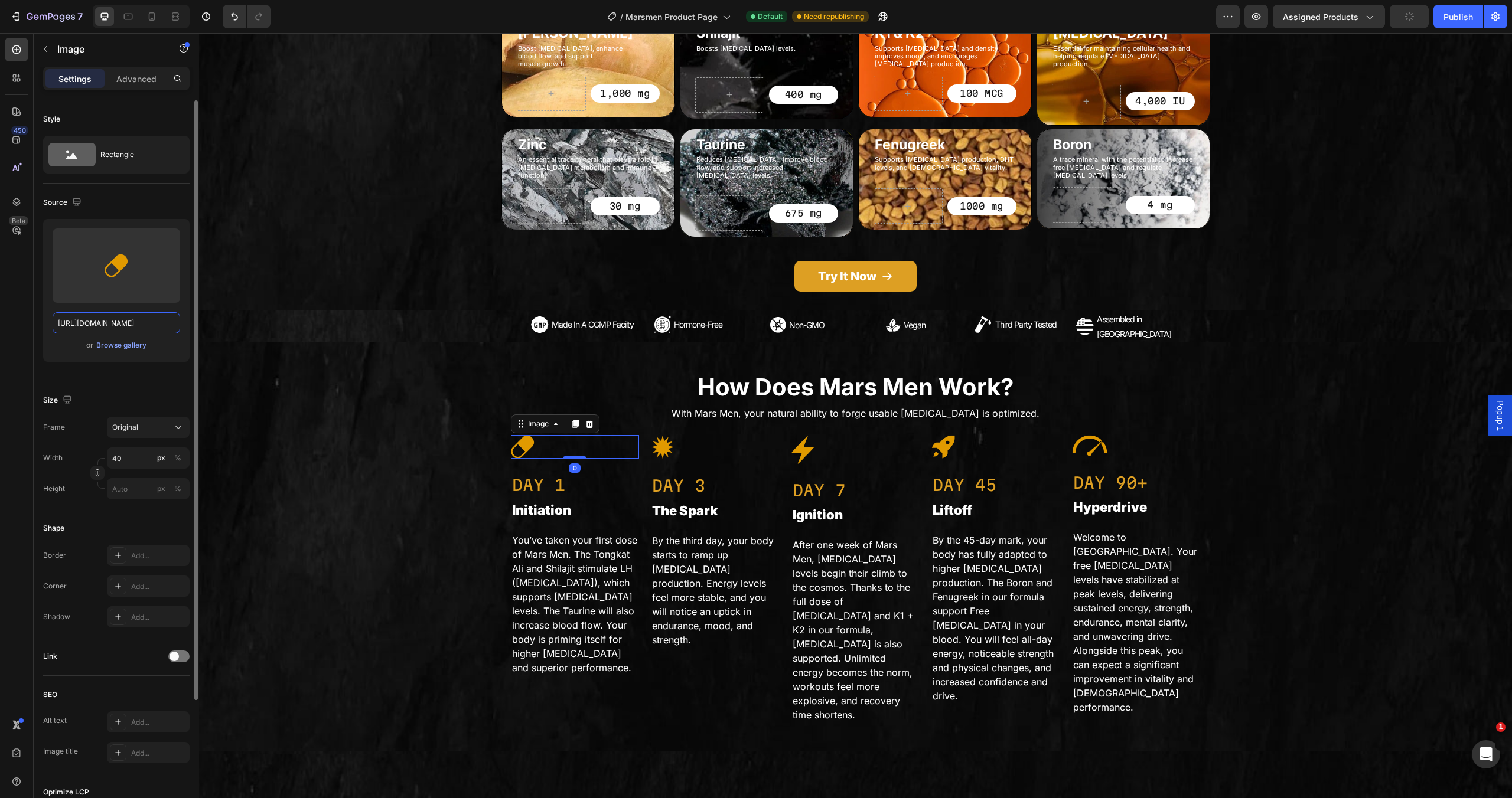
click at [128, 324] on input "https://cdn.shopify.com/s/files/1/0755/5412/8085/files/gempages_575592633515115…" at bounding box center [116, 323] width 128 height 21
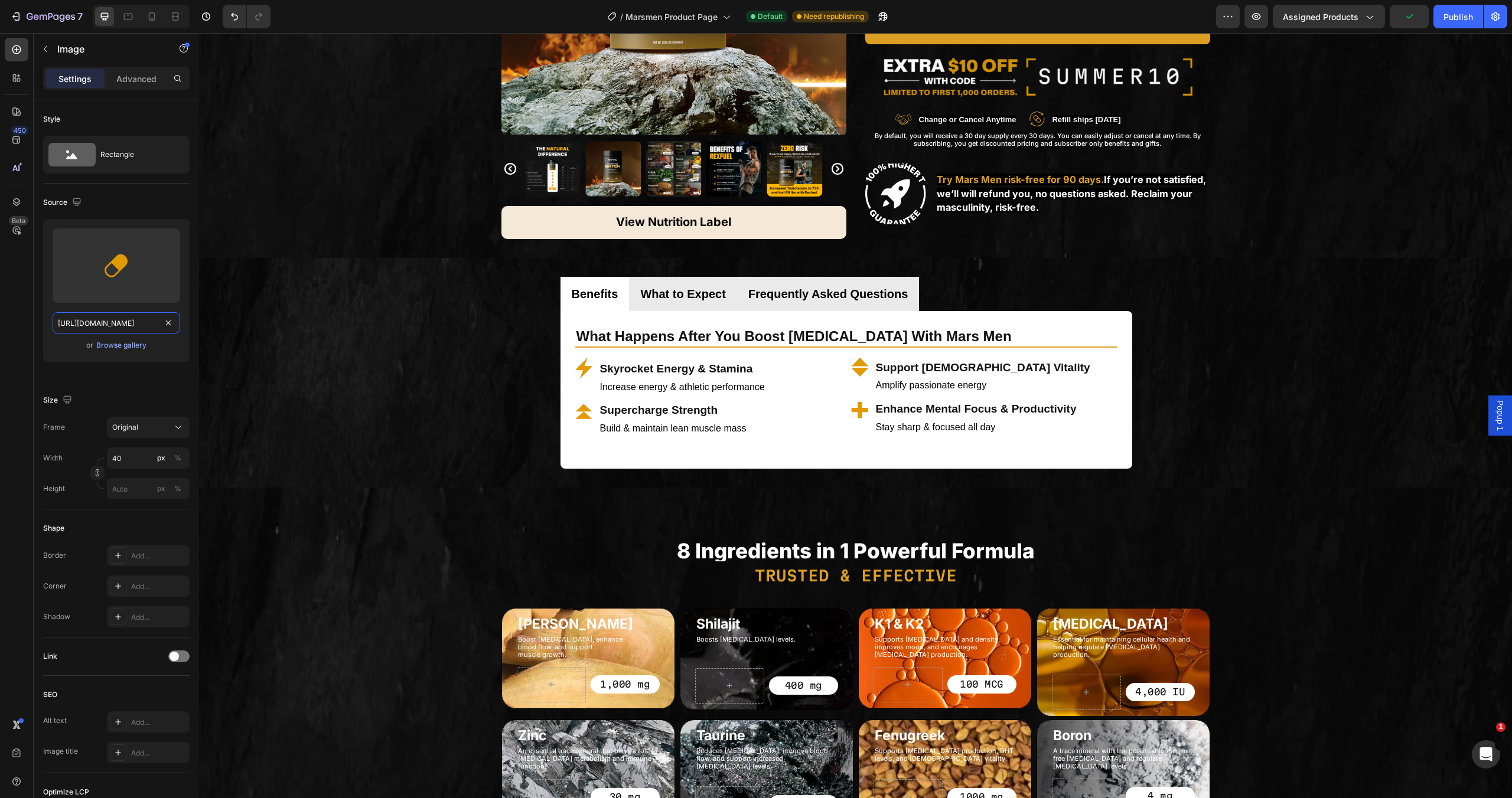
scroll to position [416, 0]
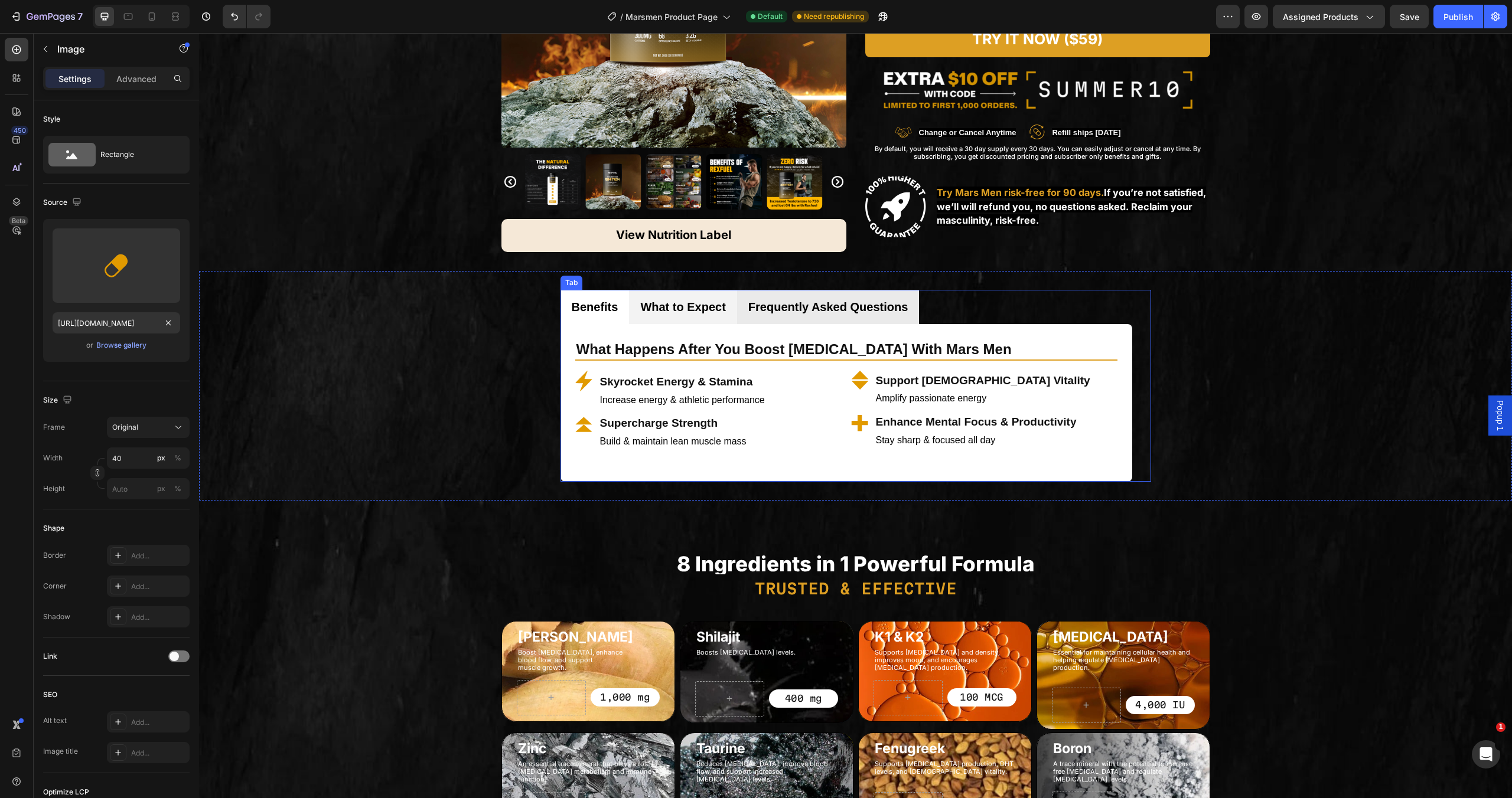
click at [709, 322] on li "What to Expect" at bounding box center [683, 307] width 107 height 34
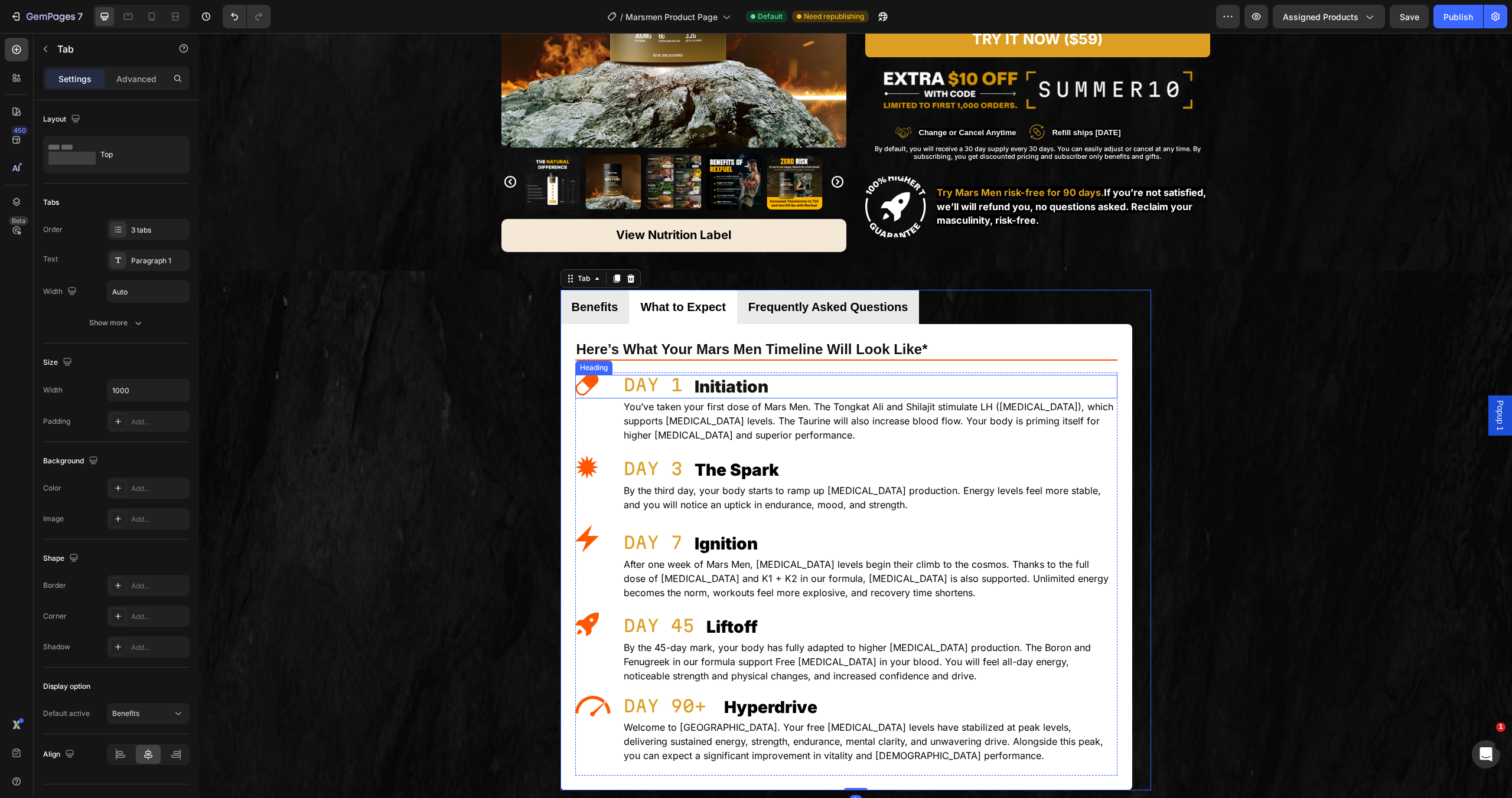
click at [579, 388] on div "Initiation Heading" at bounding box center [846, 387] width 543 height 24
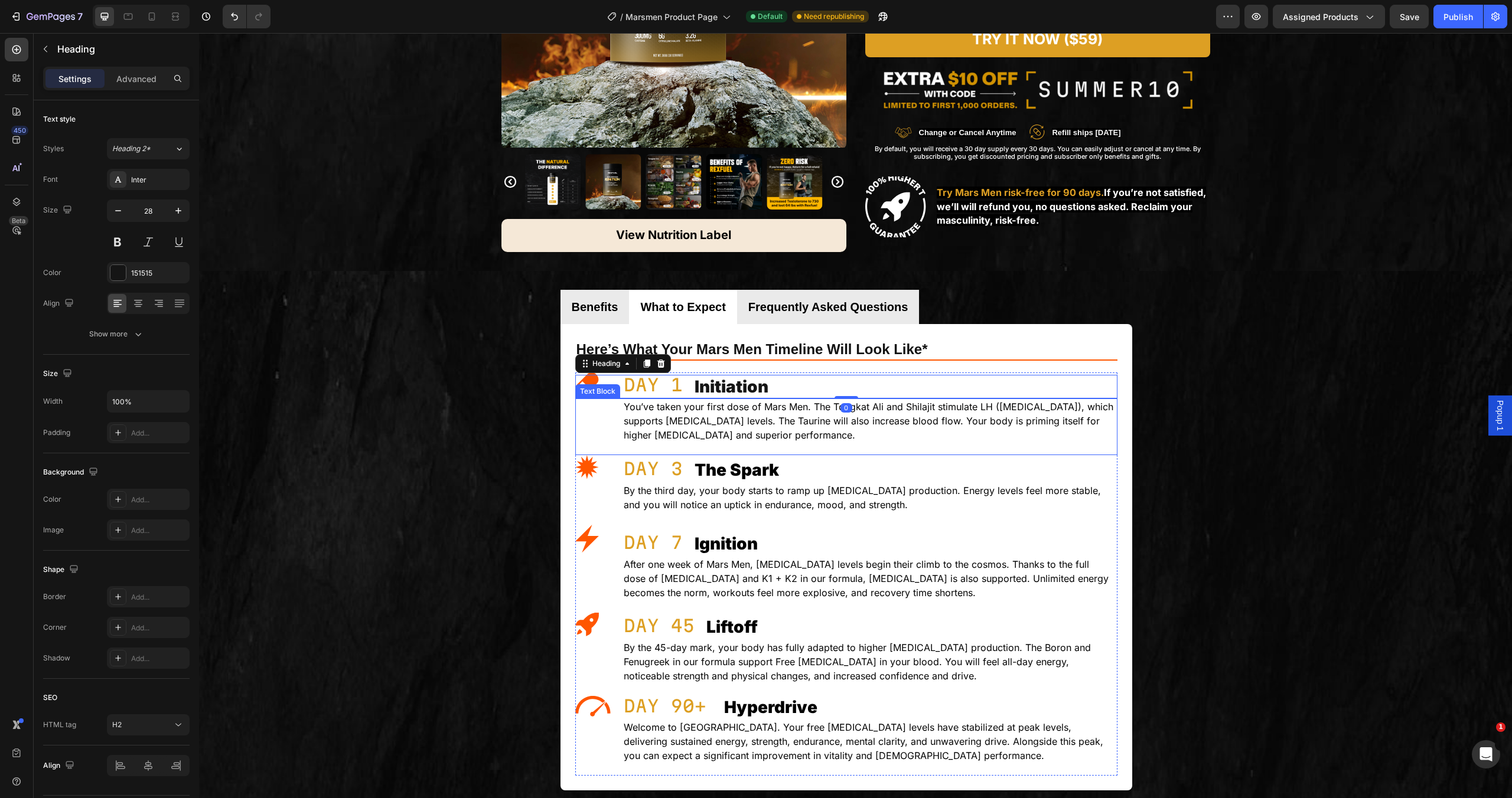
click at [584, 400] on div "You’ve taken your first dose of Mars Men. The Tongkat Ali and Shilajit stimulat…" at bounding box center [846, 427] width 543 height 57
click at [808, 382] on h2 "Initiation" at bounding box center [906, 387] width 424 height 24
click at [786, 421] on p "You’ve taken your first dose of Mars Men. The Tongkat Ali and Shilajit stimulat…" at bounding box center [870, 420] width 493 height 42
click at [612, 382] on div "Text Block" at bounding box center [610, 387] width 40 height 10
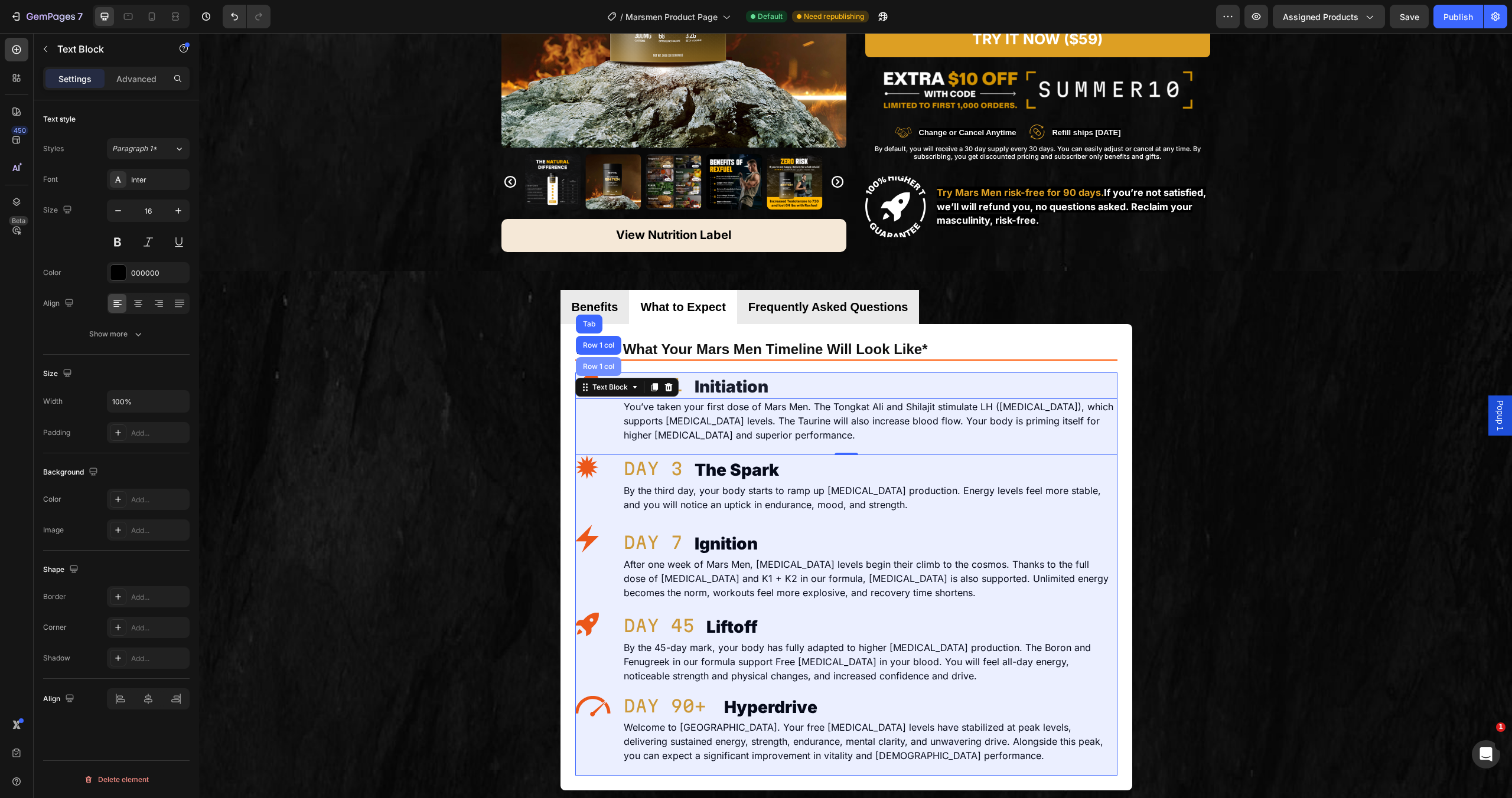
click at [606, 374] on div "Row 1 col" at bounding box center [599, 366] width 46 height 19
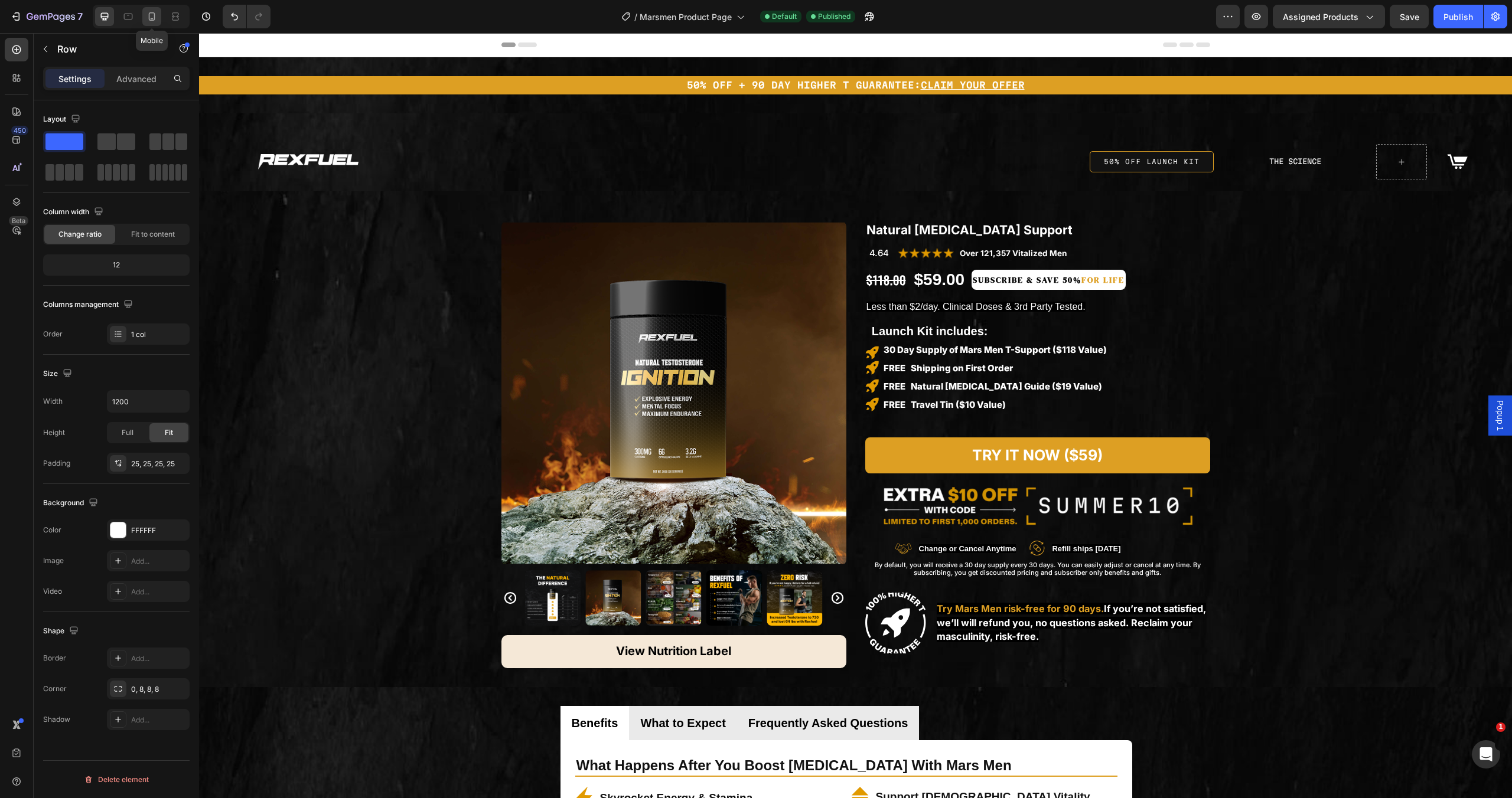
click at [154, 12] on icon at bounding box center [152, 17] width 6 height 8
type input "100%"
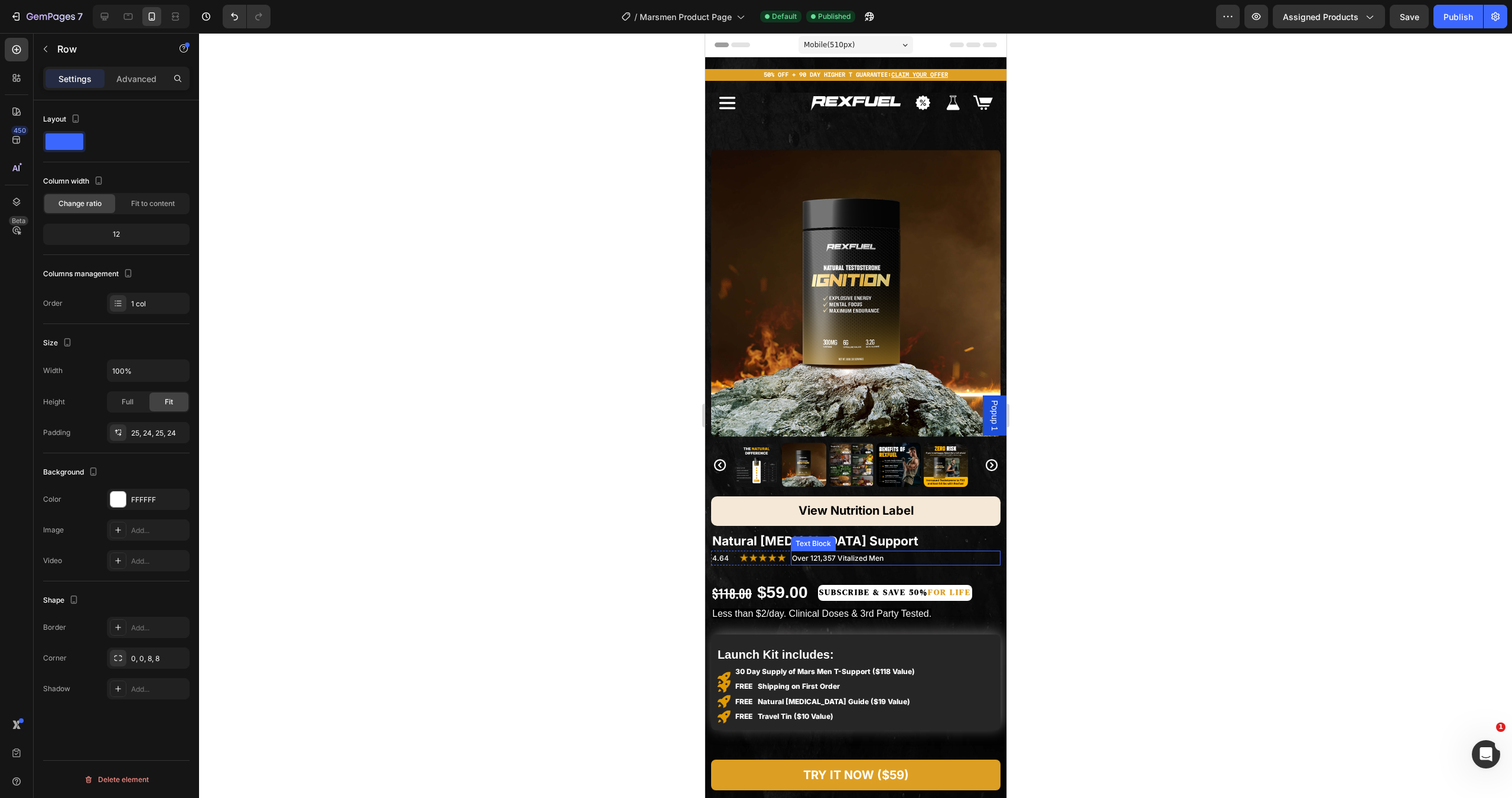
click at [895, 553] on p "Over 121,357 Vitalized Men" at bounding box center [895, 558] width 208 height 13
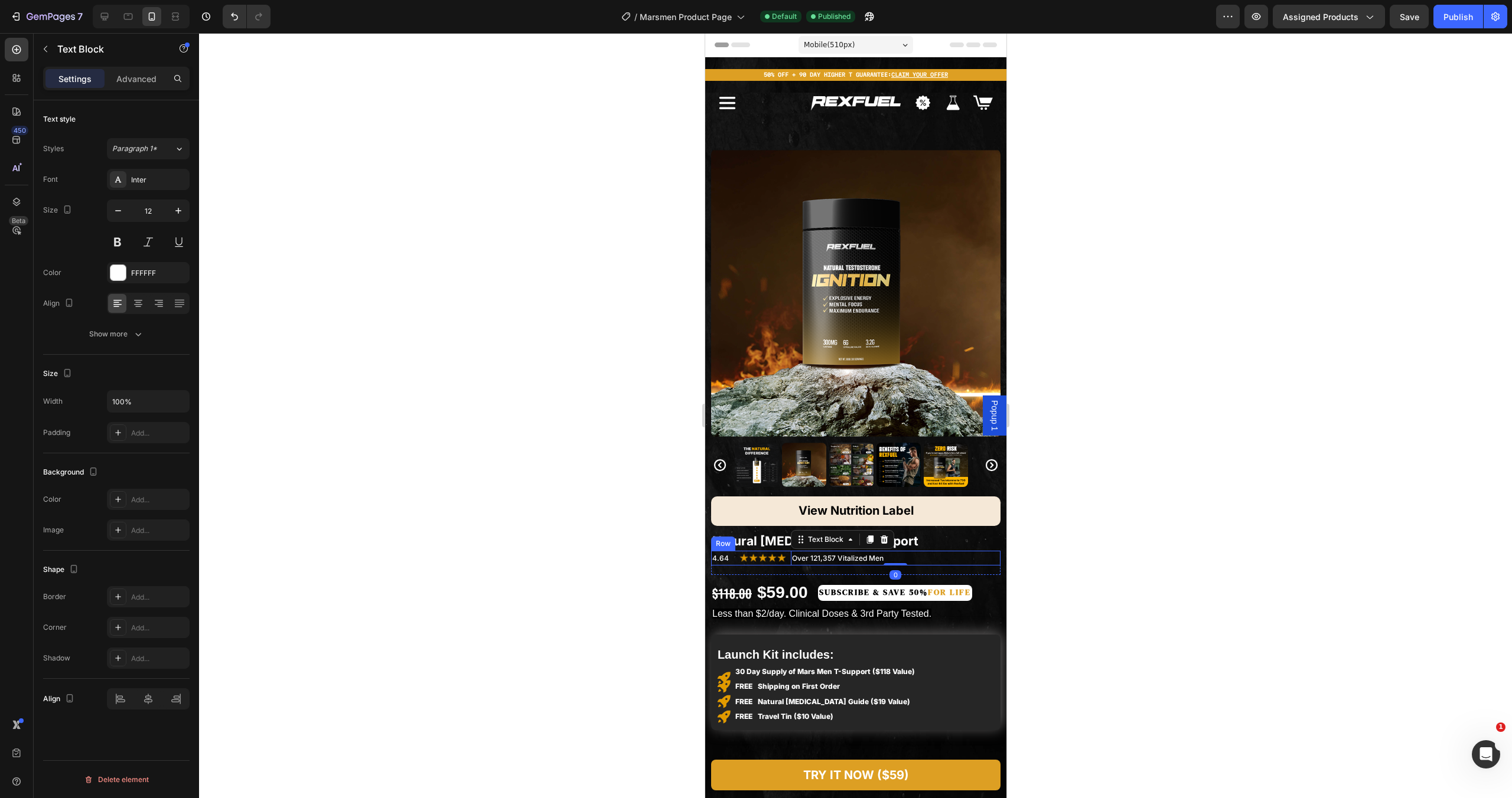
click at [734, 551] on div "4.64 Text Block Image Over 121,357 Vitalized Men Text Block 0 Row" at bounding box center [855, 558] width 290 height 15
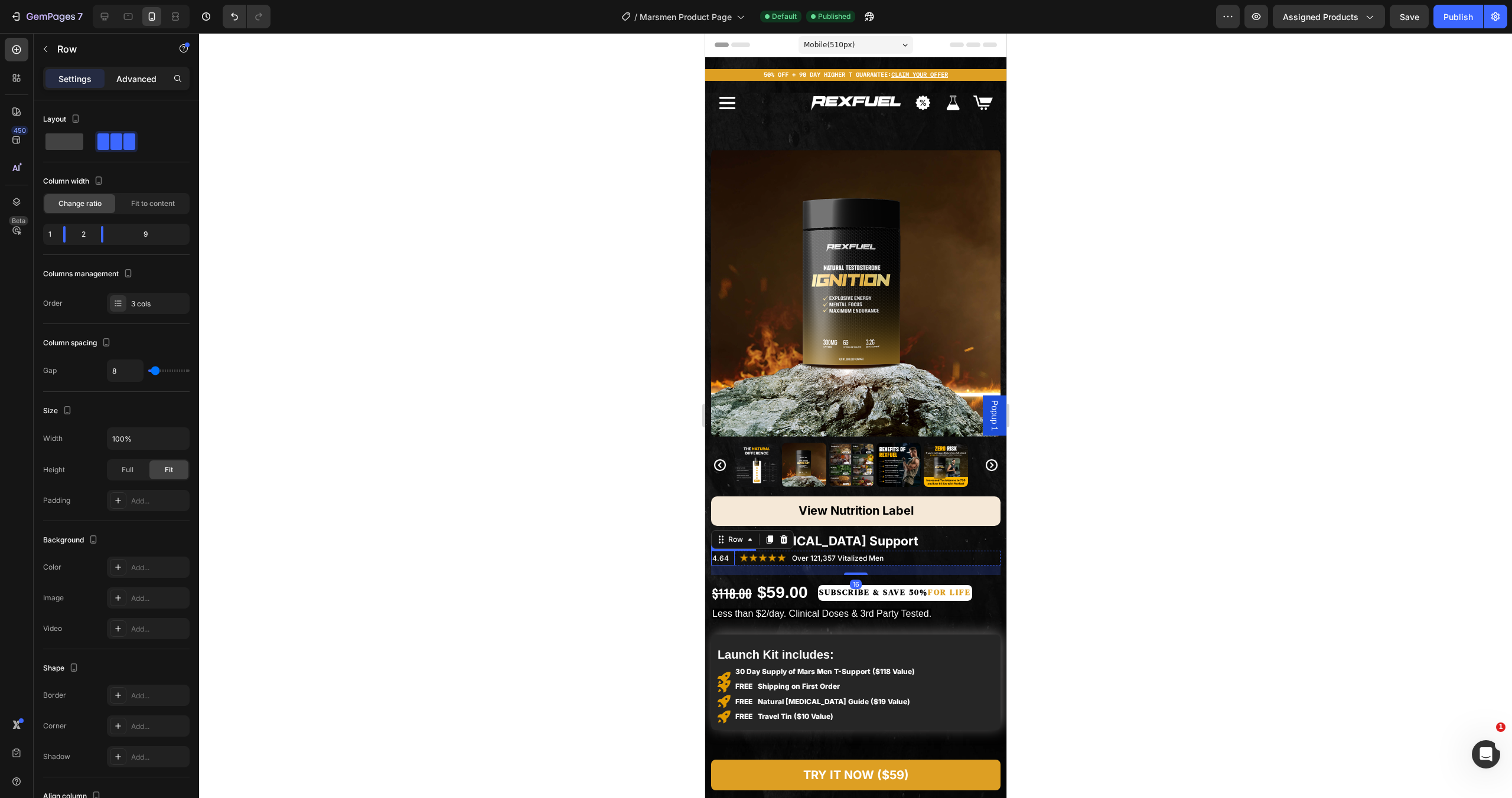
click at [140, 78] on p "Advanced" at bounding box center [137, 79] width 40 height 12
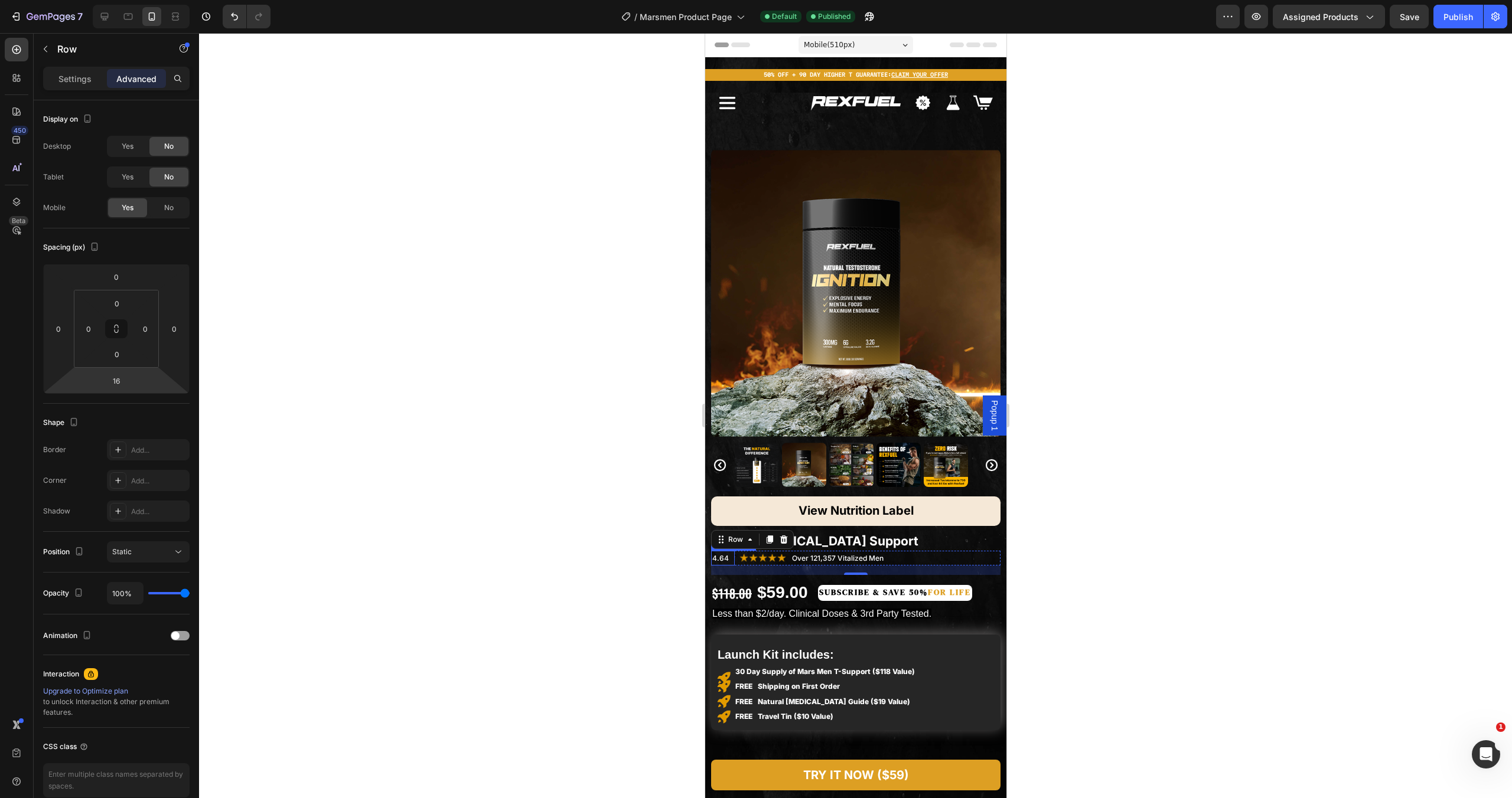
click at [106, 386] on input "16" at bounding box center [116, 381] width 24 height 18
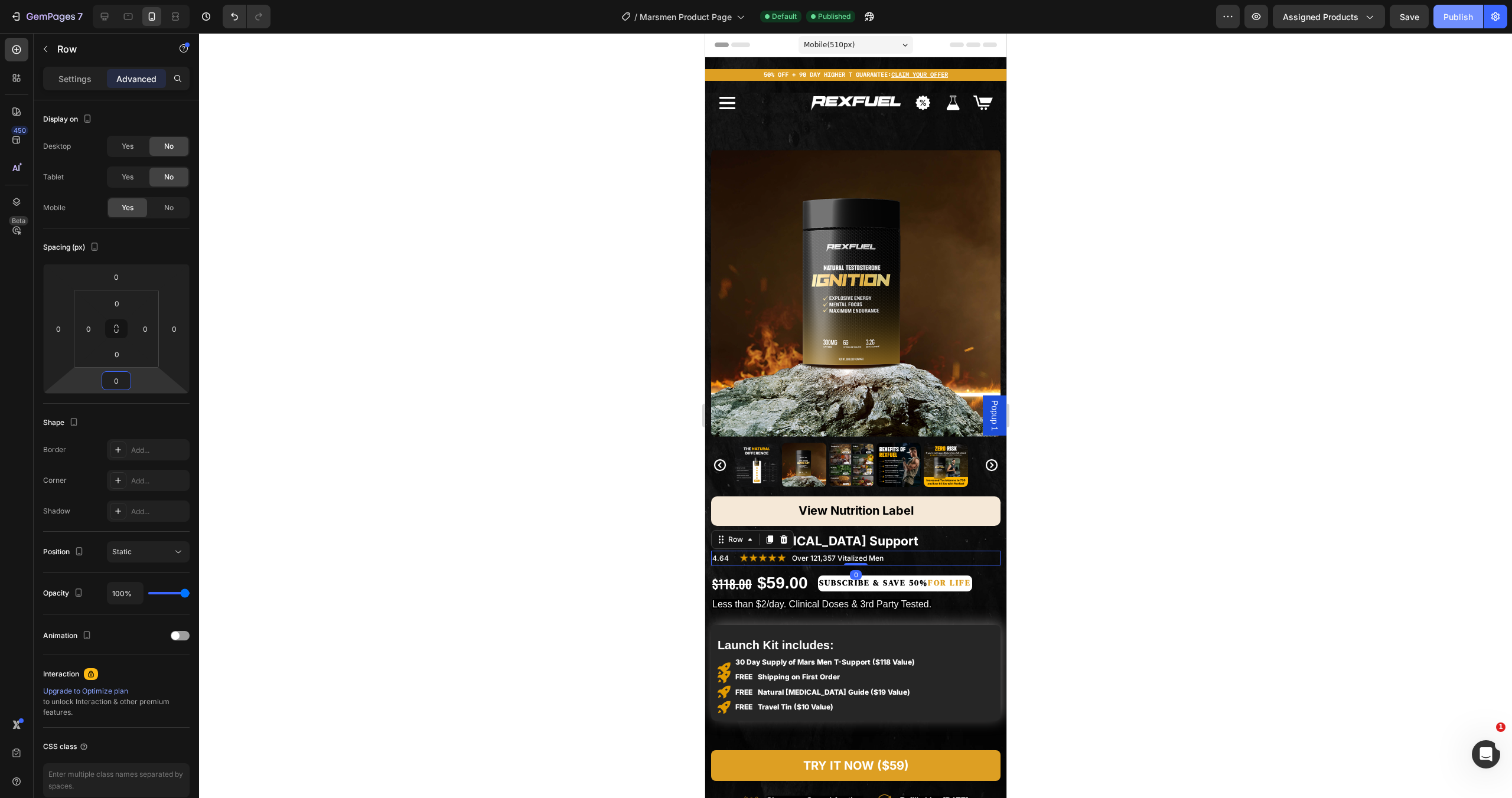
click at [1470, 21] on div "Publish" at bounding box center [1458, 17] width 30 height 12
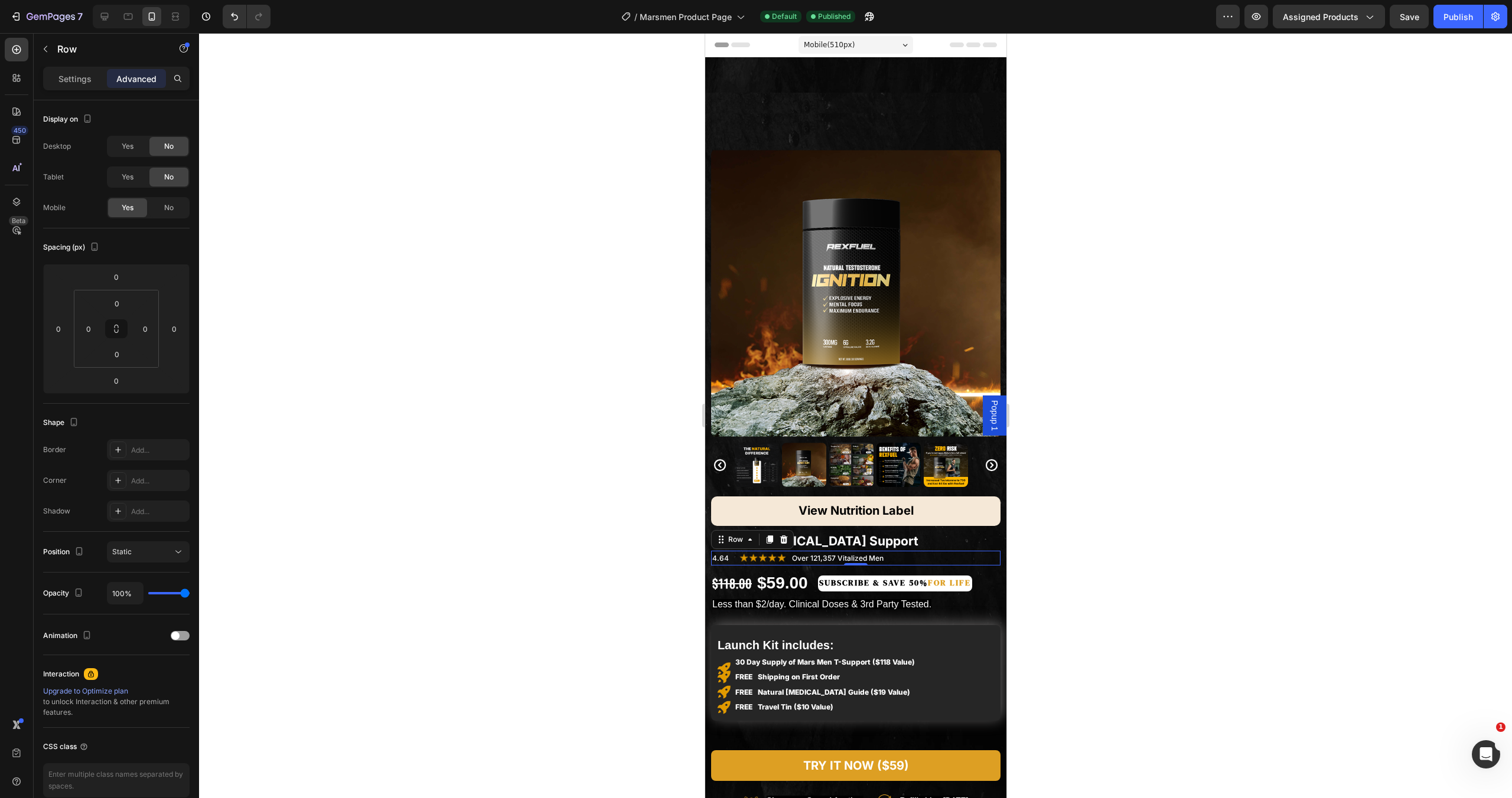
scroll to position [1900, 0]
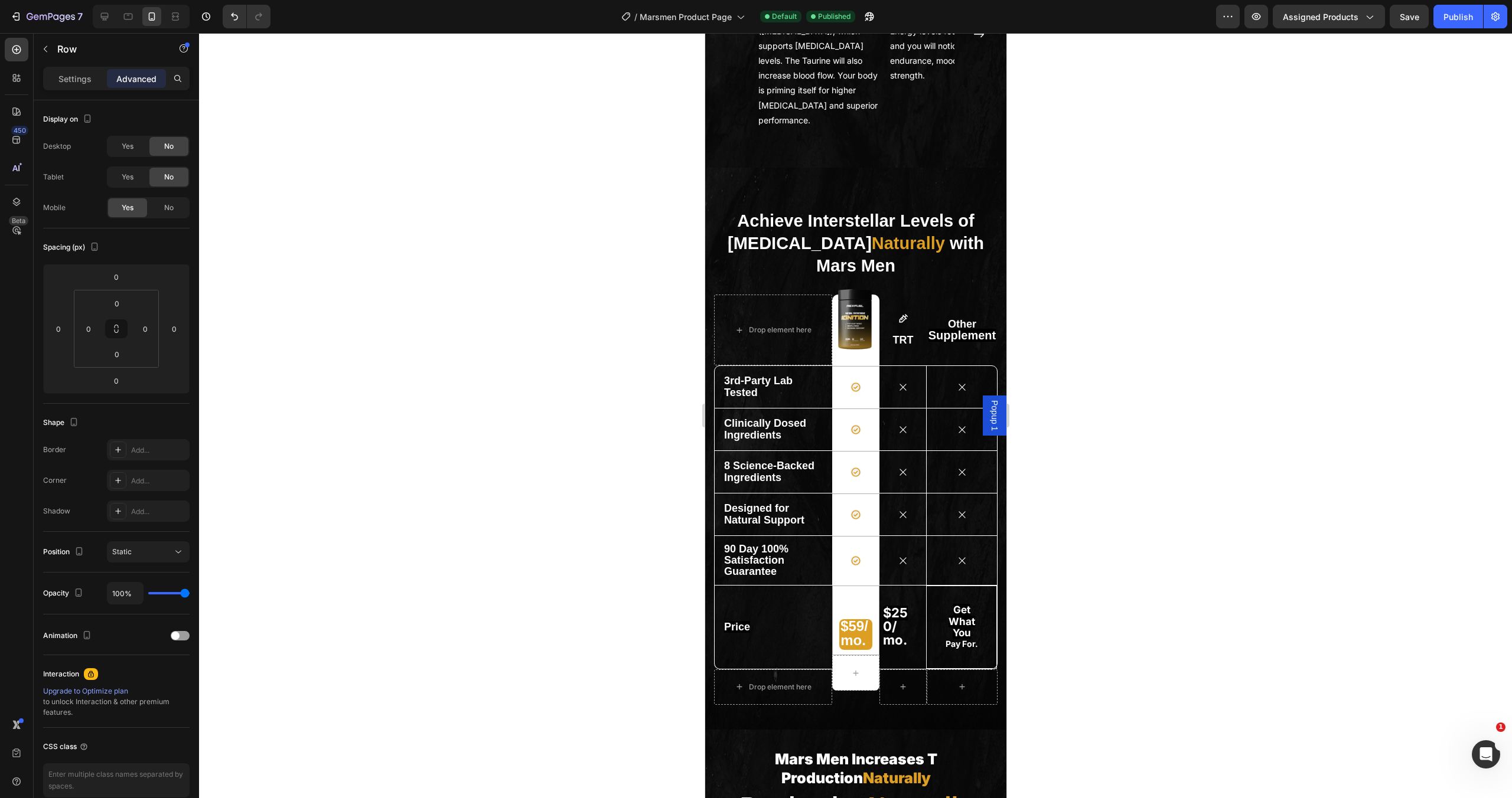
click at [114, 19] on div at bounding box center [141, 17] width 97 height 24
click at [96, 19] on div at bounding box center [104, 16] width 19 height 19
type input "16"
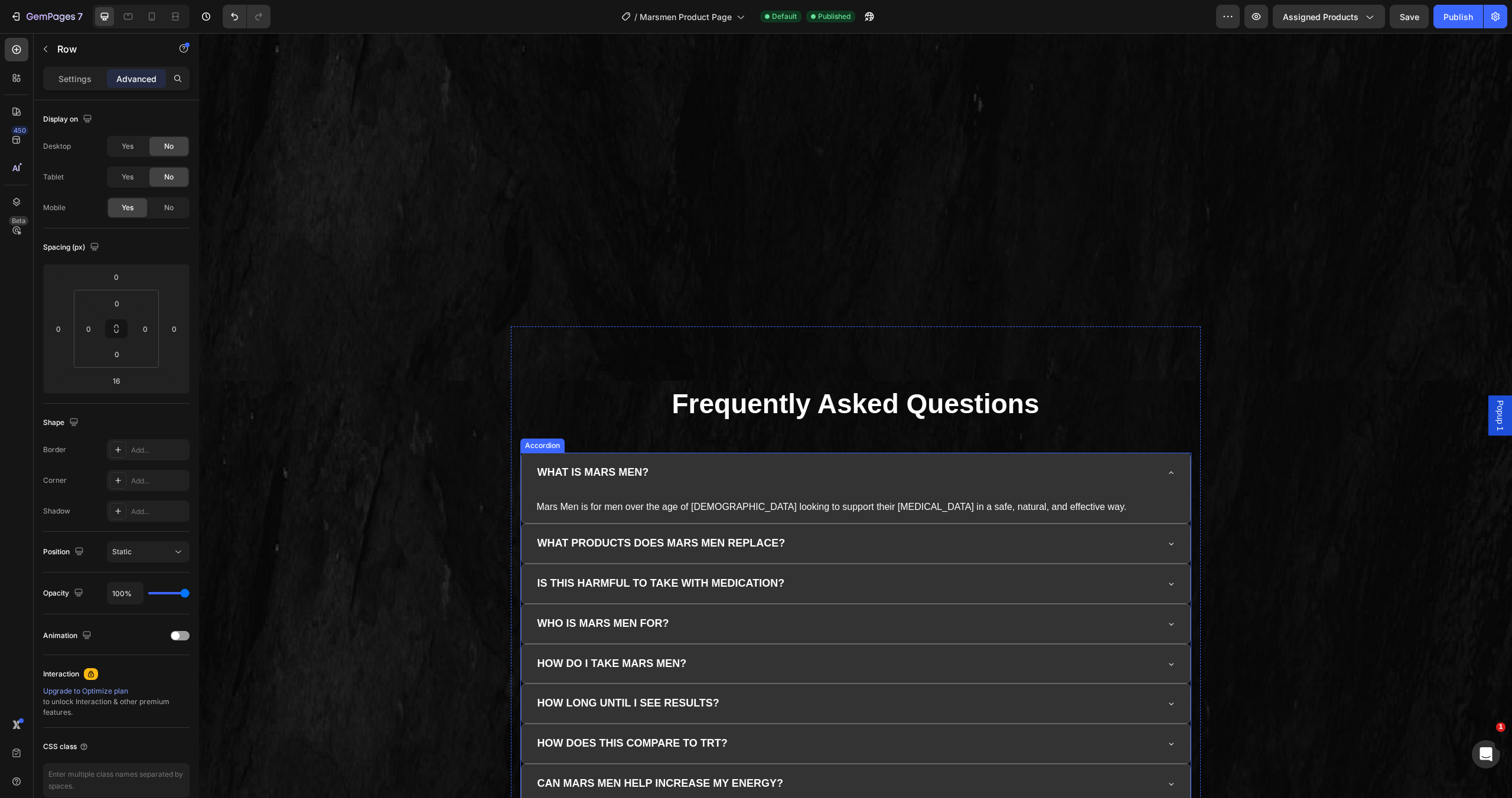
scroll to position [4028, 0]
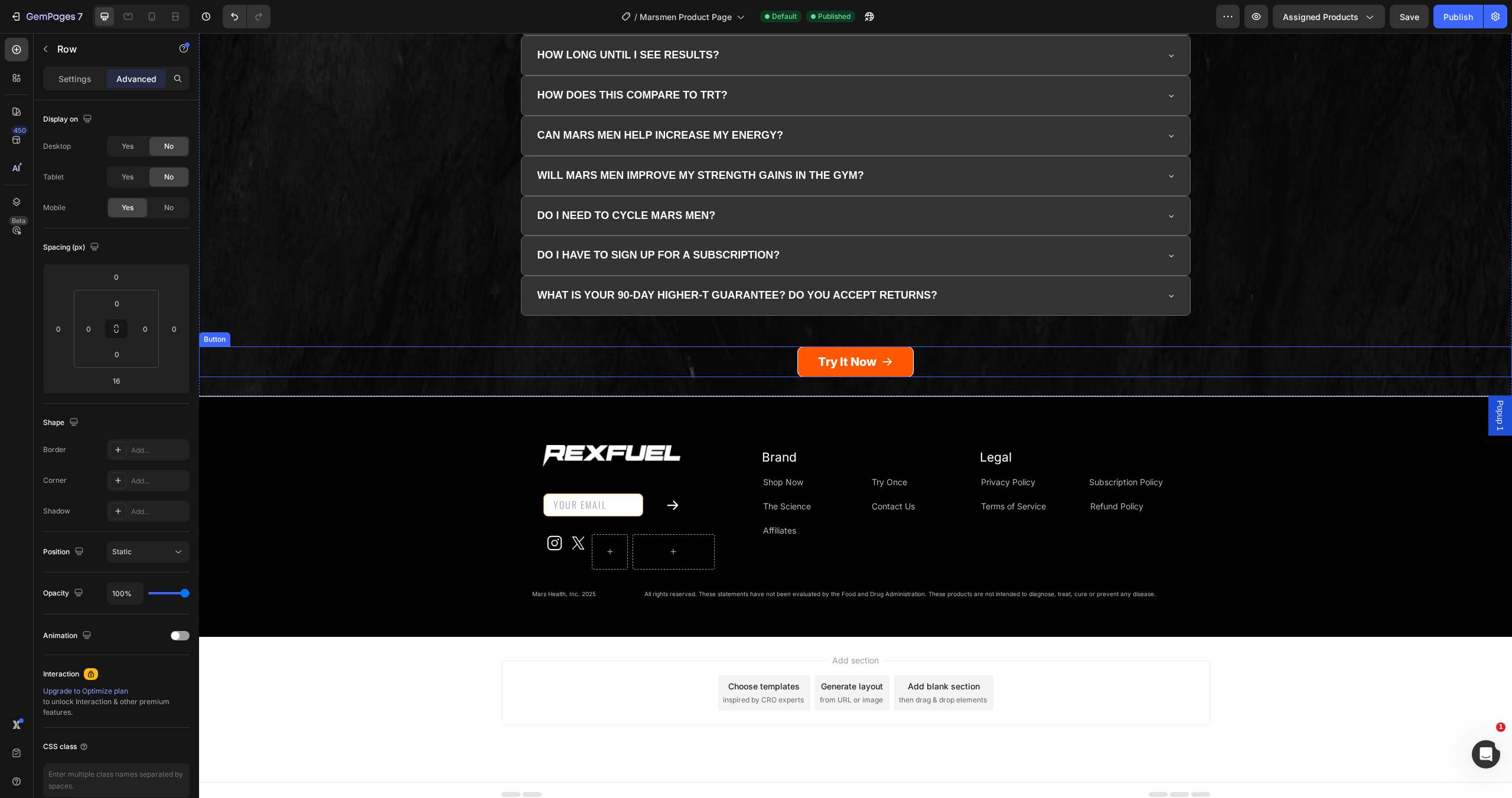
click at [906, 362] on link "Try It Now" at bounding box center [856, 362] width 116 height 30
click at [82, 70] on div "Settings" at bounding box center [75, 78] width 59 height 19
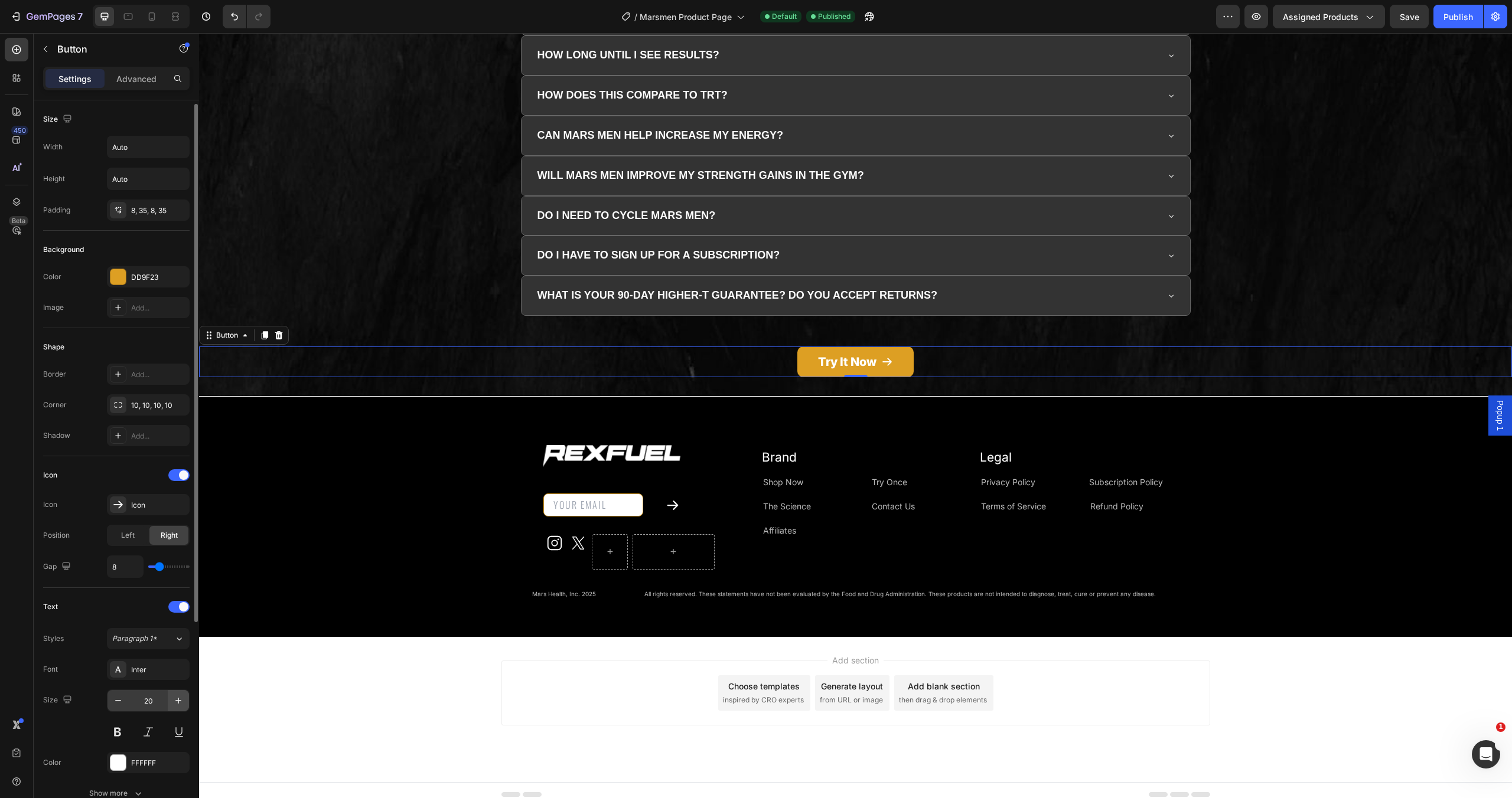
scroll to position [301, 0]
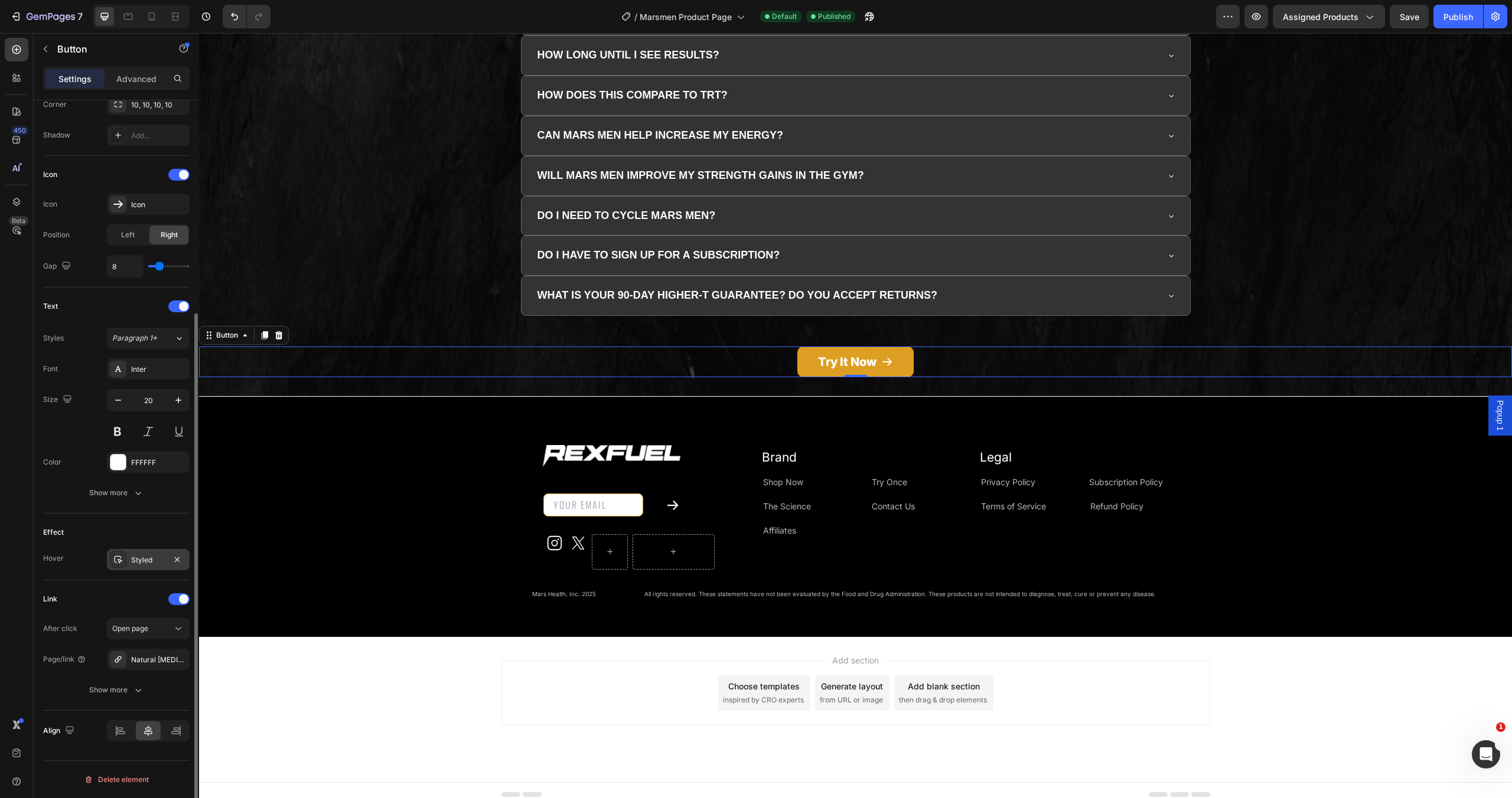
click at [149, 560] on div "Styled" at bounding box center [148, 560] width 34 height 10
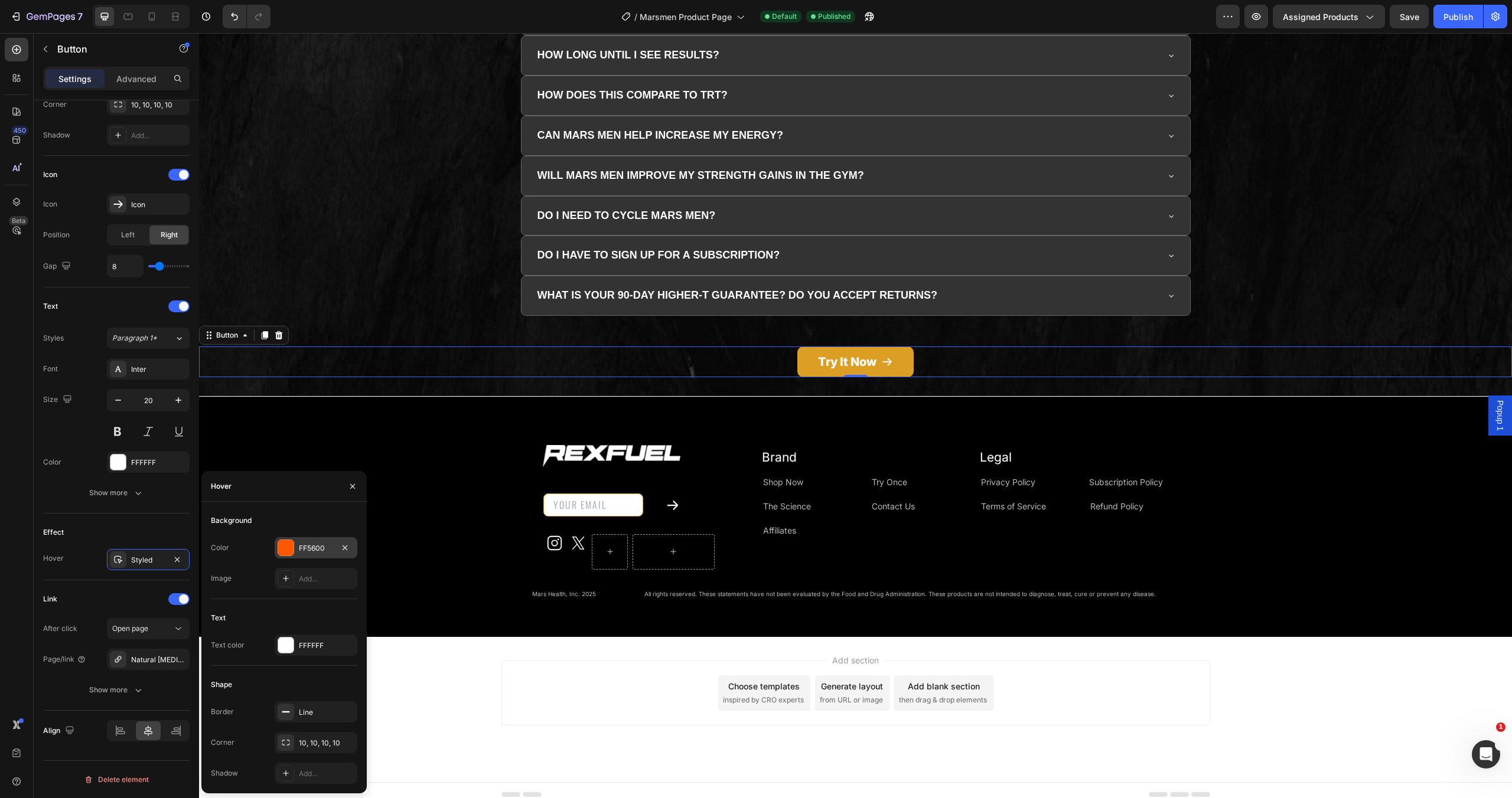
click at [288, 543] on div at bounding box center [285, 548] width 15 height 15
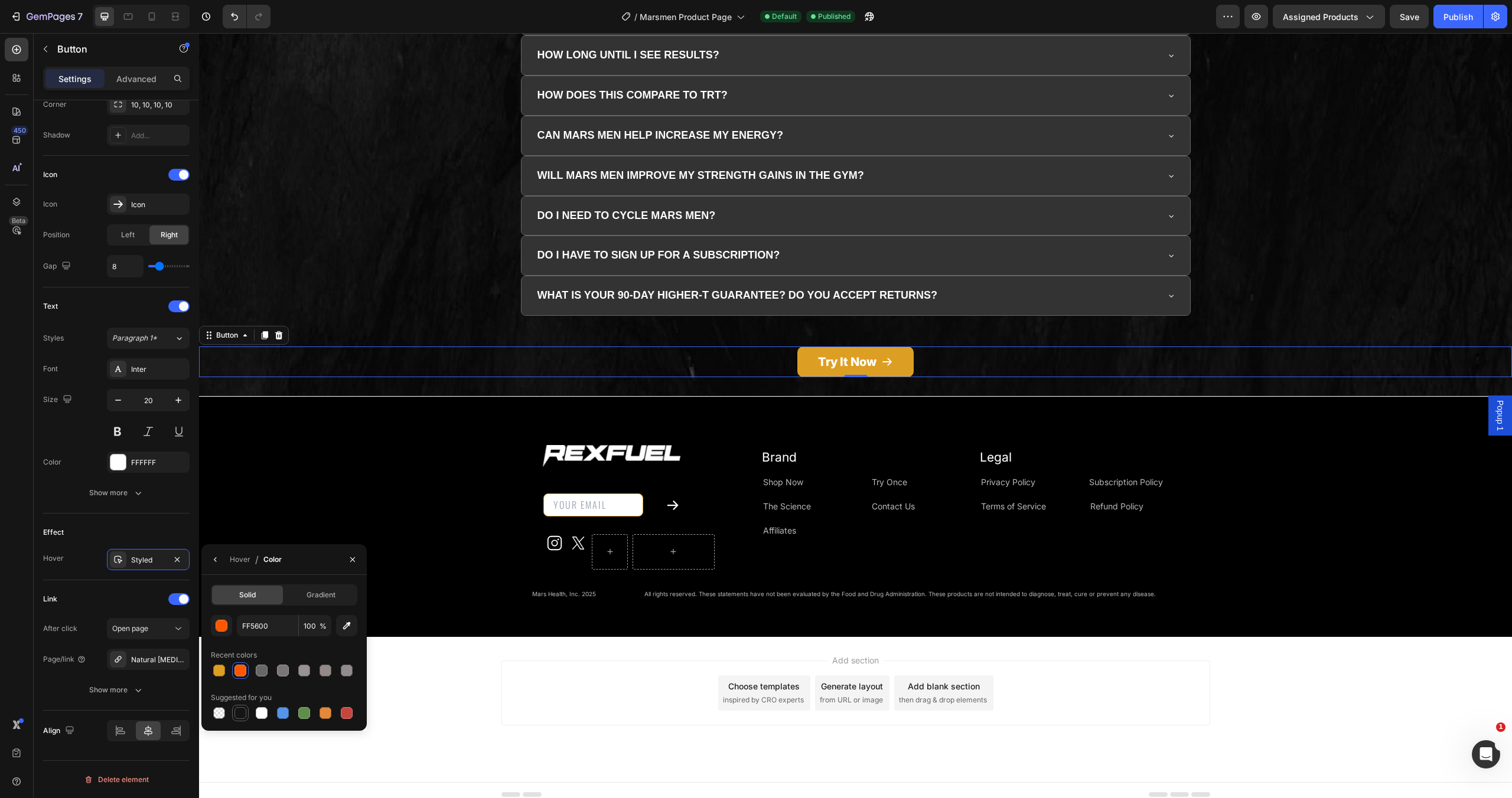
click at [244, 710] on div at bounding box center [240, 713] width 12 height 12
click at [220, 711] on div at bounding box center [219, 713] width 12 height 12
type input "000000"
type input "0"
click at [1445, 19] on div "Publish" at bounding box center [1458, 17] width 30 height 12
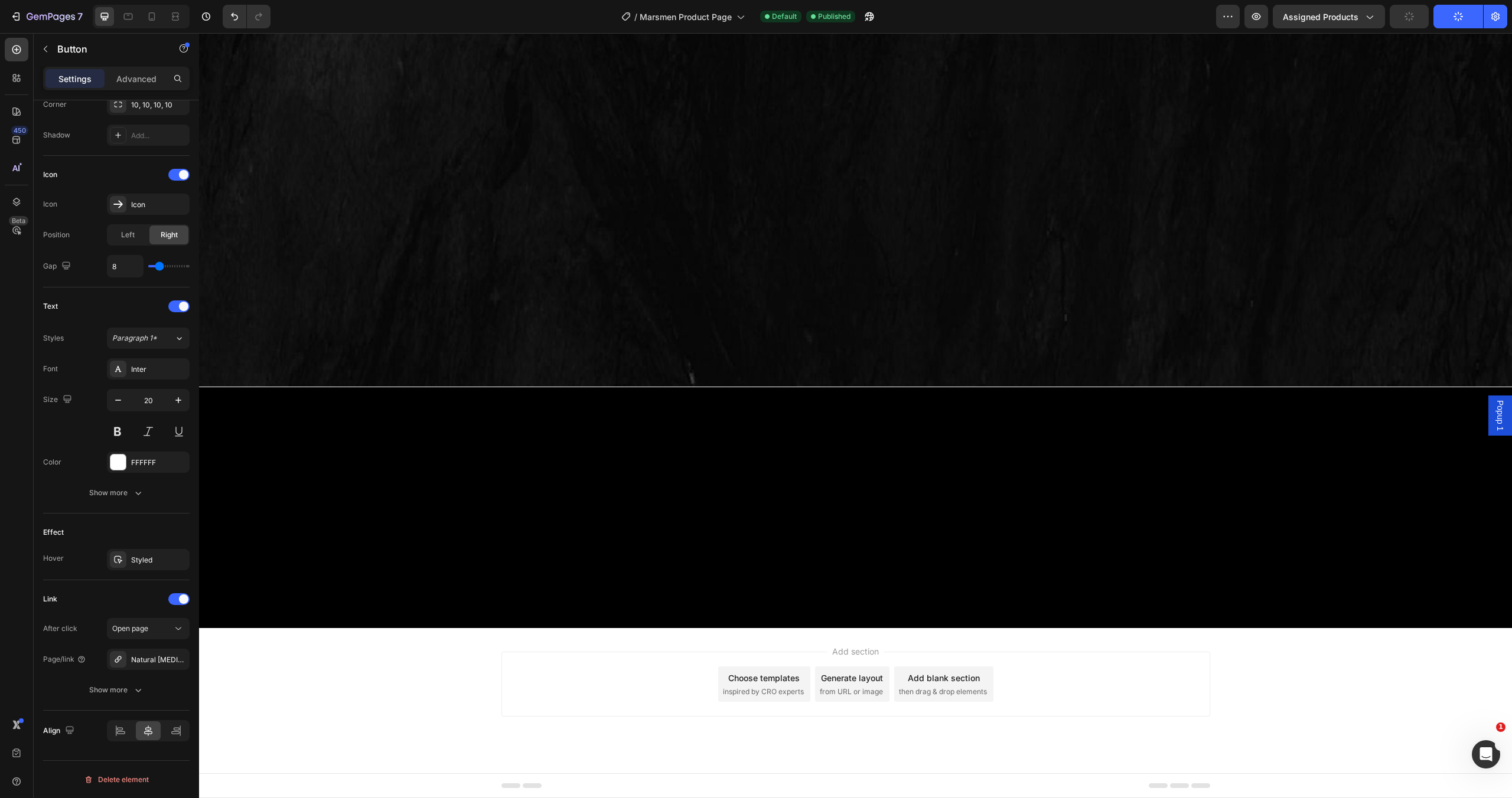
scroll to position [2602, 0]
